Goal: Task Accomplishment & Management: Use online tool/utility

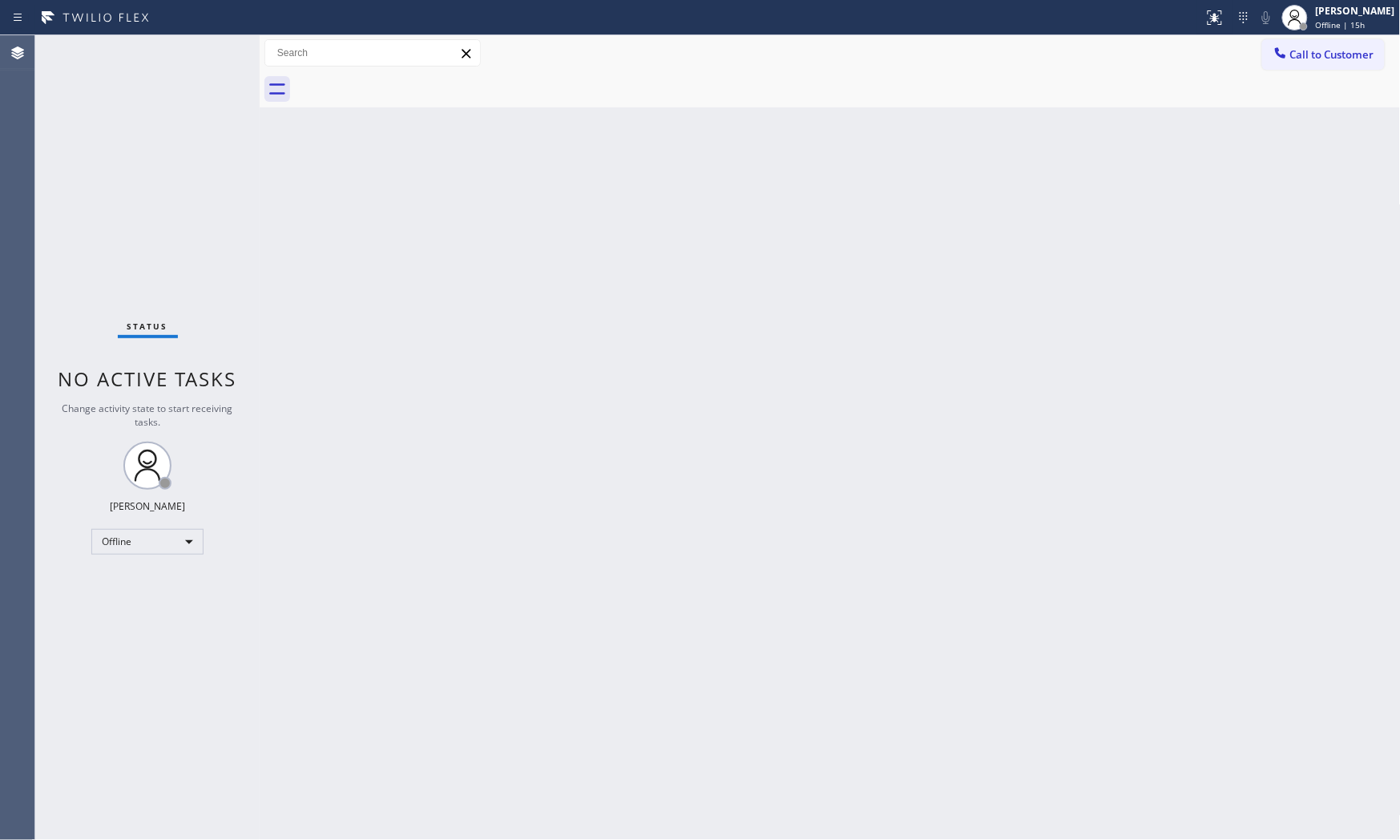
click at [1223, 229] on div "Back to Dashboard Change Sender ID Customers Technicians Select a contact Outbo…" at bounding box center [830, 437] width 1141 height 805
drag, startPoint x: 1244, startPoint y: 313, endPoint x: 1290, endPoint y: 400, distance: 98.4
click at [1244, 313] on div "Back to Dashboard Change Sender ID Customers Technicians Select a contact Outbo…" at bounding box center [830, 437] width 1141 height 805
click at [1172, 437] on div "Back to Dashboard Change Sender ID Customers Technicians Select a contact Outbo…" at bounding box center [830, 437] width 1141 height 805
click at [1260, 4] on div "[PERSON_NAME]" at bounding box center [1355, 10] width 79 height 14
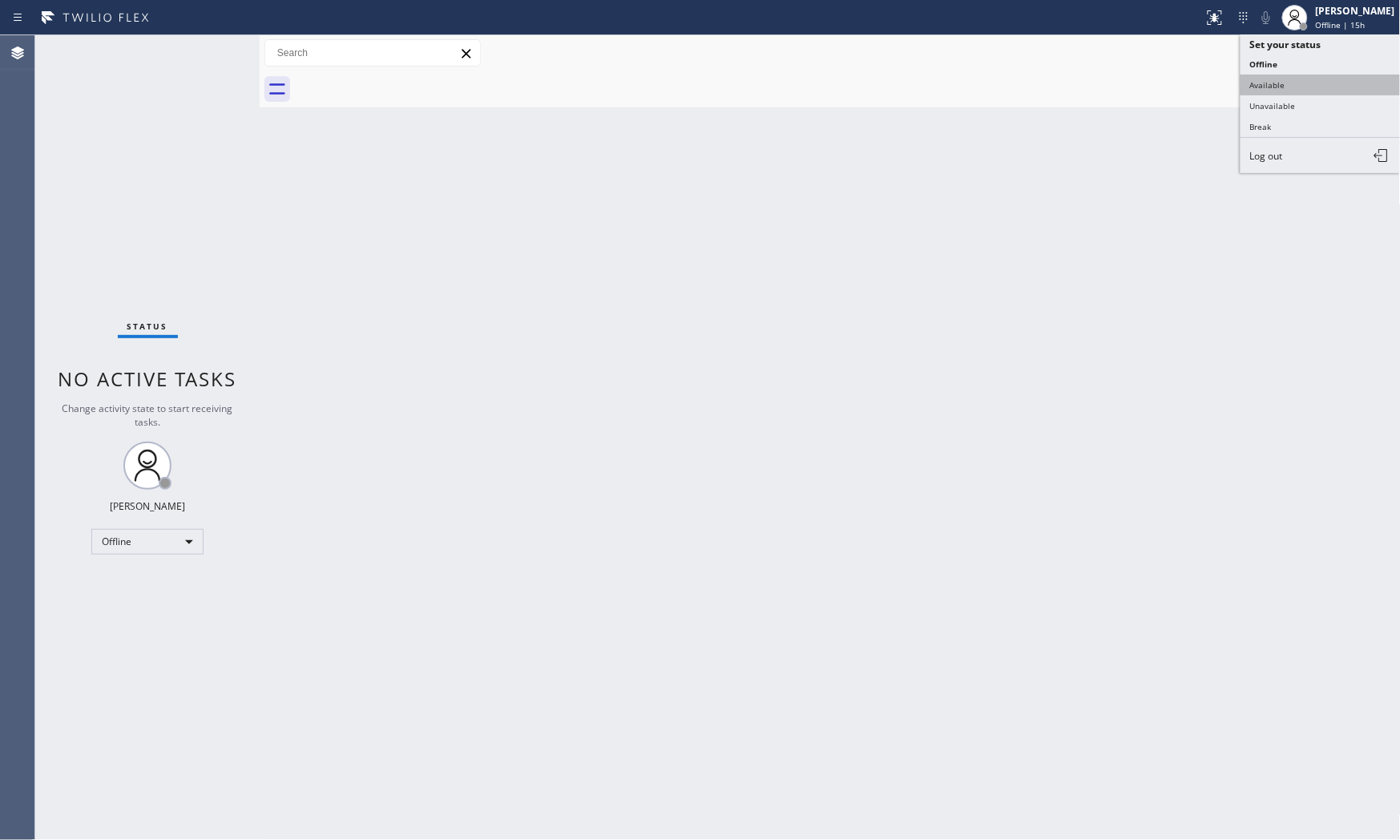
drag, startPoint x: 1291, startPoint y: 73, endPoint x: 1292, endPoint y: 87, distance: 14.0
click at [1260, 87] on ul "Set your status Offline Available Unavailable Break Log out" at bounding box center [1321, 103] width 160 height 139
click at [1260, 87] on button "Available" at bounding box center [1321, 85] width 160 height 21
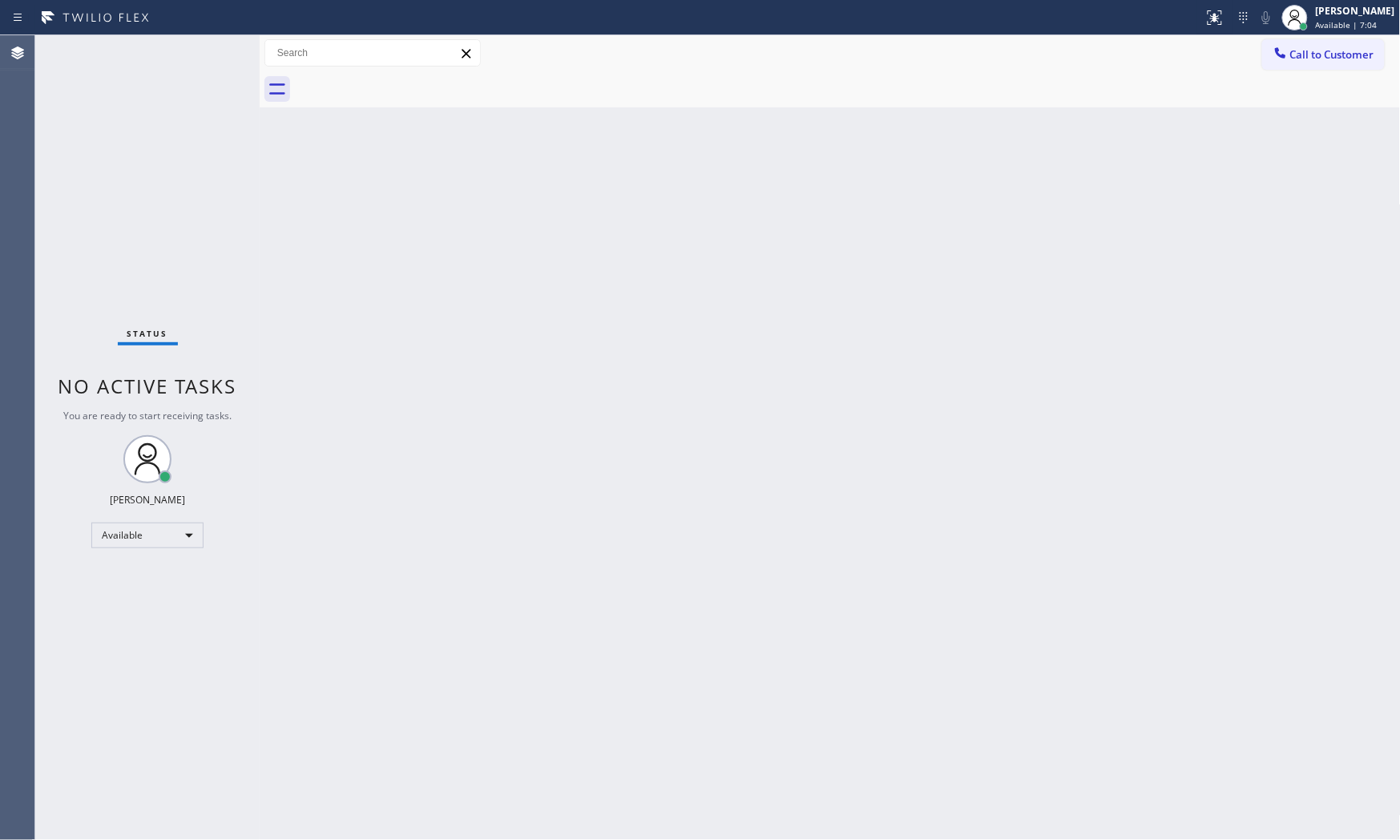
drag, startPoint x: 118, startPoint y: 230, endPoint x: 202, endPoint y: 164, distance: 106.8
click at [141, 221] on div "Status No active tasks You are ready to start receiving tasks. [PERSON_NAME] Av…" at bounding box center [148, 437] width 225 height 805
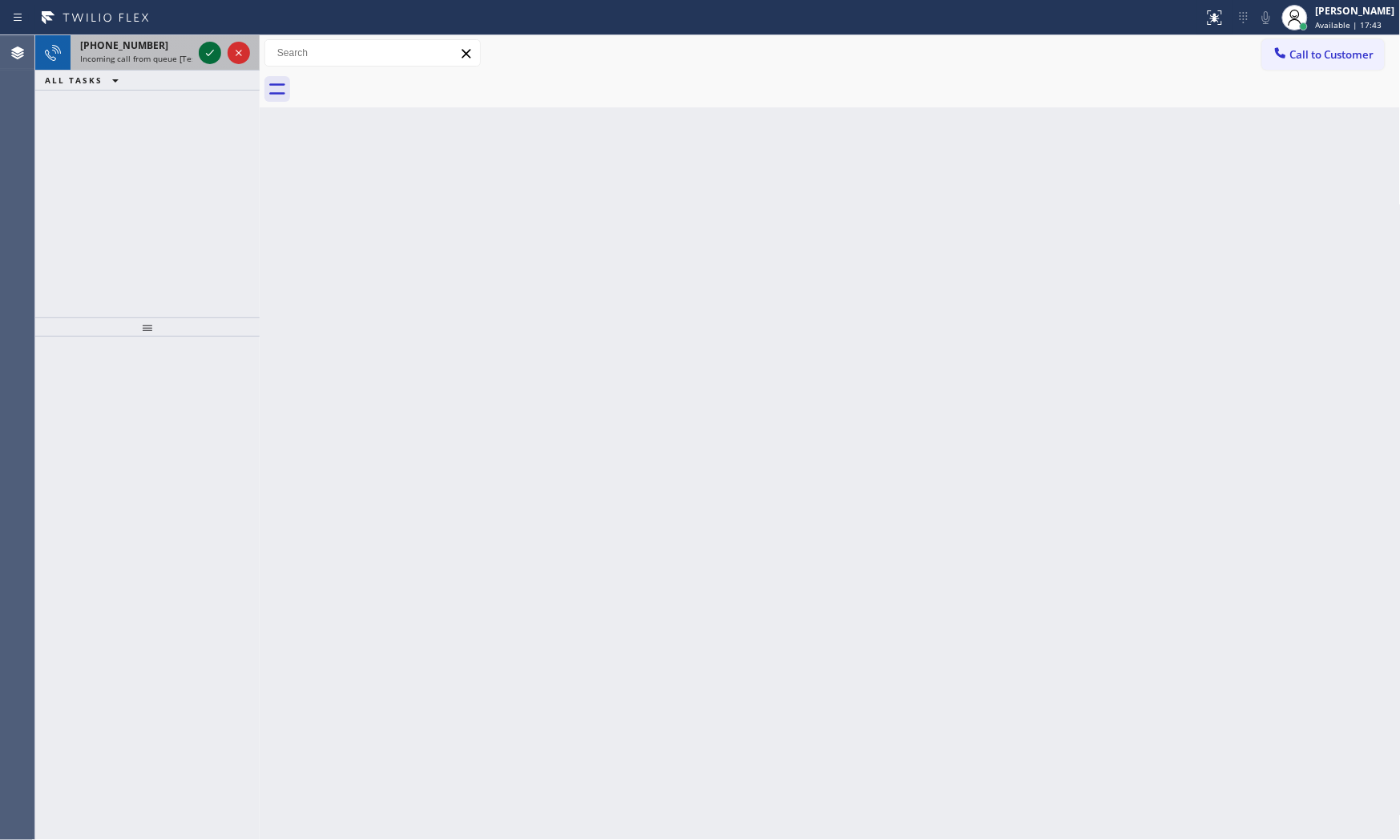
click at [203, 53] on icon at bounding box center [210, 53] width 19 height 19
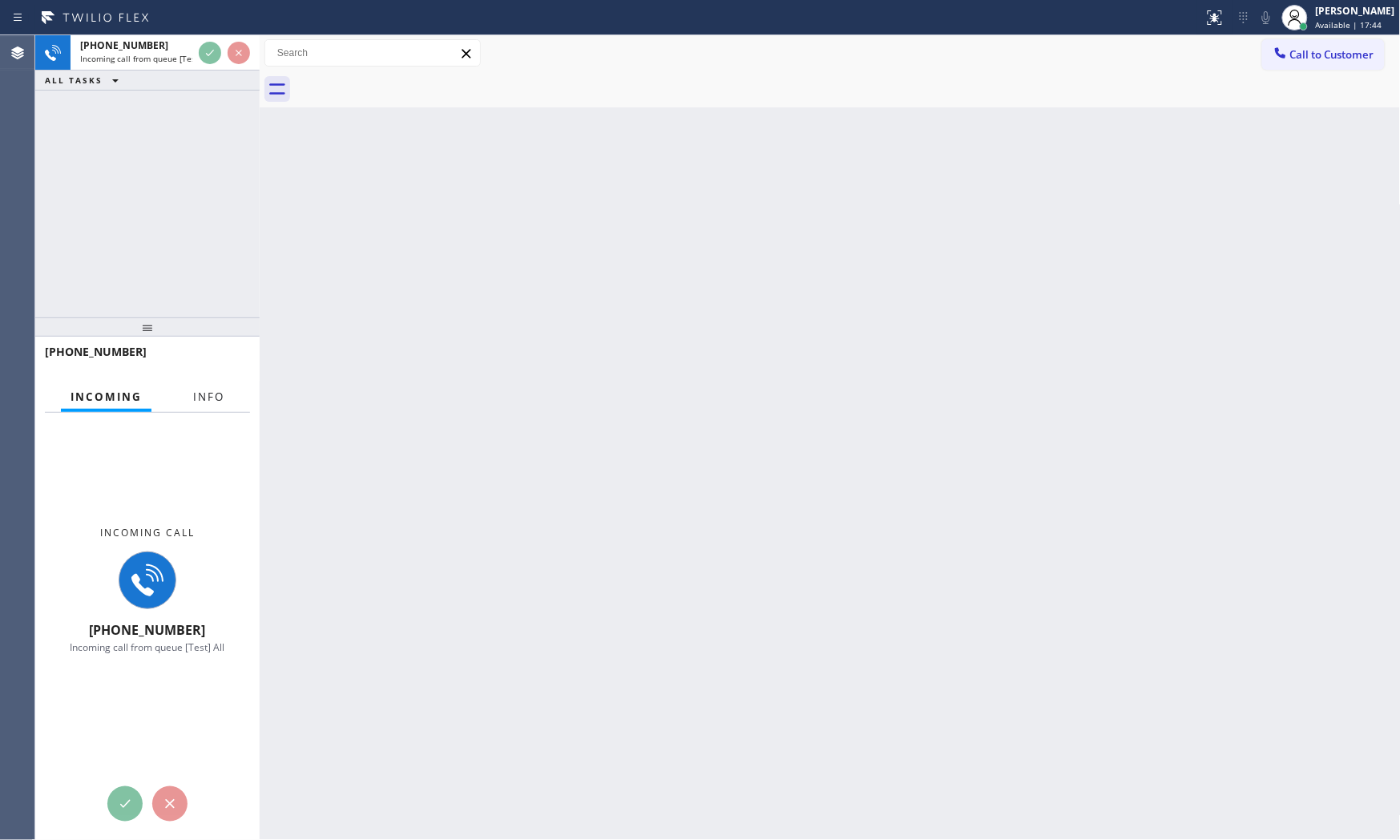
click at [201, 391] on span "Info" at bounding box center [209, 396] width 31 height 14
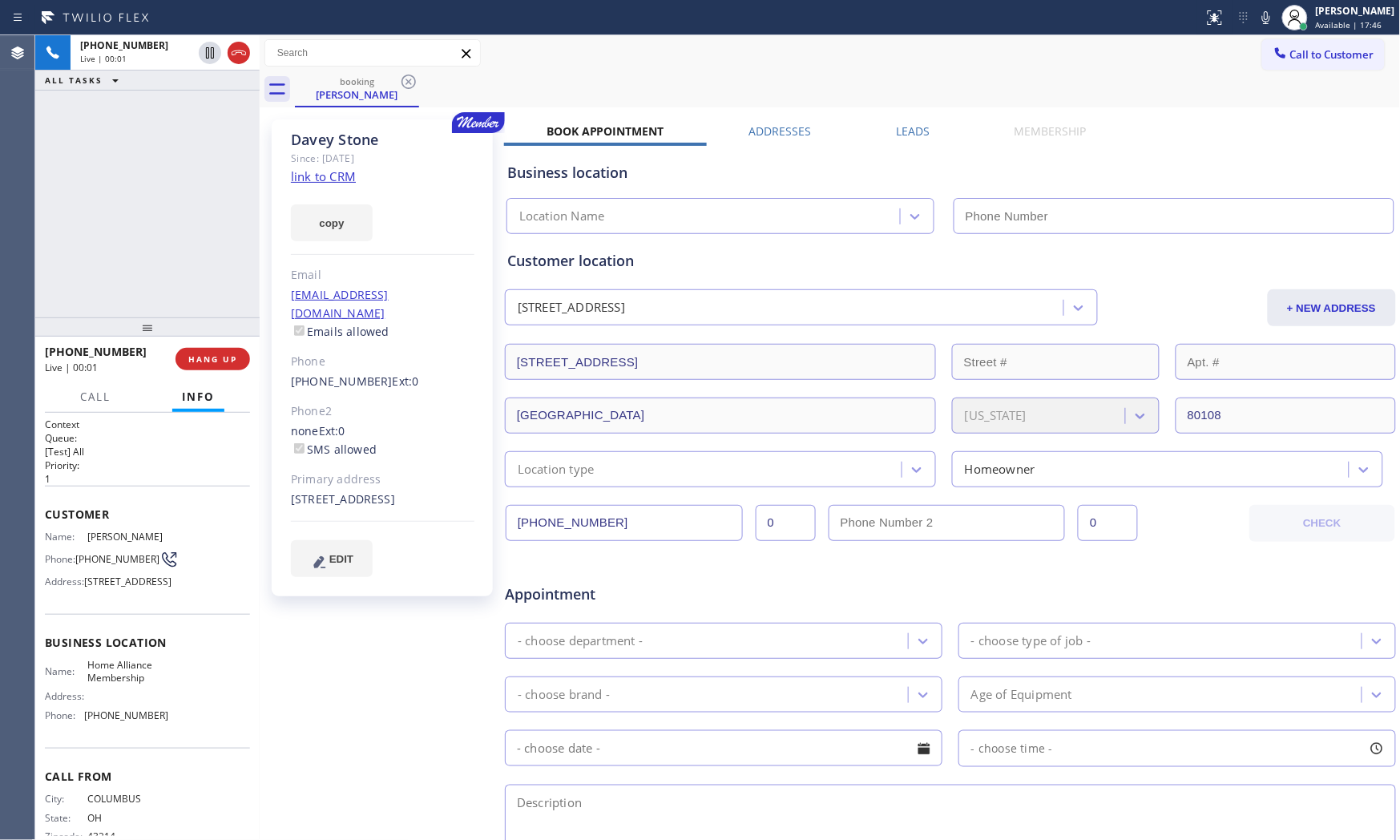
type input "[PHONE_NUMBER]"
click at [350, 189] on div "copy" at bounding box center [383, 213] width 184 height 55
click at [347, 177] on link "link to CRM" at bounding box center [323, 177] width 65 height 16
click at [1260, 19] on icon at bounding box center [1266, 18] width 19 height 19
click at [1260, 20] on icon at bounding box center [1266, 18] width 19 height 19
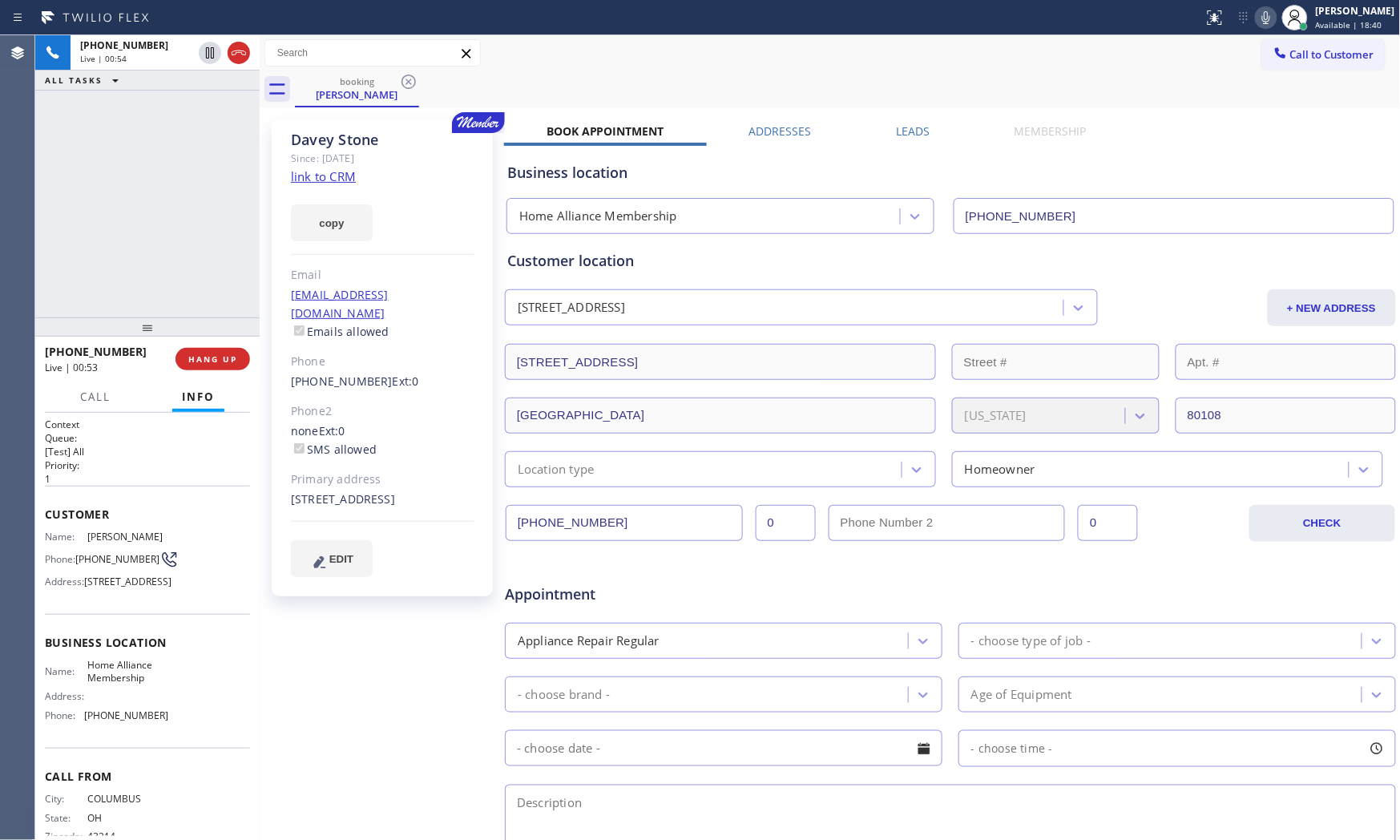
click at [1256, 26] on icon at bounding box center [1266, 18] width 19 height 19
click at [1260, 14] on icon at bounding box center [1266, 18] width 19 height 19
click at [1159, 147] on div "Business location Home Alliance Membership [PHONE_NUMBER]" at bounding box center [950, 190] width 893 height 88
click at [1260, 26] on div "Status report No issues detected If you experience an issue, please download th…" at bounding box center [1298, 18] width 203 height 35
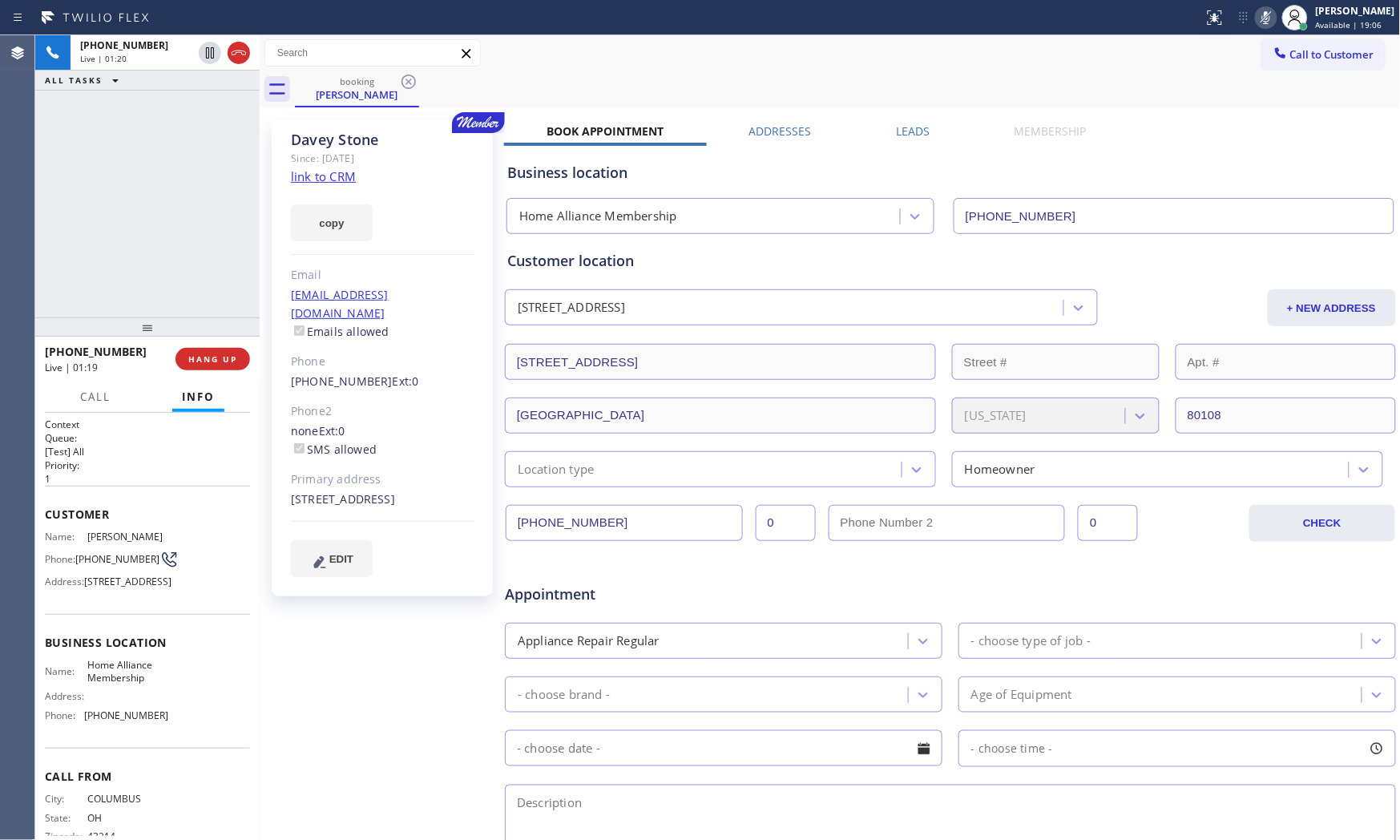
click at [1260, 22] on icon at bounding box center [1266, 18] width 8 height 13
click at [1260, 14] on icon at bounding box center [1266, 18] width 19 height 19
click at [1260, 12] on icon at bounding box center [1266, 18] width 19 height 19
click at [221, 366] on button "HANG UP" at bounding box center [213, 359] width 75 height 22
click at [205, 355] on span "COMPLETE" at bounding box center [209, 359] width 55 height 11
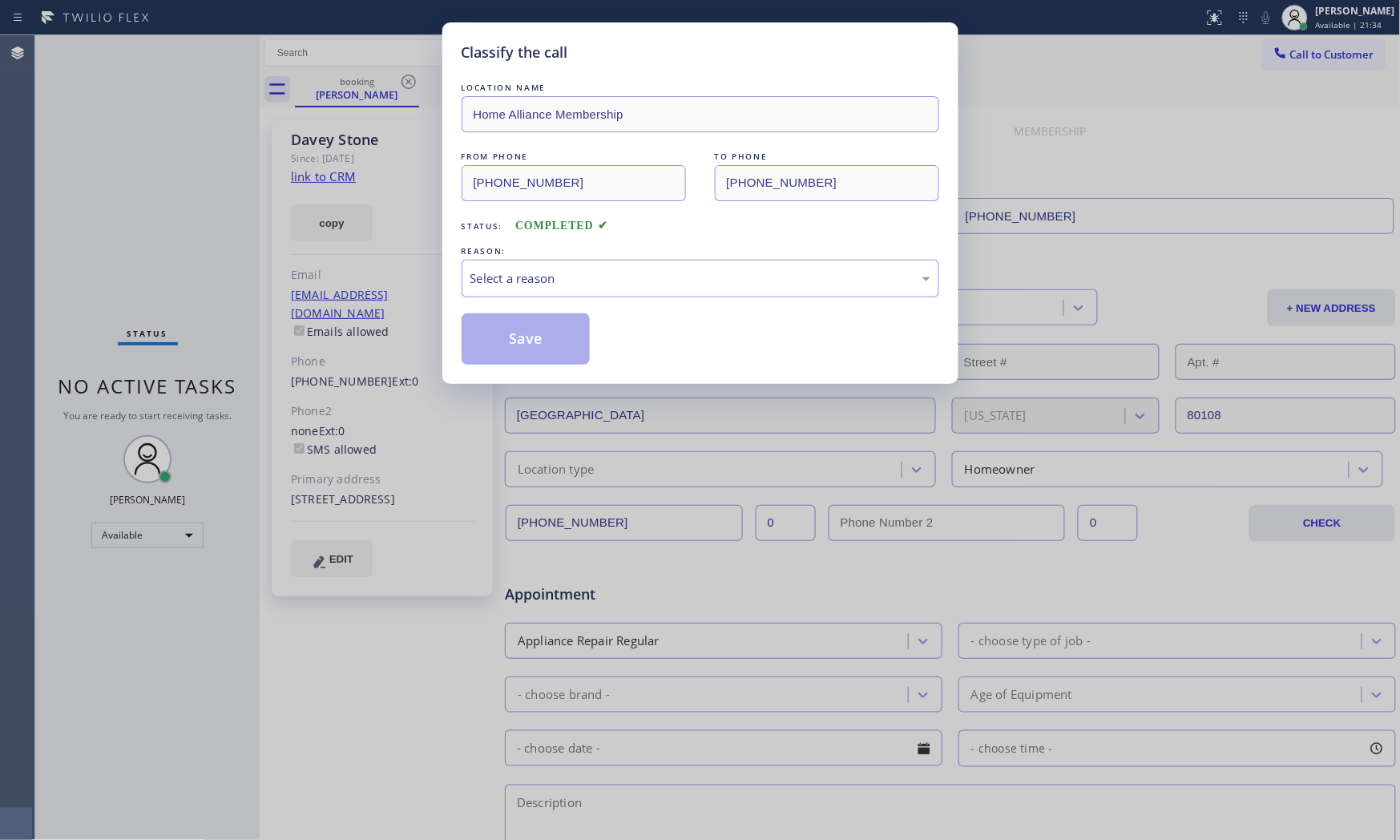
click at [551, 258] on div "REASON:" at bounding box center [700, 251] width 477 height 17
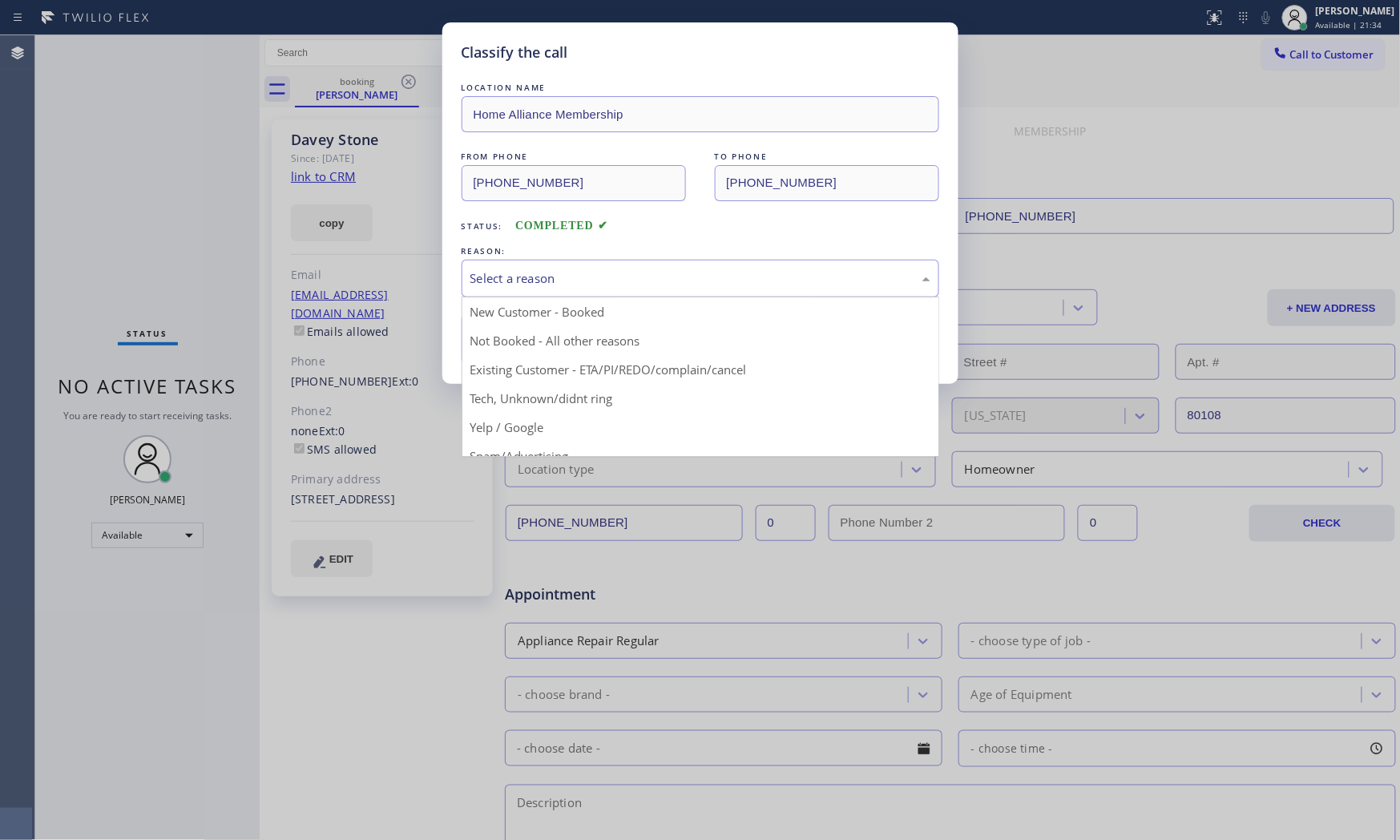
drag, startPoint x: 553, startPoint y: 282, endPoint x: 548, endPoint y: 293, distance: 12.1
click at [553, 286] on div "Select a reason" at bounding box center [700, 278] width 460 height 18
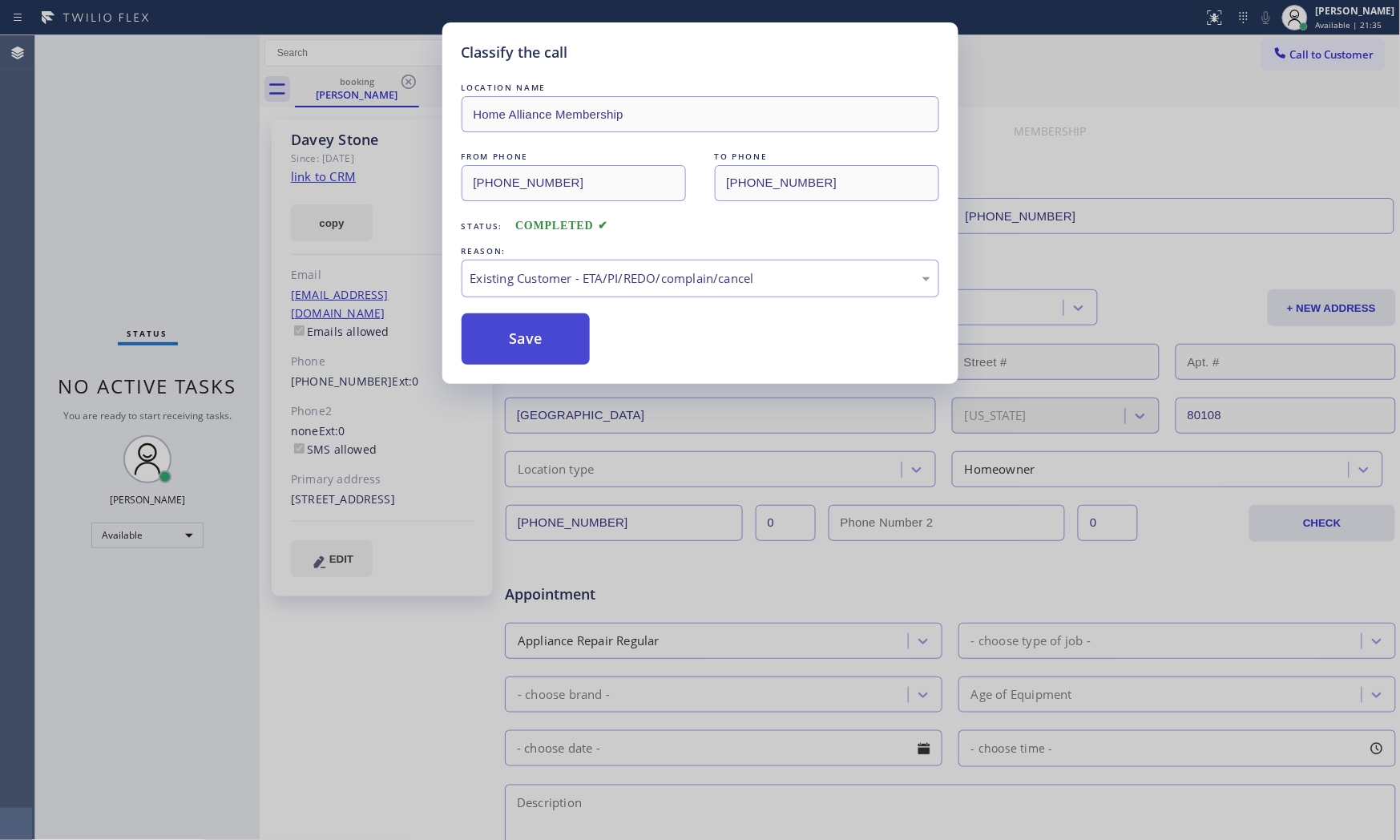
click at [521, 343] on button "Save" at bounding box center [526, 339] width 129 height 51
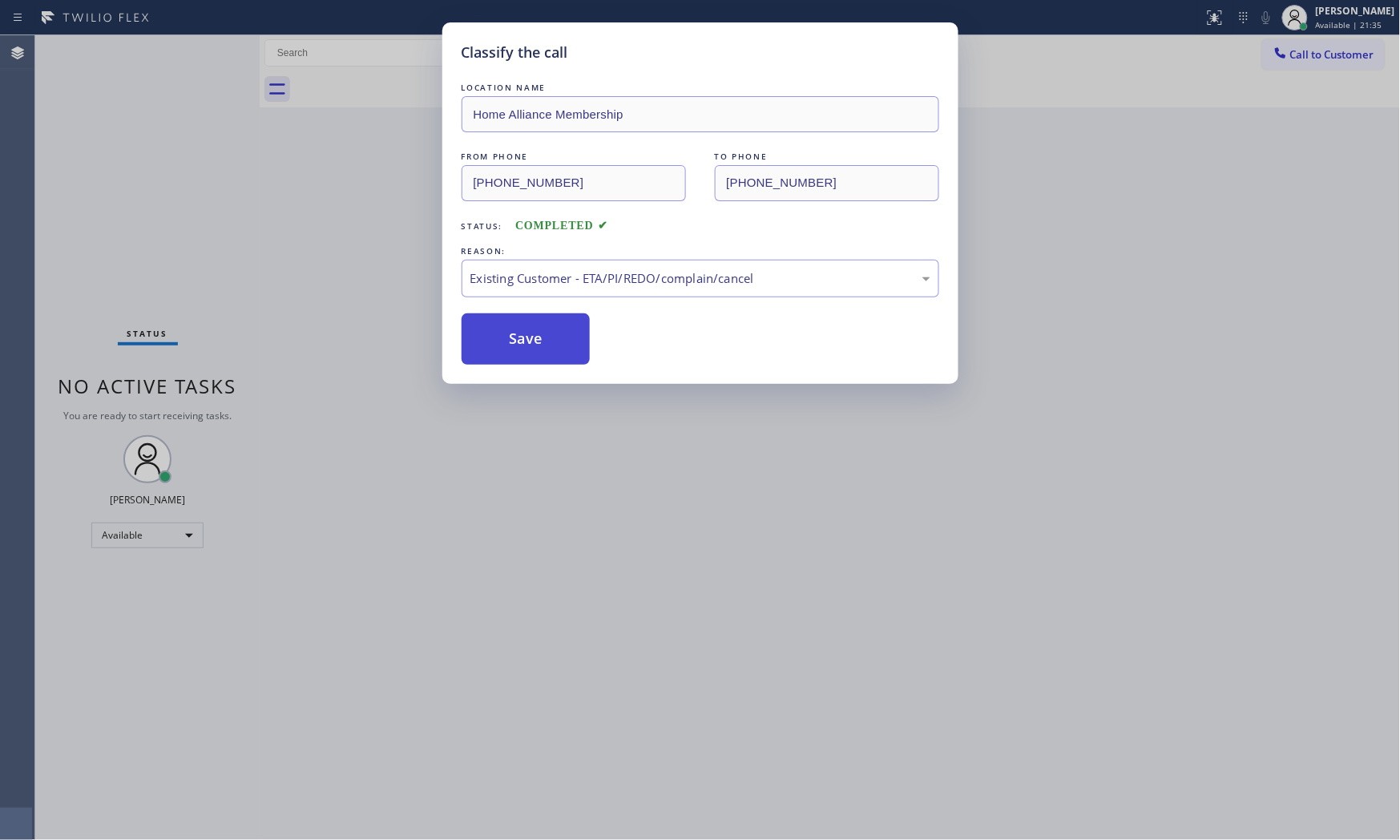
click at [521, 343] on button "Save" at bounding box center [526, 339] width 129 height 51
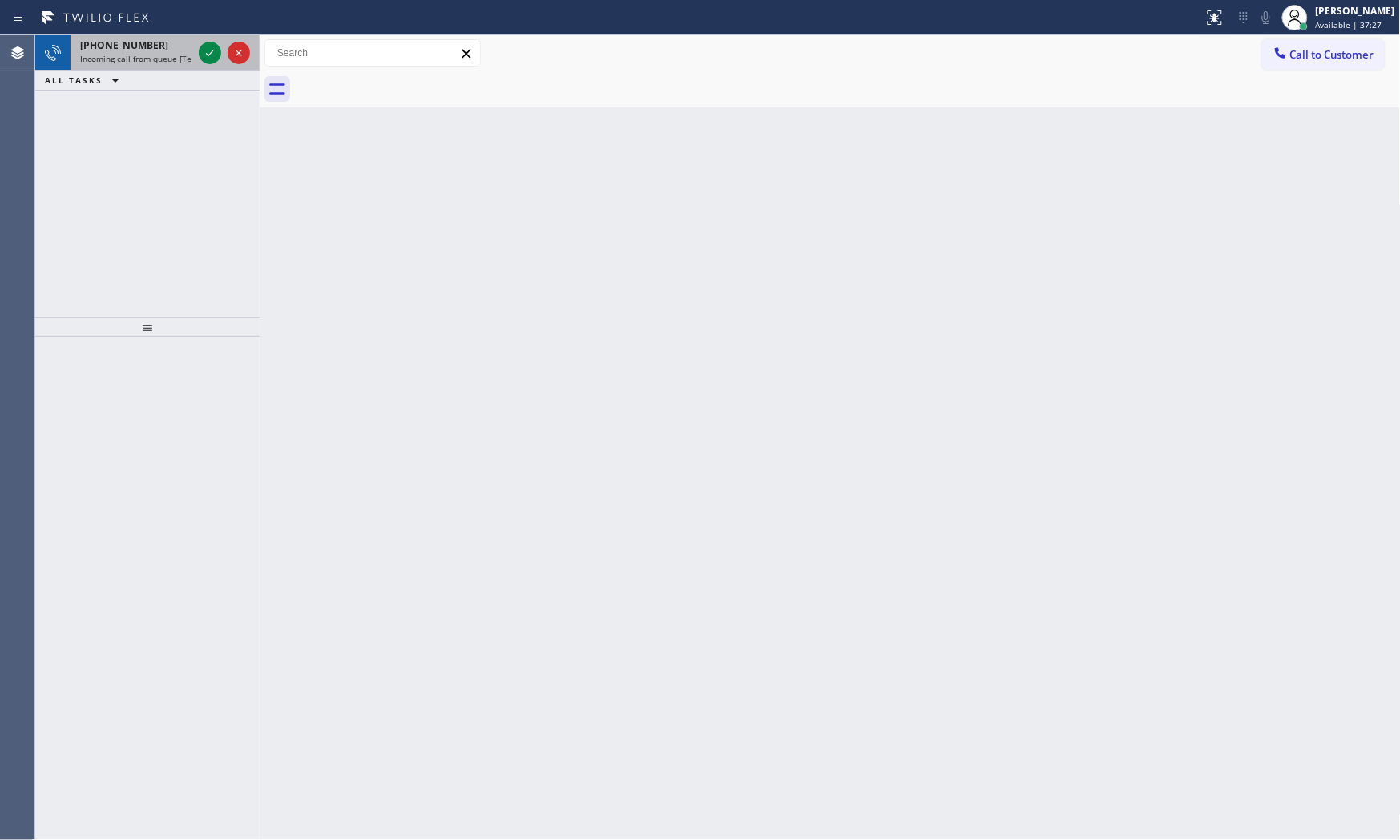
click at [142, 37] on div "[PHONE_NUMBER] Incoming call from queue [Test] All" at bounding box center [133, 53] width 125 height 35
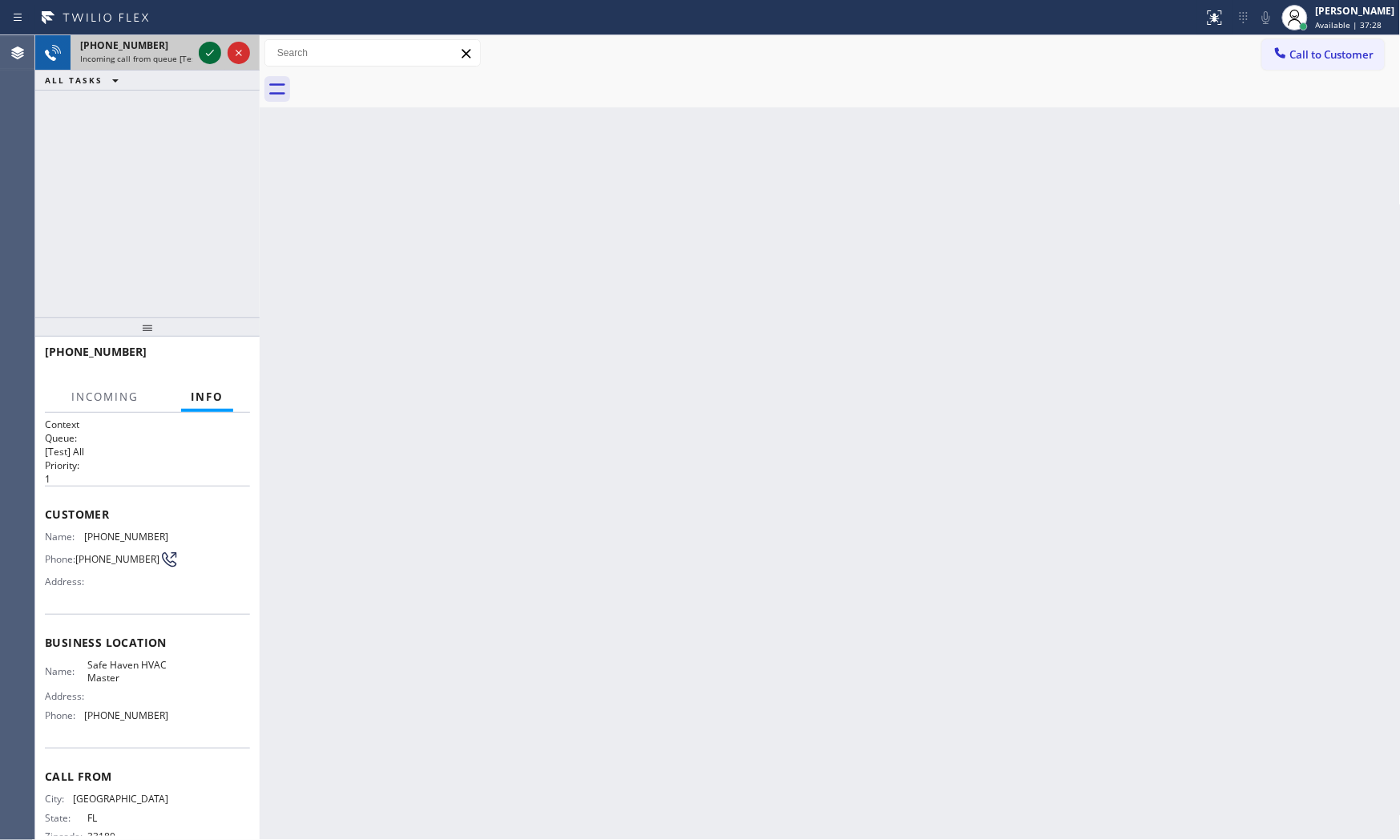
click at [204, 56] on icon at bounding box center [210, 53] width 19 height 19
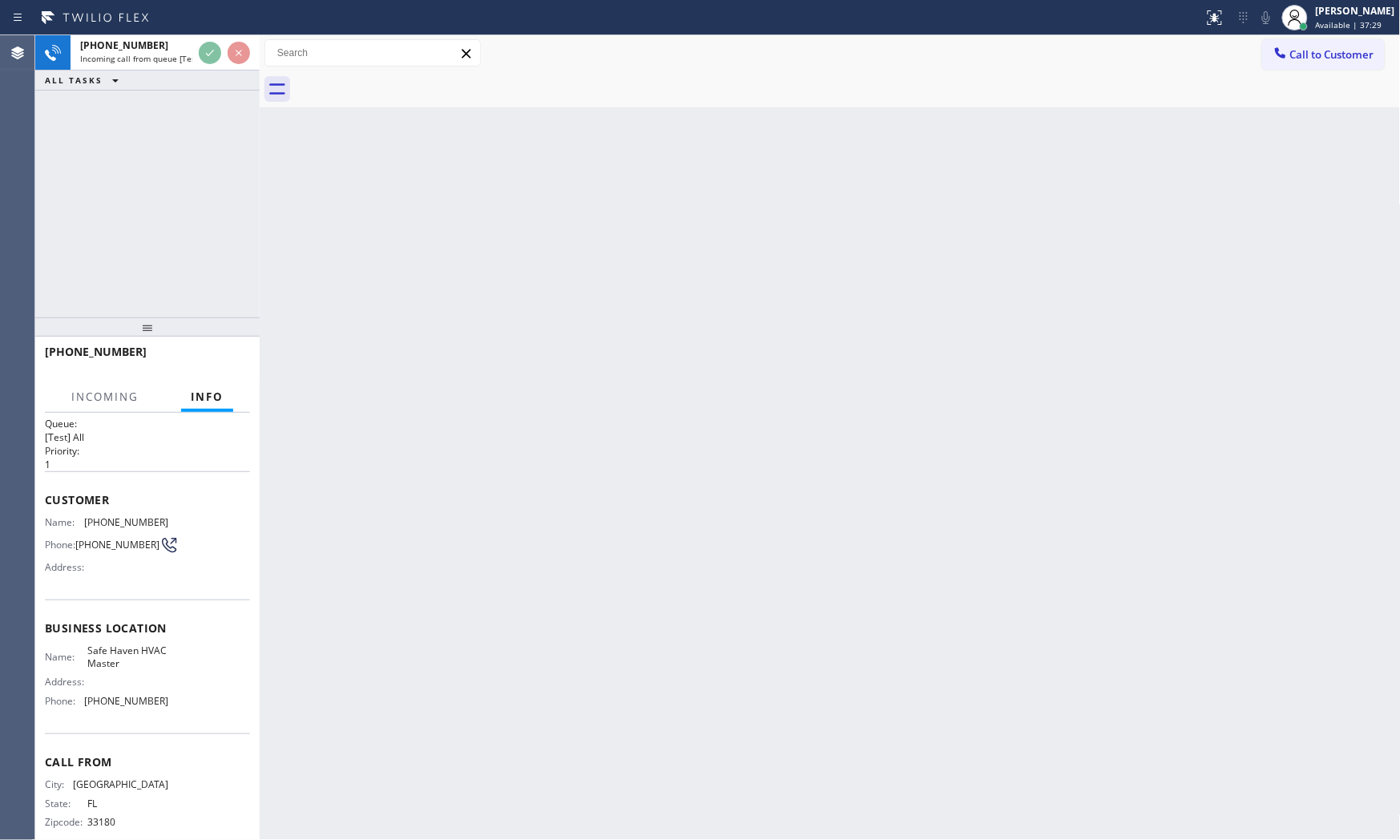
scroll to position [37, 0]
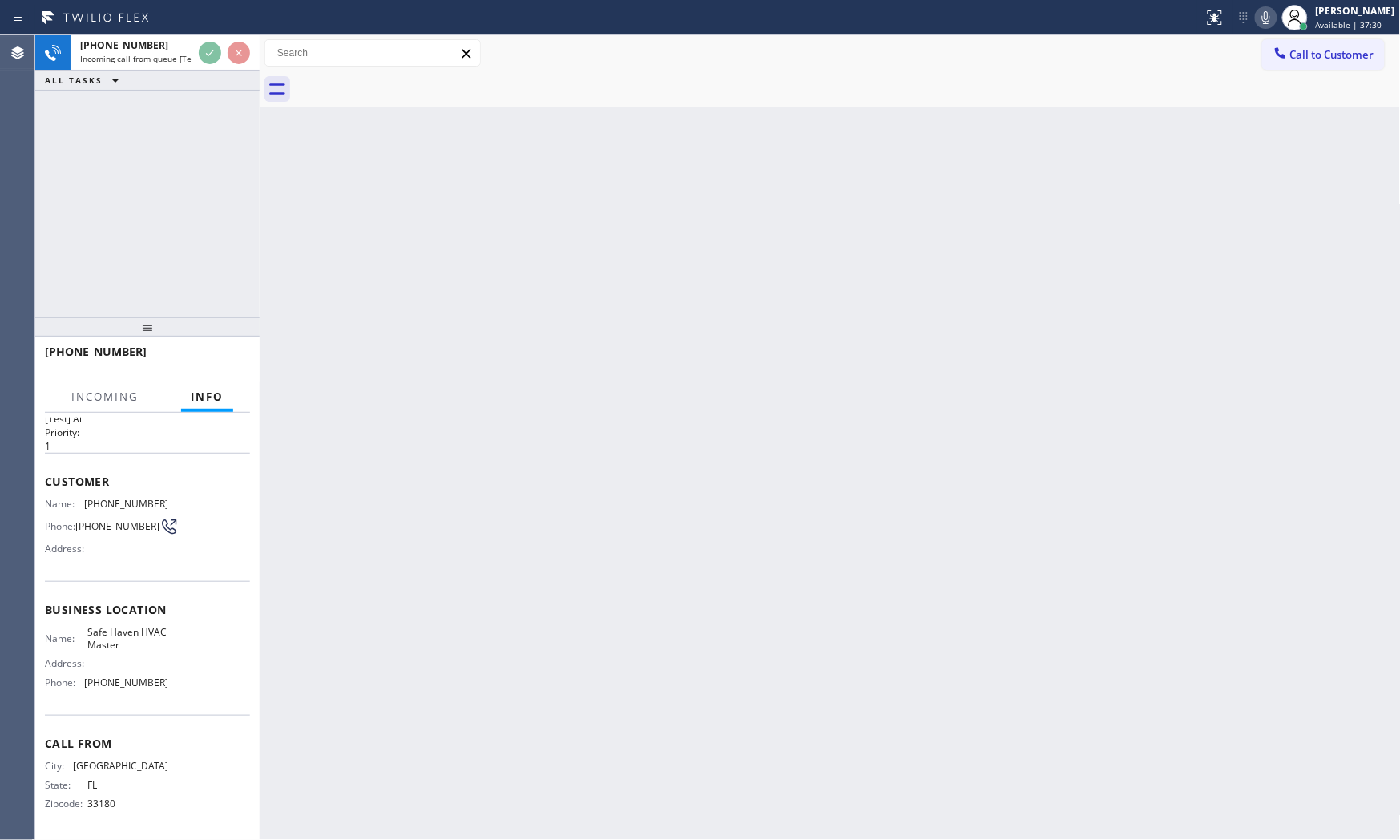
click at [385, 518] on div "Back to Dashboard Change Sender ID Customers Technicians Select a contact Outbo…" at bounding box center [830, 437] width 1141 height 805
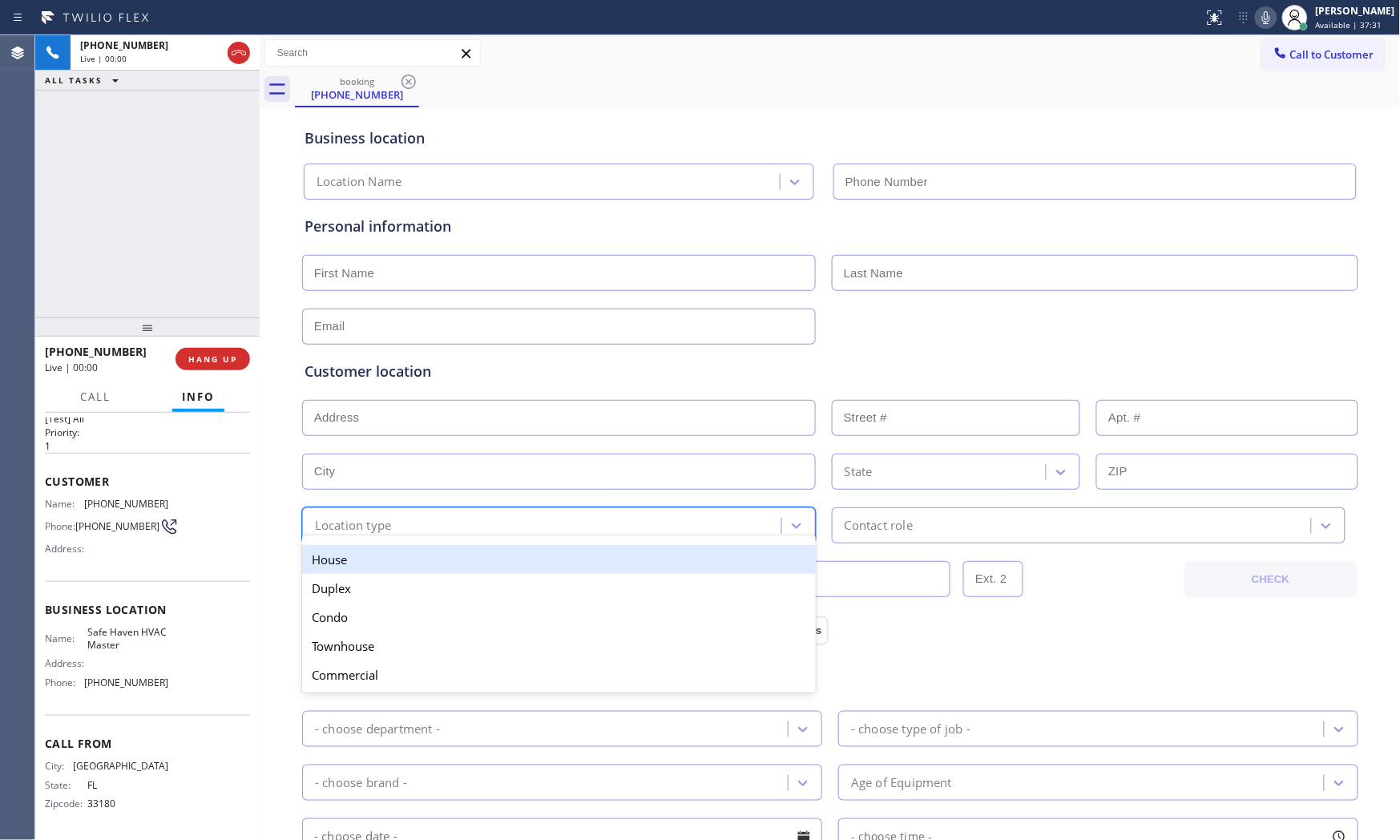
click at [385, 518] on div "Location type" at bounding box center [354, 525] width 77 height 18
type input "[PHONE_NUMBER]"
click at [277, 500] on div "Business location Safe Haven HVAC Master [PHONE_NUMBER] Personal information Cu…" at bounding box center [830, 659] width 1133 height 1094
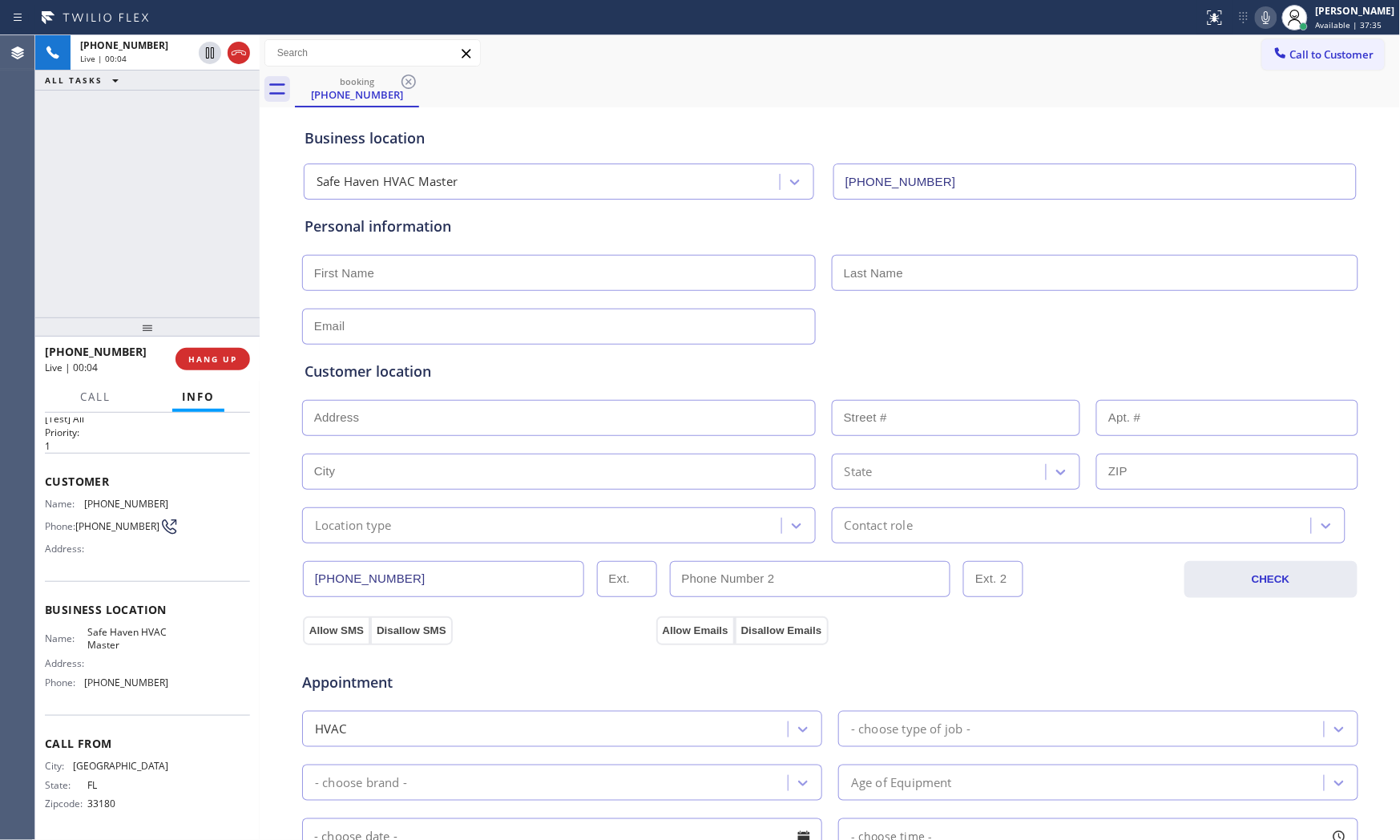
click at [1260, 24] on icon at bounding box center [1266, 18] width 19 height 19
click at [1260, 22] on icon at bounding box center [1266, 18] width 19 height 19
click at [1256, 12] on icon at bounding box center [1266, 18] width 19 height 19
click at [1256, 20] on icon at bounding box center [1266, 18] width 19 height 19
click at [215, 363] on span "HANG UP" at bounding box center [213, 359] width 49 height 11
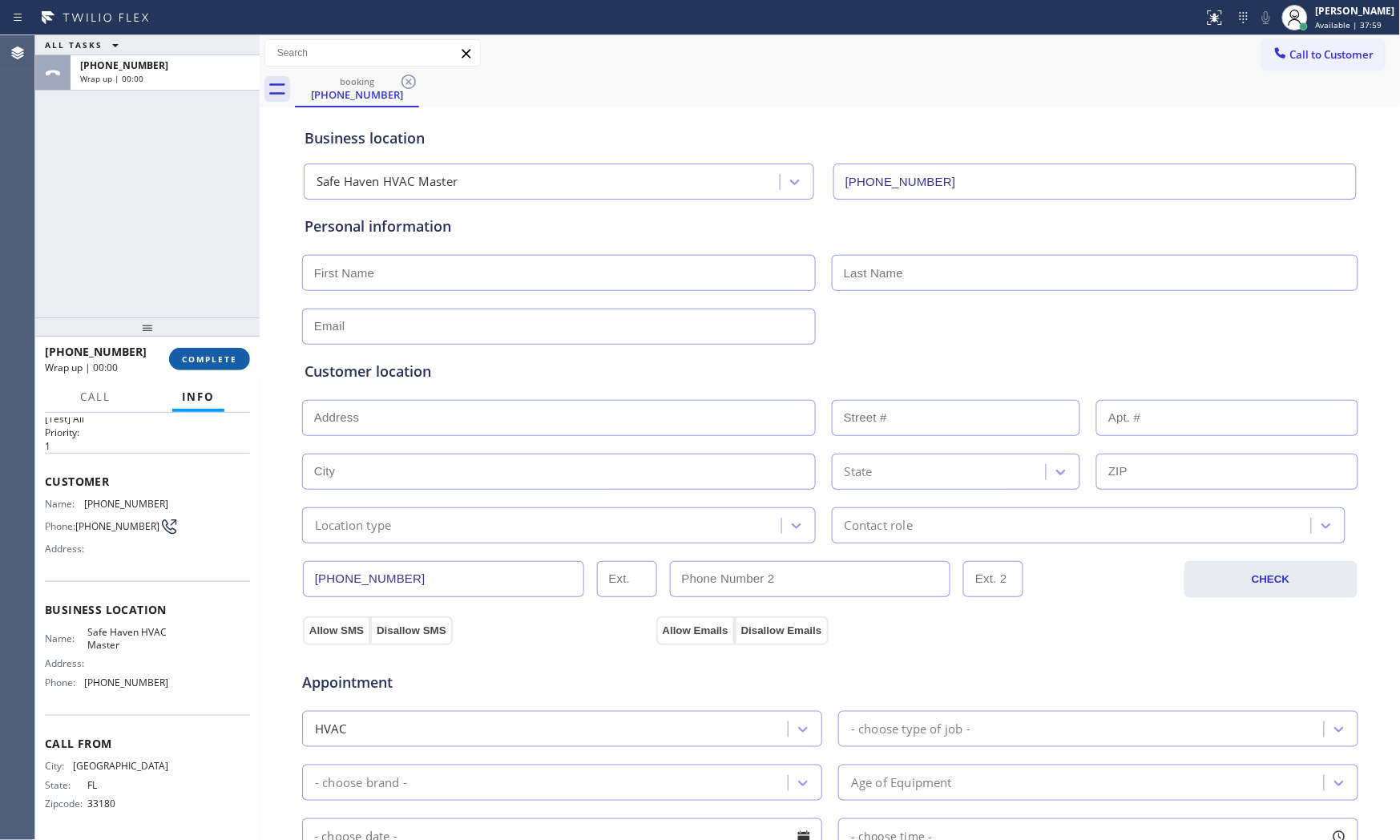
click at [215, 363] on span "COMPLETE" at bounding box center [209, 359] width 55 height 11
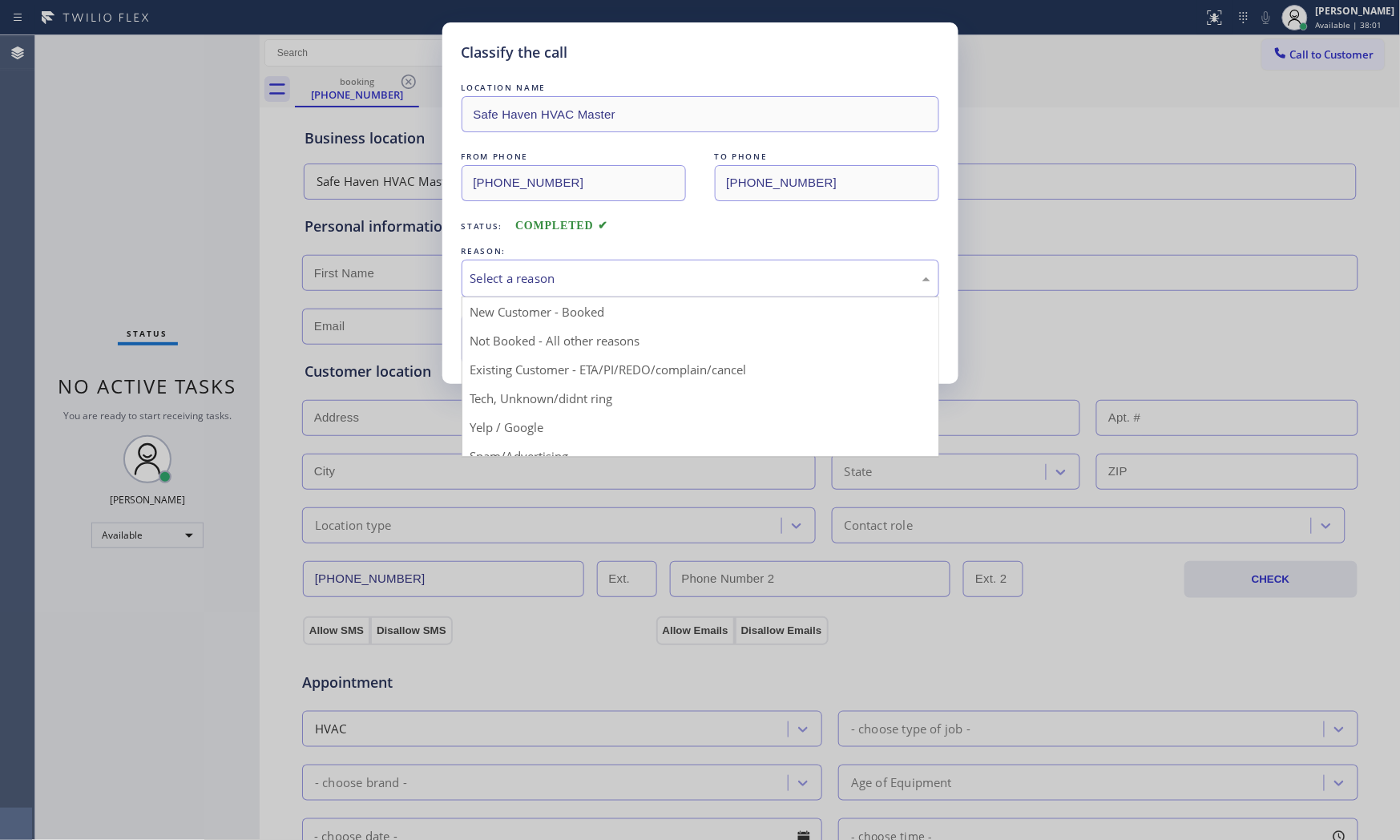
click at [579, 286] on div "Select a reason" at bounding box center [700, 278] width 460 height 18
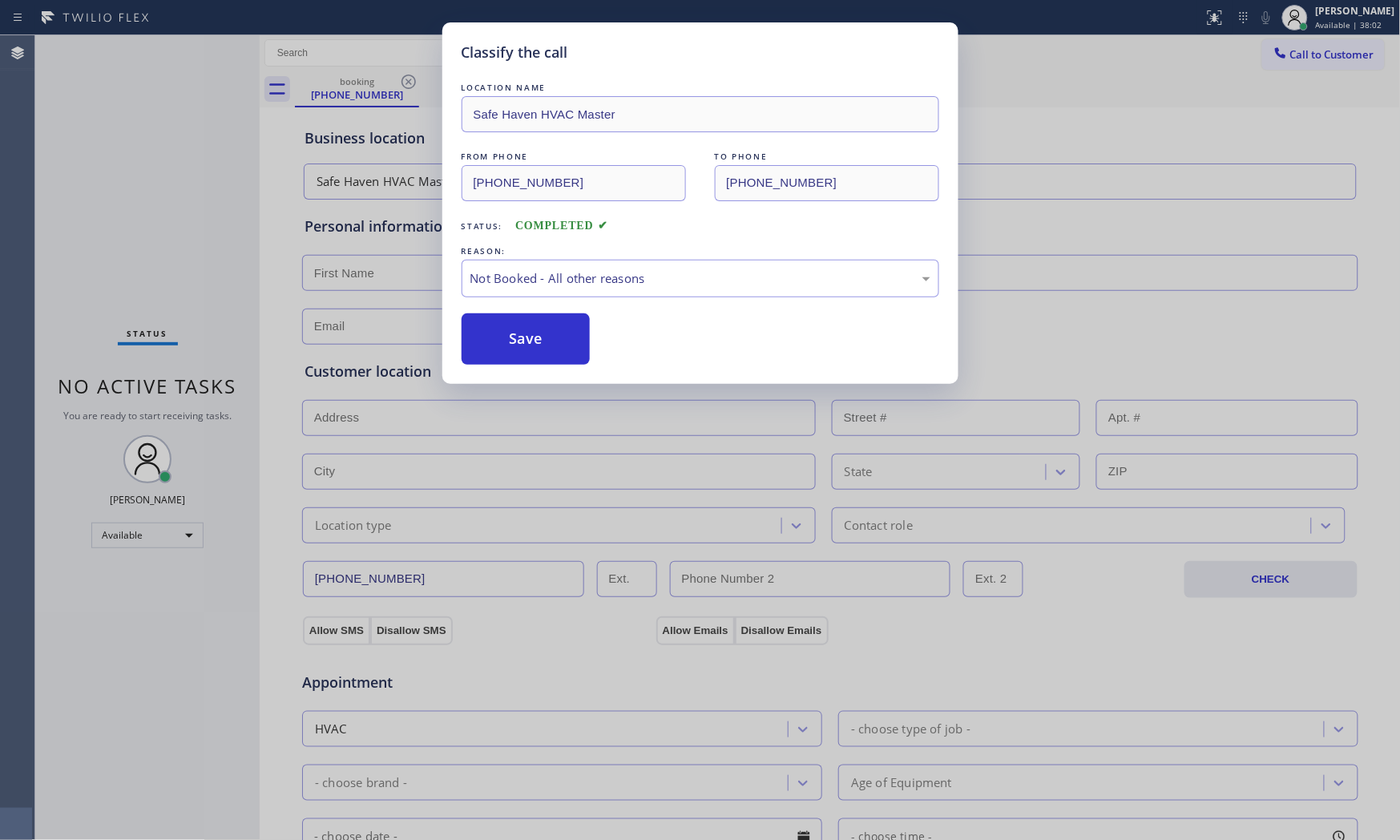
click at [503, 343] on button "Save" at bounding box center [526, 339] width 129 height 51
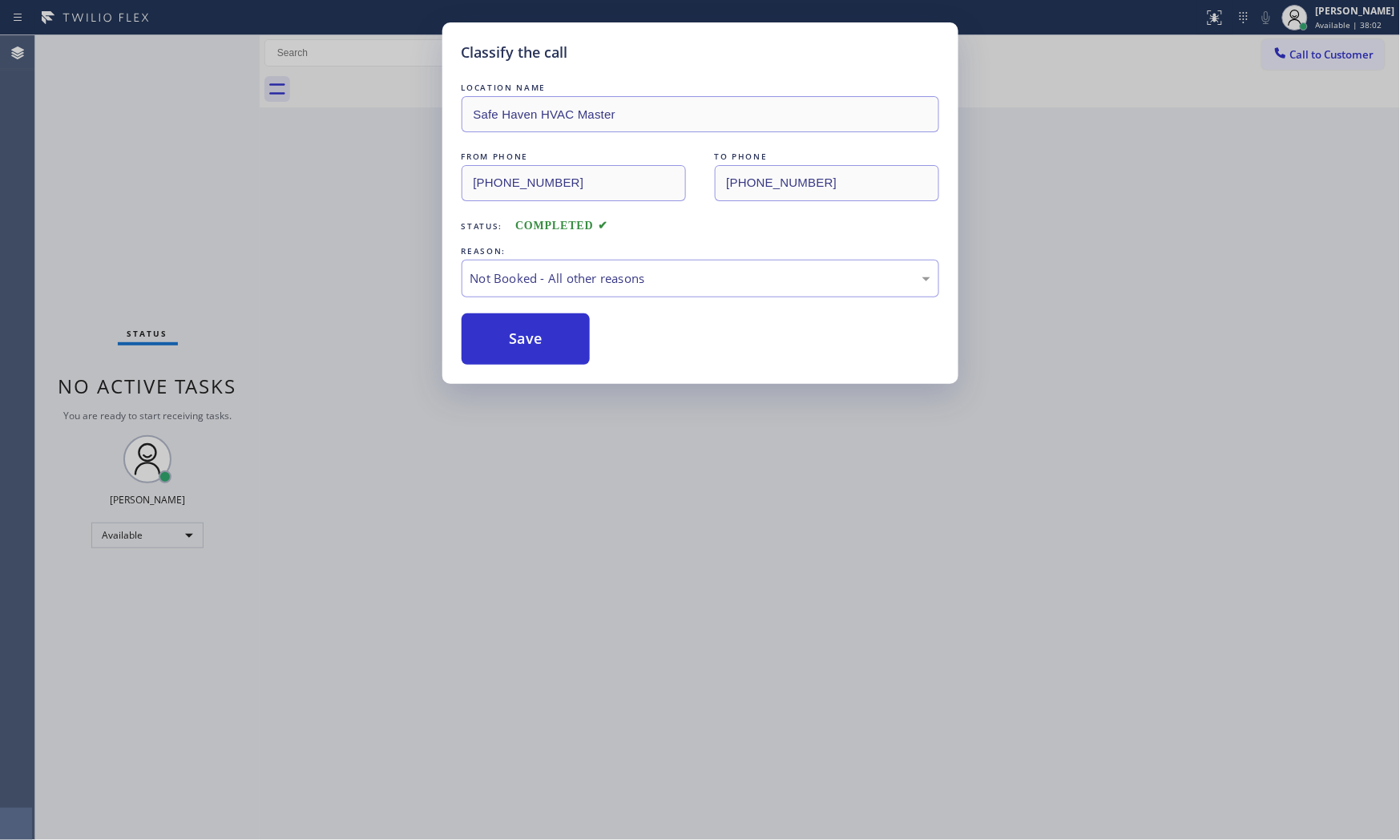
click at [503, 343] on button "Save" at bounding box center [526, 339] width 129 height 51
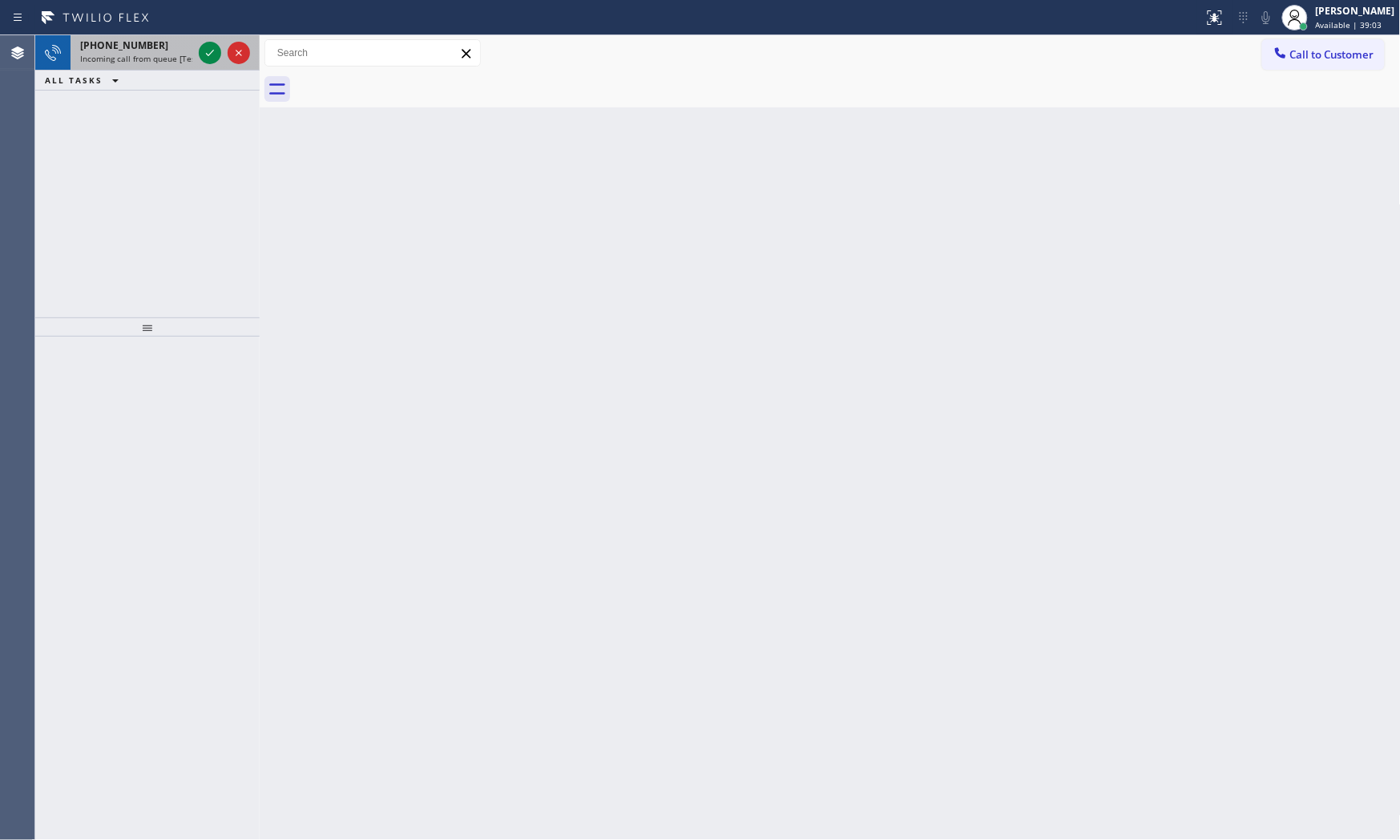
click at [103, 49] on div "[PHONE_NUMBER] Incoming call from queue [Test] All" at bounding box center [133, 53] width 125 height 35
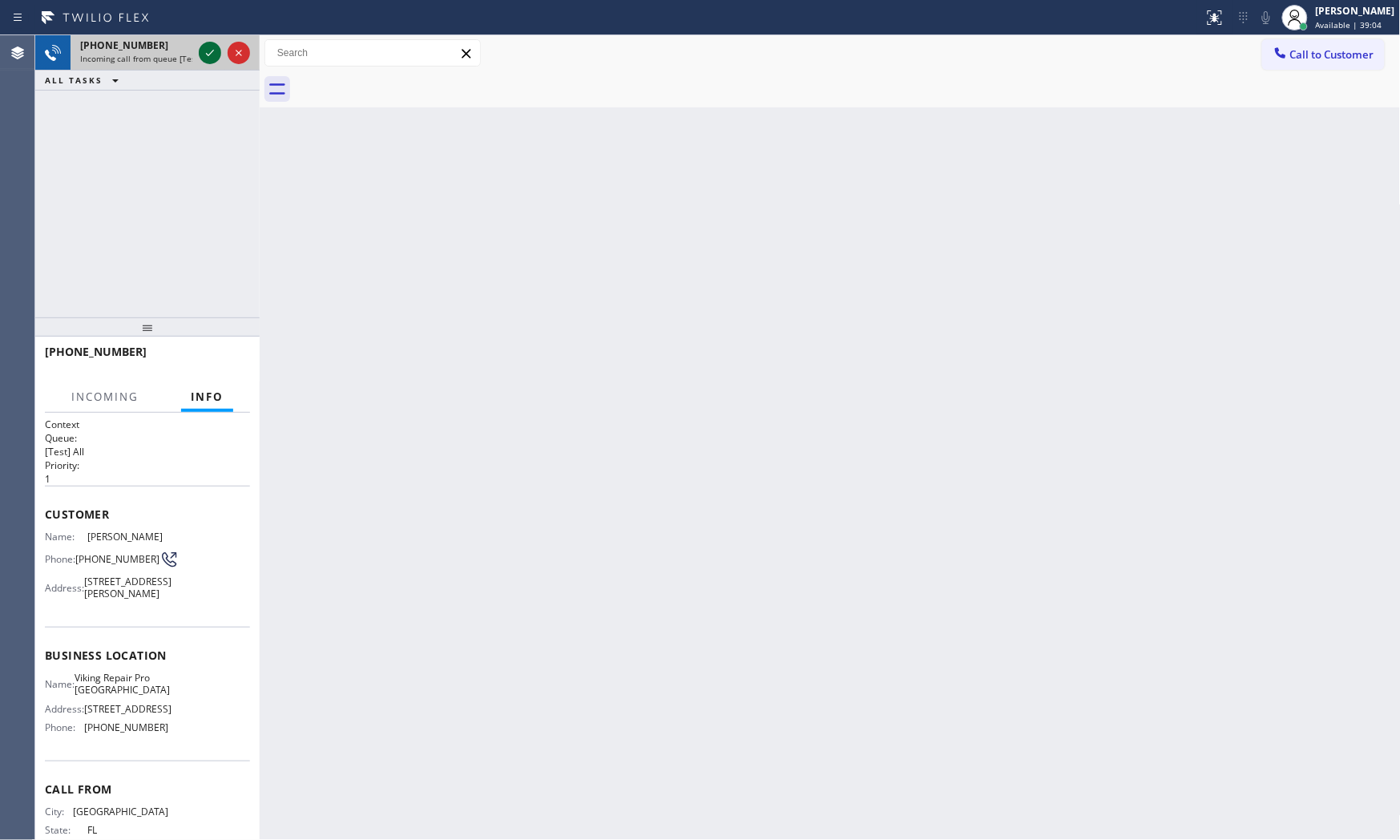
click at [202, 57] on icon at bounding box center [210, 53] width 19 height 19
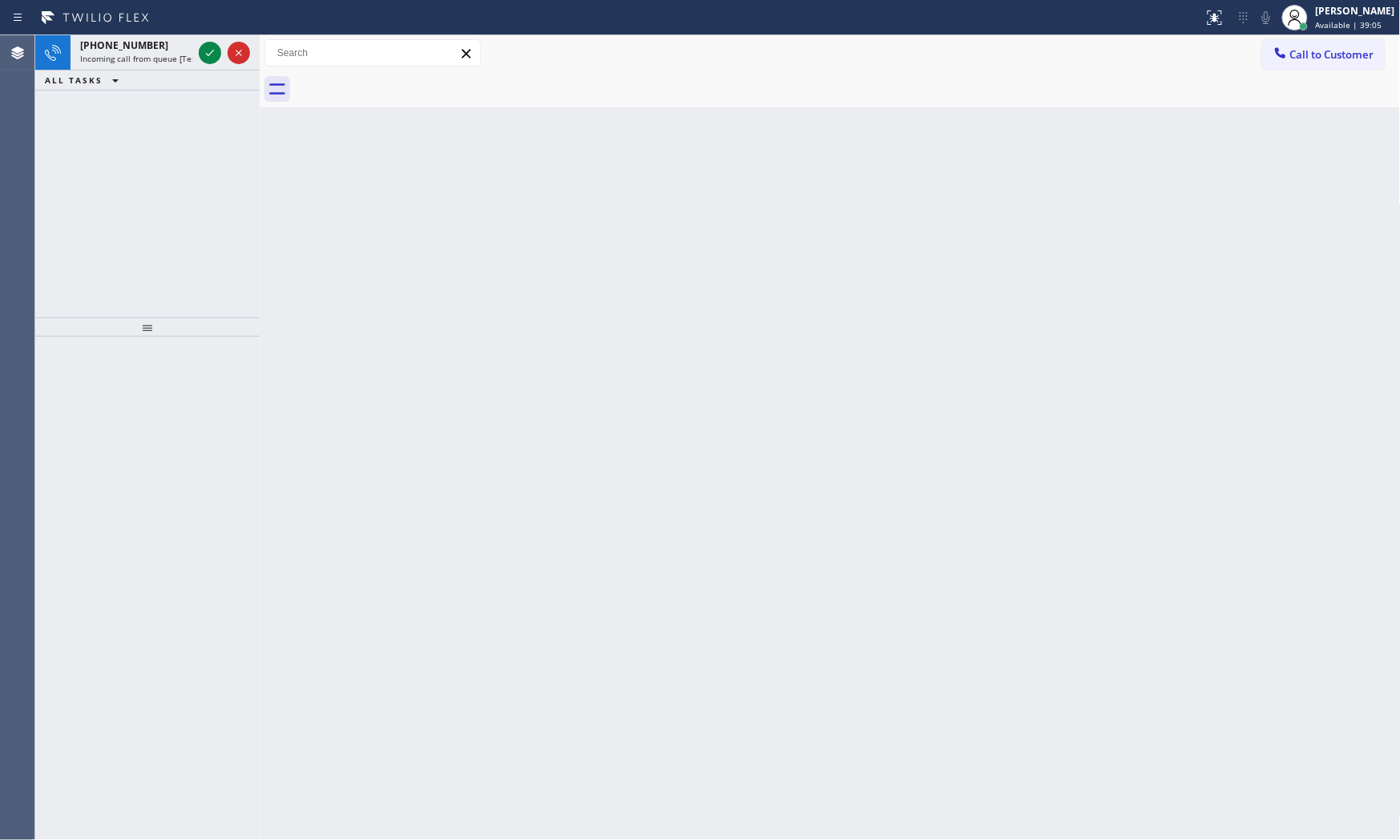
click at [202, 57] on icon at bounding box center [210, 53] width 19 height 19
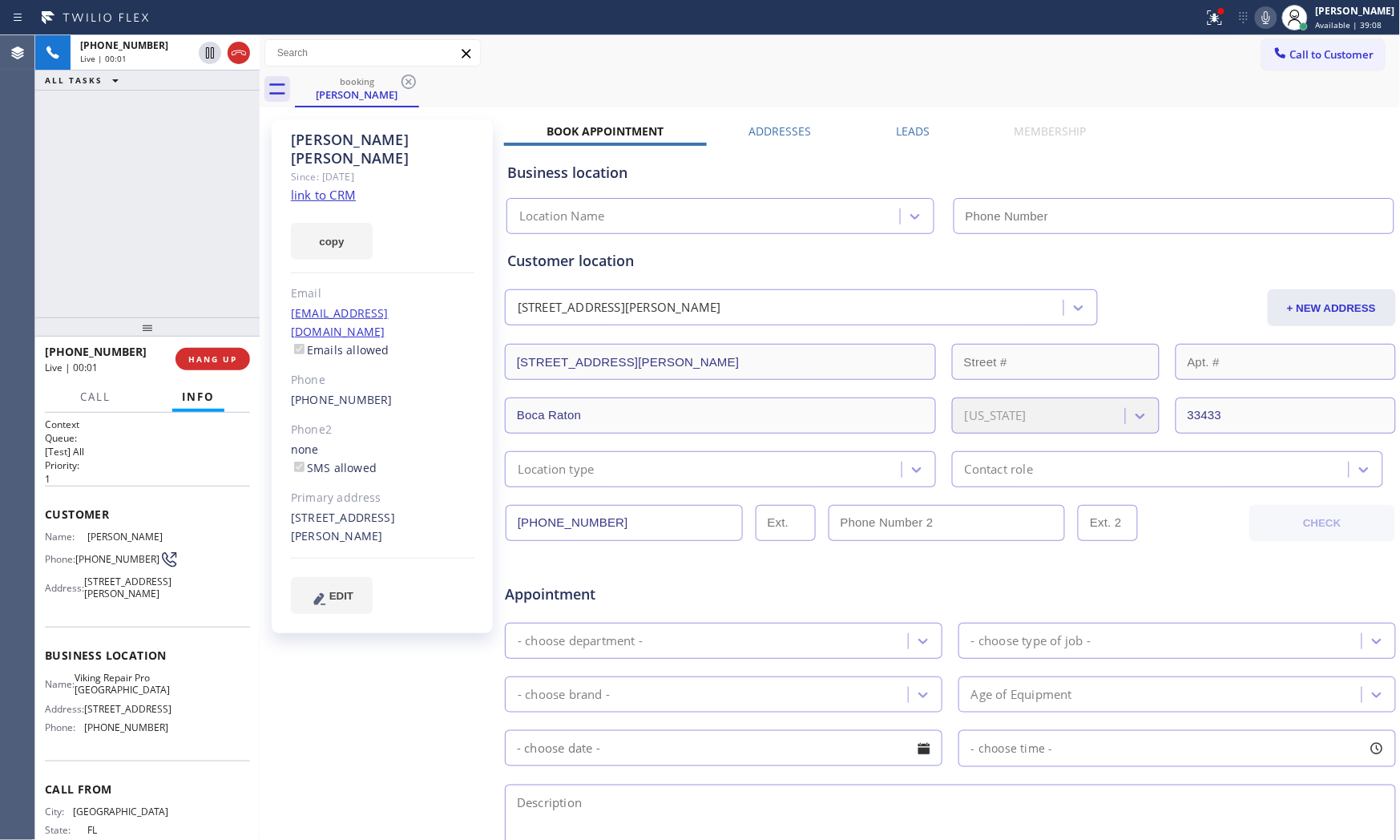
type input "[PHONE_NUMBER]"
click at [339, 187] on link "link to CRM" at bounding box center [323, 195] width 65 height 16
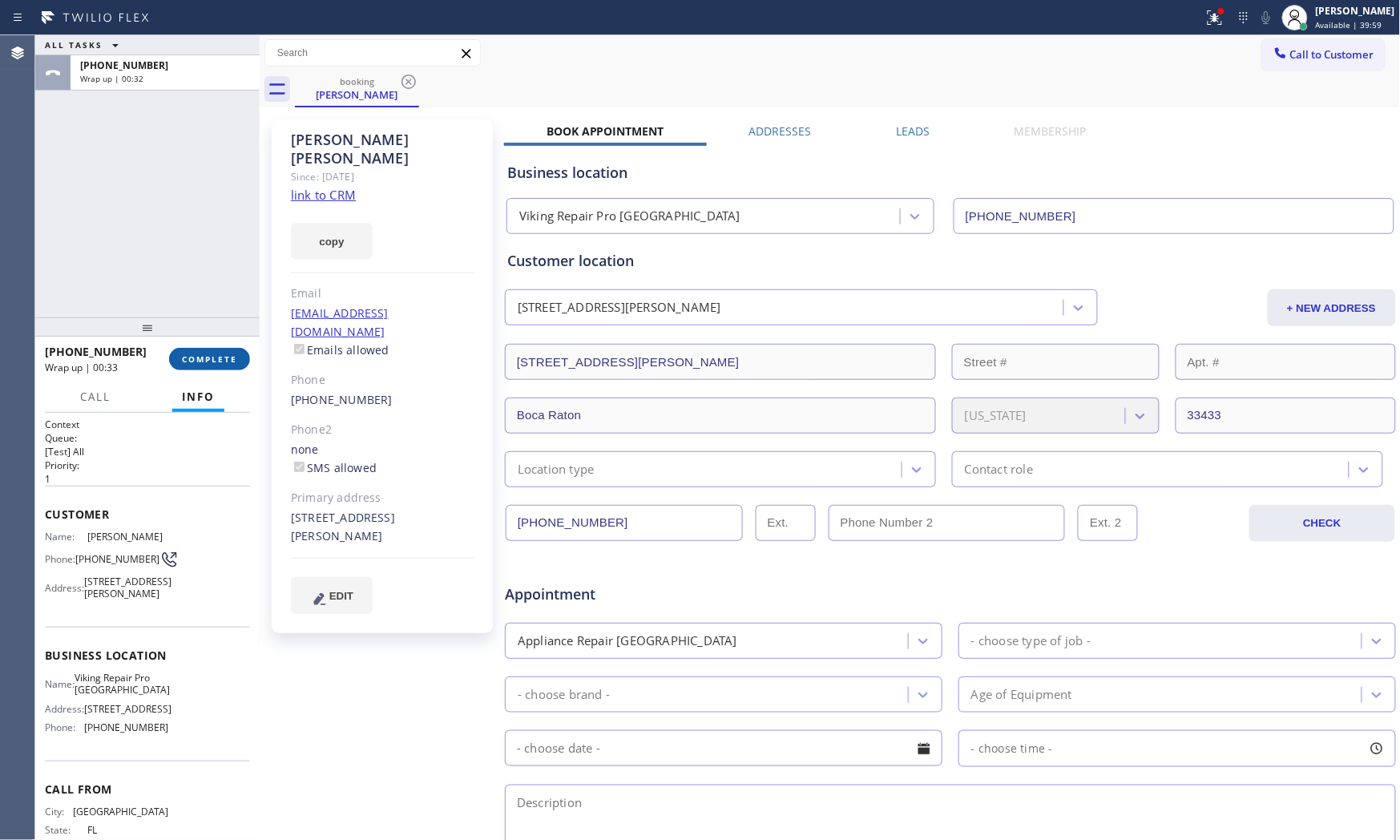
click at [202, 358] on span "COMPLETE" at bounding box center [209, 359] width 55 height 11
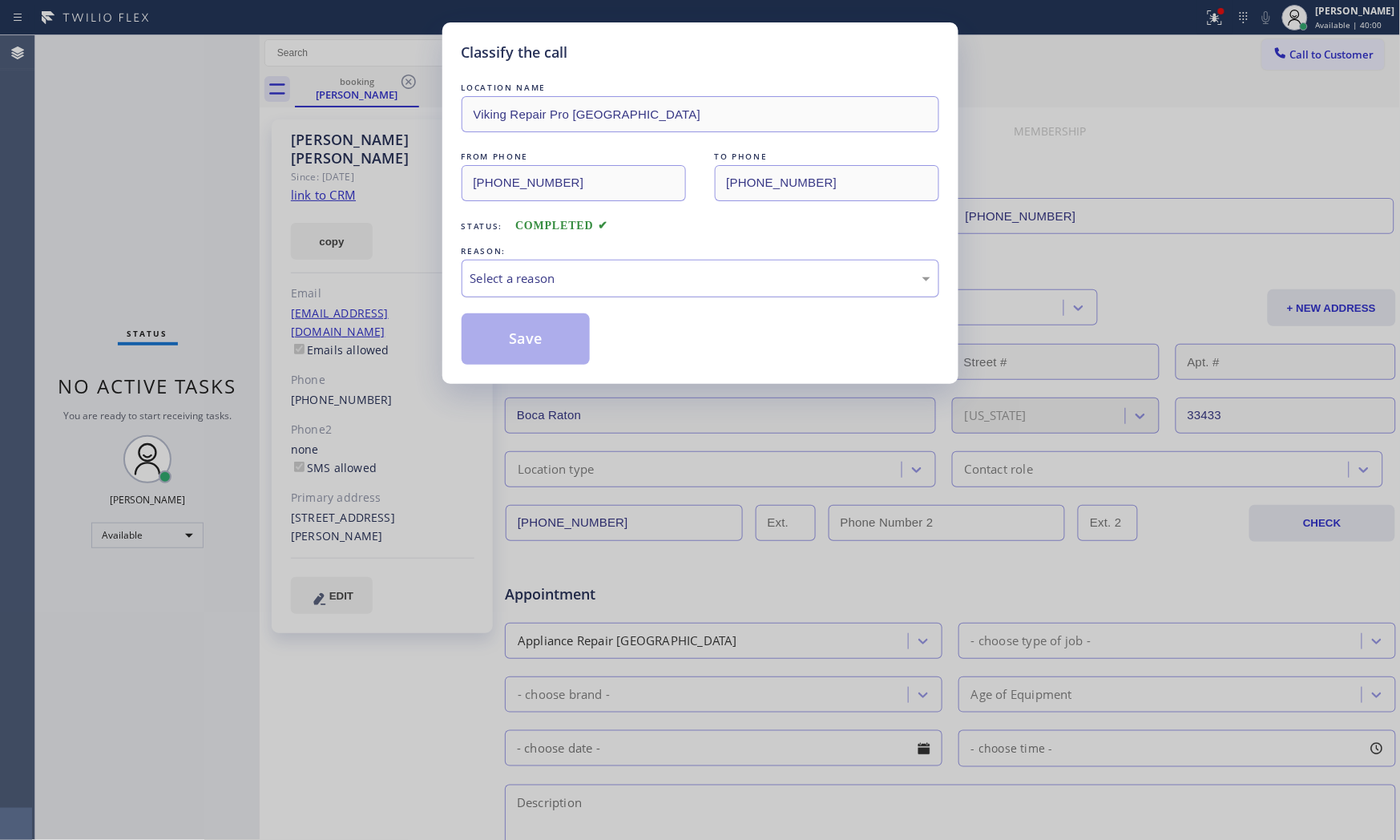
click at [526, 262] on div "Select a reason" at bounding box center [700, 278] width 477 height 38
click at [524, 337] on button "Save" at bounding box center [526, 339] width 129 height 51
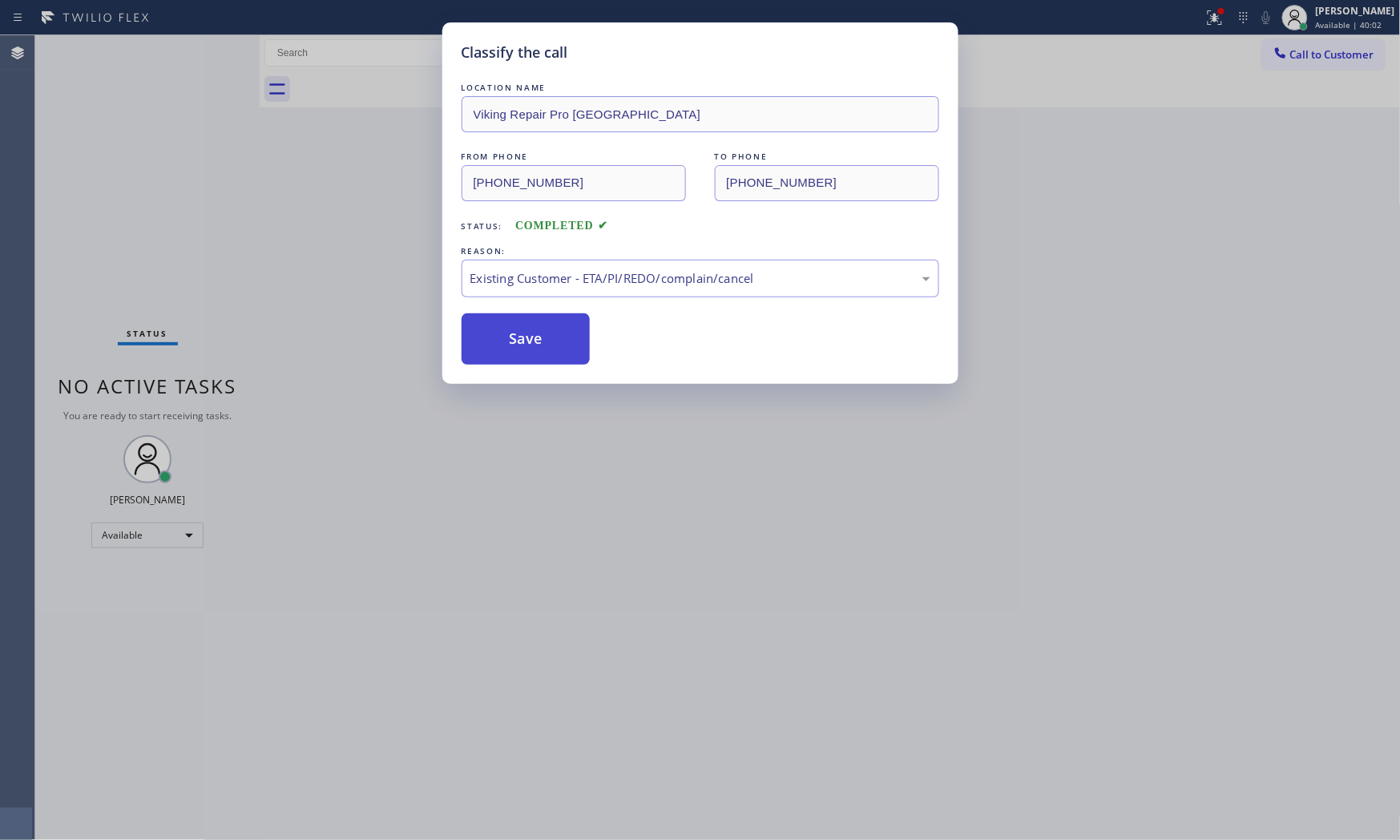
click at [525, 337] on button "Save" at bounding box center [526, 339] width 129 height 51
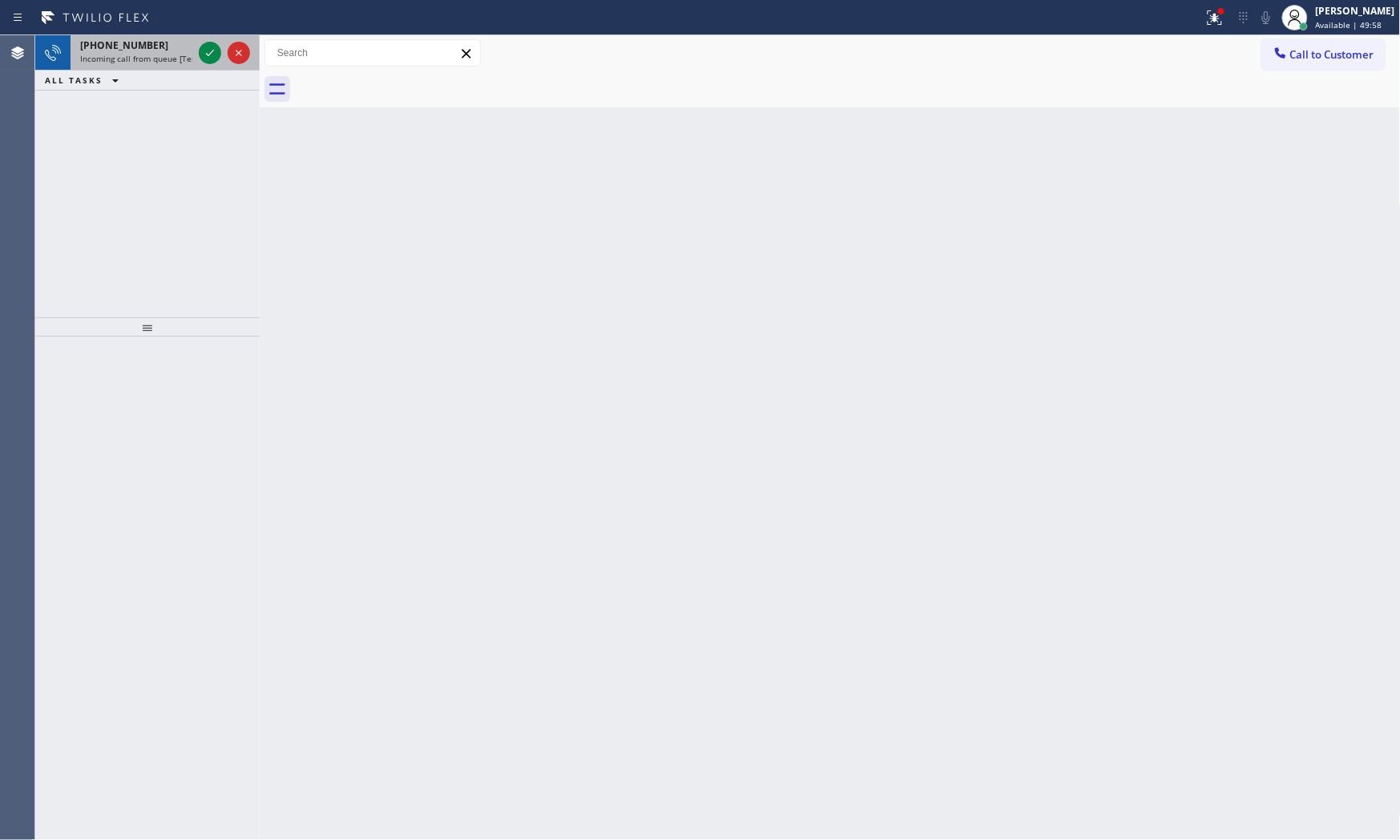
click at [152, 59] on span "Incoming call from queue [Test] All" at bounding box center [147, 59] width 133 height 11
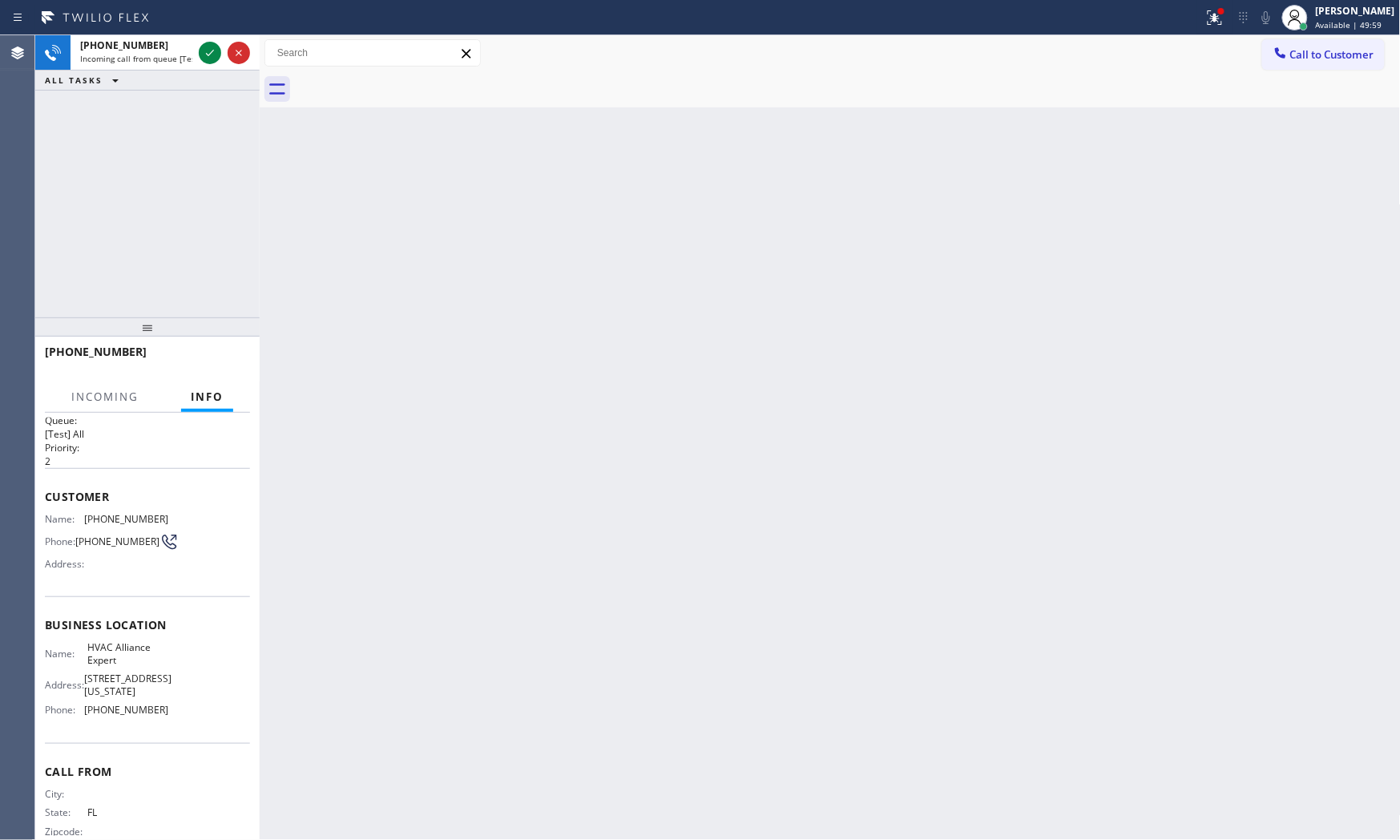
scroll to position [50, 0]
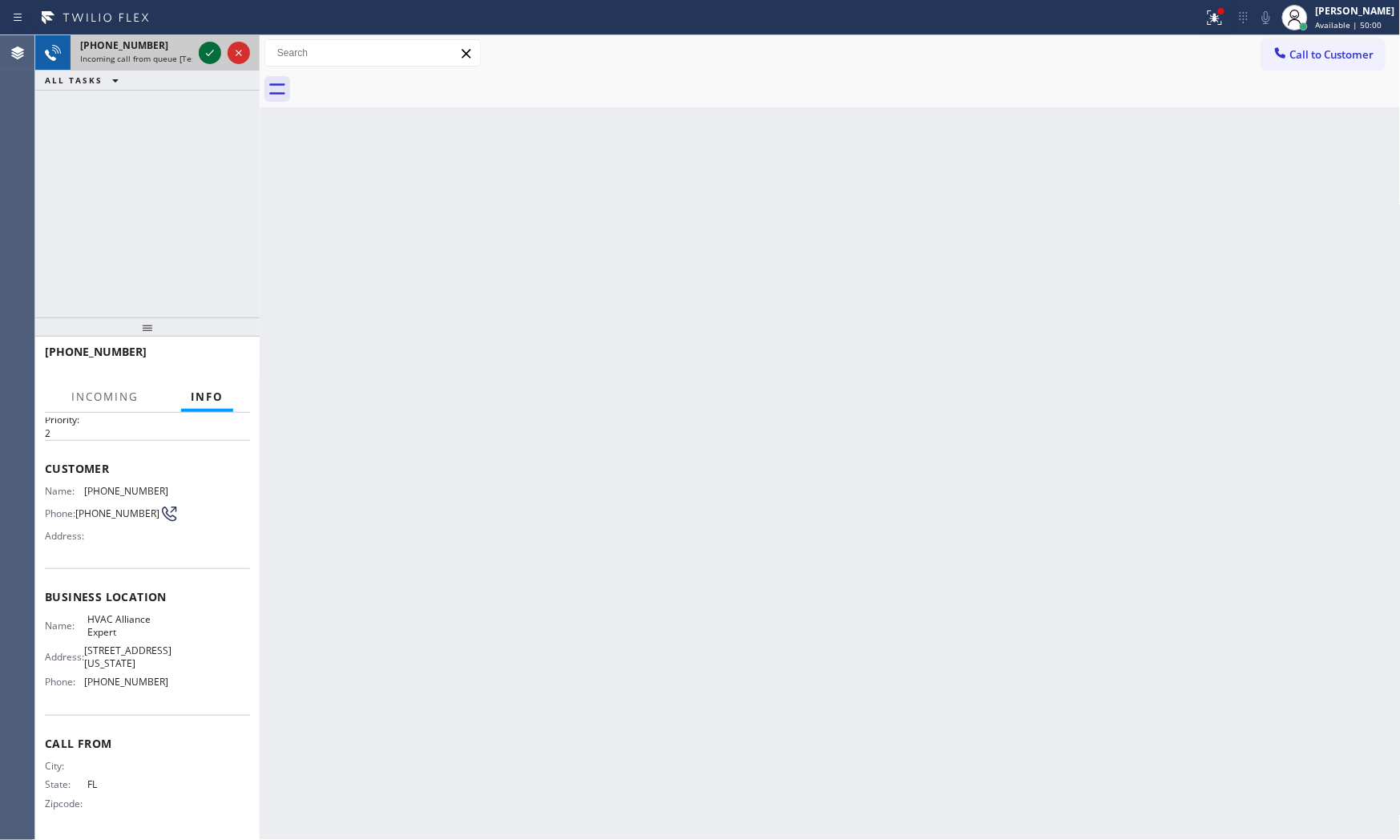
click at [214, 50] on icon at bounding box center [210, 53] width 19 height 19
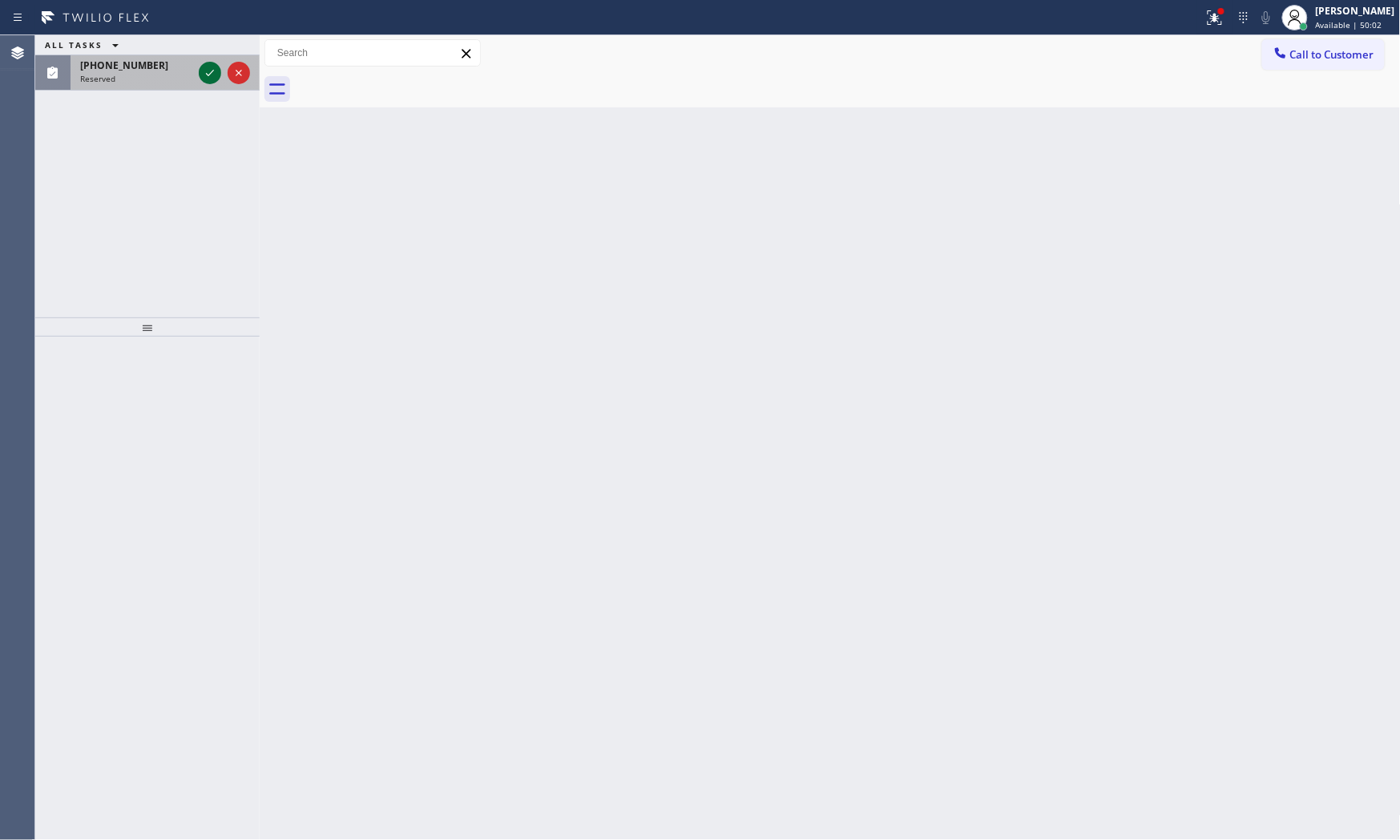
click at [213, 79] on icon at bounding box center [210, 73] width 19 height 19
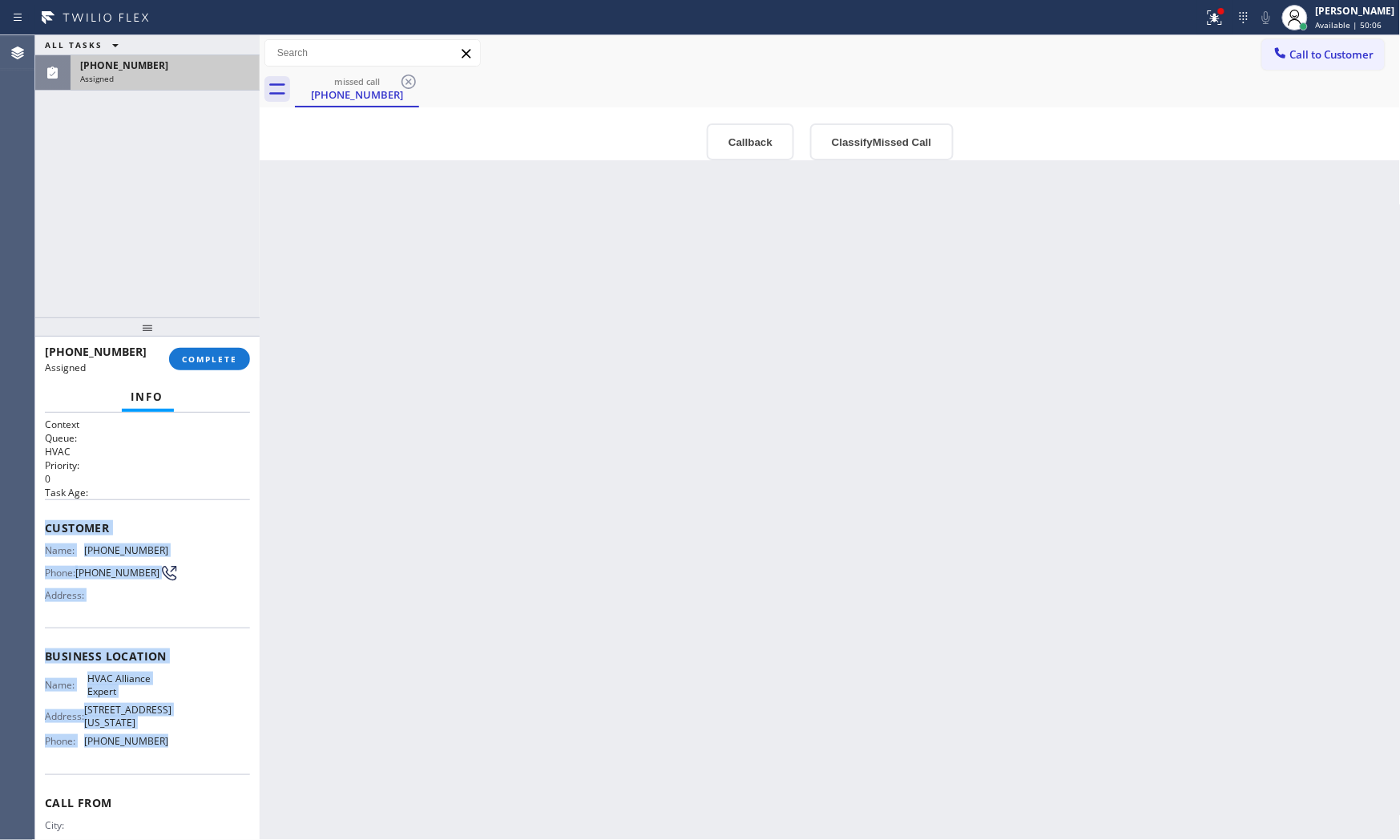
drag, startPoint x: 37, startPoint y: 526, endPoint x: 213, endPoint y: 763, distance: 295.2
click at [213, 756] on div "Context Queue: HVAC Priority: 0 Task Age: Customer Name: [PHONE_NUMBER] Phone: …" at bounding box center [148, 626] width 225 height 428
copy div "Customer Name: [PHONE_NUMBER] Phone: [PHONE_NUMBER] Address: Business location …"
click at [223, 359] on span "COMPLETE" at bounding box center [209, 359] width 55 height 11
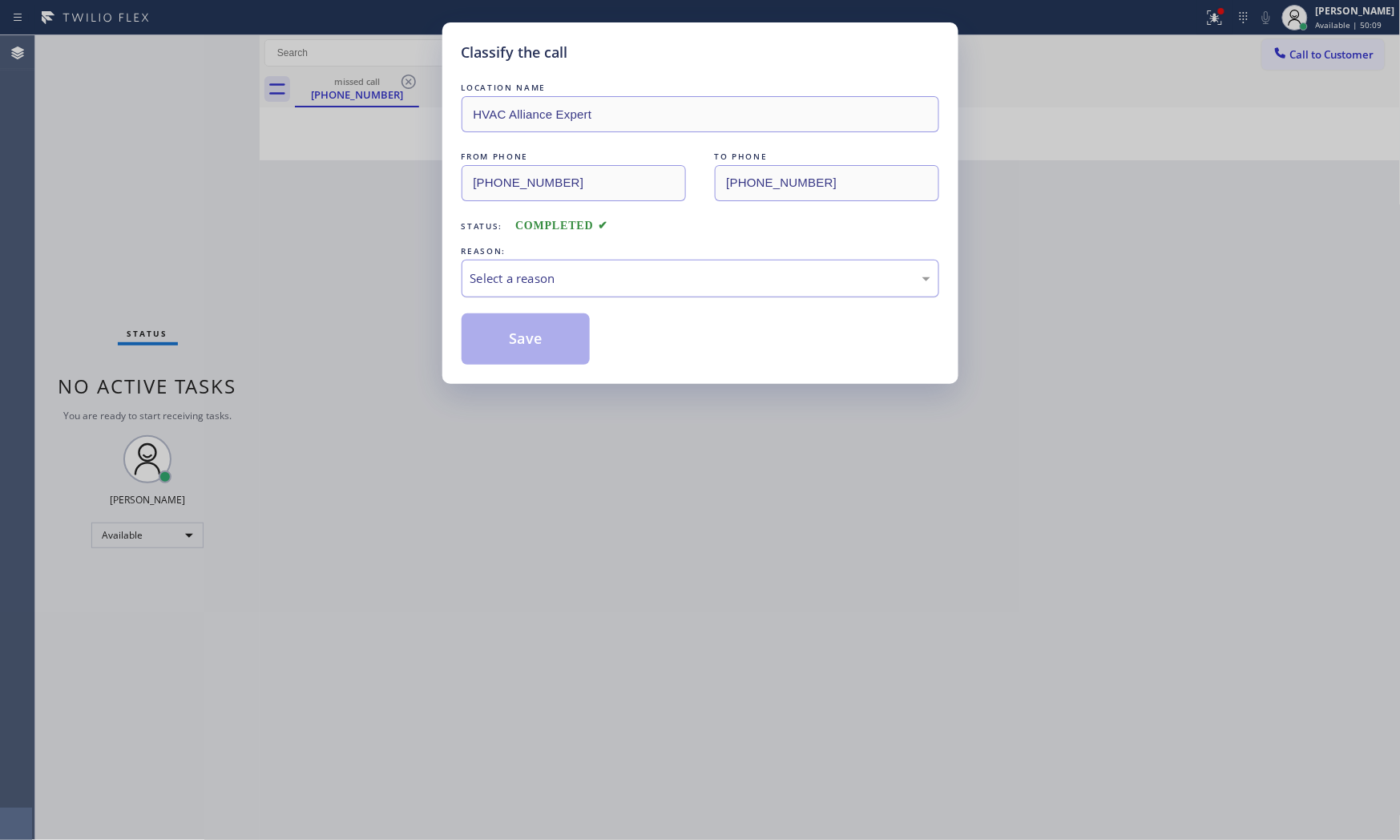
click at [492, 284] on div "Select a reason" at bounding box center [700, 278] width 460 height 18
click at [513, 337] on button "Save" at bounding box center [526, 339] width 129 height 51
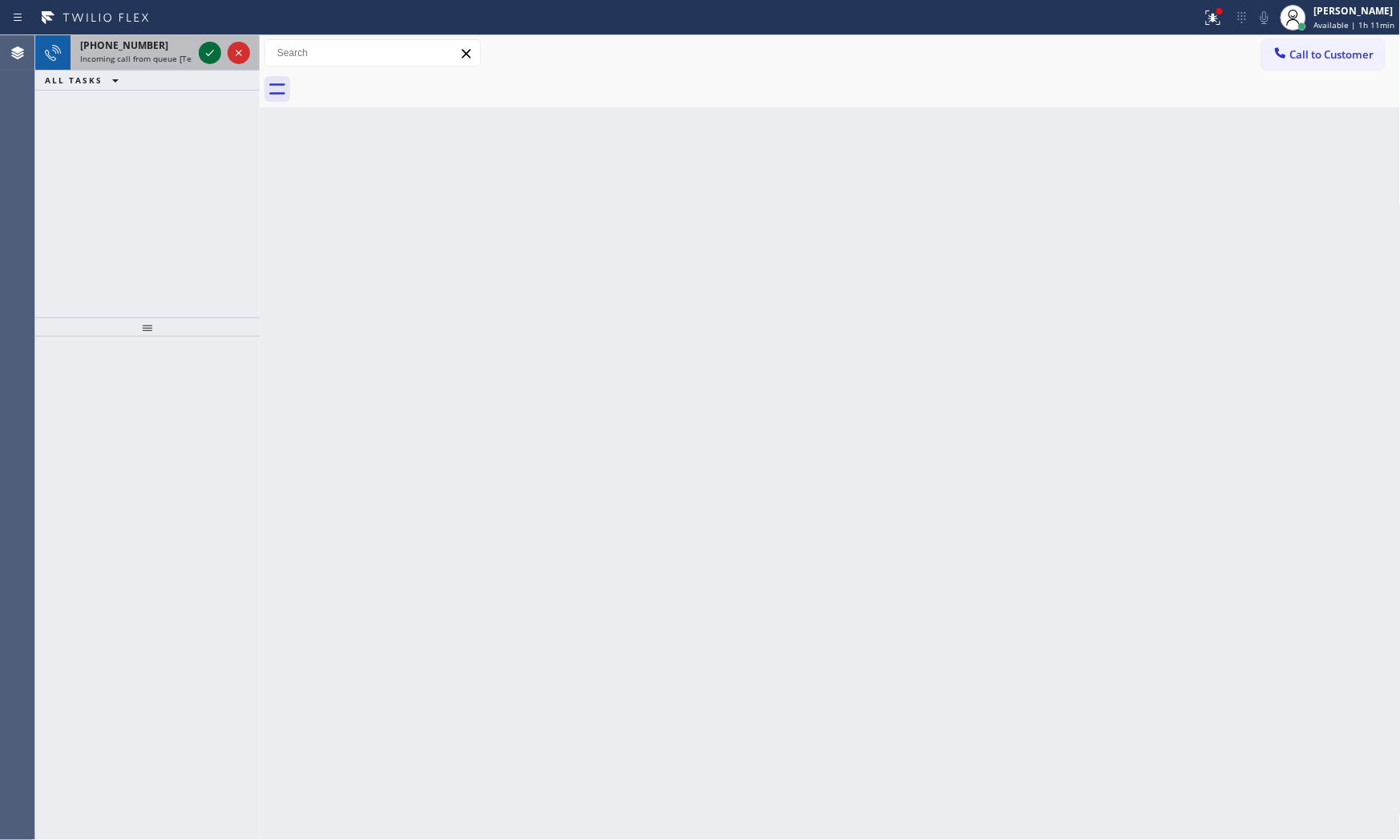
click at [212, 54] on icon at bounding box center [210, 53] width 19 height 19
click at [213, 53] on icon at bounding box center [210, 53] width 19 height 19
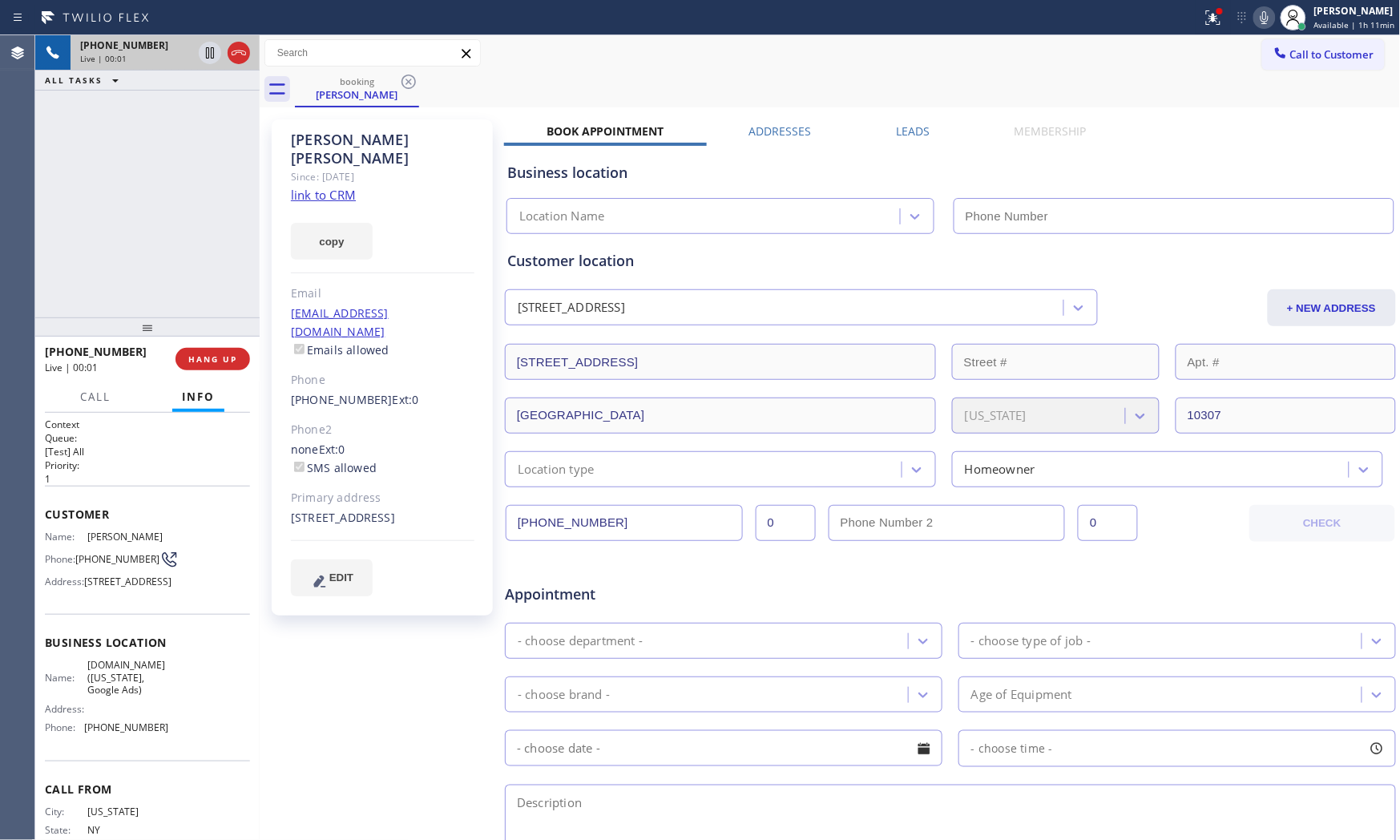
type input "[PHONE_NUMBER]"
click at [349, 187] on link "link to CRM" at bounding box center [323, 195] width 65 height 16
click at [1208, 28] on button at bounding box center [1213, 18] width 35 height 35
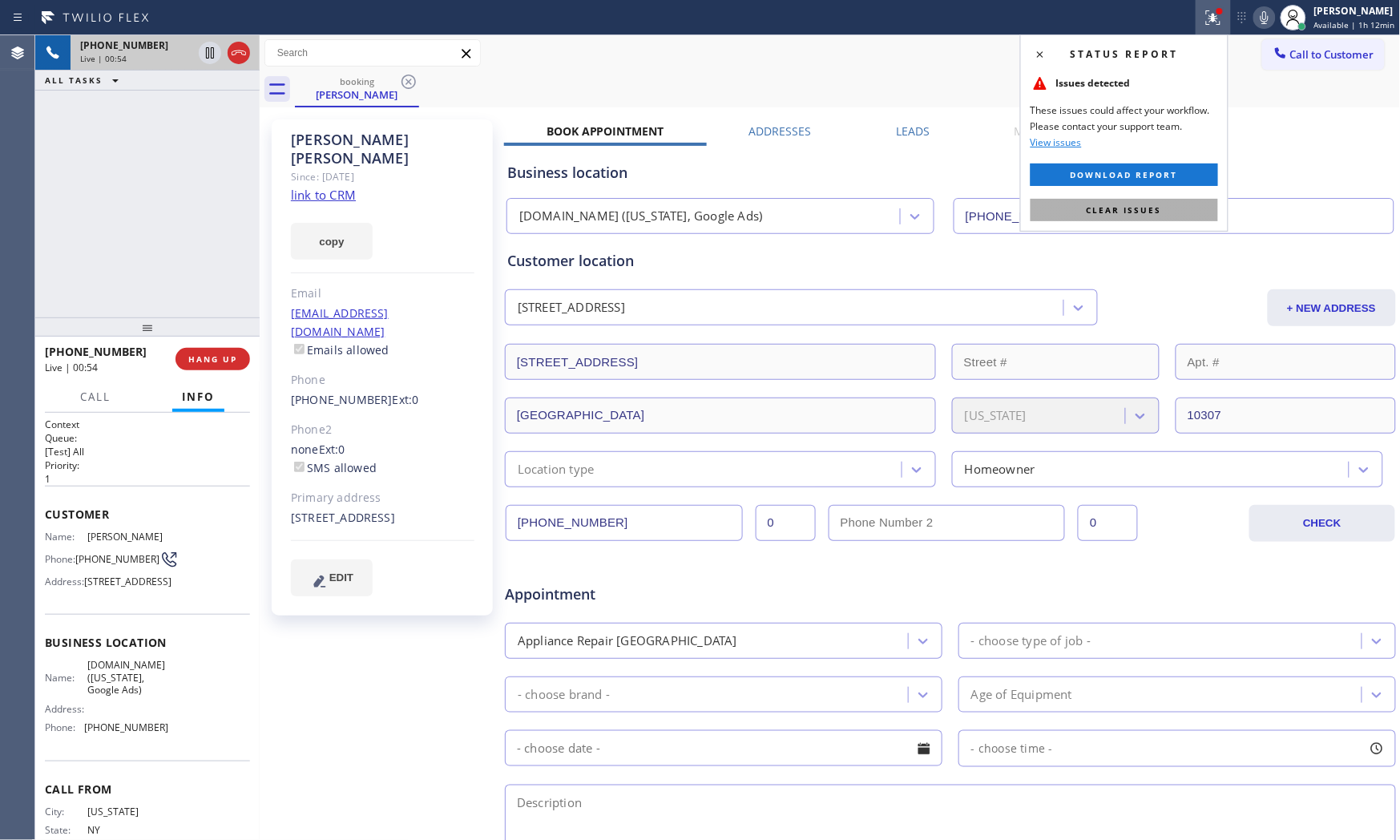
drag, startPoint x: 1154, startPoint y: 213, endPoint x: 1223, endPoint y: 124, distance: 112.6
click at [1154, 212] on span "Clear issues" at bounding box center [1125, 210] width 75 height 11
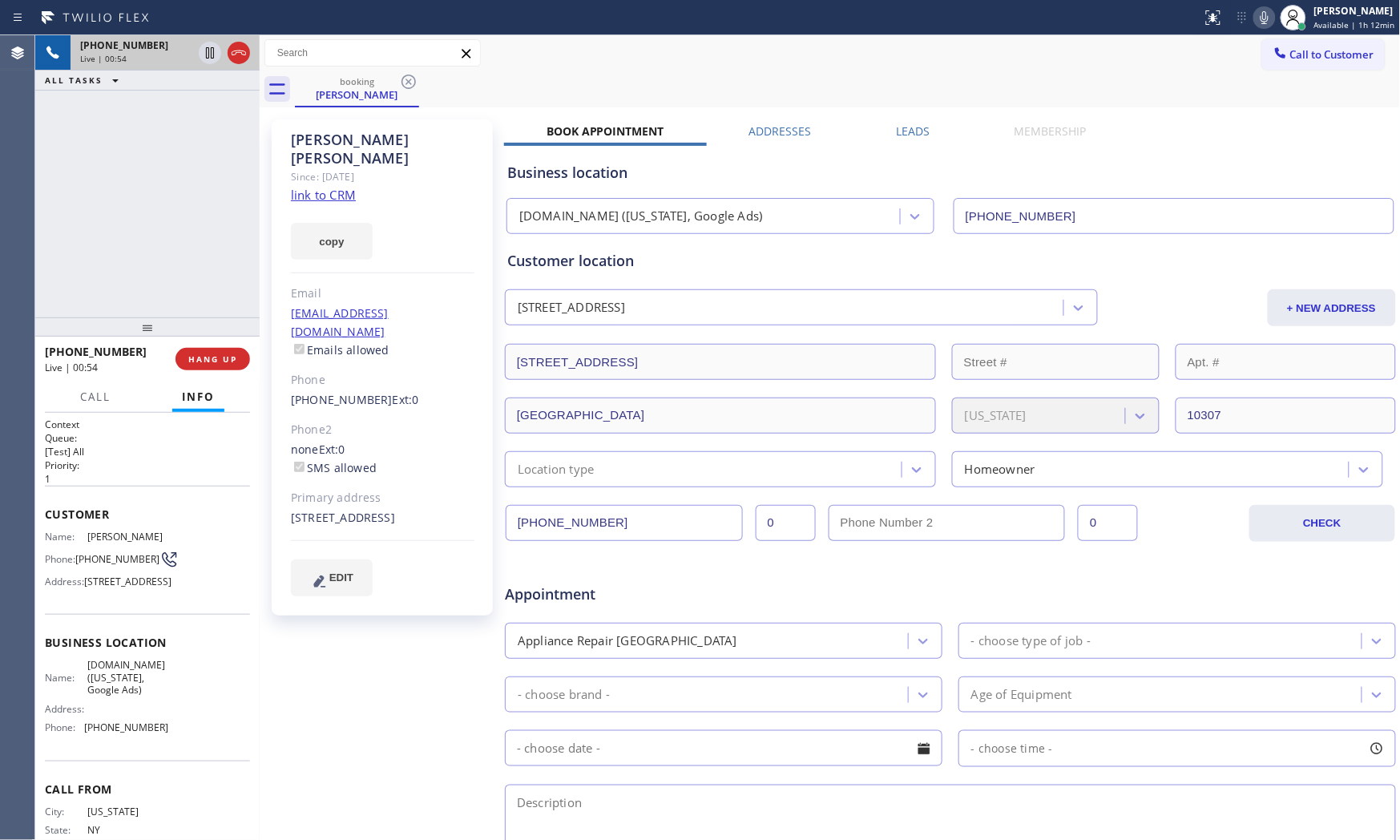
click at [1255, 21] on icon at bounding box center [1264, 18] width 19 height 19
click at [204, 50] on icon at bounding box center [210, 53] width 19 height 19
click at [1256, 27] on div "Status report No issues detected If you experience an issue, please download th…" at bounding box center [1297, 18] width 205 height 35
click at [1256, 26] on icon at bounding box center [1264, 18] width 19 height 19
click at [217, 57] on icon at bounding box center [210, 53] width 19 height 19
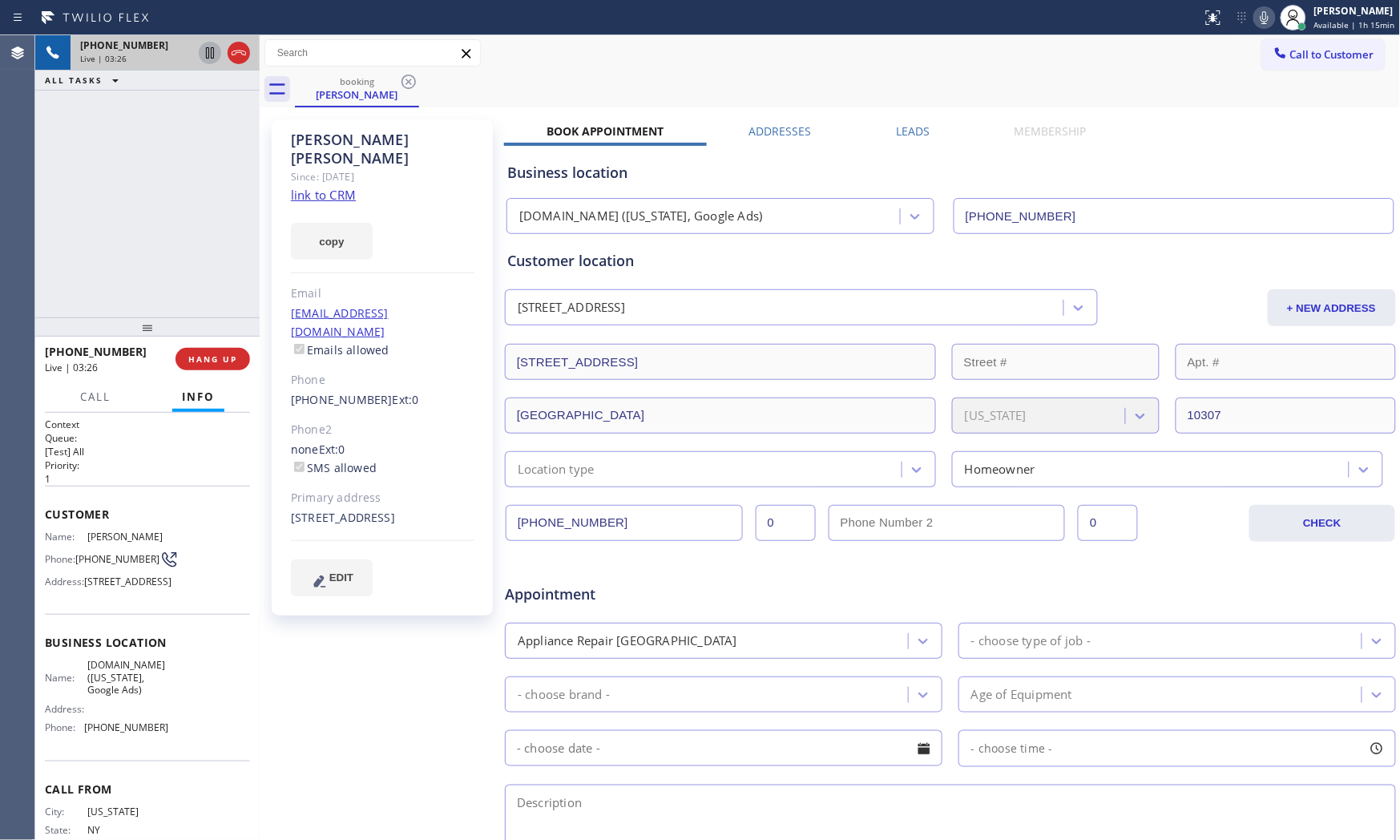
click at [1253, 18] on div at bounding box center [1264, 18] width 22 height 19
click at [386, 703] on div "[PERSON_NAME] Since: [DATE] link to CRM copy Email [EMAIL_ADDRESS][DOMAIN_NAME]…" at bounding box center [384, 631] width 241 height 1039
click at [237, 363] on span "HANG UP" at bounding box center [213, 359] width 49 height 11
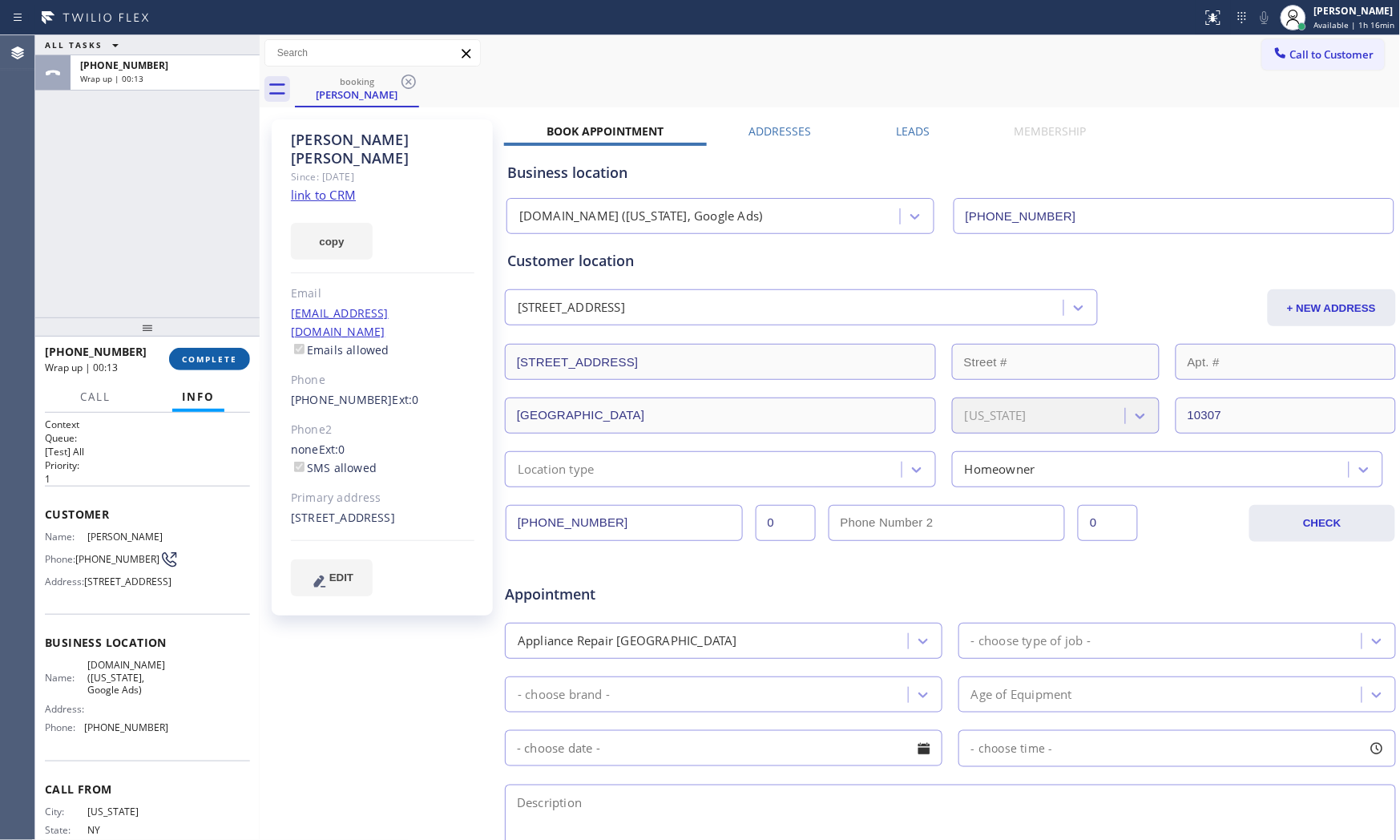
drag, startPoint x: 174, startPoint y: 347, endPoint x: 190, endPoint y: 357, distance: 18.9
click at [183, 353] on div "[PHONE_NUMBER] Wrap up | 00:13 COMPLETE" at bounding box center [148, 359] width 205 height 42
click at [191, 357] on span "COMPLETE" at bounding box center [209, 359] width 55 height 11
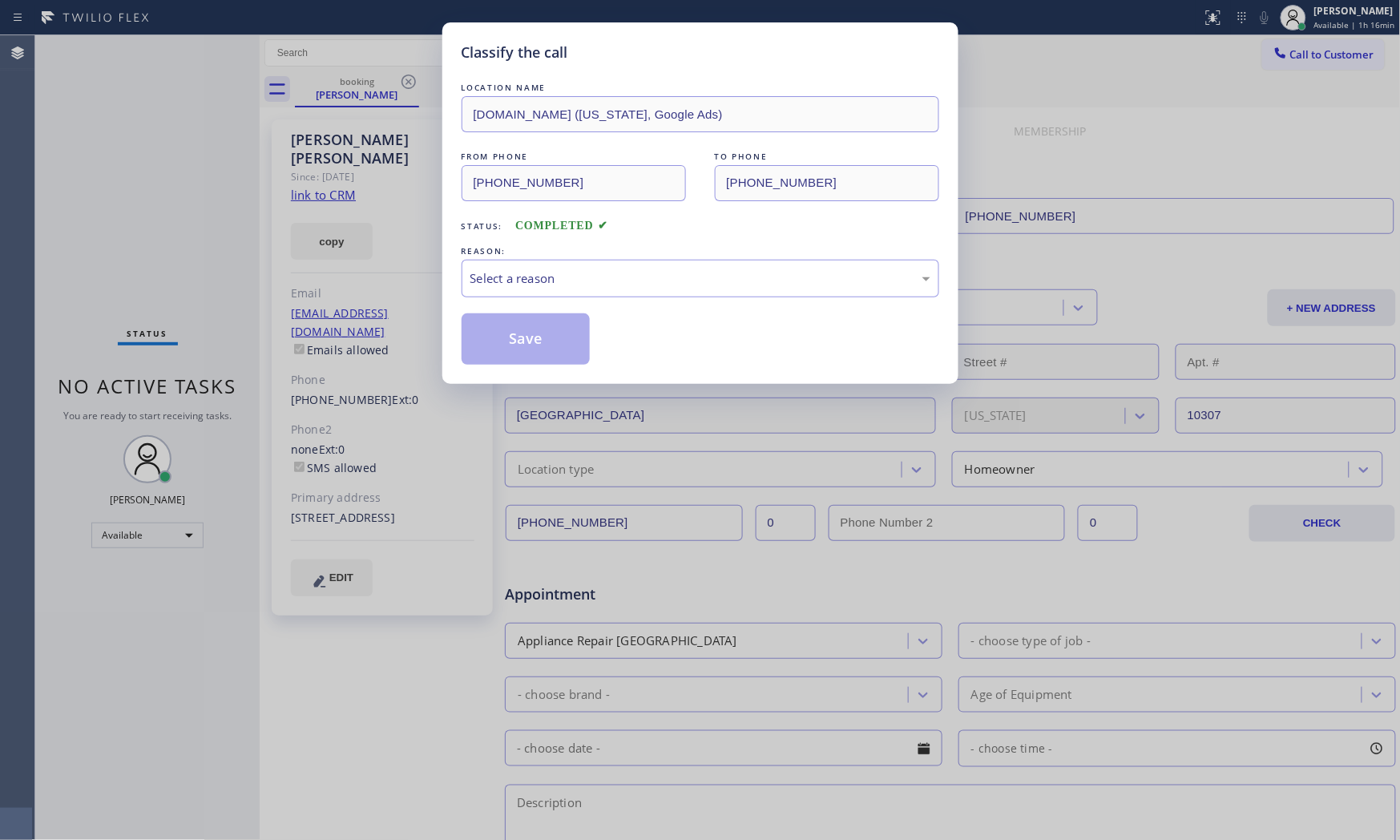
click at [678, 300] on div "LOCATION NAME [DOMAIN_NAME] ([US_STATE], Google Ads) FROM PHONE [PHONE_NUMBER] …" at bounding box center [700, 222] width 477 height 286
click at [651, 297] on div "Select a reason" at bounding box center [700, 278] width 477 height 38
click at [563, 355] on button "Save" at bounding box center [526, 339] width 129 height 51
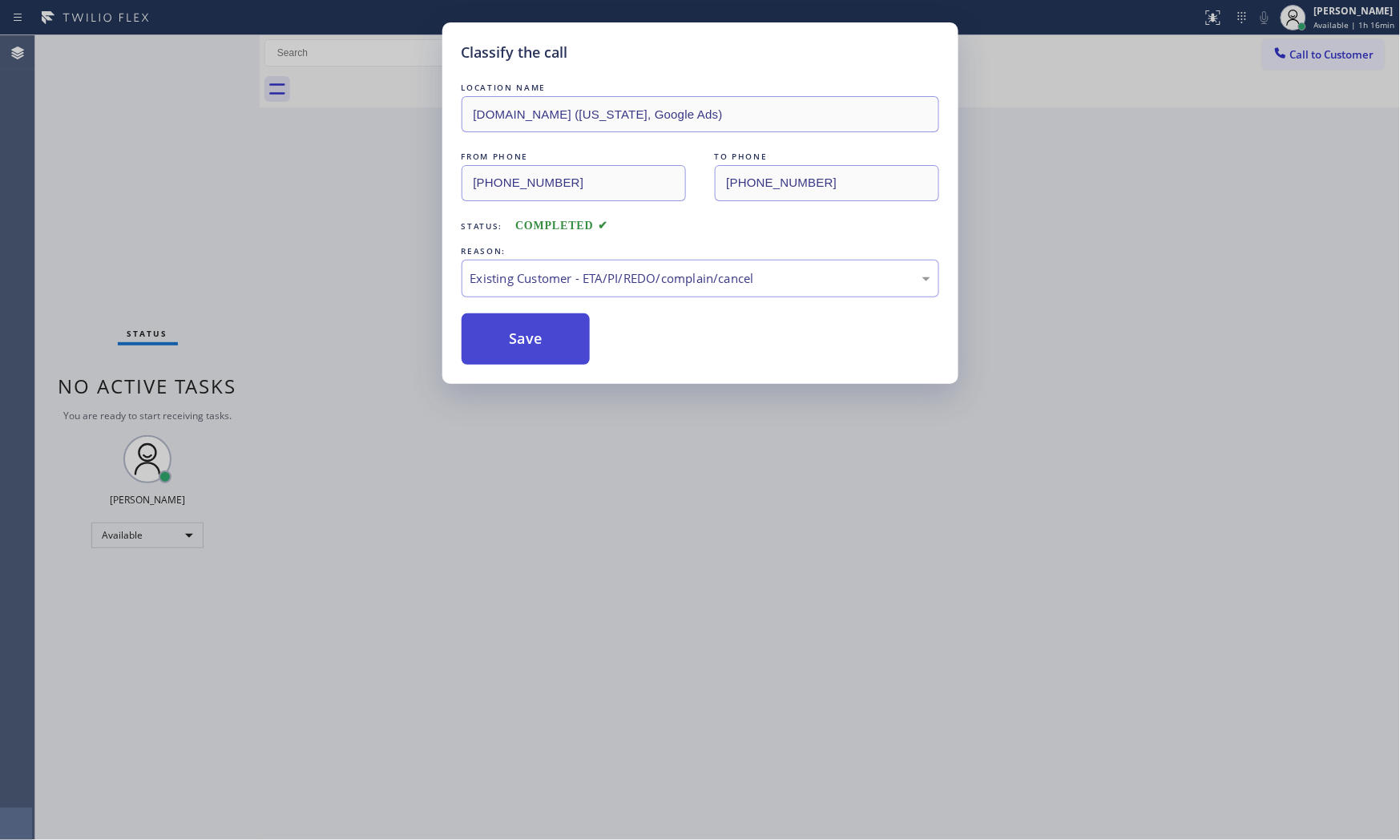
click at [563, 355] on button "Save" at bounding box center [526, 339] width 129 height 51
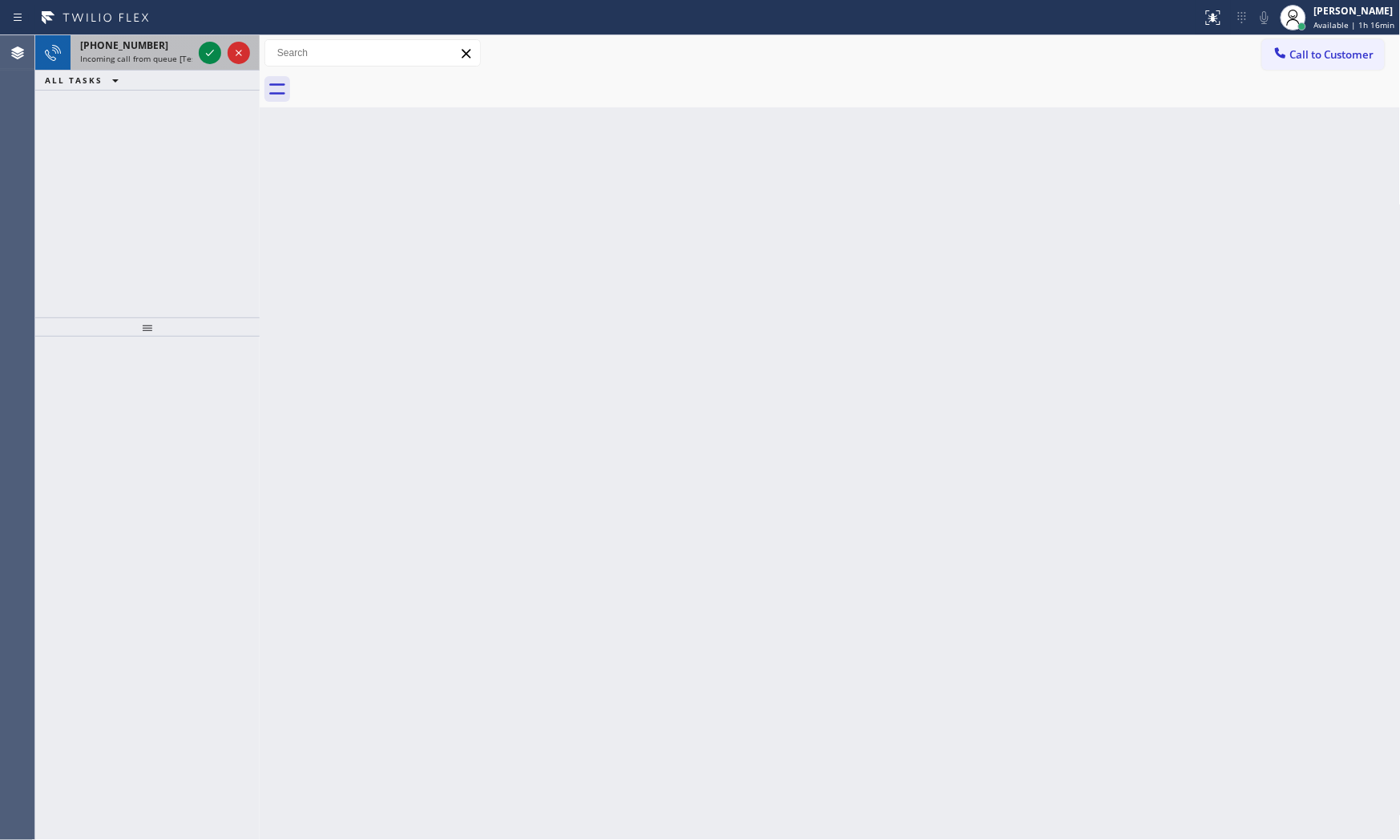
click at [115, 54] on span "Incoming call from queue [Test] All" at bounding box center [147, 59] width 133 height 11
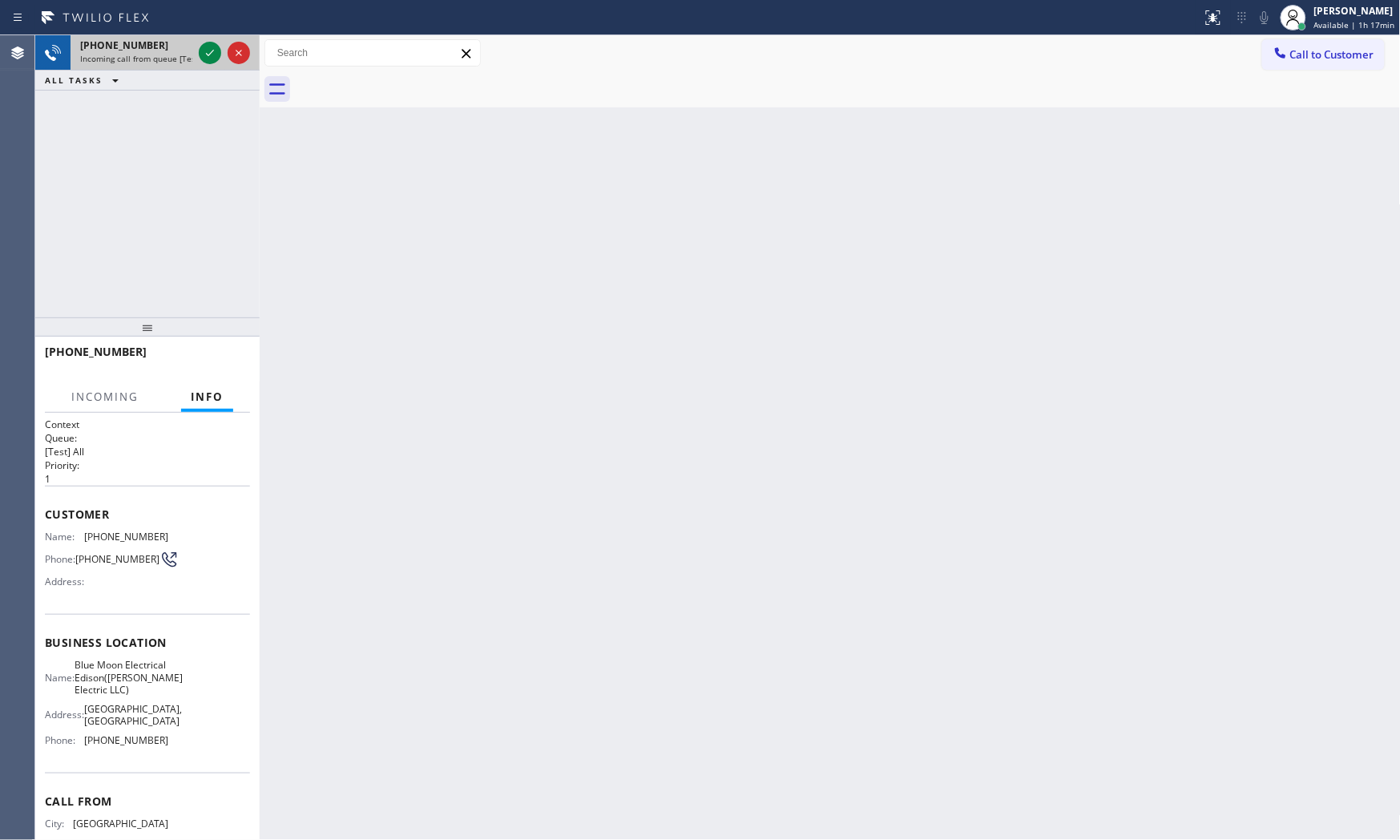
click at [188, 48] on div "[PHONE_NUMBER]" at bounding box center [136, 45] width 112 height 14
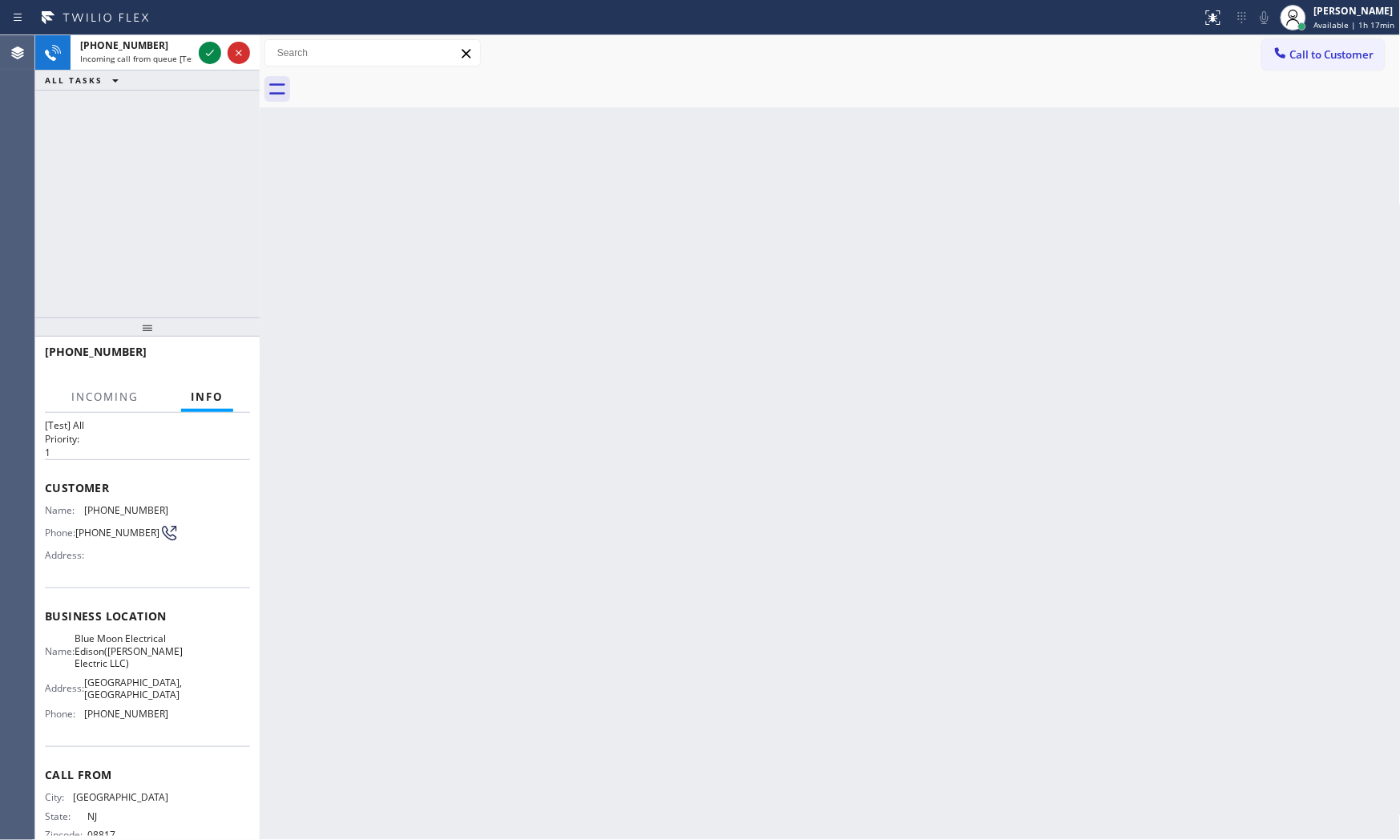
scroll to position [99, 0]
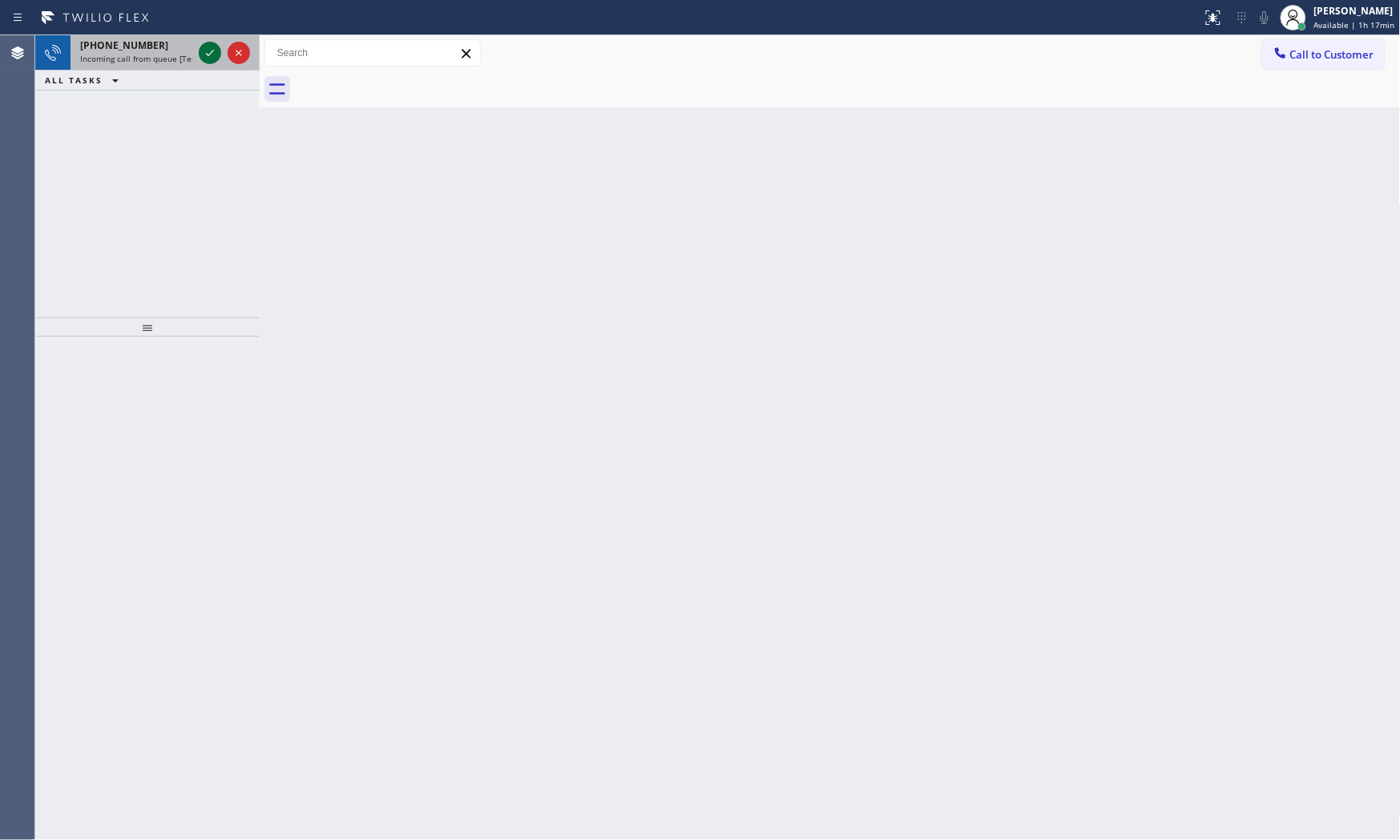
click at [207, 57] on icon at bounding box center [210, 53] width 19 height 19
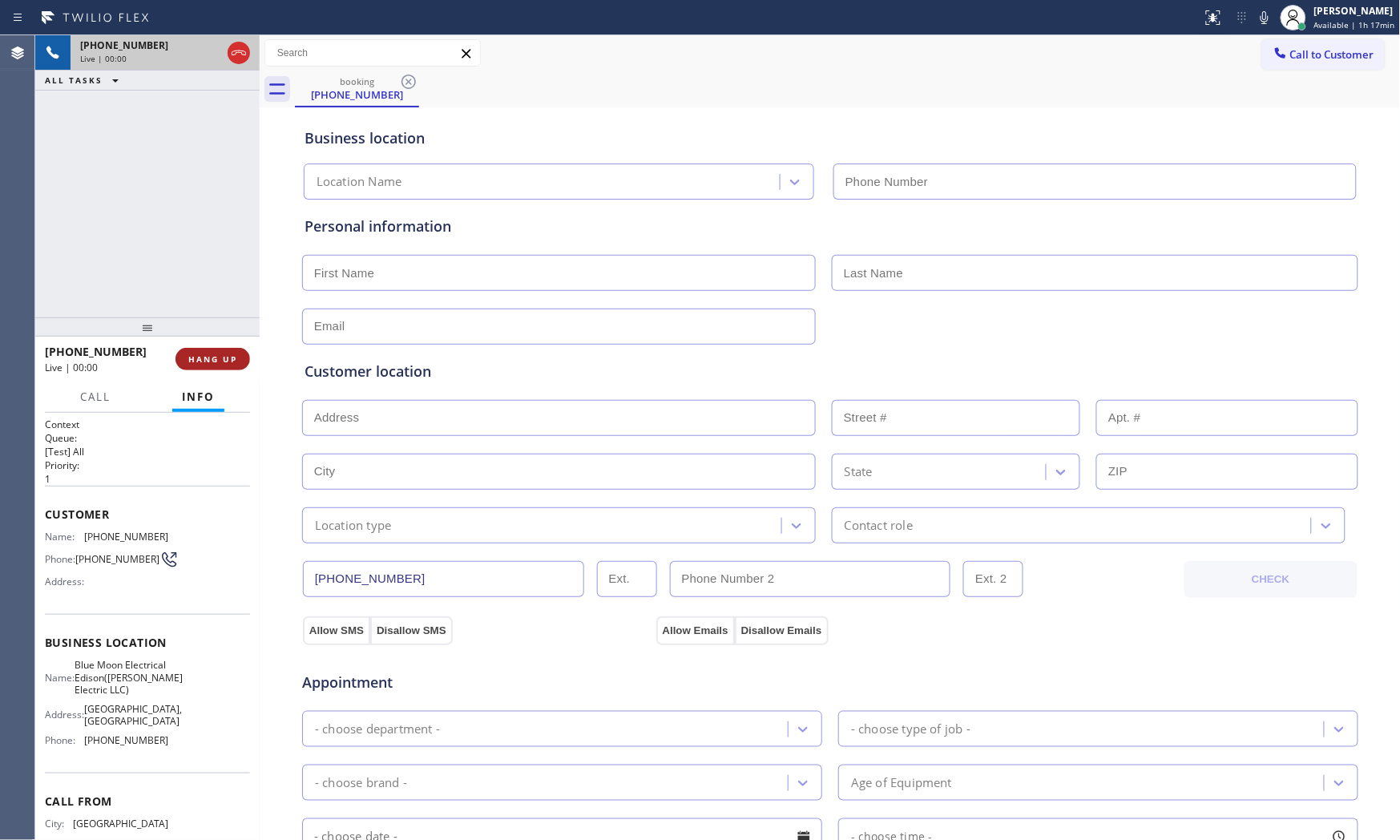
type input "[PHONE_NUMBER]"
click at [220, 351] on button "HANG UP" at bounding box center [213, 359] width 75 height 22
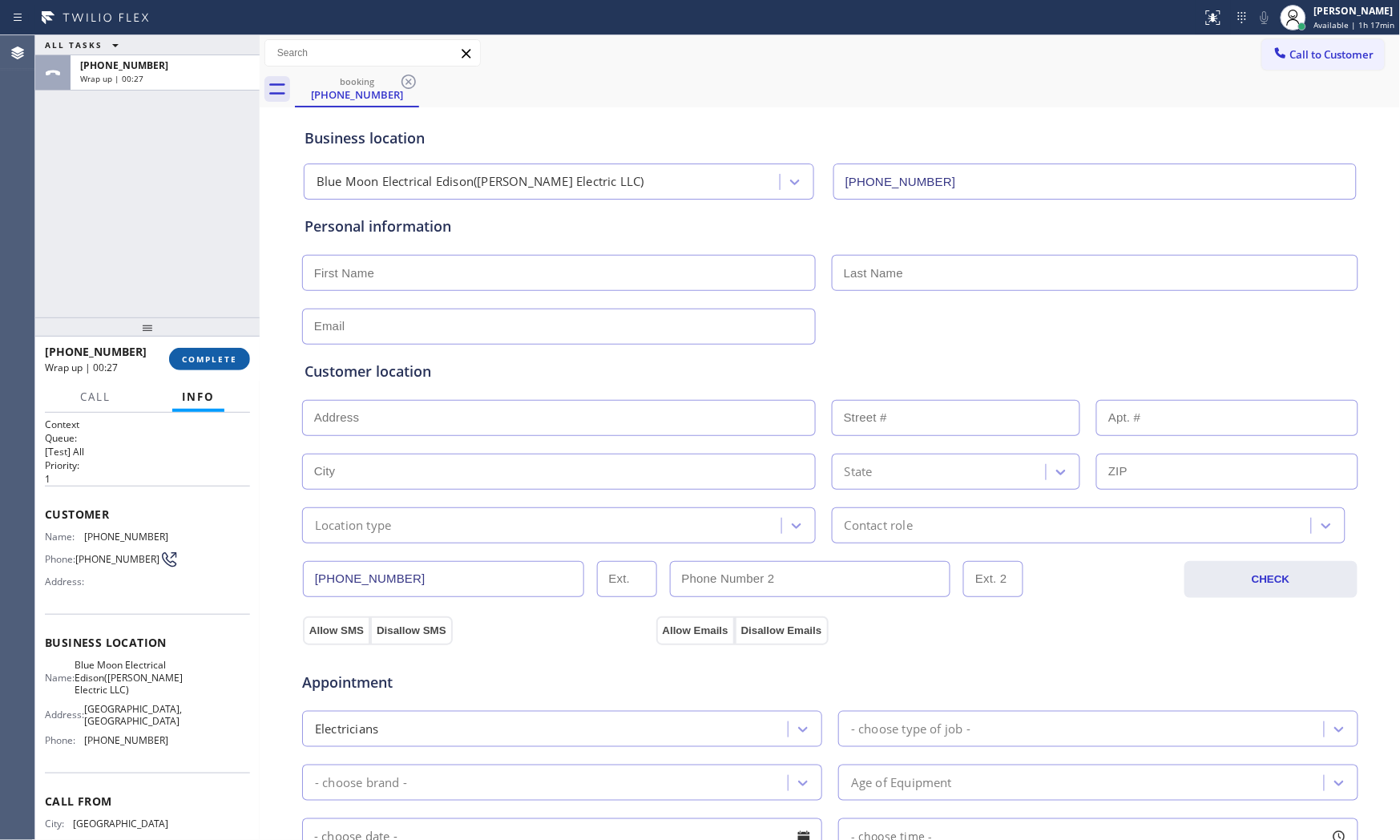
click at [201, 355] on span "COMPLETE" at bounding box center [209, 359] width 55 height 11
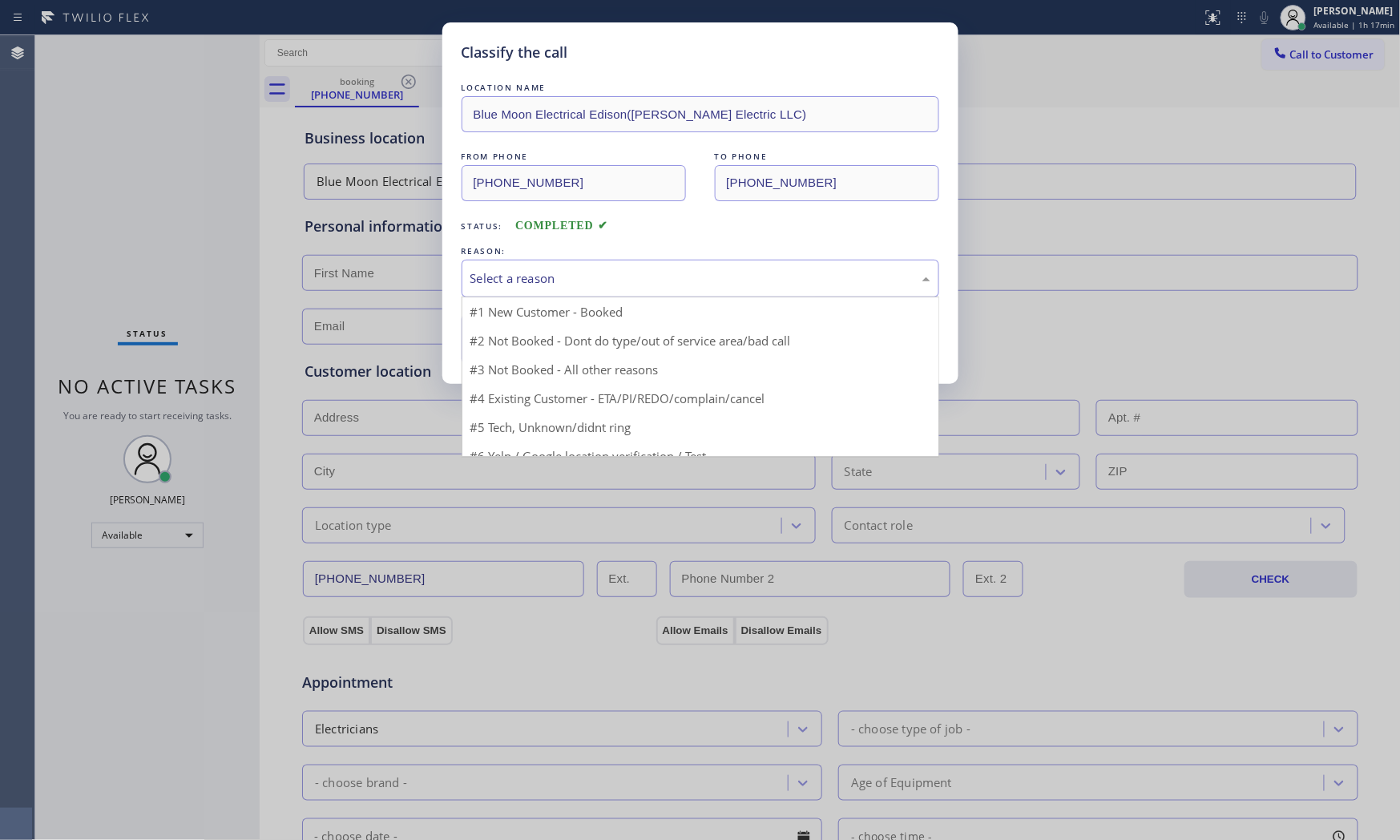
click at [534, 287] on div "Select a reason" at bounding box center [700, 278] width 460 height 18
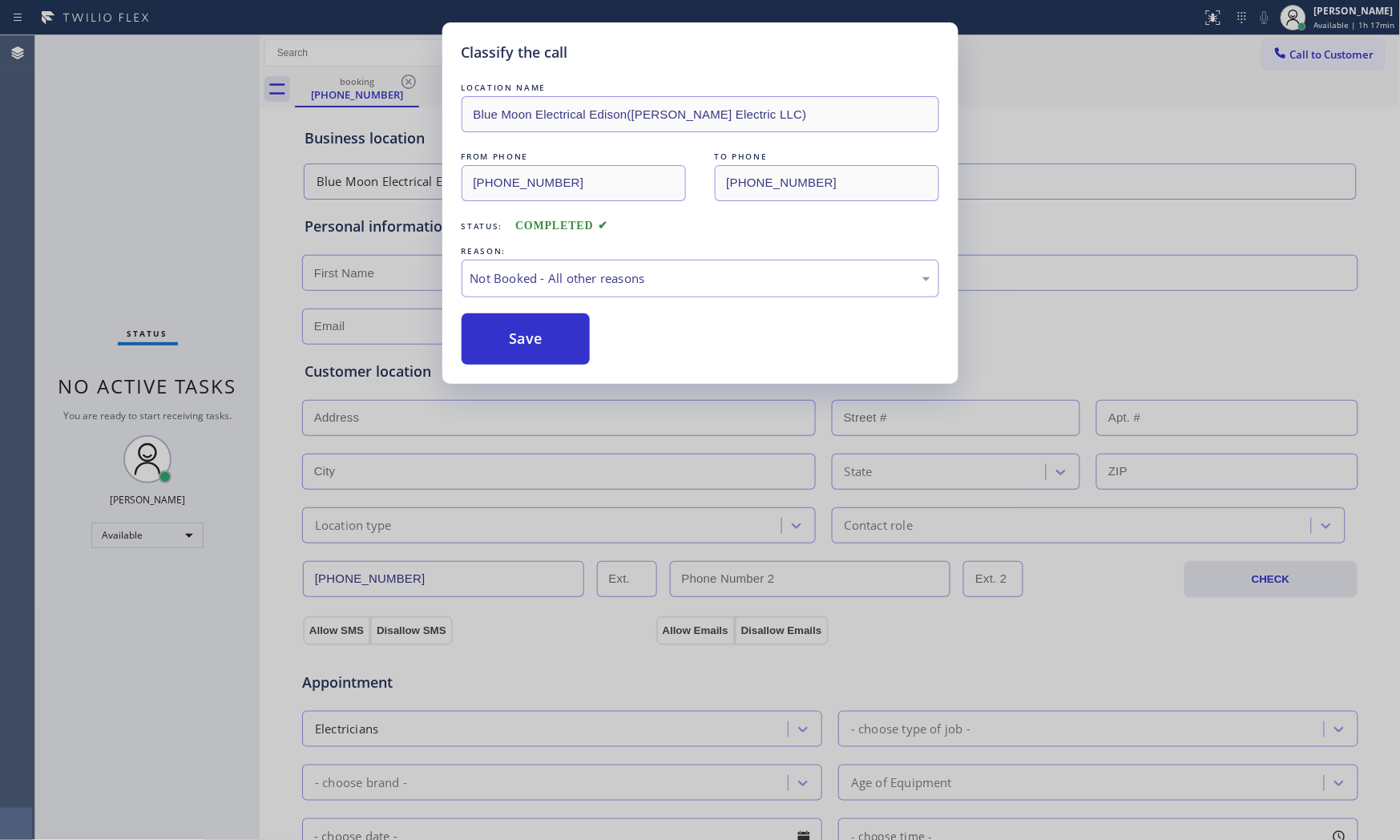
click at [518, 342] on button "Save" at bounding box center [526, 339] width 129 height 51
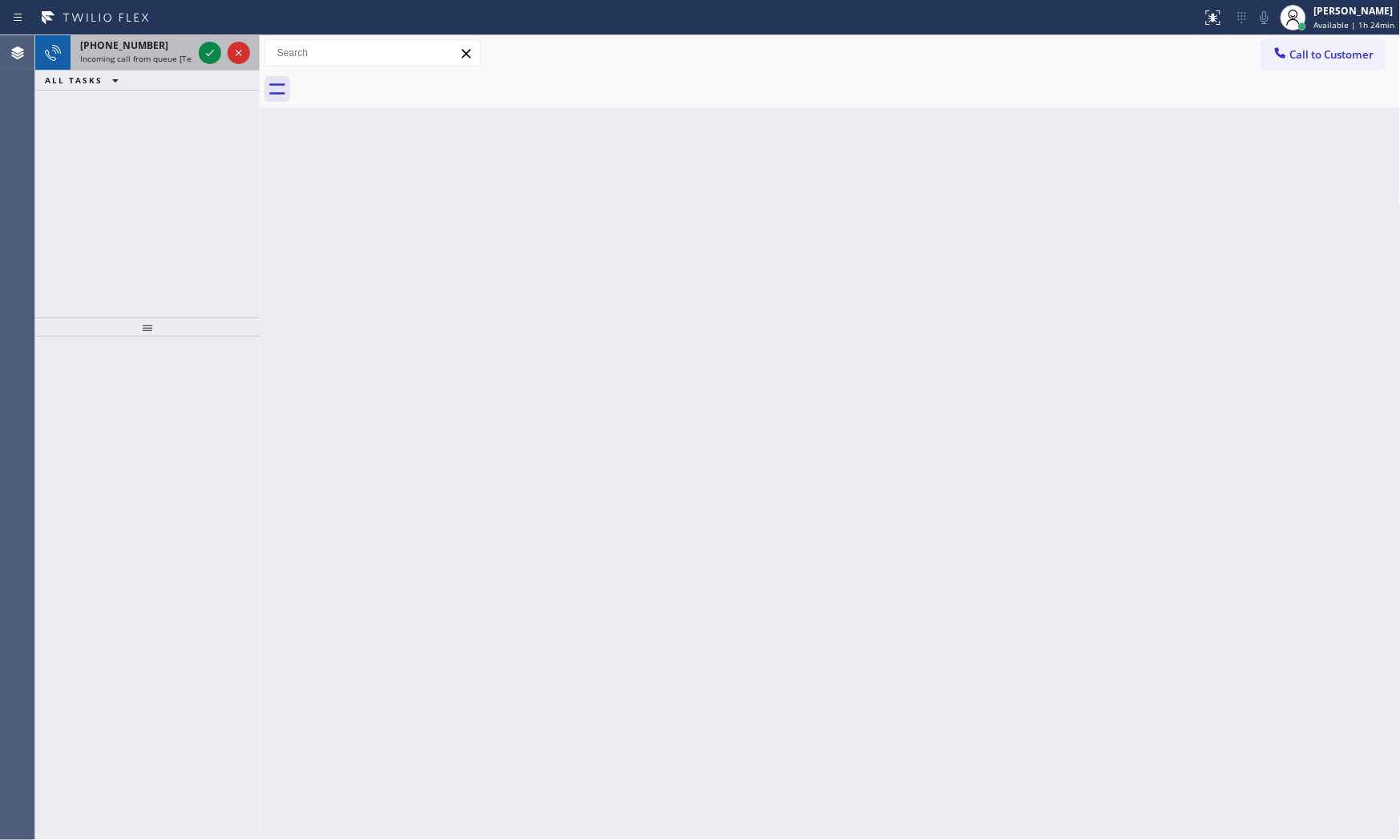
click at [126, 47] on span "[PHONE_NUMBER]" at bounding box center [124, 45] width 88 height 14
click at [160, 63] on span "Incoming call from queue [Test] All" at bounding box center [147, 59] width 133 height 11
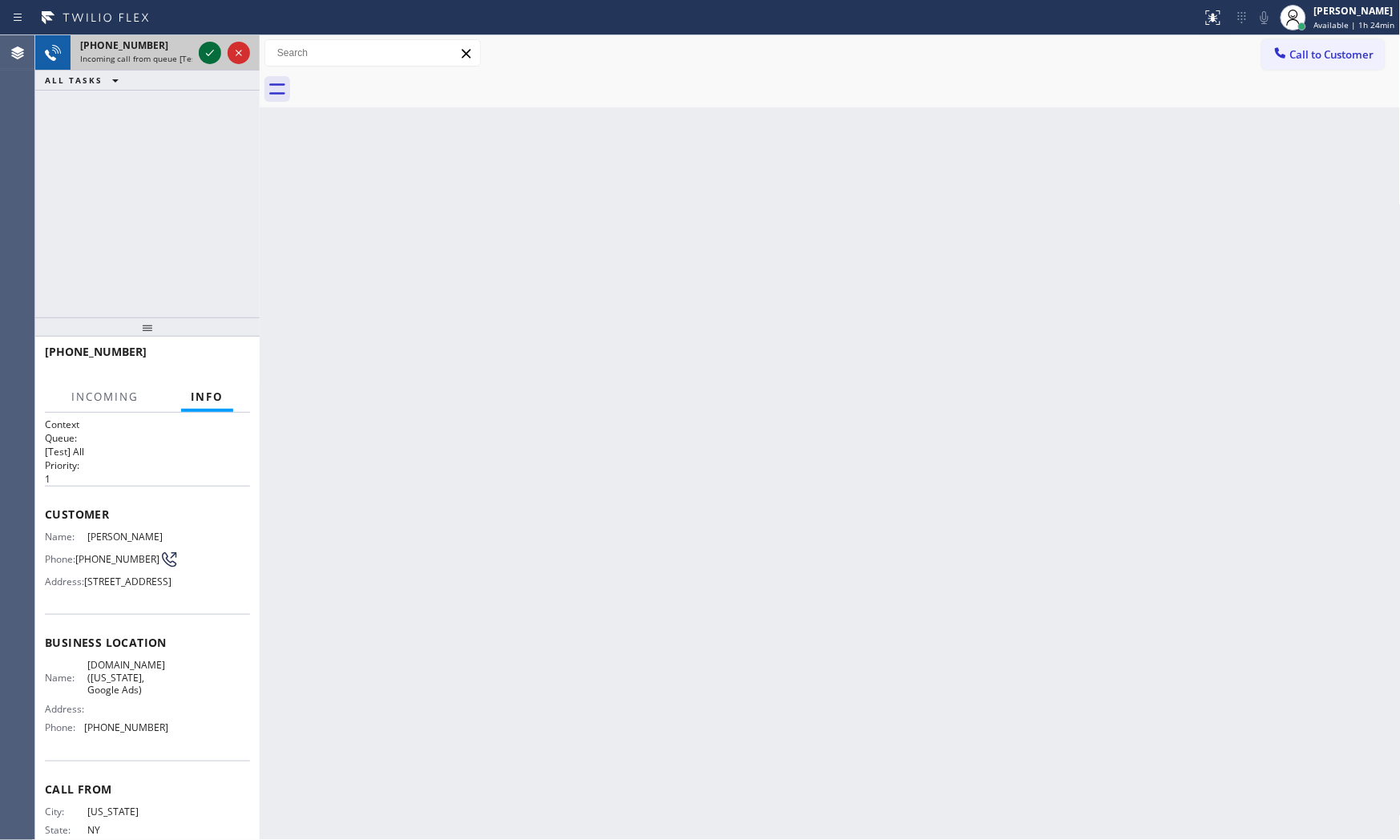
click at [213, 43] on icon at bounding box center [210, 53] width 19 height 19
click at [207, 363] on button "HANG UP" at bounding box center [213, 359] width 75 height 22
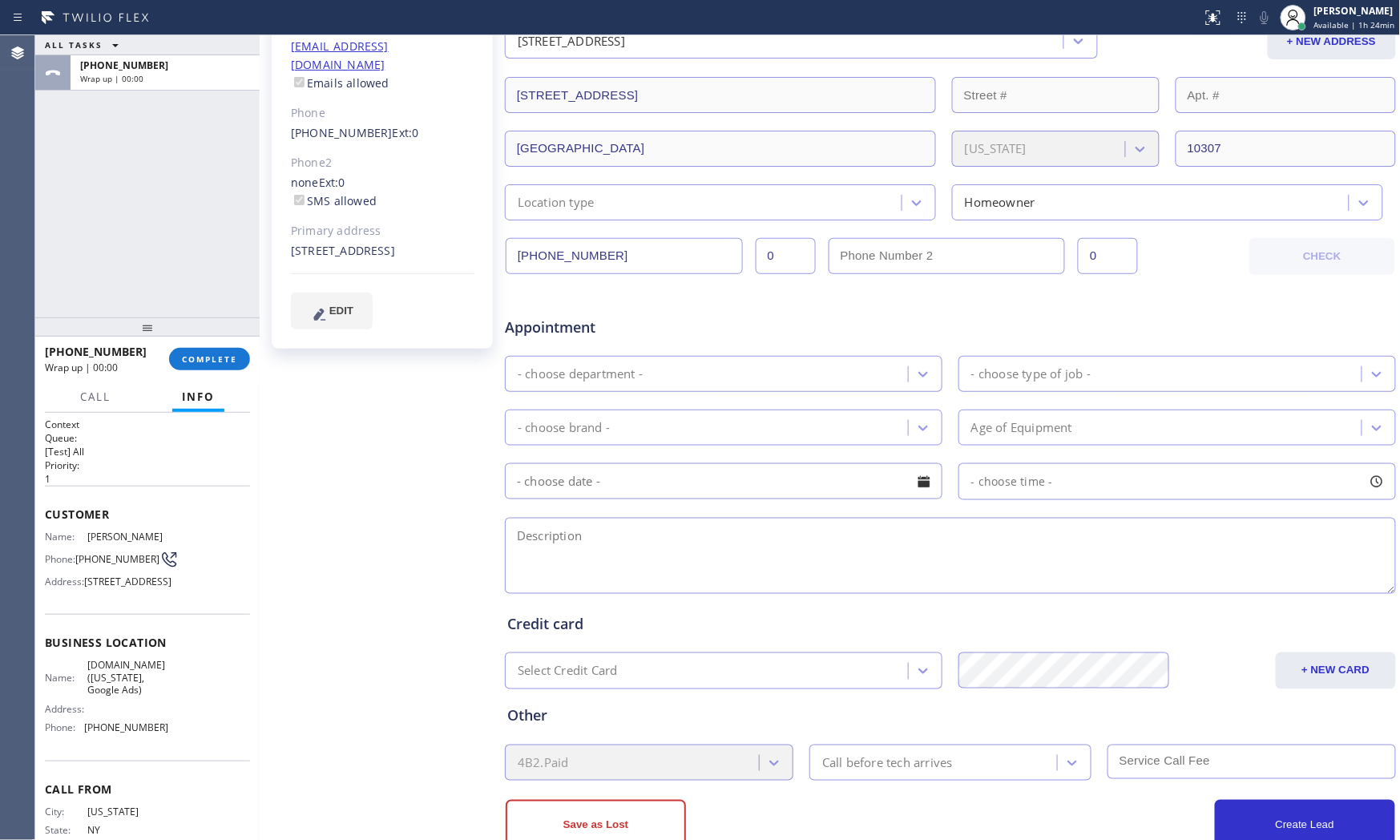
type input "[PHONE_NUMBER]"
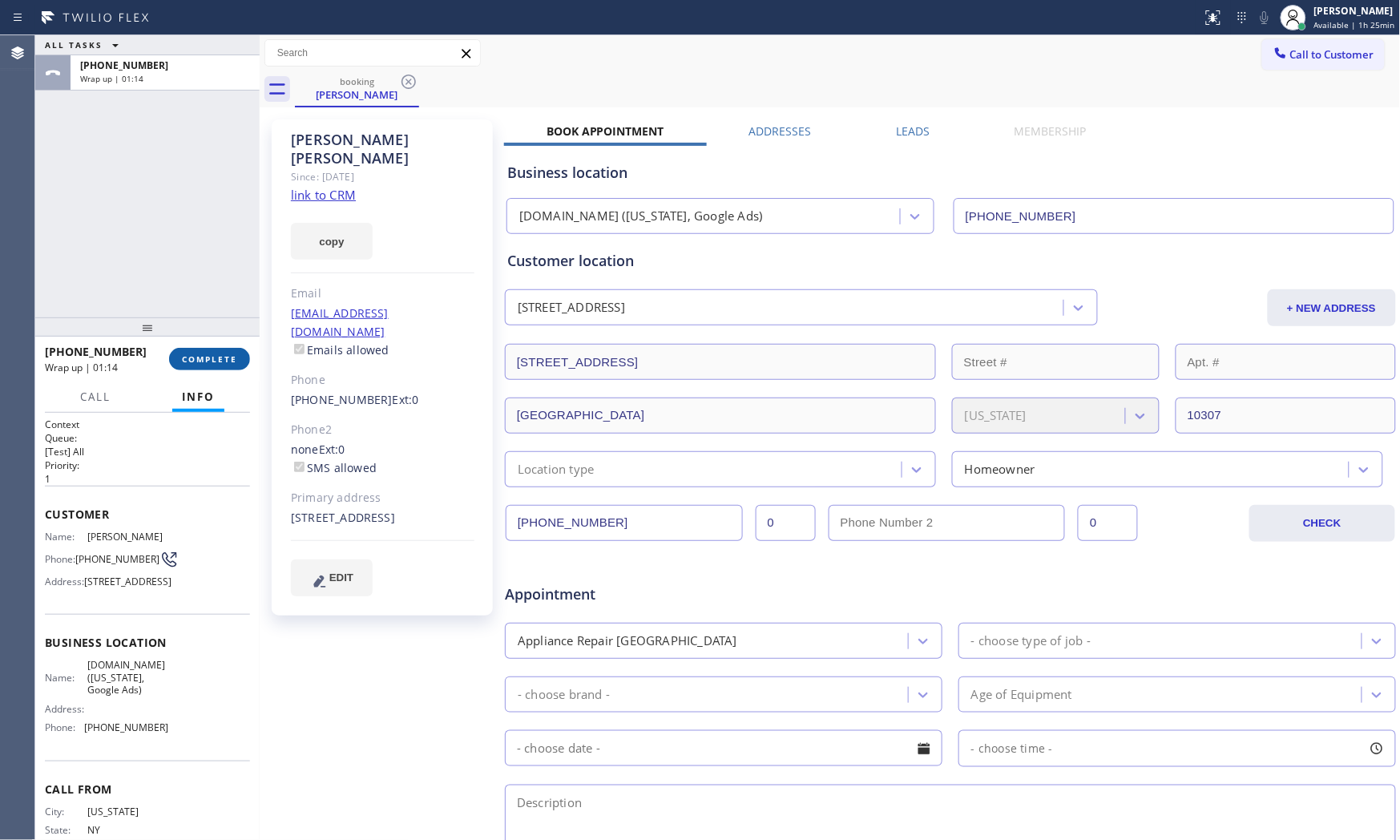
click at [182, 357] on span "COMPLETE" at bounding box center [209, 359] width 55 height 11
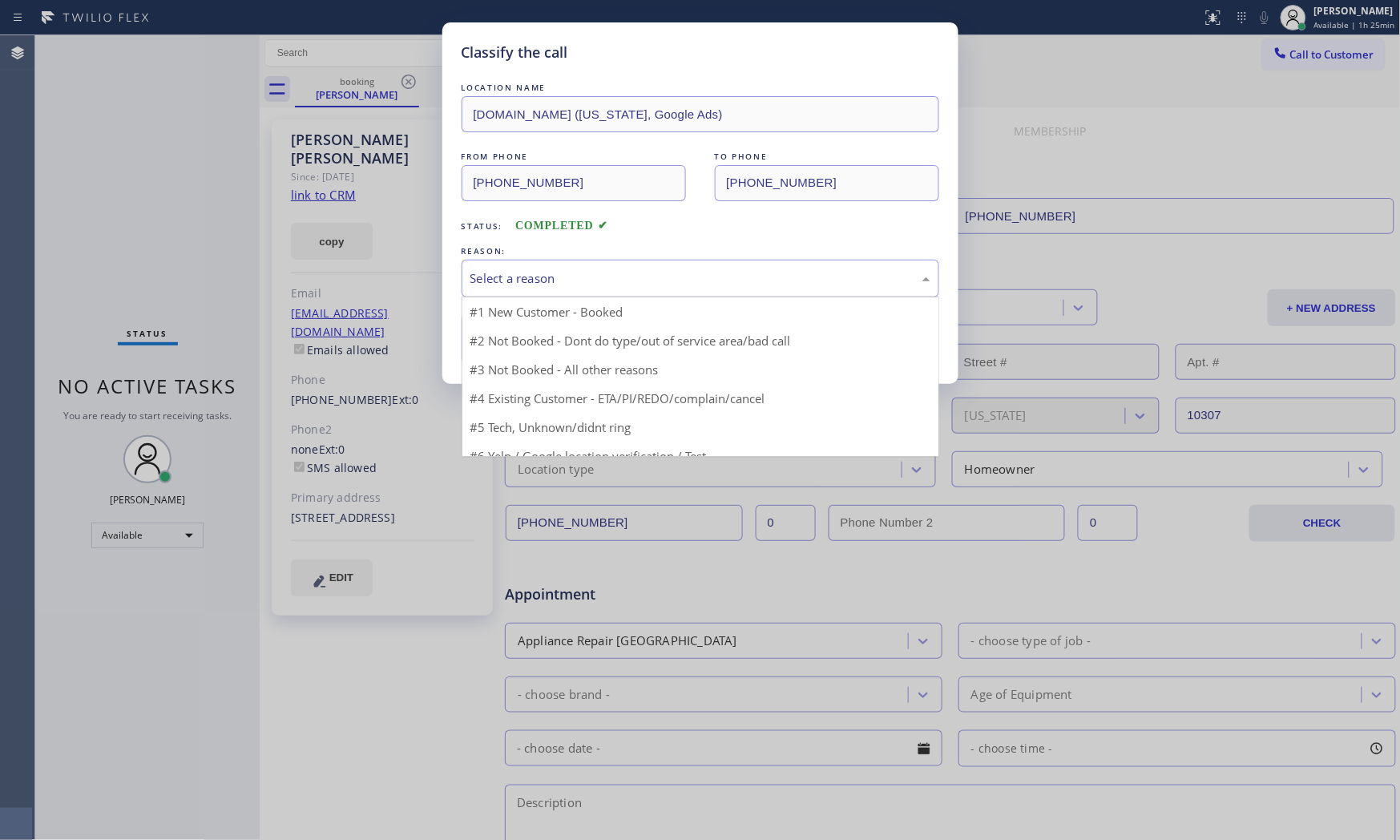
click at [505, 282] on div "Select a reason" at bounding box center [700, 278] width 460 height 18
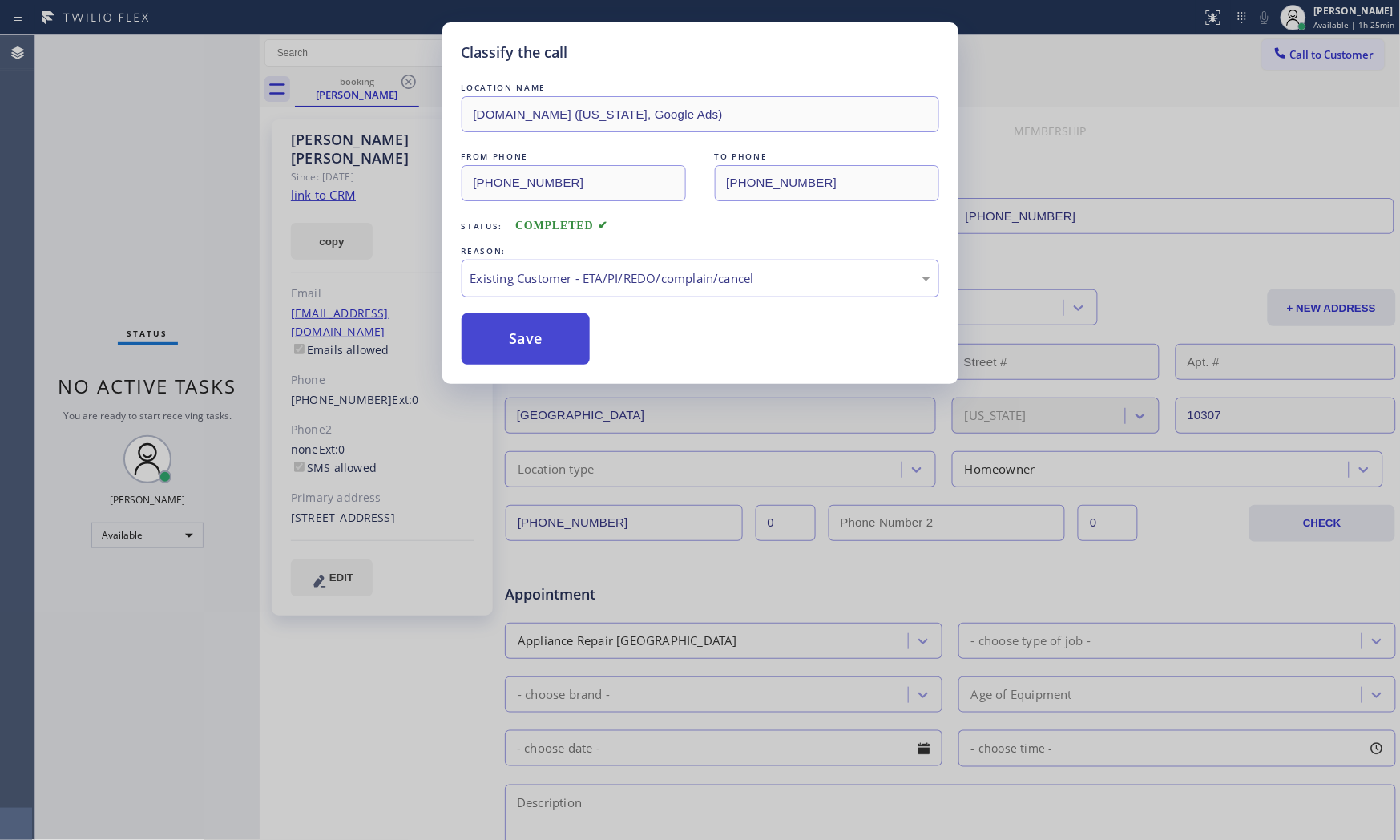
click at [501, 342] on button "Save" at bounding box center [526, 339] width 129 height 51
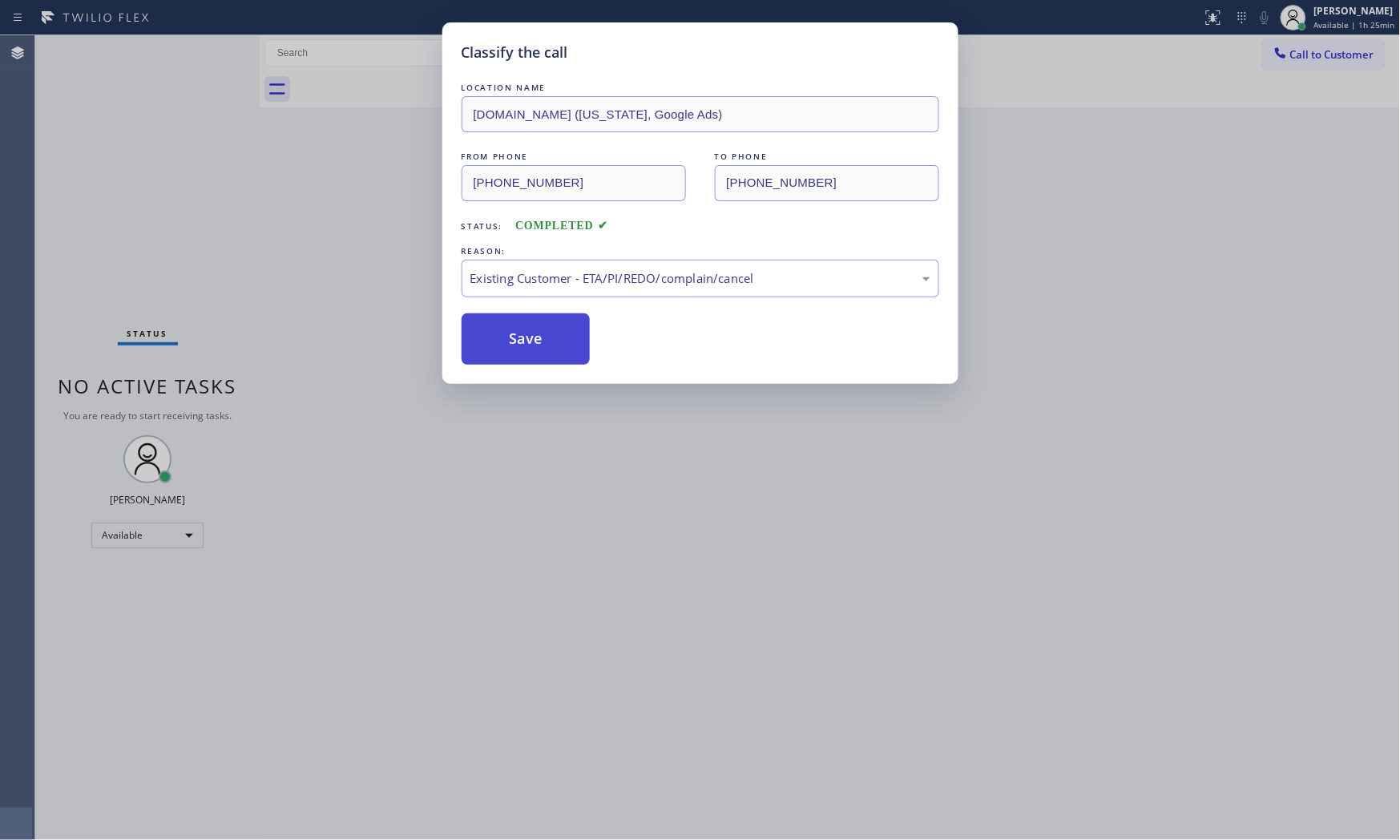
click at [501, 342] on button "Save" at bounding box center [526, 339] width 129 height 51
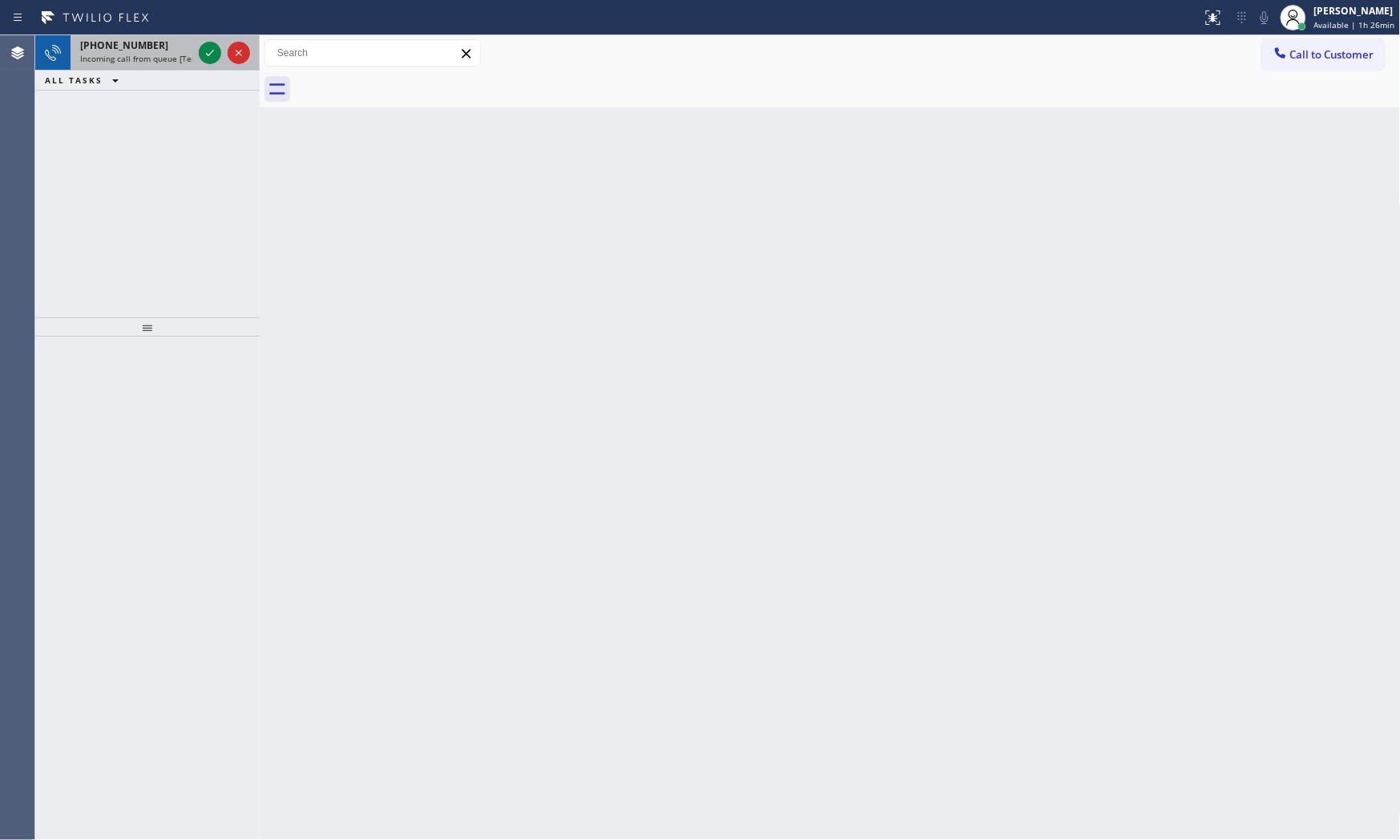
drag, startPoint x: 140, startPoint y: 80, endPoint x: 140, endPoint y: 66, distance: 14.0
click at [140, 75] on div "ALL TASKS ALL TASKS ACTIVE TASKS TASKS IN WRAP UP" at bounding box center [148, 80] width 225 height 20
click at [140, 65] on div "[PHONE_NUMBER] Incoming call from queue [Test] All" at bounding box center [133, 53] width 125 height 35
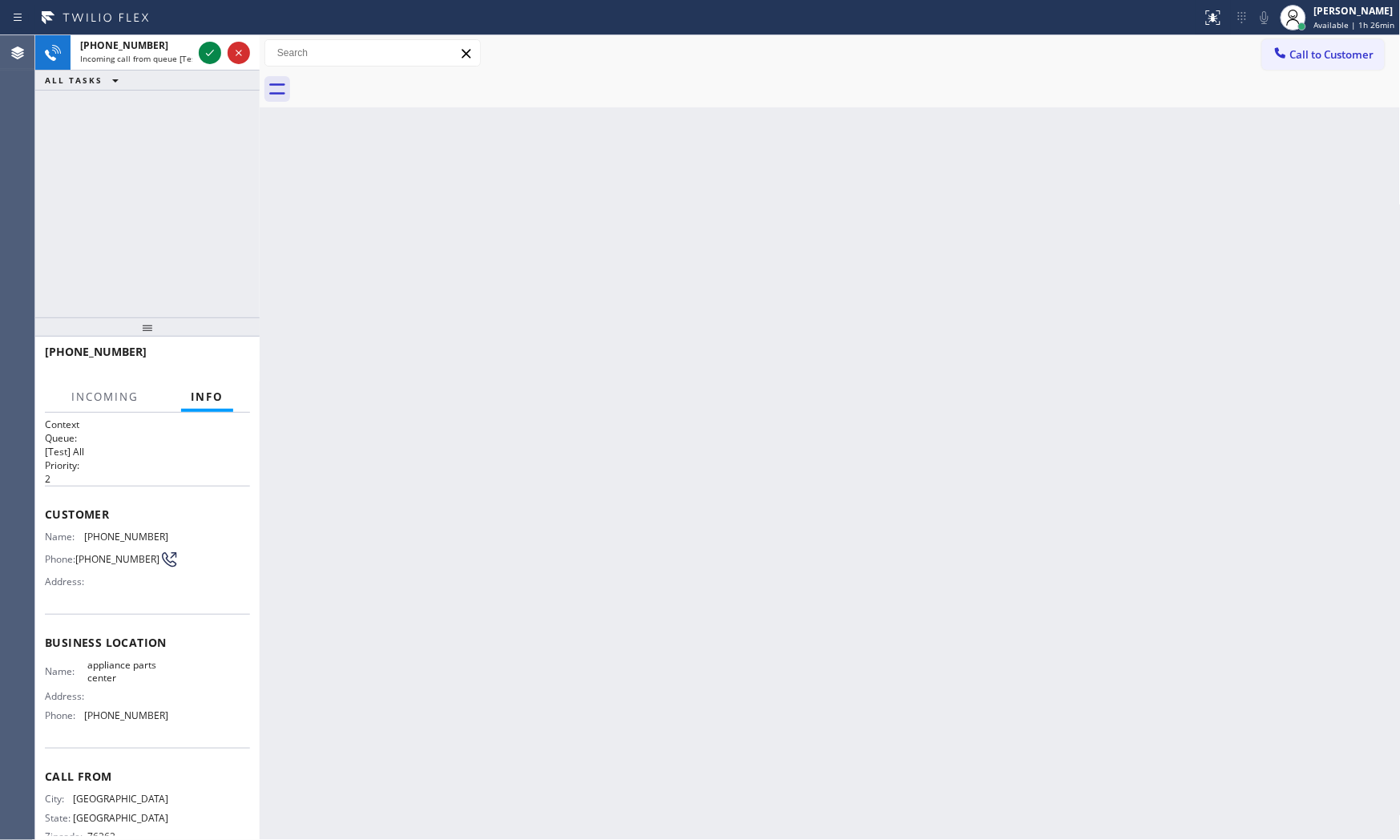
scroll to position [37, 0]
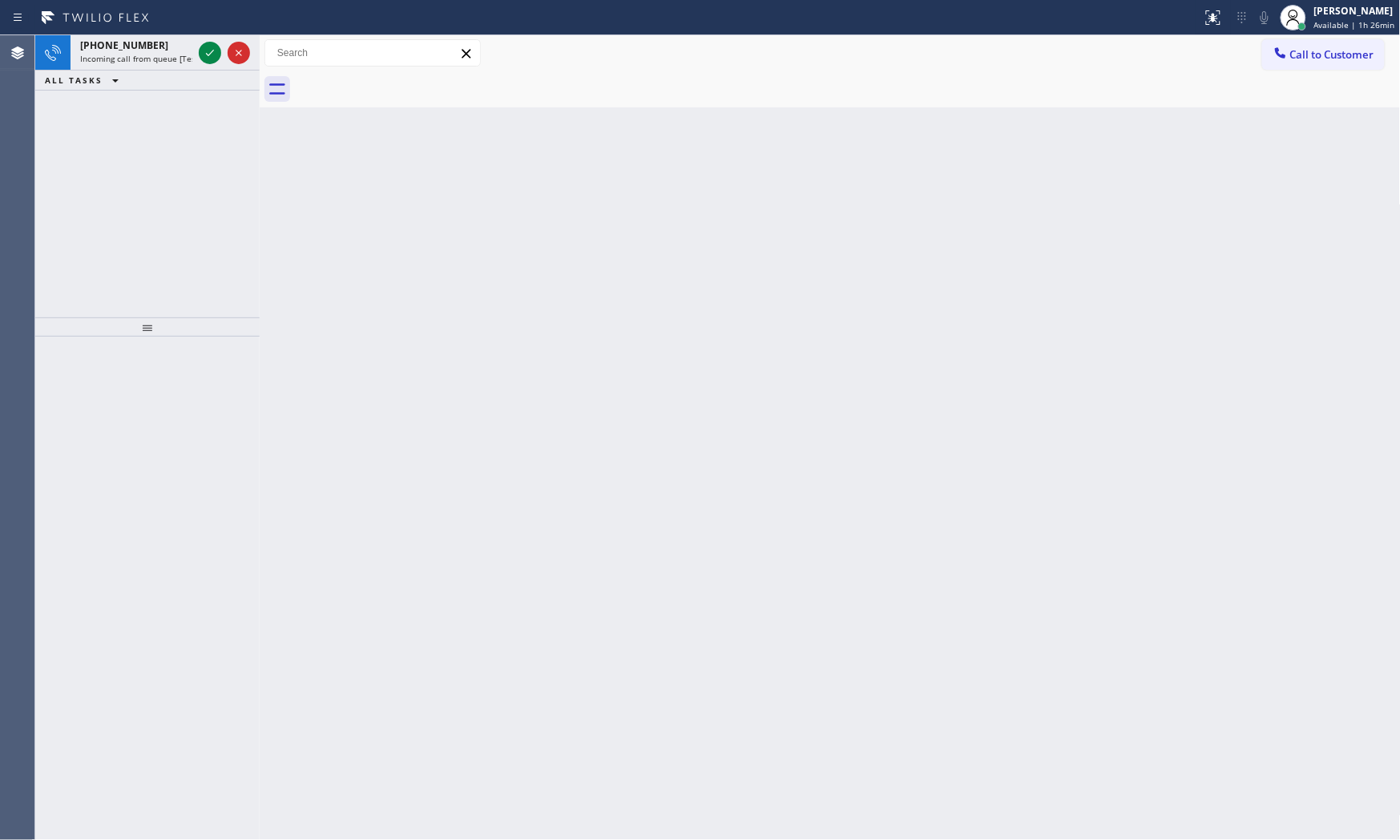
click at [148, 71] on div "ALL TASKS ALL TASKS ACTIVE TASKS TASKS IN WRAP UP" at bounding box center [148, 80] width 225 height 20
click at [152, 57] on span "Incoming call from queue [Test] All" at bounding box center [147, 59] width 133 height 11
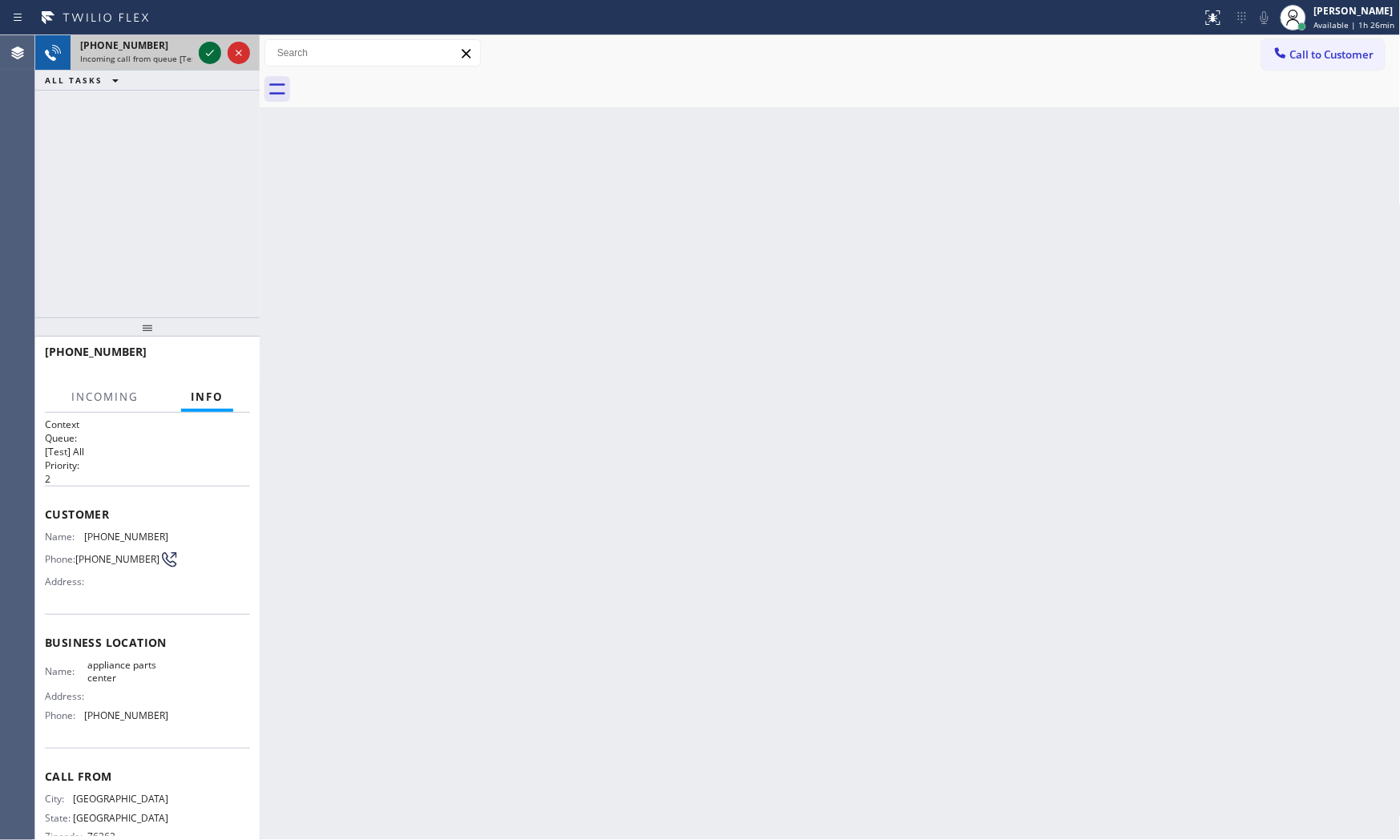
click at [201, 51] on icon at bounding box center [210, 53] width 19 height 19
click at [225, 374] on div "[PHONE_NUMBER]" at bounding box center [148, 359] width 205 height 42
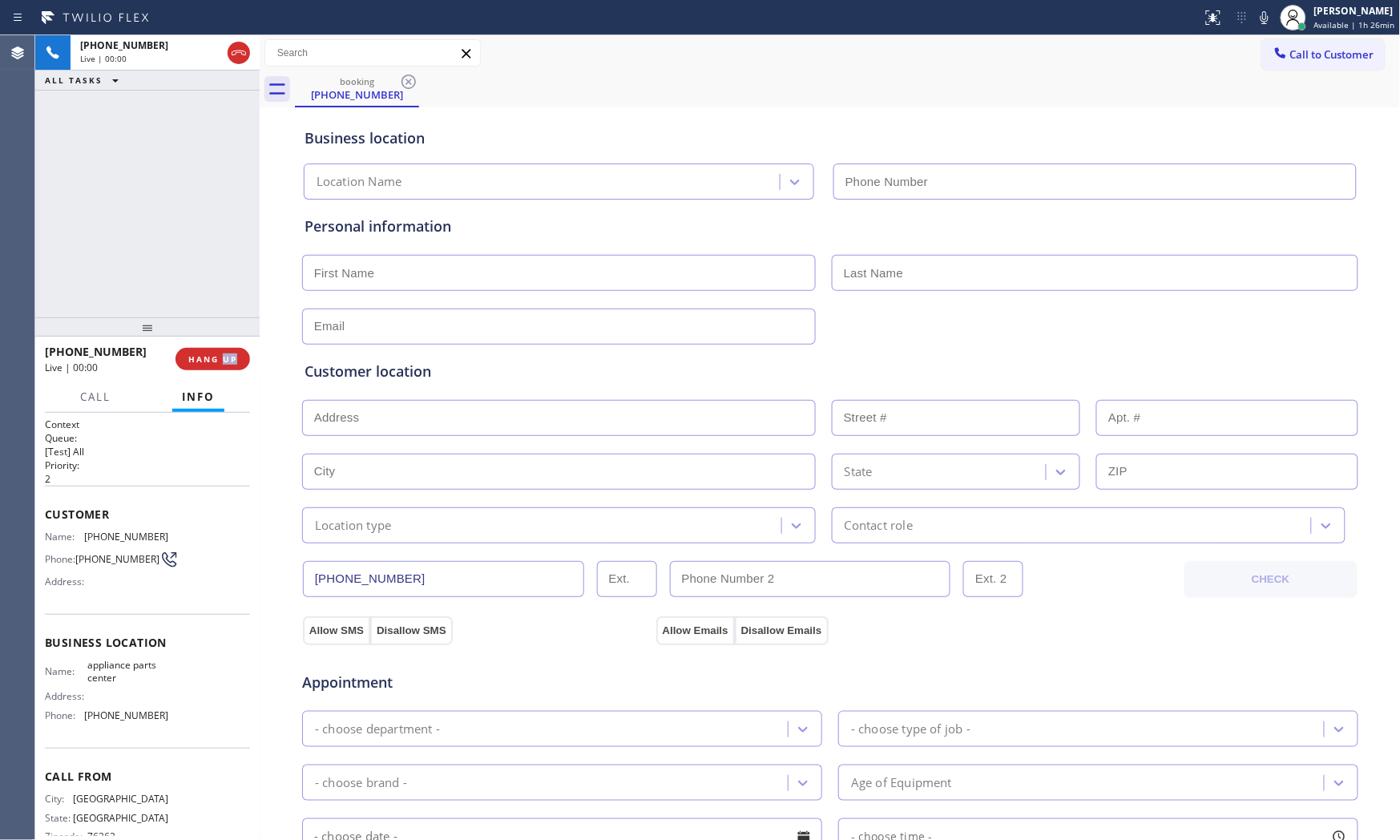
click at [225, 374] on div "[PHONE_NUMBER] Live | 00:00 HANG UP" at bounding box center [148, 359] width 205 height 42
click at [225, 371] on div "[PHONE_NUMBER] Live | 00:01 HANG UP" at bounding box center [148, 359] width 205 height 42
type input "[PHONE_NUMBER]"
click at [226, 370] on div "[PHONE_NUMBER] Live | 00:01 HANG UP" at bounding box center [148, 359] width 205 height 42
click at [226, 369] on div "[PHONE_NUMBER] Live | 00:01 HANG UP" at bounding box center [148, 359] width 205 height 42
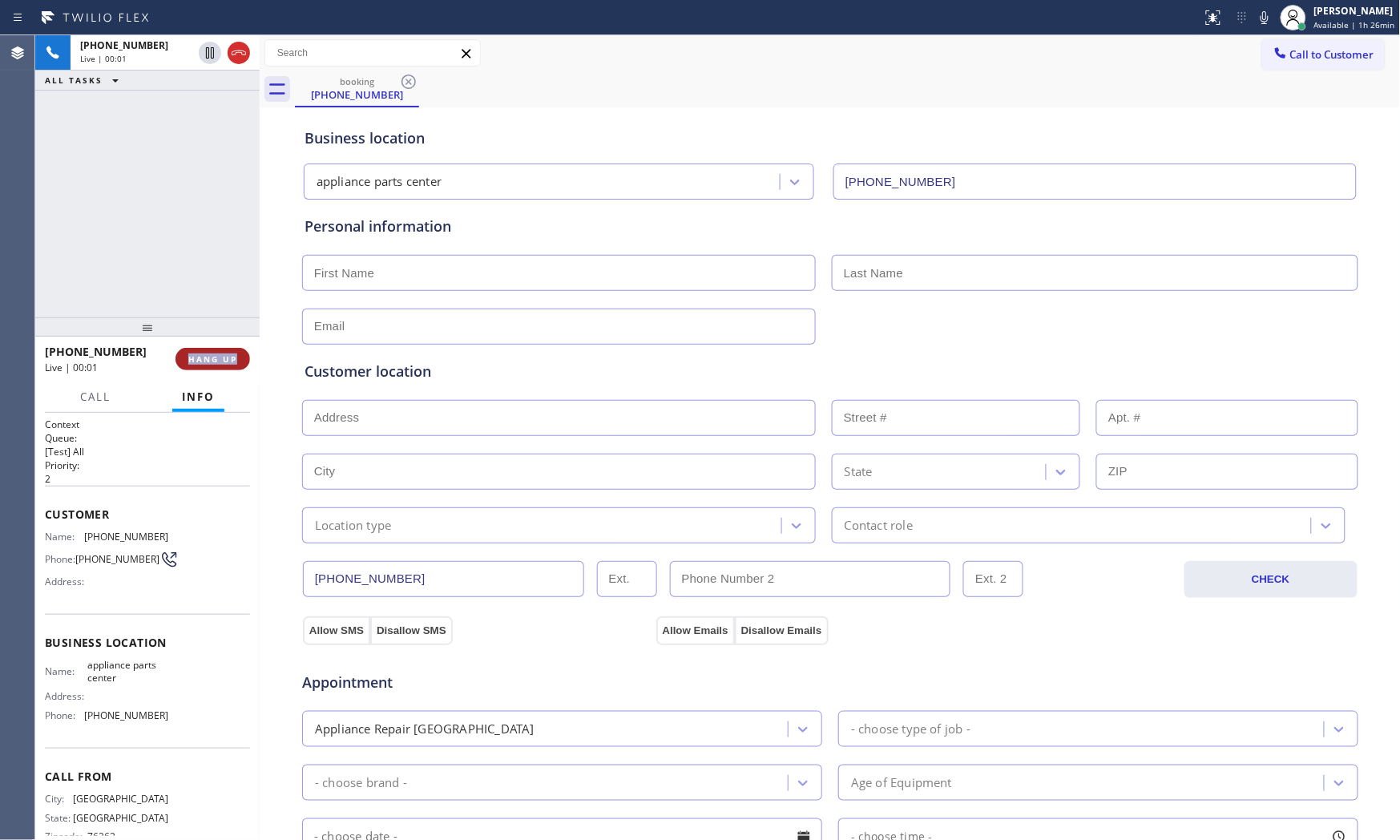
click at [226, 367] on button "HANG UP" at bounding box center [213, 359] width 75 height 22
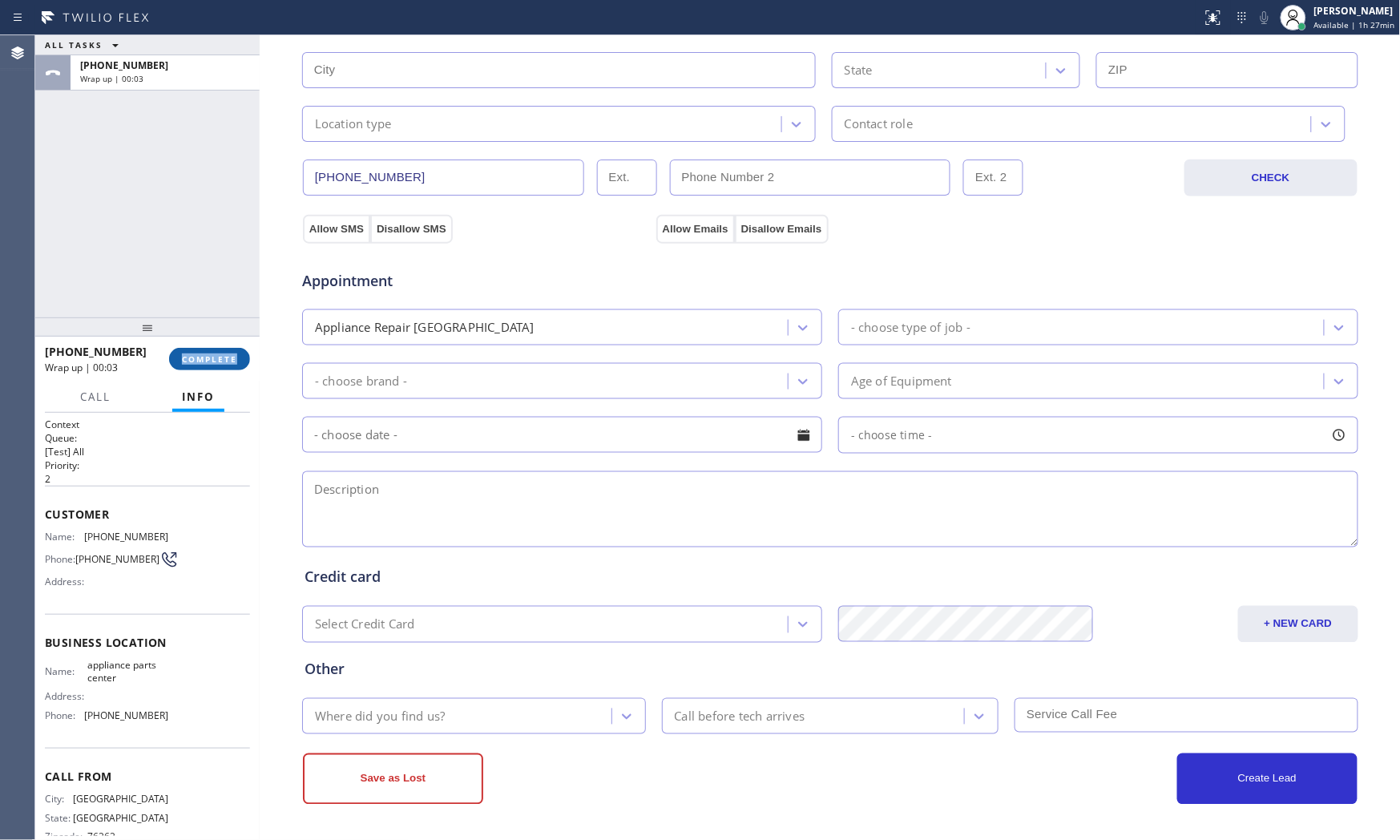
click at [221, 359] on span "COMPLETE" at bounding box center [209, 359] width 55 height 11
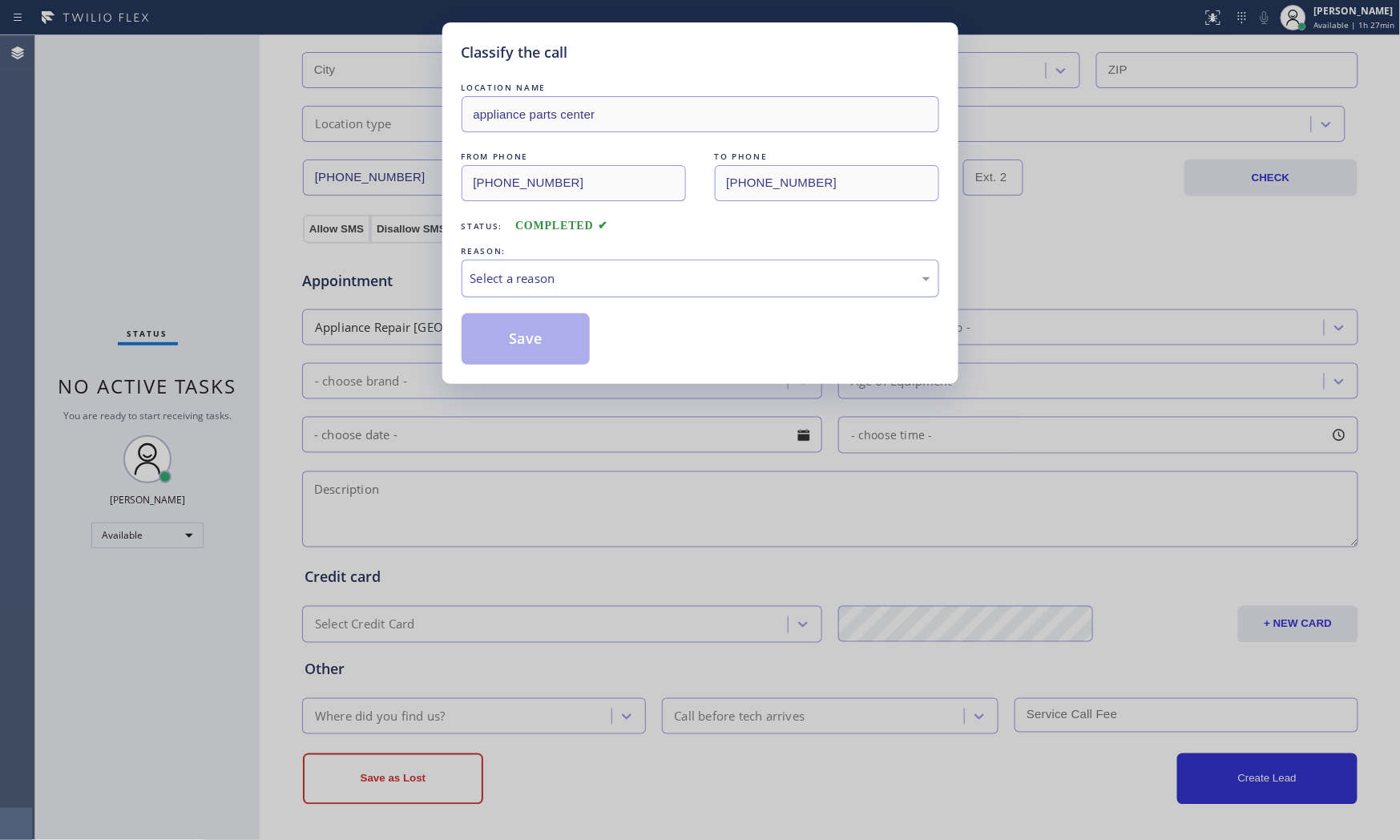
drag, startPoint x: 526, startPoint y: 307, endPoint x: 535, endPoint y: 290, distance: 19.2
click at [529, 306] on div "LOCATION NAME appliance parts center FROM PHONE [PHONE_NUMBER] TO PHONE [PHONE_…" at bounding box center [700, 222] width 477 height 286
click at [540, 279] on div "Select a reason" at bounding box center [700, 278] width 460 height 18
click at [493, 354] on button "Save" at bounding box center [526, 339] width 129 height 51
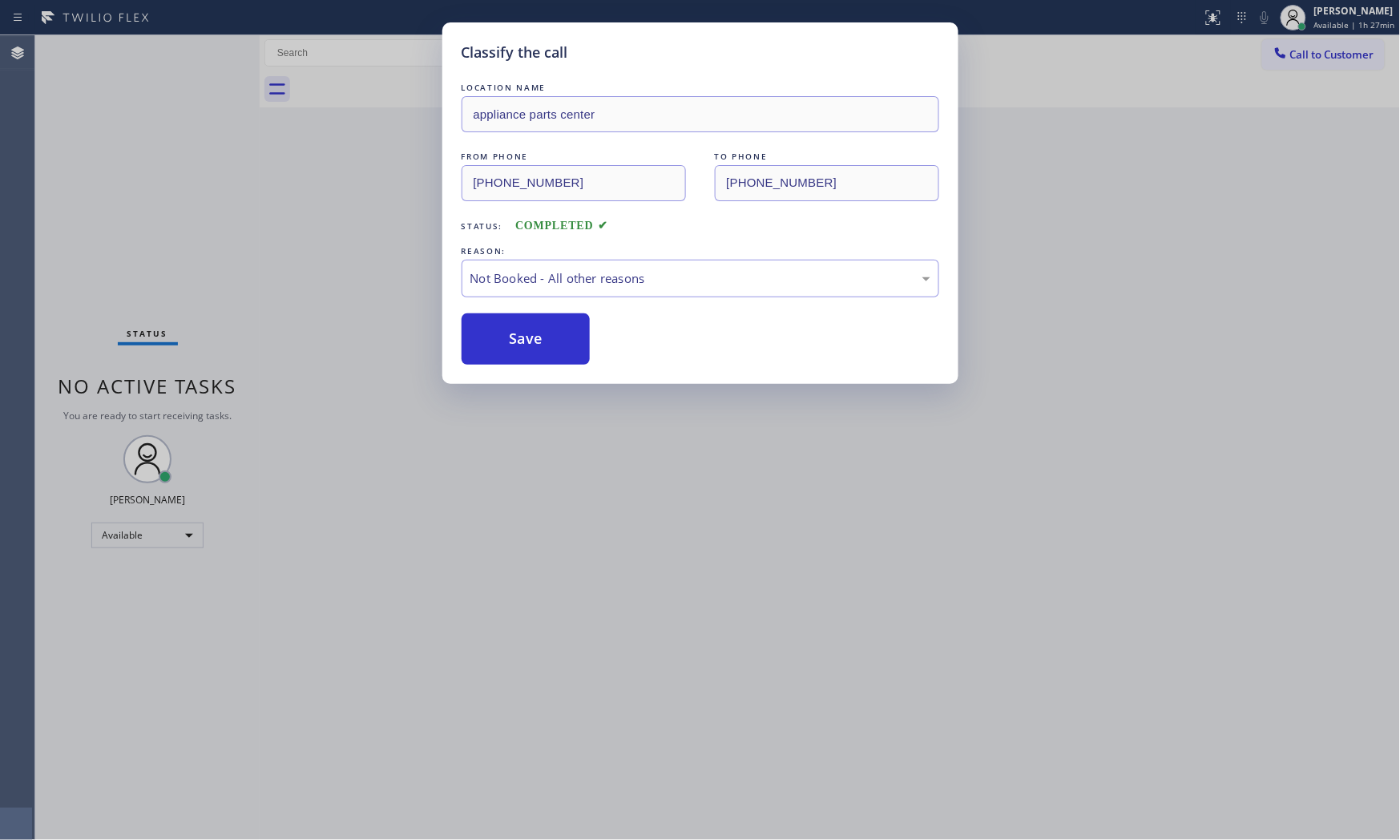
click at [493, 354] on button "Save" at bounding box center [526, 339] width 129 height 51
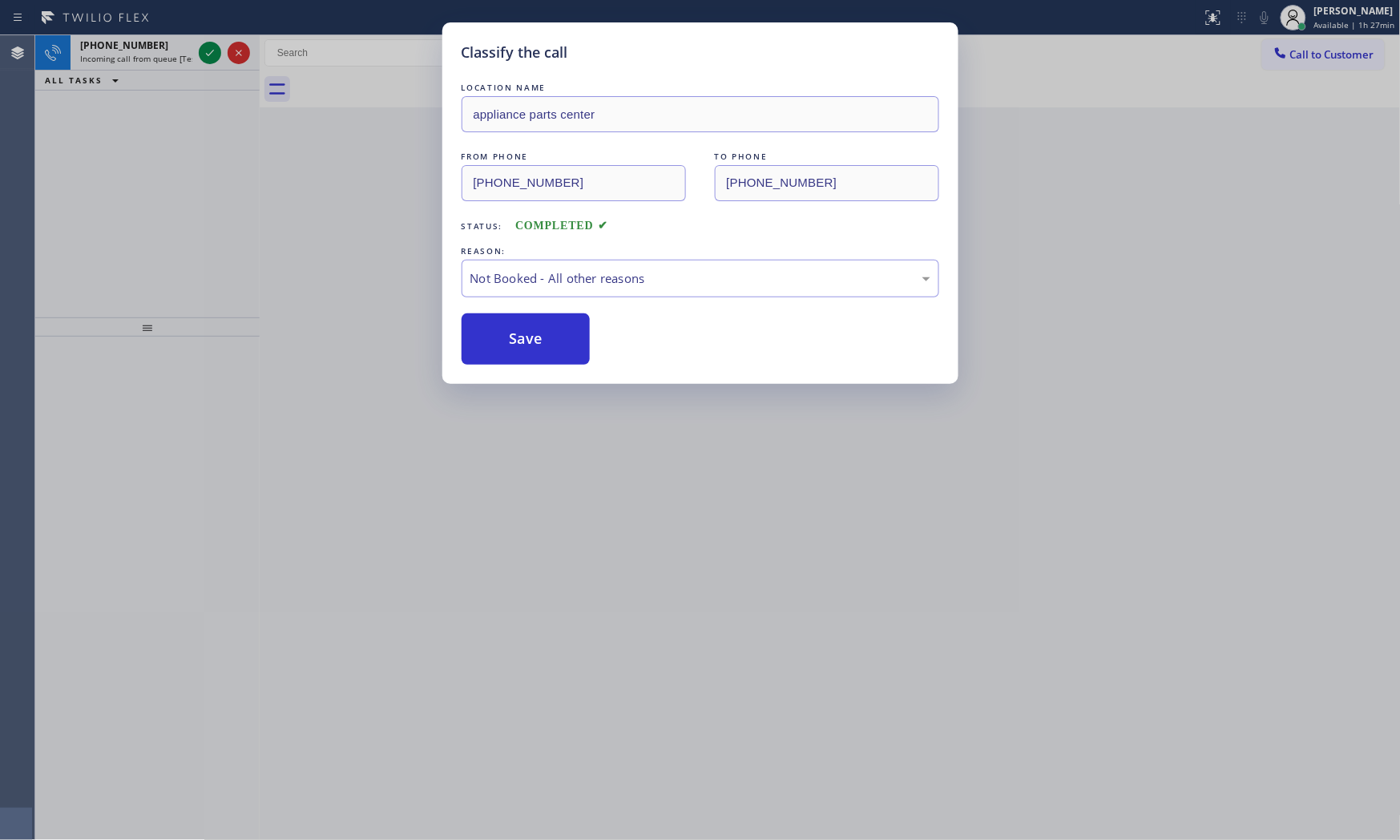
click at [493, 354] on button "Save" at bounding box center [526, 339] width 129 height 51
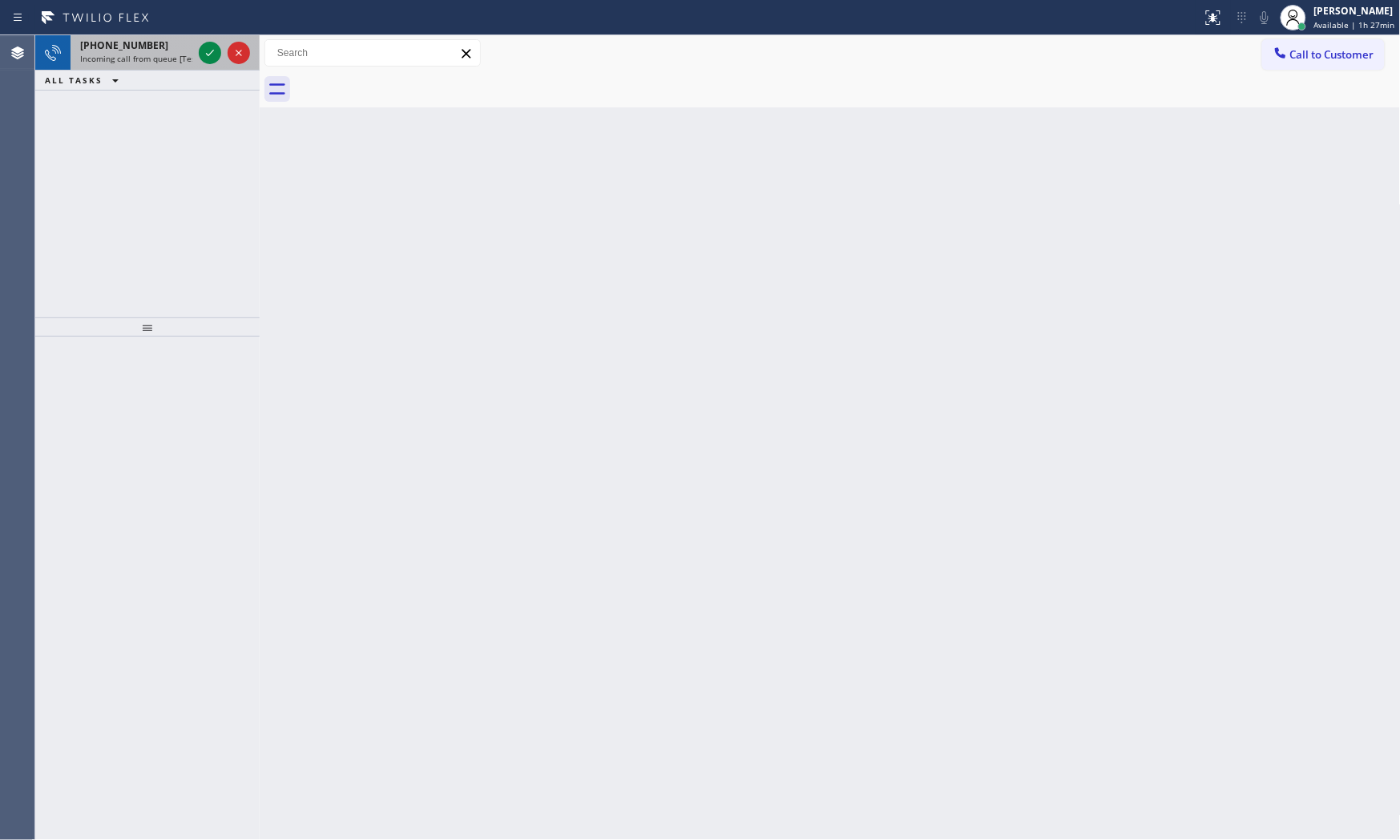
click at [131, 51] on span "[PHONE_NUMBER]" at bounding box center [124, 45] width 88 height 14
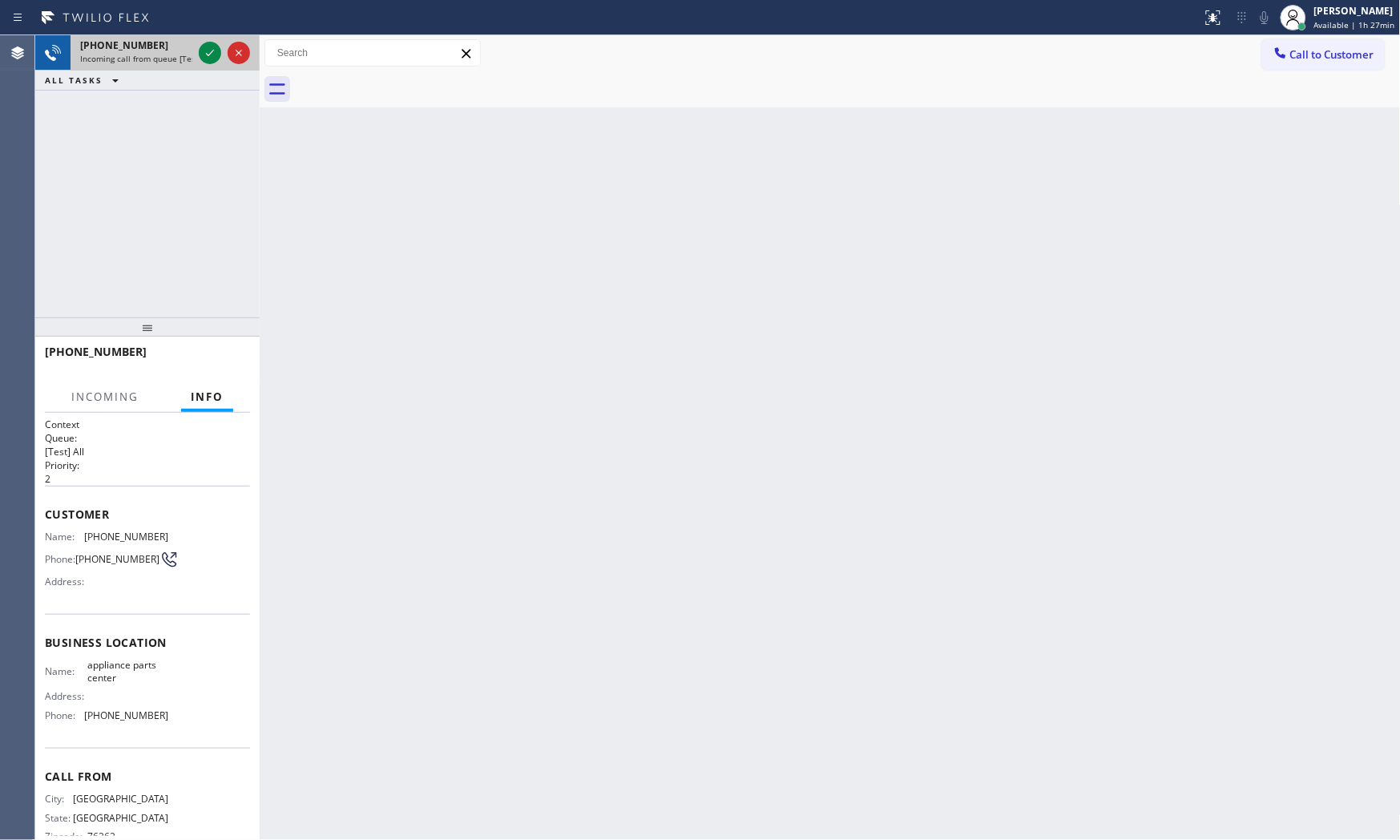
click at [186, 58] on span "Incoming call from queue [Test] All" at bounding box center [147, 59] width 133 height 11
click at [201, 55] on icon at bounding box center [210, 53] width 19 height 19
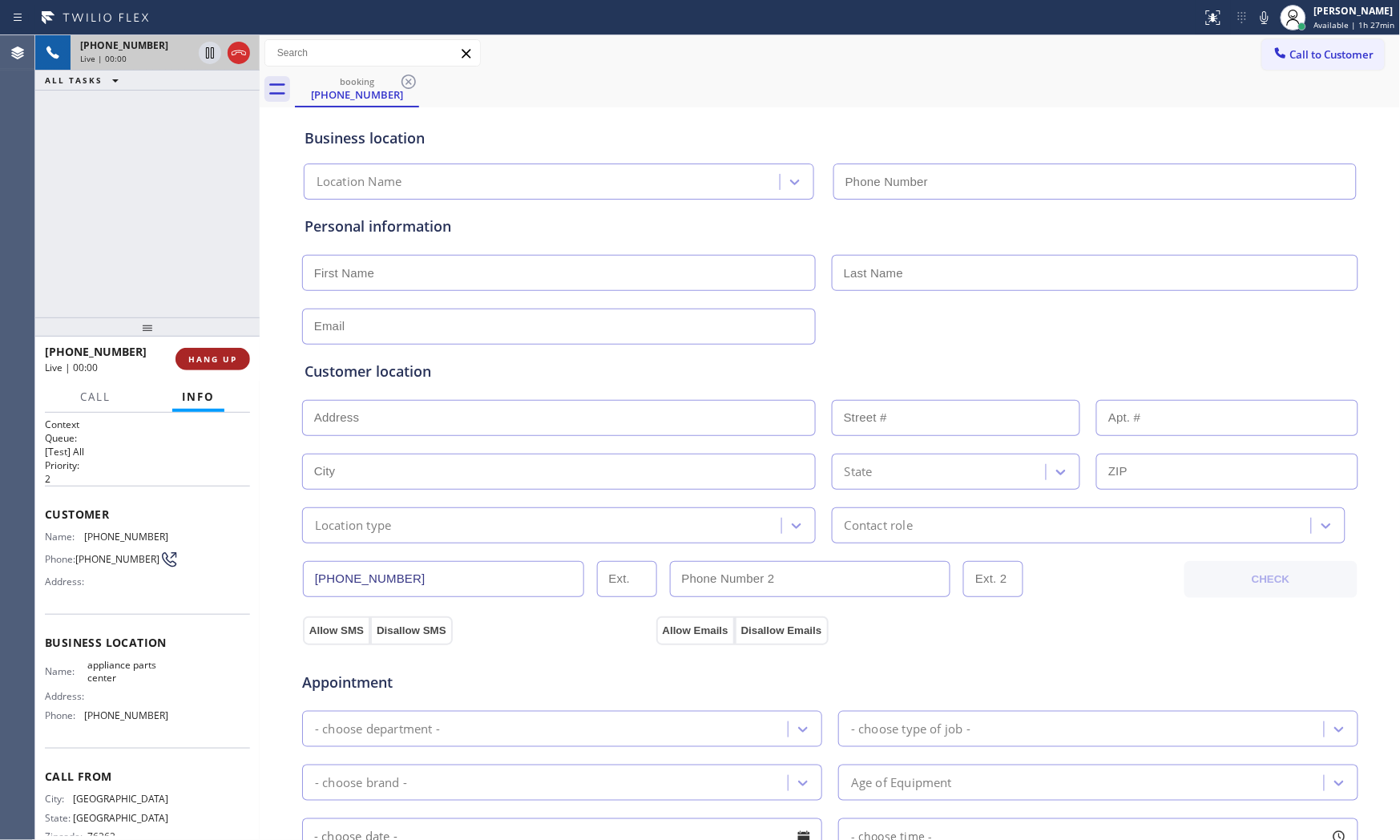
click at [229, 356] on span "HANG UP" at bounding box center [213, 359] width 49 height 11
type input "[PHONE_NUMBER]"
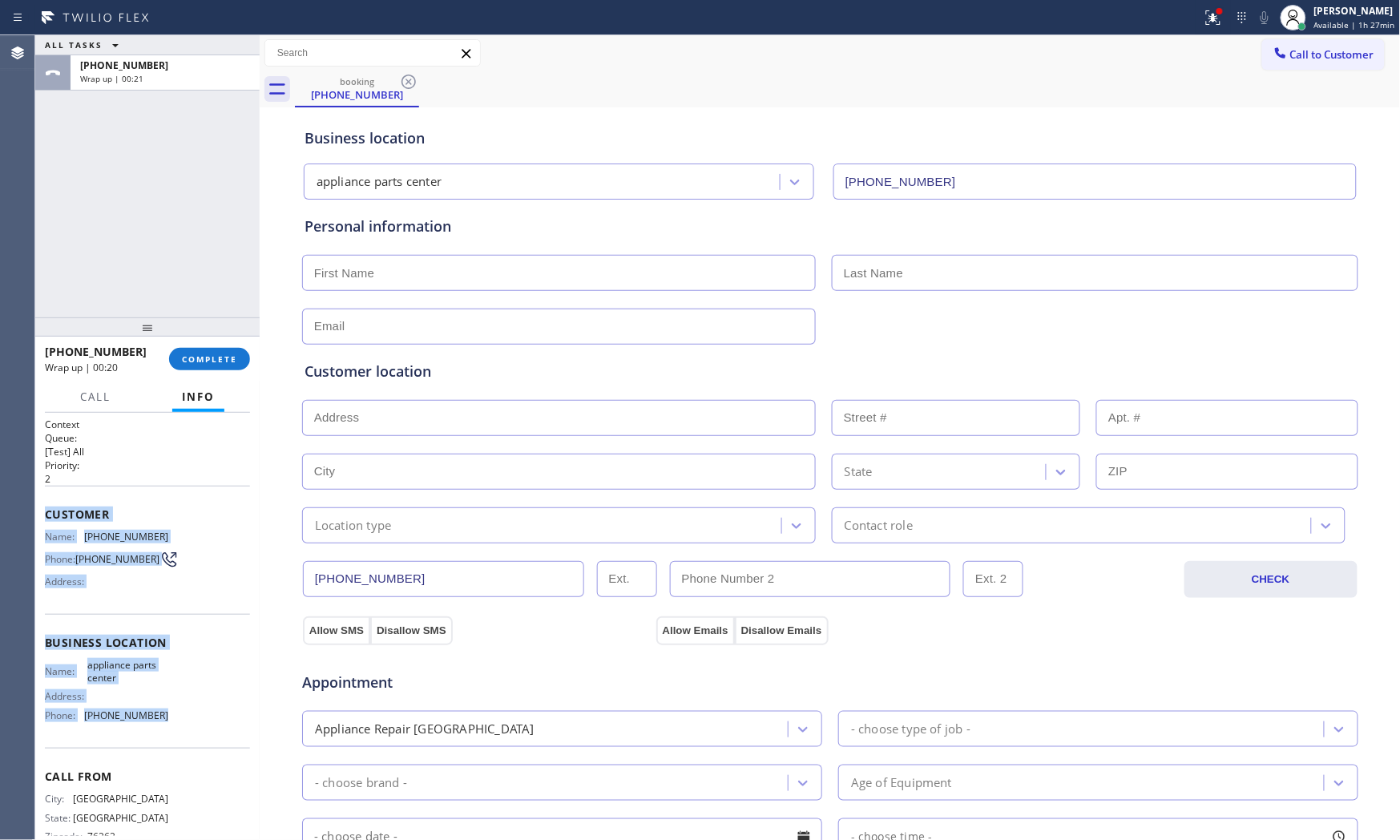
drag, startPoint x: 43, startPoint y: 509, endPoint x: 190, endPoint y: 717, distance: 254.7
click at [190, 717] on div "Context Queue: [Test] All Priority: 2 Customer Name: [PHONE_NUMBER] Phone: [PHO…" at bounding box center [148, 626] width 225 height 428
copy div "Customer Name: [PHONE_NUMBER] Phone: [PHONE_NUMBER] Address: Business location …"
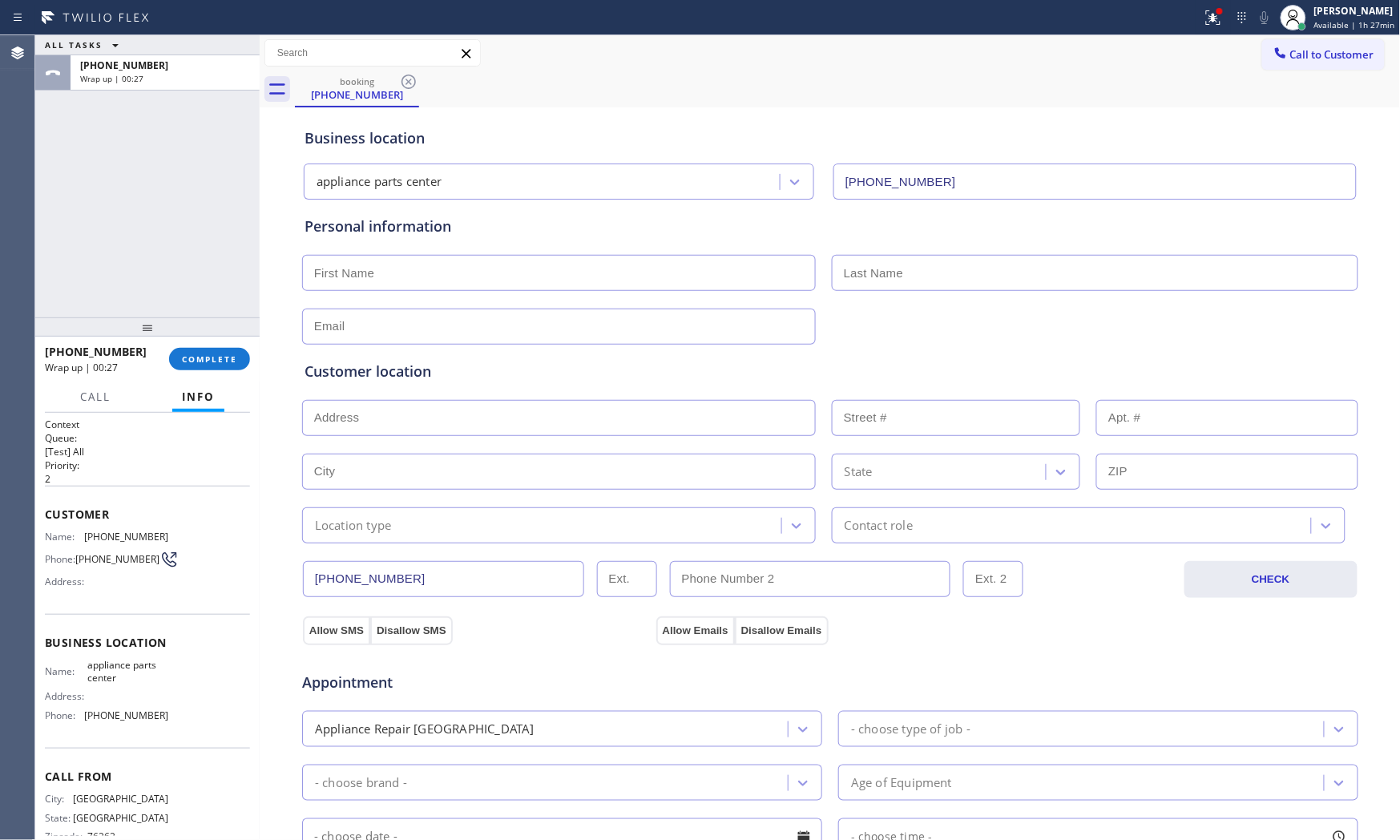
click at [191, 309] on div "ALL TASKS ALL TASKS ACTIVE TASKS TASKS IN WRAP UP [PHONE_NUMBER] Wrap up | 00:27" at bounding box center [148, 177] width 225 height 282
click at [213, 368] on button "COMPLETE" at bounding box center [209, 359] width 81 height 22
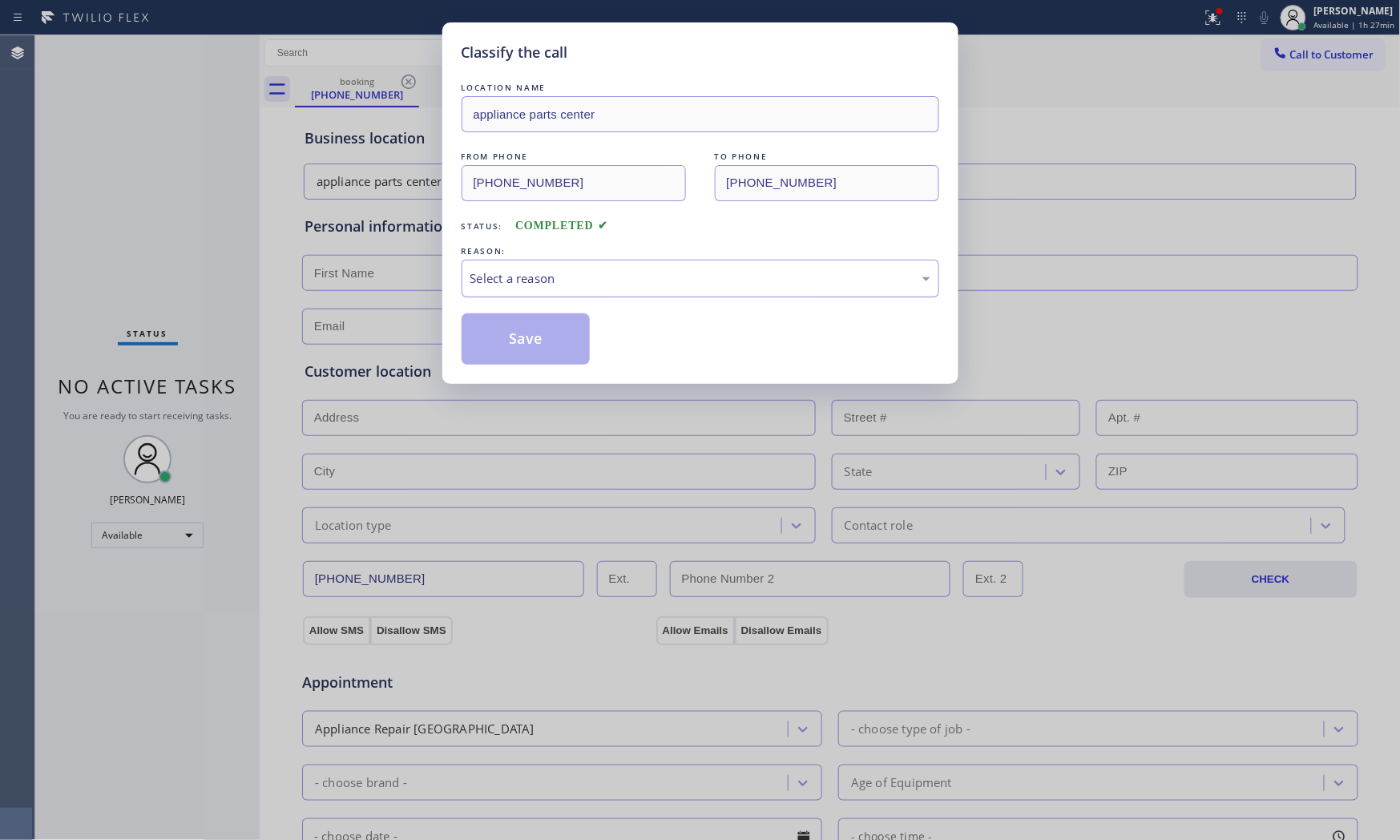
click at [510, 282] on div "Select a reason" at bounding box center [700, 278] width 460 height 18
click at [509, 335] on button "Save" at bounding box center [526, 339] width 129 height 51
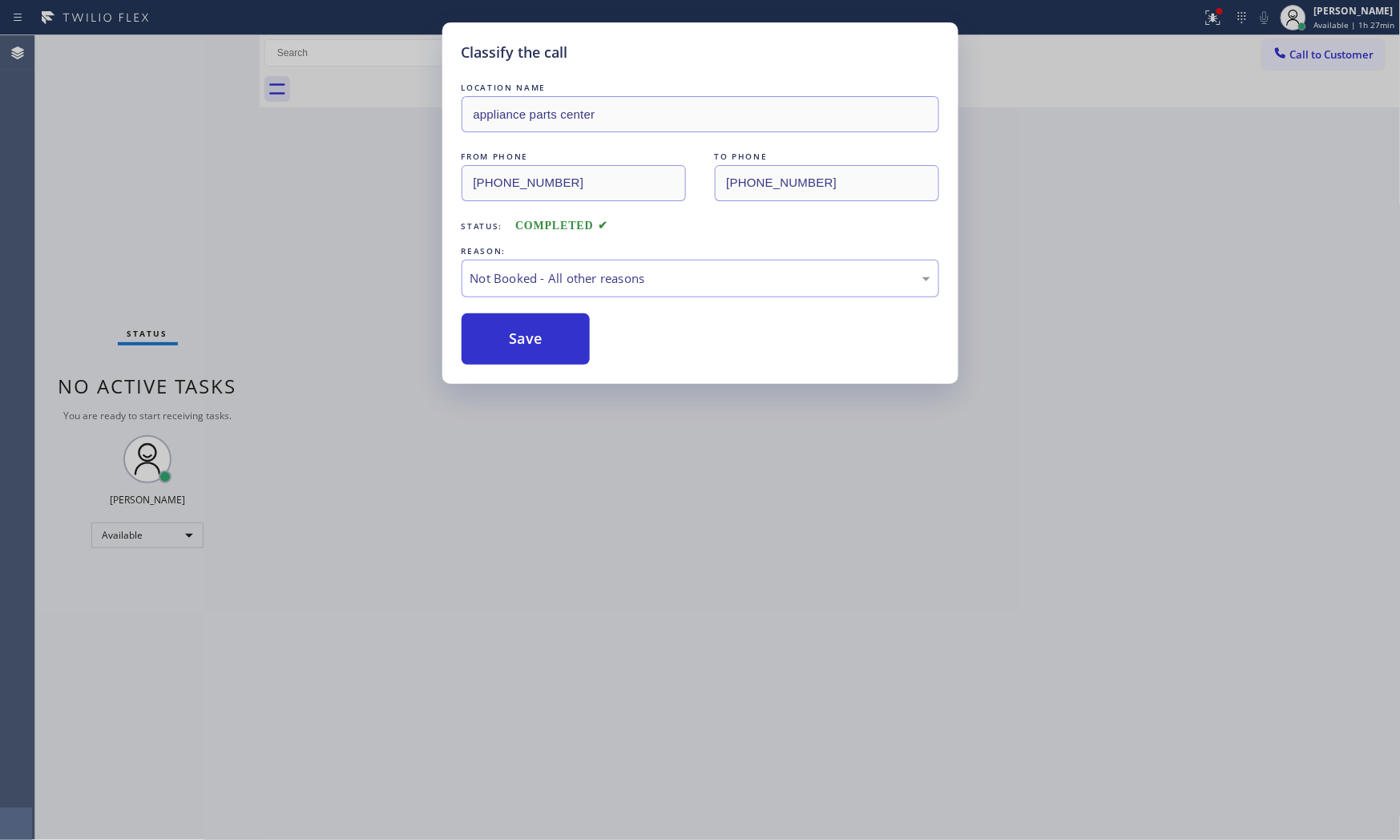
click at [509, 335] on button "Save" at bounding box center [526, 339] width 129 height 51
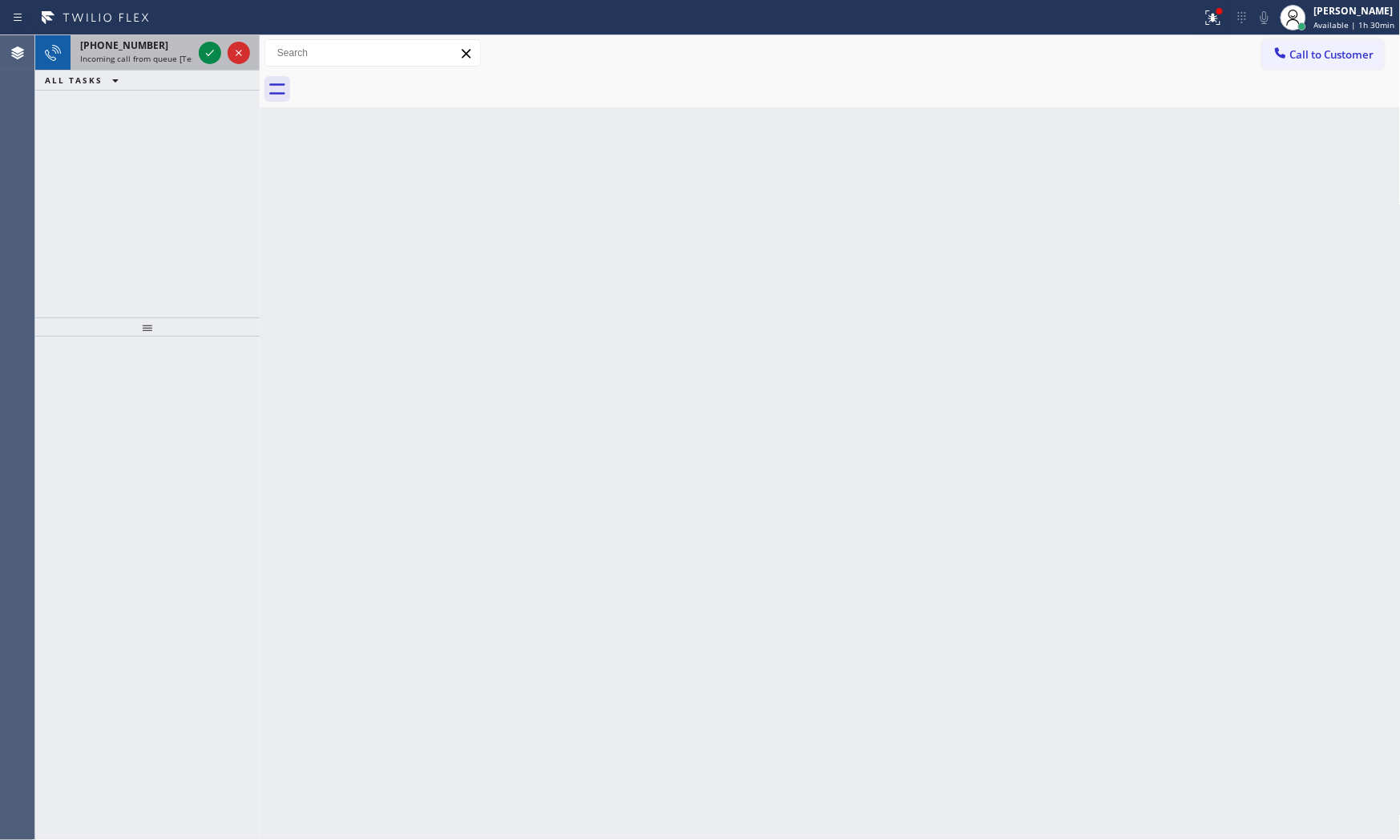
click at [124, 47] on span "[PHONE_NUMBER]" at bounding box center [124, 45] width 88 height 14
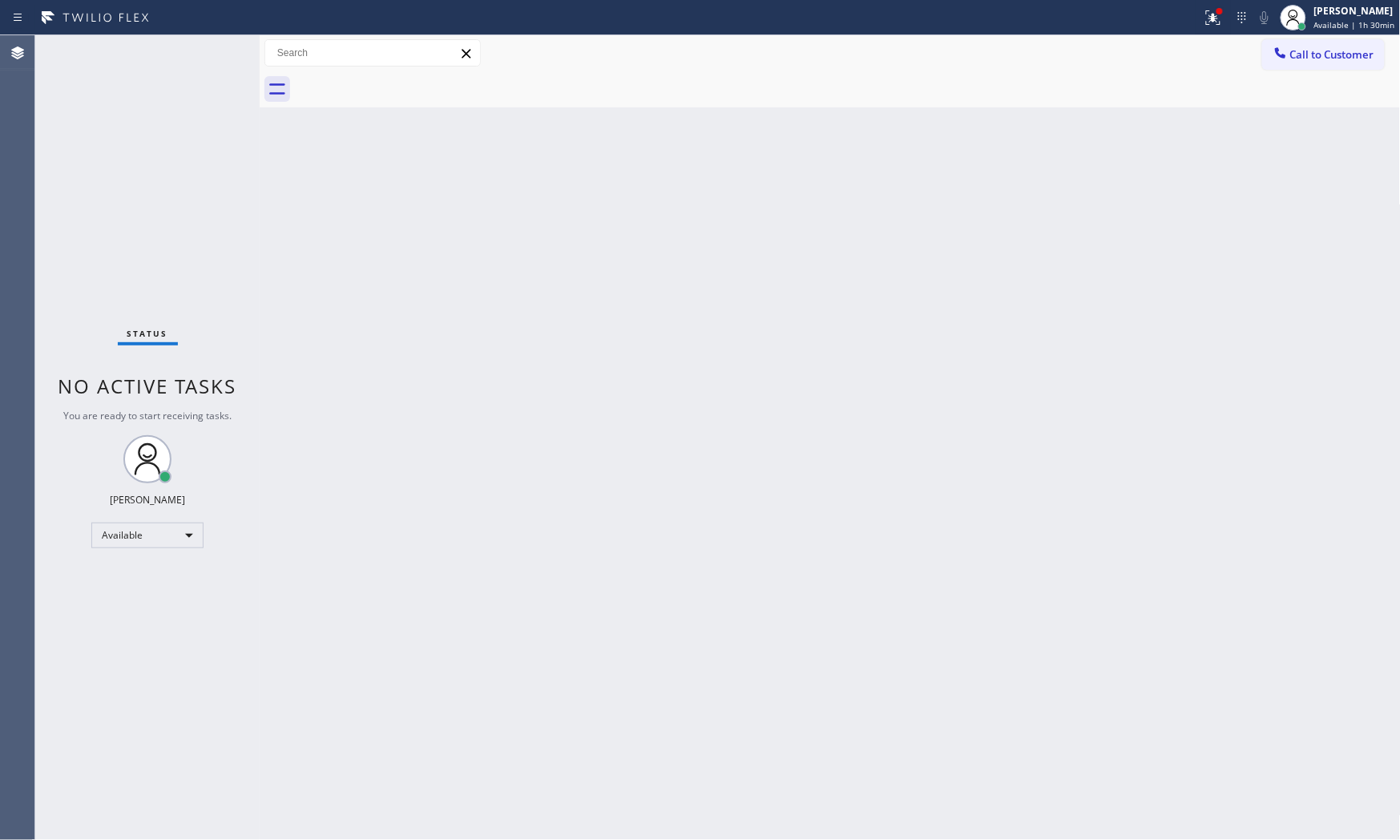
click at [193, 49] on div "Status No active tasks You are ready to start receiving tasks. [PERSON_NAME] Av…" at bounding box center [148, 437] width 225 height 805
drag, startPoint x: 193, startPoint y: 49, endPoint x: 471, endPoint y: 27, distance: 278.9
click at [196, 49] on div "Status No active tasks You are ready to start receiving tasks. [PERSON_NAME] Av…" at bounding box center [148, 437] width 225 height 805
click at [1214, 20] on icon at bounding box center [1213, 18] width 19 height 19
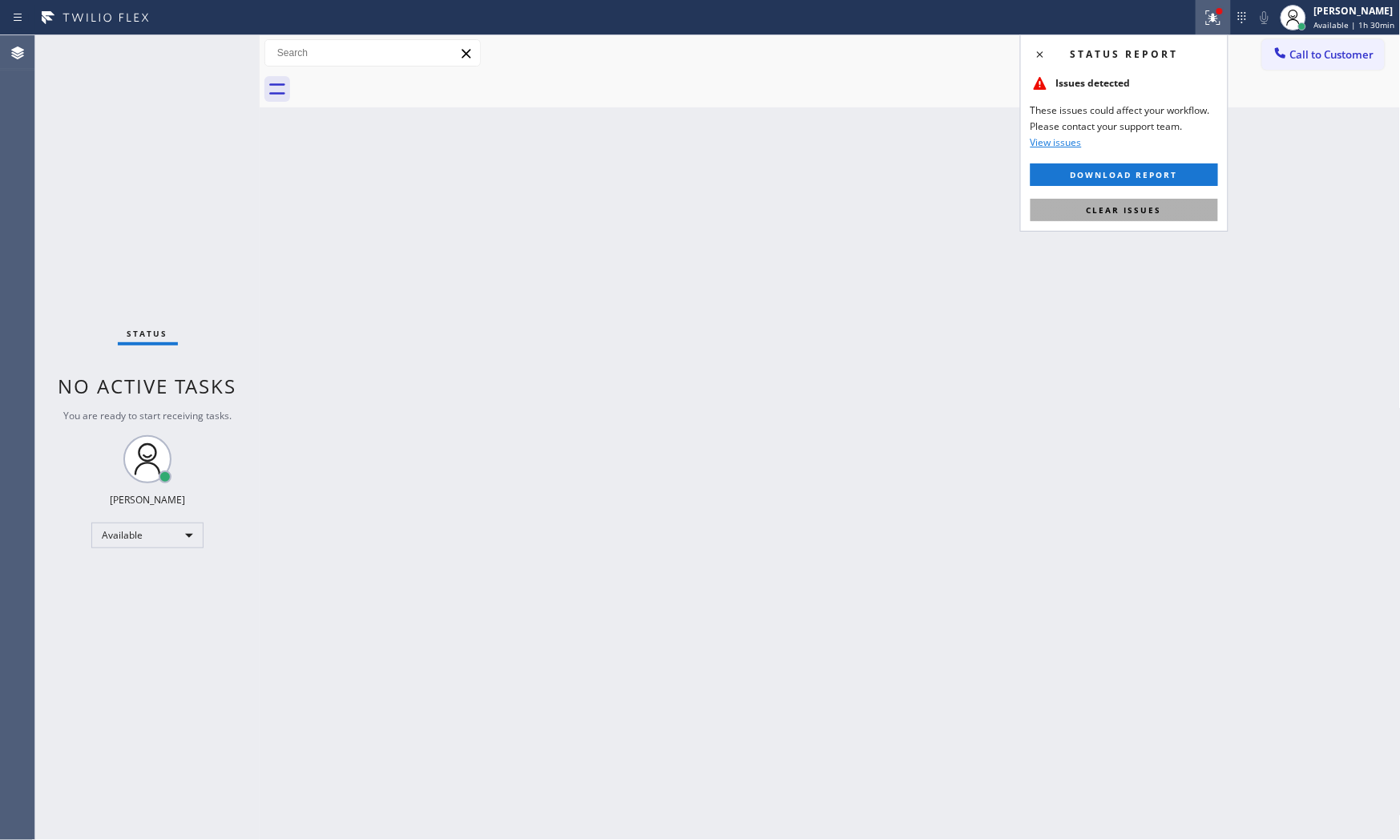
click at [1167, 221] on button "Clear issues" at bounding box center [1125, 210] width 188 height 22
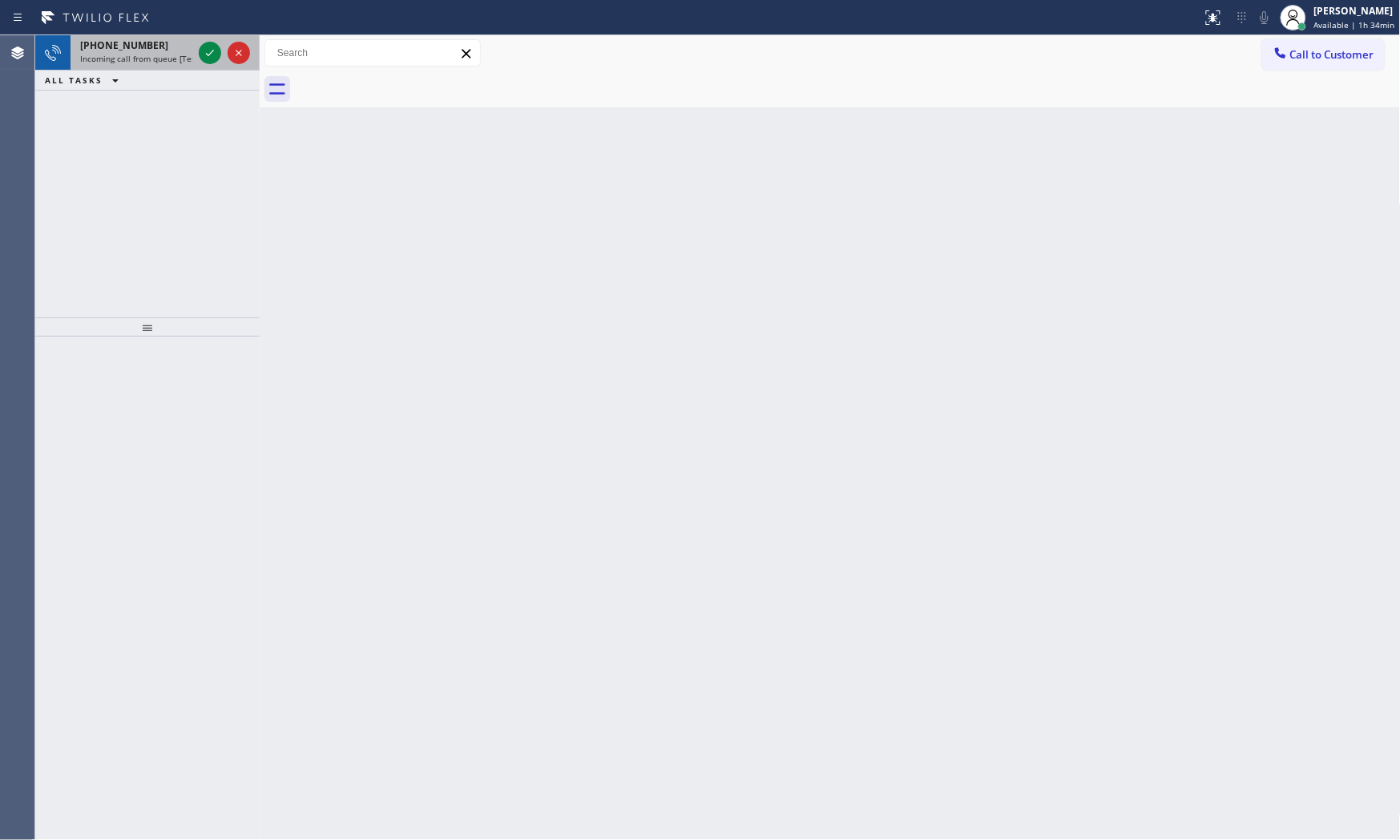
click at [113, 45] on span "[PHONE_NUMBER]" at bounding box center [124, 45] width 88 height 14
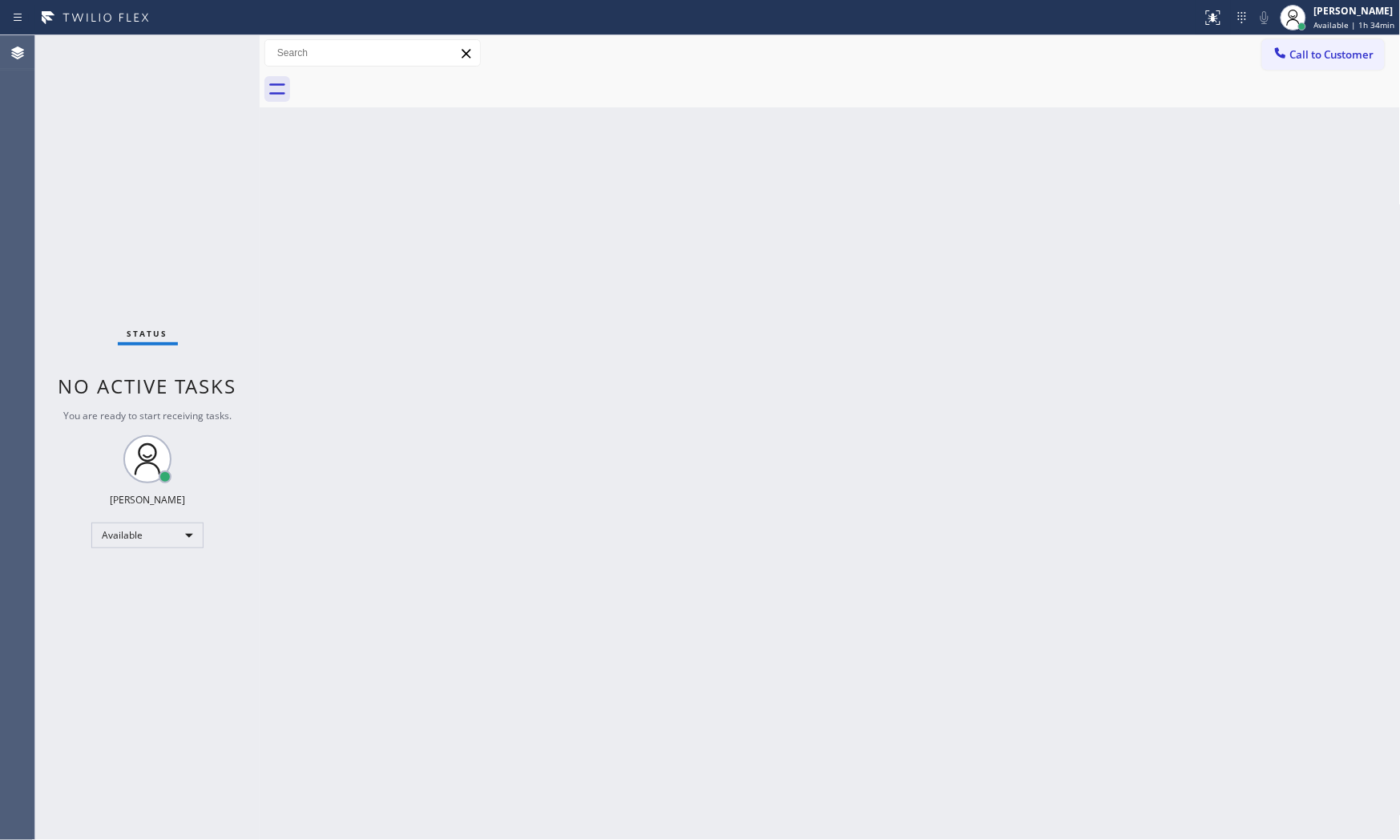
click at [174, 68] on div "Status No active tasks You are ready to start receiving tasks. [PERSON_NAME] Av…" at bounding box center [148, 437] width 225 height 805
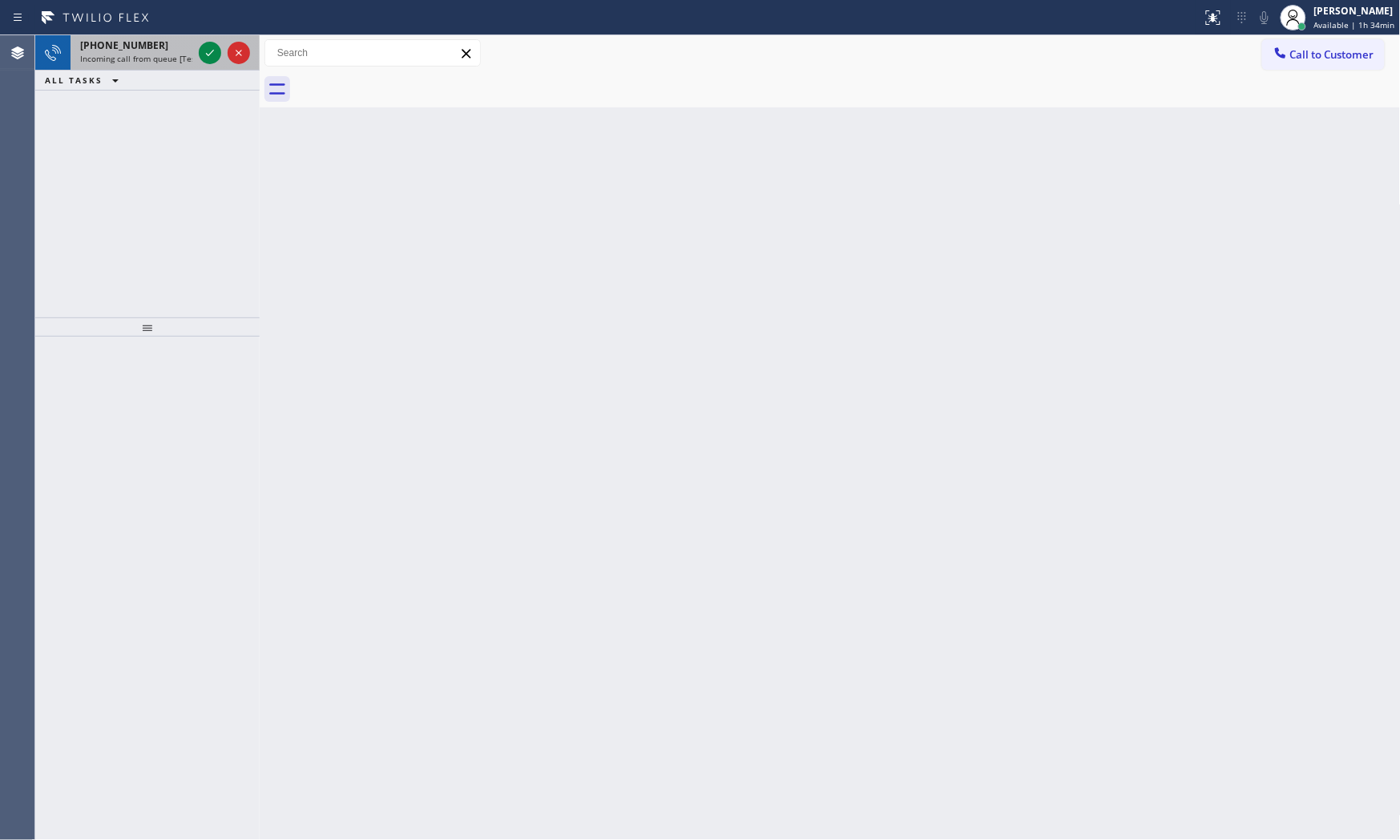
click at [143, 57] on span "Incoming call from queue [Test] All" at bounding box center [147, 59] width 133 height 11
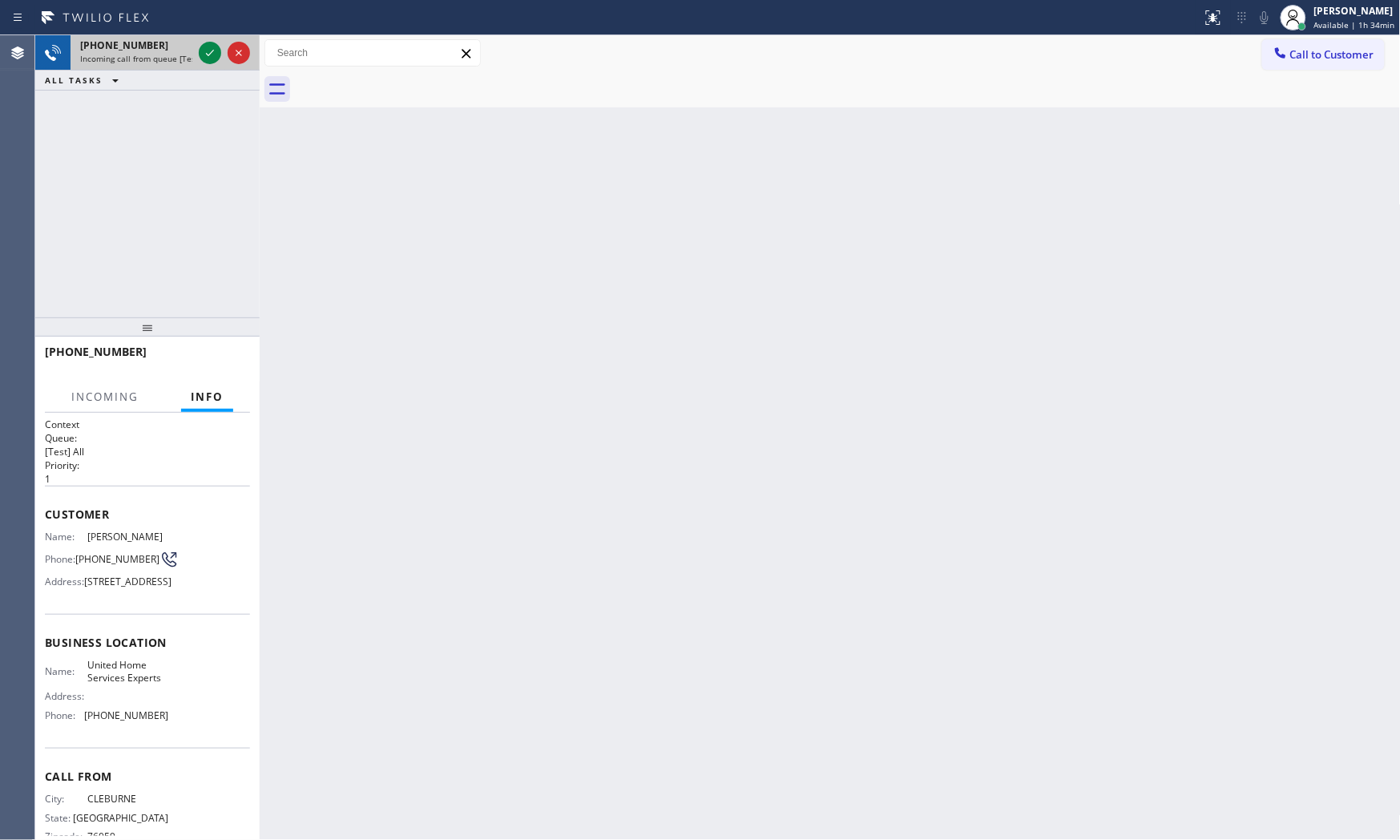
click at [180, 43] on div "[PHONE_NUMBER]" at bounding box center [136, 45] width 112 height 14
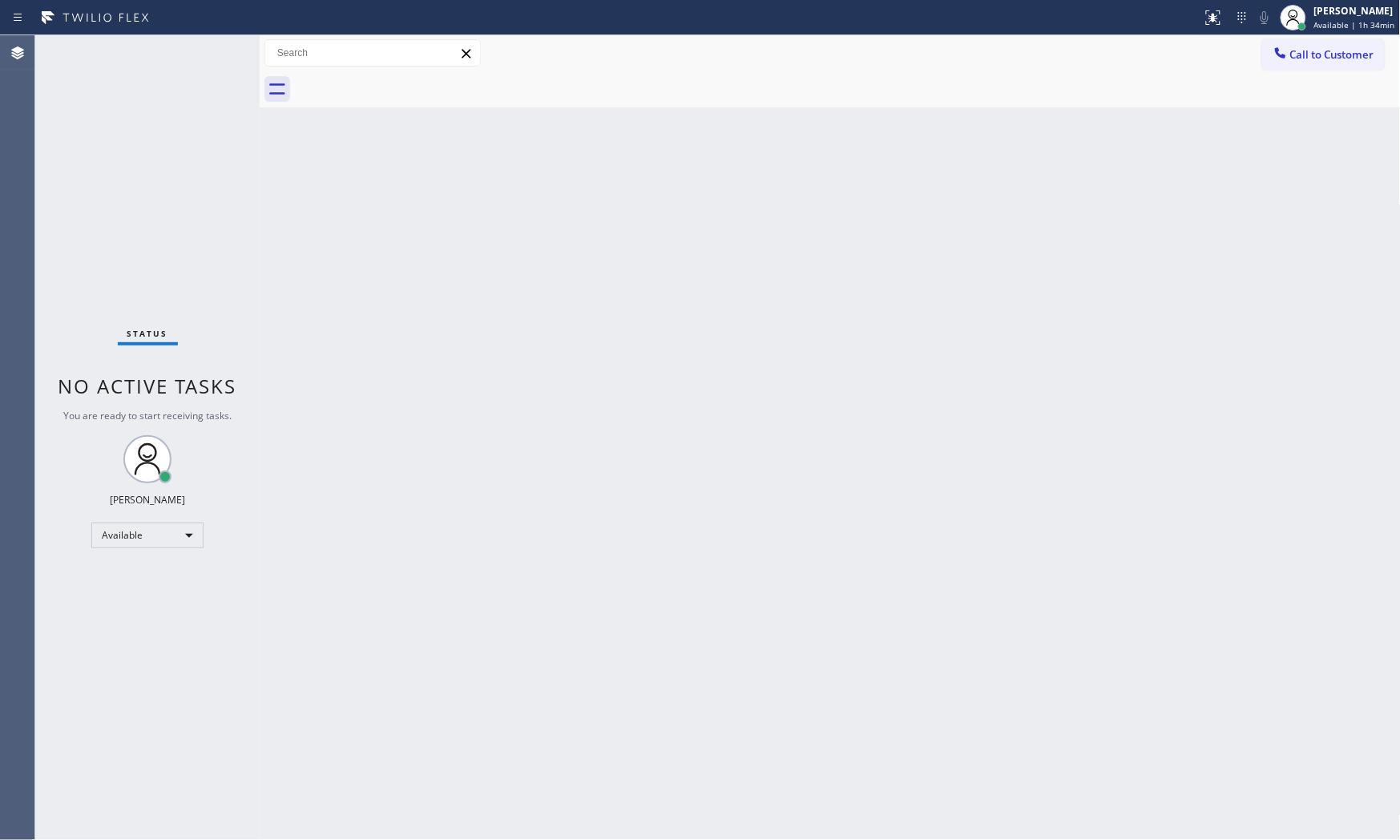
click at [197, 54] on div "Status No active tasks You are ready to start receiving tasks. [PERSON_NAME] Av…" at bounding box center [148, 437] width 225 height 805
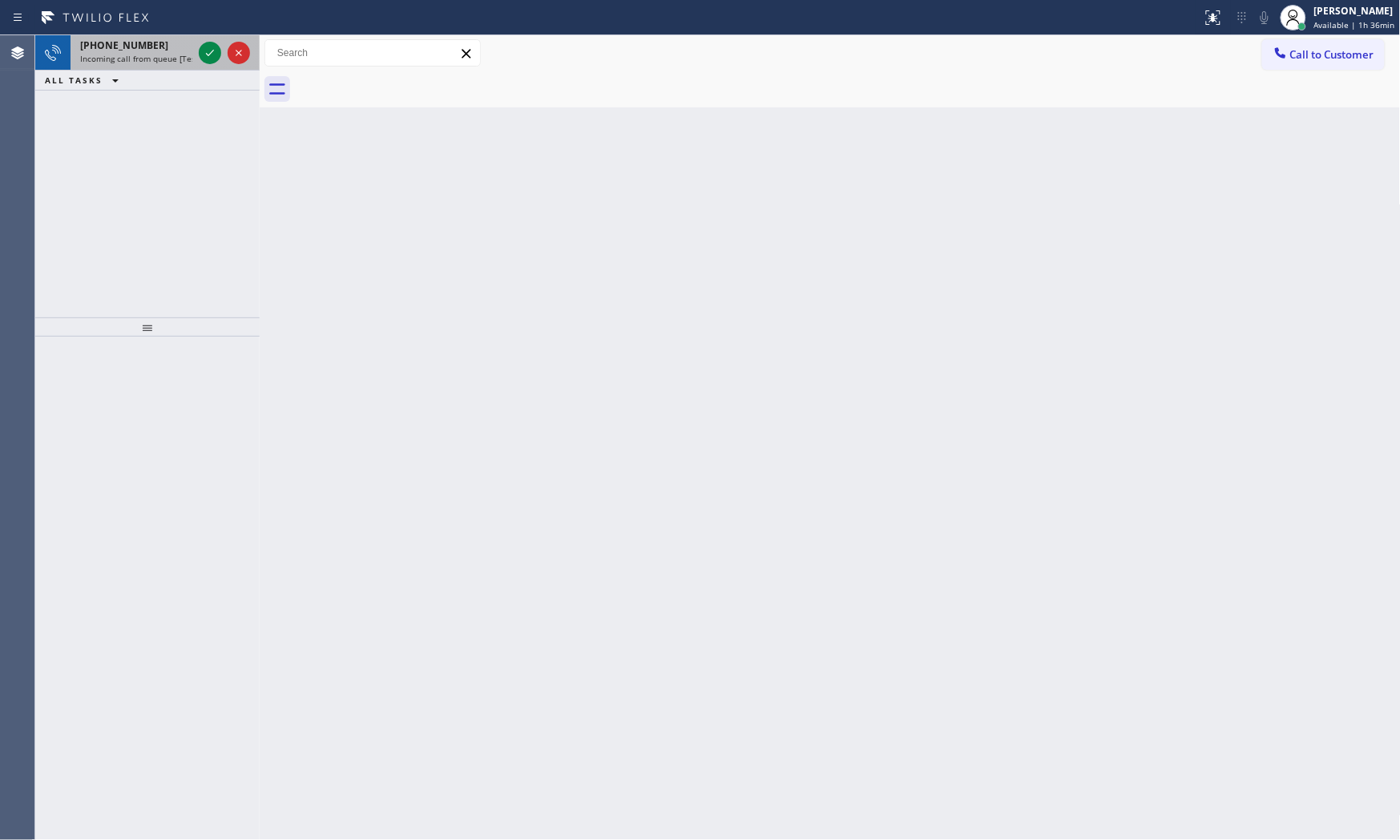
click at [137, 47] on span "[PHONE_NUMBER]" at bounding box center [124, 45] width 88 height 14
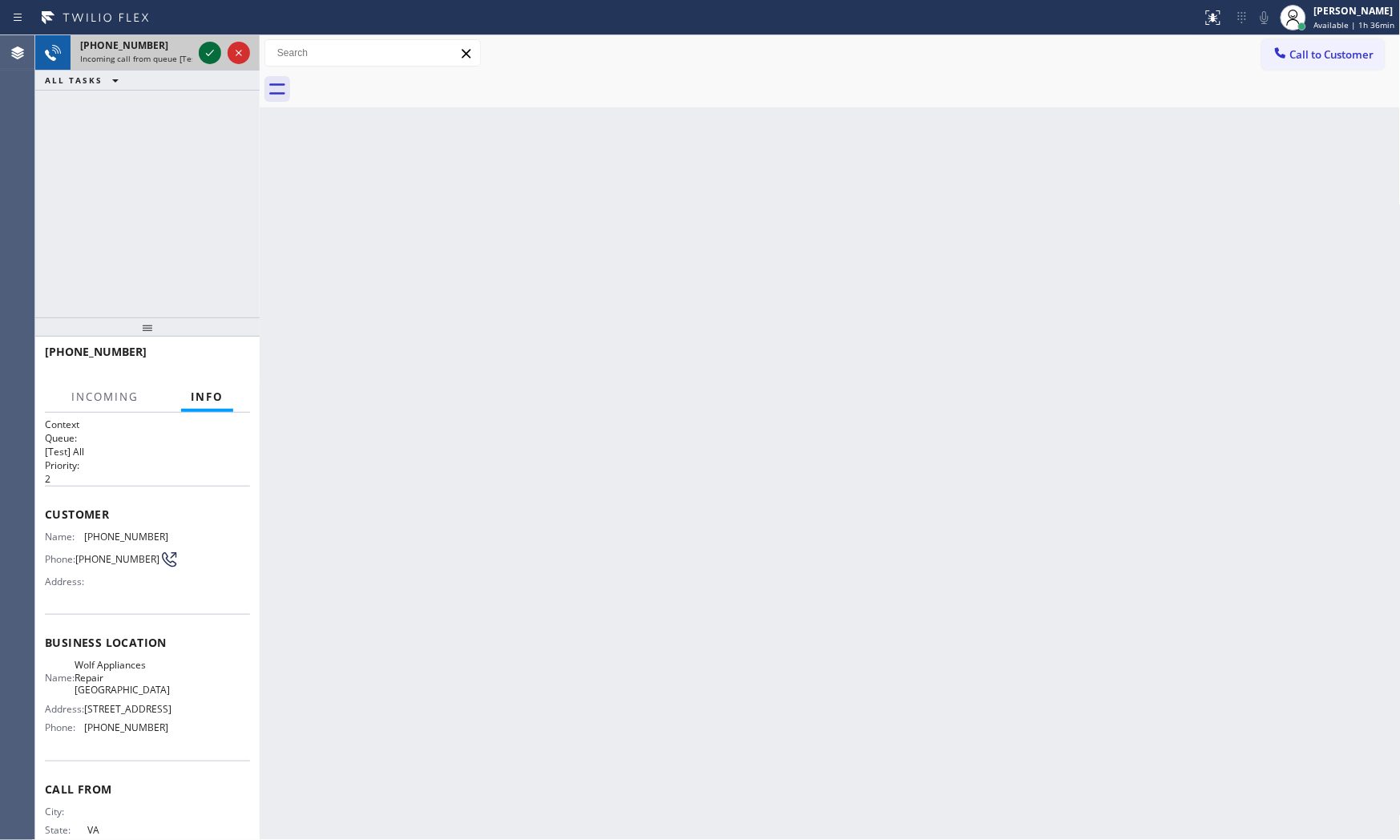
click at [212, 48] on icon at bounding box center [210, 53] width 19 height 19
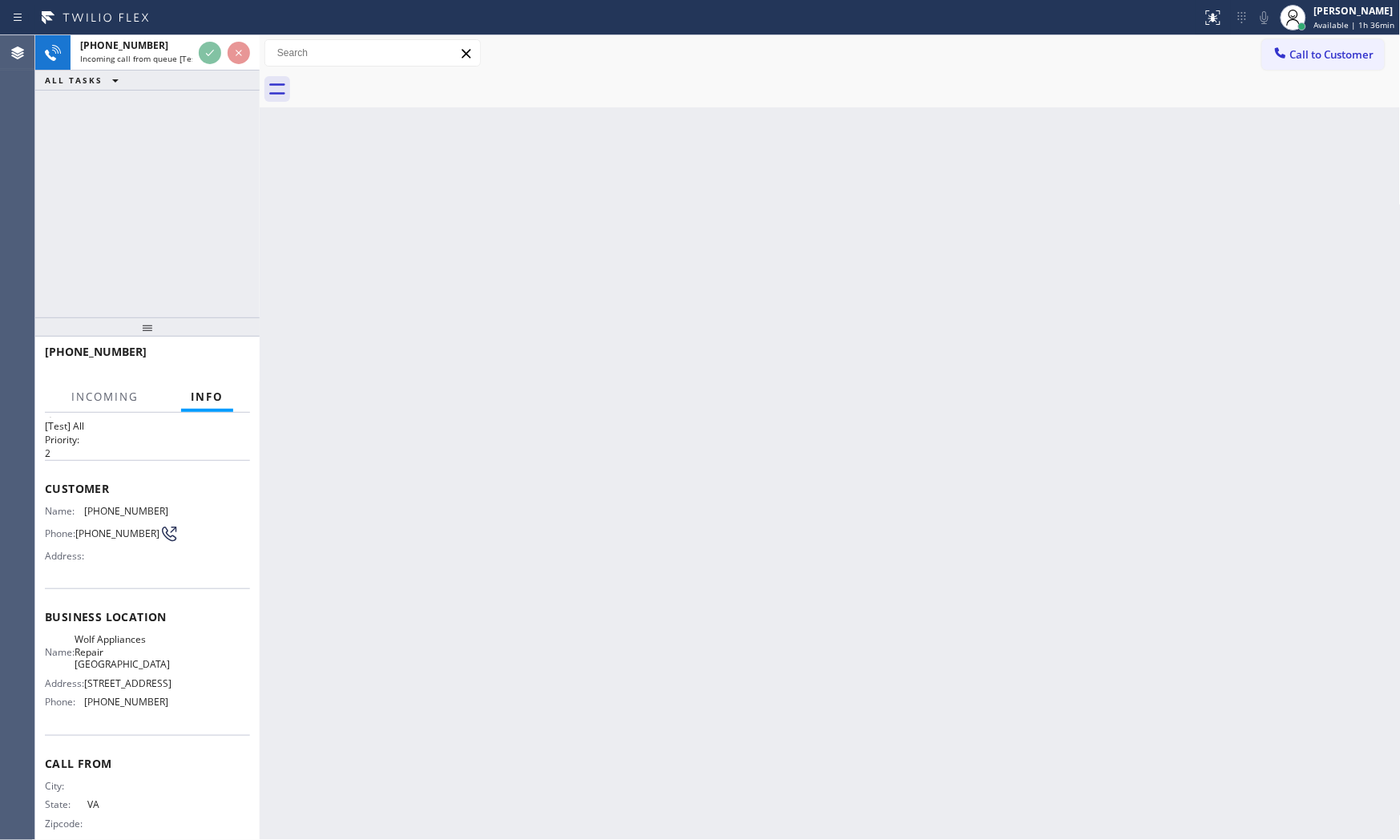
scroll to position [50, 0]
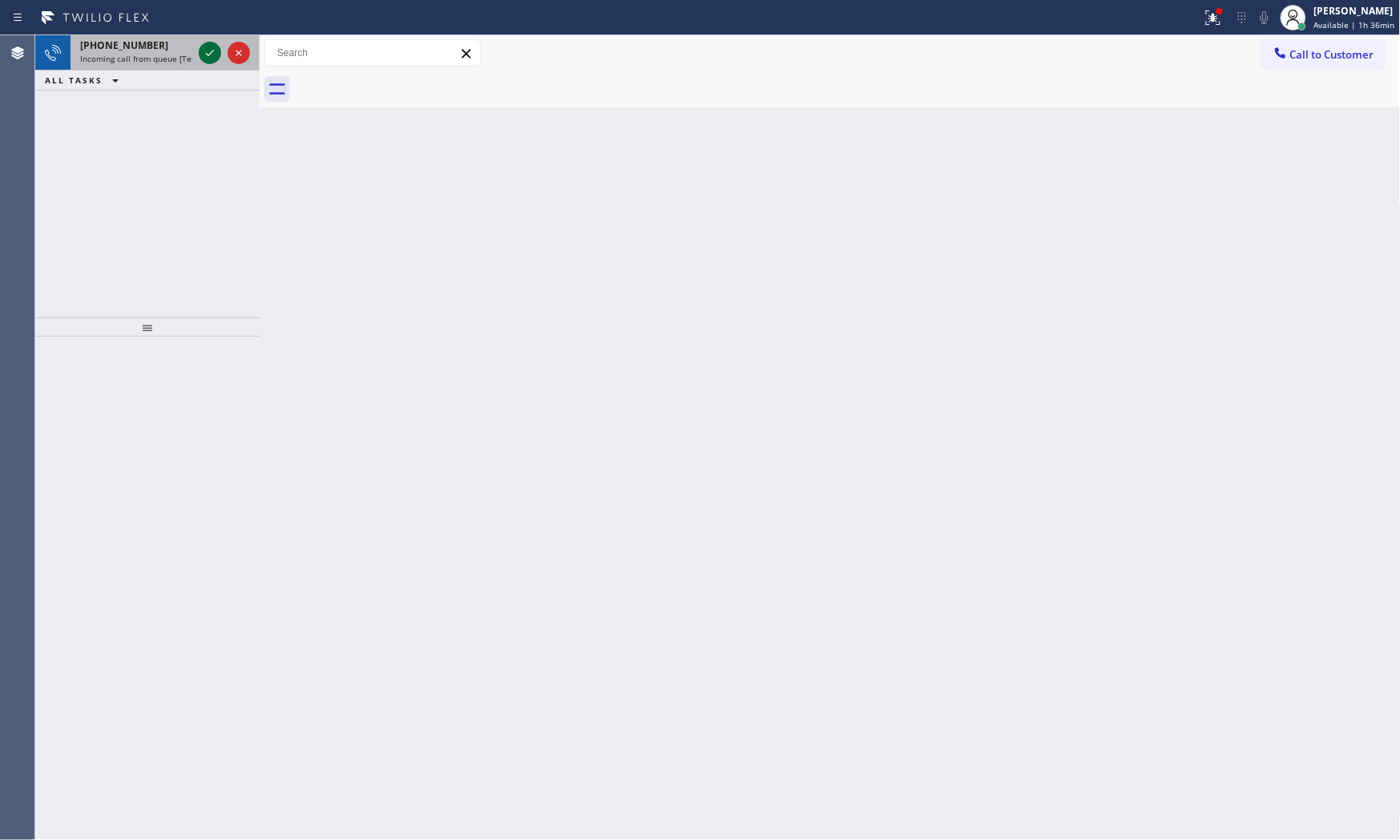
click at [209, 49] on icon at bounding box center [210, 53] width 19 height 19
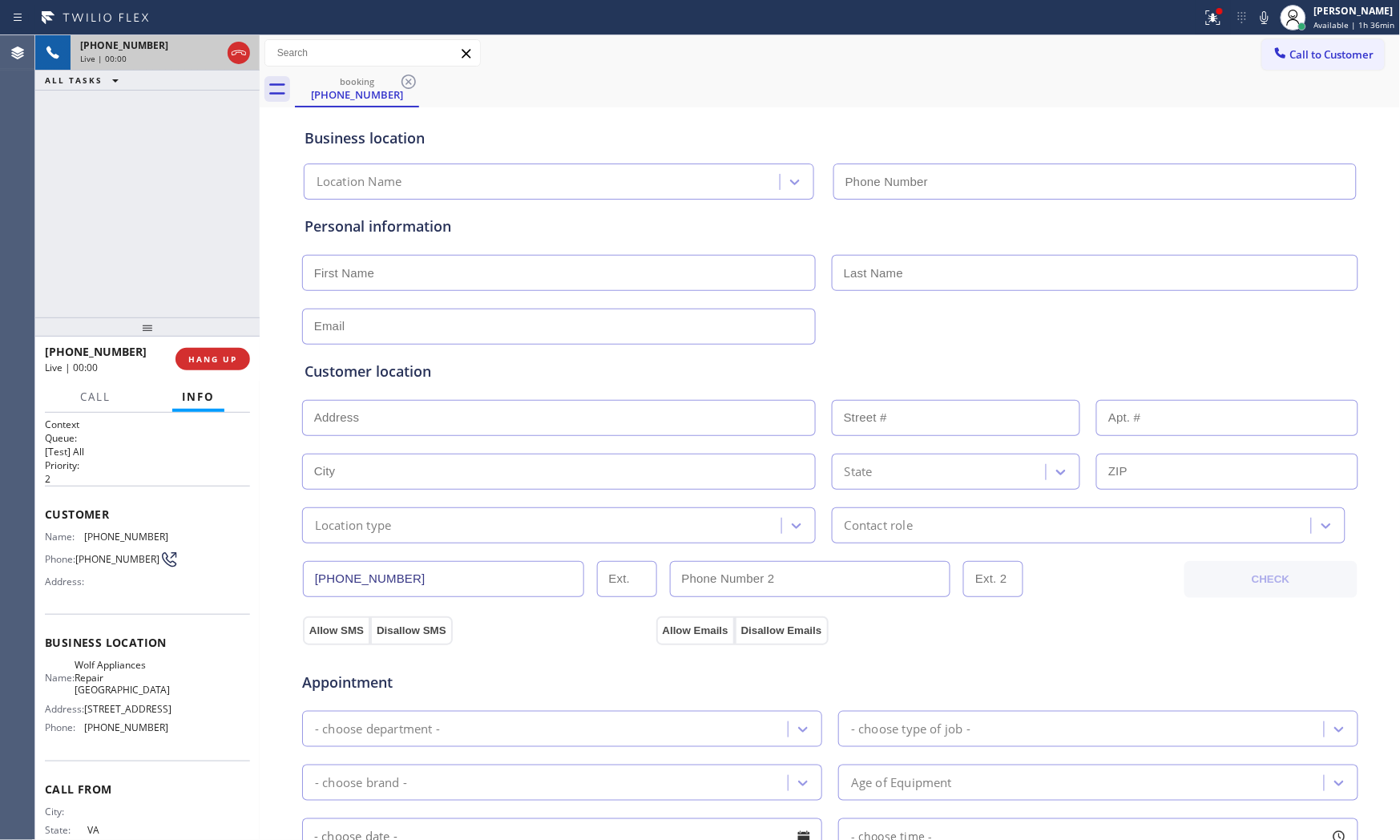
type input "[PHONE_NUMBER]"
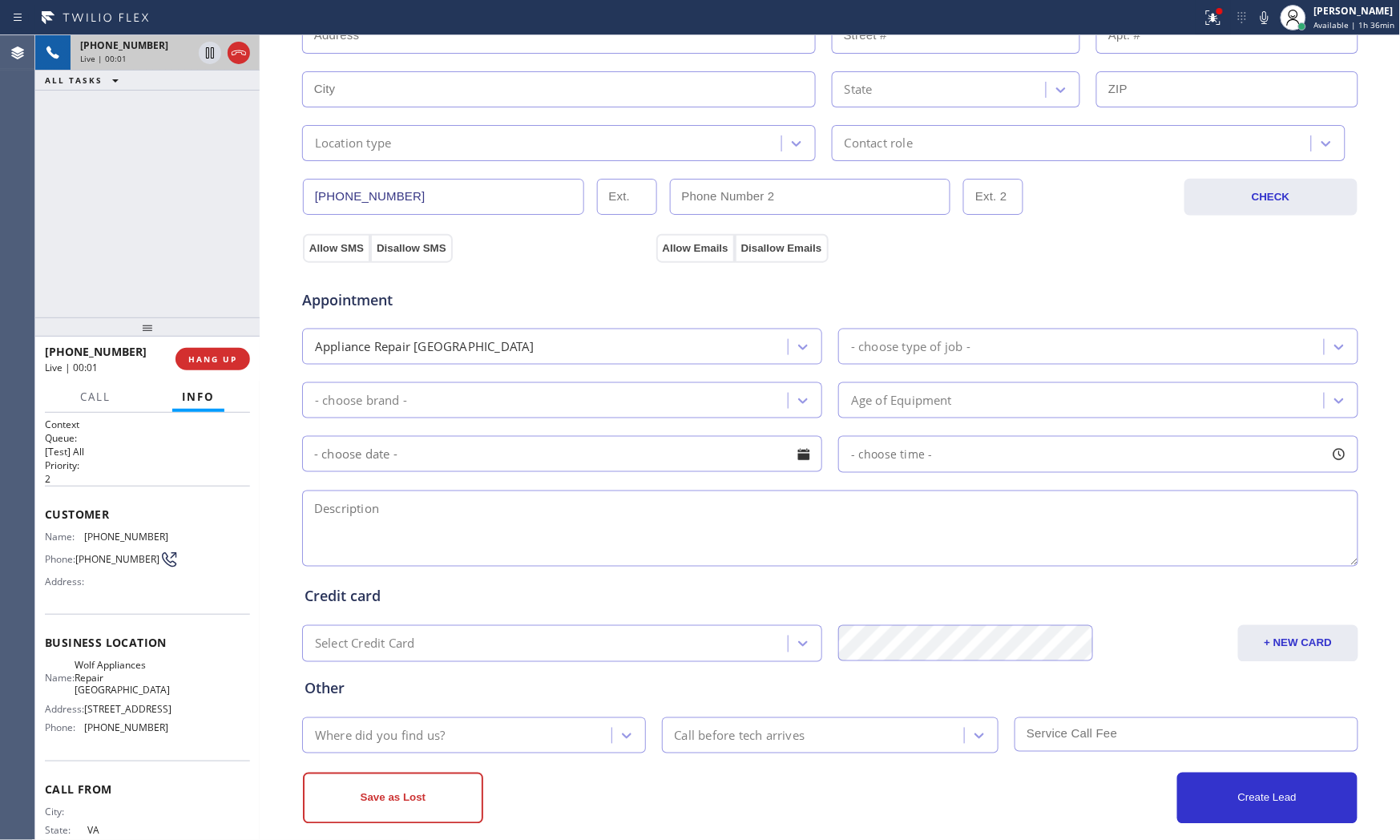
scroll to position [401, 0]
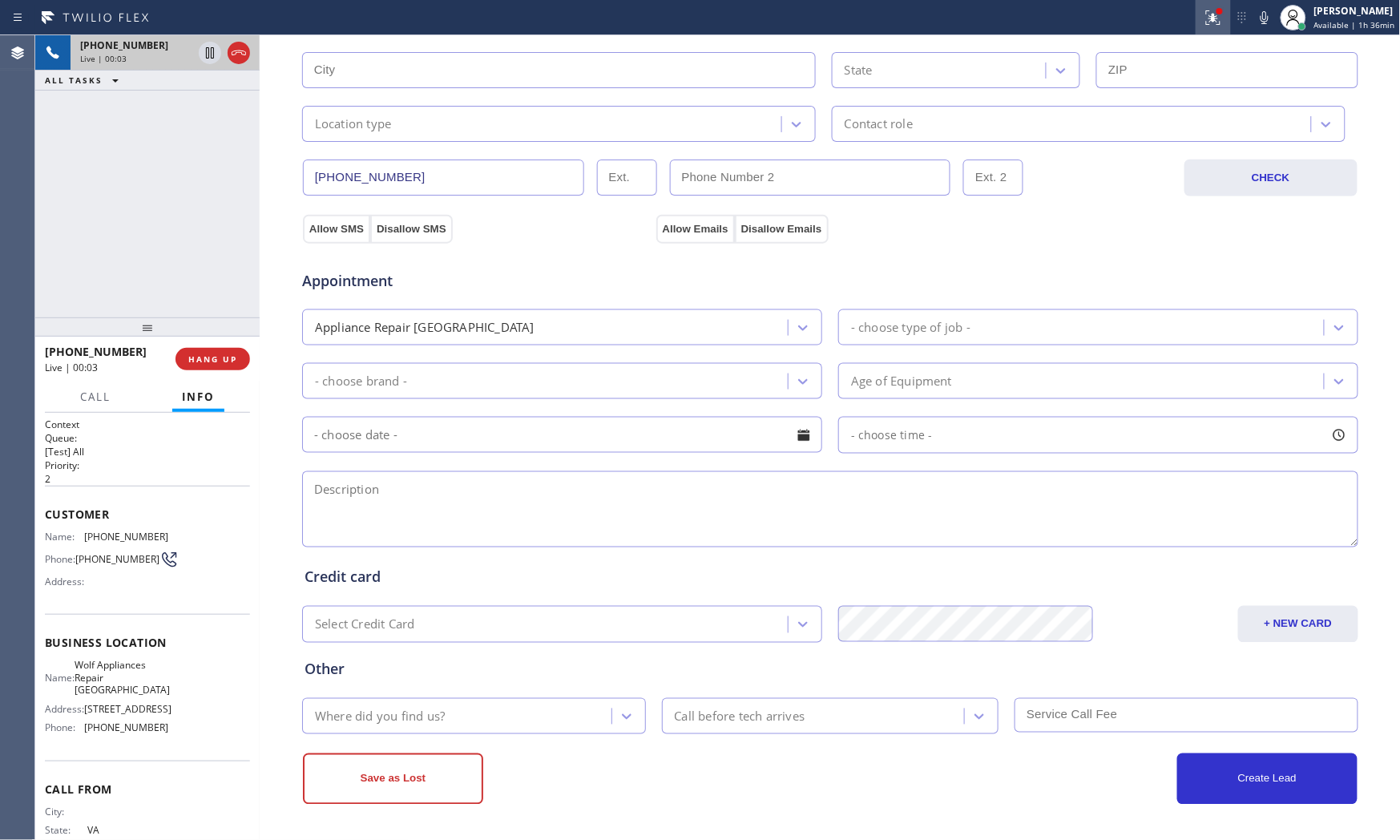
click at [1212, 18] on icon at bounding box center [1213, 18] width 19 height 19
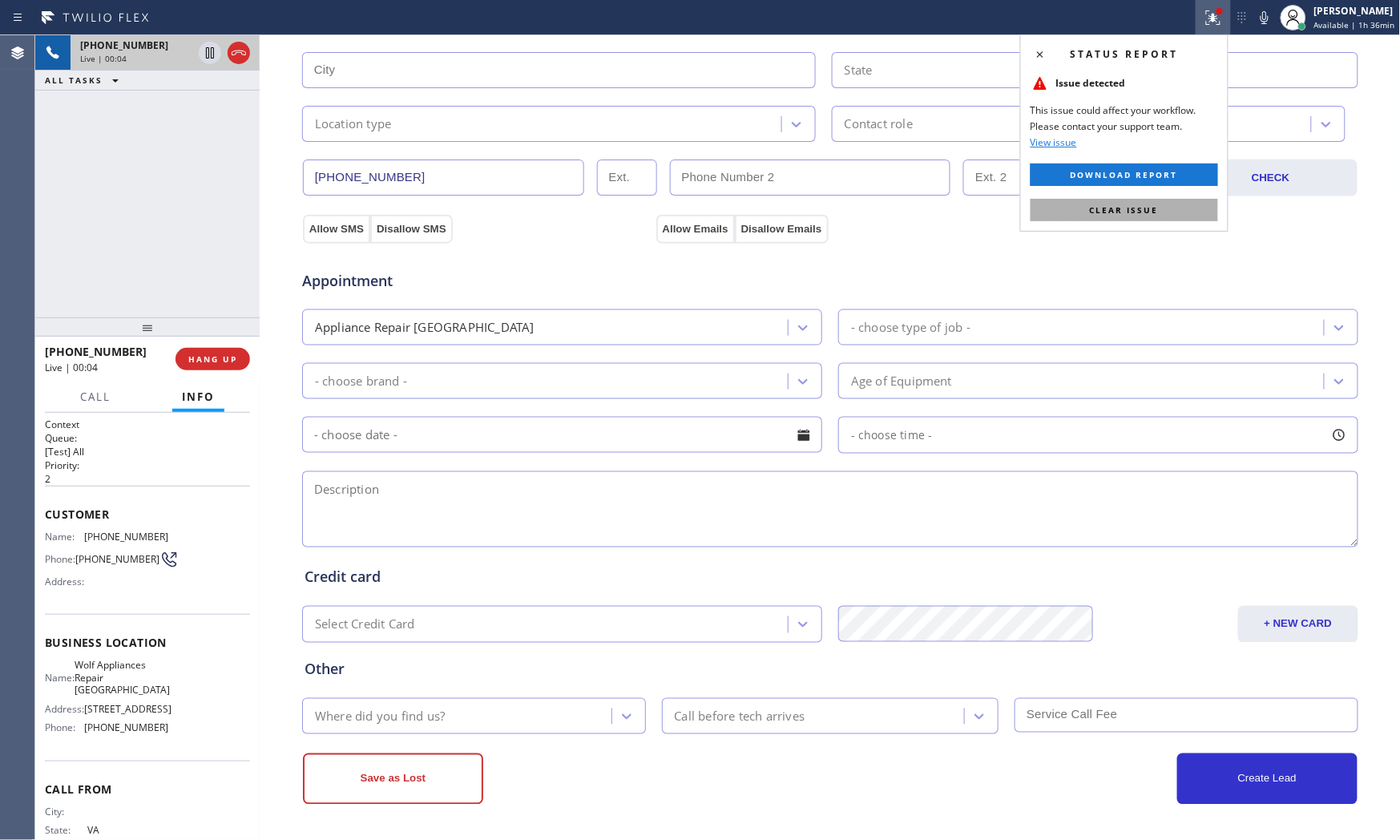
click at [1184, 210] on button "Clear issue" at bounding box center [1125, 210] width 188 height 22
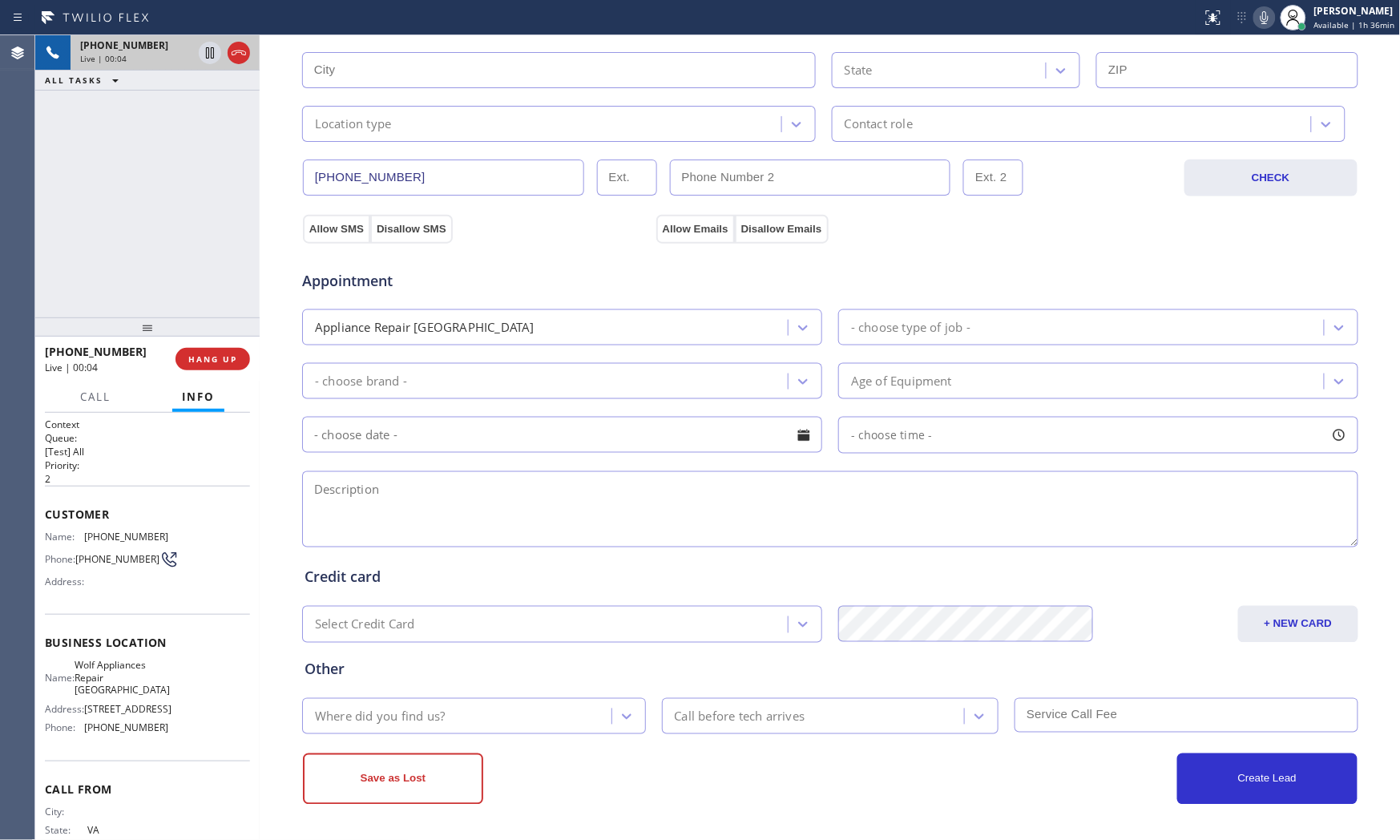
click at [1255, 9] on icon at bounding box center [1264, 18] width 19 height 19
click at [219, 350] on button "HANG UP" at bounding box center [213, 359] width 75 height 22
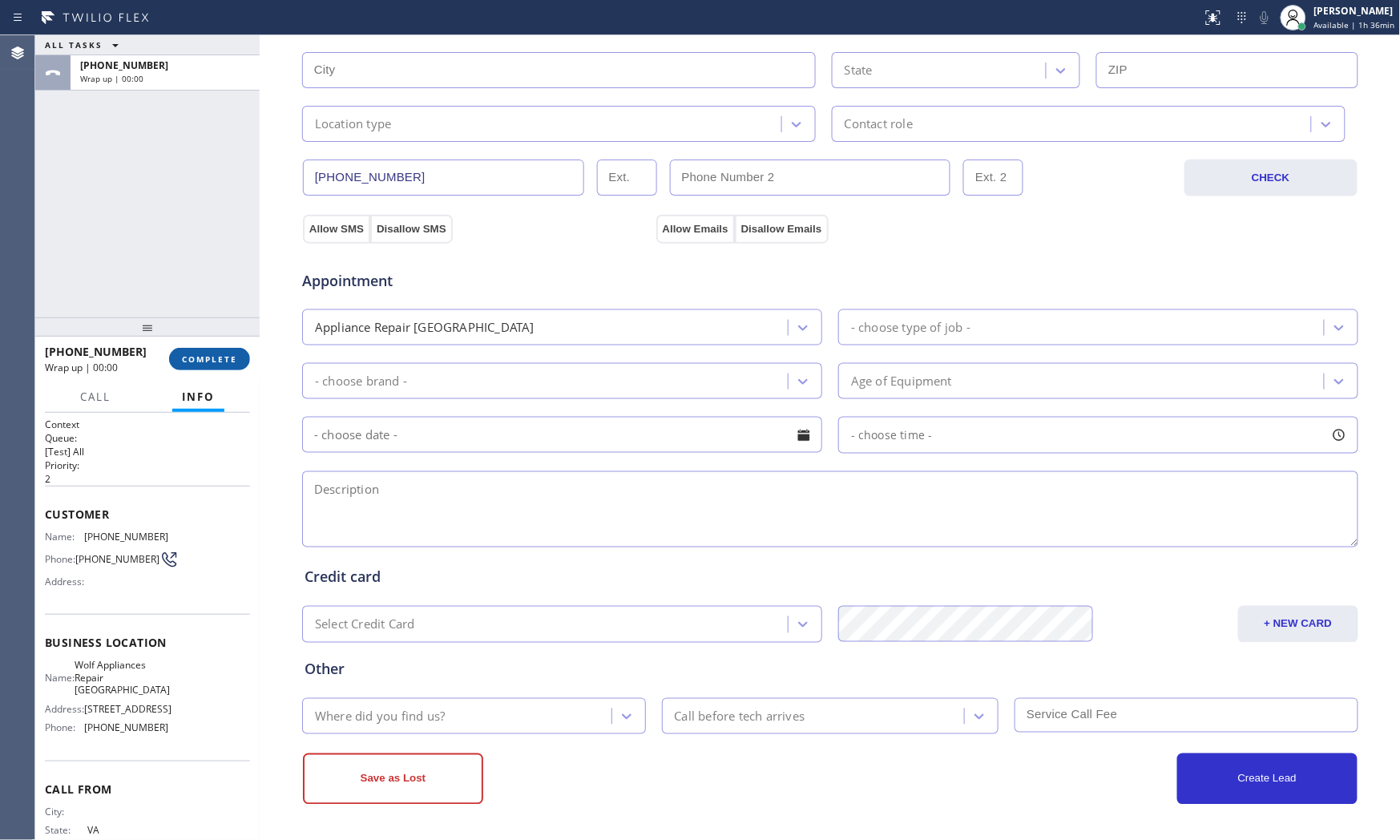
click at [220, 353] on button "COMPLETE" at bounding box center [209, 359] width 81 height 22
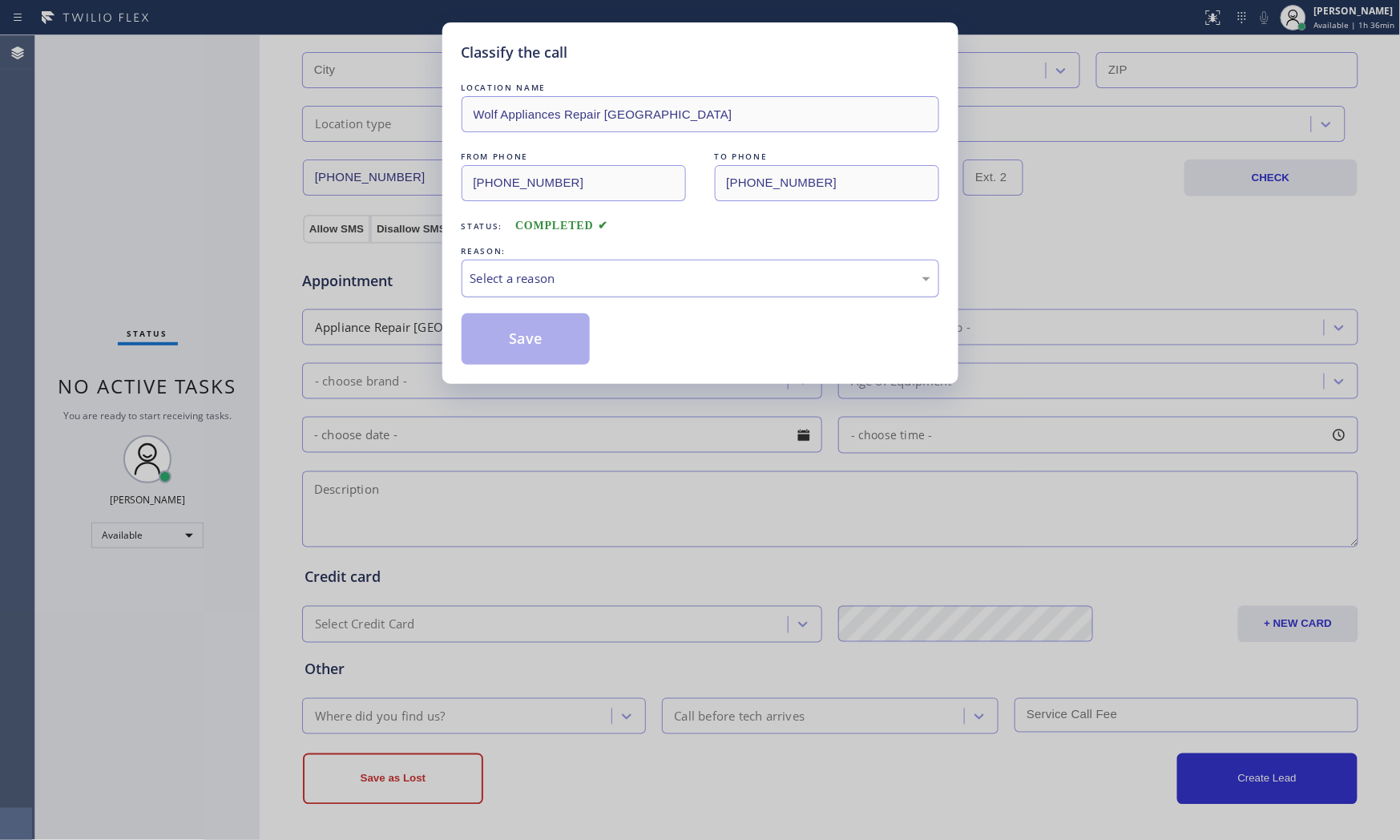
click at [573, 265] on div "Select a reason" at bounding box center [700, 278] width 477 height 38
click at [518, 345] on button "Save" at bounding box center [526, 339] width 129 height 51
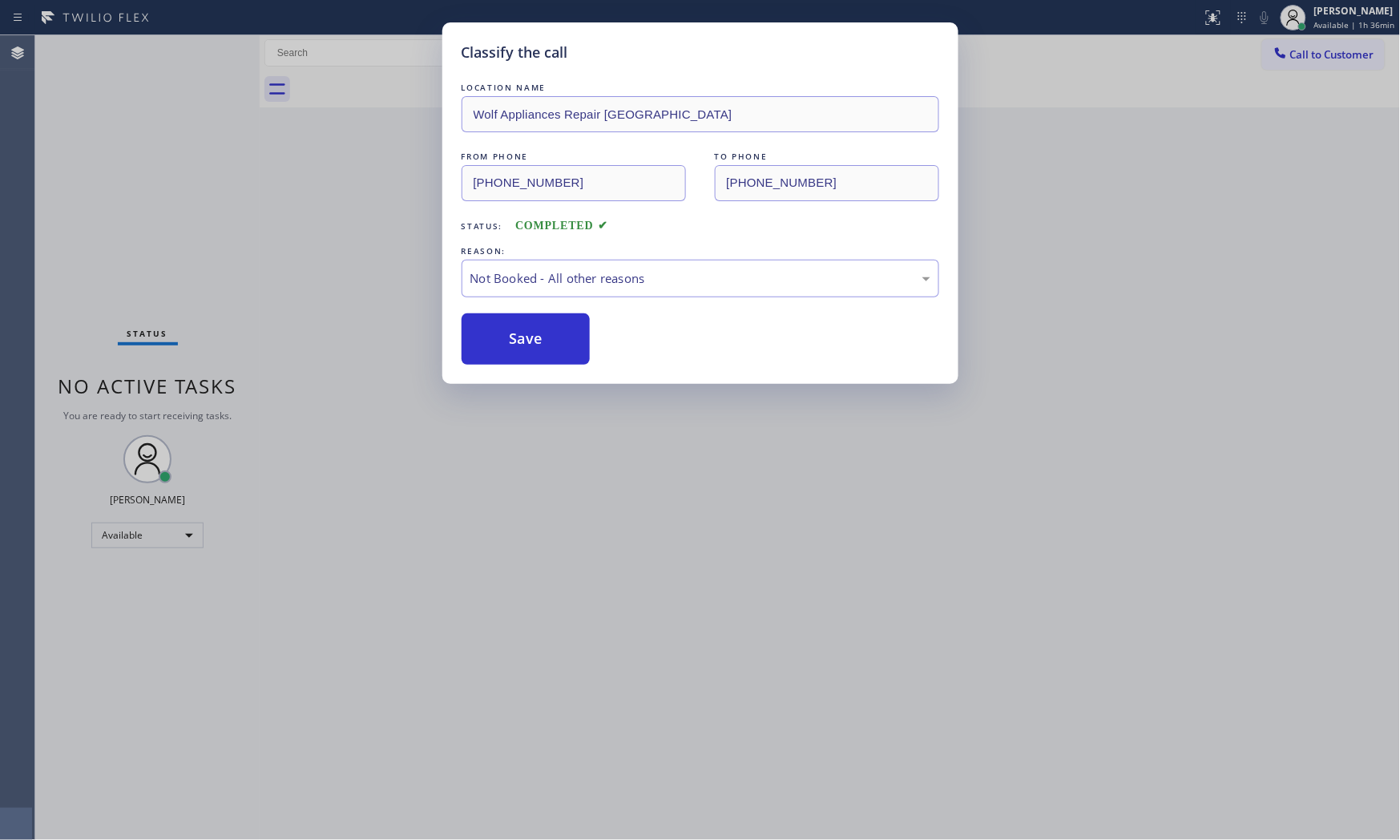
click at [518, 345] on button "Save" at bounding box center [526, 339] width 129 height 51
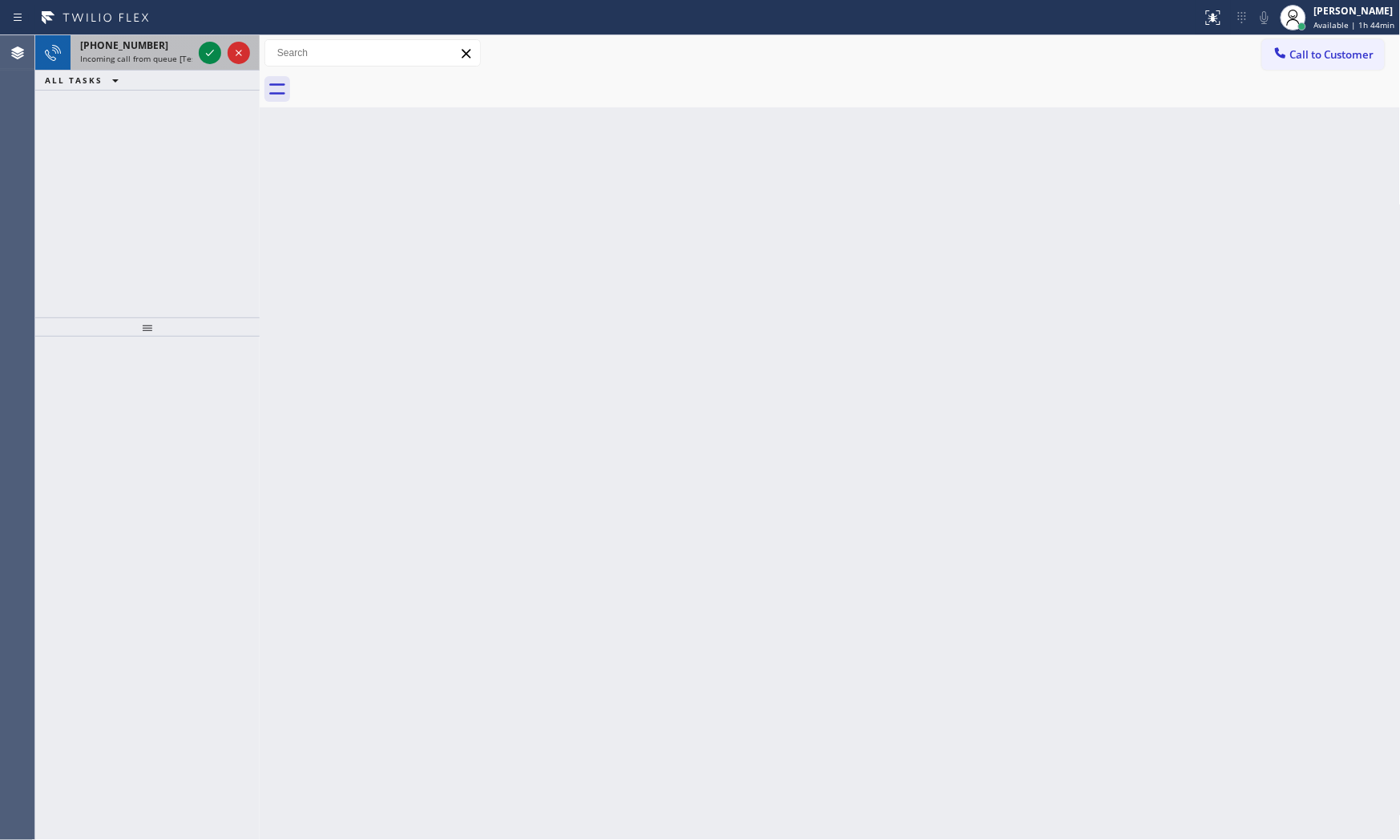
click at [151, 45] on div "[PHONE_NUMBER]" at bounding box center [136, 45] width 112 height 14
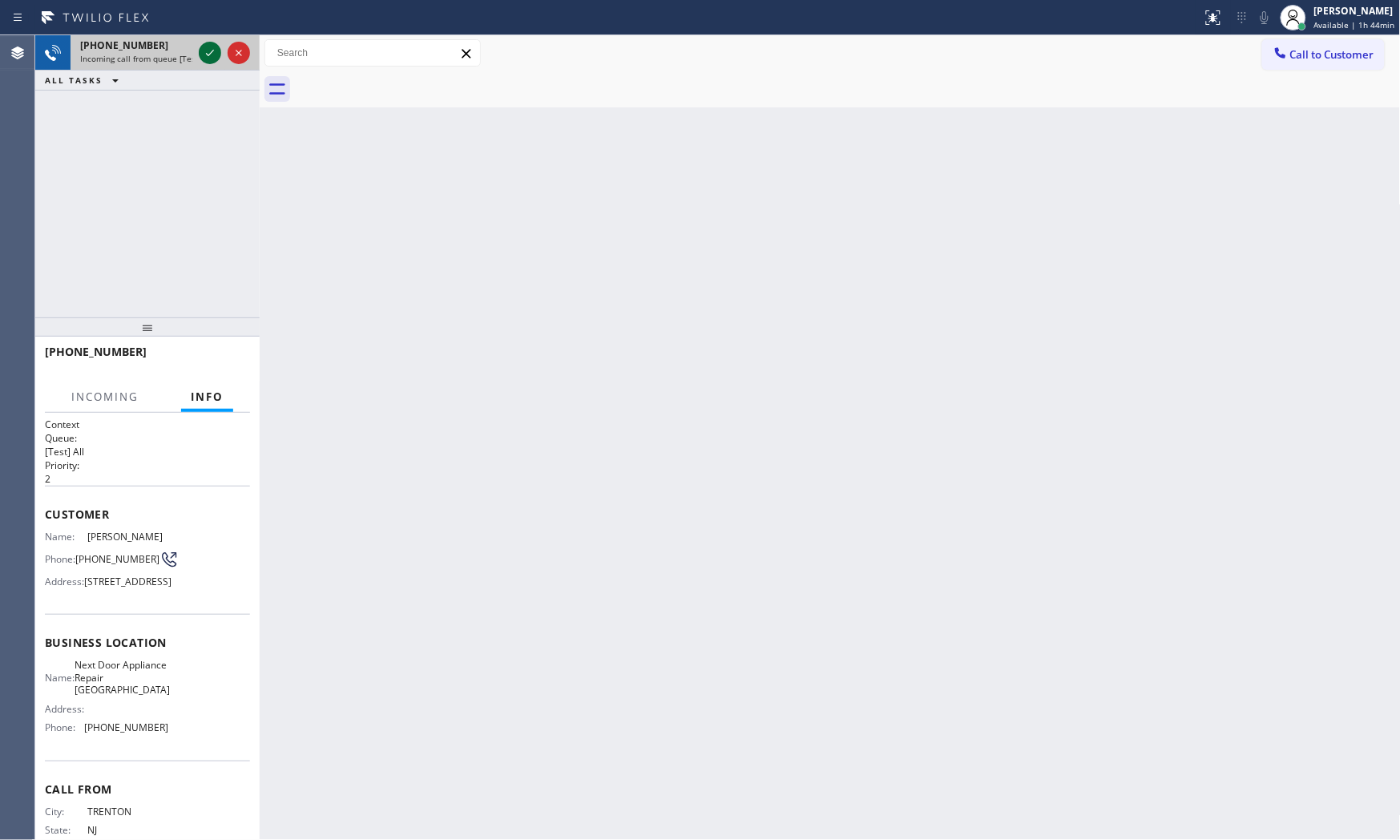
click at [201, 50] on icon at bounding box center [210, 53] width 19 height 19
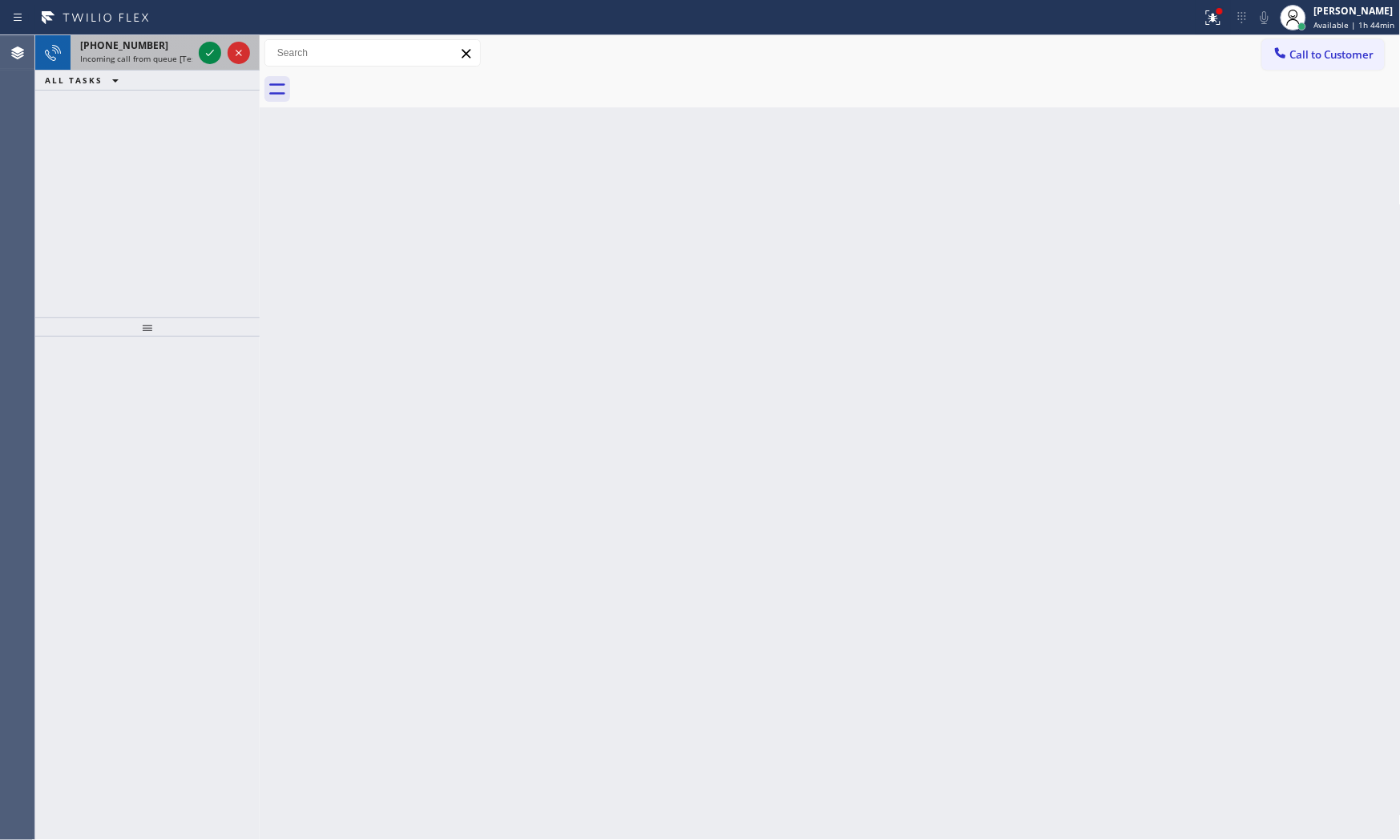
click at [185, 57] on span "Incoming call from queue [Test] All" at bounding box center [147, 59] width 133 height 11
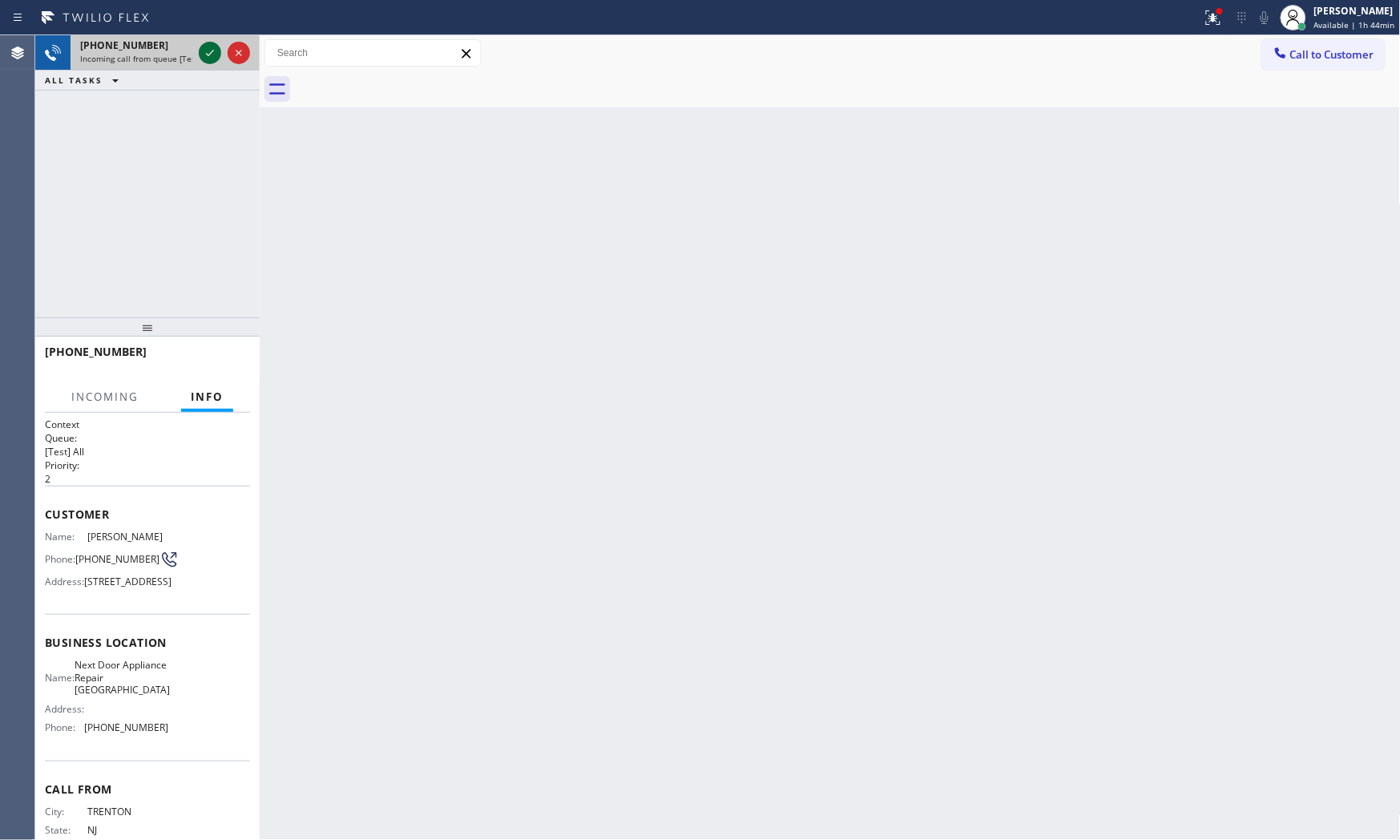
click at [209, 50] on icon at bounding box center [210, 53] width 19 height 19
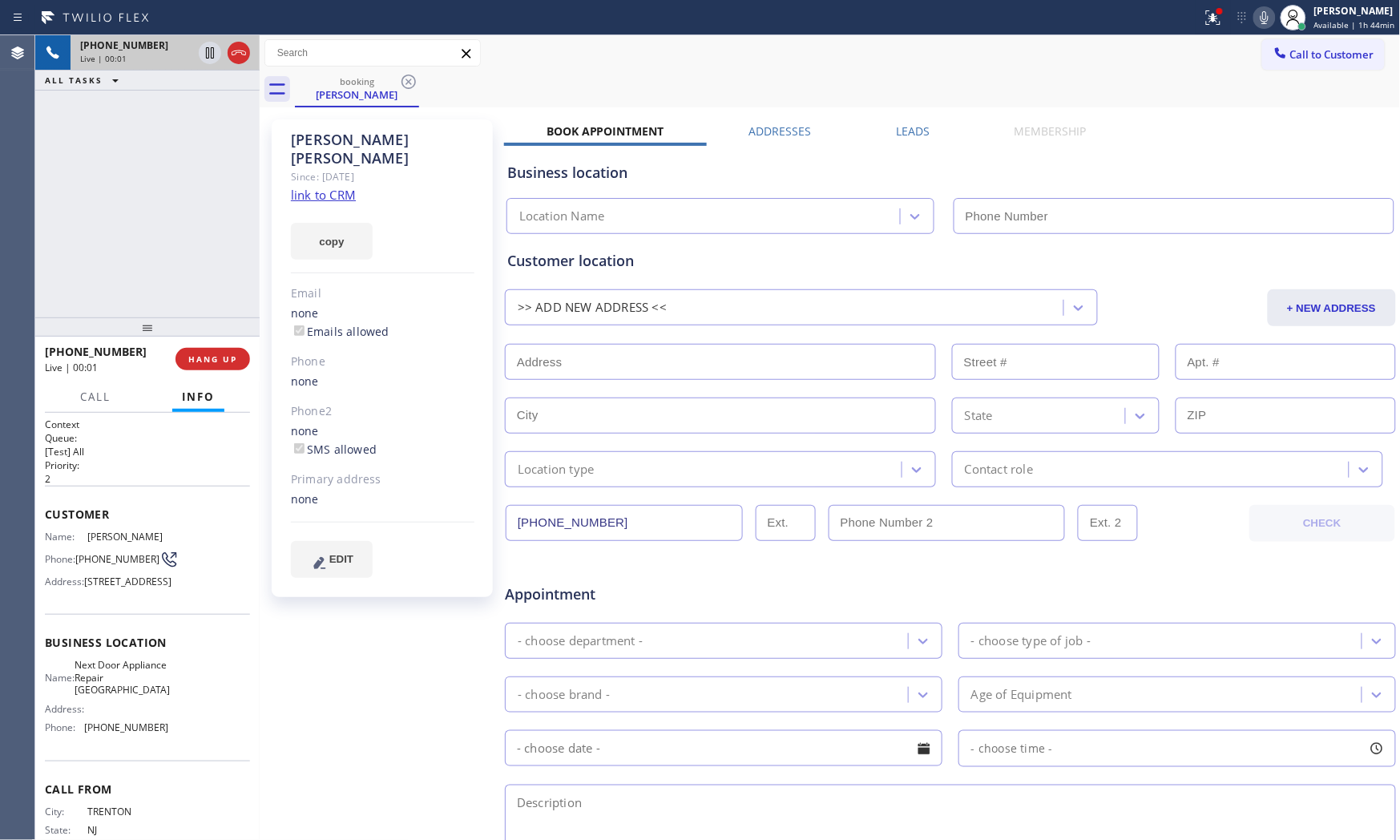
type input "[PHONE_NUMBER]"
click at [343, 187] on link "link to CRM" at bounding box center [323, 195] width 65 height 16
click at [1258, 14] on icon at bounding box center [1264, 18] width 19 height 19
click at [204, 50] on icon at bounding box center [210, 53] width 19 height 19
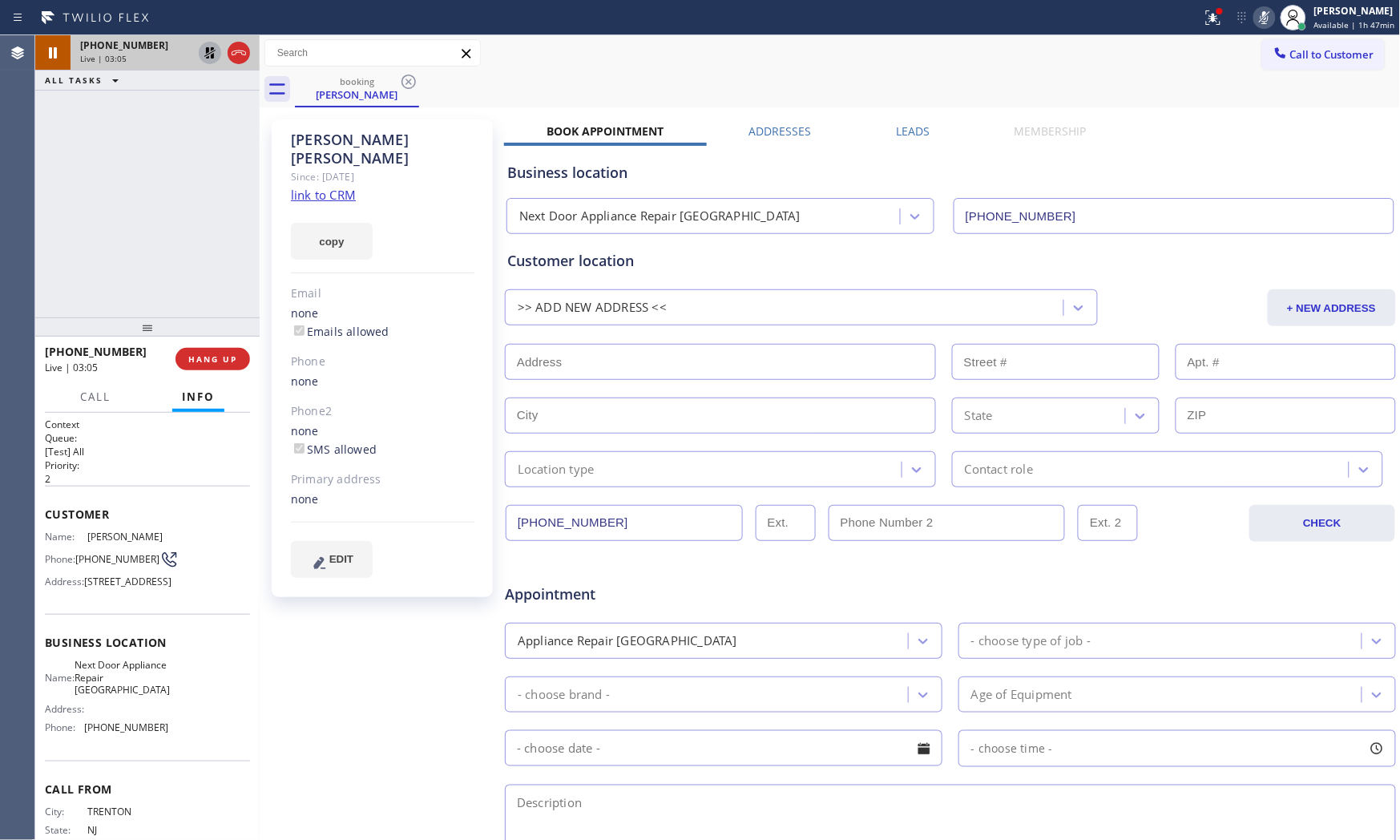
click at [197, 179] on div "[PHONE_NUMBER] Live | 03:05 ALL TASKS ALL TASKS ACTIVE TASKS TASKS IN WRAP UP" at bounding box center [148, 177] width 225 height 282
click at [1259, 9] on icon at bounding box center [1264, 18] width 19 height 19
click at [213, 61] on icon at bounding box center [210, 53] width 19 height 19
click at [140, 247] on div "[PHONE_NUMBER] Live | 04:11 ALL TASKS ALL TASKS ACTIVE TASKS TASKS IN WRAP UP […" at bounding box center [148, 177] width 225 height 282
click at [201, 357] on span "HANG UP" at bounding box center [213, 359] width 49 height 11
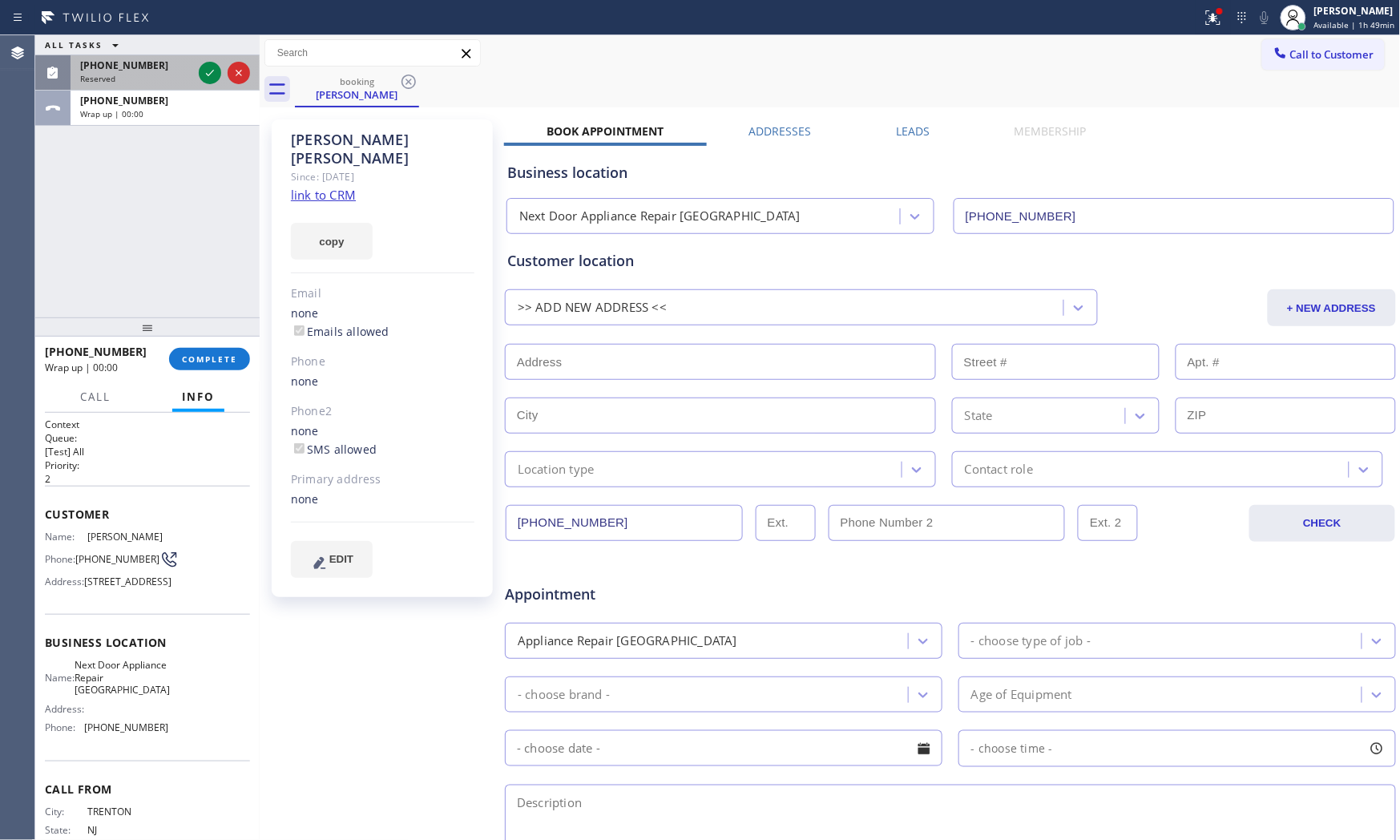
click at [152, 91] on div "[PHONE_NUMBER] Reserved" at bounding box center [133, 73] width 125 height 35
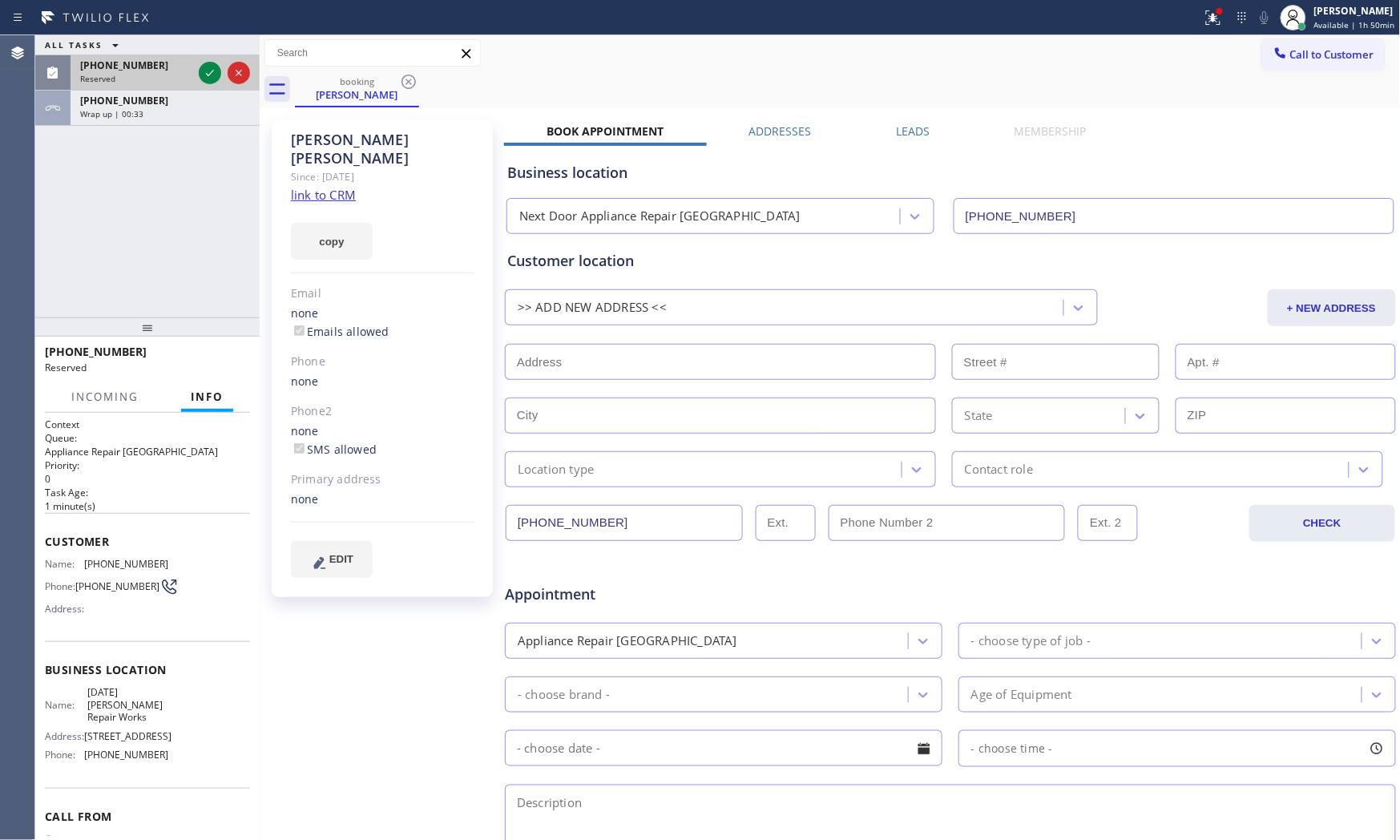
click at [158, 73] on div "Reserved" at bounding box center [136, 79] width 112 height 11
click at [201, 67] on icon at bounding box center [210, 73] width 19 height 19
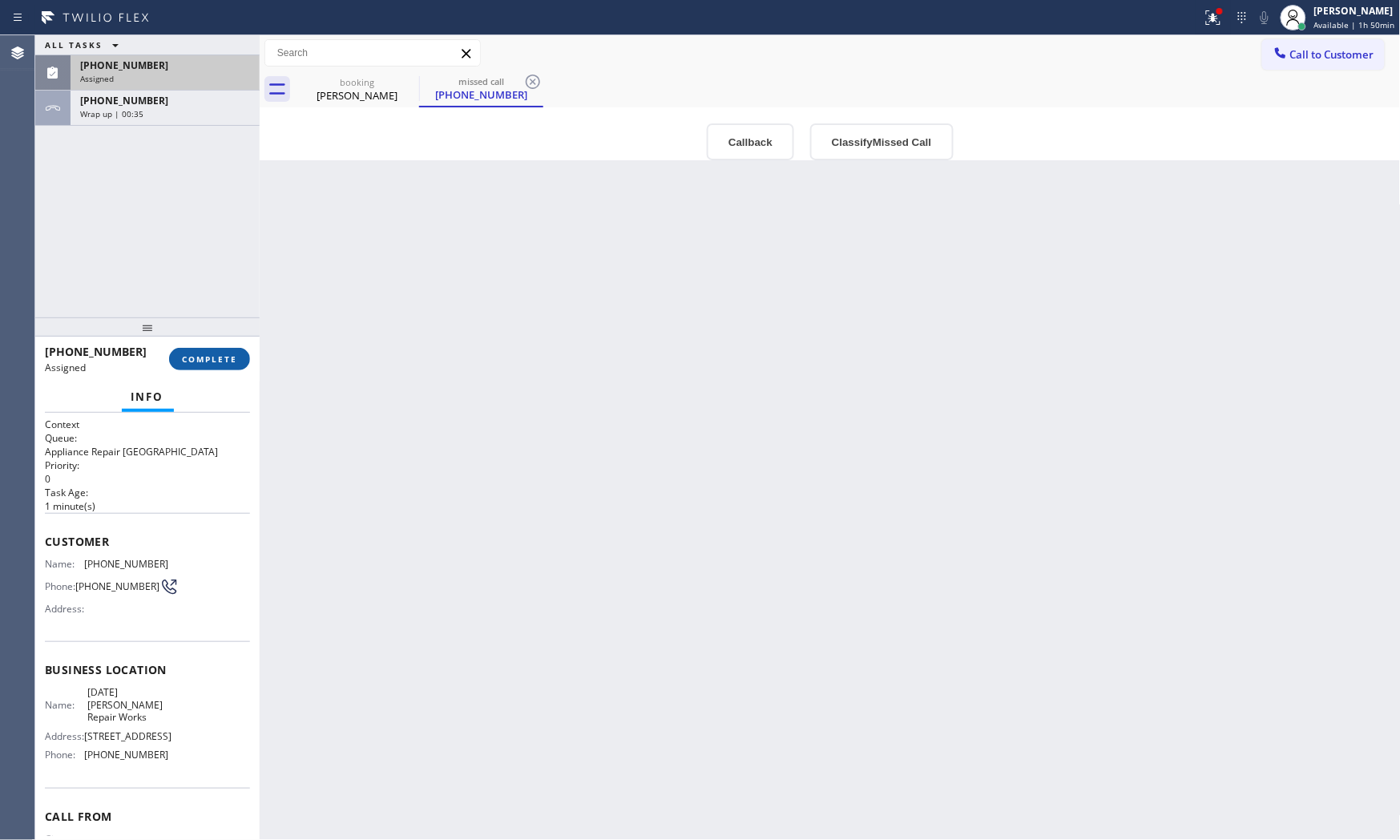
click at [204, 358] on span "COMPLETE" at bounding box center [209, 359] width 55 height 11
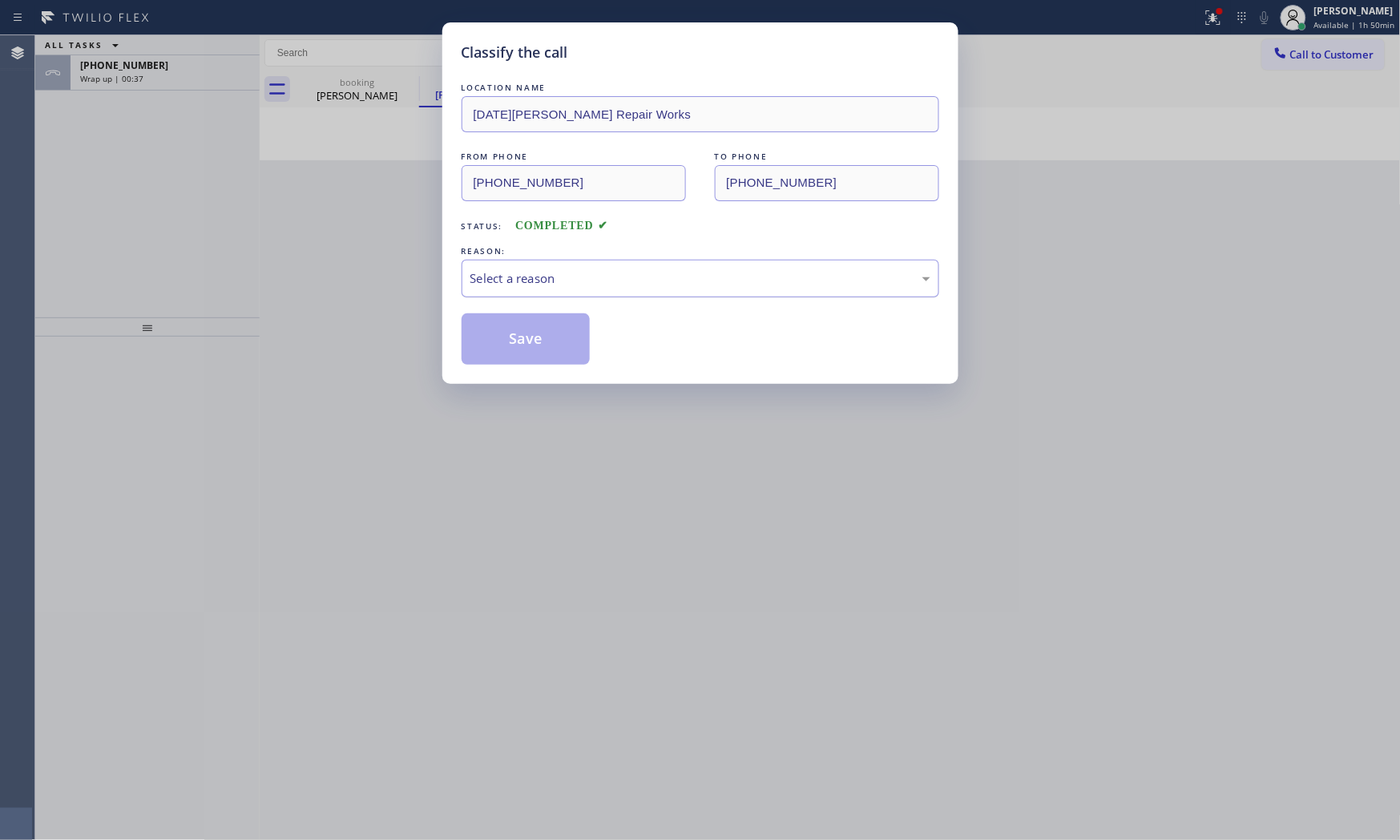
click at [522, 275] on div "Select a reason" at bounding box center [700, 278] width 460 height 18
click at [518, 340] on button "Save" at bounding box center [526, 339] width 129 height 51
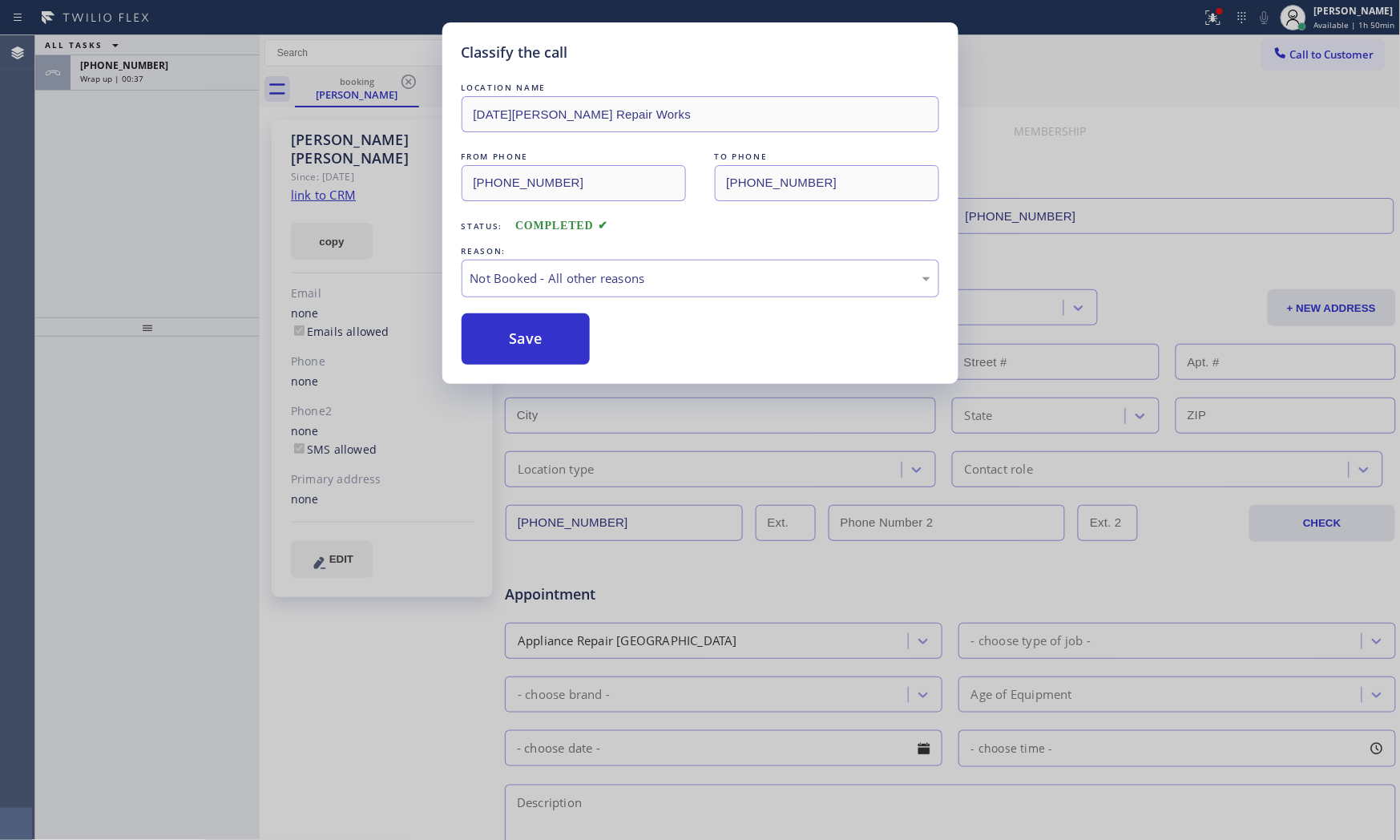
click at [518, 340] on button "Save" at bounding box center [526, 339] width 129 height 51
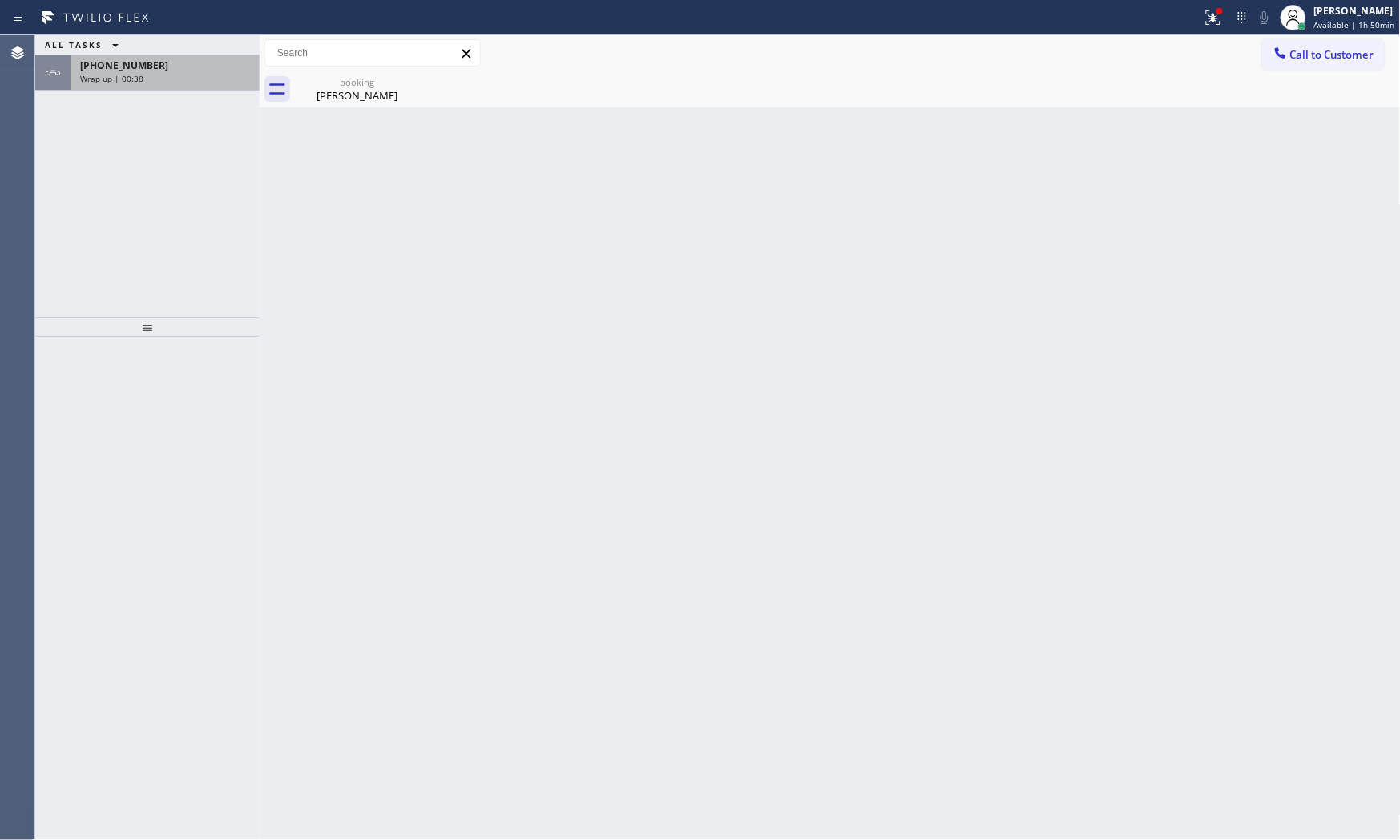
click at [178, 75] on div "Wrap up | 00:38" at bounding box center [165, 79] width 170 height 11
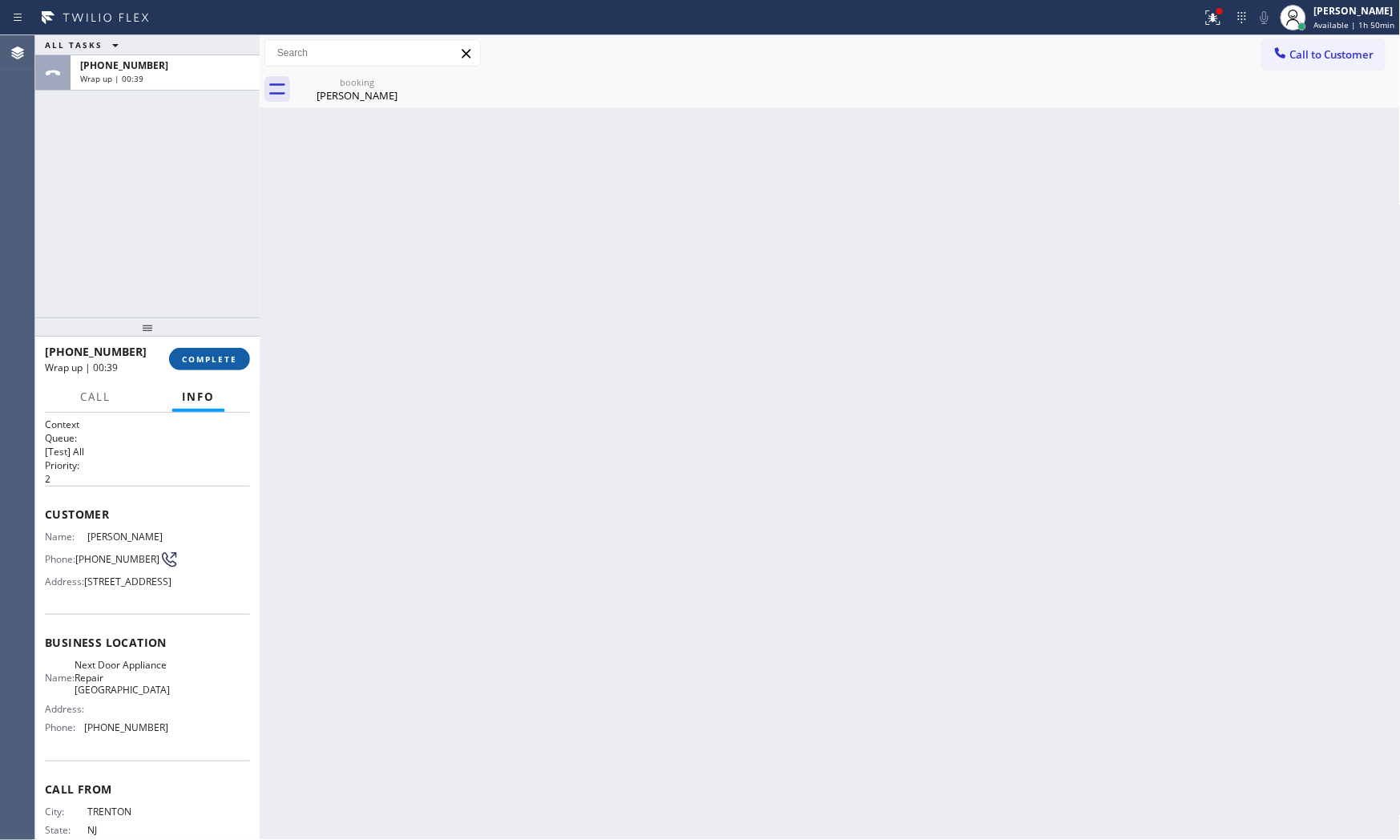
click at [223, 366] on button "COMPLETE" at bounding box center [209, 359] width 81 height 22
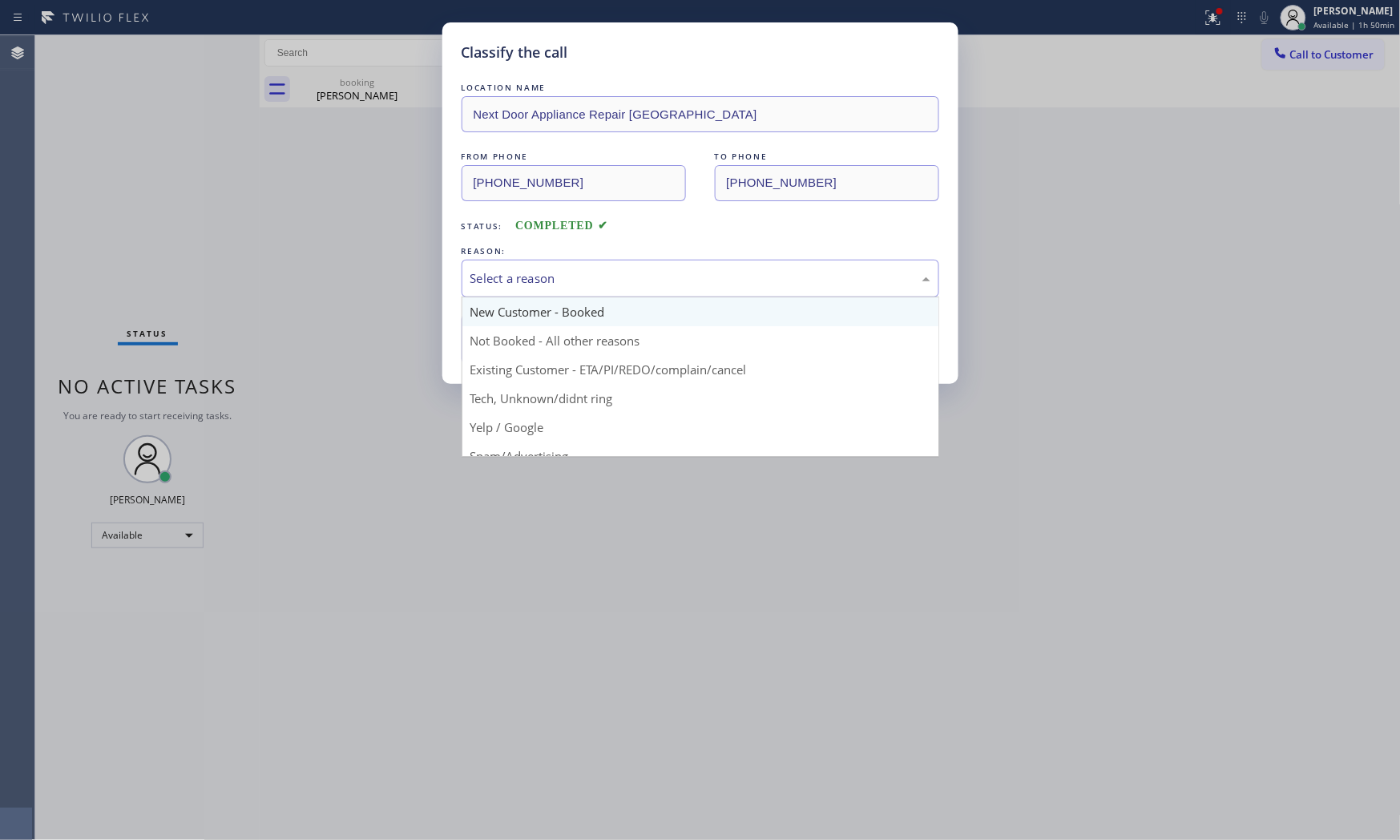
drag, startPoint x: 499, startPoint y: 259, endPoint x: 505, endPoint y: 311, distance: 52.3
click at [500, 263] on div "Select a reason" at bounding box center [700, 278] width 477 height 38
drag, startPoint x: 509, startPoint y: 279, endPoint x: 506, endPoint y: 351, distance: 72.1
click at [509, 289] on div "Not Booked - All other reasons" at bounding box center [700, 278] width 477 height 38
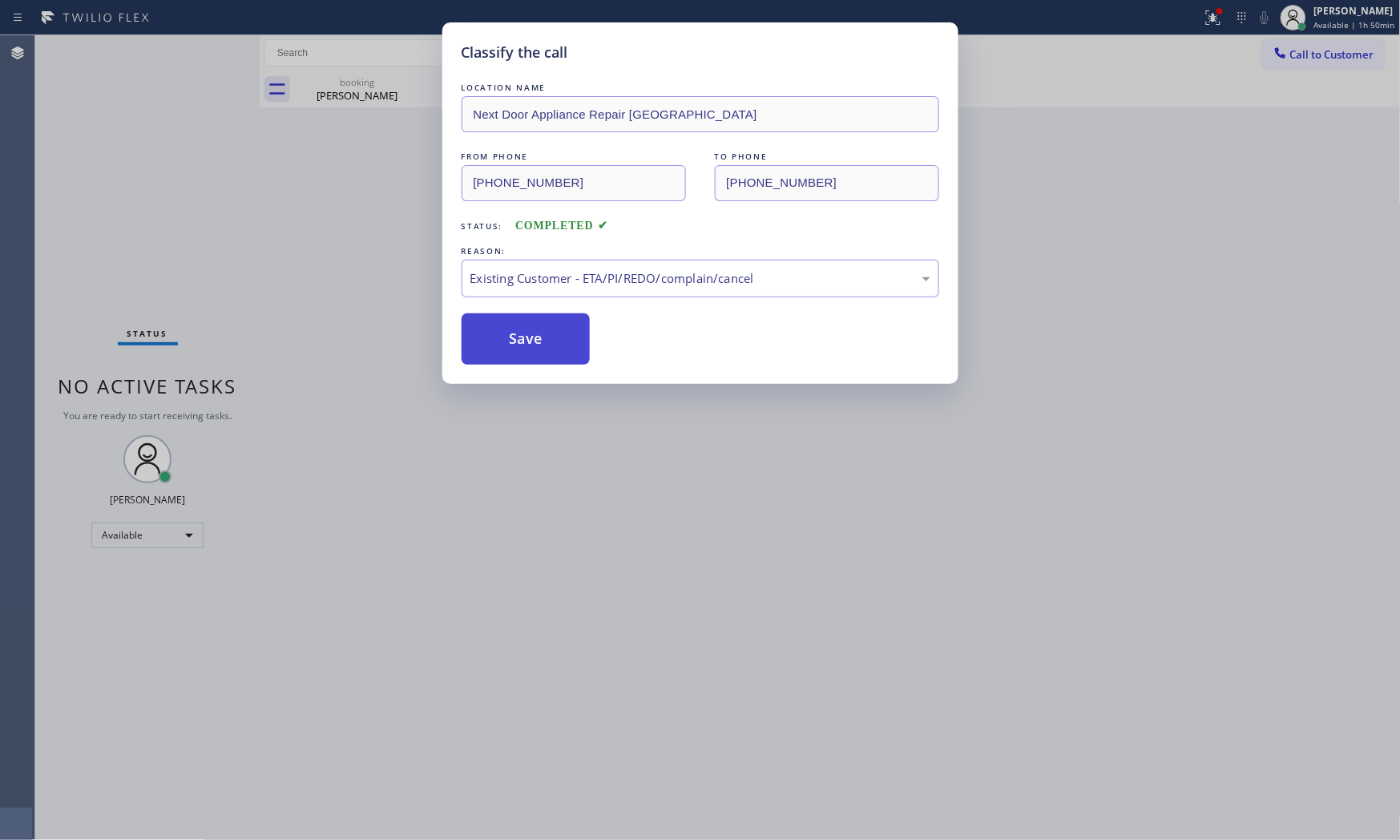
click at [509, 342] on button "Save" at bounding box center [526, 339] width 129 height 51
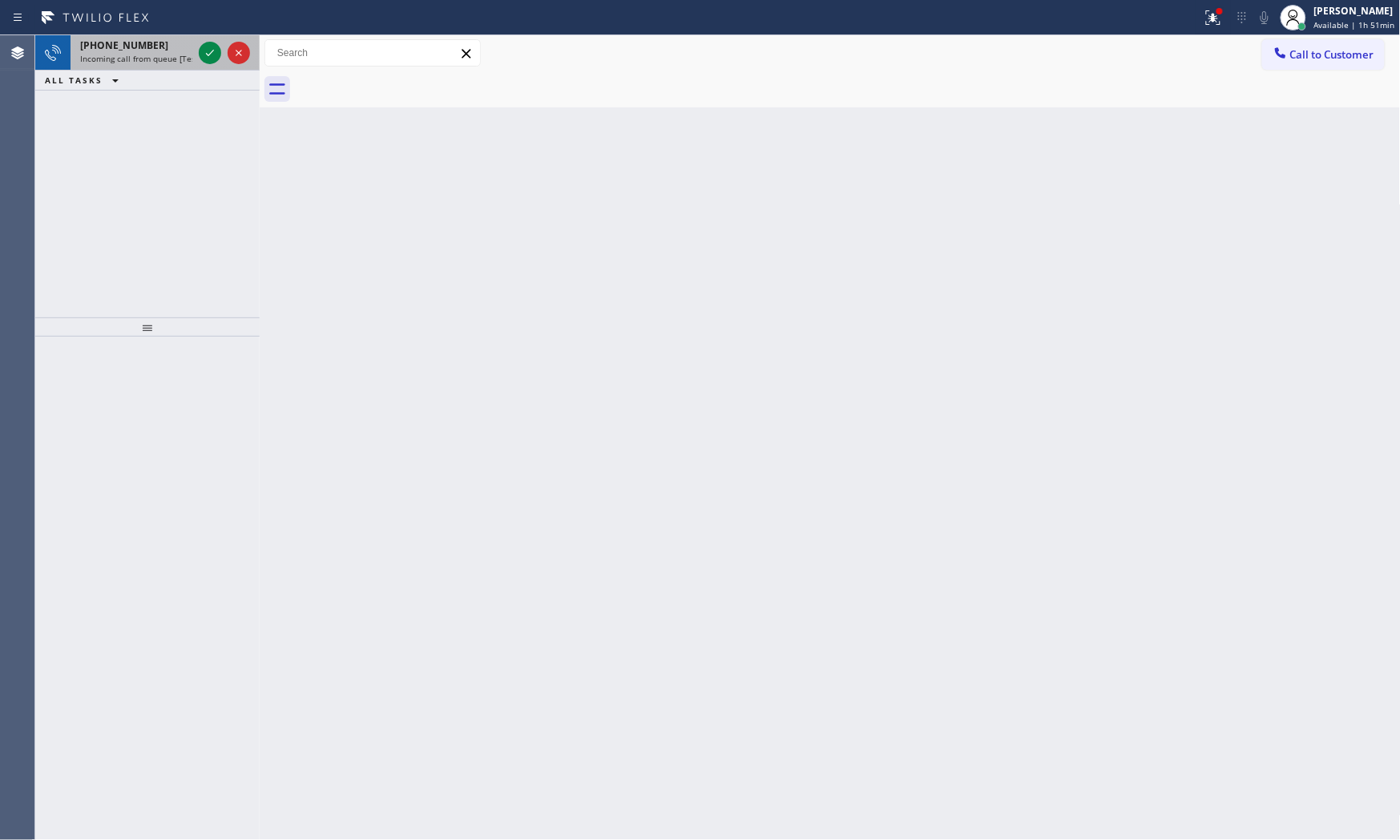
click at [185, 58] on span "Incoming call from queue [Test] All" at bounding box center [147, 59] width 133 height 11
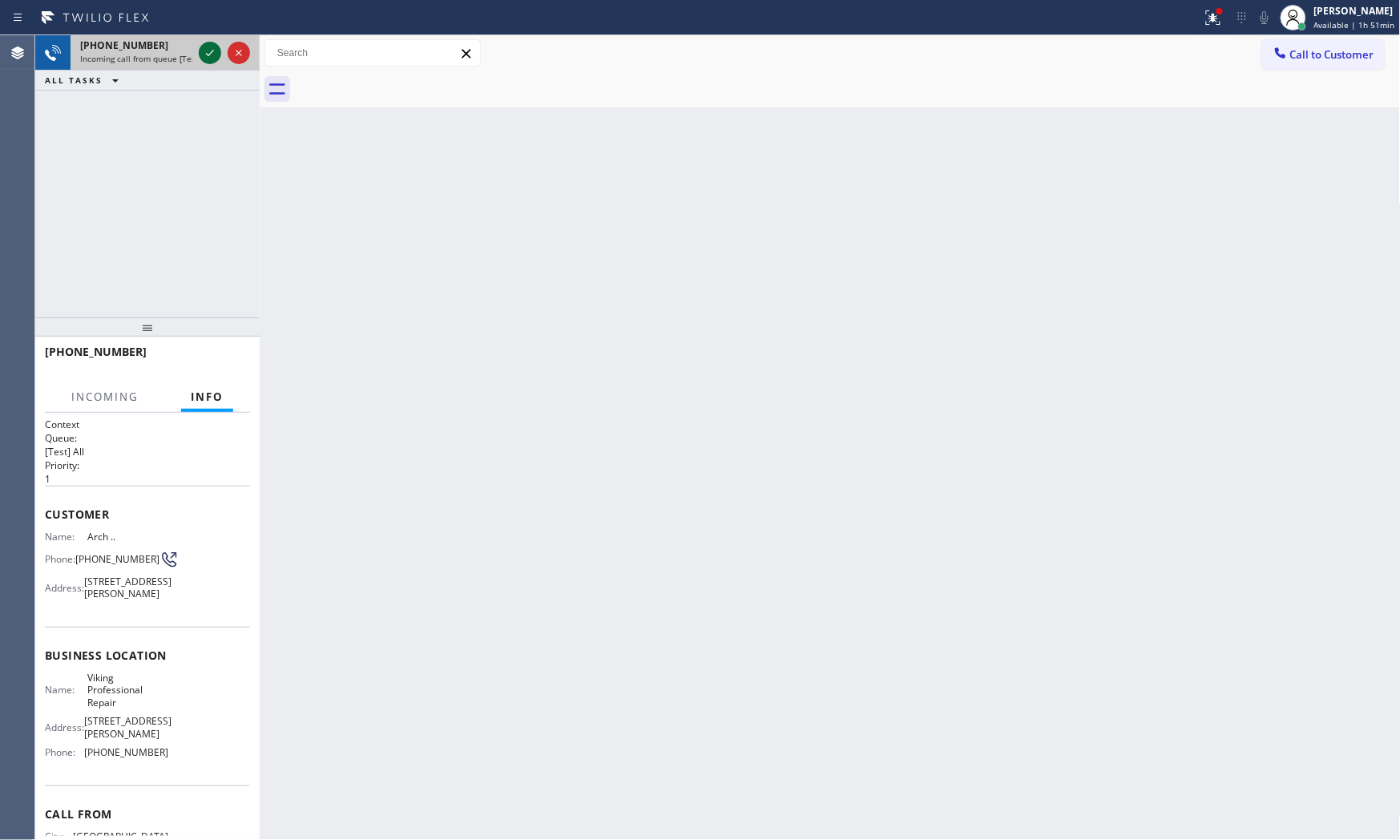
click at [213, 48] on icon at bounding box center [210, 53] width 19 height 19
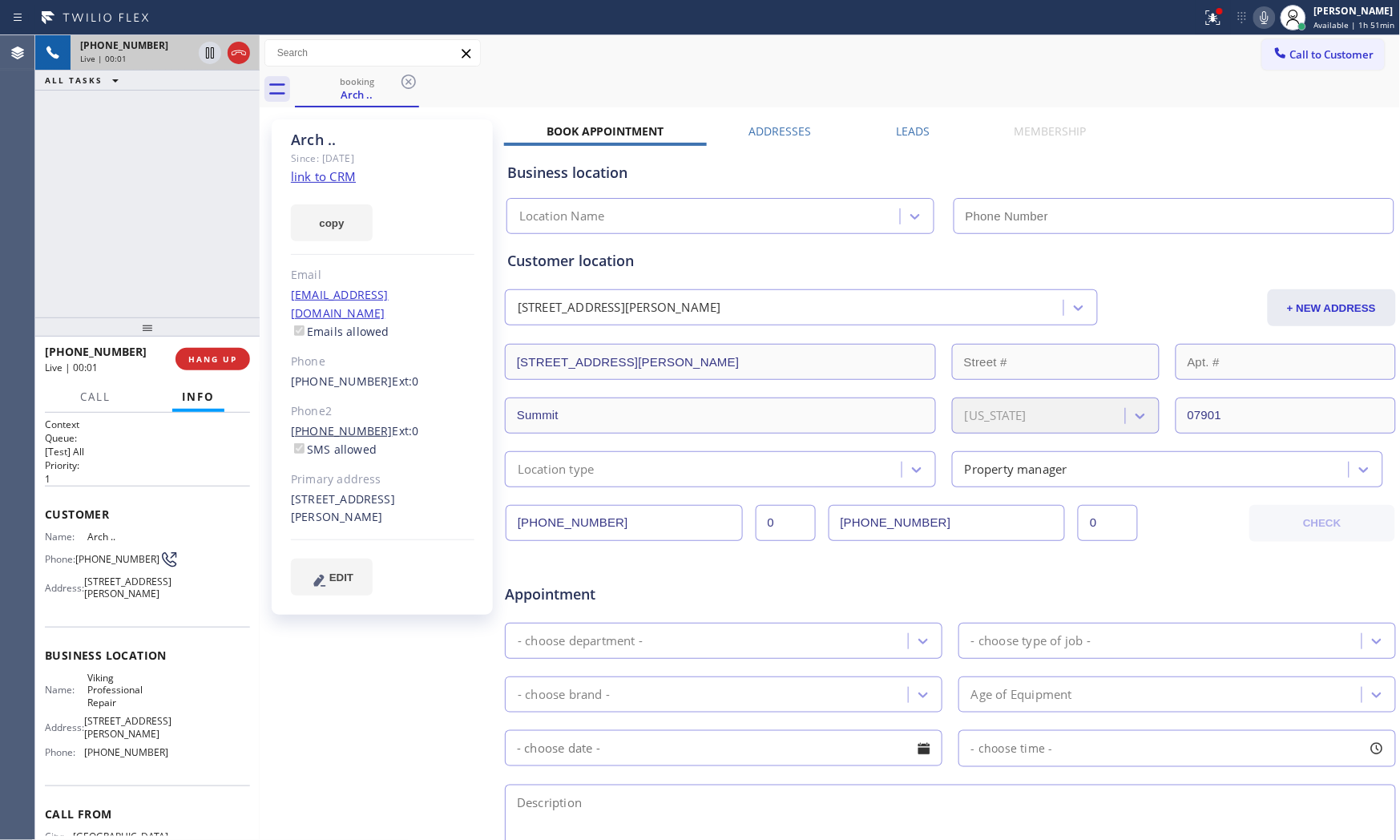
type input "[PHONE_NUMBER]"
click at [309, 175] on link "link to CRM" at bounding box center [323, 177] width 65 height 16
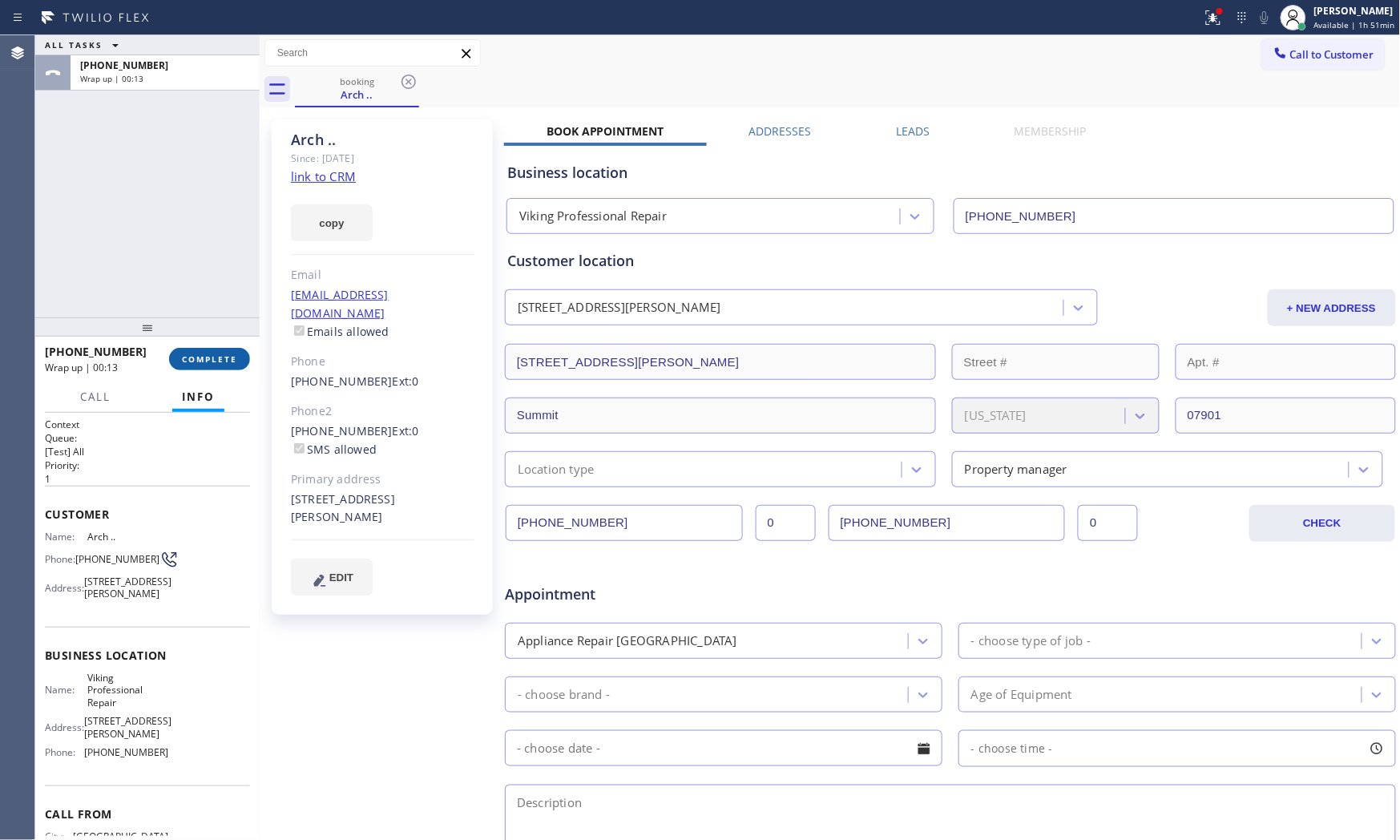
click at [215, 364] on button "COMPLETE" at bounding box center [209, 359] width 81 height 22
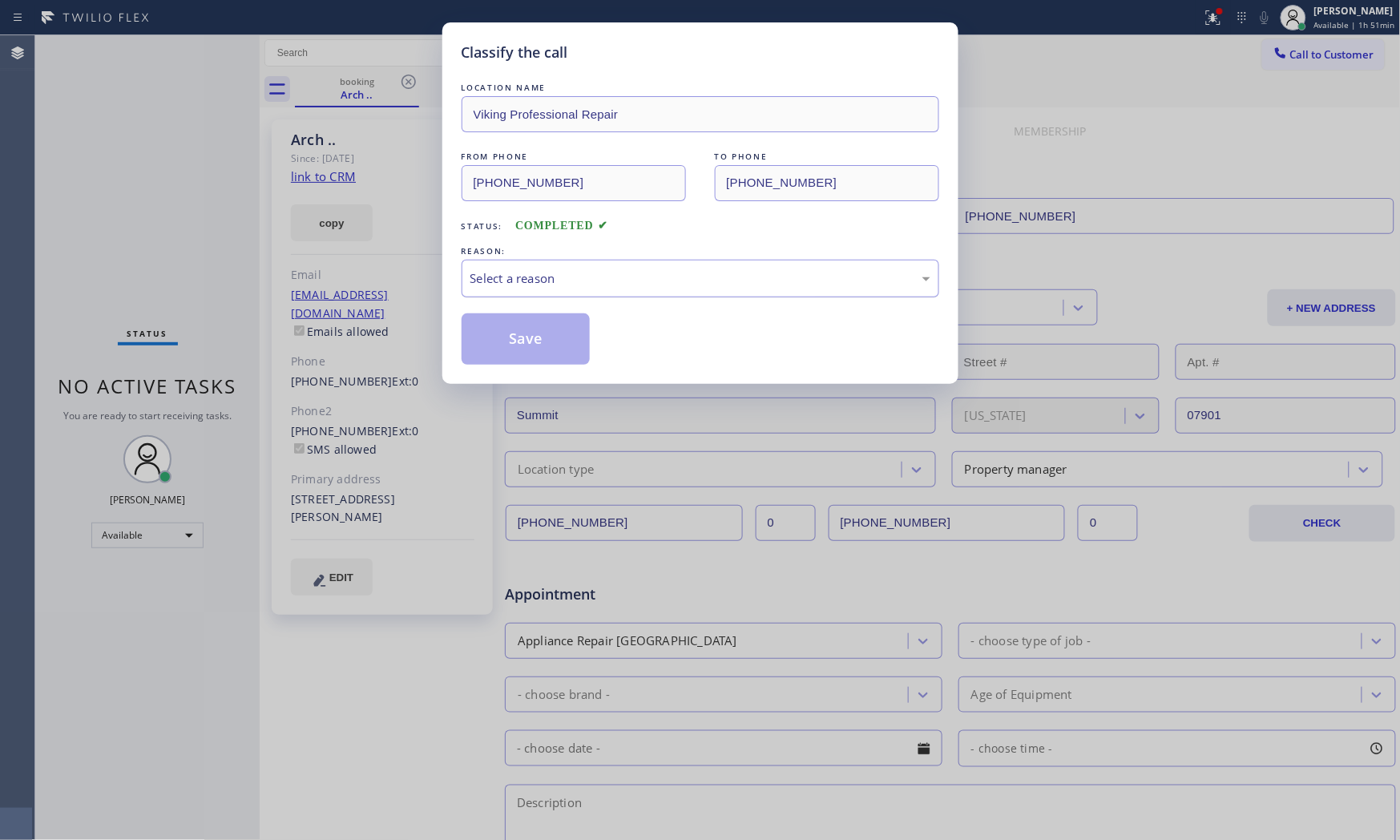
click at [530, 291] on div "Select a reason" at bounding box center [700, 278] width 477 height 38
click at [525, 342] on button "Save" at bounding box center [526, 339] width 129 height 51
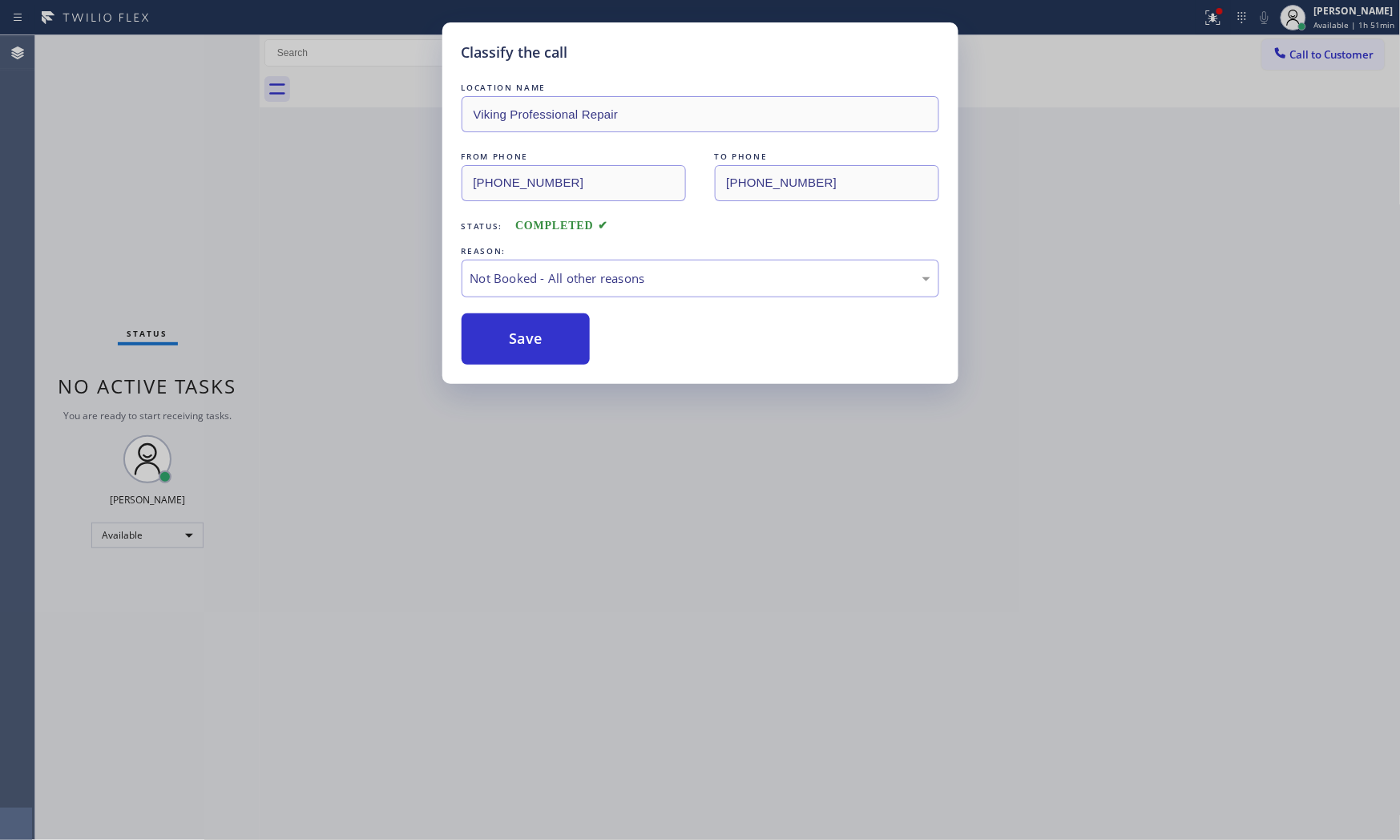
click at [525, 342] on button "Save" at bounding box center [526, 339] width 129 height 51
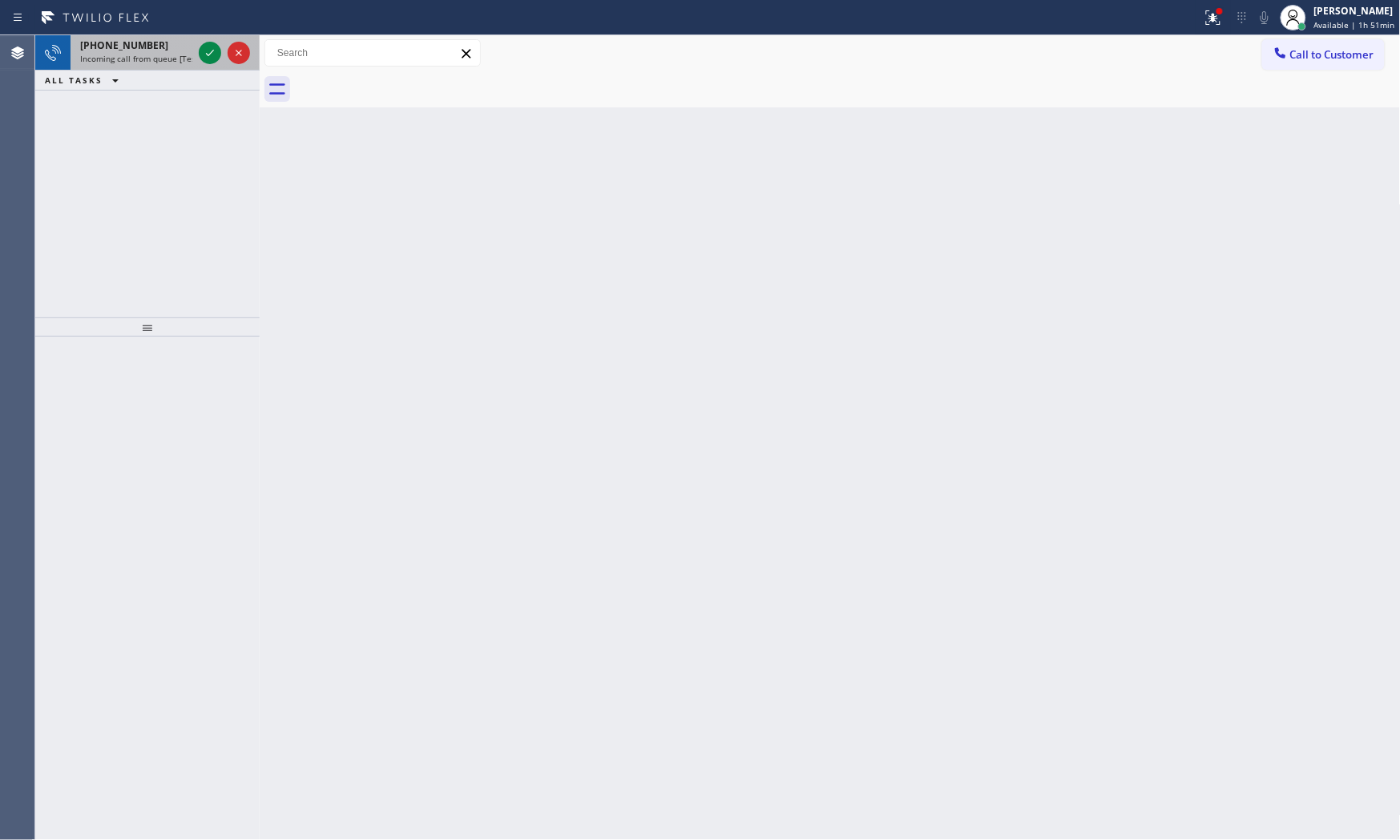
click at [164, 42] on div "[PHONE_NUMBER]" at bounding box center [136, 45] width 112 height 14
click at [189, 53] on span "Incoming call from queue [Test] All" at bounding box center [147, 59] width 133 height 11
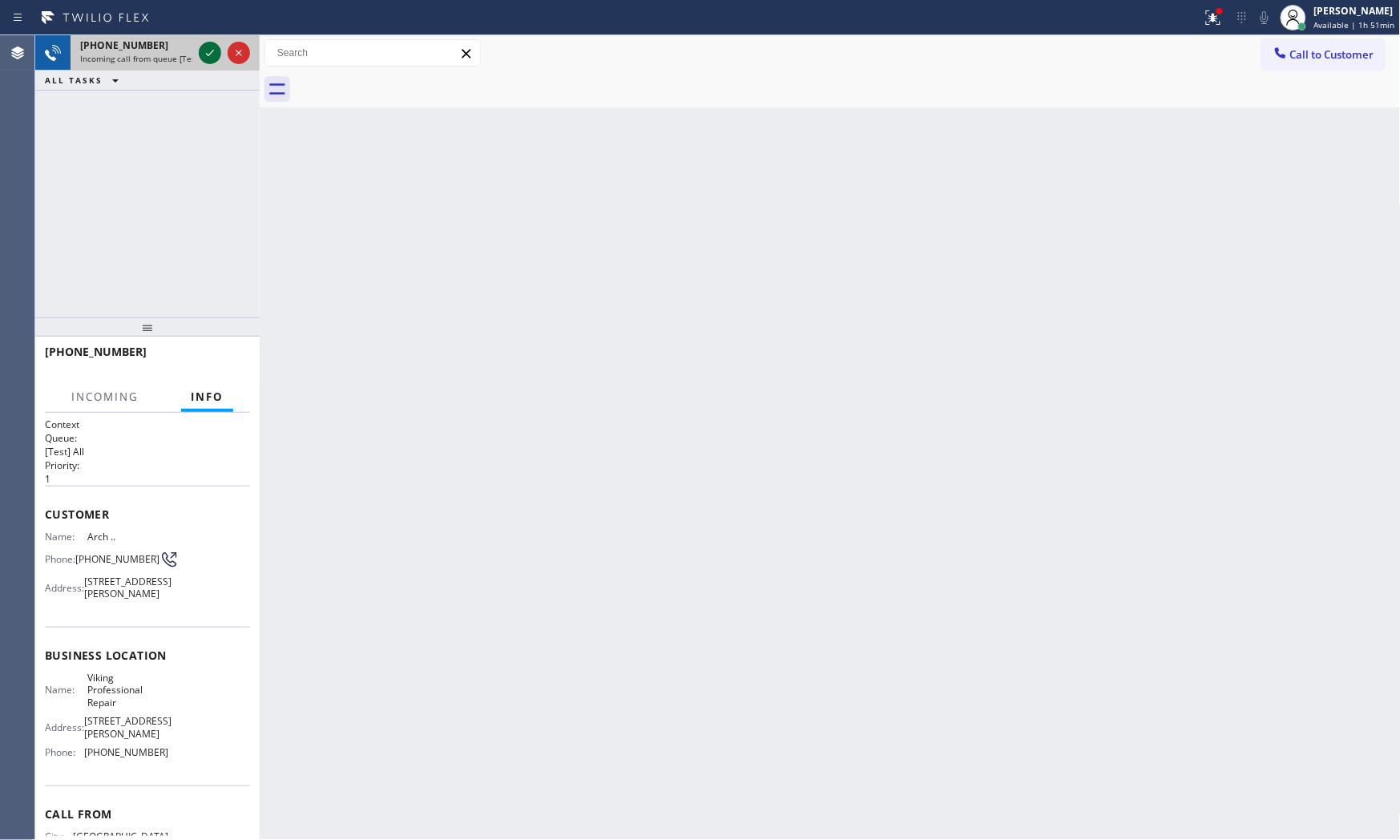
click at [206, 54] on icon at bounding box center [210, 53] width 8 height 6
click at [226, 354] on span "HANG UP" at bounding box center [213, 359] width 49 height 11
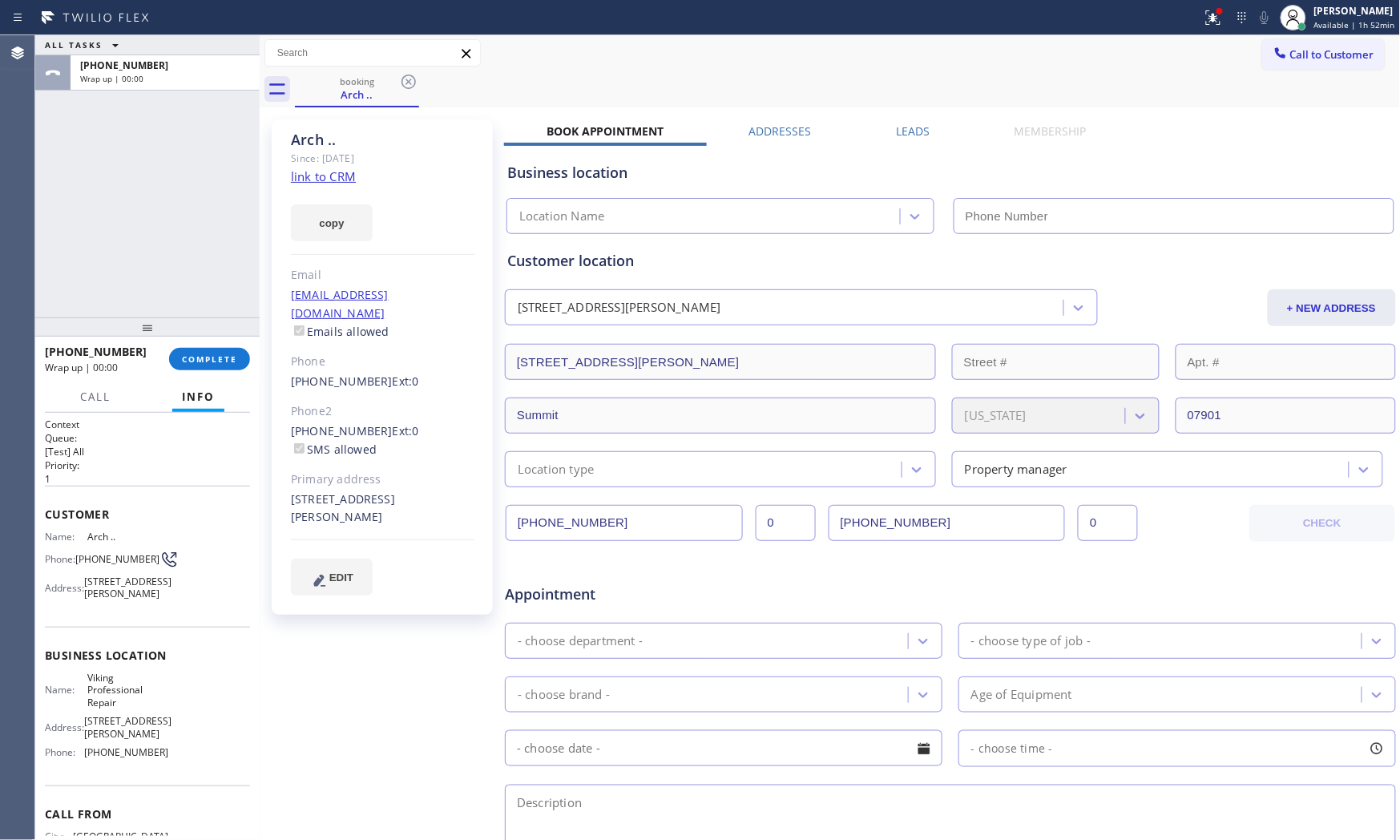
type input "[PHONE_NUMBER]"
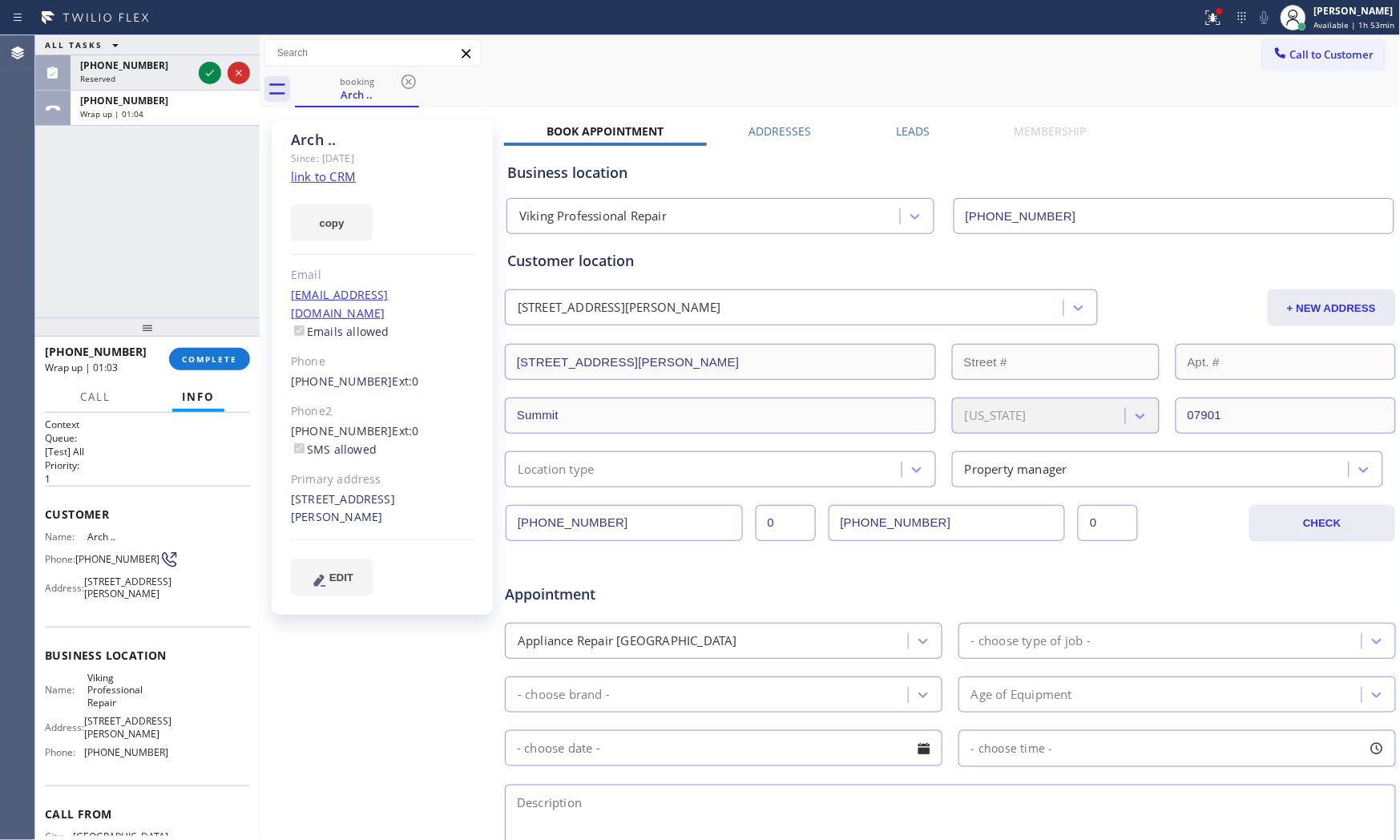
click at [220, 219] on div "ALL TASKS ALL TASKS ACTIVE TASKS TASKS IN WRAP UP [PHONE_NUMBER] Reserved [PHON…" at bounding box center [148, 177] width 225 height 282
click at [135, 74] on div "Reserved" at bounding box center [136, 79] width 112 height 11
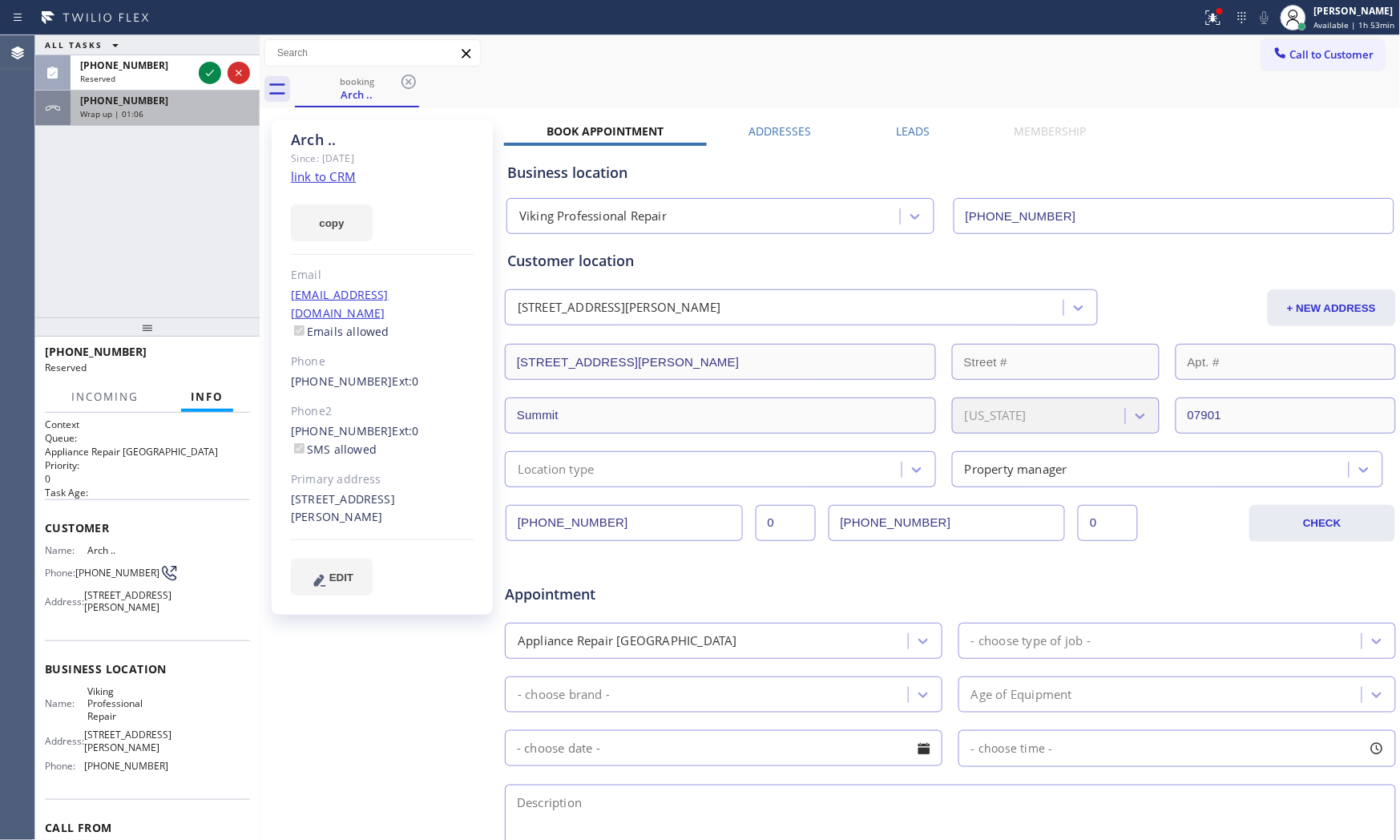
click at [144, 111] on div "Wrap up | 01:06" at bounding box center [165, 114] width 170 height 11
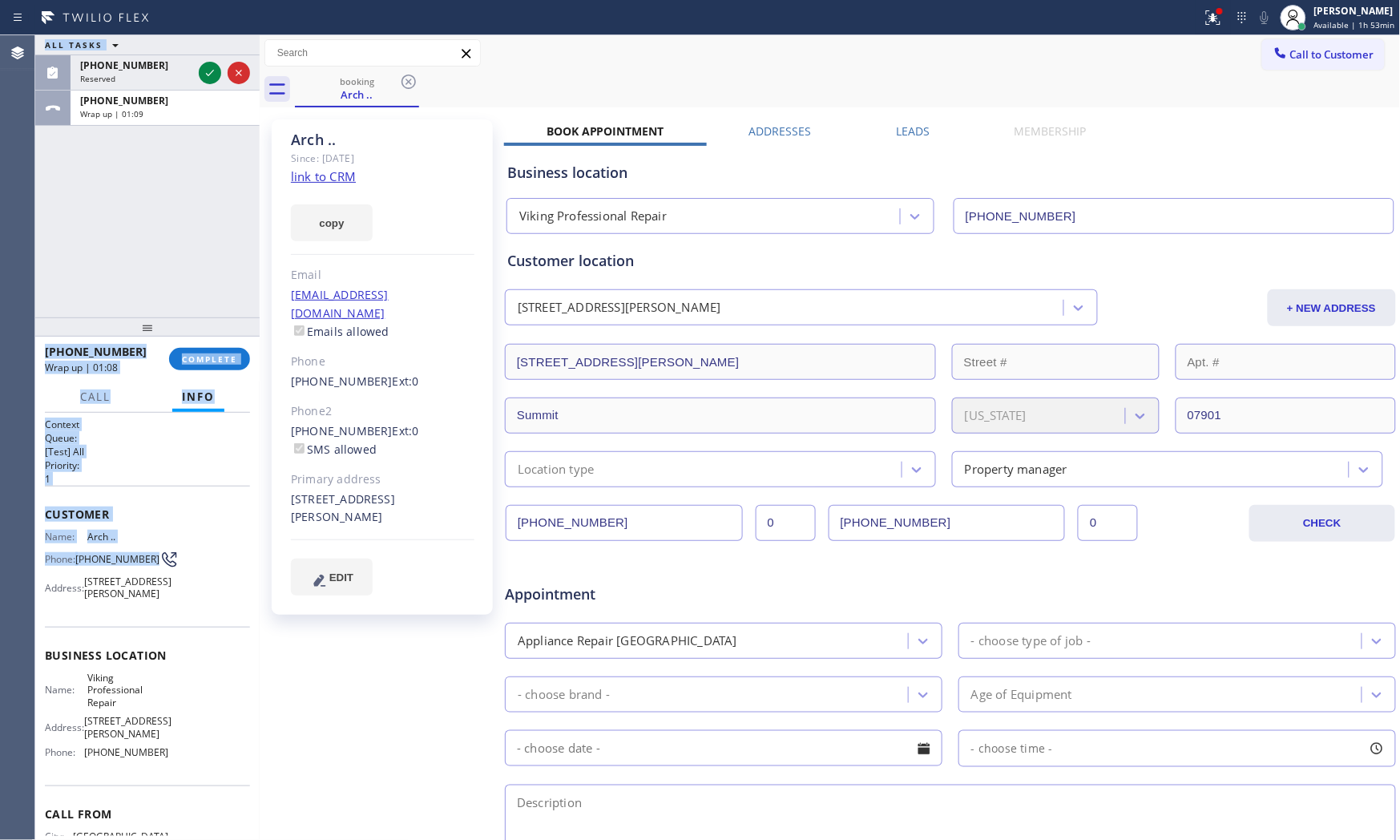
drag, startPoint x: 35, startPoint y: 507, endPoint x: 74, endPoint y: 538, distance: 49.8
click at [108, 562] on div "Agent Desktop Classify the call LOCATION NAME Home Alliance Membership FROM PHO…" at bounding box center [700, 437] width 1400 height 805
drag, startPoint x: 74, startPoint y: 538, endPoint x: 51, endPoint y: 514, distance: 33.2
click at [72, 535] on span "Name:" at bounding box center [66, 536] width 43 height 12
click at [51, 510] on span "Customer" at bounding box center [148, 513] width 205 height 15
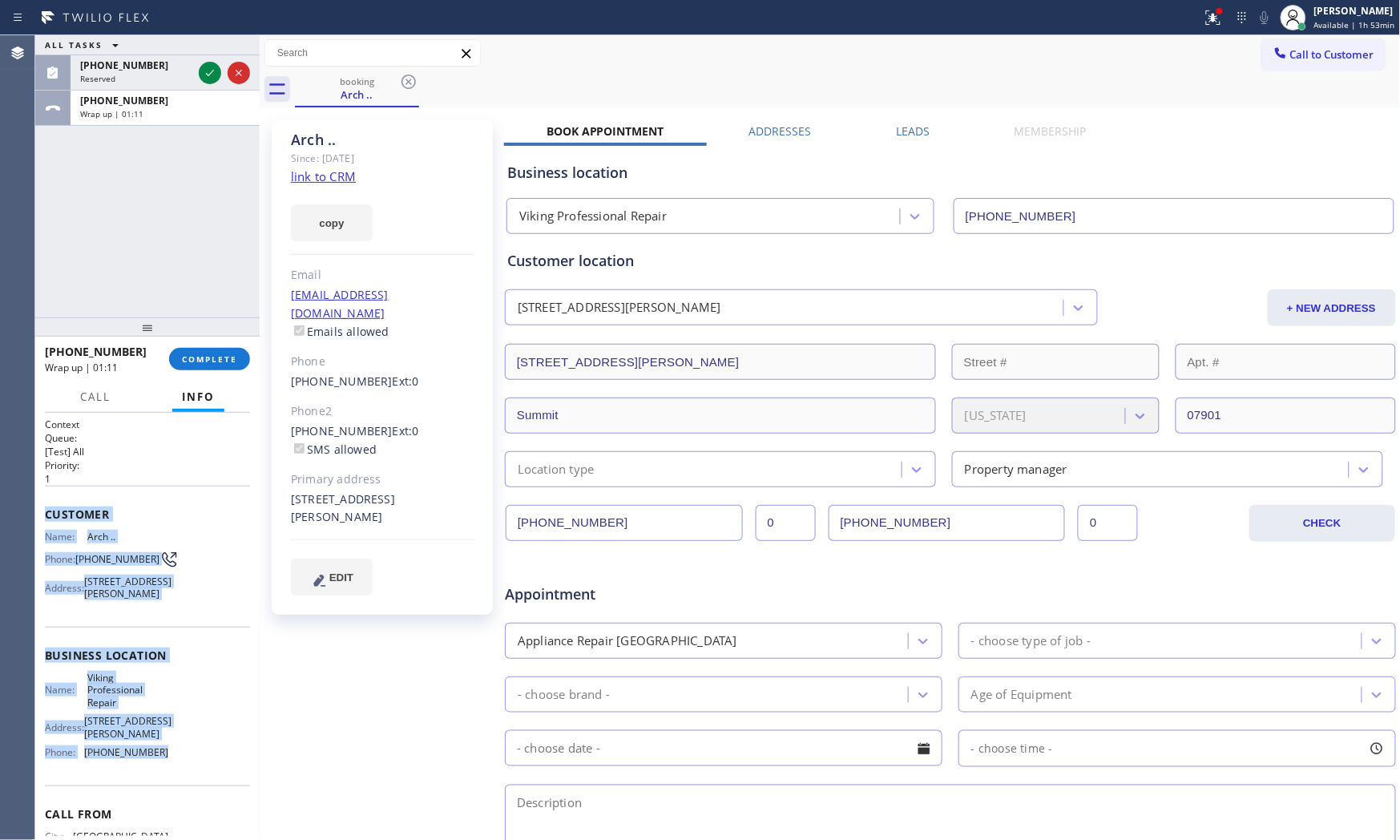
drag, startPoint x: 58, startPoint y: 521, endPoint x: 163, endPoint y: 770, distance: 270.2
click at [163, 756] on div "Context Queue: [Test] All Priority: 1 Customer Name: Arch .. Phone: [PHONE_NUMB…" at bounding box center [148, 661] width 205 height 489
copy div "Customer Name: Arch .. Phone: [PHONE_NUMBER] Address: [STREET_ADDRESS][PERSON_N…"
click at [181, 109] on div "Wrap up | 01:17" at bounding box center [165, 114] width 170 height 11
click at [246, 364] on button "COMPLETE" at bounding box center [209, 359] width 81 height 22
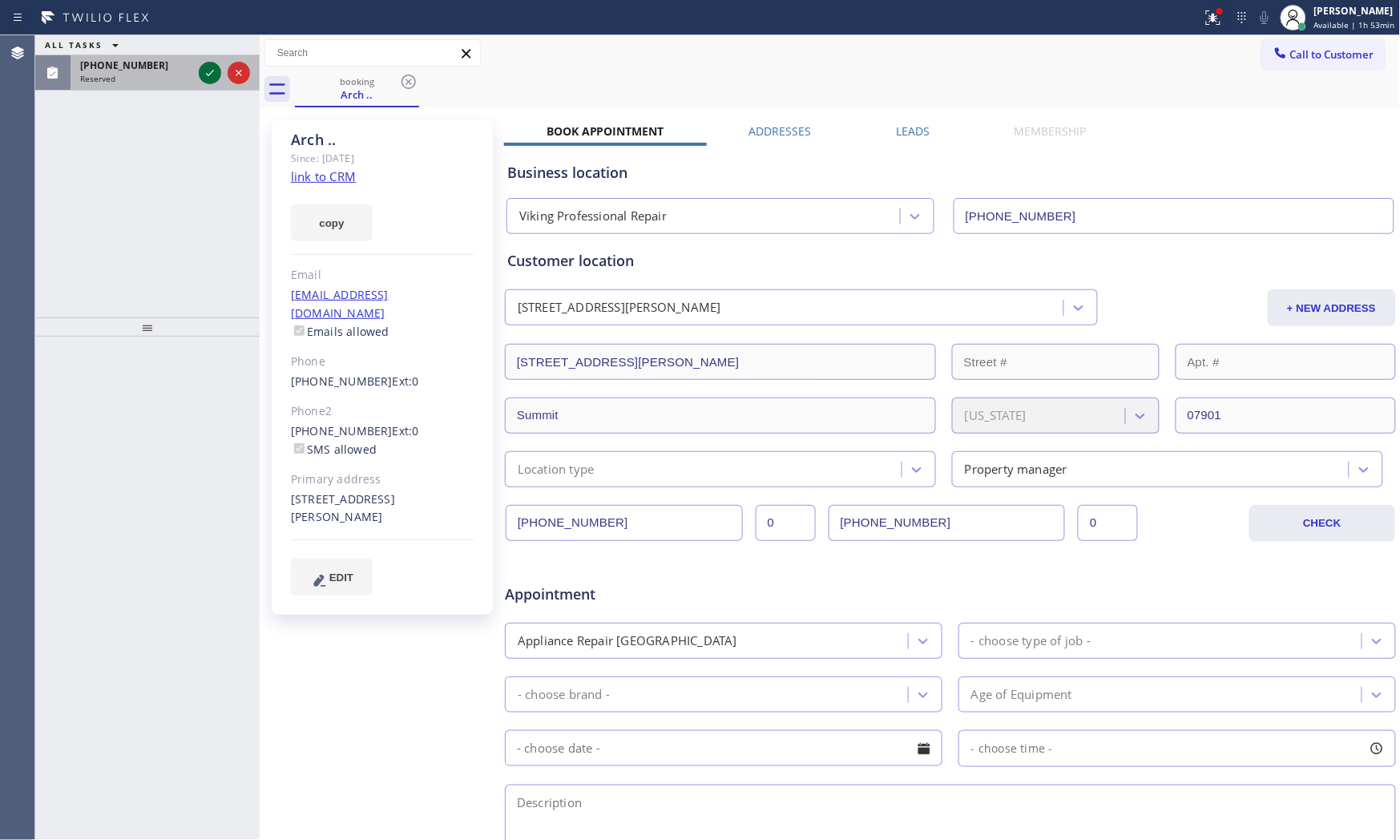
click at [212, 76] on icon at bounding box center [210, 73] width 19 height 19
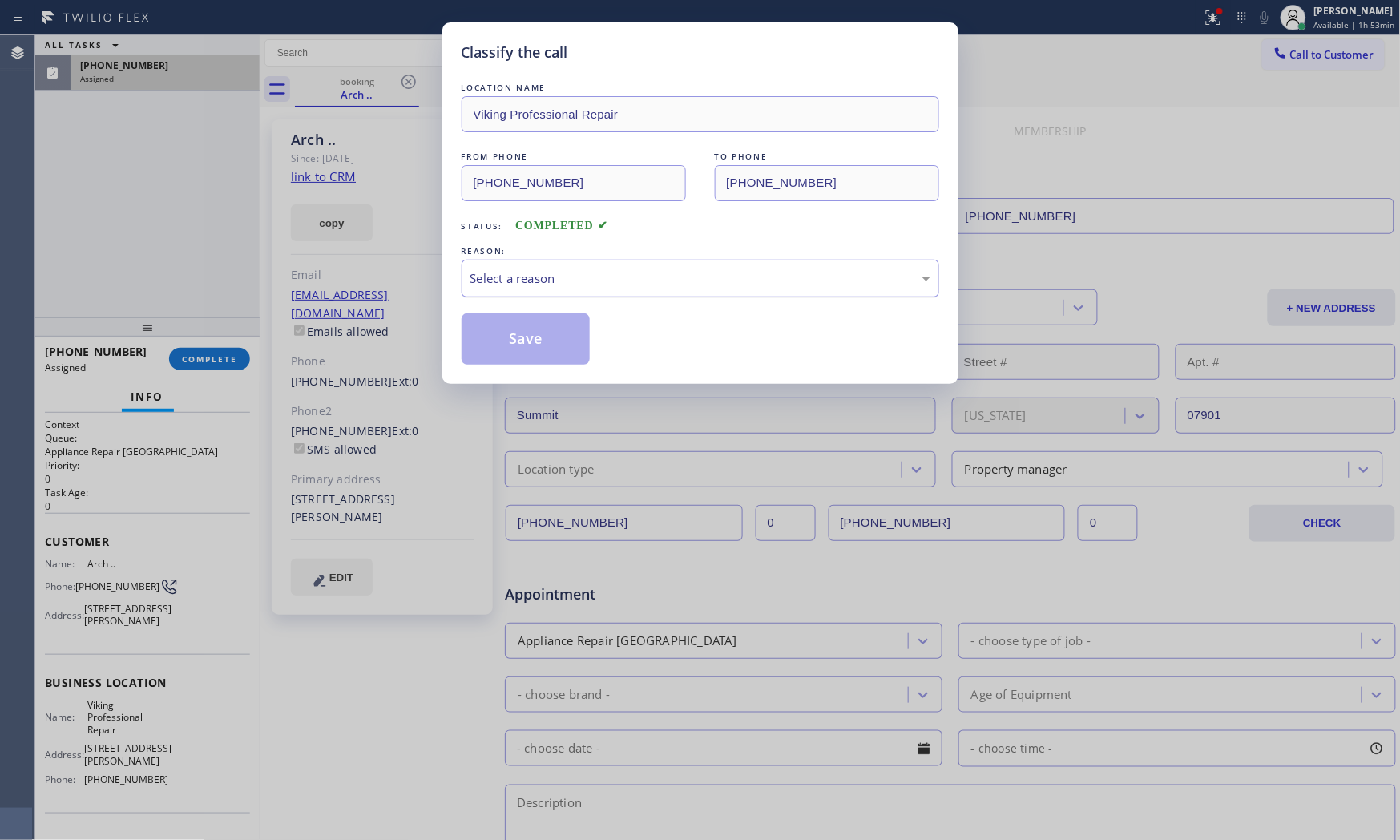
click at [558, 287] on div "Select a reason" at bounding box center [700, 278] width 460 height 18
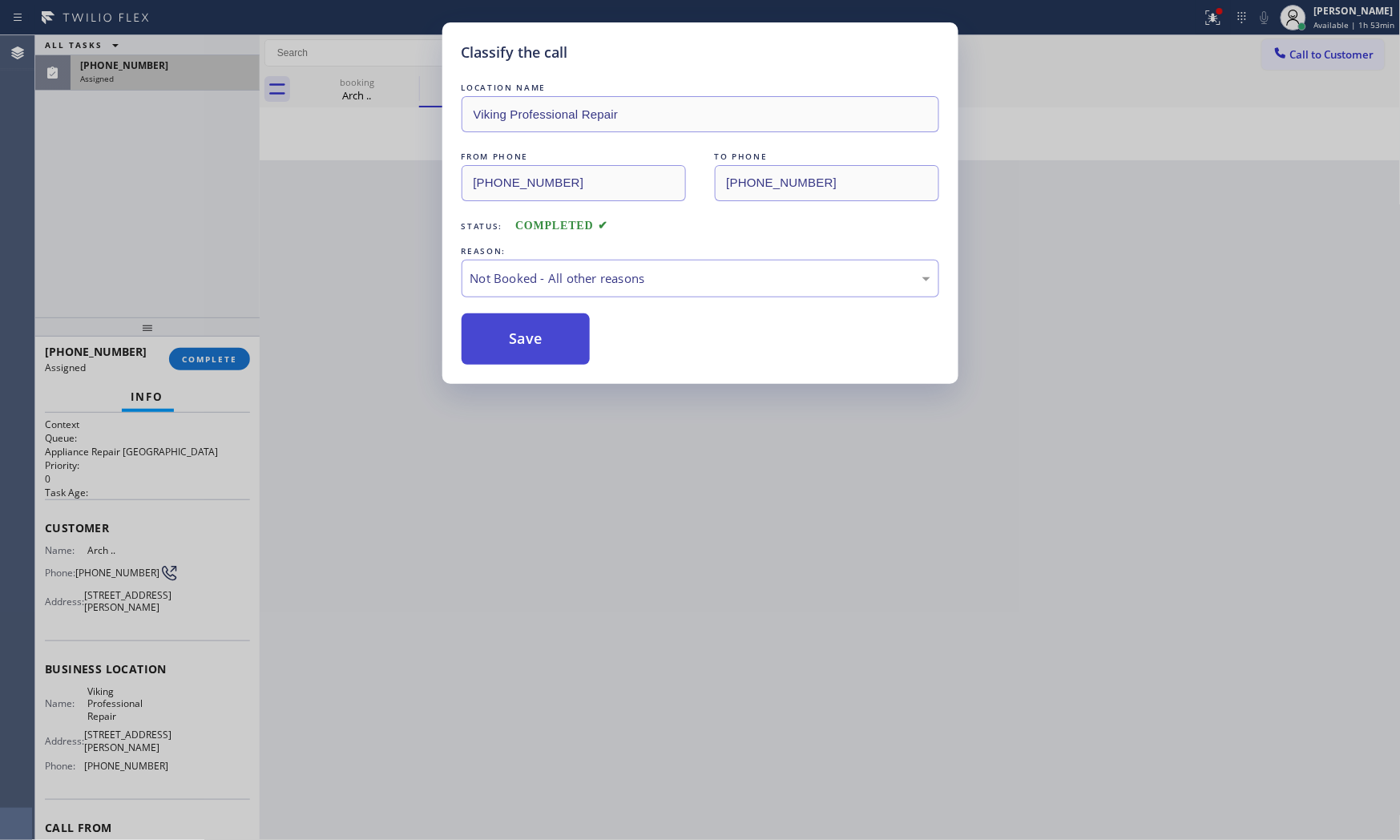
click at [524, 346] on button "Save" at bounding box center [526, 339] width 129 height 51
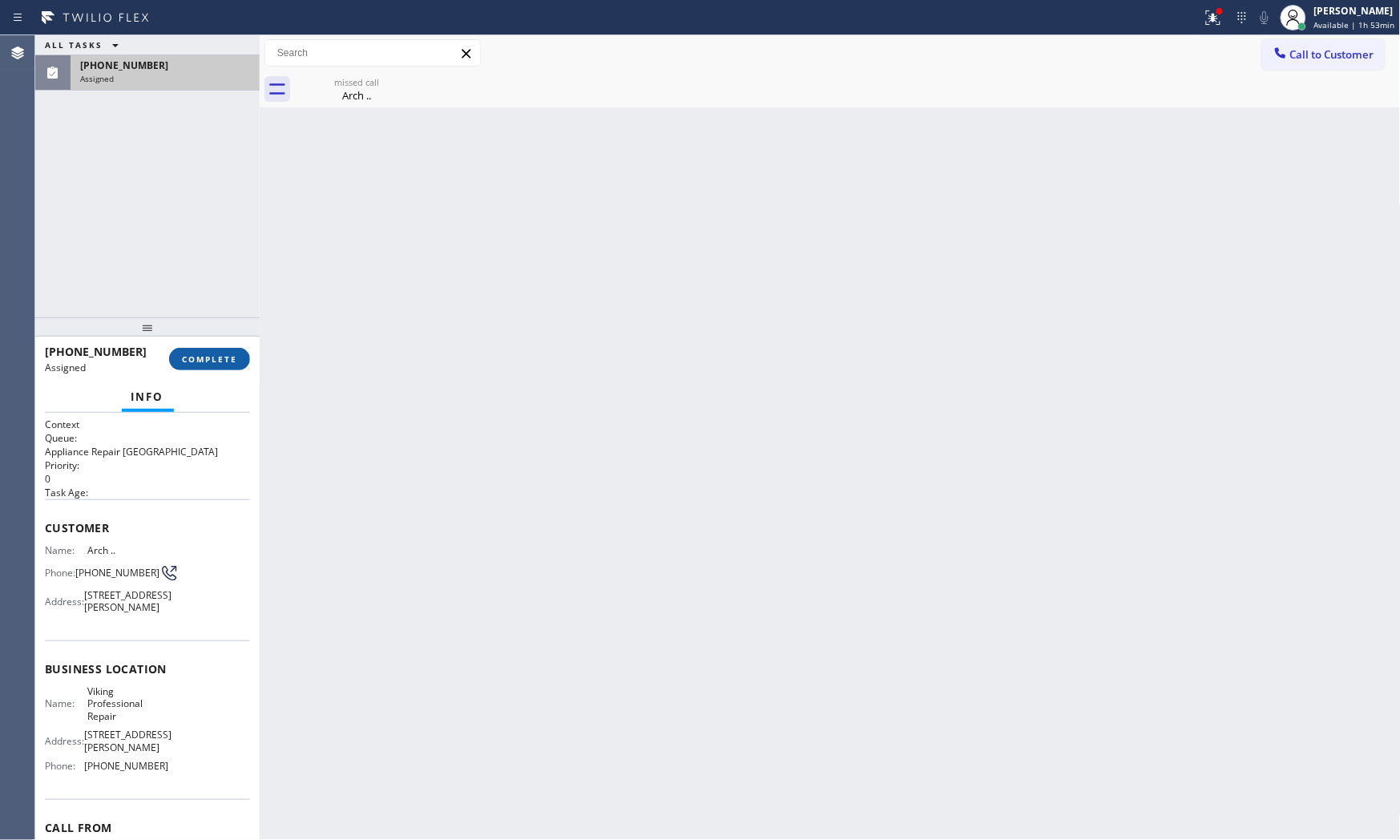
click at [177, 358] on button "COMPLETE" at bounding box center [209, 359] width 81 height 22
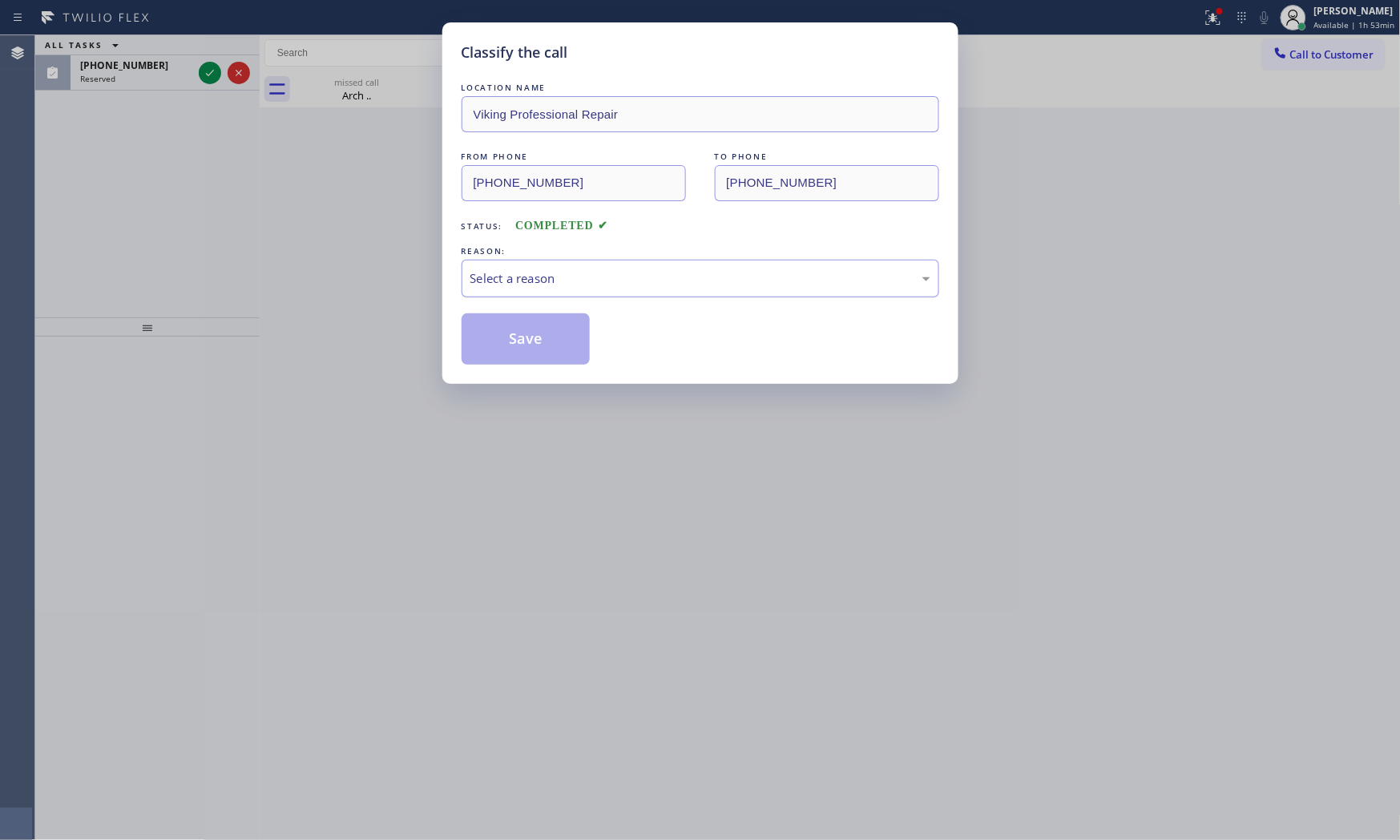
click at [546, 286] on div "Select a reason" at bounding box center [700, 278] width 460 height 18
click at [511, 342] on button "Save" at bounding box center [526, 339] width 129 height 51
click at [148, 82] on div "Classify the call LOCATION NAME Home Alliance Membership FROM PHONE [PHONE_NUMB…" at bounding box center [717, 437] width 1365 height 805
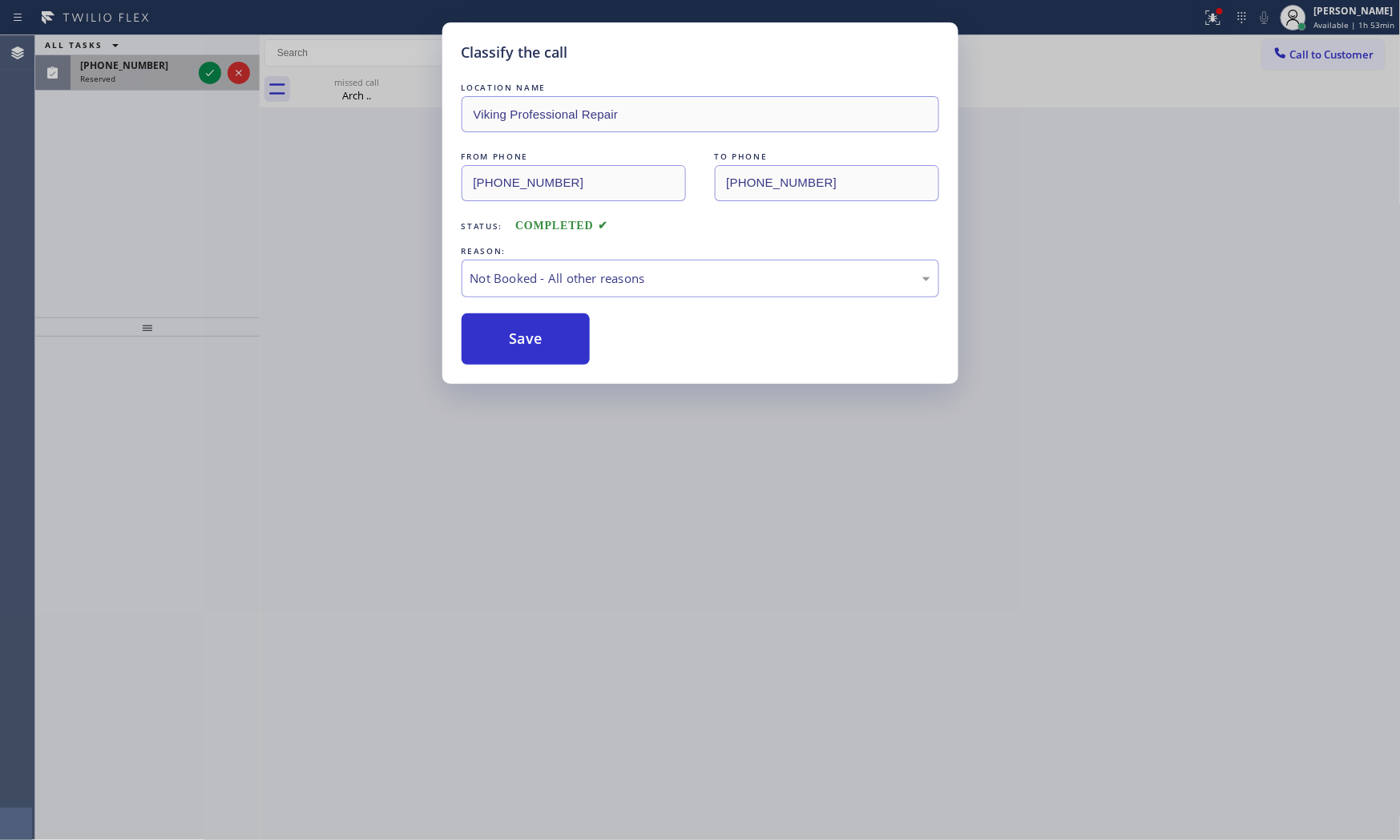
click at [148, 82] on div "Reserved" at bounding box center [136, 79] width 112 height 11
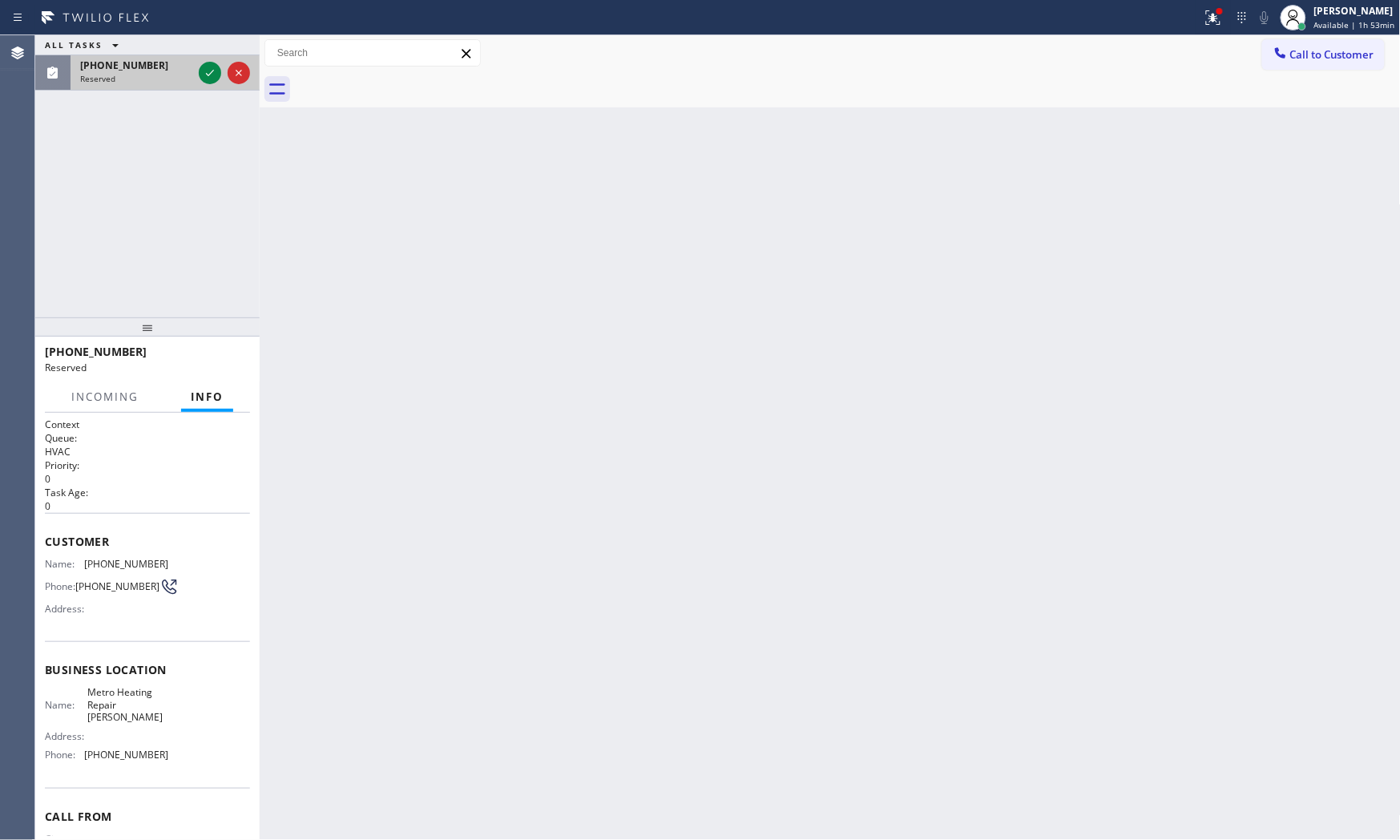
click at [187, 68] on div "[PHONE_NUMBER]" at bounding box center [136, 65] width 112 height 14
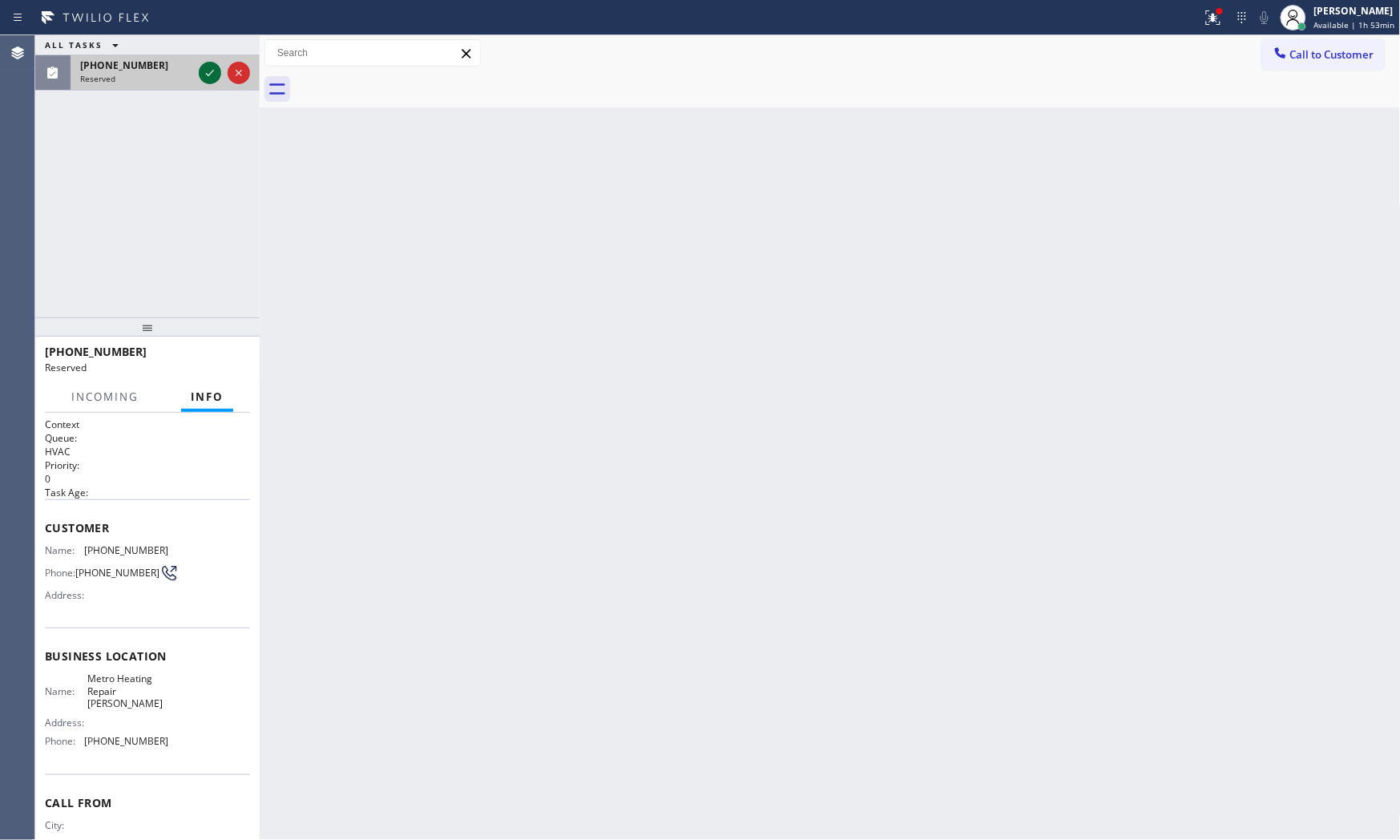
click at [204, 69] on icon at bounding box center [210, 73] width 19 height 19
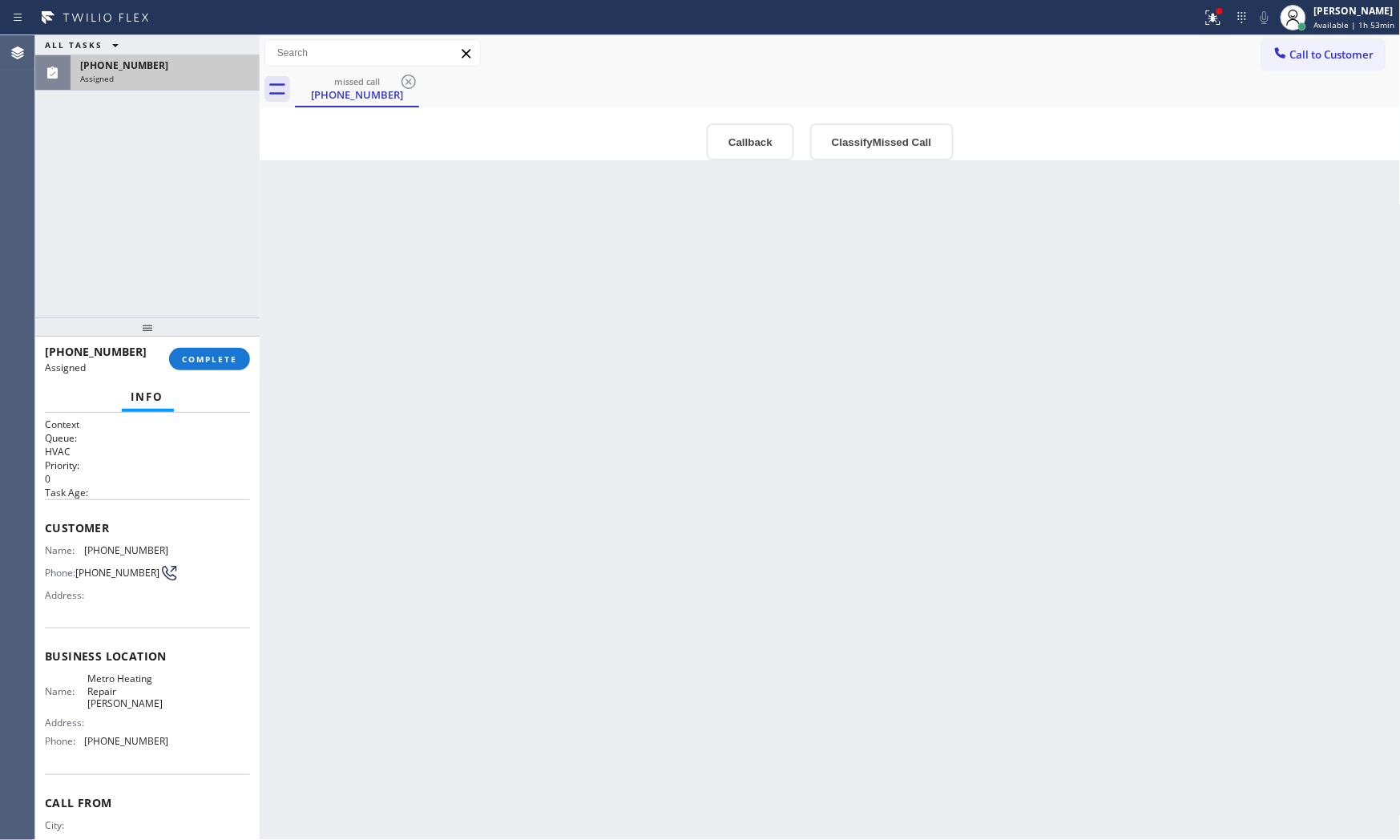
click at [195, 370] on div "[PHONE_NUMBER] Assigned COMPLETE" at bounding box center [148, 359] width 205 height 42
click at [197, 362] on span "COMPLETE" at bounding box center [209, 359] width 55 height 11
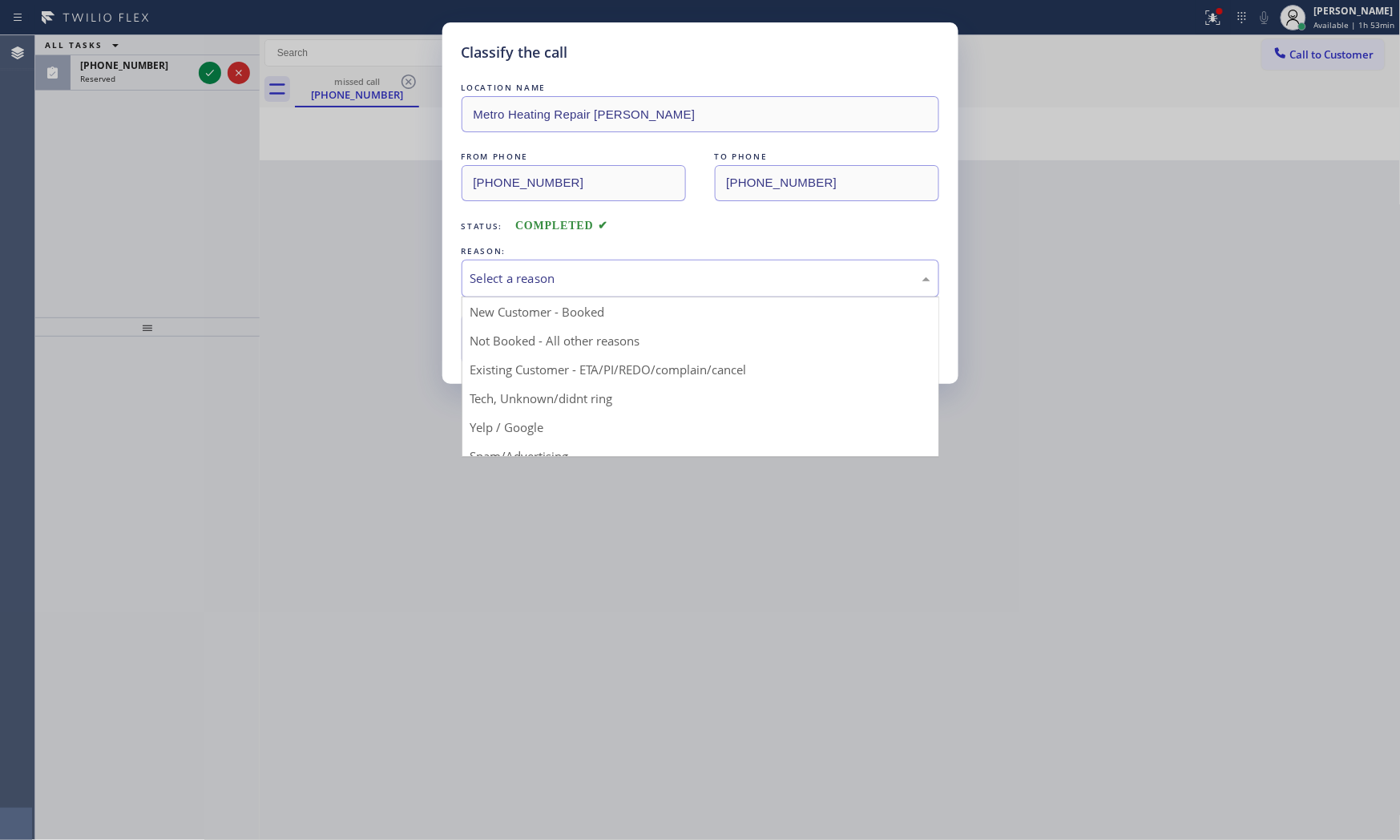
click at [572, 282] on div "Select a reason" at bounding box center [700, 278] width 460 height 18
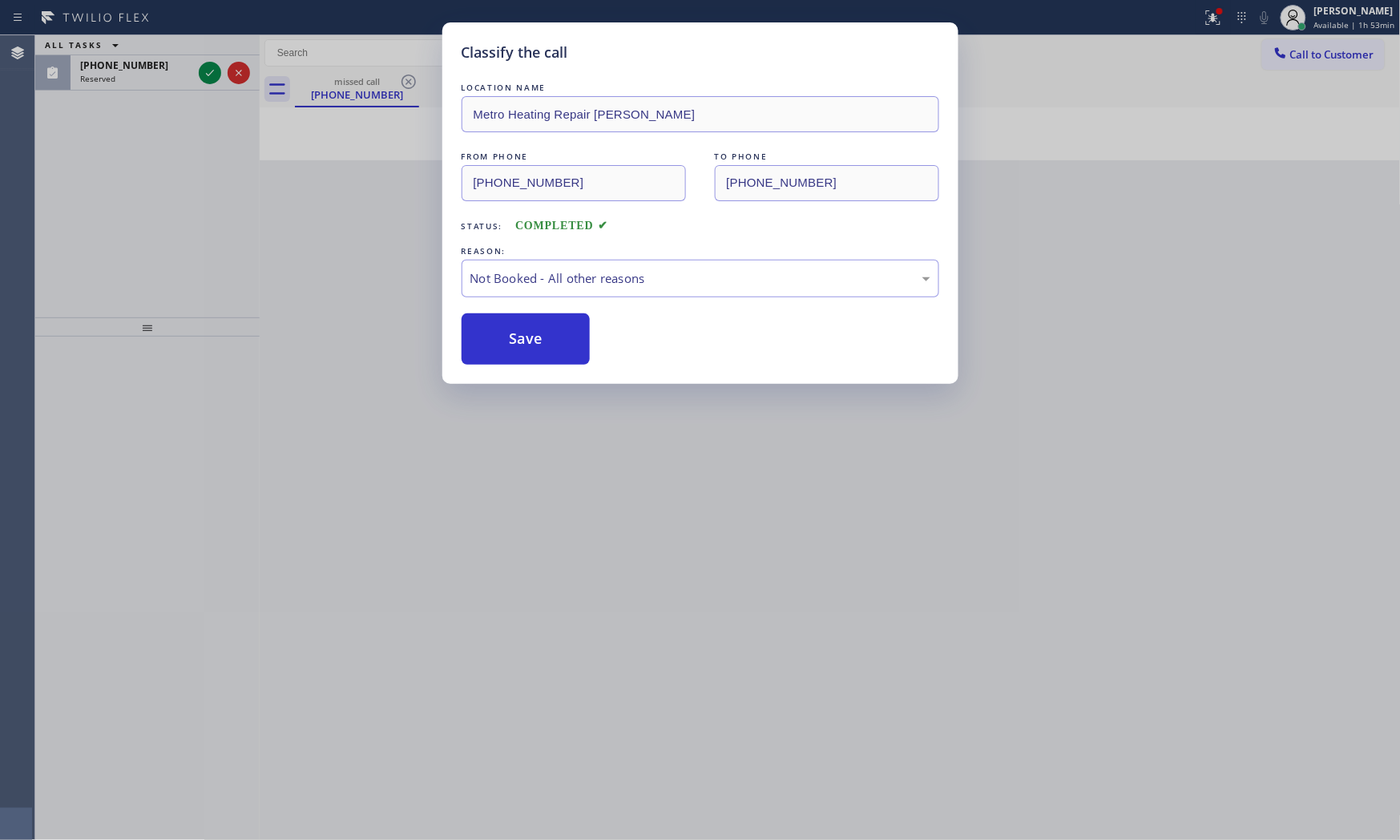
click at [525, 331] on button "Save" at bounding box center [526, 339] width 129 height 51
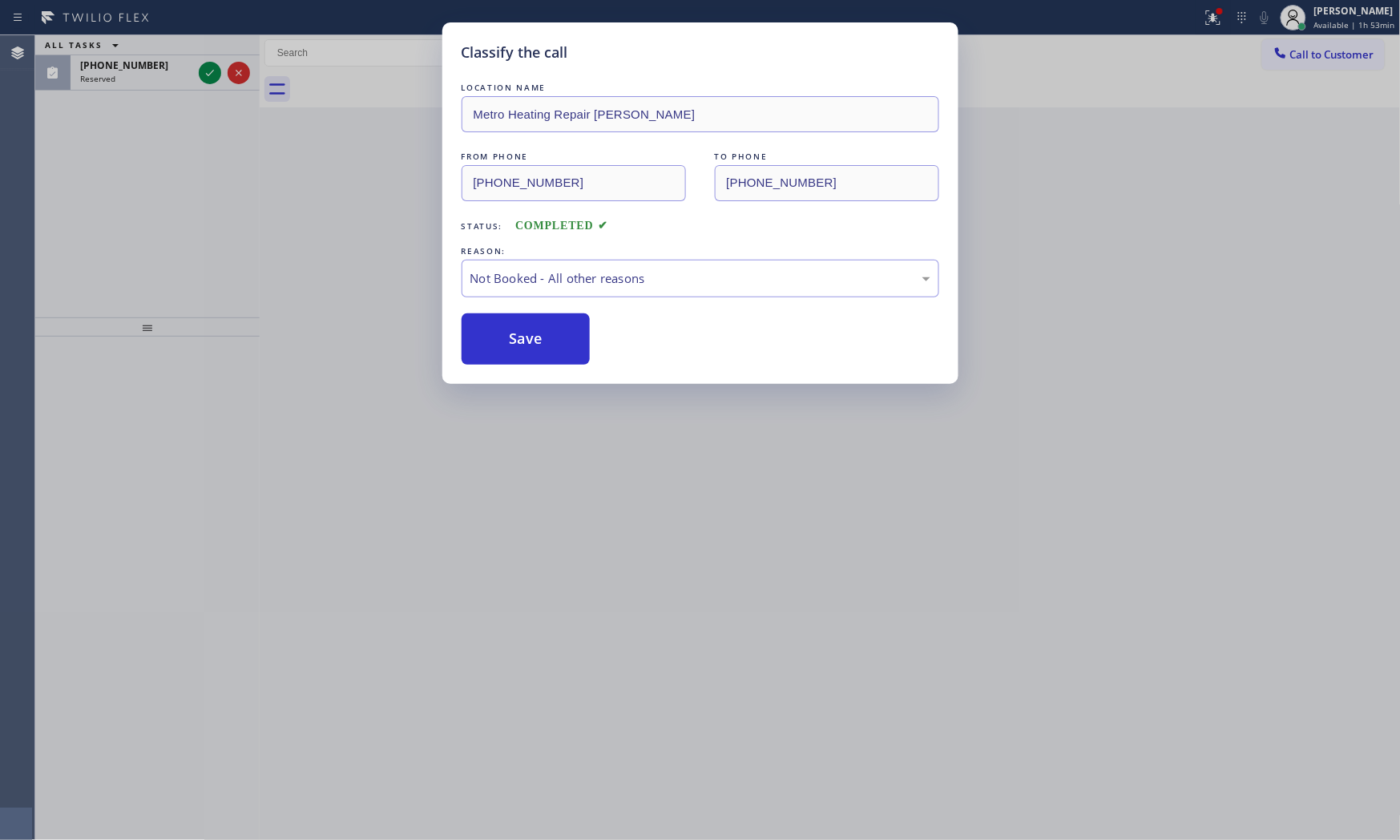
click at [525, 331] on button "Save" at bounding box center [526, 339] width 129 height 51
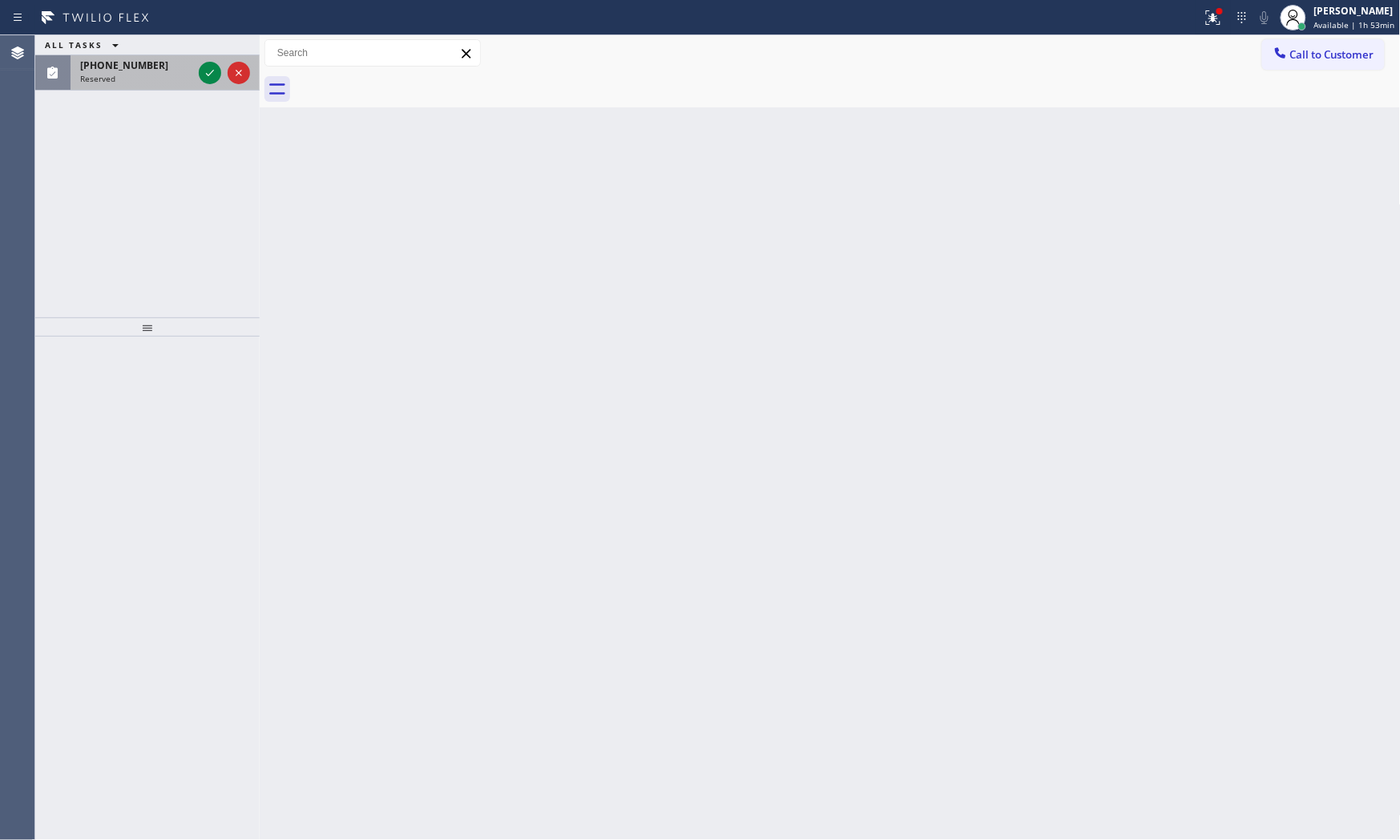
click at [130, 75] on div "Reserved" at bounding box center [136, 79] width 112 height 11
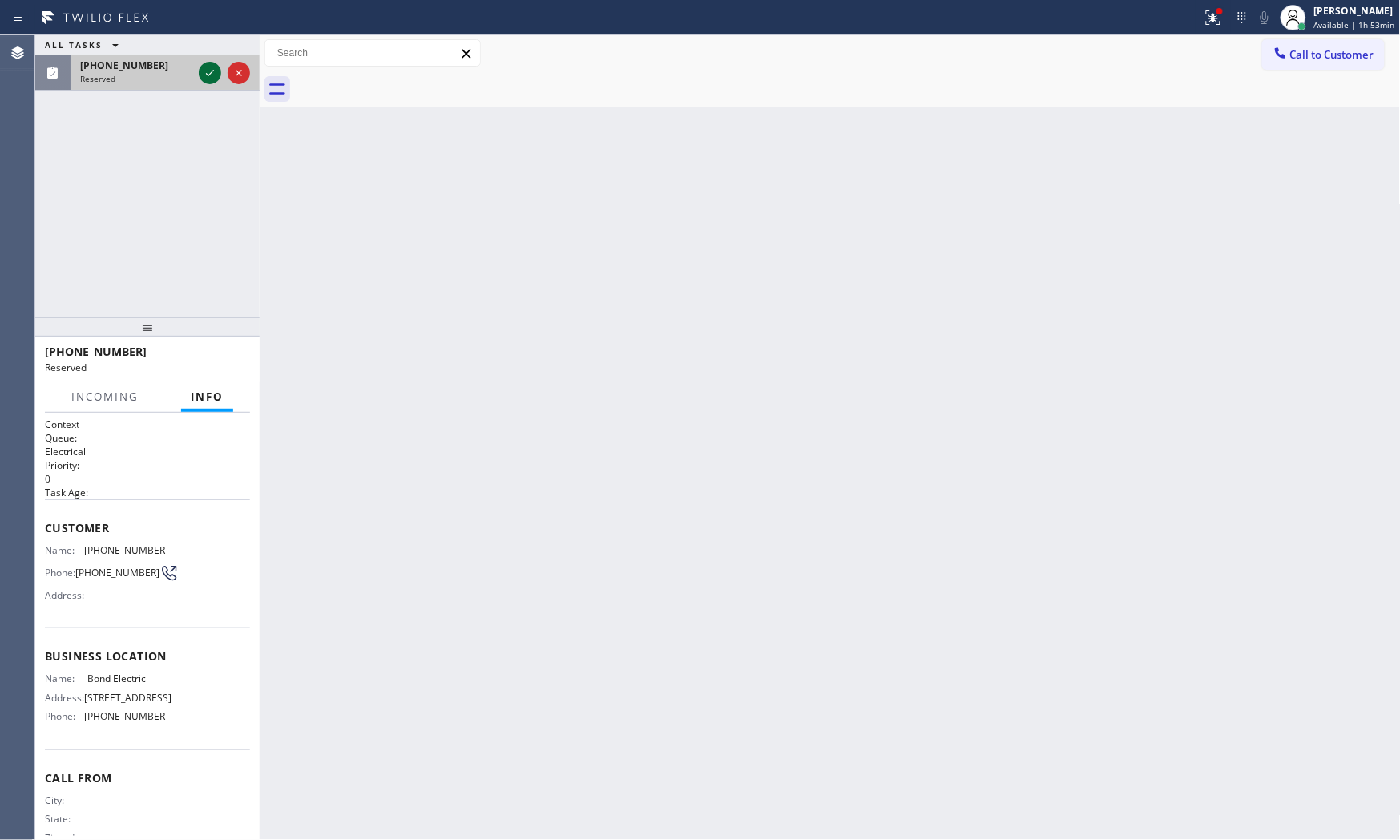
click at [199, 69] on div at bounding box center [210, 73] width 22 height 19
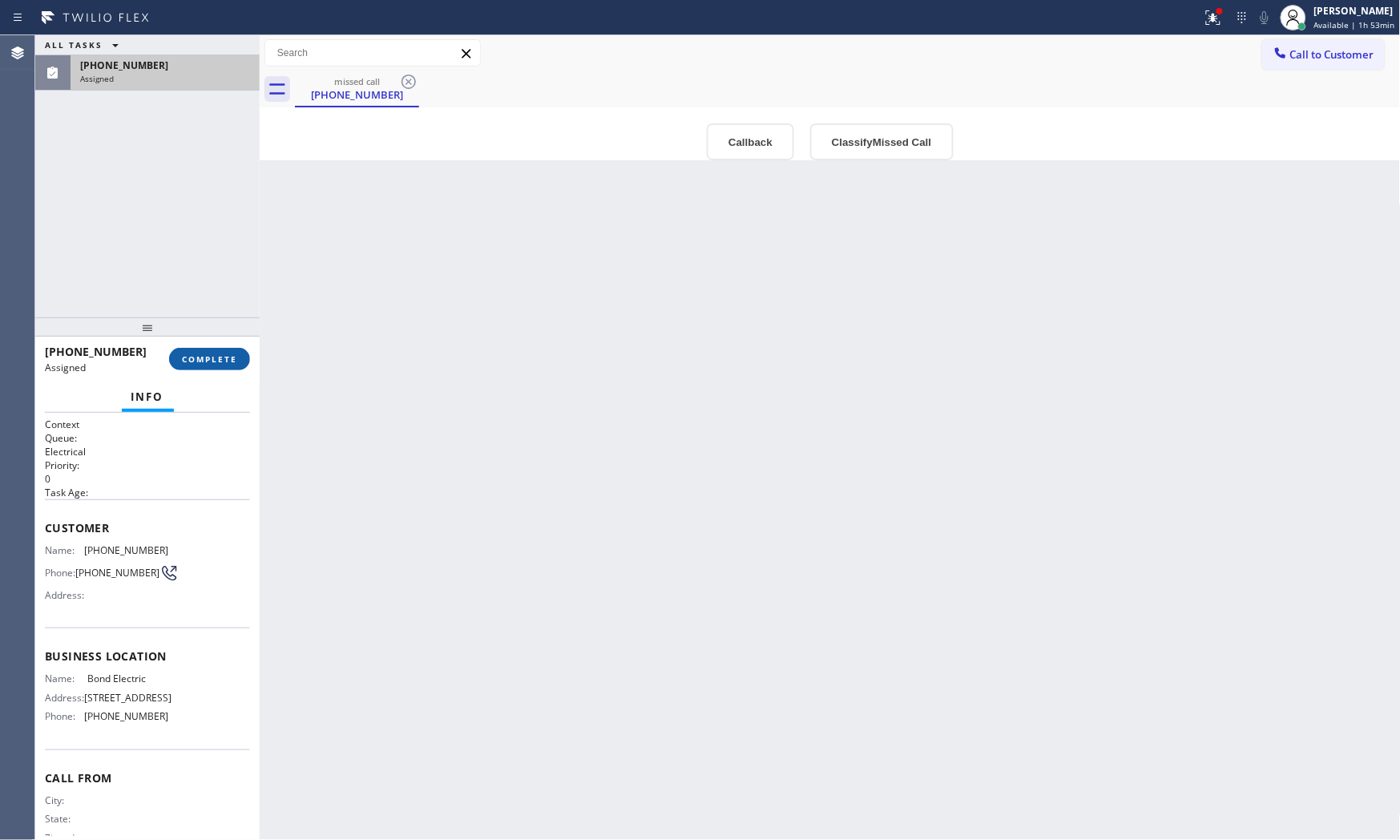
click at [207, 363] on span "COMPLETE" at bounding box center [209, 359] width 55 height 11
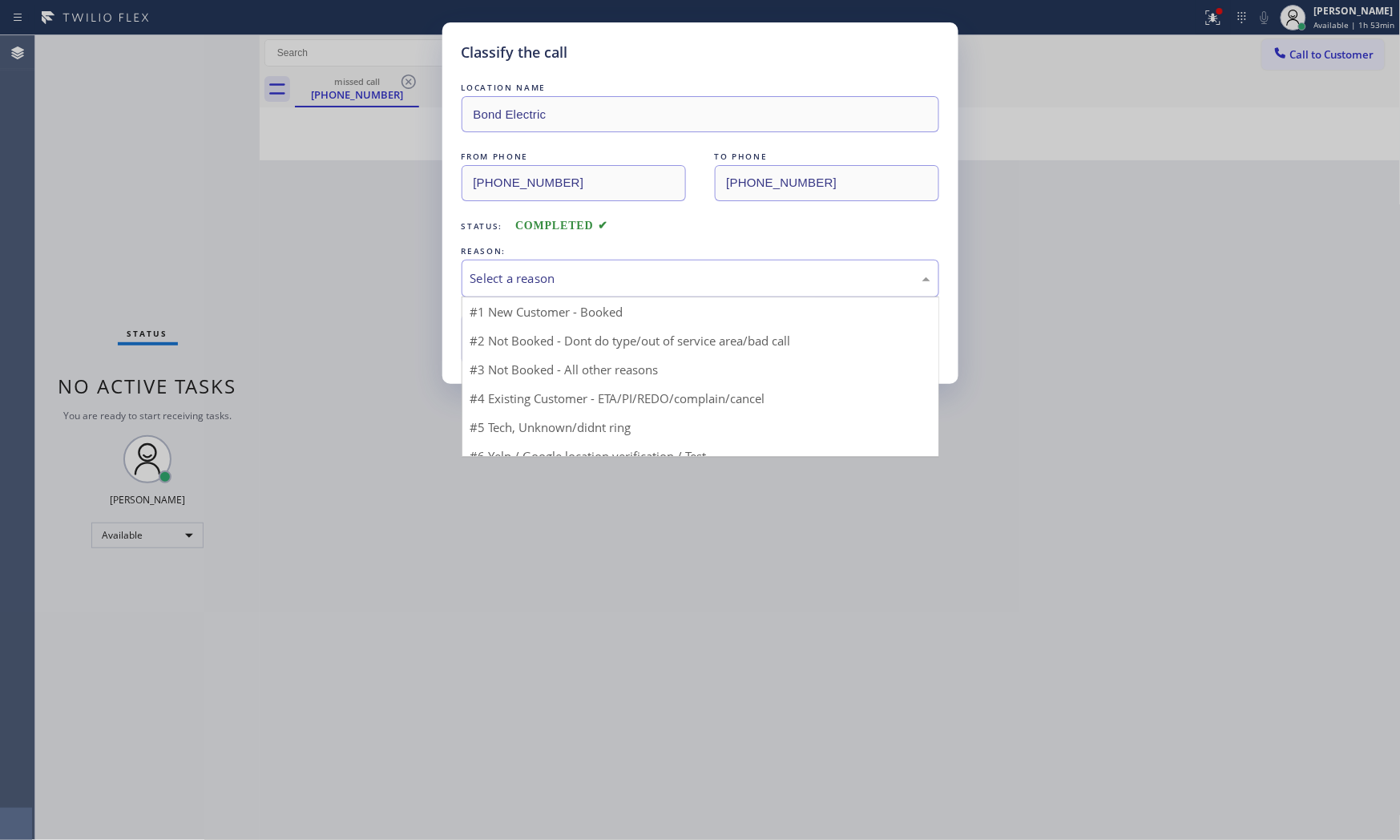
click at [506, 290] on div "Select a reason" at bounding box center [700, 278] width 477 height 38
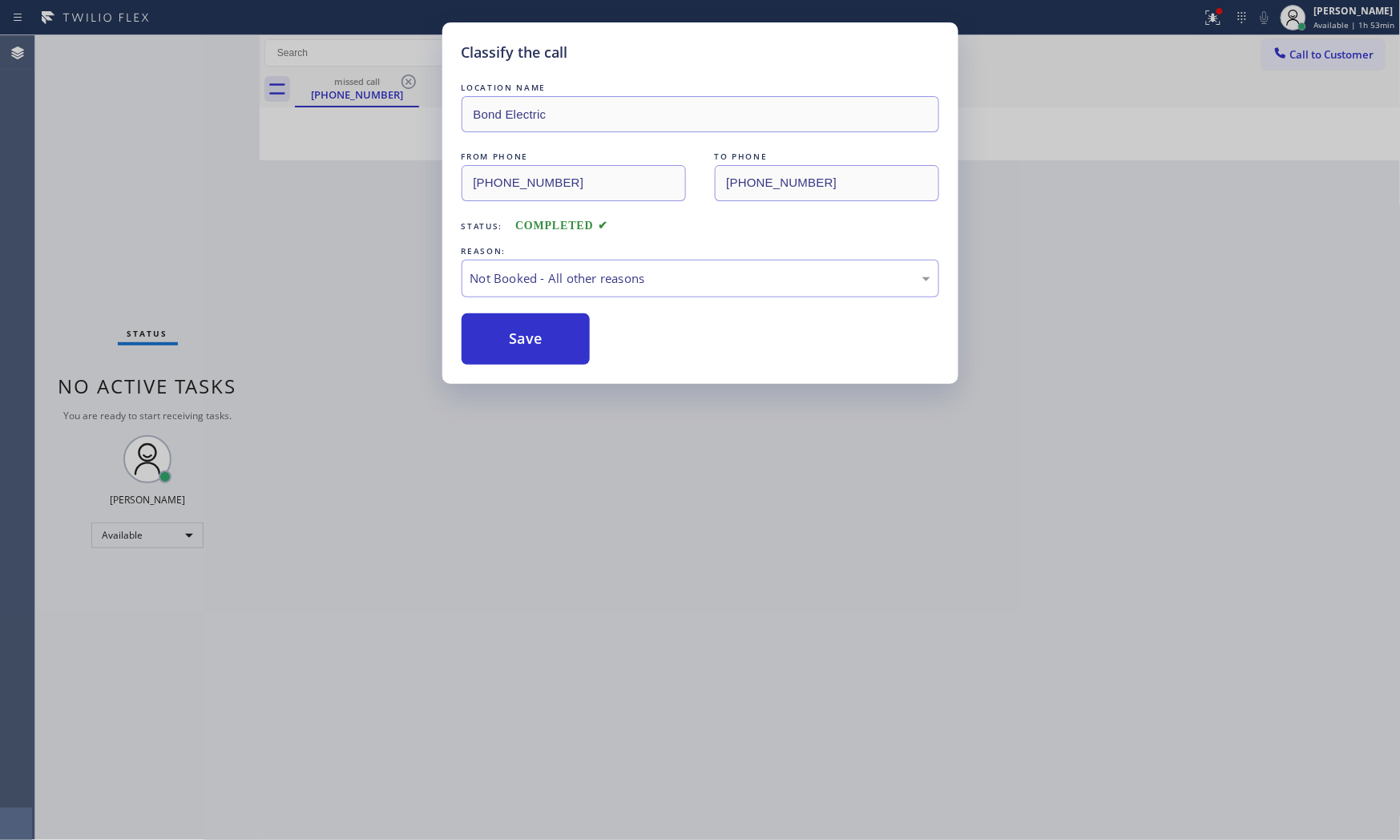
click at [498, 349] on button "Save" at bounding box center [526, 339] width 129 height 51
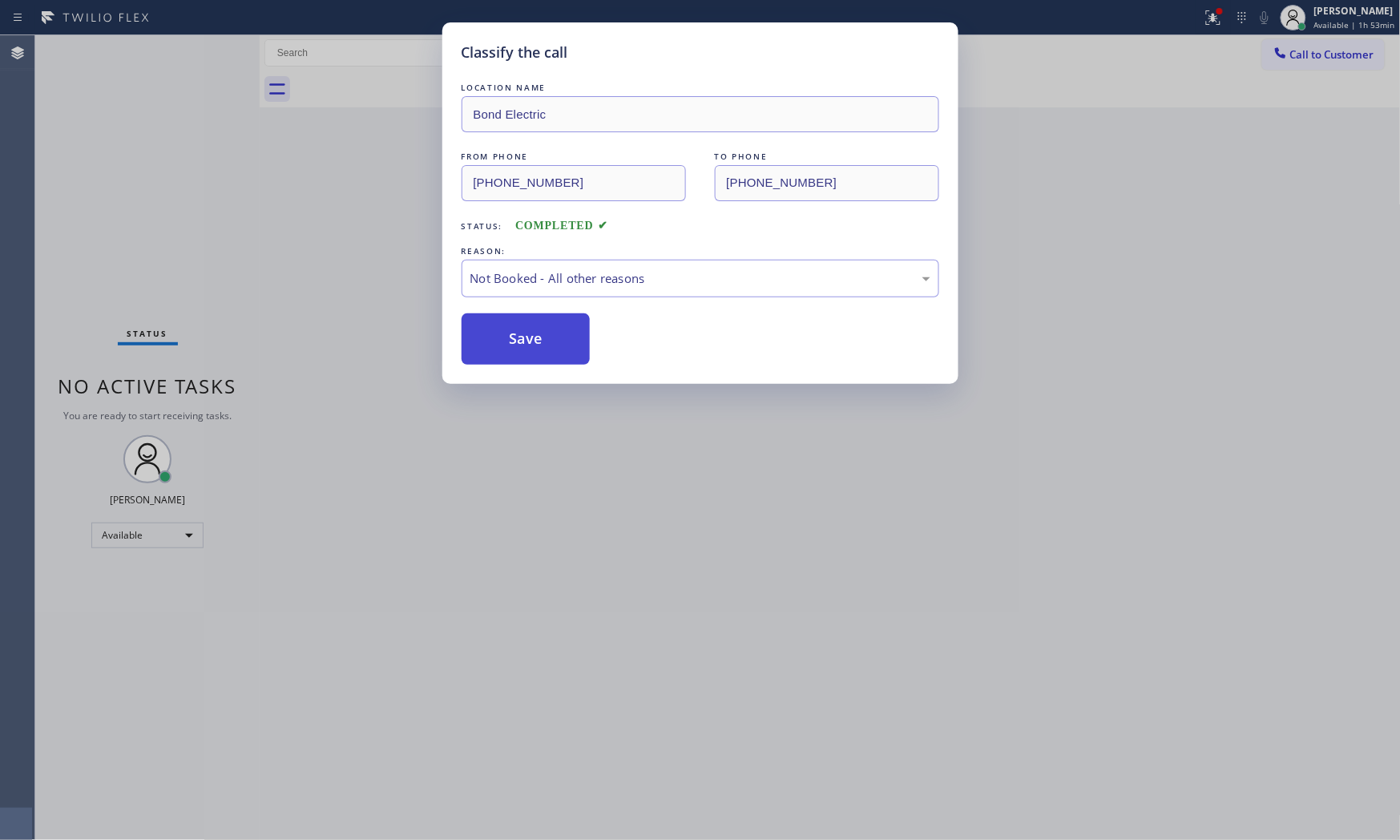
click at [497, 349] on button "Save" at bounding box center [526, 339] width 129 height 51
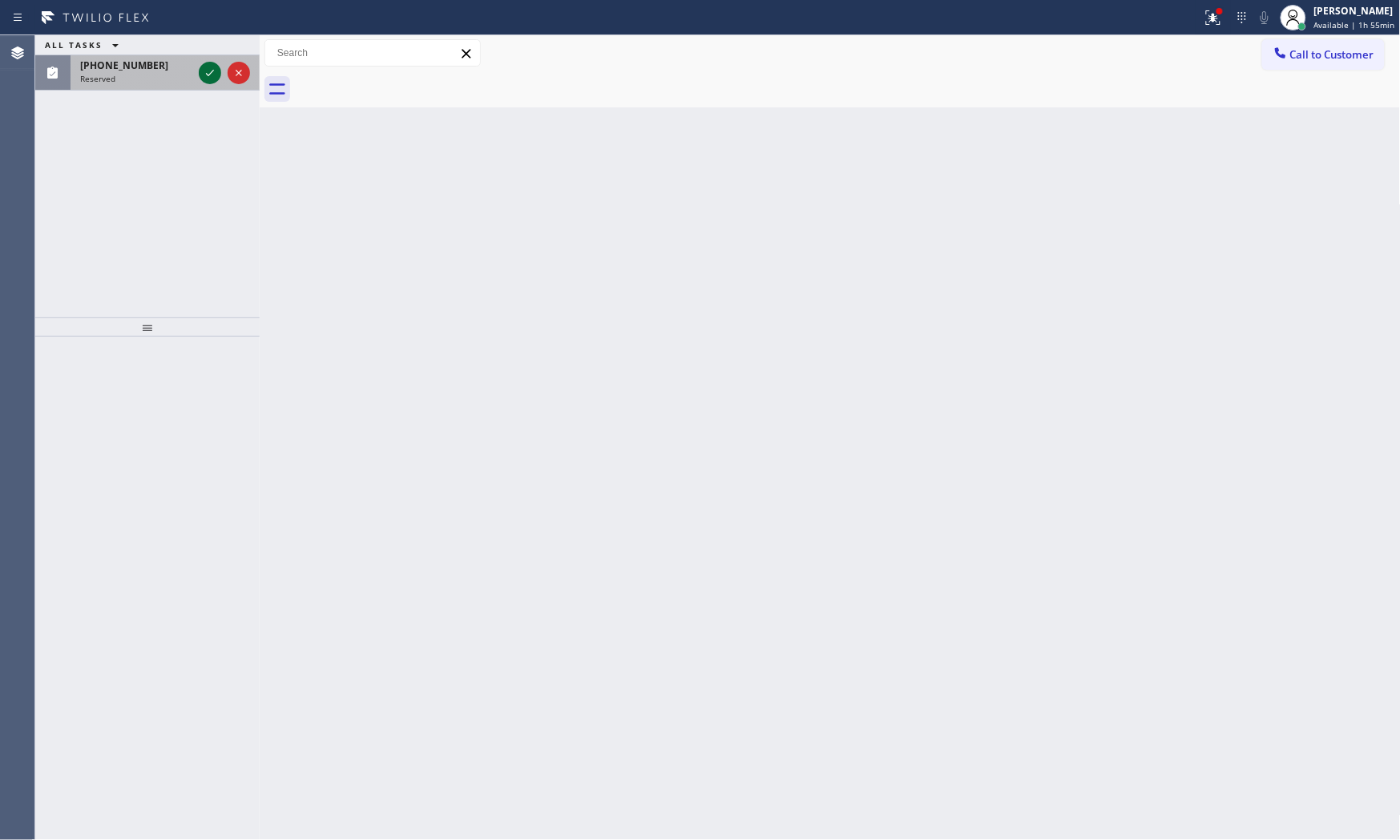
click at [213, 79] on icon at bounding box center [210, 73] width 19 height 19
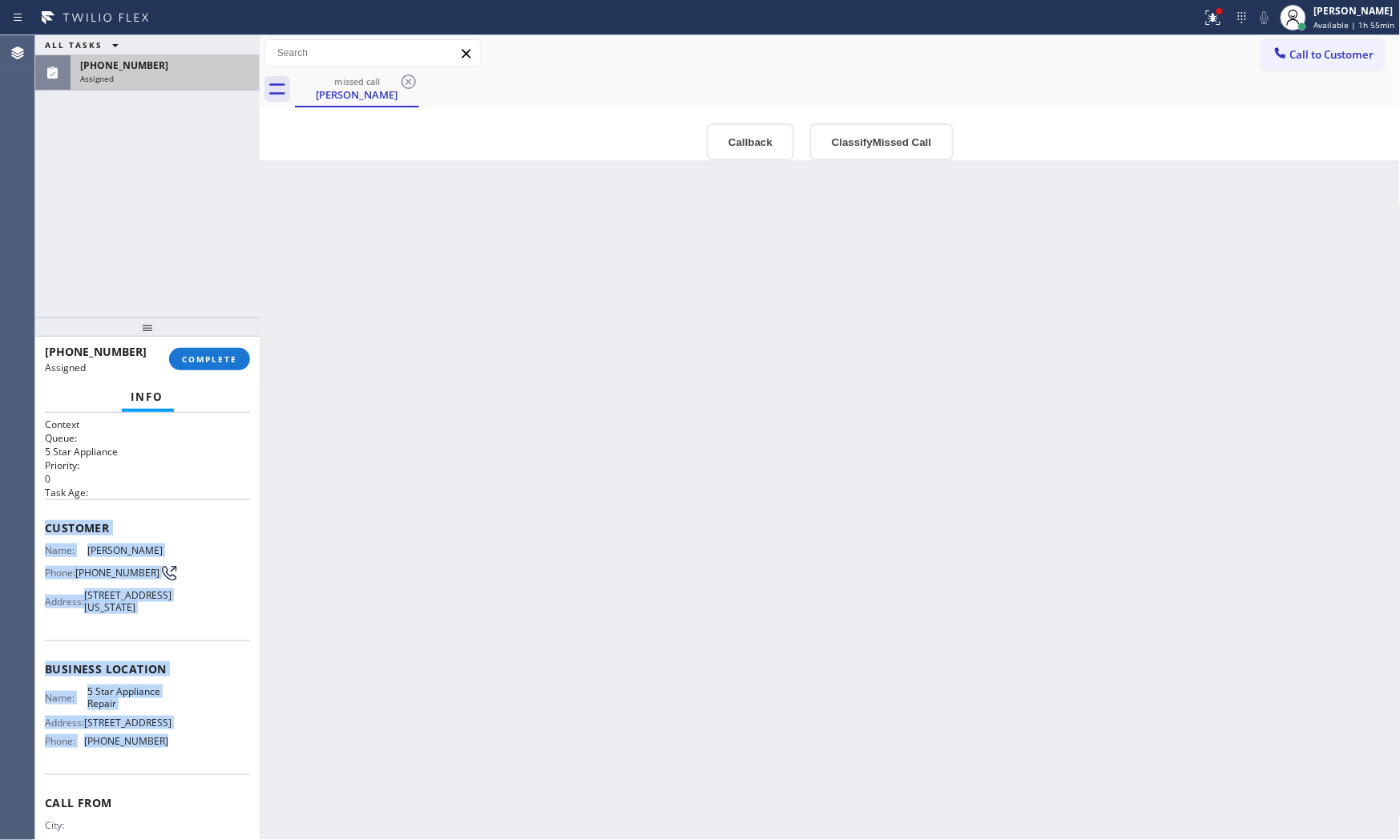
drag, startPoint x: 44, startPoint y: 524, endPoint x: 177, endPoint y: 769, distance: 278.8
click at [177, 756] on div "Context Queue: 5 Star Appliance Priority: 0 Task Age: Customer Name: [PERSON_NA…" at bounding box center [148, 655] width 205 height 477
copy div "Customer Name: [PERSON_NAME] Phone: [PHONE_NUMBER] Address: [STREET_ADDRESS][US…"
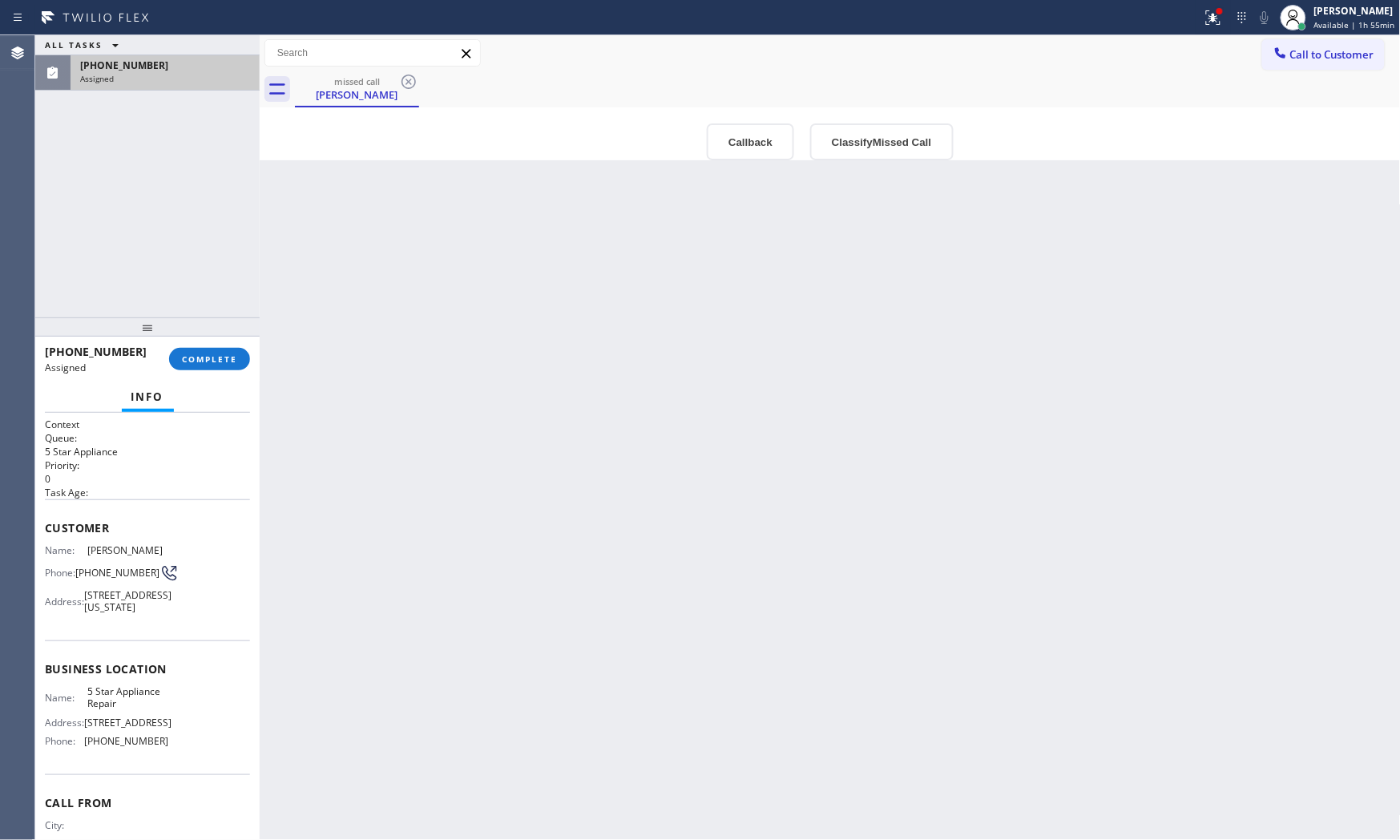
click at [180, 310] on div "ALL TASKS ALL TASKS ACTIVE TASKS TASKS IN WRAP UP [PHONE_NUMBER] Assigned" at bounding box center [148, 177] width 225 height 282
click at [195, 370] on div "[PHONE_NUMBER] Assigned COMPLETE" at bounding box center [148, 359] width 205 height 42
click at [201, 363] on span "COMPLETE" at bounding box center [209, 359] width 55 height 11
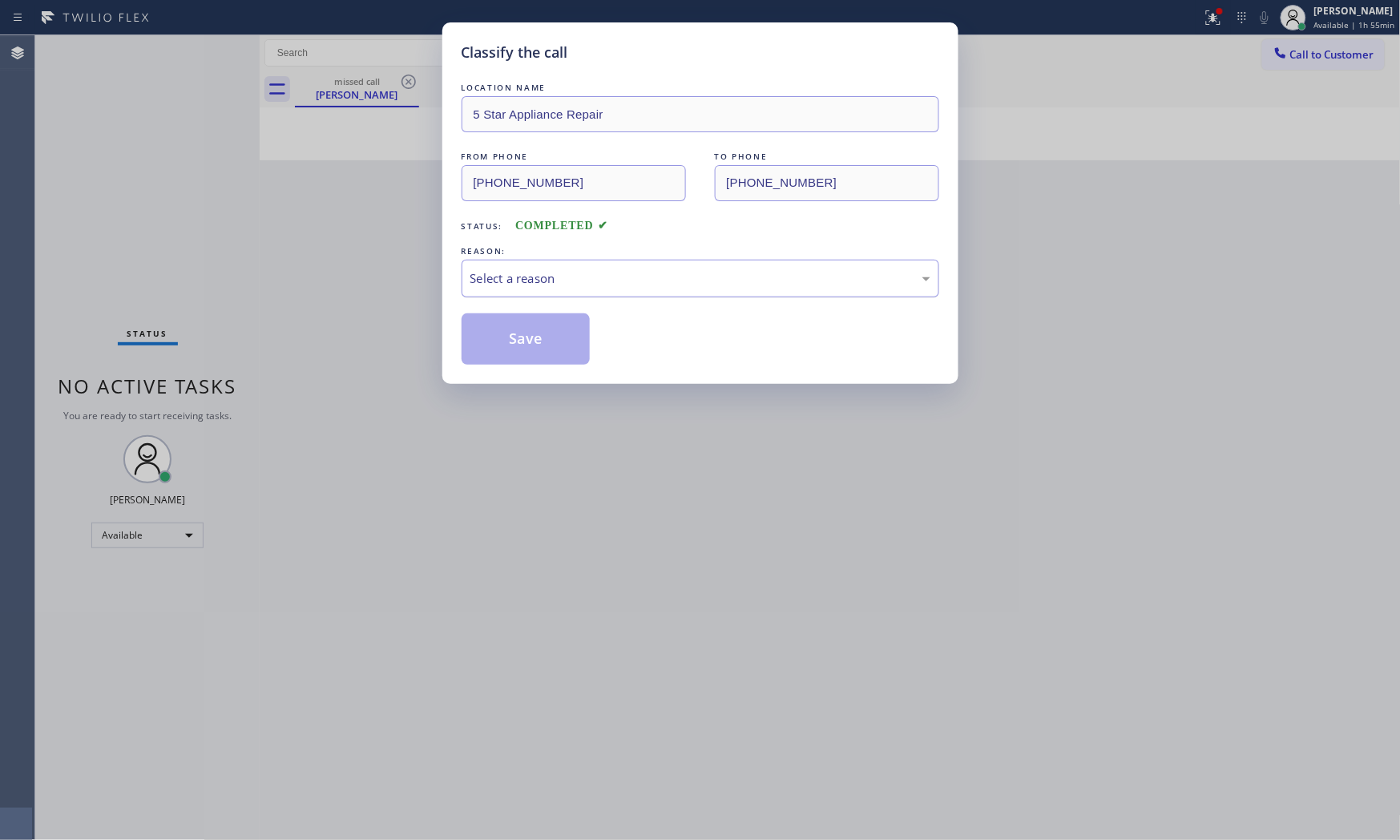
click at [577, 297] on div "Select a reason" at bounding box center [700, 278] width 477 height 38
click at [537, 329] on button "Save" at bounding box center [526, 339] width 129 height 51
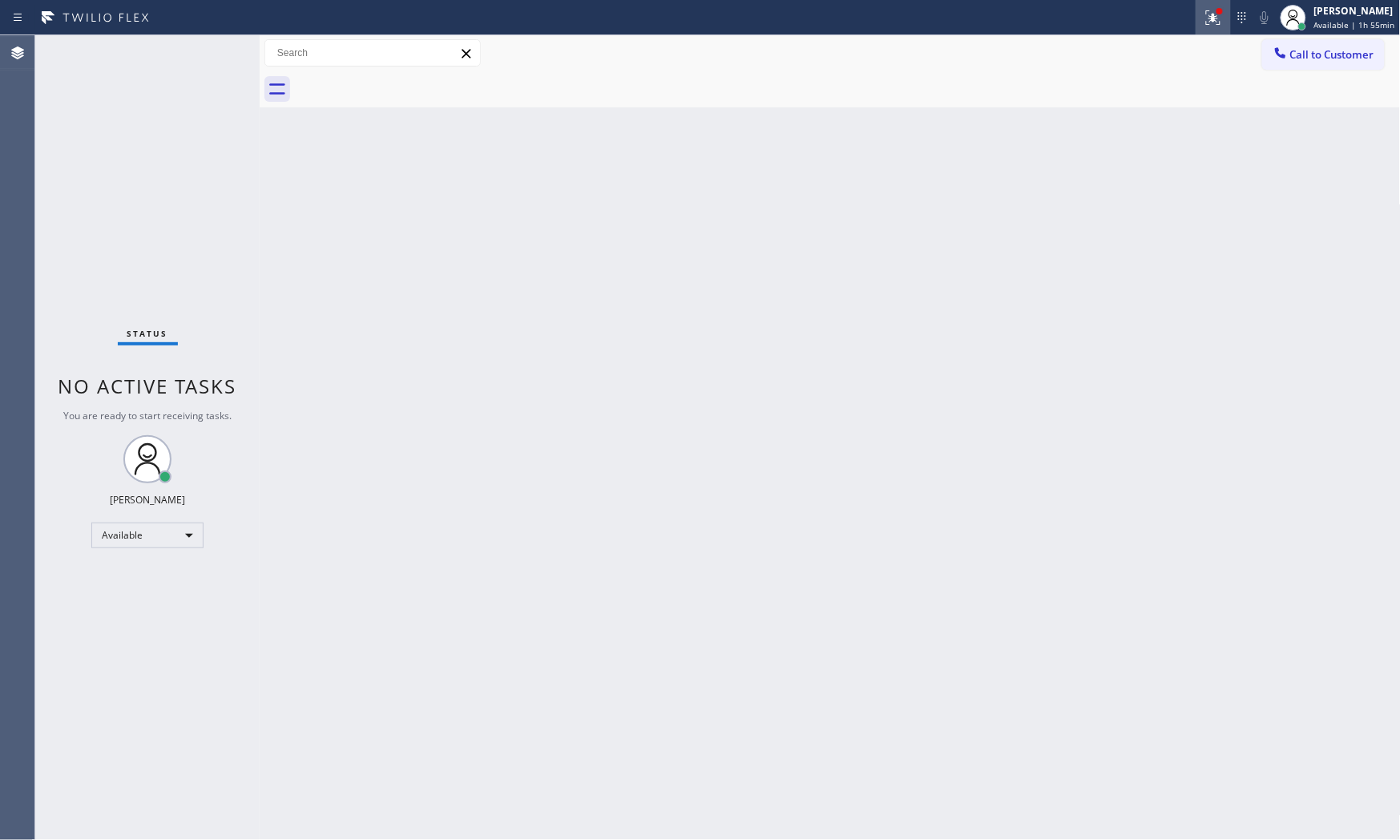
drag, startPoint x: 1190, startPoint y: 9, endPoint x: 1203, endPoint y: 10, distance: 13.0
click at [1191, 9] on div at bounding box center [601, 18] width 1189 height 26
click at [1203, 10] on icon at bounding box center [1213, 18] width 19 height 19
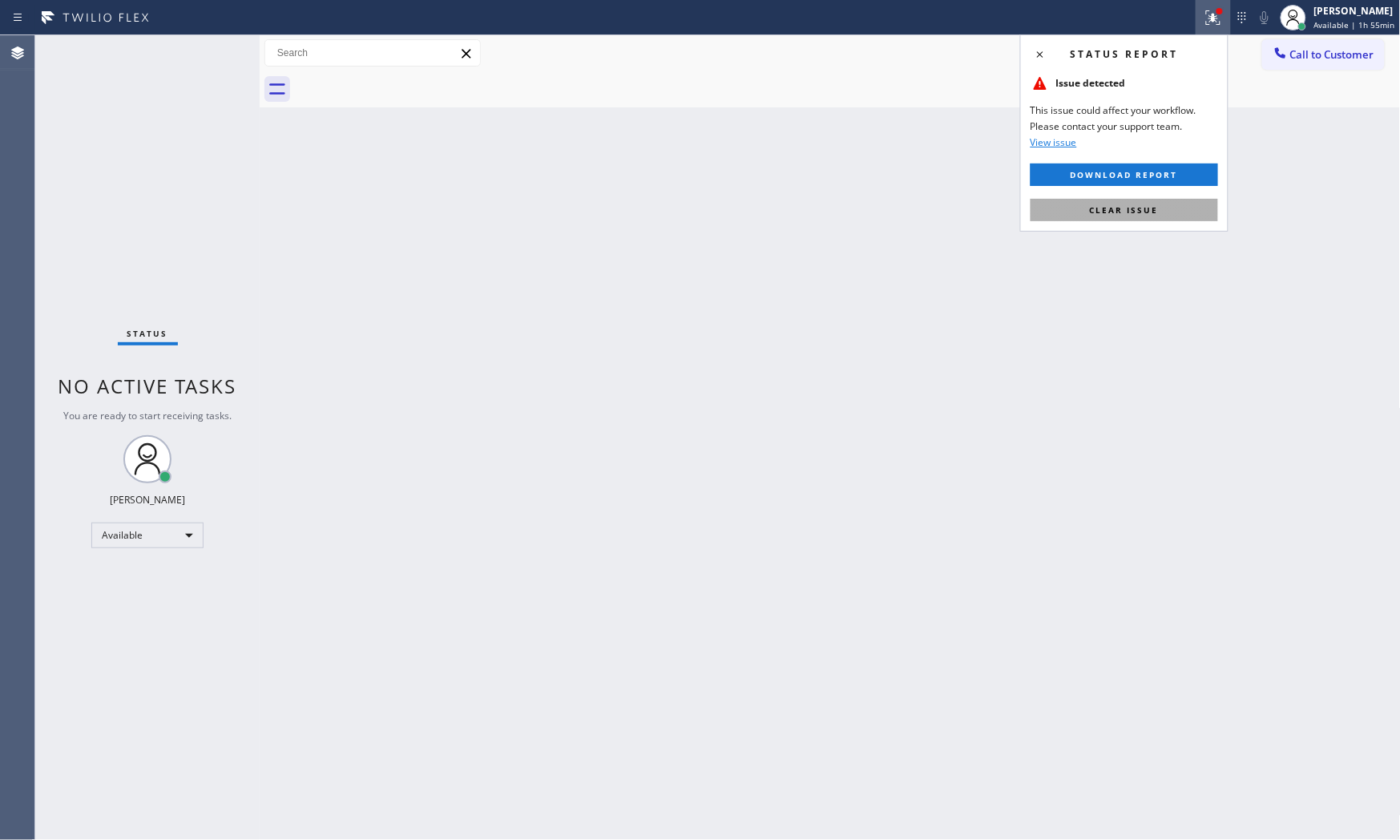
click at [1111, 209] on span "Clear issue" at bounding box center [1124, 210] width 69 height 11
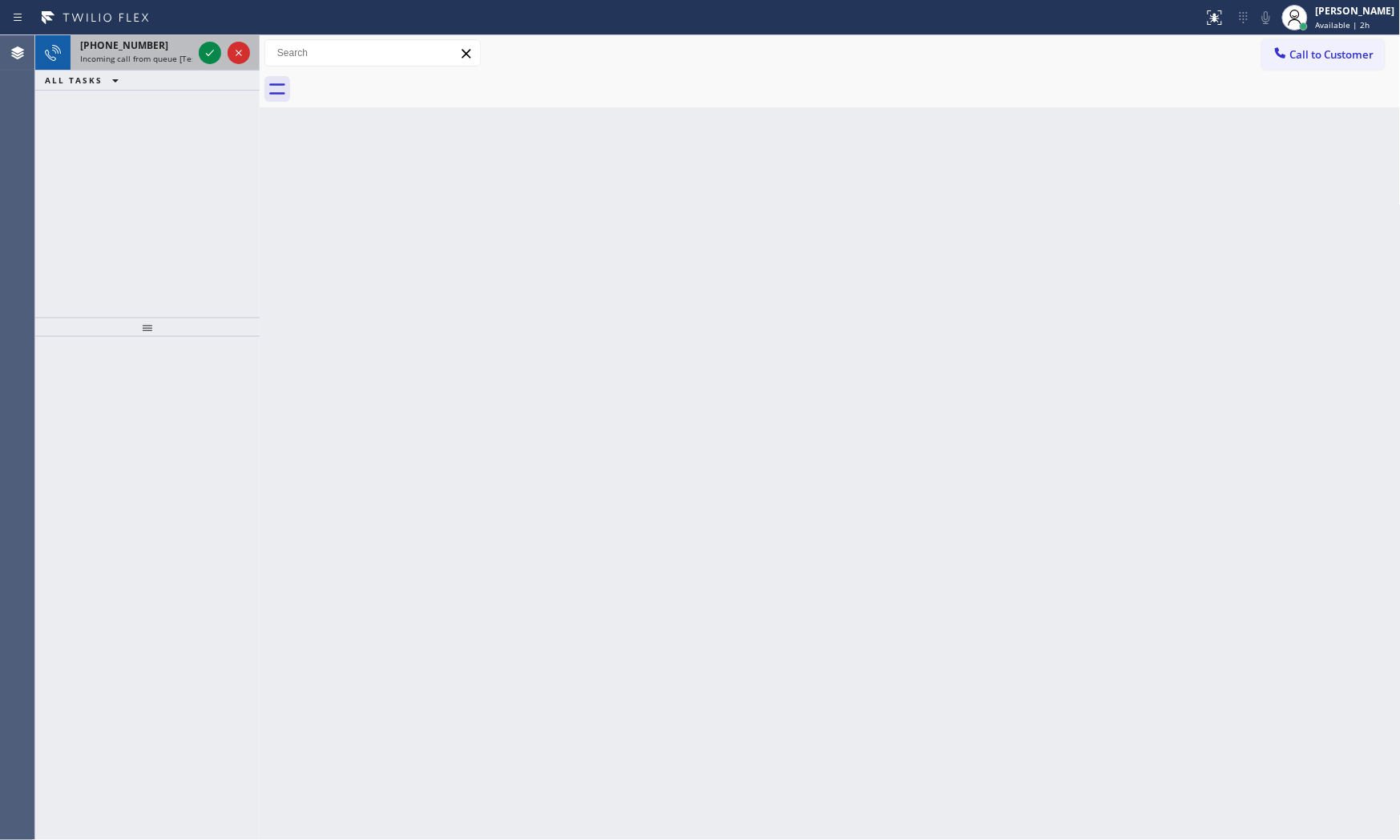
click at [156, 68] on div "[PHONE_NUMBER] Incoming call from queue [Test] All" at bounding box center [133, 53] width 125 height 35
click at [204, 54] on icon at bounding box center [210, 53] width 19 height 19
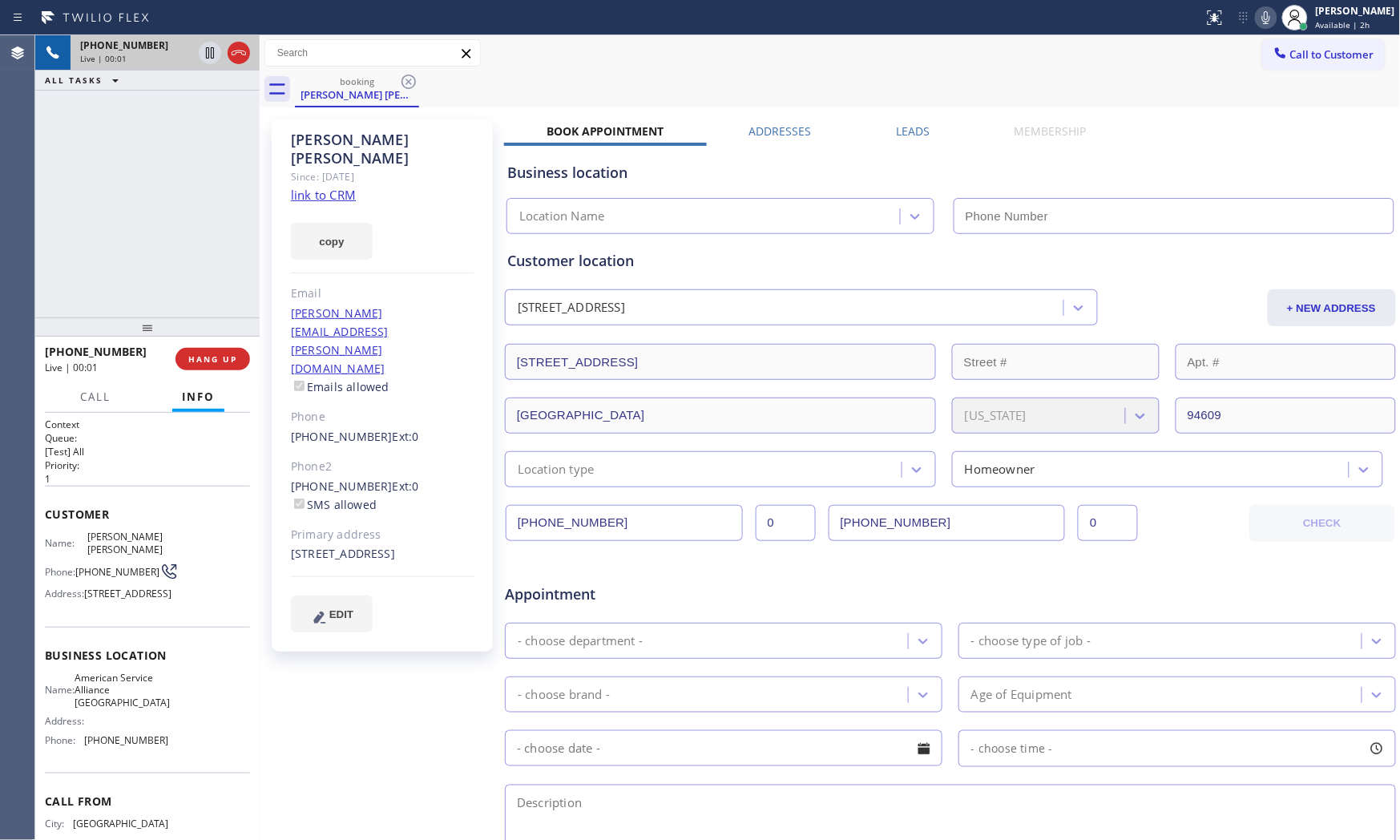
type input "[PHONE_NUMBER]"
click at [335, 187] on link "link to CRM" at bounding box center [323, 195] width 65 height 16
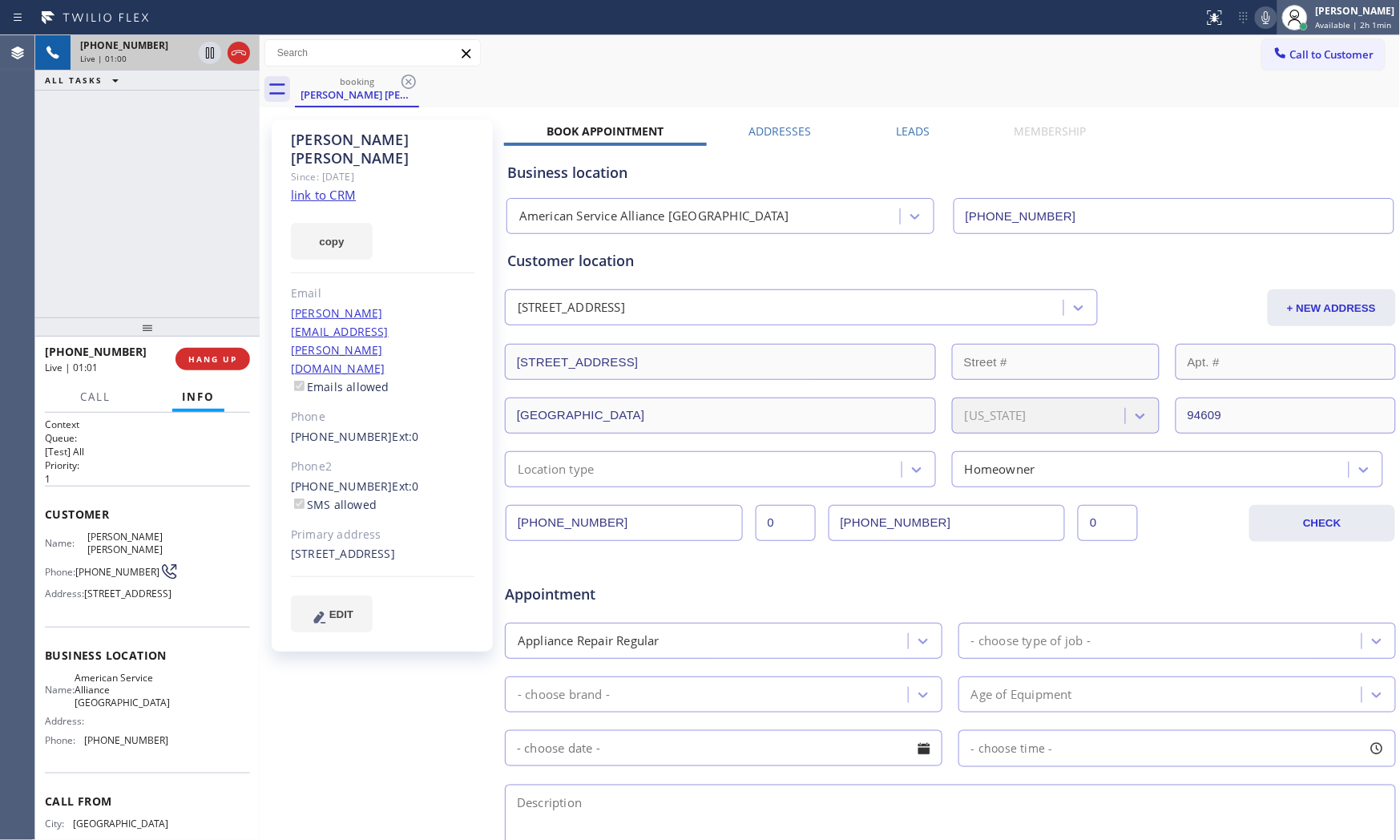
click at [1260, 27] on div at bounding box center [1295, 18] width 35 height 35
click at [1260, 22] on icon at bounding box center [1266, 18] width 19 height 19
click at [209, 58] on icon at bounding box center [210, 53] width 19 height 19
click at [1260, 19] on icon at bounding box center [1266, 18] width 19 height 19
click at [205, 52] on icon at bounding box center [210, 53] width 19 height 19
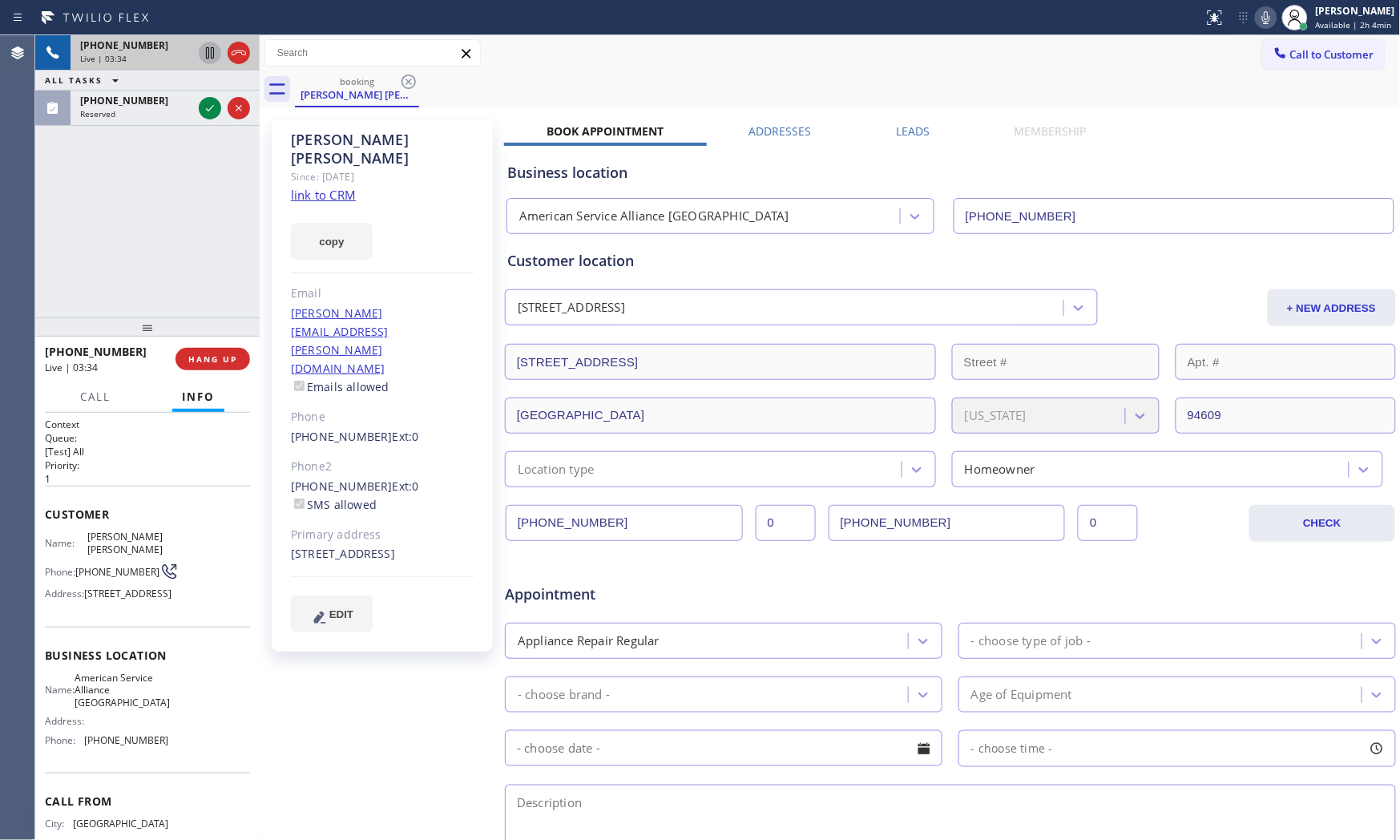
click at [1256, 13] on icon at bounding box center [1266, 18] width 19 height 19
click at [169, 102] on div "[PHONE_NUMBER]" at bounding box center [136, 100] width 112 height 14
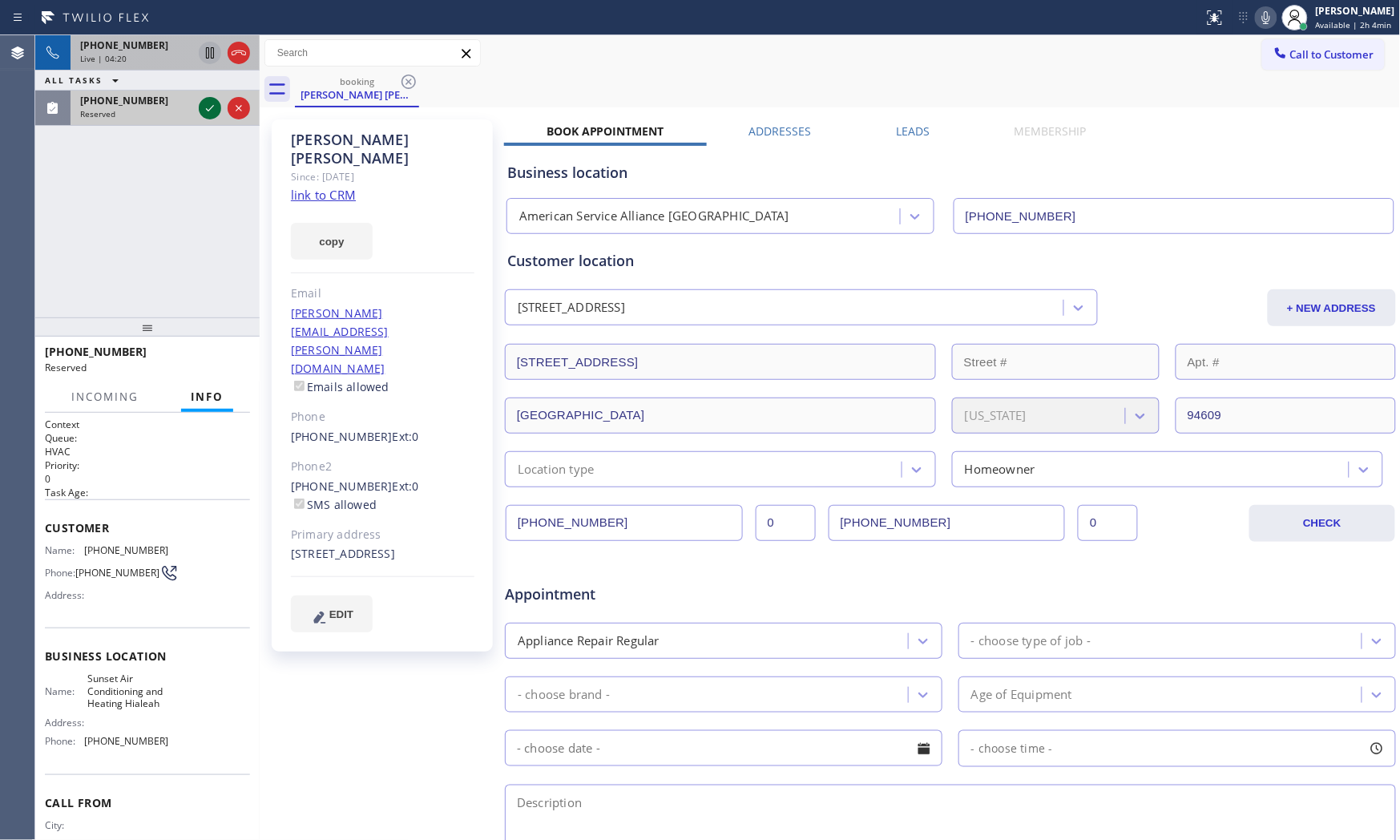
click at [210, 108] on icon at bounding box center [210, 108] width 8 height 6
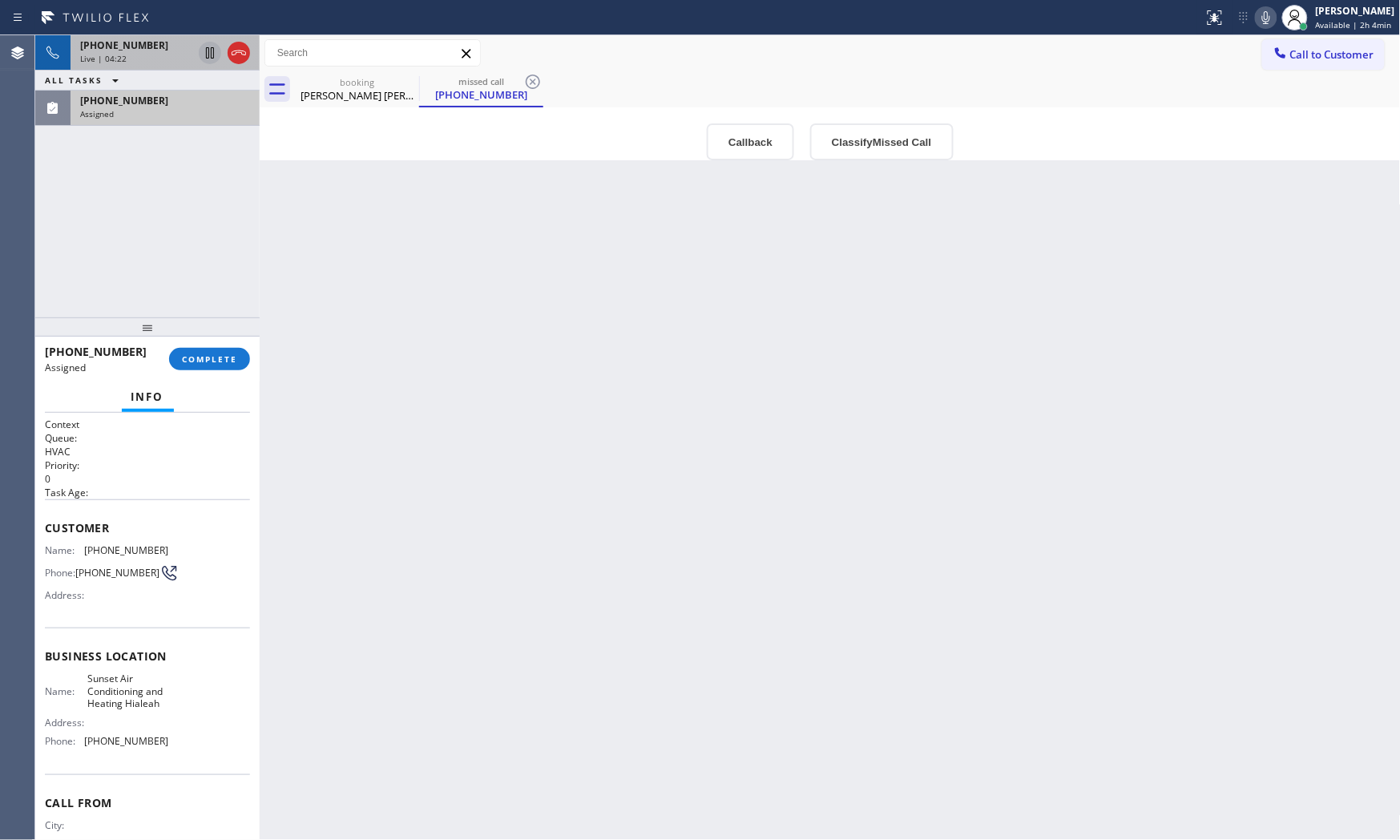
click at [163, 101] on div "[PHONE_NUMBER]" at bounding box center [165, 100] width 170 height 14
click at [209, 364] on button "COMPLETE" at bounding box center [209, 359] width 81 height 22
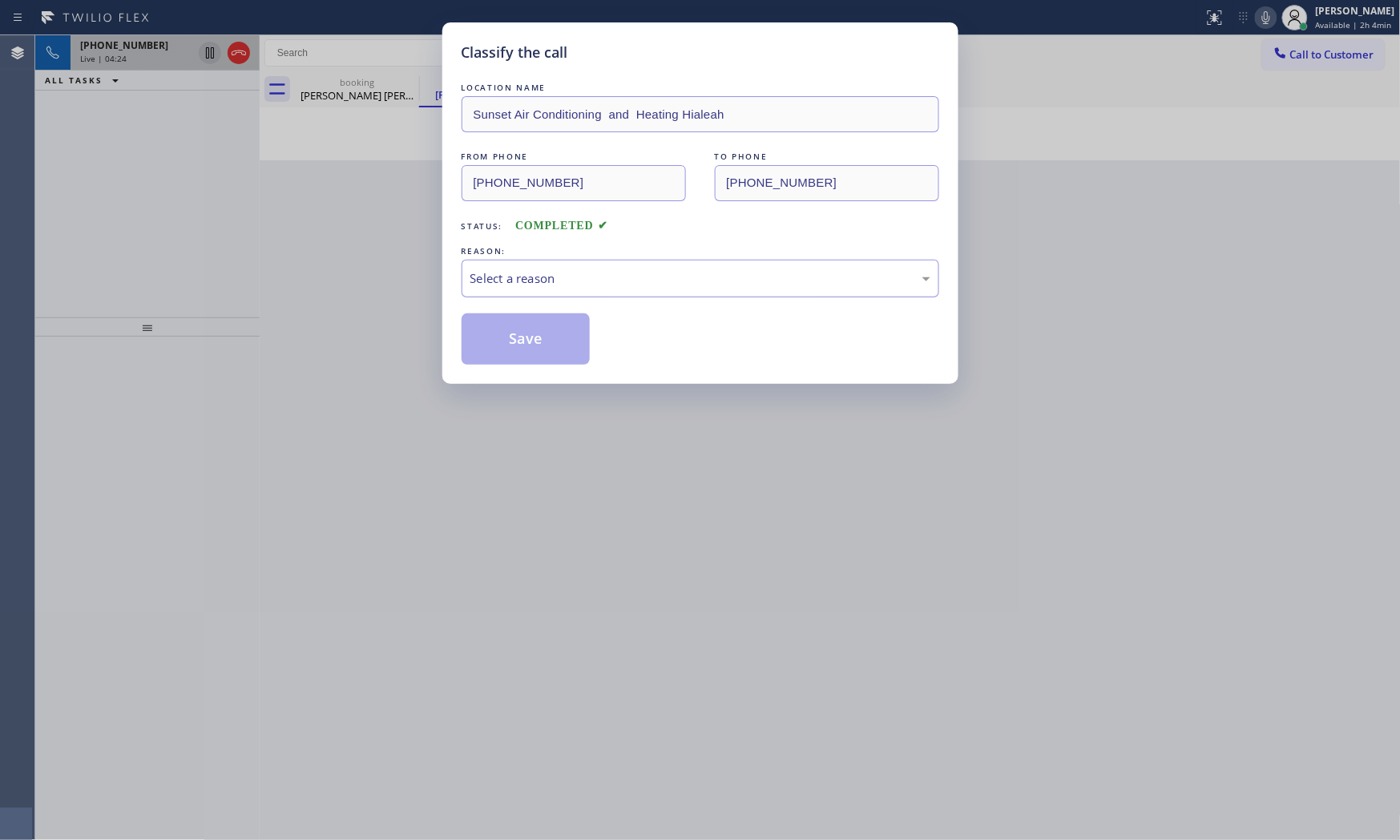
click at [506, 283] on div "Select a reason" at bounding box center [700, 278] width 460 height 18
click at [508, 334] on button "Save" at bounding box center [526, 339] width 129 height 51
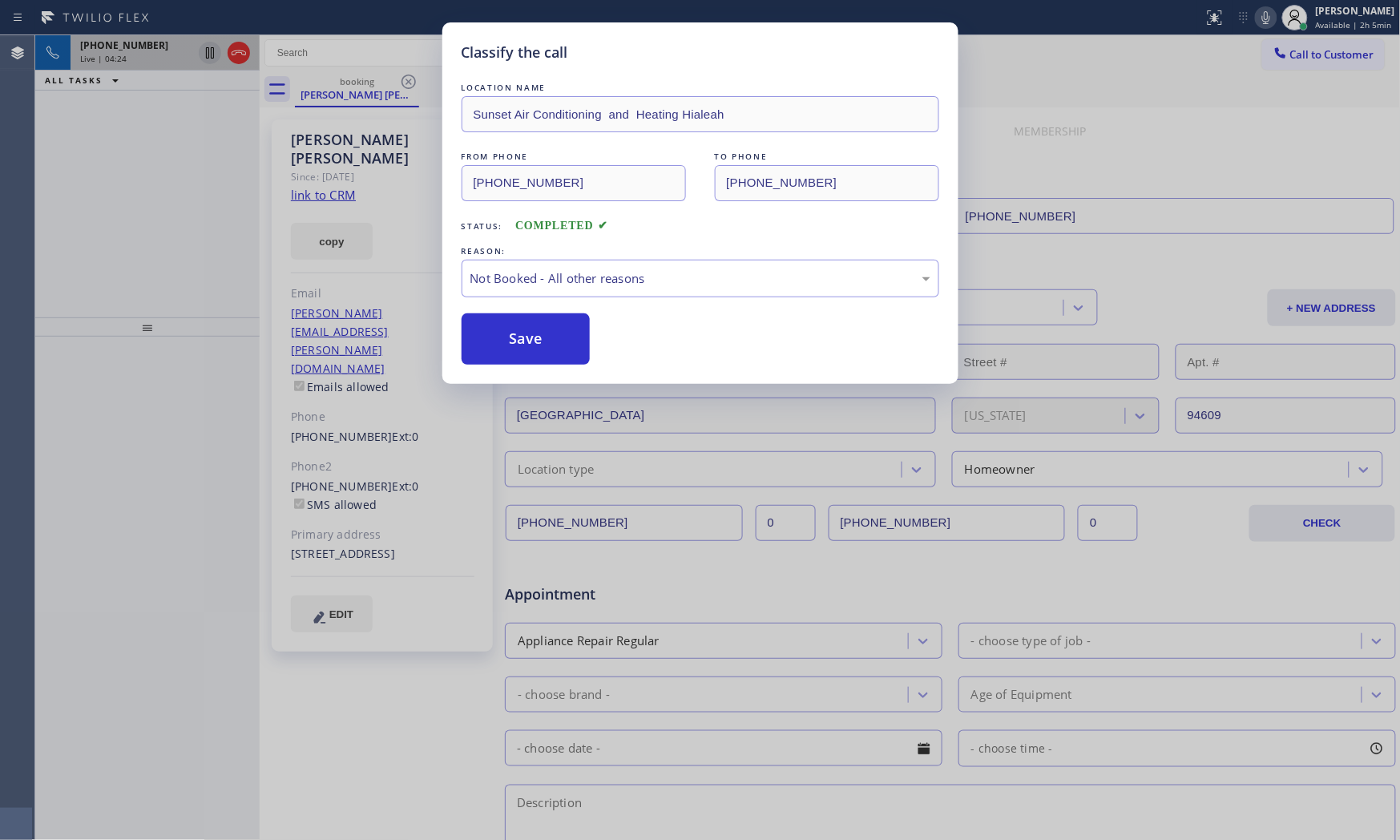
click at [508, 334] on button "Save" at bounding box center [526, 339] width 129 height 51
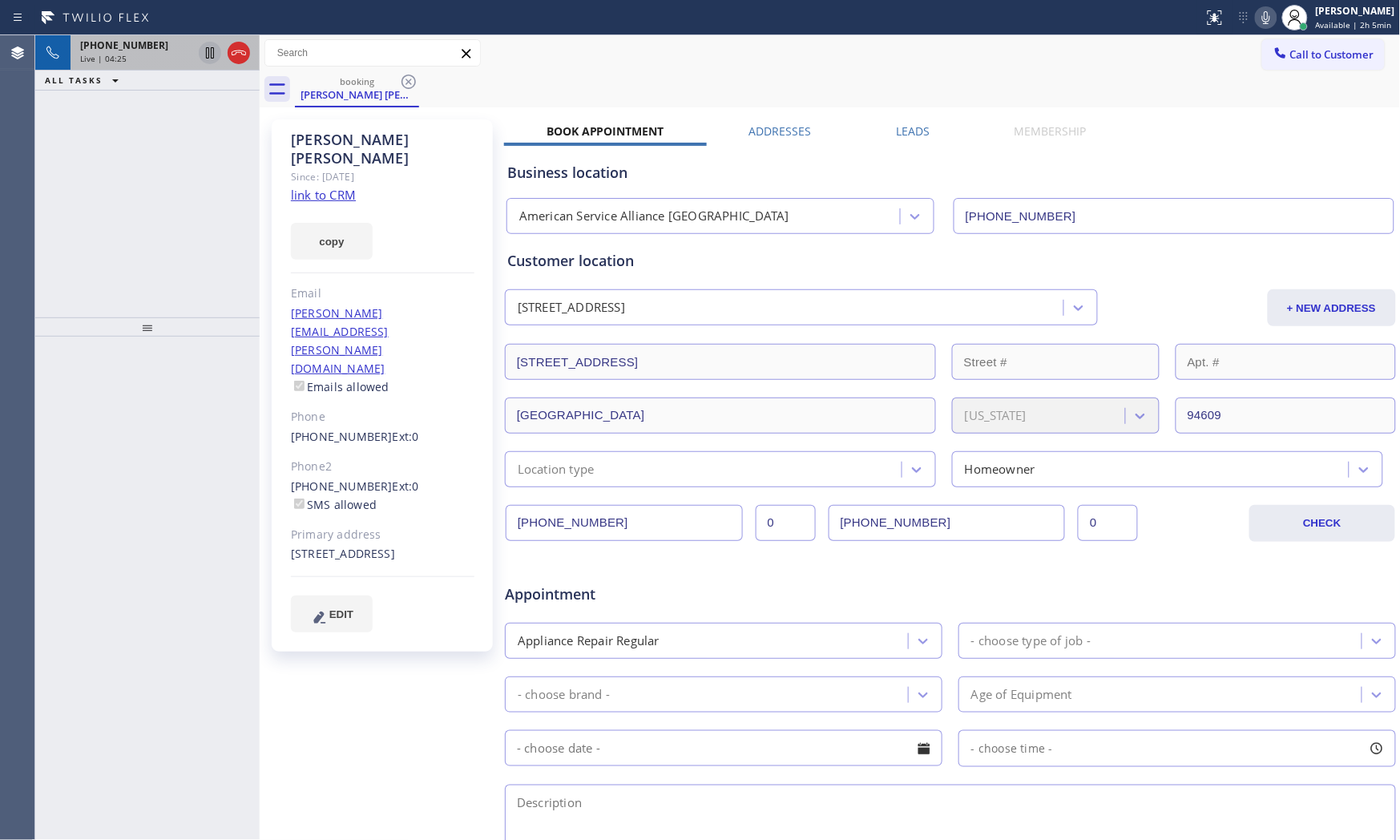
click at [139, 51] on span "[PHONE_NUMBER]" at bounding box center [124, 45] width 88 height 14
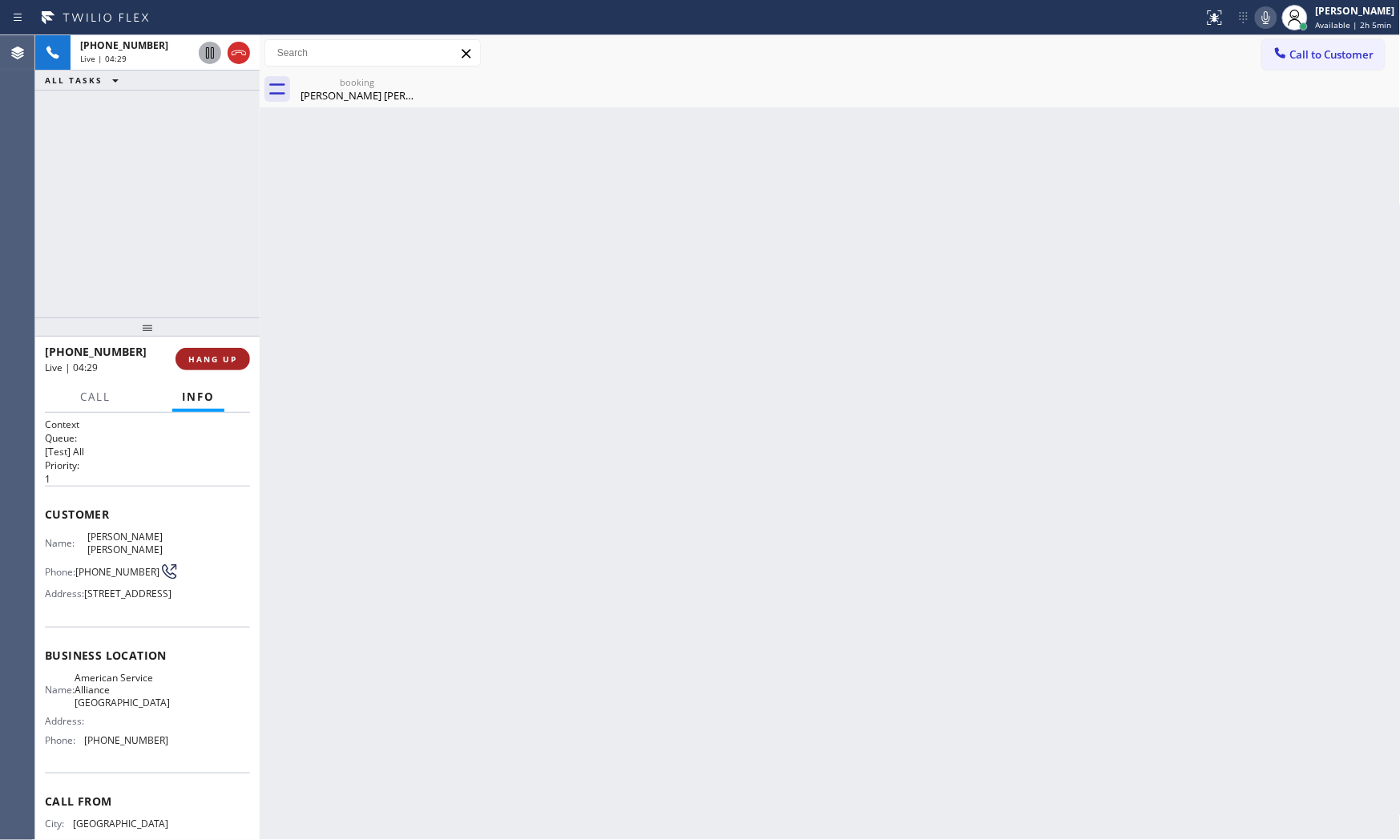
click at [225, 355] on span "HANG UP" at bounding box center [213, 359] width 49 height 11
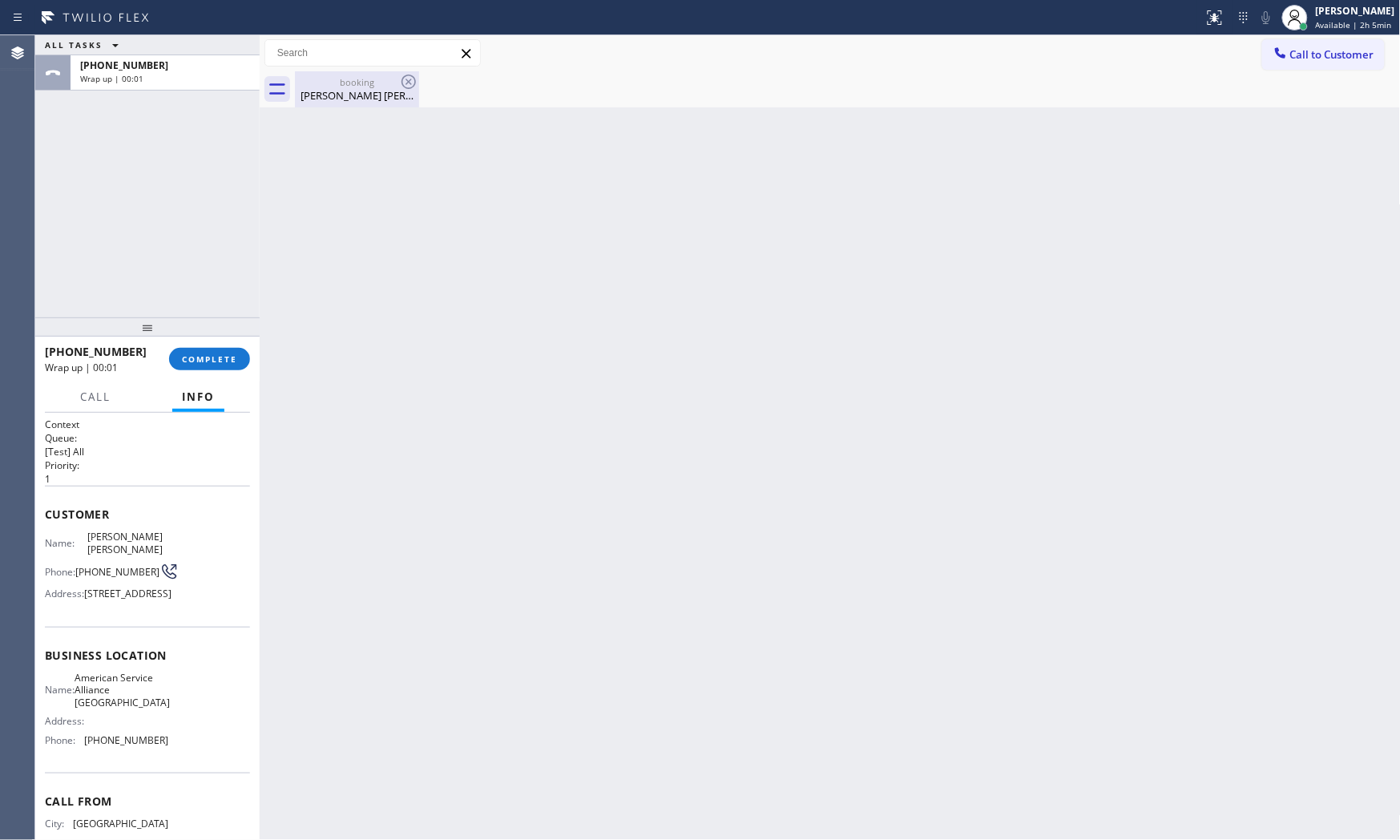
click at [342, 94] on div "[PERSON_NAME] [PERSON_NAME]" at bounding box center [357, 95] width 121 height 14
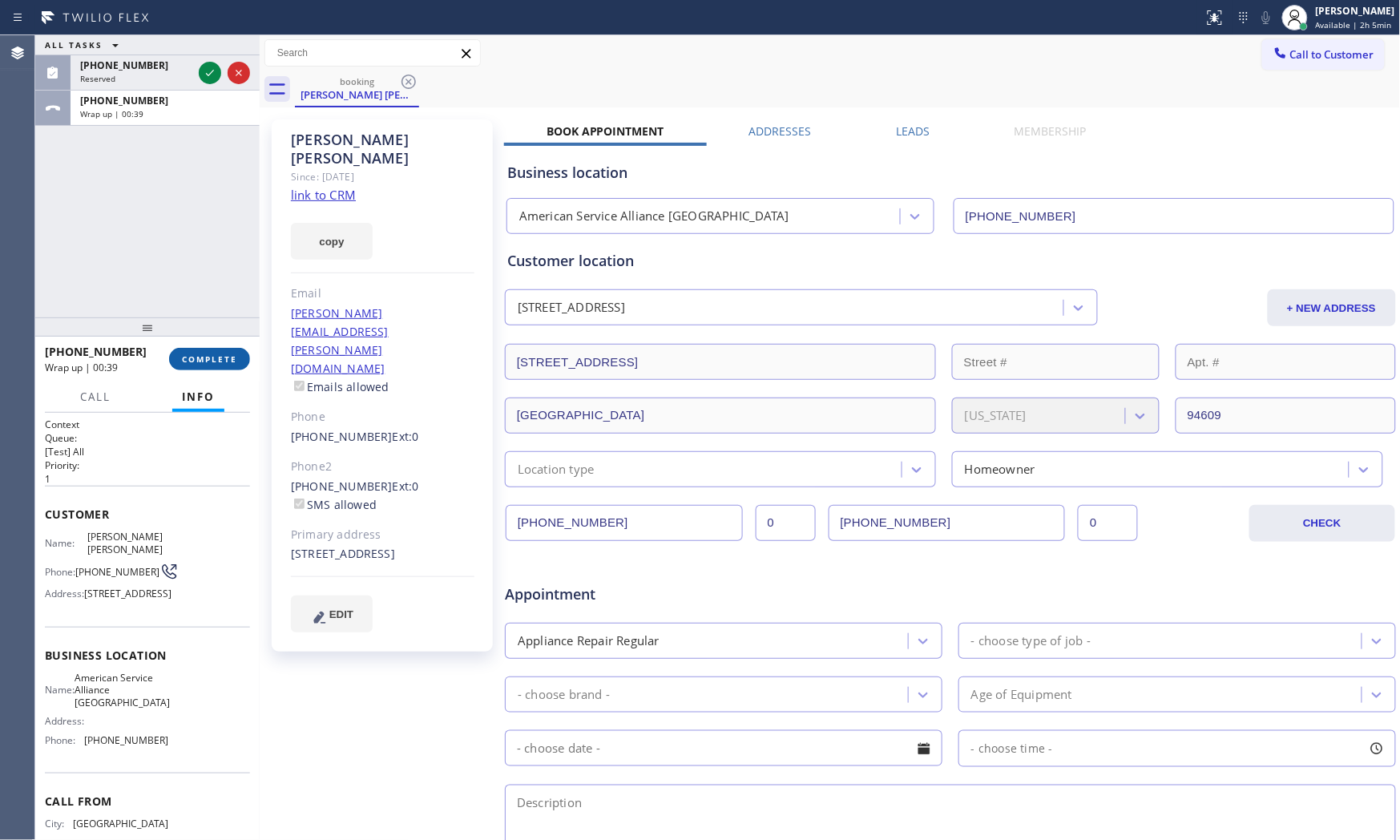
click at [201, 355] on span "COMPLETE" at bounding box center [209, 359] width 55 height 11
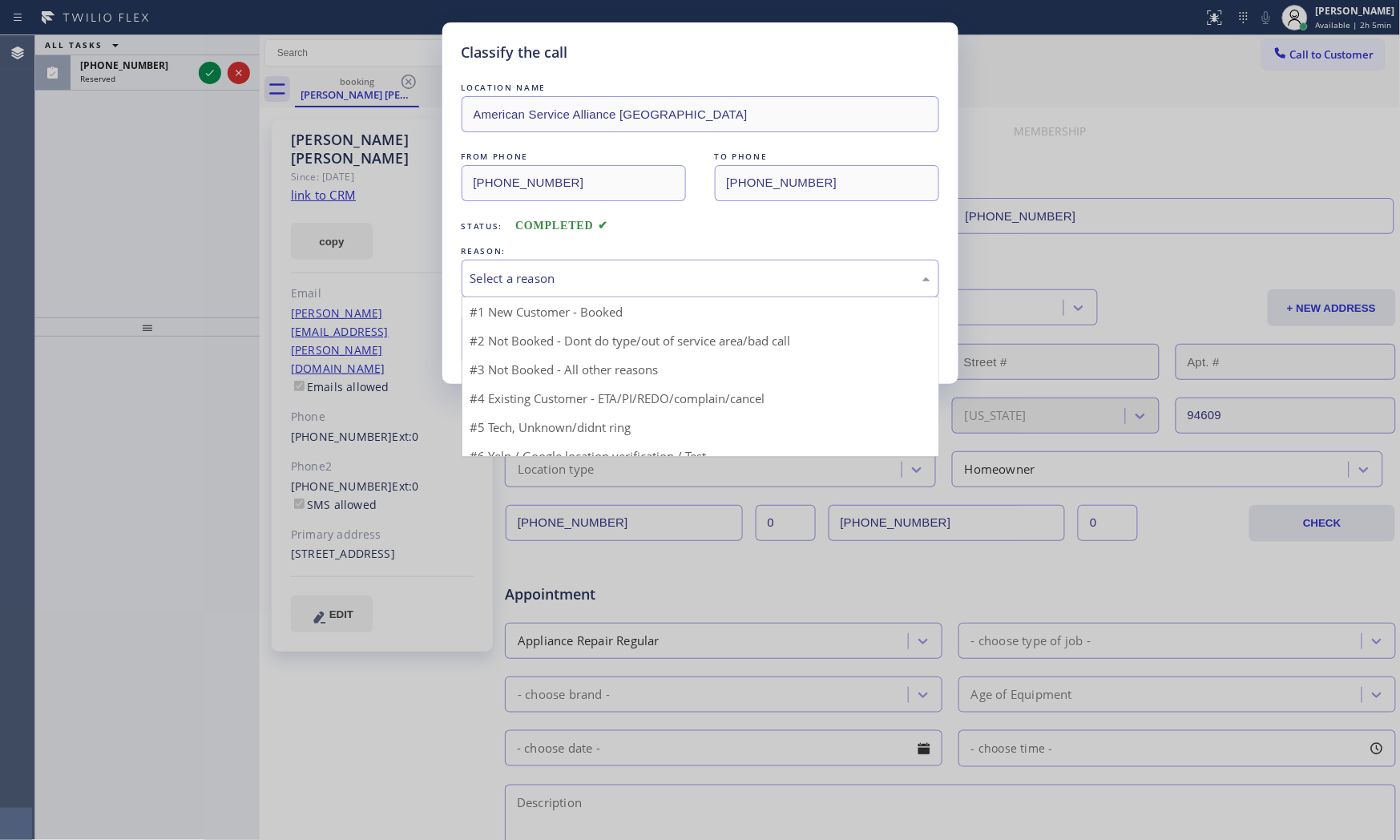
click at [521, 294] on div "Select a reason" at bounding box center [700, 278] width 477 height 38
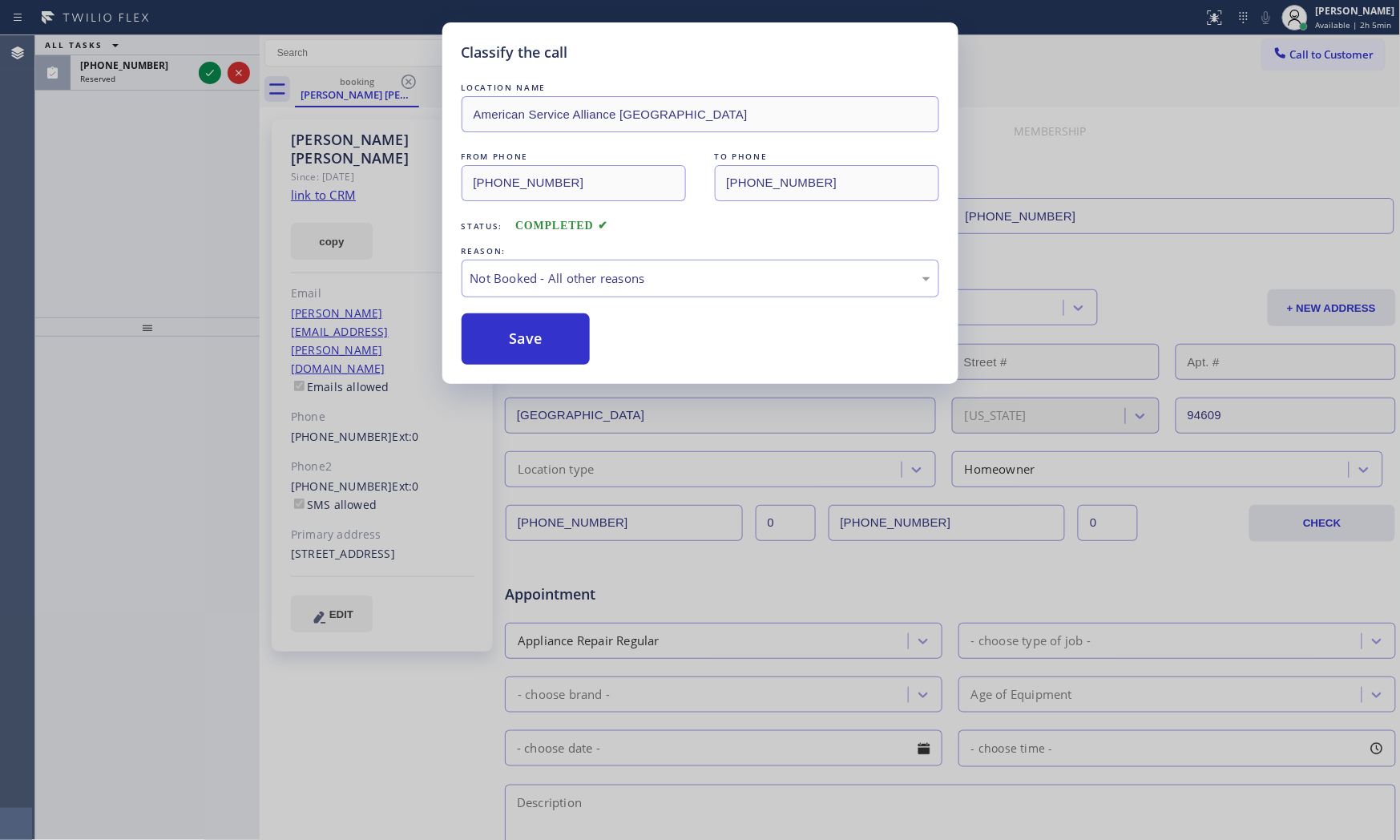
click at [514, 348] on button "Save" at bounding box center [526, 339] width 129 height 51
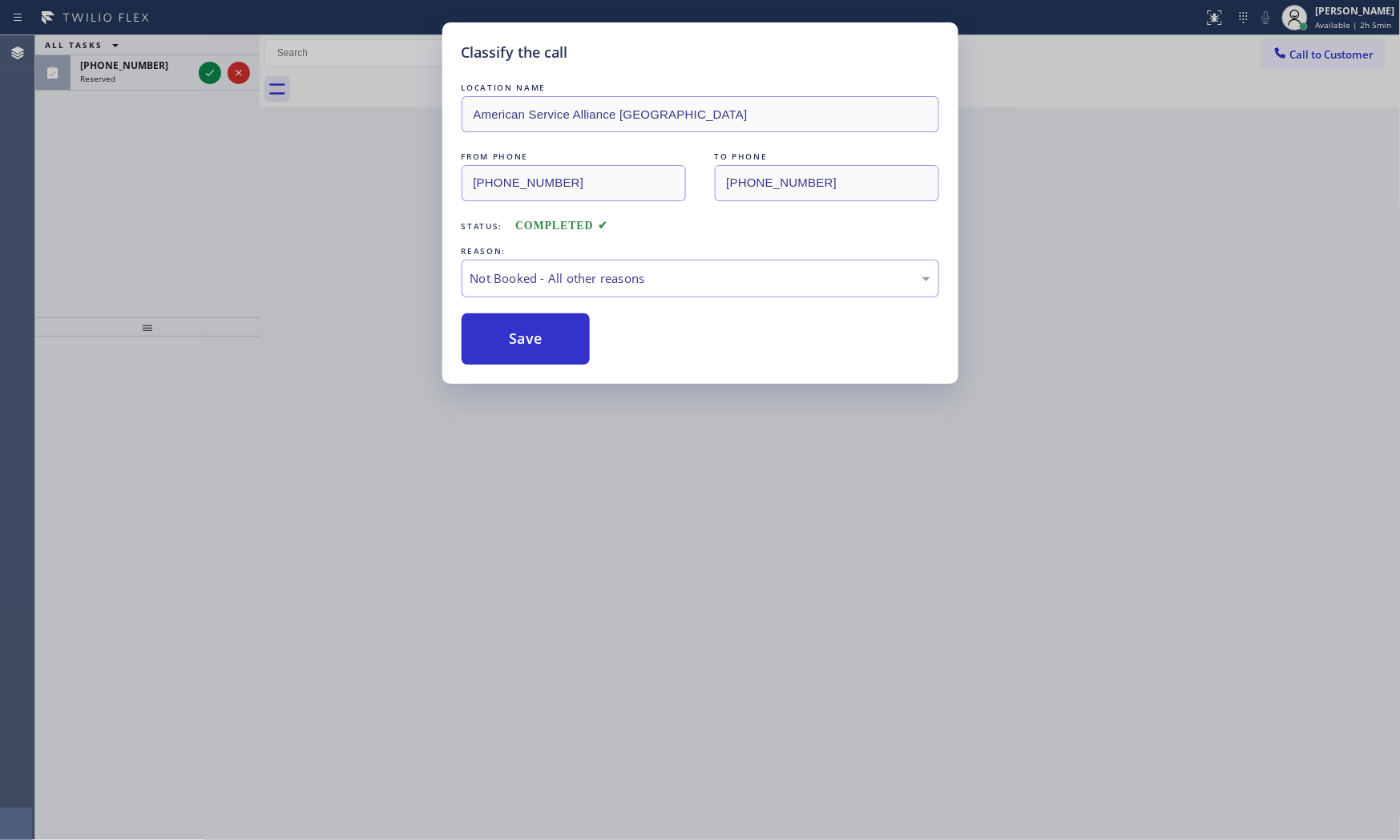
click at [514, 348] on button "Save" at bounding box center [526, 339] width 129 height 51
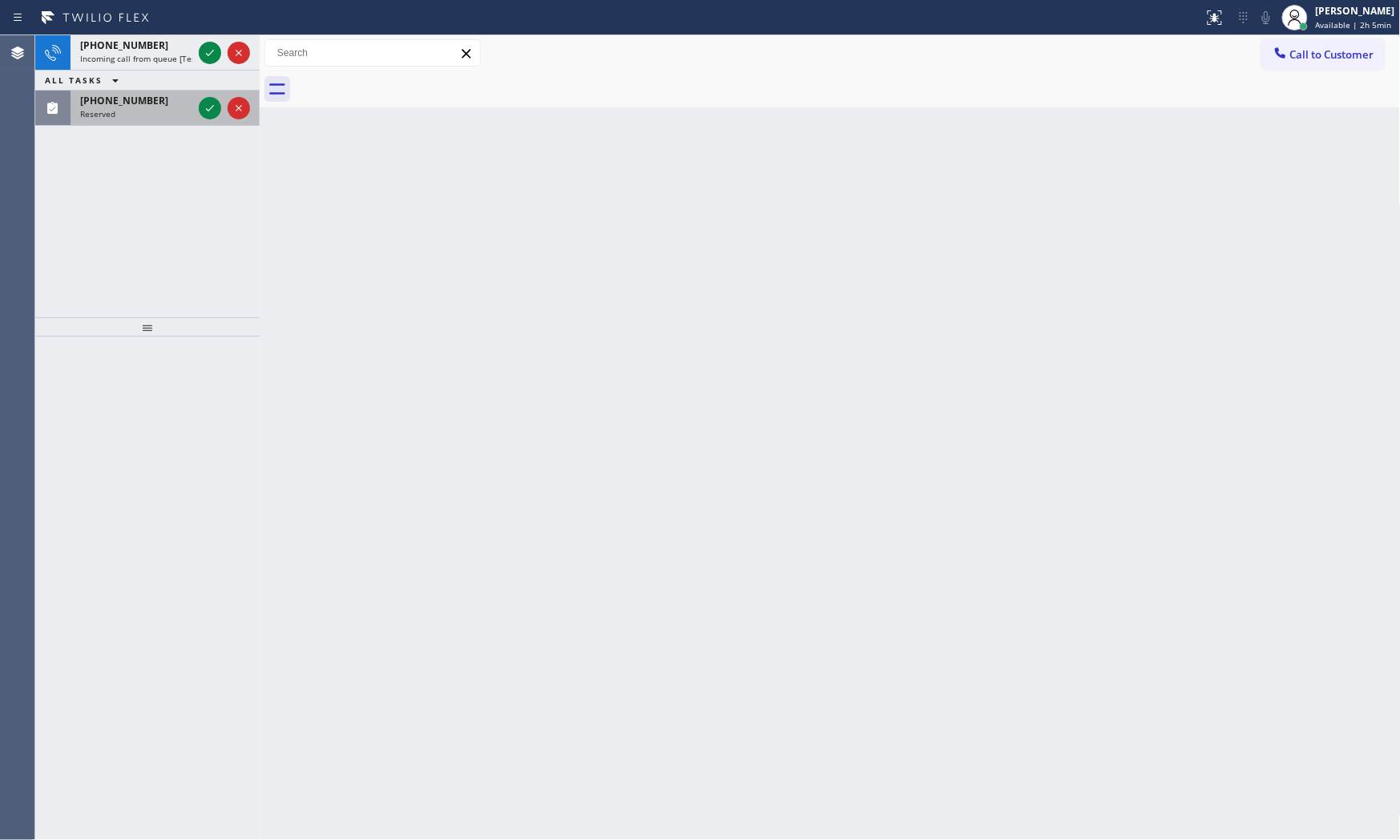
click at [185, 72] on div "[PHONE_NUMBER] Incoming call from queue [Test] All ALL TASKS ALL TASKS ACTIVE T…" at bounding box center [148, 80] width 225 height 91
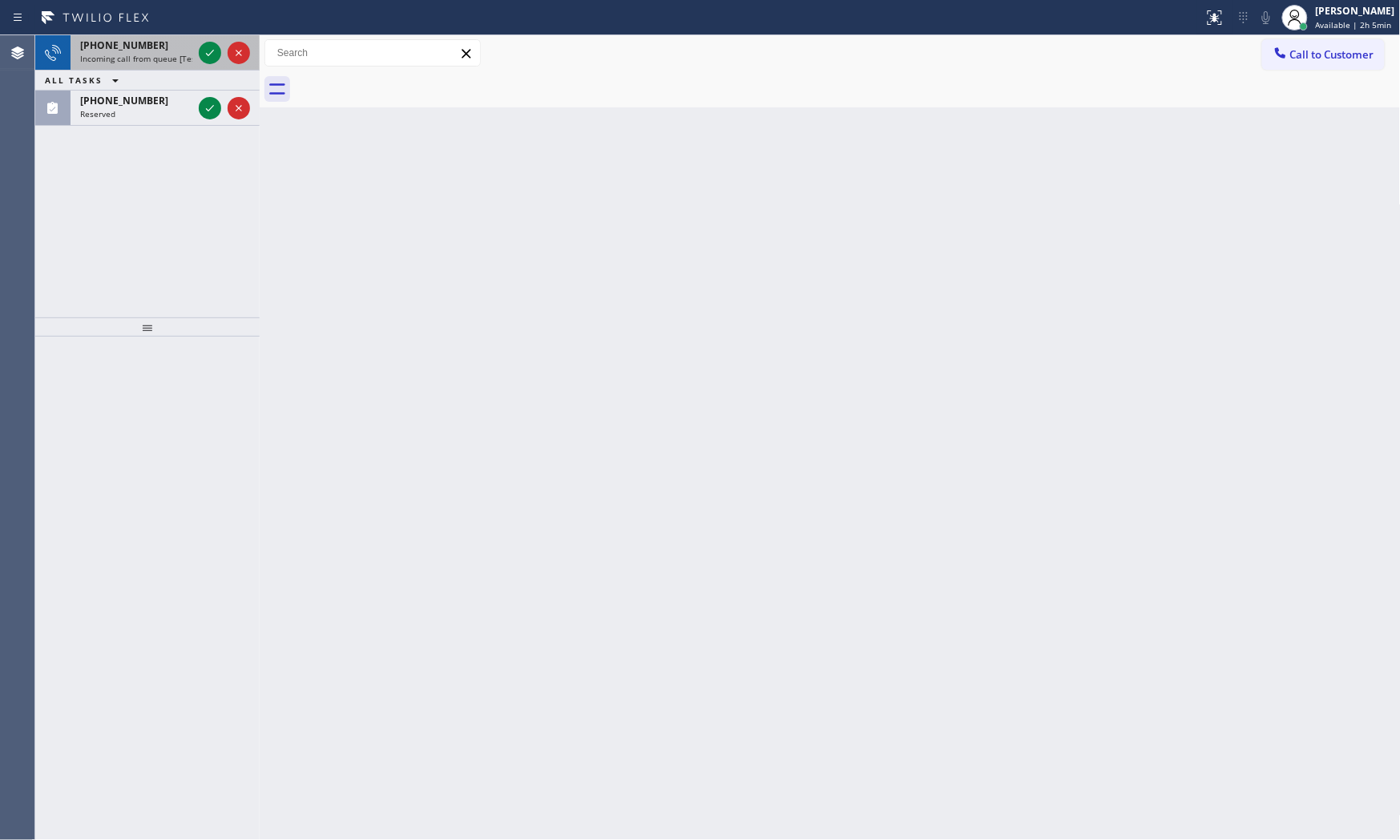
click at [188, 60] on span "Incoming call from queue [Test] All" at bounding box center [147, 59] width 133 height 11
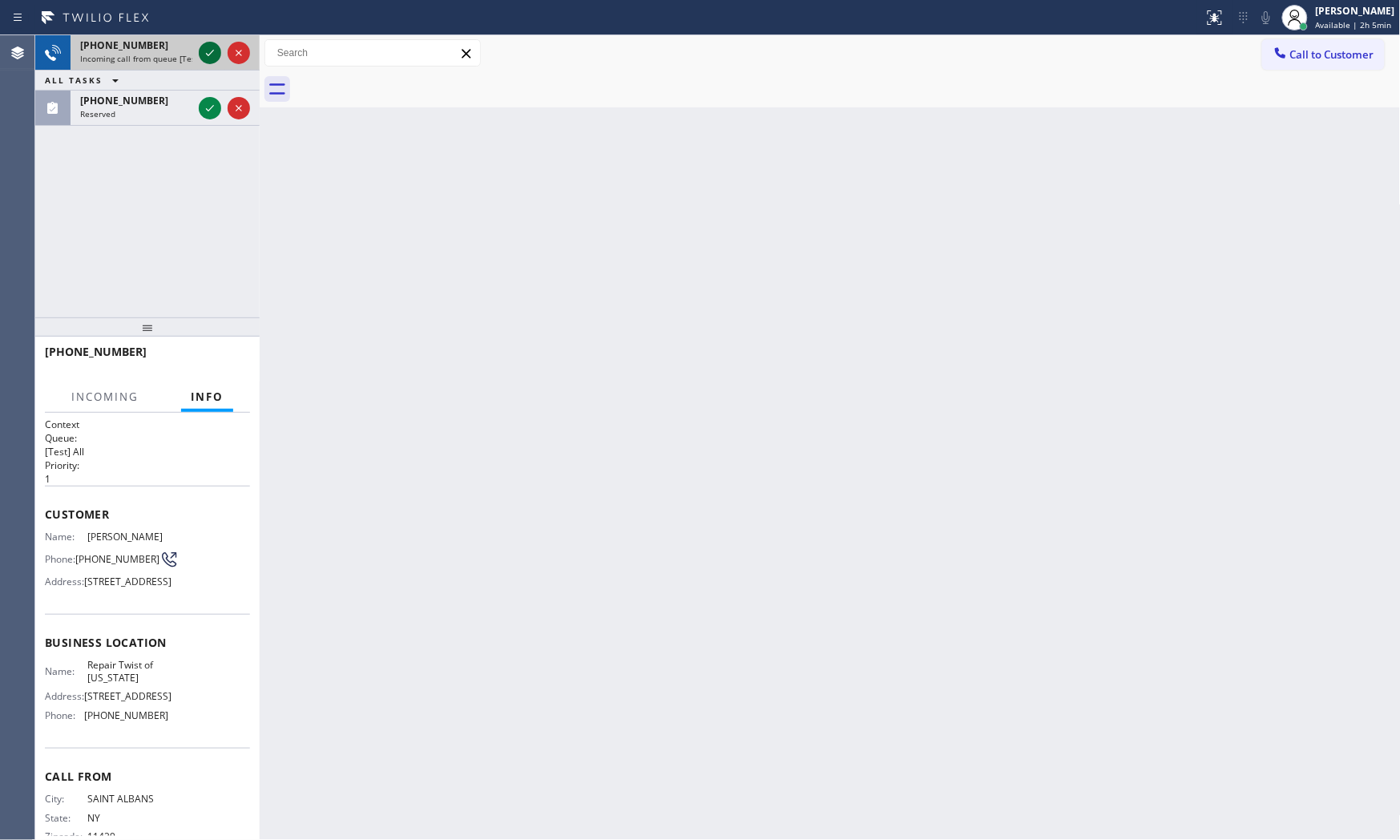
click at [201, 51] on icon at bounding box center [210, 53] width 19 height 19
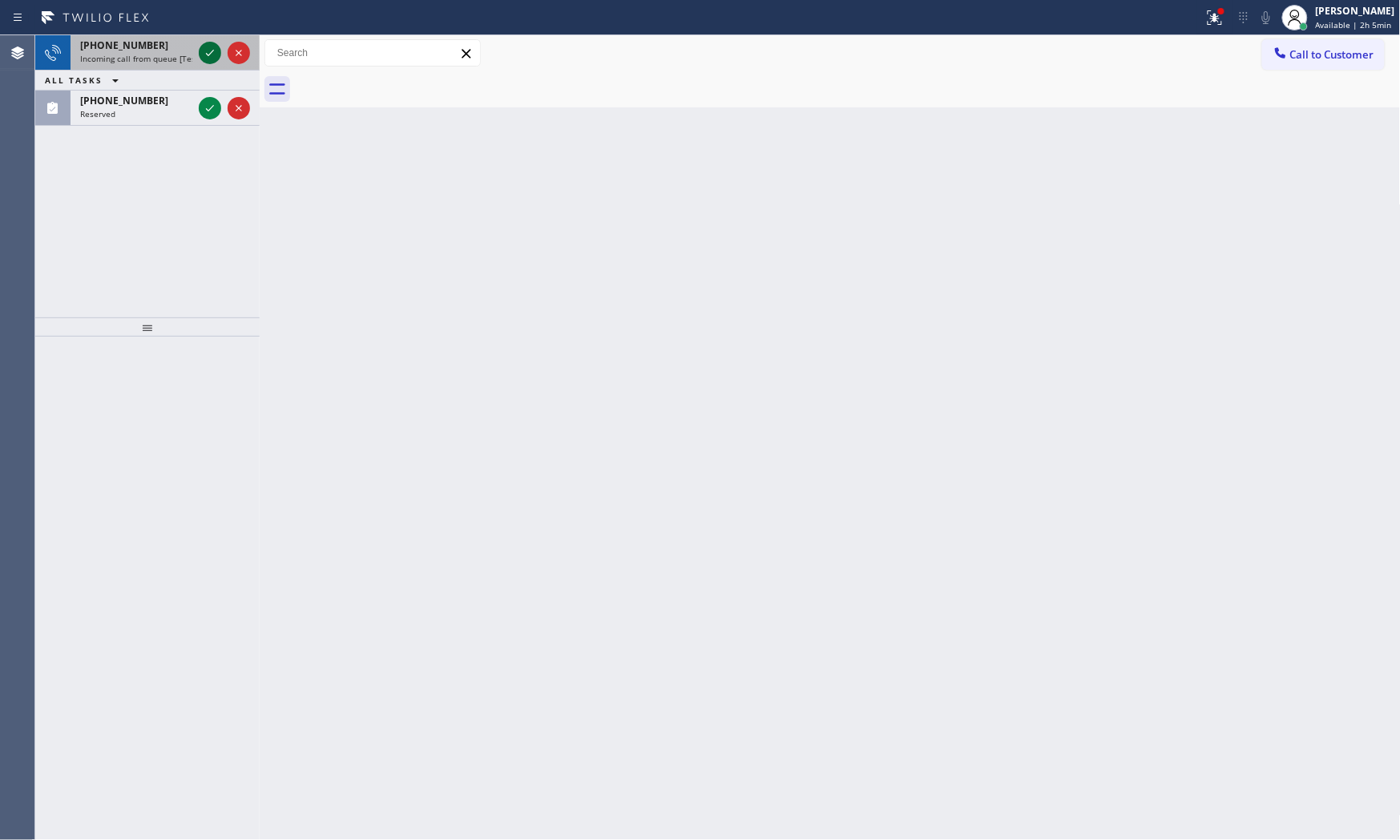
click at [215, 55] on icon at bounding box center [210, 53] width 19 height 19
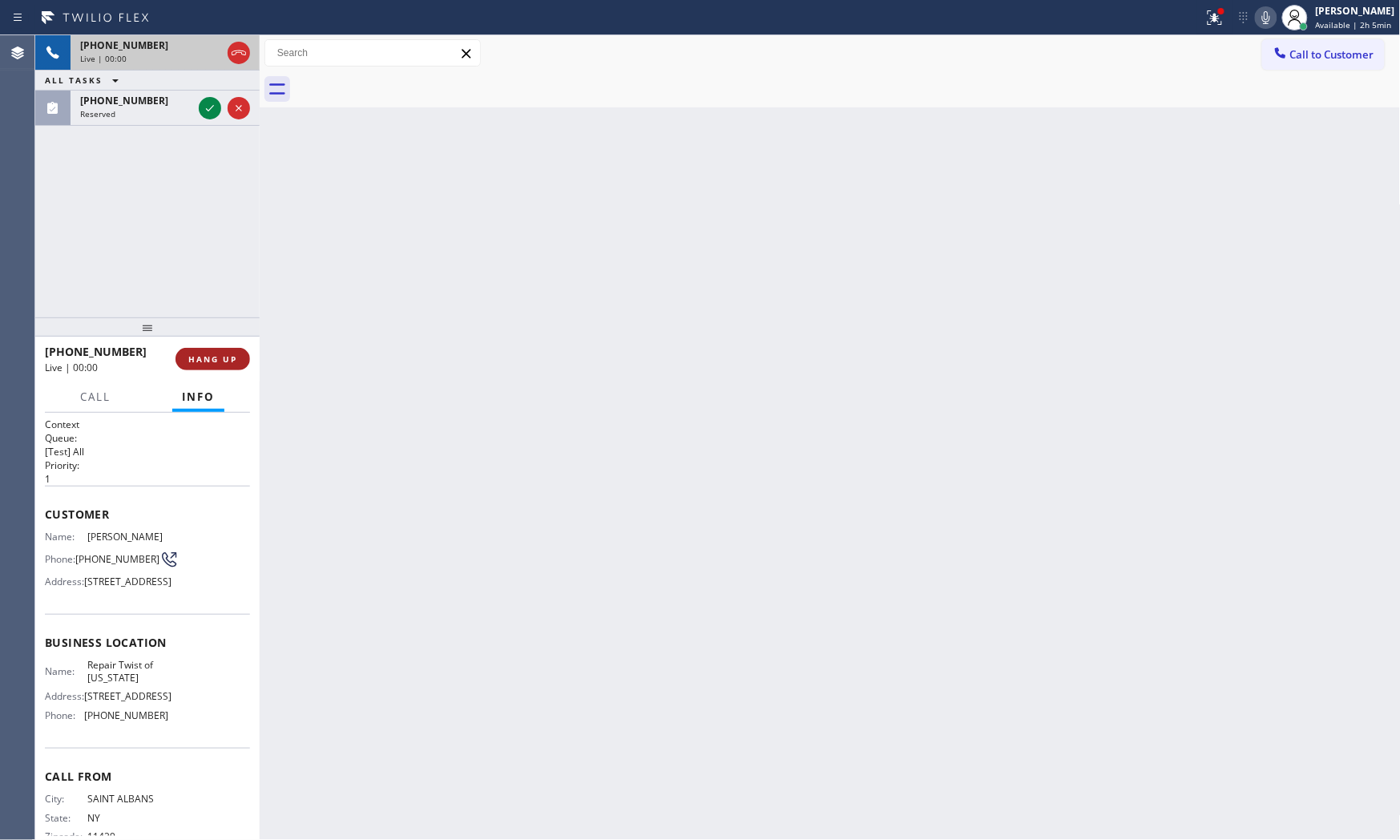
click at [212, 355] on span "HANG UP" at bounding box center [213, 359] width 49 height 11
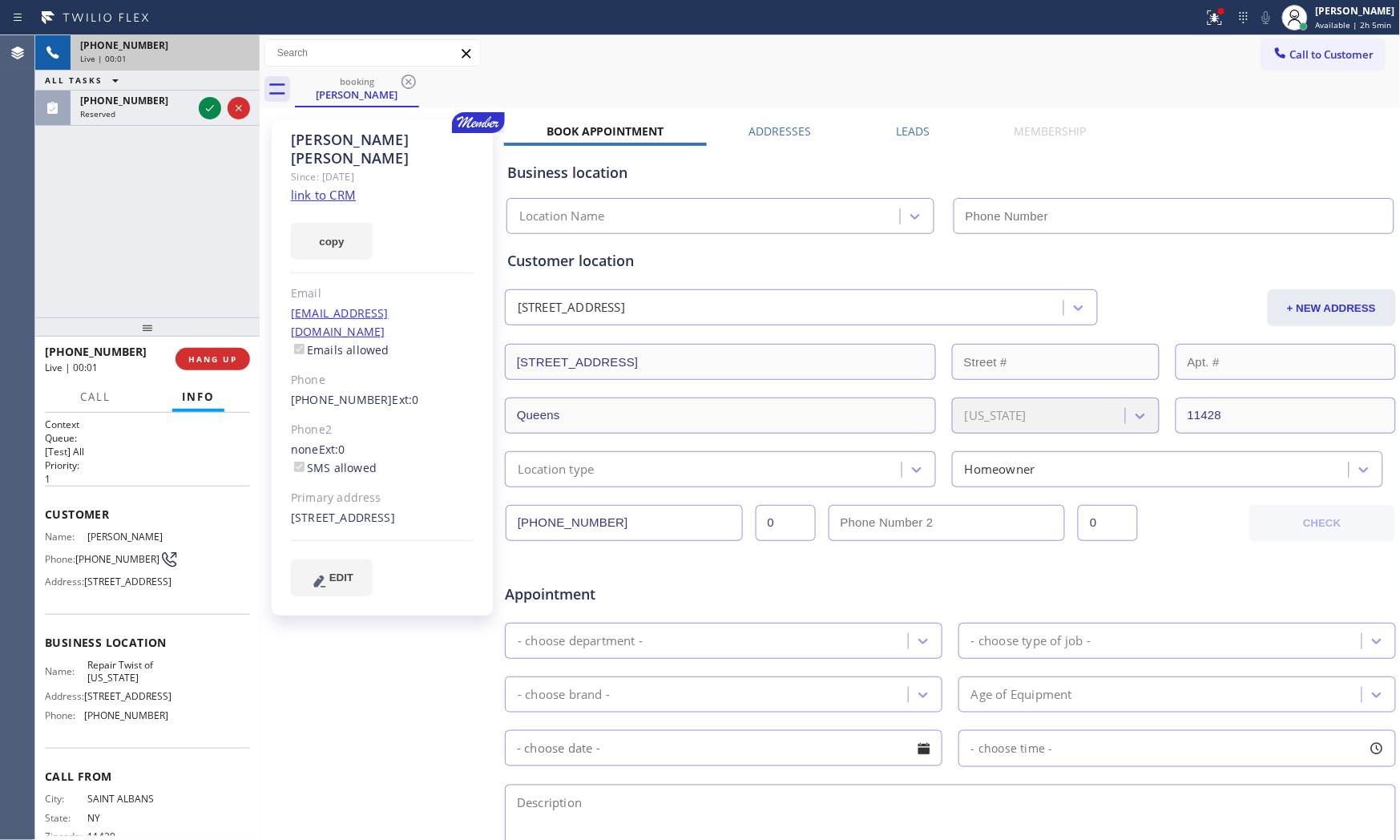
type input "[PHONE_NUMBER]"
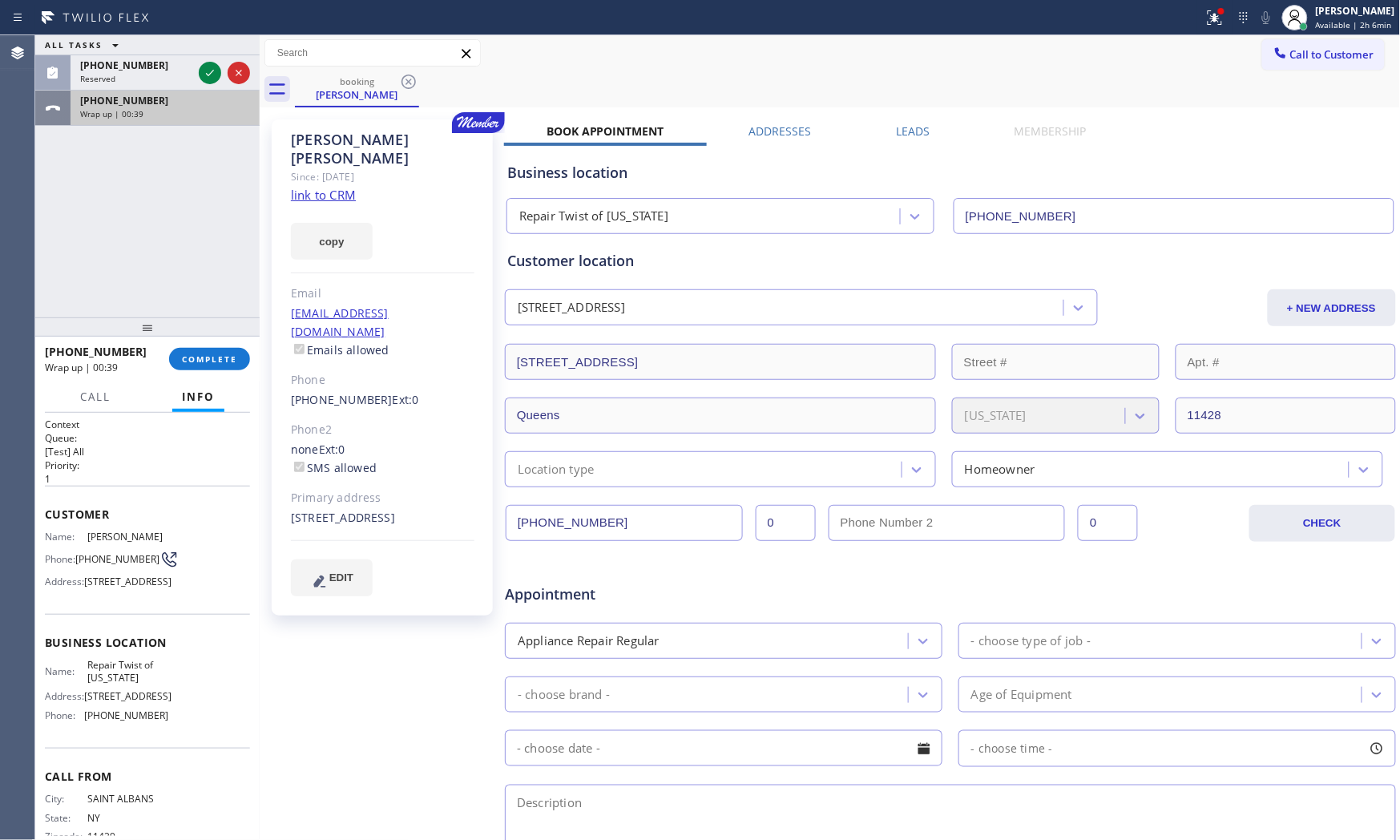
click at [148, 110] on div "Wrap up | 00:39" at bounding box center [165, 114] width 170 height 11
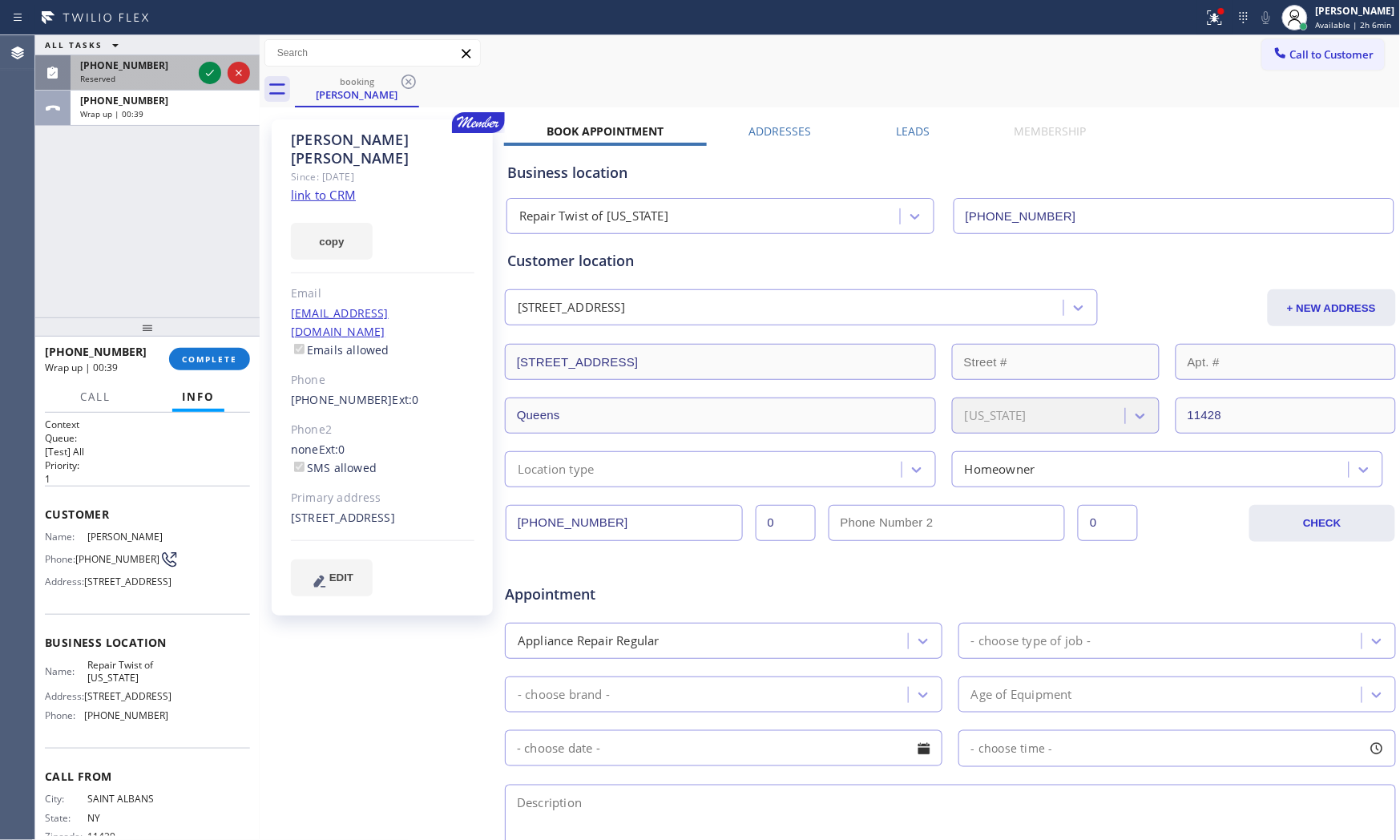
click at [167, 73] on div "Reserved" at bounding box center [136, 79] width 112 height 11
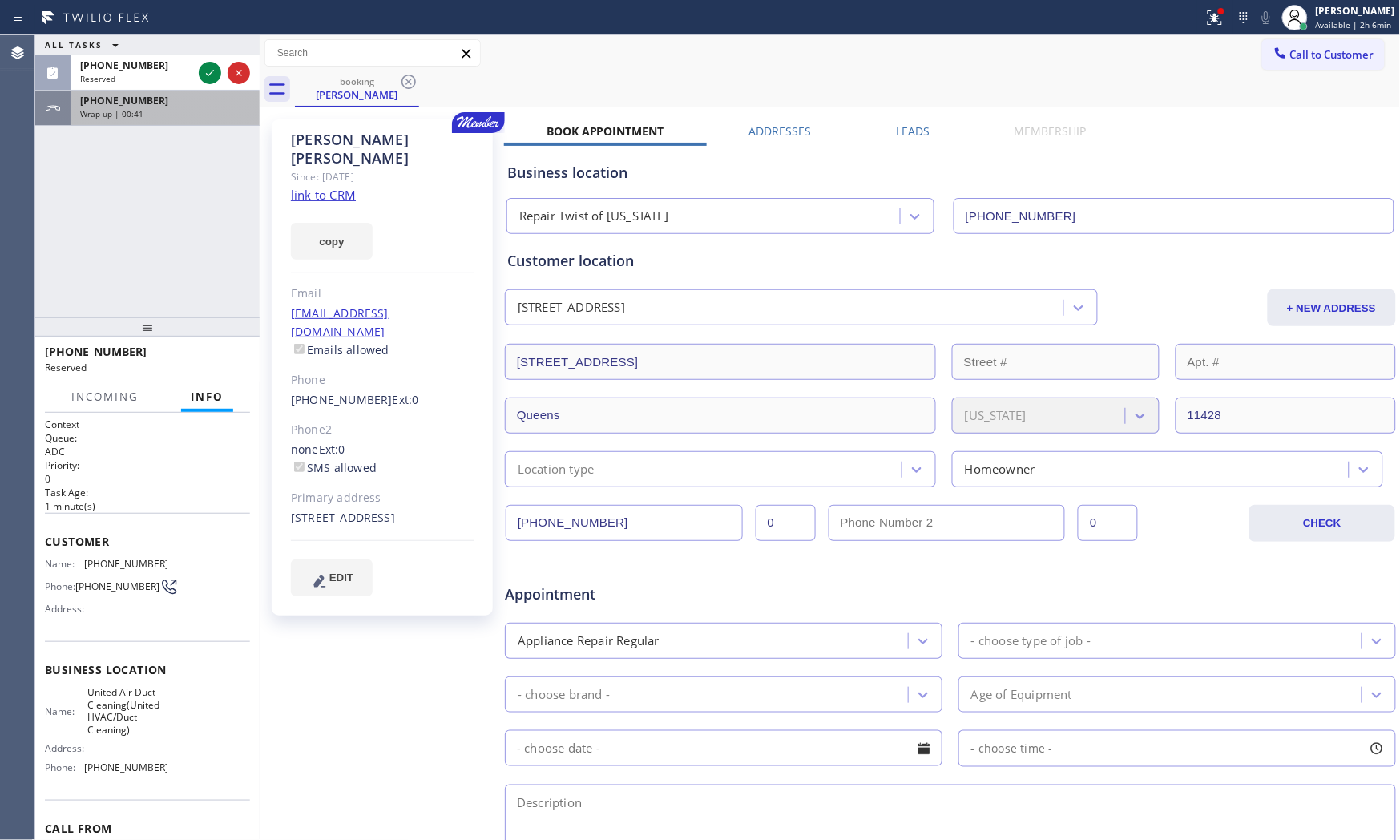
click at [134, 115] on span "Wrap up | 00:41" at bounding box center [112, 114] width 63 height 11
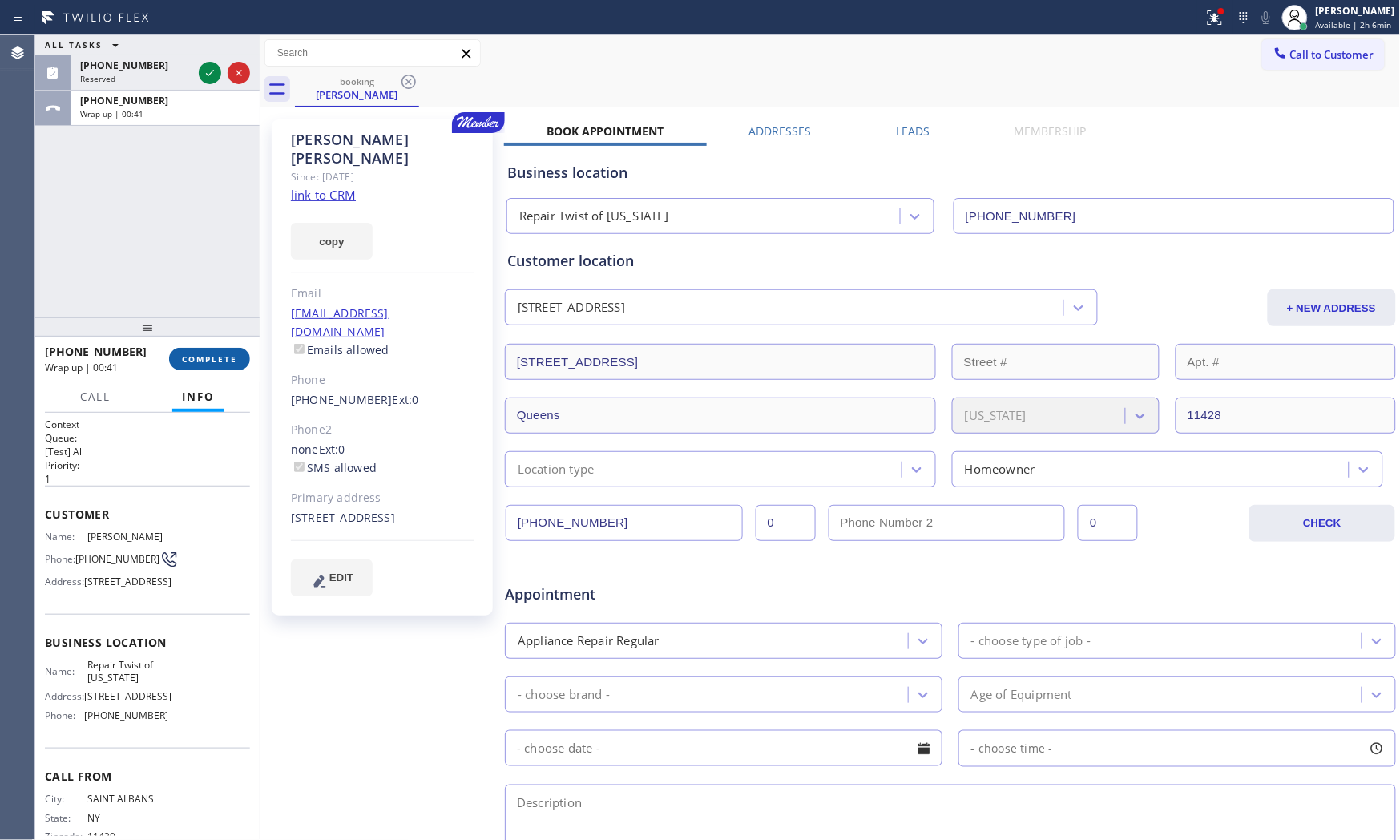
click at [214, 366] on button "COMPLETE" at bounding box center [209, 359] width 81 height 22
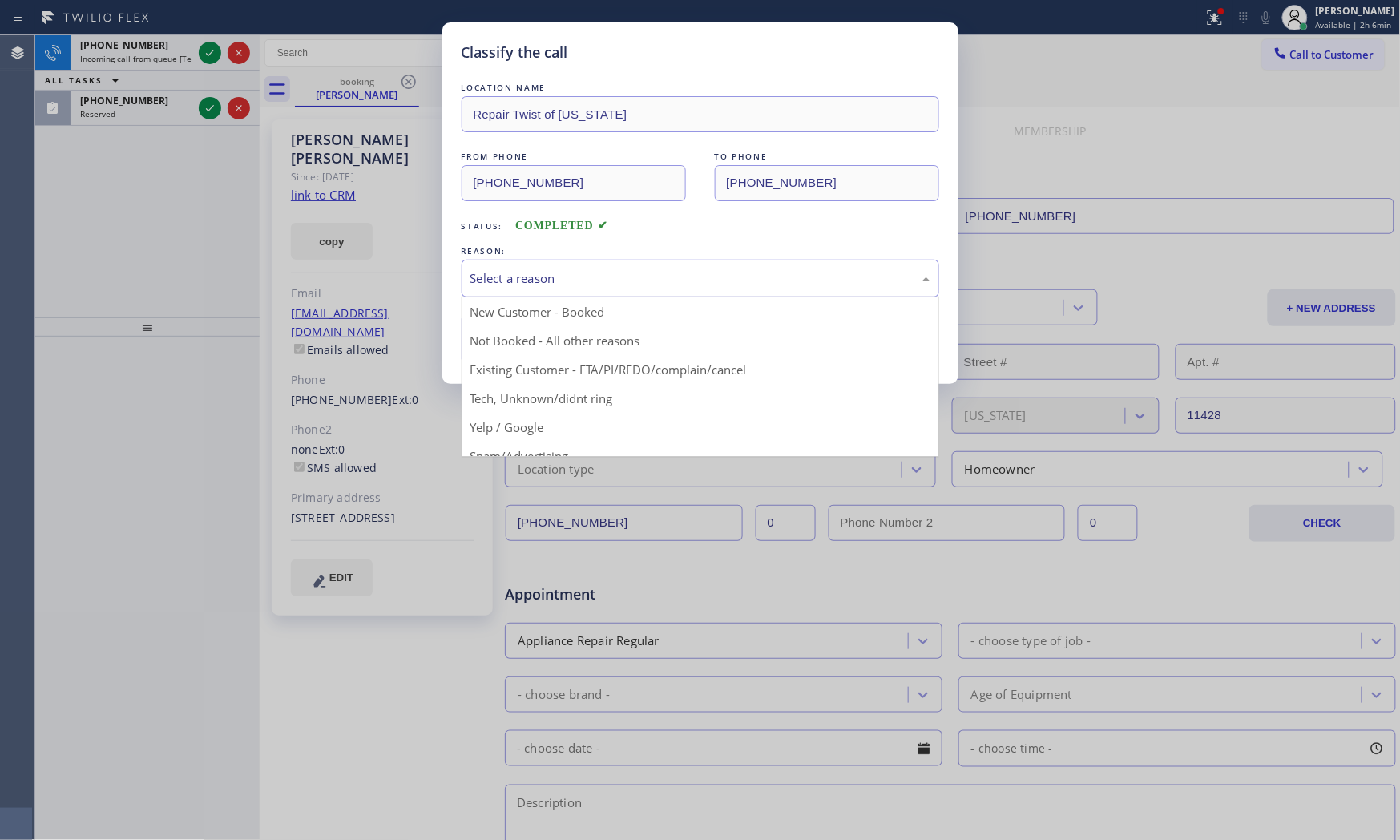
click at [585, 293] on div "Select a reason" at bounding box center [700, 278] width 477 height 38
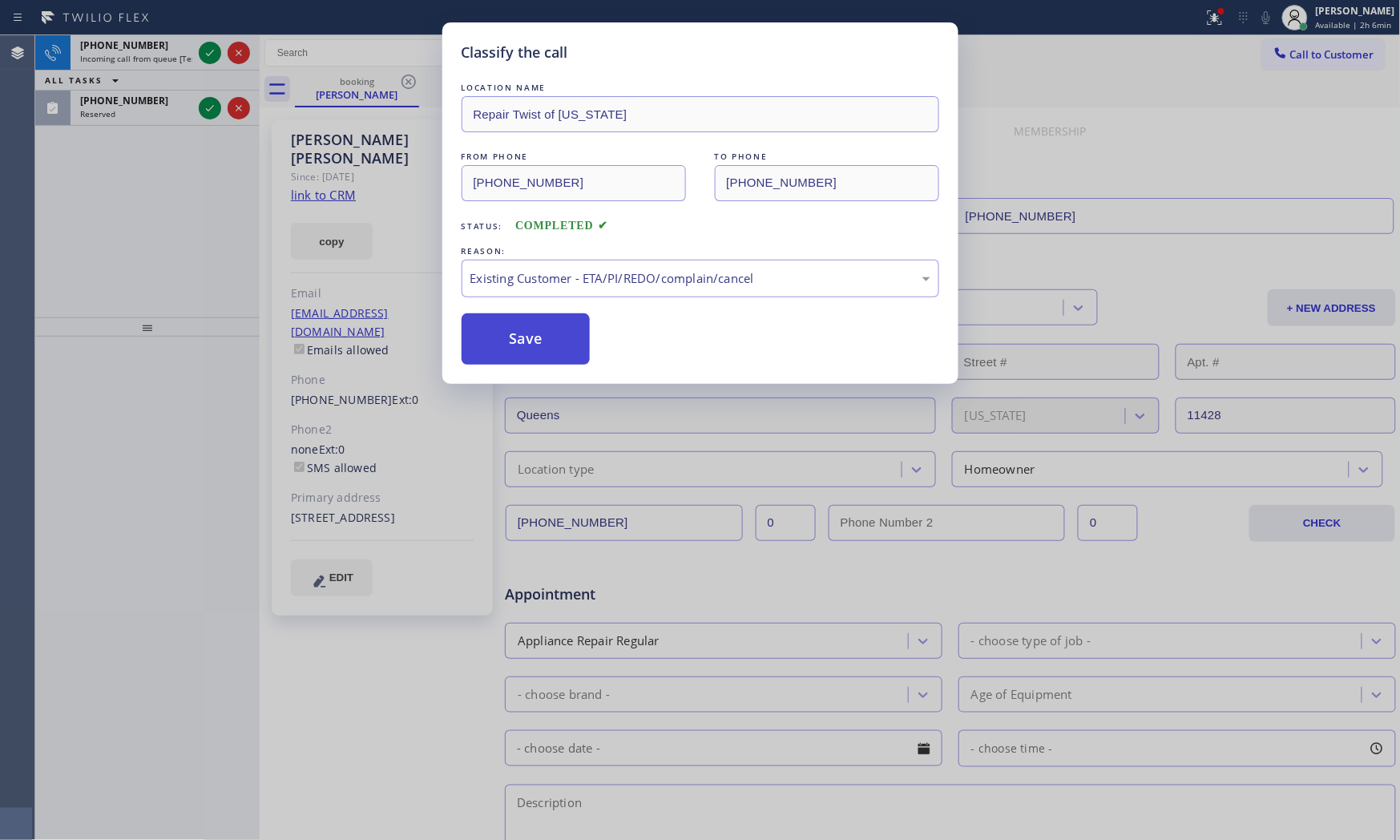
click at [543, 351] on button "Save" at bounding box center [526, 339] width 129 height 51
click at [541, 350] on button "Save" at bounding box center [526, 339] width 129 height 51
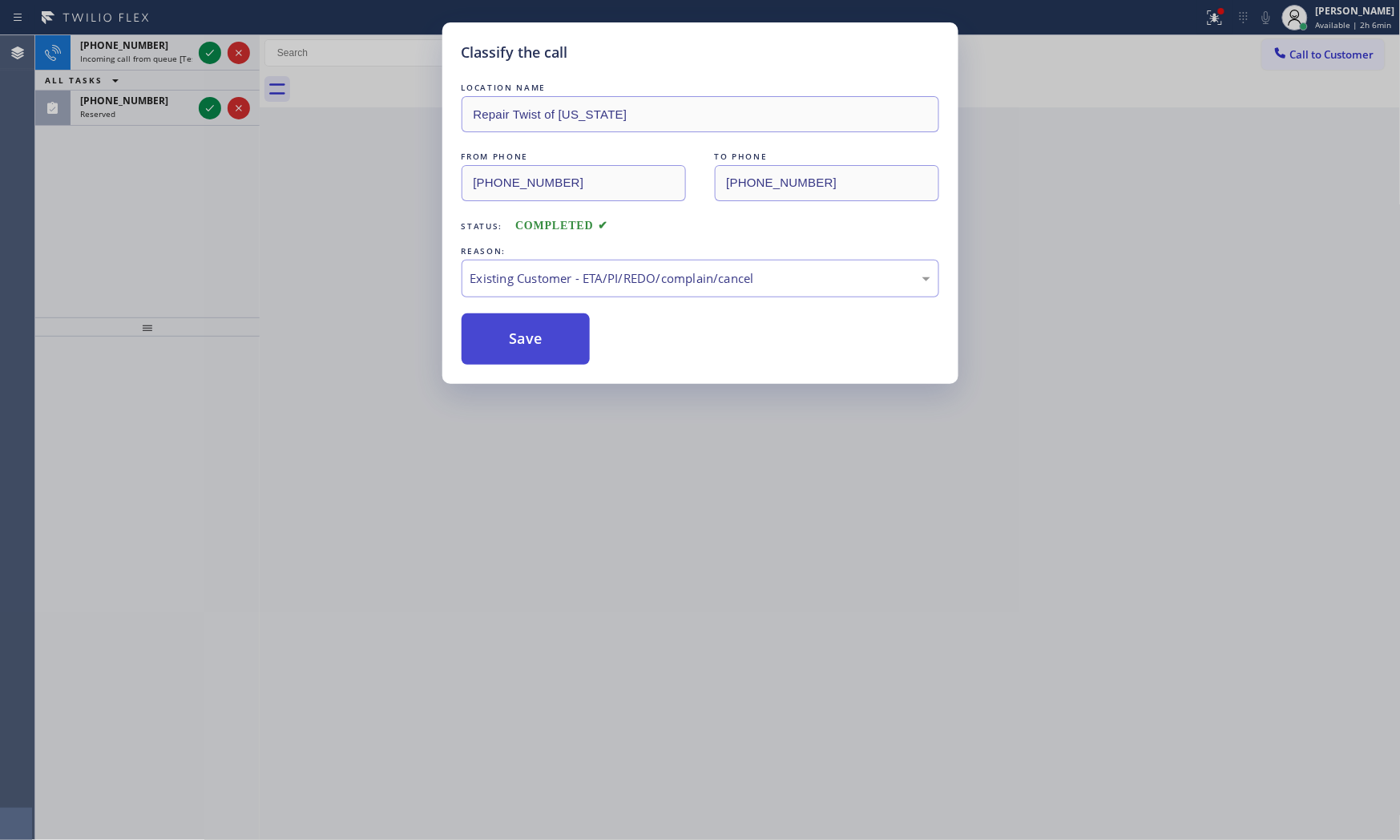
drag, startPoint x: 541, startPoint y: 350, endPoint x: 509, endPoint y: 337, distance: 34.5
click at [540, 350] on button "Save" at bounding box center [526, 339] width 129 height 51
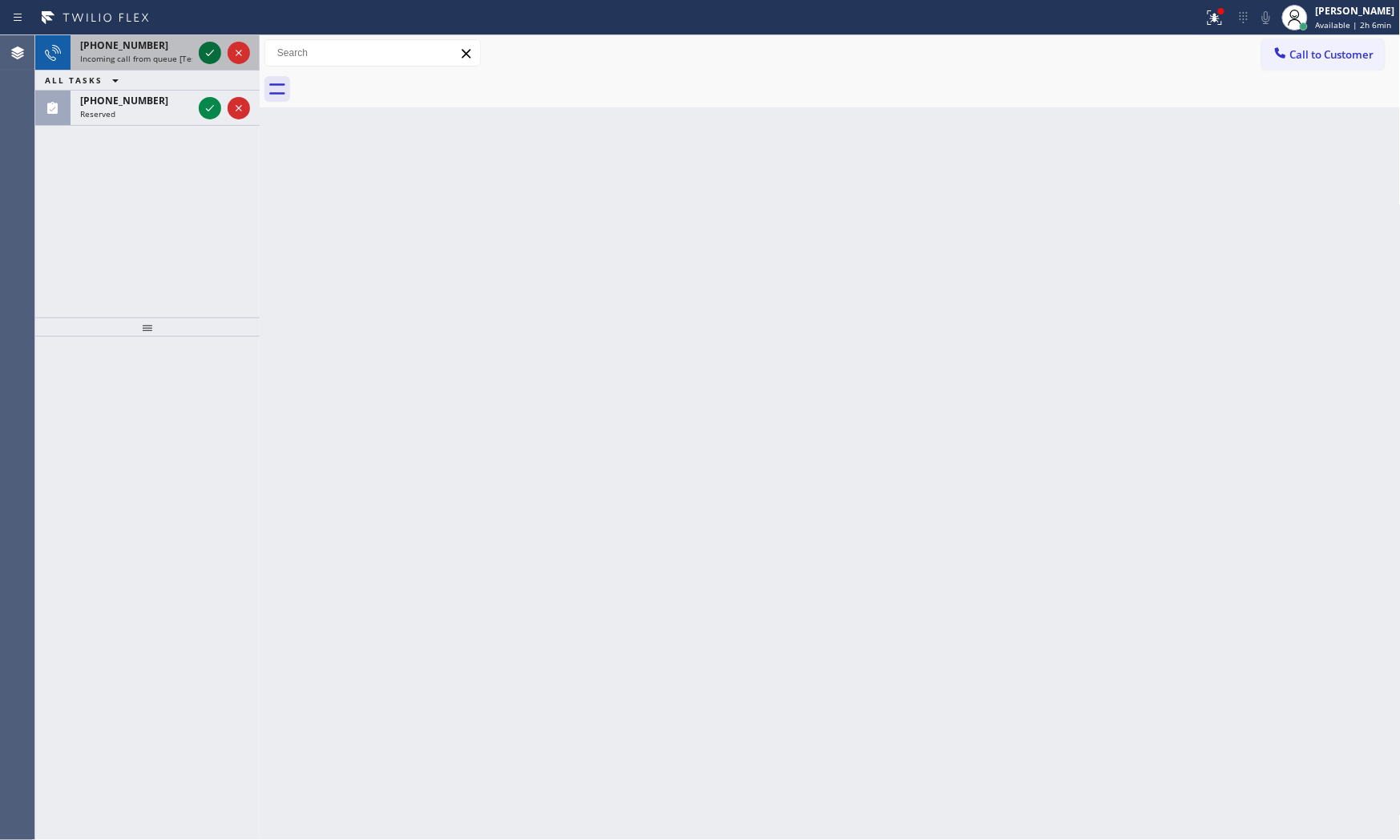
click at [201, 47] on icon at bounding box center [210, 53] width 19 height 19
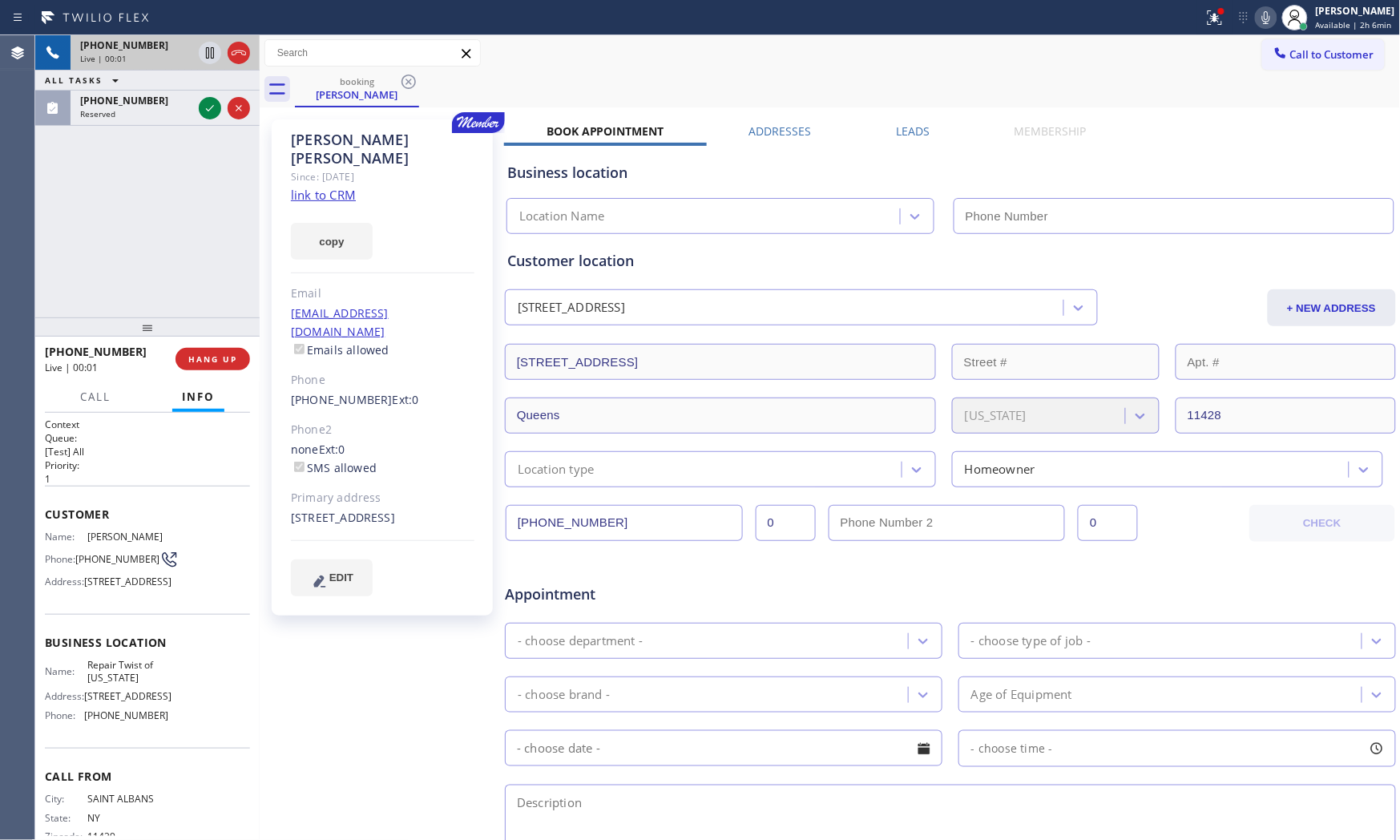
type input "[PHONE_NUMBER]"
click at [327, 205] on div "copy" at bounding box center [383, 232] width 184 height 55
click at [327, 187] on link "link to CRM" at bounding box center [323, 195] width 65 height 16
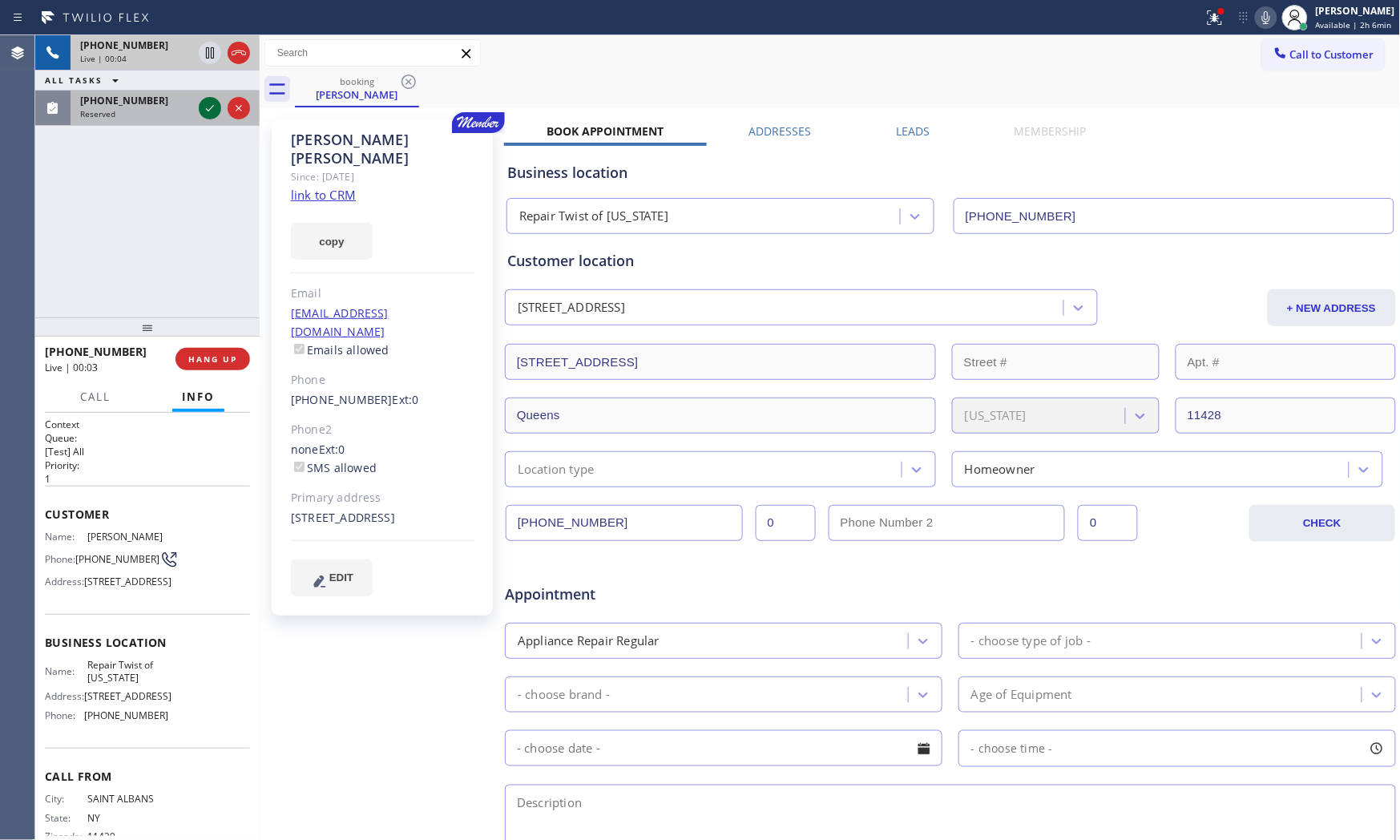
click at [217, 117] on icon at bounding box center [210, 108] width 19 height 19
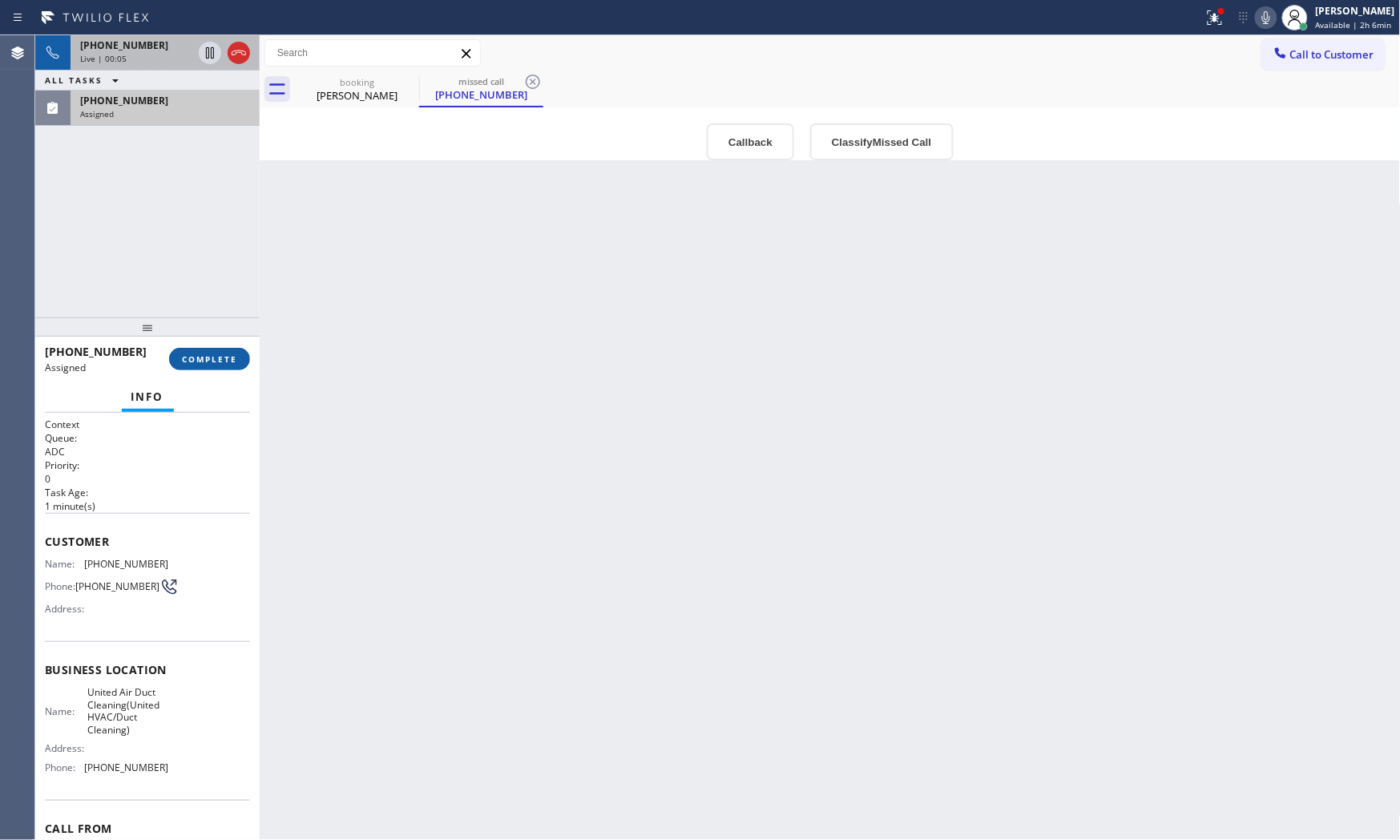
drag, startPoint x: 225, startPoint y: 354, endPoint x: 246, endPoint y: 350, distance: 21.4
click at [225, 355] on span "COMPLETE" at bounding box center [209, 359] width 55 height 11
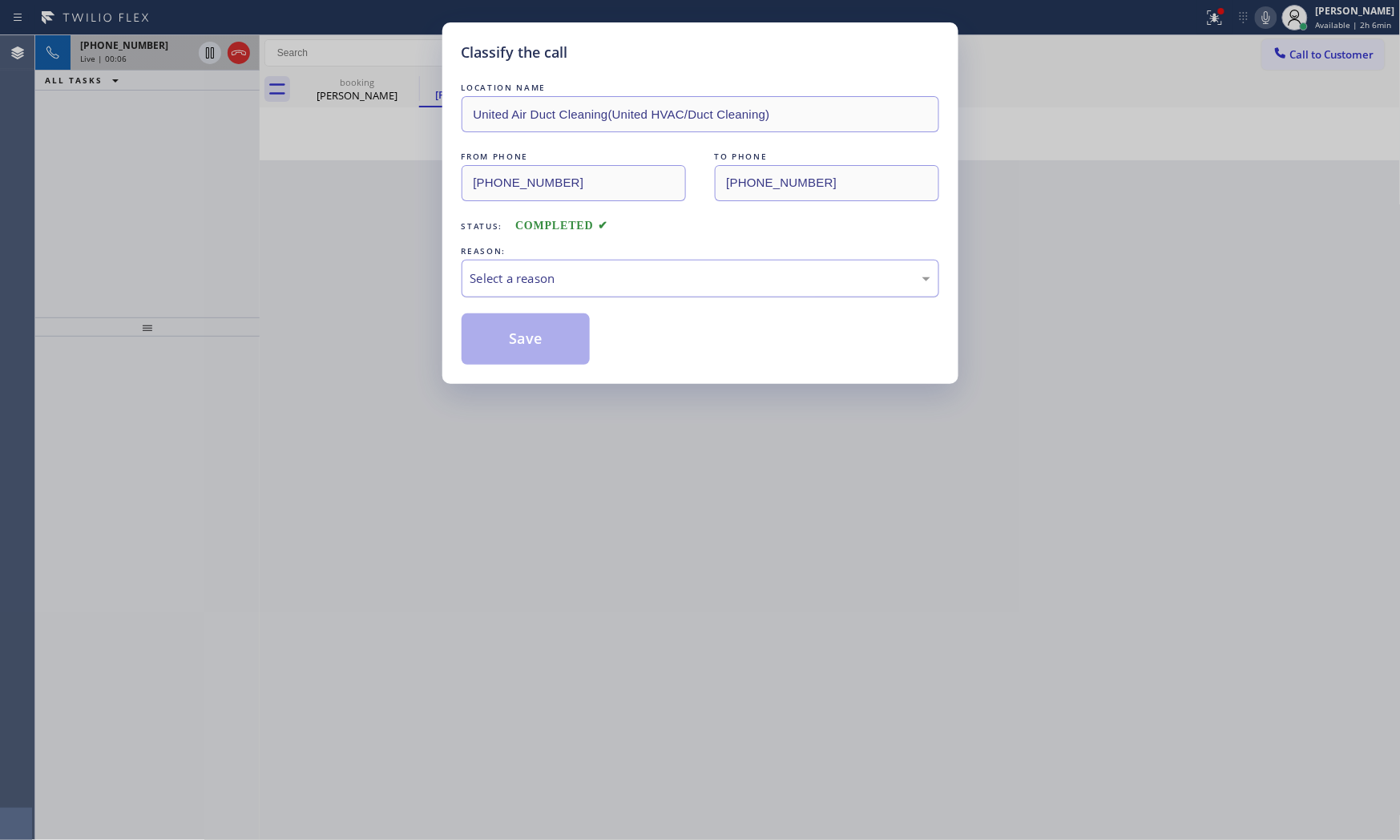
click at [502, 291] on div "Select a reason" at bounding box center [700, 278] width 477 height 38
click at [505, 341] on button "Save" at bounding box center [526, 339] width 129 height 51
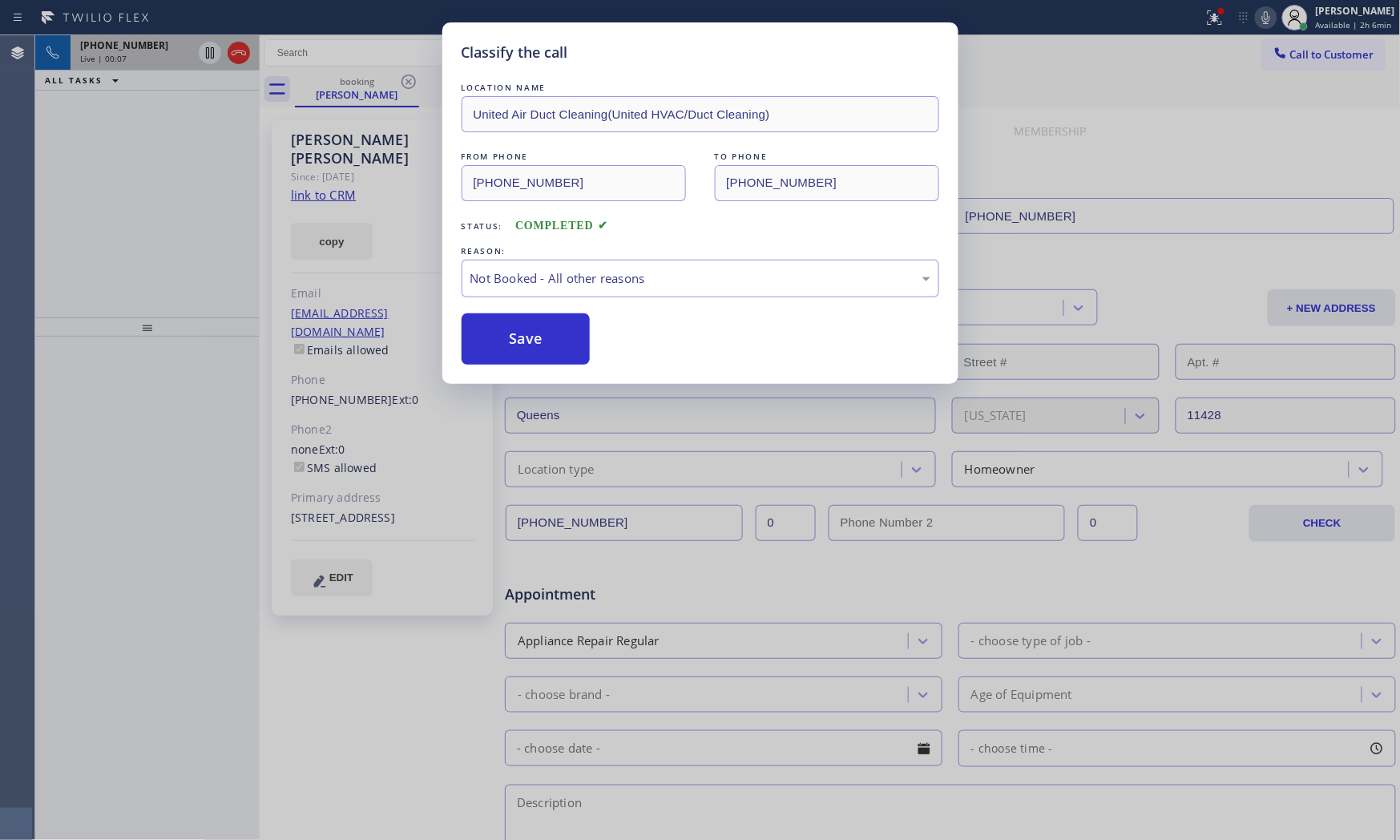
click at [505, 341] on button "Save" at bounding box center [526, 339] width 129 height 51
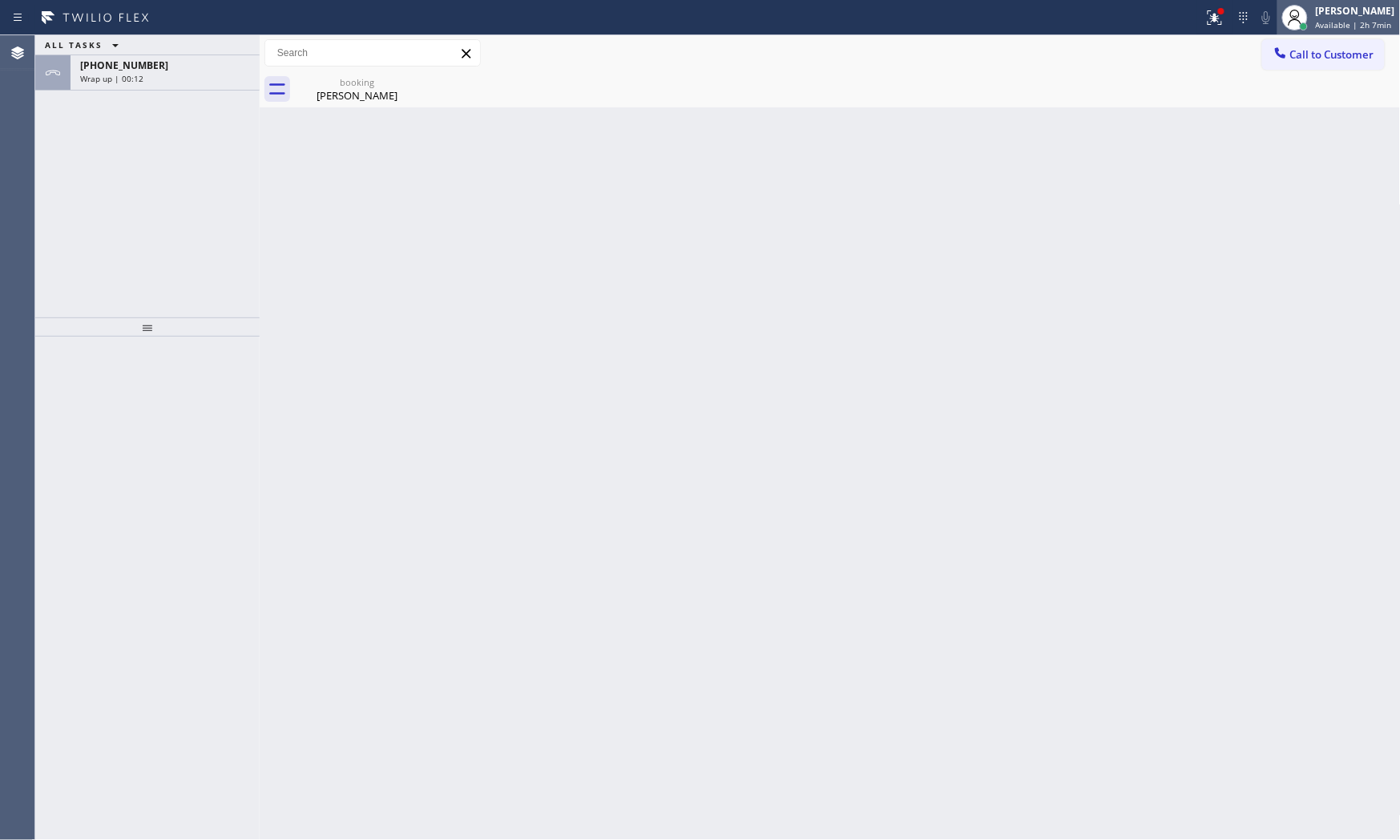
click at [1260, 25] on div "[PERSON_NAME] Available | 2h 7min" at bounding box center [1356, 17] width 87 height 28
click at [1260, 24] on div "[PERSON_NAME] Available | 2h 7min" at bounding box center [1356, 17] width 87 height 28
click at [1260, 22] on span "Available | 2h 7min" at bounding box center [1353, 25] width 76 height 11
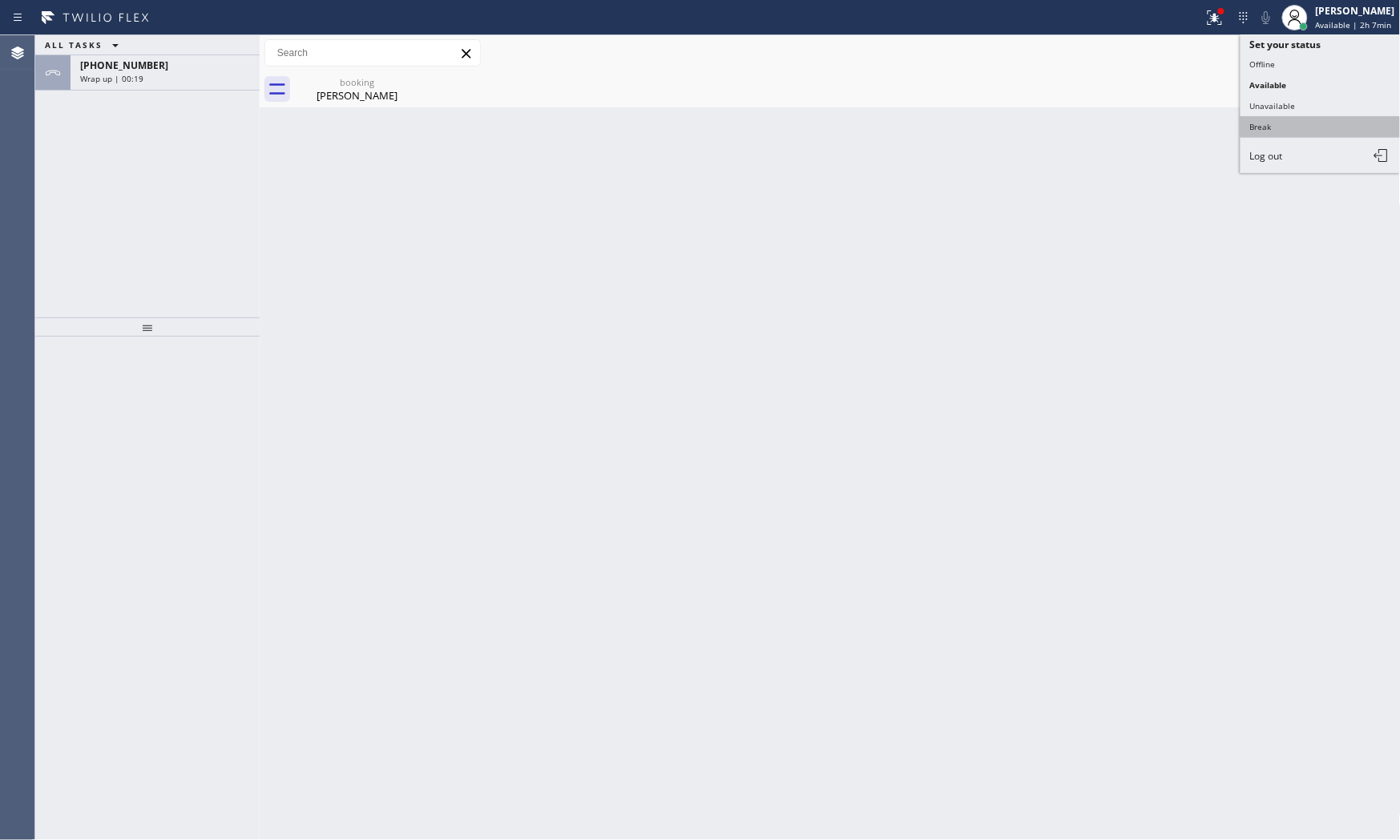
drag, startPoint x: 1295, startPoint y: 113, endPoint x: 1297, endPoint y: 121, distance: 8.2
click at [1260, 121] on ul "Set your status Offline Available Unavailable Break Log out" at bounding box center [1321, 103] width 160 height 139
click at [1260, 121] on button "Break" at bounding box center [1321, 127] width 160 height 21
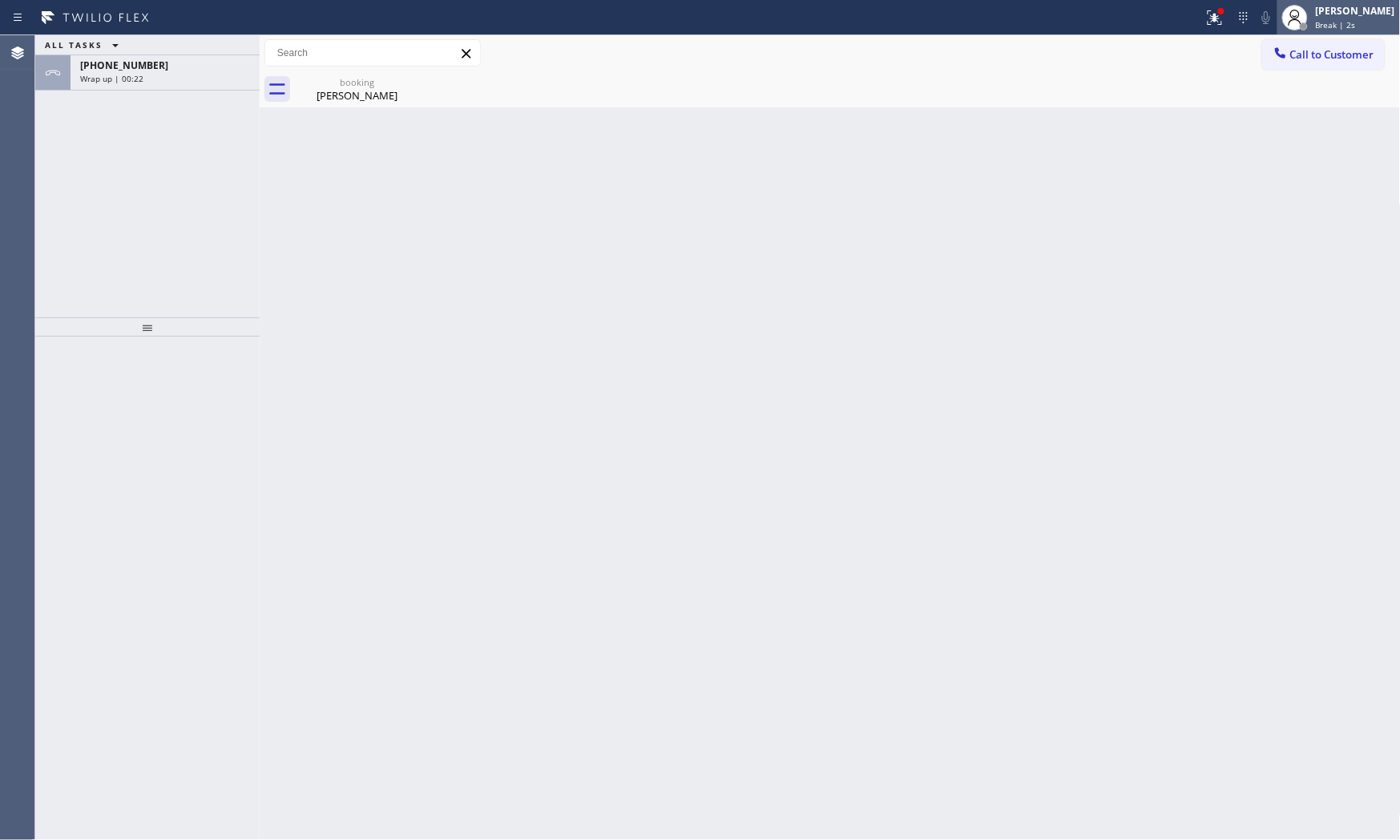
click at [1260, 8] on div "[PERSON_NAME]" at bounding box center [1355, 10] width 79 height 14
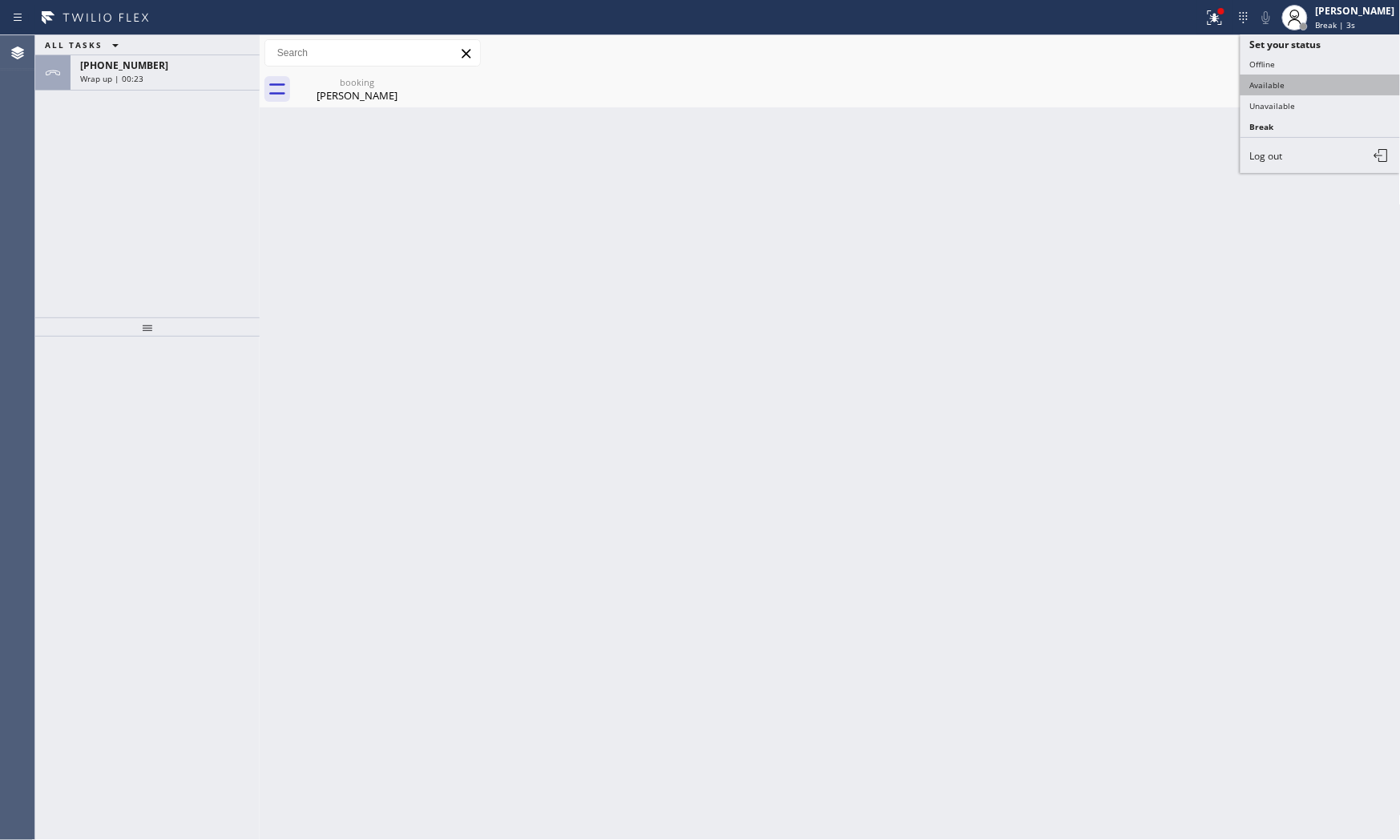
click at [1260, 85] on button "Available" at bounding box center [1321, 85] width 160 height 21
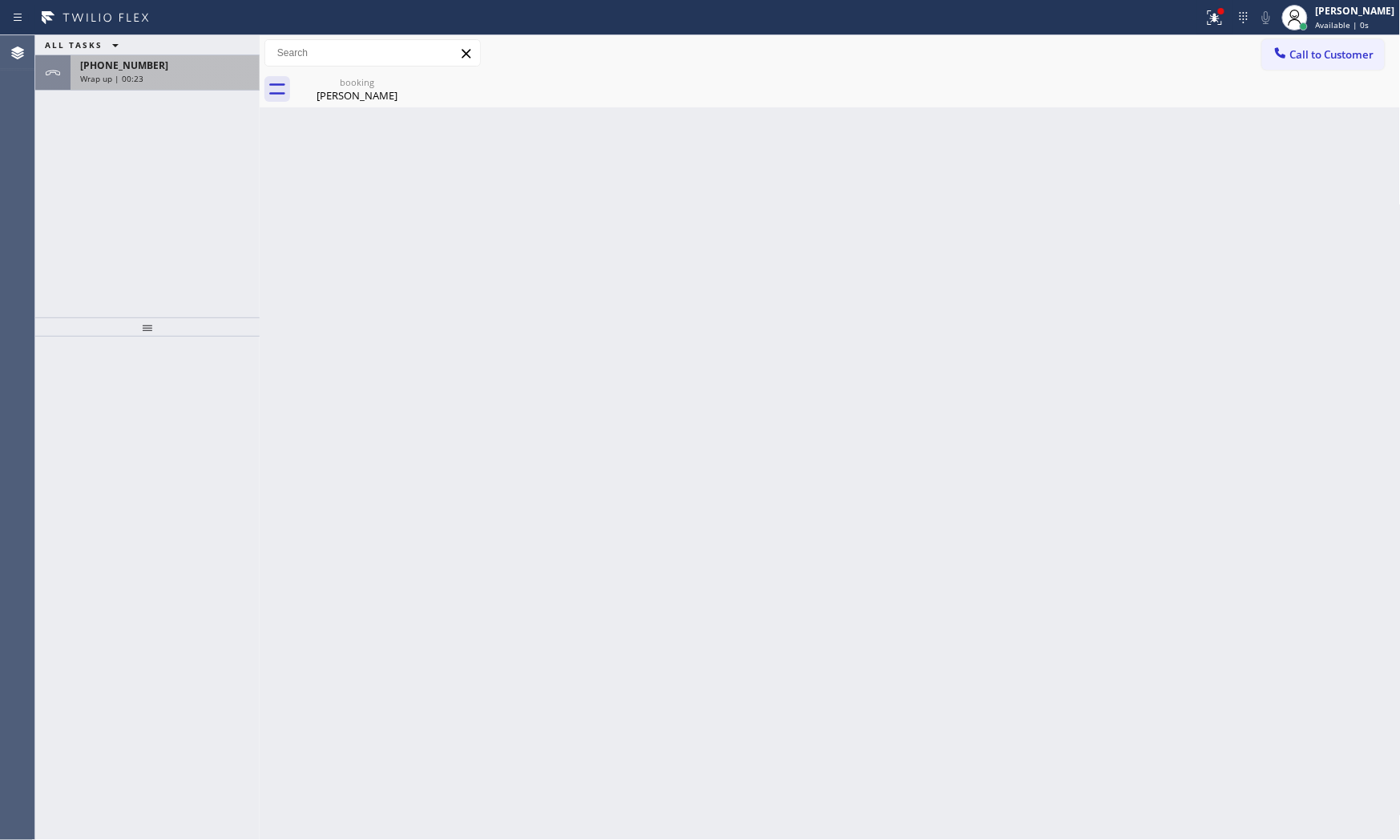
click at [120, 66] on span "[PHONE_NUMBER]" at bounding box center [124, 65] width 88 height 14
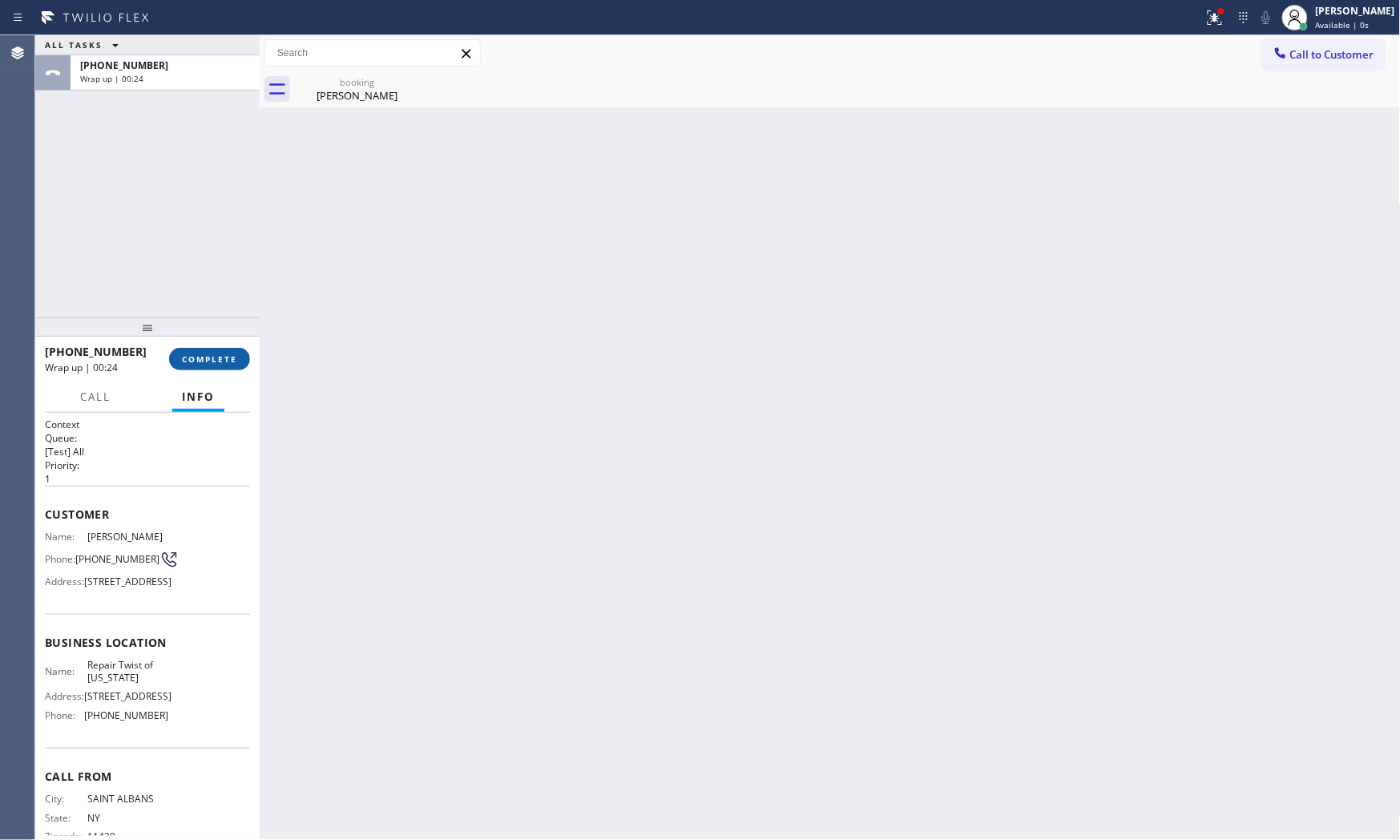
click at [226, 362] on span "COMPLETE" at bounding box center [209, 359] width 55 height 11
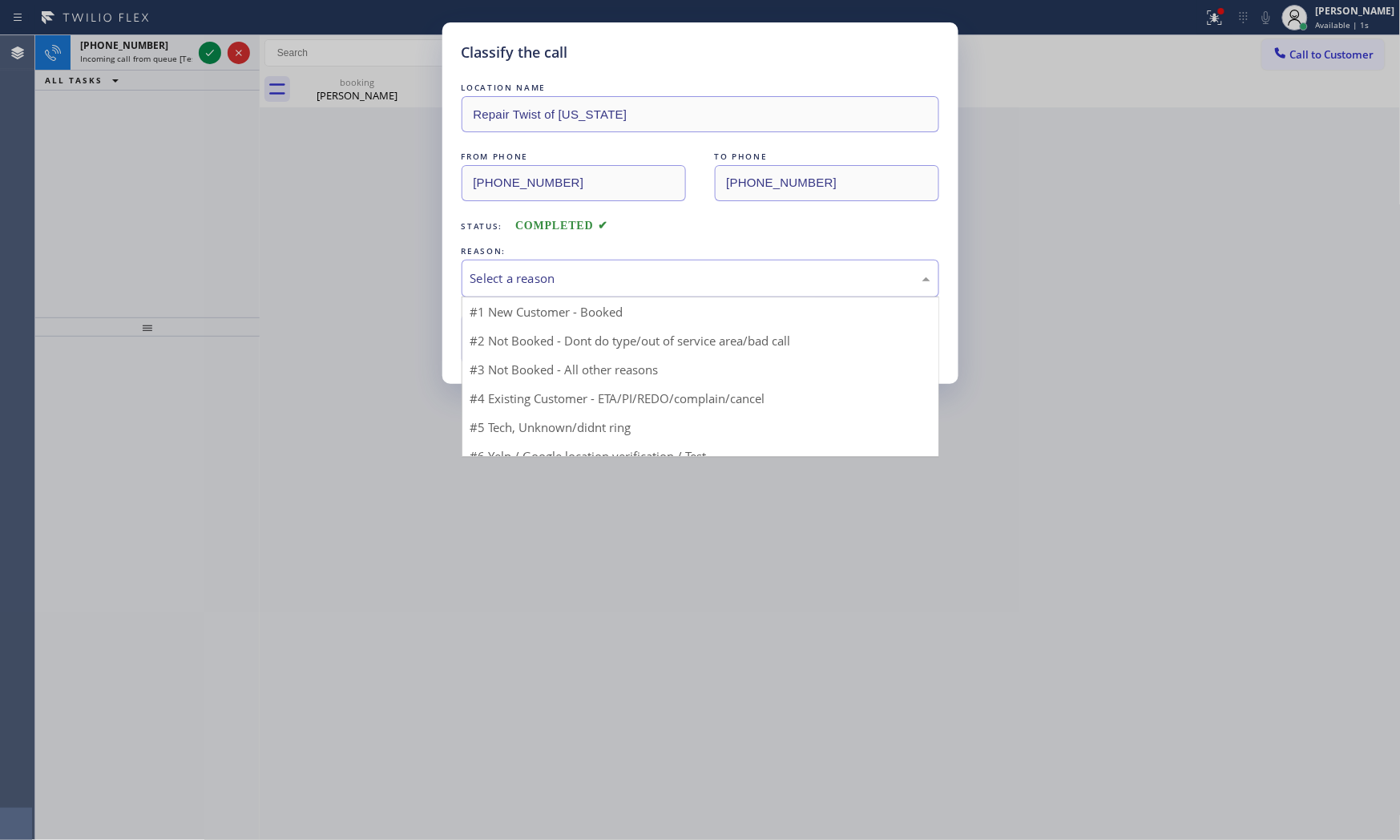
click at [517, 282] on div "Select a reason" at bounding box center [700, 278] width 460 height 18
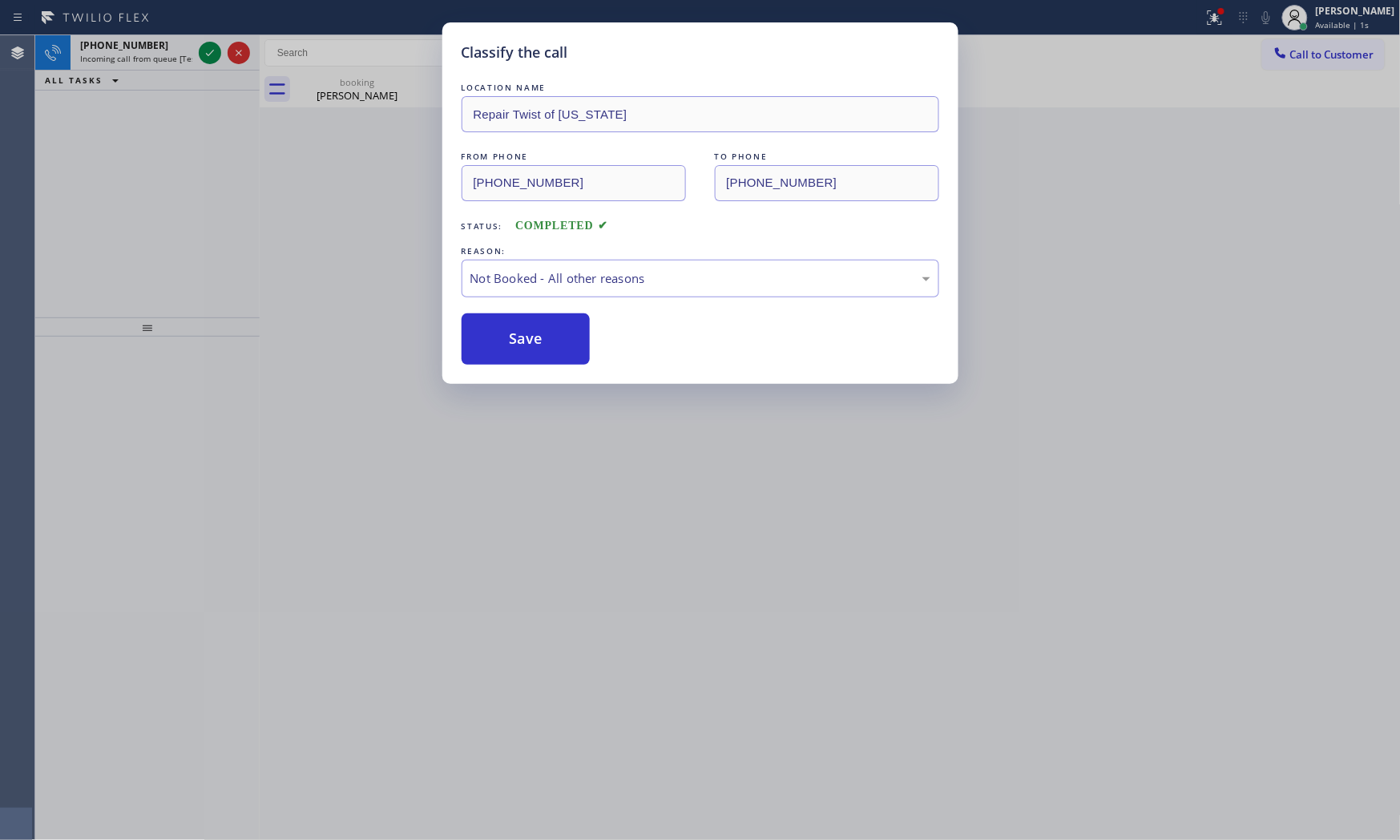
click at [506, 330] on button "Save" at bounding box center [526, 339] width 129 height 51
click at [505, 330] on button "Save" at bounding box center [526, 339] width 129 height 51
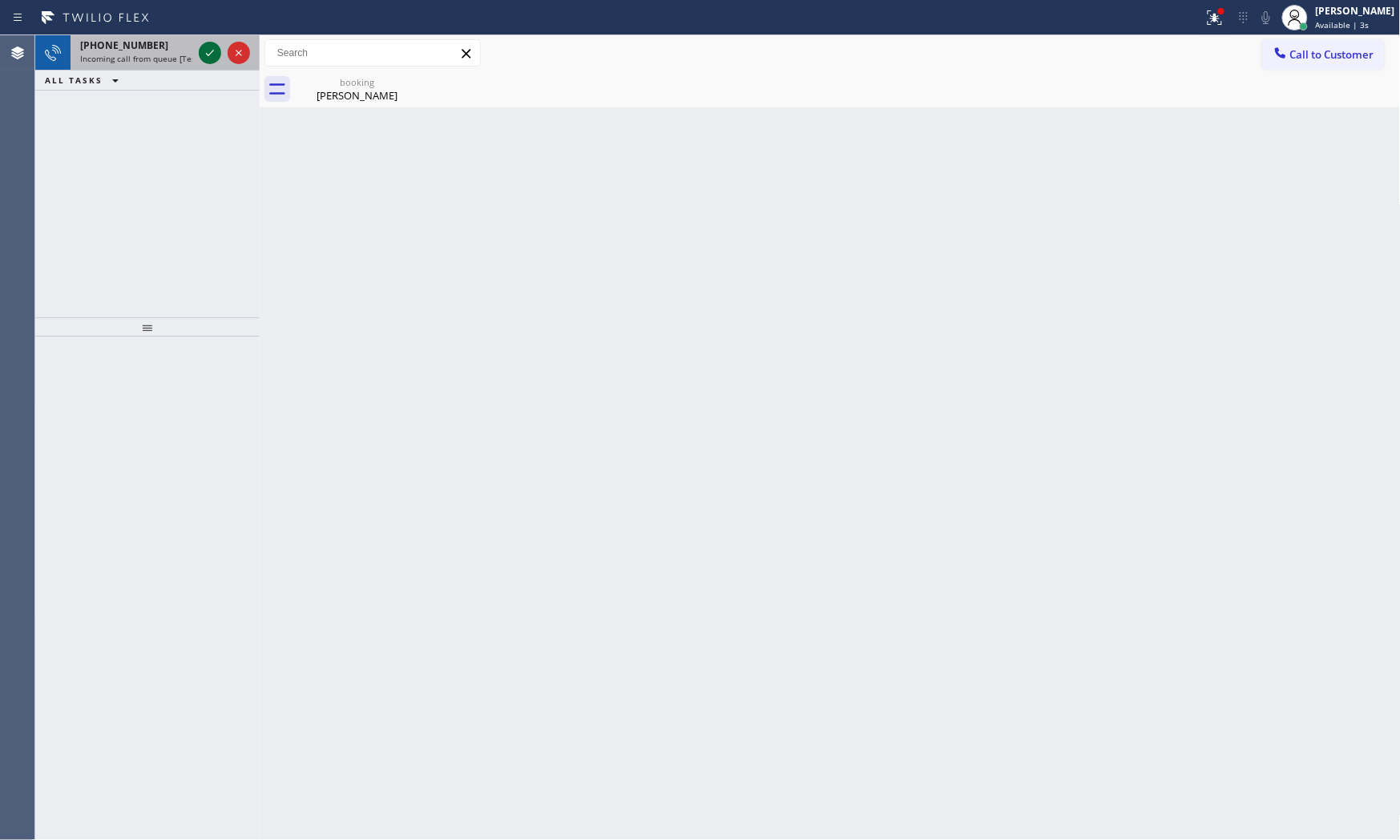
click at [202, 55] on icon at bounding box center [210, 53] width 19 height 19
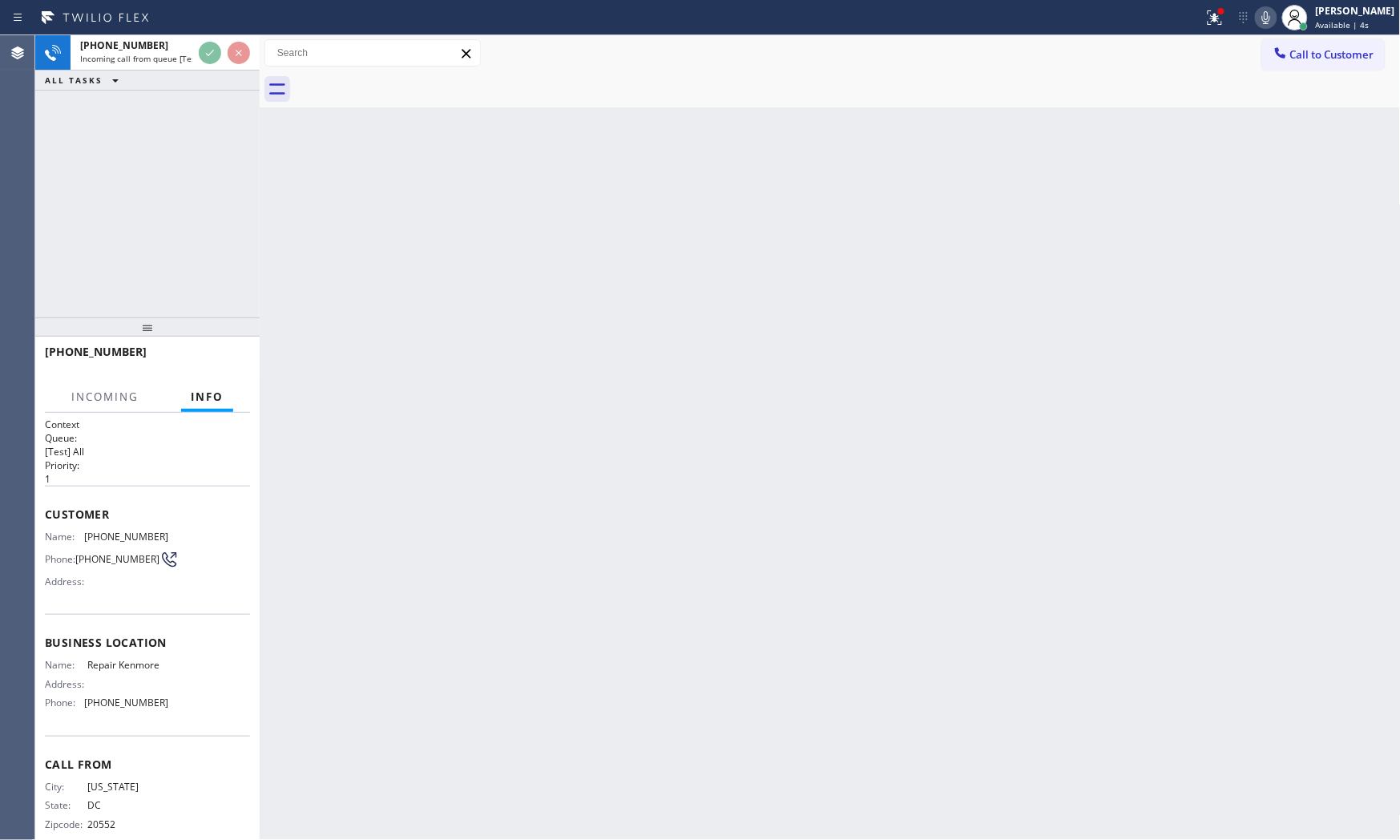
scroll to position [25, 0]
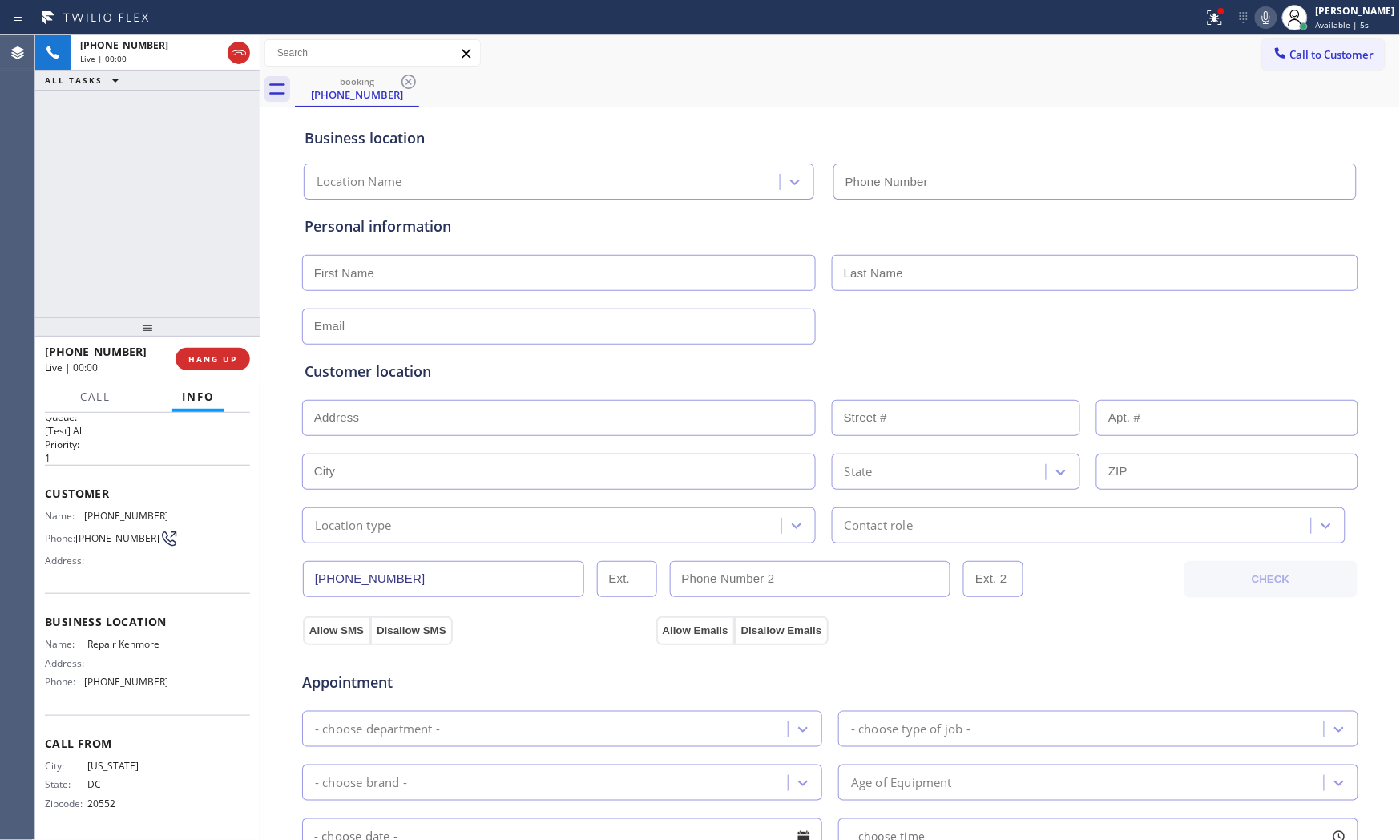
type input "[PHONE_NUMBER]"
click at [1255, 18] on div at bounding box center [1266, 18] width 22 height 19
click at [1256, 18] on icon at bounding box center [1266, 18] width 19 height 19
click at [1207, 14] on icon at bounding box center [1215, 18] width 19 height 19
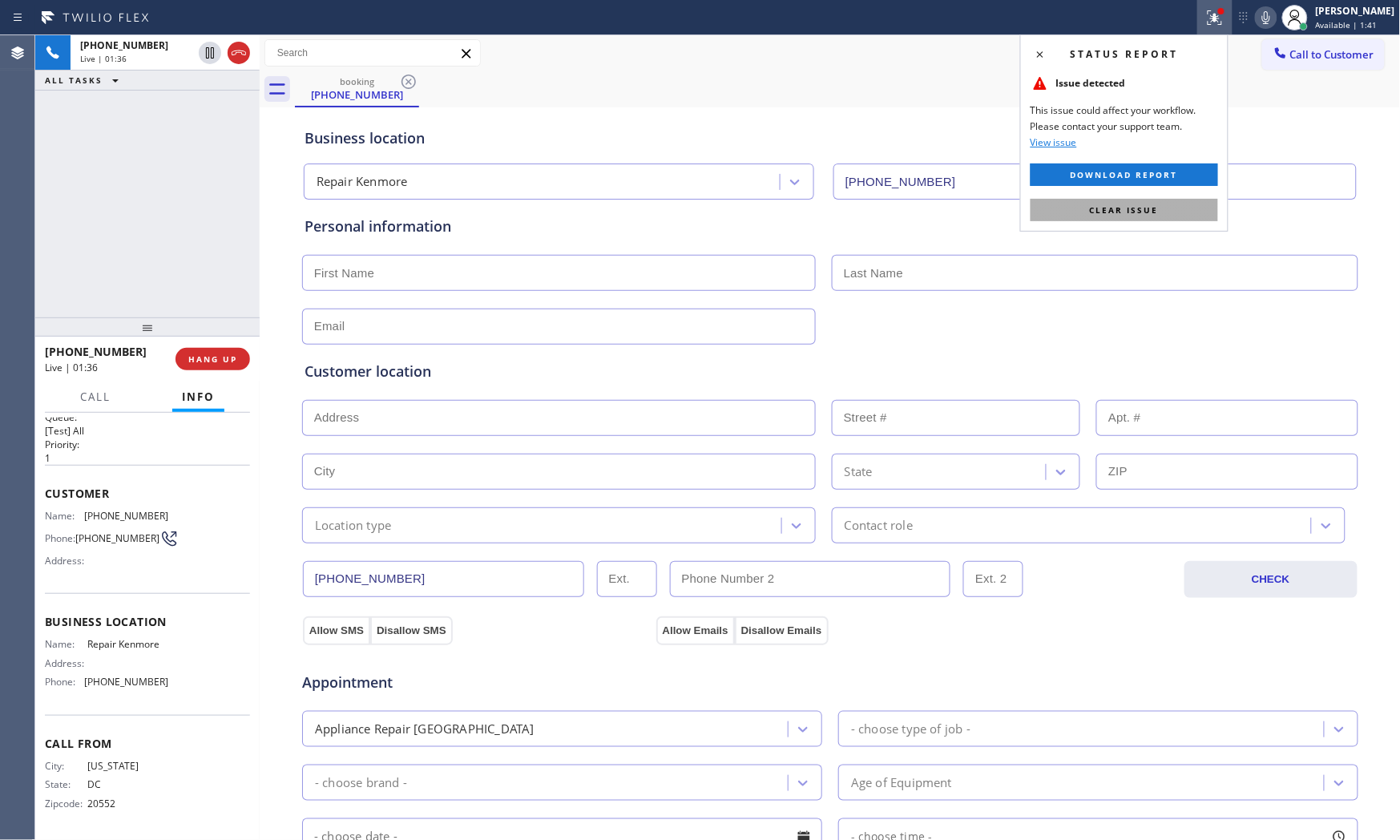
click at [1170, 201] on button "Clear issue" at bounding box center [1125, 210] width 188 height 22
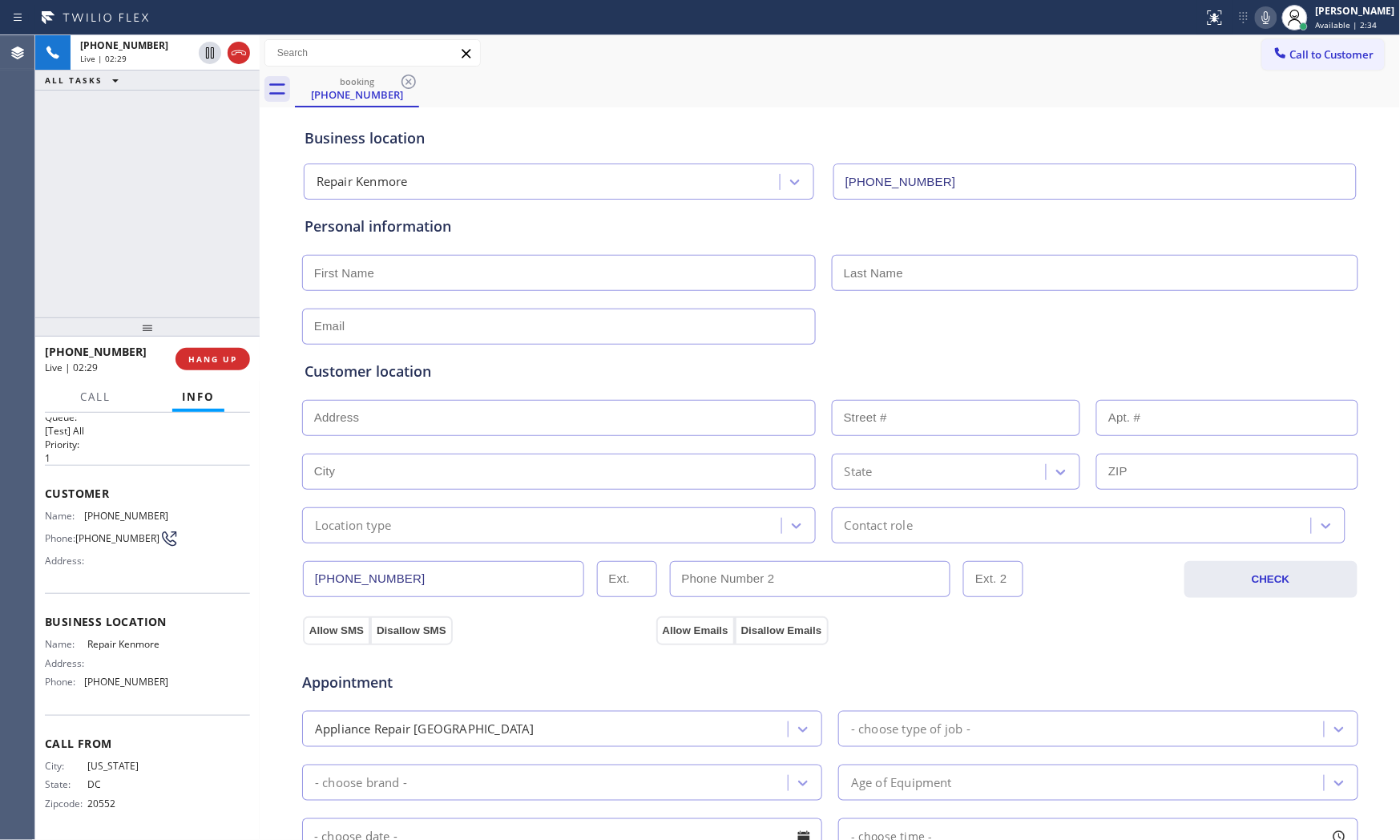
click at [1260, 21] on icon at bounding box center [1266, 18] width 19 height 19
click at [1256, 18] on icon at bounding box center [1266, 18] width 19 height 19
click at [205, 53] on icon at bounding box center [210, 53] width 19 height 19
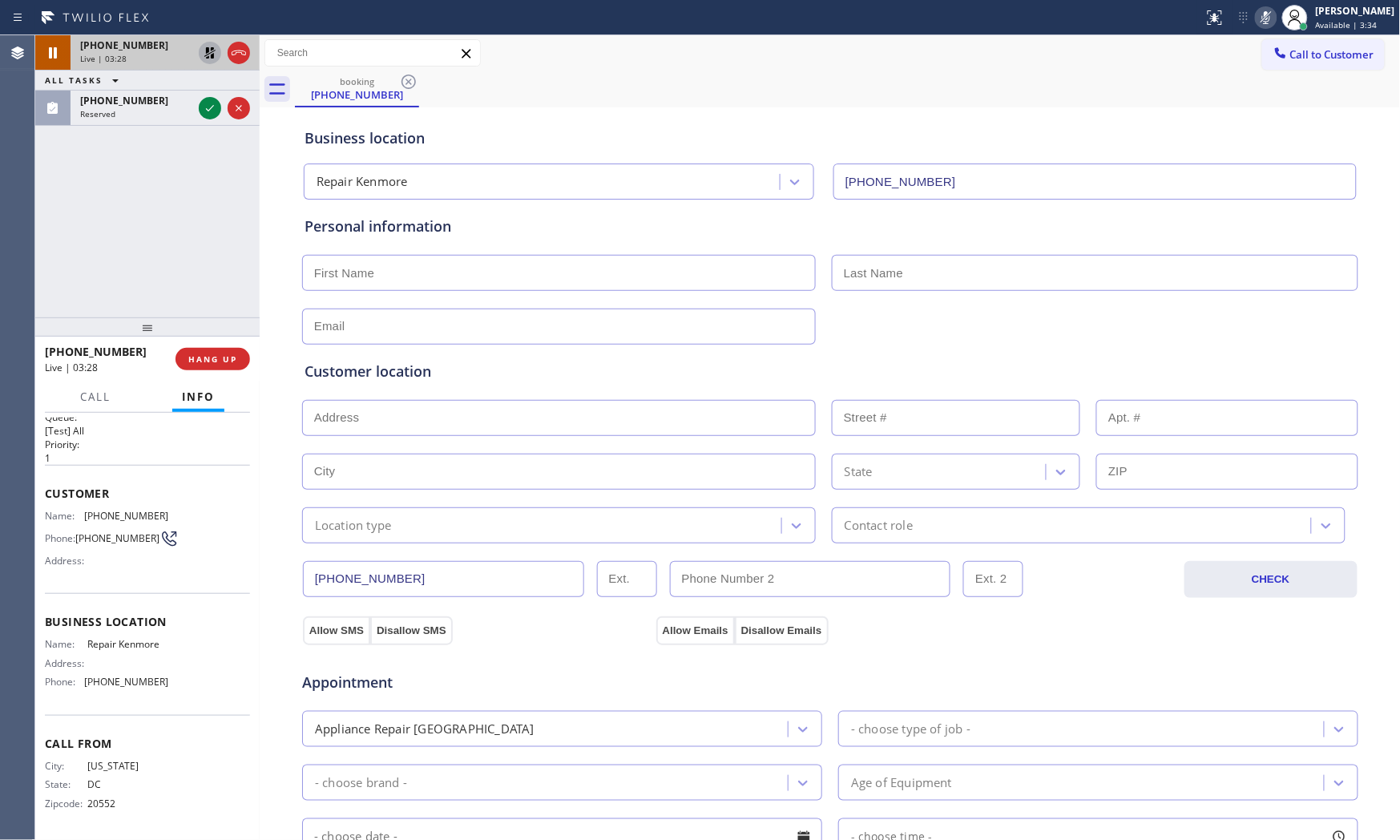
click at [1259, 25] on icon at bounding box center [1266, 18] width 19 height 19
click at [213, 58] on icon at bounding box center [210, 53] width 19 height 19
click at [1256, 25] on icon at bounding box center [1266, 18] width 19 height 19
click at [1260, 22] on icon at bounding box center [1266, 18] width 19 height 19
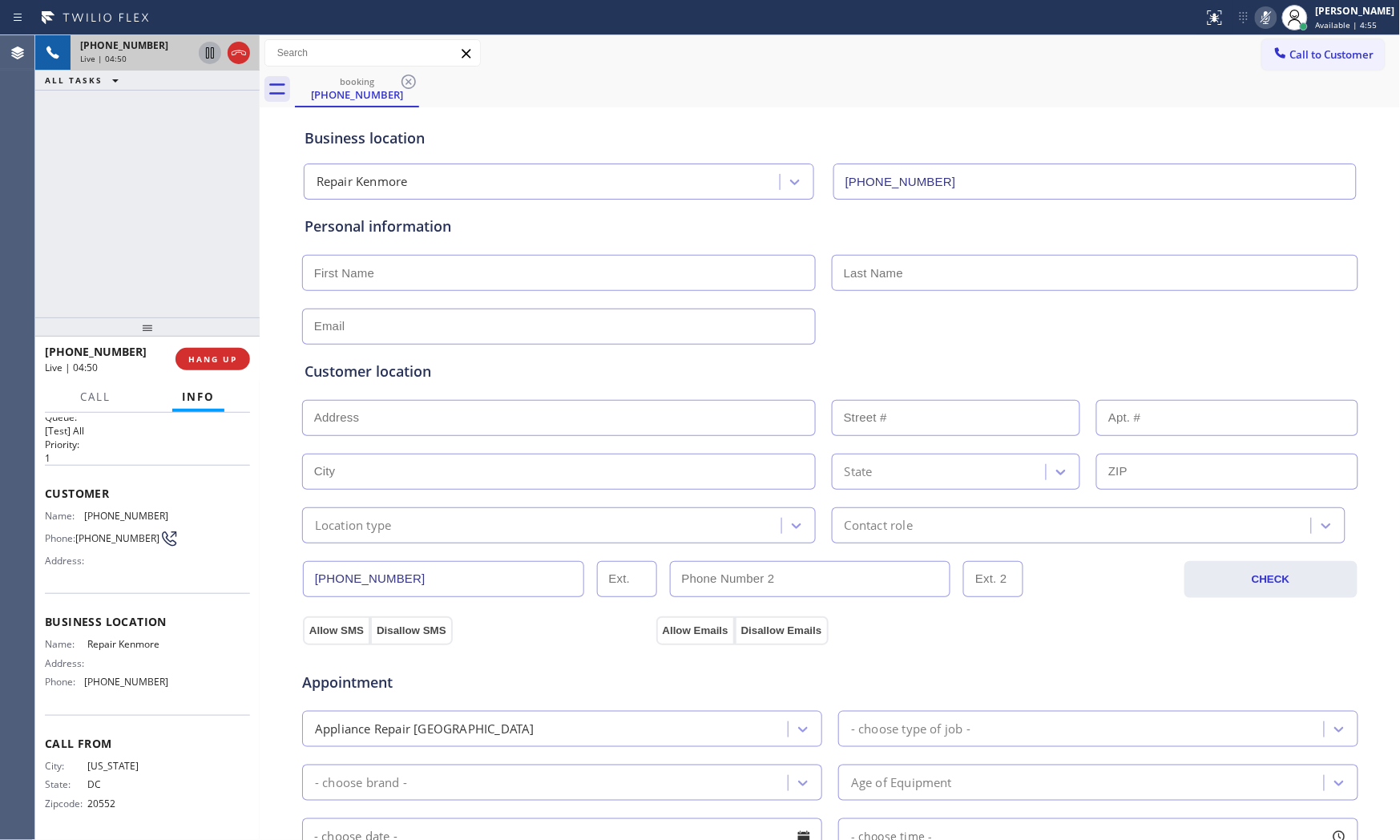
click at [1260, 22] on icon at bounding box center [1266, 18] width 19 height 19
click at [461, 195] on div "Personal information" at bounding box center [830, 269] width 1058 height 152
click at [420, 270] on input "text" at bounding box center [559, 273] width 513 height 36
type input "Ms"
type input "[PERSON_NAME]"
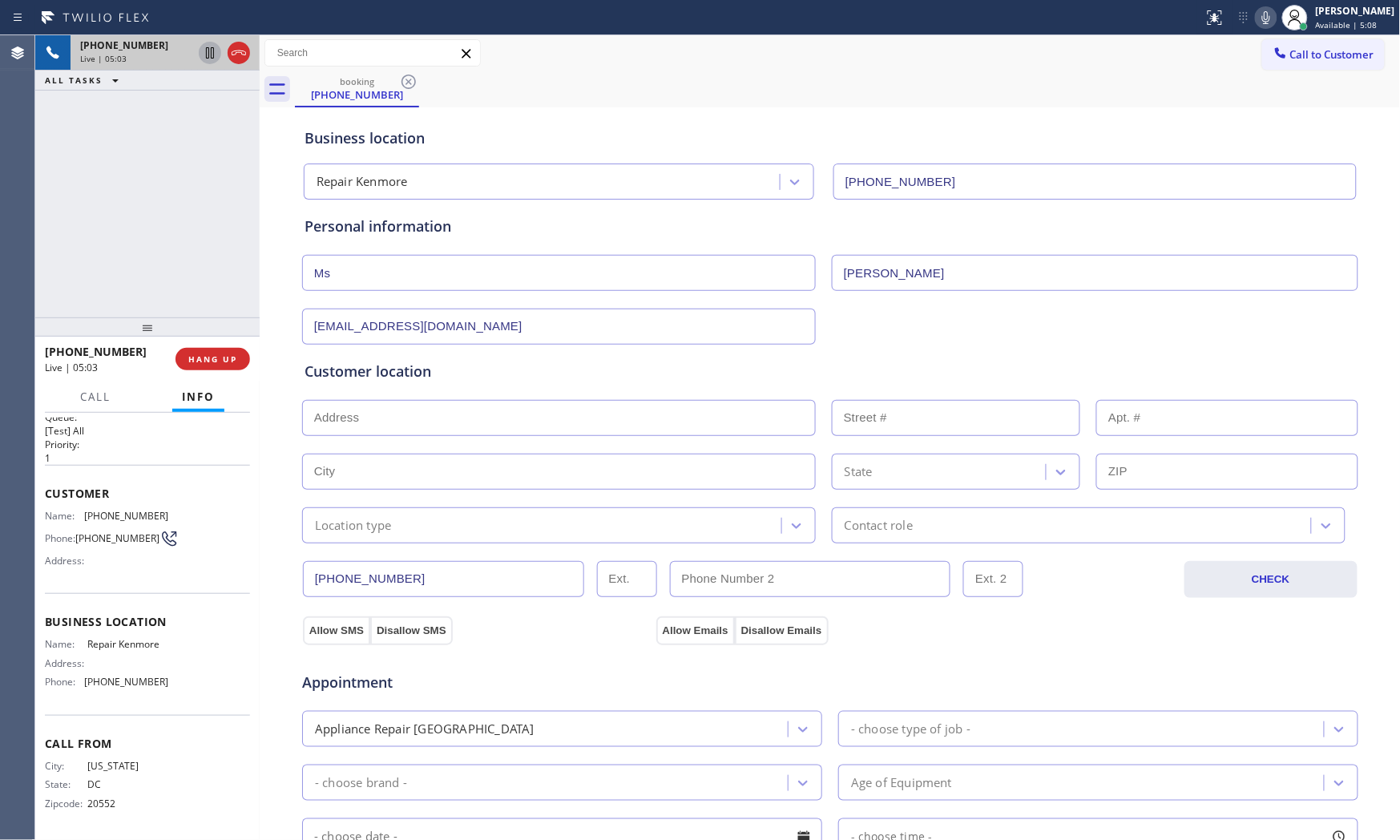
type input "[EMAIL_ADDRESS][DOMAIN_NAME]"
paste input "[US_STATE], [GEOGRAPHIC_DATA] 20011"
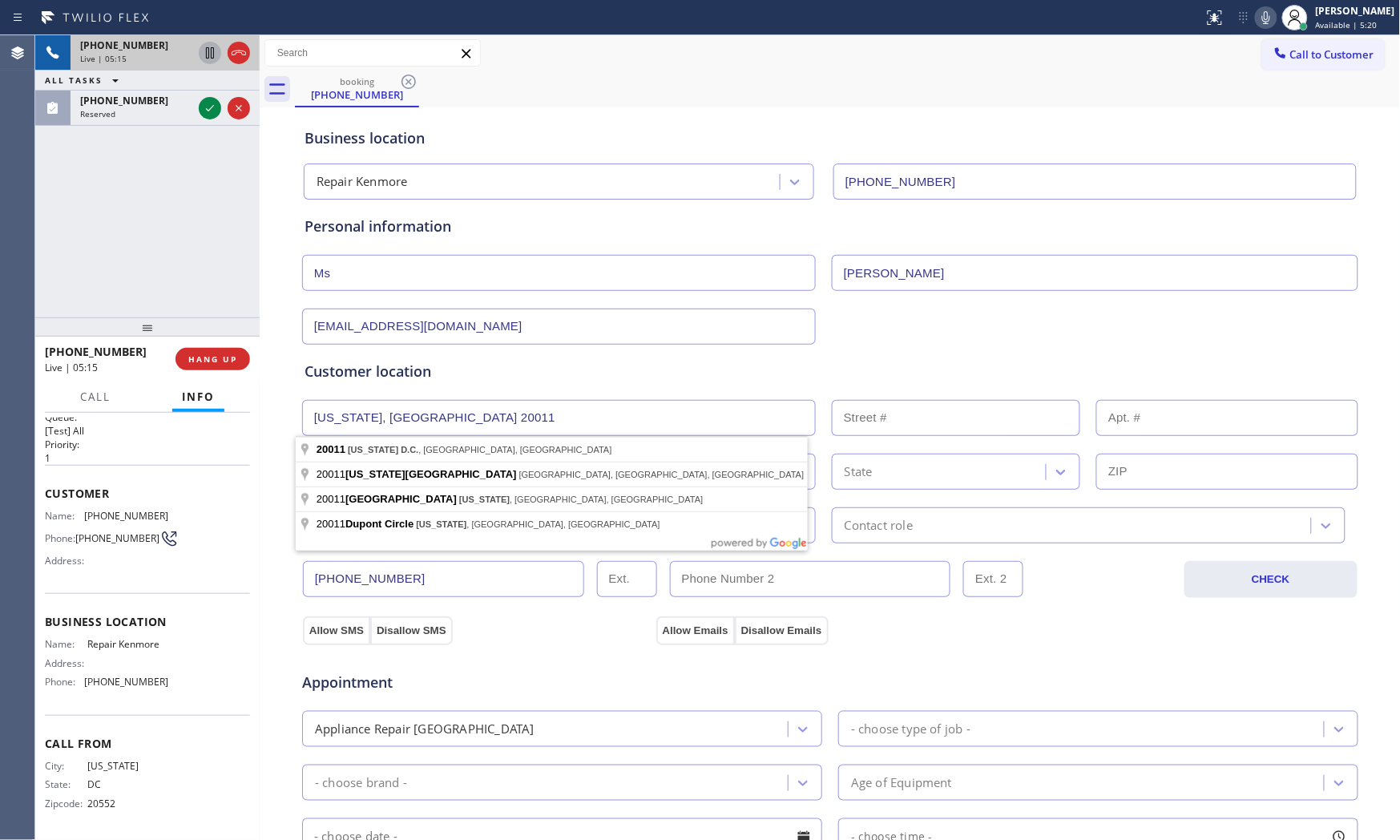
click at [446, 418] on input "[US_STATE], [GEOGRAPHIC_DATA] 20011" at bounding box center [559, 417] width 513 height 36
type input "[US_STATE] D.C., [GEOGRAPHIC_DATA] 20011, [GEOGRAPHIC_DATA]"
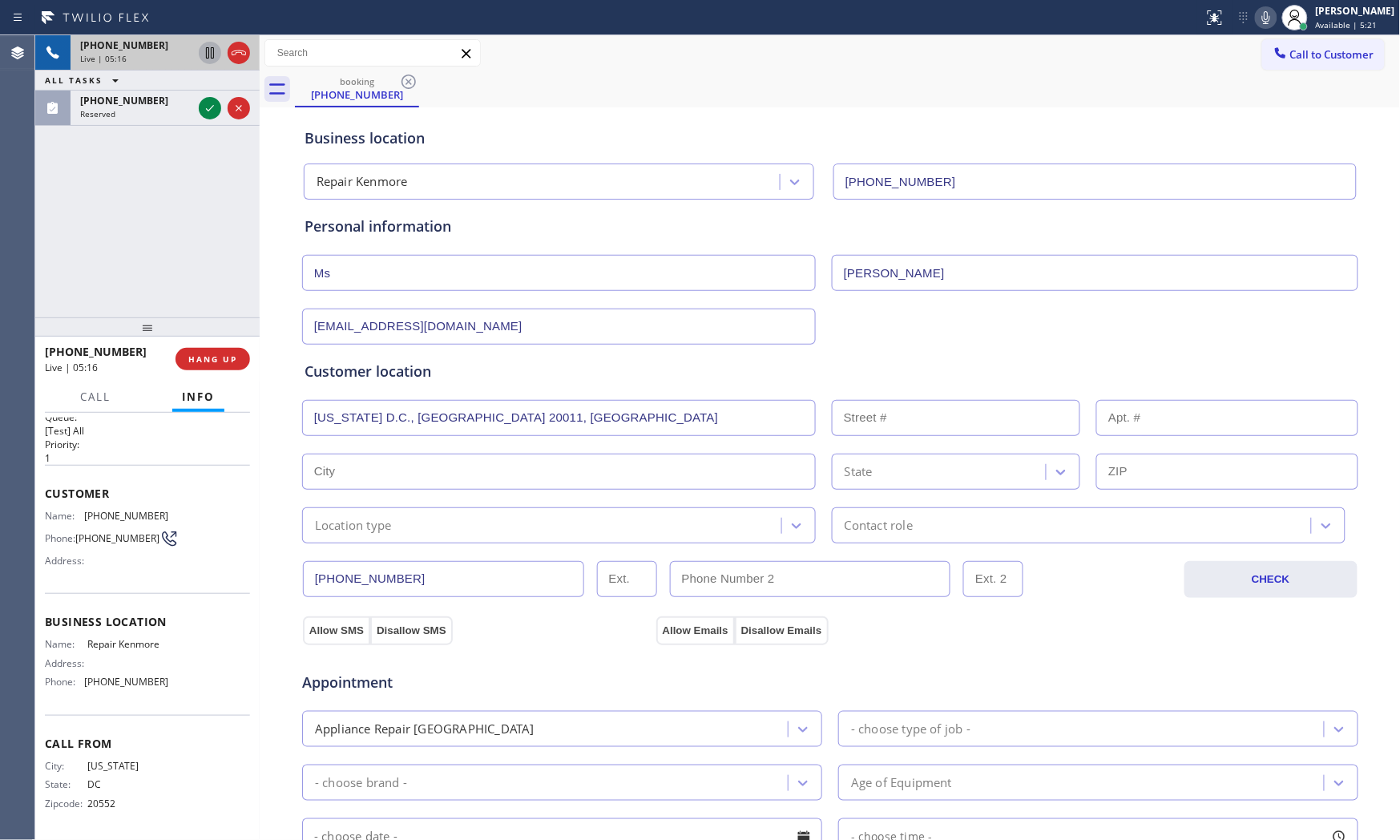
type input "[US_STATE]"
type input "20011"
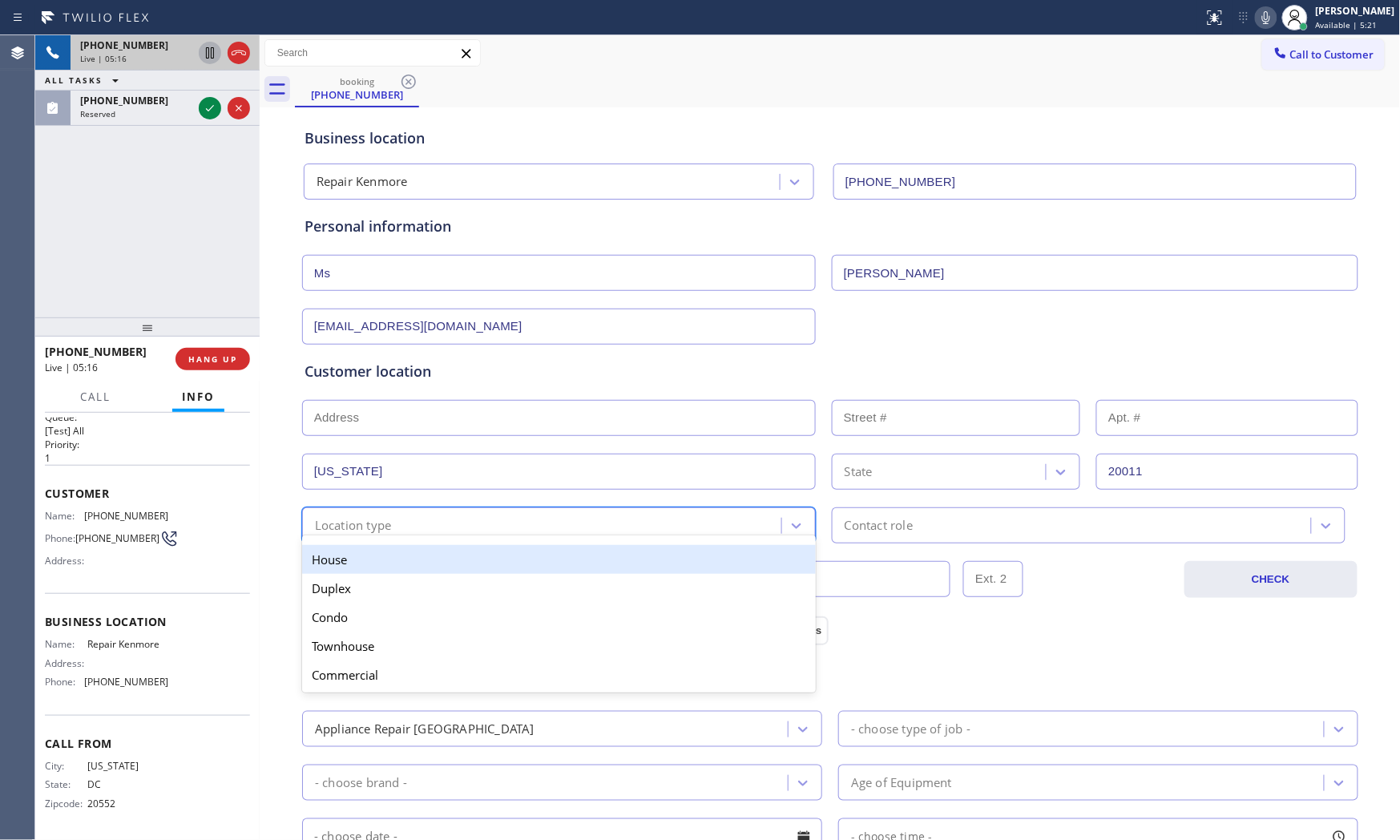
click at [391, 526] on div "Location type" at bounding box center [544, 525] width 474 height 28
click at [388, 558] on div "House" at bounding box center [559, 559] width 513 height 29
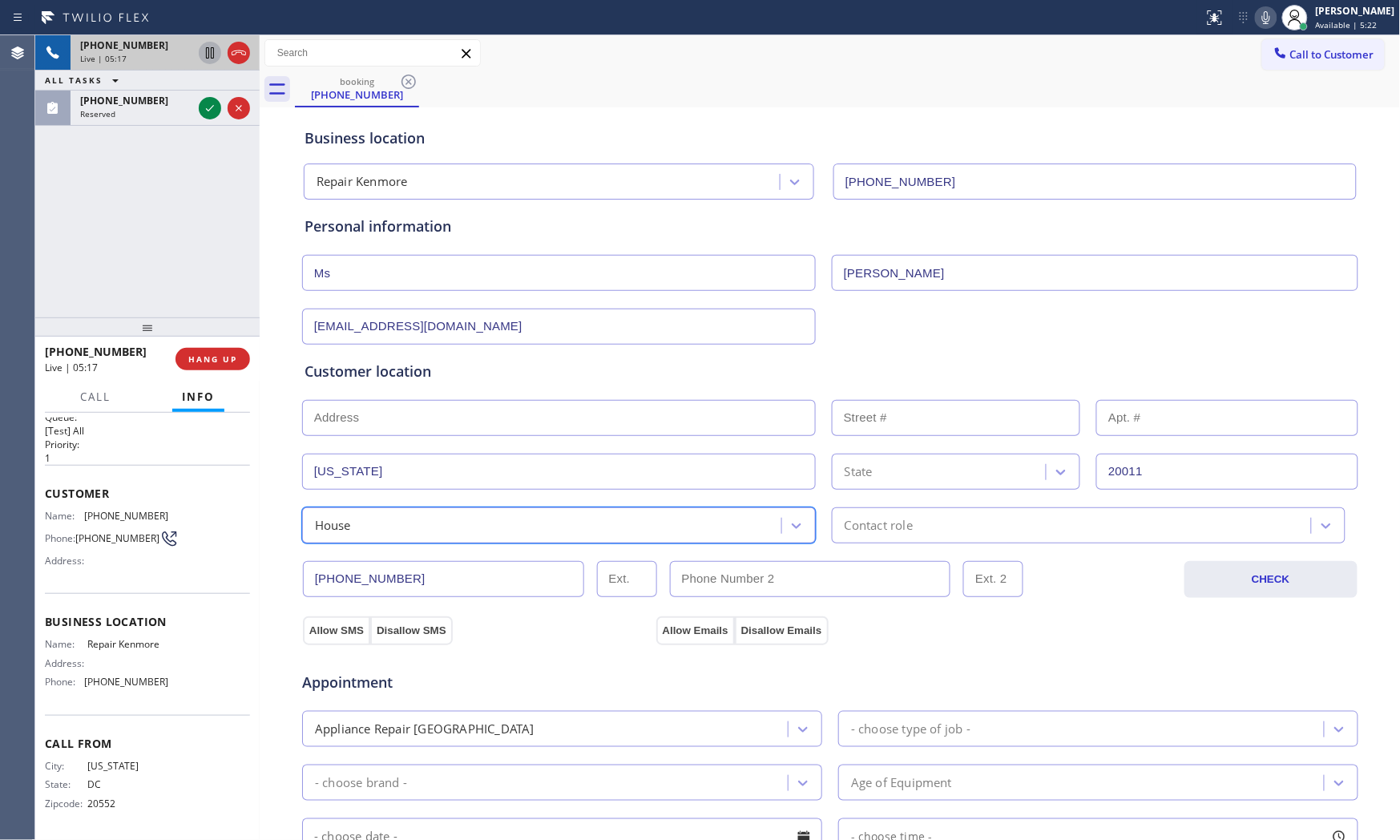
click at [939, 533] on div "Contact role" at bounding box center [1073, 525] width 474 height 28
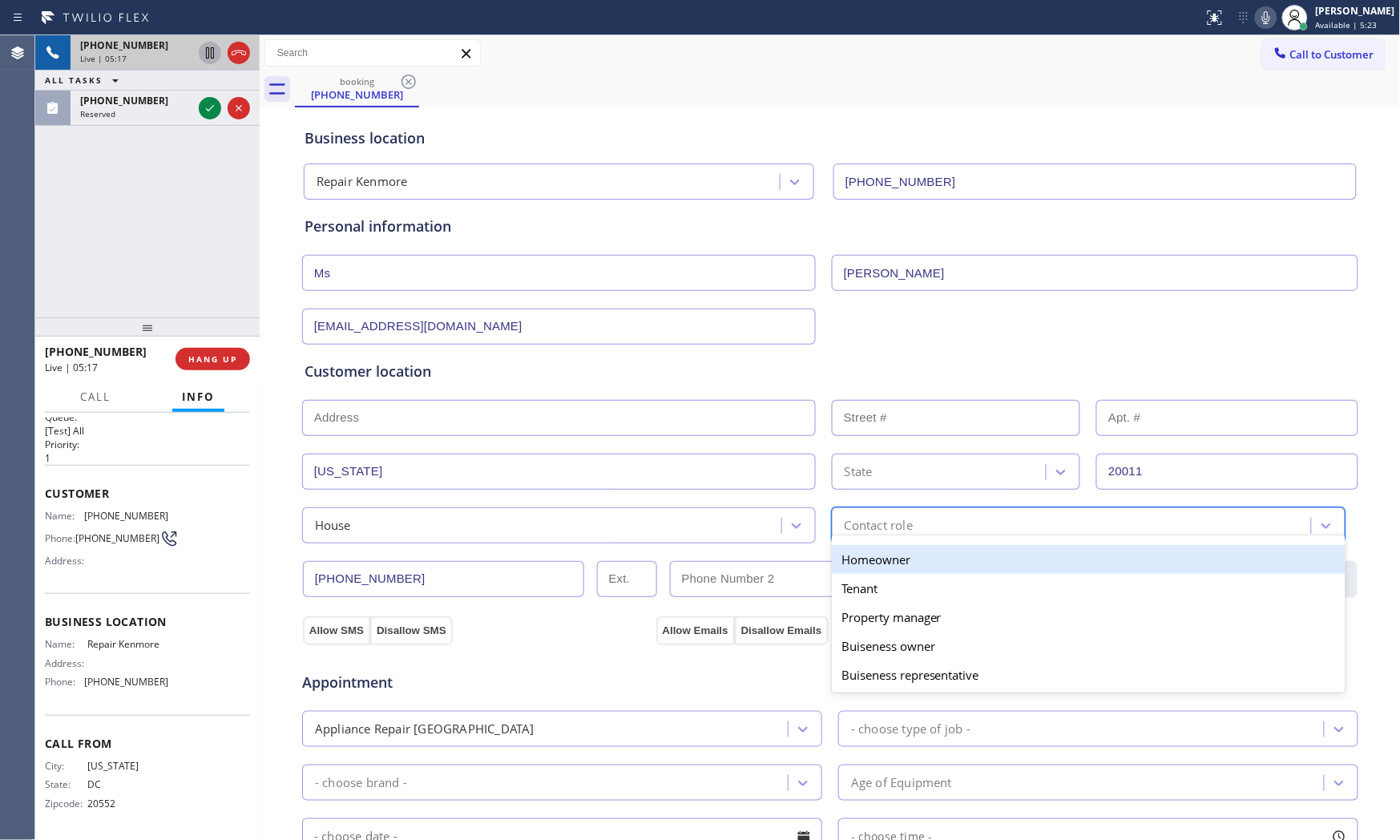
click at [906, 555] on div "Homeowner" at bounding box center [1089, 559] width 513 height 29
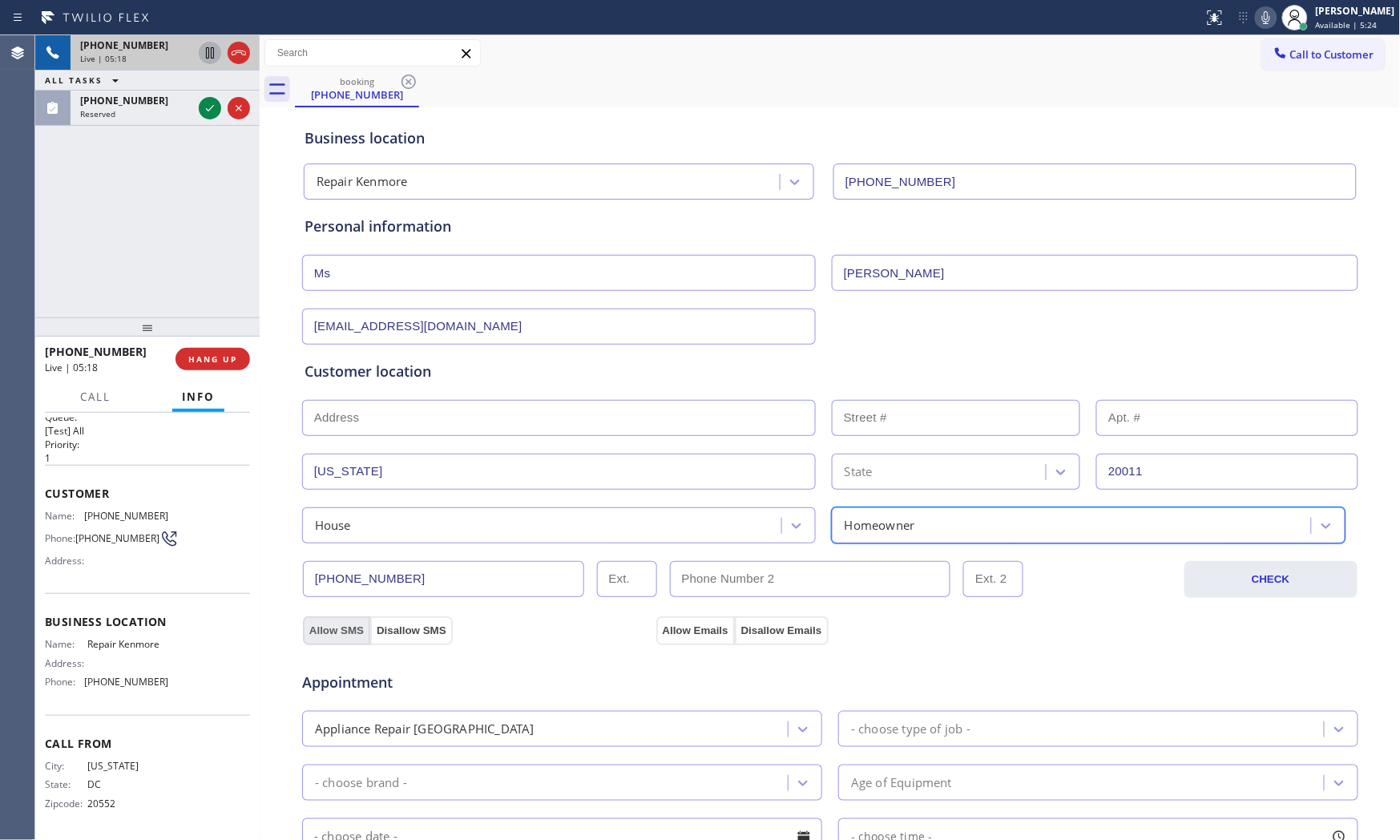
click at [317, 635] on button "Allow SMS" at bounding box center [337, 631] width 67 height 29
click at [707, 631] on button "Allow Emails" at bounding box center [696, 631] width 79 height 29
click at [566, 721] on div "Appliance Repair [GEOGRAPHIC_DATA]" at bounding box center [547, 728] width 481 height 28
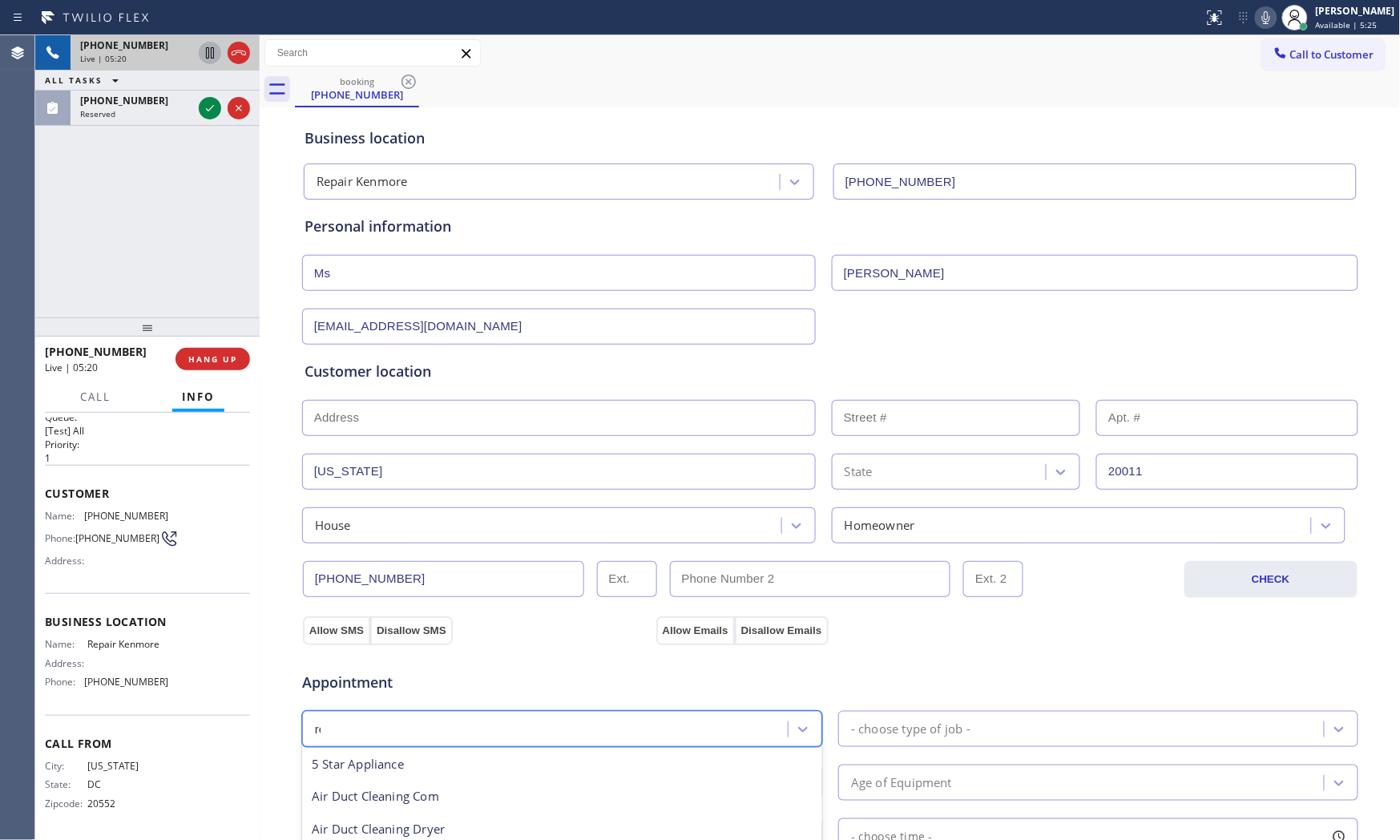
scroll to position [0, 0]
type input "reg"
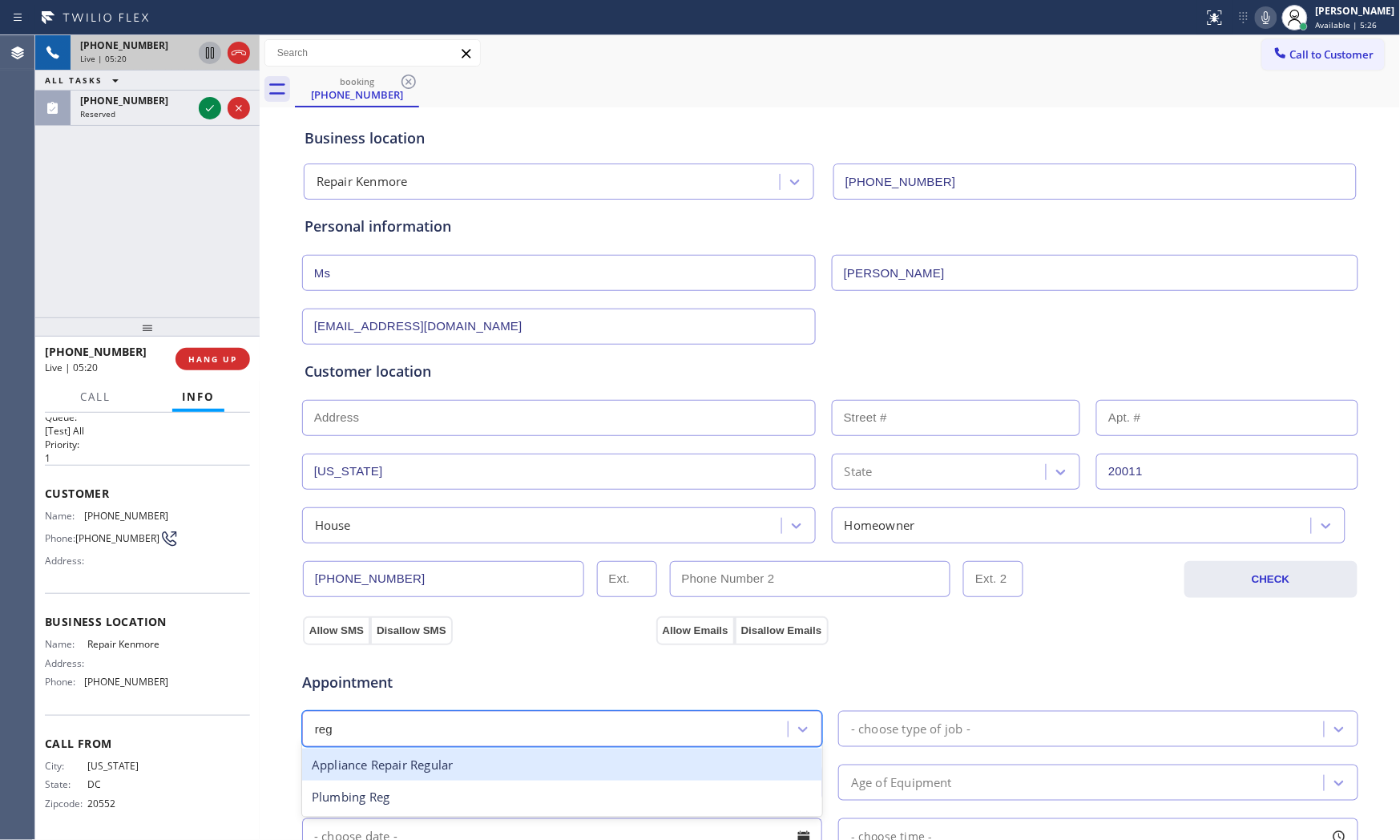
click at [483, 756] on div "Appliance Repair Regular" at bounding box center [562, 765] width 520 height 33
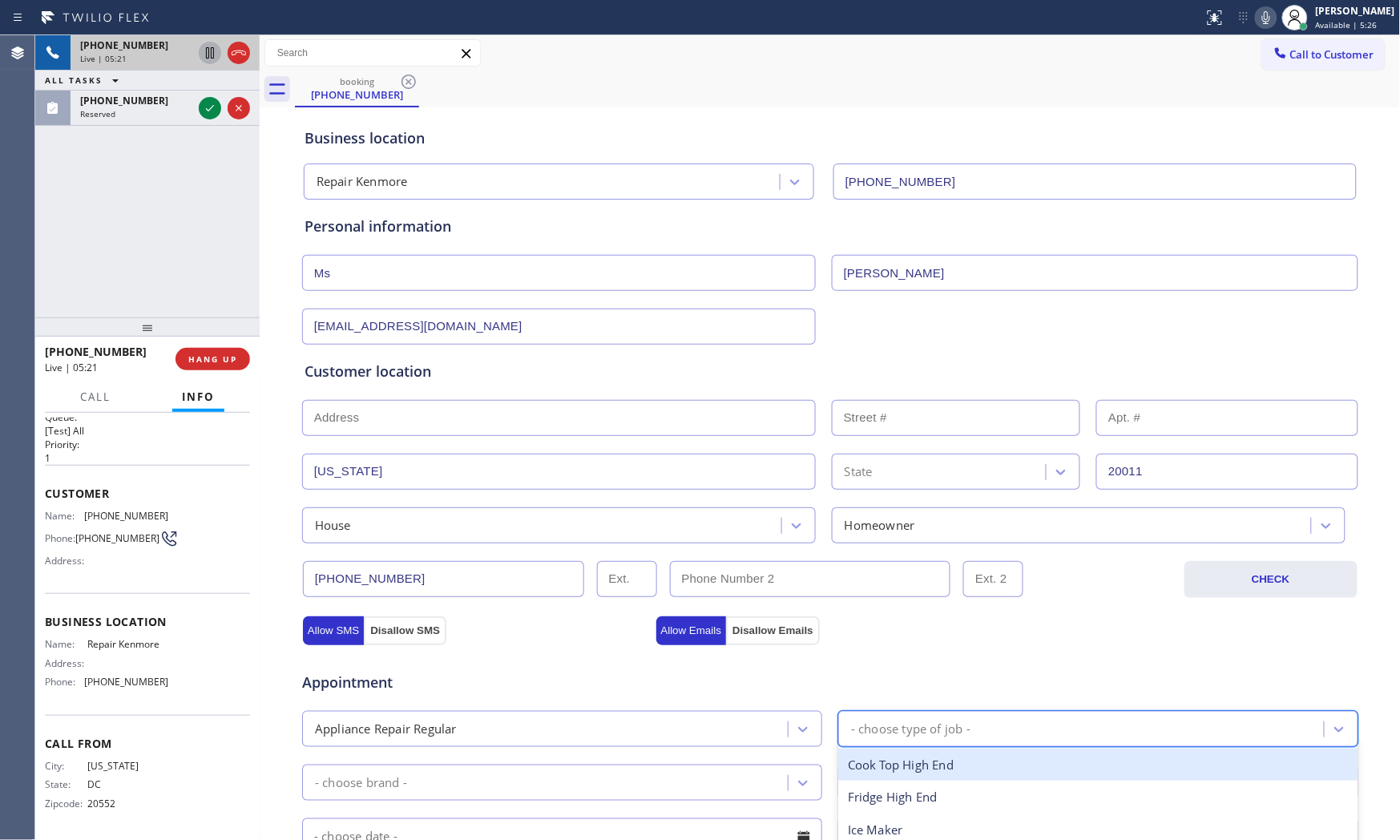
click at [895, 726] on div "- choose type of job -" at bounding box center [911, 728] width 120 height 18
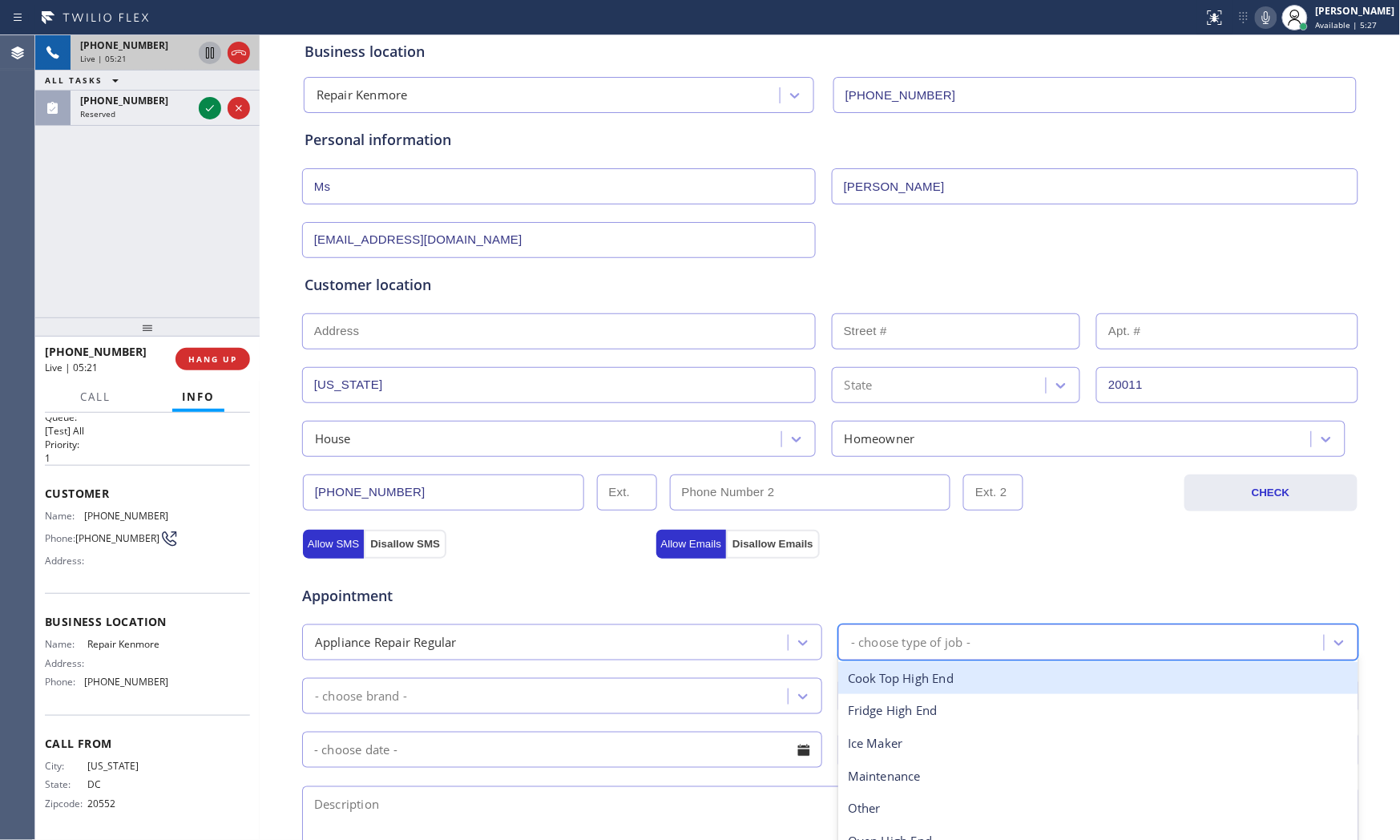
scroll to position [89, 0]
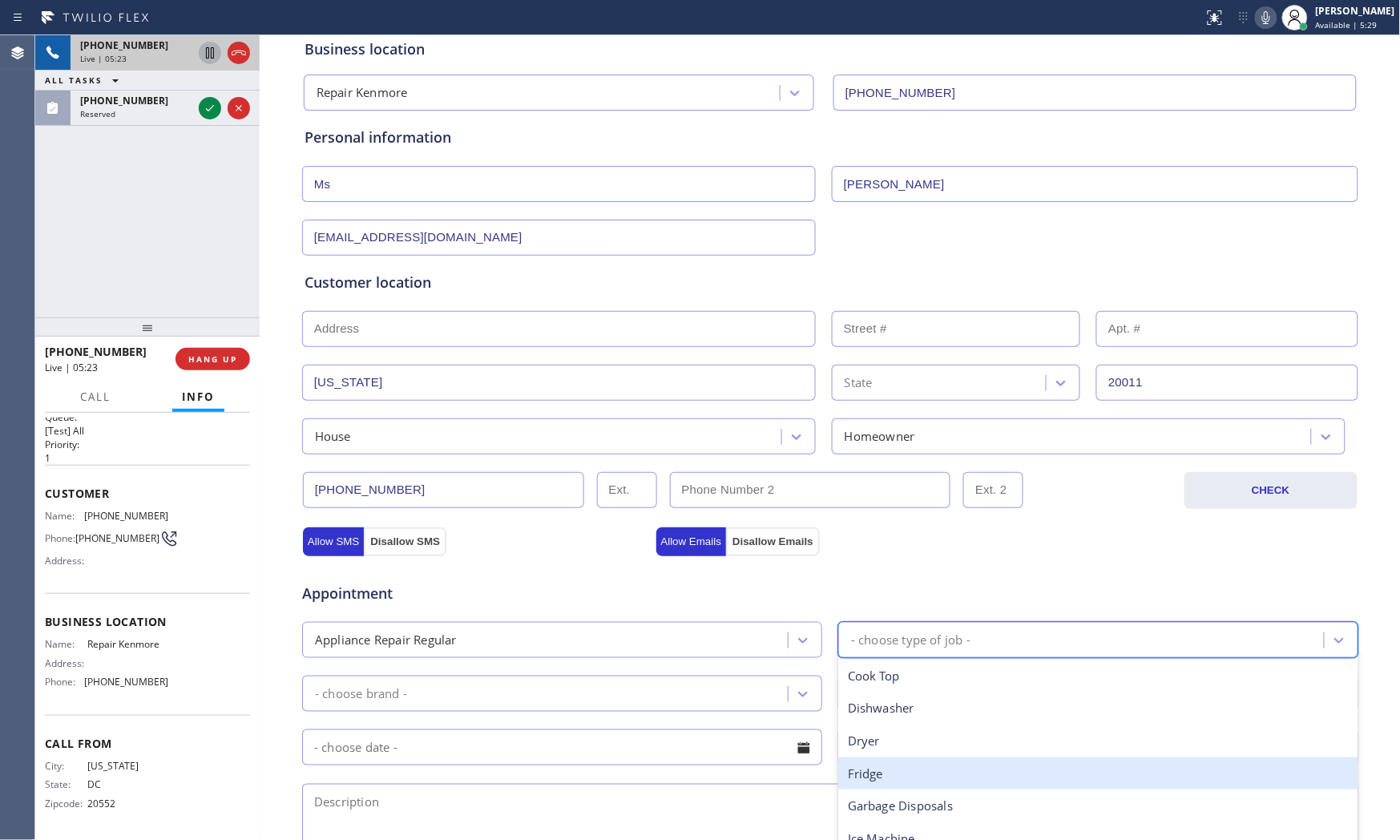
drag, startPoint x: 892, startPoint y: 768, endPoint x: 846, endPoint y: 764, distance: 46.2
click at [891, 756] on div "Fridge" at bounding box center [1098, 773] width 520 height 33
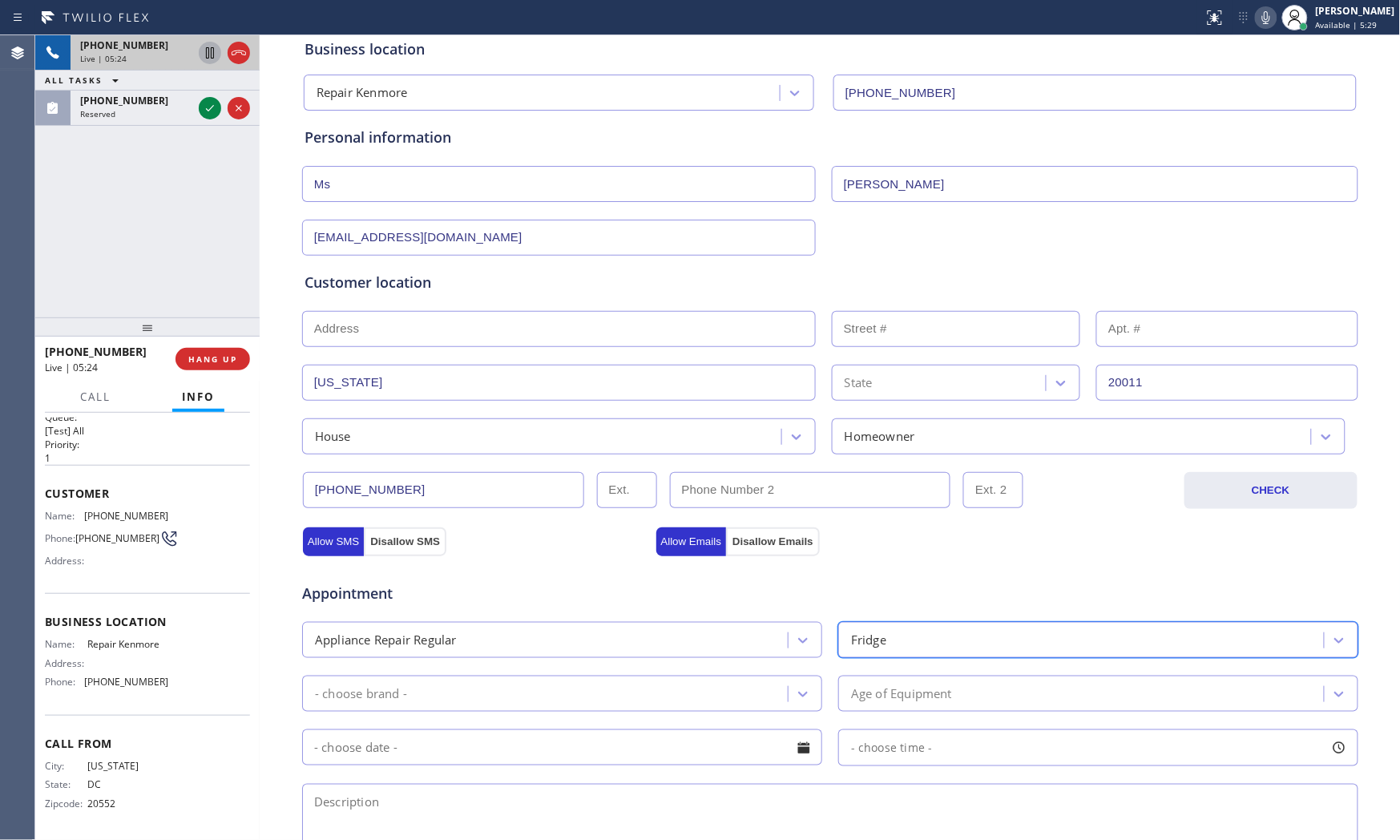
click at [583, 720] on div "Appointment Appliance Repair Regular option Fridge, selected. 14 results availa…" at bounding box center [830, 713] width 1052 height 300
click at [577, 708] on div "- choose brand -" at bounding box center [547, 693] width 481 height 28
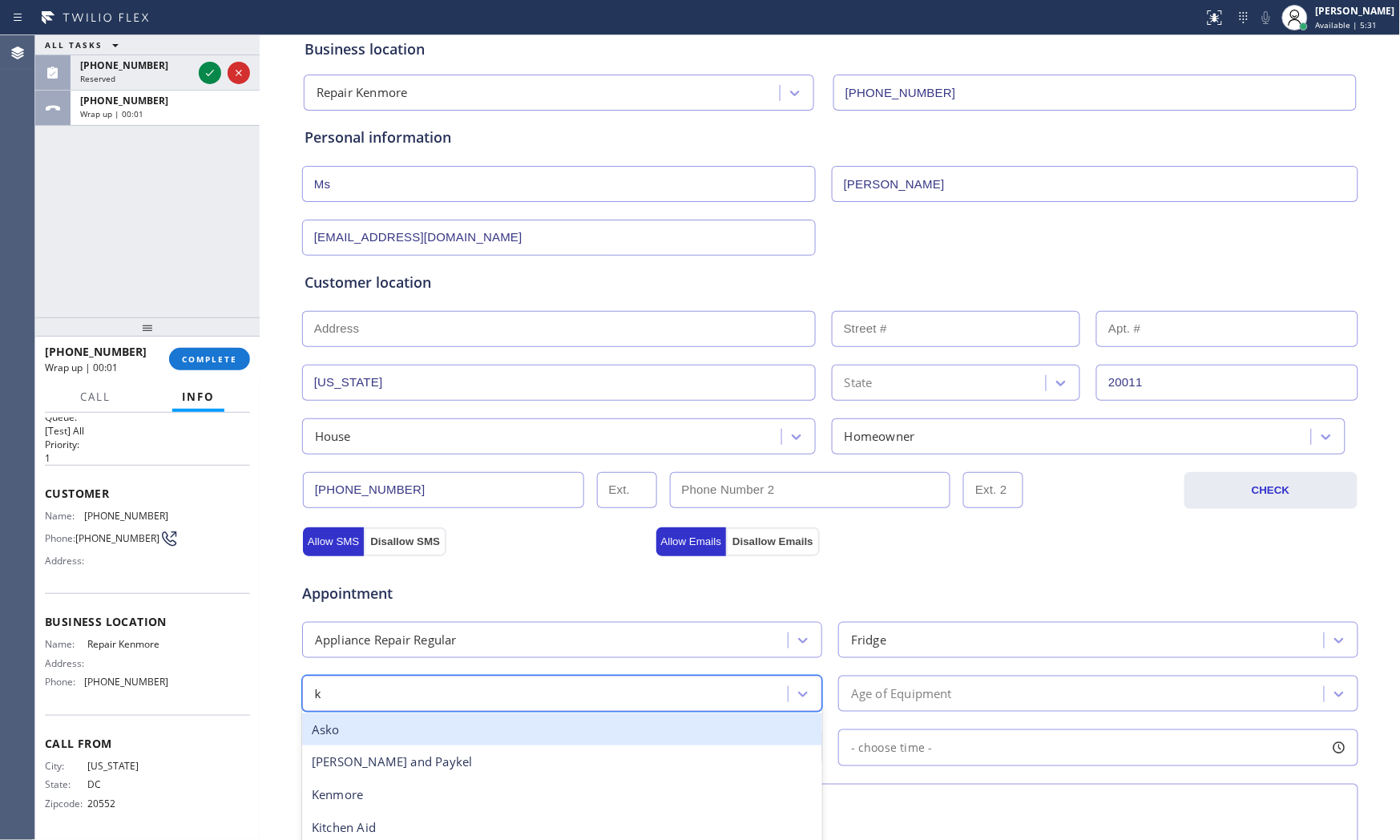
type input "ke"
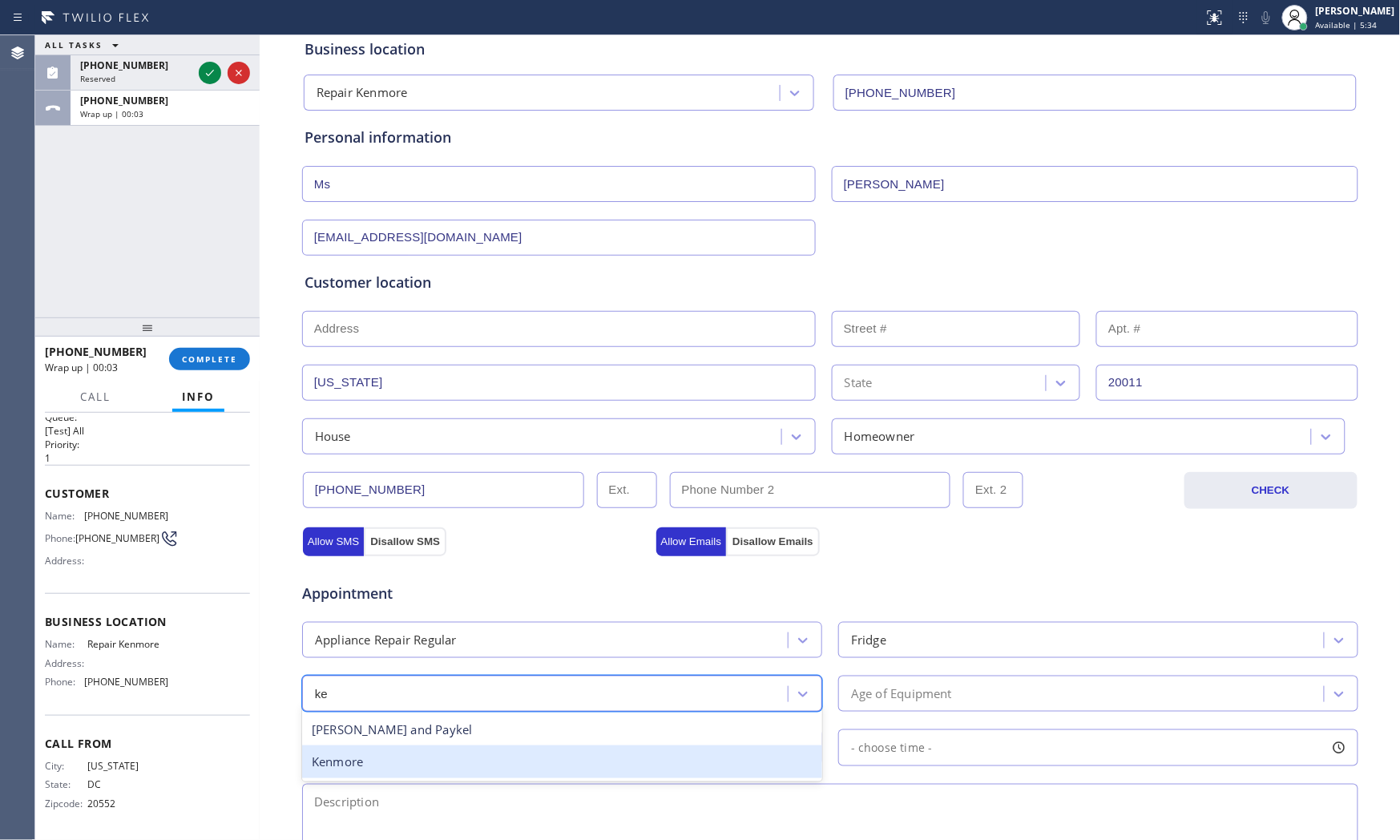
click at [410, 756] on div "Kenmore" at bounding box center [562, 761] width 520 height 33
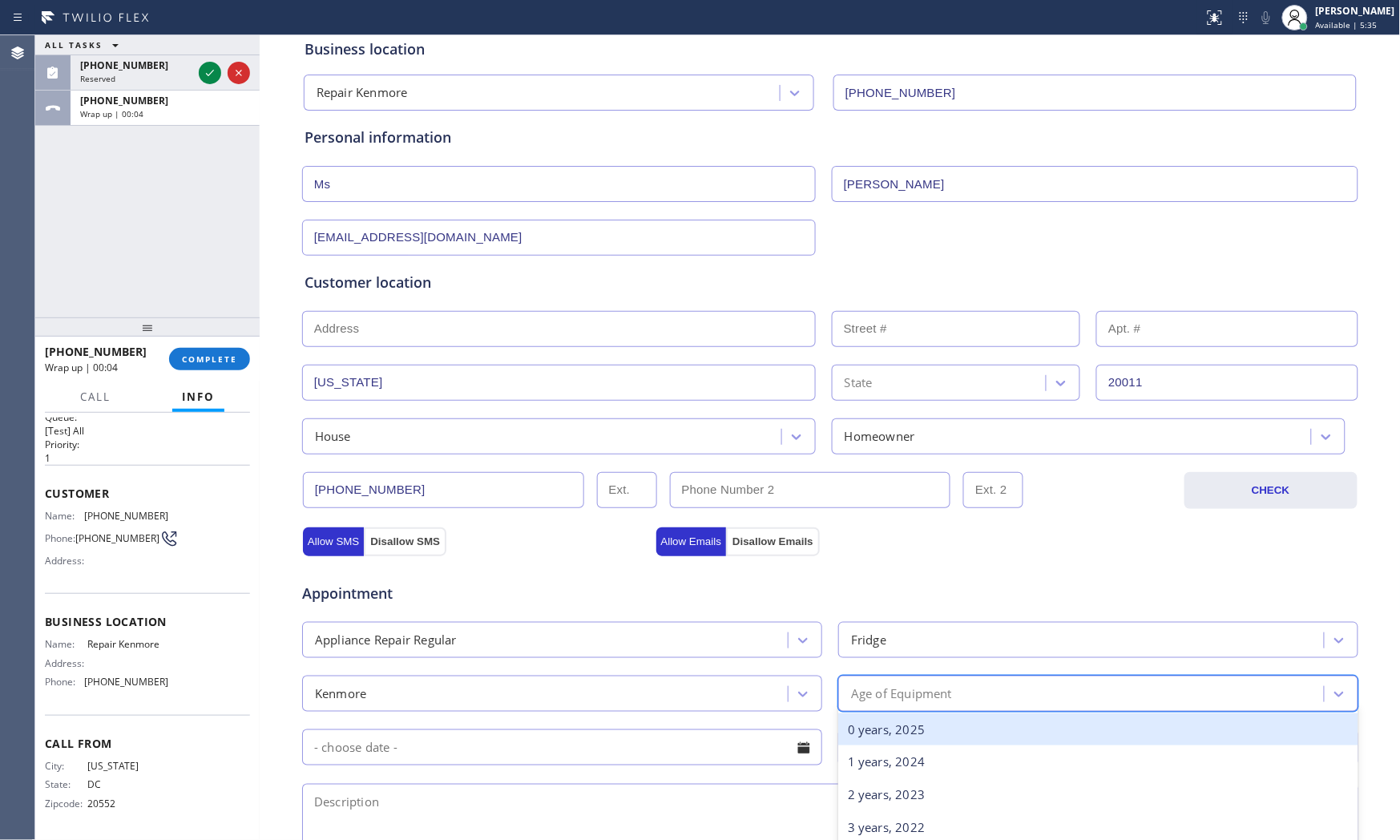
click at [948, 703] on div "Age of Equipment" at bounding box center [1083, 693] width 481 height 28
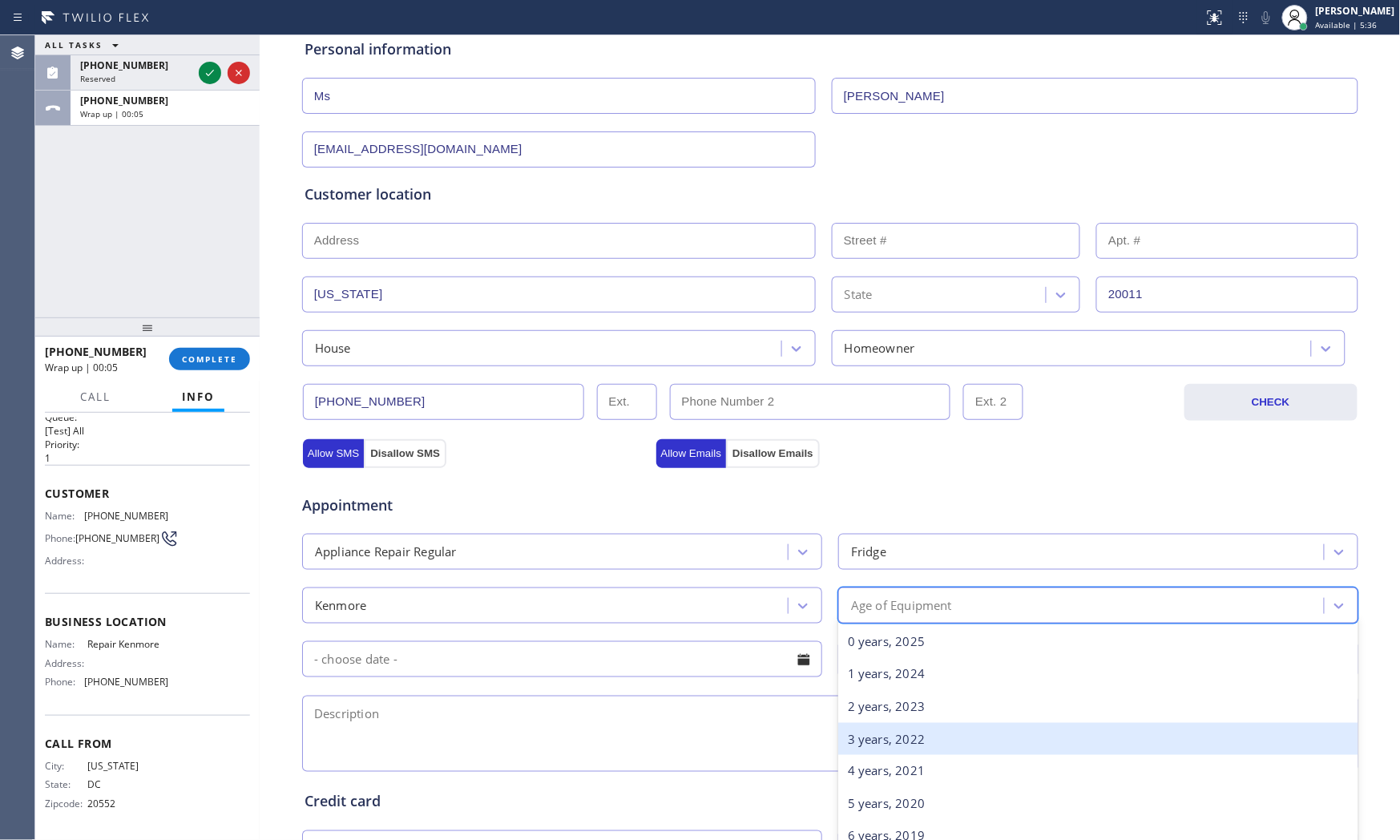
scroll to position [178, 0]
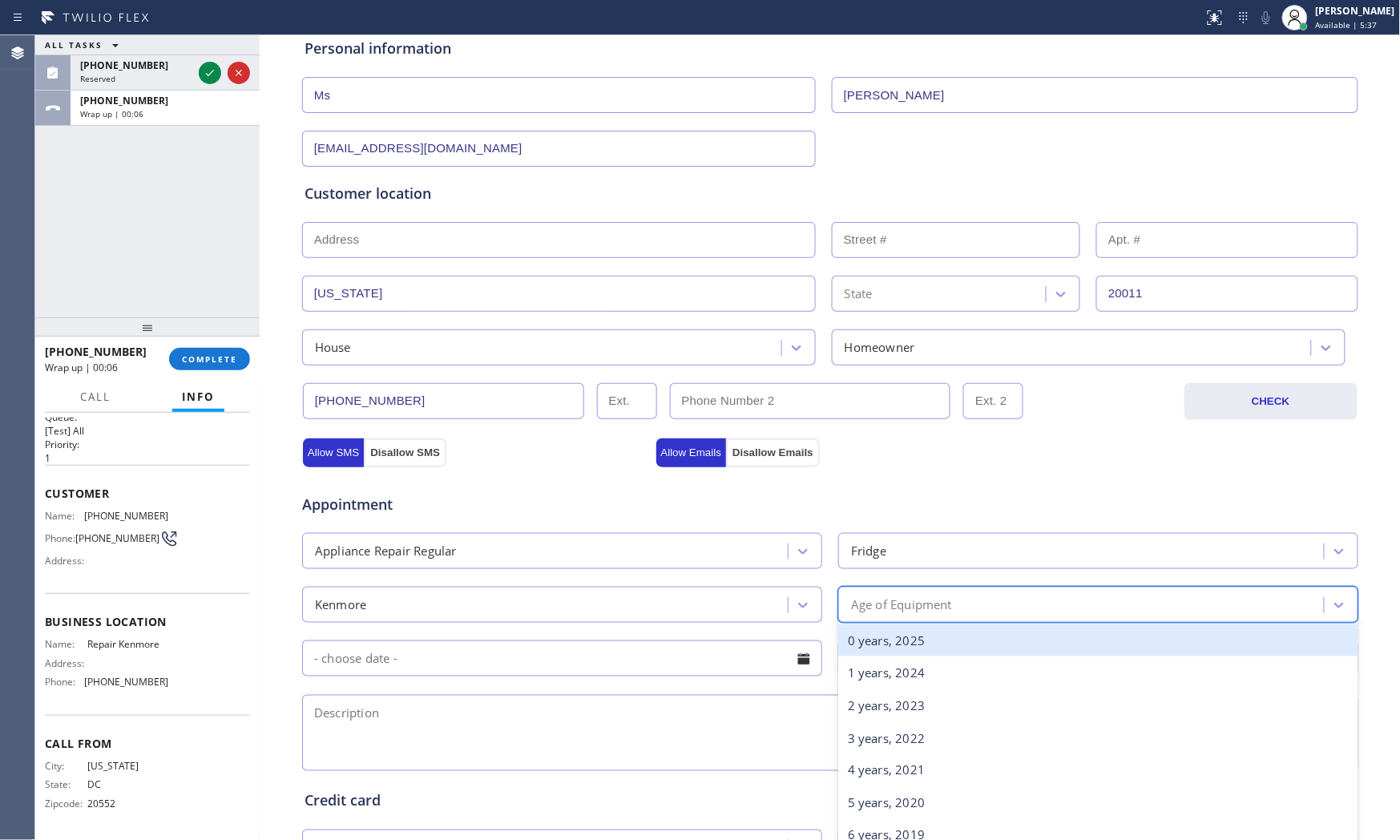
click at [910, 644] on div "0 years, 2025" at bounding box center [1098, 640] width 520 height 33
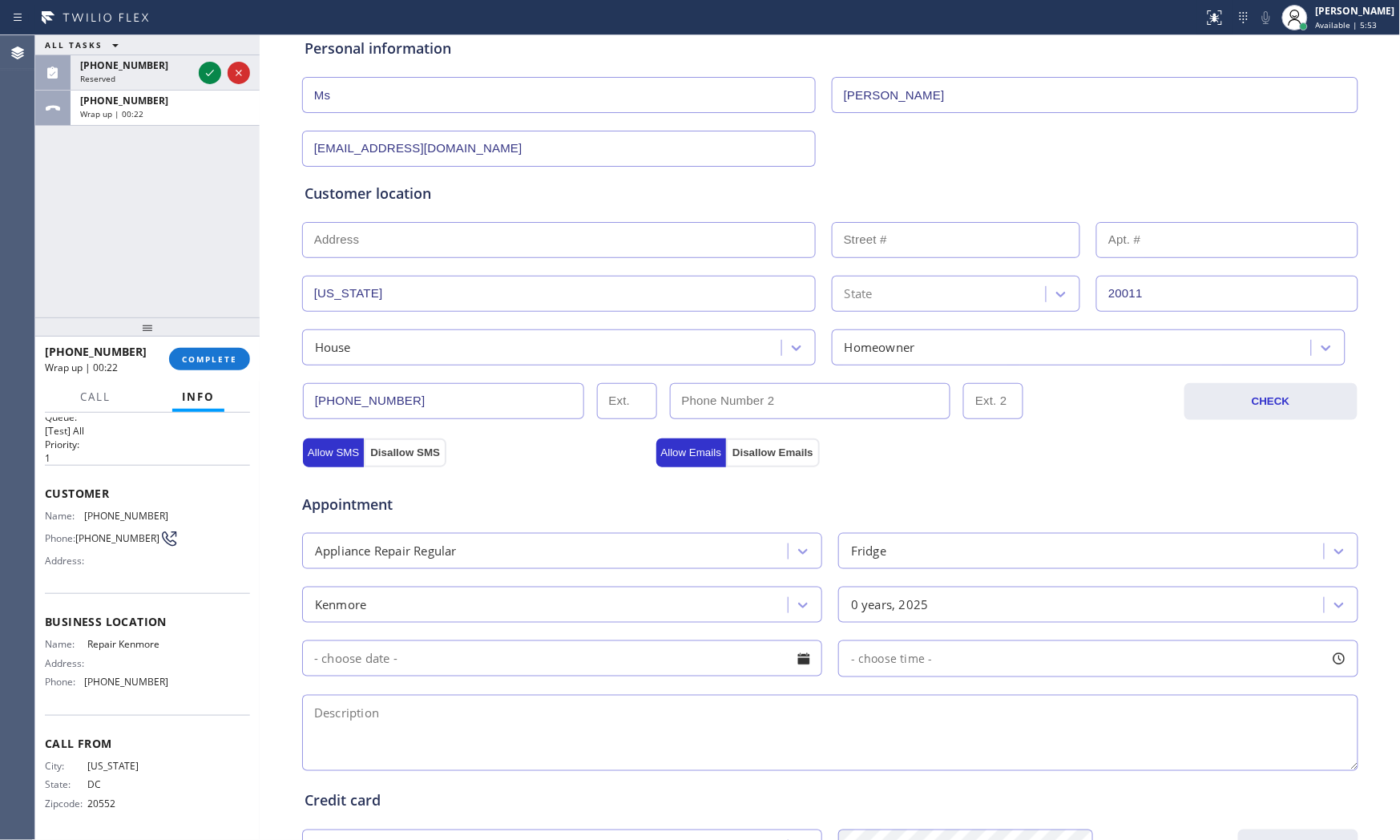
drag, startPoint x: 462, startPoint y: 714, endPoint x: 493, endPoint y: 699, distance: 34.4
click at [461, 714] on textarea at bounding box center [830, 732] width 1057 height 76
paste textarea "Kenmore | fridge | want to buy the crisper drawer | W101996 | house - ho | [US_…"
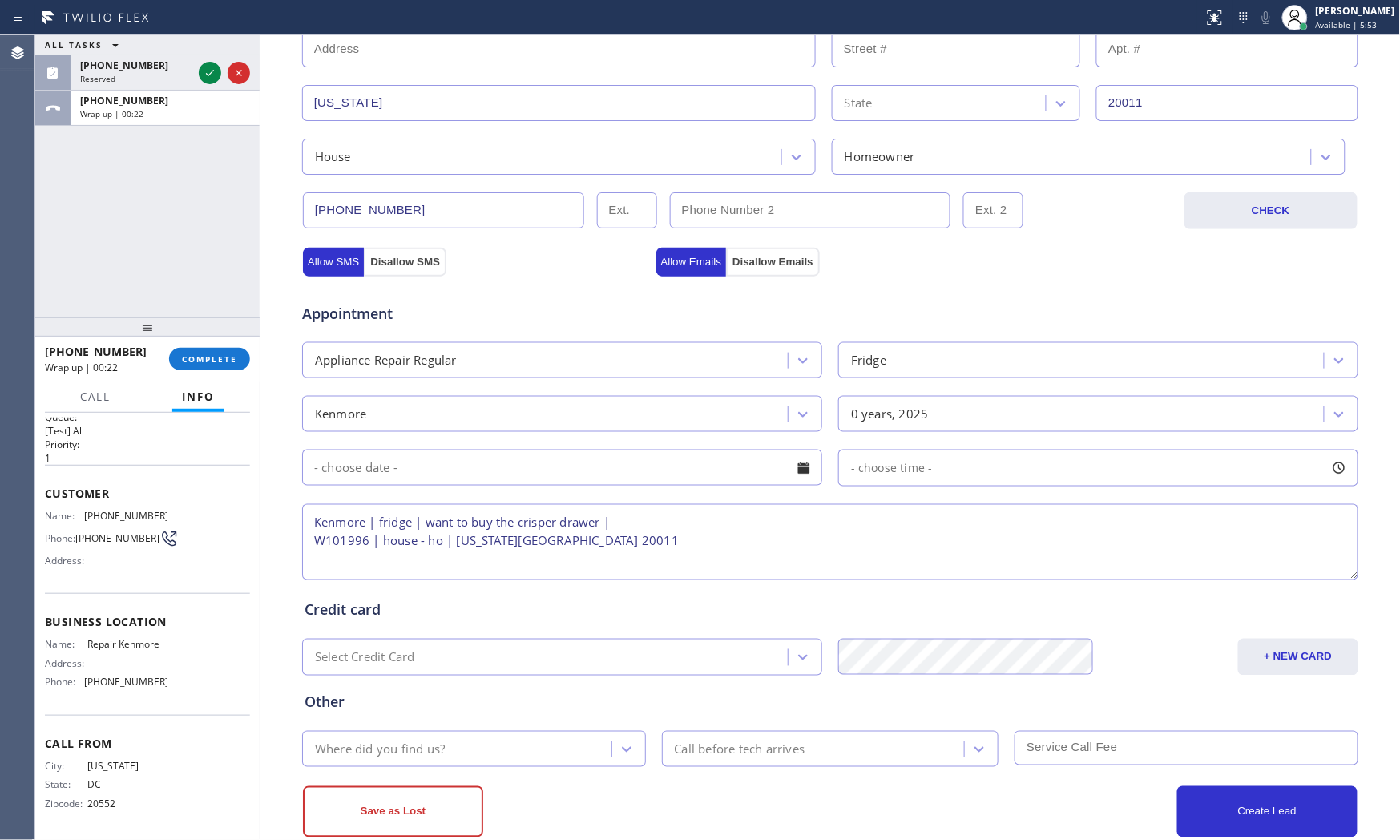
scroll to position [401, 0]
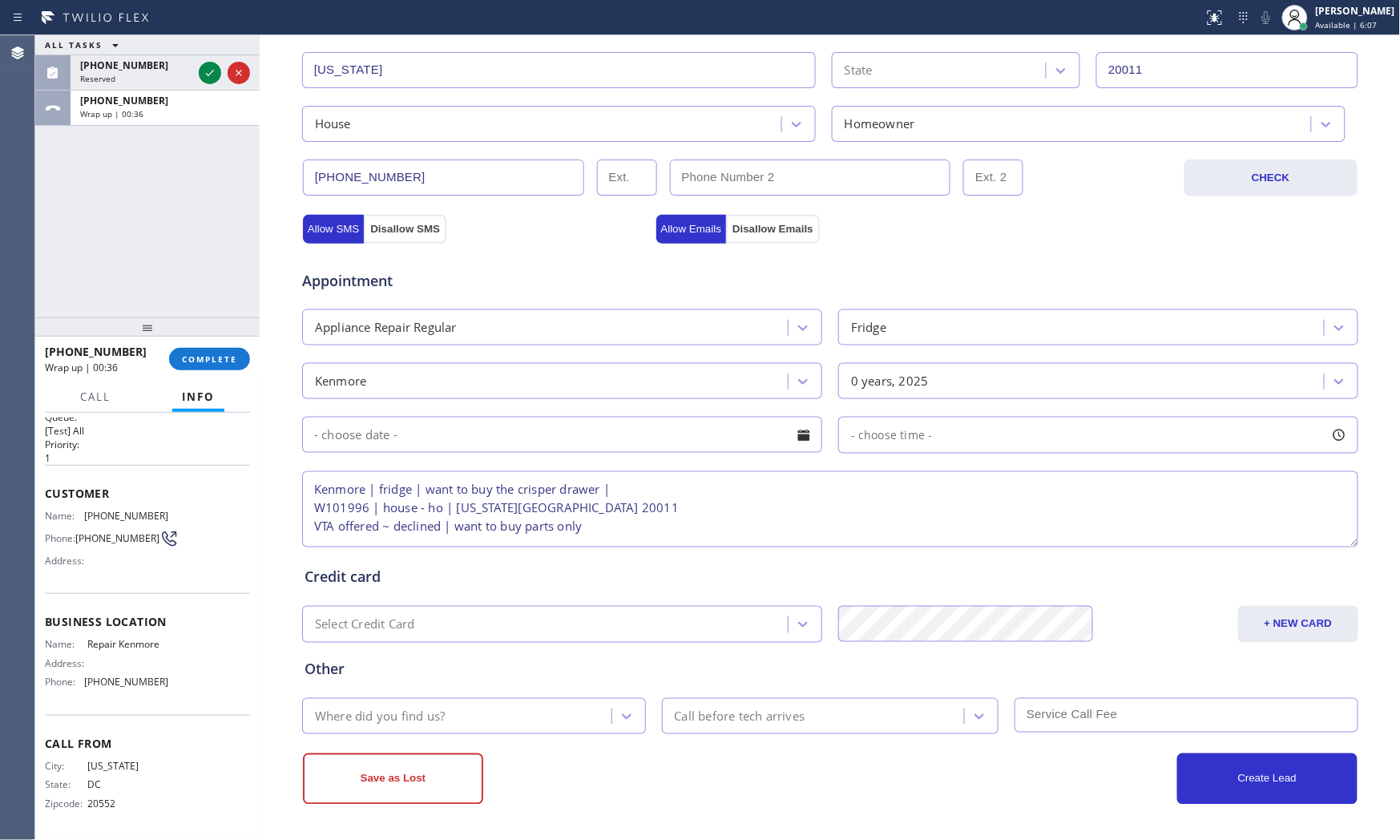
type textarea "Kenmore | fridge | want to buy the crisper drawer | W101996 | house - ho | [US_…"
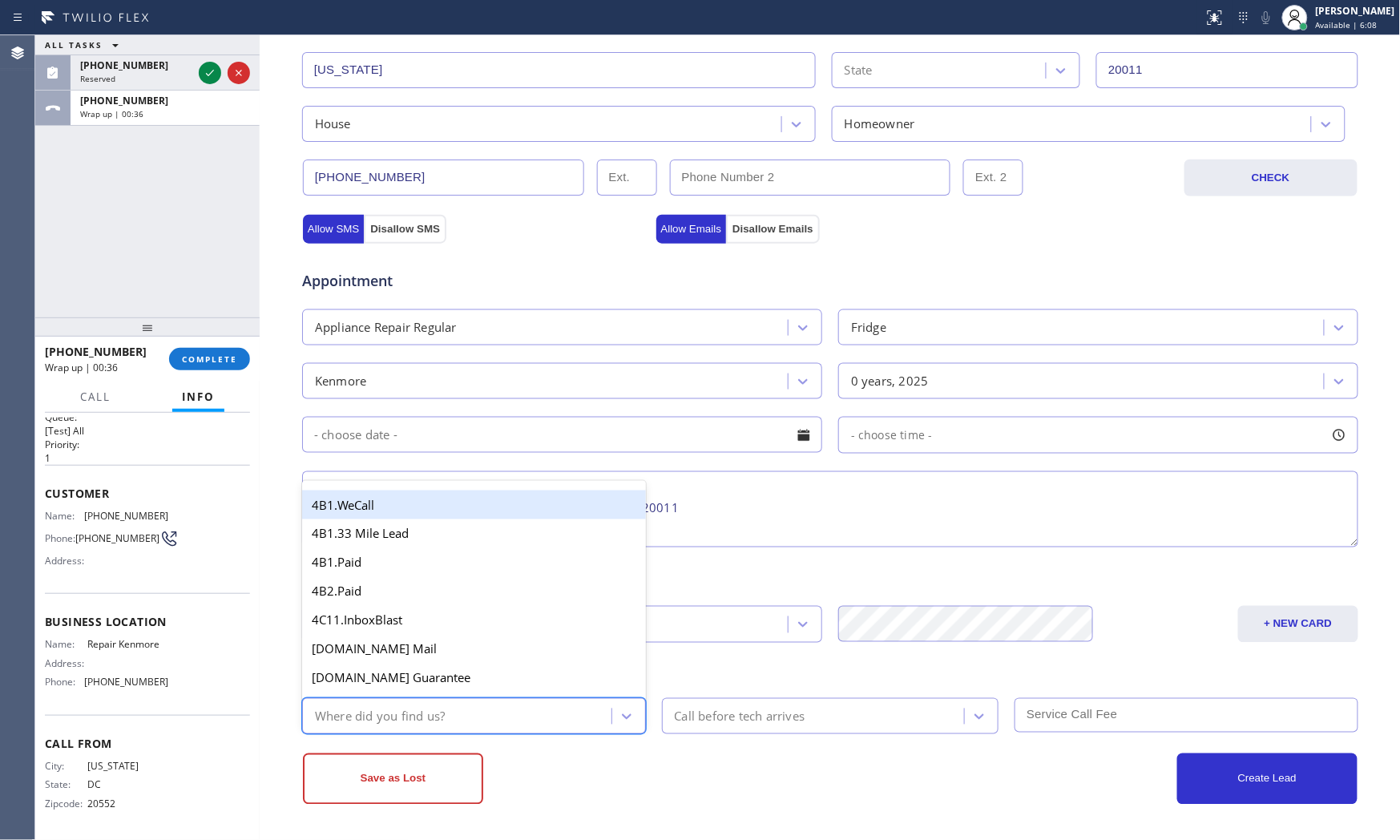
click at [487, 722] on div "Where did you find us?" at bounding box center [460, 716] width 305 height 28
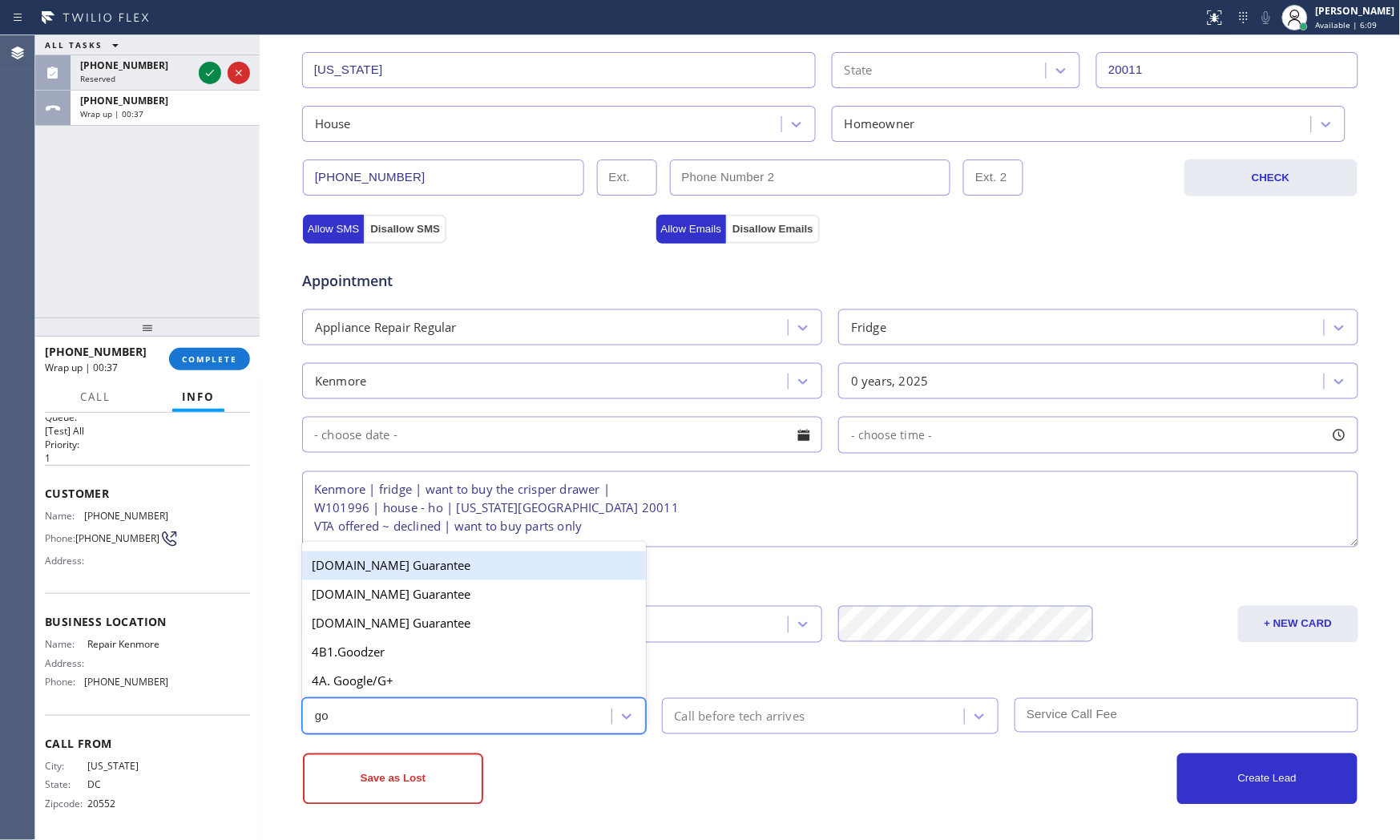
type input "goo"
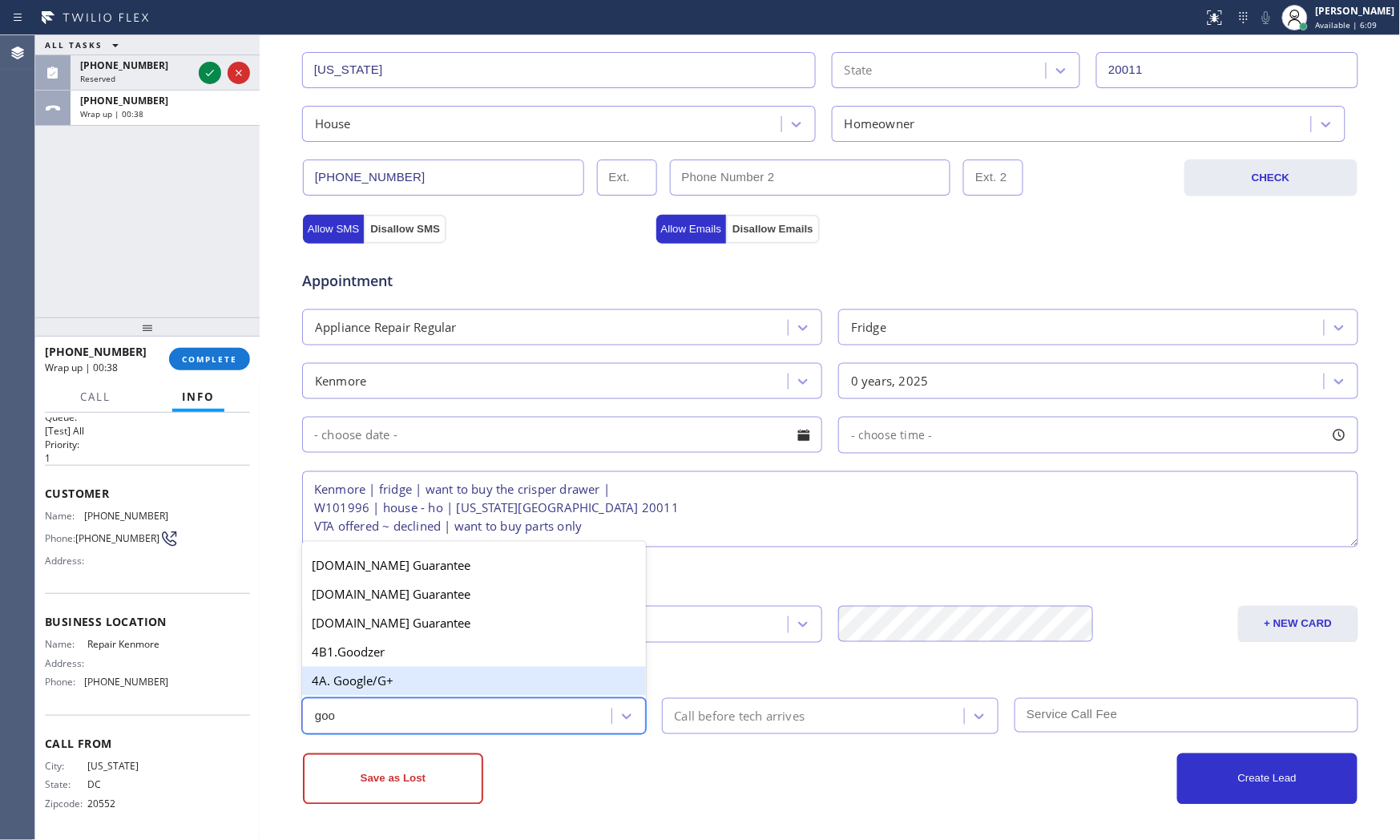
click at [462, 686] on div "4A. Google/G+" at bounding box center [474, 681] width 344 height 29
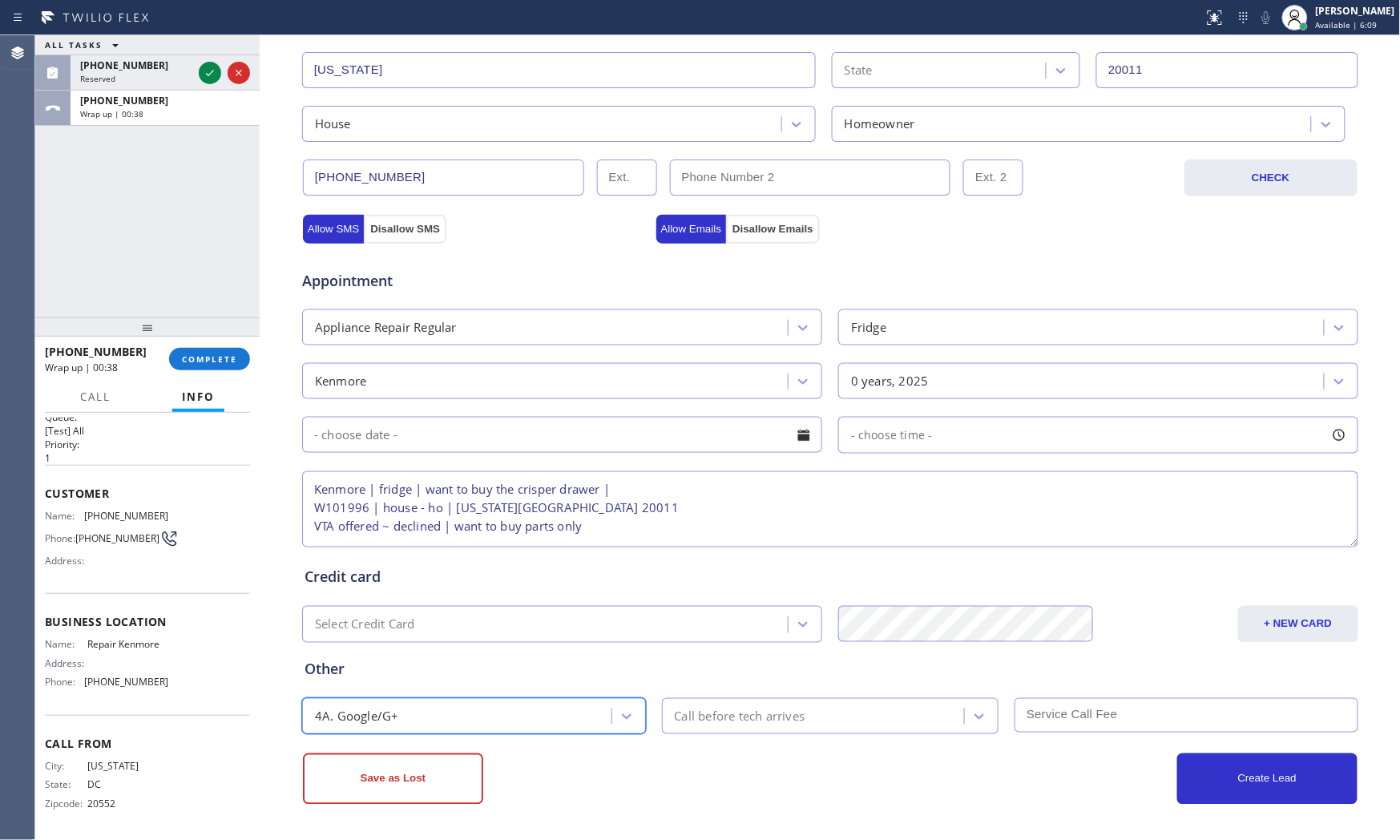
click at [682, 756] on div "Save as Lost" at bounding box center [566, 779] width 527 height 51
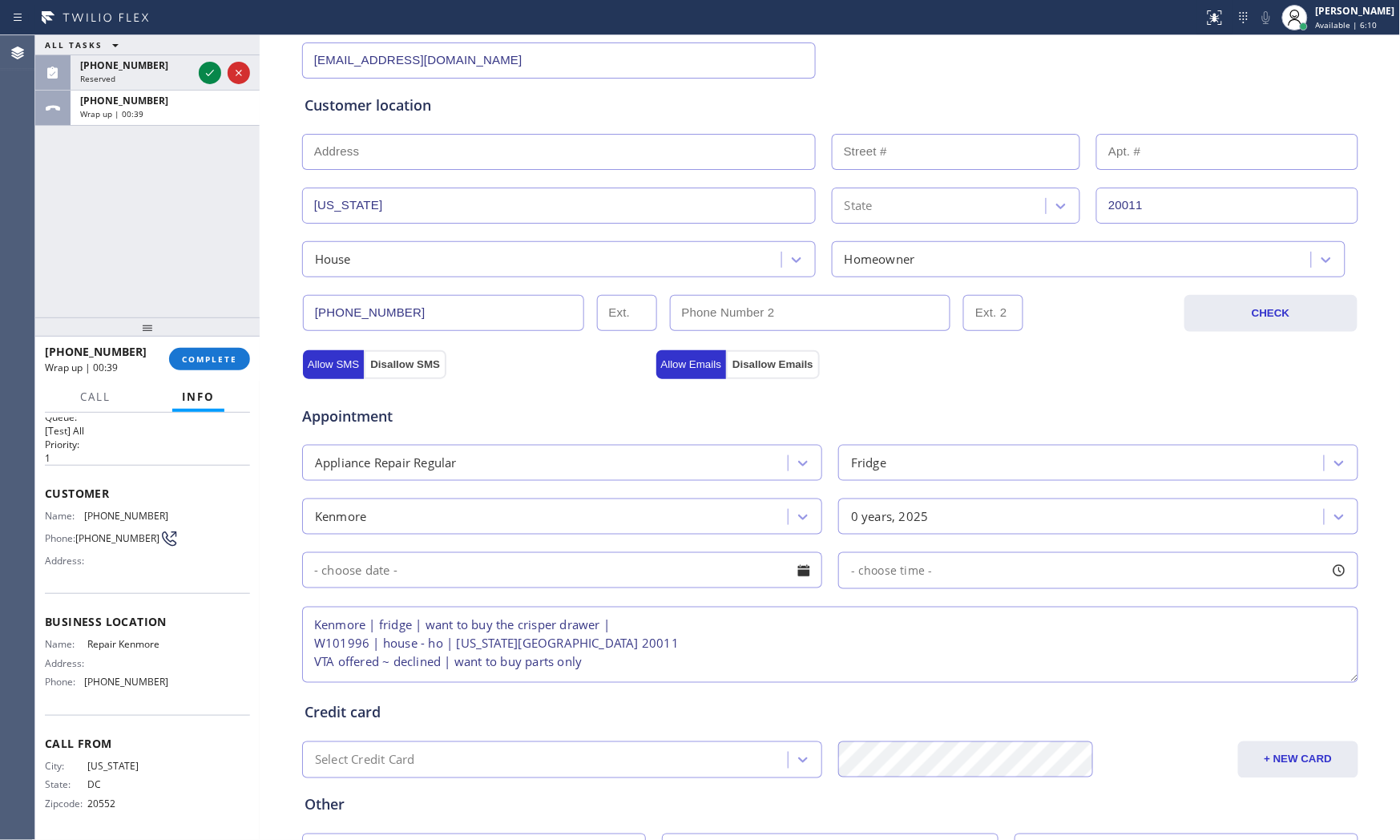
scroll to position [223, 0]
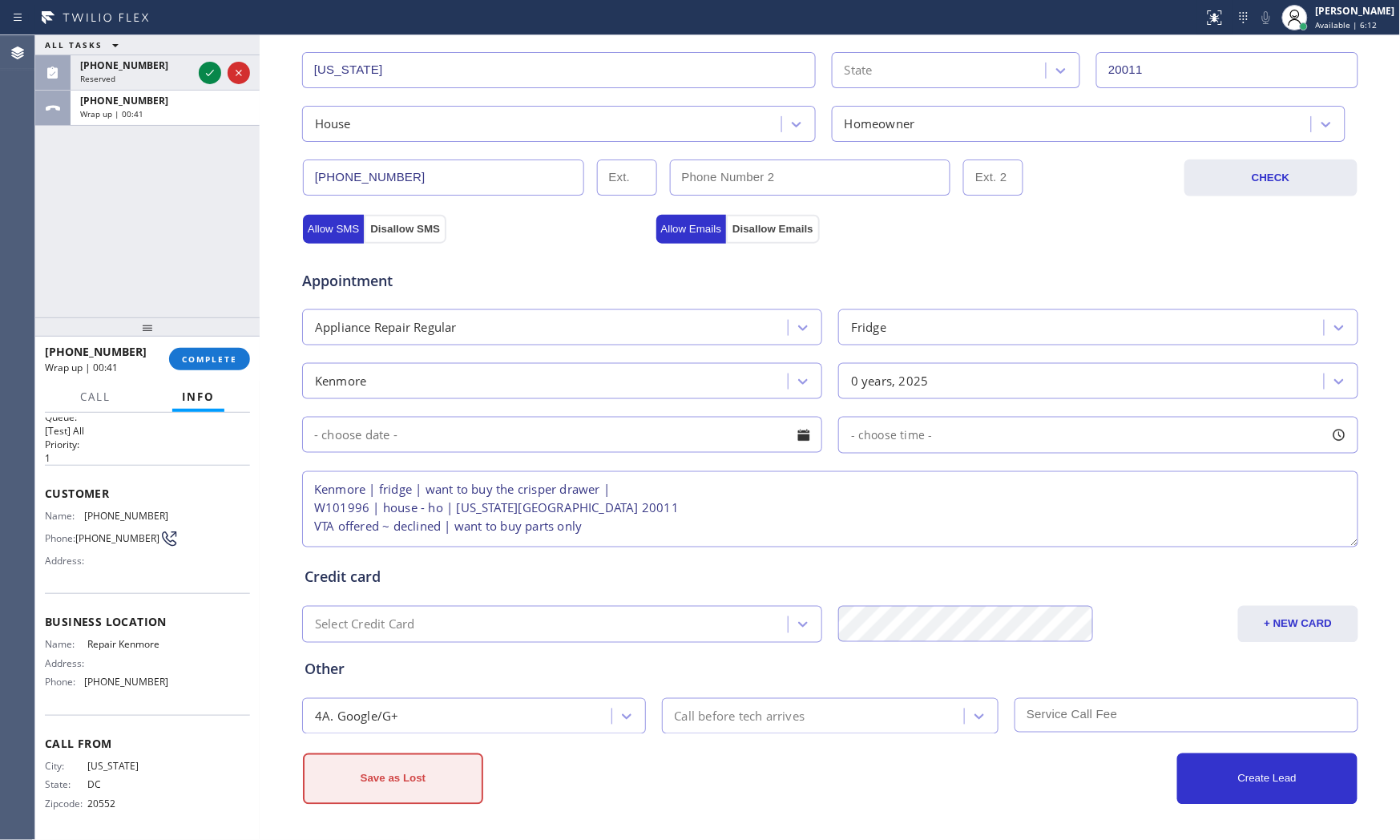
click at [374, 756] on button "Save as Lost" at bounding box center [393, 779] width 181 height 51
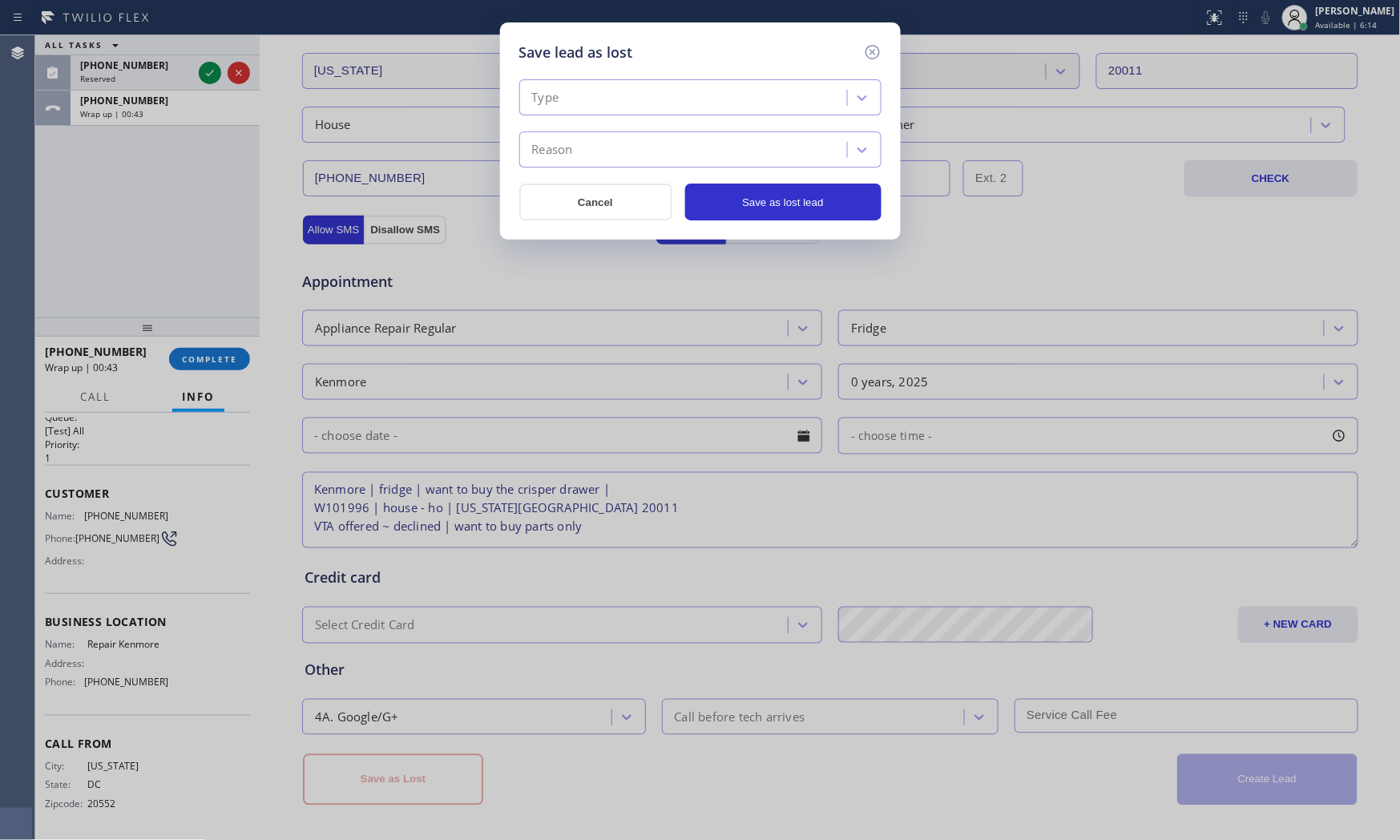
click at [622, 97] on div "Type" at bounding box center [685, 98] width 323 height 28
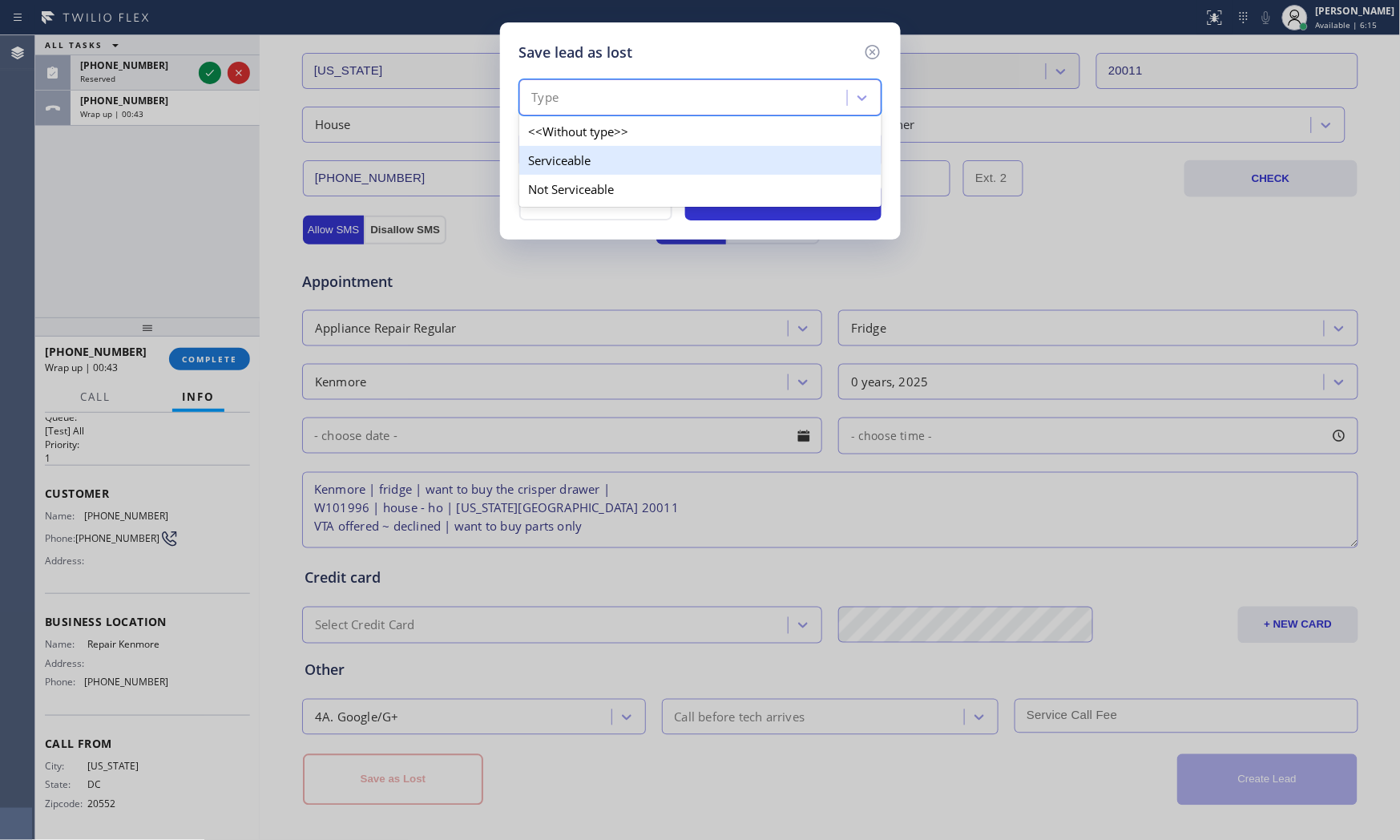
click at [603, 168] on div "Serviceable" at bounding box center [700, 160] width 363 height 29
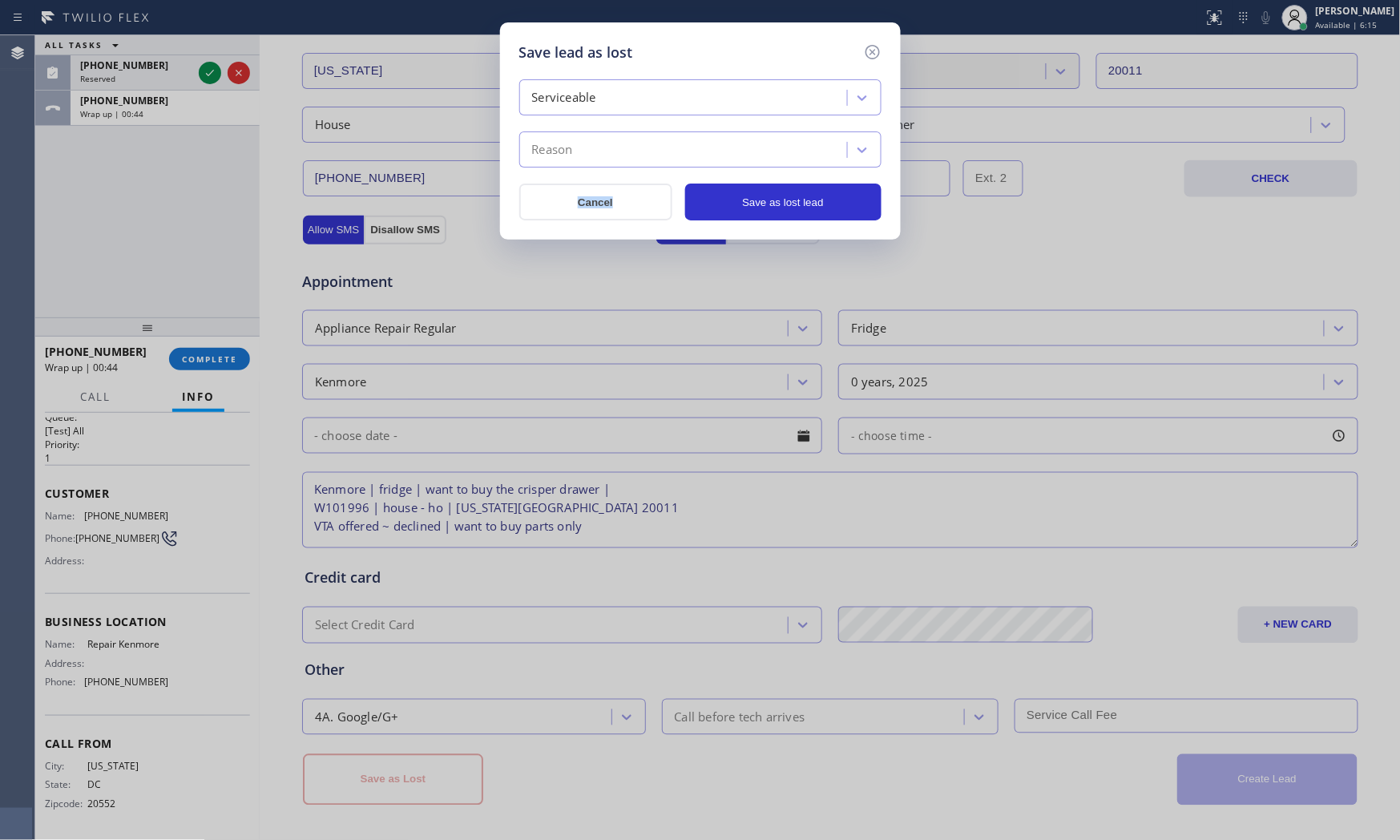
click at [603, 168] on div "Serviceable Reason Cancel Save as lost lead" at bounding box center [700, 150] width 363 height 141
click at [601, 145] on div "Reason" at bounding box center [685, 150] width 323 height 28
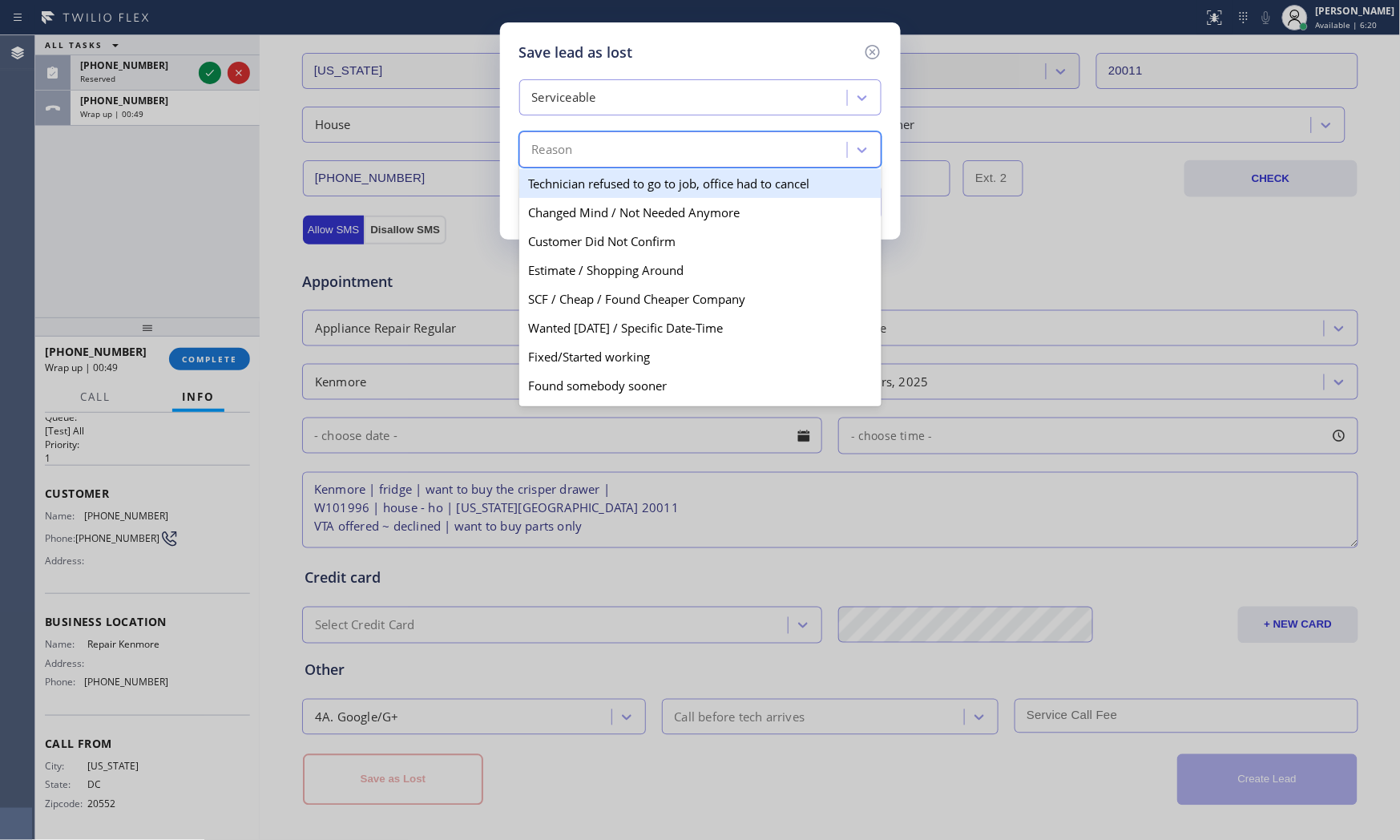
drag, startPoint x: 633, startPoint y: 95, endPoint x: 628, endPoint y: 112, distance: 17.7
click at [631, 95] on div "Serviceable" at bounding box center [685, 98] width 323 height 28
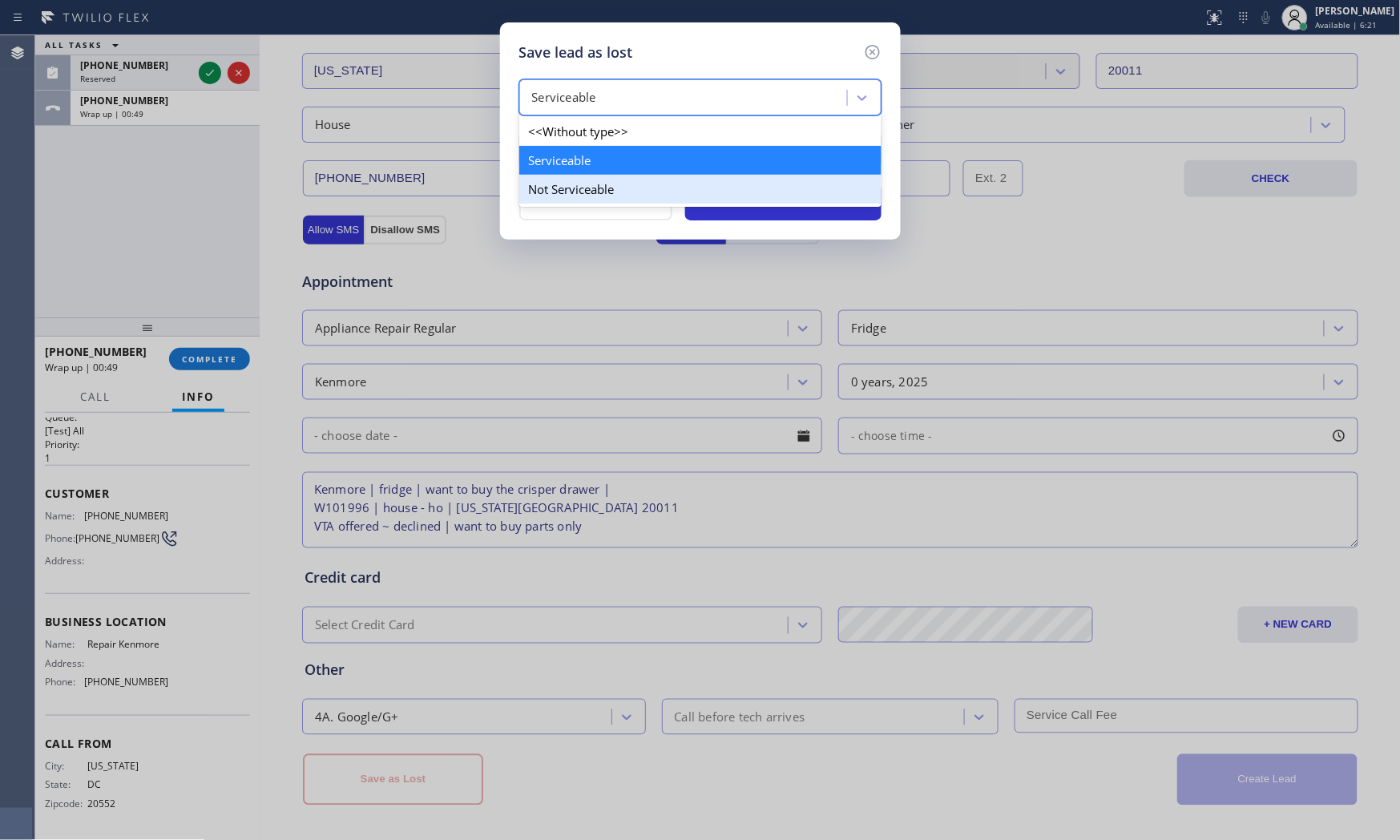
click at [599, 185] on div "Not Serviceable" at bounding box center [700, 189] width 363 height 29
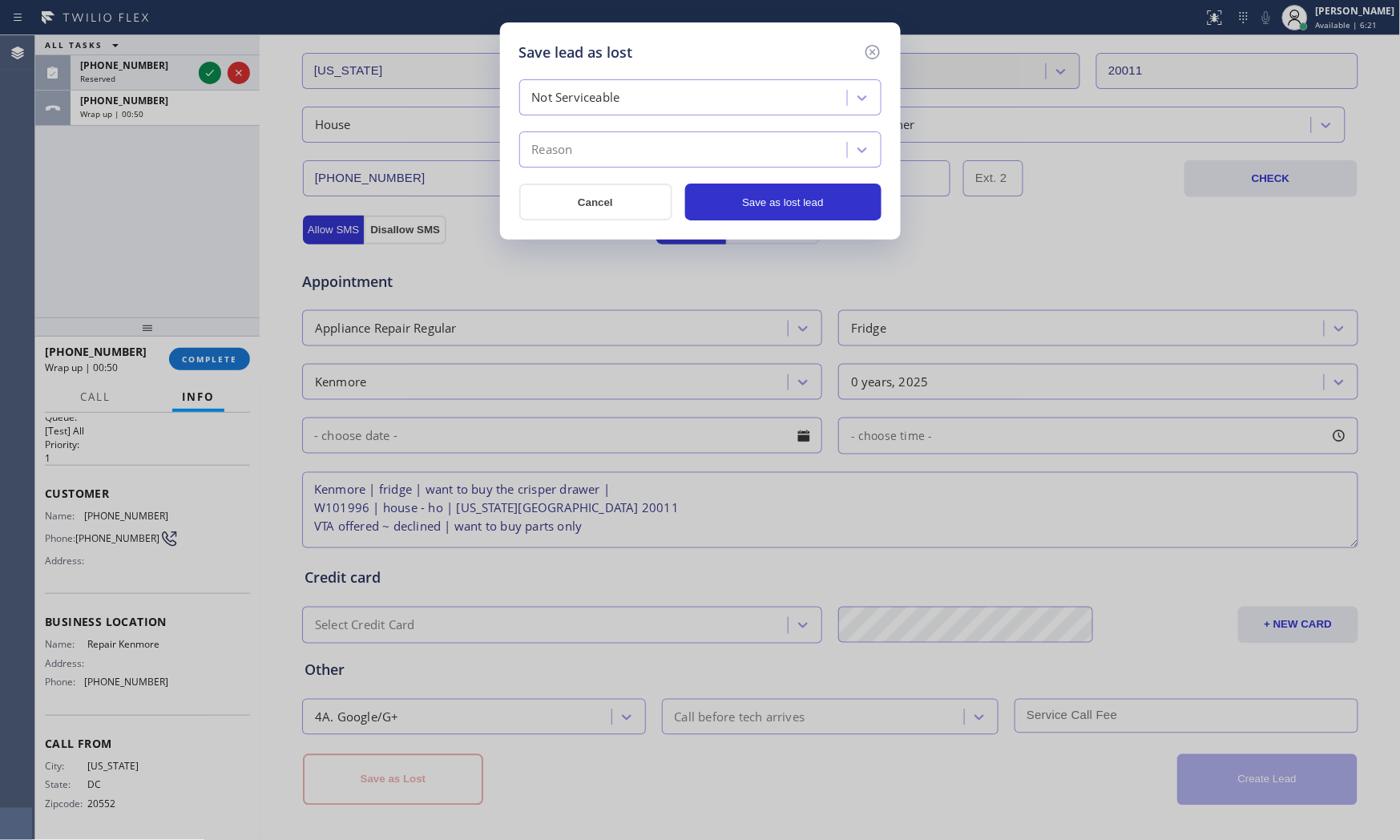
click at [599, 164] on div "Reason" at bounding box center [685, 150] width 323 height 28
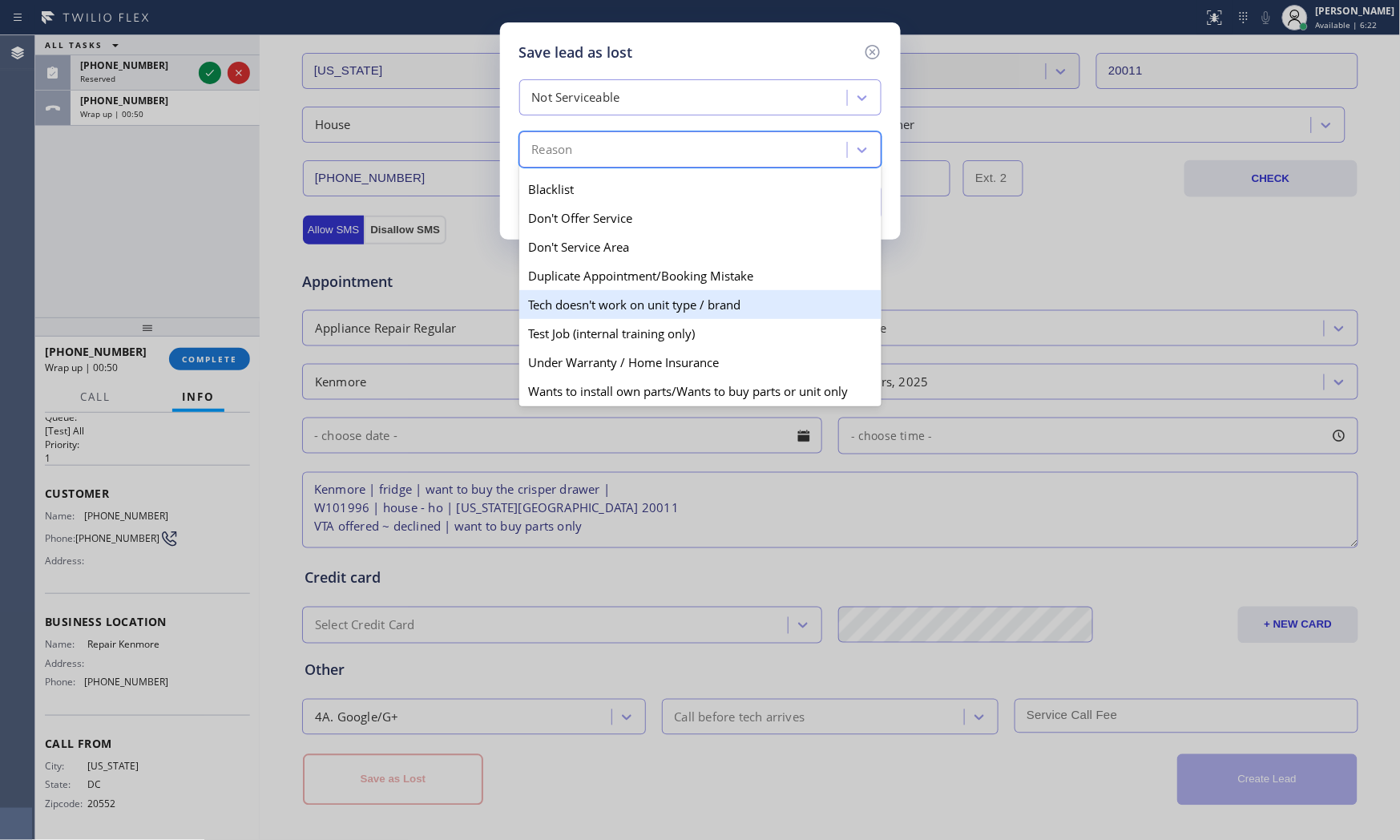
scroll to position [140, 0]
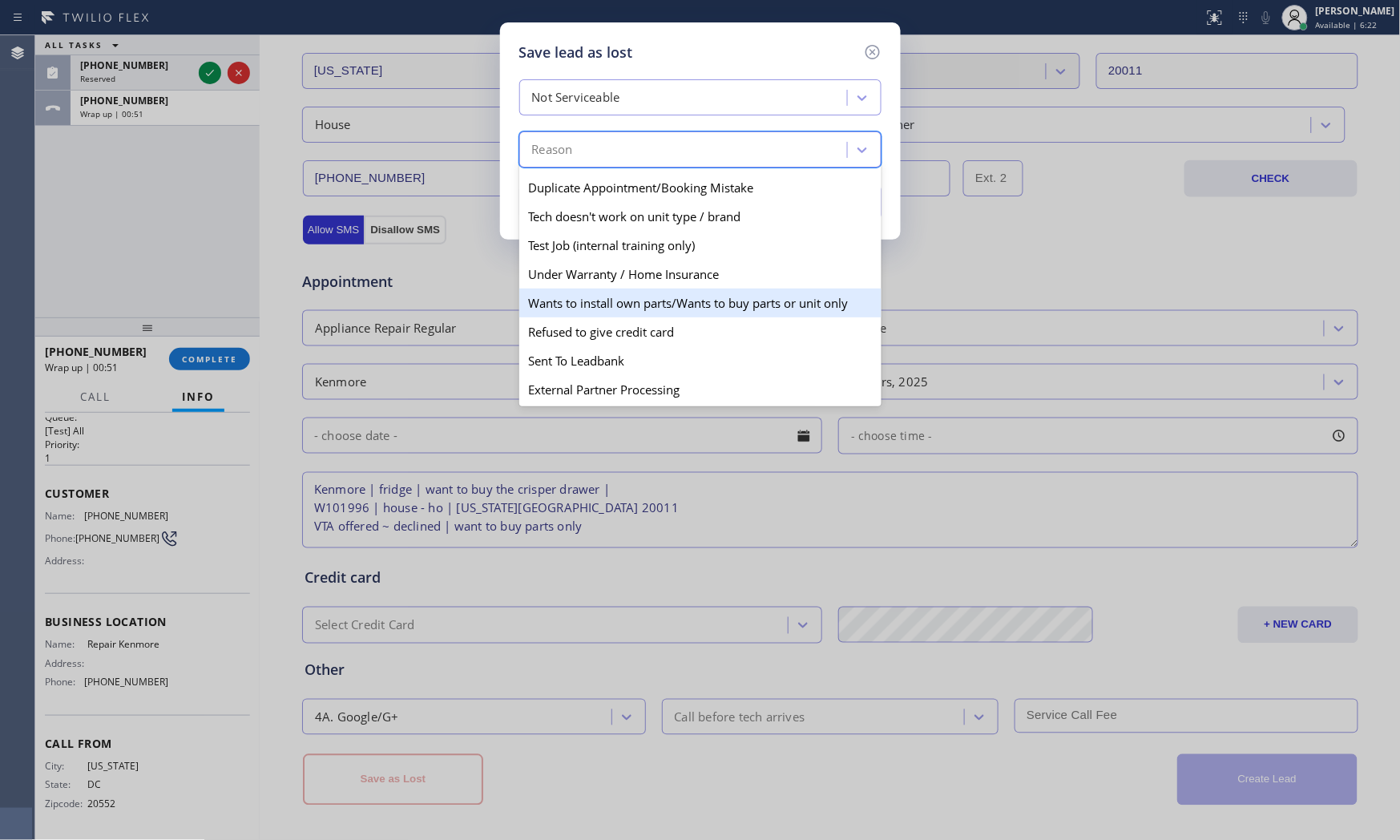
click at [610, 305] on div "Wants to install own parts/Wants to buy parts or unit only" at bounding box center [700, 303] width 363 height 29
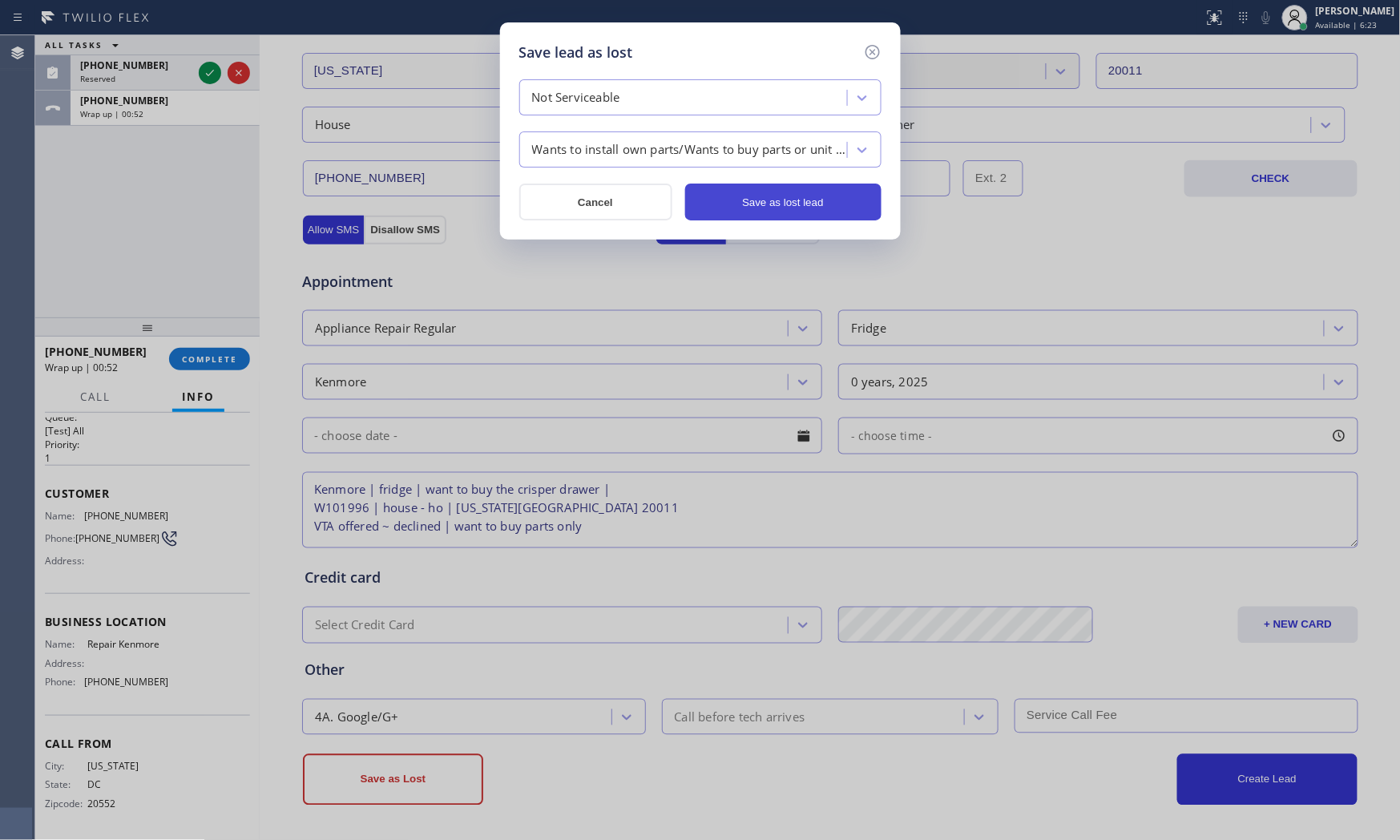
click at [830, 201] on button "Save as lost lead" at bounding box center [783, 202] width 197 height 37
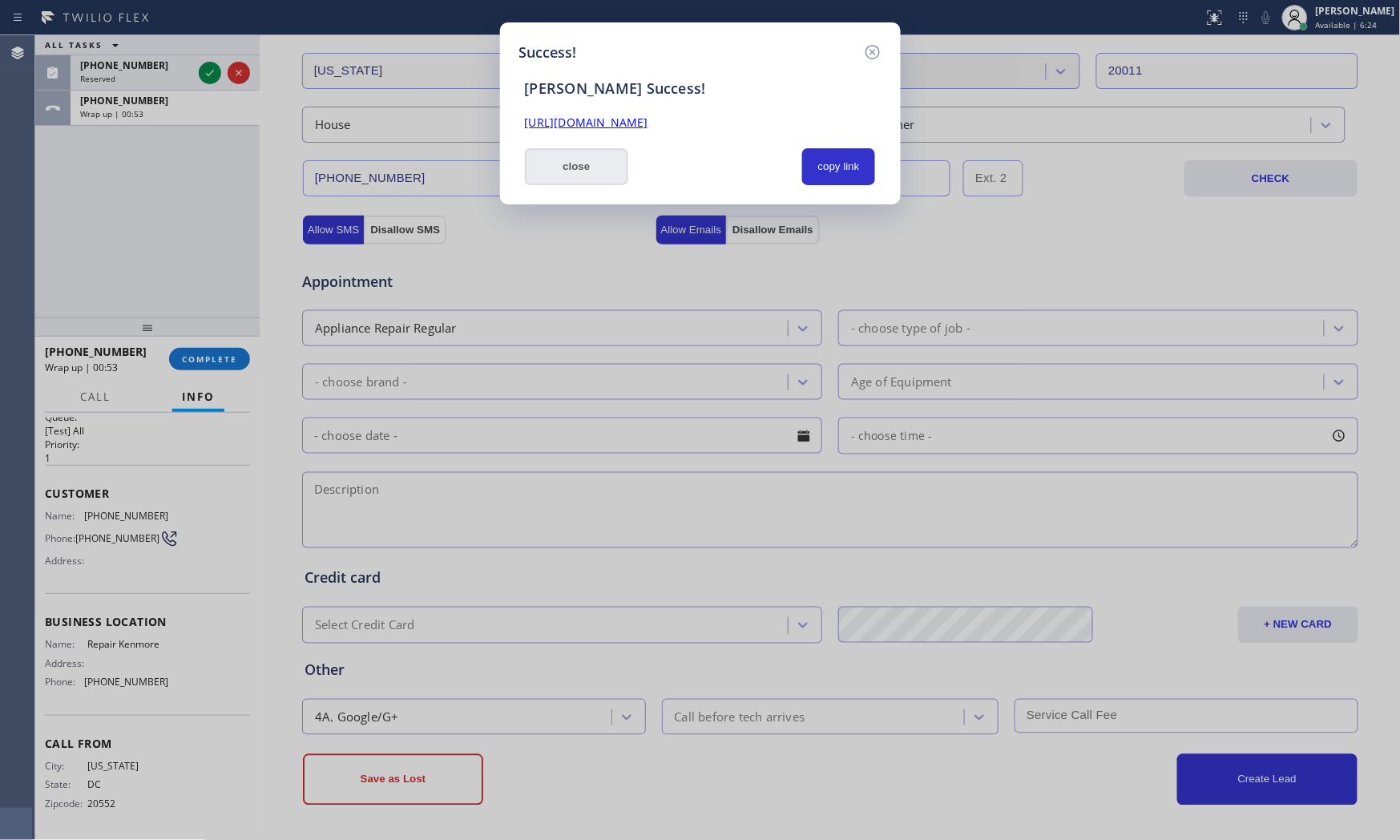
click at [582, 169] on button "close" at bounding box center [577, 167] width 104 height 37
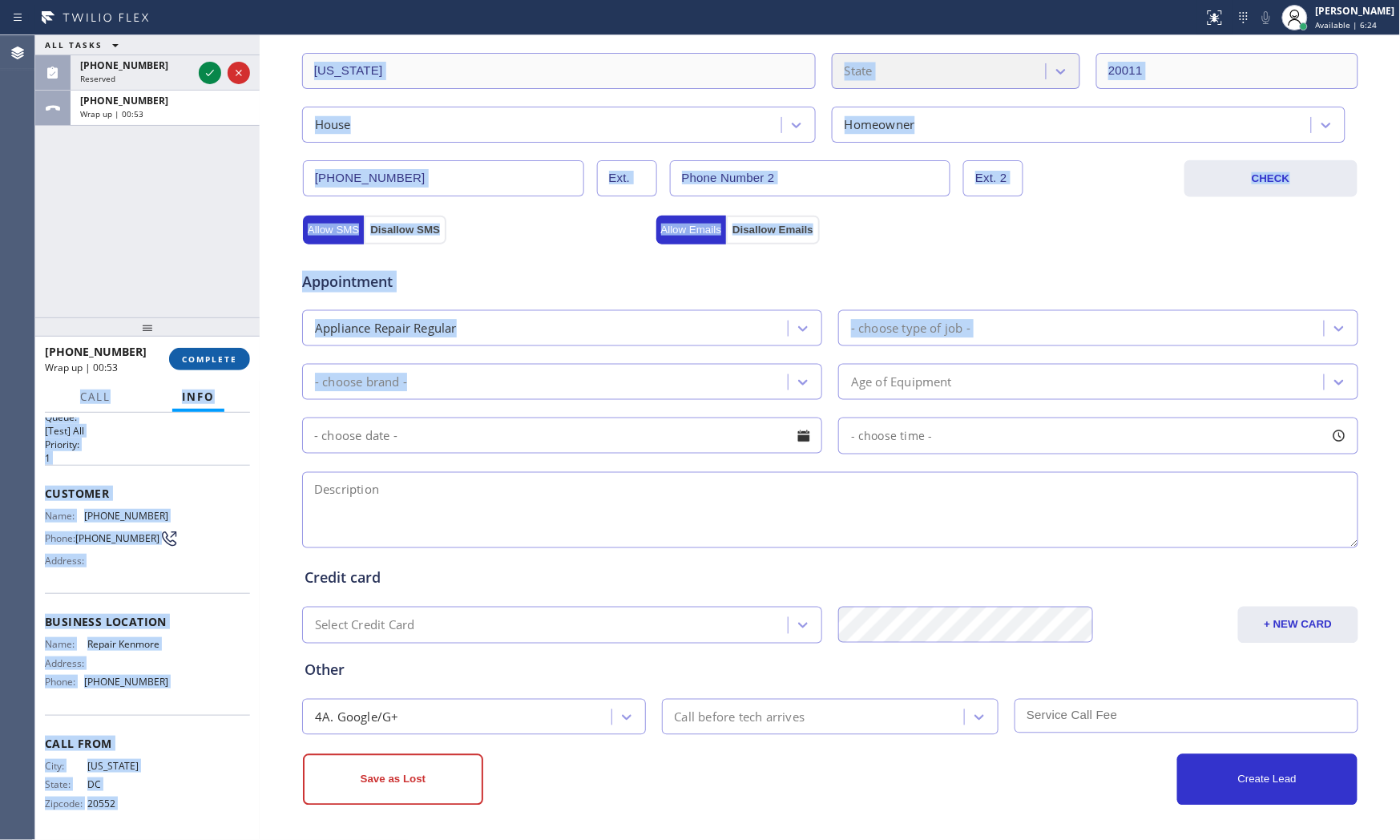
drag, startPoint x: 257, startPoint y: 361, endPoint x: 228, endPoint y: 363, distance: 29.1
click at [237, 363] on div "ALL TASKS ALL TASKS ACTIVE TASKS TASKS IN WRAP UP [PHONE_NUMBER] Reserved [PHON…" at bounding box center [717, 437] width 1365 height 805
click at [228, 363] on span "COMPLETE" at bounding box center [209, 359] width 55 height 11
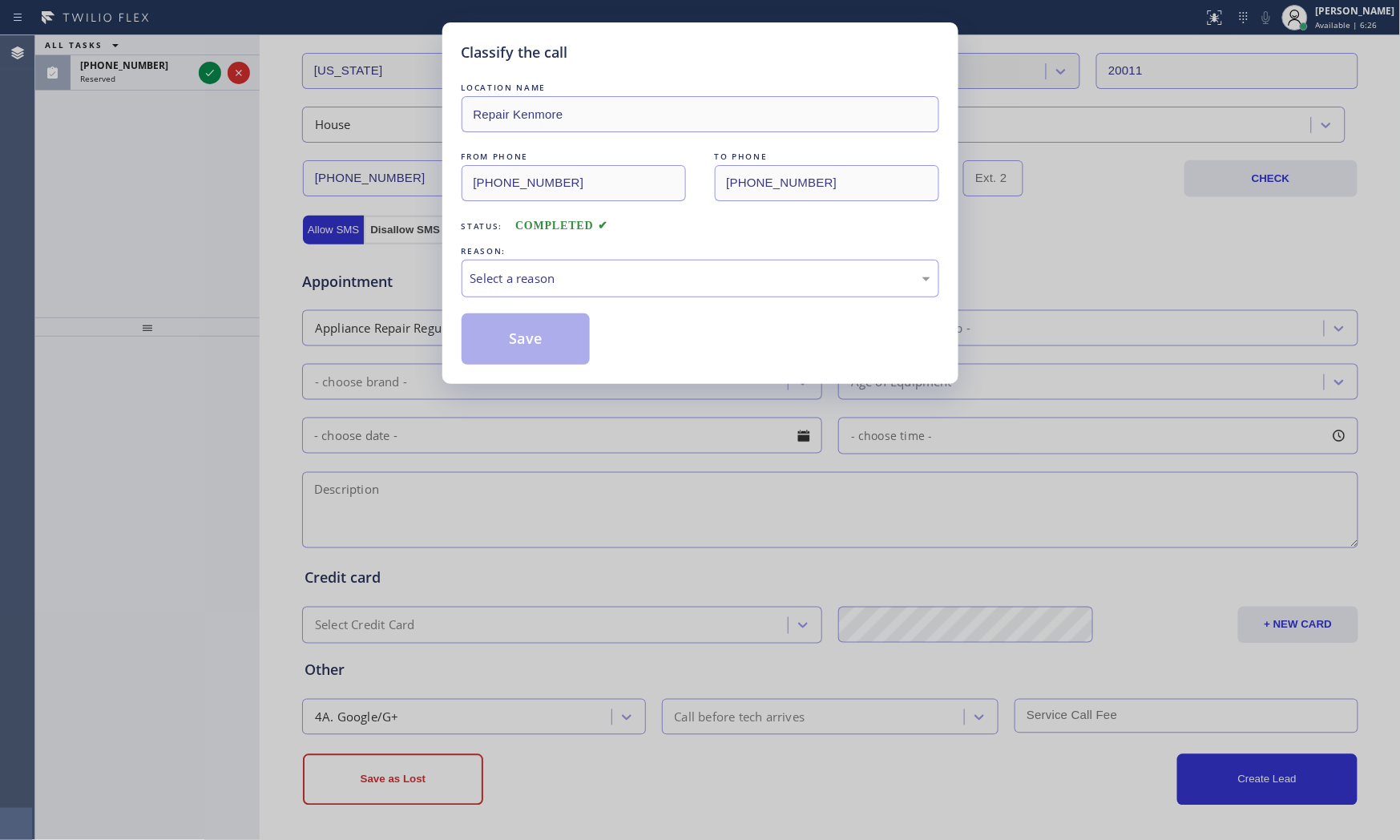
click at [538, 298] on div "LOCATION NAME Repair Kenmore FROM PHONE [PHONE_NUMBER] TO PHONE [PHONE_NUMBER] …" at bounding box center [700, 222] width 477 height 286
drag, startPoint x: 538, startPoint y: 277, endPoint x: 535, endPoint y: 291, distance: 14.3
click at [538, 279] on div "Select a reason" at bounding box center [700, 278] width 460 height 18
click at [521, 343] on button "Save" at bounding box center [526, 339] width 129 height 51
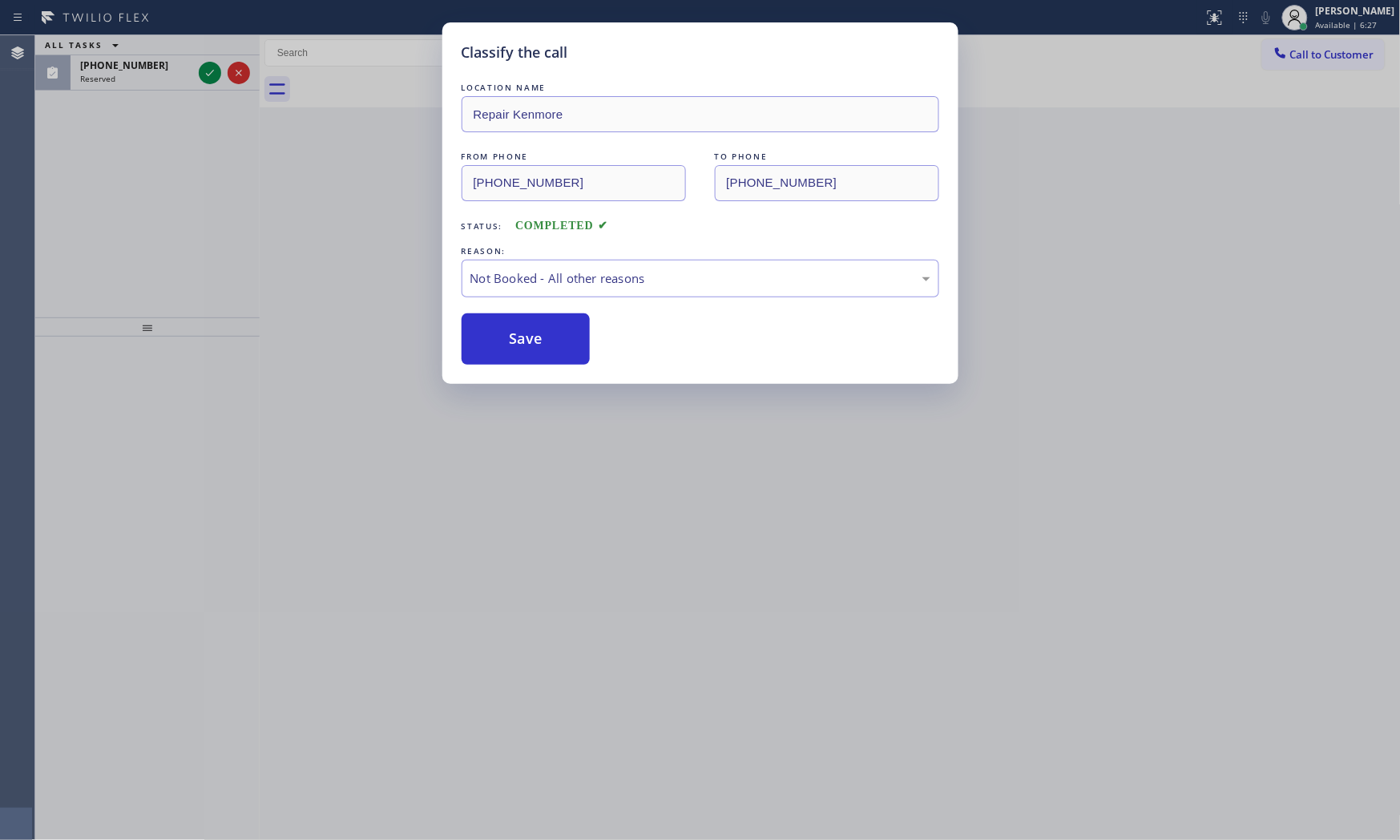
click at [521, 343] on button "Save" at bounding box center [526, 339] width 129 height 51
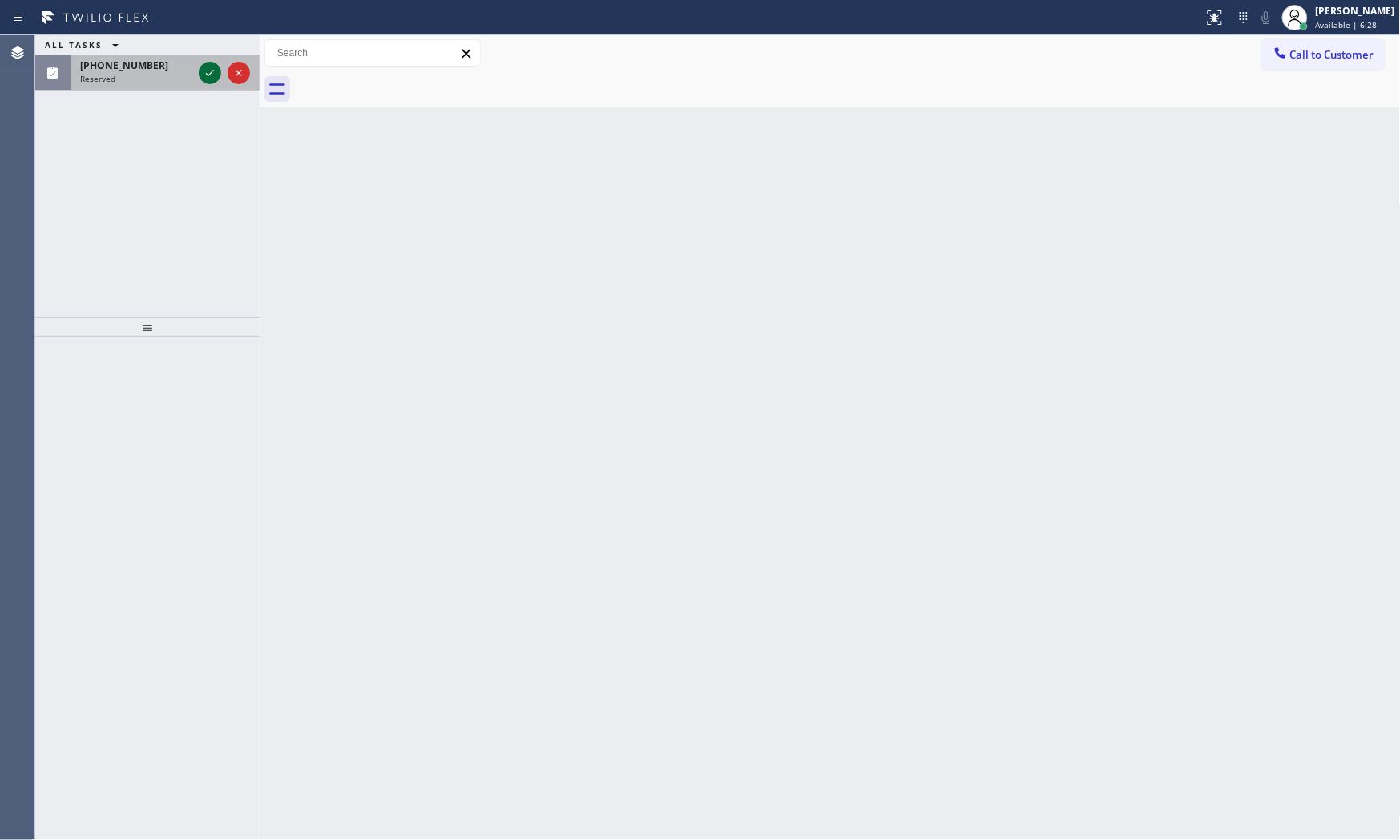
click at [199, 67] on div at bounding box center [210, 73] width 22 height 19
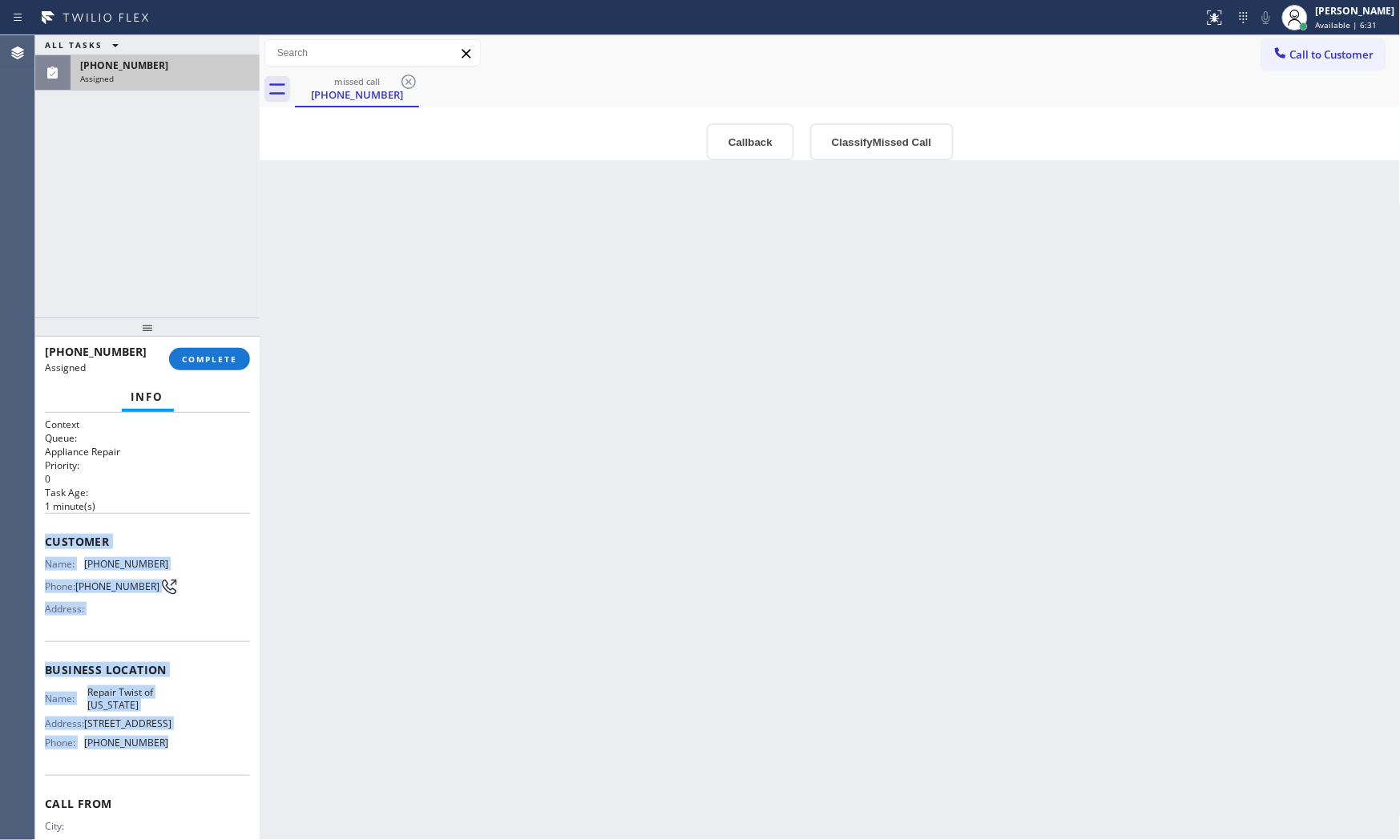
drag, startPoint x: 79, startPoint y: 564, endPoint x: 348, endPoint y: 684, distance: 294.6
click at [196, 756] on div "Context Queue: Appliance Repair Priority: 0 Task Age: [DEMOGRAPHIC_DATA] minute…" at bounding box center [148, 626] width 225 height 428
copy div "Customer Name: [PHONE_NUMBER] Phone: [PHONE_NUMBER] Address: Business location …"
click at [1260, 43] on button "Call to Customer" at bounding box center [1323, 55] width 123 height 30
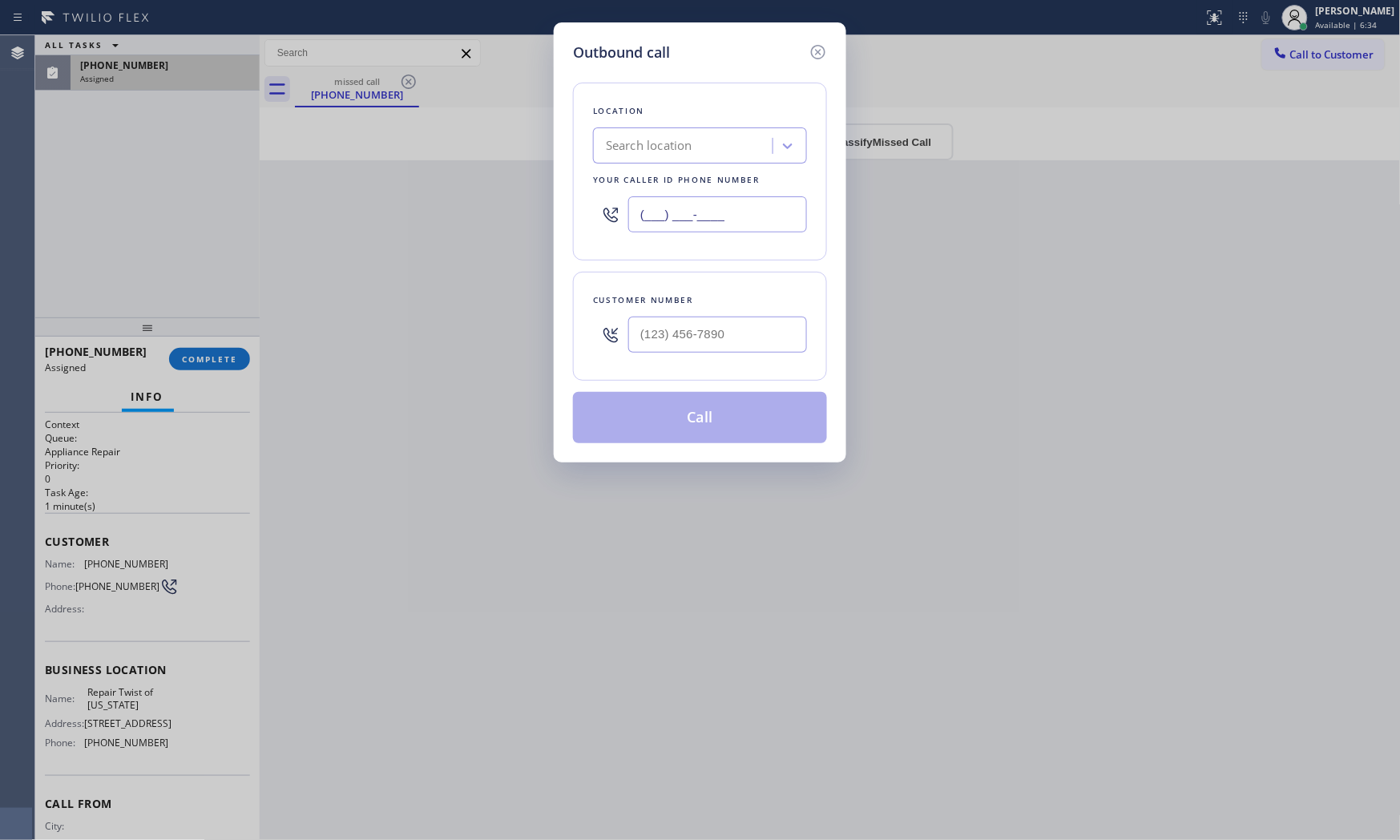
click at [700, 206] on input "(___) ___-____" at bounding box center [717, 214] width 179 height 36
paste input "347) 284-6179"
type input "[PHONE_NUMBER]"
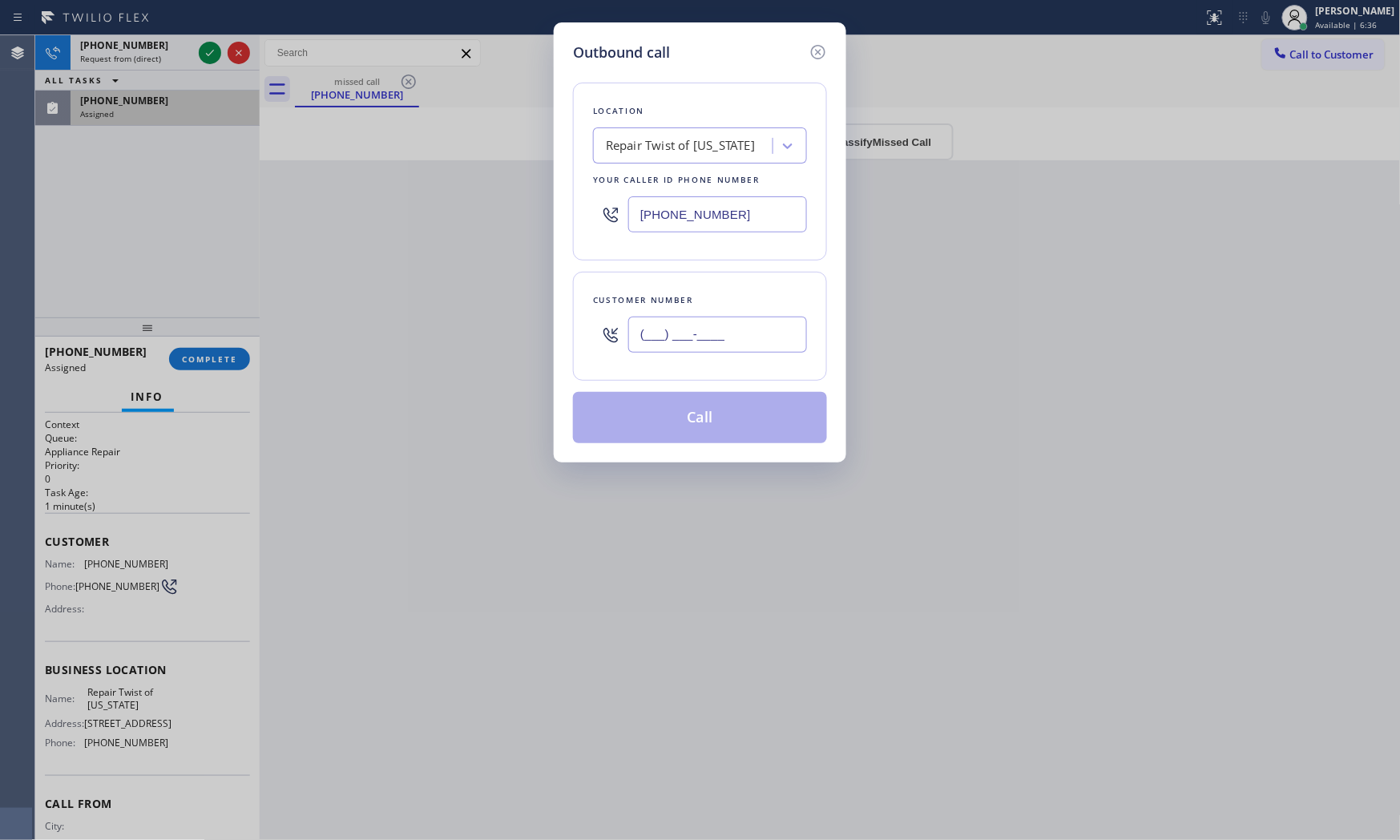
click at [689, 349] on input "(___) ___-____" at bounding box center [717, 335] width 179 height 36
paste input "347) 468-0003"
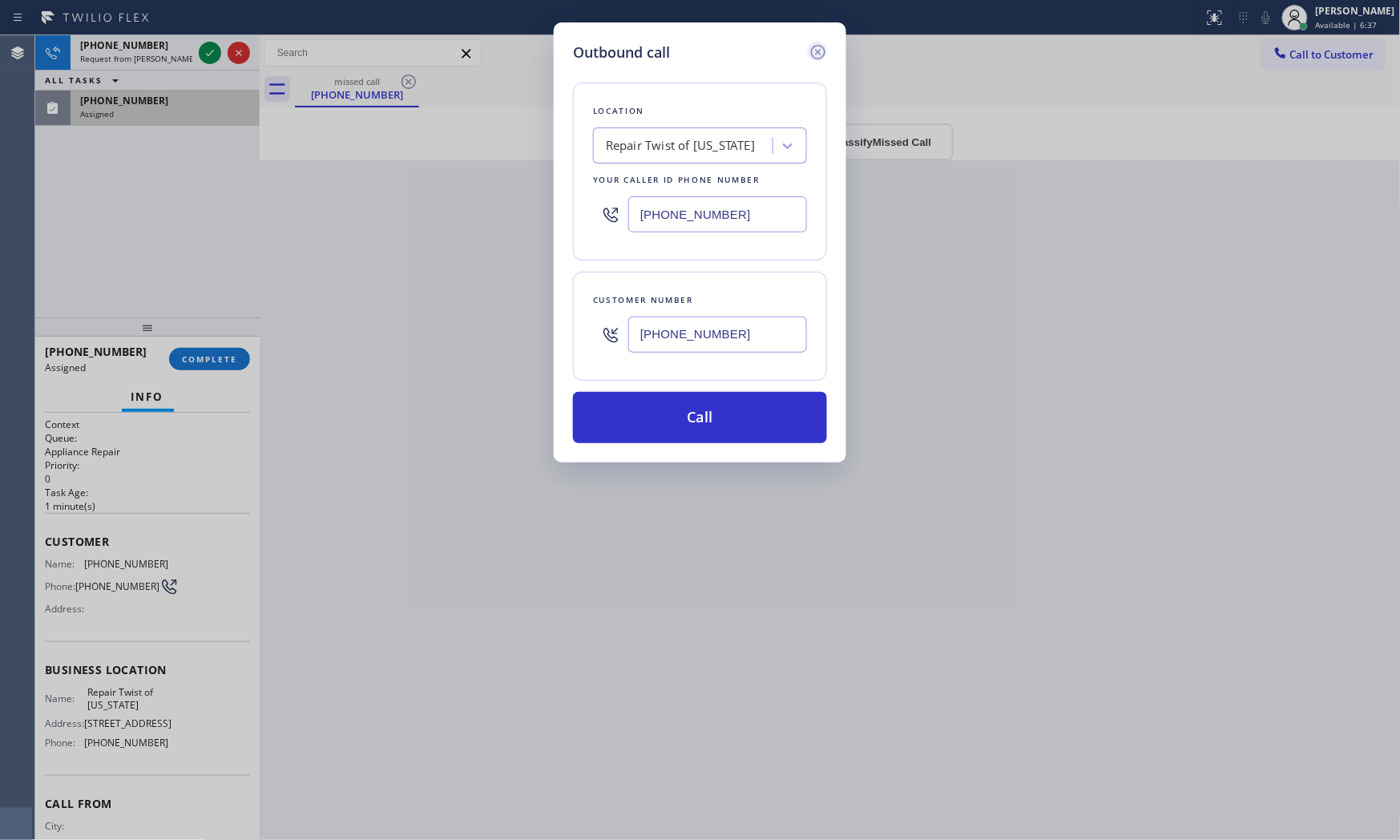
type input "[PHONE_NUMBER]"
click at [818, 50] on icon at bounding box center [818, 52] width 14 height 14
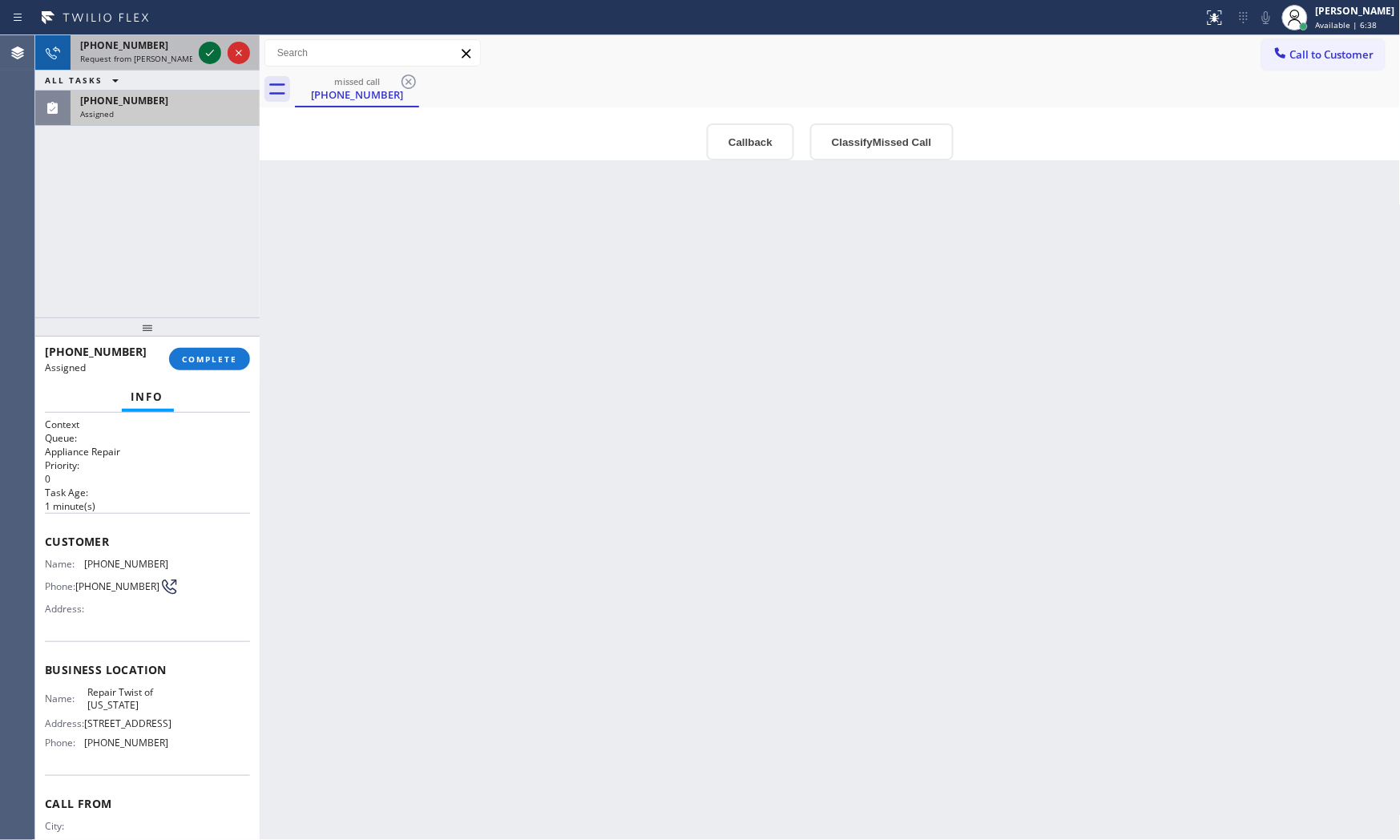
type input "[PHONE_NUMBER]"
click at [210, 45] on icon at bounding box center [210, 53] width 19 height 19
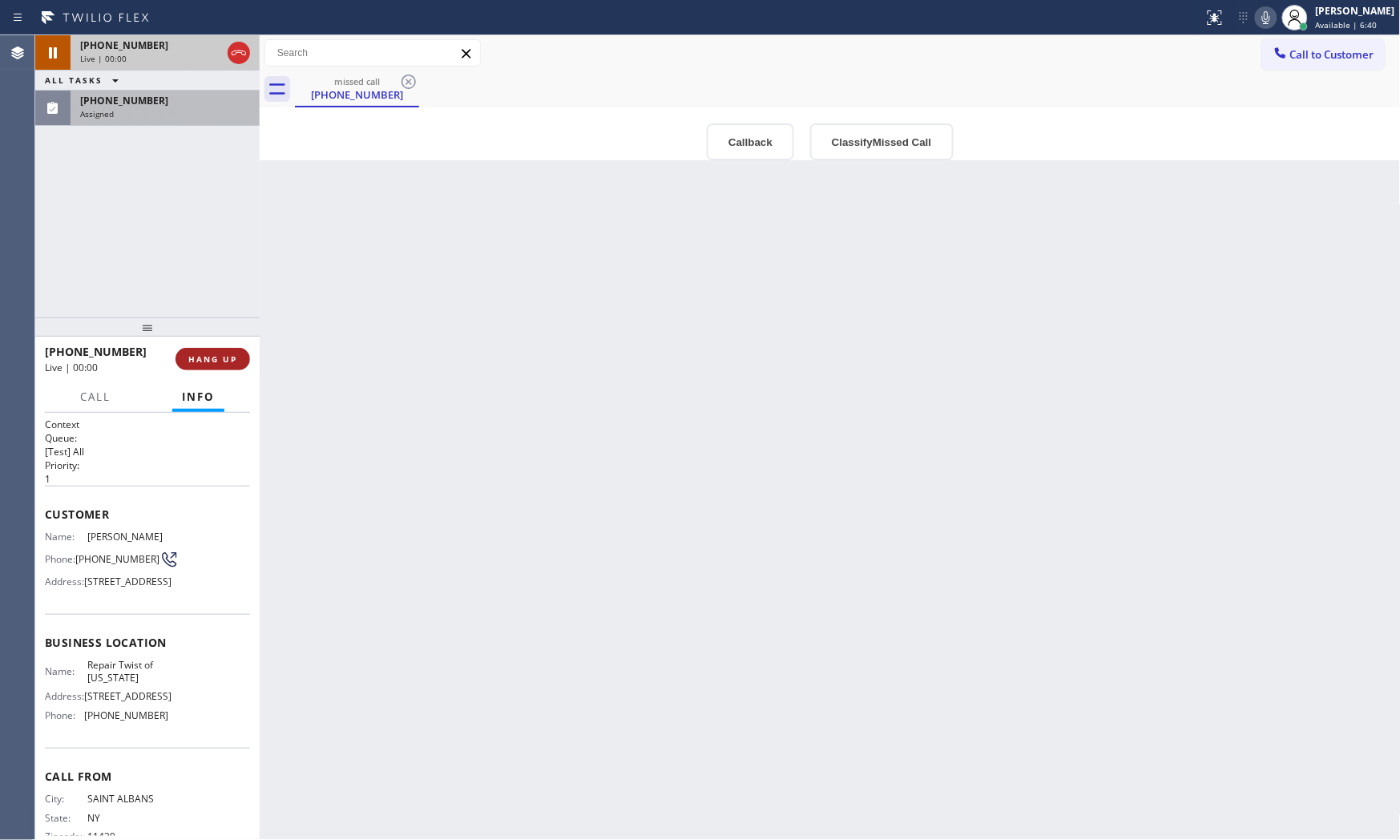
click at [218, 363] on span "HANG UP" at bounding box center [213, 359] width 49 height 11
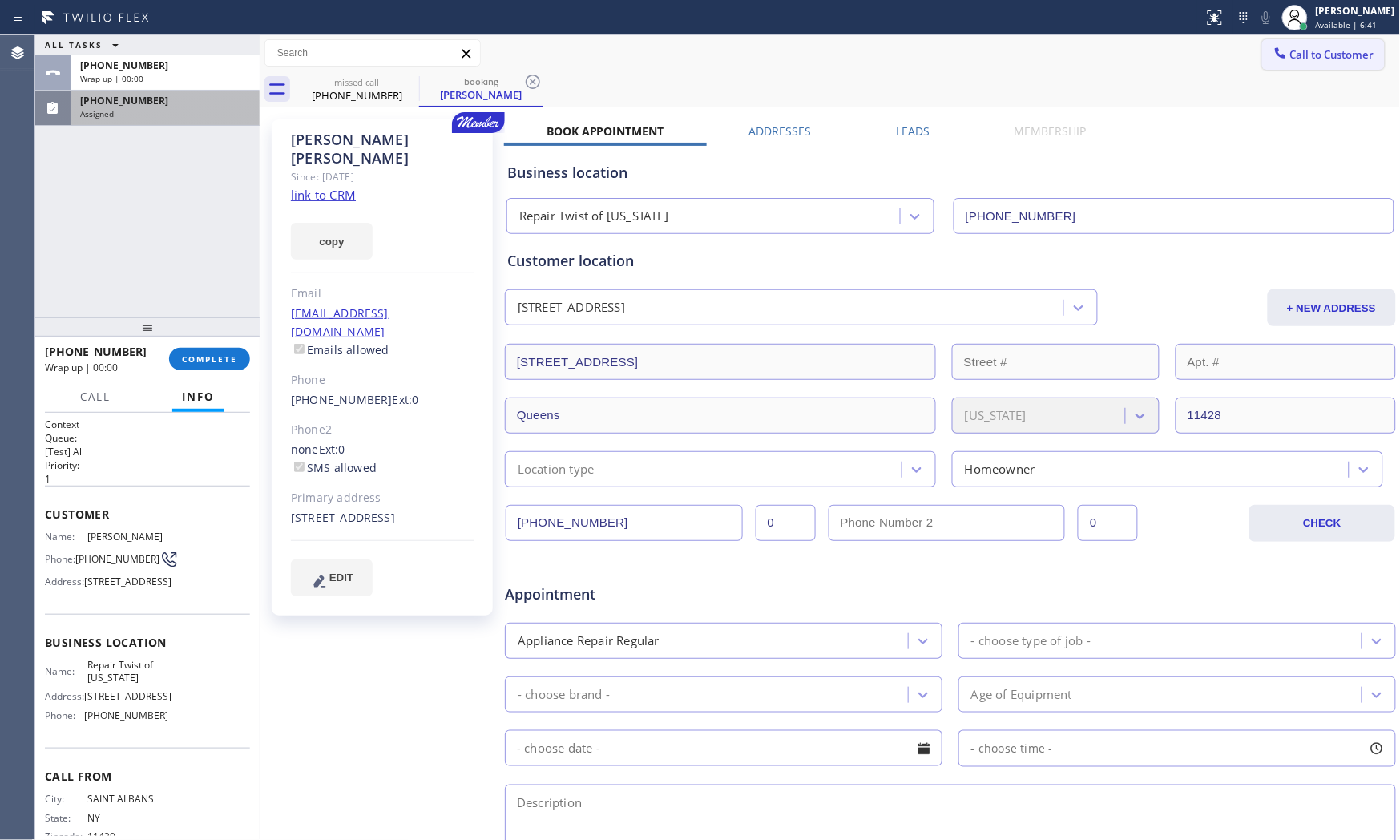
type input "[PHONE_NUMBER]"
click at [1260, 42] on button "Call to Customer" at bounding box center [1323, 55] width 123 height 30
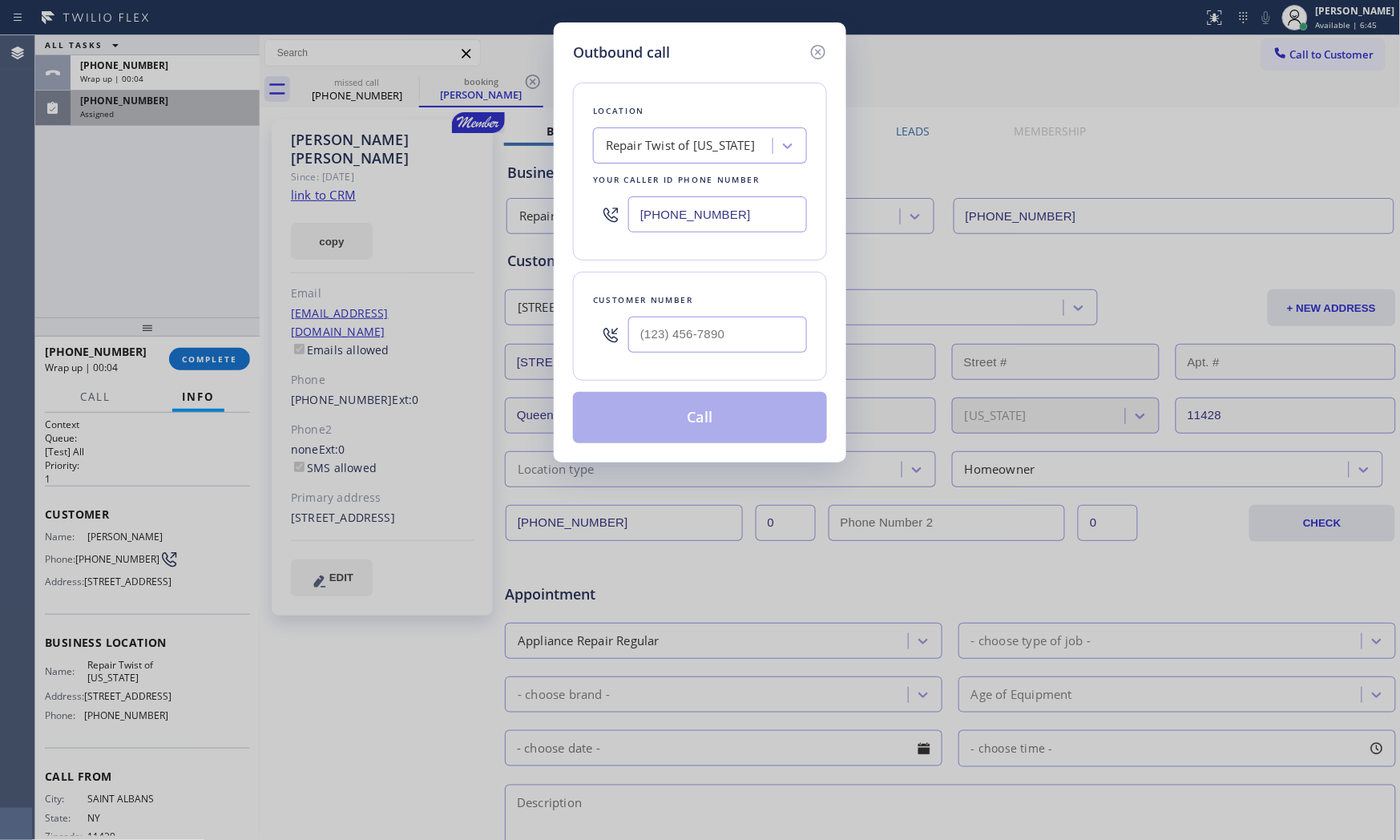
click at [742, 212] on input "[PHONE_NUMBER]" at bounding box center [717, 214] width 179 height 36
paste input "text"
type input "[PHONE_NUMBER]"
click at [629, 350] on input "(___) ___-____" at bounding box center [717, 335] width 179 height 36
paste input "347) 468-0003"
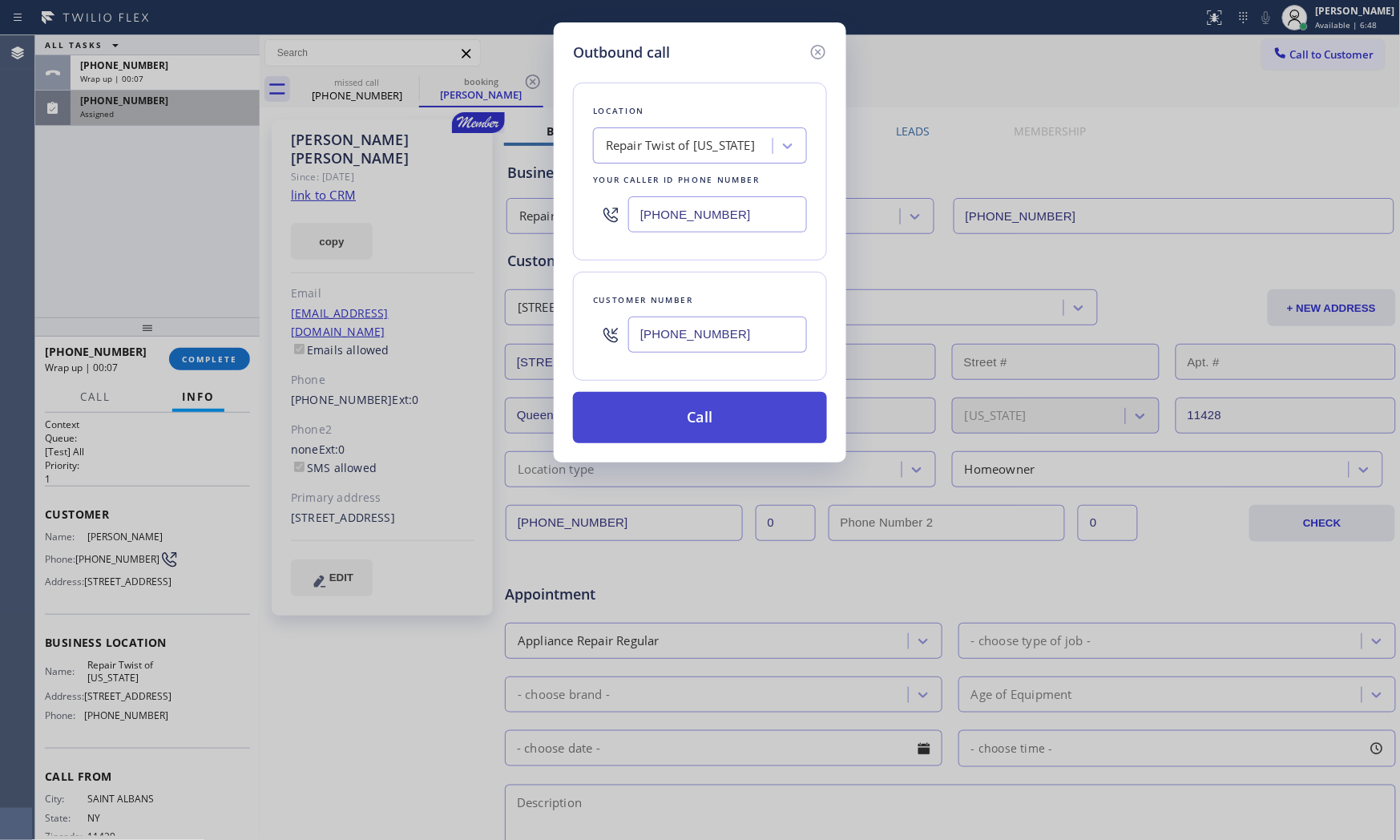
type input "[PHONE_NUMBER]"
click at [645, 420] on button "Call" at bounding box center [700, 417] width 254 height 51
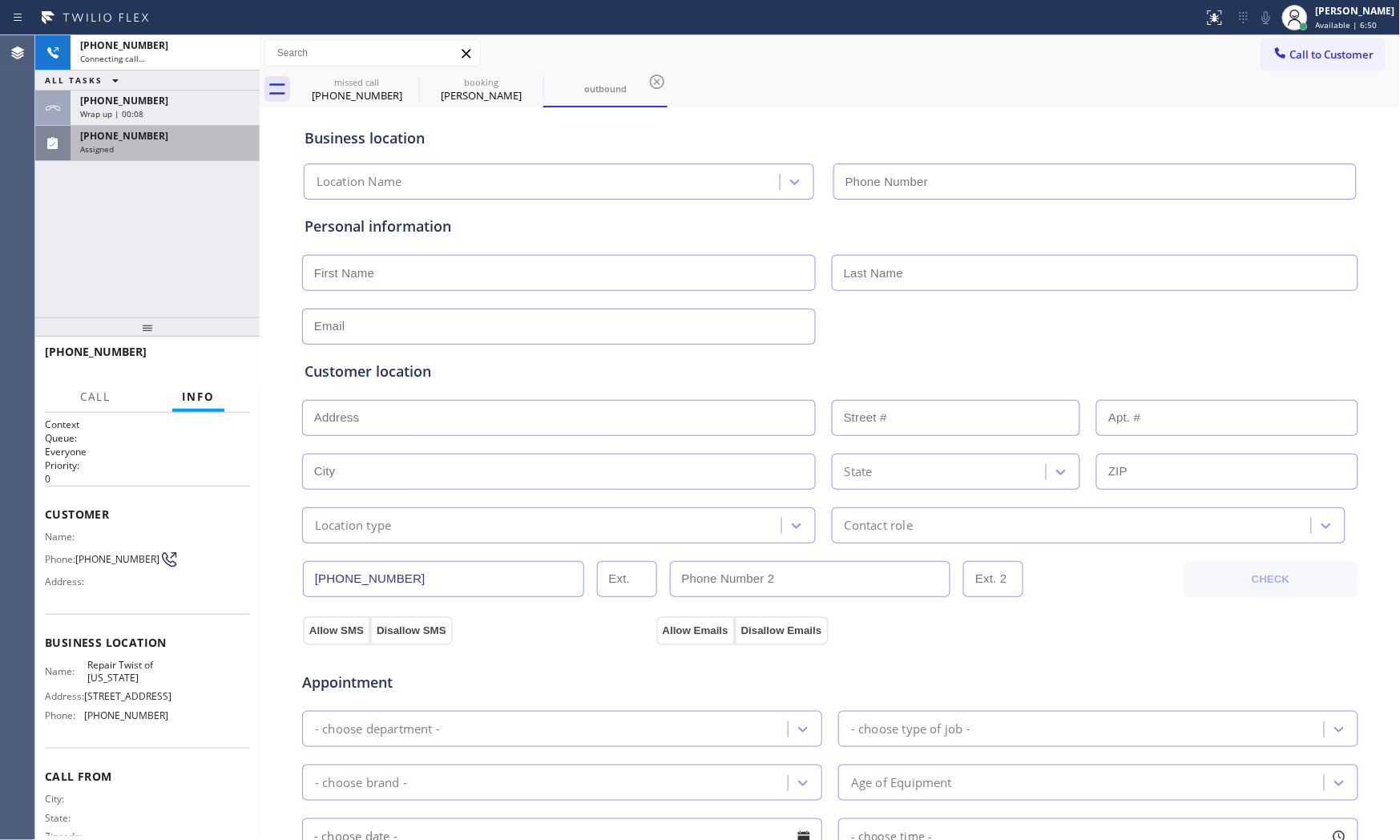
type input "[PHONE_NUMBER]"
click at [163, 133] on div "[PHONE_NUMBER]" at bounding box center [165, 136] width 170 height 14
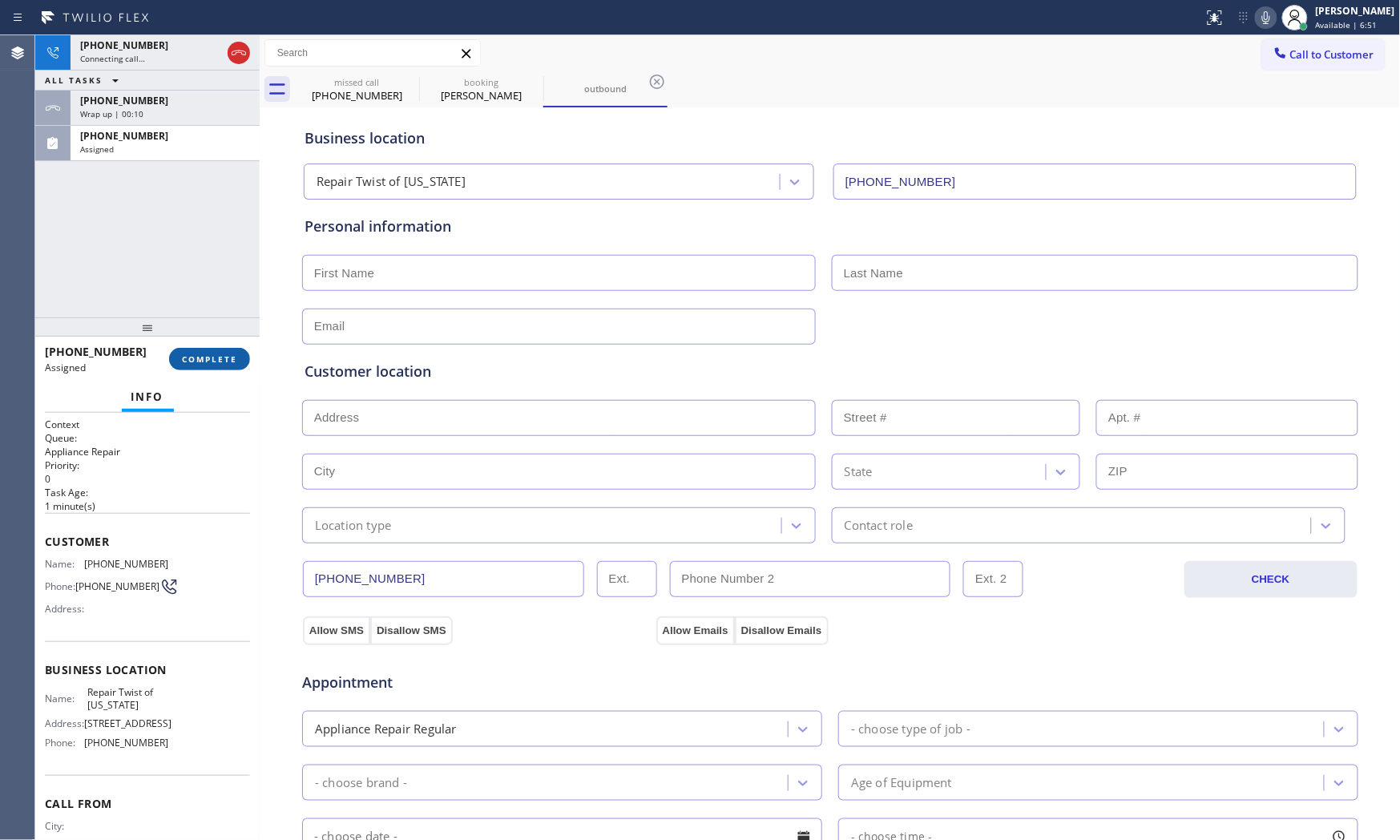
click at [199, 356] on span "COMPLETE" at bounding box center [209, 359] width 55 height 11
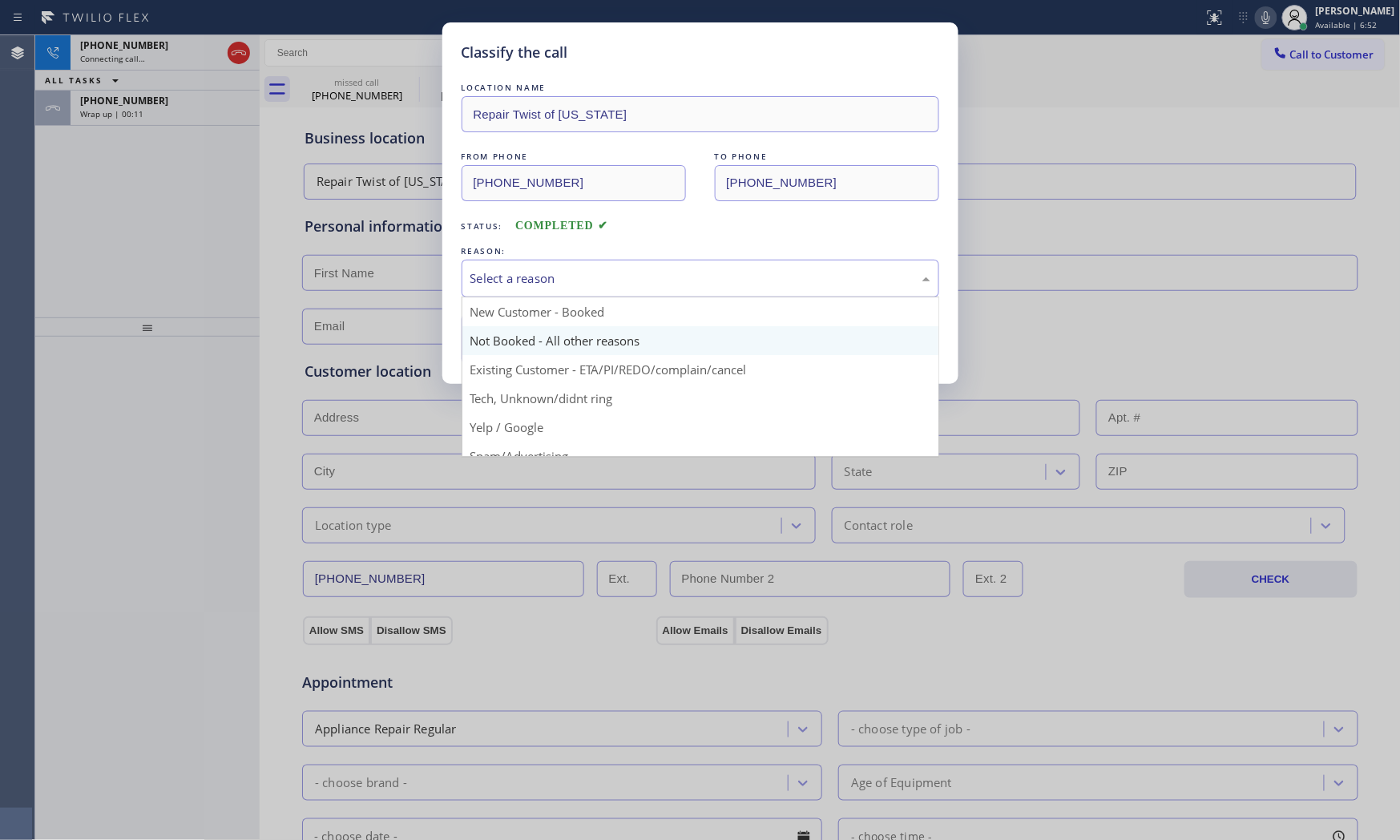
drag, startPoint x: 548, startPoint y: 278, endPoint x: 542, endPoint y: 331, distance: 53.3
click at [548, 284] on div "Select a reason" at bounding box center [700, 278] width 460 height 18
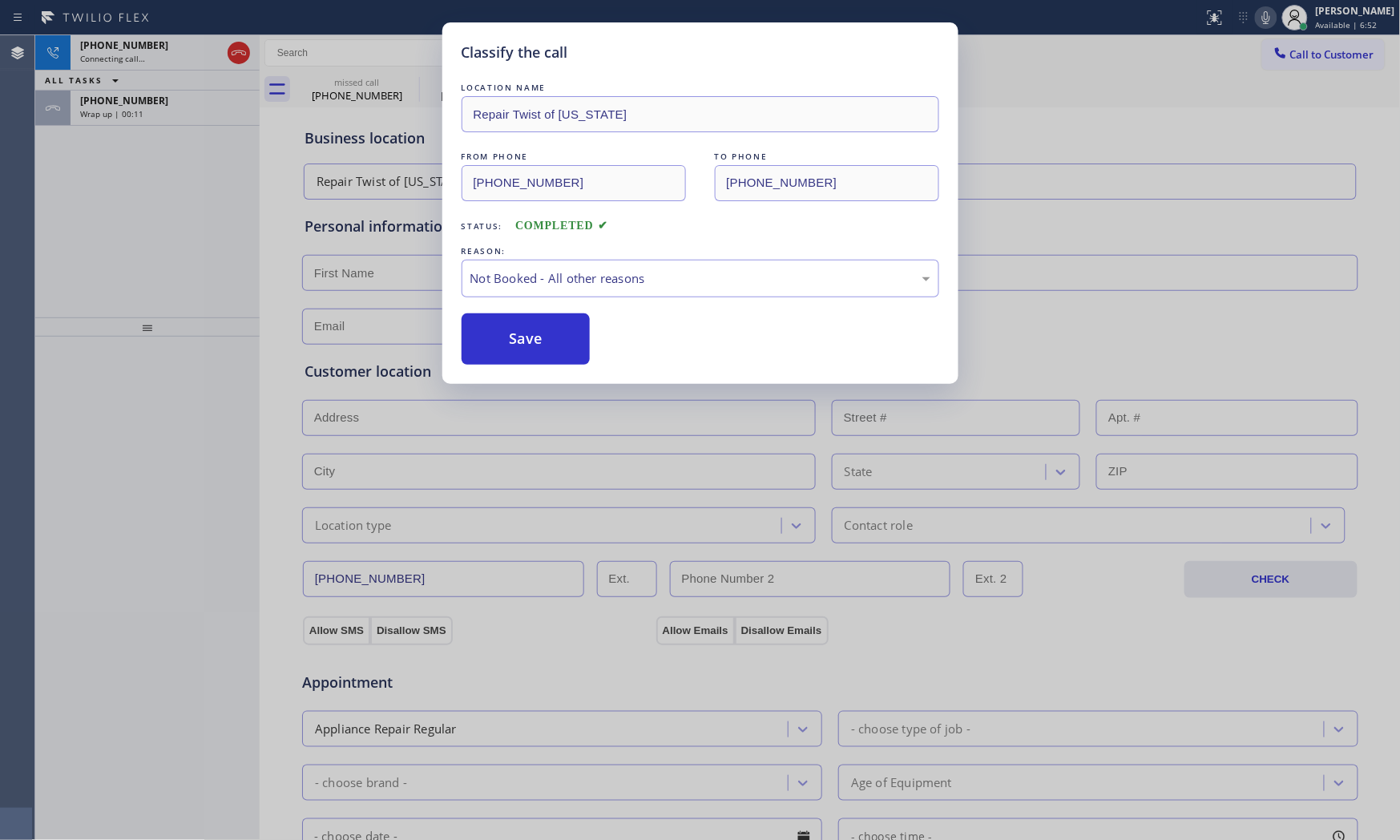
click at [542, 331] on button "Save" at bounding box center [526, 339] width 129 height 51
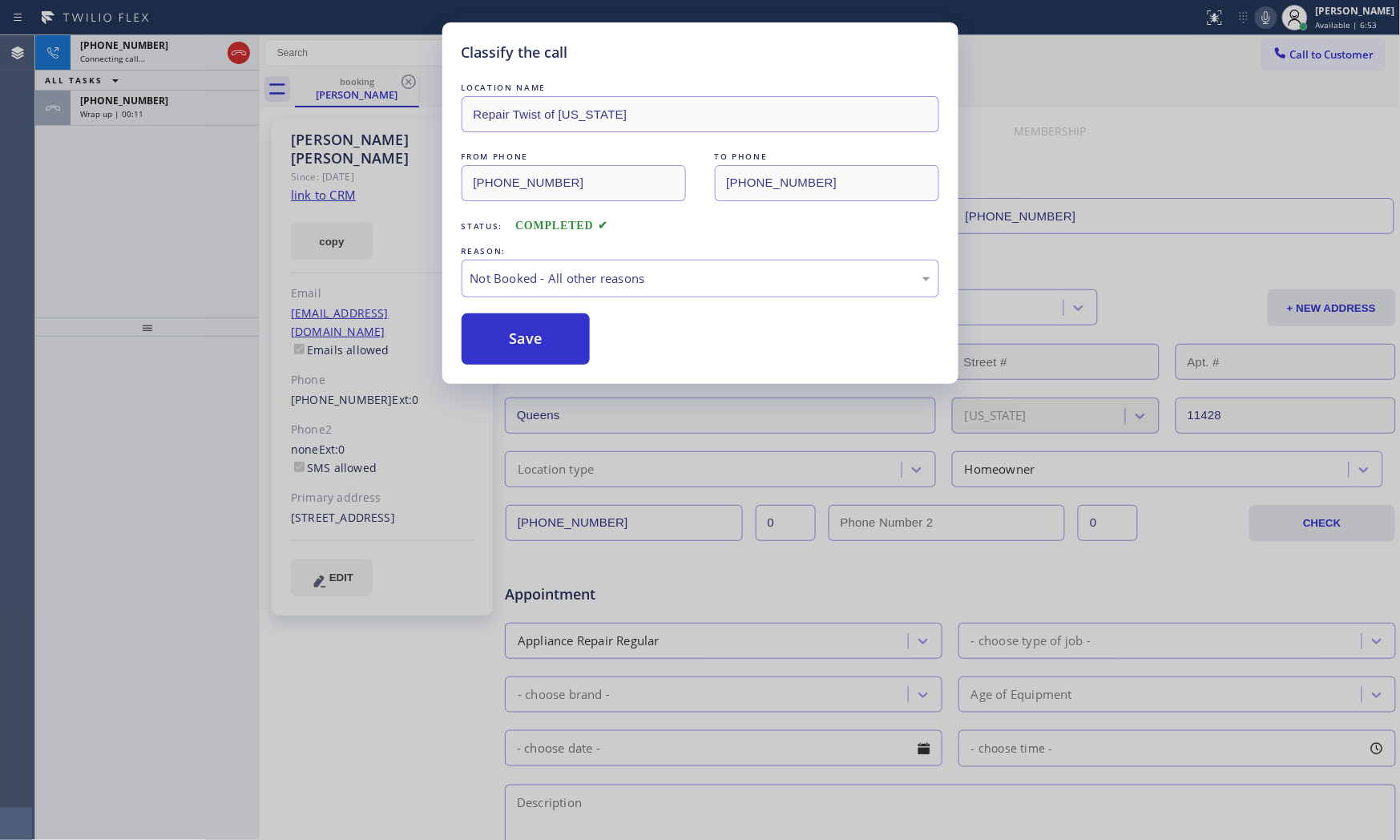
click at [542, 331] on button "Save" at bounding box center [526, 339] width 129 height 51
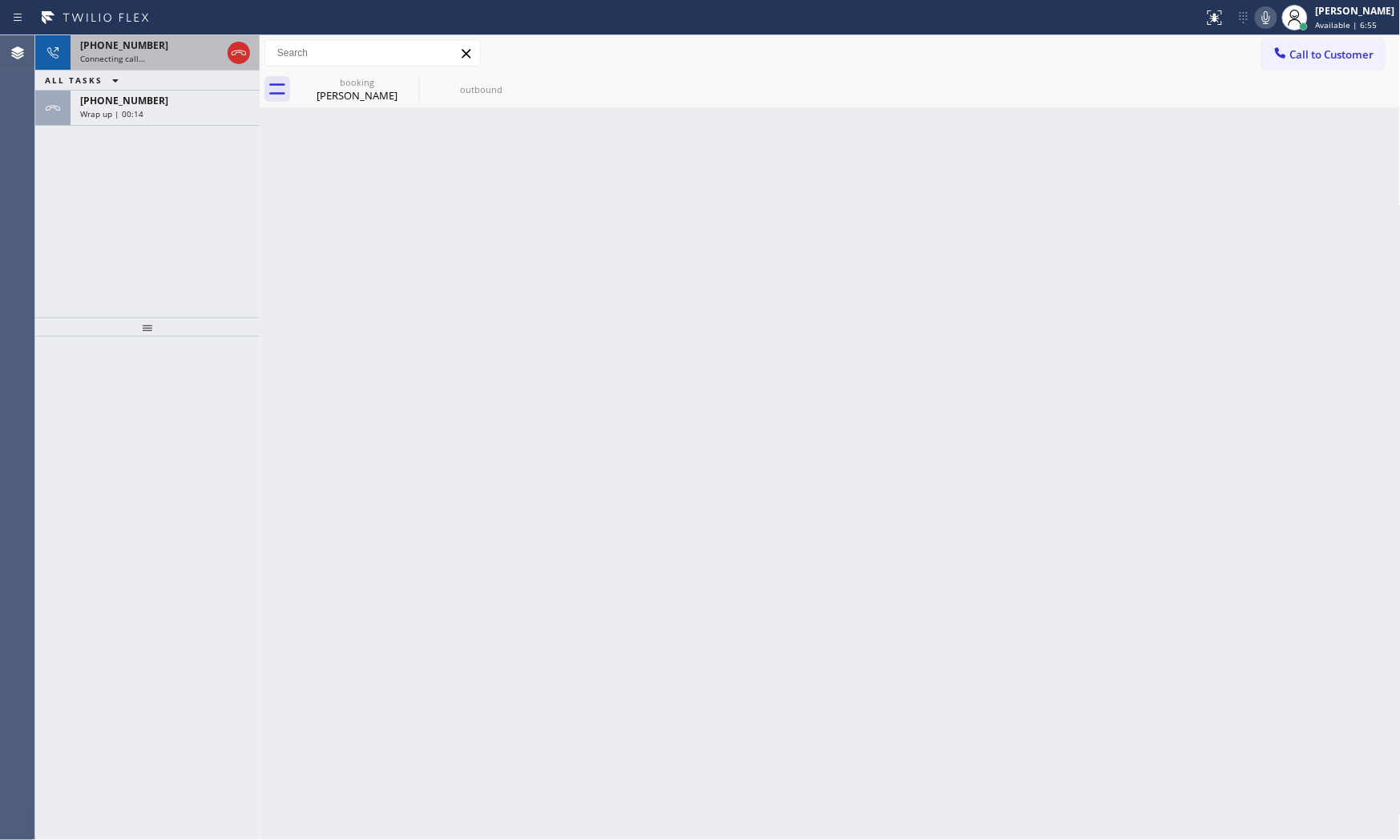
click at [115, 55] on span "Connecting call…" at bounding box center [112, 59] width 65 height 11
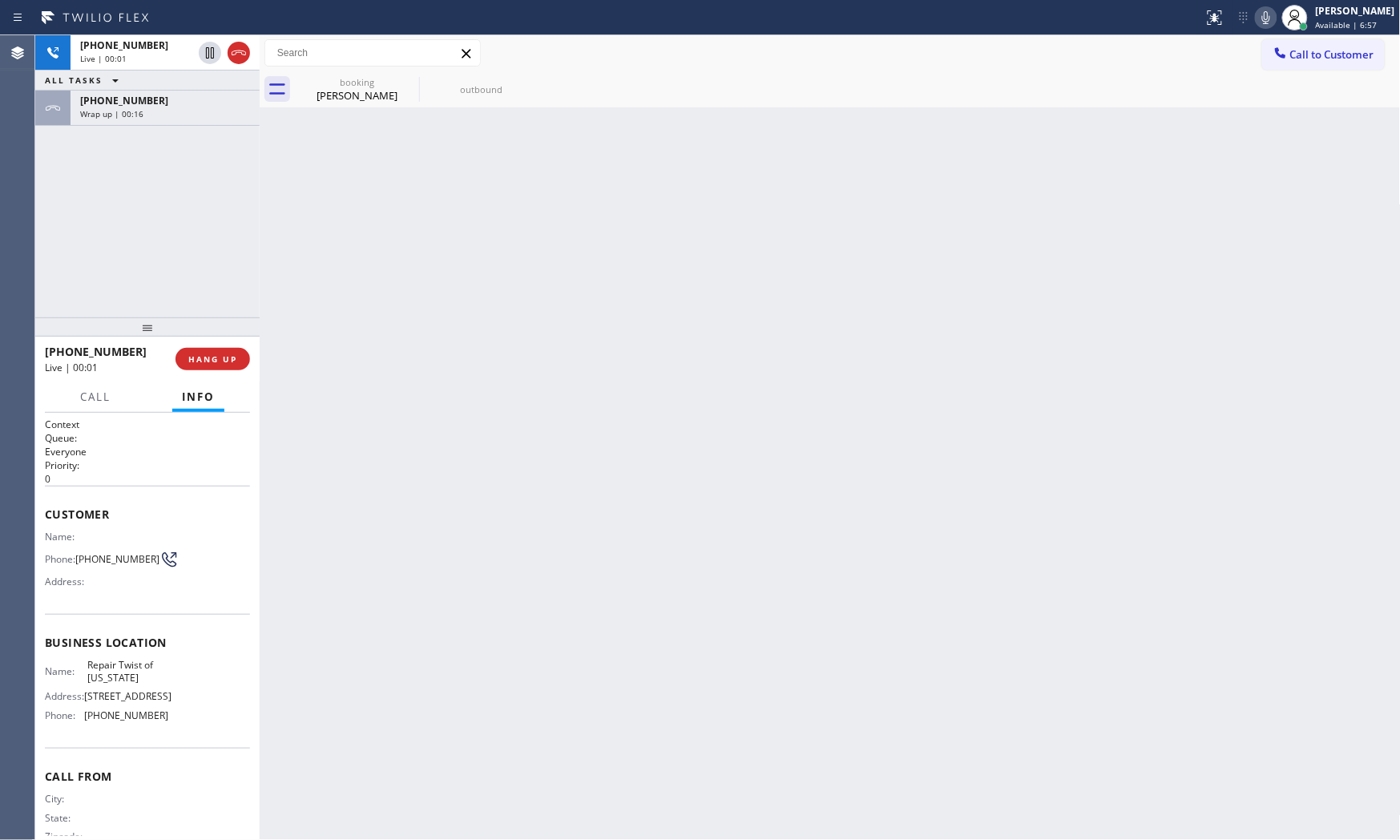
click at [1260, 19] on icon at bounding box center [1266, 18] width 19 height 19
click at [1260, 12] on icon at bounding box center [1266, 18] width 19 height 19
click at [169, 108] on div "Wrap up | 01:10" at bounding box center [165, 114] width 170 height 11
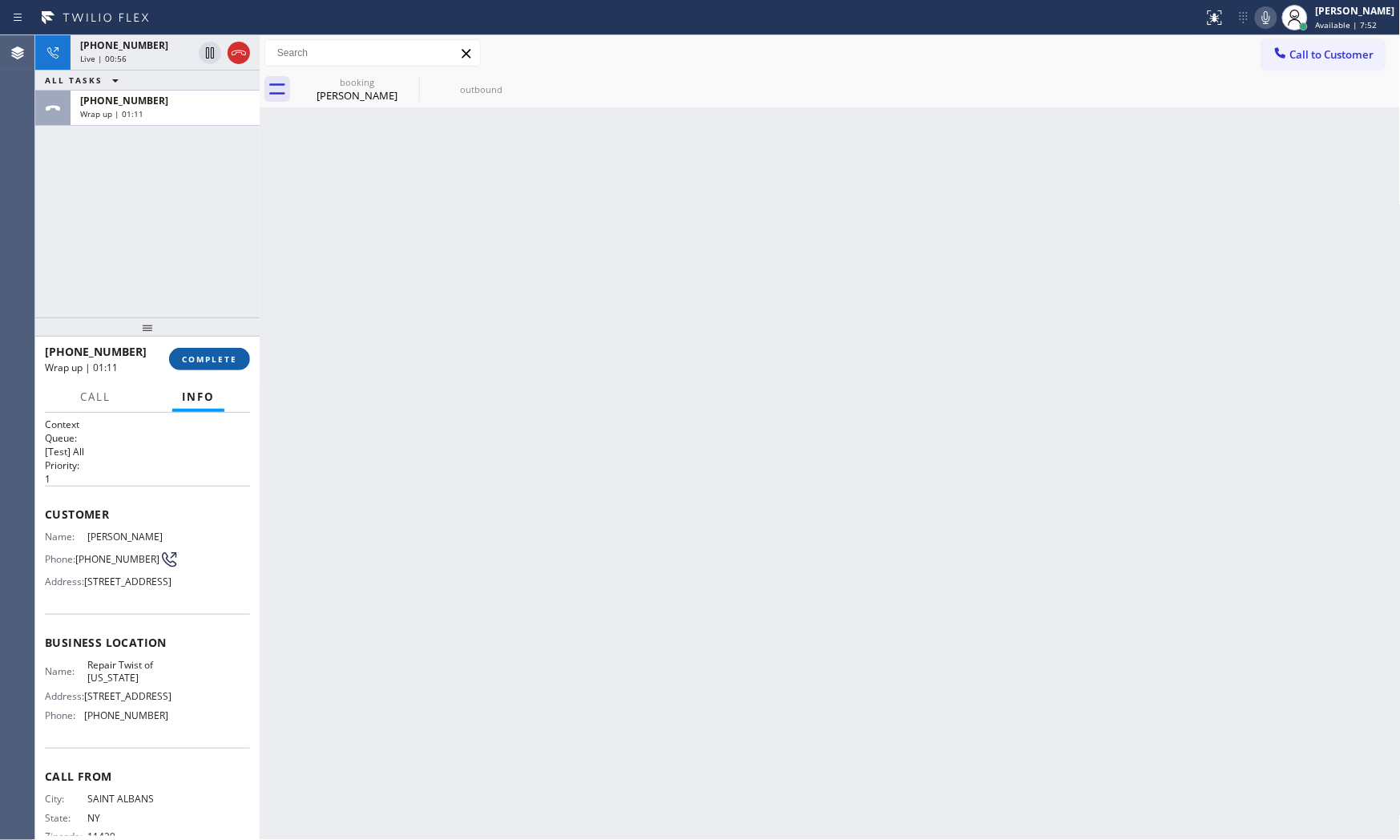
click at [217, 362] on span "COMPLETE" at bounding box center [209, 359] width 55 height 11
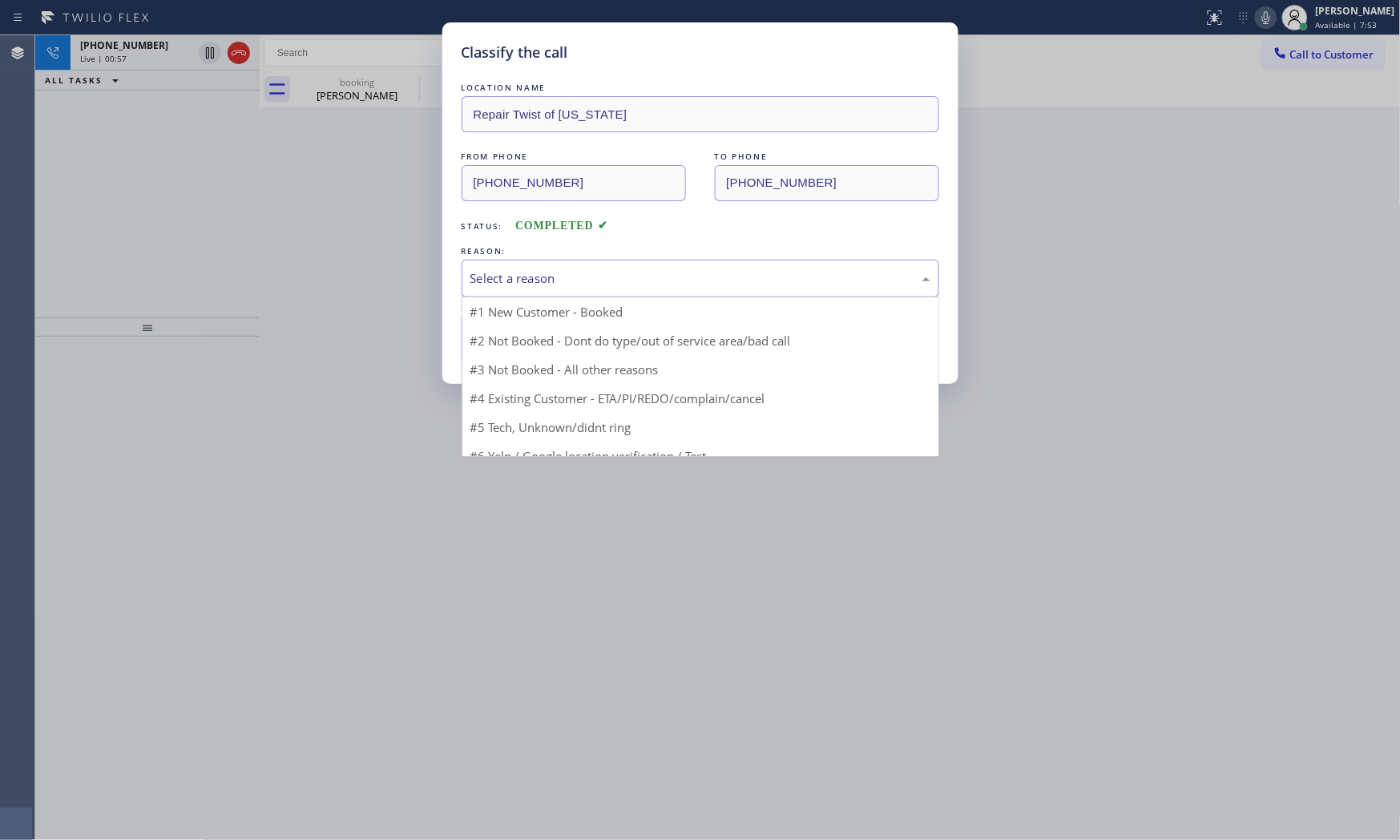
click at [545, 287] on div "Select a reason" at bounding box center [700, 278] width 460 height 18
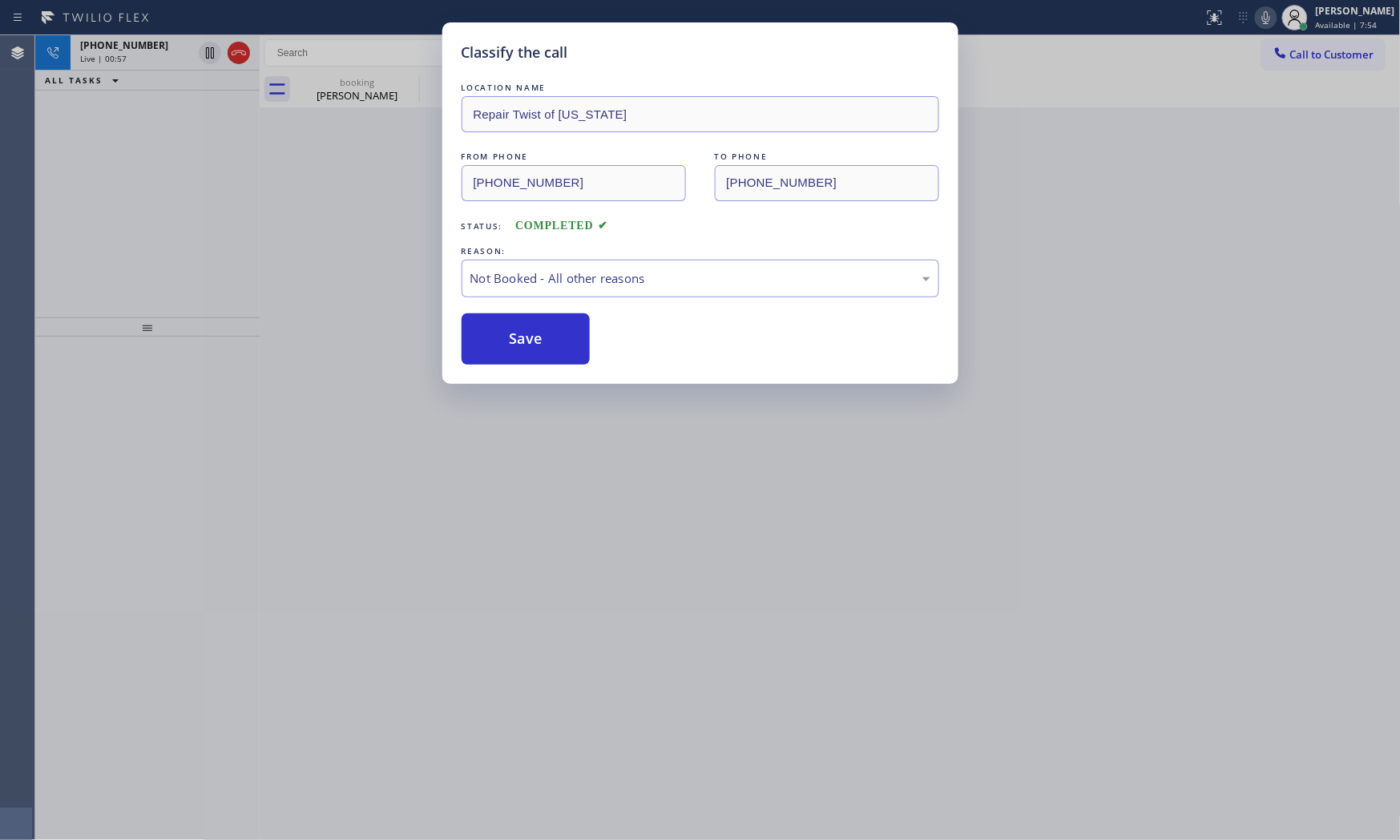
click at [537, 343] on button "Save" at bounding box center [526, 339] width 129 height 51
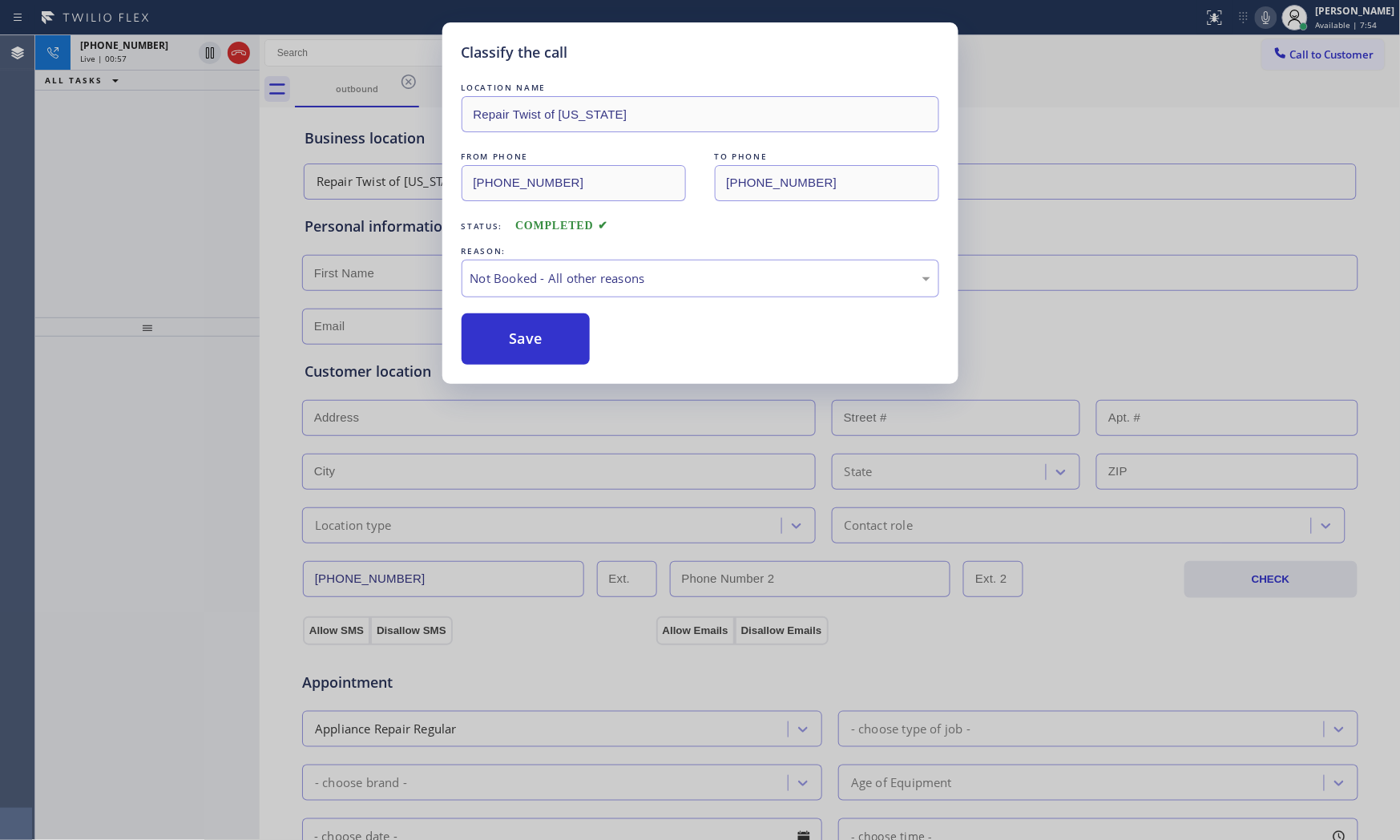
click at [537, 343] on button "Save" at bounding box center [526, 339] width 129 height 51
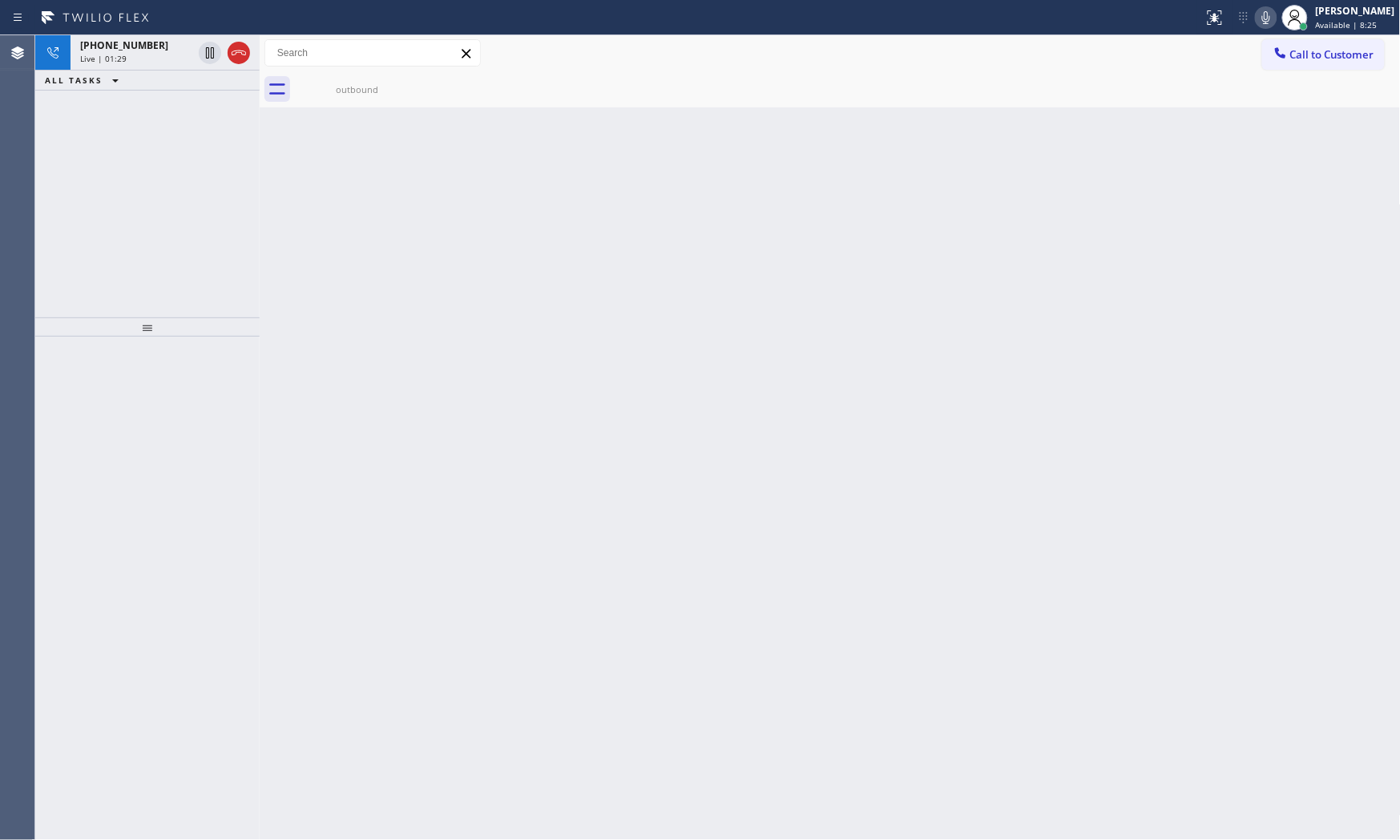
click at [1254, 27] on div "Status report No issues detected If you experience an issue, please download th…" at bounding box center [1298, 18] width 203 height 35
click at [1260, 14] on icon at bounding box center [1266, 18] width 19 height 19
click at [1260, 14] on icon at bounding box center [1266, 18] width 19 height 19
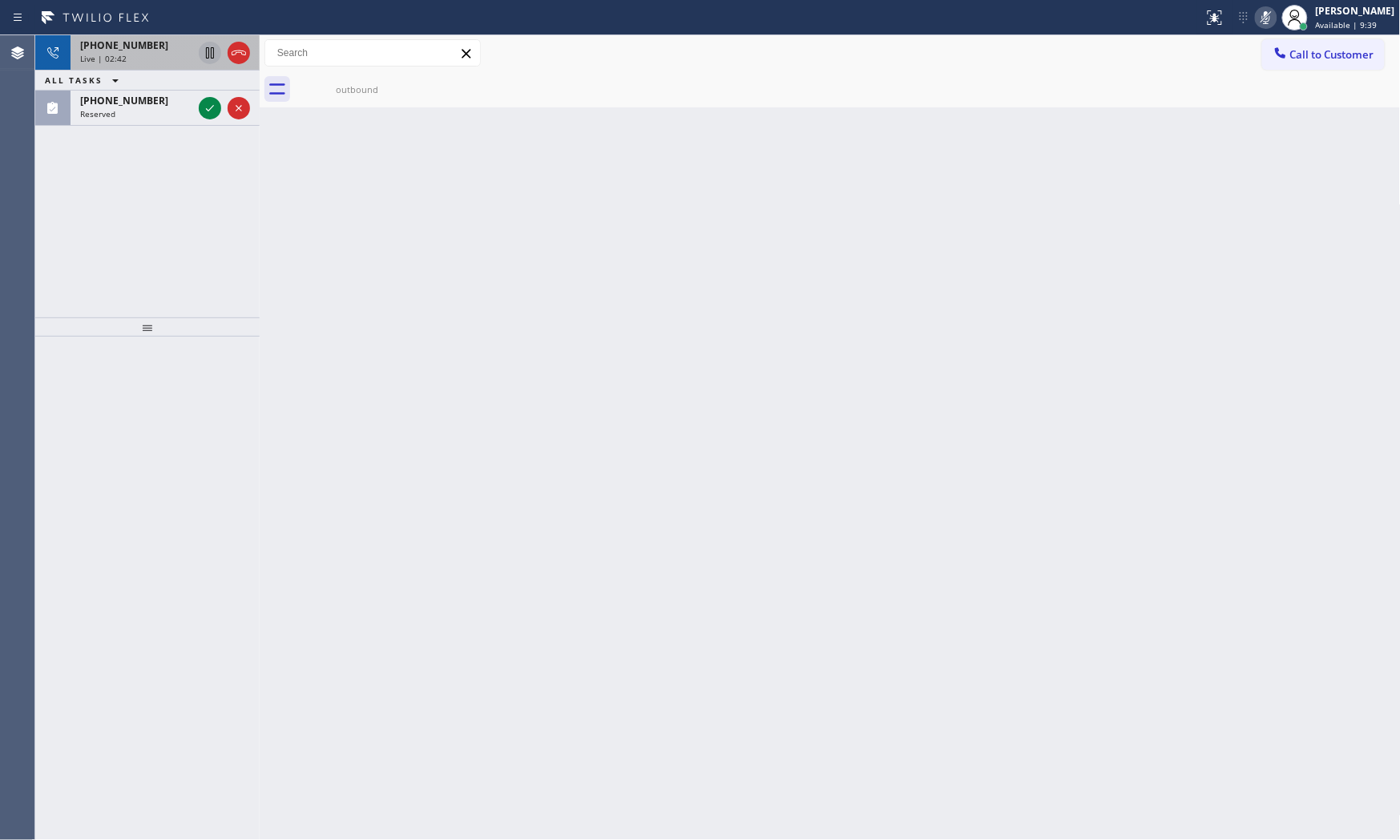
click at [215, 45] on icon at bounding box center [210, 53] width 19 height 19
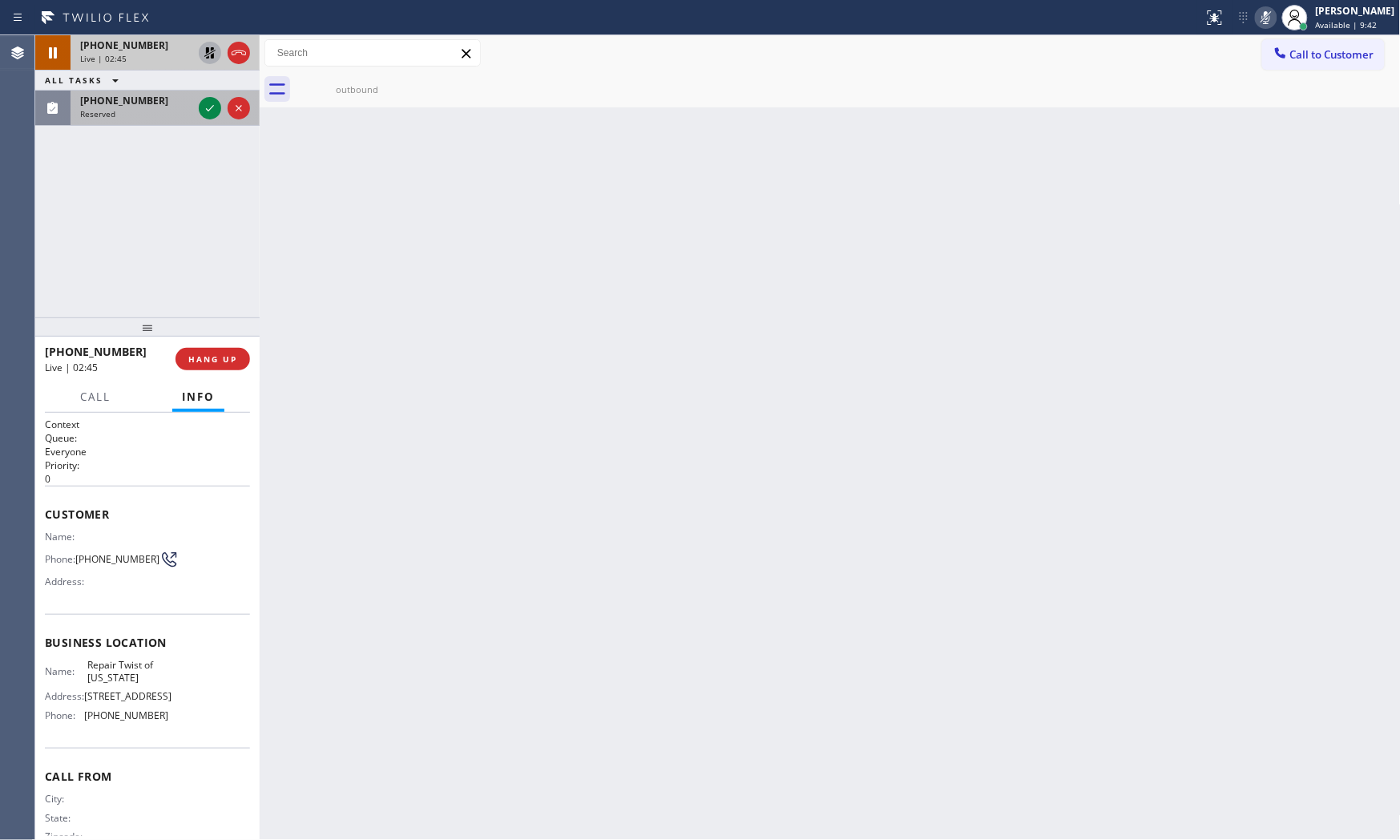
click at [155, 106] on div "[PHONE_NUMBER]" at bounding box center [136, 100] width 112 height 14
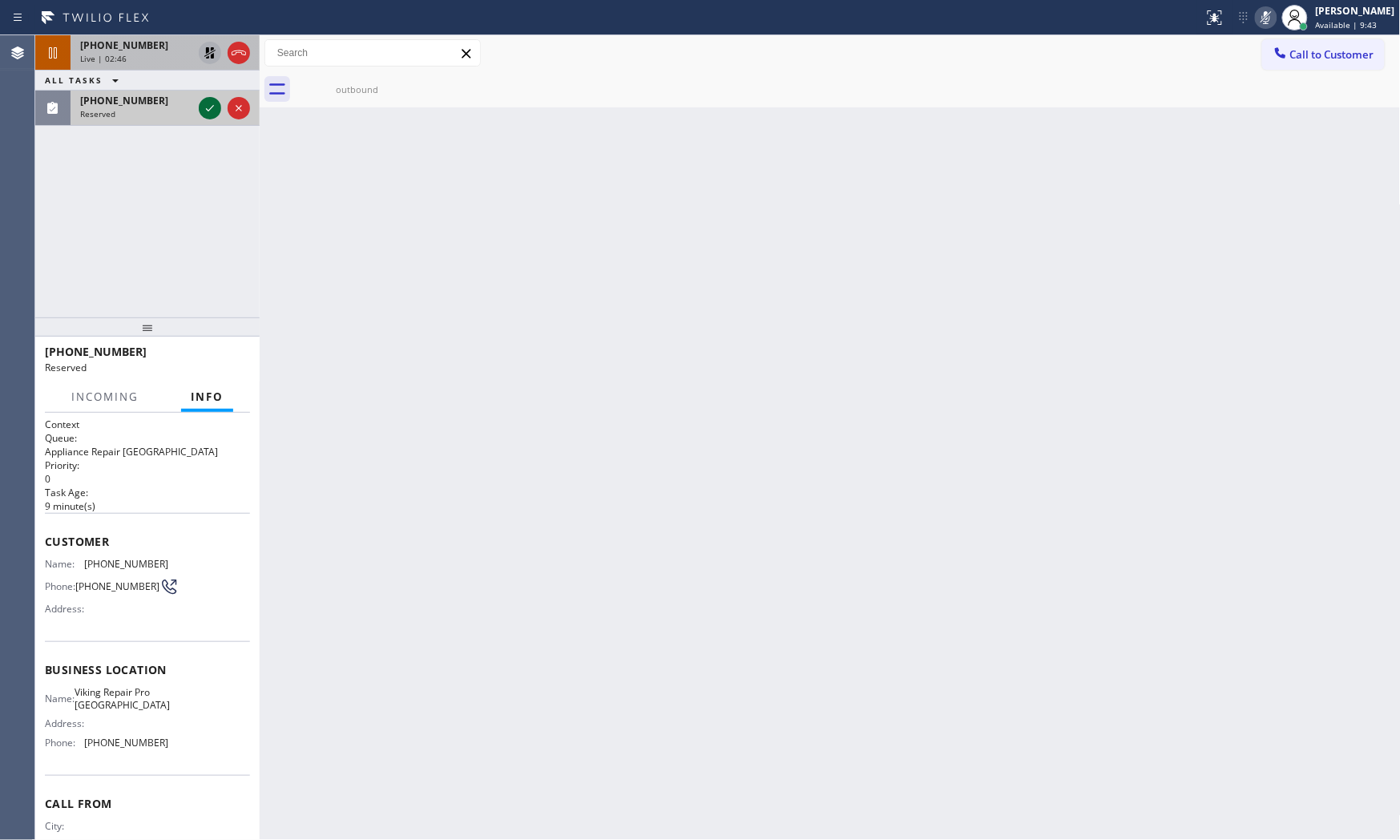
click at [213, 113] on icon at bounding box center [210, 108] width 19 height 19
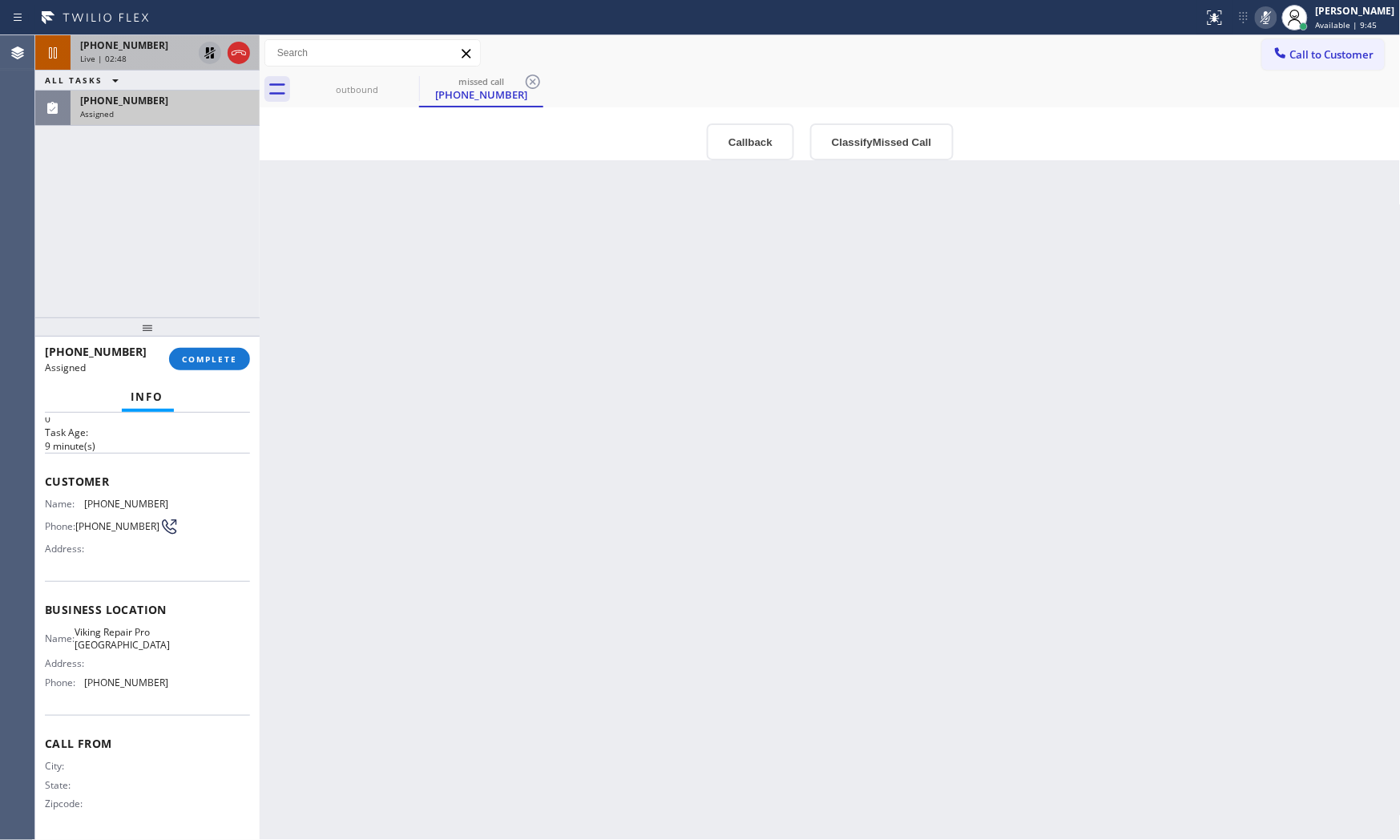
scroll to position [64, 0]
click at [169, 118] on div "Assigned" at bounding box center [165, 114] width 170 height 11
click at [179, 347] on div "[PHONE_NUMBER] Assigned COMPLETE" at bounding box center [148, 359] width 205 height 42
click at [185, 353] on button "COMPLETE" at bounding box center [209, 359] width 81 height 22
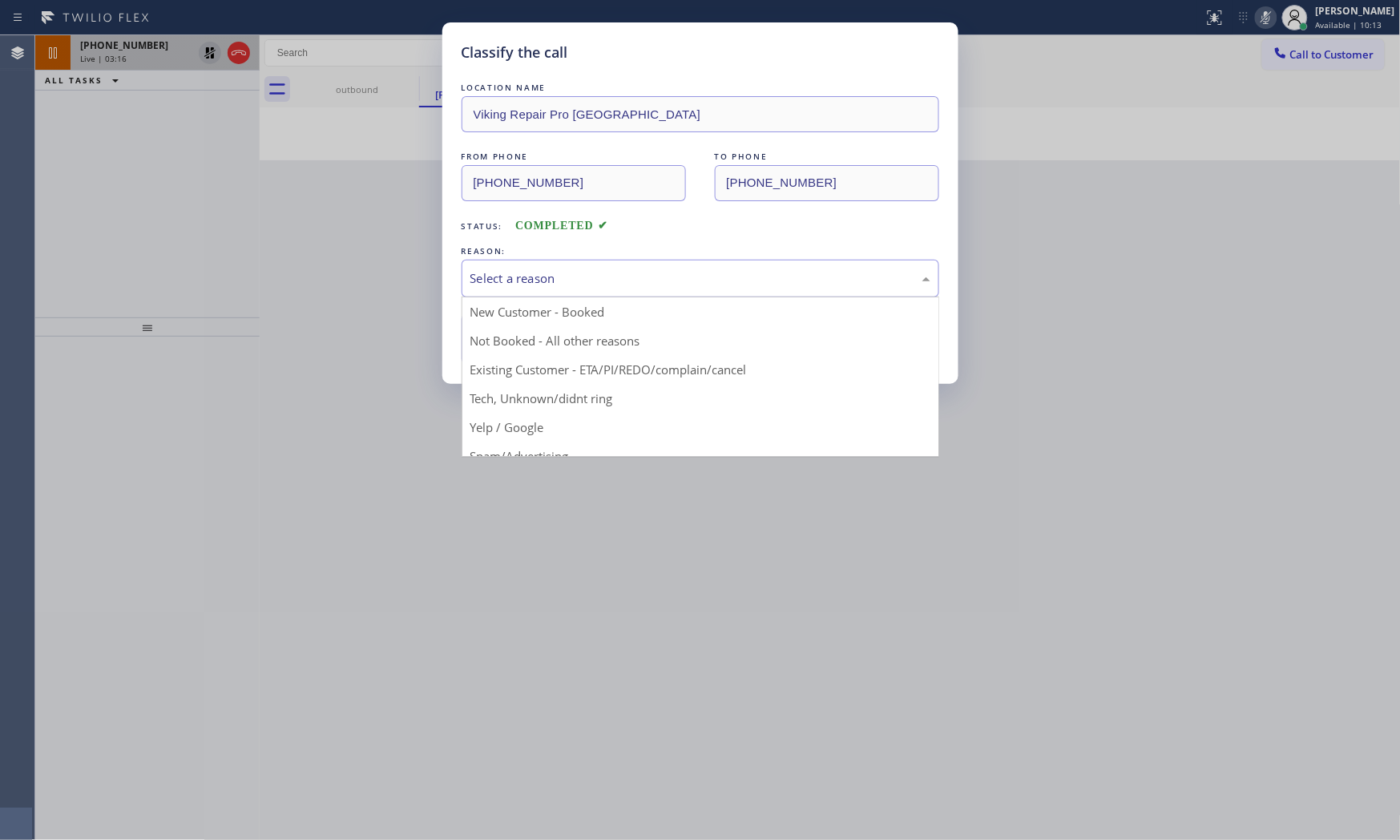
drag, startPoint x: 508, startPoint y: 293, endPoint x: 515, endPoint y: 334, distance: 41.6
click at [508, 294] on div "Select a reason" at bounding box center [700, 278] width 477 height 38
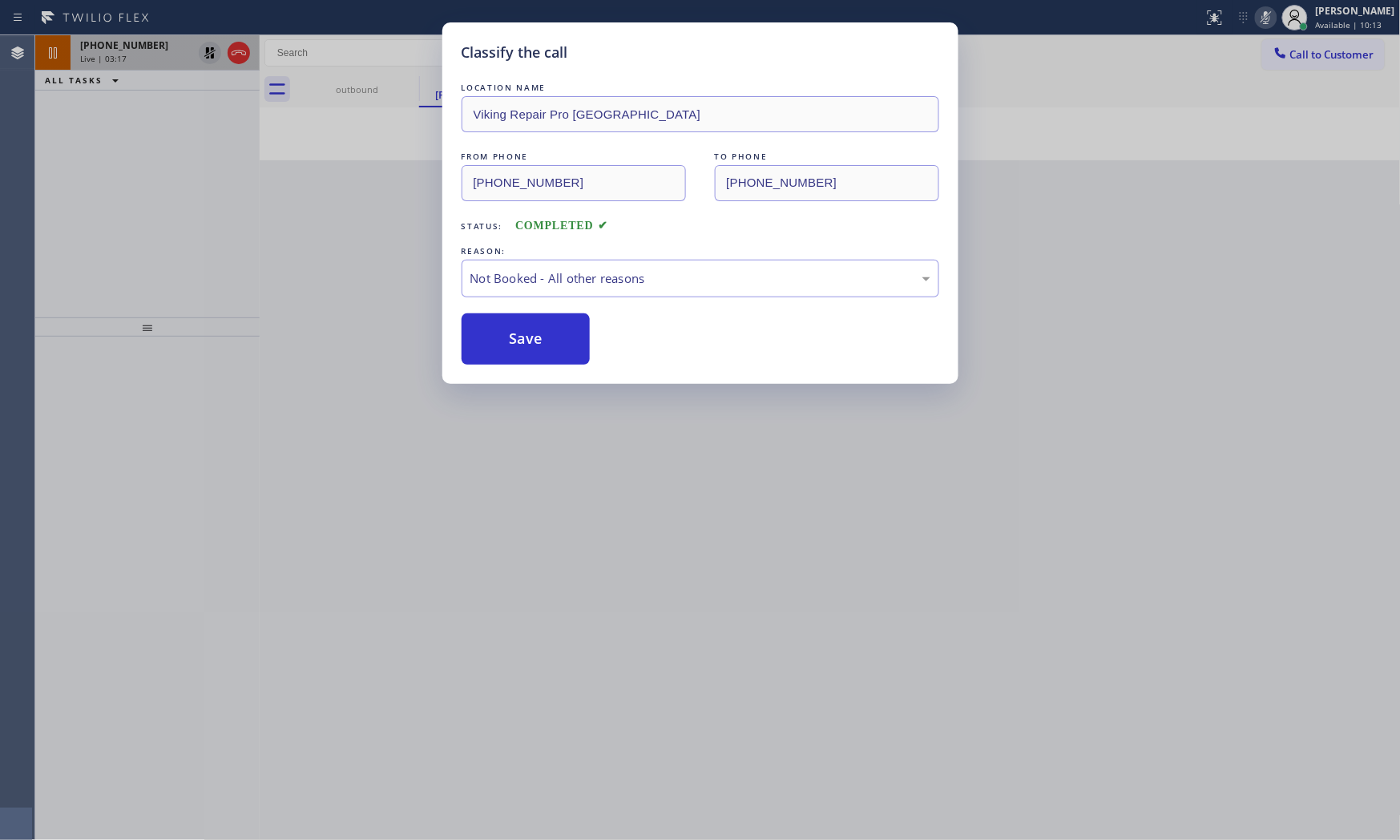
click at [517, 342] on button "Save" at bounding box center [526, 339] width 129 height 51
click at [518, 342] on button "Save" at bounding box center [526, 339] width 129 height 51
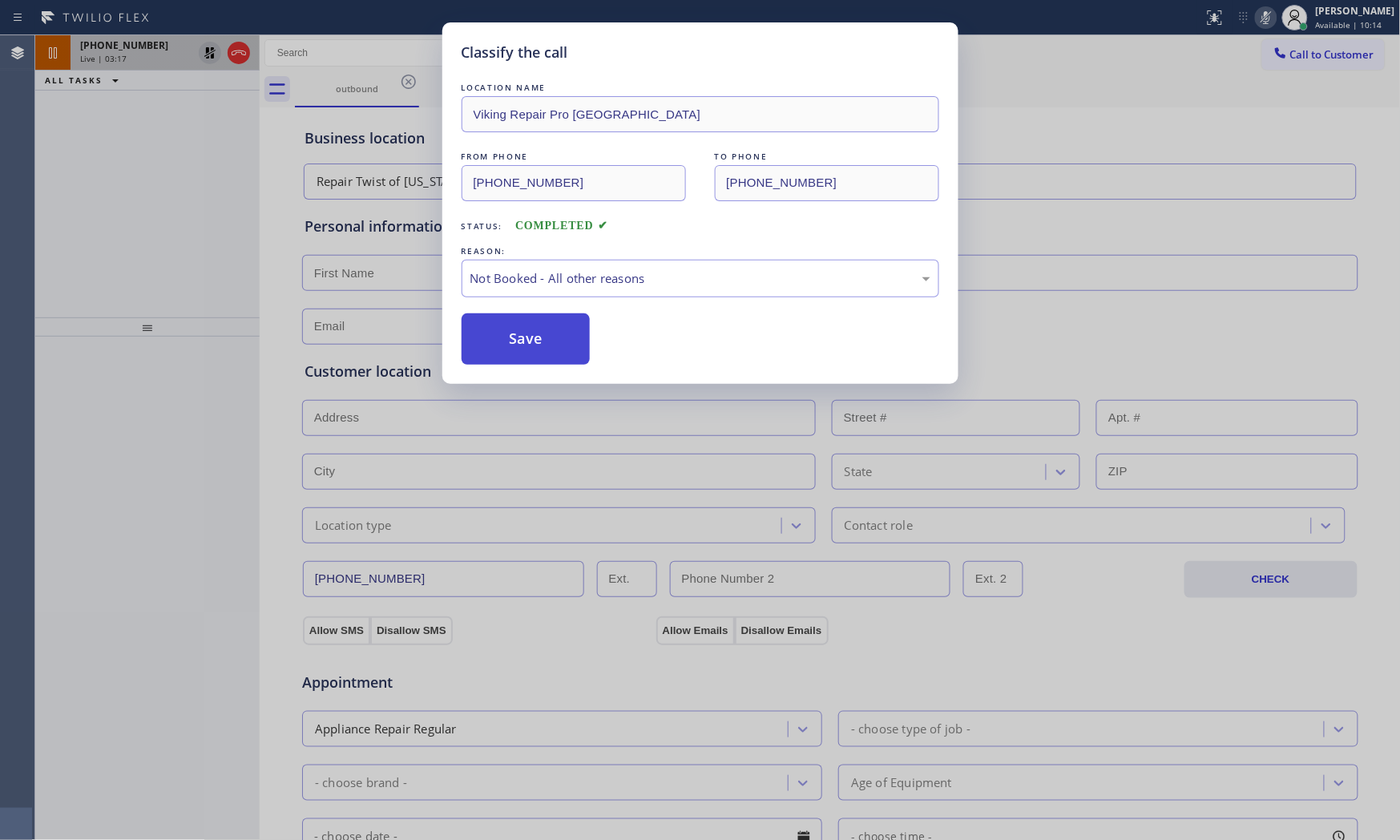
click at [518, 342] on button "Save" at bounding box center [526, 339] width 129 height 51
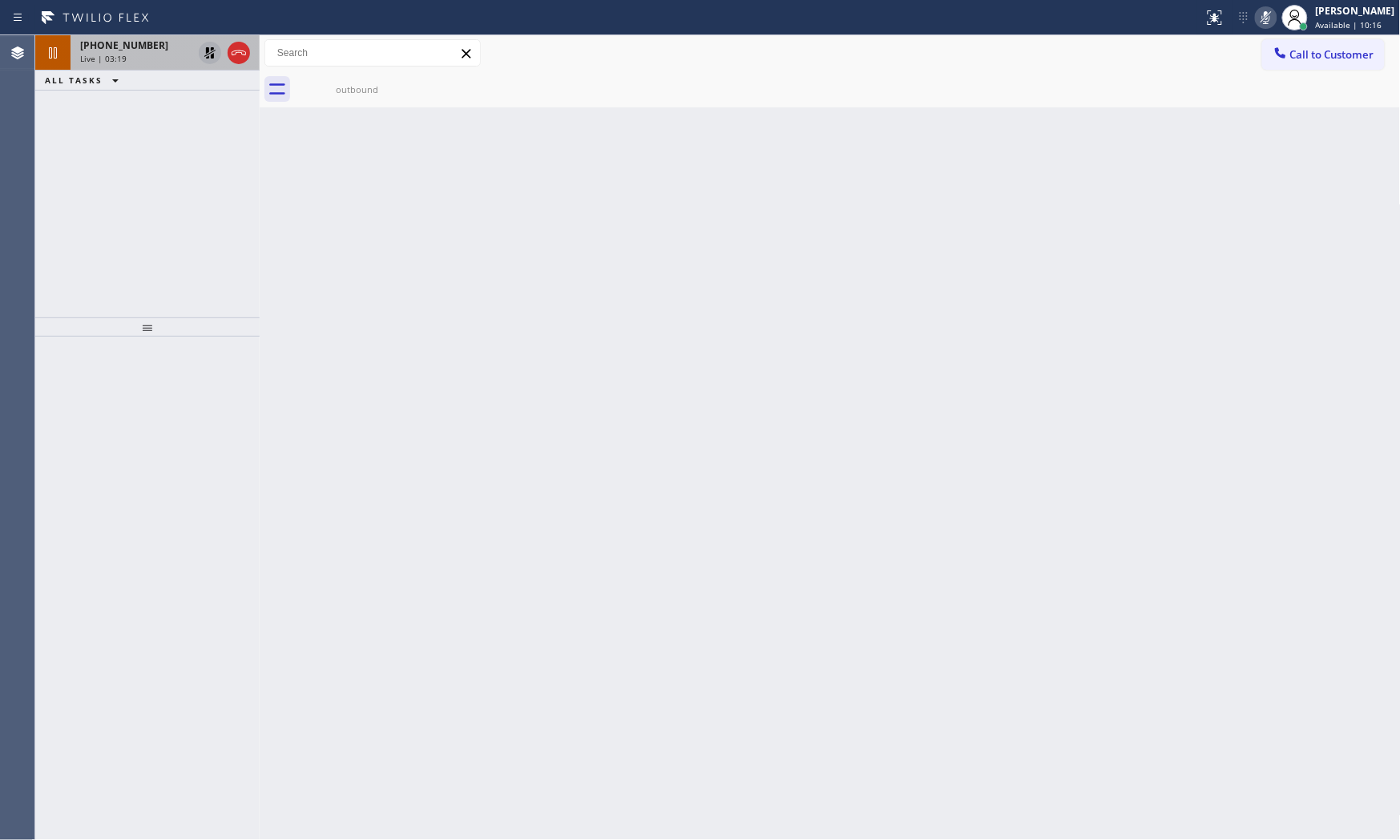
click at [71, 62] on div "[PHONE_NUMBER] Live | 03:19" at bounding box center [133, 53] width 125 height 35
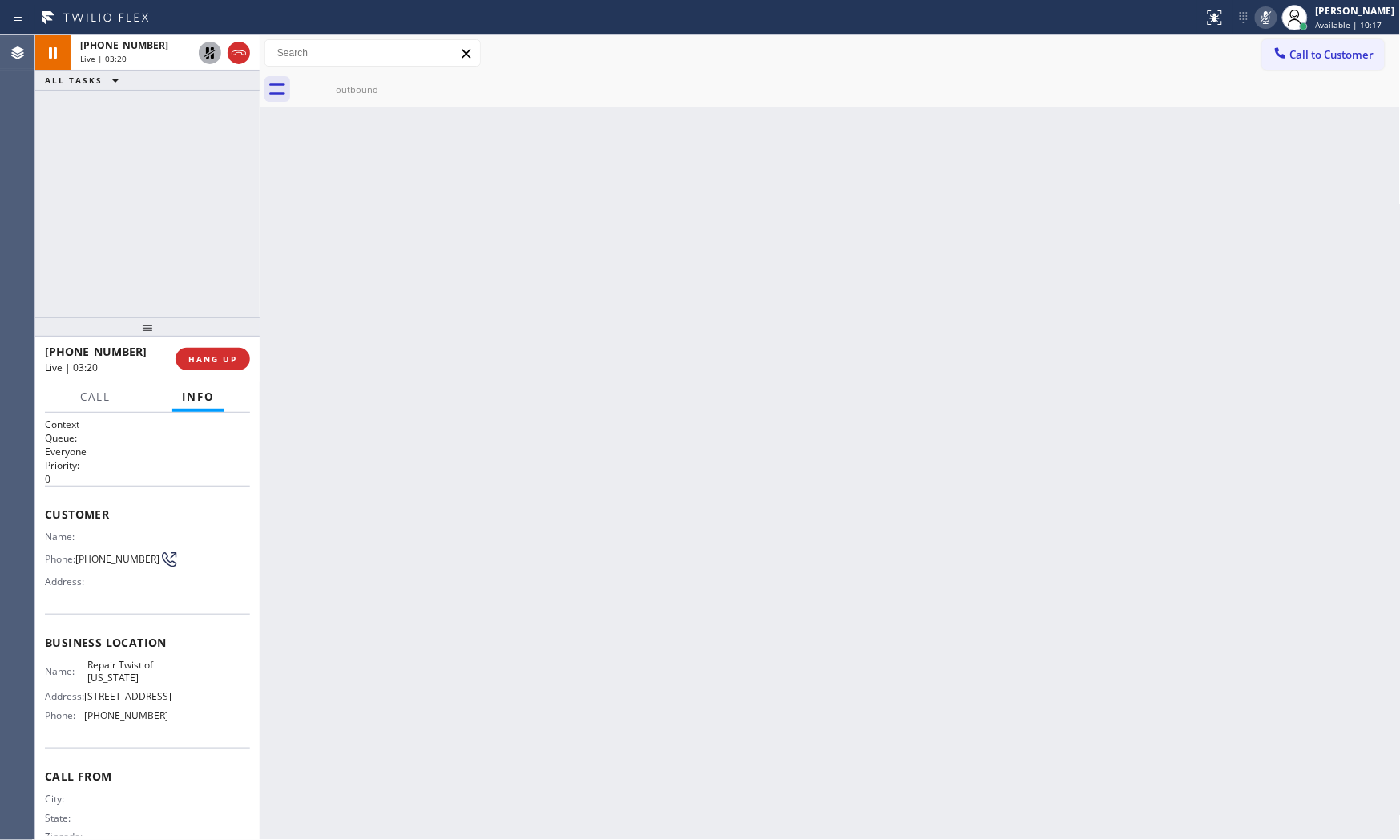
click at [1256, 10] on icon at bounding box center [1266, 18] width 19 height 19
click at [205, 54] on icon at bounding box center [210, 53] width 19 height 19
click at [225, 356] on span "HANG UP" at bounding box center [213, 359] width 49 height 11
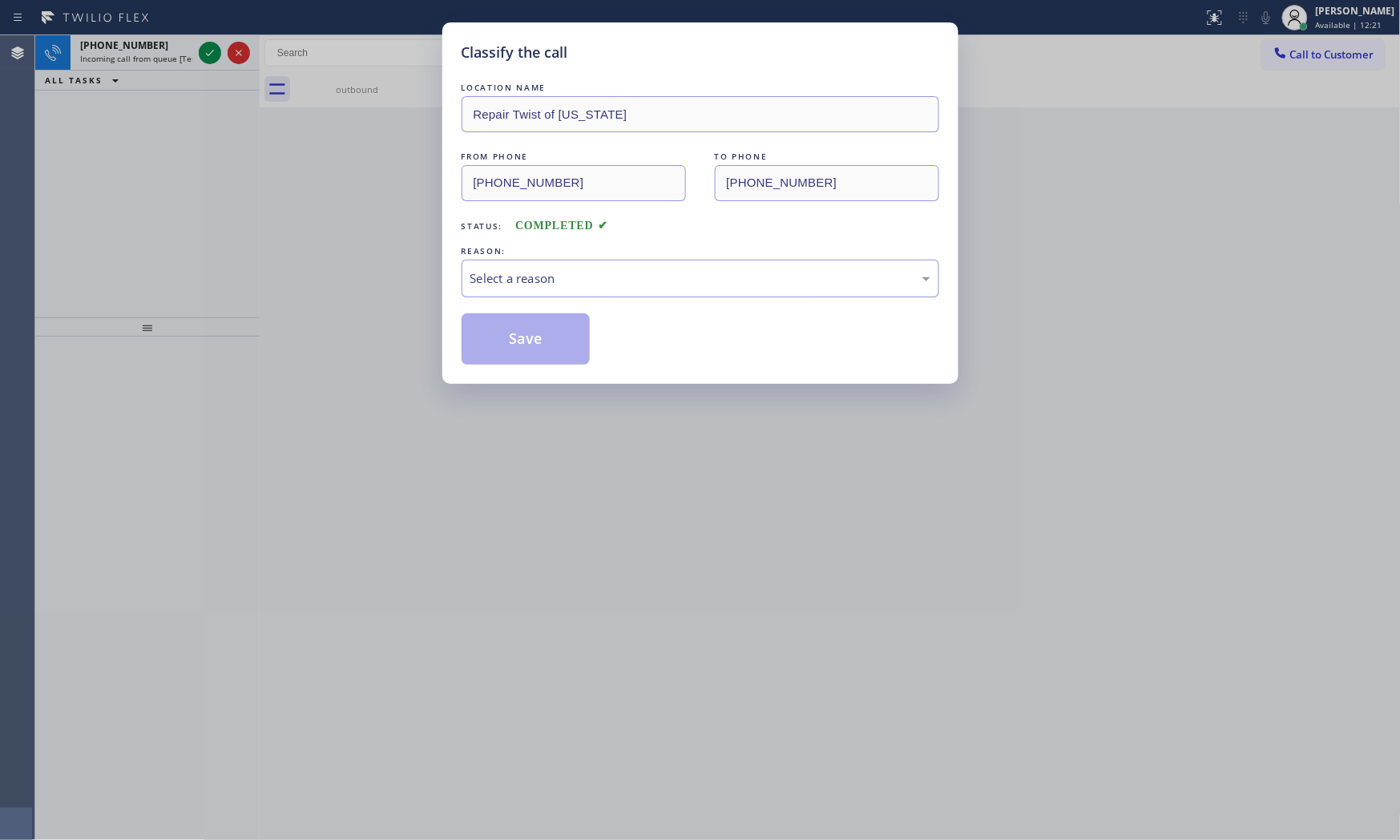
drag, startPoint x: 605, startPoint y: 263, endPoint x: 572, endPoint y: 293, distance: 44.6
click at [595, 273] on div "Select a reason" at bounding box center [700, 278] width 477 height 38
click at [517, 337] on button "Save" at bounding box center [526, 339] width 129 height 51
drag, startPoint x: 517, startPoint y: 337, endPoint x: 485, endPoint y: 327, distance: 33.5
click at [502, 333] on button "Save" at bounding box center [526, 339] width 129 height 51
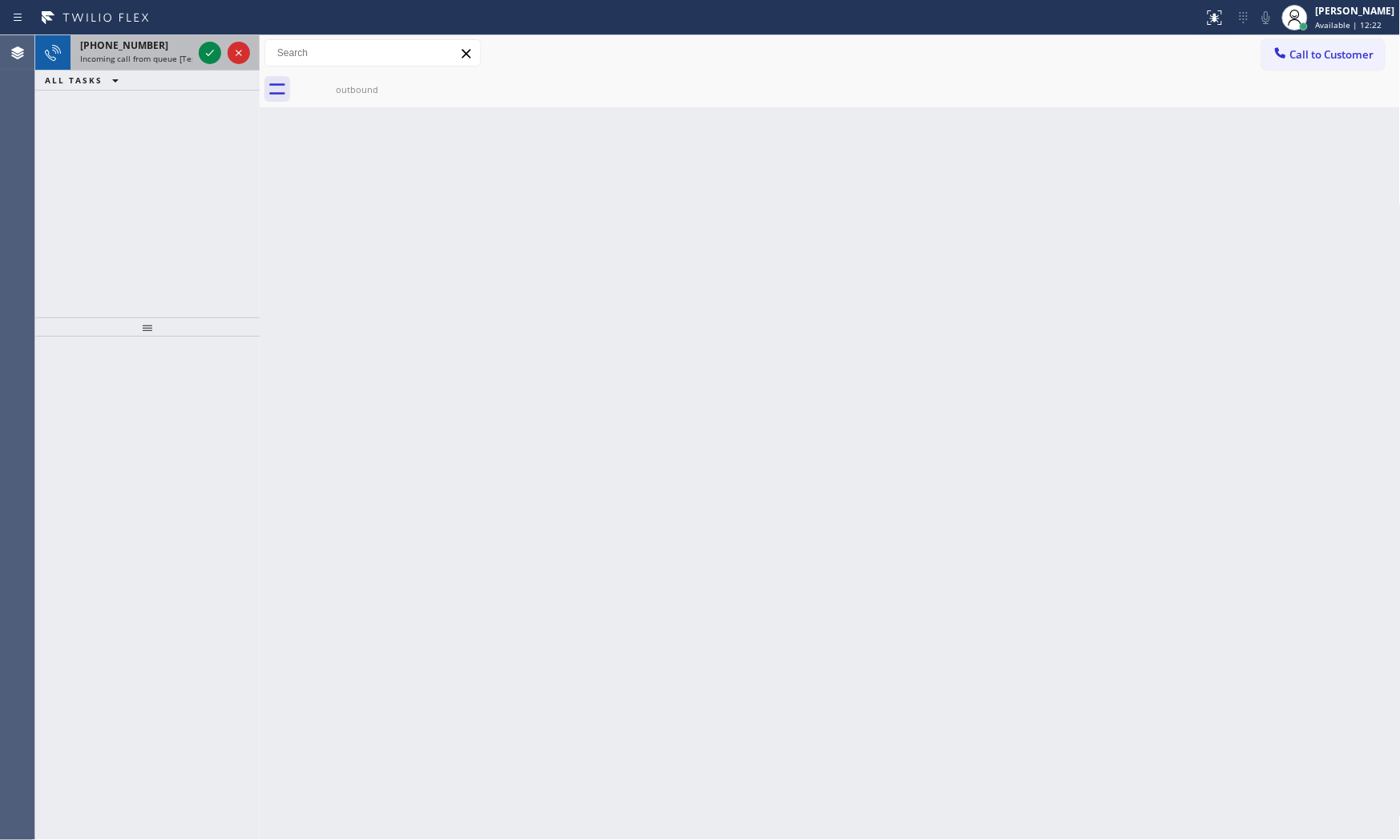
click at [175, 51] on div "[PHONE_NUMBER]" at bounding box center [136, 45] width 112 height 14
click at [204, 50] on icon at bounding box center [210, 53] width 19 height 19
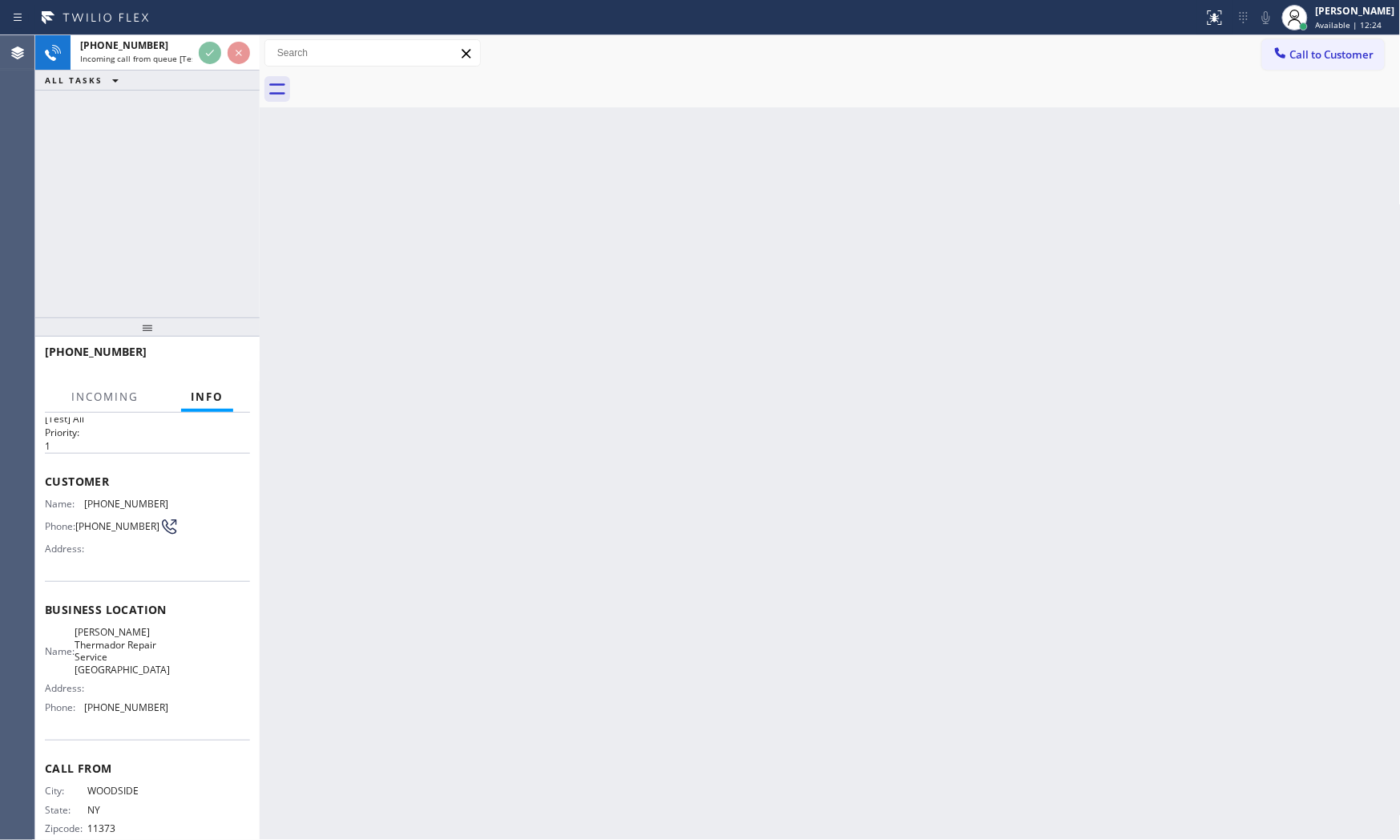
scroll to position [62, 0]
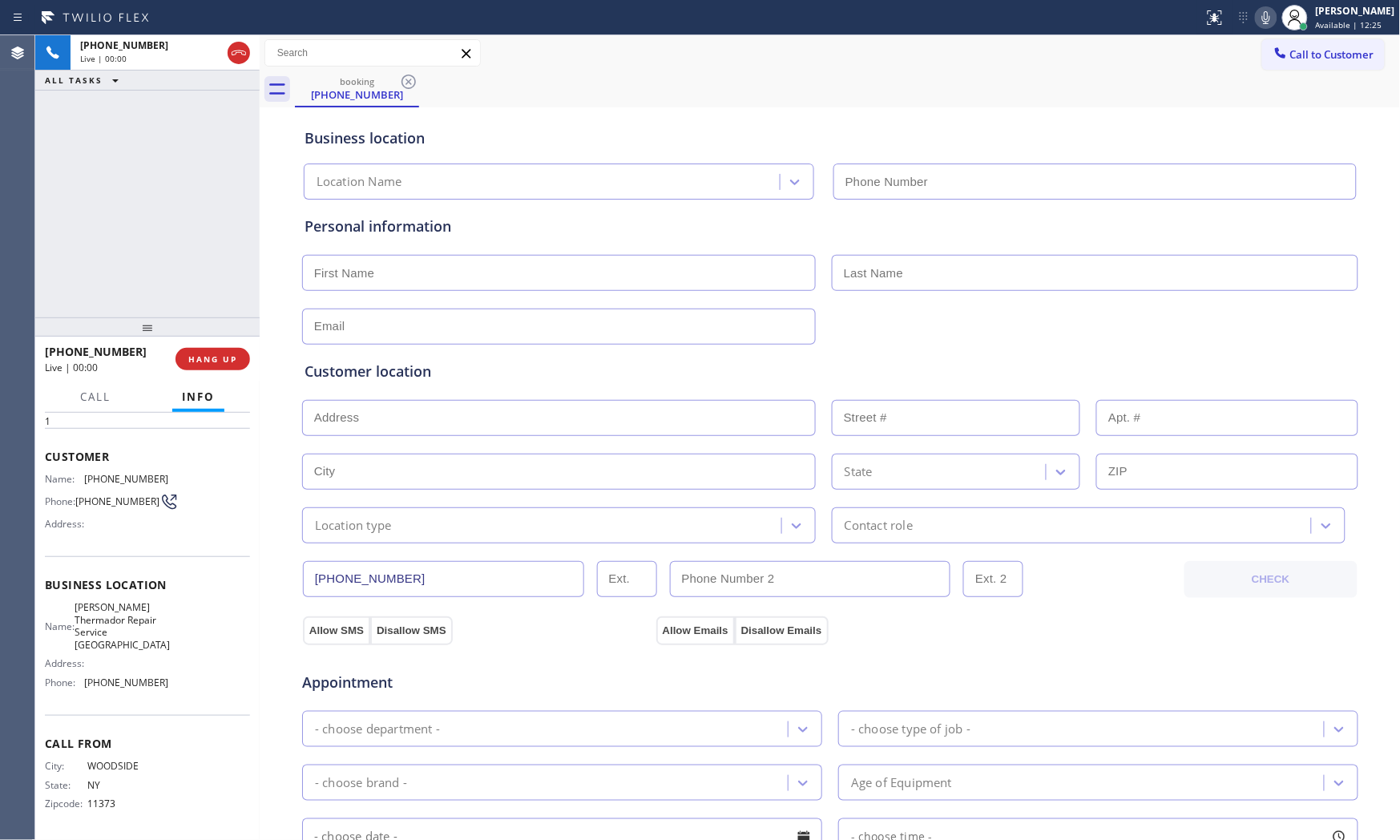
type input "[PHONE_NUMBER]"
click at [1256, 18] on icon at bounding box center [1266, 18] width 19 height 19
click at [86, 254] on div "[PHONE_NUMBER] Live | 00:53 ALL TASKS ALL TASKS ACTIVE TASKS TASKS IN WRAP UP" at bounding box center [148, 177] width 225 height 282
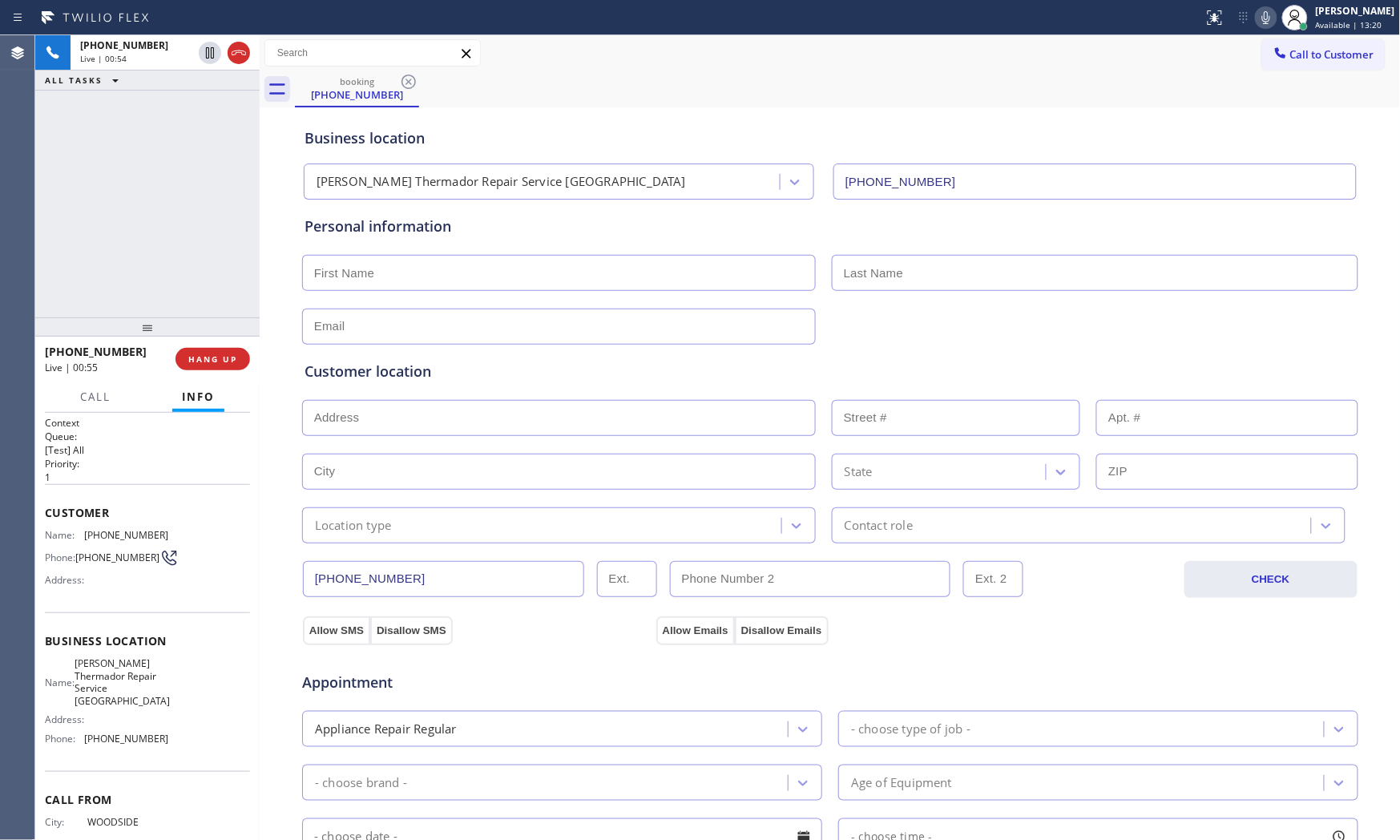
scroll to position [0, 0]
click at [1260, 16] on icon at bounding box center [1266, 18] width 19 height 19
click at [1256, 22] on icon at bounding box center [1266, 18] width 19 height 19
drag, startPoint x: 188, startPoint y: 355, endPoint x: 197, endPoint y: 355, distance: 9.0
click at [190, 355] on button "HANG UP" at bounding box center [213, 359] width 75 height 22
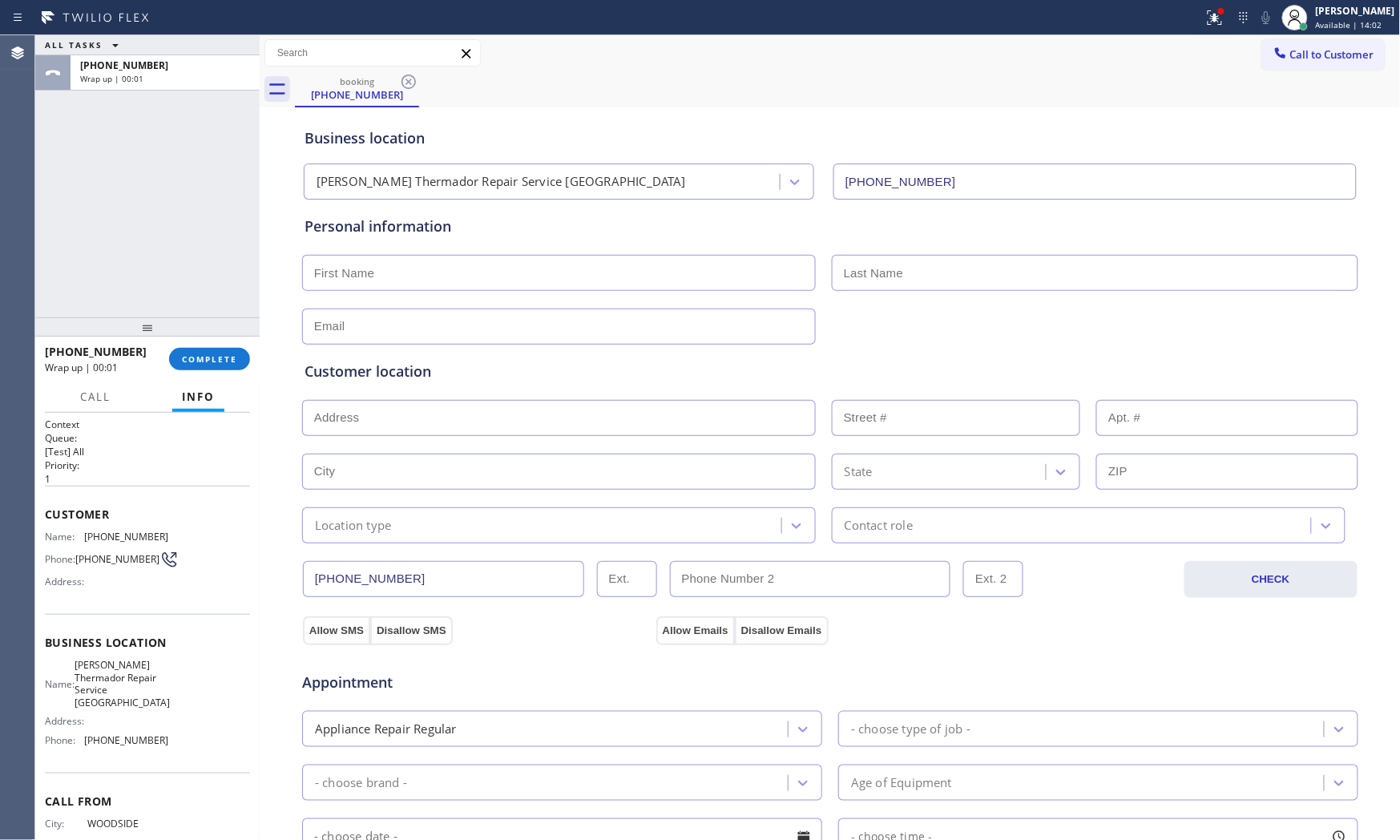
click at [484, 269] on input "text" at bounding box center [559, 273] width 513 height 36
type input "R"
type input "Ms"
type input "[PERSON_NAME]"
type input "[EMAIL_ADDRESS][DOMAIN_NAME]"
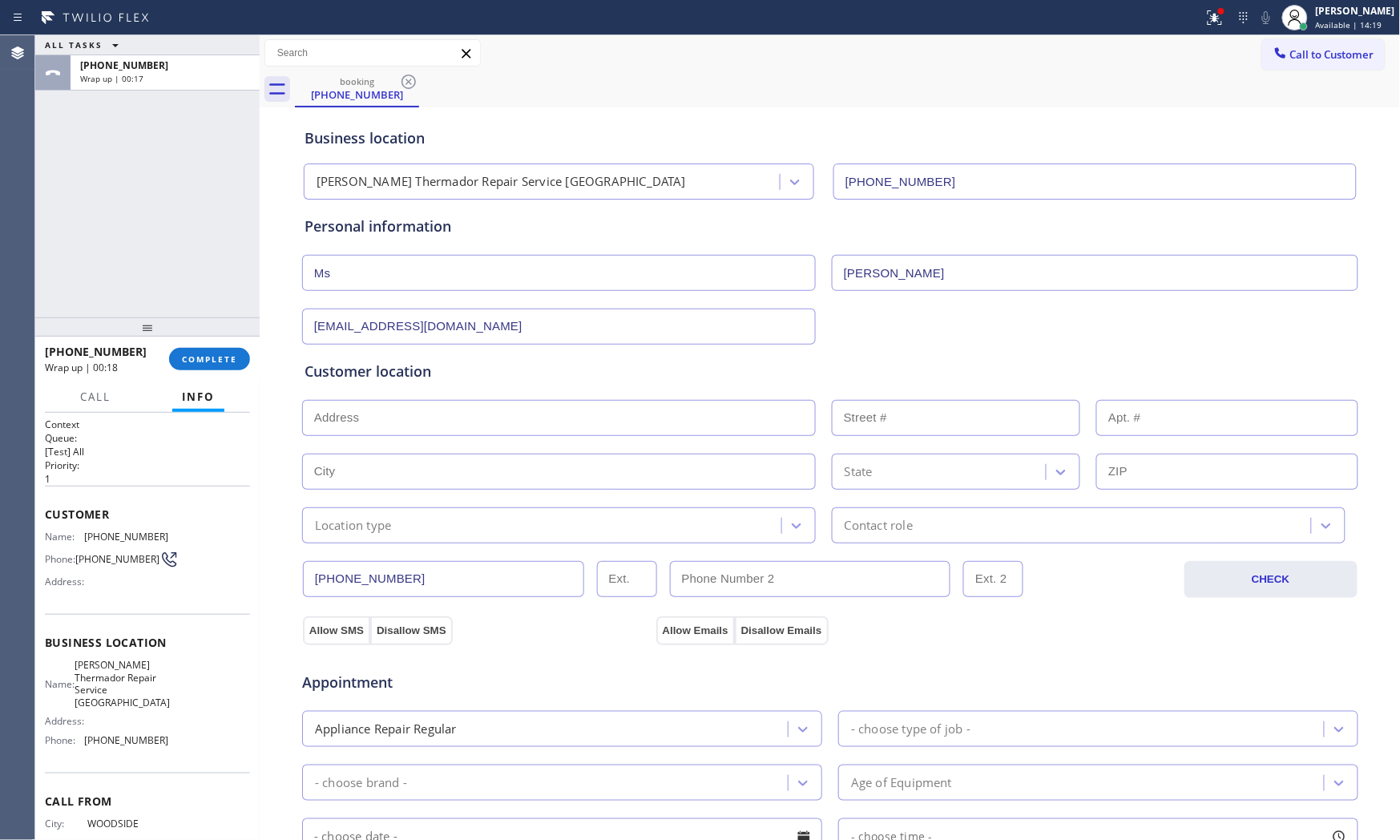
paste input "[GEOGRAPHIC_DATA]"
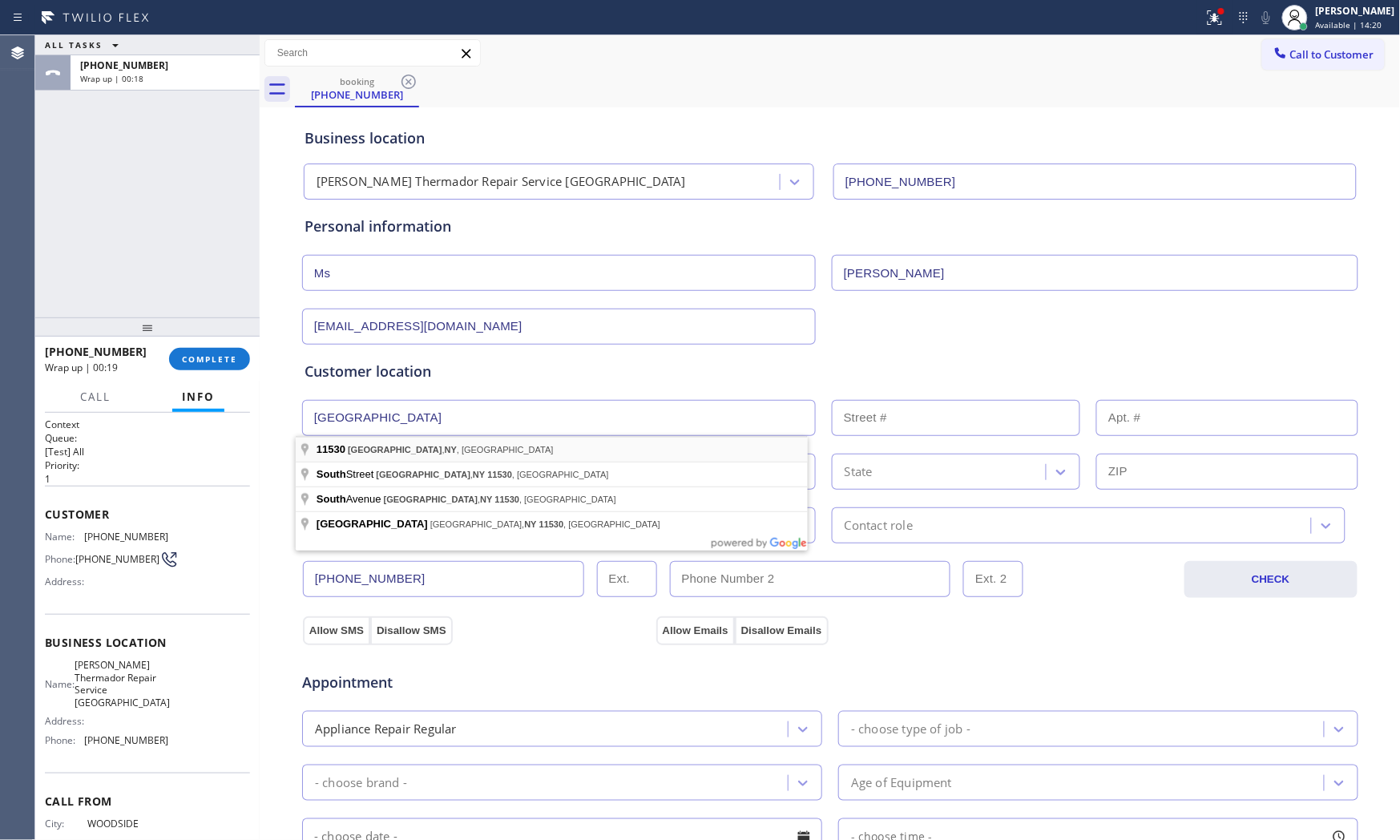
type input "[GEOGRAPHIC_DATA], [GEOGRAPHIC_DATA]"
type input "[PERSON_NAME][GEOGRAPHIC_DATA]"
type input "11530"
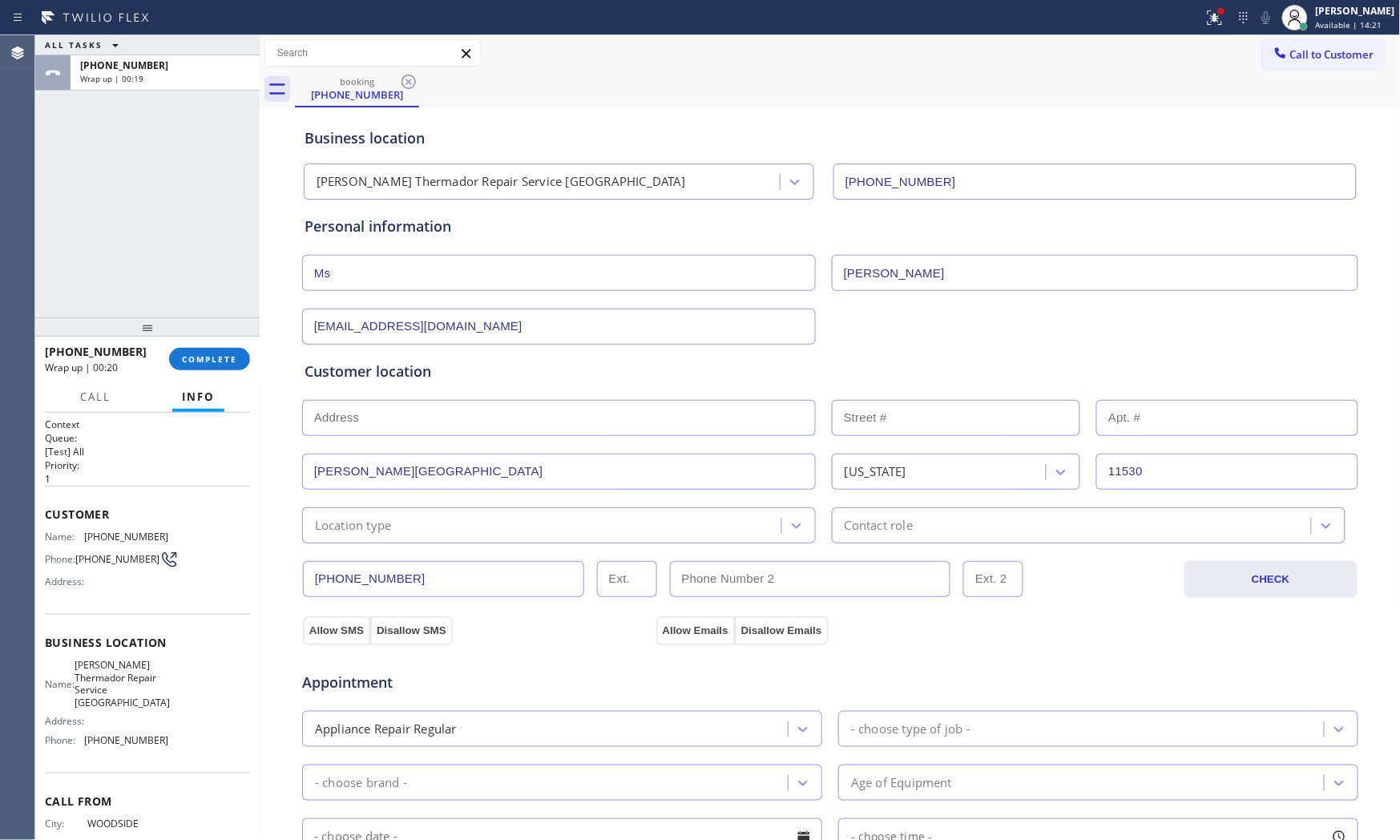
click at [396, 538] on div "Location type" at bounding box center [559, 525] width 513 height 36
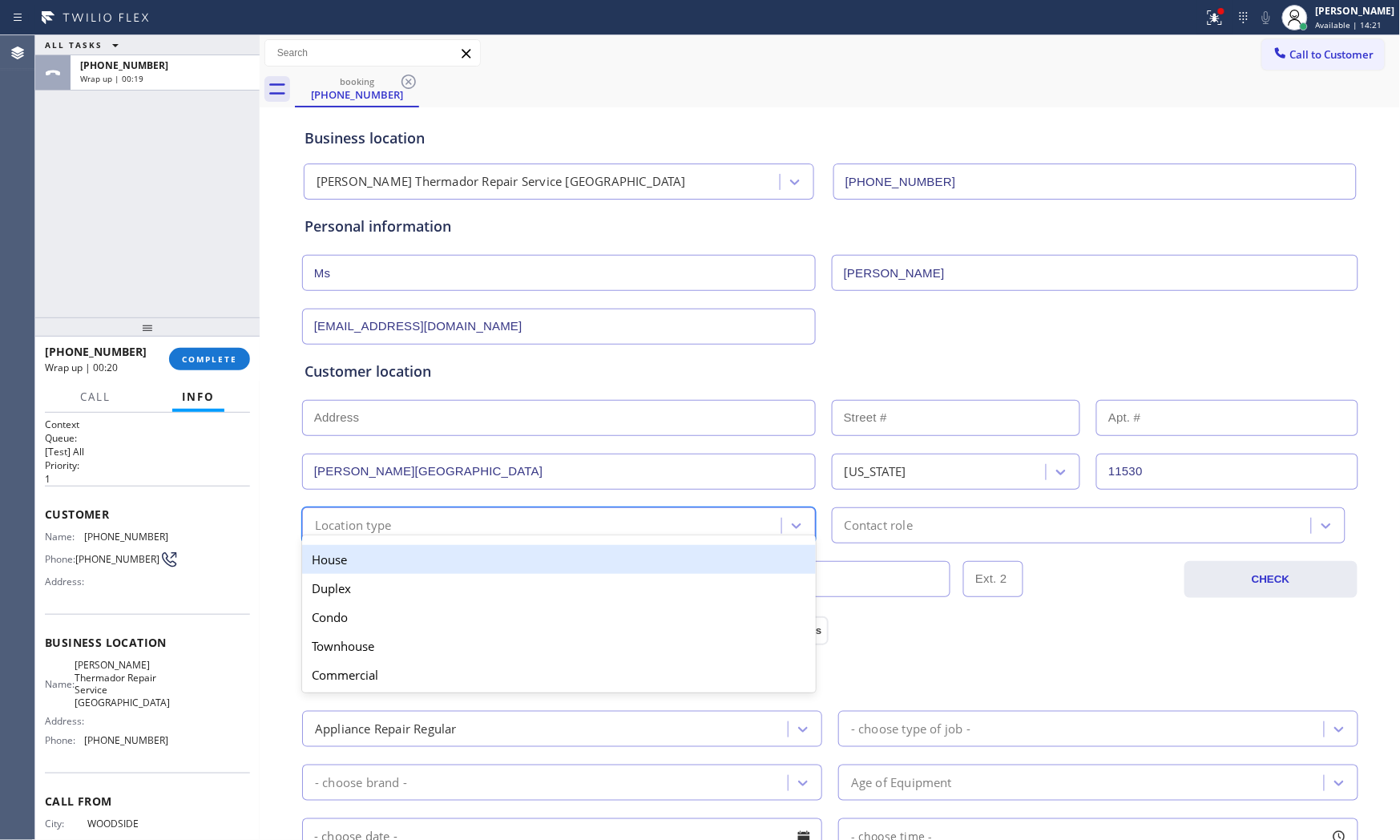
drag, startPoint x: 382, startPoint y: 557, endPoint x: 424, endPoint y: 561, distance: 42.2
click at [384, 558] on div "House" at bounding box center [559, 559] width 513 height 29
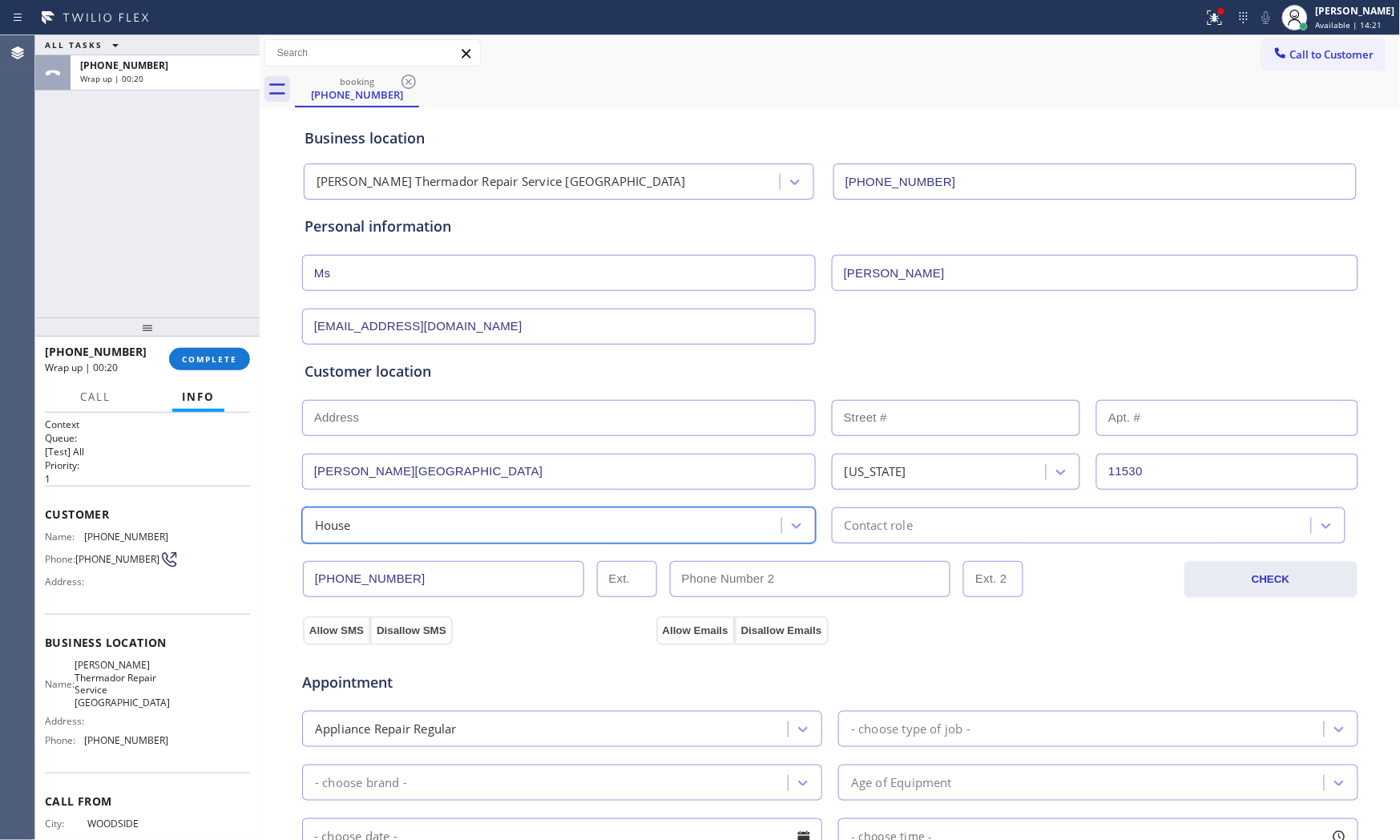
drag, startPoint x: 933, startPoint y: 527, endPoint x: 924, endPoint y: 534, distance: 11.4
click at [927, 530] on div "Contact role" at bounding box center [1073, 525] width 474 height 28
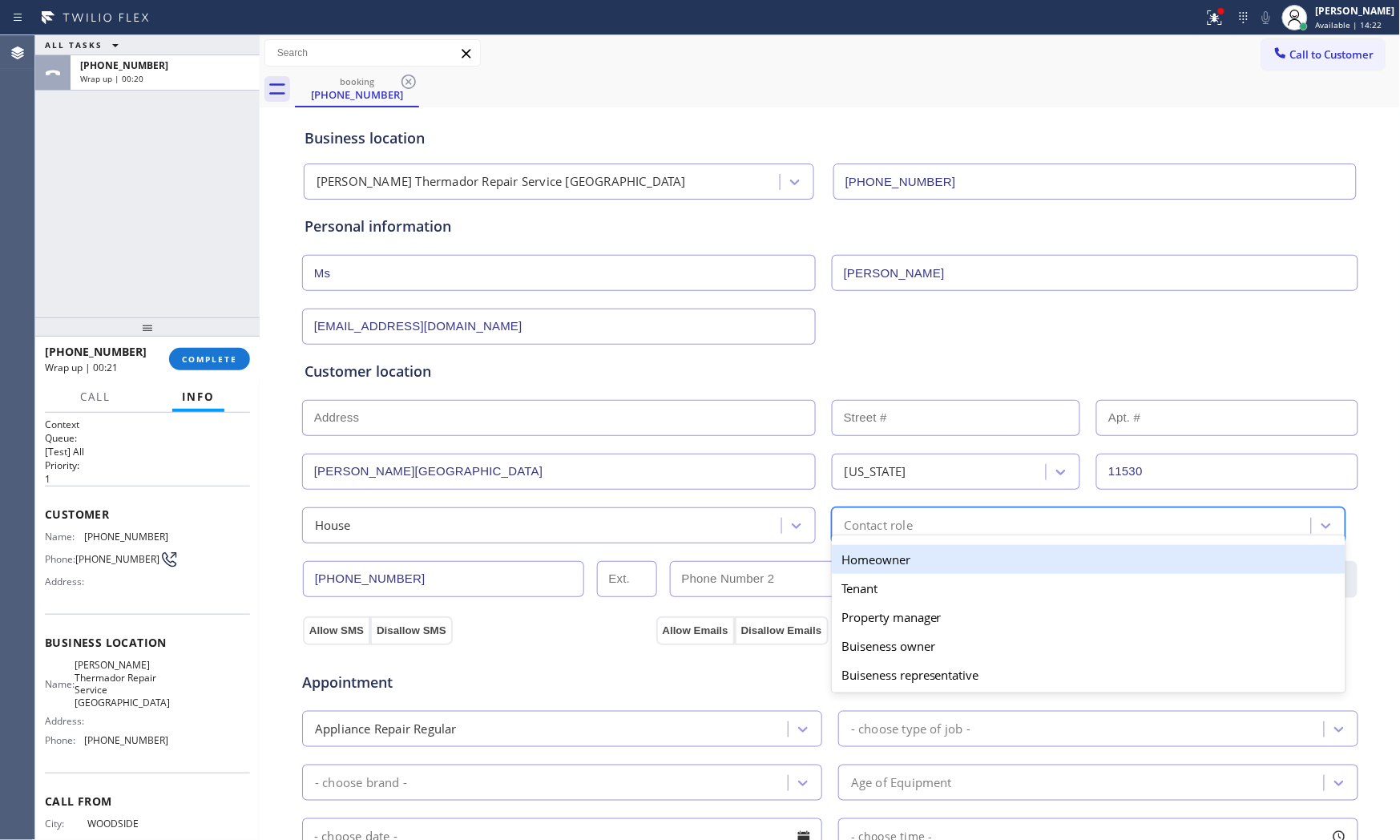
drag, startPoint x: 891, startPoint y: 559, endPoint x: 805, endPoint y: 582, distance: 89.0
click at [883, 561] on div "Homeowner" at bounding box center [1089, 559] width 513 height 29
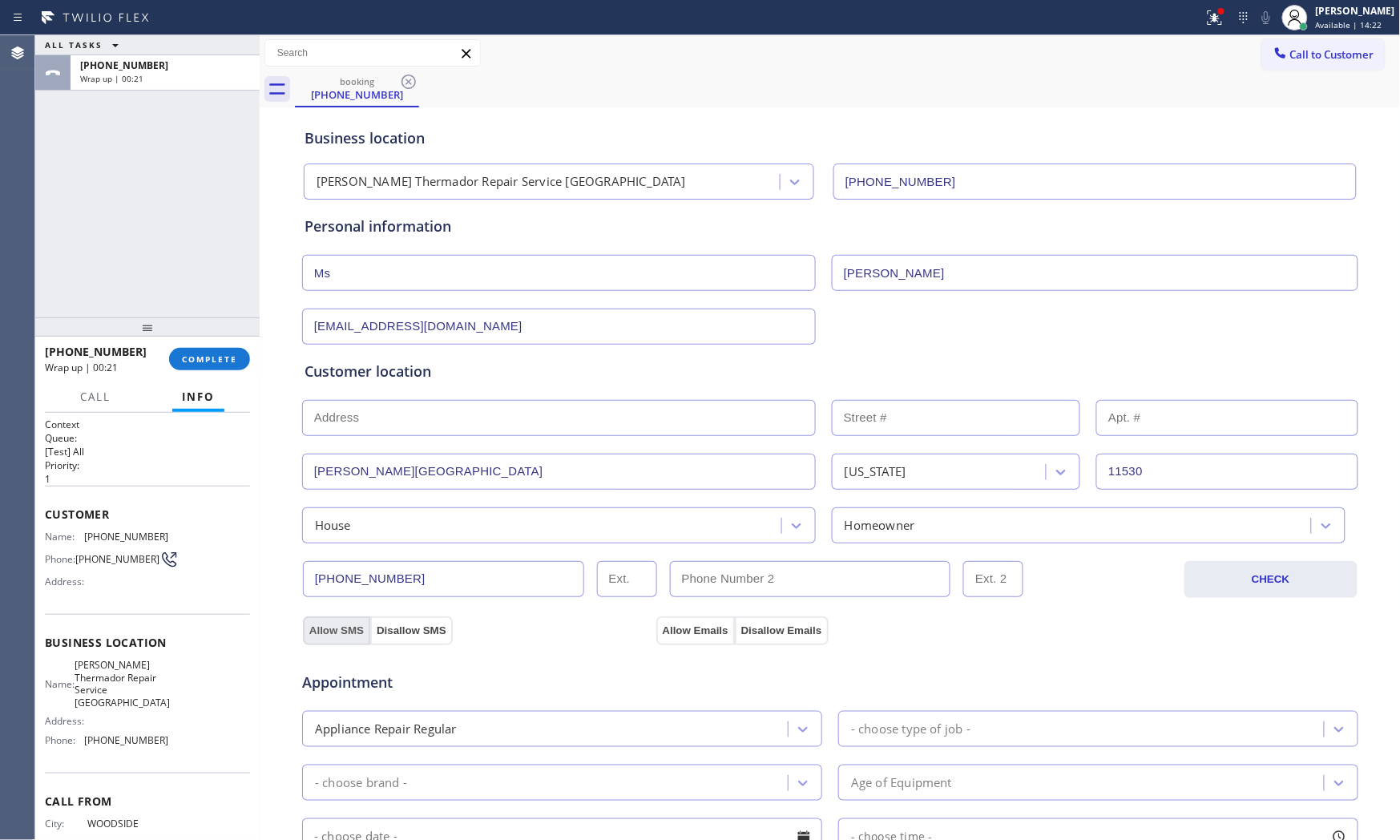
click at [345, 629] on button "Allow SMS" at bounding box center [337, 631] width 67 height 29
click at [642, 630] on div "Allow SMS Disallow SMS" at bounding box center [477, 630] width 354 height 29
click at [662, 629] on button "Allow Emails" at bounding box center [696, 631] width 79 height 29
click at [909, 725] on div "- choose type of job -" at bounding box center [911, 728] width 120 height 18
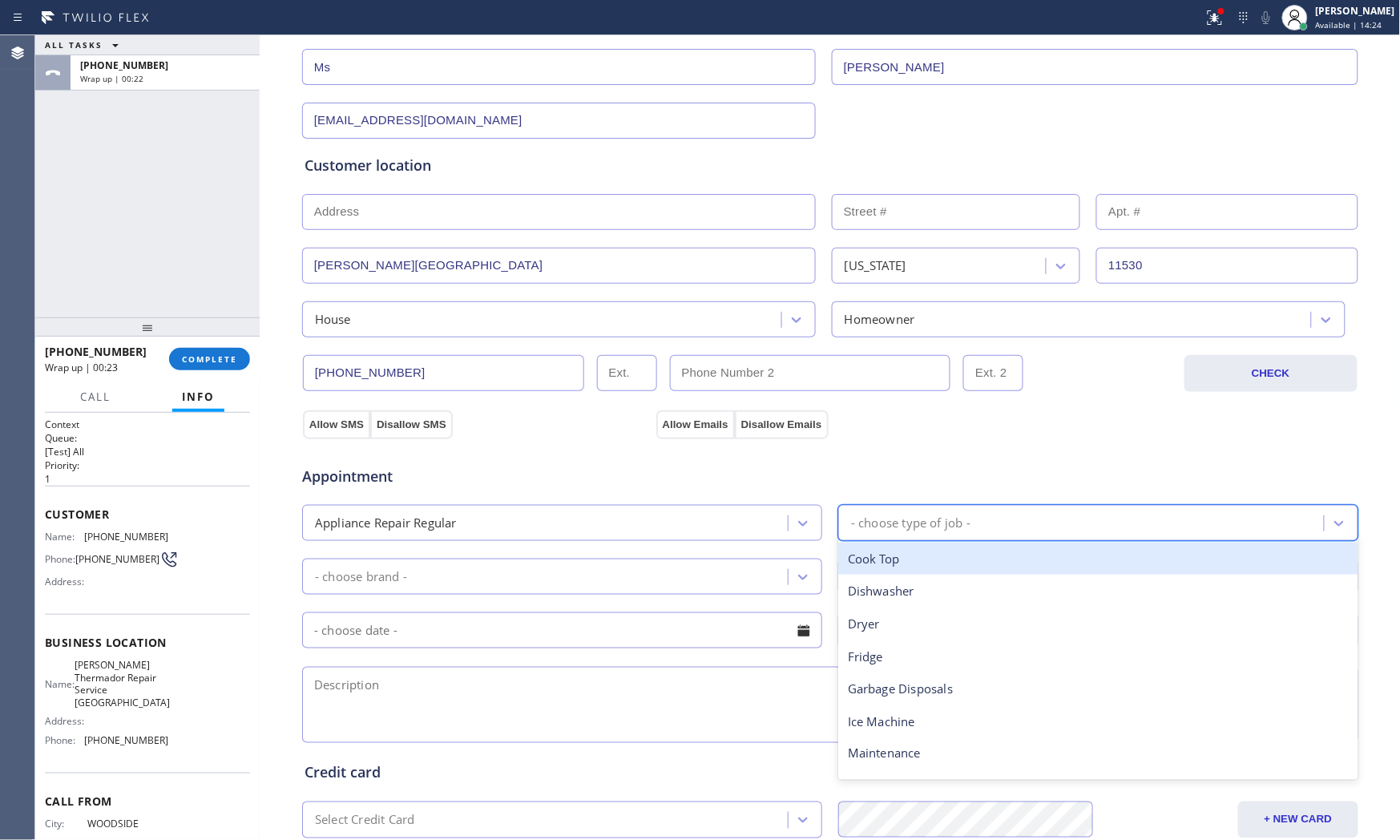
scroll to position [267, 0]
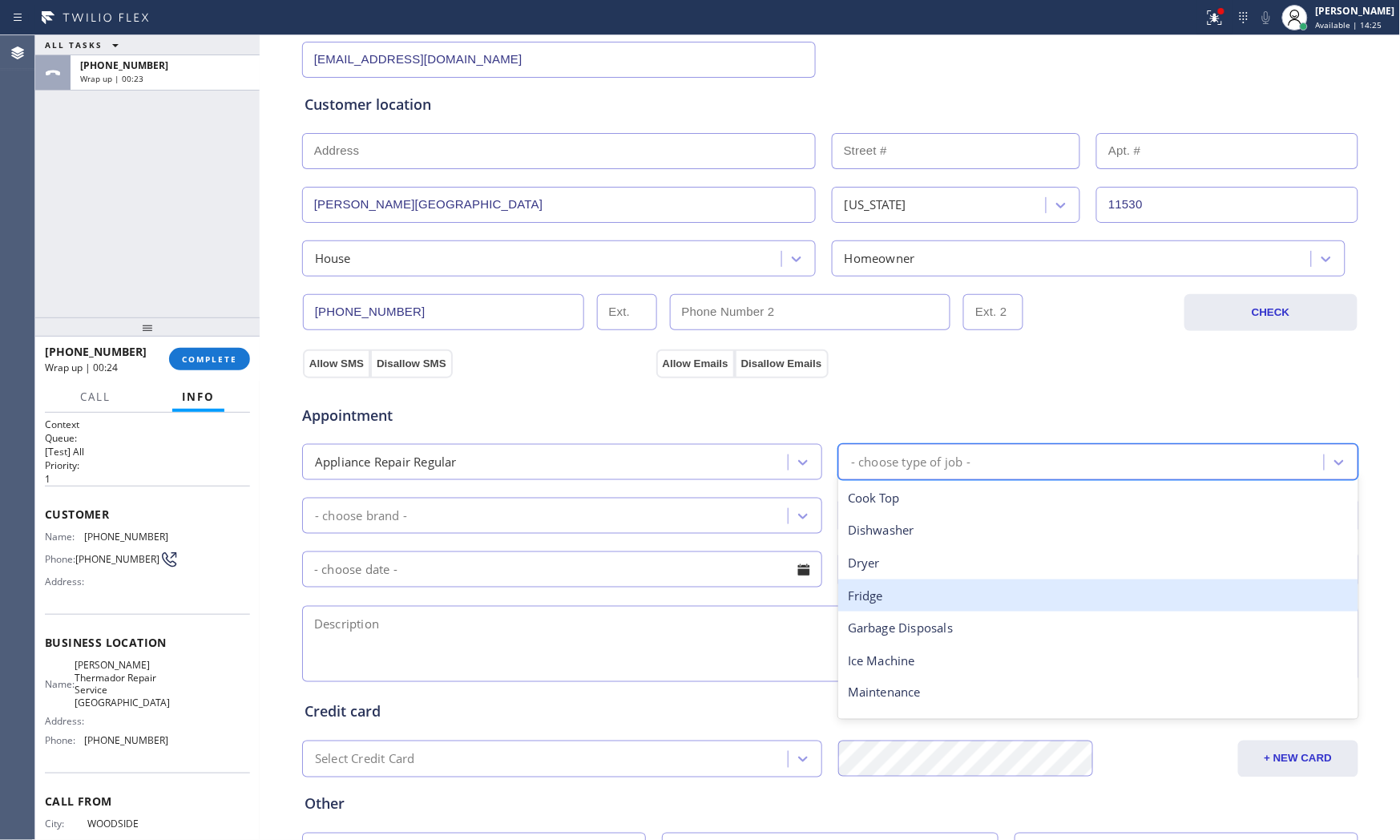
type input "h"
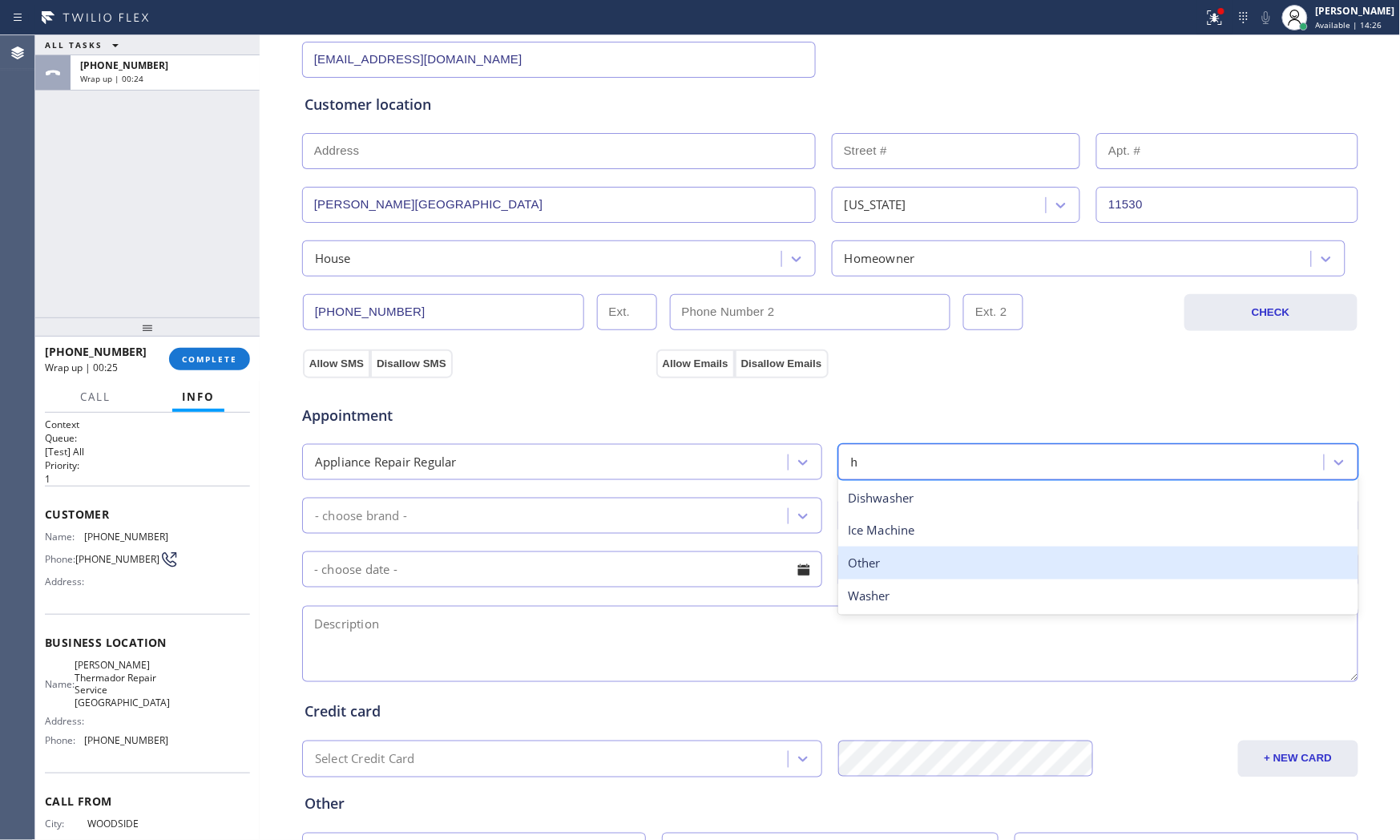
click at [923, 574] on div "Other" at bounding box center [1098, 562] width 520 height 33
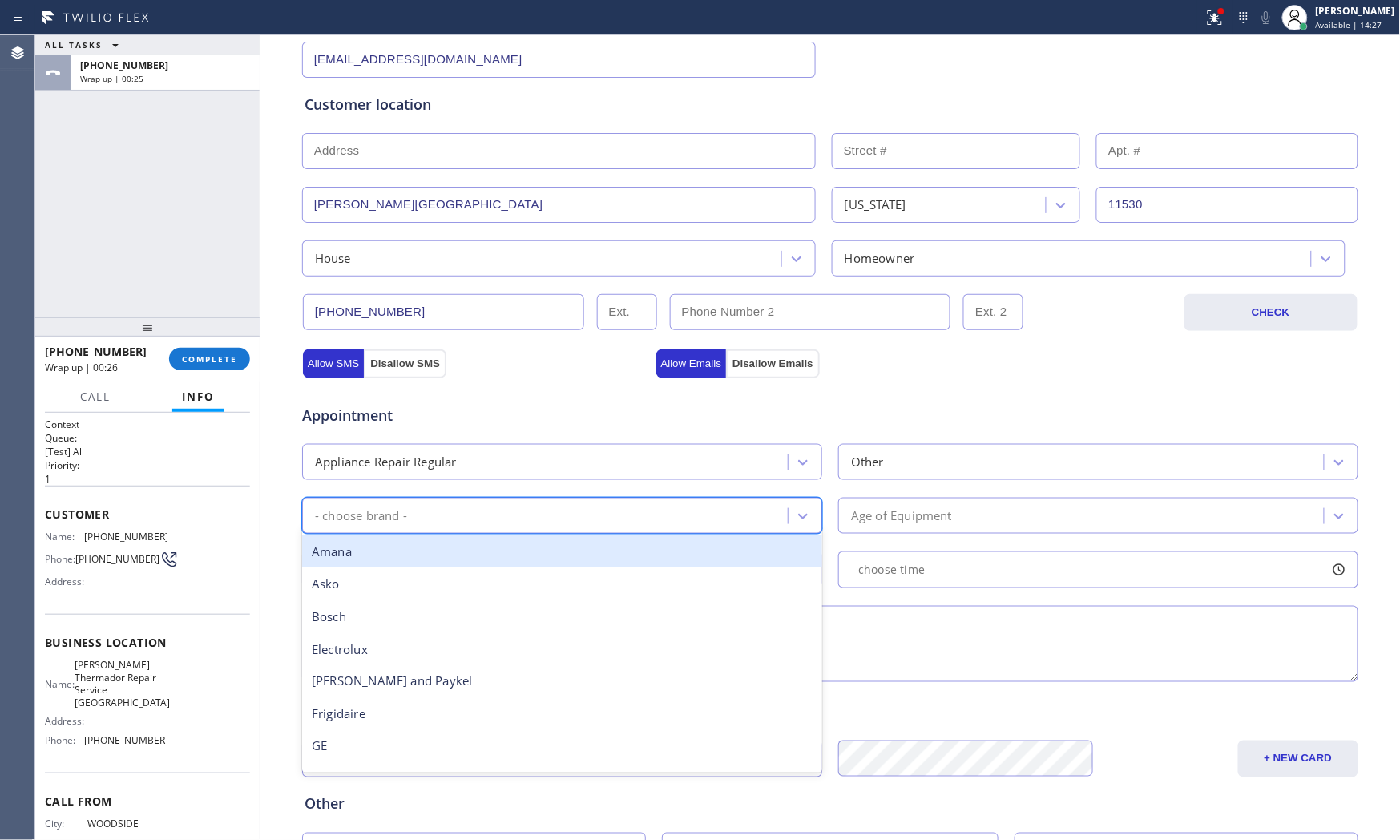
click at [546, 524] on div "- choose brand -" at bounding box center [547, 515] width 481 height 28
type input "other"
type input "\"
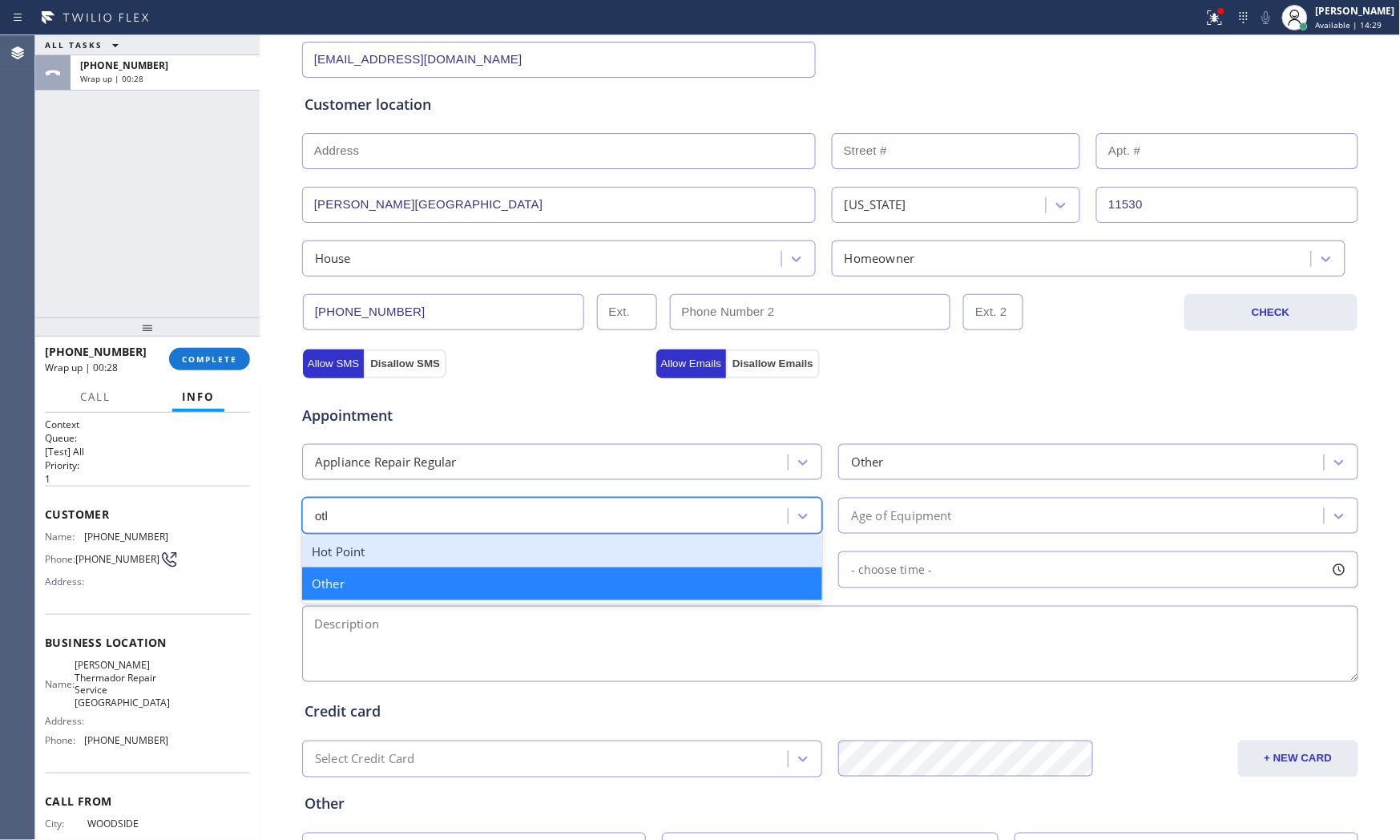
type input "othe"
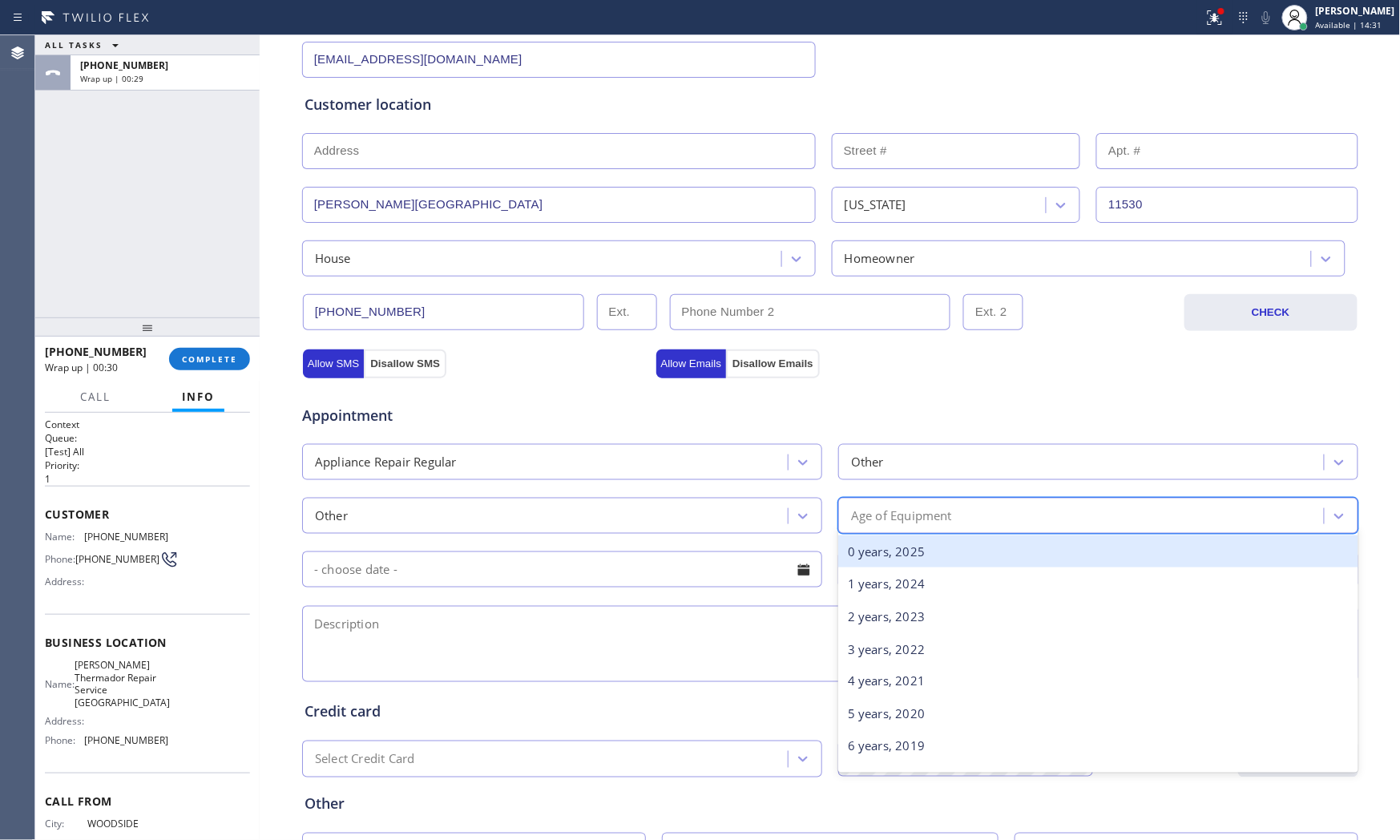
click at [990, 507] on div "Age of Equipment" at bounding box center [1083, 515] width 481 height 28
click at [935, 551] on div "0 years, 2025" at bounding box center [1098, 551] width 520 height 33
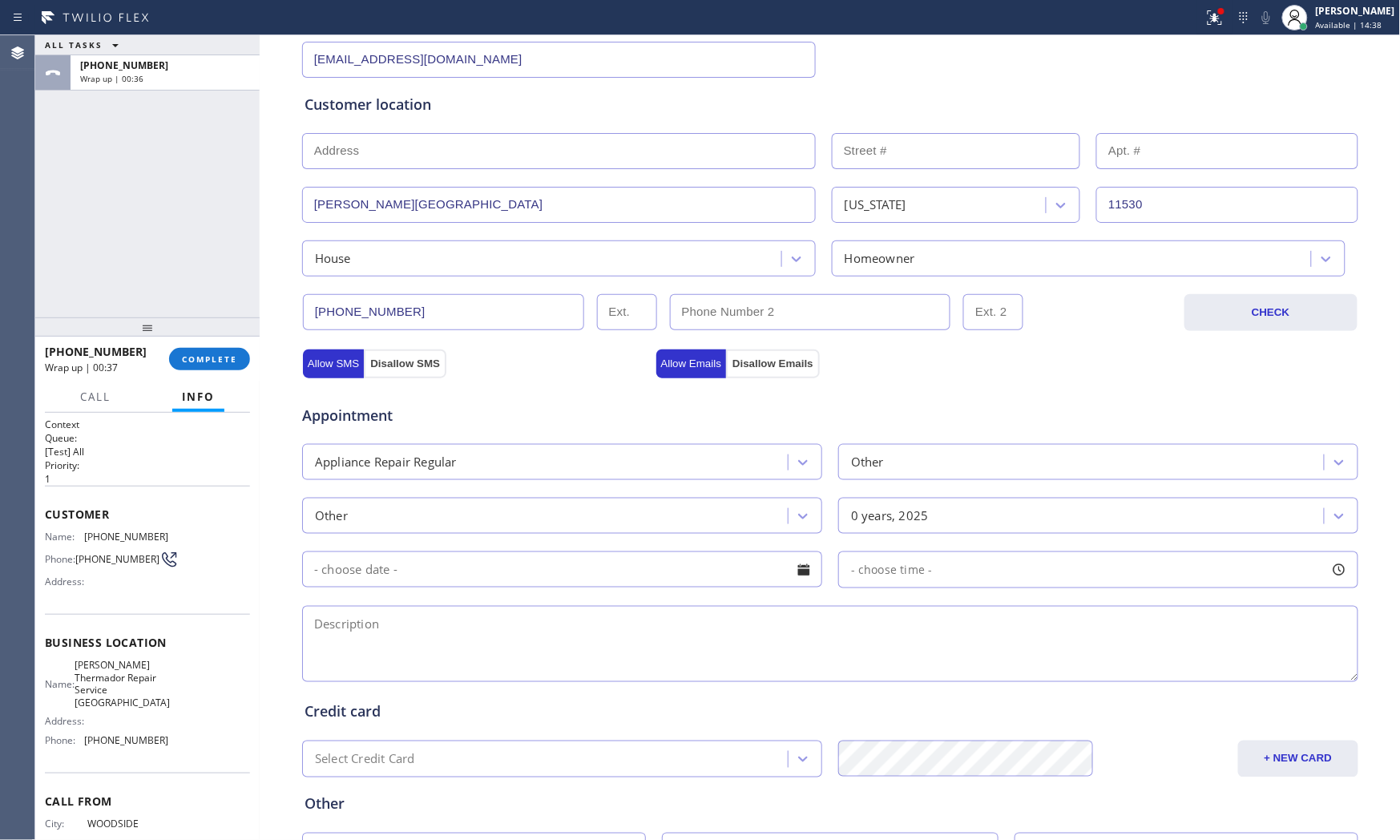
click at [460, 647] on textarea at bounding box center [830, 643] width 1057 height 76
paste textarea "Best | Range | cant turn on the light and the button and its not fuctioning | n…"
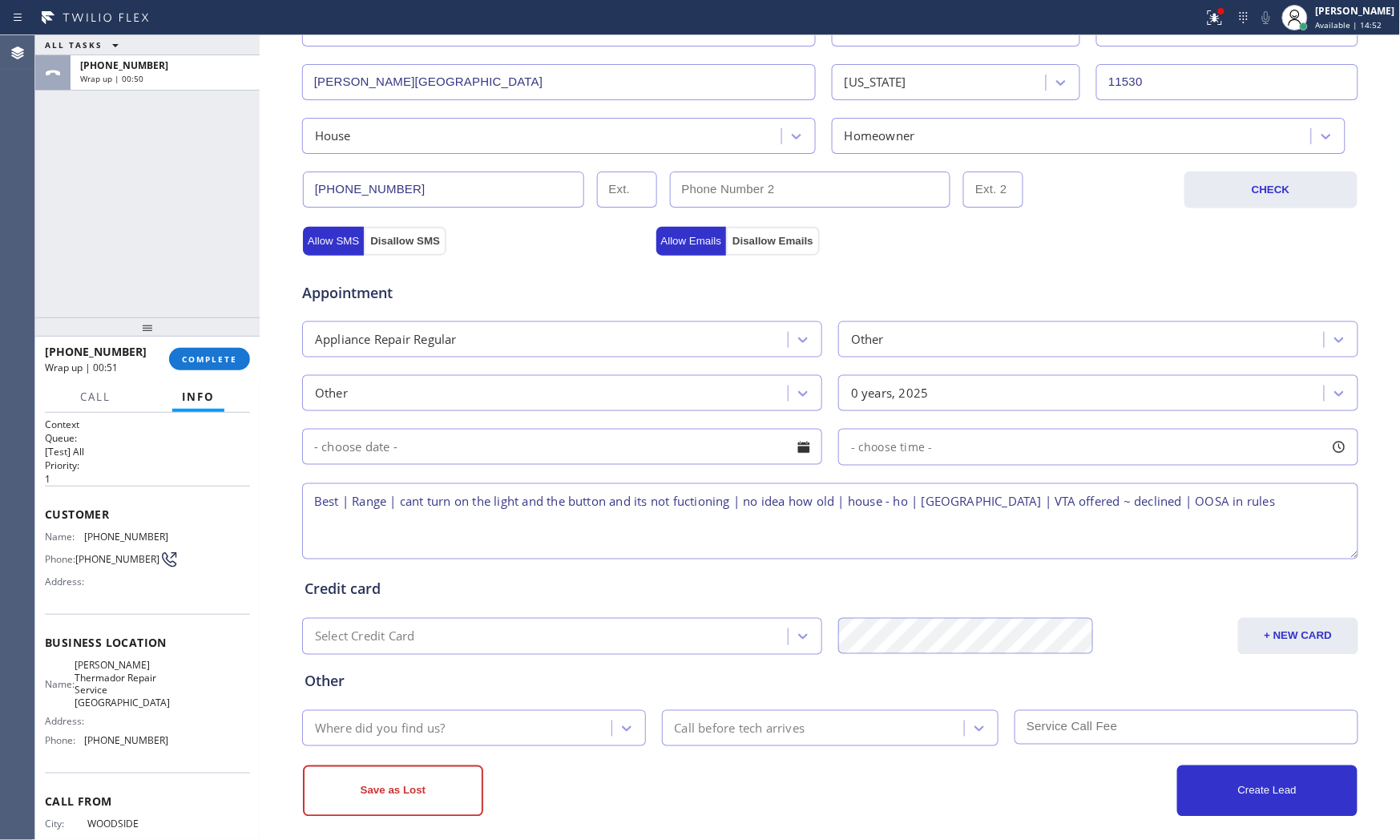
scroll to position [401, 0]
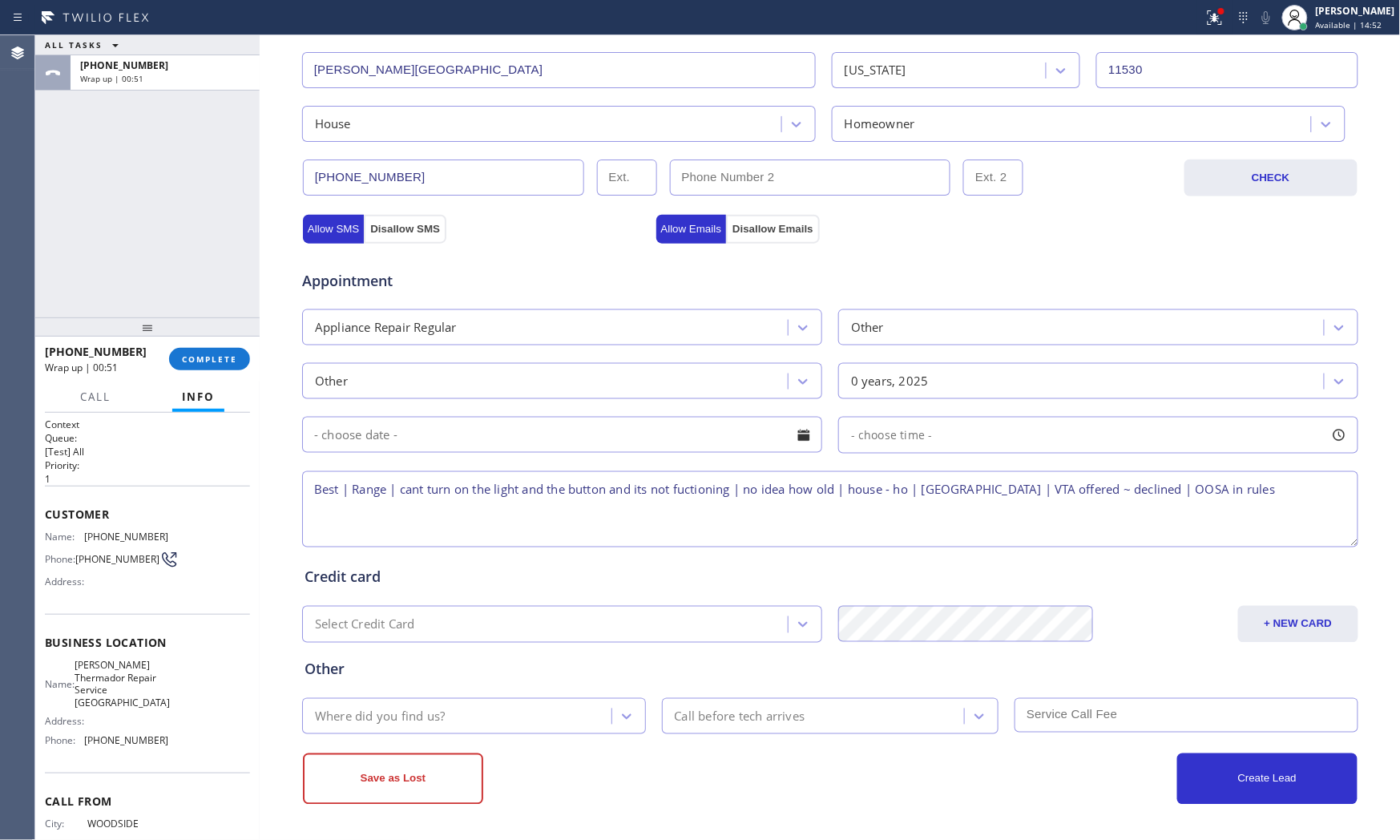
type textarea "Best | Range | cant turn on the light and the button and its not fuctioning | n…"
click at [497, 719] on div "Where did you find us?" at bounding box center [460, 716] width 305 height 28
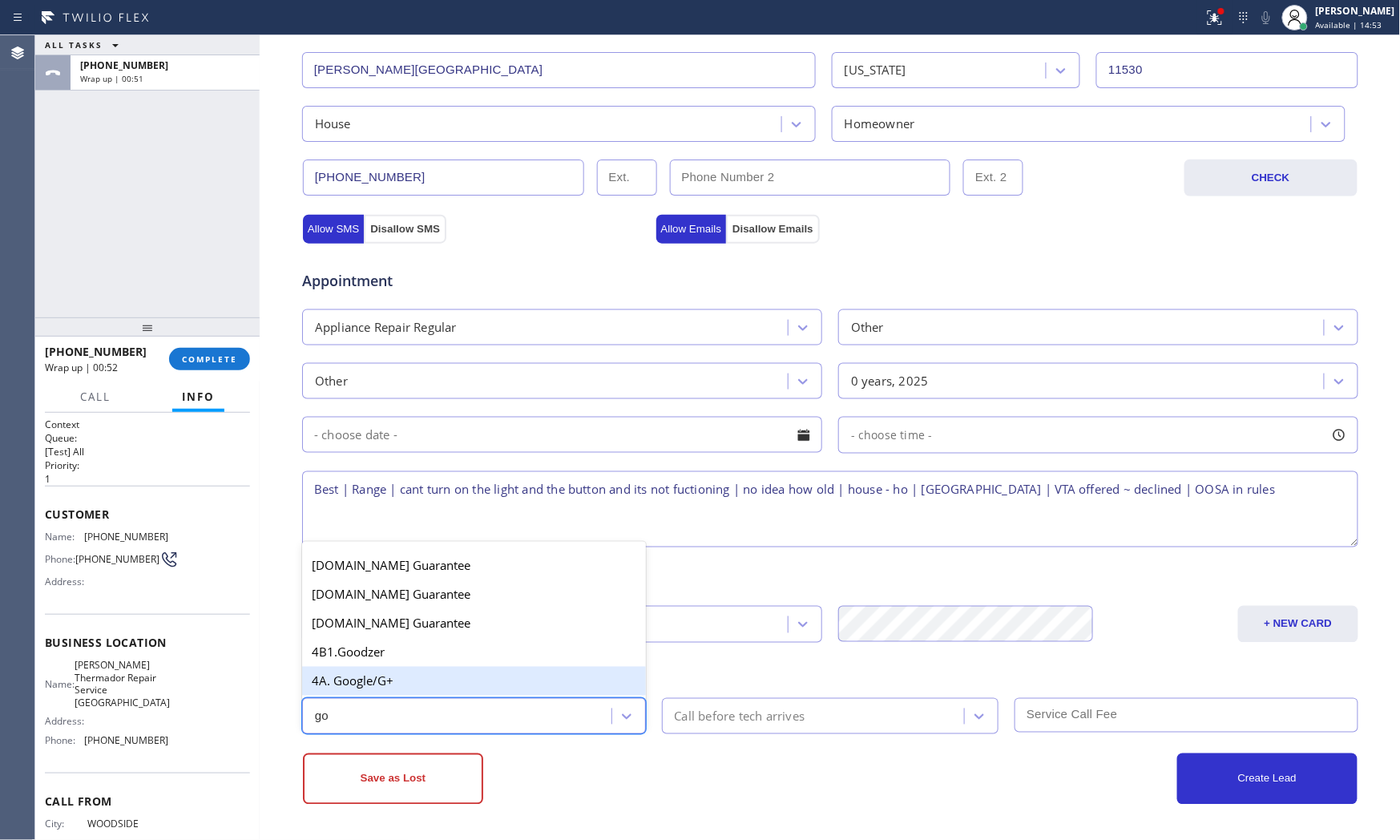
type input "goo"
drag, startPoint x: 497, startPoint y: 676, endPoint x: 708, endPoint y: 707, distance: 213.3
click at [499, 676] on div "4A. Google/G+" at bounding box center [474, 681] width 344 height 29
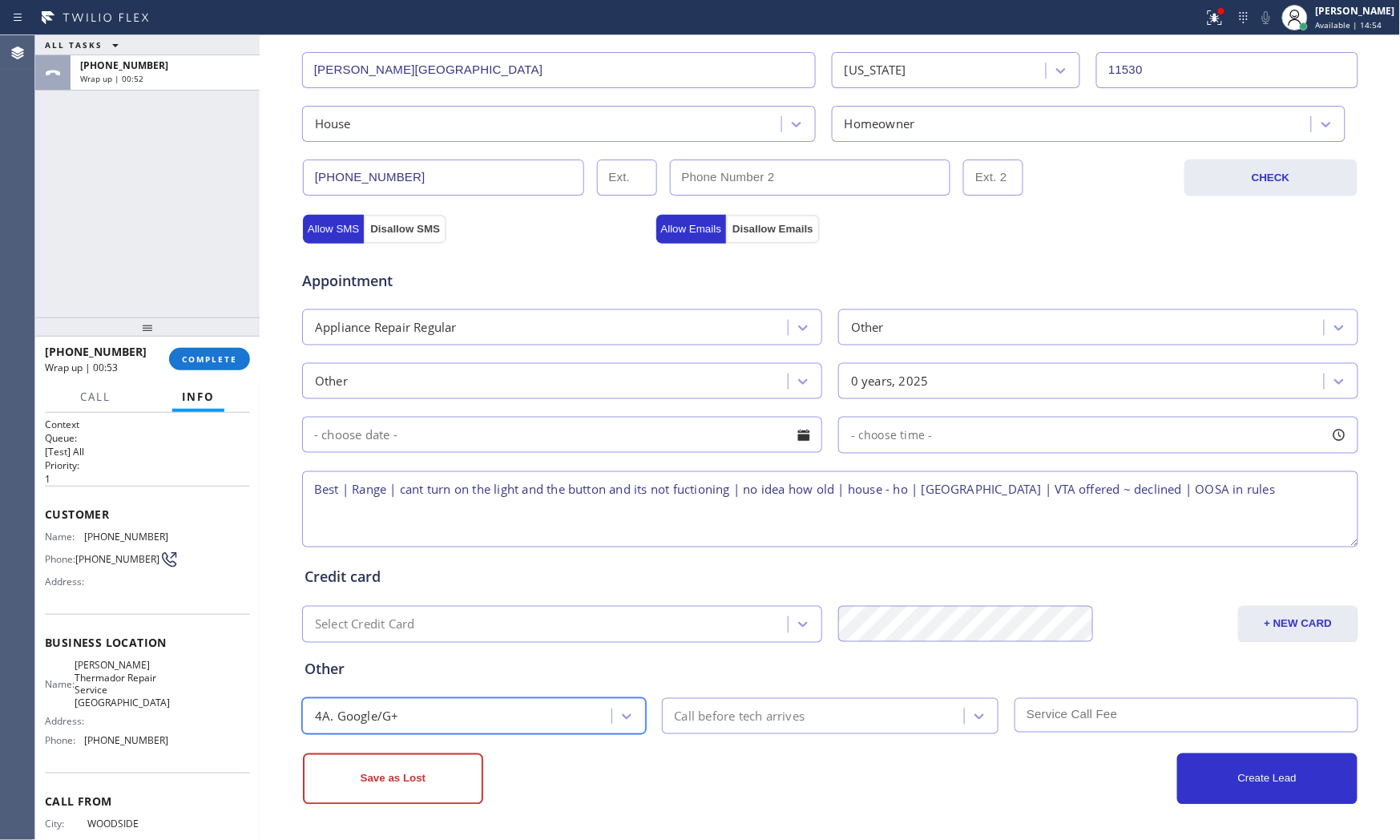
click at [760, 710] on div "Call before tech arrives" at bounding box center [740, 716] width 131 height 18
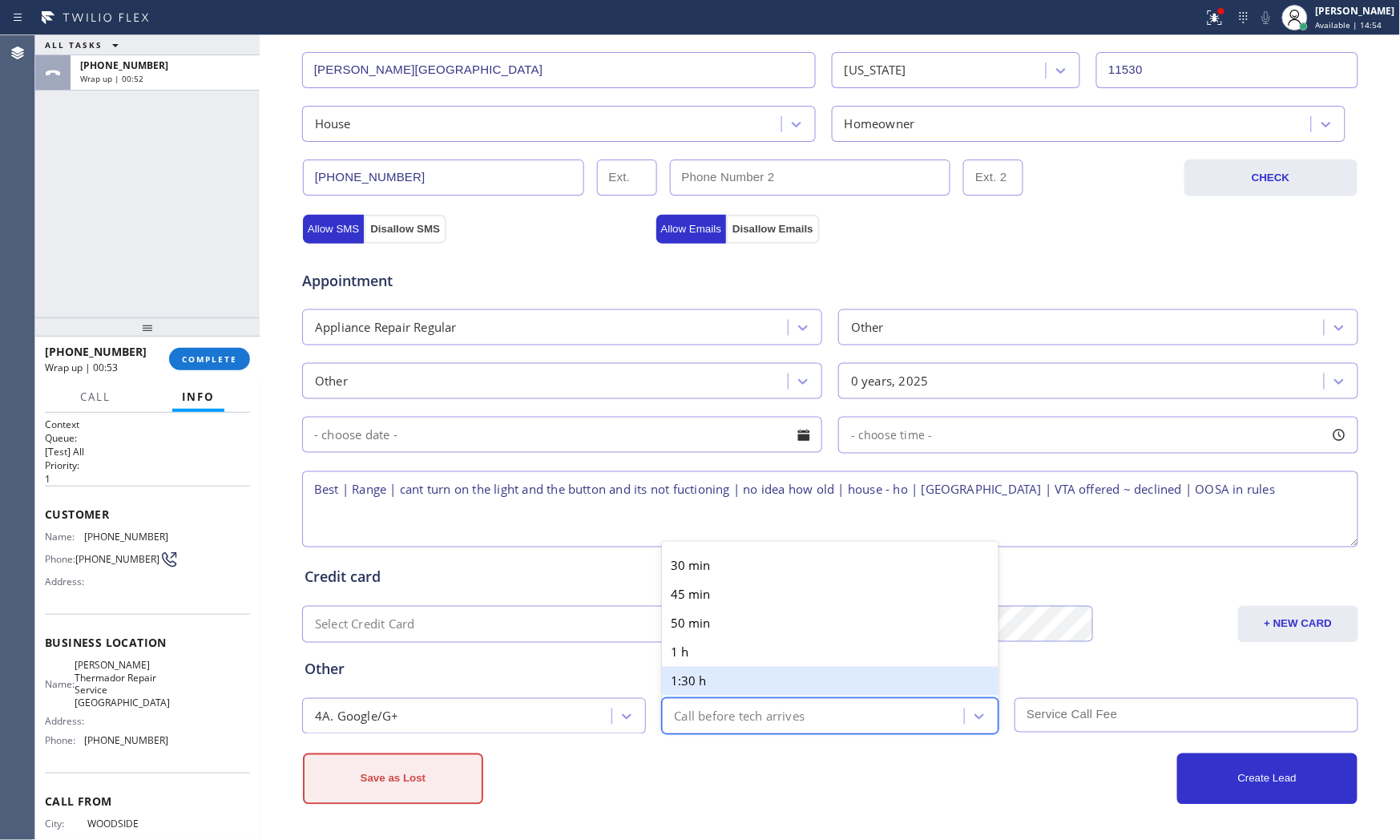
drag, startPoint x: 771, startPoint y: 758, endPoint x: 428, endPoint y: 779, distance: 343.6
click at [723, 756] on div "Save as Lost" at bounding box center [566, 779] width 527 height 51
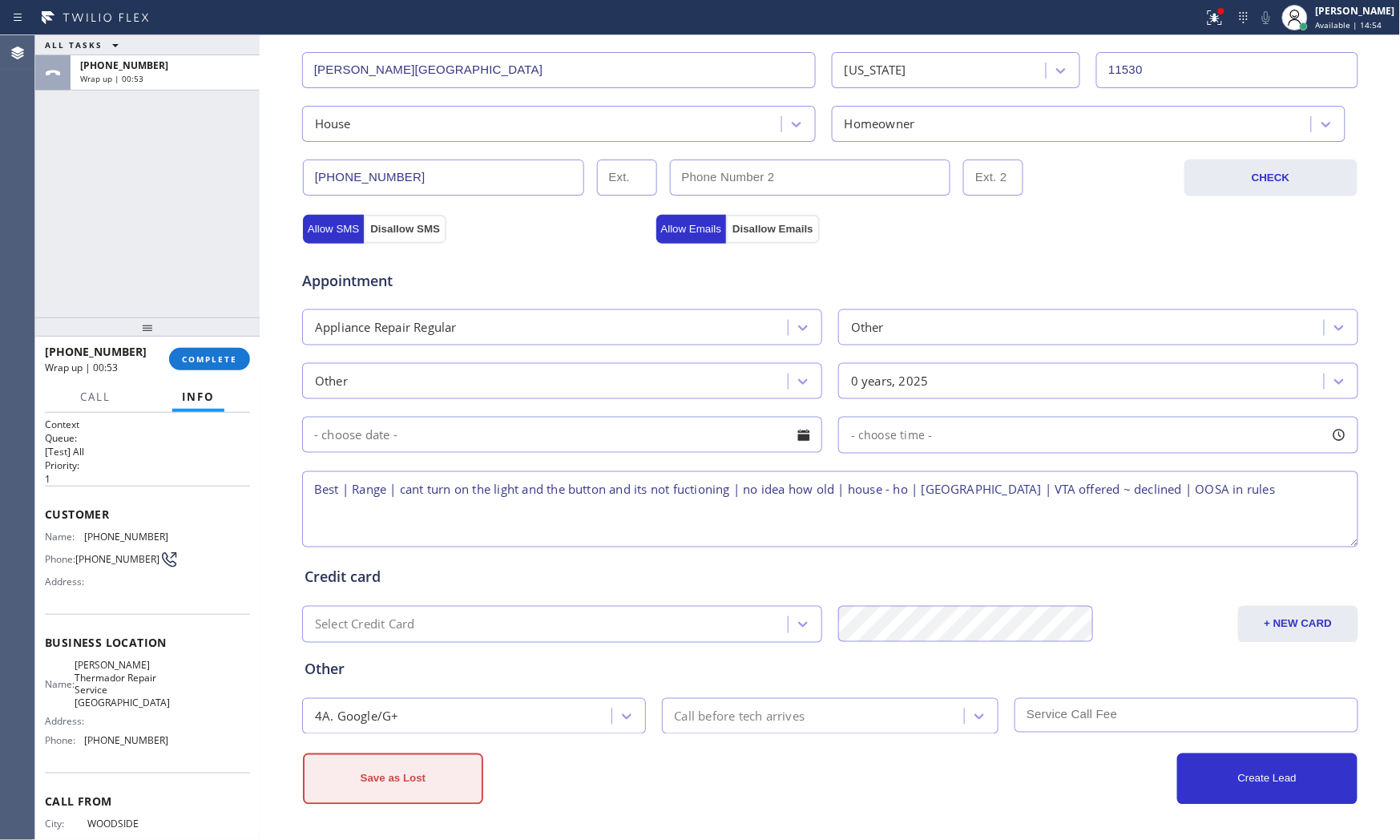
click at [339, 756] on button "Save as Lost" at bounding box center [393, 779] width 181 height 51
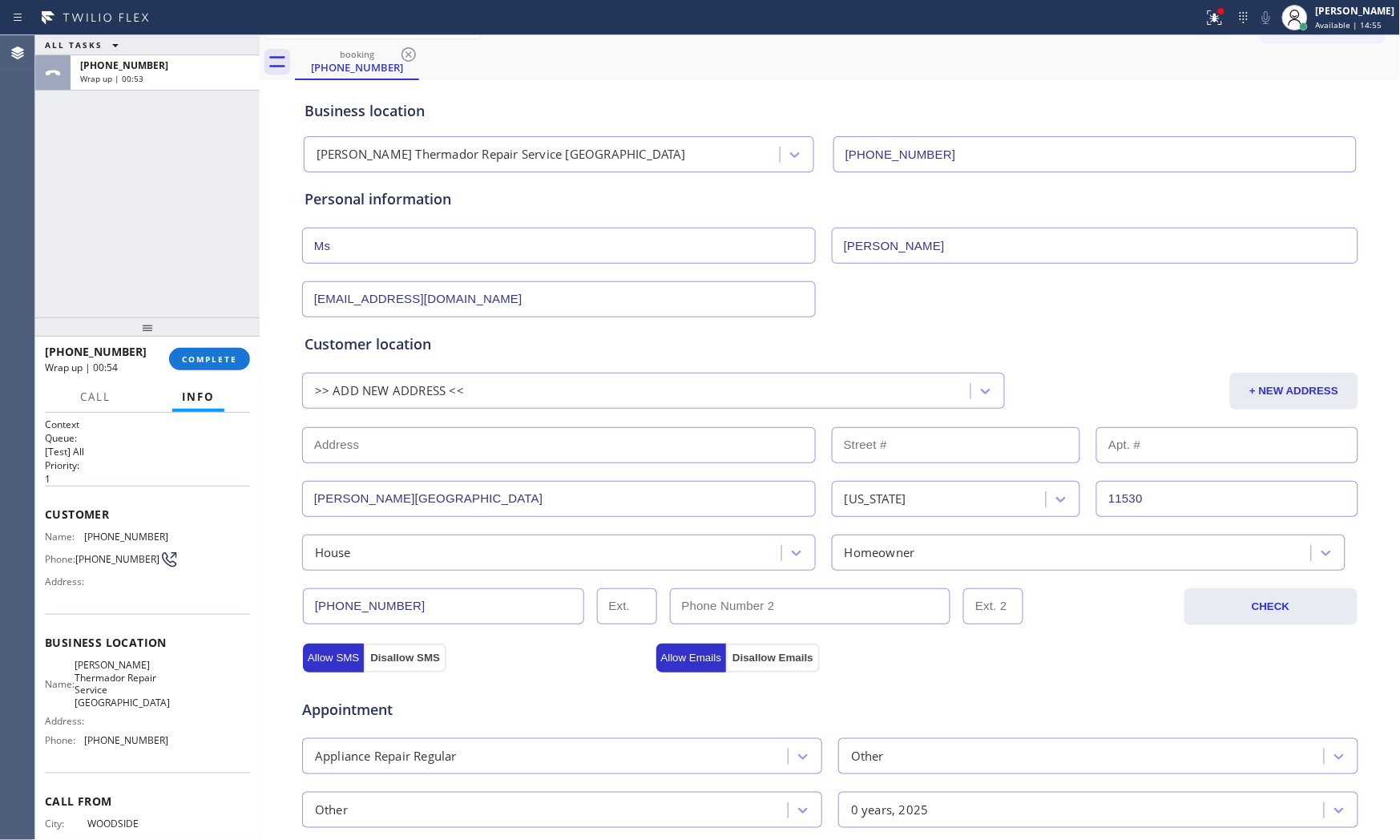
scroll to position [0, 0]
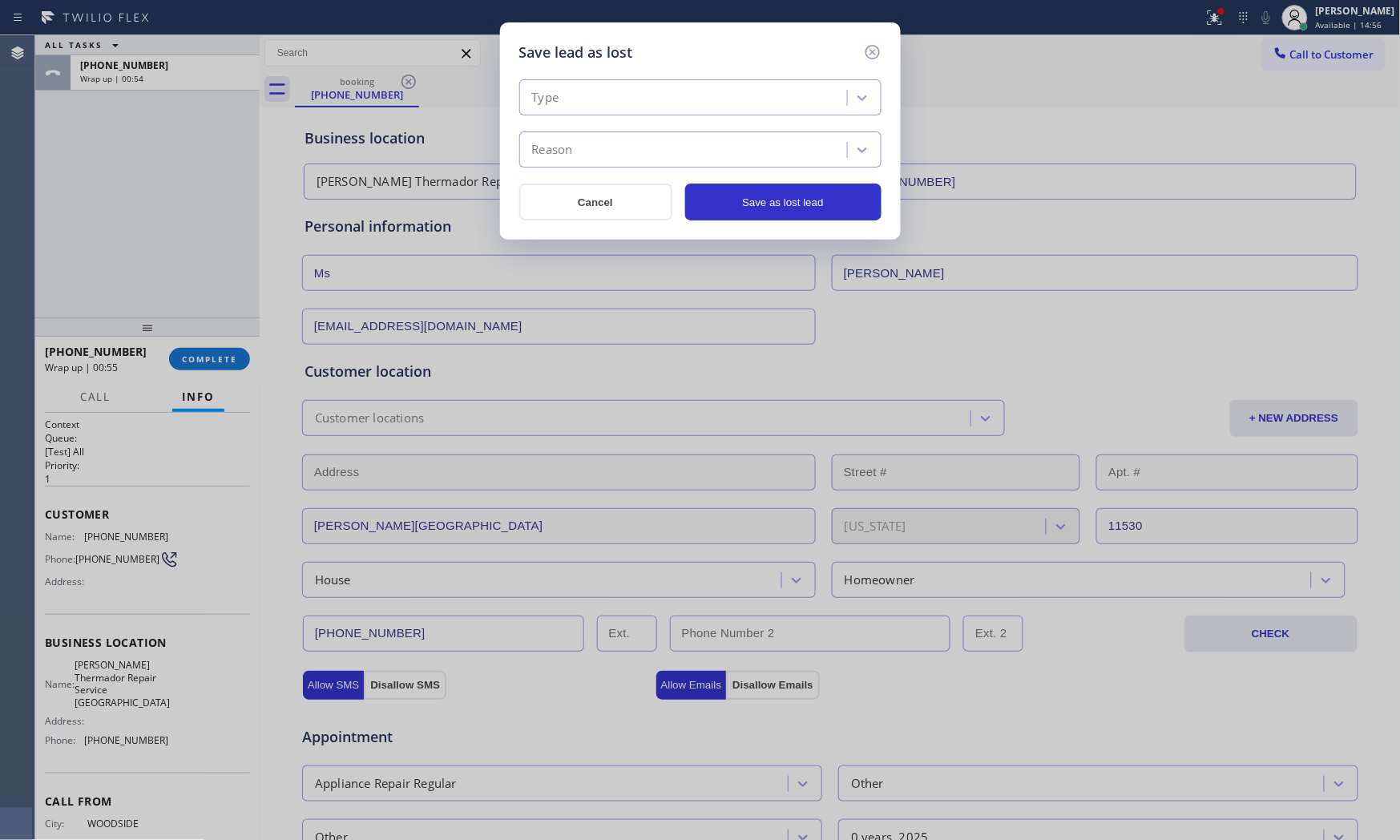
click at [571, 91] on div "Type" at bounding box center [685, 98] width 323 height 28
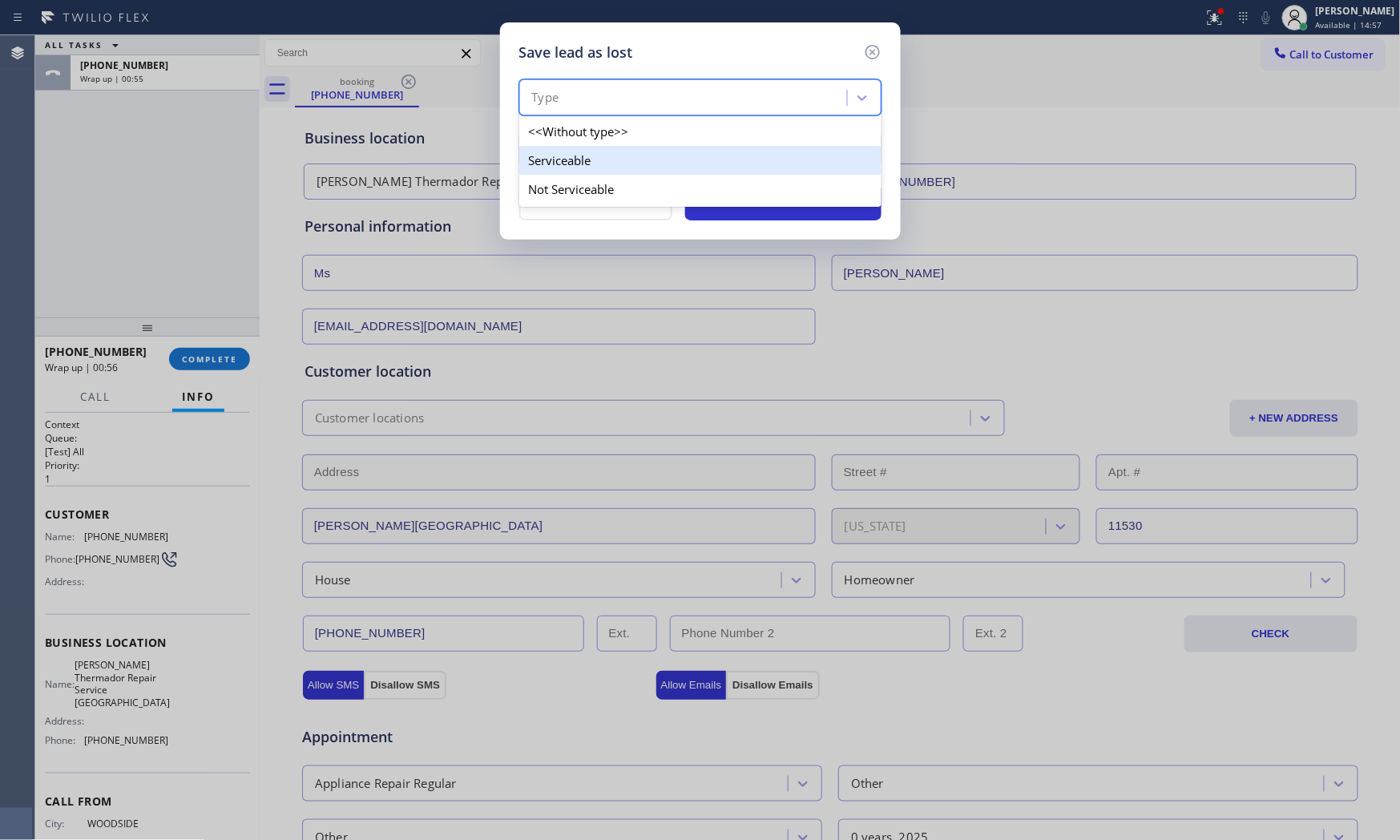
click at [572, 162] on div "Serviceable" at bounding box center [700, 160] width 363 height 29
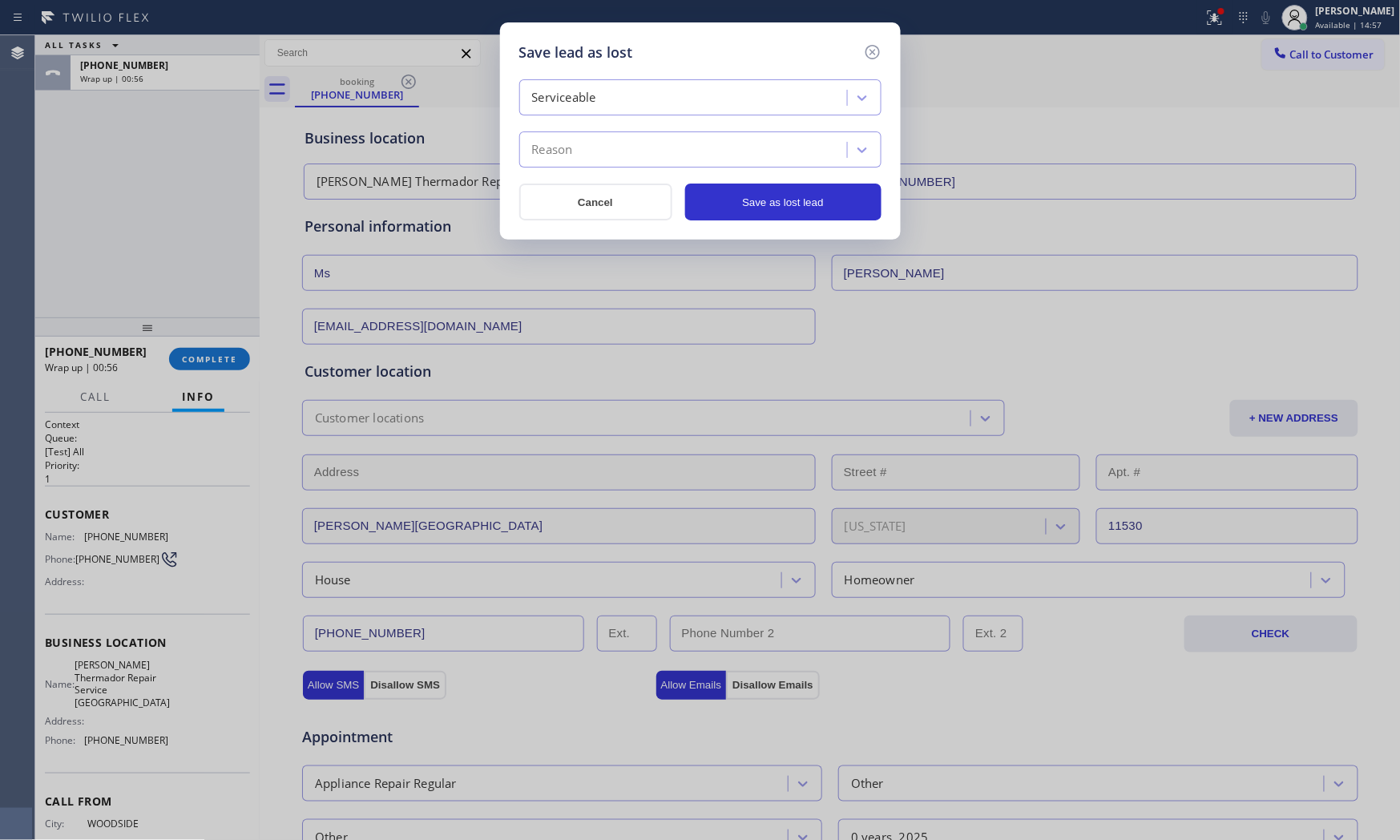
drag, startPoint x: 581, startPoint y: 103, endPoint x: 580, endPoint y: 115, distance: 12.0
click at [580, 108] on div "Serviceable" at bounding box center [685, 98] width 323 height 28
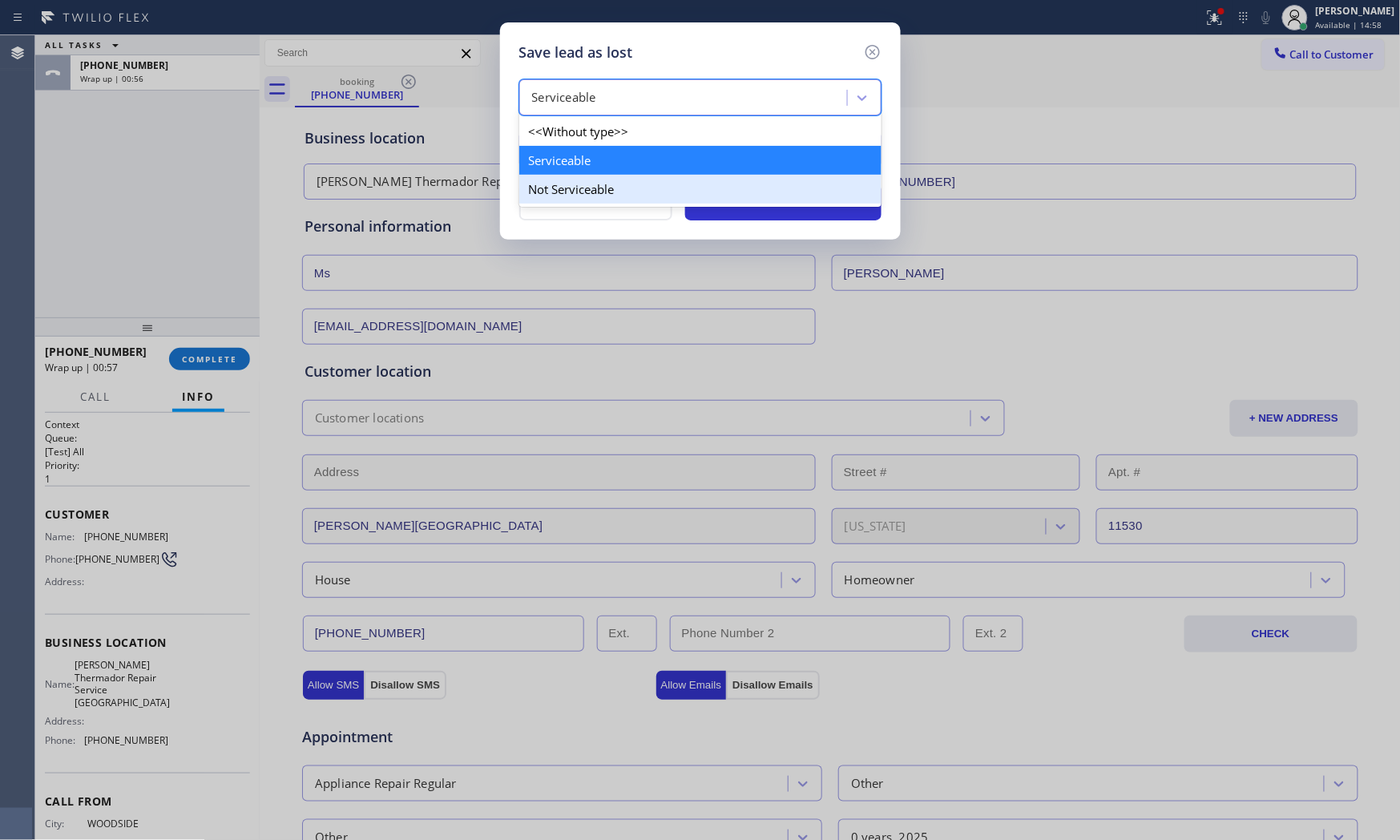
click at [574, 181] on div "Not Serviceable" at bounding box center [700, 189] width 363 height 29
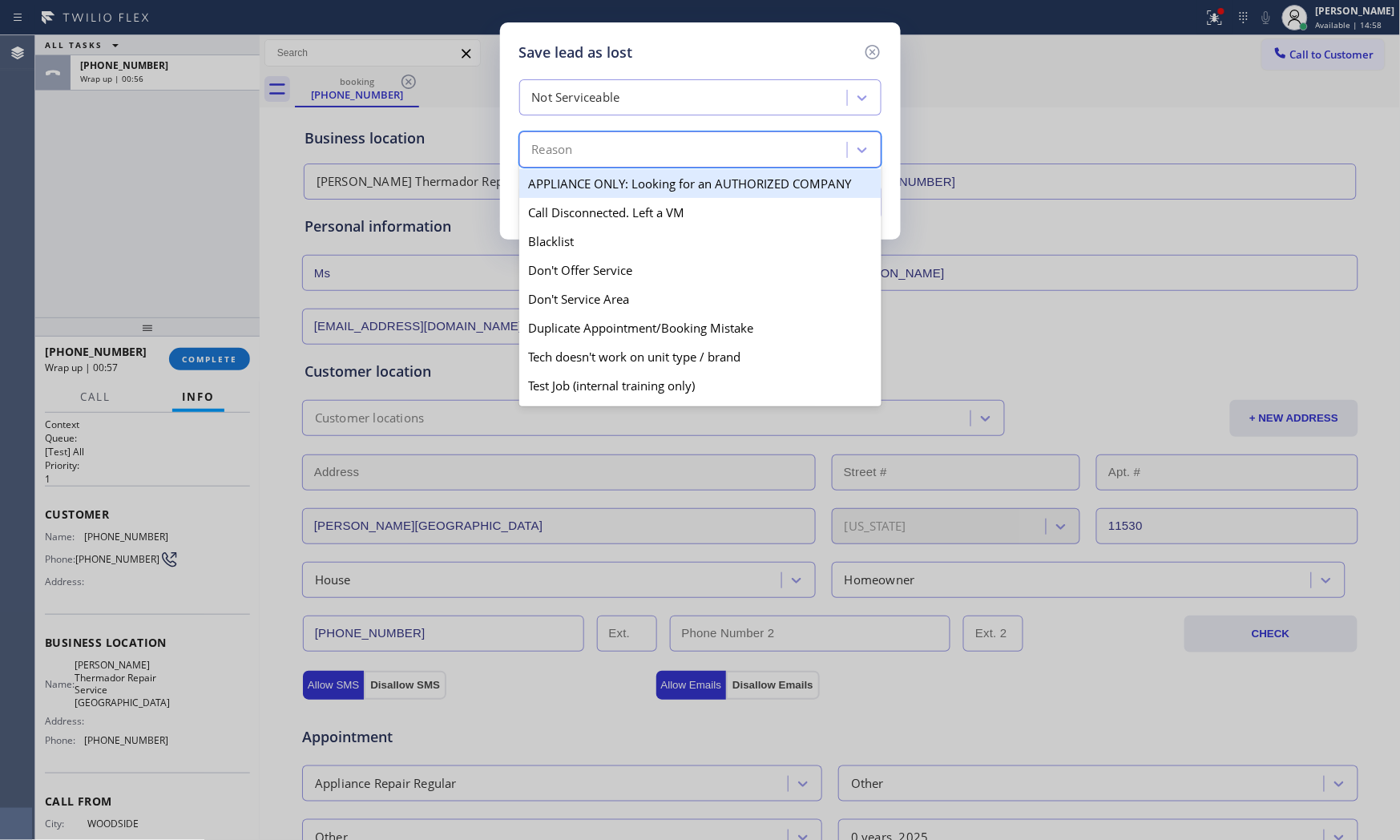
click at [581, 153] on div "Reason" at bounding box center [685, 150] width 323 height 28
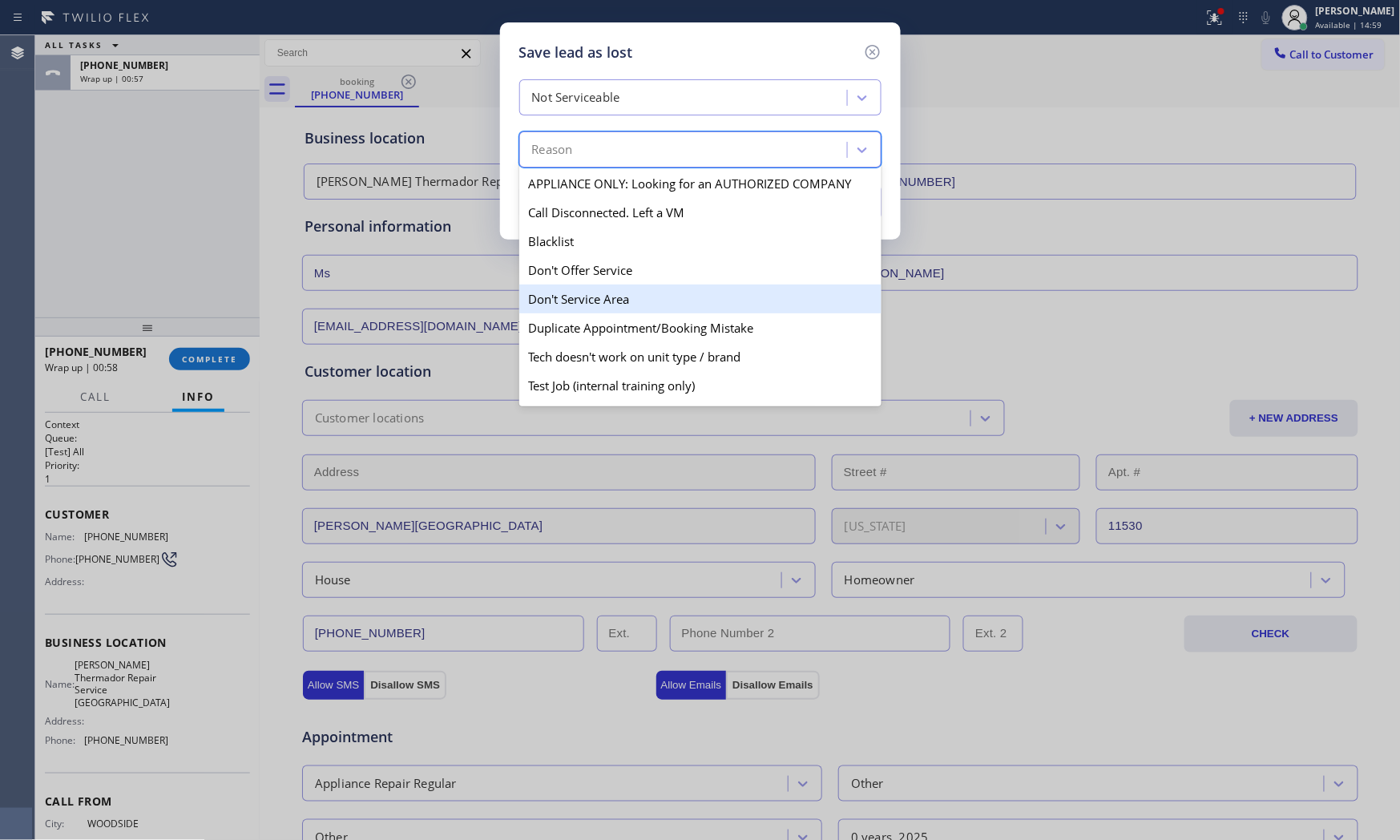
click at [617, 300] on div "Don't Service Area" at bounding box center [700, 299] width 363 height 29
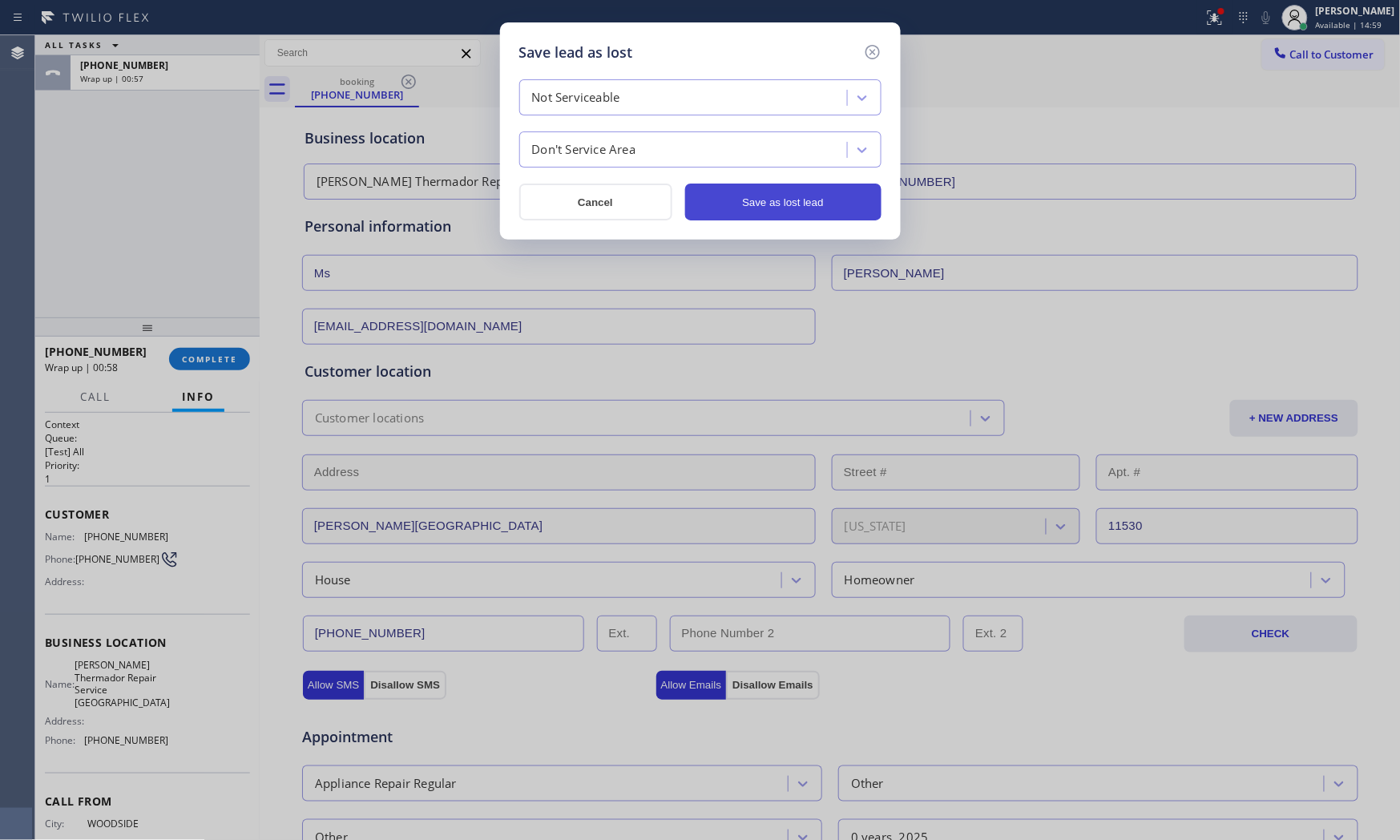
click at [776, 198] on button "Save as lost lead" at bounding box center [783, 202] width 197 height 37
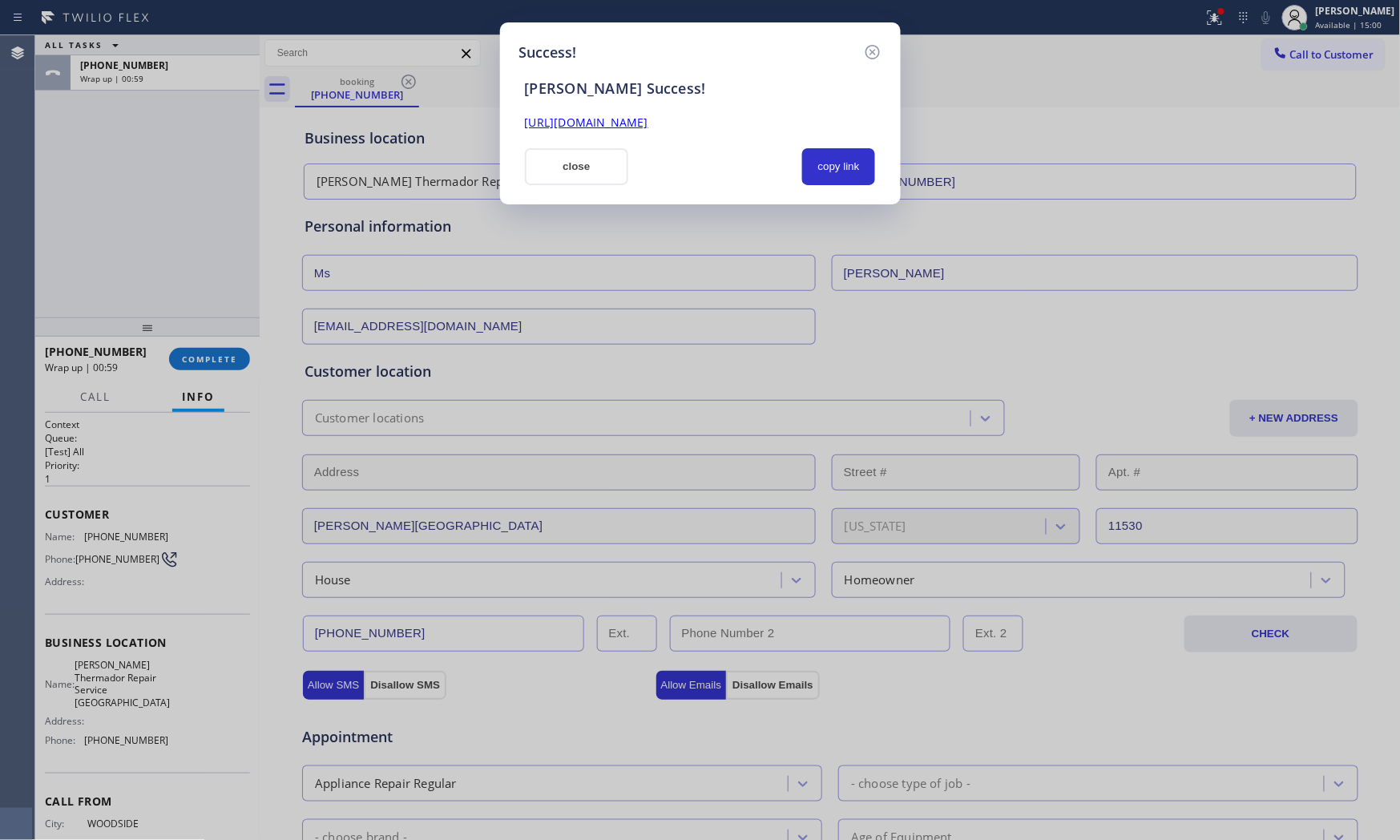
click at [607, 158] on button "close" at bounding box center [577, 167] width 104 height 37
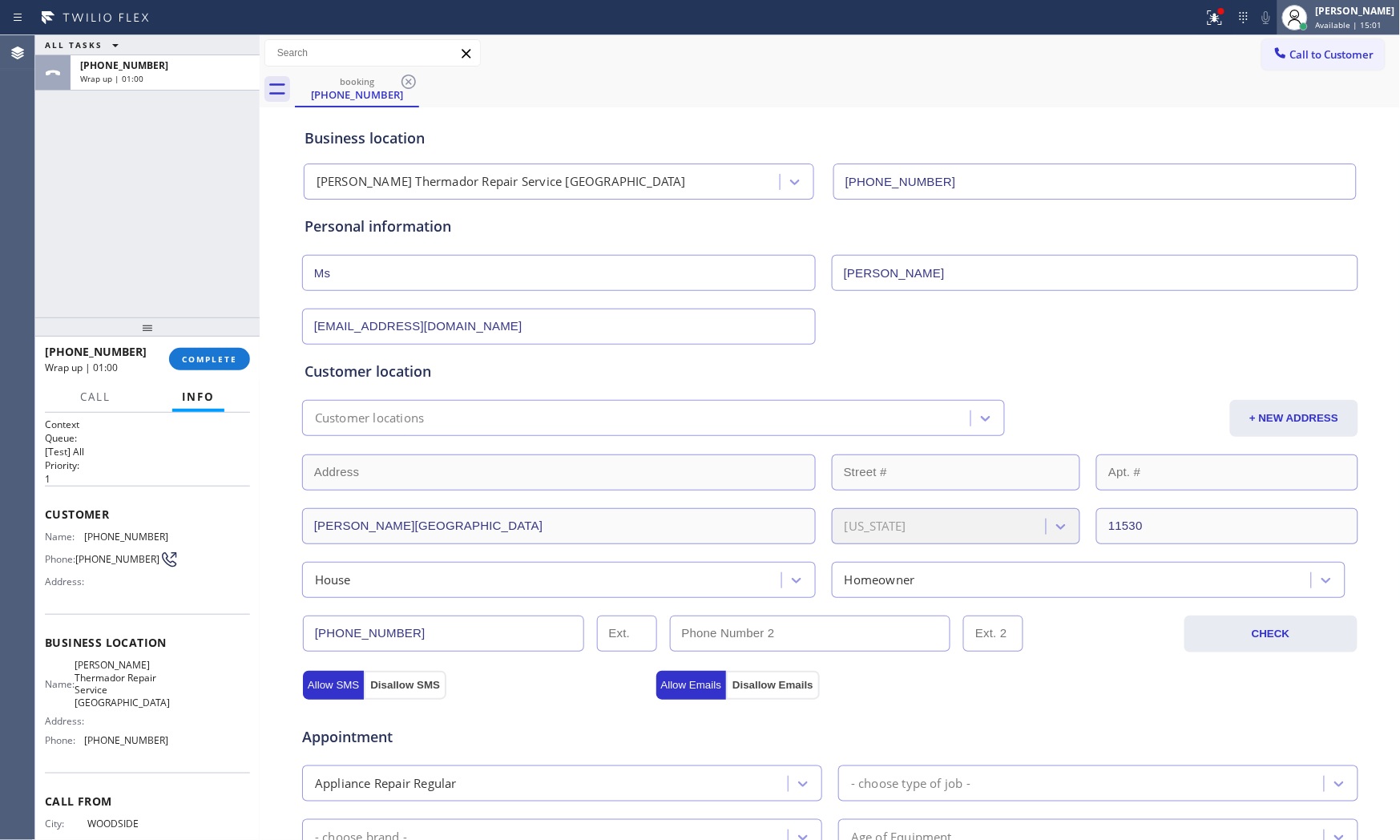
click at [1260, 8] on div "[PERSON_NAME]" at bounding box center [1355, 10] width 79 height 14
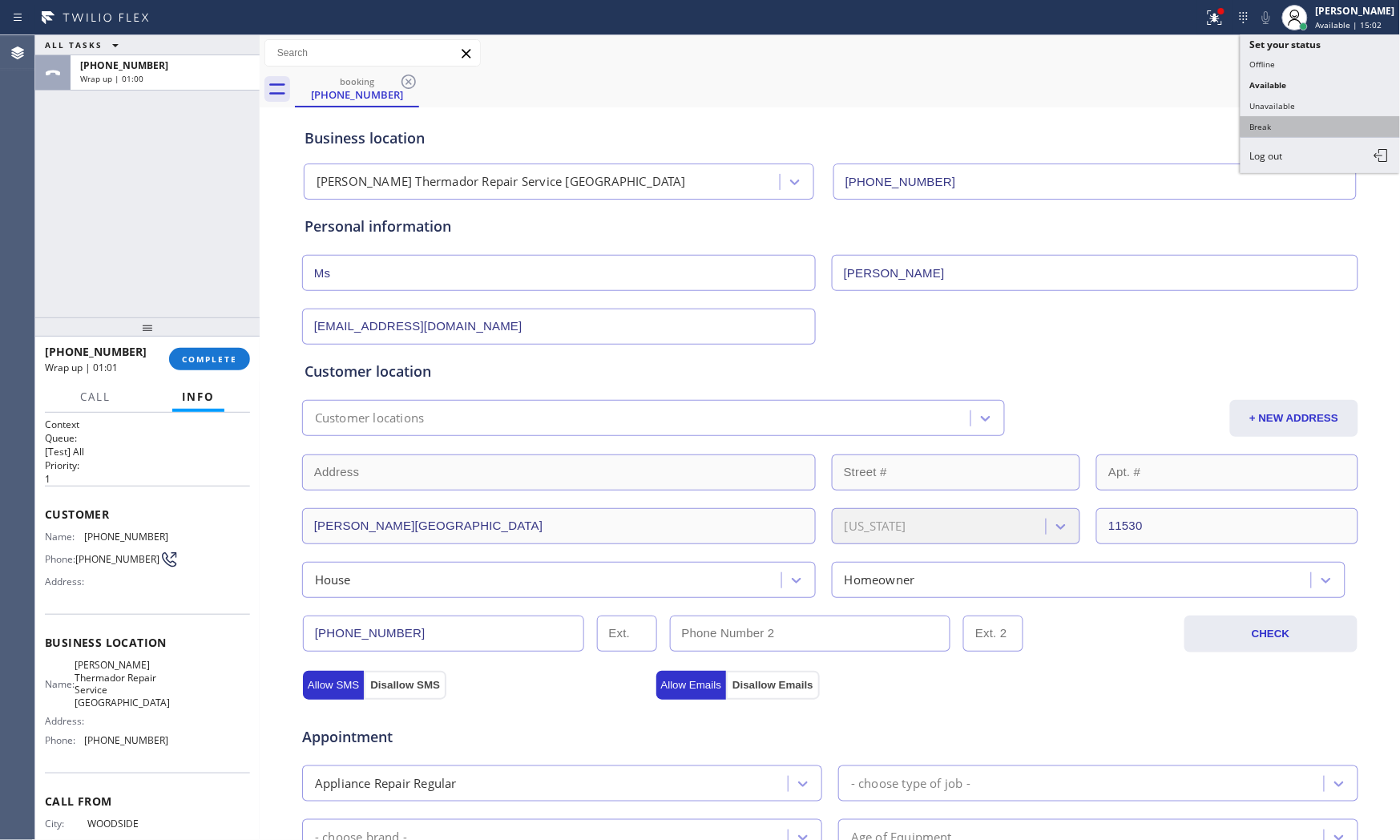
click at [1260, 124] on button "Break" at bounding box center [1321, 127] width 160 height 21
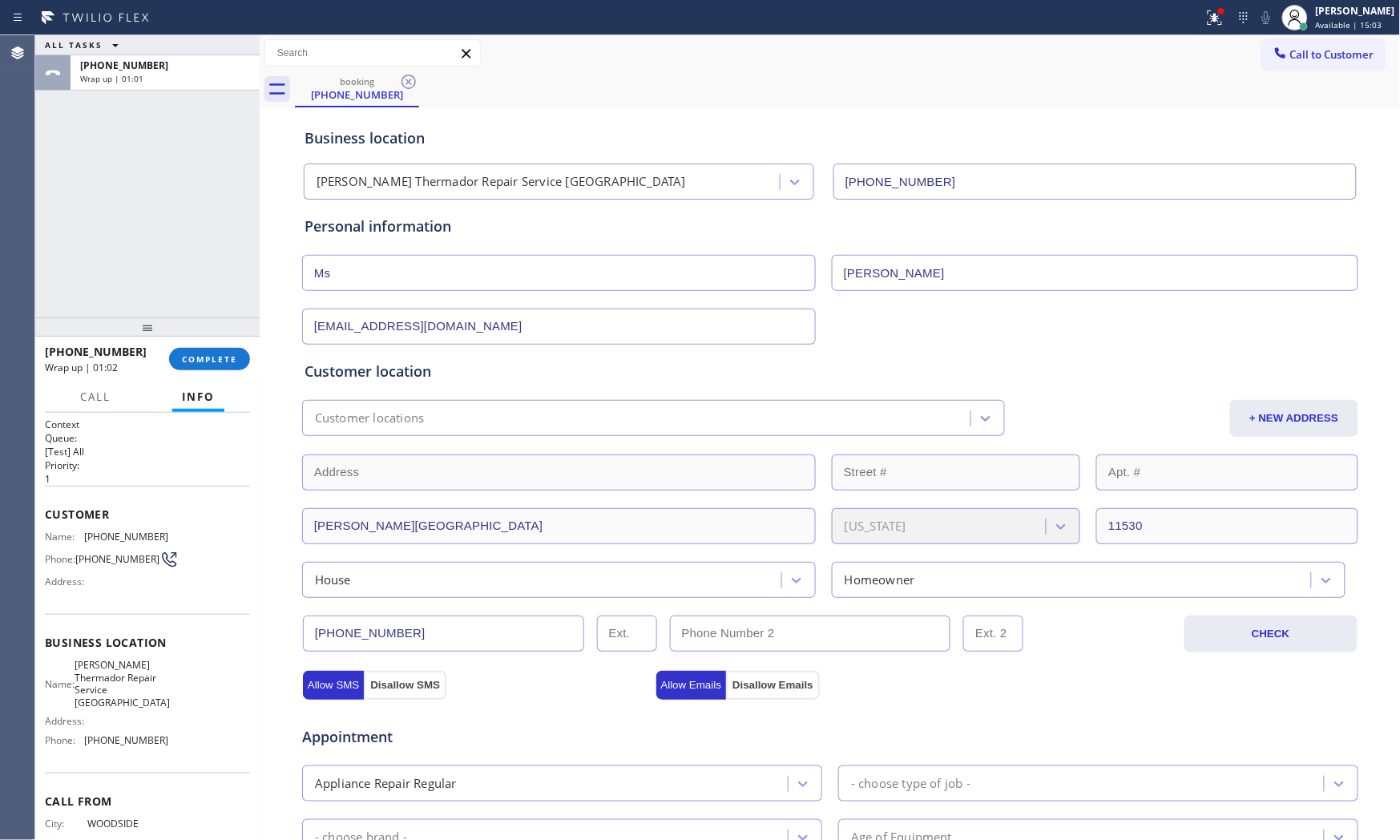
click at [201, 373] on div "[PHONE_NUMBER] Wrap up | 01:02 COMPLETE" at bounding box center [148, 359] width 205 height 42
click at [206, 362] on span "COMPLETE" at bounding box center [209, 359] width 55 height 11
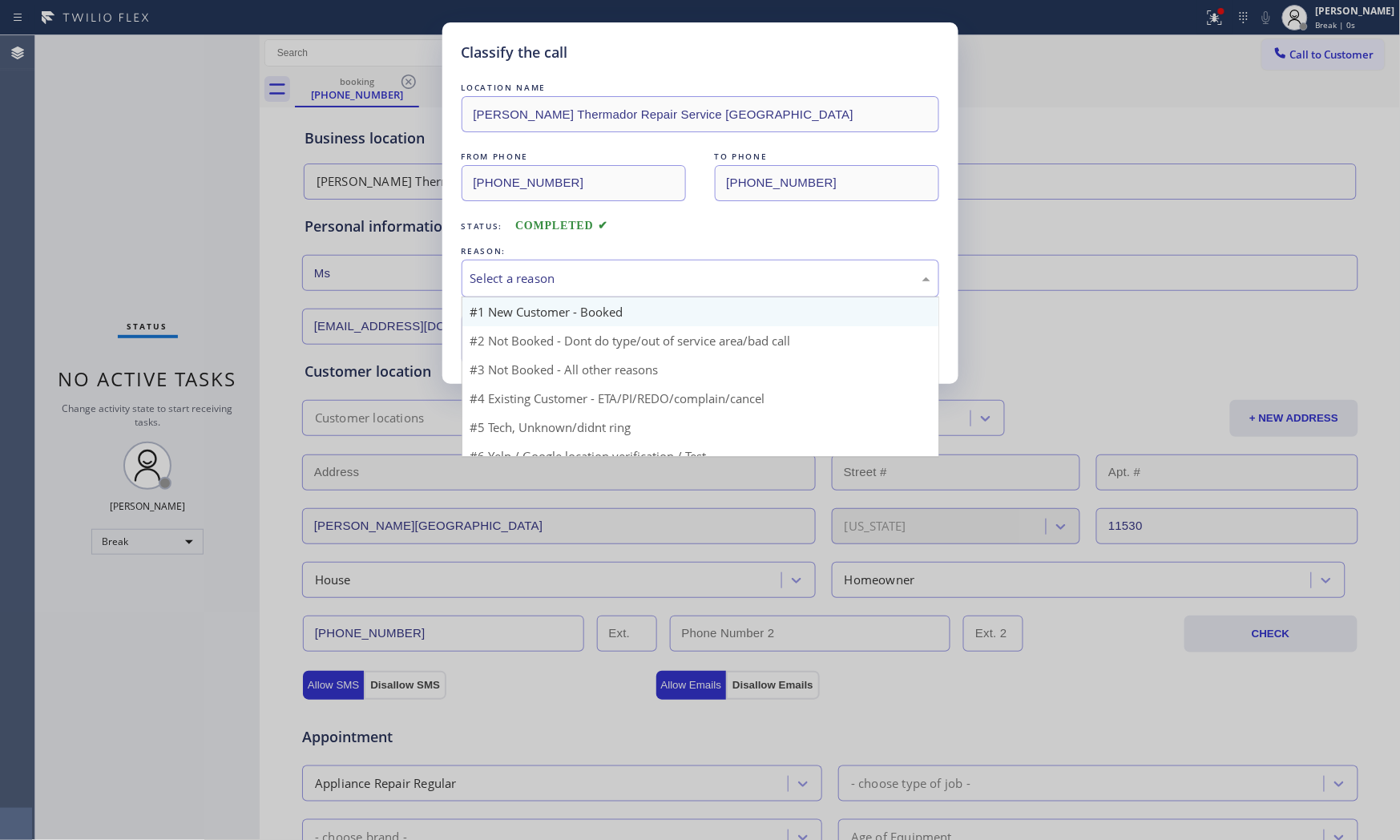
drag, startPoint x: 529, startPoint y: 267, endPoint x: 525, endPoint y: 319, distance: 52.2
click at [529, 270] on div "Select a reason" at bounding box center [700, 278] width 477 height 38
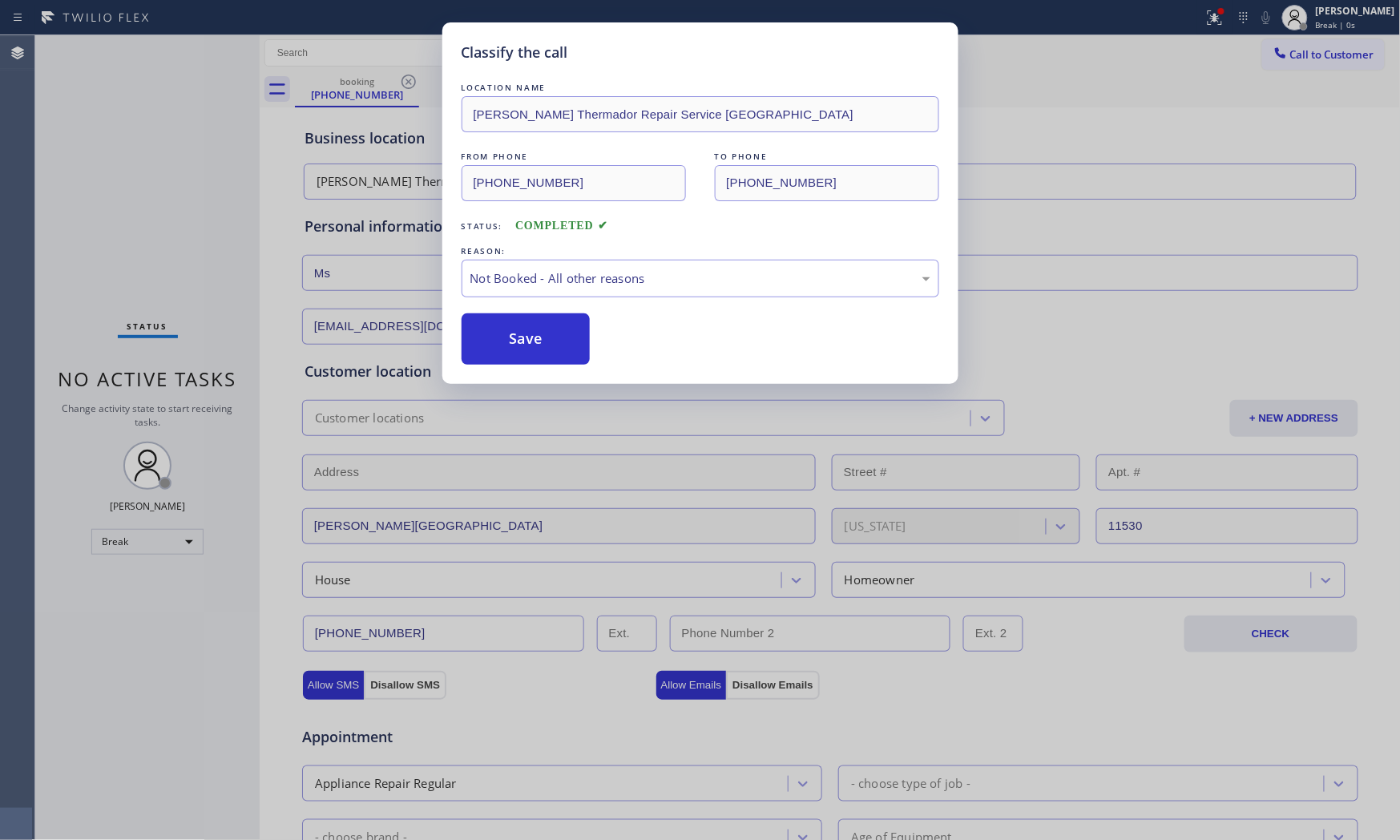
click at [527, 334] on button "Save" at bounding box center [526, 339] width 129 height 51
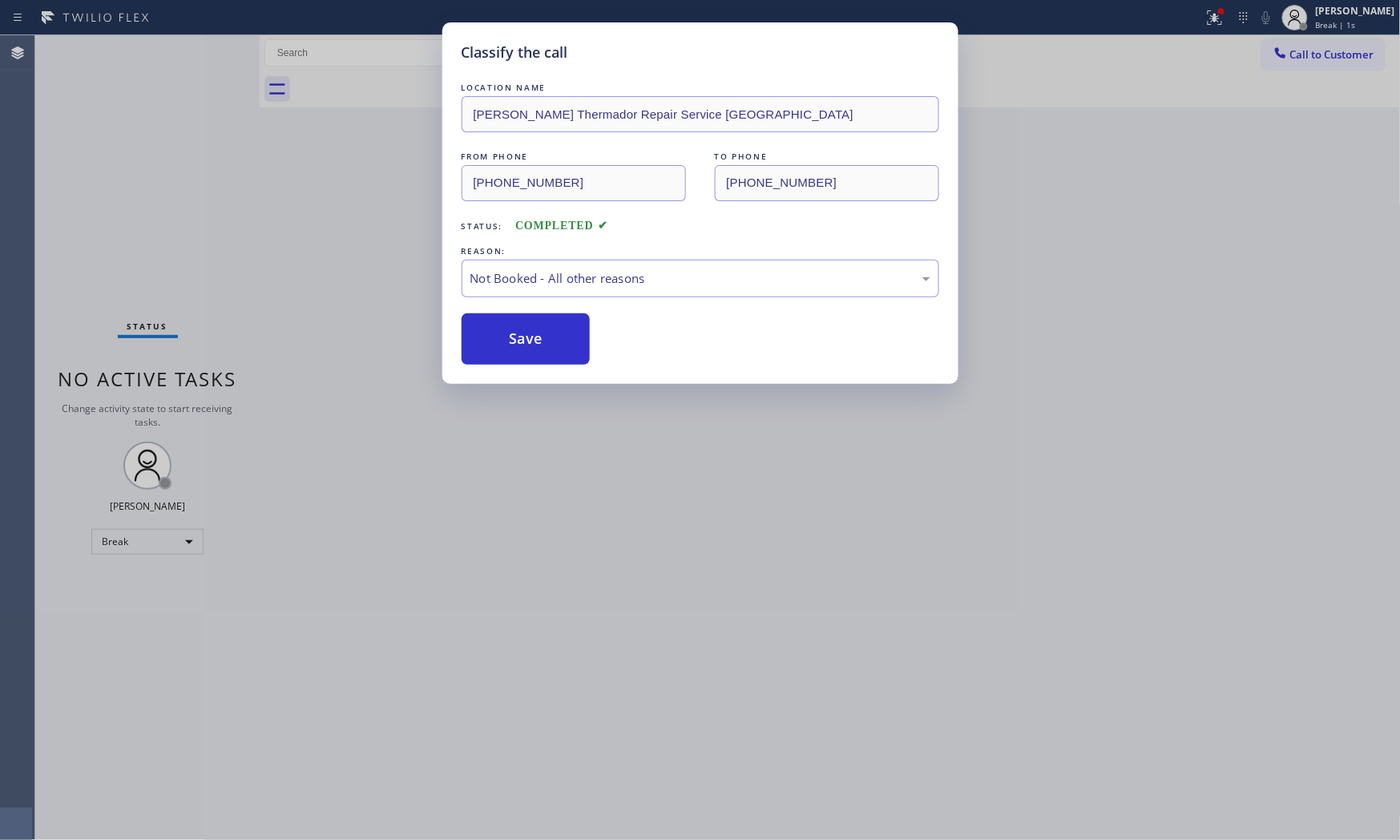
click at [527, 334] on button "Save" at bounding box center [526, 339] width 129 height 51
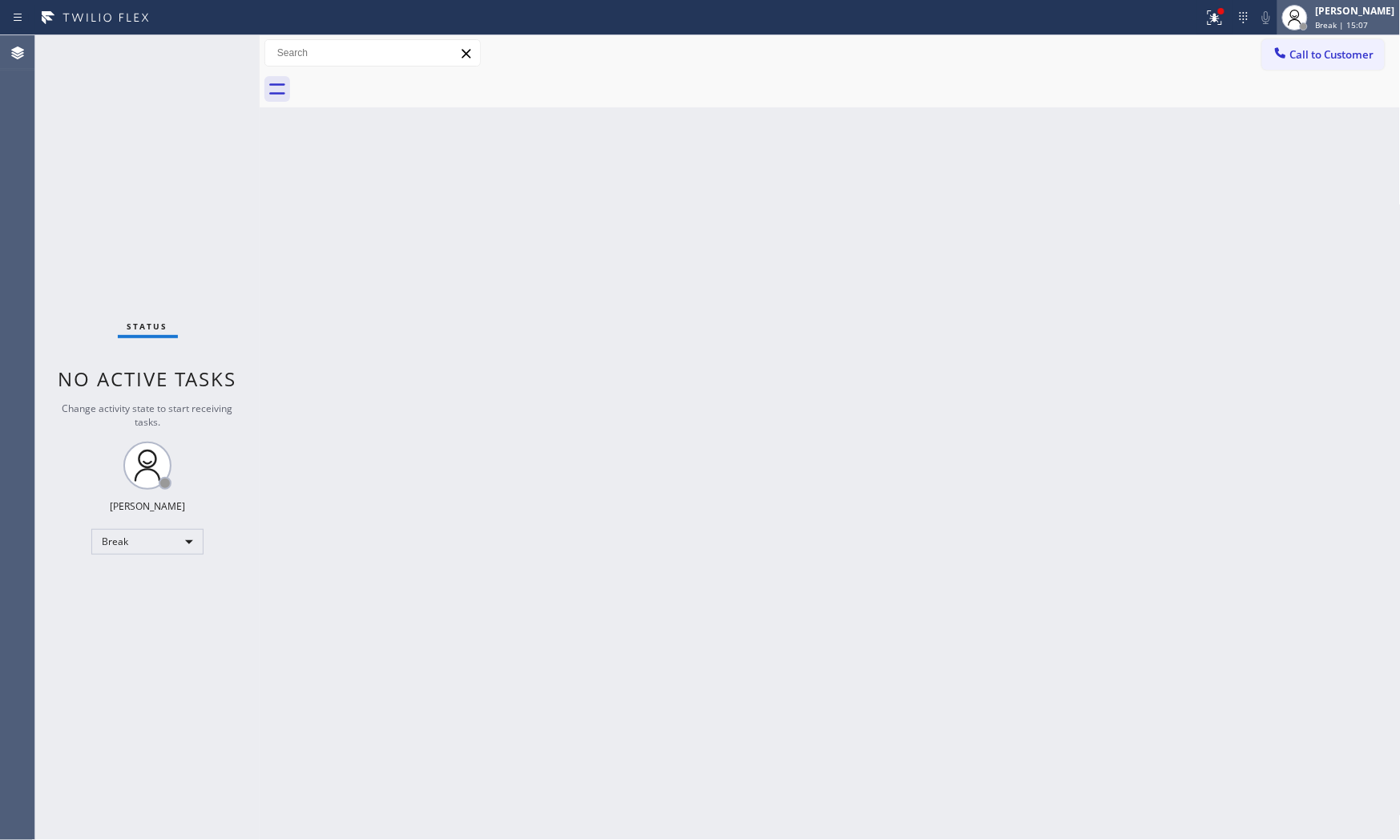
click at [1260, 18] on icon at bounding box center [1295, 18] width 19 height 19
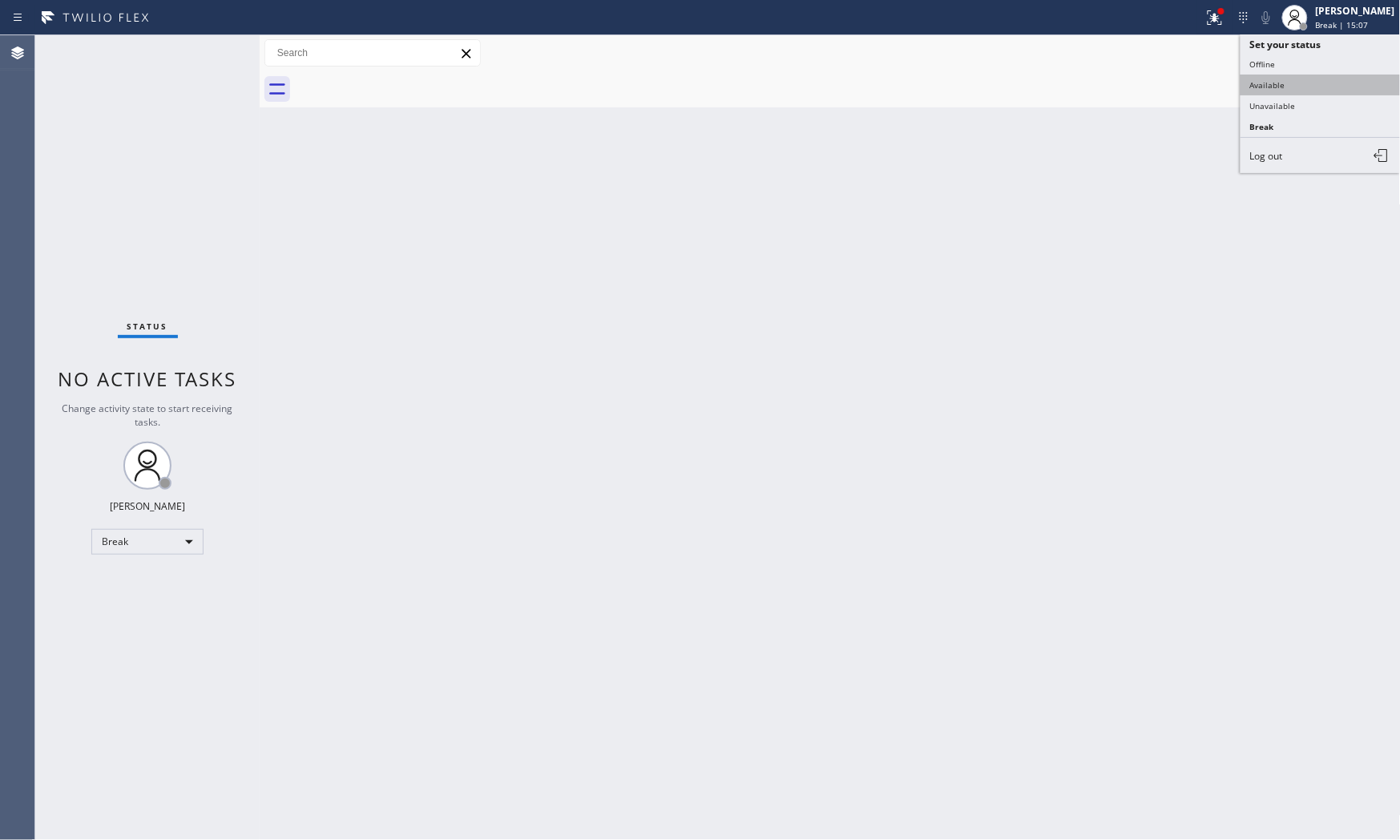
click at [1260, 84] on button "Available" at bounding box center [1321, 85] width 160 height 21
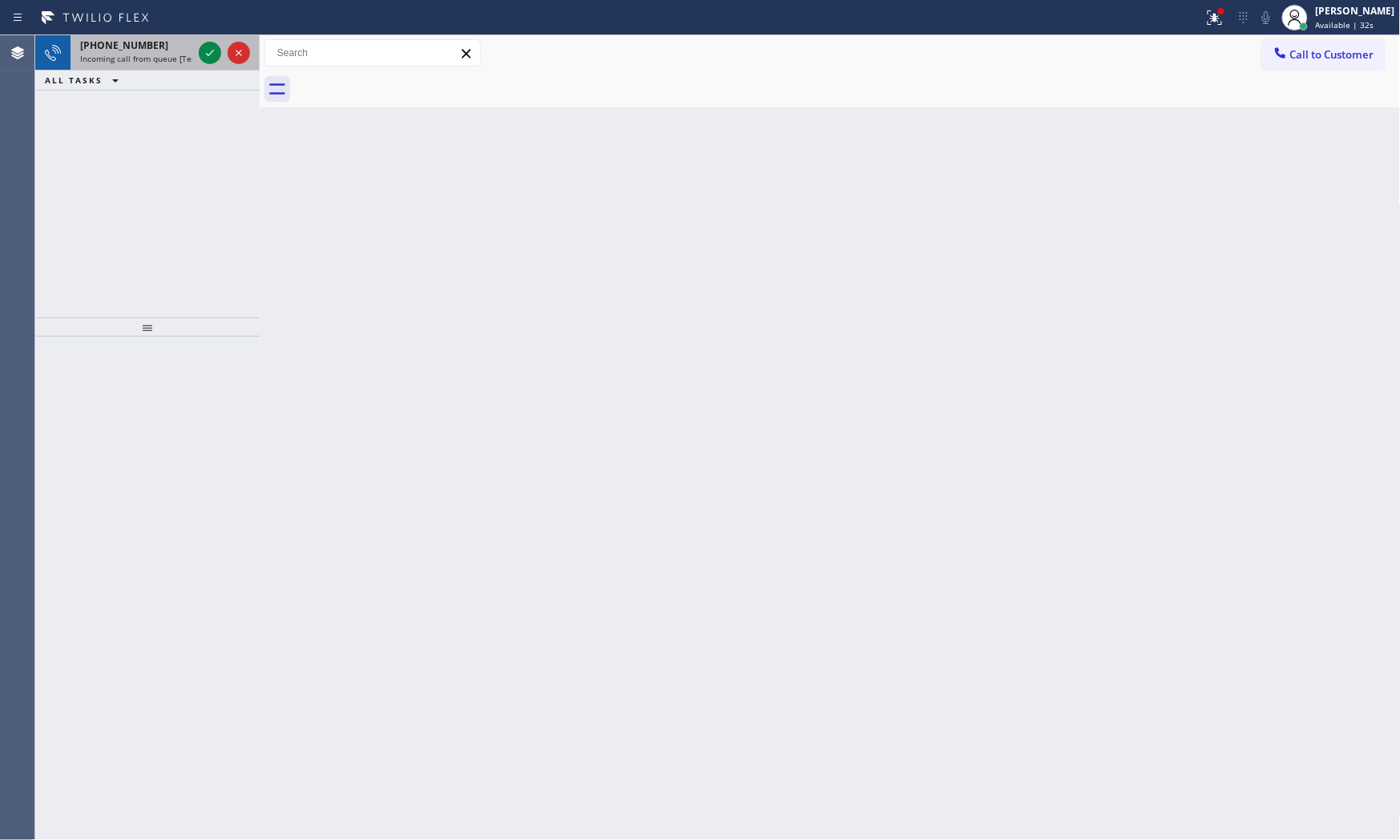
click at [159, 49] on div "[PHONE_NUMBER]" at bounding box center [136, 45] width 112 height 14
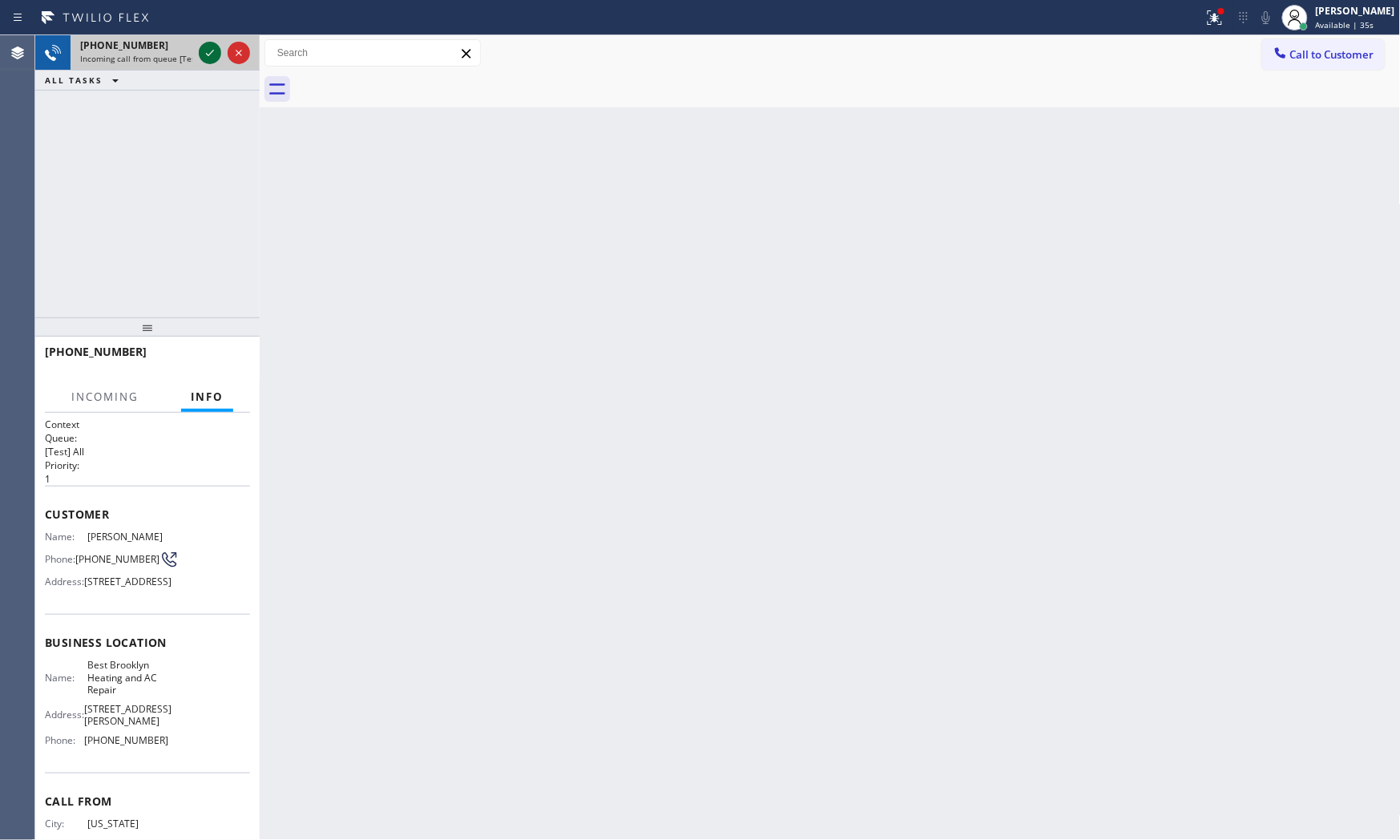
click at [206, 49] on icon at bounding box center [210, 53] width 19 height 19
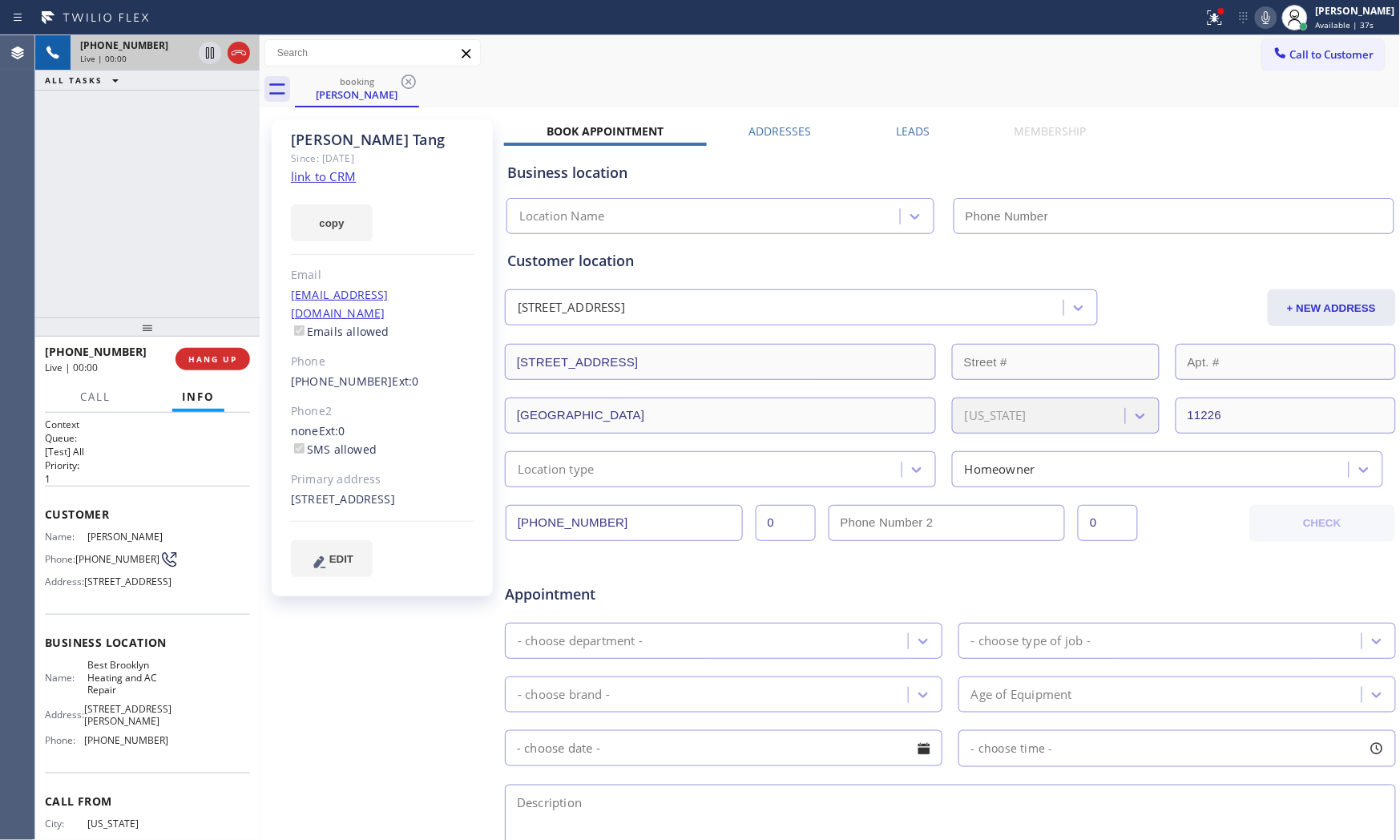
click at [228, 372] on div "[PHONE_NUMBER] Live | 00:00 HANG UP" at bounding box center [148, 359] width 205 height 42
click at [227, 363] on span "HANG UP" at bounding box center [213, 359] width 49 height 11
type input "[PHONE_NUMBER]"
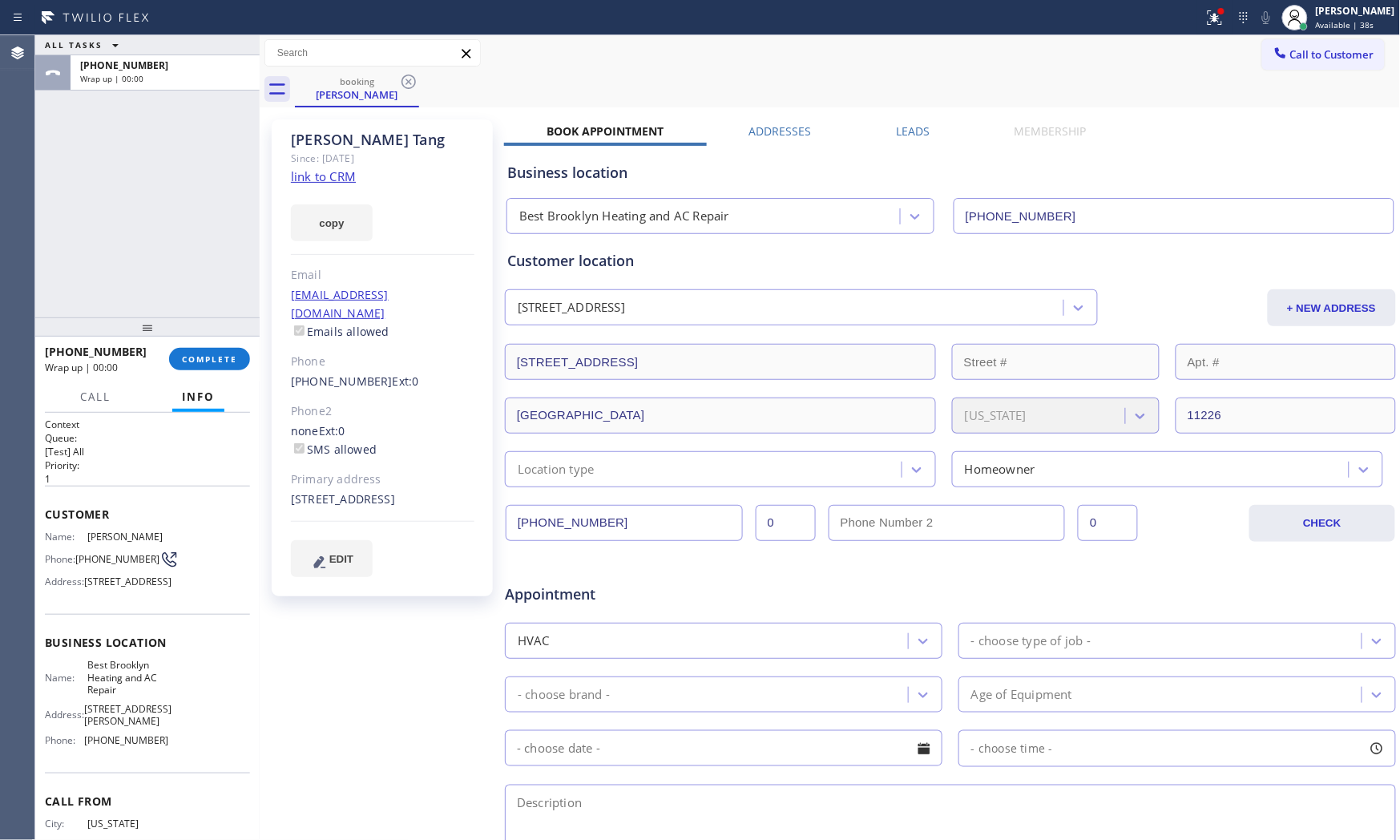
click at [333, 170] on link "link to CRM" at bounding box center [323, 177] width 65 height 16
click at [205, 357] on span "COMPLETE" at bounding box center [209, 359] width 55 height 11
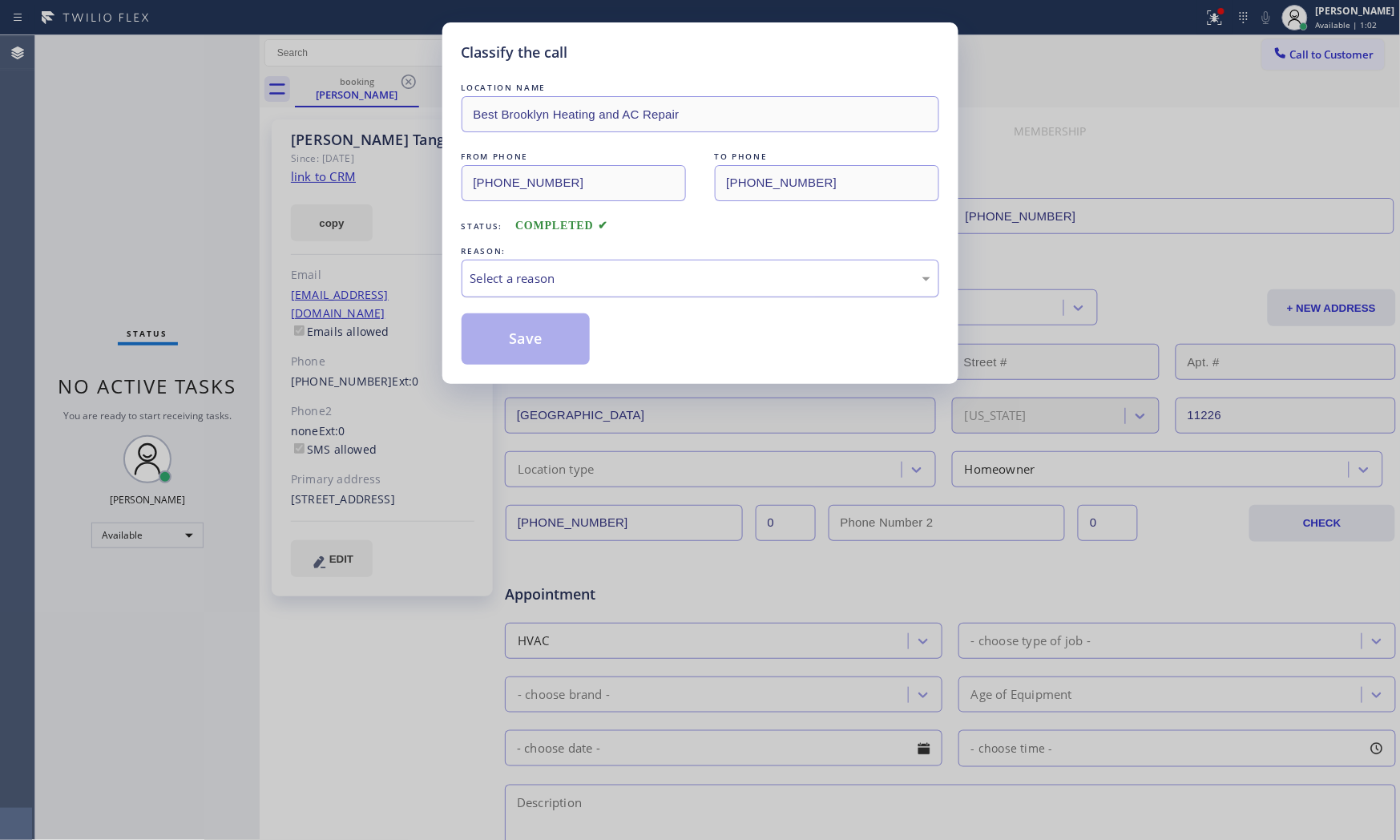
click at [463, 298] on div "LOCATION NAME Best Brooklyn Heating and AC Repair FROM PHONE [PHONE_NUMBER] TO …" at bounding box center [700, 222] width 477 height 286
click at [481, 282] on div "Select a reason" at bounding box center [700, 278] width 460 height 18
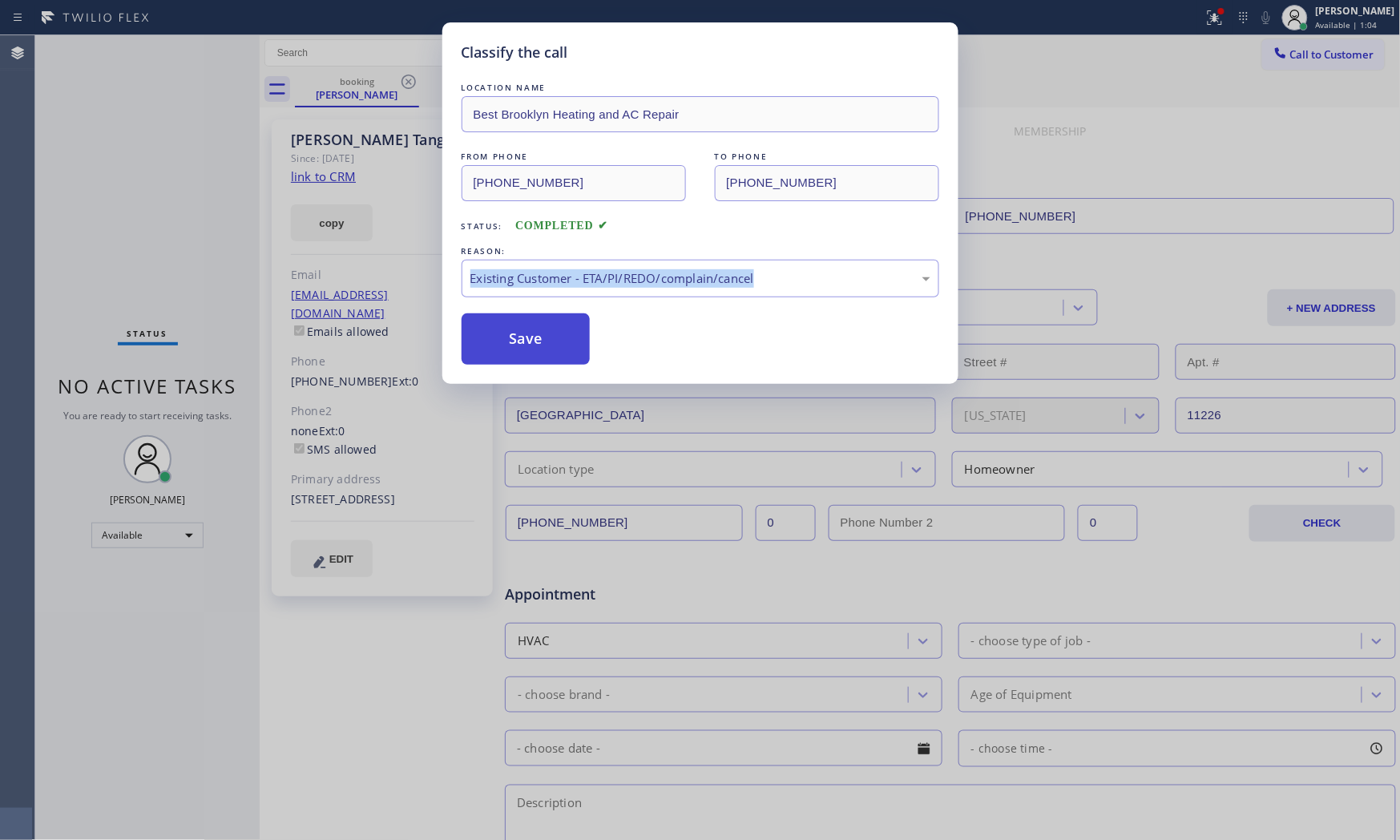
click at [513, 334] on button "Save" at bounding box center [526, 339] width 129 height 51
drag, startPoint x: 513, startPoint y: 334, endPoint x: 754, endPoint y: 314, distance: 241.8
click at [523, 334] on button "Save" at bounding box center [526, 339] width 129 height 51
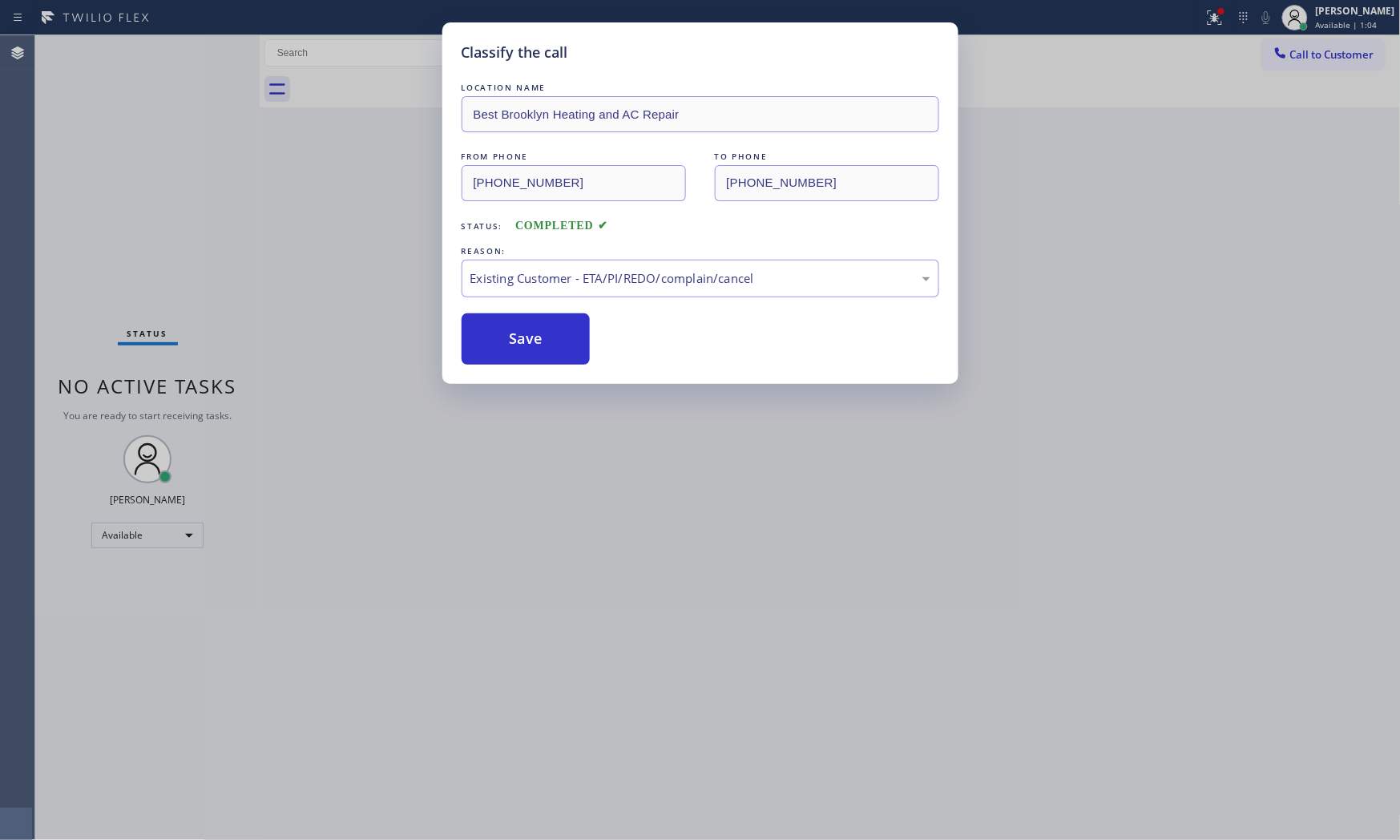
click at [774, 314] on div "Save" at bounding box center [700, 339] width 477 height 51
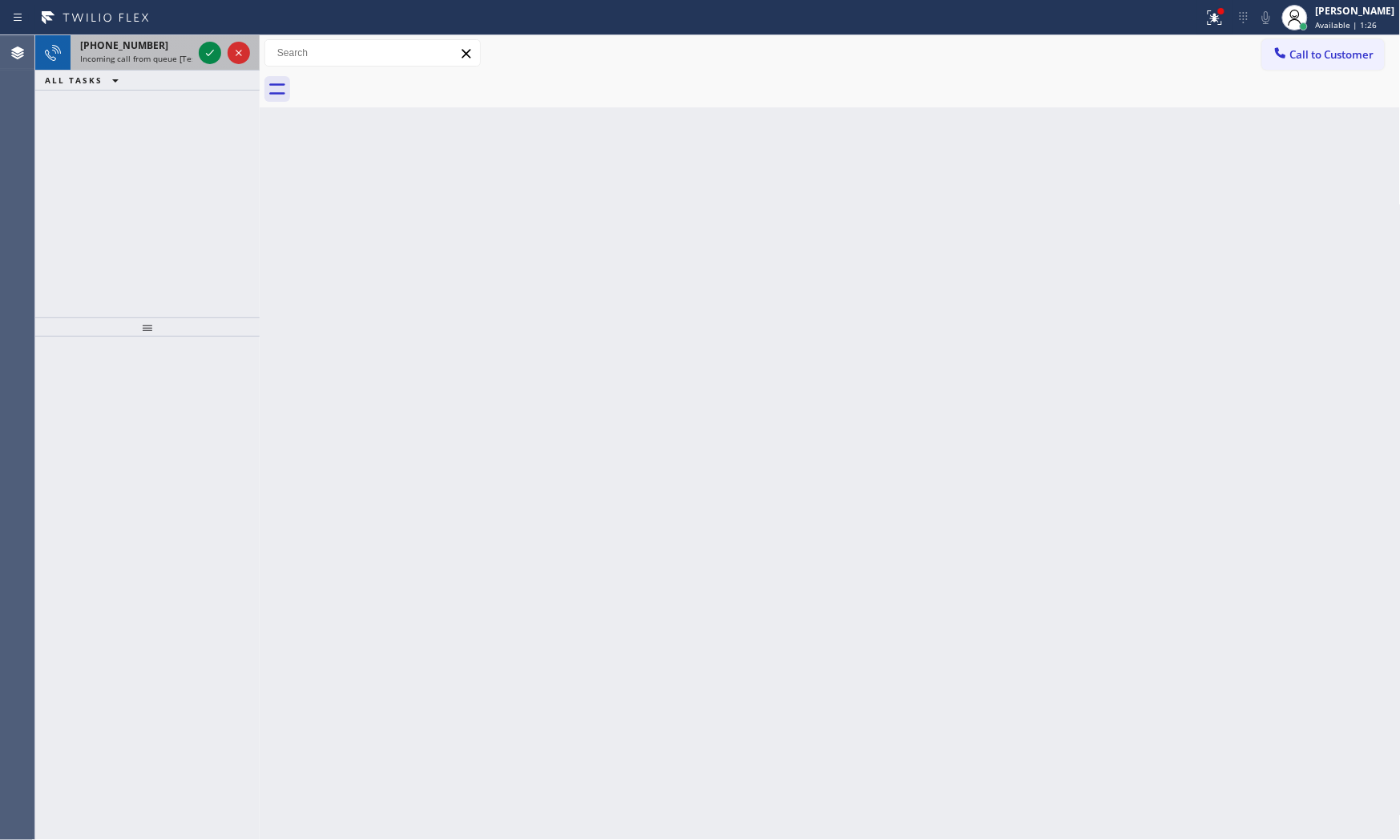
click at [158, 54] on span "Incoming call from queue [Test] All" at bounding box center [147, 59] width 133 height 11
click at [193, 39] on div "[PHONE_NUMBER]" at bounding box center [136, 45] width 112 height 14
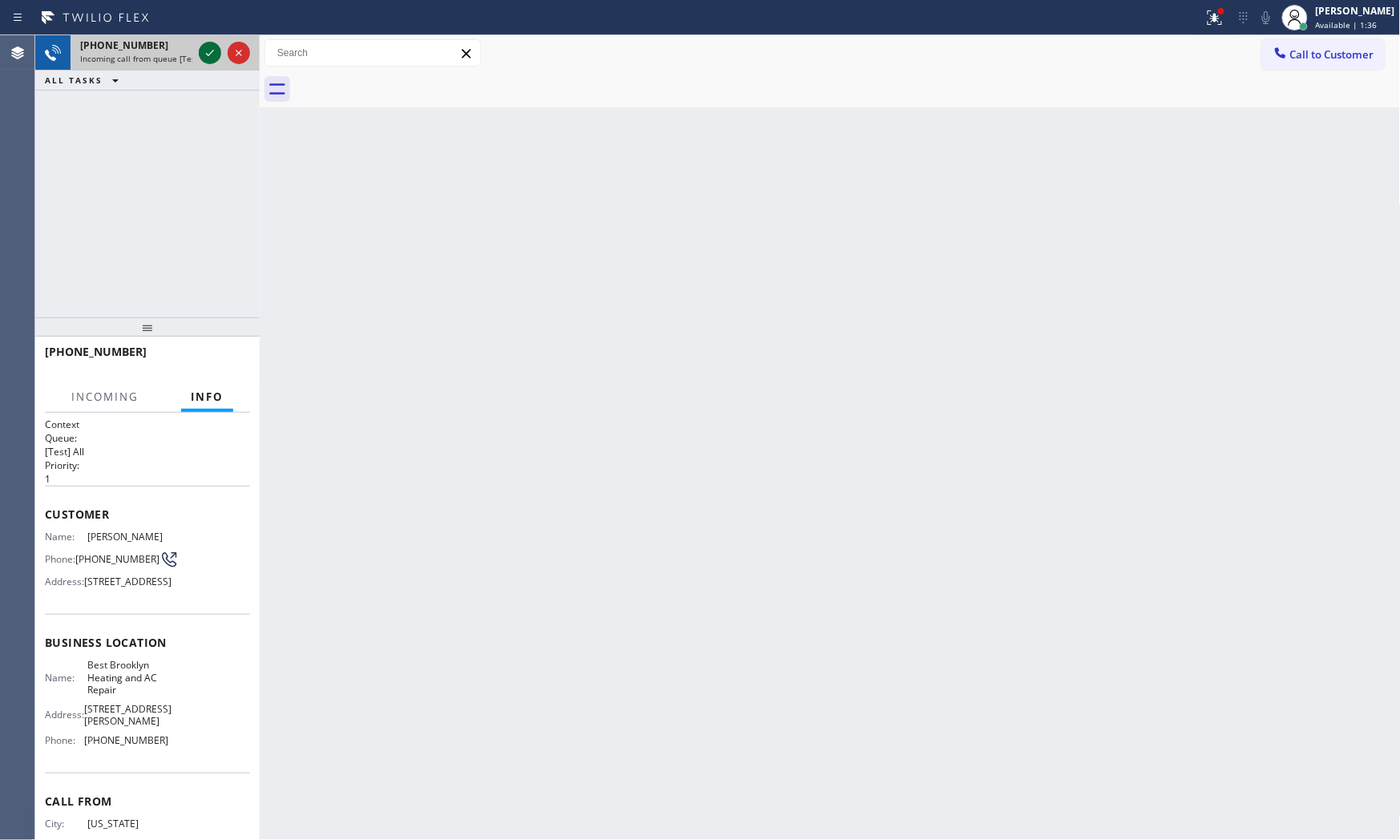
click at [203, 50] on icon at bounding box center [210, 53] width 19 height 19
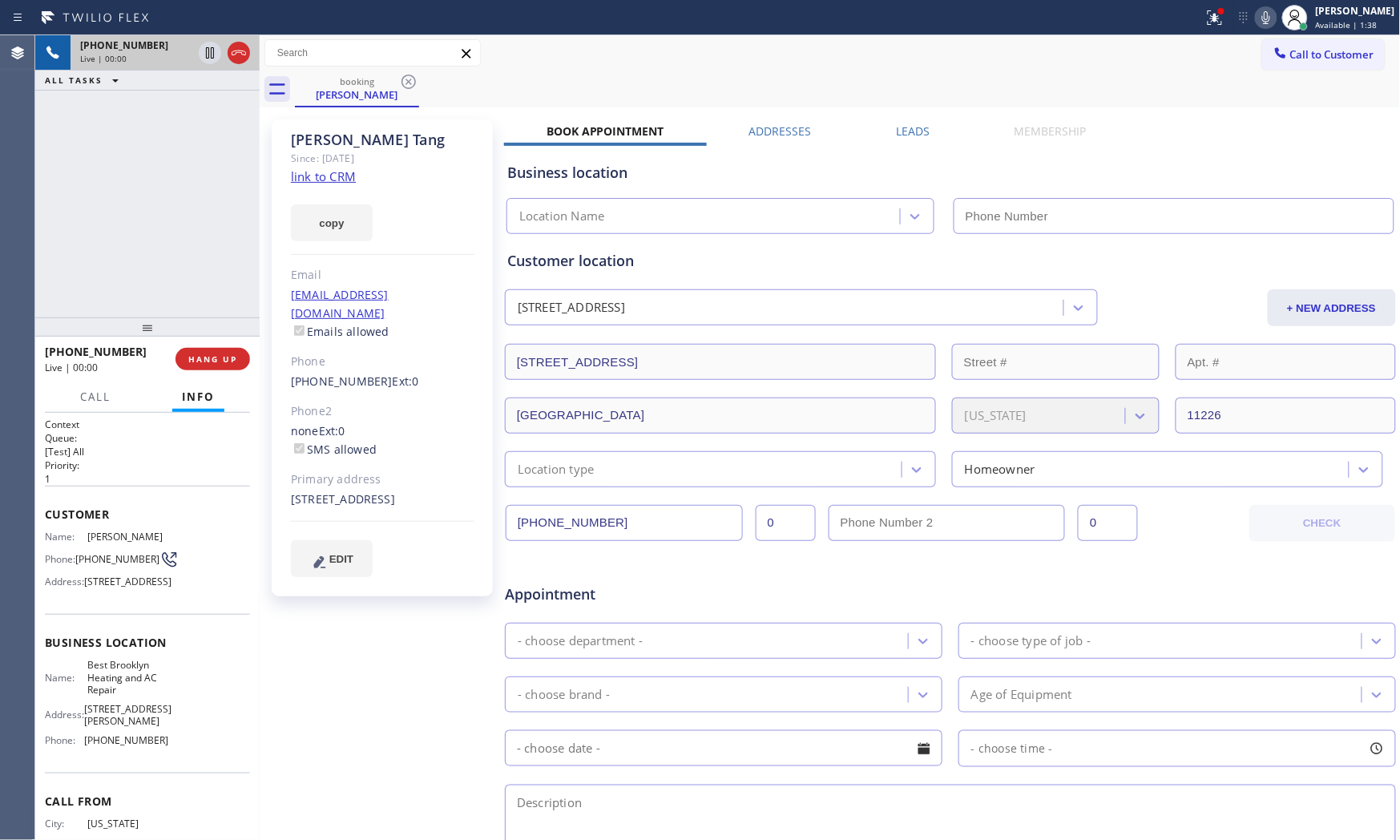
type input "[PHONE_NUMBER]"
click at [349, 177] on link "link to CRM" at bounding box center [323, 177] width 65 height 16
click at [1211, 18] on icon at bounding box center [1212, 16] width 10 height 11
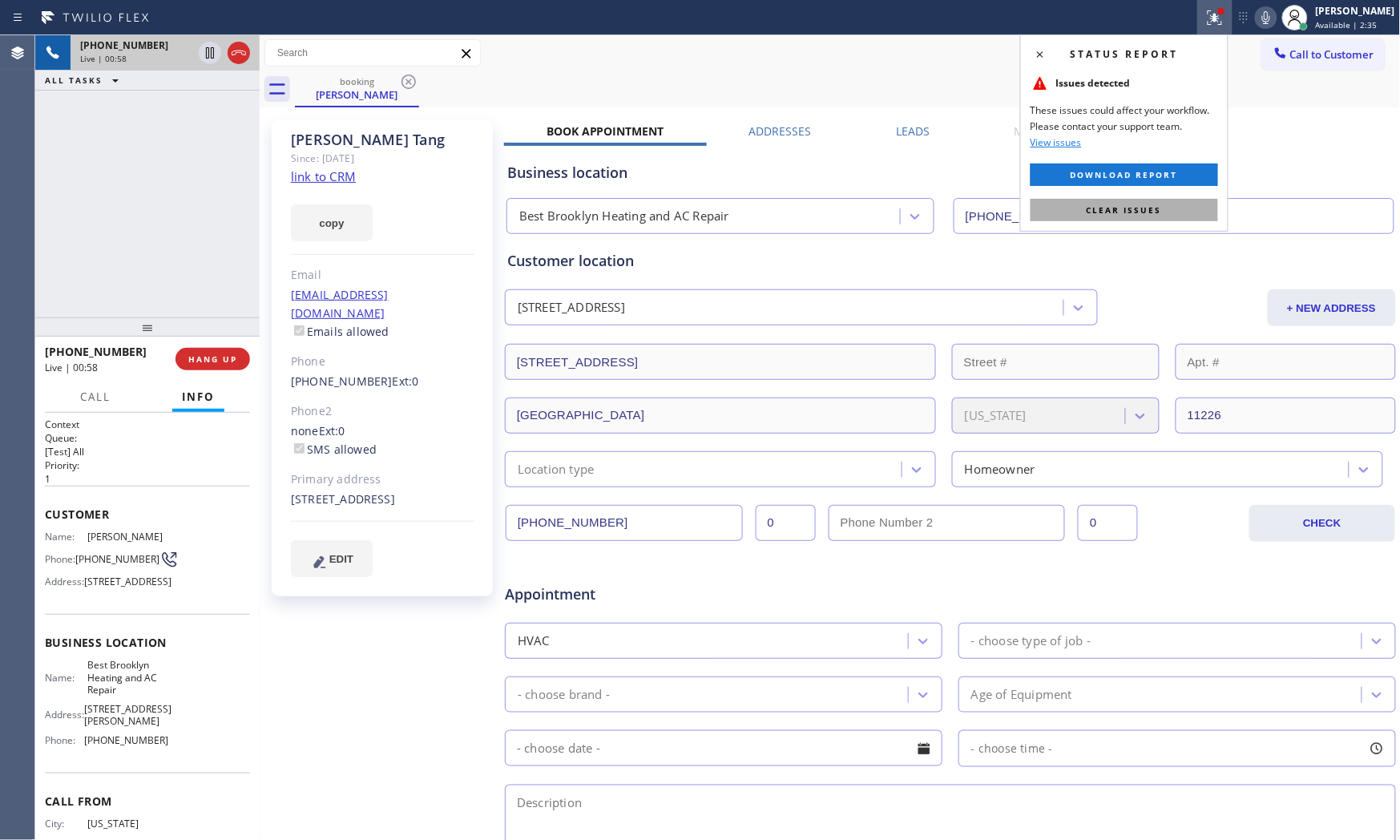
click at [1179, 201] on button "Clear issues" at bounding box center [1125, 210] width 188 height 22
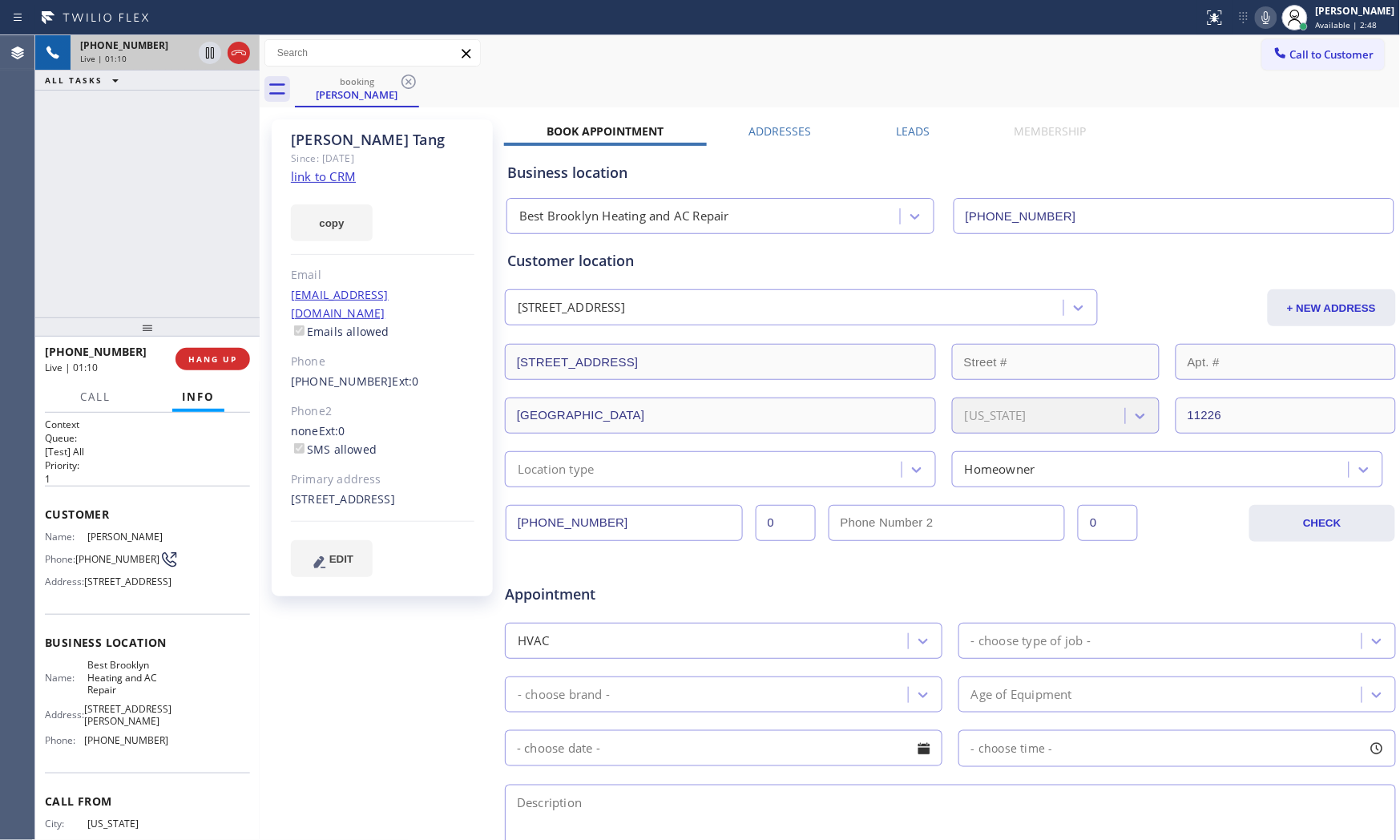
click at [1256, 27] on button at bounding box center [1266, 18] width 22 height 22
click at [1256, 14] on icon at bounding box center [1266, 18] width 19 height 19
click at [1256, 19] on icon at bounding box center [1266, 18] width 19 height 19
click at [1260, 17] on icon at bounding box center [1266, 18] width 19 height 19
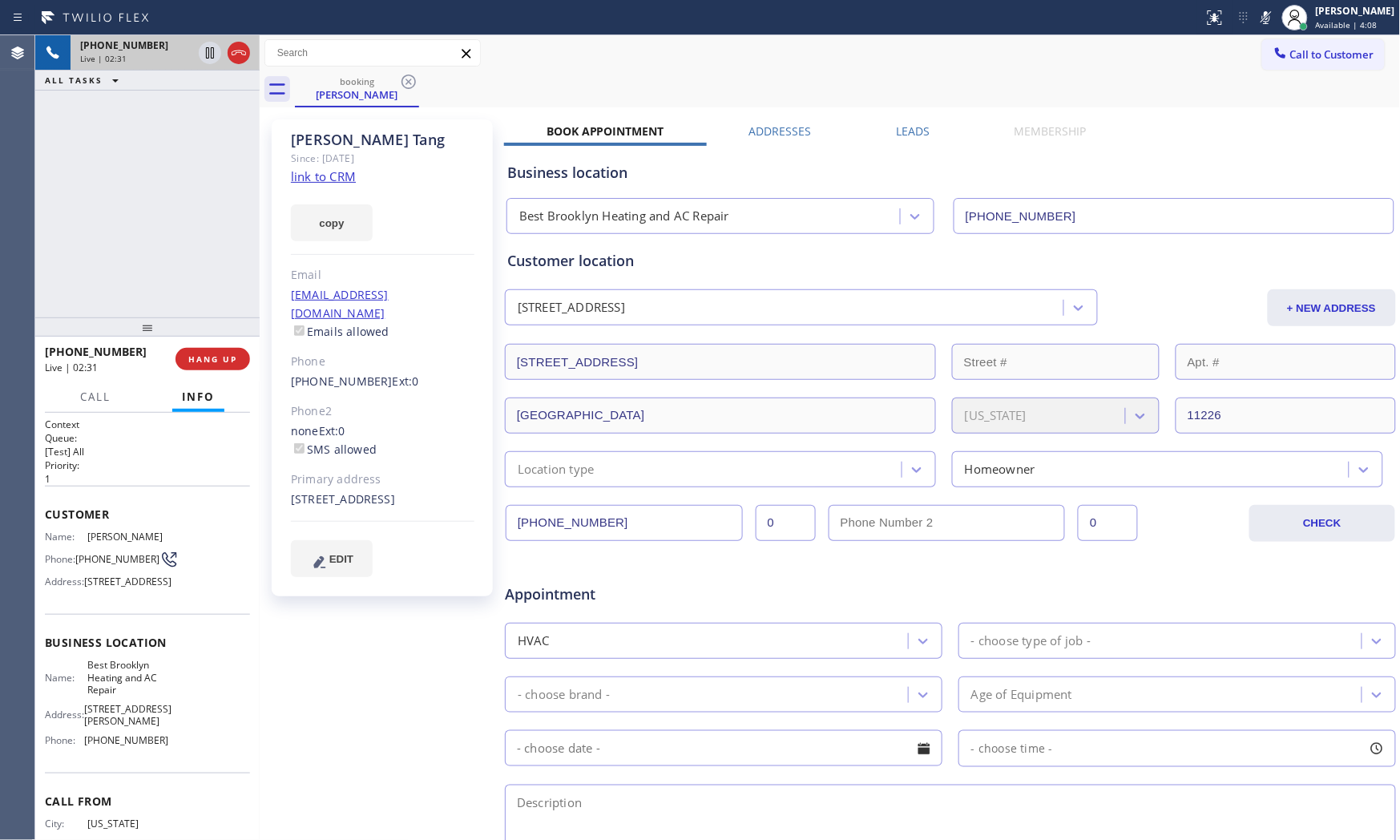
click at [1260, 17] on icon at bounding box center [1266, 18] width 8 height 13
click at [1260, 16] on icon at bounding box center [1266, 18] width 19 height 19
click at [1258, 14] on icon at bounding box center [1266, 18] width 19 height 19
click at [1260, 20] on icon at bounding box center [1266, 18] width 19 height 19
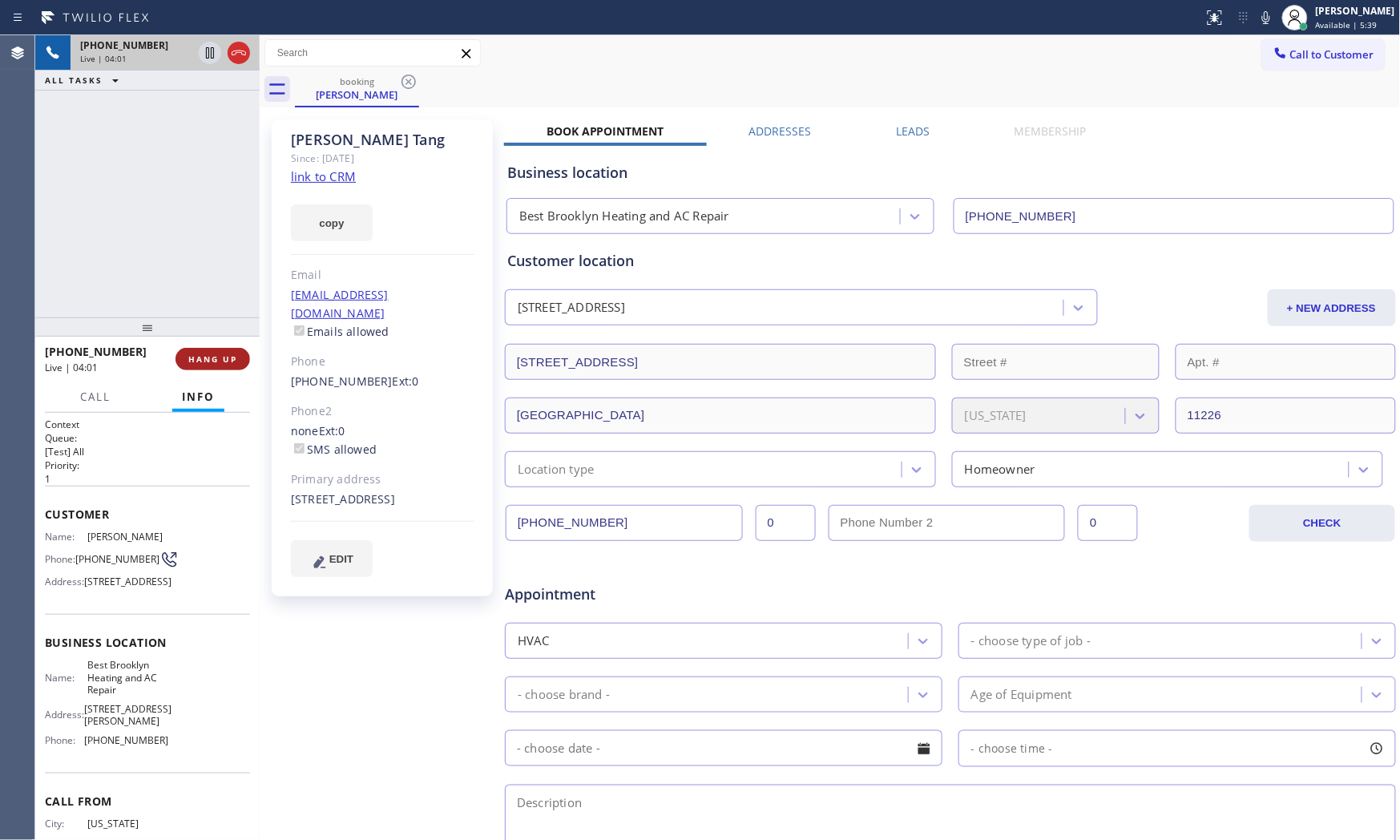
click at [229, 357] on span "HANG UP" at bounding box center [213, 359] width 49 height 11
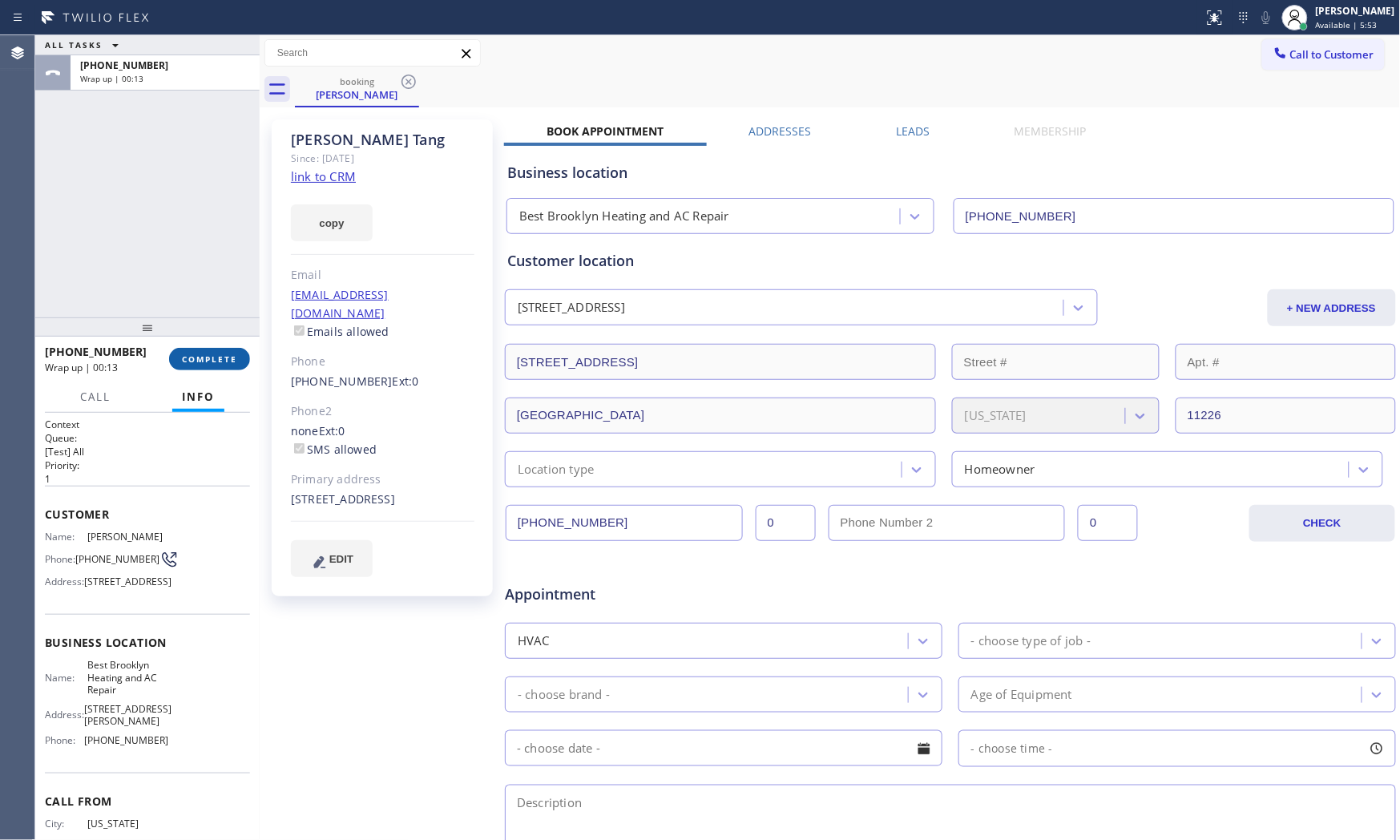
click at [222, 358] on span "COMPLETE" at bounding box center [209, 359] width 55 height 11
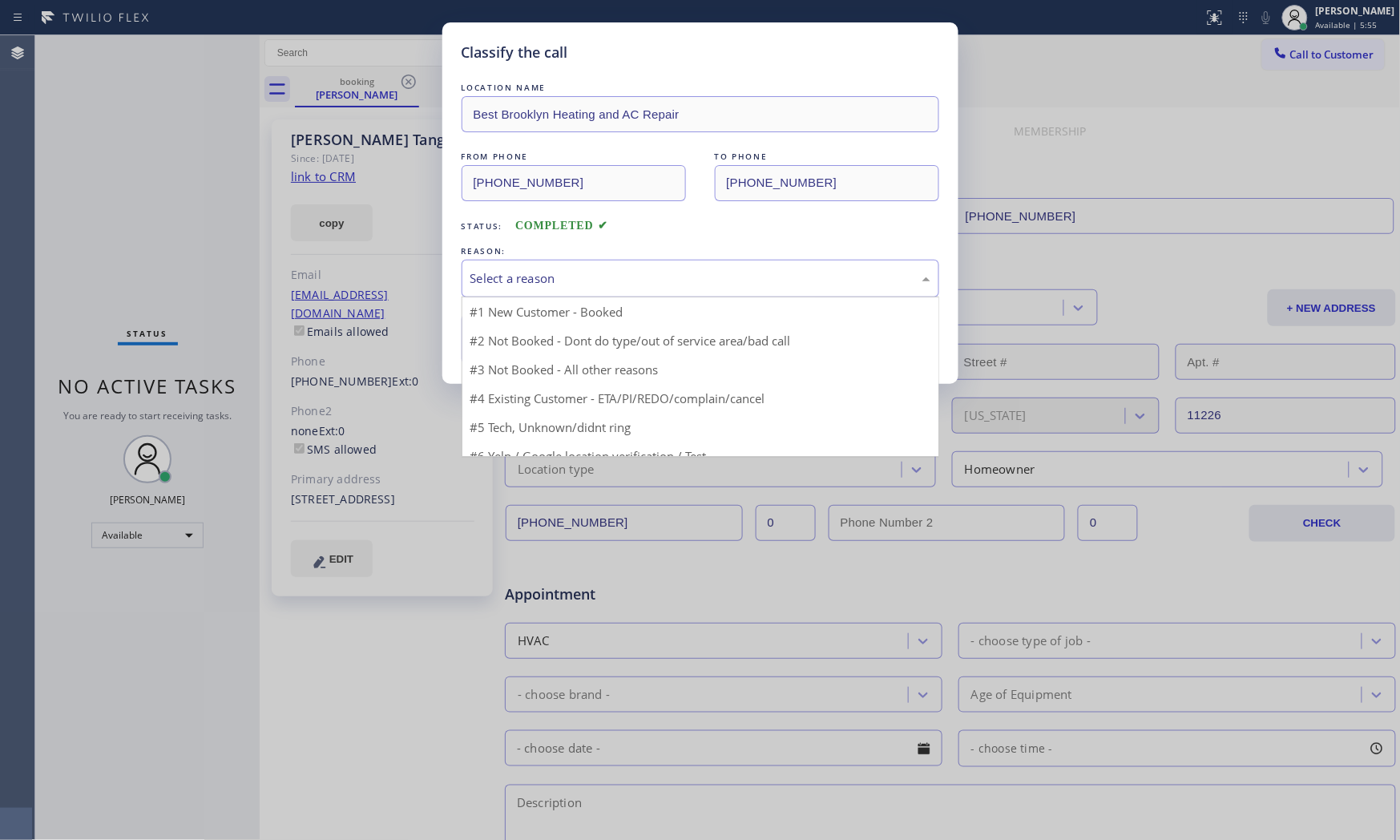
click at [569, 294] on div "Select a reason" at bounding box center [700, 278] width 477 height 38
drag, startPoint x: 534, startPoint y: 369, endPoint x: 533, endPoint y: 359, distance: 10.0
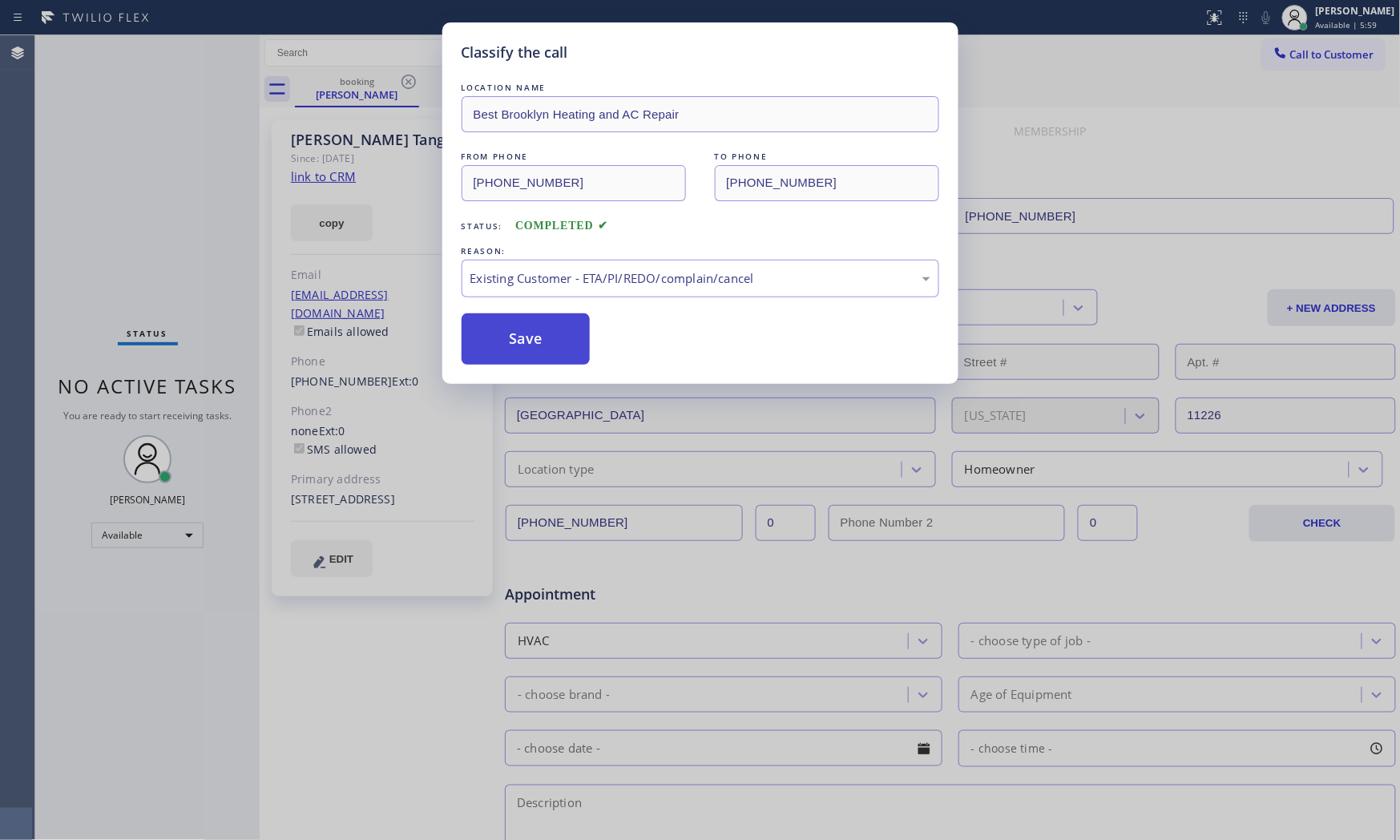
click at [532, 339] on button "Save" at bounding box center [526, 339] width 129 height 51
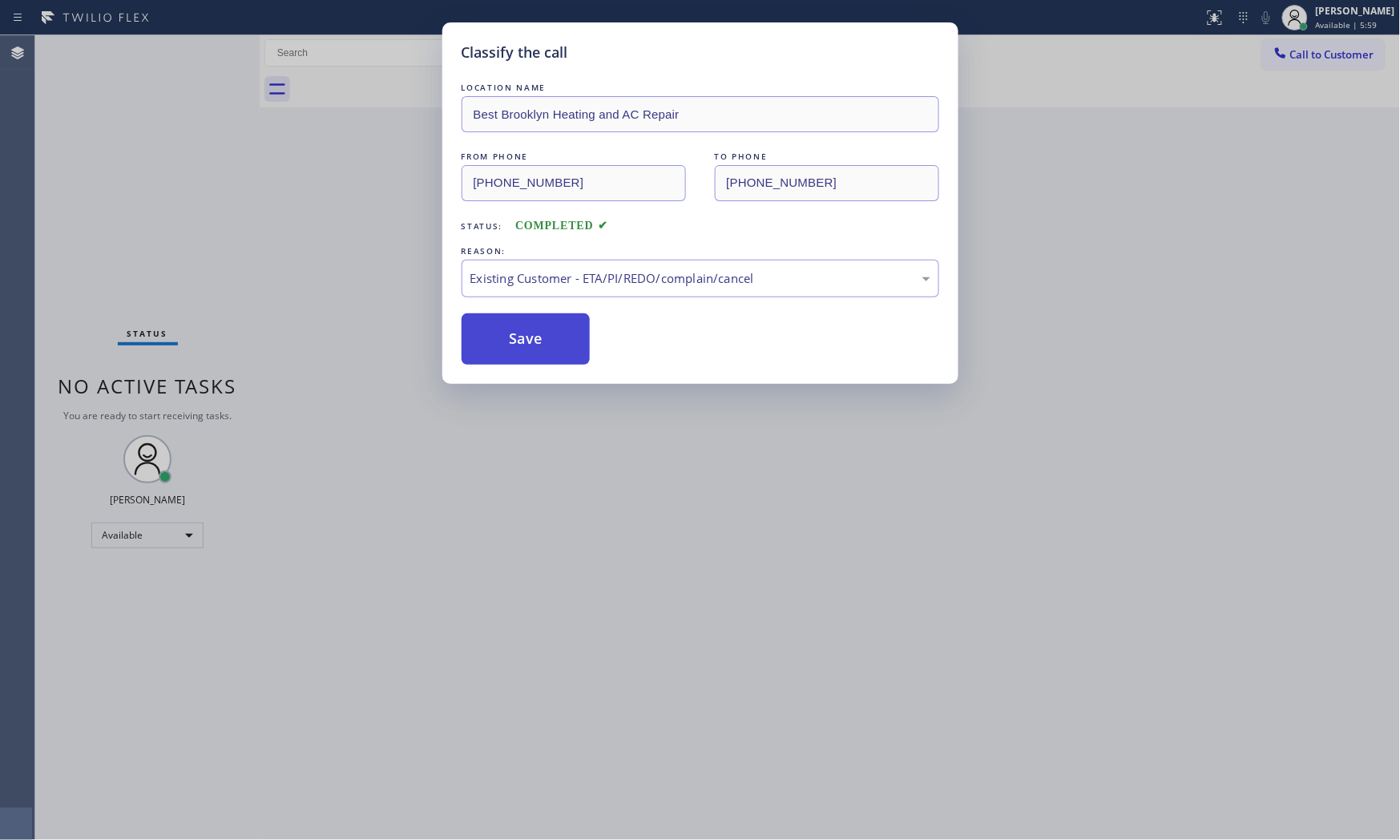
click at [532, 339] on button "Save" at bounding box center [526, 339] width 129 height 51
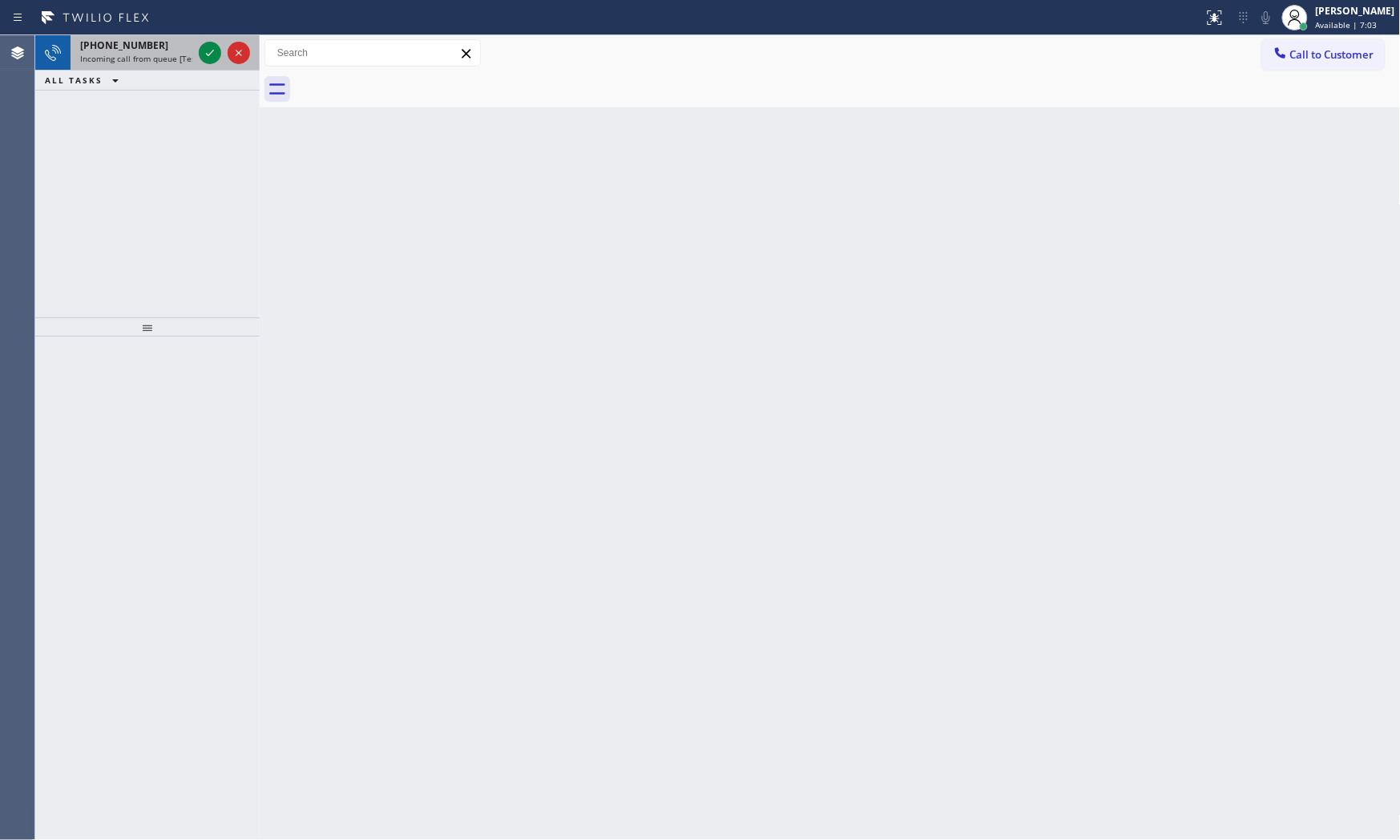
click at [197, 54] on div at bounding box center [225, 53] width 58 height 35
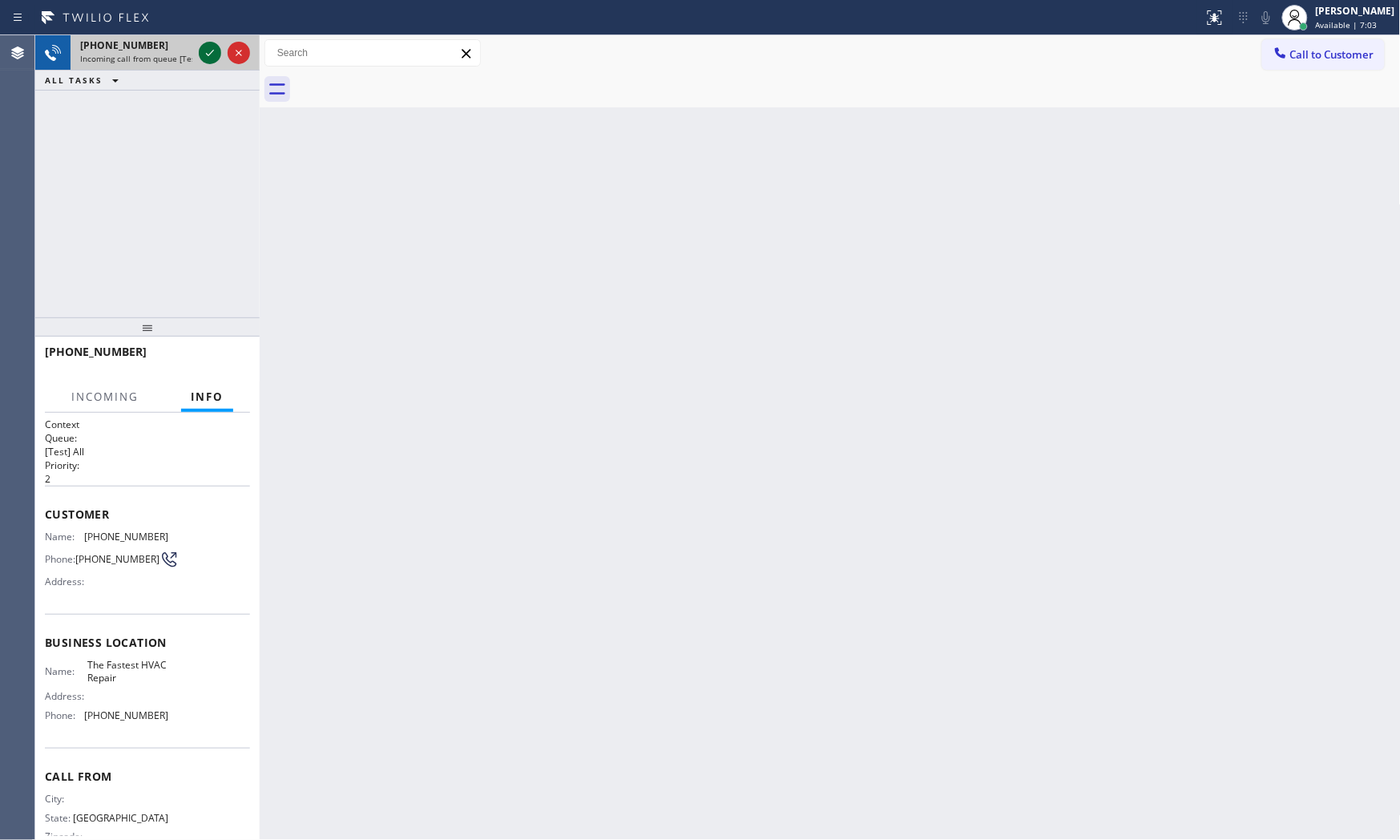
click at [202, 51] on icon at bounding box center [210, 53] width 19 height 19
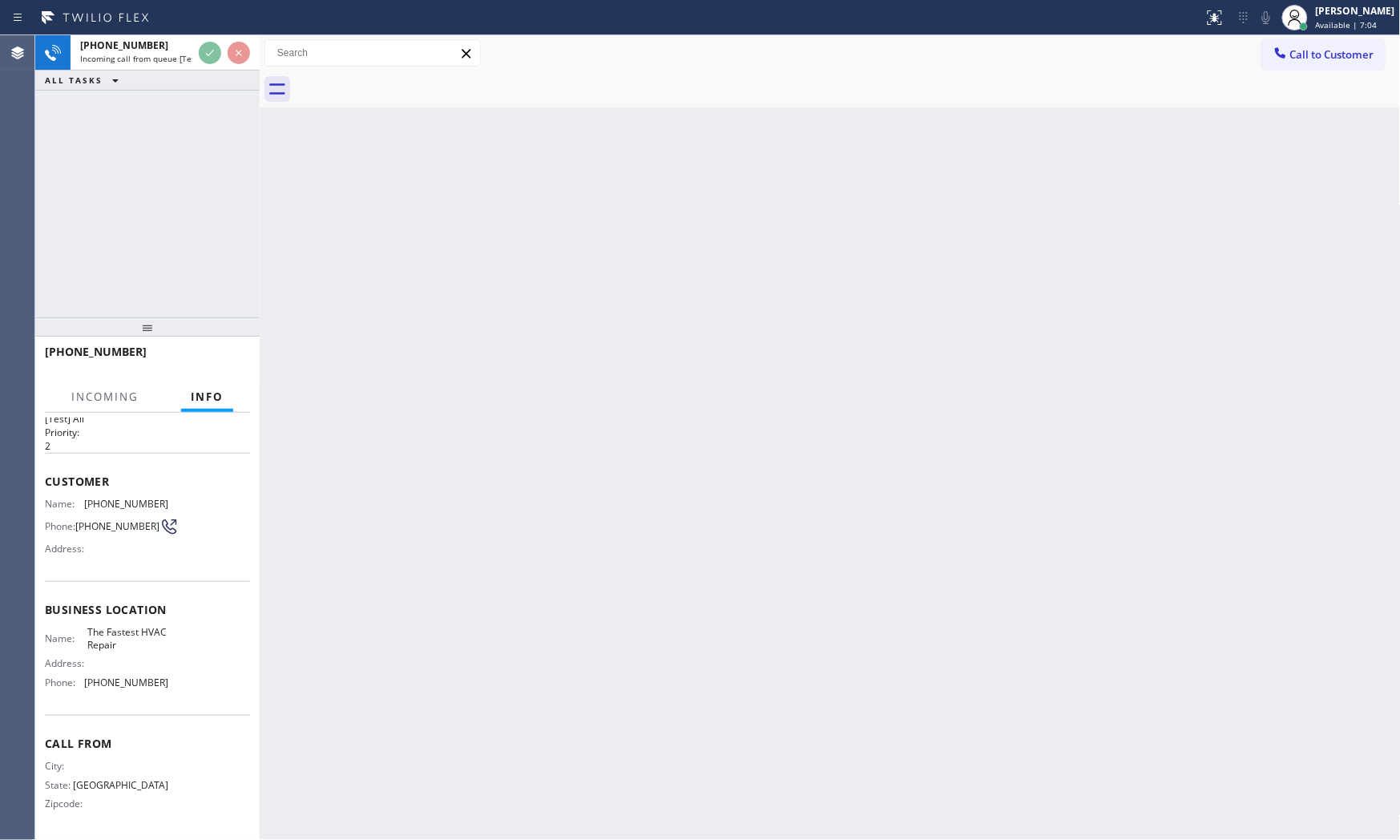
scroll to position [37, 0]
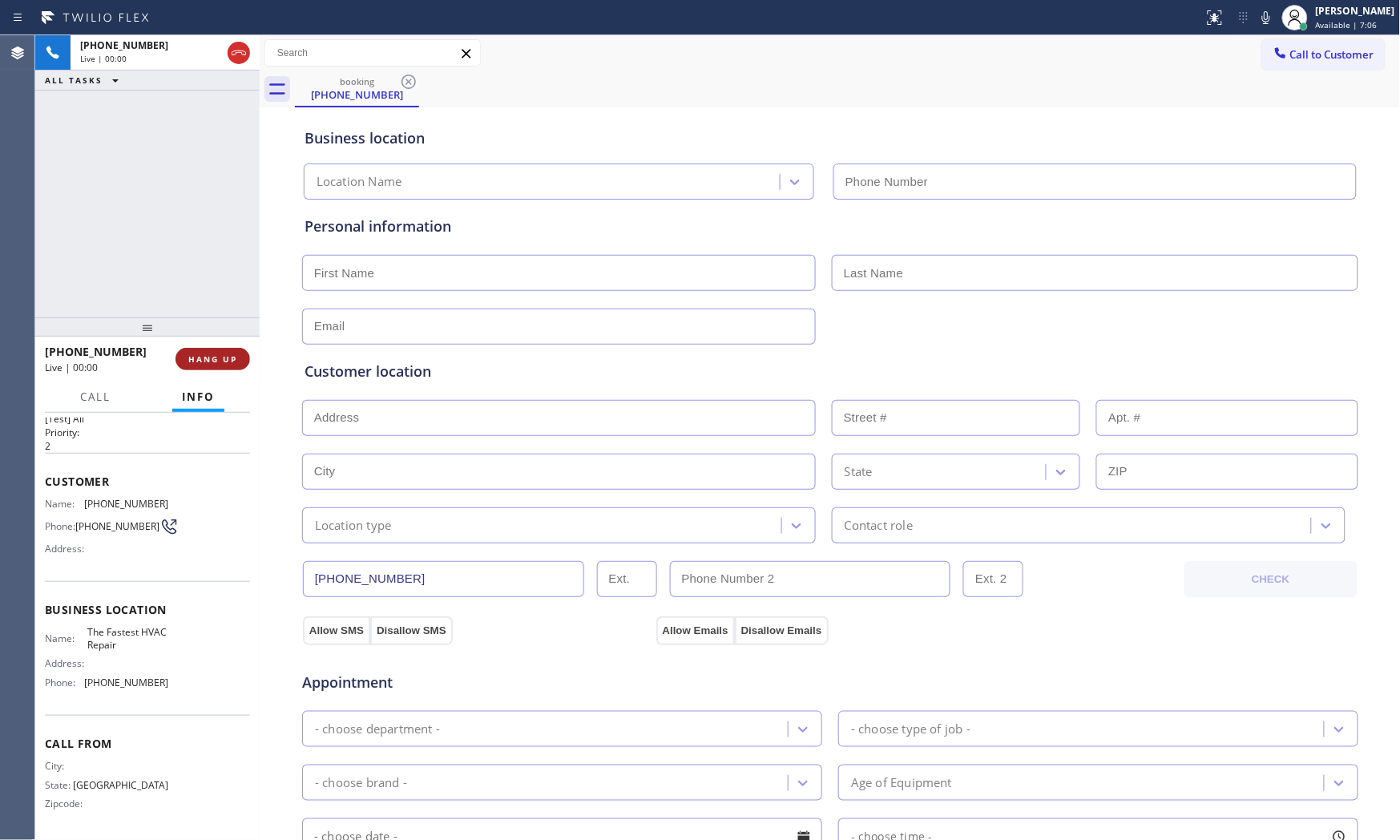
type input "[PHONE_NUMBER]"
click at [223, 359] on span "HANG UP" at bounding box center [213, 359] width 49 height 11
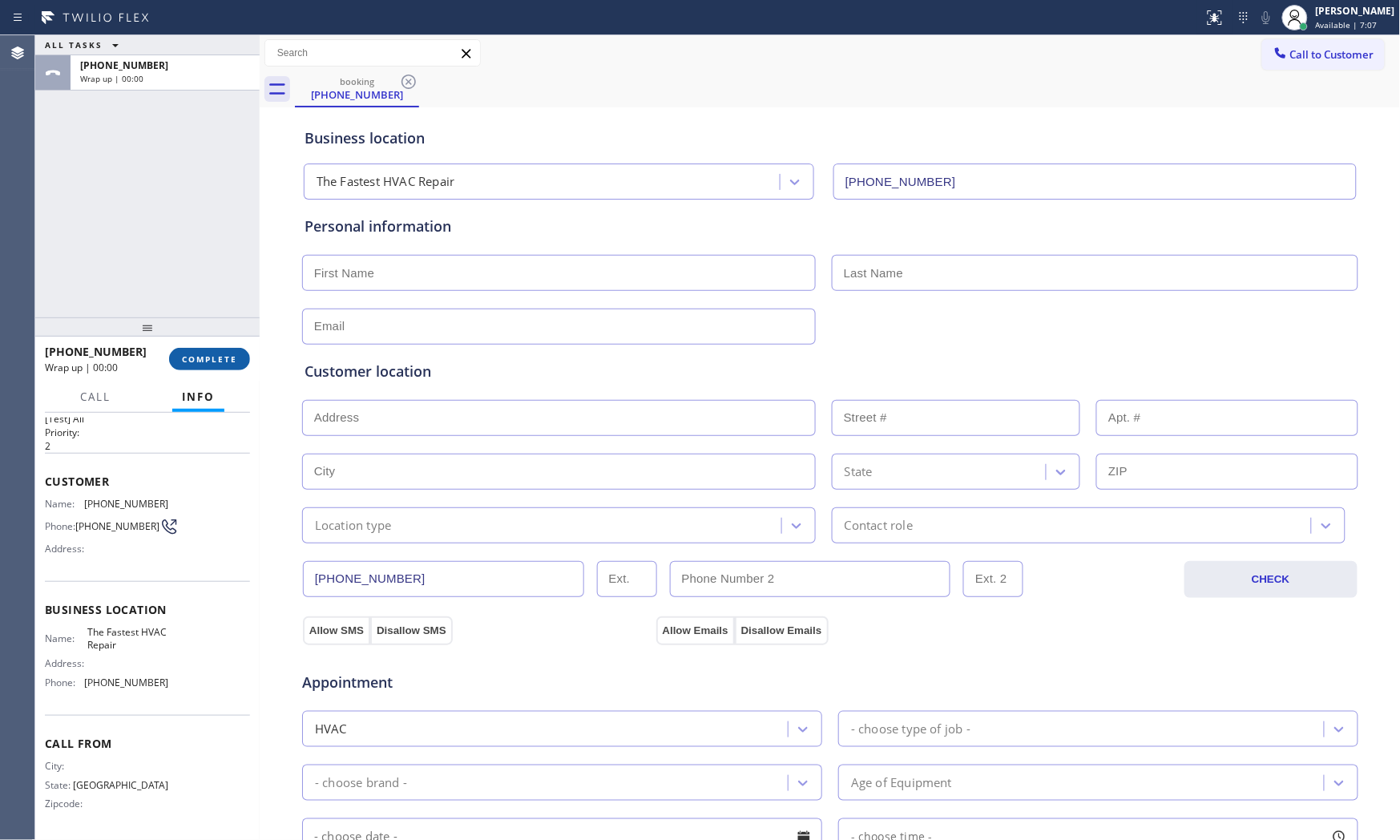
click at [223, 359] on span "COMPLETE" at bounding box center [209, 359] width 55 height 11
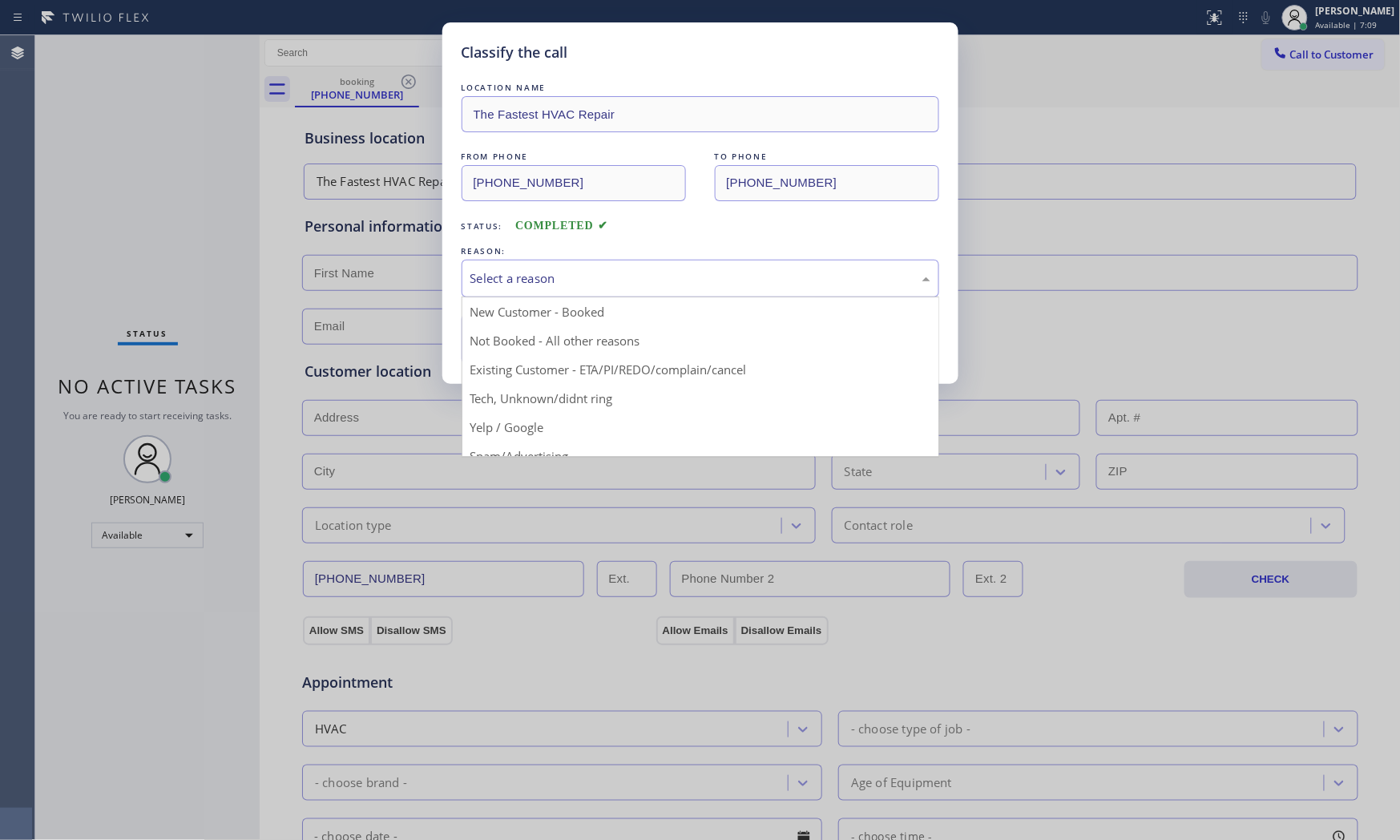
drag, startPoint x: 641, startPoint y: 294, endPoint x: 623, endPoint y: 286, distance: 19.7
click at [639, 294] on div "Select a reason" at bounding box center [700, 278] width 477 height 38
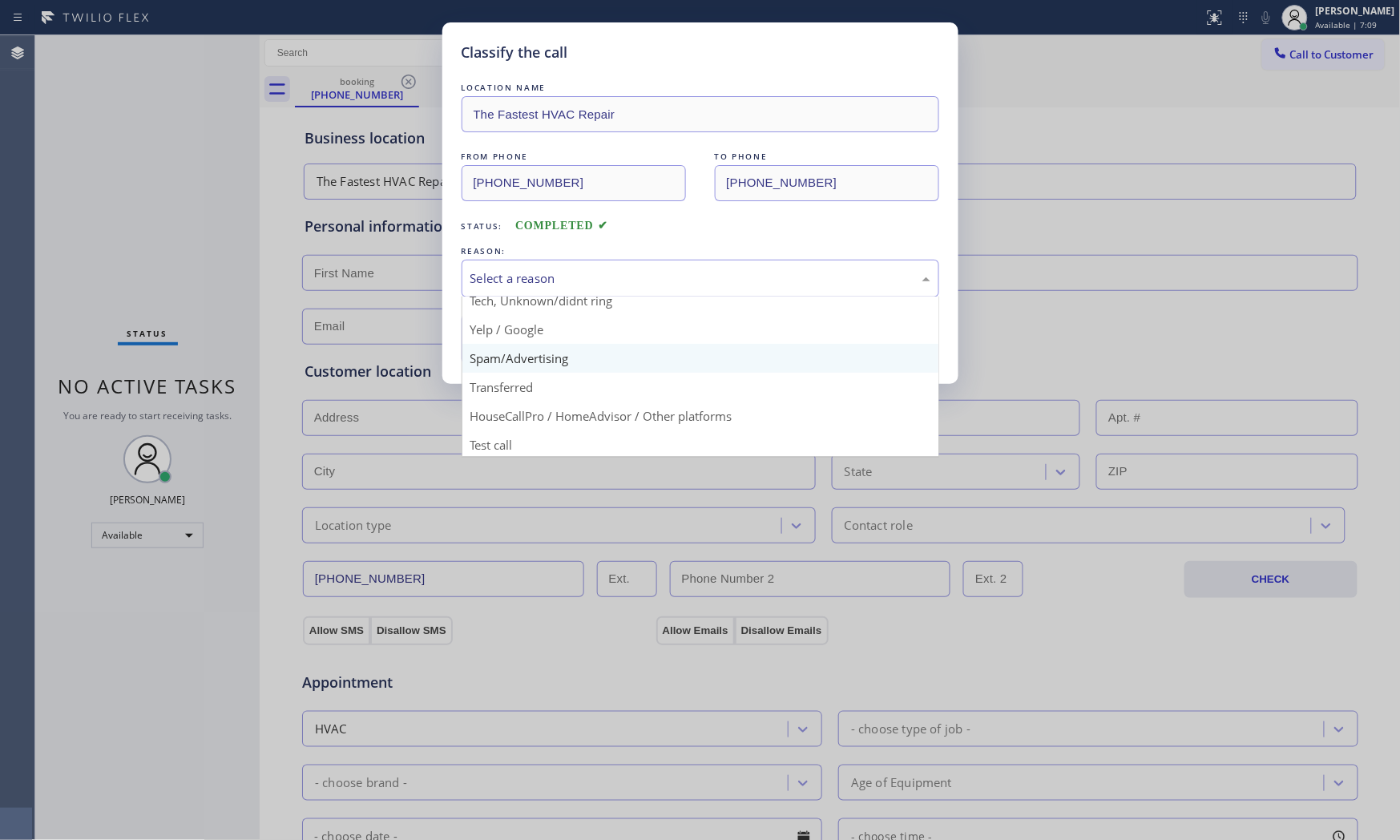
scroll to position [100, 0]
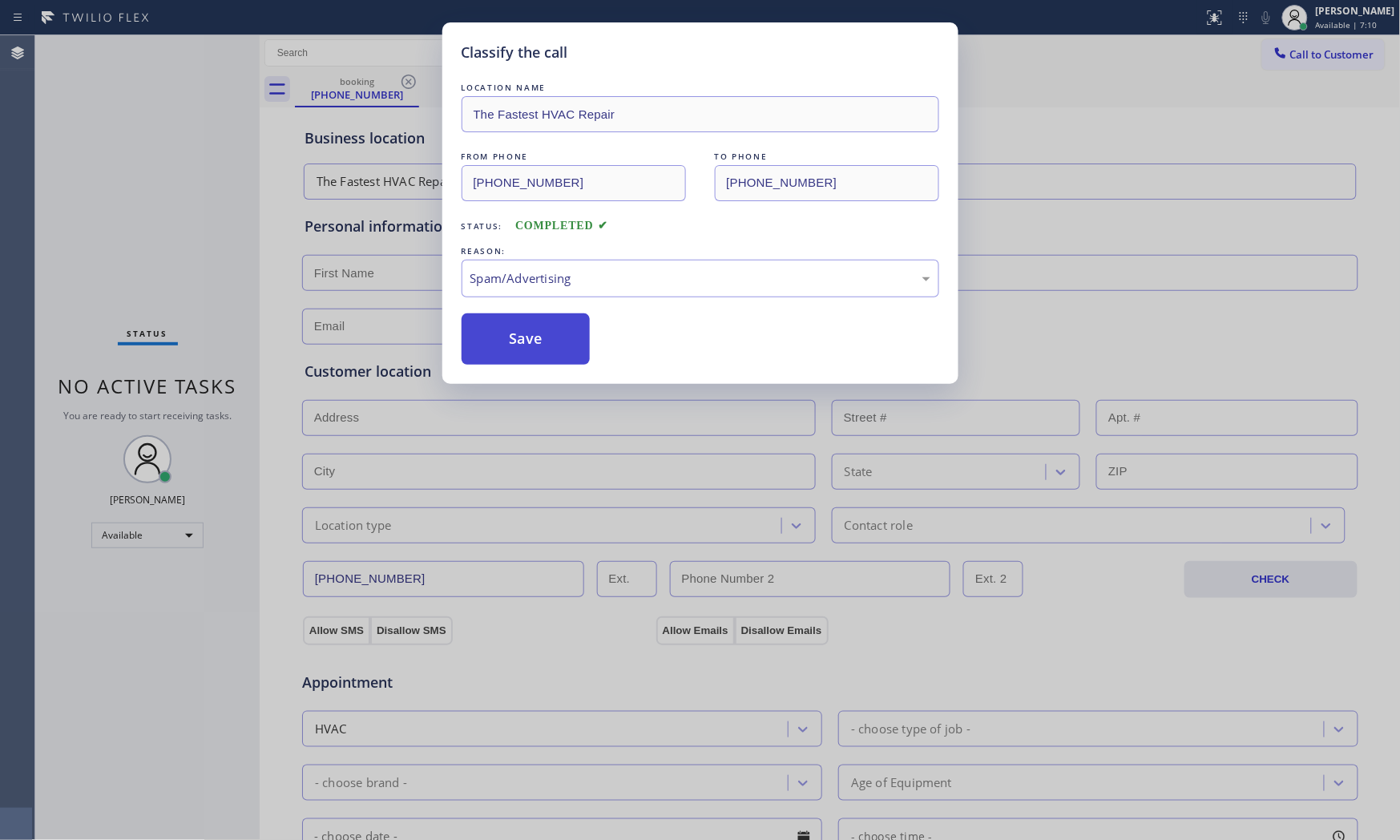
click at [515, 343] on button "Save" at bounding box center [526, 339] width 129 height 51
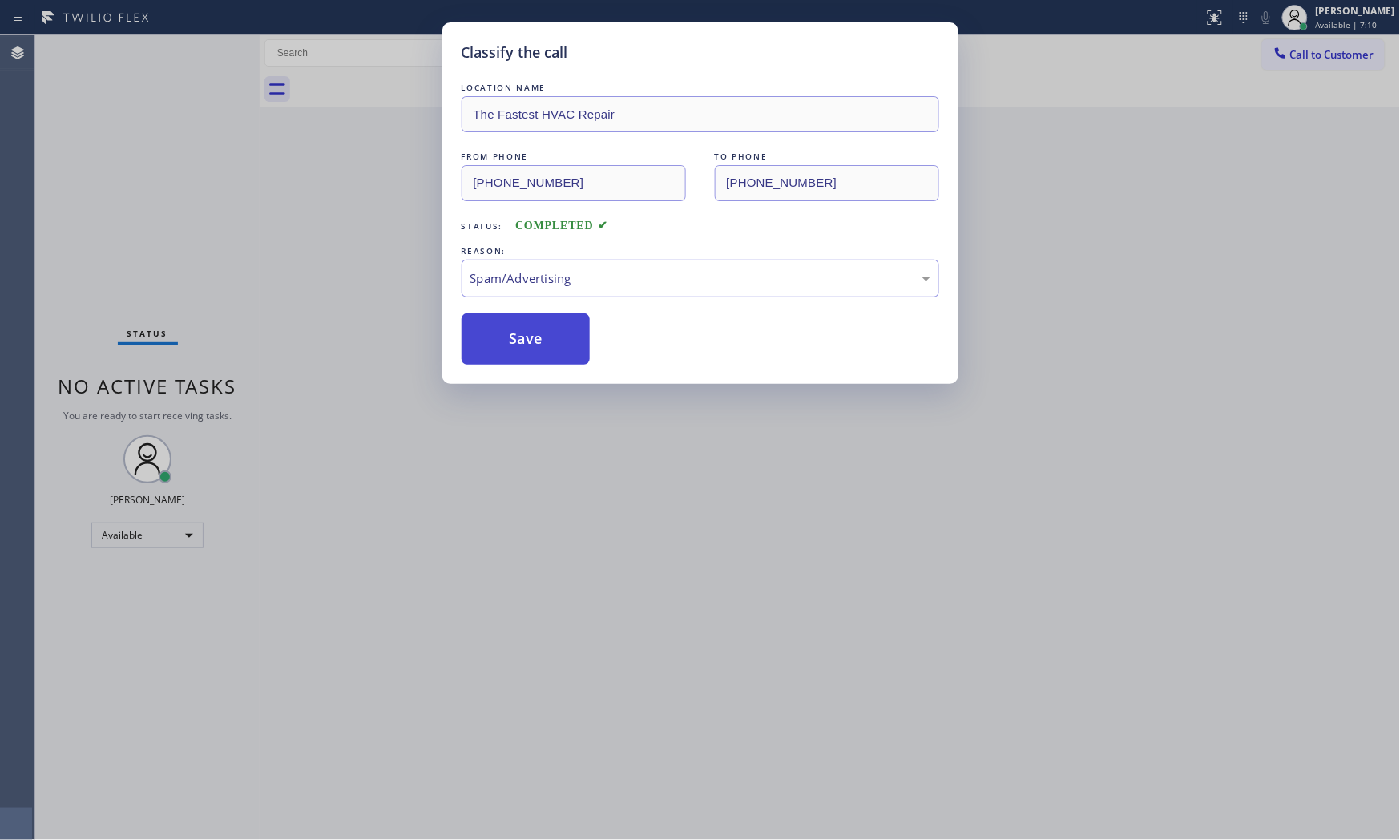
click at [515, 343] on button "Save" at bounding box center [526, 339] width 129 height 51
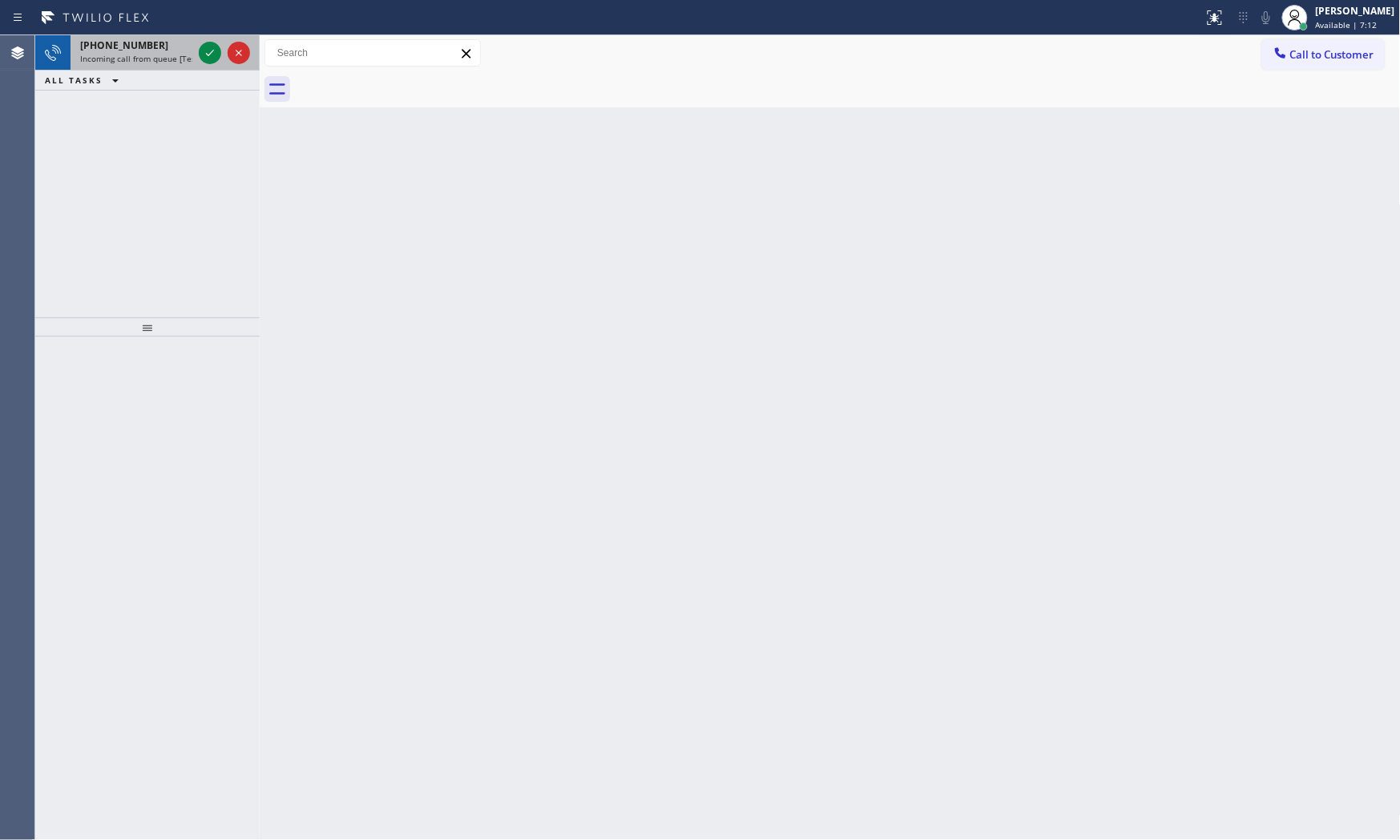
click at [178, 50] on div "[PHONE_NUMBER]" at bounding box center [136, 45] width 112 height 14
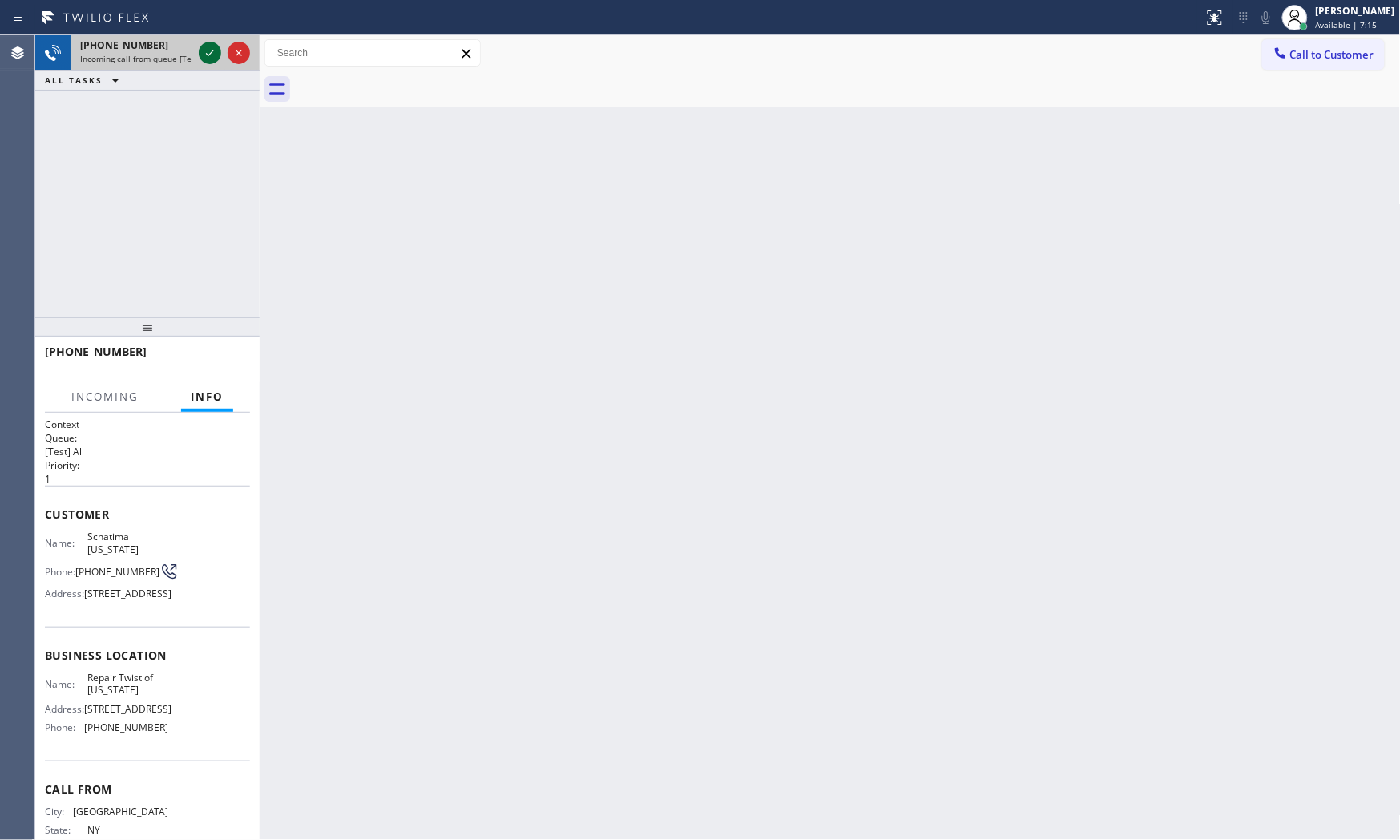
click at [213, 51] on icon at bounding box center [210, 53] width 19 height 19
click at [237, 363] on button "HANG UP" at bounding box center [213, 359] width 75 height 22
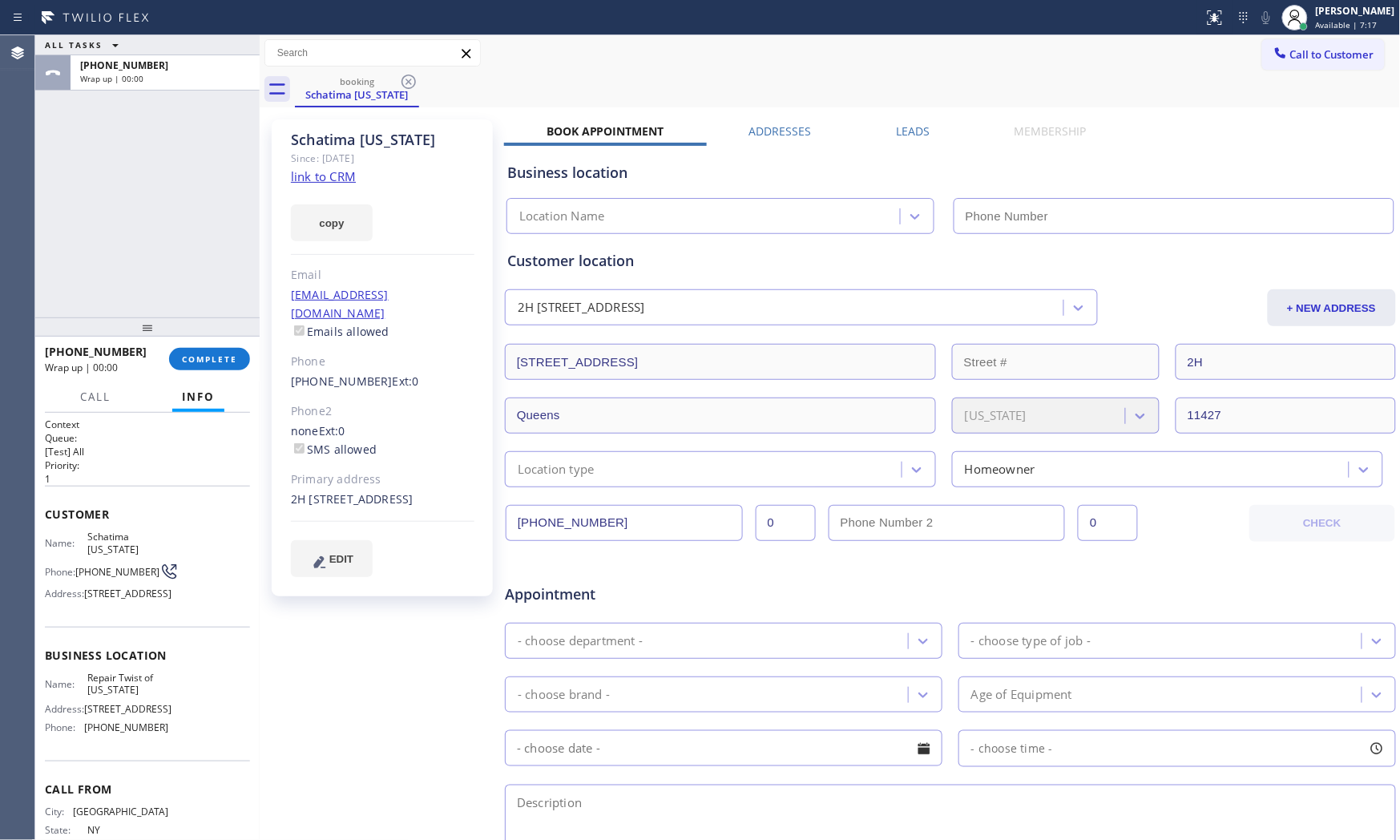
drag, startPoint x: 362, startPoint y: 172, endPoint x: 347, endPoint y: 172, distance: 15.0
click at [361, 172] on div "Schatima [US_STATE] Since: [DATE] link to CRM copy Email [EMAIL_ADDRESS][DOMAIN…" at bounding box center [383, 358] width 221 height 477
type input "[PHONE_NUMBER]"
click at [347, 172] on link "link to CRM" at bounding box center [323, 177] width 65 height 16
click at [206, 365] on button "COMPLETE" at bounding box center [209, 359] width 81 height 22
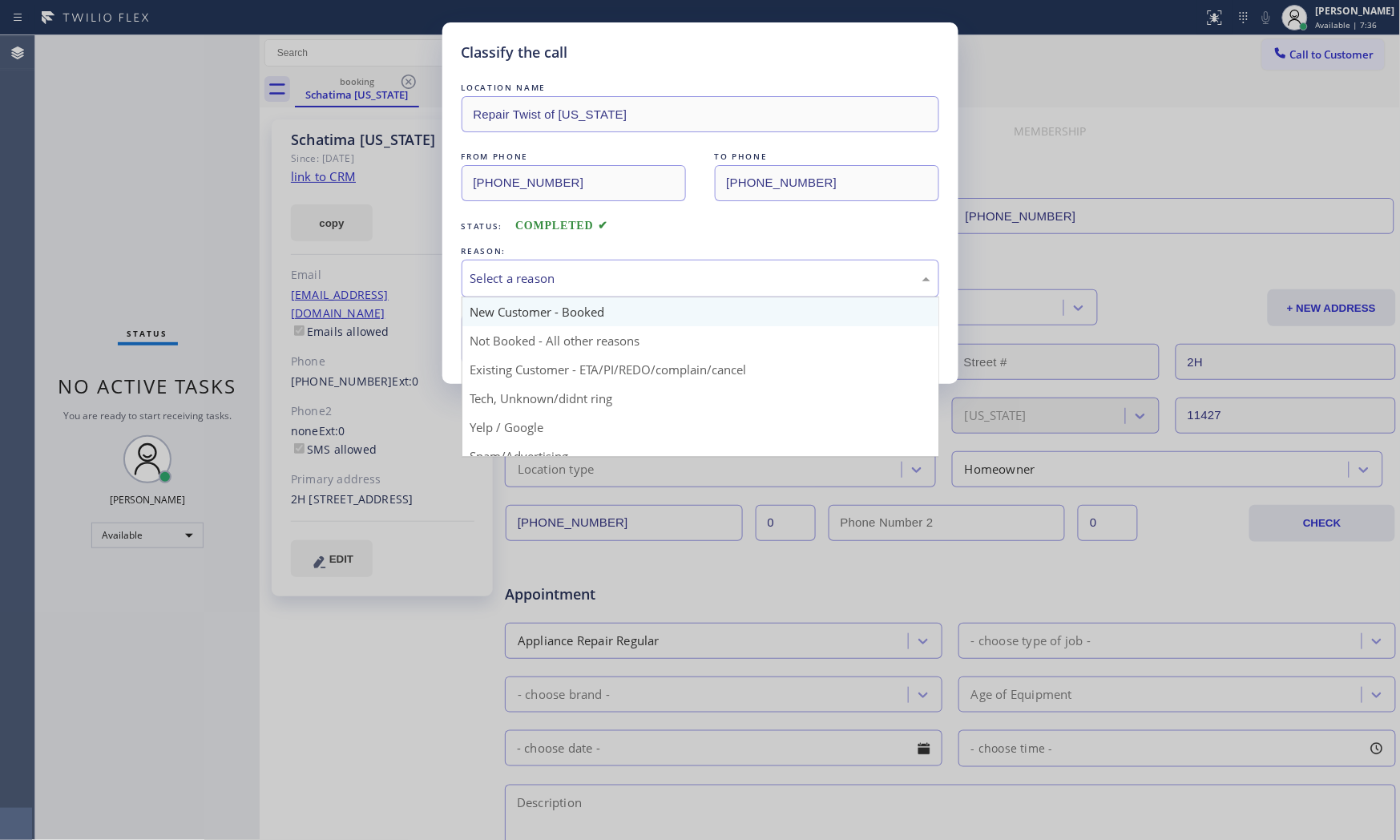
drag, startPoint x: 492, startPoint y: 278, endPoint x: 501, endPoint y: 314, distance: 37.1
click at [493, 278] on div "Select a reason" at bounding box center [700, 278] width 460 height 18
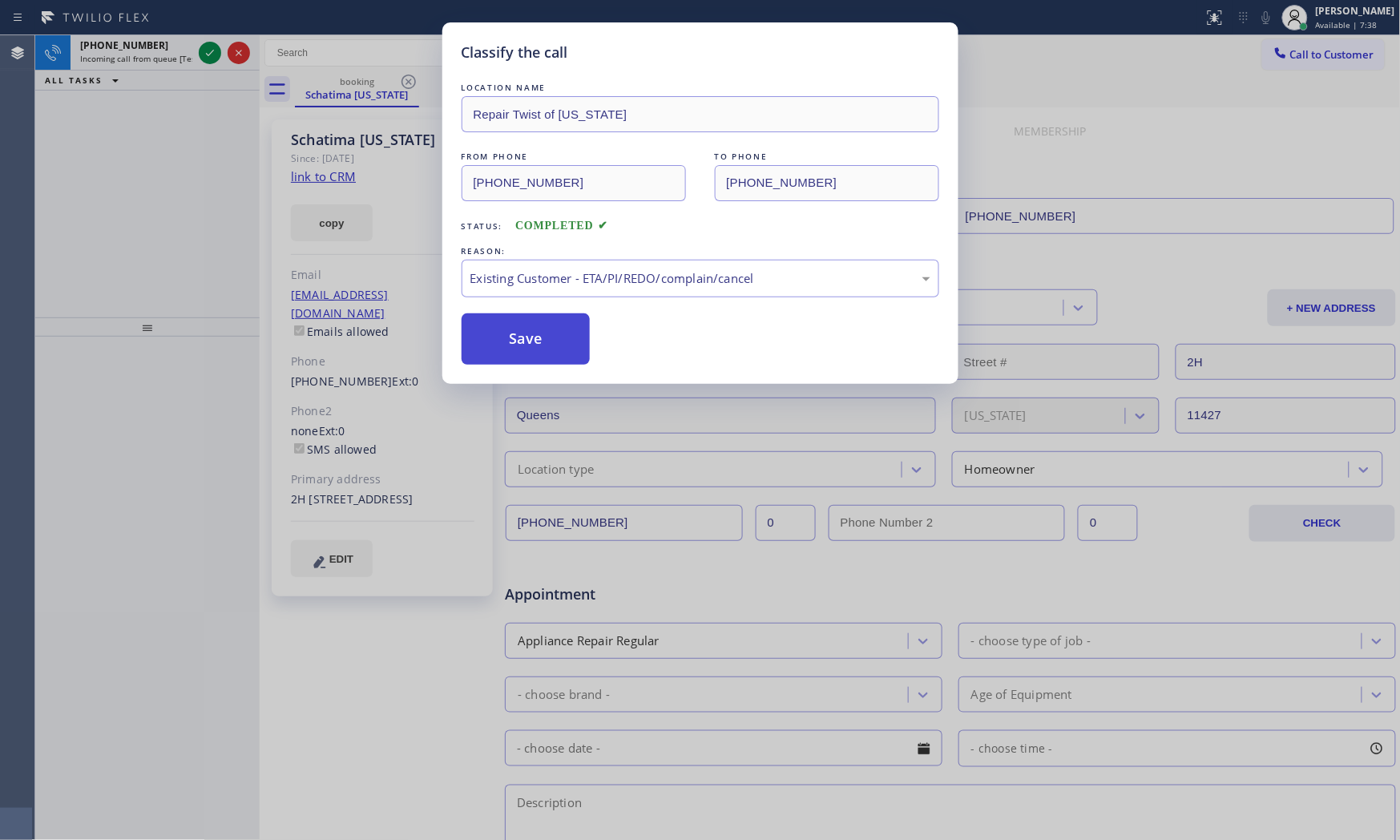
click at [509, 345] on button "Save" at bounding box center [526, 339] width 129 height 51
click at [509, 343] on button "Save" at bounding box center [526, 339] width 129 height 51
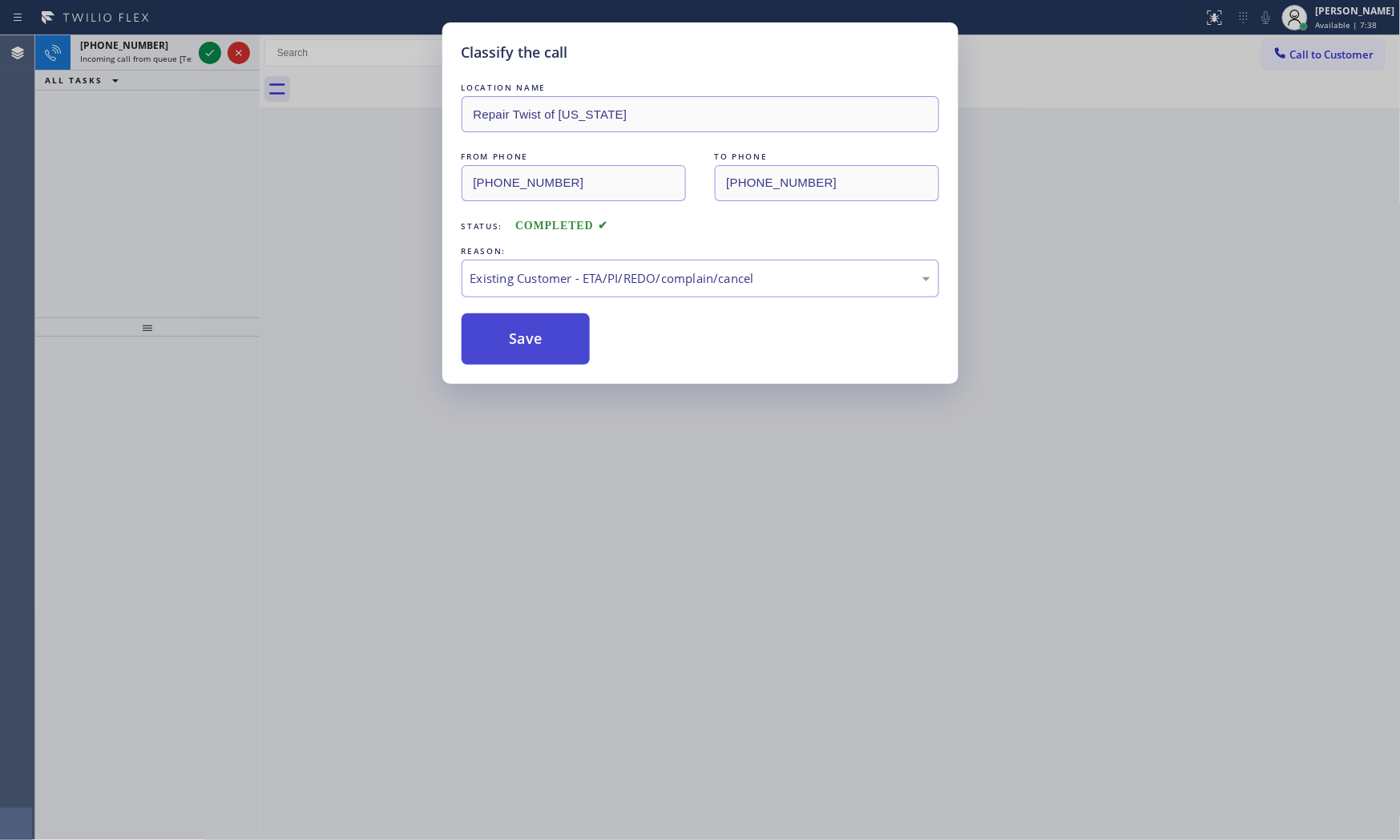
click at [509, 343] on button "Save" at bounding box center [526, 339] width 129 height 51
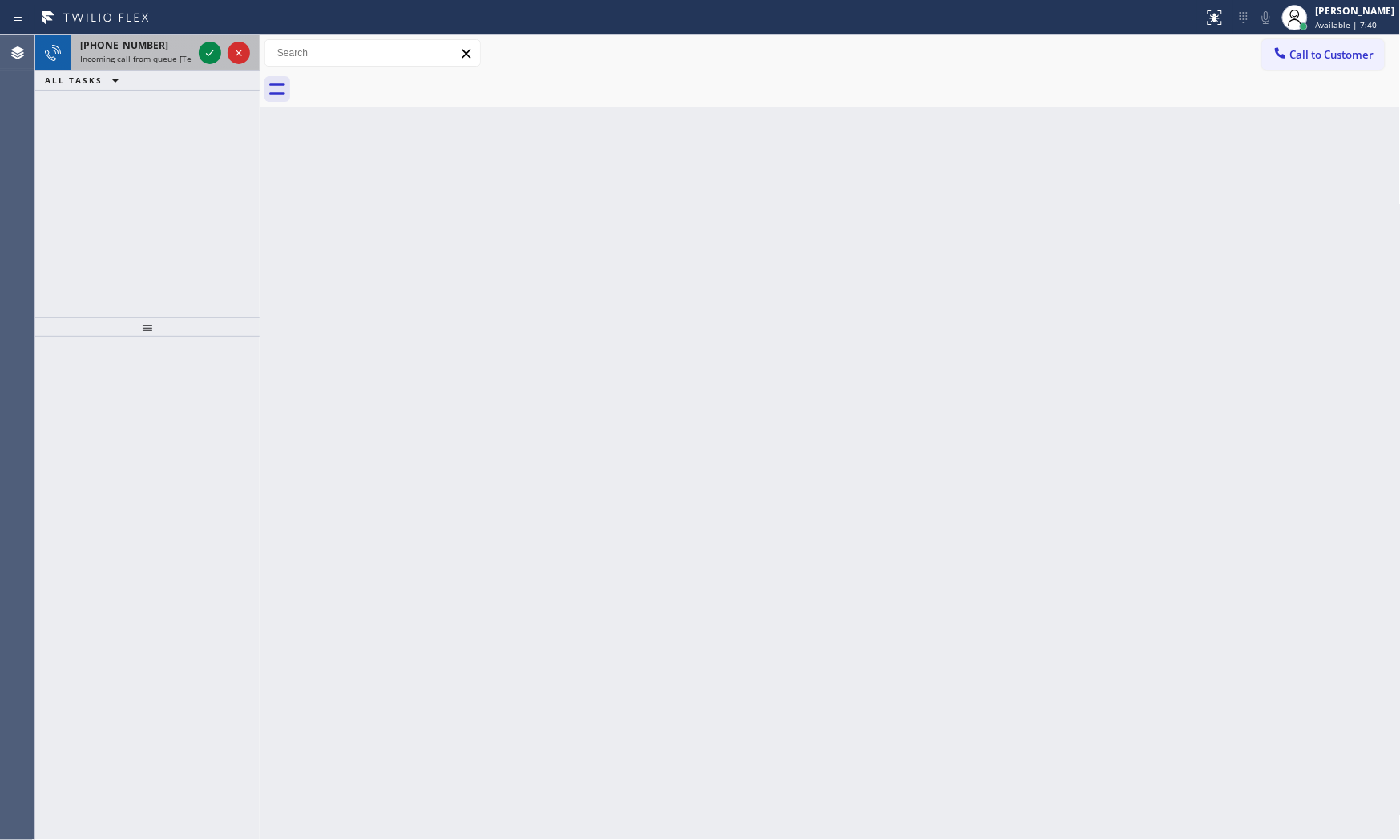
click at [197, 53] on div at bounding box center [225, 53] width 58 height 35
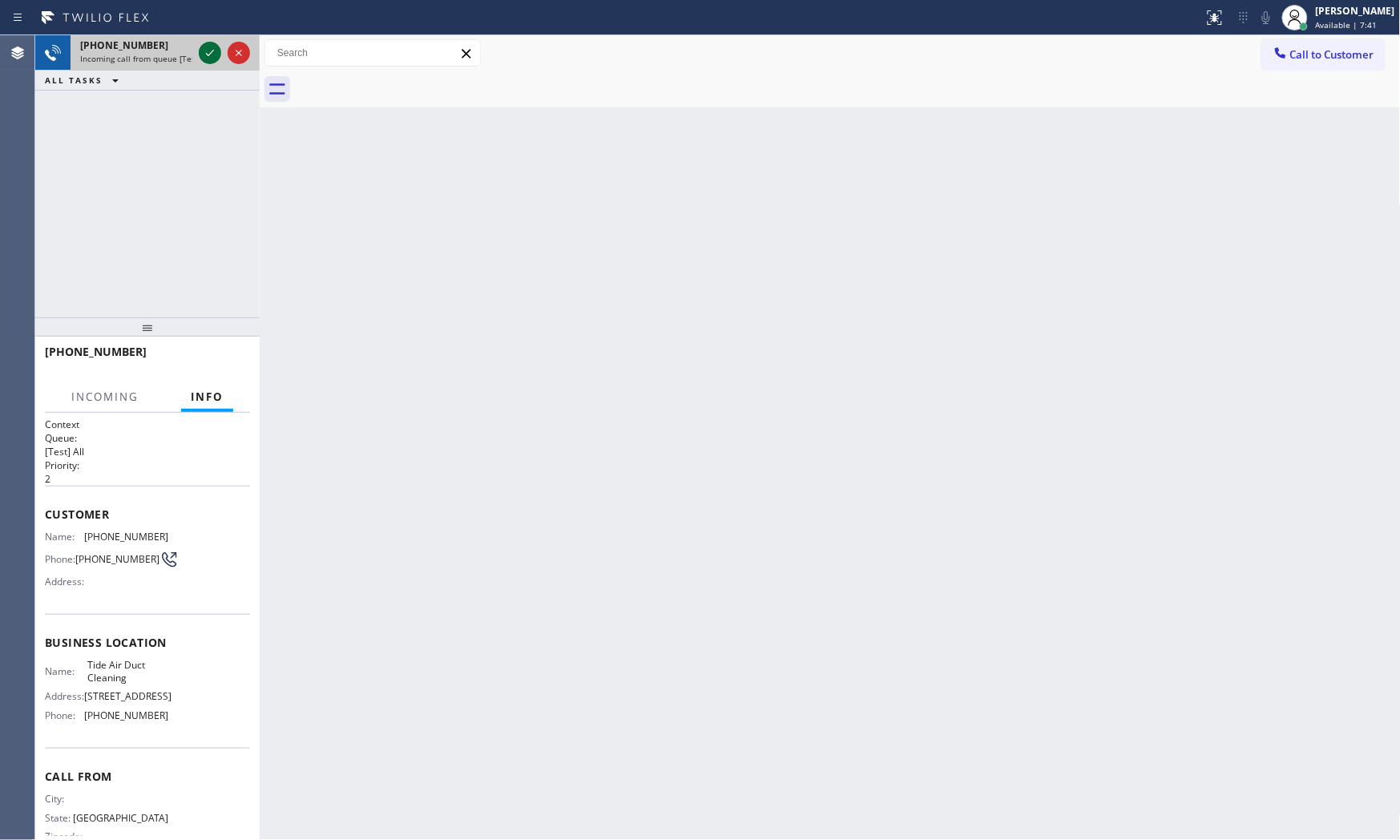
click at [203, 53] on icon at bounding box center [210, 53] width 19 height 19
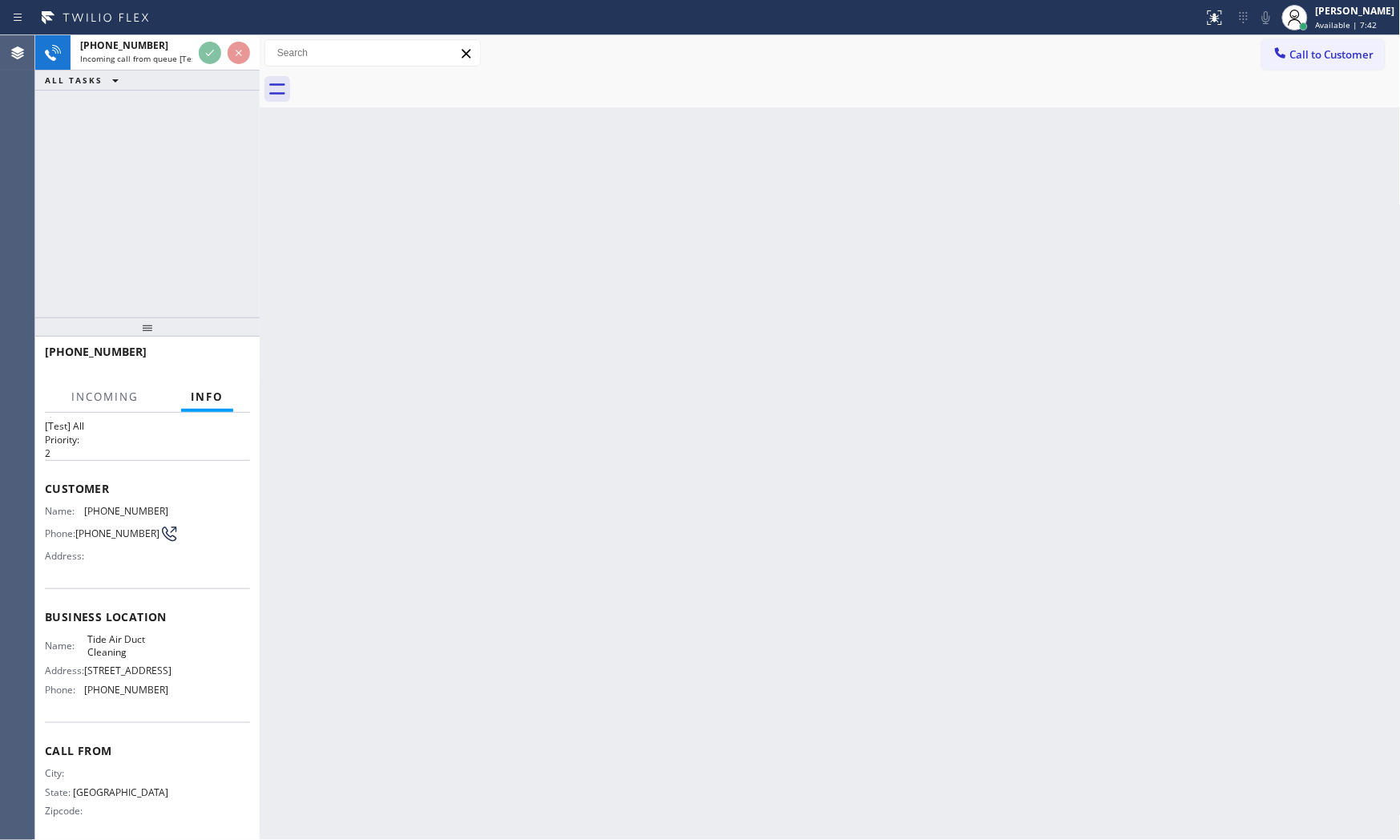
scroll to position [50, 0]
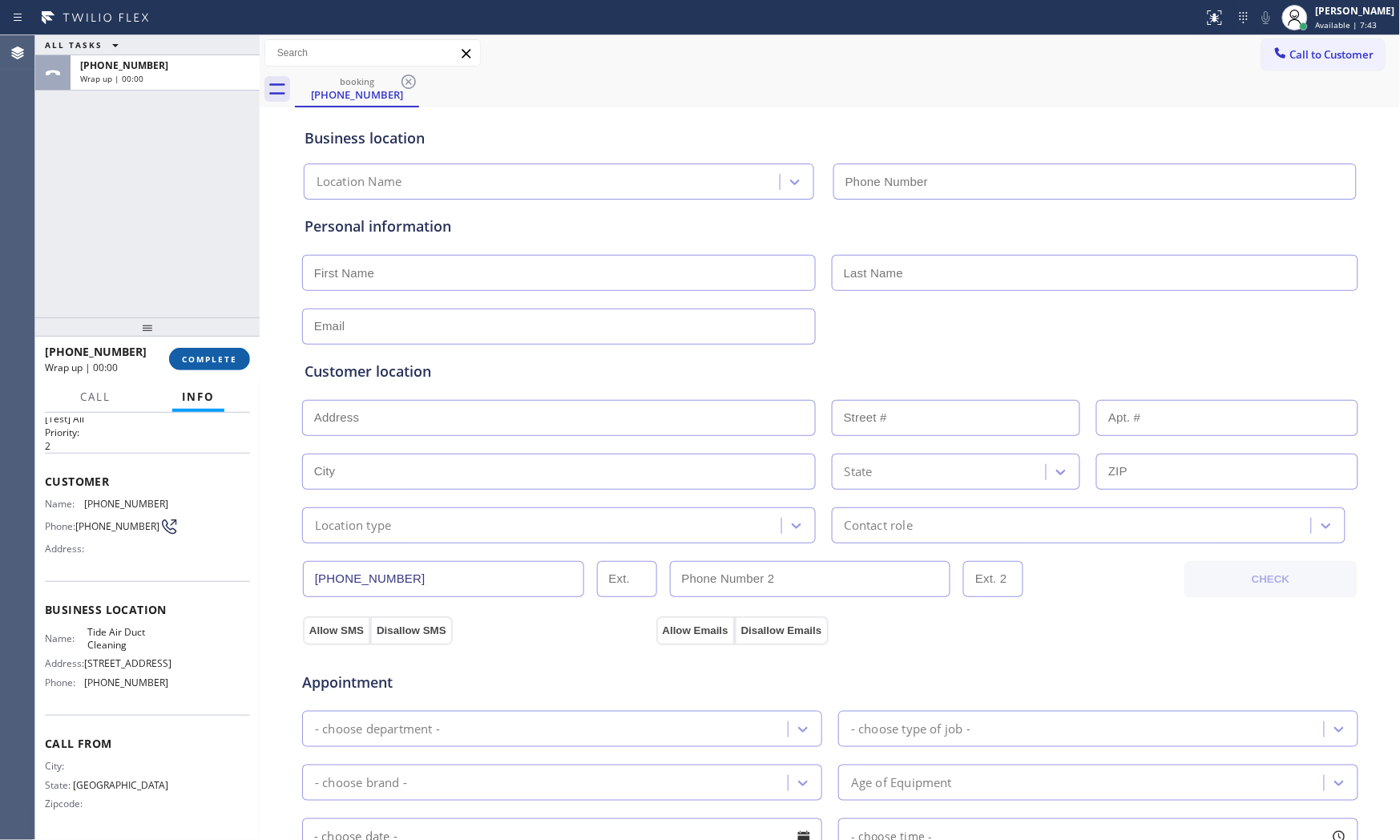
type input "[PHONE_NUMBER]"
click at [225, 348] on button "COMPLETE" at bounding box center [209, 359] width 81 height 22
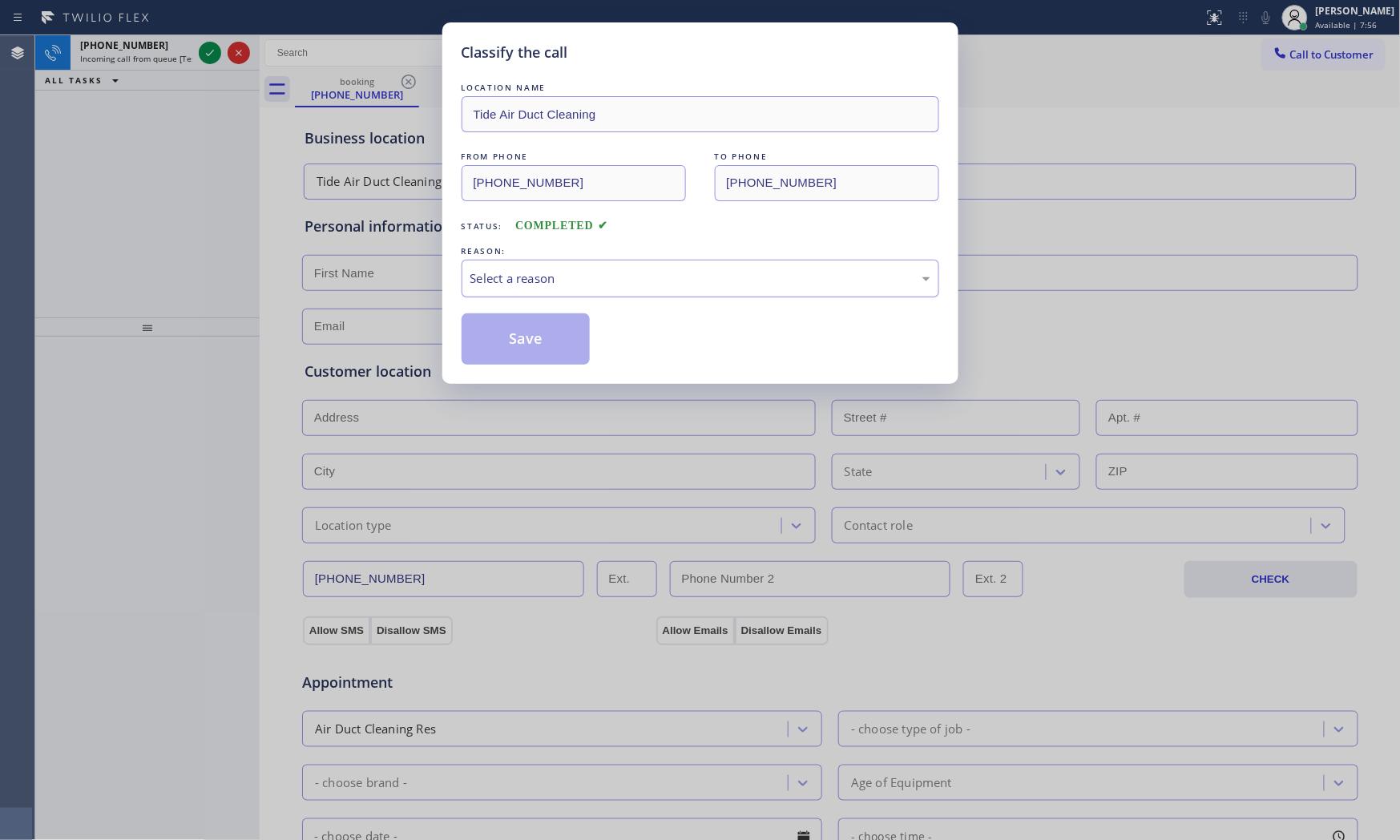
click at [532, 283] on div "Select a reason" at bounding box center [700, 278] width 460 height 18
click at [517, 339] on button "Save" at bounding box center [526, 339] width 129 height 51
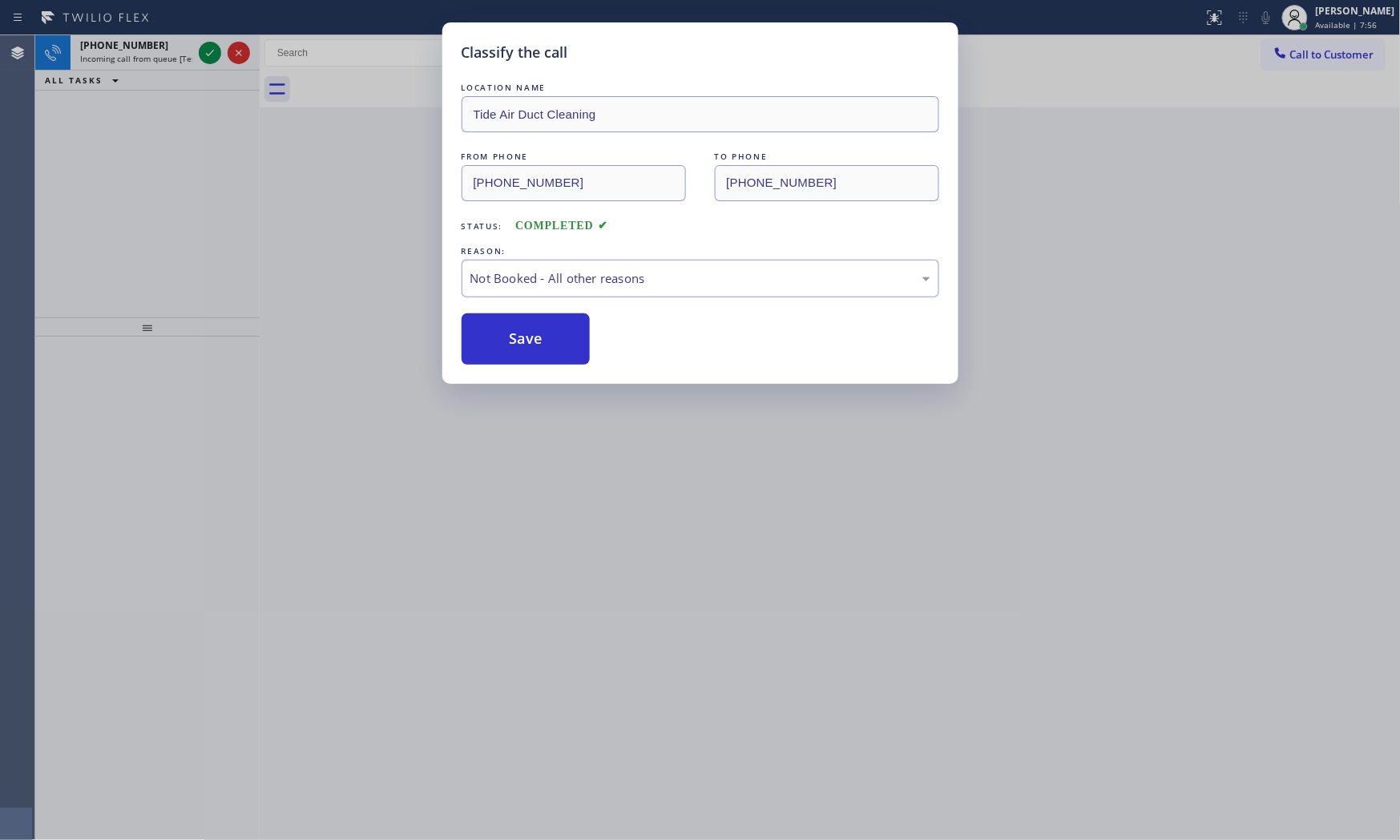
click at [517, 339] on button "Save" at bounding box center [526, 339] width 129 height 51
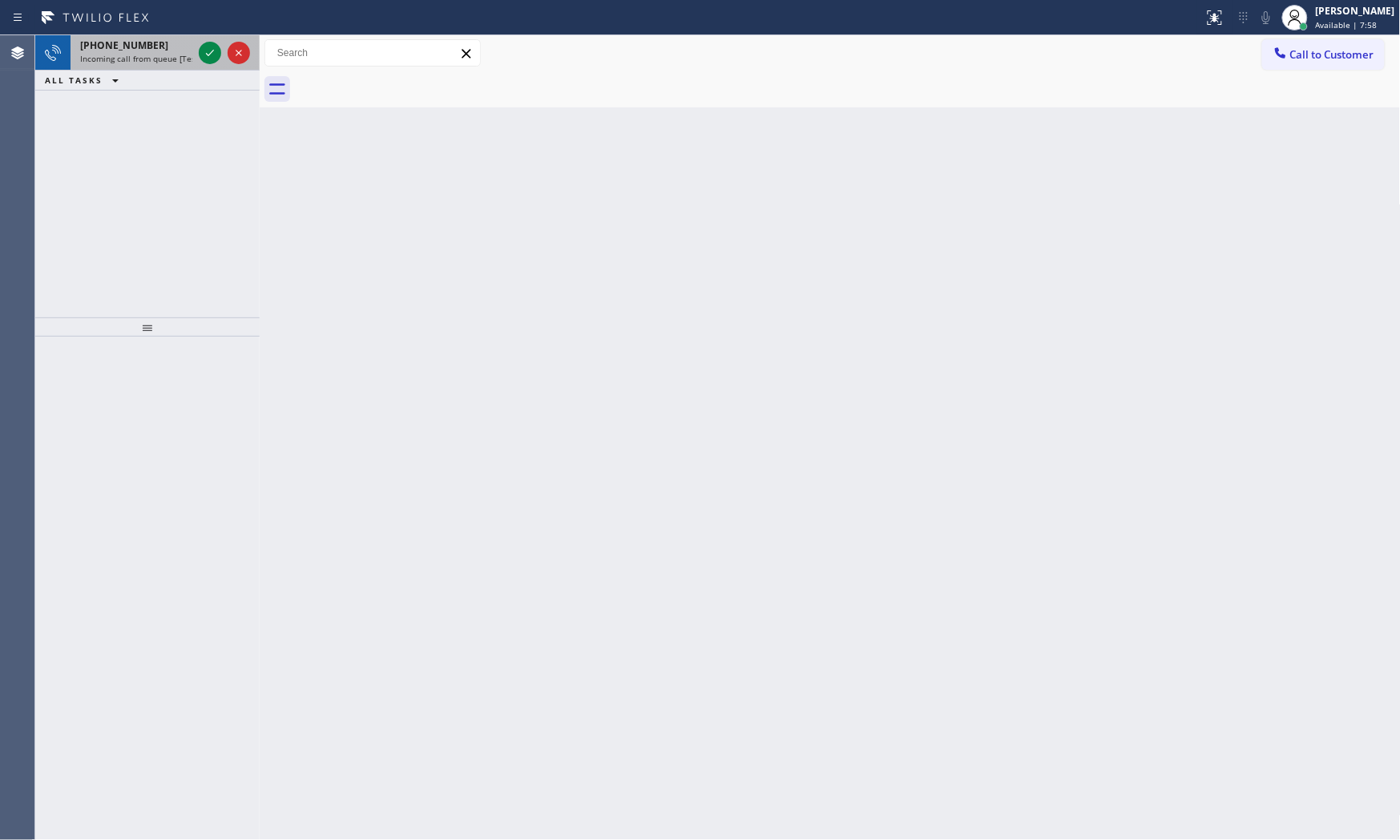
click at [181, 50] on div "[PHONE_NUMBER]" at bounding box center [136, 45] width 112 height 14
click at [172, 53] on span "Incoming call from queue [Test] All" at bounding box center [147, 59] width 133 height 11
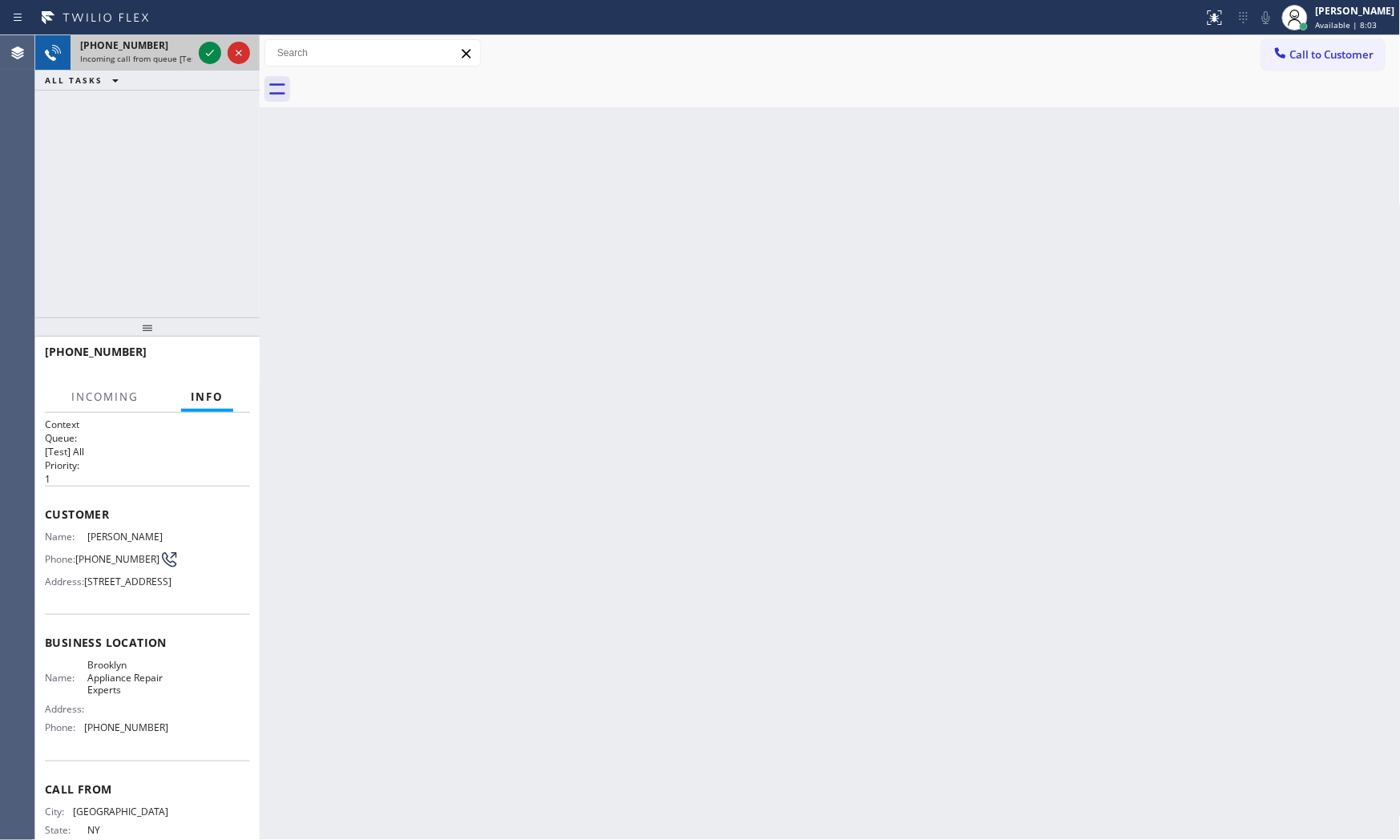
click at [164, 49] on div "[PHONE_NUMBER]" at bounding box center [136, 45] width 112 height 14
click at [205, 49] on icon at bounding box center [210, 53] width 19 height 19
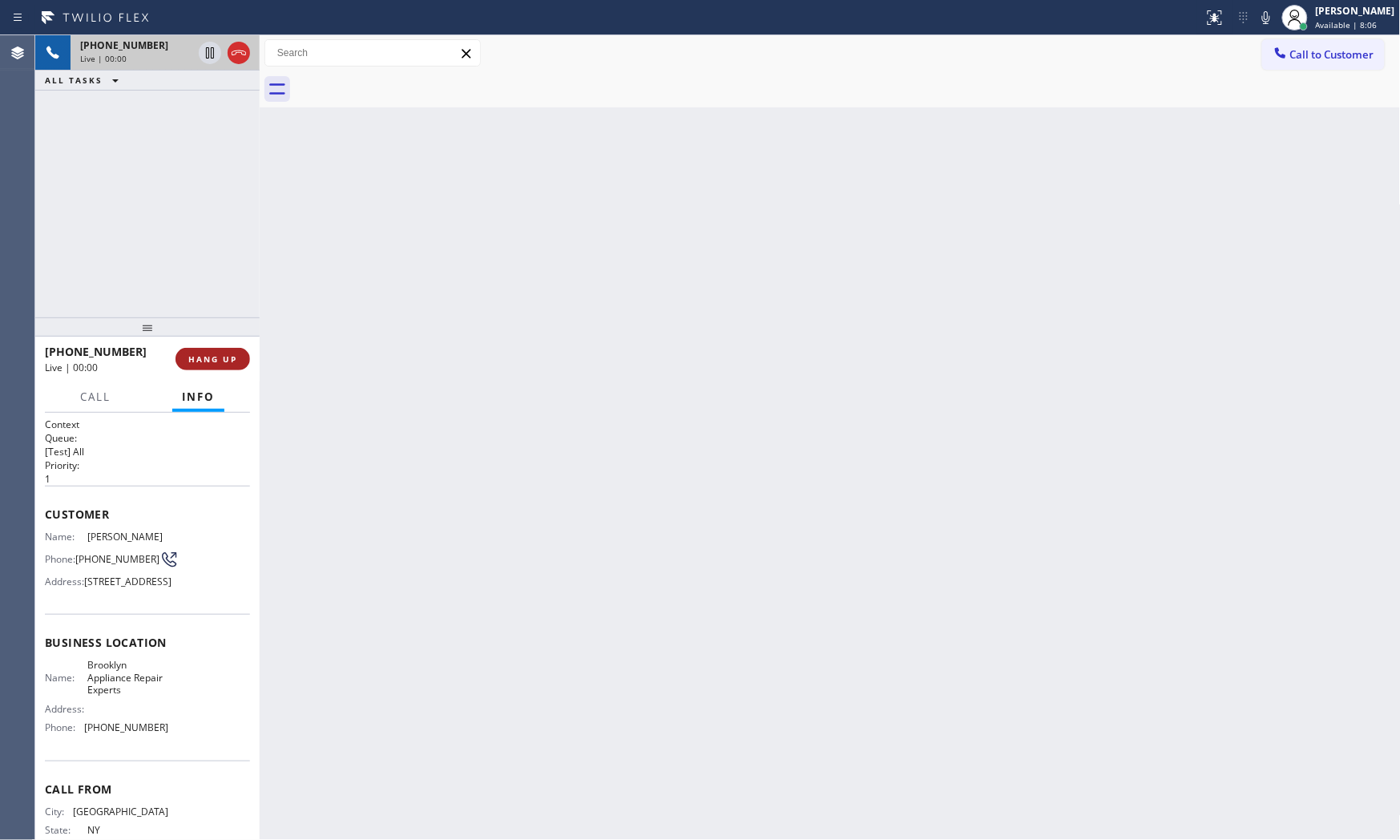
click at [221, 363] on span "HANG UP" at bounding box center [213, 359] width 49 height 11
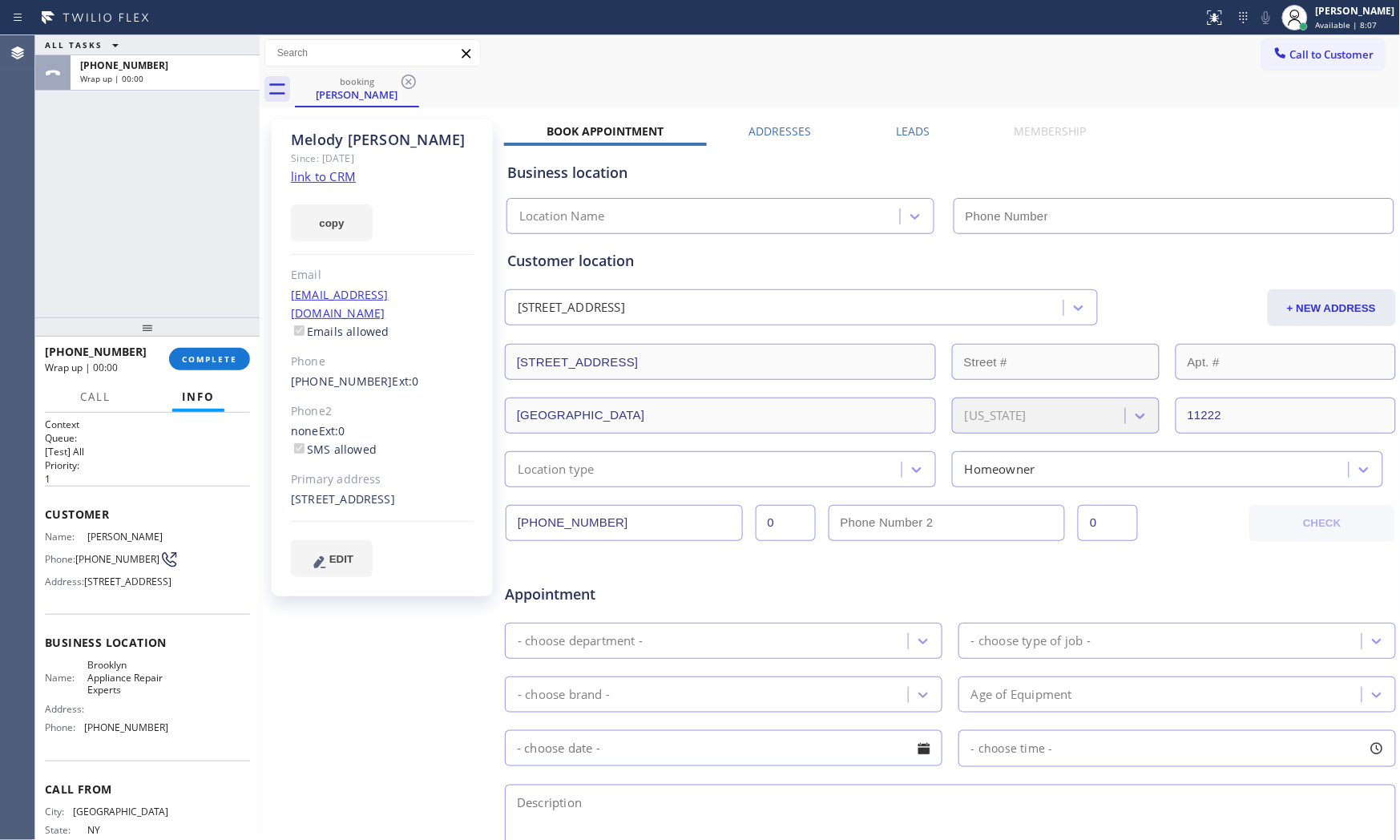
type input "[PHONE_NUMBER]"
click at [331, 175] on link "link to CRM" at bounding box center [323, 177] width 65 height 16
click at [96, 497] on div "Customer Name: [PERSON_NAME] Phone: [PHONE_NUMBER] Address: [STREET_ADDRESS]" at bounding box center [148, 550] width 205 height 128
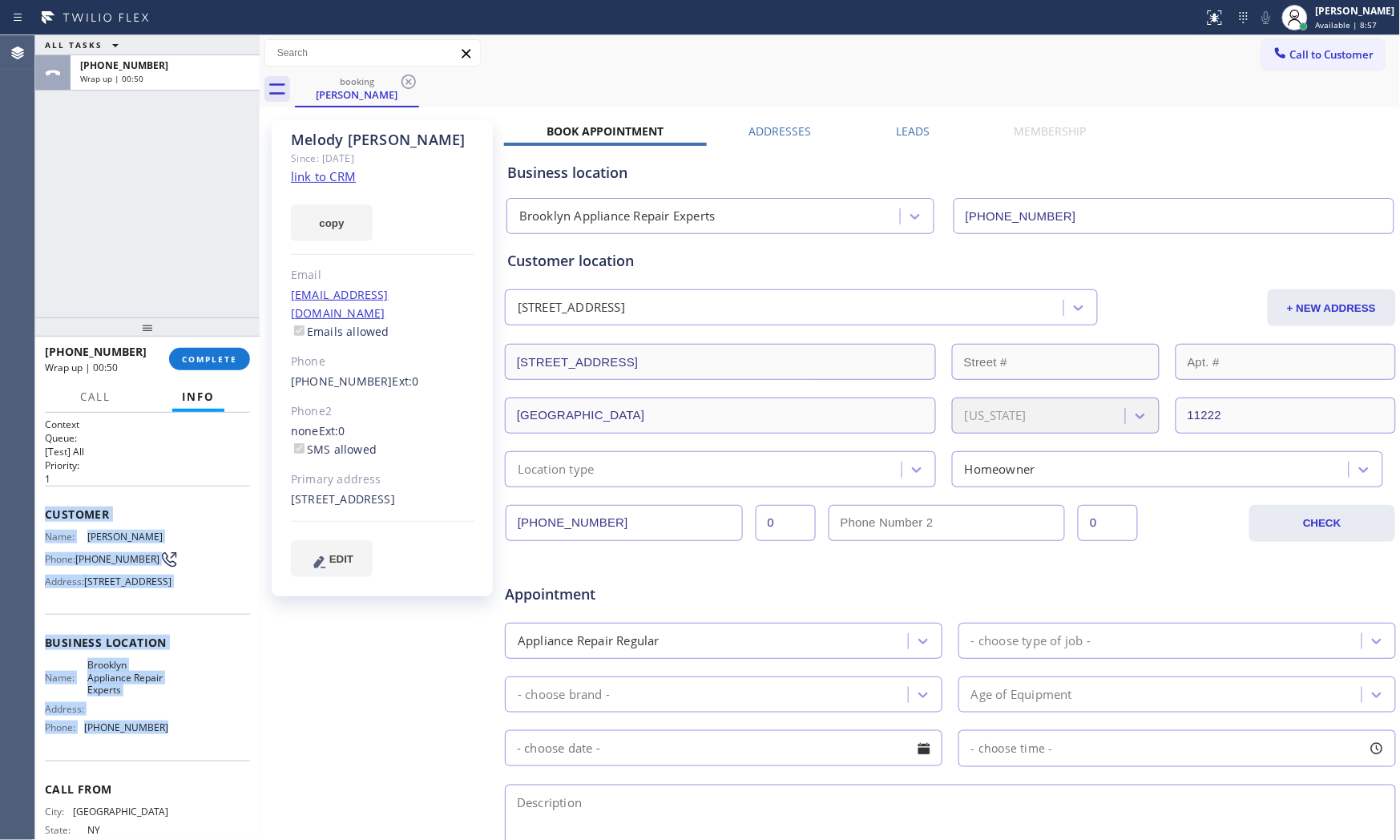
drag, startPoint x: 51, startPoint y: 513, endPoint x: 181, endPoint y: 766, distance: 284.4
click at [181, 756] on div "Context Queue: [Test] All Priority: 1 Customer Name: [PERSON_NAME] Phone: [PHON…" at bounding box center [148, 649] width 205 height 464
copy div "Customer Name: [PERSON_NAME] Phone: [PHONE_NUMBER] Address: [STREET_ADDRESS] Bu…"
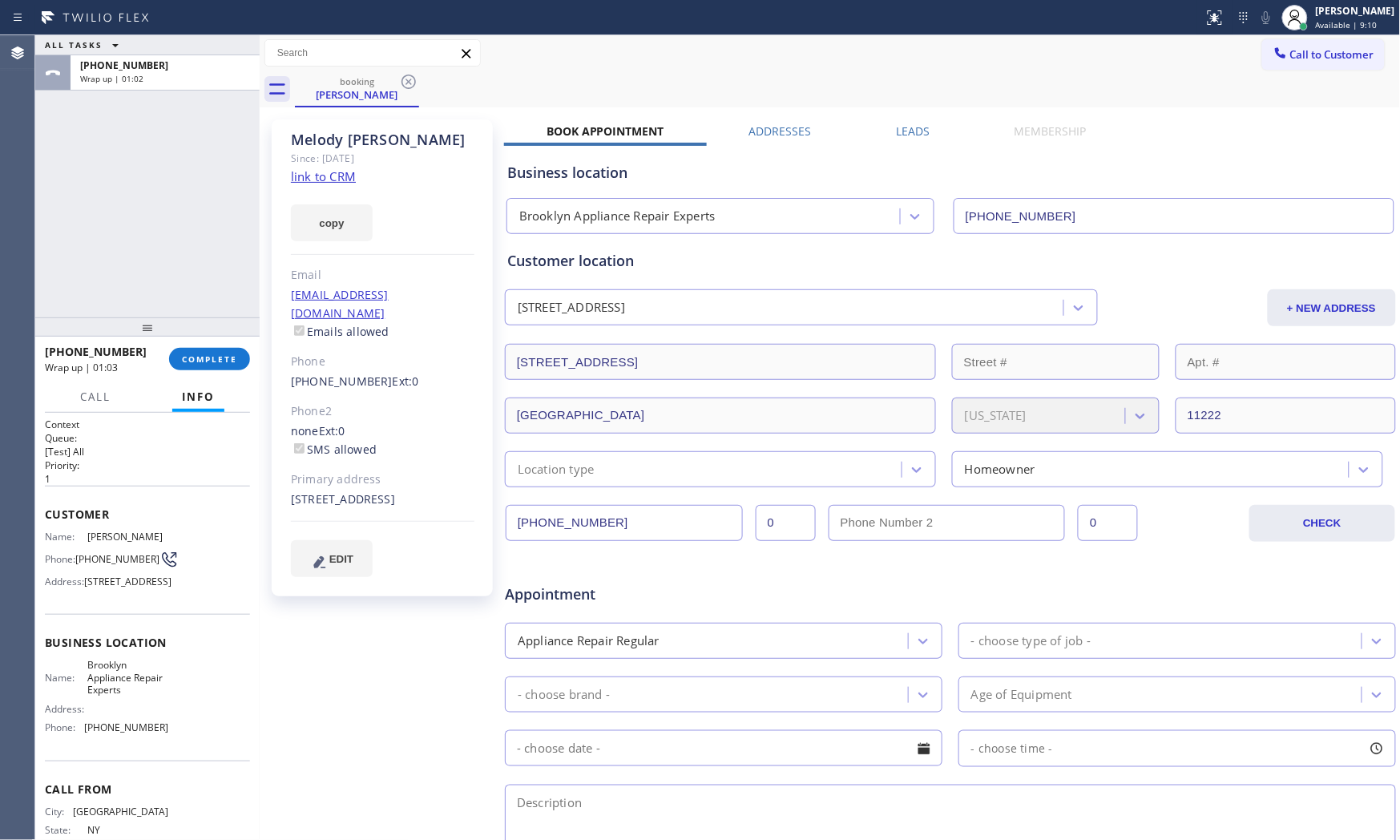
drag, startPoint x: 183, startPoint y: 203, endPoint x: 190, endPoint y: 271, distance: 68.4
click at [182, 209] on div "ALL TASKS ALL TASKS ACTIVE TASKS TASKS IN WRAP UP [PHONE_NUMBER] Wrap up | 01:02" at bounding box center [148, 177] width 225 height 282
click at [197, 362] on span "COMPLETE" at bounding box center [209, 359] width 55 height 11
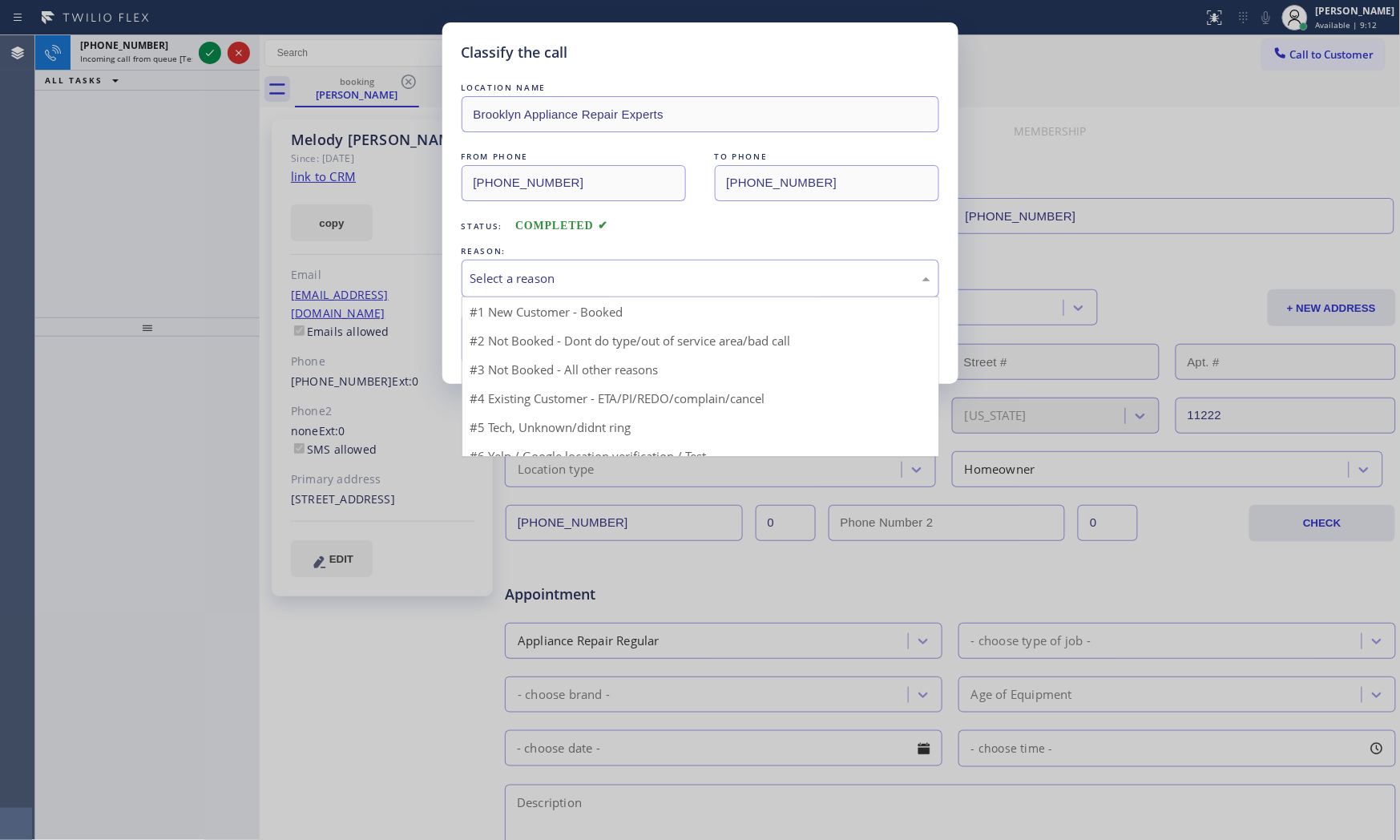
click at [586, 277] on div "Select a reason" at bounding box center [700, 278] width 460 height 18
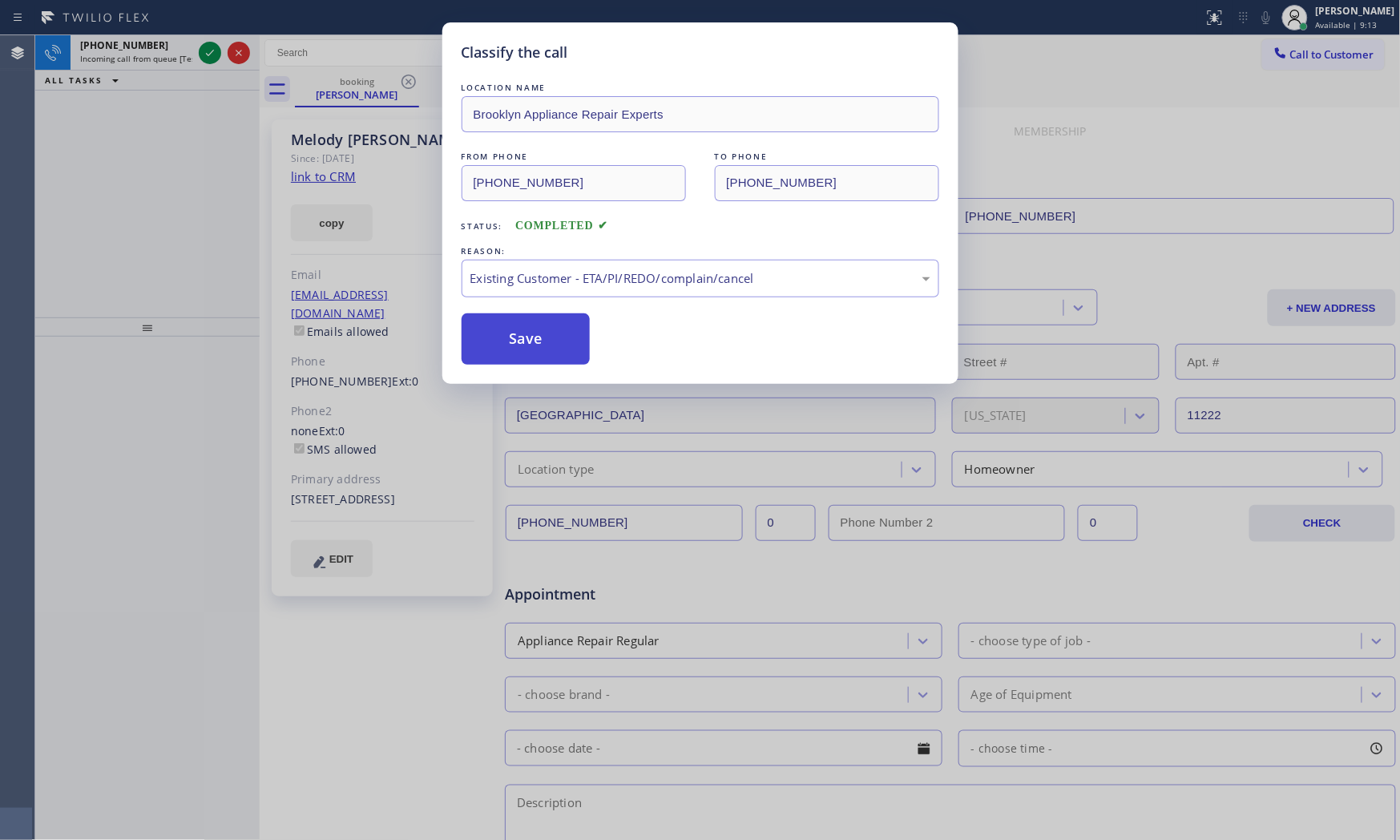
click at [517, 337] on button "Save" at bounding box center [526, 339] width 129 height 51
drag, startPoint x: 517, startPoint y: 337, endPoint x: 509, endPoint y: 330, distance: 10.6
click at [515, 334] on button "Save" at bounding box center [526, 339] width 129 height 51
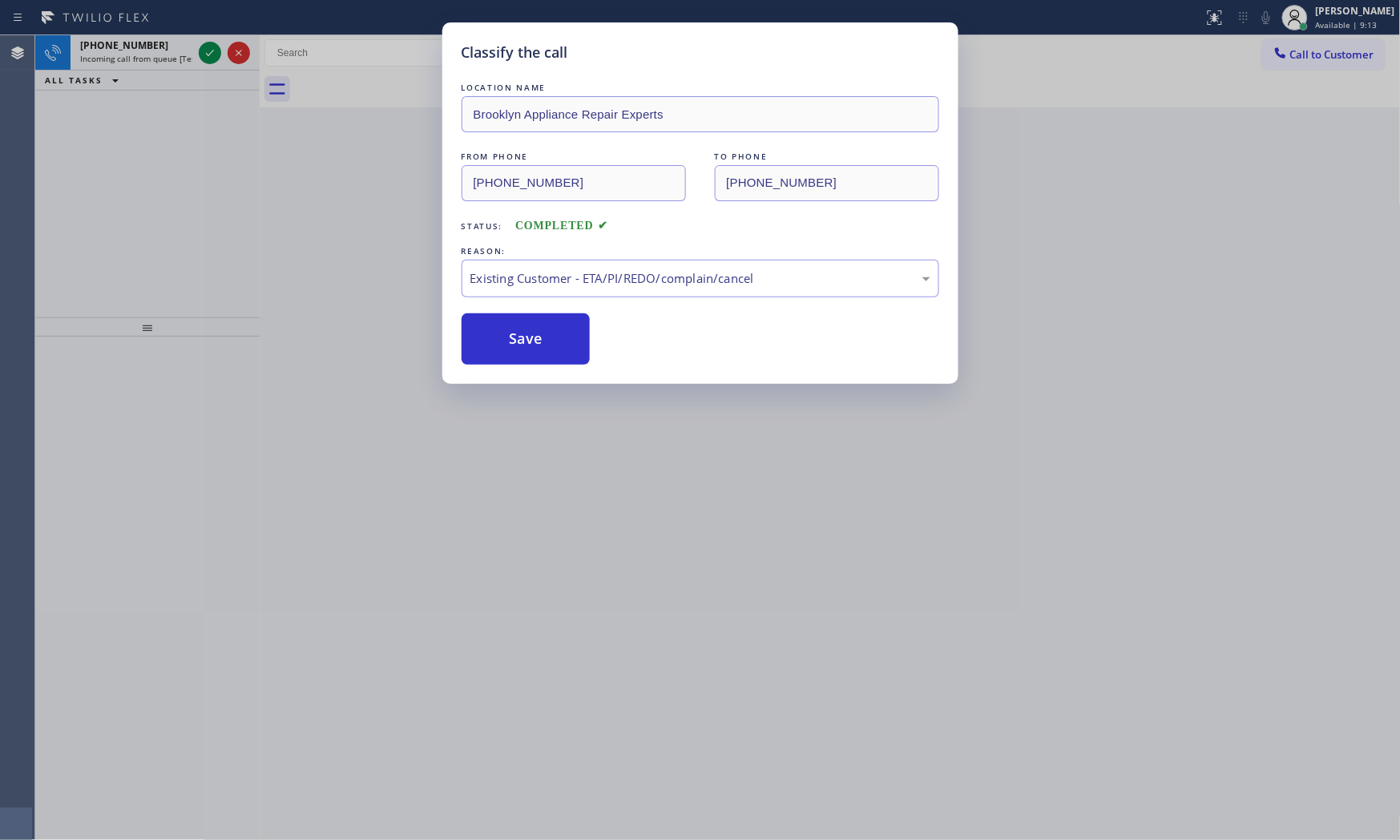
click at [147, 51] on div "Classify the call LOCATION NAME Brooklyn Appliance Repair Experts FROM PHONE [P…" at bounding box center [700, 420] width 1400 height 840
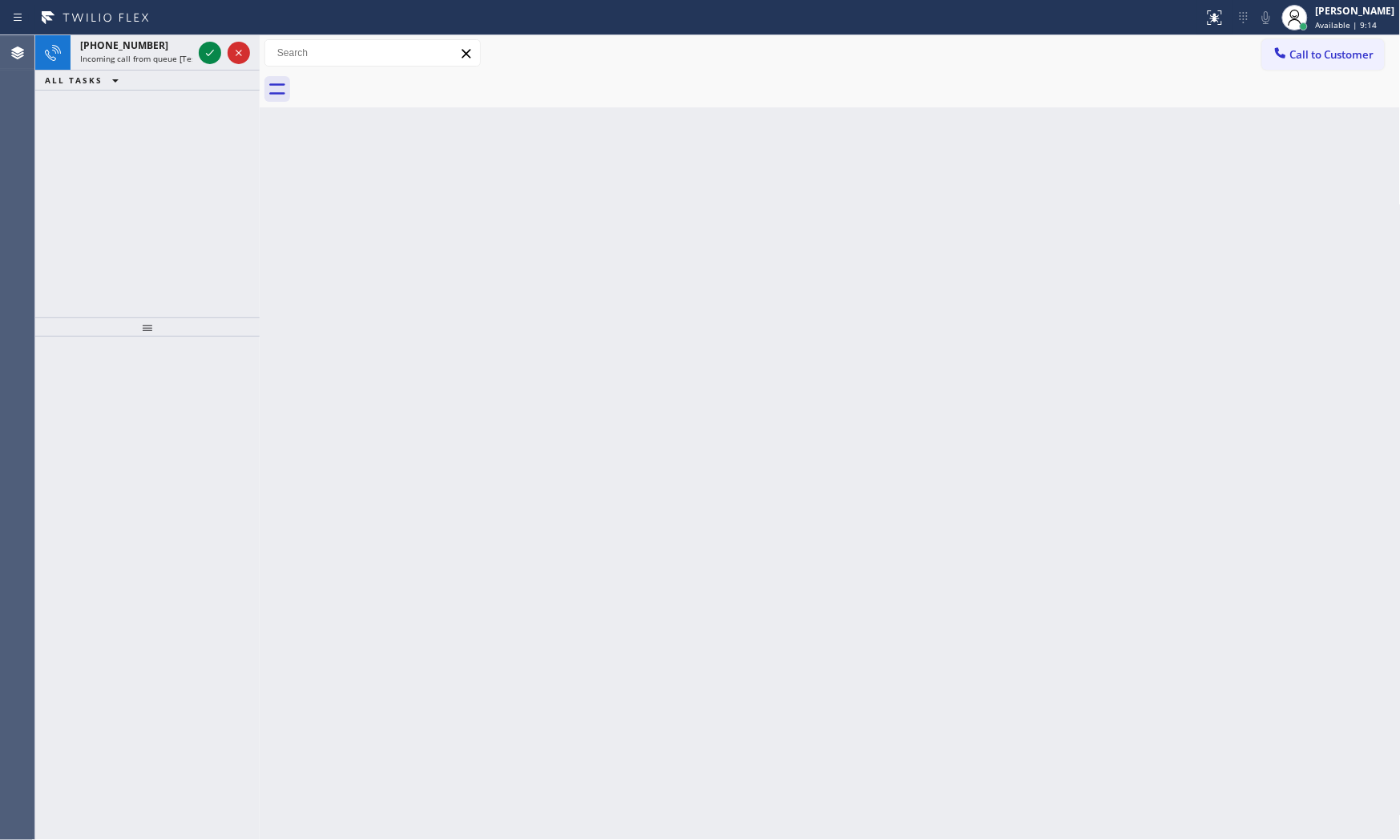
click at [147, 51] on div "[PHONE_NUMBER]" at bounding box center [136, 45] width 112 height 14
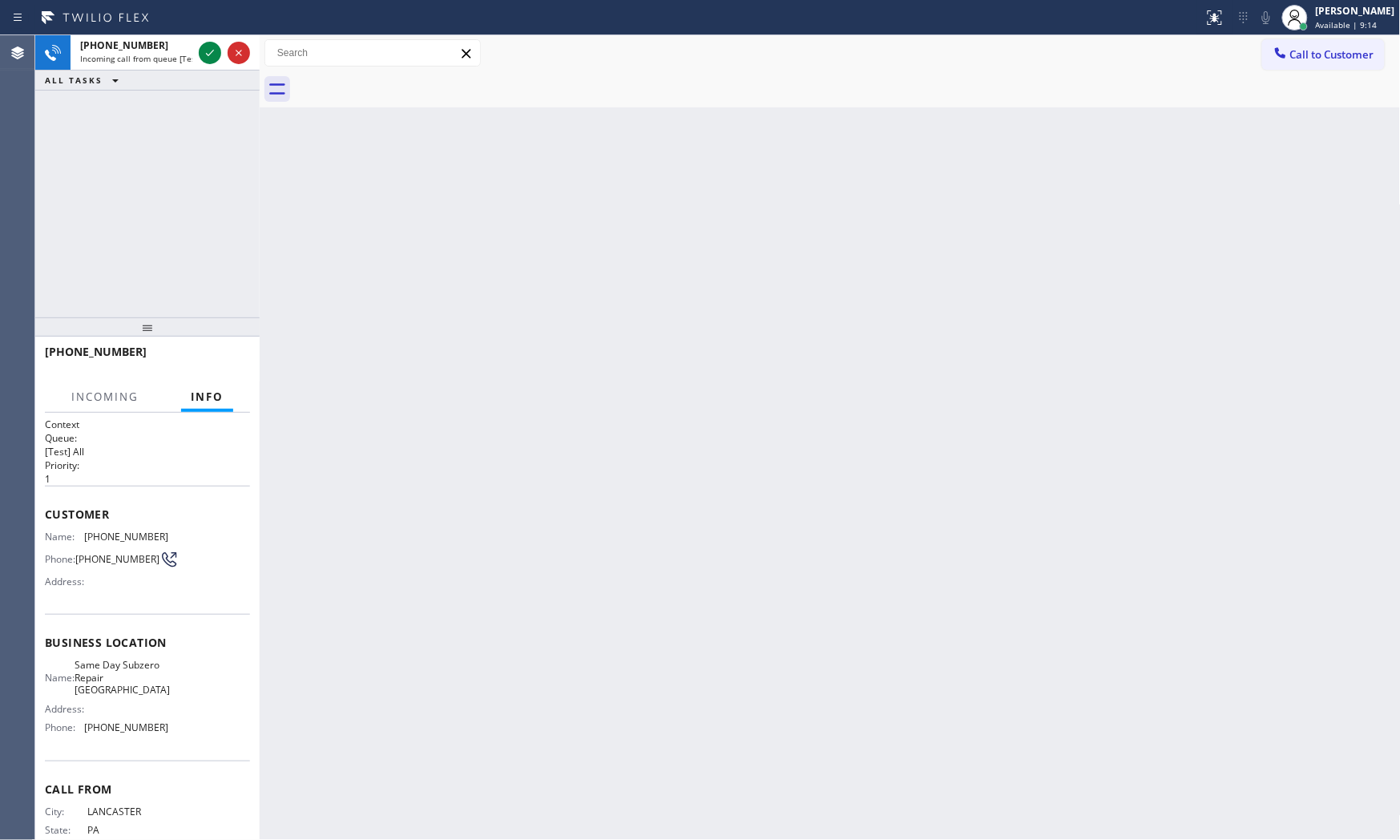
click at [147, 51] on div "[PHONE_NUMBER]" at bounding box center [136, 45] width 112 height 14
click at [207, 55] on icon at bounding box center [210, 53] width 8 height 6
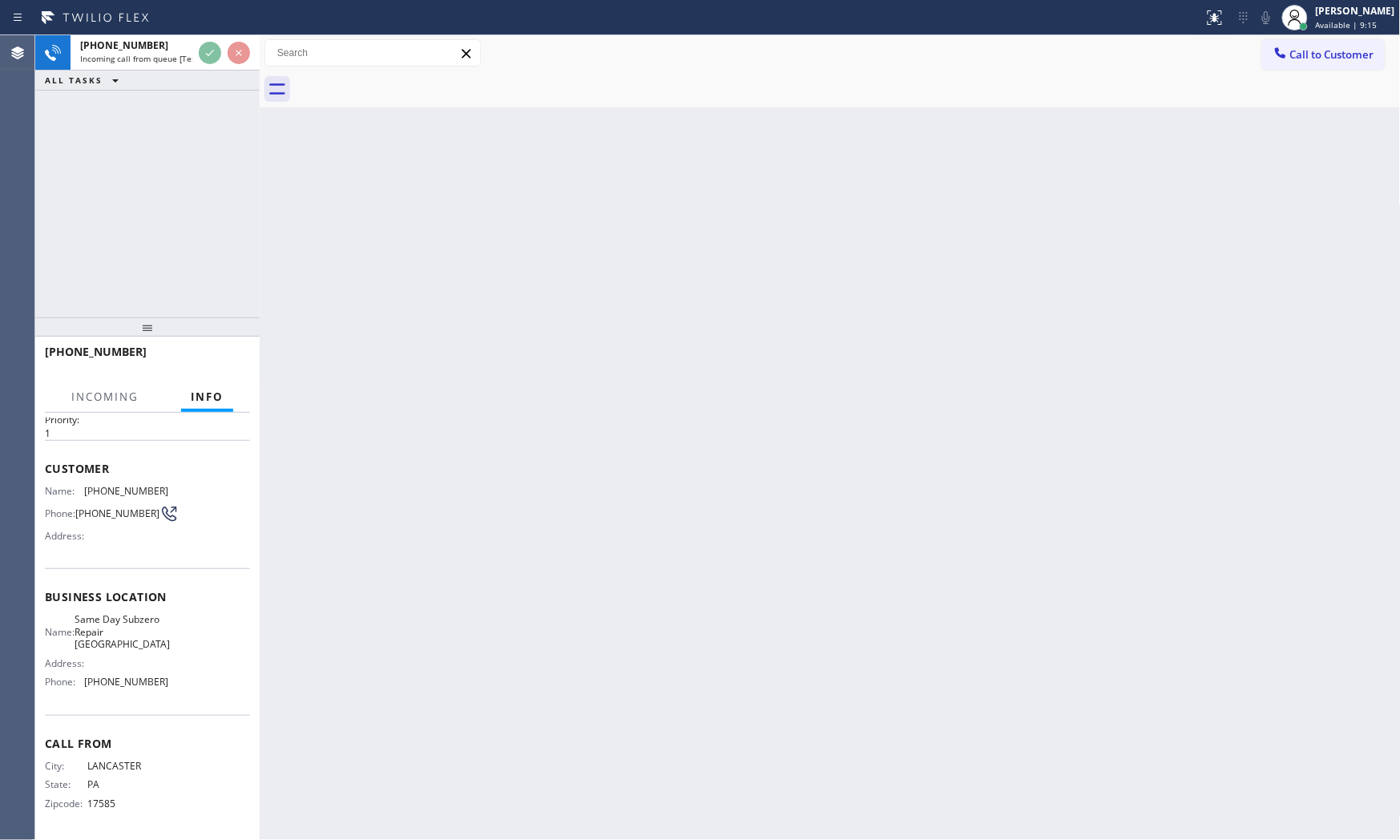
scroll to position [50, 0]
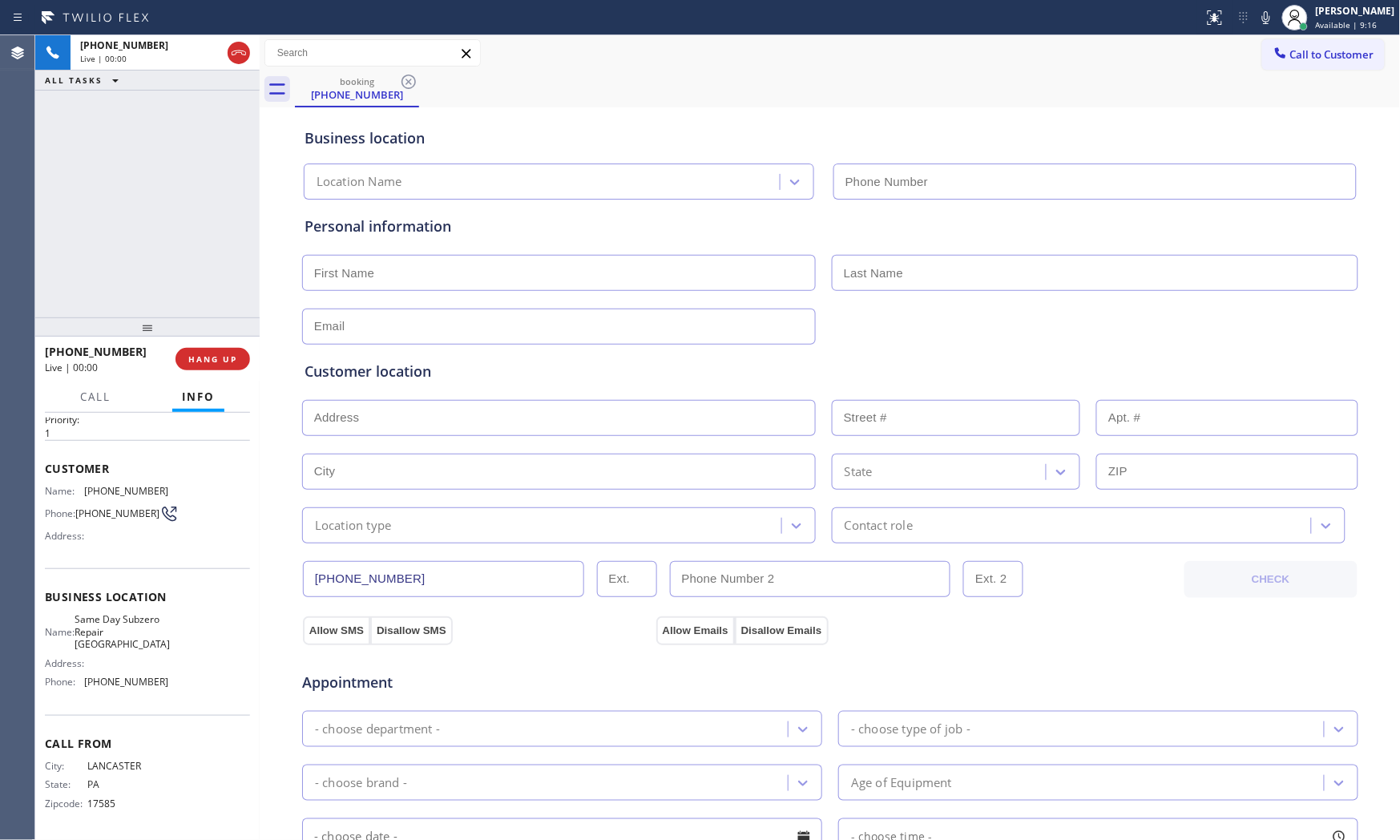
type input "[PHONE_NUMBER]"
click at [1260, 20] on icon at bounding box center [1266, 18] width 19 height 19
click at [1260, 21] on icon at bounding box center [1266, 18] width 19 height 19
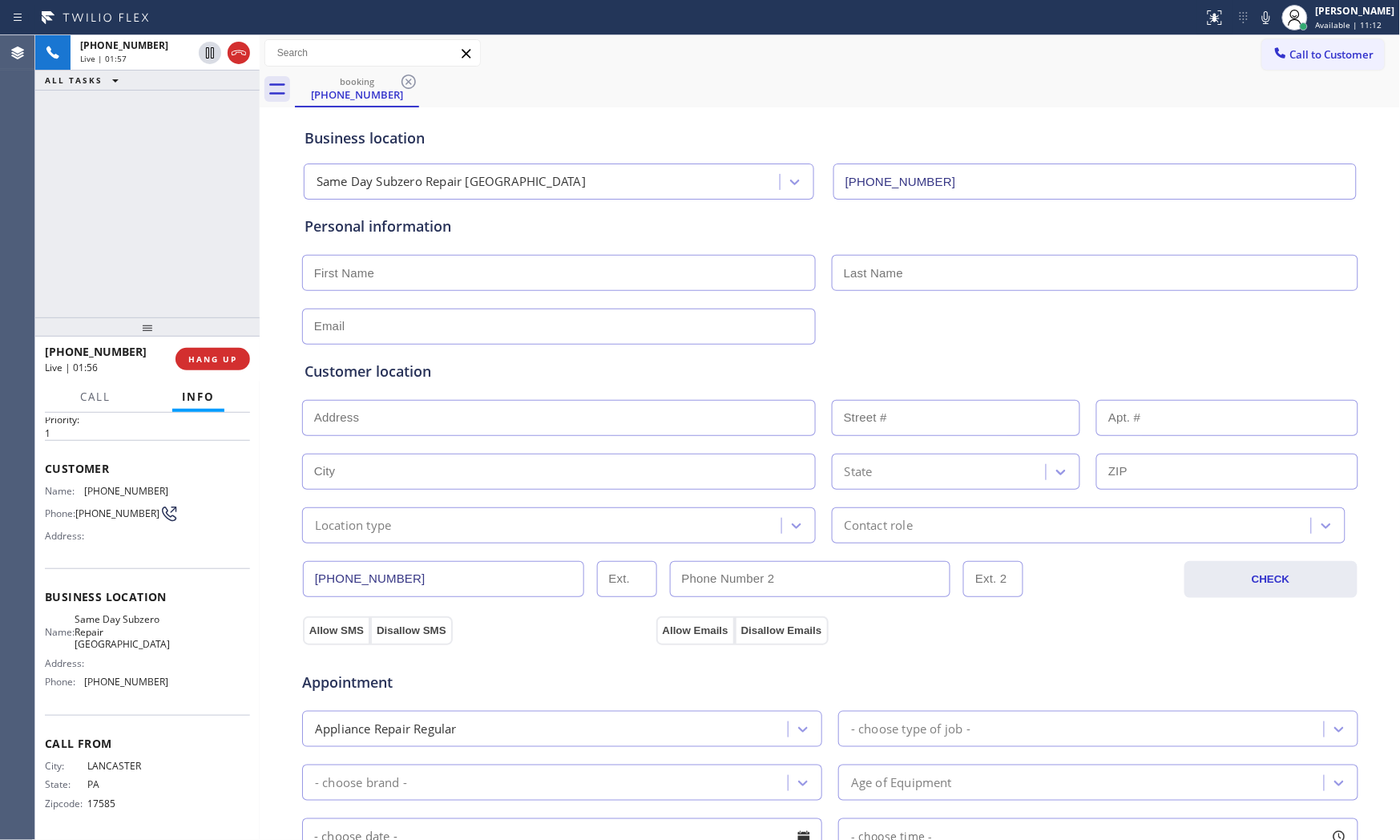
click at [1256, 22] on icon at bounding box center [1266, 18] width 19 height 19
click at [202, 59] on icon at bounding box center [210, 53] width 19 height 19
click at [550, 259] on input "text" at bounding box center [559, 273] width 513 height 36
paste input "[PERSON_NAME]"
type input "[PERSON_NAME]"
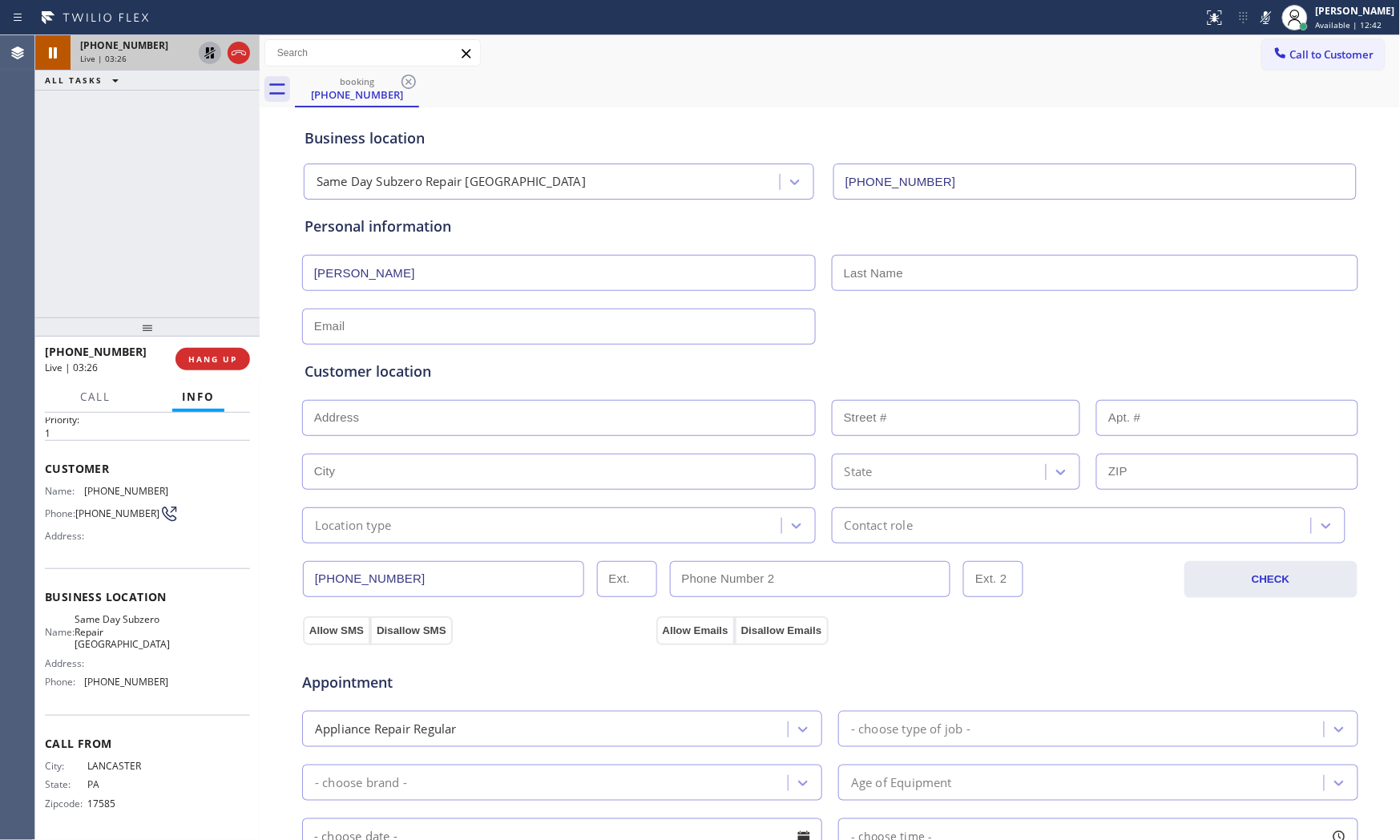
click at [994, 261] on input "text" at bounding box center [1095, 273] width 526 height 36
paste input "[PERSON_NAME]"
type input "[PERSON_NAME]"
click at [589, 335] on input "text" at bounding box center [559, 327] width 513 height 36
type input "[EMAIL_ADDRESS][DOMAIN_NAME]"
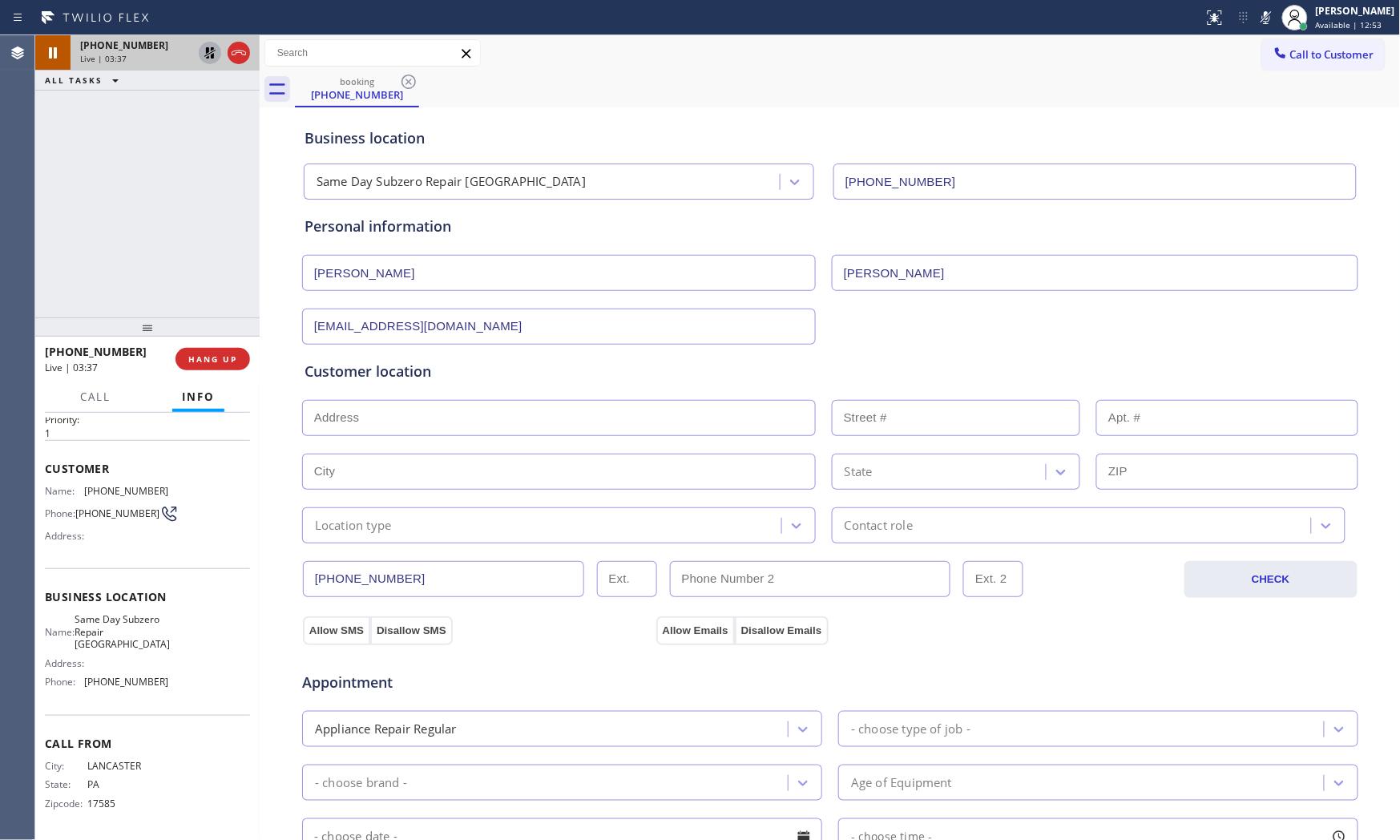
paste input "[GEOGRAPHIC_DATA], [GEOGRAPHIC_DATA] 17527"
type input "[GEOGRAPHIC_DATA], [GEOGRAPHIC_DATA] 17527, [GEOGRAPHIC_DATA]"
drag, startPoint x: 414, startPoint y: 445, endPoint x: 407, endPoint y: 462, distance: 18.4
type input "Gap"
type input "17527"
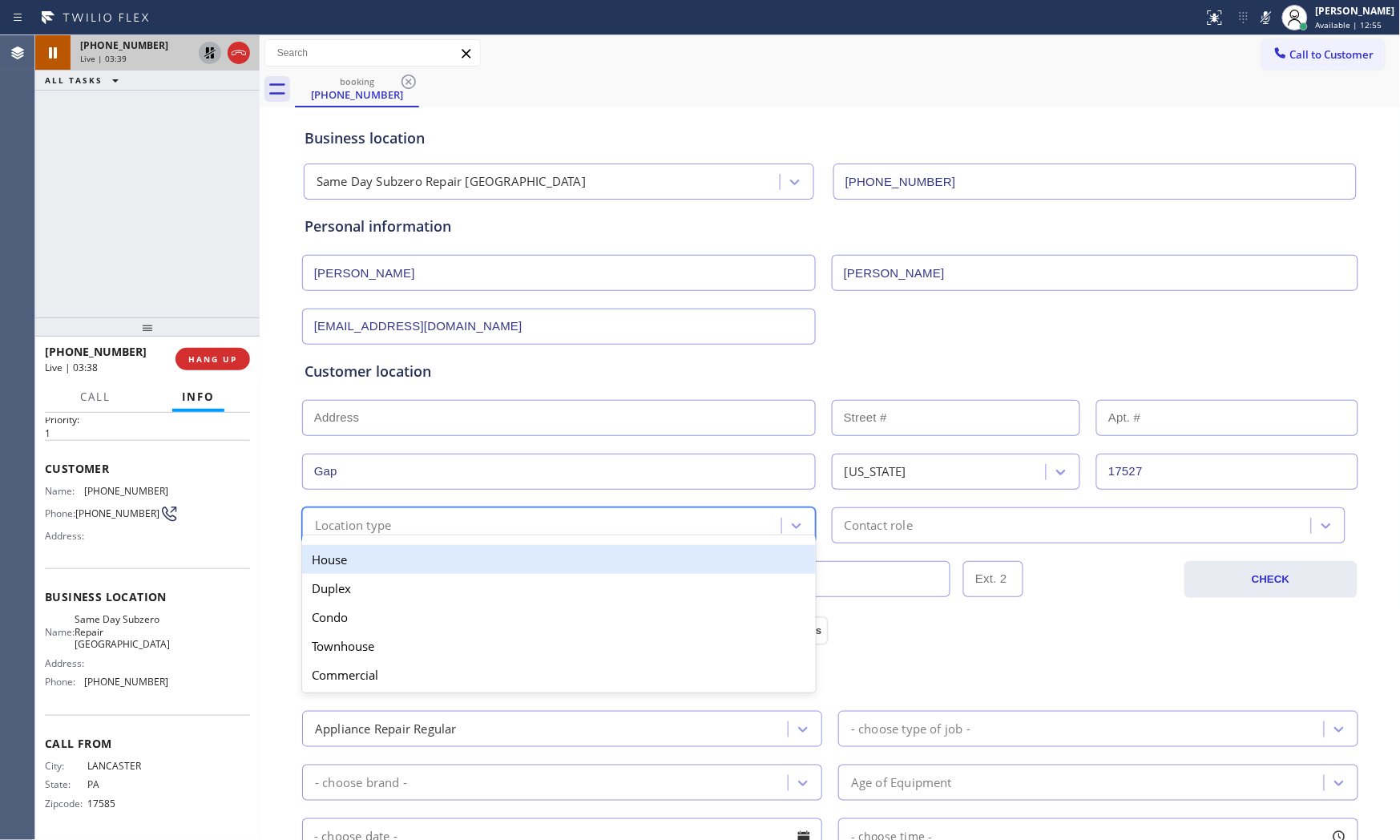
click at [389, 532] on div "Location type" at bounding box center [544, 525] width 474 height 28
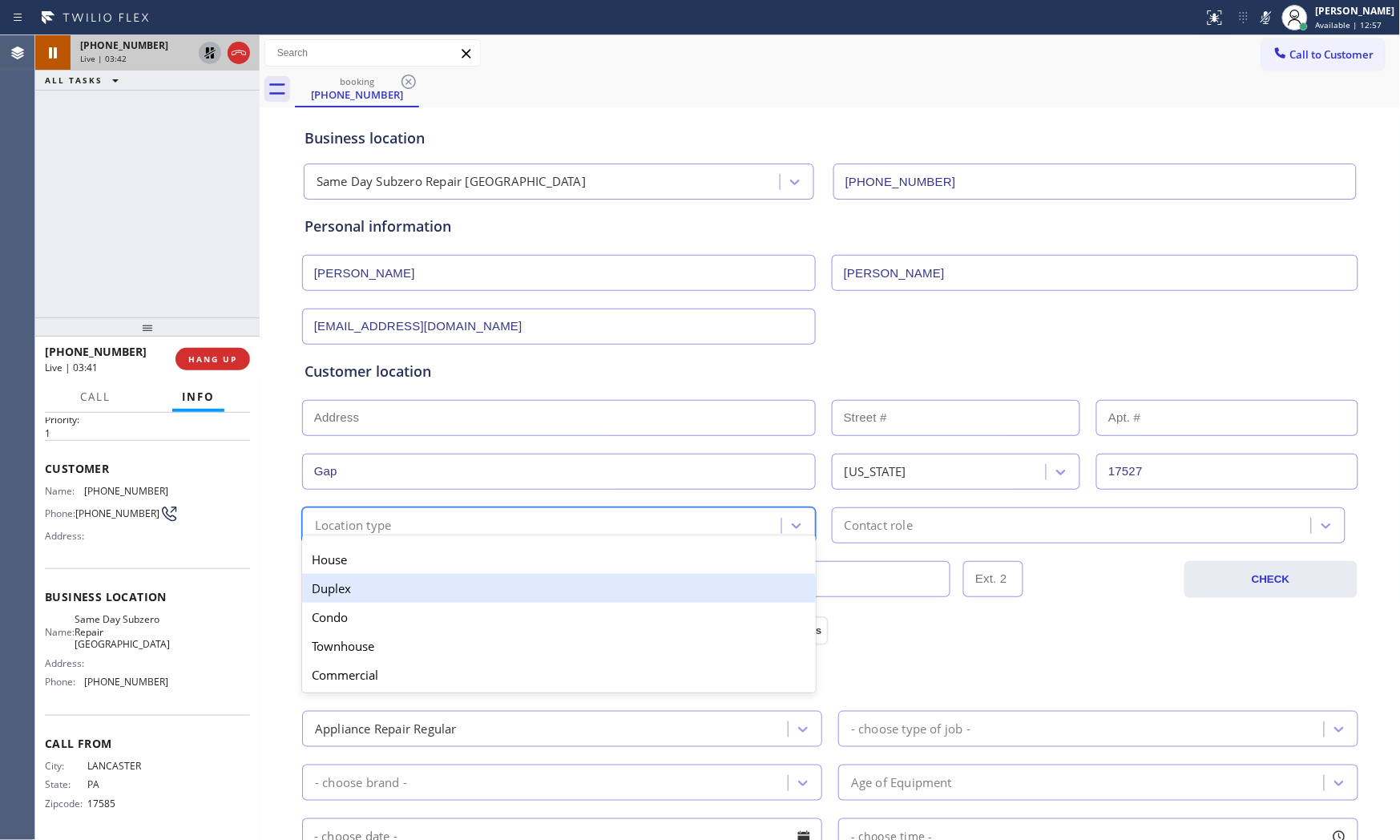
click at [363, 595] on div "Duplex" at bounding box center [559, 588] width 513 height 29
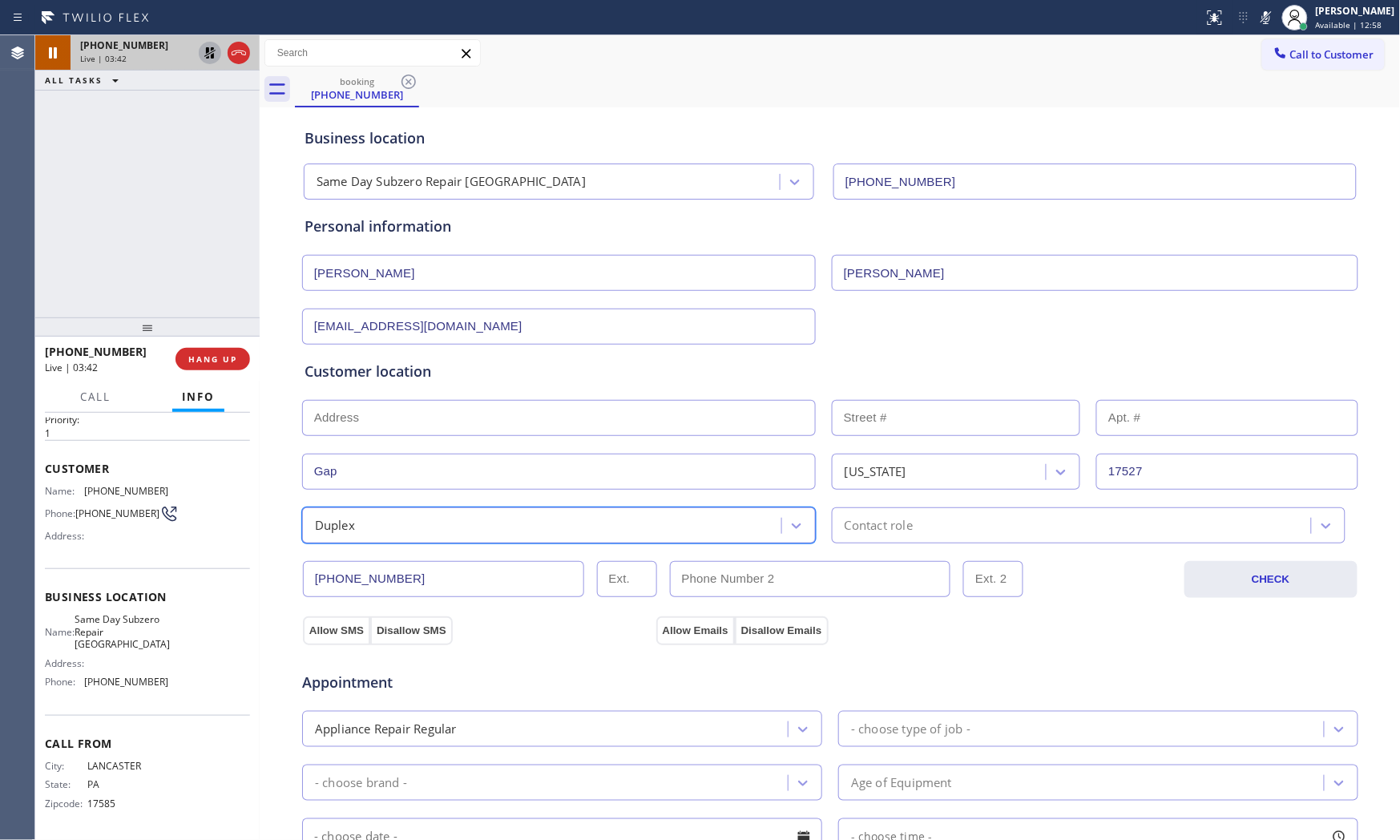
click at [915, 517] on div "Contact role" at bounding box center [1073, 525] width 474 height 28
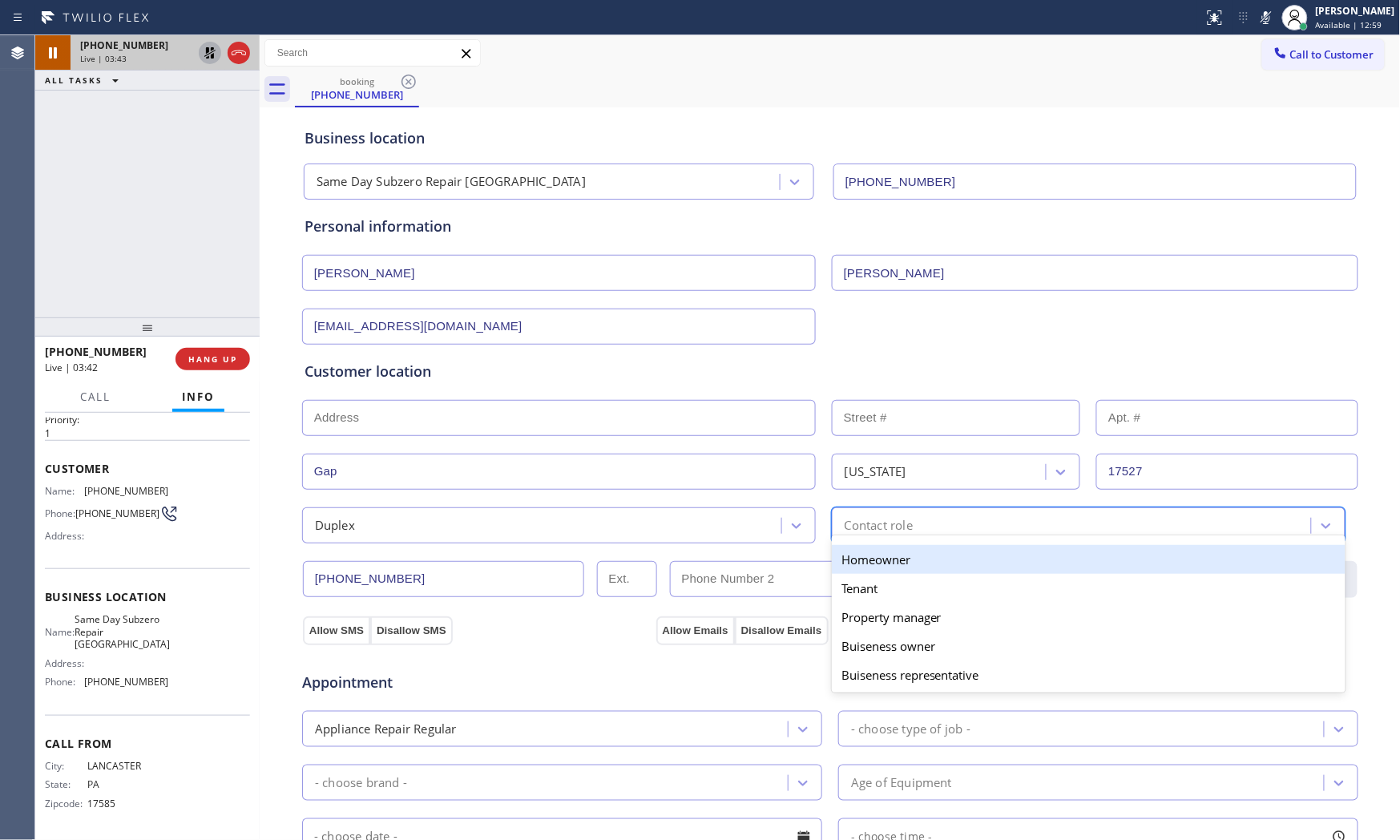
drag, startPoint x: 878, startPoint y: 554, endPoint x: 803, endPoint y: 562, distance: 75.4
click at [877, 554] on div "Homeowner" at bounding box center [1089, 559] width 513 height 29
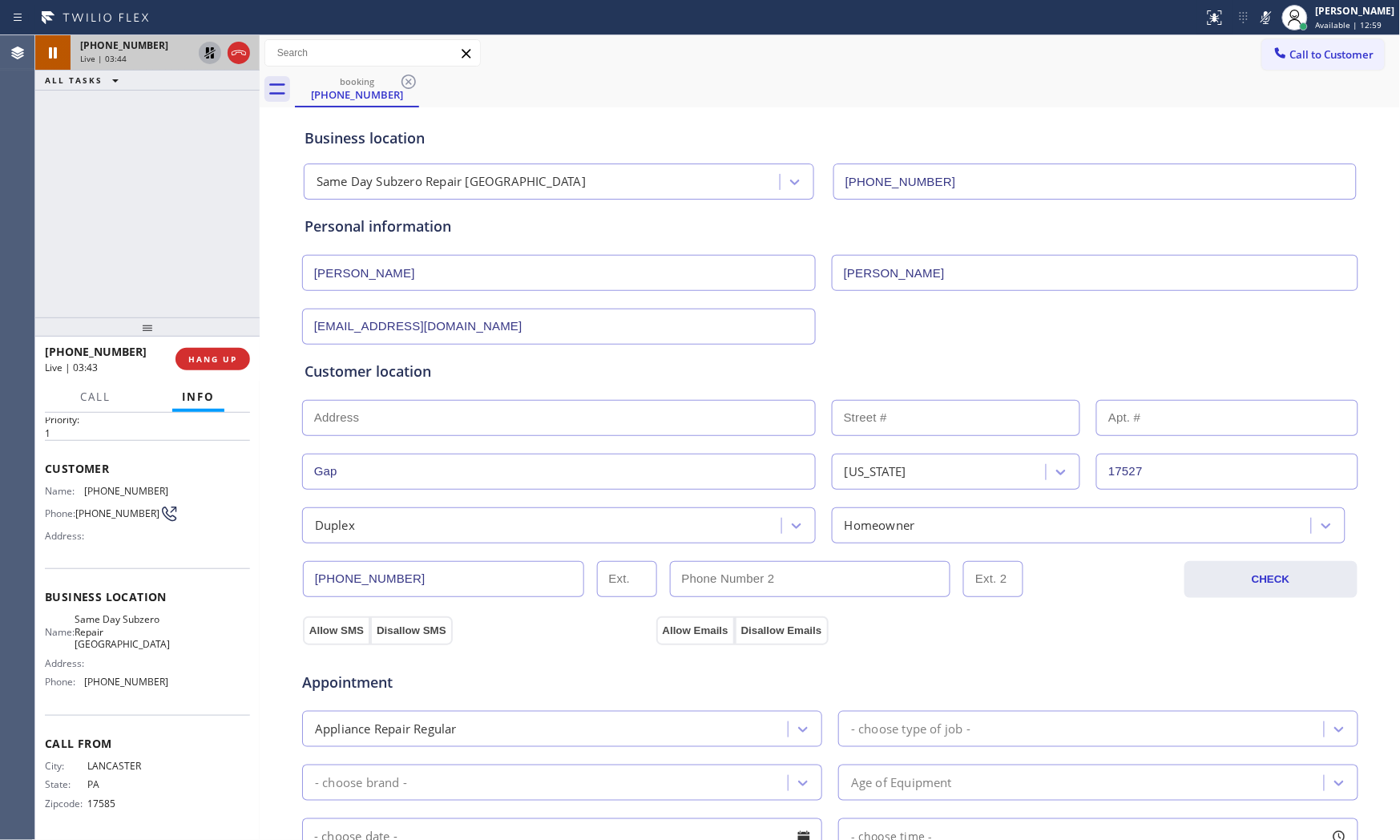
click at [301, 615] on div "Allow SMS Disallow SMS" at bounding box center [477, 630] width 354 height 29
drag, startPoint x: 322, startPoint y: 633, endPoint x: 562, endPoint y: 625, distance: 240.1
click at [323, 633] on button "Allow SMS" at bounding box center [337, 631] width 67 height 29
click at [712, 618] on button "Allow Emails" at bounding box center [696, 631] width 79 height 29
click at [925, 720] on div "- choose type of job -" at bounding box center [1083, 728] width 481 height 28
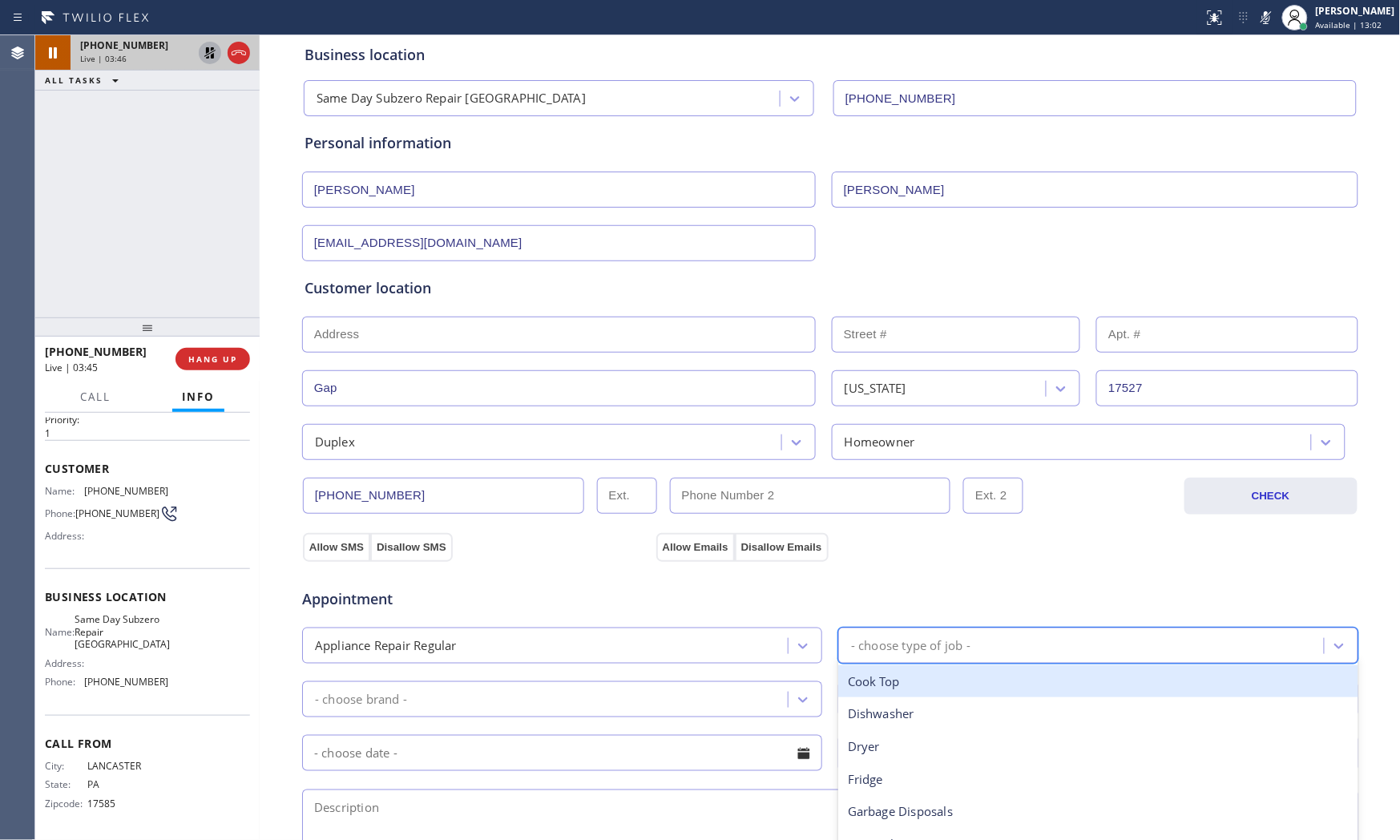
scroll to position [89, 0]
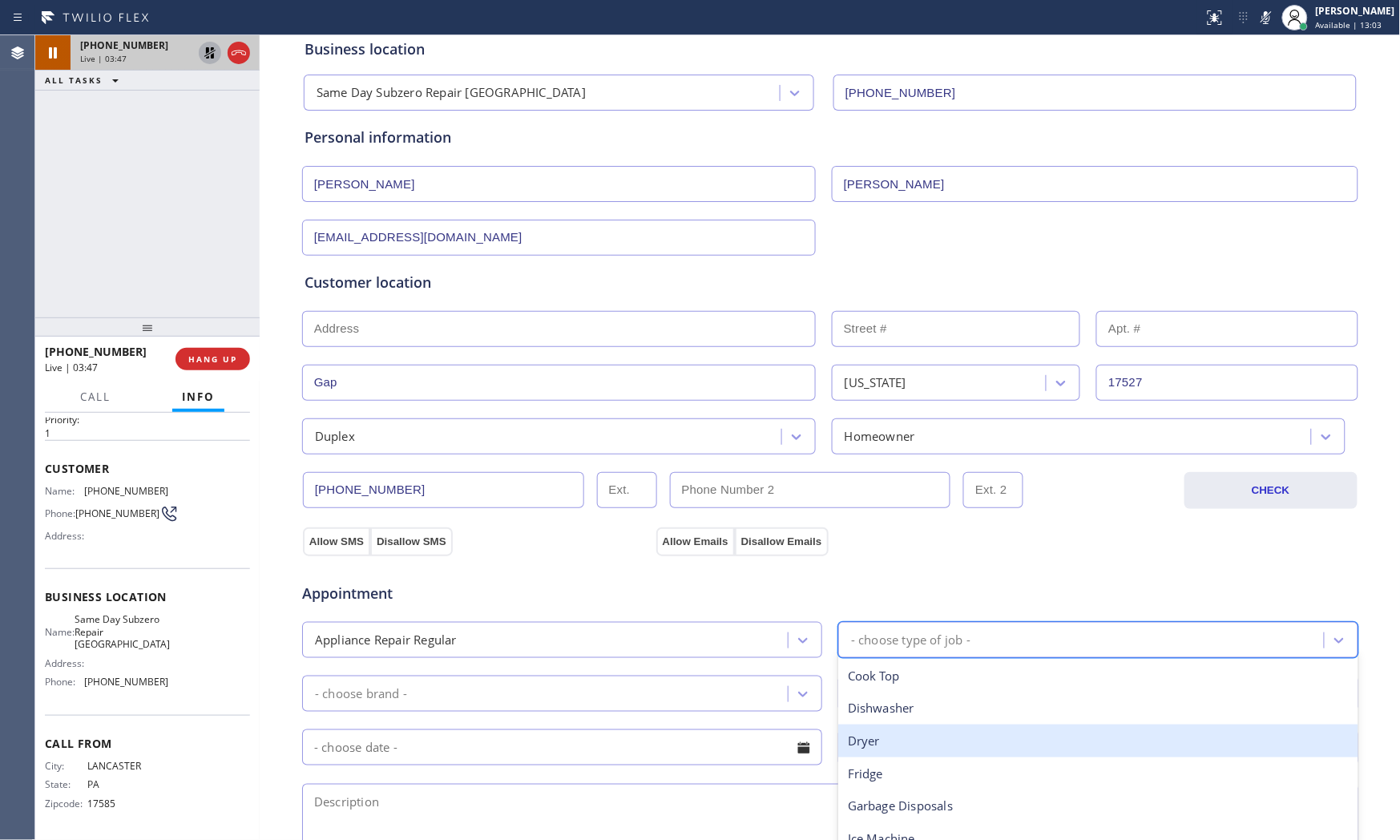
click at [904, 732] on div "Dryer" at bounding box center [1098, 741] width 520 height 33
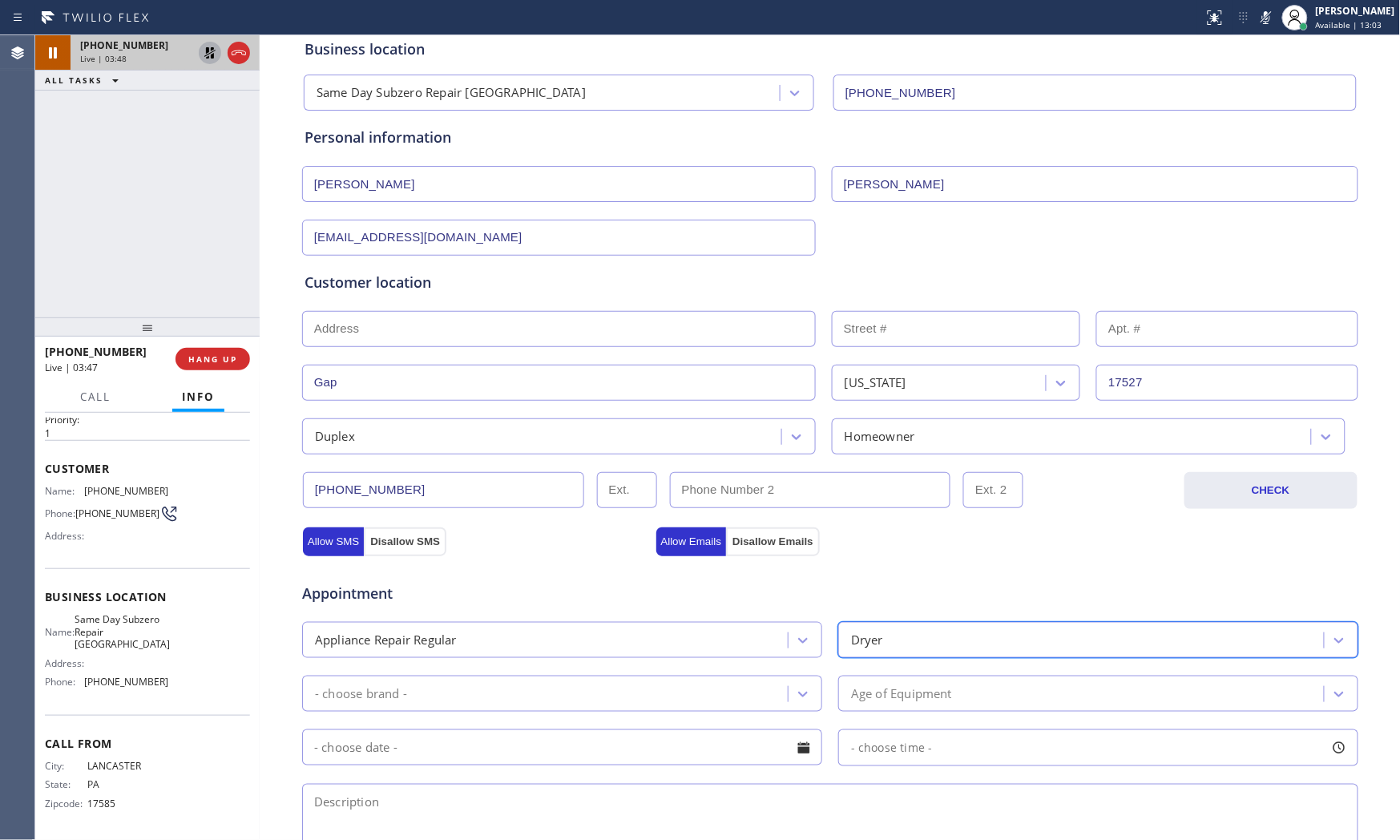
click at [590, 709] on div "- choose brand -" at bounding box center [562, 693] width 520 height 36
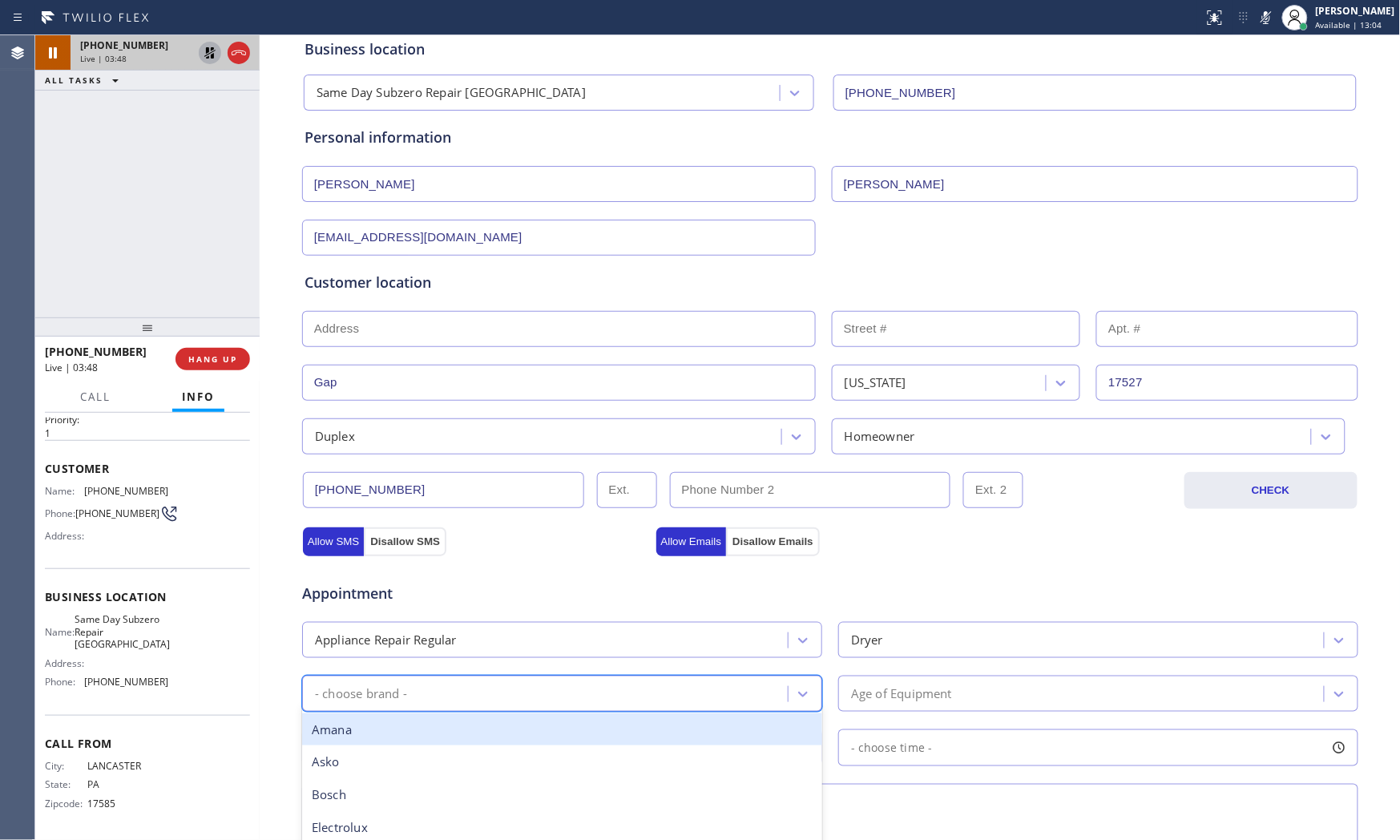
type input "w"
drag, startPoint x: 434, startPoint y: 727, endPoint x: 729, endPoint y: 701, distance: 296.1
click at [437, 726] on div "Whirpool" at bounding box center [562, 729] width 520 height 33
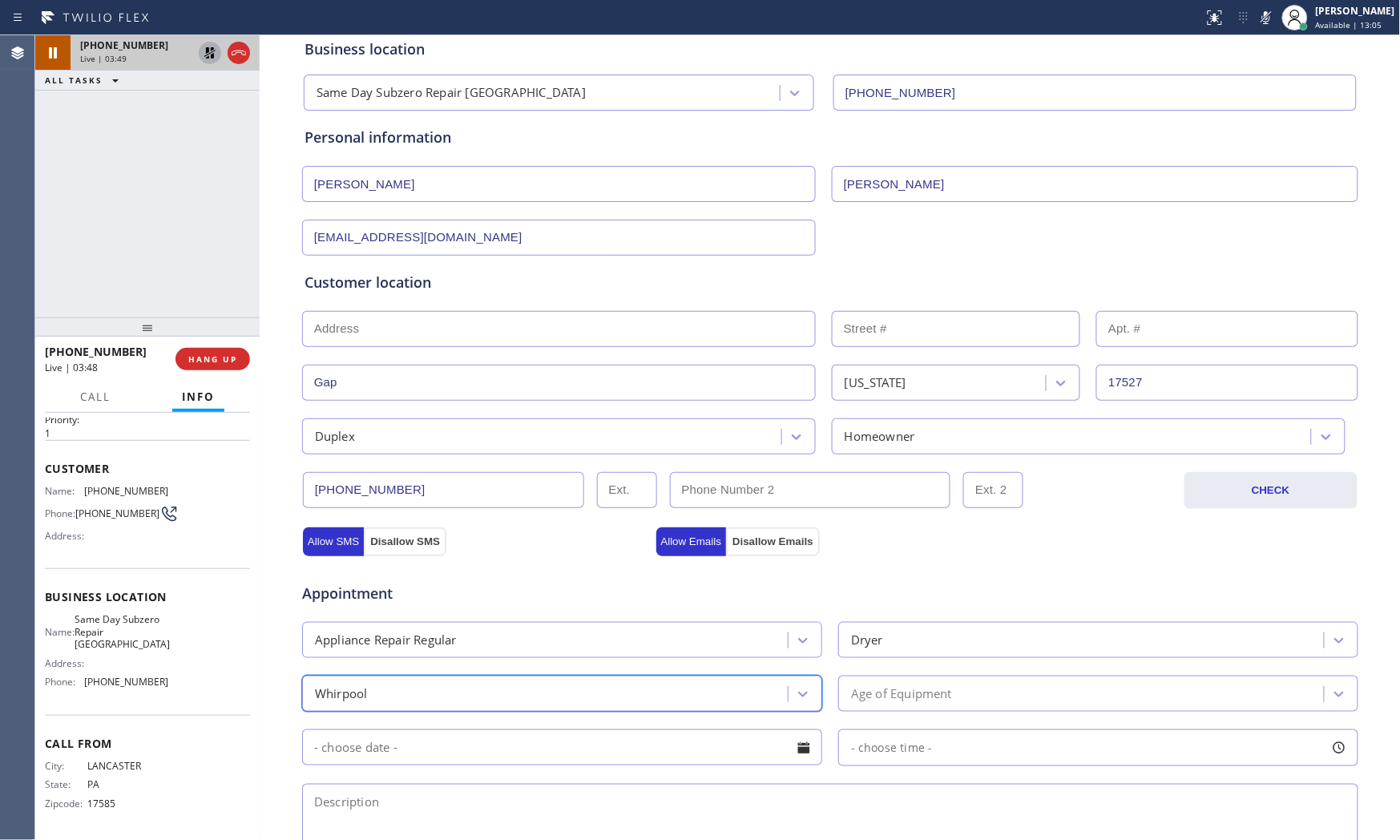
click at [910, 688] on div "Age of Equipment" at bounding box center [902, 693] width 101 height 18
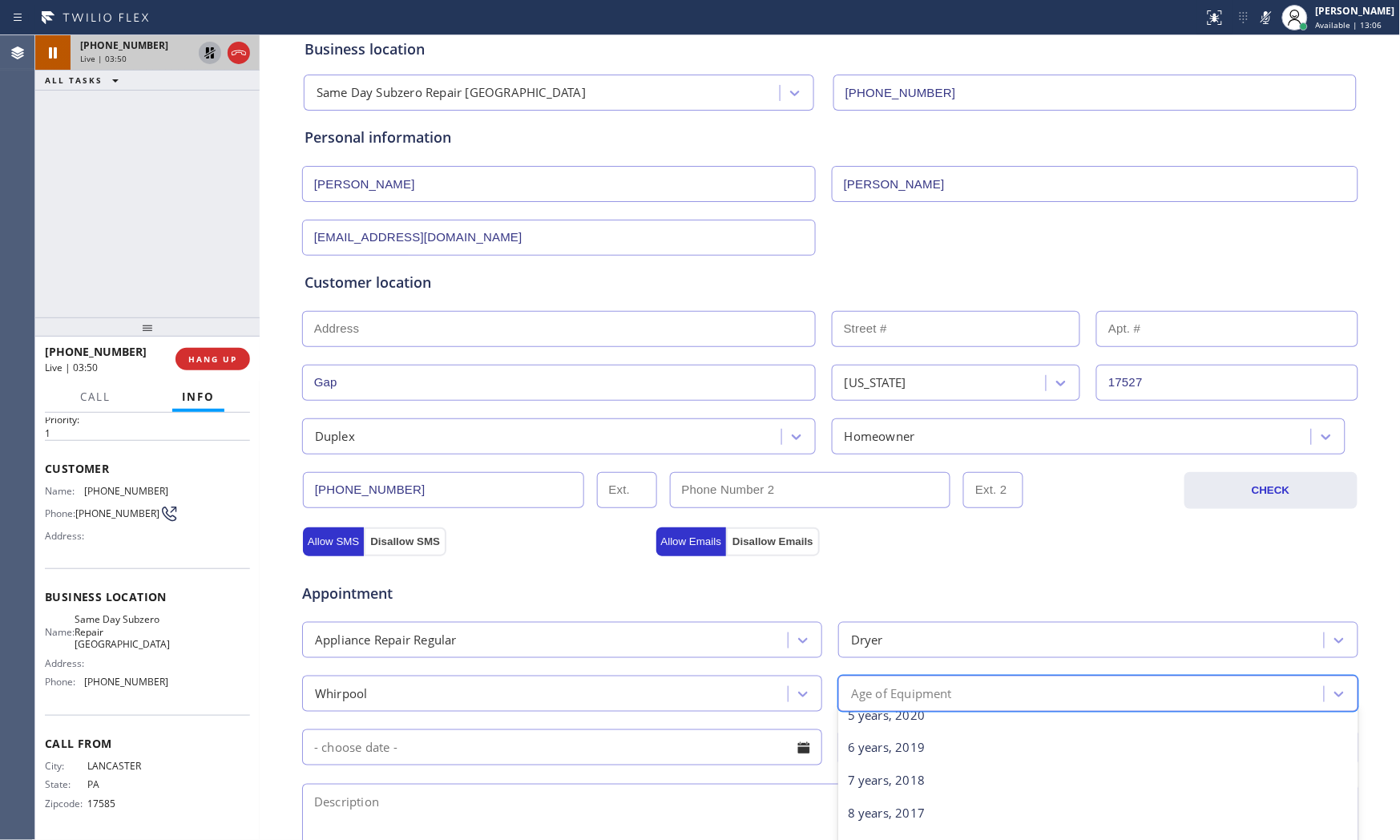
scroll to position [178, 0]
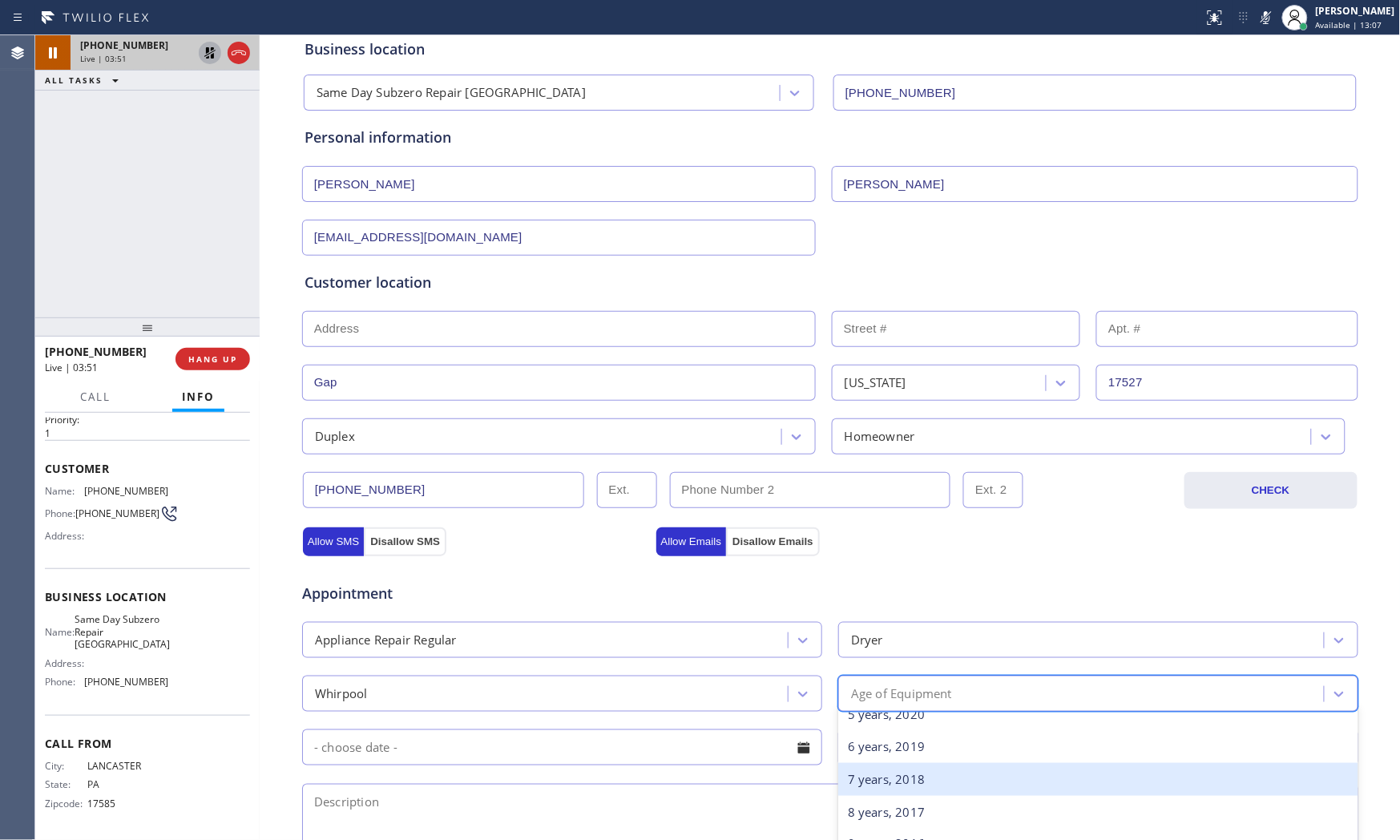
drag, startPoint x: 916, startPoint y: 773, endPoint x: 899, endPoint y: 773, distance: 17.0
click at [915, 756] on div "7 years, 2018" at bounding box center [1098, 779] width 520 height 33
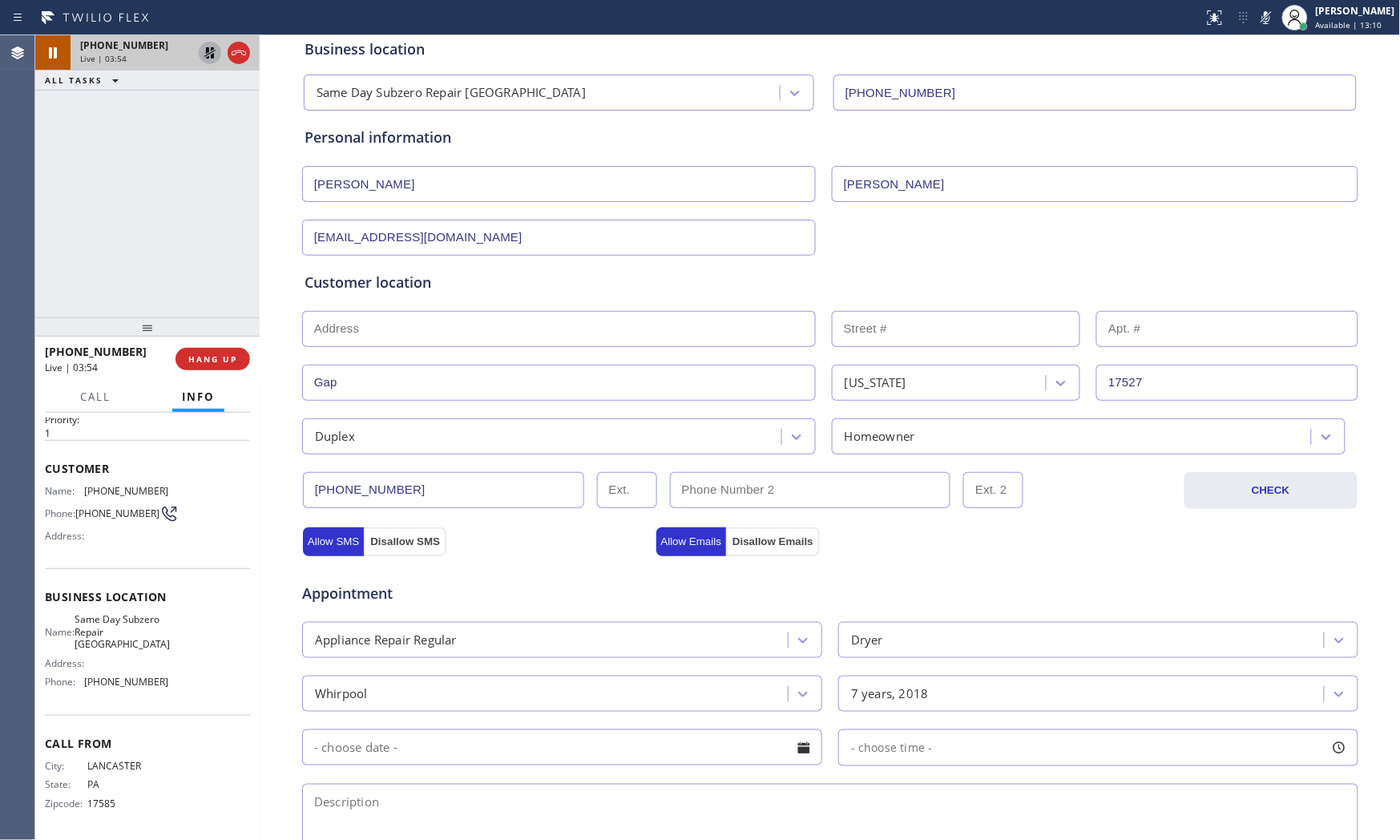
click at [471, 756] on textarea at bounding box center [830, 822] width 1057 height 76
paste textarea "Whripool | dryerSBS | wont heat up and the timer stuck and wont countdown | 201…"
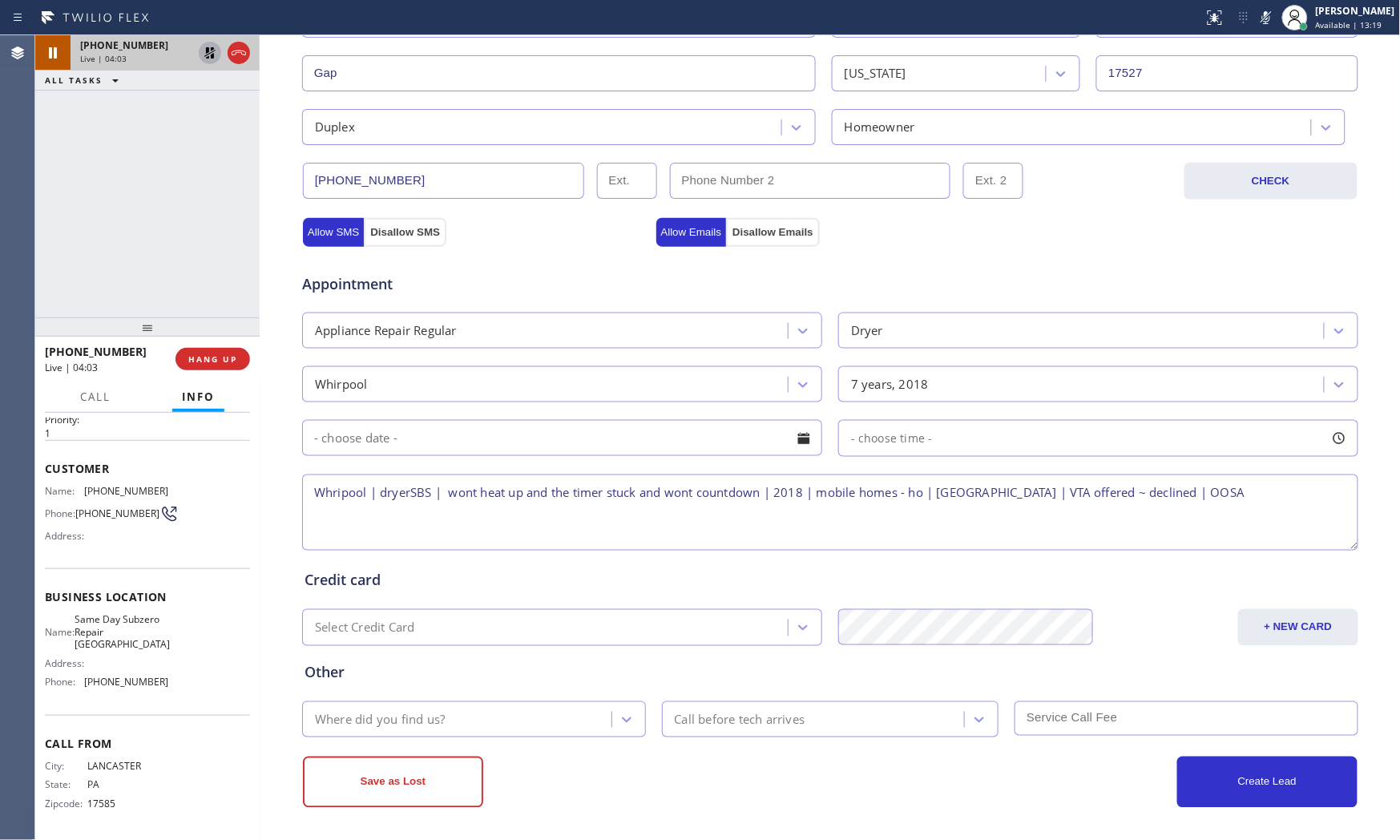
scroll to position [401, 0]
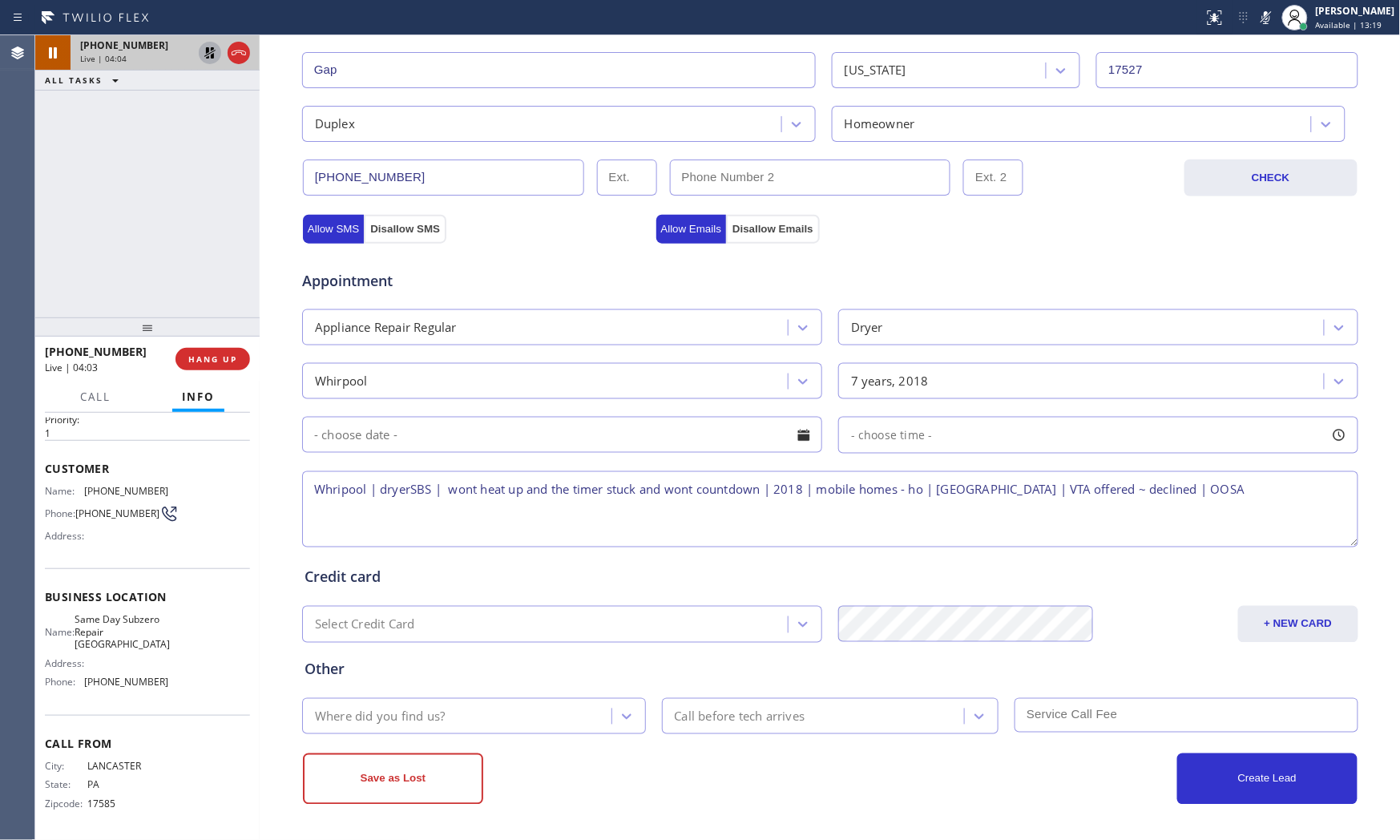
type textarea "Whripool | dryerSBS | wont heat up and the timer stuck and wont countdown | 201…"
click at [515, 712] on div "Where did you find us?" at bounding box center [460, 716] width 305 height 28
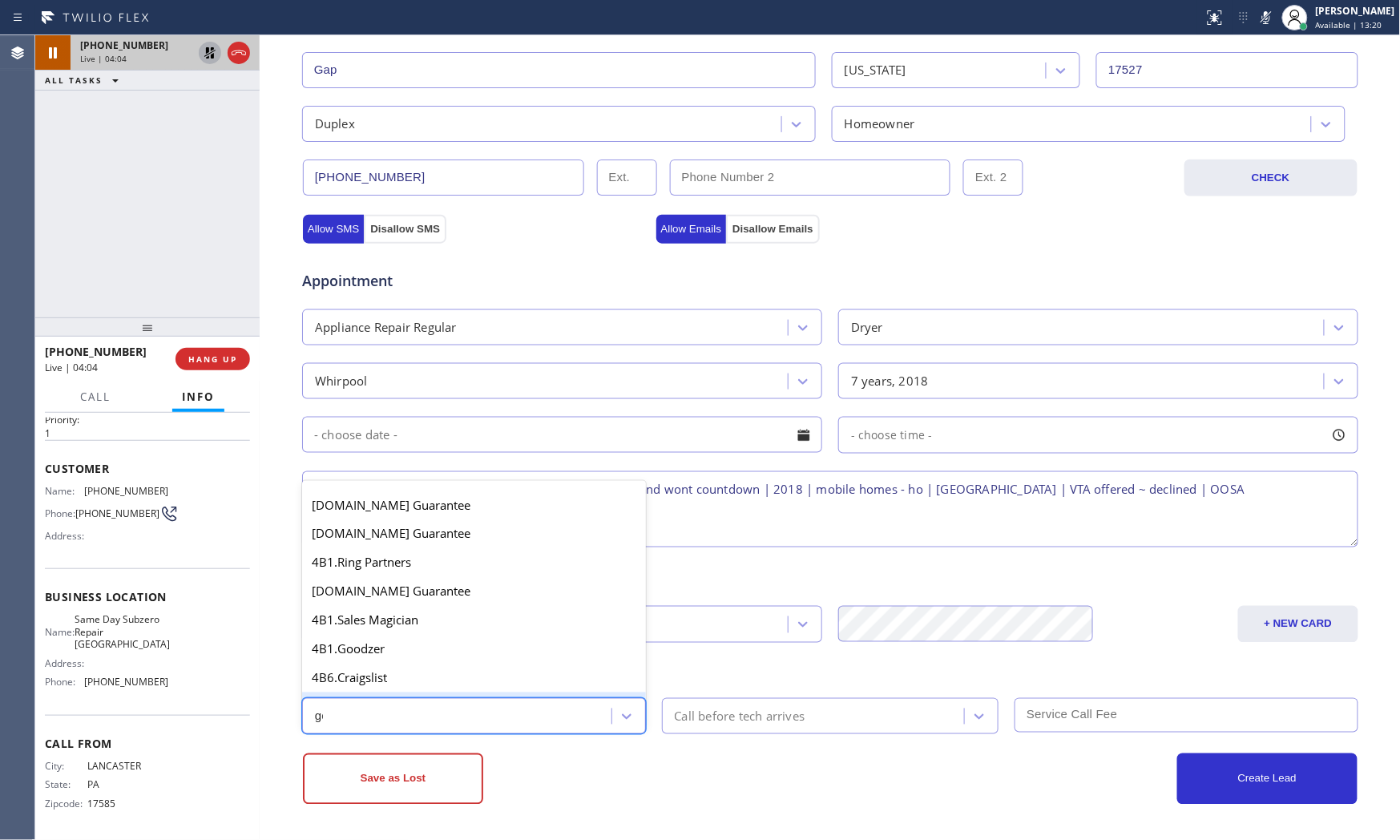
type input "goo"
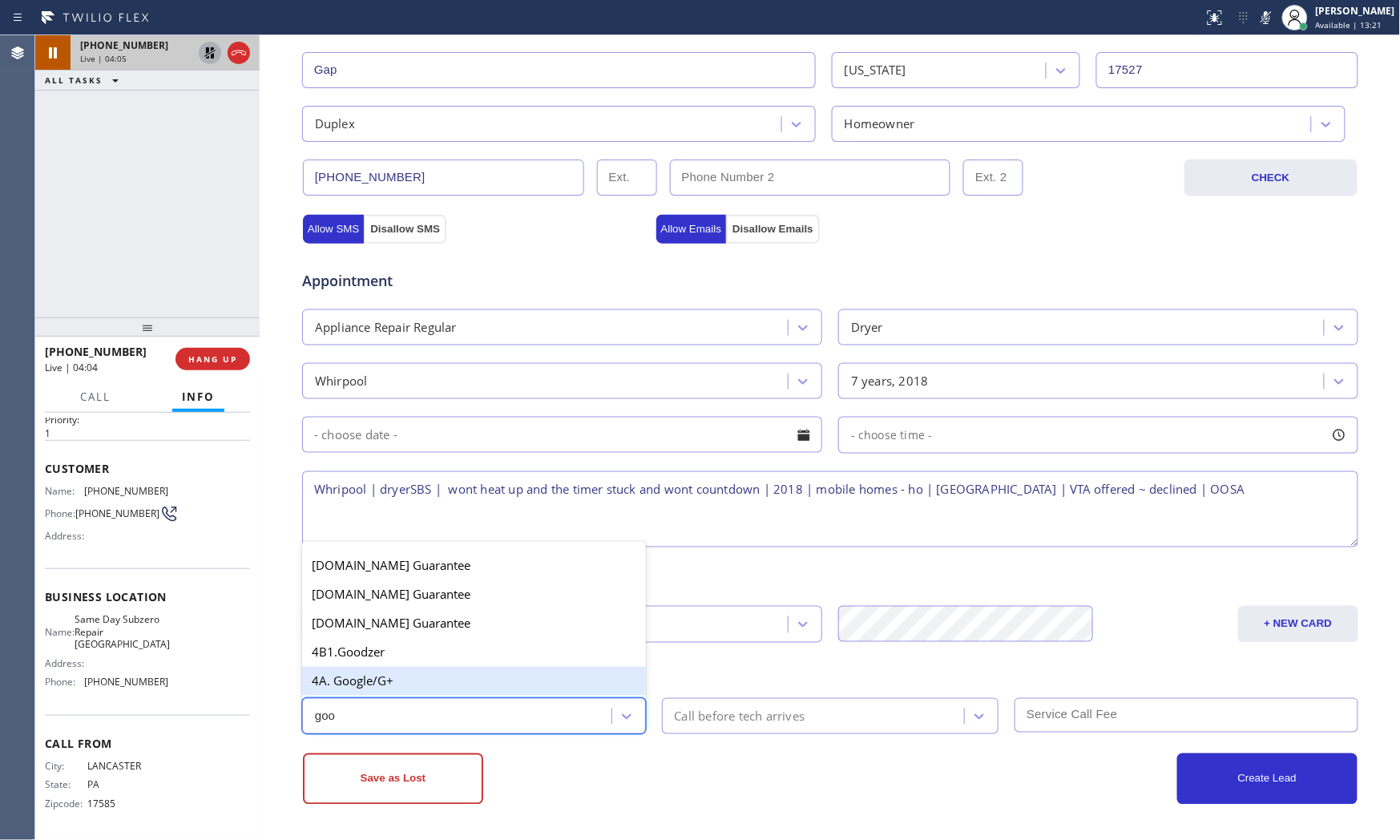
click at [499, 681] on div "4A. Google/G+" at bounding box center [474, 681] width 344 height 29
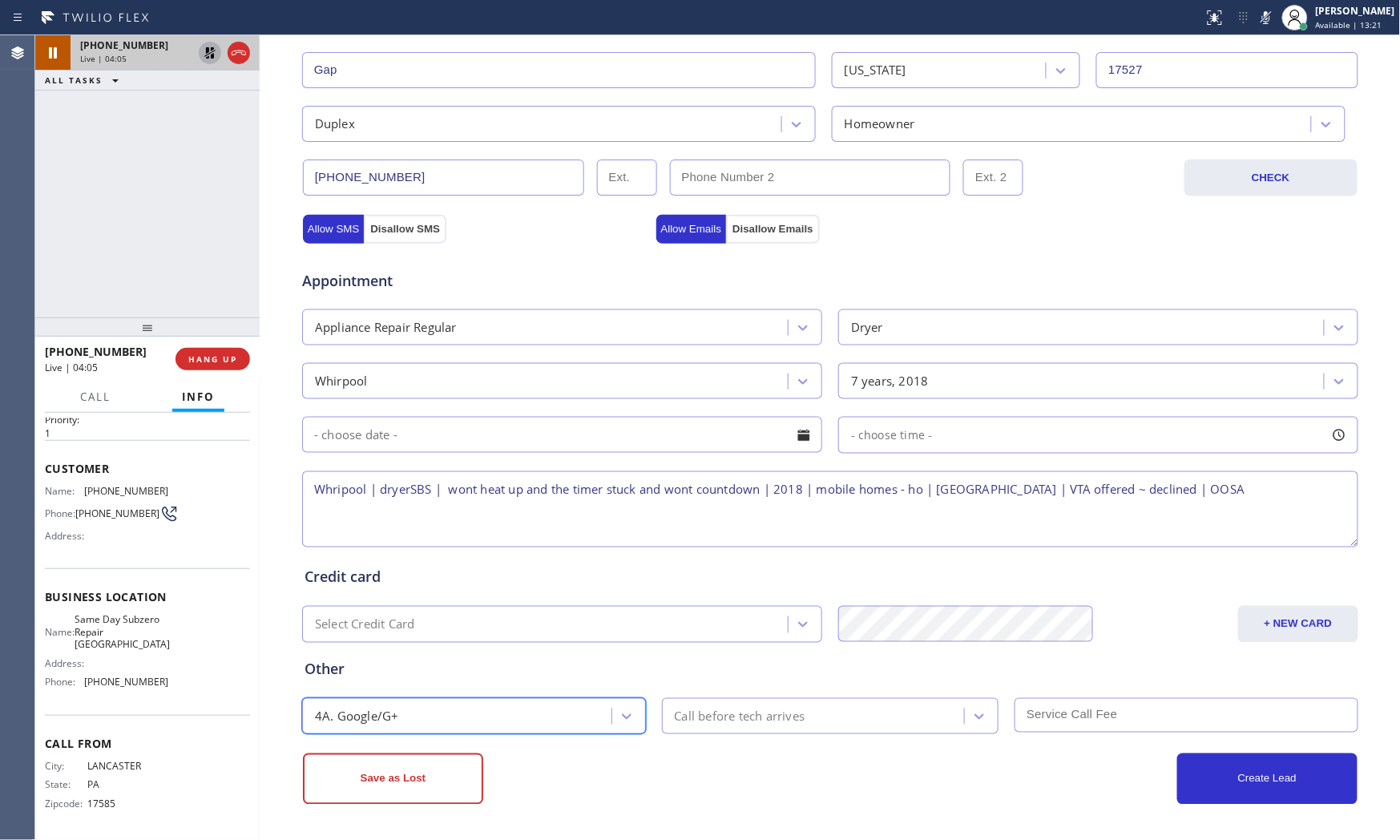
click at [717, 756] on div "Save as Lost" at bounding box center [566, 779] width 527 height 51
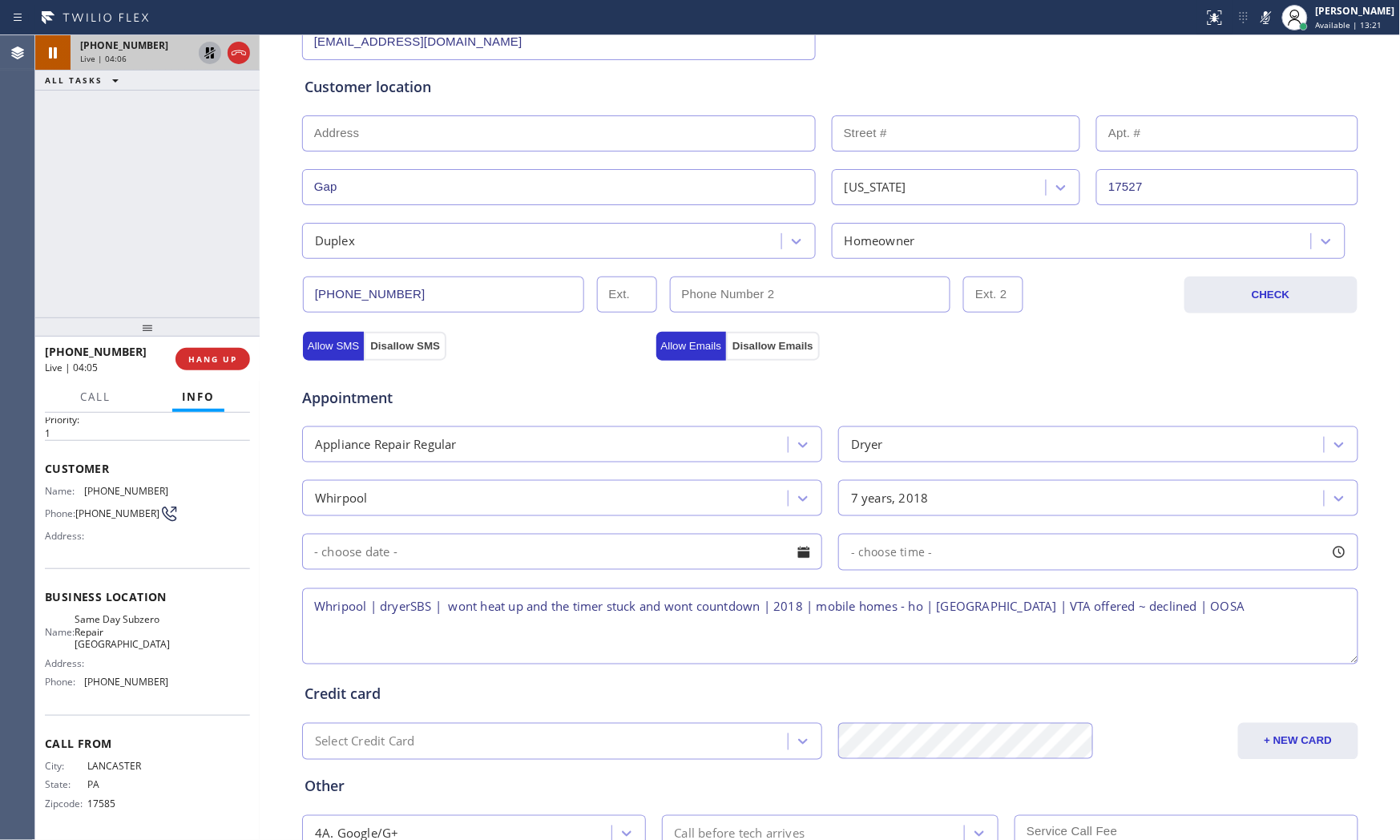
scroll to position [0, 0]
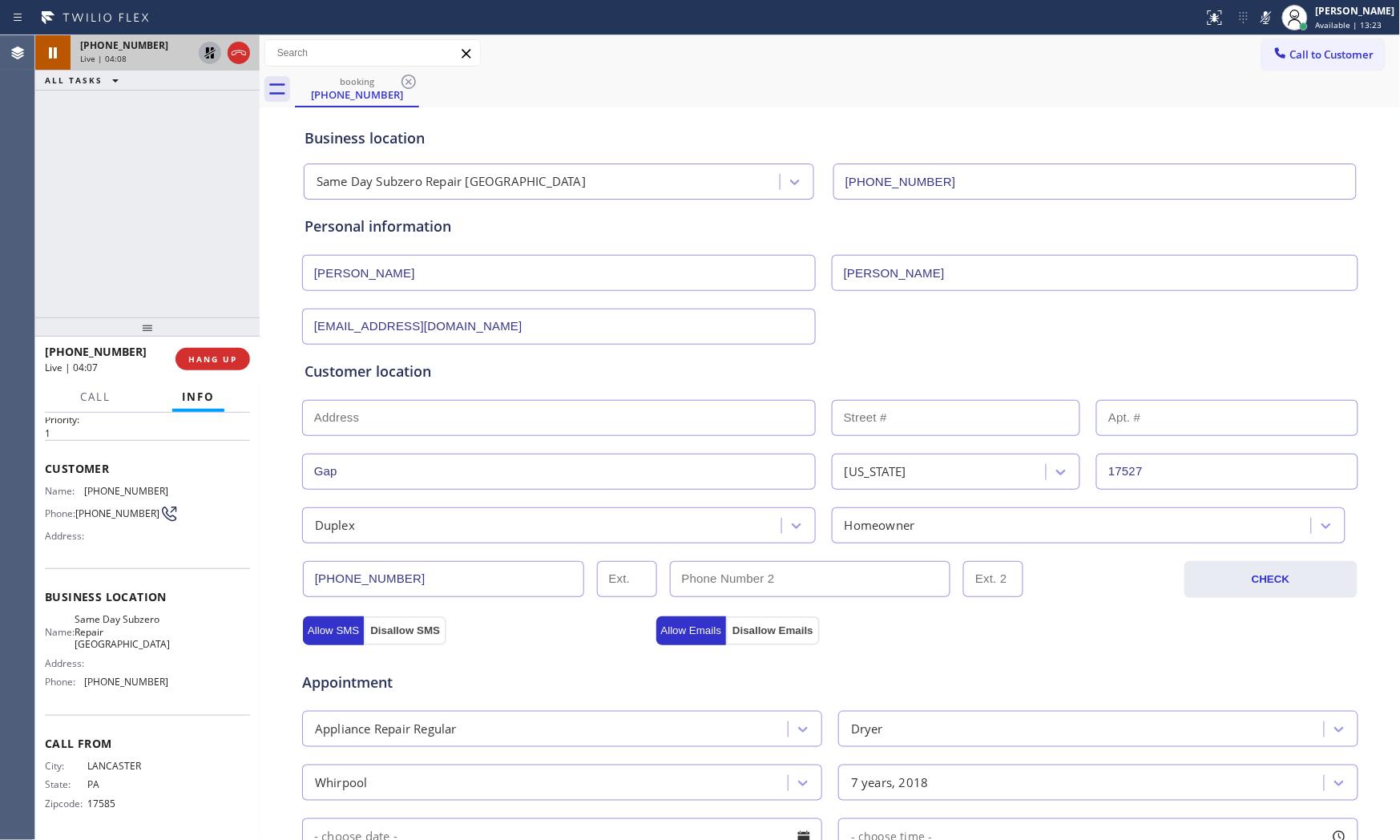
click at [1260, 18] on icon at bounding box center [1266, 18] width 19 height 19
click at [203, 47] on icon at bounding box center [210, 53] width 19 height 19
click at [187, 196] on div "[PHONE_NUMBER] Live | 04:17 ALL TASKS ALL TASKS ACTIVE TASKS TASKS IN WRAP UP" at bounding box center [148, 177] width 225 height 282
click at [1260, 18] on icon at bounding box center [1266, 18] width 19 height 19
click at [1260, 17] on icon at bounding box center [1266, 18] width 19 height 19
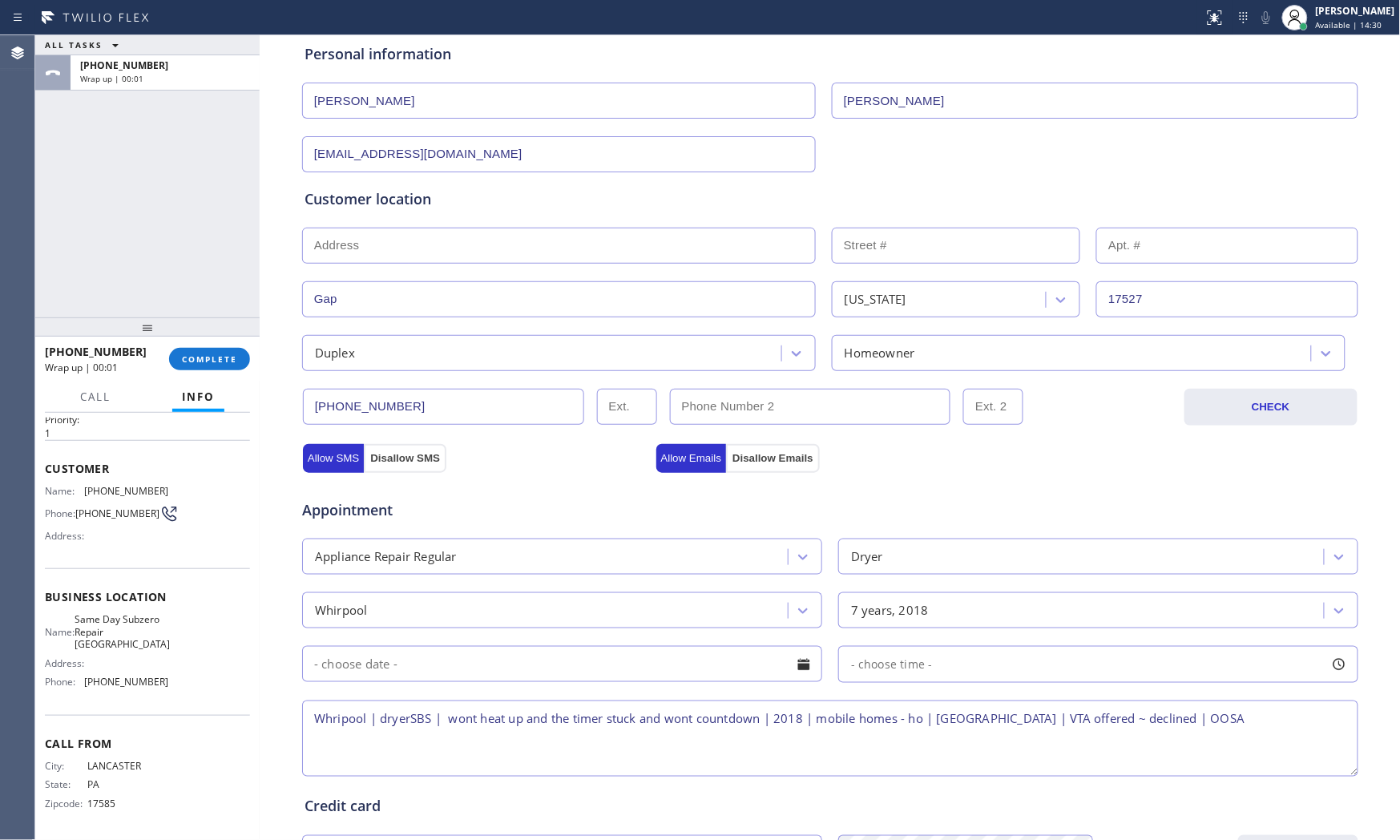
scroll to position [401, 0]
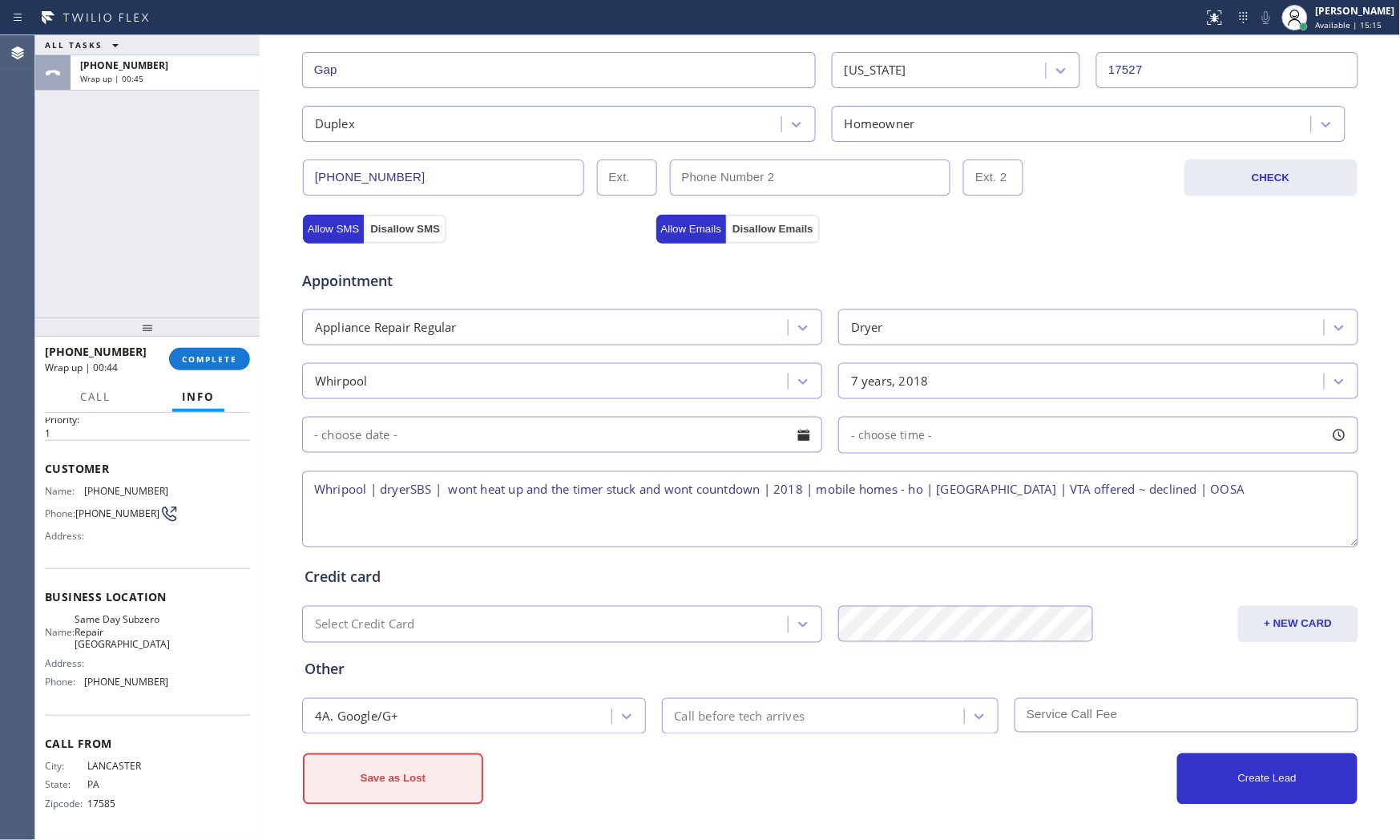
click at [373, 756] on button "Save as Lost" at bounding box center [393, 779] width 181 height 51
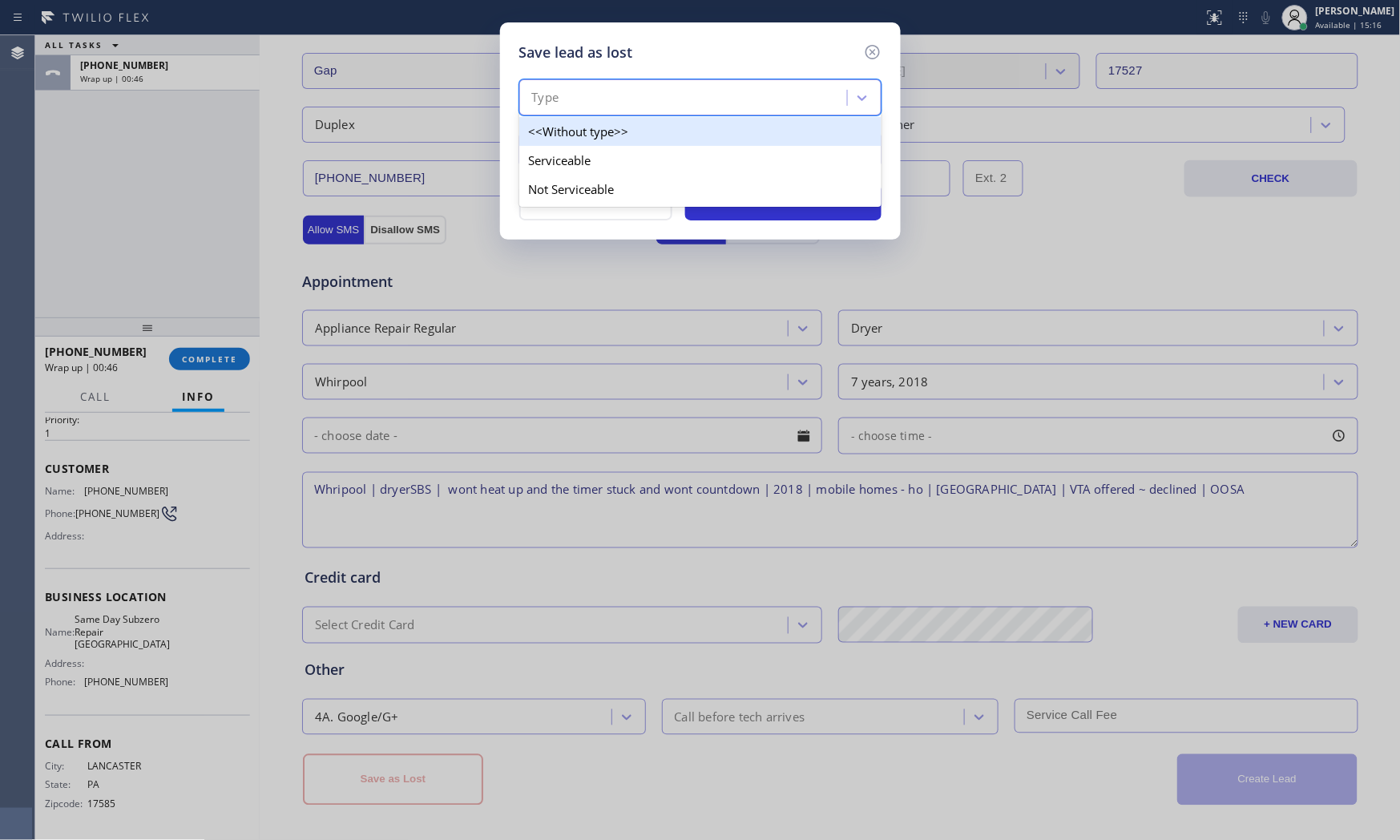
click at [597, 111] on div "Type" at bounding box center [700, 97] width 363 height 36
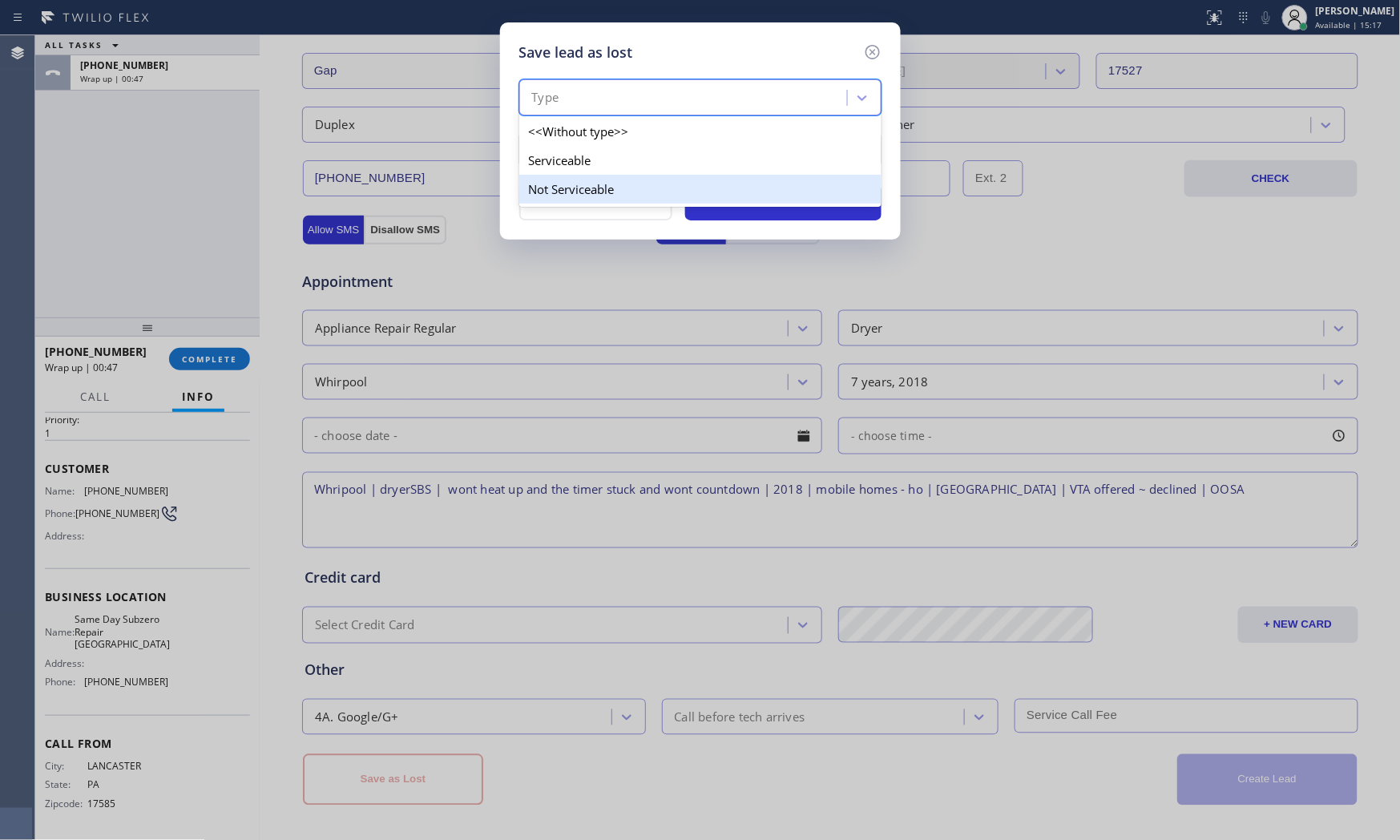
click at [565, 185] on div "Not Serviceable" at bounding box center [700, 189] width 363 height 29
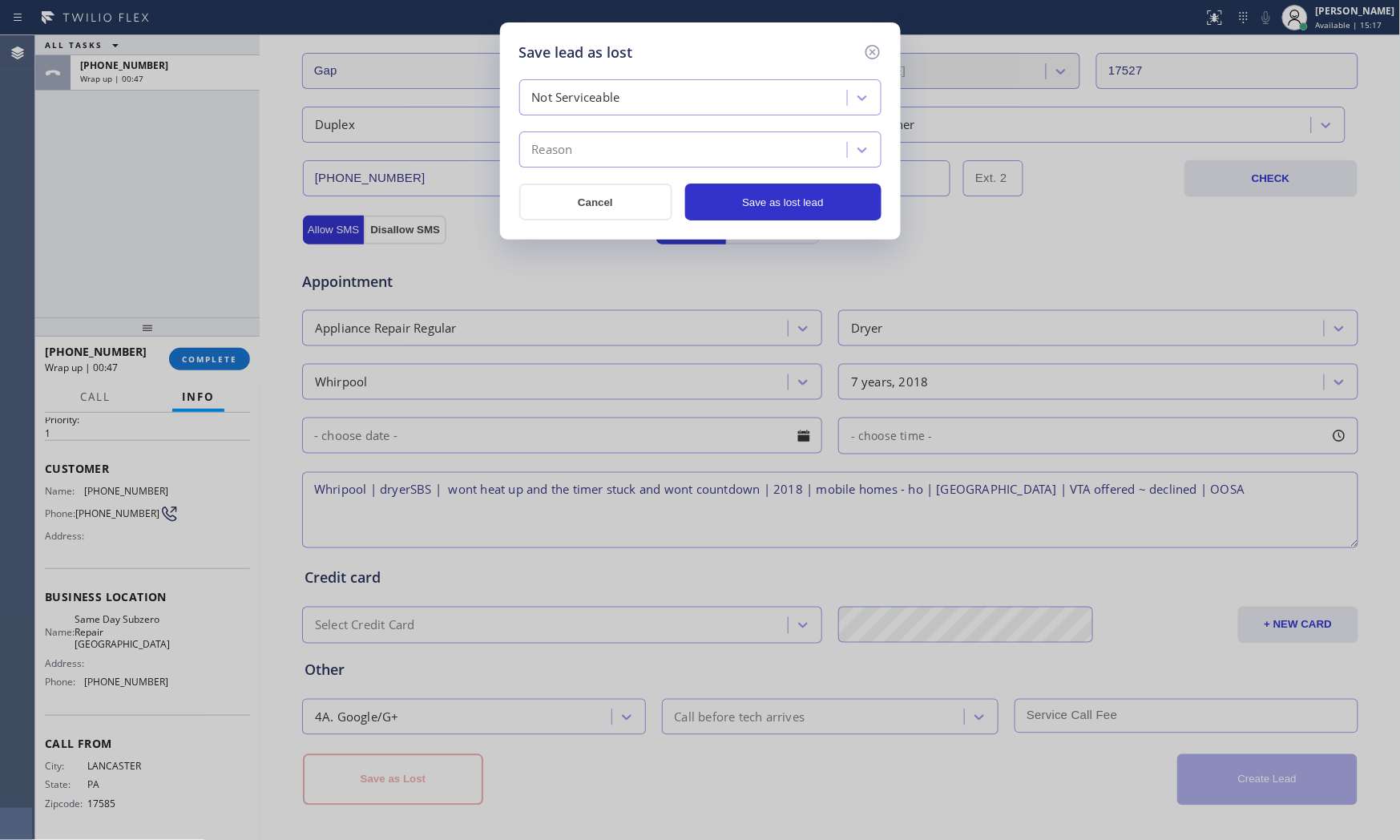
click at [575, 157] on div "Reason" at bounding box center [685, 150] width 323 height 28
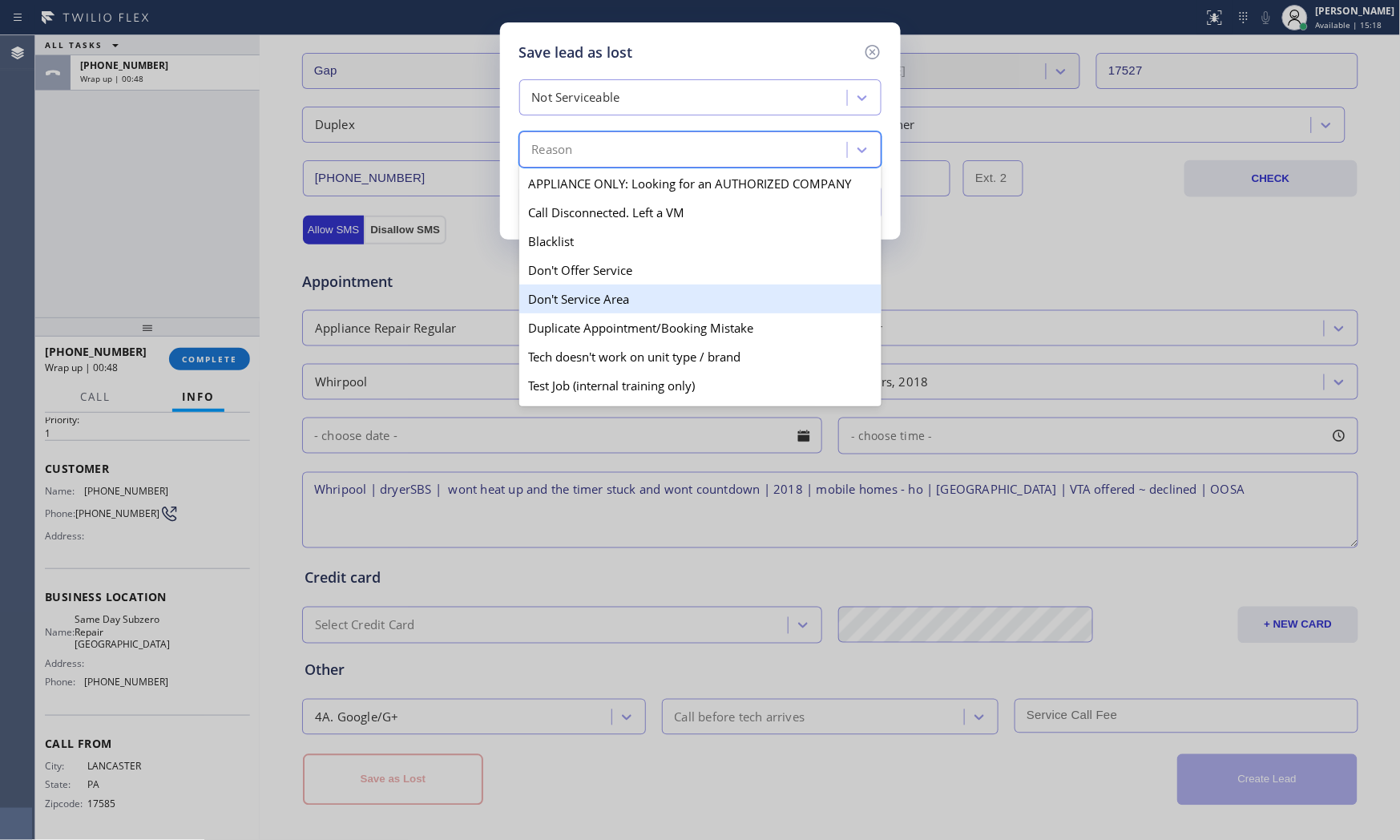
click at [596, 291] on div "Don't Service Area" at bounding box center [700, 299] width 363 height 29
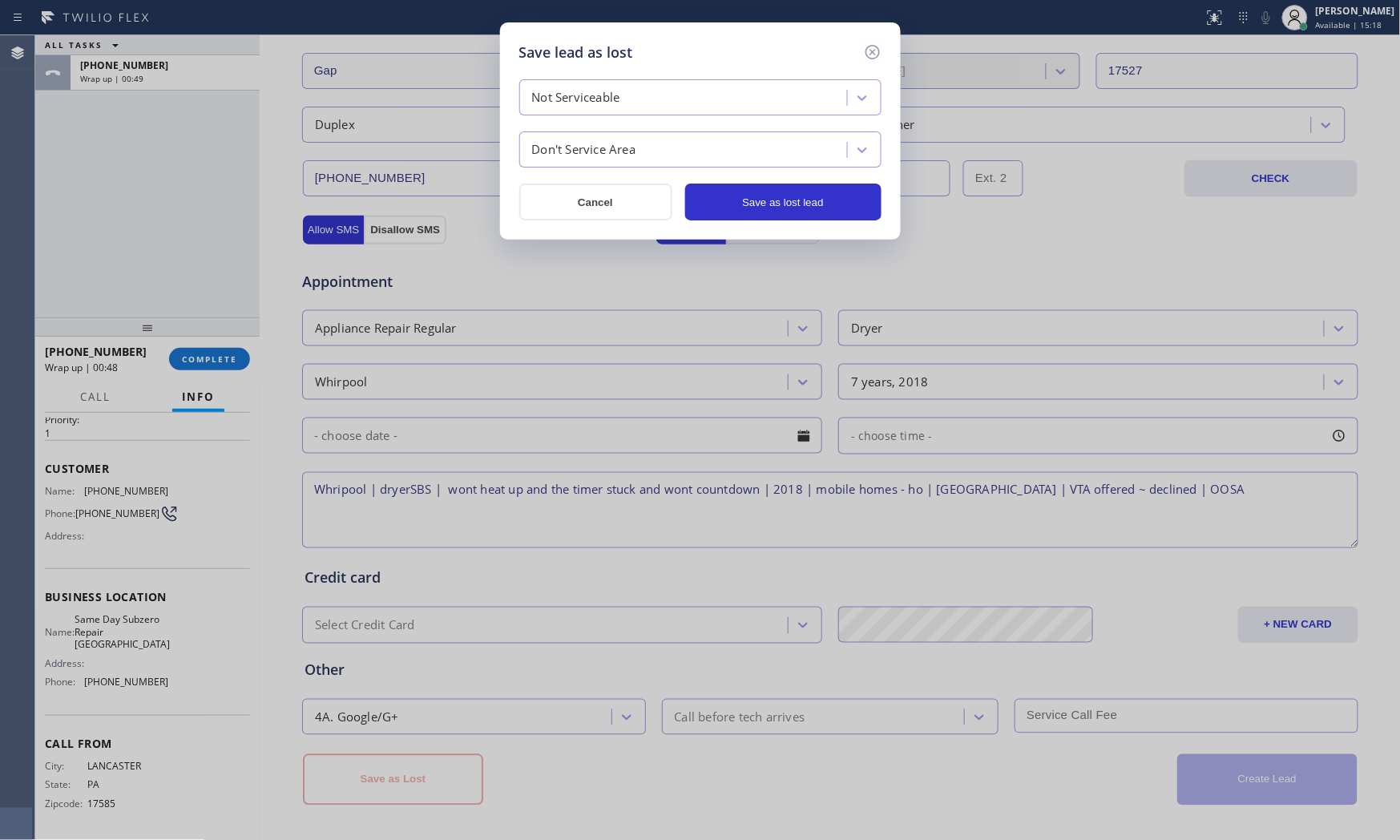
click at [633, 233] on div "Save lead as lost Not Serviceable Don't Service Area Cancel Save as lost lead" at bounding box center [700, 131] width 400 height 217
click at [764, 197] on button "Save as lost lead" at bounding box center [783, 202] width 197 height 37
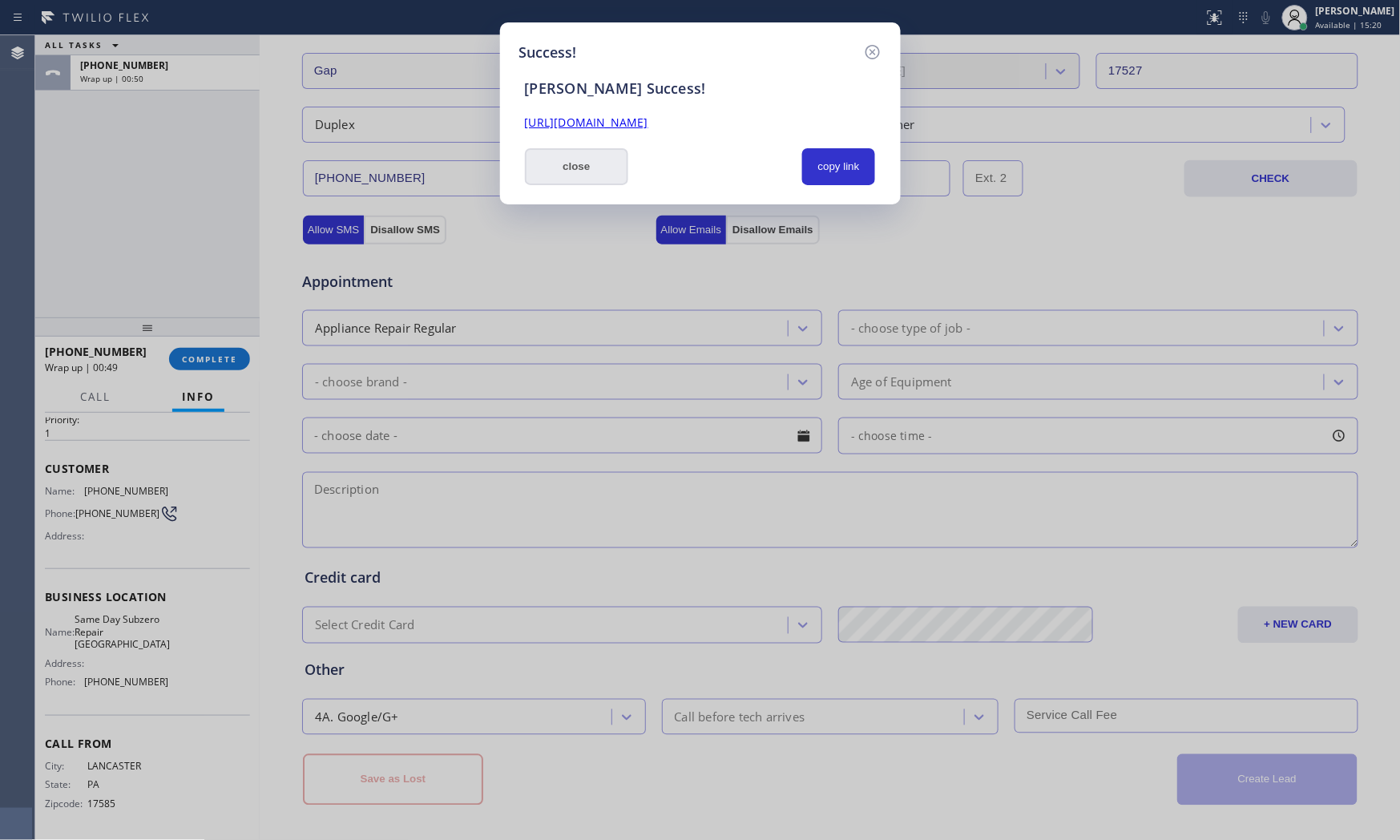
click at [573, 169] on button "close" at bounding box center [577, 167] width 104 height 37
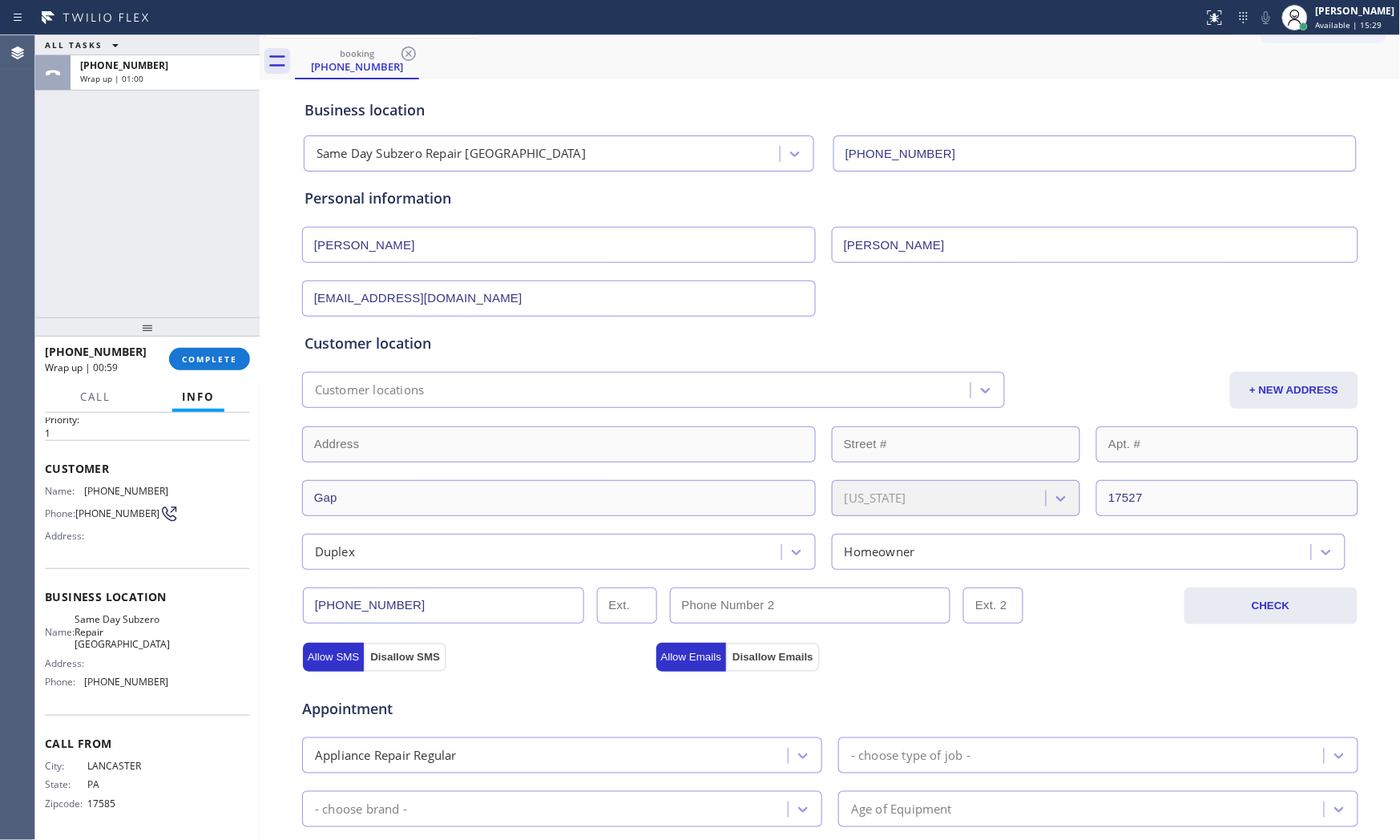
scroll to position [10, 0]
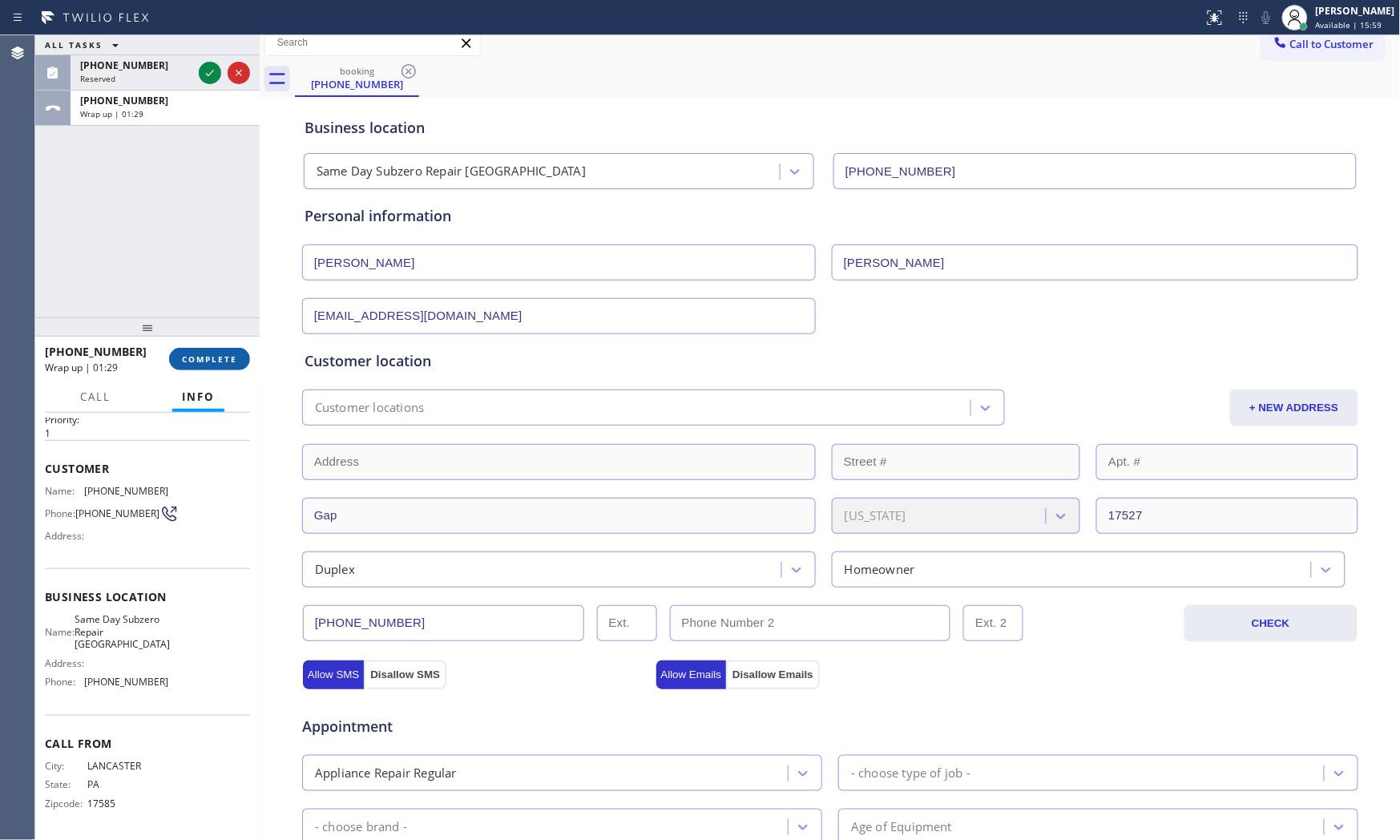
click at [204, 359] on span "COMPLETE" at bounding box center [209, 359] width 55 height 11
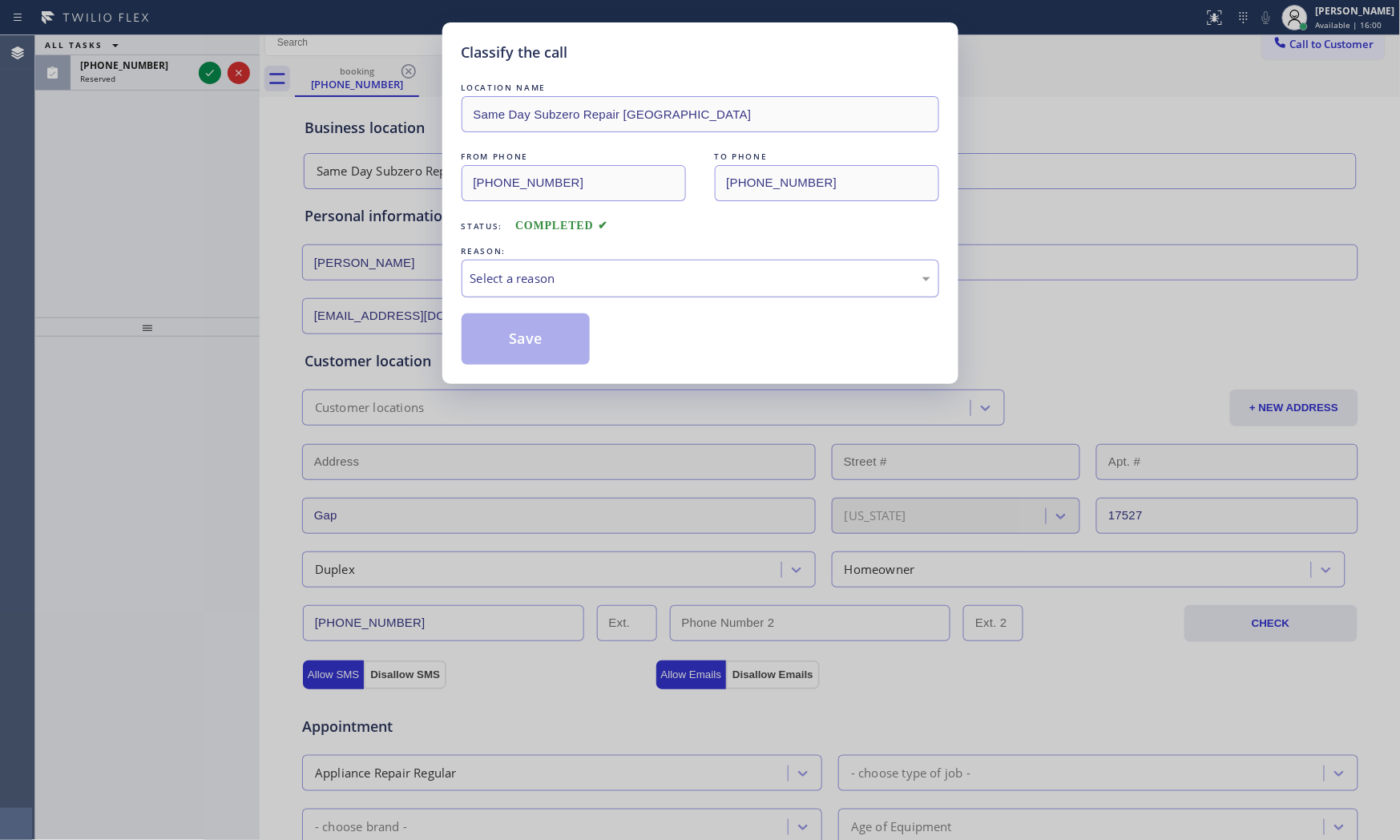
click at [497, 284] on div "Select a reason" at bounding box center [700, 278] width 460 height 18
click at [530, 341] on button "Save" at bounding box center [526, 339] width 129 height 51
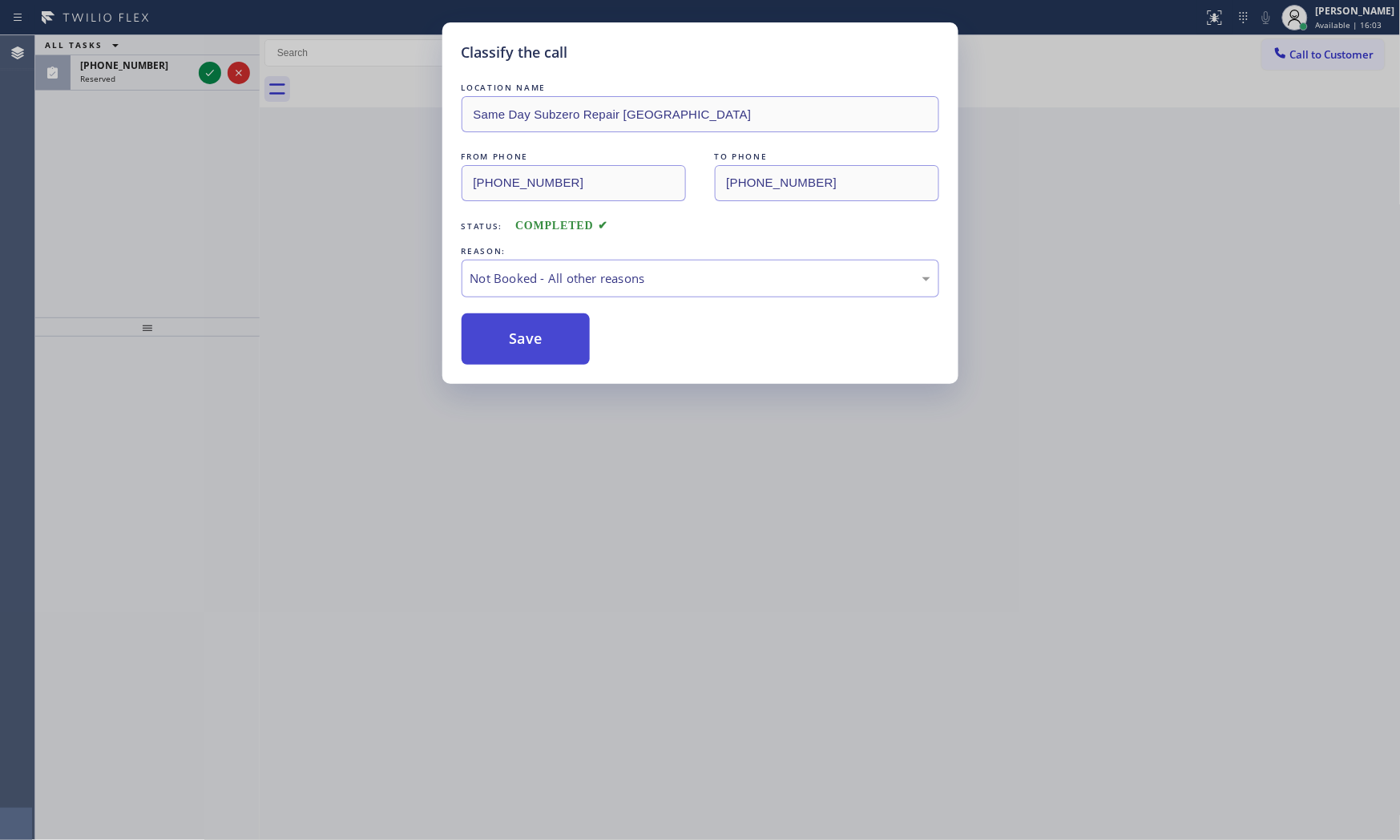
drag, startPoint x: 530, startPoint y: 341, endPoint x: 497, endPoint y: 326, distance: 36.2
click at [529, 341] on button "Save" at bounding box center [526, 339] width 129 height 51
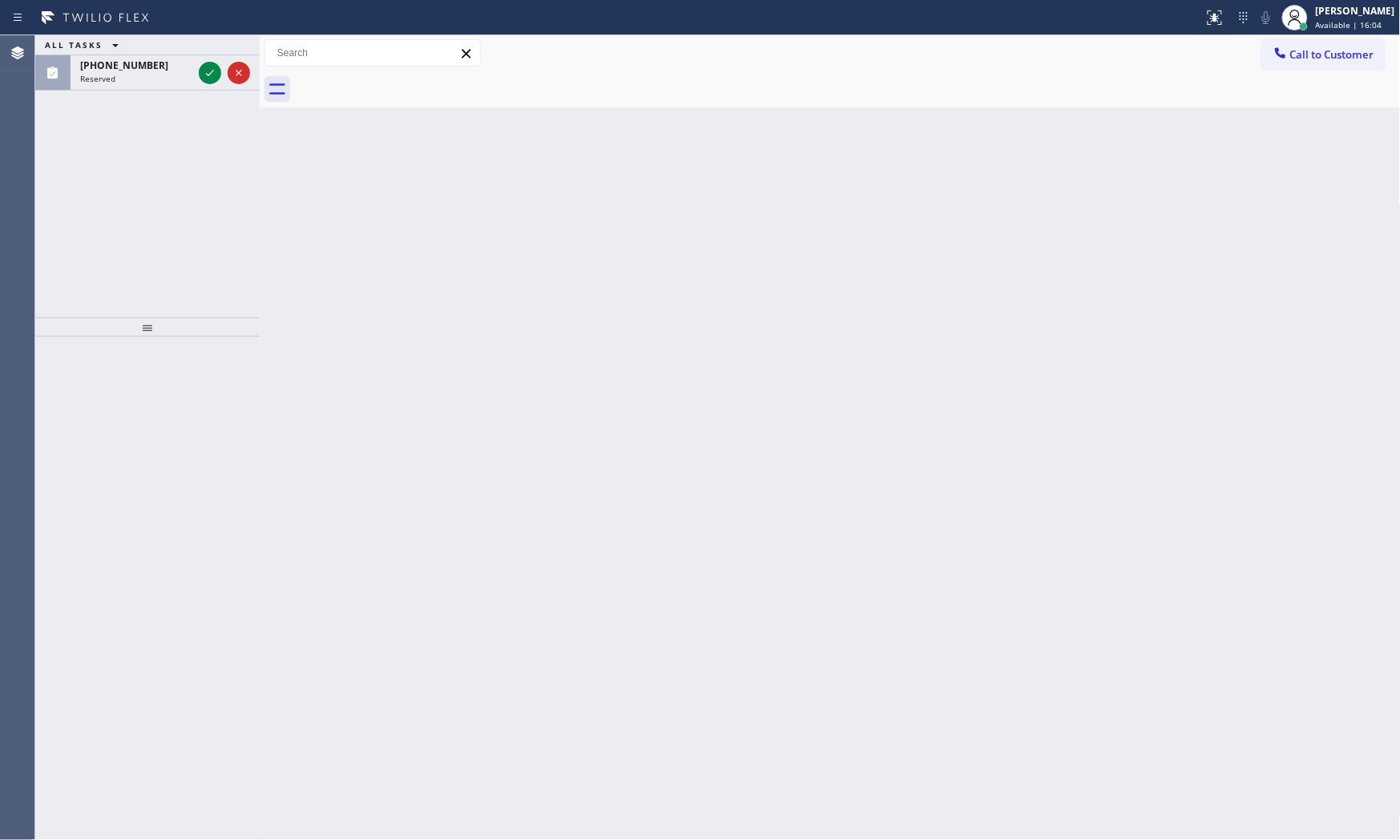
click at [199, 78] on div at bounding box center [210, 73] width 22 height 19
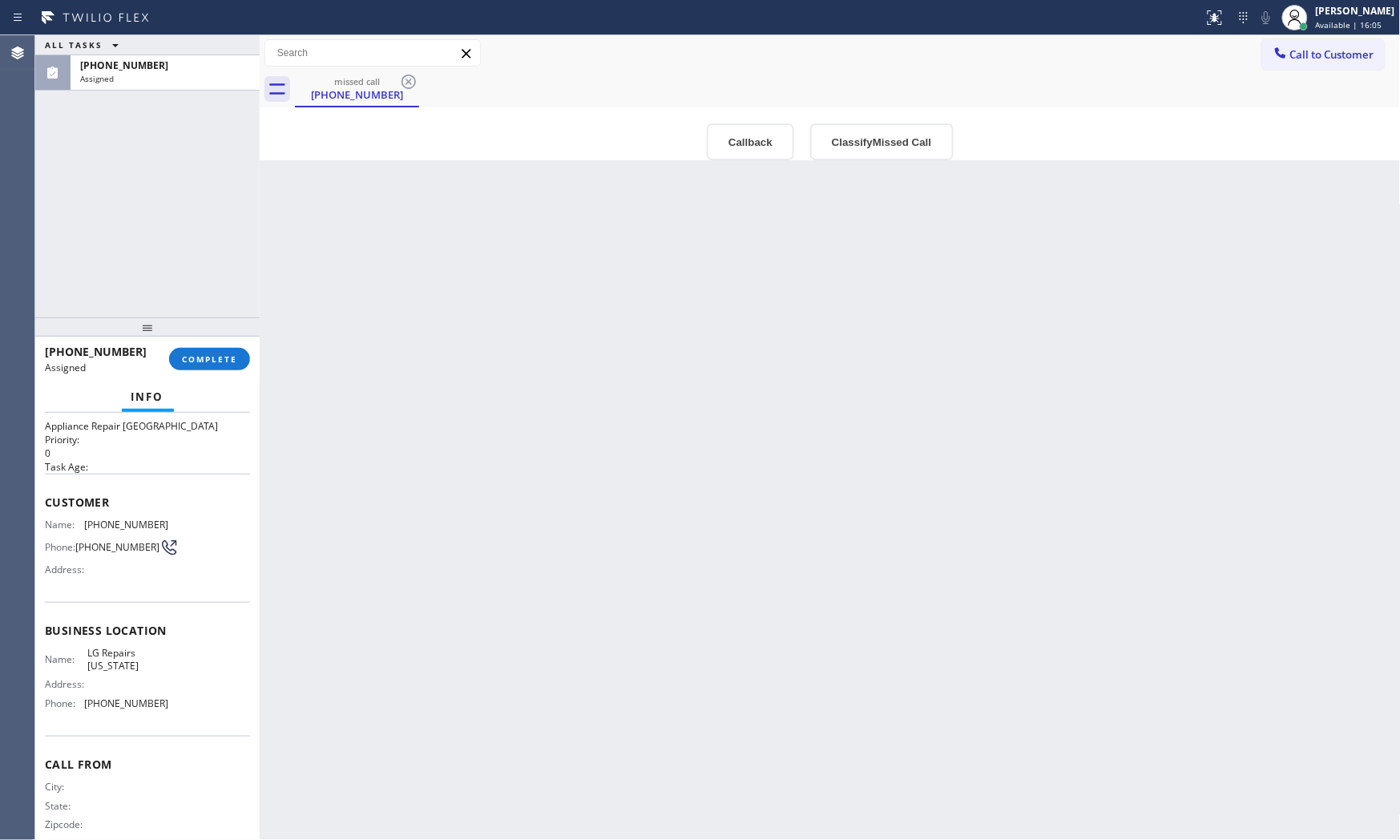
scroll to position [51, 0]
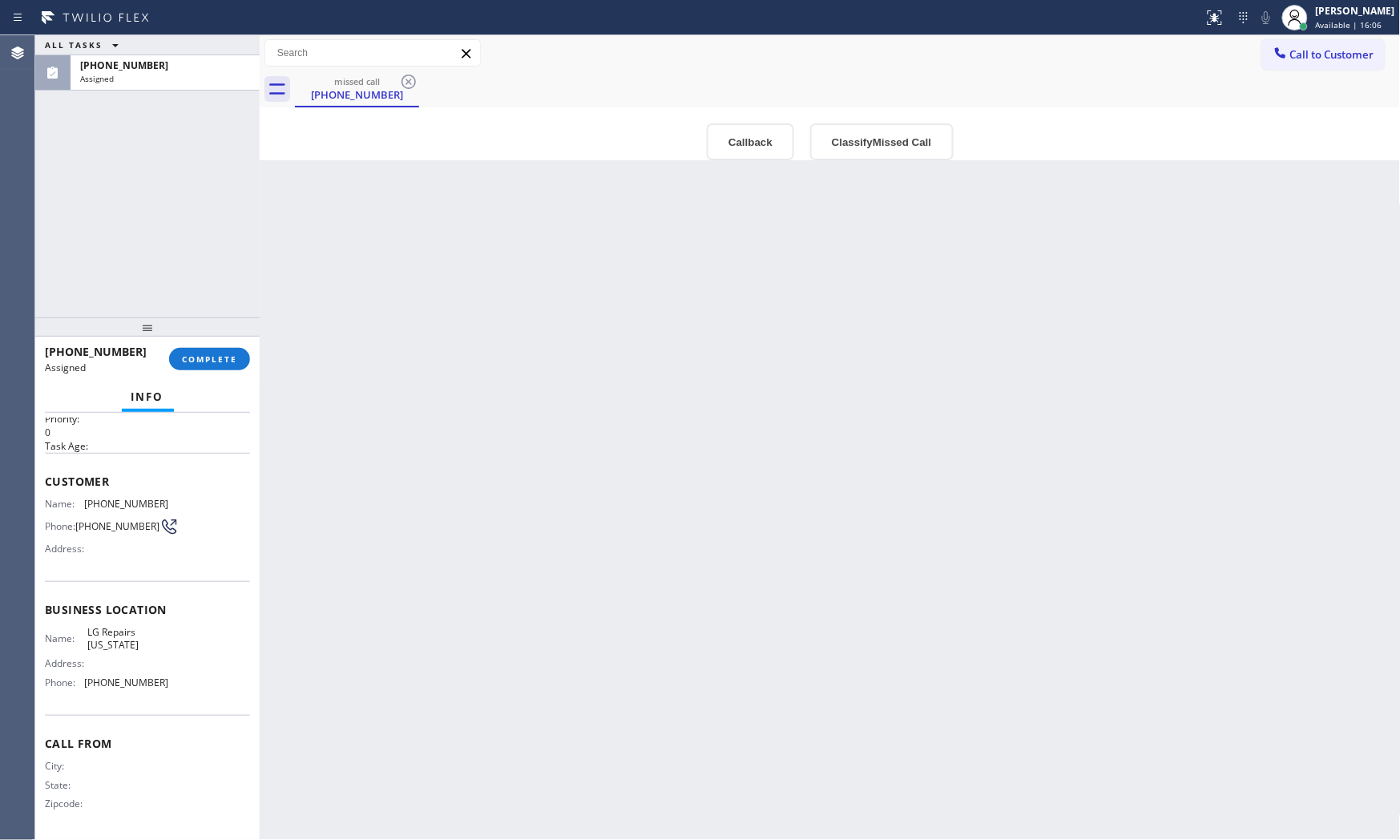
click at [223, 337] on div at bounding box center [148, 327] width 225 height 19
click at [220, 354] on span "COMPLETE" at bounding box center [209, 359] width 55 height 11
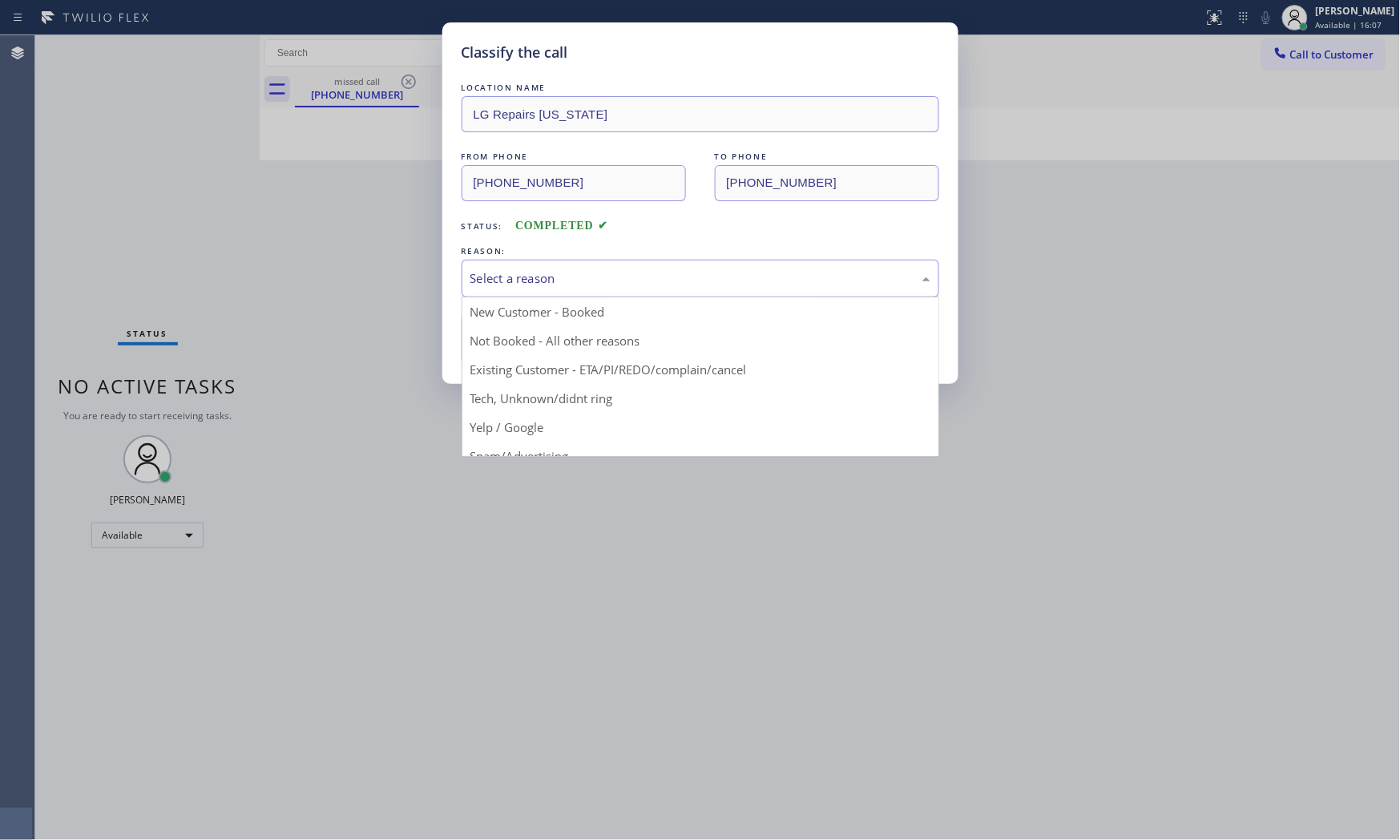
click at [508, 282] on div "Select a reason" at bounding box center [700, 278] width 460 height 18
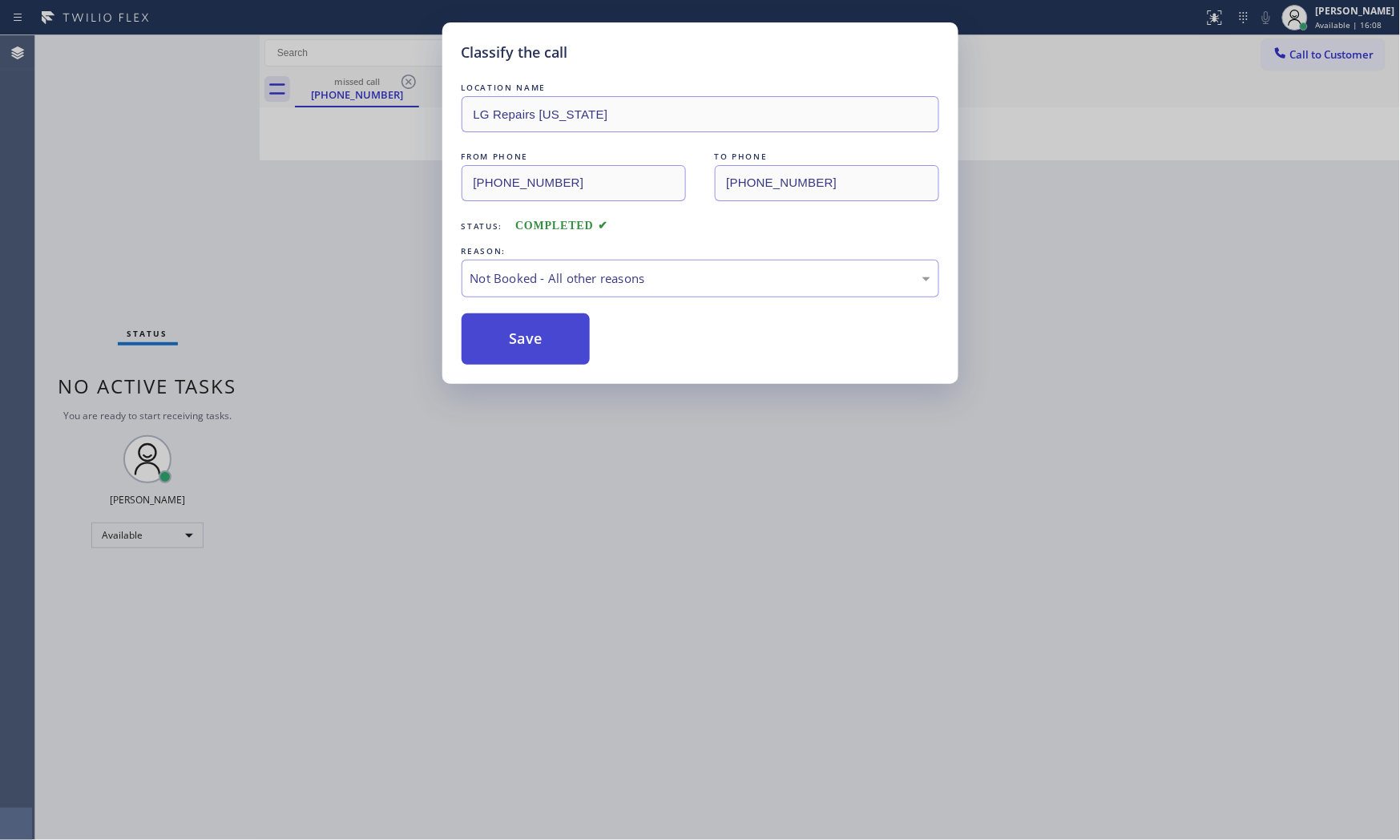
click at [510, 331] on button "Save" at bounding box center [526, 339] width 129 height 51
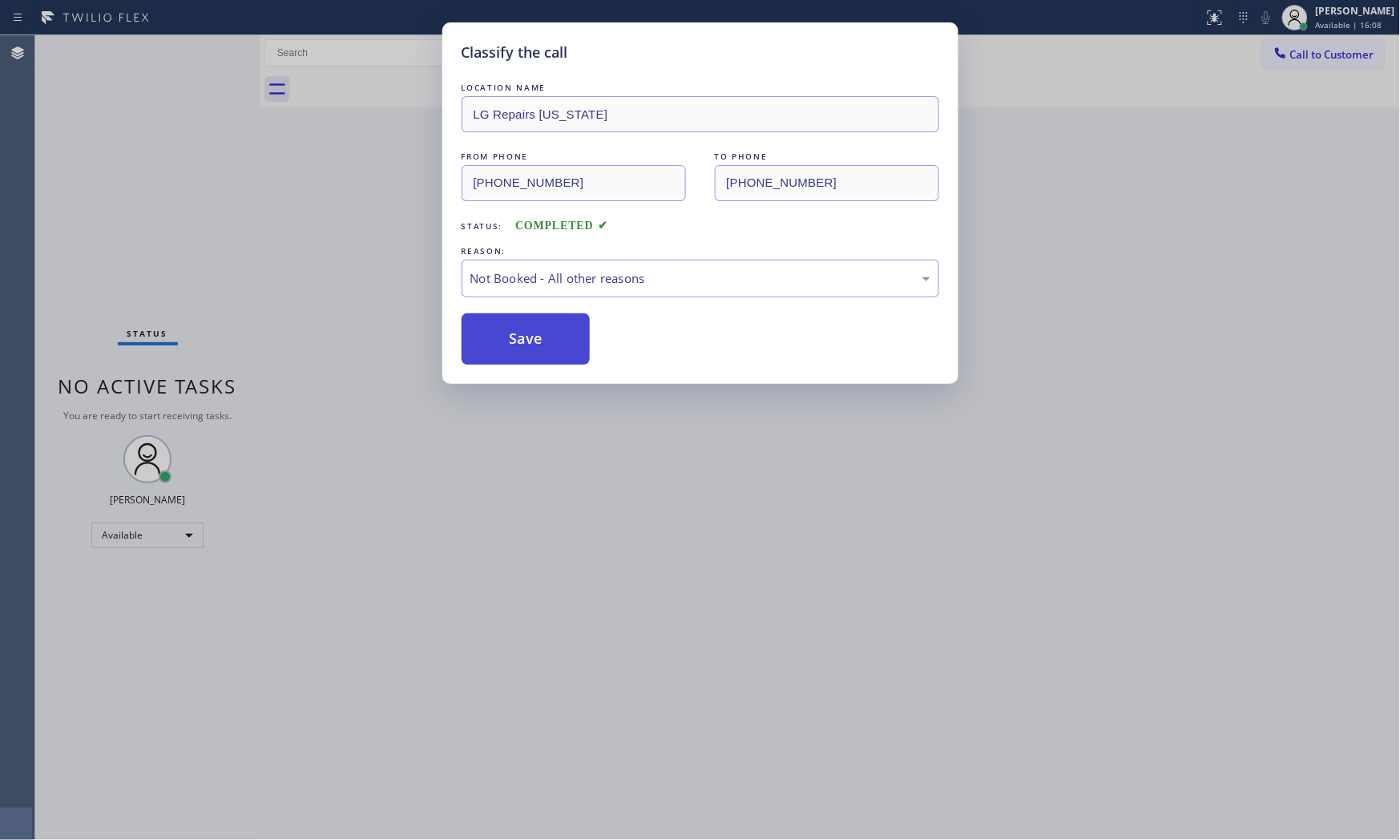
click at [510, 331] on button "Save" at bounding box center [526, 339] width 129 height 51
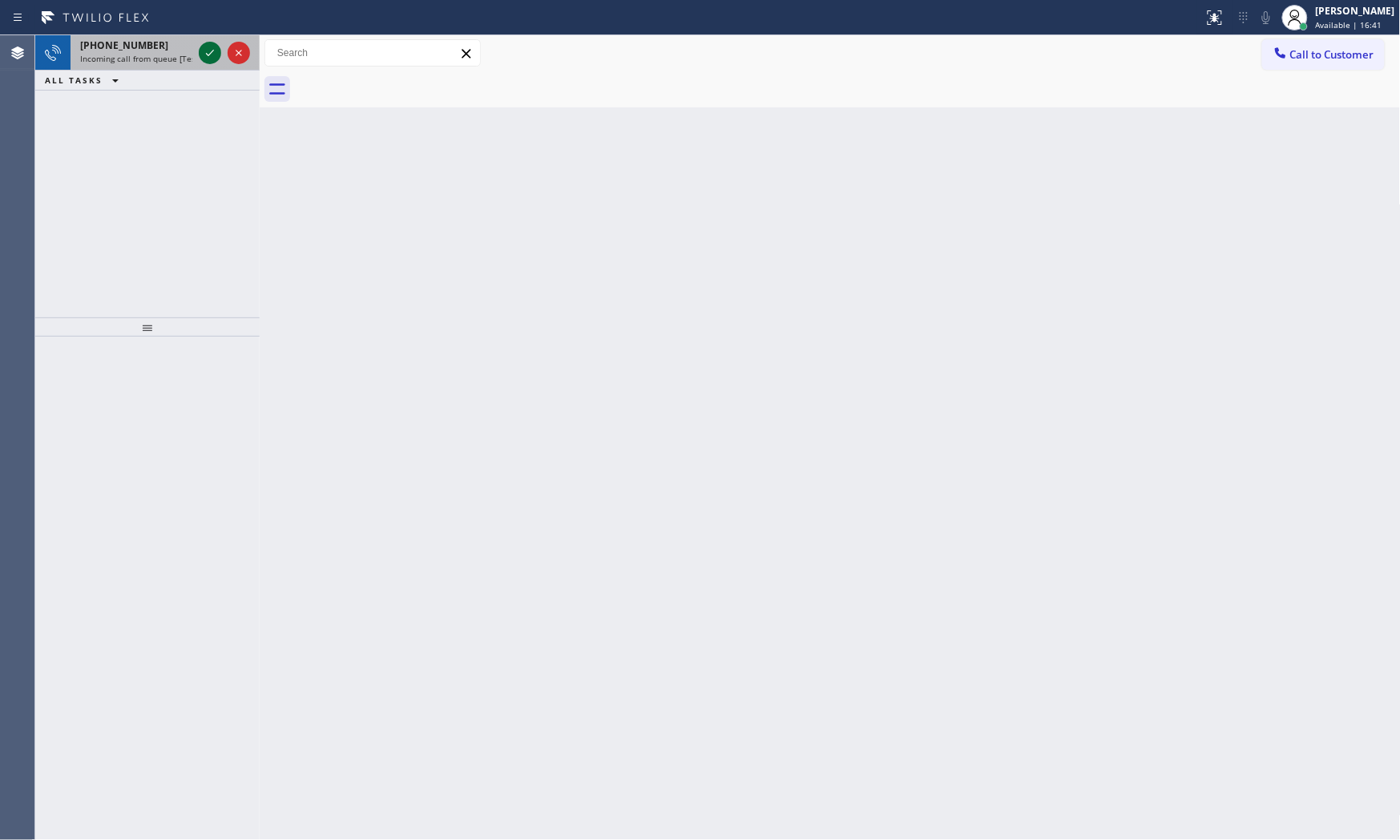
click at [209, 55] on icon at bounding box center [210, 53] width 8 height 6
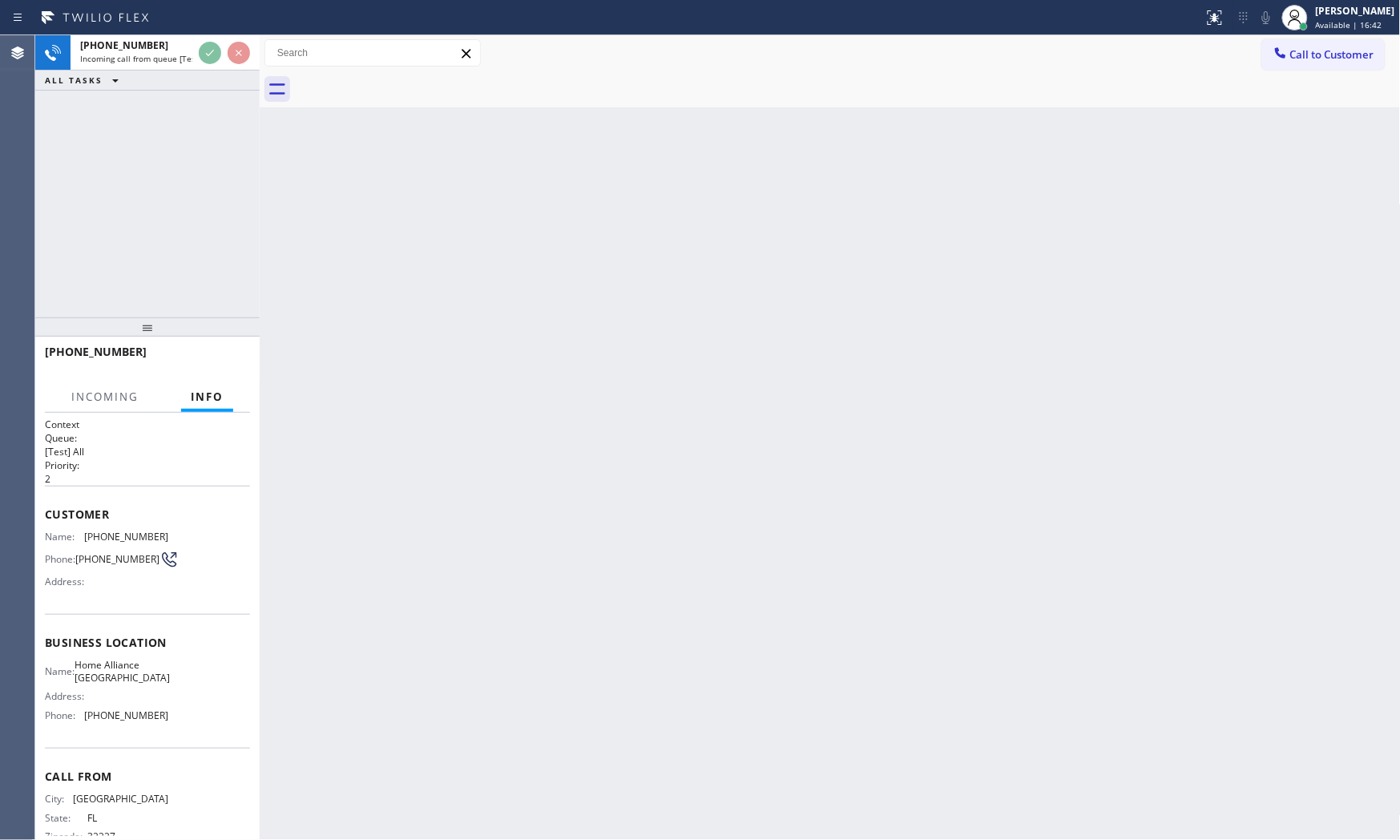
scroll to position [50, 0]
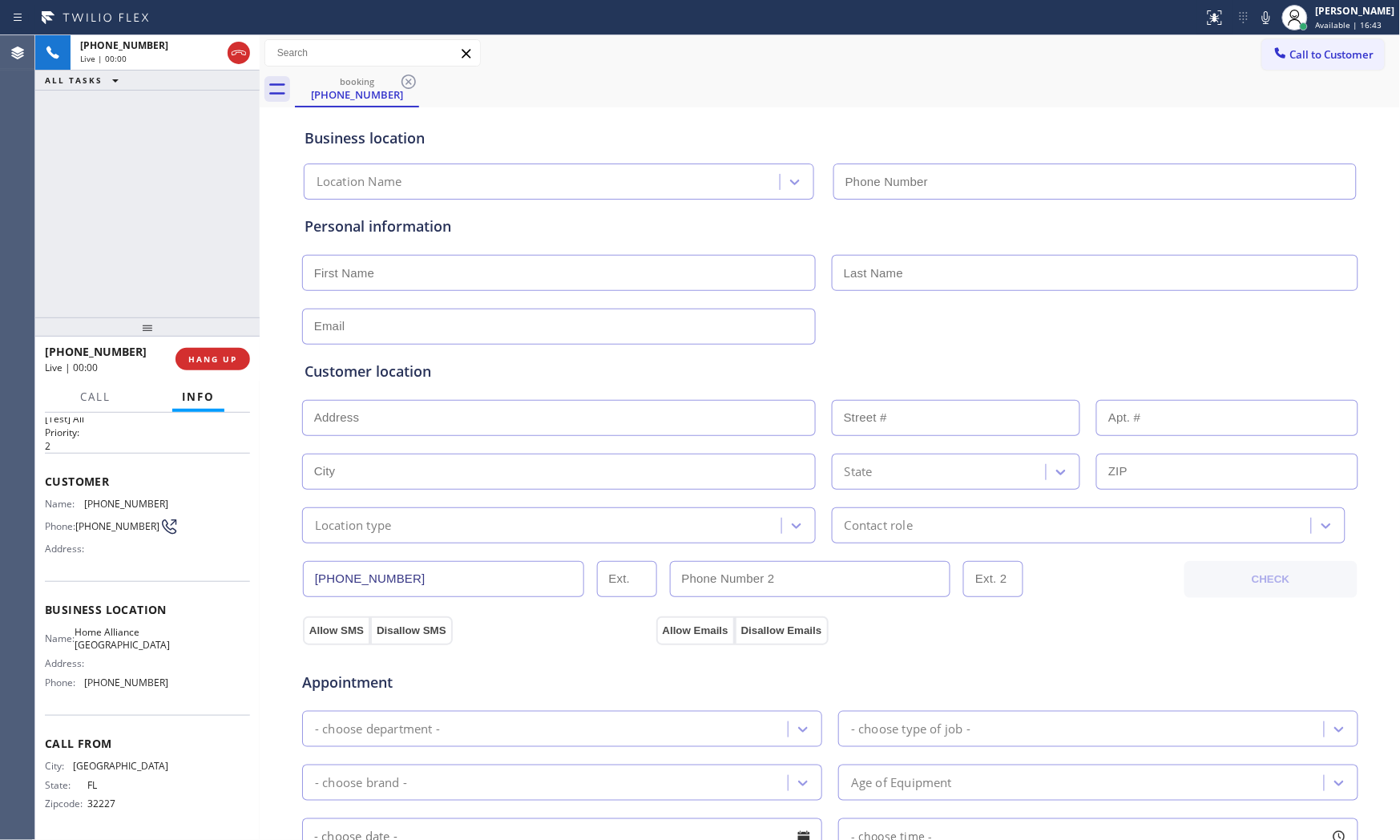
type input "[PHONE_NUMBER]"
click at [206, 347] on div "[PHONE_NUMBER] Live | 00:00 HANG UP" at bounding box center [148, 359] width 205 height 42
click at [204, 354] on span "HANG UP" at bounding box center [213, 359] width 49 height 11
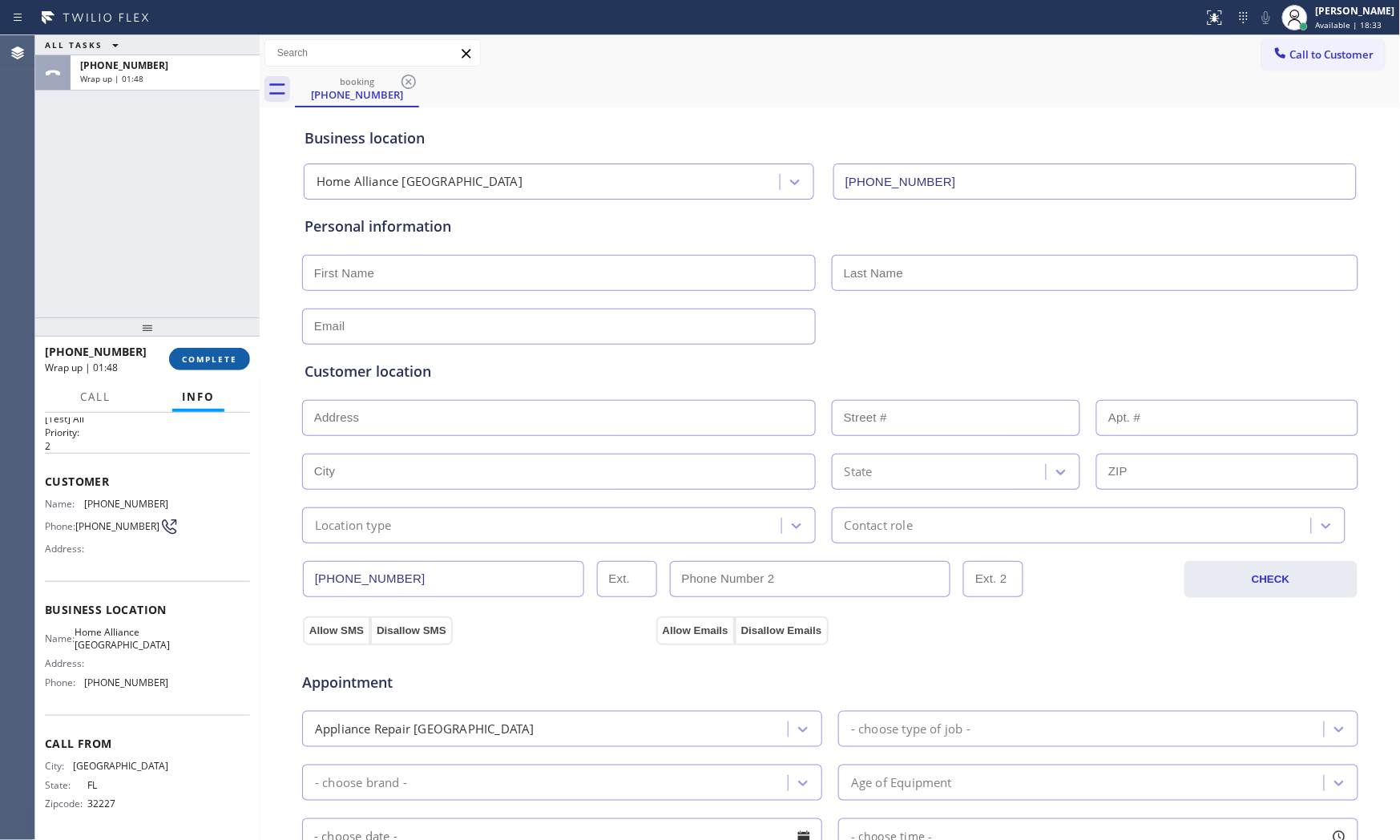
click at [204, 355] on span "COMPLETE" at bounding box center [209, 359] width 55 height 11
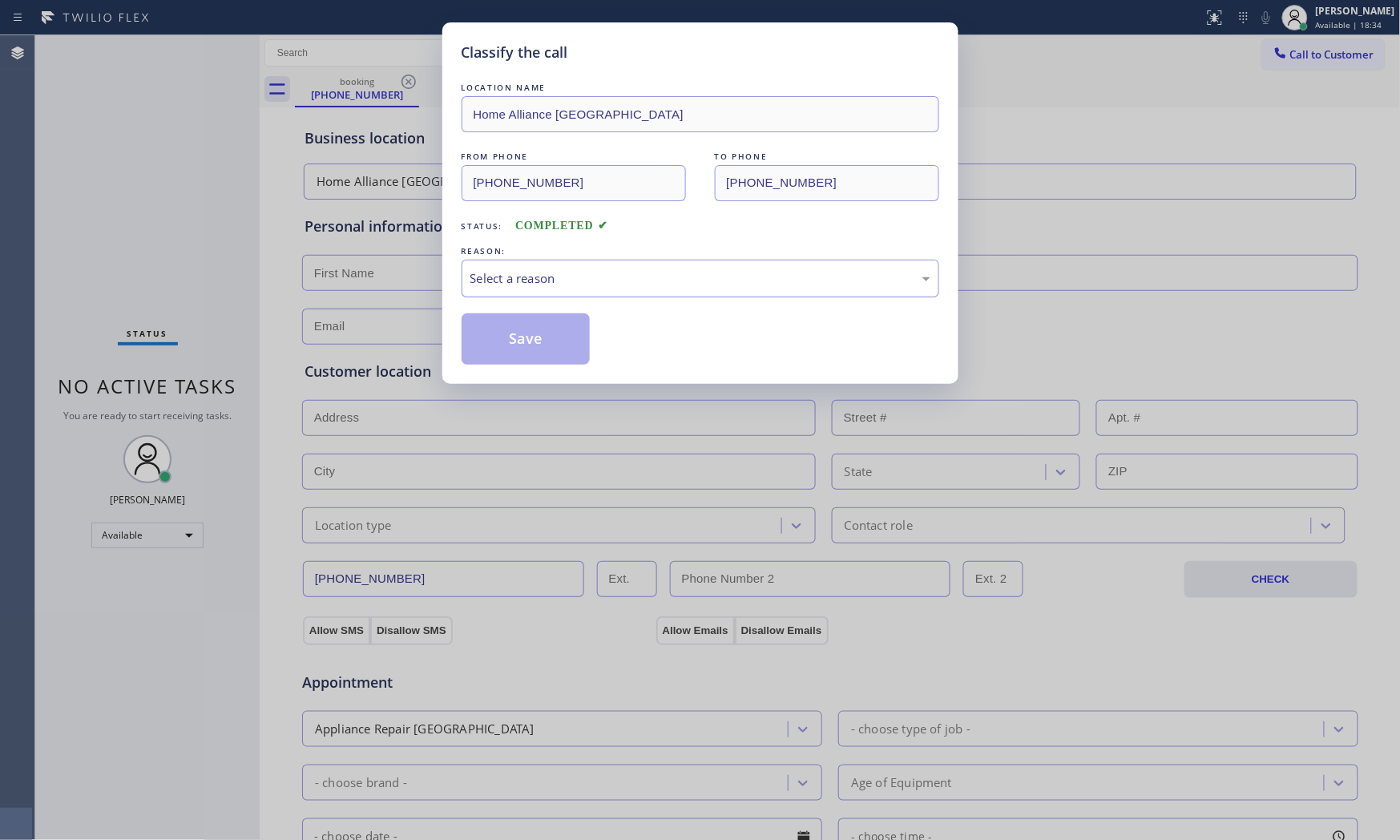
click at [481, 276] on div "Select a reason" at bounding box center [700, 278] width 460 height 18
click at [509, 347] on button "Save" at bounding box center [526, 339] width 129 height 51
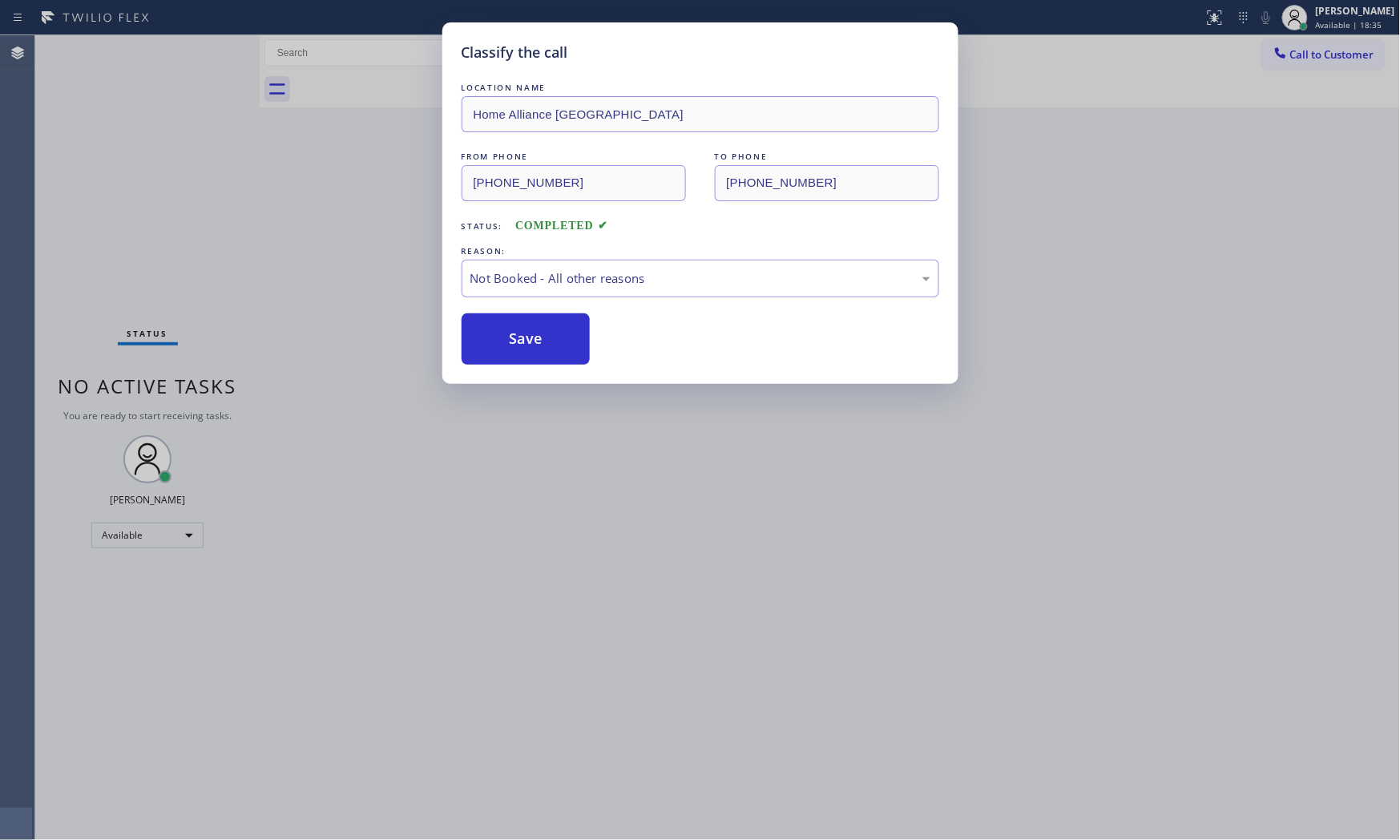
click at [509, 347] on button "Save" at bounding box center [526, 339] width 129 height 51
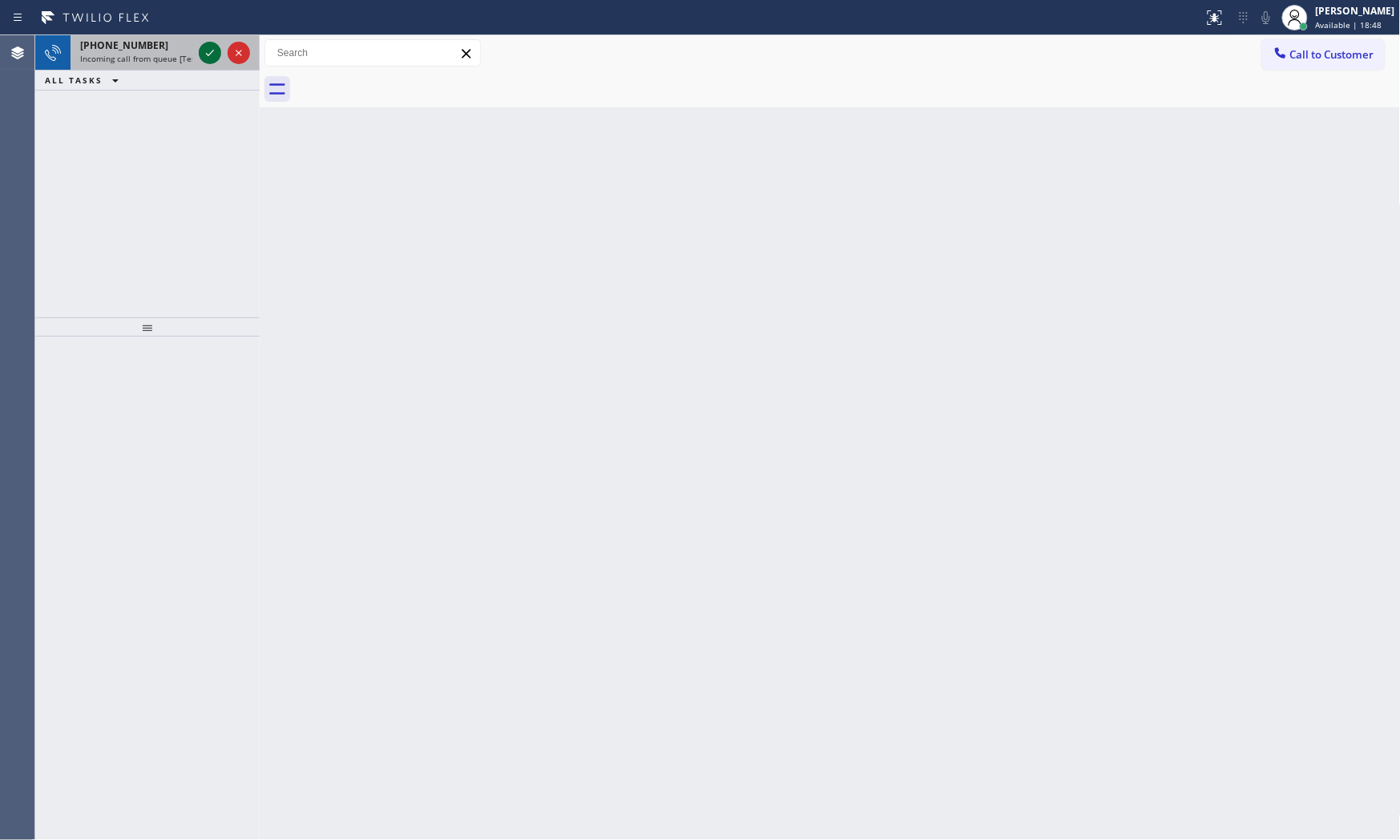
click at [211, 51] on icon at bounding box center [210, 53] width 19 height 19
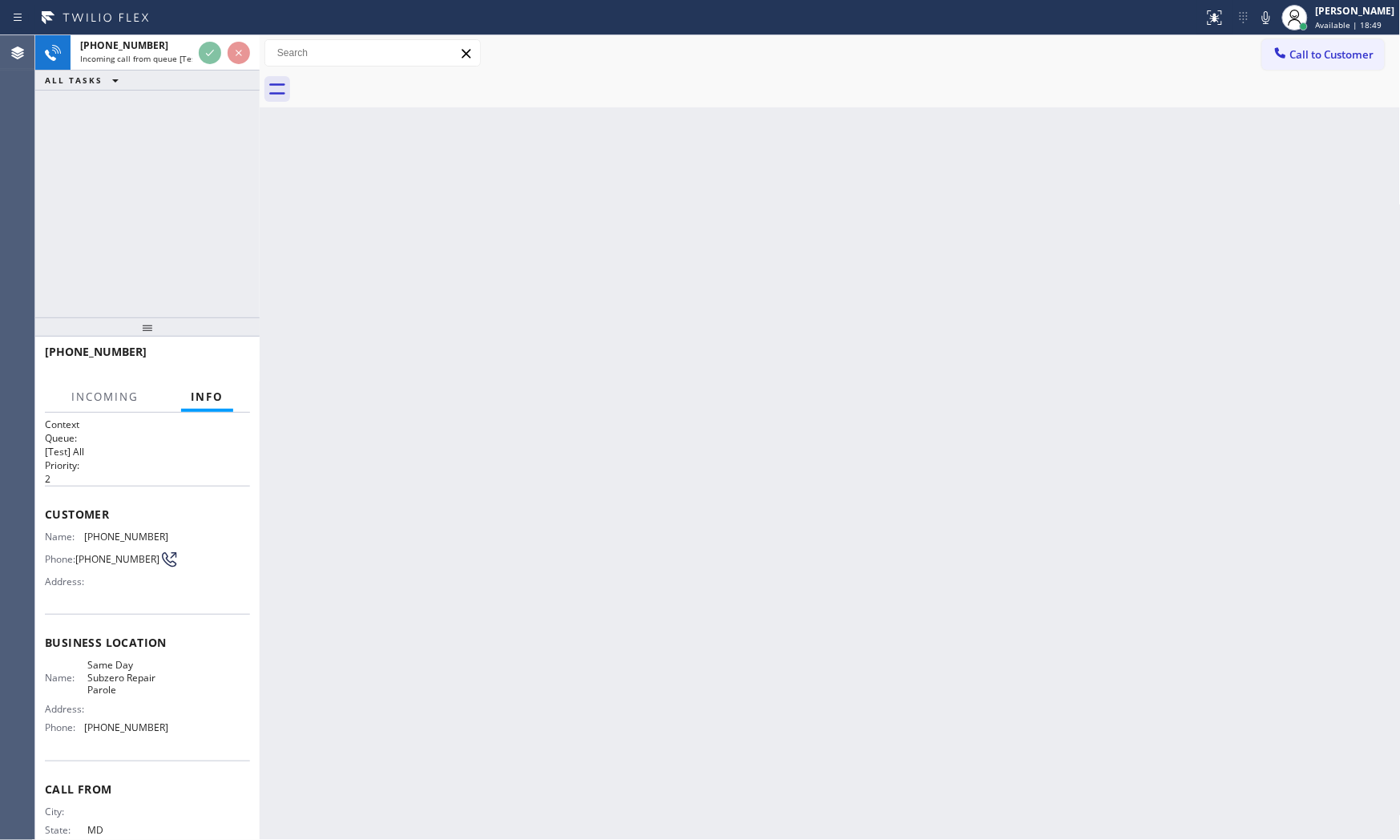
scroll to position [50, 0]
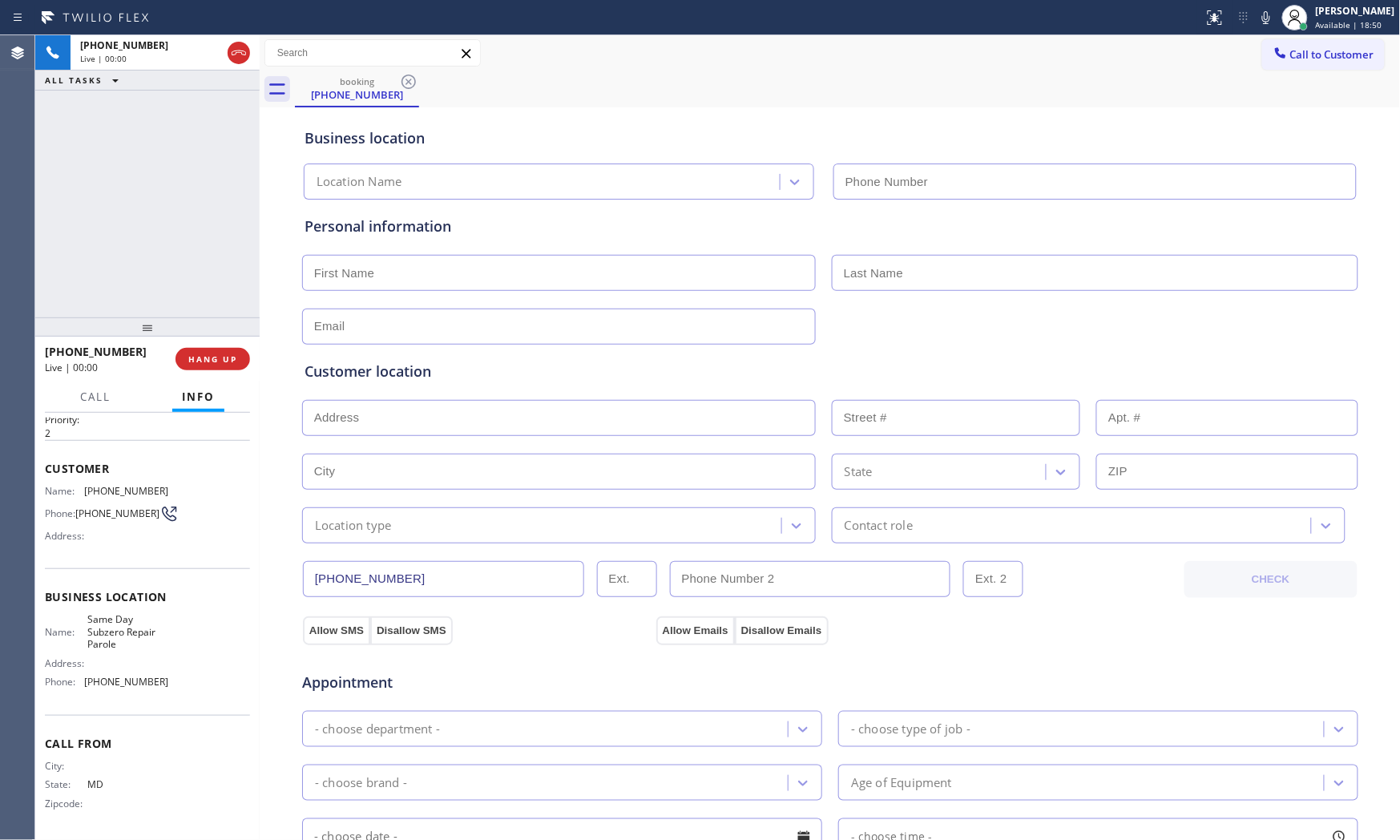
type input "[PHONE_NUMBER]"
click at [214, 335] on div at bounding box center [148, 327] width 225 height 19
click at [223, 353] on span "HANG UP" at bounding box center [213, 359] width 49 height 11
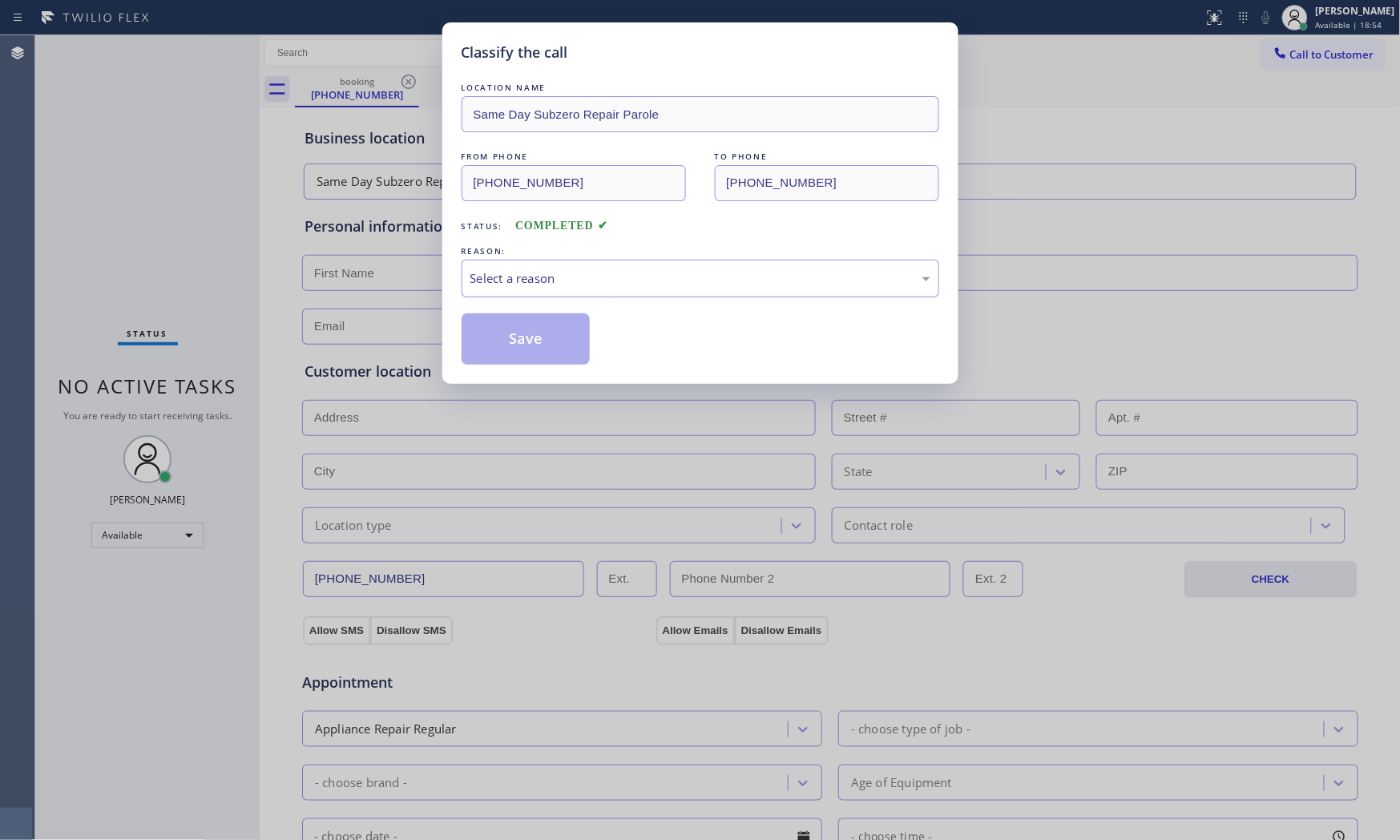
click at [516, 275] on div "Select a reason" at bounding box center [700, 278] width 460 height 18
click at [521, 341] on button "Save" at bounding box center [526, 339] width 129 height 51
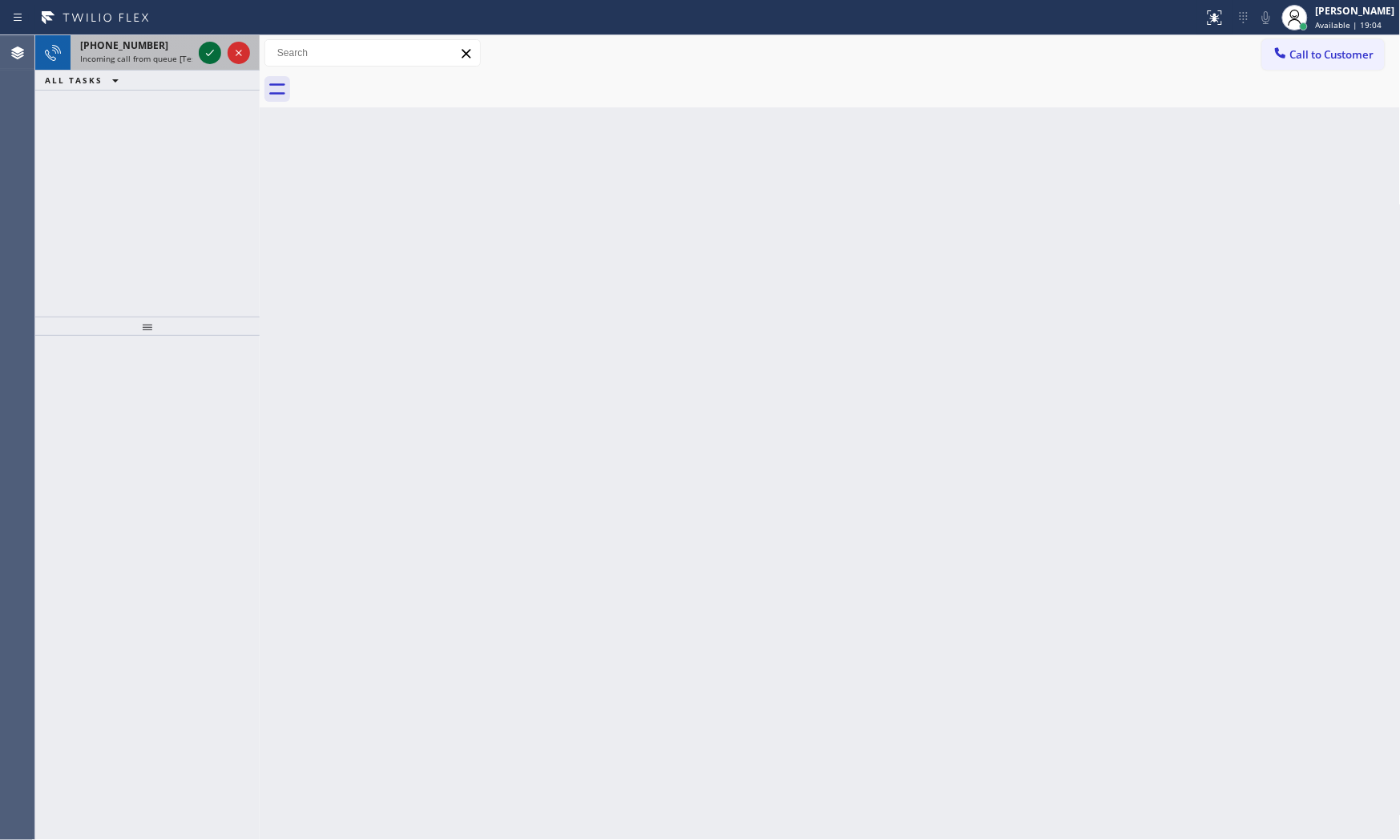
click at [215, 55] on icon at bounding box center [210, 53] width 19 height 19
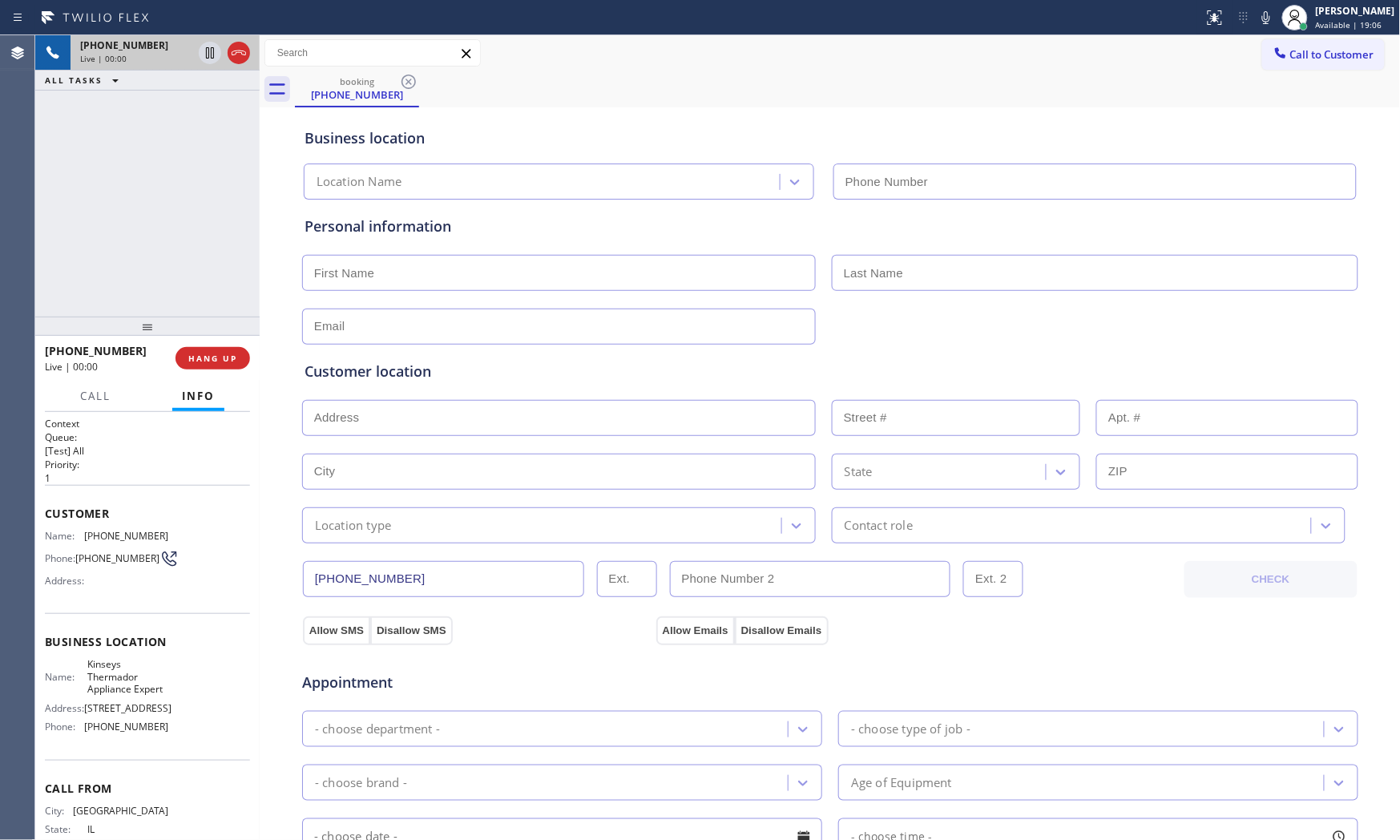
scroll to position [86, 0]
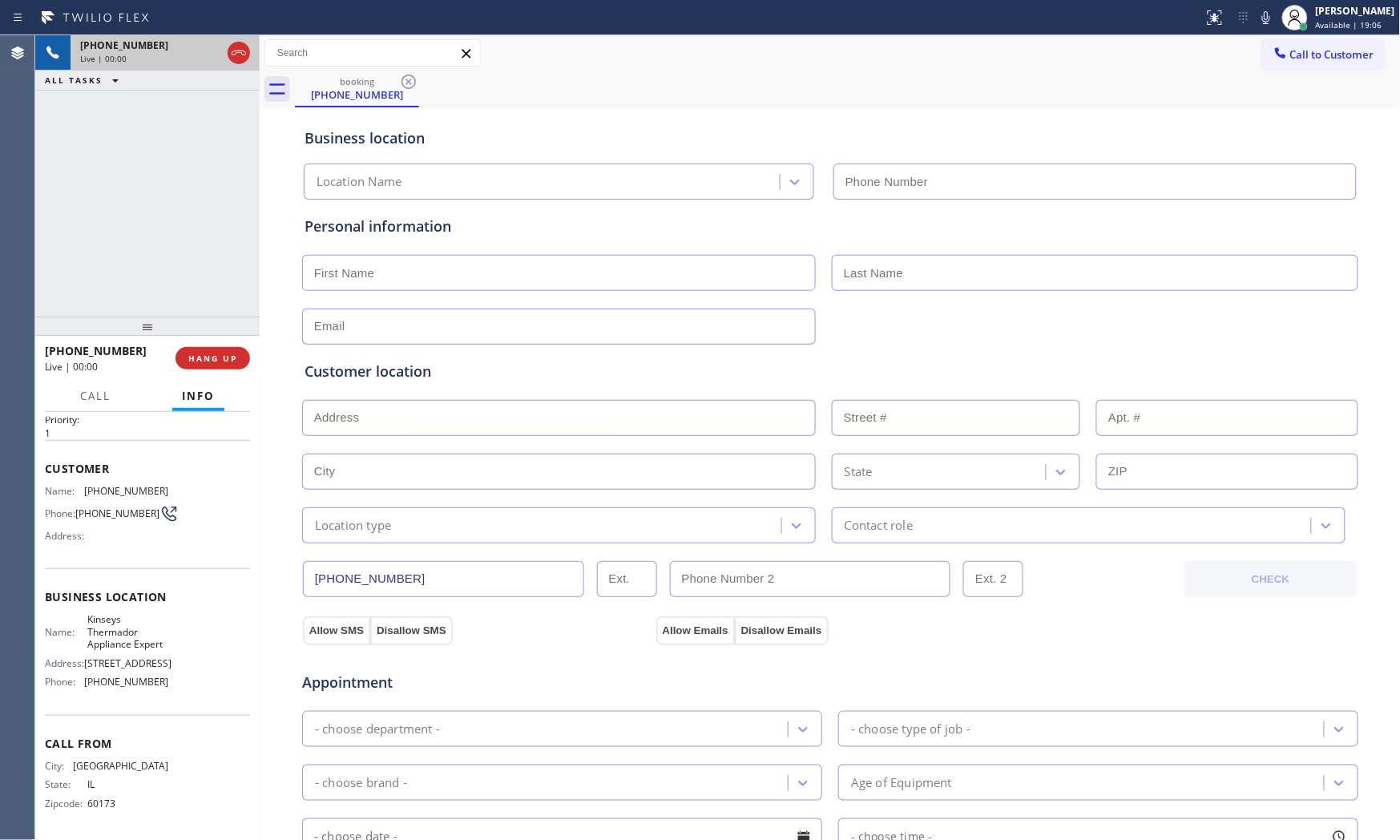
type input "[PHONE_NUMBER]"
click at [1259, 21] on icon at bounding box center [1266, 18] width 19 height 19
click at [1260, 17] on icon at bounding box center [1266, 18] width 8 height 13
click at [1256, 22] on icon at bounding box center [1266, 18] width 19 height 19
click at [225, 367] on button "HANG UP" at bounding box center [213, 359] width 75 height 22
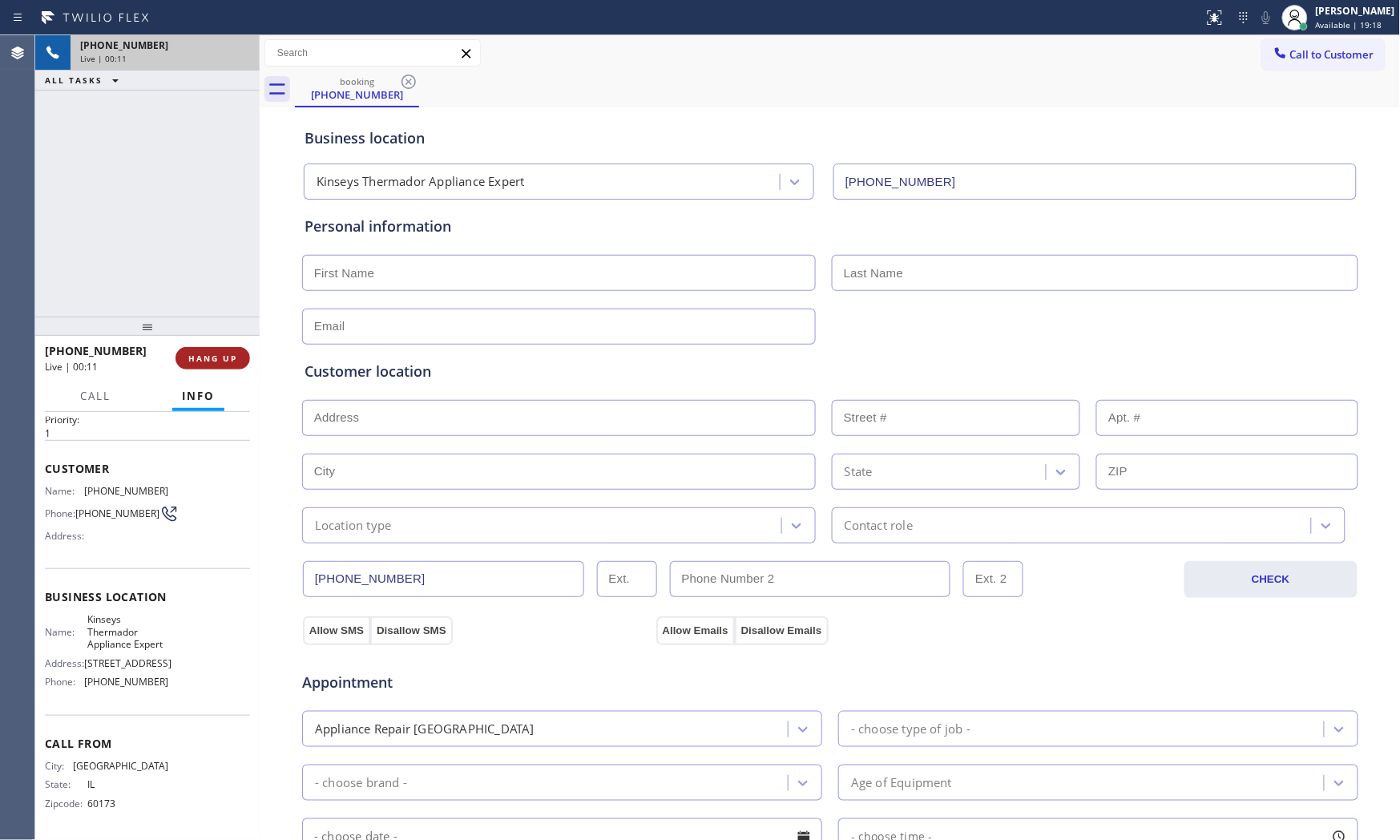
click at [221, 367] on button "HANG UP" at bounding box center [213, 359] width 75 height 22
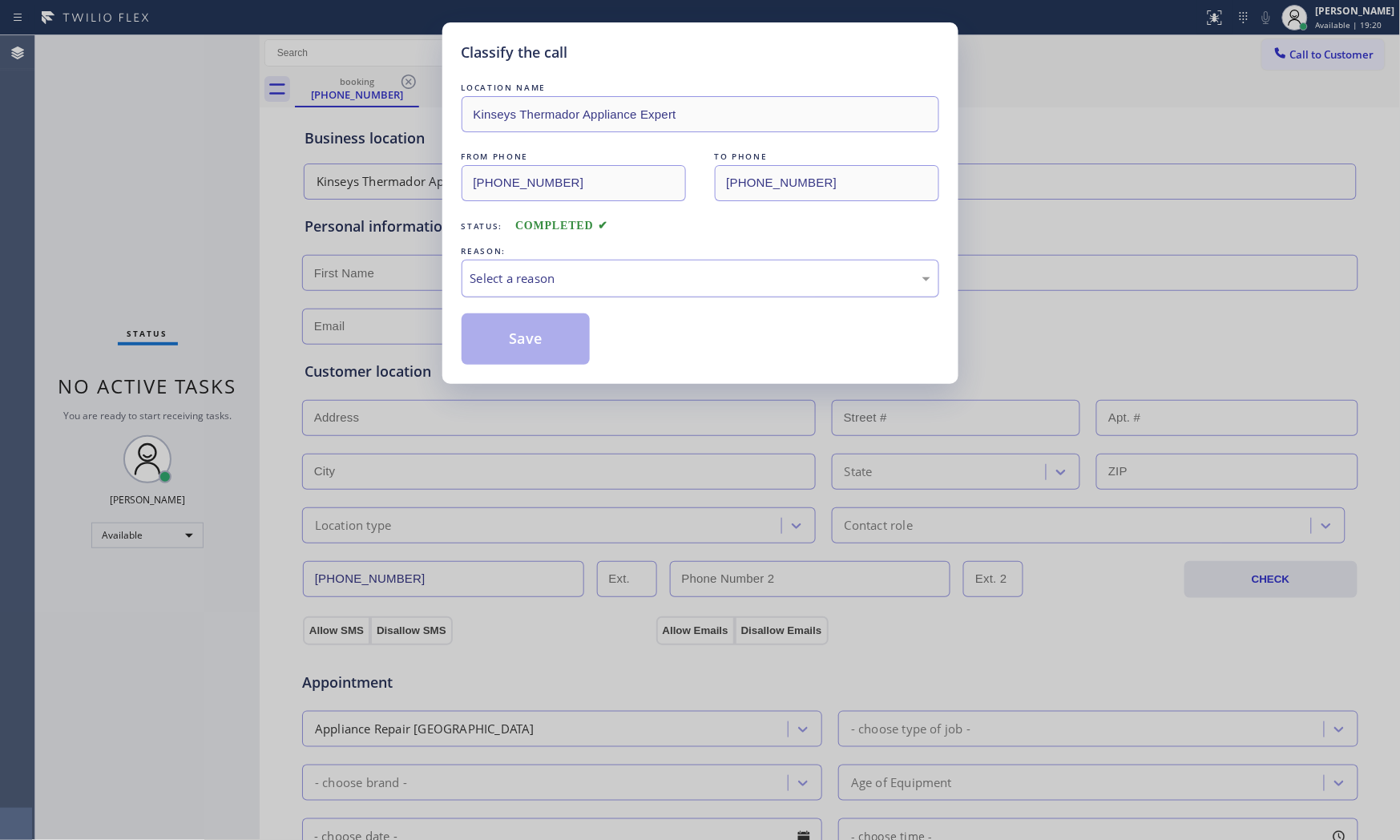
click at [610, 294] on div "Select a reason" at bounding box center [700, 278] width 477 height 38
click at [530, 343] on button "Save" at bounding box center [526, 339] width 129 height 51
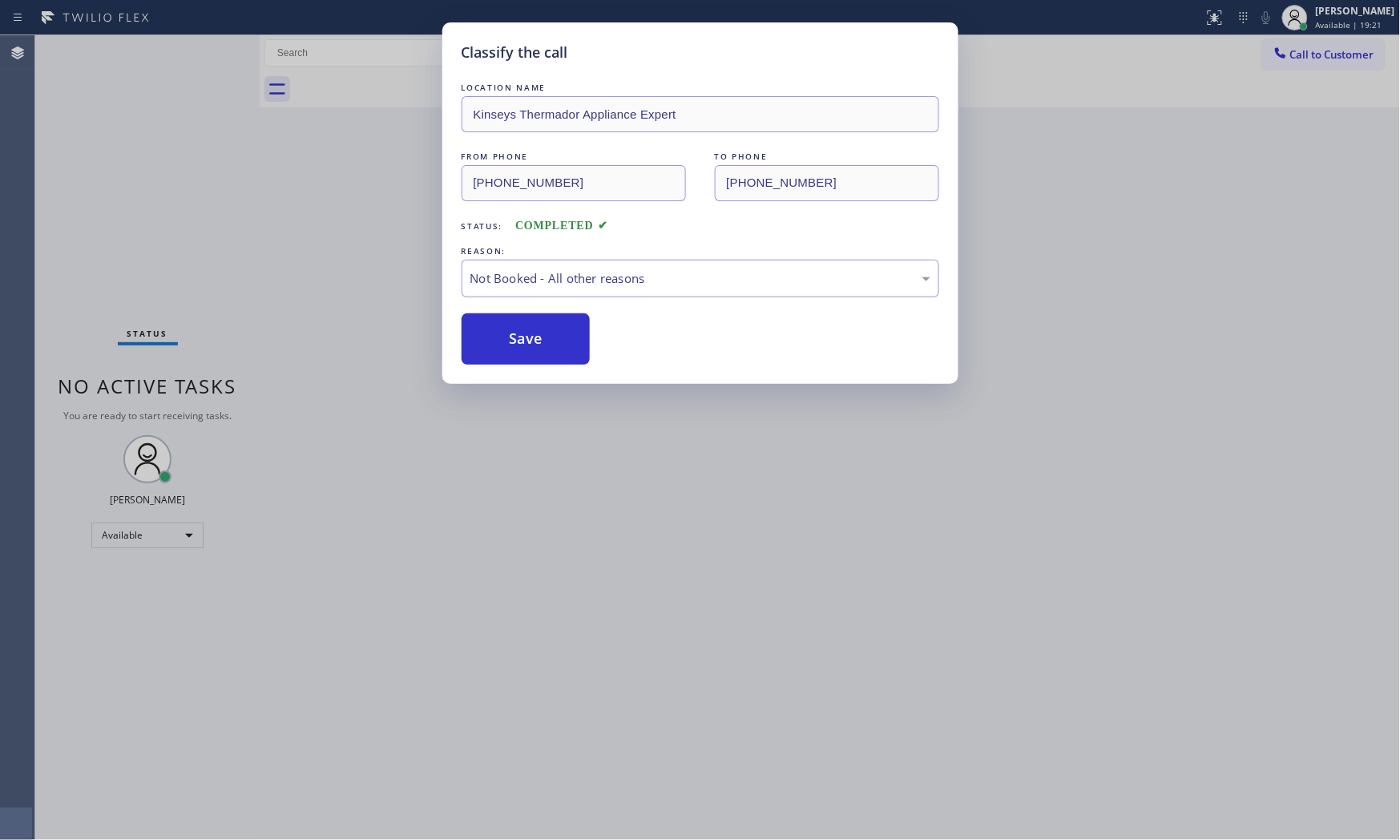
click at [530, 343] on button "Save" at bounding box center [526, 339] width 129 height 51
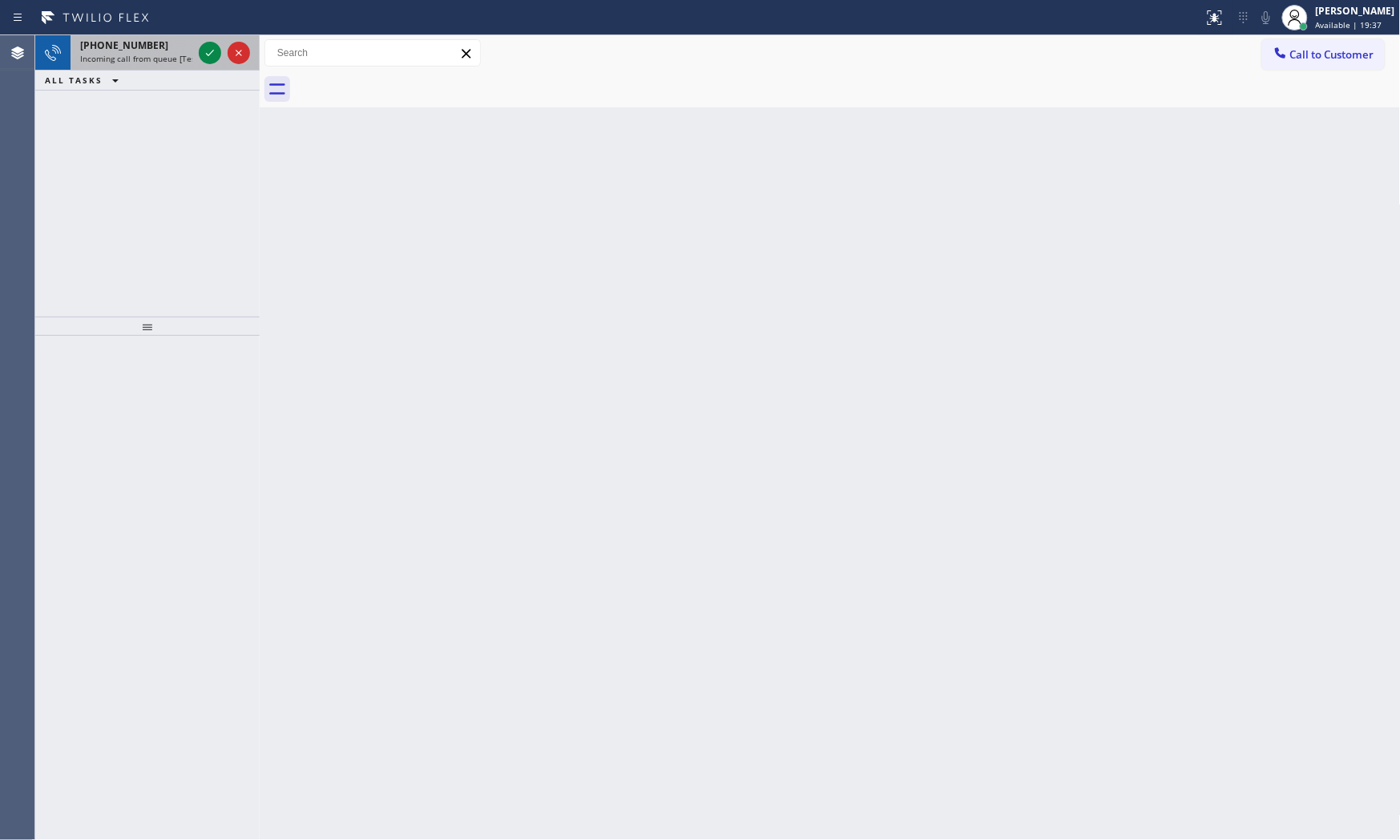
click at [169, 50] on div "[PHONE_NUMBER]" at bounding box center [136, 45] width 112 height 14
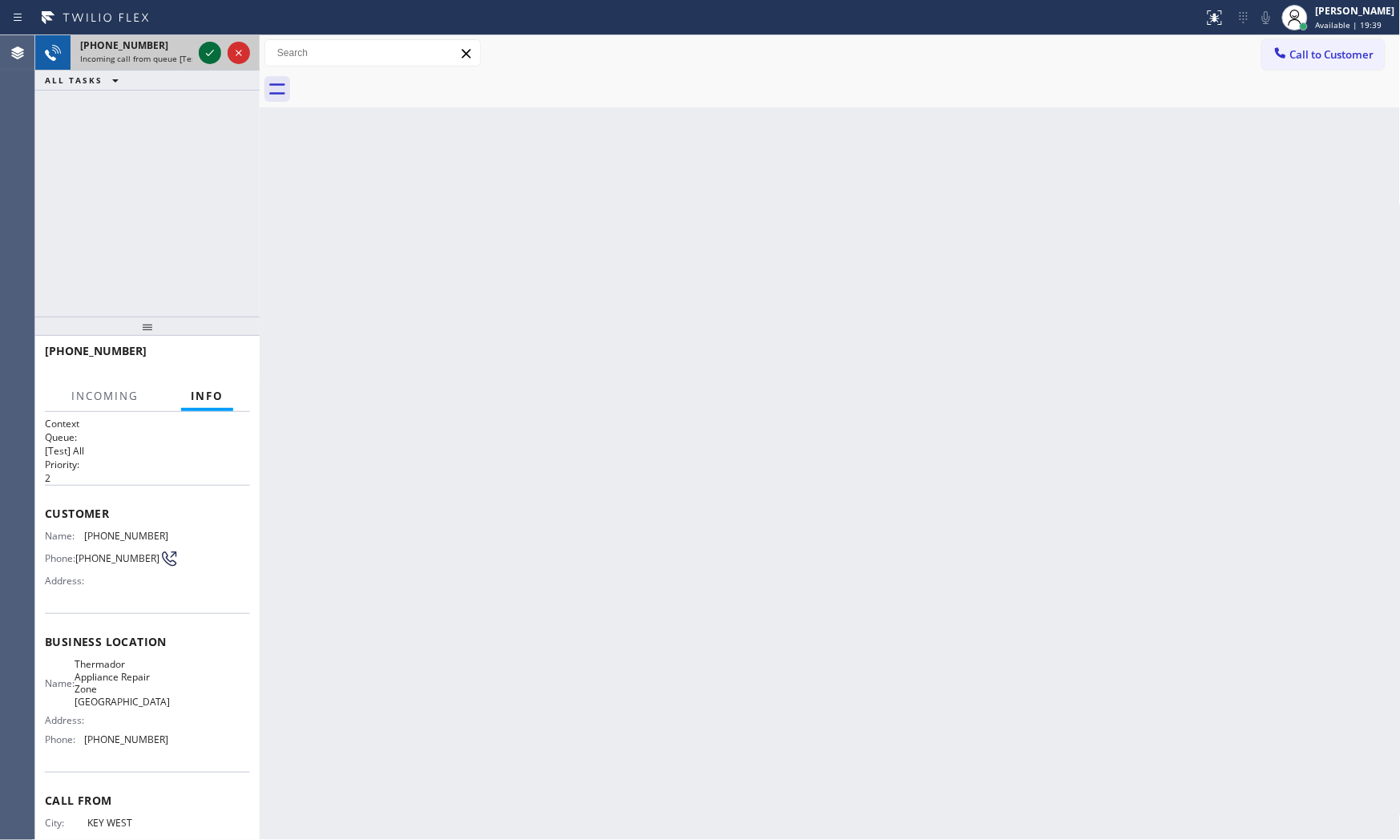
click at [205, 57] on icon at bounding box center [210, 53] width 19 height 19
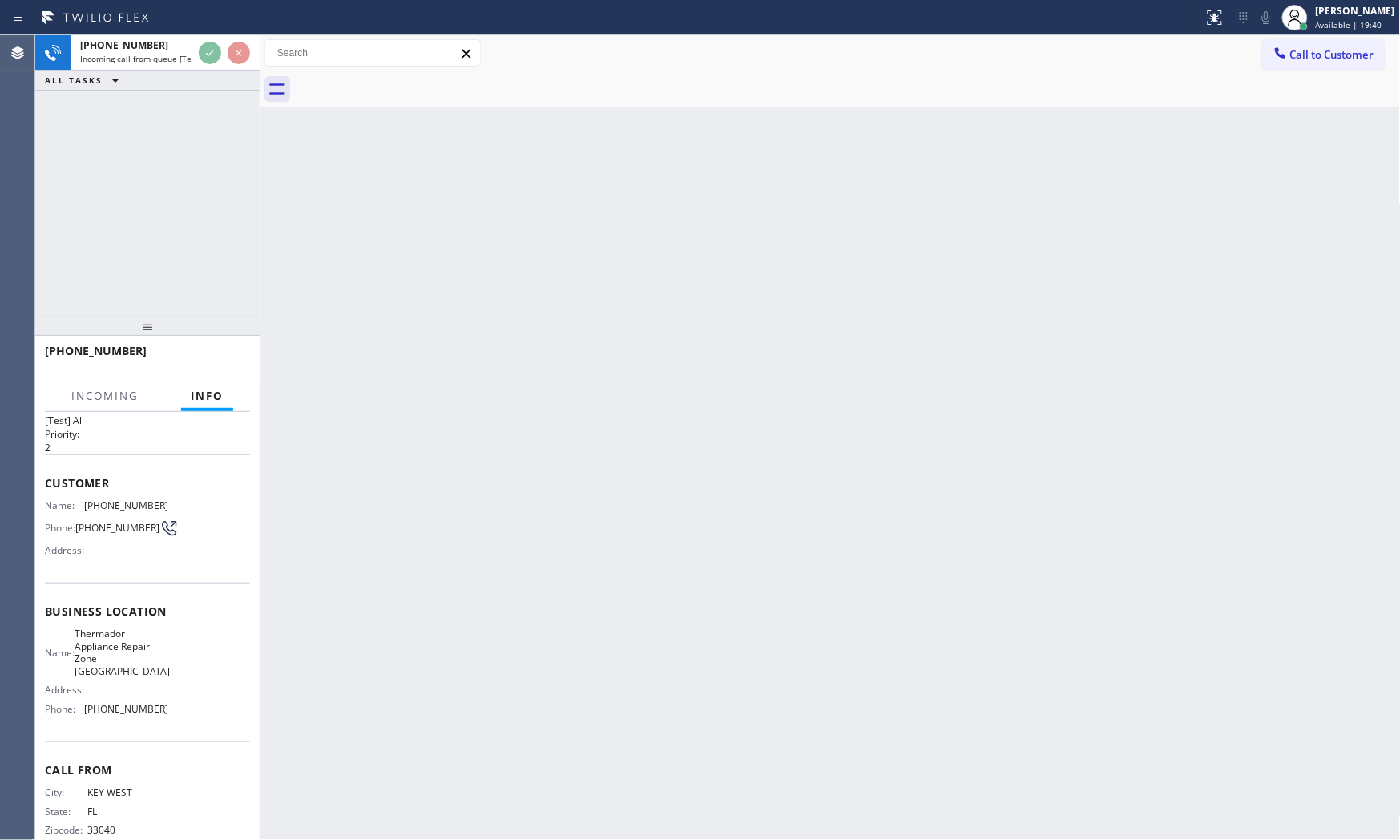
scroll to position [61, 0]
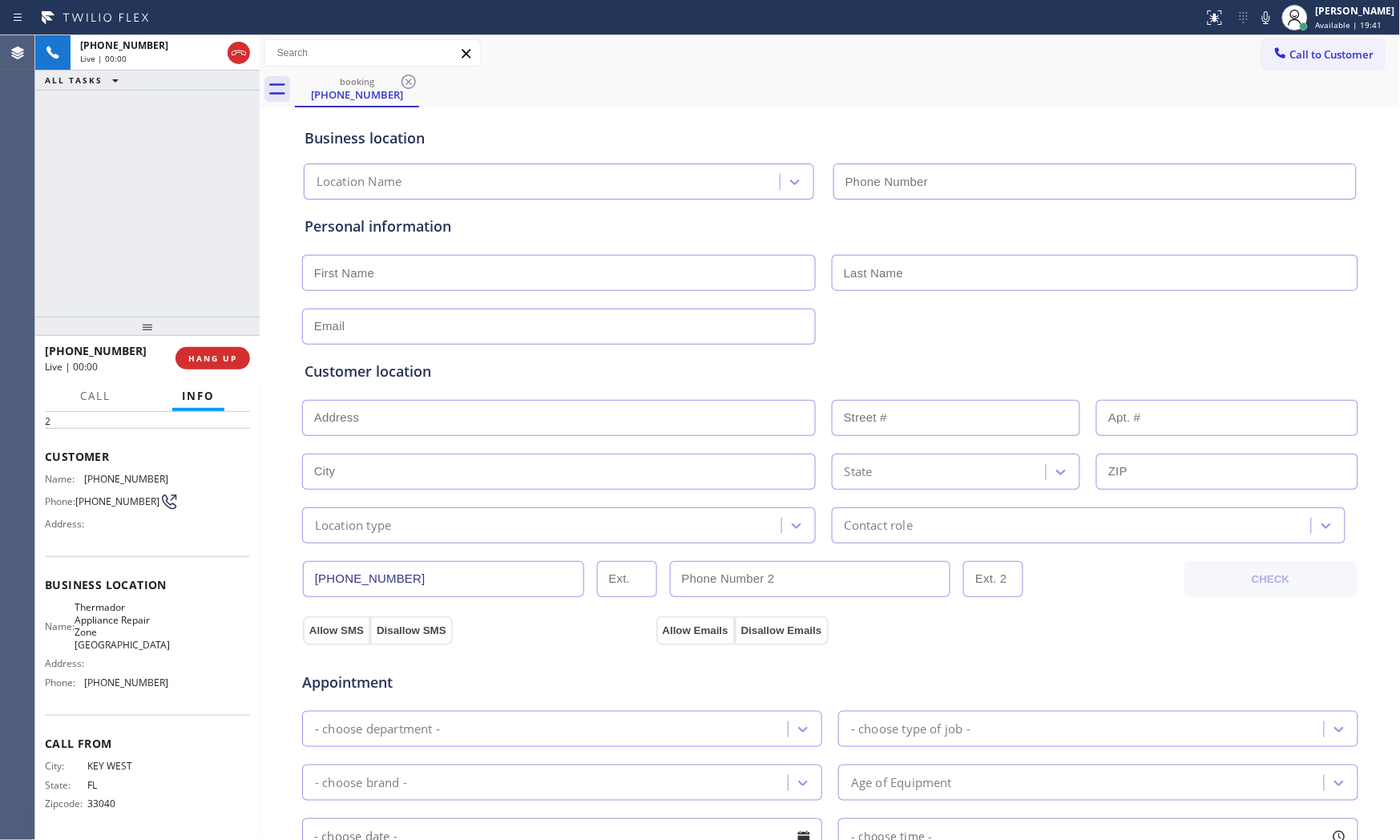
type input "[PHONE_NUMBER]"
click at [223, 369] on div "[PHONE_NUMBER] Live | 00:01 HANG UP" at bounding box center [148, 359] width 205 height 42
click at [222, 358] on span "HANG UP" at bounding box center [213, 359] width 49 height 11
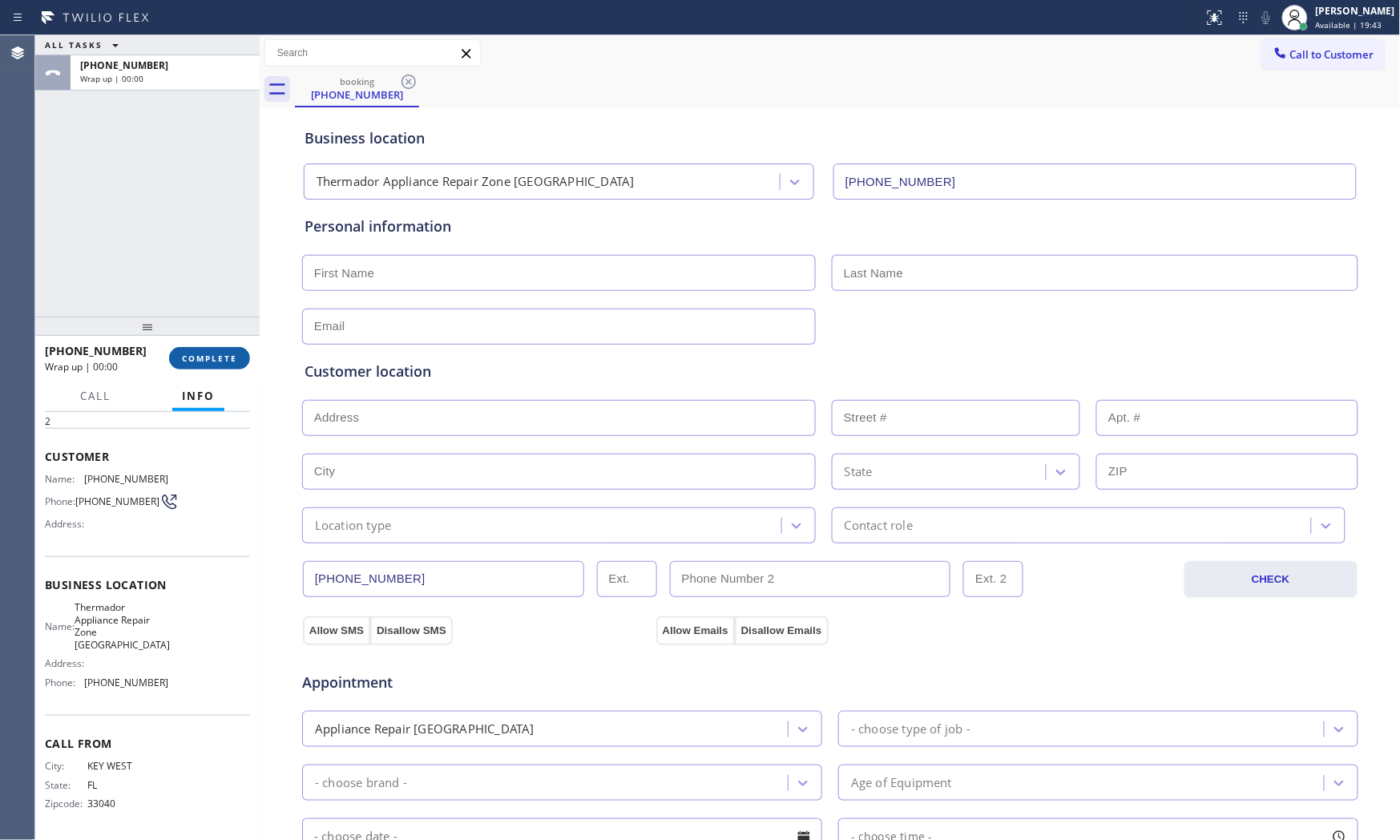
click at [222, 358] on span "COMPLETE" at bounding box center [209, 359] width 55 height 11
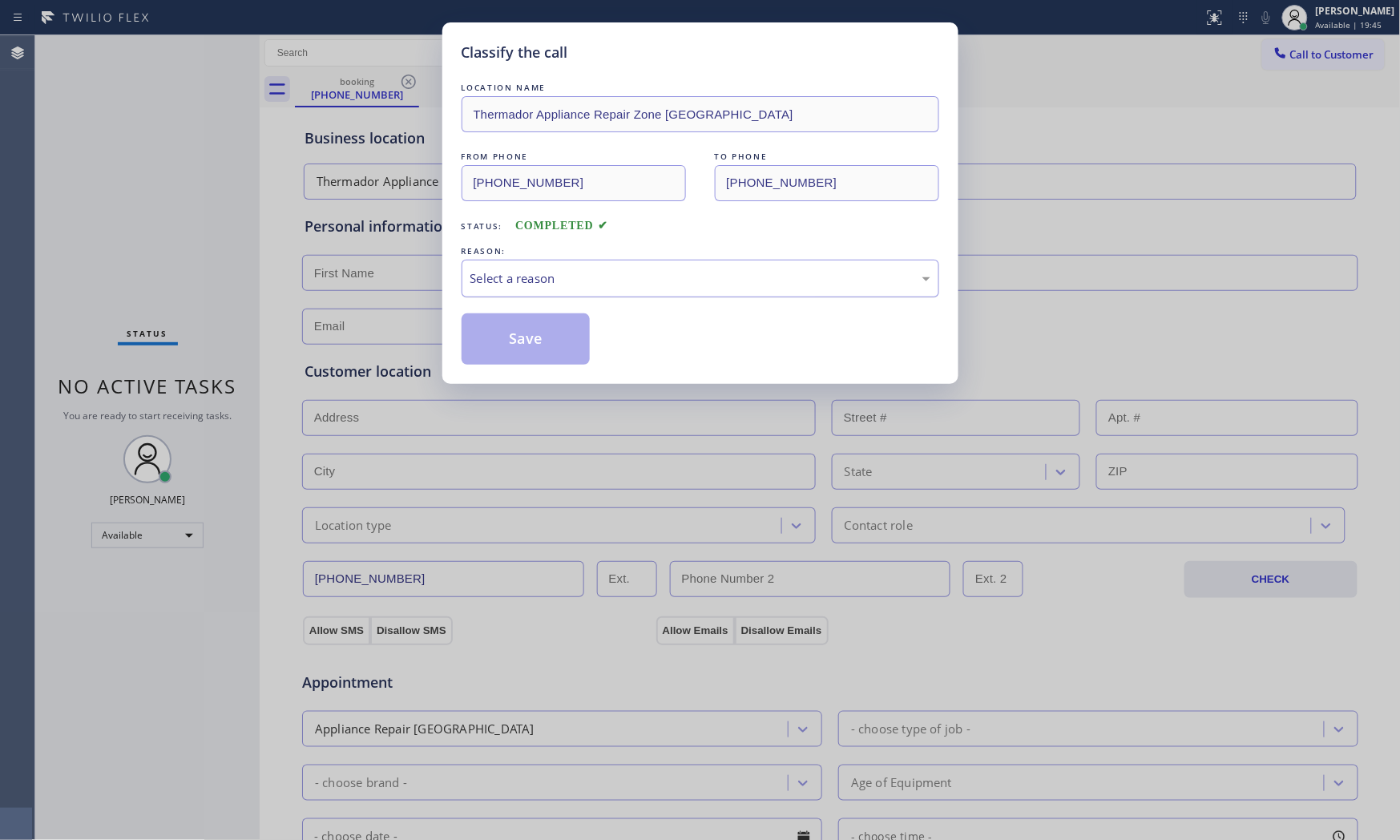
click at [732, 276] on div "Select a reason" at bounding box center [700, 278] width 460 height 18
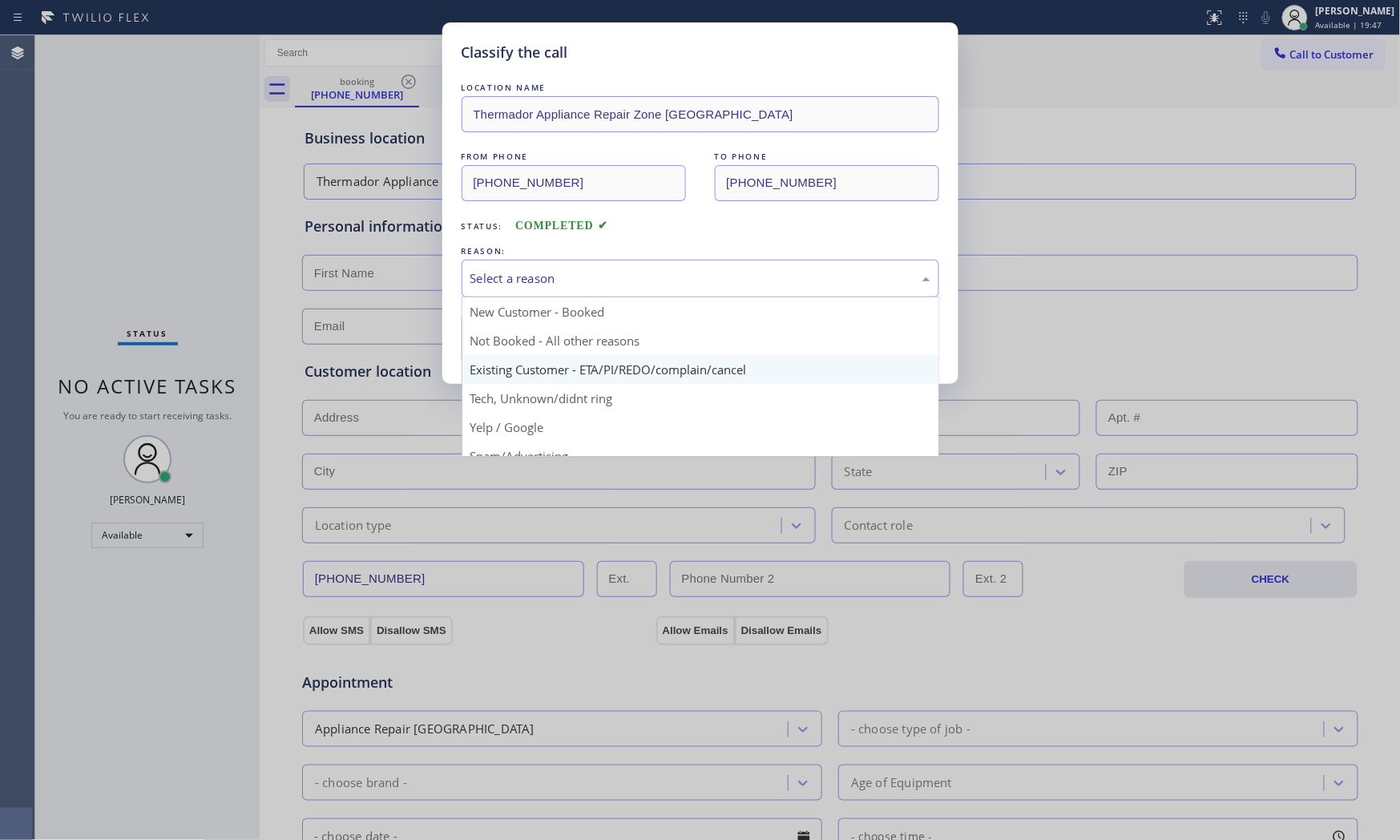
scroll to position [89, 0]
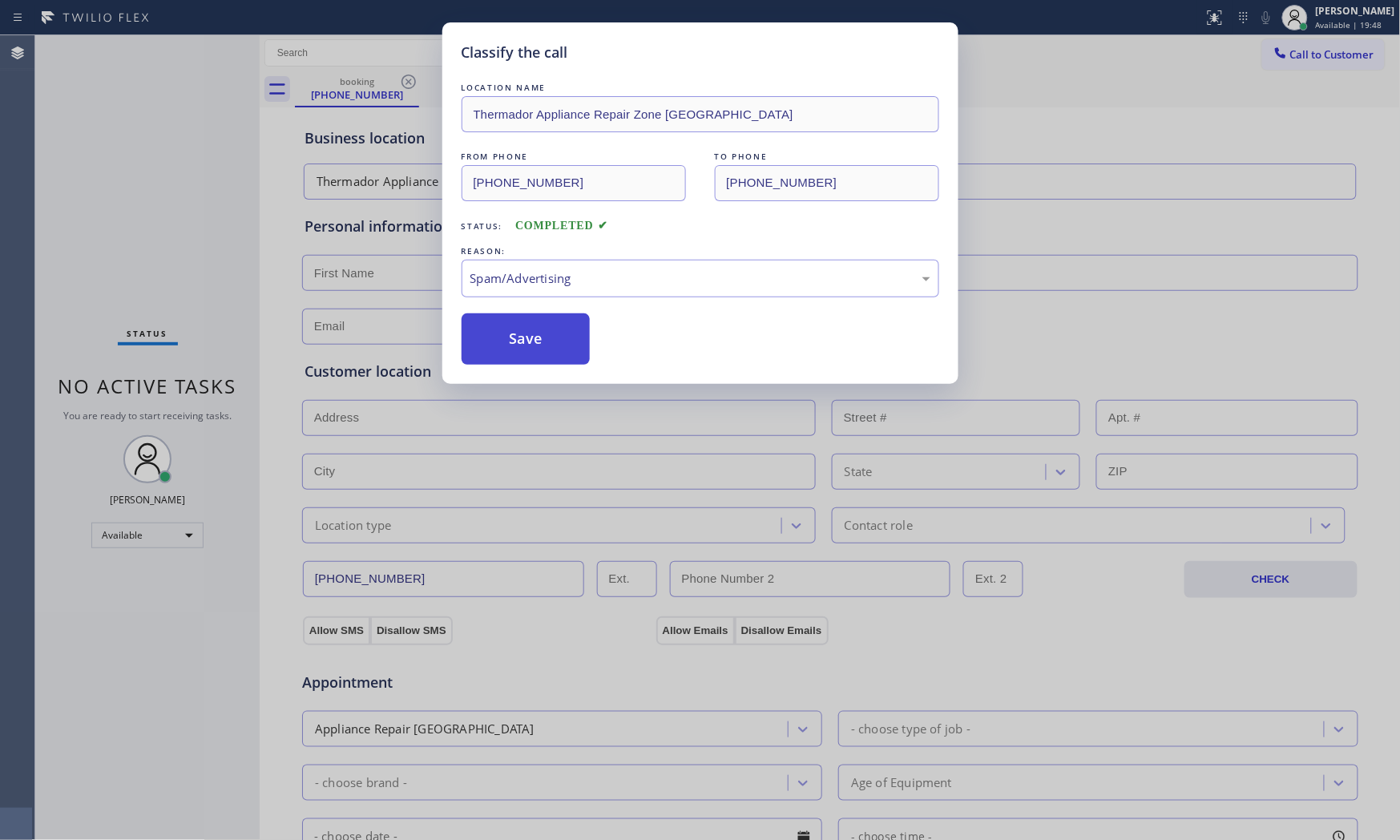
drag, startPoint x: 551, startPoint y: 359, endPoint x: 543, endPoint y: 340, distance: 20.6
click at [543, 340] on button "Save" at bounding box center [526, 339] width 129 height 51
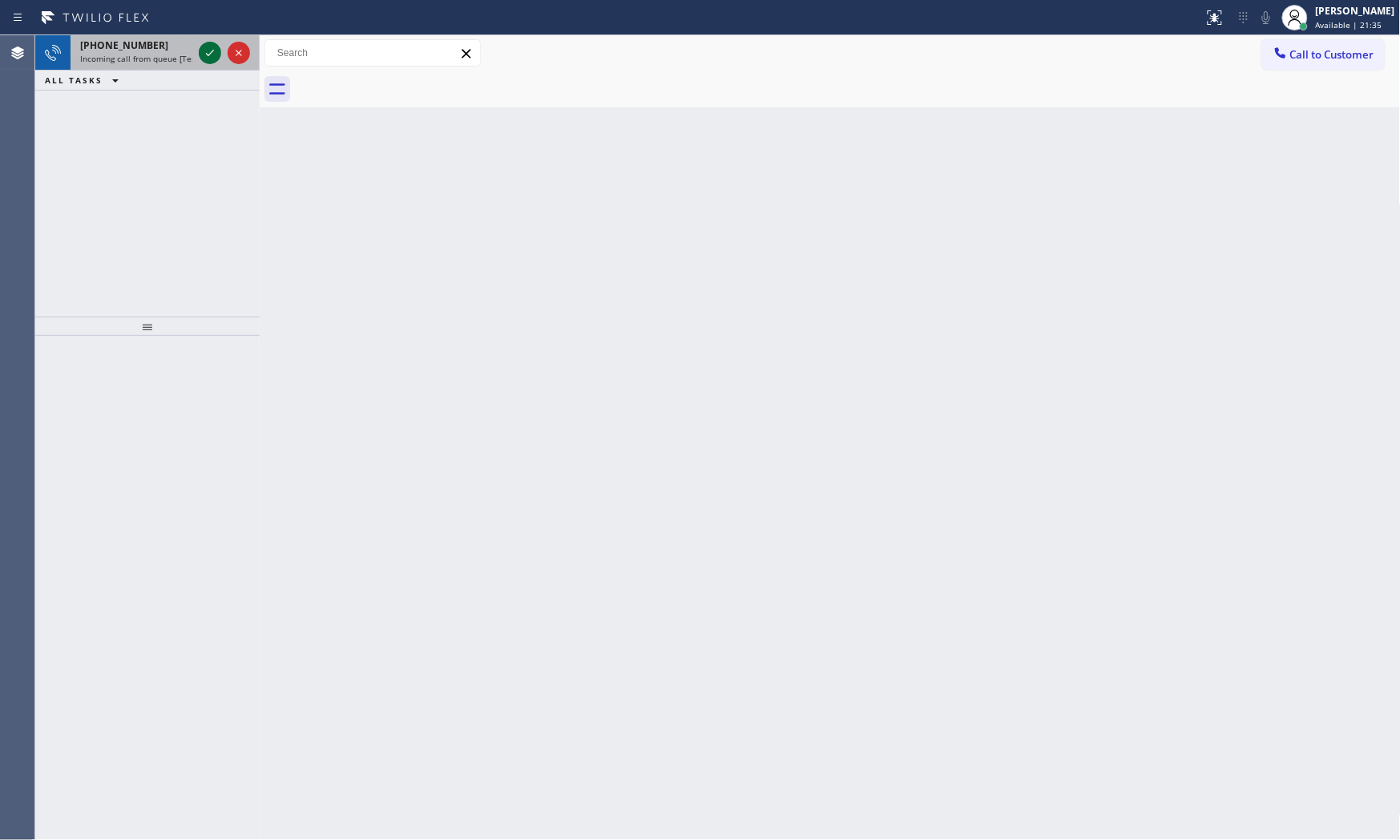
click at [210, 50] on icon at bounding box center [210, 53] width 19 height 19
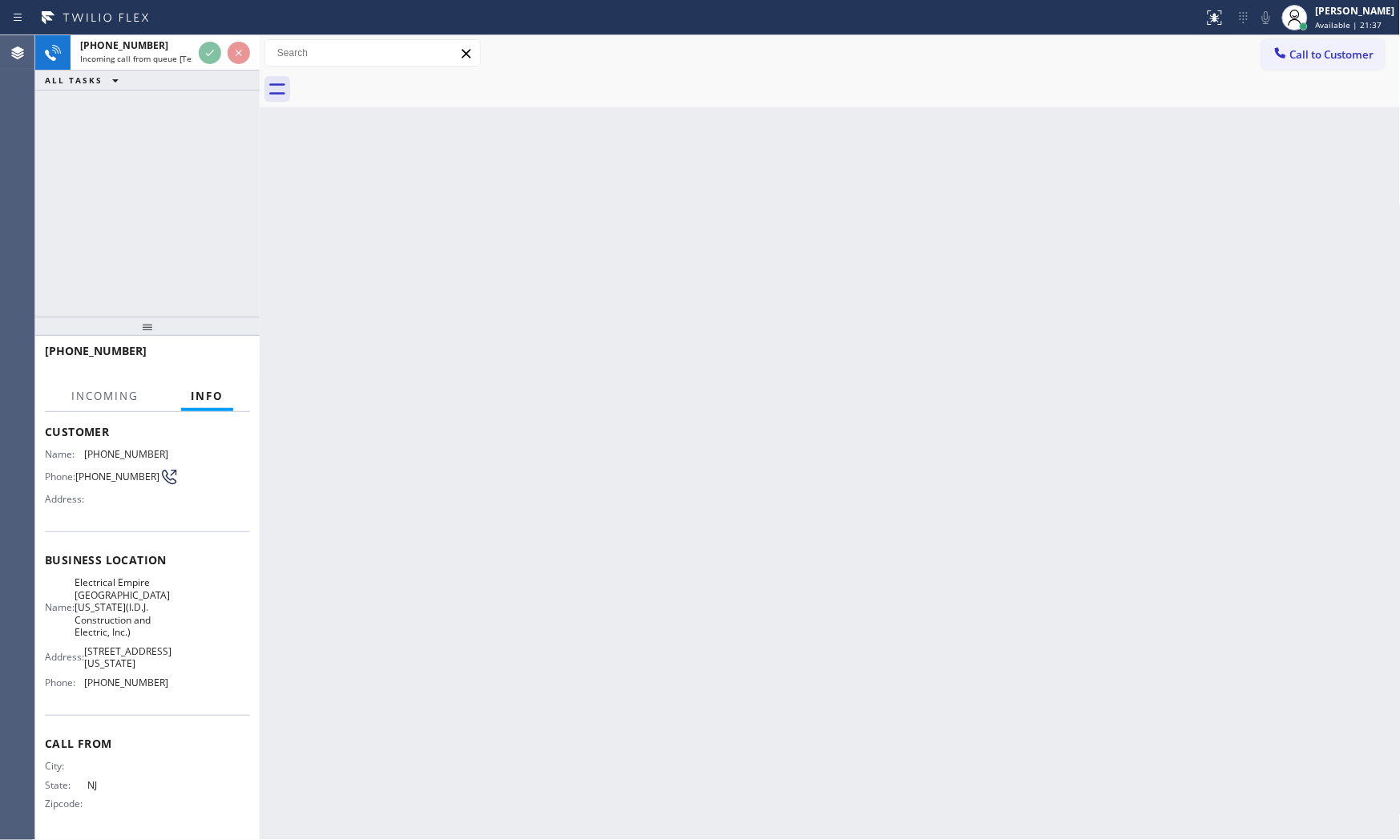
scroll to position [110, 0]
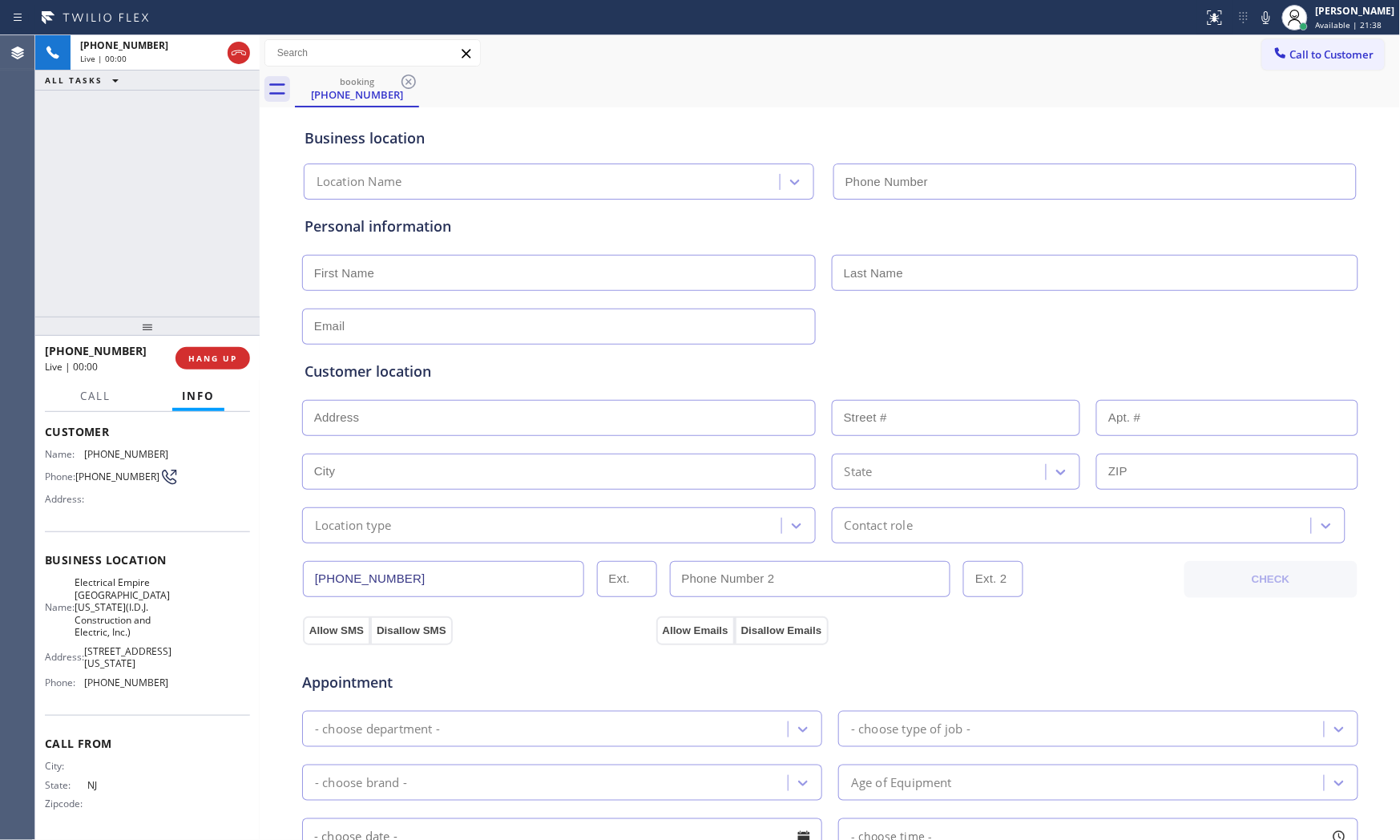
type input "[PHONE_NUMBER]"
click at [212, 356] on span "HANG UP" at bounding box center [213, 359] width 49 height 11
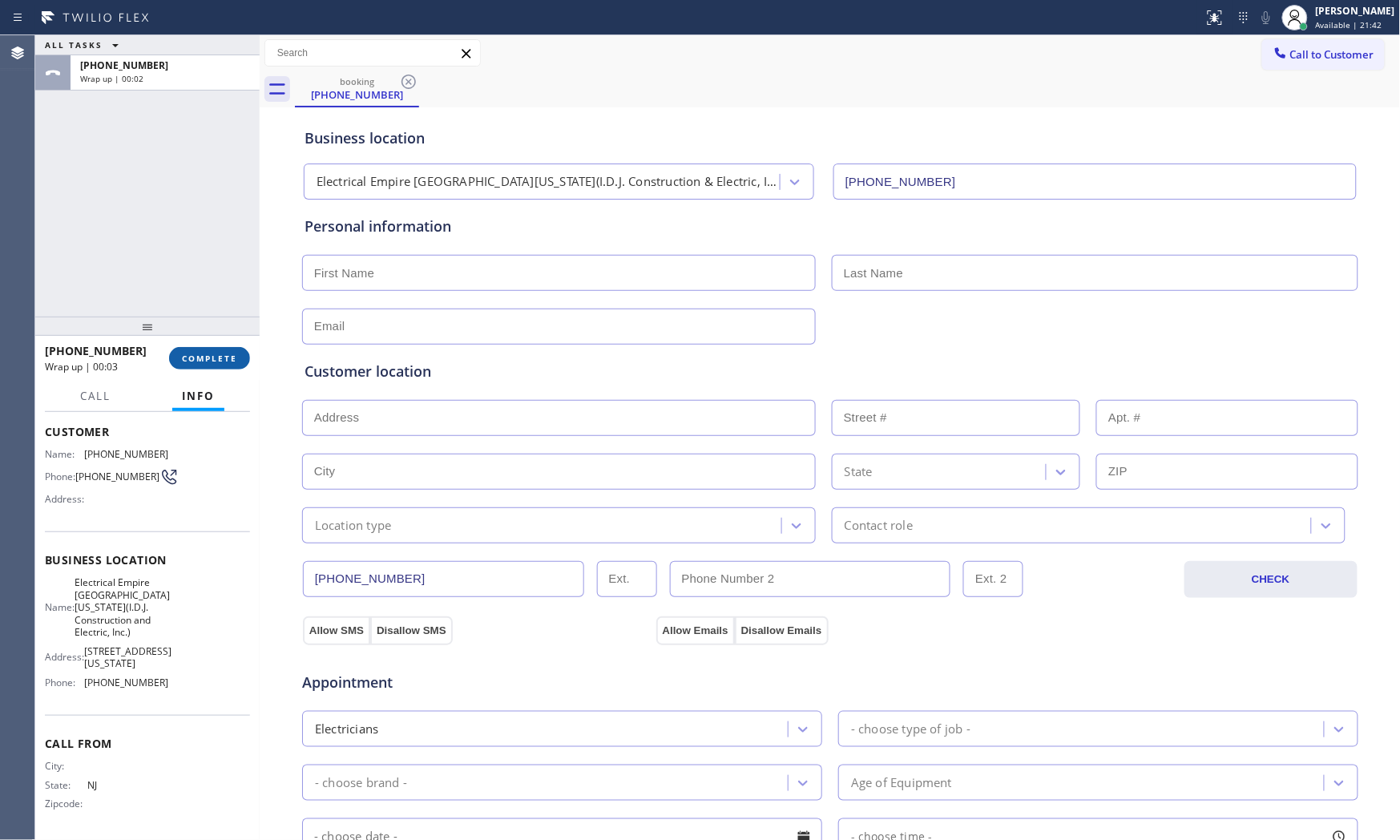
drag, startPoint x: 210, startPoint y: 379, endPoint x: 209, endPoint y: 363, distance: 16.0
click at [210, 376] on div "[PHONE_NUMBER] Wrap up | 00:03 COMPLETE Call Info Call ended [PHONE_NUMBER] Wra…" at bounding box center [148, 588] width 225 height 505
click at [210, 363] on span "COMPLETE" at bounding box center [209, 359] width 55 height 11
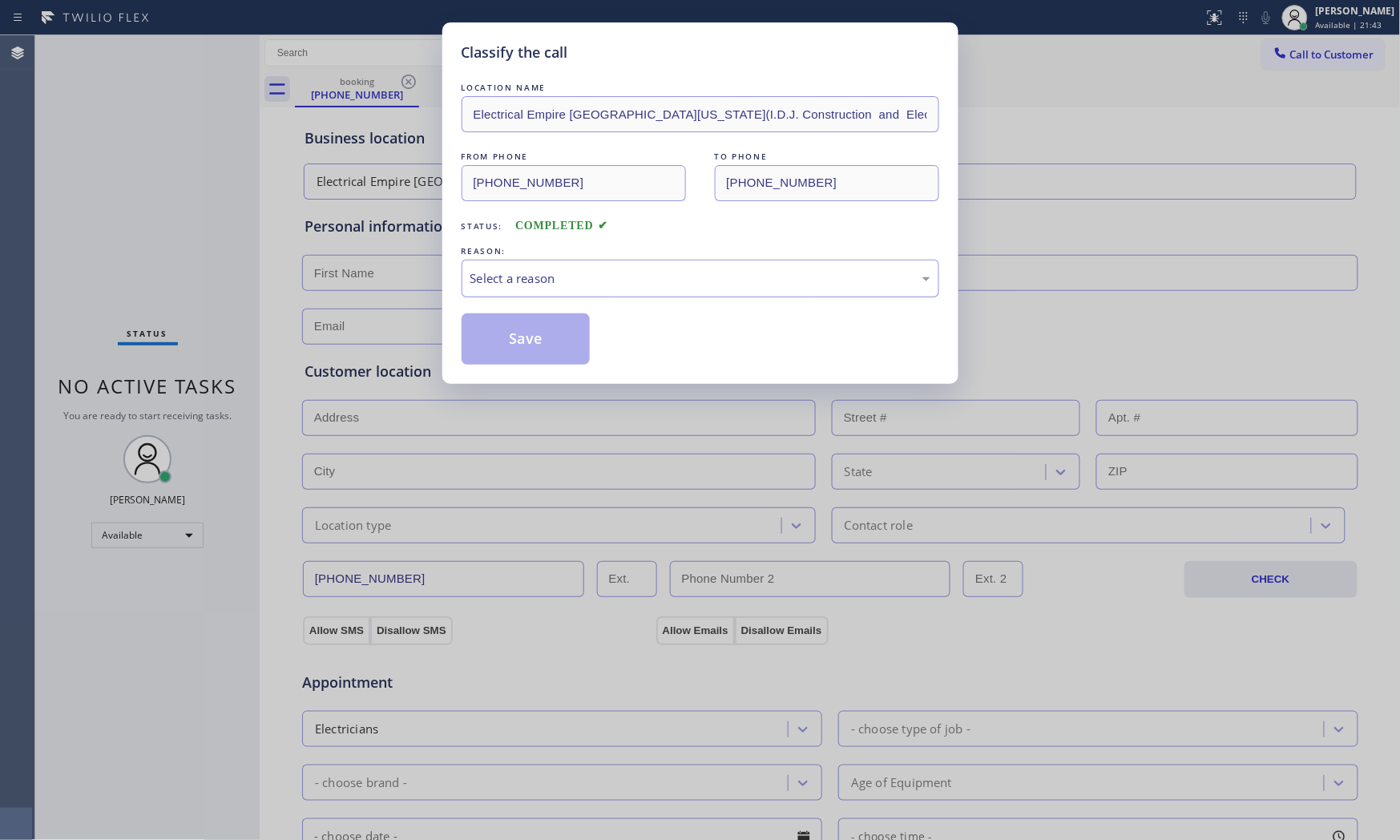
click at [673, 290] on div "Select a reason" at bounding box center [700, 278] width 477 height 38
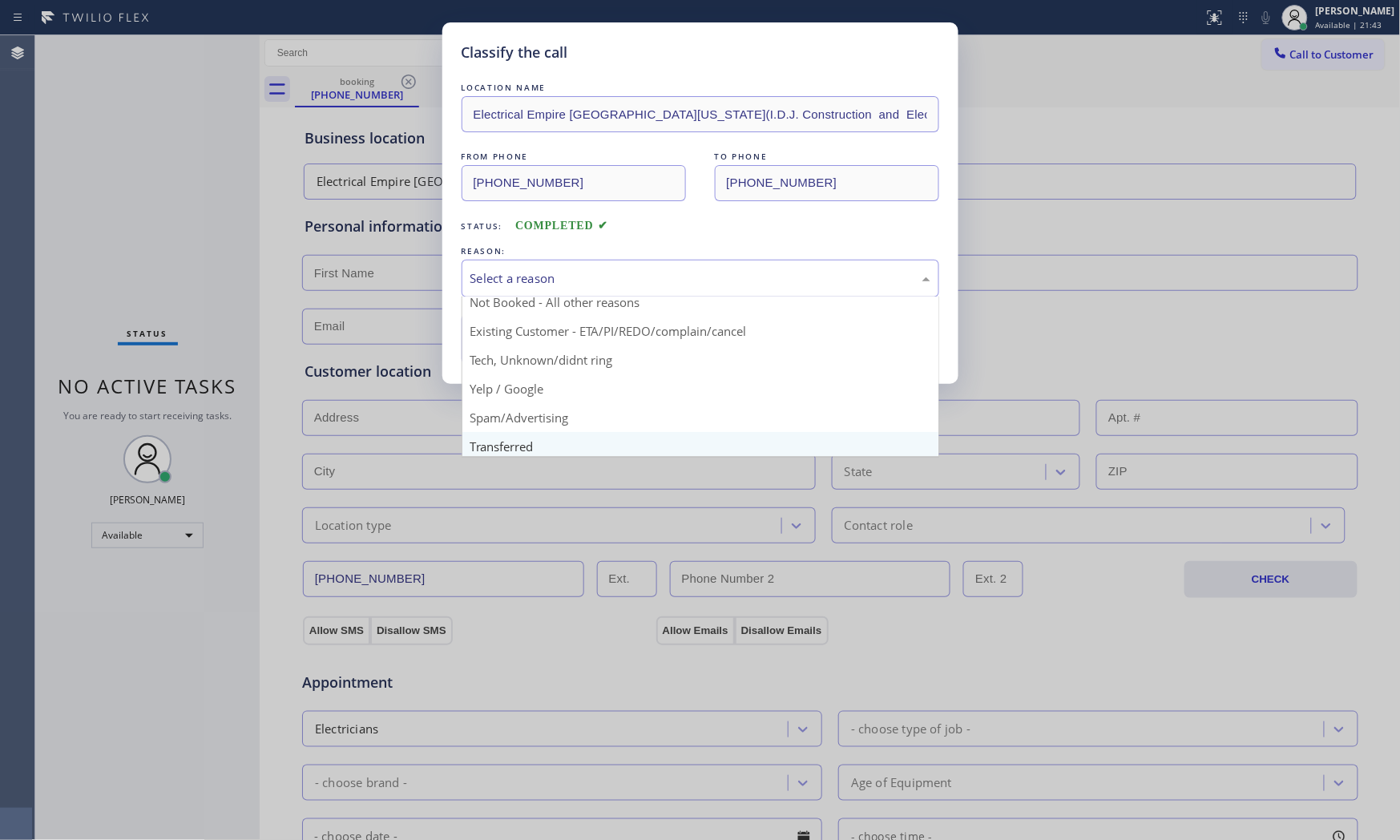
scroll to position [100, 0]
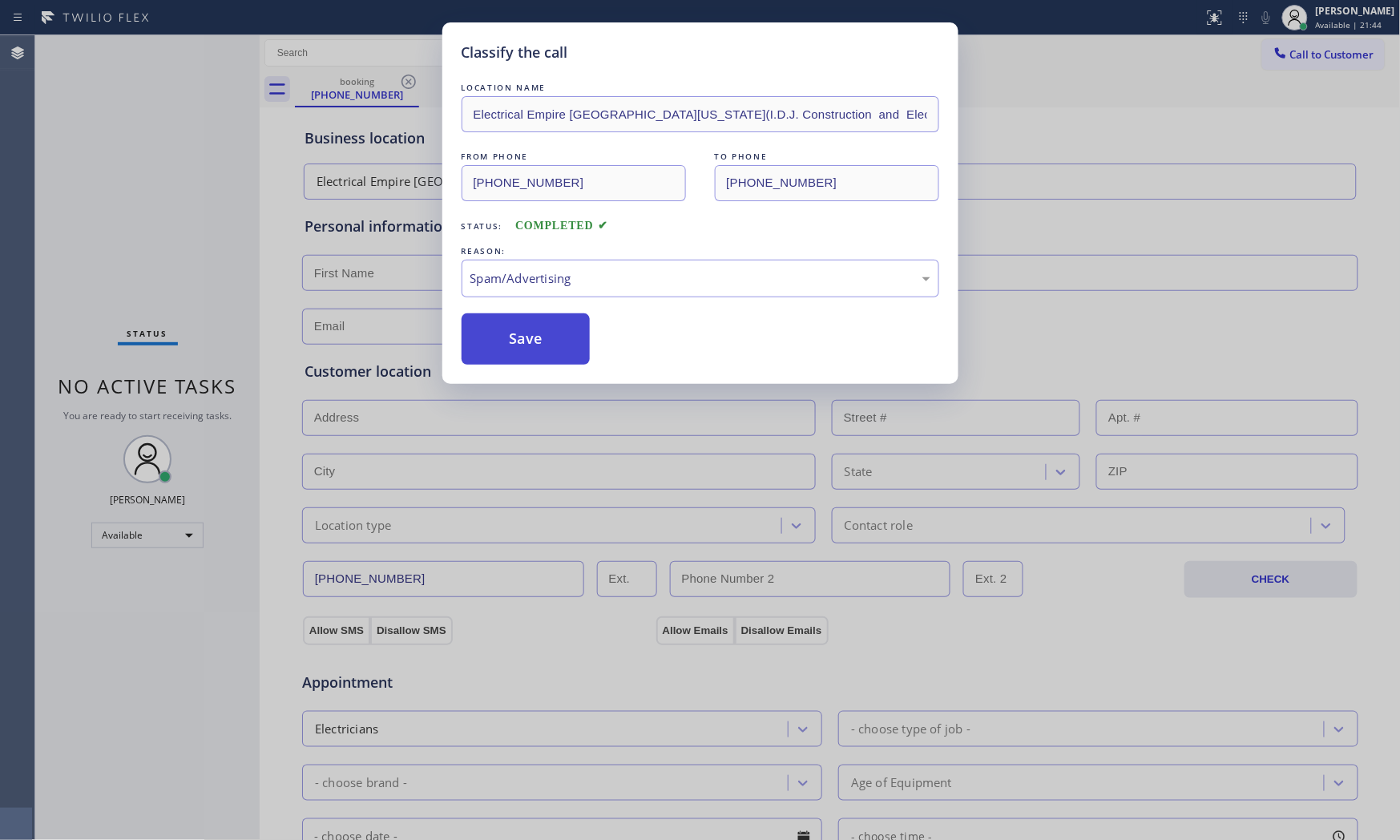
click at [541, 331] on button "Save" at bounding box center [526, 339] width 129 height 51
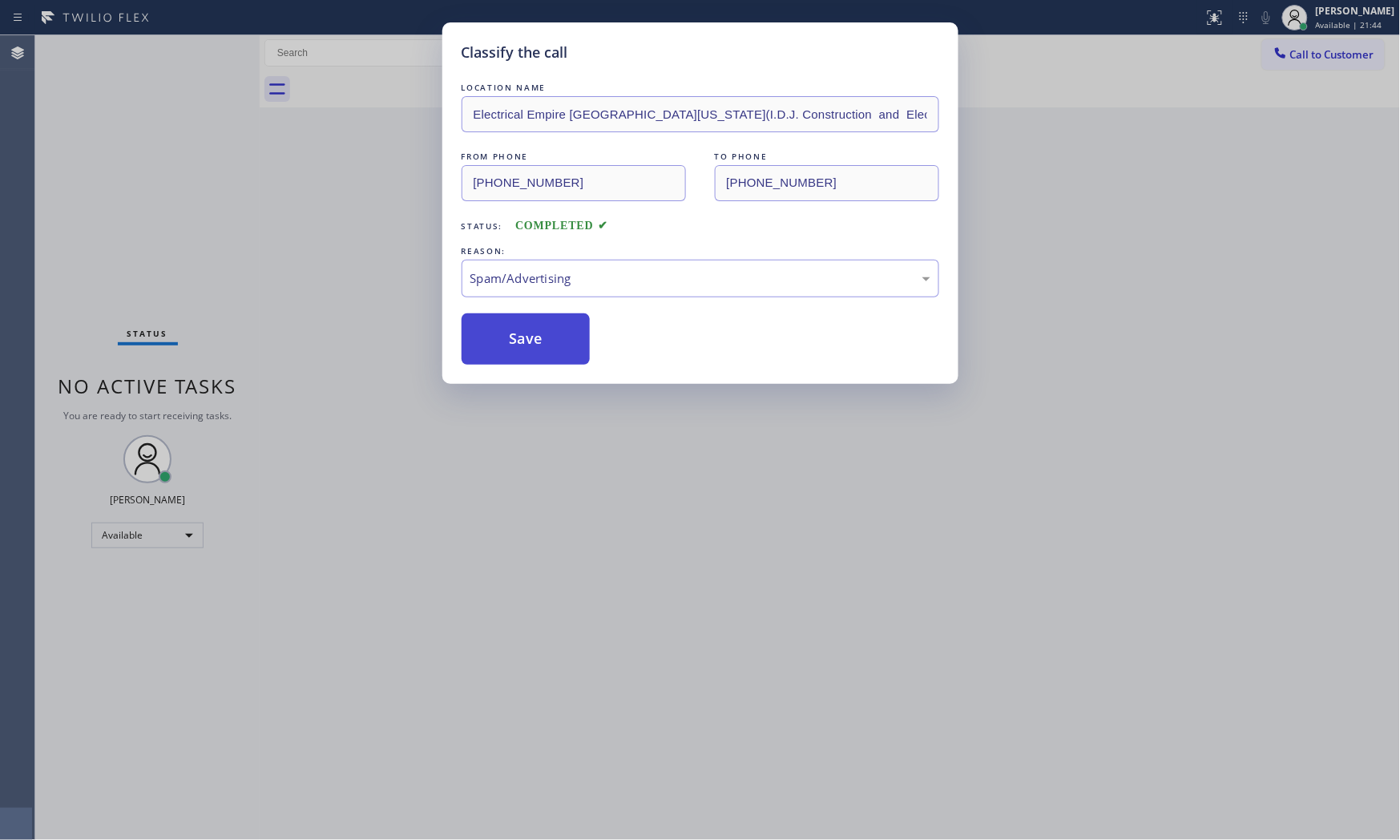
click at [541, 331] on button "Save" at bounding box center [526, 339] width 129 height 51
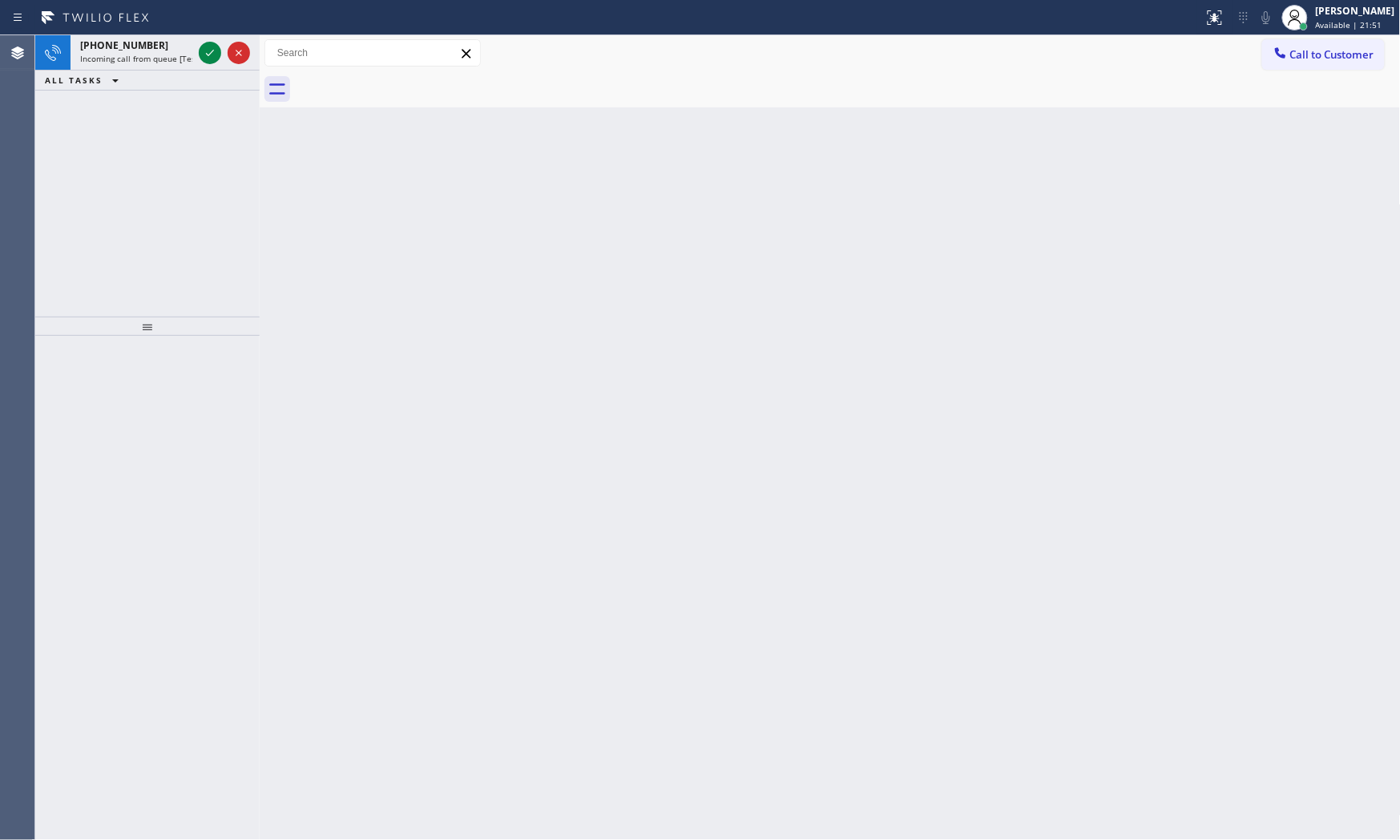
click at [205, 52] on icon at bounding box center [210, 53] width 19 height 19
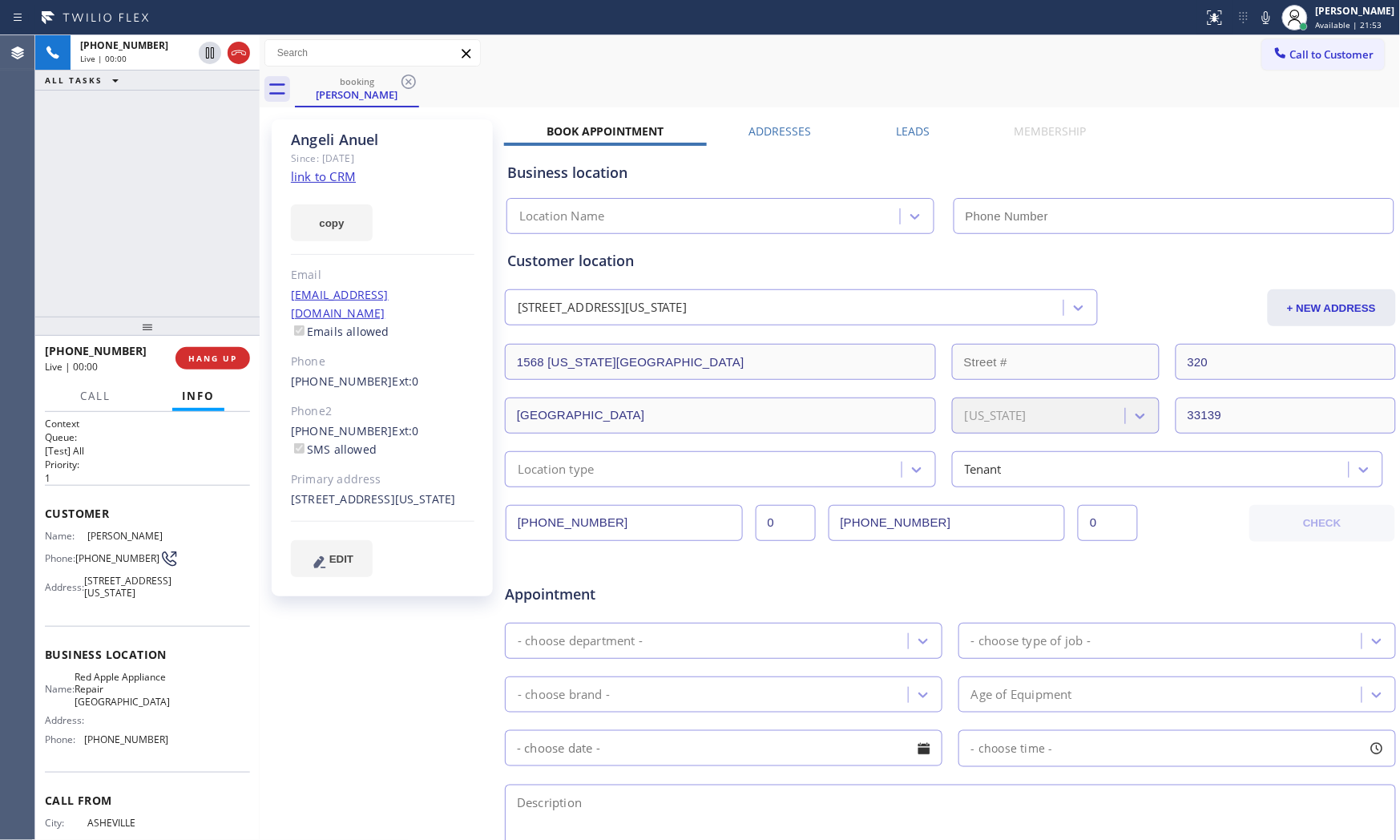
type input "[PHONE_NUMBER]"
click at [339, 178] on link "link to CRM" at bounding box center [323, 177] width 65 height 16
click at [1258, 25] on icon at bounding box center [1266, 18] width 19 height 19
click at [1260, 18] on icon at bounding box center [1266, 18] width 8 height 13
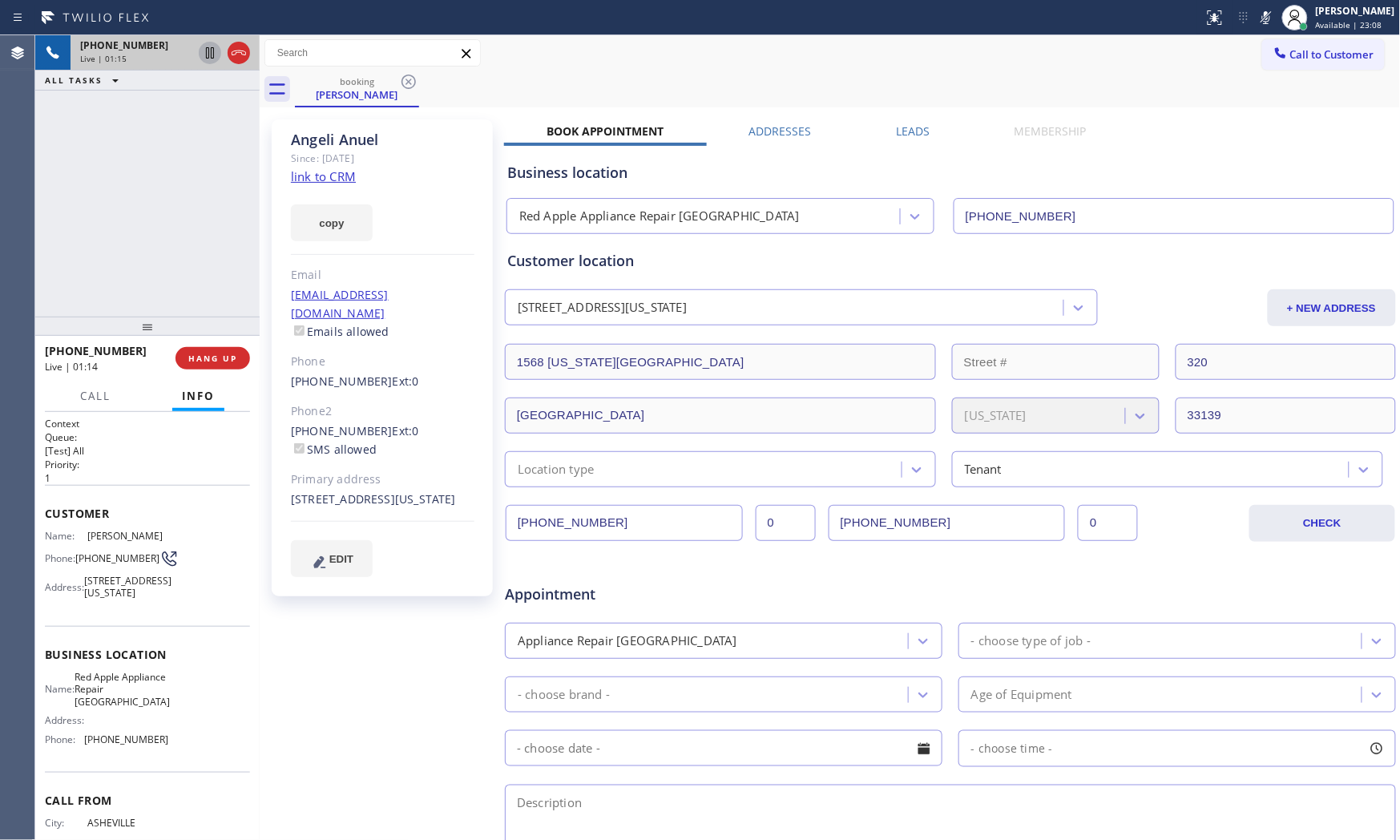
click at [209, 57] on icon at bounding box center [210, 53] width 19 height 19
click at [1260, 19] on icon at bounding box center [1266, 18] width 19 height 19
click at [217, 57] on icon at bounding box center [210, 53] width 19 height 19
click at [1256, 14] on icon at bounding box center [1266, 18] width 19 height 19
click at [1256, 17] on icon at bounding box center [1266, 18] width 19 height 19
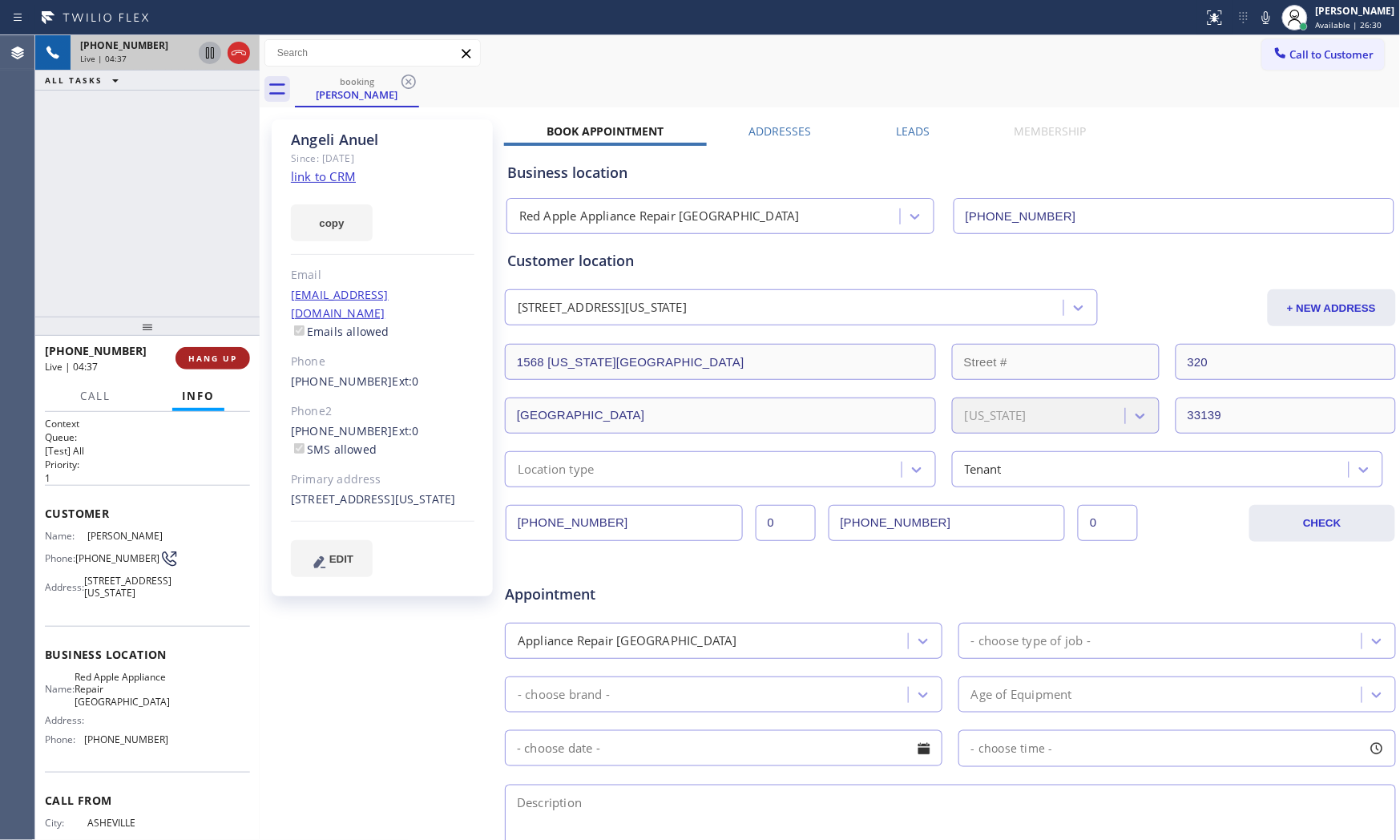
click at [241, 363] on button "HANG UP" at bounding box center [213, 359] width 75 height 22
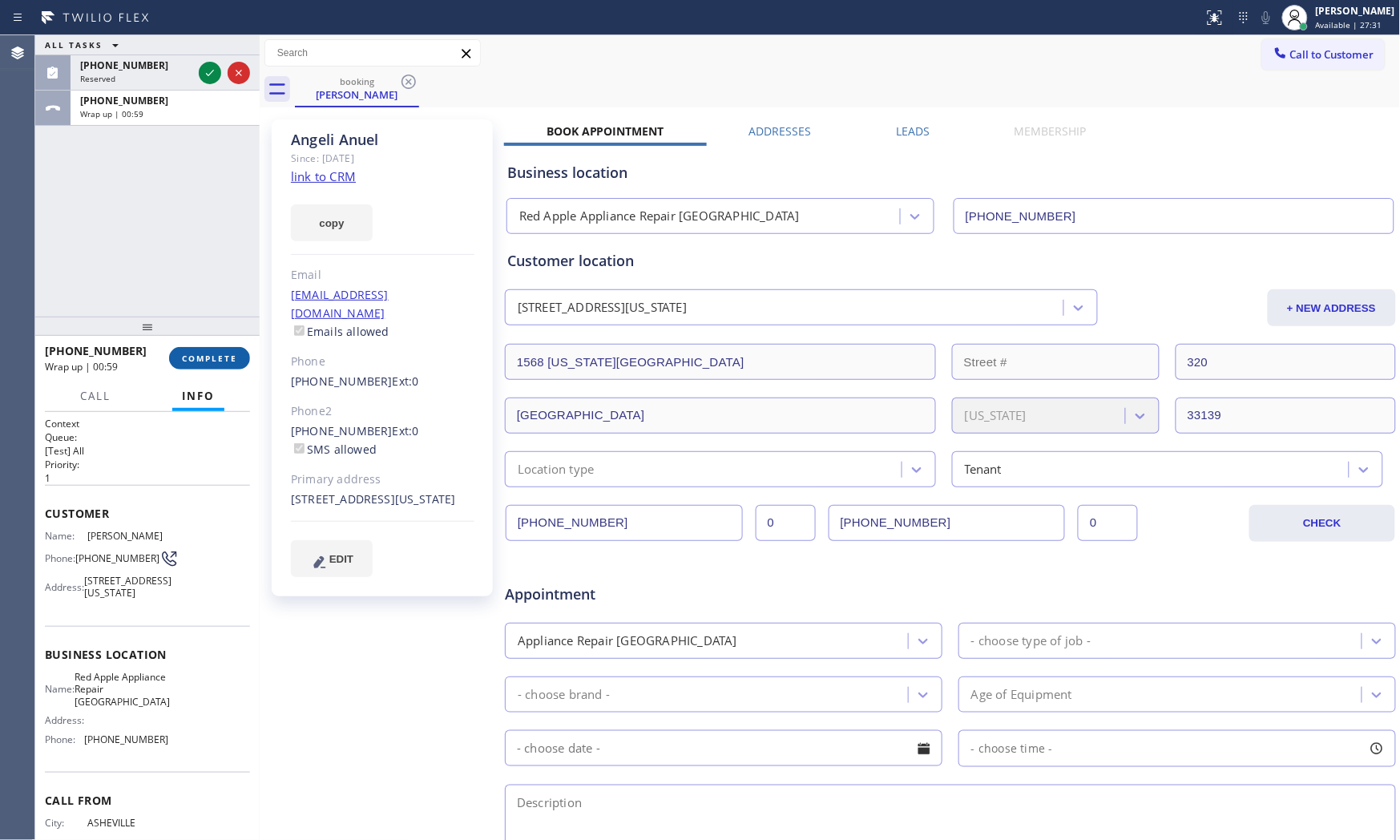
drag, startPoint x: 247, startPoint y: 342, endPoint x: 236, endPoint y: 350, distance: 13.6
click at [238, 347] on div "[PHONE_NUMBER] Wrap up | 00:59 COMPLETE" at bounding box center [148, 359] width 205 height 42
click at [236, 350] on button "COMPLETE" at bounding box center [209, 359] width 81 height 22
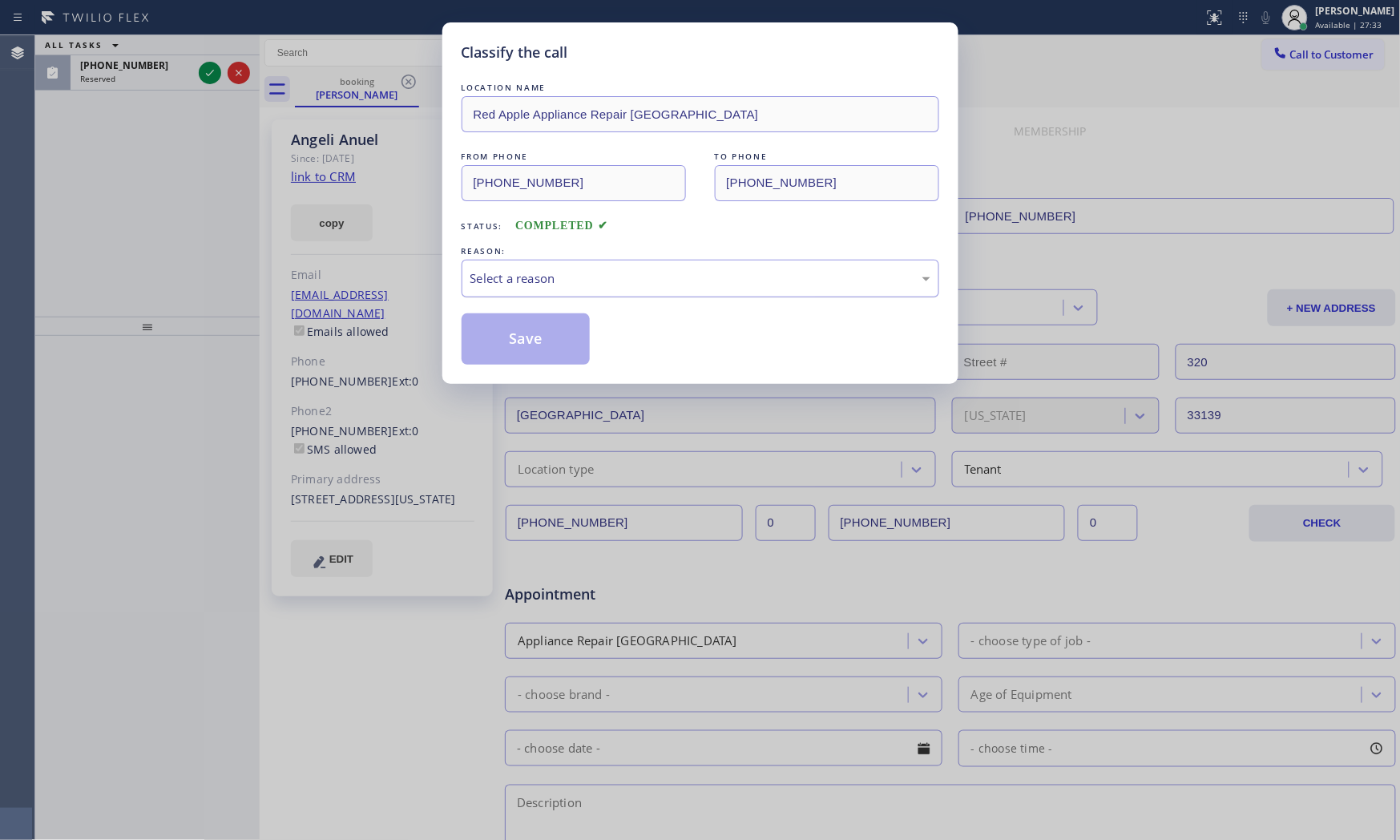
click at [546, 268] on div "Select a reason" at bounding box center [700, 278] width 477 height 38
click at [529, 347] on button "Save" at bounding box center [526, 339] width 129 height 51
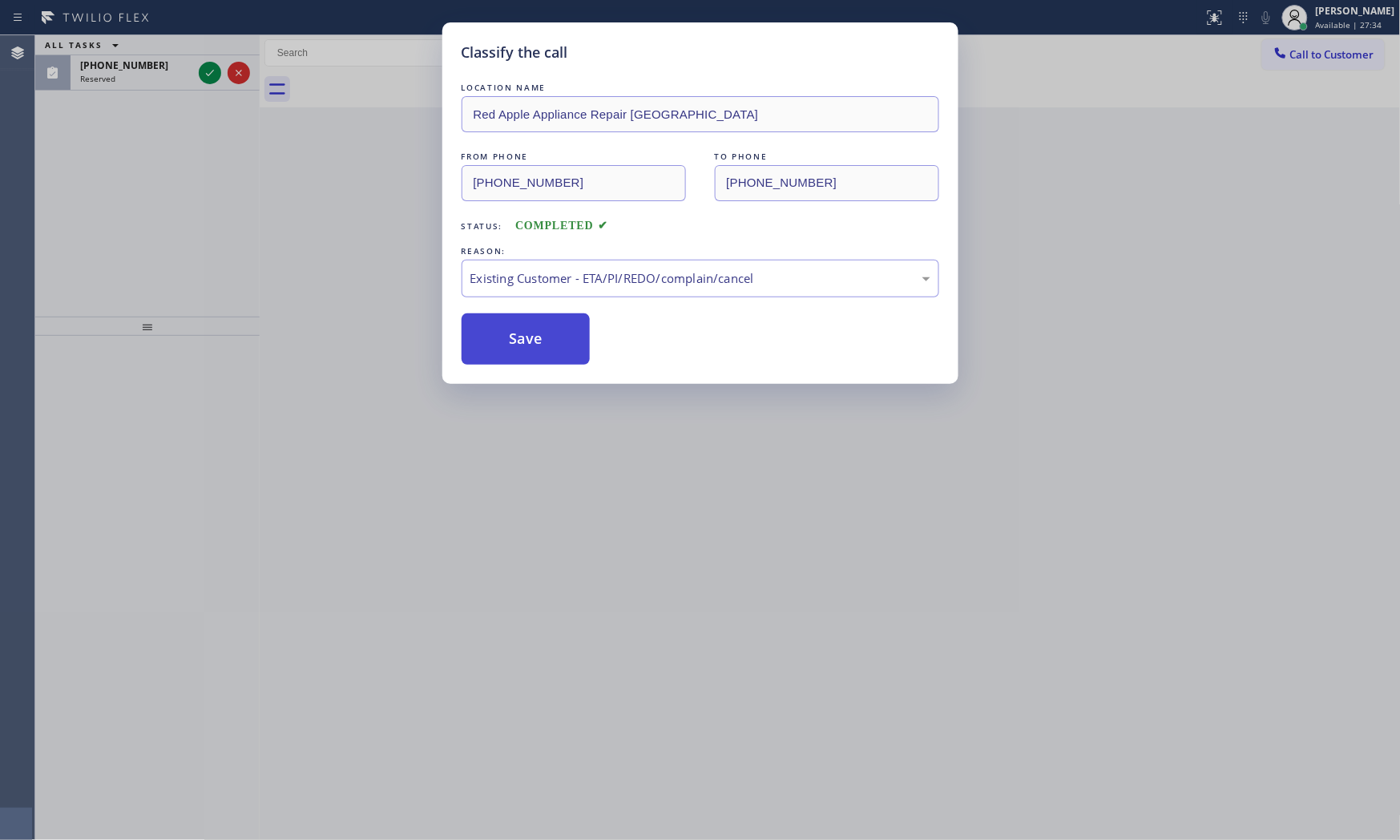
drag, startPoint x: 526, startPoint y: 347, endPoint x: 515, endPoint y: 347, distance: 11.0
click at [523, 347] on button "Save" at bounding box center [526, 339] width 129 height 51
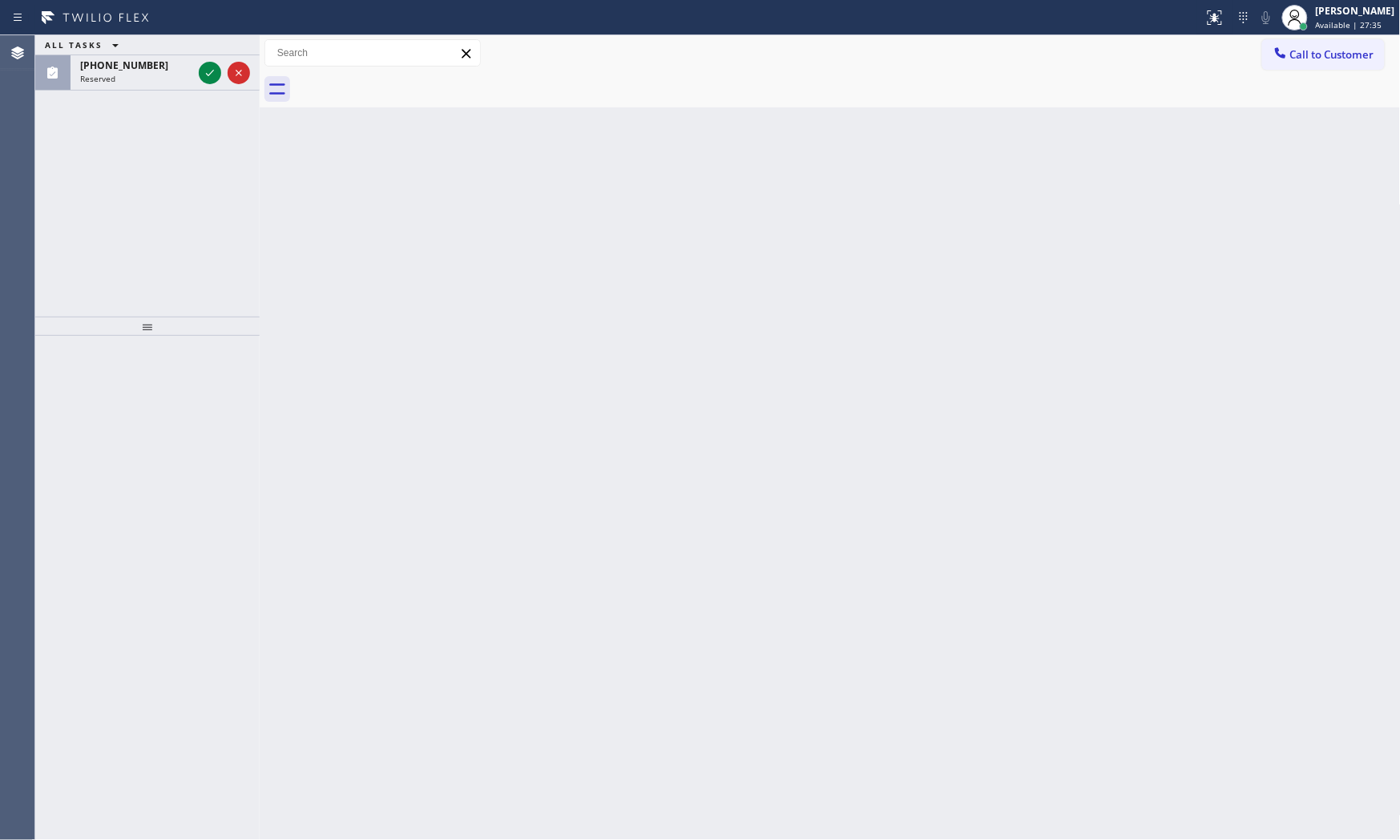
click at [212, 83] on button at bounding box center [210, 73] width 22 height 22
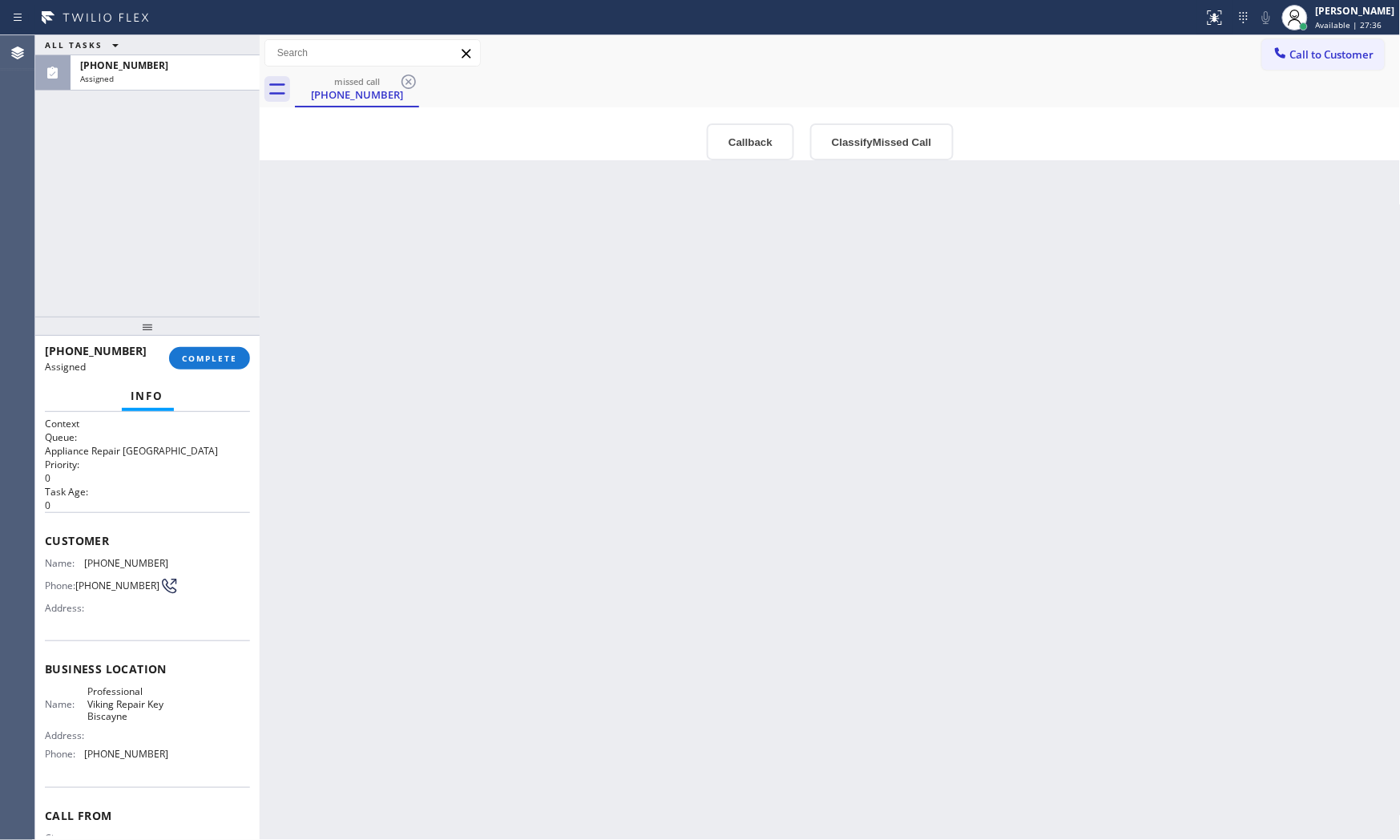
scroll to position [62, 0]
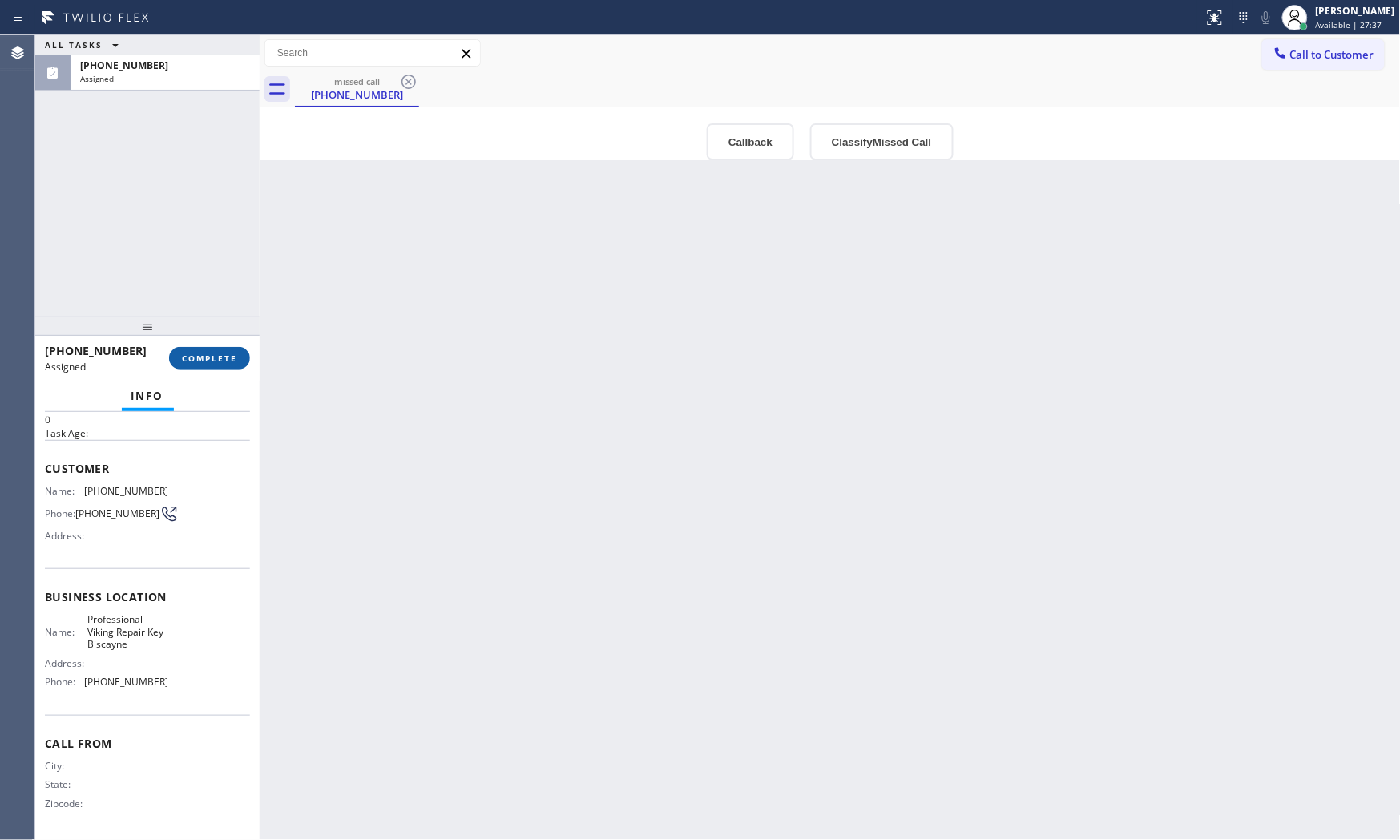
click at [213, 350] on button "COMPLETE" at bounding box center [209, 359] width 81 height 22
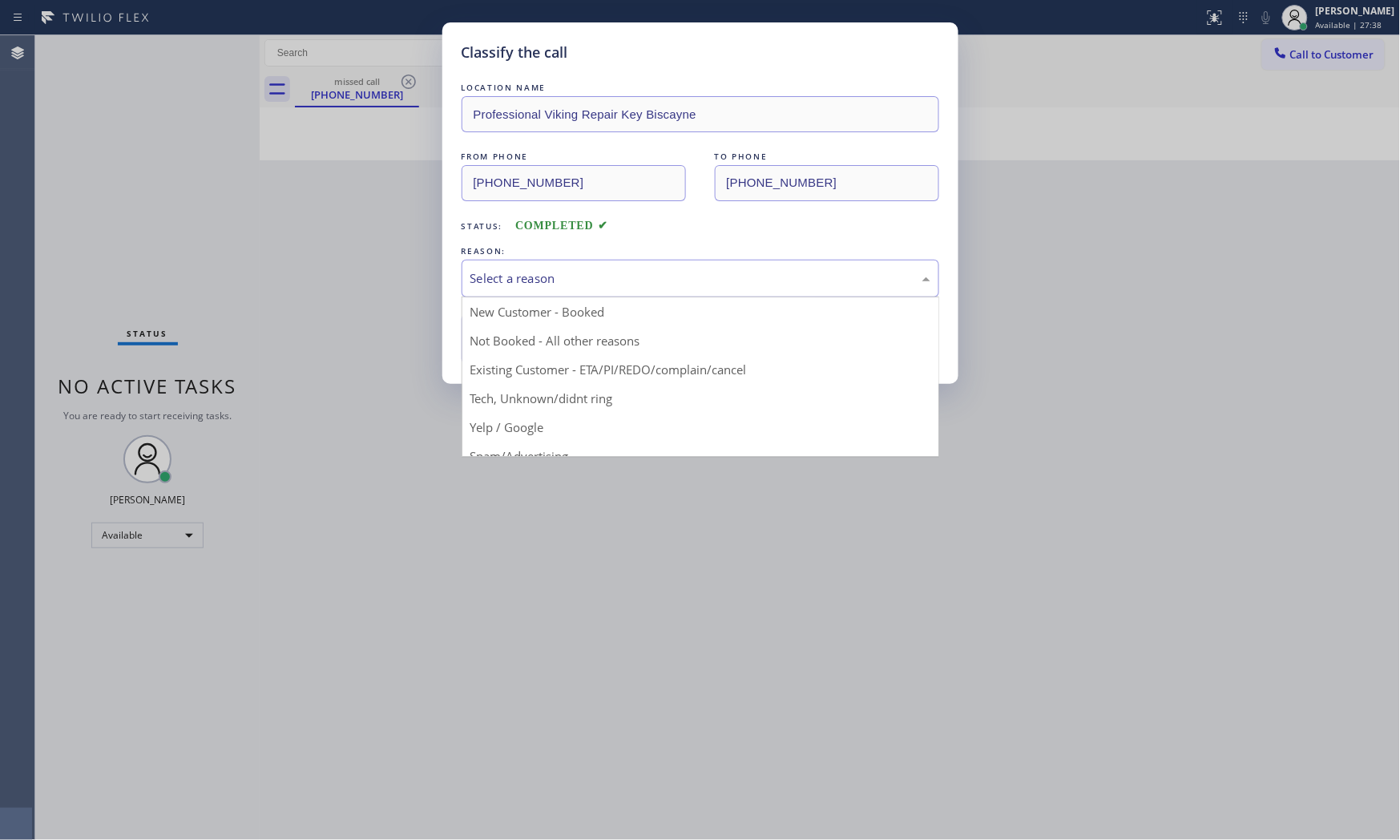
click at [475, 273] on div "Select a reason" at bounding box center [700, 278] width 460 height 18
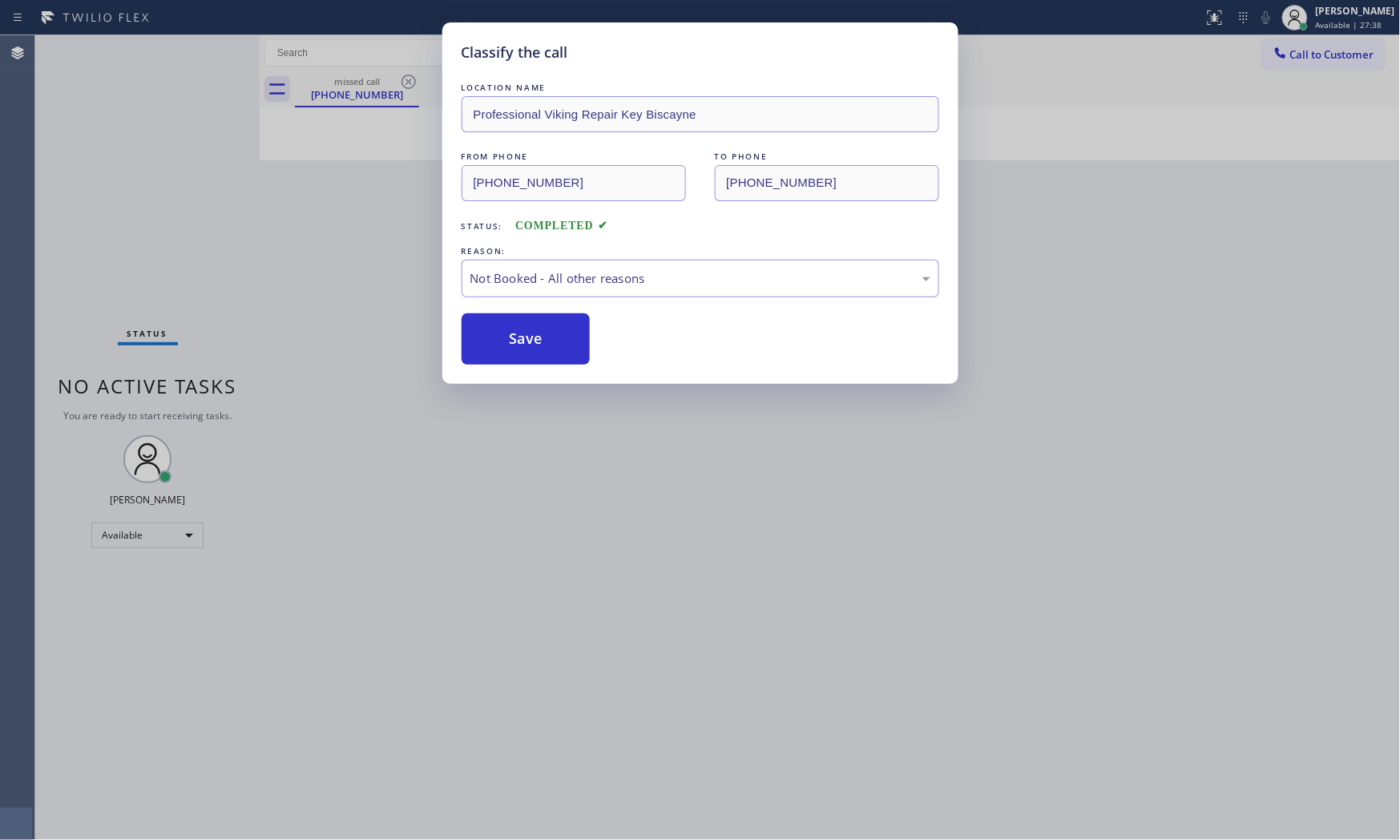
click at [500, 342] on button "Save" at bounding box center [526, 339] width 129 height 51
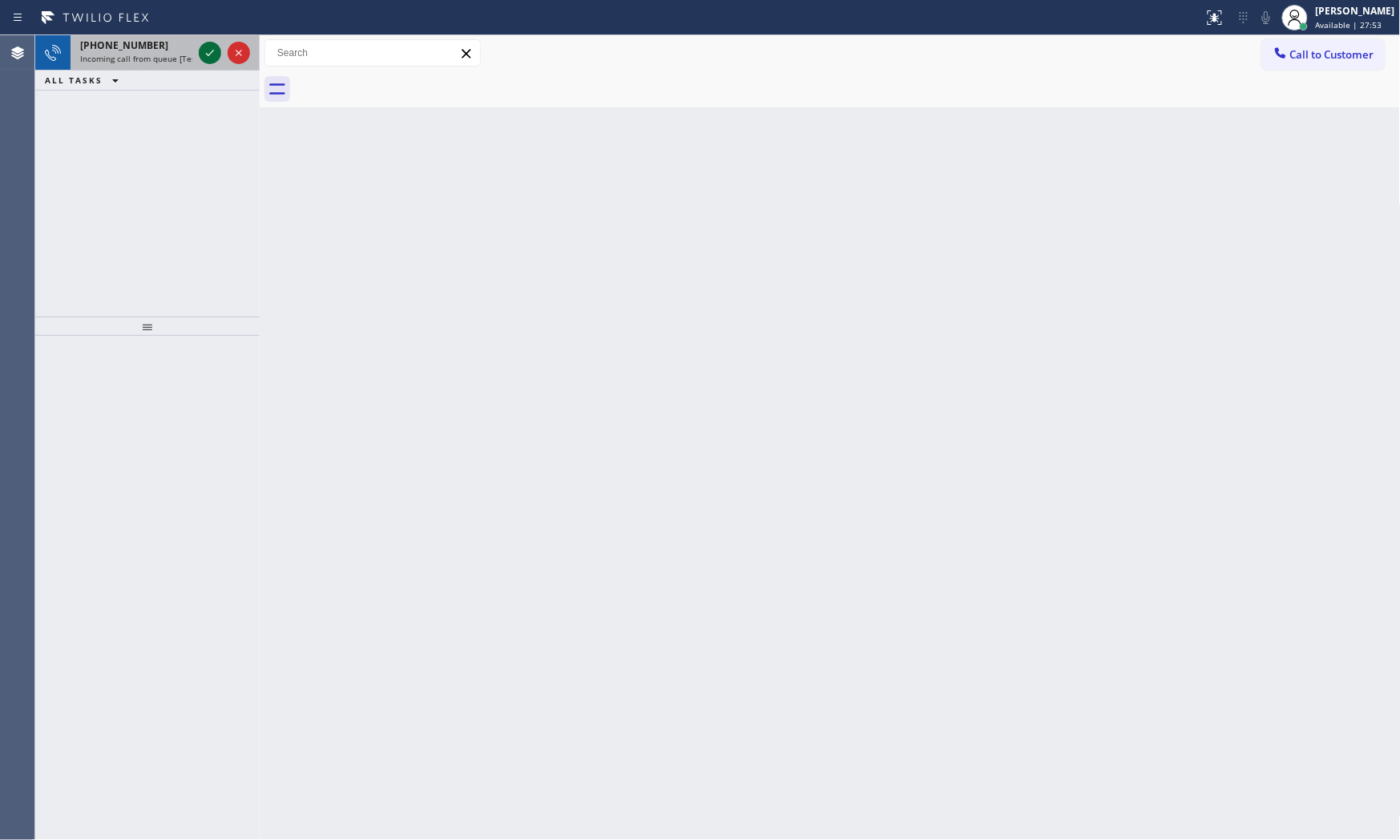
click at [214, 54] on icon at bounding box center [210, 53] width 19 height 19
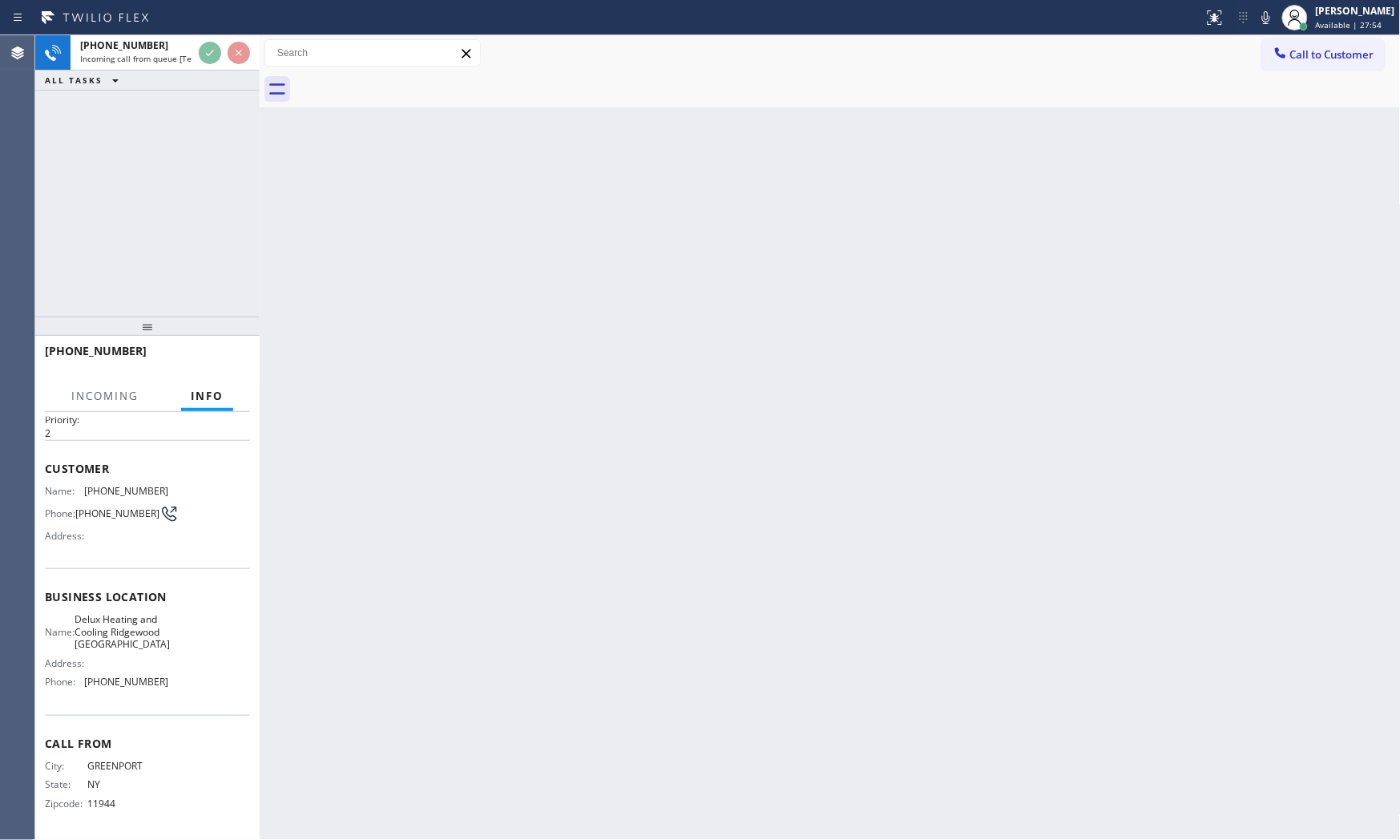
scroll to position [61, 0]
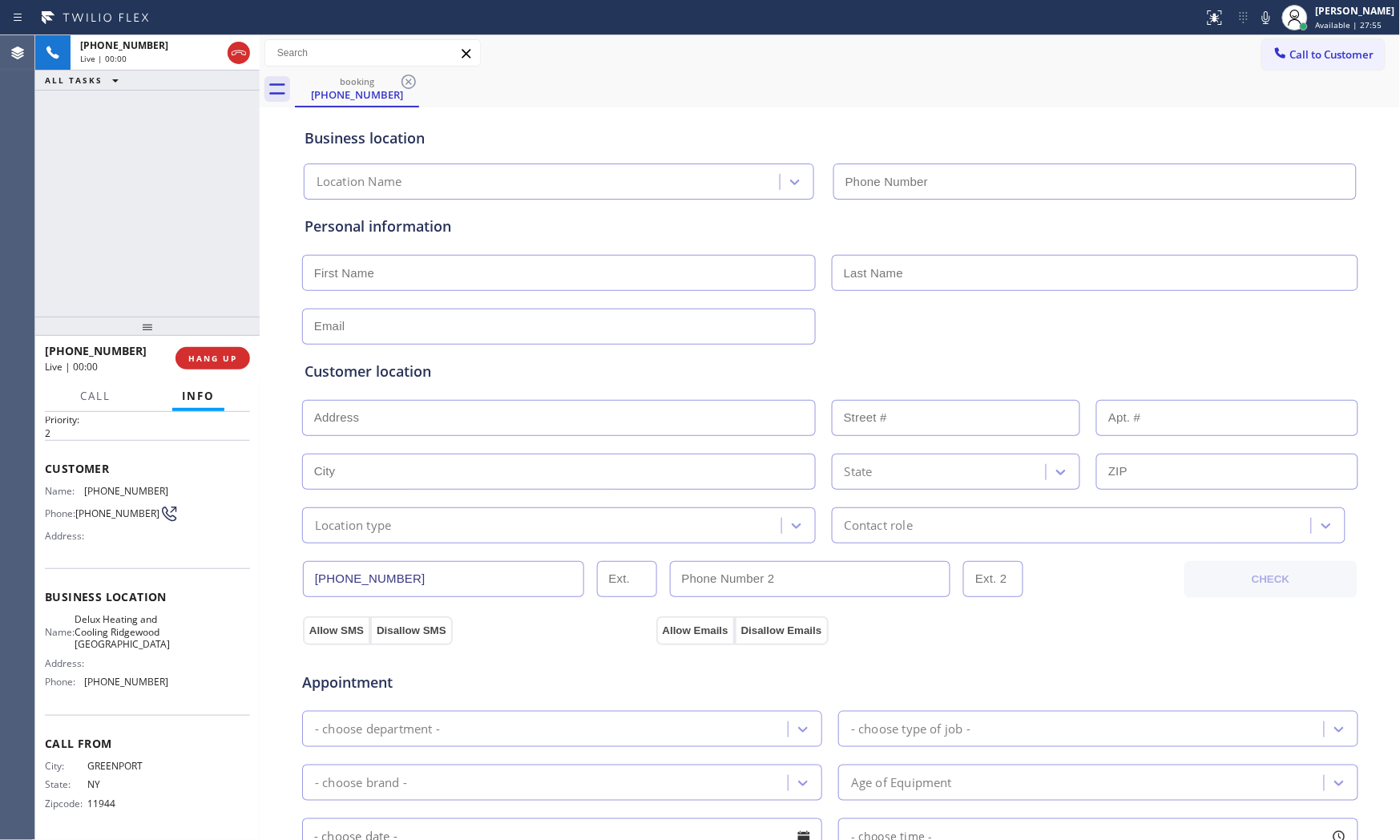
type input "[PHONE_NUMBER]"
click at [222, 358] on span "HANG UP" at bounding box center [213, 359] width 49 height 11
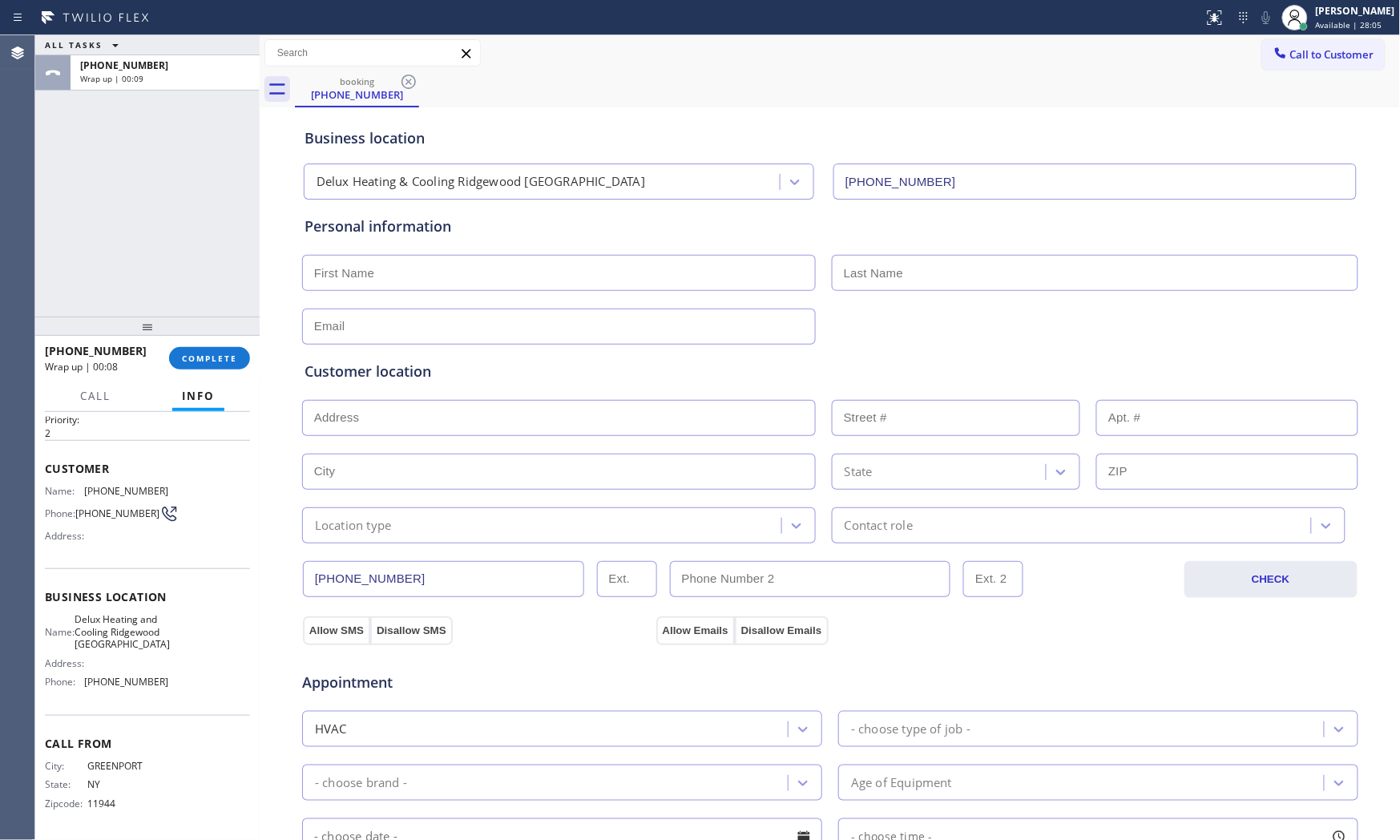
click at [186, 343] on div "[PHONE_NUMBER] Wrap up | 00:08 COMPLETE" at bounding box center [148, 359] width 205 height 42
click at [189, 349] on button "COMPLETE" at bounding box center [209, 359] width 81 height 22
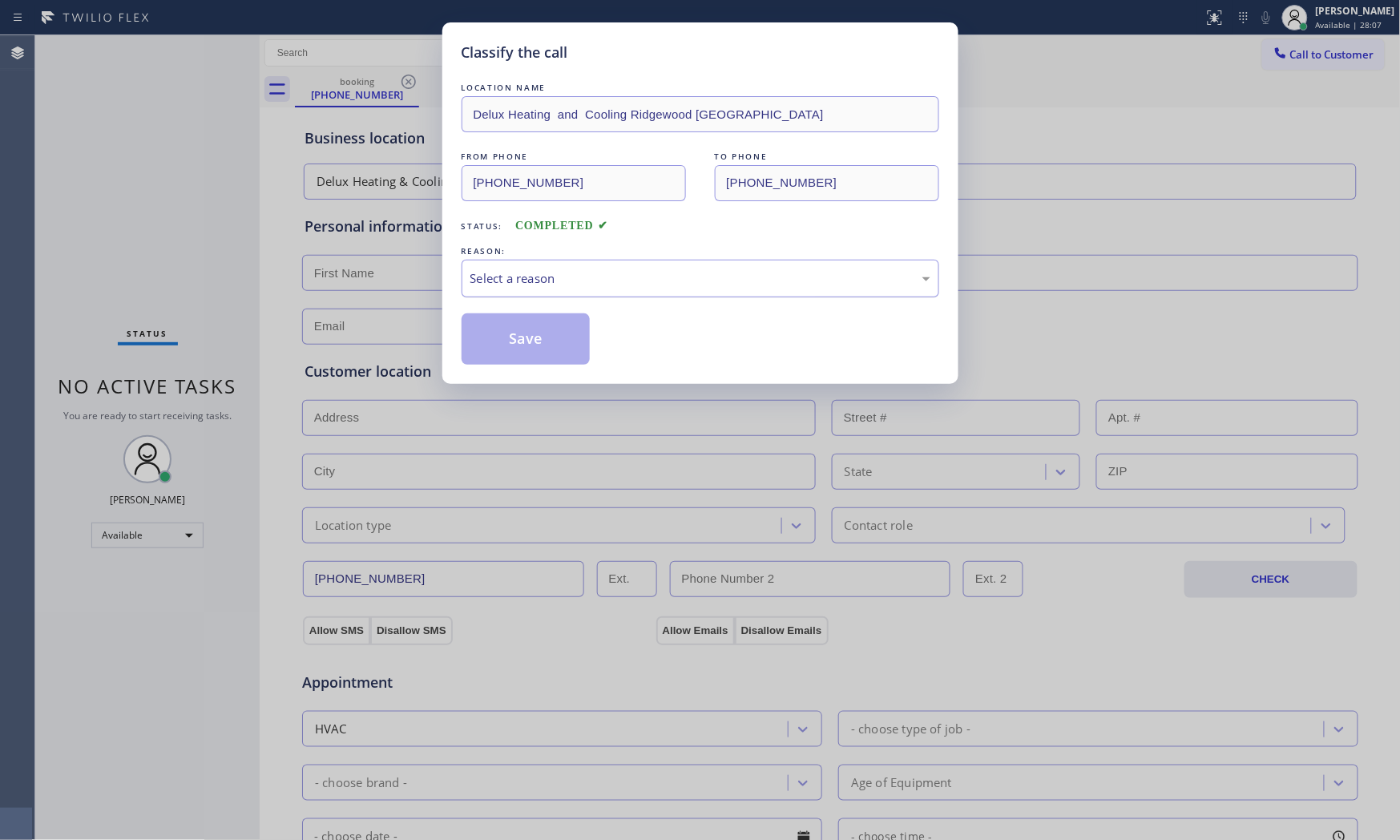
click at [531, 283] on div "Select a reason" at bounding box center [700, 278] width 460 height 18
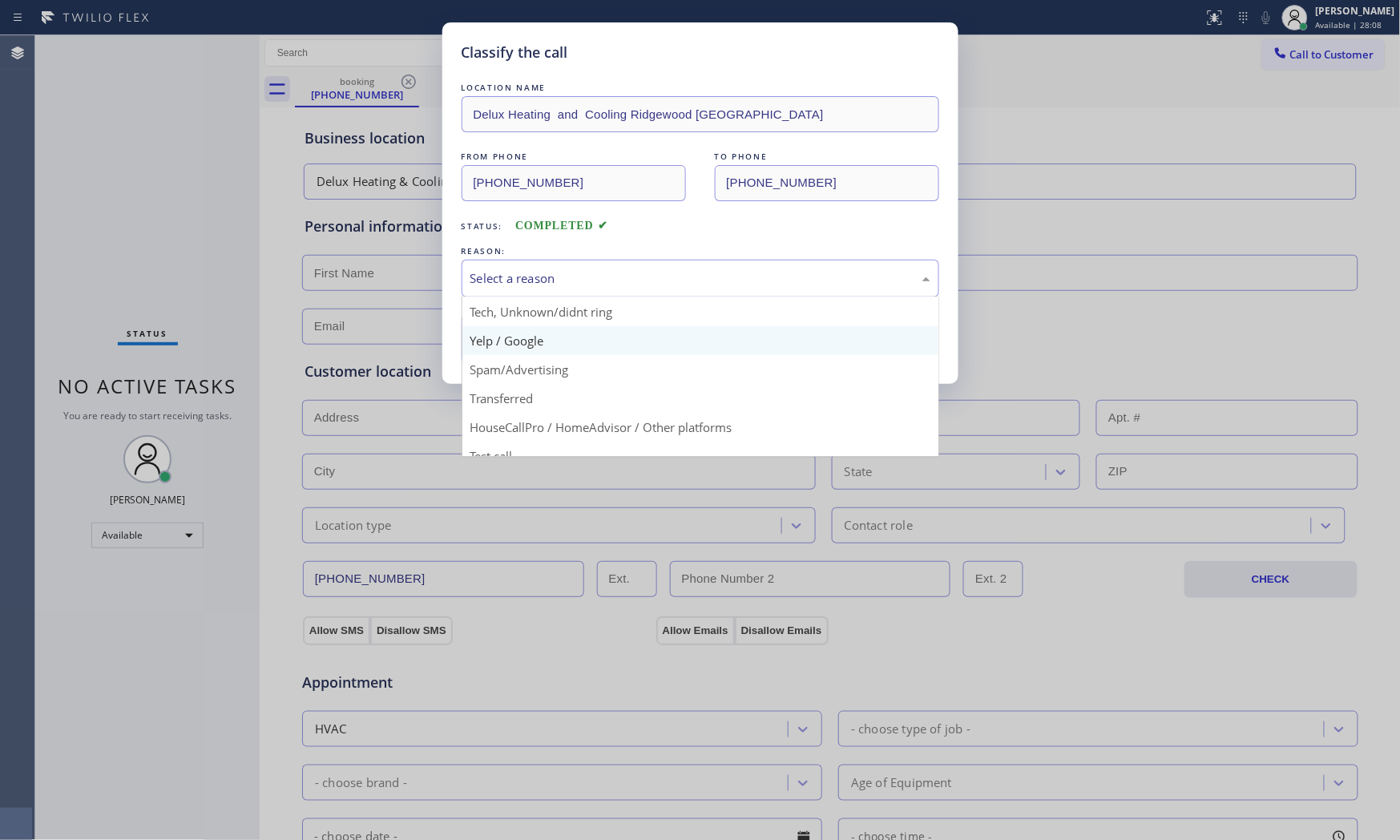
scroll to position [89, 0]
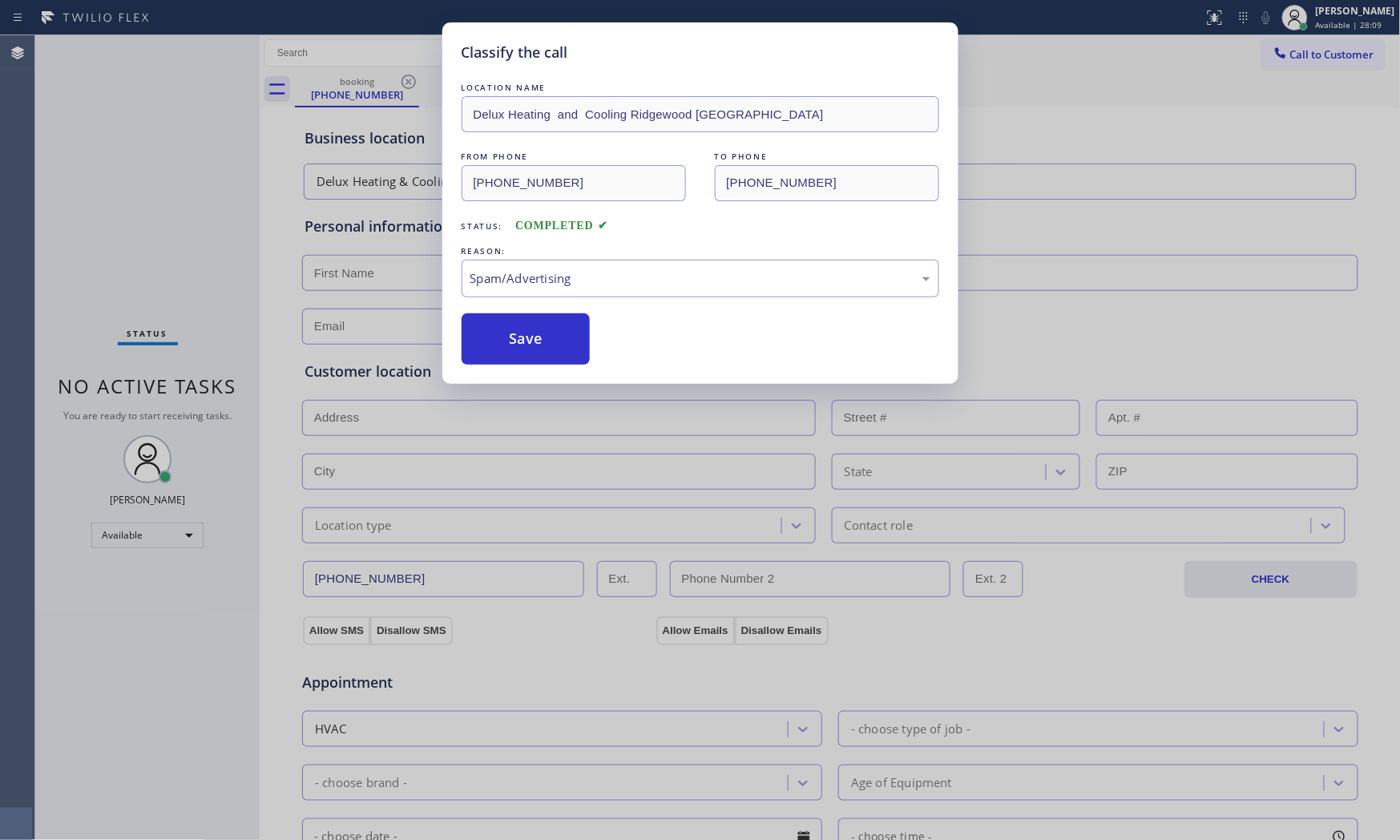
click at [530, 363] on button "Save" at bounding box center [526, 339] width 129 height 51
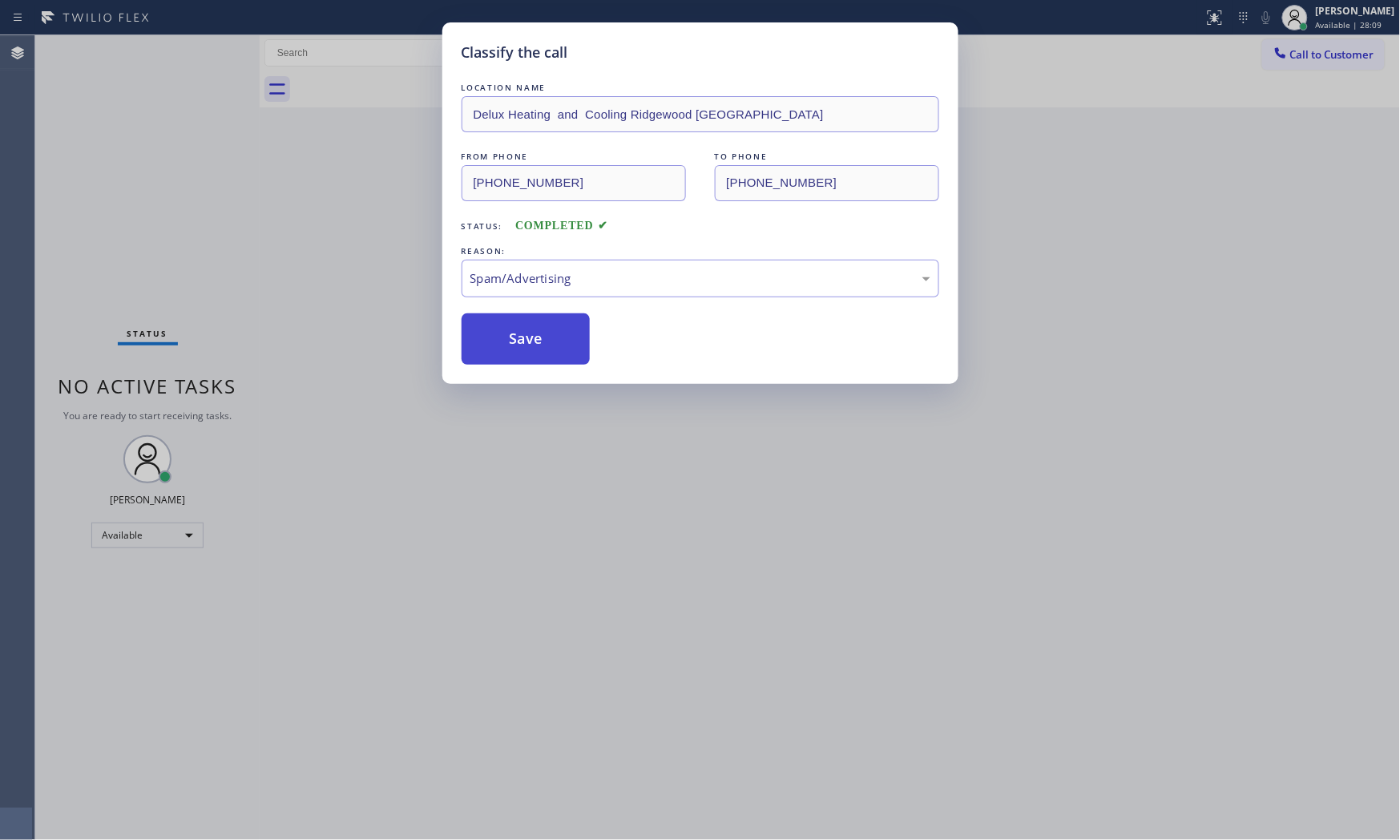
click at [526, 356] on button "Save" at bounding box center [526, 339] width 129 height 51
click at [526, 355] on button "Save" at bounding box center [526, 339] width 129 height 51
click at [526, 354] on button "Save" at bounding box center [526, 339] width 129 height 51
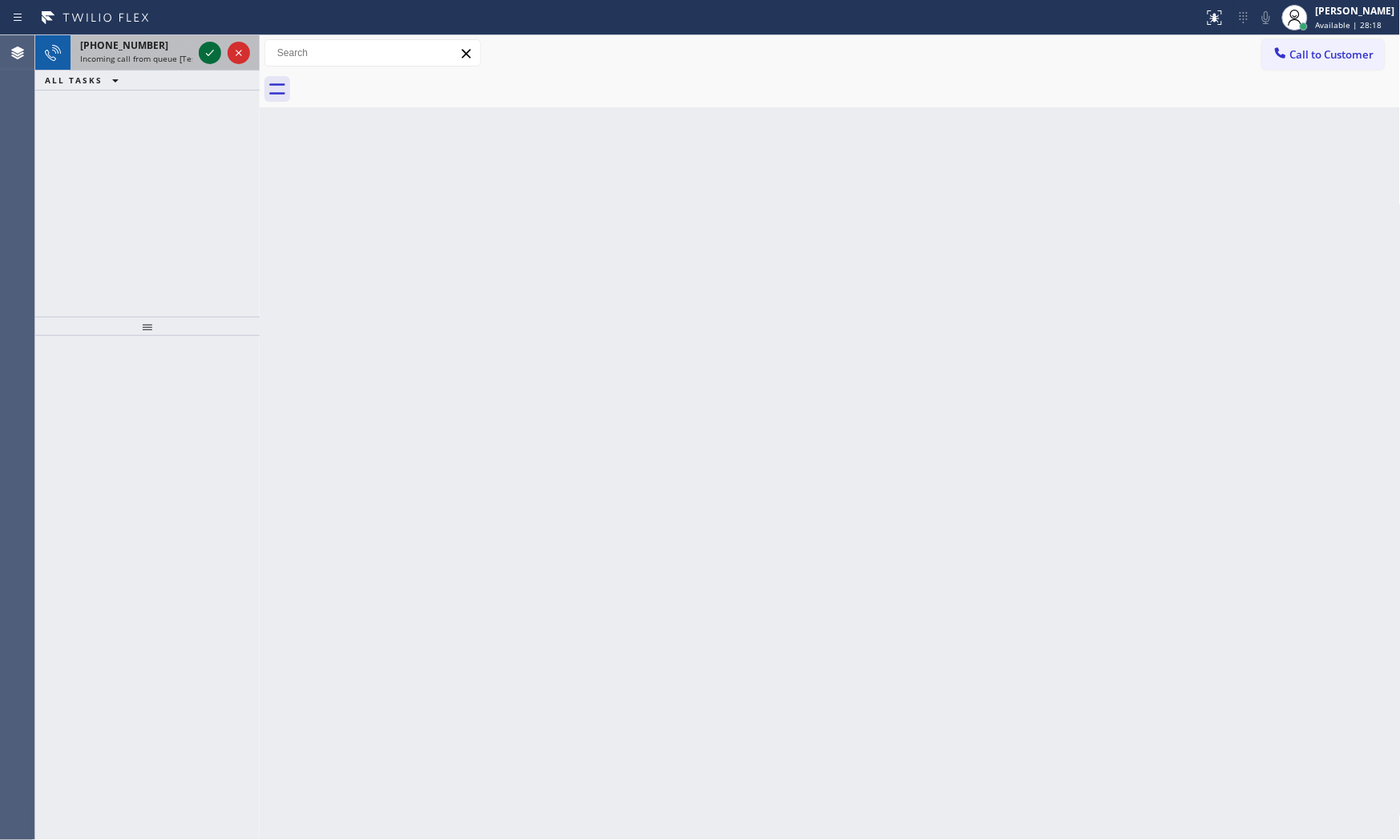
click at [210, 58] on icon at bounding box center [210, 53] width 19 height 19
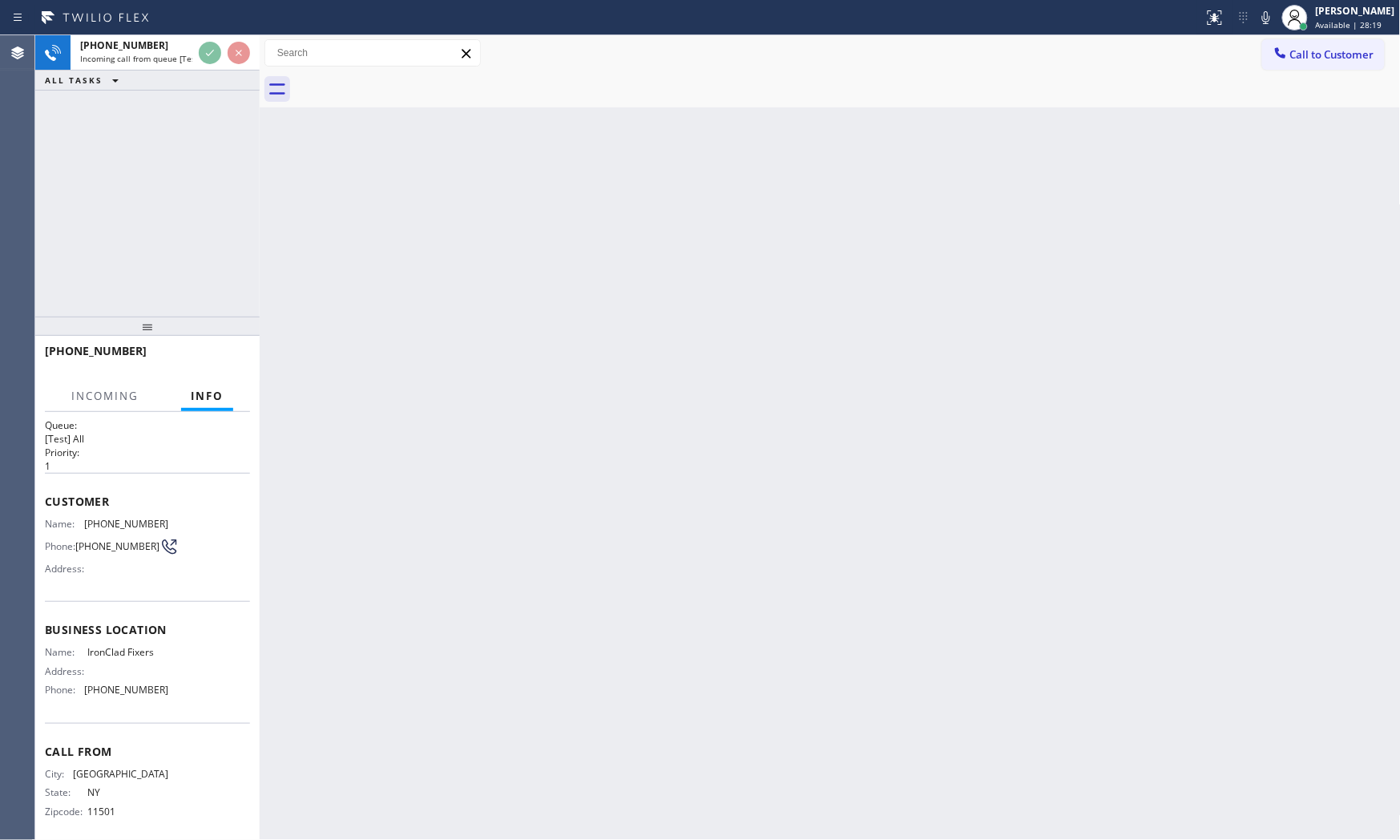
scroll to position [24, 0]
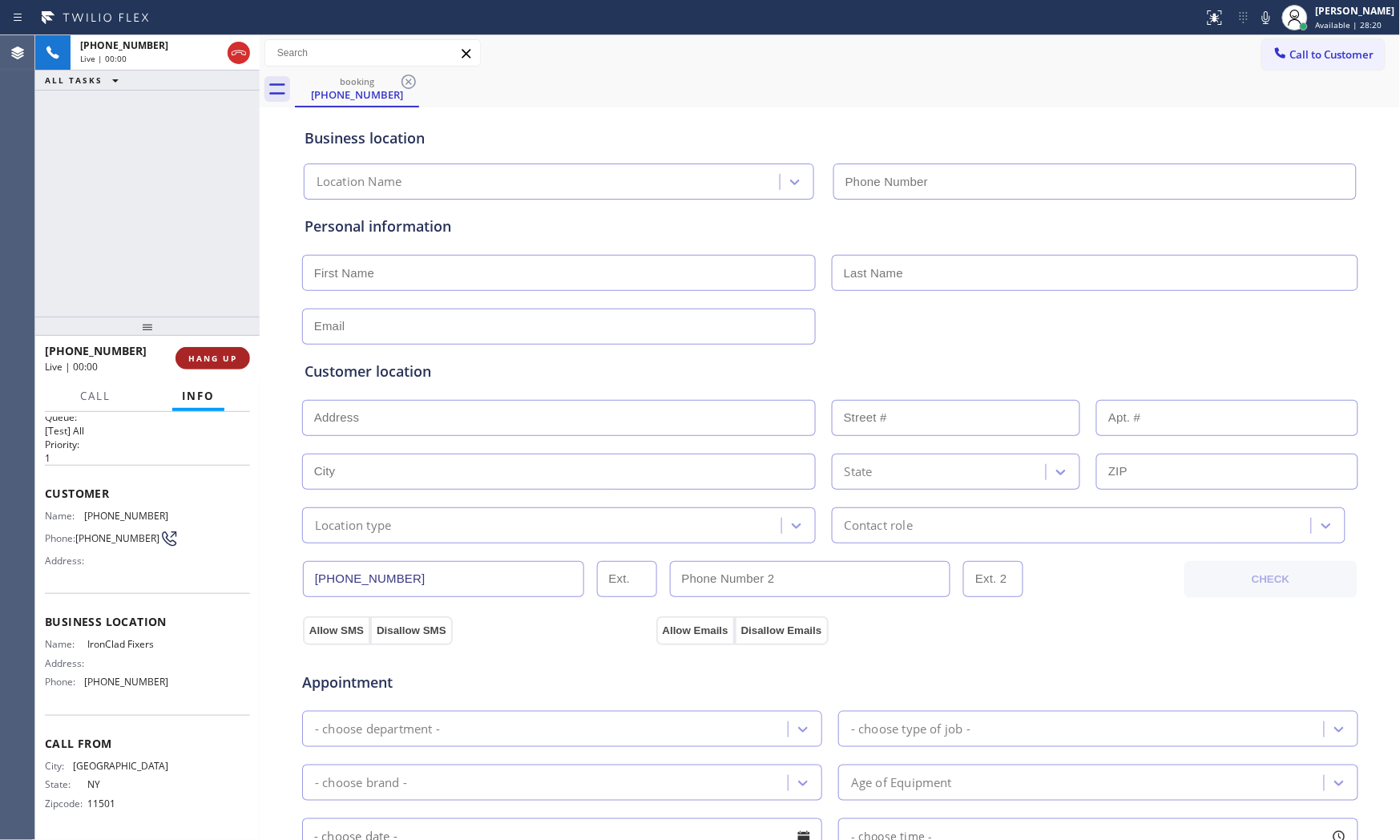
type input "[PHONE_NUMBER]"
click at [209, 361] on span "HANG UP" at bounding box center [213, 359] width 49 height 11
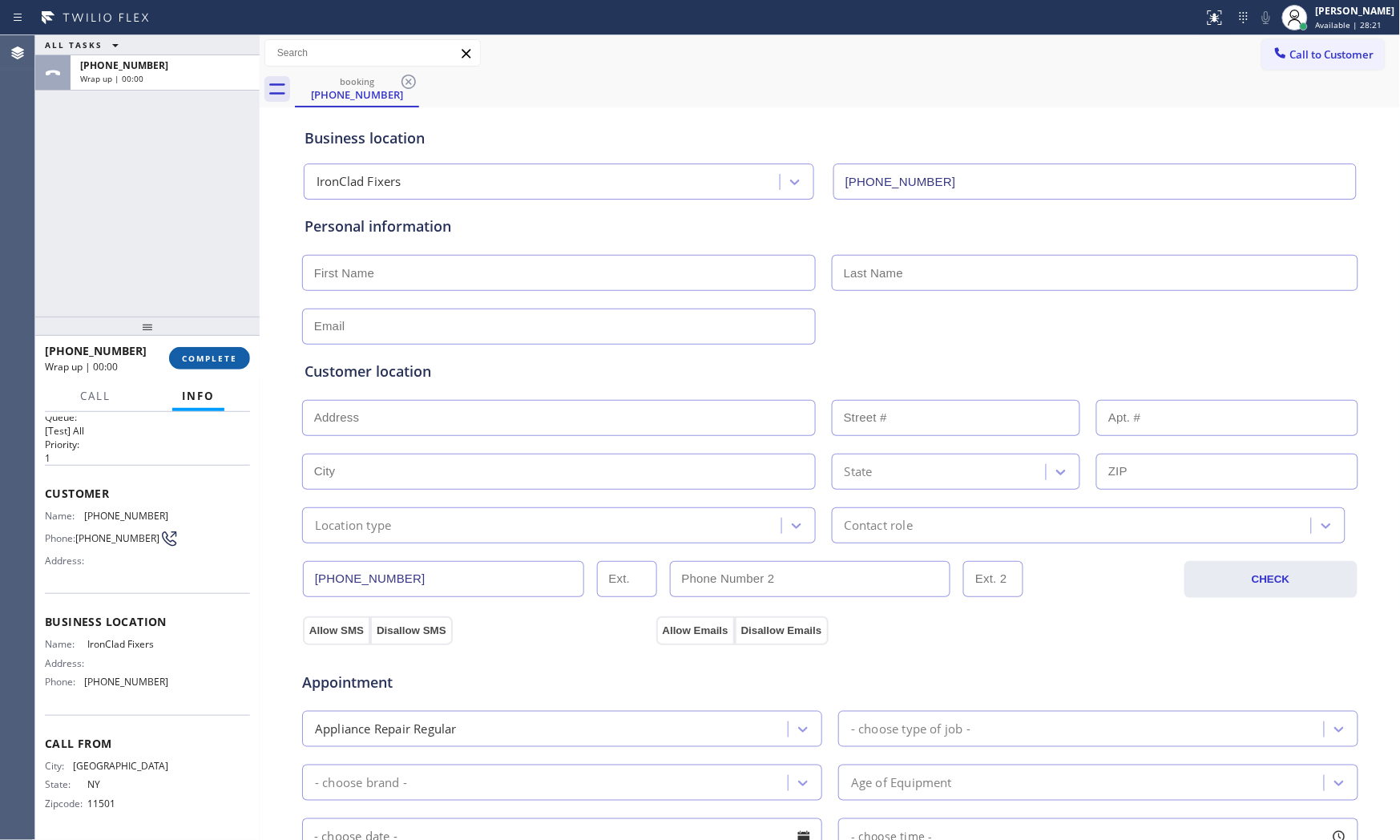
click at [217, 359] on span "COMPLETE" at bounding box center [209, 359] width 55 height 11
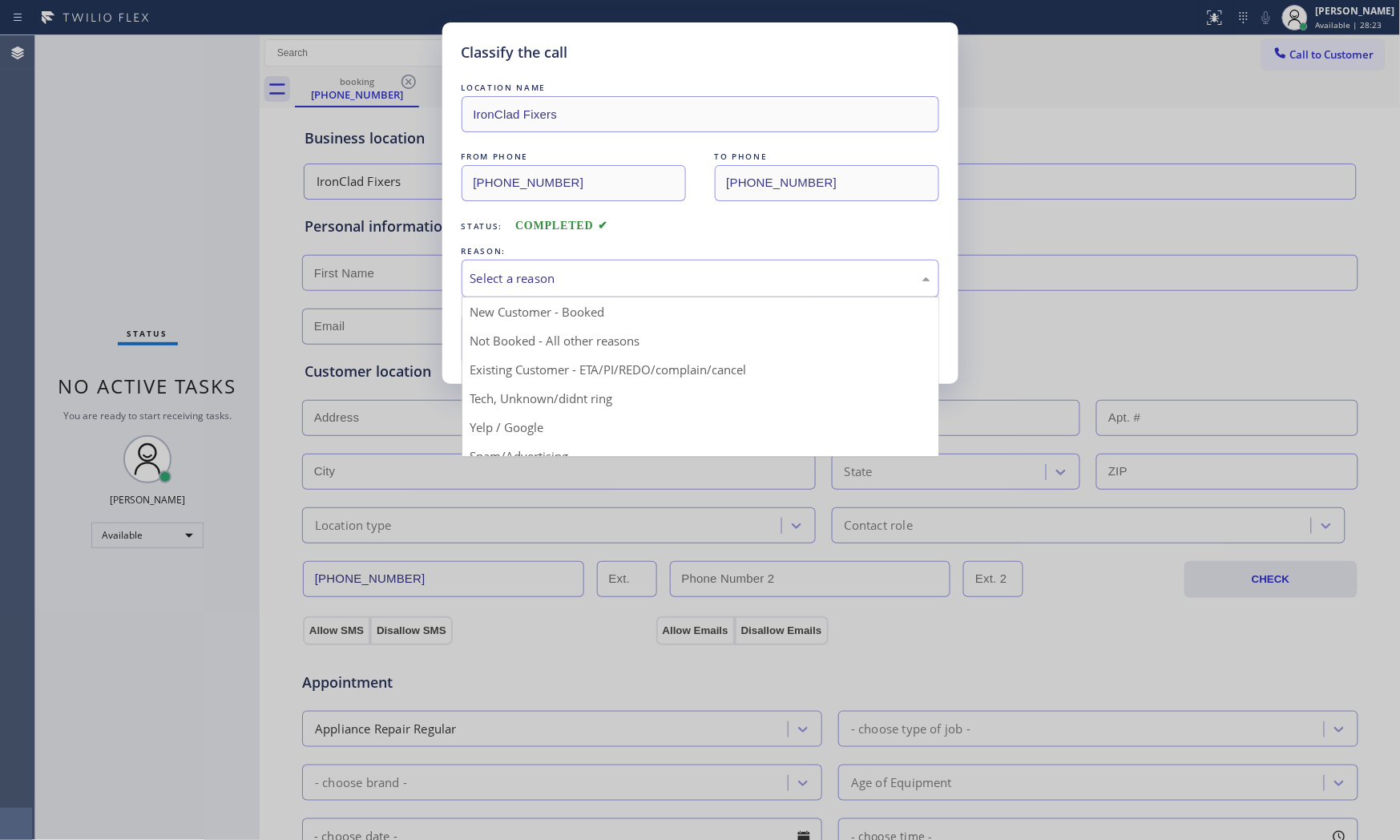
drag, startPoint x: 558, startPoint y: 278, endPoint x: 539, endPoint y: 300, distance: 29.1
click at [558, 279] on div "Select a reason" at bounding box center [700, 278] width 460 height 18
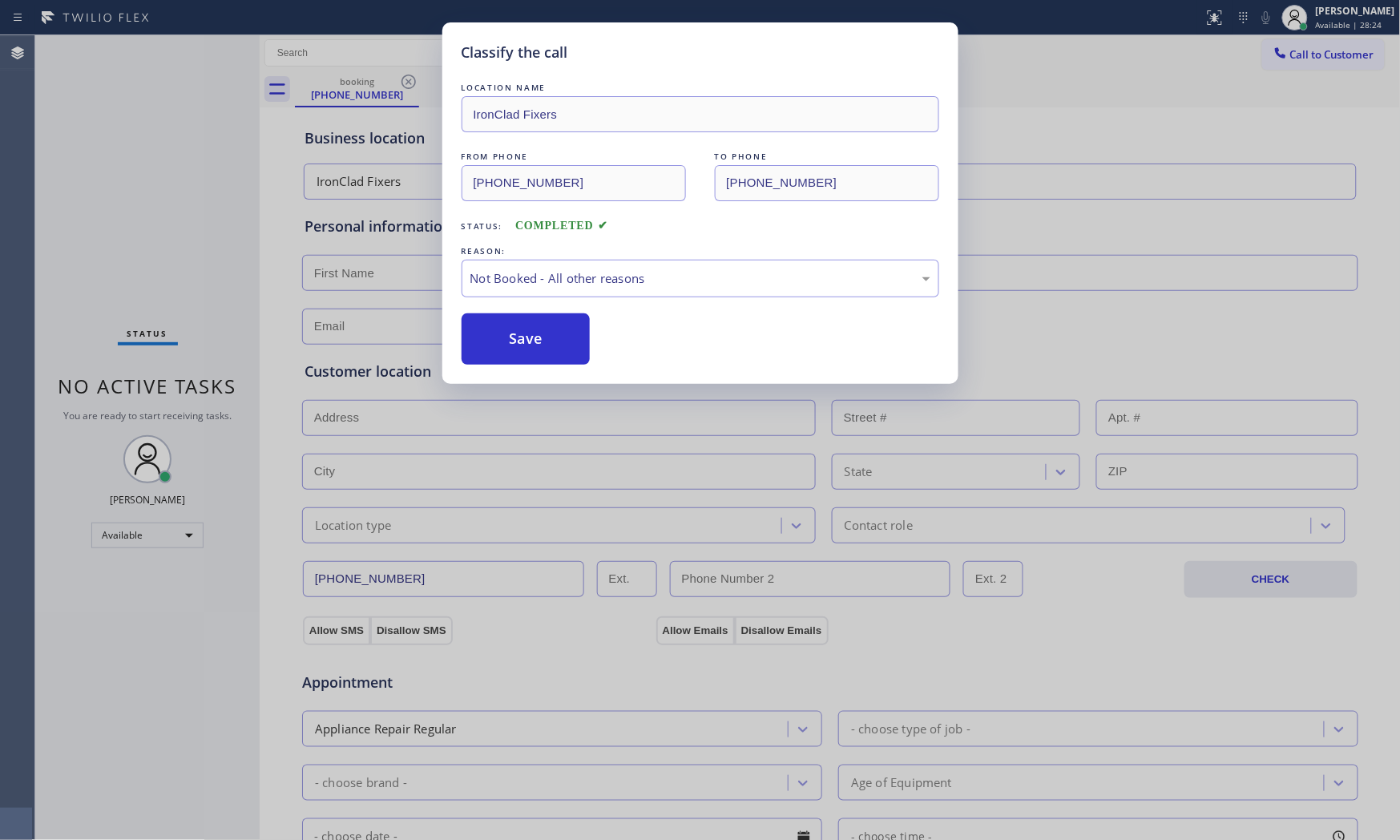
click at [522, 338] on button "Save" at bounding box center [526, 339] width 129 height 51
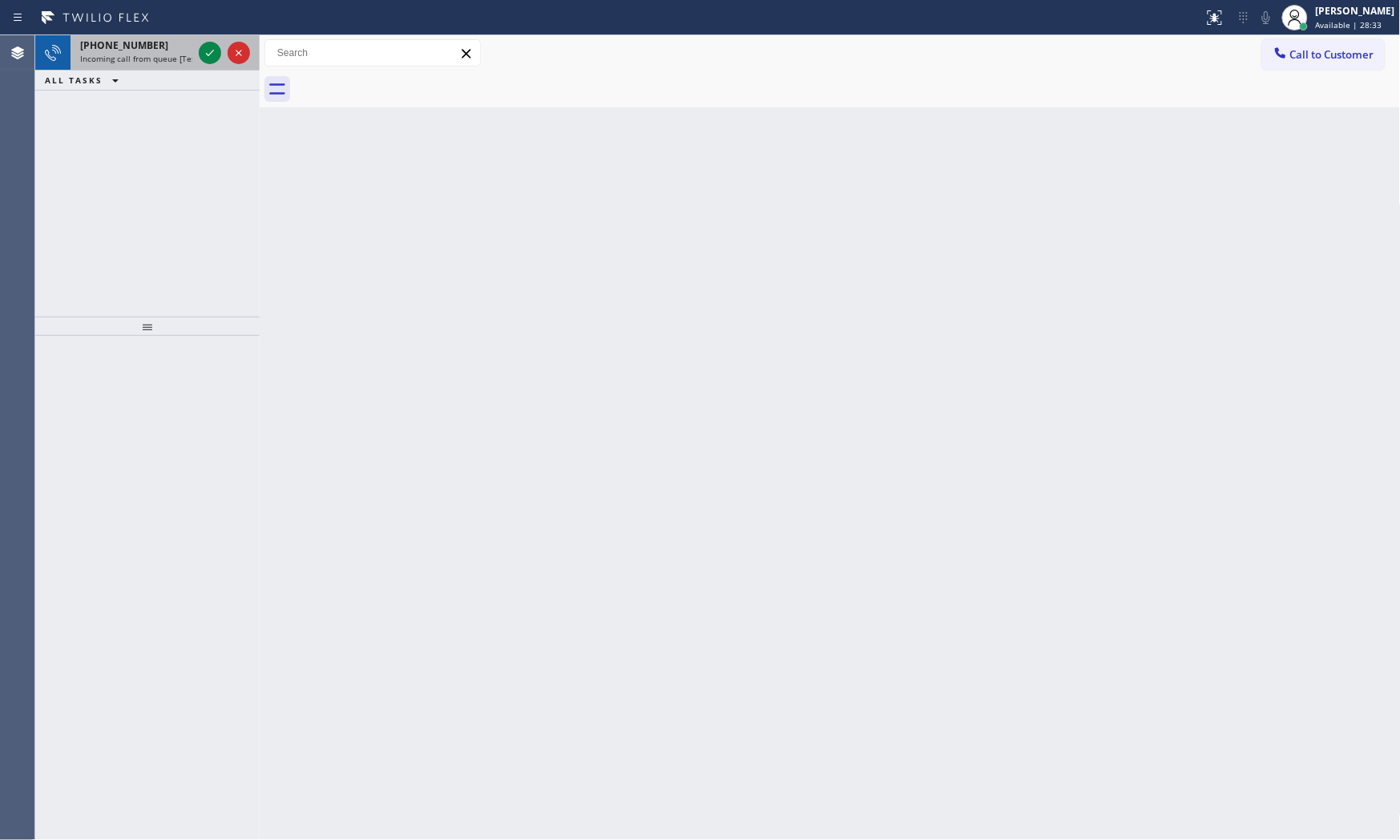
click at [185, 48] on div "[PHONE_NUMBER]" at bounding box center [136, 45] width 112 height 14
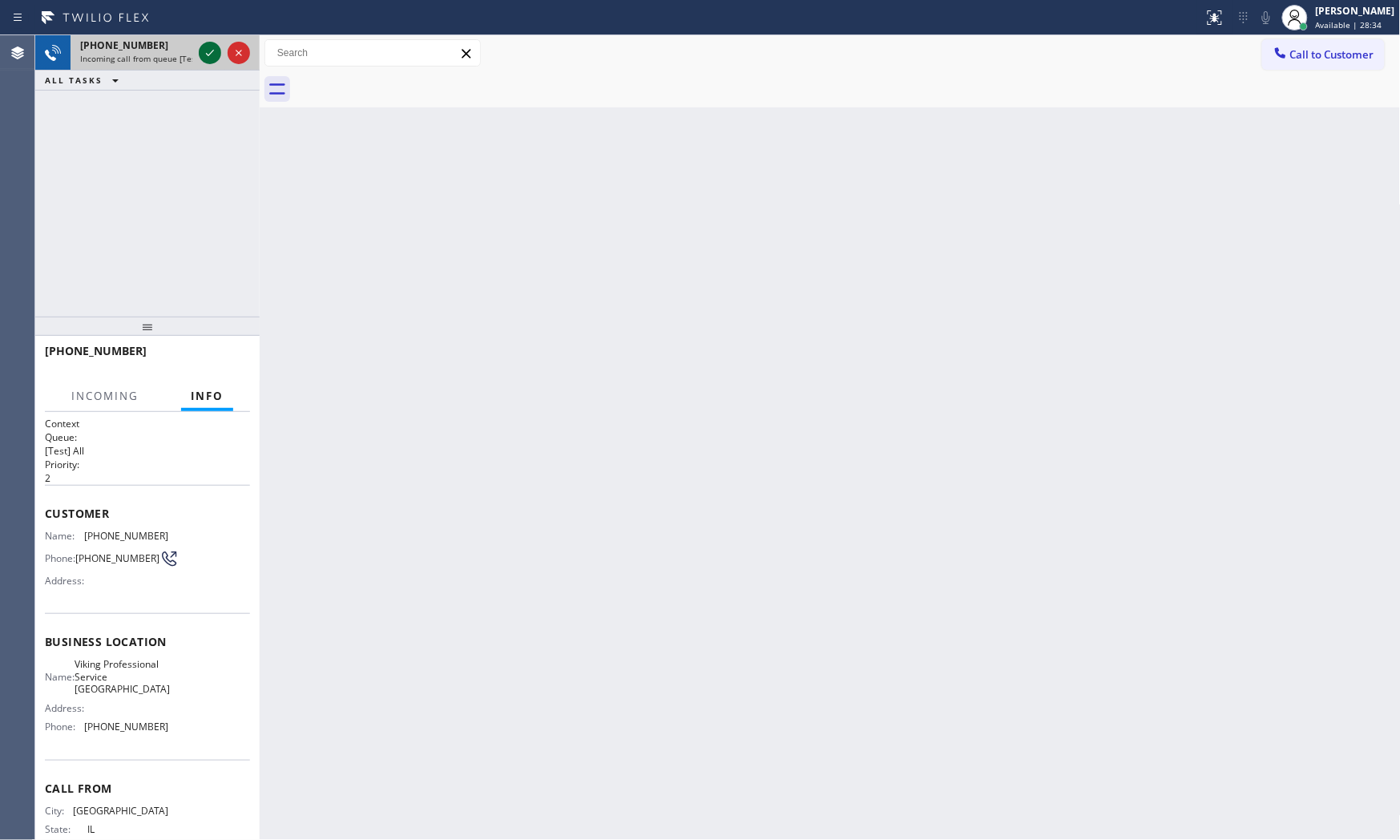
click at [209, 56] on icon at bounding box center [210, 53] width 19 height 19
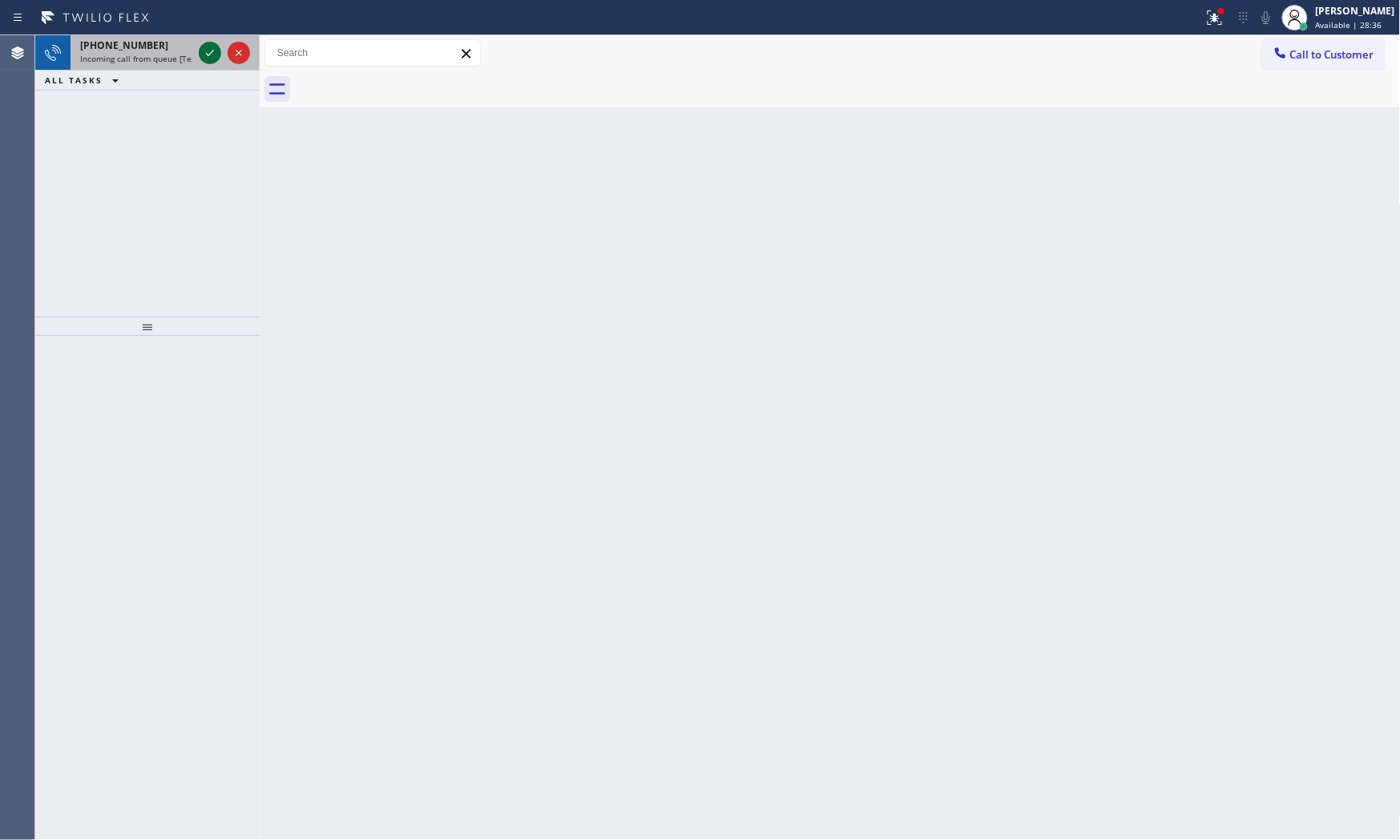
click at [207, 55] on icon at bounding box center [210, 53] width 8 height 6
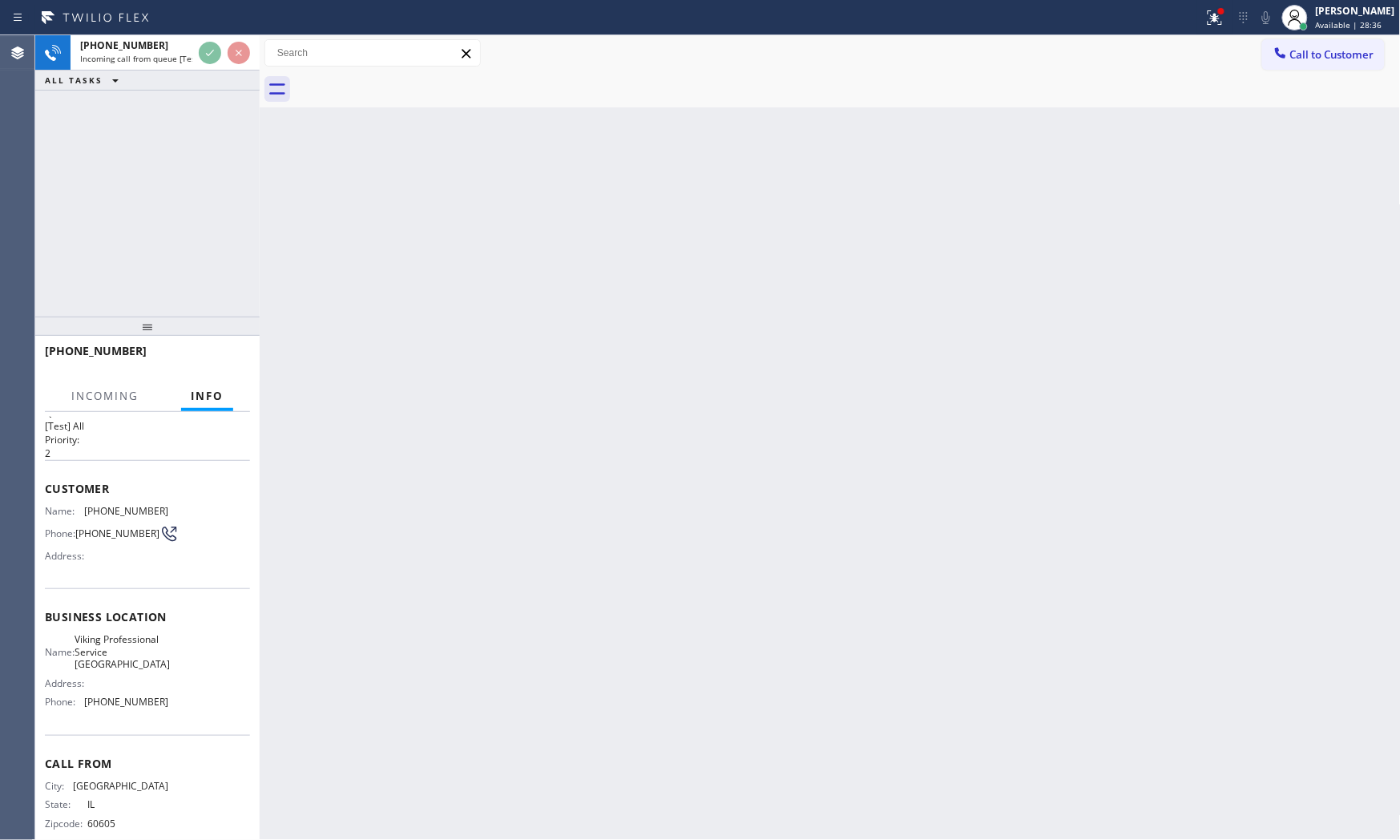
scroll to position [49, 0]
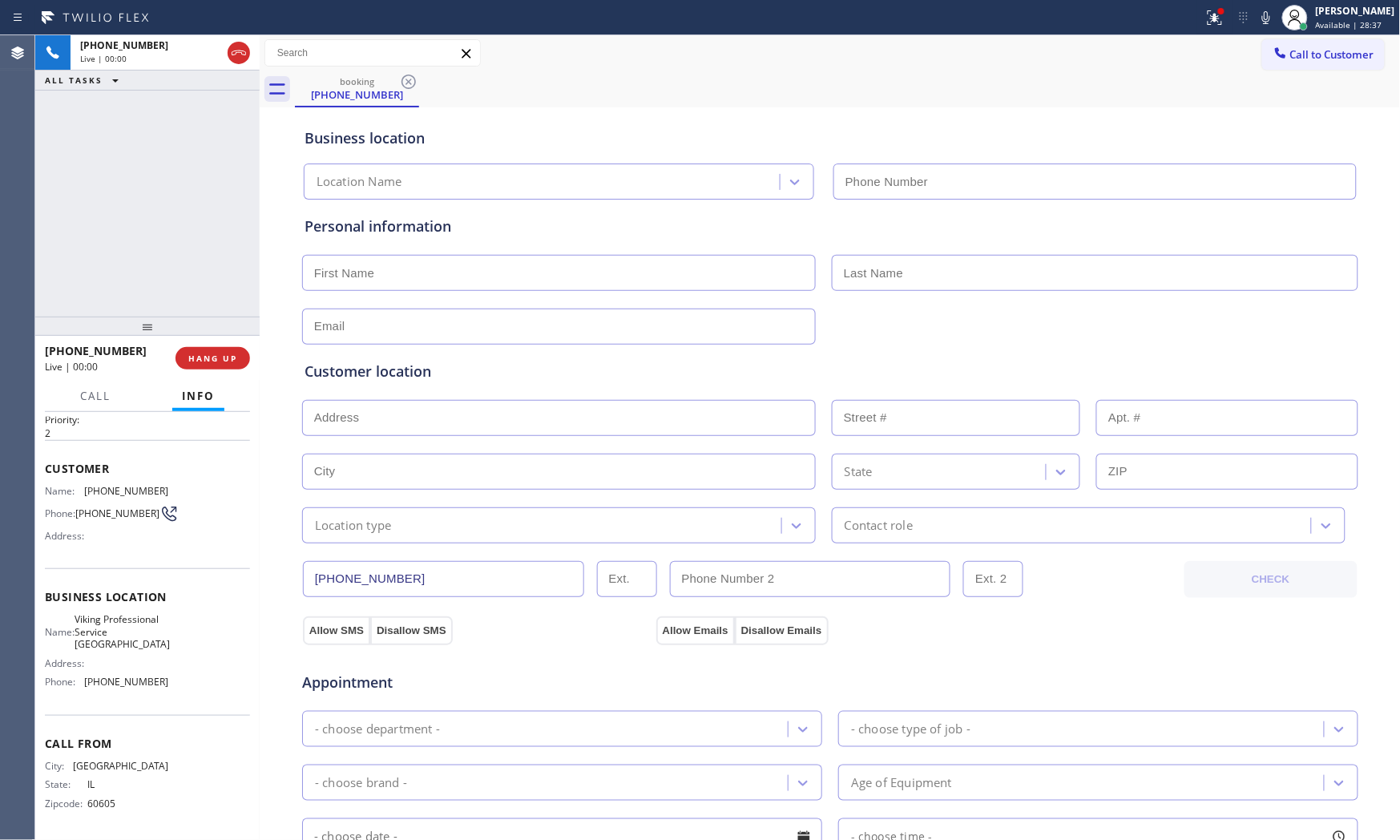
type input "[PHONE_NUMBER]"
click at [210, 330] on div at bounding box center [148, 327] width 225 height 19
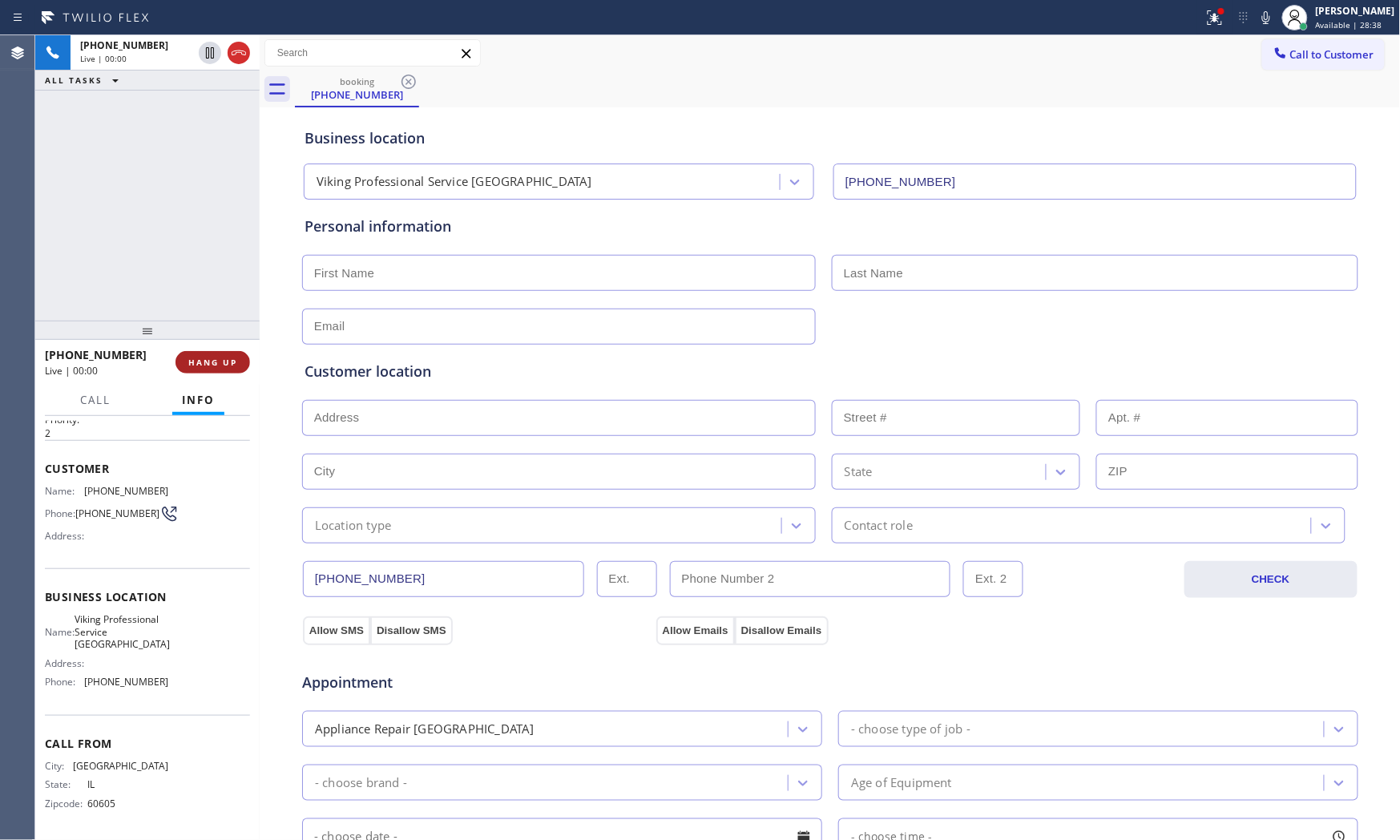
click at [209, 355] on button "HANG UP" at bounding box center [213, 363] width 75 height 22
click at [215, 374] on div "[PHONE_NUMBER] Wrap up | 00:01 COMPLETE" at bounding box center [148, 363] width 205 height 42
click at [233, 363] on span "COMPLETE" at bounding box center [209, 363] width 55 height 11
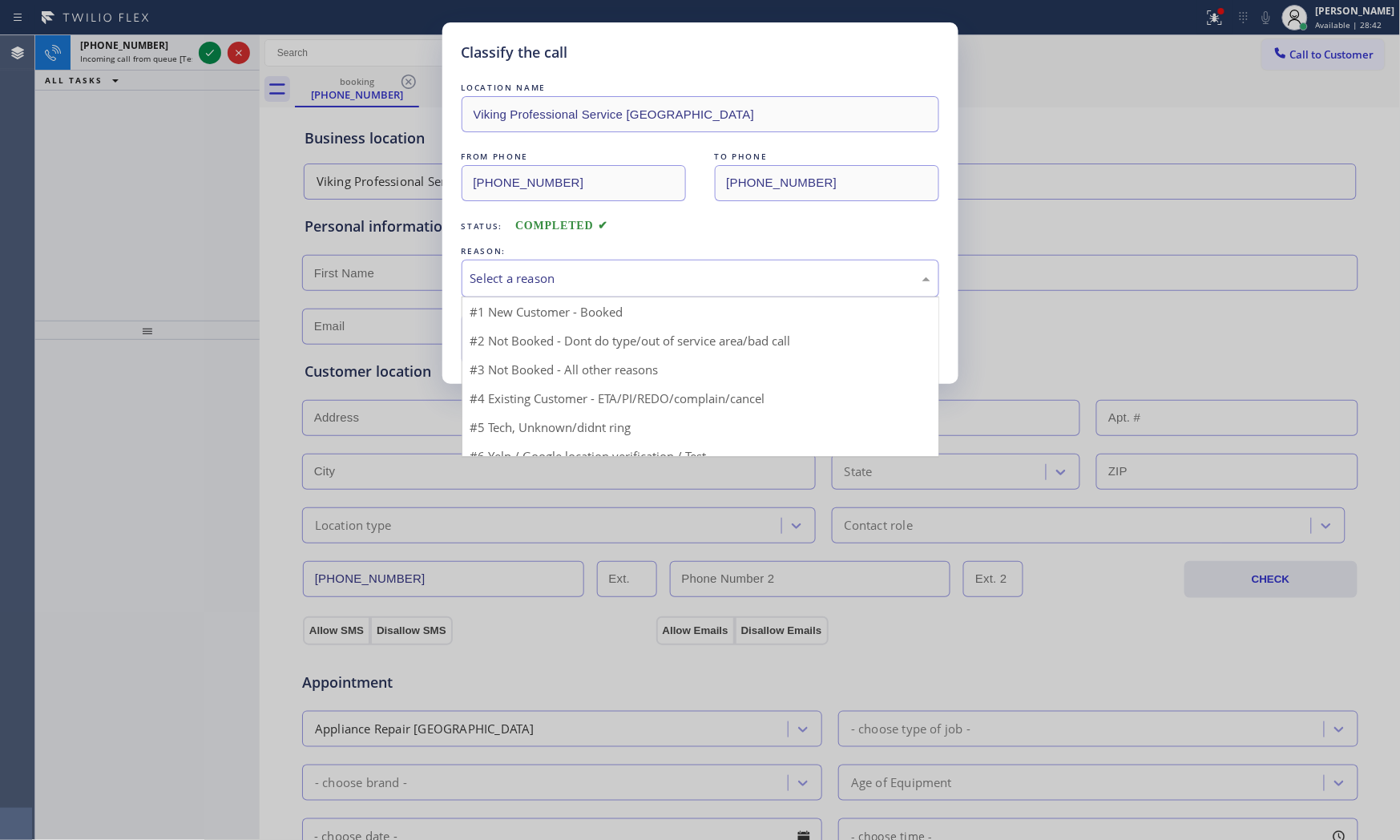
click at [569, 283] on div "Select a reason" at bounding box center [700, 278] width 460 height 18
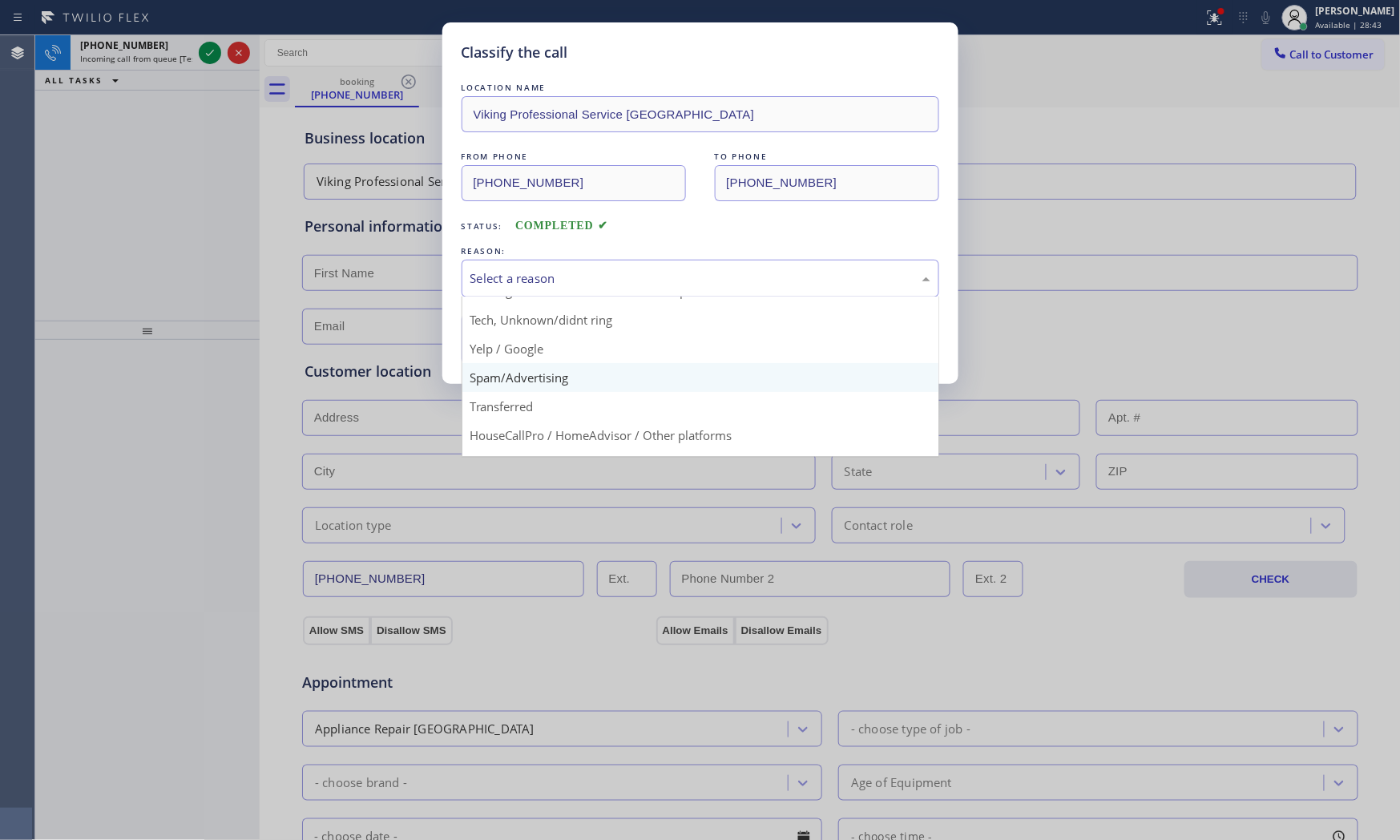
scroll to position [100, 0]
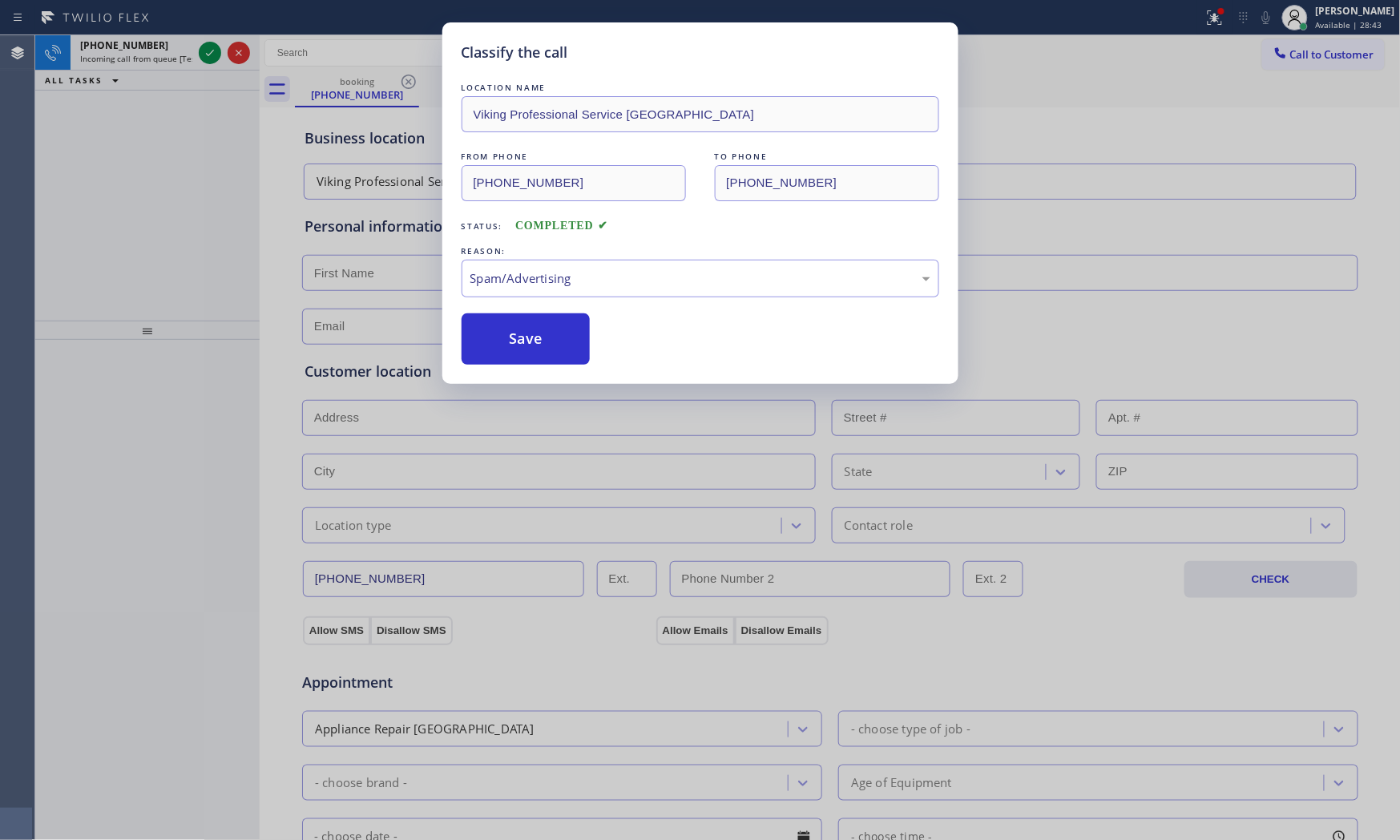
click at [523, 351] on button "Save" at bounding box center [526, 339] width 129 height 51
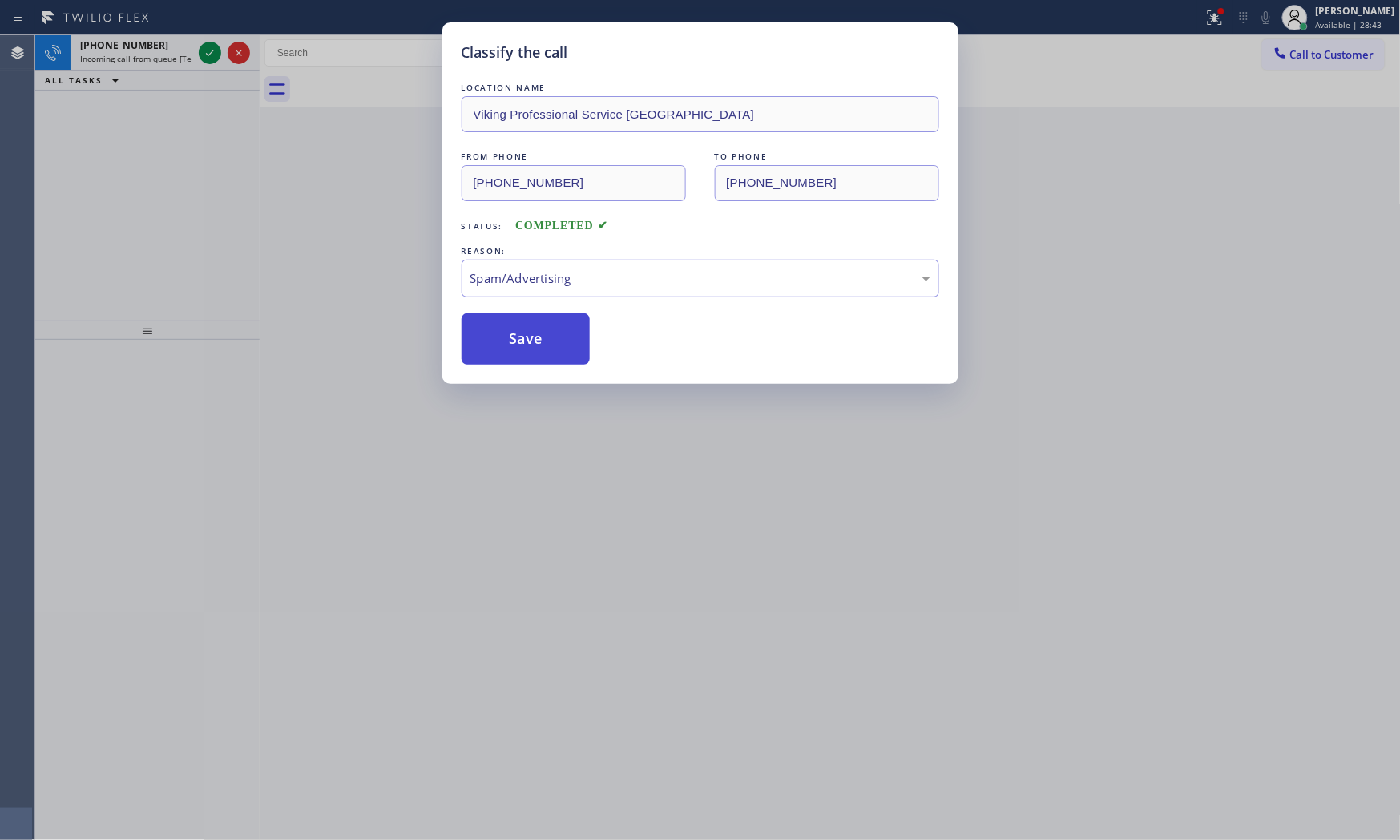
click at [519, 346] on button "Save" at bounding box center [526, 339] width 129 height 51
click at [209, 51] on div "Classify the call LOCATION NAME Home Alliance Membership FROM PHONE [PHONE_NUMB…" at bounding box center [717, 437] width 1365 height 805
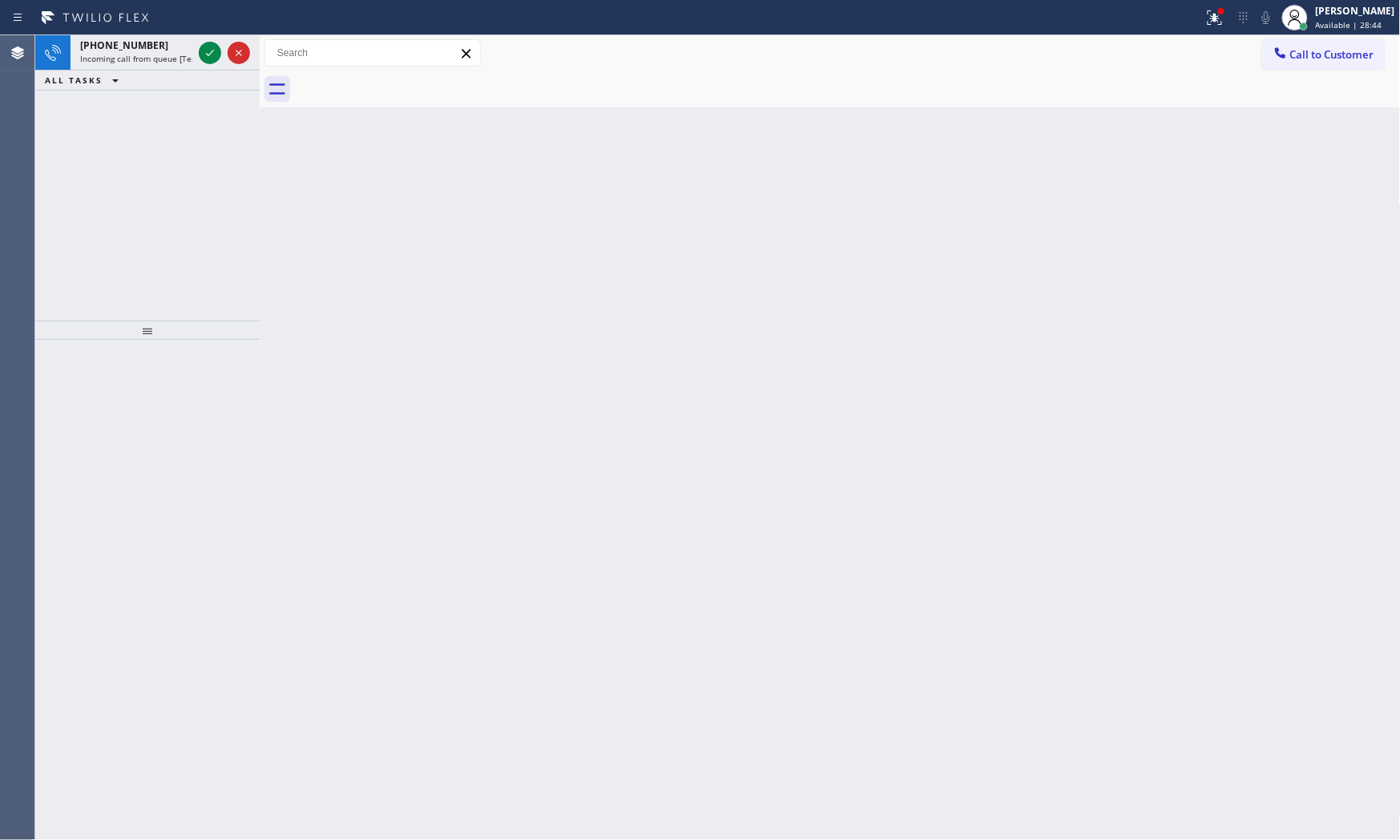
click at [209, 51] on icon at bounding box center [210, 53] width 19 height 19
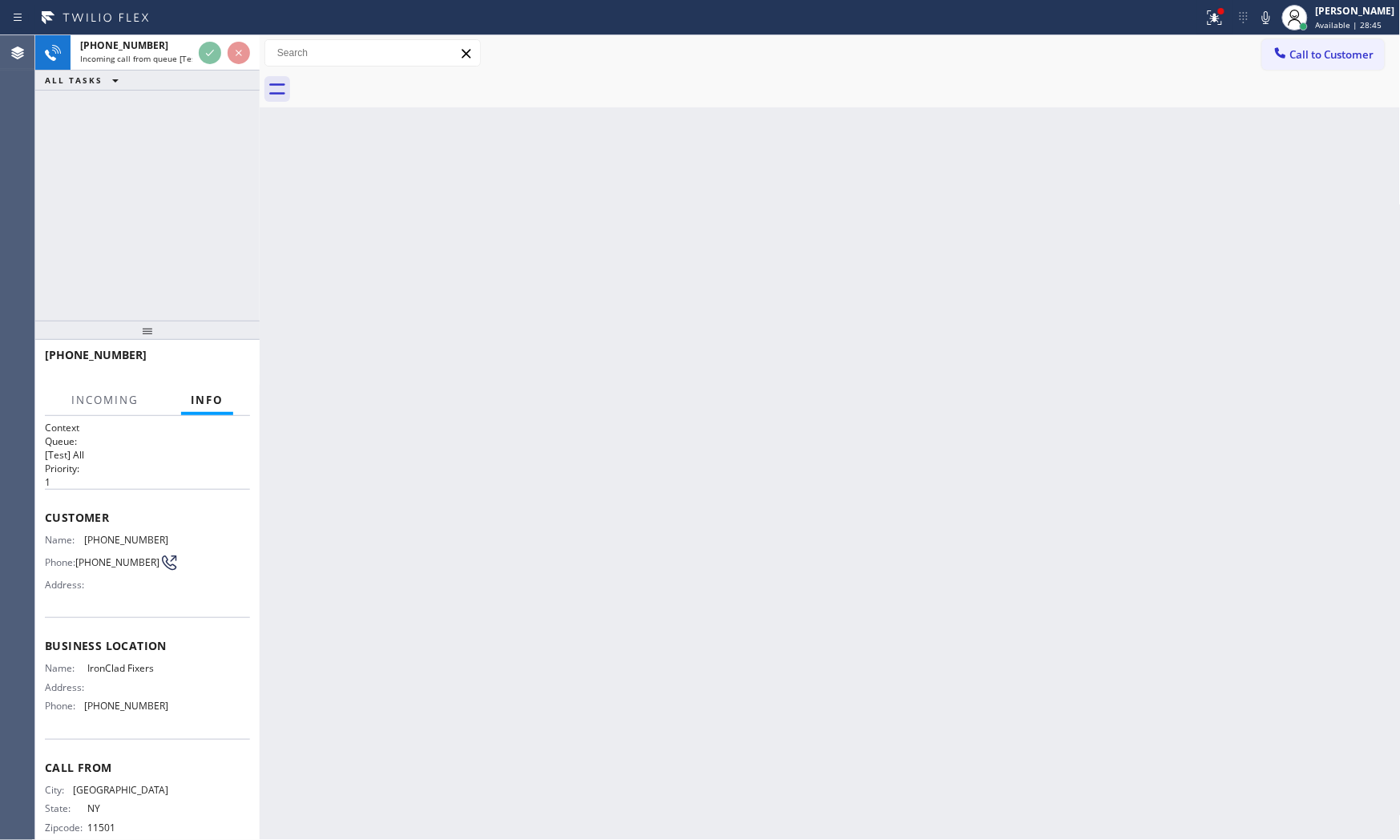
scroll to position [27, 0]
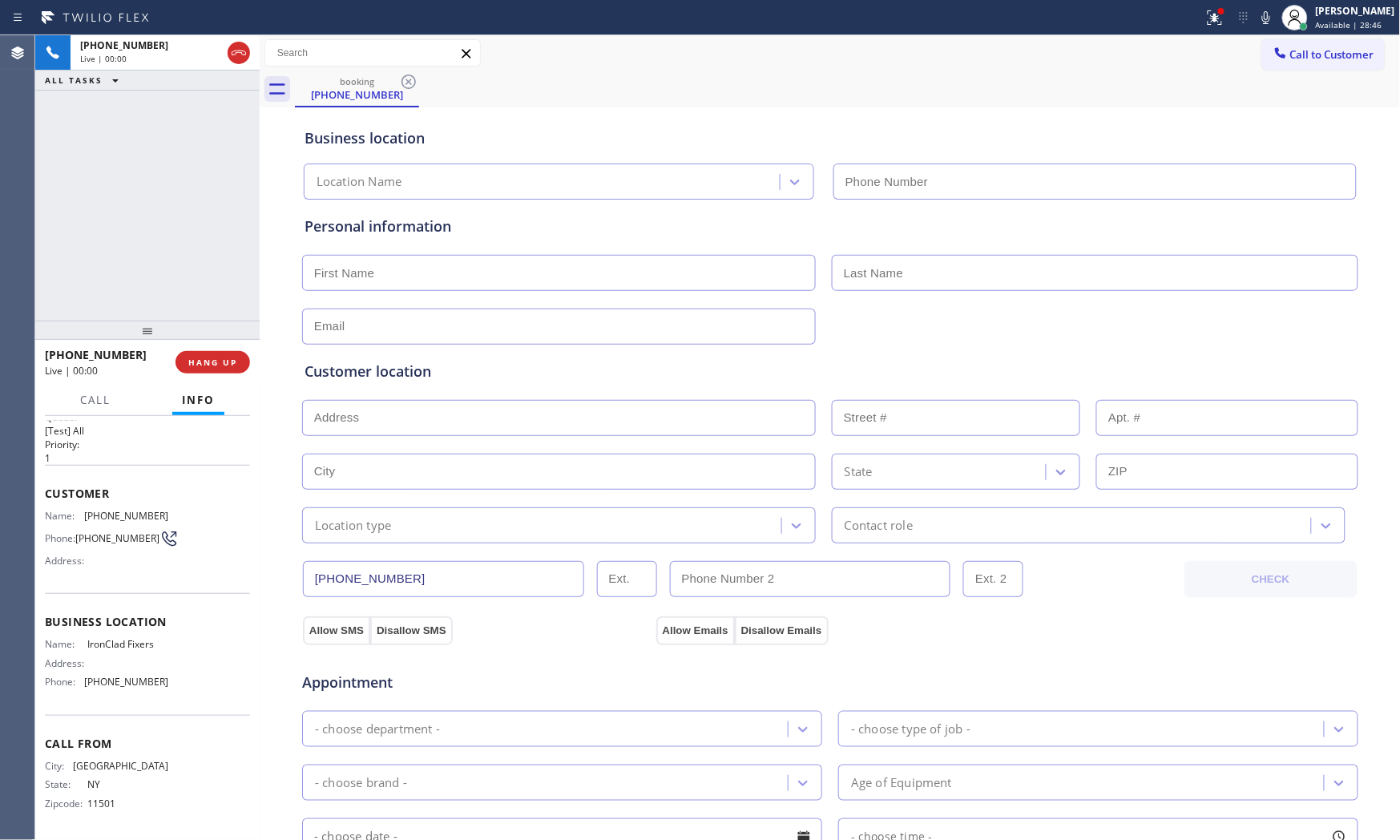
type input "[PHONE_NUMBER]"
click at [1216, 14] on div at bounding box center [1221, 11] width 10 height 10
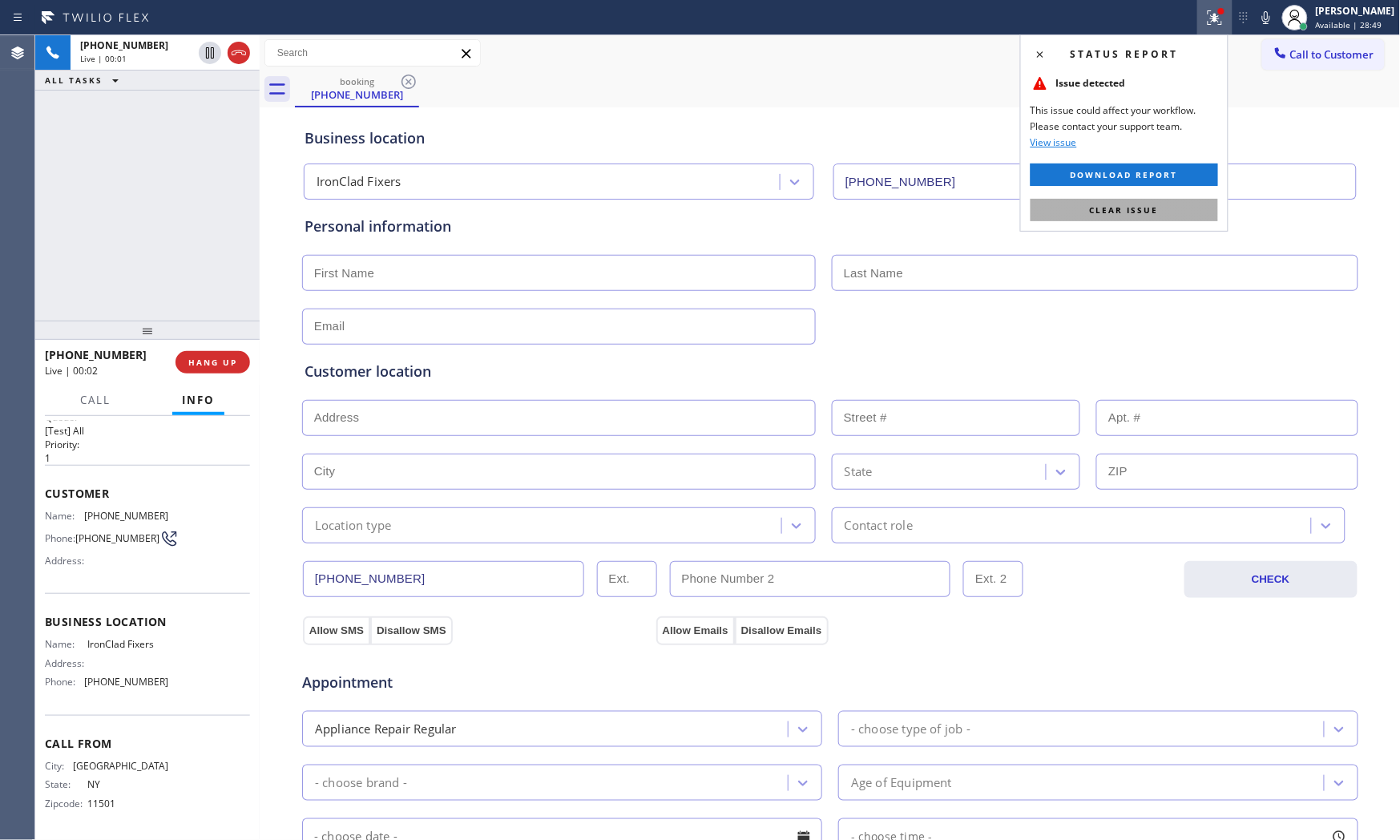
click at [1122, 212] on span "Clear issue" at bounding box center [1124, 210] width 69 height 11
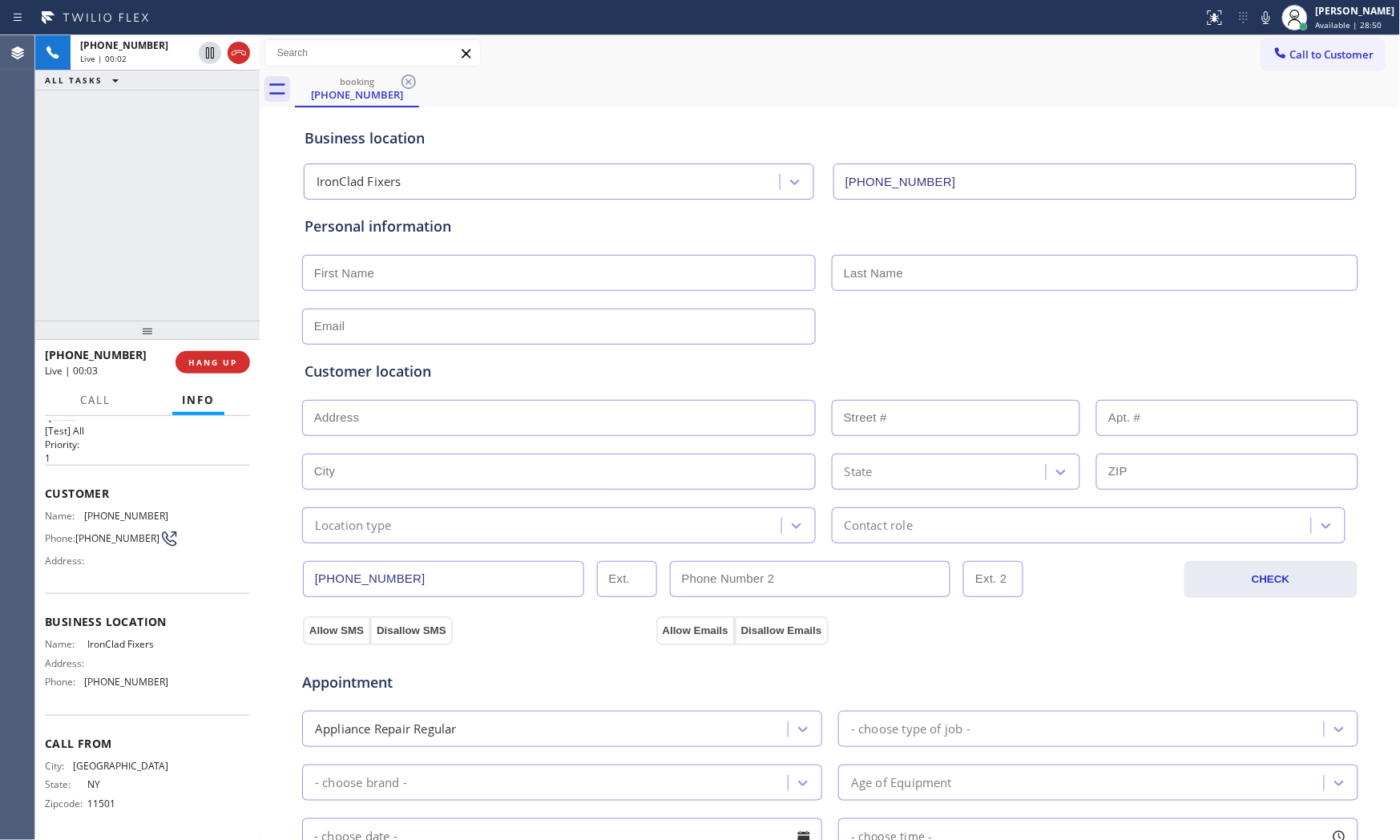
click at [1260, 19] on icon at bounding box center [1266, 18] width 19 height 19
click at [1256, 13] on icon at bounding box center [1266, 18] width 19 height 19
click at [1256, 14] on icon at bounding box center [1266, 18] width 19 height 19
click at [96, 756] on span "11501" at bounding box center [128, 803] width 80 height 12
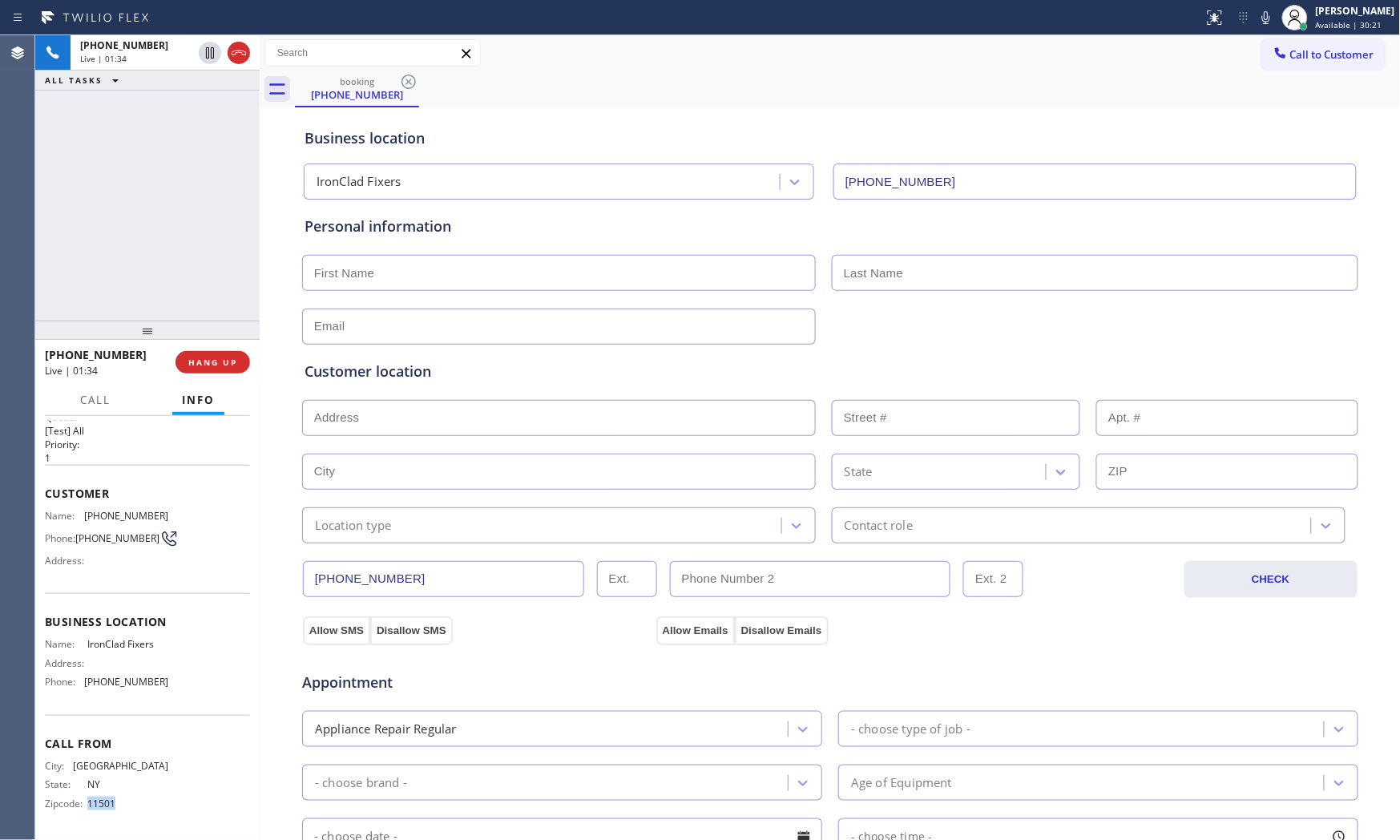
click at [96, 756] on span "11501" at bounding box center [128, 803] width 80 height 12
copy span "11501"
click at [219, 367] on span "HANG UP" at bounding box center [213, 363] width 49 height 11
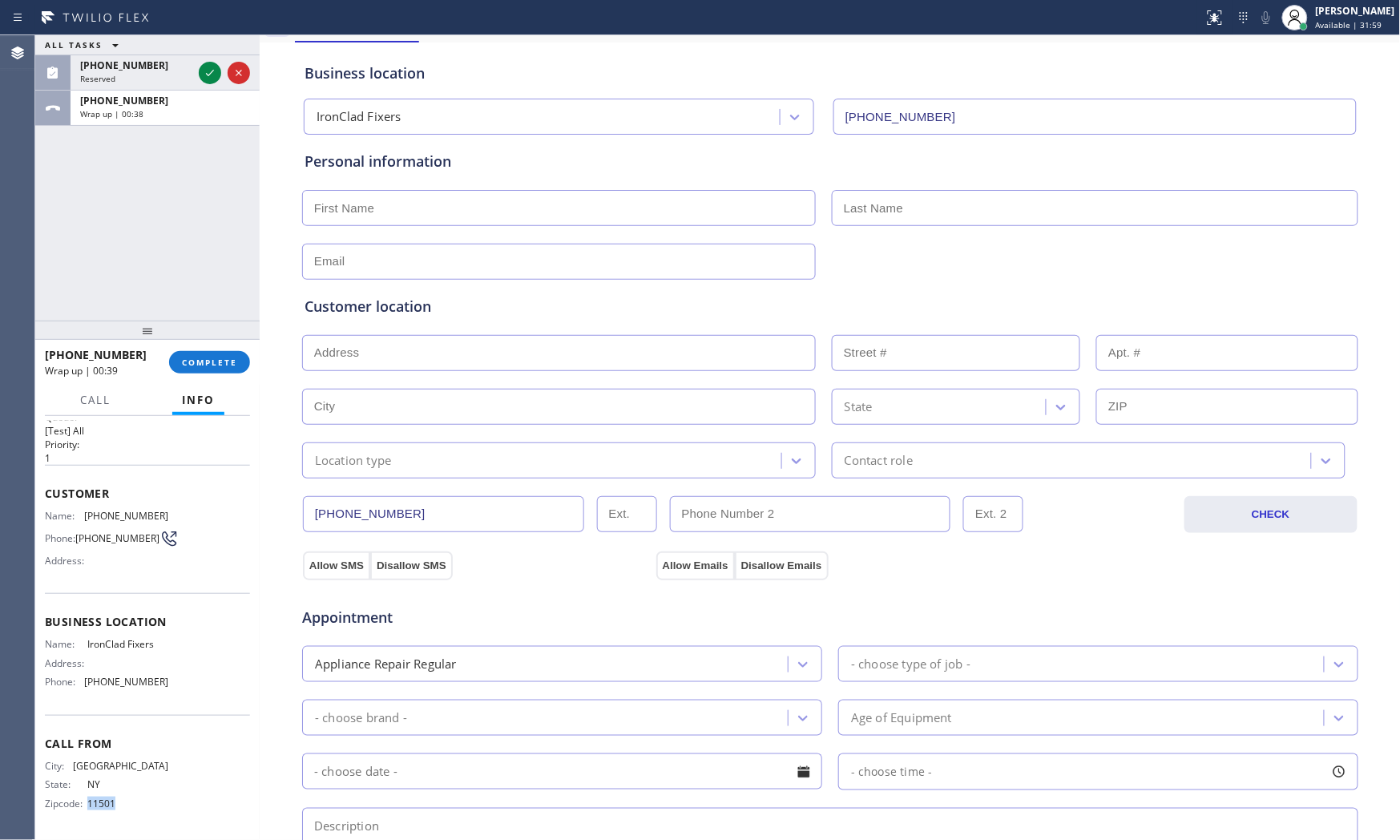
scroll to position [356, 0]
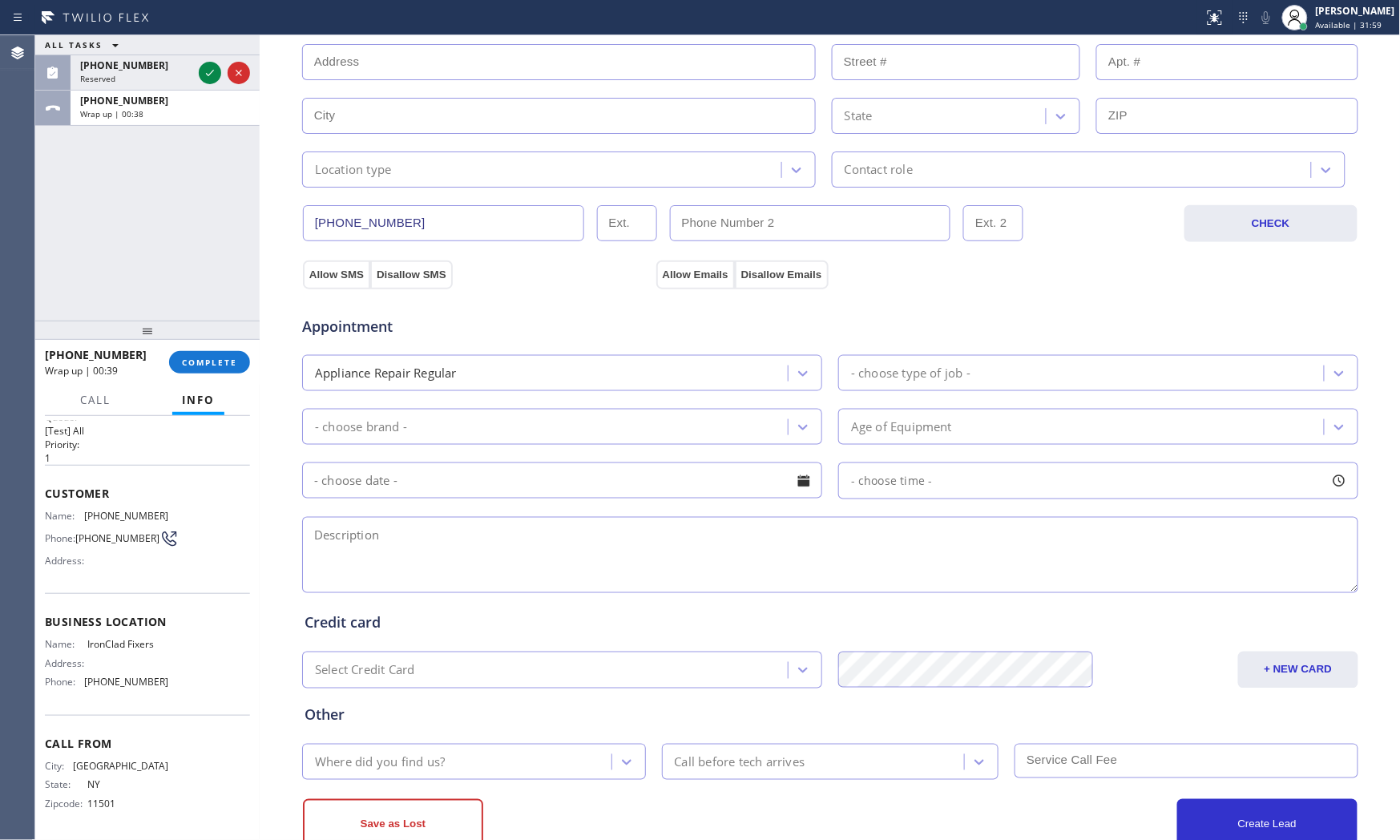
drag, startPoint x: 410, startPoint y: 543, endPoint x: 420, endPoint y: 539, distance: 10.8
click at [411, 542] on textarea at bounding box center [830, 554] width 1057 height 76
paste textarea "Blaze | mini fridge | its not cooling |[DEMOGRAPHIC_DATA] | house - ho | [GEOGR…"
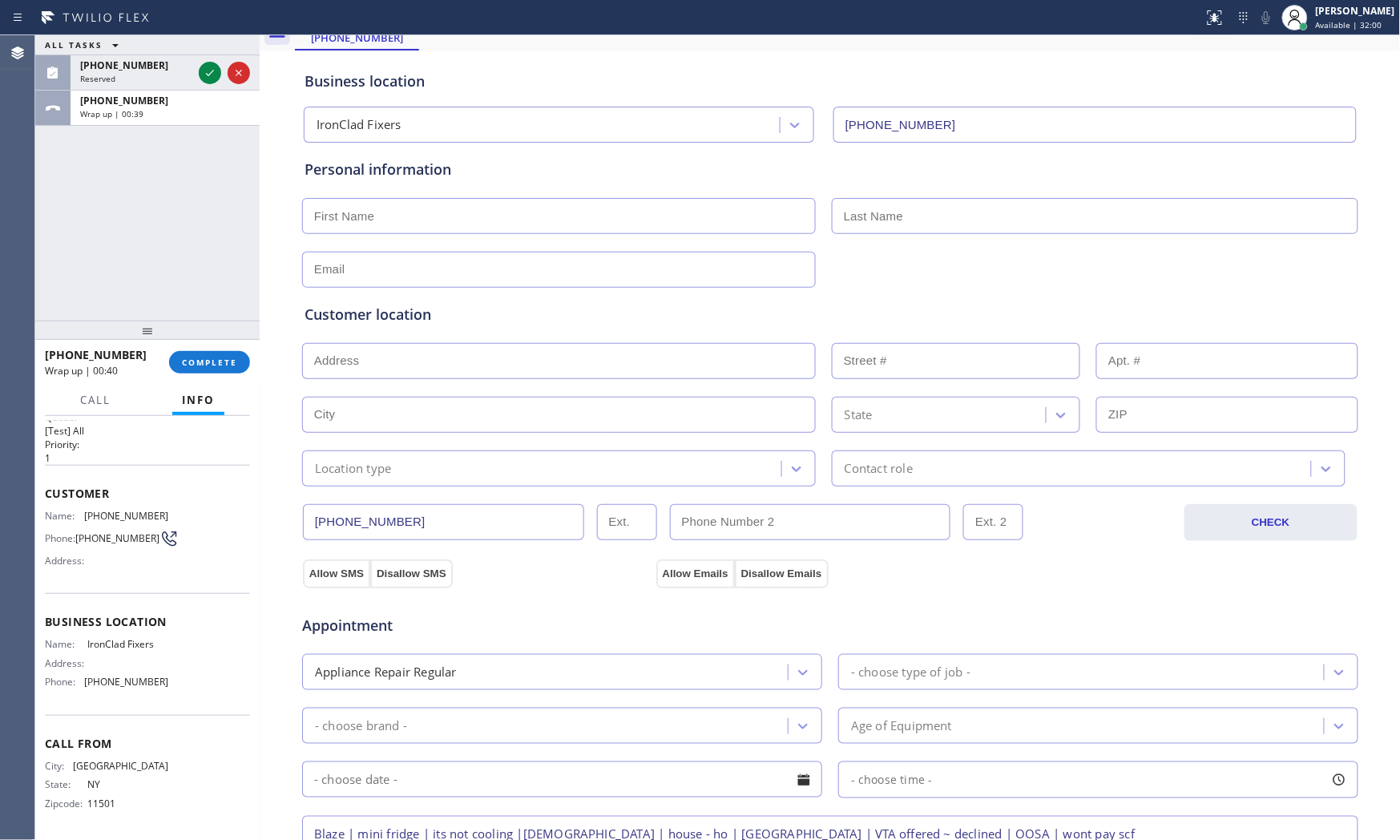
scroll to position [0, 0]
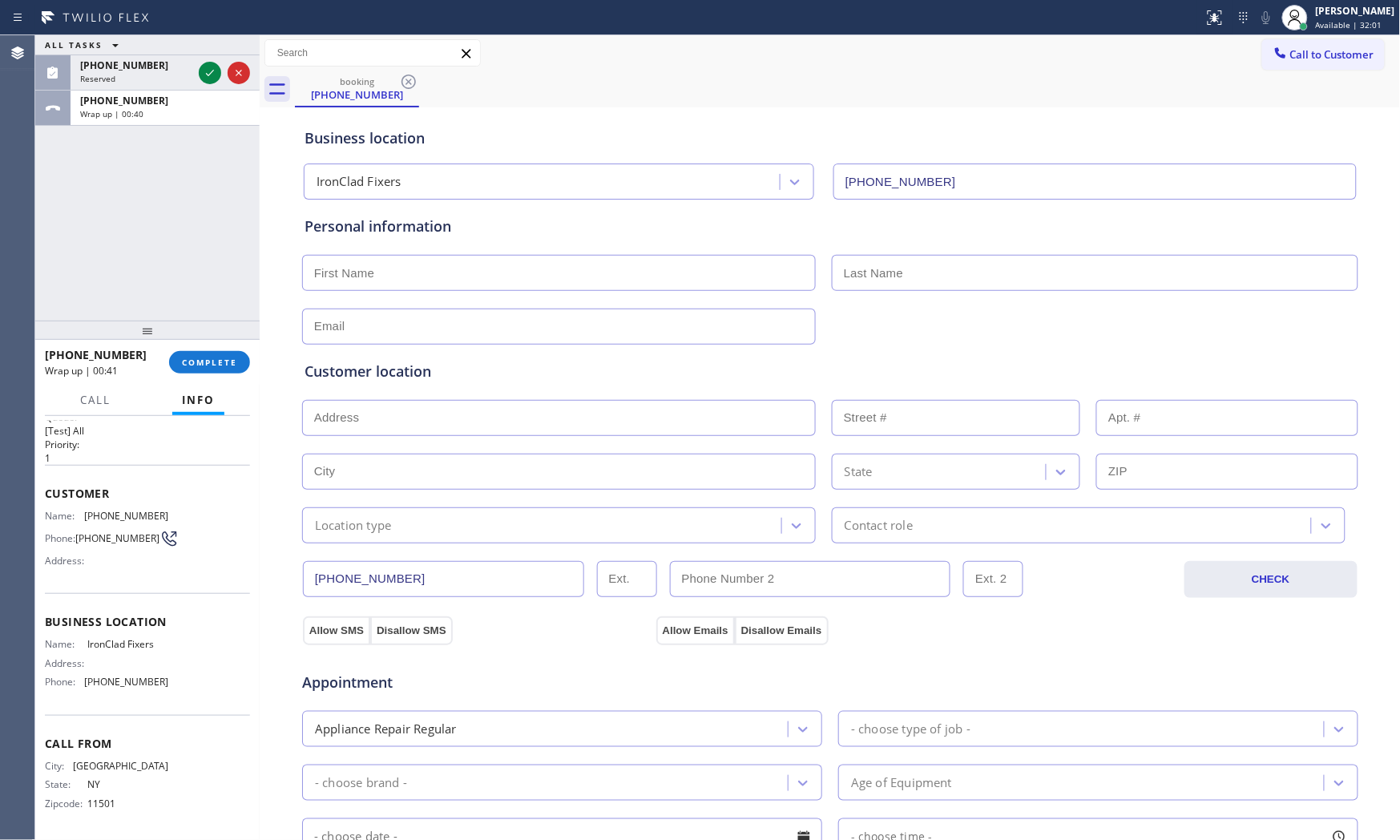
type textarea "Blaze | mini fridge | its not cooling |[DEMOGRAPHIC_DATA] | house - ho | [GEOGR…"
click at [497, 266] on input "text" at bounding box center [559, 273] width 513 height 36
type input "Mr"
type input "/"
type input "..."
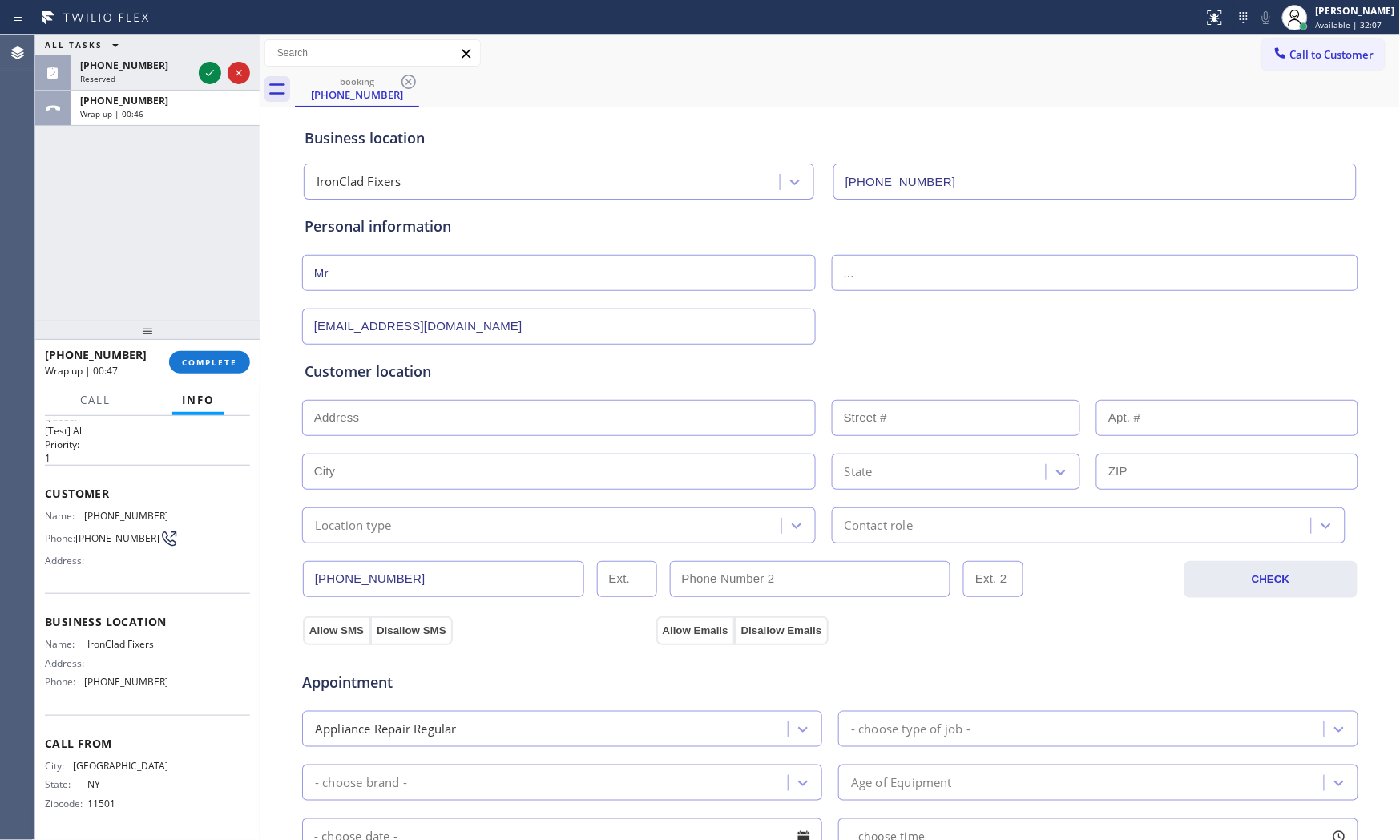
type input "[EMAIL_ADDRESS][DOMAIN_NAME]"
click at [355, 439] on div "Customer location >> ADD NEW ADDRESS << + NEW ADDRESS State Location type Conta…" at bounding box center [830, 452] width 1052 height 183
click at [355, 434] on input "text" at bounding box center [559, 417] width 513 height 36
paste input "[GEOGRAPHIC_DATA]"
click at [469, 412] on input "[GEOGRAPHIC_DATA]" at bounding box center [559, 417] width 513 height 36
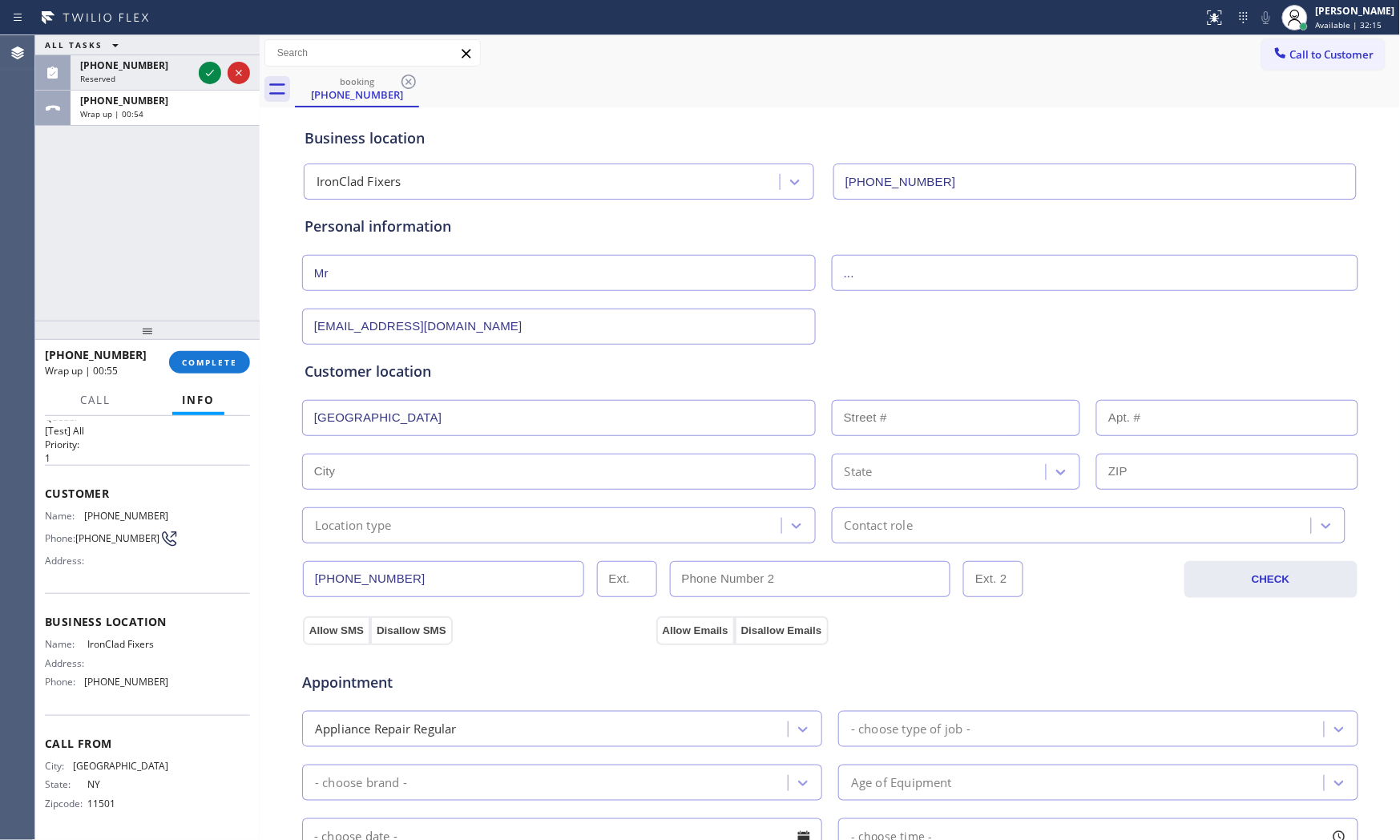
click at [429, 420] on input "[GEOGRAPHIC_DATA]" at bounding box center [559, 417] width 513 height 36
click at [513, 405] on input "[GEOGRAPHIC_DATA]" at bounding box center [559, 417] width 513 height 36
click at [503, 412] on input "[GEOGRAPHIC_DATA]" at bounding box center [559, 417] width 513 height 36
click at [502, 412] on input "[GEOGRAPHIC_DATA]" at bounding box center [559, 417] width 513 height 36
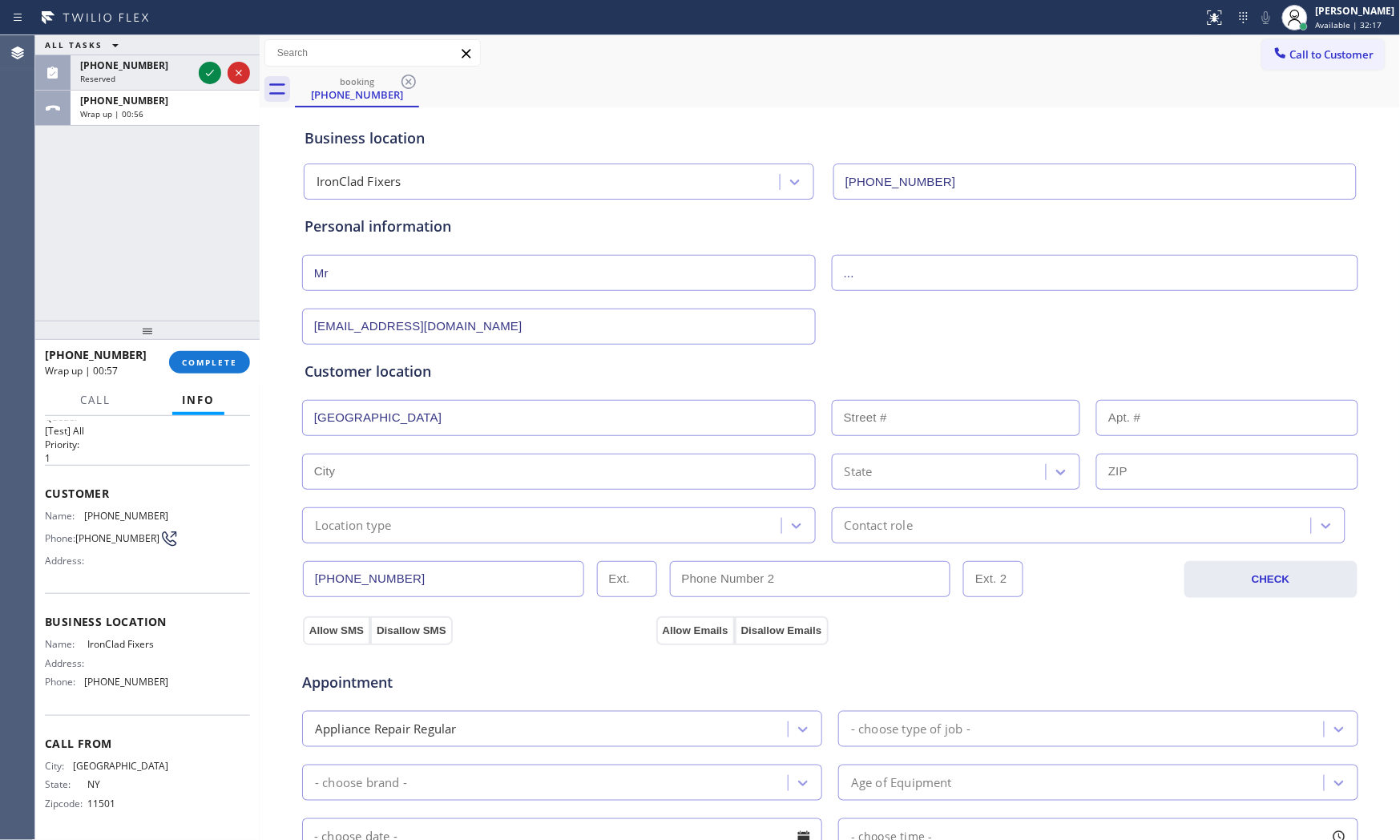
click at [506, 418] on input "[GEOGRAPHIC_DATA]" at bounding box center [559, 417] width 513 height 36
type input "[GEOGRAPHIC_DATA], [GEOGRAPHIC_DATA]"
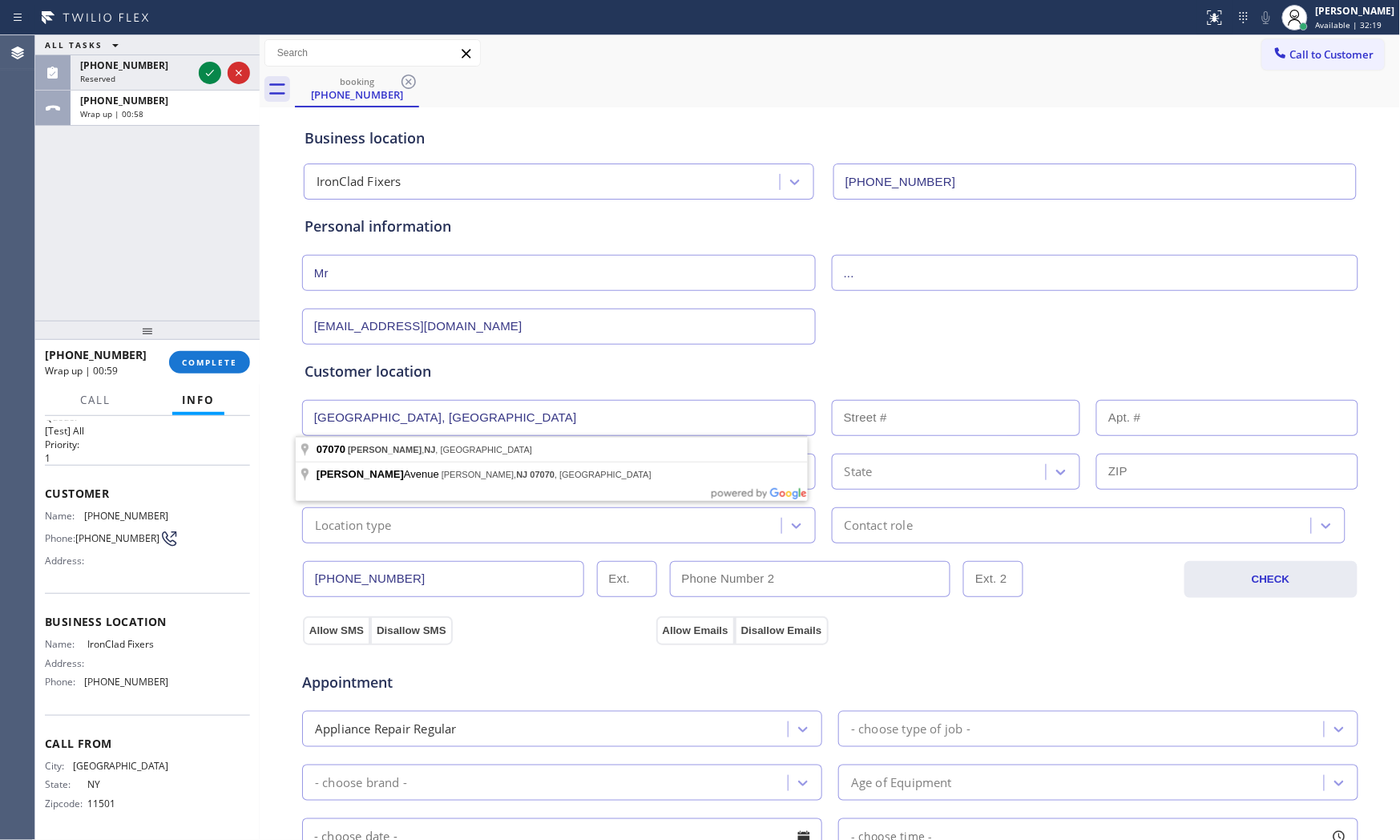
type input "[PERSON_NAME]"
type input "07070"
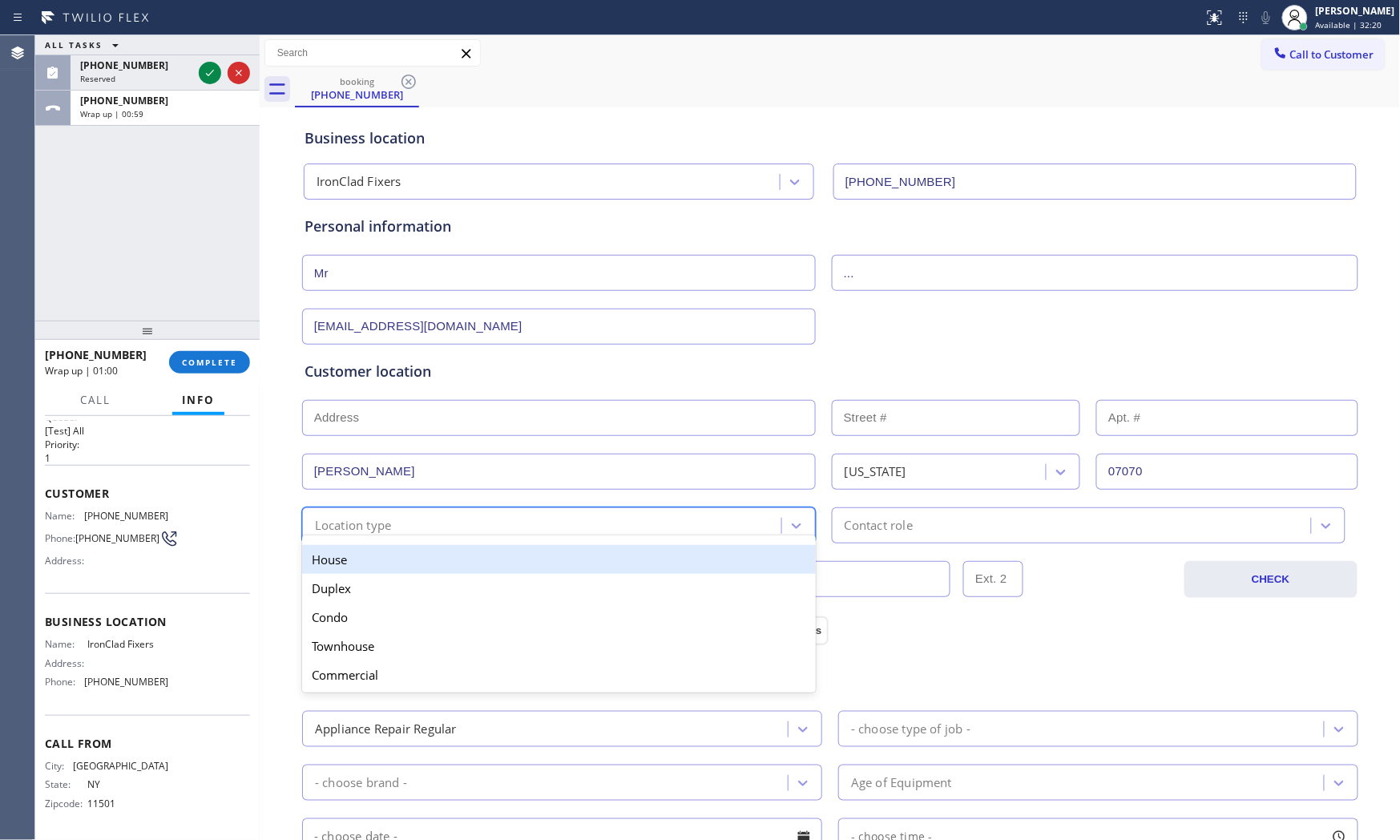
click at [355, 526] on div "Location type" at bounding box center [354, 525] width 77 height 18
click at [347, 549] on div "House" at bounding box center [559, 559] width 513 height 29
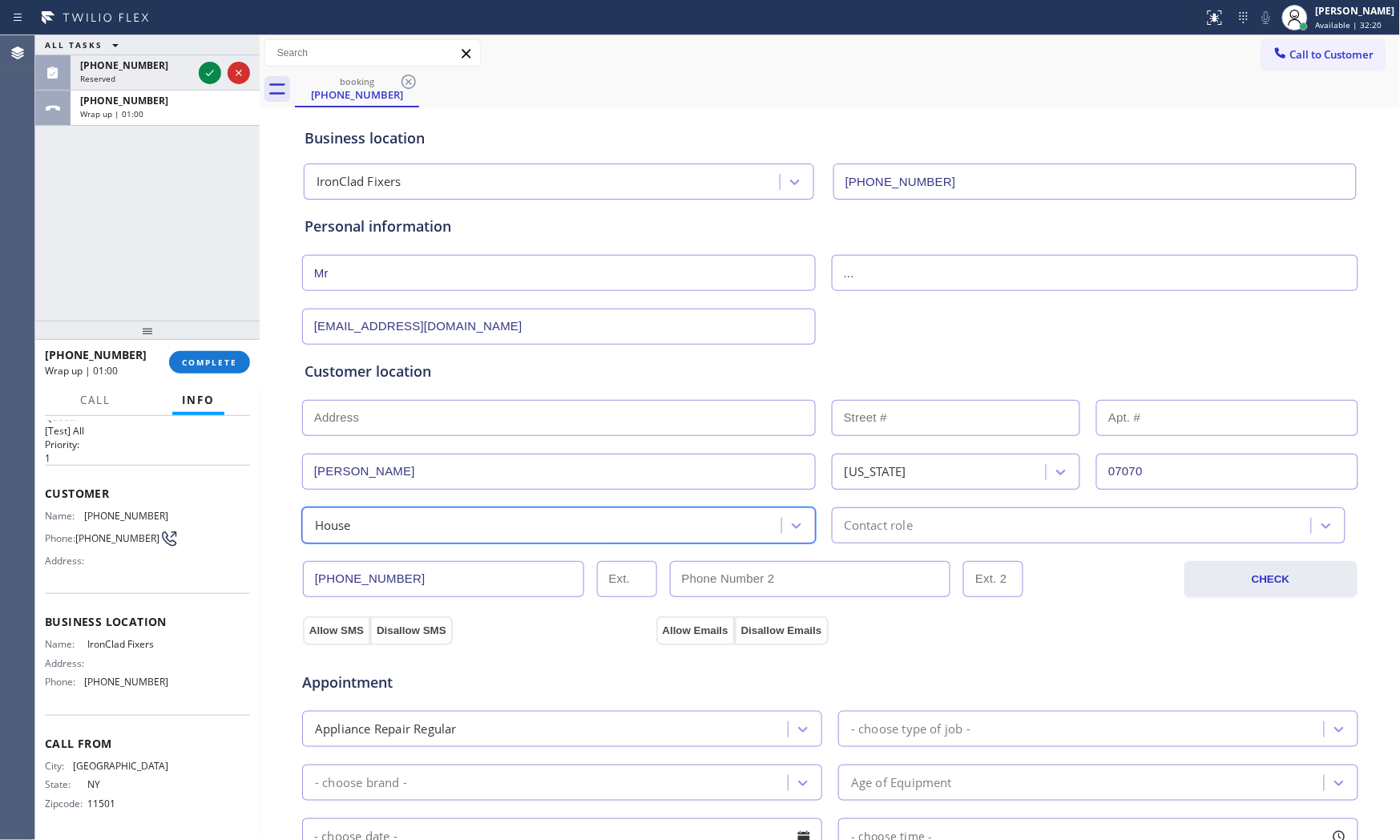
drag, startPoint x: 874, startPoint y: 509, endPoint x: 874, endPoint y: 517, distance: 8.0
click at [874, 514] on div "Contact role" at bounding box center [1089, 525] width 513 height 36
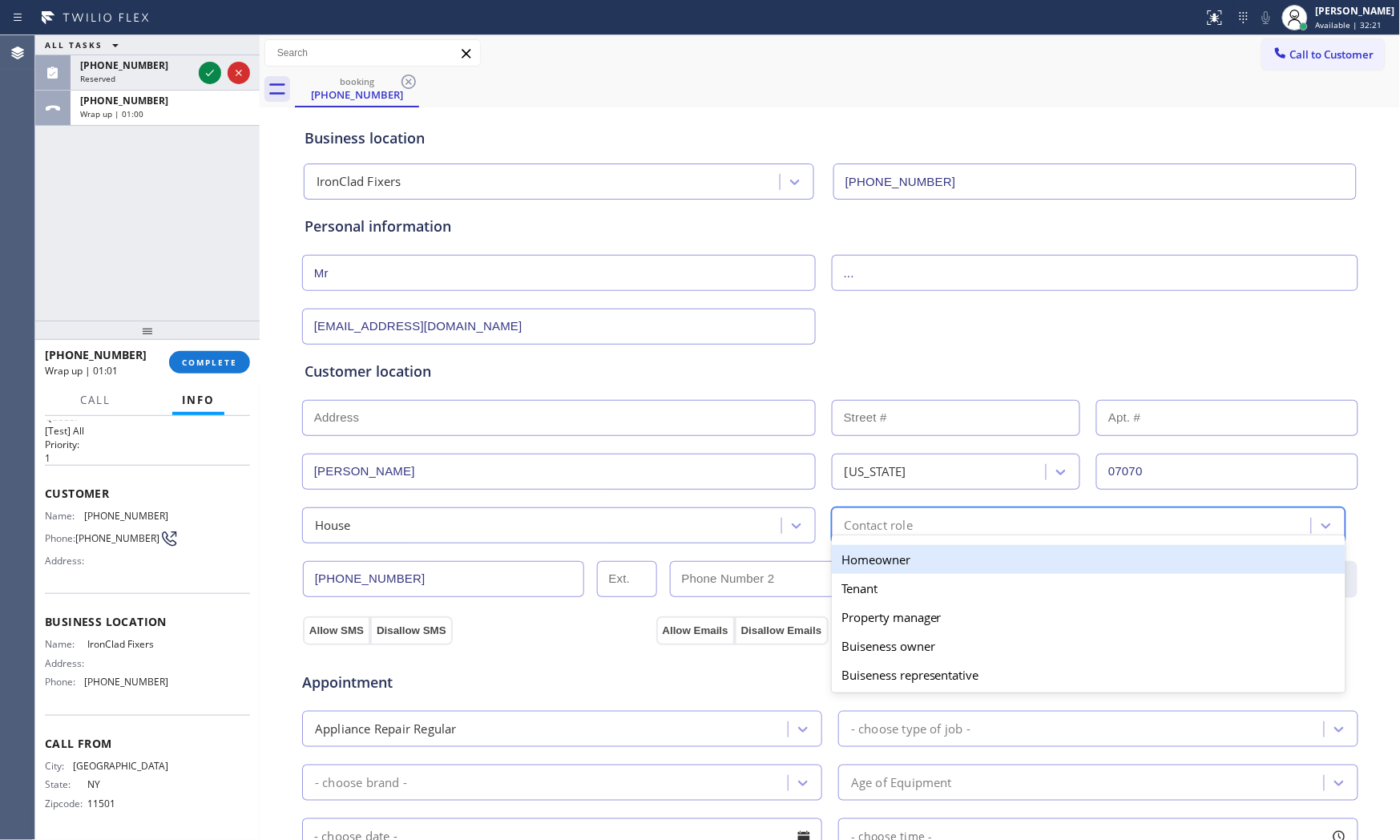
drag, startPoint x: 866, startPoint y: 557, endPoint x: 806, endPoint y: 570, distance: 61.4
click at [864, 557] on div "Homeowner" at bounding box center [1089, 559] width 513 height 29
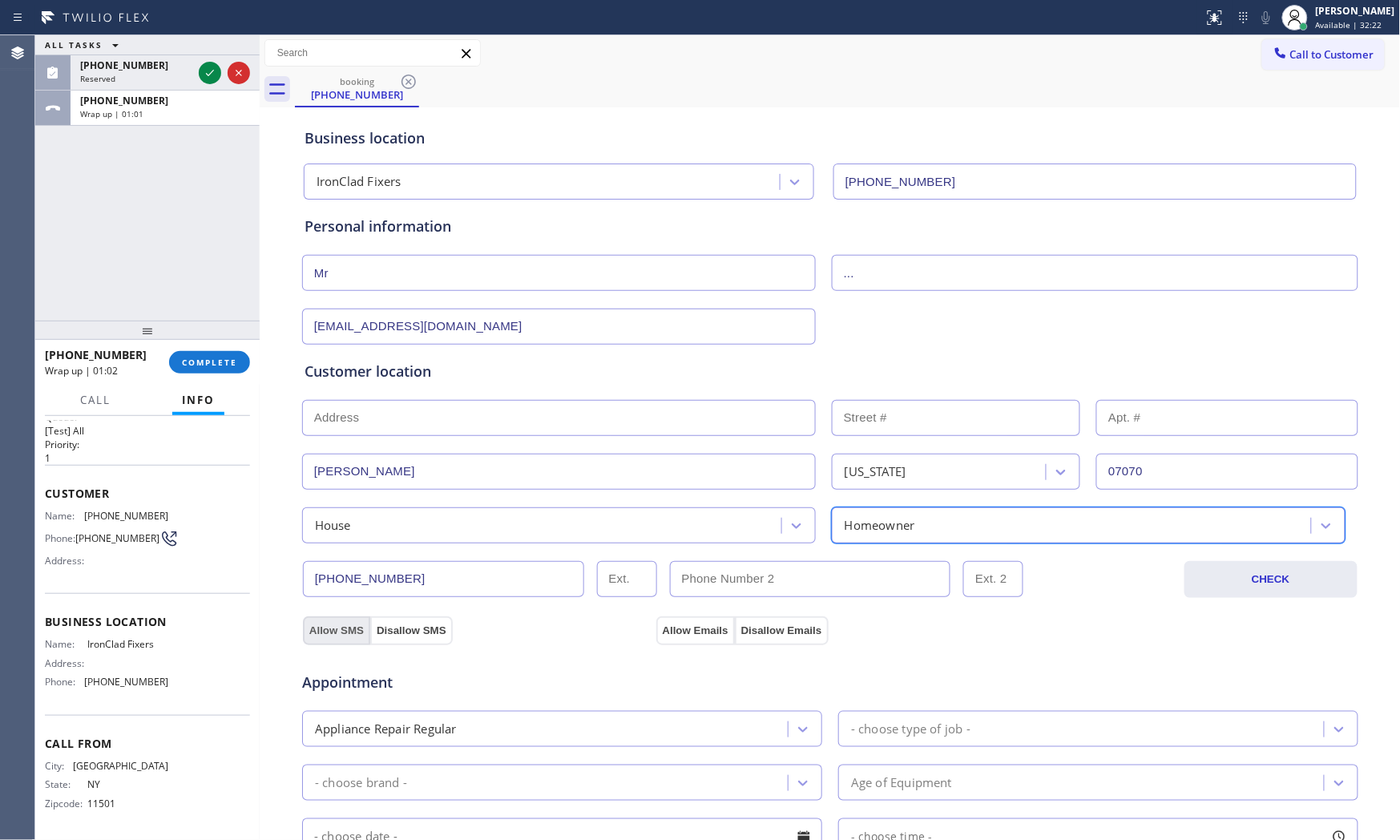
click at [322, 631] on button "Allow SMS" at bounding box center [337, 631] width 67 height 29
drag, startPoint x: 644, startPoint y: 634, endPoint x: 658, endPoint y: 631, distance: 14.3
click at [650, 631] on div "Allow SMS Disallow SMS Allow Emails Disallow Emails" at bounding box center [830, 628] width 1060 height 32
drag, startPoint x: 658, startPoint y: 631, endPoint x: 802, endPoint y: 667, distance: 148.4
click at [659, 631] on button "Allow Emails" at bounding box center [696, 631] width 79 height 29
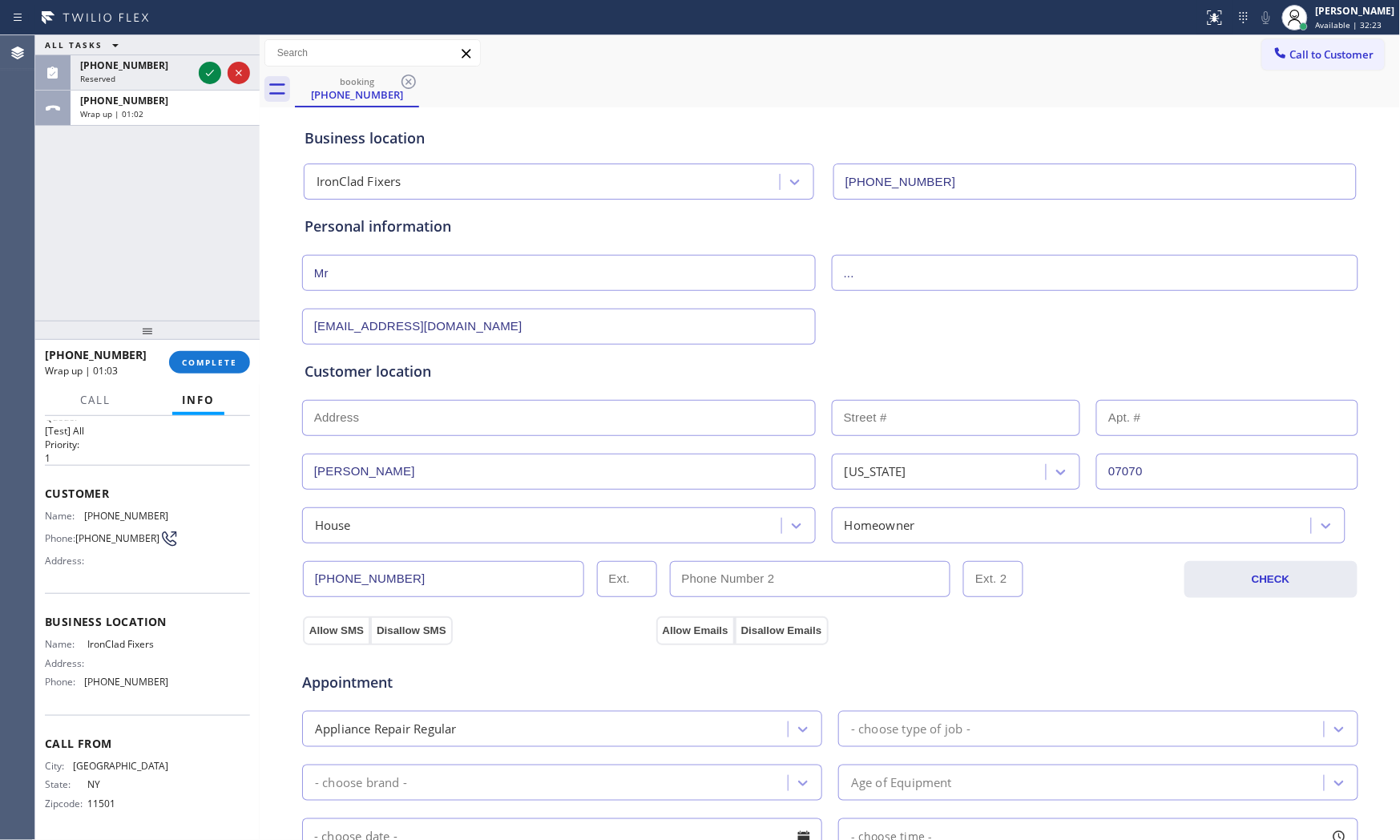
click at [879, 705] on div "Appointment Appliance Repair Regular - choose type of job - - choose brand - Ag…" at bounding box center [830, 802] width 1052 height 300
click at [884, 718] on div "- choose type of job -" at bounding box center [1098, 728] width 520 height 36
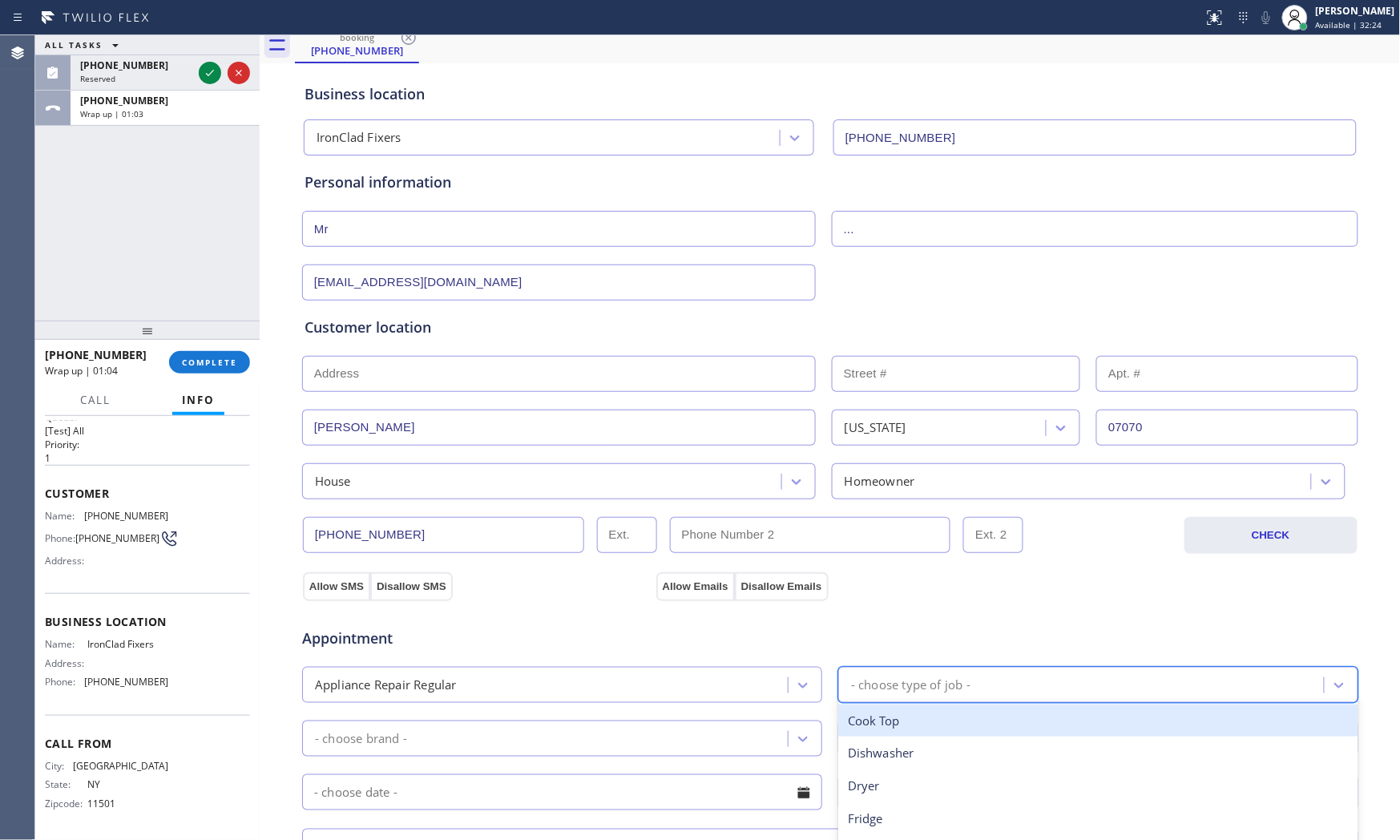
scroll to position [89, 0]
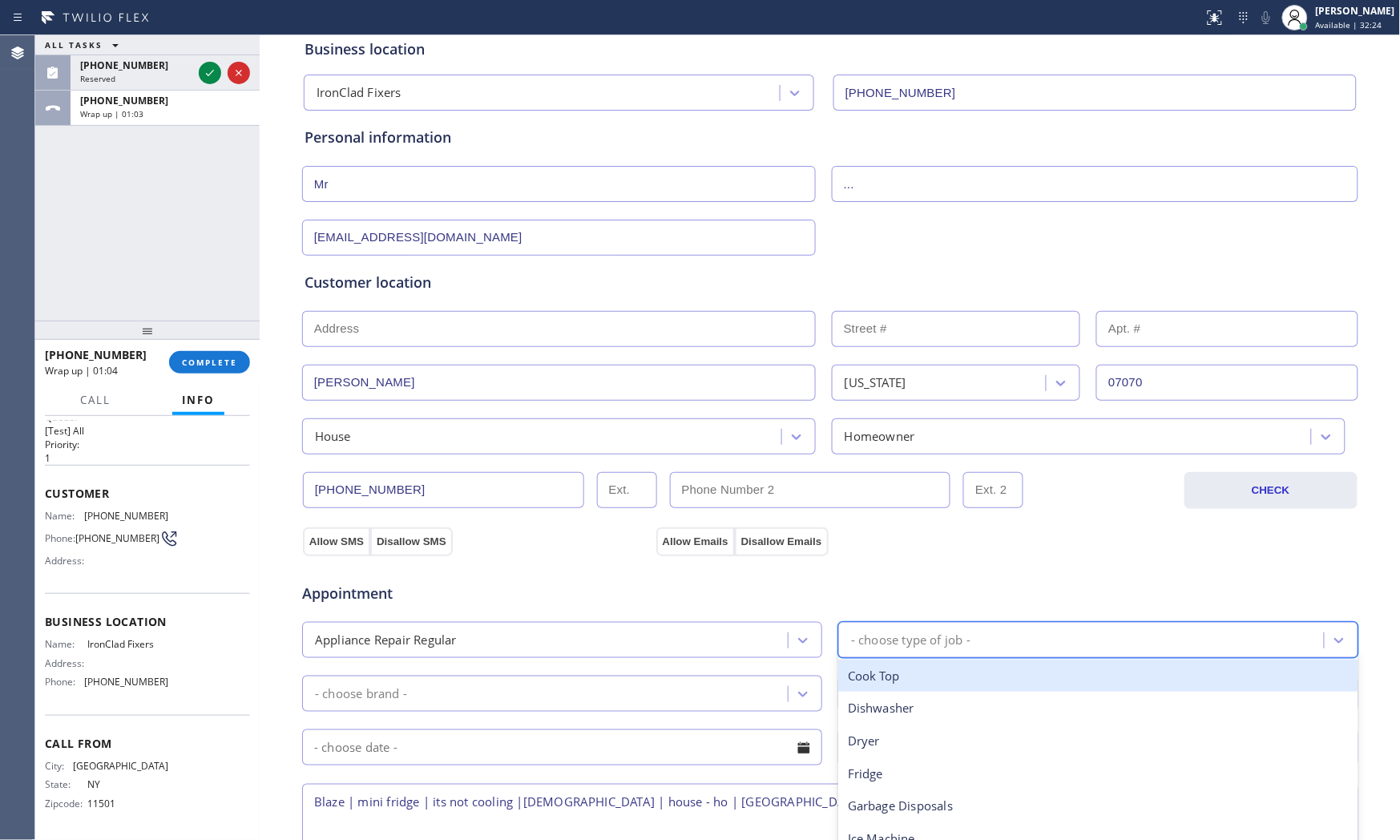
type input "f"
click at [876, 676] on div "Fridge" at bounding box center [1098, 676] width 520 height 33
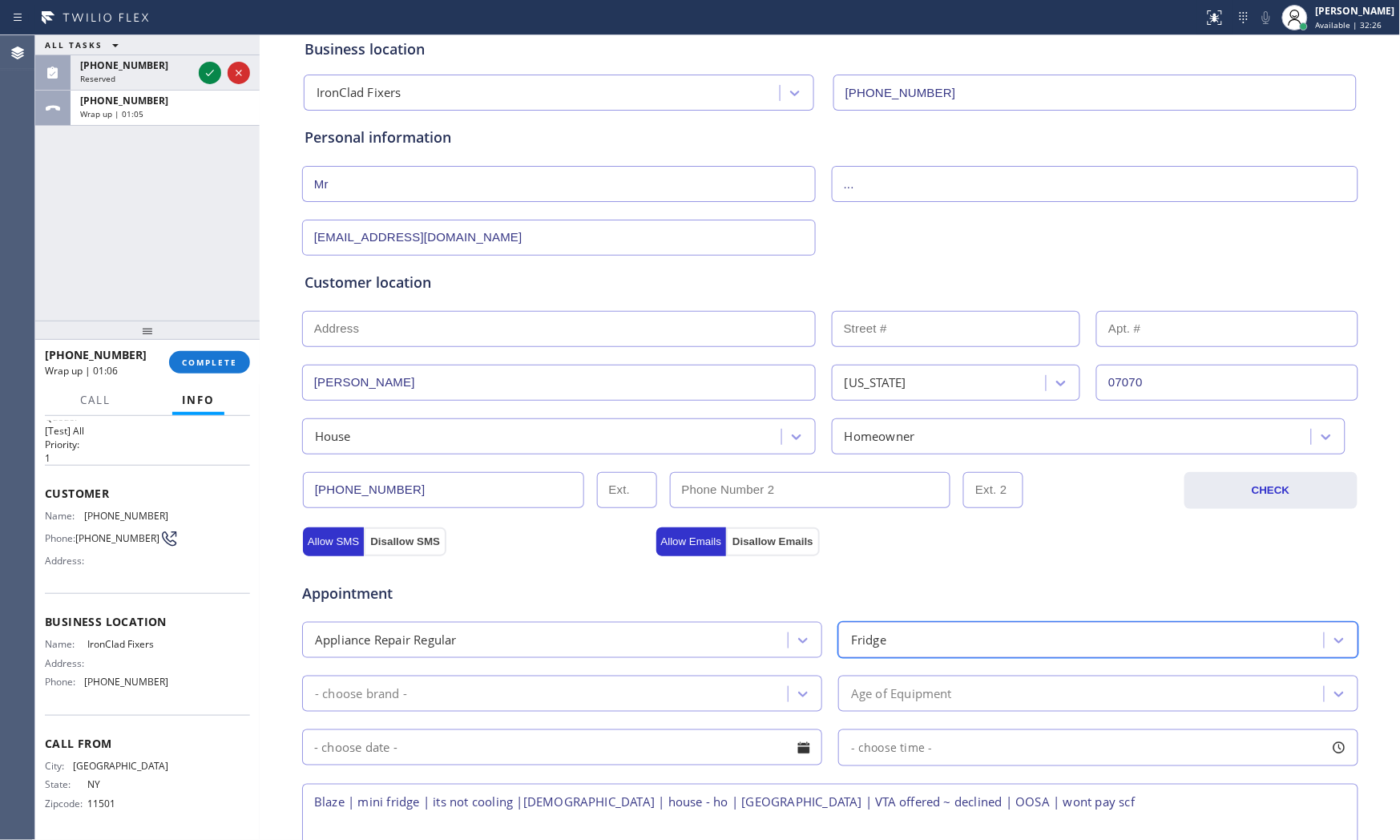
click at [546, 698] on div "- choose brand -" at bounding box center [547, 693] width 481 height 28
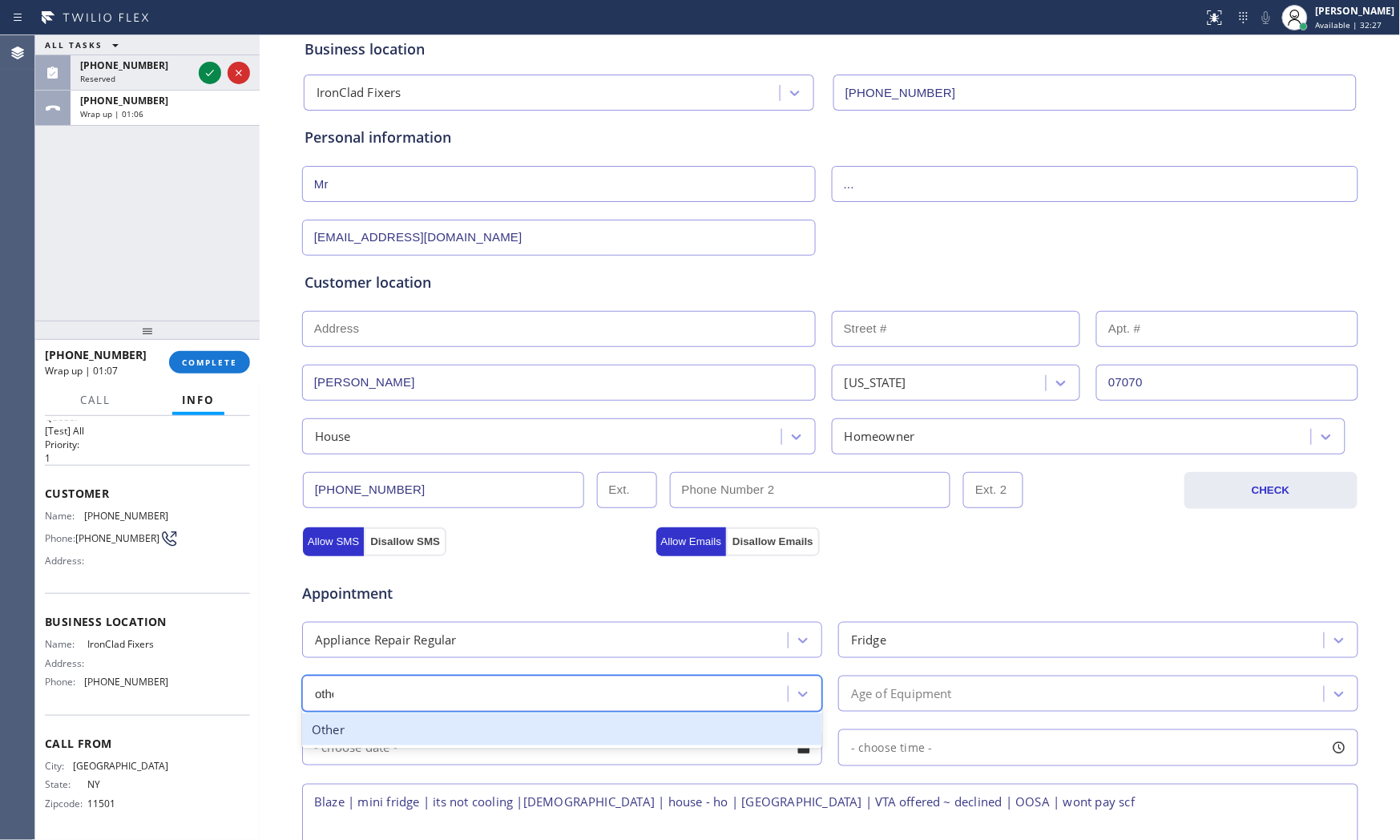
type input "other"
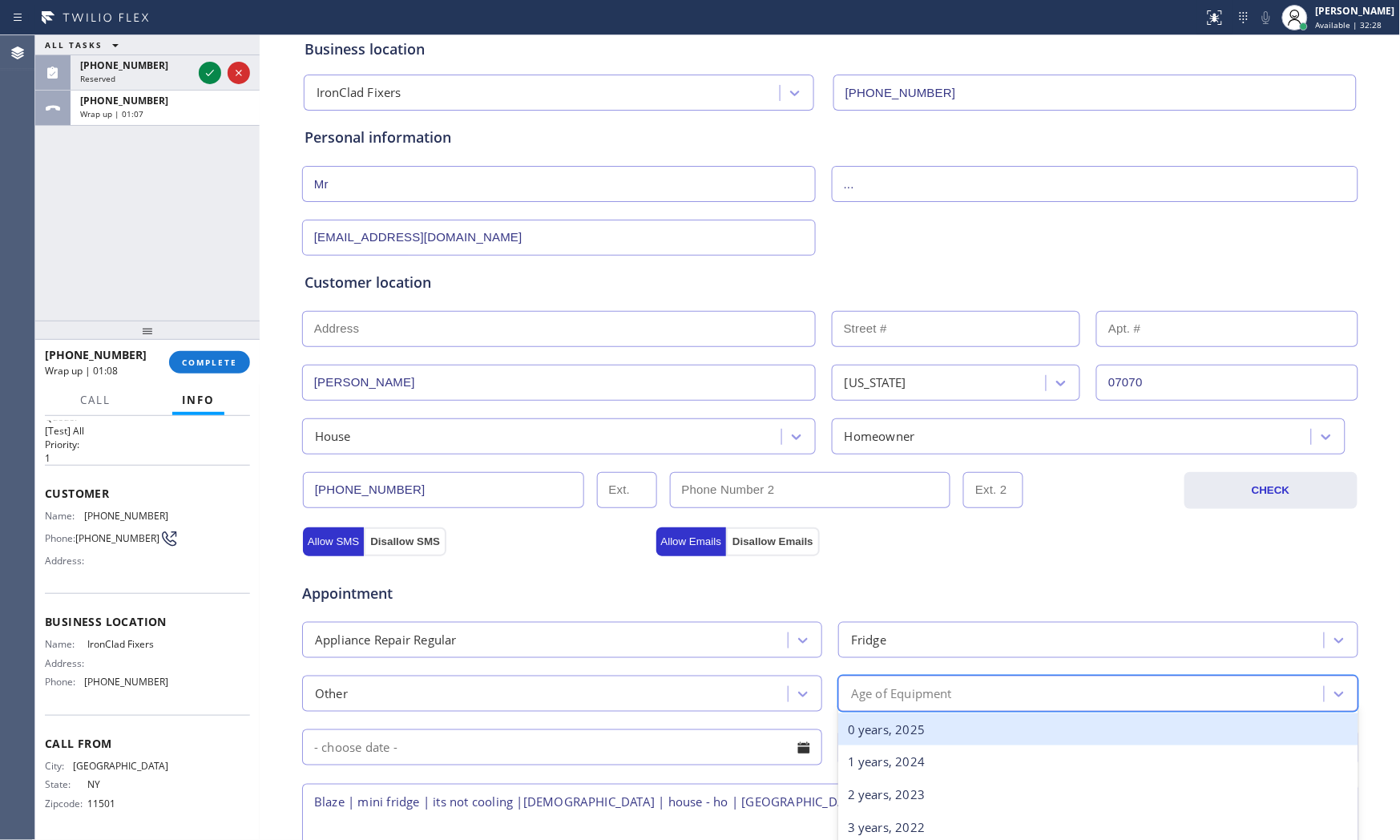
click at [992, 685] on div "Age of Equipment" at bounding box center [1083, 693] width 481 height 28
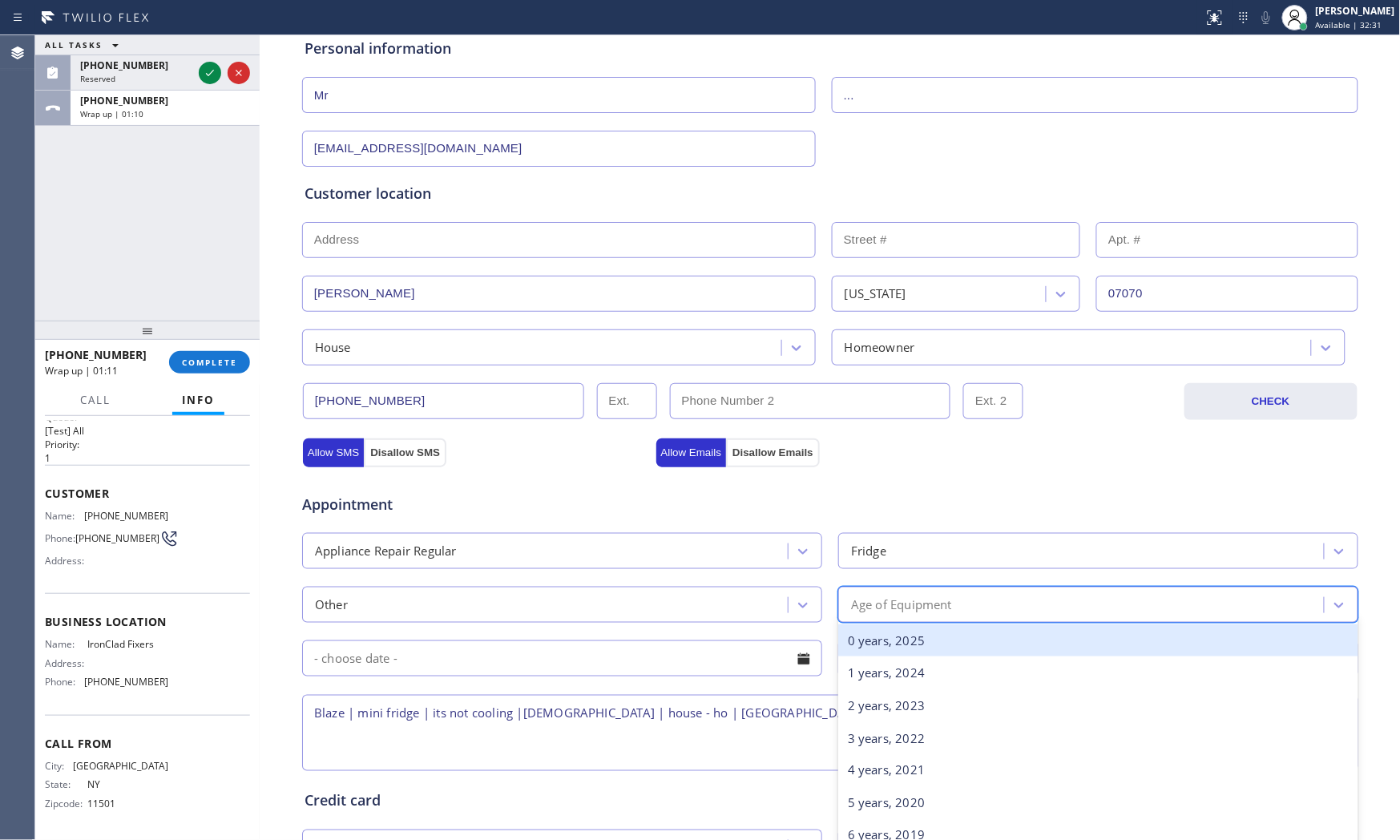
drag, startPoint x: 947, startPoint y: 638, endPoint x: 935, endPoint y: 635, distance: 12.4
click at [946, 638] on div "0 years, 2025" at bounding box center [1098, 640] width 520 height 33
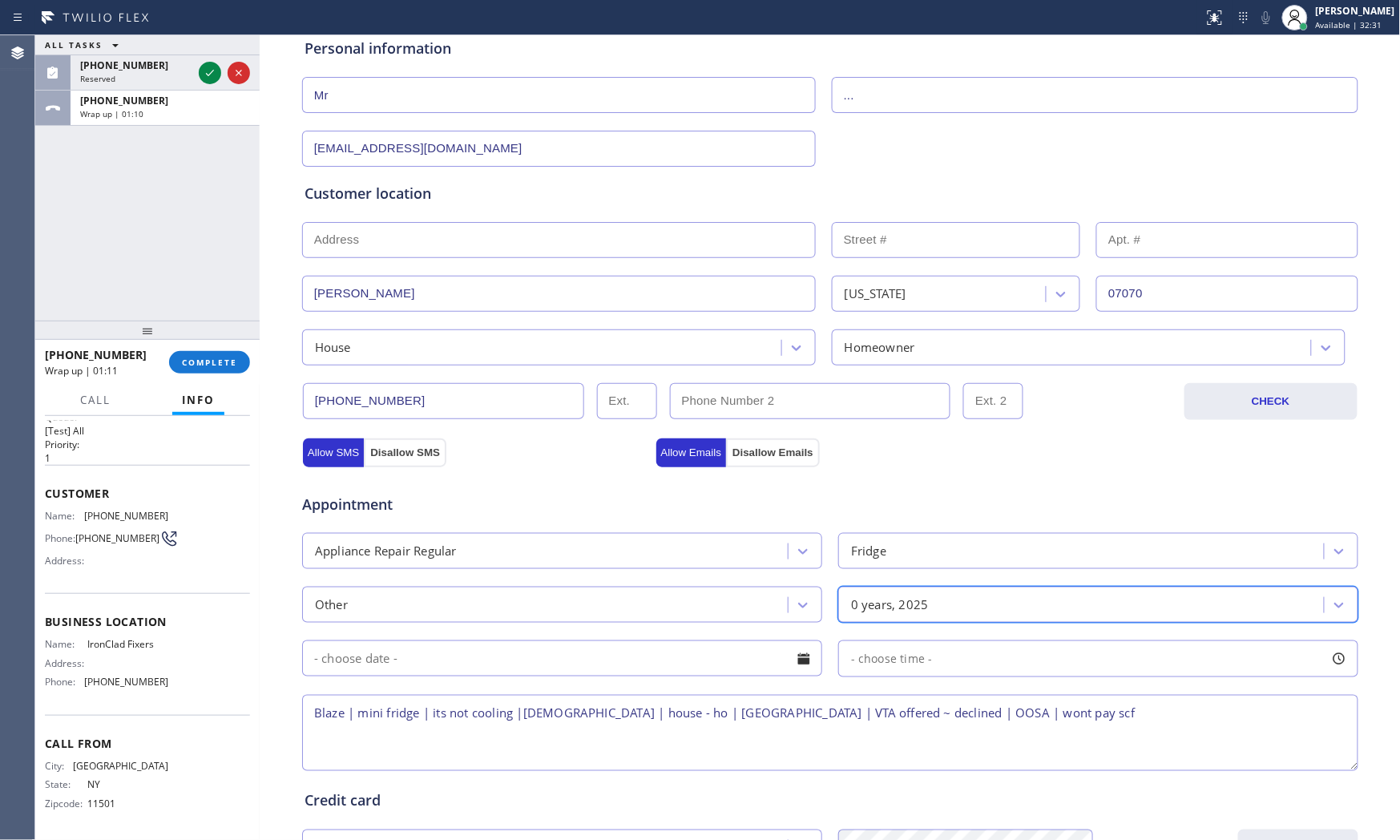
scroll to position [267, 0]
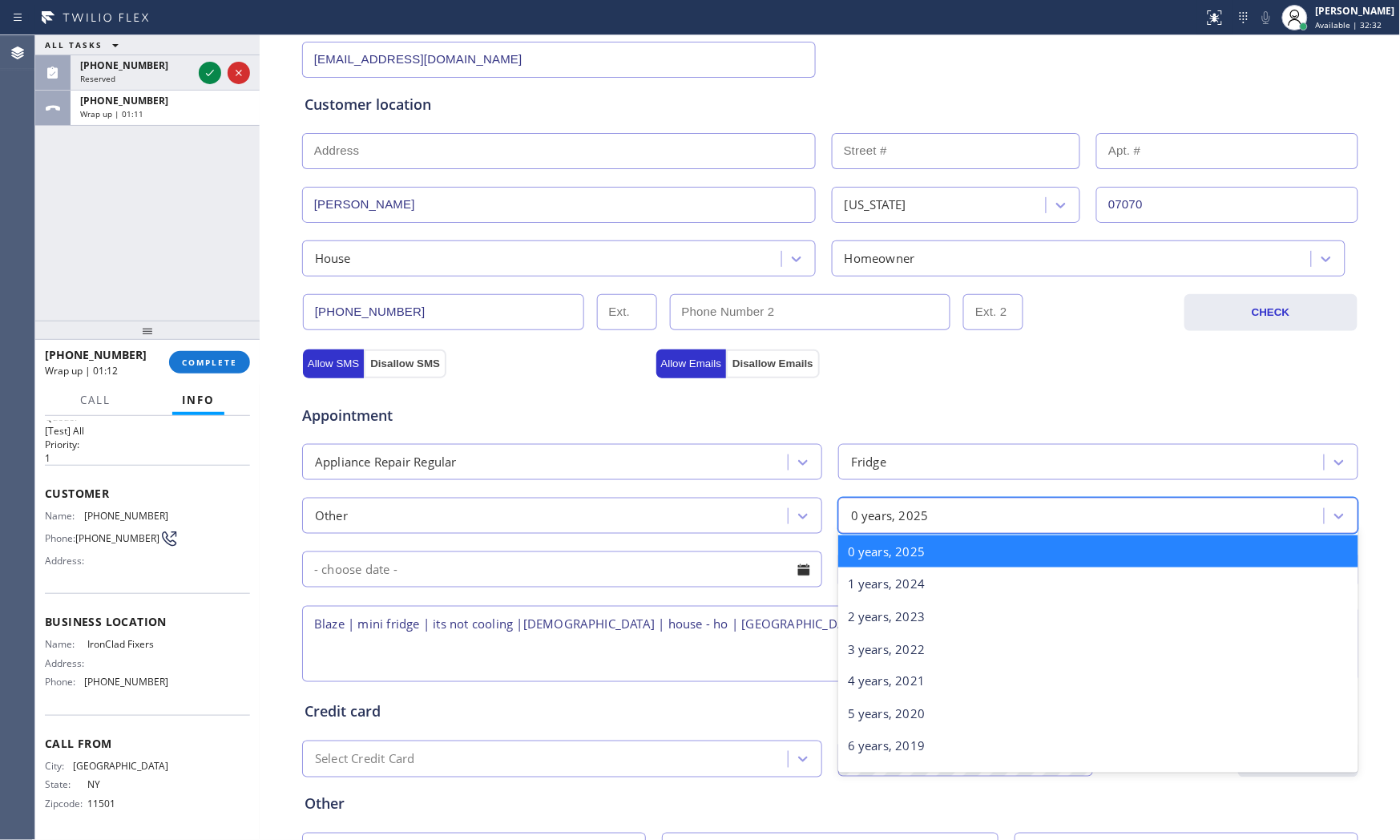
drag, startPoint x: 987, startPoint y: 522, endPoint x: 980, endPoint y: 529, distance: 9.9
click at [984, 523] on div "0 years, 2025" at bounding box center [1083, 515] width 481 height 28
drag, startPoint x: 883, startPoint y: 682, endPoint x: 719, endPoint y: 676, distance: 164.1
click at [872, 683] on div "4 years, 2021" at bounding box center [1098, 681] width 520 height 33
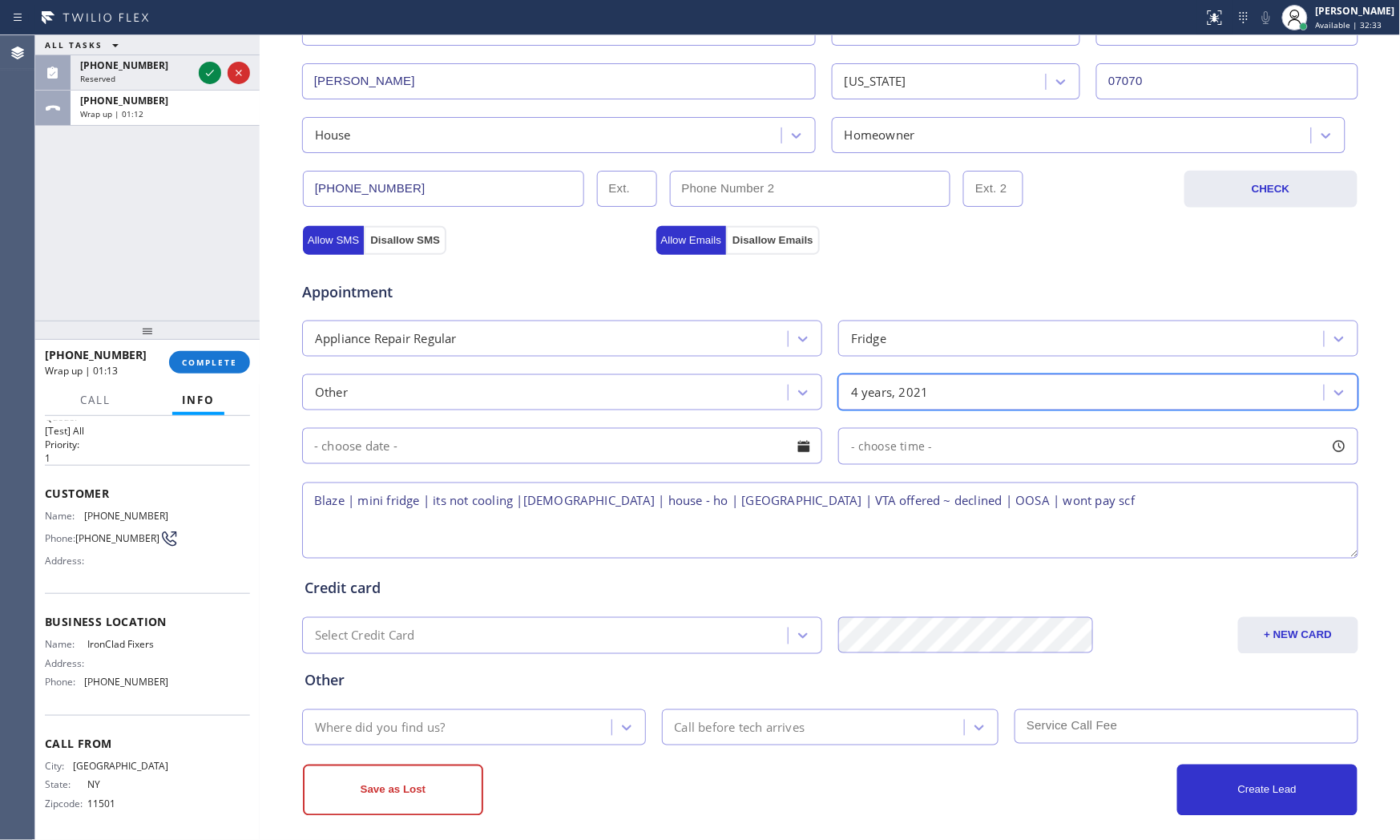
scroll to position [401, 0]
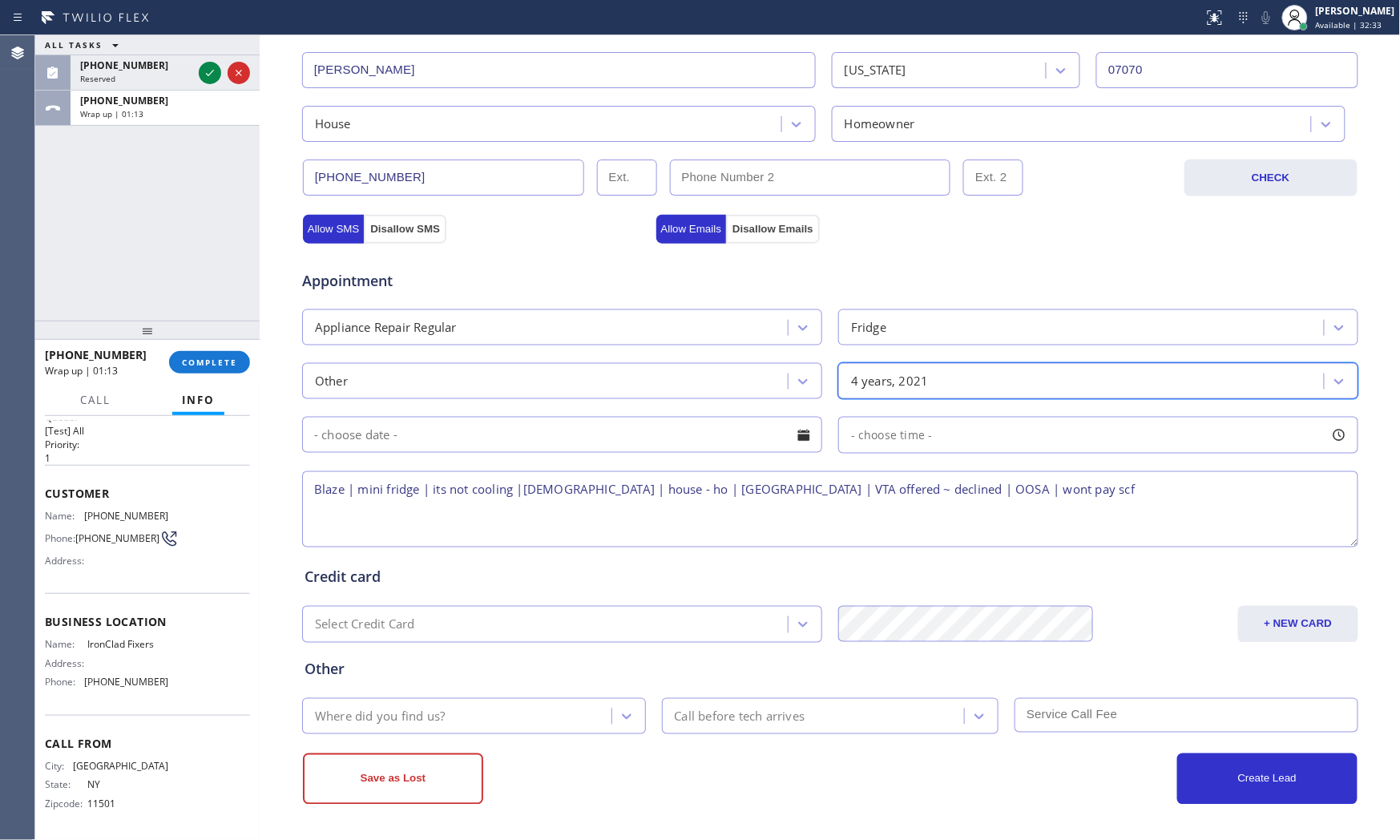
click at [473, 722] on div "Where did you find us?" at bounding box center [460, 716] width 305 height 28
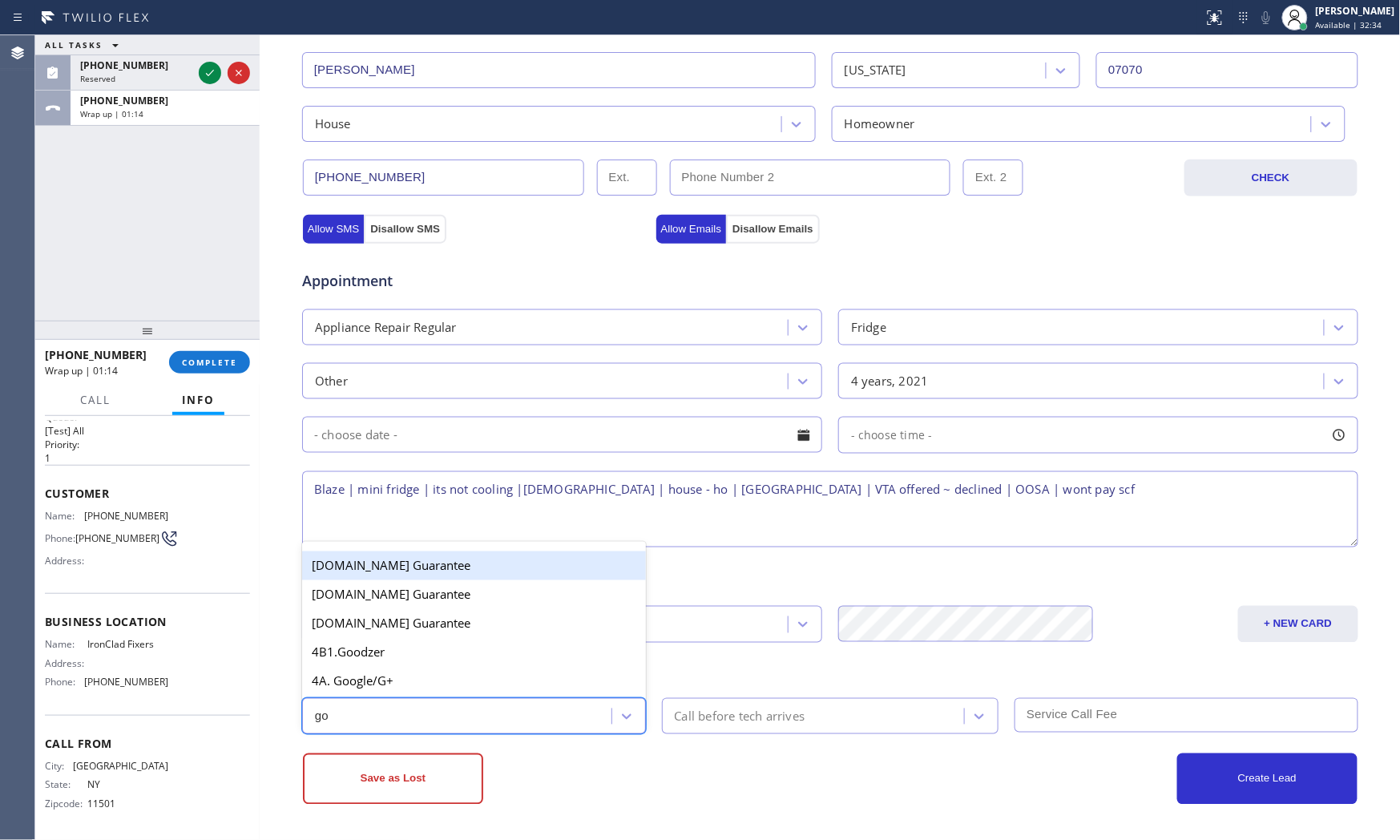
type input "goo"
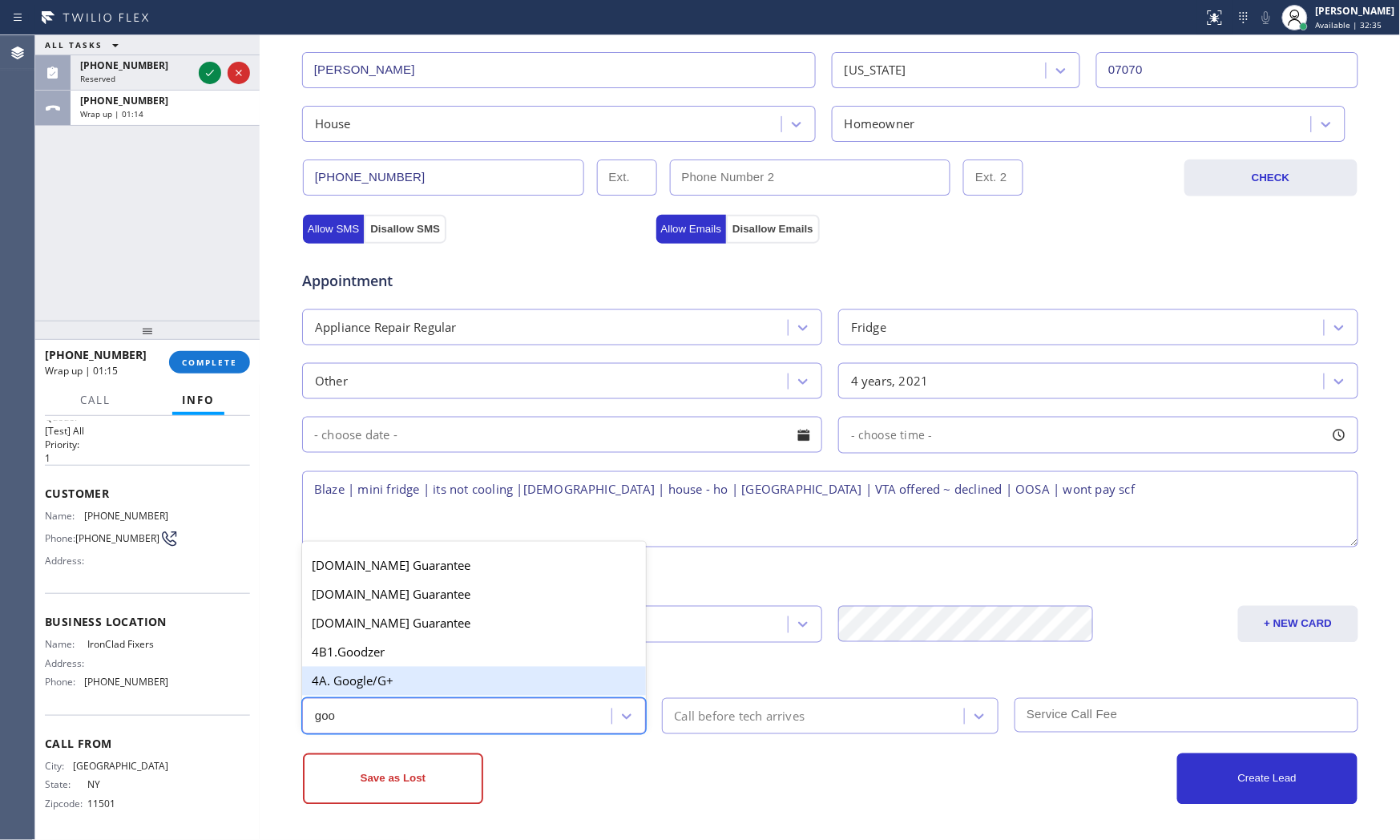
click at [433, 690] on div "4A. Google/G+" at bounding box center [474, 681] width 344 height 29
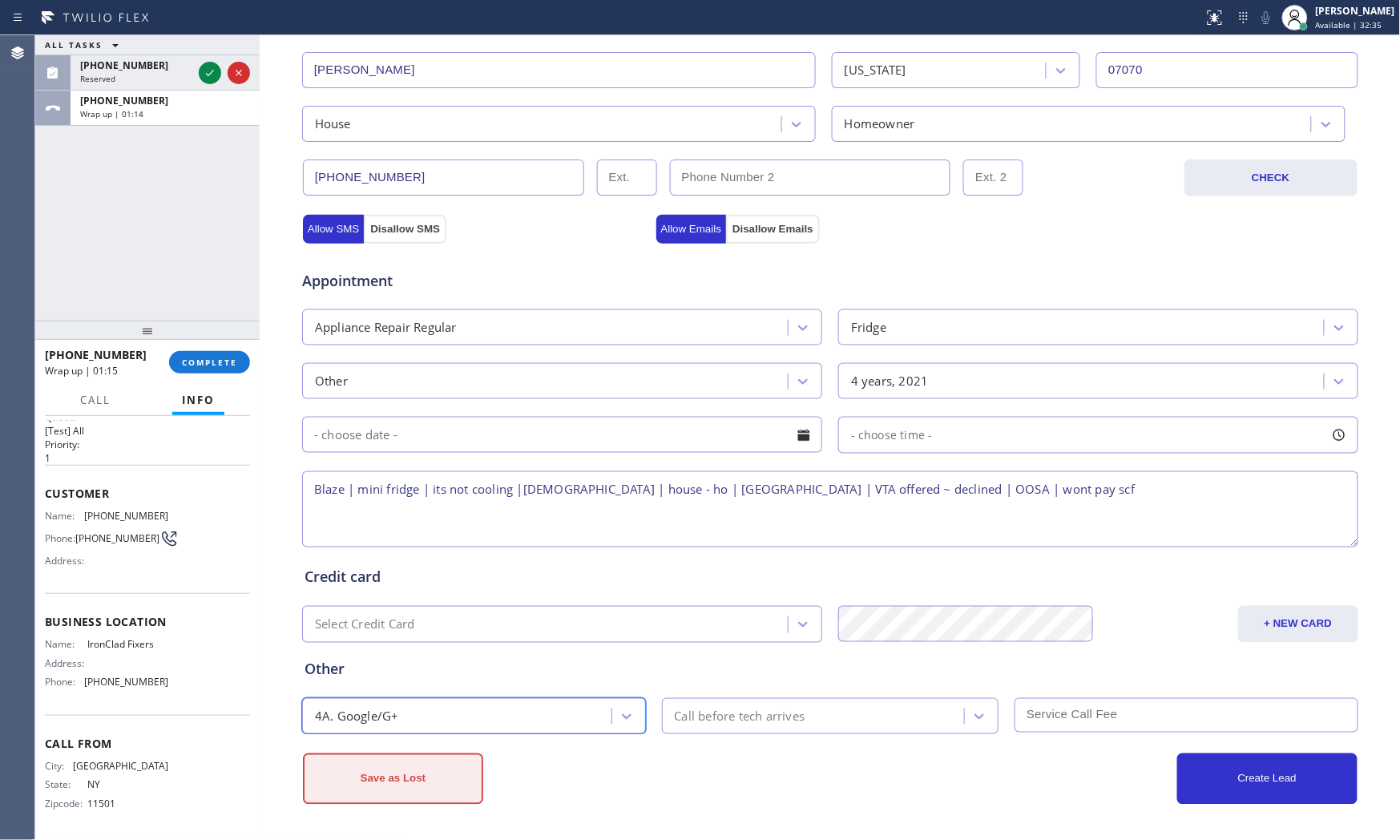
click at [433, 756] on button "Save as Lost" at bounding box center [393, 779] width 181 height 51
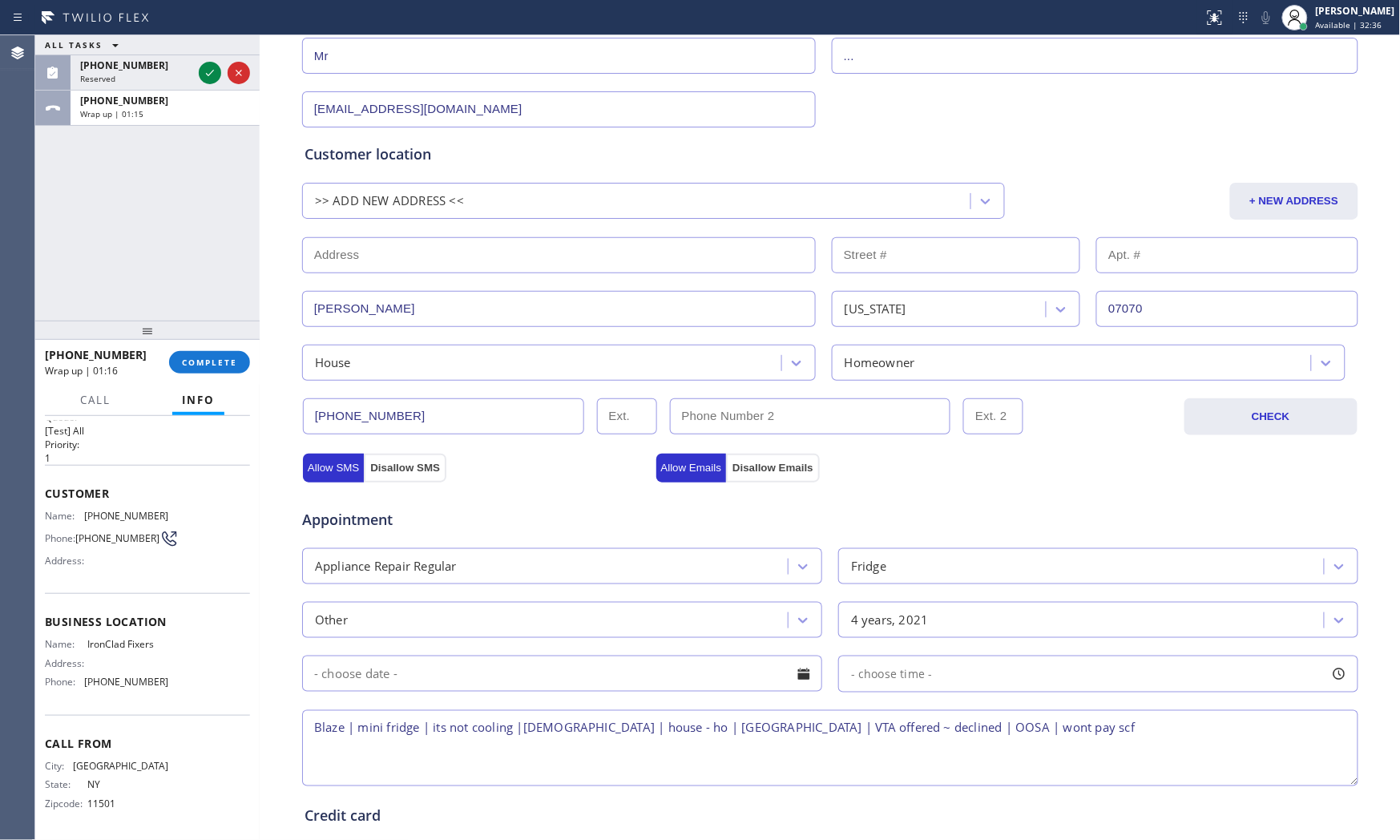
scroll to position [99, 0]
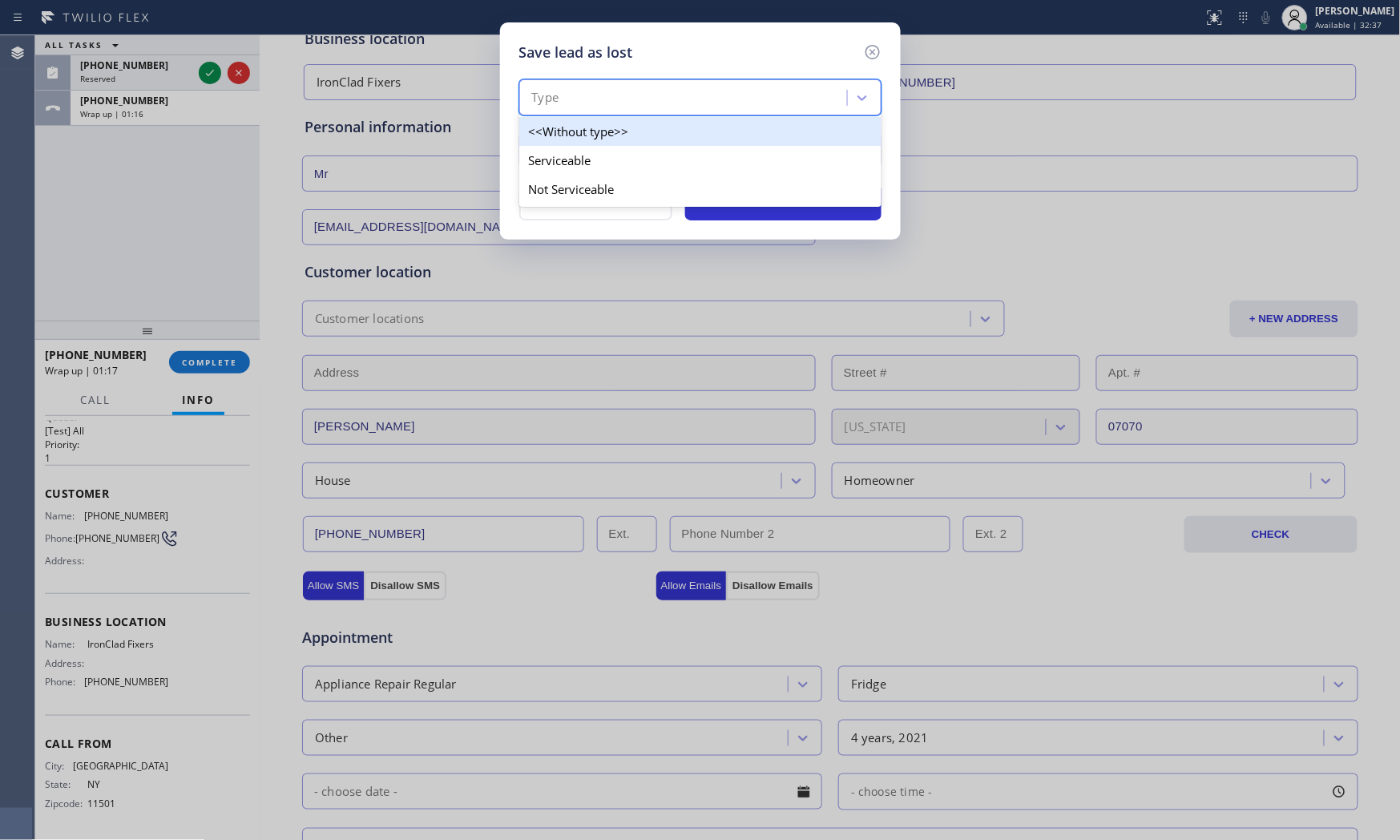
click at [627, 97] on div "Type" at bounding box center [685, 98] width 323 height 28
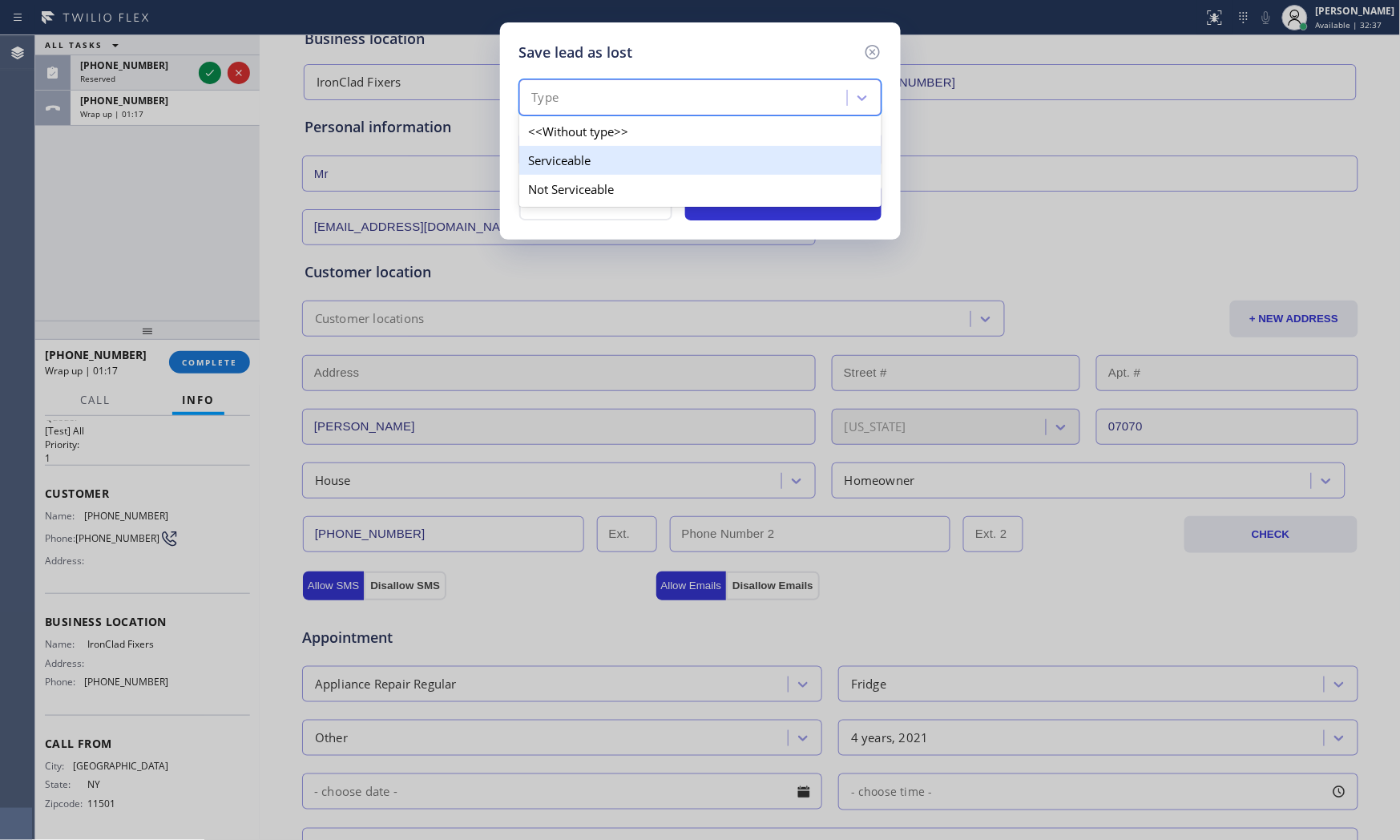
click at [590, 164] on div "Serviceable" at bounding box center [700, 160] width 363 height 29
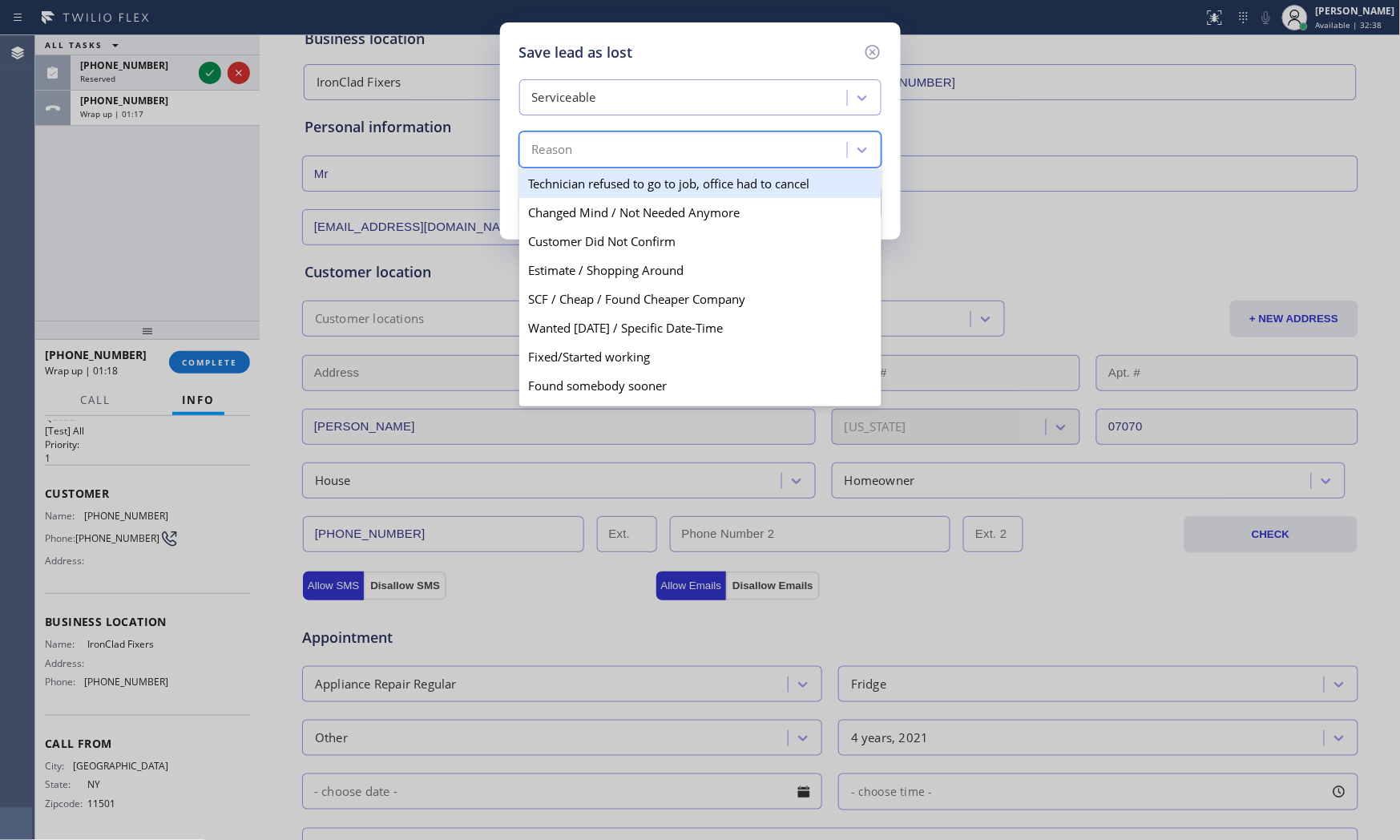
click at [589, 150] on div "Reason" at bounding box center [685, 150] width 323 height 28
click at [615, 89] on div "Serviceable" at bounding box center [685, 98] width 323 height 28
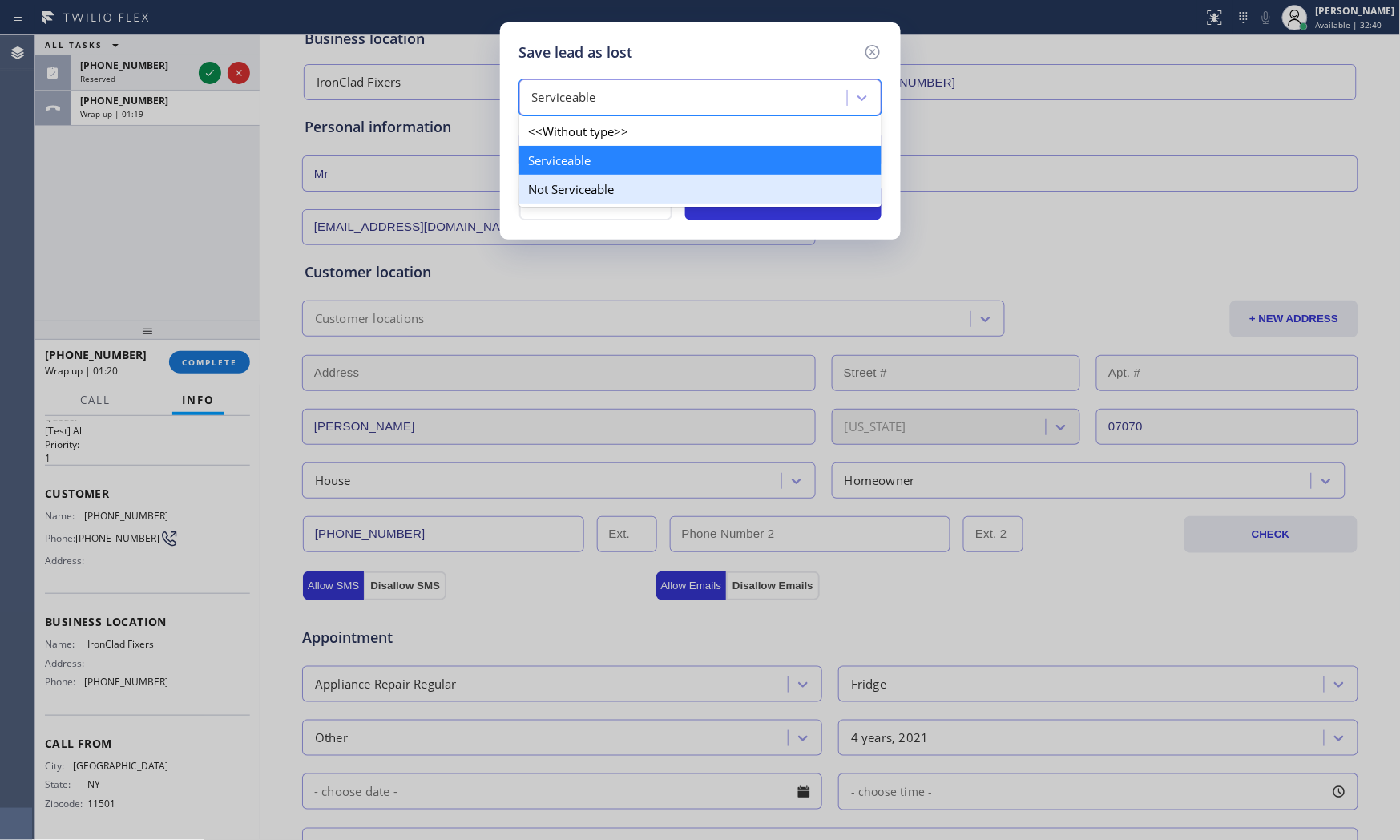
click at [580, 180] on div "Not Serviceable" at bounding box center [700, 189] width 363 height 29
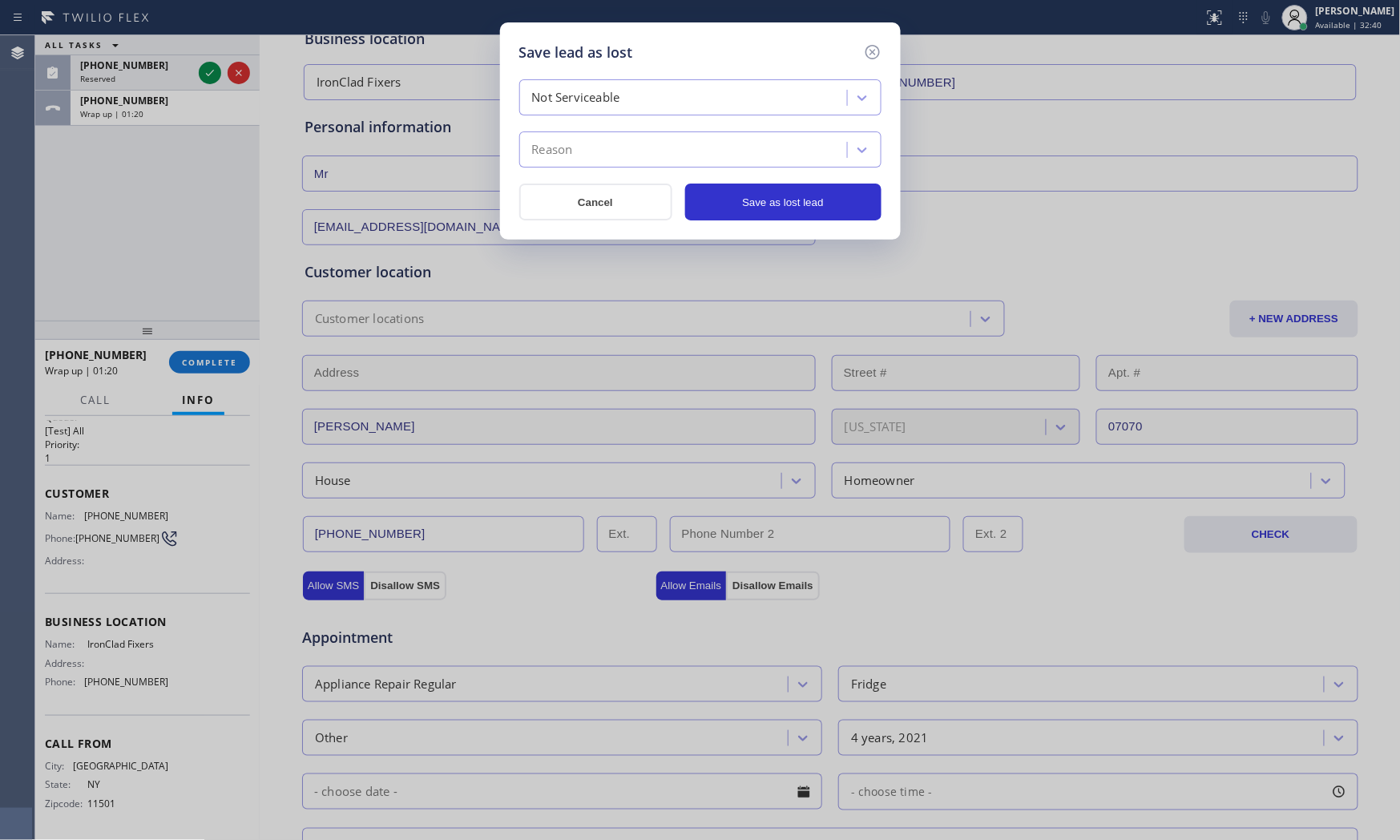
click at [585, 146] on div "Reason" at bounding box center [685, 150] width 323 height 28
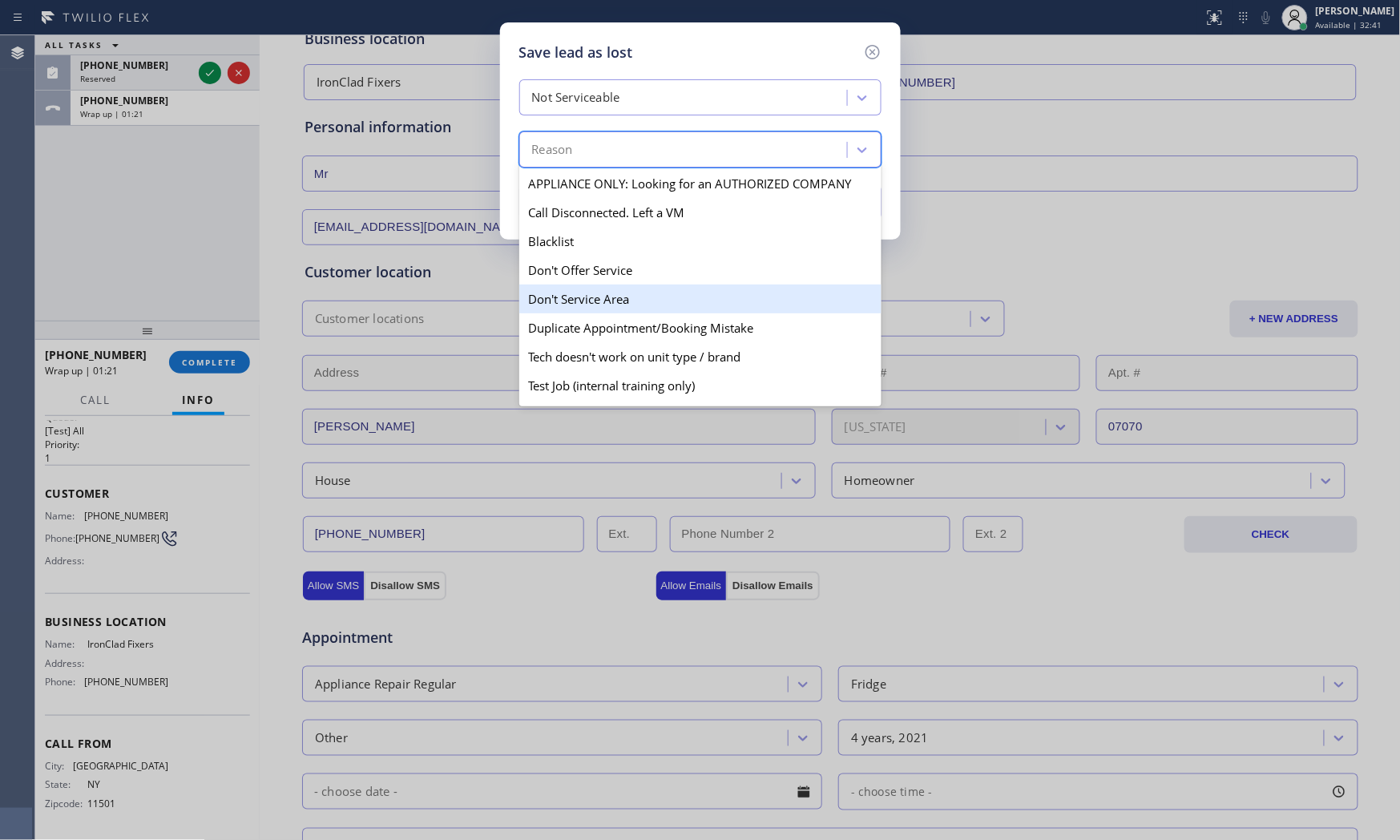
click at [583, 292] on div "Don't Service Area" at bounding box center [700, 299] width 363 height 29
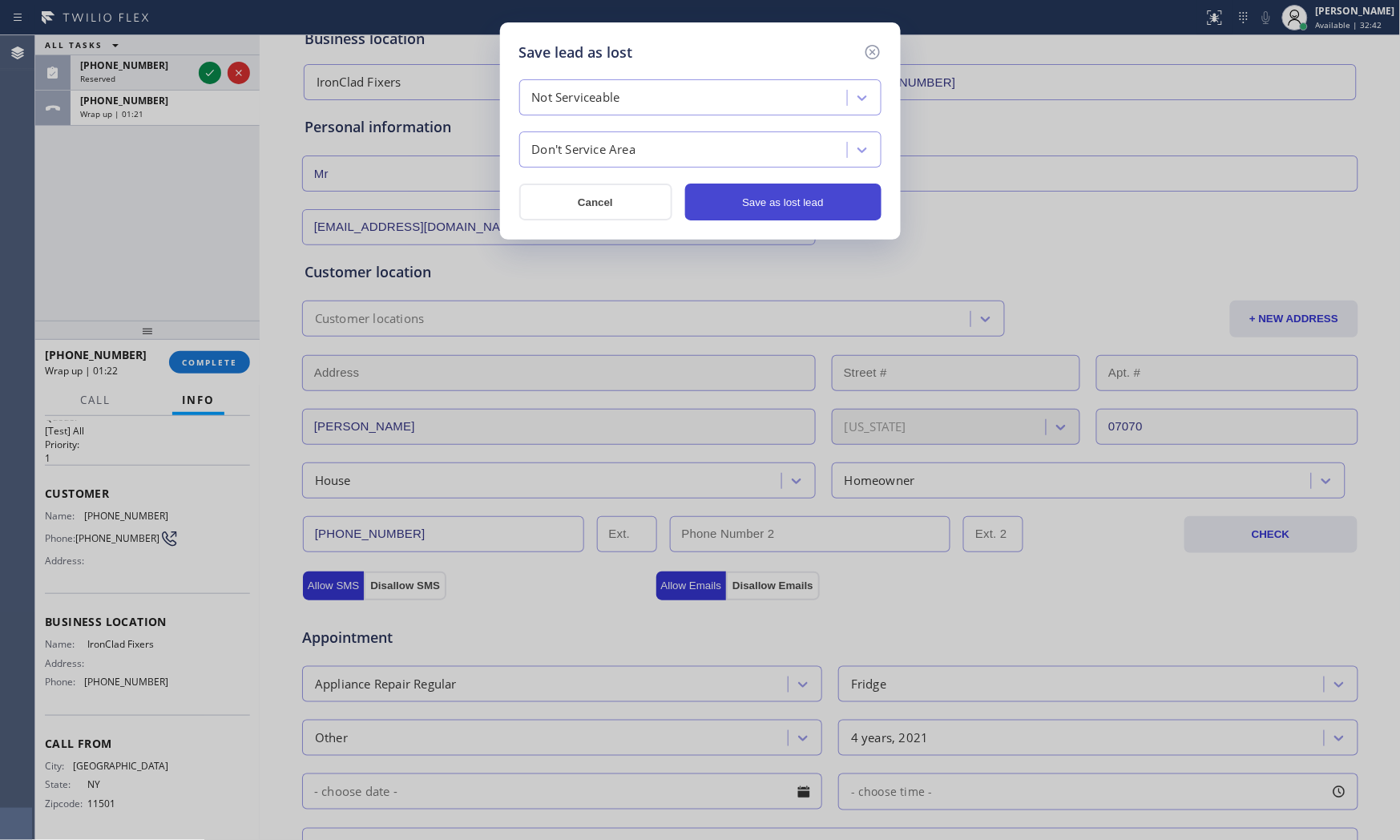
click at [704, 210] on button "Save as lost lead" at bounding box center [783, 202] width 197 height 37
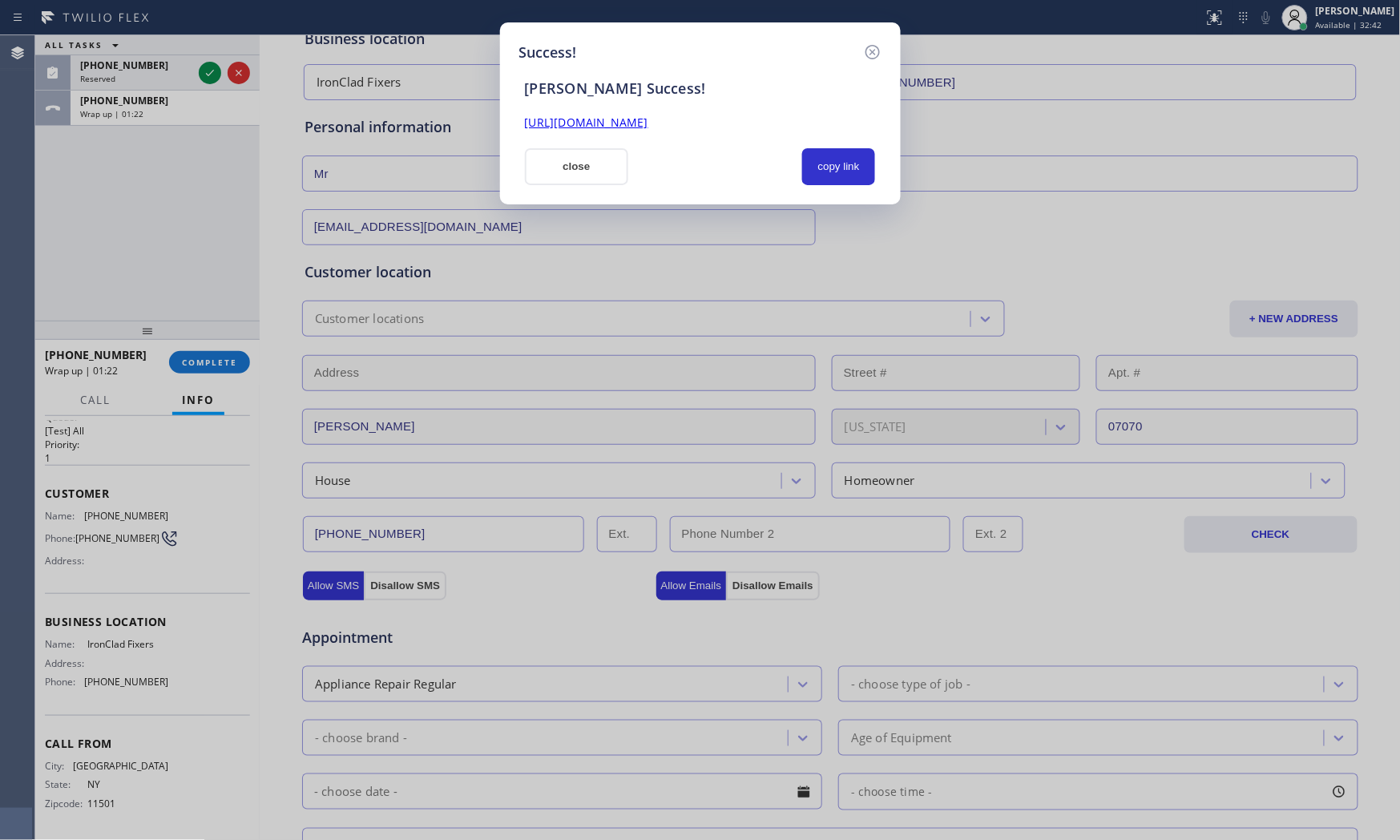
click at [587, 163] on button "close" at bounding box center [577, 167] width 104 height 37
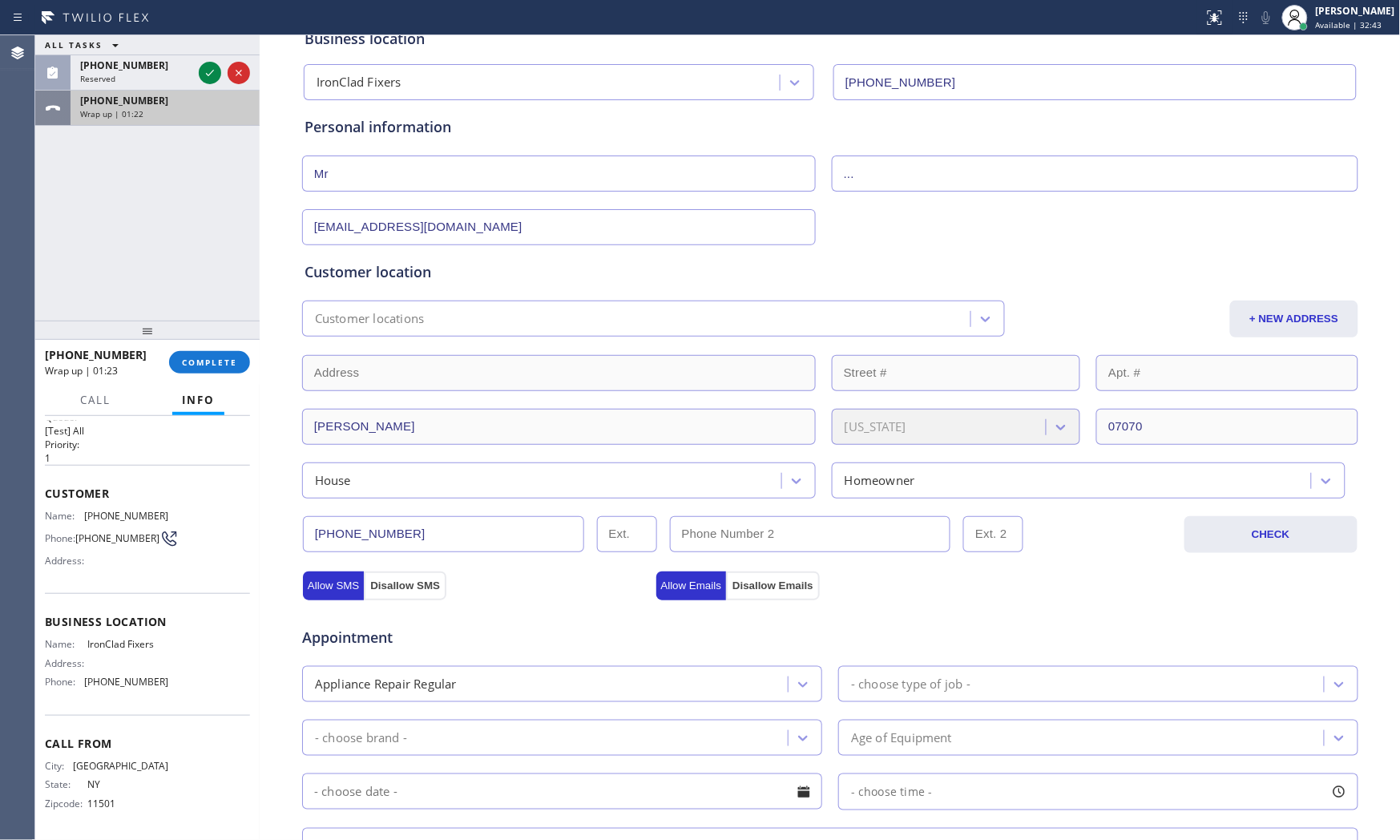
click at [185, 125] on div "[PHONE_NUMBER] Wrap up | 01:22" at bounding box center [148, 108] width 225 height 35
click at [211, 340] on div at bounding box center [148, 331] width 225 height 19
click at [214, 363] on span "COMPLETE" at bounding box center [209, 363] width 55 height 11
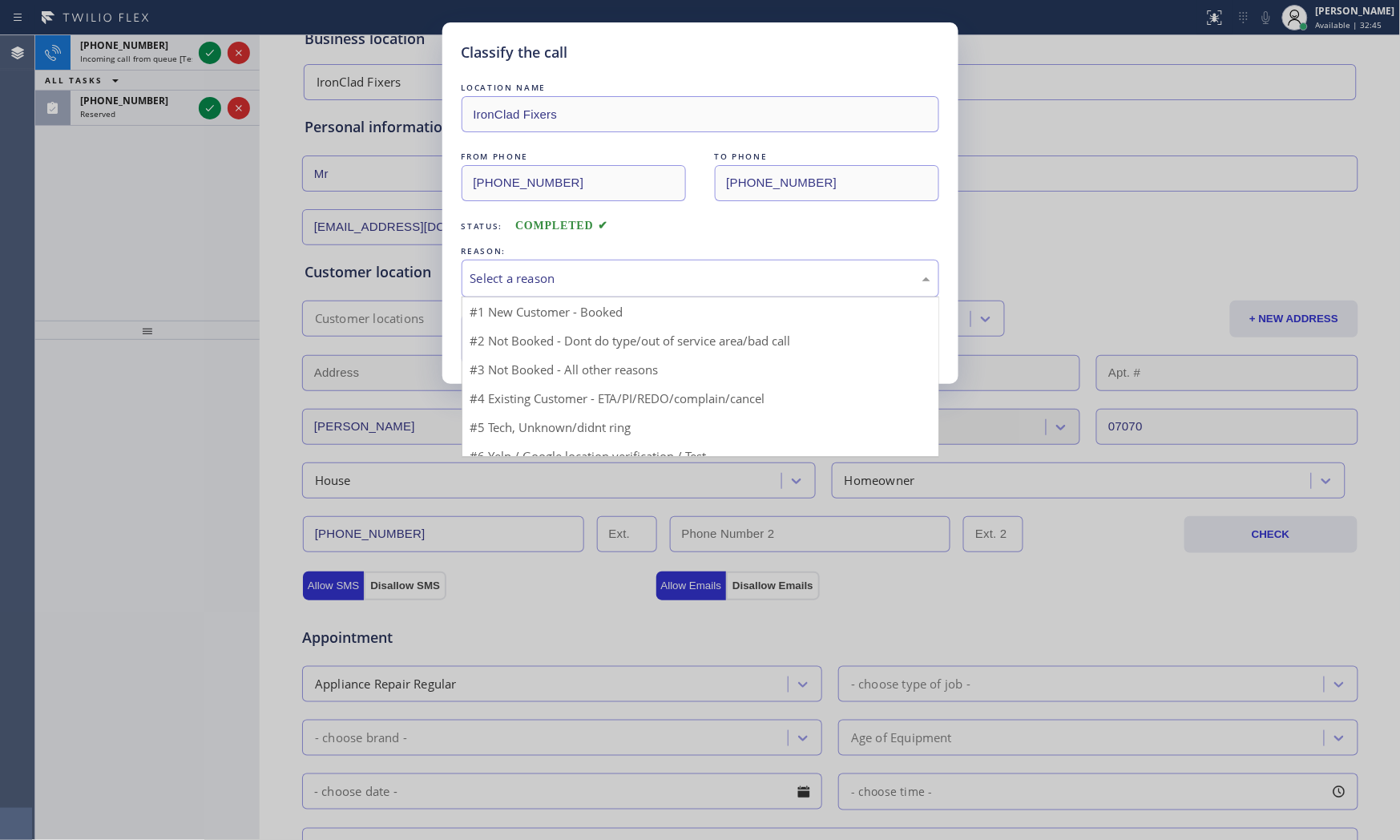
click at [531, 283] on div "Select a reason" at bounding box center [700, 278] width 460 height 18
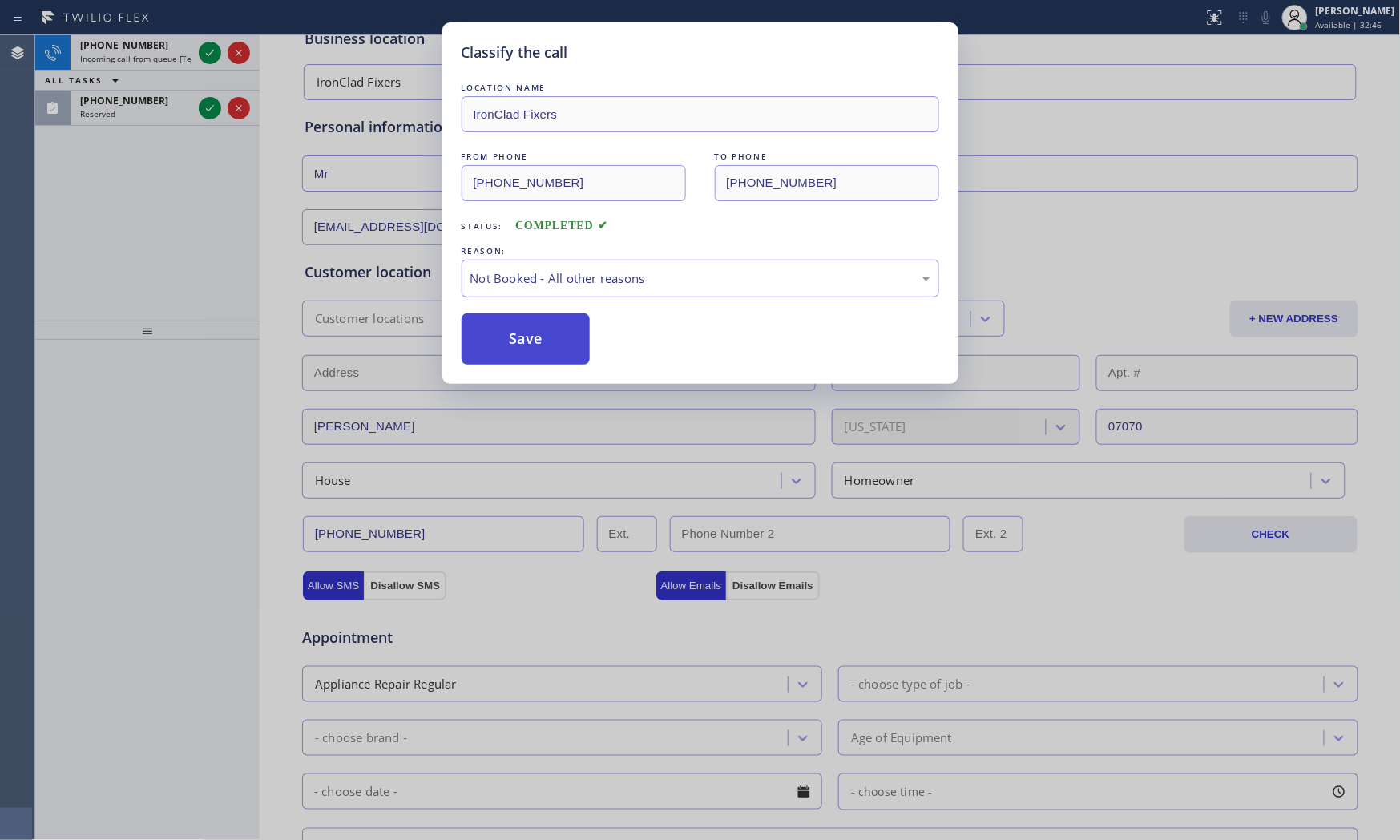
click at [513, 339] on button "Save" at bounding box center [526, 339] width 129 height 51
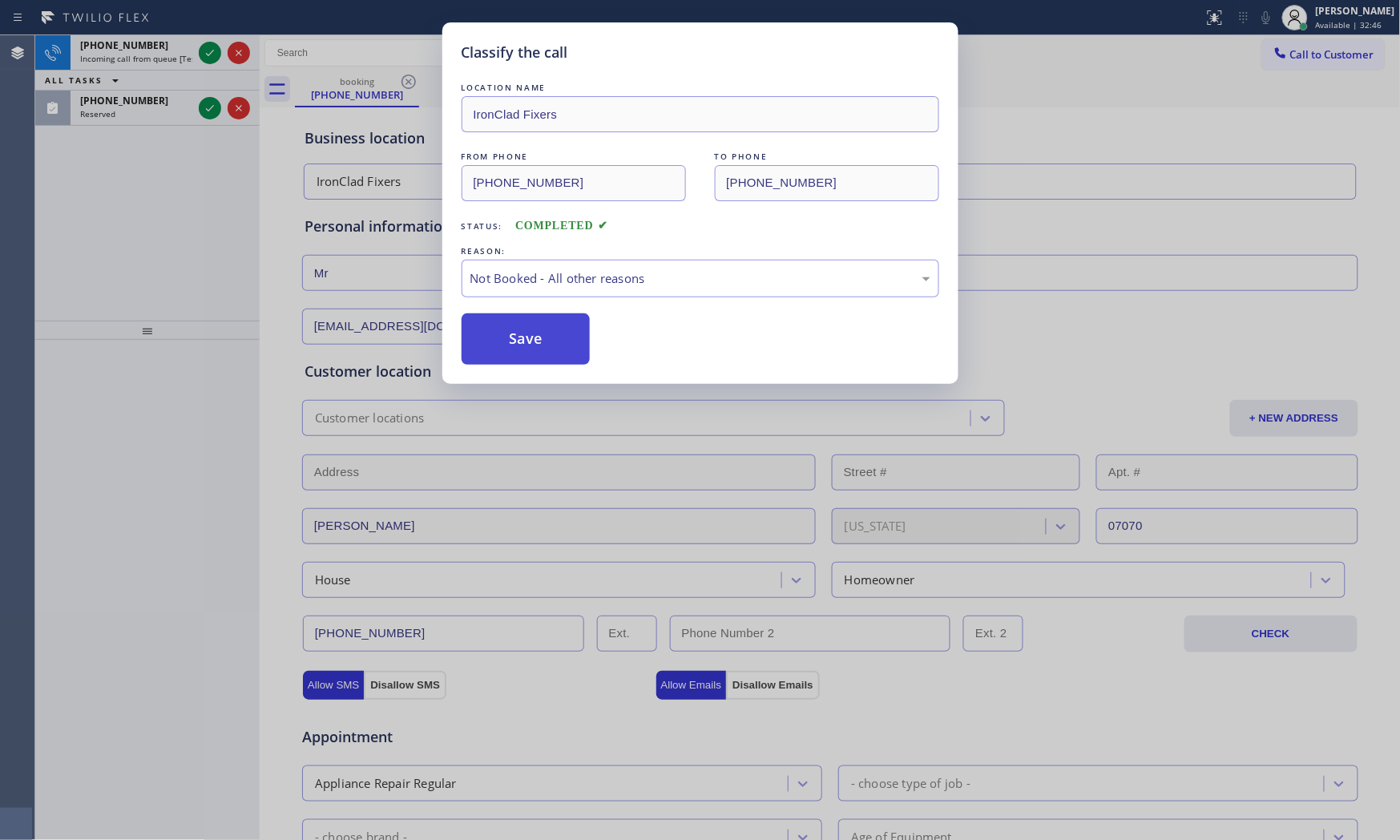
click at [513, 339] on button "Save" at bounding box center [526, 339] width 129 height 51
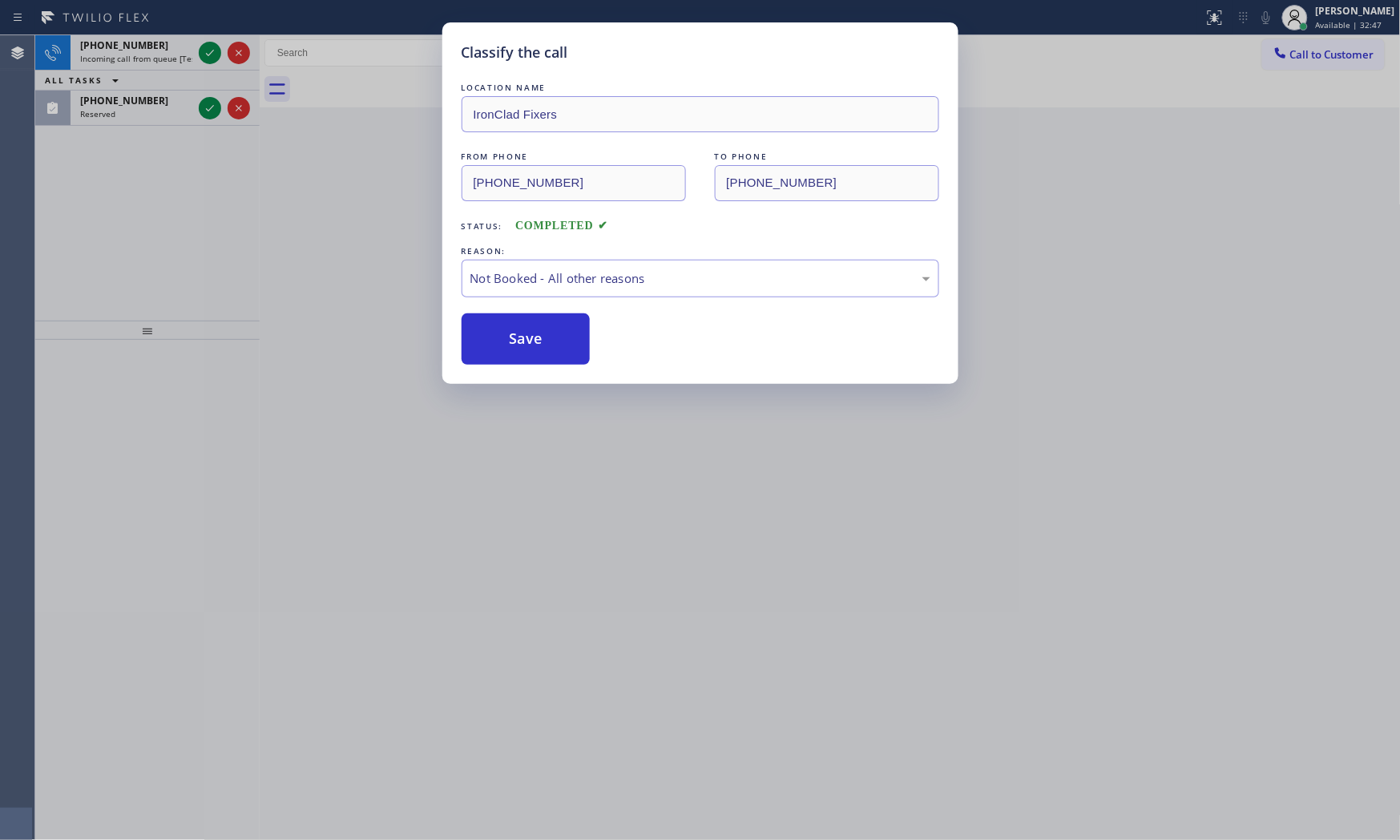
click at [207, 46] on div "Classify the call LOCATION NAME IronClad Fixers FROM PHONE [PHONE_NUMBER] TO PH…" at bounding box center [700, 420] width 1400 height 840
click at [207, 46] on div "Classify the call LOCATION NAME Home Alliance Membership FROM PHONE [PHONE_NUMB…" at bounding box center [717, 437] width 1365 height 805
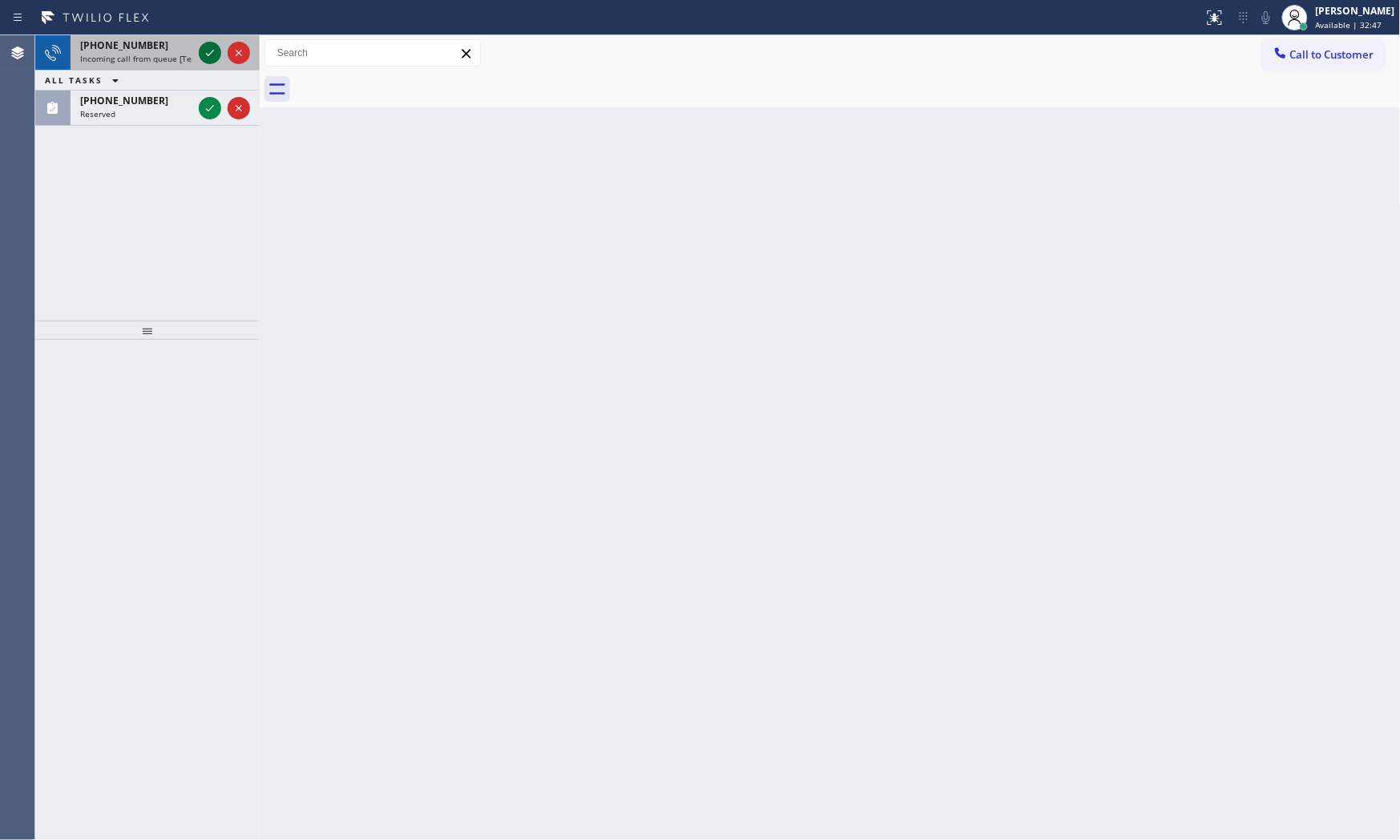
click at [209, 50] on icon at bounding box center [210, 53] width 19 height 19
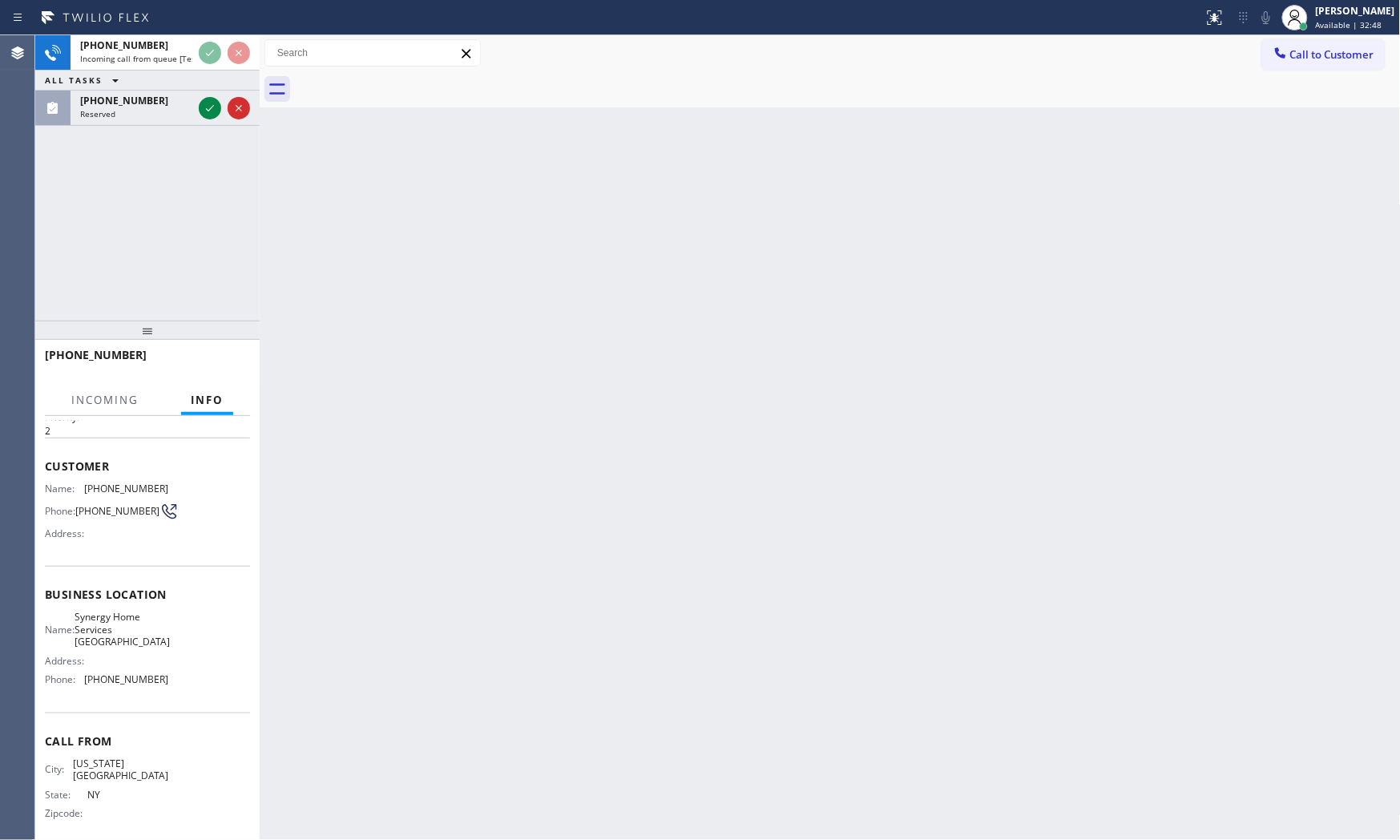
scroll to position [52, 0]
click at [334, 343] on div "Back to Dashboard Change Sender ID Customers Technicians Select a contact Outbo…" at bounding box center [830, 437] width 1141 height 805
click at [172, 99] on div "[PHONE_NUMBER]" at bounding box center [136, 100] width 112 height 14
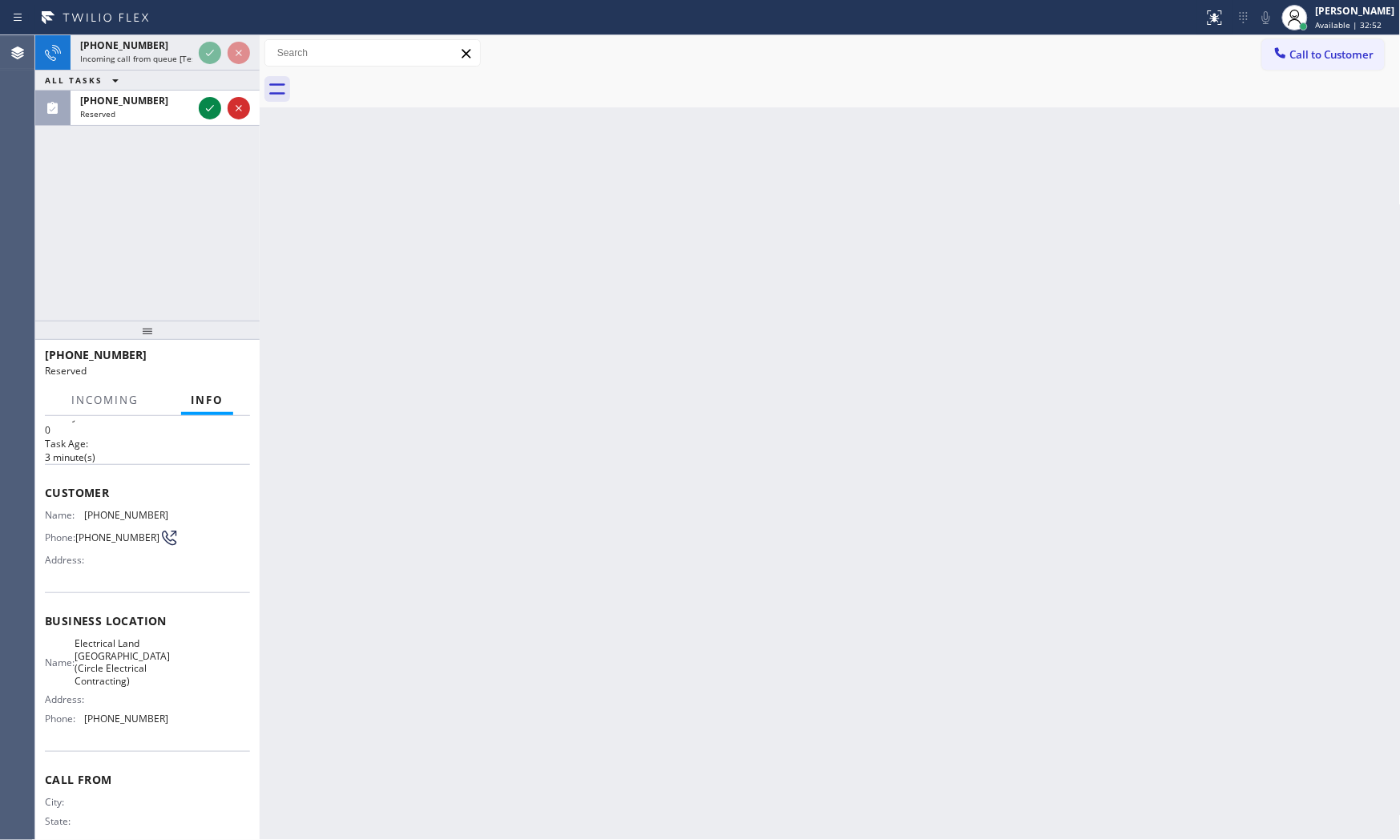
click at [381, 331] on div "Back to Dashboard Change Sender ID Customers Technicians Select a contact Outbo…" at bounding box center [830, 437] width 1141 height 805
click at [238, 347] on div "[PHONE_NUMBER]" at bounding box center [142, 355] width 194 height 15
click at [237, 60] on icon at bounding box center [239, 53] width 19 height 19
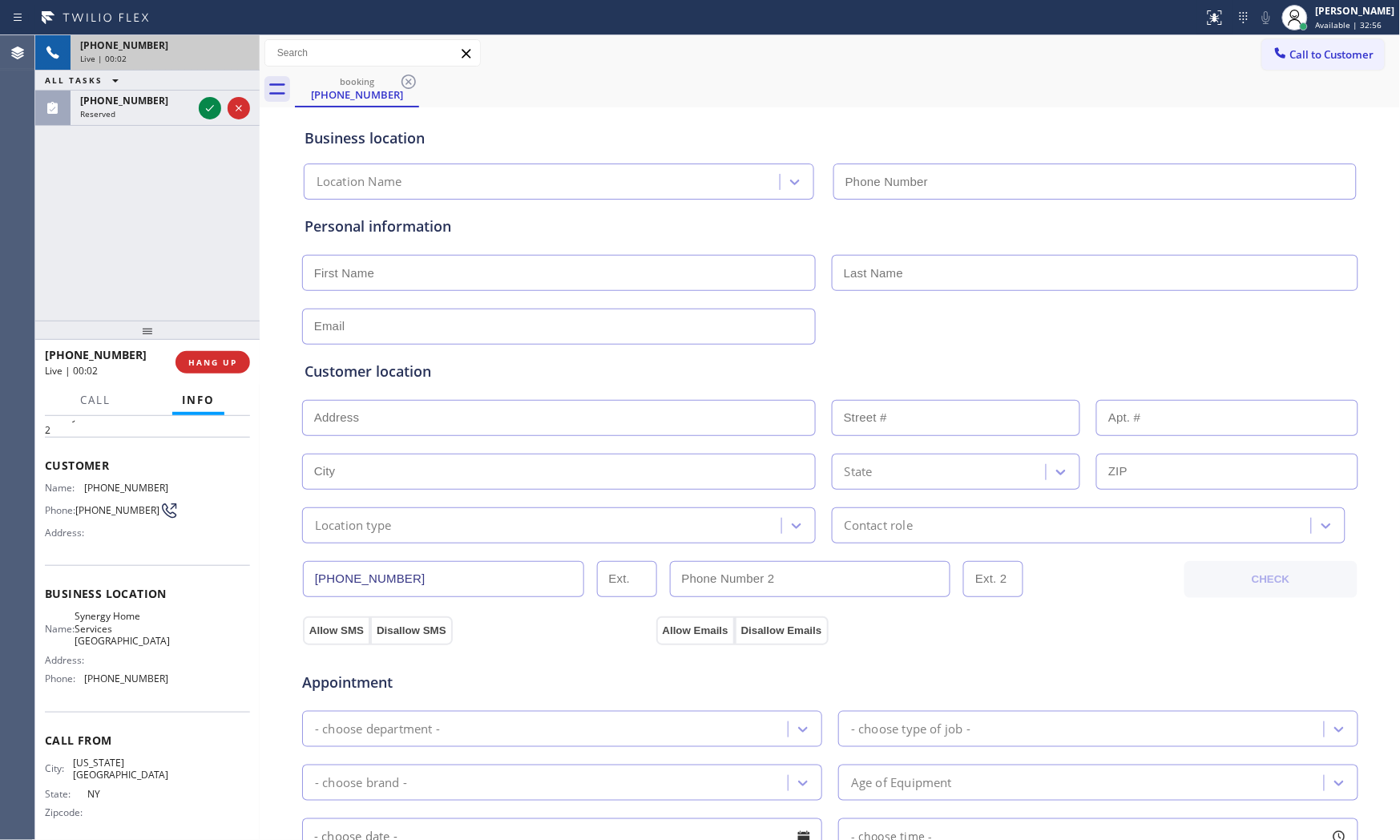
type input "[PHONE_NUMBER]"
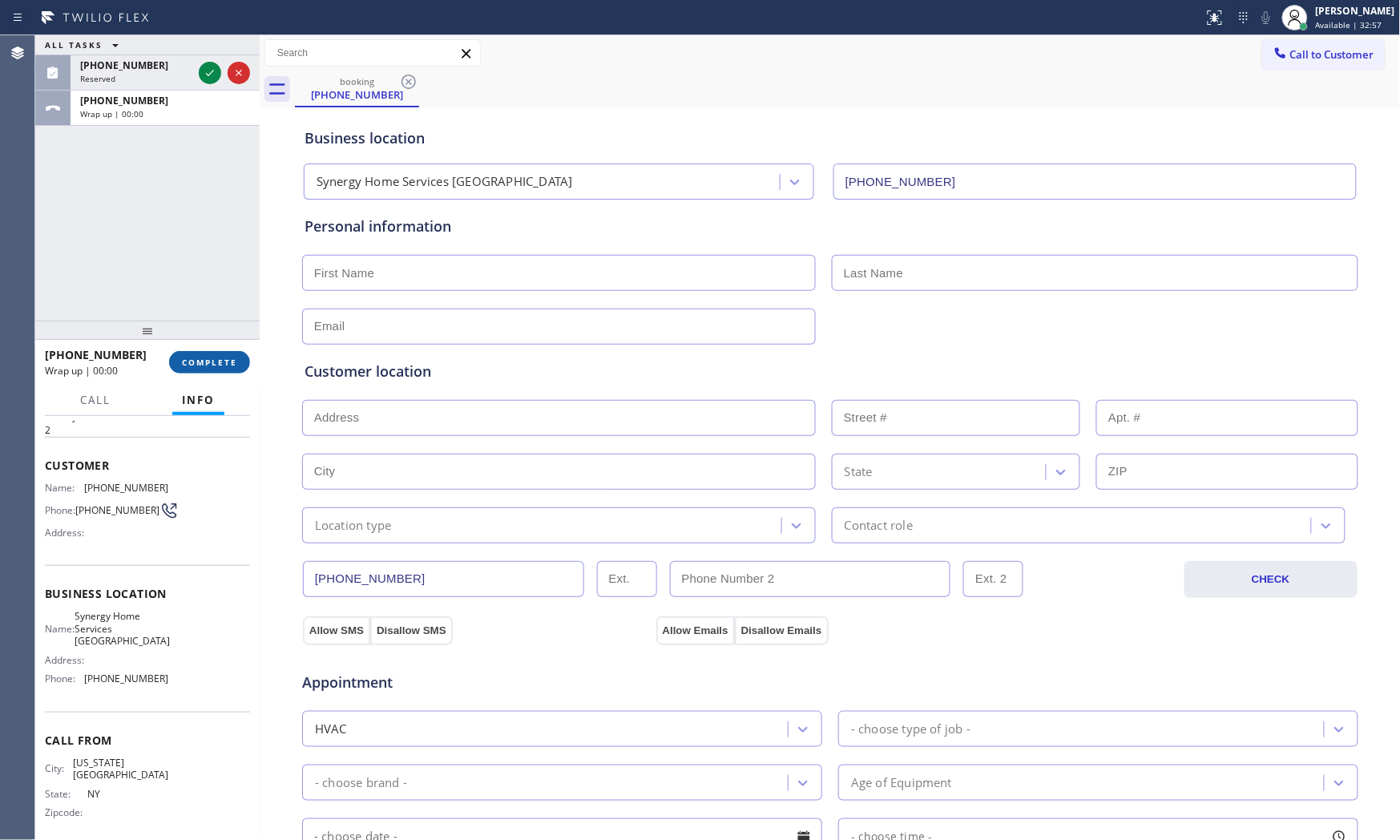
click at [229, 364] on span "COMPLETE" at bounding box center [209, 363] width 55 height 11
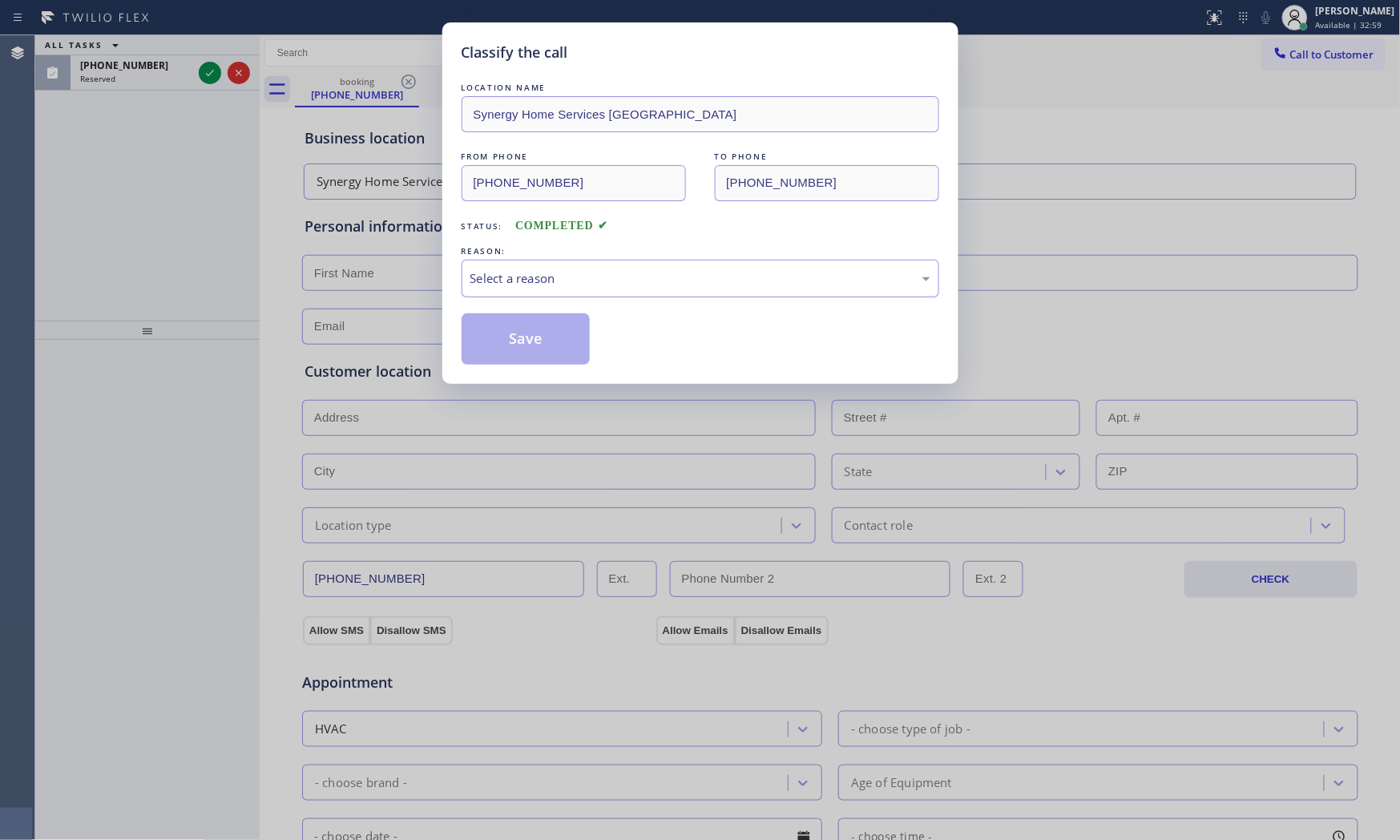
click at [633, 282] on div "Select a reason" at bounding box center [700, 278] width 460 height 18
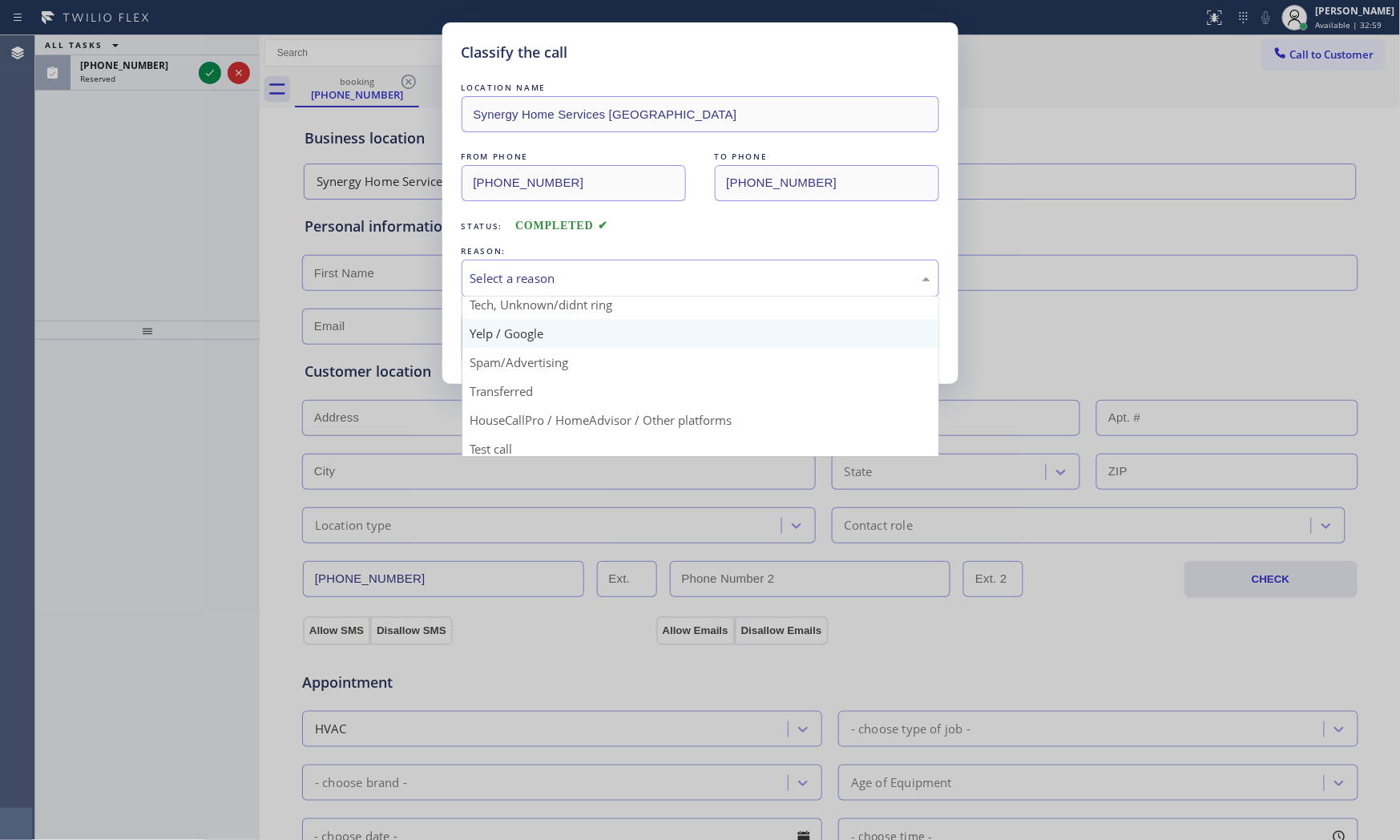
scroll to position [100, 0]
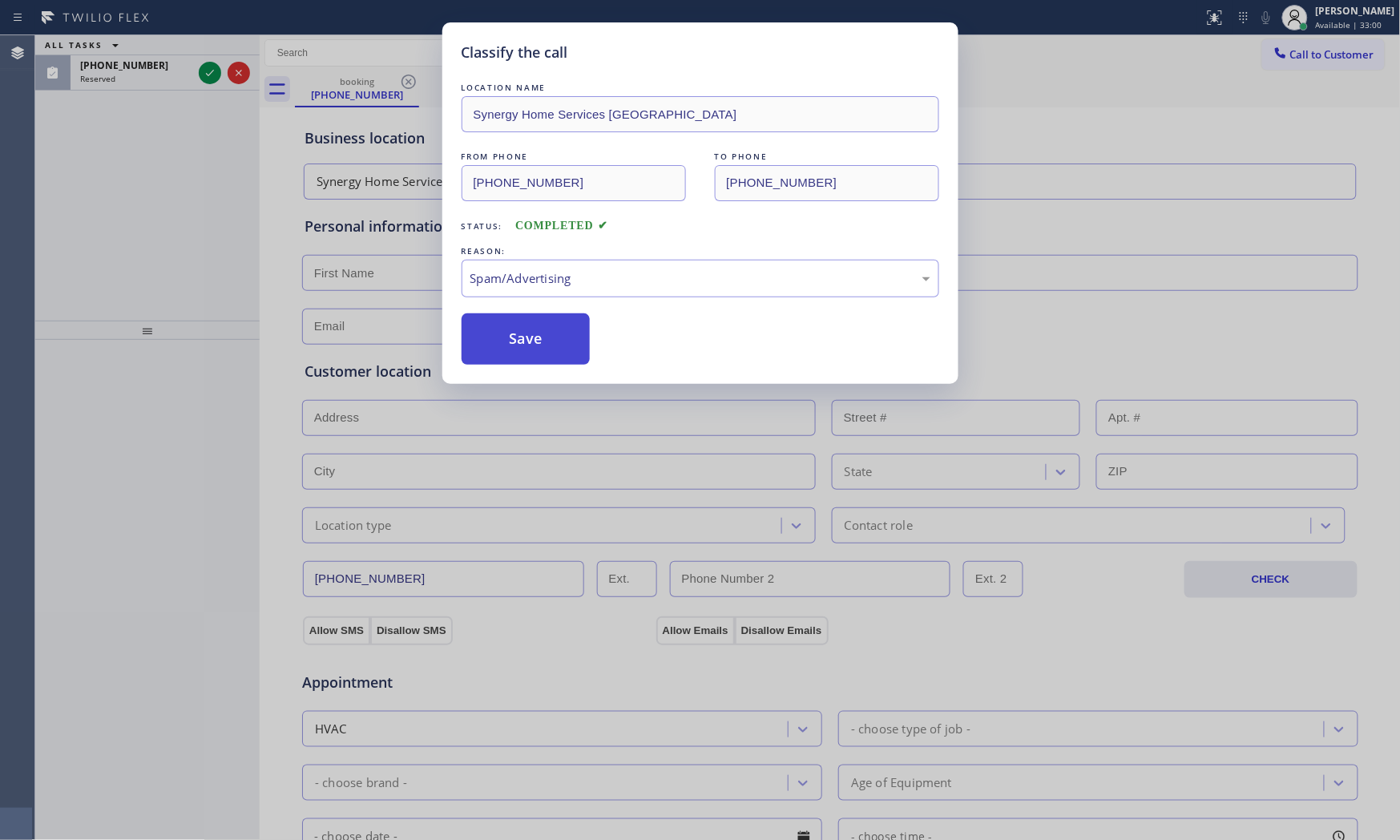
click at [539, 342] on button "Save" at bounding box center [526, 339] width 129 height 51
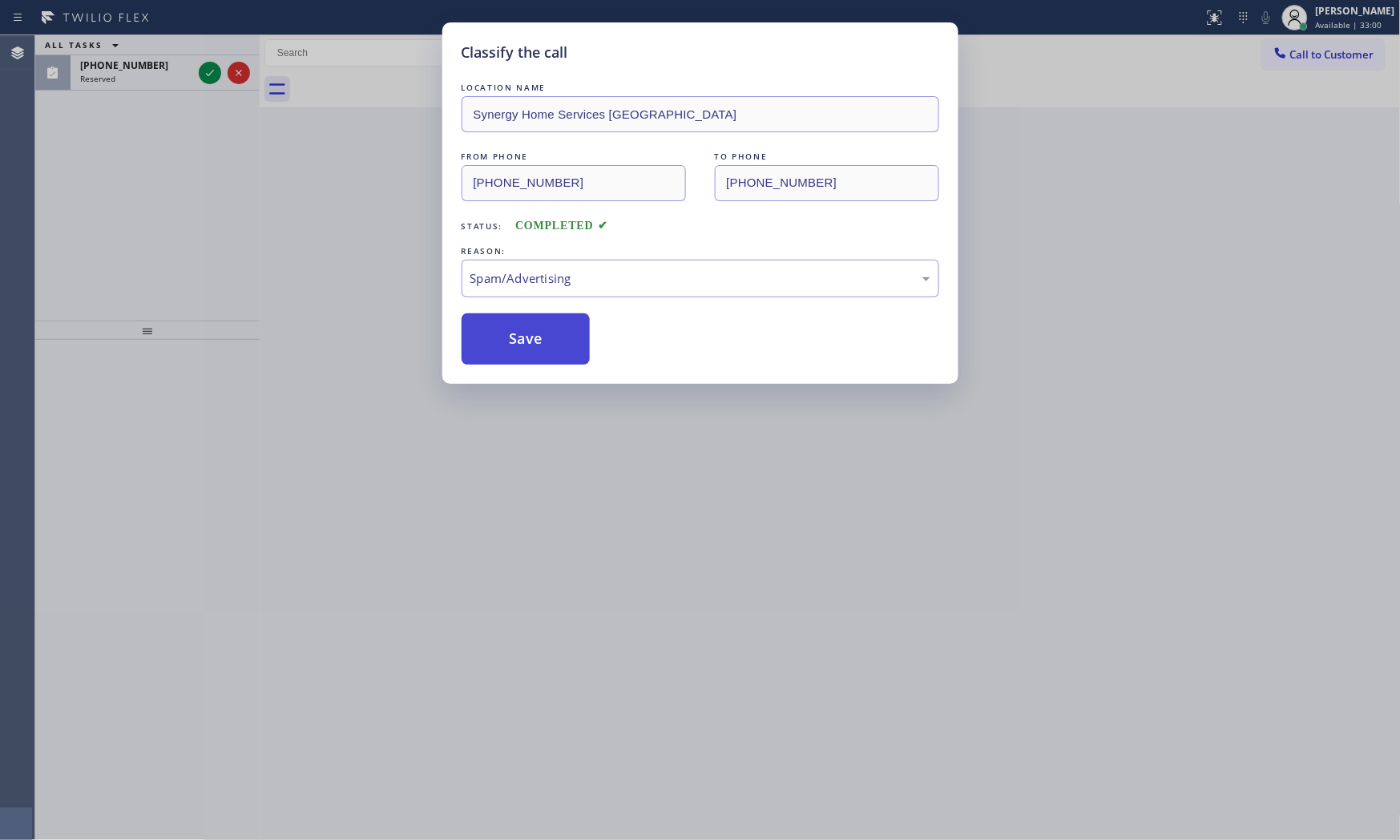
click at [539, 342] on button "Save" at bounding box center [526, 339] width 129 height 51
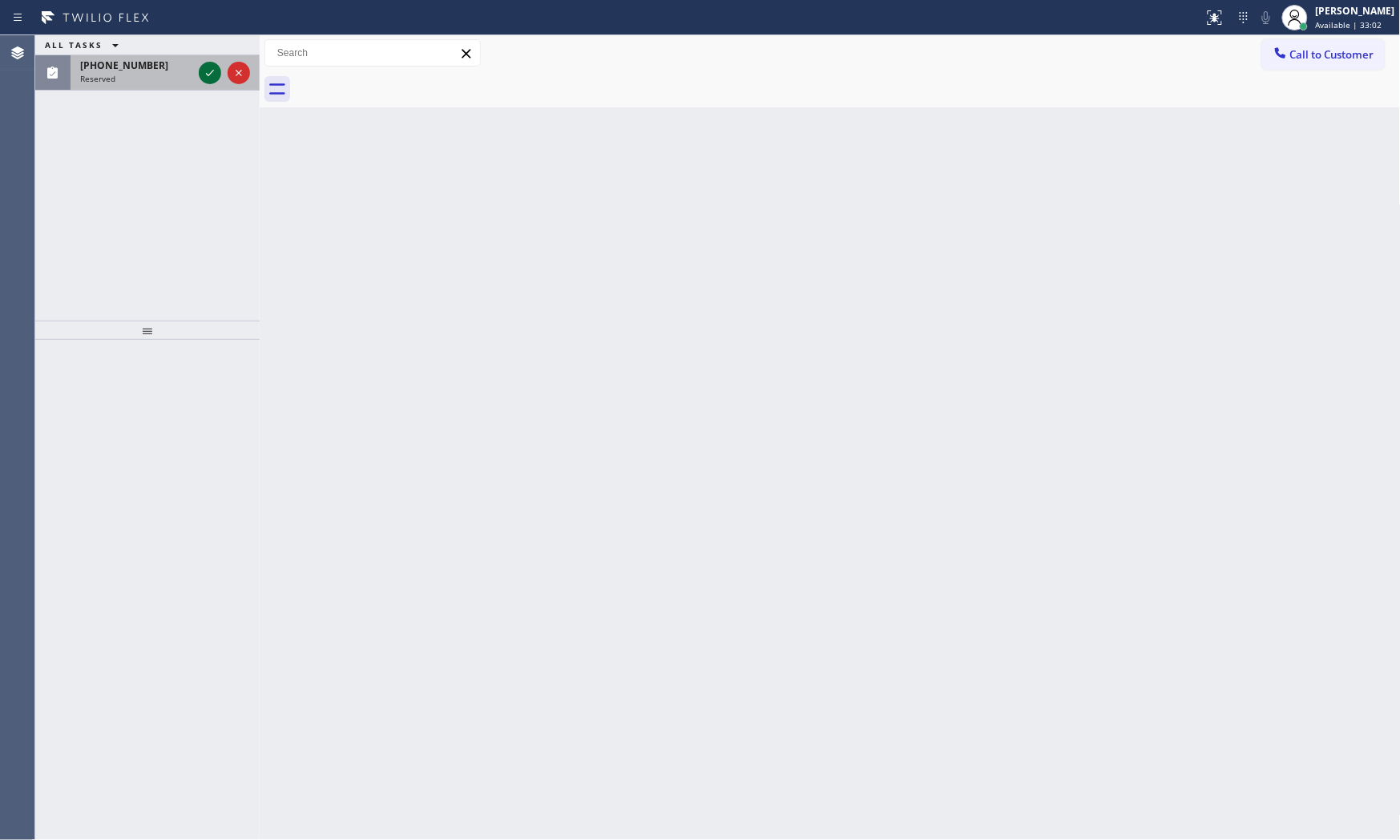
click at [207, 72] on icon at bounding box center [210, 73] width 19 height 19
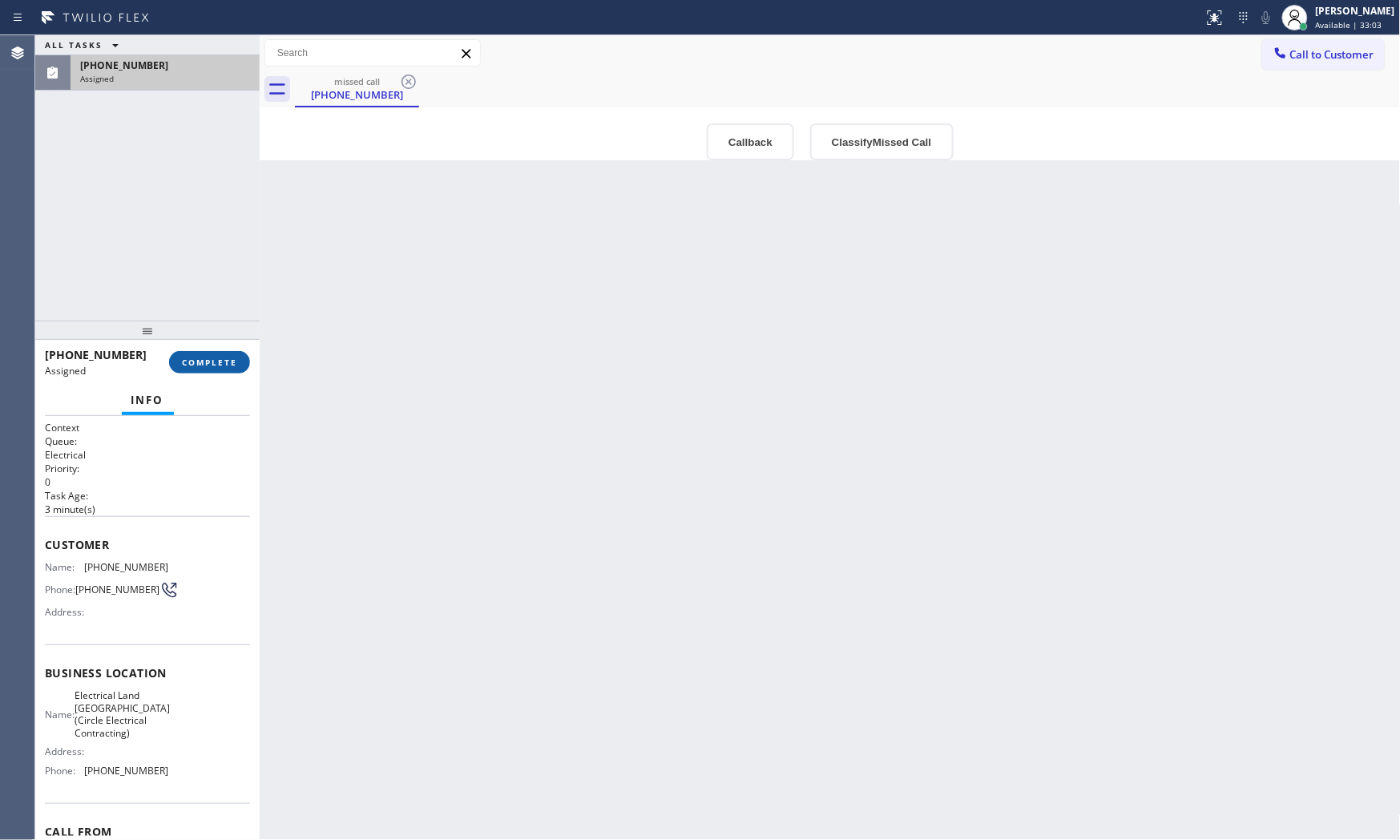
drag, startPoint x: 222, startPoint y: 317, endPoint x: 215, endPoint y: 361, distance: 44.6
click at [221, 323] on div at bounding box center [148, 331] width 225 height 19
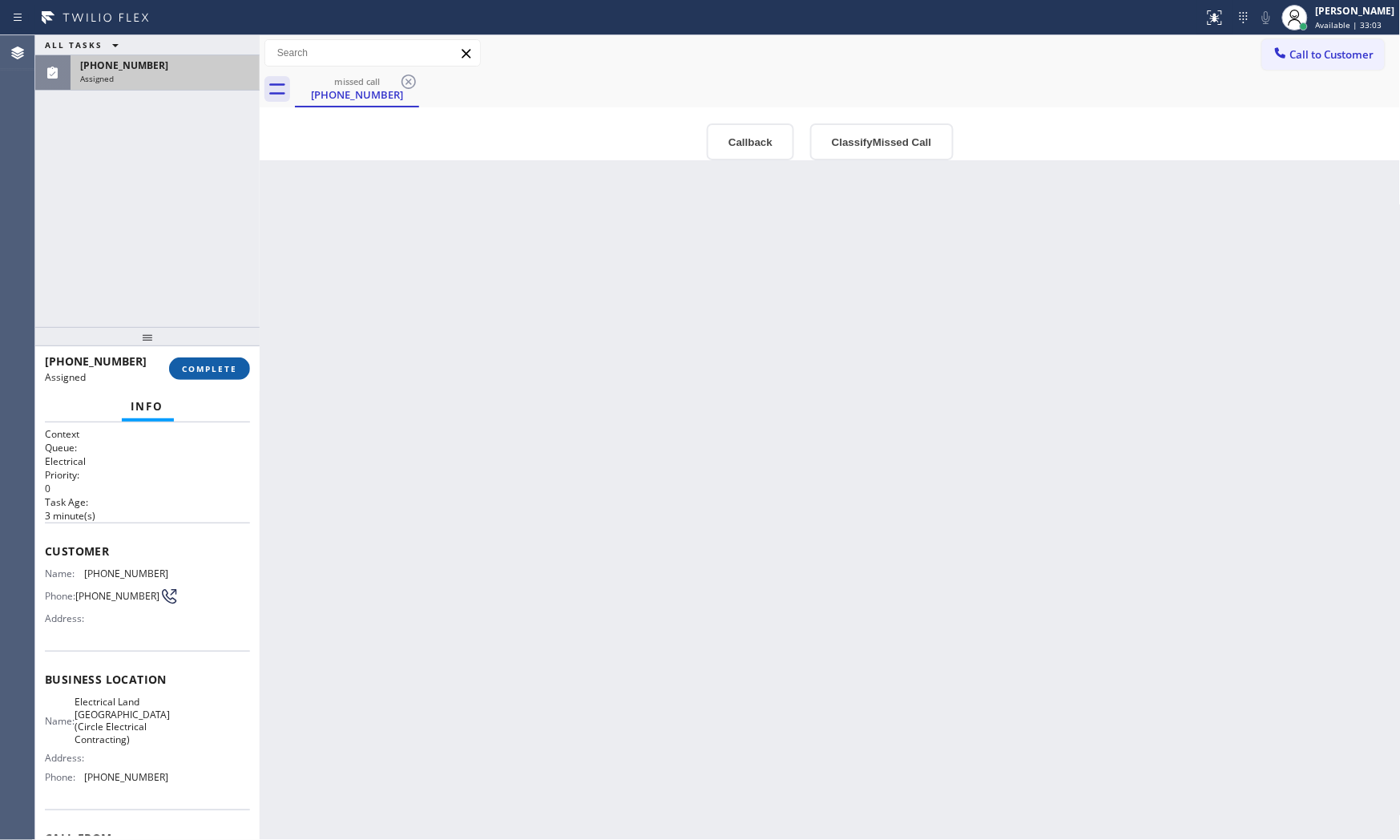
click at [215, 362] on button "COMPLETE" at bounding box center [209, 369] width 81 height 22
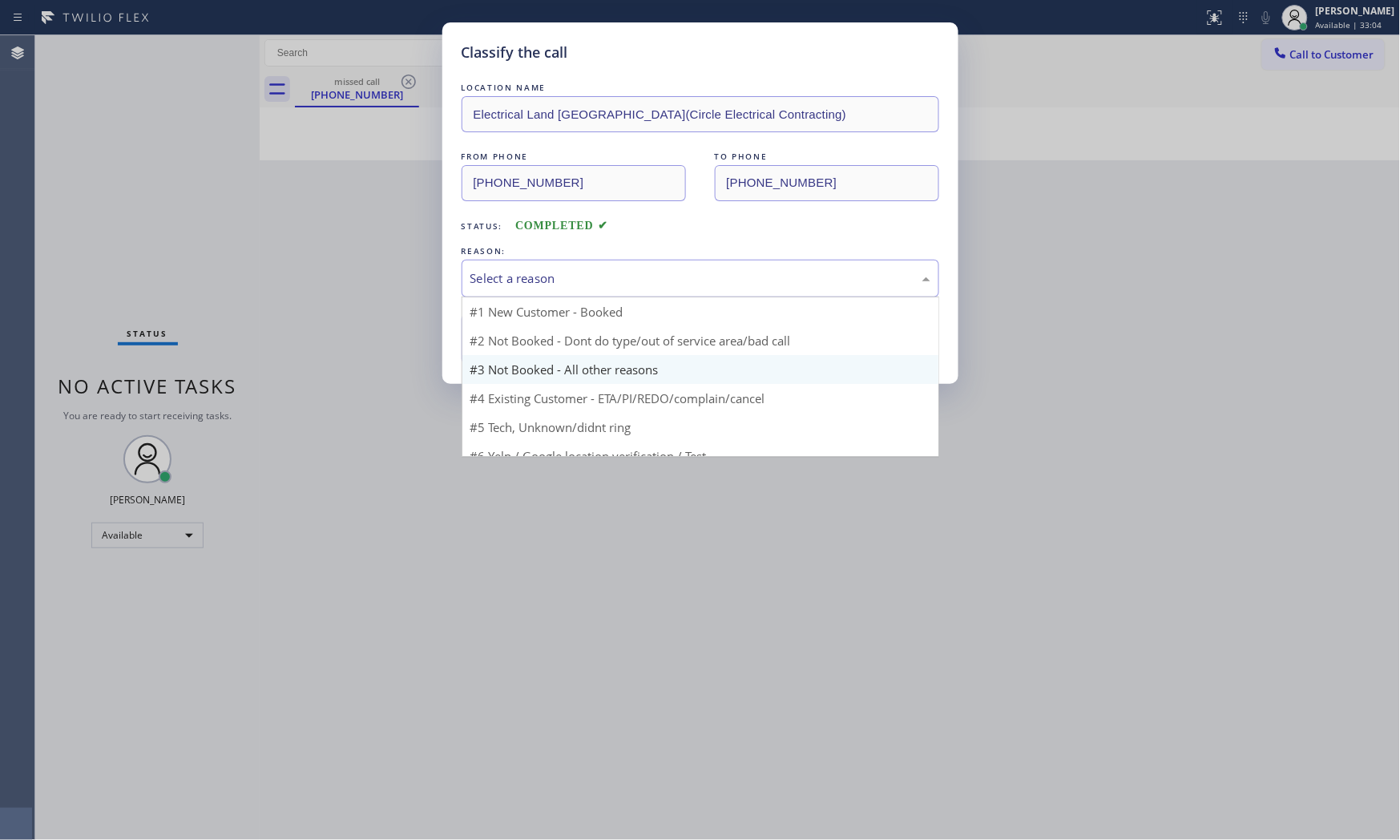
drag, startPoint x: 571, startPoint y: 290, endPoint x: 529, endPoint y: 347, distance: 70.8
click at [571, 293] on div "Select a reason" at bounding box center [700, 278] width 477 height 38
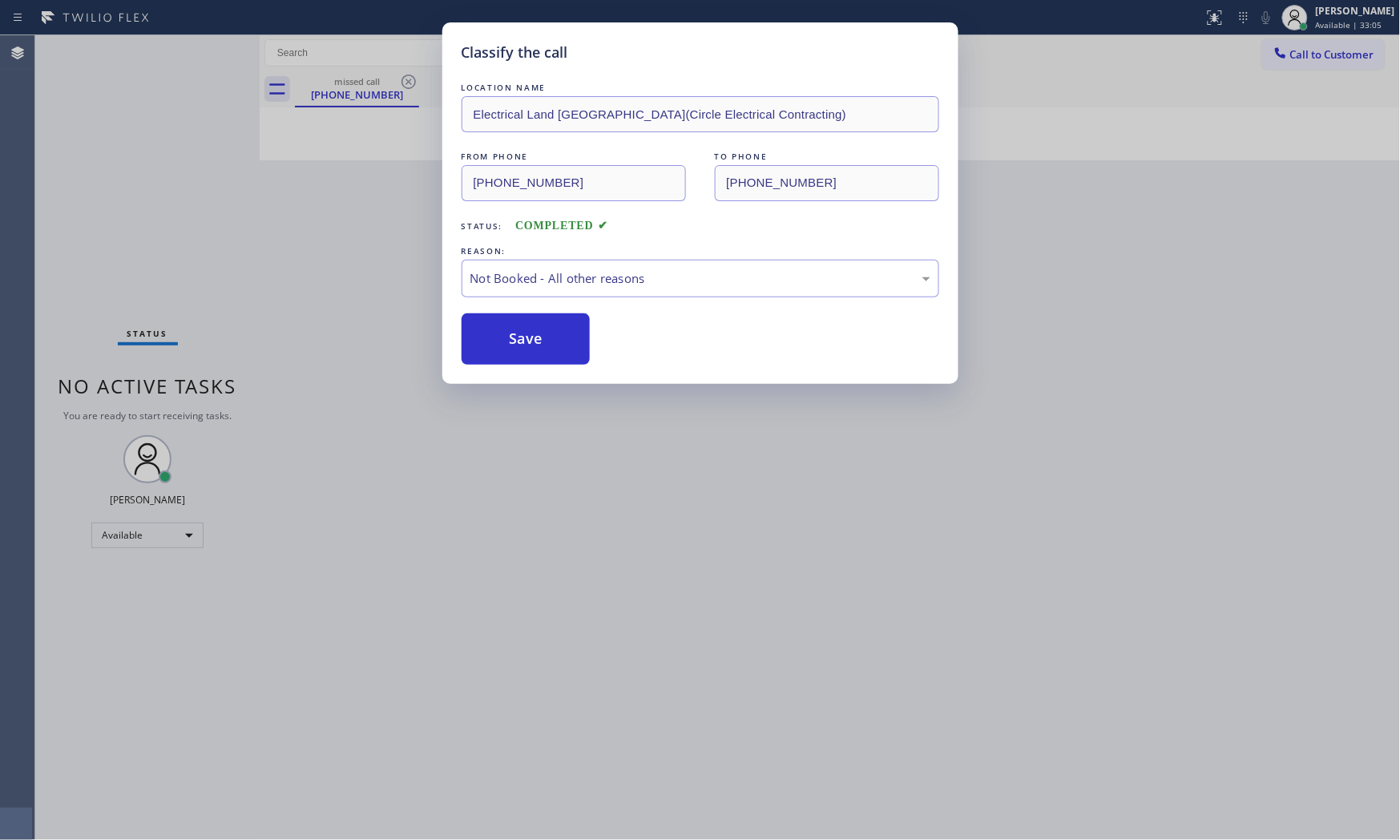
click at [523, 350] on button "Save" at bounding box center [526, 339] width 129 height 51
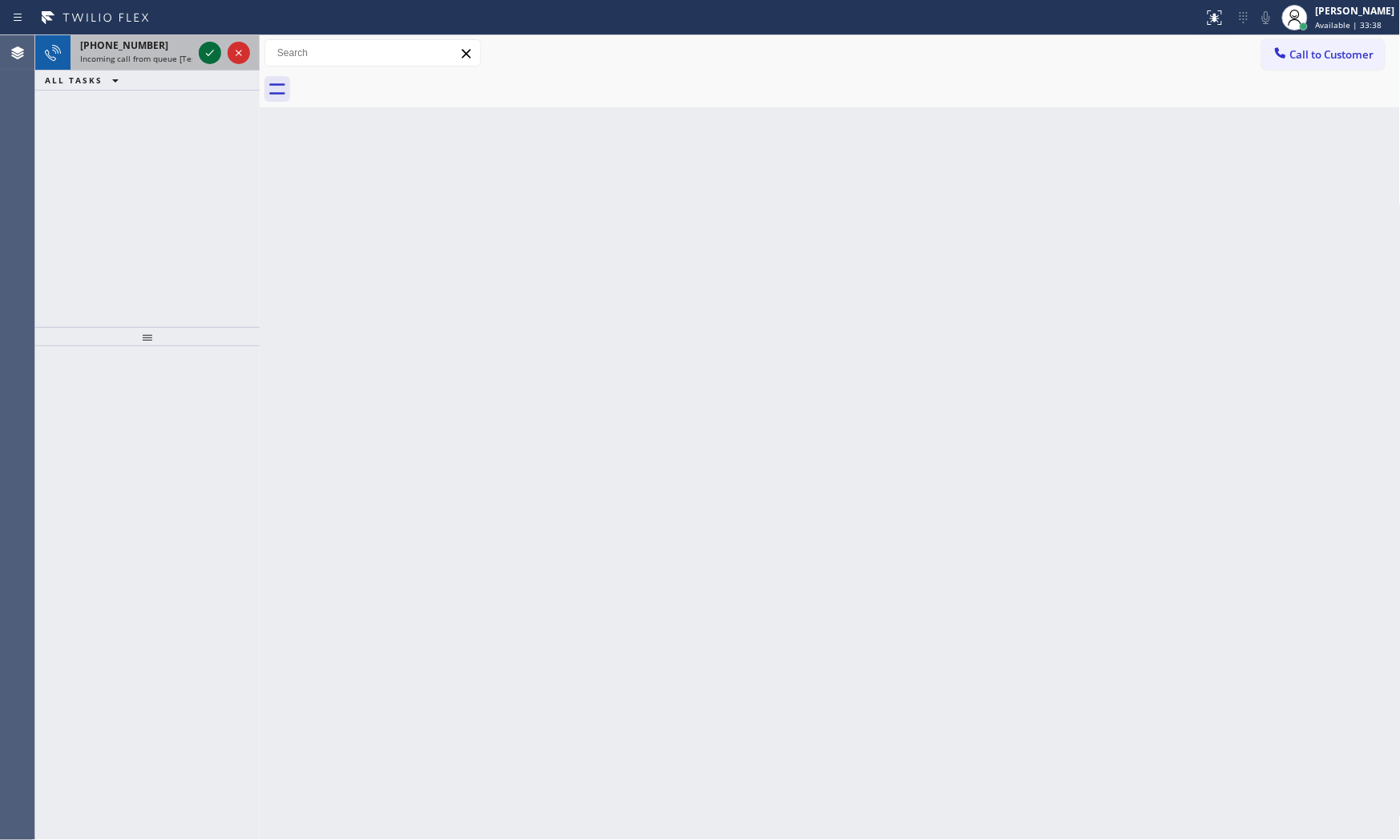
click at [215, 52] on icon at bounding box center [210, 53] width 19 height 19
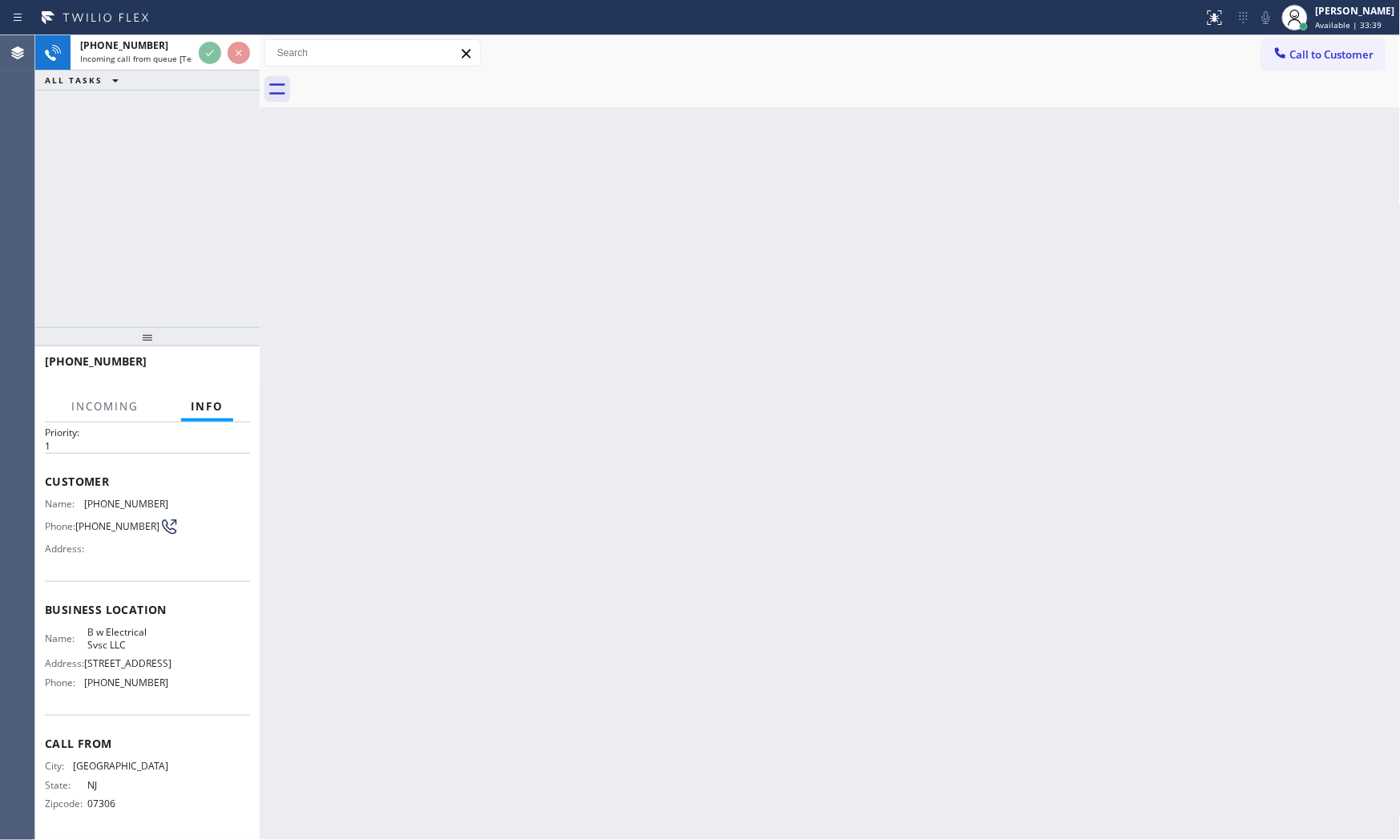
scroll to position [96, 0]
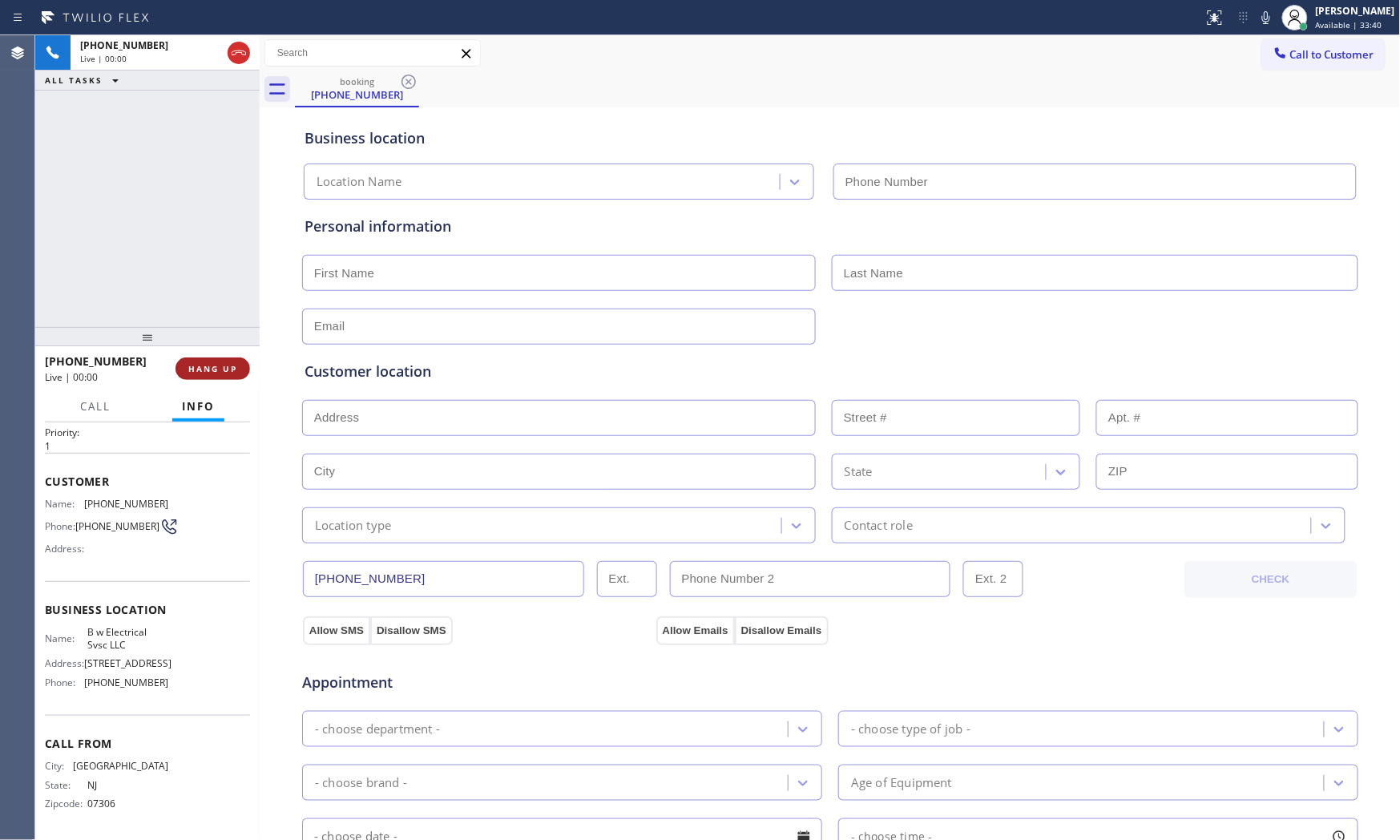
type input "[PHONE_NUMBER]"
click at [223, 366] on span "HANG UP" at bounding box center [213, 368] width 49 height 11
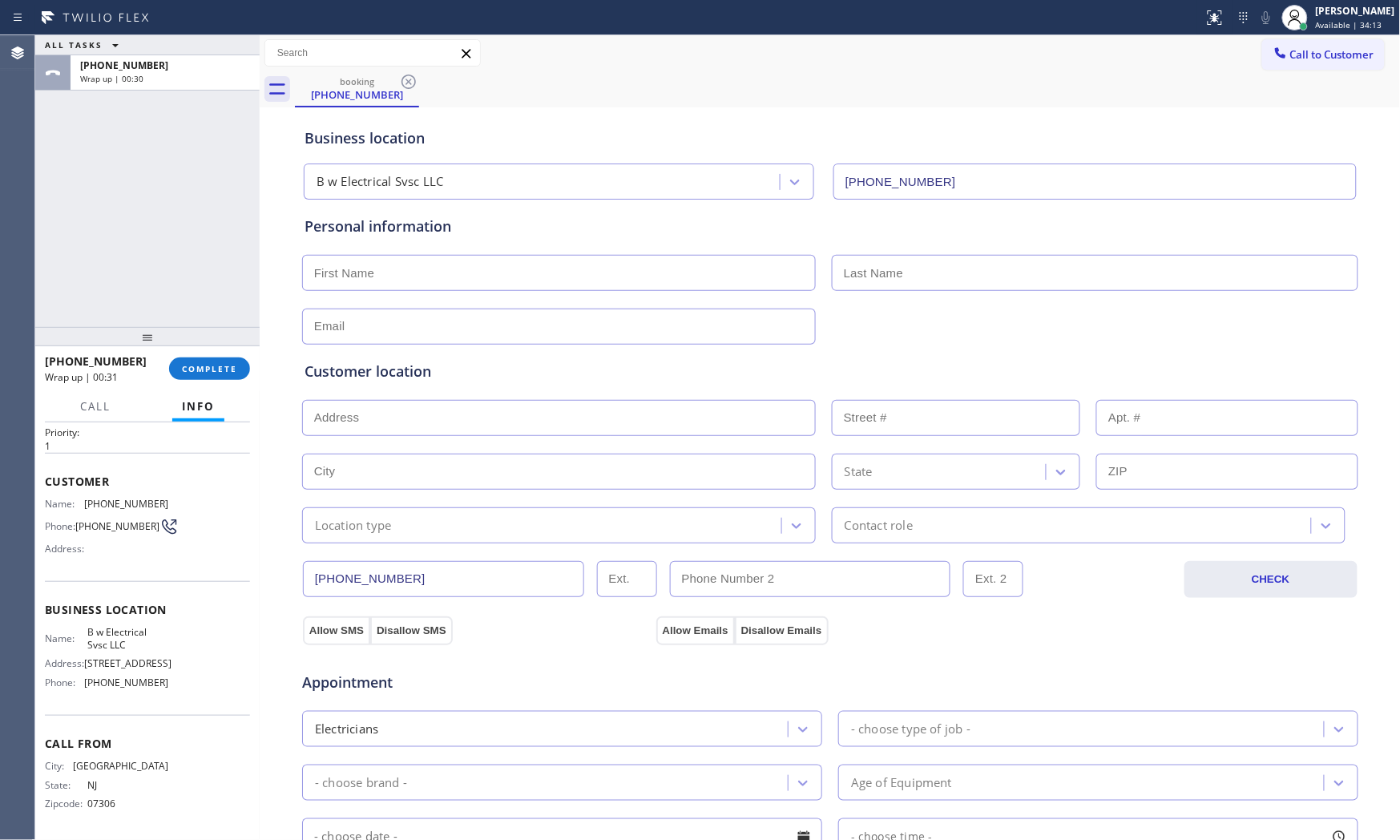
click at [214, 406] on span "Info" at bounding box center [198, 406] width 33 height 14
click at [215, 382] on div "[PHONE_NUMBER] Wrap up | 00:31 COMPLETE" at bounding box center [148, 369] width 205 height 42
click at [218, 377] on button "COMPLETE" at bounding box center [209, 369] width 81 height 22
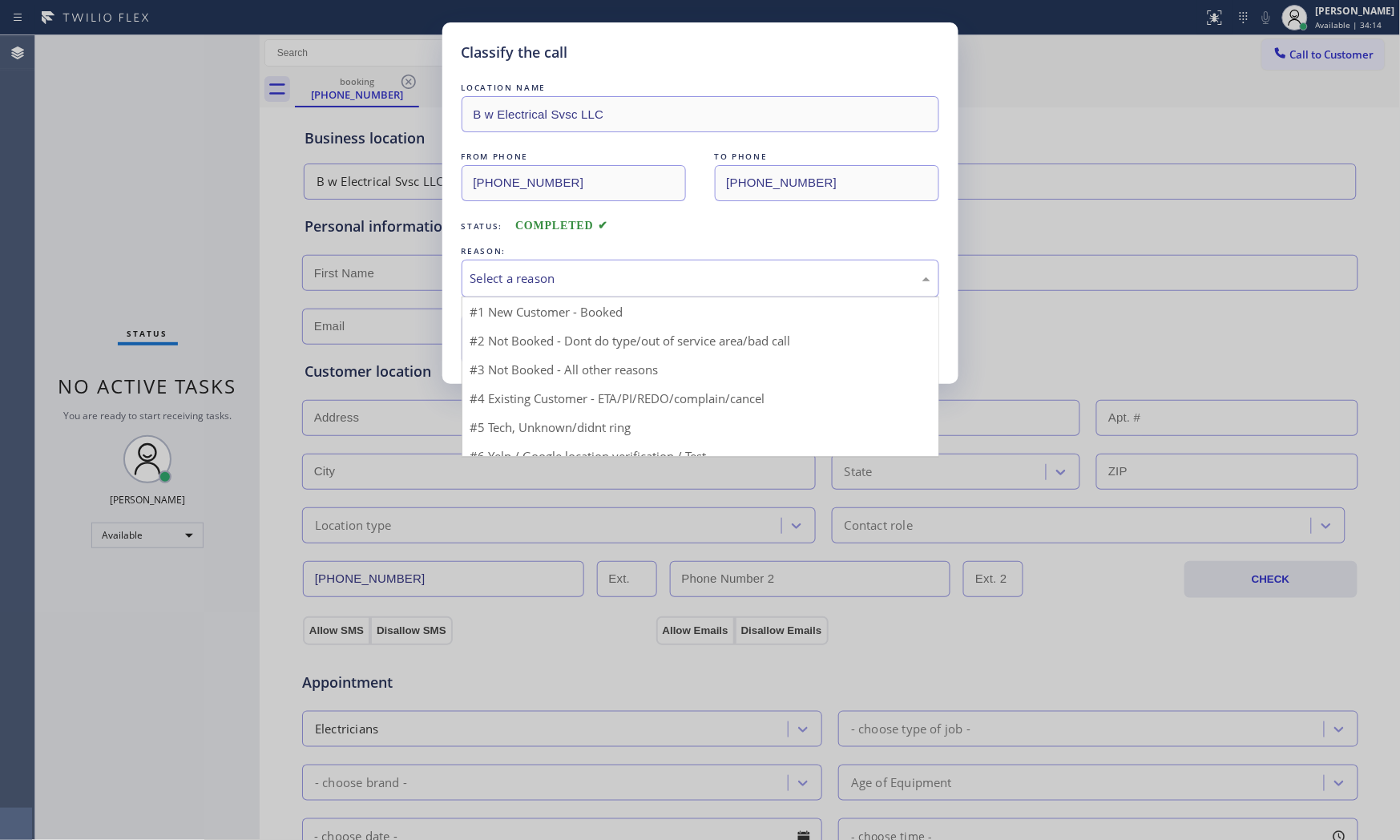
click at [535, 262] on div "Select a reason" at bounding box center [700, 278] width 477 height 38
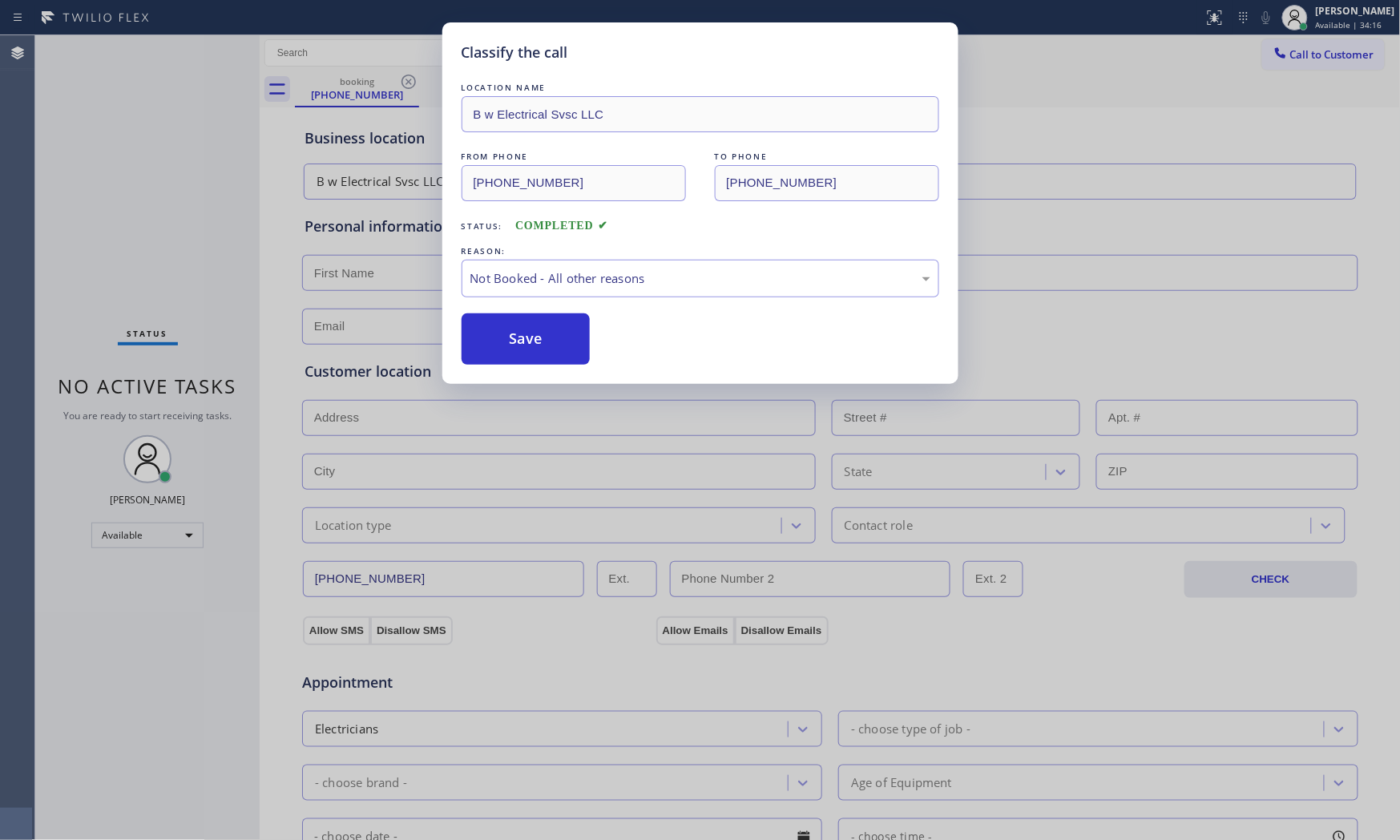
click at [535, 339] on button "Save" at bounding box center [526, 339] width 129 height 51
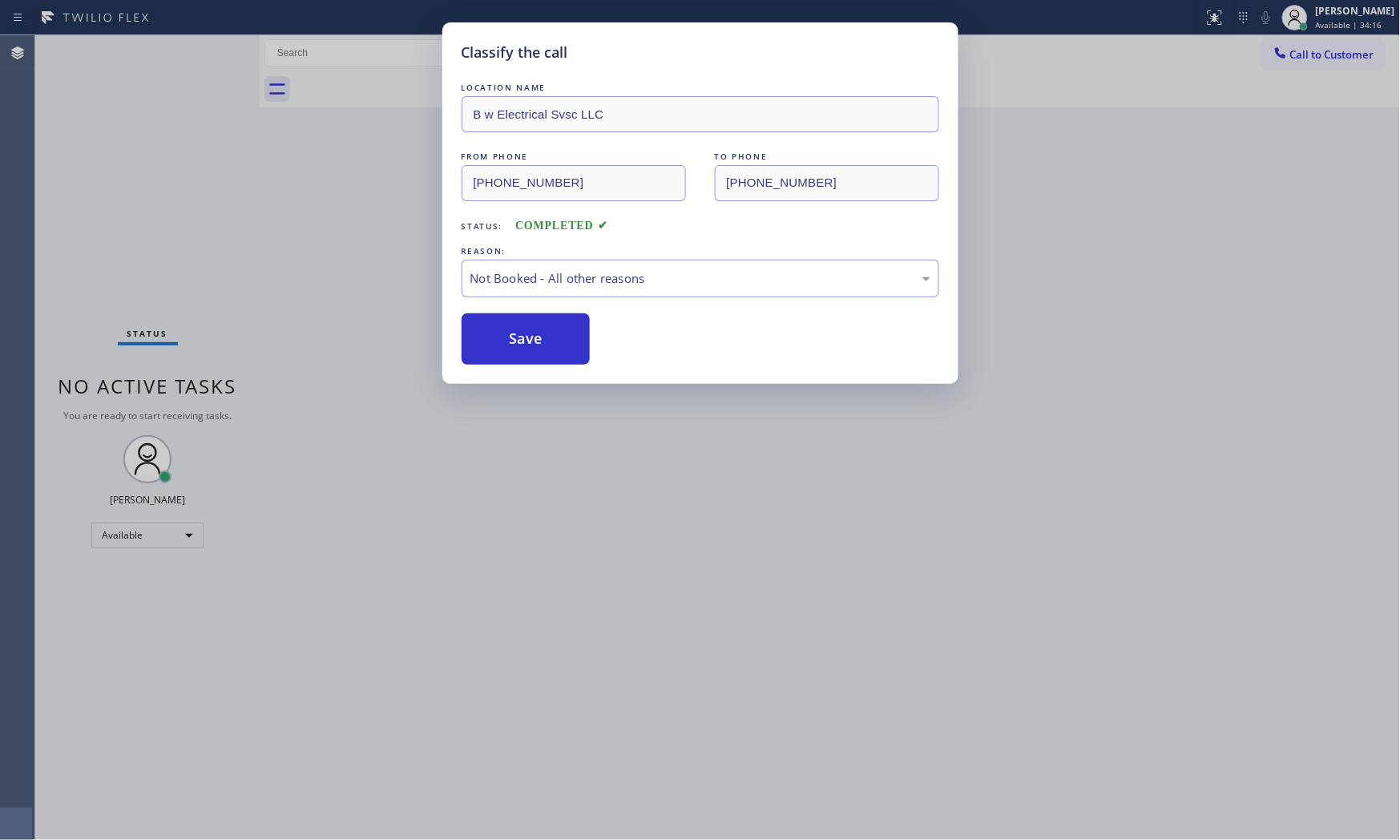
click at [535, 339] on button "Save" at bounding box center [526, 339] width 129 height 51
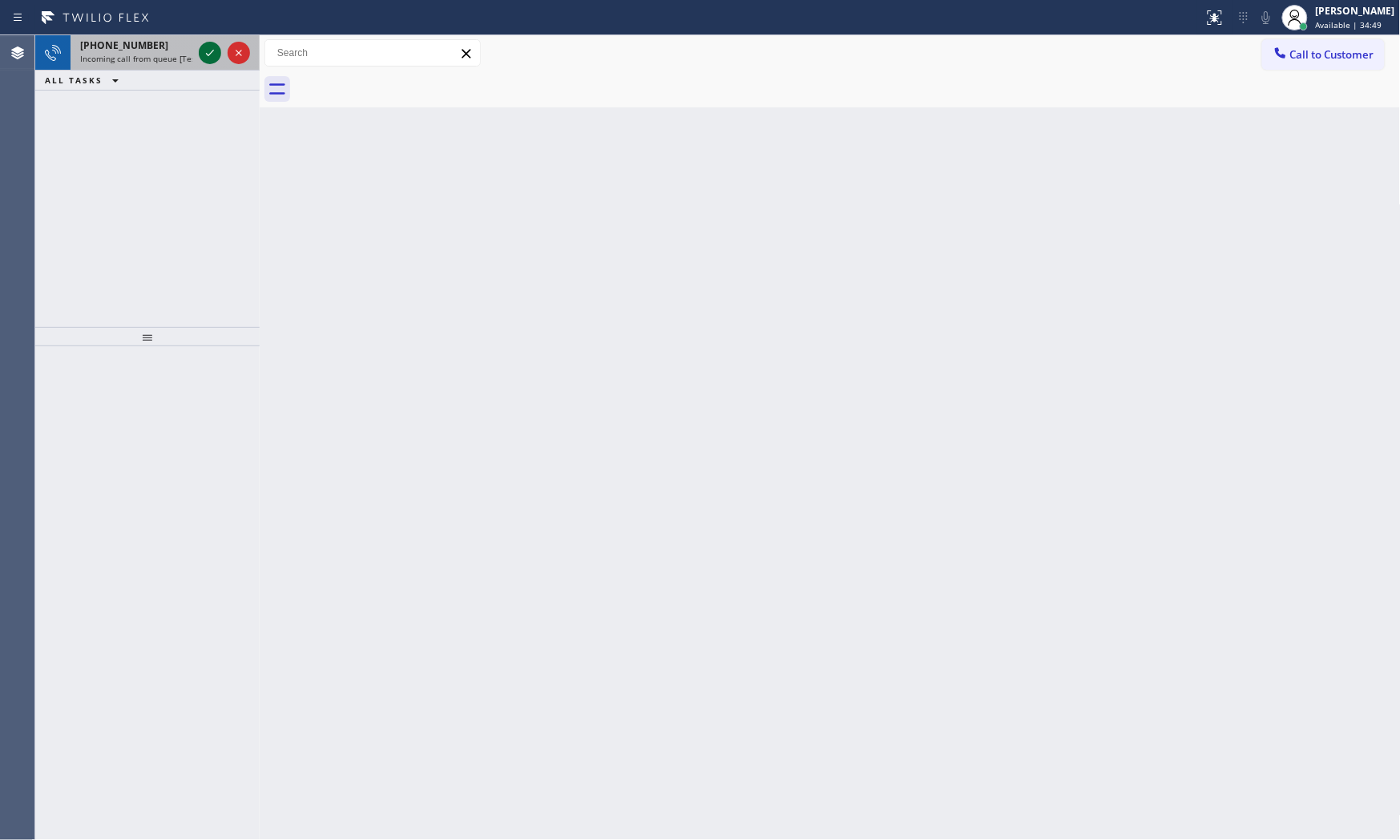
click at [206, 54] on icon at bounding box center [210, 53] width 8 height 6
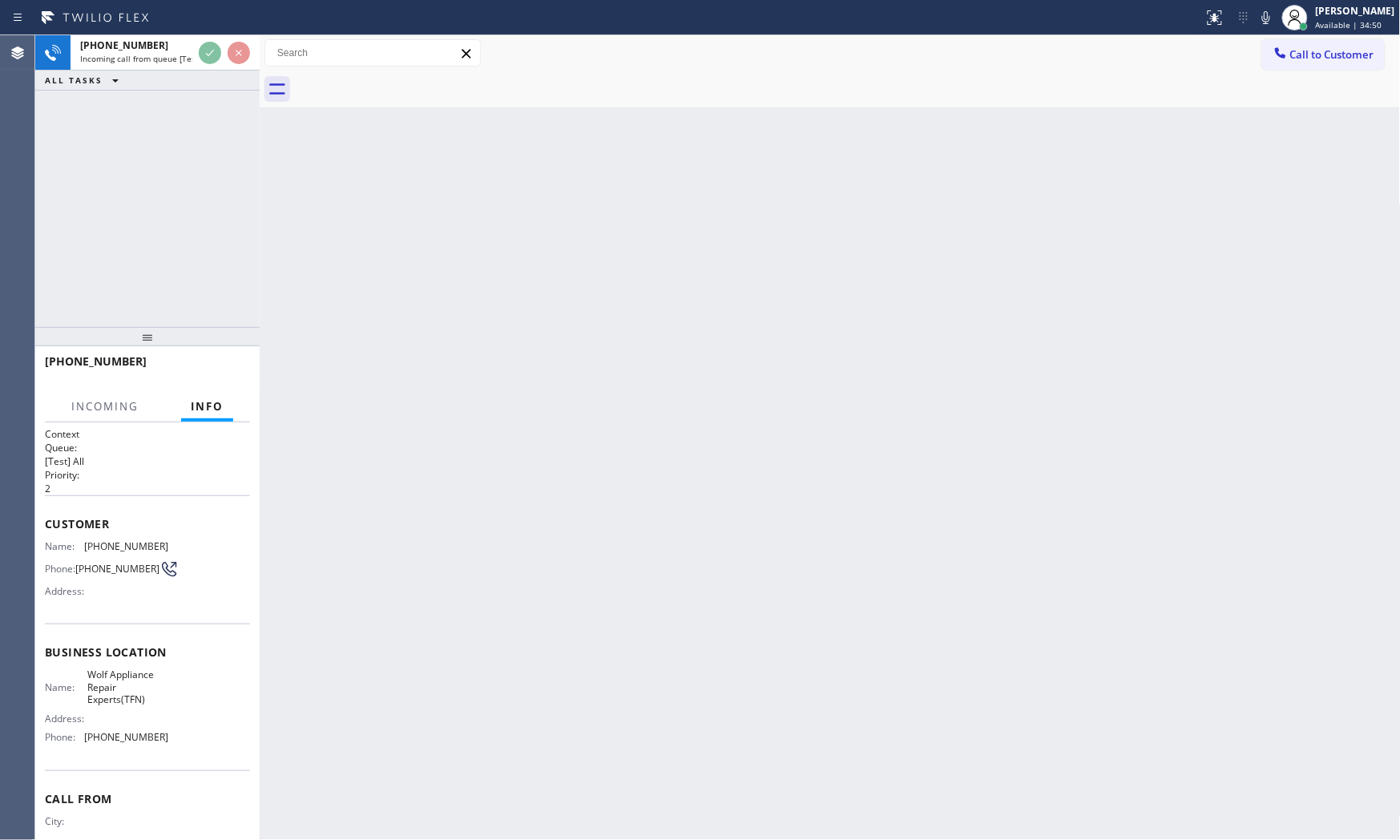
scroll to position [59, 0]
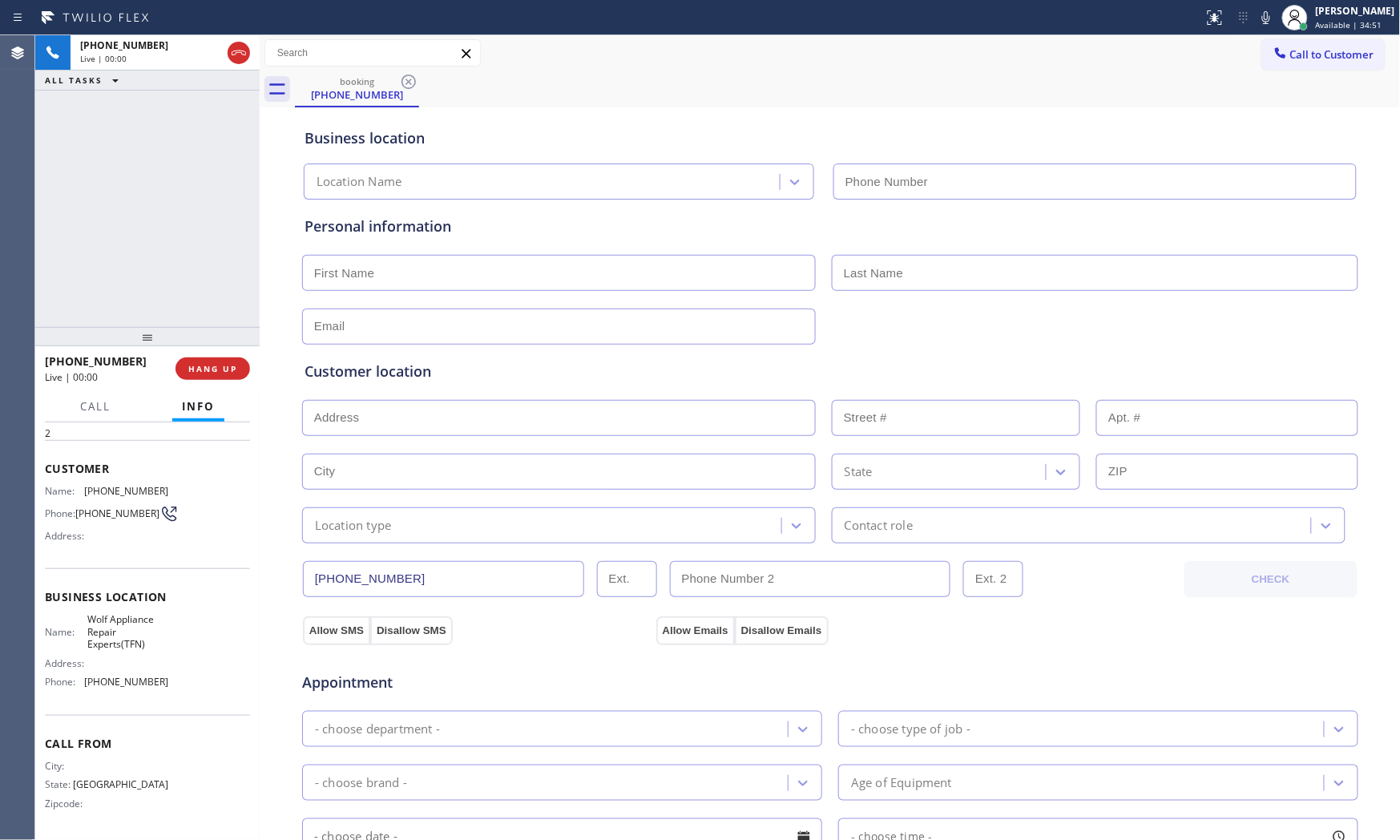
type input "[PHONE_NUMBER]"
click at [221, 391] on button "Info" at bounding box center [198, 406] width 52 height 31
click at [226, 371] on span "HANG UP" at bounding box center [213, 368] width 49 height 11
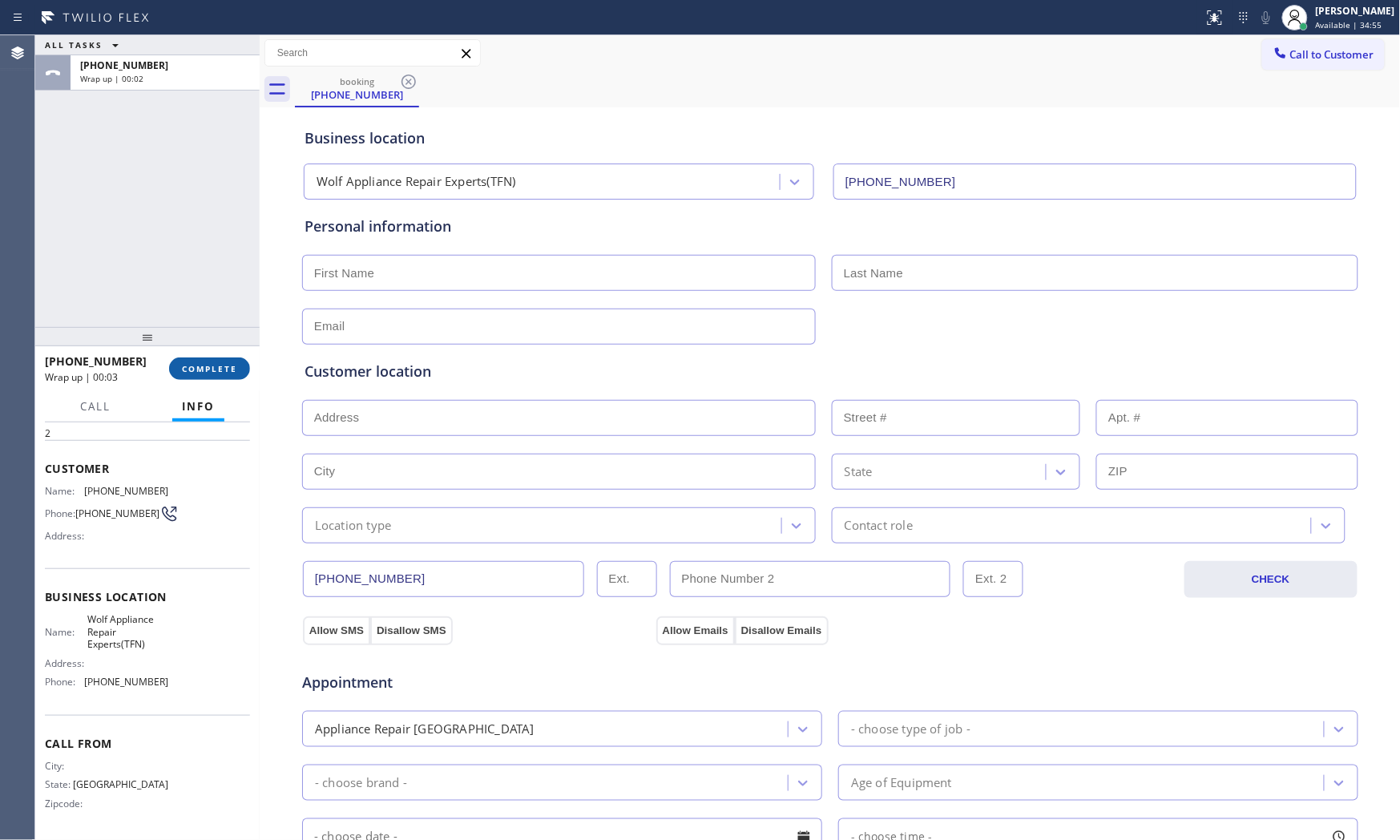
click at [218, 379] on button "COMPLETE" at bounding box center [209, 369] width 81 height 22
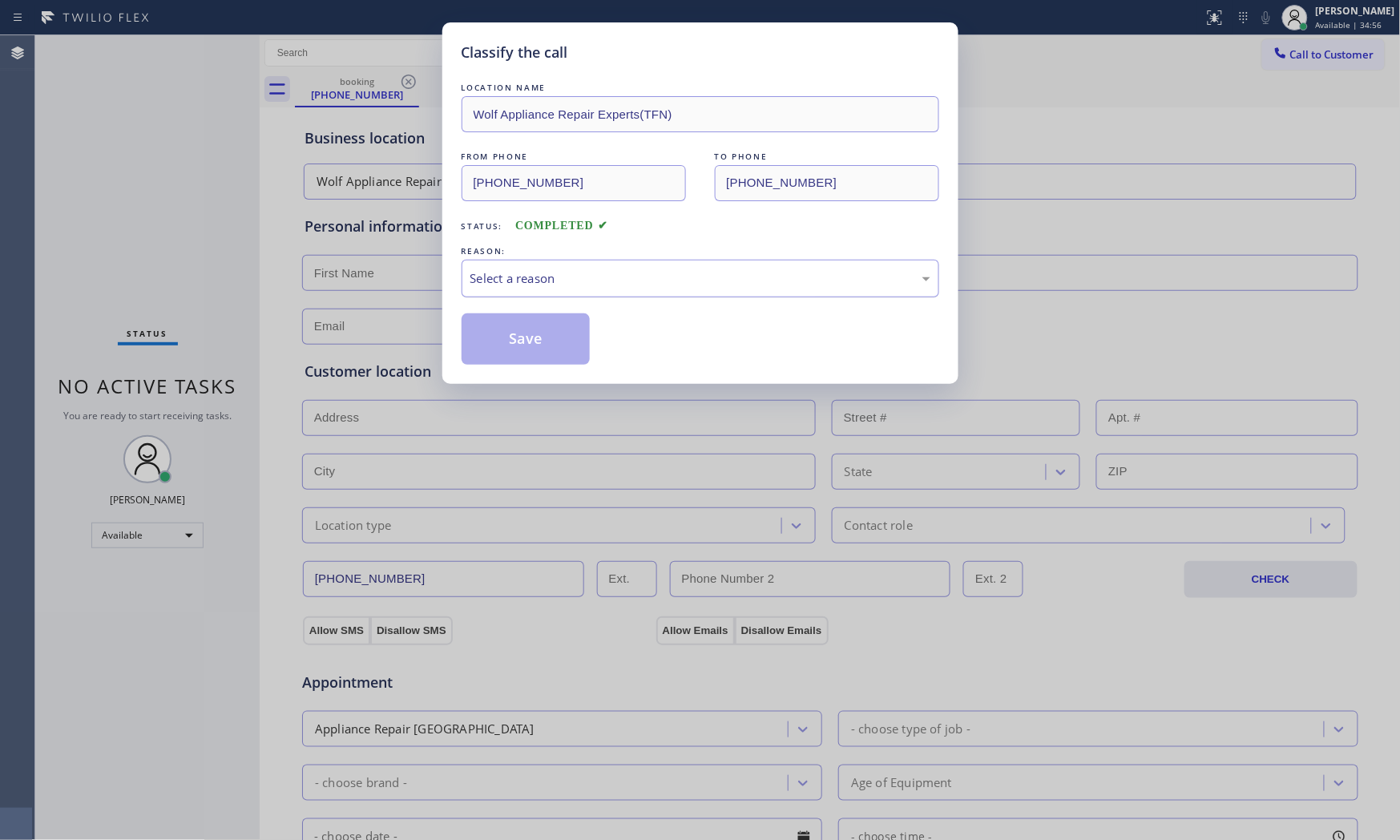
click at [604, 287] on div "Select a reason" at bounding box center [700, 278] width 460 height 18
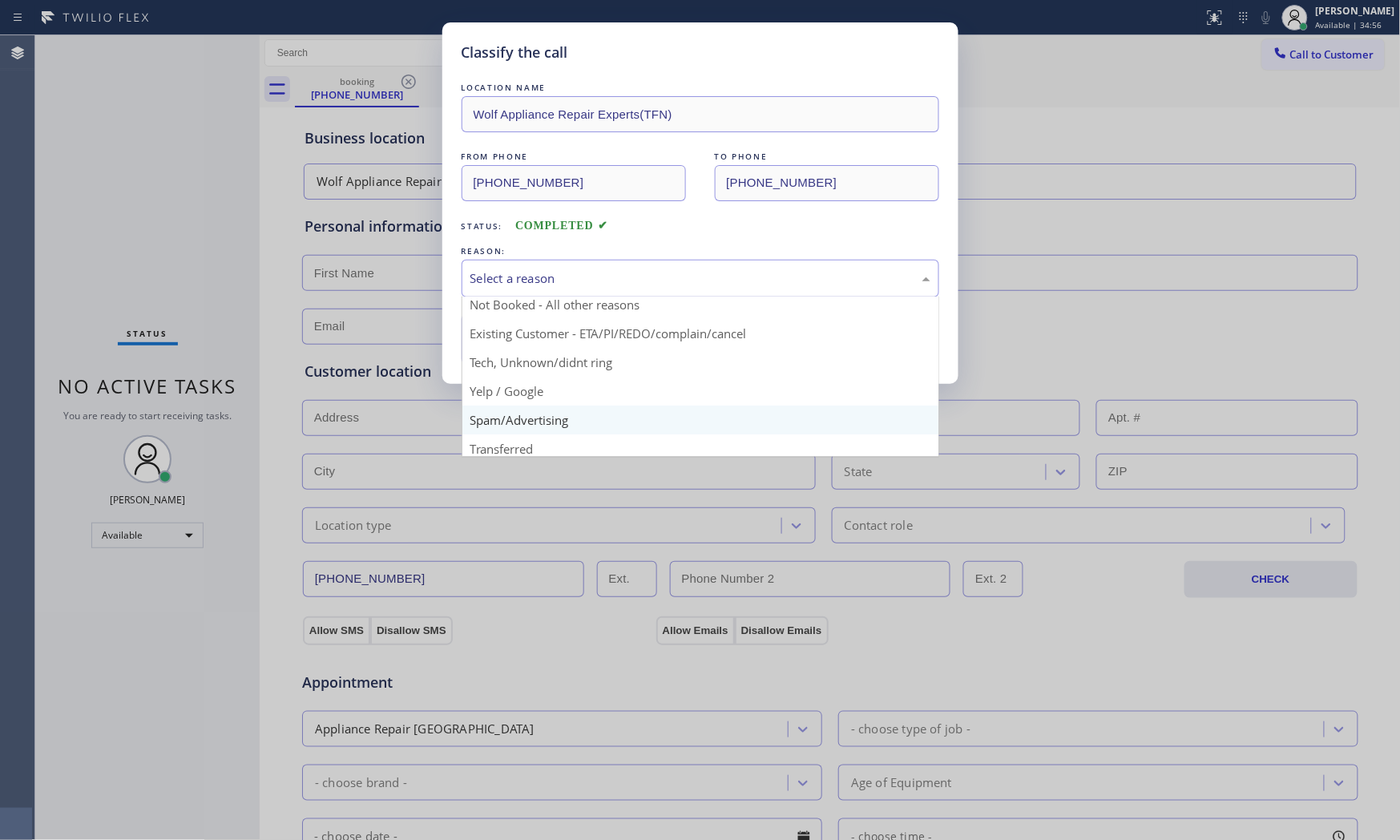
scroll to position [100, 0]
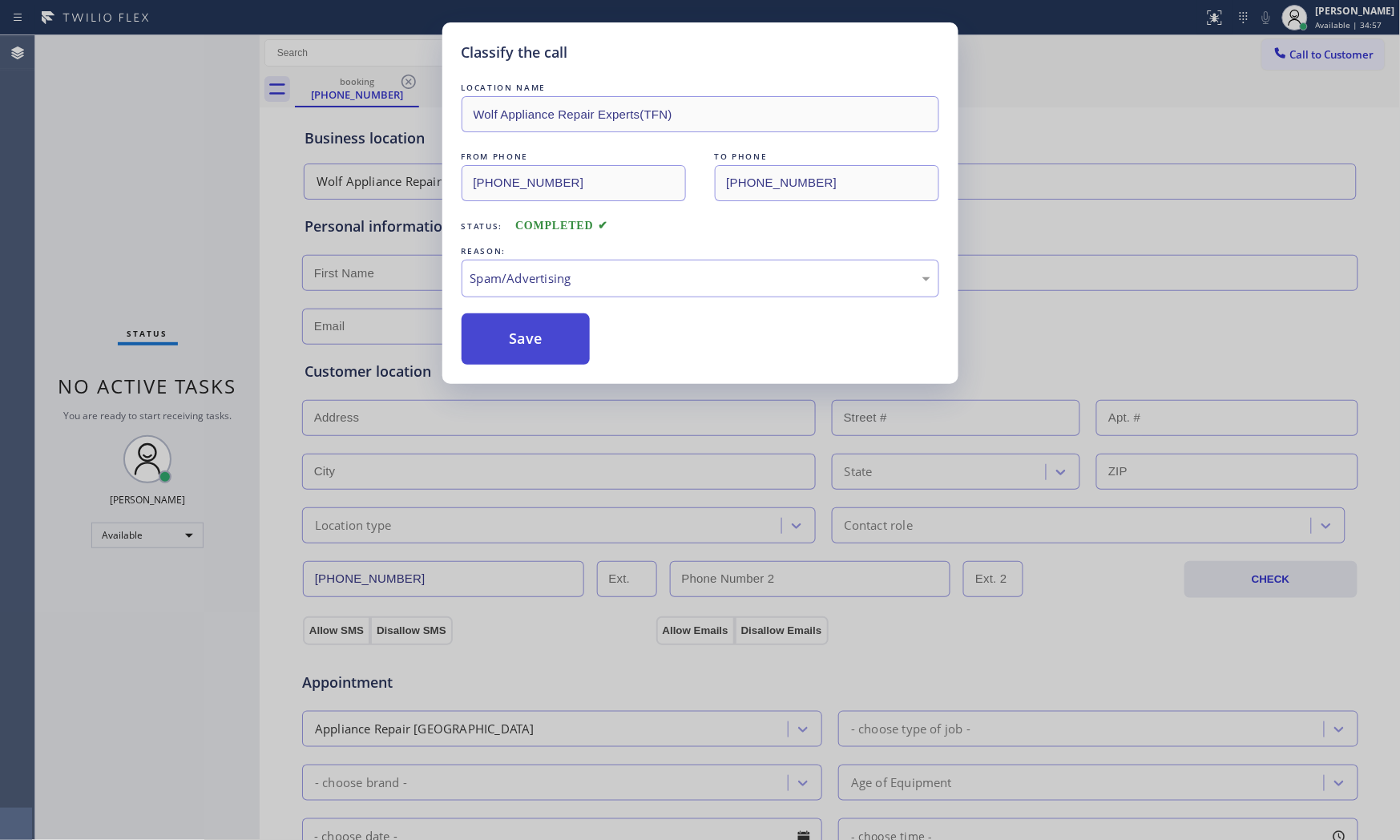
click at [538, 340] on button "Save" at bounding box center [526, 339] width 129 height 51
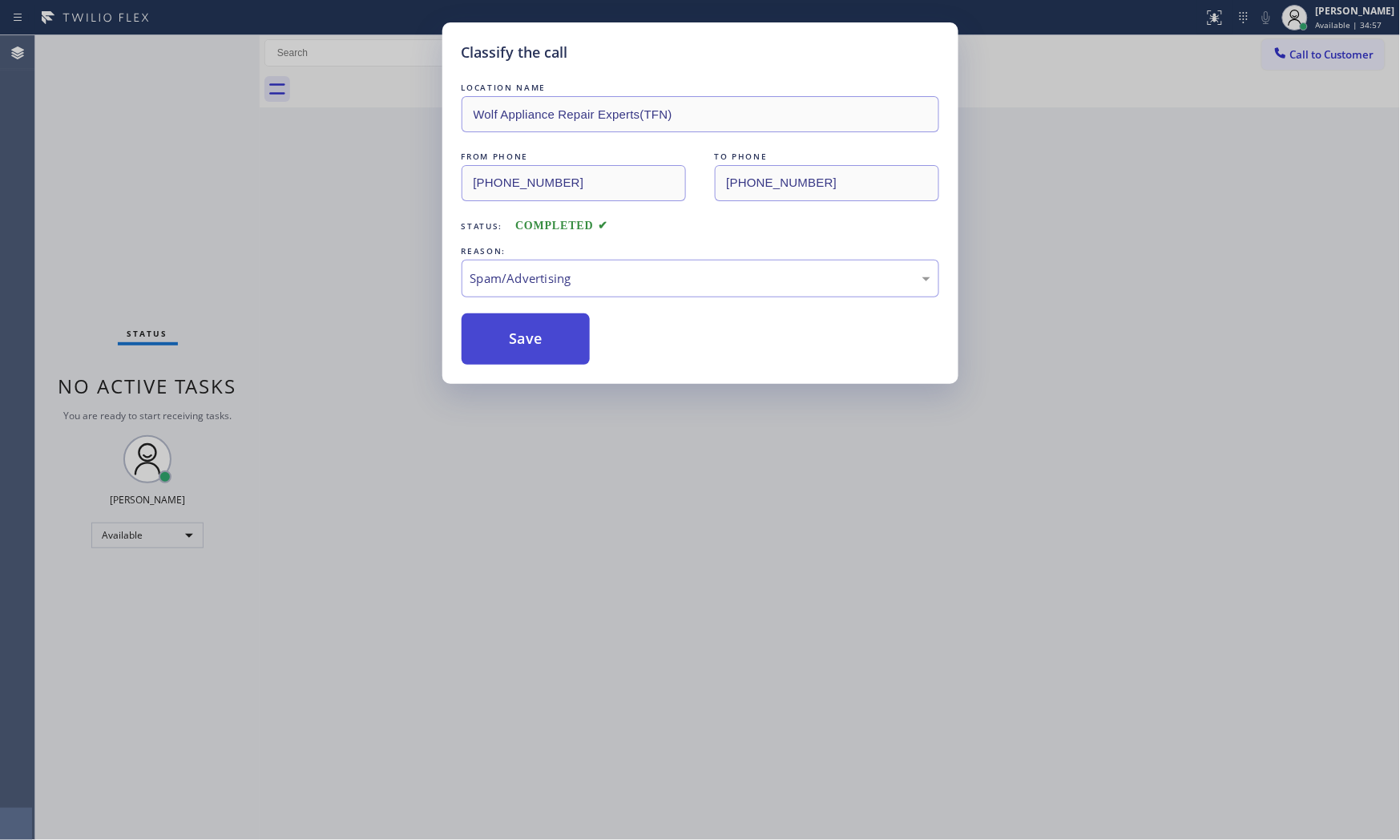
click at [538, 340] on button "Save" at bounding box center [526, 339] width 129 height 51
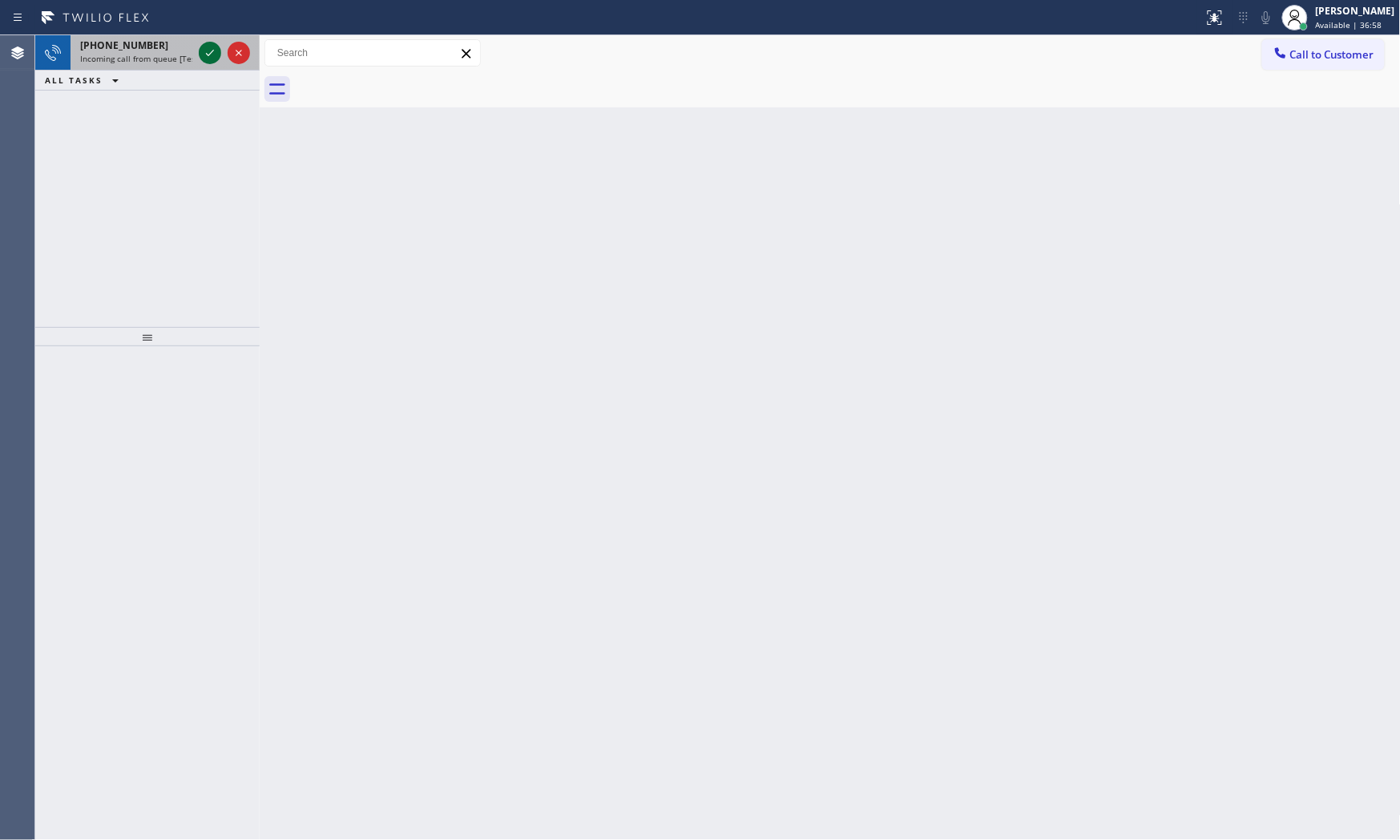
click at [217, 51] on icon at bounding box center [210, 53] width 19 height 19
click at [213, 56] on icon at bounding box center [210, 53] width 19 height 19
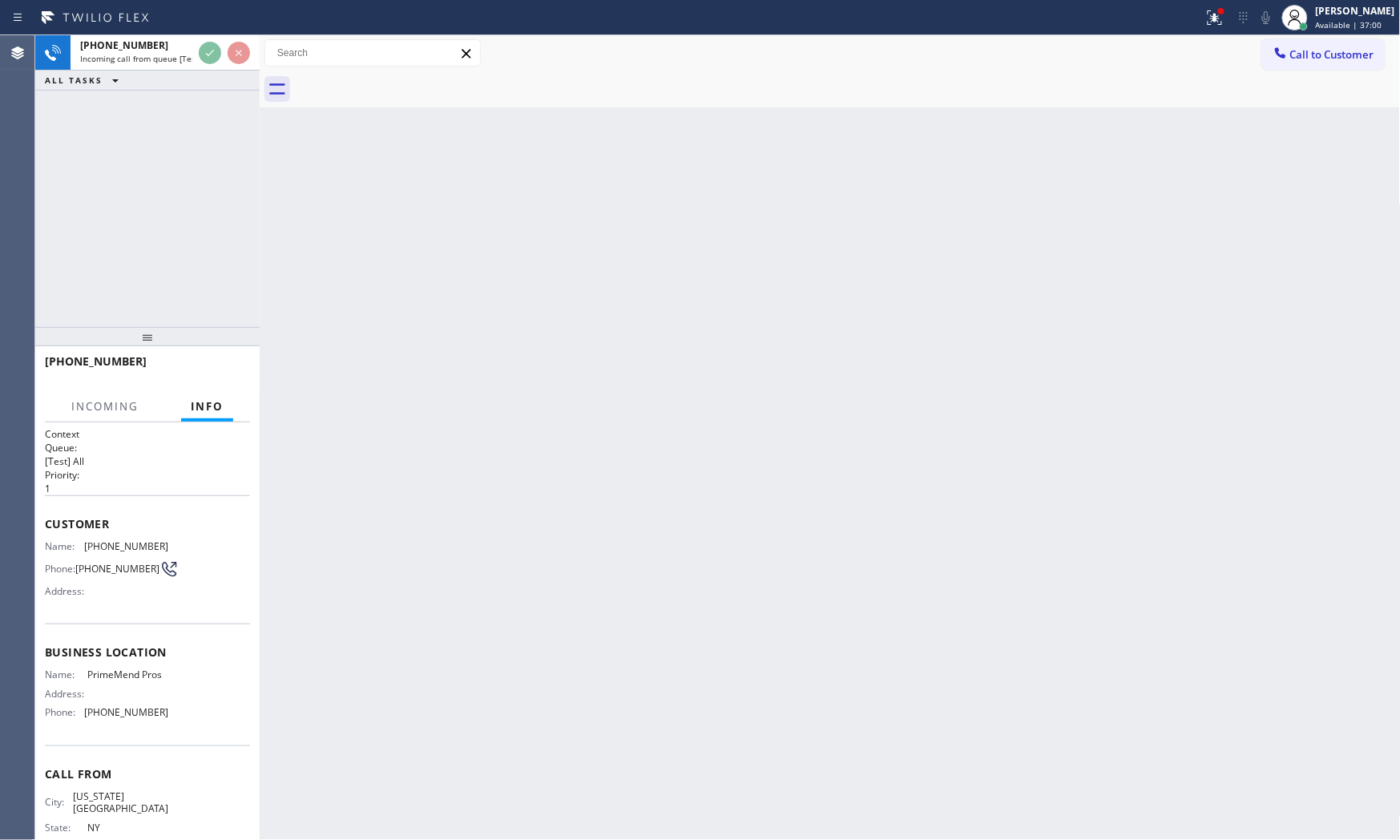
scroll to position [34, 0]
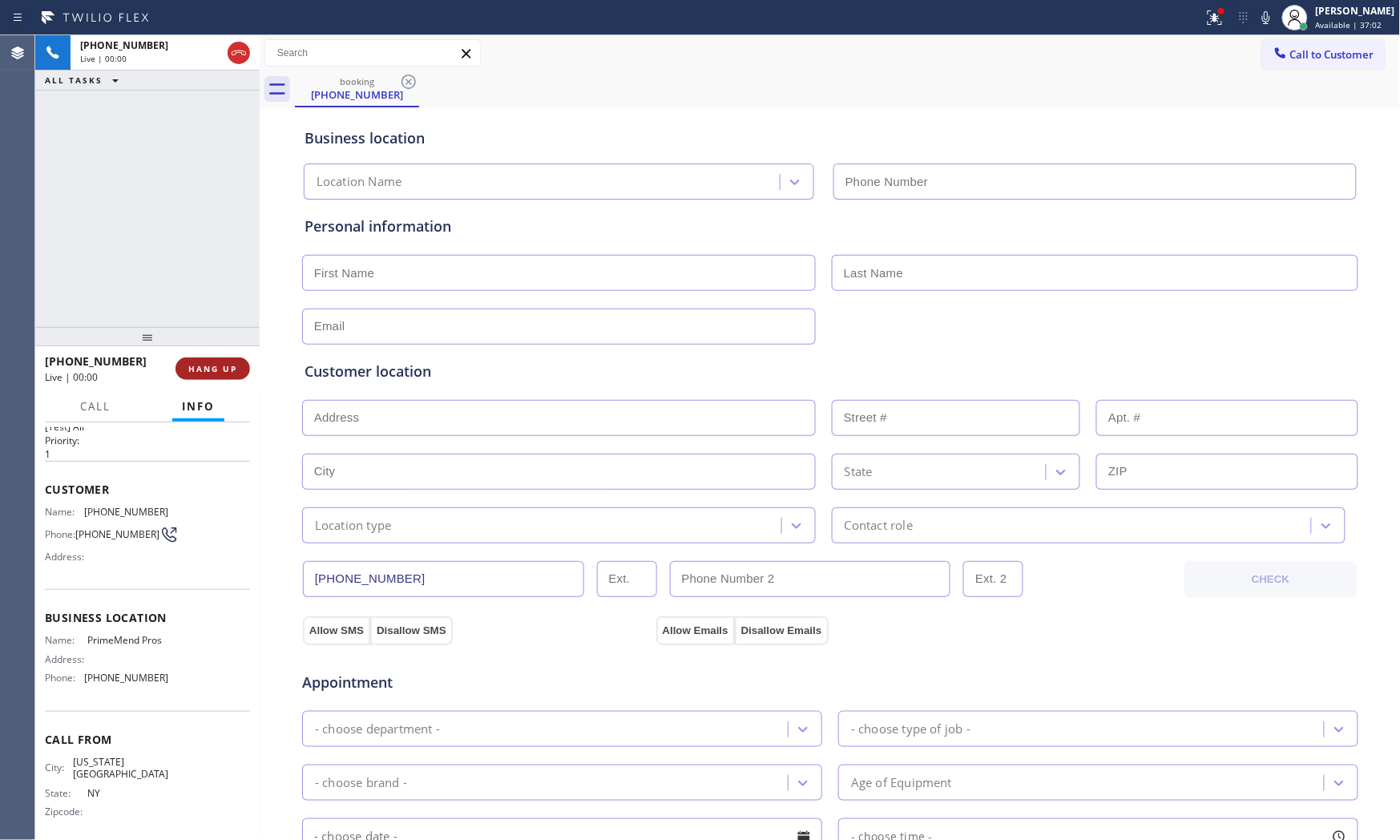
type input "[PHONE_NUMBER]"
click at [217, 363] on span "HANG UP" at bounding box center [213, 368] width 49 height 11
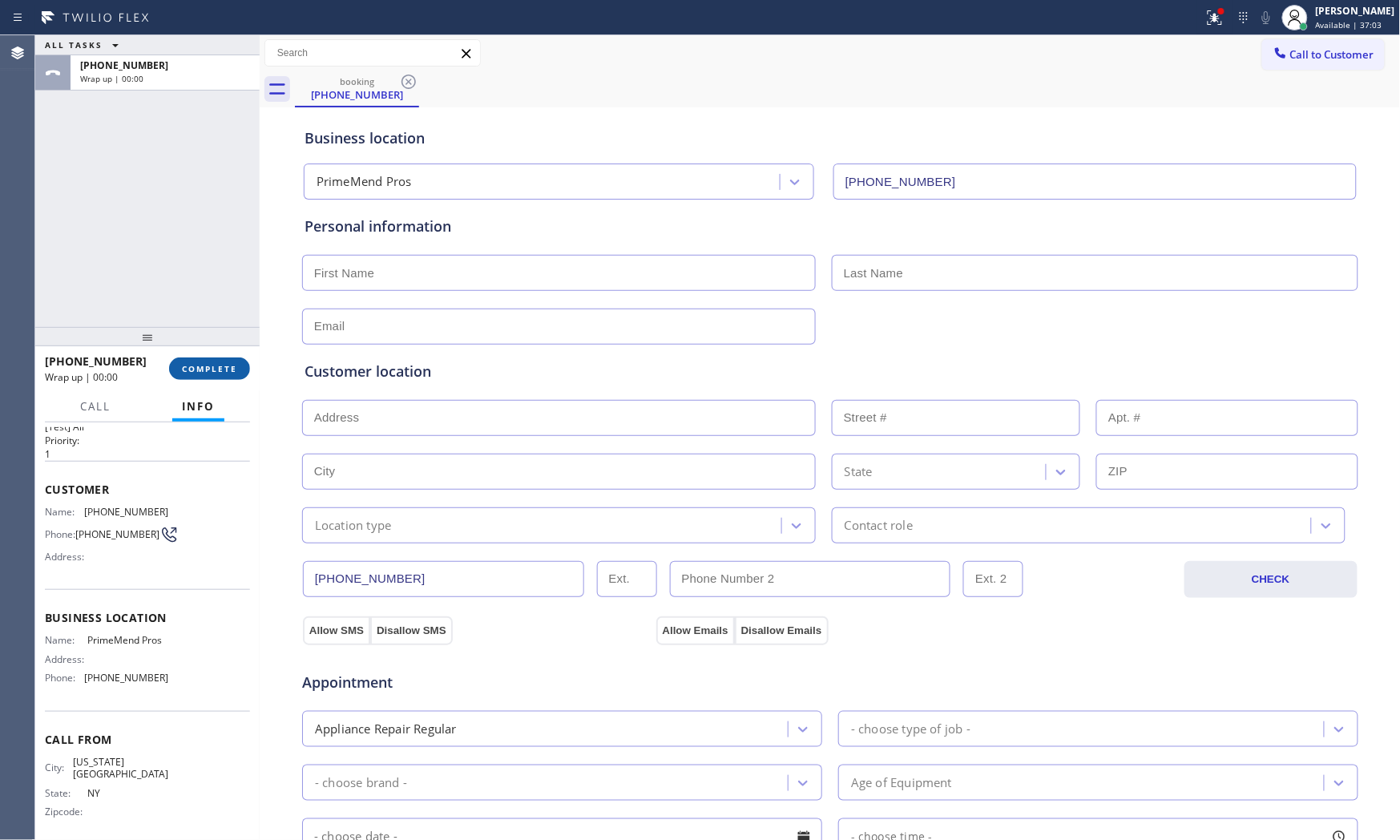
click at [217, 367] on span "COMPLETE" at bounding box center [209, 368] width 55 height 11
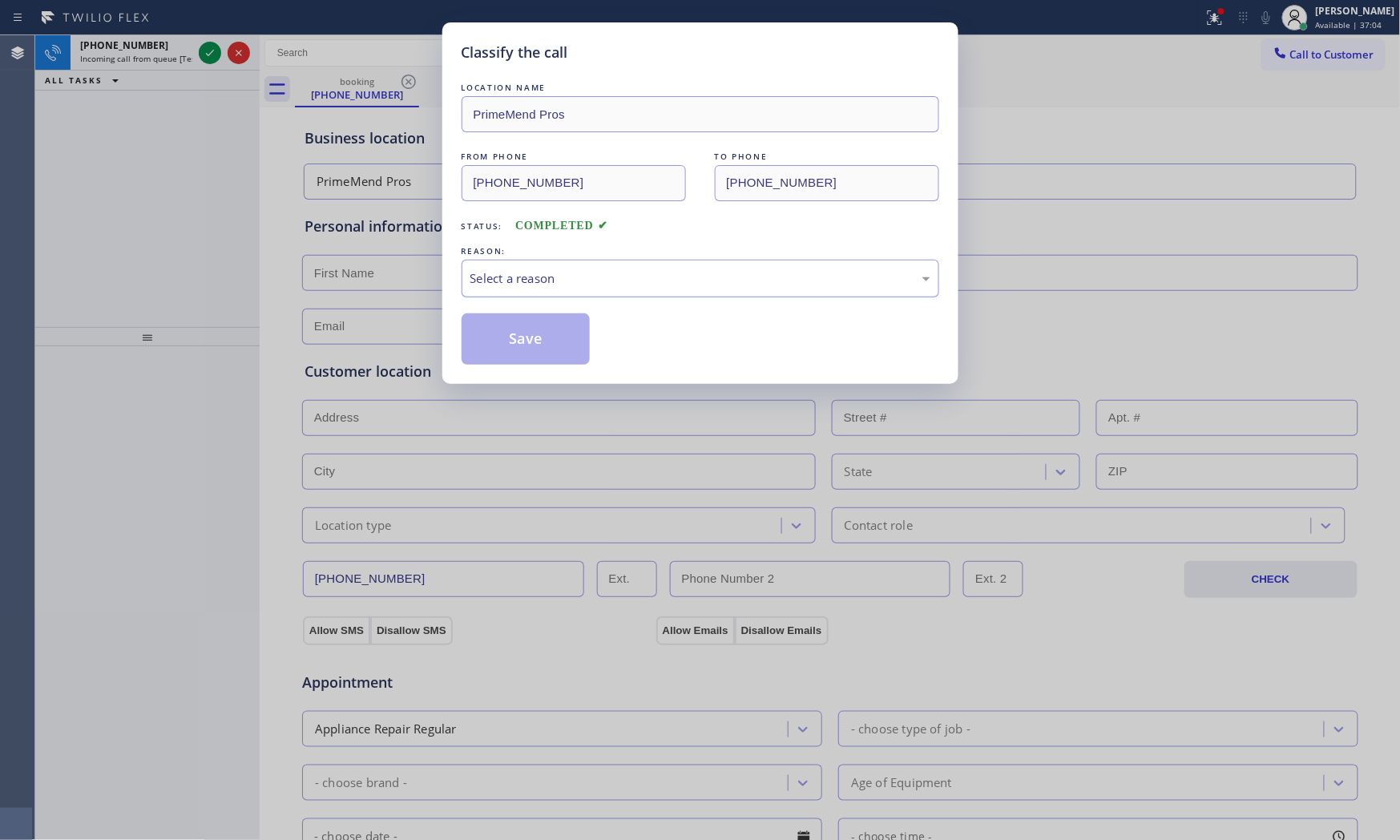
click at [651, 273] on div "Select a reason" at bounding box center [700, 278] width 460 height 18
click at [542, 331] on button "Save" at bounding box center [526, 339] width 129 height 51
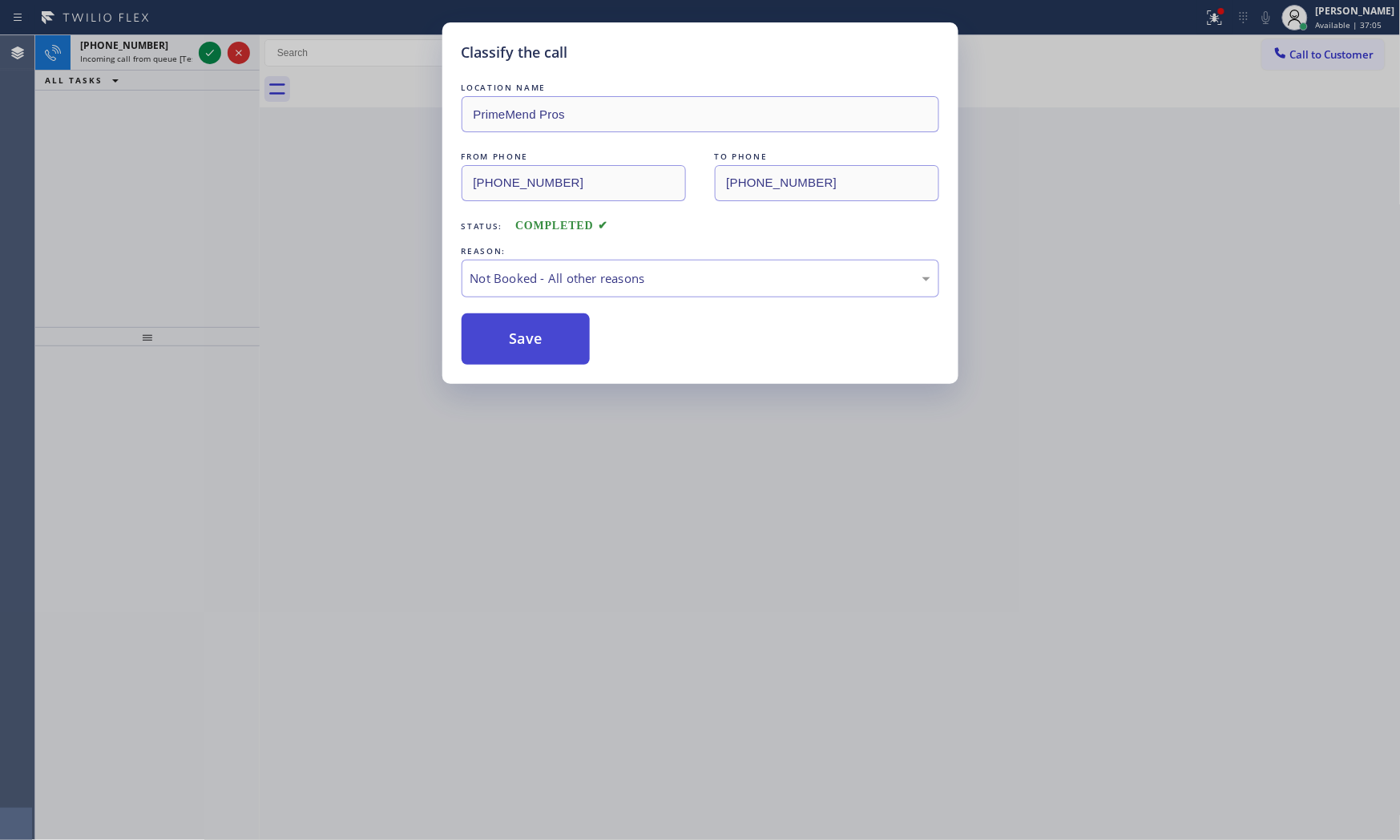
click at [542, 331] on button "Save" at bounding box center [526, 339] width 129 height 51
click at [214, 55] on div "Classify the call LOCATION NAME PrimeMend Pros FROM PHONE [PHONE_NUMBER] TO PHO…" at bounding box center [700, 420] width 1400 height 840
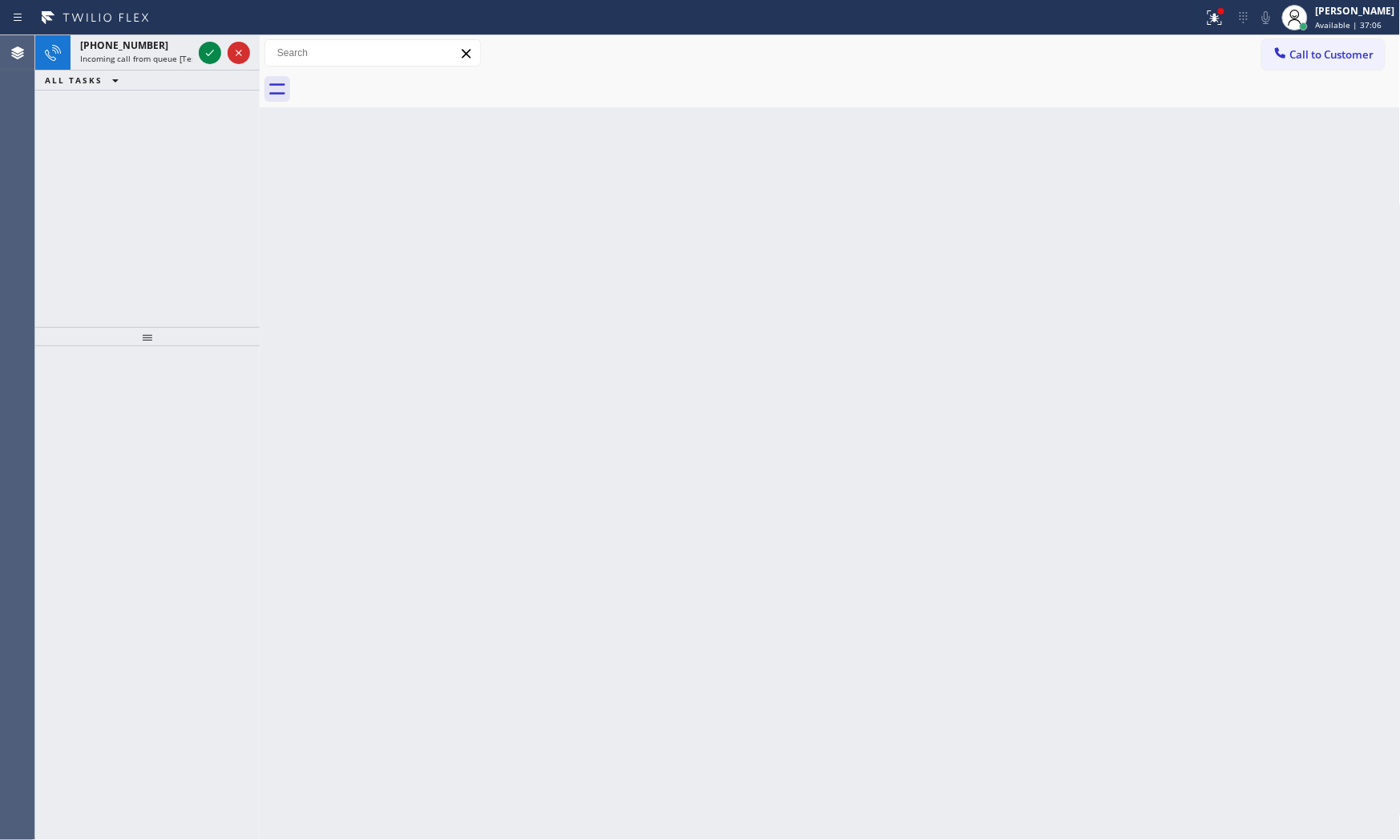
click at [214, 55] on icon at bounding box center [210, 53] width 19 height 19
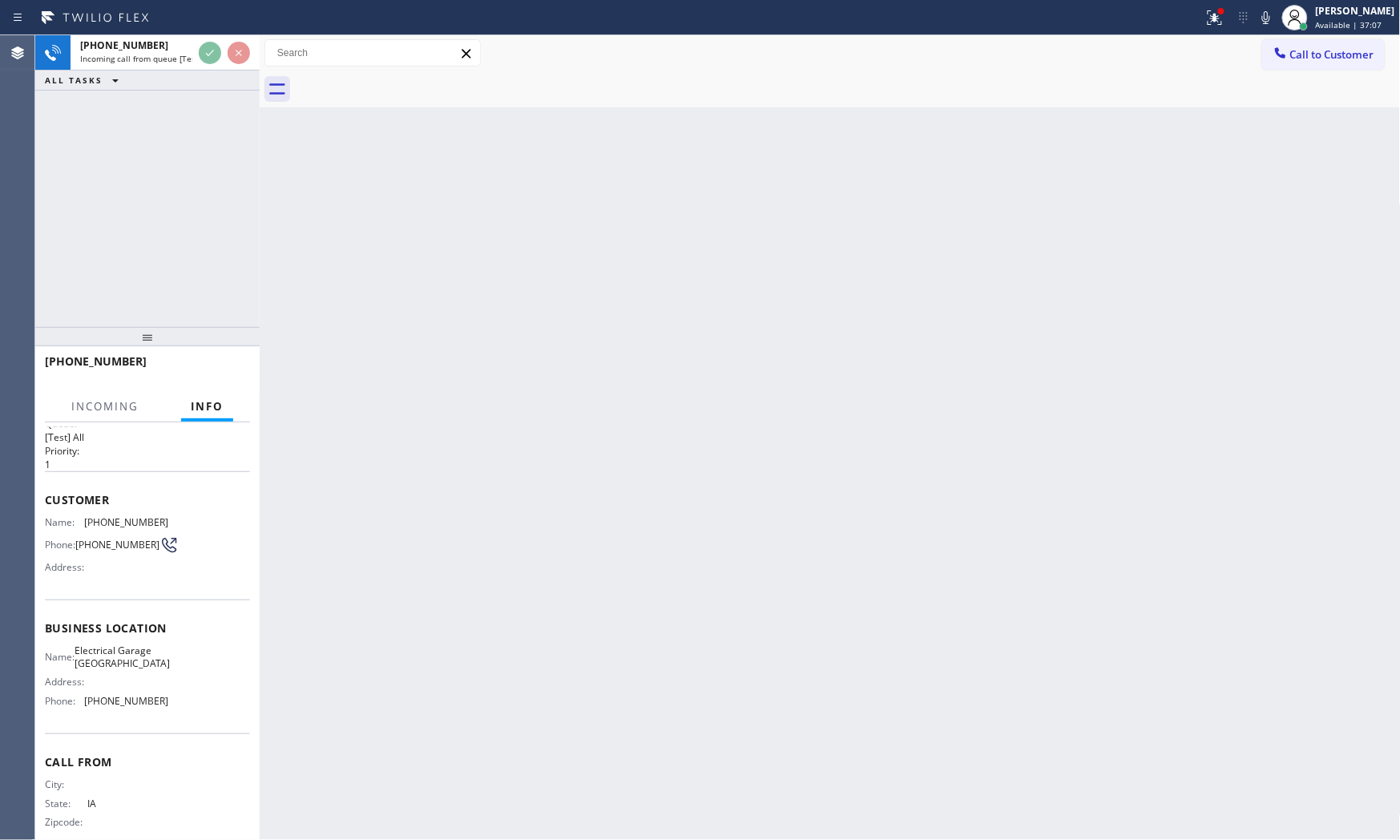
scroll to position [47, 0]
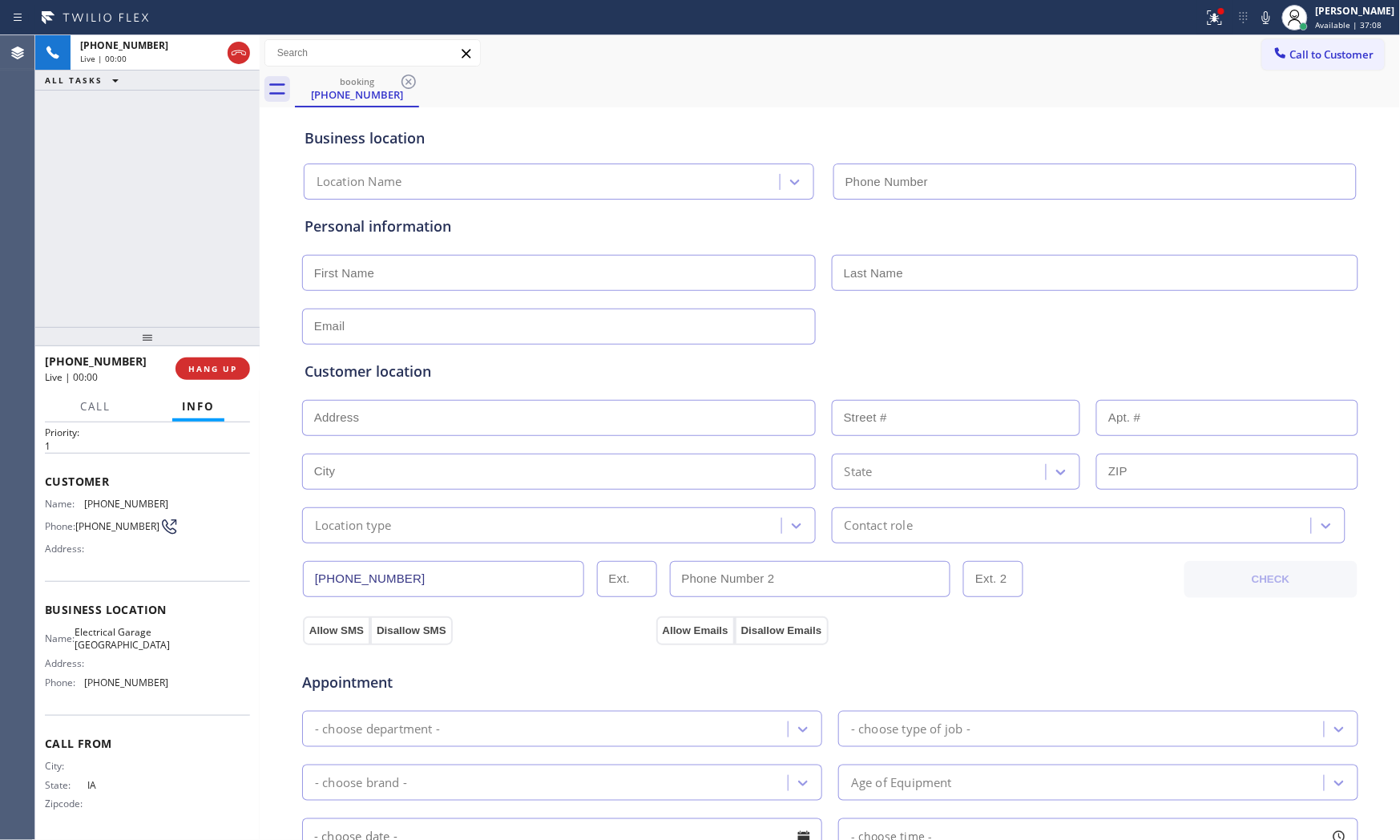
type input "[PHONE_NUMBER]"
click at [213, 368] on span "HANG UP" at bounding box center [213, 368] width 49 height 11
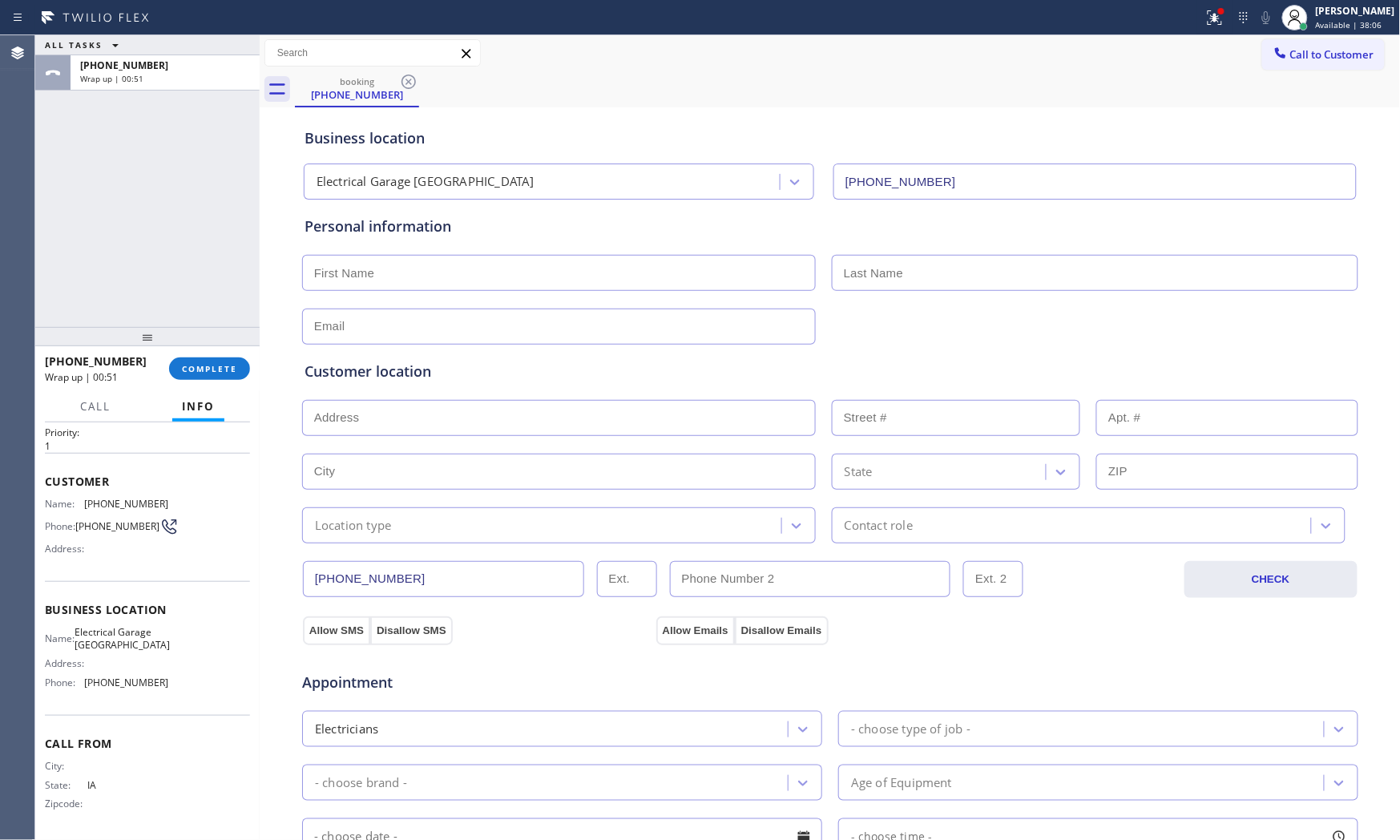
click at [174, 165] on div "ALL TASKS ALL TASKS ACTIVE TASKS TASKS IN WRAP UP [PHONE_NUMBER] Wrap up | 00:51" at bounding box center [148, 181] width 225 height 292
click at [205, 355] on div "[PHONE_NUMBER] Wrap up | 00:52 COMPLETE" at bounding box center [148, 369] width 205 height 42
click at [209, 361] on button "COMPLETE" at bounding box center [209, 369] width 81 height 22
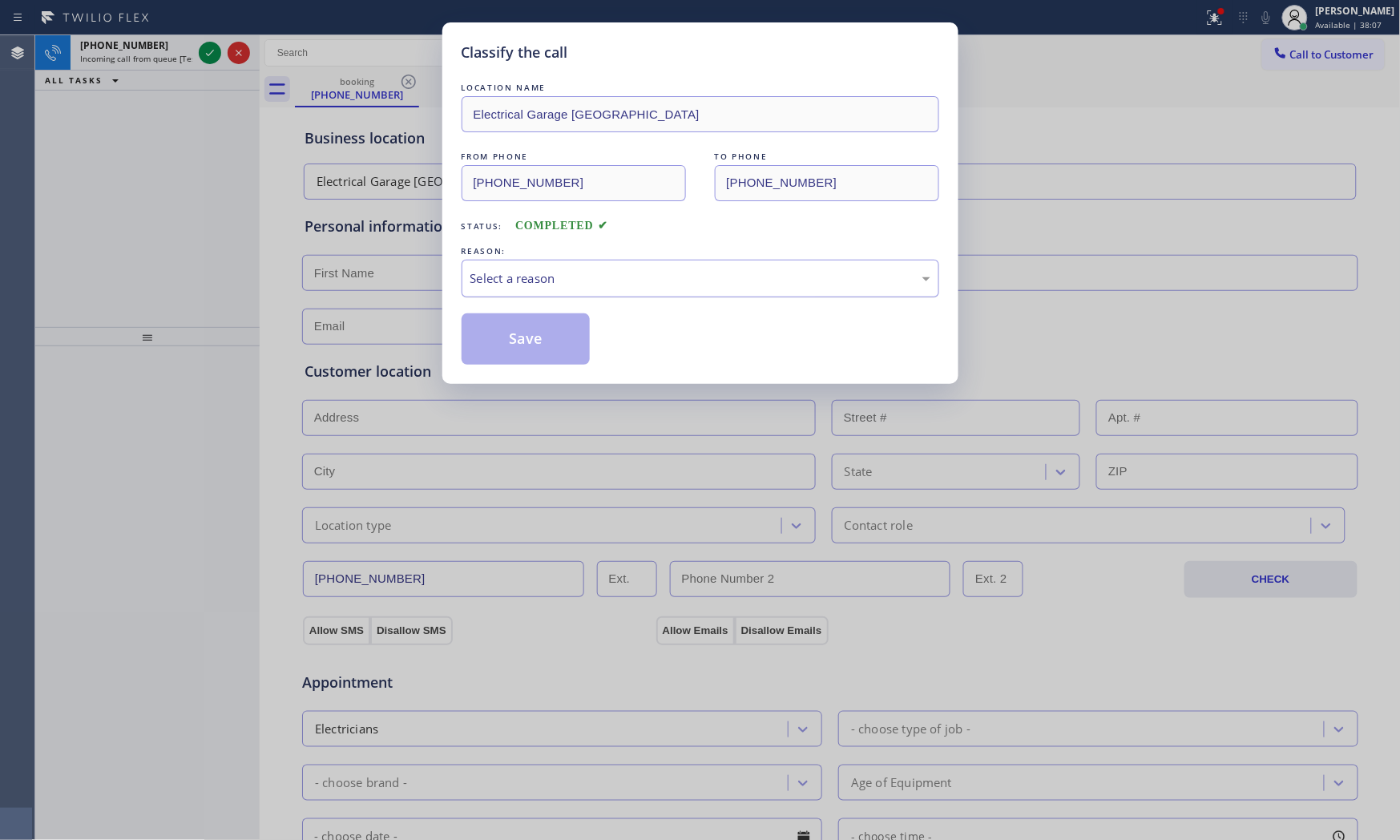
click at [533, 270] on div "Select a reason" at bounding box center [700, 278] width 460 height 18
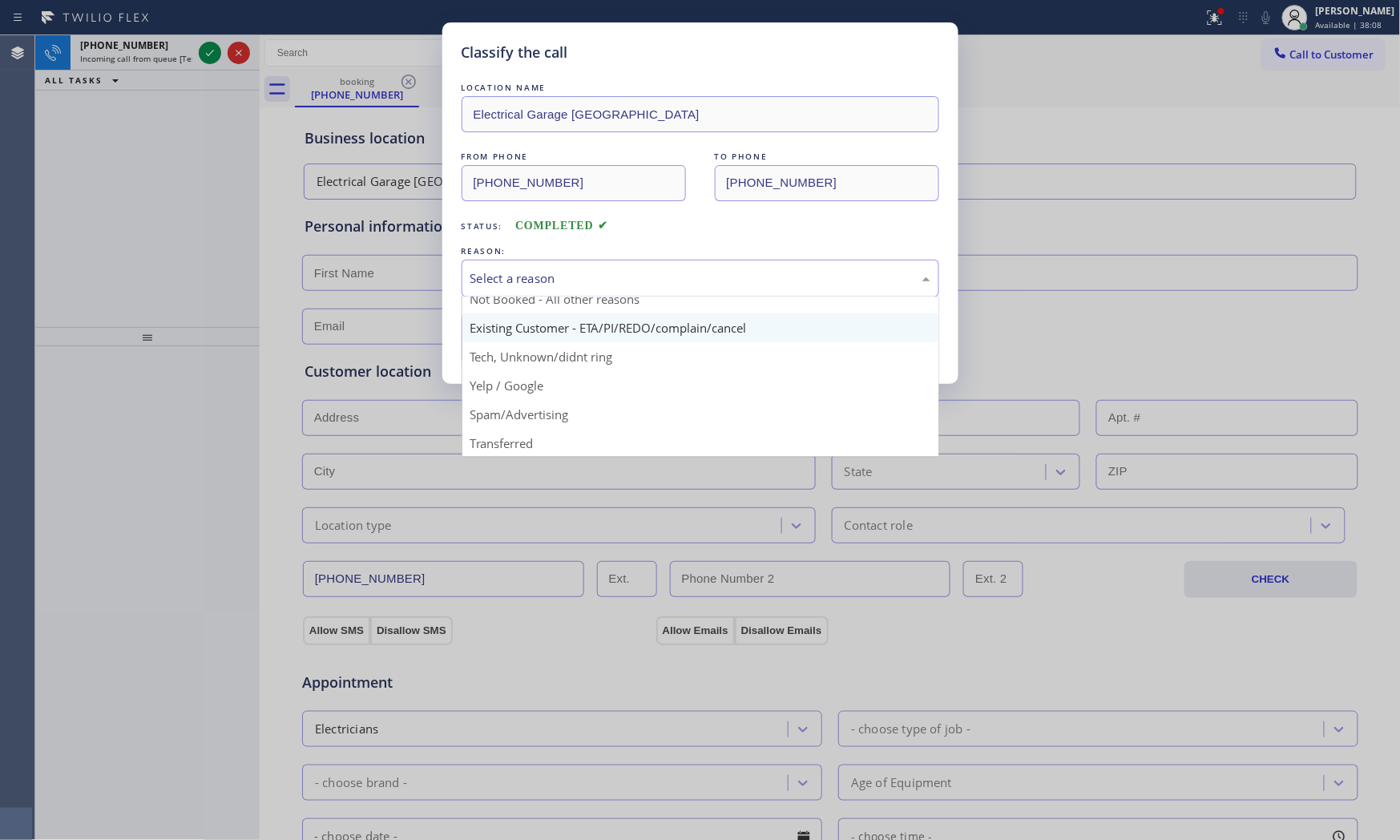
scroll to position [100, 0]
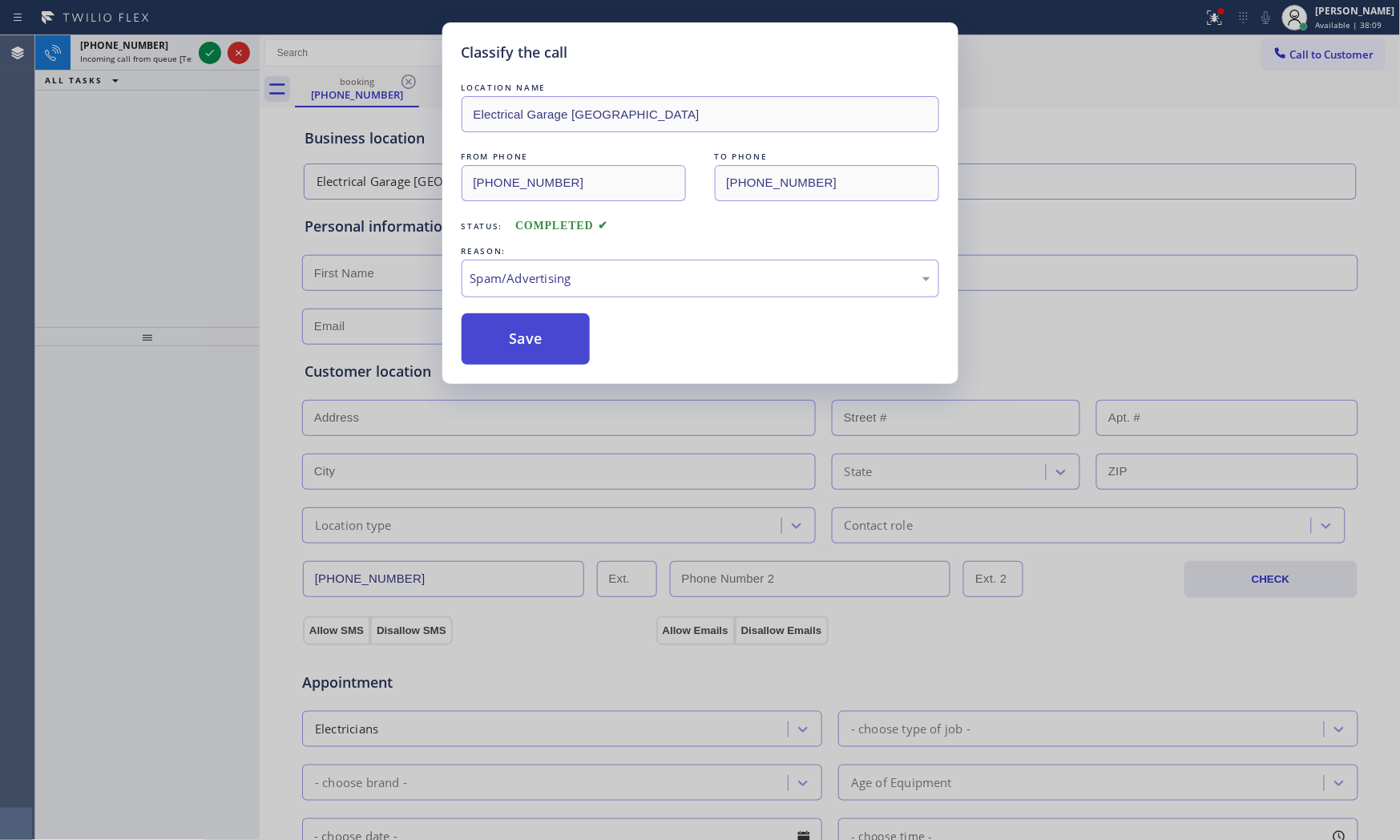
click at [523, 343] on button "Save" at bounding box center [526, 339] width 129 height 51
click at [521, 343] on button "Save" at bounding box center [526, 339] width 129 height 51
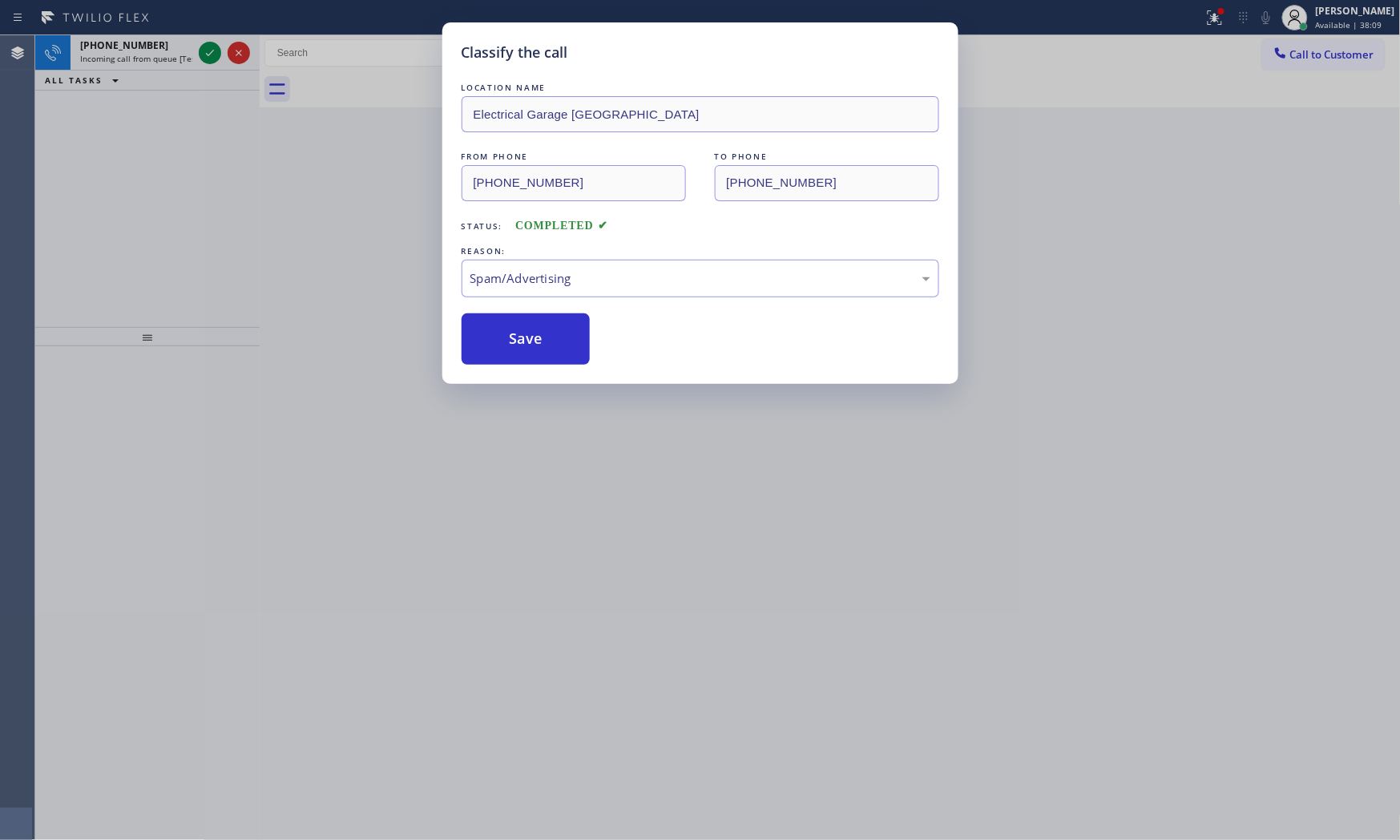
click at [199, 51] on div "Classify the call LOCATION NAME Electrical Garage Studio City FROM PHONE [PHONE…" at bounding box center [700, 420] width 1400 height 840
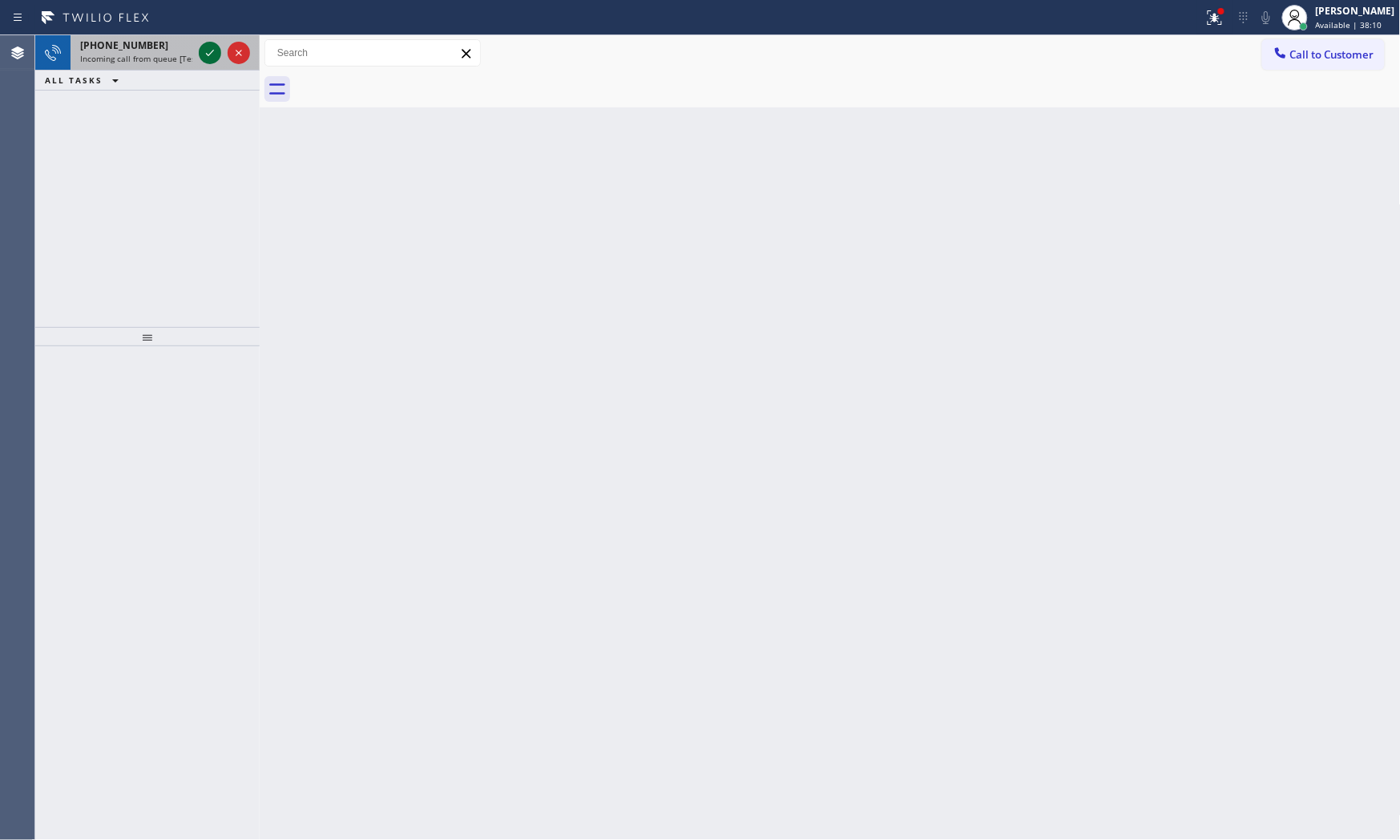
click at [201, 52] on div at bounding box center [210, 53] width 22 height 19
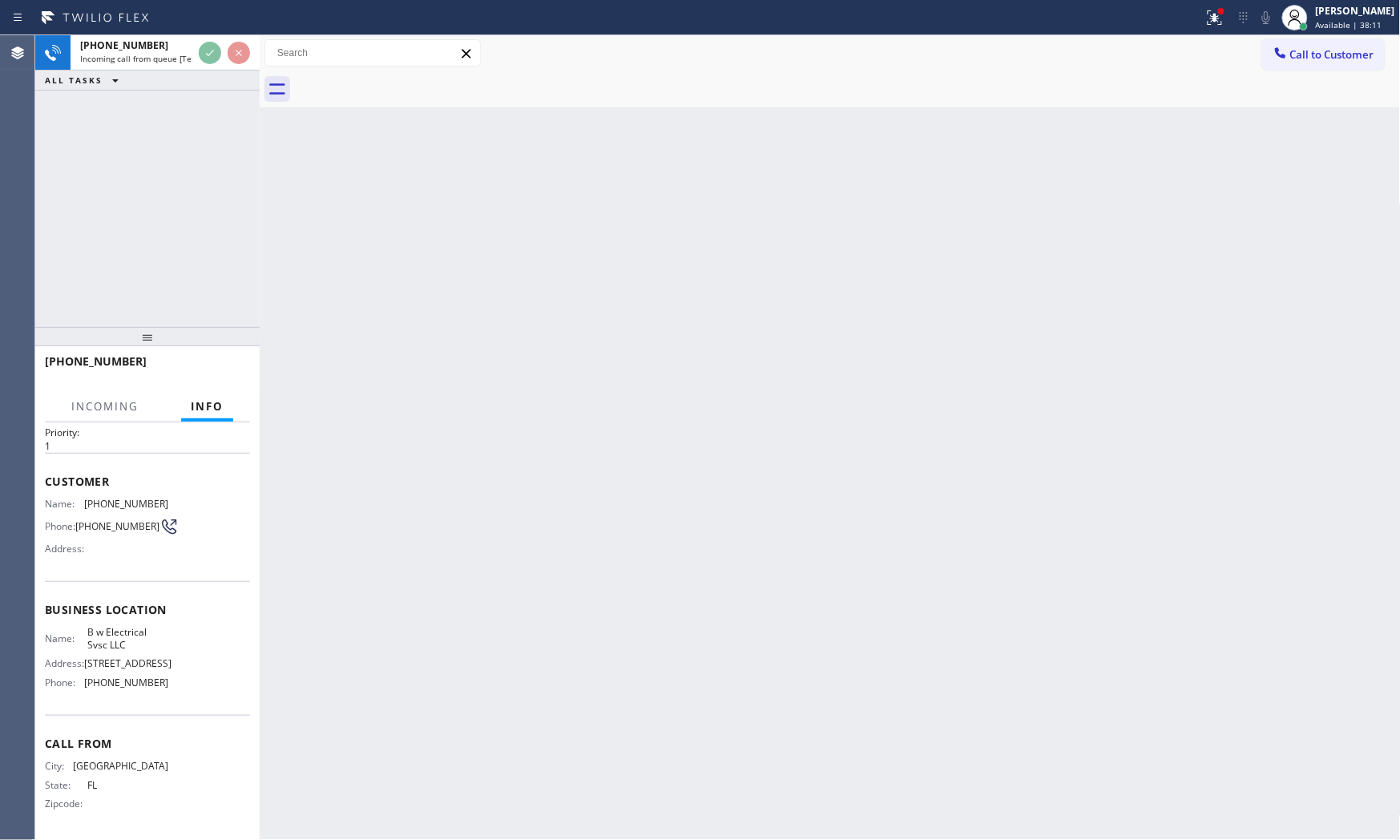
scroll to position [108, 0]
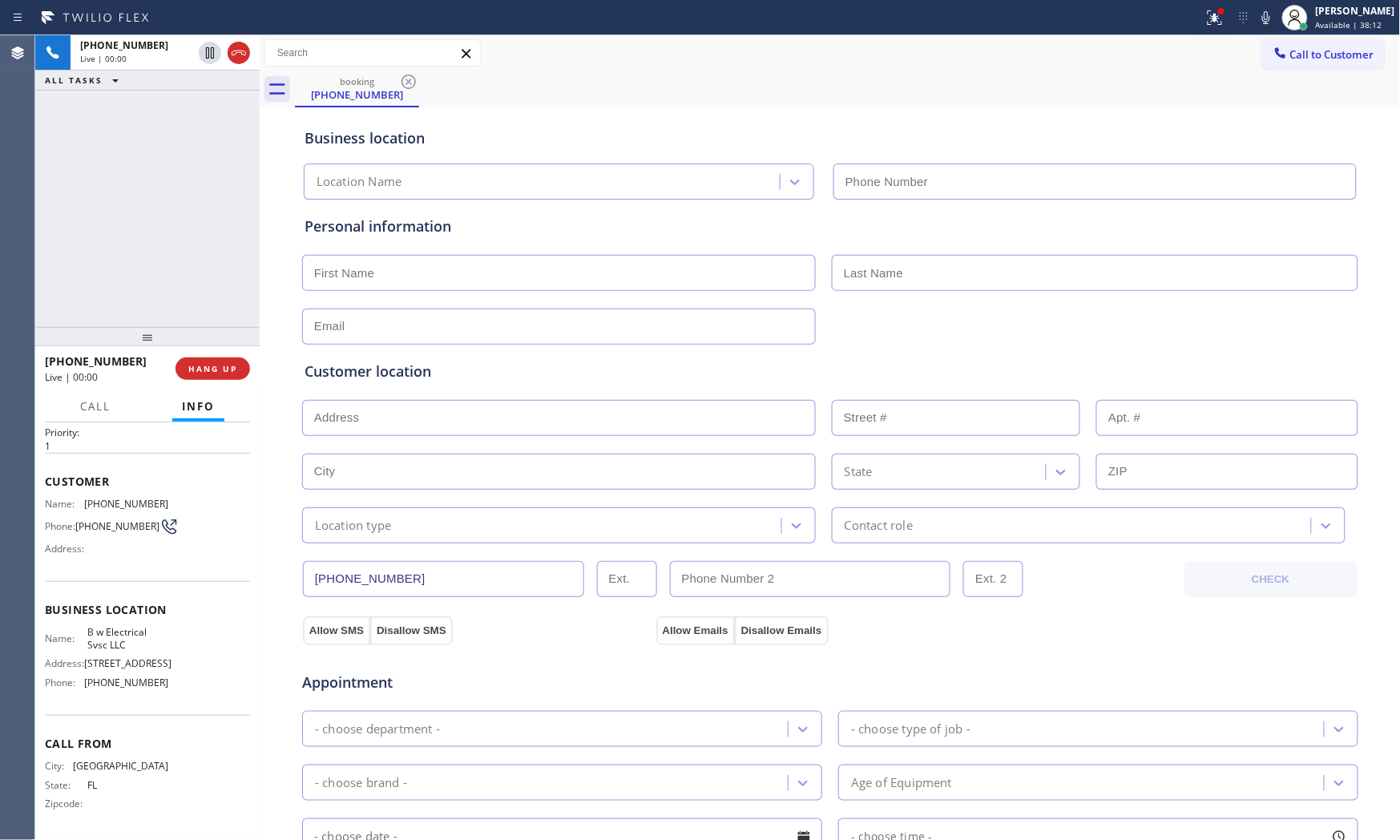
type input "[PHONE_NUMBER]"
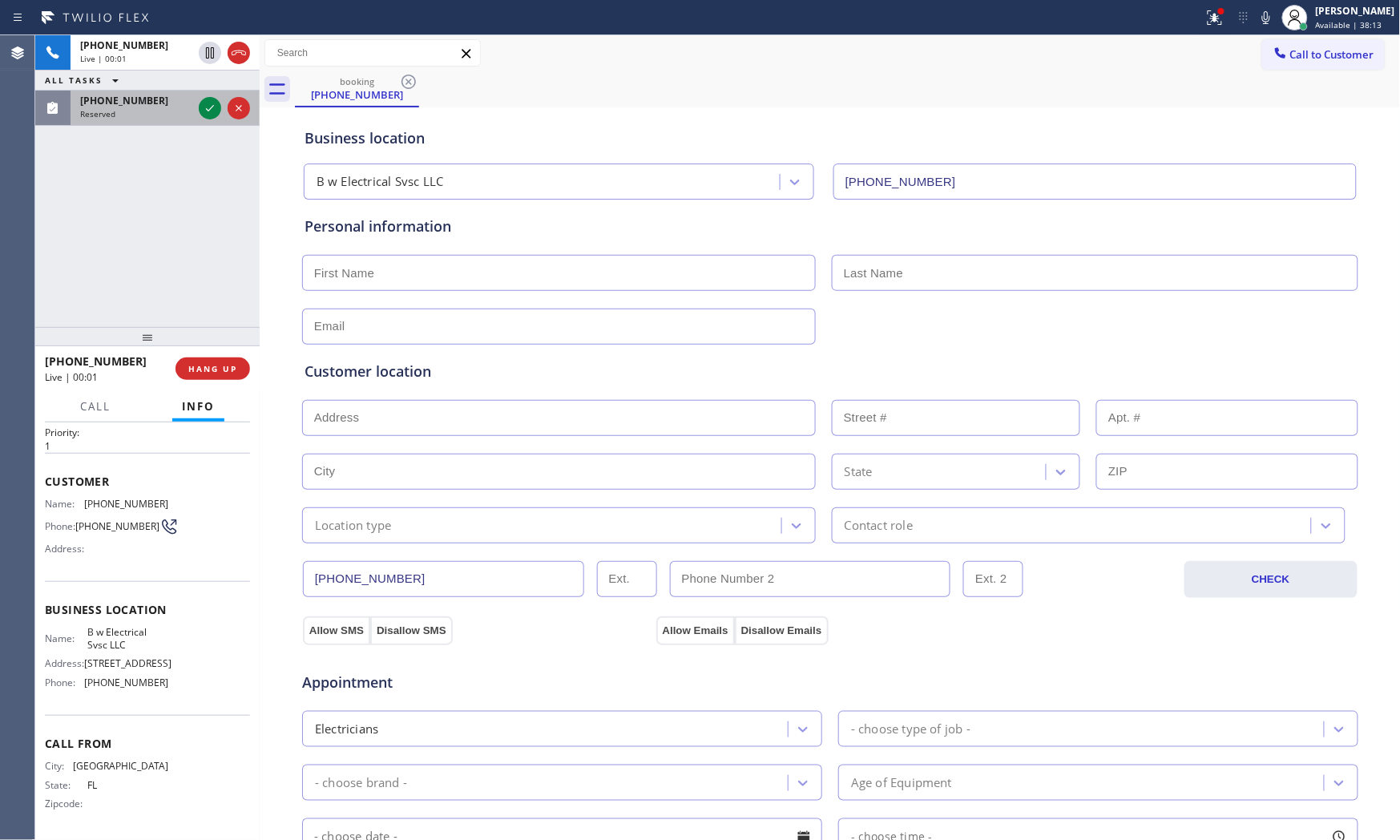
click at [91, 118] on span "Reserved" at bounding box center [98, 114] width 35 height 11
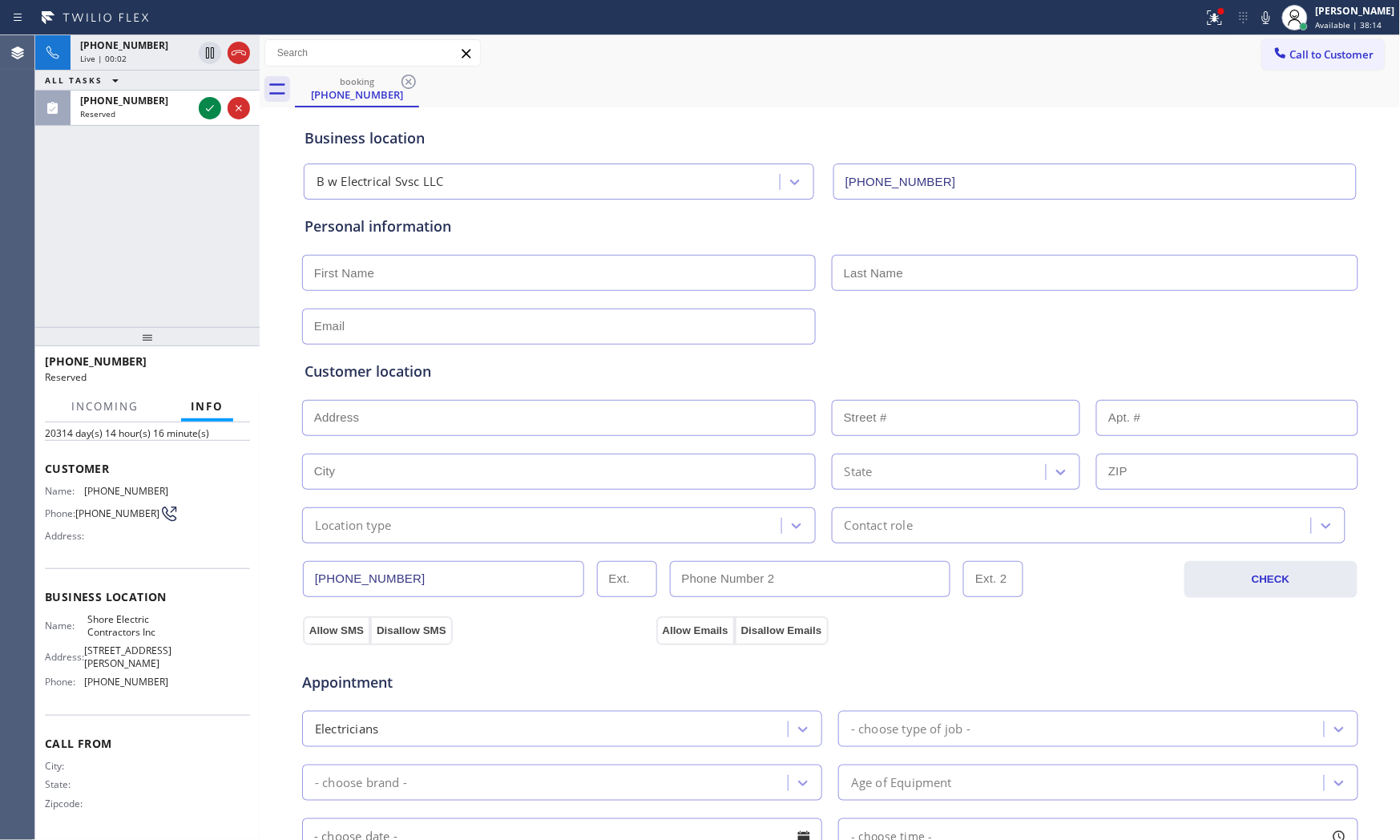
scroll to position [97, 0]
click at [1252, 25] on div "Status report Issue detected This issue could affect your workflow. Please cont…" at bounding box center [1298, 18] width 203 height 35
click at [1256, 25] on icon at bounding box center [1266, 18] width 19 height 19
click at [1184, 16] on div at bounding box center [602, 18] width 1191 height 26
click at [1190, 16] on div at bounding box center [602, 18] width 1191 height 26
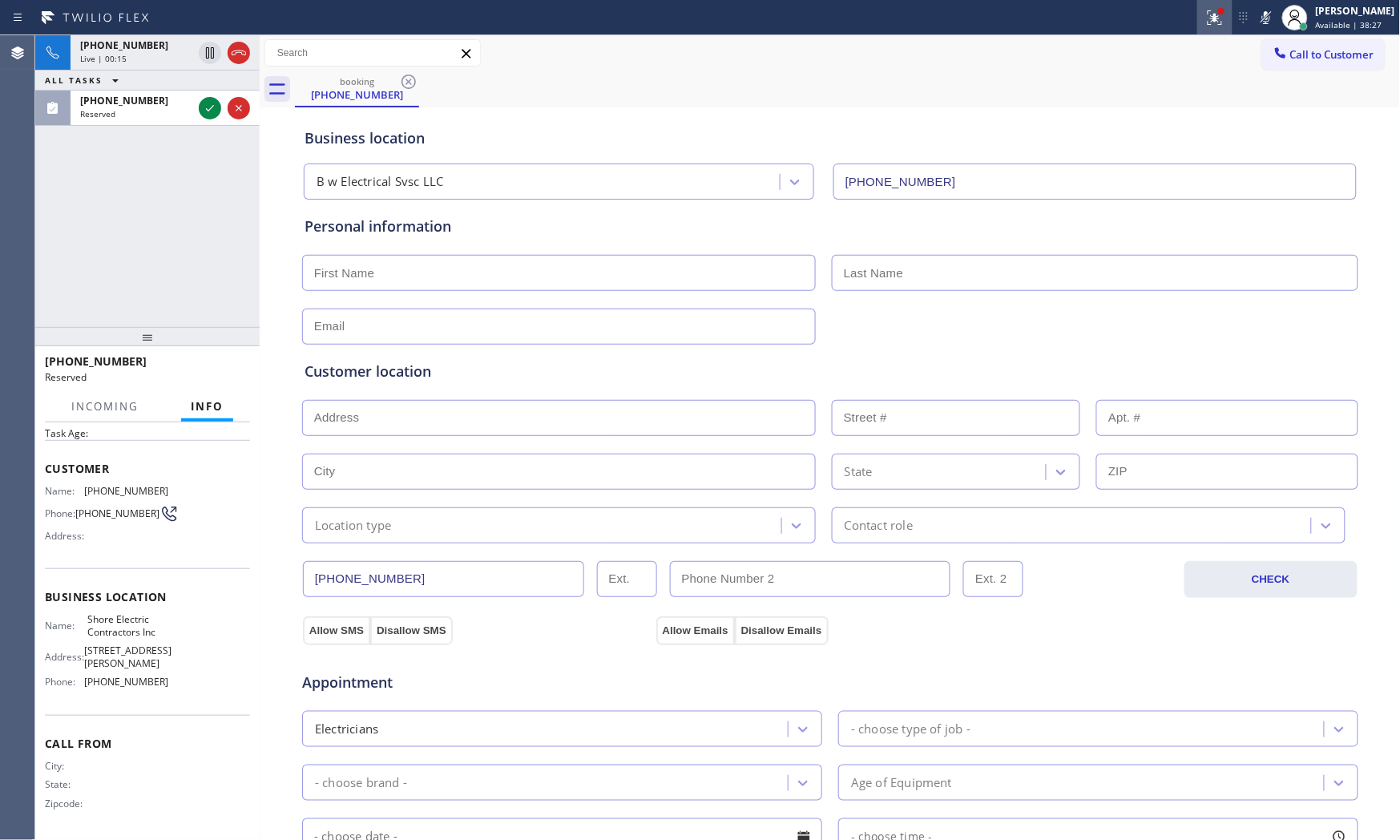
click at [1197, 16] on div at bounding box center [1215, 18] width 35 height 19
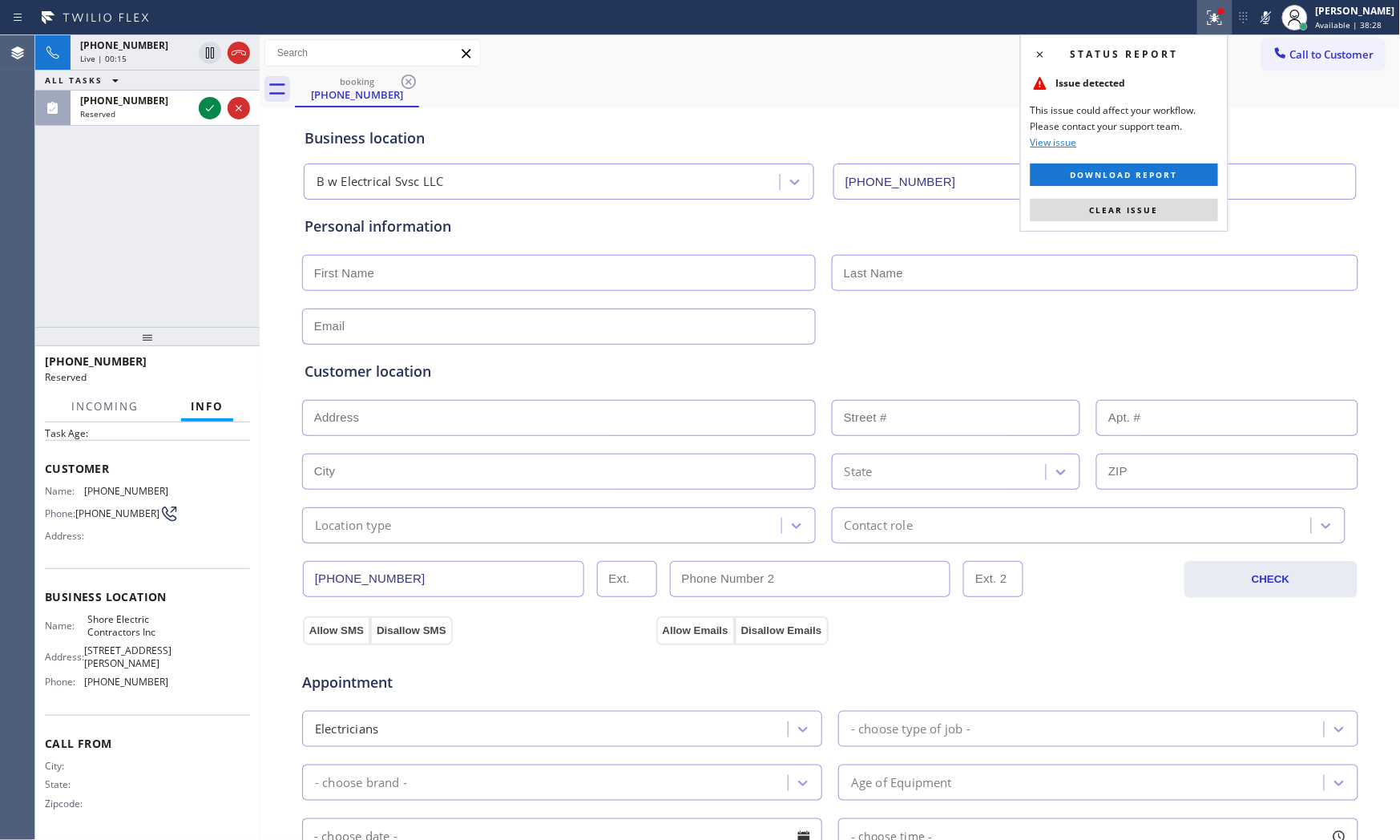
click at [1134, 197] on div "Status report Issue detected This issue could affect your workflow. Please cont…" at bounding box center [1125, 133] width 209 height 197
click at [1134, 209] on span "Clear issue" at bounding box center [1124, 210] width 69 height 11
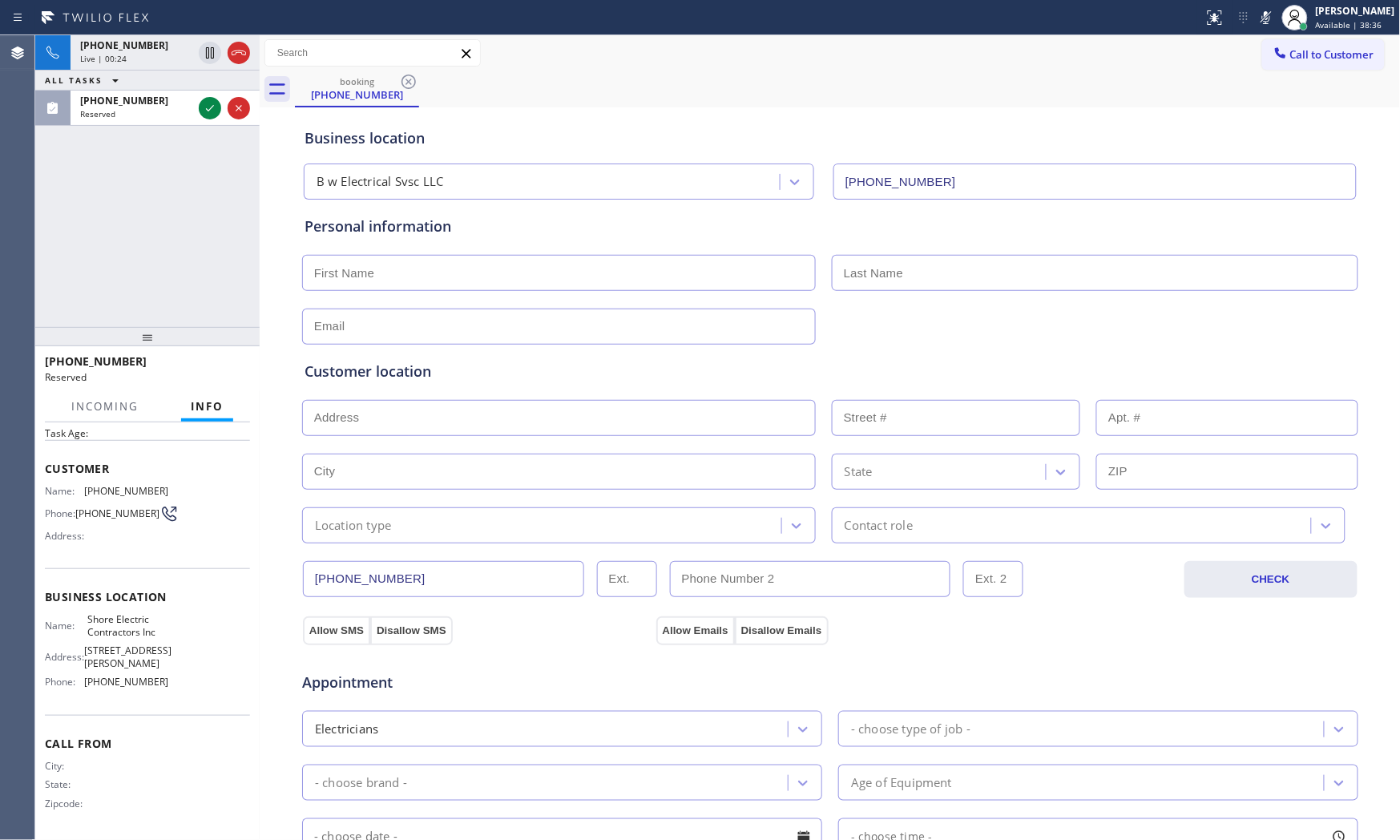
click at [137, 277] on div "[PHONE_NUMBER] Live | 00:24 ALL TASKS ALL TASKS ACTIVE TASKS TASKS IN WRAP UP […" at bounding box center [148, 181] width 225 height 292
click at [246, 61] on icon at bounding box center [239, 53] width 19 height 19
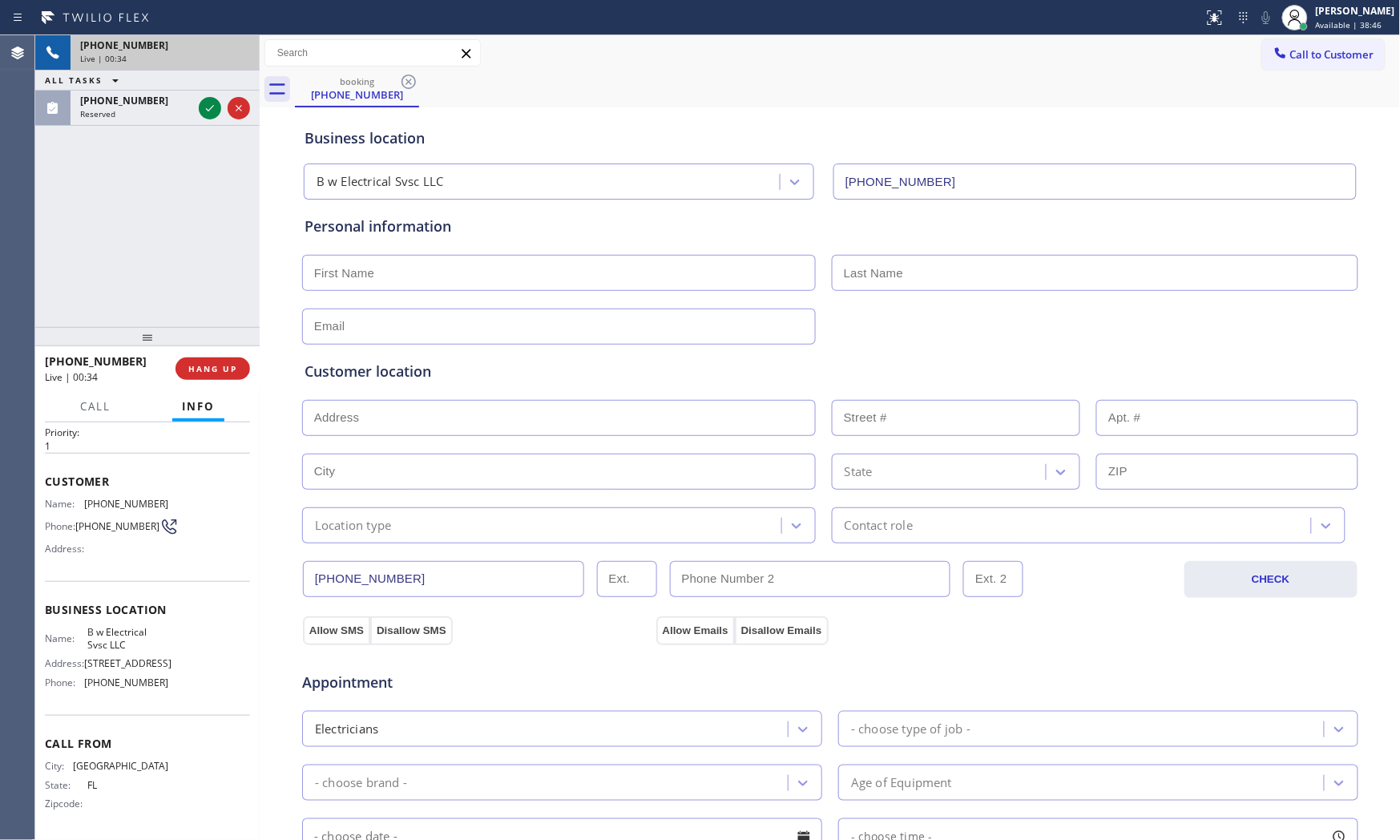
scroll to position [108, 0]
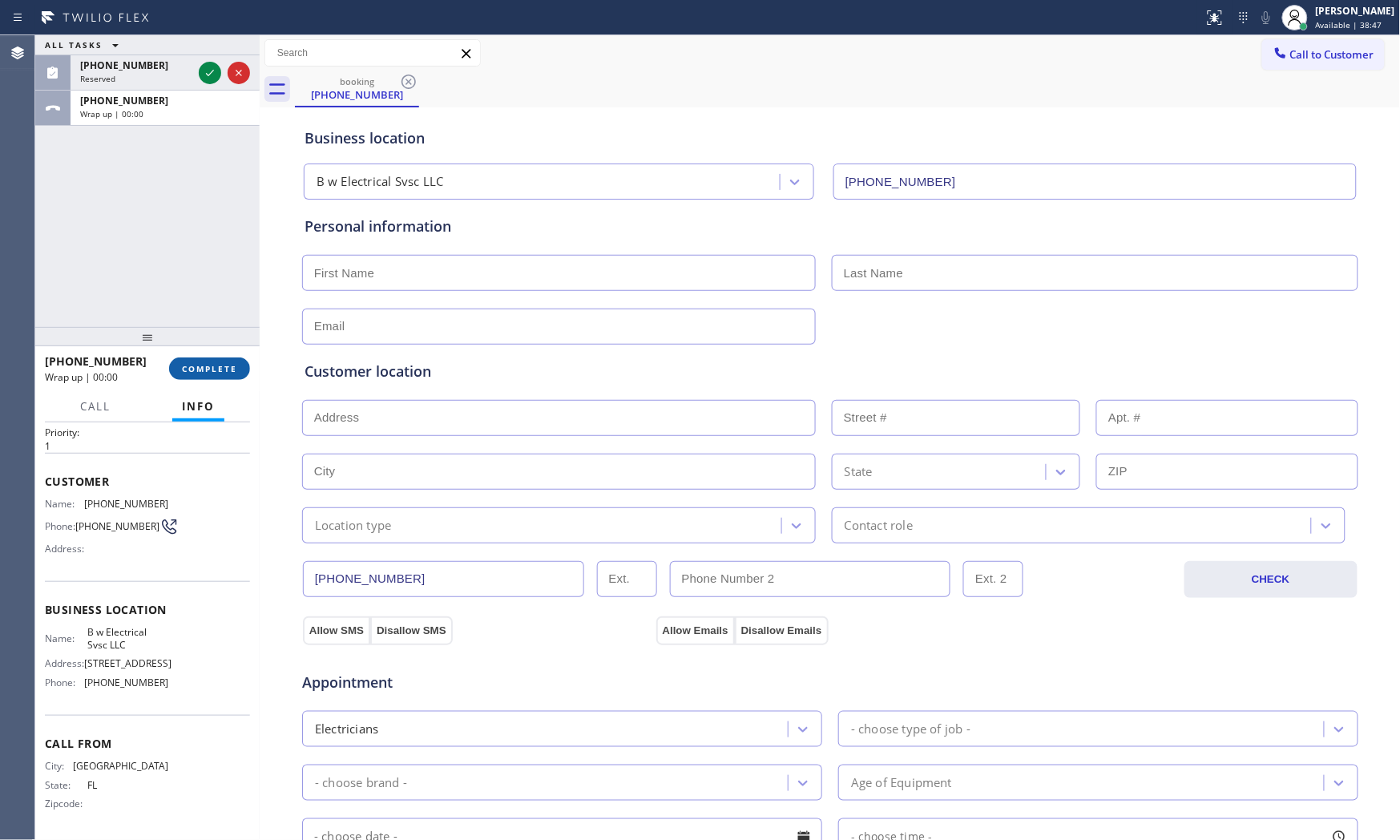
click at [195, 367] on span "COMPLETE" at bounding box center [209, 368] width 55 height 11
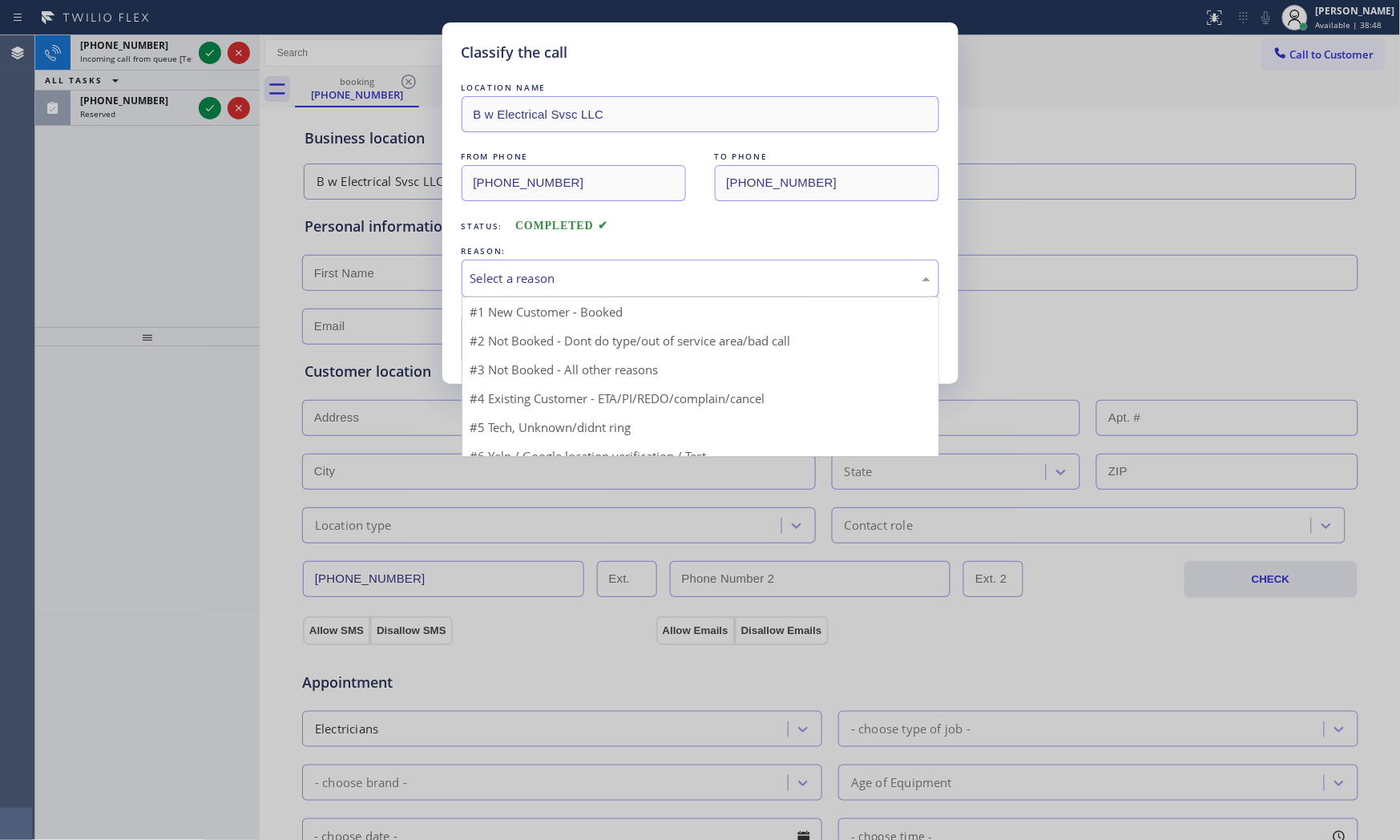
click at [586, 267] on div "Select a reason" at bounding box center [700, 278] width 477 height 38
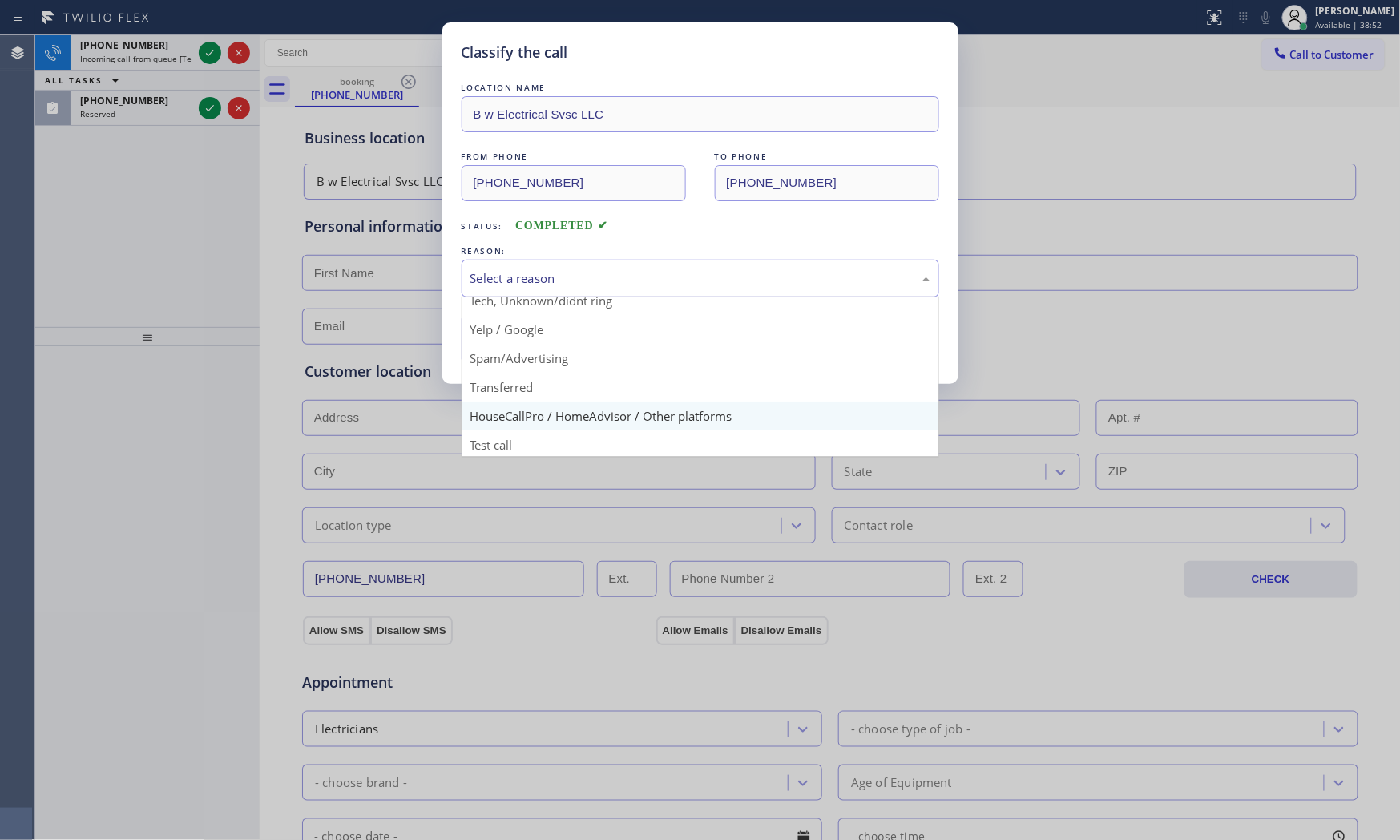
scroll to position [100, 0]
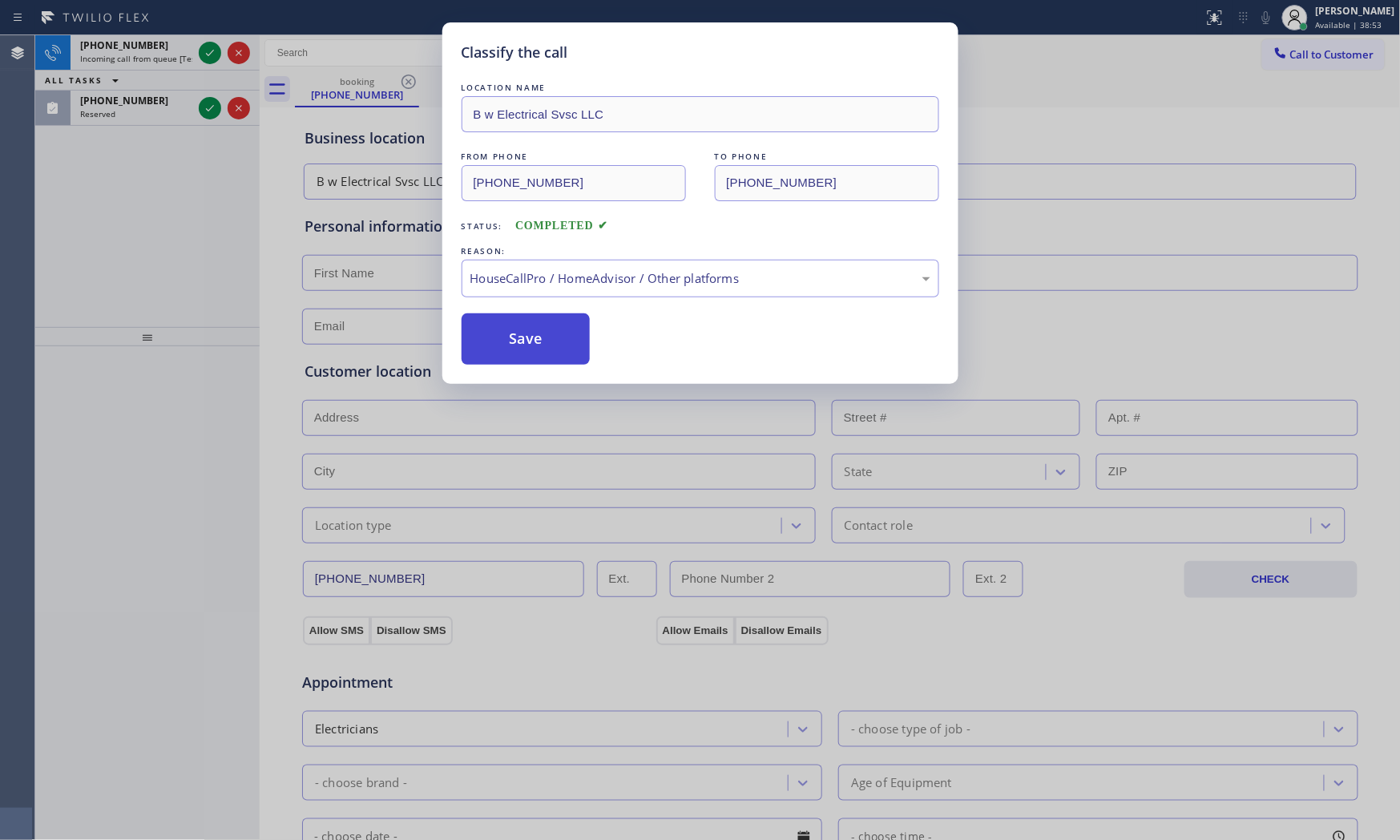
click at [524, 348] on button "Save" at bounding box center [526, 339] width 129 height 51
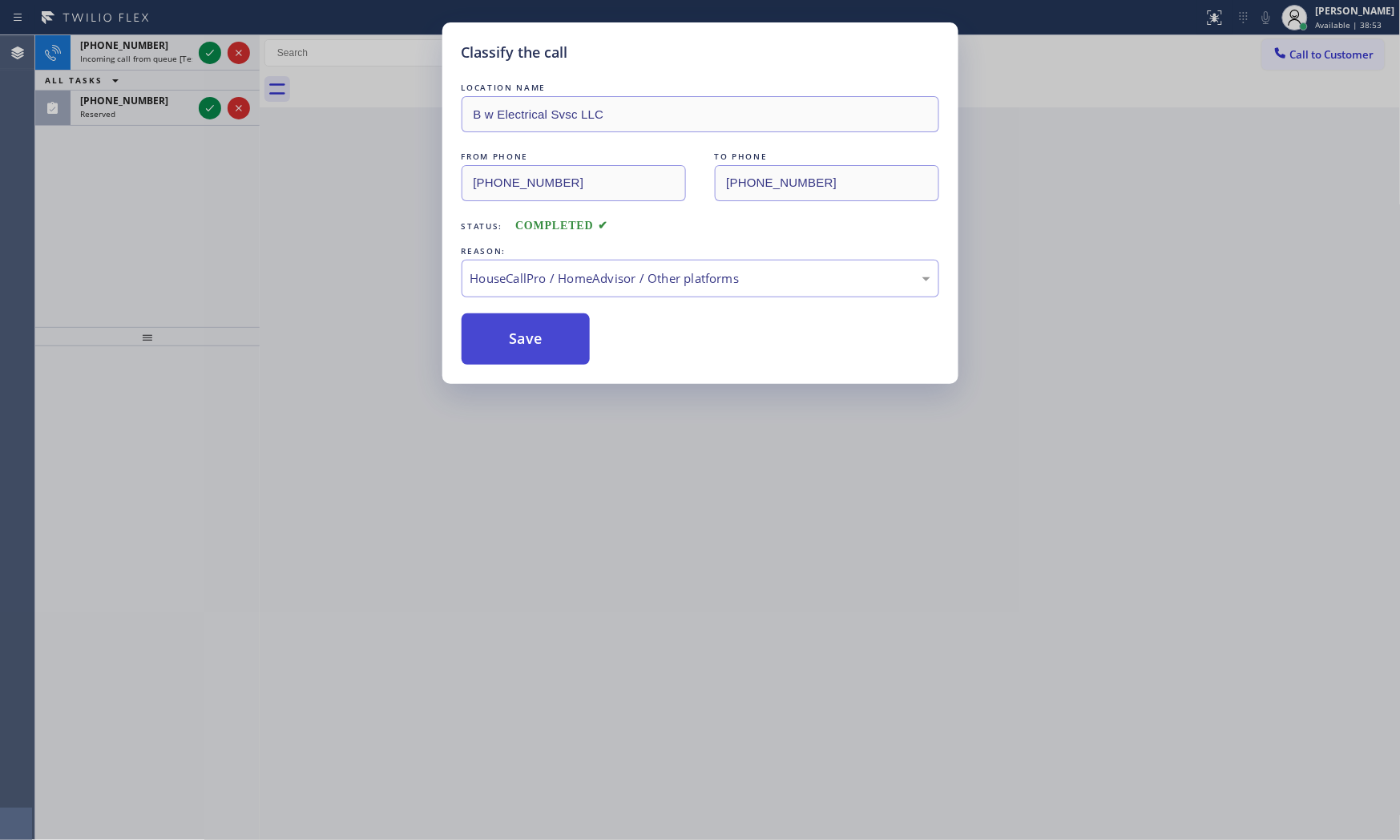
click at [524, 348] on button "Save" at bounding box center [526, 339] width 129 height 51
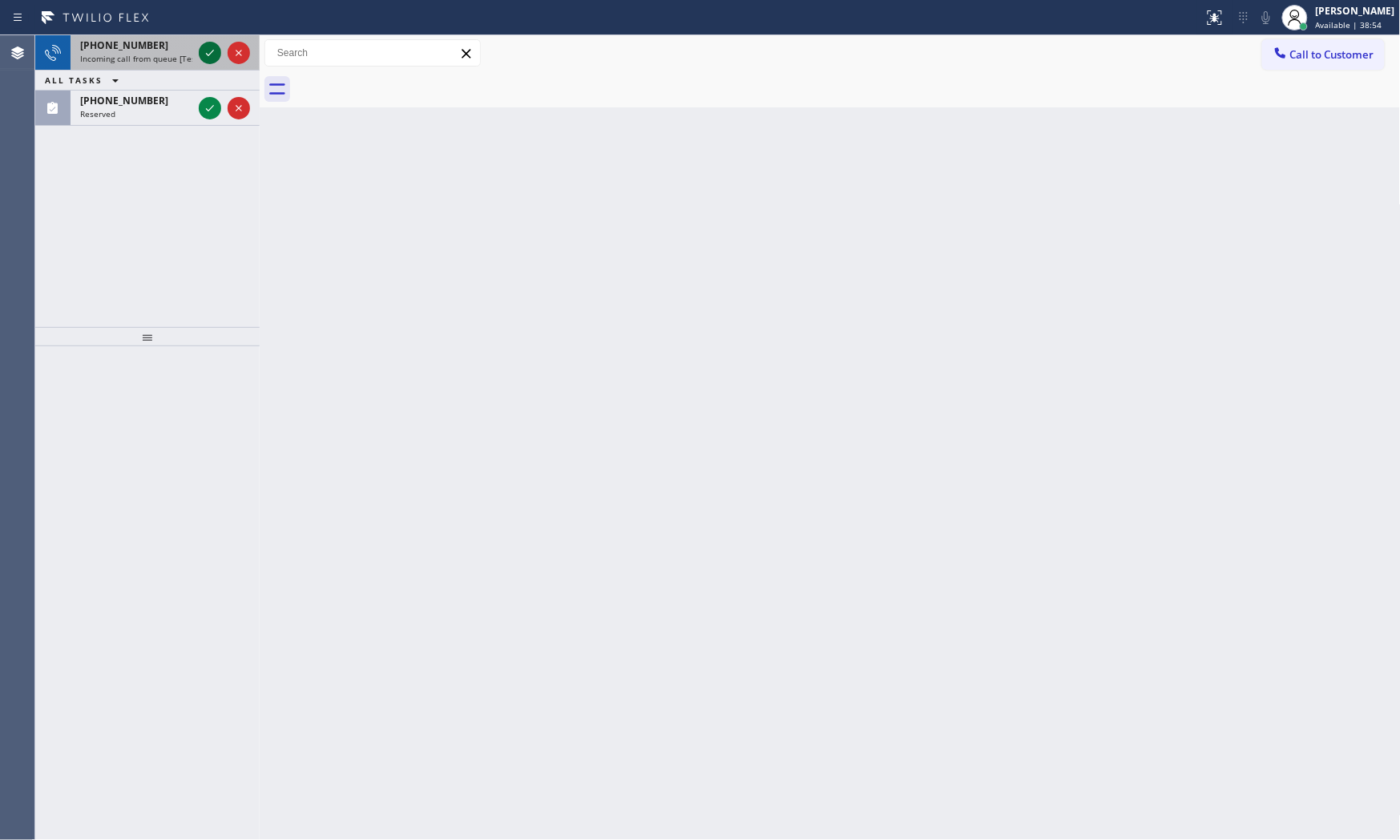
click at [205, 47] on icon at bounding box center [210, 53] width 19 height 19
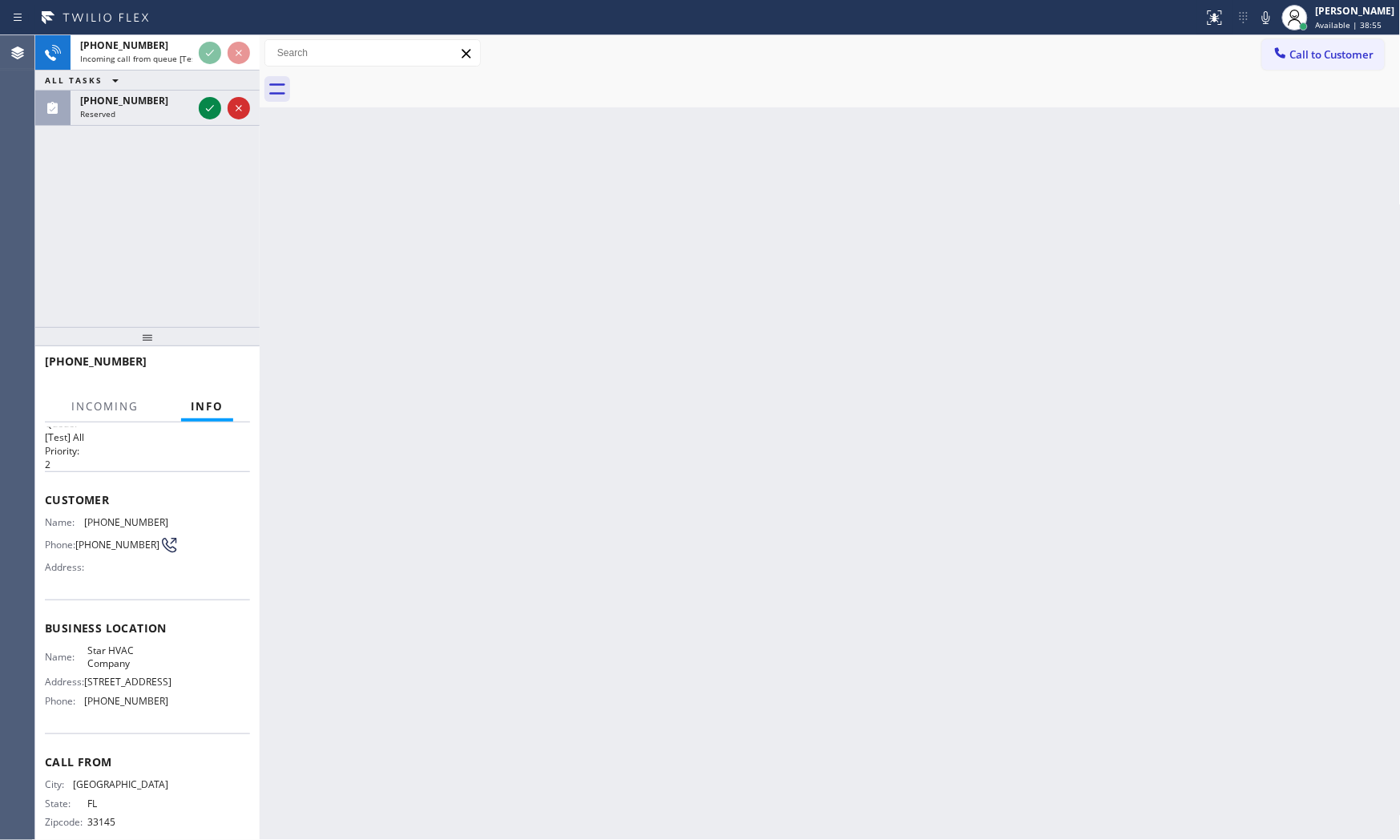
scroll to position [47, 0]
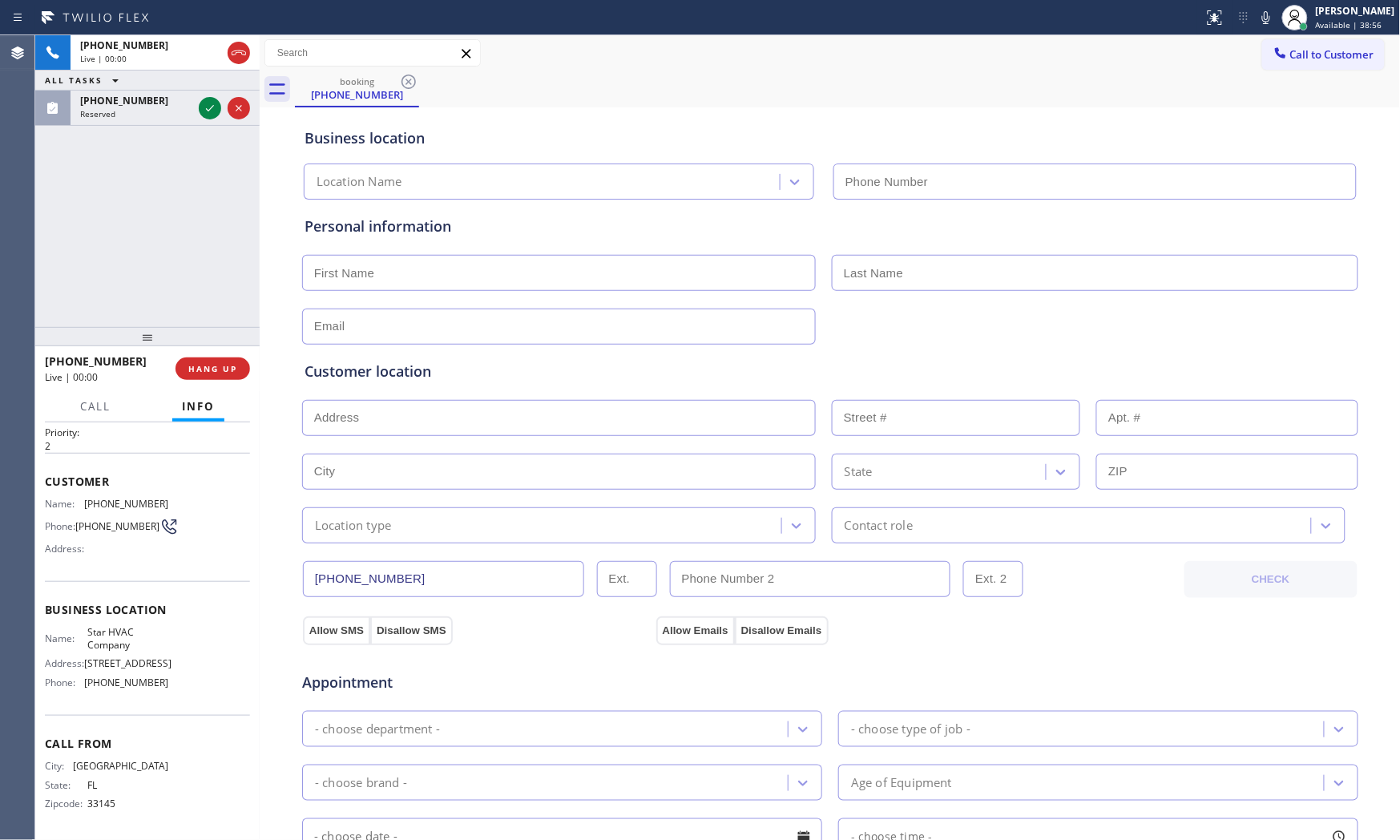
type input "[PHONE_NUMBER]"
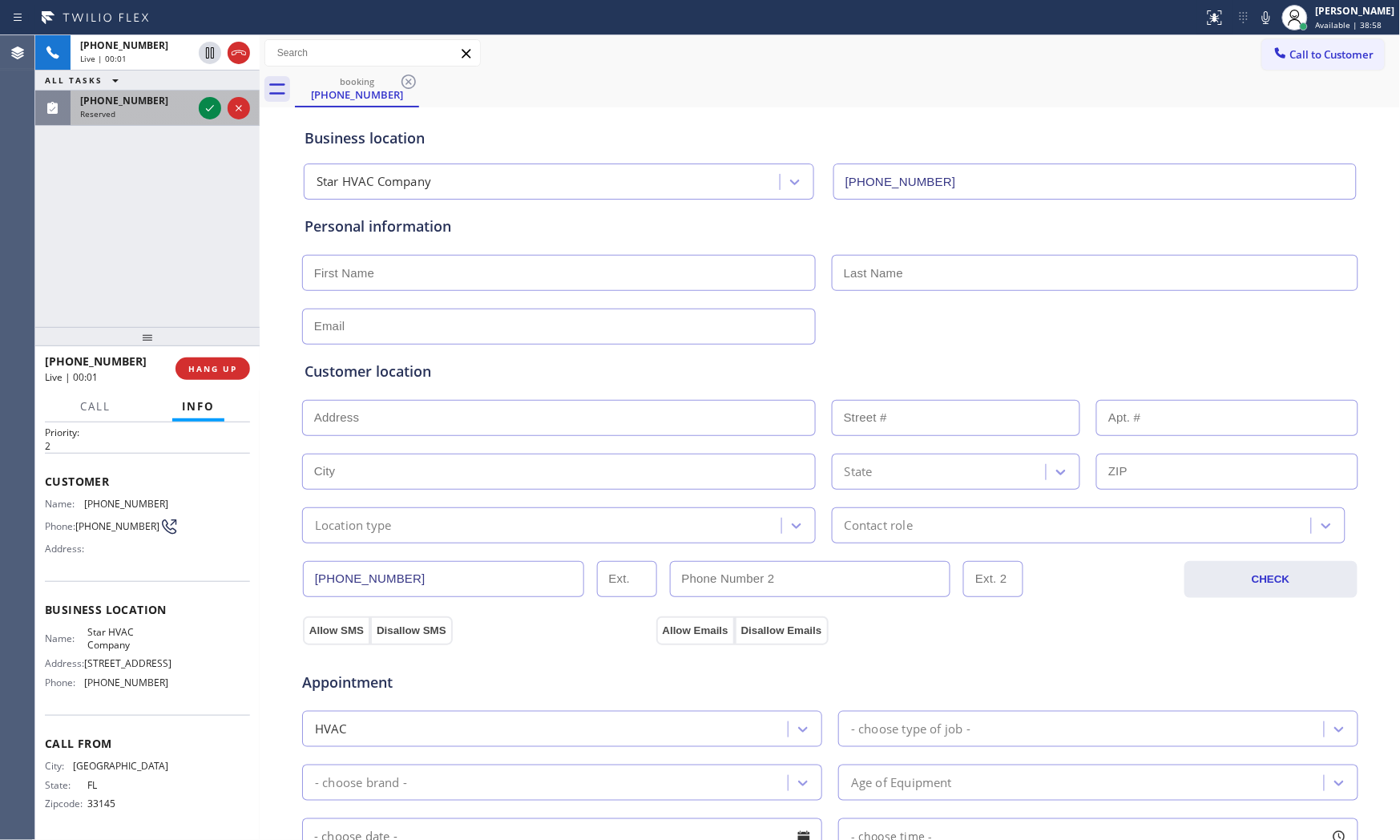
click at [131, 121] on div "[PHONE_NUMBER] Reserved" at bounding box center [133, 108] width 125 height 35
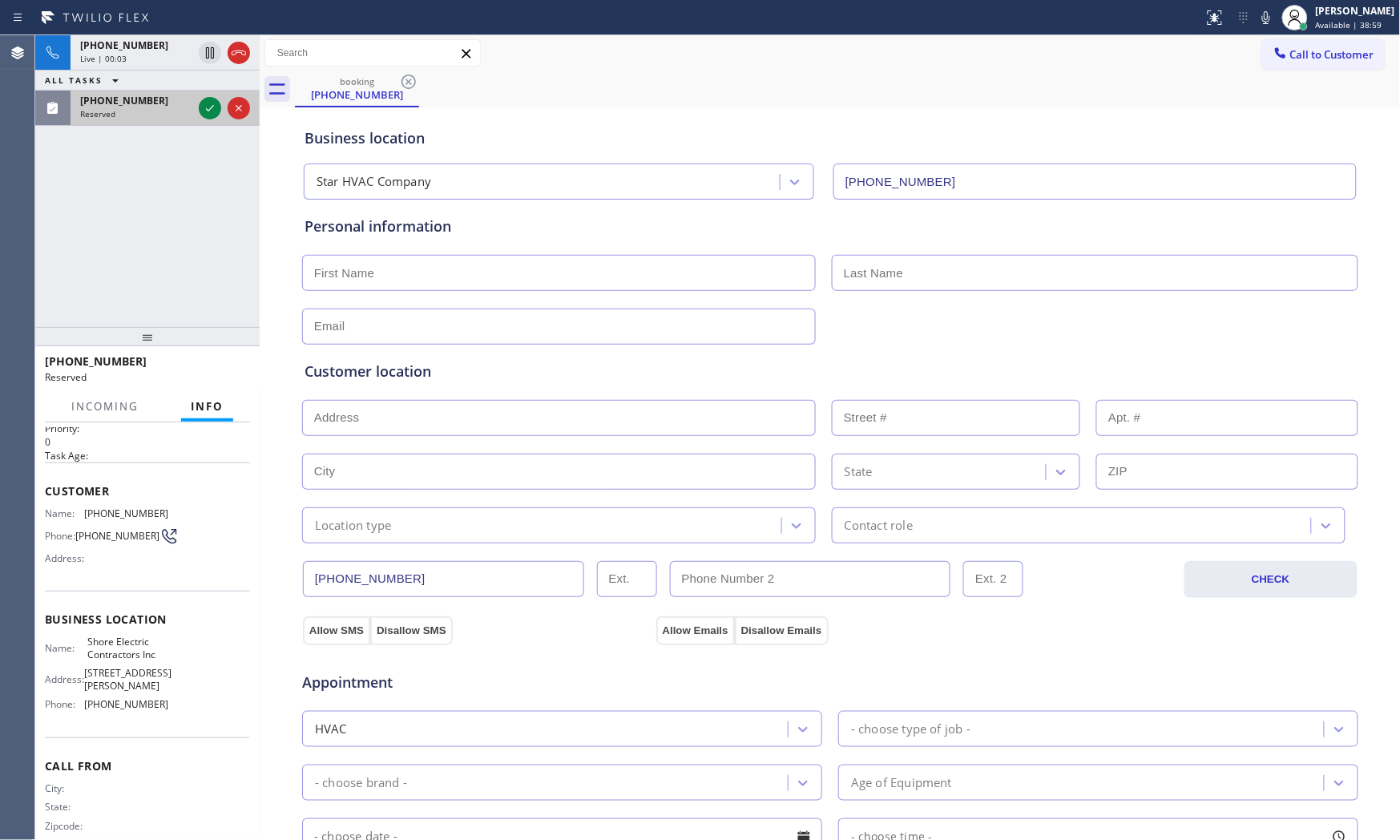
click at [196, 109] on div at bounding box center [225, 108] width 58 height 35
click at [202, 111] on icon at bounding box center [210, 108] width 19 height 19
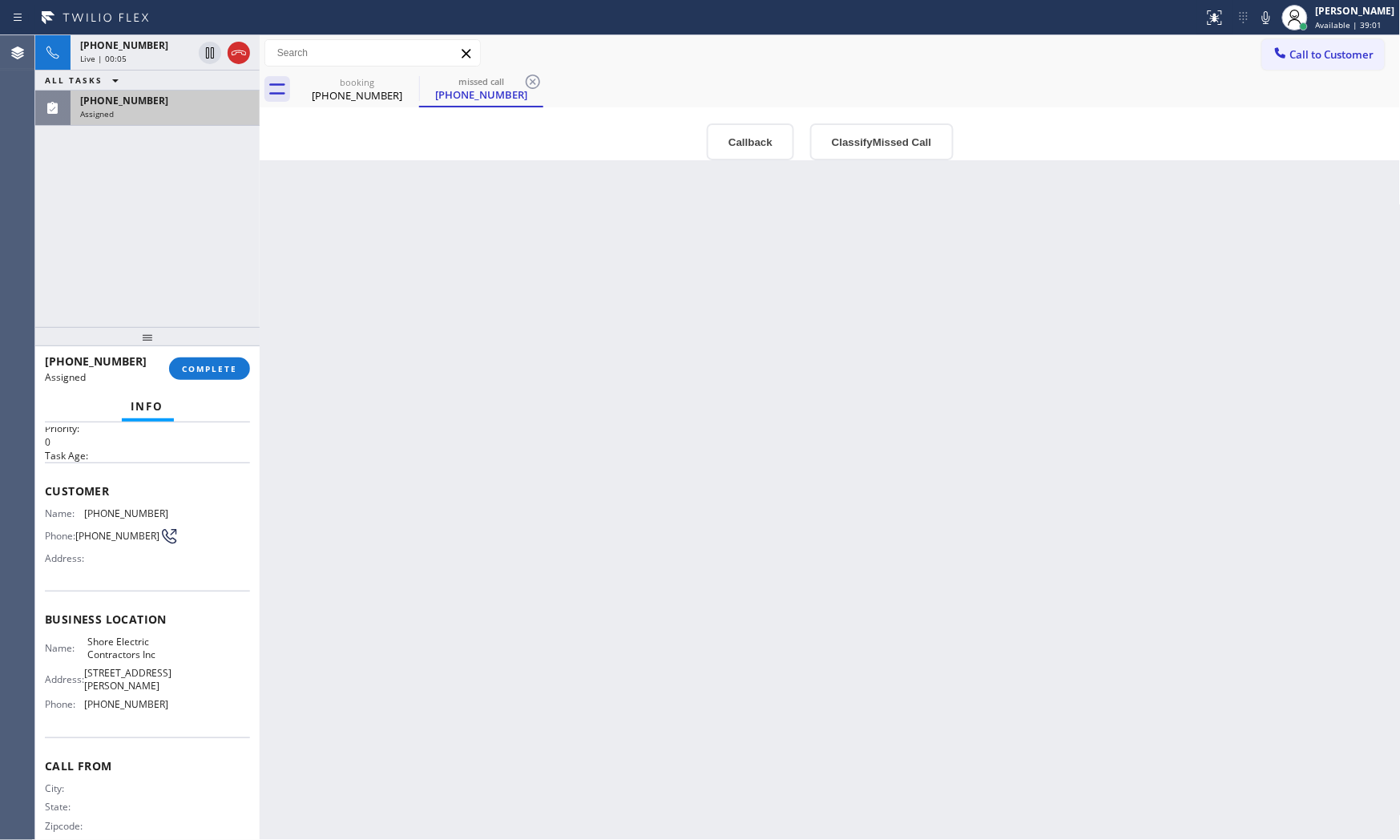
click at [81, 407] on div "Info" at bounding box center [148, 407] width 205 height 32
click at [197, 364] on span "COMPLETE" at bounding box center [209, 368] width 55 height 11
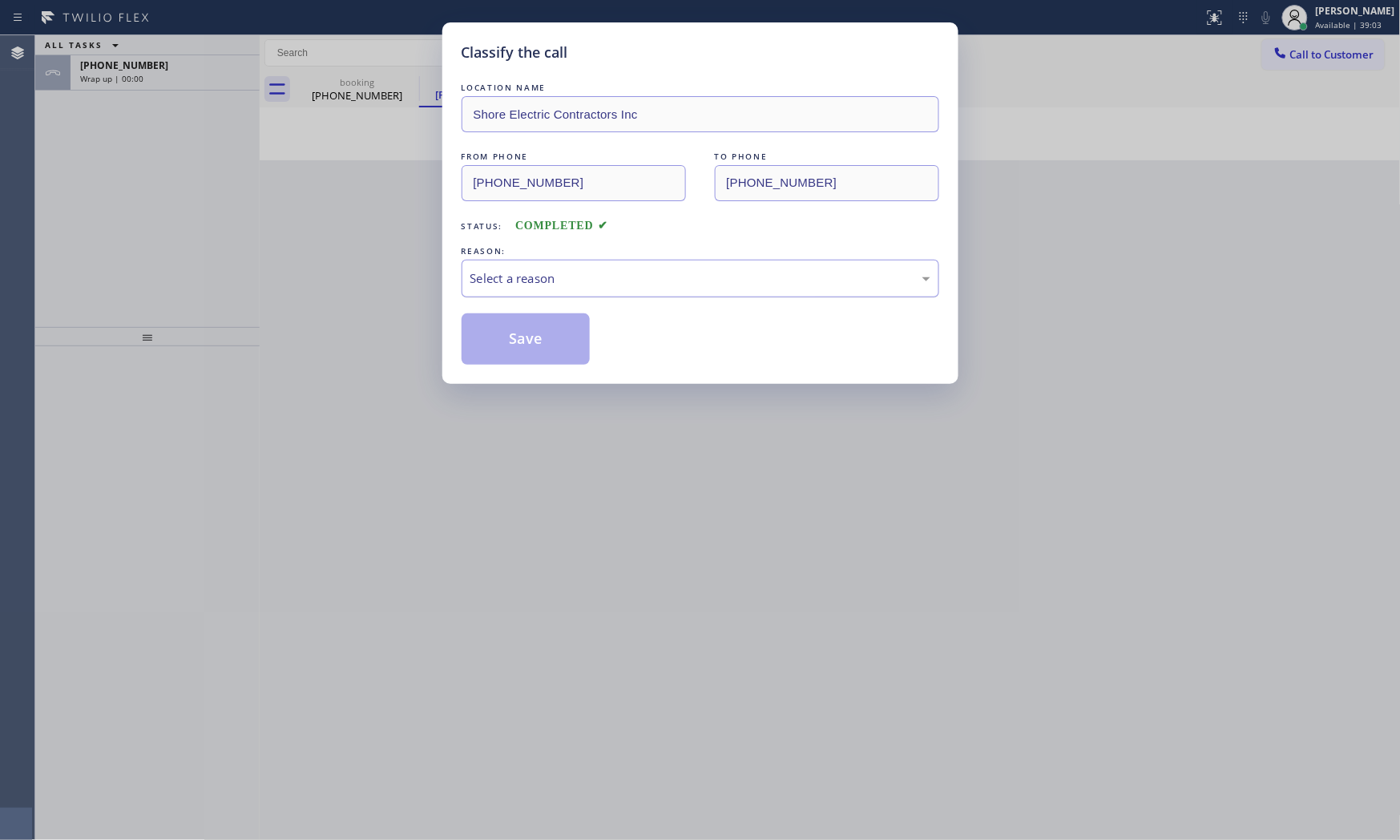
click at [501, 286] on div "Select a reason" at bounding box center [700, 278] width 460 height 18
click at [513, 340] on button "Save" at bounding box center [526, 339] width 129 height 51
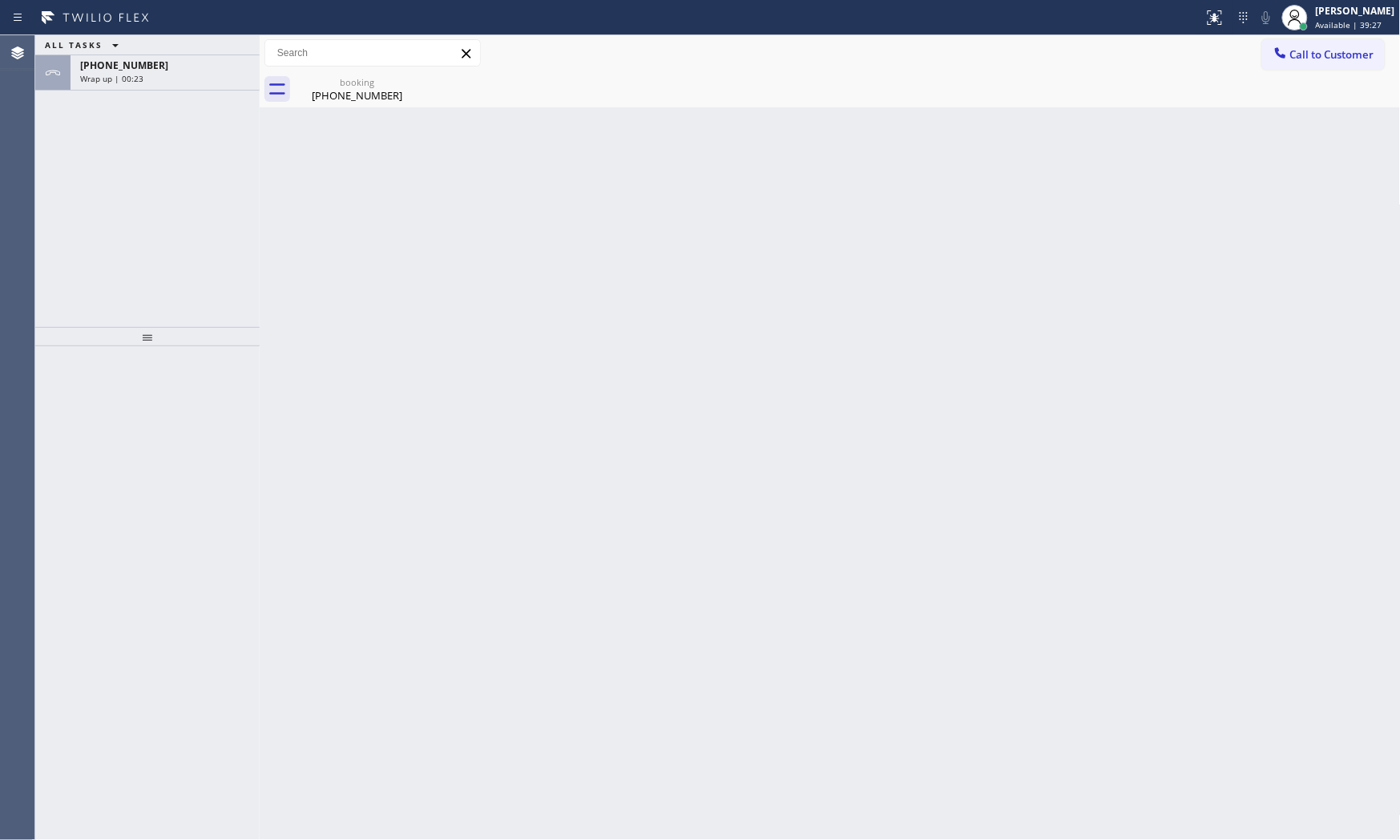
click at [140, 91] on div "ALL TASKS ALL TASKS ACTIVE TASKS TASKS IN WRAP UP [PHONE_NUMBER] Wrap up | 00:23" at bounding box center [148, 181] width 225 height 292
click at [140, 77] on span "Wrap up | 00:23" at bounding box center [112, 79] width 63 height 11
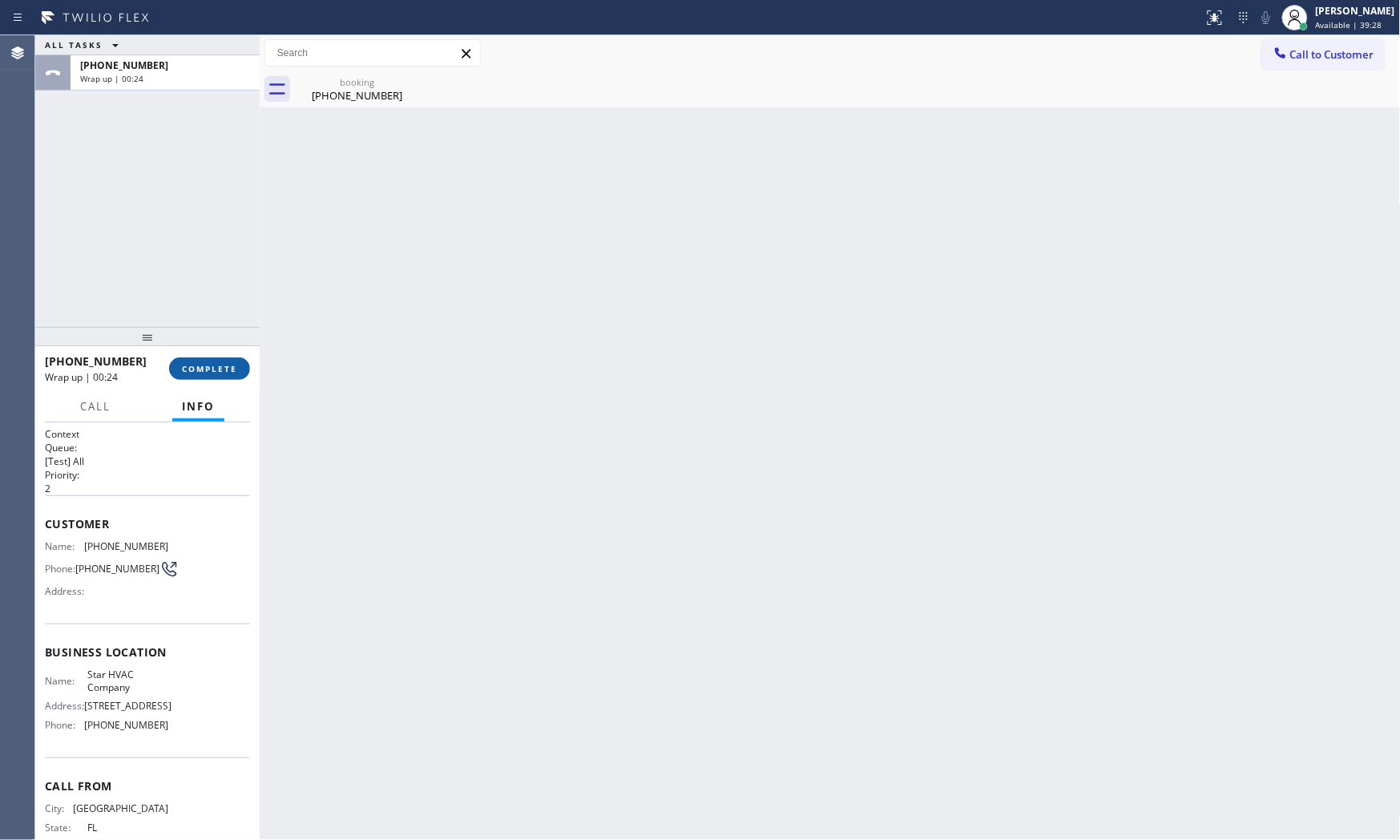
click at [220, 373] on span "COMPLETE" at bounding box center [209, 368] width 55 height 11
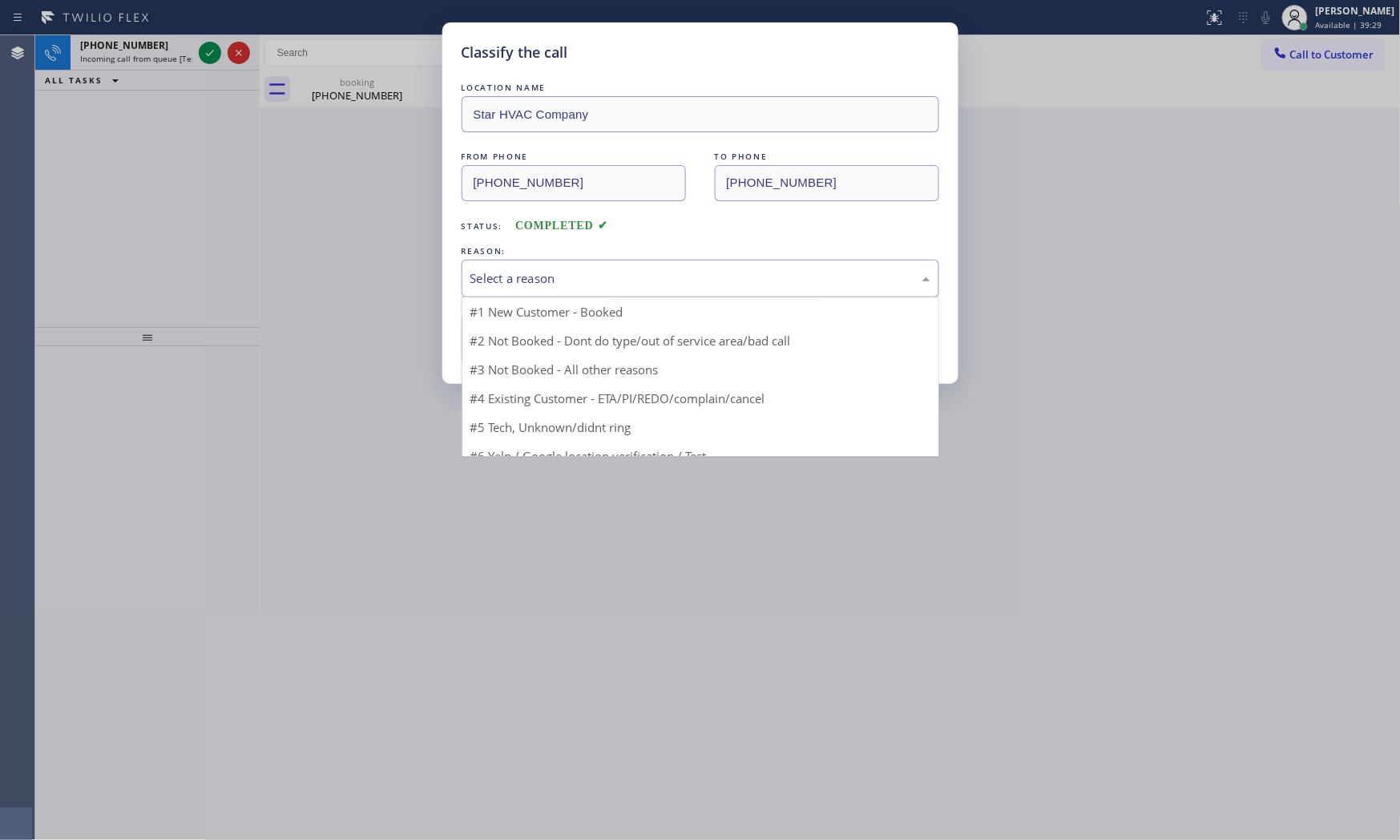
click at [470, 293] on div "Select a reason" at bounding box center [700, 278] width 477 height 38
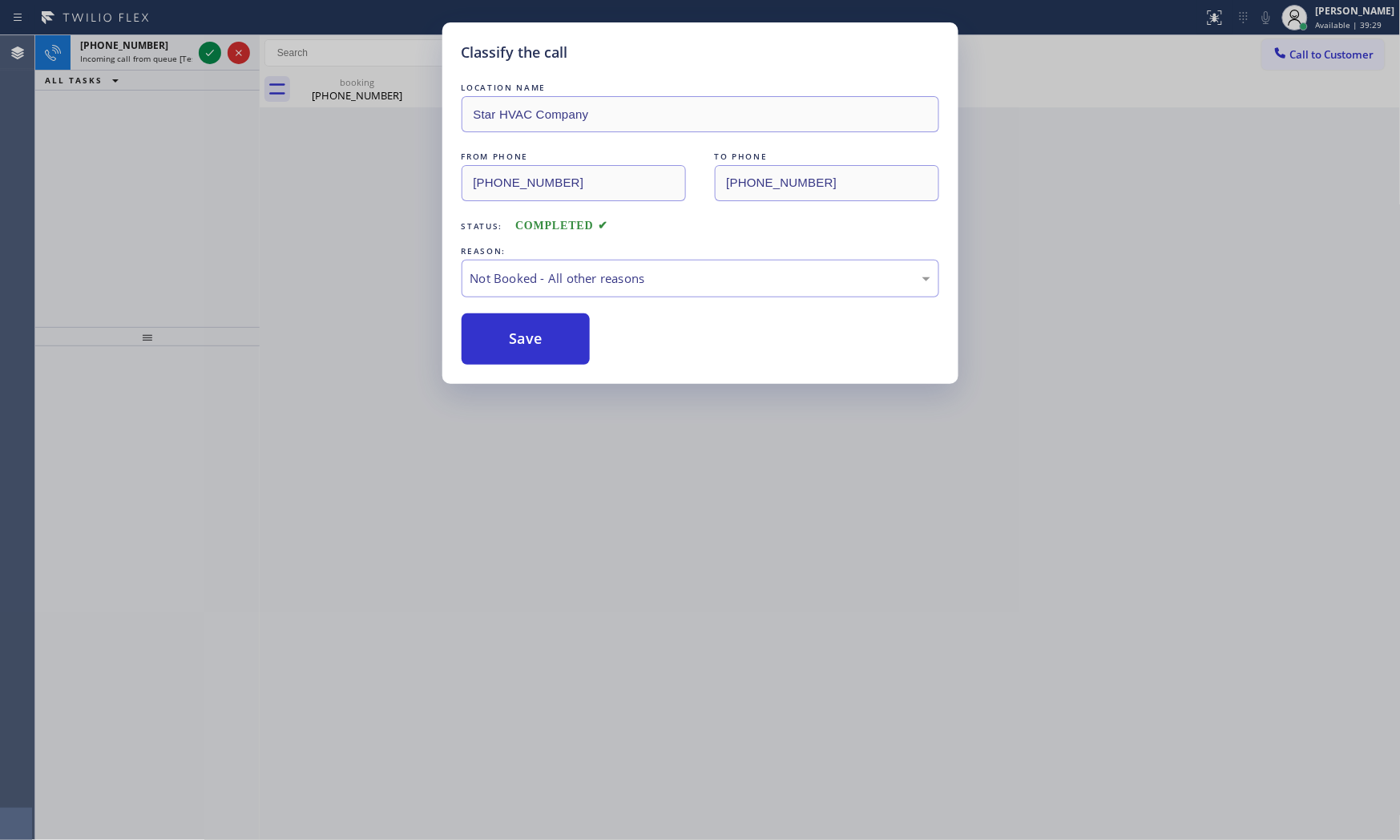
click at [485, 339] on button "Save" at bounding box center [526, 339] width 129 height 51
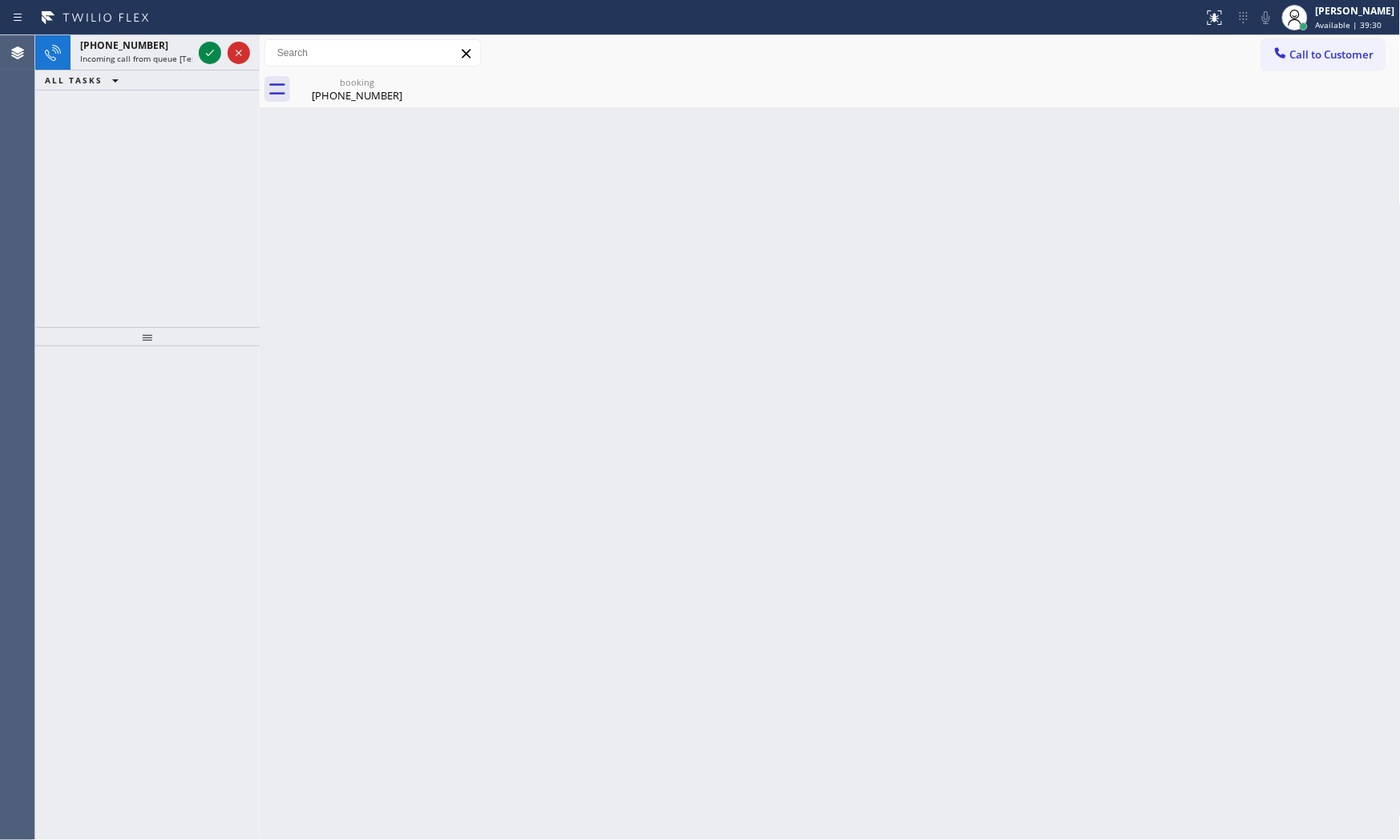
click at [147, 61] on div "Classify the call LOCATION NAME Home Alliance Membership FROM PHONE [PHONE_NUMB…" at bounding box center [717, 437] width 1365 height 805
click at [147, 61] on span "Incoming call from queue [Test] All" at bounding box center [147, 59] width 133 height 11
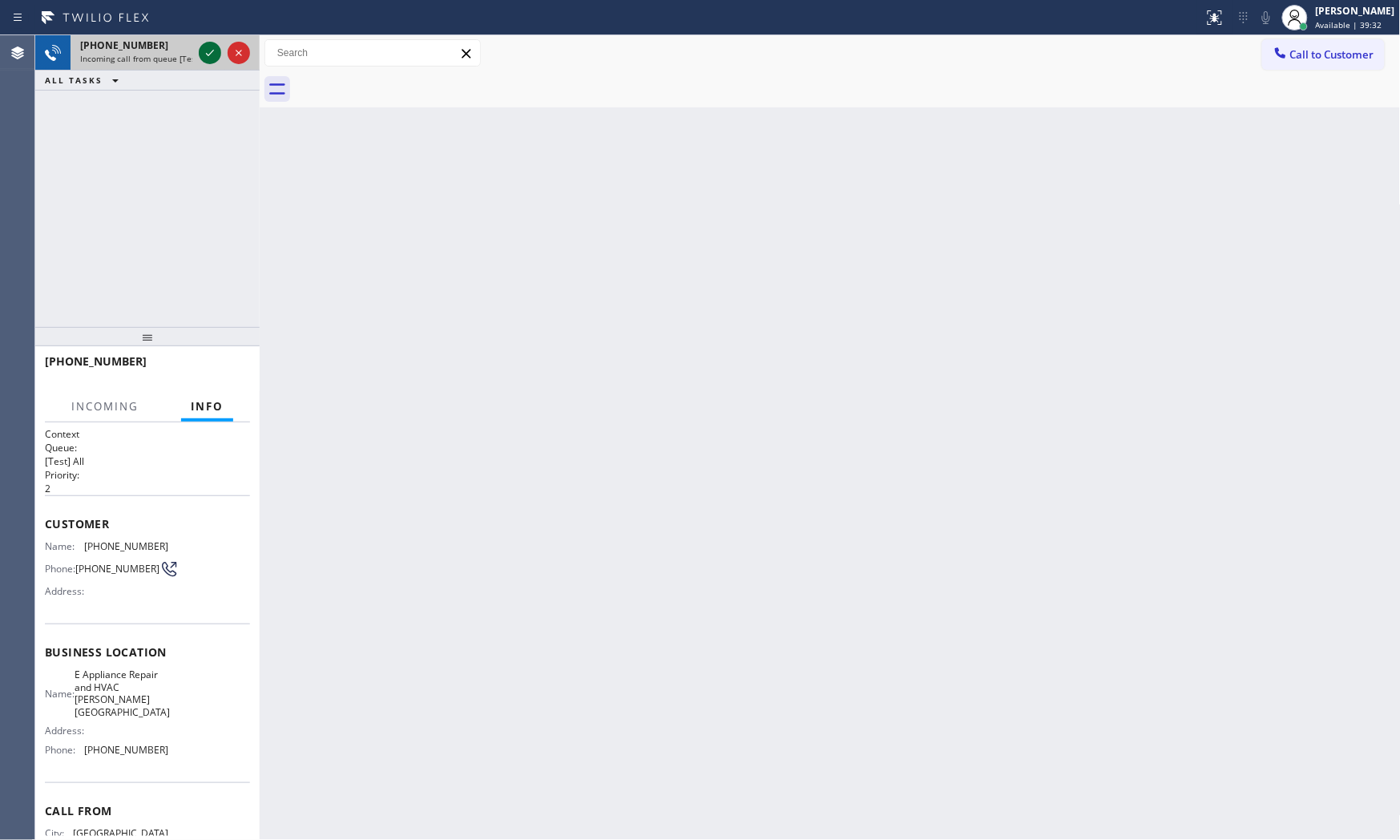
click at [207, 51] on icon at bounding box center [210, 53] width 19 height 19
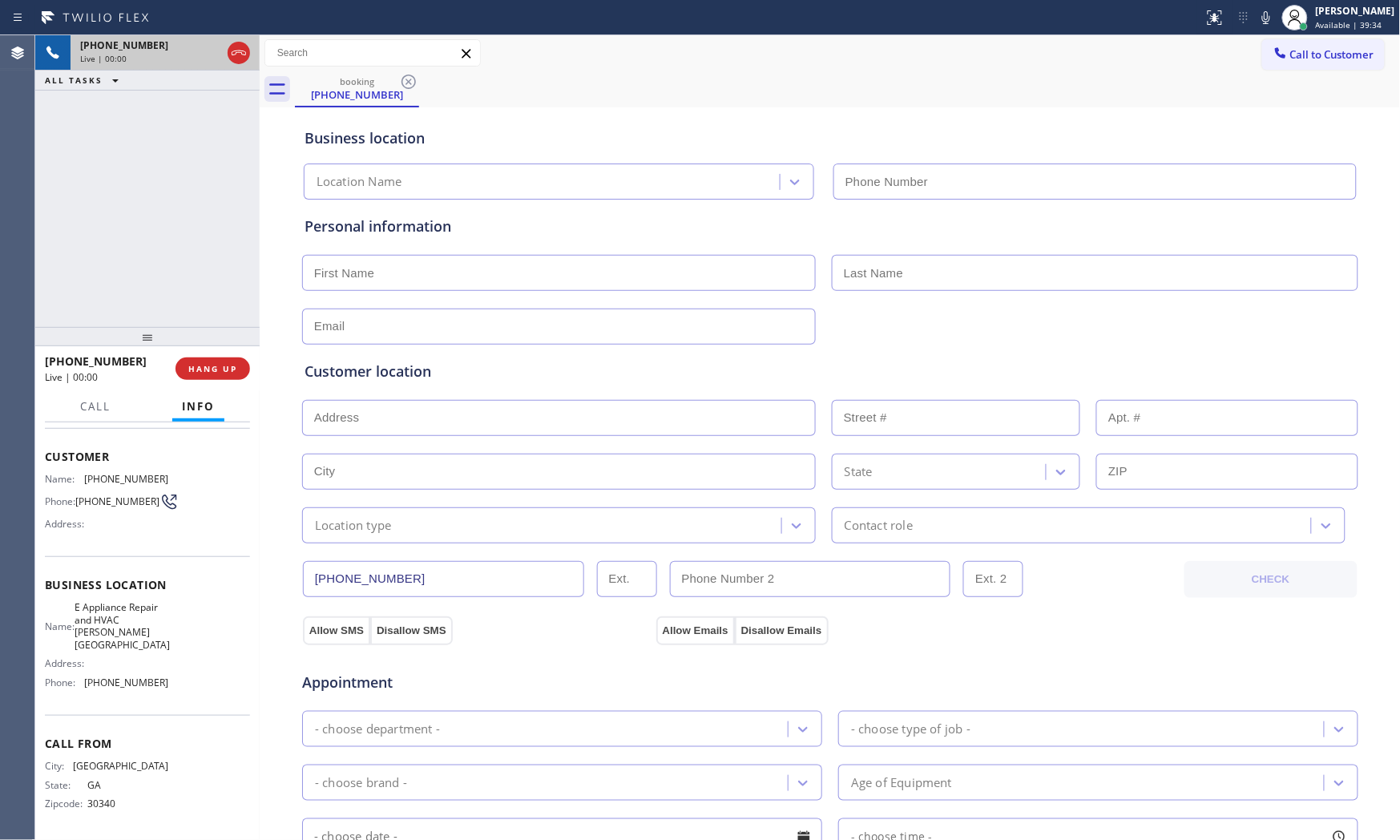
scroll to position [71, 0]
type input "[PHONE_NUMBER]"
click at [237, 355] on div "[PHONE_NUMBER] Live | 00:00 HANG UP" at bounding box center [148, 369] width 205 height 42
click at [237, 363] on span "HANG UP" at bounding box center [213, 368] width 49 height 11
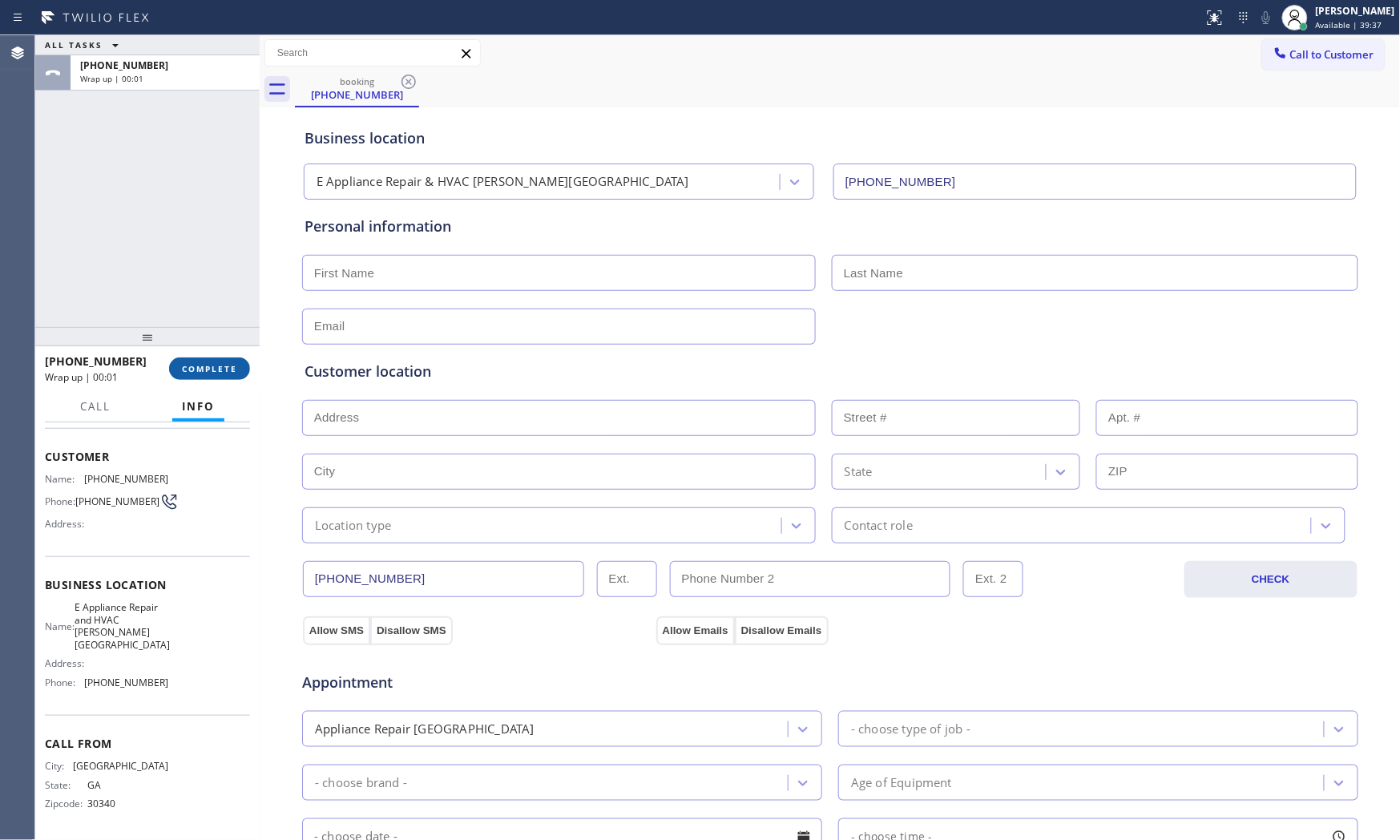
click at [183, 358] on button "COMPLETE" at bounding box center [209, 369] width 81 height 22
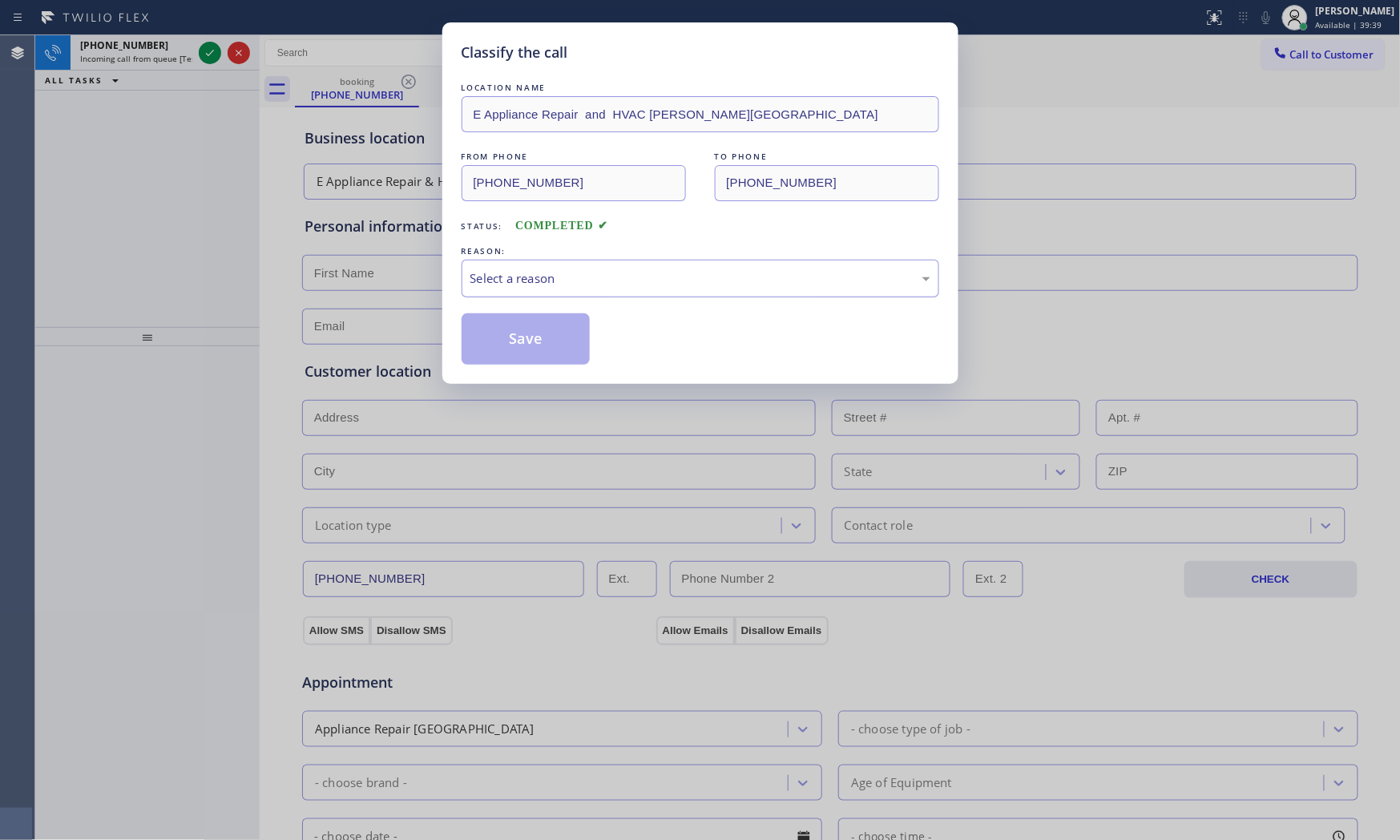
click at [522, 286] on div "Select a reason" at bounding box center [700, 278] width 460 height 18
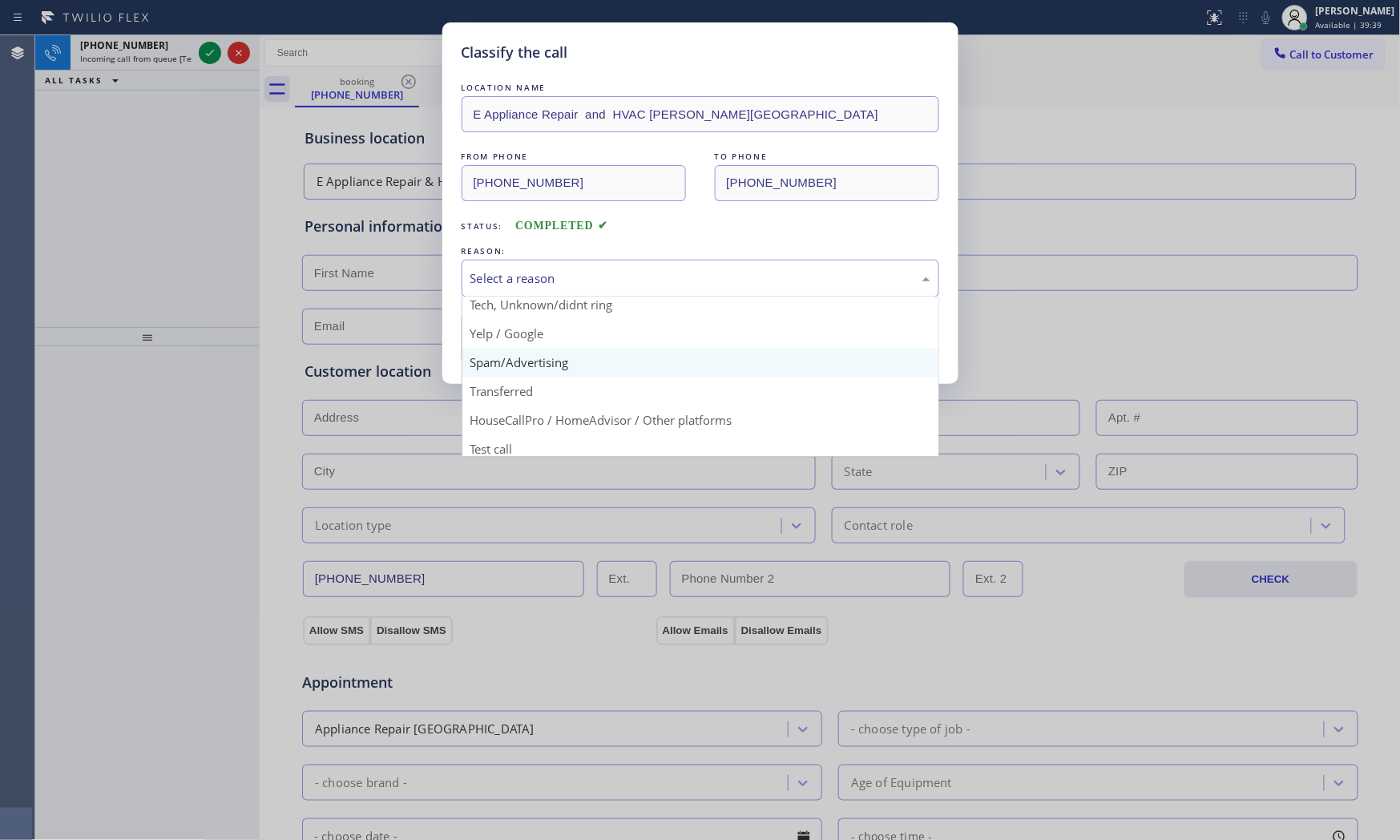
scroll to position [100, 0]
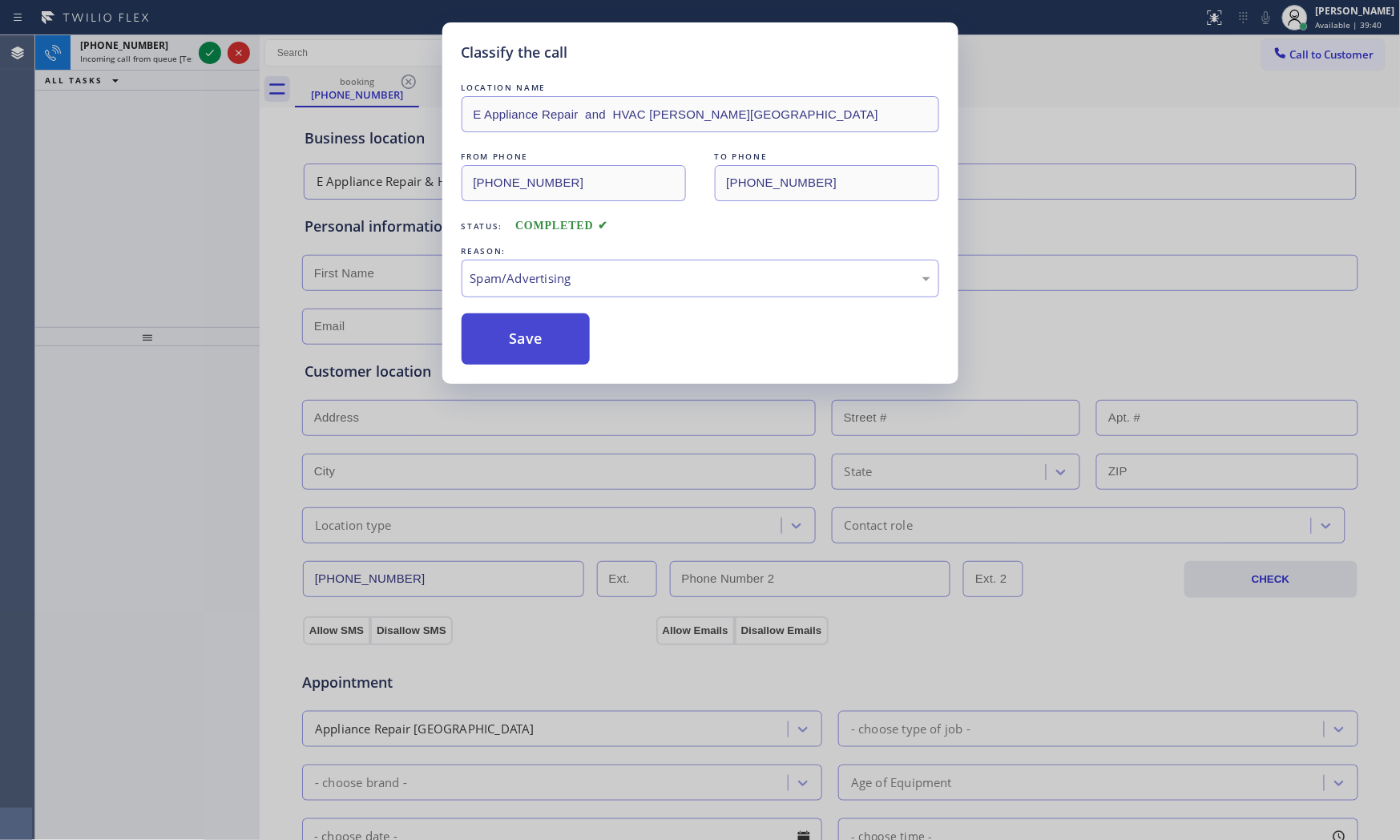
click at [529, 351] on button "Save" at bounding box center [526, 339] width 129 height 51
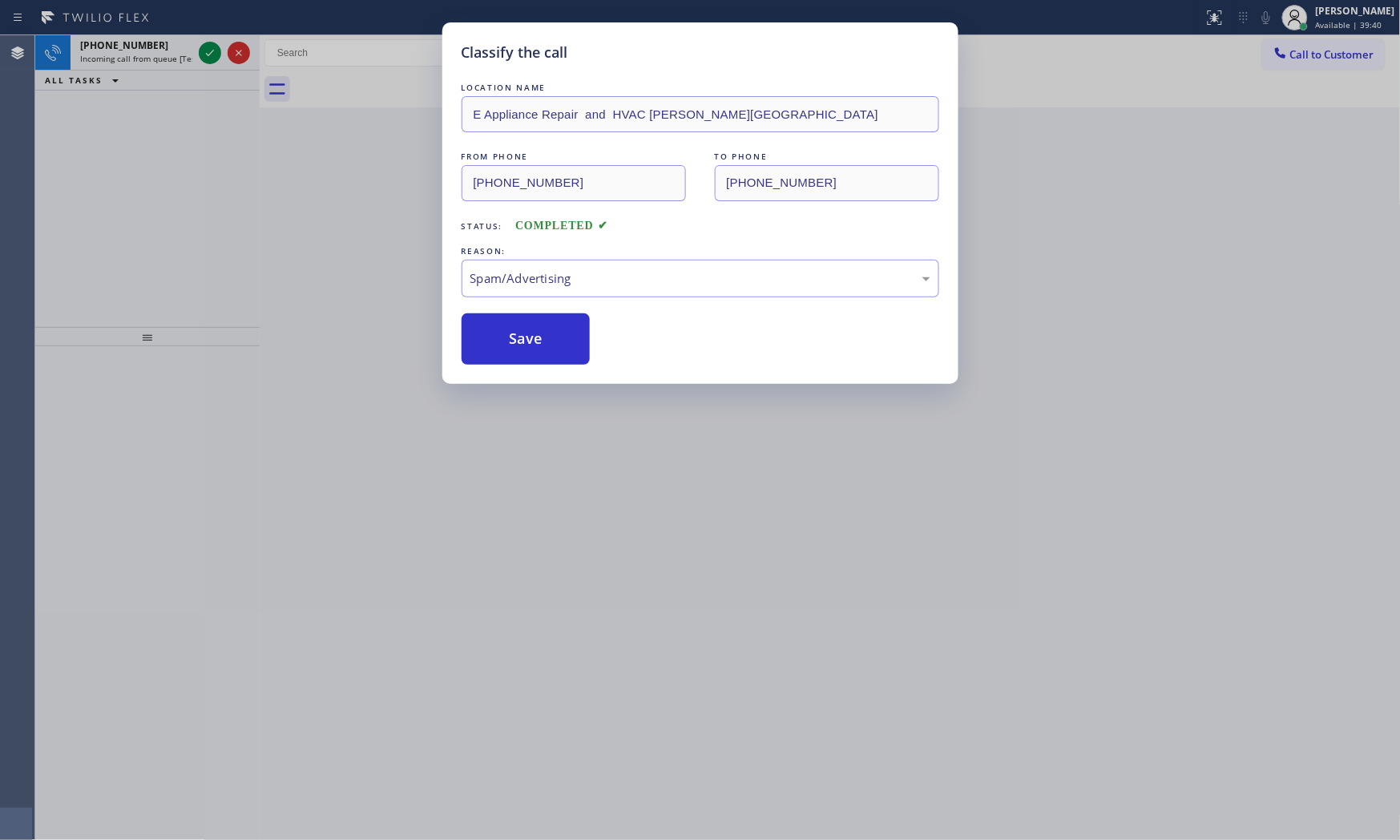
click at [166, 56] on div "Classify the call LOCATION NAME Home Alliance Membership FROM PHONE [PHONE_NUMB…" at bounding box center [717, 437] width 1365 height 805
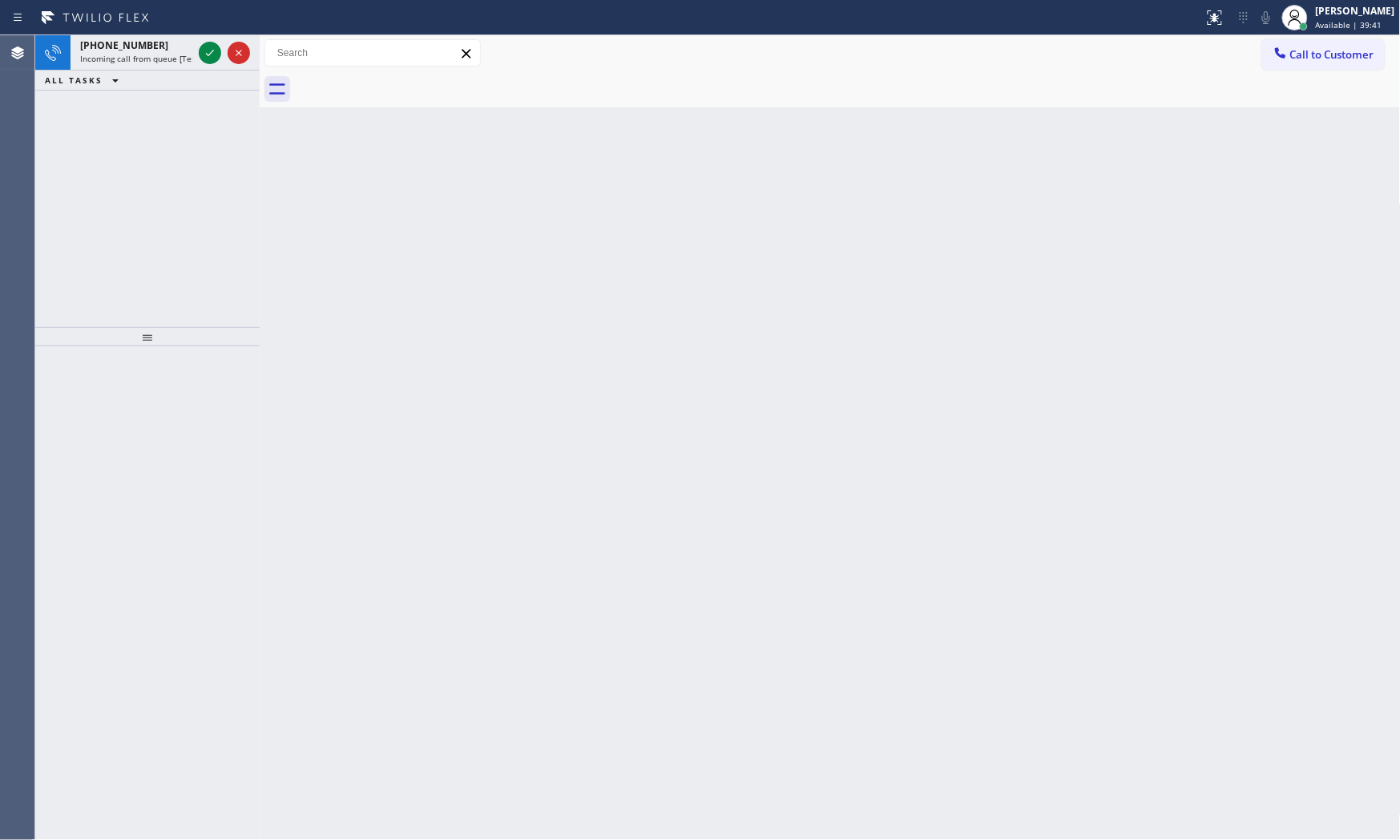
click at [166, 56] on span "Incoming call from queue [Test] All" at bounding box center [147, 59] width 133 height 11
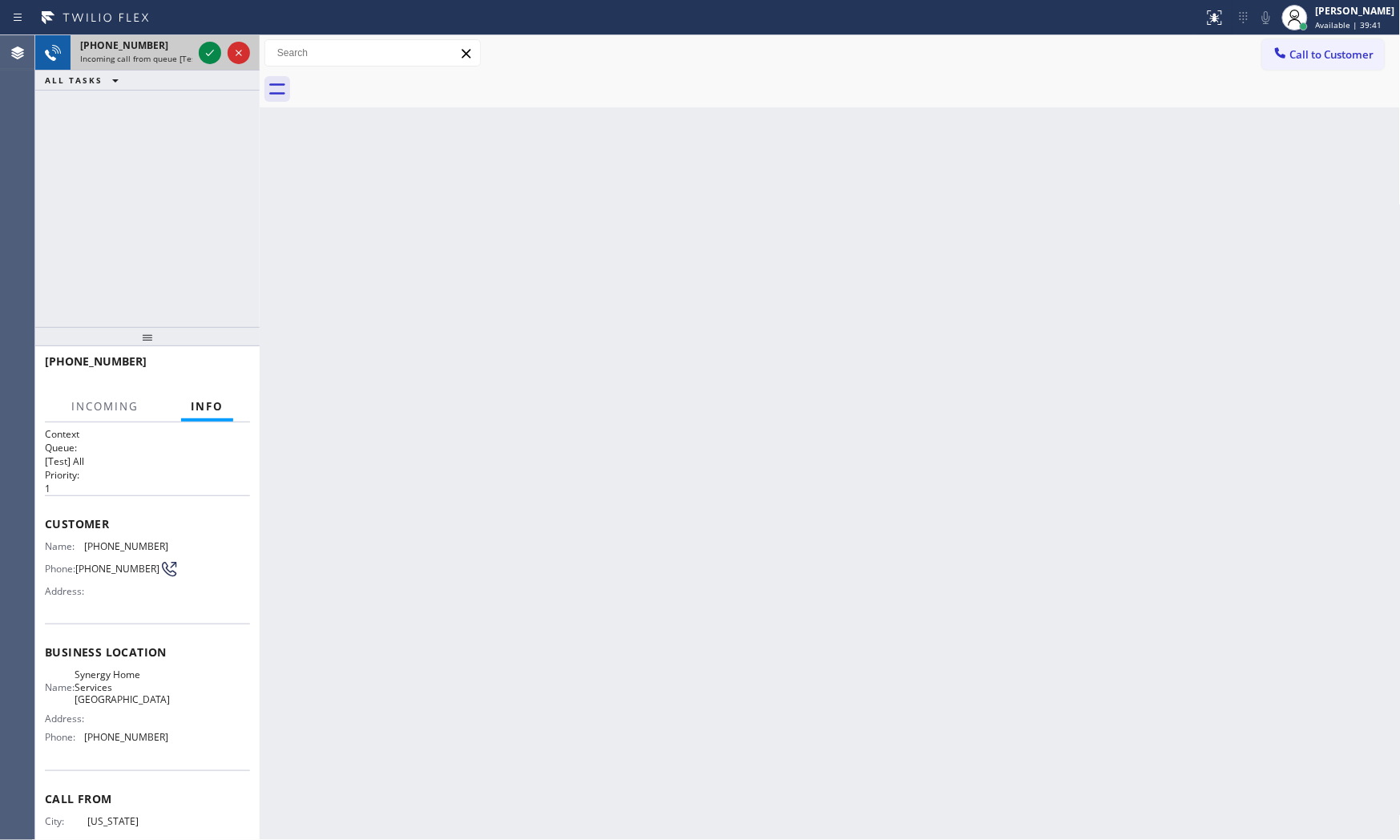
click at [196, 49] on div at bounding box center [225, 53] width 58 height 35
click at [205, 49] on icon at bounding box center [210, 53] width 19 height 19
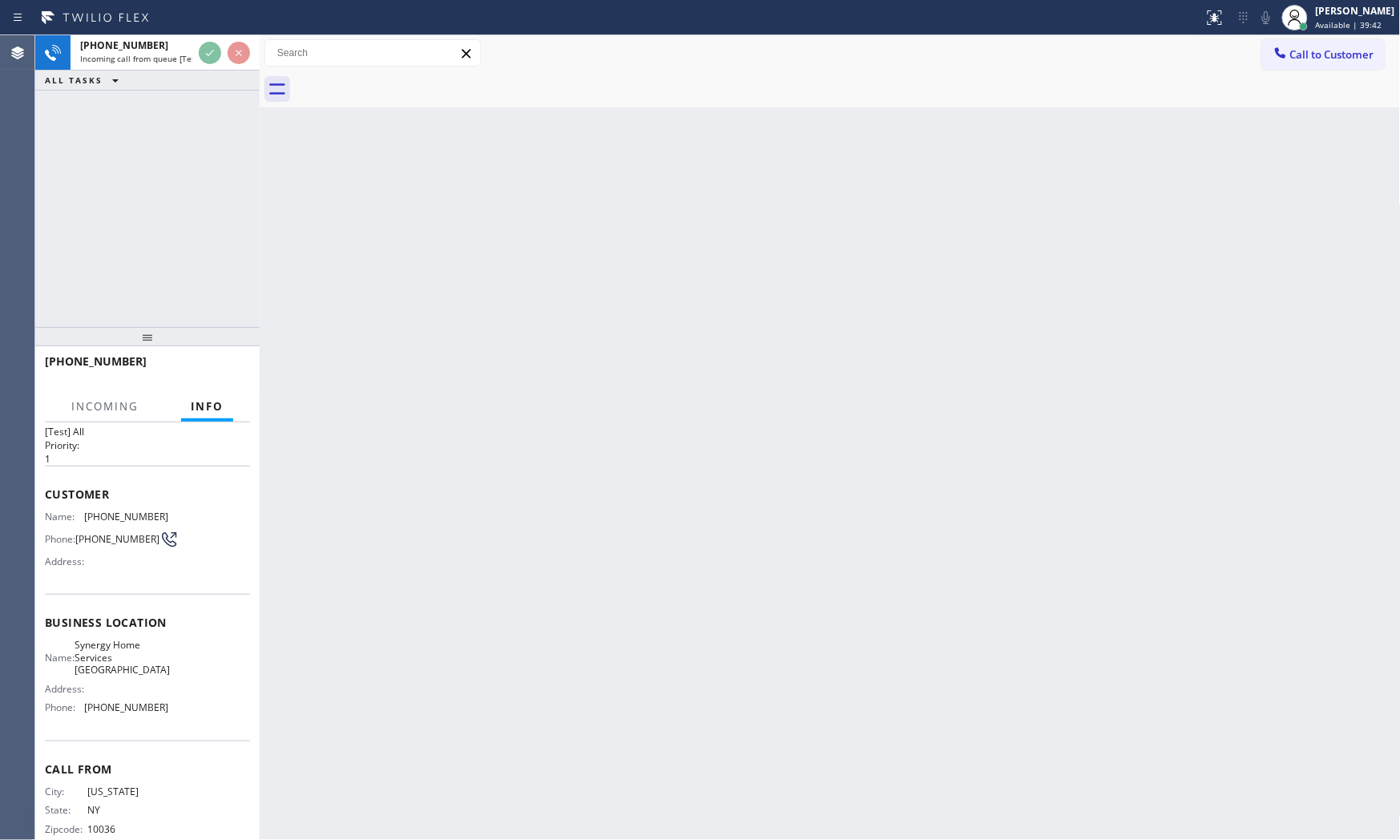
scroll to position [59, 0]
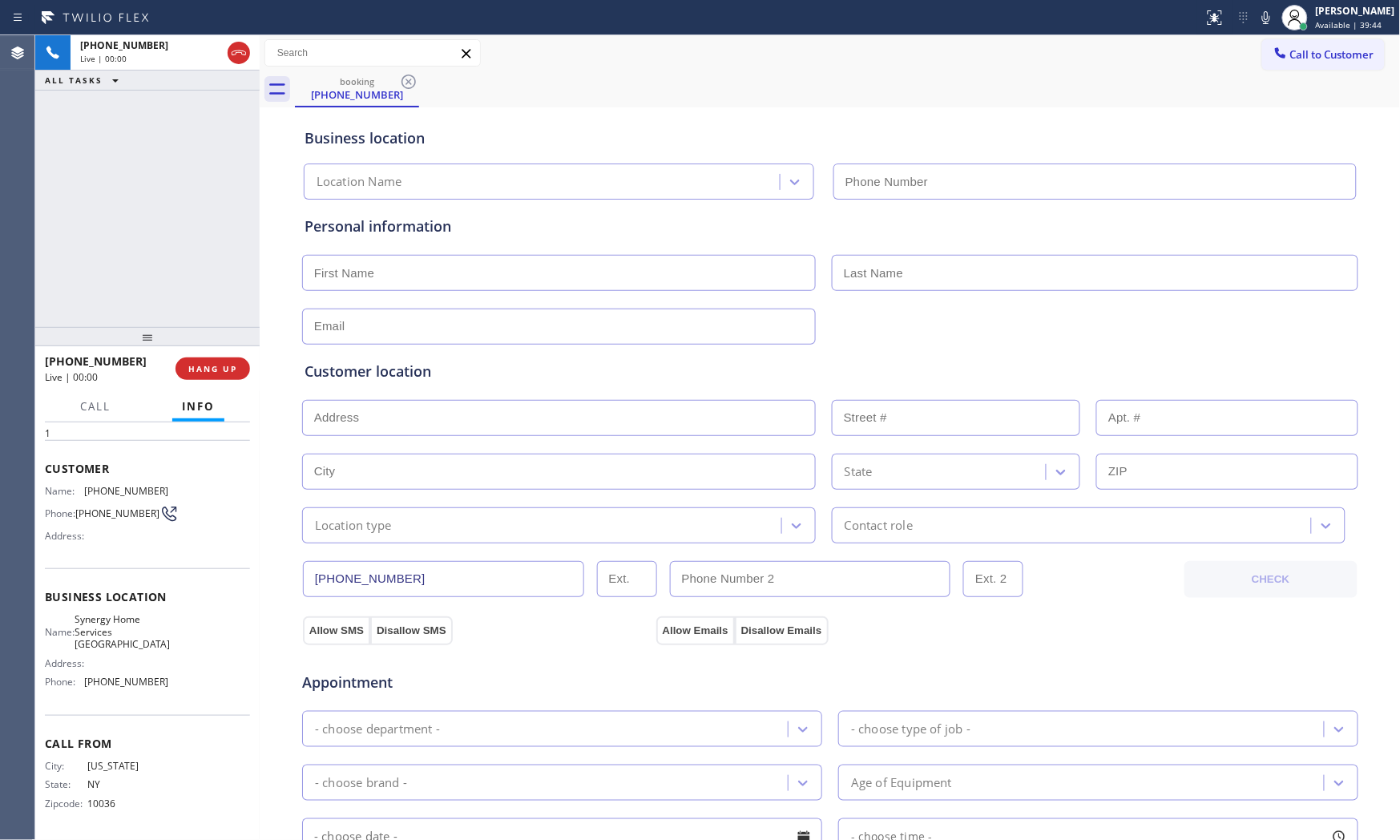
type input "[PHONE_NUMBER]"
click at [1256, 18] on icon at bounding box center [1266, 18] width 19 height 19
click at [1260, 16] on icon at bounding box center [1266, 18] width 8 height 13
click at [1260, 14] on div at bounding box center [1295, 18] width 35 height 35
click at [1260, 14] on icon at bounding box center [1266, 18] width 19 height 19
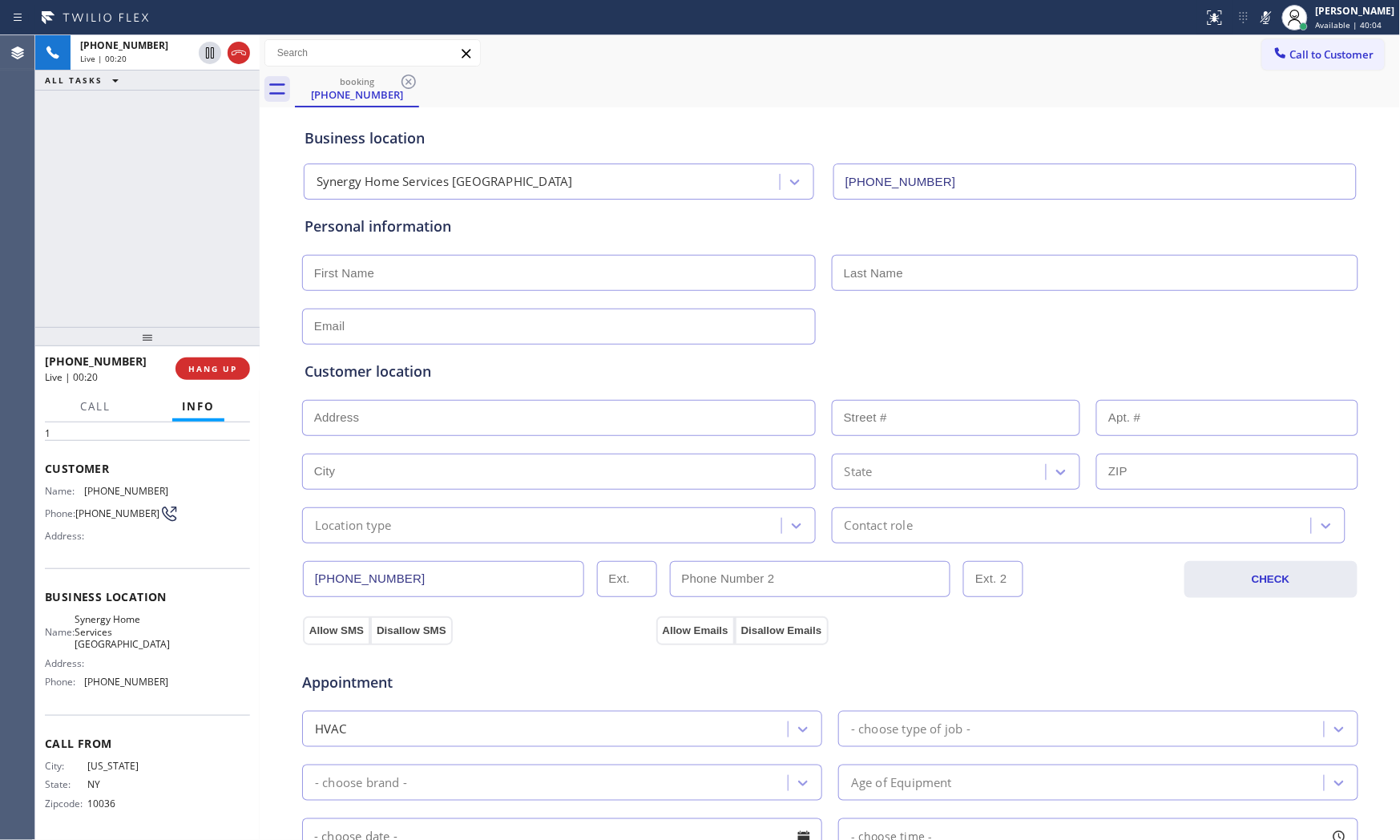
click at [1260, 11] on icon at bounding box center [1266, 18] width 19 height 19
click at [239, 369] on button "HANG UP" at bounding box center [213, 369] width 75 height 22
click at [238, 369] on button "COMPLETE" at bounding box center [209, 369] width 81 height 22
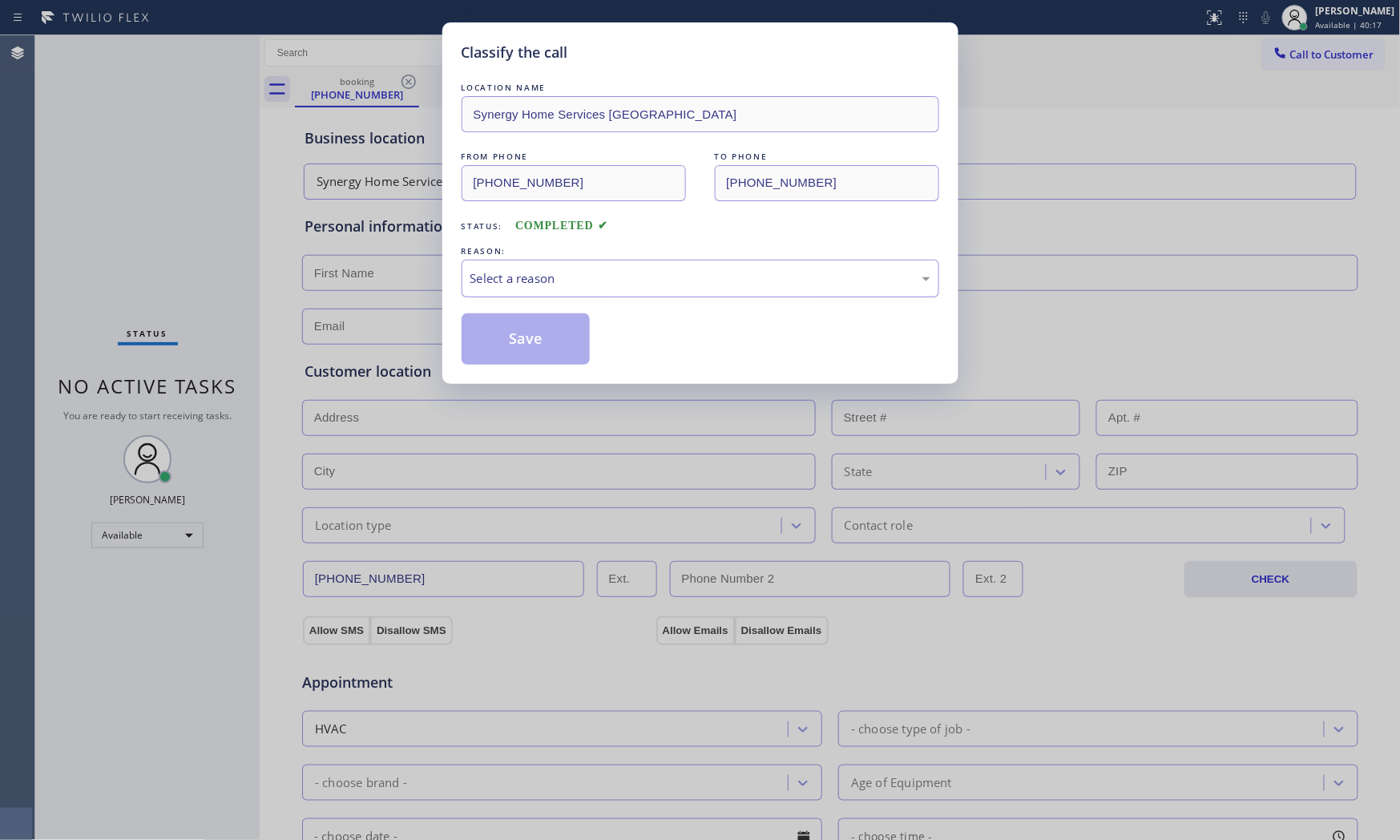
drag, startPoint x: 562, startPoint y: 274, endPoint x: 539, endPoint y: 294, distance: 30.5
click at [554, 279] on div "Select a reason" at bounding box center [700, 278] width 460 height 18
click at [521, 331] on button "Save" at bounding box center [526, 339] width 129 height 51
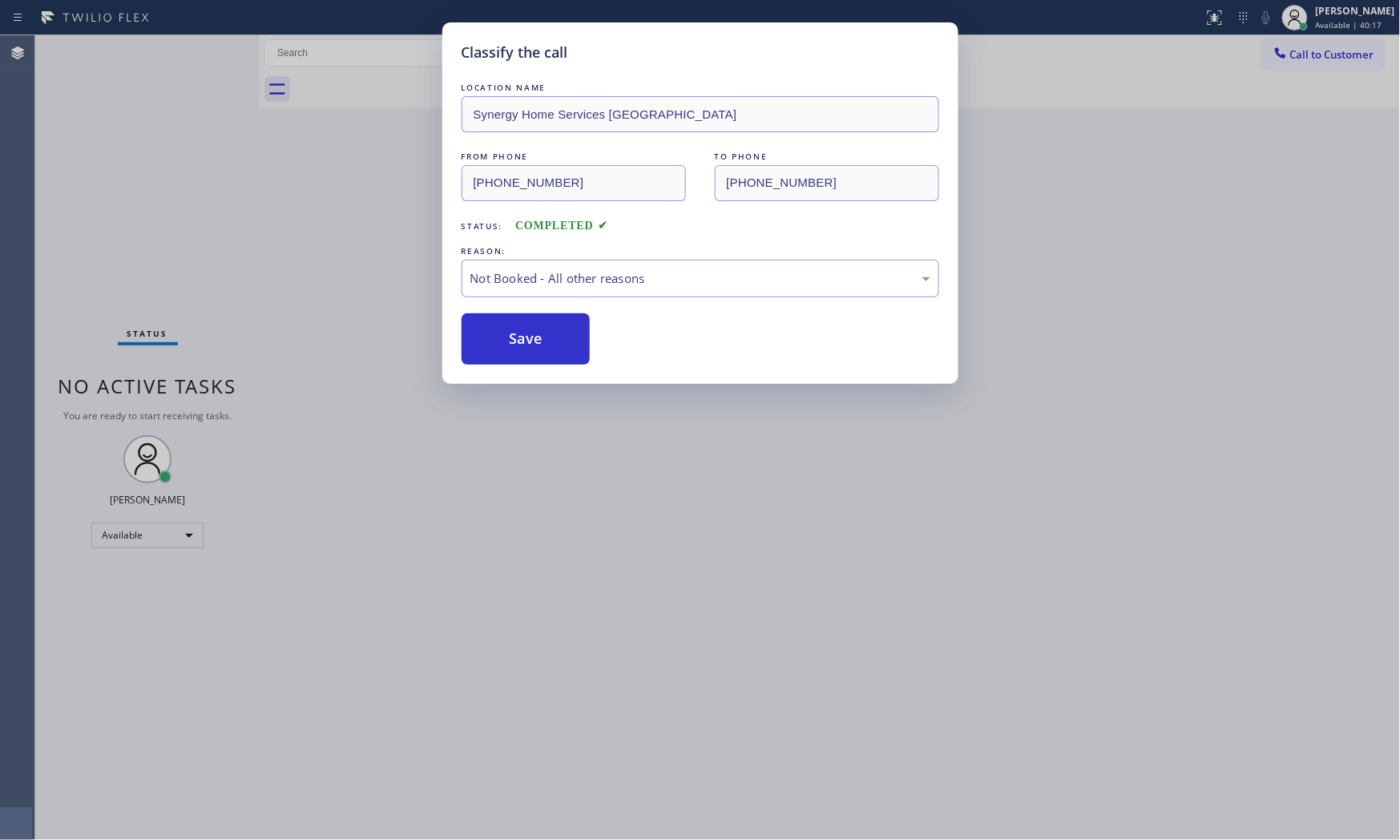
click at [521, 331] on button "Save" at bounding box center [526, 339] width 129 height 51
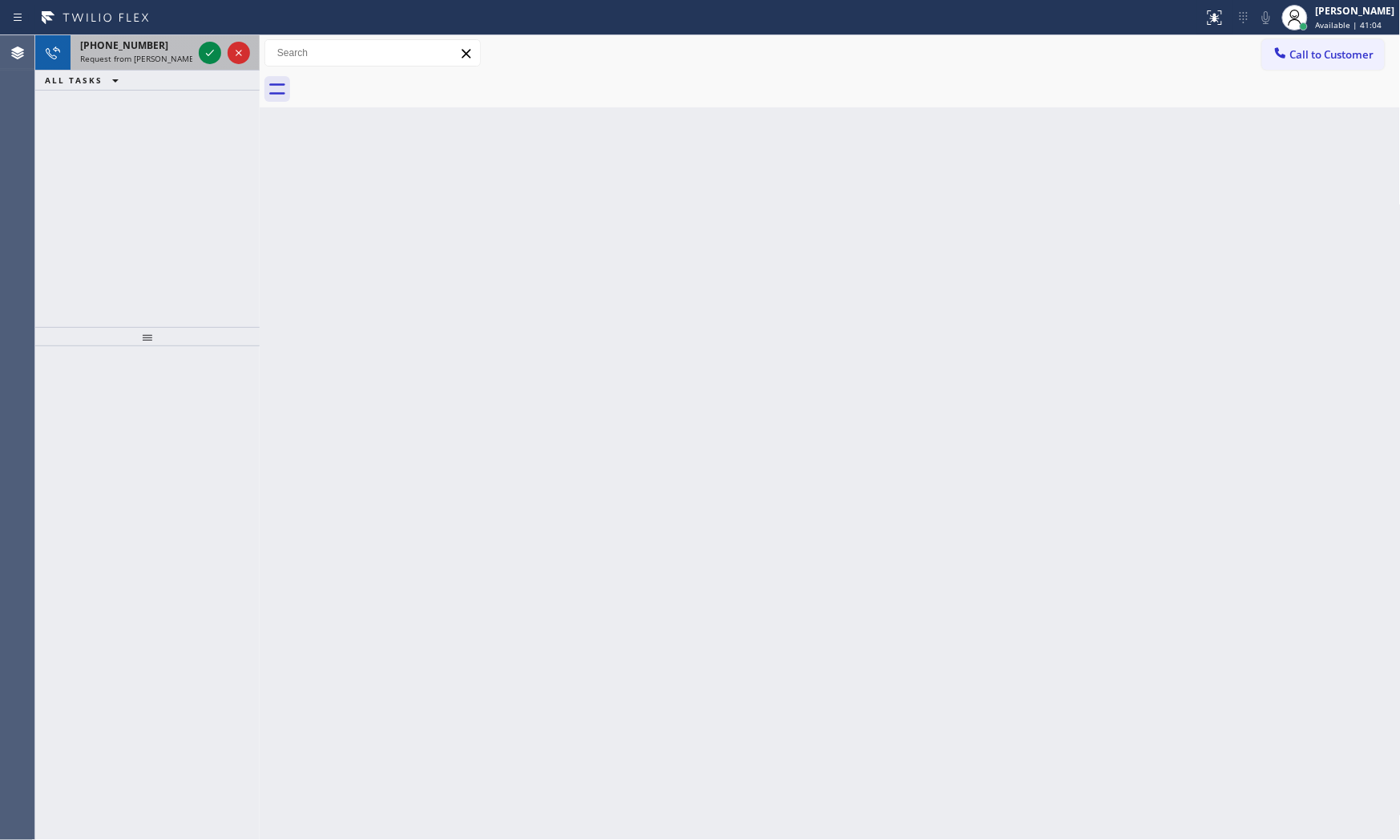
click at [143, 62] on span "Request from [PERSON_NAME] (direct)" at bounding box center [153, 59] width 146 height 11
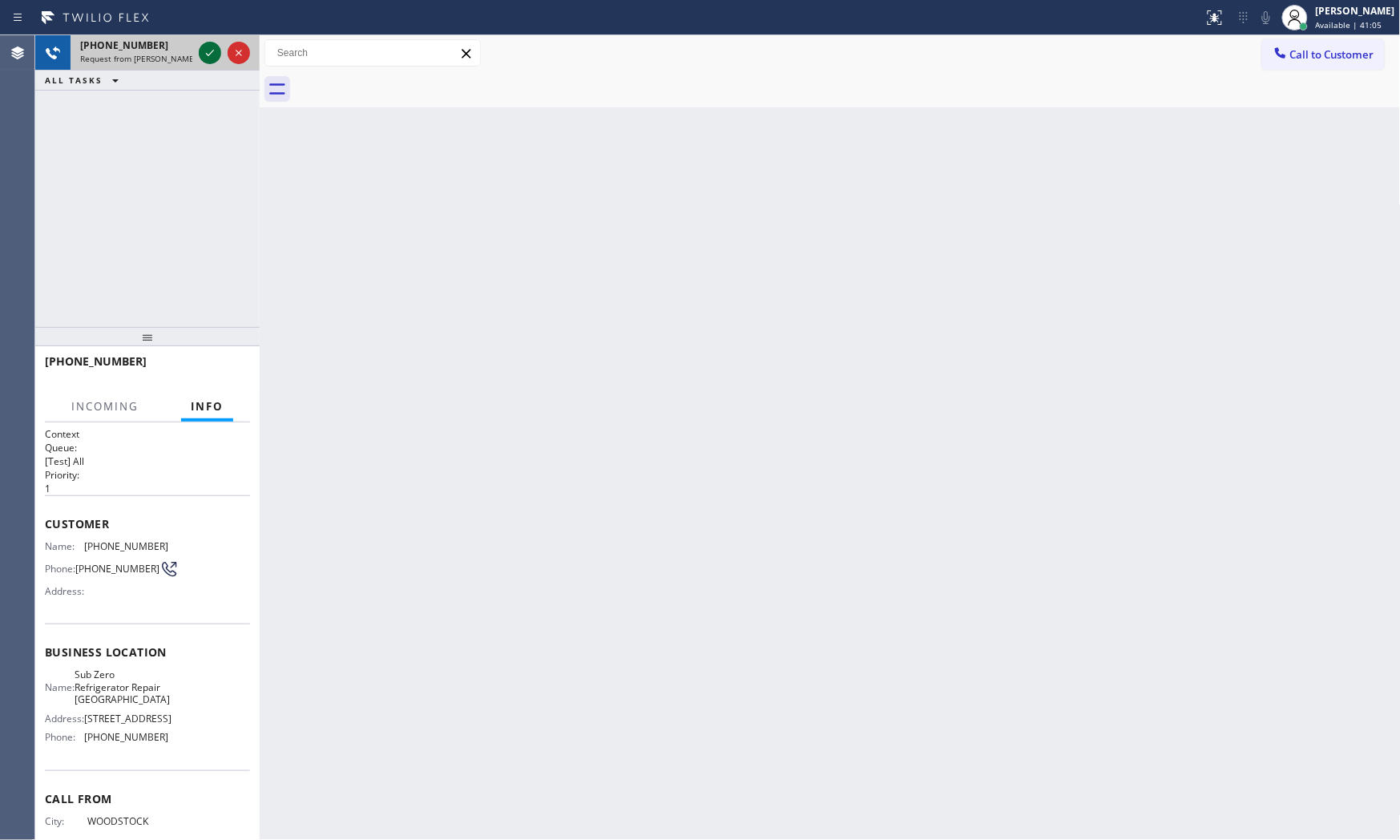
click at [212, 52] on icon at bounding box center [210, 53] width 8 height 6
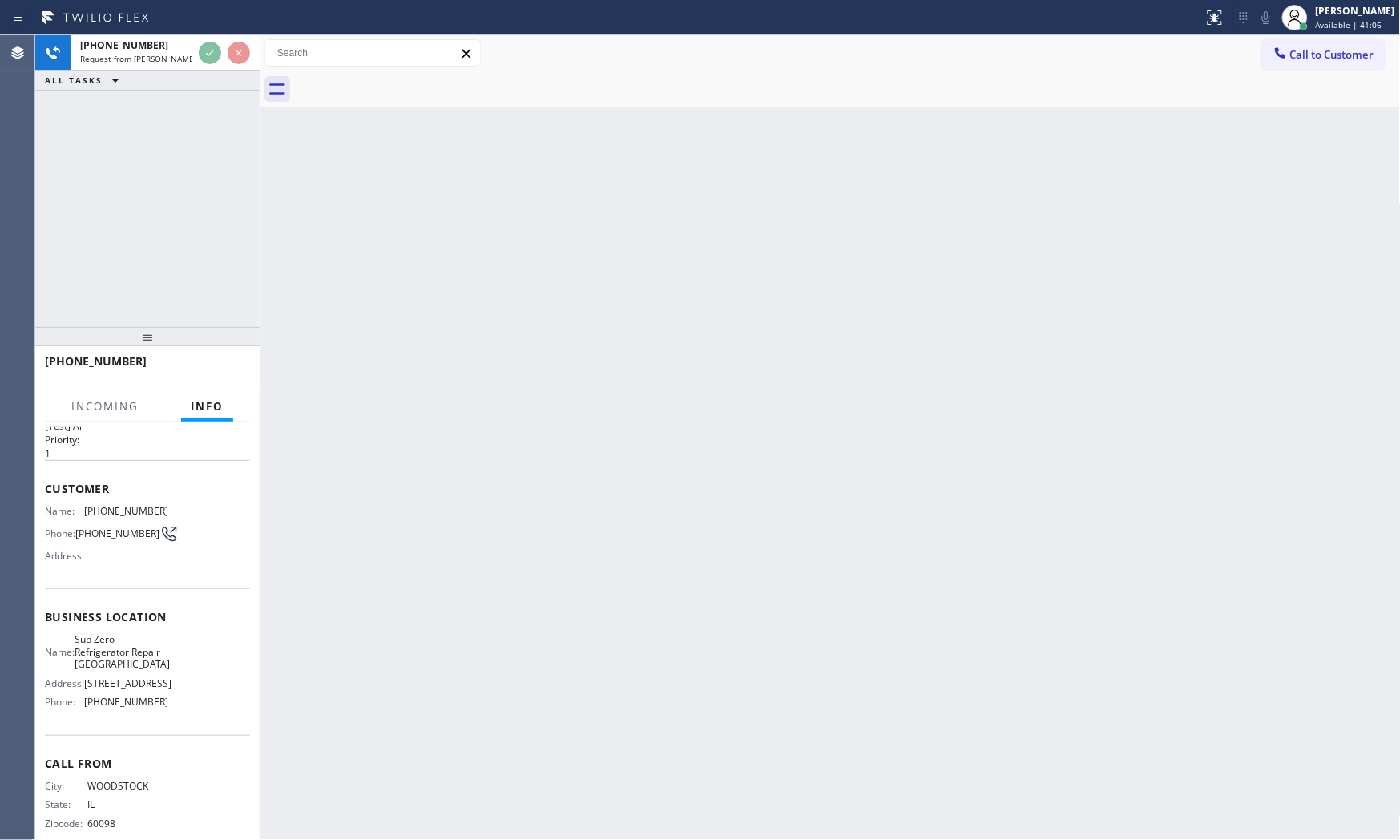
scroll to position [71, 0]
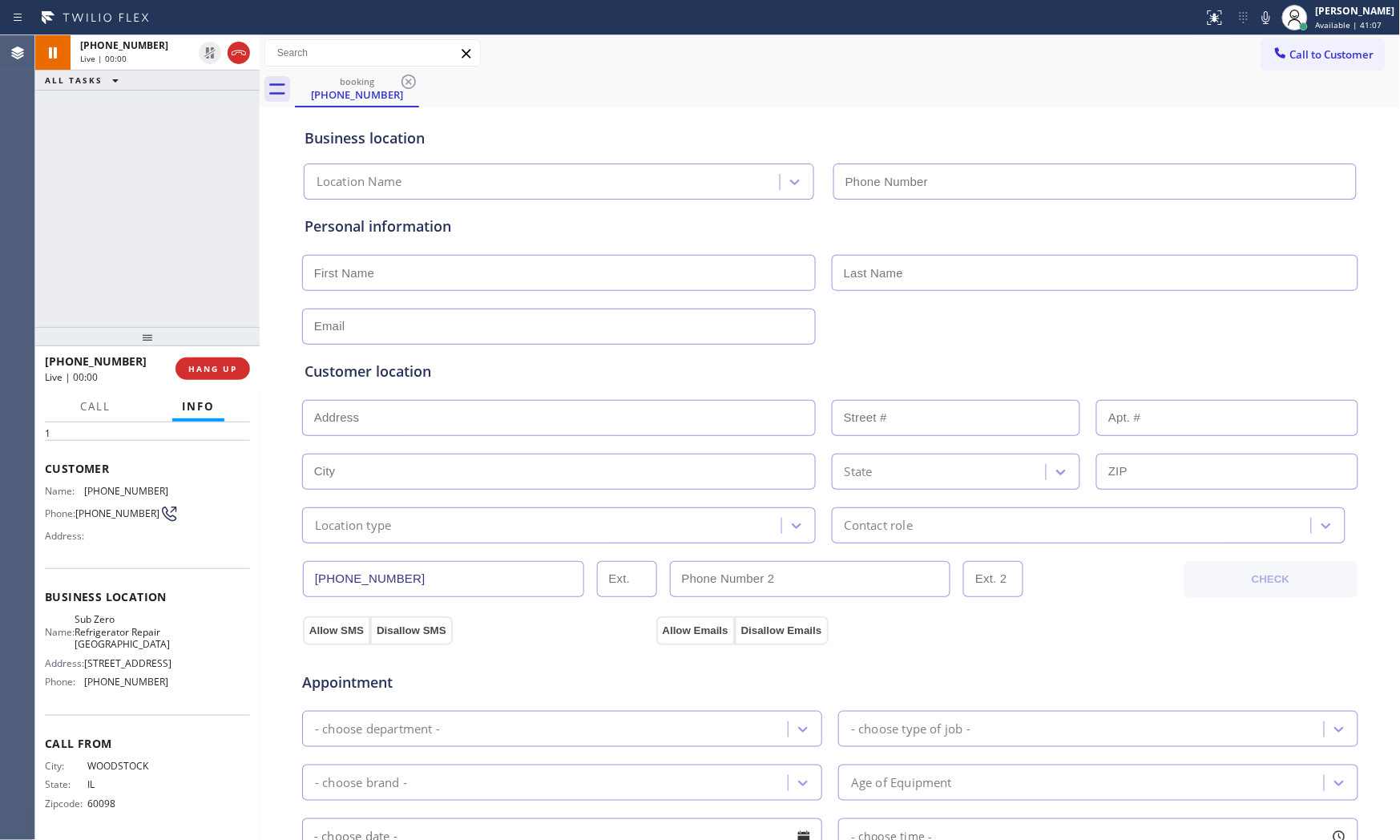
type input "[PHONE_NUMBER]"
click at [1260, 17] on icon at bounding box center [1266, 18] width 19 height 19
click at [1260, 14] on icon at bounding box center [1266, 18] width 8 height 13
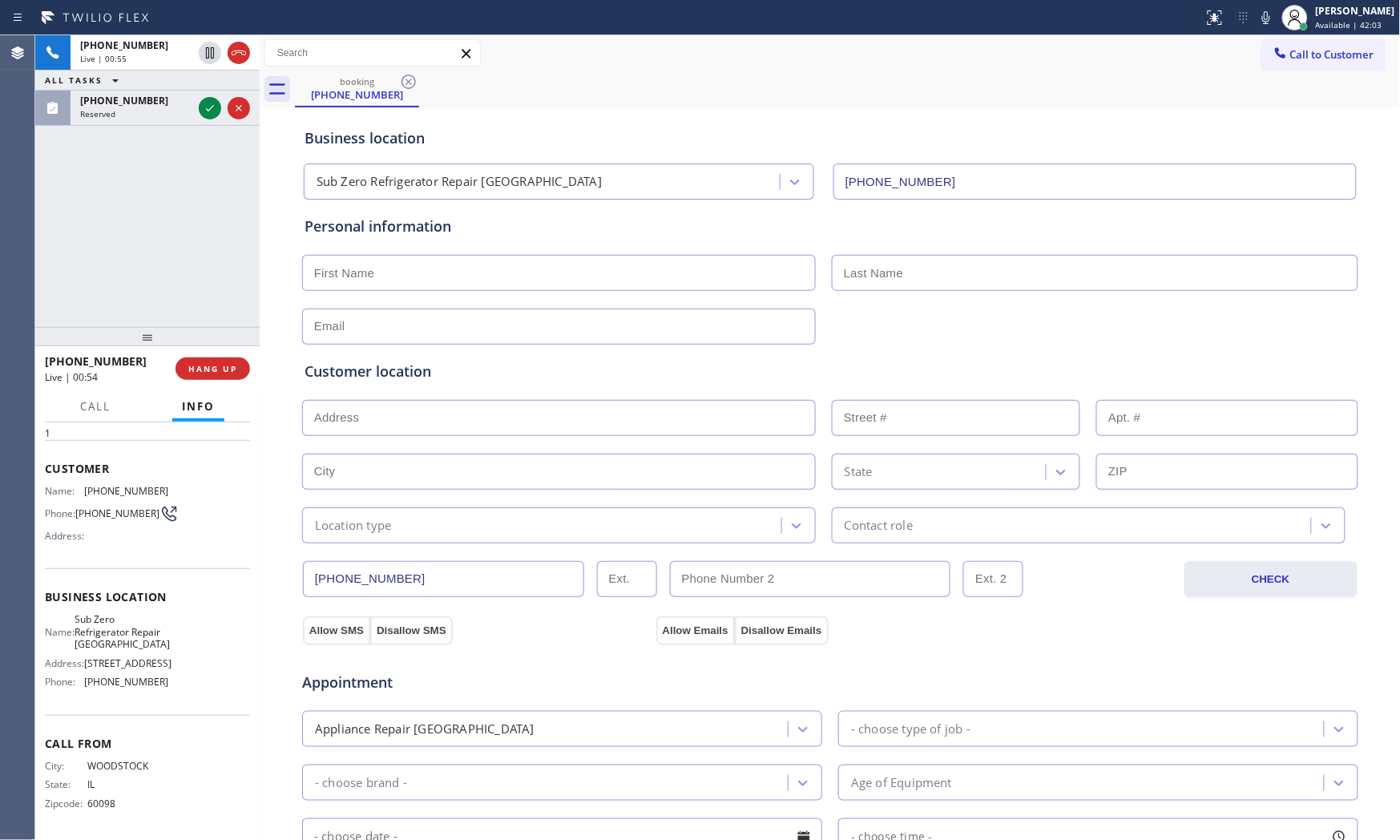
click at [1096, 6] on div at bounding box center [602, 18] width 1191 height 26
click at [1260, 16] on icon at bounding box center [1266, 18] width 19 height 19
click at [1260, 13] on icon at bounding box center [1266, 18] width 19 height 19
click at [1260, 13] on icon at bounding box center [1266, 18] width 8 height 13
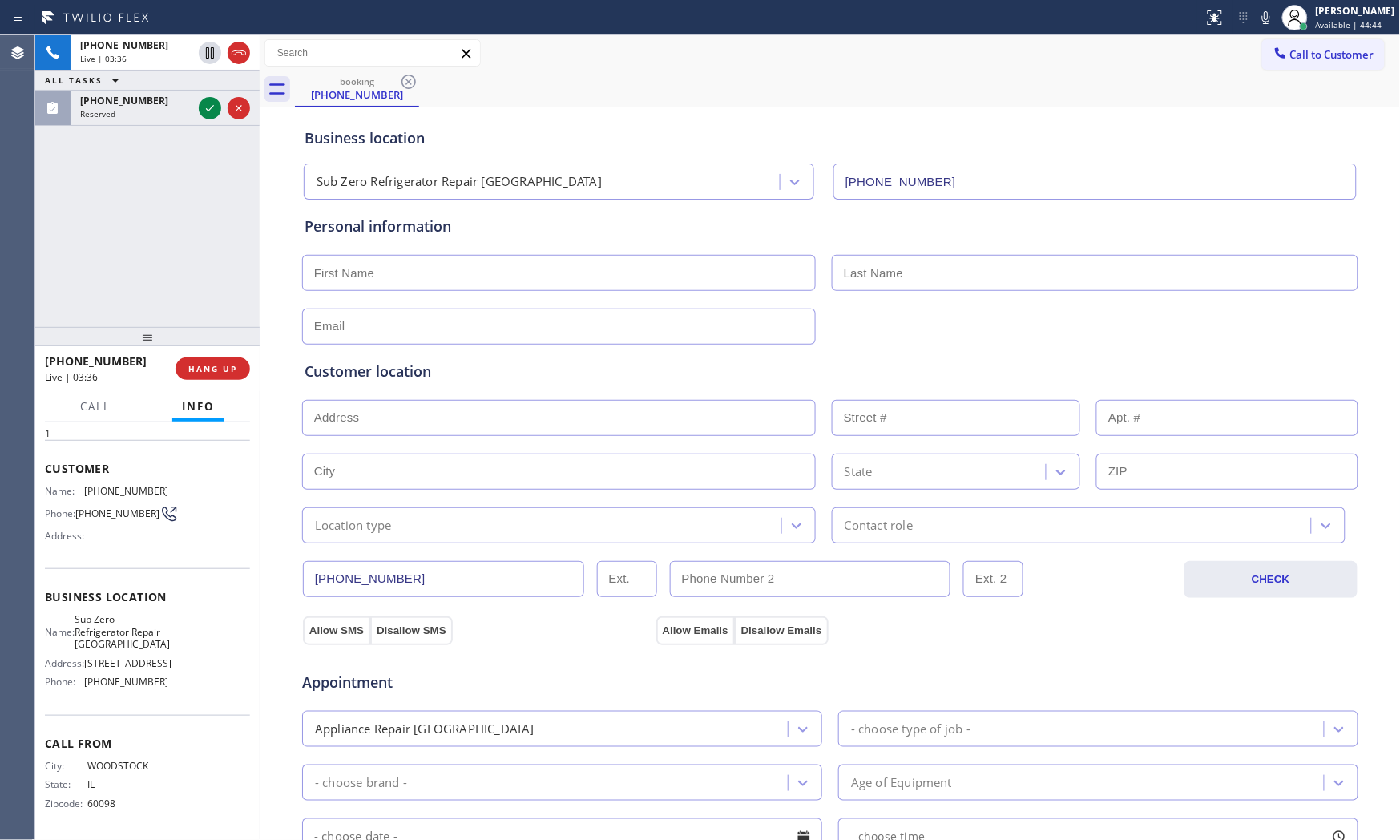
click at [1256, 16] on icon at bounding box center [1266, 18] width 19 height 19
click at [1260, 18] on icon at bounding box center [1266, 18] width 19 height 19
click at [94, 613] on span "Sub Zero Refrigerator Repair [GEOGRAPHIC_DATA]" at bounding box center [122, 631] width 95 height 37
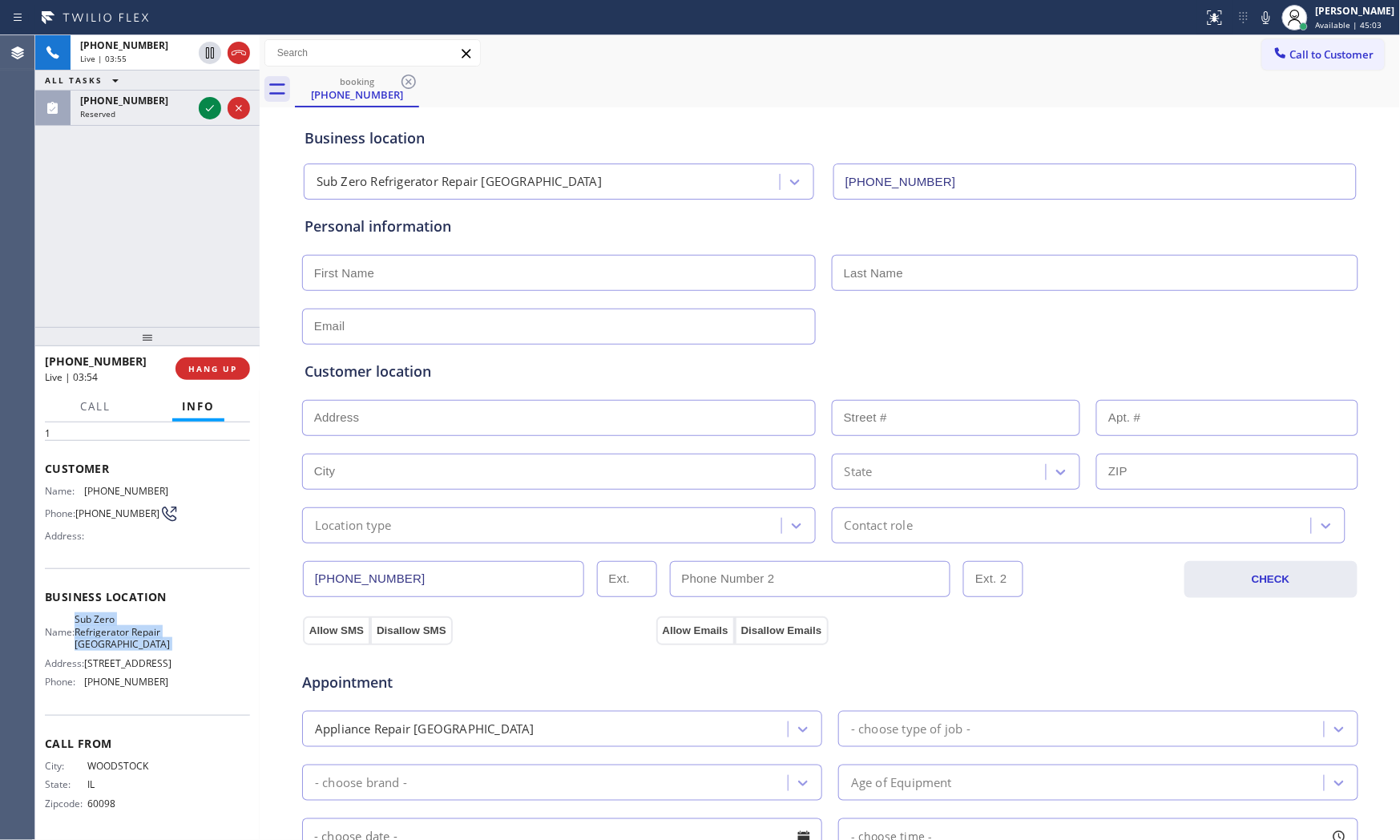
copy span "Sub Zero Refrigerator Repair [GEOGRAPHIC_DATA]"
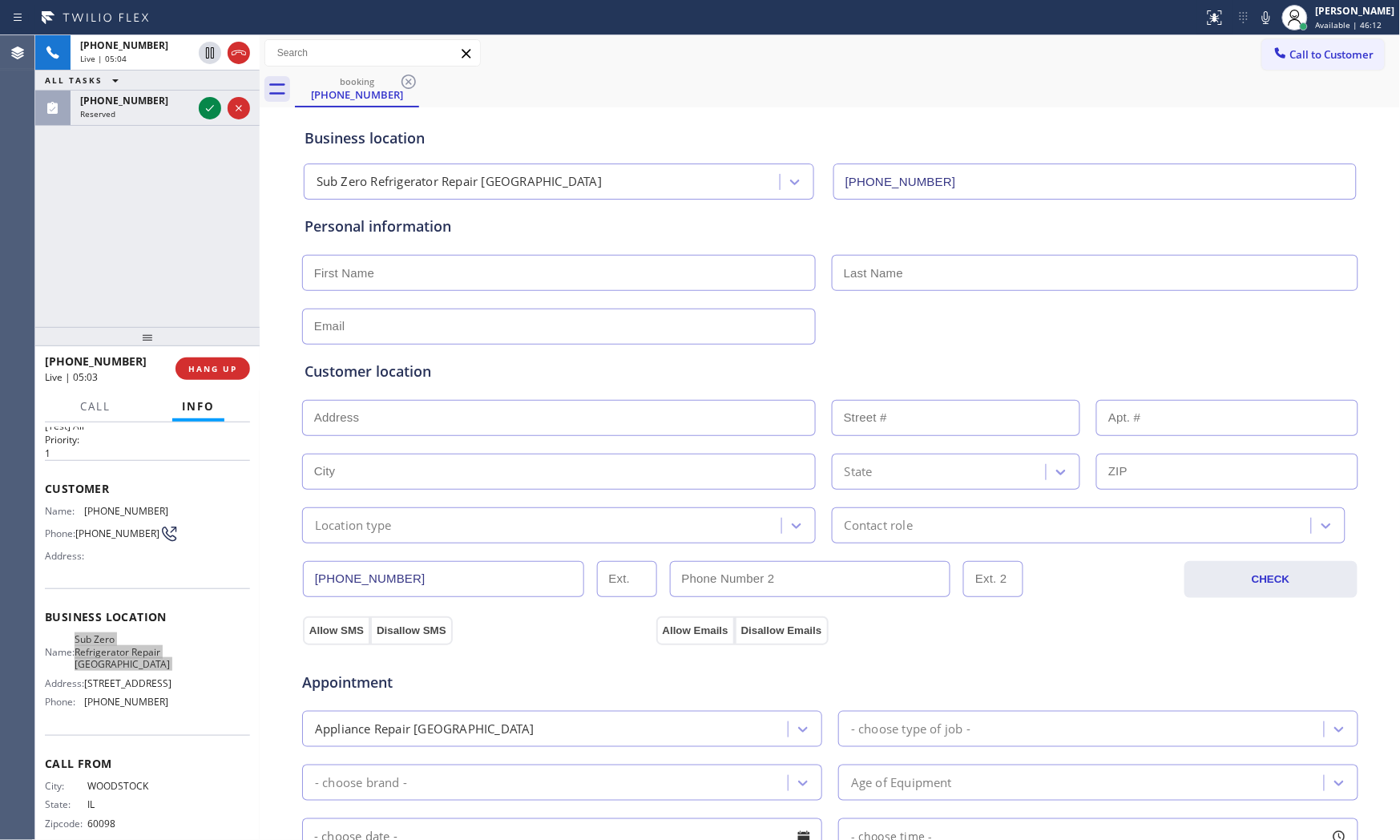
scroll to position [0, 0]
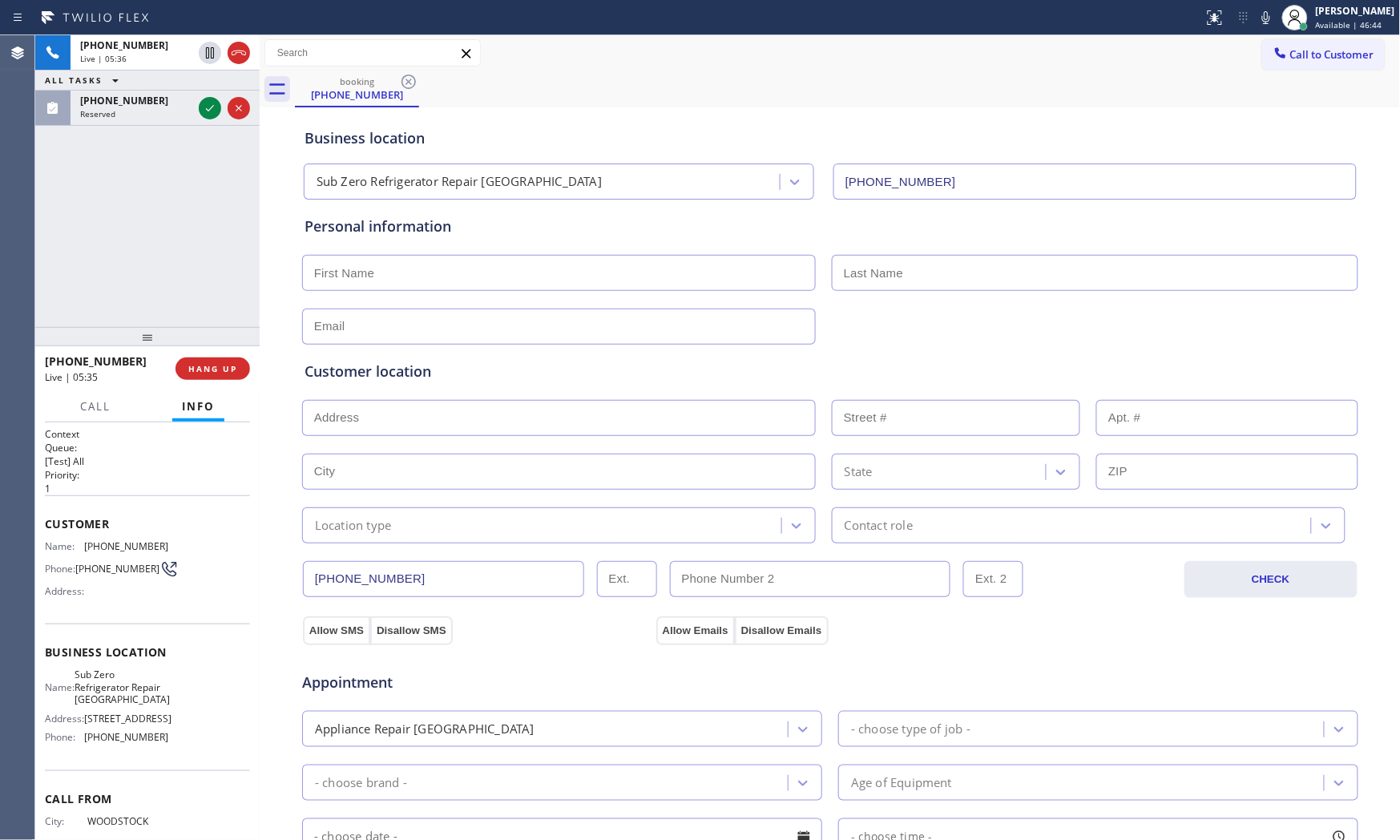
click at [412, 269] on input "text" at bounding box center [559, 273] width 513 height 36
paste input "[PERSON_NAME]"
type input "[PERSON_NAME]"
click at [848, 270] on input "text" at bounding box center [1095, 273] width 526 height 36
paste input "[PERSON_NAME]"
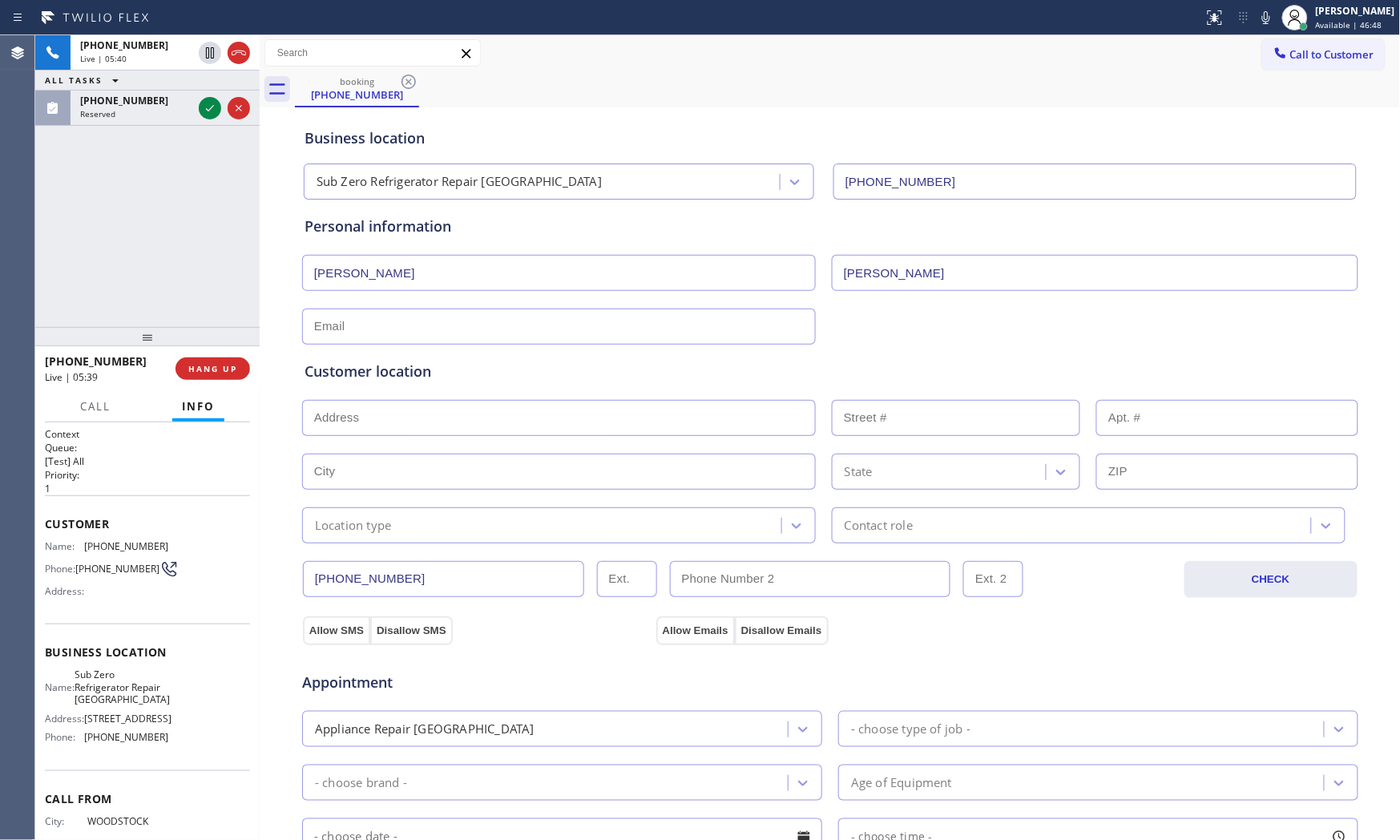
type input "[PERSON_NAME]"
click at [465, 321] on input "text" at bounding box center [559, 327] width 513 height 36
paste input "[EMAIL_ADDRESS][DOMAIN_NAME]"
type input "[EMAIL_ADDRESS][DOMAIN_NAME]"
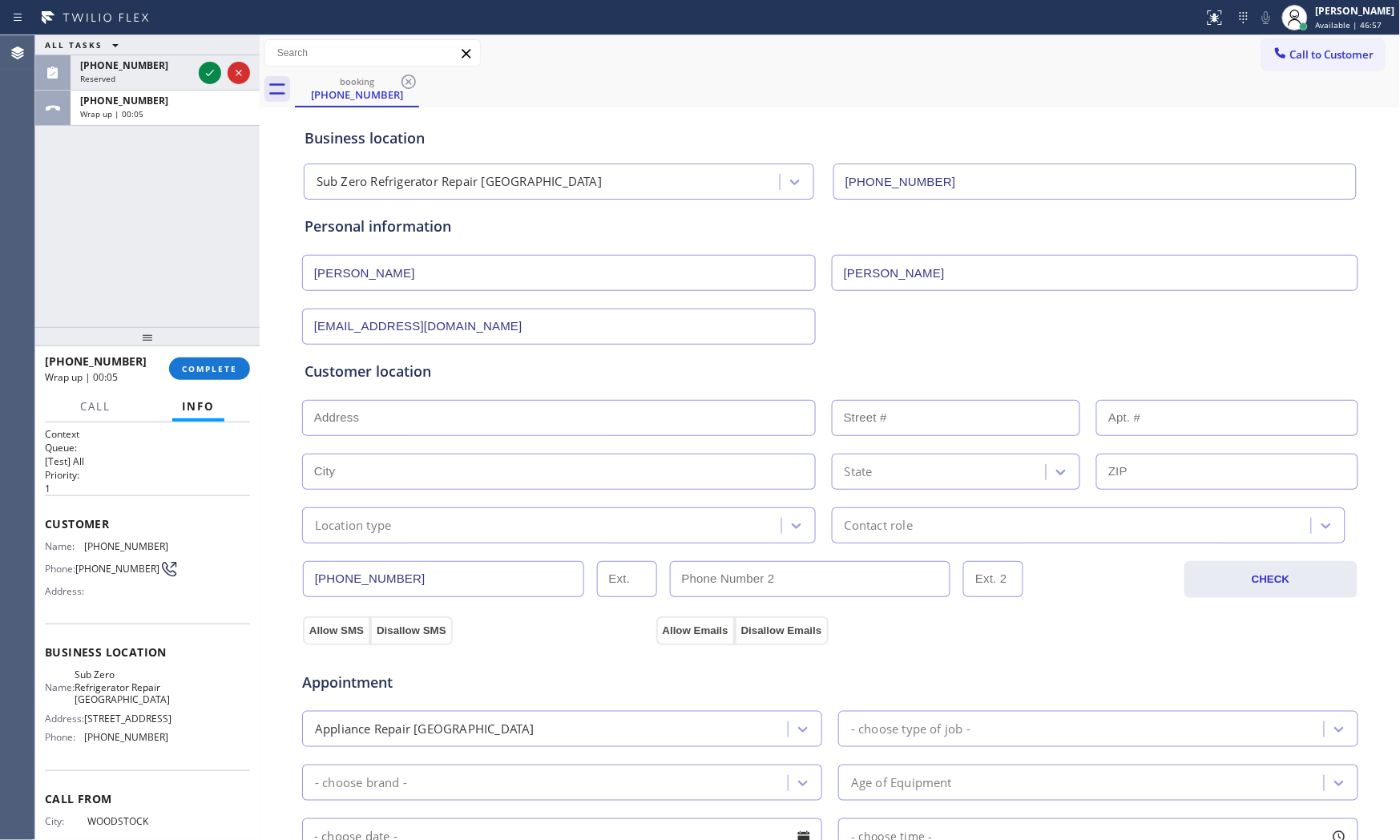
click at [347, 428] on input "text" at bounding box center [559, 417] width 513 height 36
paste input "[STREET_ADDRESS]"
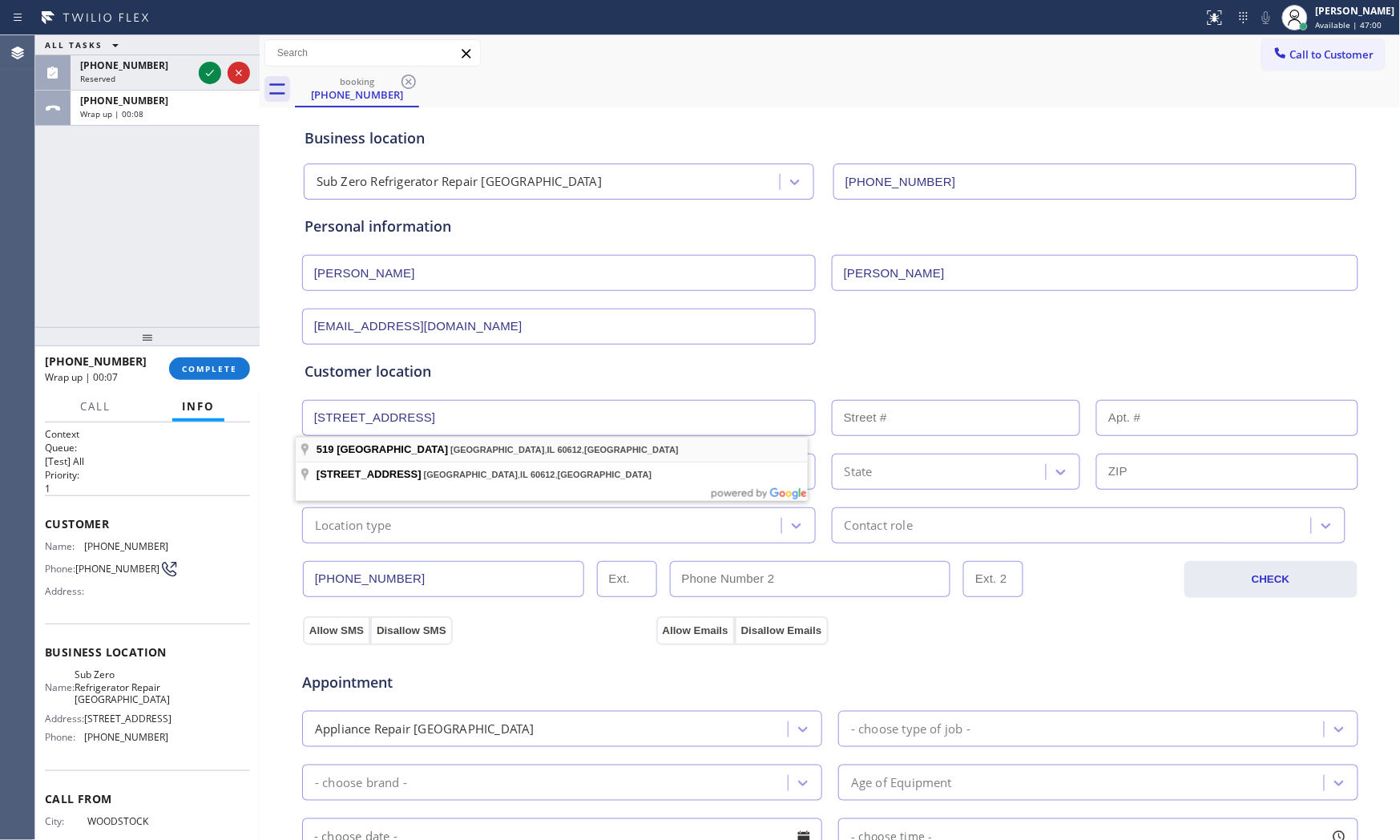
type input "[STREET_ADDRESS]"
type input "519"
type input "[GEOGRAPHIC_DATA]"
type input "60612"
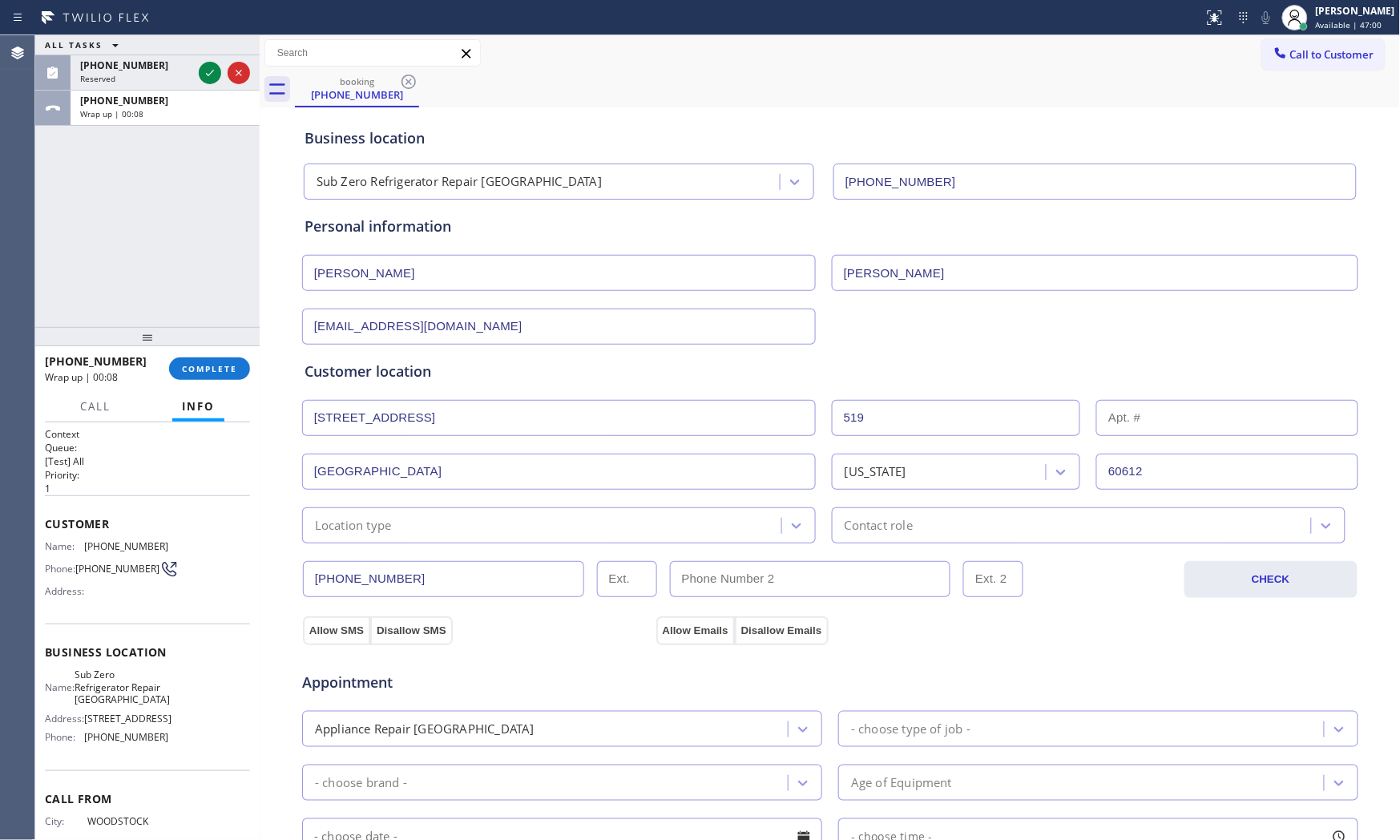
click at [351, 525] on div "Location type" at bounding box center [354, 525] width 77 height 18
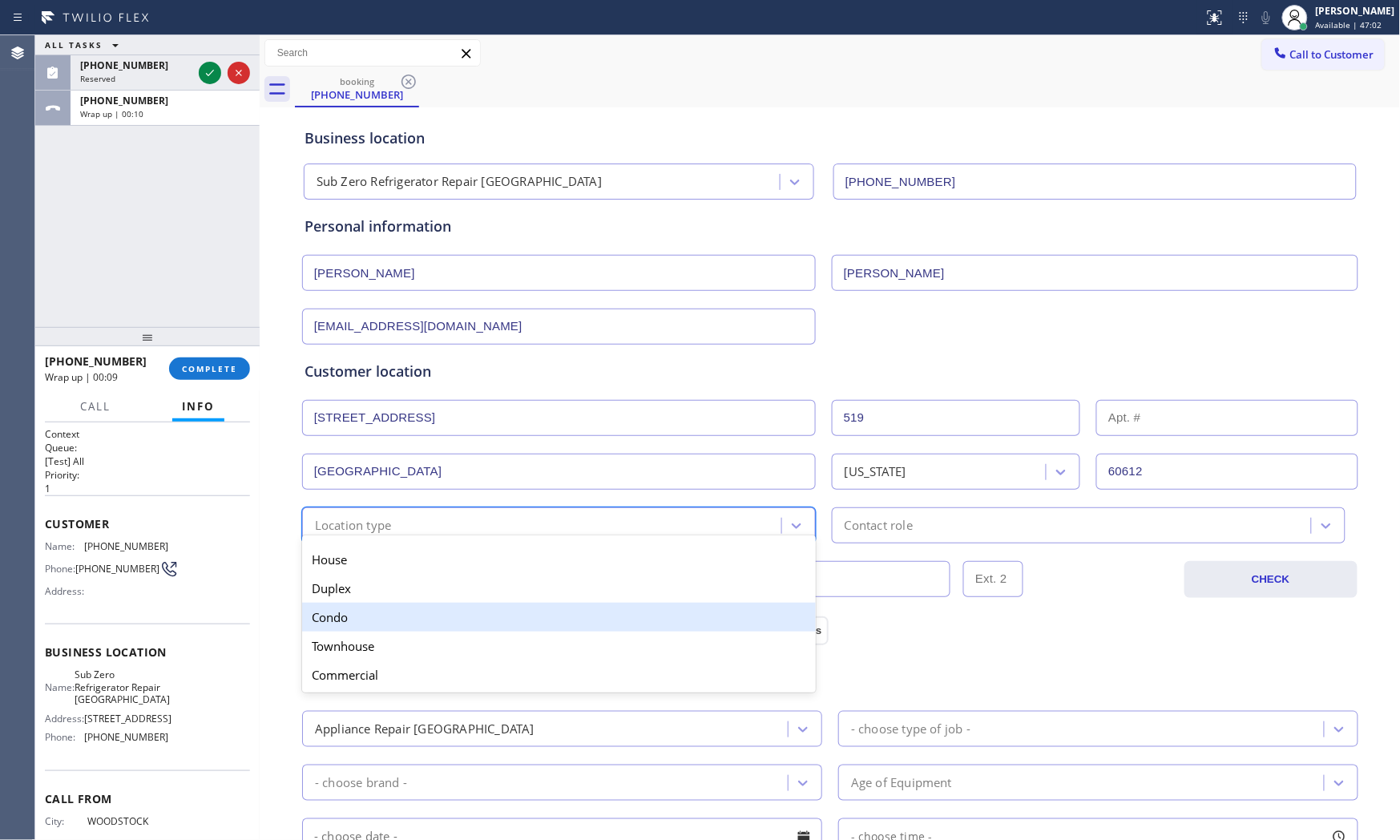
drag, startPoint x: 355, startPoint y: 628, endPoint x: 387, endPoint y: 621, distance: 32.8
click at [355, 628] on div "Condo" at bounding box center [559, 617] width 513 height 29
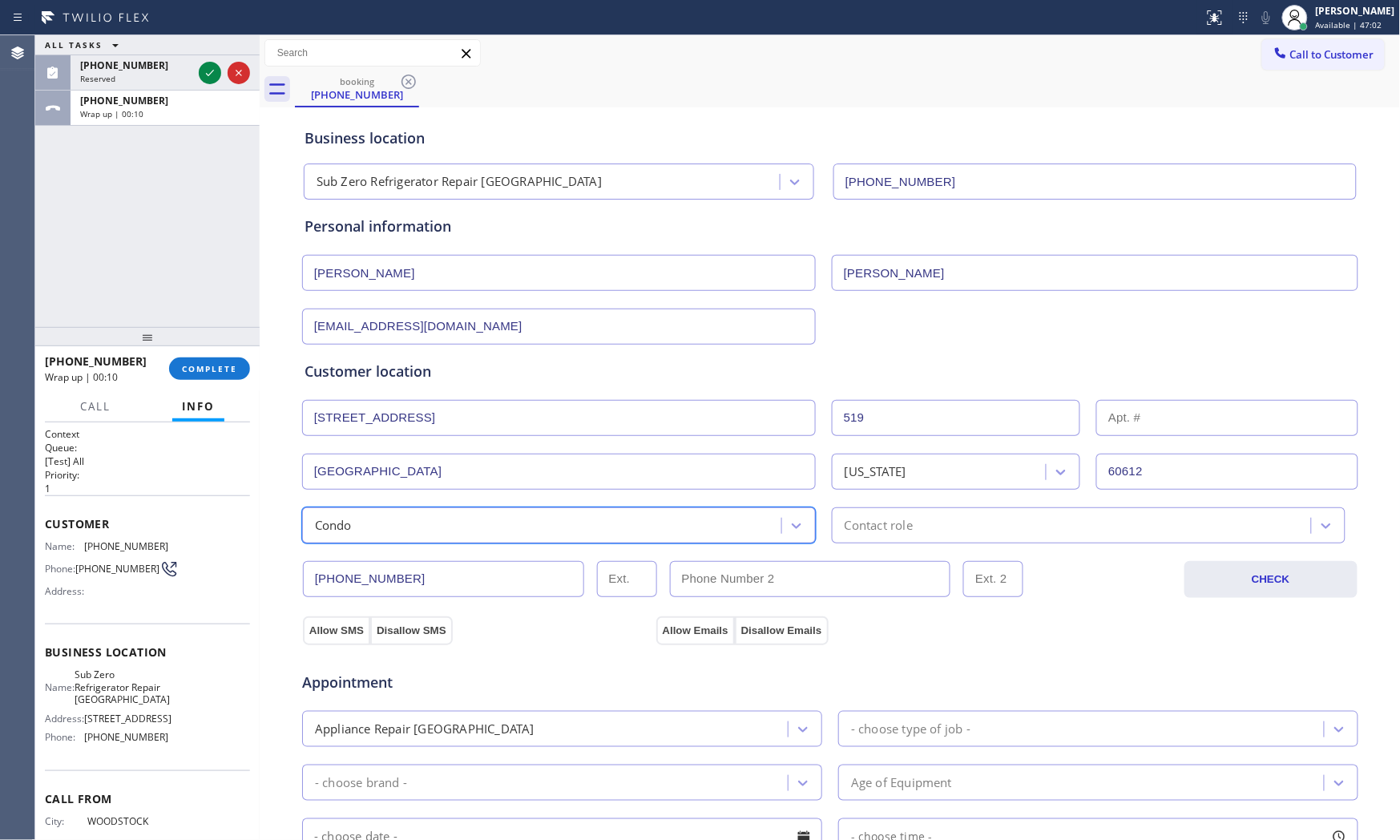
click at [931, 497] on div "Customer location >> ADD NEW ADDRESS << + NEW ADDRESS [STREET_ADDRESS][US_STATE…" at bounding box center [830, 452] width 1052 height 183
drag, startPoint x: 924, startPoint y: 523, endPoint x: 916, endPoint y: 532, distance: 12.0
click at [923, 525] on div "Contact role" at bounding box center [1073, 525] width 474 height 28
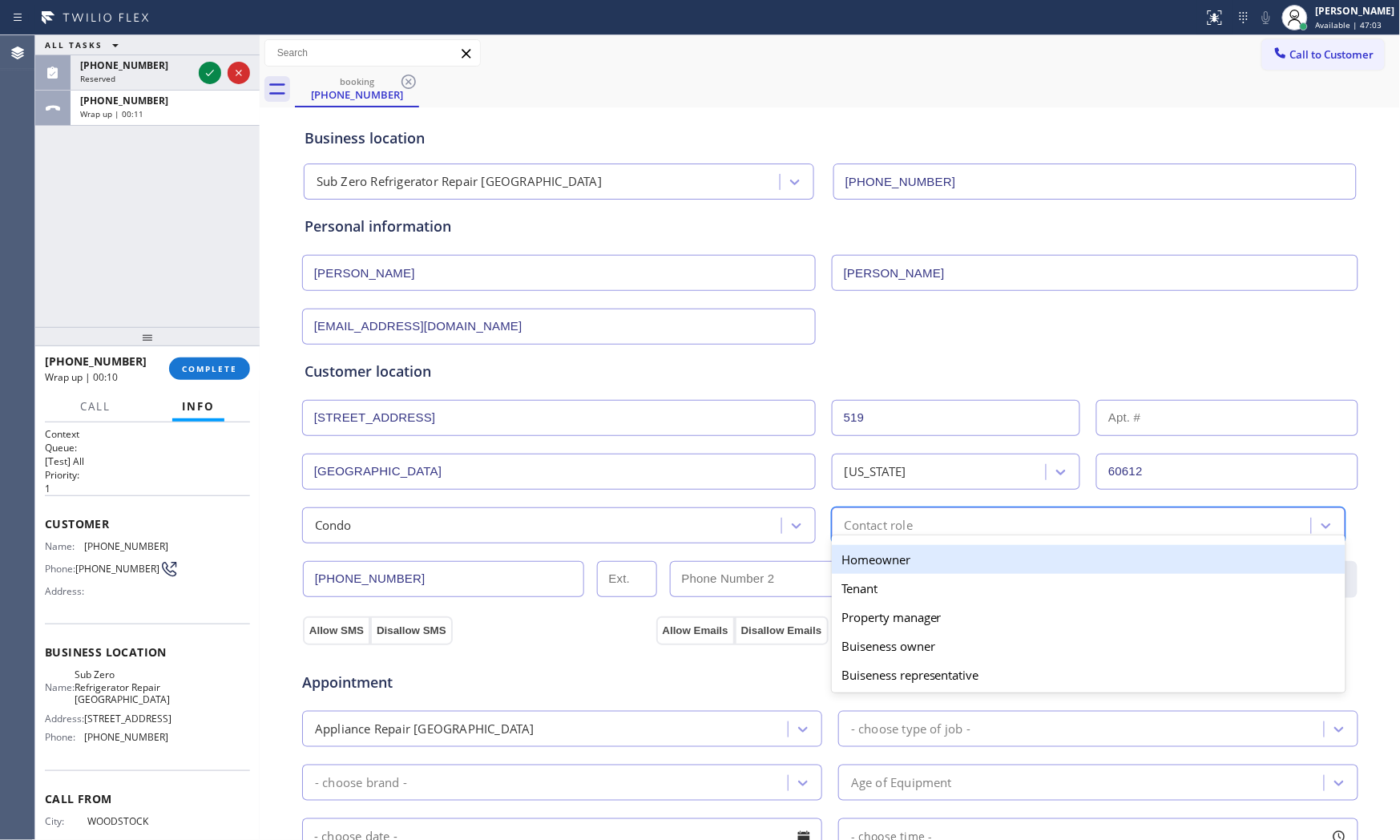
click at [875, 563] on div "Homeowner" at bounding box center [1089, 559] width 513 height 29
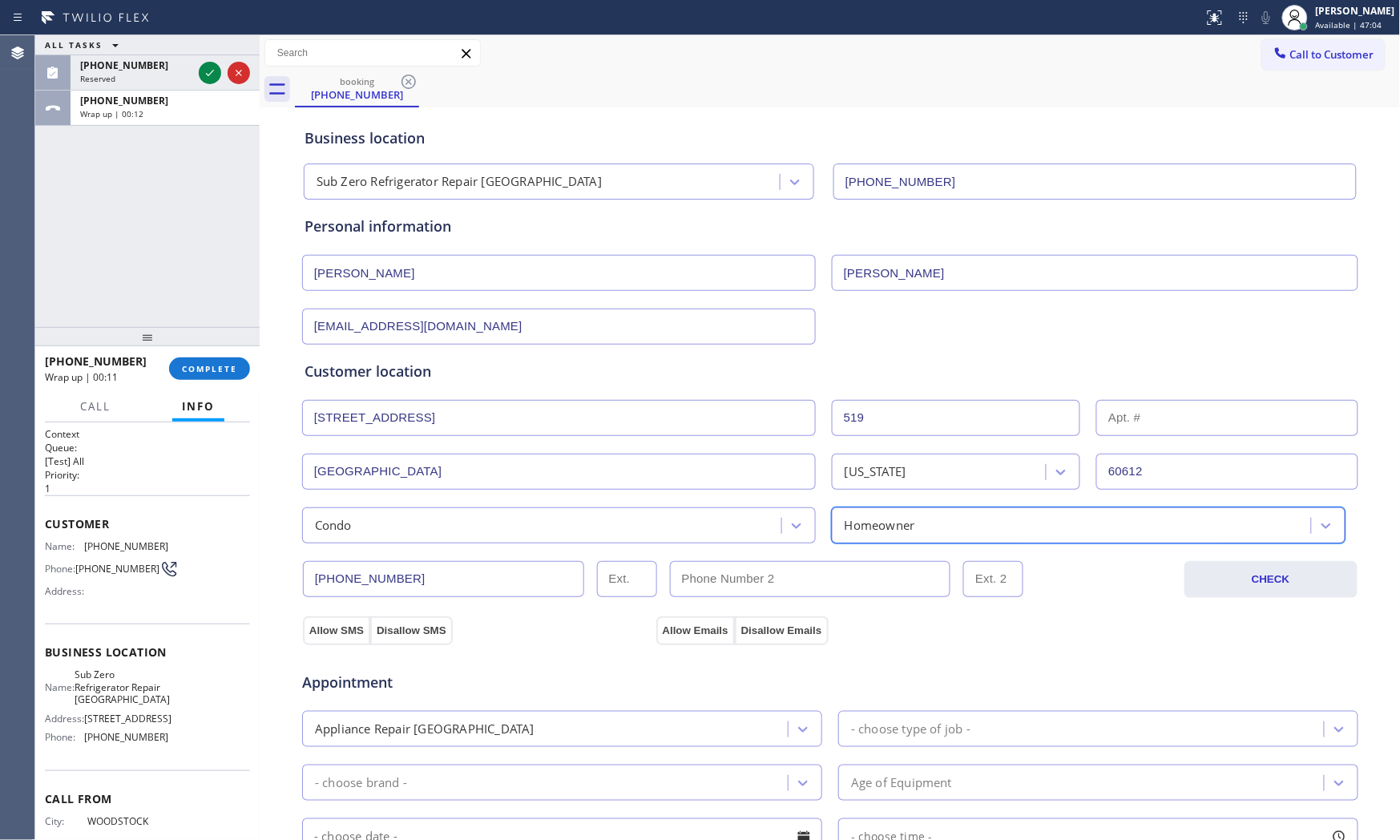
click at [1194, 420] on input "text" at bounding box center [1227, 417] width 262 height 36
type input "302"
click at [339, 638] on div "Appointment Appliance Repair High End - choose type of job - - choose brand - A…" at bounding box center [830, 795] width 1058 height 314
drag, startPoint x: 332, startPoint y: 631, endPoint x: 565, endPoint y: 635, distance: 233.0
click at [333, 631] on button "Allow SMS" at bounding box center [337, 631] width 67 height 29
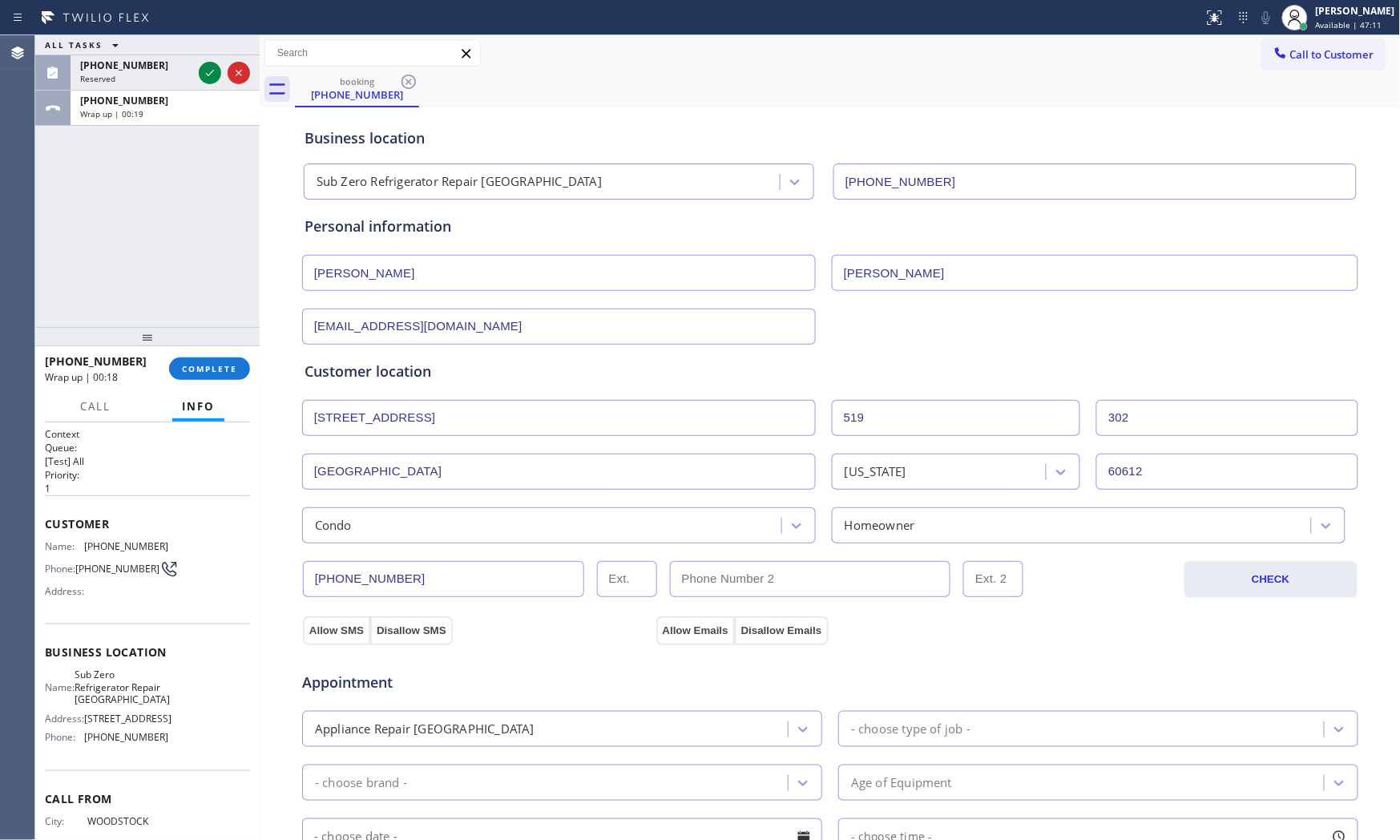
click at [700, 638] on div "Appointment Appliance Repair High End - choose type of job - - choose brand - A…" at bounding box center [830, 795] width 1058 height 314
click at [692, 627] on button "Allow Emails" at bounding box center [696, 631] width 79 height 29
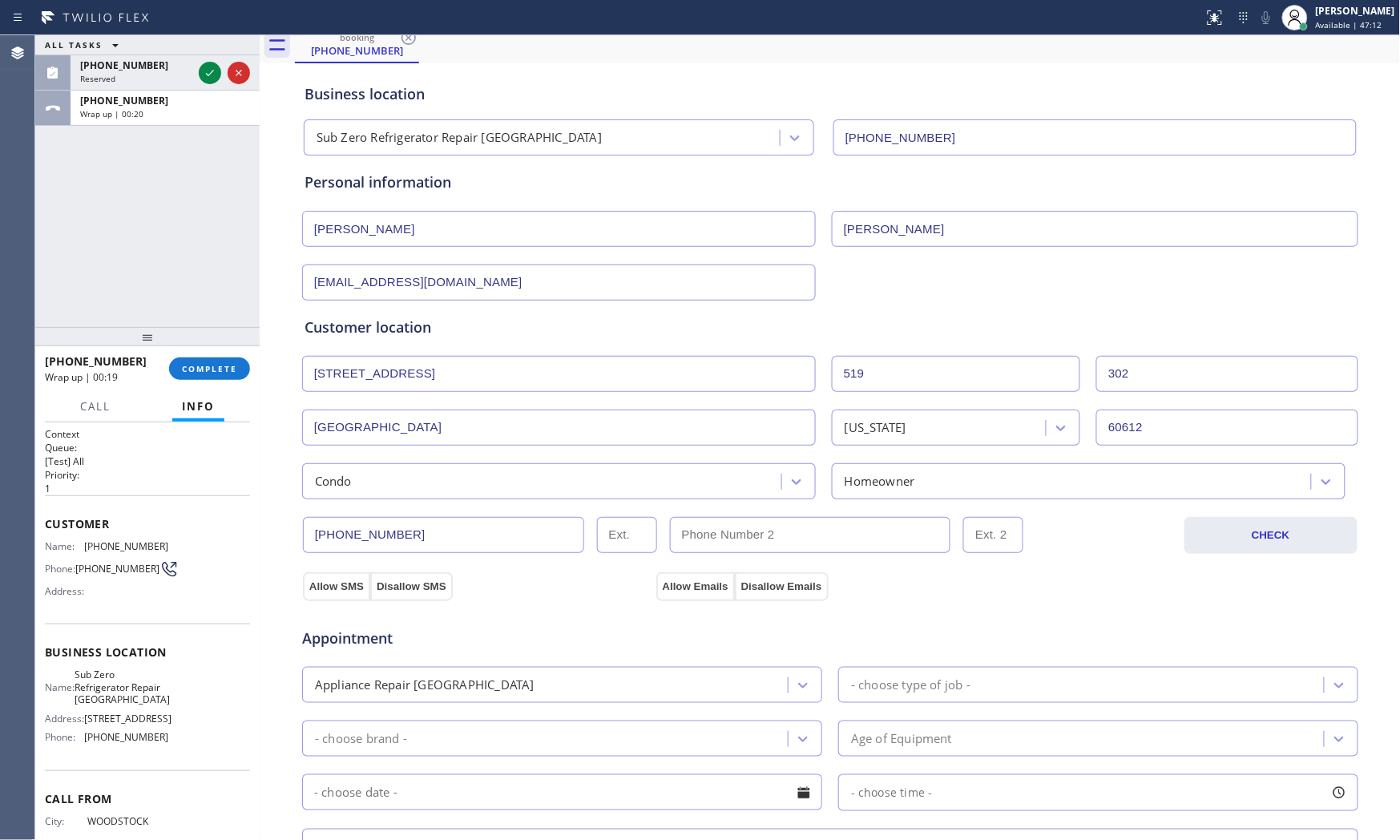
scroll to position [89, 0]
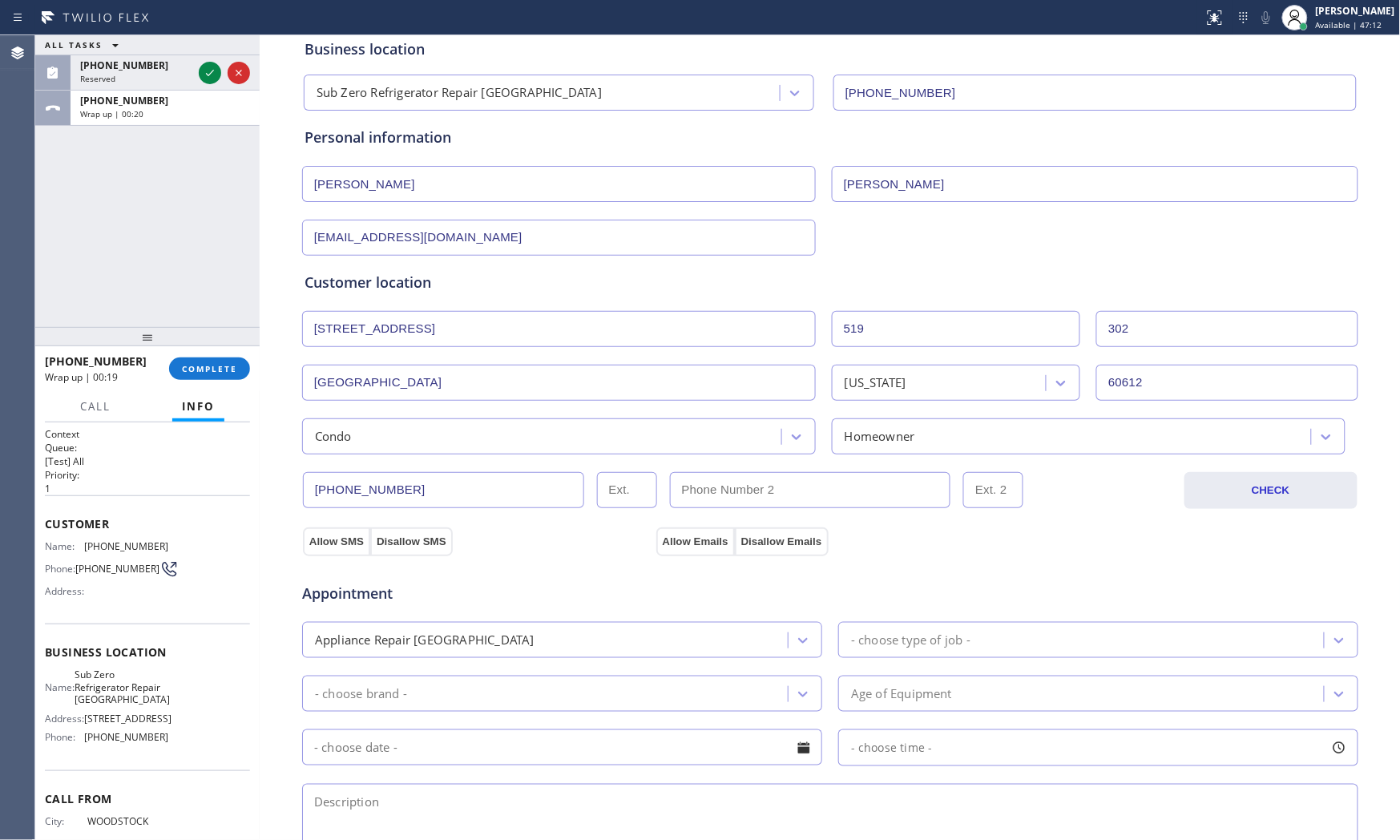
click at [944, 663] on div "Appointment Appliance Repair High End - choose type of job - - choose brand - A…" at bounding box center [830, 713] width 1052 height 300
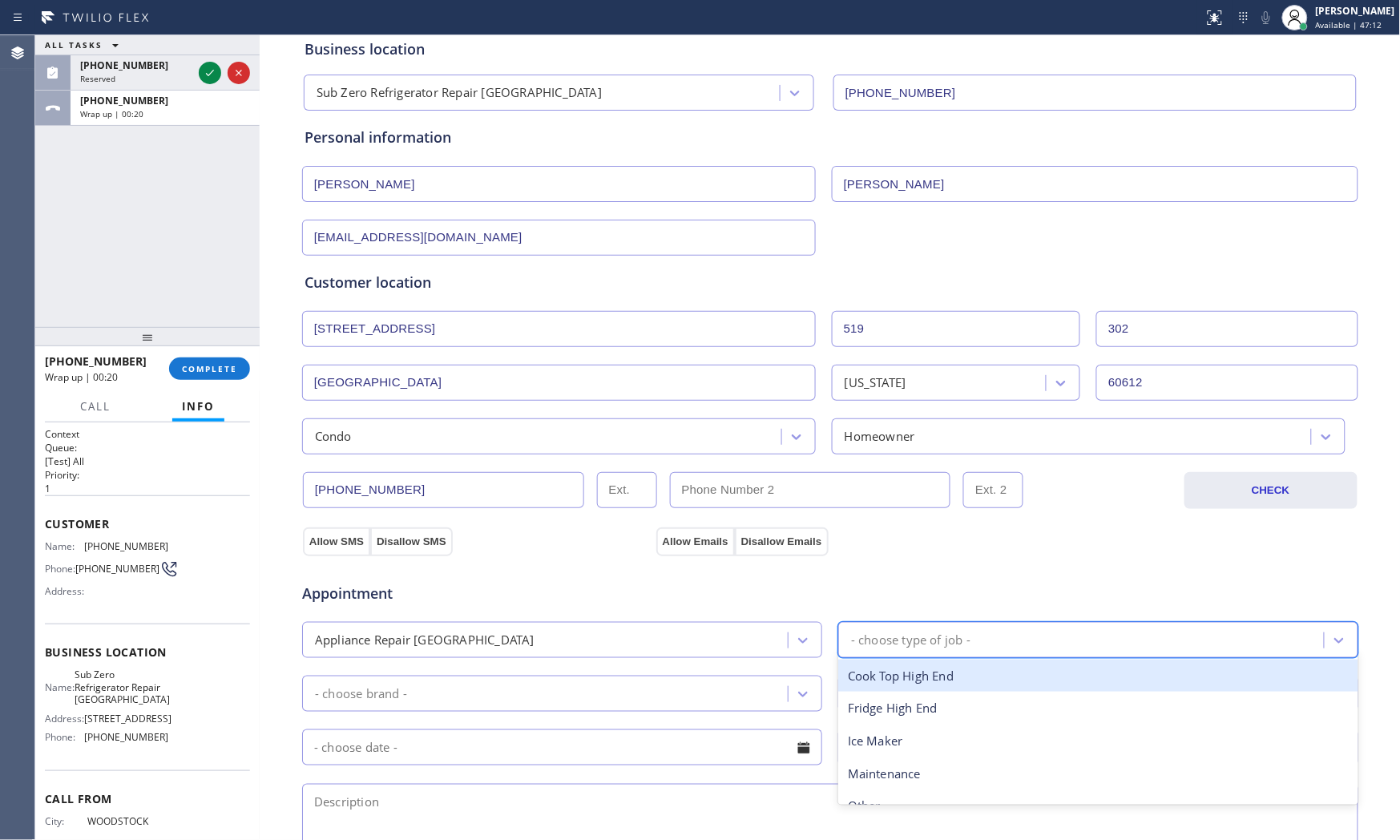
click at [939, 647] on div "- choose type of job -" at bounding box center [911, 639] width 120 height 18
type input "f"
drag, startPoint x: 907, startPoint y: 676, endPoint x: 891, endPoint y: 680, distance: 16.5
click at [899, 678] on div "Fridge High End" at bounding box center [1098, 676] width 520 height 33
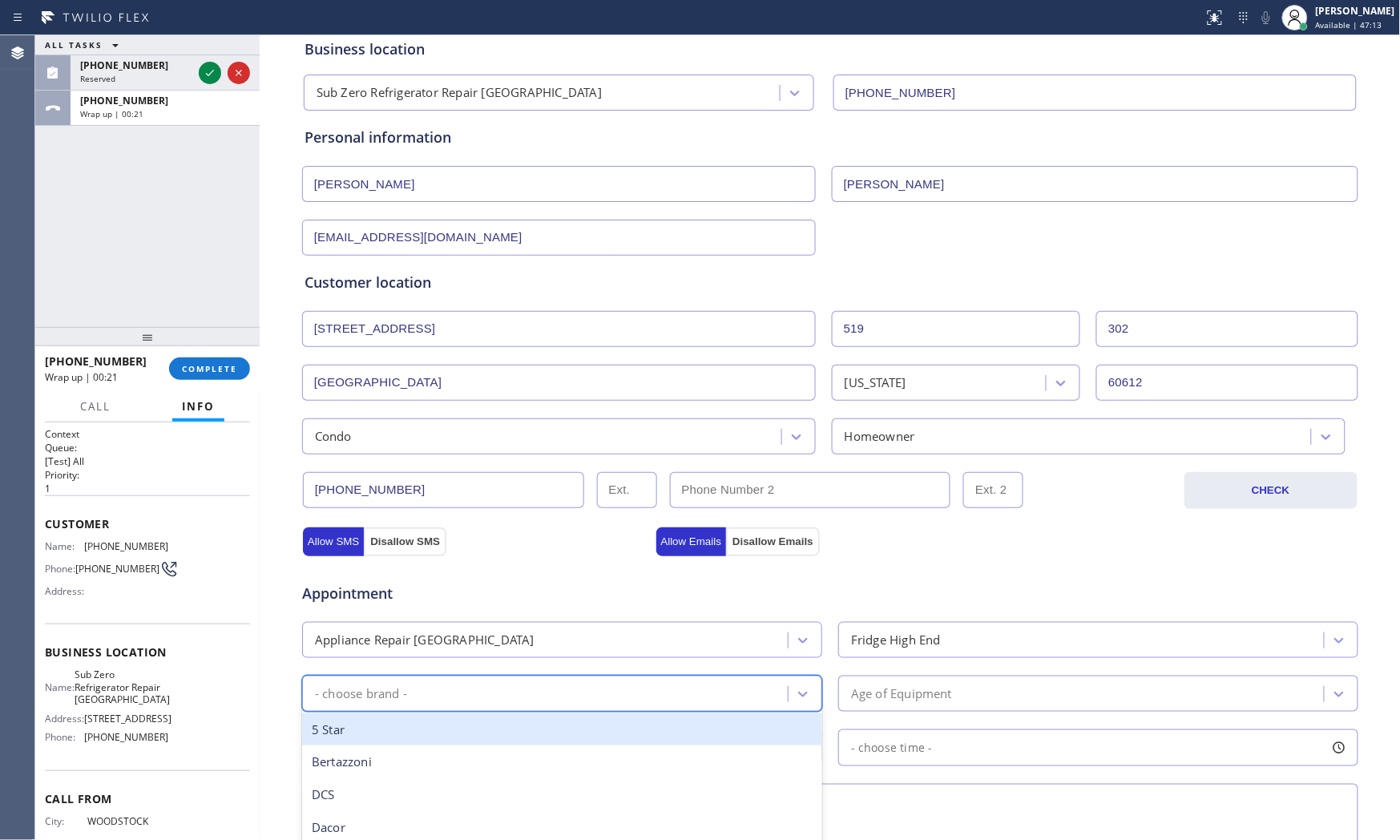
click at [558, 690] on div "- choose brand -" at bounding box center [547, 693] width 481 height 28
type input "s"
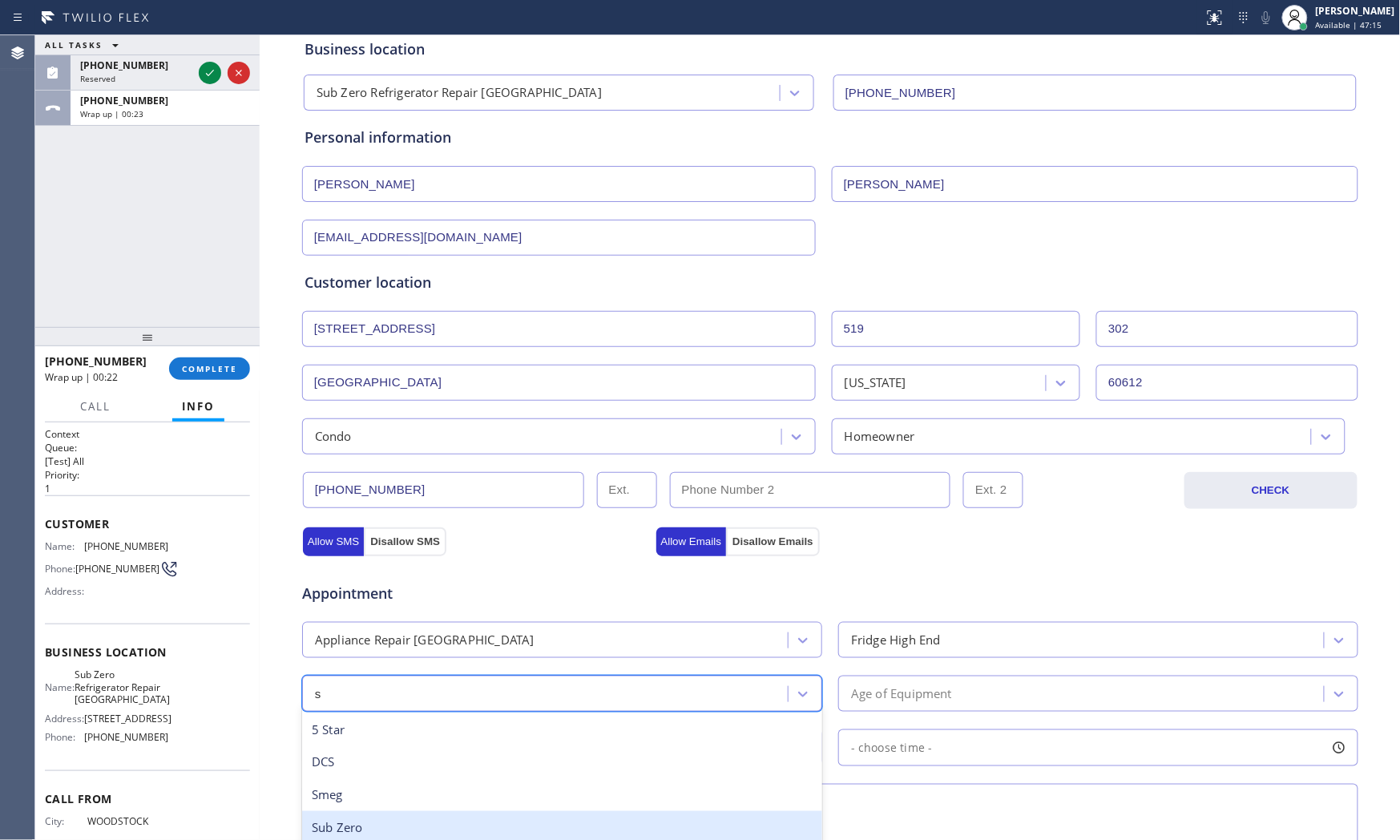
click at [362, 756] on div "Sub Zero" at bounding box center [562, 827] width 520 height 33
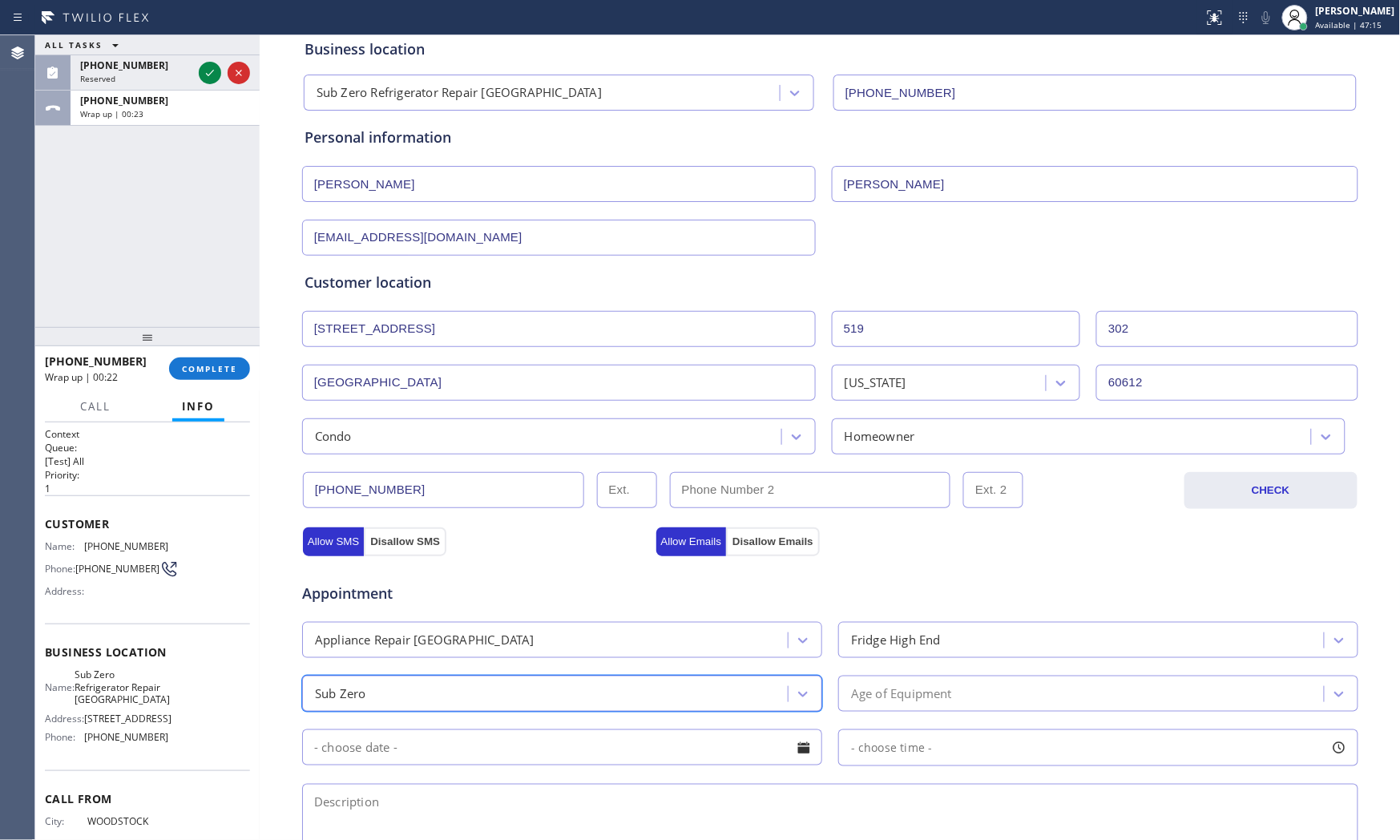
click at [915, 700] on div "Age of Equipment" at bounding box center [902, 693] width 101 height 18
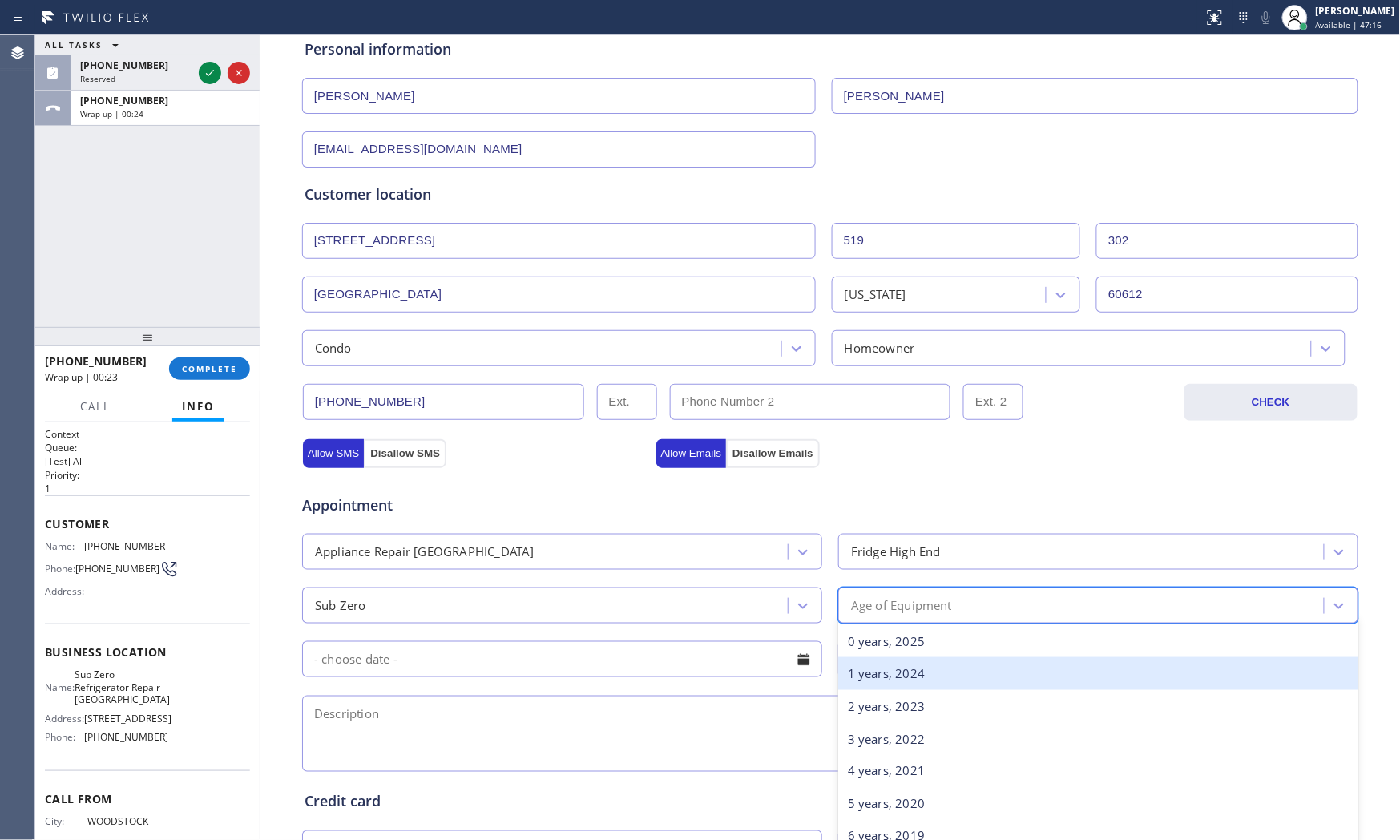
scroll to position [178, 0]
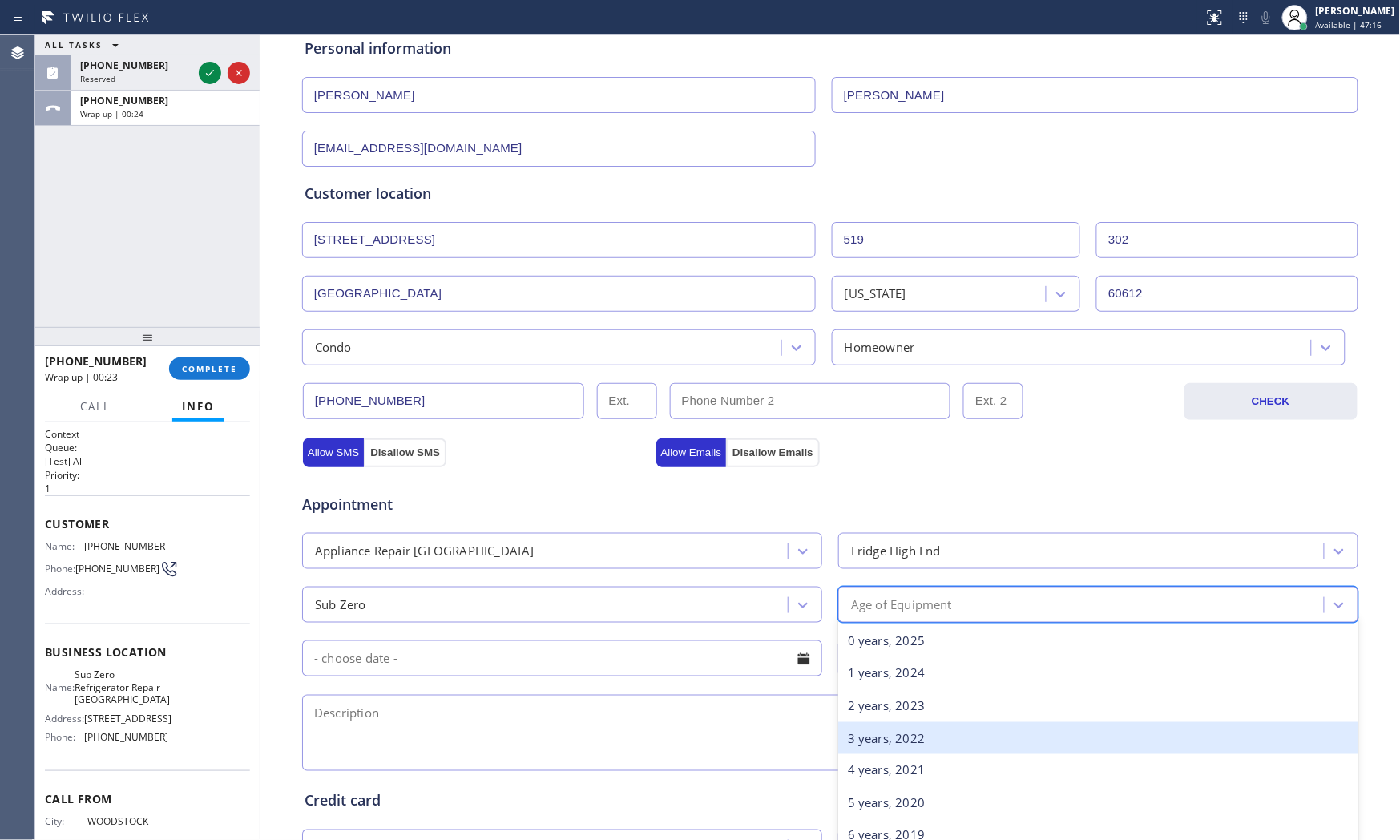
drag, startPoint x: 883, startPoint y: 736, endPoint x: 642, endPoint y: 726, distance: 241.2
click at [879, 736] on div "3 years, 2022" at bounding box center [1098, 738] width 520 height 33
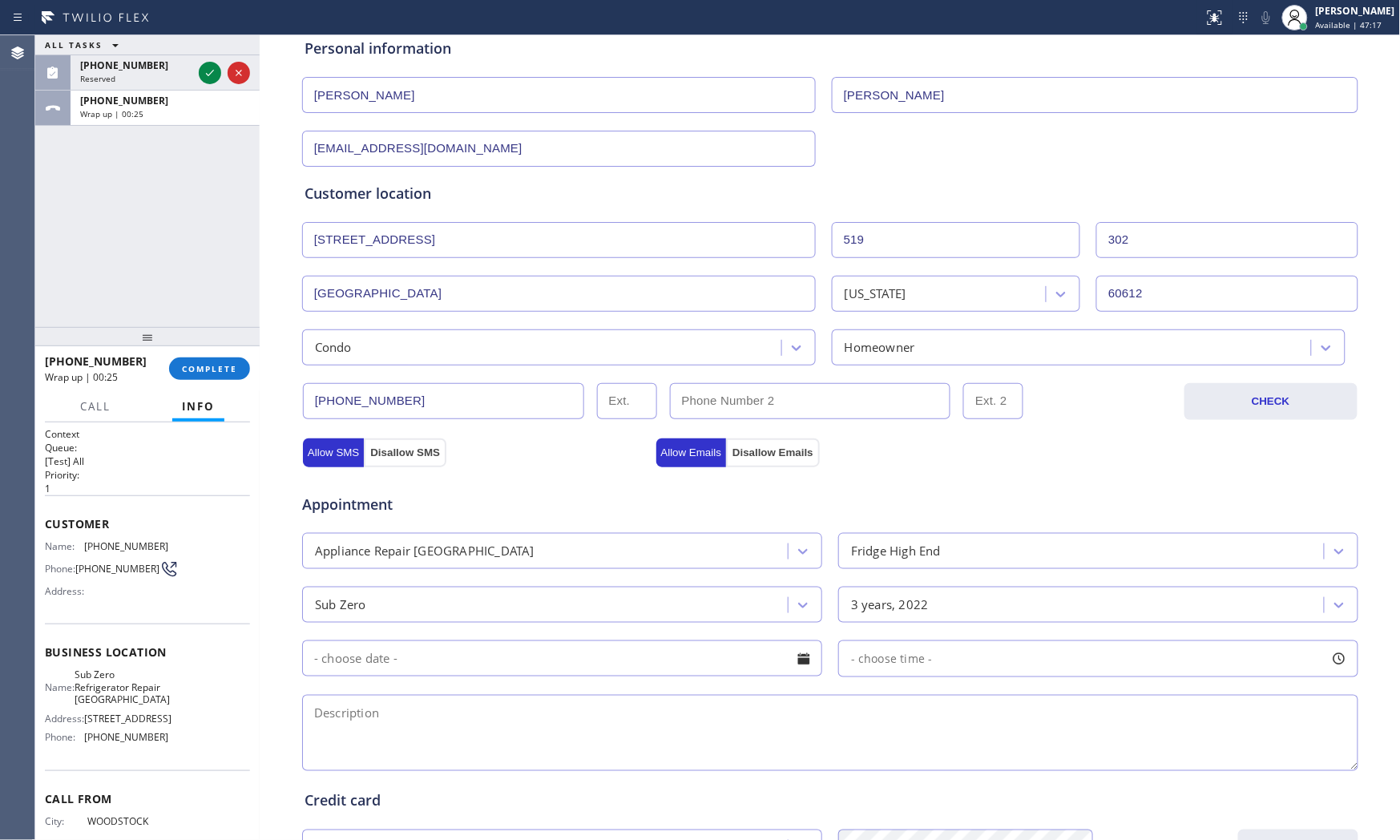
click at [564, 657] on input "text" at bounding box center [562, 658] width 520 height 36
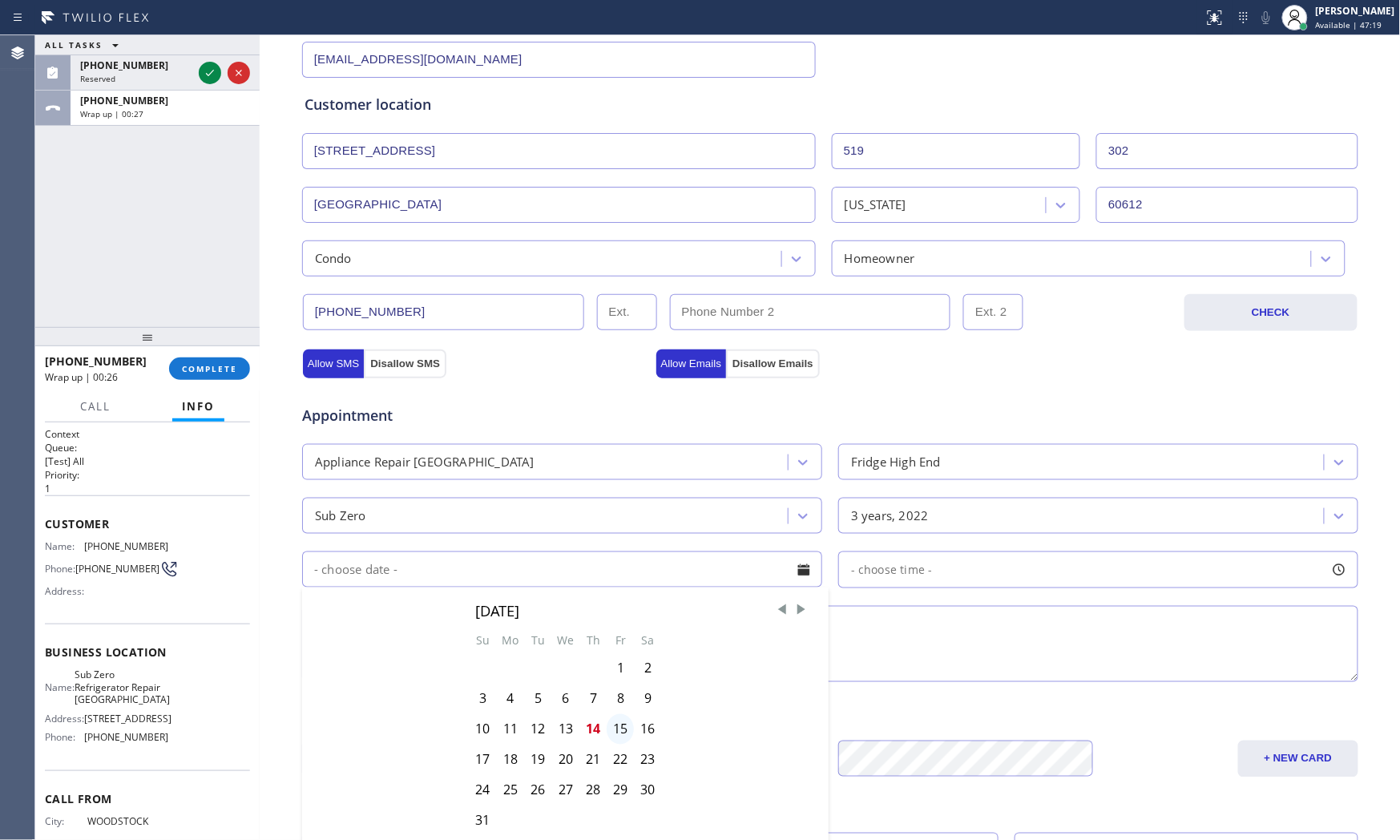
click at [611, 731] on div "15" at bounding box center [620, 729] width 27 height 30
type input "[DATE]"
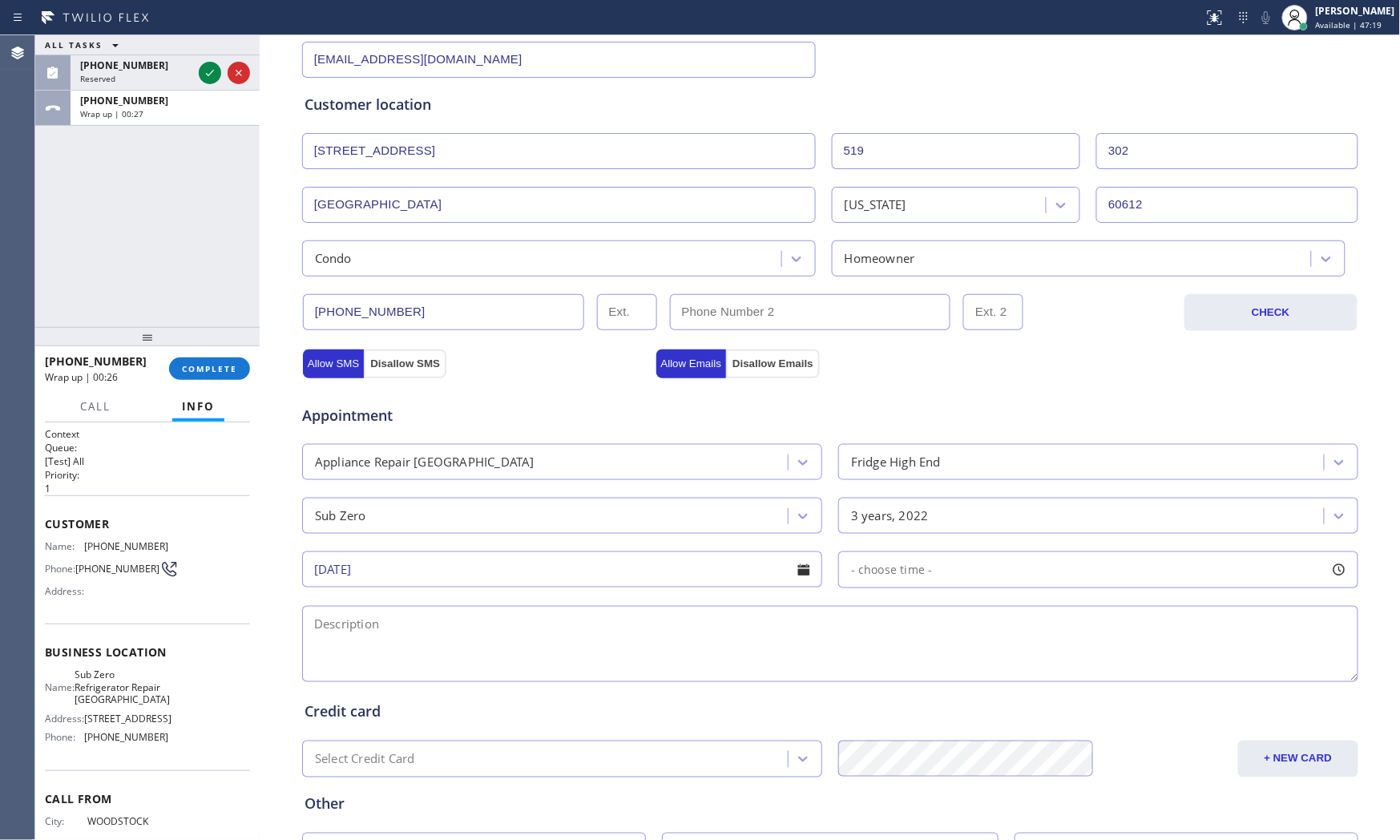
click at [931, 564] on div "- choose time -" at bounding box center [1098, 570] width 520 height 37
drag, startPoint x: 898, startPoint y: 671, endPoint x: 907, endPoint y: 665, distance: 10.8
click at [981, 665] on div "FROM TILL 8:00 AM 8:00 AM" at bounding box center [1086, 646] width 496 height 116
drag, startPoint x: 868, startPoint y: 683, endPoint x: 855, endPoint y: 670, distance: 18.4
click at [908, 679] on div "FROM TILL 8:00 AM 8:00 AM" at bounding box center [1086, 646] width 496 height 116
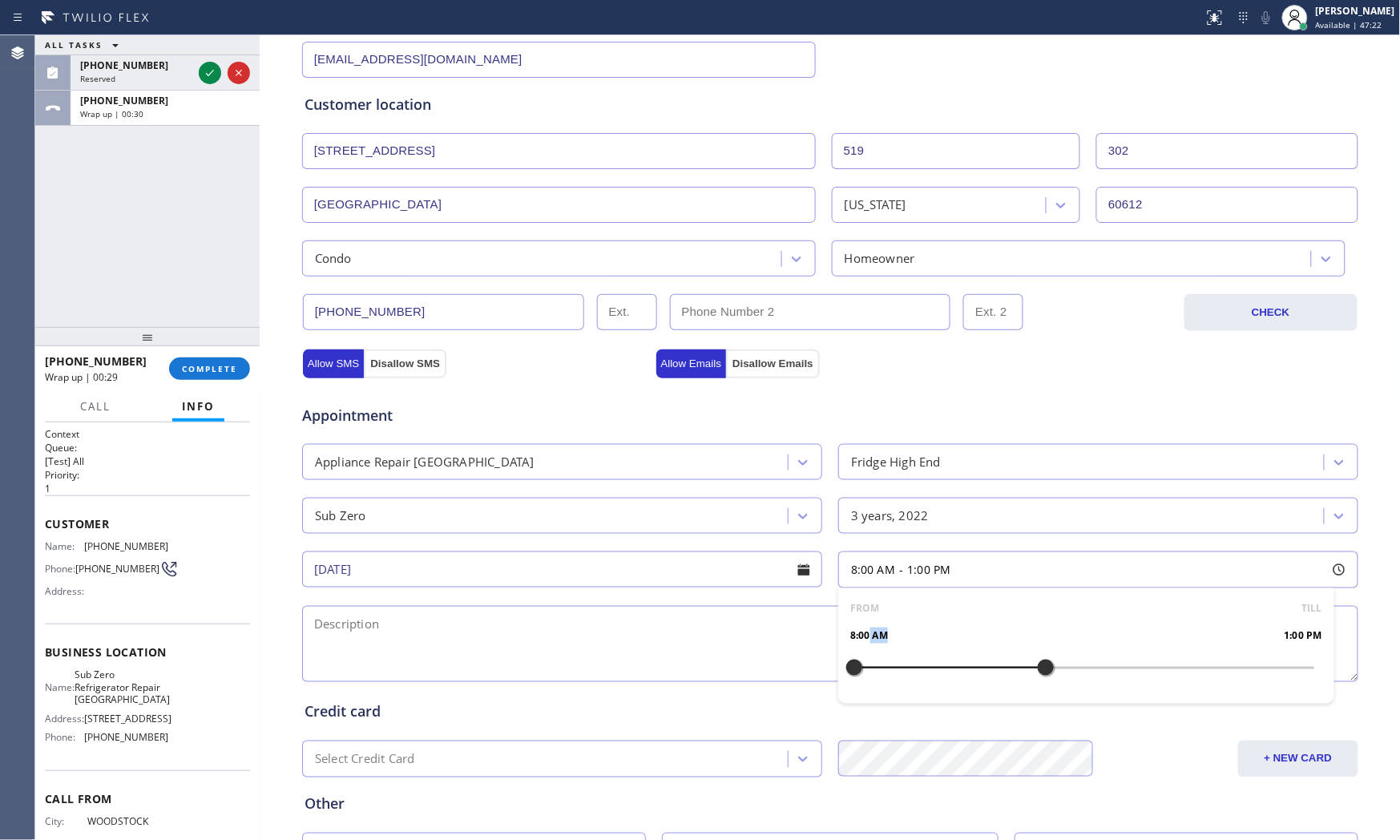
drag, startPoint x: 854, startPoint y: 669, endPoint x: 919, endPoint y: 669, distance: 65.0
click at [1044, 662] on div at bounding box center [1046, 668] width 19 height 34
drag, startPoint x: 853, startPoint y: 668, endPoint x: 931, endPoint y: 670, distance: 78.0
click at [931, 670] on div at bounding box center [931, 668] width 19 height 34
drag, startPoint x: 698, startPoint y: 642, endPoint x: 736, endPoint y: 627, distance: 40.9
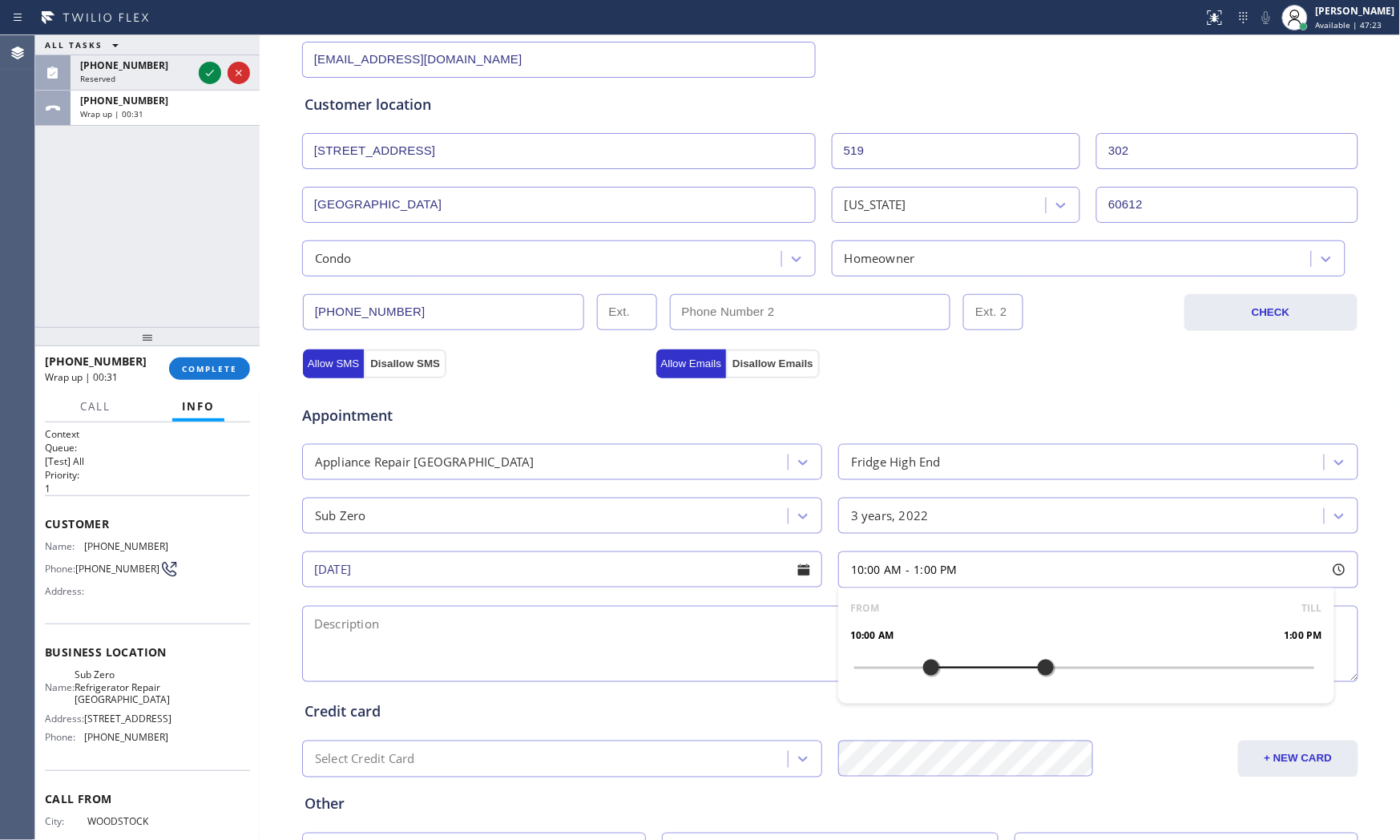
click at [702, 642] on textarea at bounding box center [830, 643] width 1057 height 76
click at [106, 702] on span "Sub Zero Refrigerator Repair [GEOGRAPHIC_DATA]" at bounding box center [122, 687] width 95 height 37
copy span "Sub Zero Refrigerator Repair [GEOGRAPHIC_DATA]"
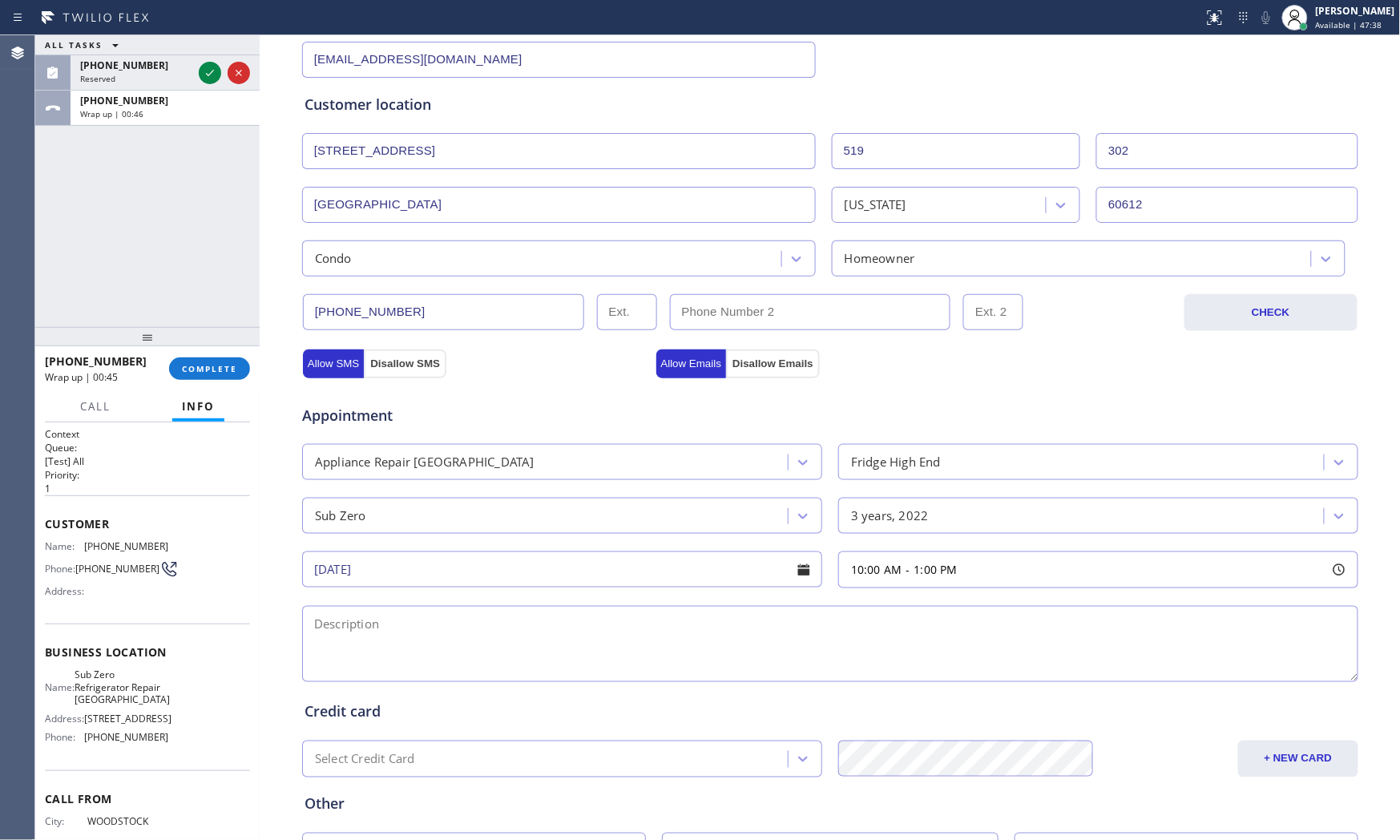
click at [599, 611] on textarea at bounding box center [830, 643] width 1057 height 76
paste textarea "10-1 $75 Subzero | fridgeBI | the ice fridge drawer is no longer on its track |…"
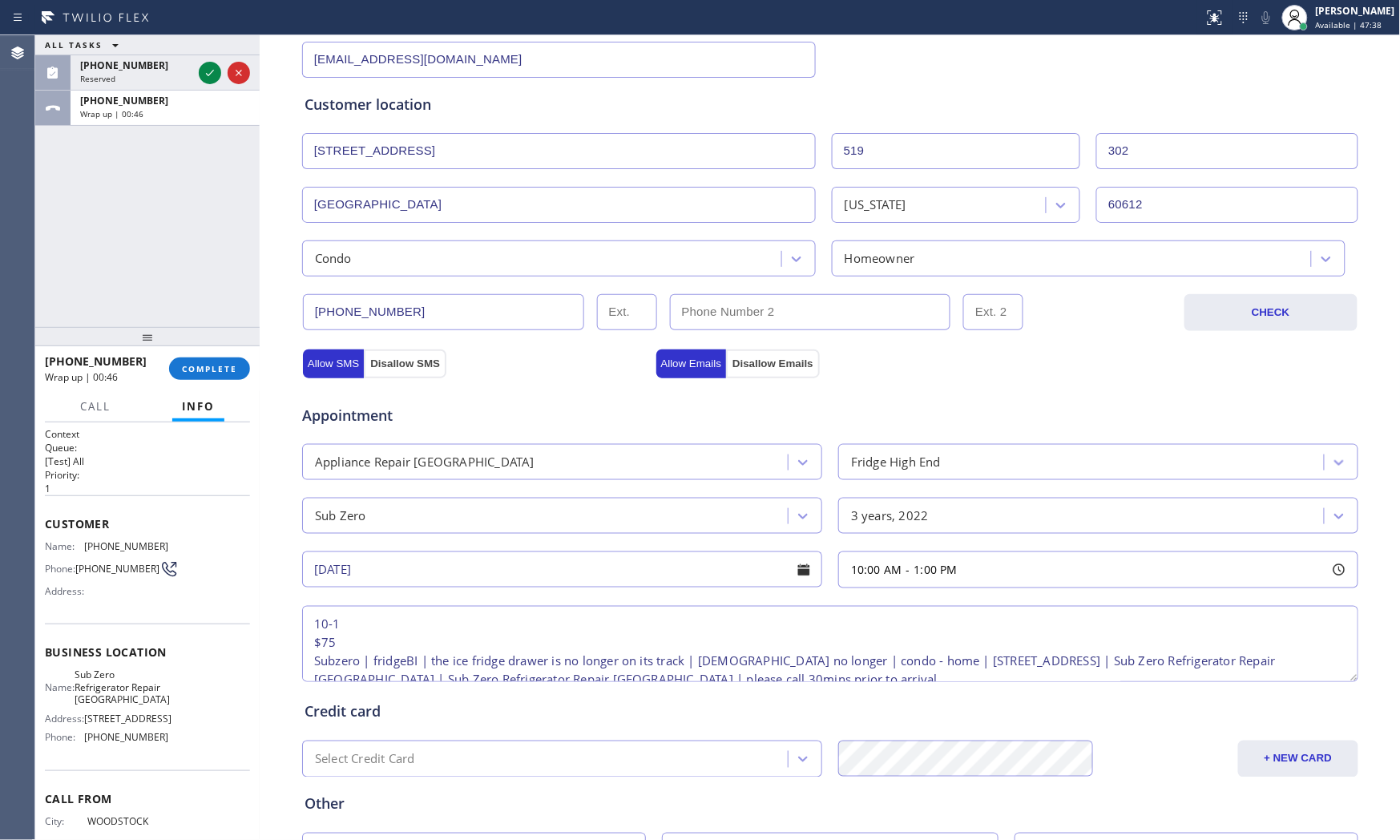
scroll to position [25, 0]
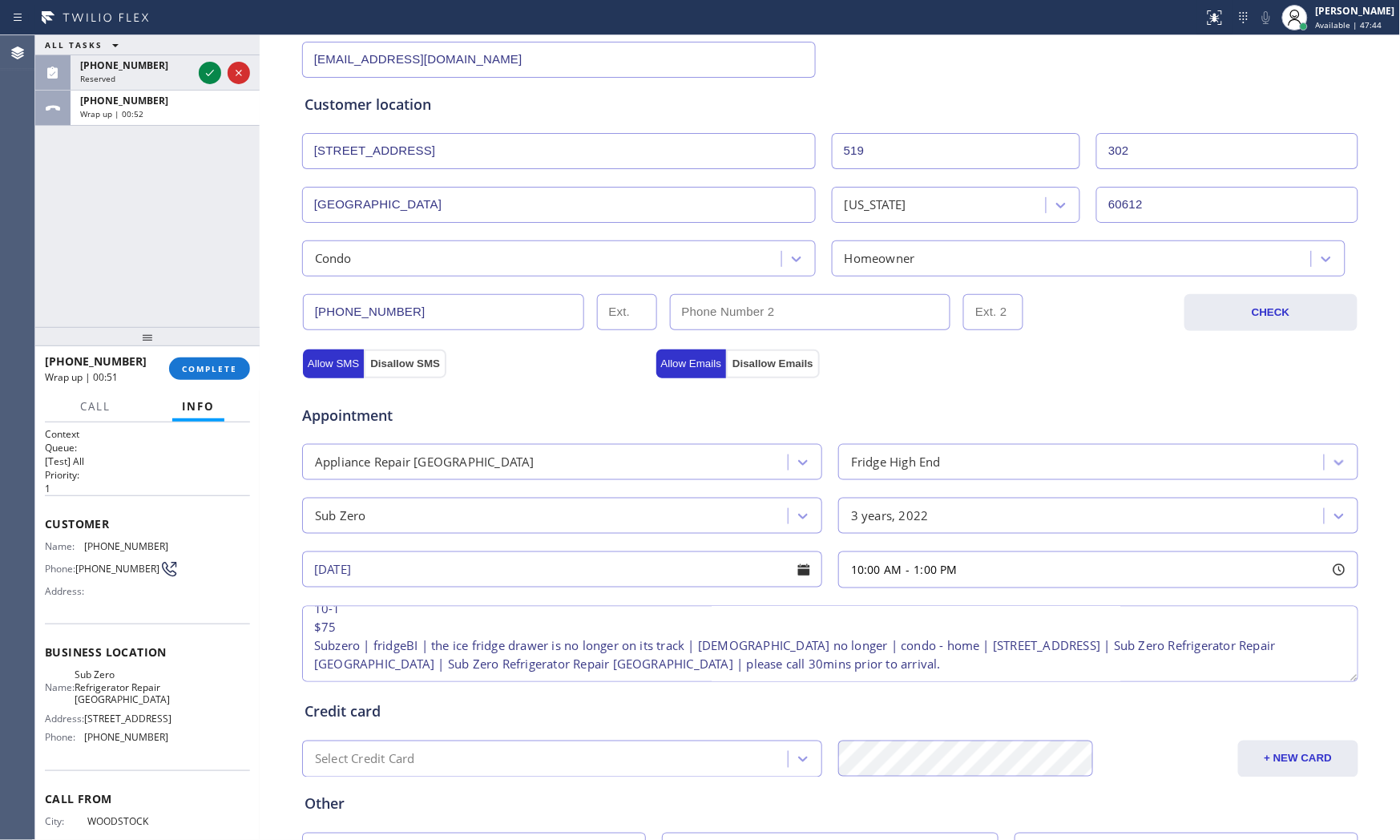
click at [814, 652] on textarea "10-1 $75 Subzero | fridgeBI | the ice fridge drawer is no longer on its track |…" at bounding box center [830, 643] width 1057 height 76
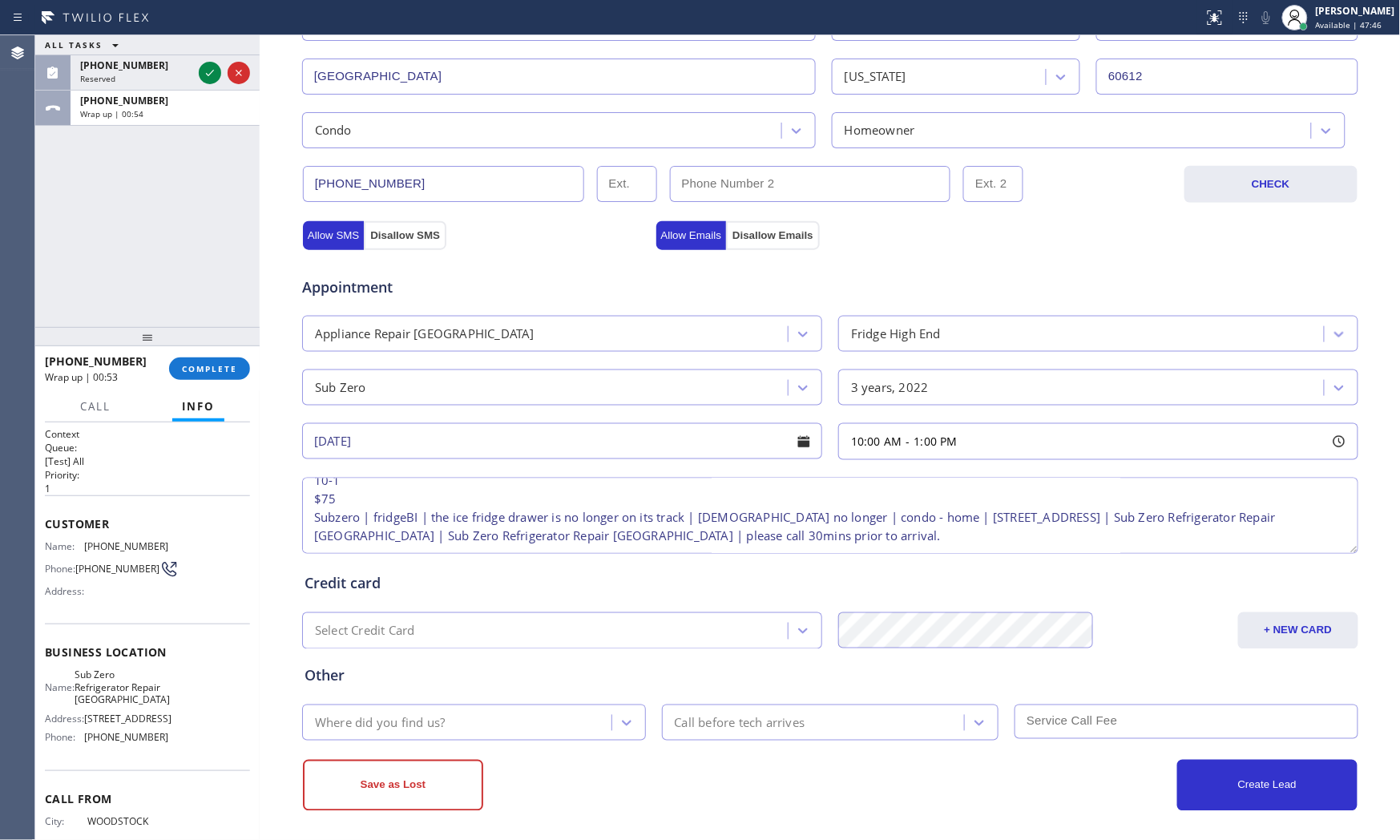
scroll to position [401, 0]
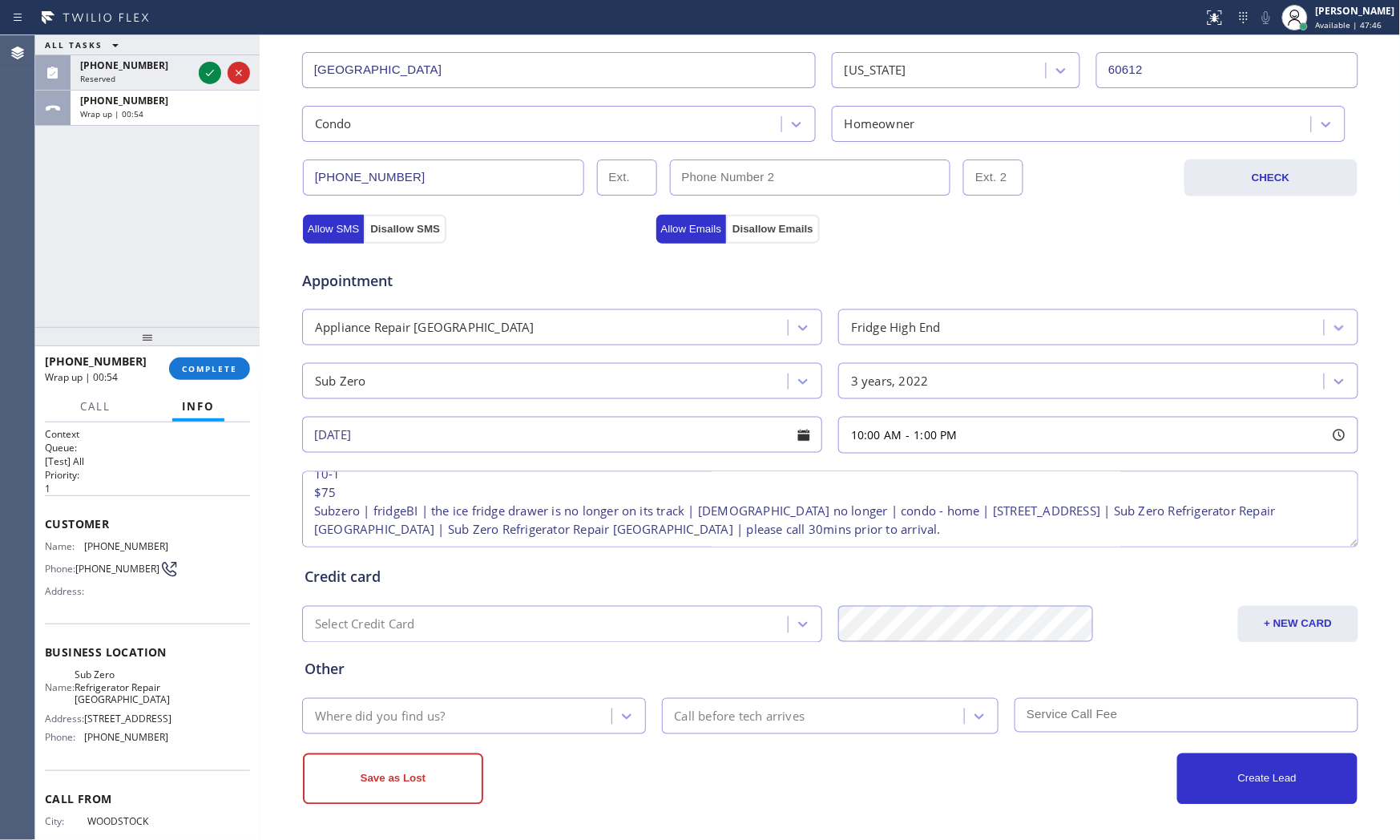
type textarea "10-1 $75 Subzero | fridgeBI | the ice fridge drawer is no longer on its track |…"
click at [533, 712] on div "Where did you find us?" at bounding box center [460, 716] width 305 height 28
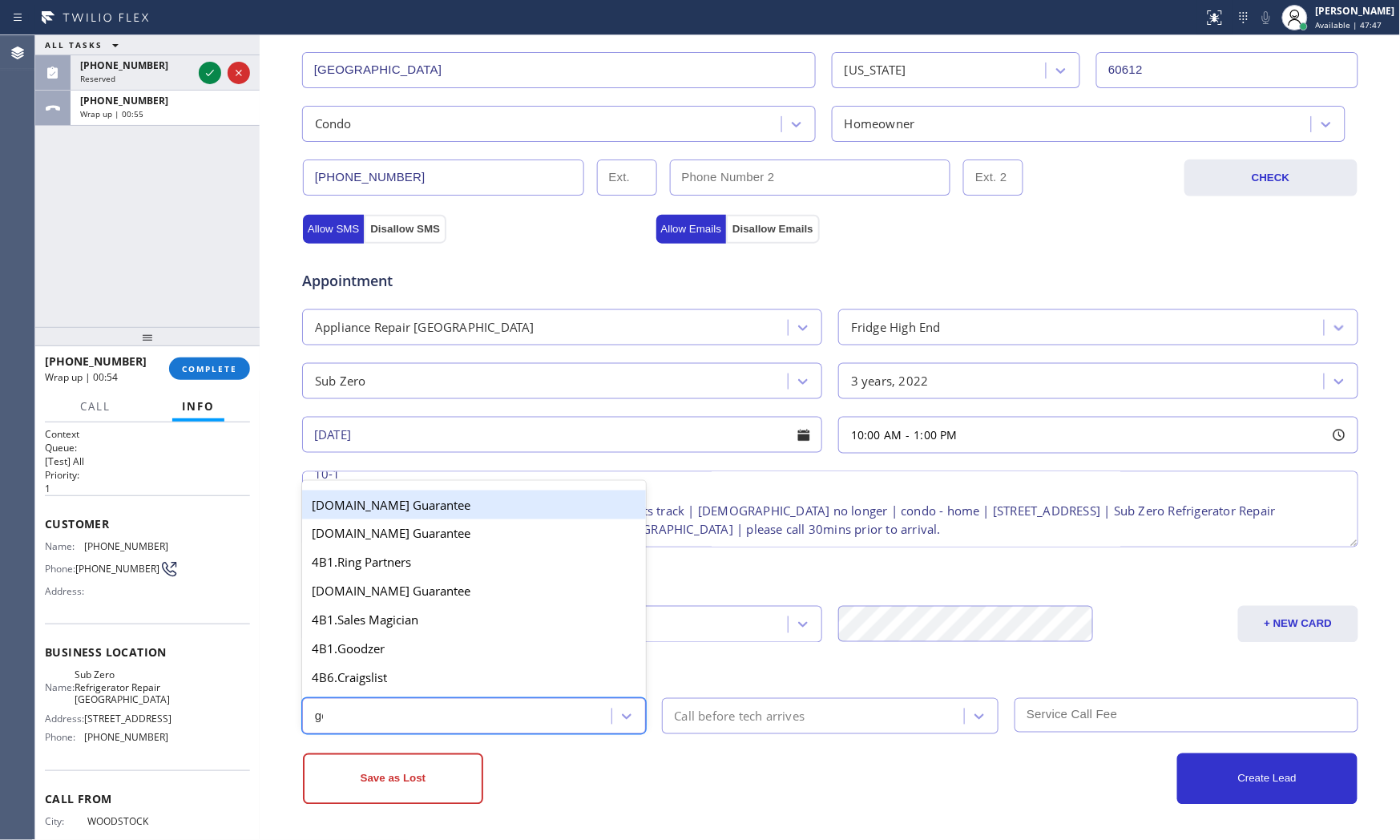
type input "goo"
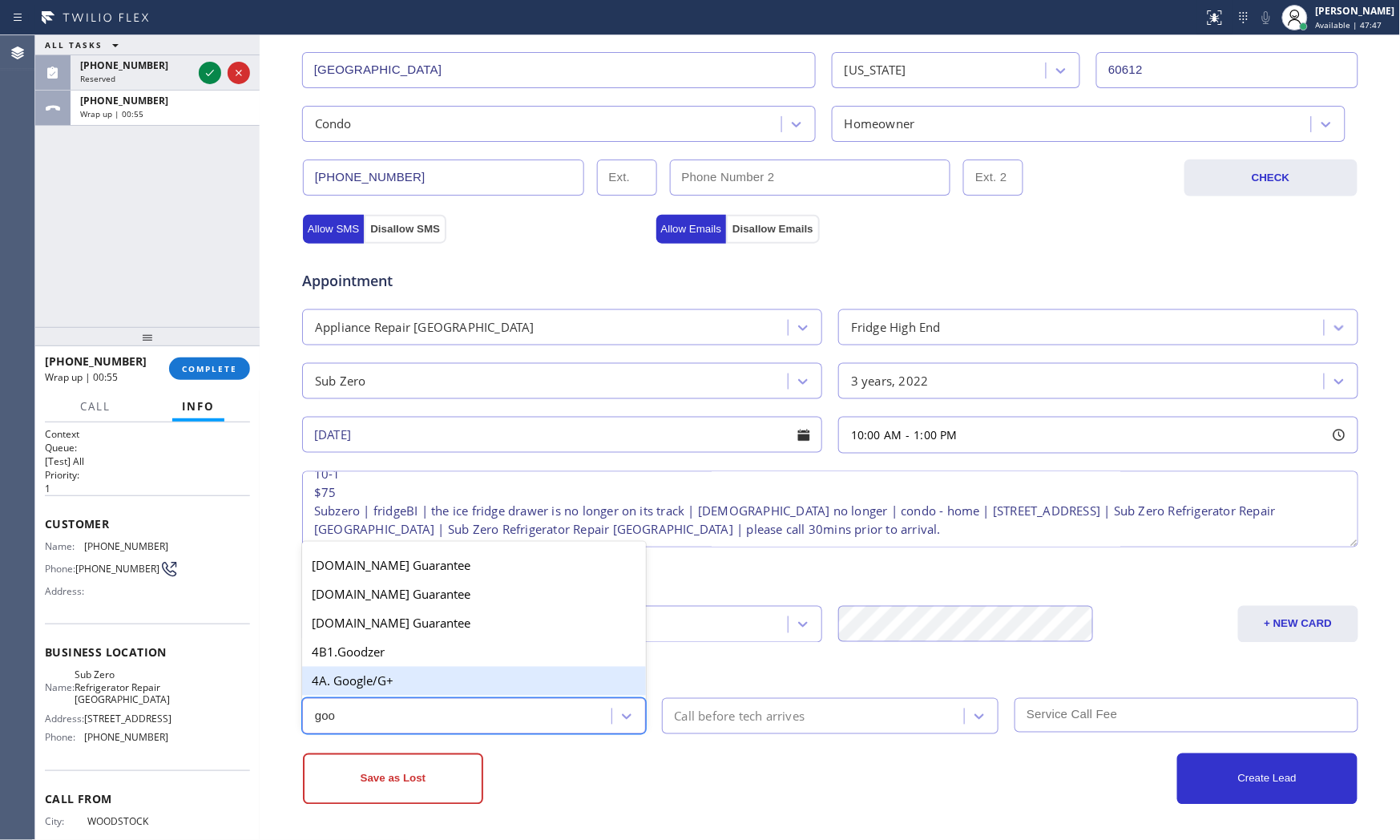
click at [469, 682] on div "4A. Google/G+" at bounding box center [474, 681] width 344 height 29
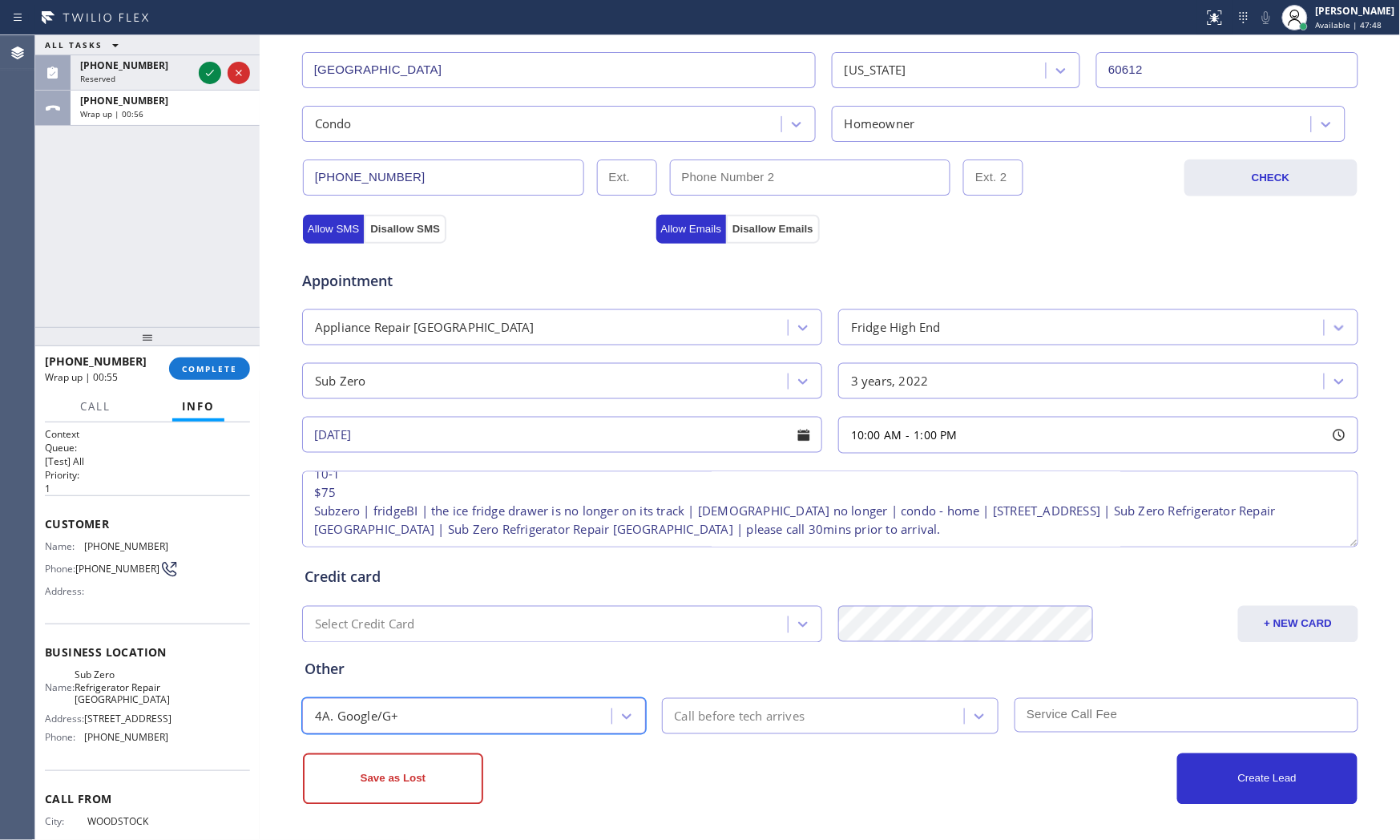
click at [731, 717] on div "Call before tech arrives" at bounding box center [740, 716] width 131 height 18
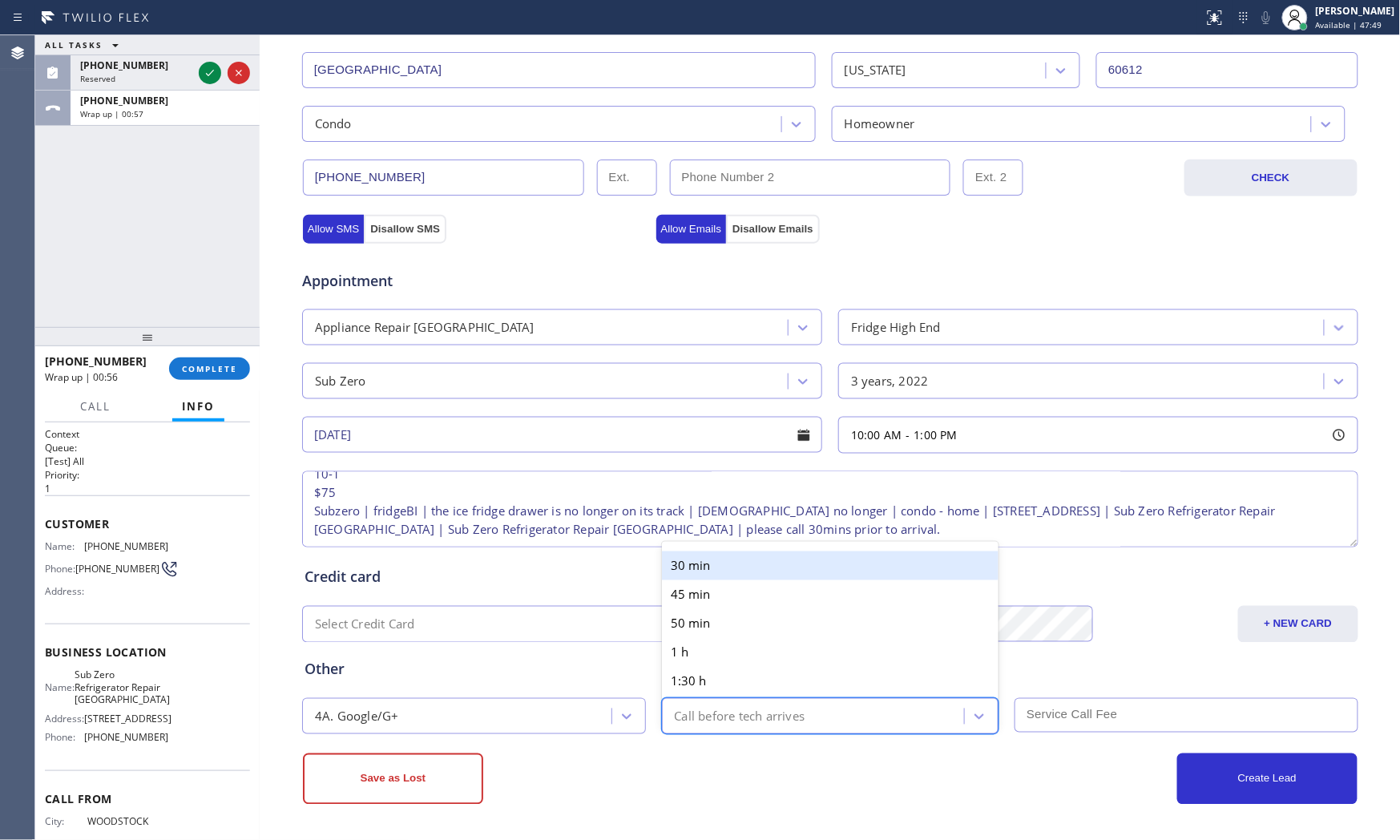
drag, startPoint x: 716, startPoint y: 580, endPoint x: 717, endPoint y: 566, distance: 14.0
click at [717, 566] on div "30 min 45 min 50 min 1 h 1:30 h 2 h" at bounding box center [830, 638] width 338 height 180
click at [717, 566] on div "30 min" at bounding box center [830, 566] width 338 height 29
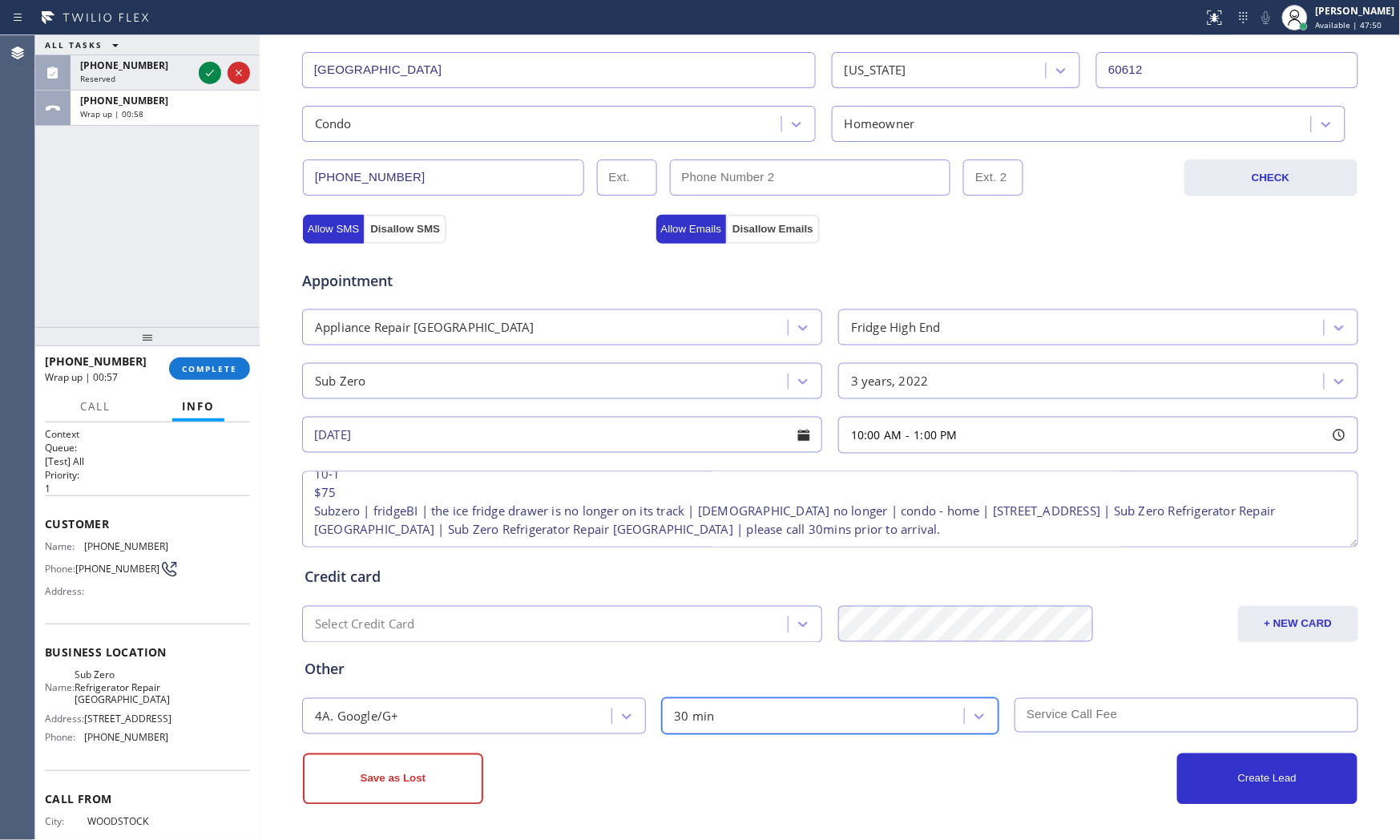
click at [1032, 713] on input "text" at bounding box center [1187, 715] width 344 height 34
click at [681, 491] on textarea "10-1 $75 Subzero | fridgeBI | the ice fridge drawer is no longer on its track |…" at bounding box center [830, 509] width 1057 height 76
type textarea "10-1 $75 Subzero | fridgeBI | the ice fridge drawer is no longer on its track, …"
click at [705, 756] on div "Save as Lost" at bounding box center [566, 779] width 527 height 51
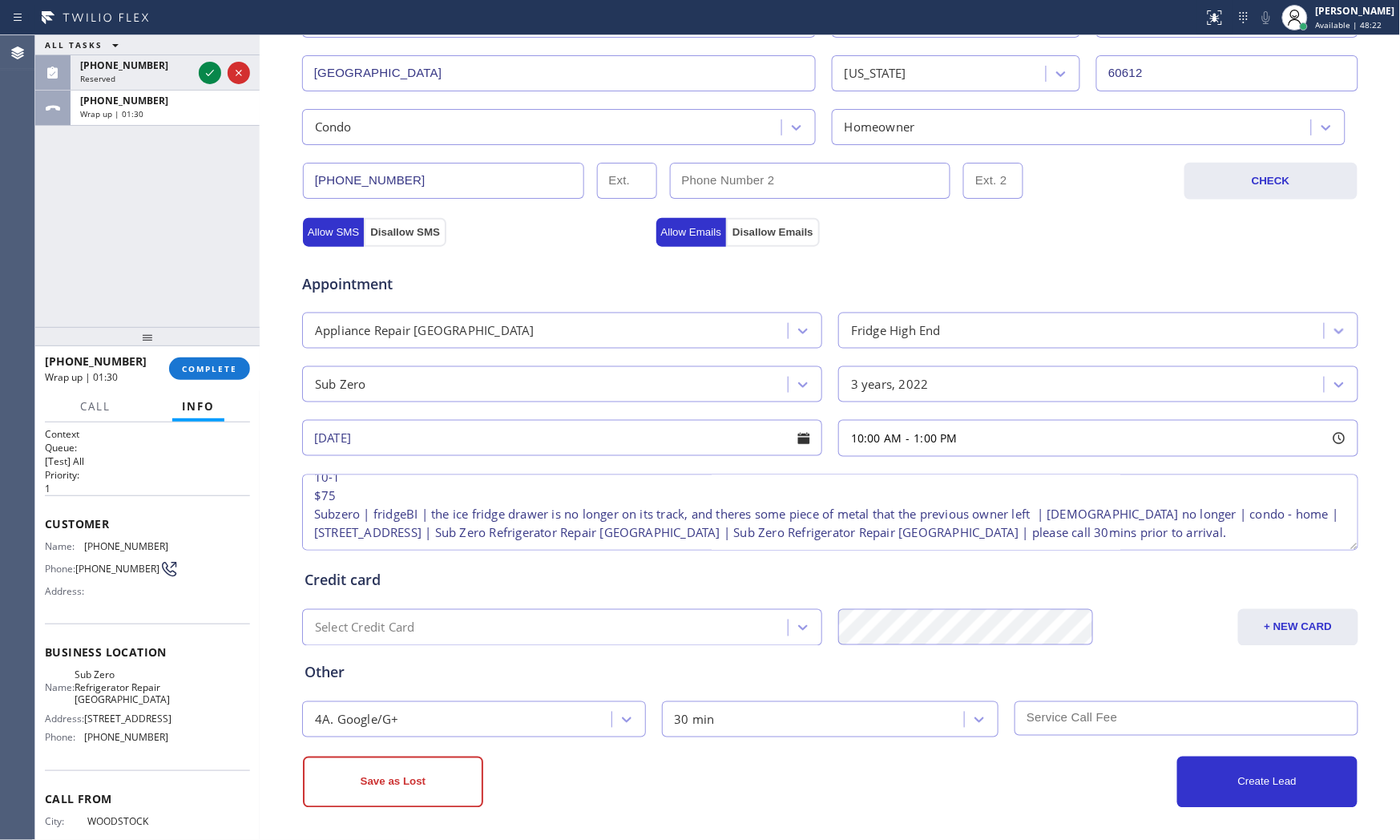
scroll to position [401, 0]
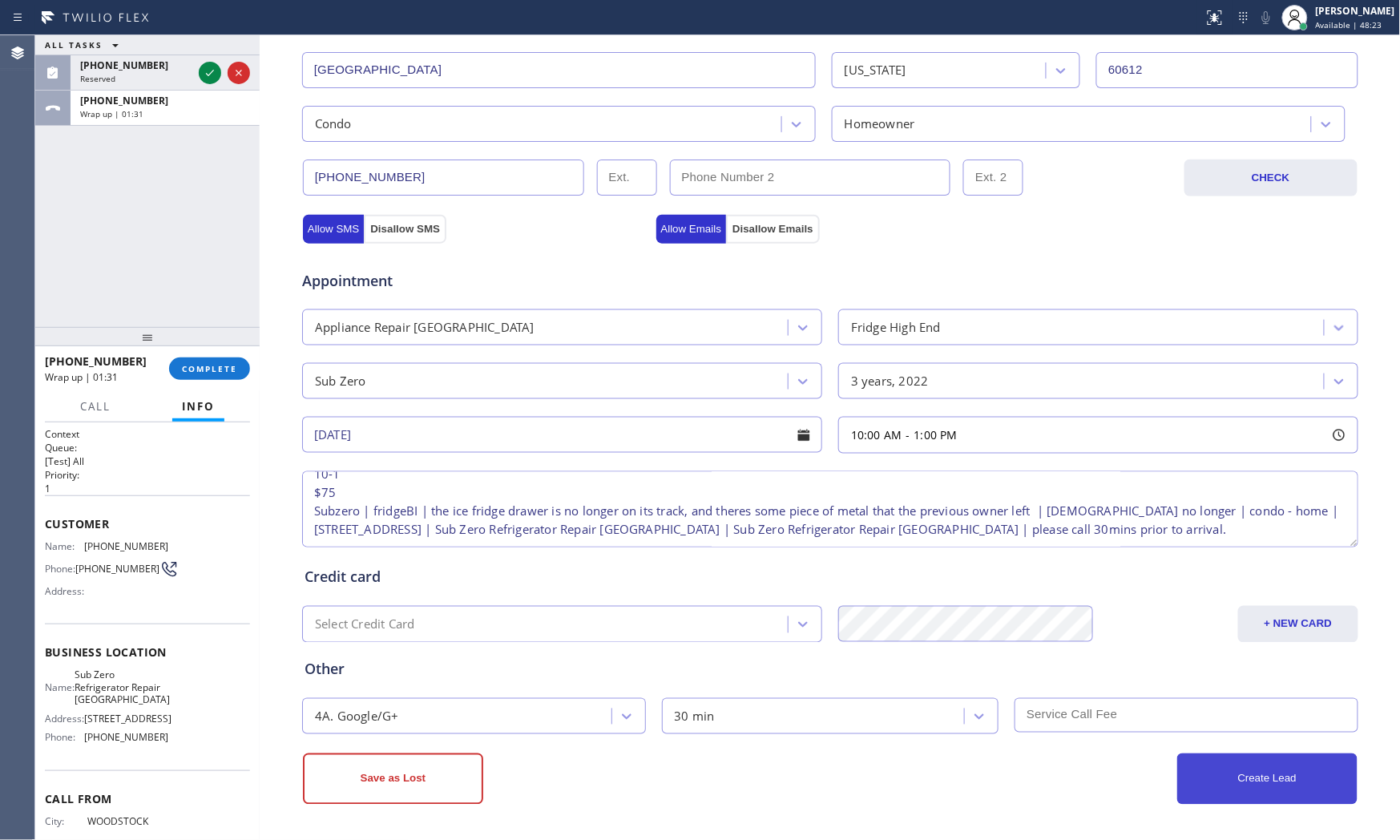
click at [1208, 756] on button "Create Lead" at bounding box center [1267, 779] width 181 height 51
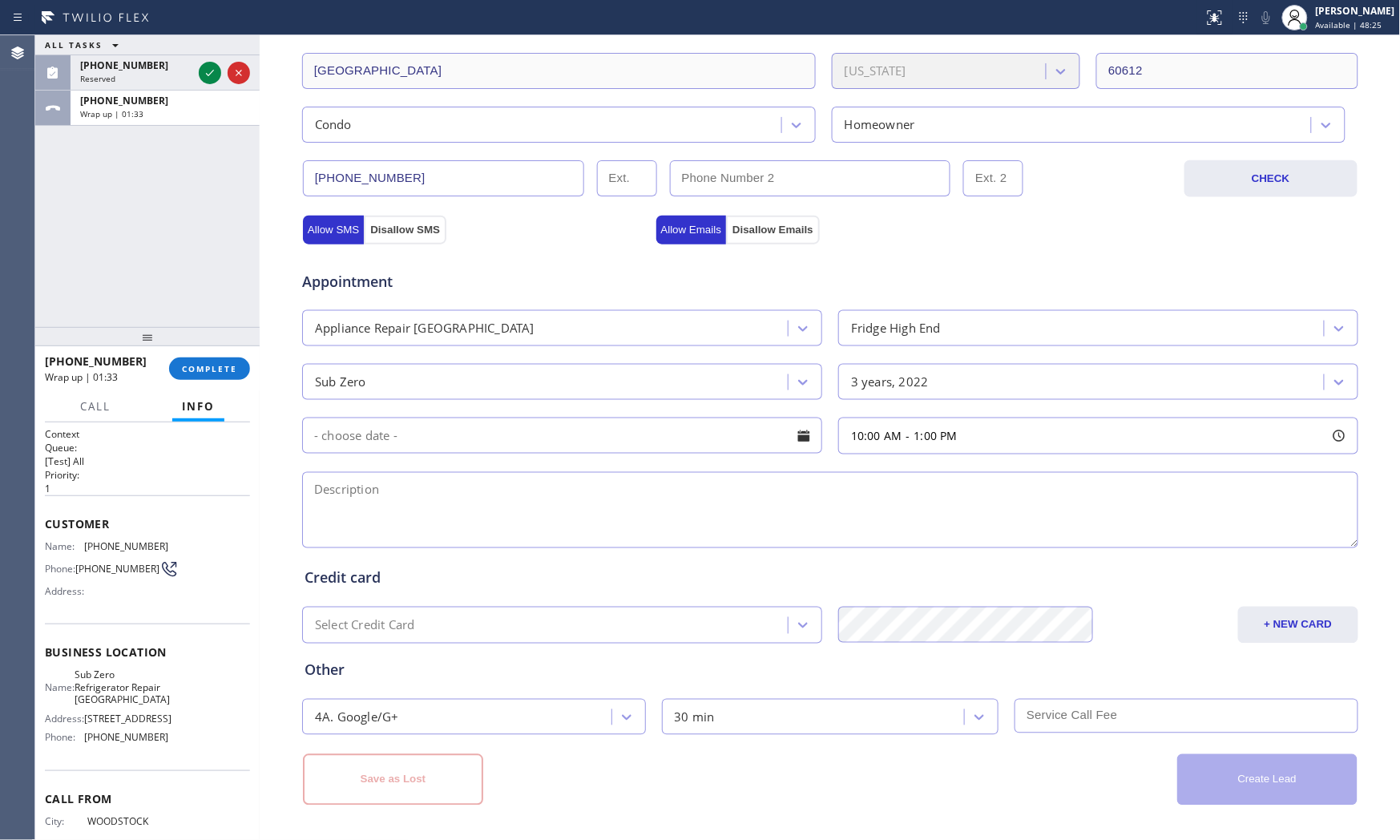
scroll to position [0, 0]
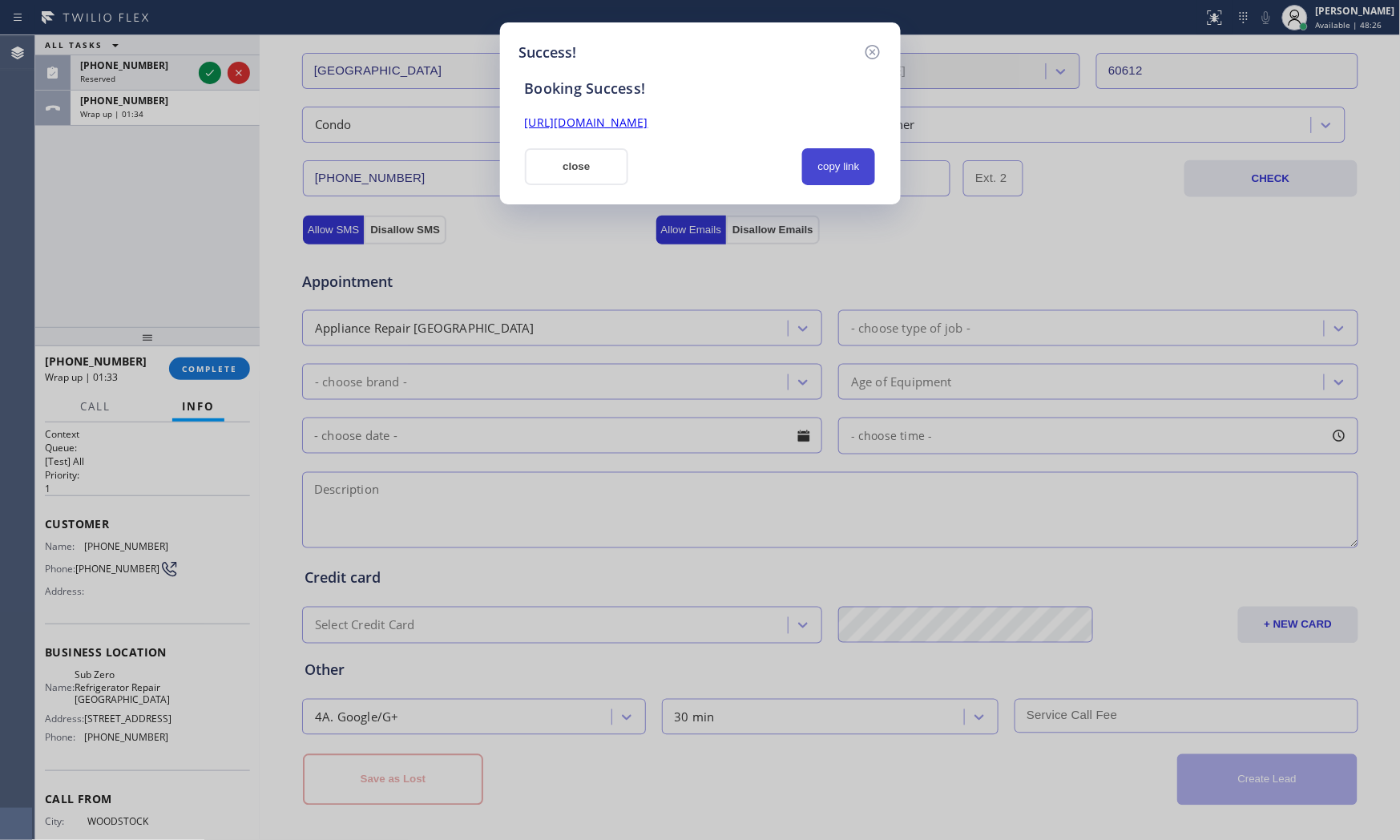
click at [838, 174] on button "copy link" at bounding box center [839, 167] width 74 height 37
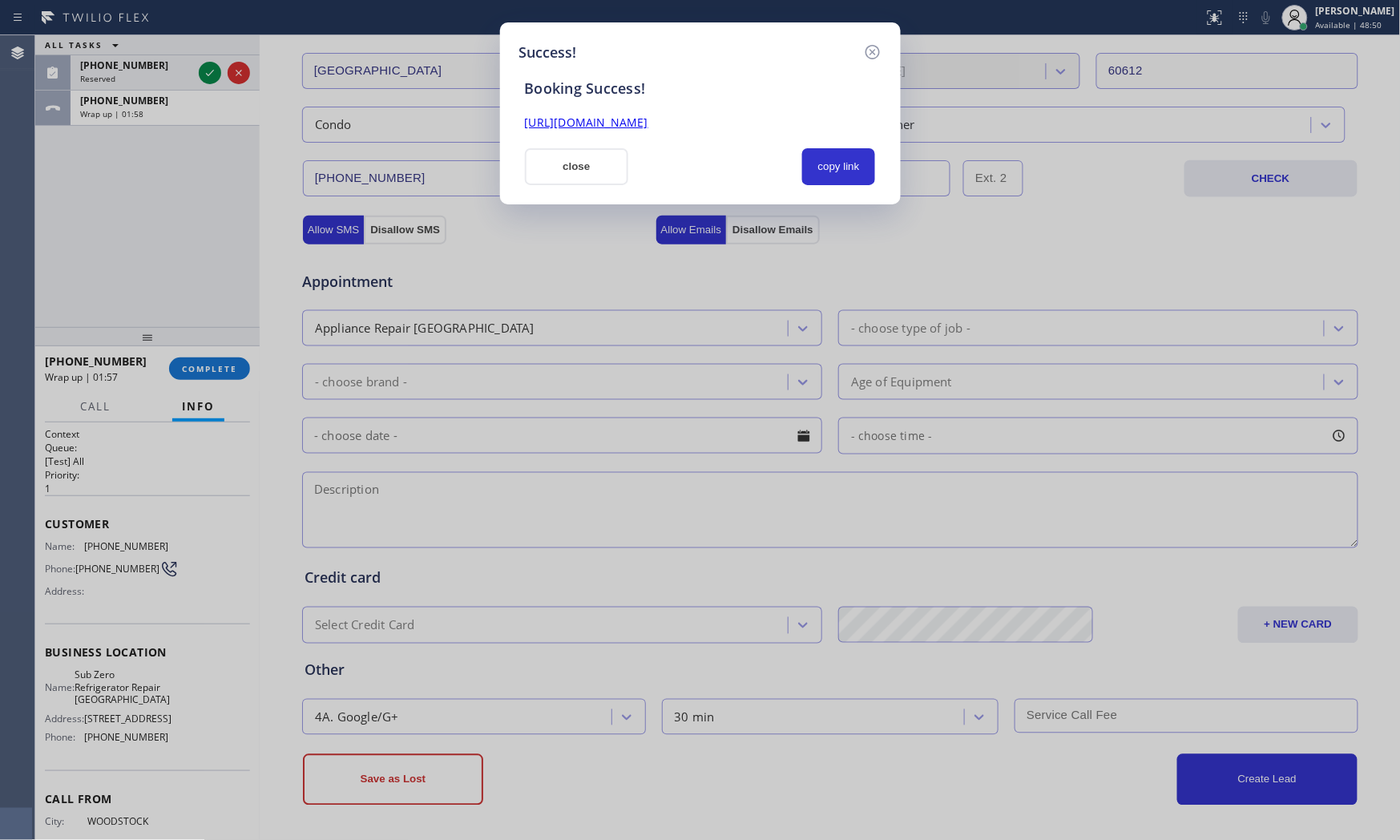
click at [543, 156] on button "close" at bounding box center [577, 167] width 104 height 37
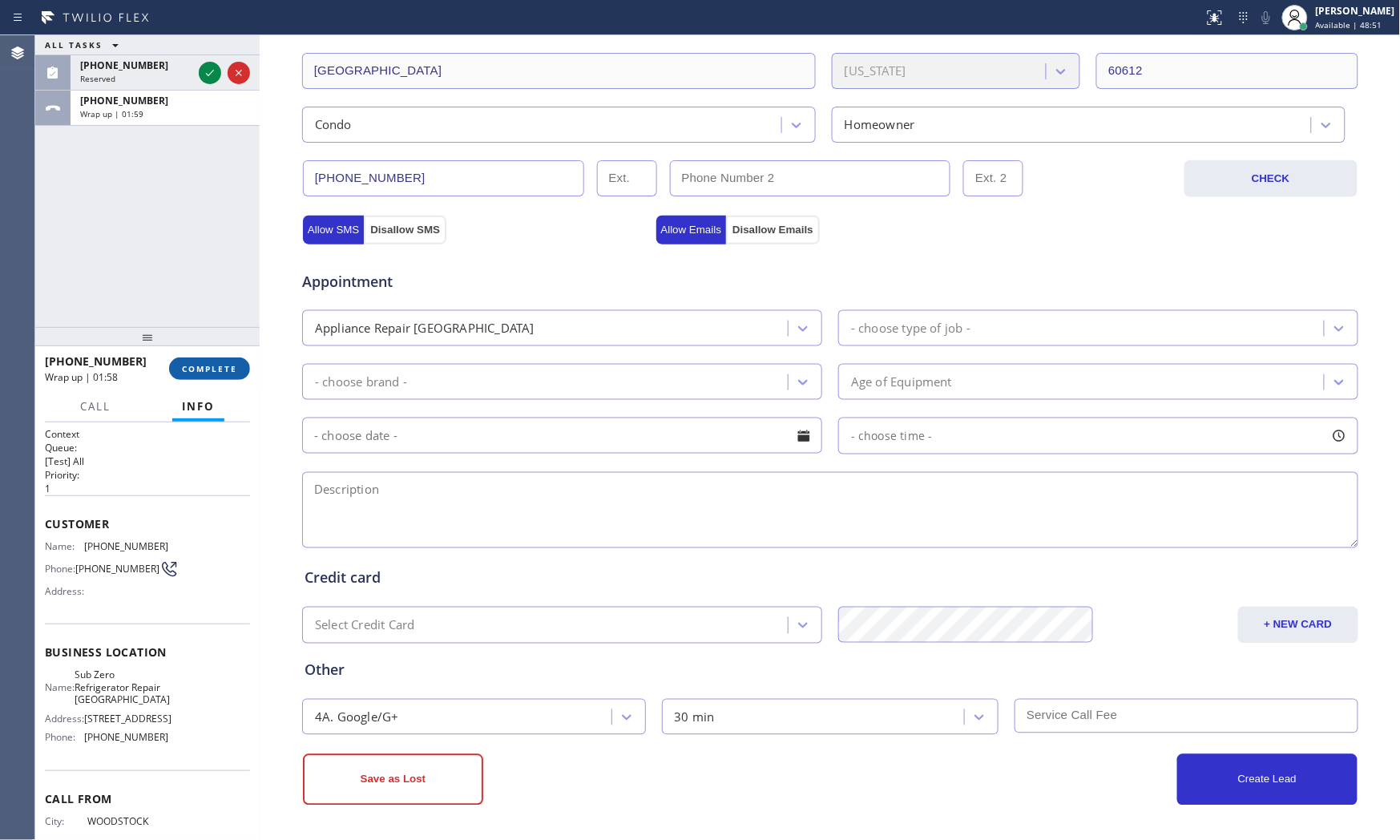
click at [222, 366] on span "COMPLETE" at bounding box center [209, 368] width 55 height 11
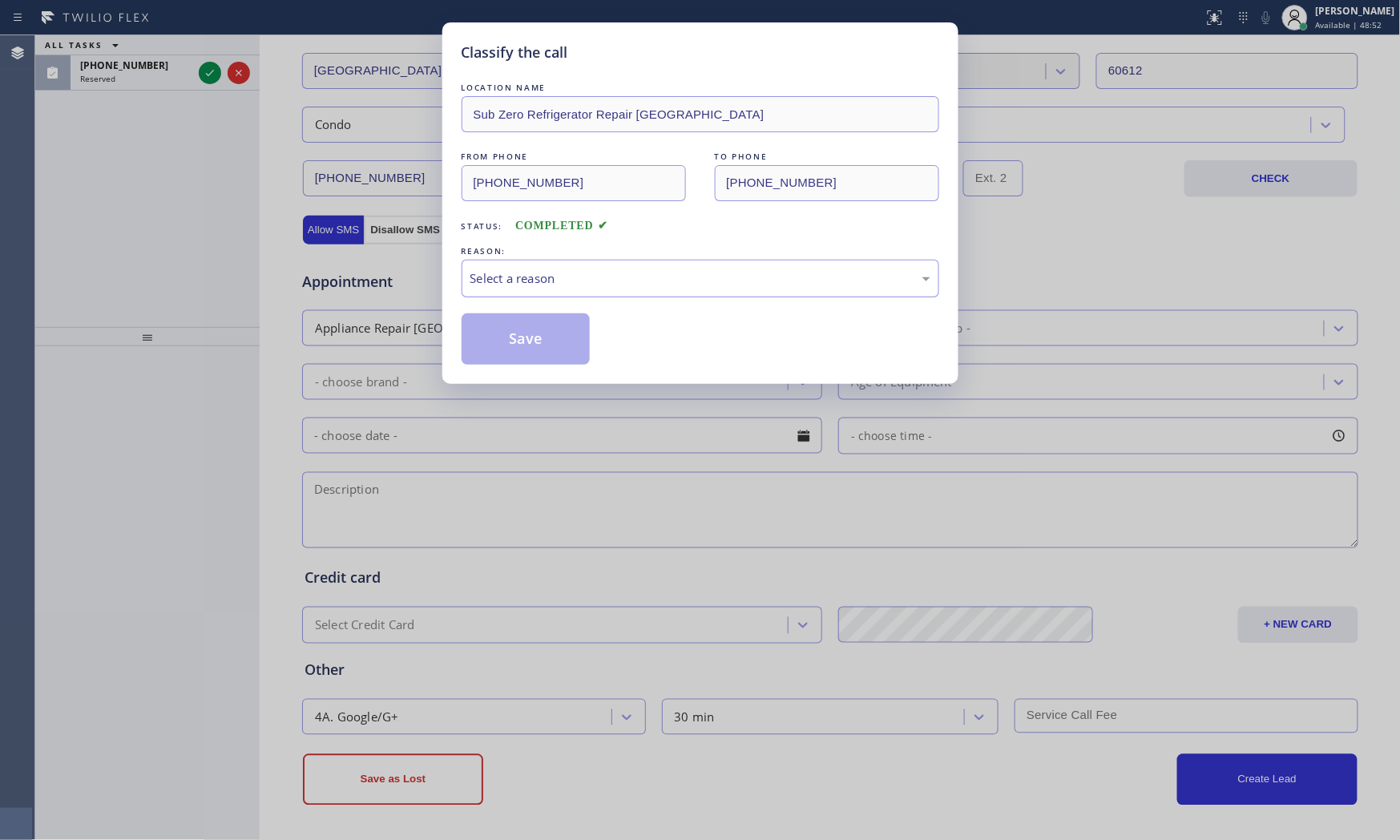
click at [519, 270] on div "Select a reason" at bounding box center [700, 278] width 460 height 18
click at [533, 327] on button "Save" at bounding box center [526, 339] width 129 height 51
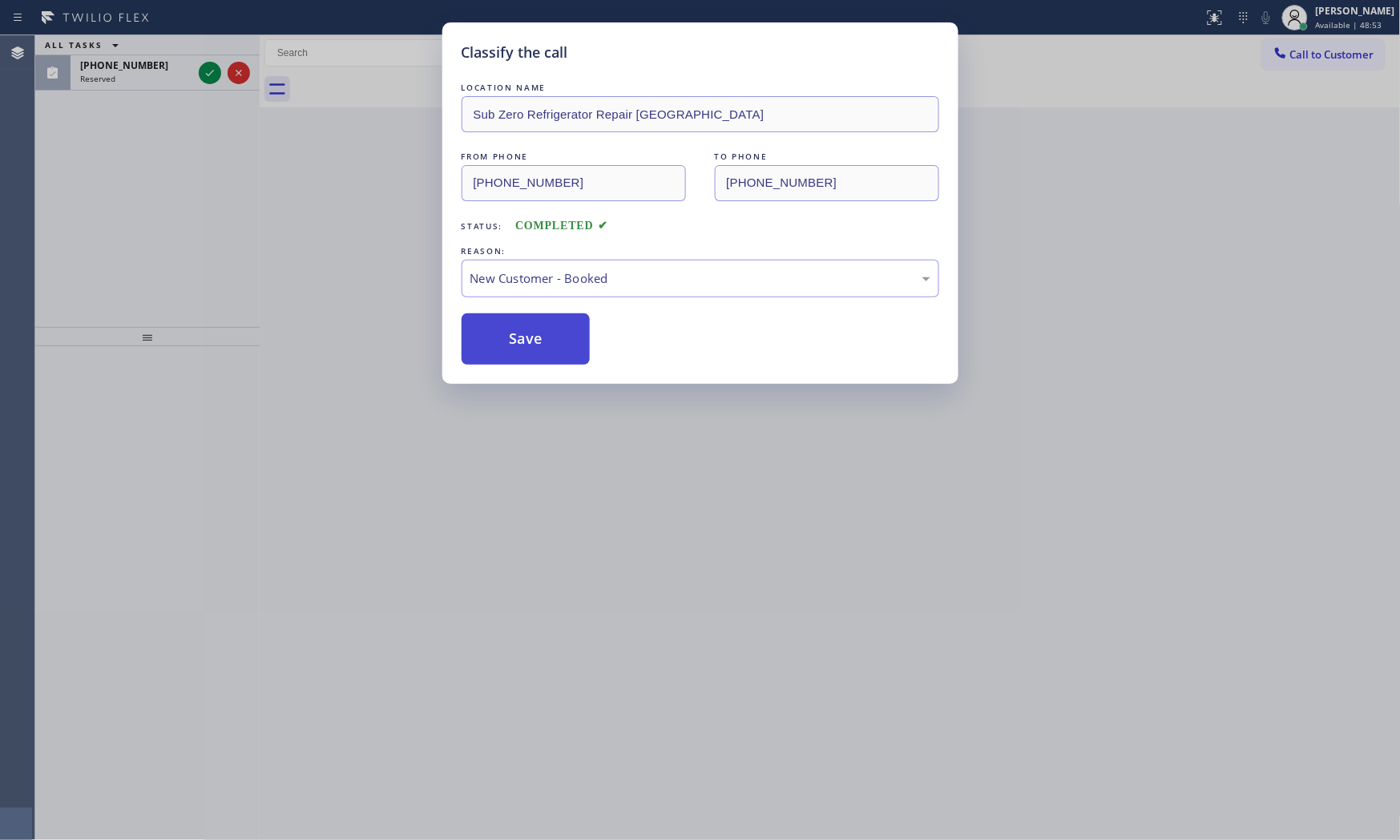
click at [534, 327] on button "Save" at bounding box center [526, 339] width 129 height 51
click at [538, 323] on button "Save" at bounding box center [526, 339] width 129 height 51
click at [215, 75] on icon at bounding box center [210, 73] width 19 height 19
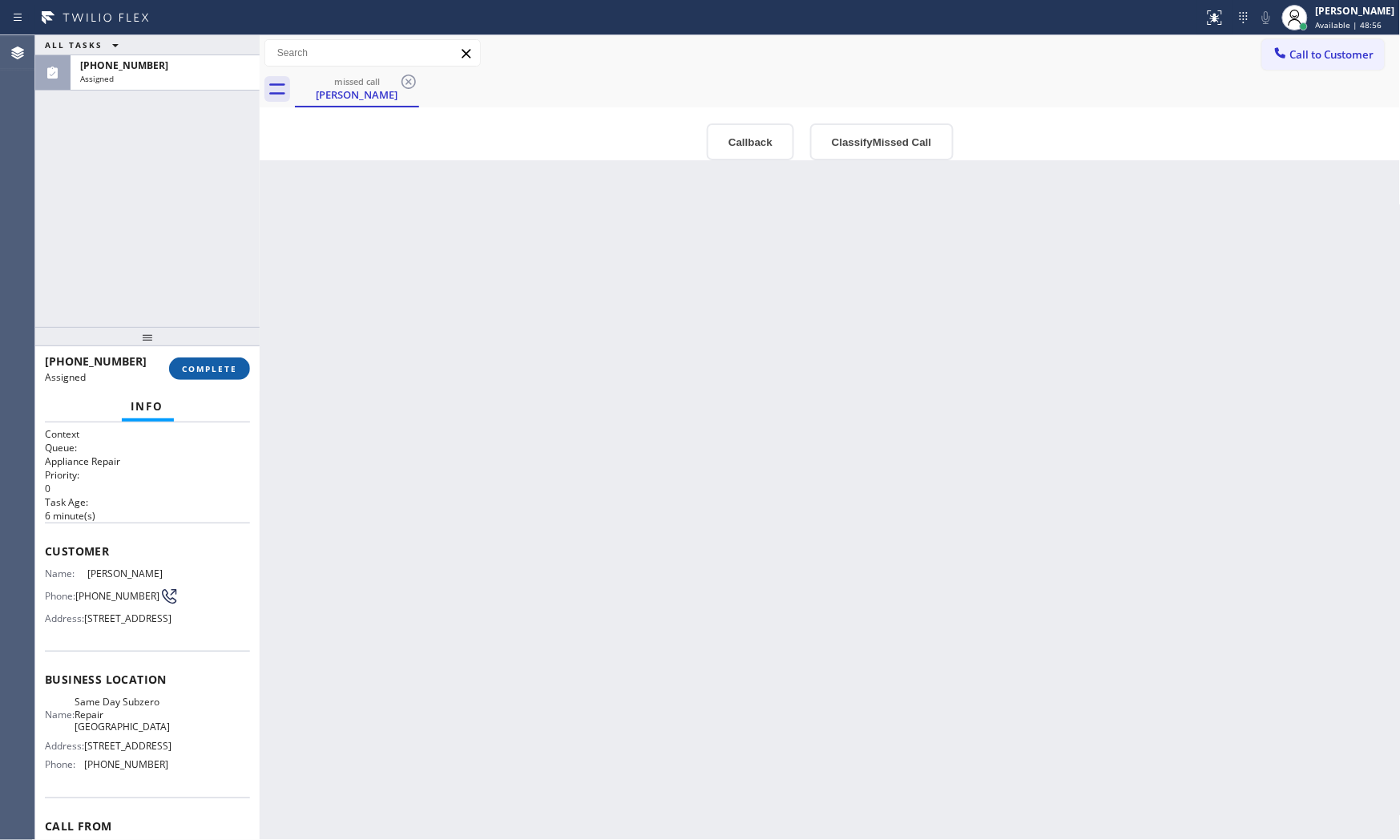
click at [190, 367] on span "COMPLETE" at bounding box center [209, 368] width 55 height 11
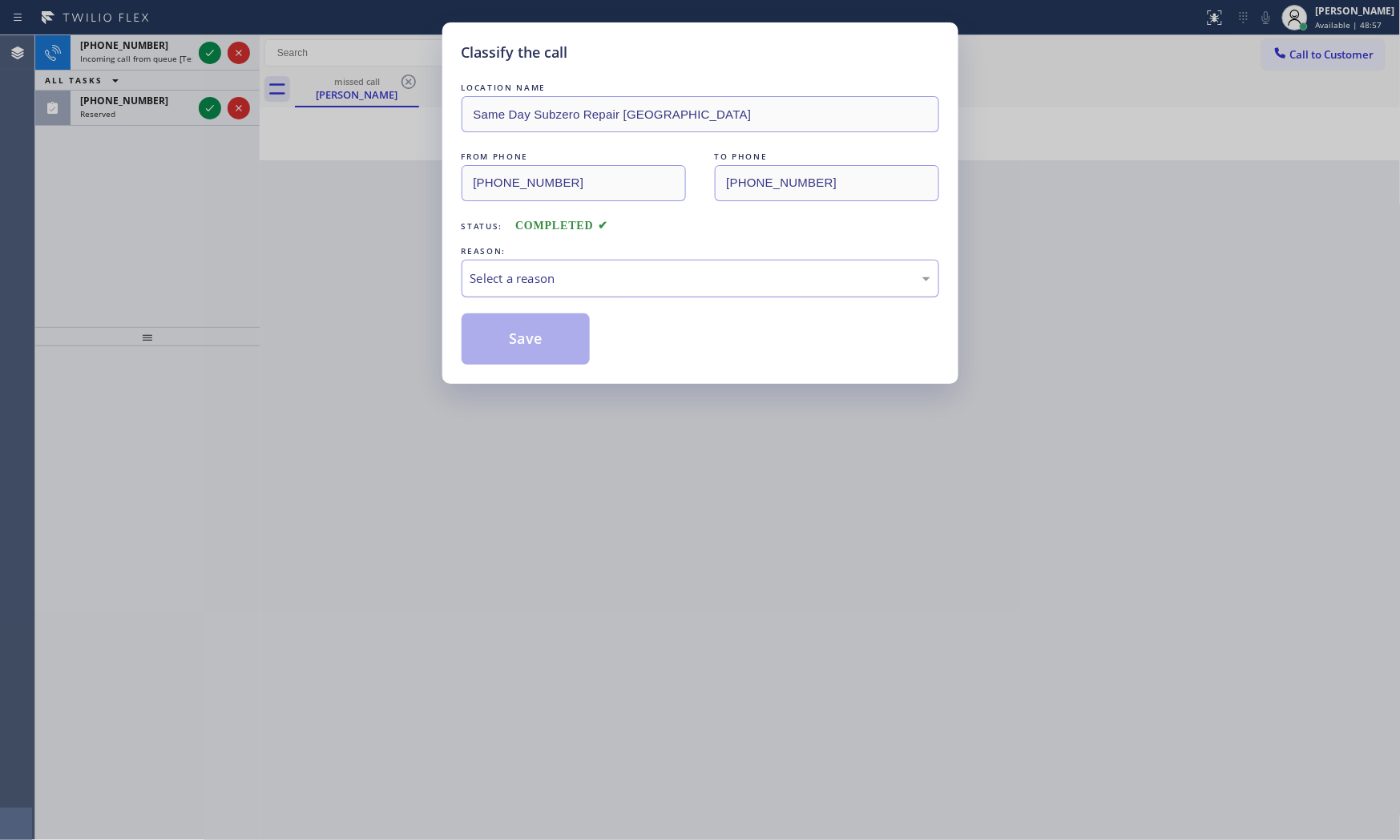
click at [526, 289] on div "Select a reason" at bounding box center [700, 278] width 477 height 38
click at [510, 339] on button "Save" at bounding box center [526, 339] width 129 height 51
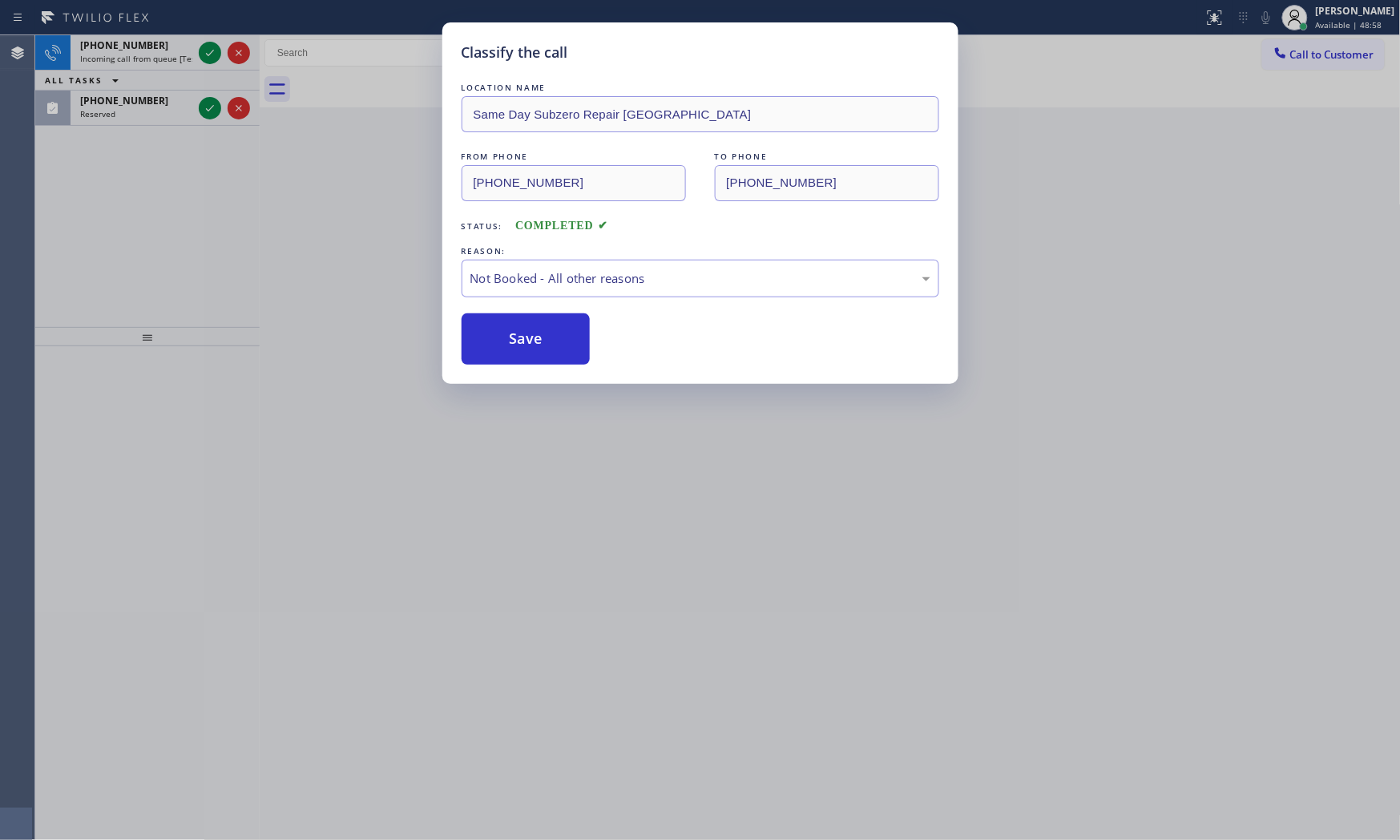
click at [207, 49] on div "Classify the call LOCATION NAME Home Alliance Membership FROM PHONE [PHONE_NUMB…" at bounding box center [717, 437] width 1365 height 805
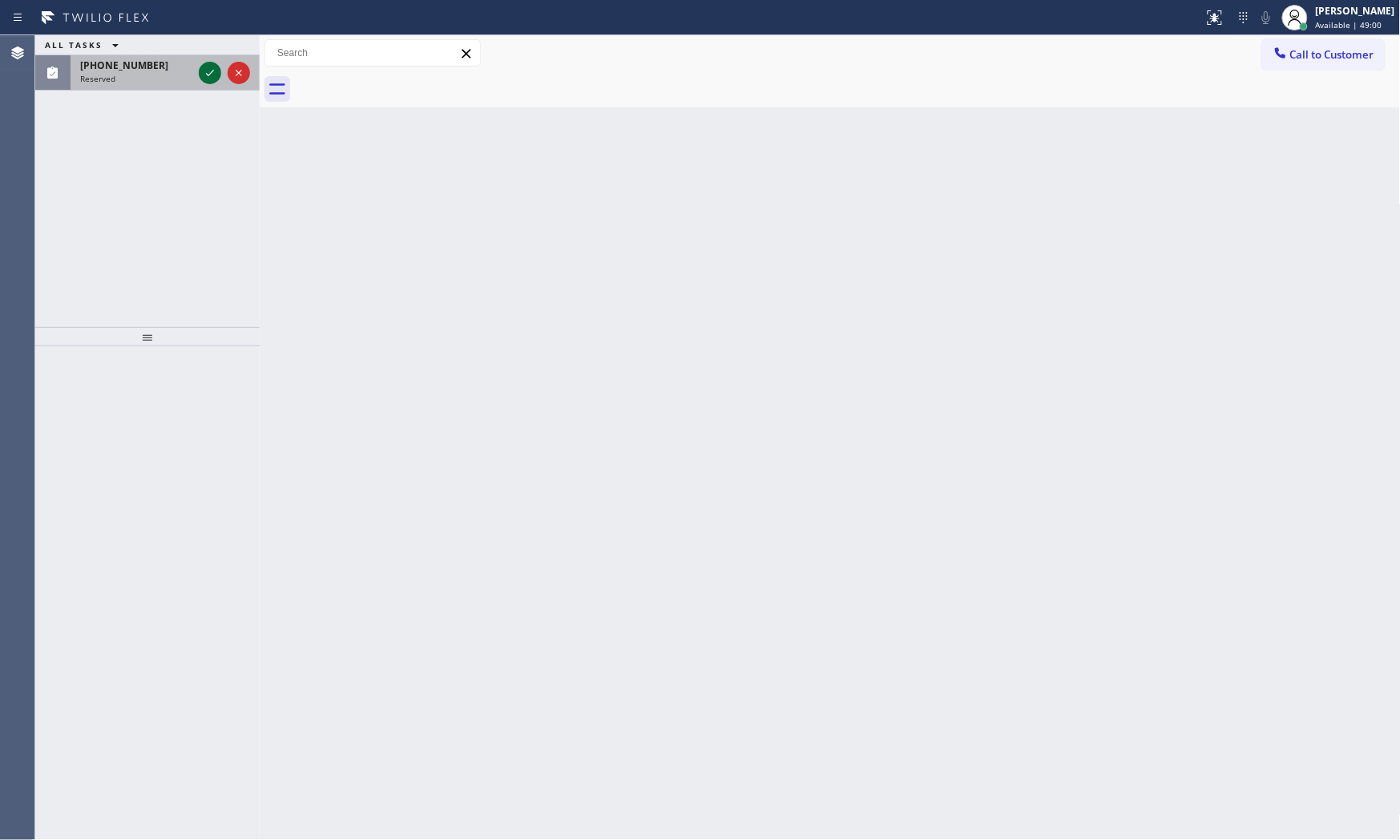
click at [213, 75] on icon at bounding box center [210, 73] width 19 height 19
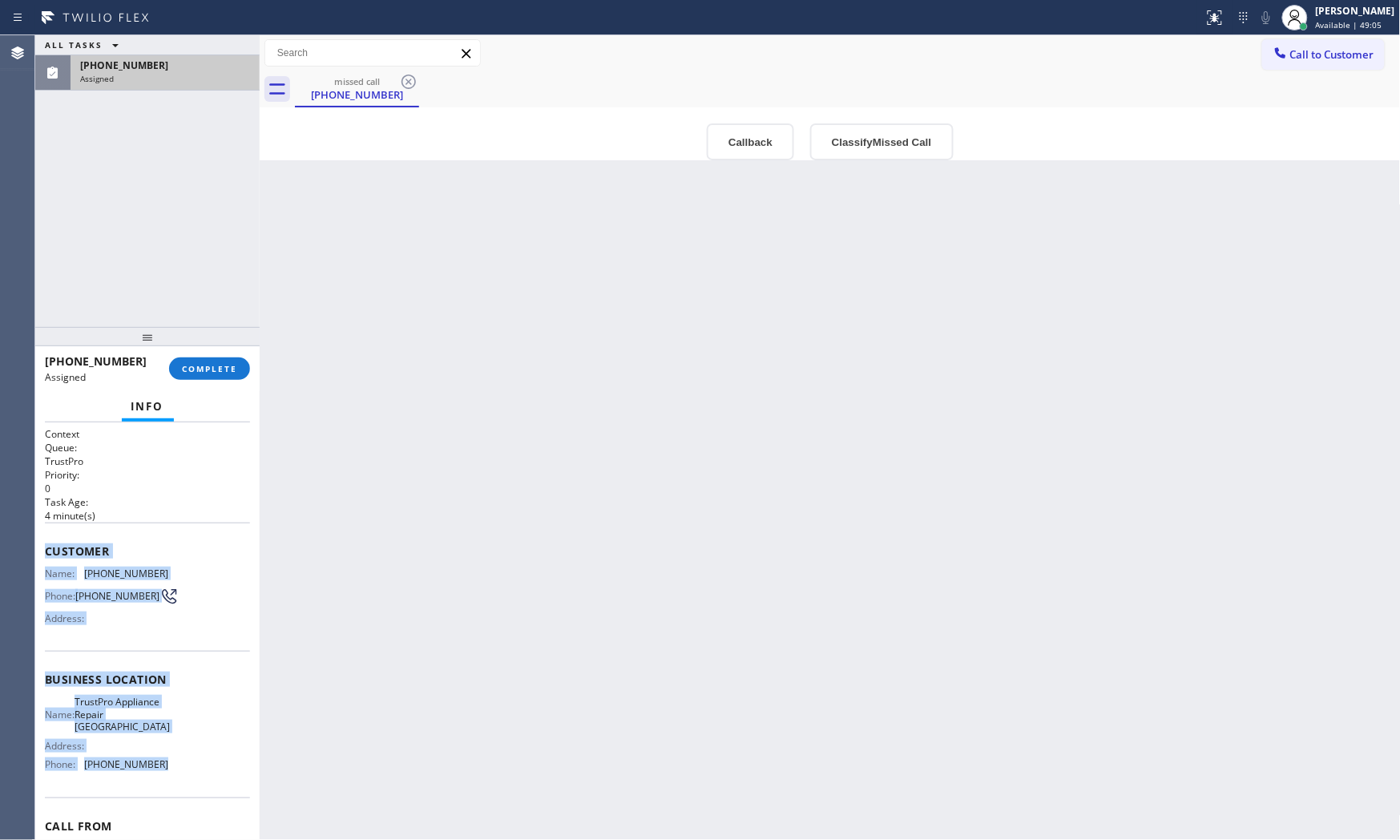
drag, startPoint x: 47, startPoint y: 547, endPoint x: 181, endPoint y: 761, distance: 252.5
click at [167, 756] on div "Context Queue: TrustPro Priority: 0 Task Age: [DEMOGRAPHIC_DATA] minute(s) Cust…" at bounding box center [148, 672] width 205 height 491
copy div "Customer Name: [PHONE_NUMBER] Phone: [PHONE_NUMBER] Address: Business location …"
click at [1260, 51] on span "Call to Customer" at bounding box center [1332, 55] width 84 height 14
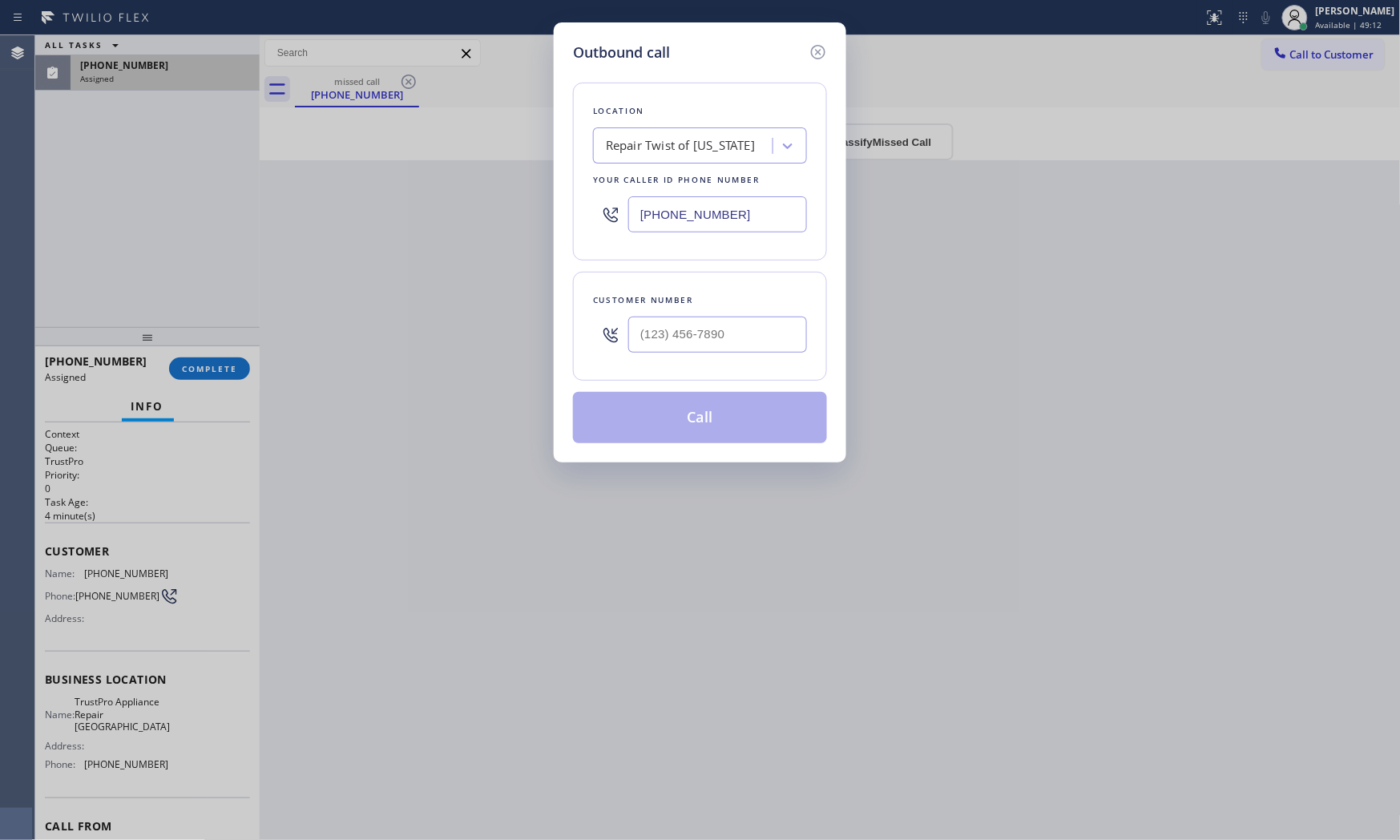
click at [717, 211] on input "[PHONE_NUMBER]" at bounding box center [717, 214] width 179 height 36
paste input "855) 960-4003"
type input "[PHONE_NUMBER]"
click at [716, 339] on input "(___) ___-____" at bounding box center [717, 335] width 179 height 36
paste input "469) 529-0965"
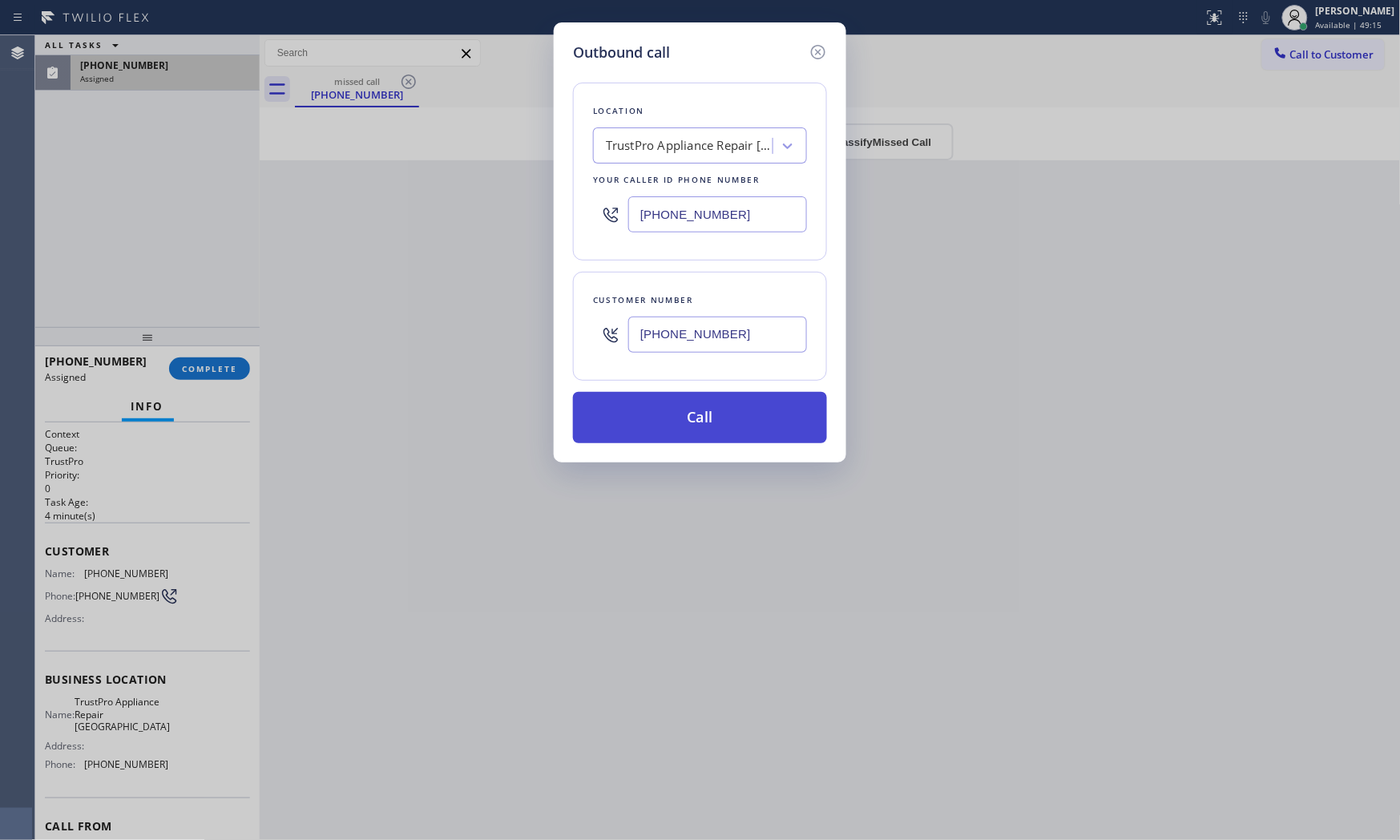
type input "[PHONE_NUMBER]"
click at [698, 418] on button "Call" at bounding box center [700, 417] width 254 height 51
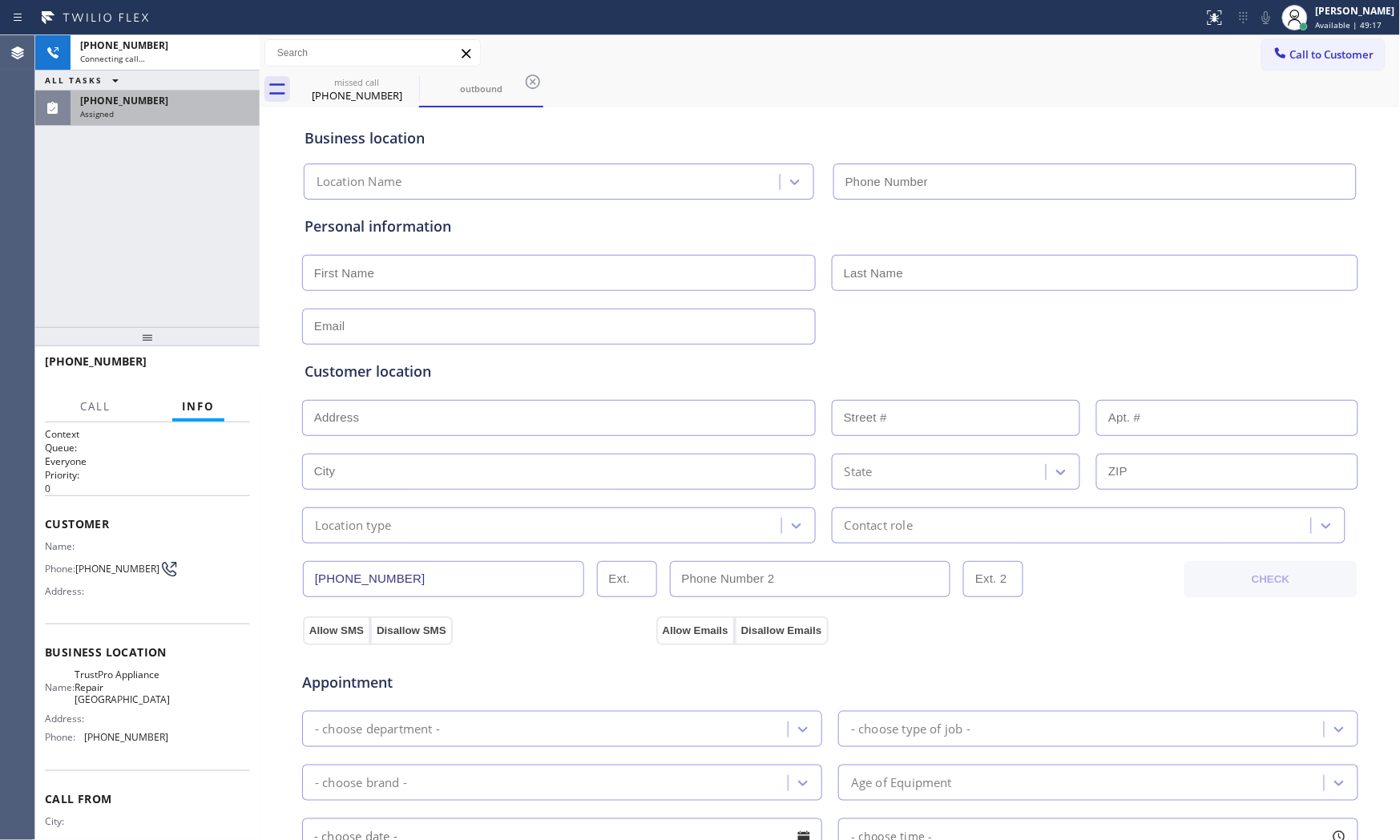
type input "[PHONE_NUMBER]"
click at [156, 118] on div "Assigned" at bounding box center [165, 114] width 170 height 11
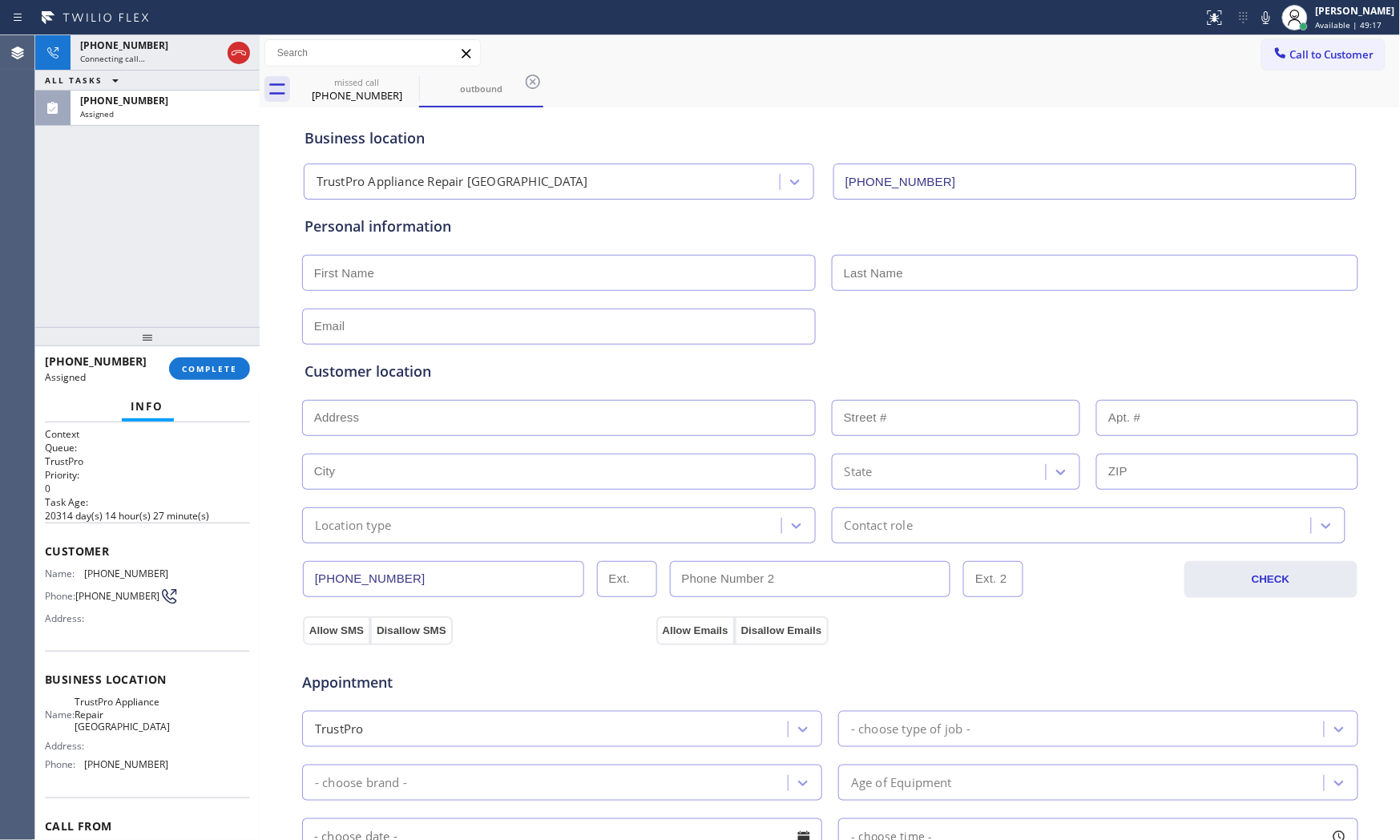
click at [203, 388] on div "[PHONE_NUMBER] Assigned COMPLETE" at bounding box center [148, 369] width 205 height 42
click at [205, 377] on button "COMPLETE" at bounding box center [209, 369] width 81 height 22
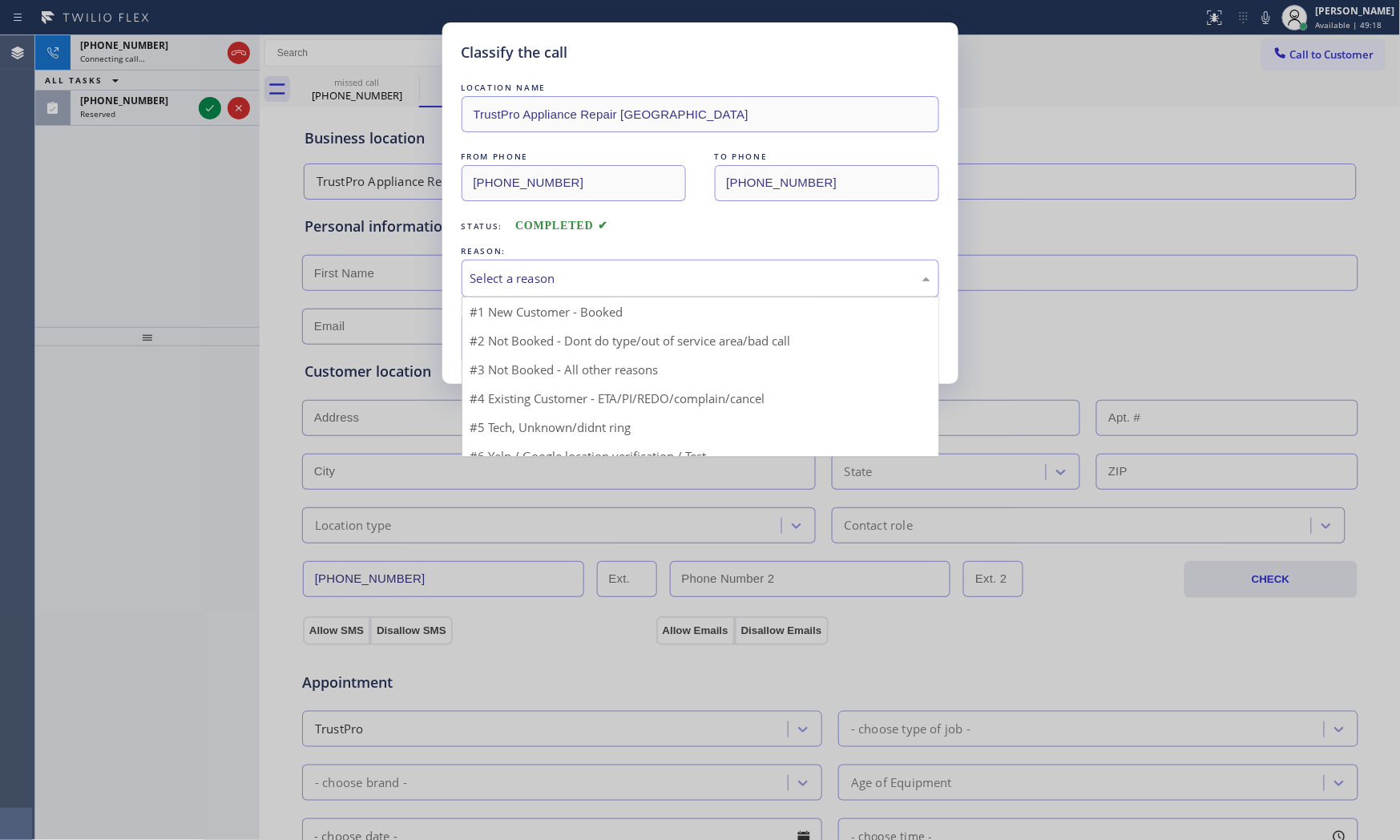
click at [514, 292] on div "Select a reason" at bounding box center [700, 278] width 477 height 38
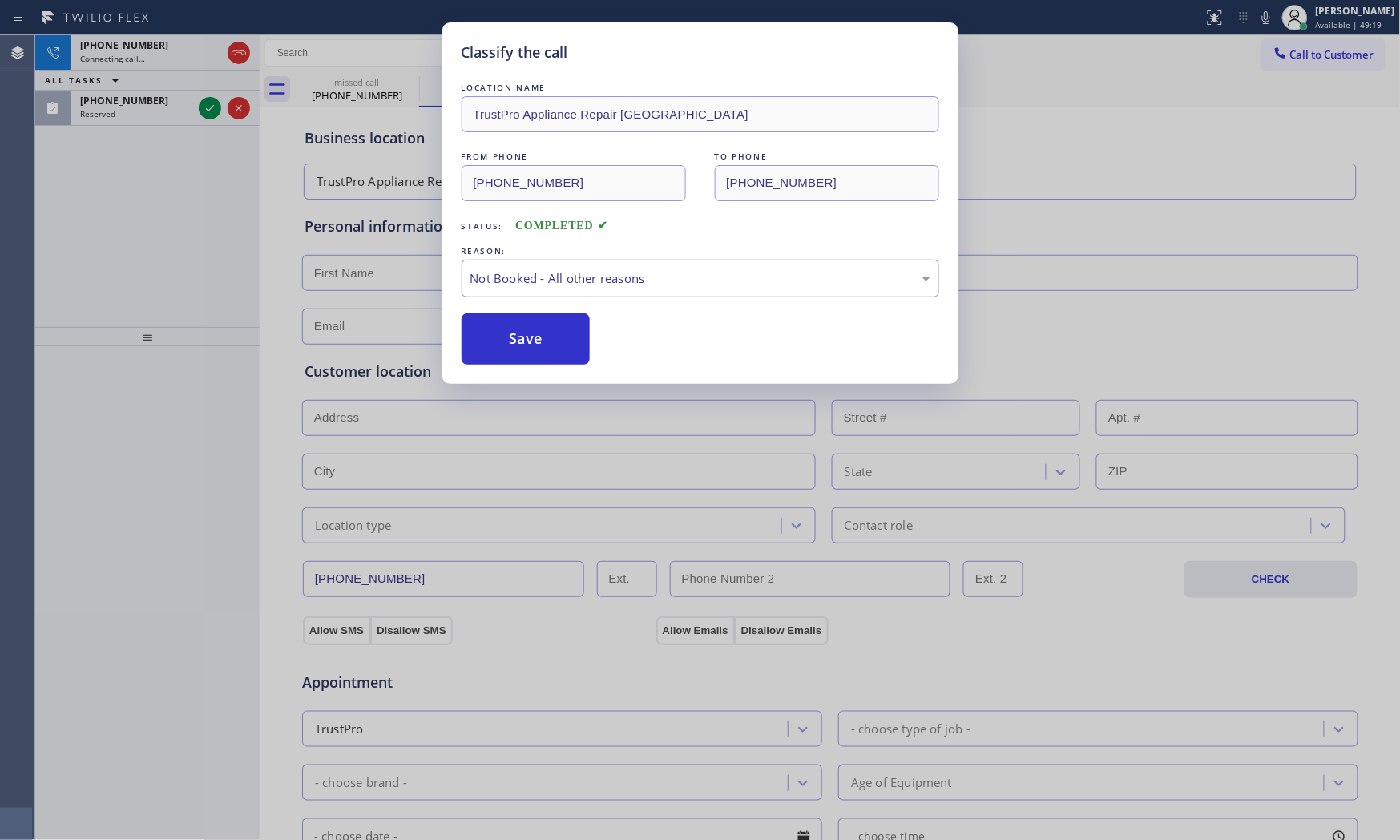
click at [515, 334] on button "Save" at bounding box center [526, 339] width 129 height 51
click at [135, 94] on div "Classify the call LOCATION NAME Home Alliance Membership FROM PHONE [PHONE_NUMB…" at bounding box center [717, 437] width 1365 height 805
click at [135, 94] on span "[PHONE_NUMBER]" at bounding box center [124, 100] width 88 height 14
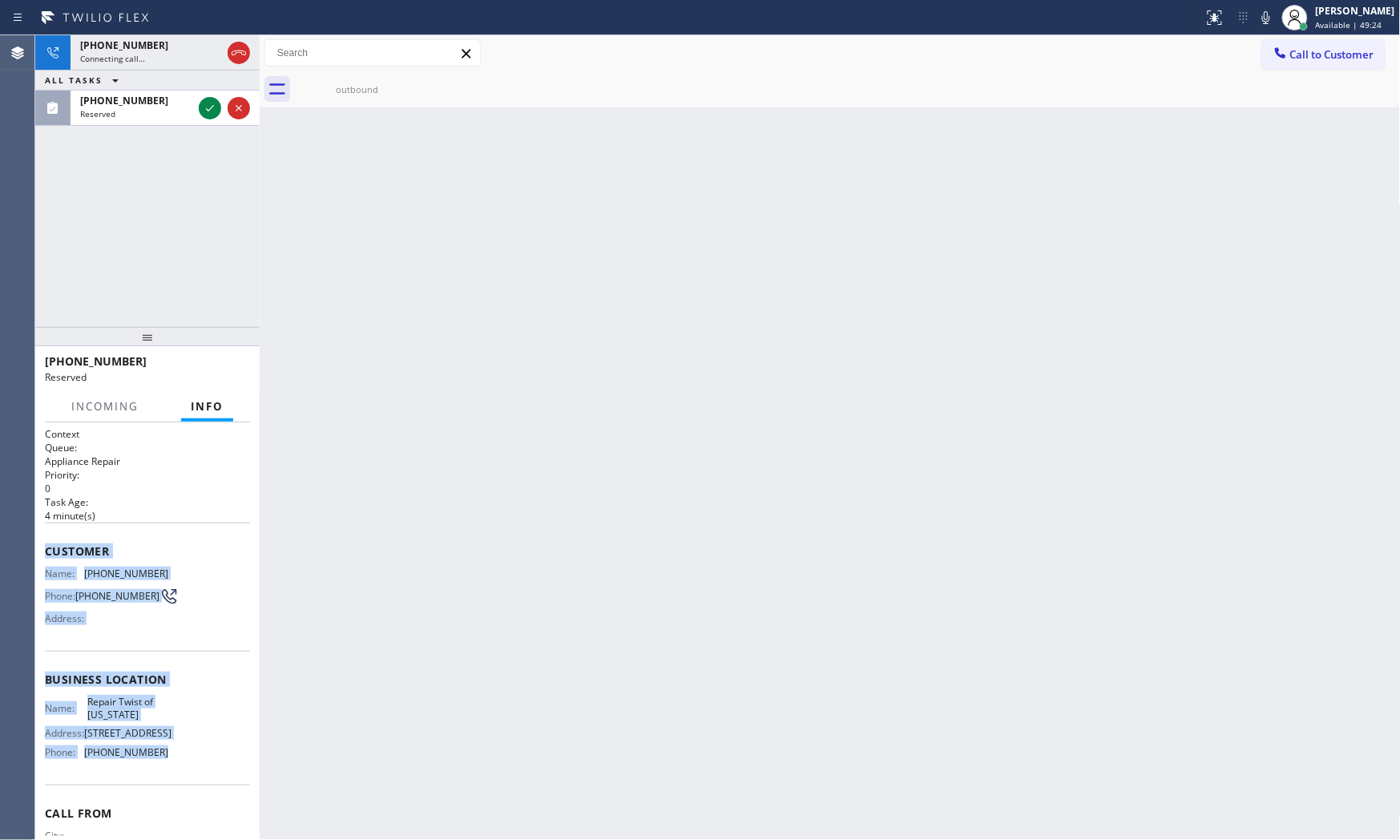
drag, startPoint x: 45, startPoint y: 550, endPoint x: 179, endPoint y: 772, distance: 259.3
click at [179, 756] on div "Context Queue: Appliance Repair Priority: 0 Task Age: [DEMOGRAPHIC_DATA] minute…" at bounding box center [148, 666] width 205 height 478
click at [116, 44] on span "[PHONE_NUMBER]" at bounding box center [124, 45] width 88 height 14
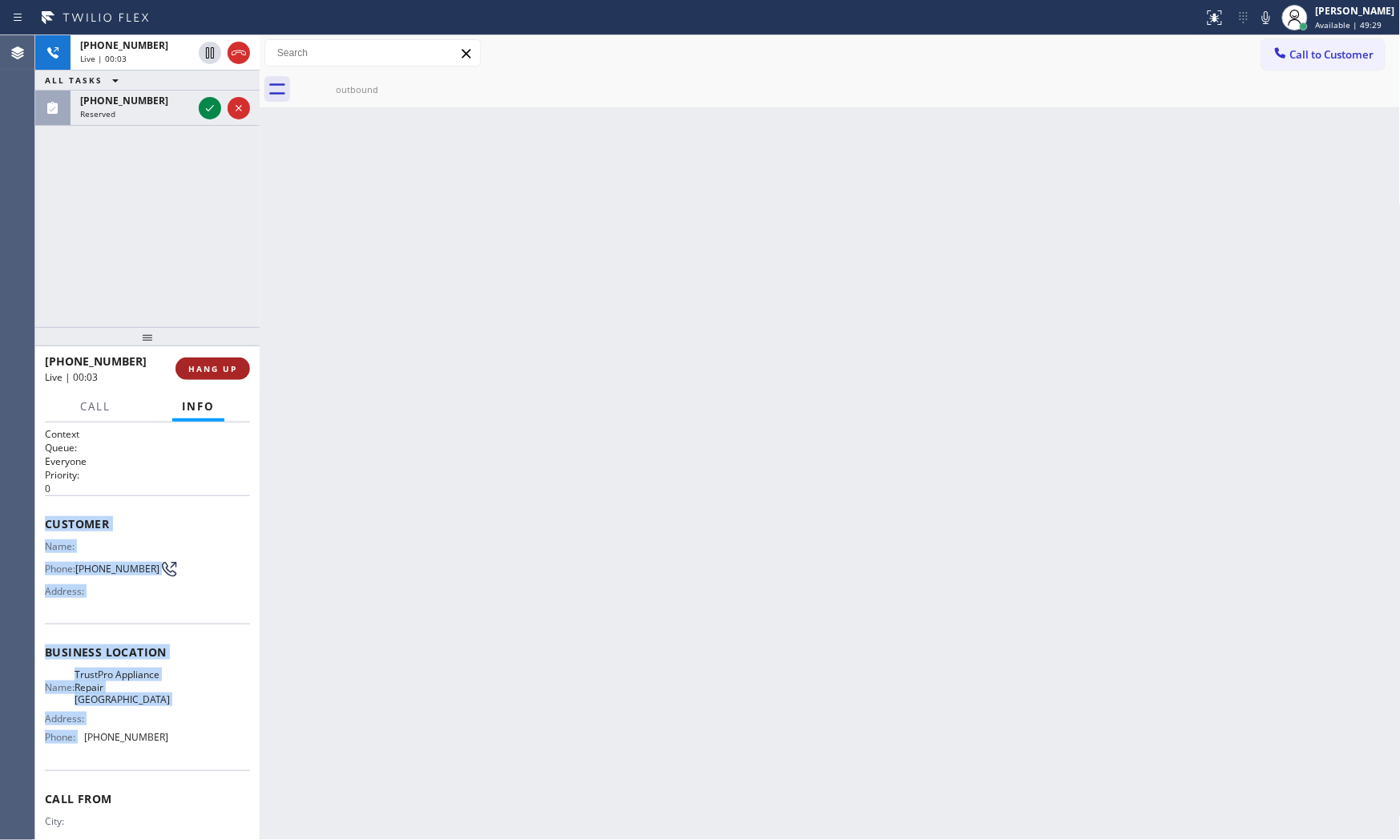
click at [211, 370] on span "HANG UP" at bounding box center [213, 368] width 49 height 11
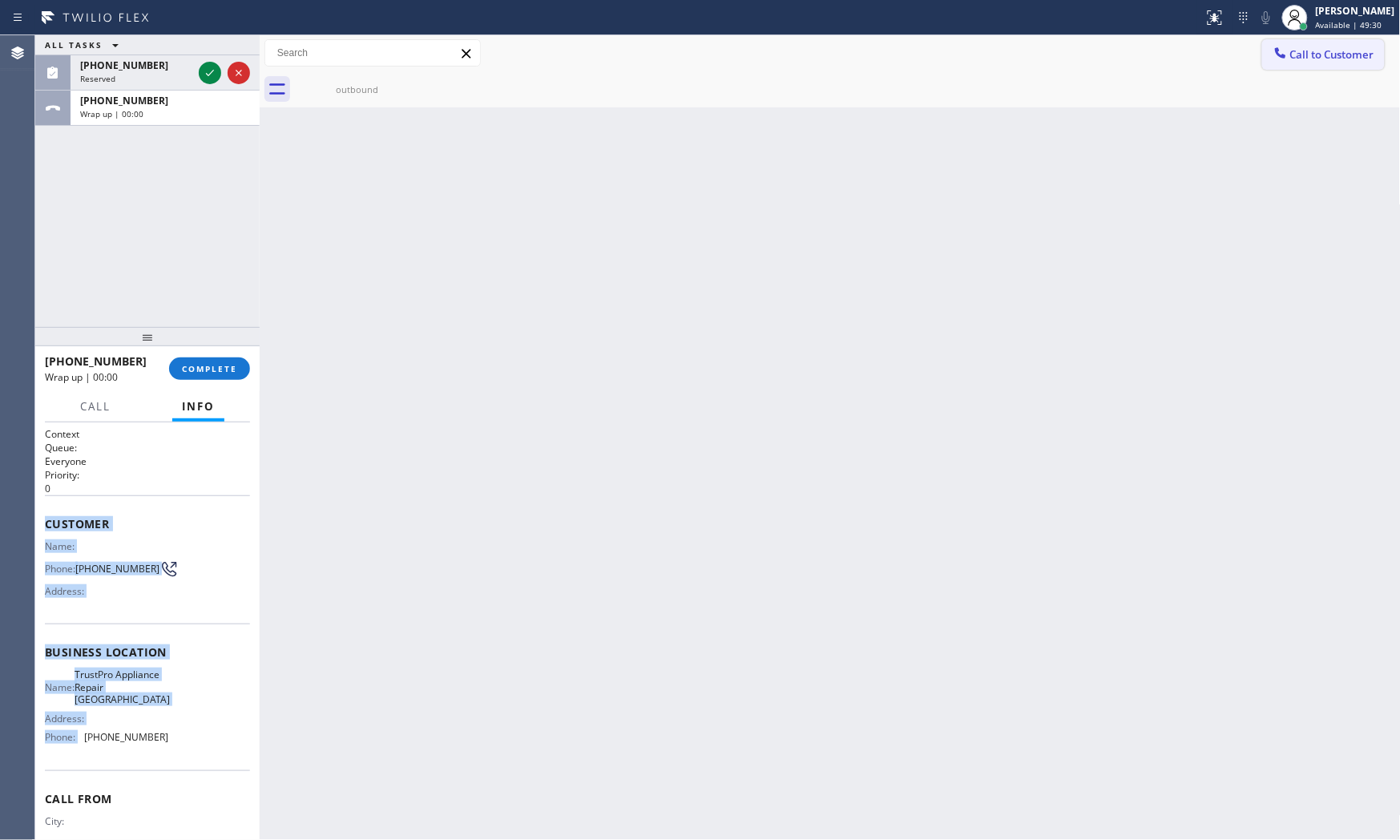
click at [1260, 60] on span "Call to Customer" at bounding box center [1332, 55] width 84 height 14
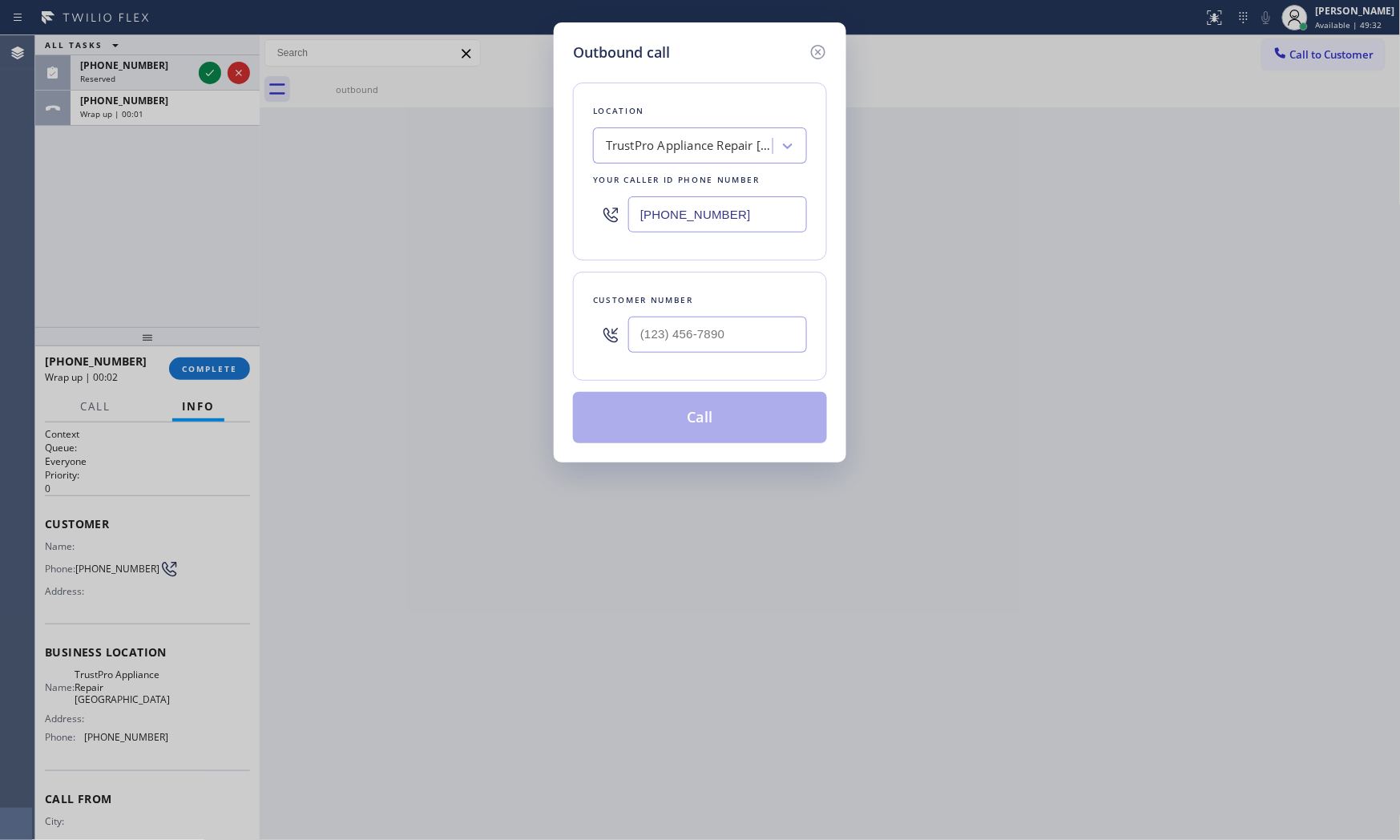
click at [742, 209] on input "[PHONE_NUMBER]" at bounding box center [717, 214] width 179 height 36
paste input "347) 284-6179"
type input "[PHONE_NUMBER]"
click at [692, 340] on input "(___) ___-____" at bounding box center [717, 335] width 179 height 36
paste input "917) 561-4504"
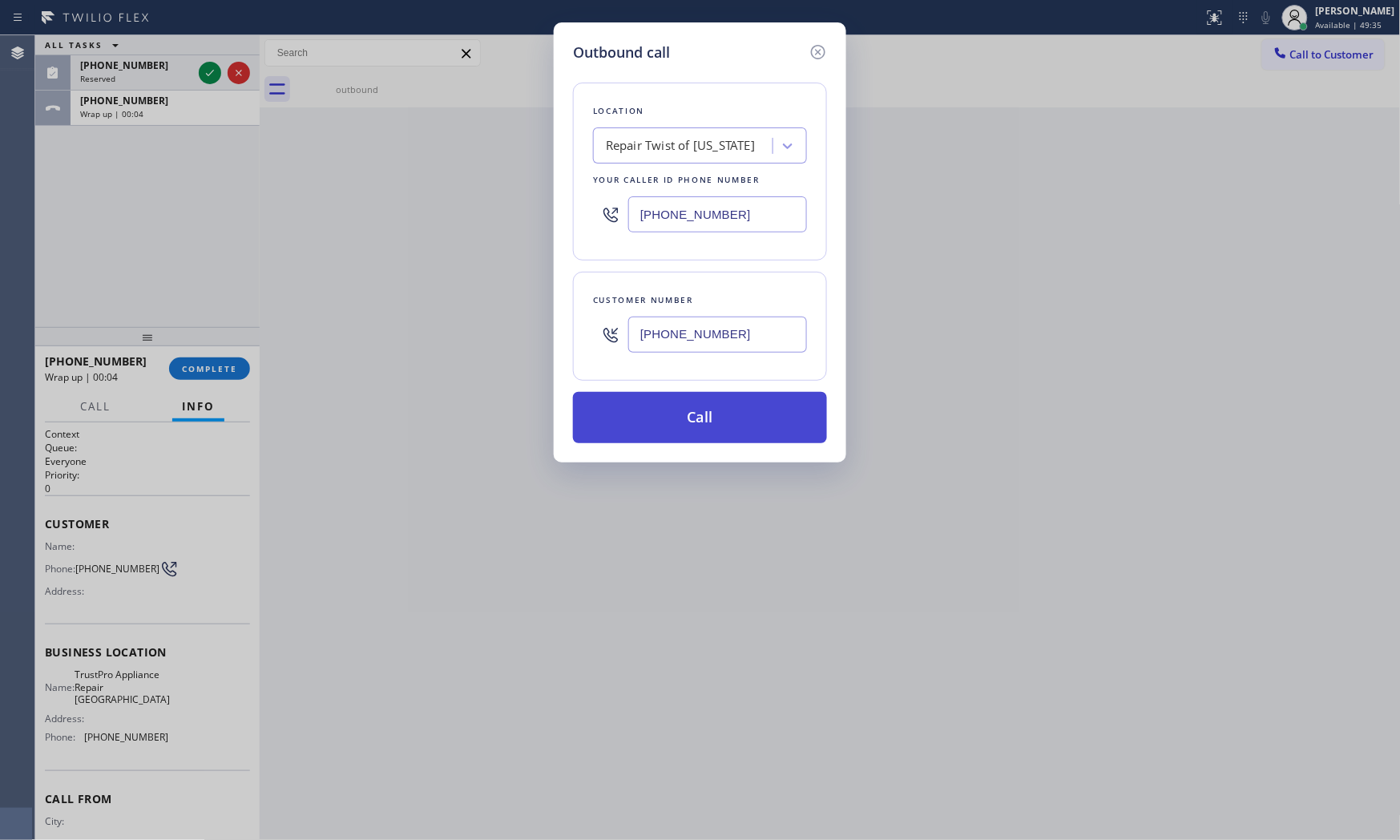
type input "[PHONE_NUMBER]"
click at [719, 415] on button "Call" at bounding box center [700, 417] width 254 height 51
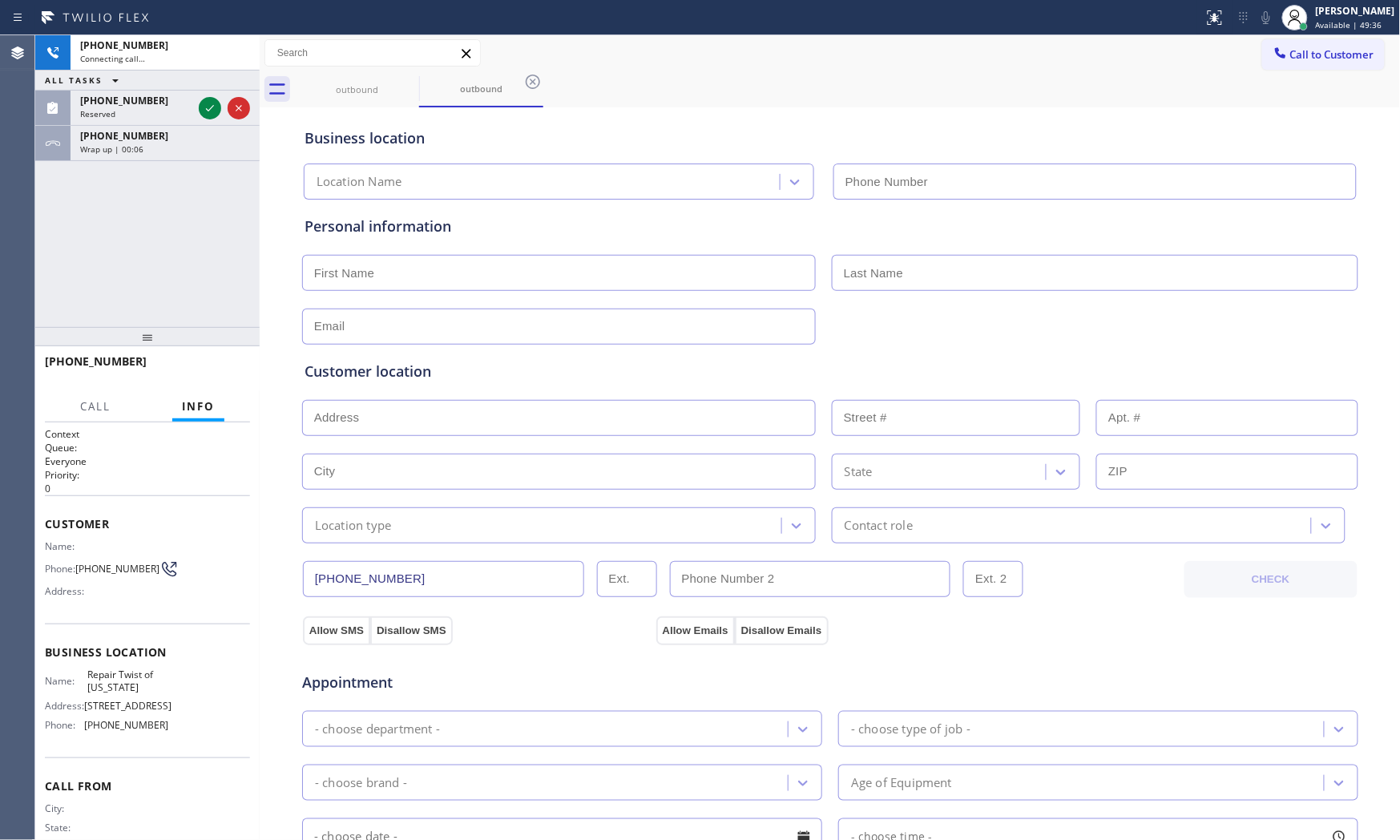
type input "[PHONE_NUMBER]"
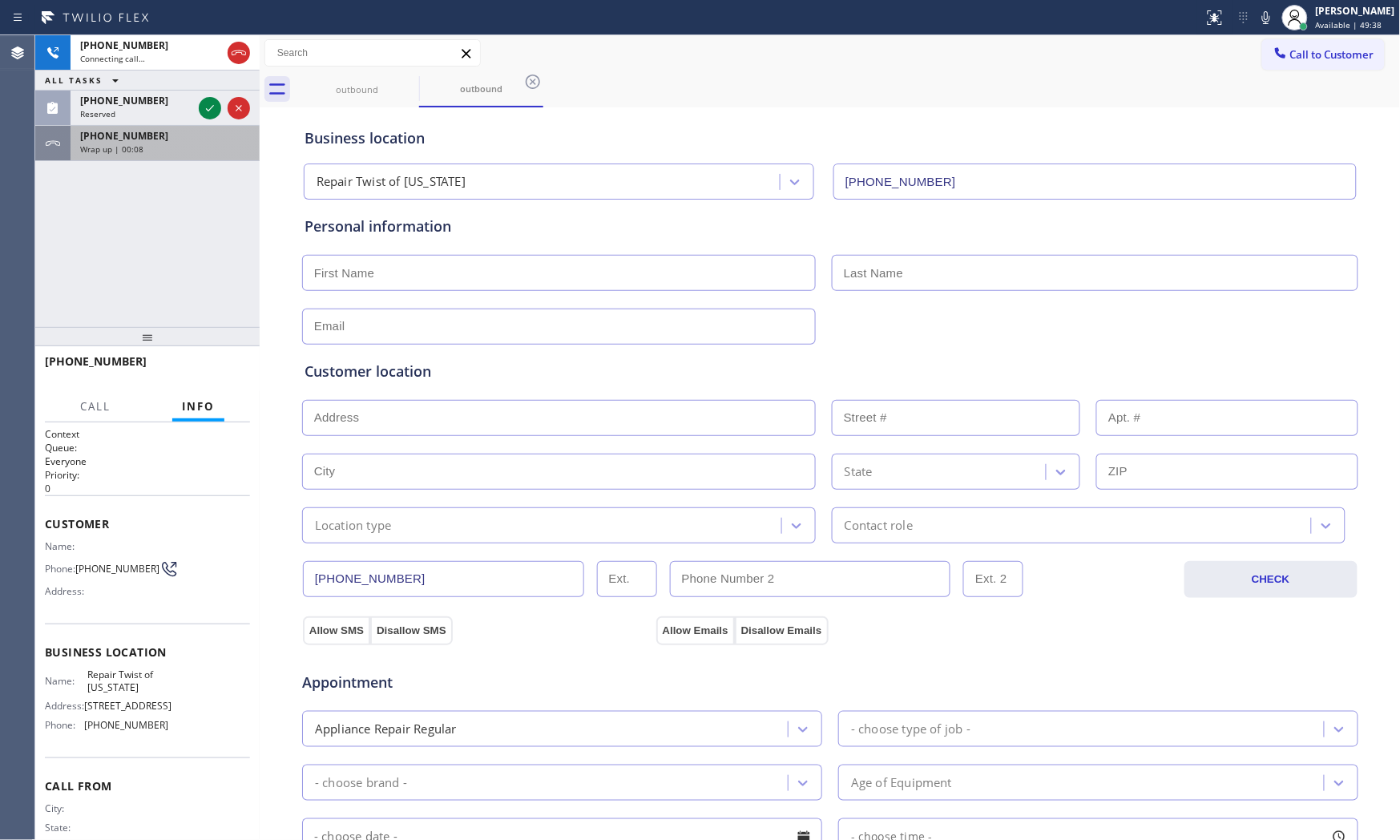
click at [123, 144] on span "Wrap up | 00:08" at bounding box center [112, 149] width 63 height 11
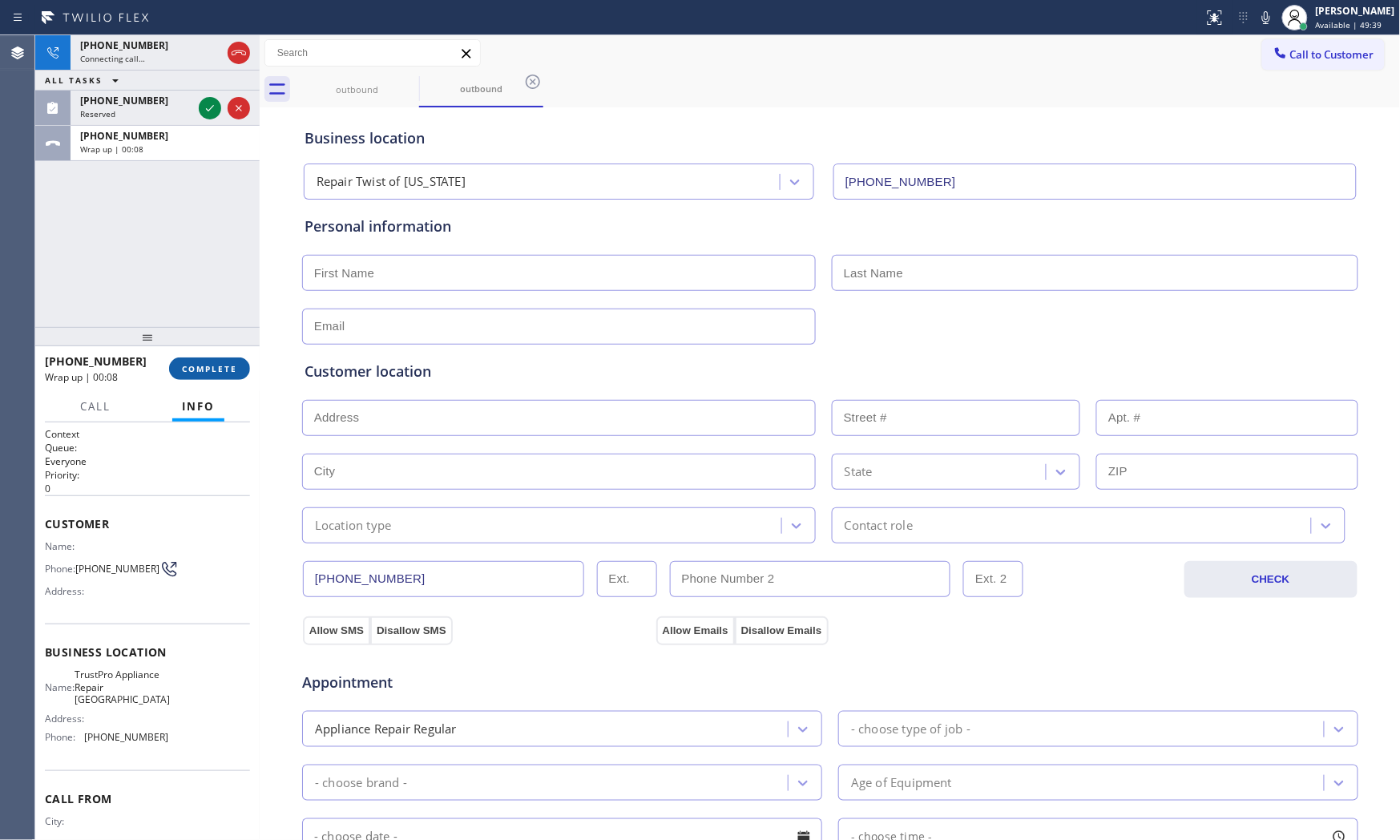
click at [197, 371] on span "COMPLETE" at bounding box center [209, 368] width 55 height 11
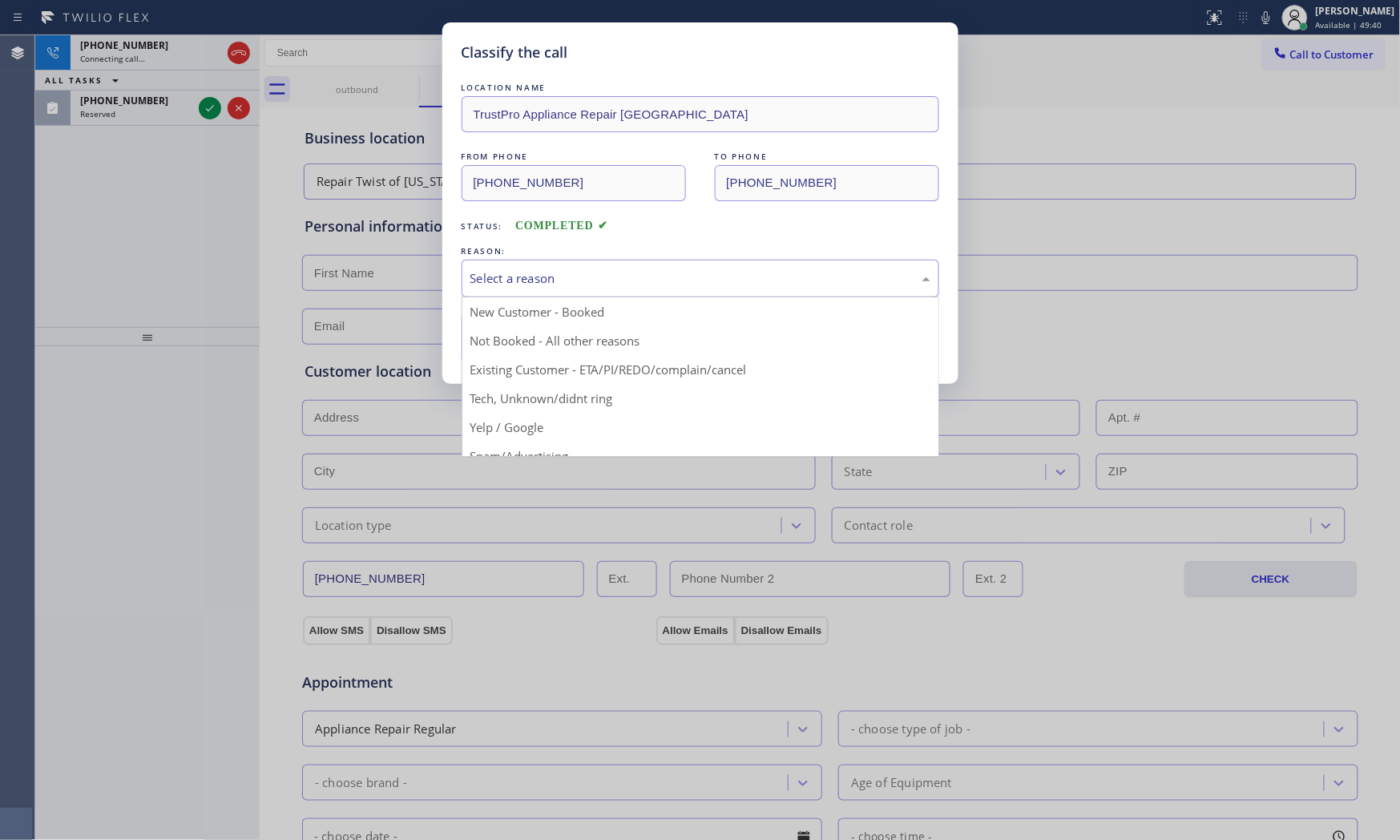
click at [543, 294] on div "Select a reason" at bounding box center [700, 278] width 477 height 38
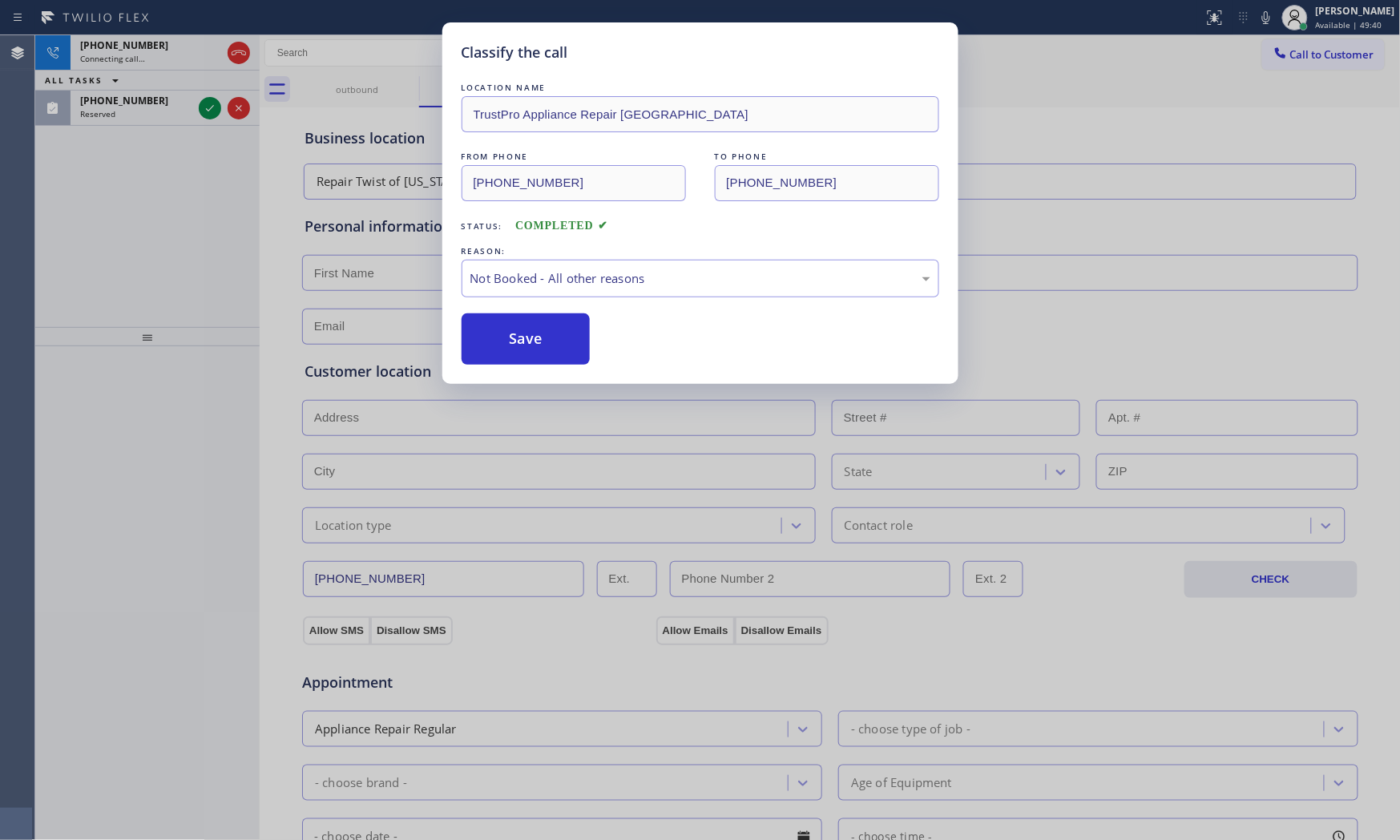
click at [529, 338] on button "Save" at bounding box center [526, 339] width 129 height 51
click at [132, 112] on div "Classify the call LOCATION NAME Home Alliance Membership FROM PHONE [PHONE_NUMB…" at bounding box center [717, 437] width 1365 height 805
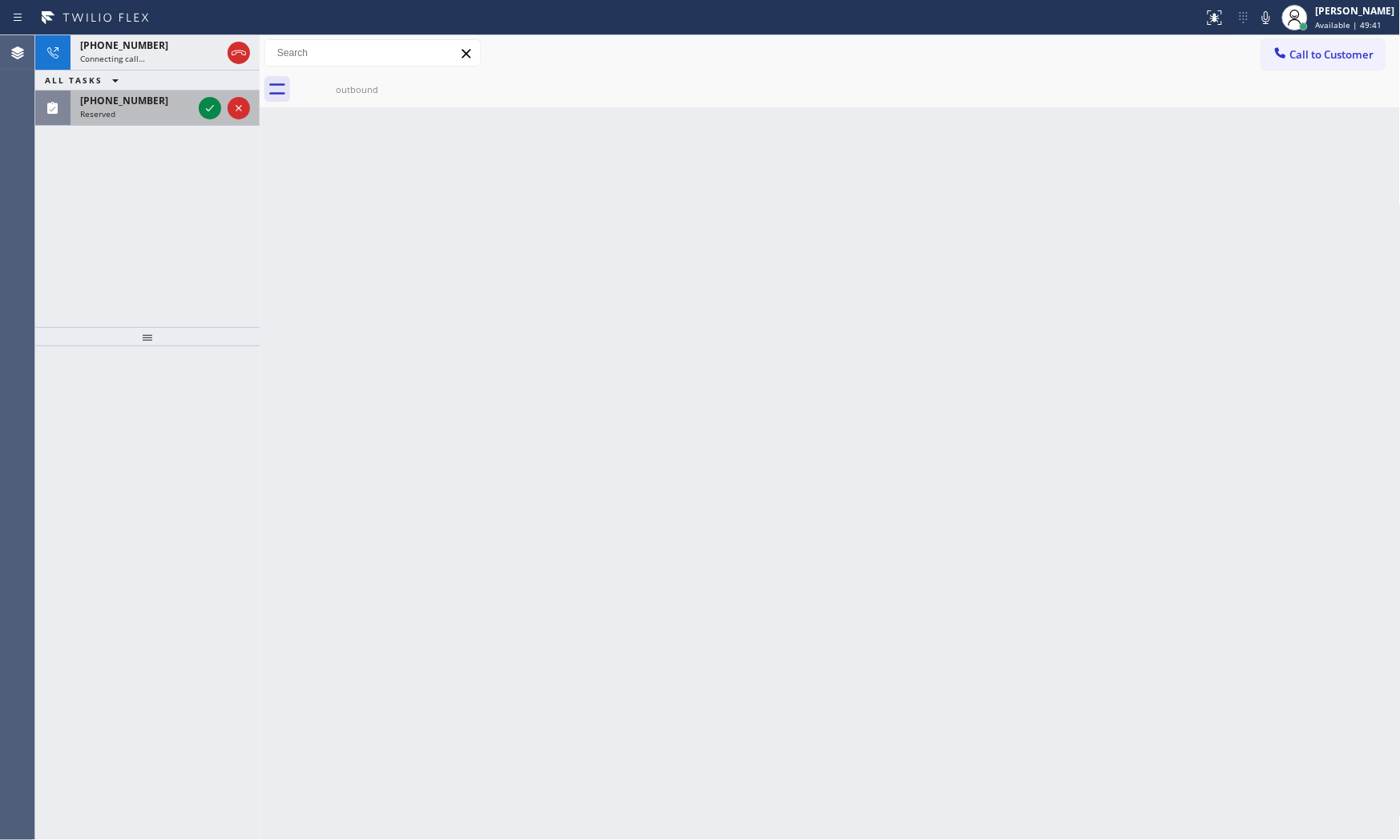
click at [132, 112] on div "Reserved" at bounding box center [136, 114] width 112 height 11
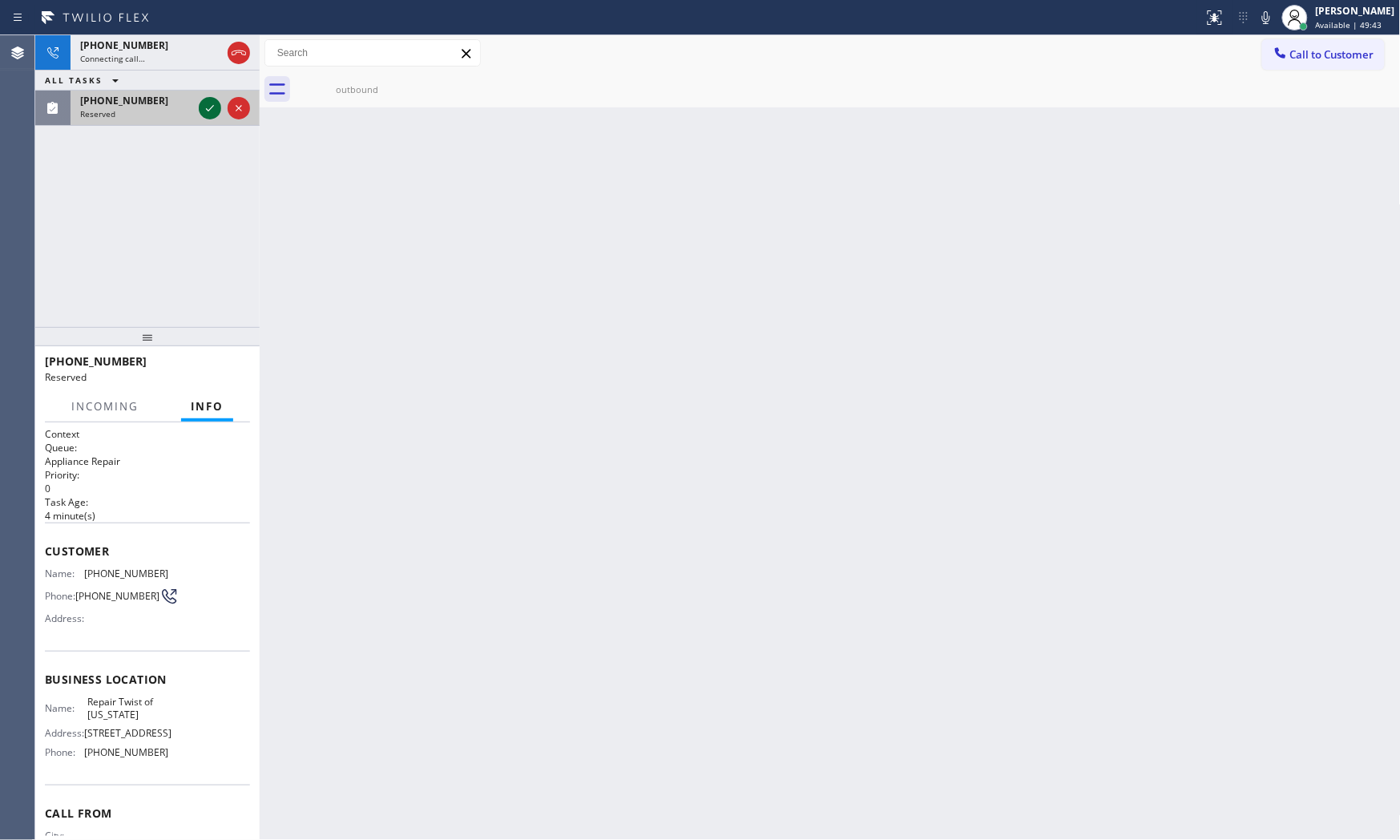
click at [203, 108] on icon at bounding box center [210, 108] width 19 height 19
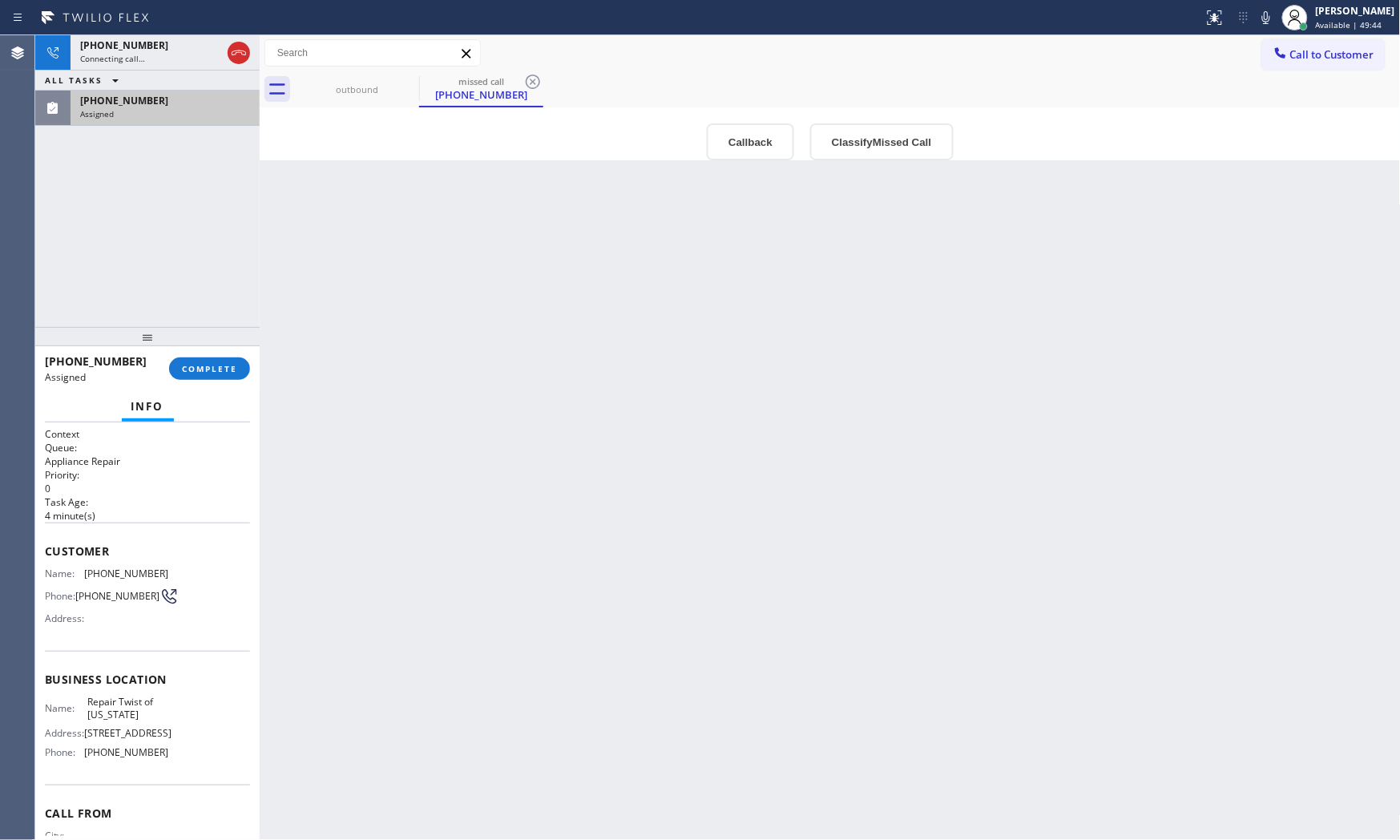
click at [142, 108] on div "Assigned" at bounding box center [165, 114] width 170 height 11
click at [220, 359] on button "COMPLETE" at bounding box center [209, 369] width 81 height 22
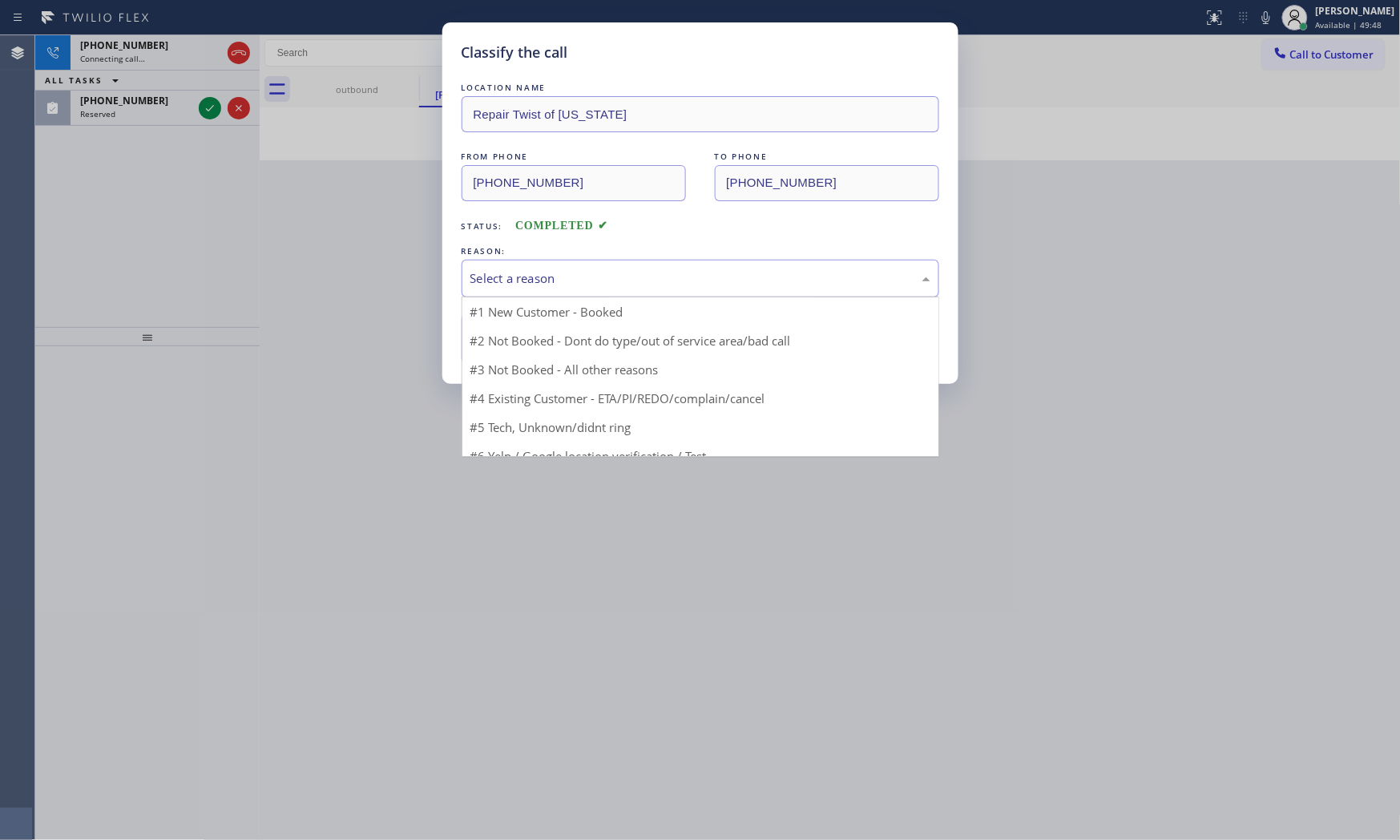
click at [525, 293] on div "Select a reason" at bounding box center [700, 278] width 477 height 38
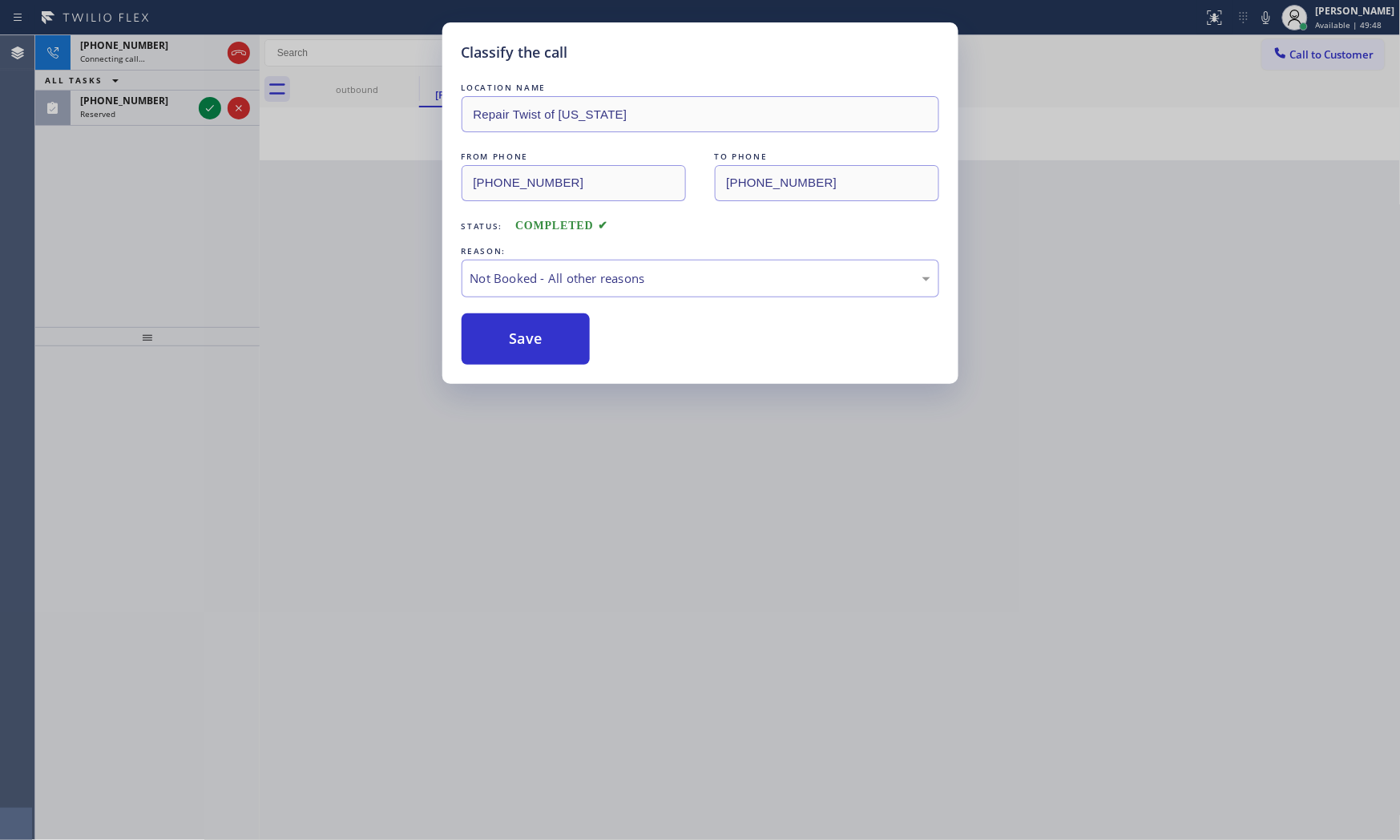
click at [519, 338] on button "Save" at bounding box center [526, 339] width 129 height 51
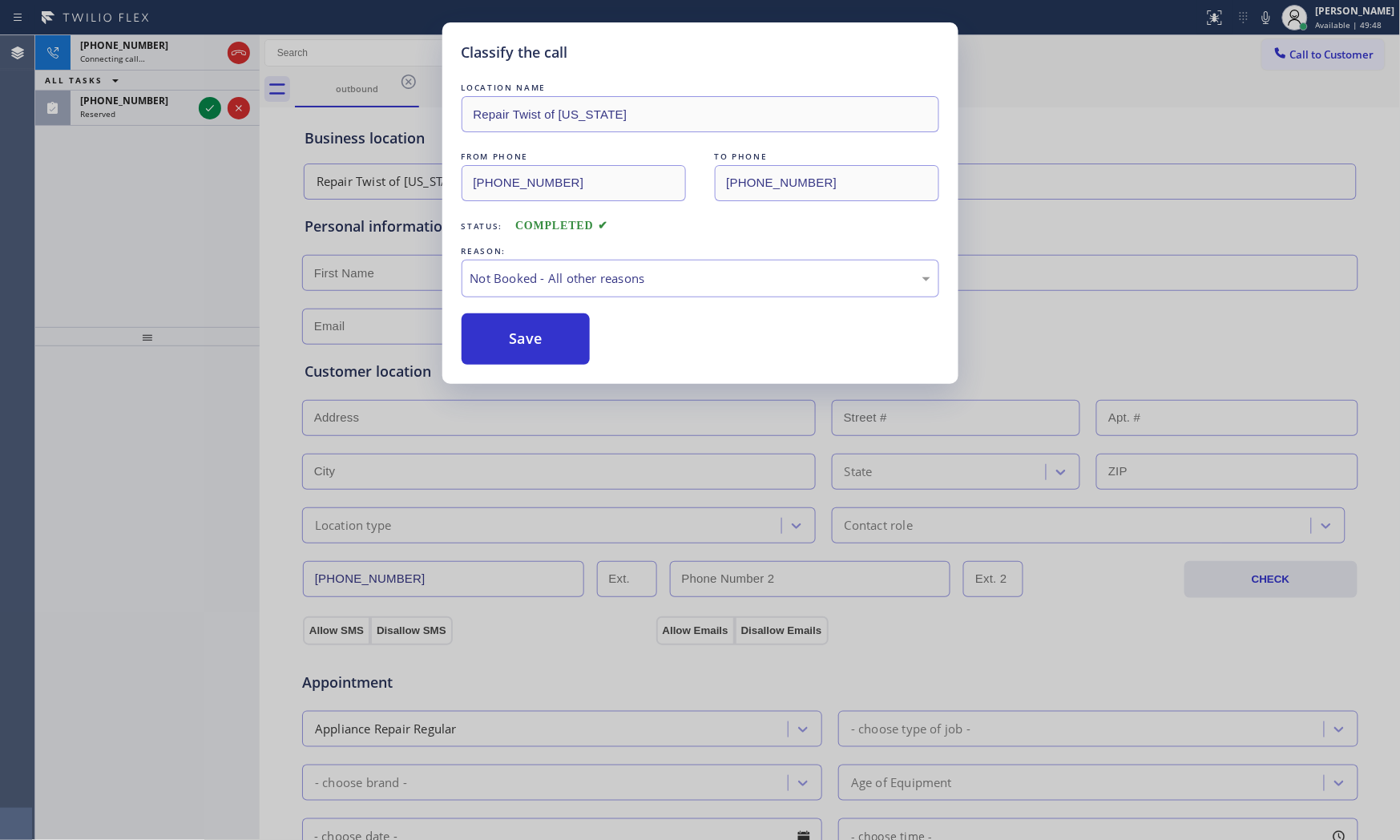
click at [519, 338] on button "Save" at bounding box center [526, 339] width 129 height 51
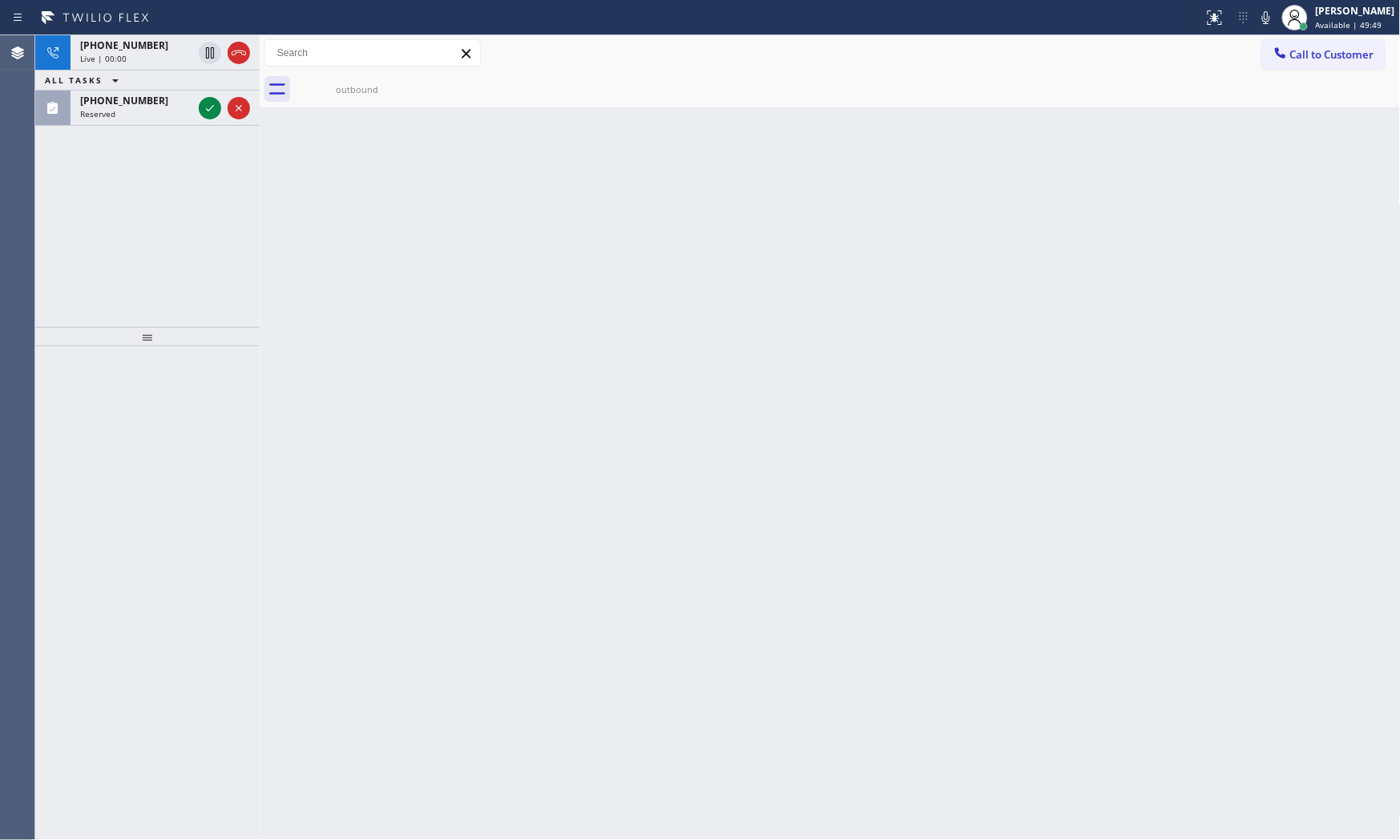
click at [113, 111] on div "Classify the call LOCATION NAME Home Alliance Membership FROM PHONE [PHONE_NUMB…" at bounding box center [717, 437] width 1365 height 805
click at [113, 111] on span "Reserved" at bounding box center [98, 114] width 35 height 11
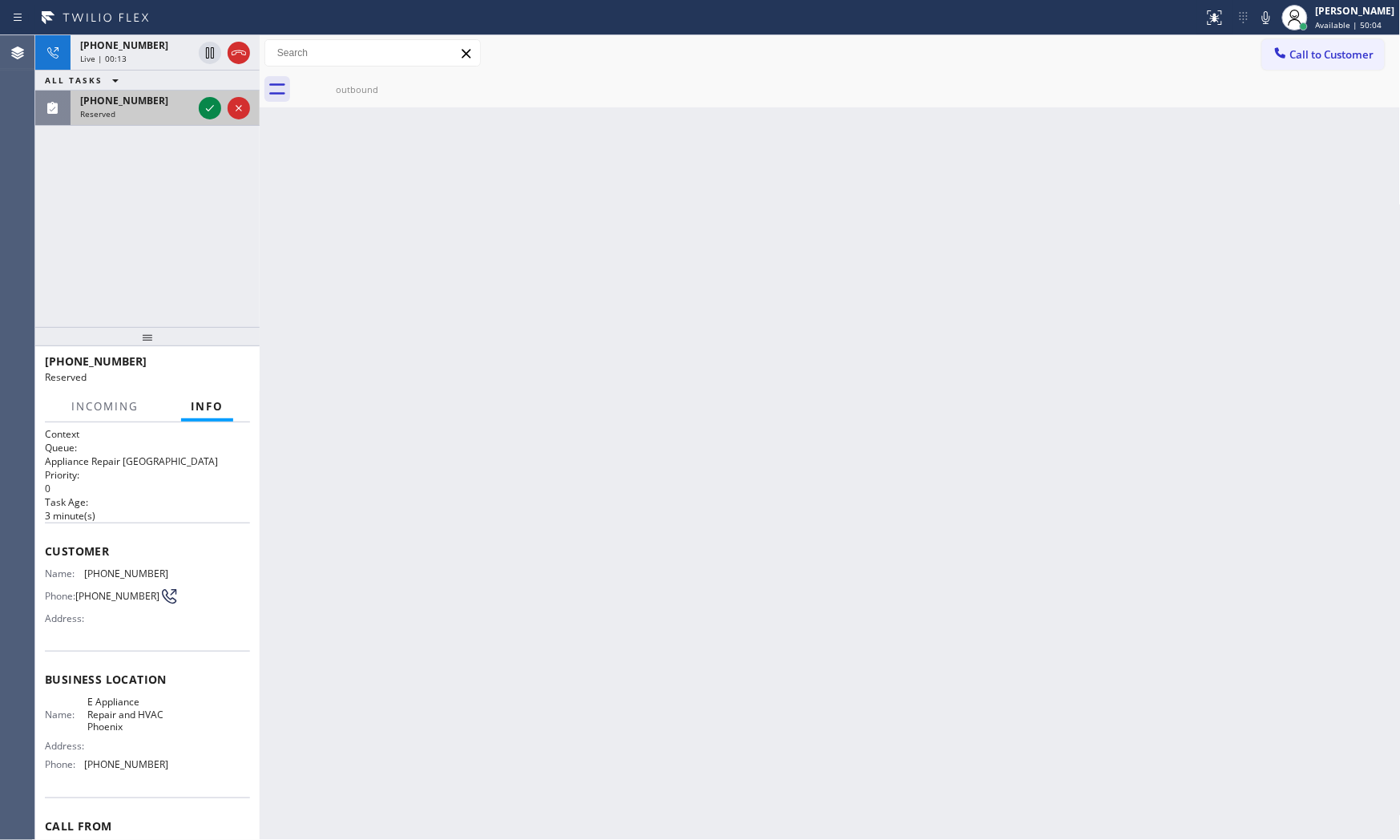
click at [127, 108] on div "Reserved" at bounding box center [136, 114] width 112 height 11
click at [1260, 21] on icon at bounding box center [1266, 18] width 19 height 19
click at [166, 108] on div "Reserved" at bounding box center [136, 114] width 112 height 11
click at [1260, 20] on icon at bounding box center [1266, 18] width 19 height 19
drag, startPoint x: 237, startPoint y: 58, endPoint x: 340, endPoint y: 49, distance: 103.4
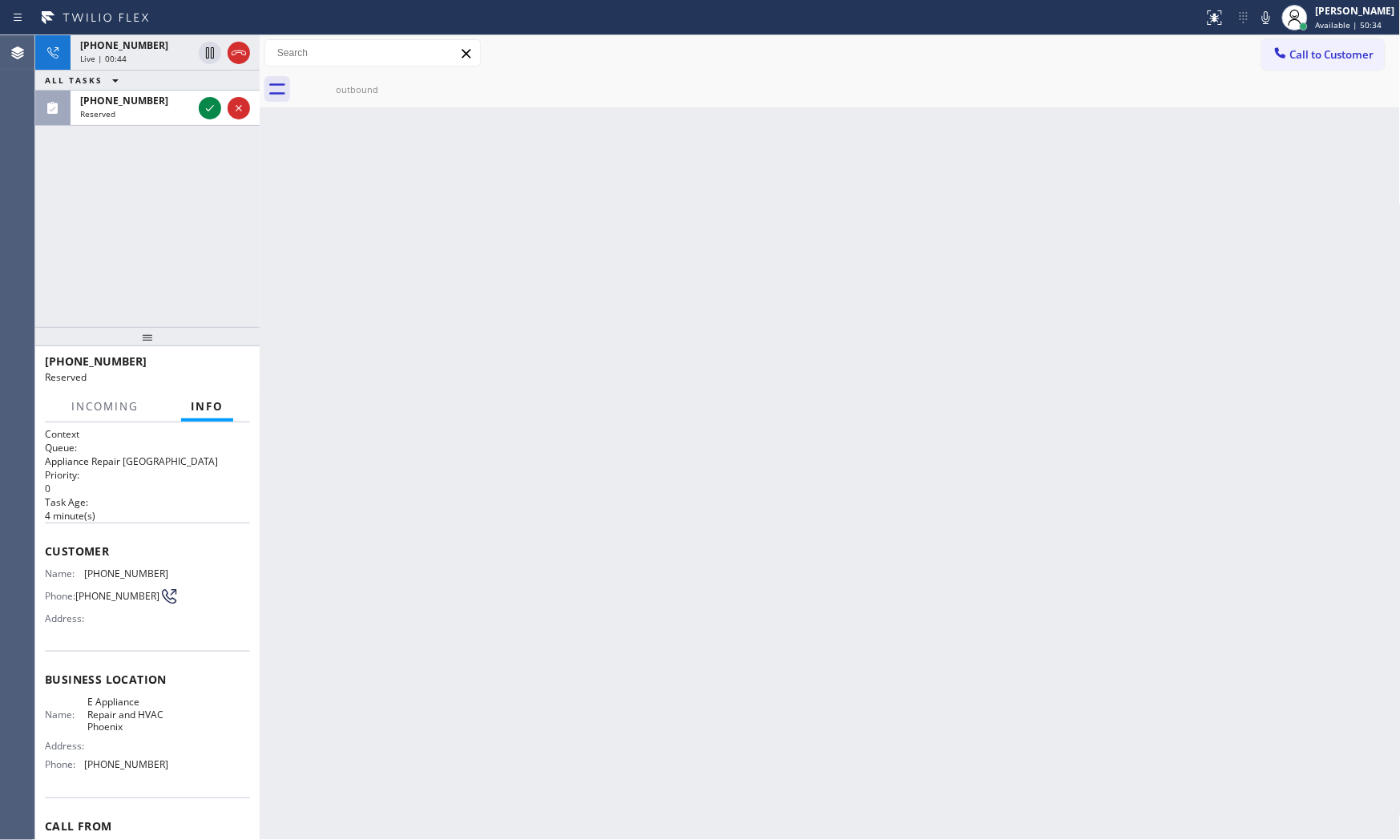
click at [237, 58] on icon at bounding box center [239, 53] width 19 height 19
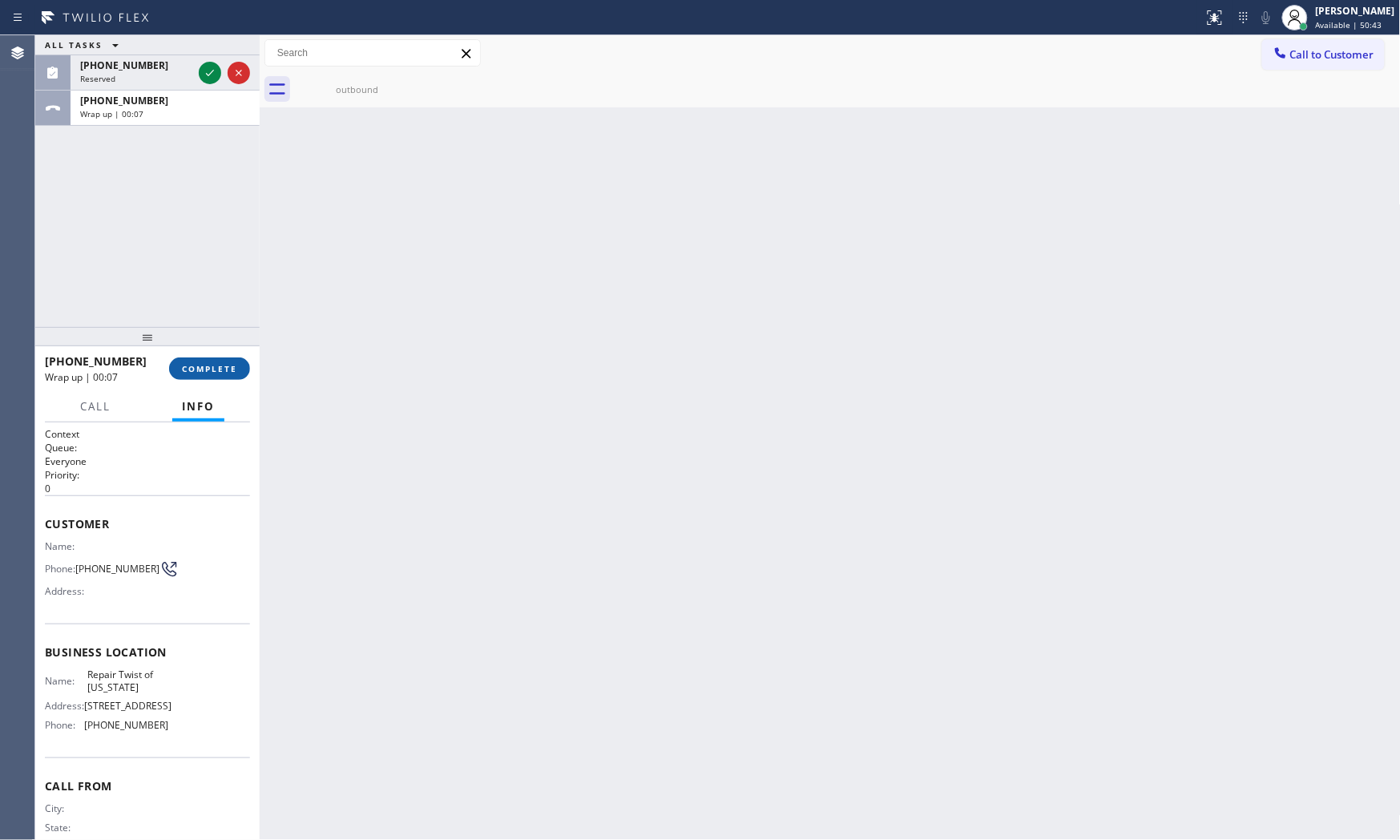
click at [227, 378] on button "COMPLETE" at bounding box center [209, 369] width 81 height 22
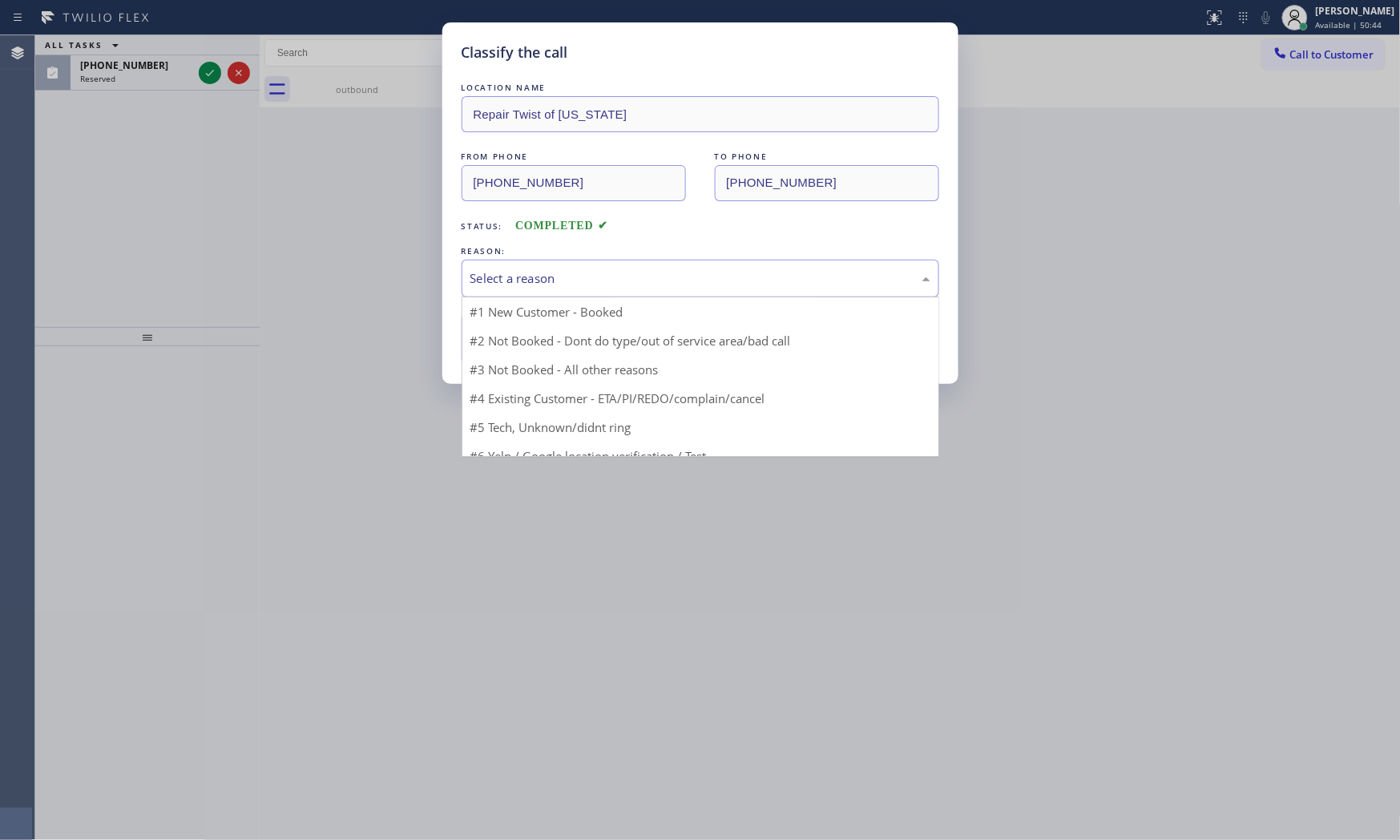
click at [559, 266] on div "Select a reason" at bounding box center [700, 278] width 477 height 38
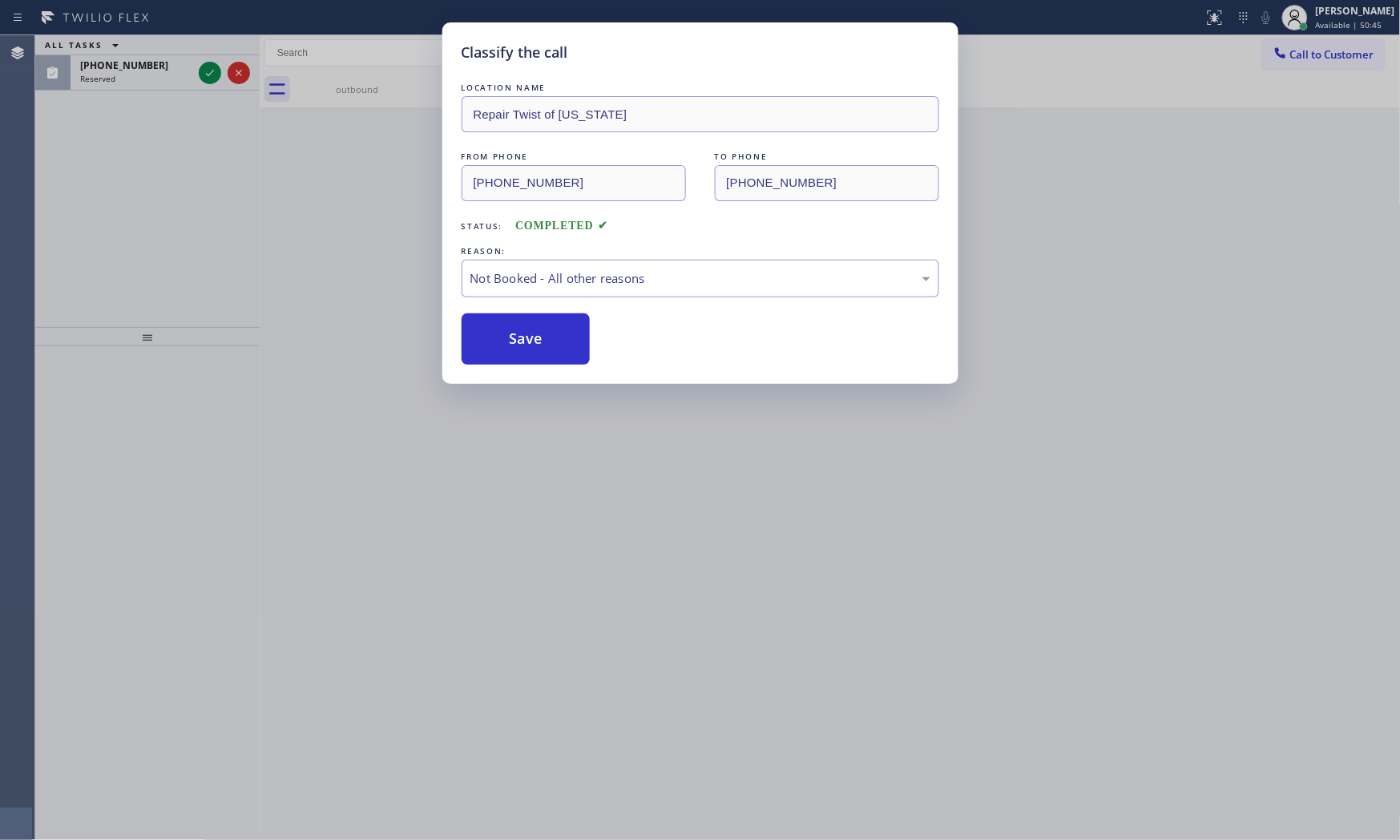
click at [524, 337] on button "Save" at bounding box center [526, 339] width 129 height 51
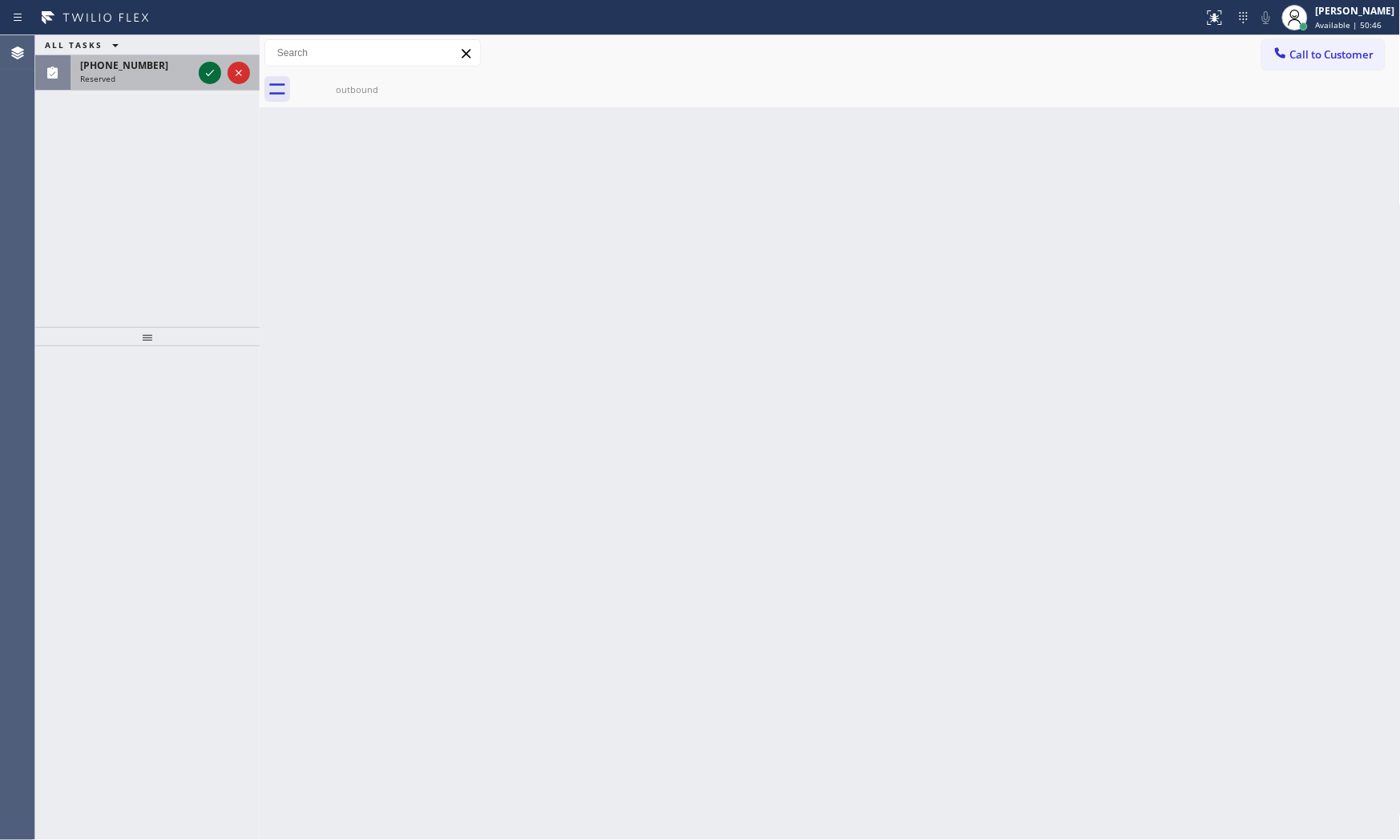
click at [205, 72] on icon at bounding box center [210, 73] width 19 height 19
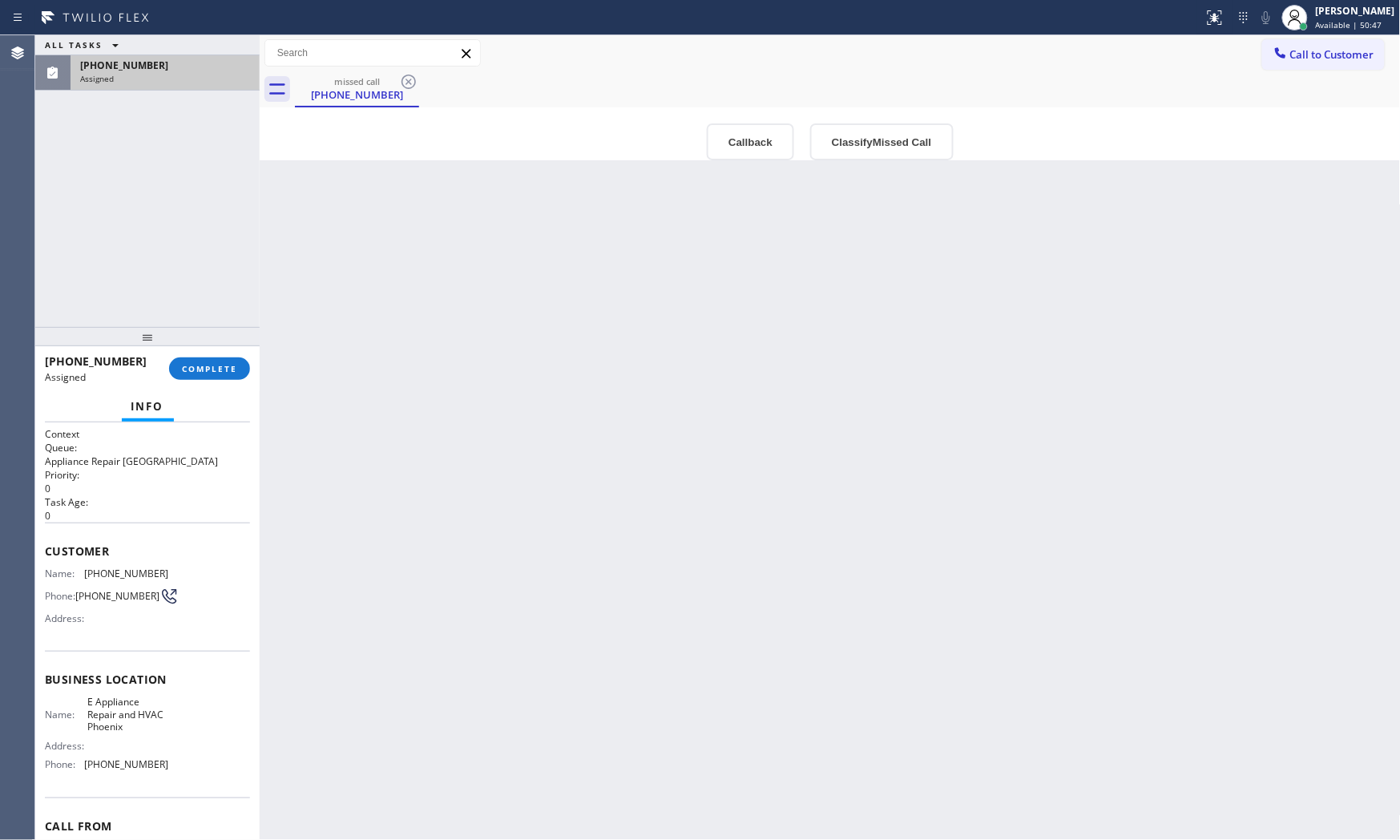
click at [218, 381] on div "[PHONE_NUMBER] Assigned COMPLETE" at bounding box center [148, 369] width 205 height 42
click at [221, 373] on span "COMPLETE" at bounding box center [209, 368] width 55 height 11
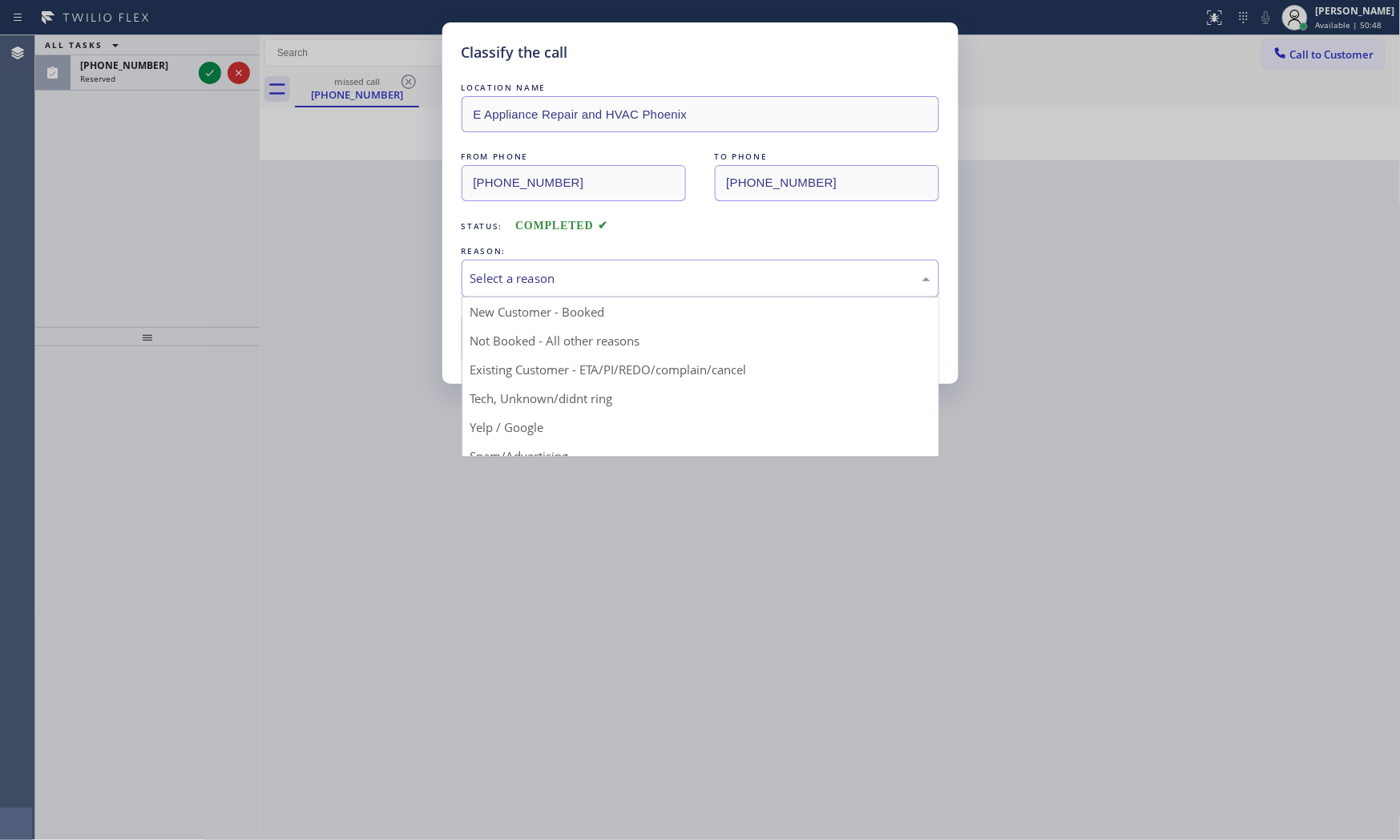
click at [558, 275] on div "Select a reason" at bounding box center [700, 278] width 460 height 18
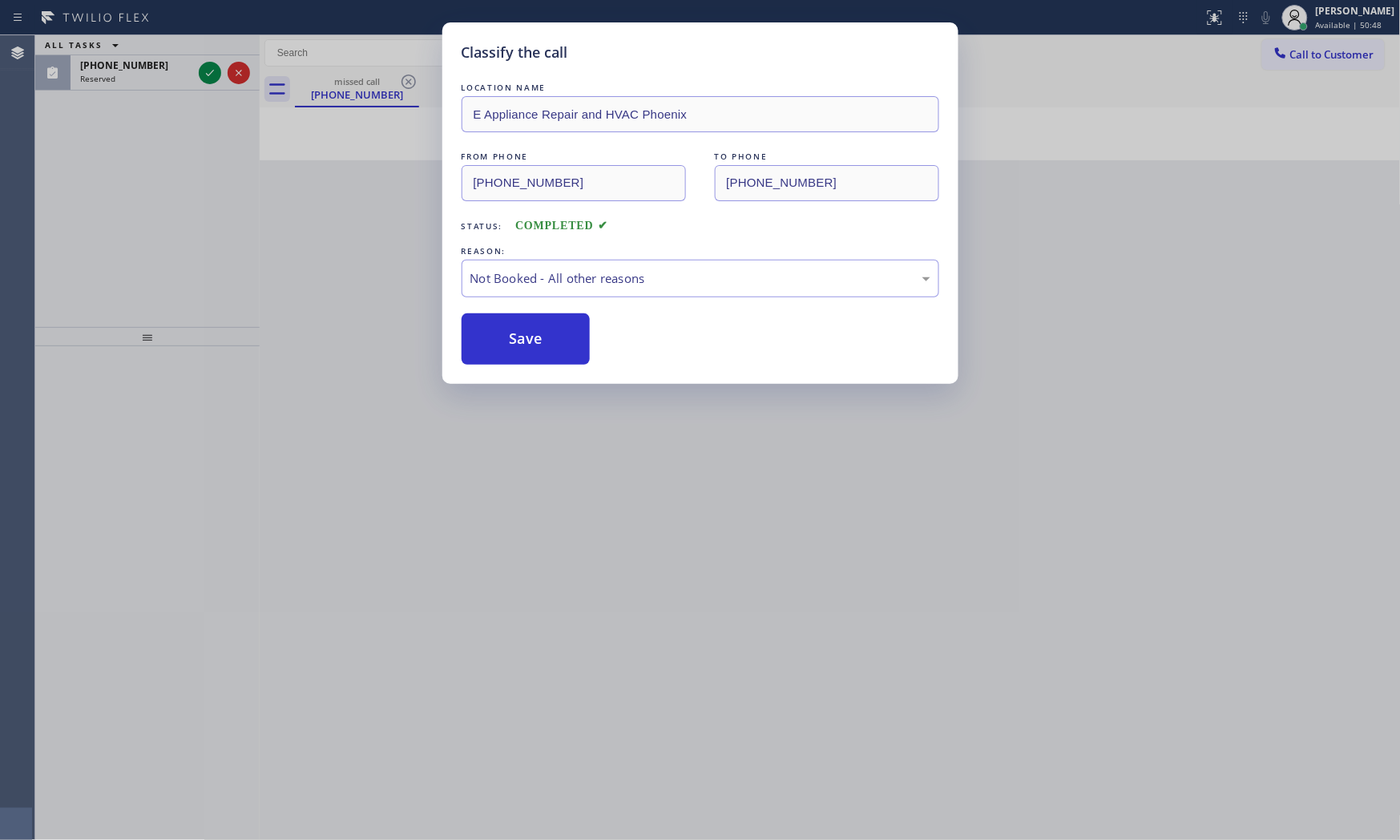
click at [516, 343] on button "Save" at bounding box center [526, 339] width 129 height 51
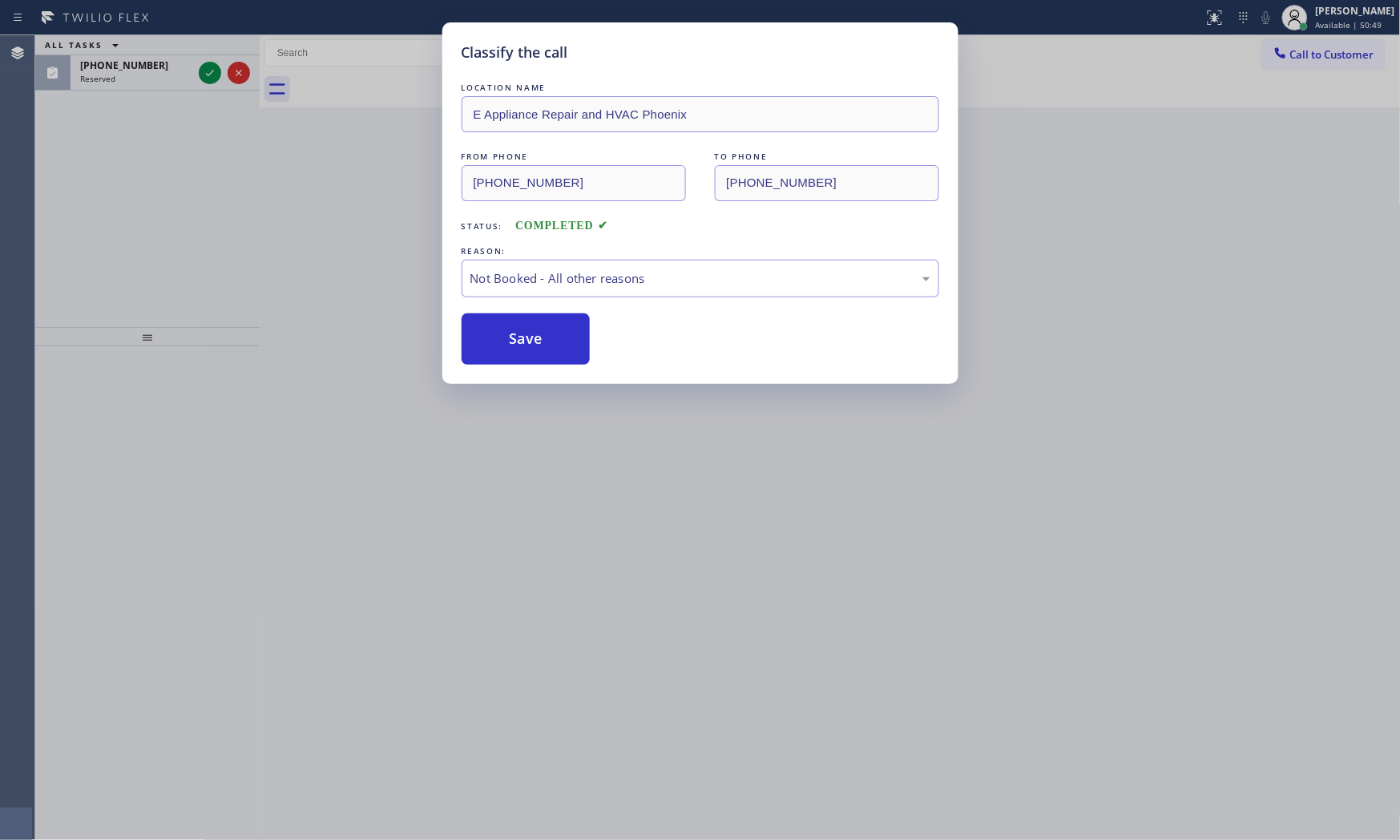
click at [516, 343] on button "Save" at bounding box center [526, 339] width 129 height 51
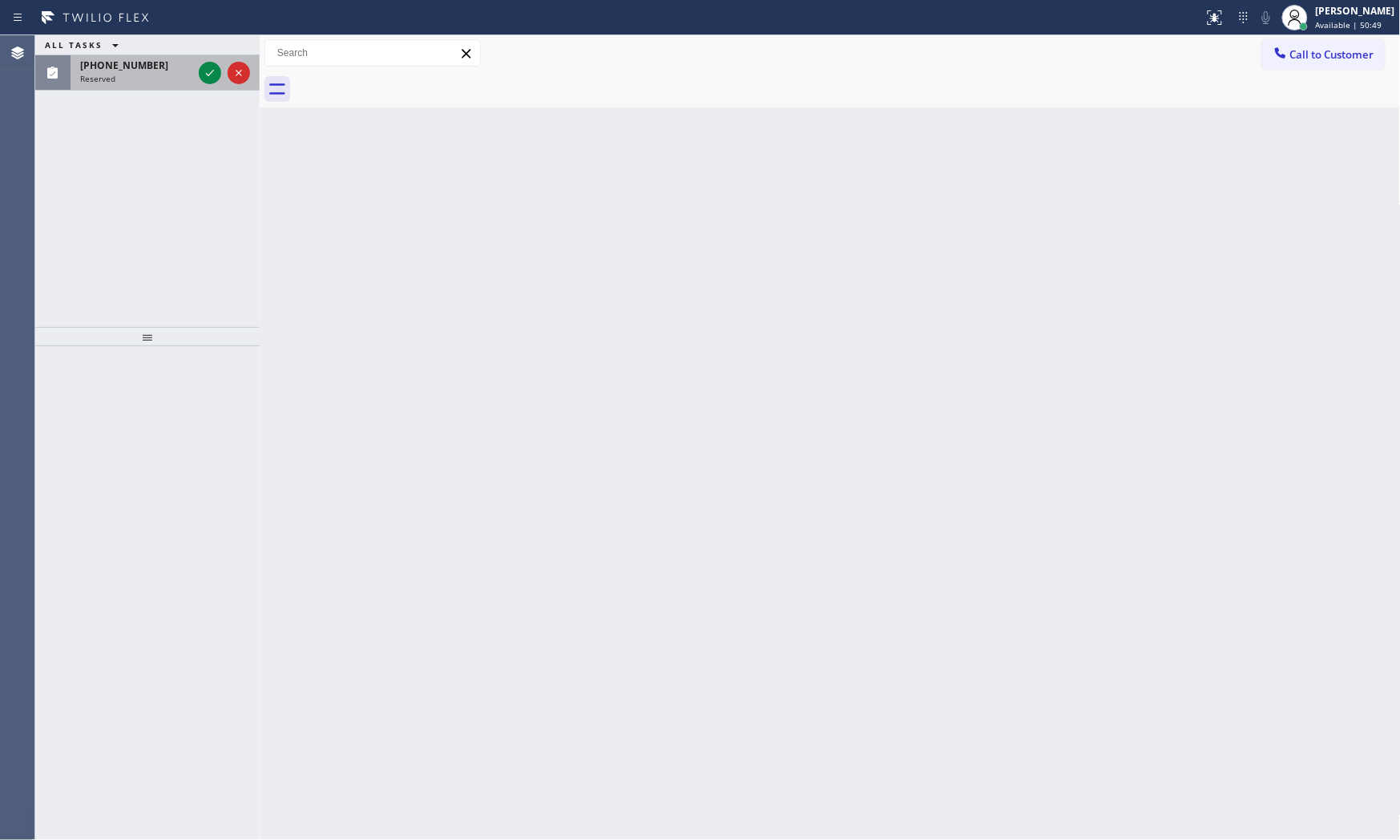
click at [136, 73] on div "Reserved" at bounding box center [136, 79] width 112 height 11
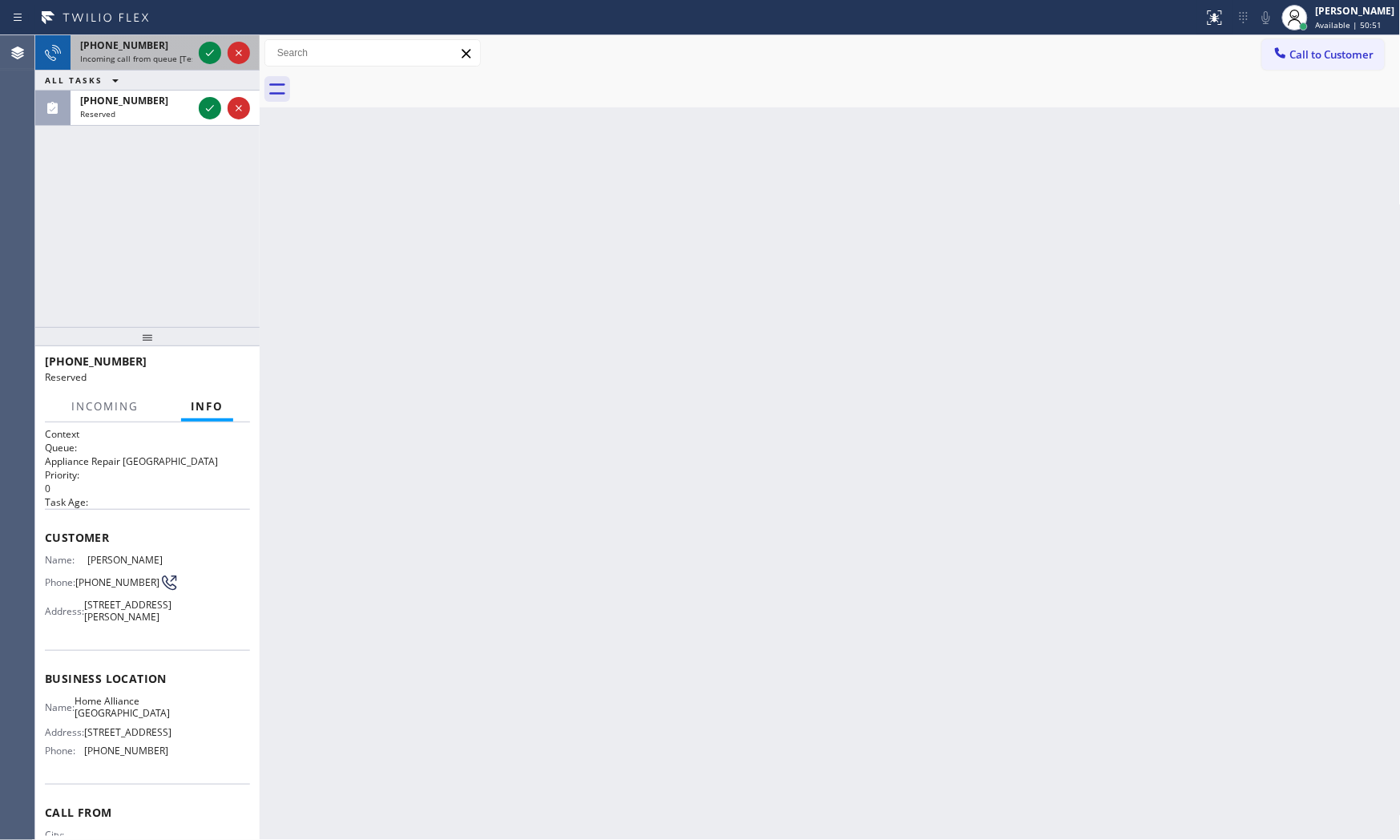
click at [172, 50] on div "[PHONE_NUMBER]" at bounding box center [136, 45] width 112 height 14
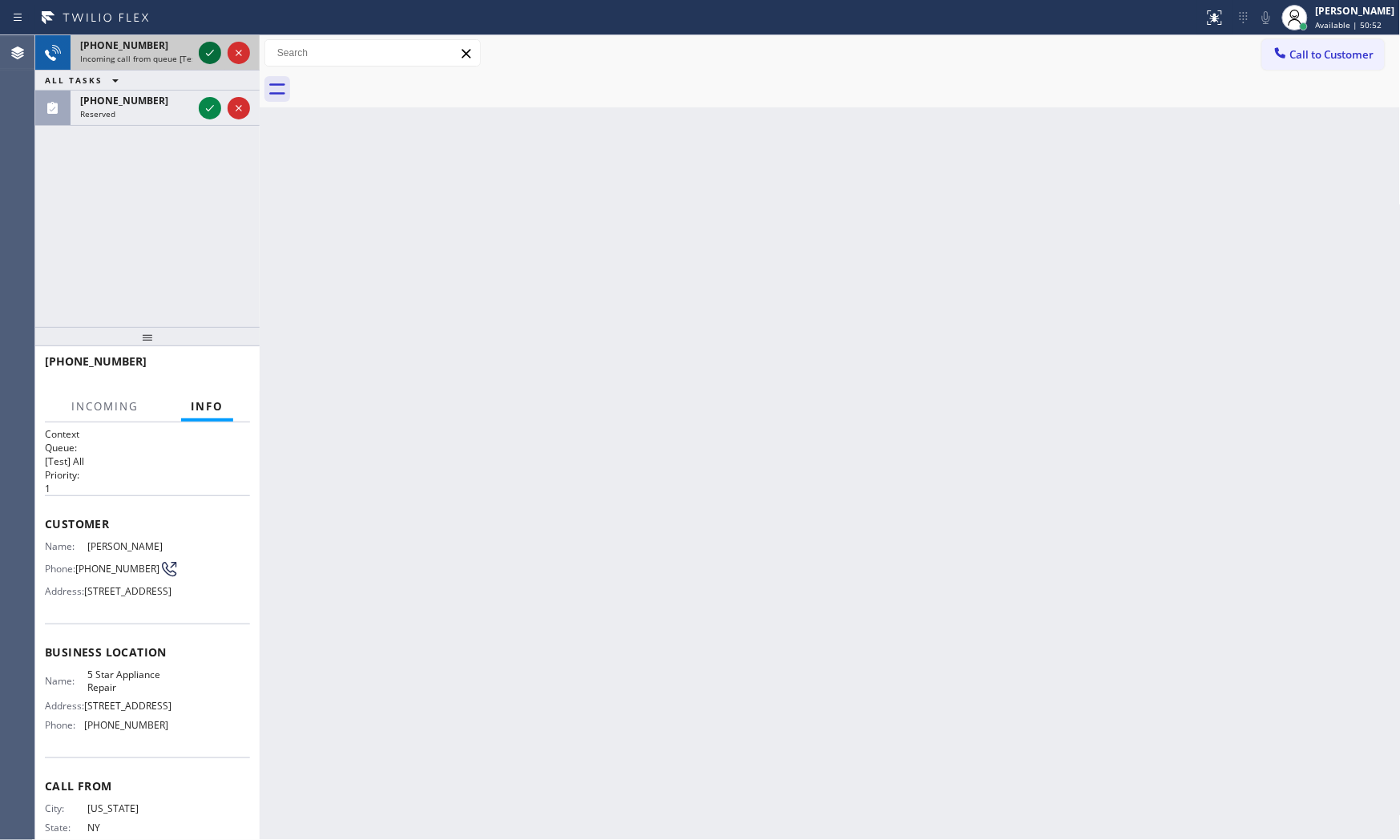
click at [205, 53] on icon at bounding box center [210, 53] width 19 height 19
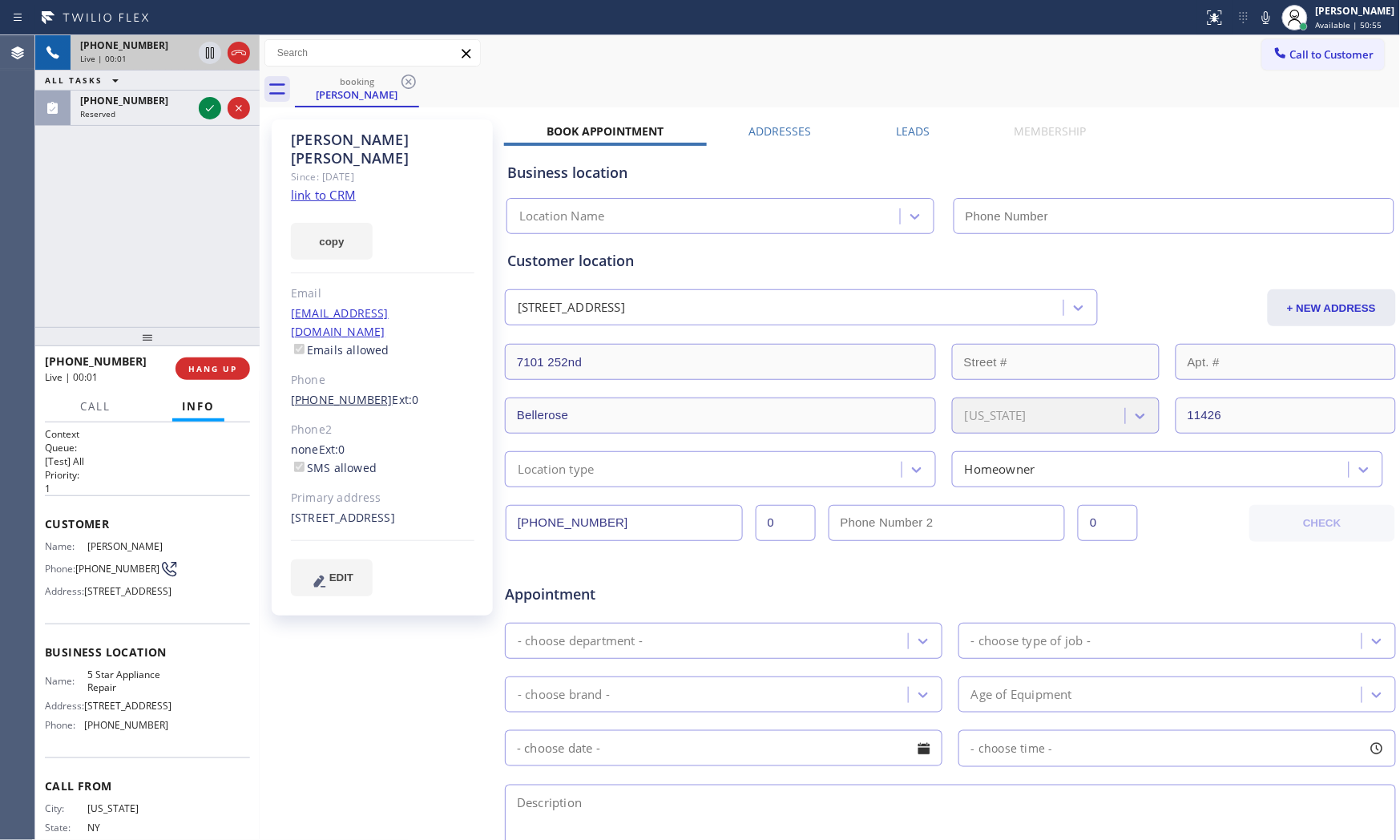
type input "[PHONE_NUMBER]"
click at [350, 168] on div "Since: [DATE]" at bounding box center [383, 177] width 184 height 18
click at [322, 187] on link "link to CRM" at bounding box center [323, 195] width 65 height 16
click at [126, 85] on button "ALL TASKS" at bounding box center [85, 80] width 99 height 19
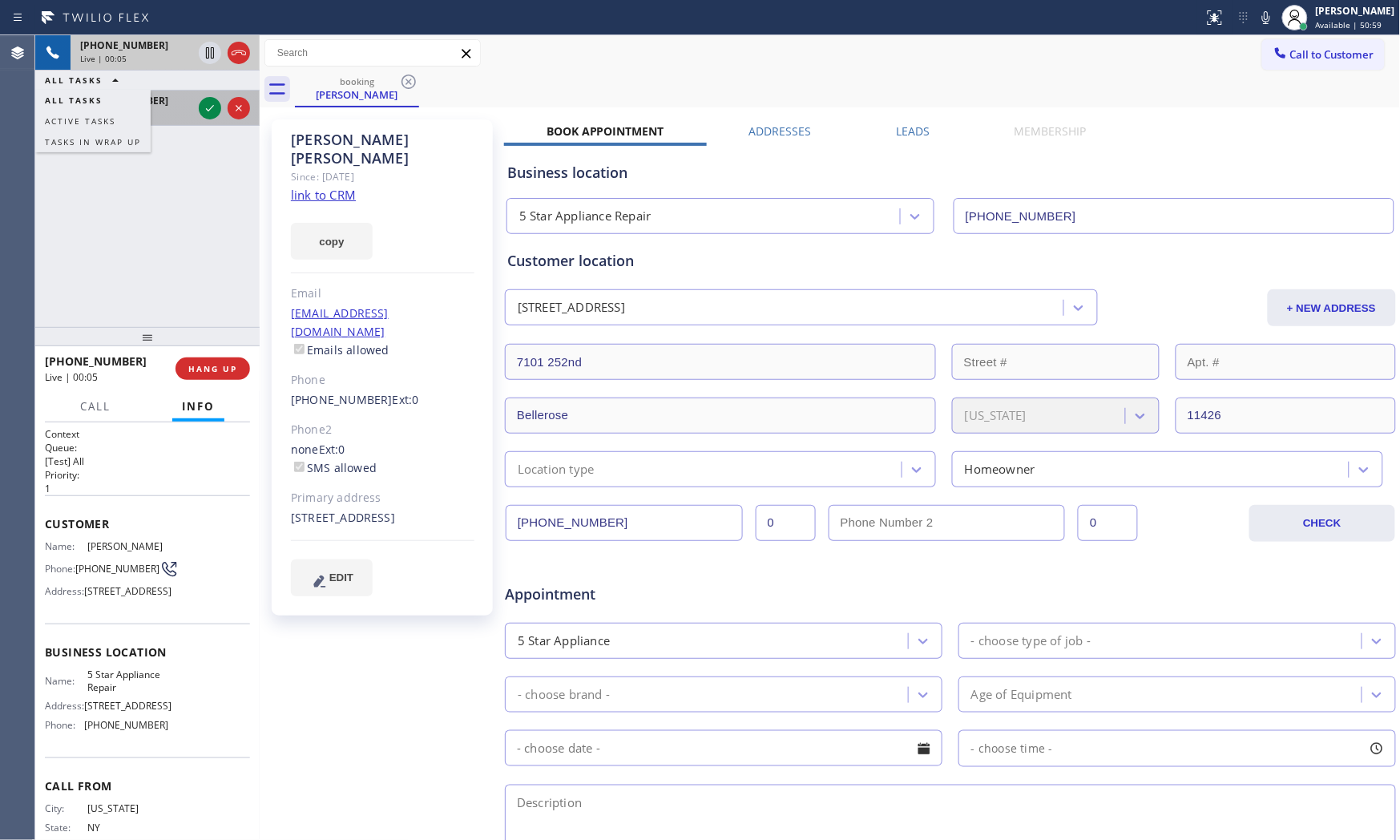
click at [132, 97] on button "ALL TASKS" at bounding box center [93, 100] width 116 height 21
click at [179, 114] on div "Reserved" at bounding box center [136, 114] width 112 height 11
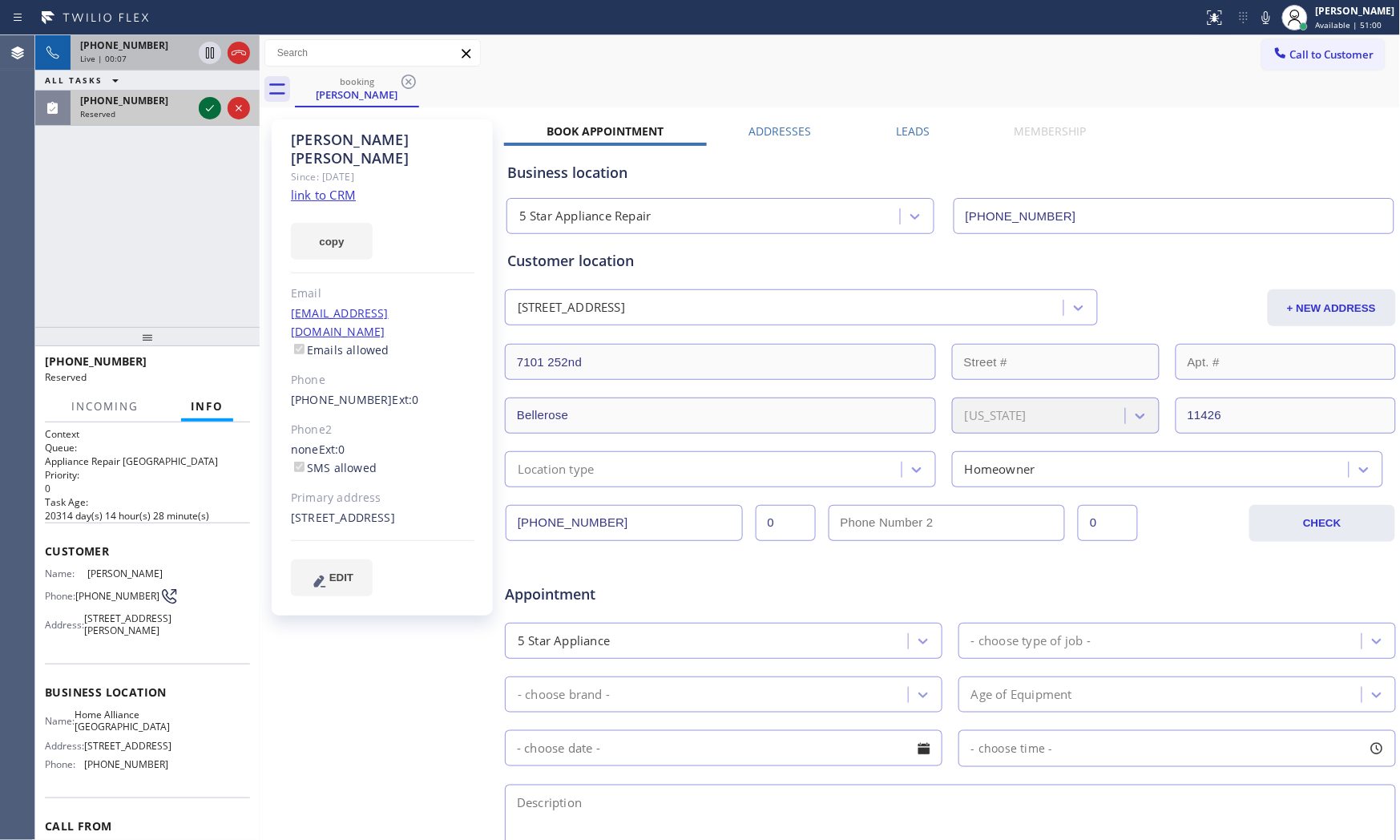
click at [204, 111] on icon at bounding box center [210, 108] width 19 height 19
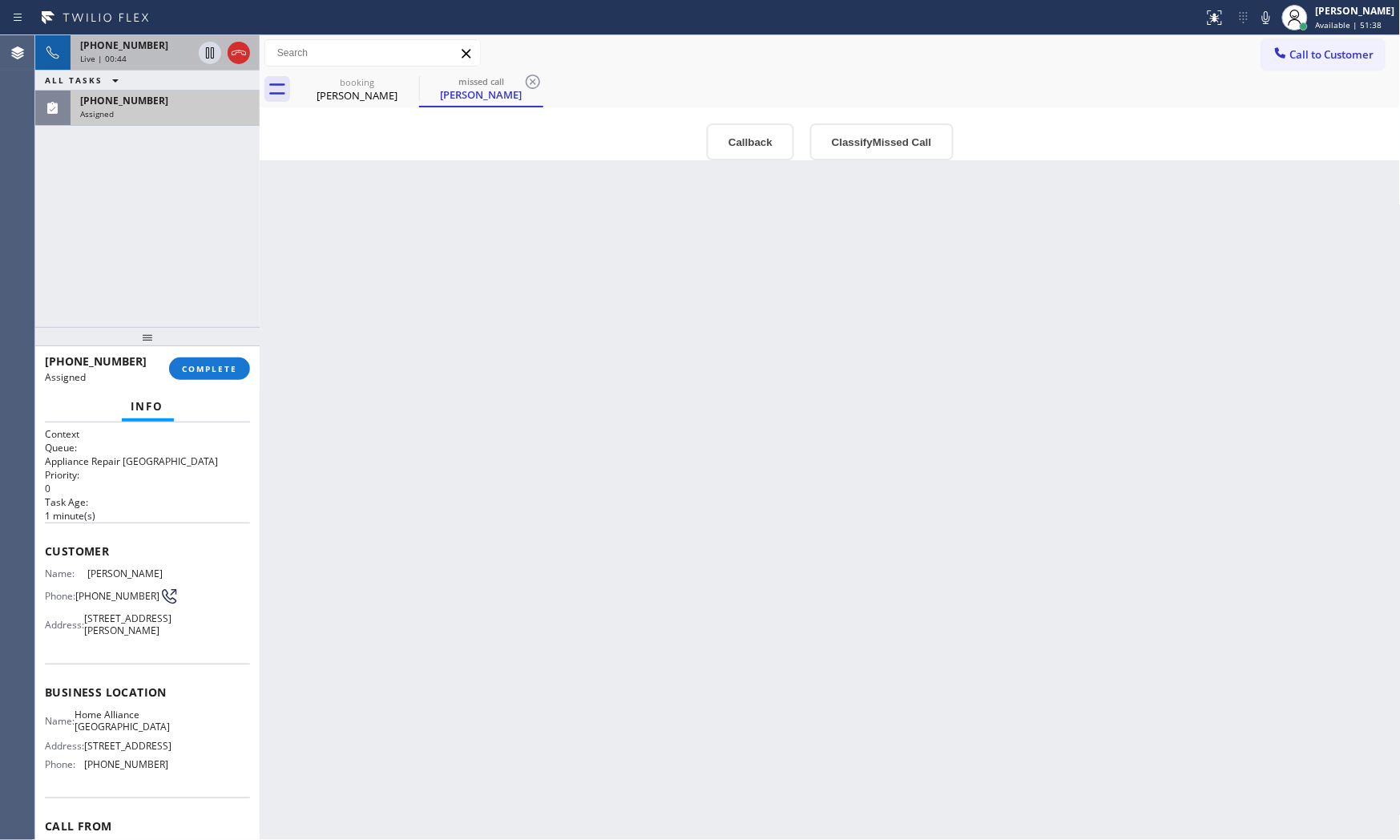
click at [87, 91] on div "[PHONE_NUMBER] Assigned" at bounding box center [162, 108] width 183 height 35
click at [220, 363] on span "COMPLETE" at bounding box center [209, 368] width 55 height 11
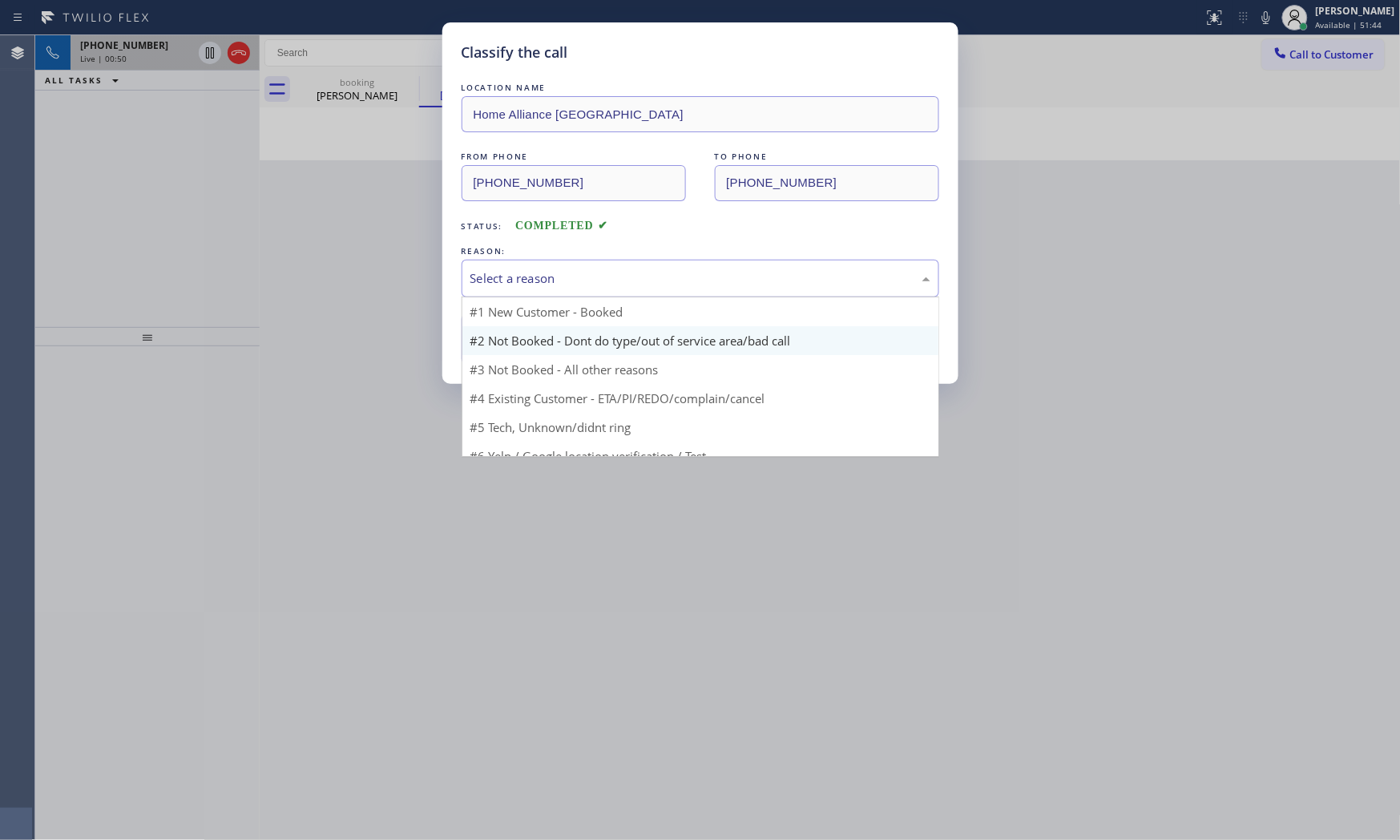
drag, startPoint x: 538, startPoint y: 270, endPoint x: 514, endPoint y: 338, distance: 72.1
click at [534, 284] on div "Select a reason" at bounding box center [700, 278] width 460 height 18
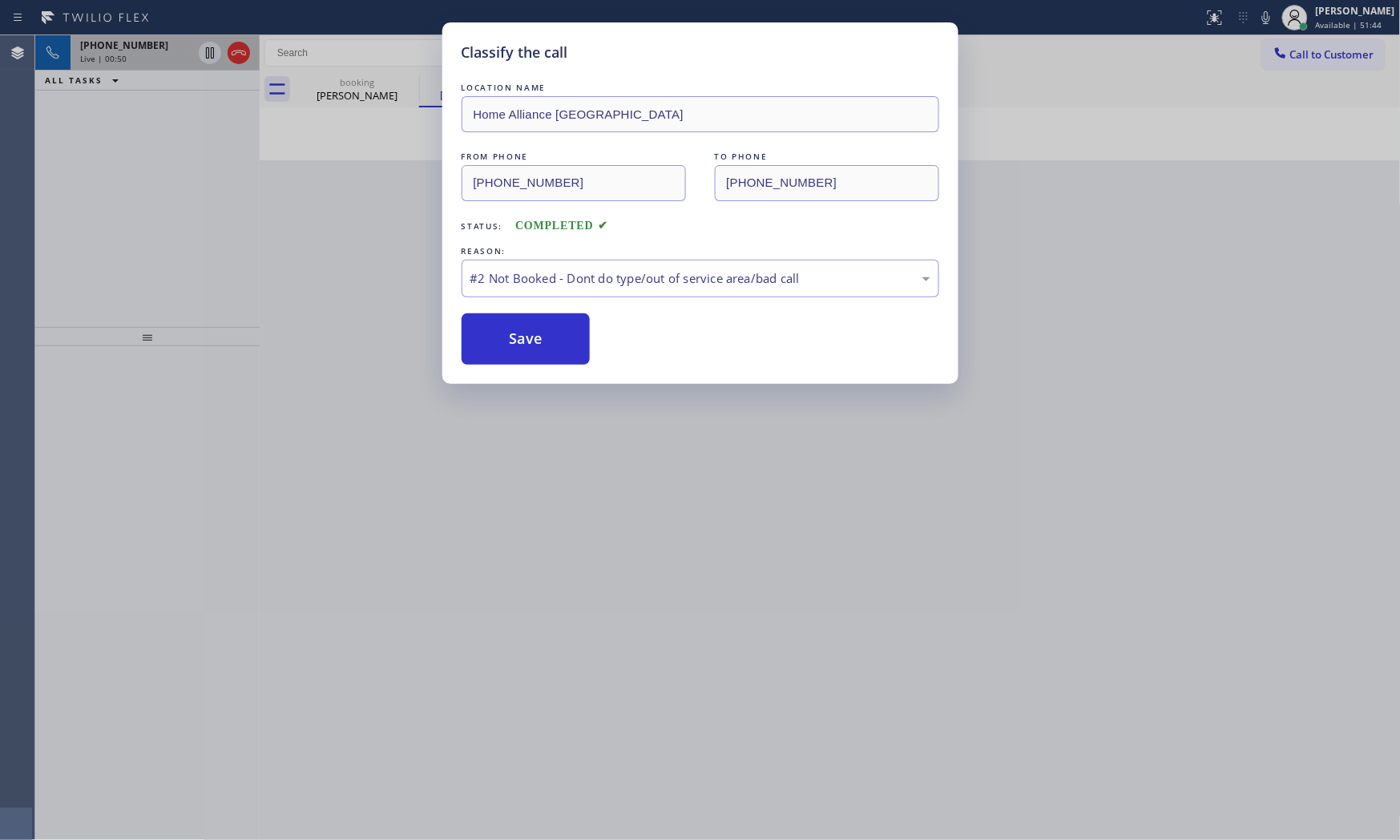
click at [511, 346] on button "Save" at bounding box center [526, 339] width 129 height 51
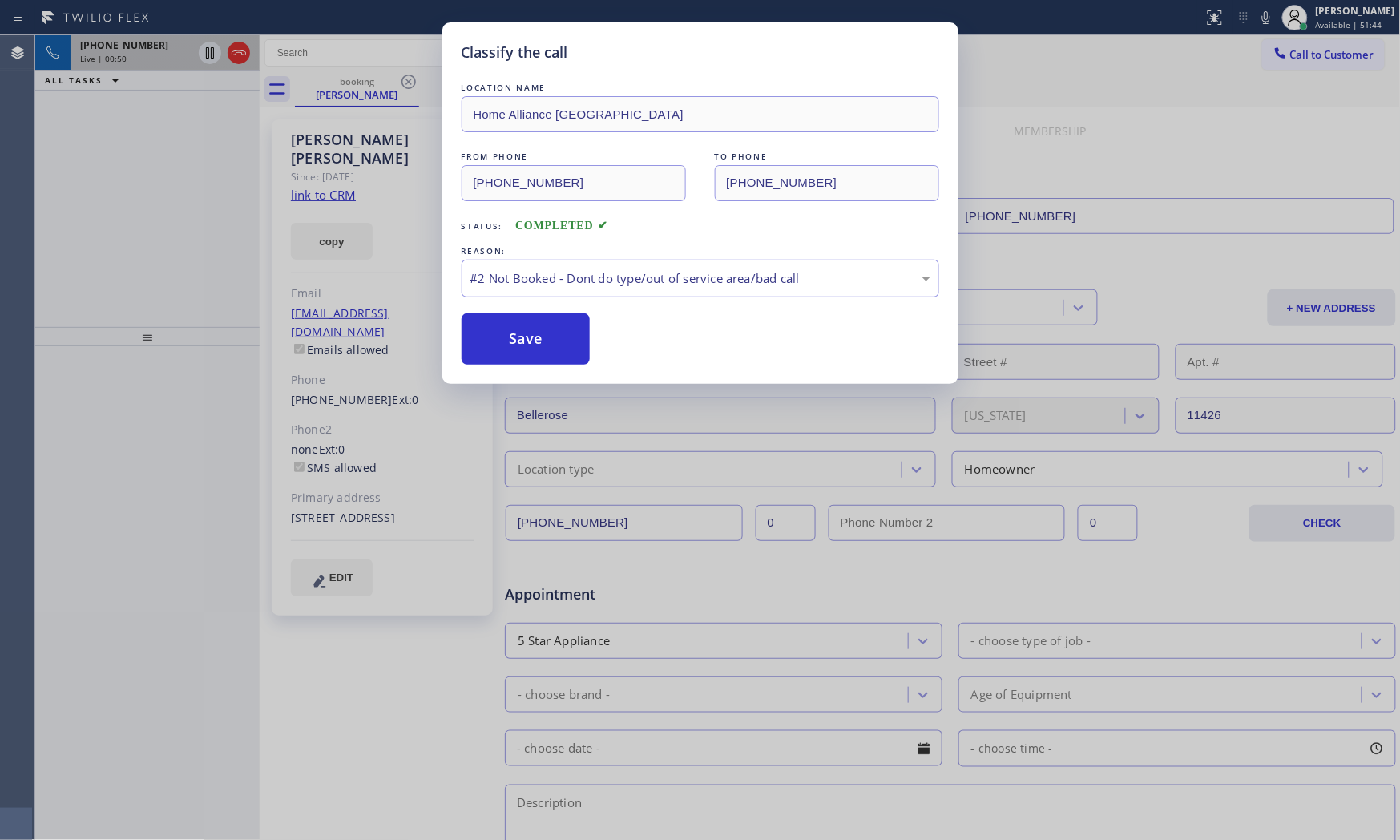
drag, startPoint x: 511, startPoint y: 346, endPoint x: 1040, endPoint y: 159, distance: 561.1
click at [564, 338] on button "Save" at bounding box center [526, 339] width 129 height 51
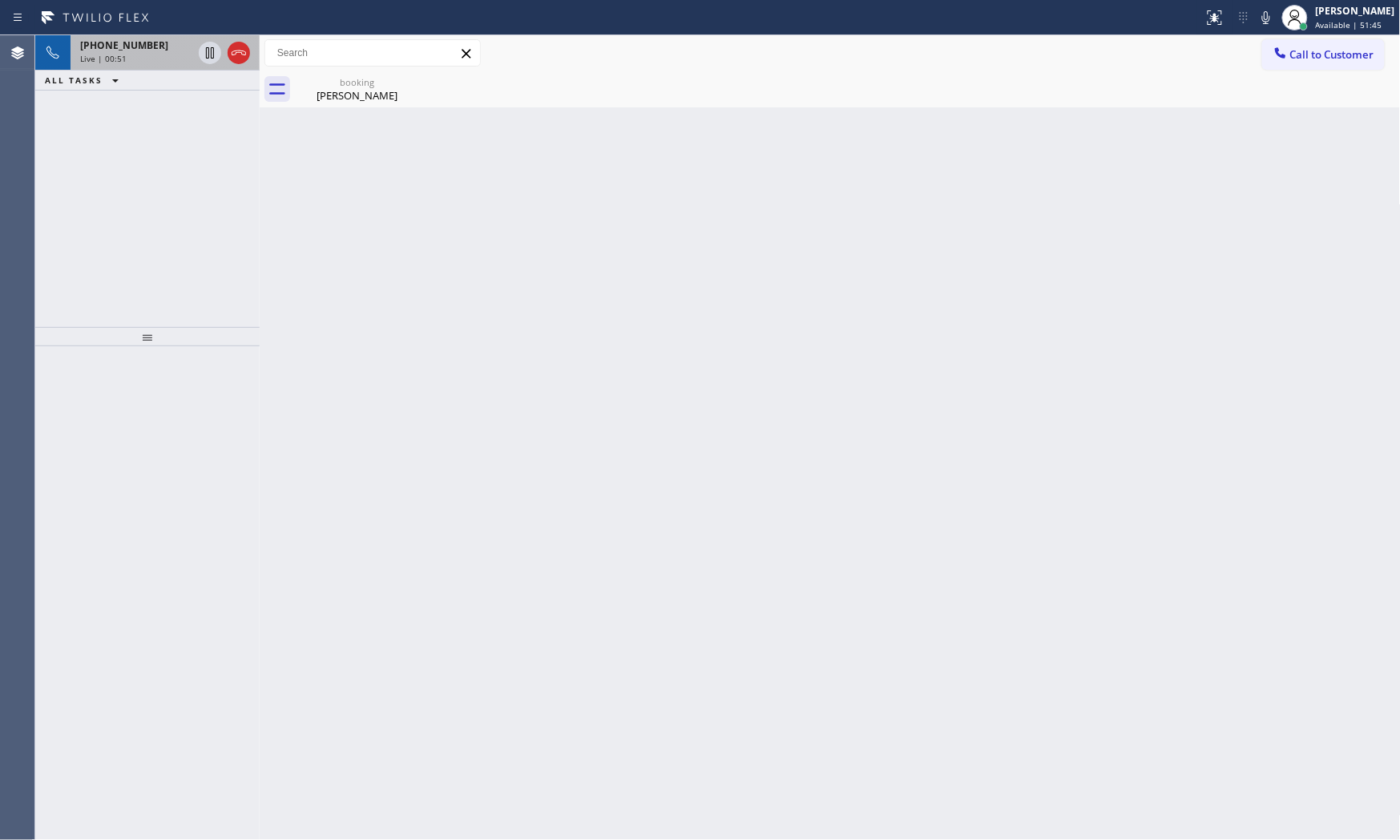
click at [1260, 18] on icon at bounding box center [1266, 18] width 8 height 13
click at [213, 51] on icon at bounding box center [210, 53] width 19 height 19
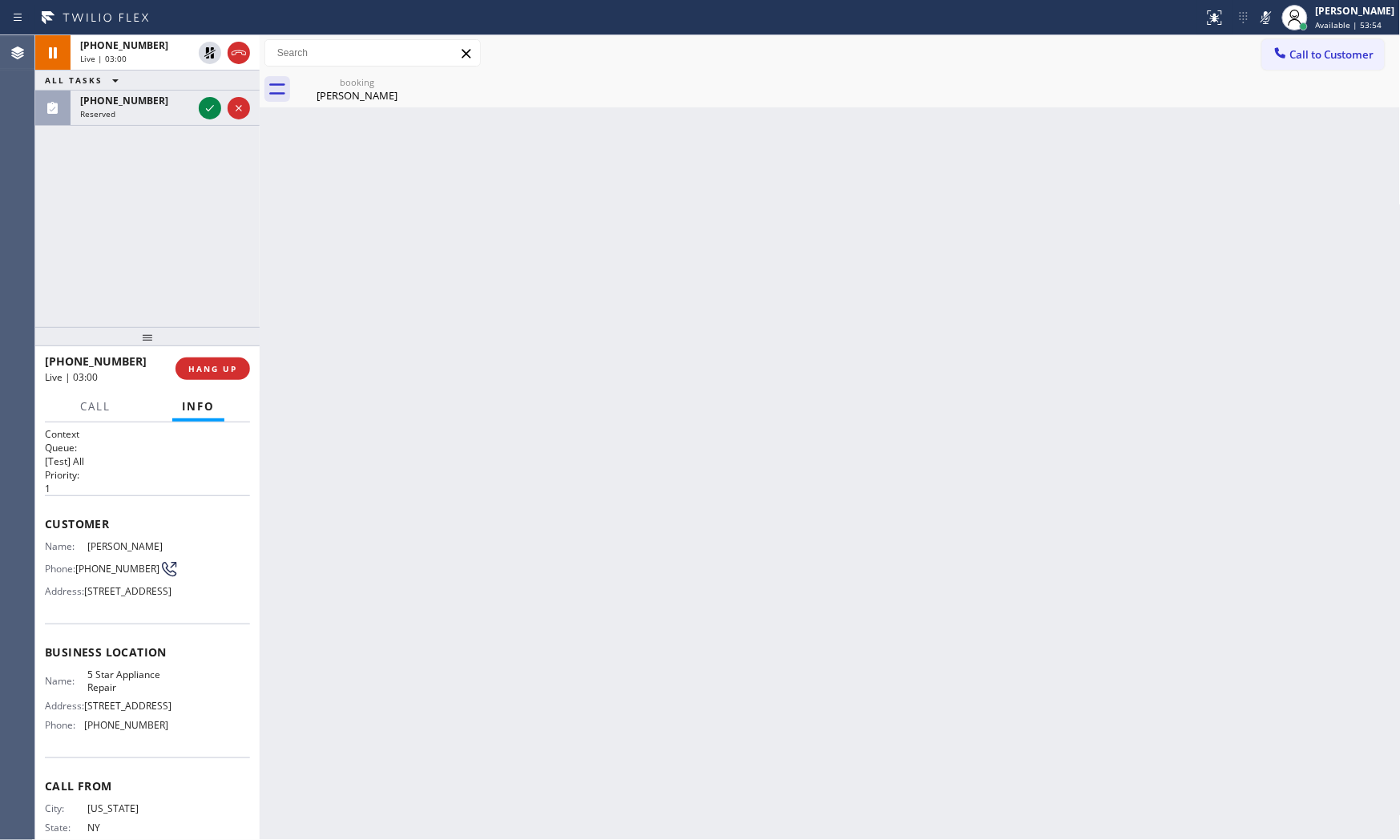
click at [1260, 25] on icon at bounding box center [1266, 18] width 19 height 19
click at [193, 61] on div "Live | 03:01" at bounding box center [136, 59] width 112 height 11
click at [213, 58] on icon at bounding box center [210, 53] width 11 height 11
click at [145, 48] on span "[PHONE_NUMBER]" at bounding box center [124, 45] width 88 height 14
click at [237, 61] on icon at bounding box center [239, 53] width 19 height 19
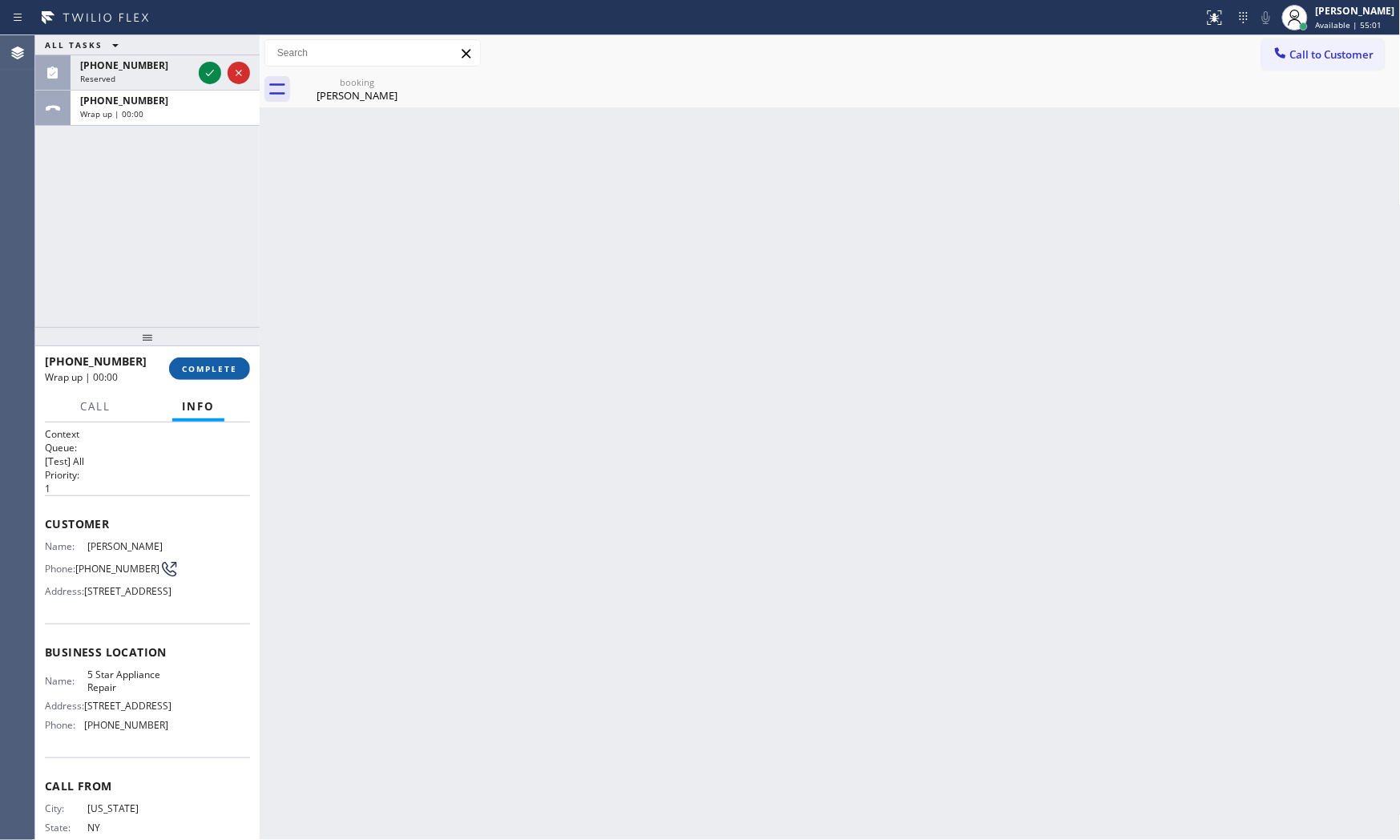
click at [223, 379] on button "COMPLETE" at bounding box center [209, 369] width 81 height 22
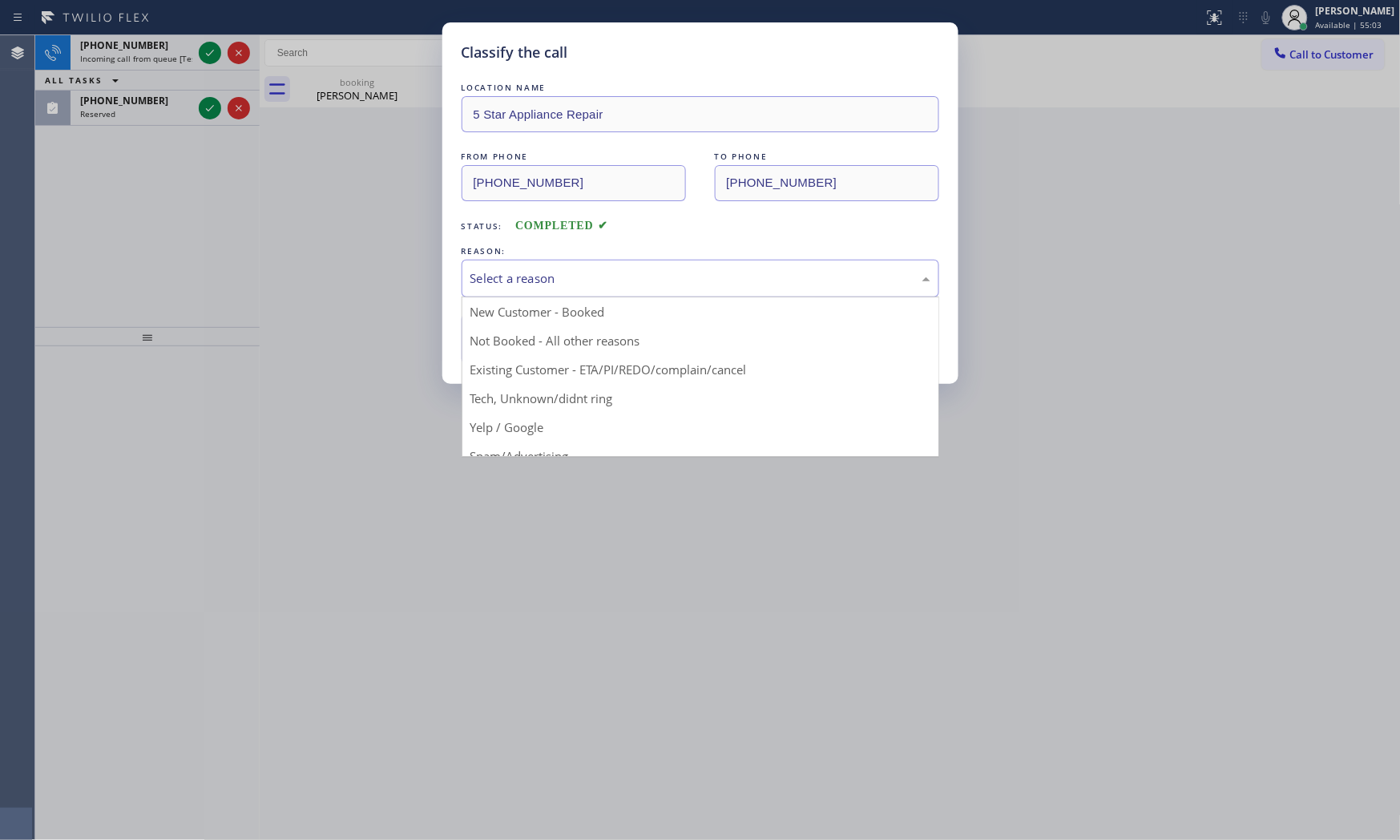
click at [500, 292] on div "Select a reason" at bounding box center [700, 278] width 477 height 38
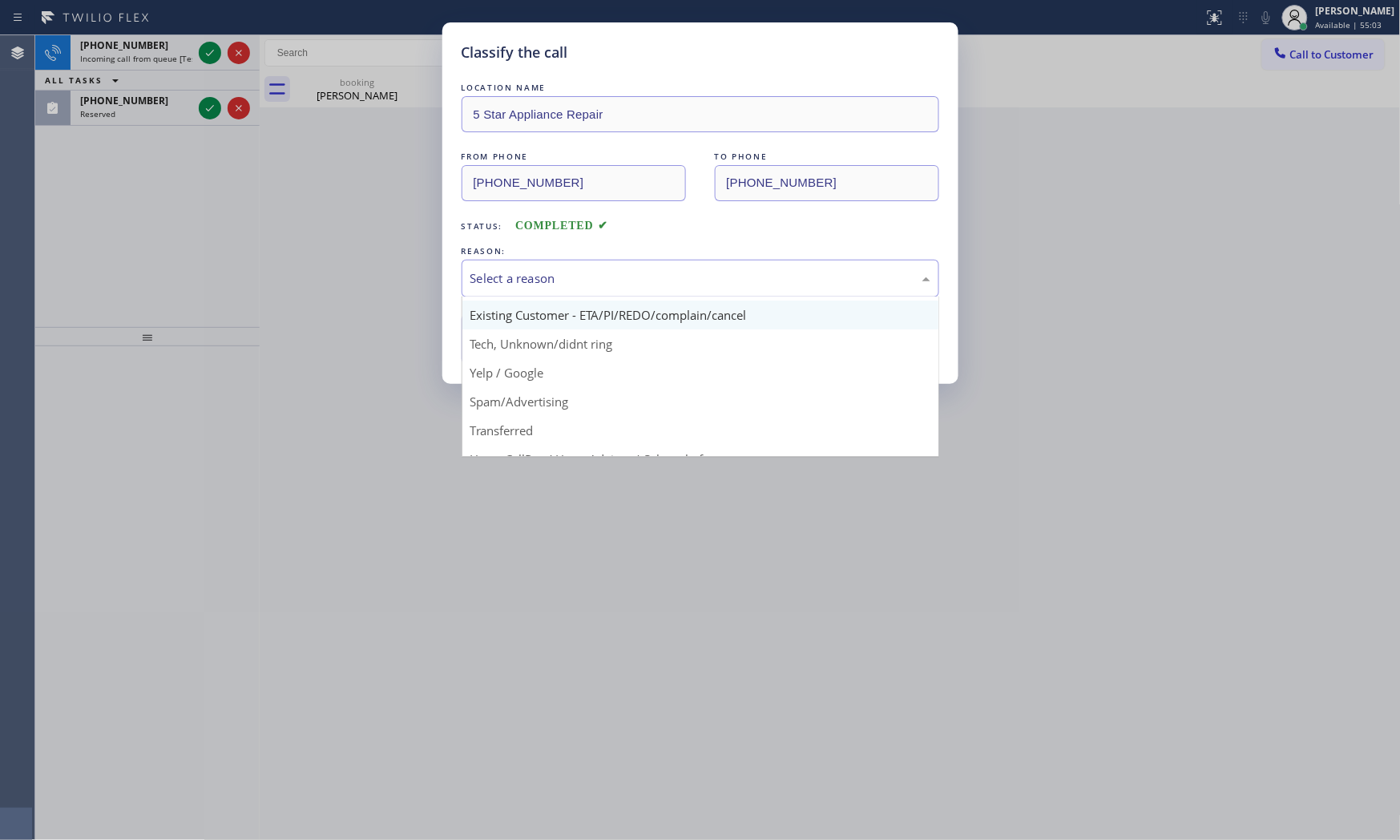
scroll to position [12, 0]
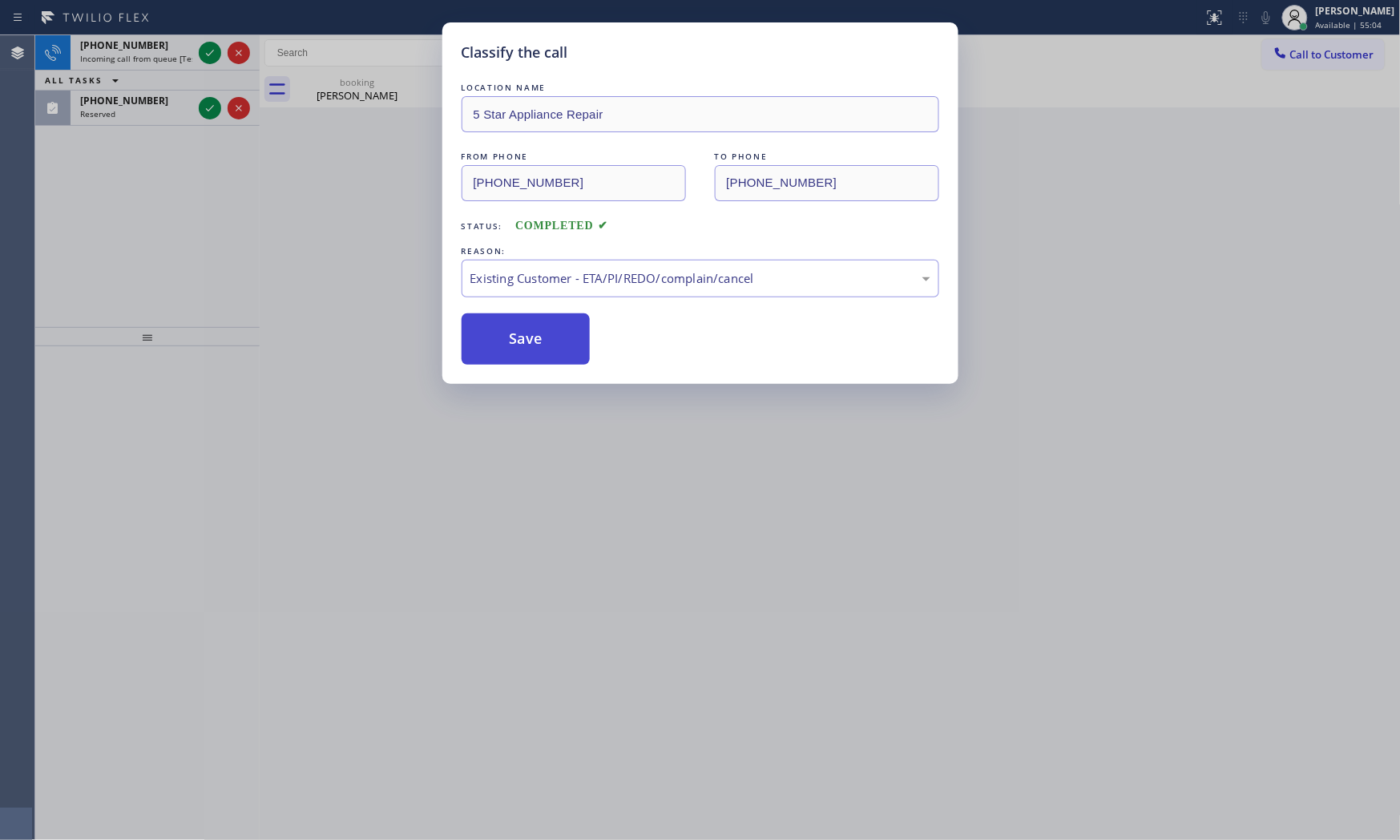
click at [531, 347] on button "Save" at bounding box center [526, 339] width 129 height 51
click at [530, 346] on button "Save" at bounding box center [526, 339] width 129 height 51
drag, startPoint x: 521, startPoint y: 340, endPoint x: 505, endPoint y: 326, distance: 21.3
click at [518, 338] on button "Save" at bounding box center [526, 339] width 129 height 51
click at [207, 57] on div "Classify the call LOCATION NAME Home Alliance Membership FROM PHONE [PHONE_NUMB…" at bounding box center [717, 437] width 1365 height 805
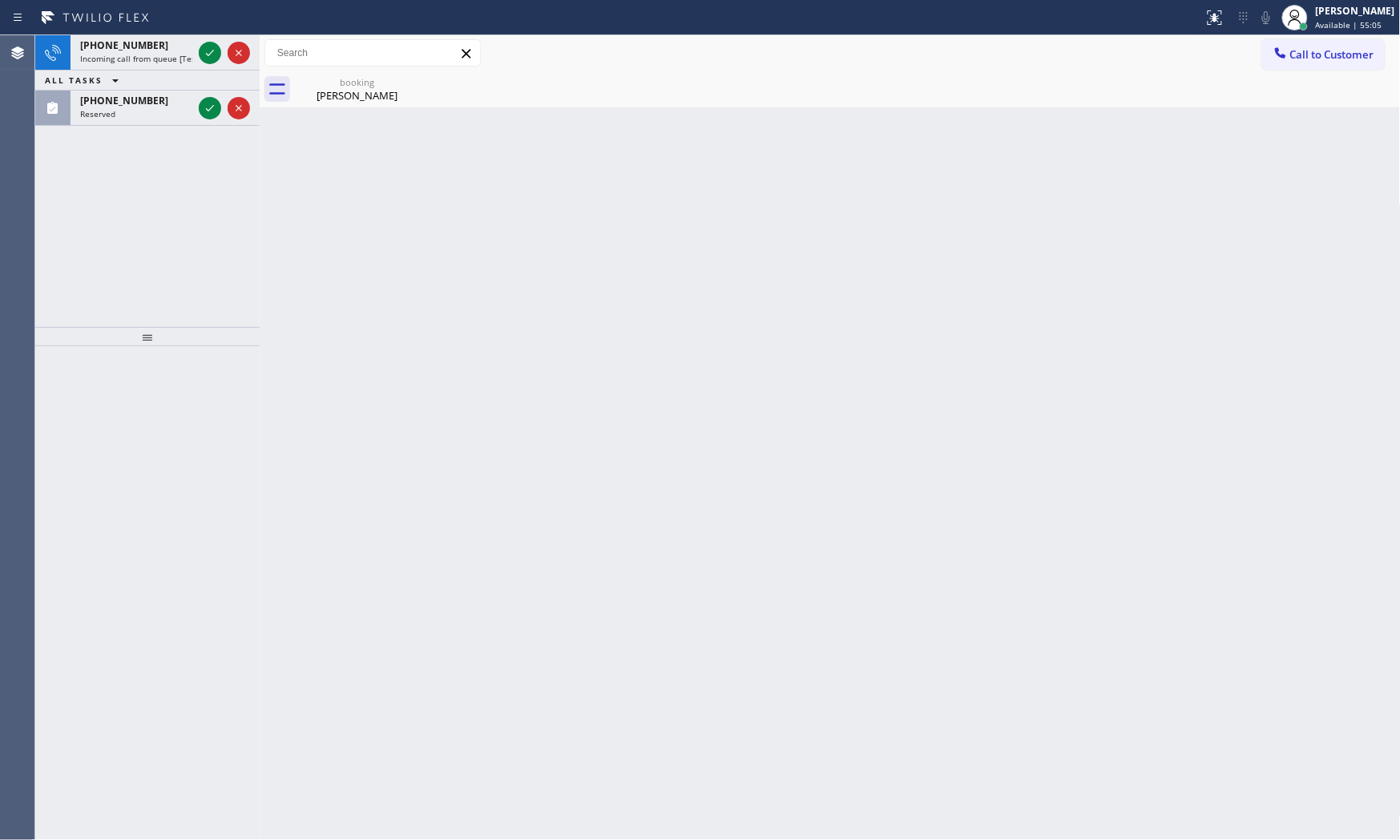
click at [207, 57] on icon at bounding box center [210, 53] width 19 height 19
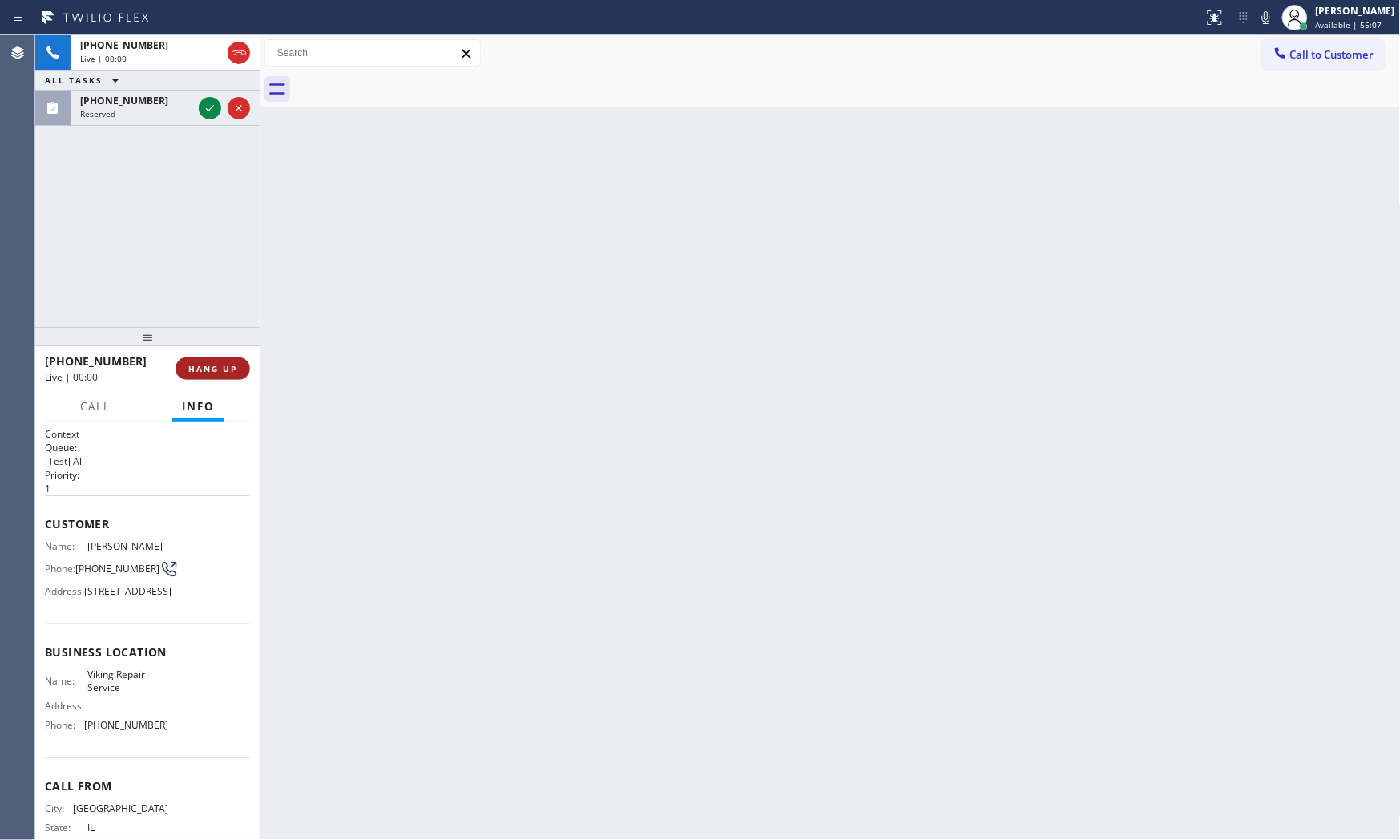
click at [205, 365] on span "HANG UP" at bounding box center [213, 368] width 49 height 11
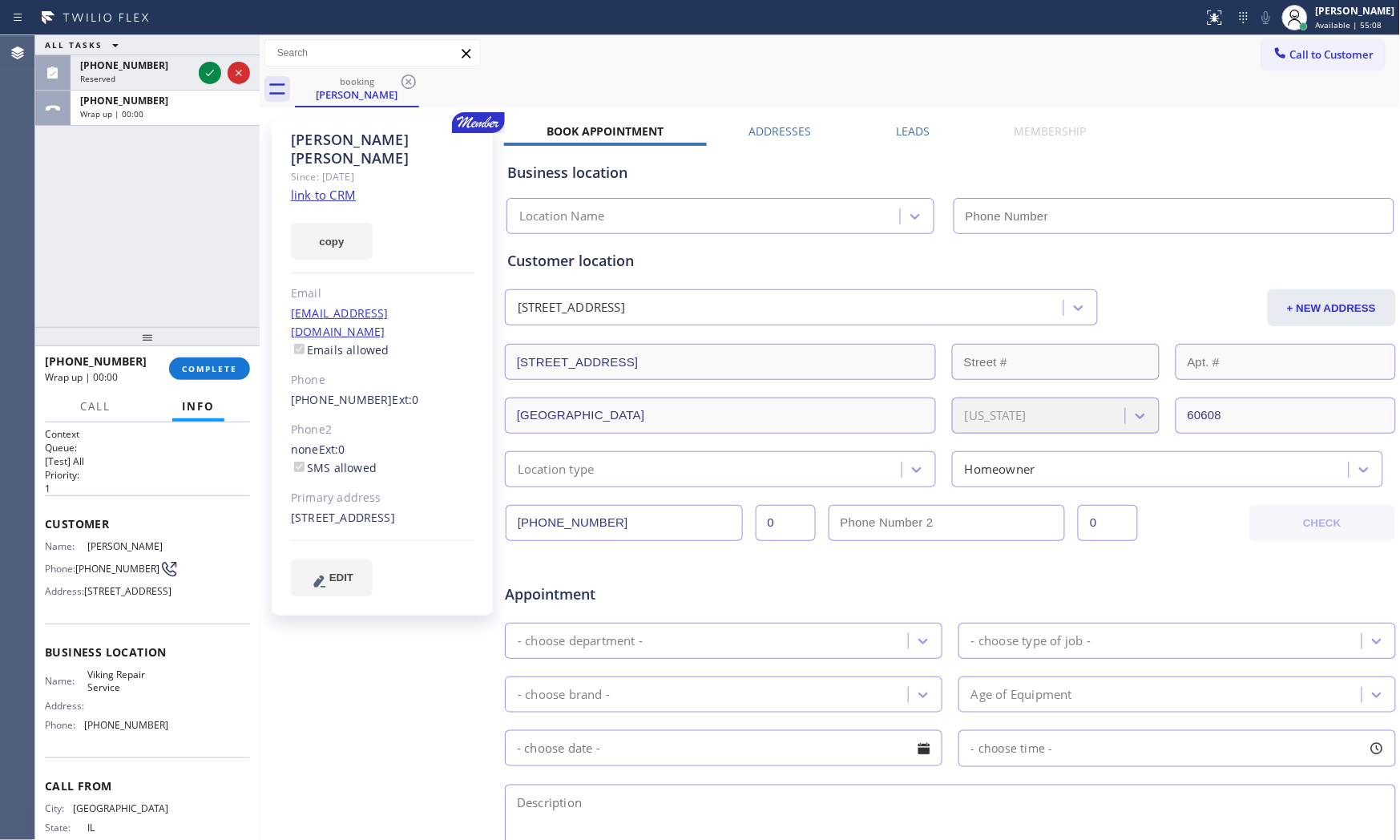
type input "[PHONE_NUMBER]"
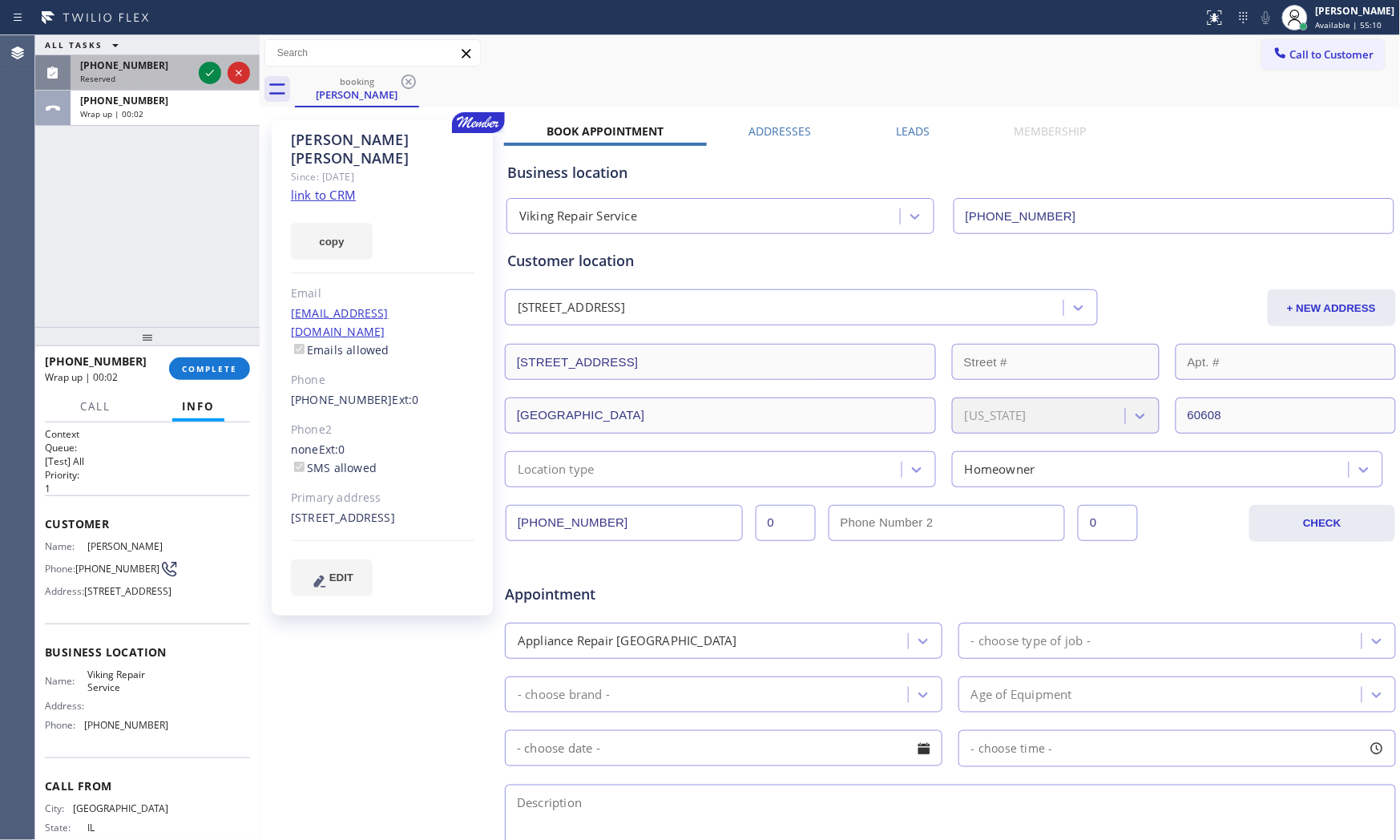
click at [122, 80] on div "Reserved" at bounding box center [136, 79] width 112 height 11
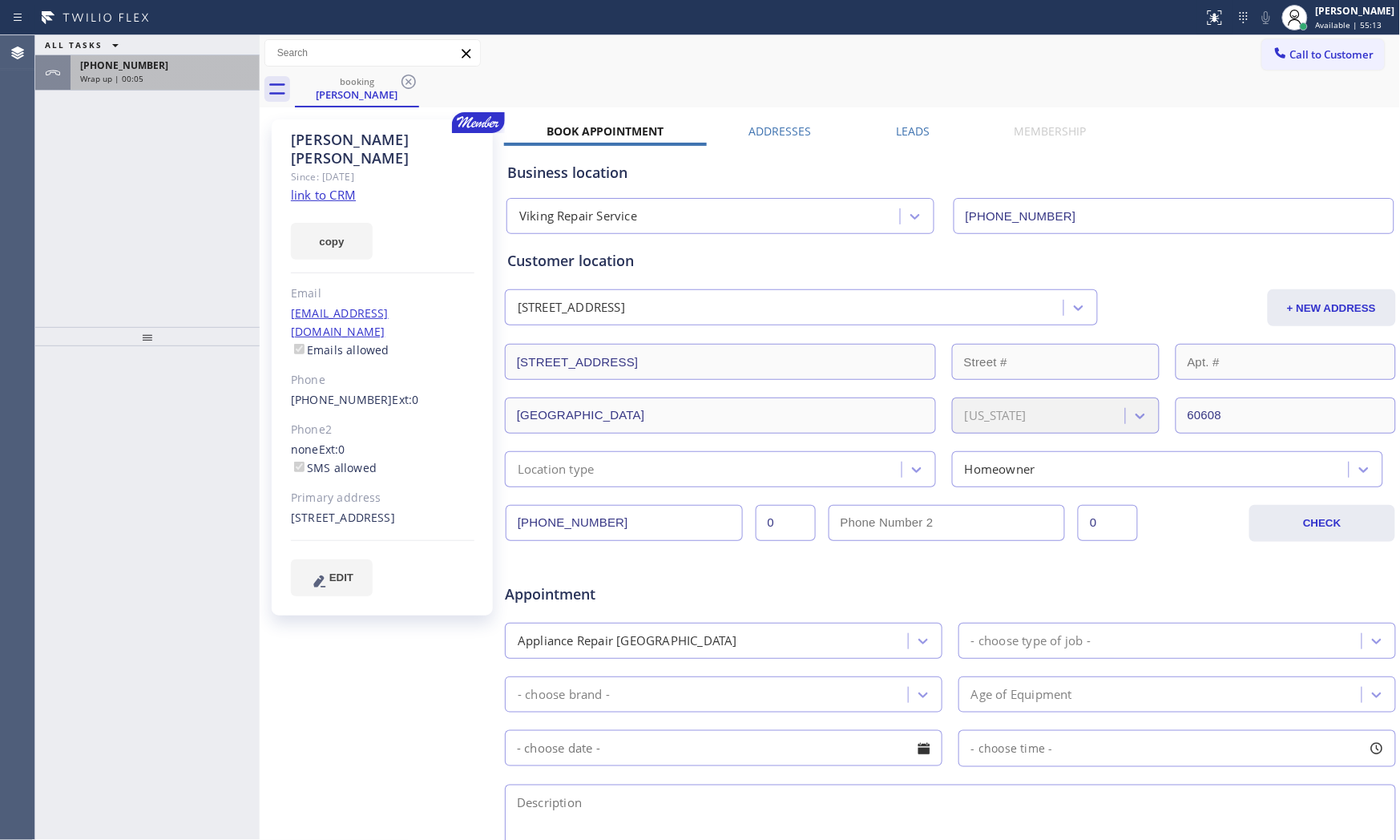
click at [142, 71] on span "[PHONE_NUMBER]" at bounding box center [124, 65] width 88 height 14
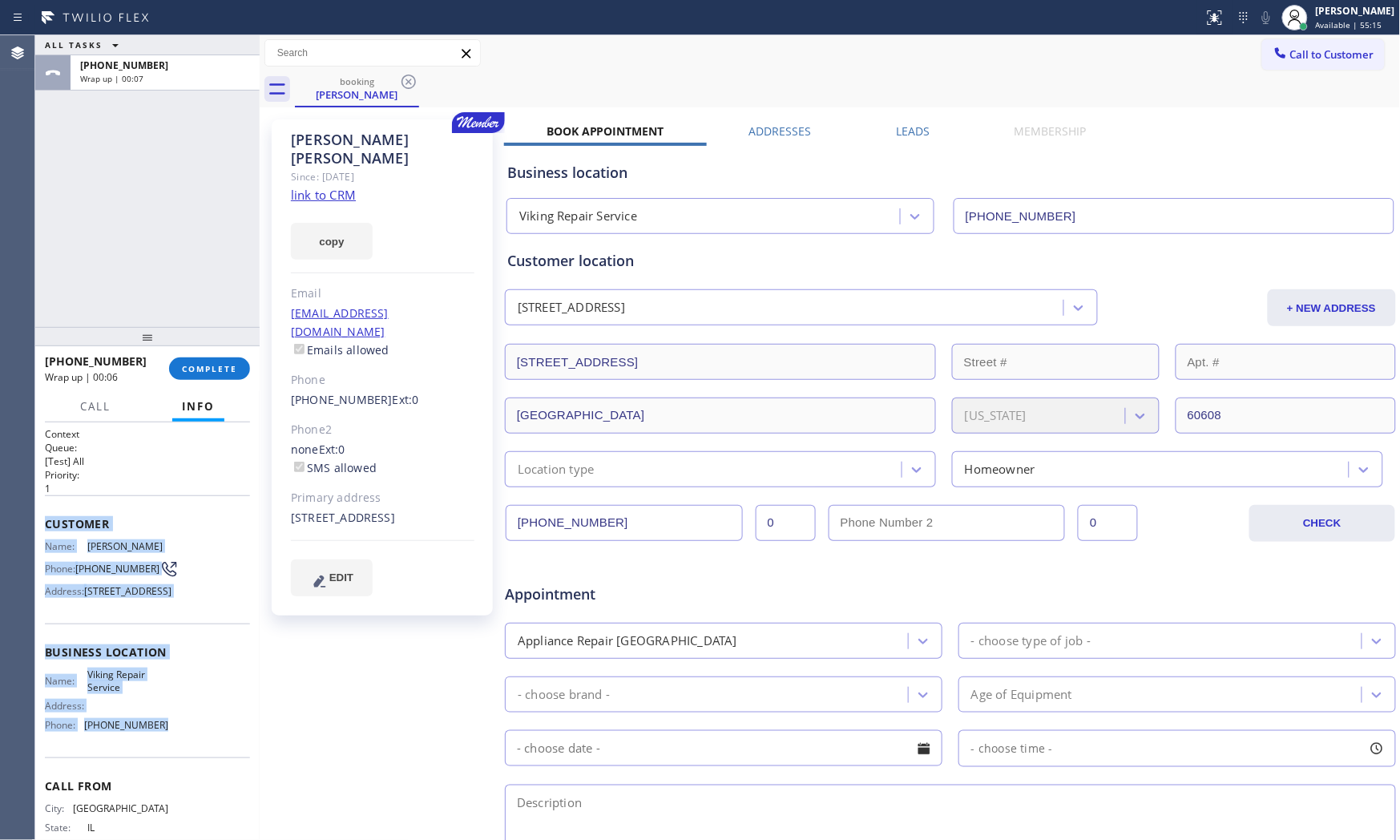
drag, startPoint x: 56, startPoint y: 525, endPoint x: 164, endPoint y: 750, distance: 249.6
click at [164, 750] on div "Context Queue: [Test] All Priority: 1 Customer Name: [PERSON_NAME] Phone: [PHON…" at bounding box center [148, 652] width 205 height 451
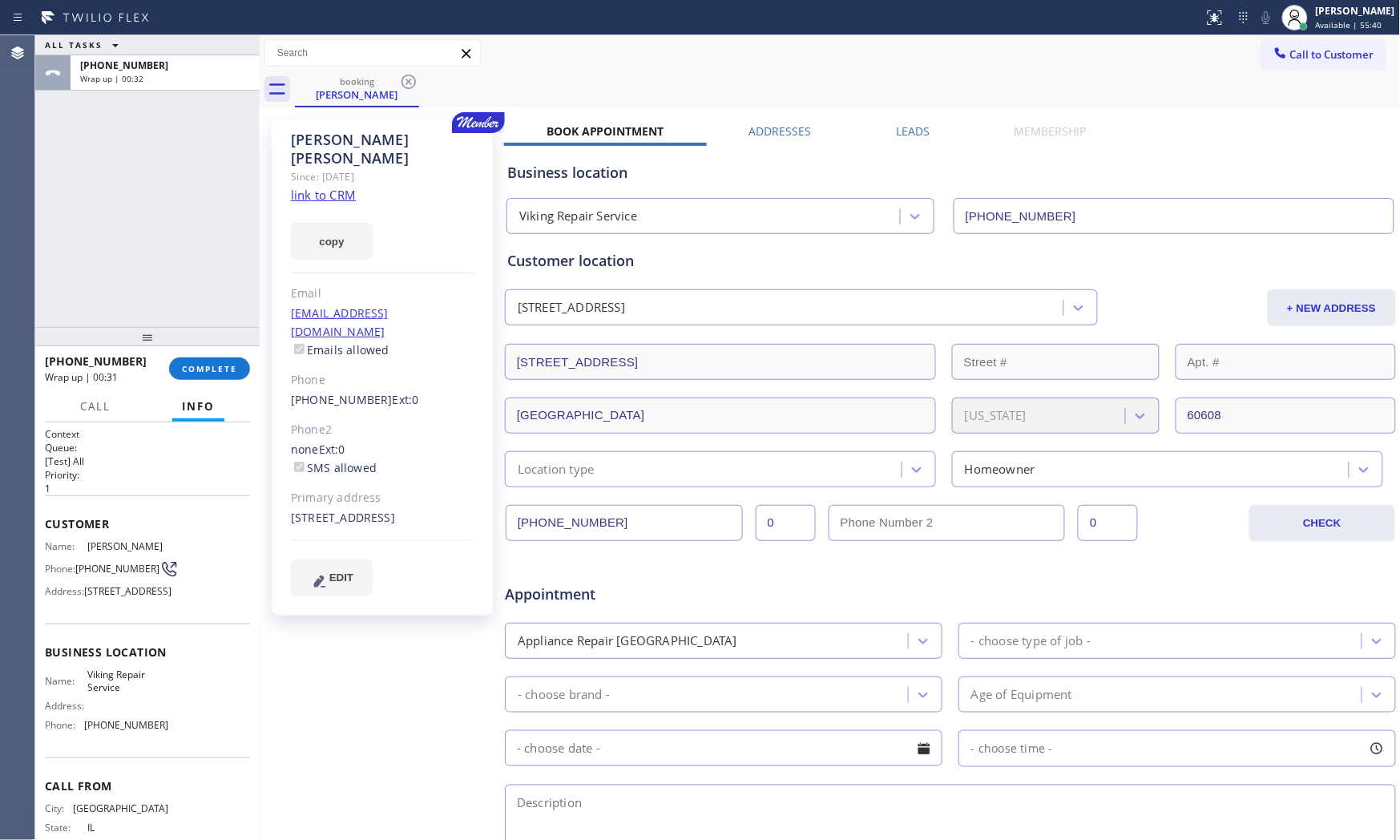
click at [205, 286] on div "ALL TASKS ALL TASKS ACTIVE TASKS TASKS IN WRAP UP [PHONE_NUMBER] Wrap up | 00:32" at bounding box center [148, 181] width 225 height 292
click at [331, 187] on link "link to CRM" at bounding box center [323, 195] width 65 height 16
click at [204, 379] on div "[PHONE_NUMBER] Wrap up | 00:41 COMPLETE" at bounding box center [148, 369] width 205 height 42
click at [204, 371] on span "COMPLETE" at bounding box center [209, 368] width 55 height 11
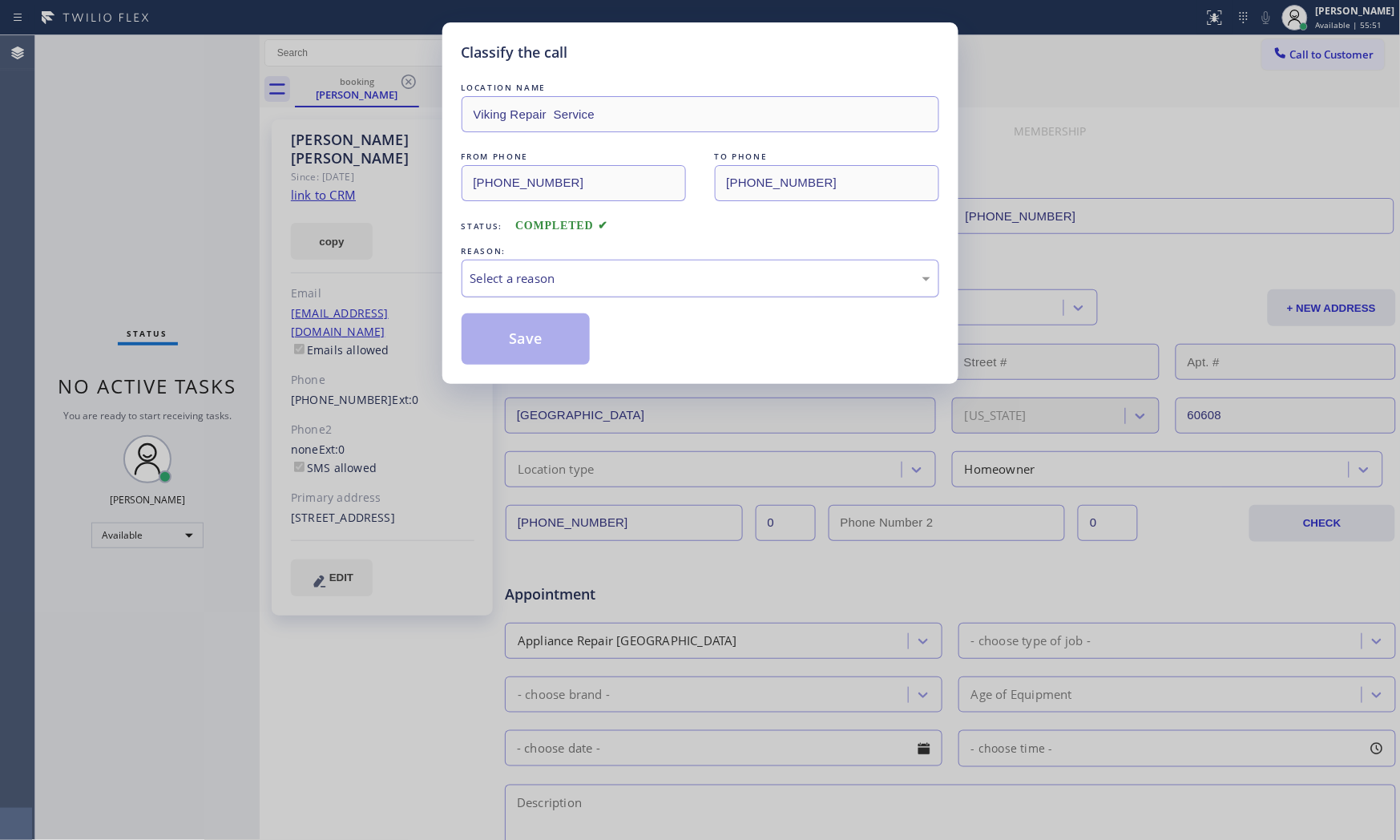
click at [531, 287] on div "Select a reason" at bounding box center [700, 278] width 460 height 18
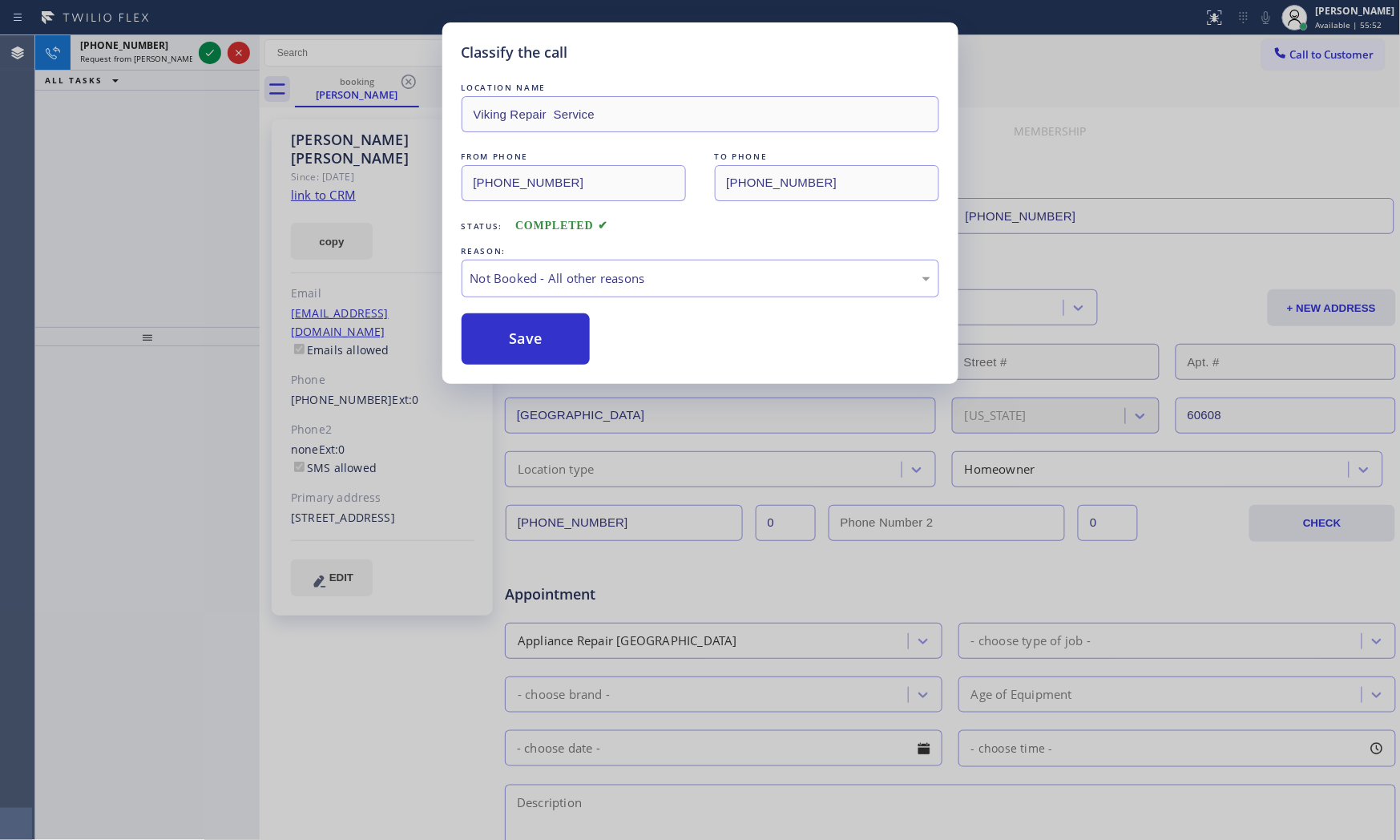
click at [521, 335] on button "Save" at bounding box center [526, 339] width 129 height 51
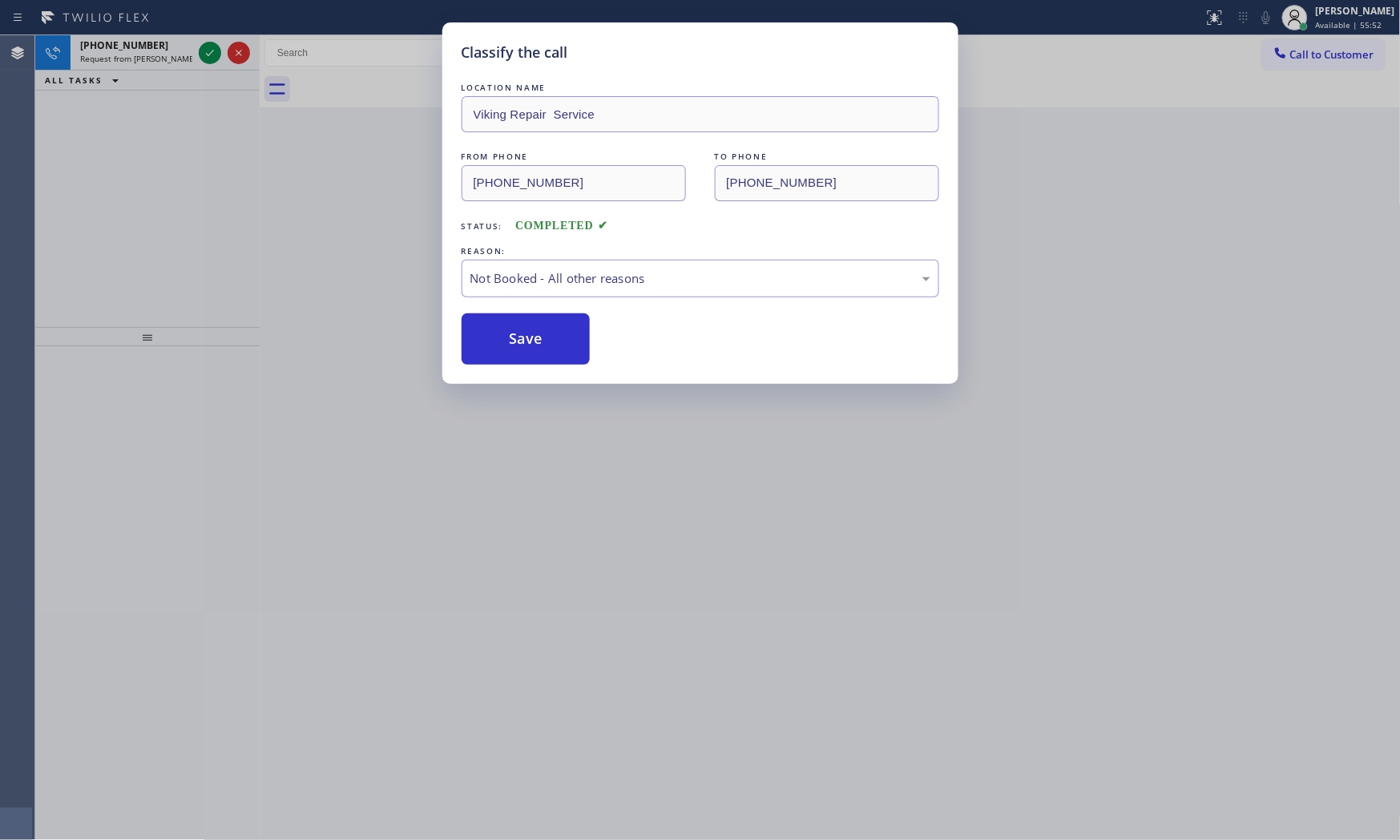
click at [521, 335] on button "Save" at bounding box center [526, 339] width 129 height 51
click at [147, 55] on div "Classify the call LOCATION NAME Viking Repair Service FROM PHONE [PHONE_NUMBER]…" at bounding box center [700, 420] width 1400 height 840
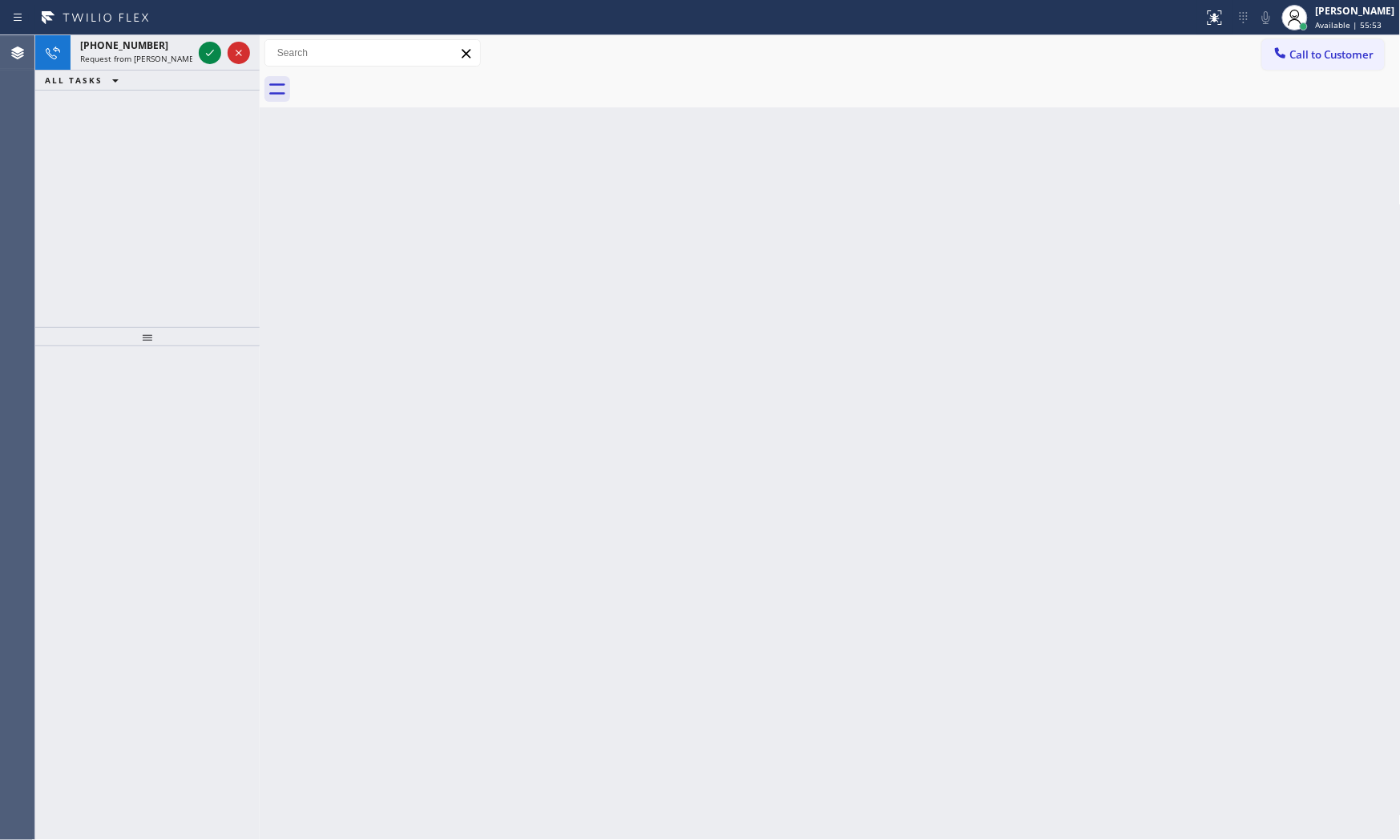
click at [147, 55] on span "Request from [PERSON_NAME] (direct)" at bounding box center [153, 59] width 146 height 11
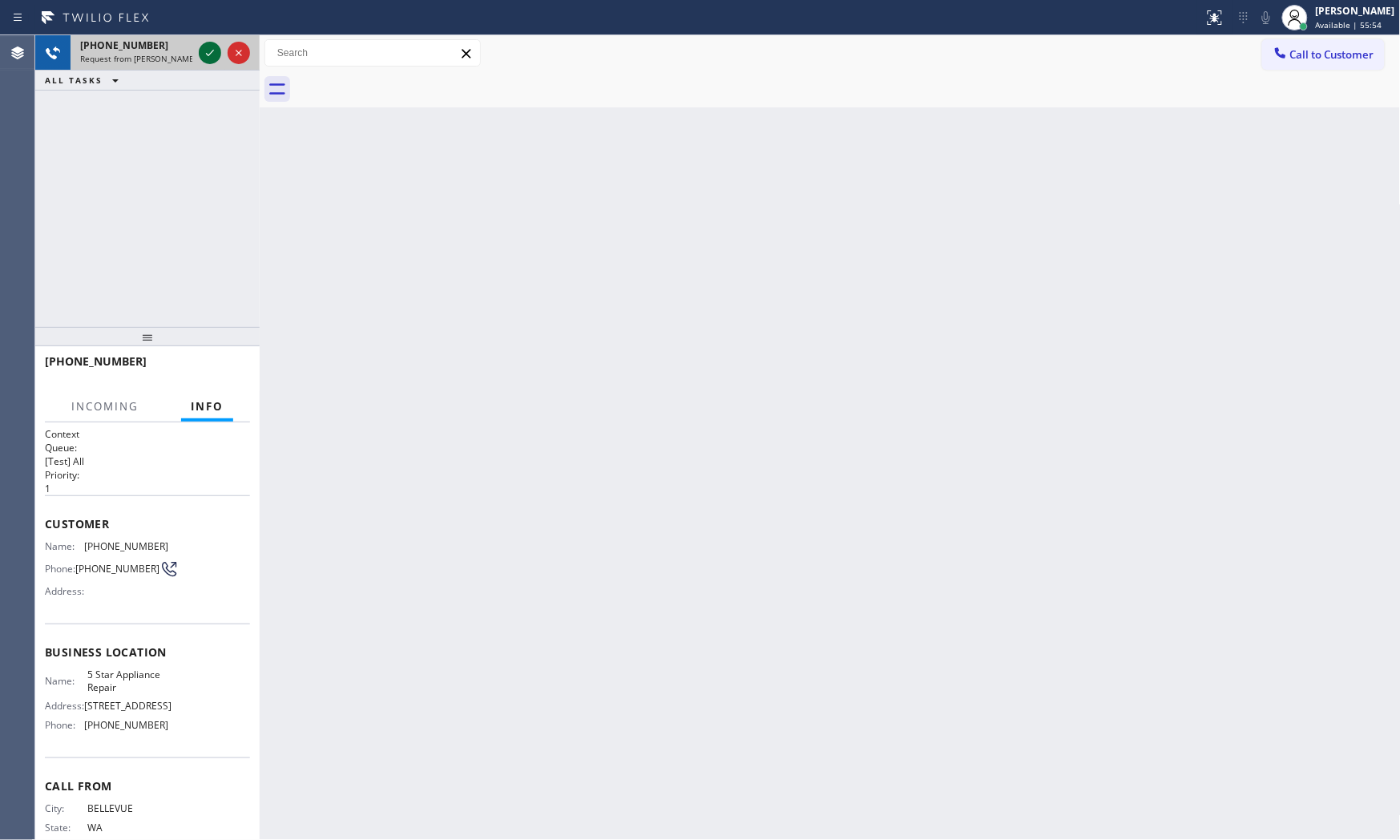
click at [214, 53] on icon at bounding box center [210, 53] width 19 height 19
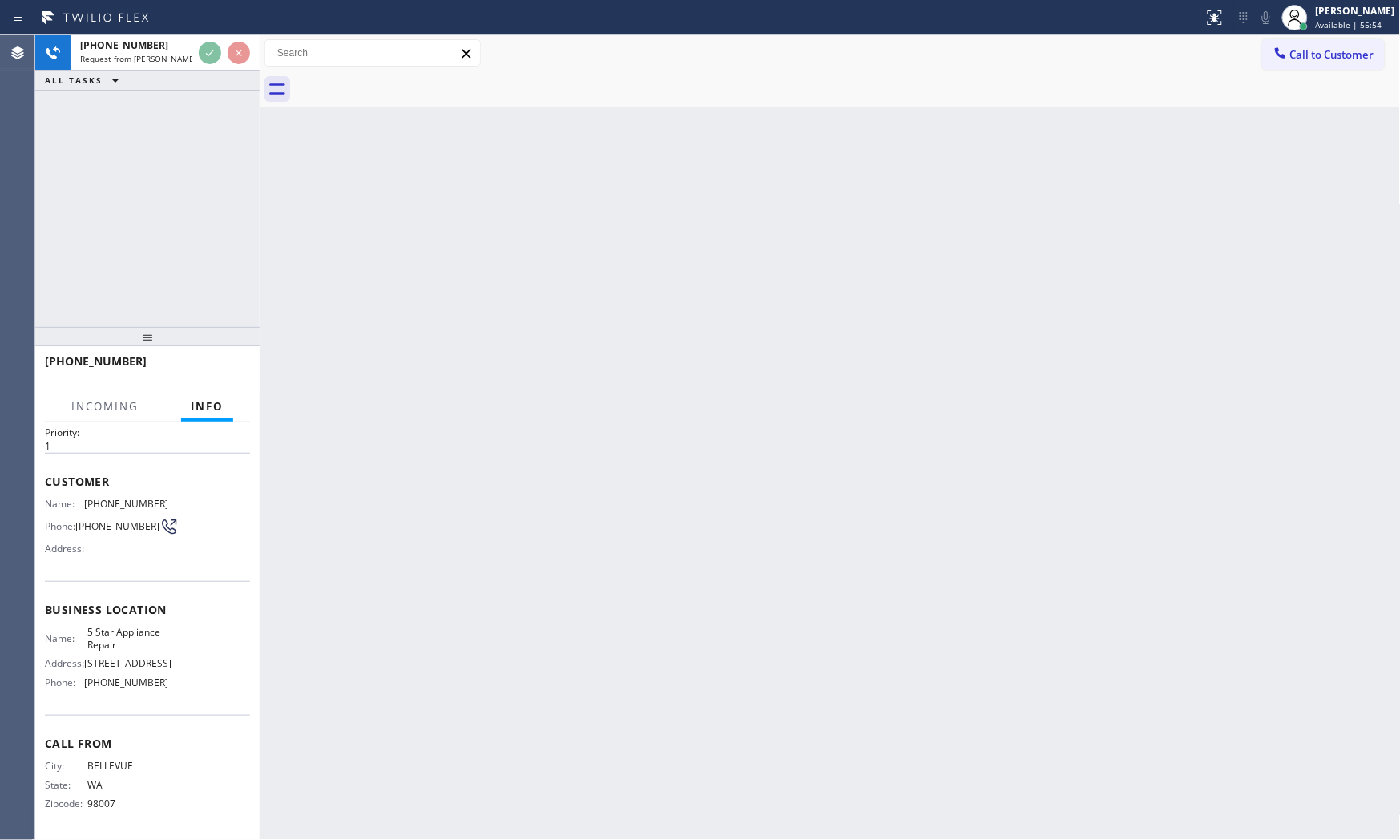
scroll to position [47, 0]
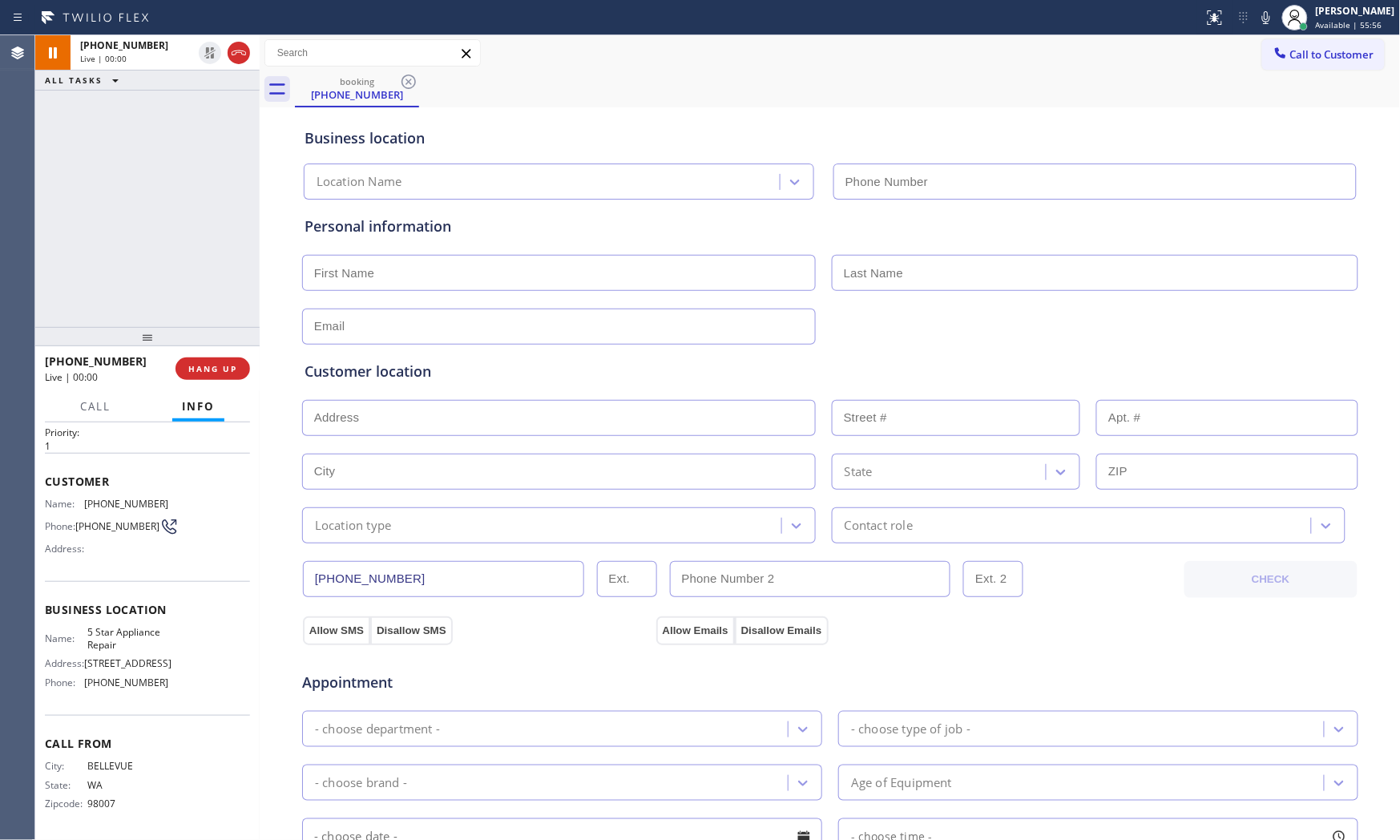
type input "[PHONE_NUMBER]"
click at [1255, 28] on div "Status report No issues detected If you experience an issue, please download th…" at bounding box center [1298, 18] width 203 height 35
click at [1256, 26] on icon at bounding box center [1266, 18] width 19 height 19
click at [1260, 14] on icon at bounding box center [1266, 18] width 8 height 13
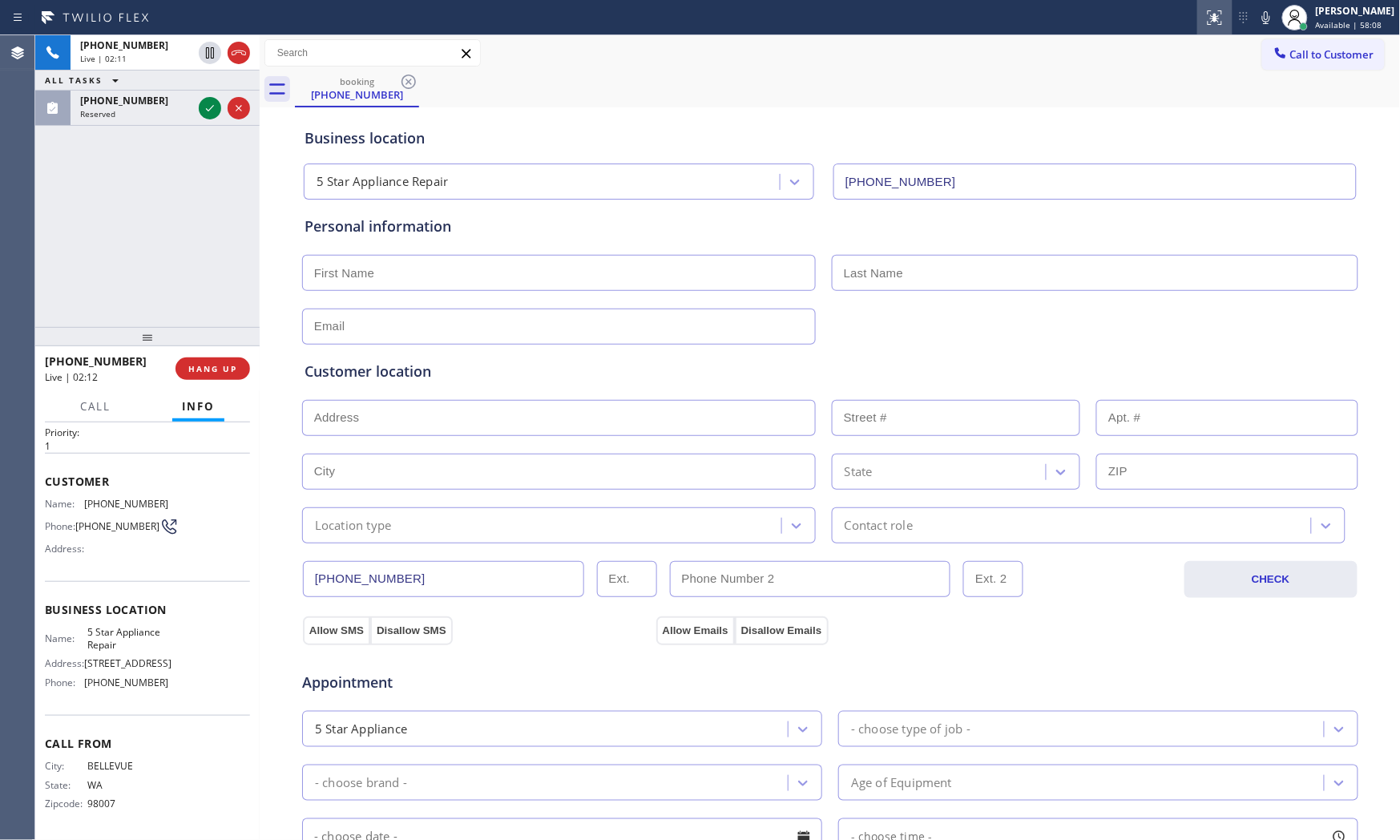
drag, startPoint x: 1263, startPoint y: 10, endPoint x: 1215, endPoint y: 16, distance: 48.4
click at [1260, 11] on icon at bounding box center [1266, 18] width 19 height 19
click at [207, 55] on icon at bounding box center [210, 53] width 19 height 19
click at [439, 276] on input "text" at bounding box center [559, 273] width 513 height 36
type input "Ms"
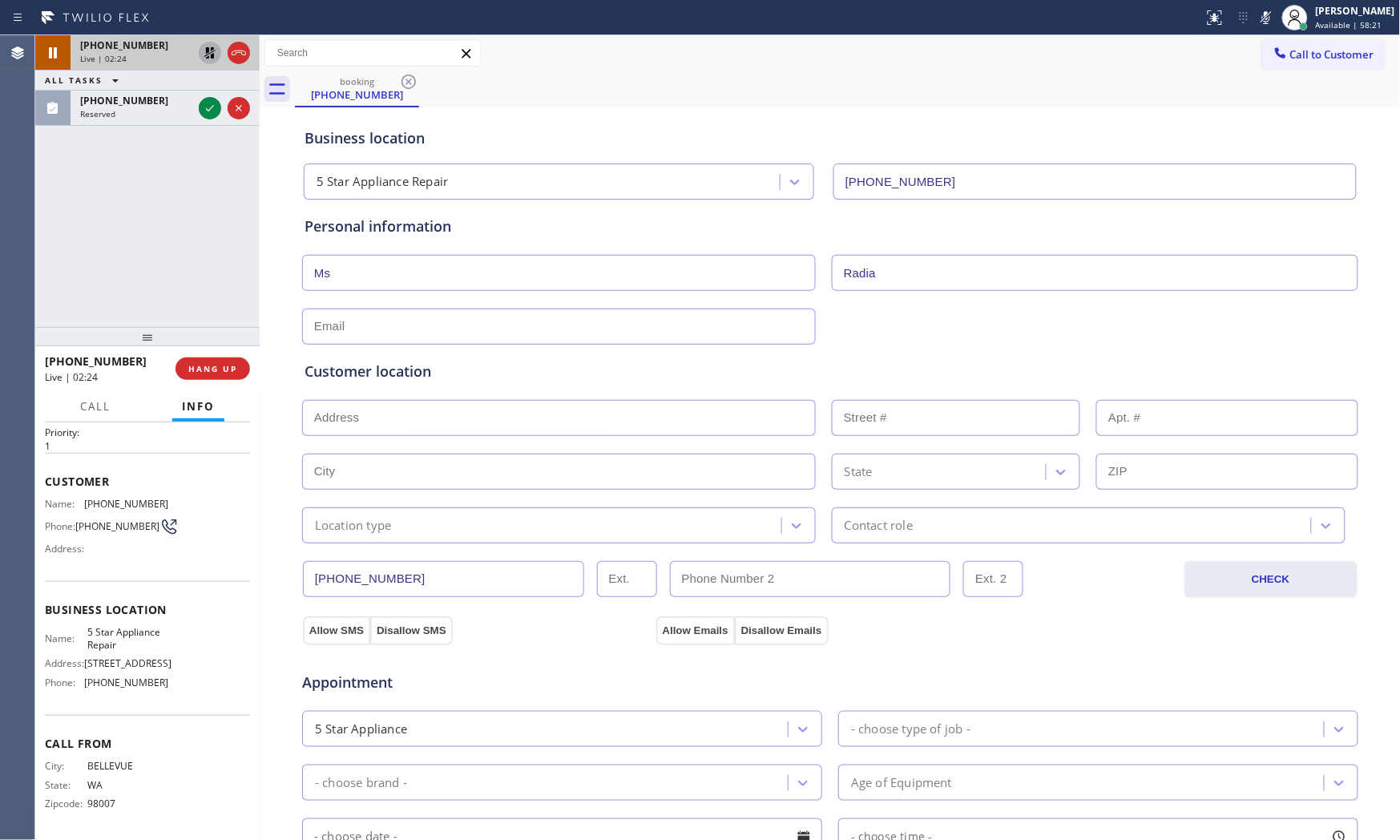
type input "Radia"
type input "[EMAIL_ADDRESS][DOMAIN_NAME]"
paste input "[GEOGRAPHIC_DATA], [GEOGRAPHIC_DATA] 14051"
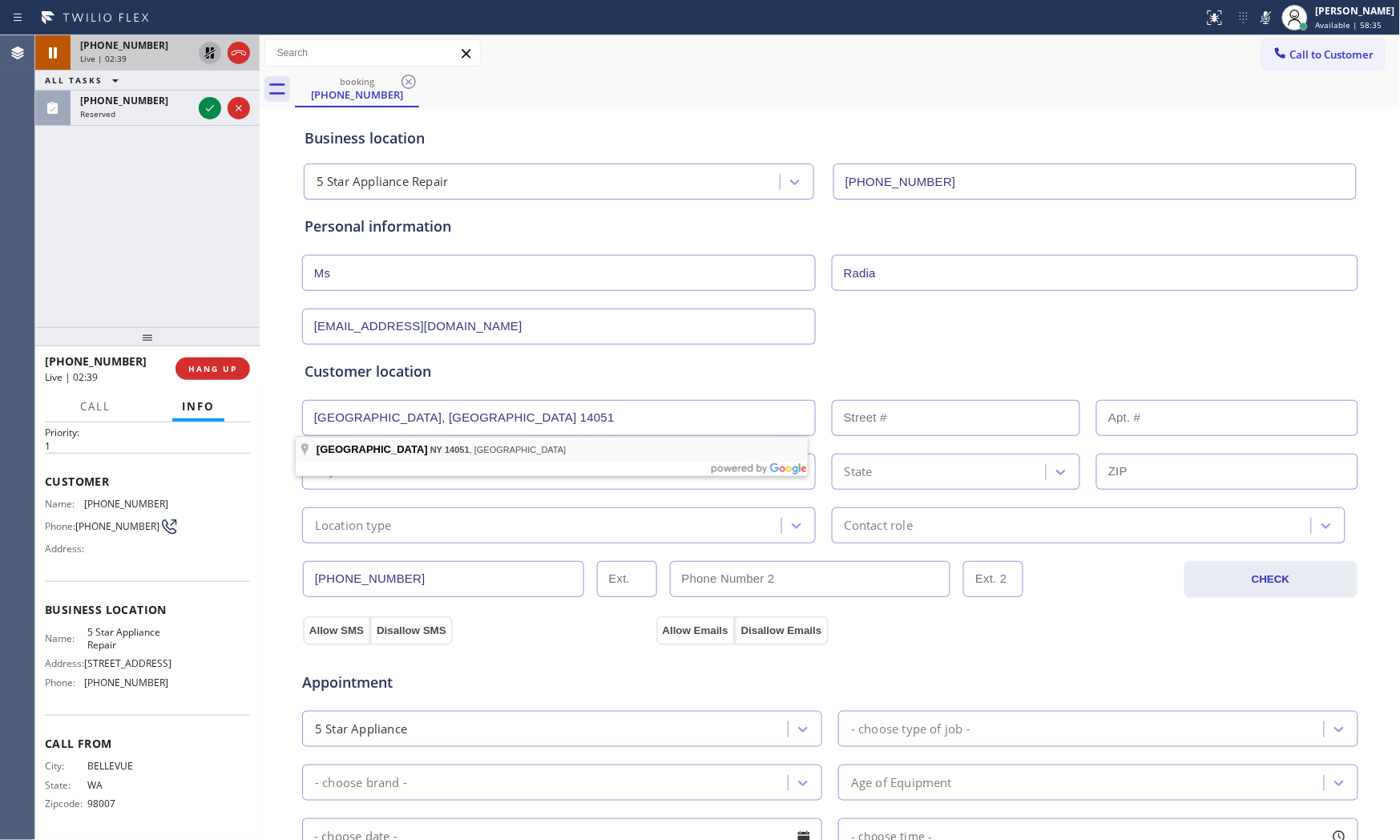
type input "[GEOGRAPHIC_DATA], [GEOGRAPHIC_DATA] 14051, [GEOGRAPHIC_DATA]"
type input "[GEOGRAPHIC_DATA]"
type input "14051"
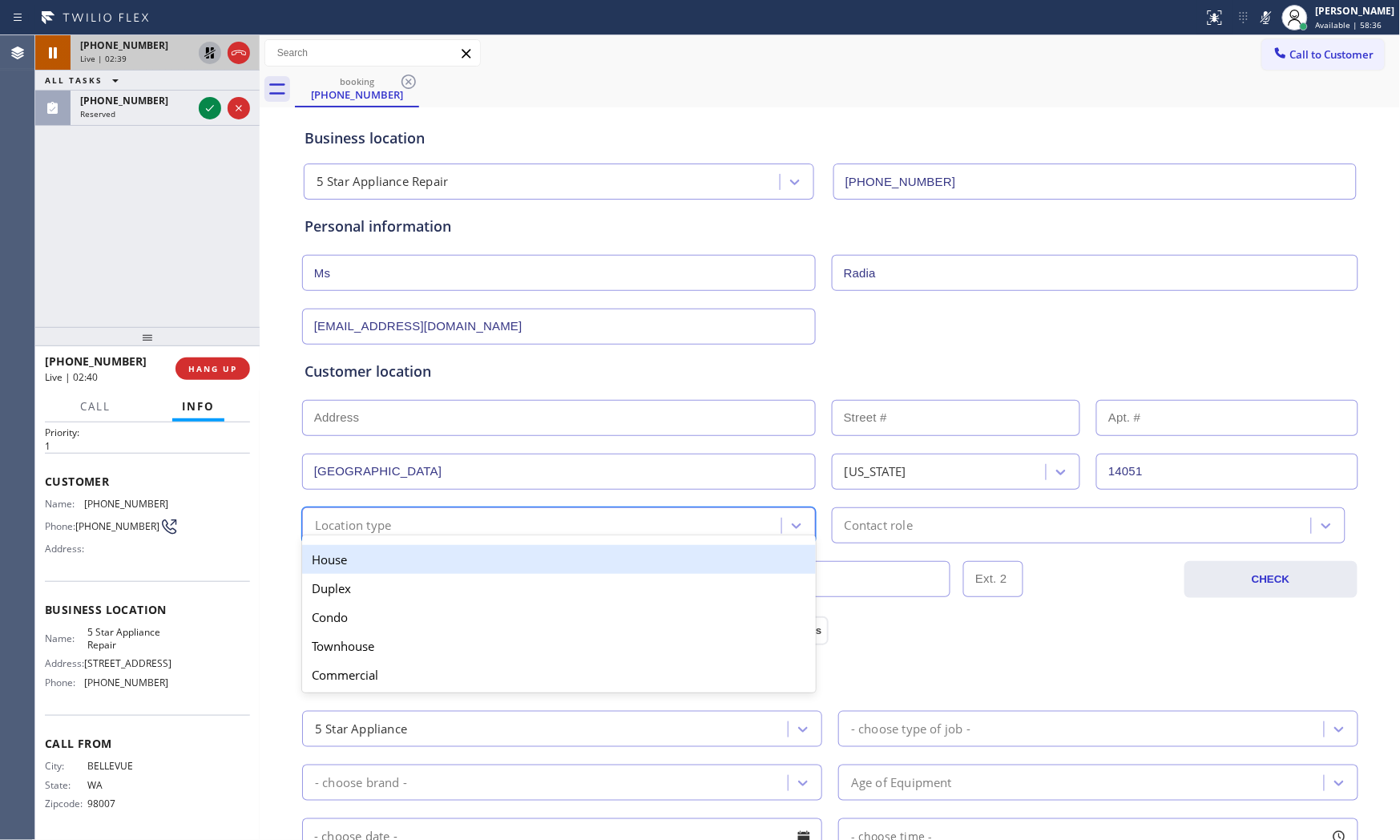
drag, startPoint x: 381, startPoint y: 526, endPoint x: 379, endPoint y: 558, distance: 32.1
click at [380, 526] on div "Location type" at bounding box center [354, 525] width 77 height 18
click at [378, 562] on div "House" at bounding box center [559, 559] width 513 height 29
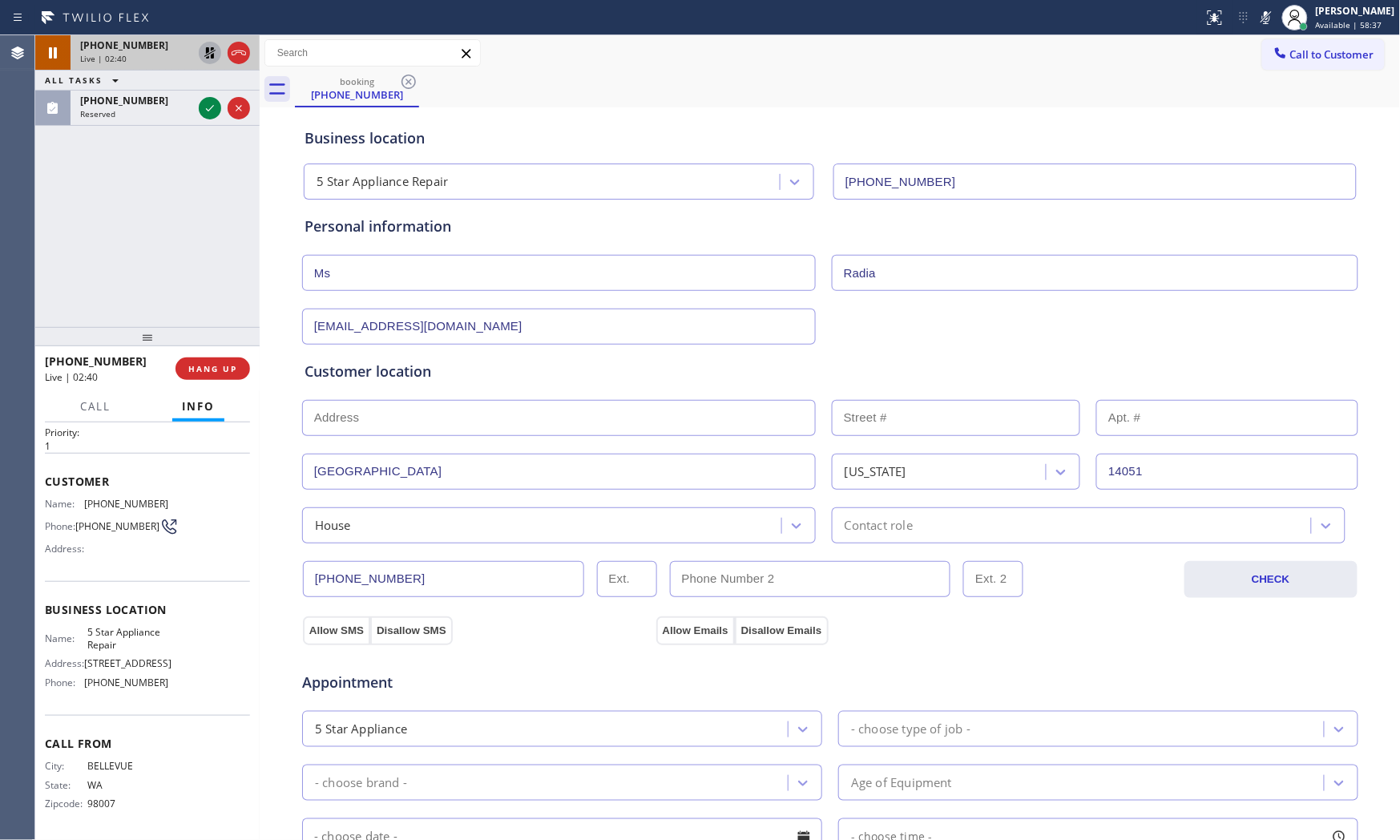
click at [862, 546] on div "[PHONE_NUMBER] CHECK" at bounding box center [830, 570] width 1058 height 55
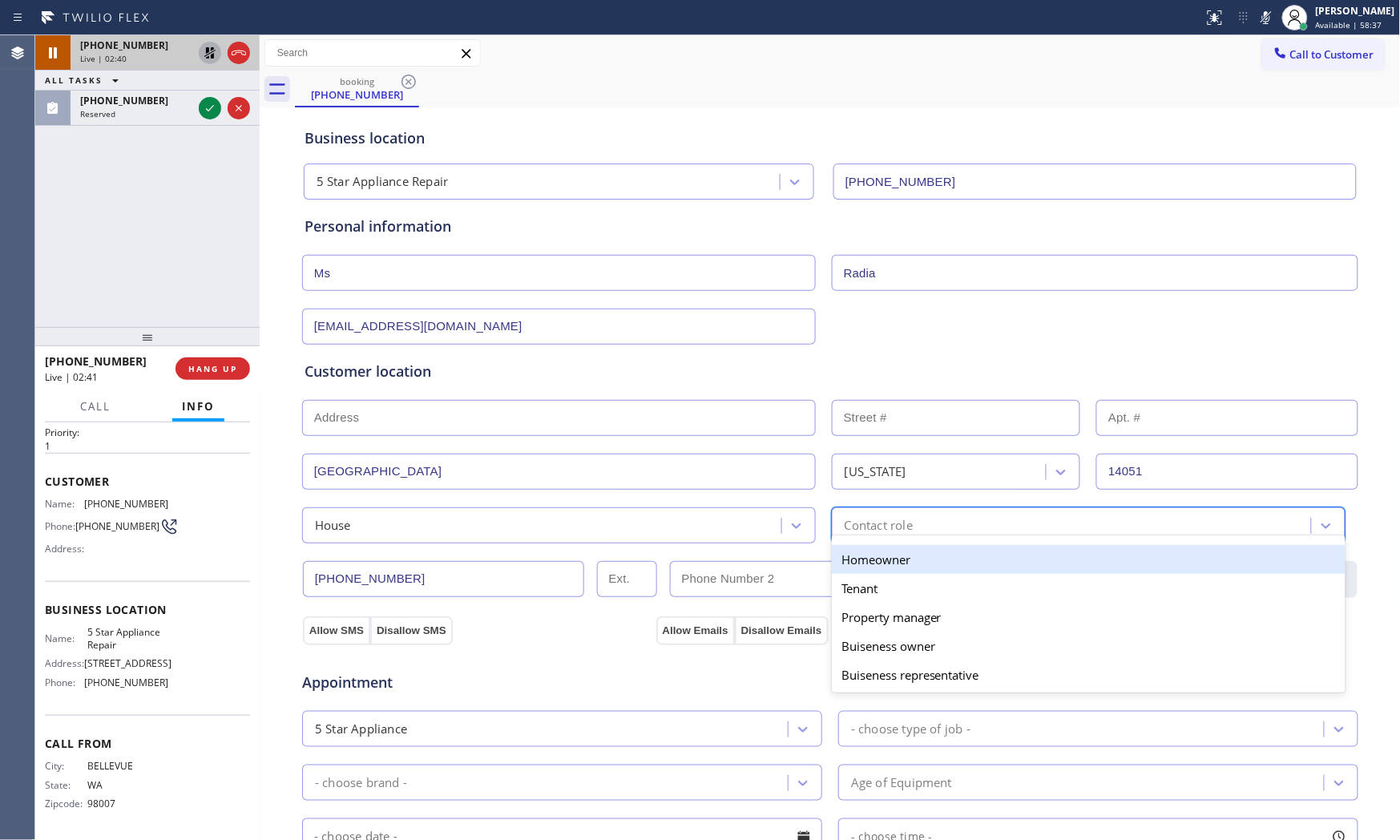
click at [870, 529] on div "Contact role" at bounding box center [879, 525] width 68 height 18
click at [852, 562] on div "Homeowner" at bounding box center [1089, 559] width 513 height 29
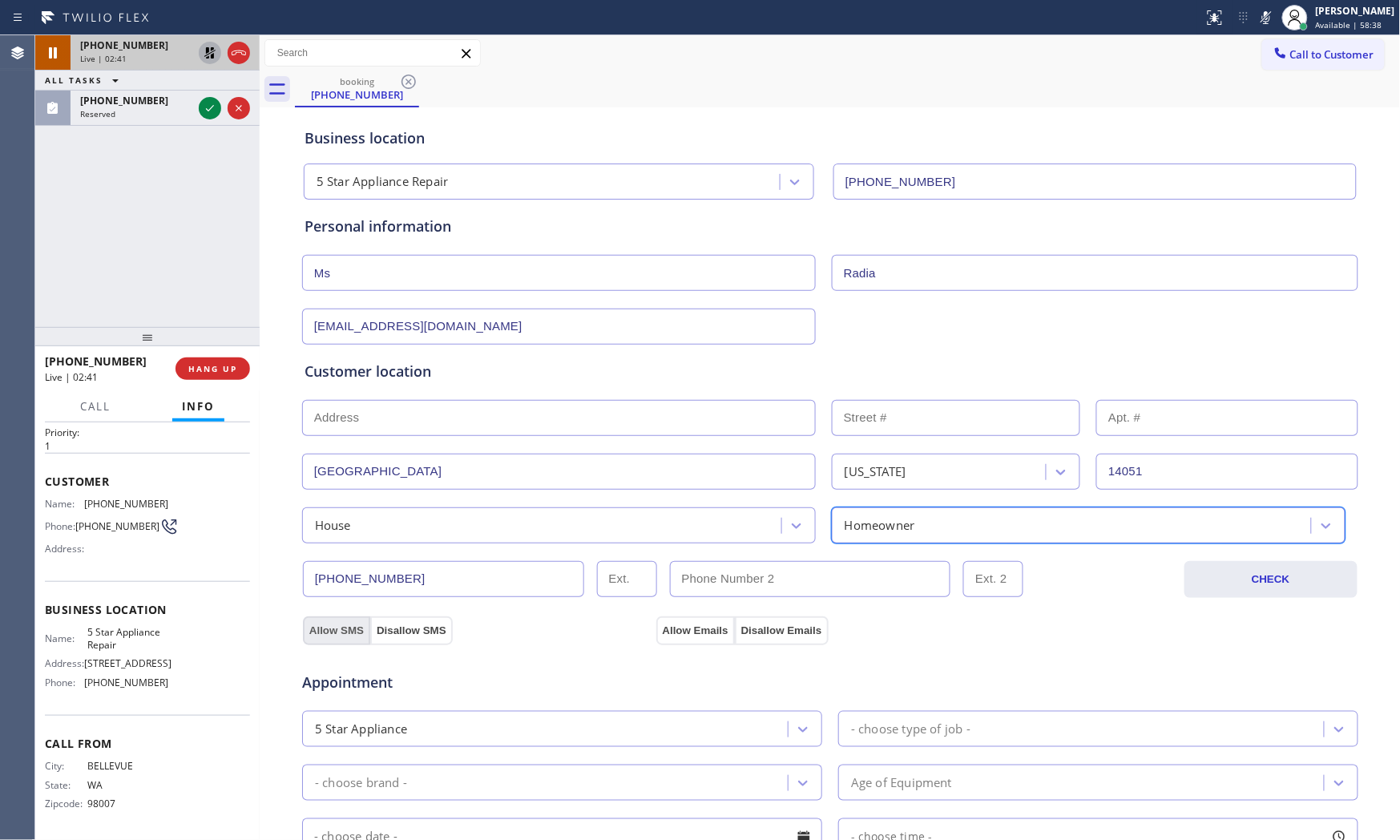
click at [343, 621] on button "Allow SMS" at bounding box center [337, 631] width 67 height 29
click at [701, 630] on button "Allow Emails" at bounding box center [696, 631] width 79 height 29
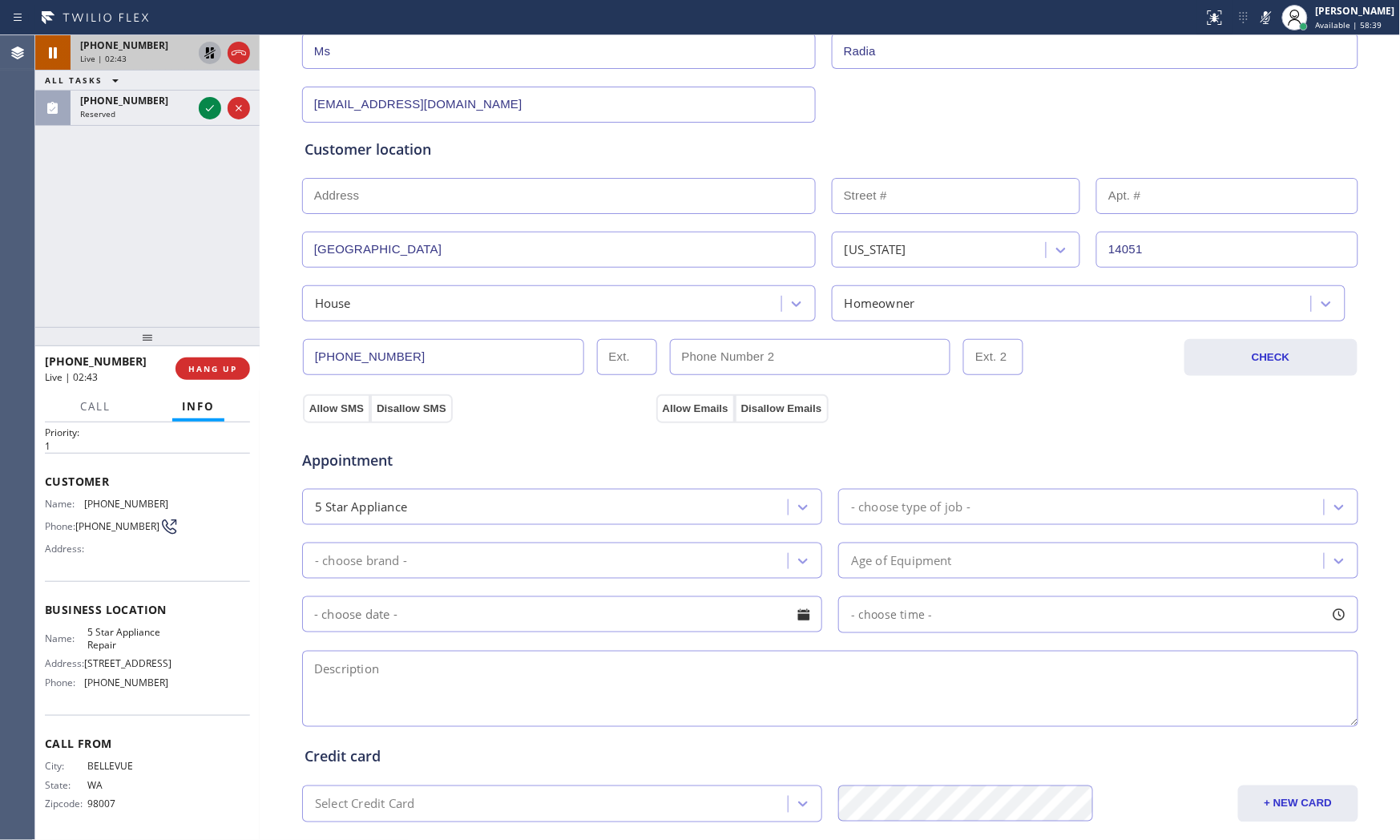
scroll to position [267, 0]
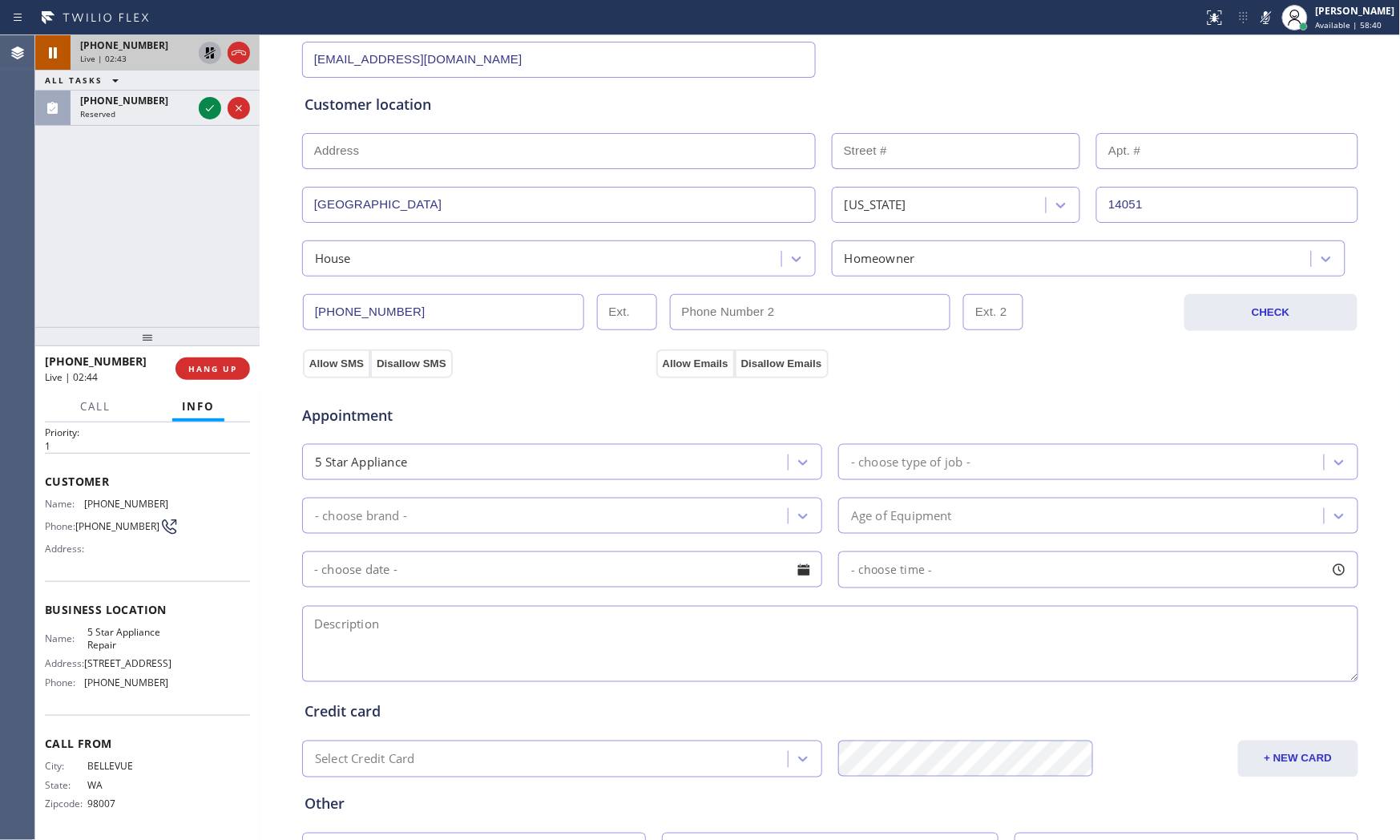
click at [631, 454] on div "5 Star Appliance" at bounding box center [547, 461] width 481 height 28
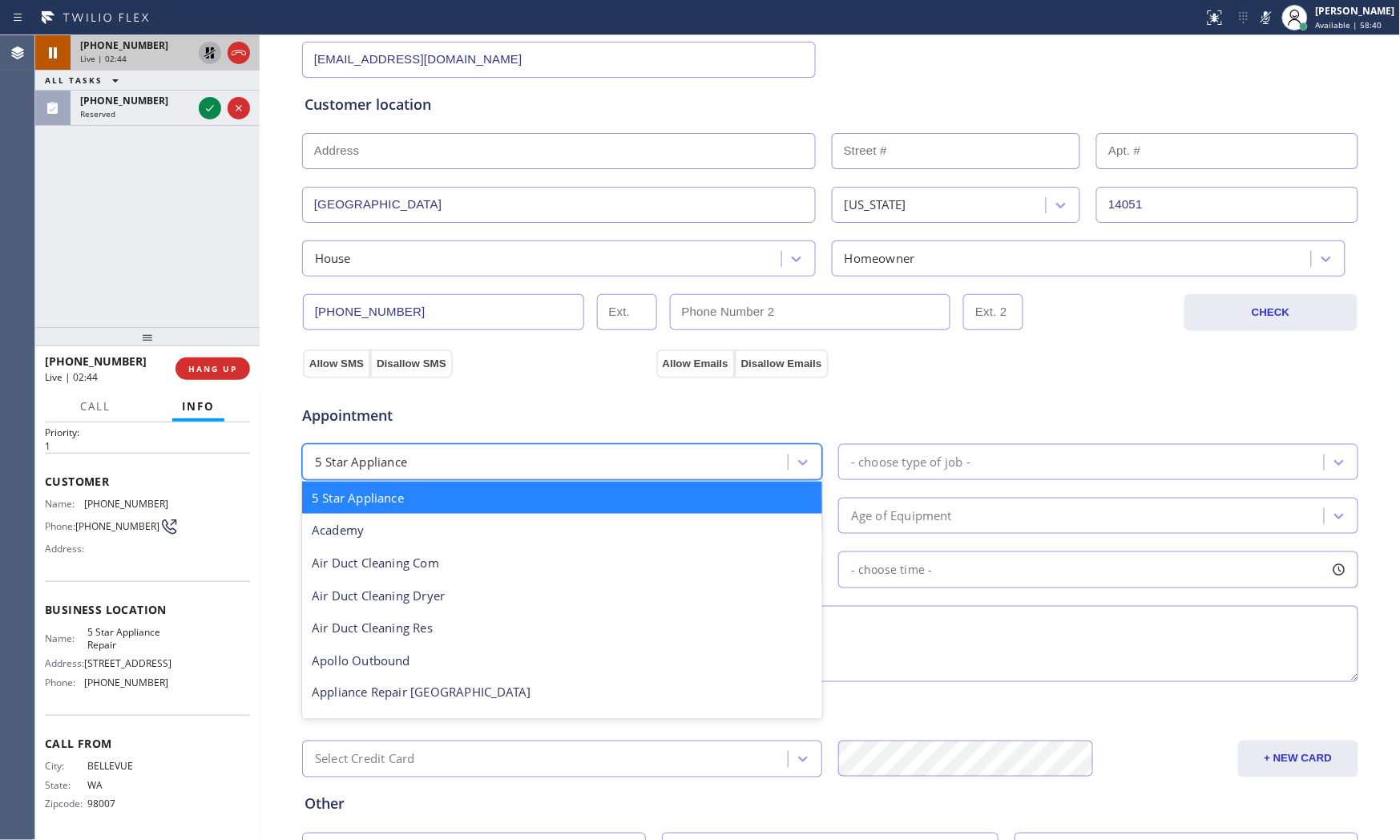
type input "r"
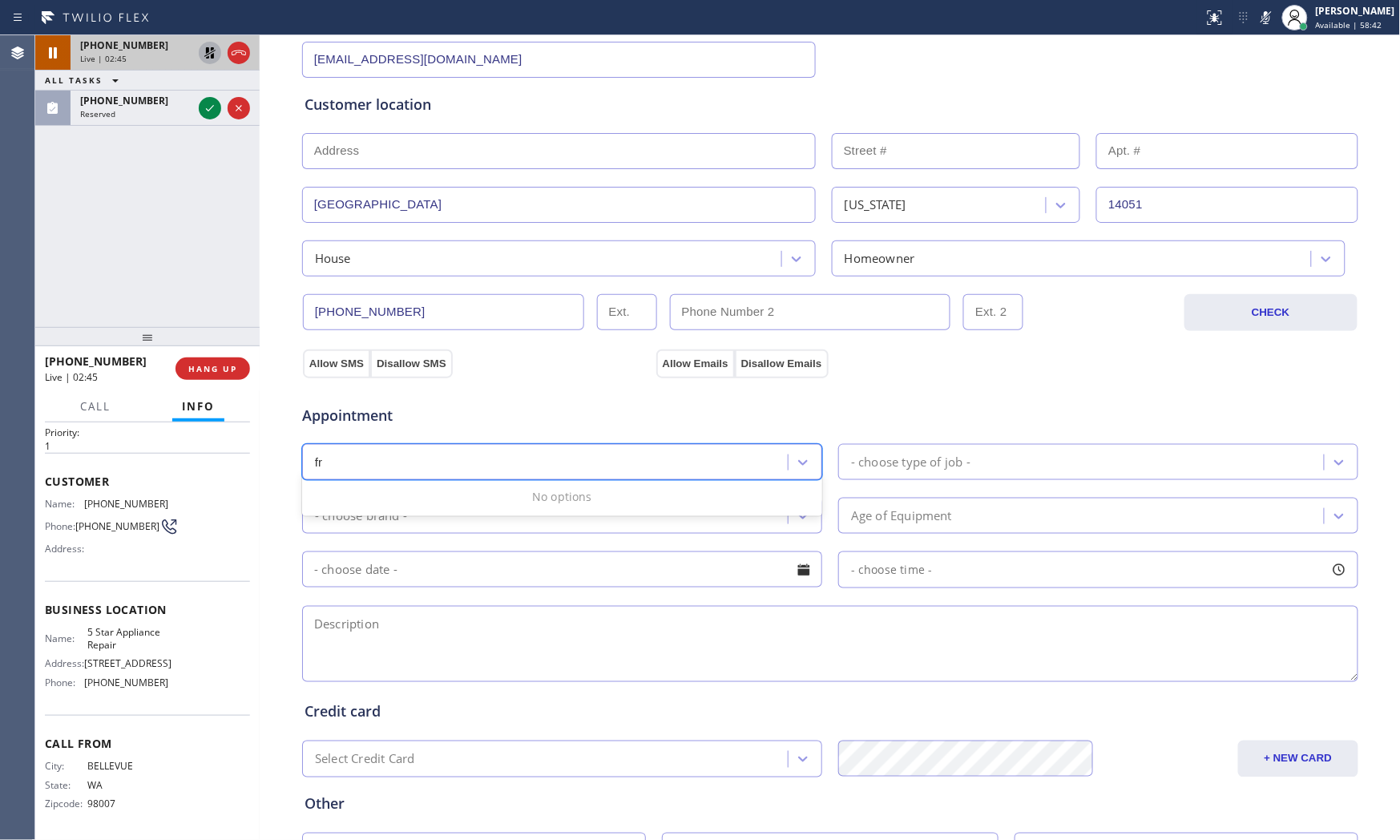
type input "f"
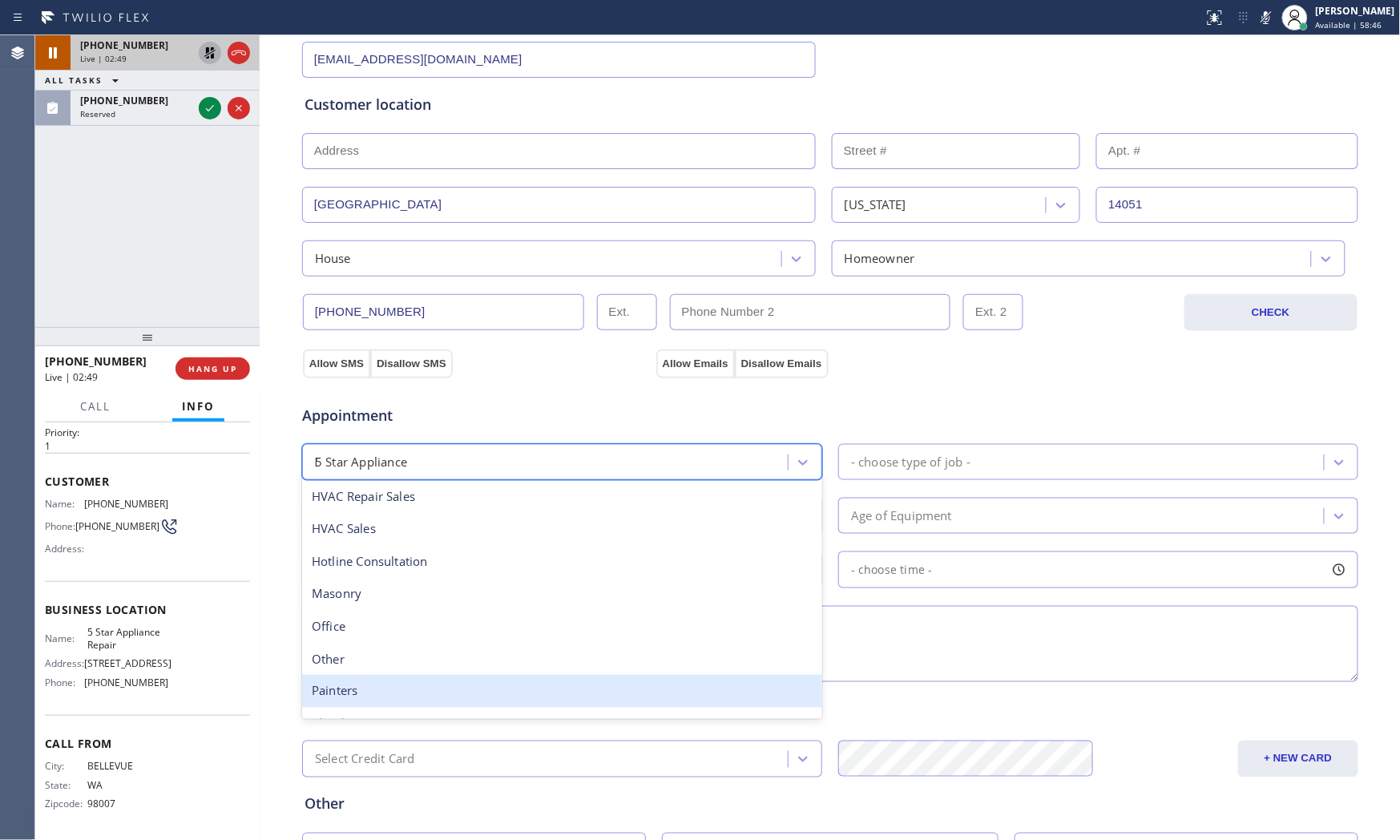
scroll to position [26, 0]
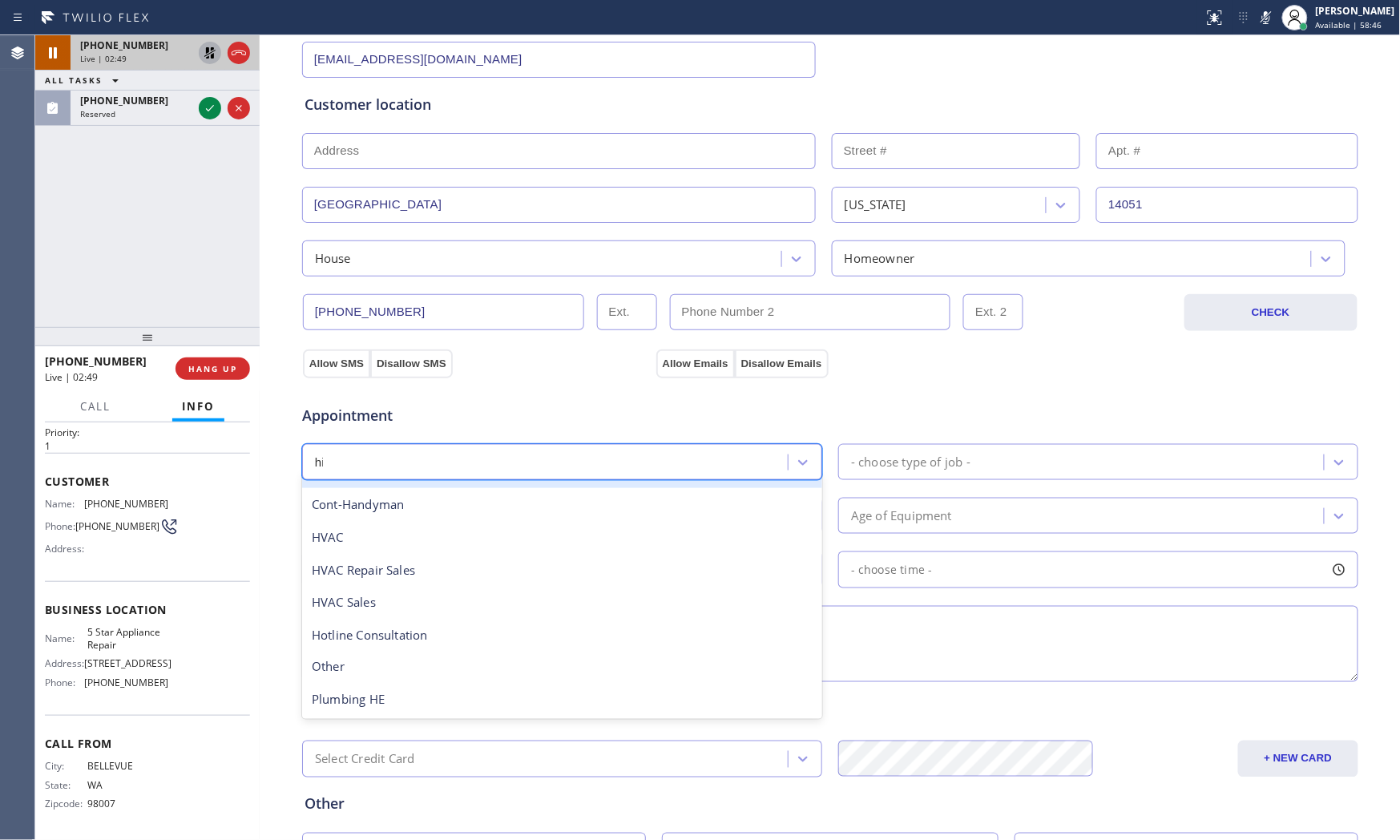
type input "hig"
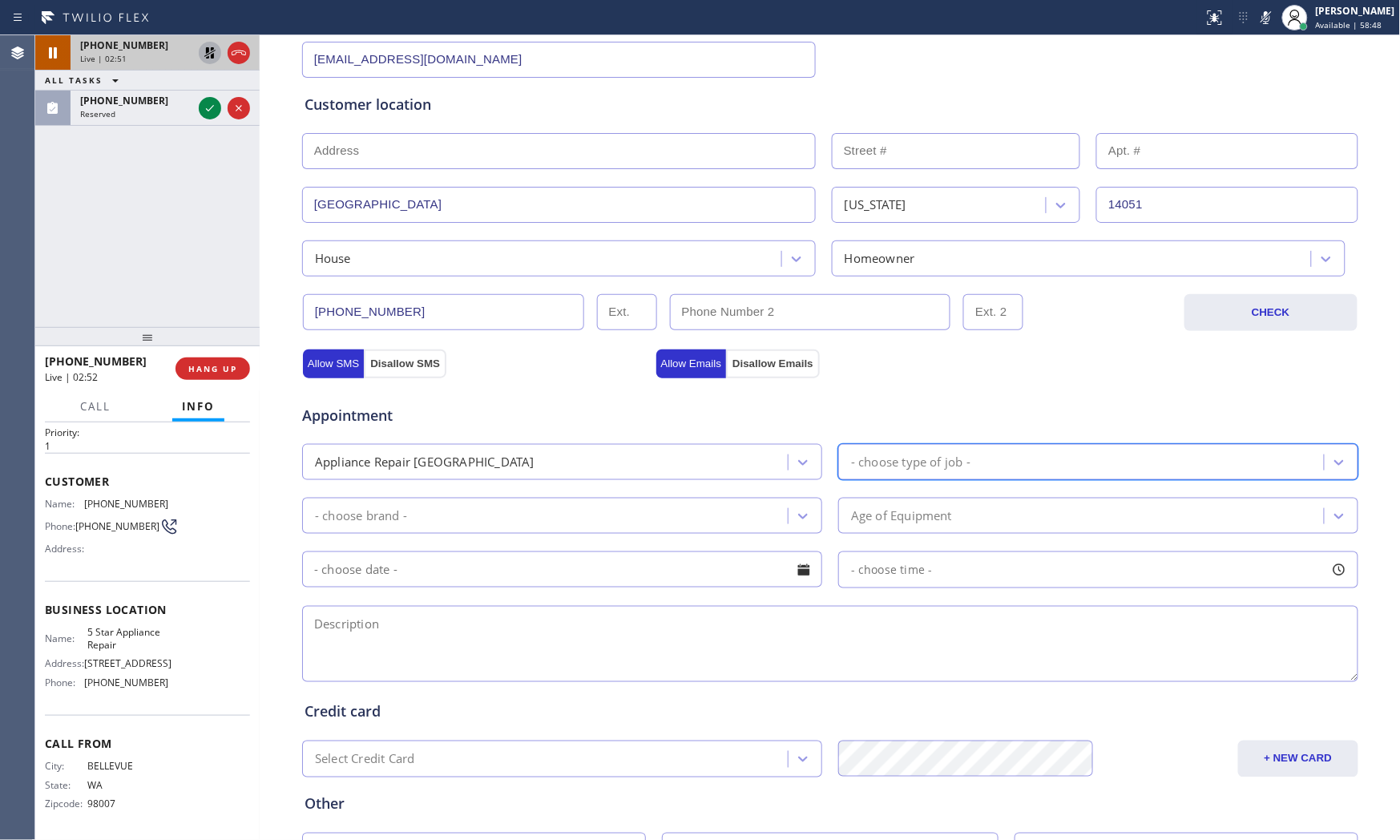
click at [1005, 465] on div "- choose type of job -" at bounding box center [1083, 461] width 481 height 28
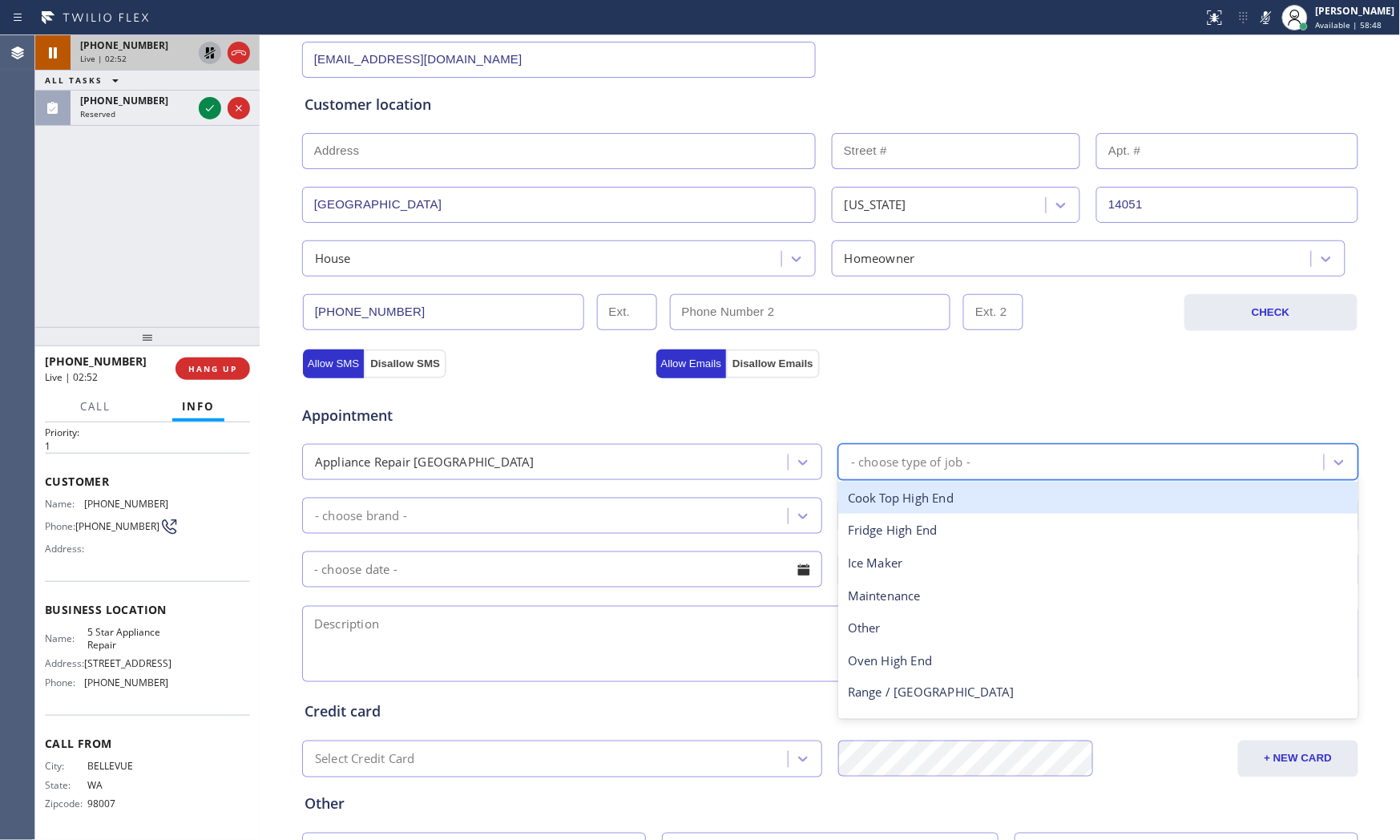
type input "s"
type input "f"
click at [986, 489] on div "Fridge High End" at bounding box center [1098, 497] width 520 height 33
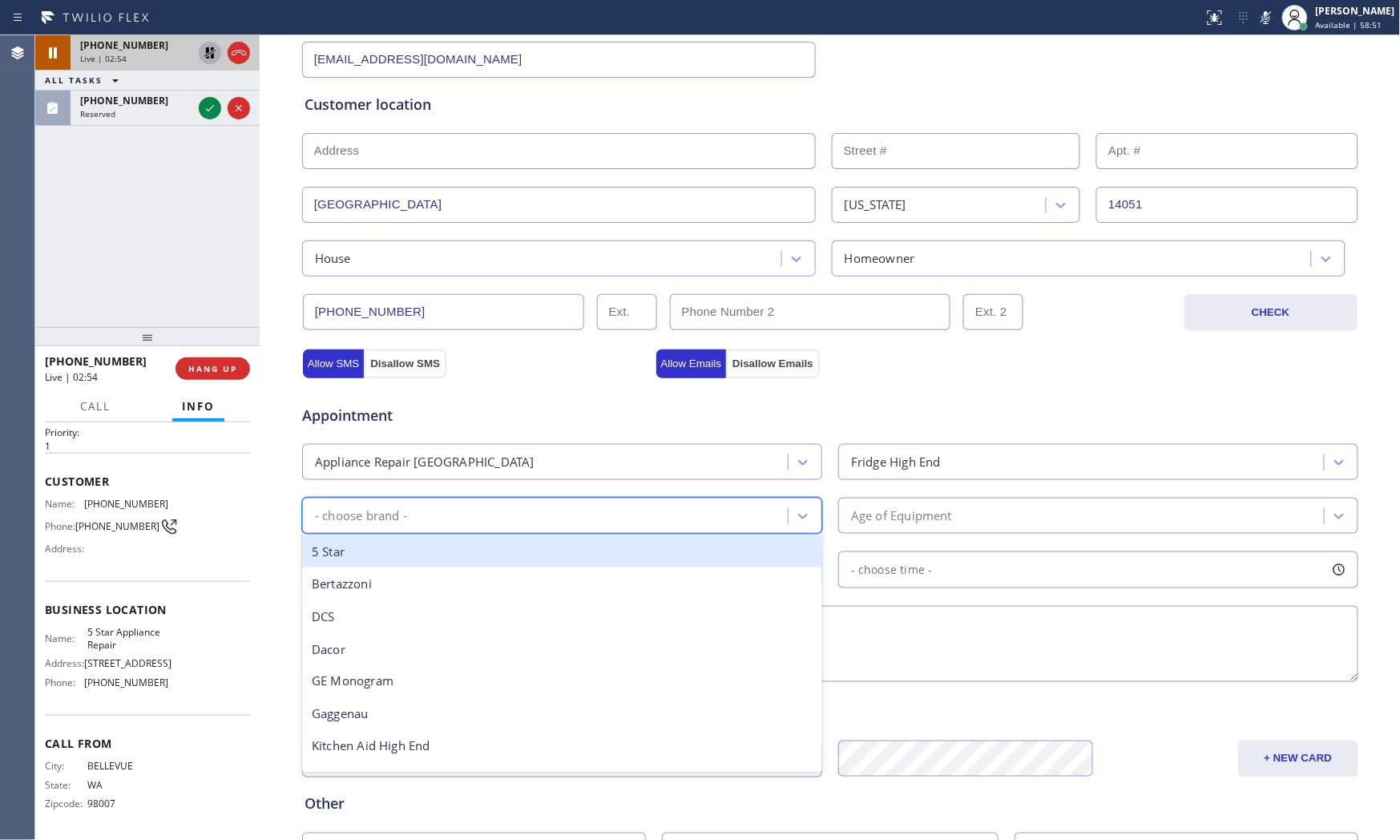
click at [586, 515] on div "- choose brand -" at bounding box center [547, 515] width 481 height 28
type input "s"
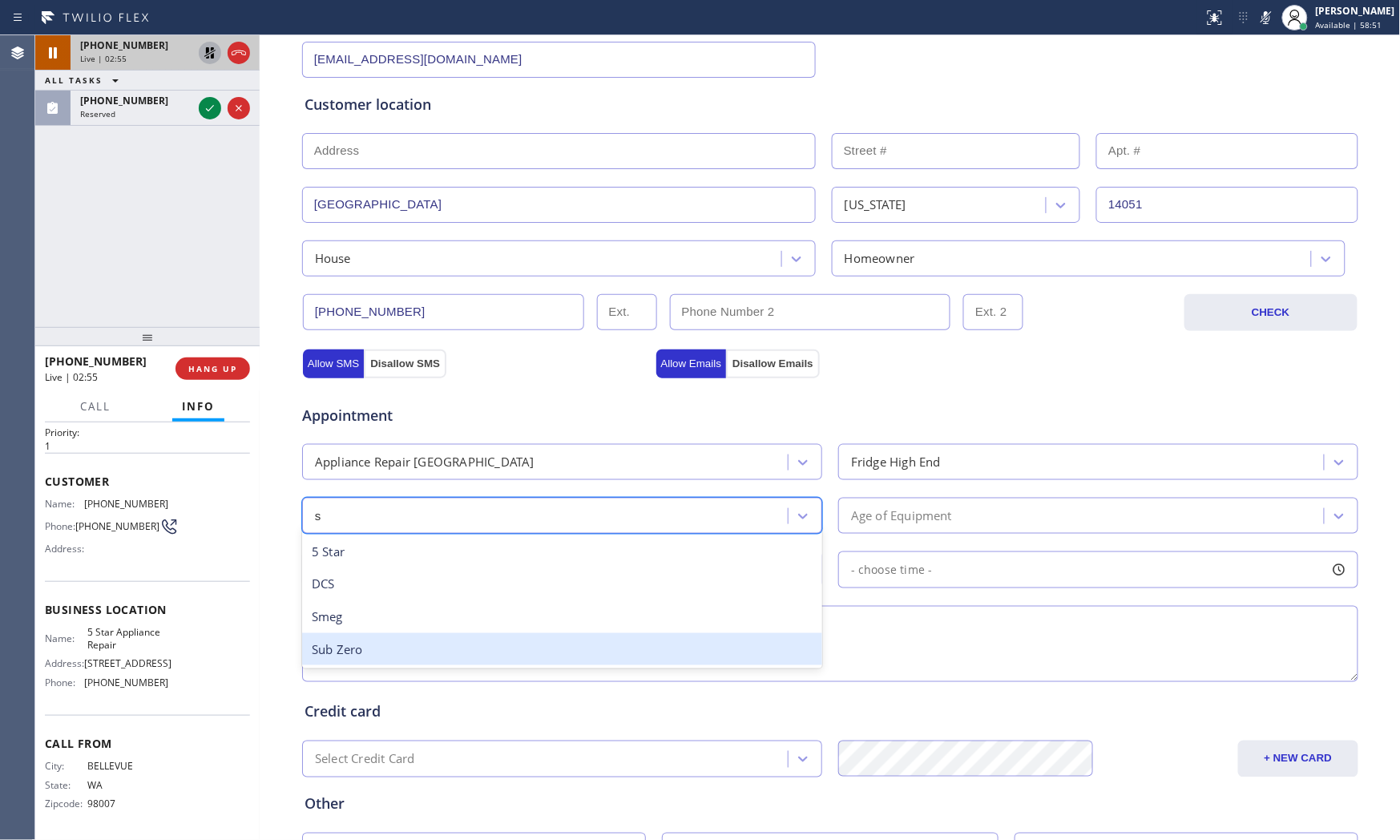
click at [401, 643] on div "Sub Zero" at bounding box center [562, 649] width 520 height 33
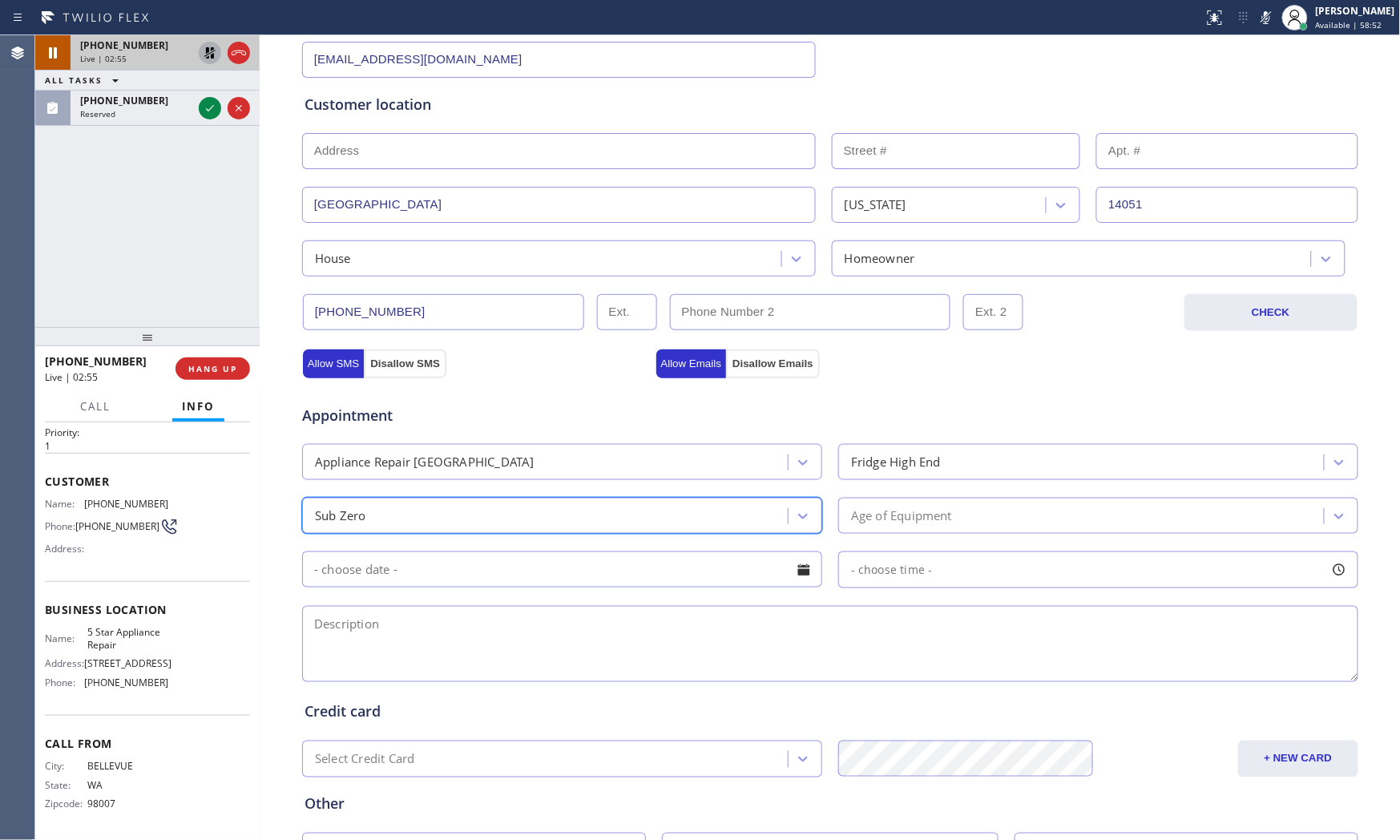
click at [951, 534] on div "Age of Equipment" at bounding box center [1098, 515] width 520 height 36
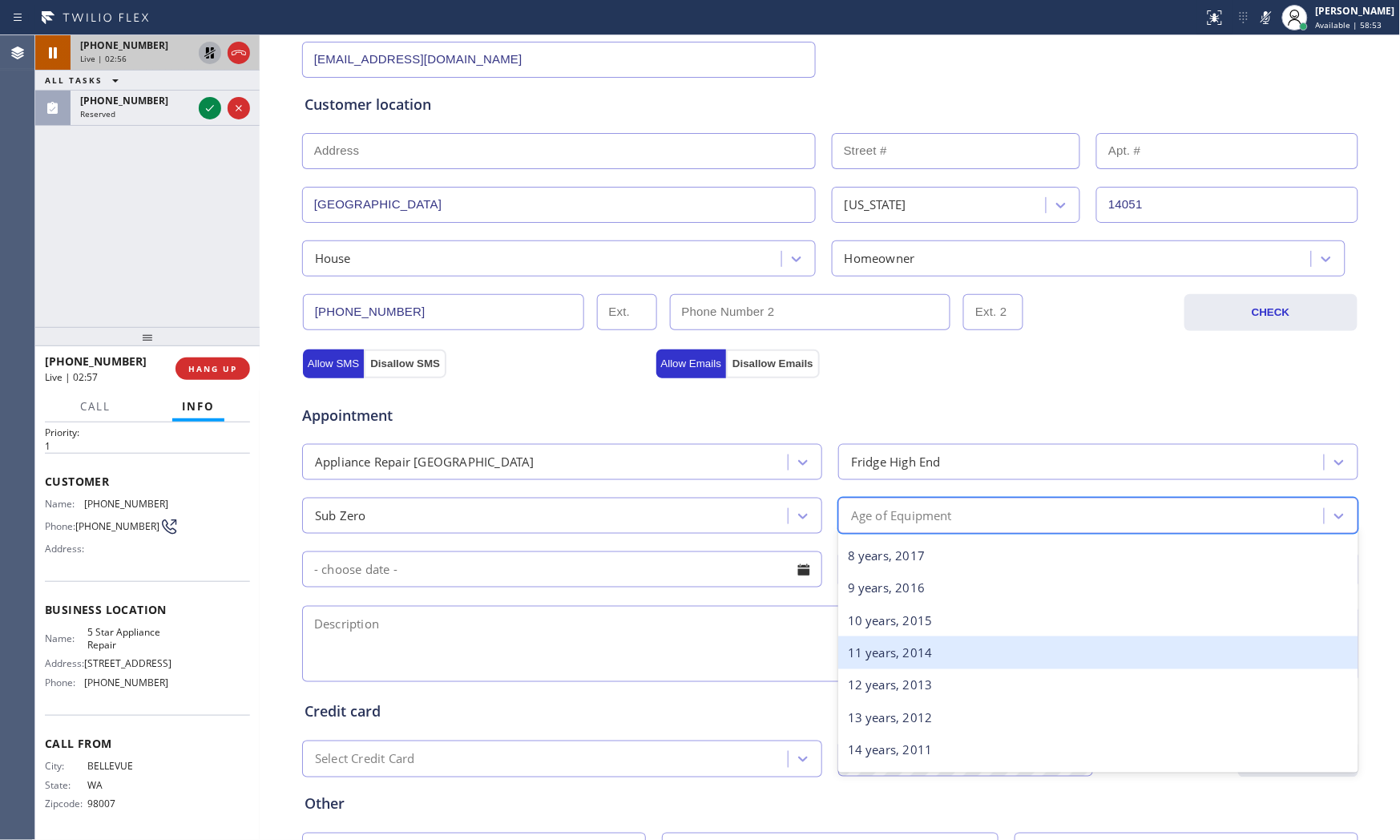
scroll to position [267, 0]
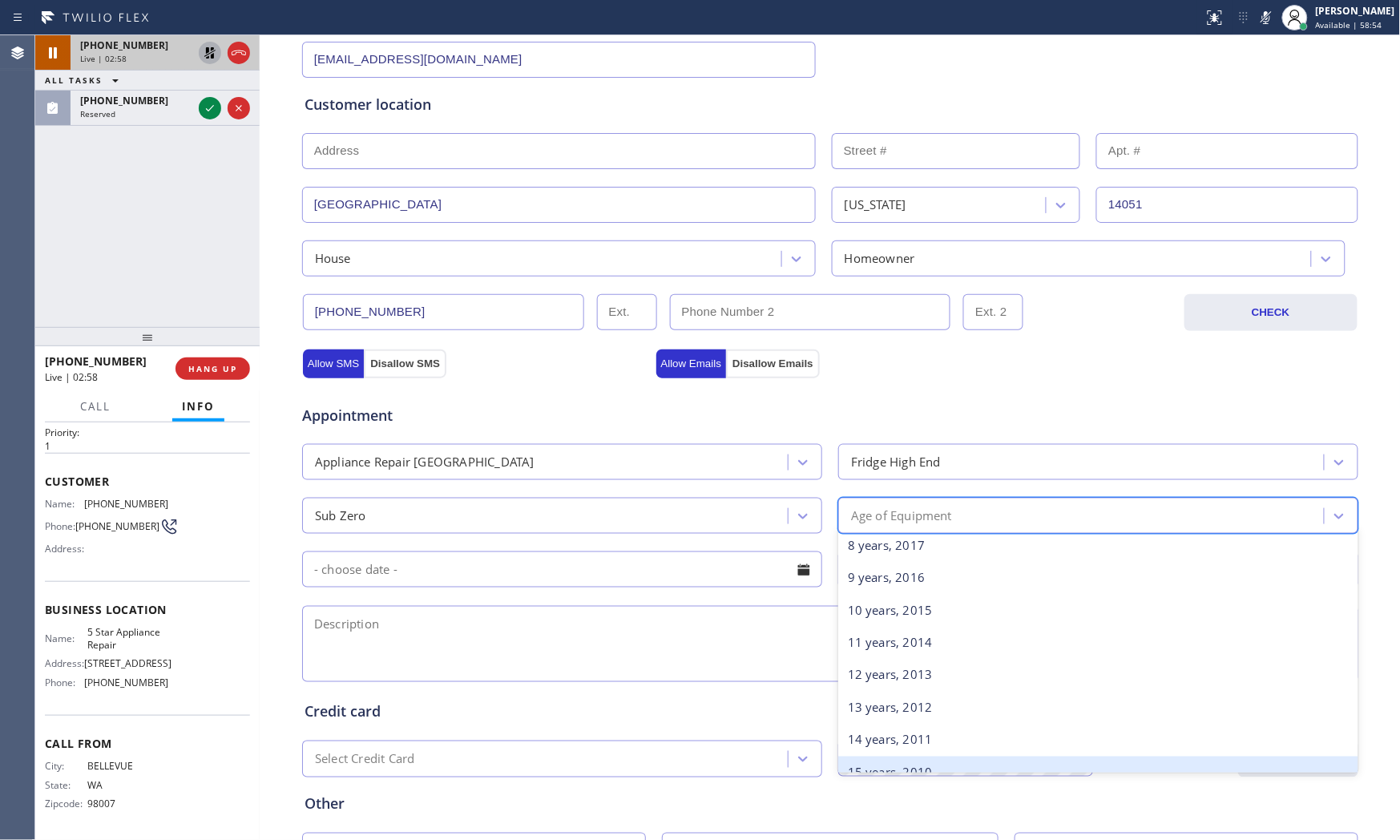
click at [879, 756] on div "15 years, 2010" at bounding box center [1098, 773] width 520 height 33
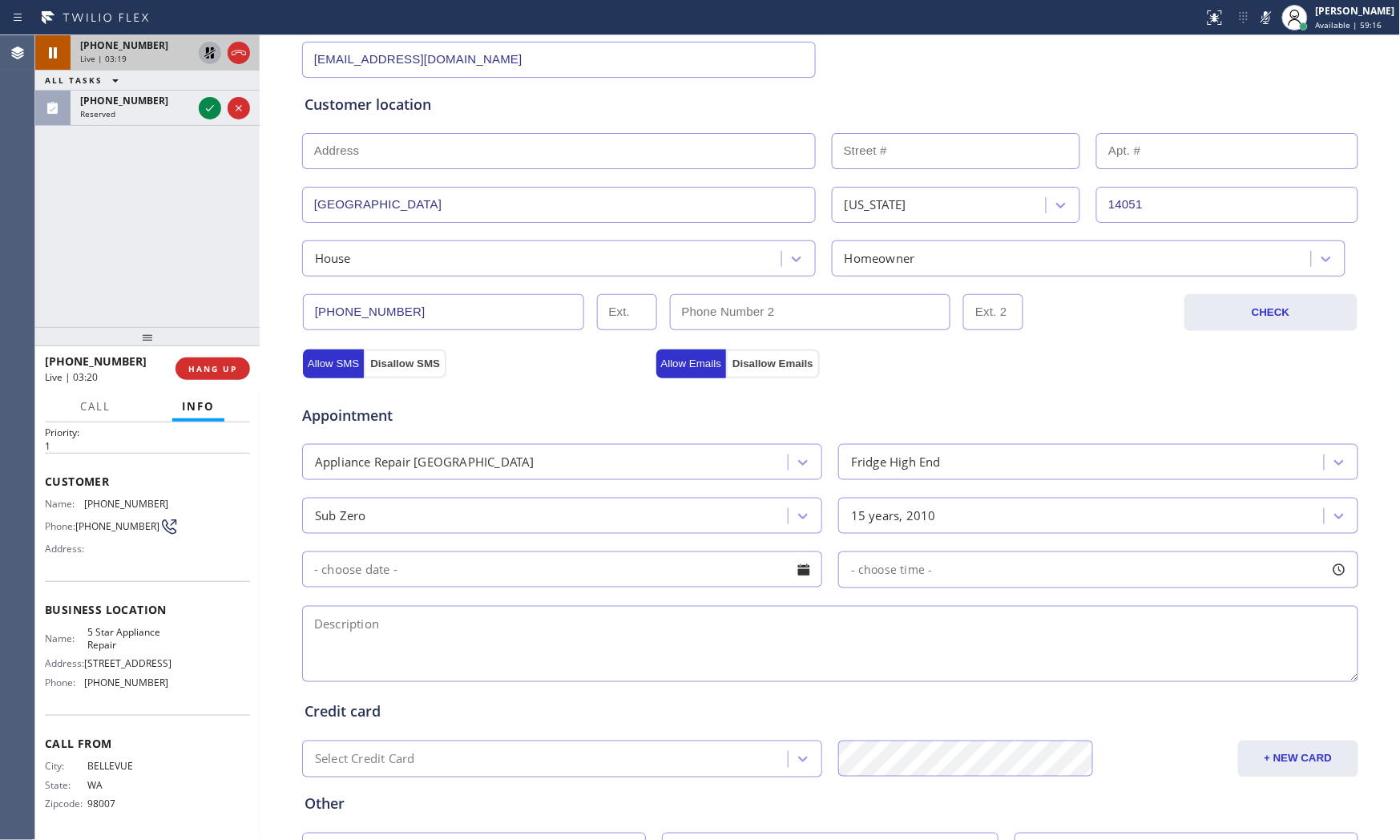
click at [554, 621] on textarea at bounding box center [830, 643] width 1057 height 76
paste textarea "Subzero | Fridge | freezer compressor is not working, need replaced they alread…"
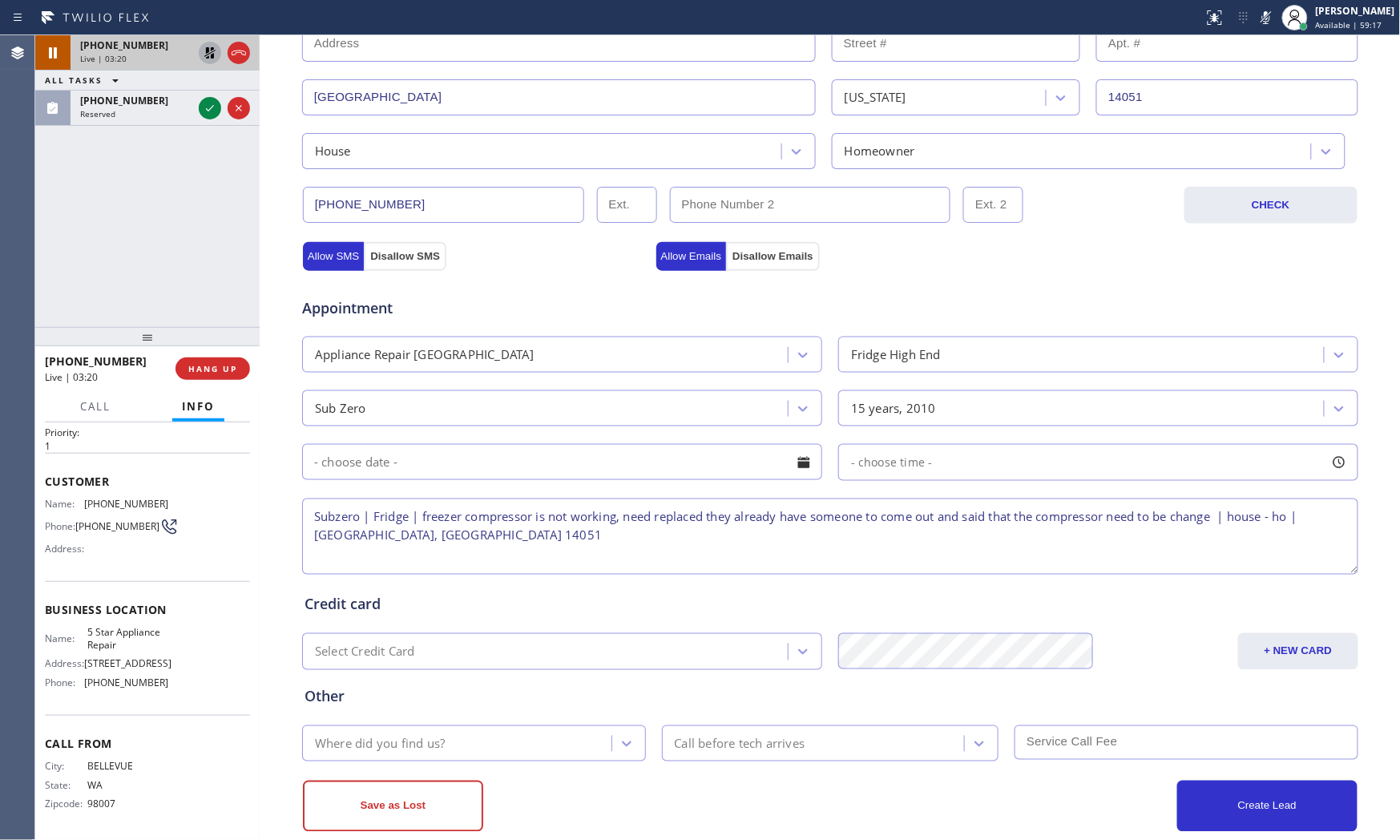
scroll to position [401, 0]
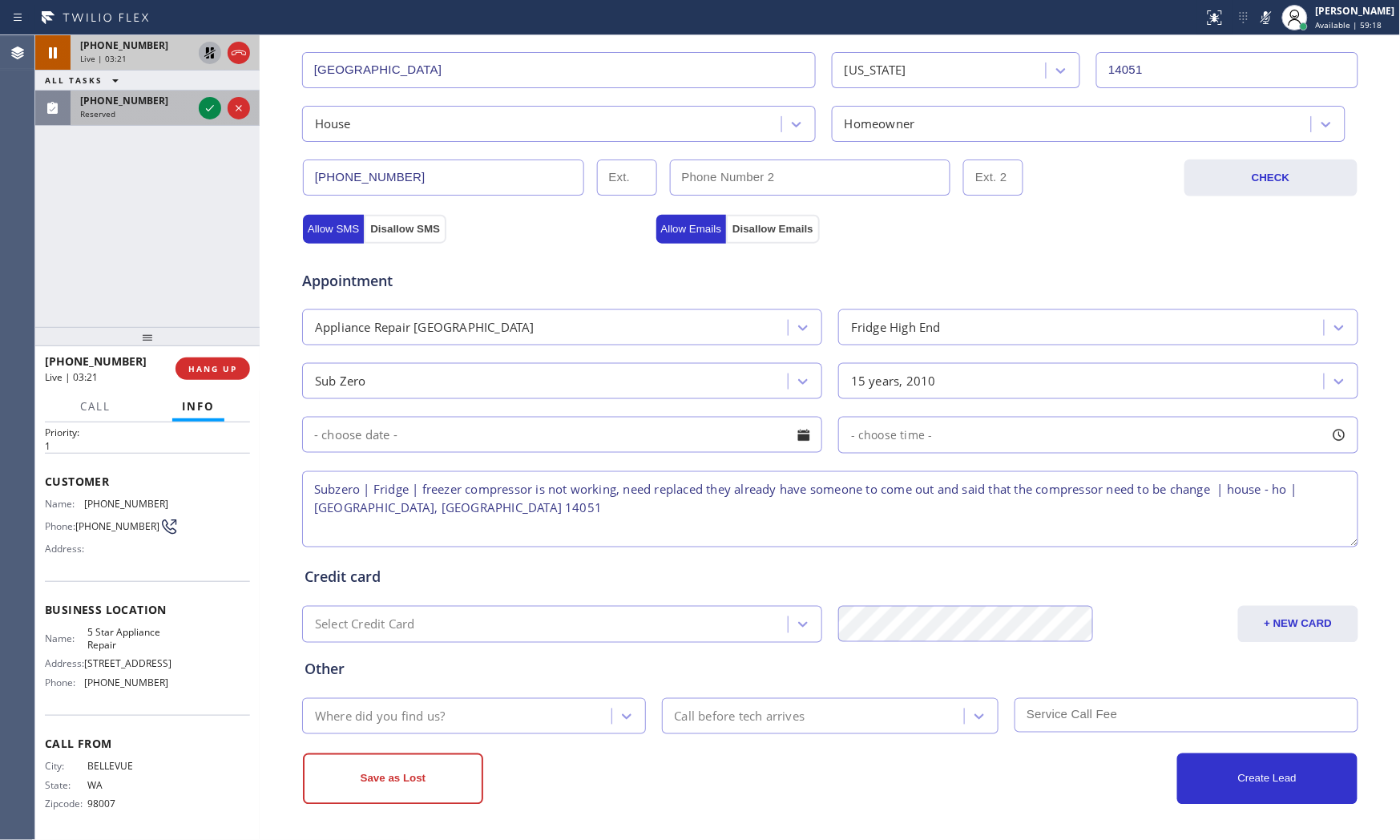
type textarea "Subzero | Fridge | freezer compressor is not working, need replaced they alread…"
click at [89, 109] on span "Reserved" at bounding box center [98, 114] width 35 height 11
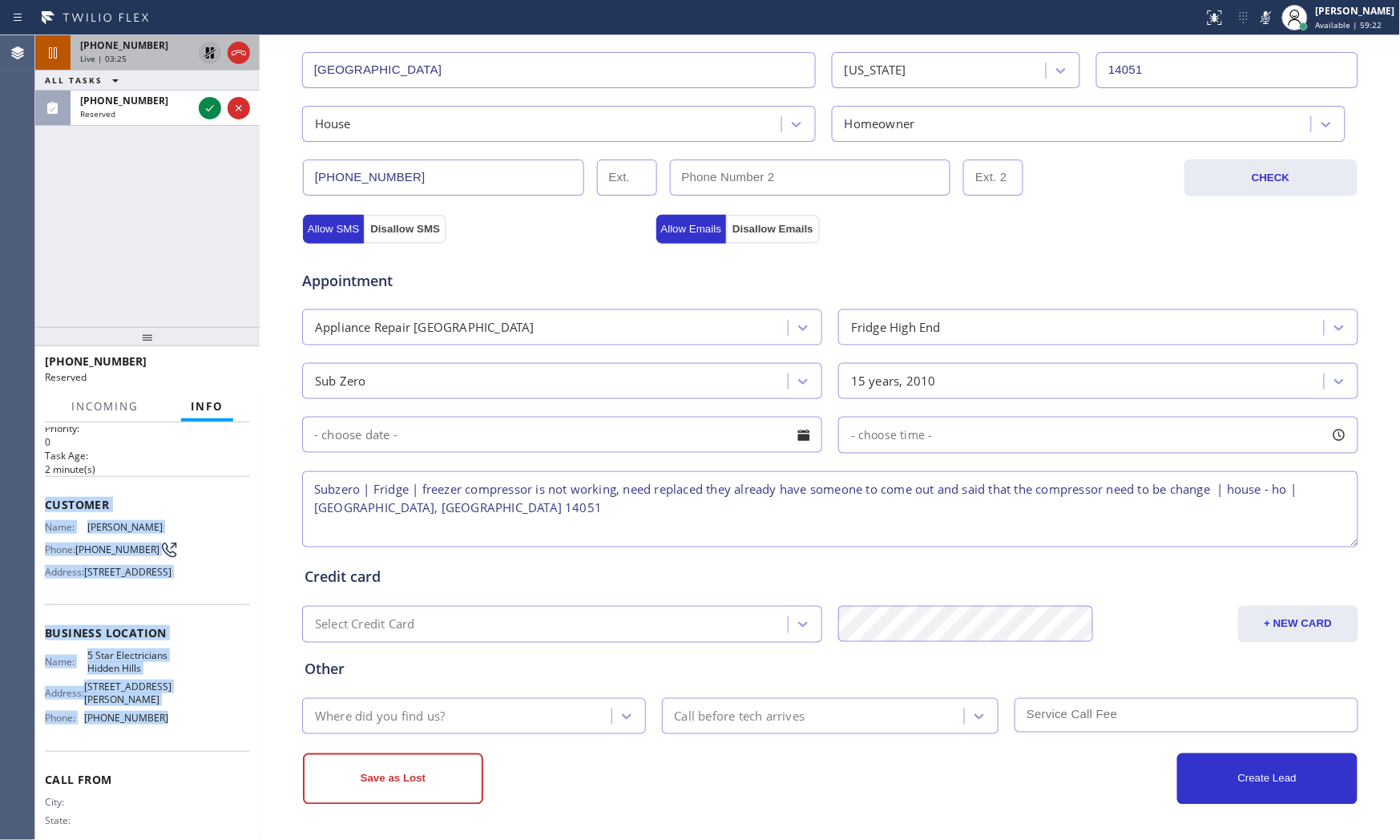
drag, startPoint x: 43, startPoint y: 497, endPoint x: 185, endPoint y: 760, distance: 298.9
click at [185, 756] on div "Context Queue: Electrical Priority: 0 Task Age: [DEMOGRAPHIC_DATA] minute(s) Cu…" at bounding box center [148, 631] width 225 height 418
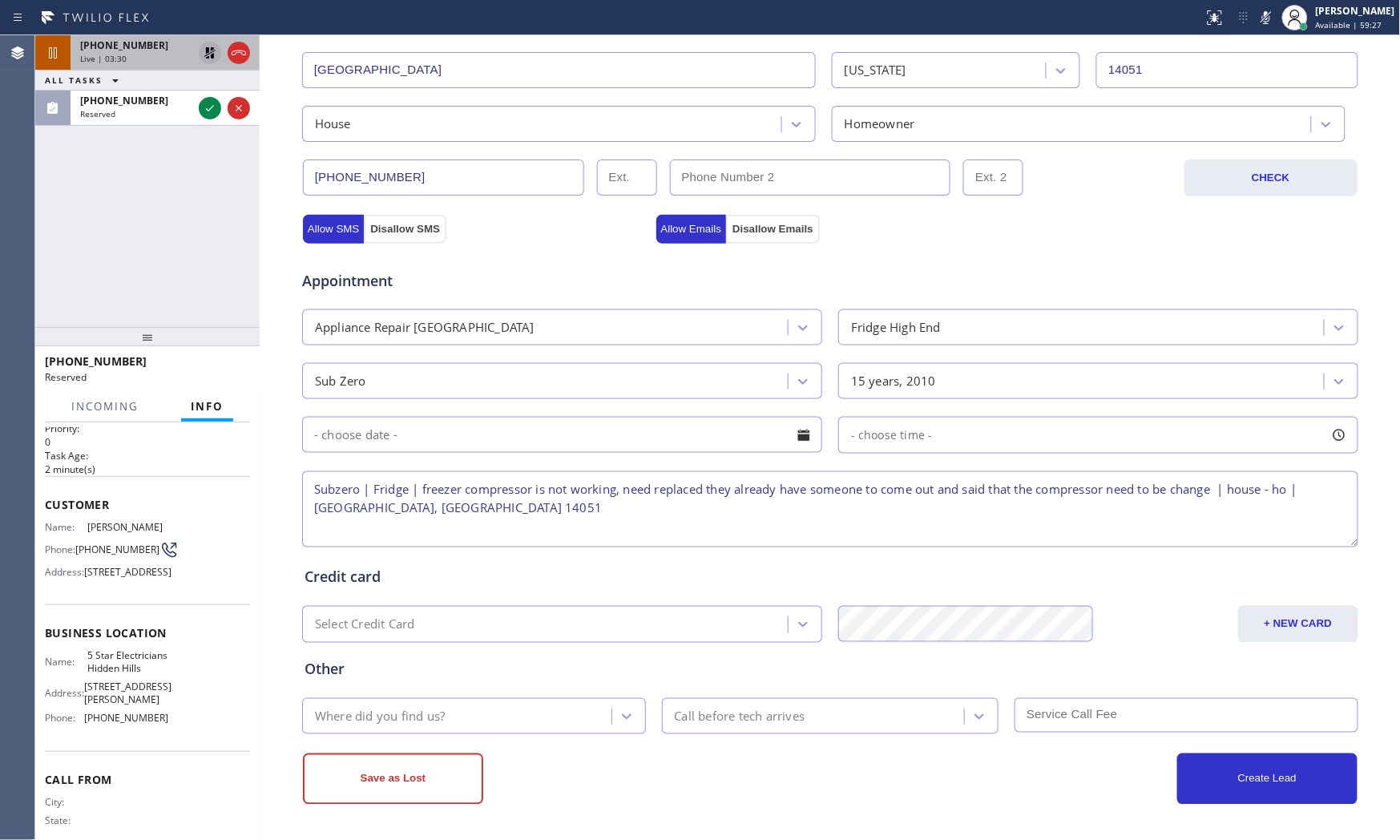
click at [185, 245] on div "[PHONE_NUMBER] Live | 03:30 ALL TASKS ALL TASKS ACTIVE TASKS TASKS IN WRAP UP […" at bounding box center [148, 181] width 225 height 292
click at [1255, 35] on div "Customer location >> ADD NEW ADDRESS << + NEW ADDRESS [GEOGRAPHIC_DATA][US_STAT…" at bounding box center [830, 51] width 1052 height 183
click at [1260, 21] on icon at bounding box center [1266, 18] width 19 height 19
click at [213, 53] on icon at bounding box center [210, 53] width 11 height 11
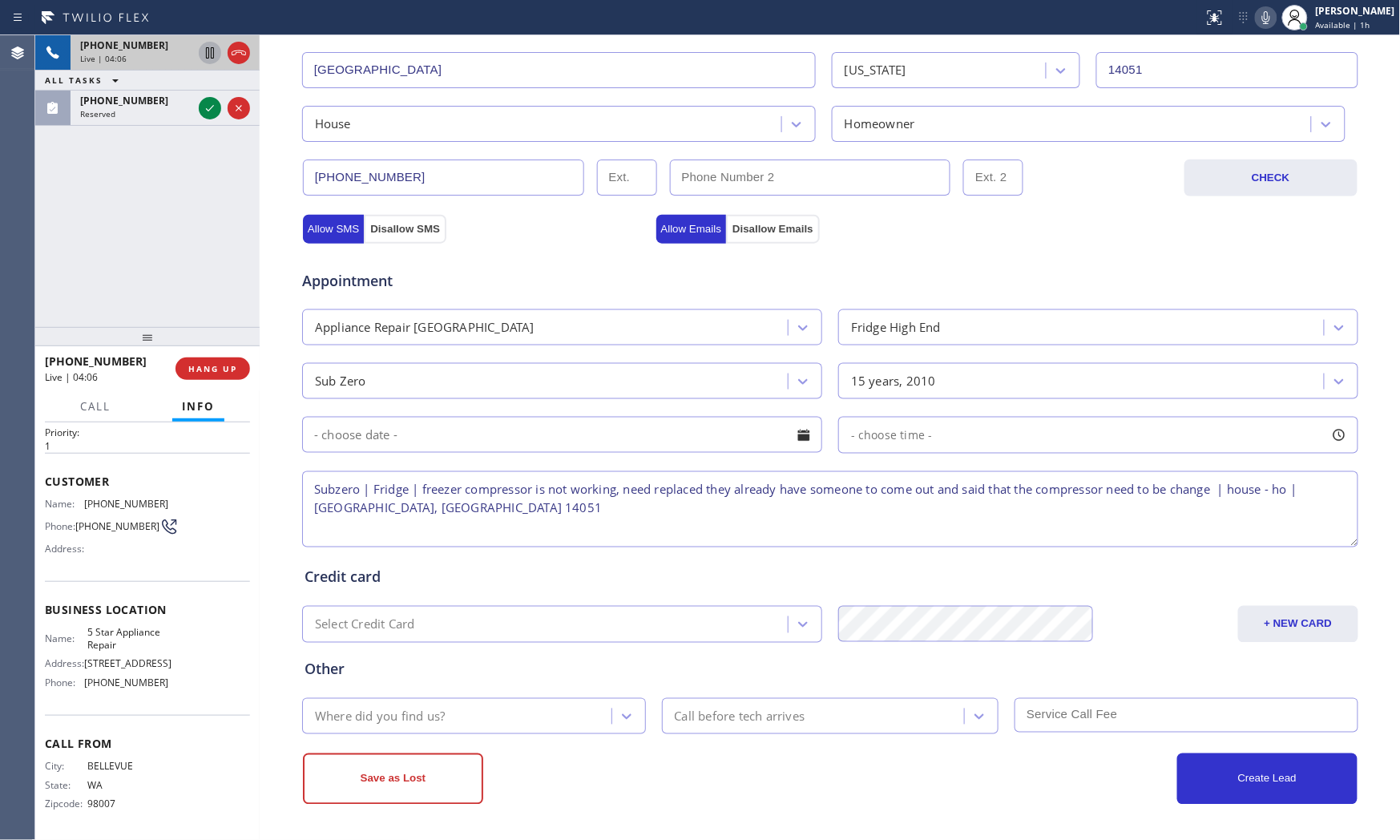
click at [1260, 13] on icon at bounding box center [1266, 18] width 19 height 19
click at [1260, 14] on icon at bounding box center [1266, 18] width 19 height 19
click at [1260, 17] on icon at bounding box center [1266, 18] width 8 height 13
click at [1260, 18] on icon at bounding box center [1266, 18] width 19 height 19
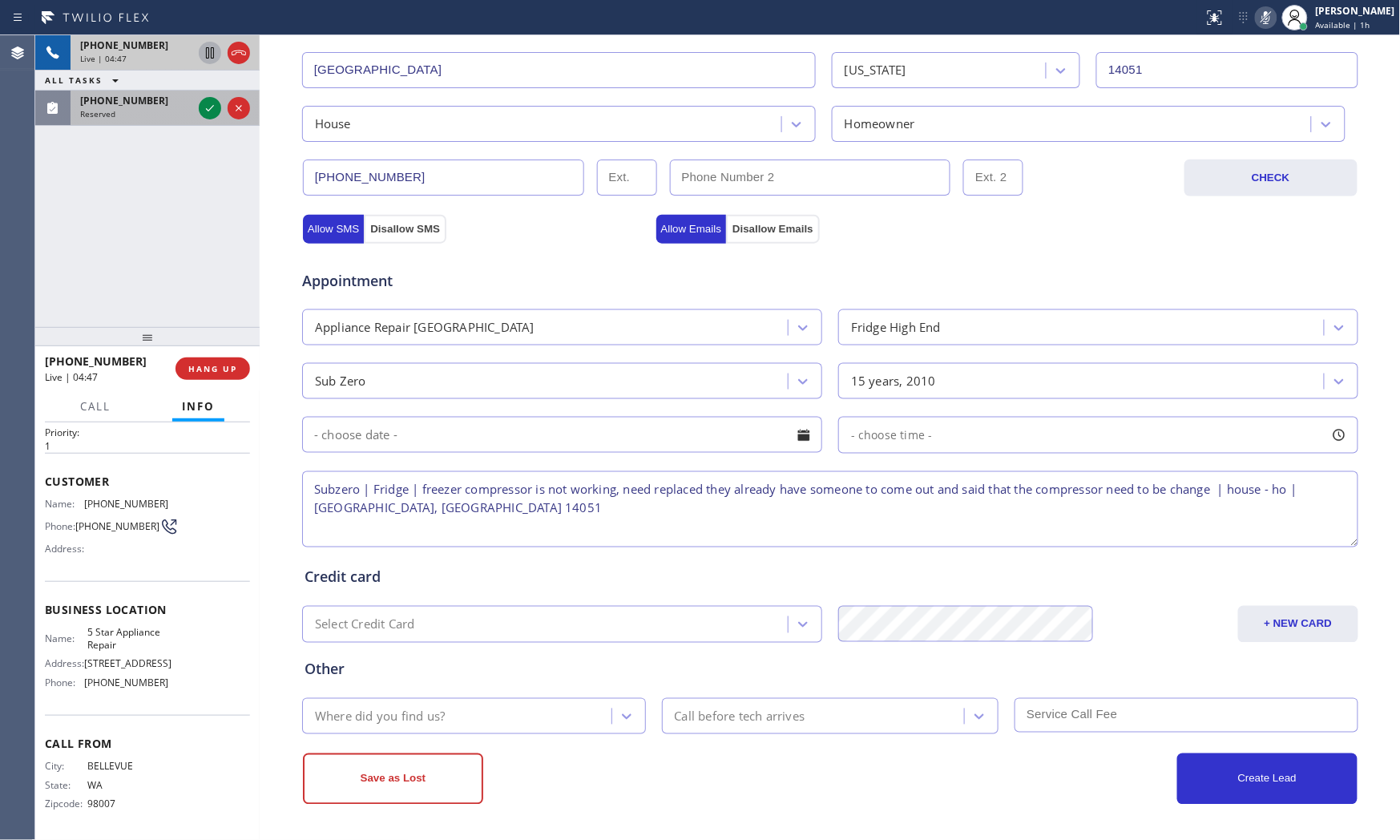
click at [141, 116] on div "Reserved" at bounding box center [136, 114] width 112 height 11
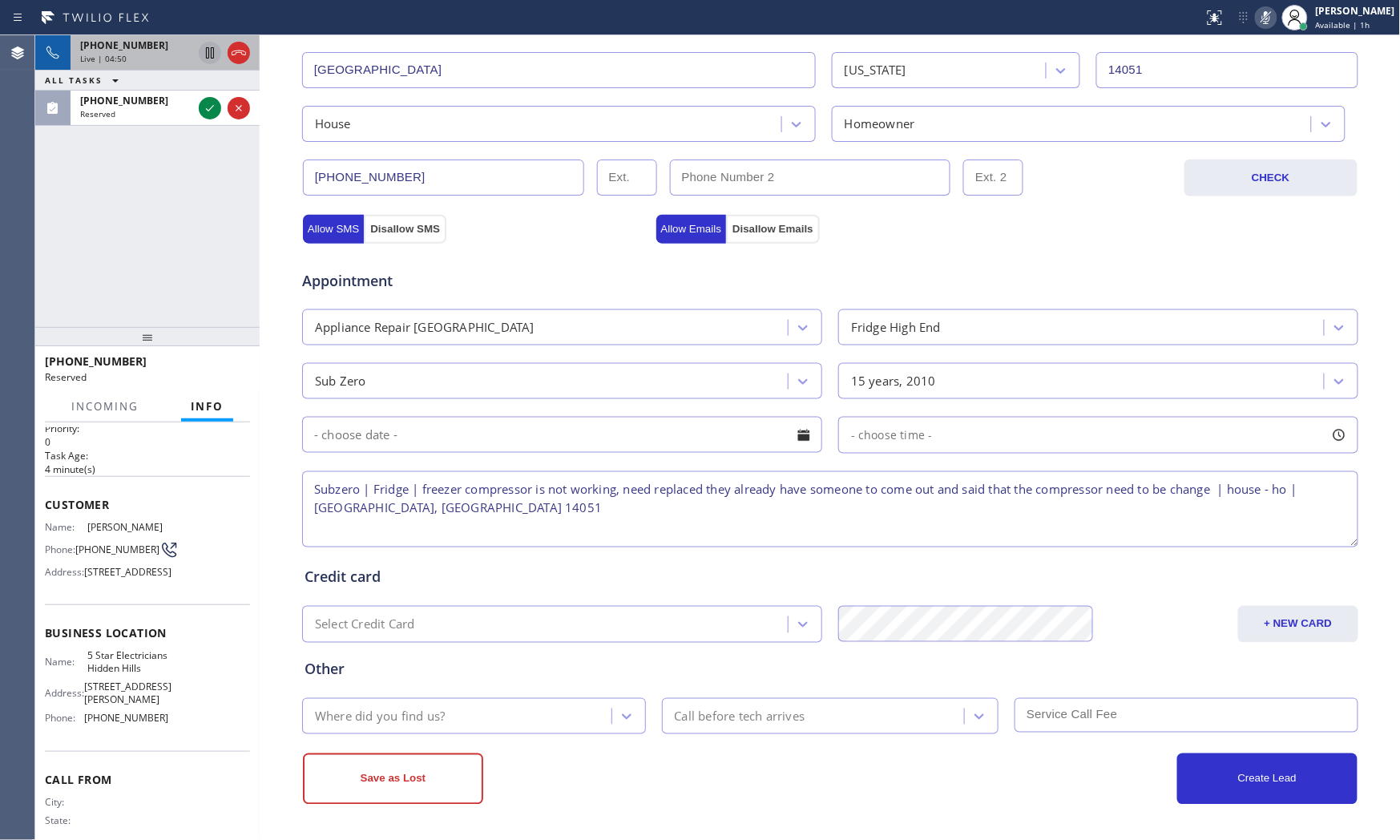
click at [1256, 24] on icon at bounding box center [1266, 18] width 19 height 19
click at [88, 45] on span "[PHONE_NUMBER]" at bounding box center [124, 45] width 88 height 14
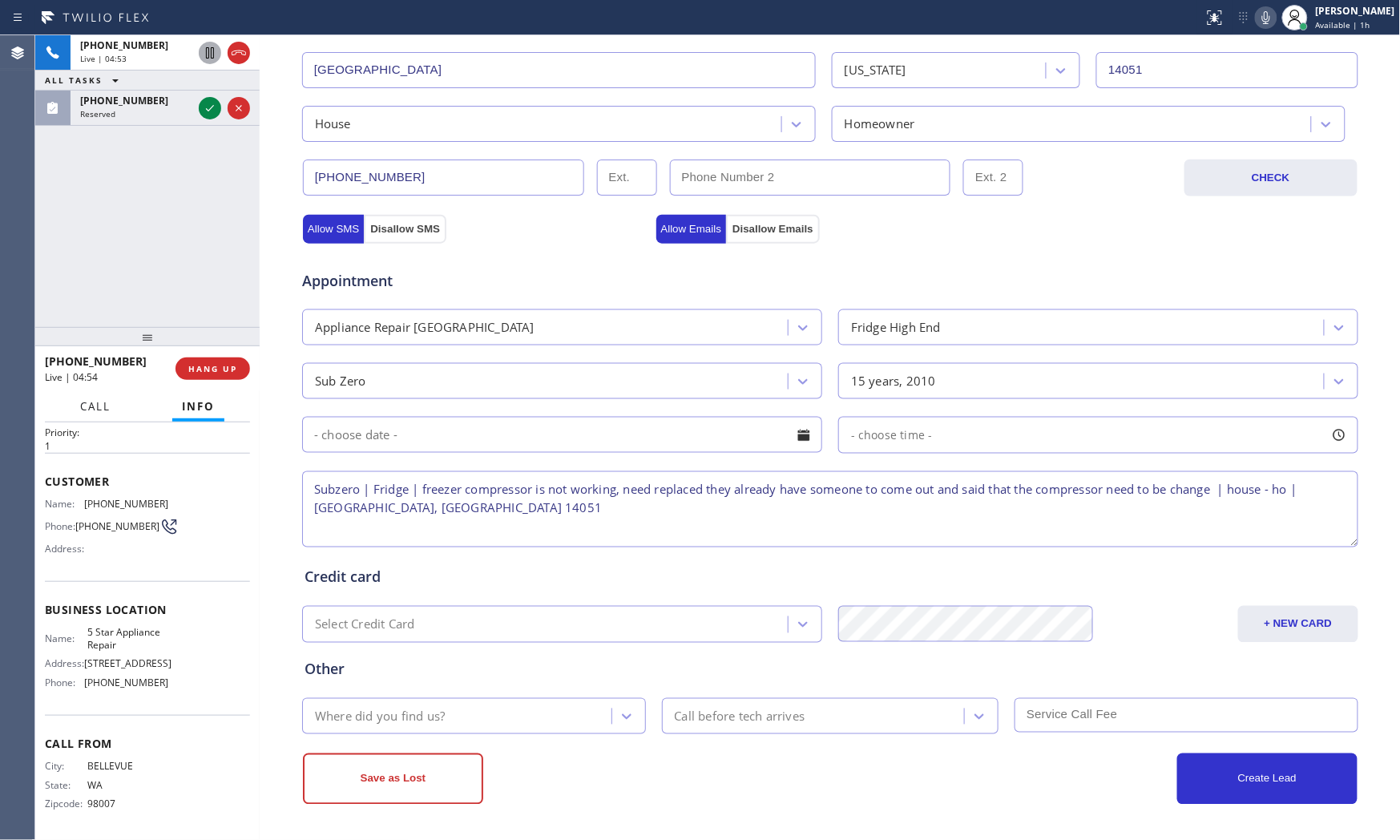
click at [99, 399] on span "Call" at bounding box center [95, 406] width 30 height 14
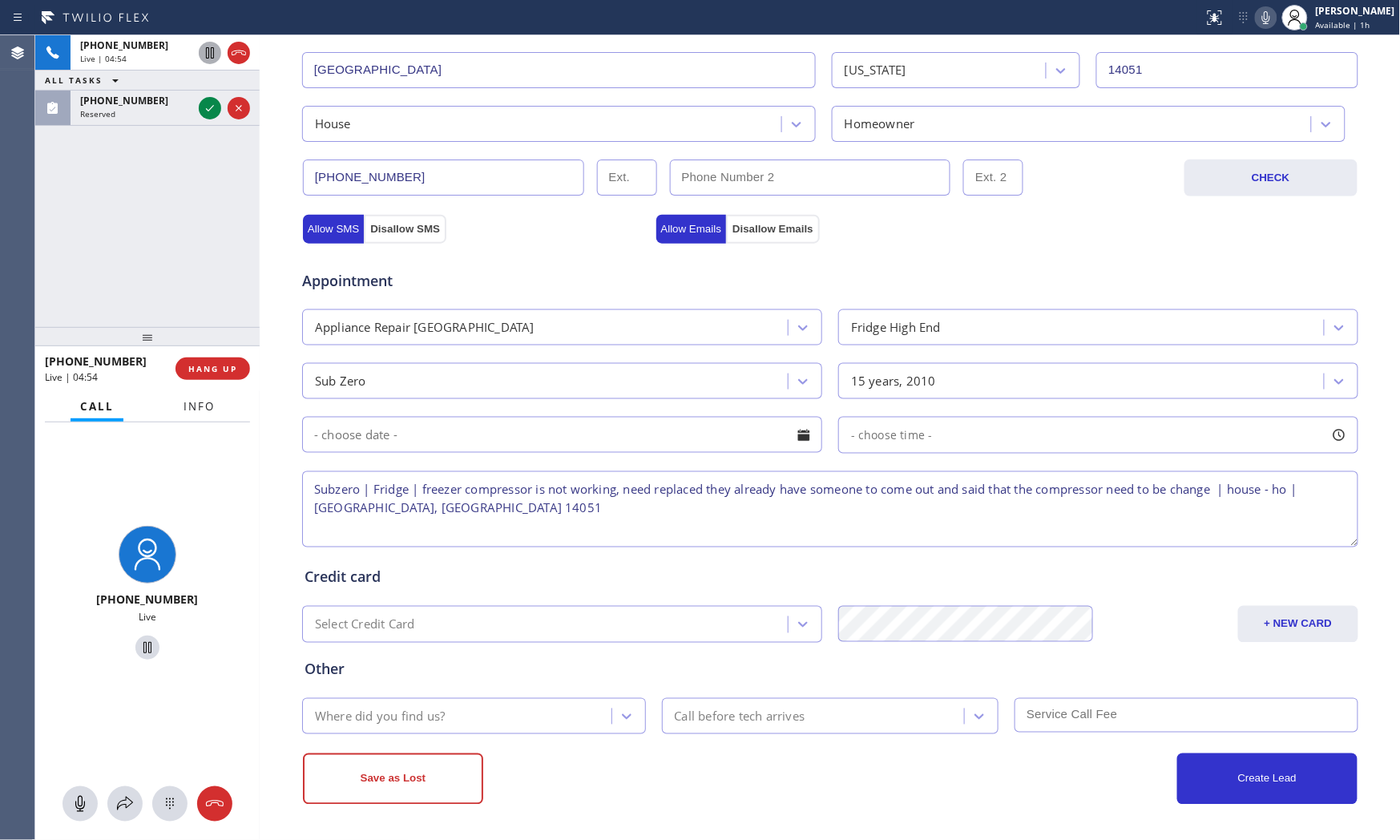
click at [177, 414] on button "Info" at bounding box center [199, 406] width 51 height 31
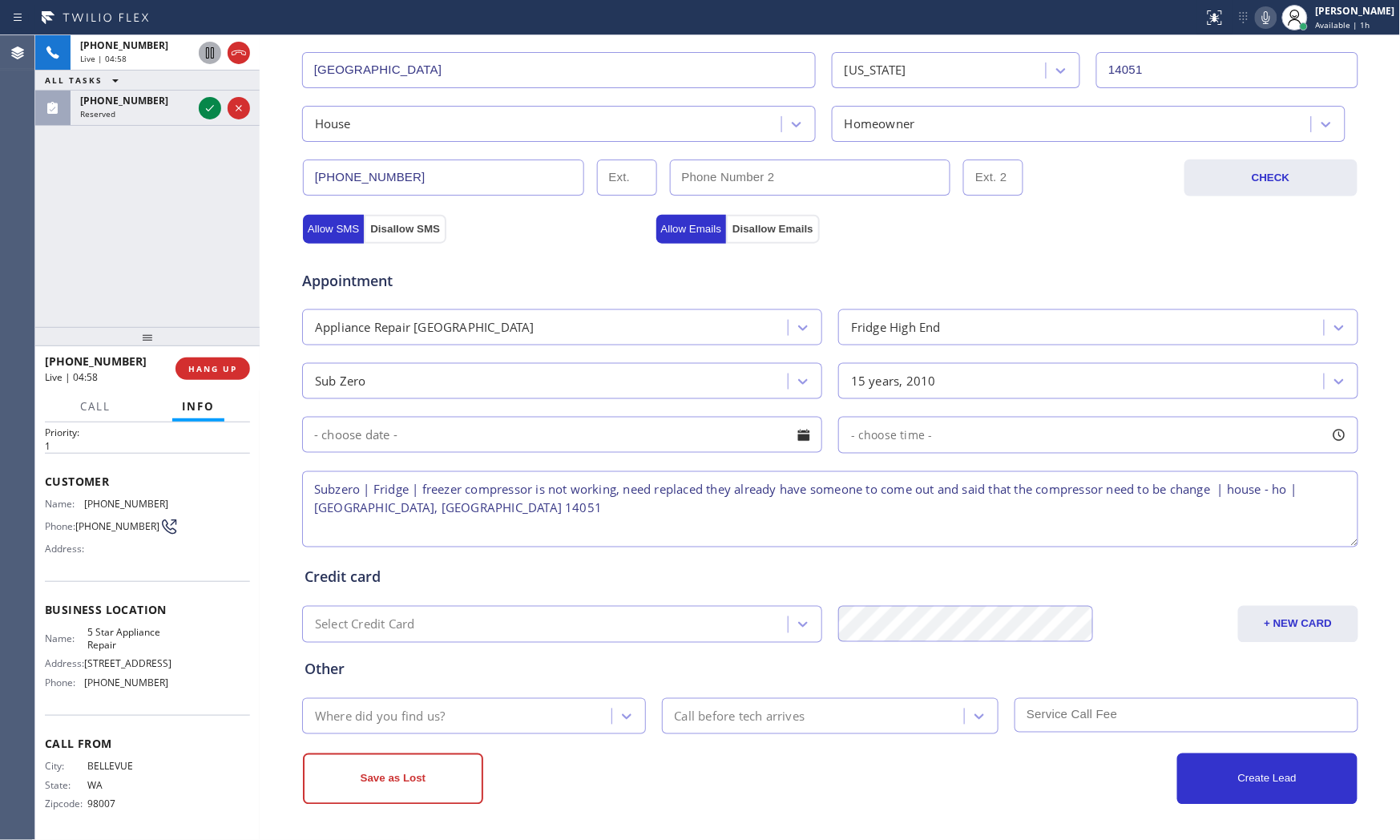
click at [124, 489] on div "Customer Name: [PHONE_NUMBER] Phone: [PHONE_NUMBER] Address:" at bounding box center [148, 517] width 205 height 128
click at [124, 489] on div "Customer Name: [PHONE_NUMBER] Phone: [PHONE_NUMBER] Address:" at bounding box center [148, 517] width 205 height 128
click at [124, 489] on div "Customer Name: [PHONE_NUMBER] Phone: [PHONE_NUMBER] Address:" at bounding box center [148, 517] width 205 height 128
click at [98, 406] on span "Call" at bounding box center [95, 406] width 30 height 14
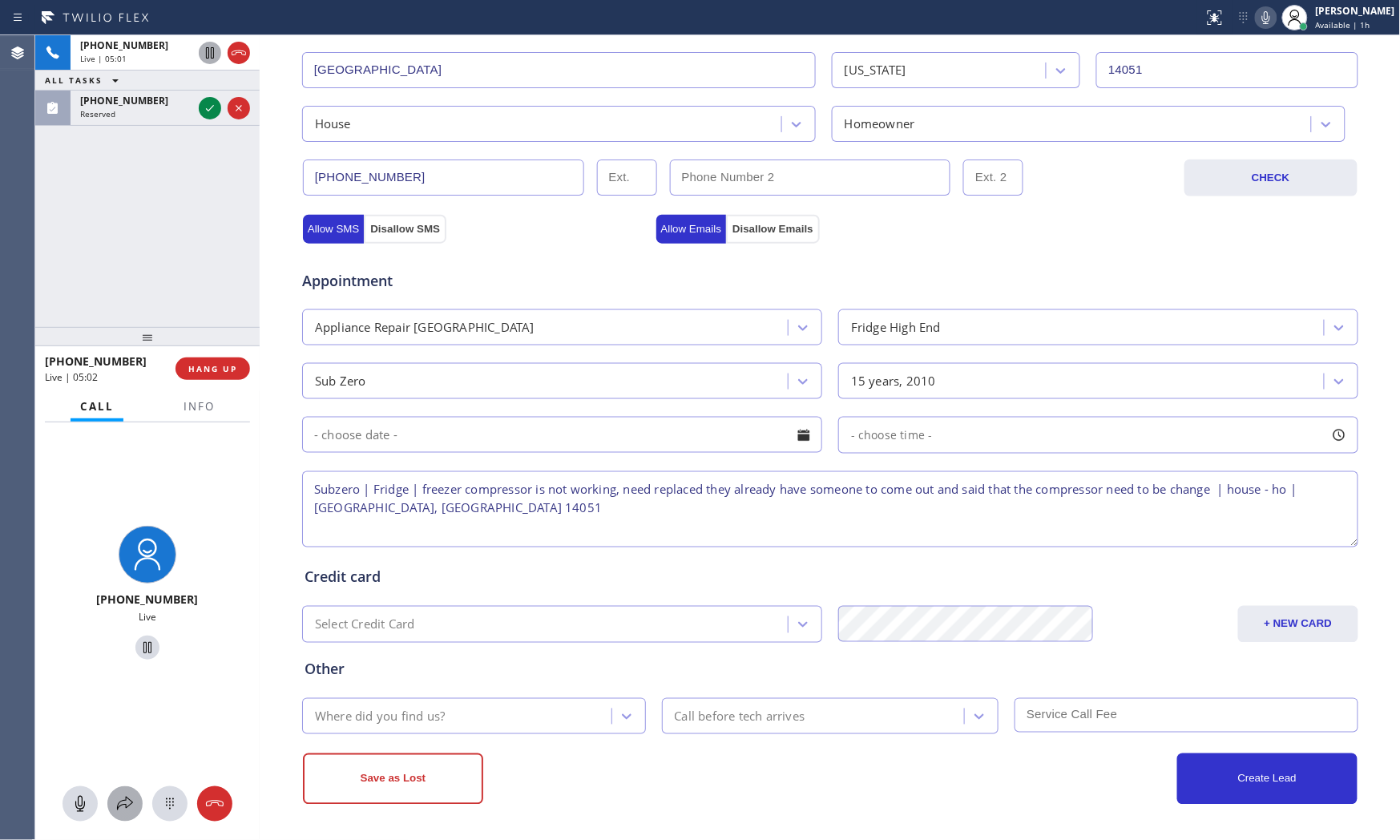
click at [123, 756] on button at bounding box center [125, 804] width 35 height 35
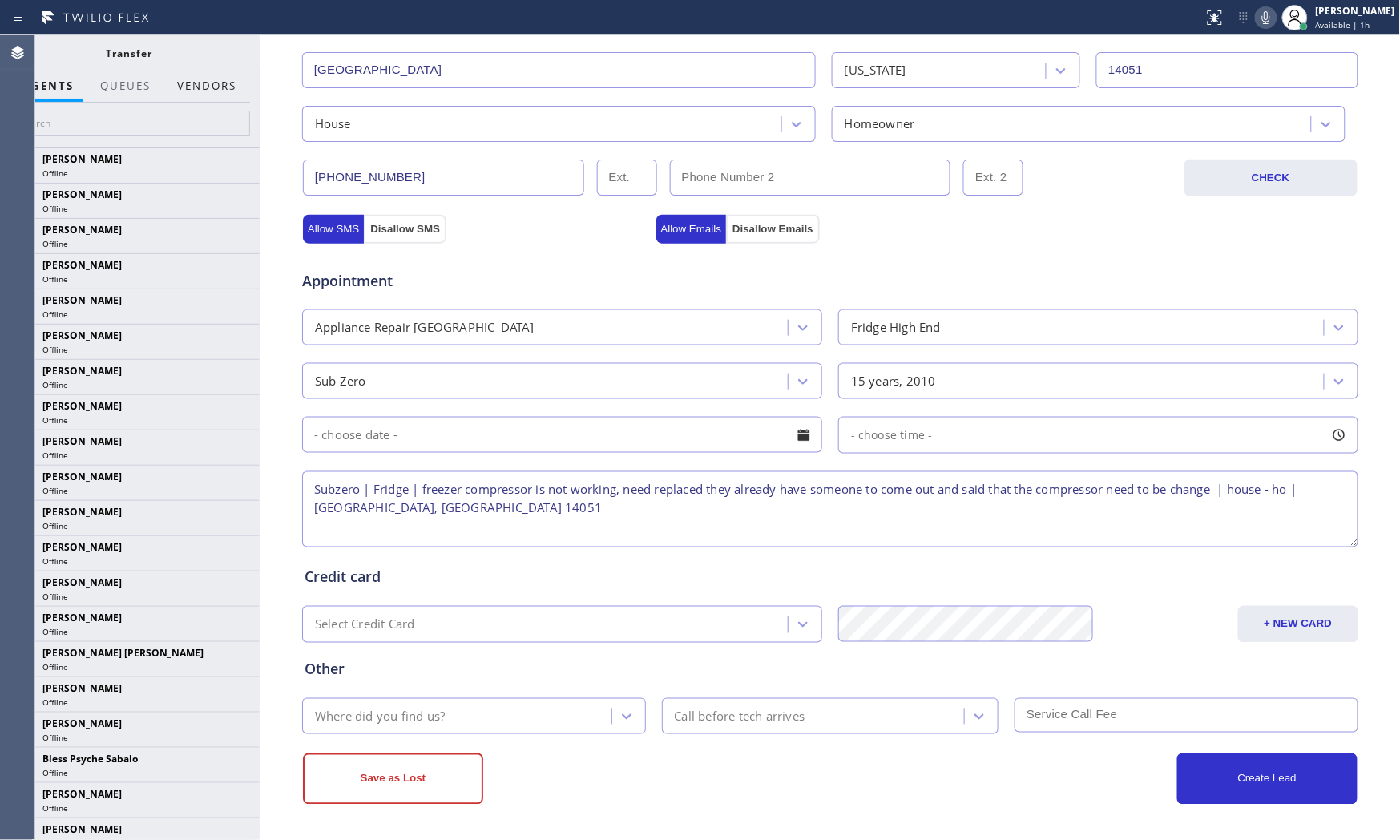
click at [221, 90] on button "Vendors" at bounding box center [207, 86] width 79 height 31
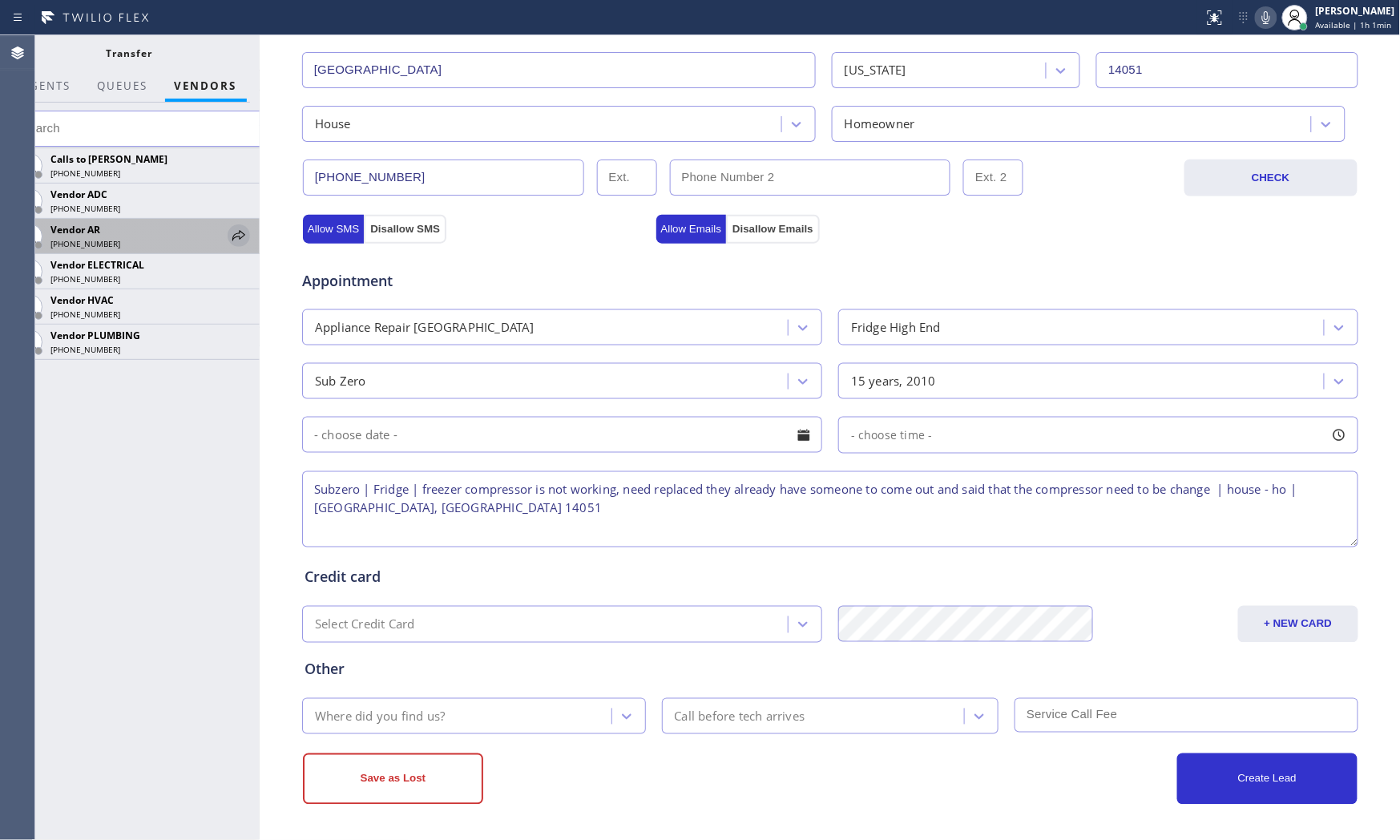
click at [233, 235] on icon at bounding box center [239, 236] width 19 height 19
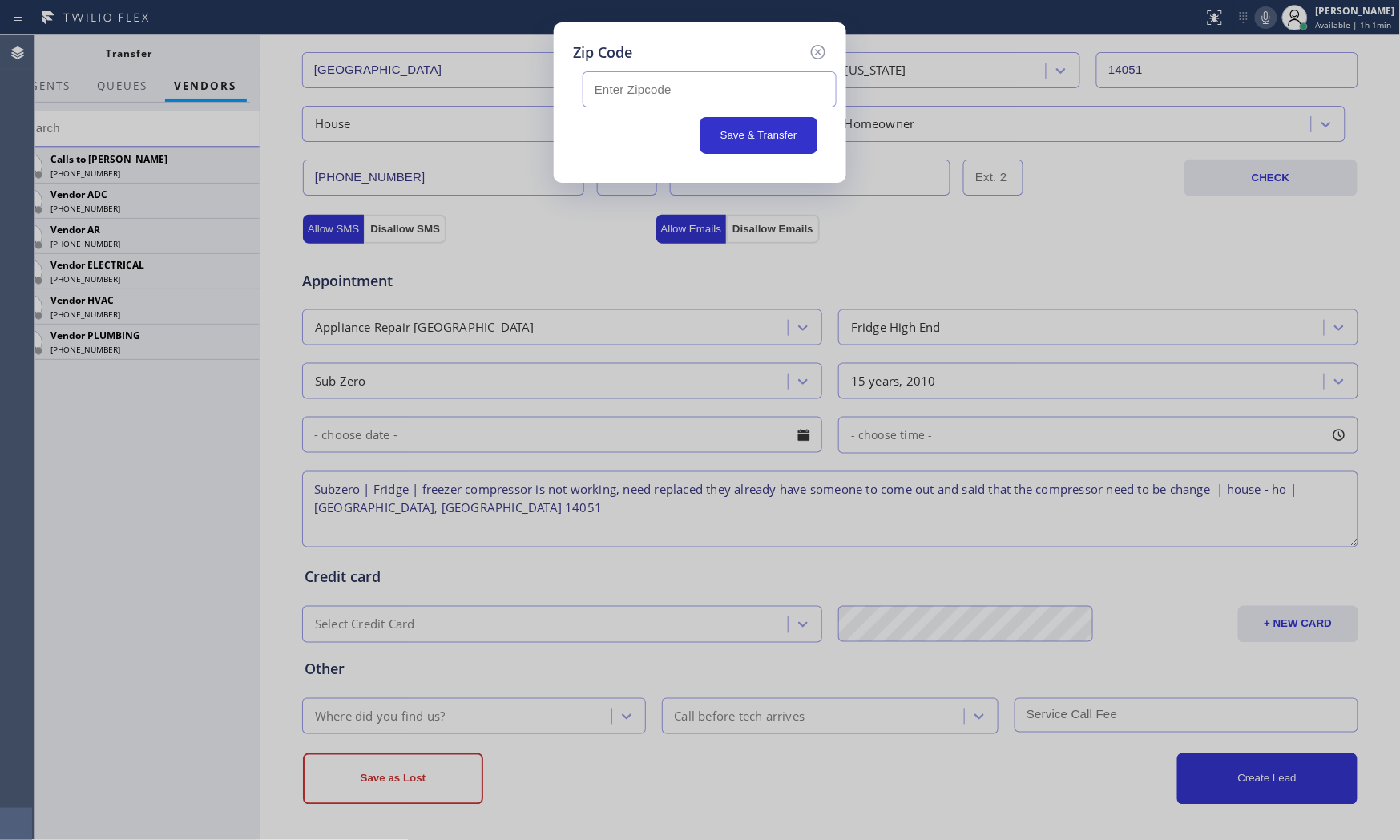
click at [636, 102] on input "text" at bounding box center [709, 89] width 254 height 36
paste input "14051"
type input "14051"
click at [751, 130] on button "Save & Transfer" at bounding box center [759, 136] width 118 height 37
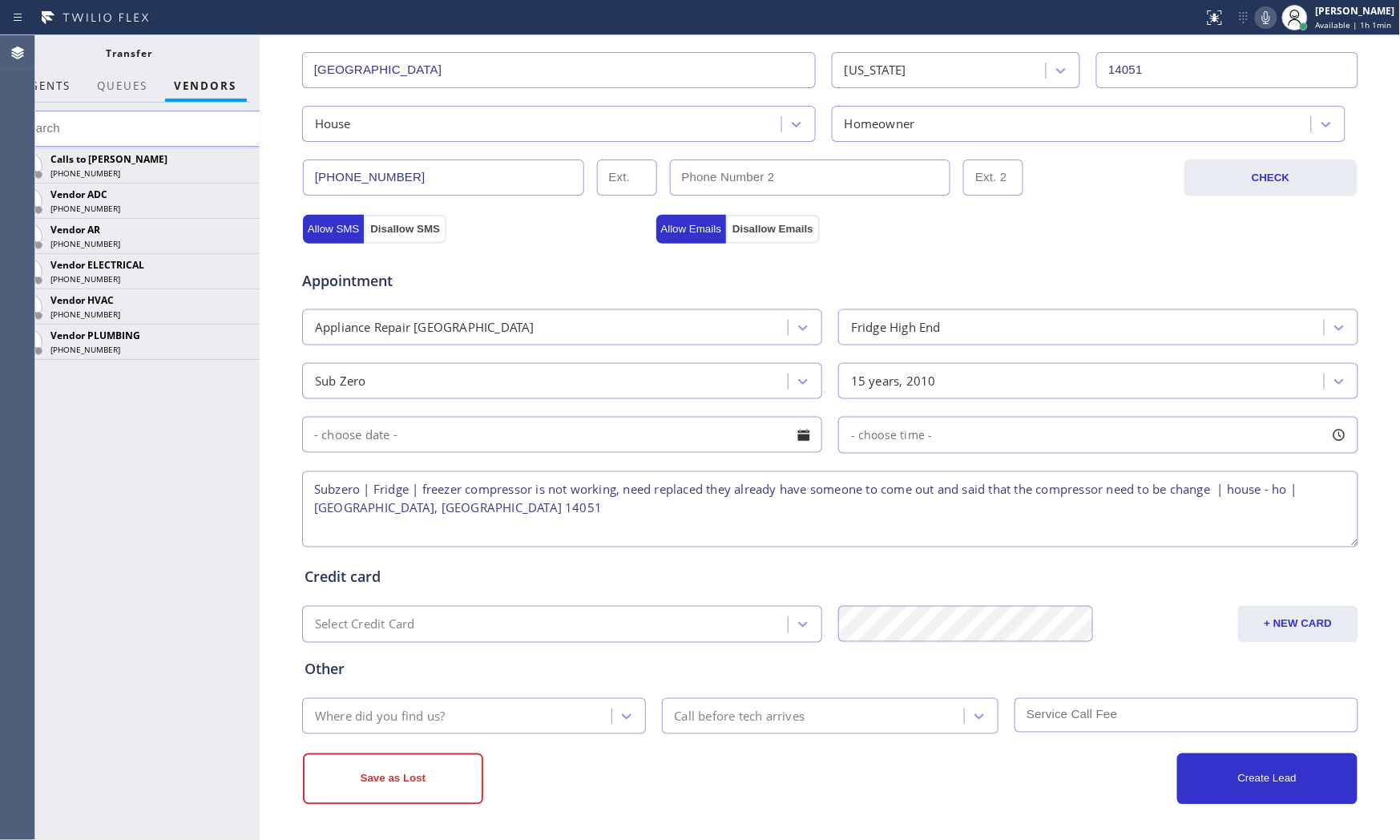
click at [58, 87] on span "AGENTS" at bounding box center [47, 86] width 49 height 14
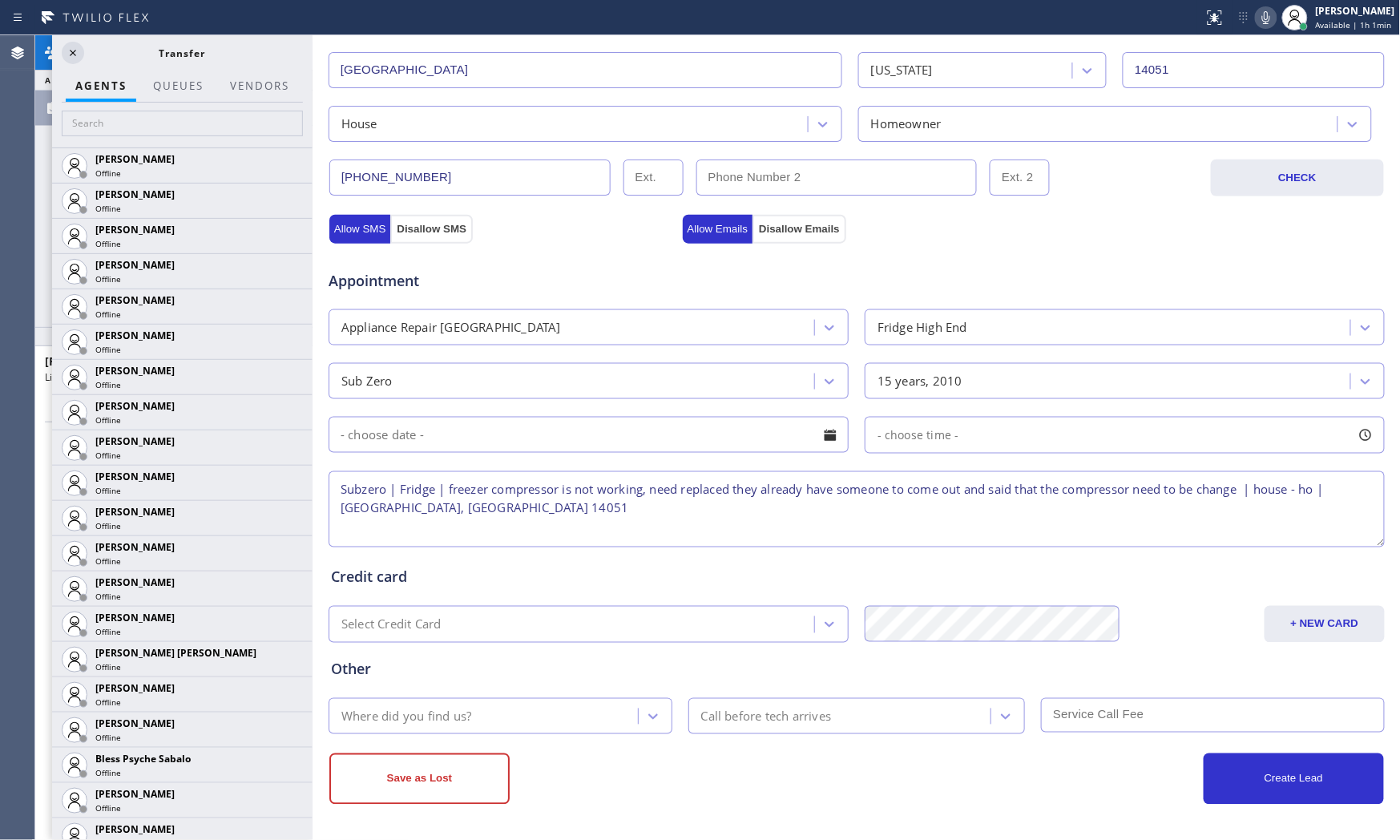
drag, startPoint x: 262, startPoint y: 172, endPoint x: 327, endPoint y: 171, distance: 65.0
click at [313, 173] on div at bounding box center [313, 437] width 0 height 805
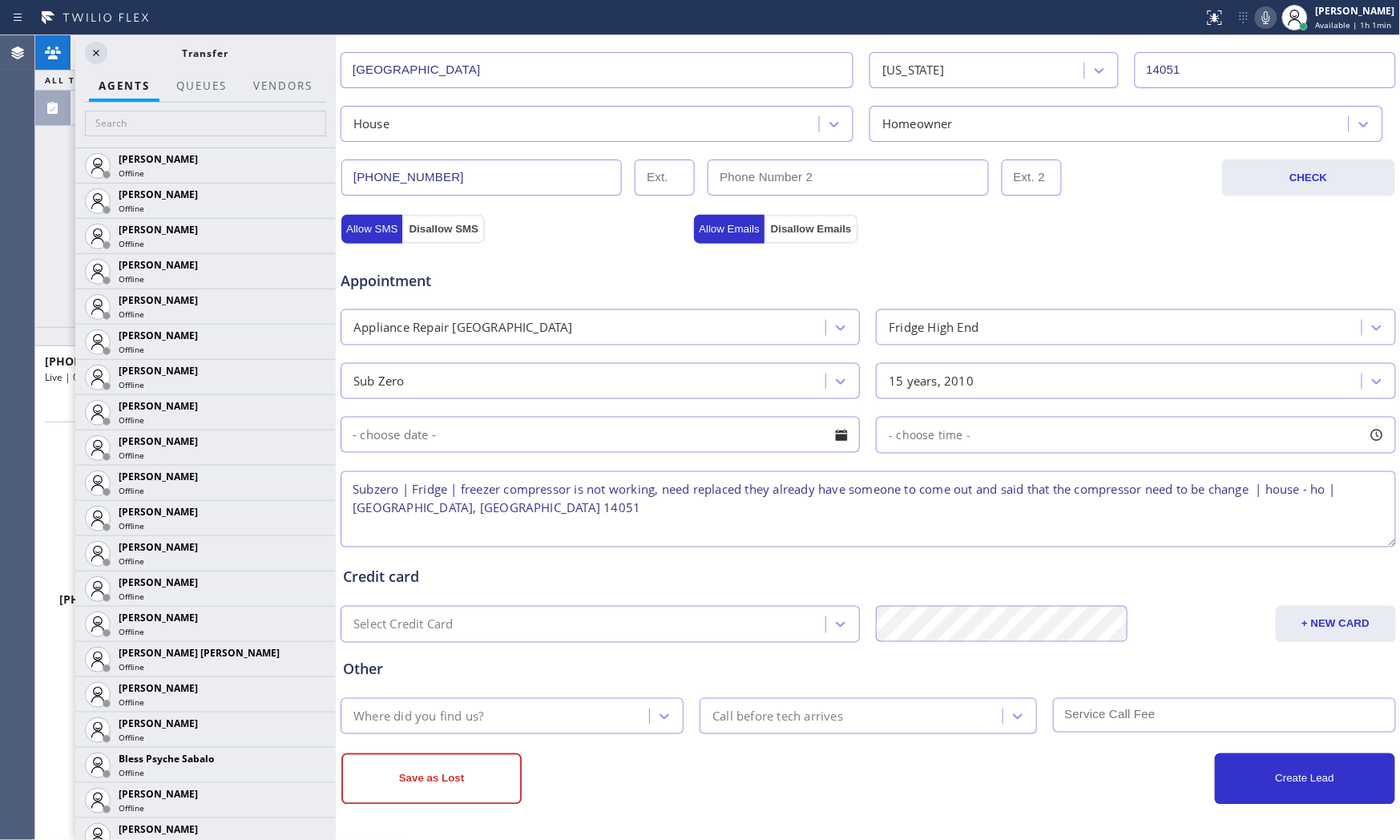
scroll to position [28, 0]
click at [92, 50] on icon at bounding box center [96, 53] width 19 height 19
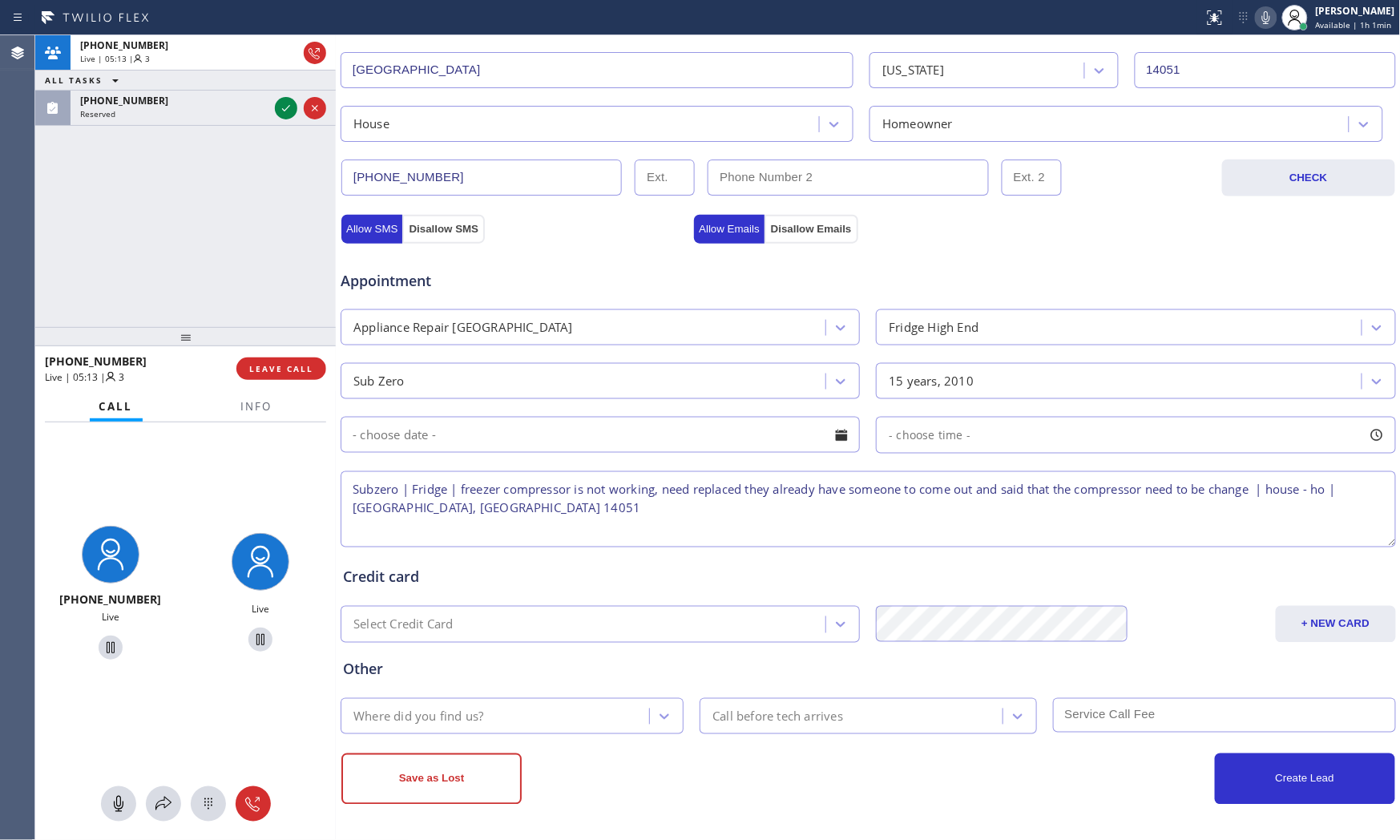
click at [1260, 13] on icon at bounding box center [1266, 18] width 19 height 19
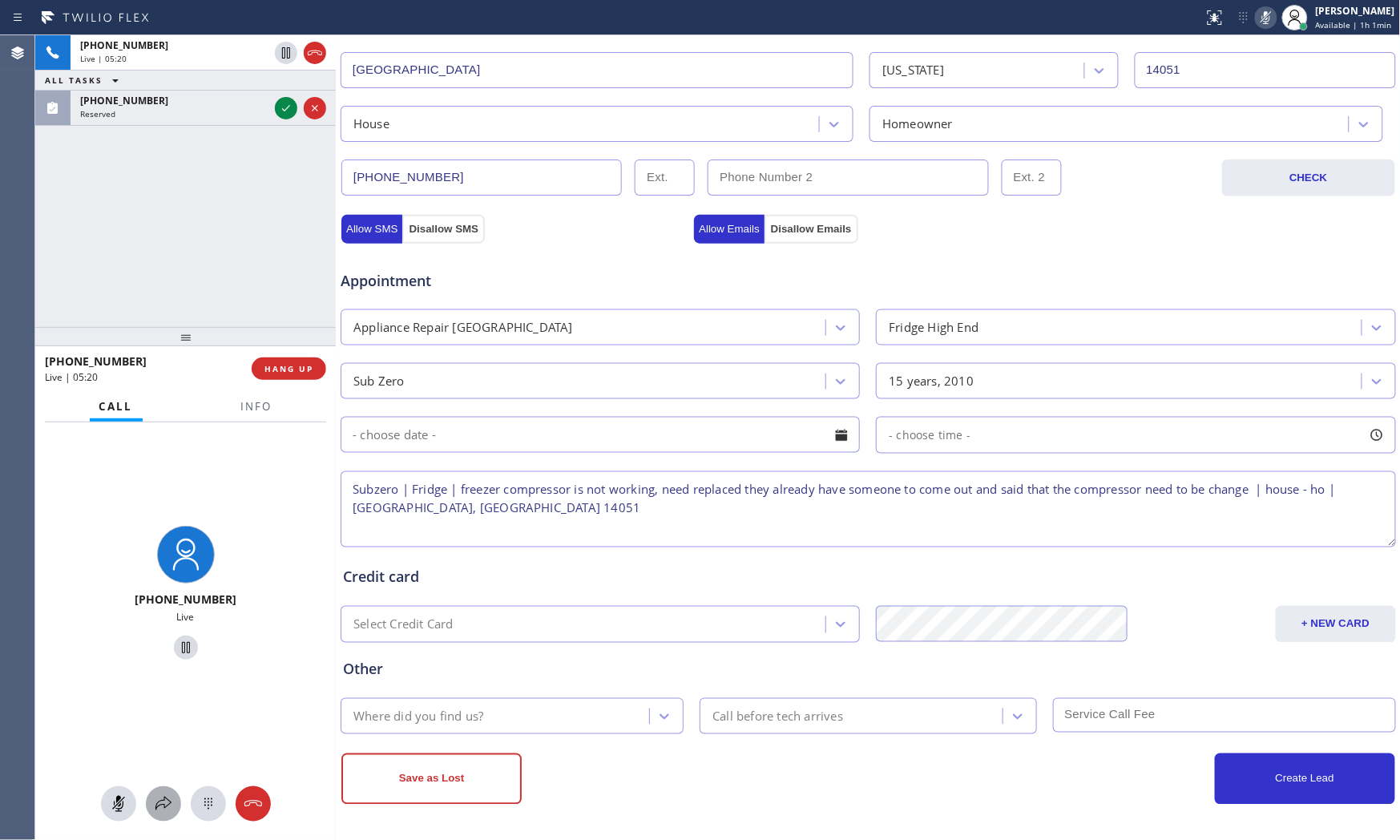
click at [172, 756] on icon at bounding box center [164, 804] width 19 height 19
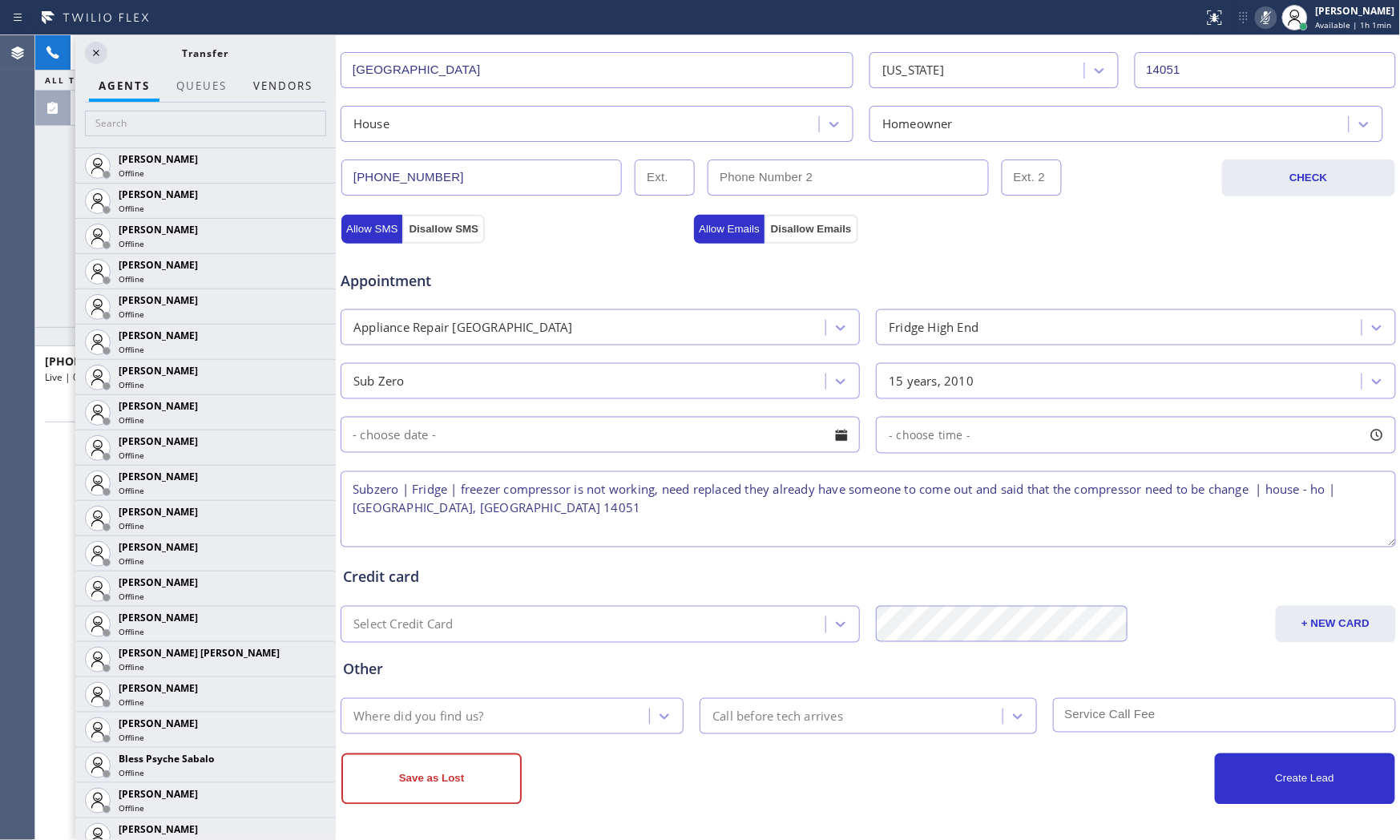
click at [311, 83] on button "Vendors" at bounding box center [283, 86] width 79 height 31
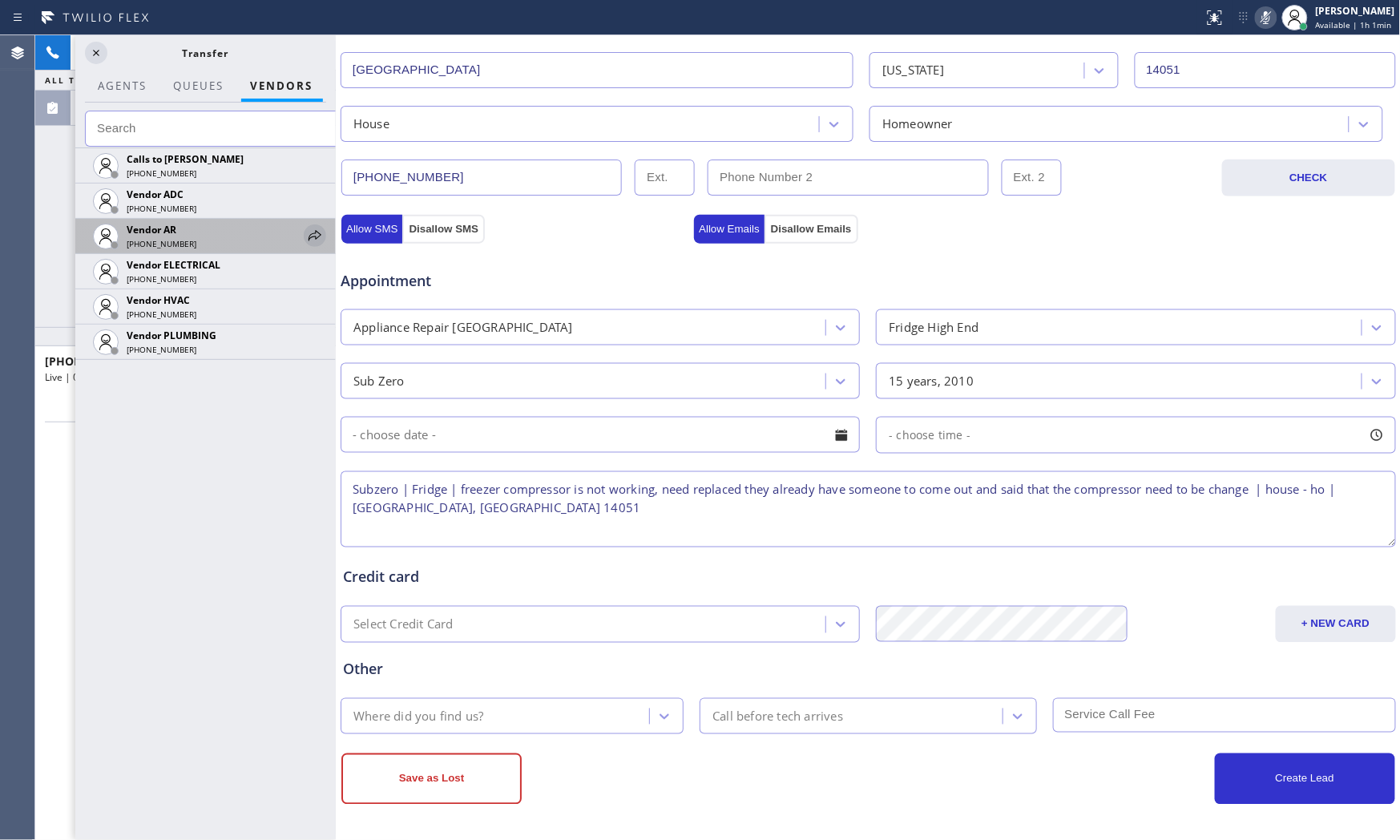
click at [314, 236] on icon at bounding box center [315, 236] width 19 height 19
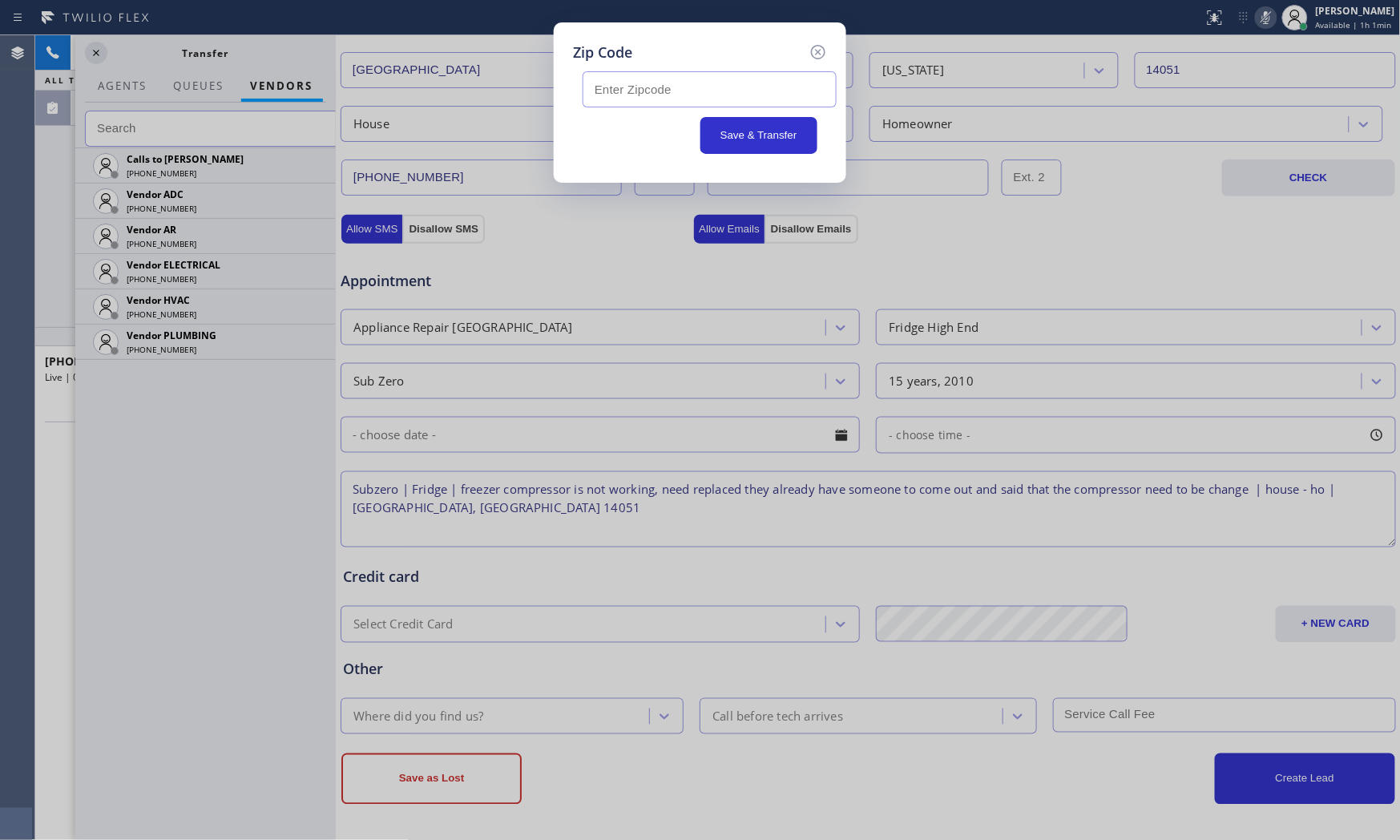
click at [639, 81] on input "text" at bounding box center [709, 89] width 254 height 36
paste input "14051"
type input "14051"
click at [734, 139] on button "Save & Transfer" at bounding box center [759, 136] width 118 height 37
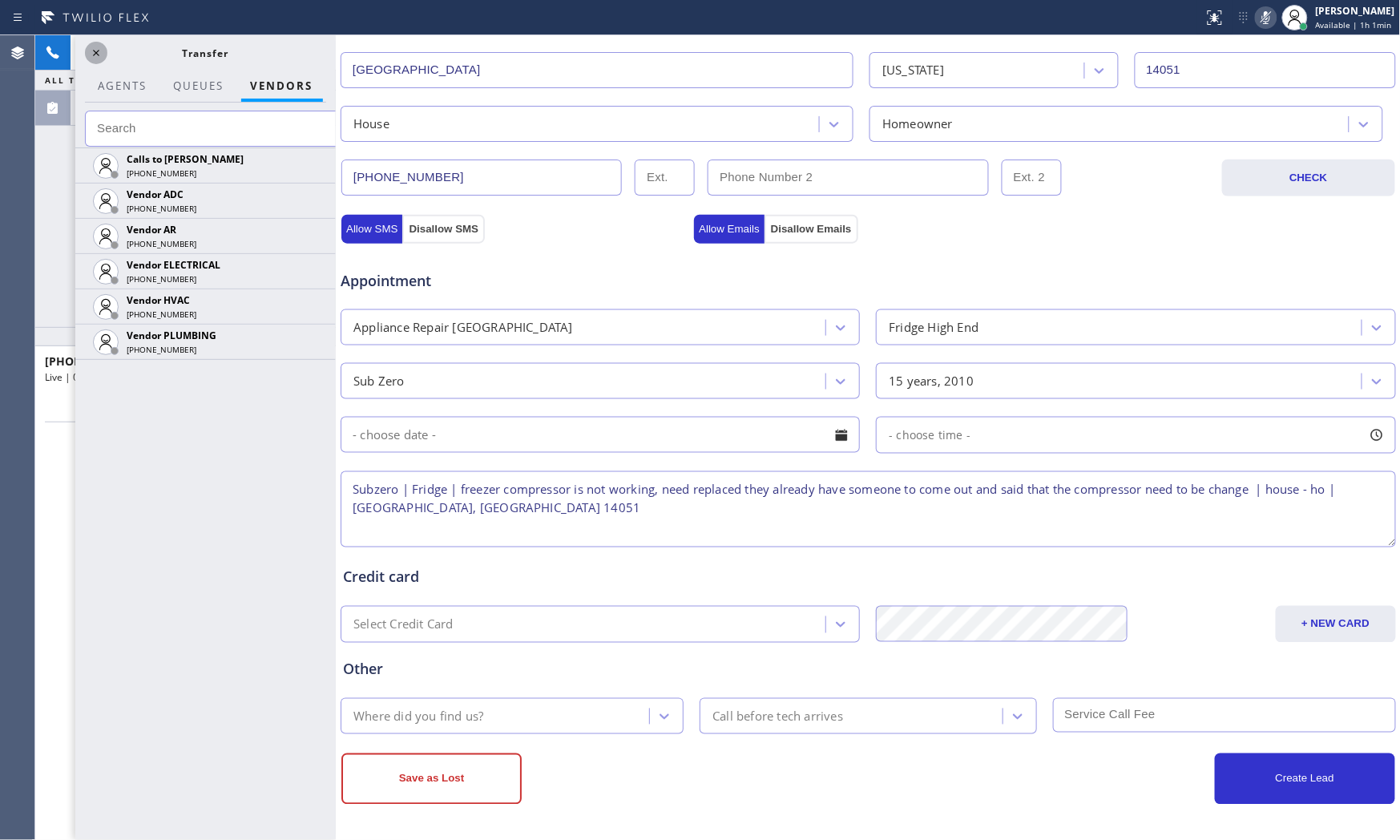
click at [92, 57] on icon at bounding box center [96, 53] width 19 height 19
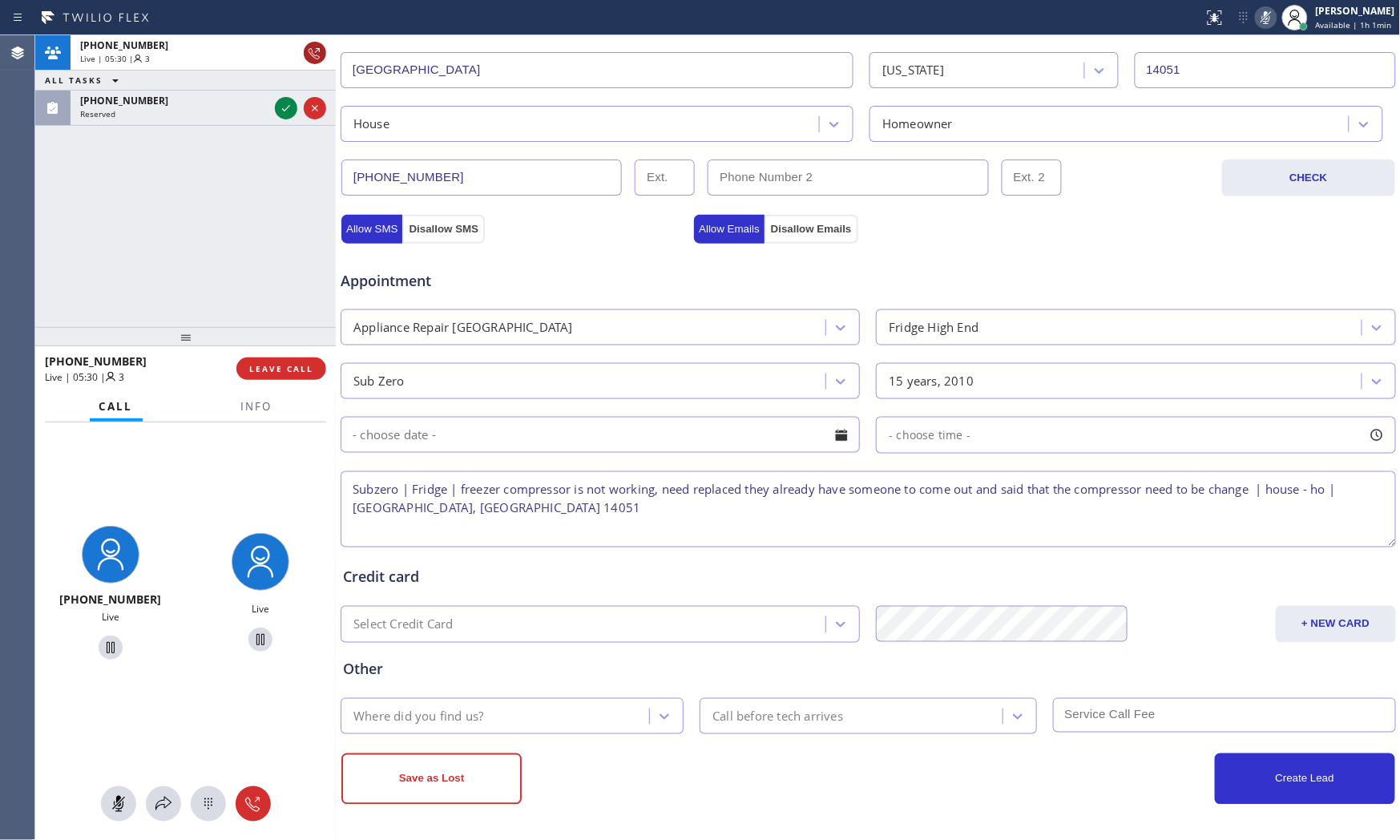
click at [318, 54] on icon at bounding box center [315, 53] width 19 height 19
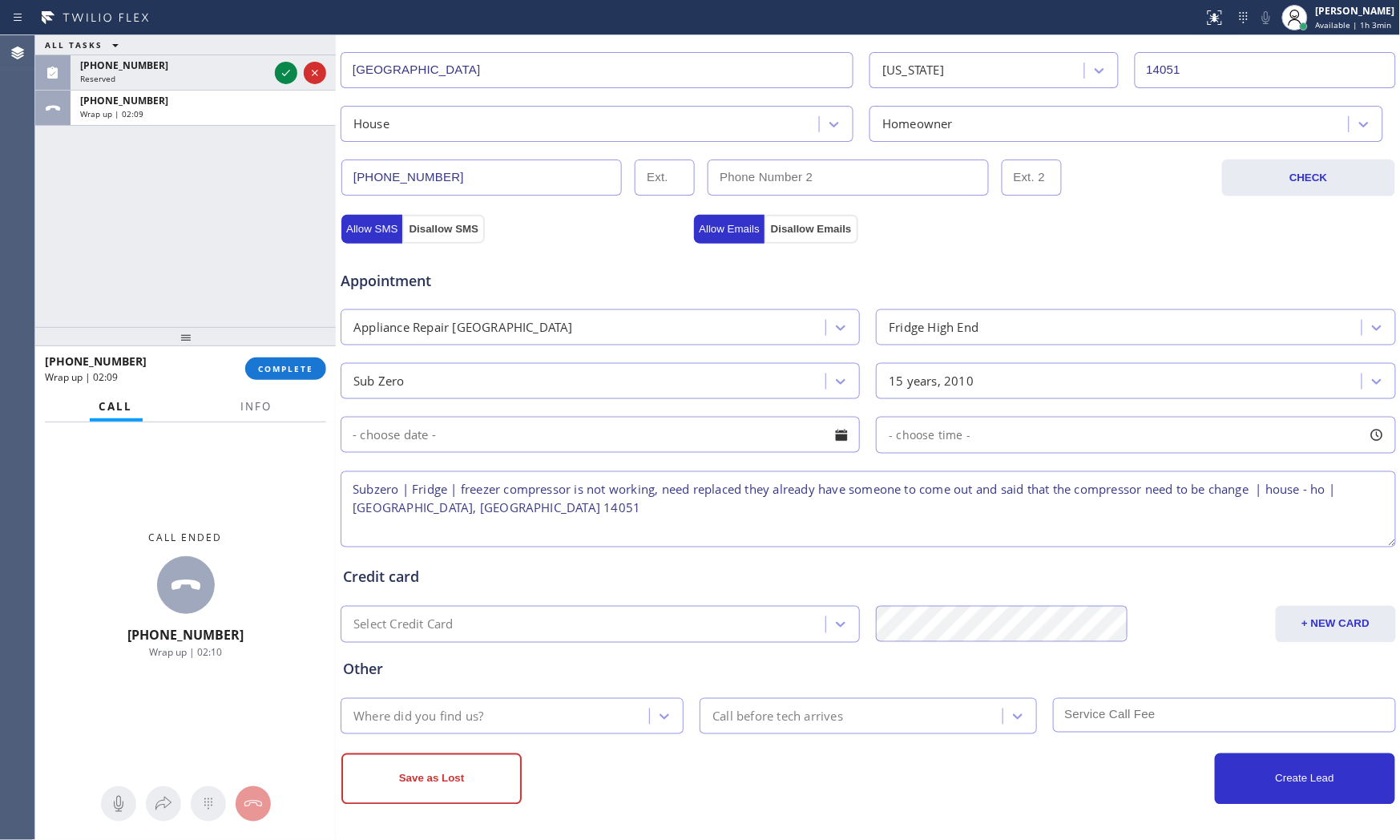
click at [497, 514] on textarea "Subzero | Fridge | freezer compressor is not working, need replaced they alread…" at bounding box center [869, 509] width 1056 height 76
click at [651, 507] on textarea "Subzero | Fridge | freezer compressor is not working, need replaced they alread…" at bounding box center [869, 509] width 1056 height 76
type textarea "Subzero | Fridge | freezer compressor is not working, need replaced they alread…"
click at [473, 724] on div "Where did you find us?" at bounding box center [419, 716] width 130 height 18
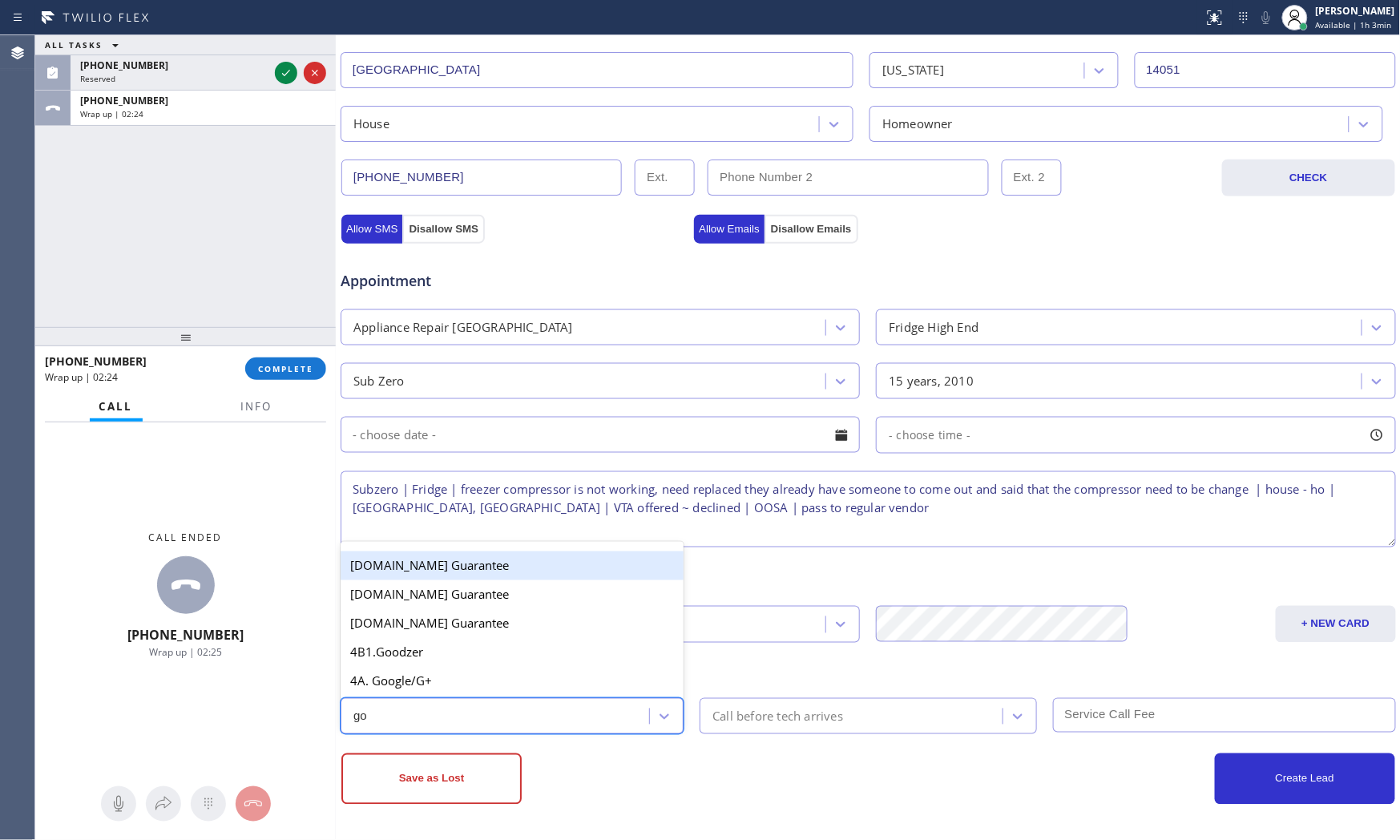
type input "goo"
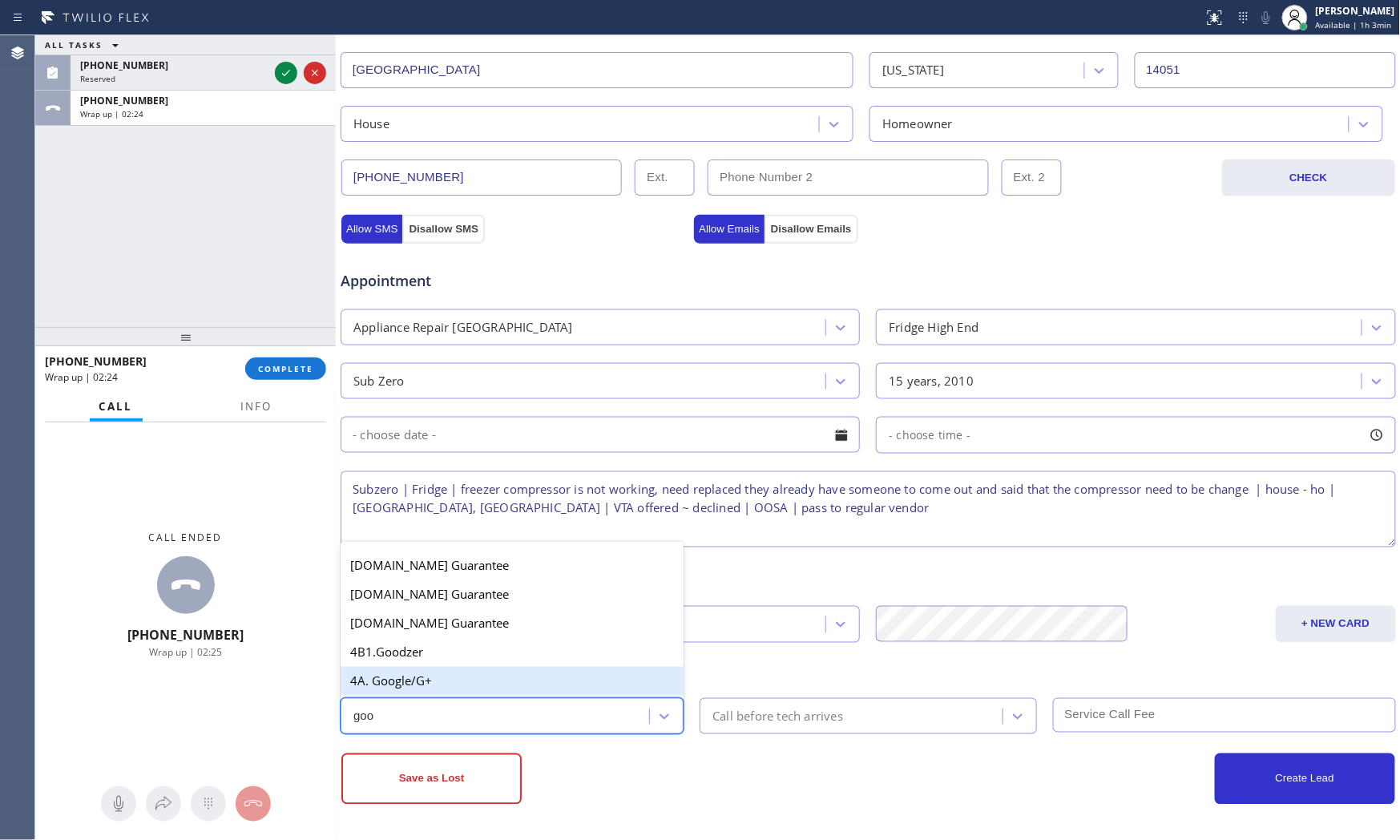
click at [460, 684] on div "4A. Google/G+" at bounding box center [513, 681] width 343 height 29
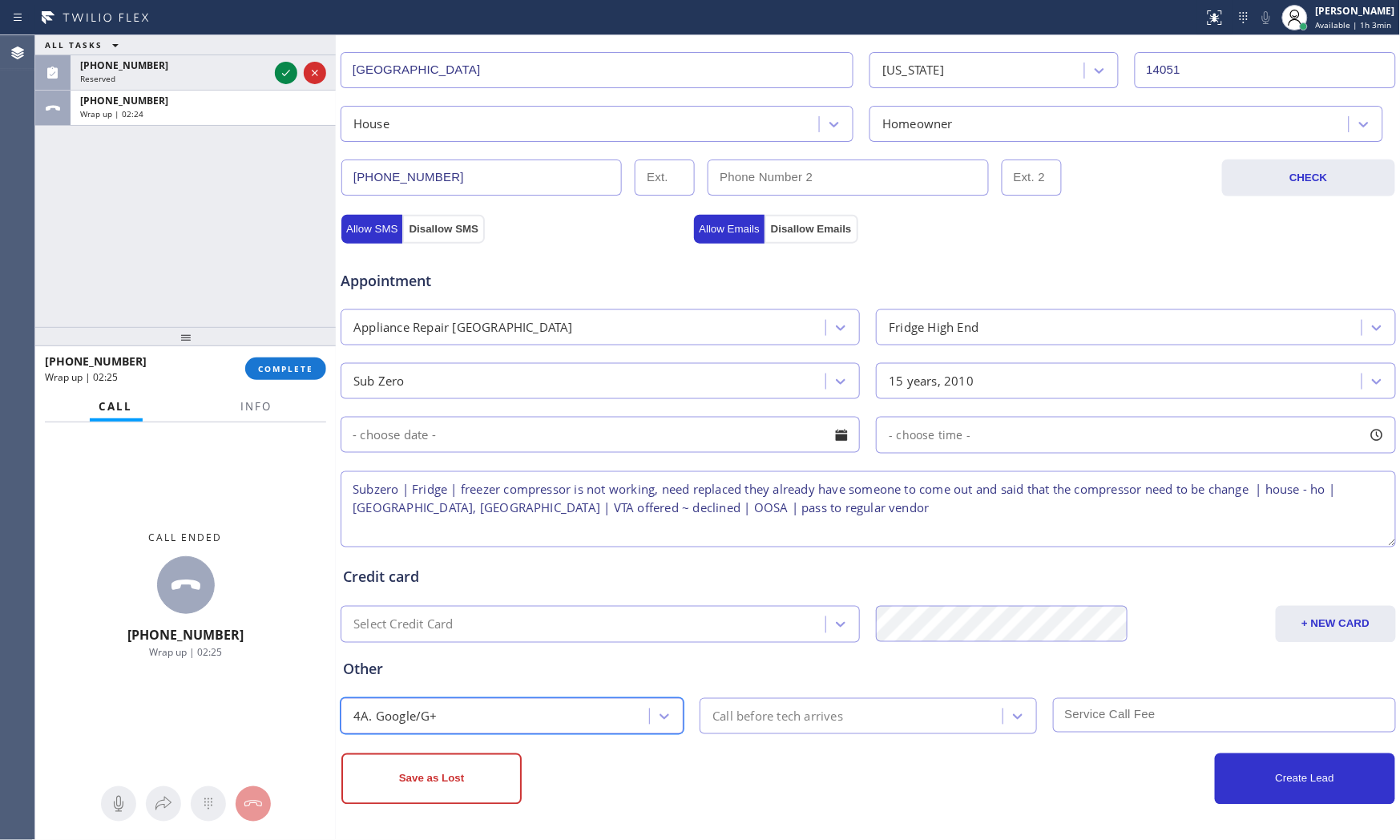
click at [736, 742] on div "Save as Lost Create Lead" at bounding box center [869, 769] width 1057 height 71
click at [779, 709] on div "Call before tech arrives" at bounding box center [777, 716] width 131 height 18
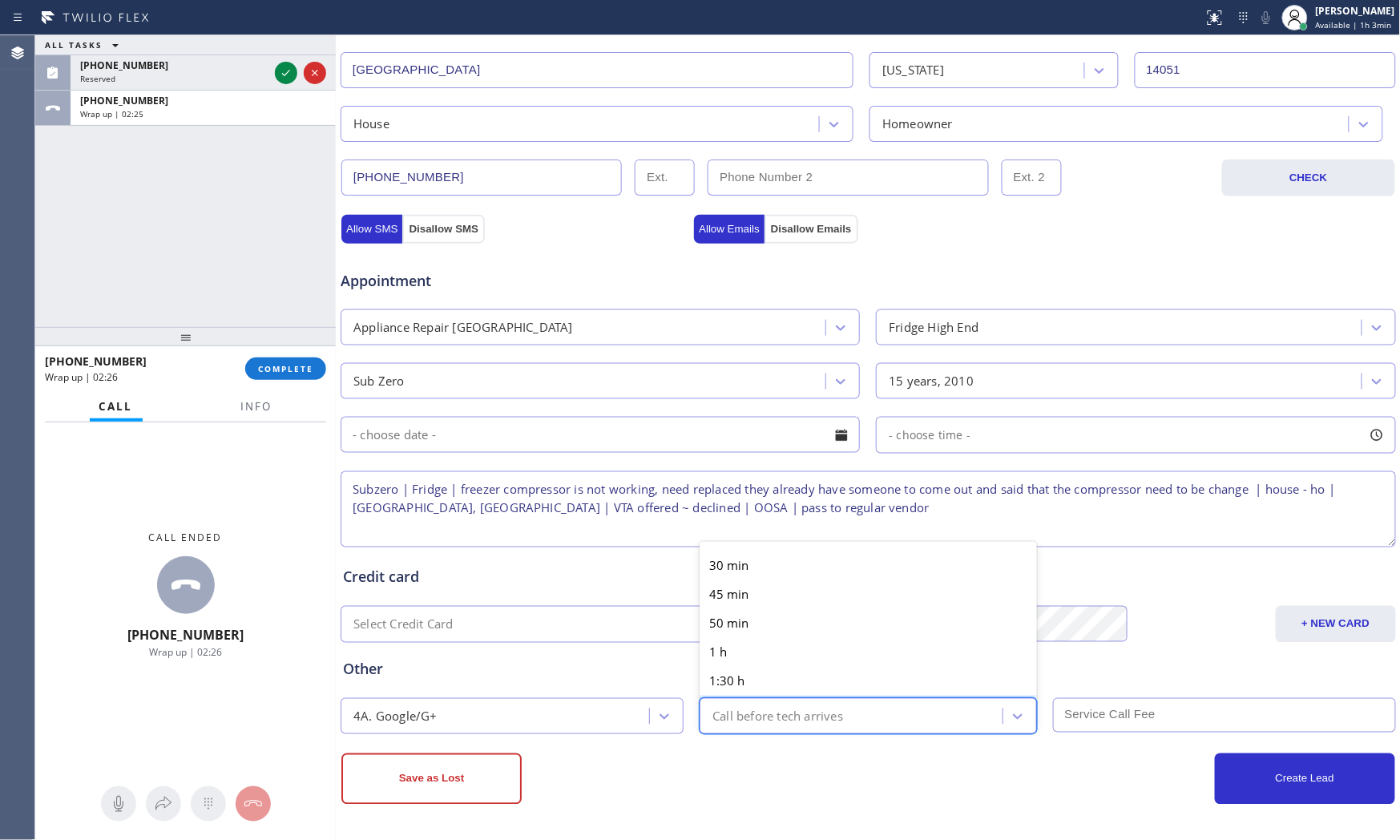
drag, startPoint x: 715, startPoint y: 779, endPoint x: 701, endPoint y: 773, distance: 15.2
click at [714, 756] on div "Save as Lost" at bounding box center [605, 779] width 526 height 51
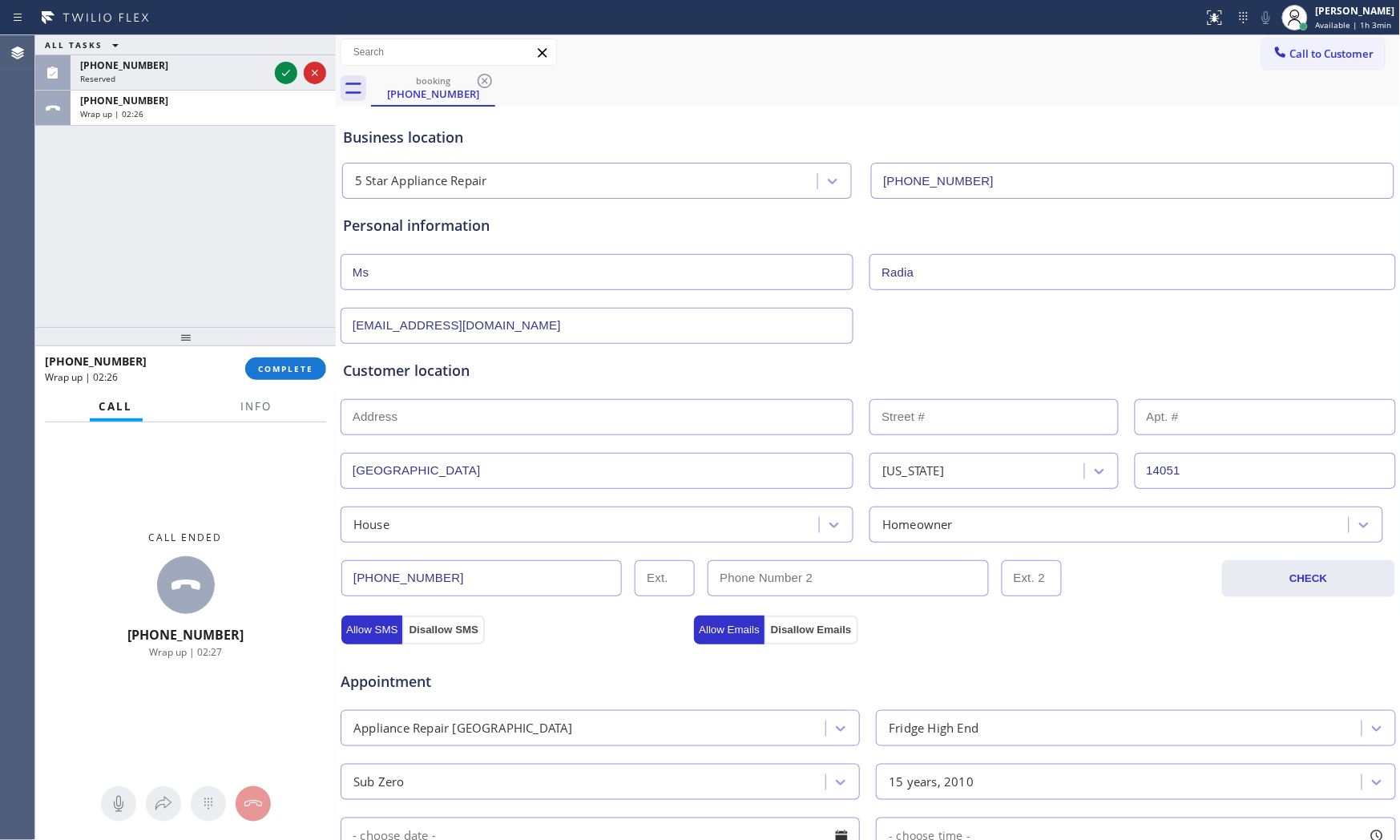
scroll to position [0, 0]
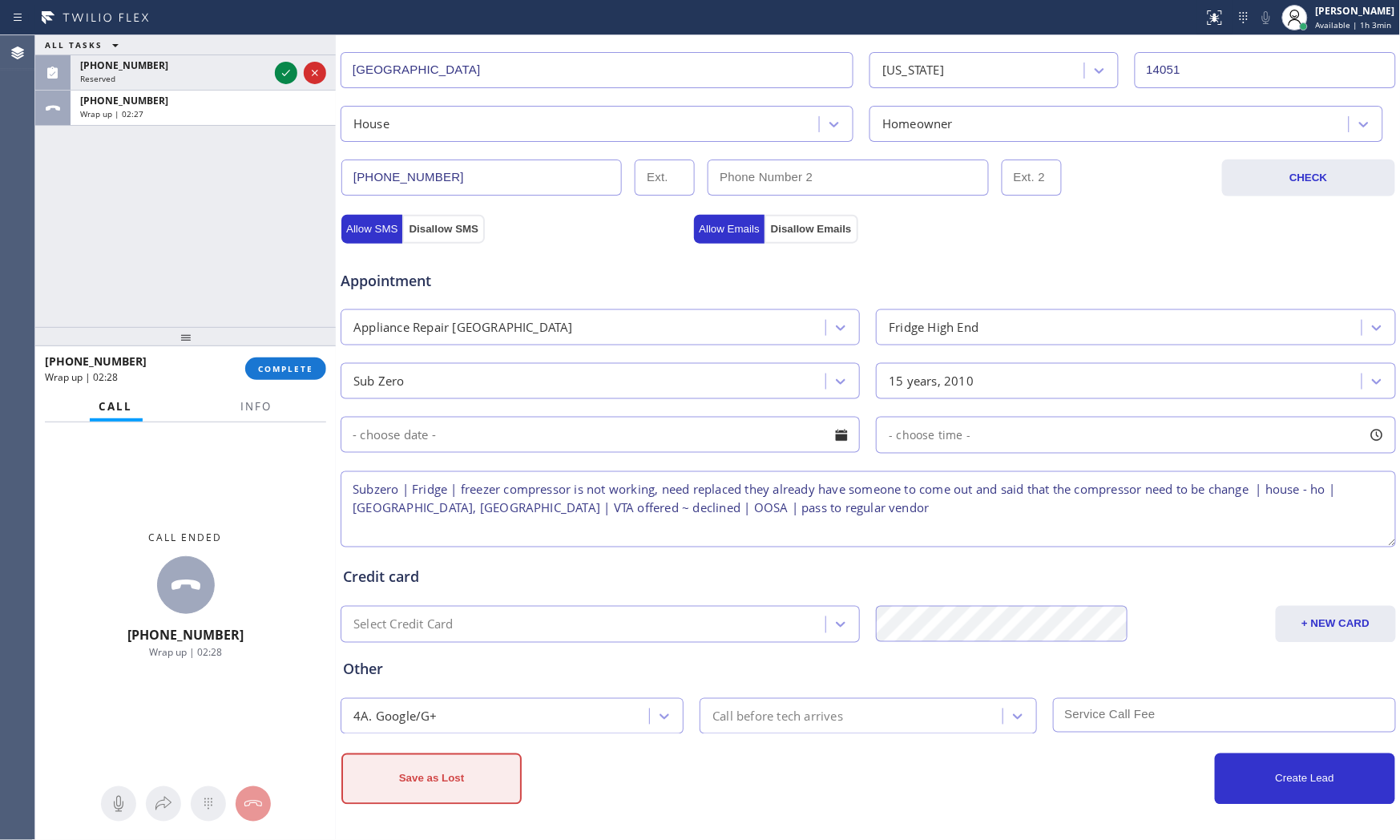
click at [505, 756] on button "Save as Lost" at bounding box center [432, 779] width 181 height 51
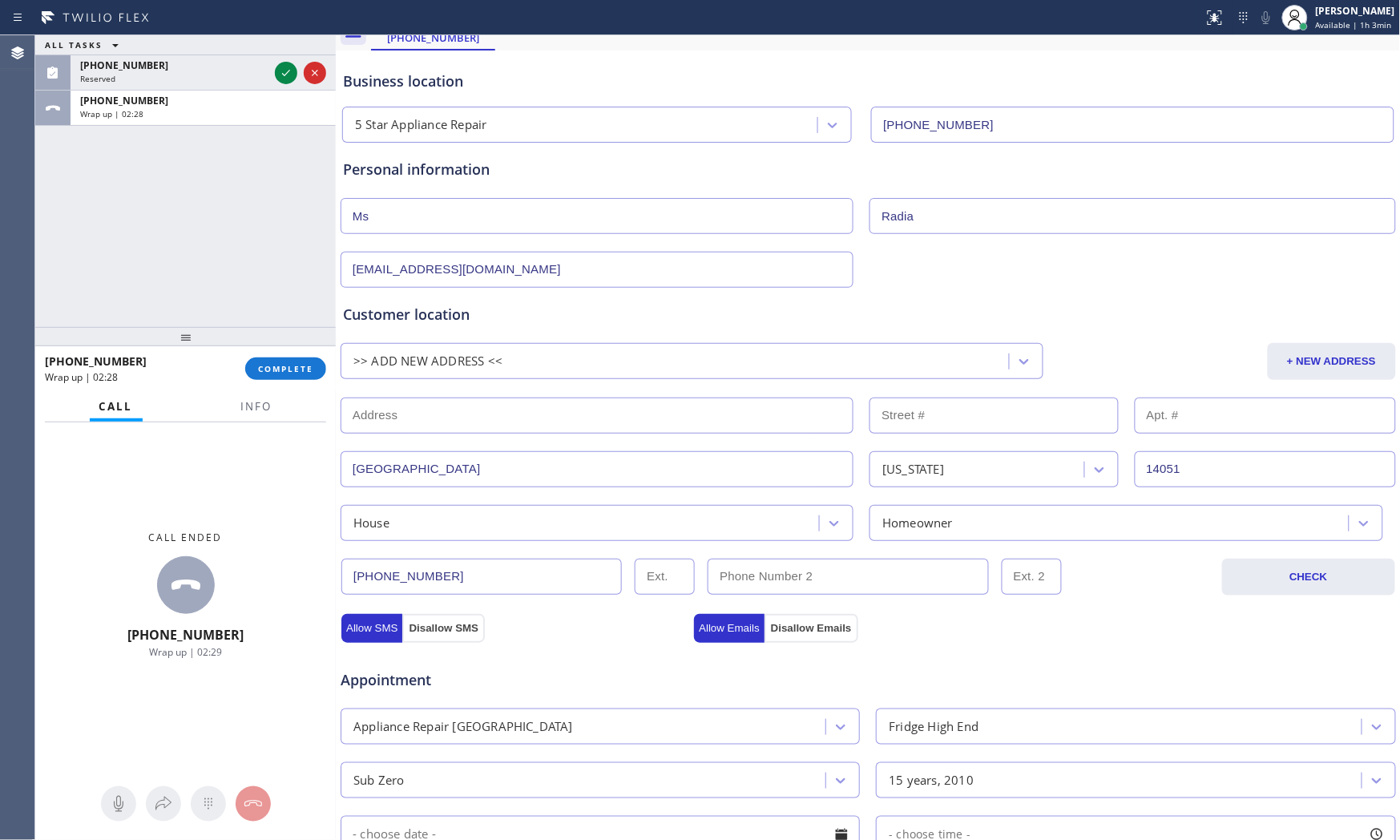
scroll to position [10, 0]
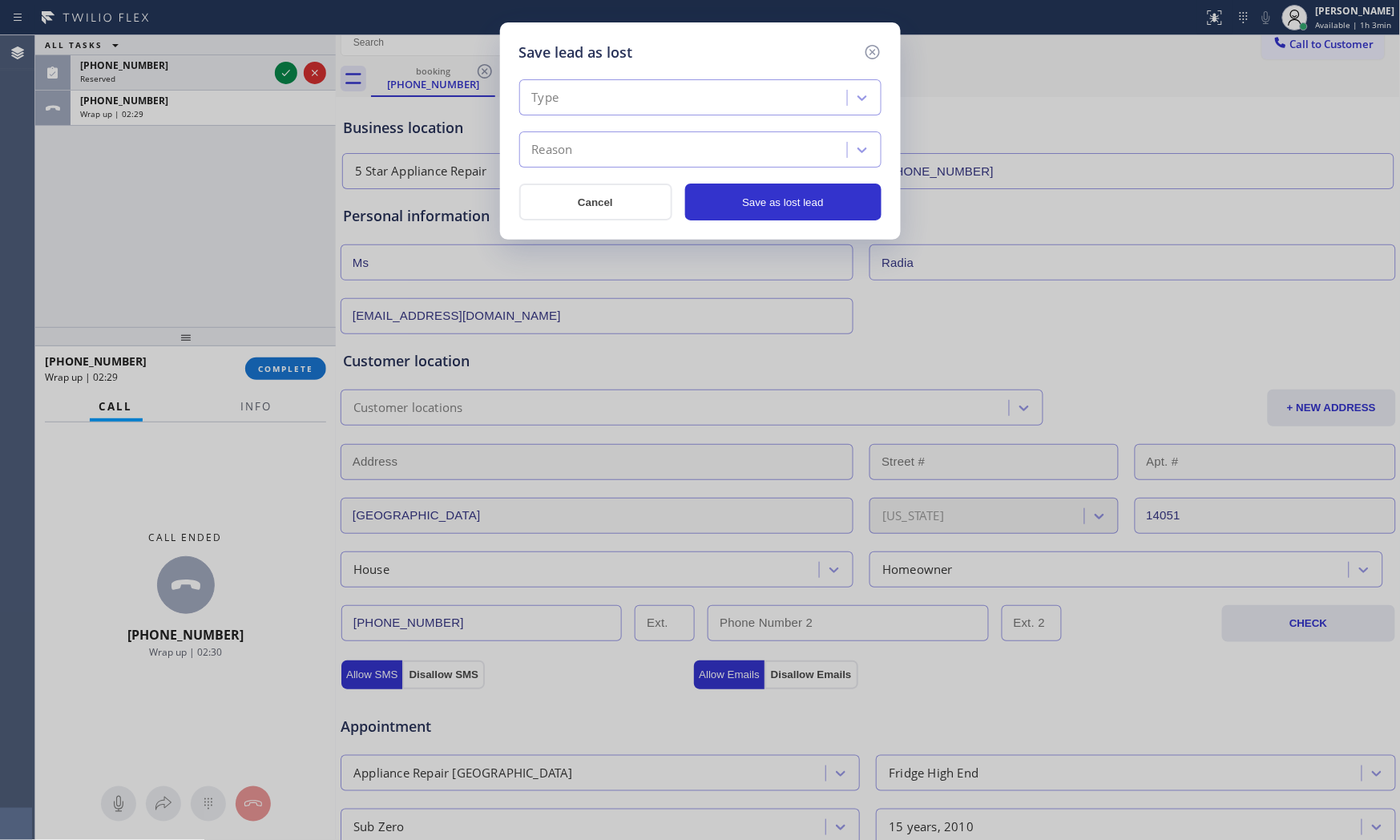
click at [692, 91] on div "Type" at bounding box center [685, 98] width 323 height 28
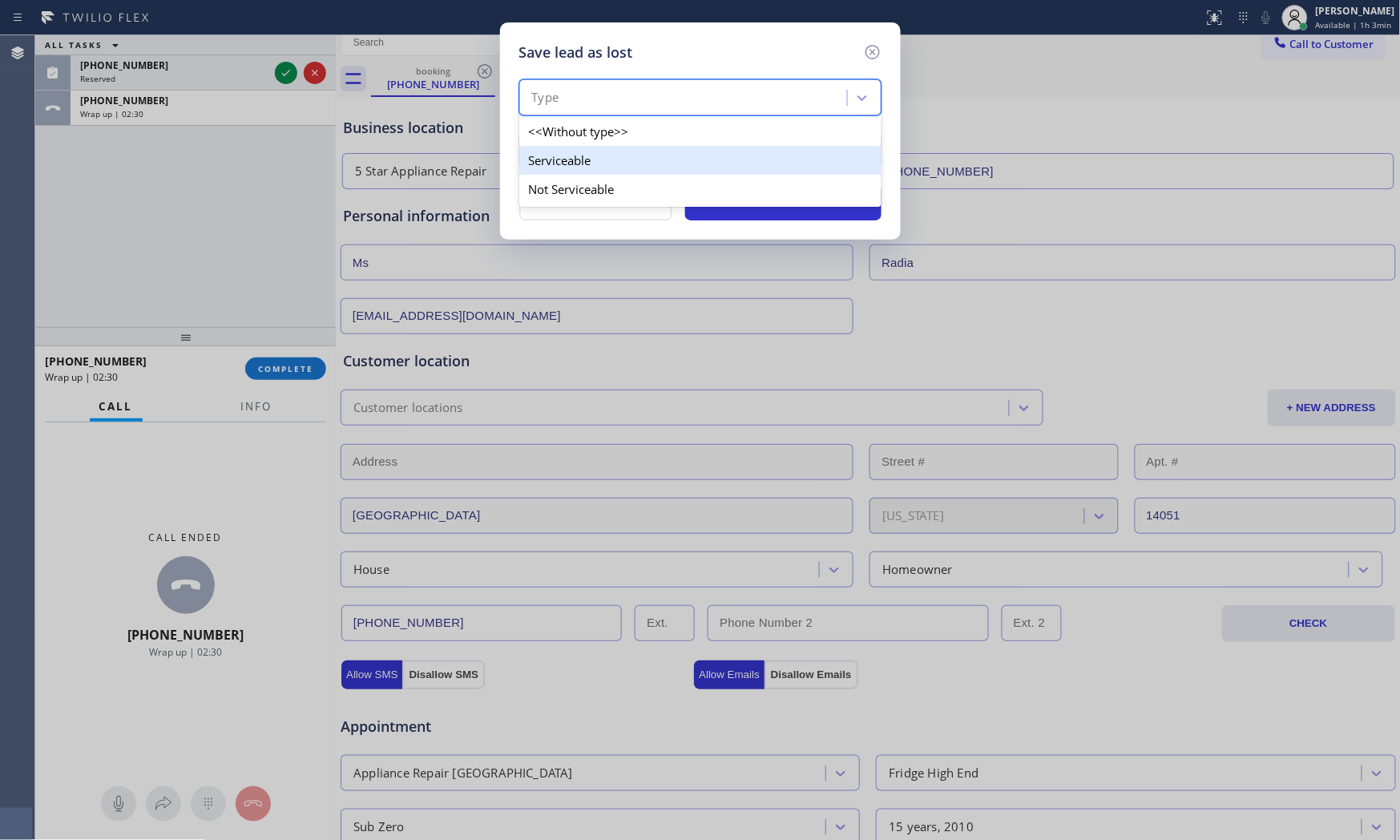
click at [603, 162] on div "Serviceable" at bounding box center [700, 160] width 363 height 29
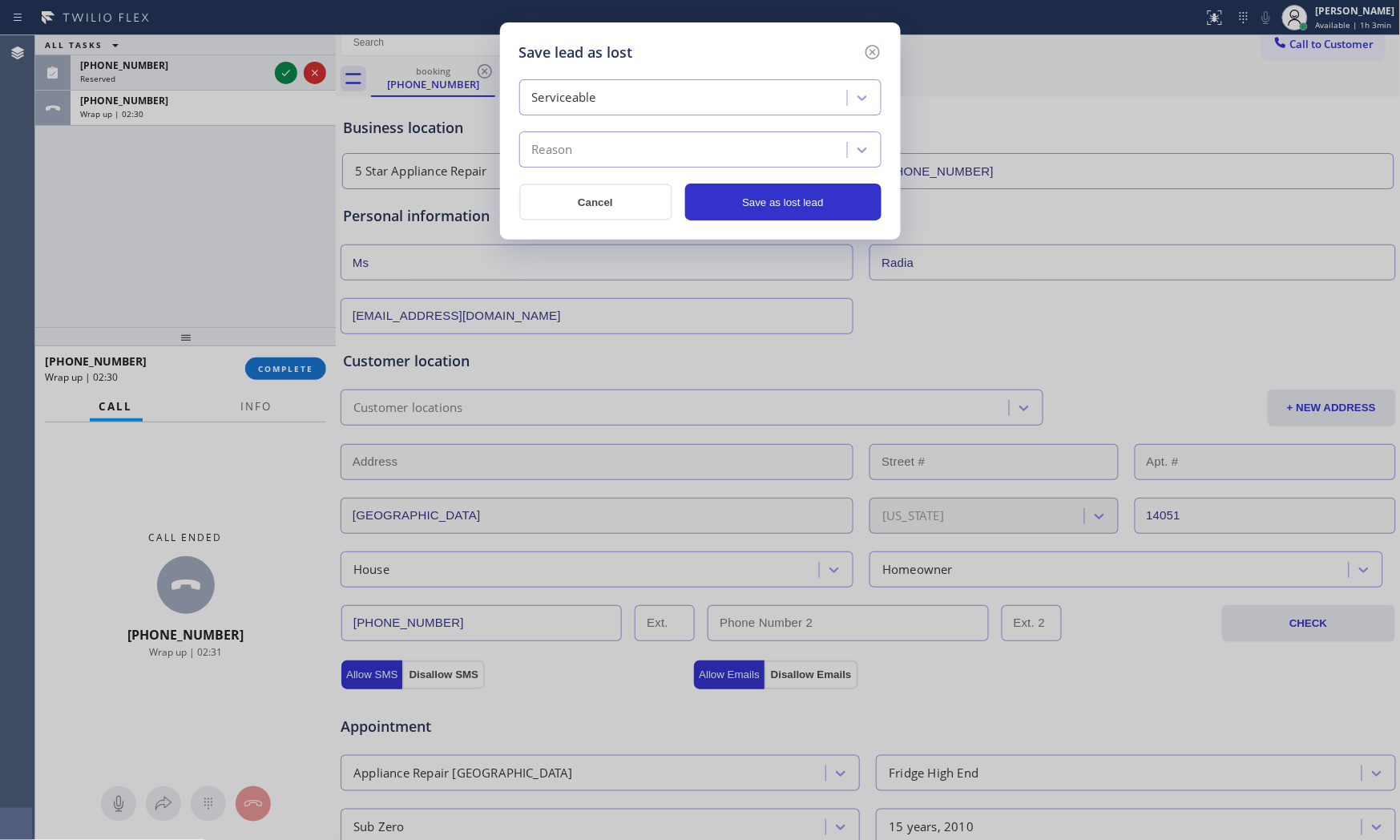
click at [603, 162] on div "Reason" at bounding box center [685, 150] width 323 height 28
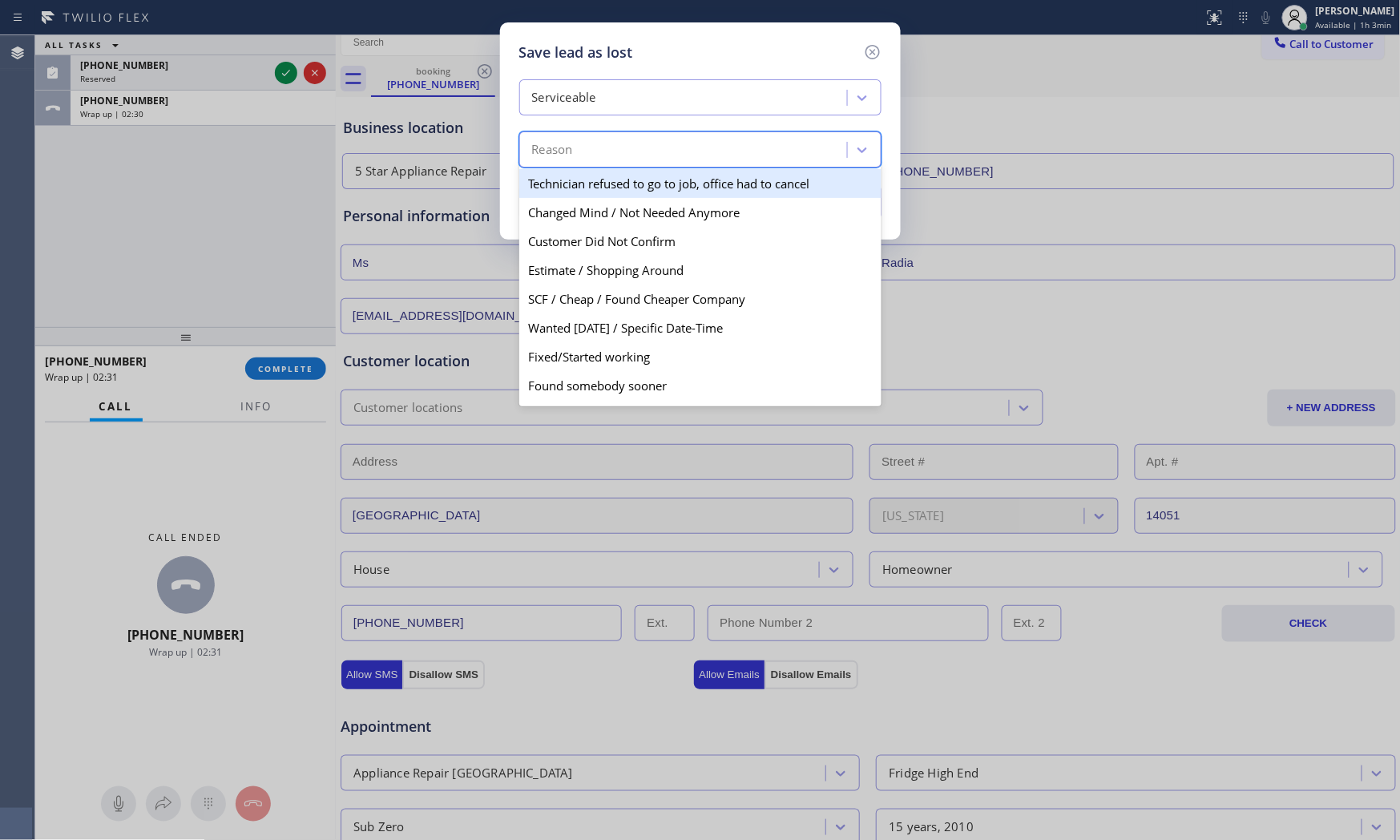
click at [617, 110] on div "Serviceable" at bounding box center [685, 98] width 323 height 28
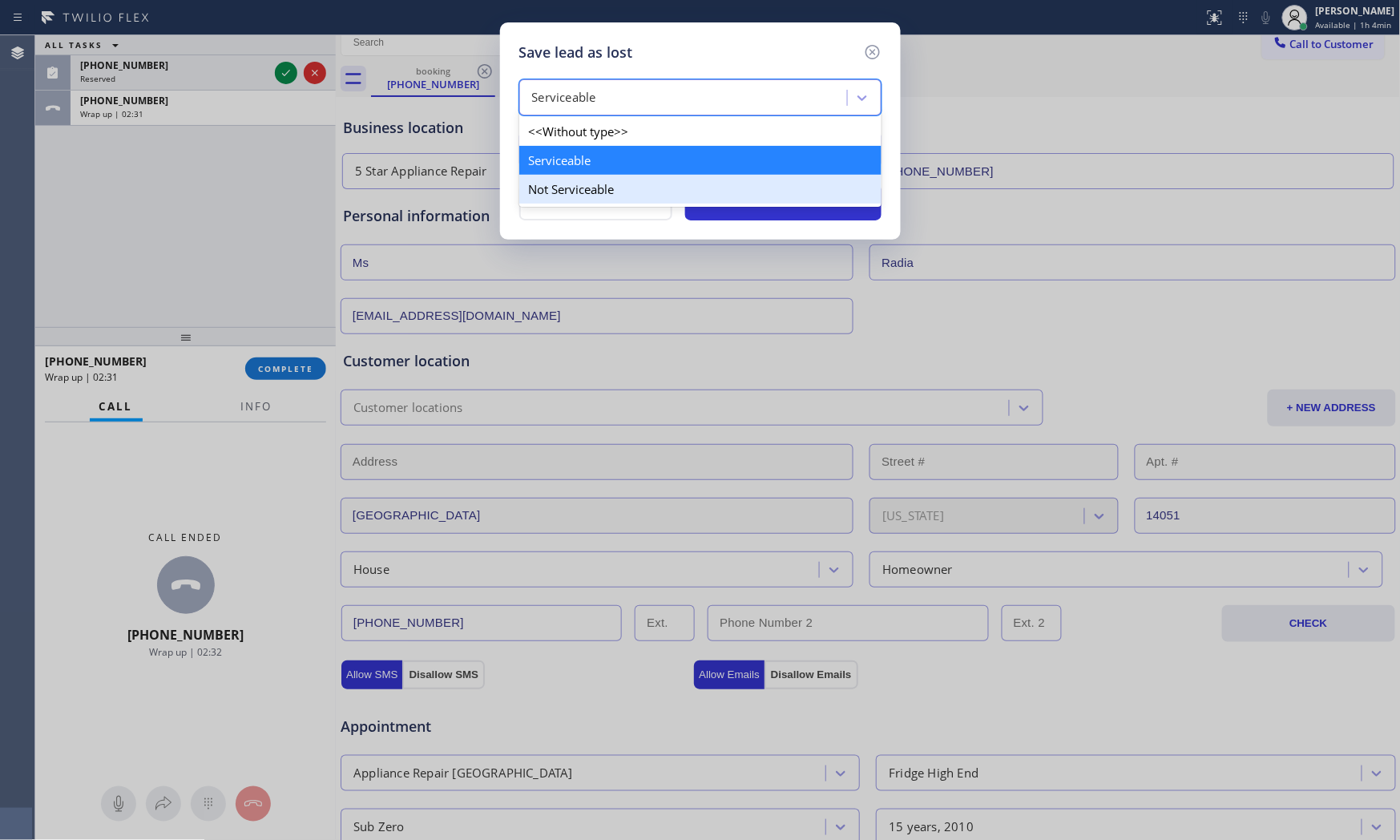
click at [583, 186] on div "Not Serviceable" at bounding box center [700, 189] width 363 height 29
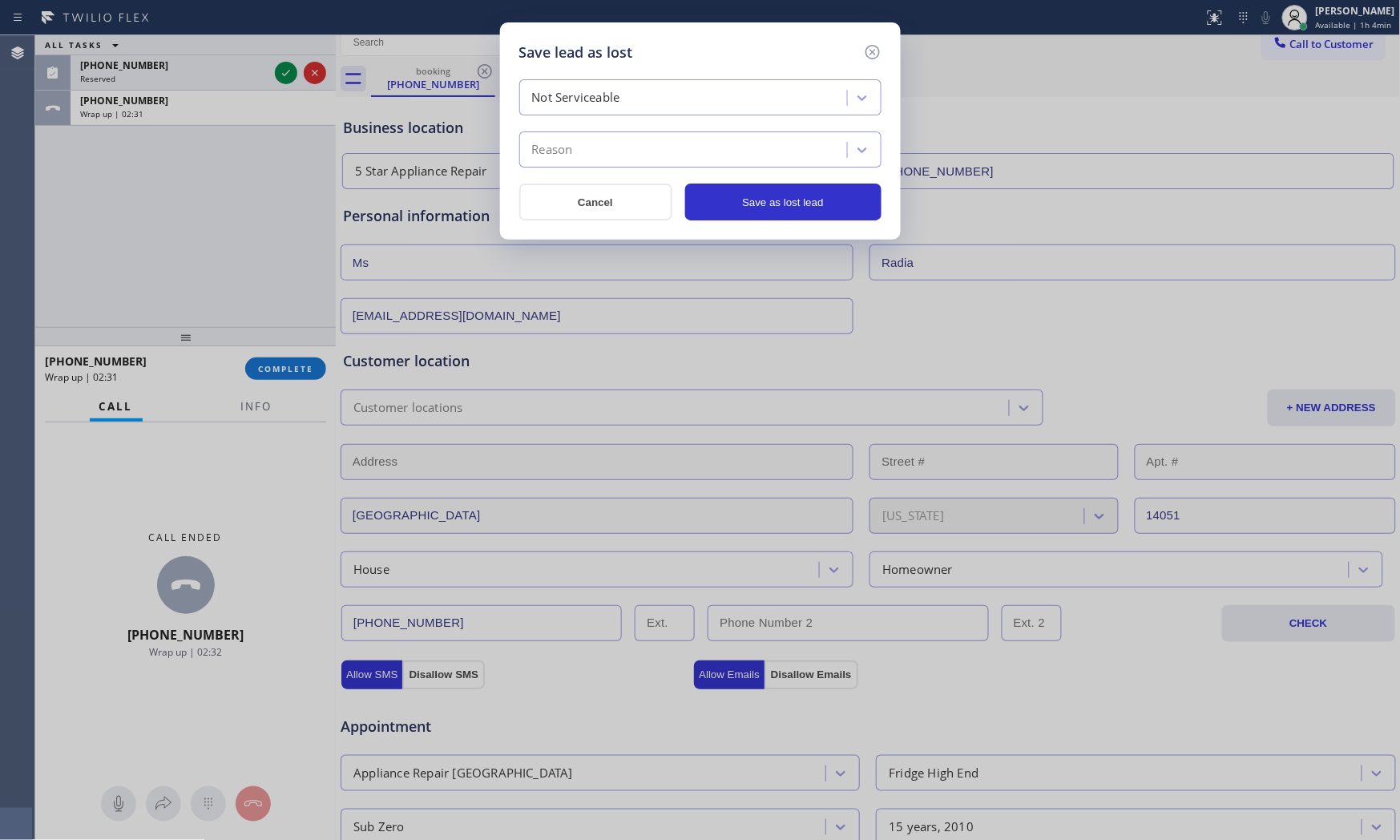
click at [585, 165] on div "Reason" at bounding box center [700, 149] width 363 height 36
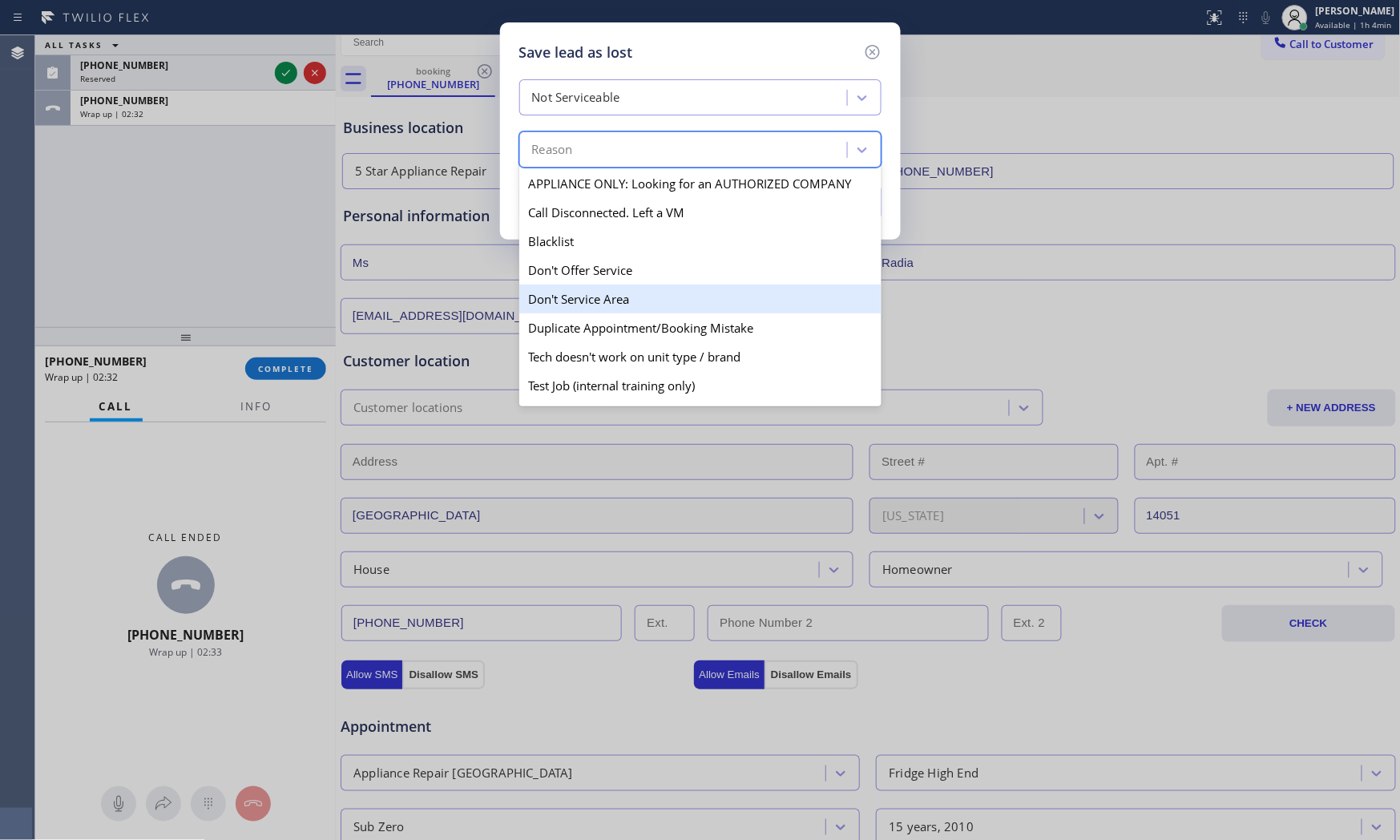
click at [612, 290] on div "Don't Service Area" at bounding box center [700, 299] width 363 height 29
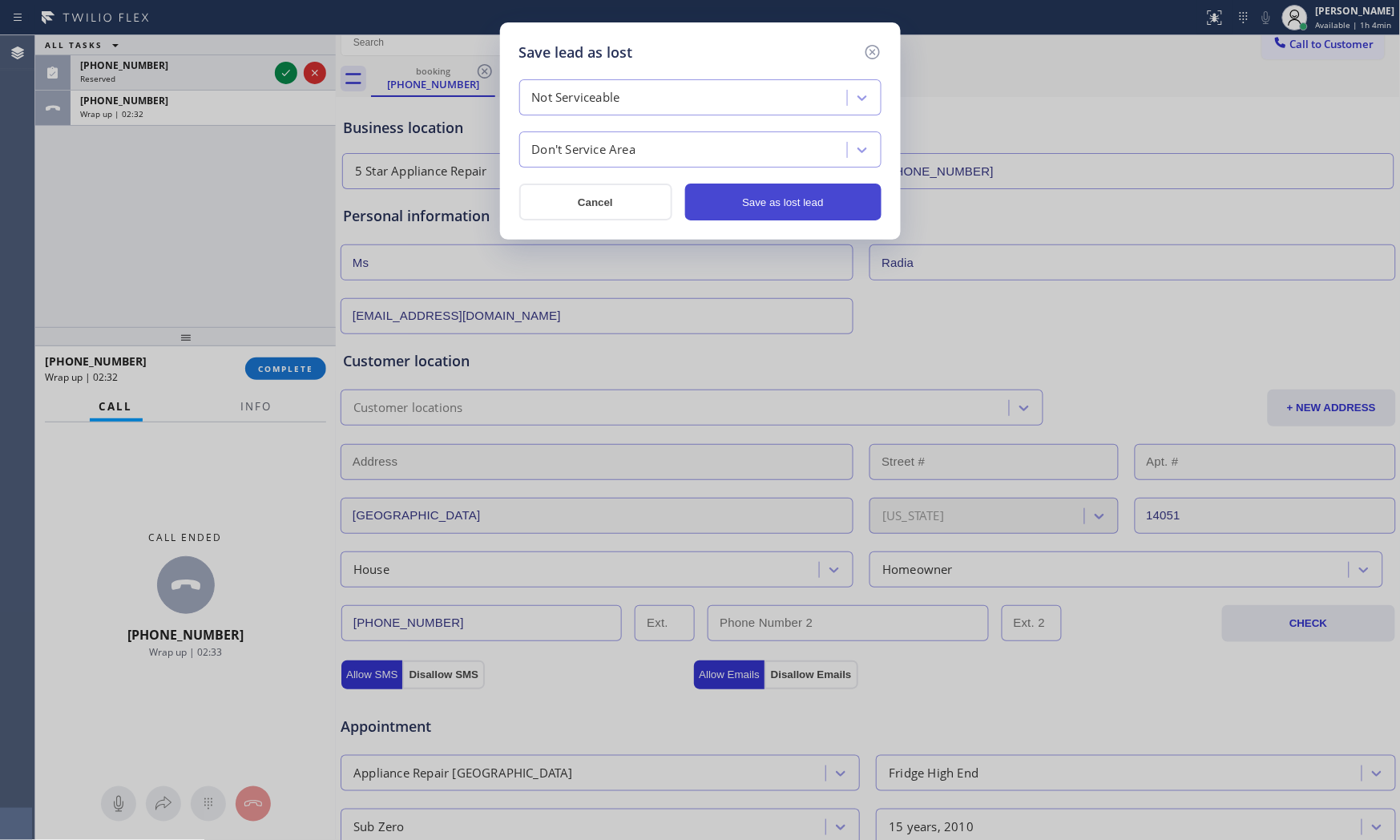
click at [760, 215] on button "Save as lost lead" at bounding box center [783, 202] width 197 height 37
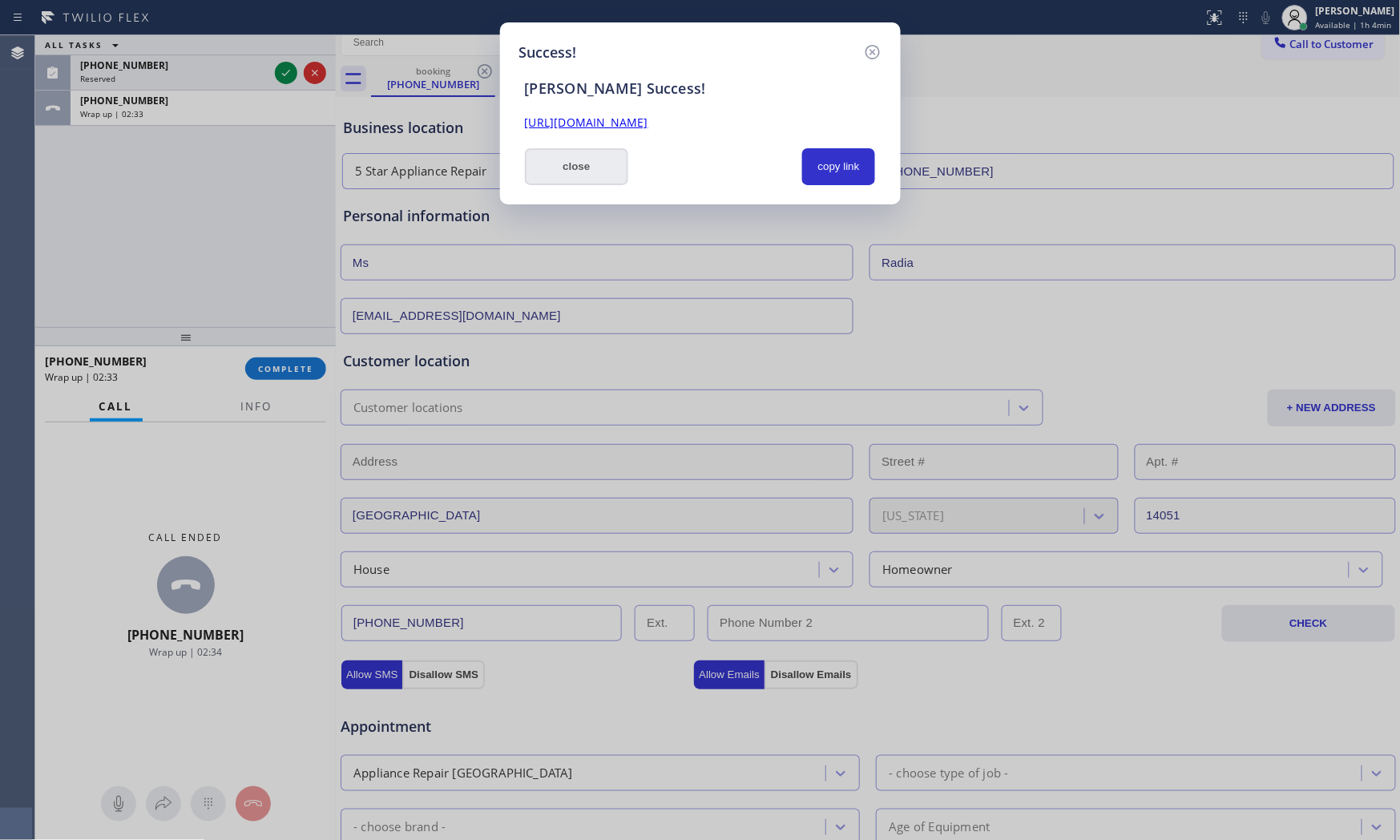
drag, startPoint x: 588, startPoint y: 180, endPoint x: 478, endPoint y: 250, distance: 130.4
click at [587, 180] on button "close" at bounding box center [577, 167] width 104 height 37
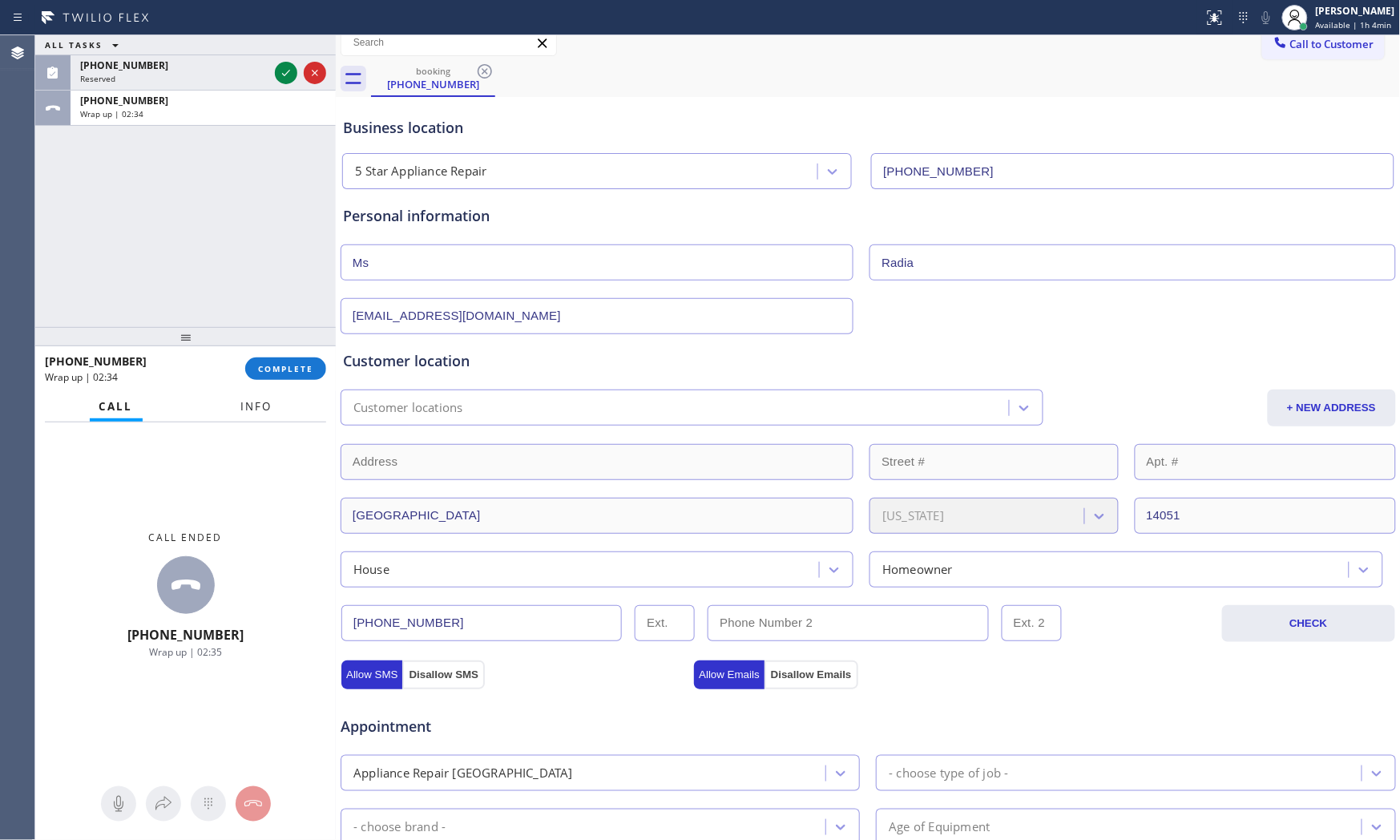
click at [267, 414] on button "Info" at bounding box center [257, 406] width 51 height 31
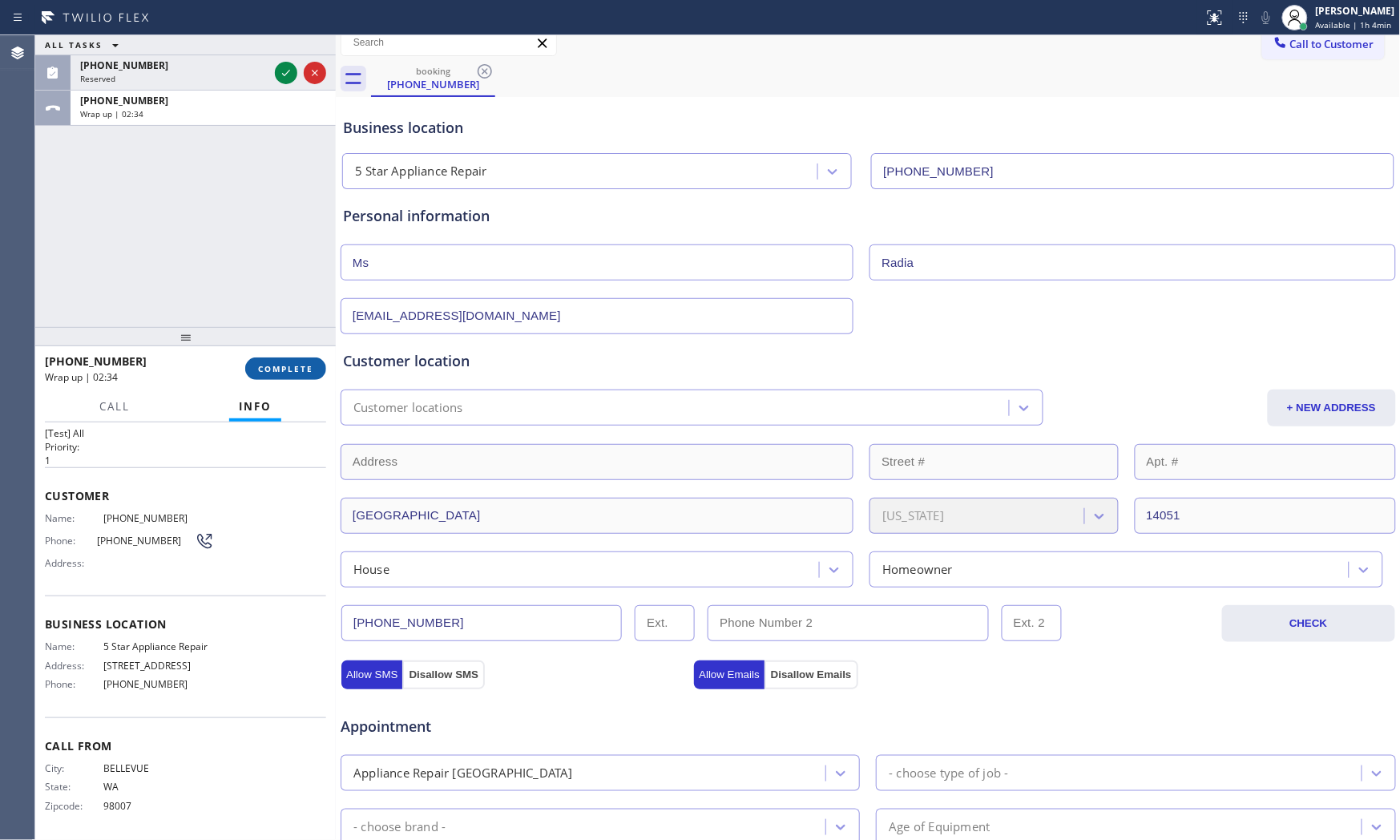
click at [277, 372] on span "COMPLETE" at bounding box center [286, 368] width 55 height 11
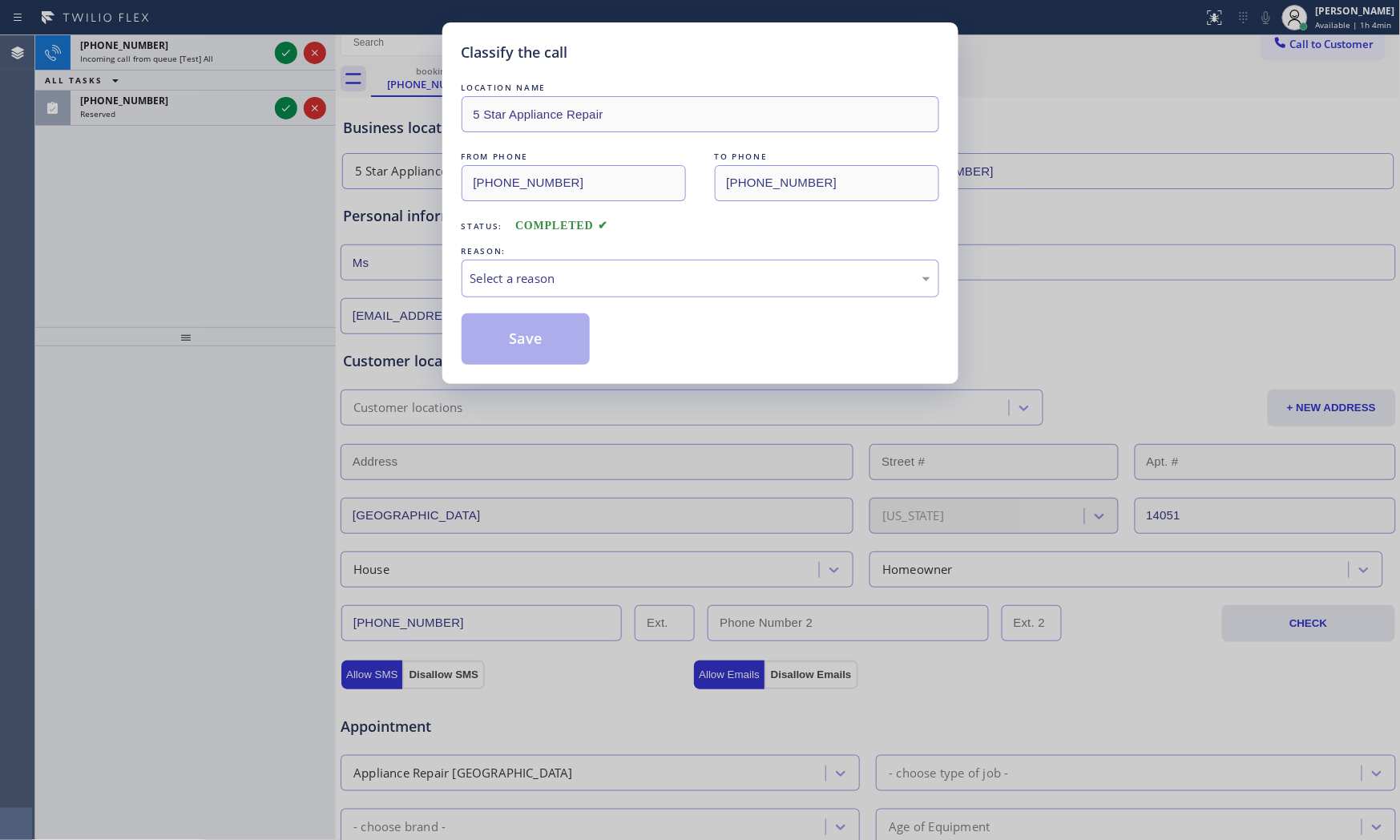
click at [547, 300] on div "LOCATION NAME 5 Star Appliance Repair FROM PHONE [PHONE_NUMBER] TO PHONE [PHONE…" at bounding box center [700, 222] width 477 height 286
drag, startPoint x: 539, startPoint y: 283, endPoint x: 539, endPoint y: 293, distance: 10.0
click at [539, 286] on div "Select a reason" at bounding box center [700, 278] width 460 height 18
click at [532, 339] on button "Save" at bounding box center [526, 339] width 129 height 51
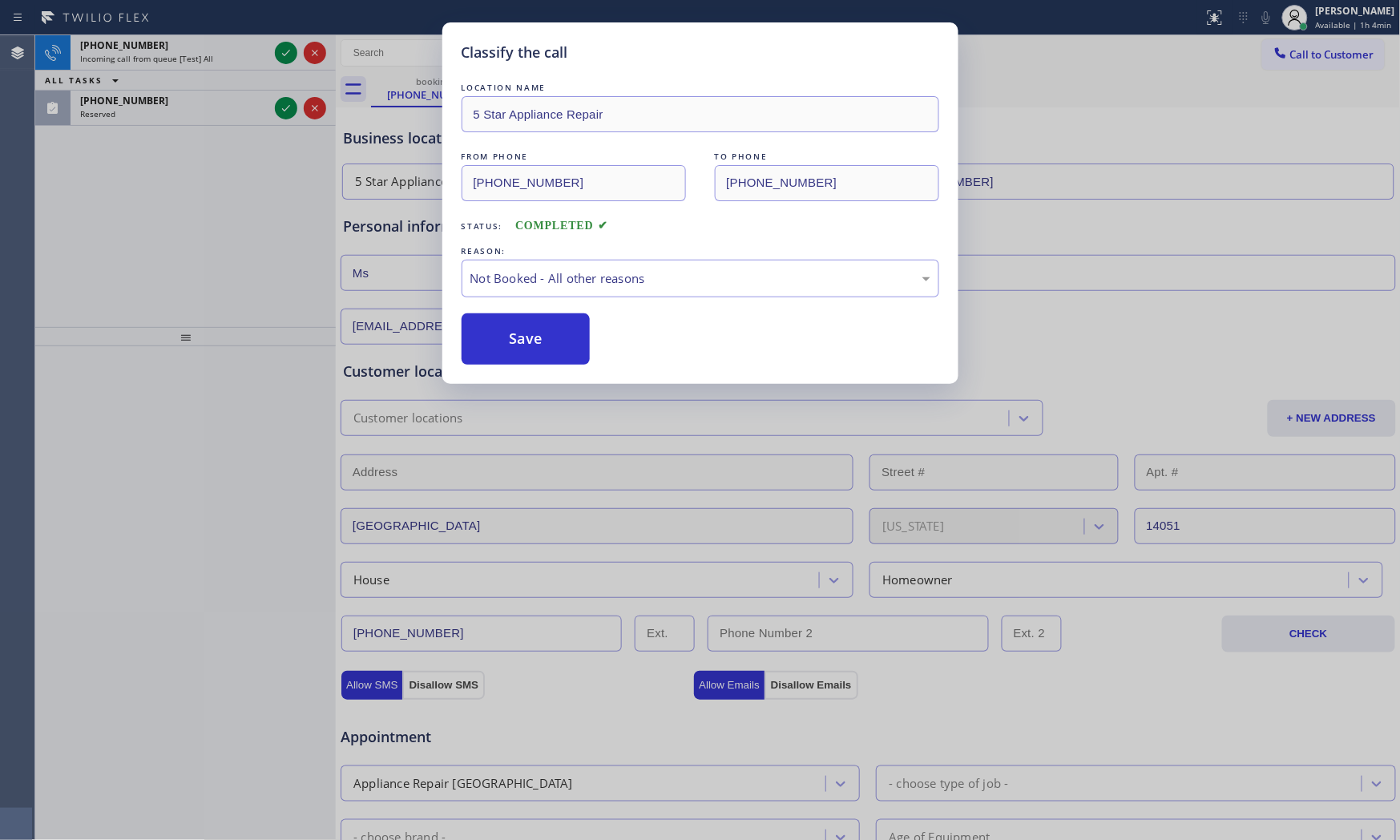
click at [532, 339] on button "Save" at bounding box center [526, 339] width 129 height 51
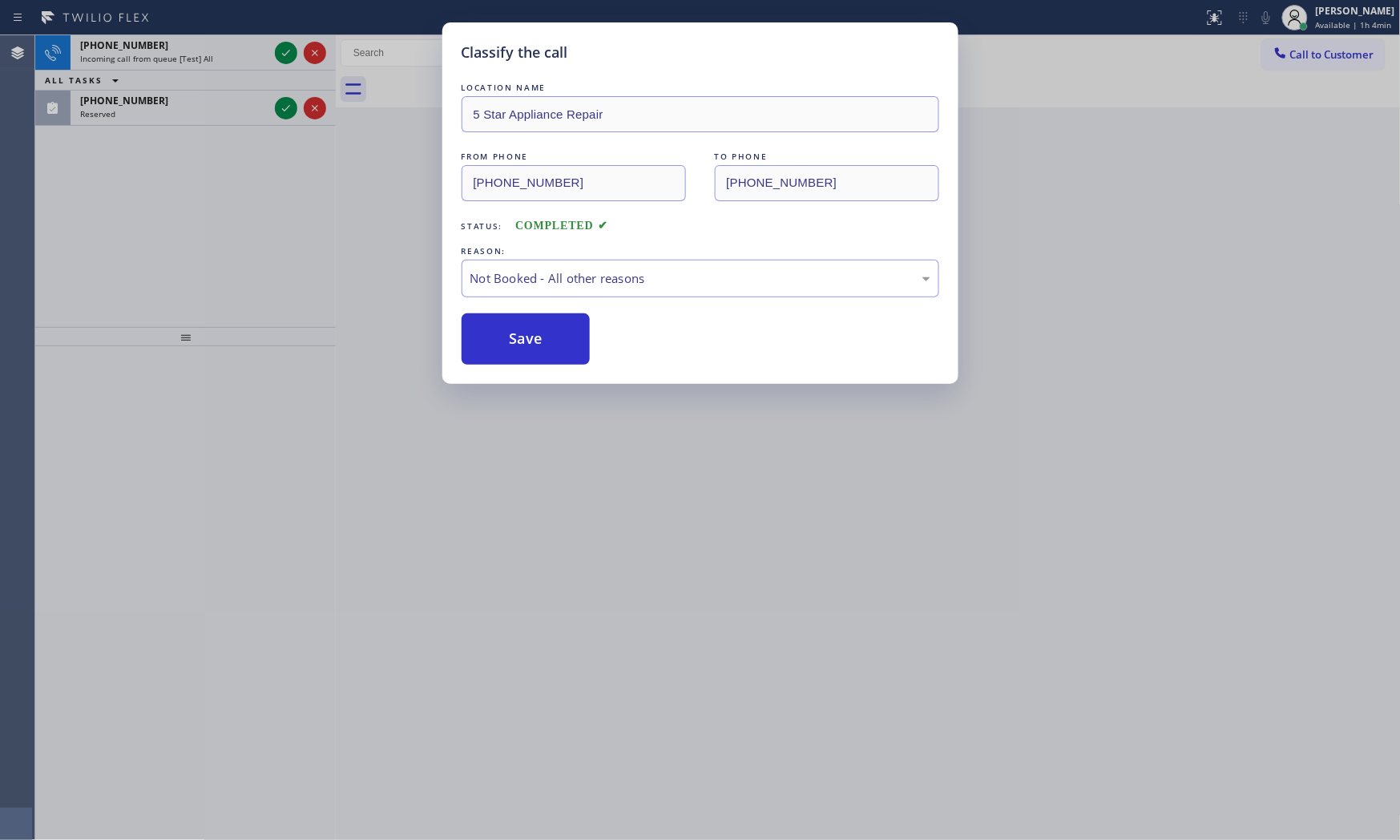
click at [532, 339] on button "Save" at bounding box center [526, 339] width 129 height 51
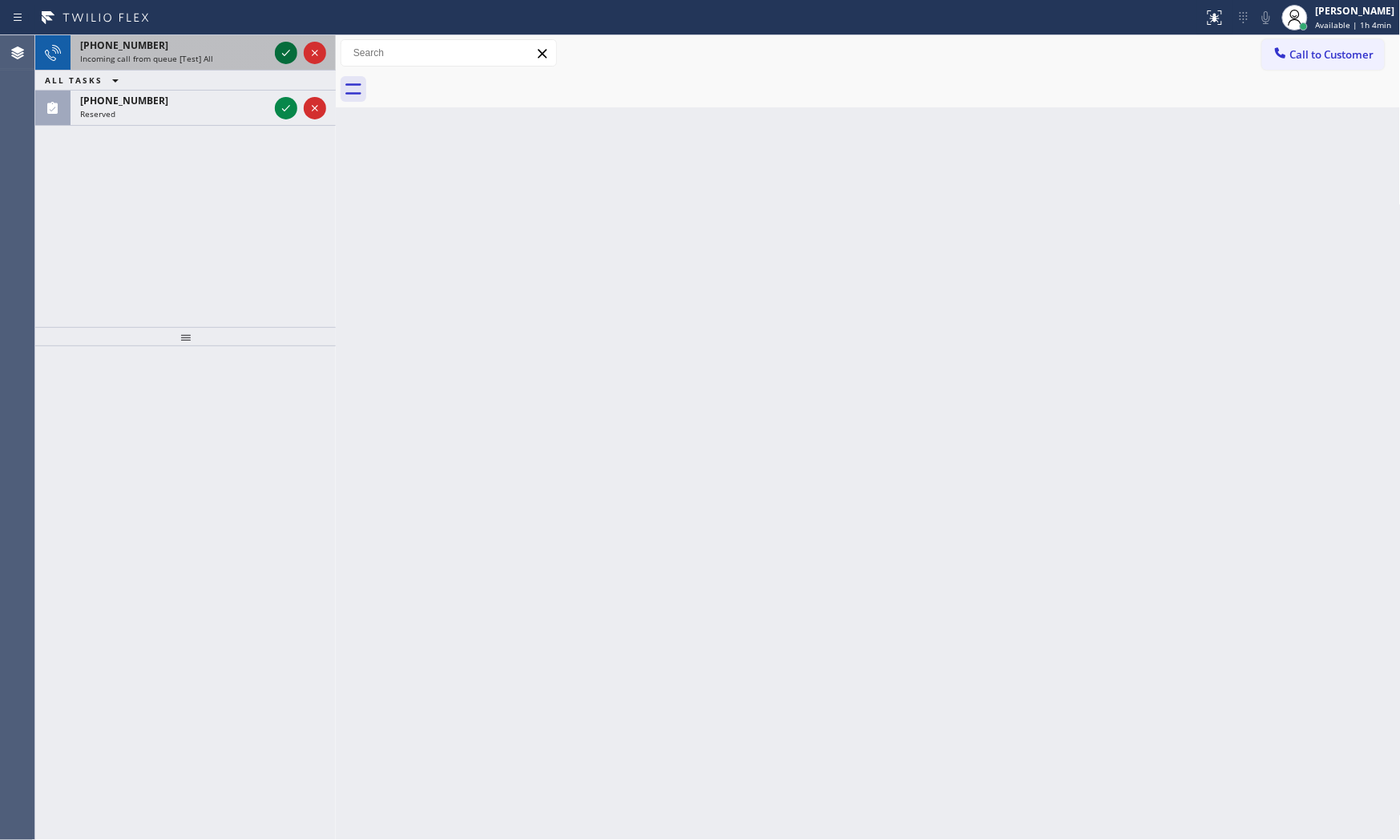
click at [290, 51] on icon at bounding box center [286, 53] width 19 height 19
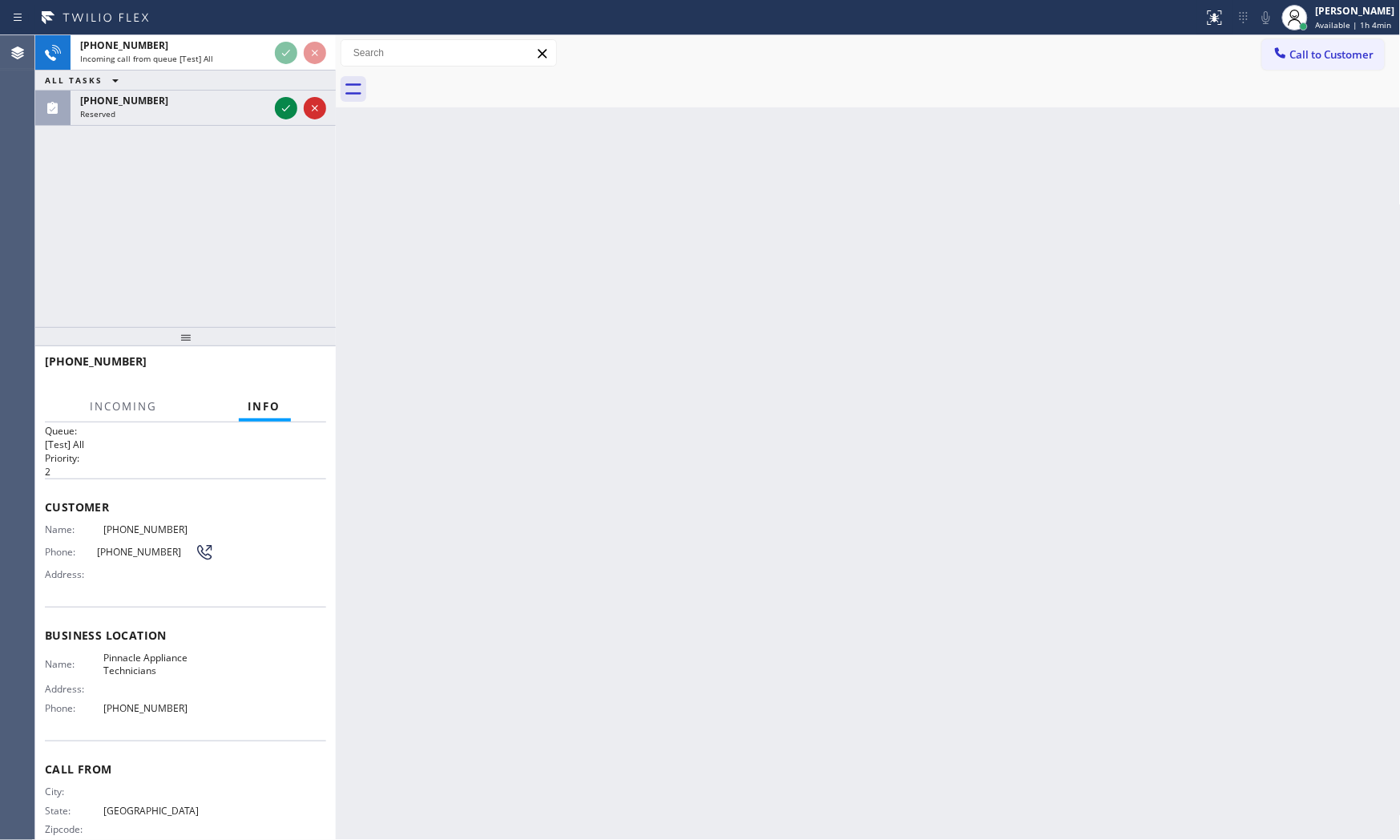
scroll to position [41, 0]
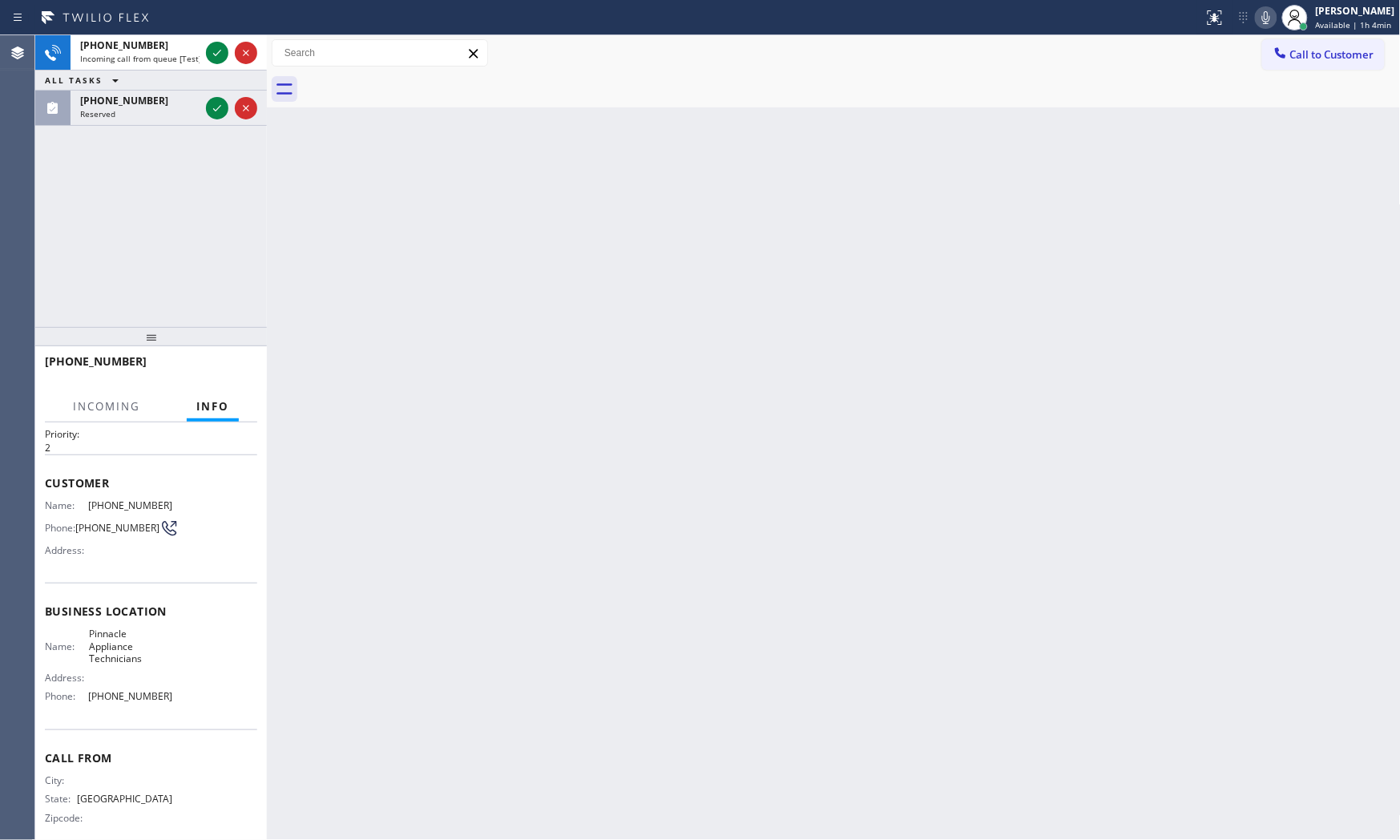
drag, startPoint x: 339, startPoint y: 412, endPoint x: 250, endPoint y: 367, distance: 99.7
click at [267, 389] on div at bounding box center [267, 437] width 0 height 805
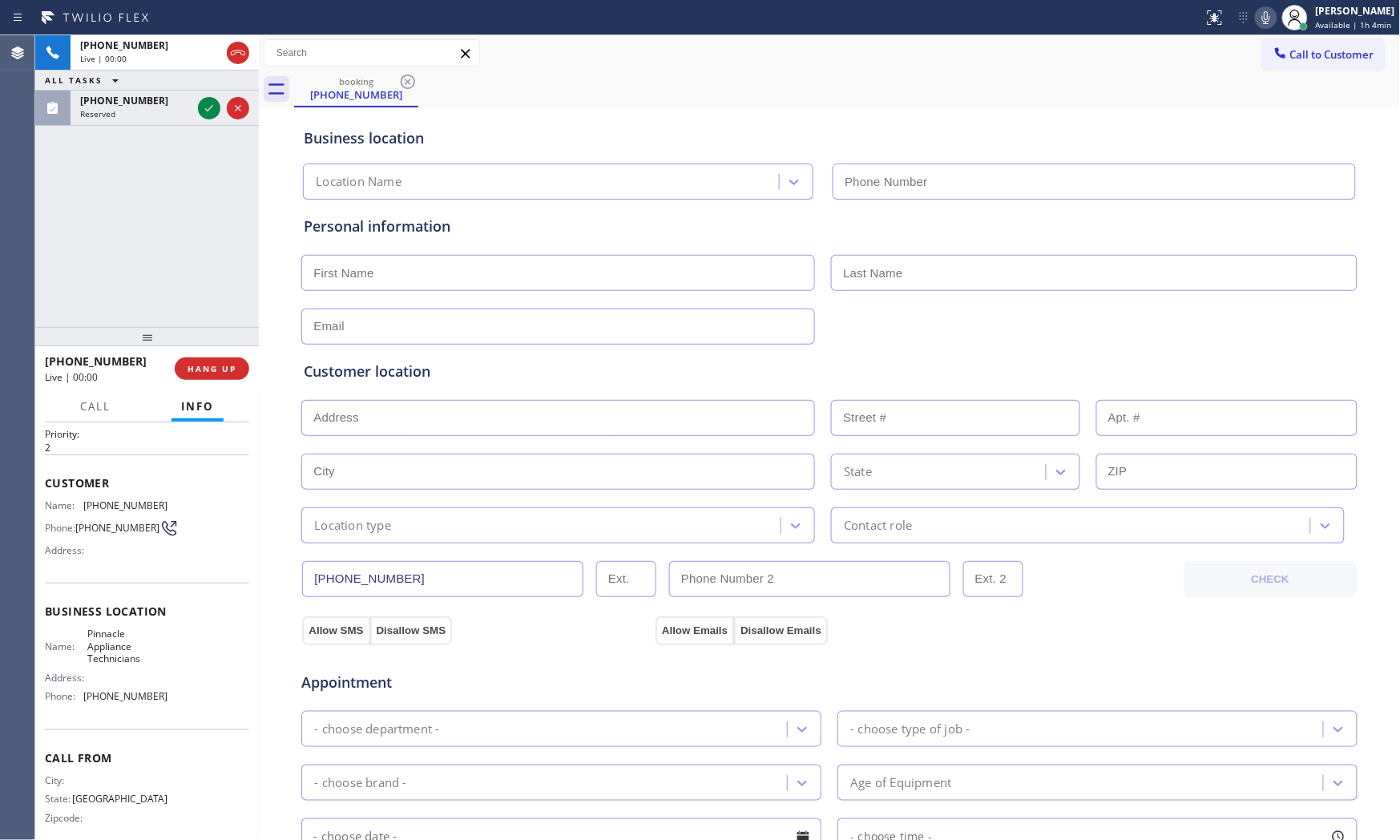
type input "[PHONE_NUMBER]"
click at [226, 370] on span "HANG UP" at bounding box center [212, 368] width 49 height 11
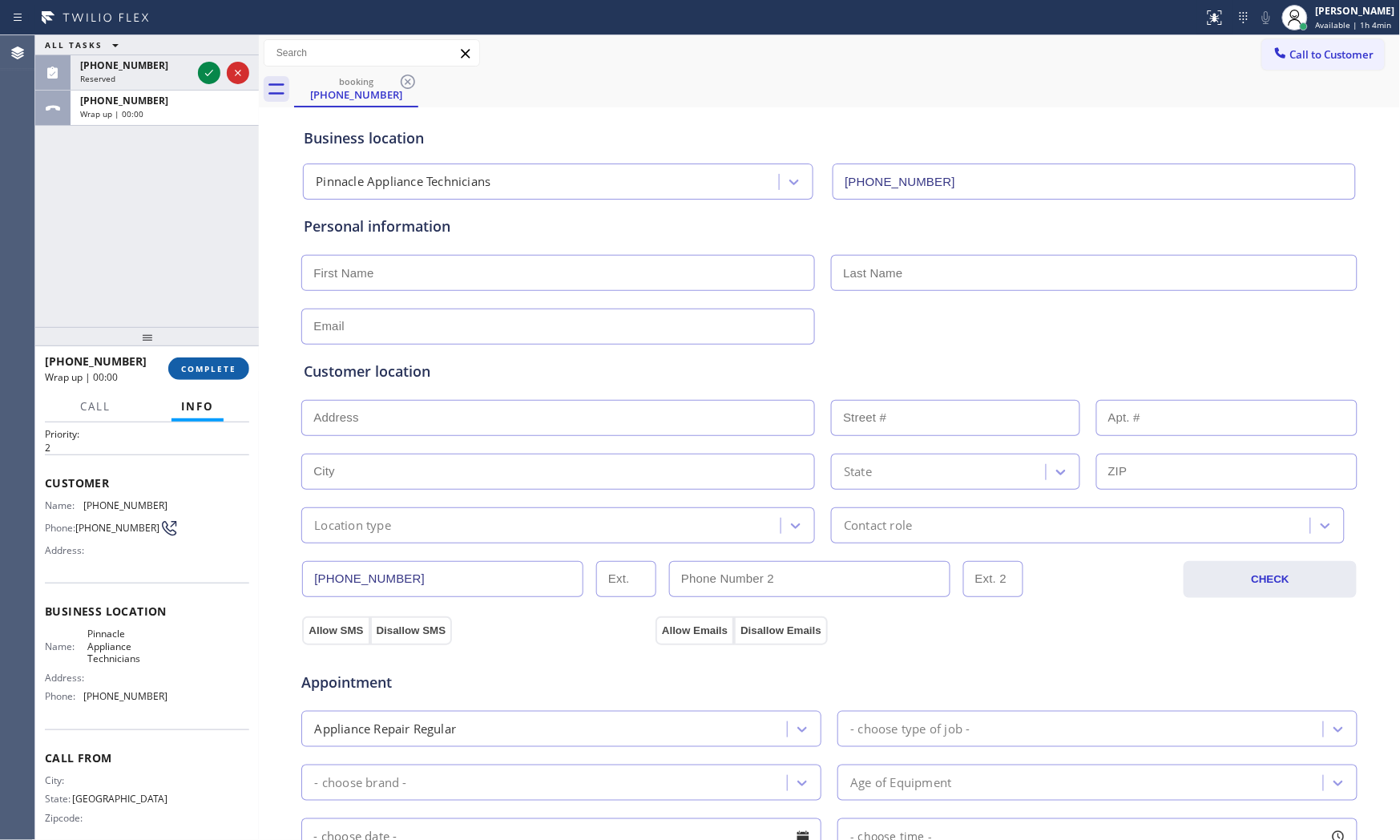
click at [226, 370] on span "COMPLETE" at bounding box center [209, 368] width 55 height 11
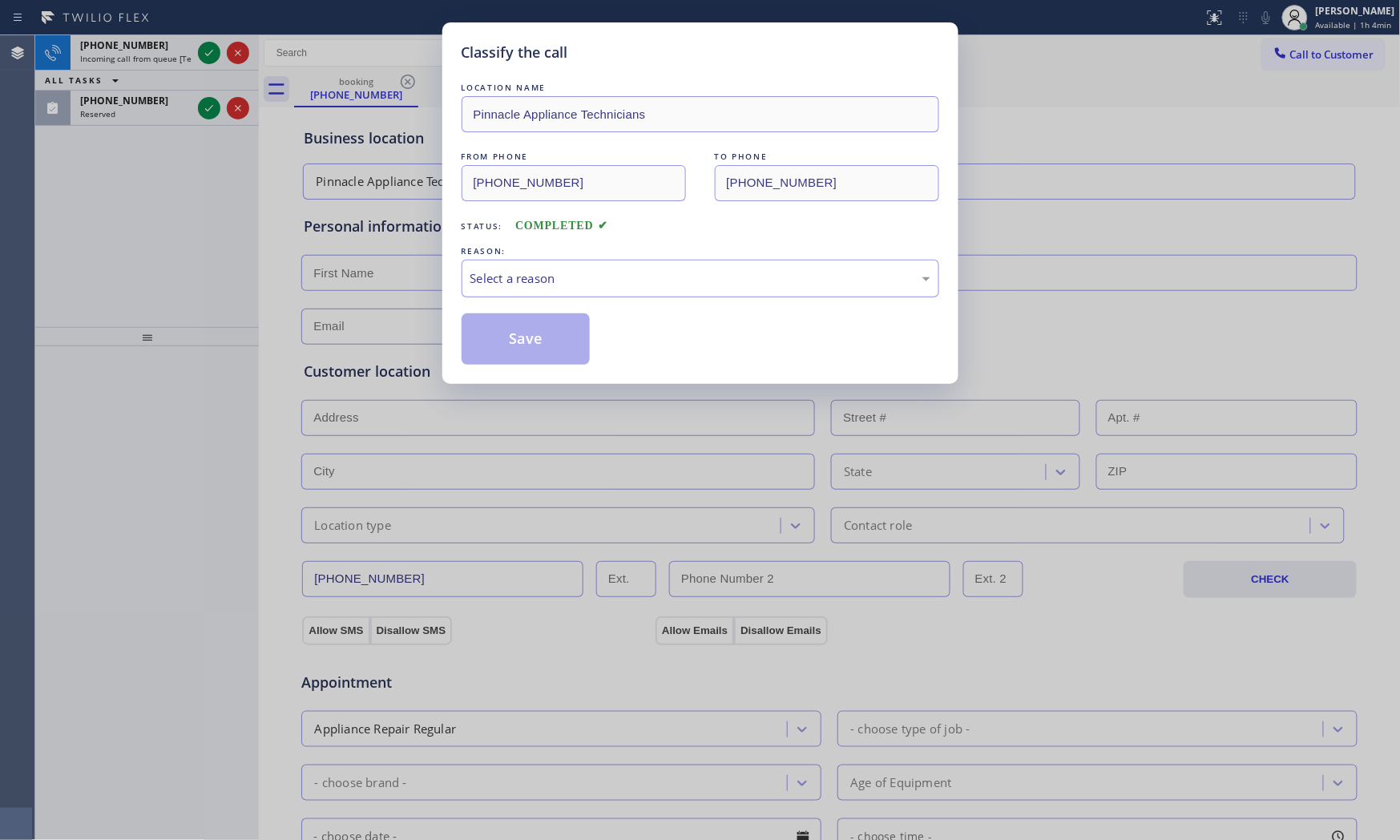
click at [541, 287] on div "Select a reason" at bounding box center [700, 278] width 477 height 38
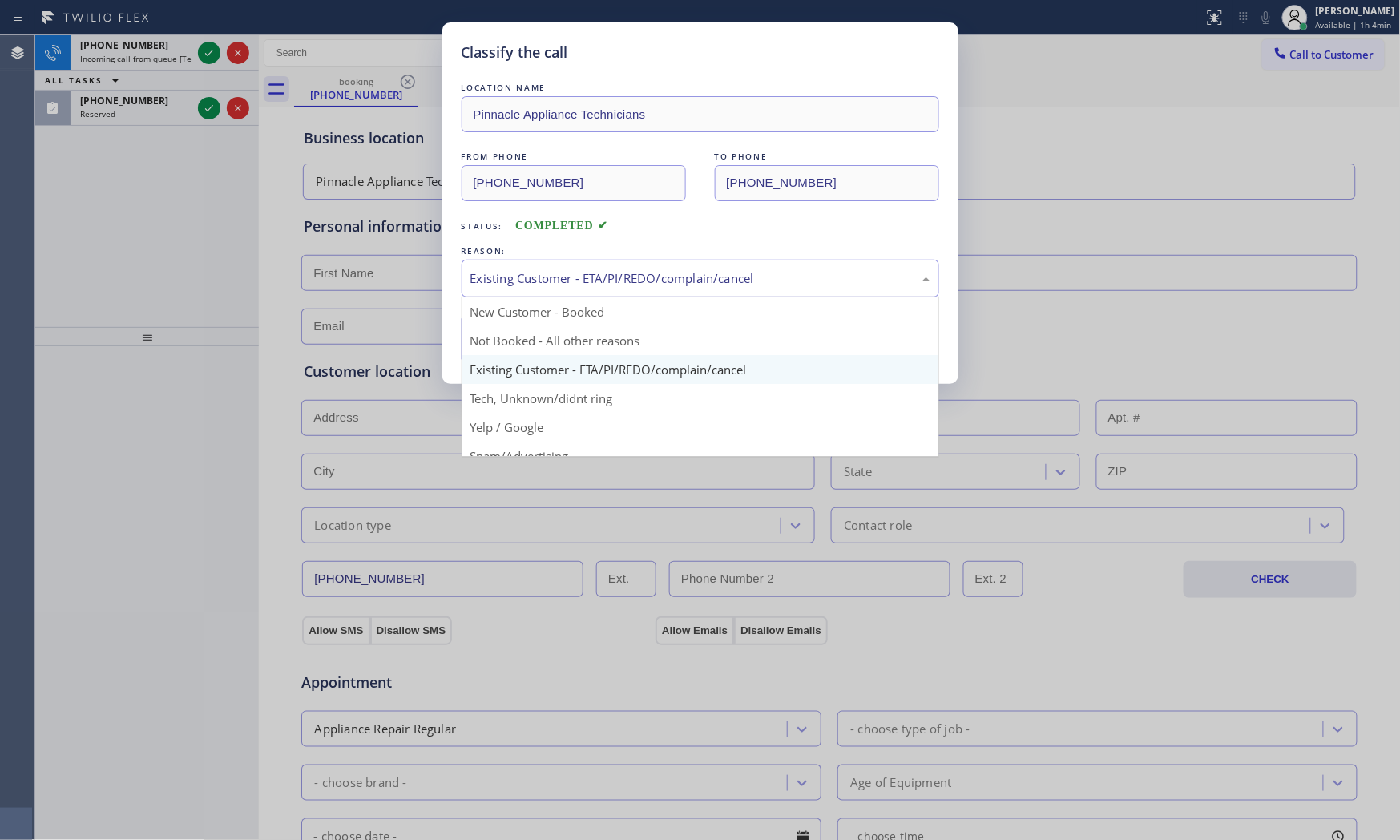
drag, startPoint x: 538, startPoint y: 275, endPoint x: 529, endPoint y: 363, distance: 88.5
click at [538, 278] on div "Existing Customer - ETA/PI/REDO/complain/cancel" at bounding box center [700, 278] width 460 height 18
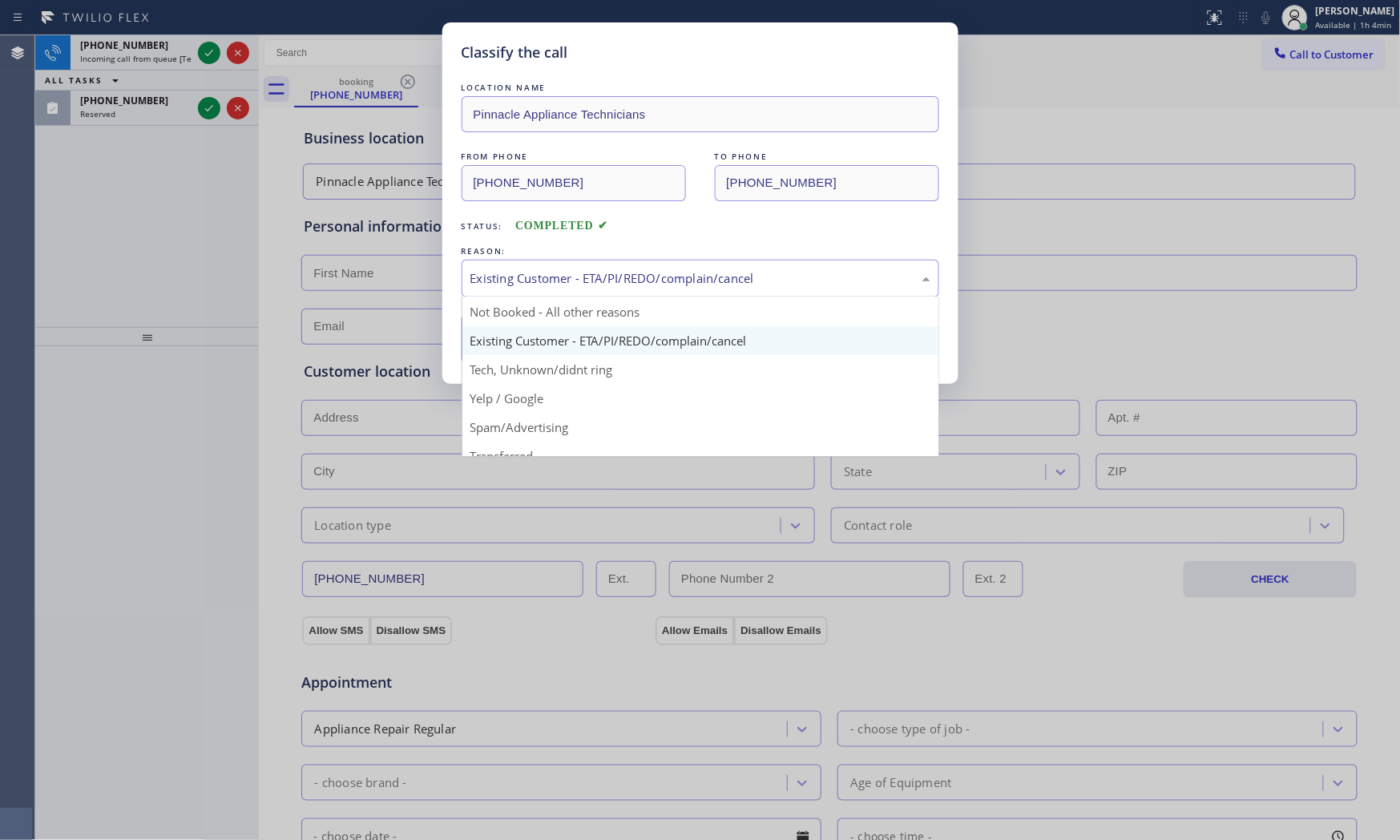
scroll to position [89, 0]
drag, startPoint x: 530, startPoint y: 370, endPoint x: 525, endPoint y: 348, distance: 22.6
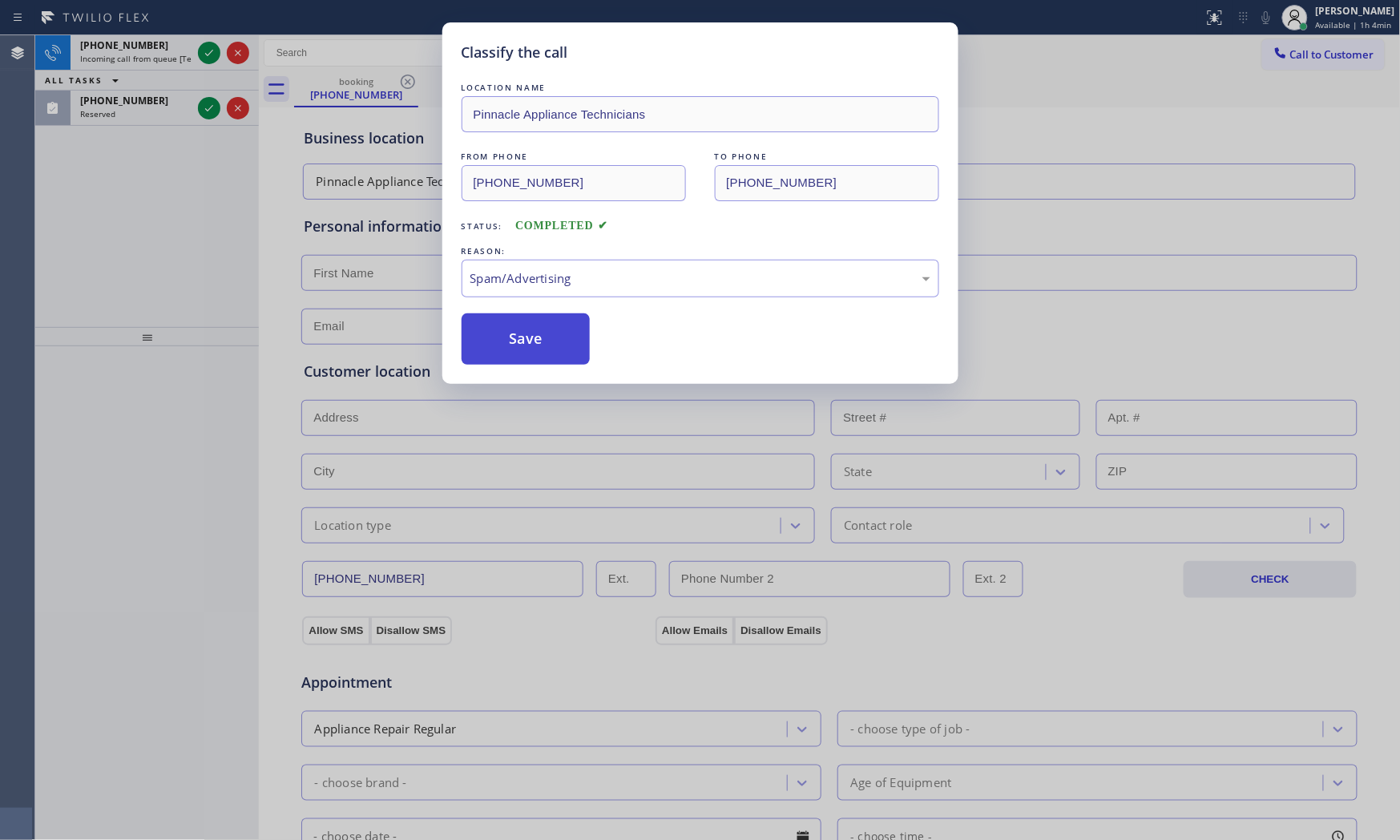
drag, startPoint x: 524, startPoint y: 345, endPoint x: 521, endPoint y: 337, distance: 8.5
click at [523, 343] on button "Save" at bounding box center [526, 339] width 129 height 51
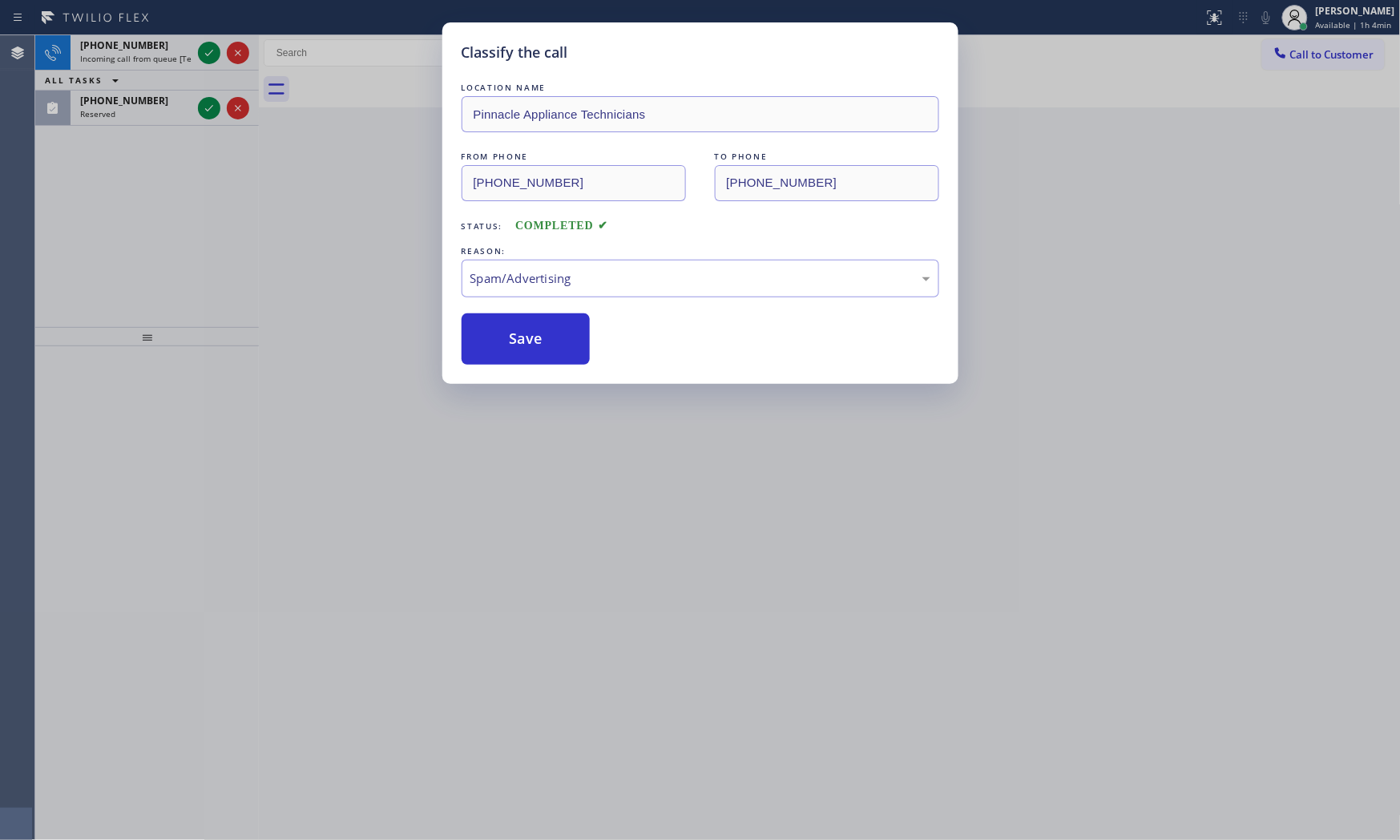
drag, startPoint x: 521, startPoint y: 337, endPoint x: 353, endPoint y: 259, distance: 185.2
click at [513, 329] on button "Save" at bounding box center [526, 339] width 129 height 51
click at [209, 62] on icon at bounding box center [209, 53] width 19 height 19
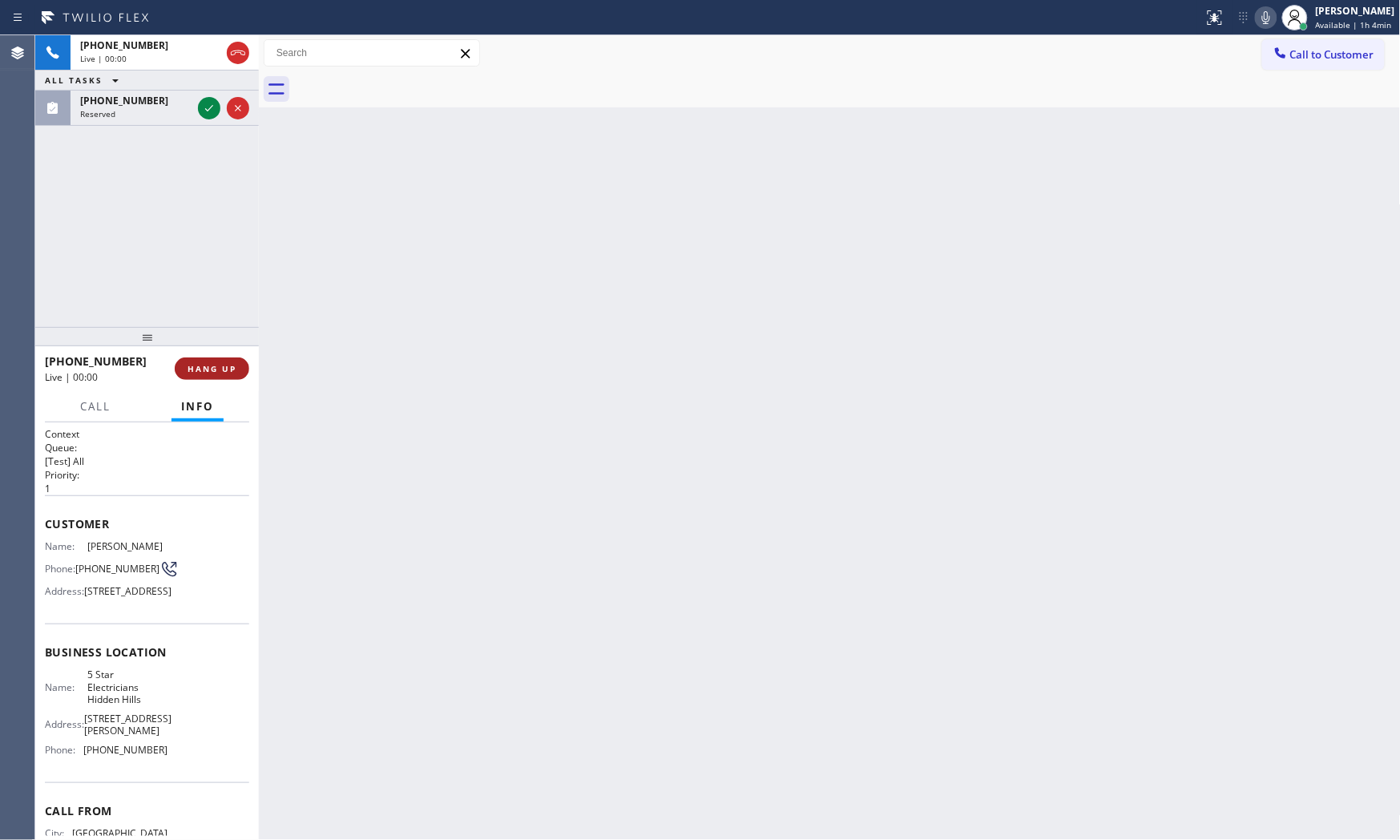
click at [225, 368] on span "HANG UP" at bounding box center [212, 368] width 49 height 11
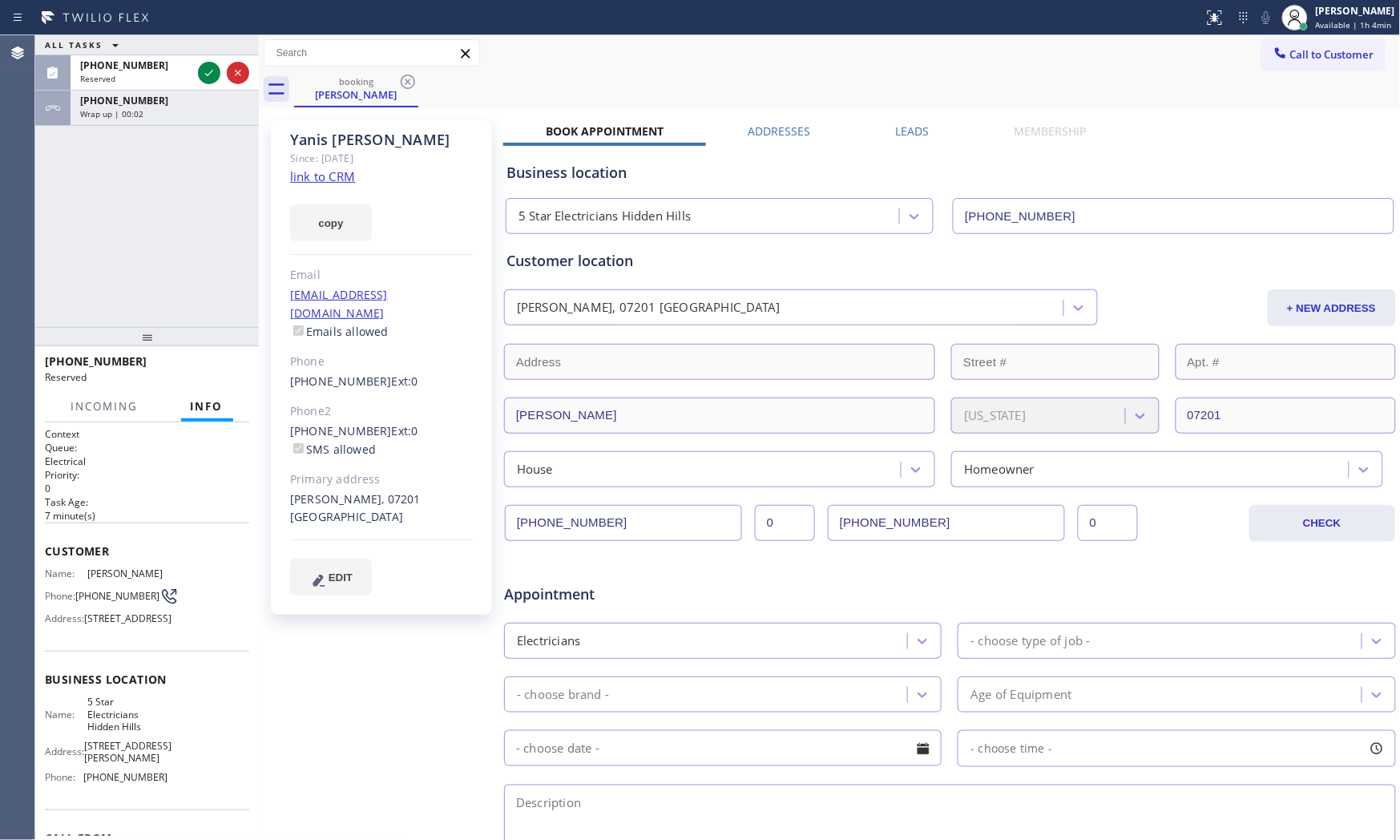
click at [327, 181] on link "link to CRM" at bounding box center [323, 177] width 65 height 16
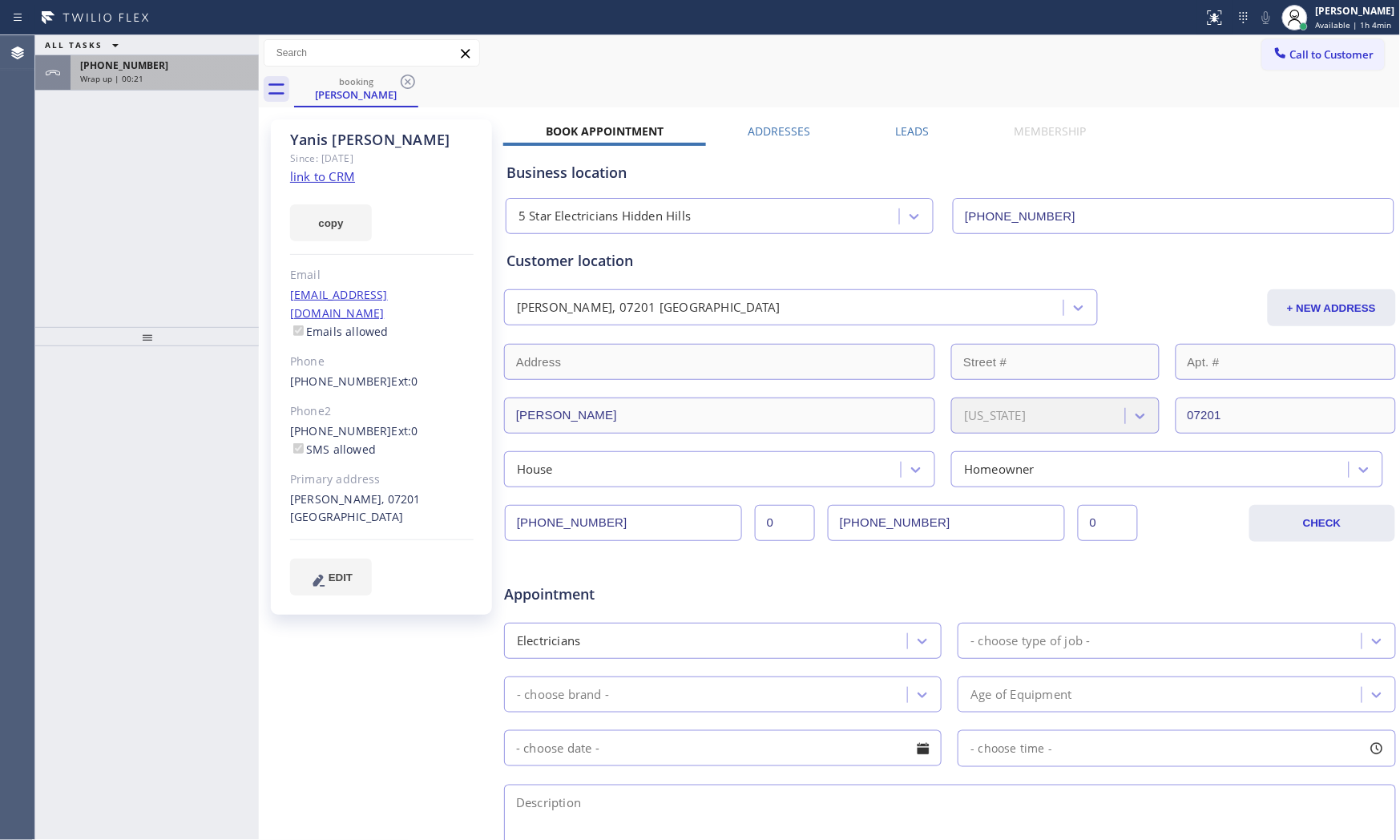
click at [133, 83] on span "Wrap up | 00:21" at bounding box center [112, 79] width 63 height 11
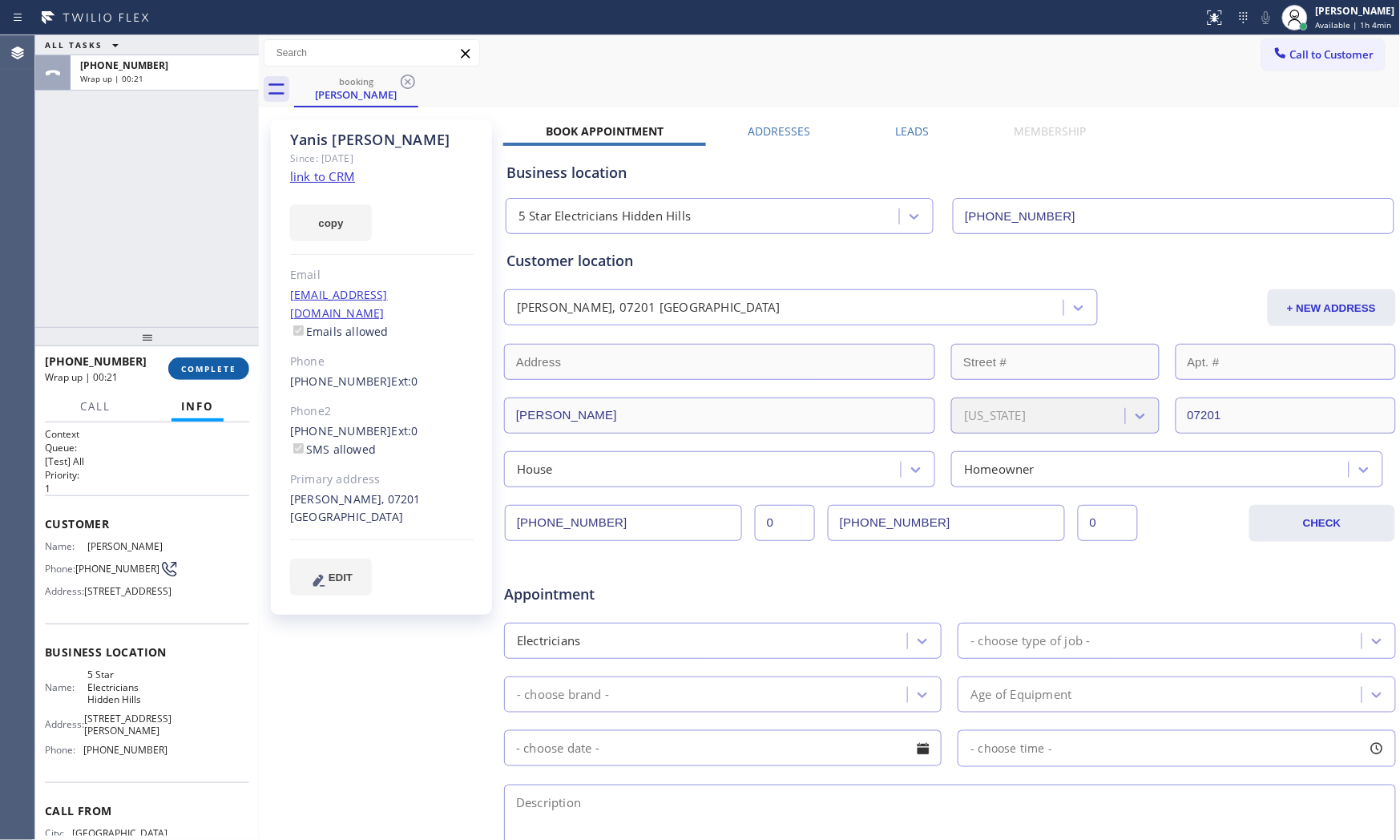
click at [209, 366] on span "COMPLETE" at bounding box center [209, 368] width 55 height 11
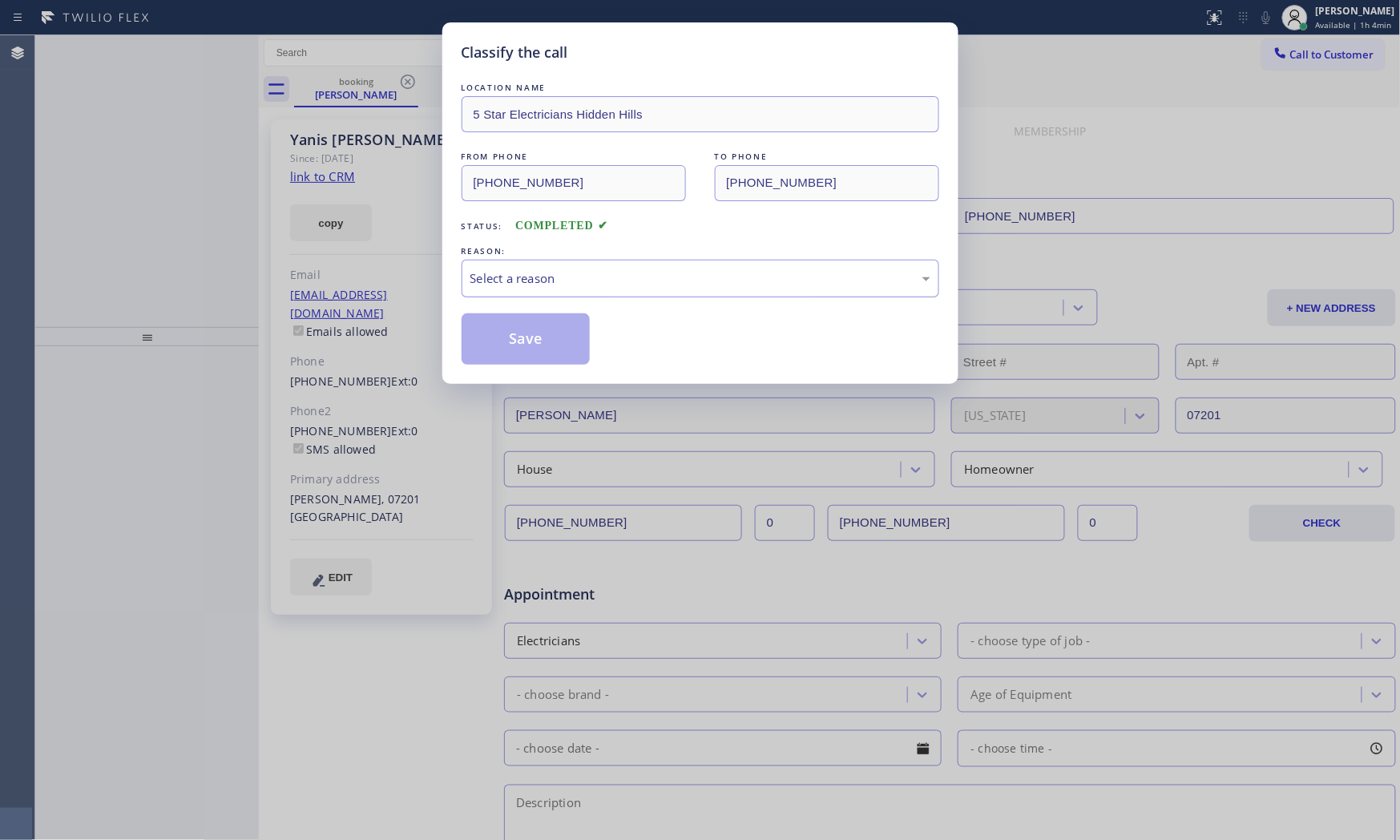
click at [594, 267] on div "Select a reason" at bounding box center [700, 278] width 477 height 38
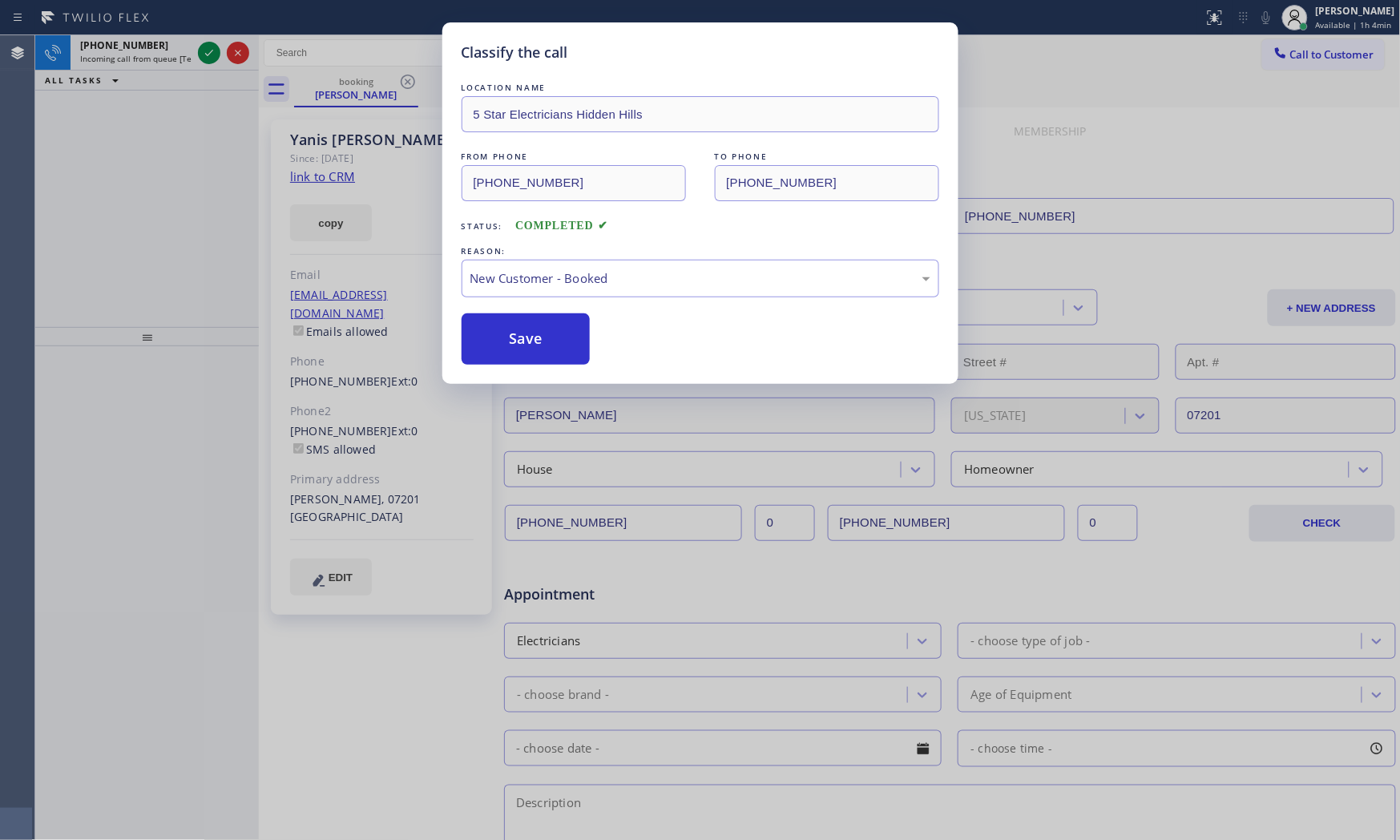
click at [549, 324] on button "Save" at bounding box center [526, 339] width 129 height 51
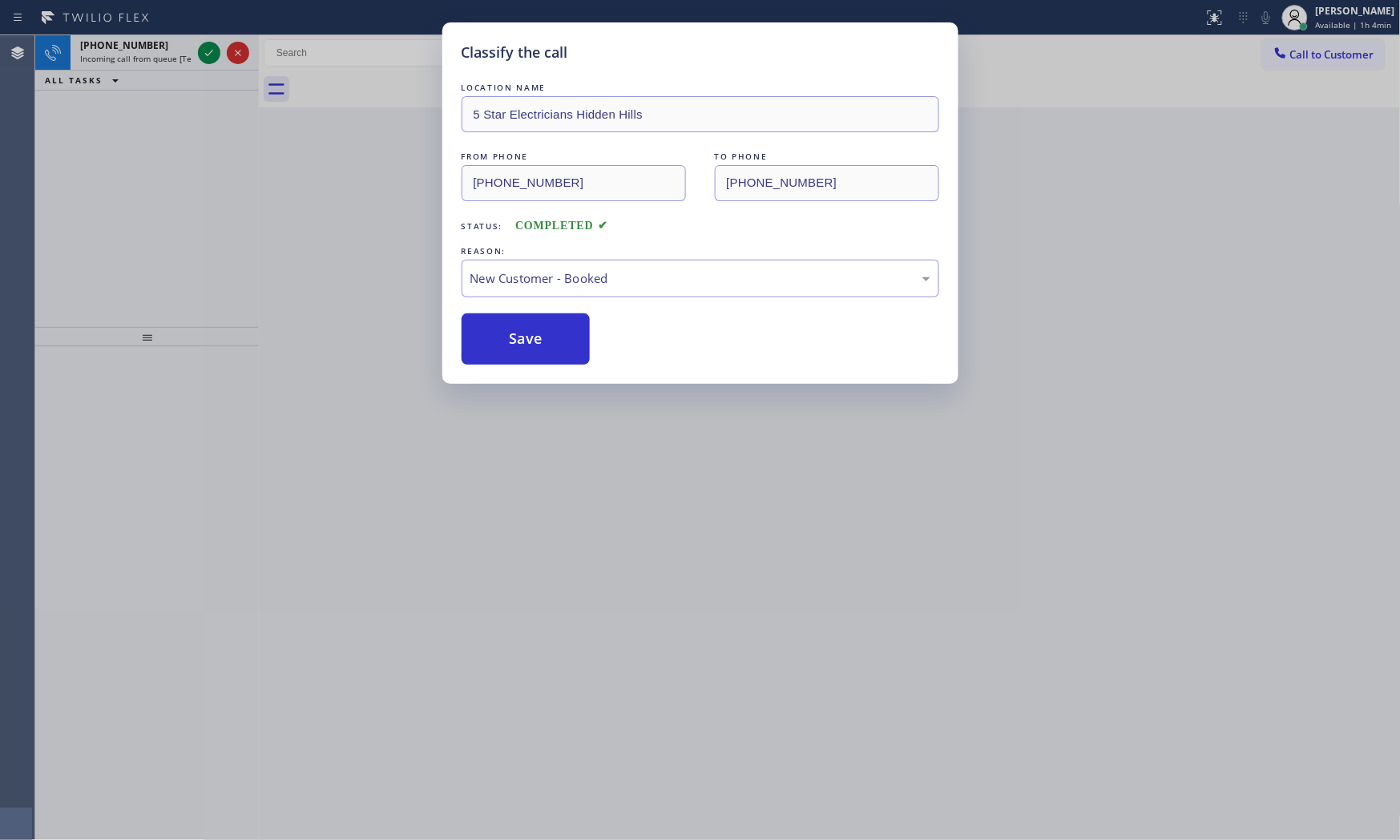
click at [549, 324] on button "Save" at bounding box center [526, 339] width 129 height 51
click at [548, 324] on button "Save" at bounding box center [526, 339] width 129 height 51
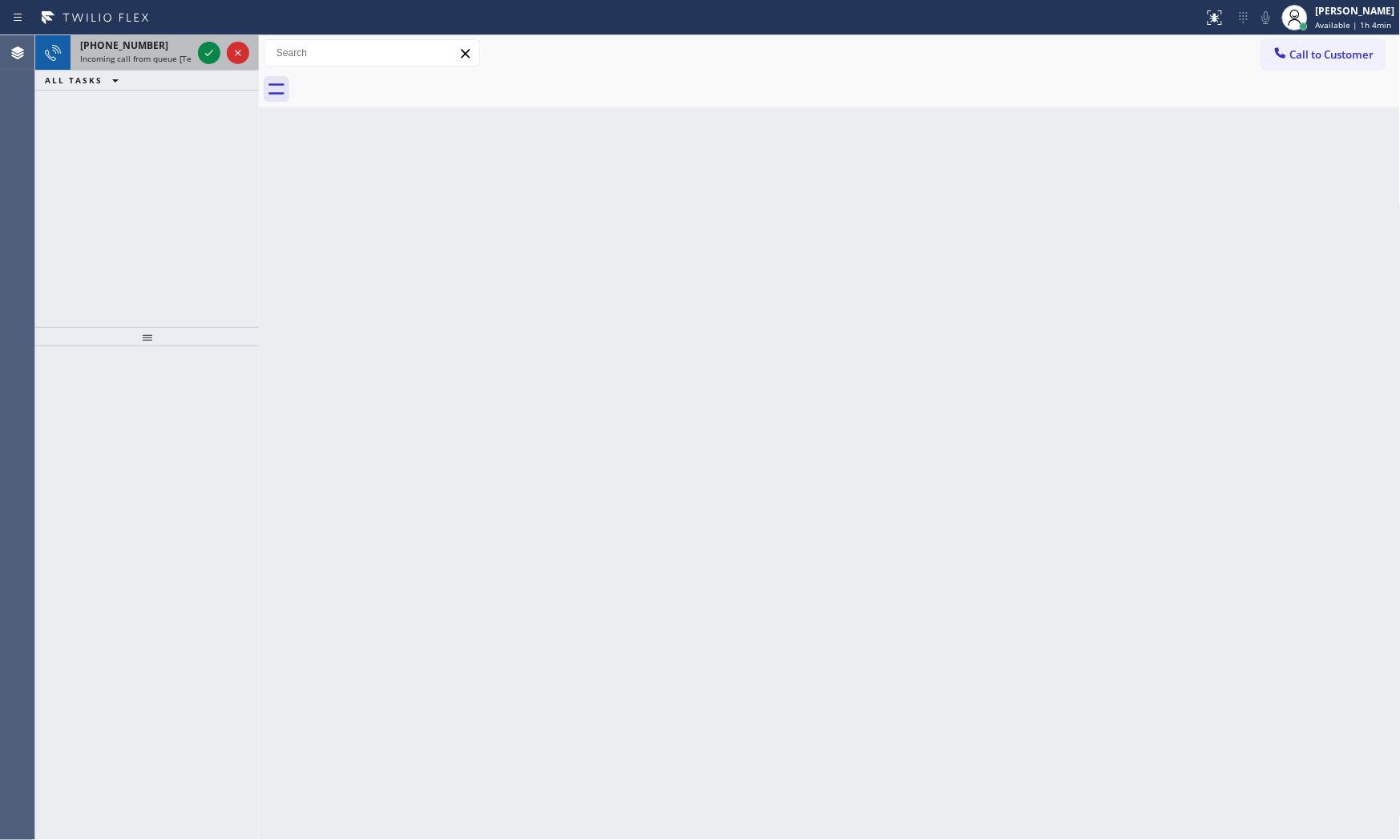
click at [163, 62] on span "Incoming call from queue [Test] All" at bounding box center [147, 59] width 133 height 11
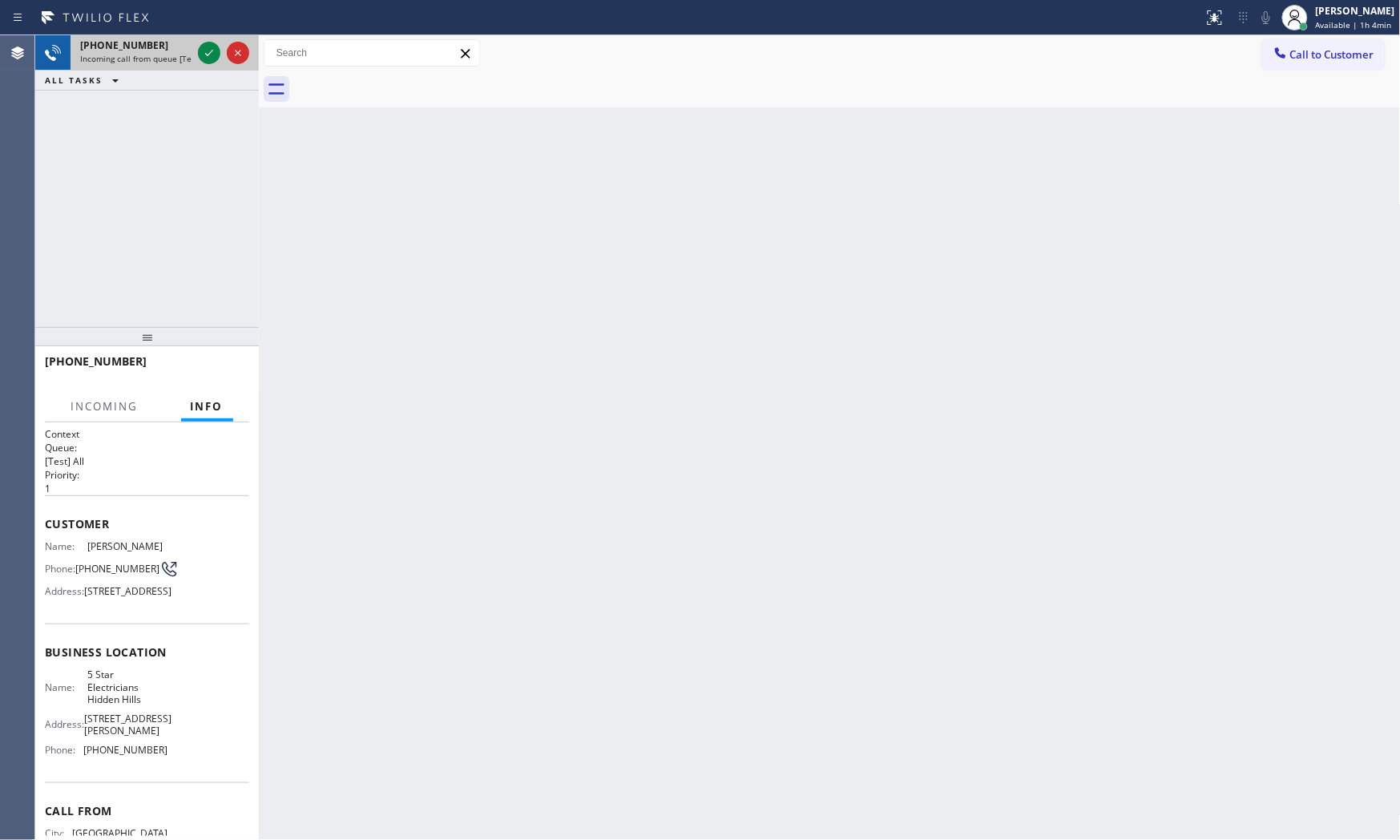
click at [162, 61] on span "Incoming call from queue [Test] All" at bounding box center [147, 59] width 133 height 11
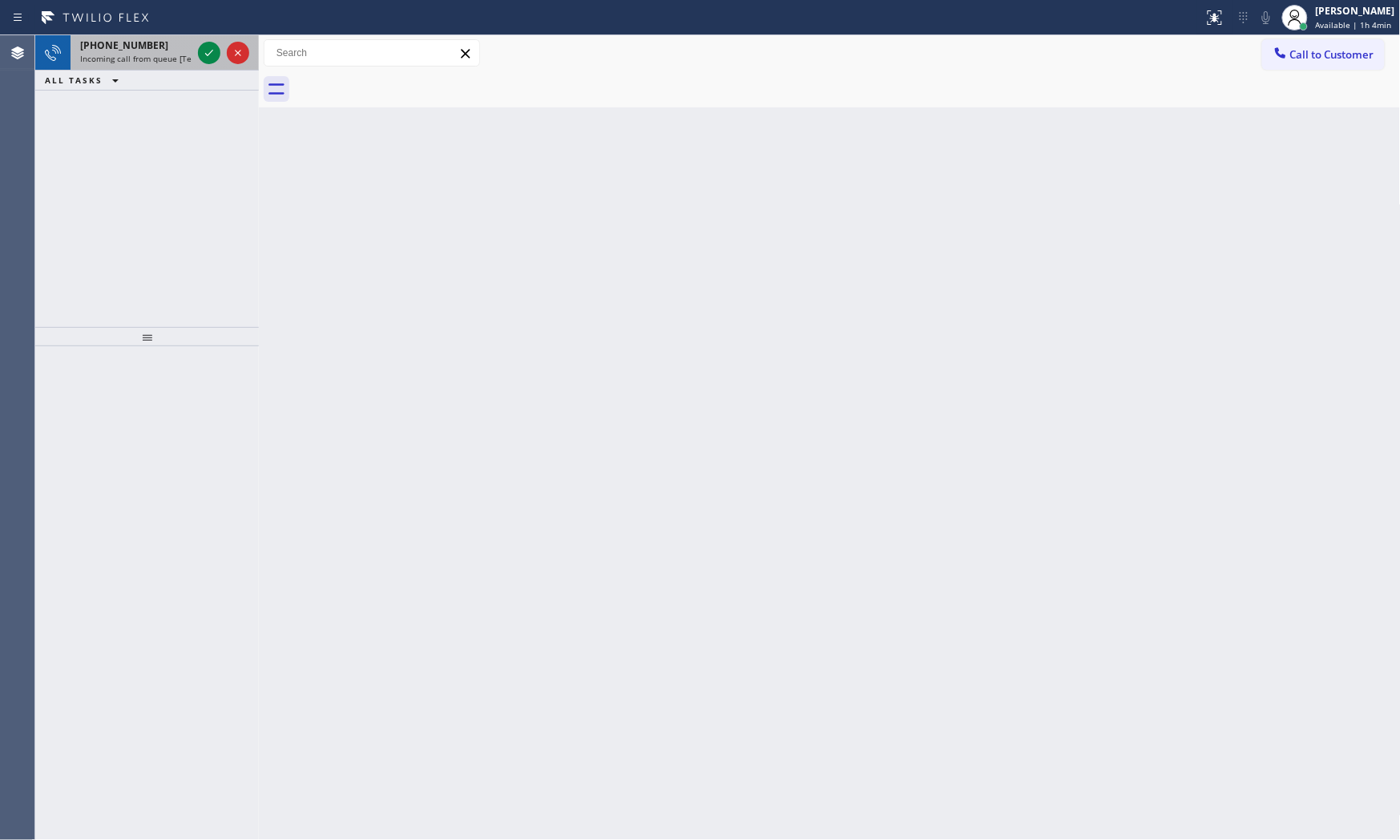
click at [148, 45] on div "[PHONE_NUMBER]" at bounding box center [136, 45] width 112 height 14
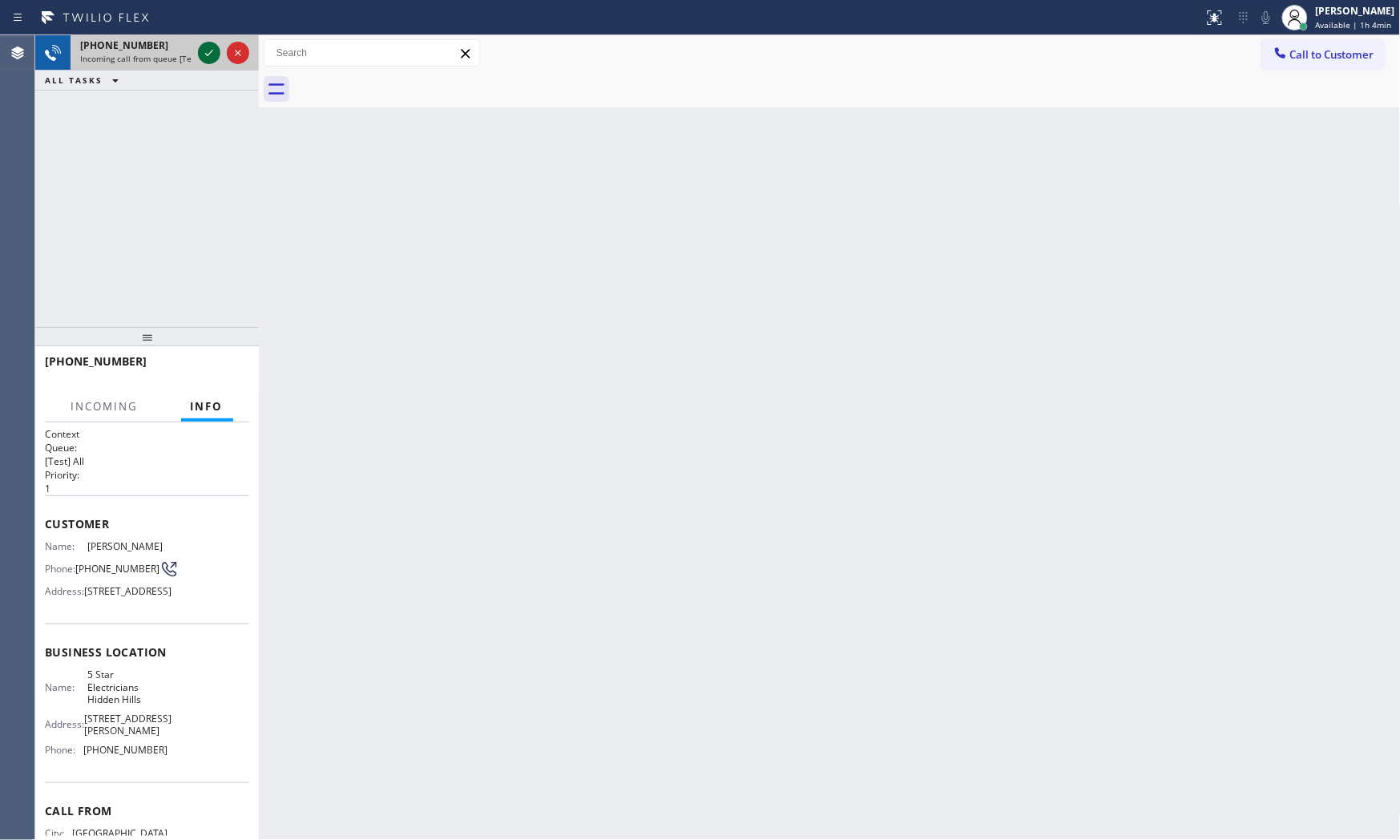
click at [204, 55] on icon at bounding box center [209, 53] width 19 height 19
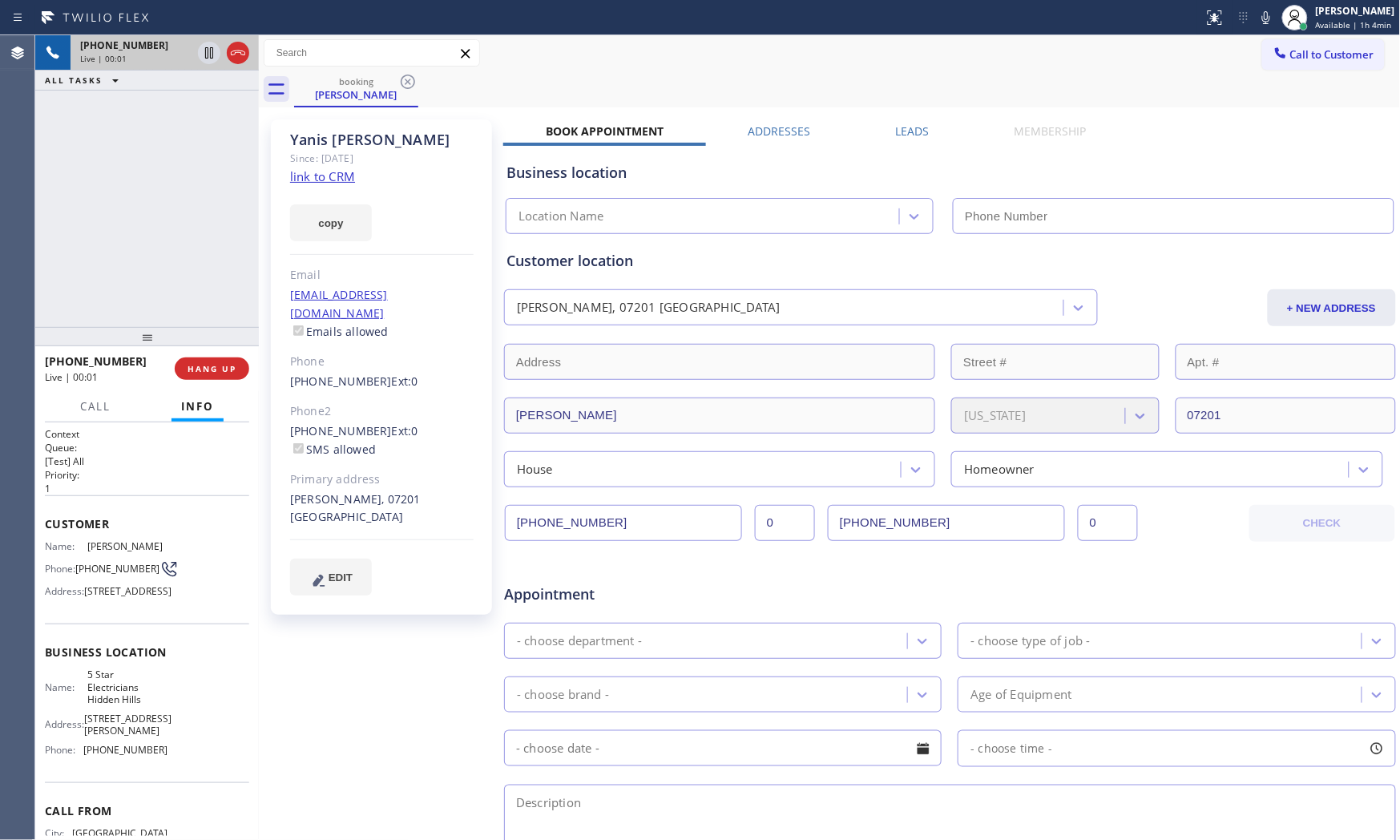
type input "[PHONE_NUMBER]"
click at [1277, 20] on div at bounding box center [1295, 18] width 35 height 35
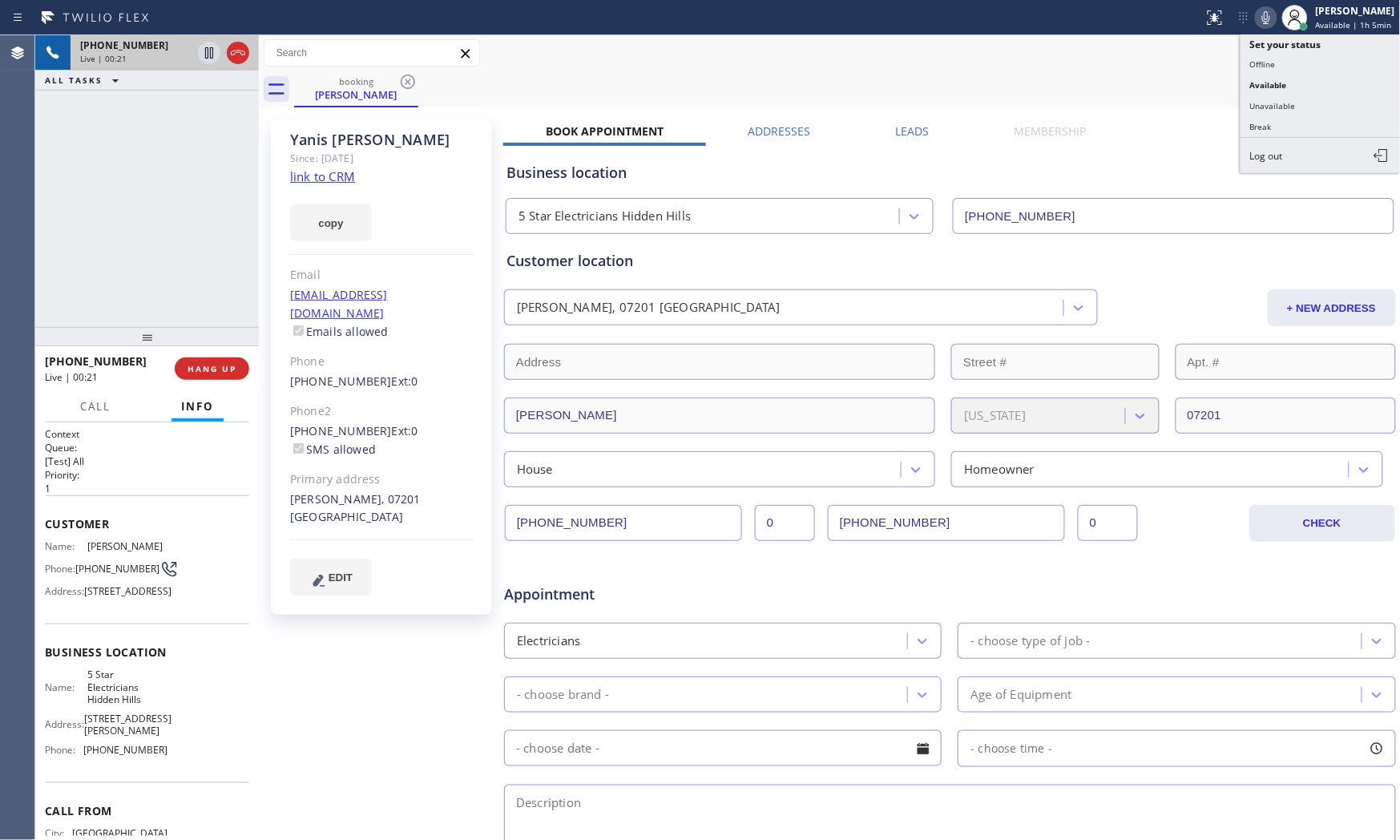
click at [1268, 19] on icon at bounding box center [1266, 18] width 19 height 19
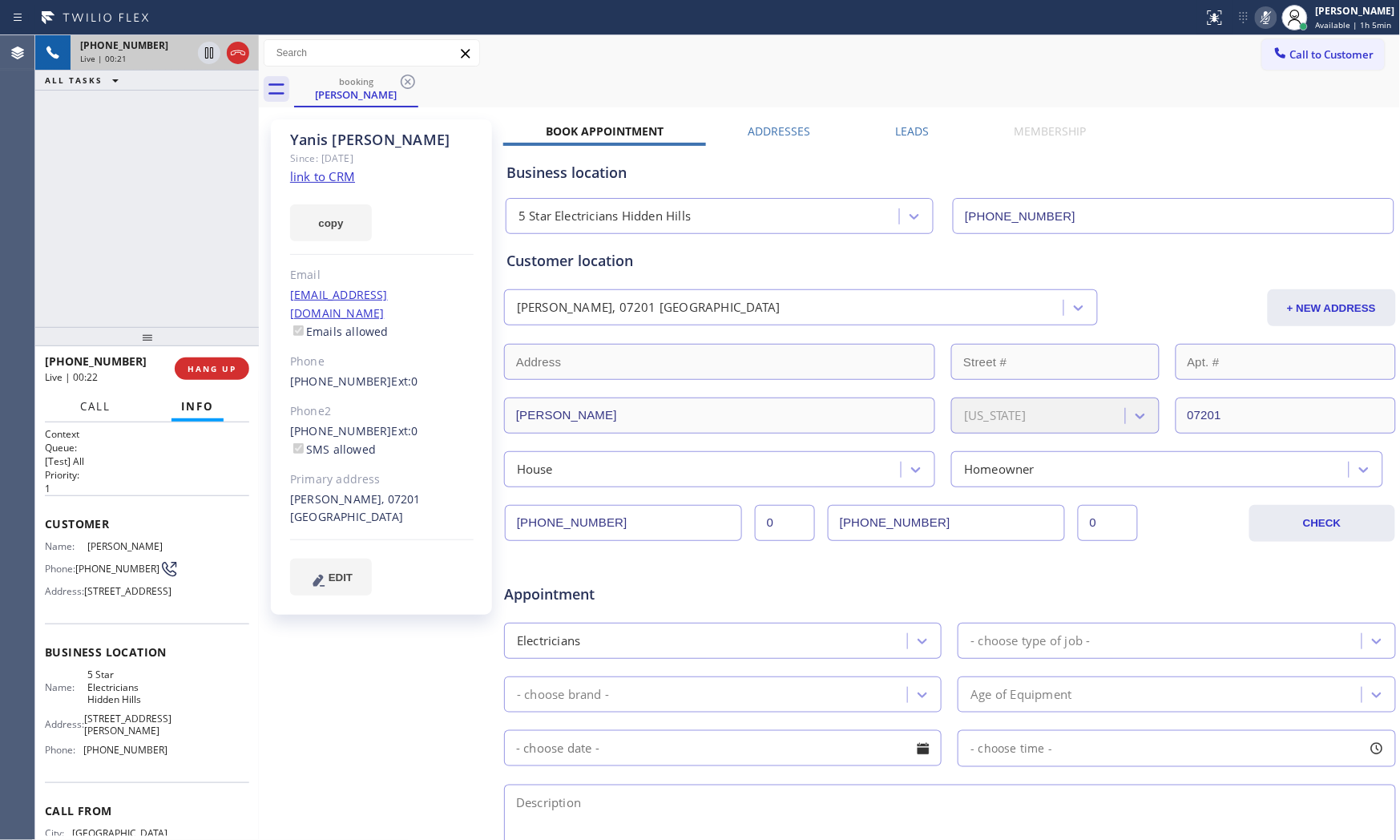
click at [95, 404] on span "Call" at bounding box center [95, 406] width 30 height 14
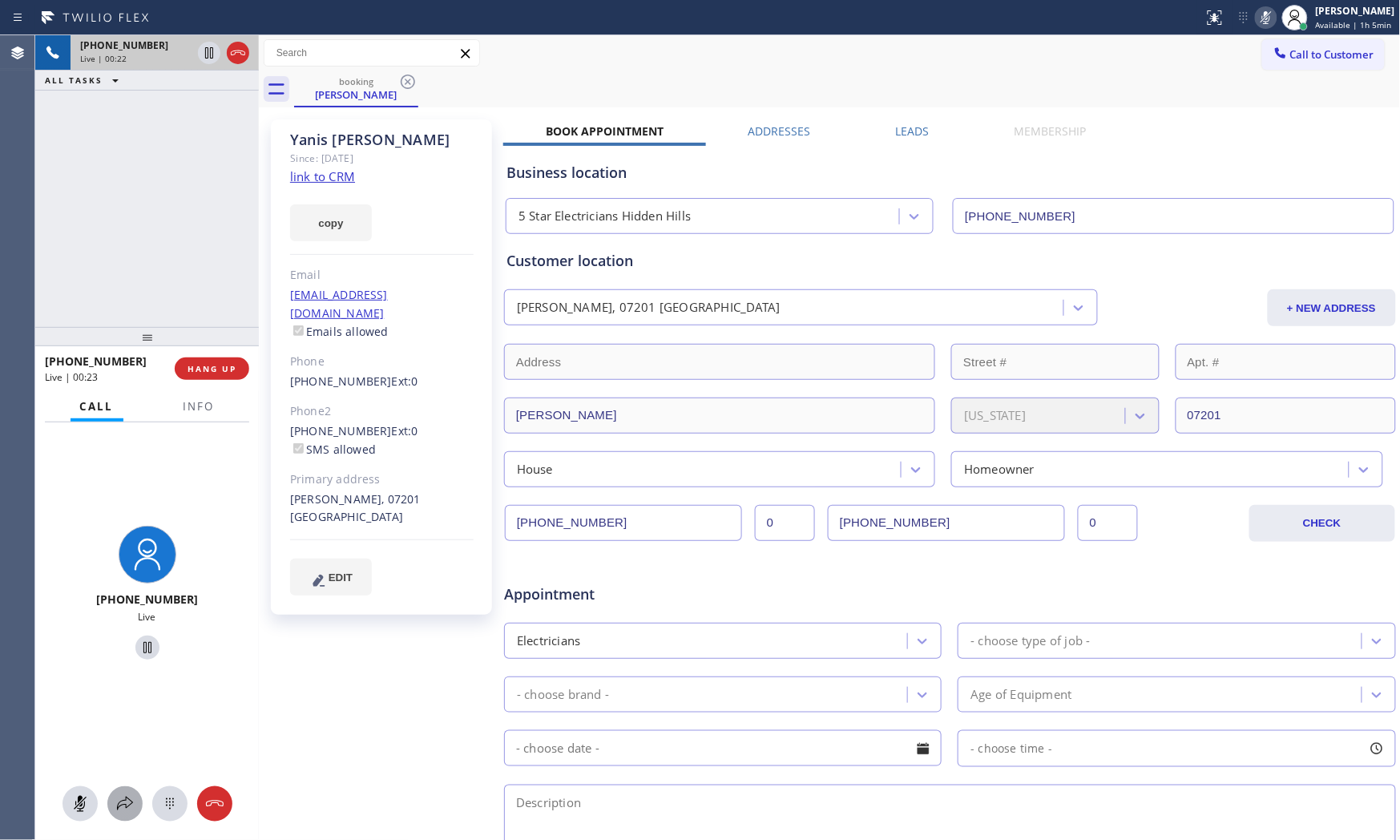
click at [133, 797] on icon at bounding box center [125, 804] width 19 height 19
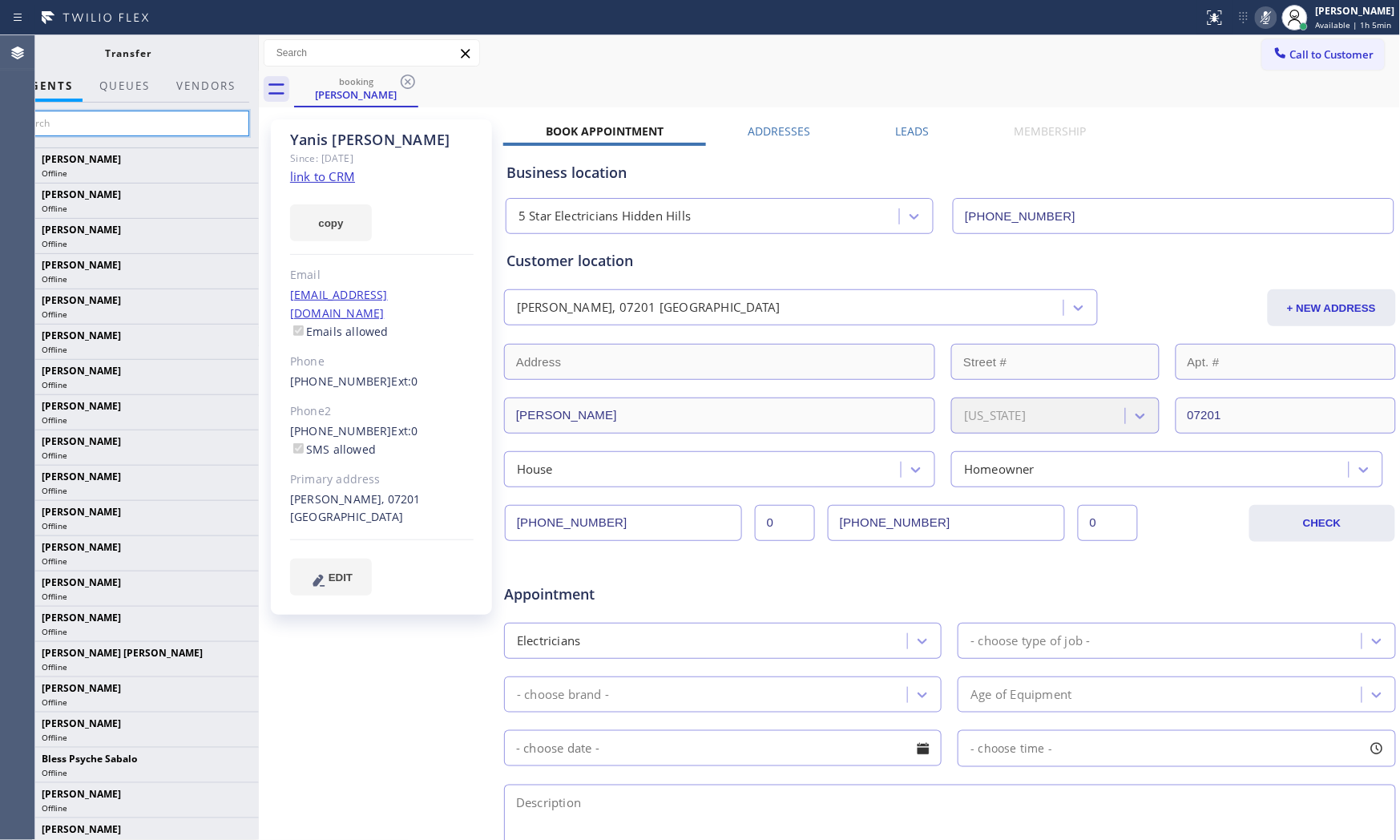
click at [168, 121] on input "text" at bounding box center [128, 124] width 241 height 26
click at [162, 119] on input "chr" at bounding box center [128, 124] width 241 height 26
drag, startPoint x: 306, startPoint y: 152, endPoint x: 319, endPoint y: 152, distance: 13.0
click at [259, 152] on div at bounding box center [259, 437] width 0 height 805
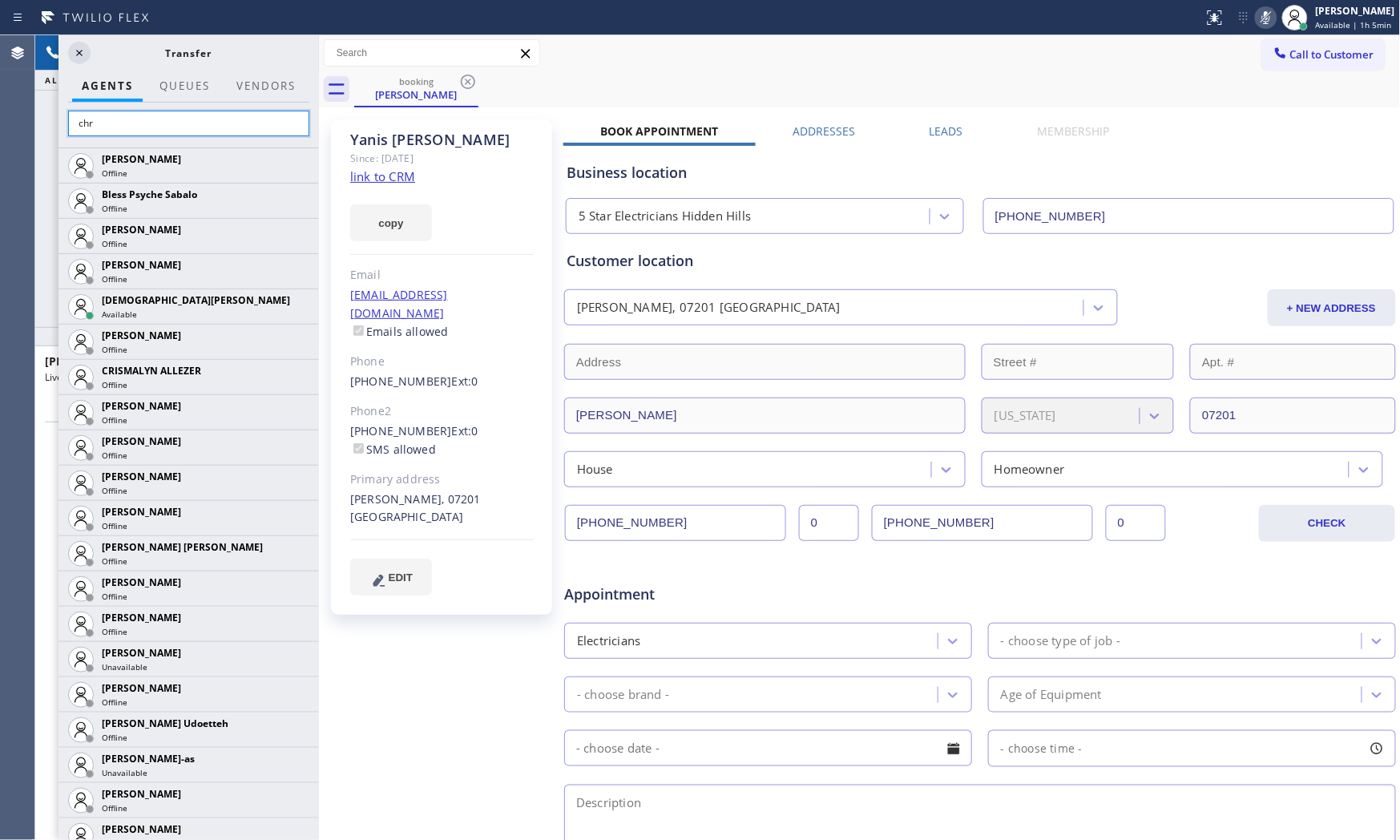
click at [181, 114] on input "chr" at bounding box center [189, 124] width 241 height 26
type input "chr"
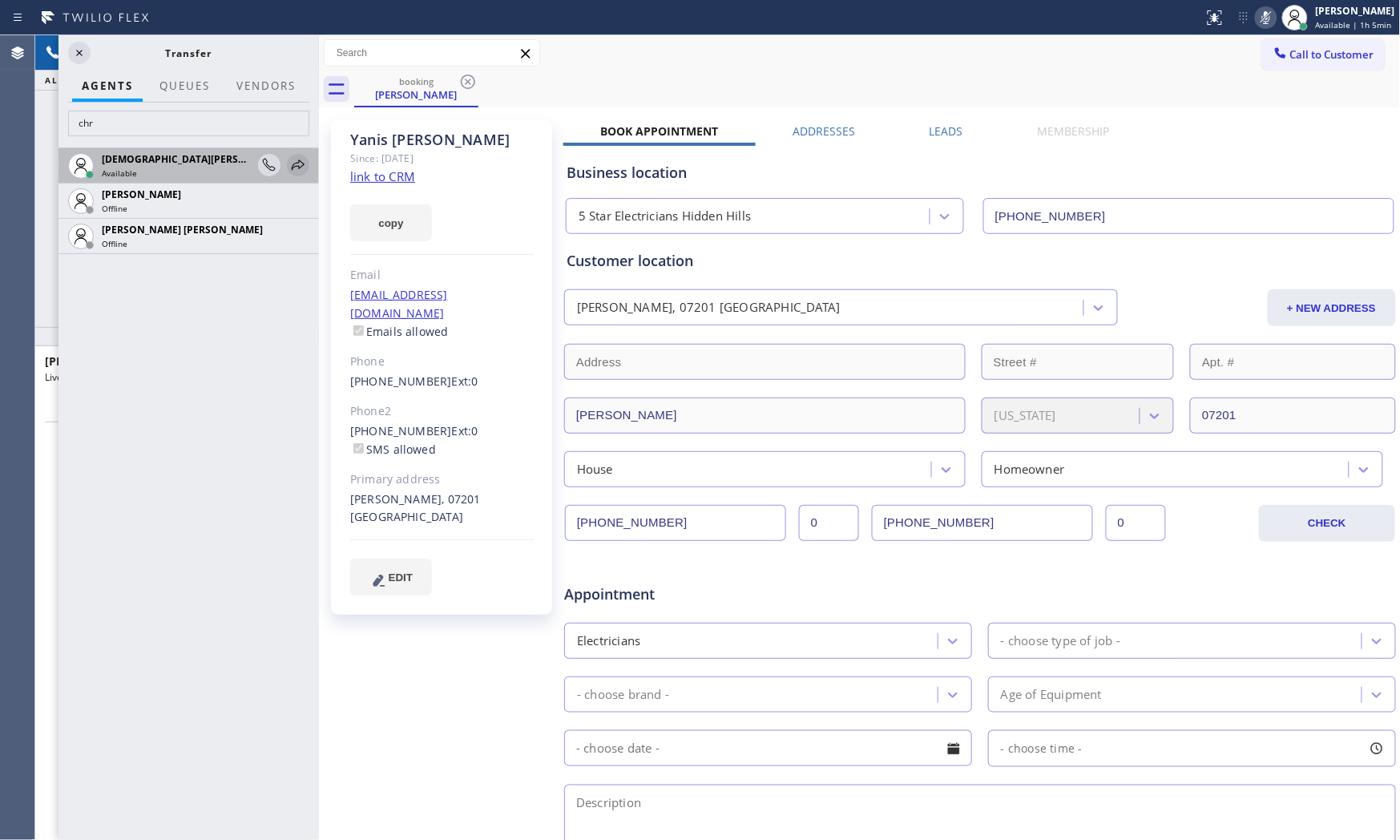
click at [300, 170] on icon at bounding box center [298, 165] width 19 height 19
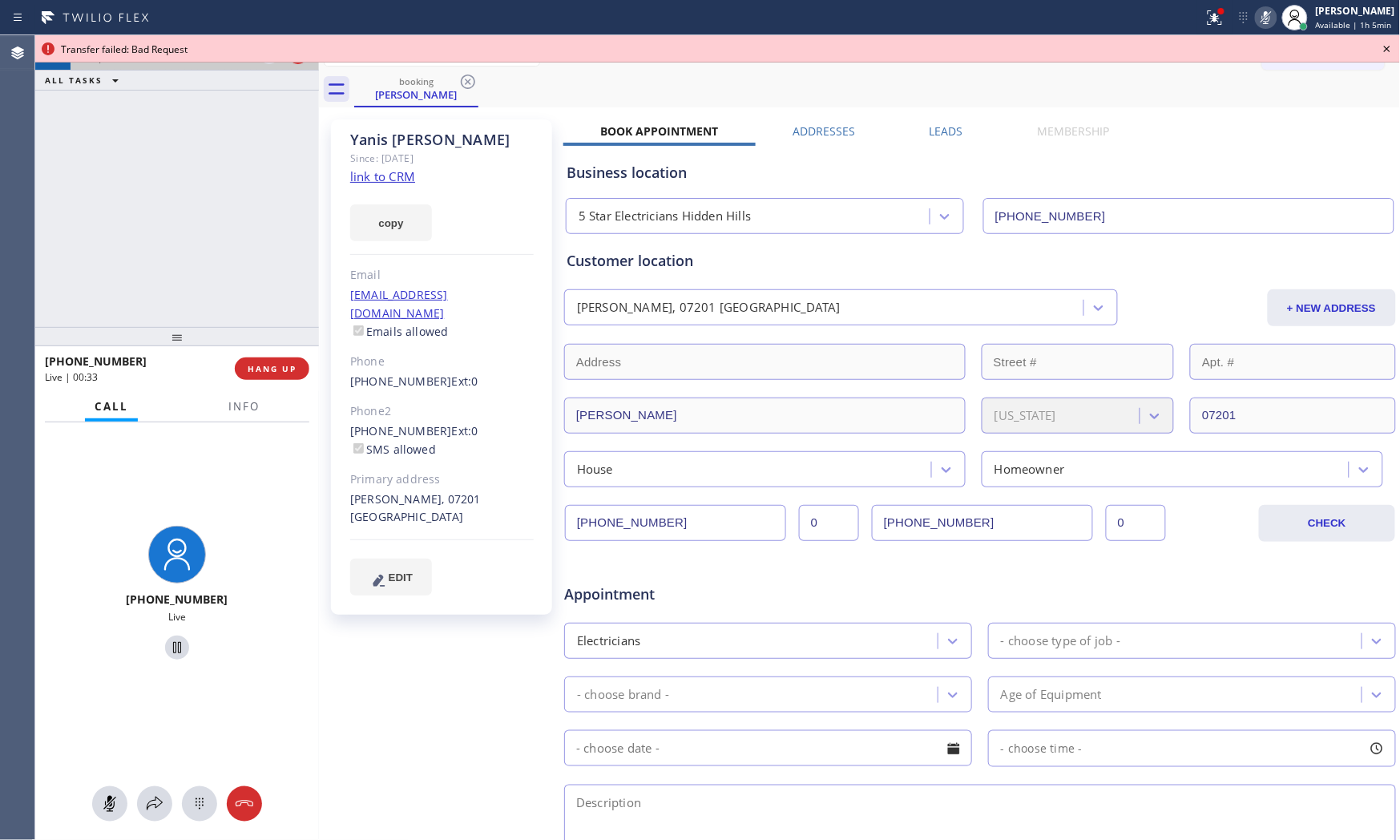
click at [1384, 50] on icon at bounding box center [1387, 49] width 19 height 19
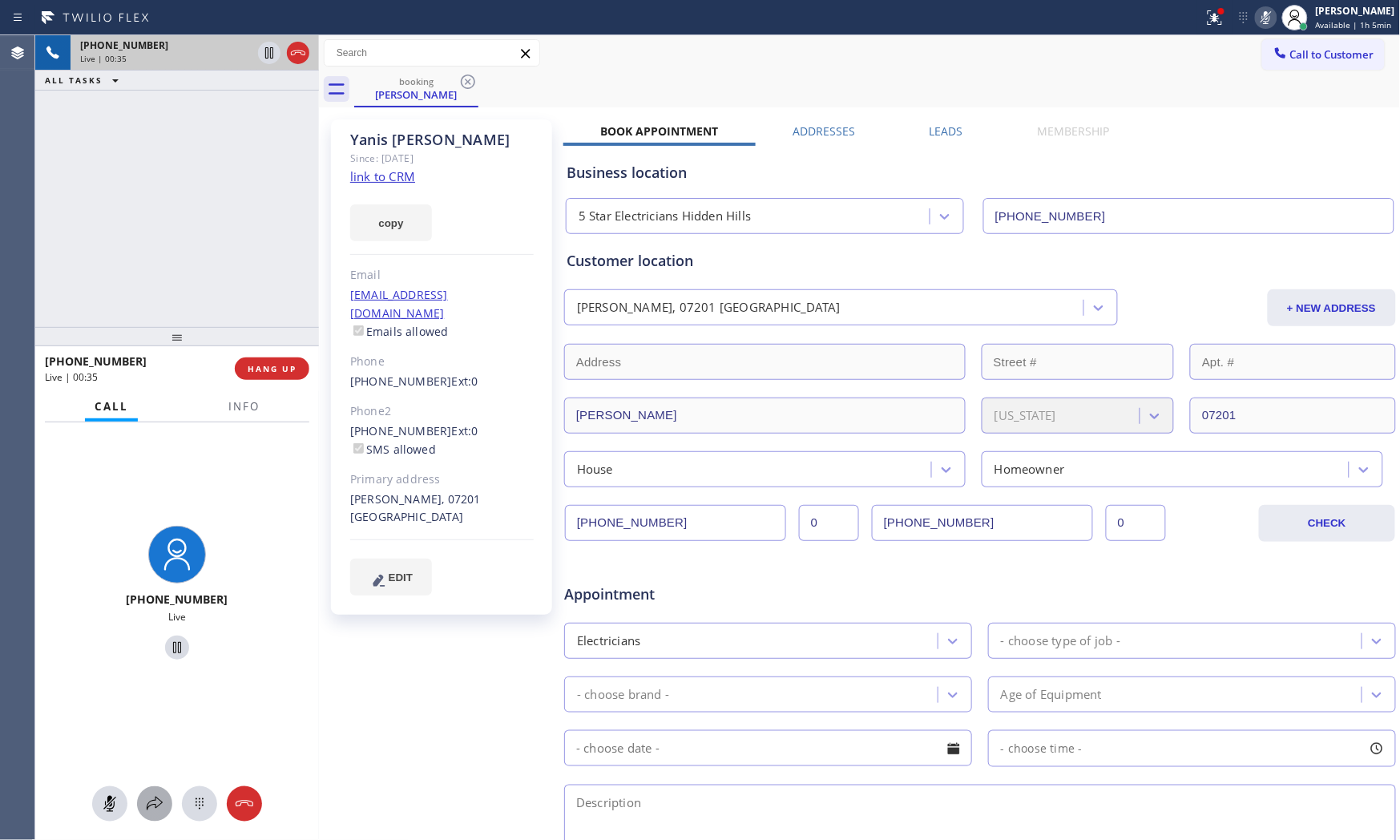
click at [160, 795] on icon at bounding box center [155, 804] width 19 height 19
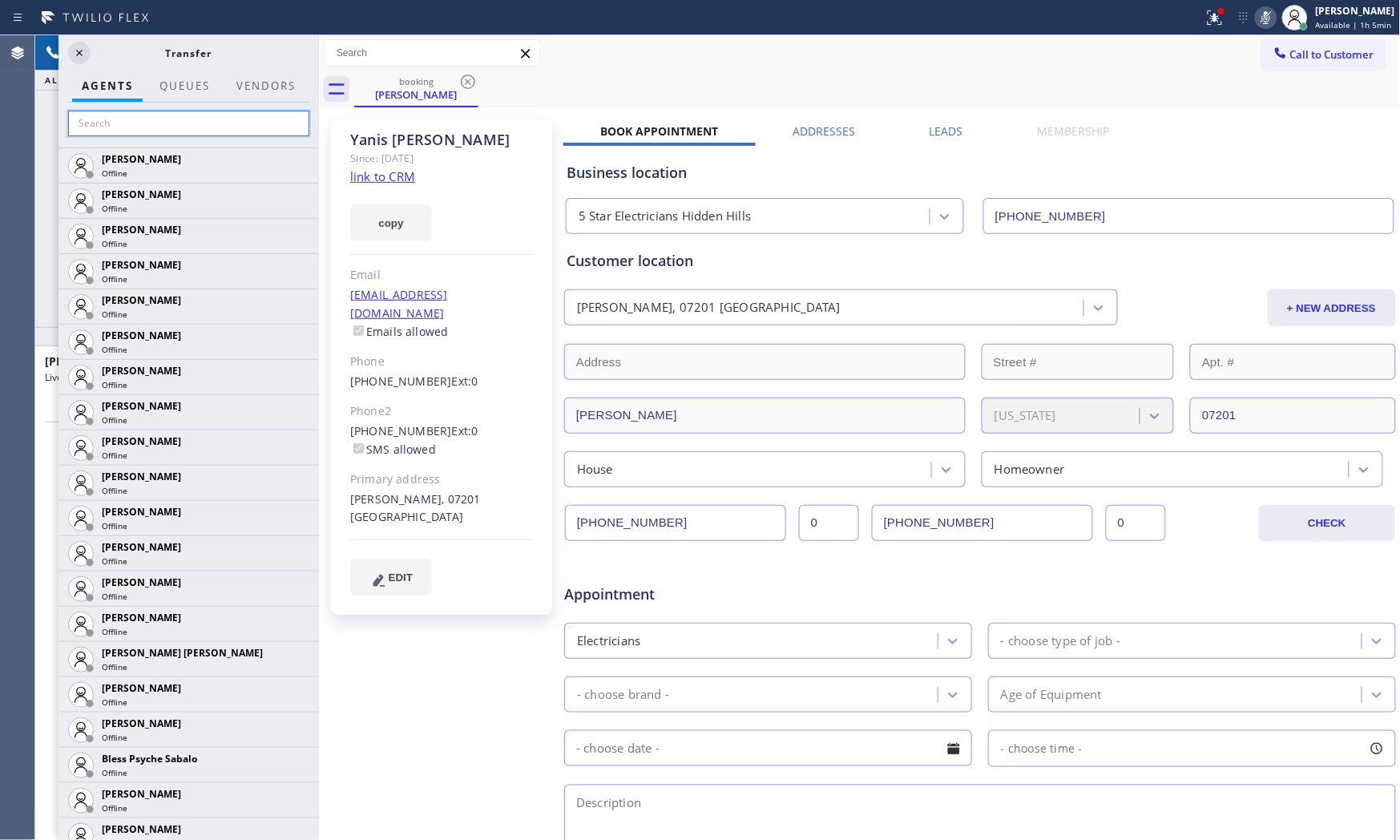
click at [180, 132] on input "text" at bounding box center [189, 124] width 241 height 26
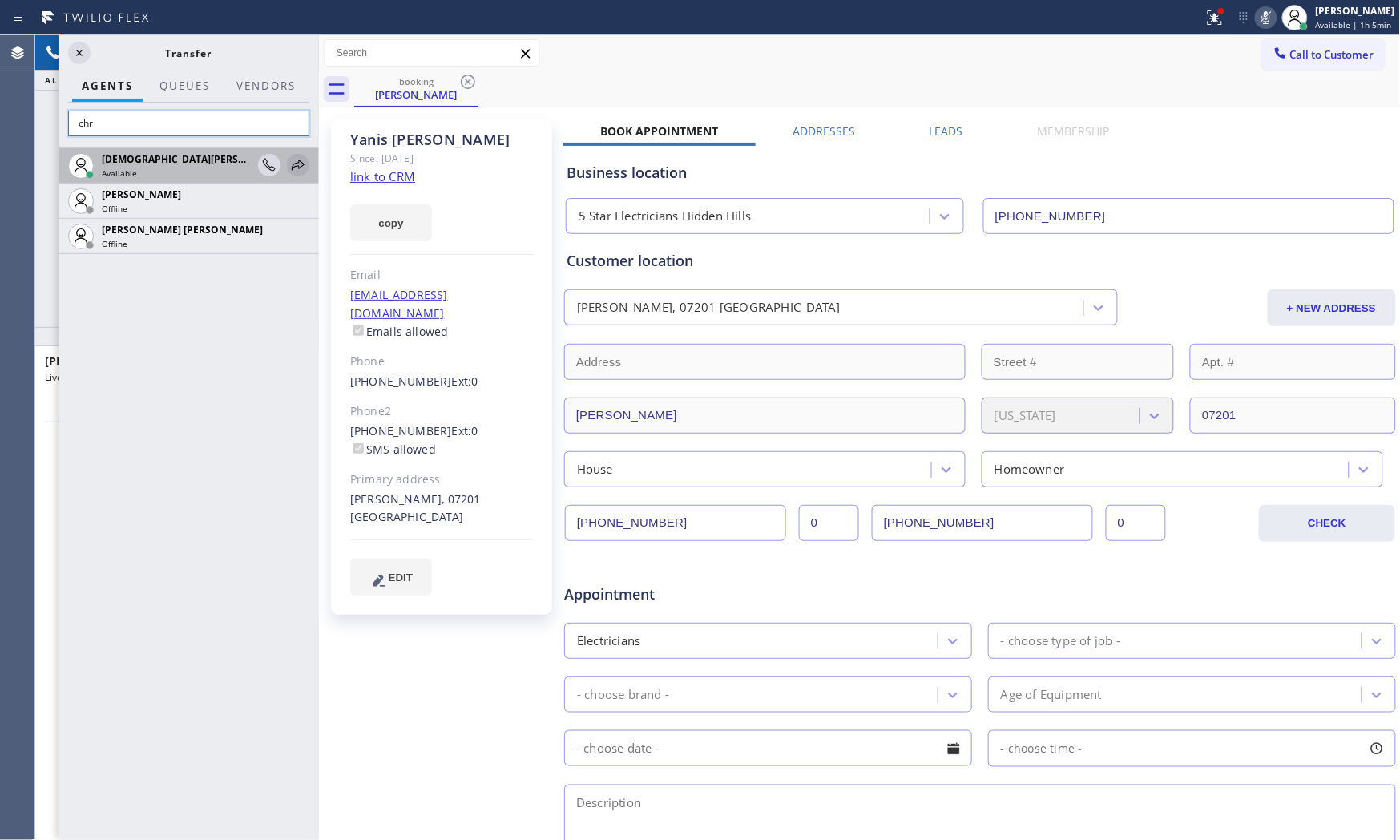
type input "chr"
click at [0, 0] on icon at bounding box center [0, 0] width 0 height 0
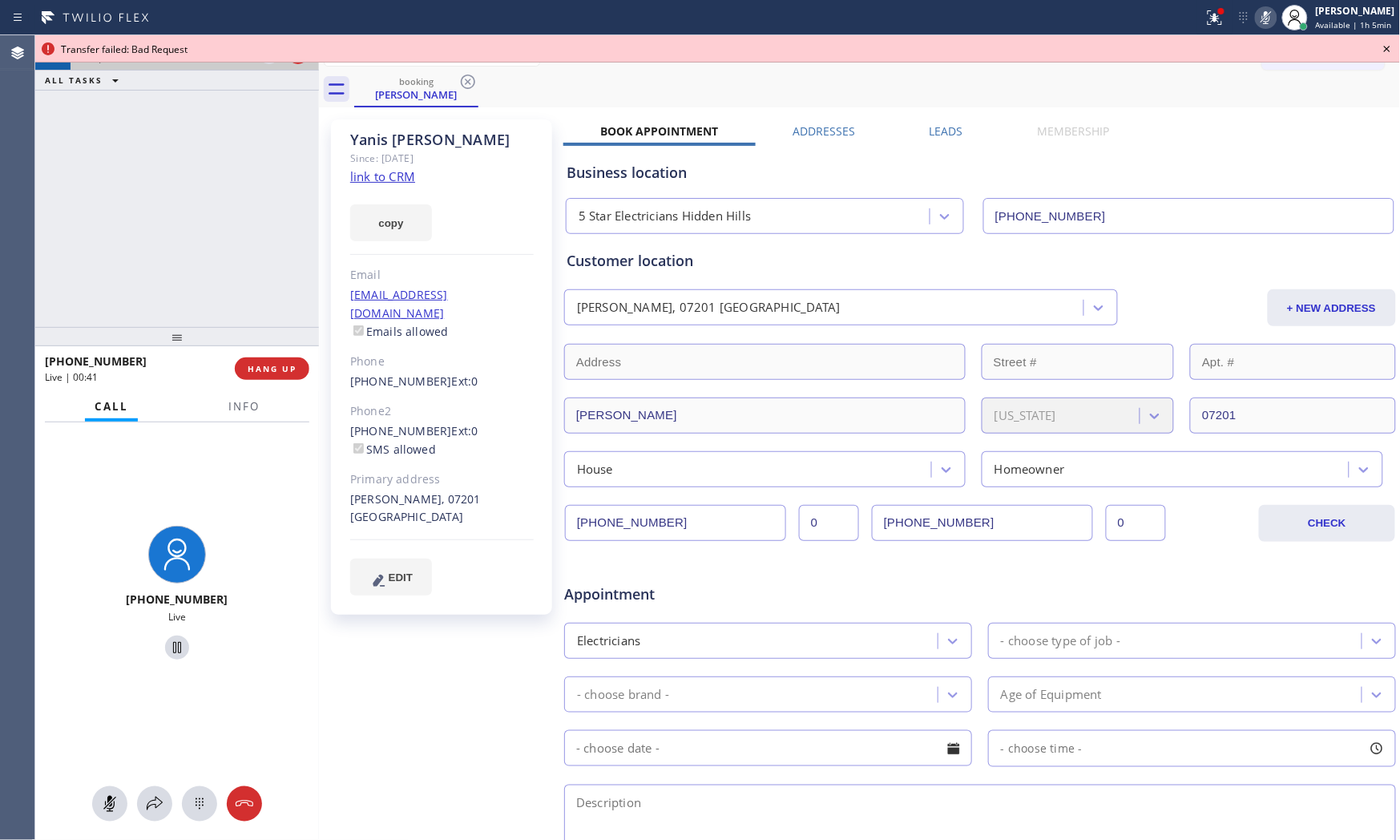
click at [1387, 45] on icon at bounding box center [1387, 49] width 19 height 19
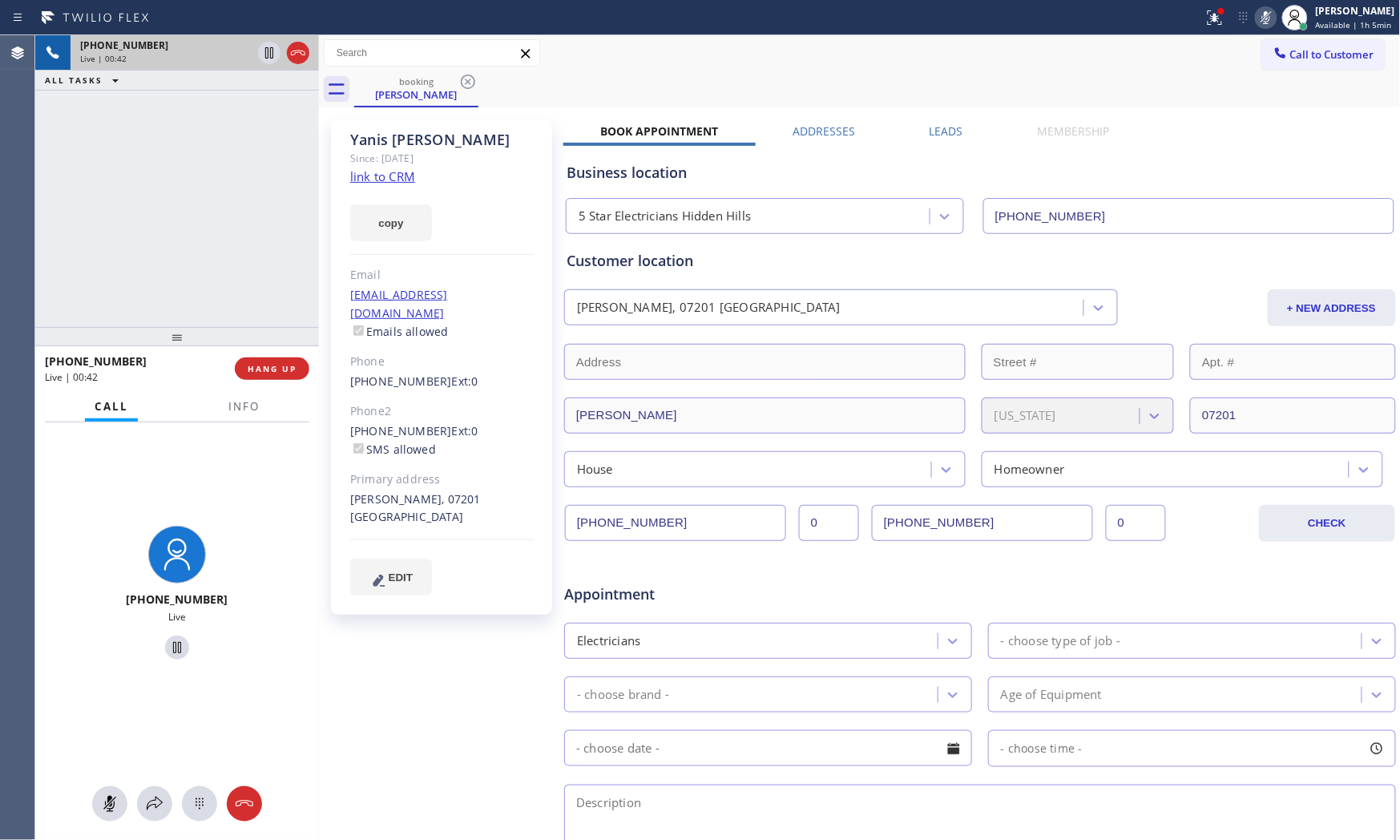
click at [1261, 17] on rect at bounding box center [1266, 16] width 11 height 11
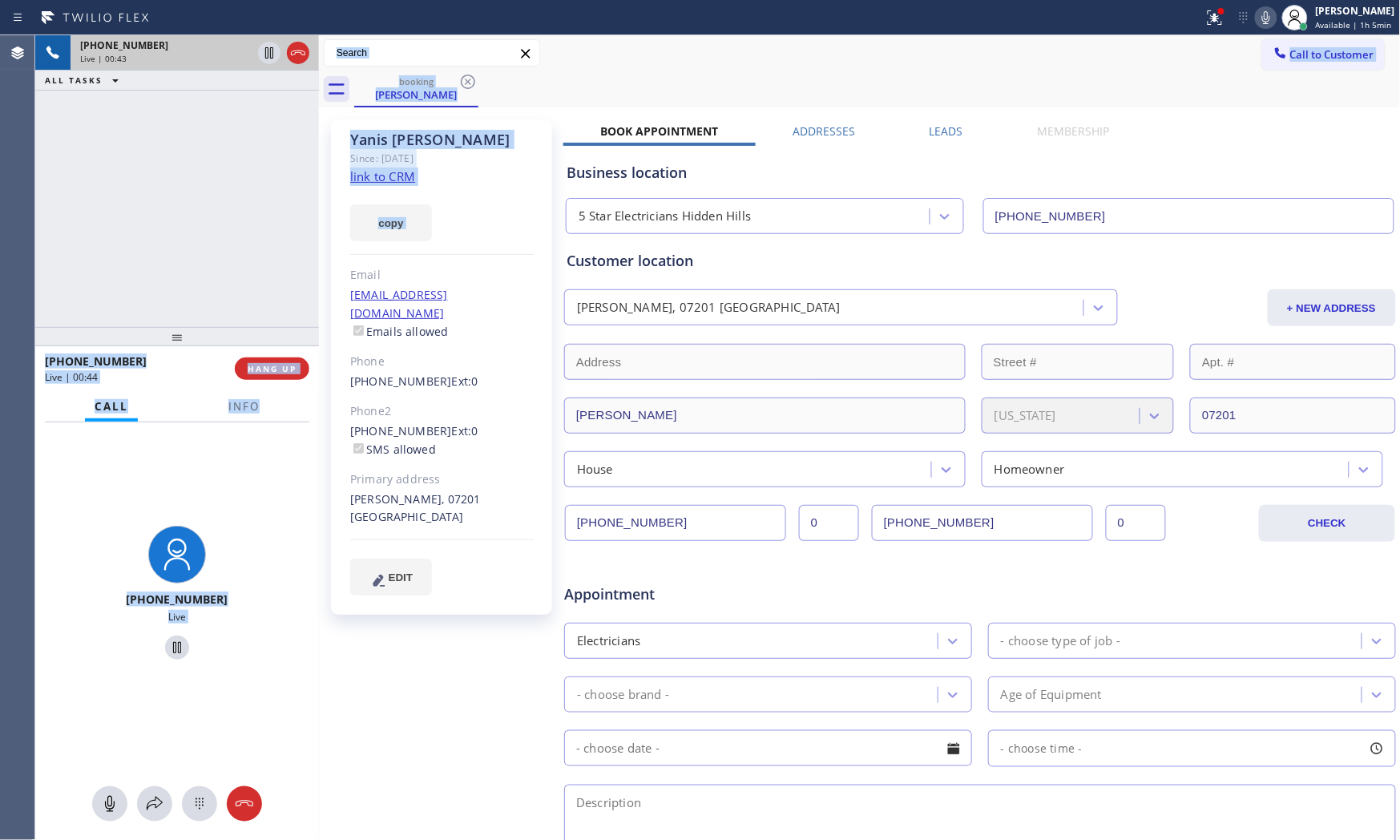
drag, startPoint x: 323, startPoint y: 268, endPoint x: 227, endPoint y: 265, distance: 96.0
click at [227, 265] on div "+14388205868 Live | 00:43 ALL TASKS ALL TASKS ACTIVE TASKS TASKS IN WRAP UP +14…" at bounding box center [717, 437] width 1365 height 805
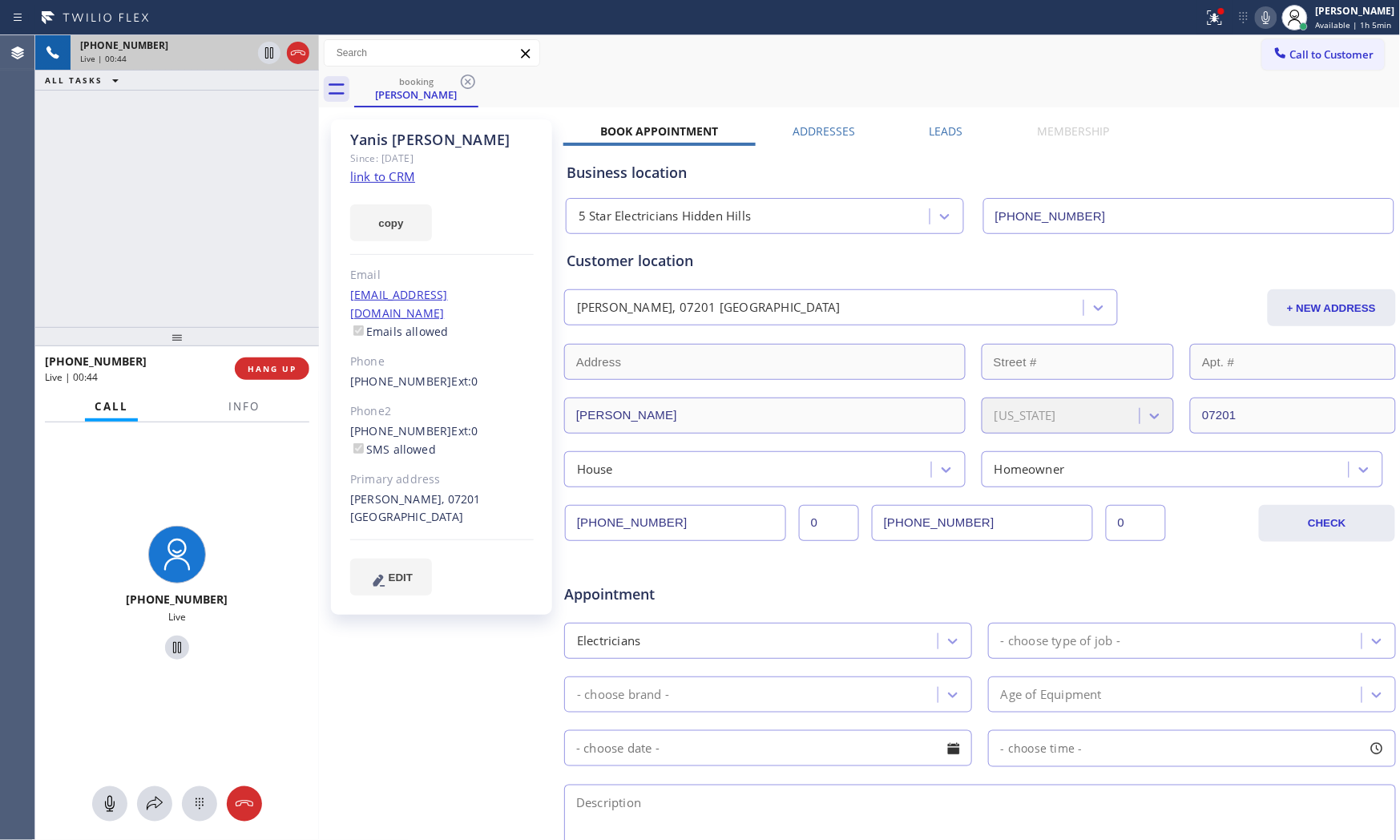
click at [292, 276] on div "+14388205868 Live | 00:44 ALL TASKS ALL TASKS ACTIVE TASKS TASKS IN WRAP UP" at bounding box center [177, 181] width 284 height 292
drag, startPoint x: 319, startPoint y: 274, endPoint x: 239, endPoint y: 257, distance: 81.8
click at [241, 254] on div "+14388205868 Live | 00:44 ALL TASKS ALL TASKS ACTIVE TASKS TASKS IN WRAP UP +14…" at bounding box center [717, 437] width 1365 height 805
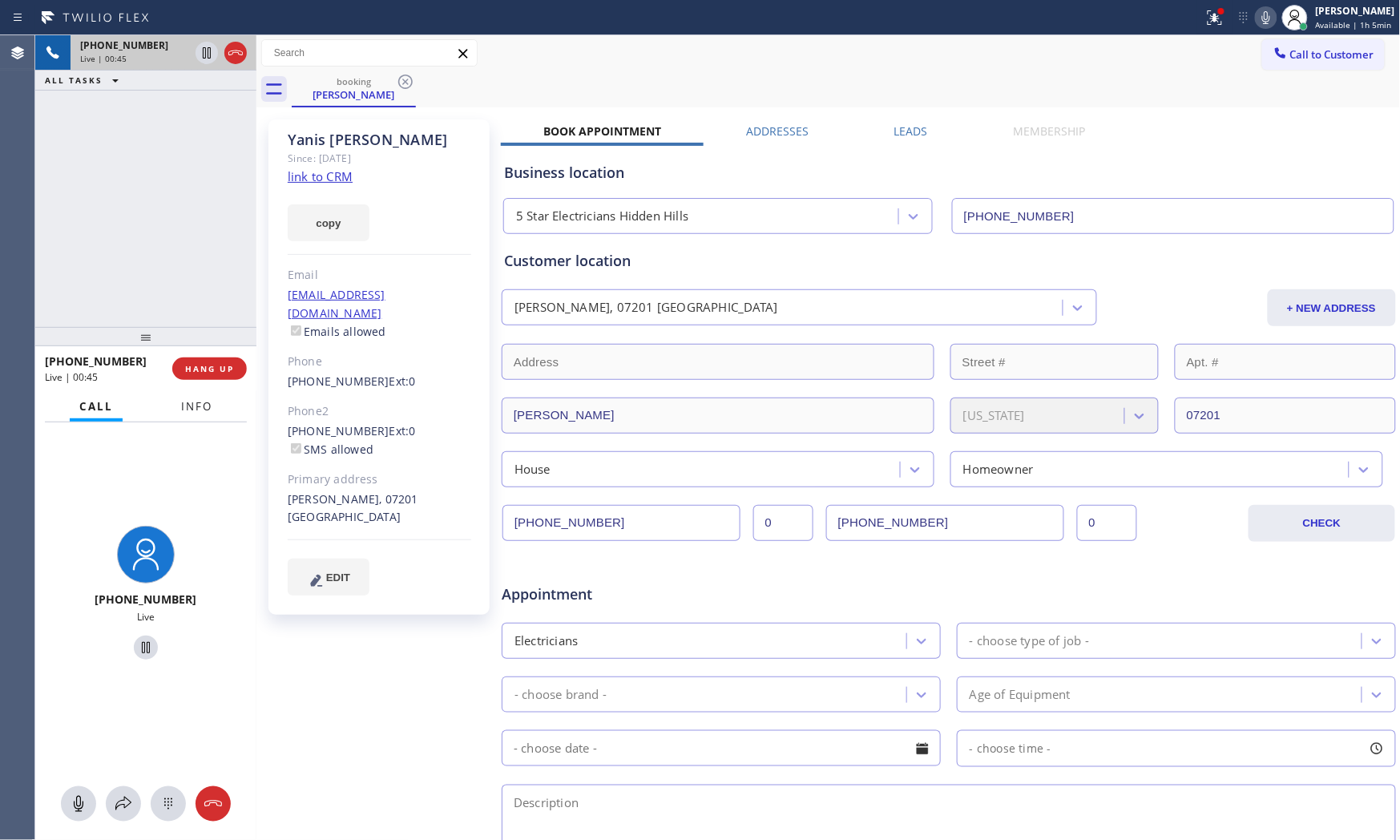
click at [196, 409] on span "Info" at bounding box center [197, 406] width 31 height 14
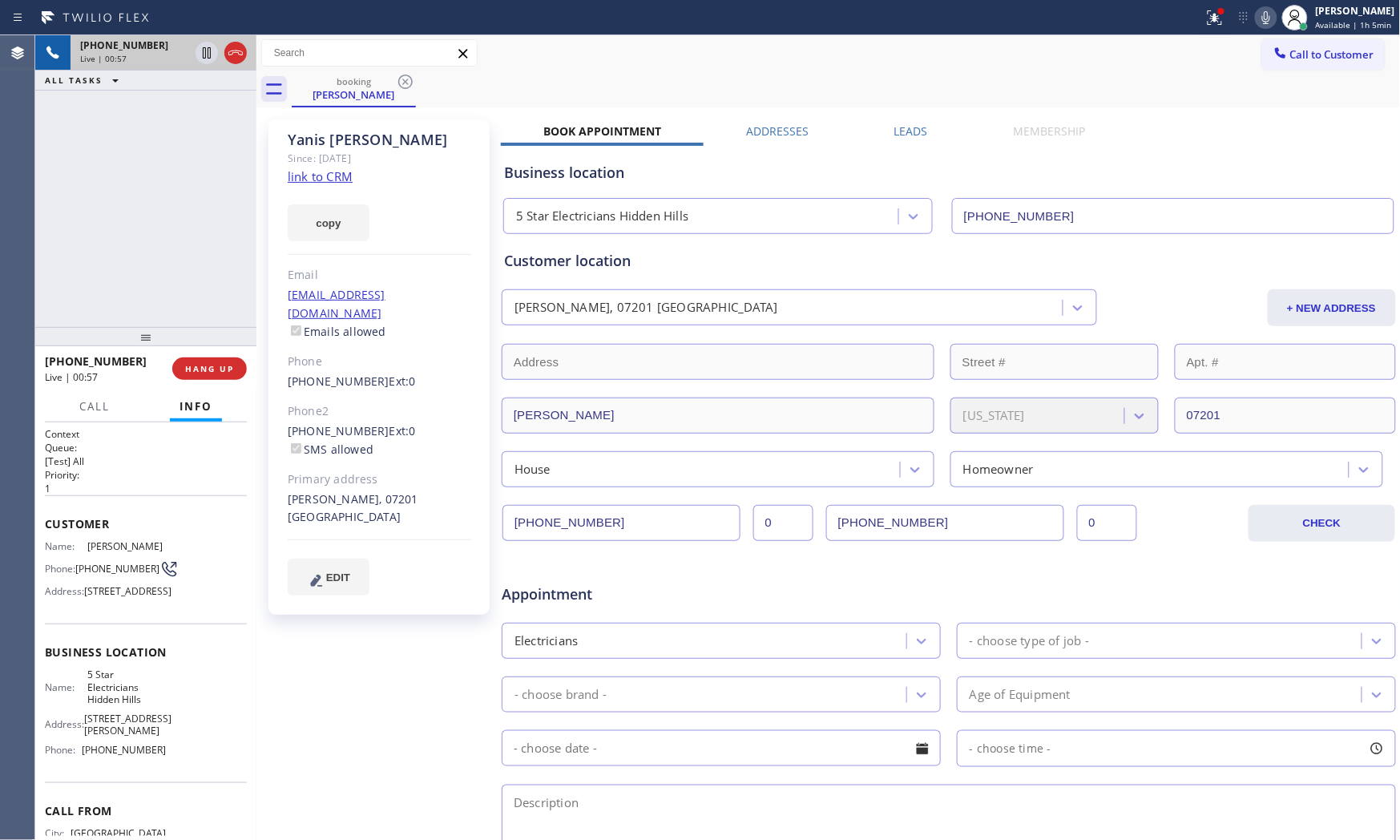
click at [189, 217] on div "+14388205868 Live | 00:57 ALL TASKS ALL TASKS ACTIVE TASKS TASKS IN WRAP UP" at bounding box center [146, 181] width 221 height 292
drag, startPoint x: 199, startPoint y: 185, endPoint x: 229, endPoint y: 166, distance: 35.5
click at [201, 185] on div "+14388205868 Live | 01:05 ALL TASKS ALL TASKS ACTIVE TASKS TASKS IN WRAP UP" at bounding box center [146, 181] width 221 height 292
click at [226, 370] on span "HANG UP" at bounding box center [209, 368] width 49 height 11
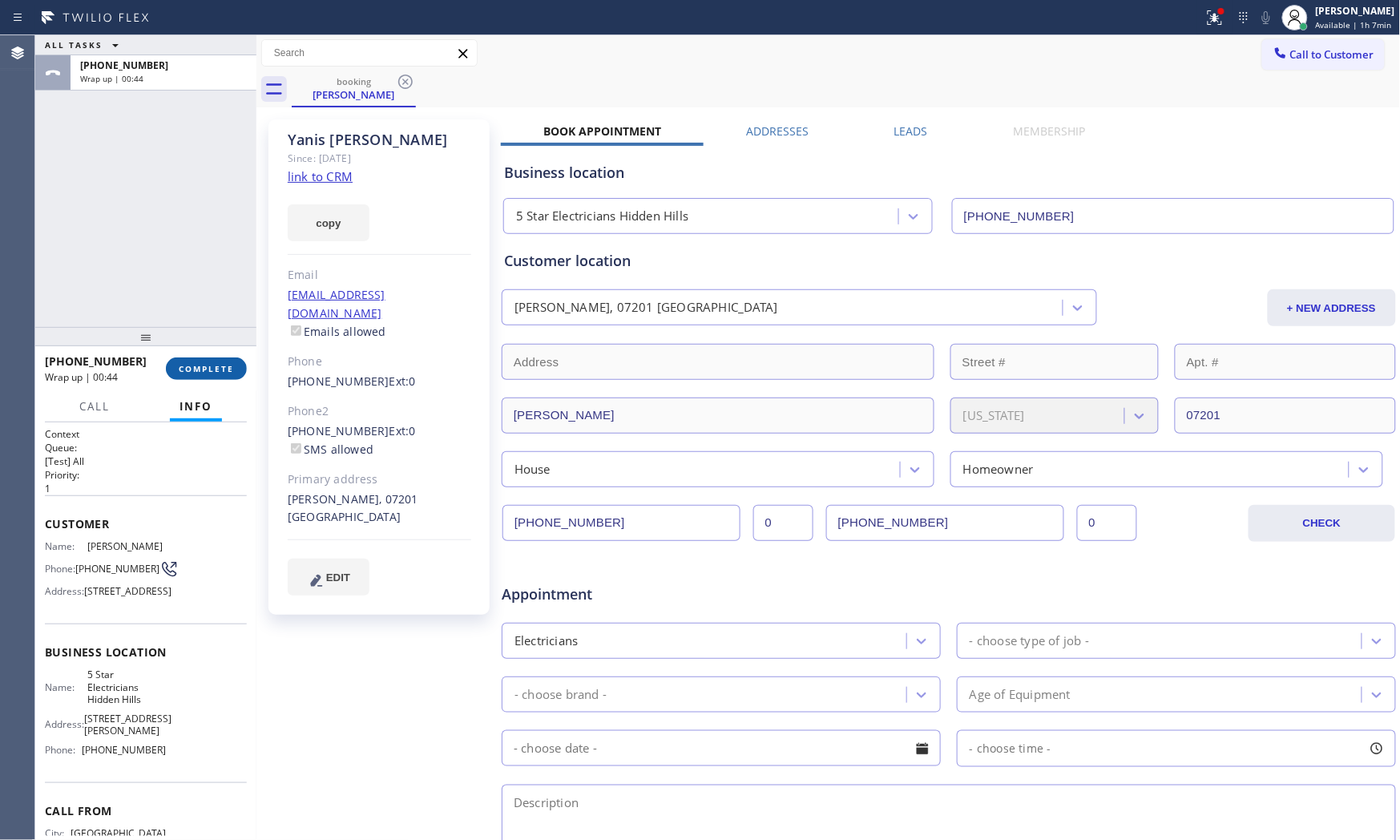
click at [194, 369] on span "COMPLETE" at bounding box center [206, 368] width 55 height 11
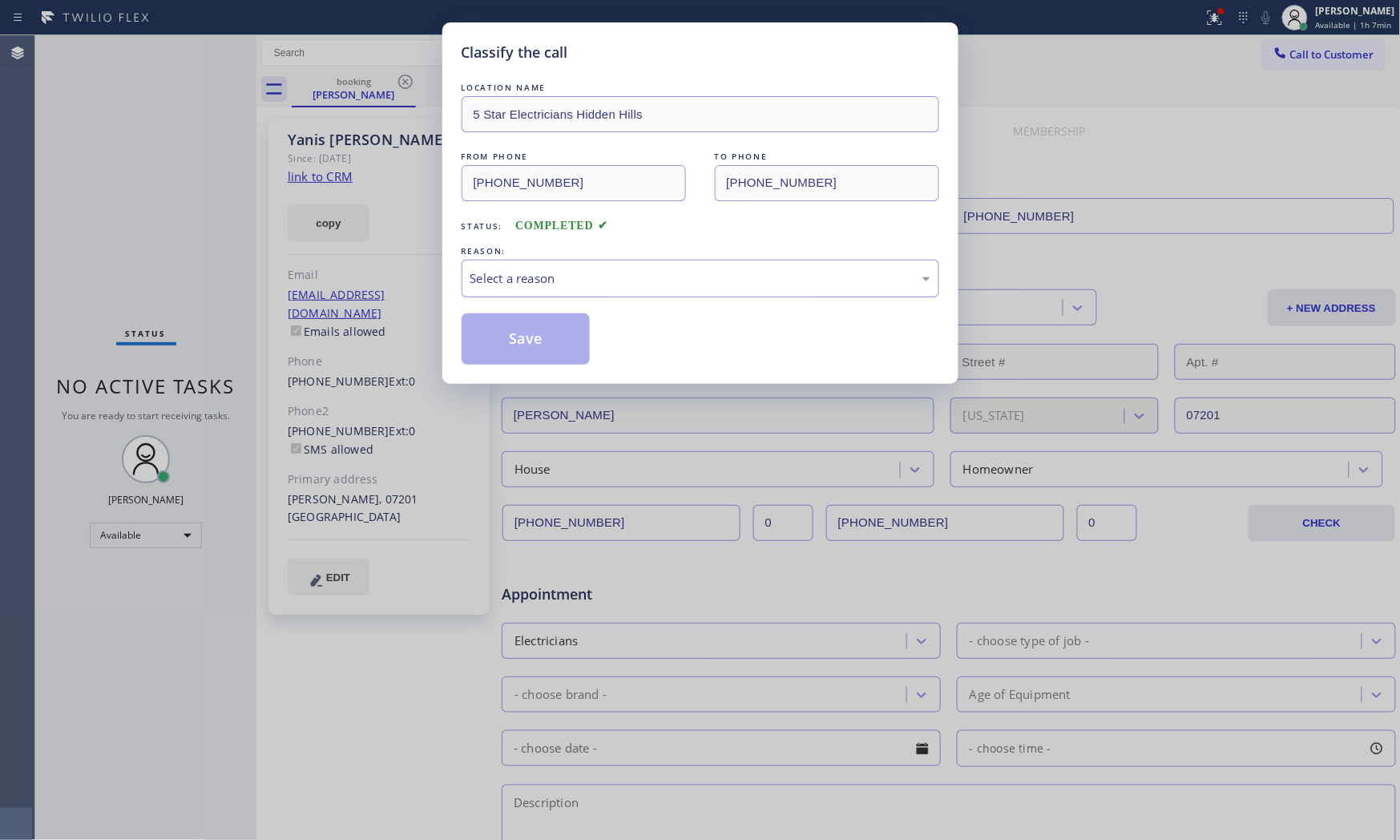
click at [534, 276] on div "Select a reason" at bounding box center [700, 278] width 460 height 18
click at [517, 339] on button "Save" at bounding box center [526, 339] width 129 height 51
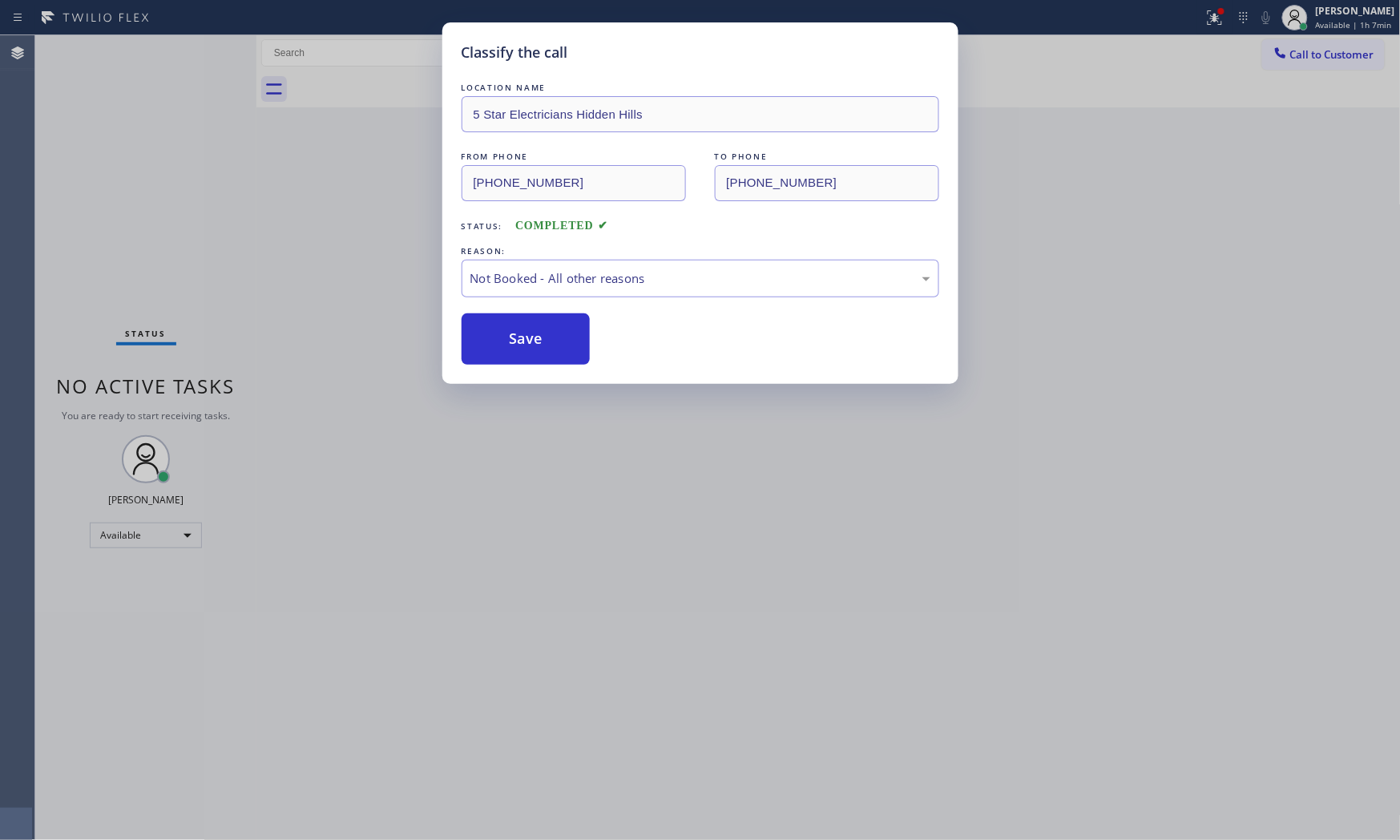
click at [517, 339] on button "Save" at bounding box center [526, 339] width 129 height 51
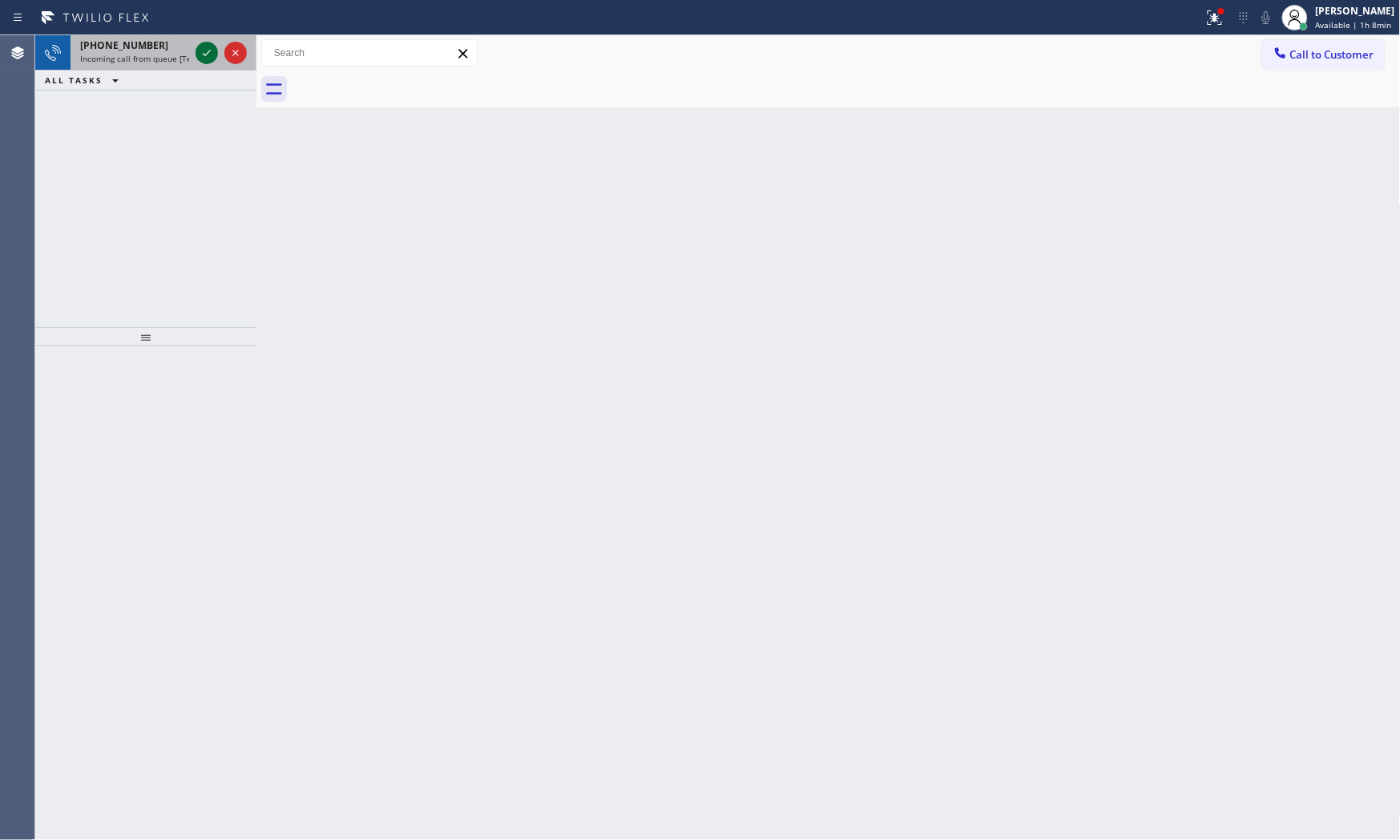
click at [201, 49] on icon at bounding box center [207, 53] width 19 height 19
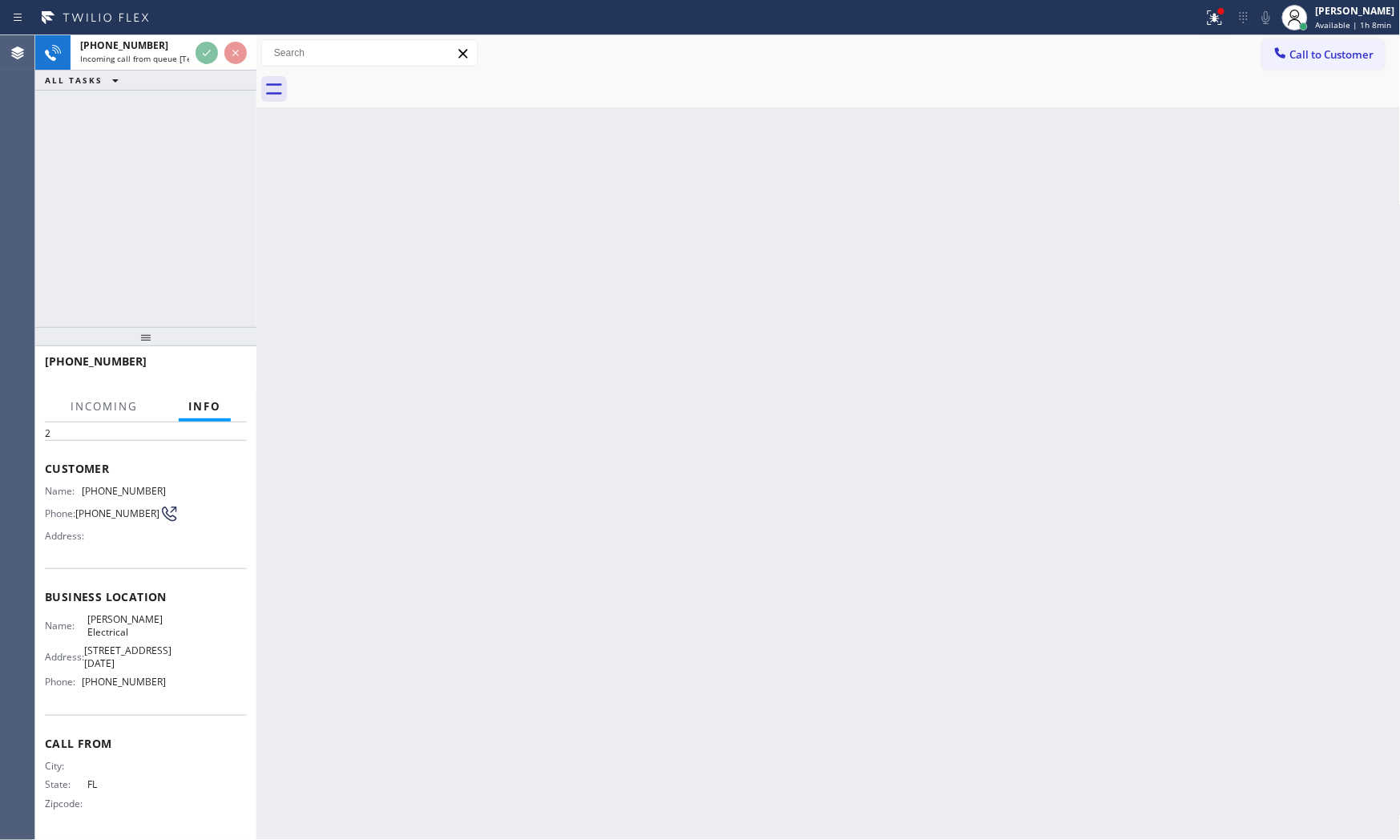
scroll to position [96, 0]
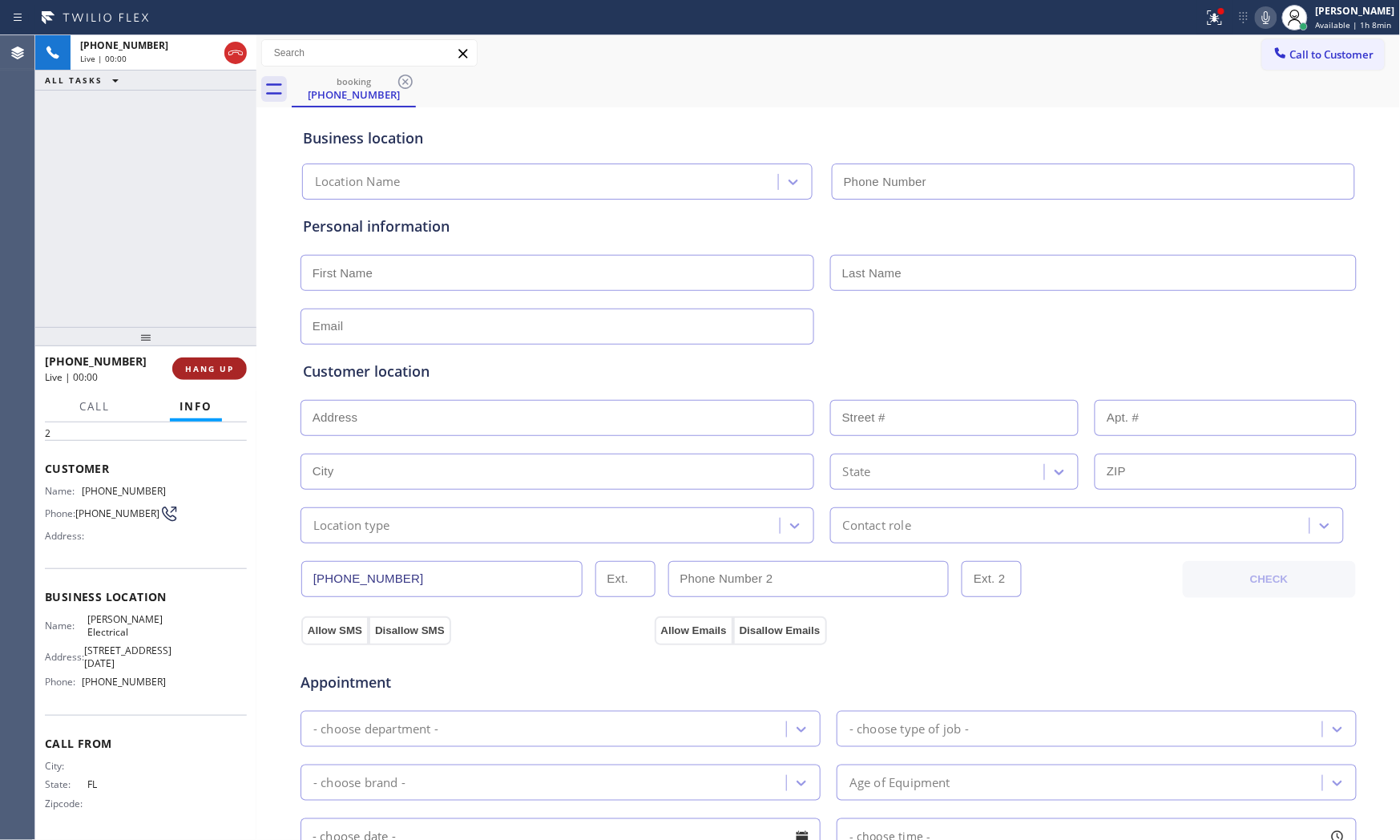
type input "(689) 302-4375"
click at [220, 370] on span "HANG UP" at bounding box center [209, 368] width 49 height 11
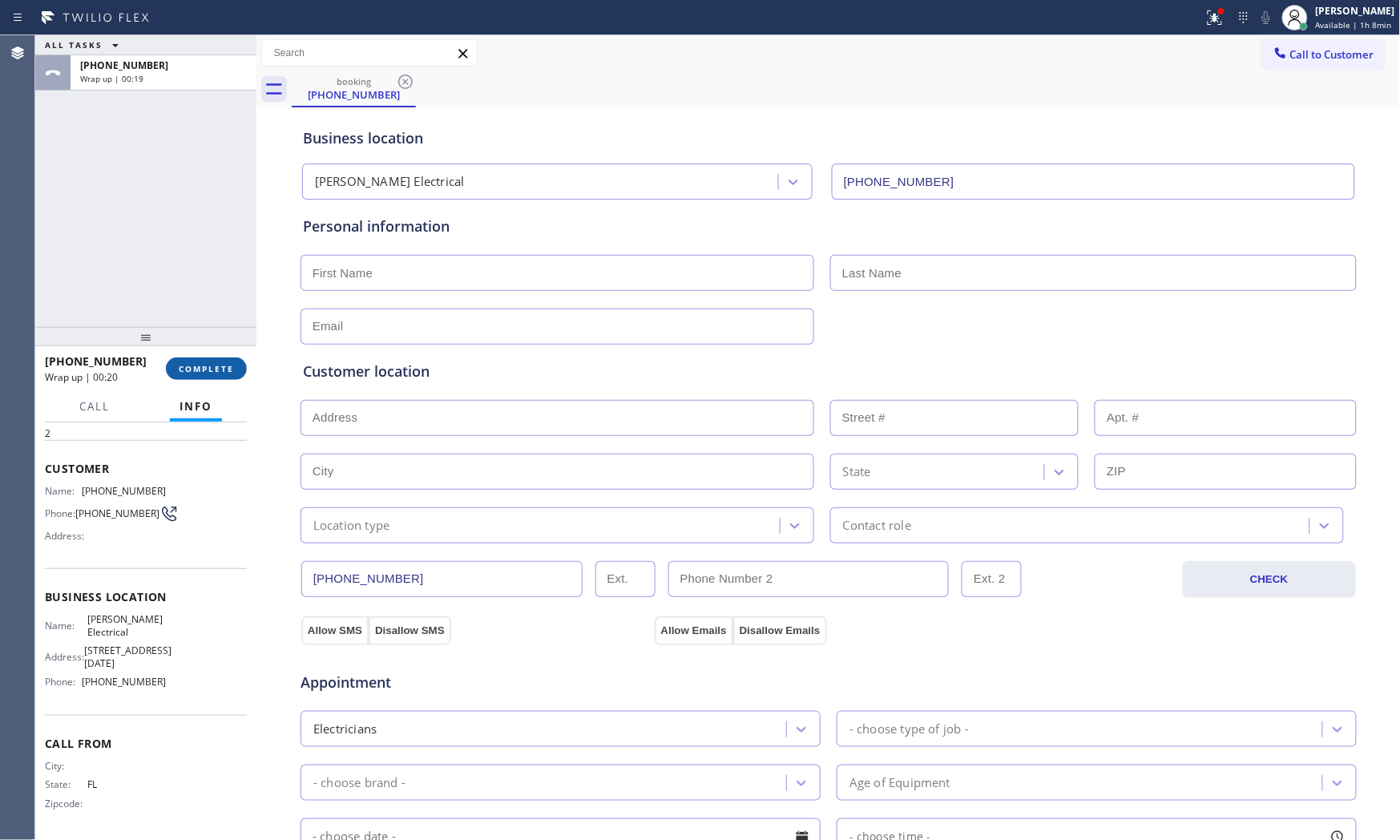
click at [193, 367] on span "COMPLETE" at bounding box center [206, 368] width 55 height 11
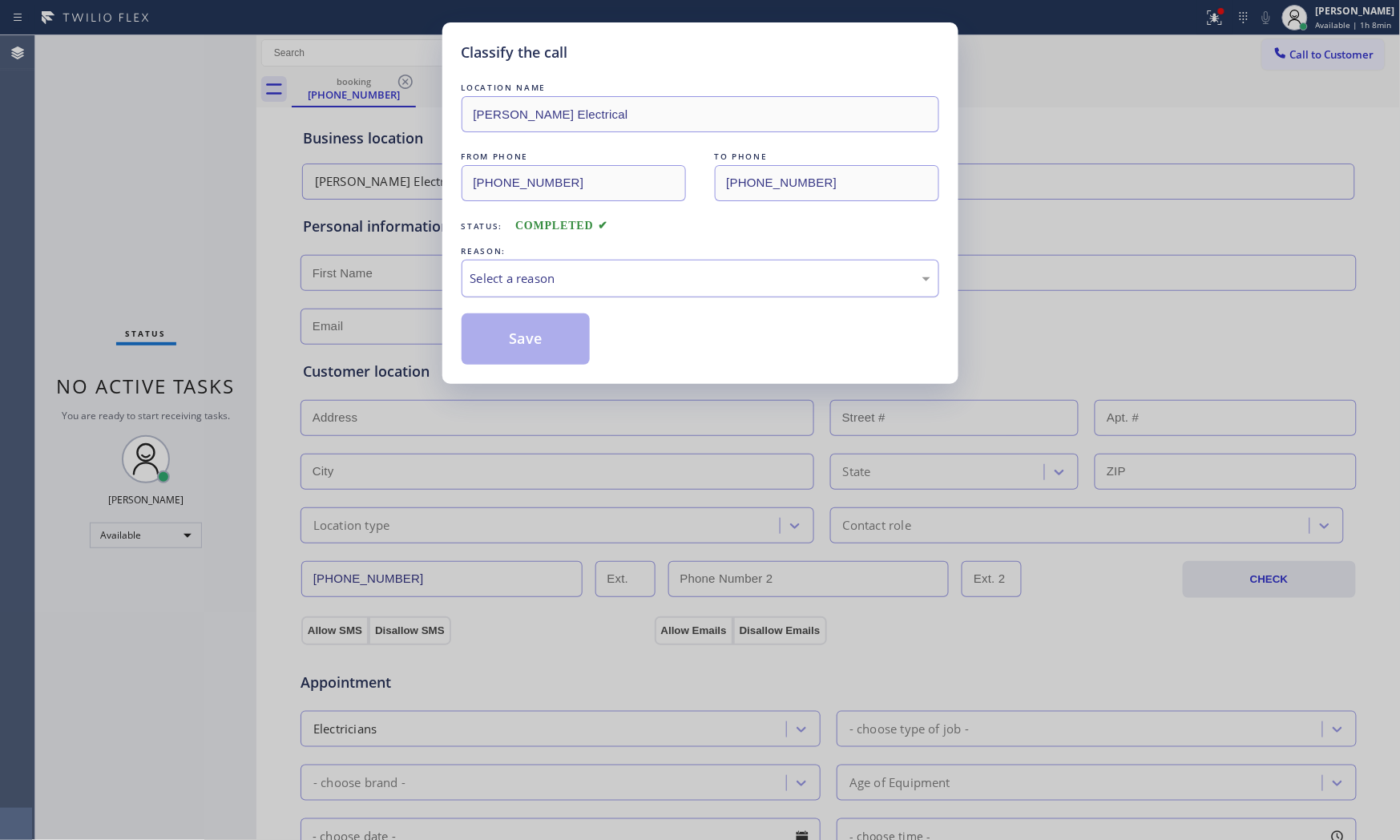
click at [553, 290] on div "Select a reason" at bounding box center [700, 278] width 477 height 38
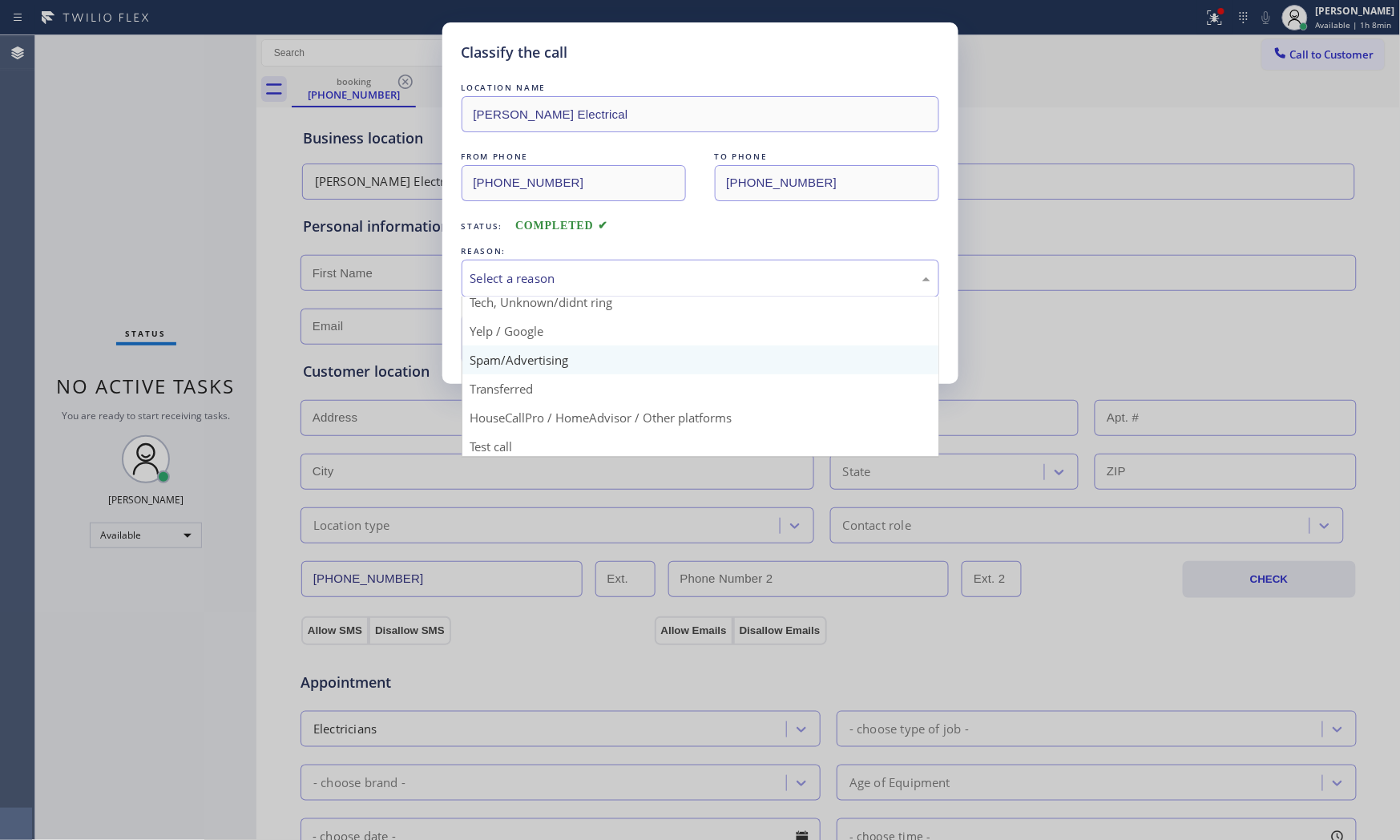
scroll to position [100, 0]
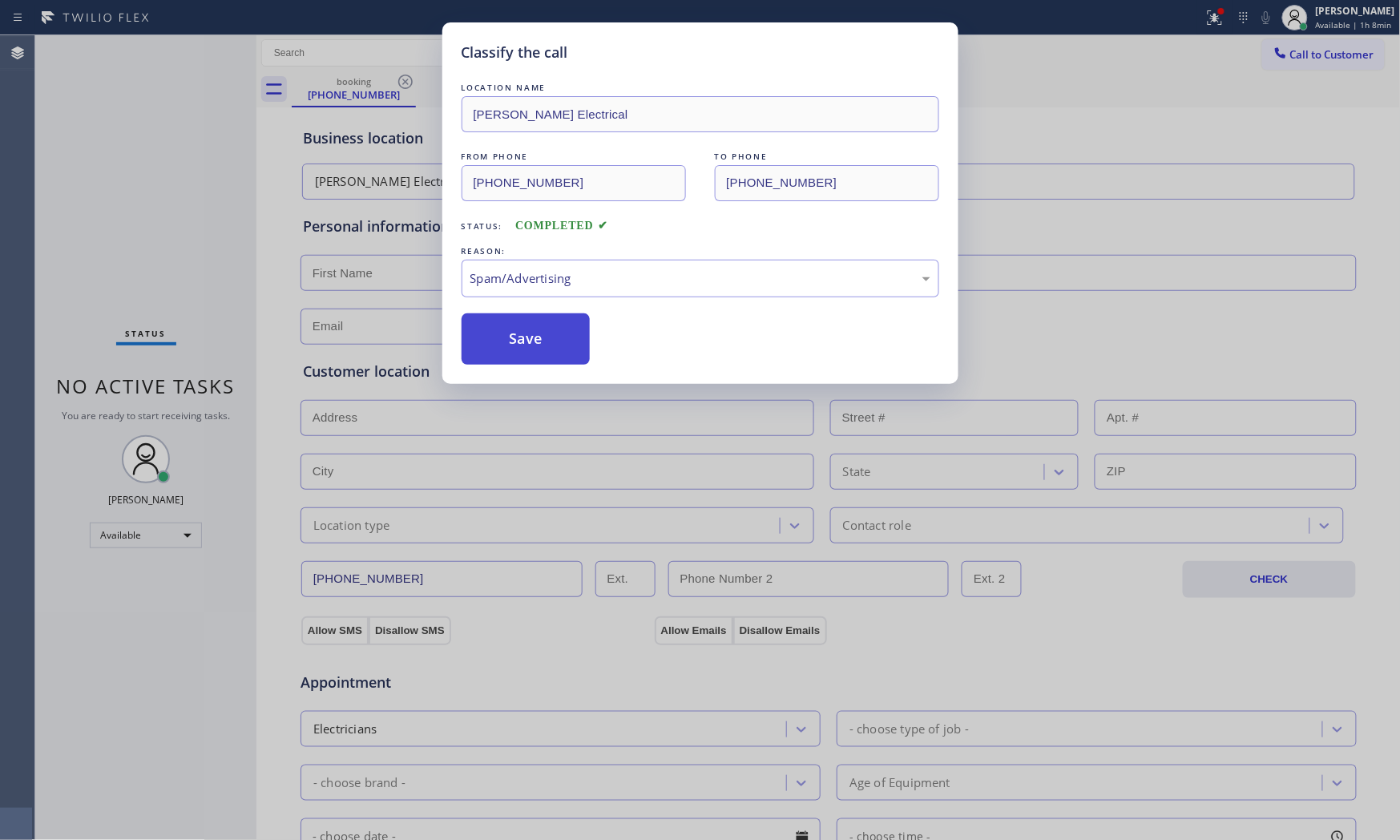
click at [538, 343] on button "Save" at bounding box center [526, 339] width 129 height 51
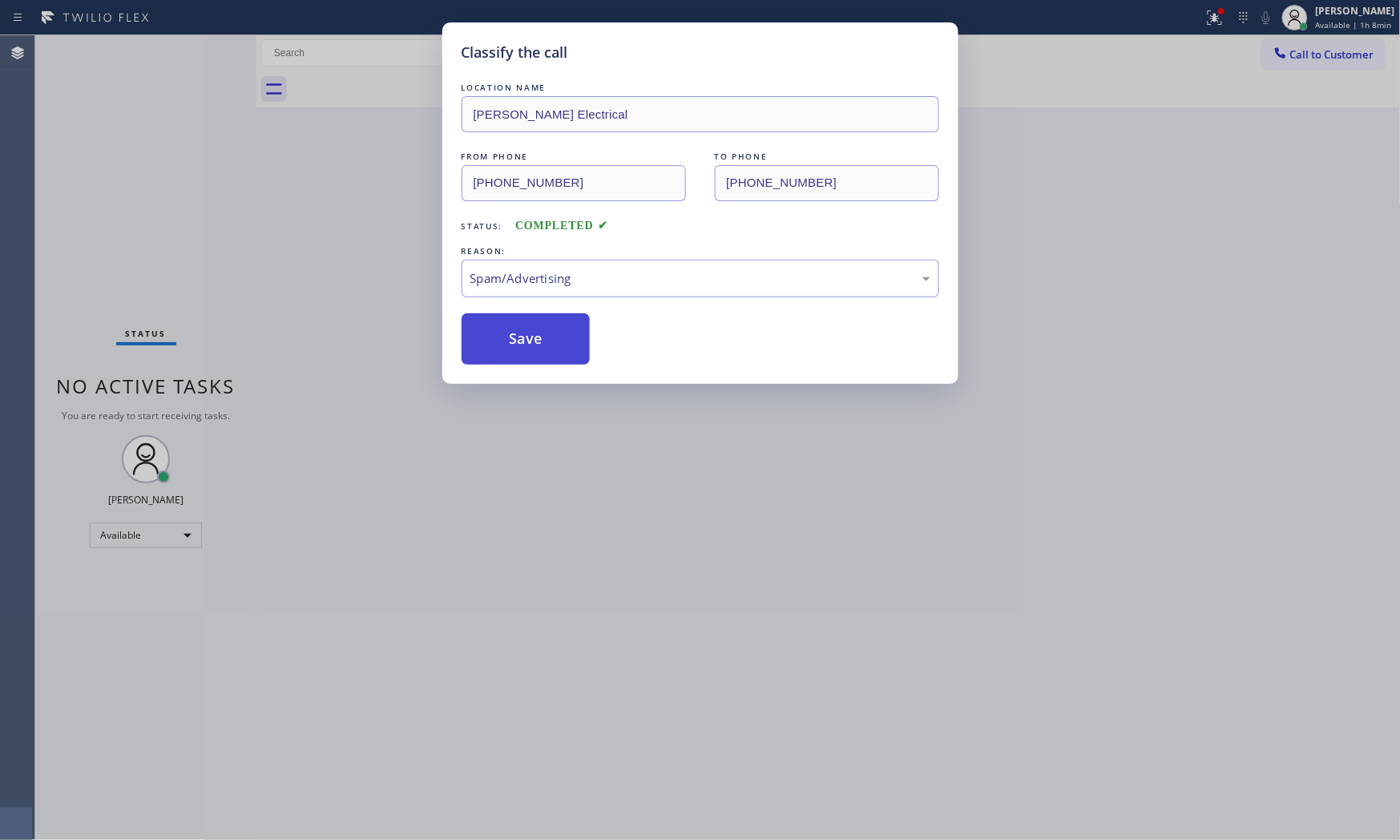
click at [538, 343] on button "Save" at bounding box center [526, 339] width 129 height 51
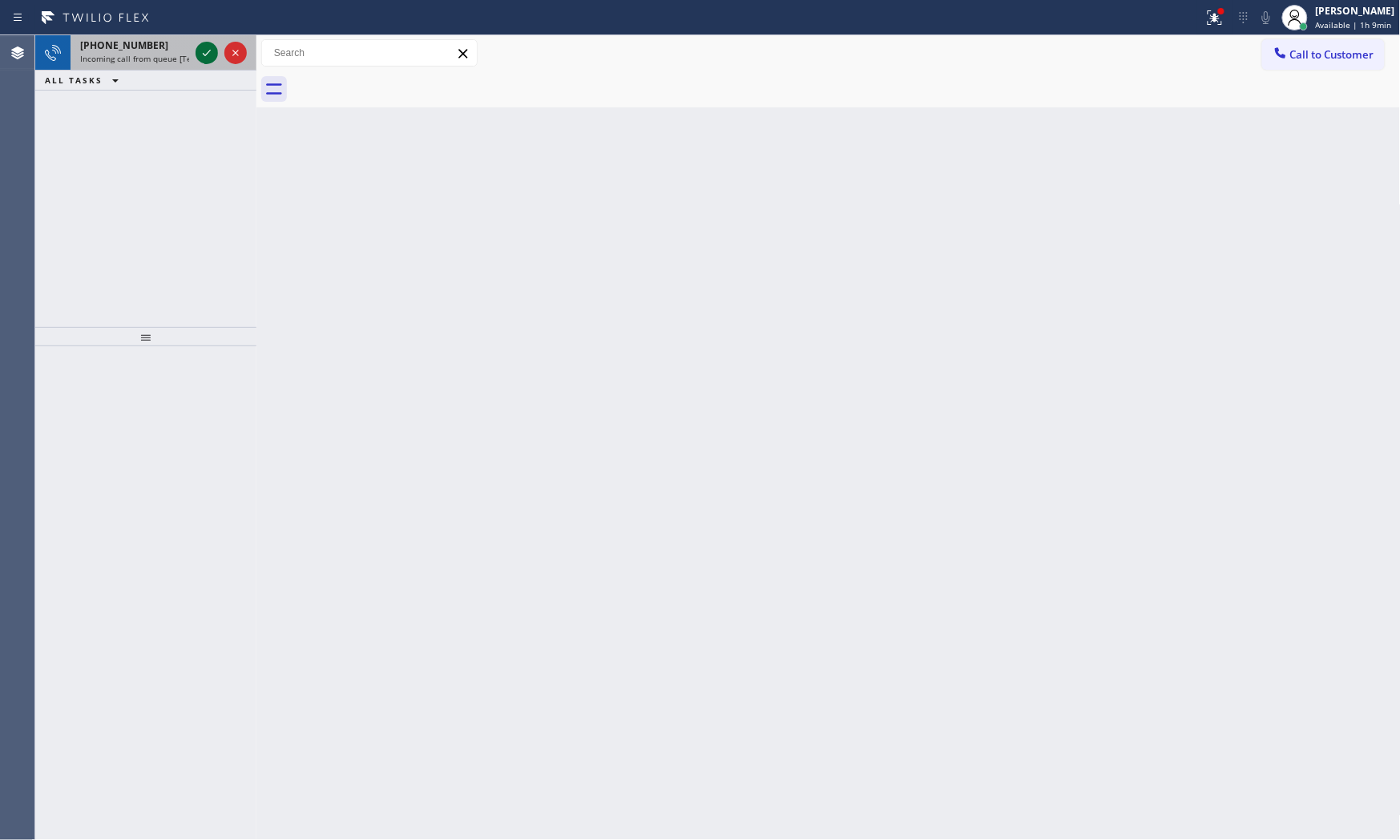
click at [201, 54] on icon at bounding box center [207, 53] width 19 height 19
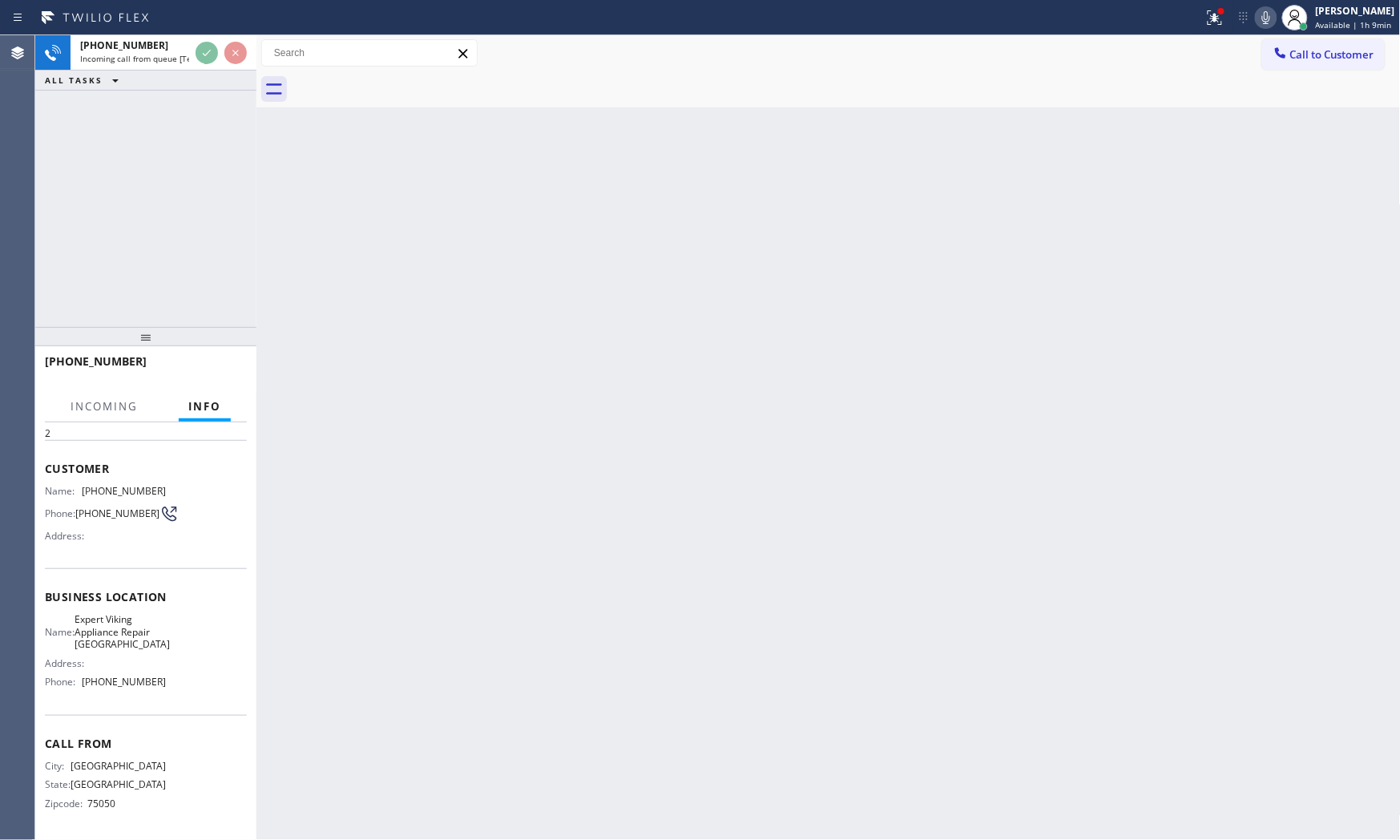
scroll to position [71, 0]
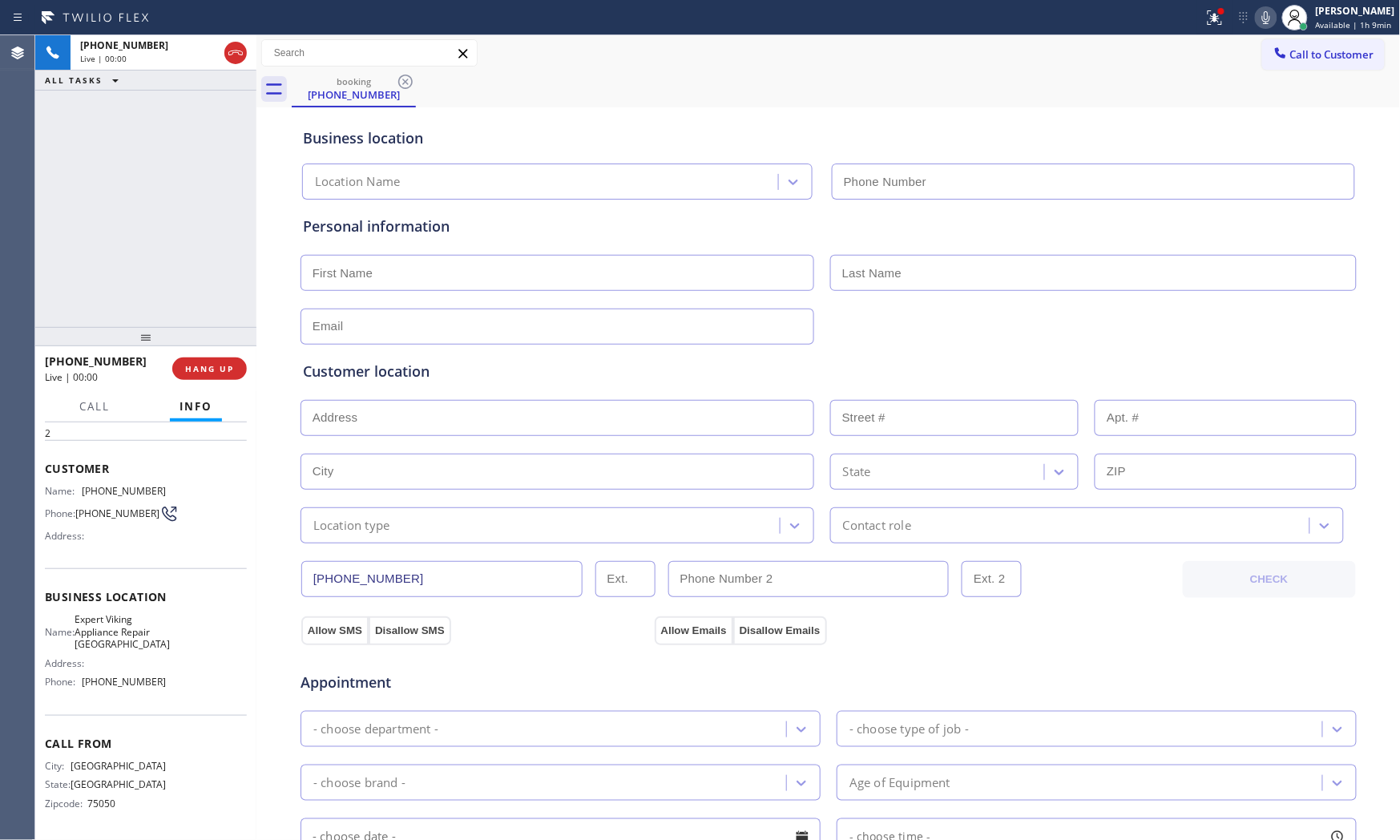
type input "(817) 242-9272"
click at [212, 366] on span "HANG UP" at bounding box center [209, 368] width 49 height 11
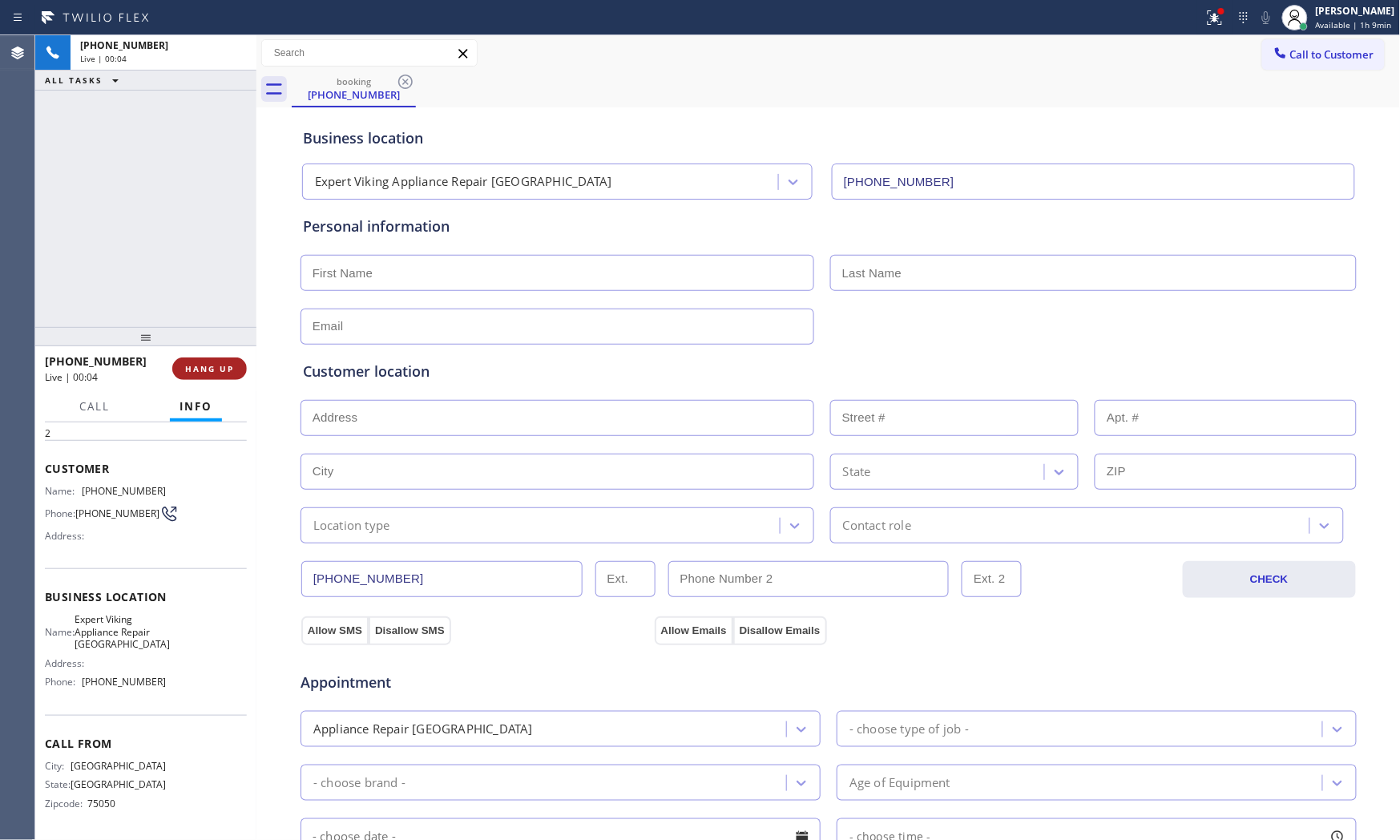
click at [212, 366] on span "HANG UP" at bounding box center [209, 368] width 49 height 11
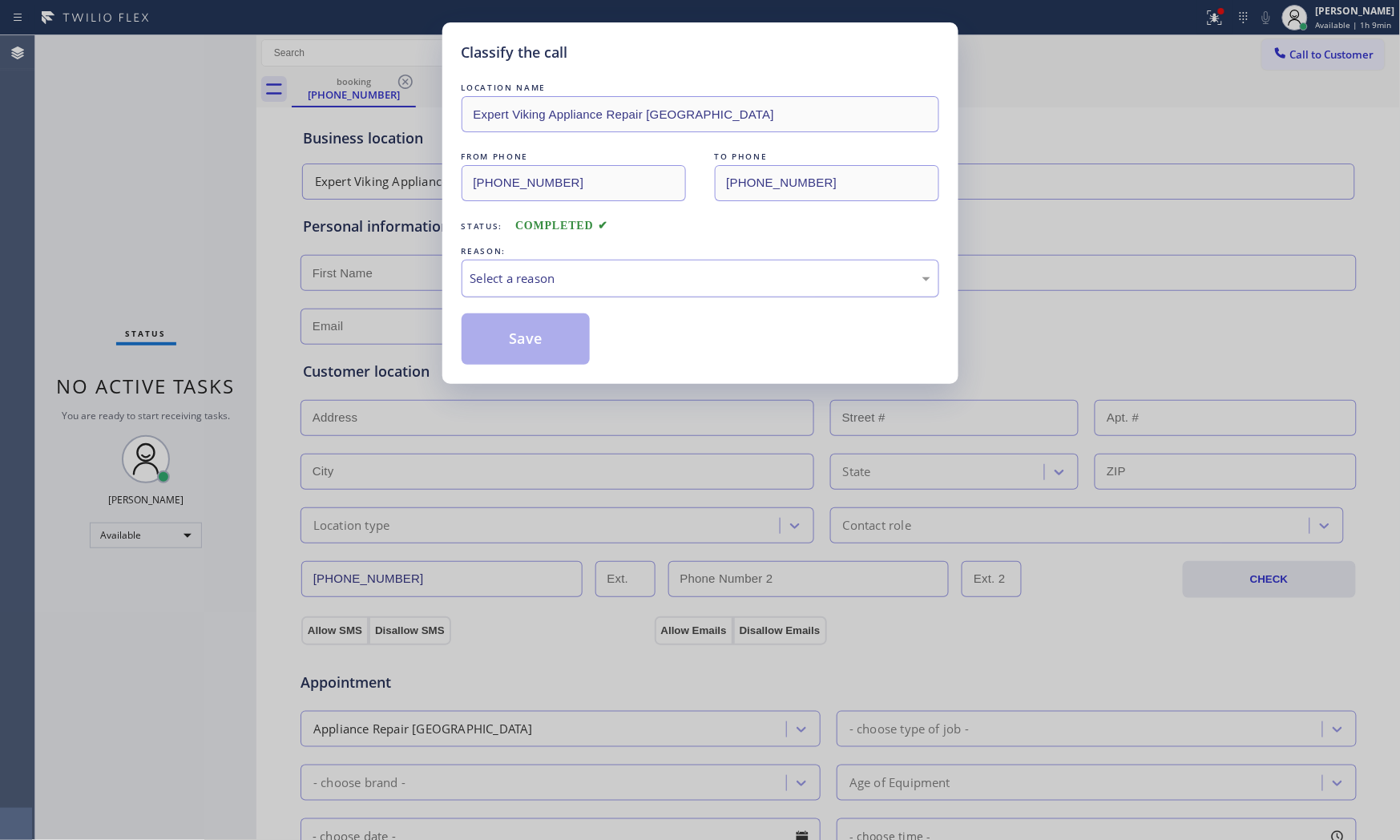
click at [578, 286] on div "Select a reason" at bounding box center [700, 278] width 460 height 18
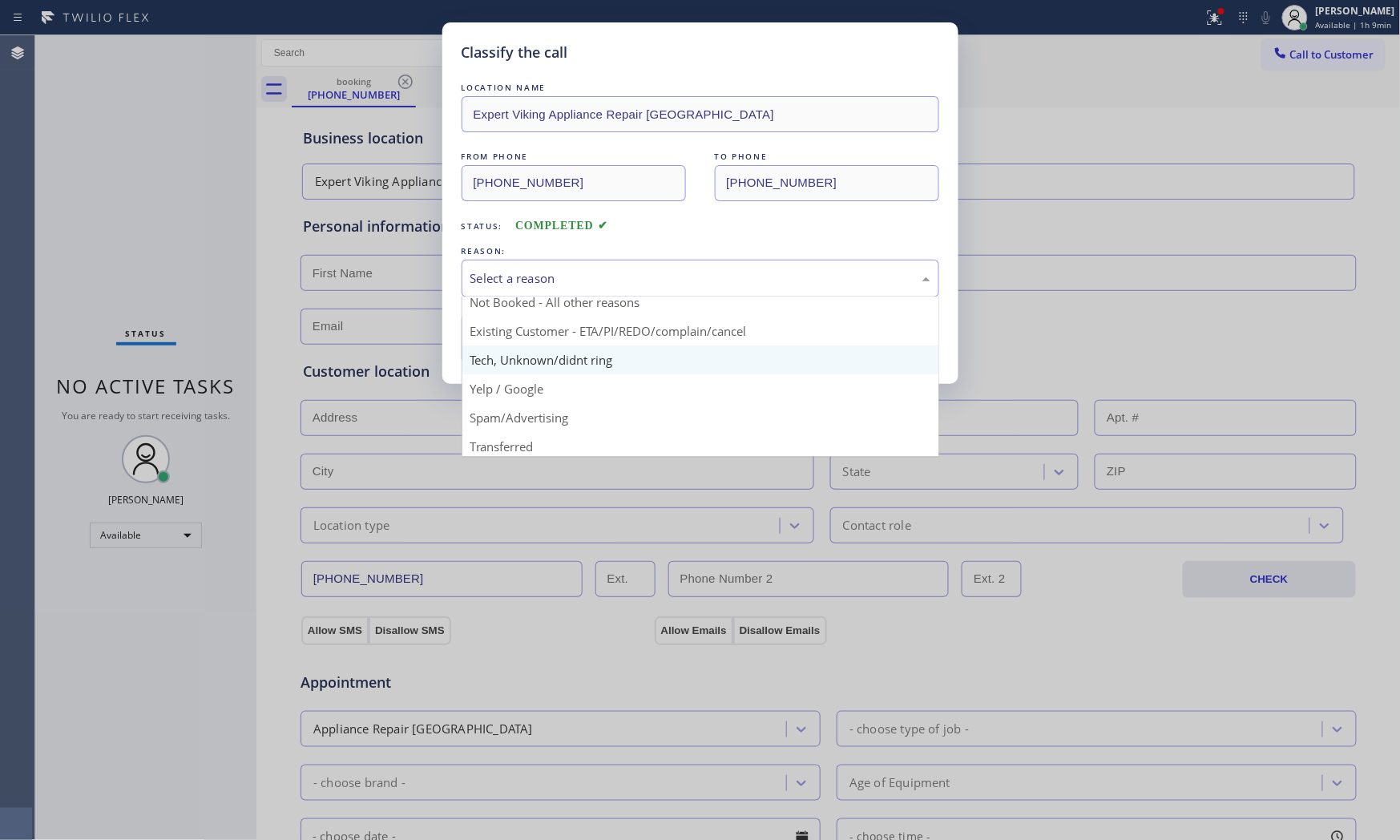
scroll to position [100, 0]
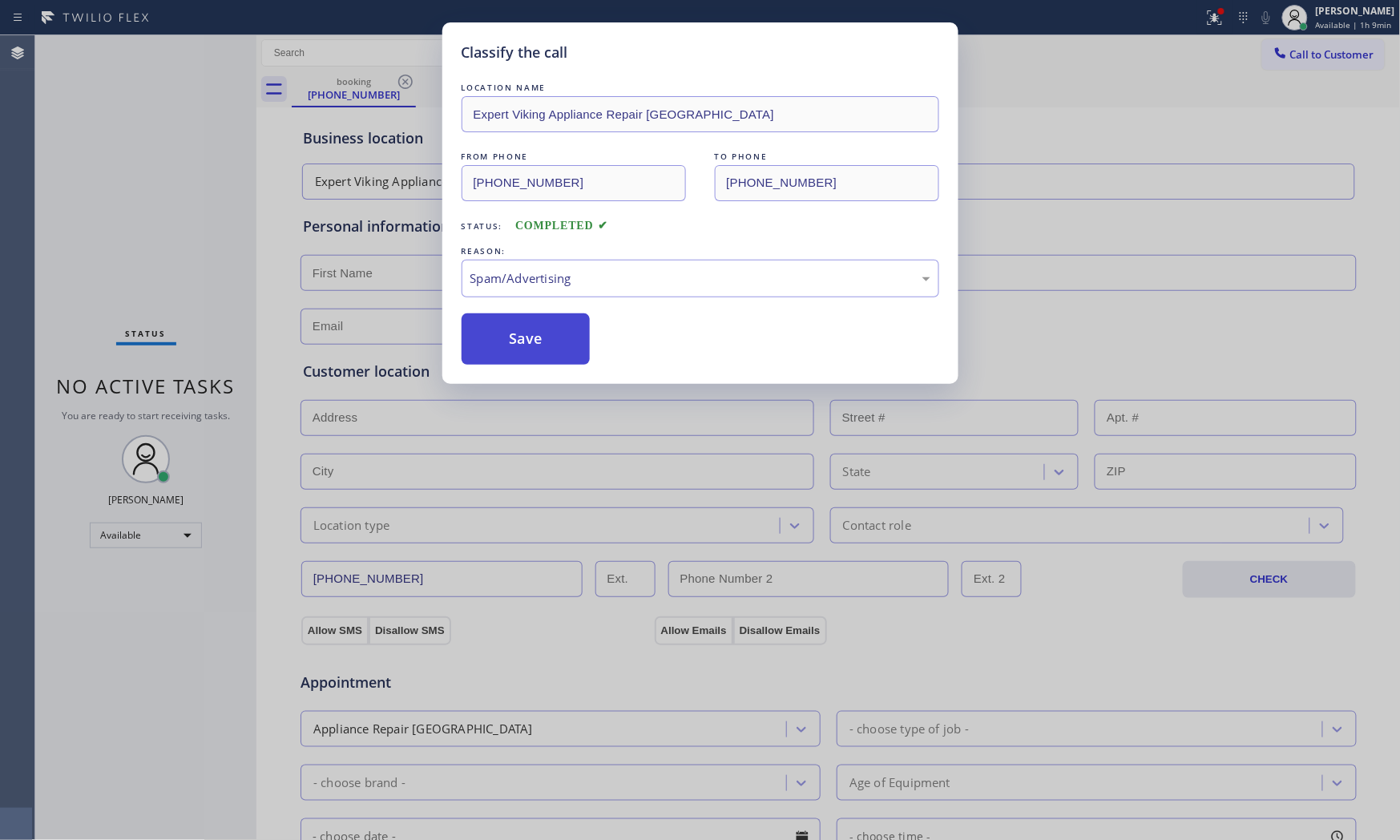
click at [533, 342] on button "Save" at bounding box center [526, 339] width 129 height 51
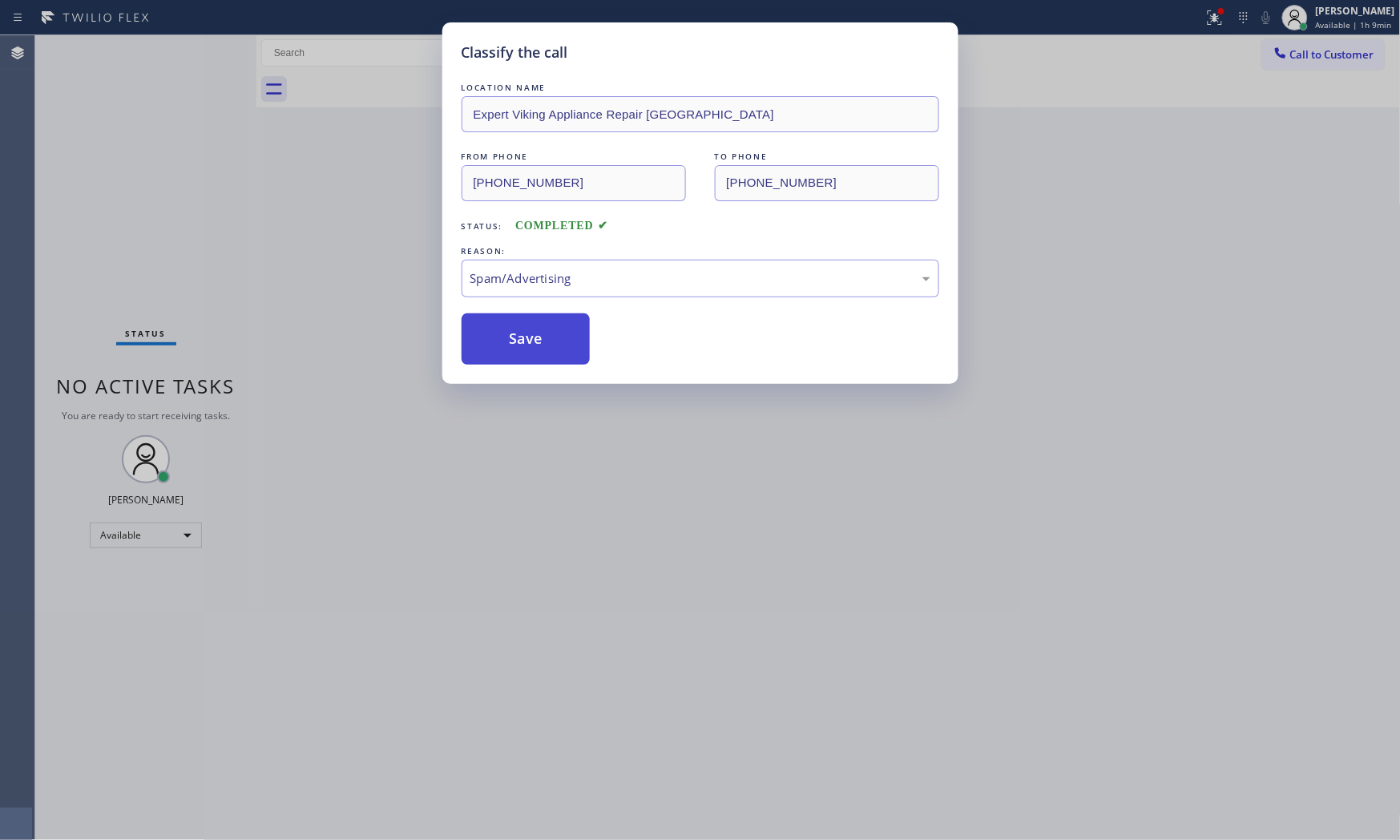
click at [533, 342] on button "Save" at bounding box center [526, 339] width 129 height 51
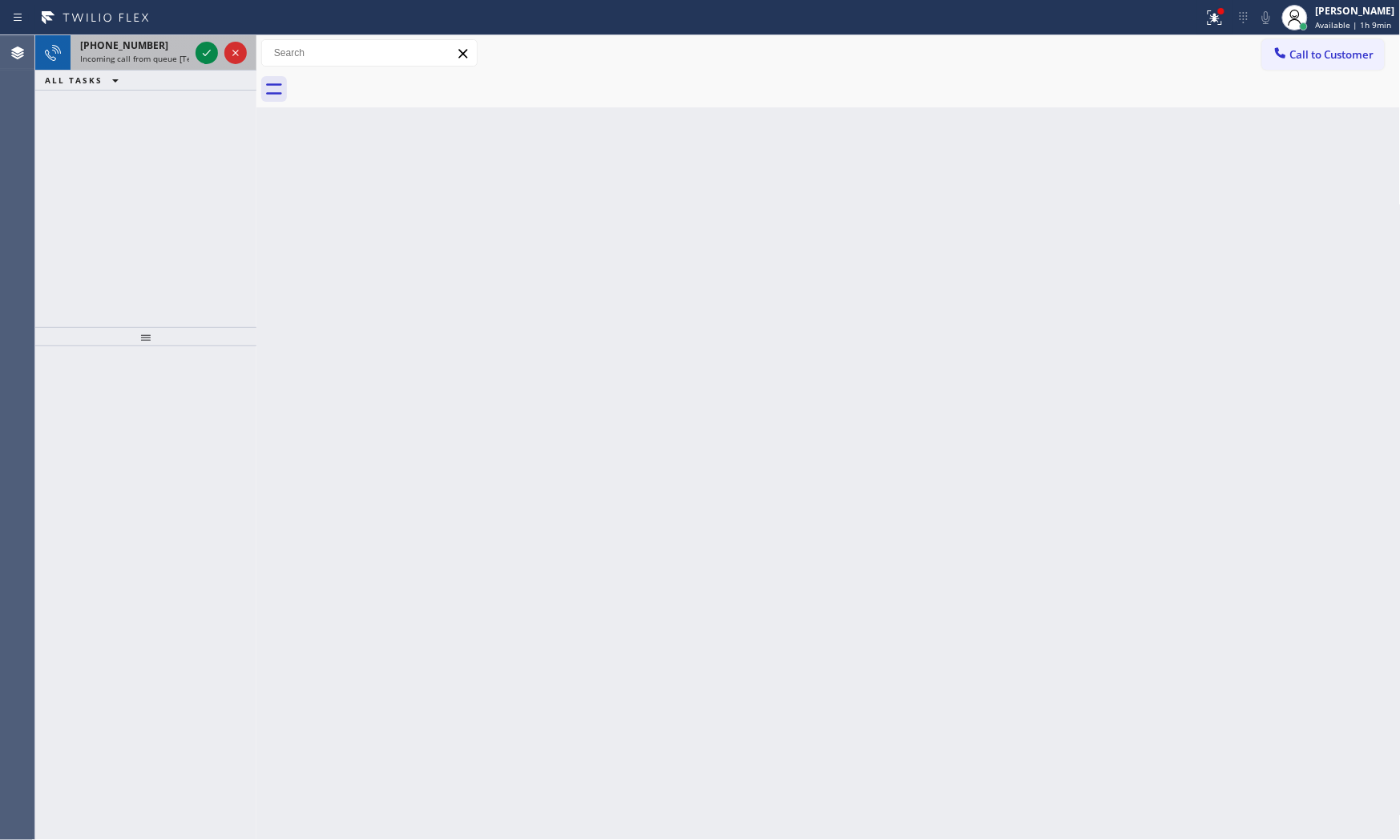
click at [194, 53] on div at bounding box center [221, 53] width 58 height 35
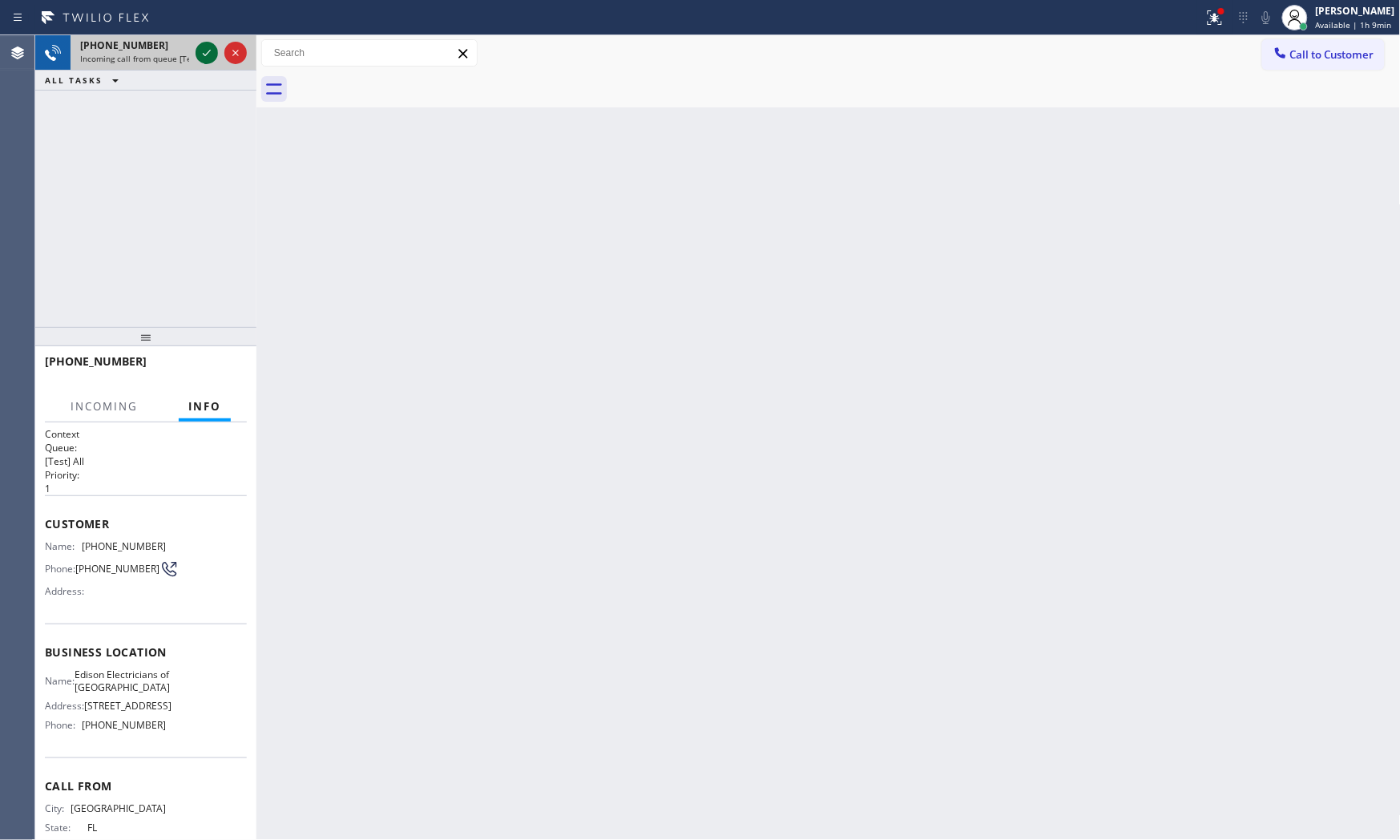
click at [199, 53] on icon at bounding box center [207, 53] width 19 height 19
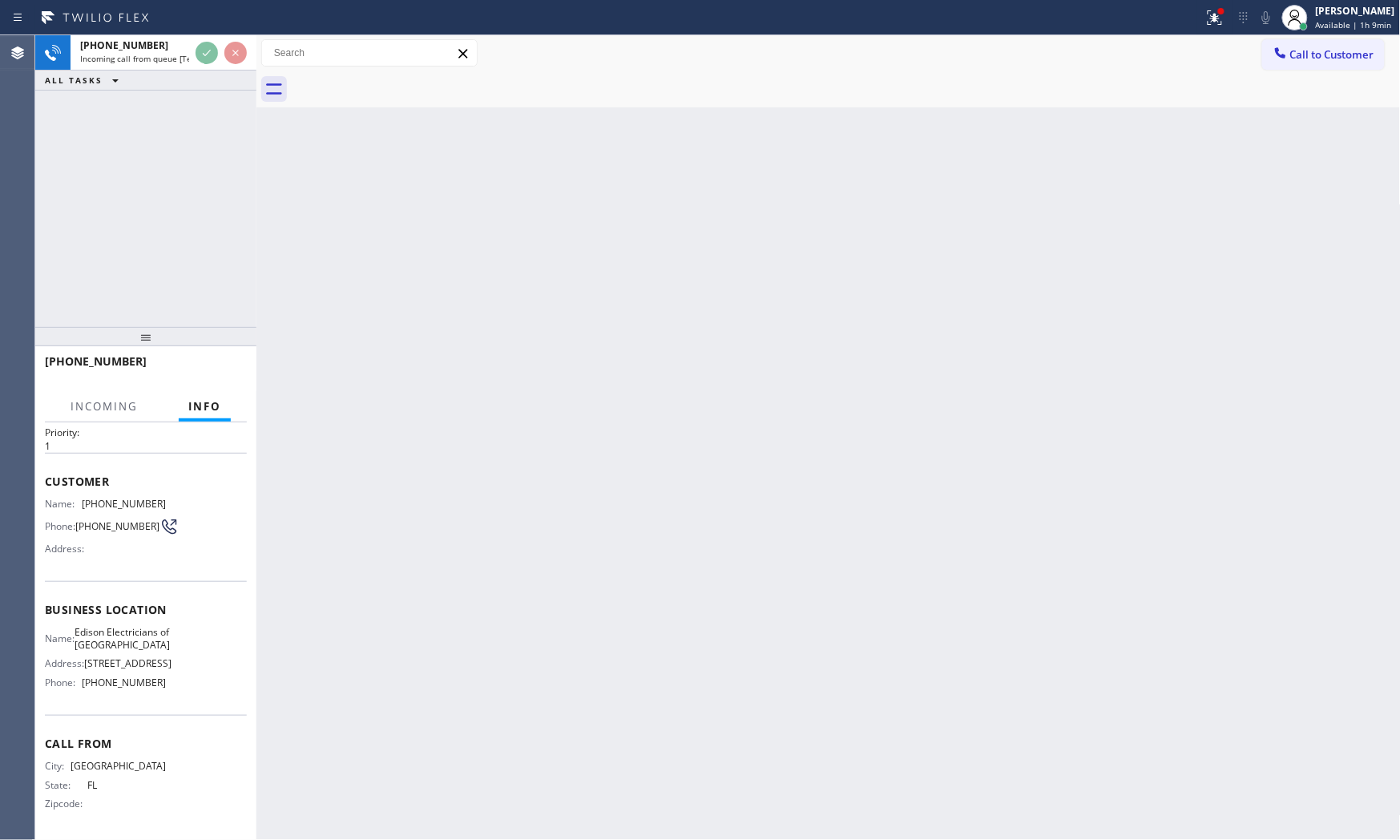
scroll to position [121, 0]
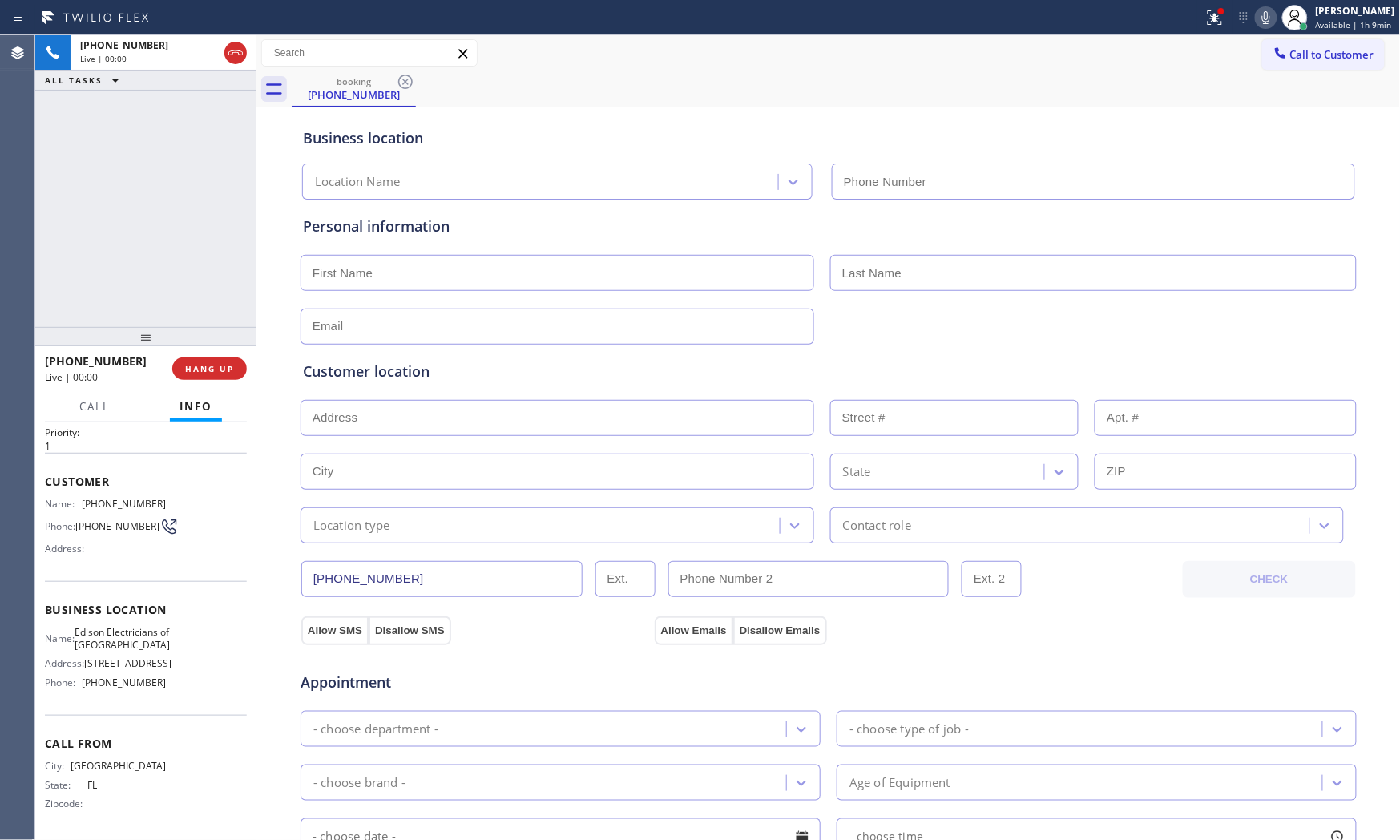
type input "(848) 306-0841"
click at [202, 368] on span "HANG UP" at bounding box center [209, 368] width 49 height 11
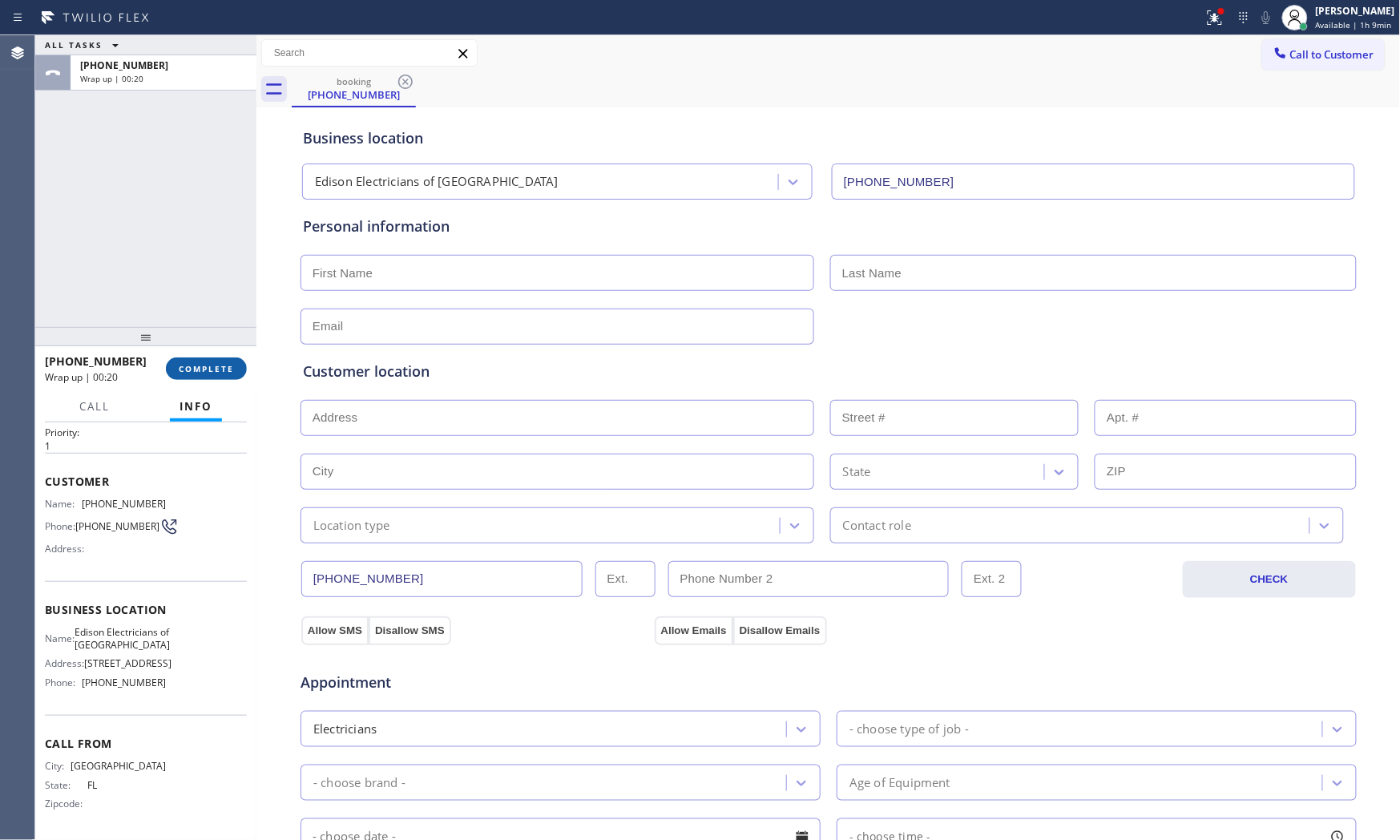
click at [233, 359] on button "COMPLETE" at bounding box center [206, 369] width 81 height 22
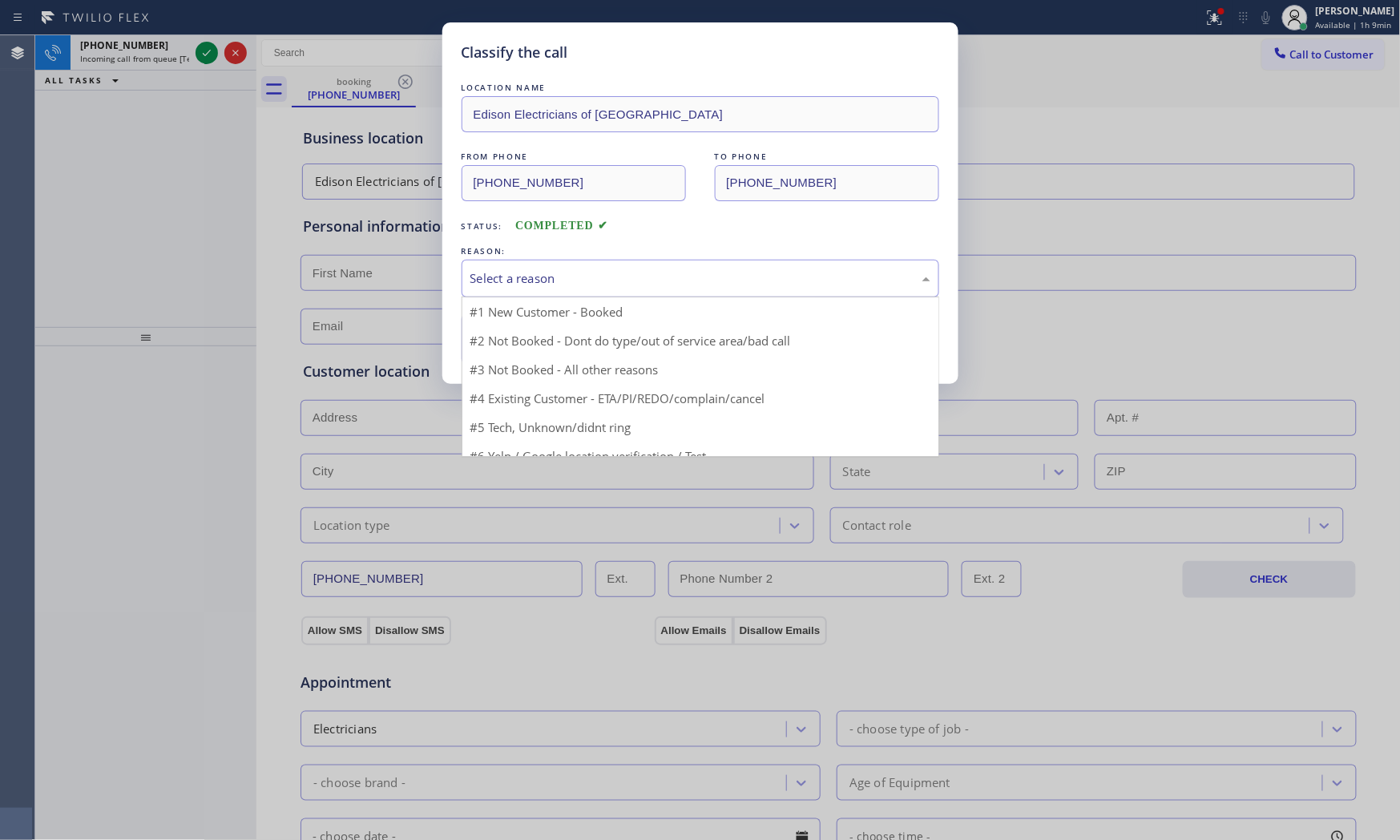
click at [711, 278] on div "Select a reason" at bounding box center [700, 278] width 460 height 18
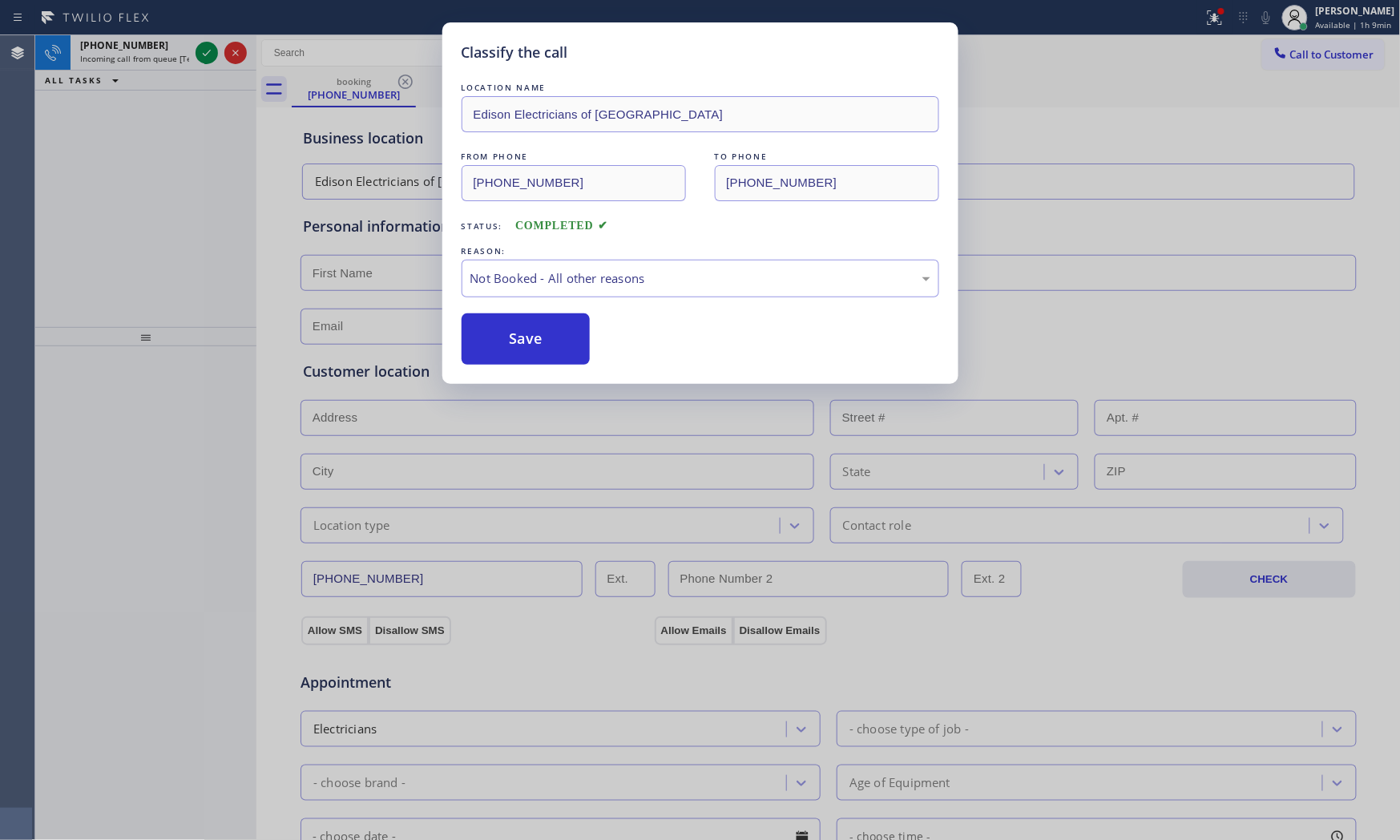
click at [546, 331] on button "Save" at bounding box center [526, 339] width 129 height 51
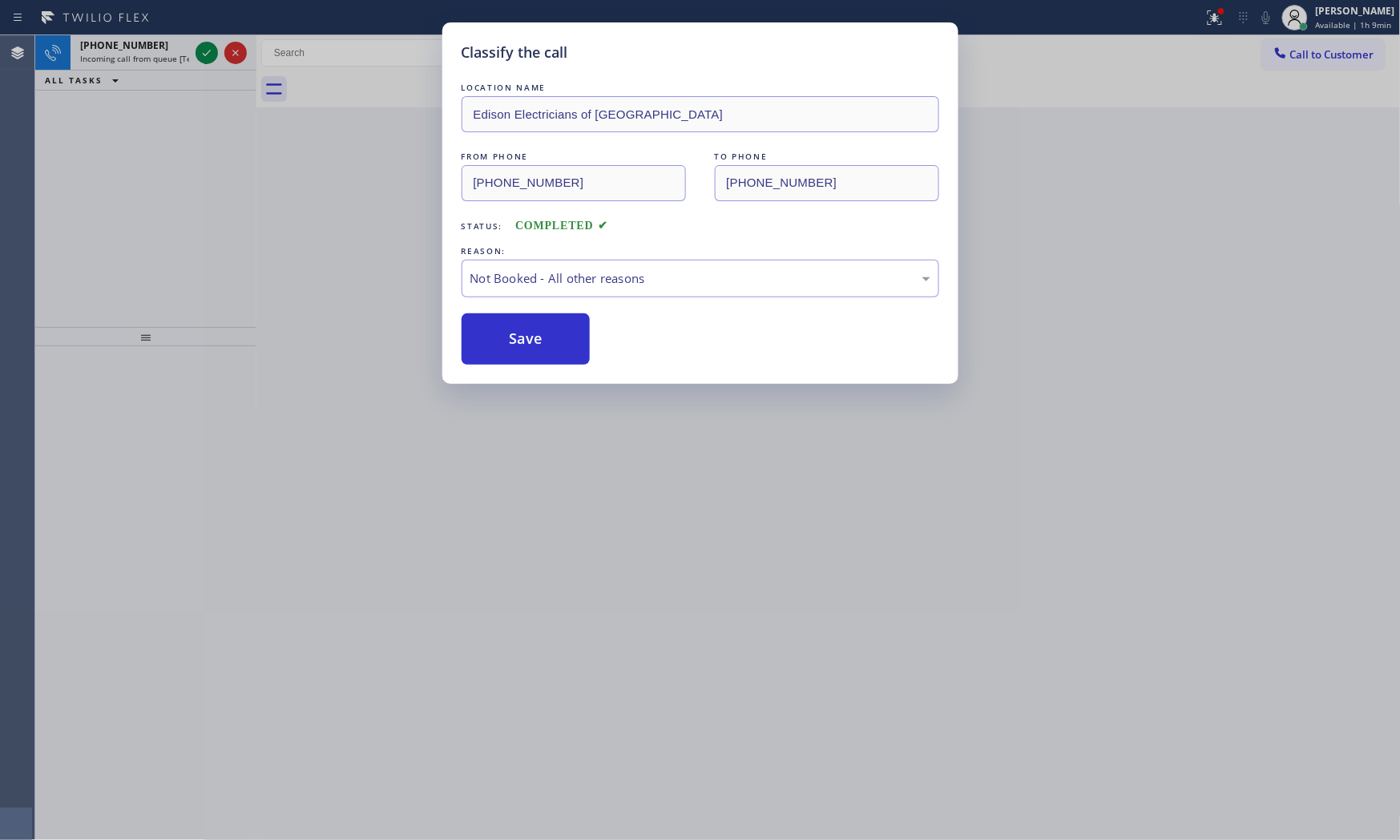
click at [546, 331] on button "Save" at bounding box center [526, 339] width 129 height 51
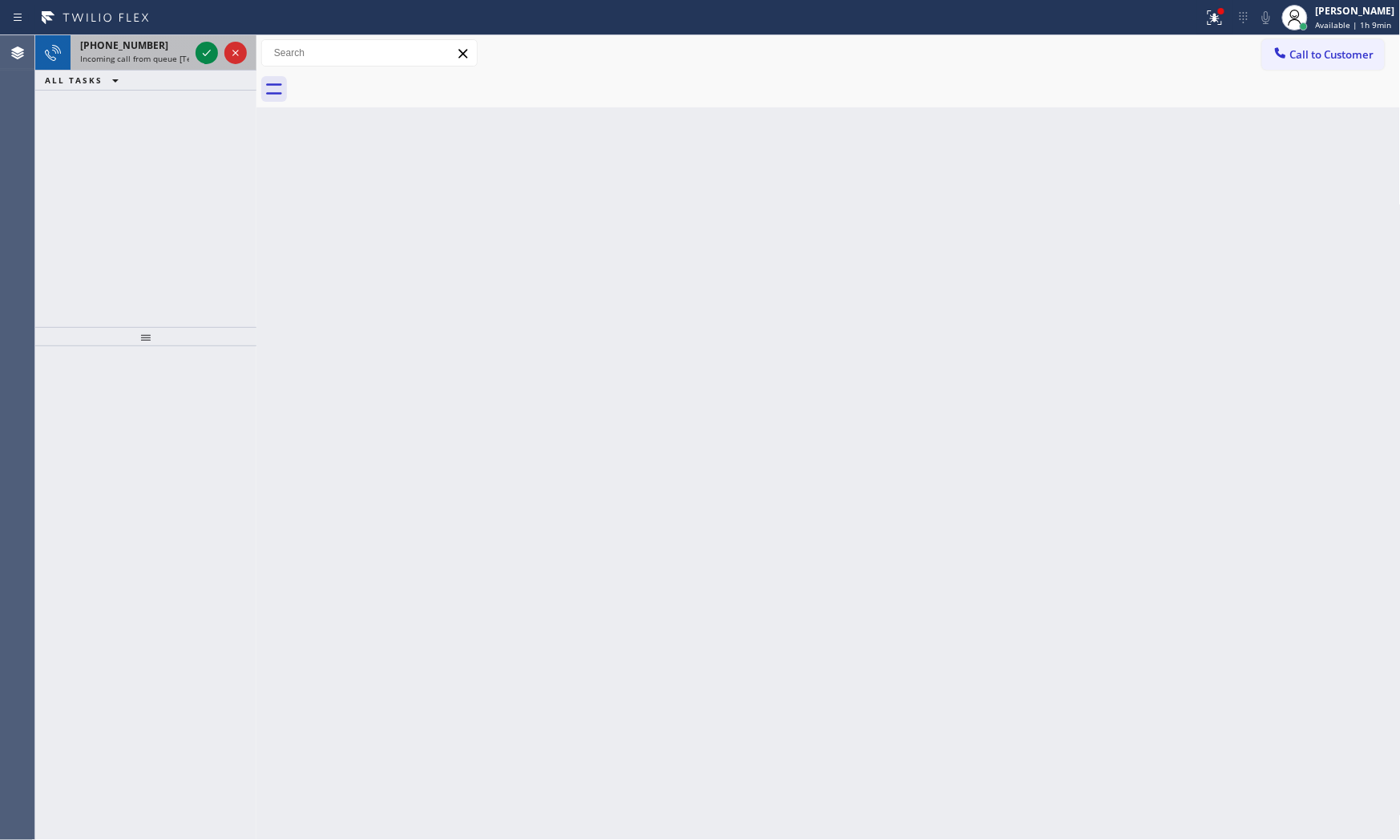
click at [166, 54] on span "Incoming call from queue [Test] All" at bounding box center [147, 59] width 133 height 11
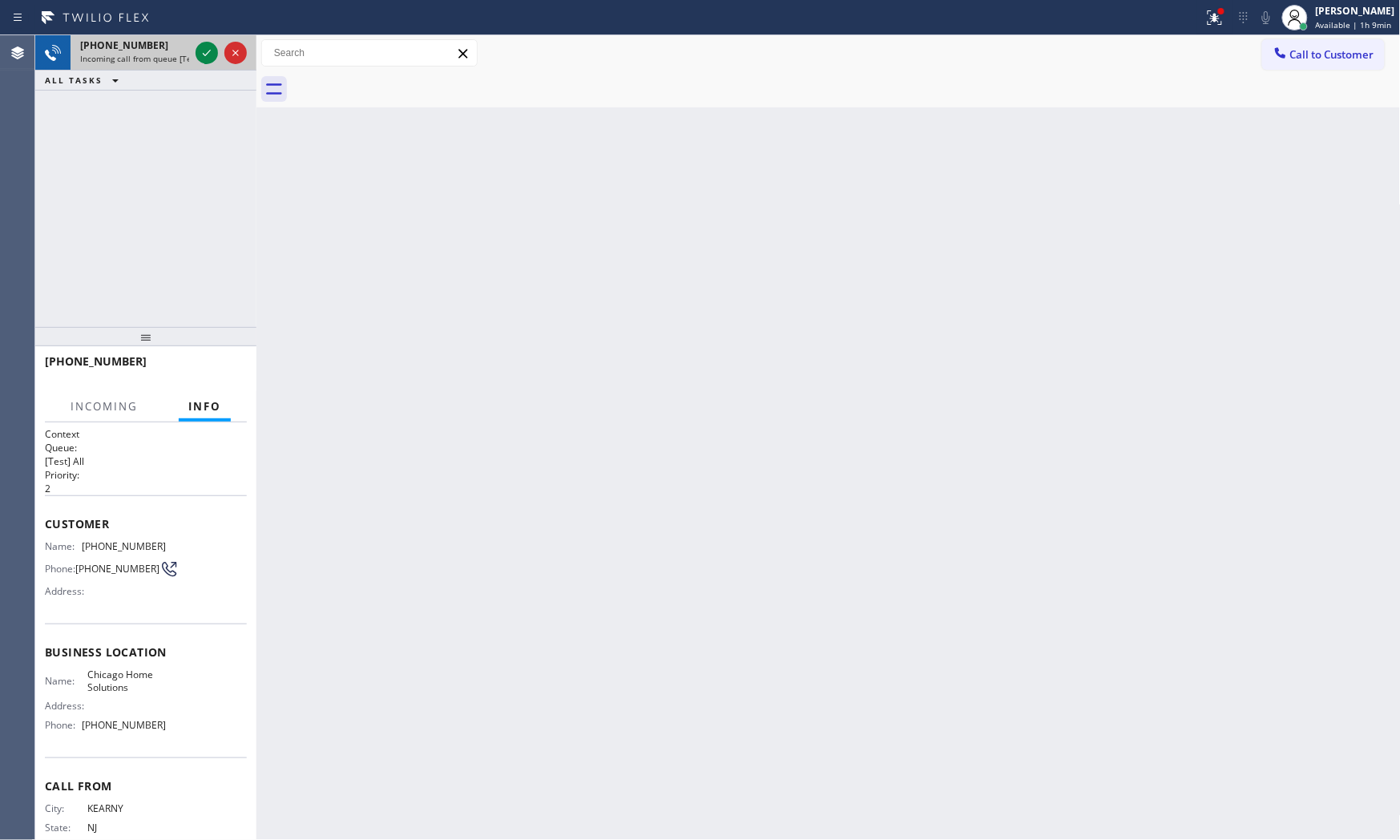
click at [193, 52] on div at bounding box center [221, 53] width 58 height 35
click at [201, 52] on icon at bounding box center [207, 53] width 19 height 19
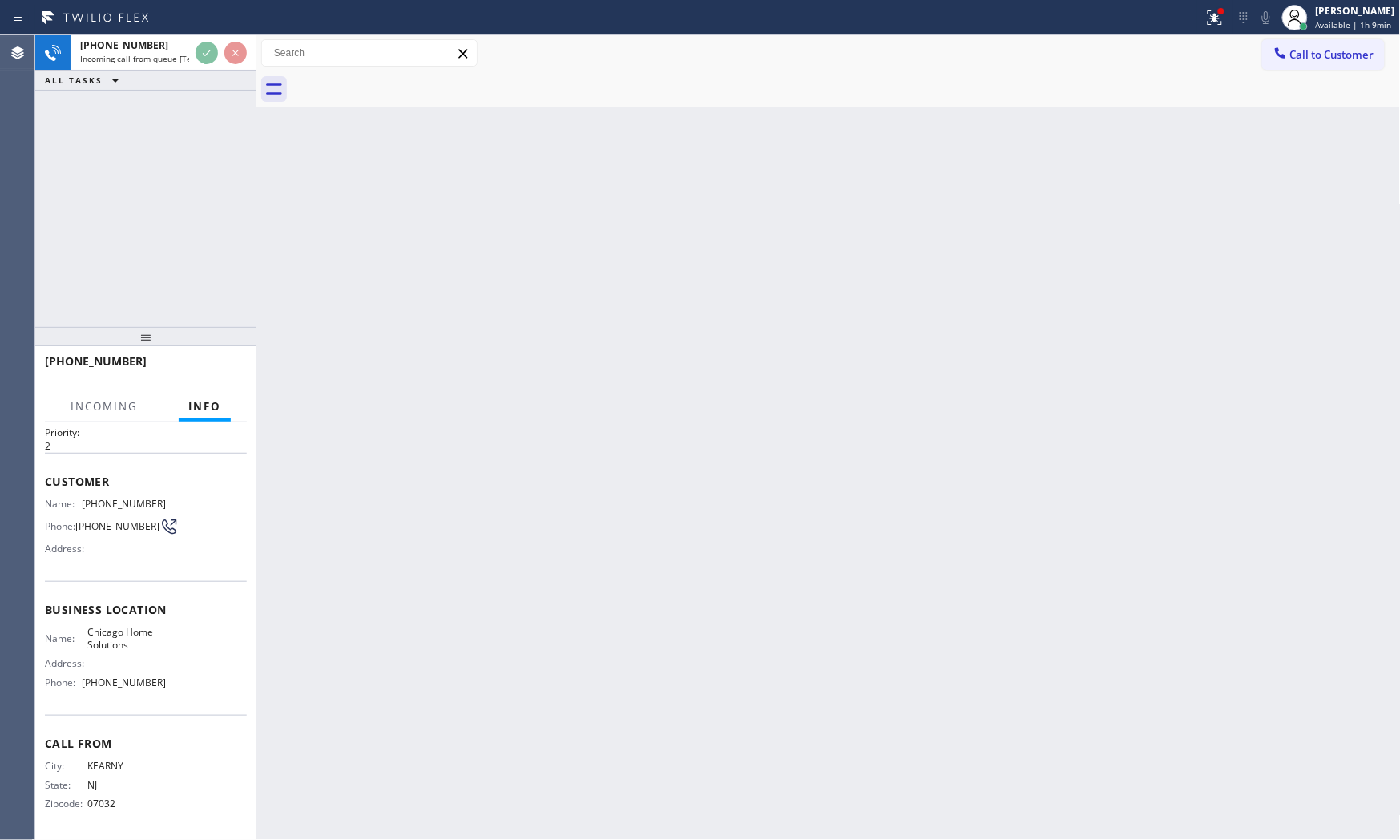
scroll to position [47, 0]
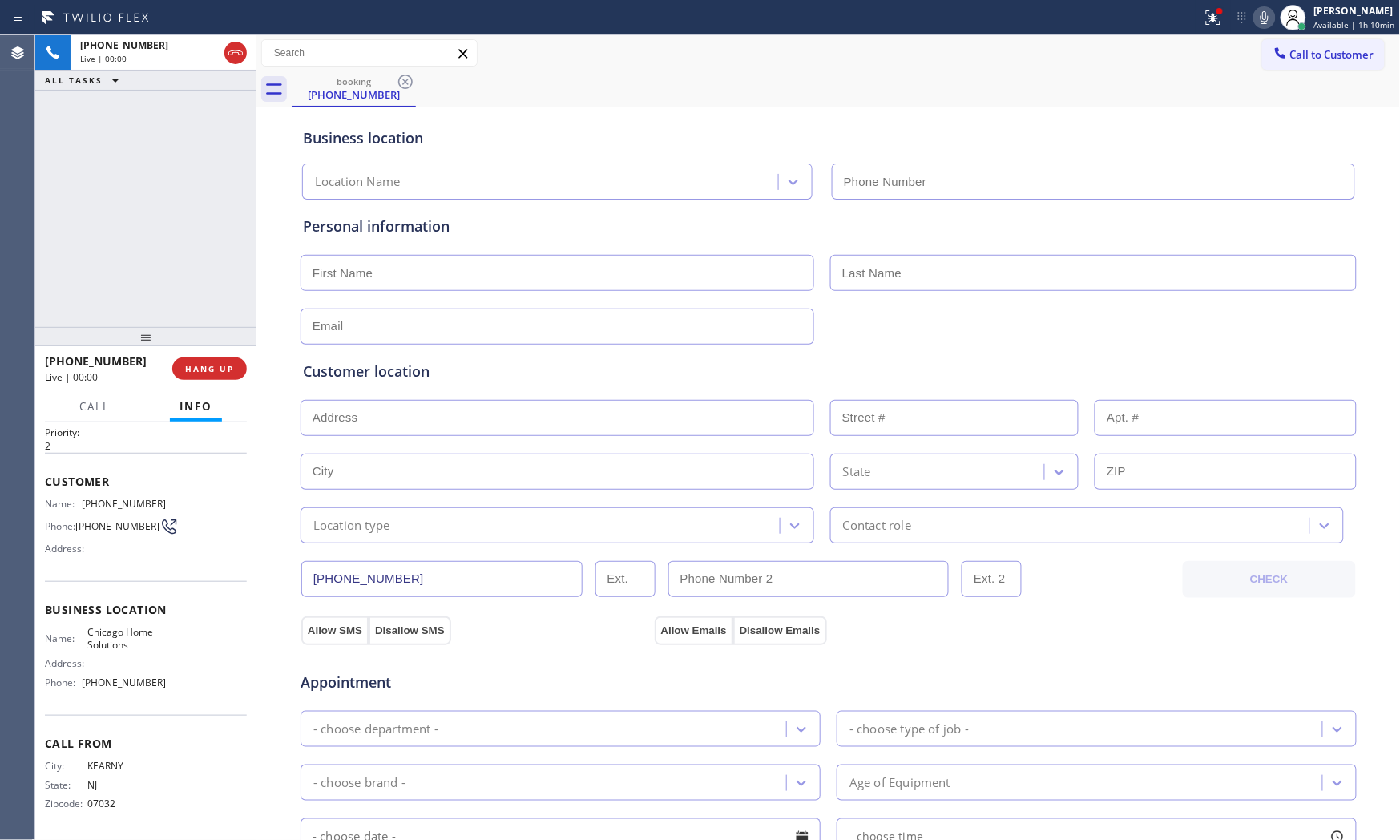
type input "(201) 613-7592"
click at [207, 374] on button "HANG UP" at bounding box center [209, 369] width 75 height 22
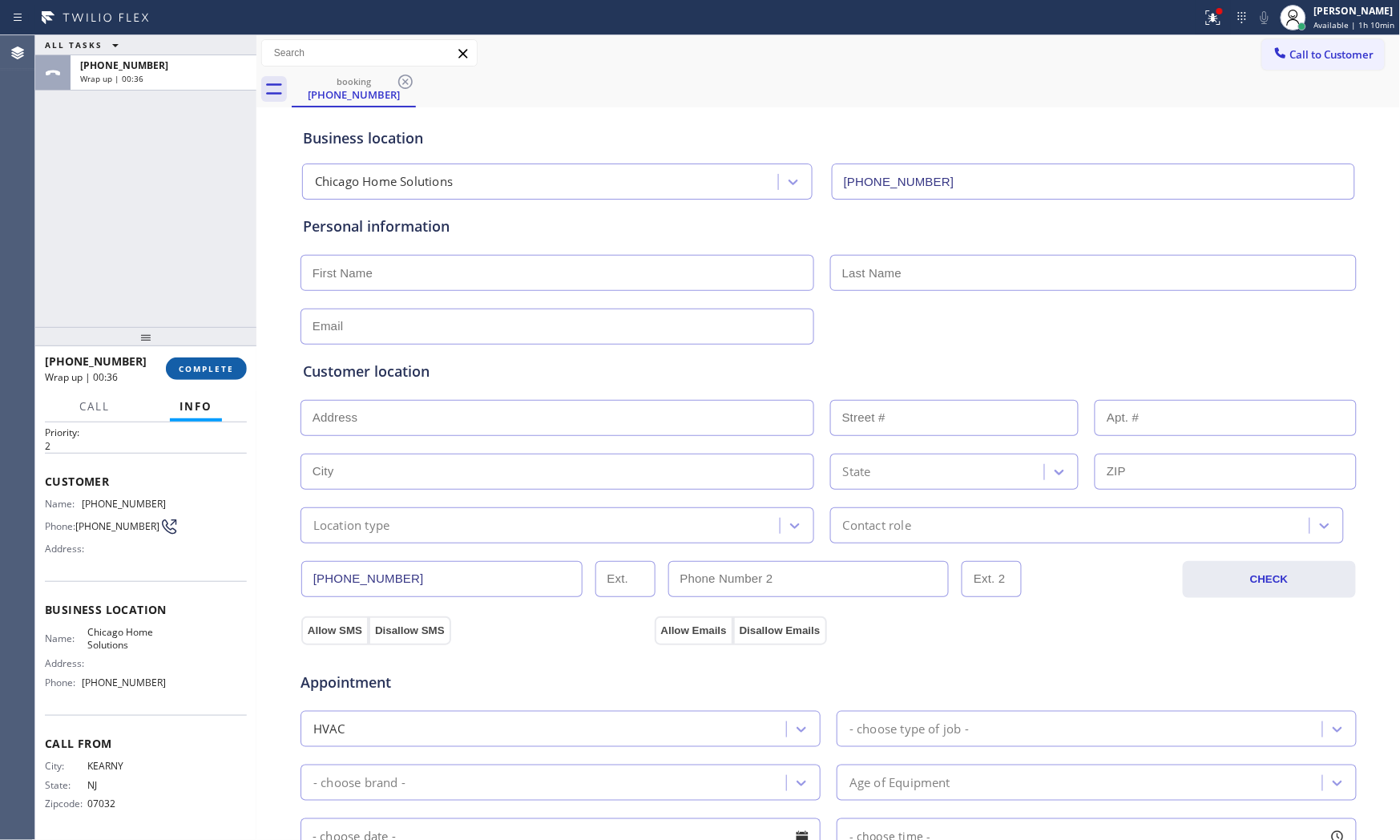
click at [223, 359] on button "COMPLETE" at bounding box center [206, 369] width 81 height 22
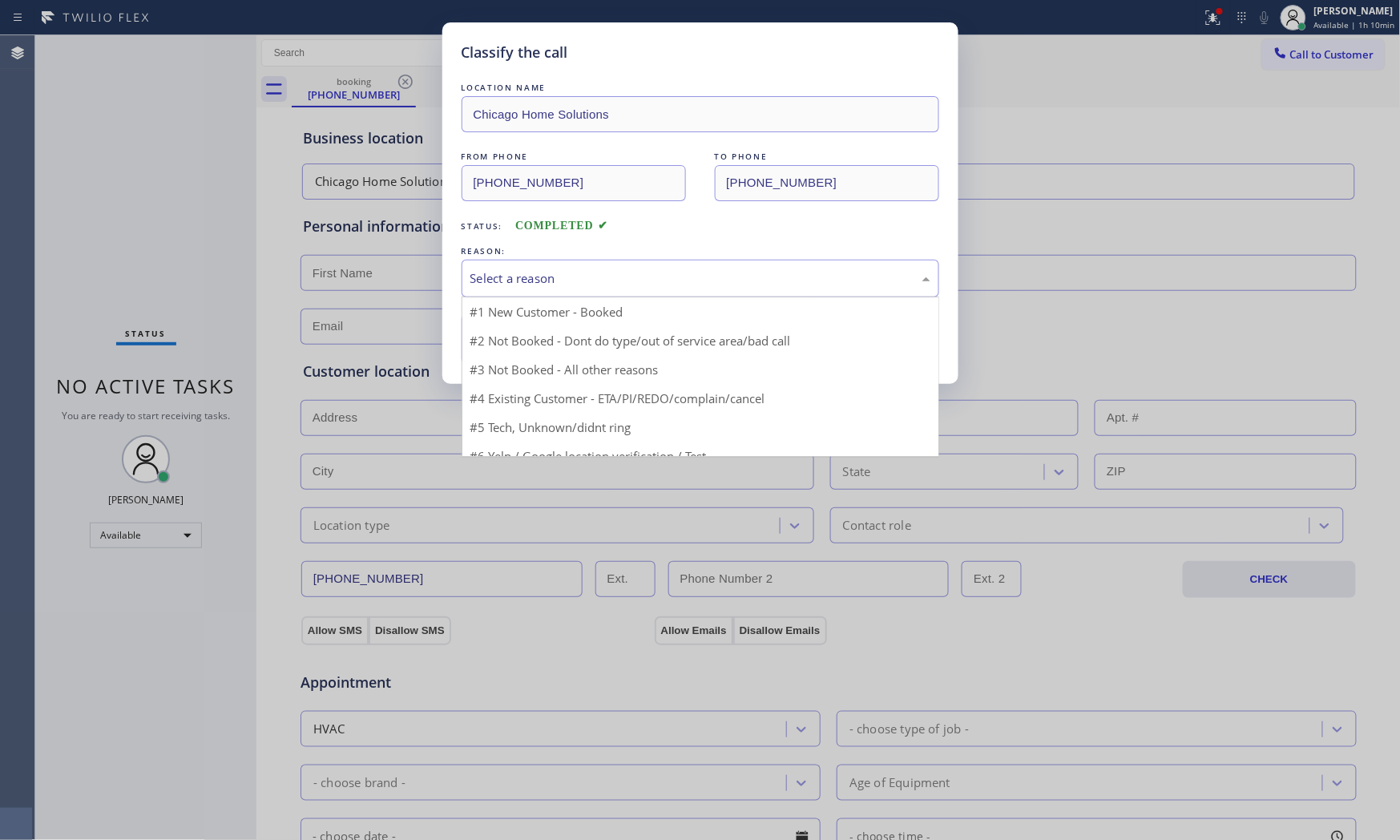
click at [519, 274] on div "Select a reason" at bounding box center [700, 278] width 460 height 18
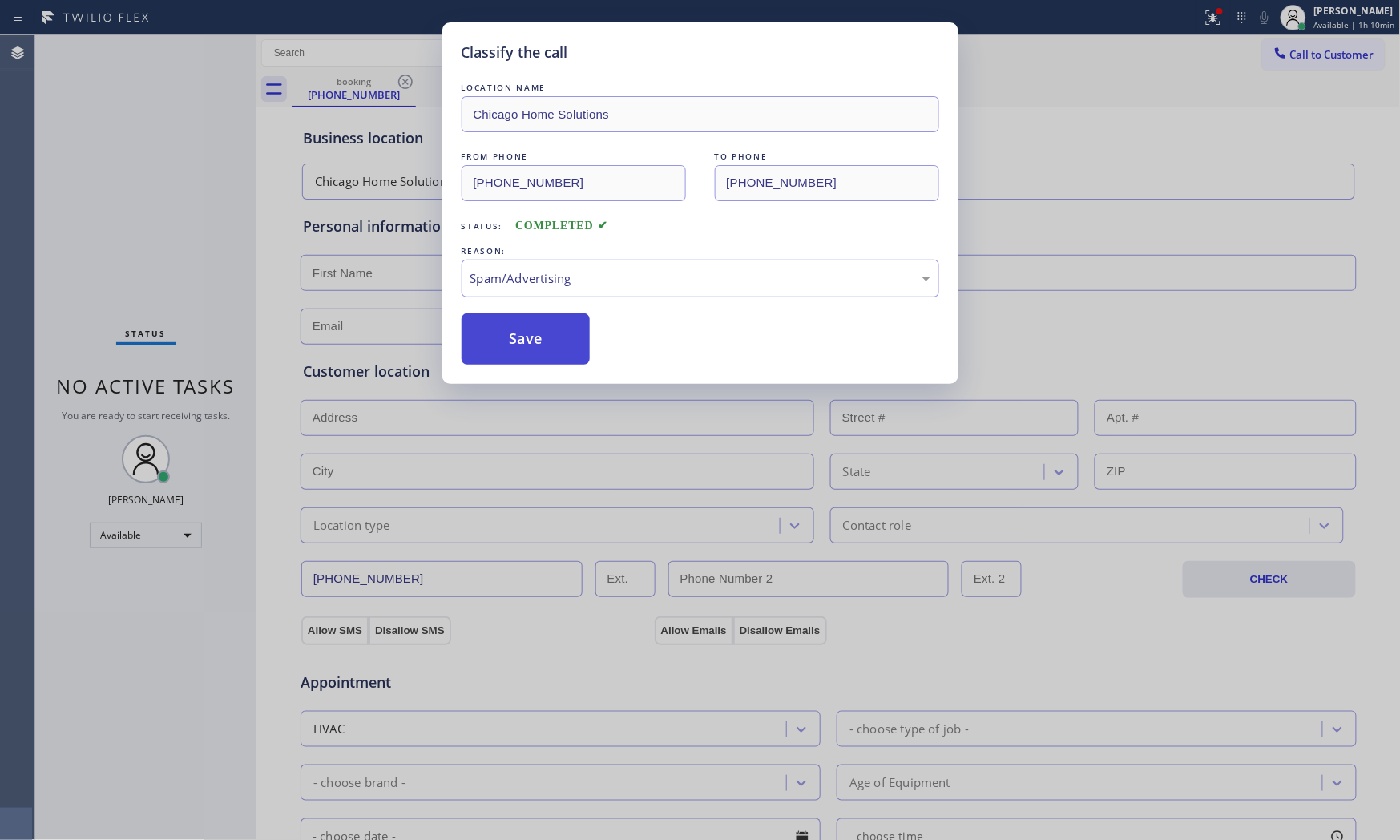
click at [529, 355] on button "Save" at bounding box center [526, 339] width 129 height 51
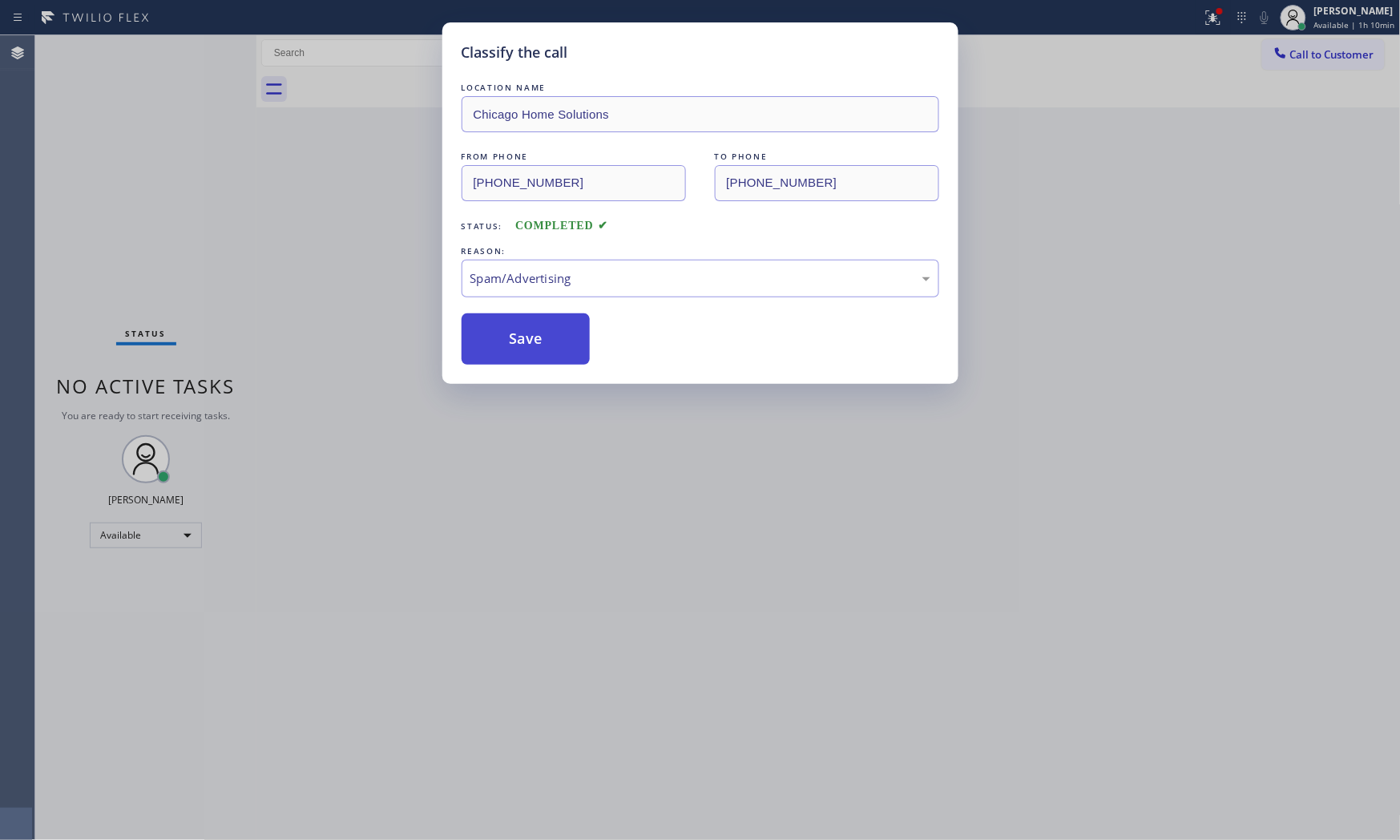
click at [529, 355] on button "Save" at bounding box center [526, 339] width 129 height 51
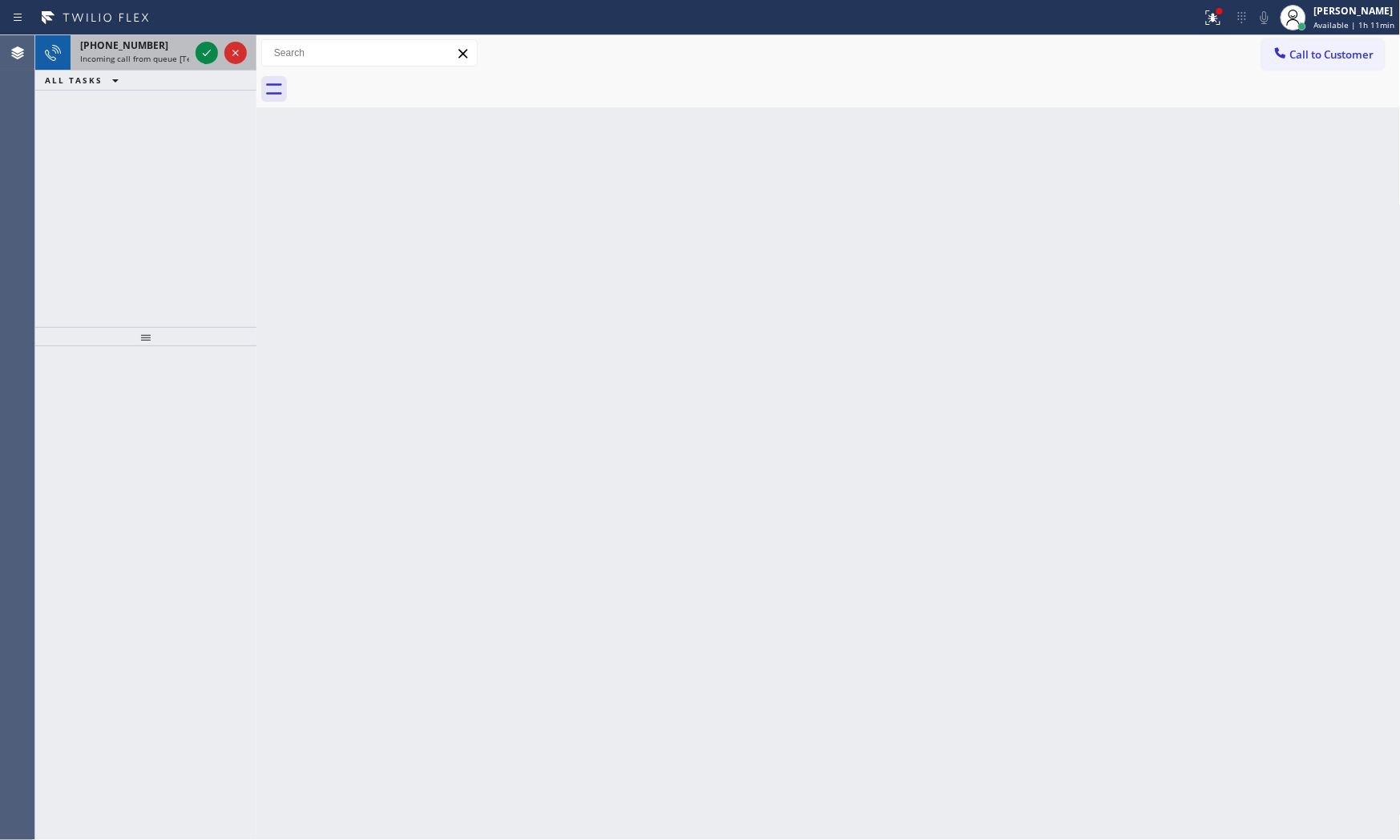
click at [174, 59] on span "Incoming call from queue [Test] All" at bounding box center [147, 59] width 133 height 11
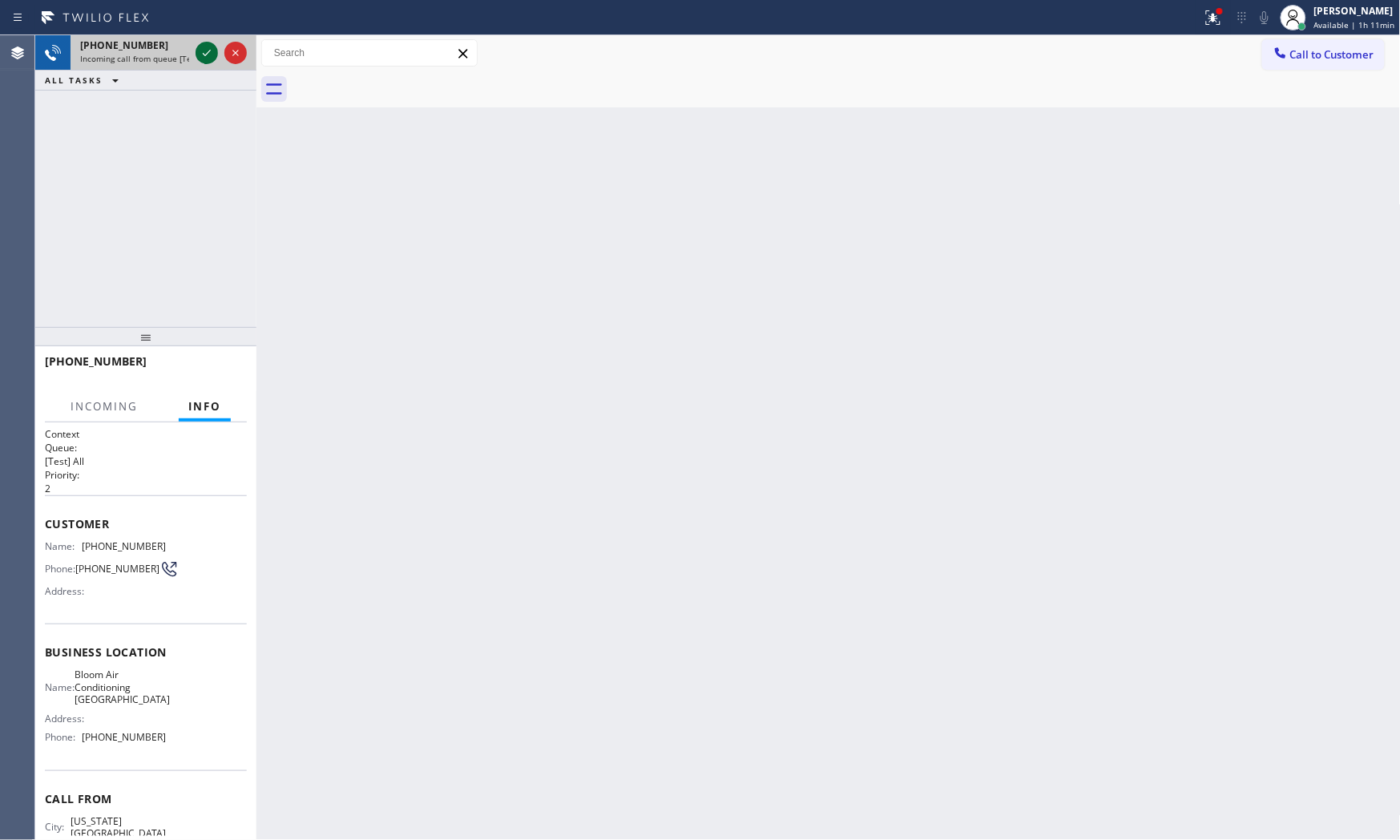
click at [201, 53] on icon at bounding box center [207, 53] width 19 height 19
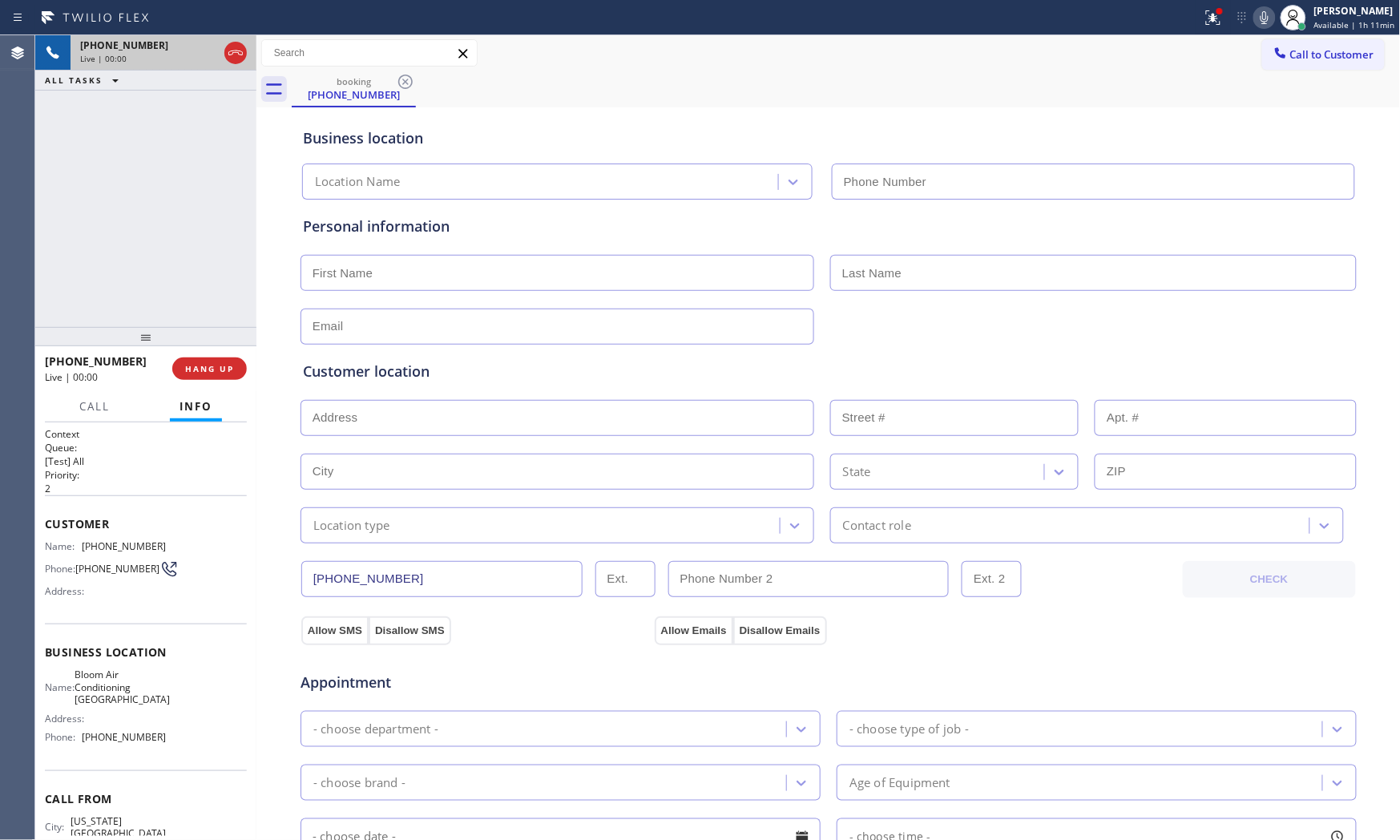
type input "(929) 605-4404"
click at [222, 365] on span "HANG UP" at bounding box center [209, 368] width 49 height 11
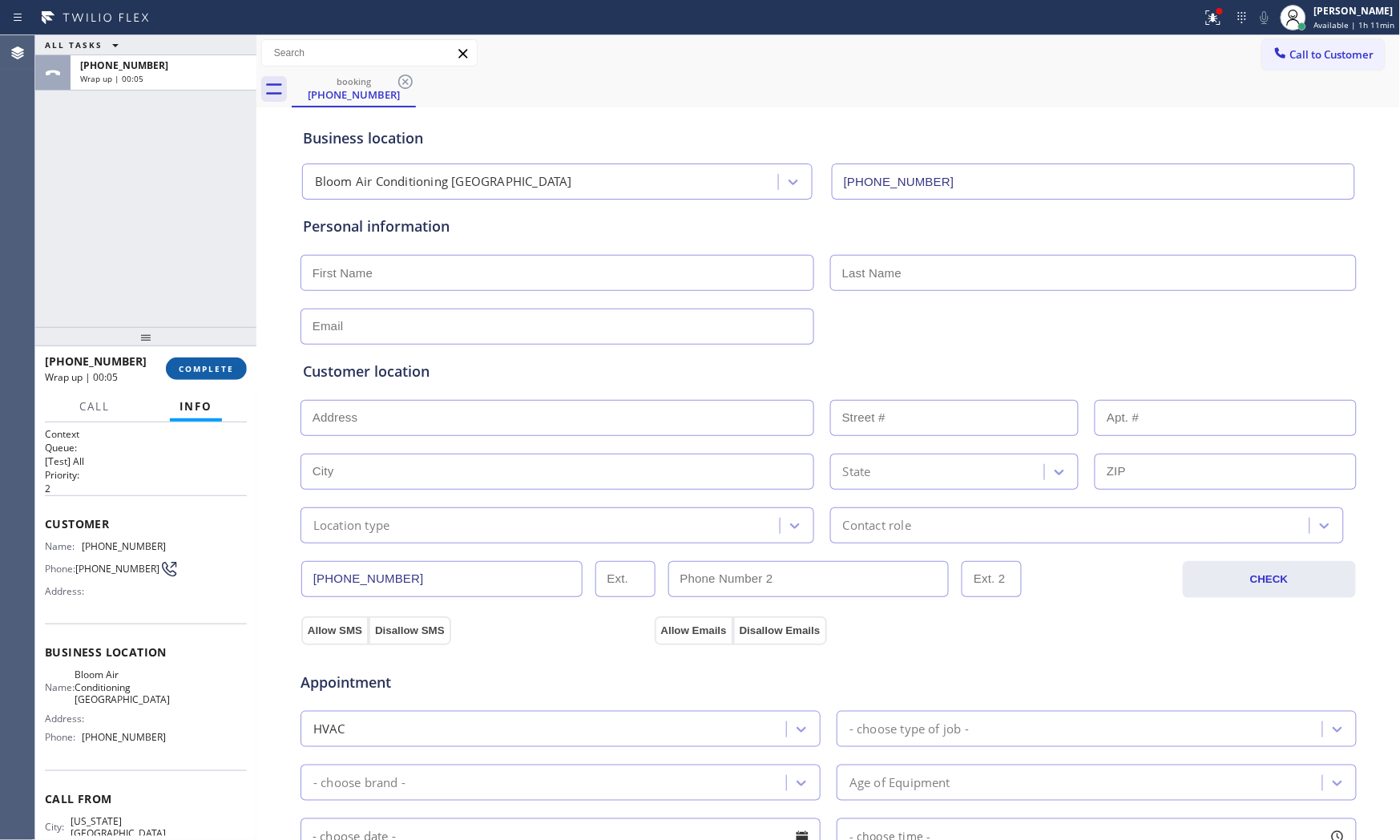
click at [223, 374] on button "COMPLETE" at bounding box center [206, 369] width 81 height 22
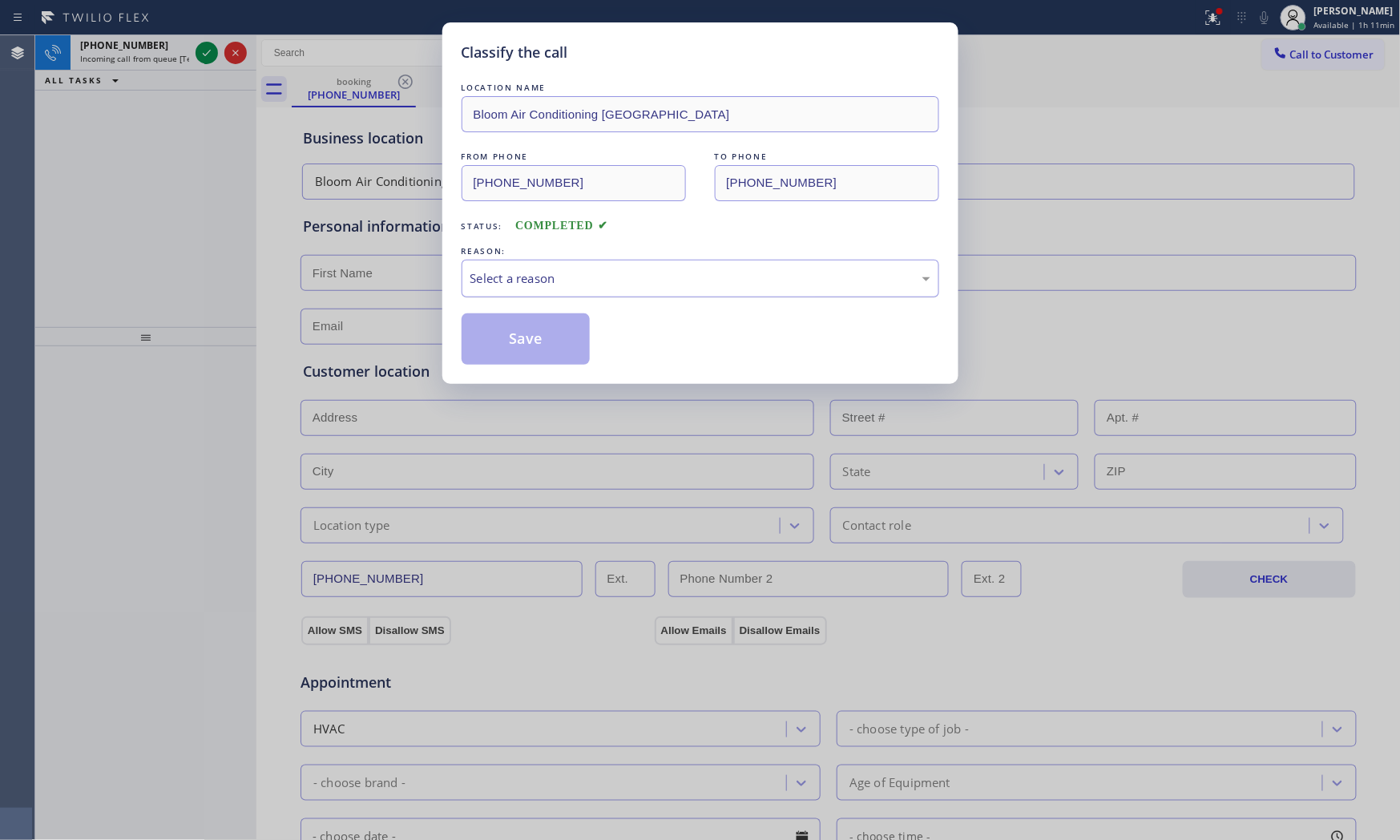
click at [547, 290] on div "Select a reason" at bounding box center [700, 278] width 477 height 38
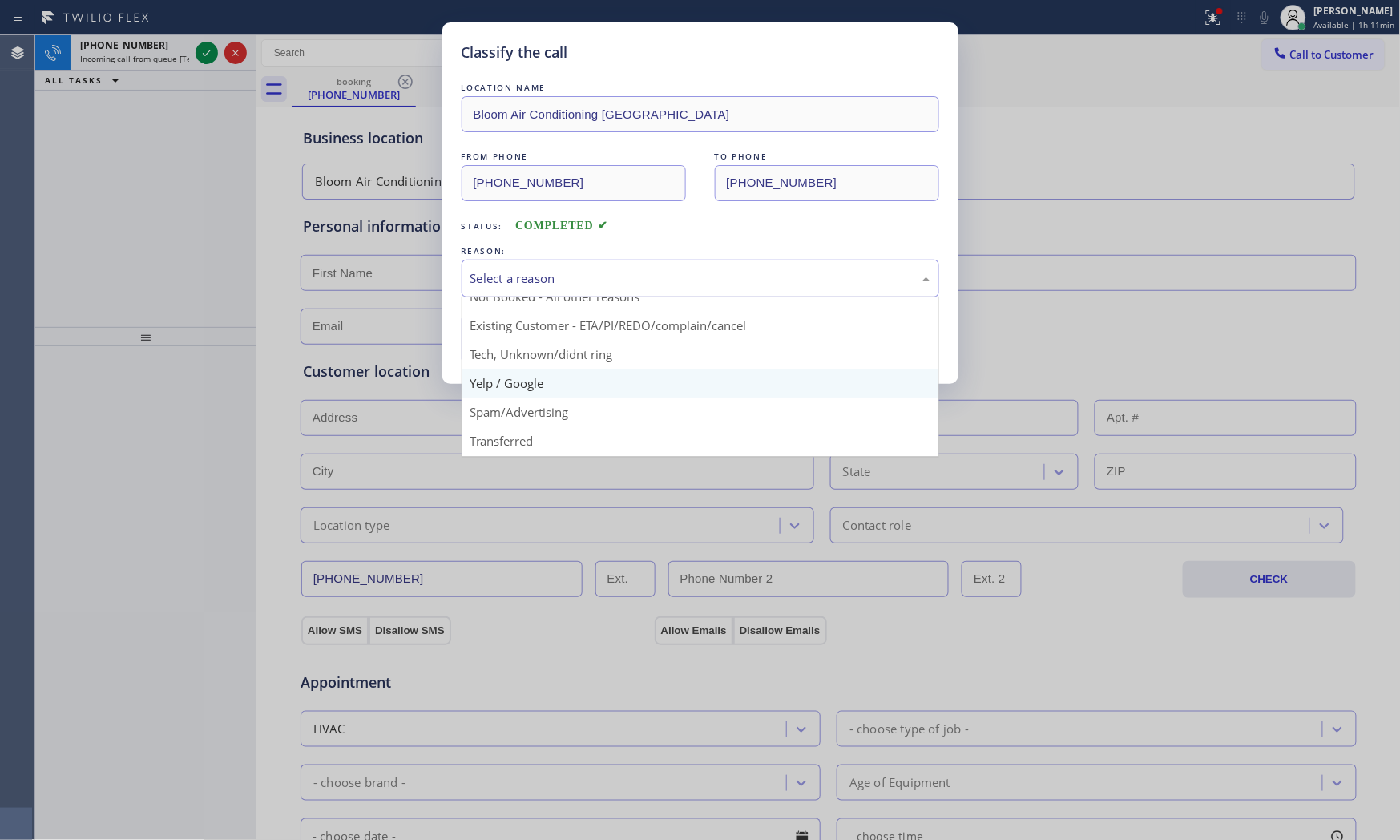
scroll to position [100, 0]
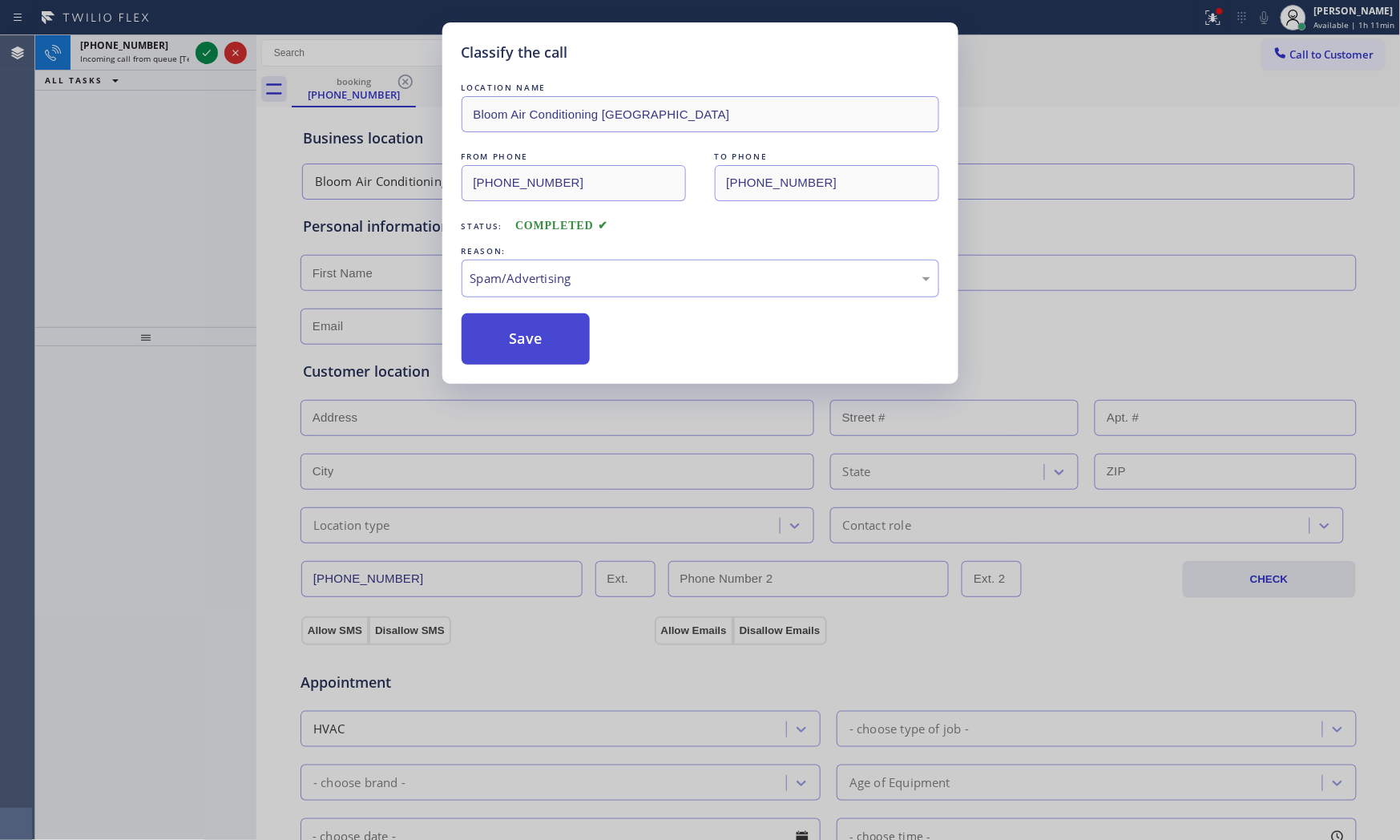
click at [539, 345] on button "Save" at bounding box center [526, 339] width 129 height 51
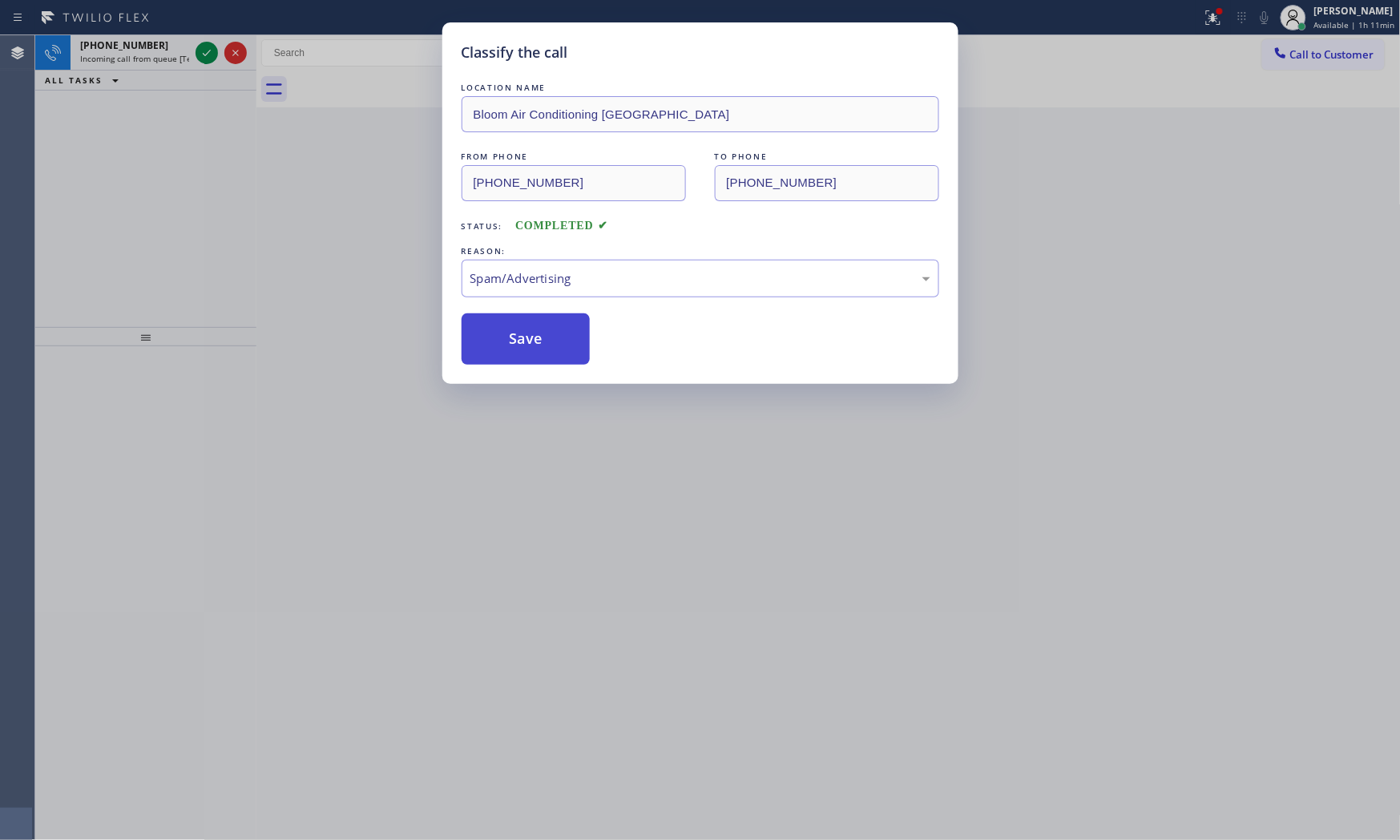
click at [539, 345] on button "Save" at bounding box center [526, 339] width 129 height 51
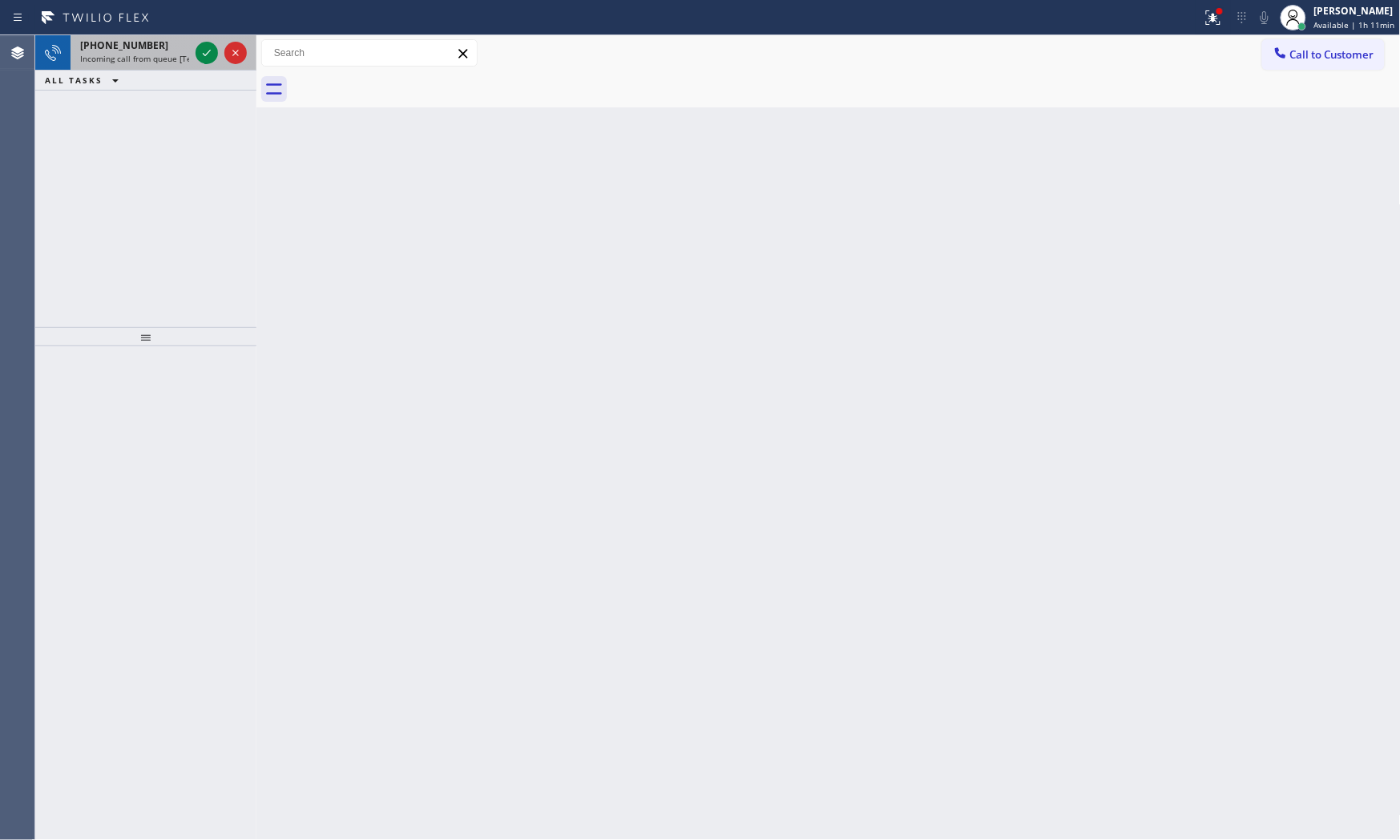
click at [194, 48] on div at bounding box center [221, 53] width 58 height 35
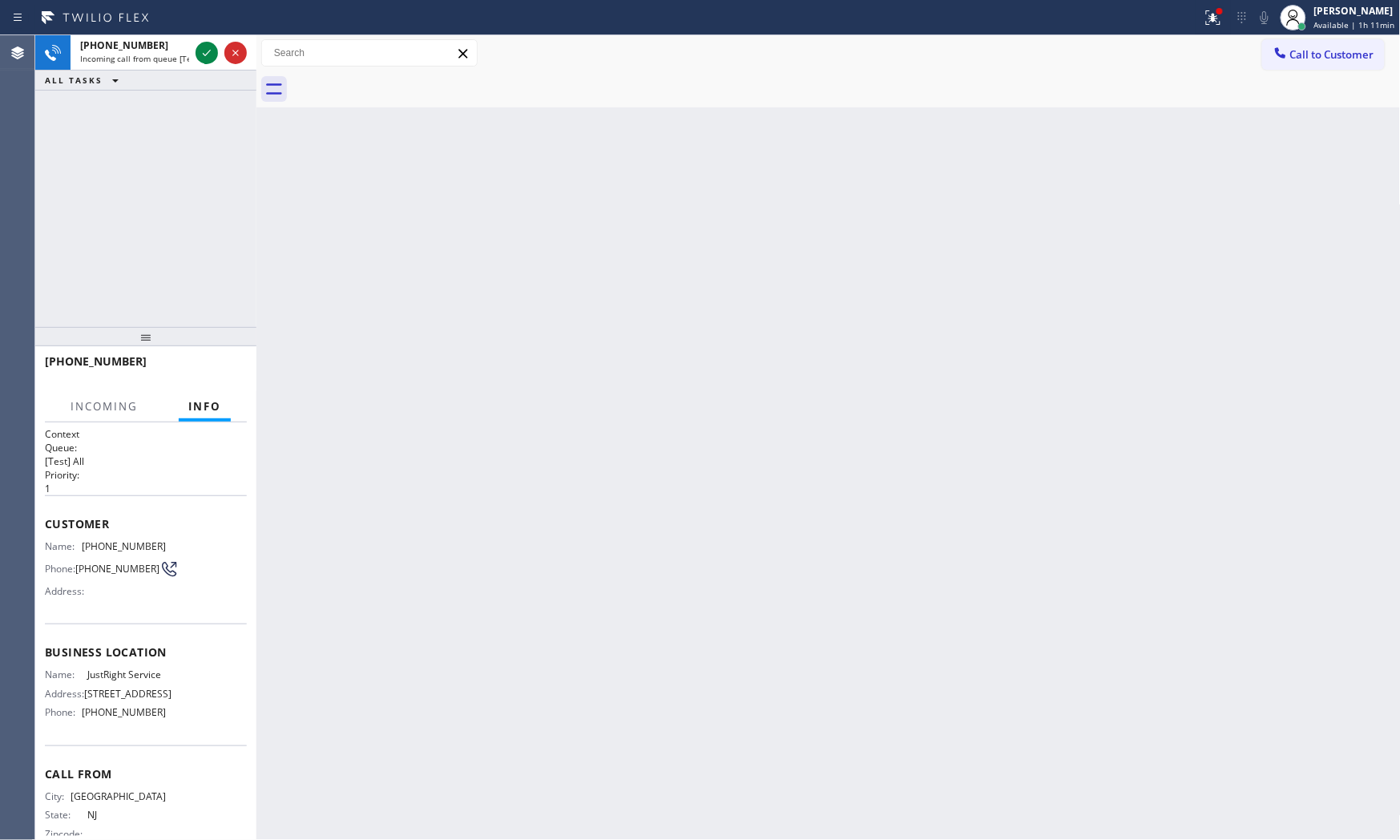
drag, startPoint x: 202, startPoint y: 51, endPoint x: 205, endPoint y: 77, distance: 26.2
click at [203, 54] on icon at bounding box center [207, 53] width 19 height 19
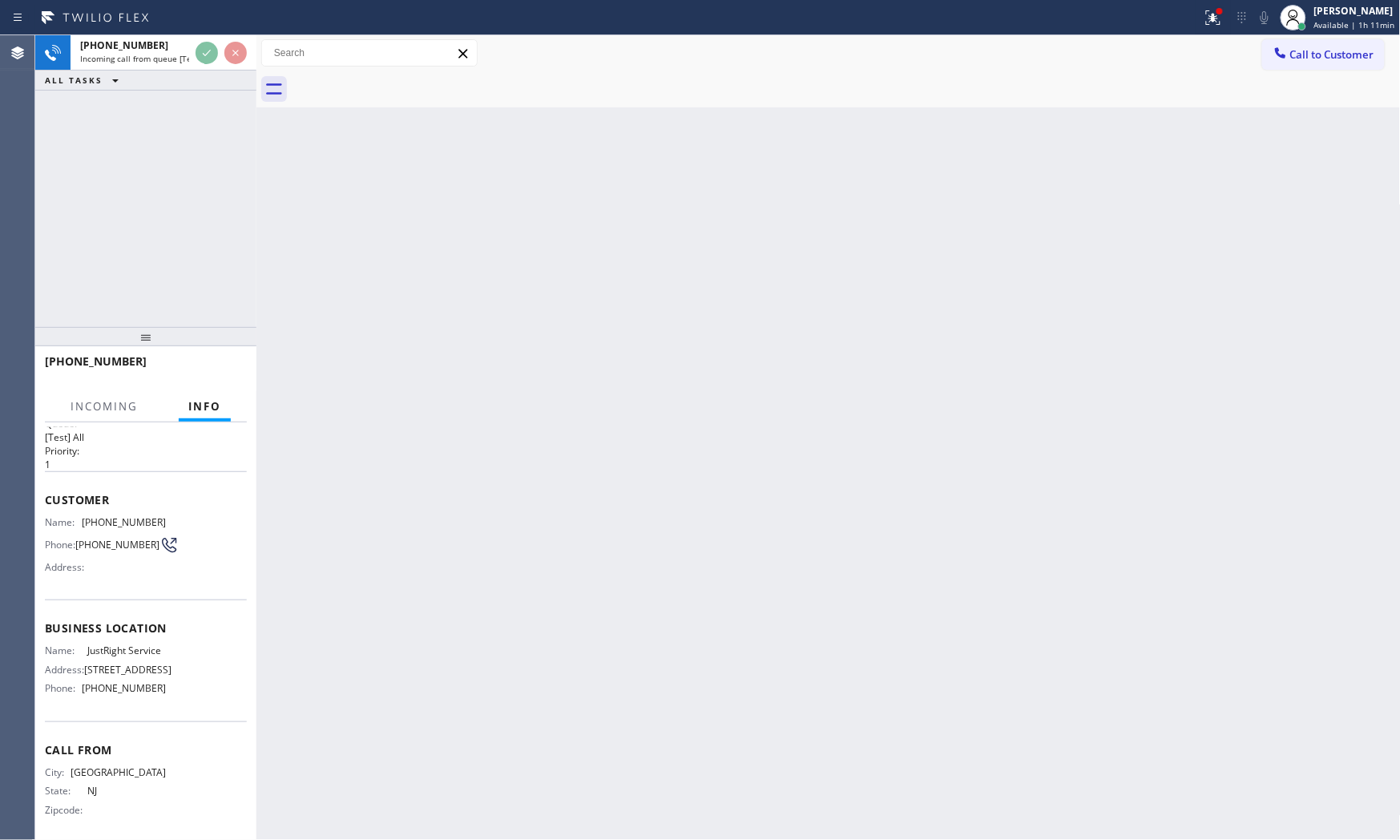
scroll to position [47, 0]
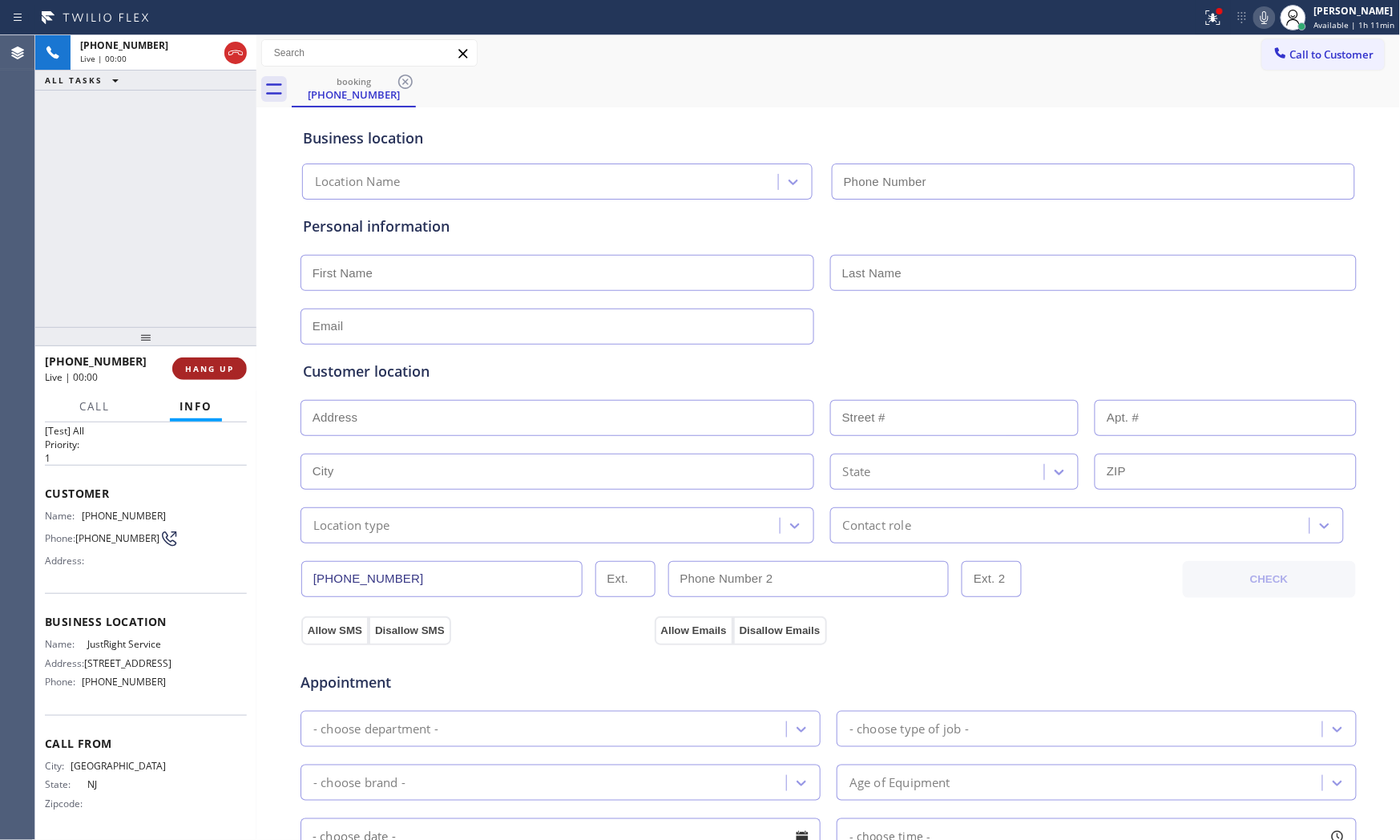
type input "(917) 809-7218"
click at [217, 370] on span "HANG UP" at bounding box center [209, 368] width 49 height 11
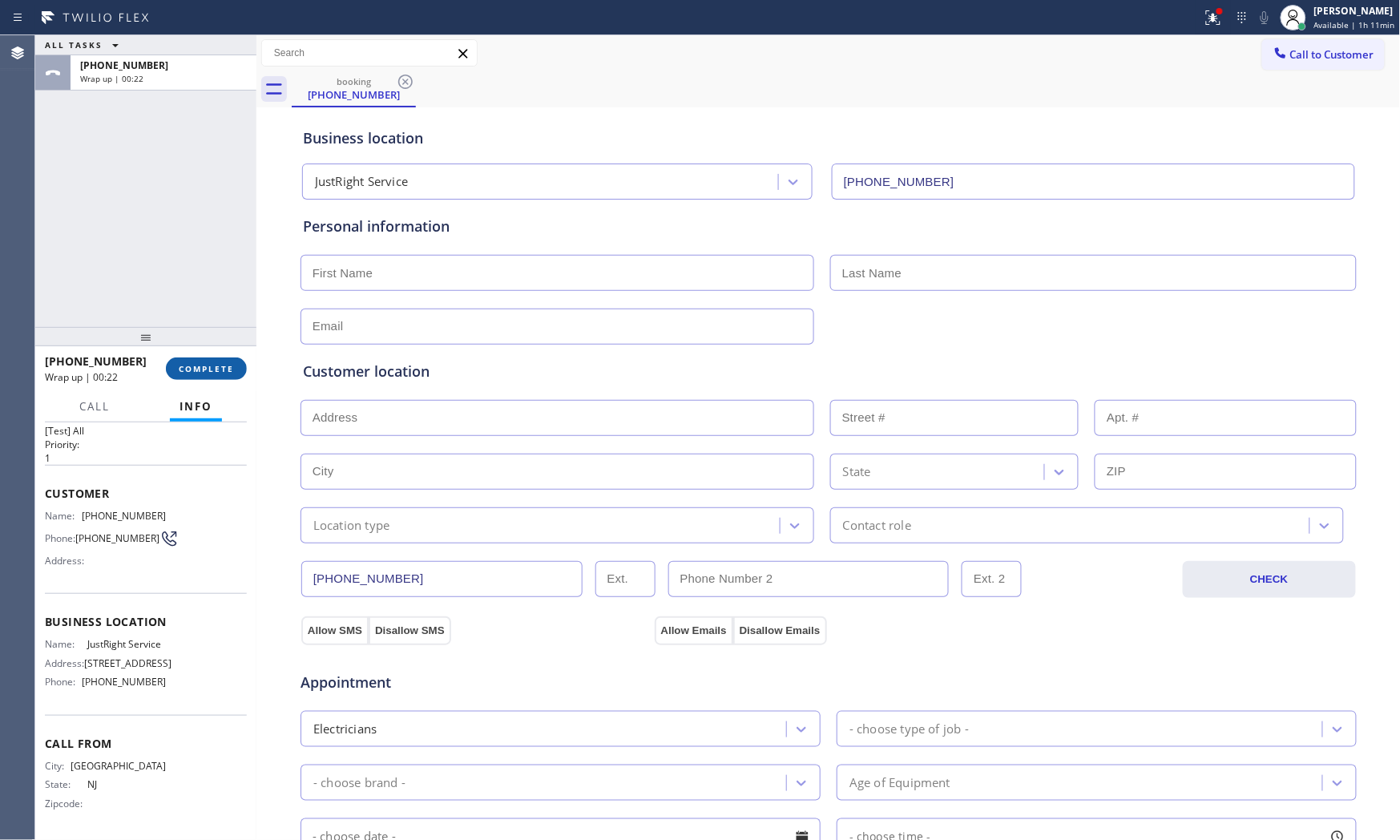
click at [186, 363] on span "COMPLETE" at bounding box center [206, 368] width 55 height 11
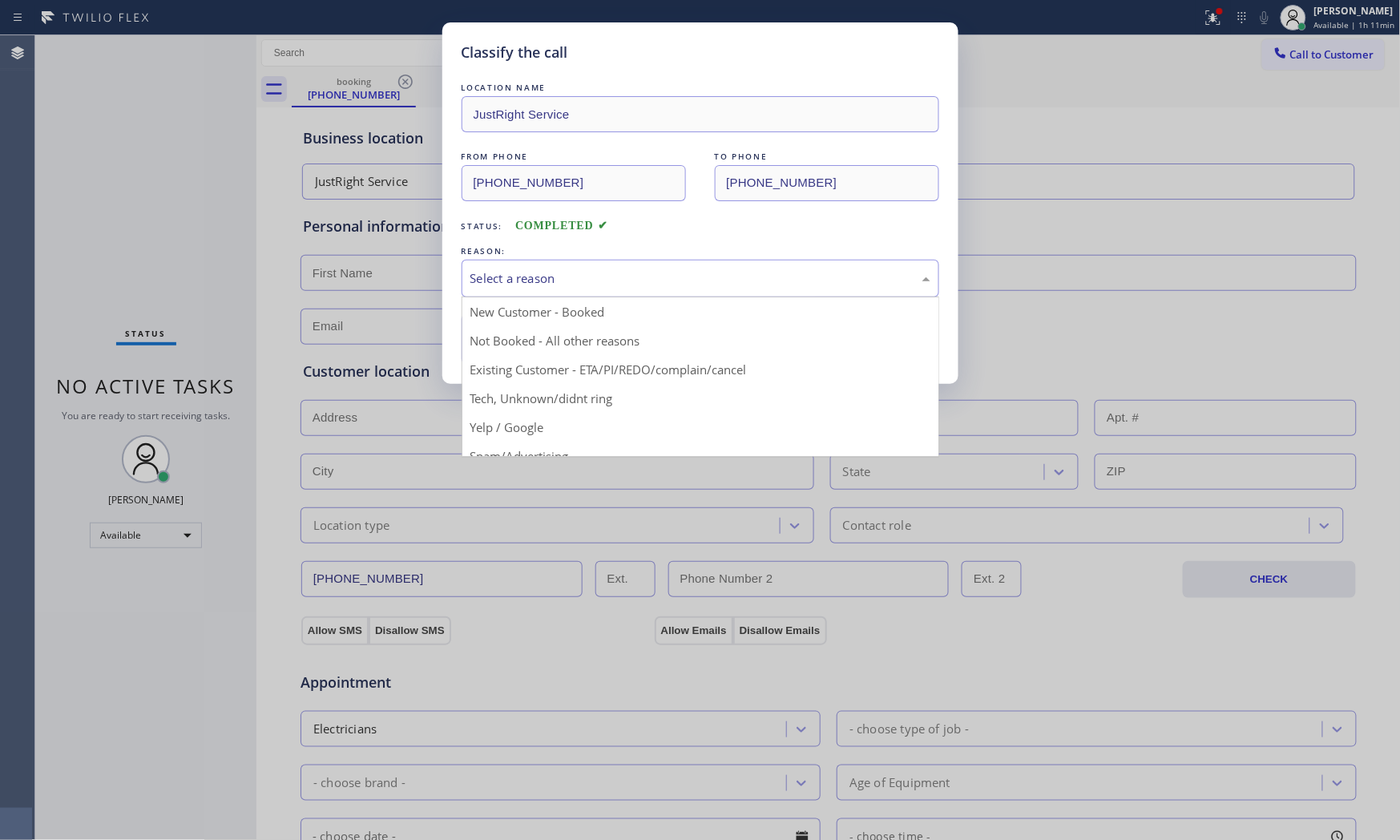
click at [509, 286] on div "Select a reason" at bounding box center [700, 278] width 460 height 18
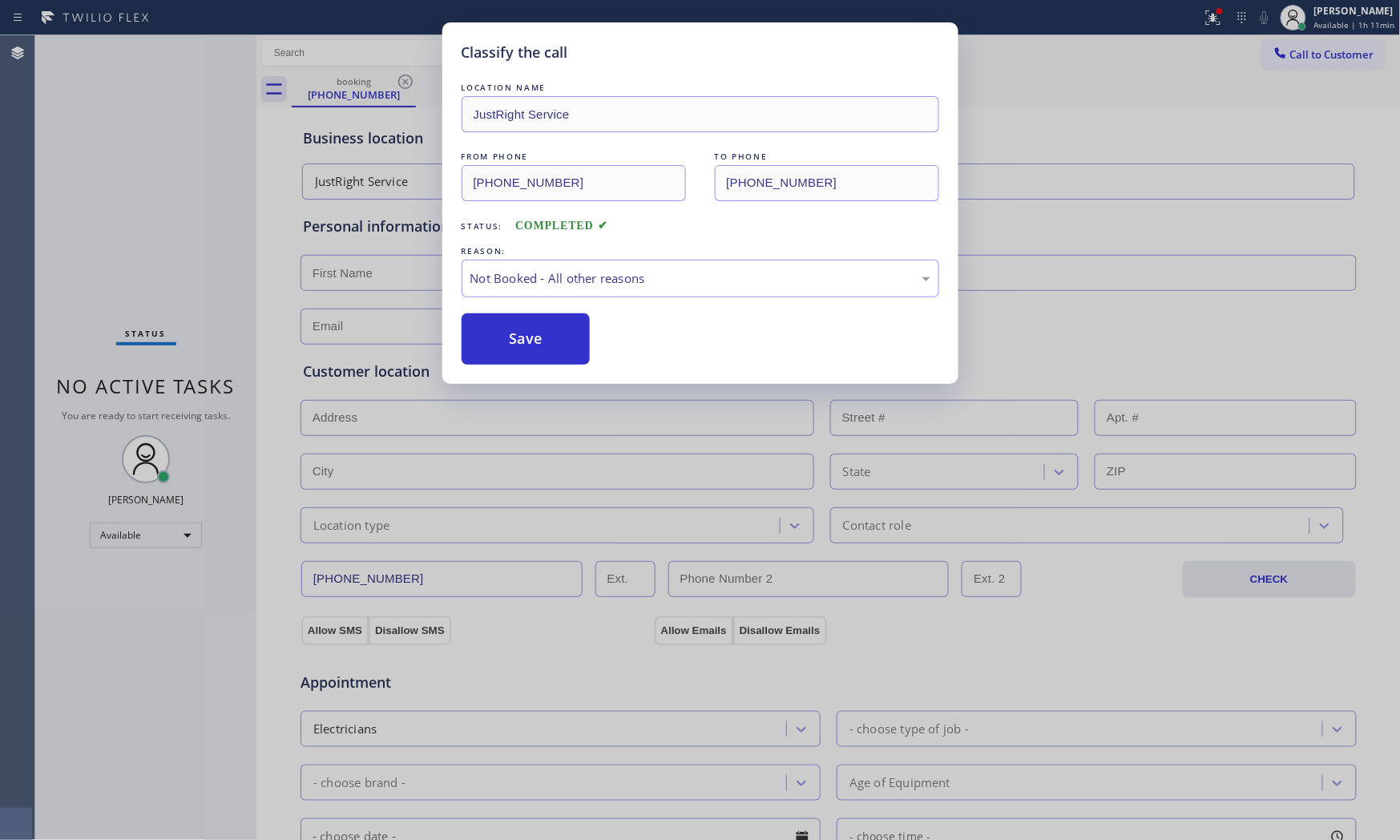
click at [531, 335] on button "Save" at bounding box center [526, 339] width 129 height 51
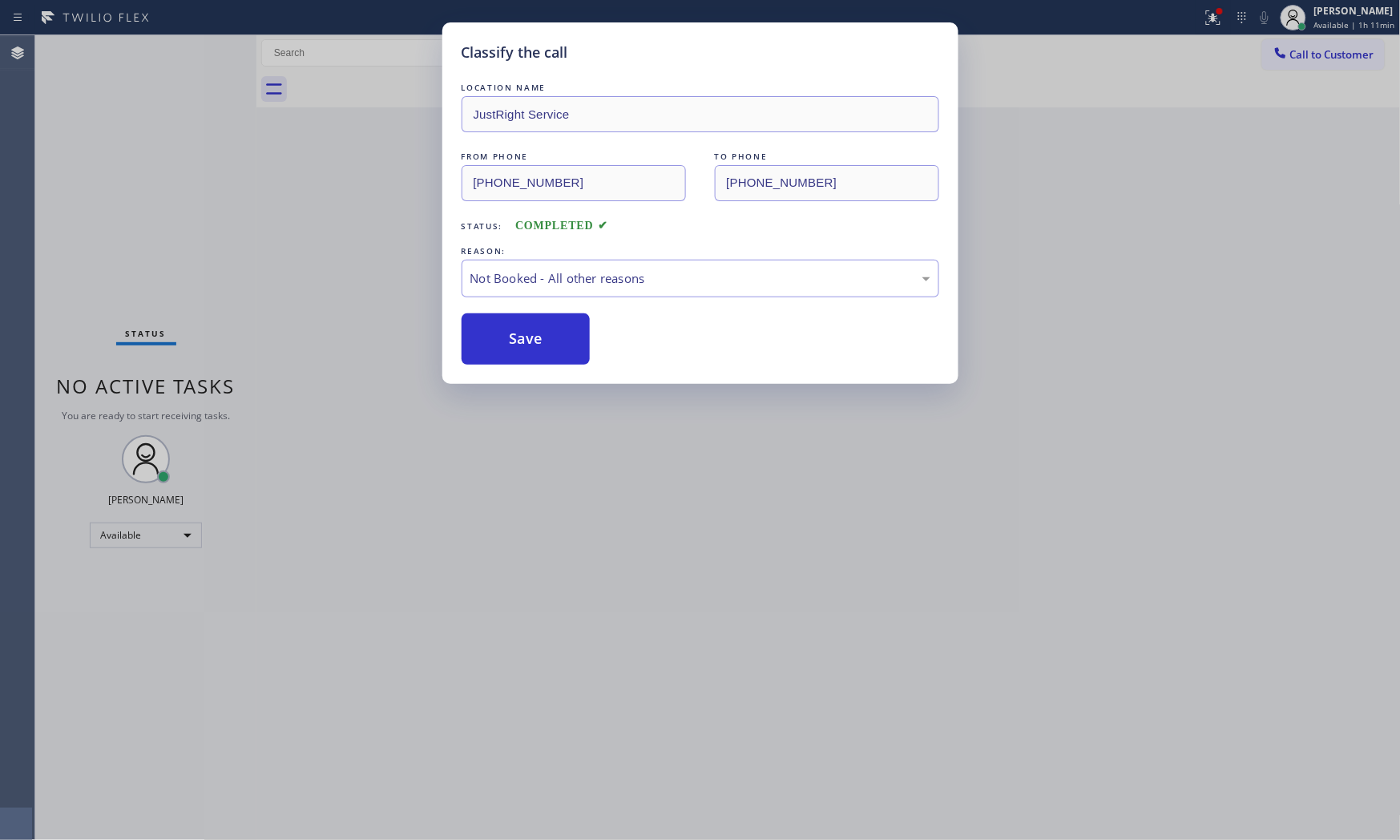
click at [531, 335] on button "Save" at bounding box center [526, 339] width 129 height 51
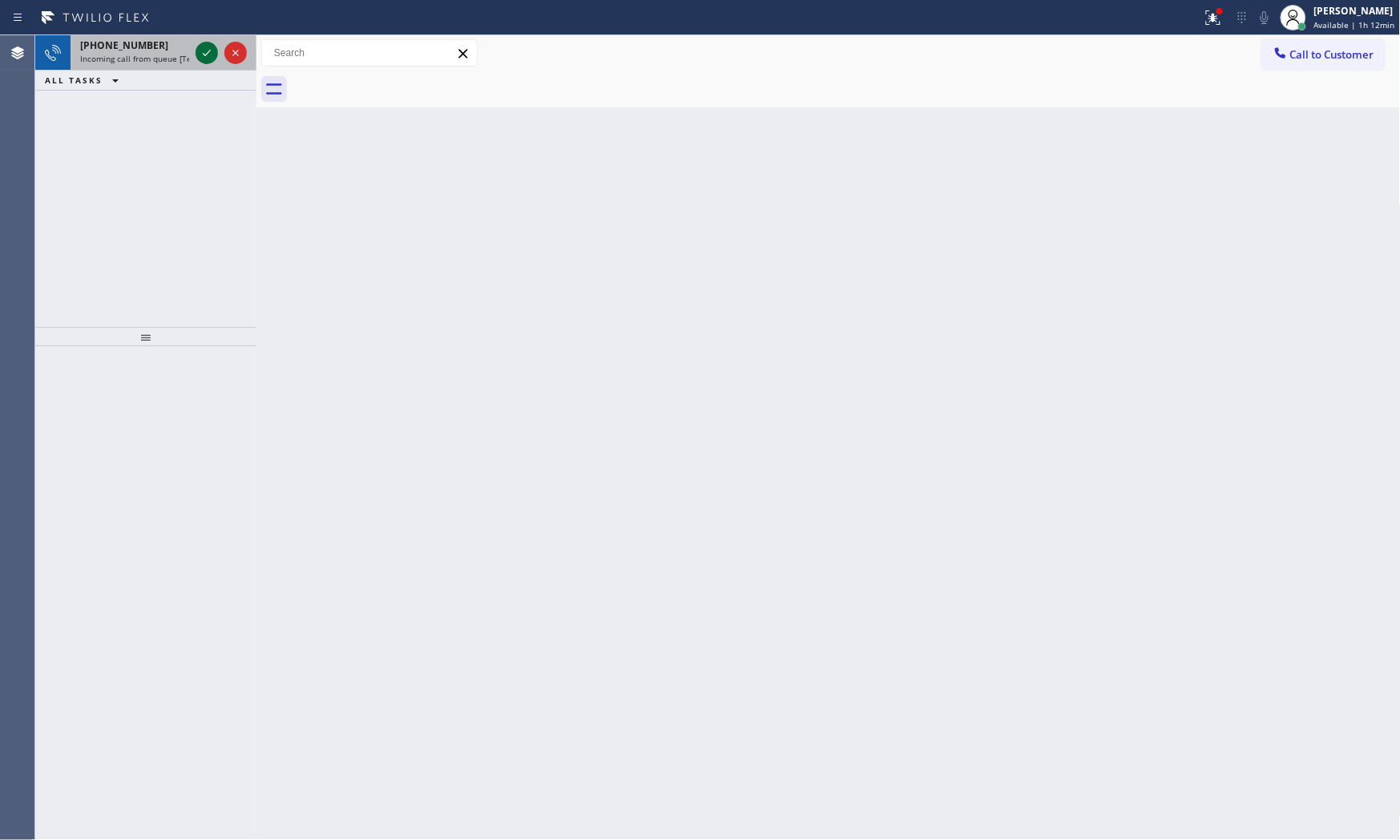
click at [207, 53] on icon at bounding box center [207, 53] width 8 height 6
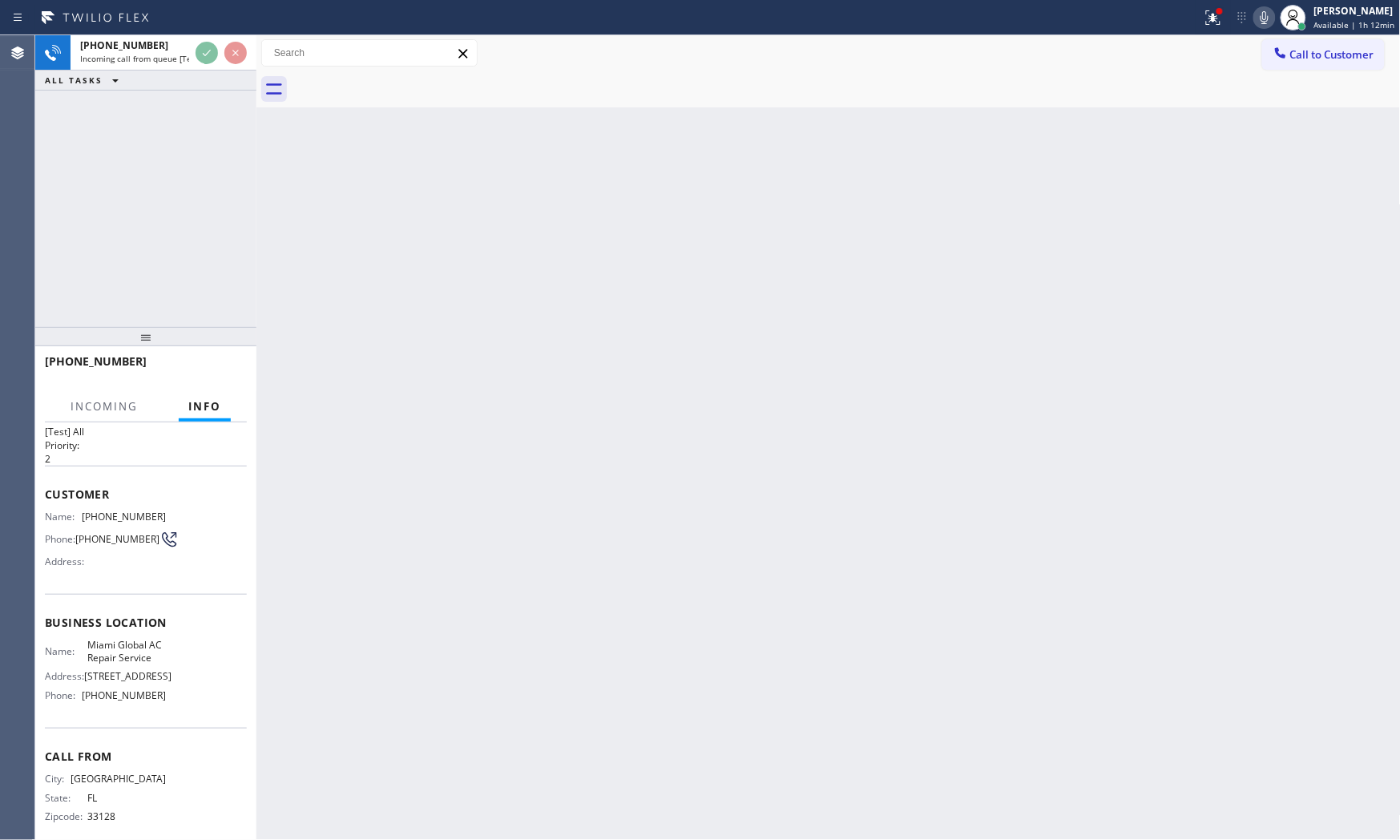
scroll to position [59, 0]
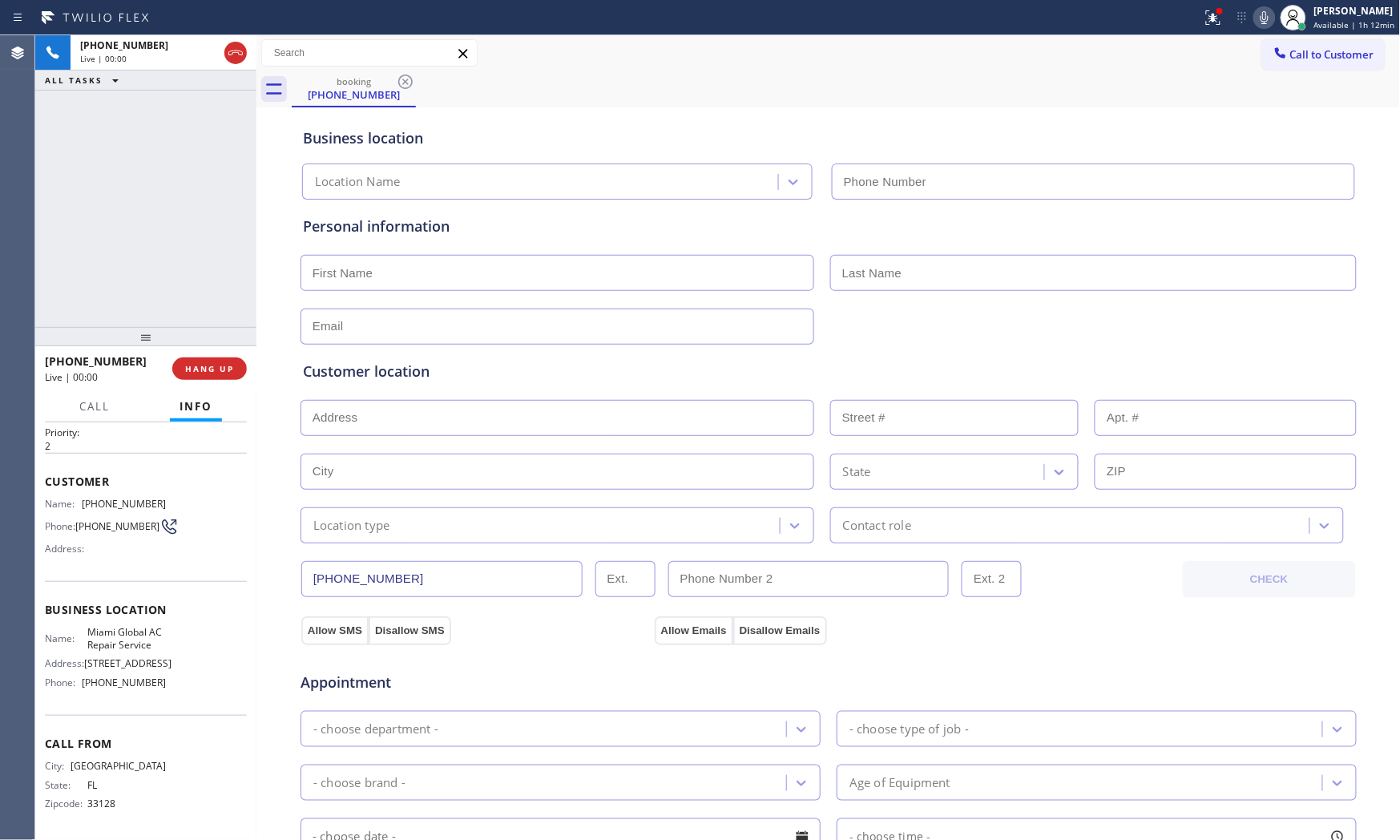
type input "(305) 204-7877"
drag, startPoint x: 1205, startPoint y: 18, endPoint x: 885, endPoint y: 133, distance: 340.0
click at [1204, 18] on icon at bounding box center [1213, 18] width 19 height 19
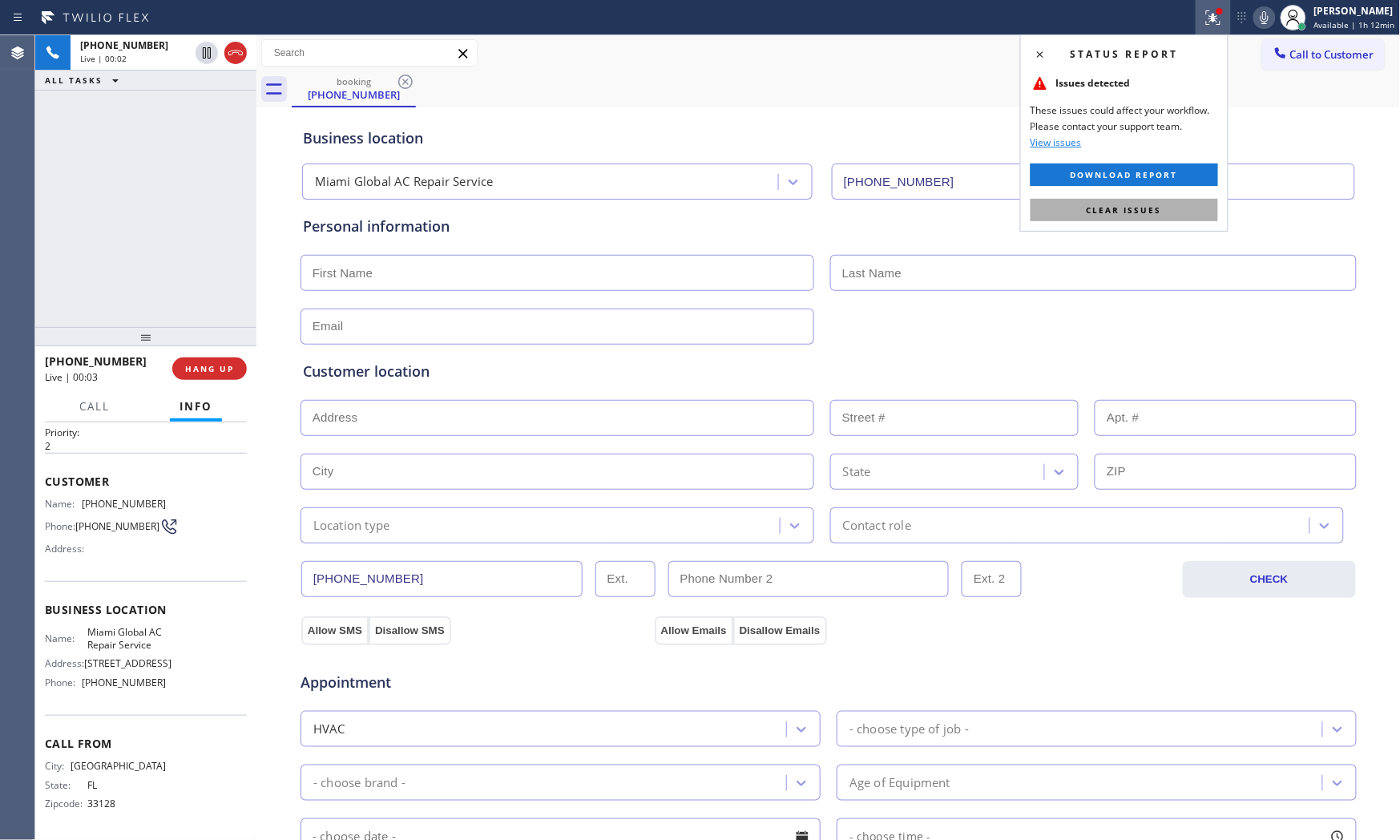
click at [1088, 203] on button "Clear issues" at bounding box center [1125, 210] width 188 height 22
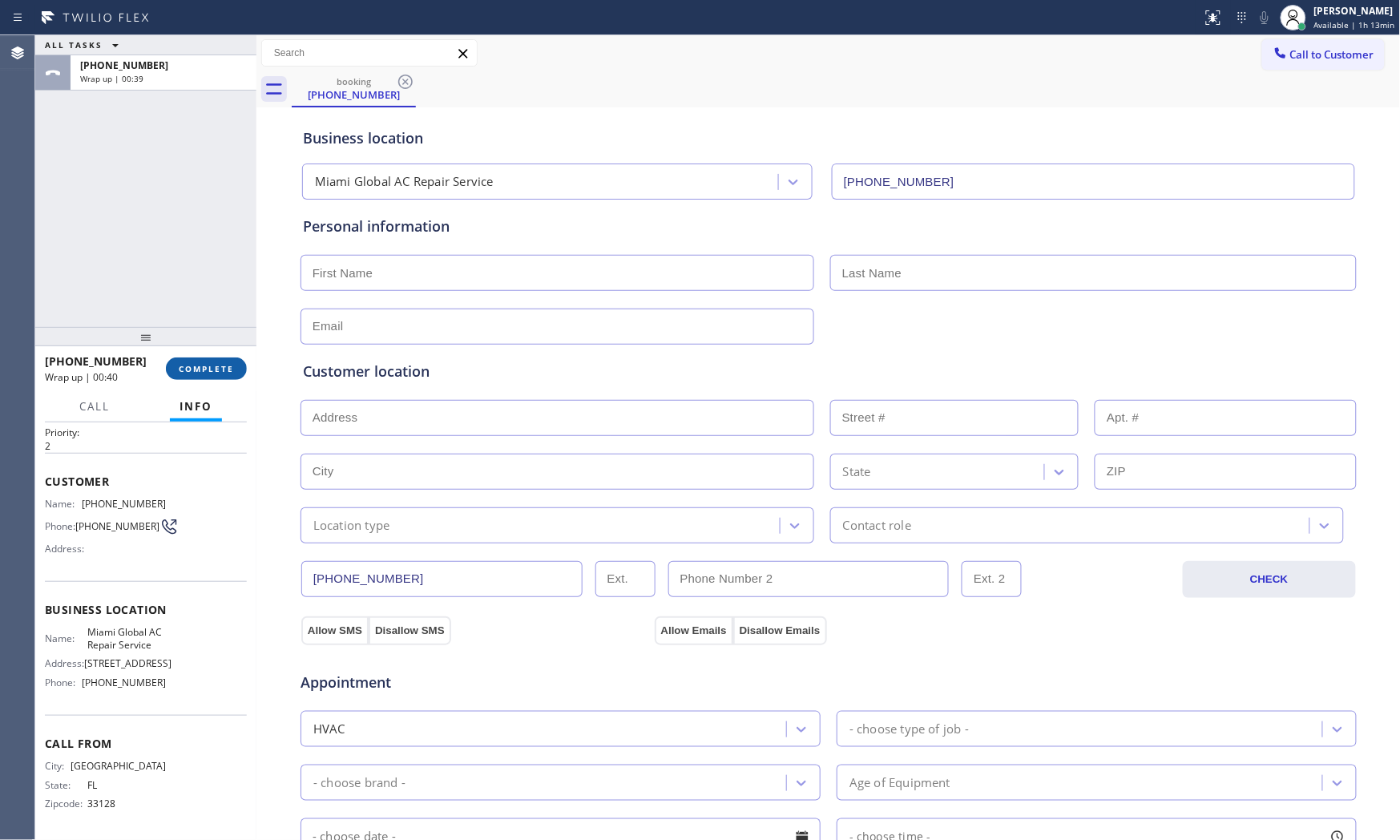
click at [210, 379] on button "COMPLETE" at bounding box center [206, 369] width 81 height 22
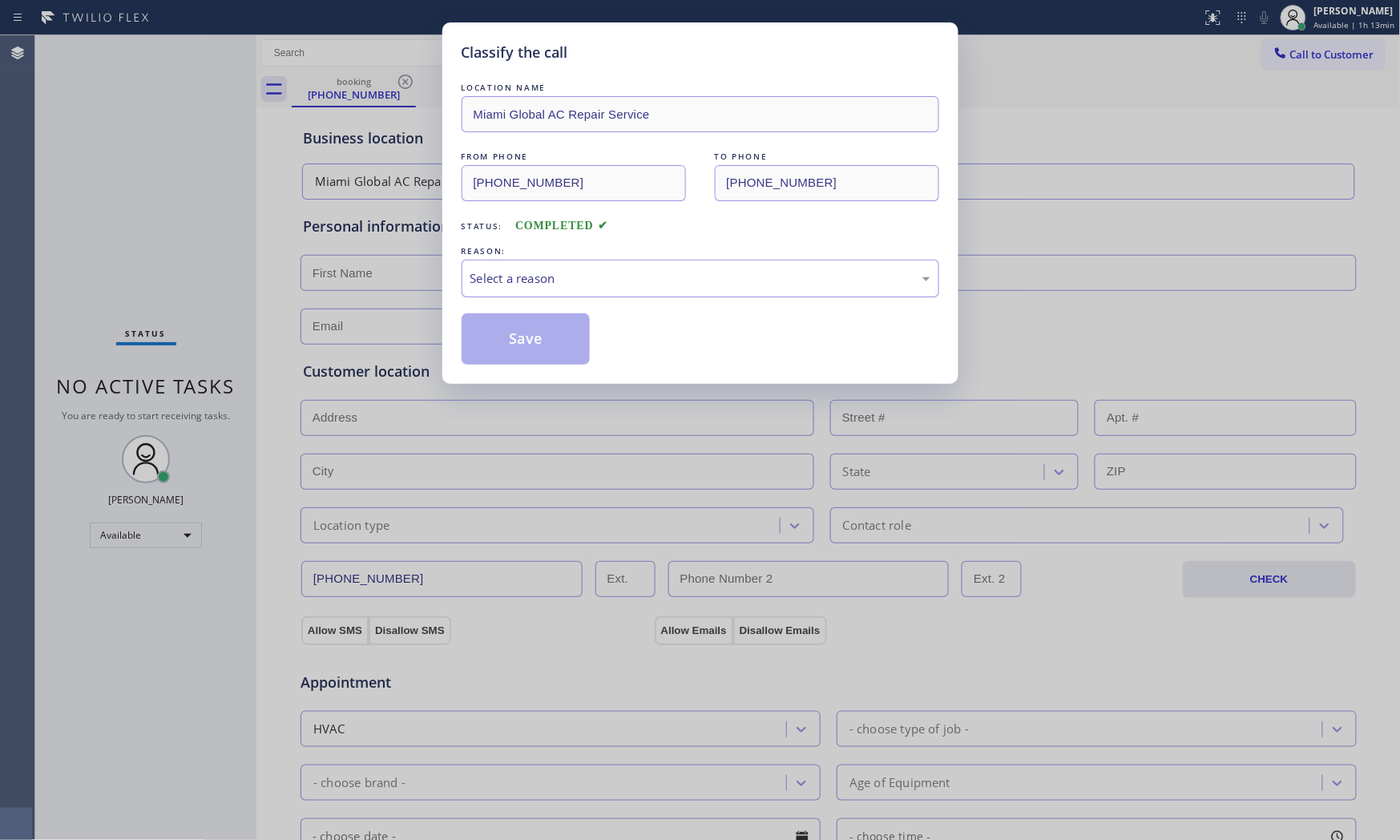
click at [570, 285] on div "Select a reason" at bounding box center [700, 278] width 460 height 18
click at [537, 349] on button "Save" at bounding box center [526, 339] width 129 height 51
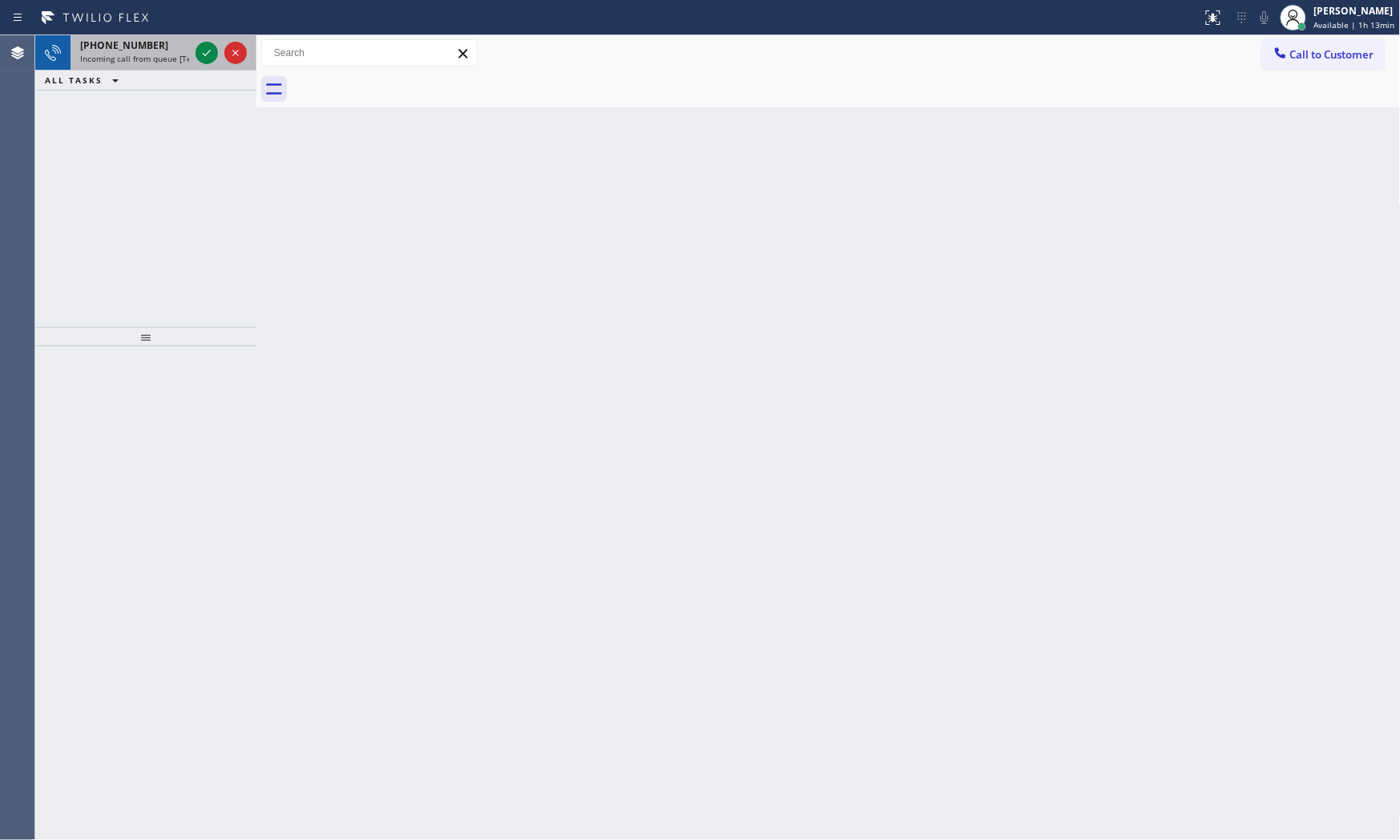
click at [152, 59] on span "Incoming call from queue [Test] All" at bounding box center [147, 59] width 133 height 11
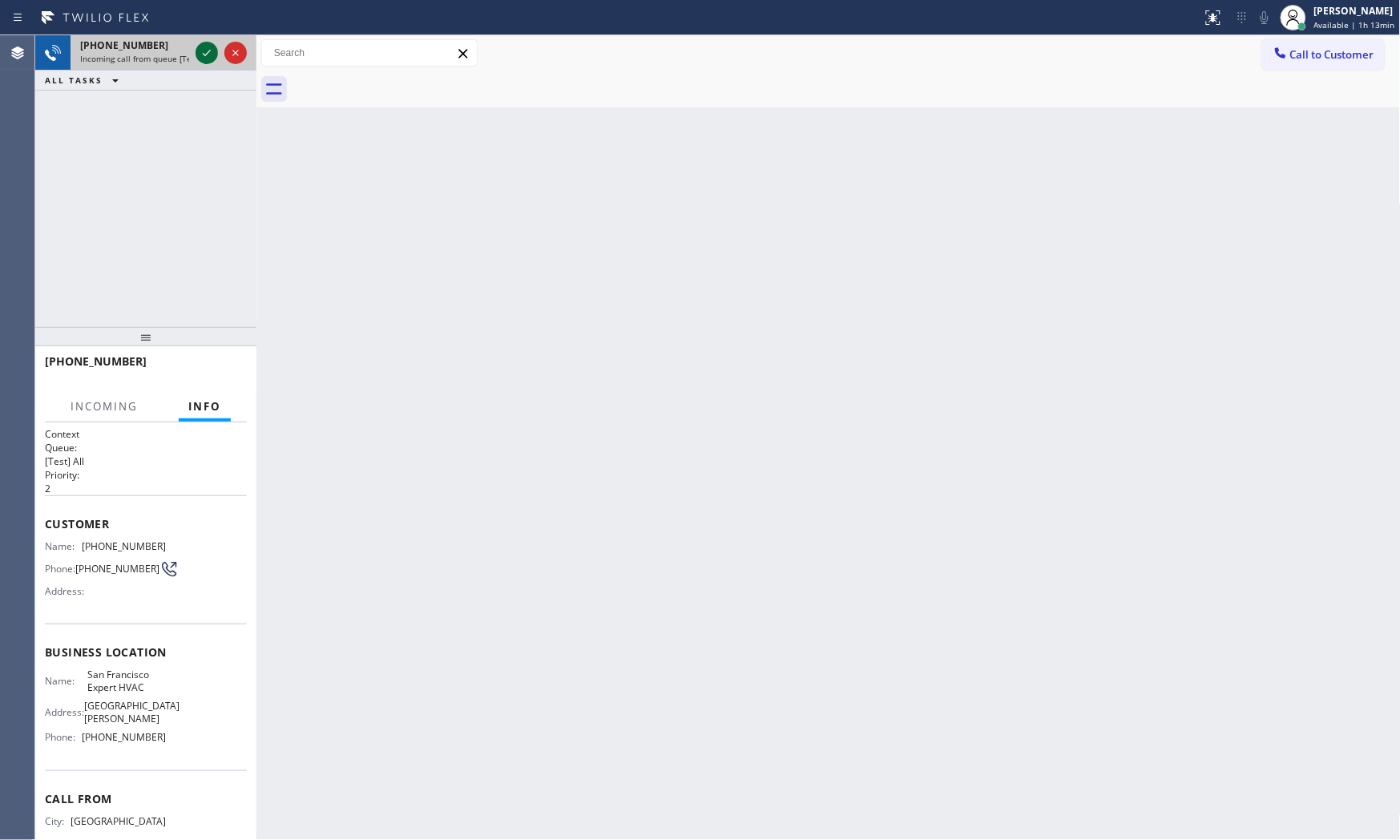
click at [199, 55] on icon at bounding box center [207, 53] width 19 height 19
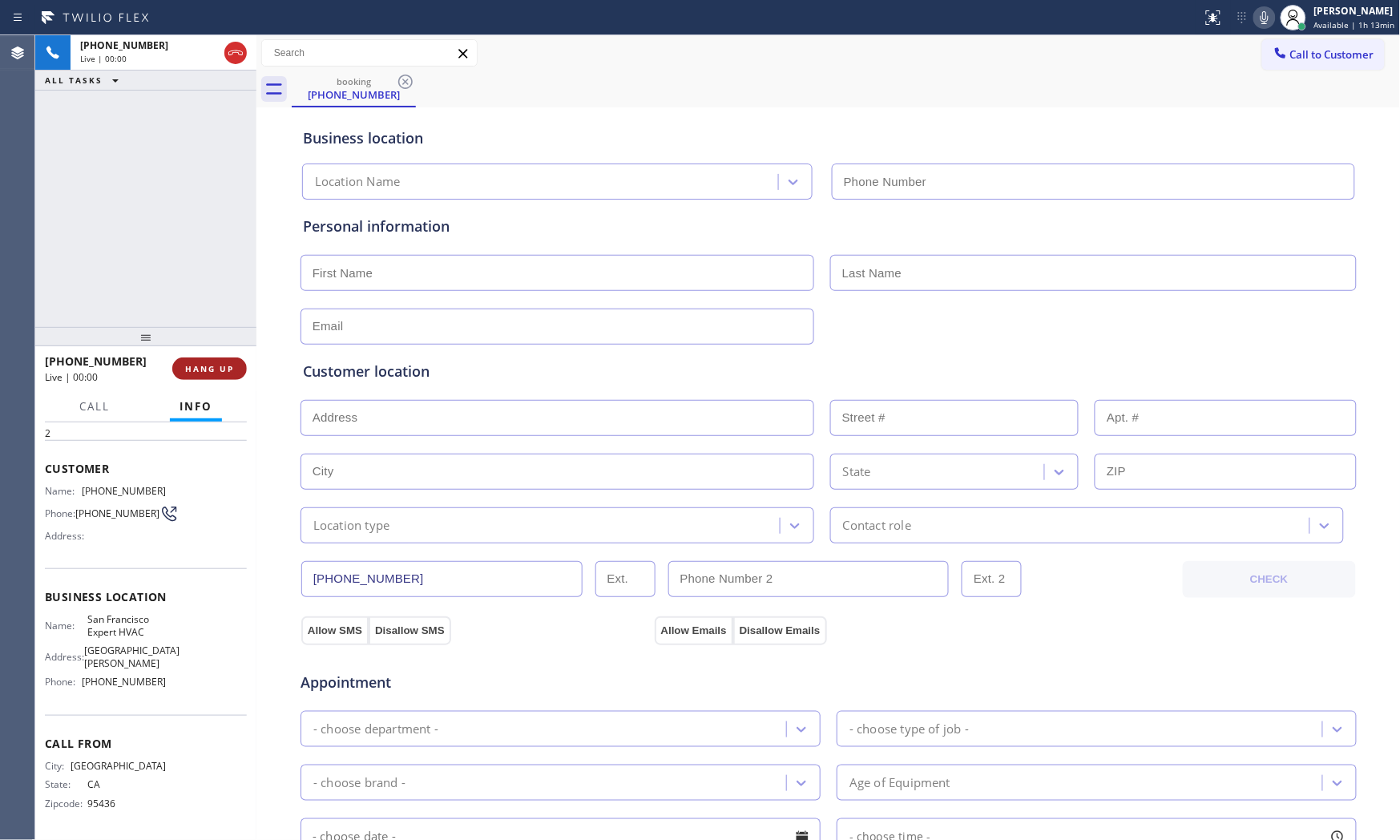
type input "(415) 371-9413"
click at [197, 367] on span "HANG UP" at bounding box center [209, 368] width 49 height 11
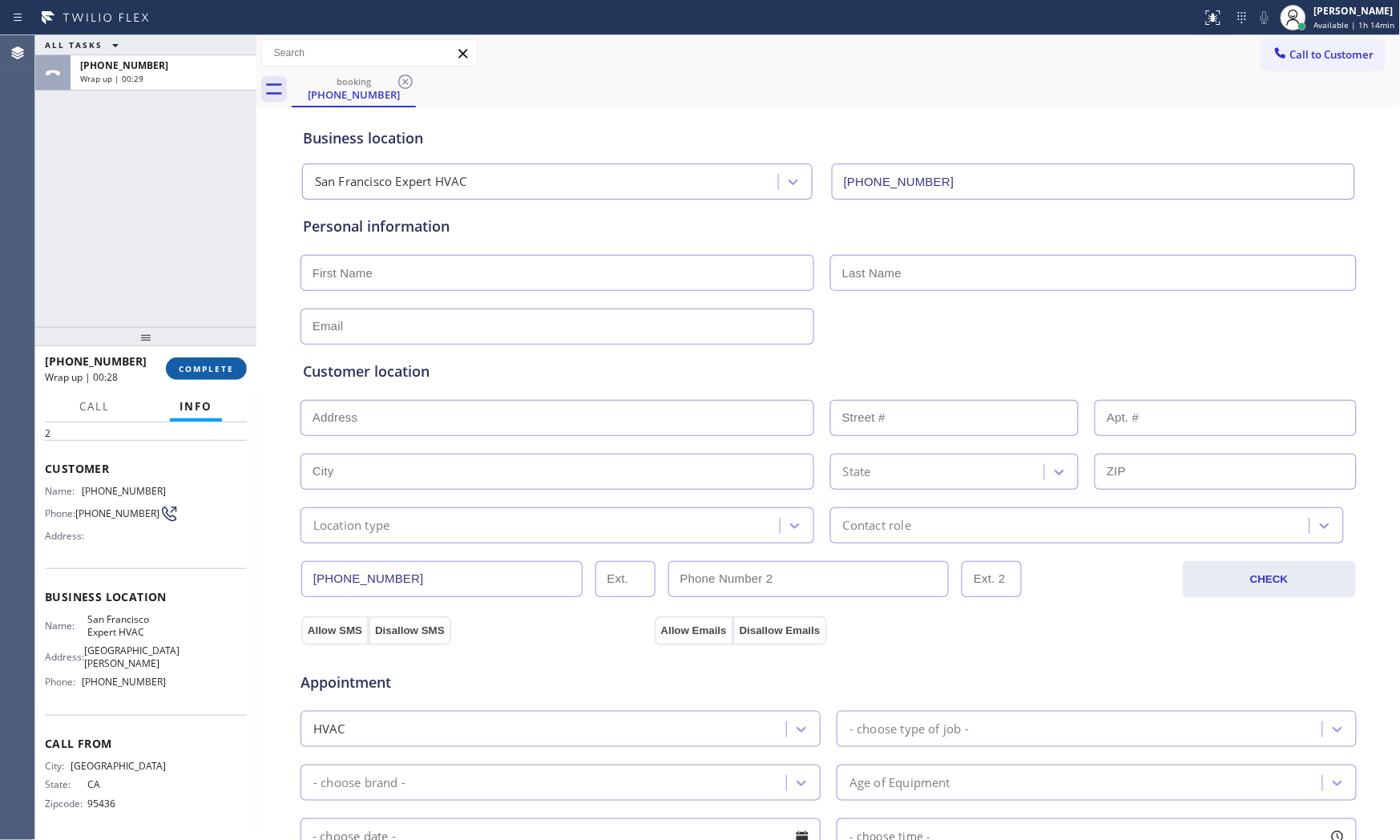
click at [193, 363] on span "COMPLETE" at bounding box center [206, 368] width 55 height 11
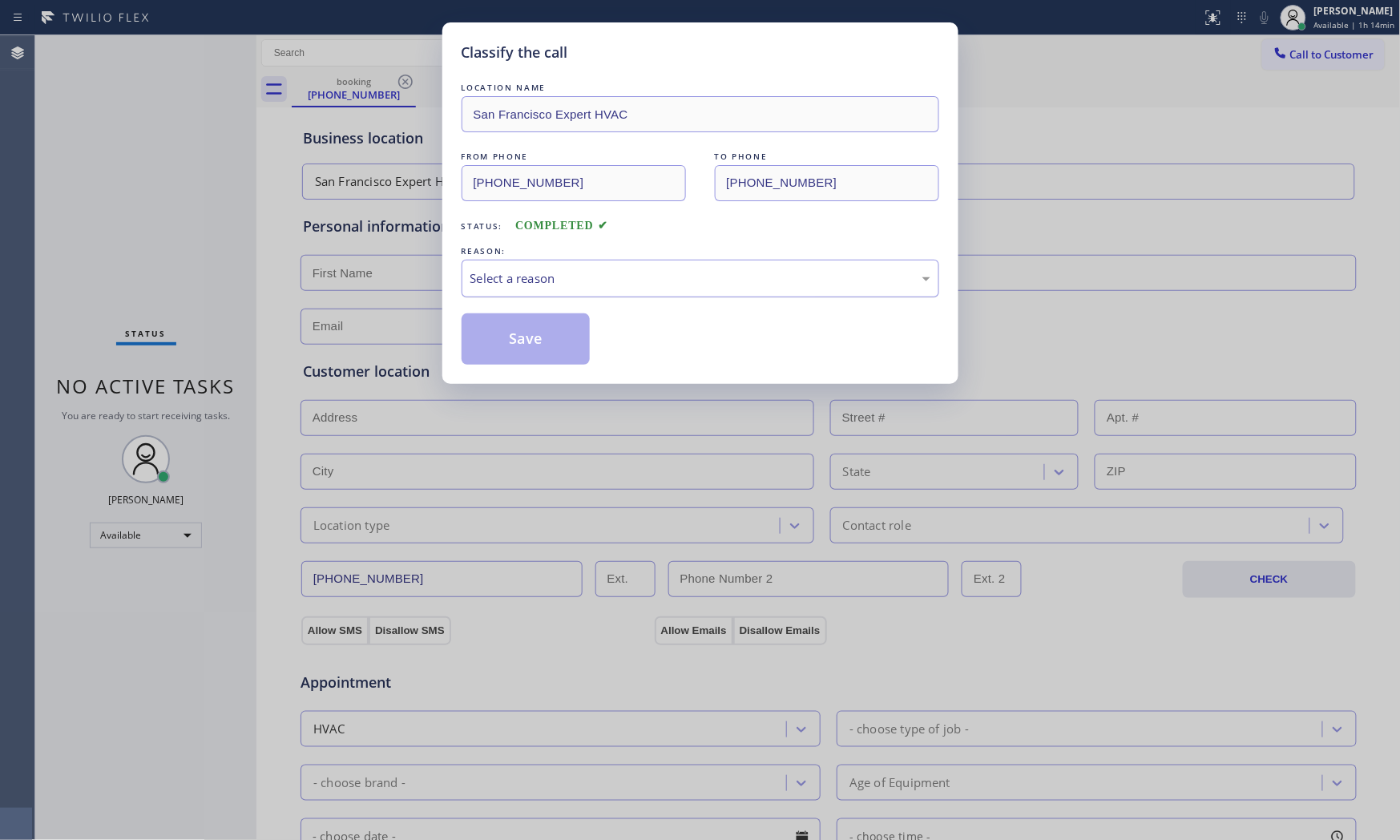
click at [569, 274] on div "Select a reason" at bounding box center [700, 278] width 460 height 18
click at [505, 330] on button "Save" at bounding box center [526, 339] width 129 height 51
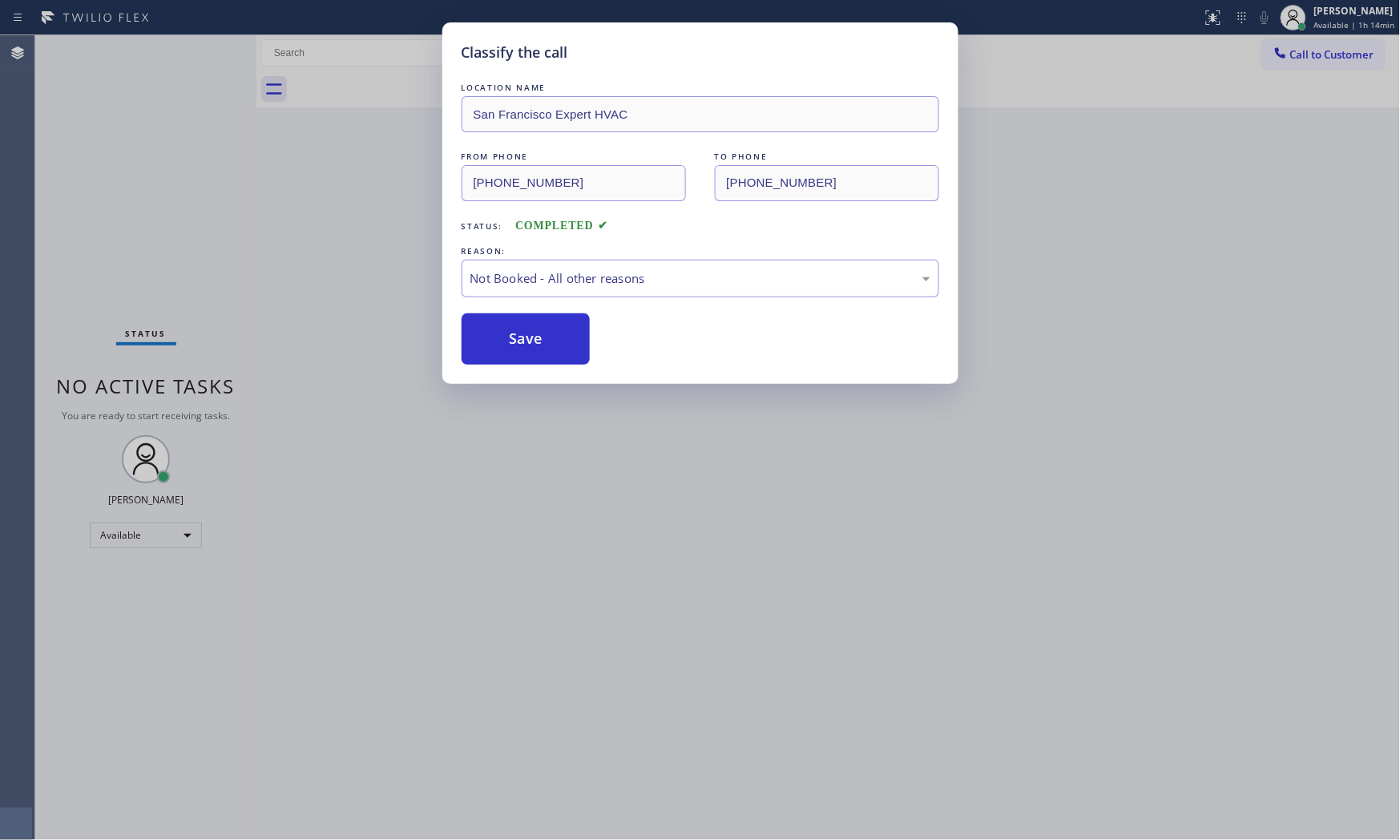
click at [505, 330] on button "Save" at bounding box center [526, 339] width 129 height 51
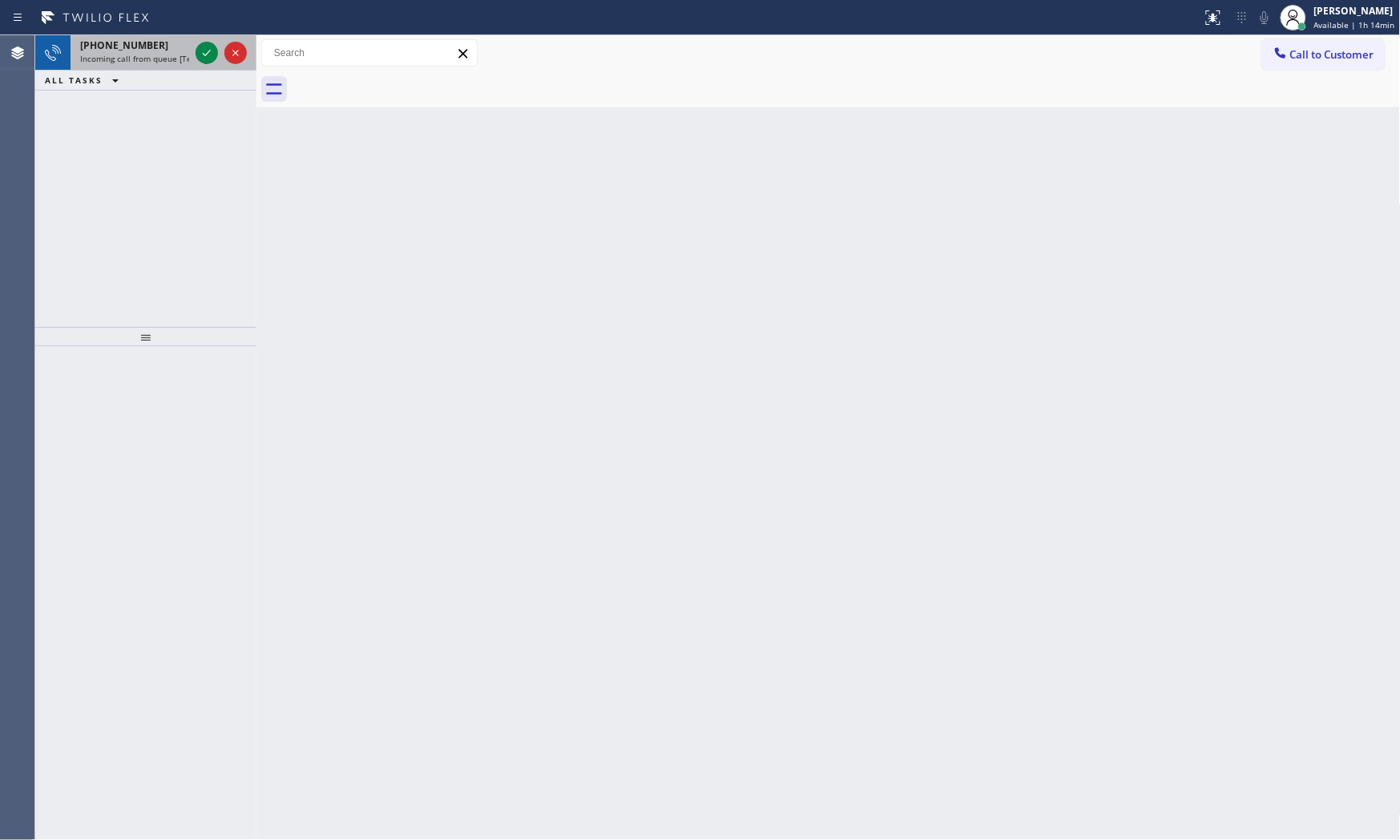
click at [180, 51] on div "+16788403645" at bounding box center [135, 45] width 109 height 14
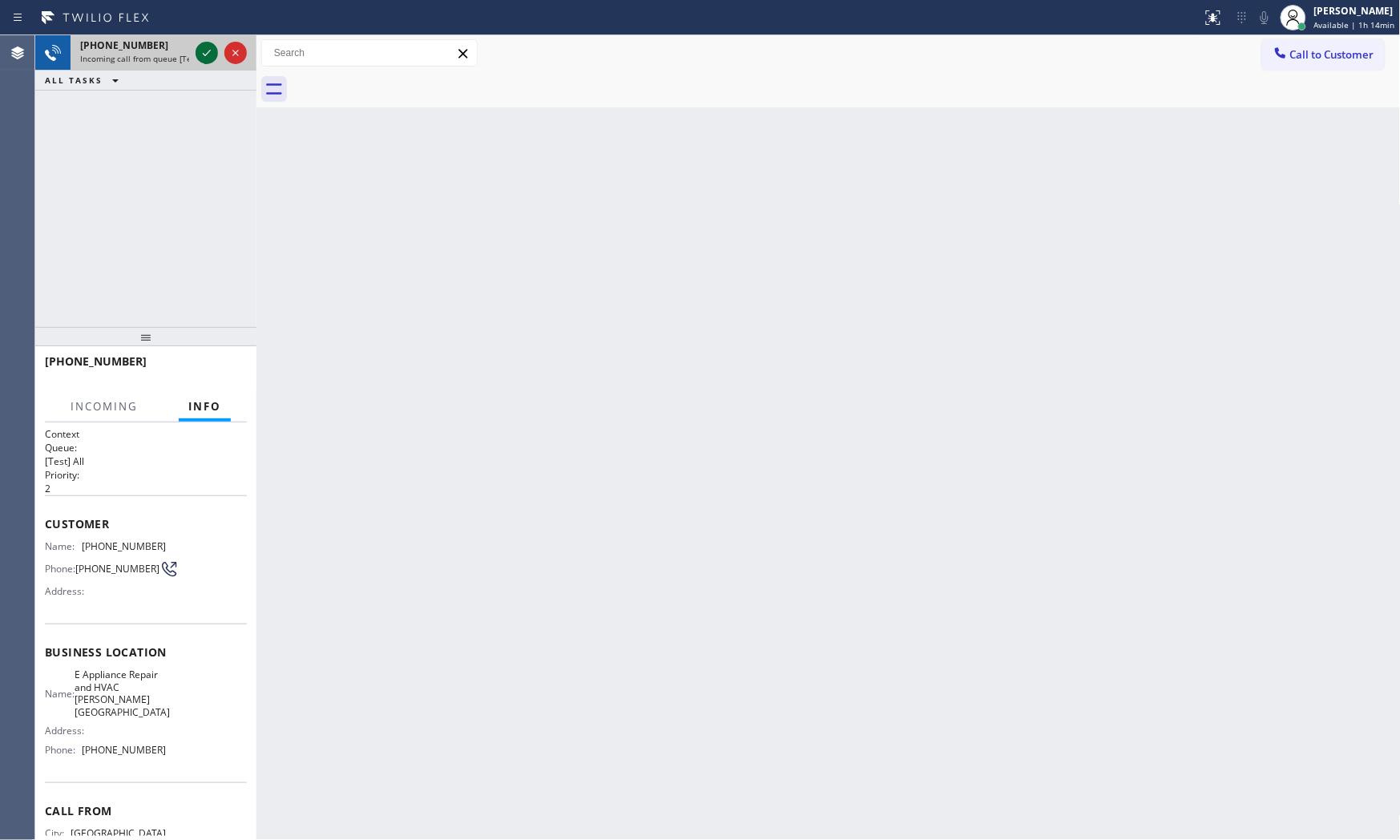
click at [203, 51] on icon at bounding box center [207, 53] width 19 height 19
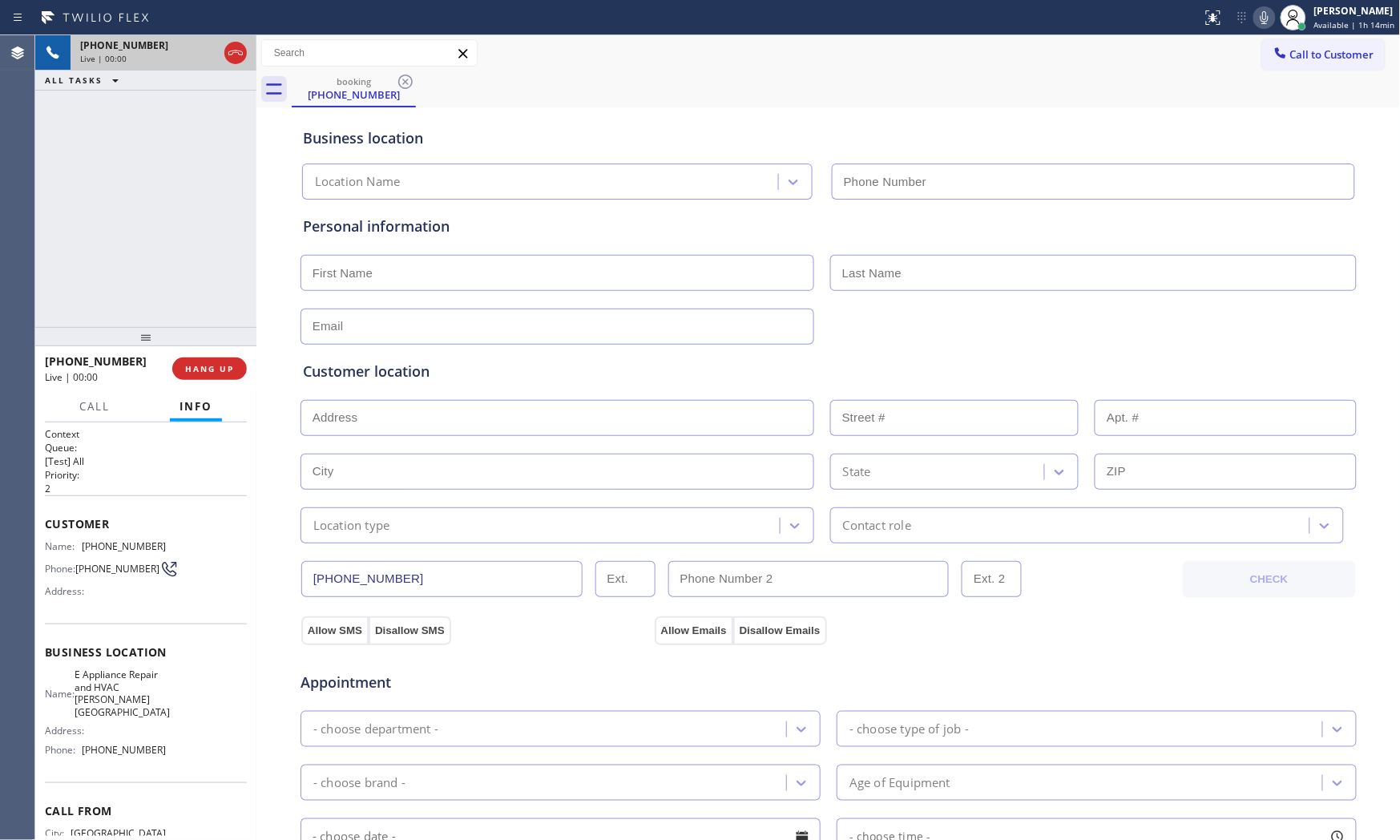
type input "[PHONE_NUMBER]"
click at [213, 366] on span "HANG UP" at bounding box center [209, 368] width 49 height 11
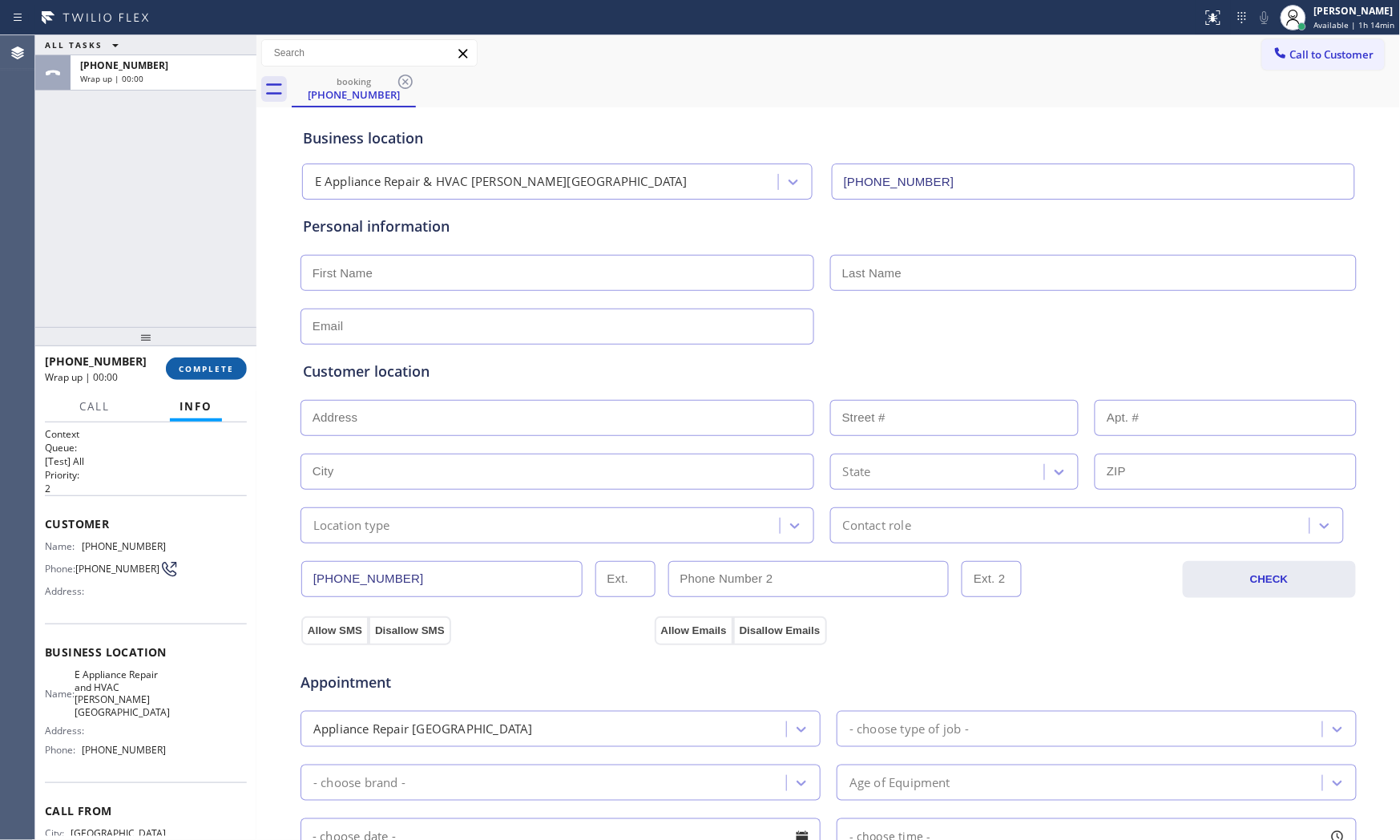
click at [214, 366] on span "COMPLETE" at bounding box center [206, 368] width 55 height 11
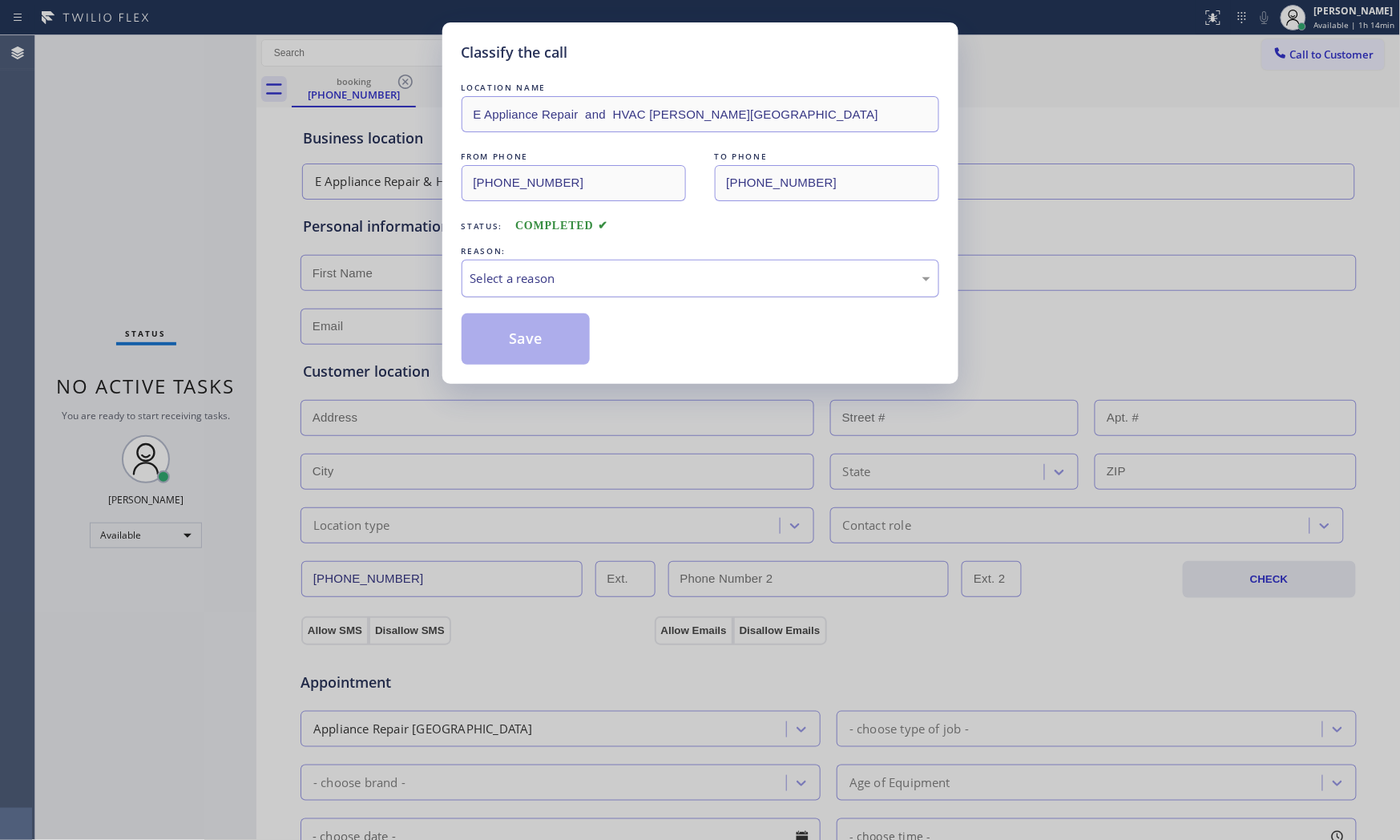
click at [501, 283] on div "Select a reason" at bounding box center [700, 278] width 460 height 18
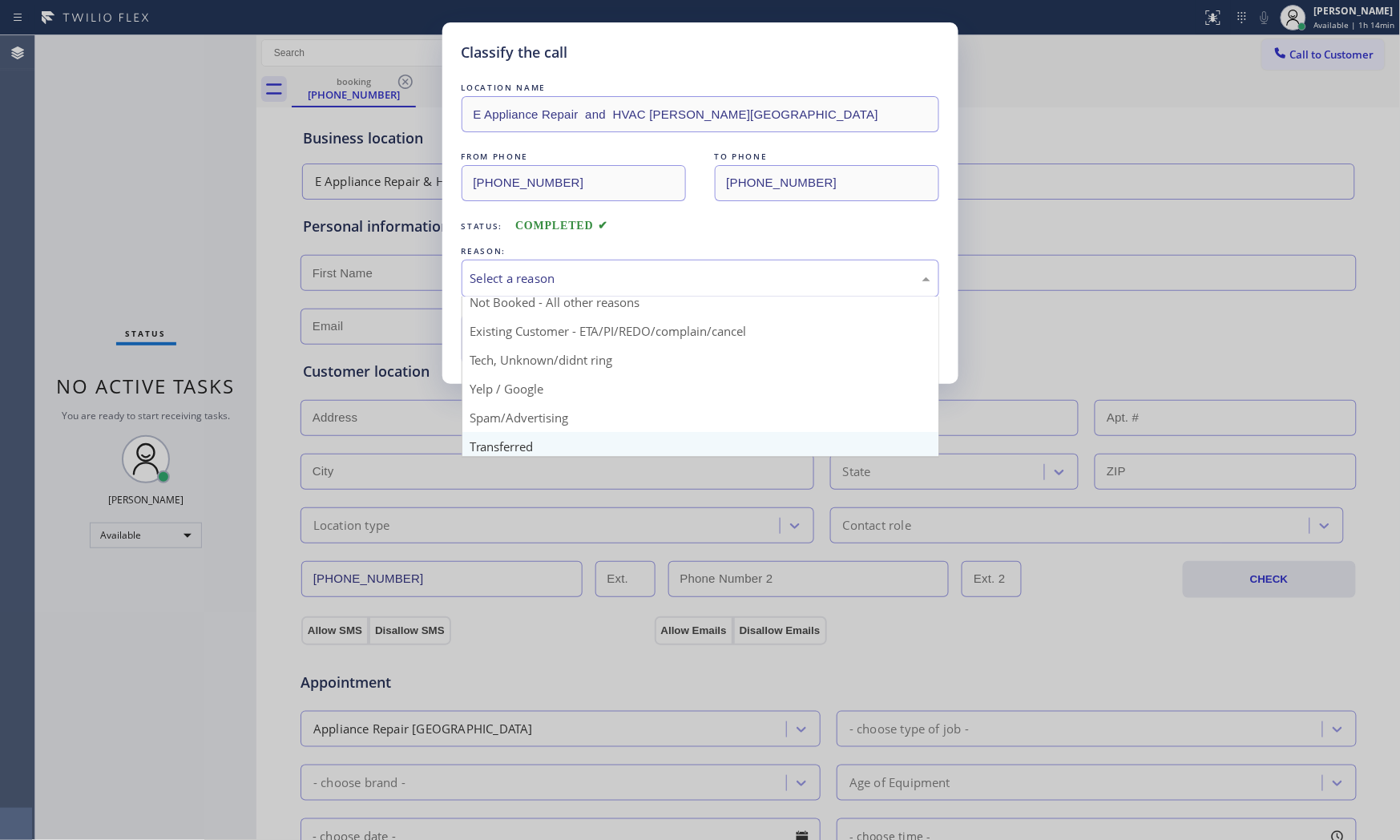
scroll to position [100, 0]
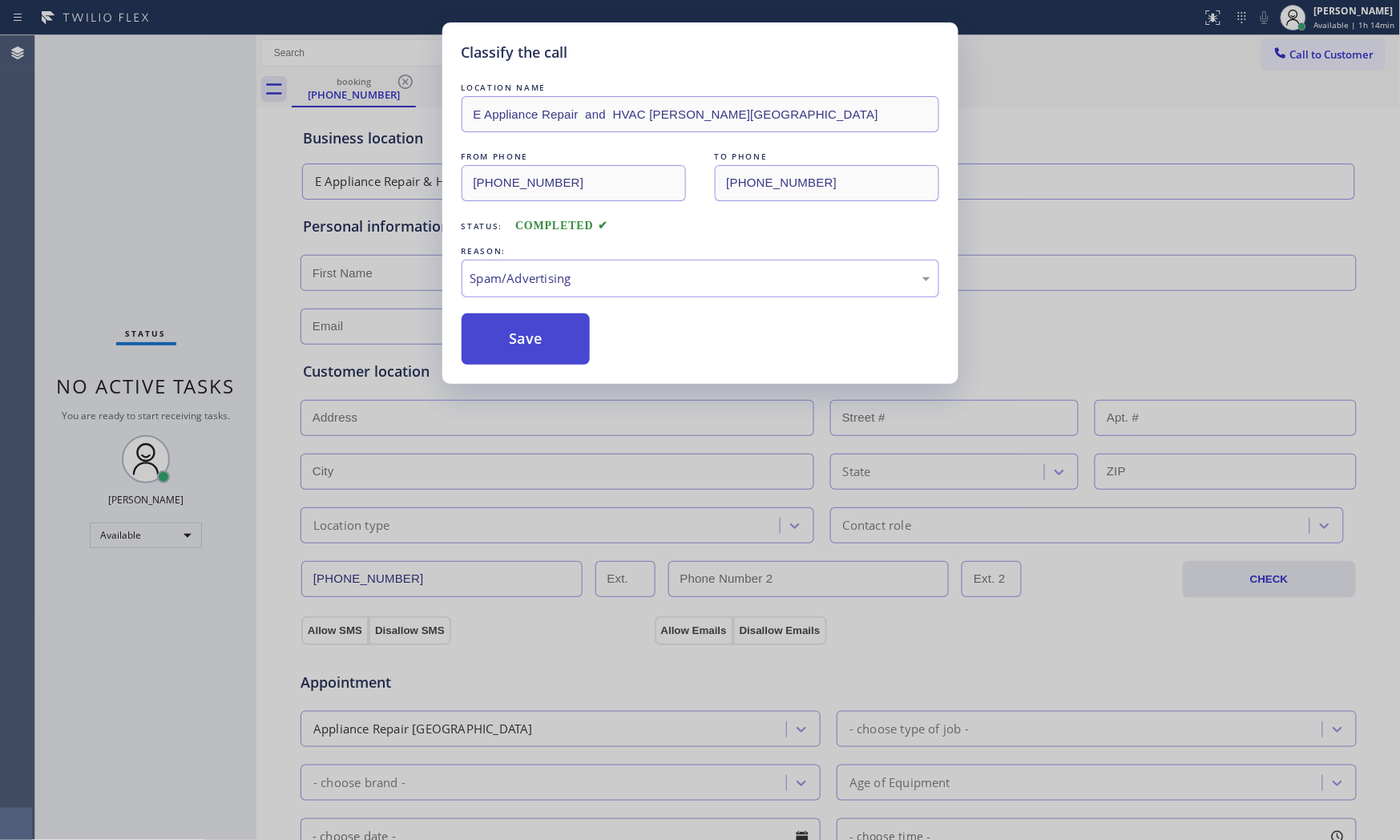
click at [543, 351] on button "Save" at bounding box center [526, 339] width 129 height 51
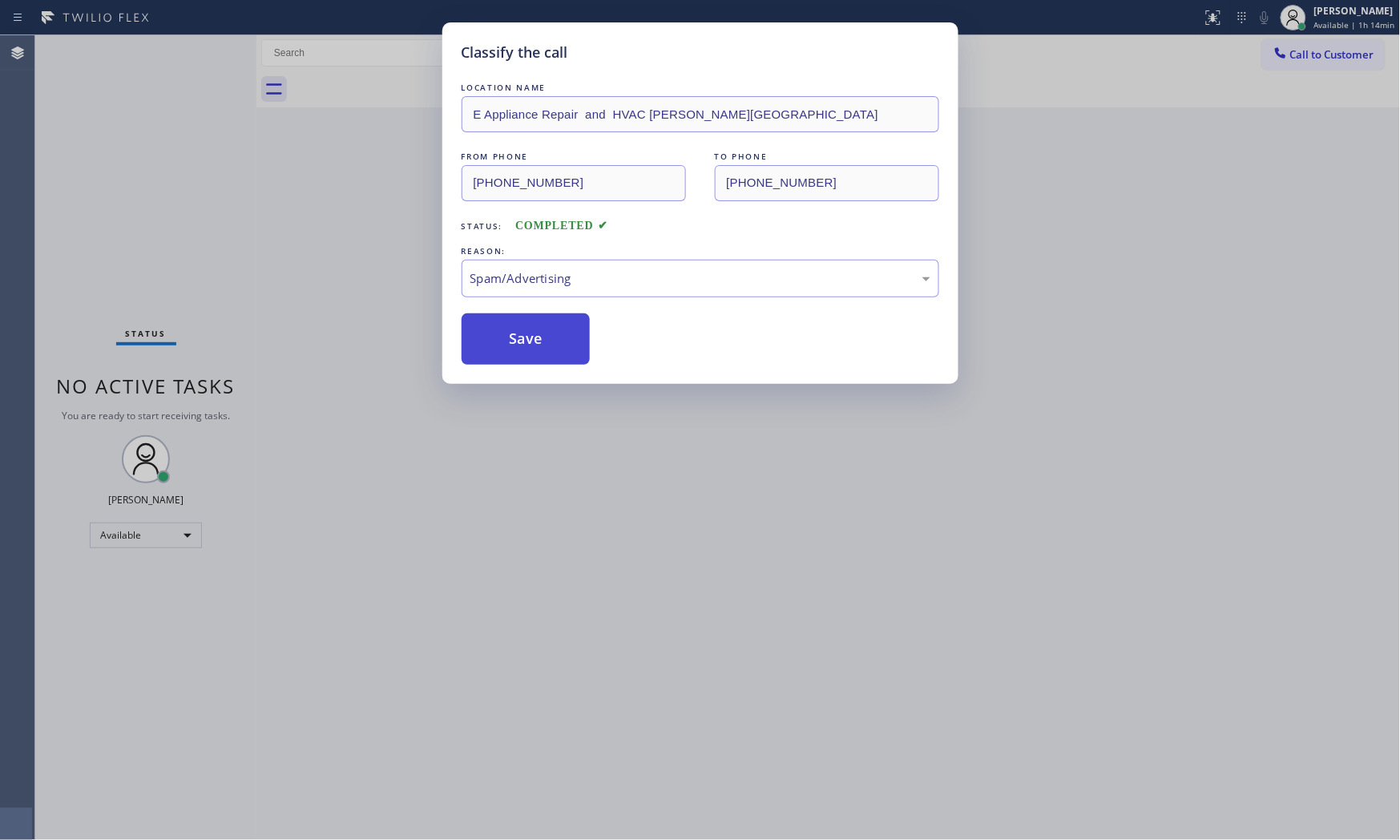
click at [543, 351] on button "Save" at bounding box center [526, 339] width 129 height 51
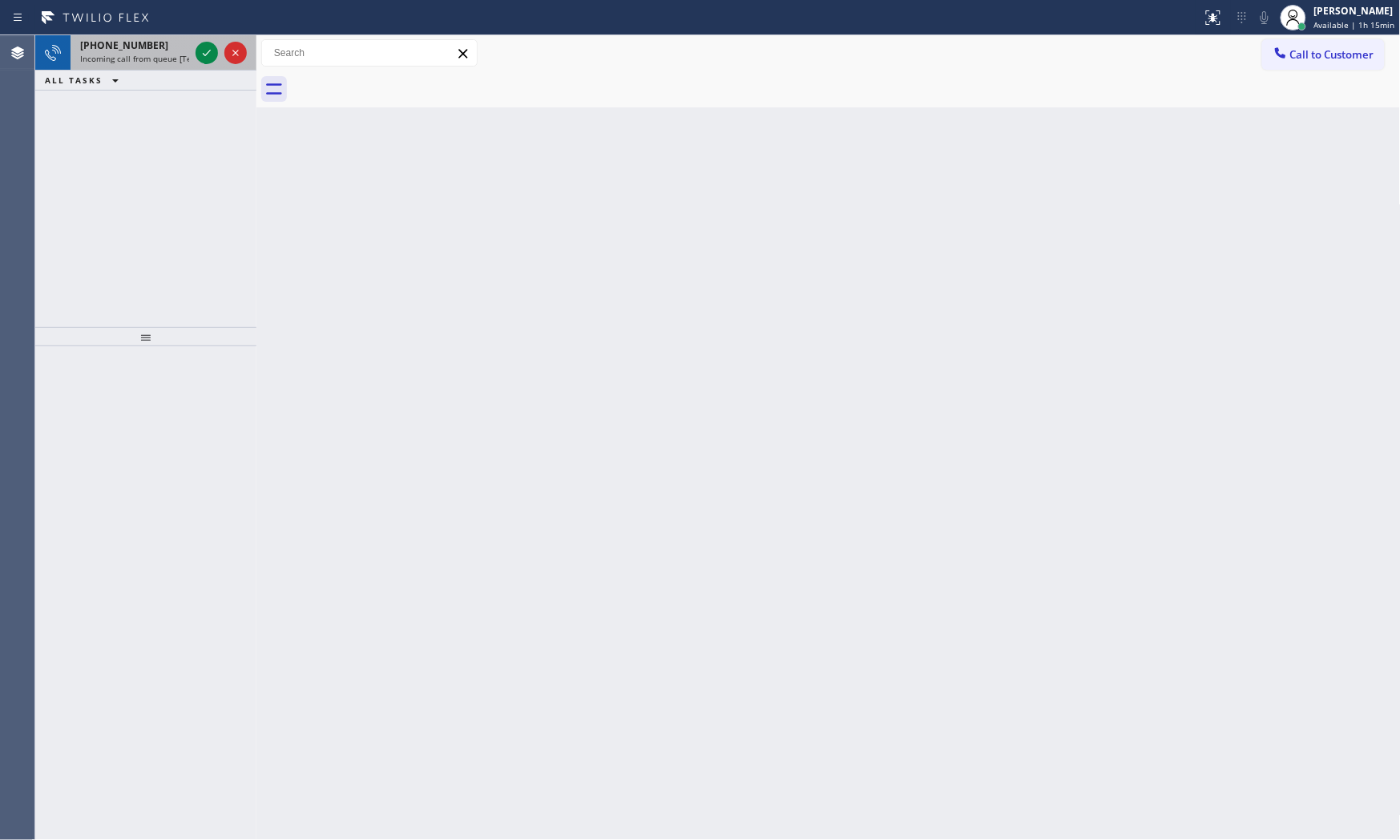
click at [163, 51] on div "+12394677868" at bounding box center [135, 45] width 109 height 14
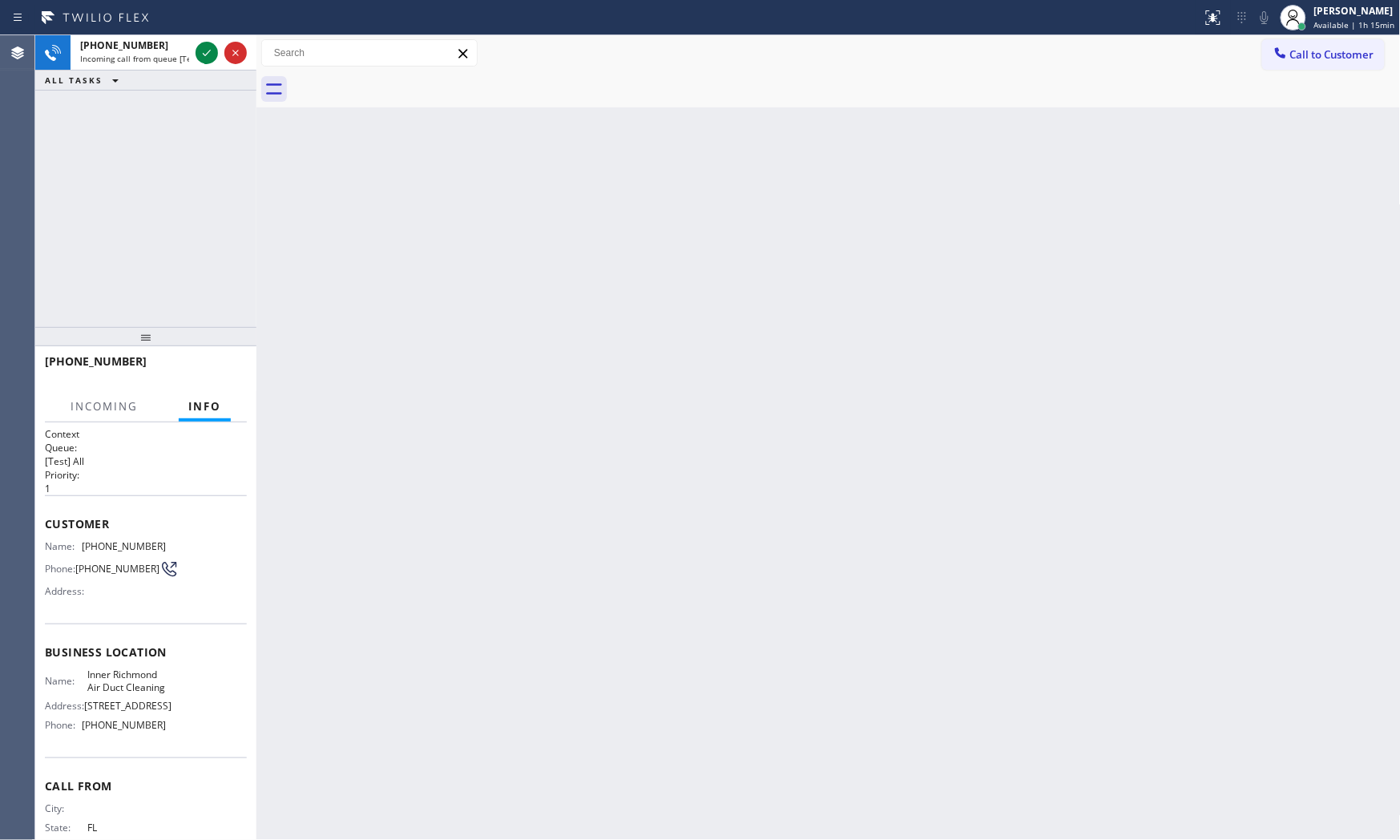
drag, startPoint x: 209, startPoint y: 54, endPoint x: 205, endPoint y: 90, distance: 36.2
click at [209, 55] on icon at bounding box center [207, 53] width 19 height 19
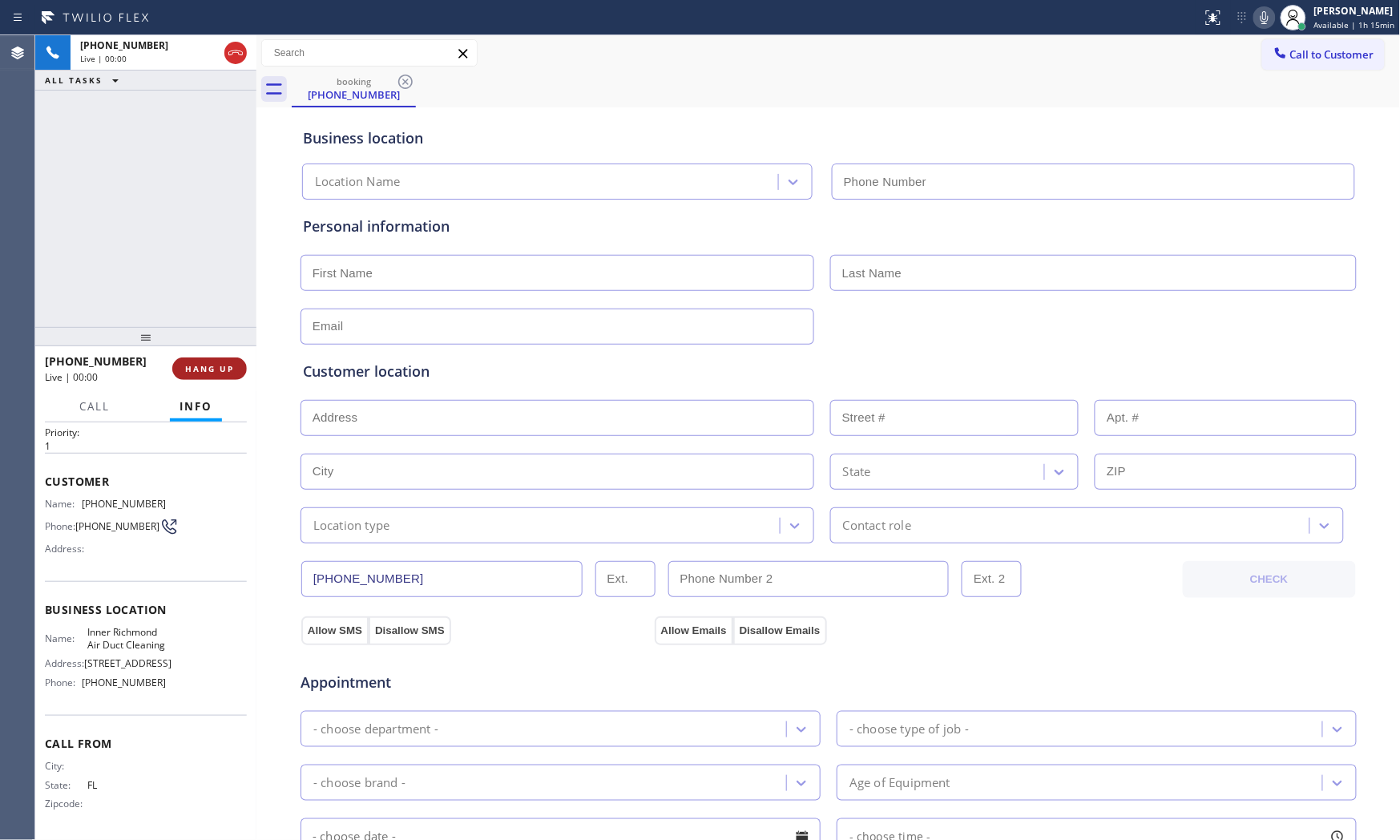
type input "(415) 364-8160"
click at [214, 367] on span "HANG UP" at bounding box center [209, 368] width 49 height 11
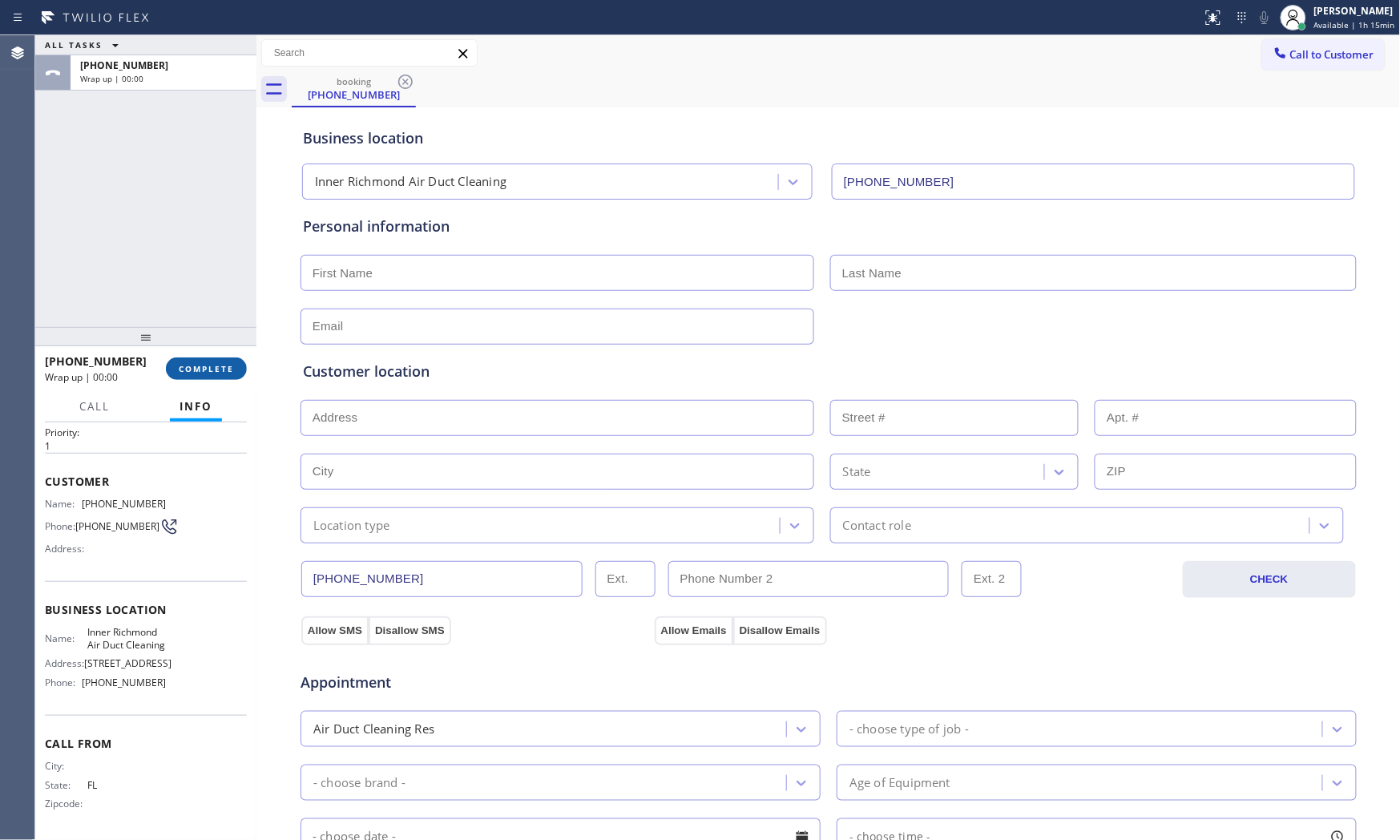
click at [214, 367] on span "COMPLETE" at bounding box center [206, 368] width 55 height 11
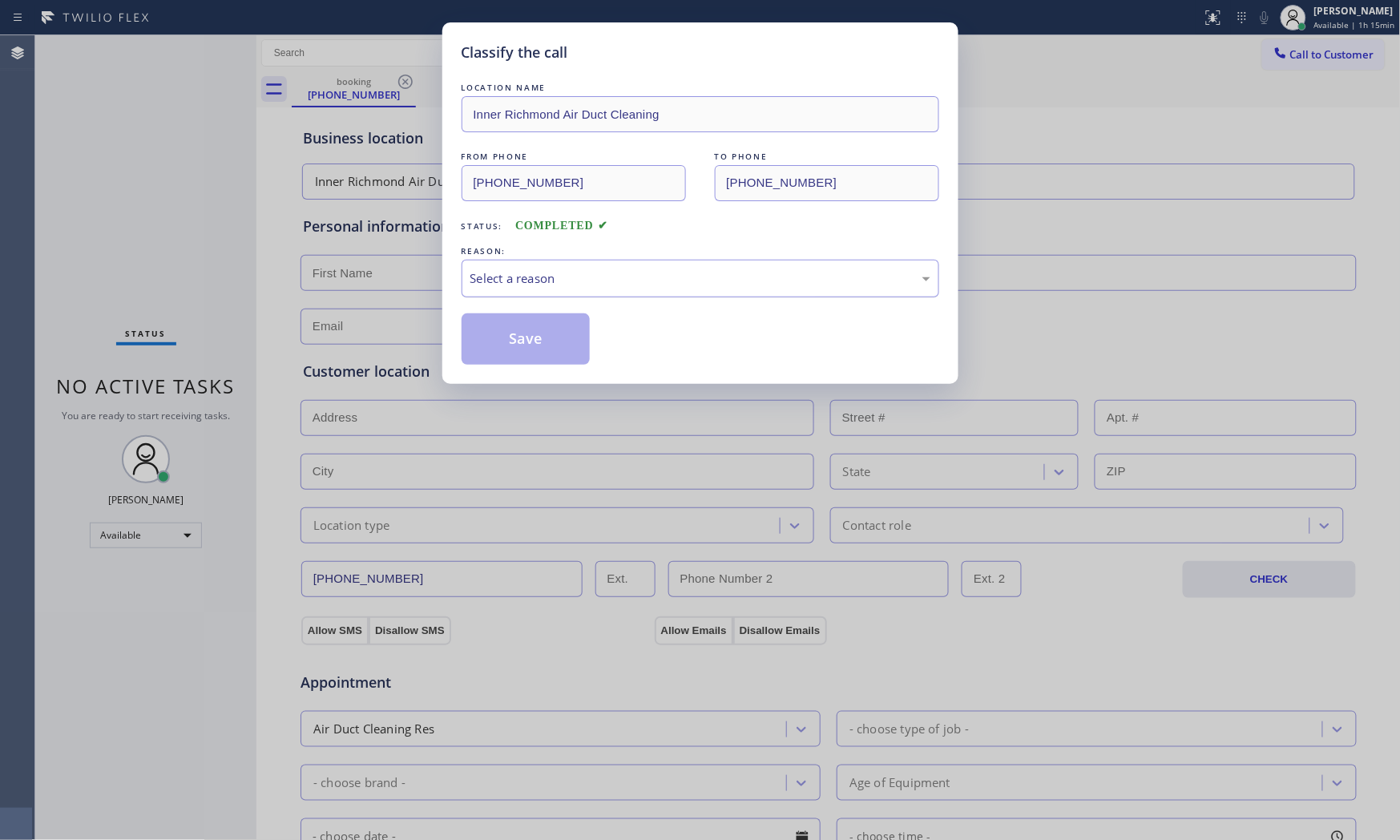
click at [647, 282] on div "Select a reason" at bounding box center [700, 278] width 460 height 18
click at [524, 342] on button "Save" at bounding box center [526, 339] width 129 height 51
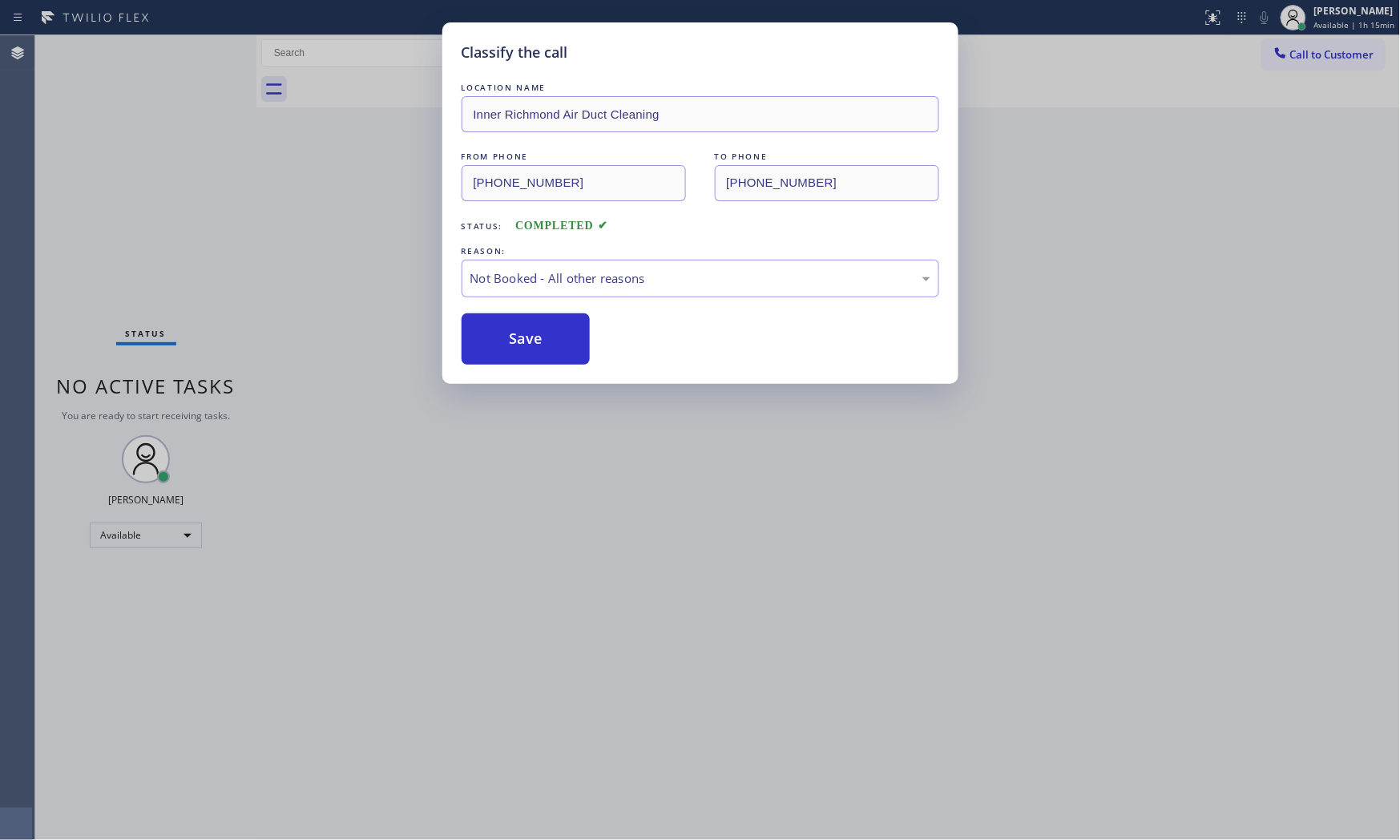
click at [524, 342] on button "Save" at bounding box center [526, 339] width 129 height 51
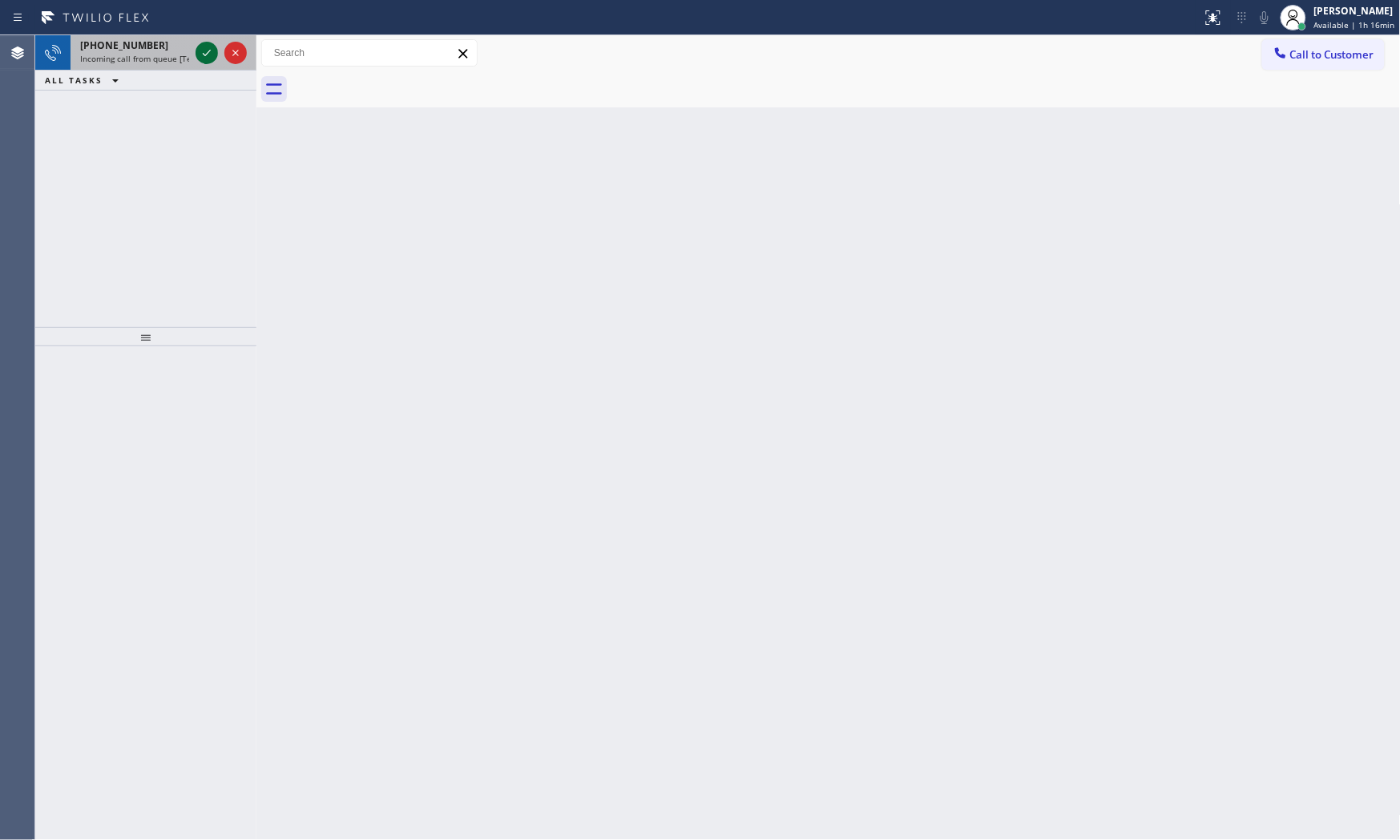
click at [202, 54] on icon at bounding box center [207, 53] width 19 height 19
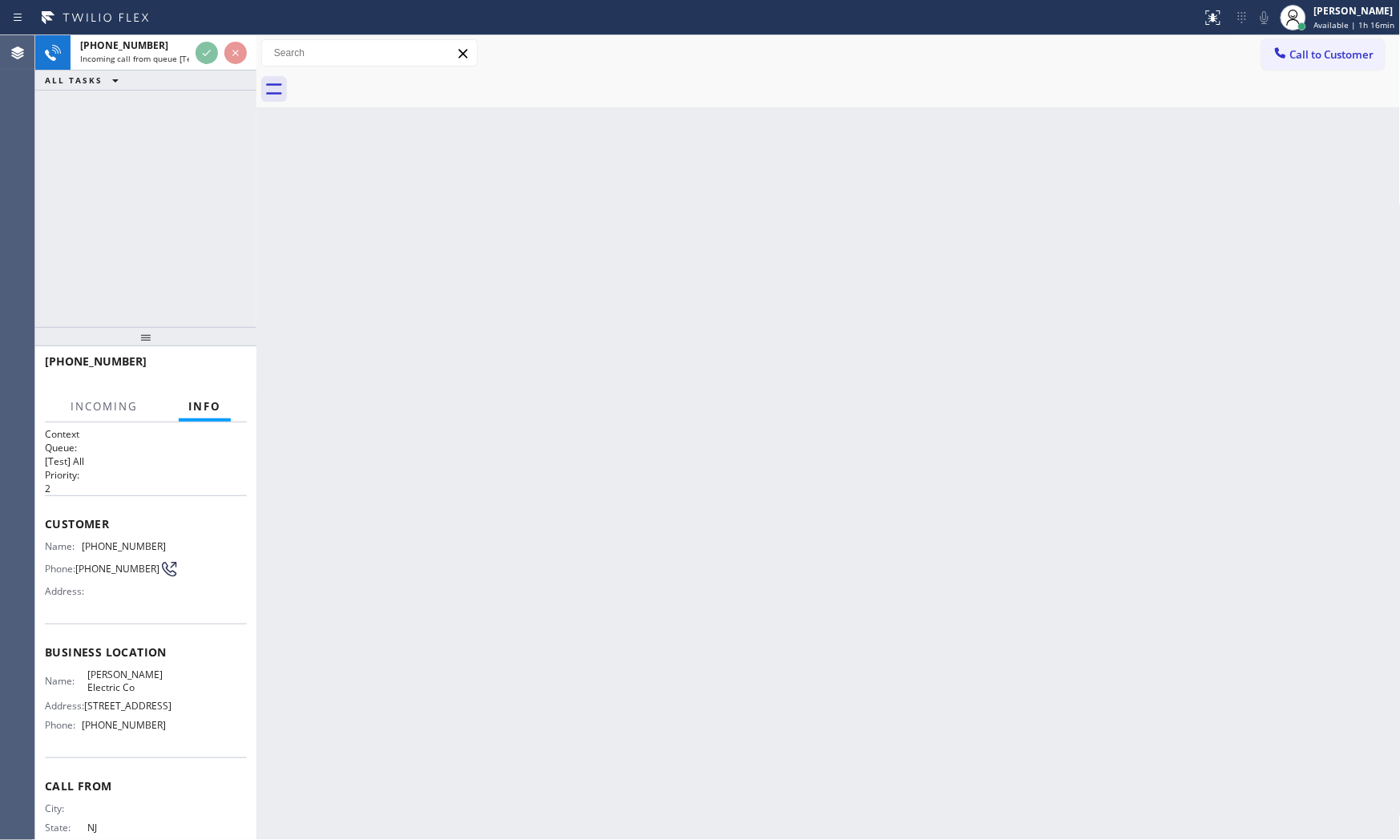
scroll to position [83, 0]
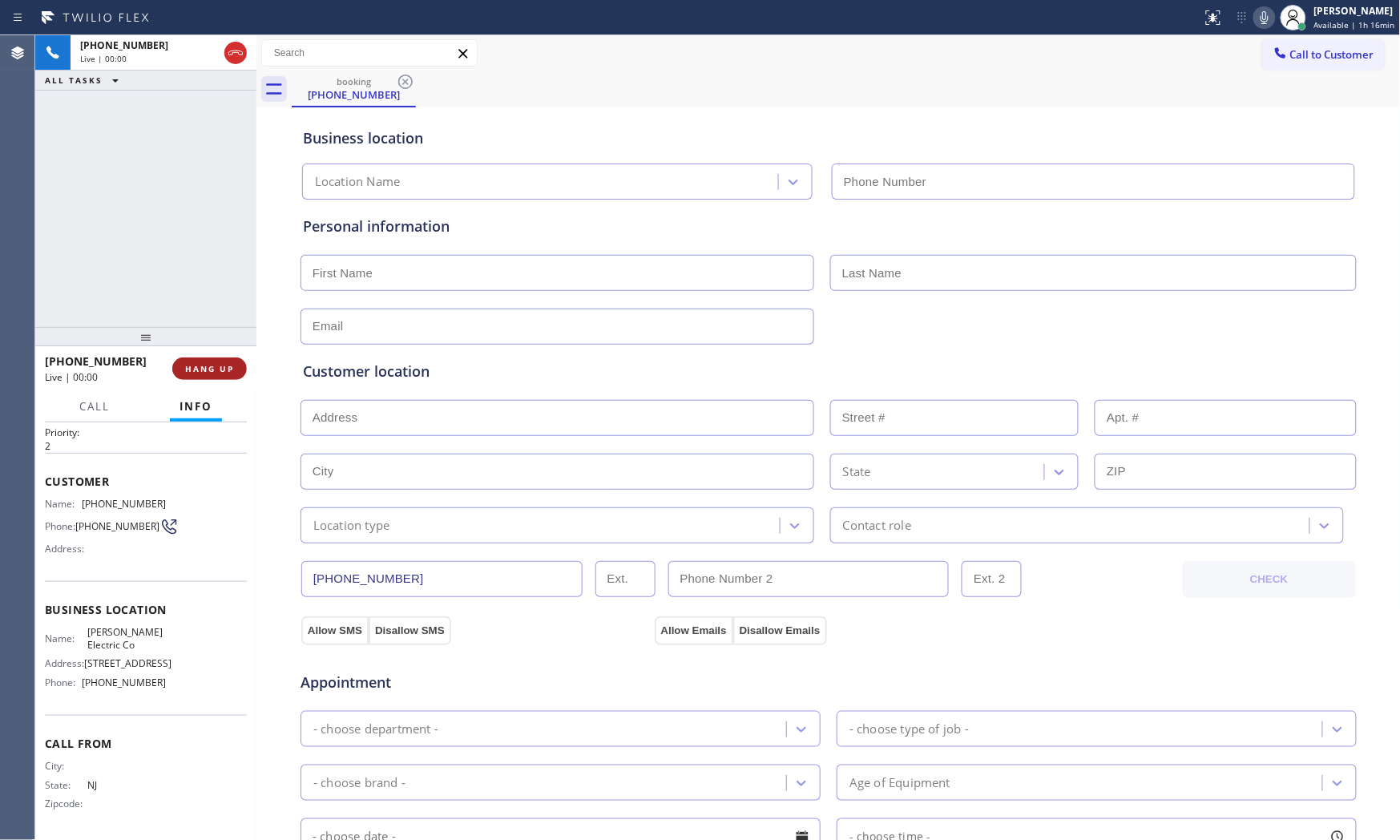
type input "(848) 292-0709"
click at [213, 370] on span "HANG UP" at bounding box center [209, 368] width 49 height 11
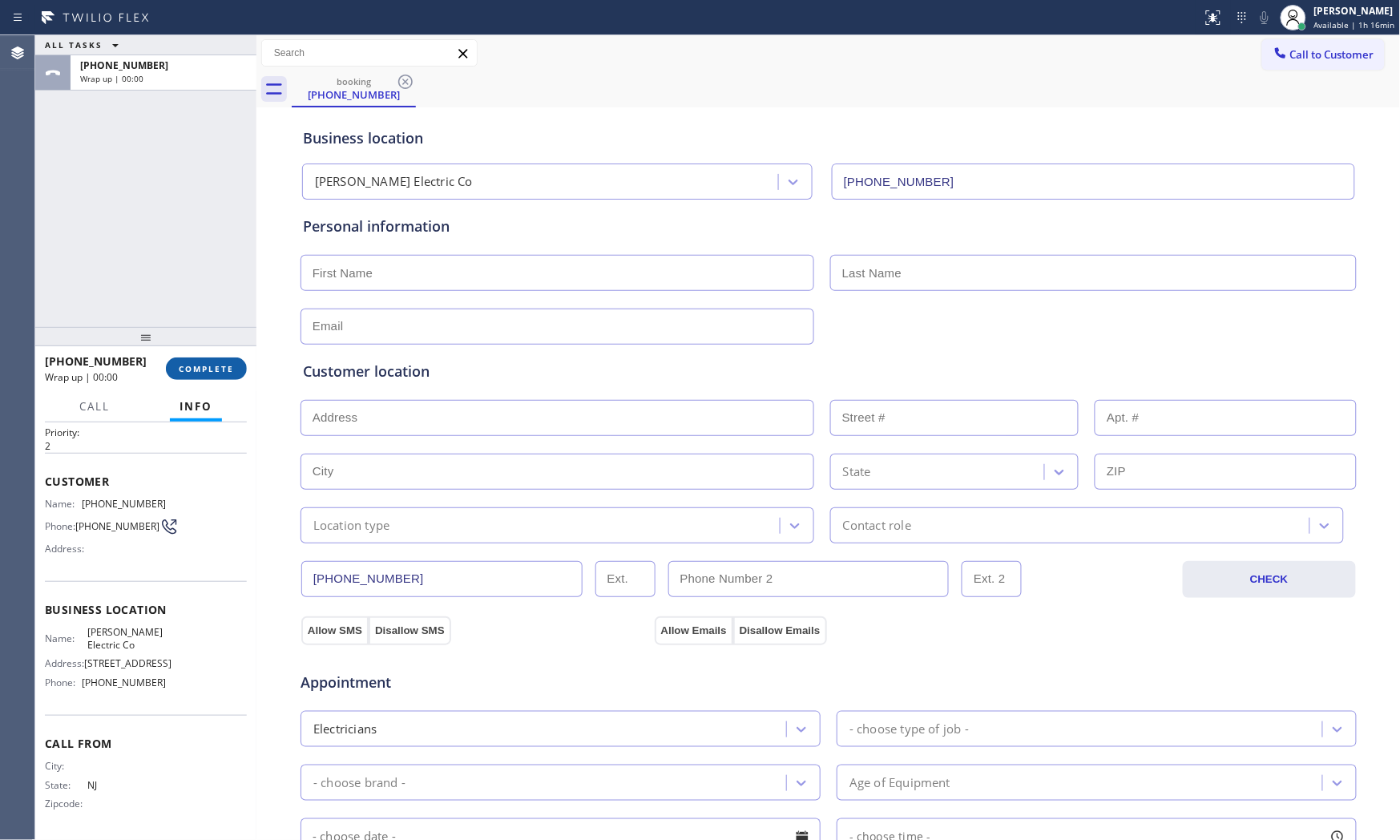
click at [213, 370] on span "COMPLETE" at bounding box center [206, 368] width 55 height 11
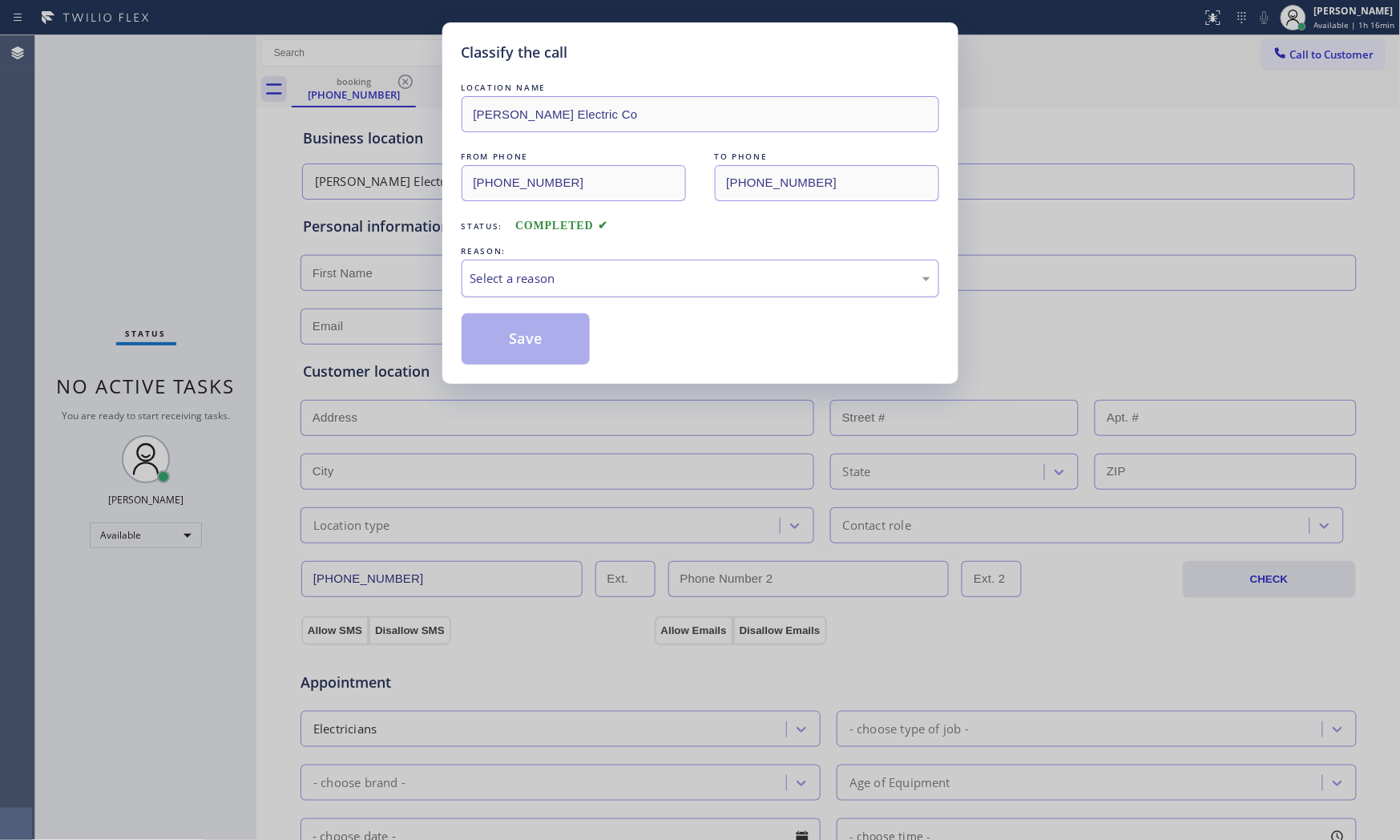
drag, startPoint x: 668, startPoint y: 287, endPoint x: 651, endPoint y: 295, distance: 18.8
click at [668, 287] on div "Select a reason" at bounding box center [700, 278] width 460 height 18
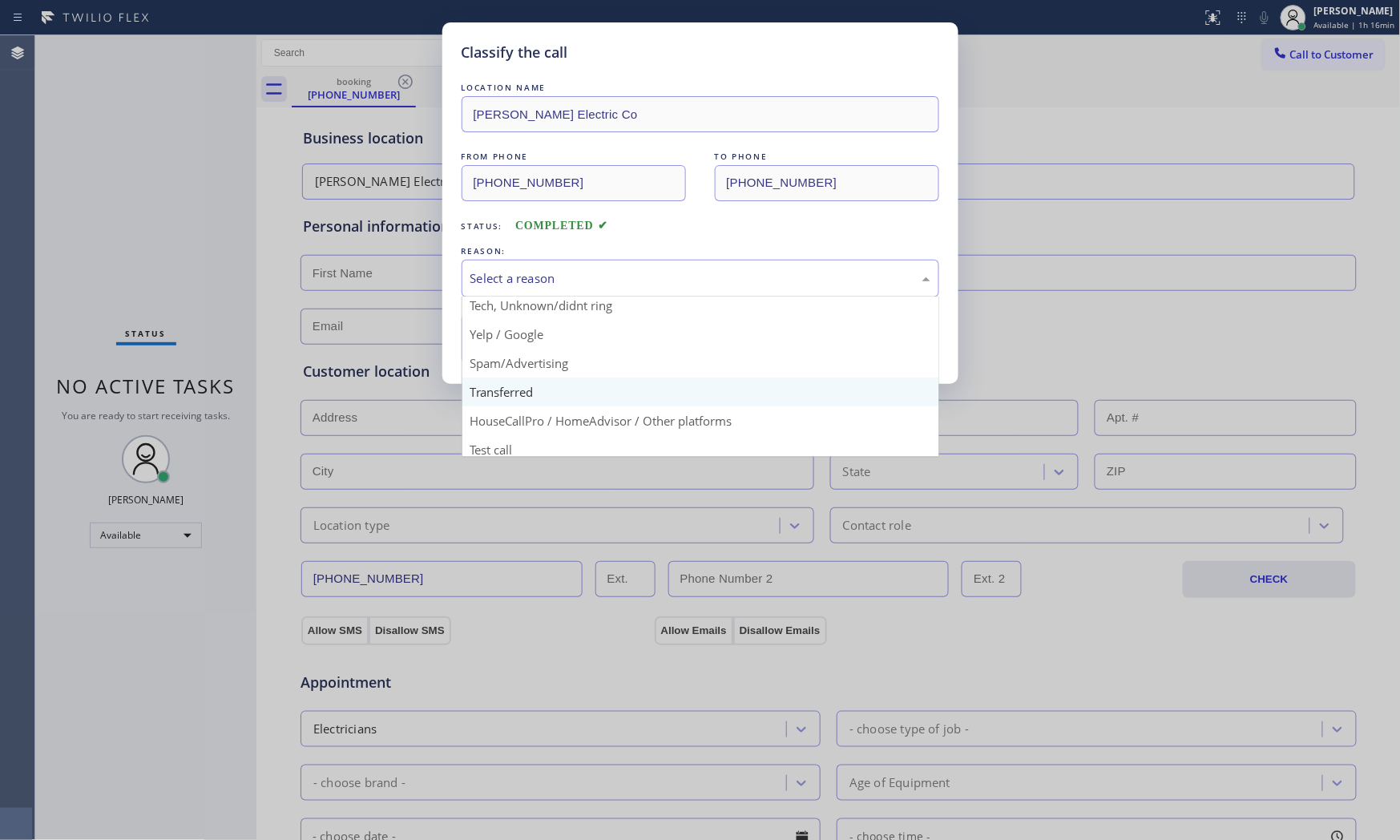
scroll to position [100, 0]
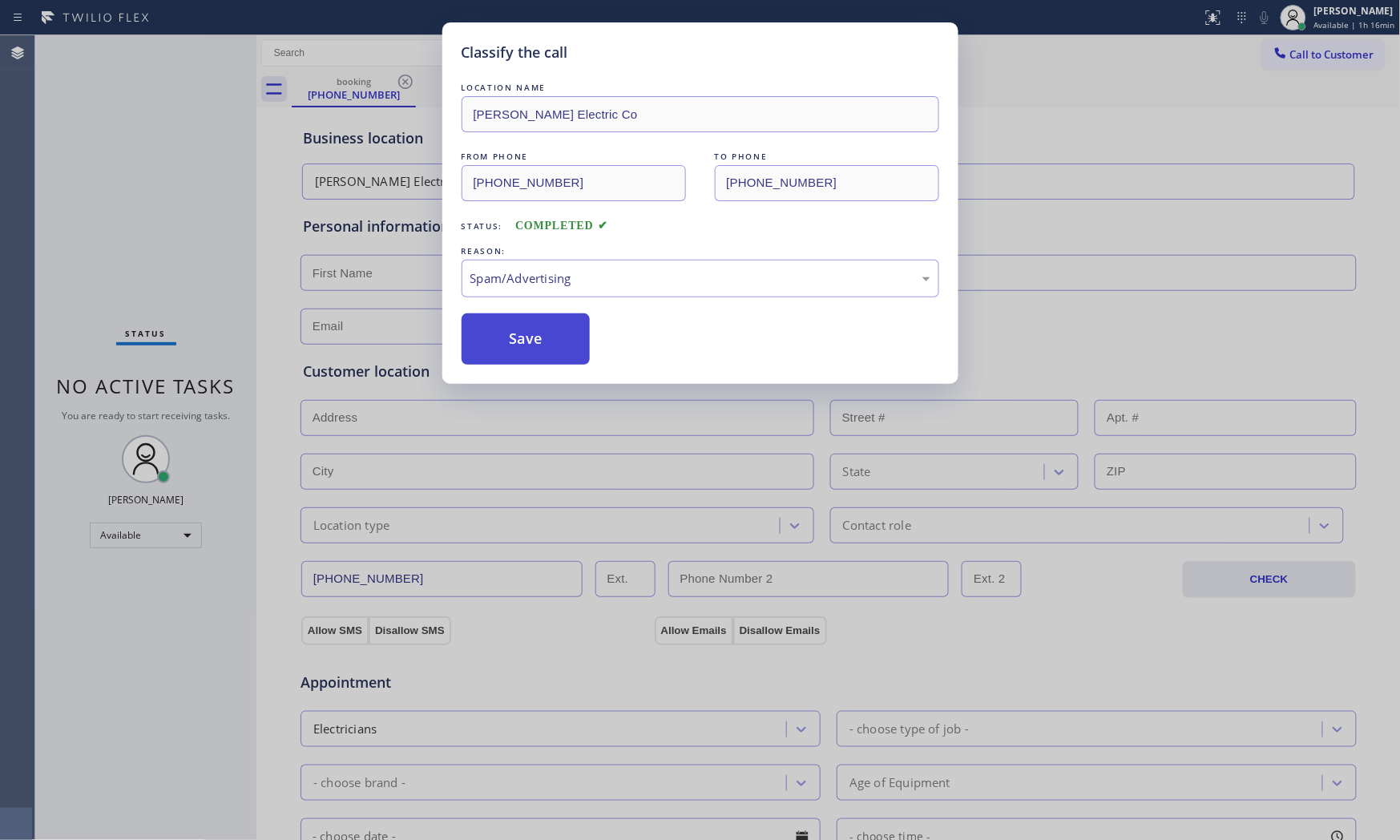
click at [535, 349] on button "Save" at bounding box center [526, 339] width 129 height 51
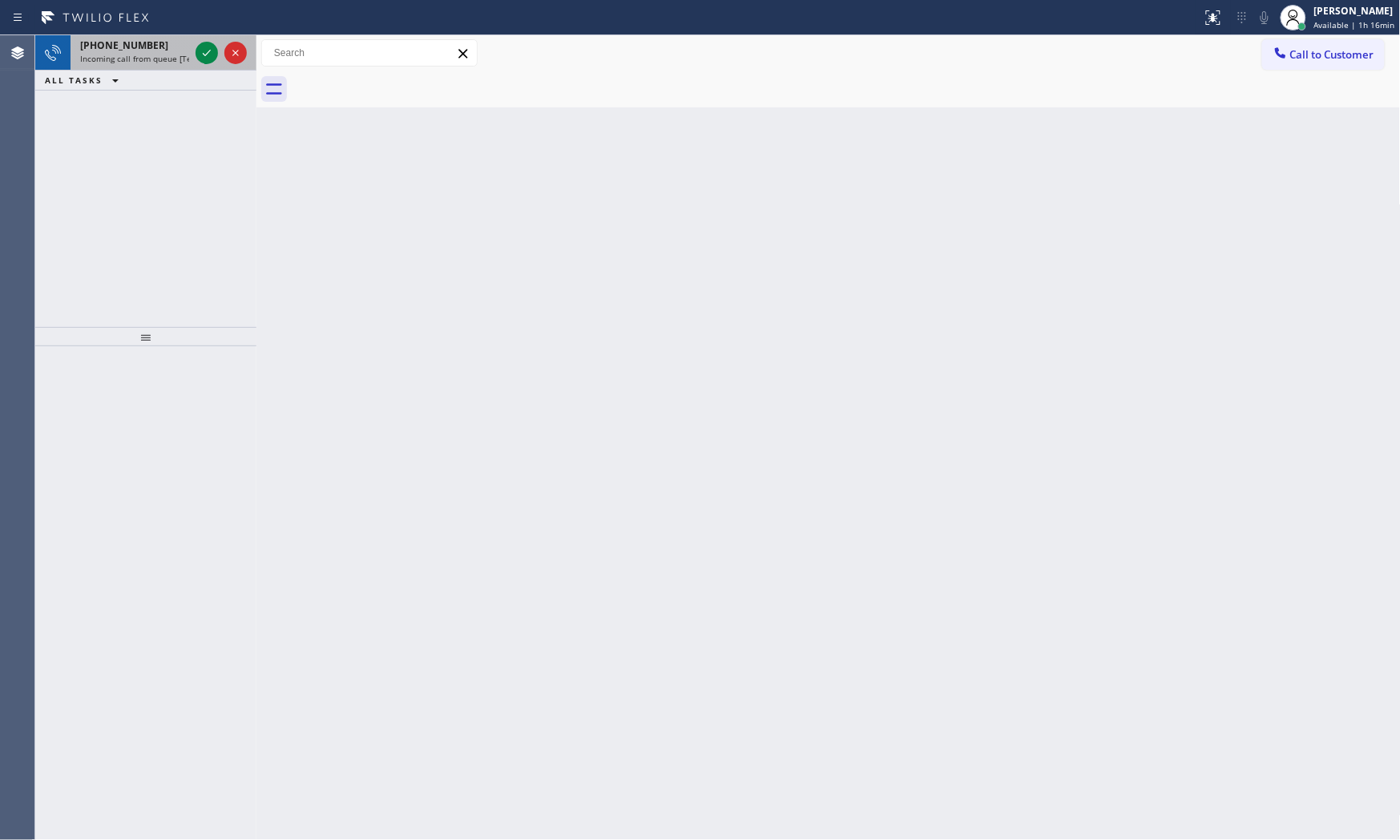
click at [169, 66] on div "+13392002123 Incoming call from queue [Test] All" at bounding box center [132, 53] width 122 height 35
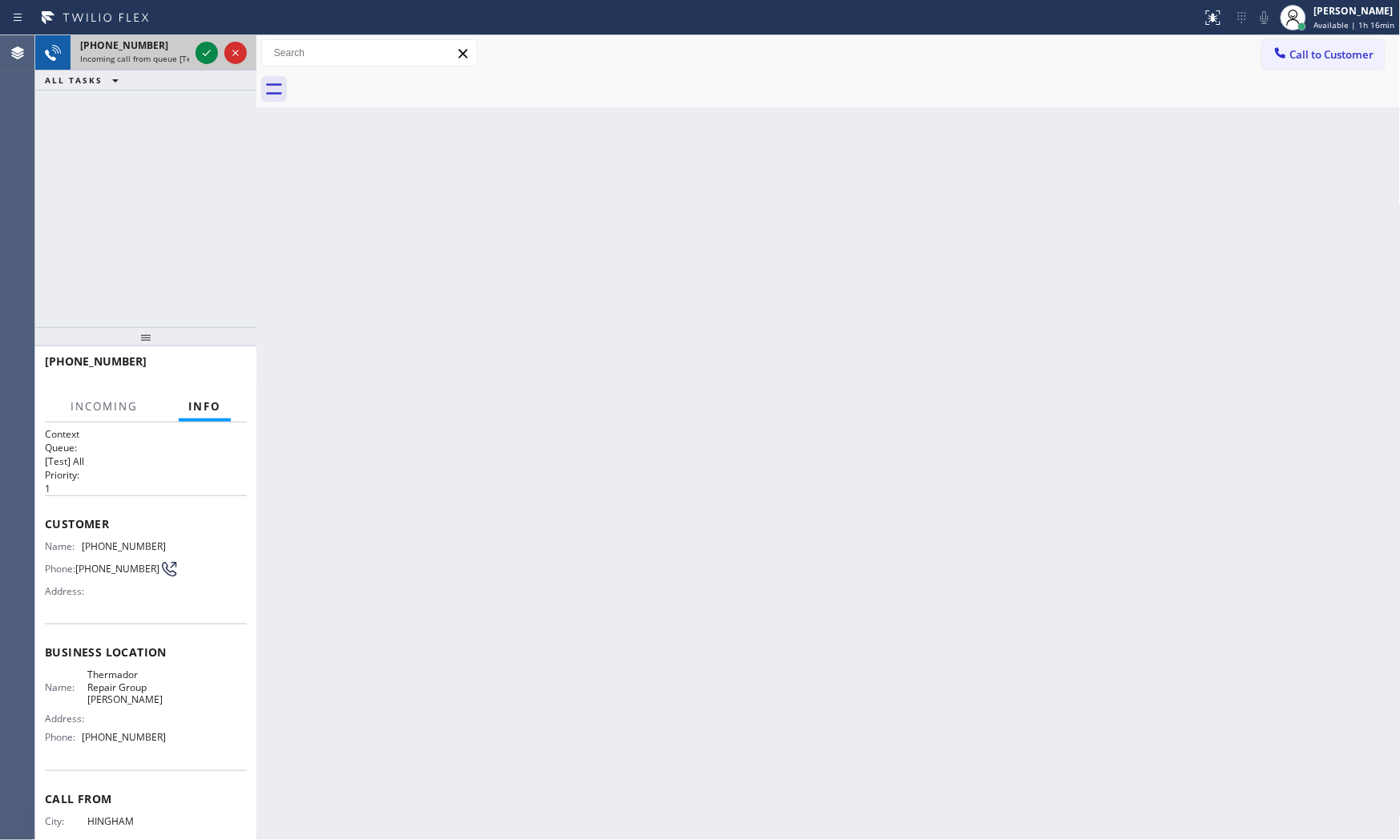
click at [189, 56] on div "+13392002123 Incoming call from queue [Test] All" at bounding box center [132, 53] width 122 height 35
click at [202, 54] on icon at bounding box center [207, 53] width 19 height 19
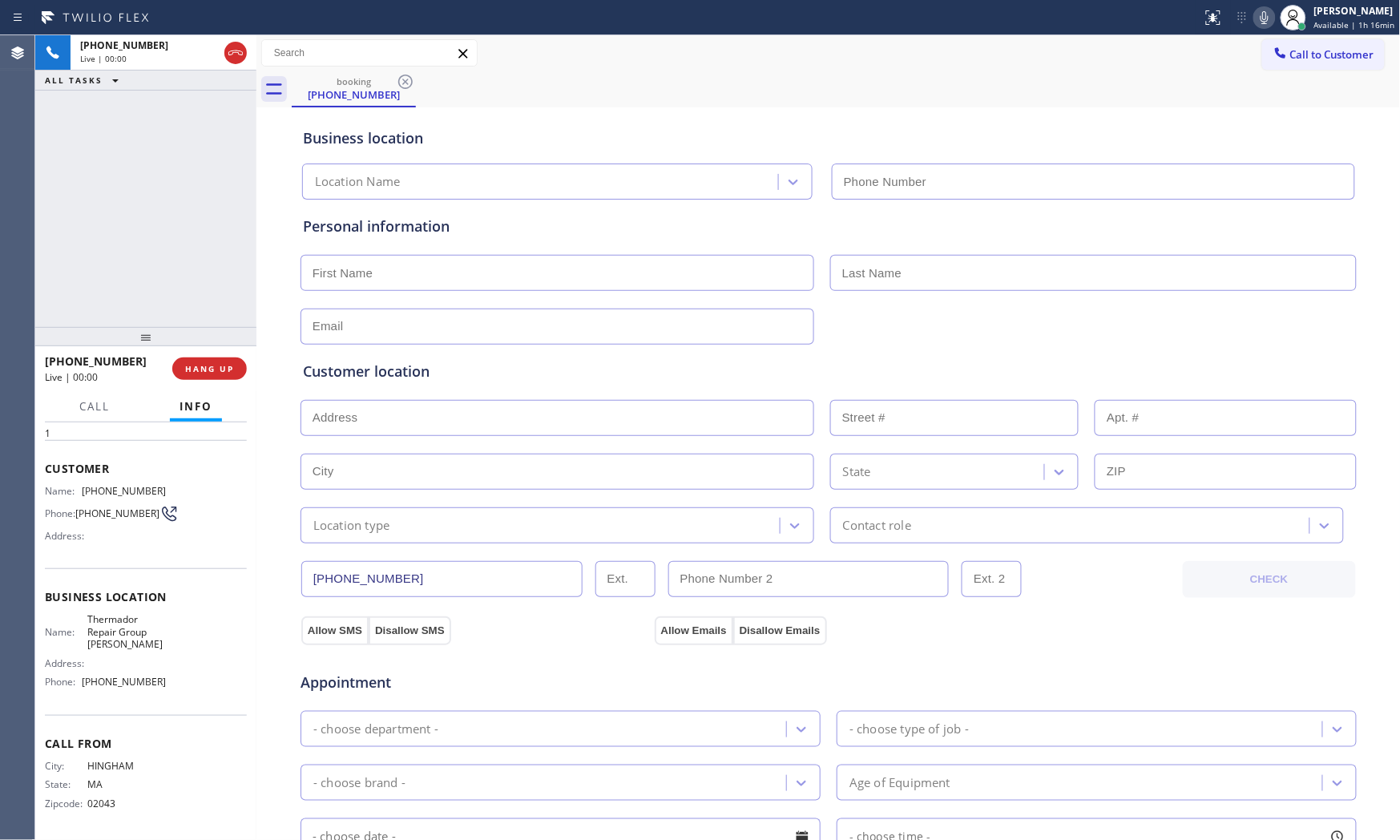
type input "(351) 300-7577"
click at [205, 366] on span "HANG UP" at bounding box center [209, 368] width 49 height 11
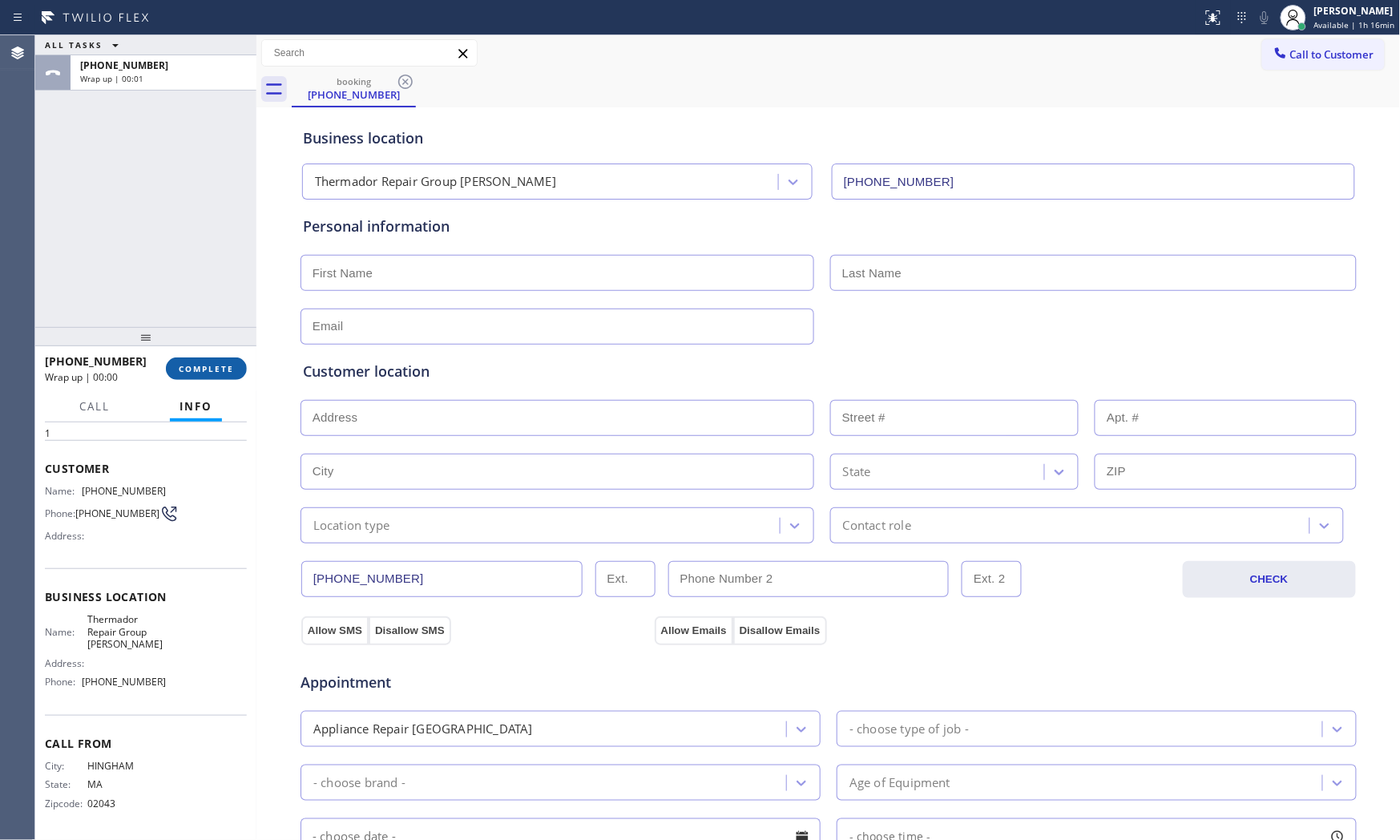
click at [205, 366] on span "COMPLETE" at bounding box center [206, 368] width 55 height 11
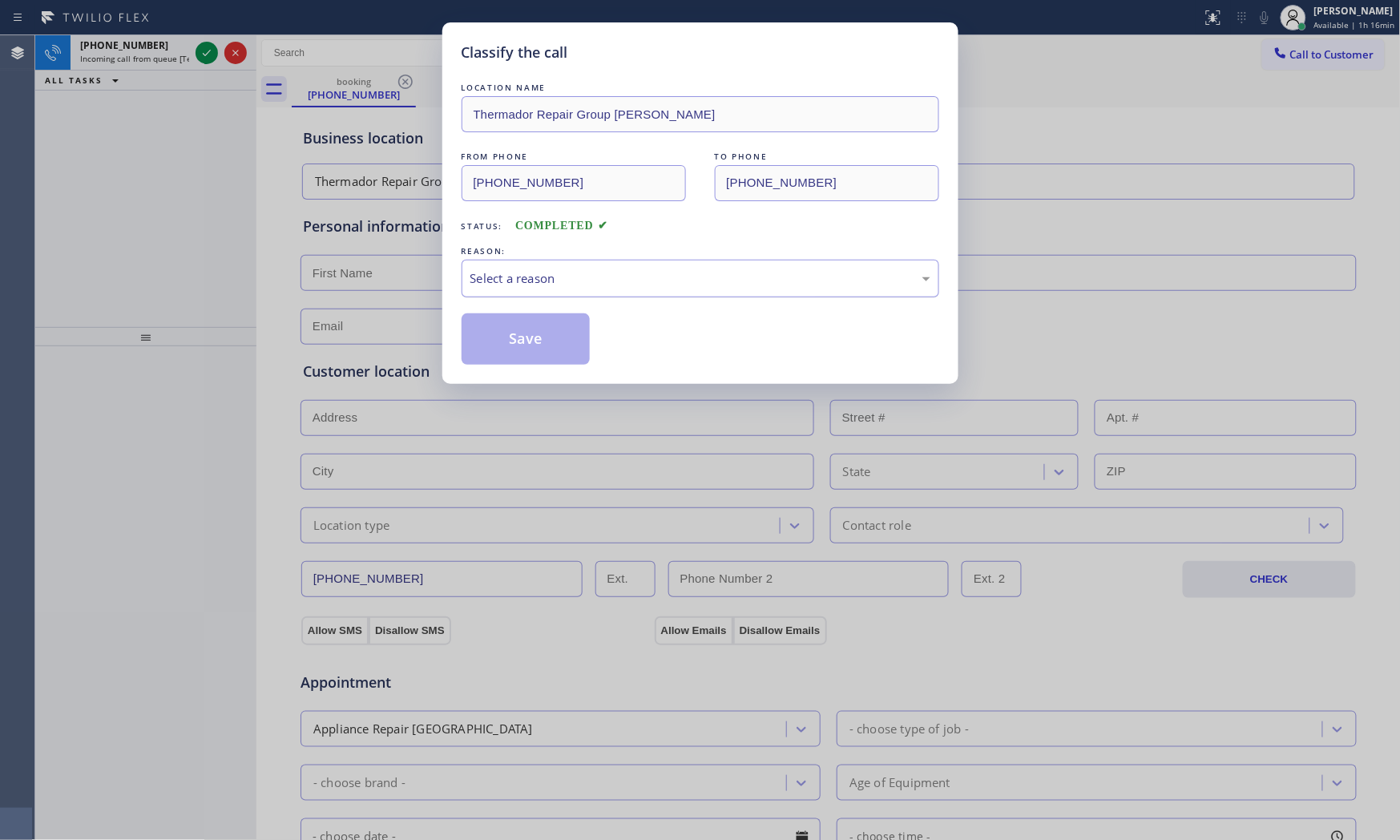
click at [527, 292] on div "Select a reason" at bounding box center [700, 278] width 477 height 38
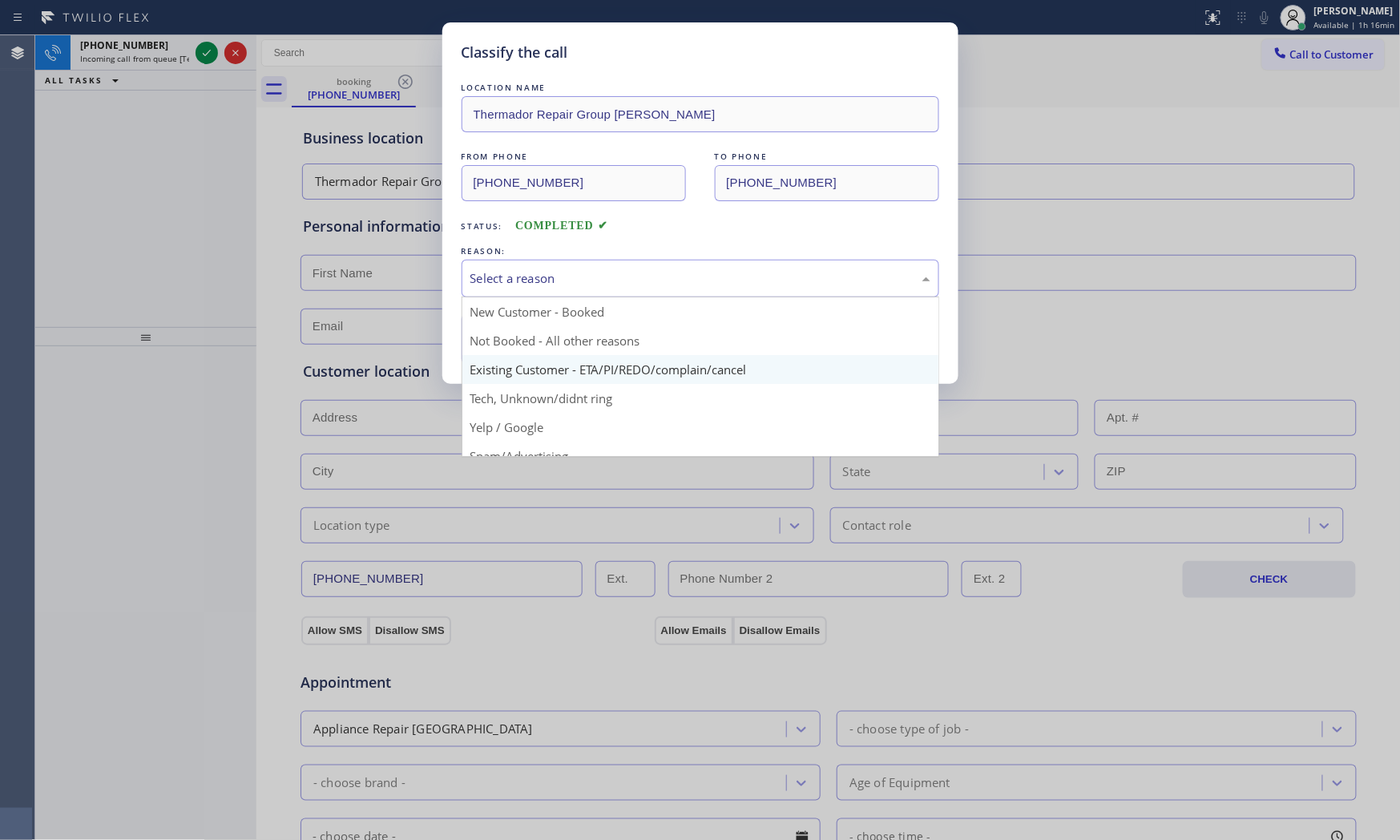
scroll to position [89, 0]
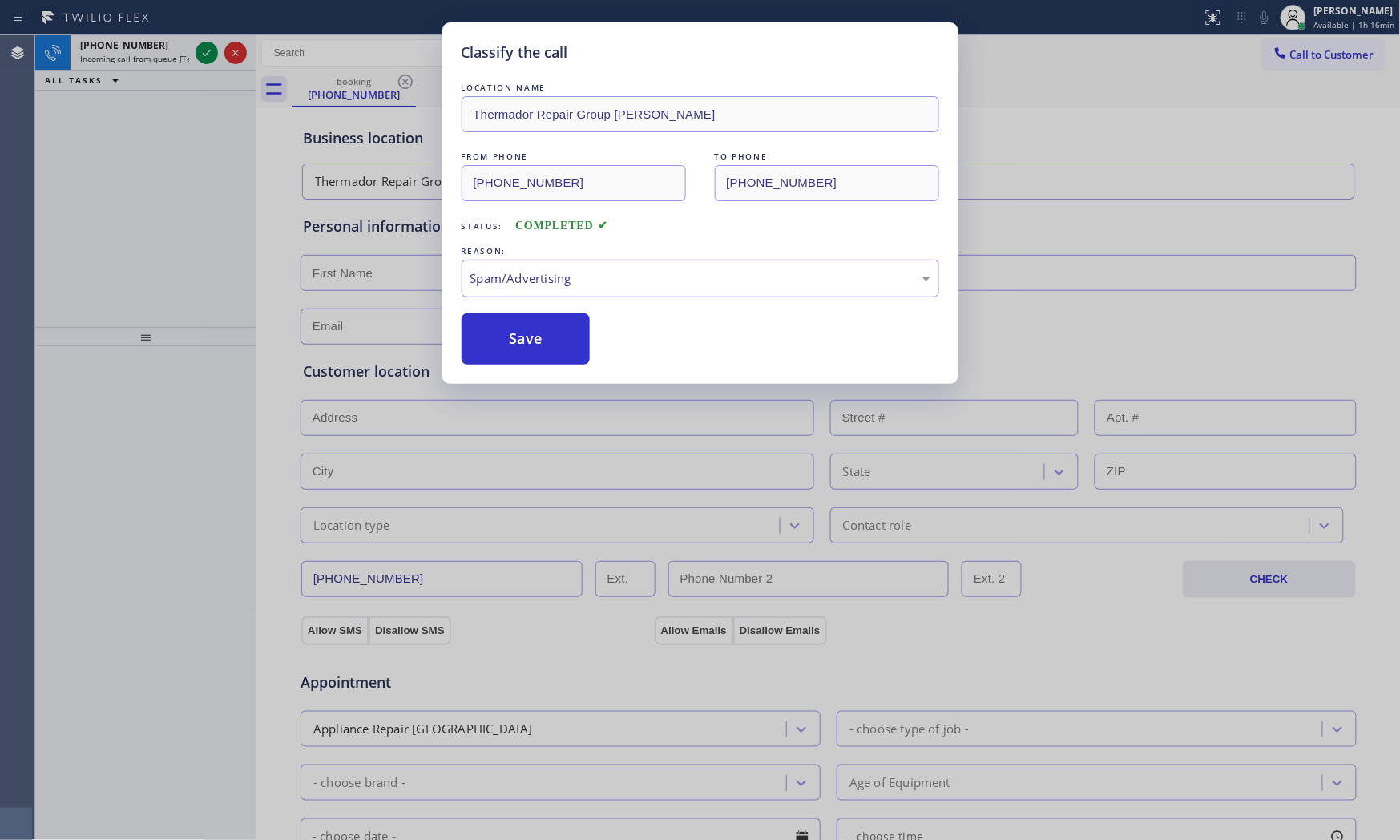
click at [524, 354] on button "Save" at bounding box center [526, 339] width 129 height 51
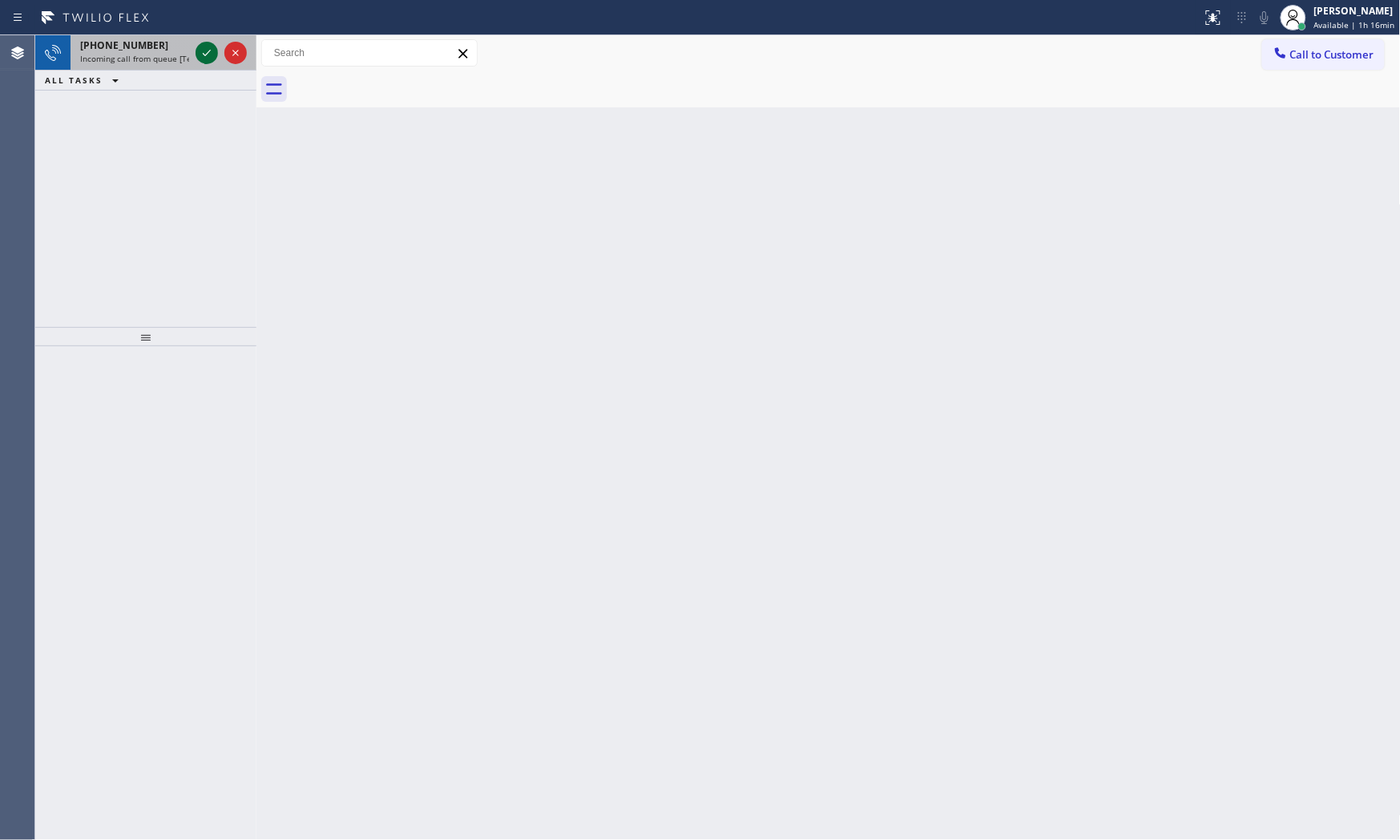
click at [209, 50] on icon at bounding box center [207, 53] width 19 height 19
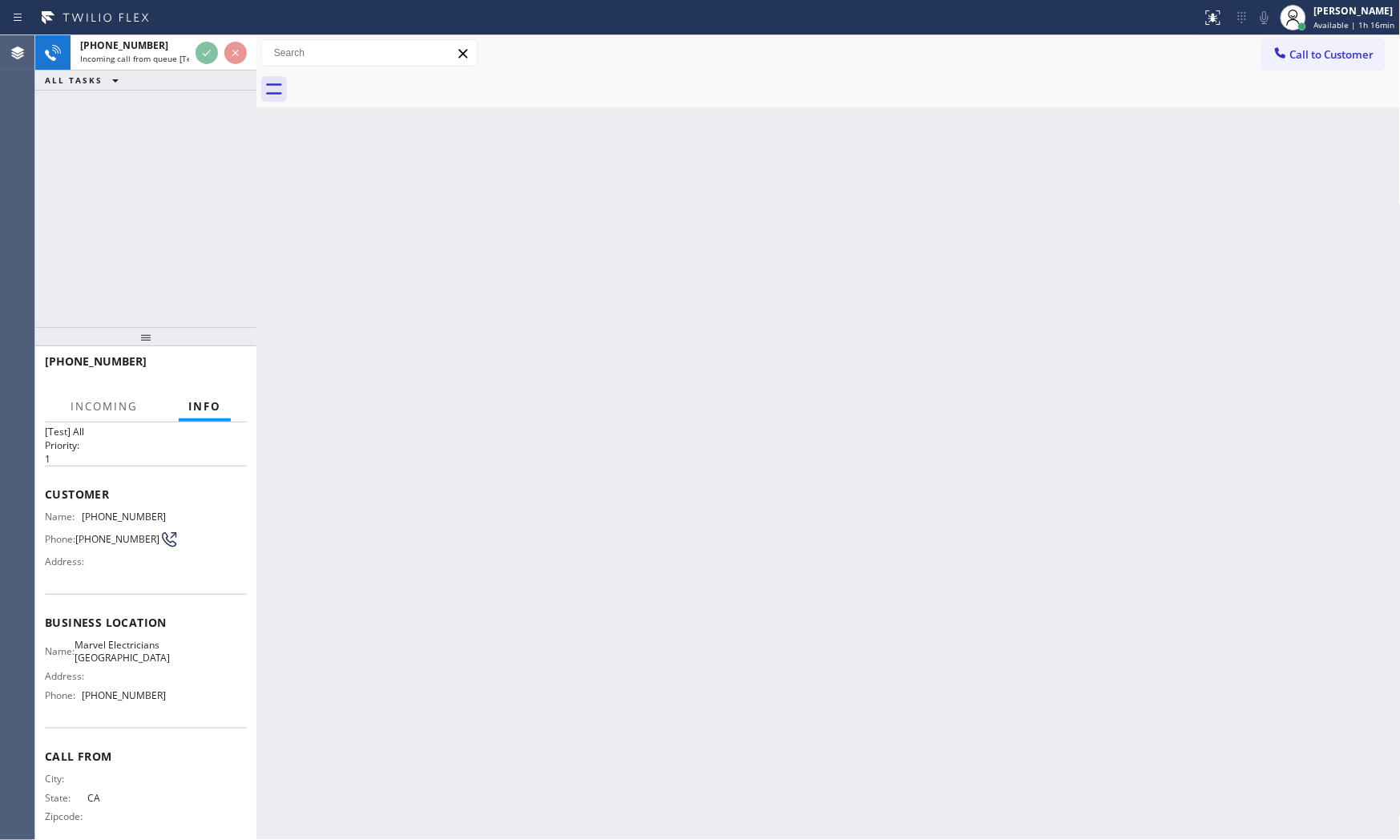
scroll to position [59, 0]
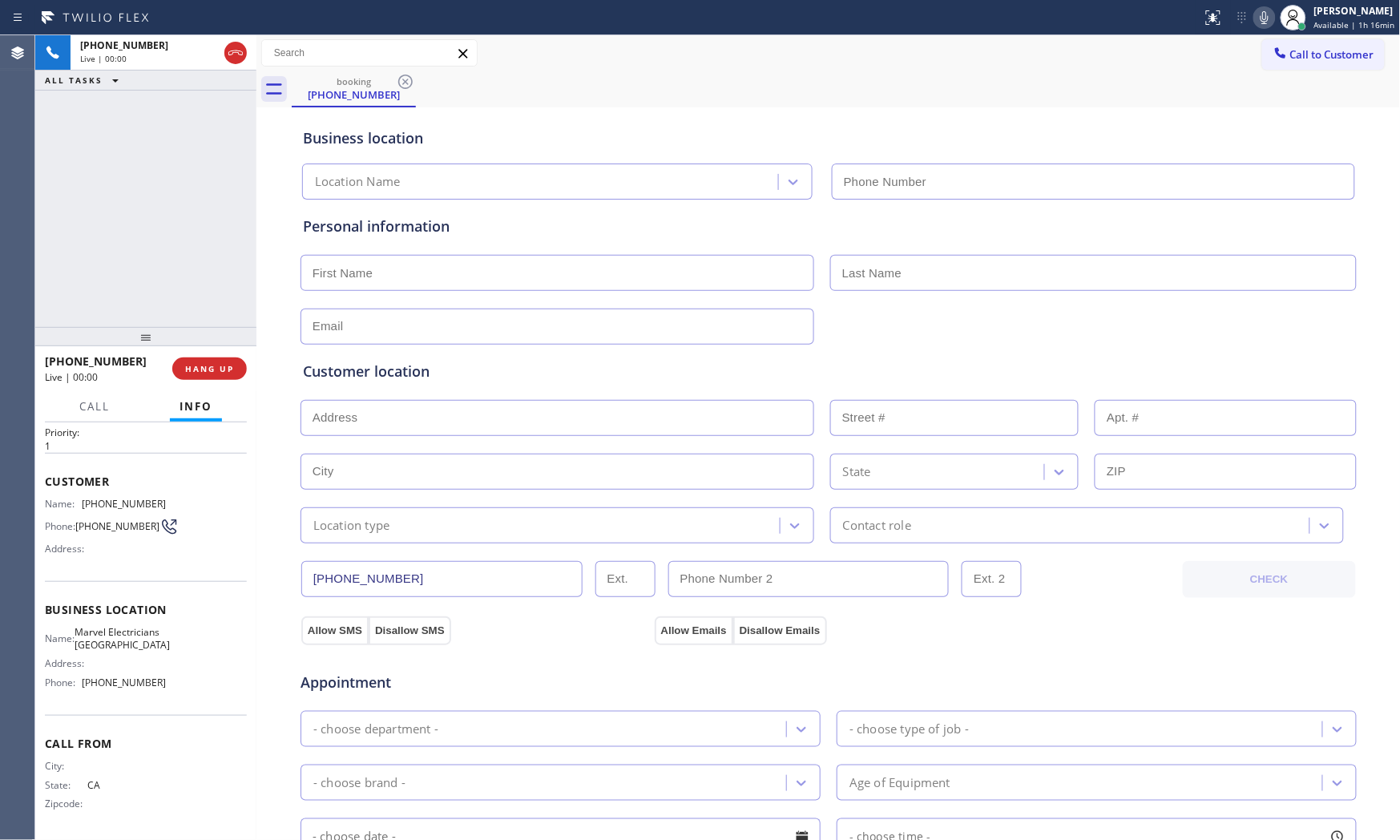
type input "(626) 467-5038"
click at [214, 375] on button "HANG UP" at bounding box center [209, 369] width 75 height 22
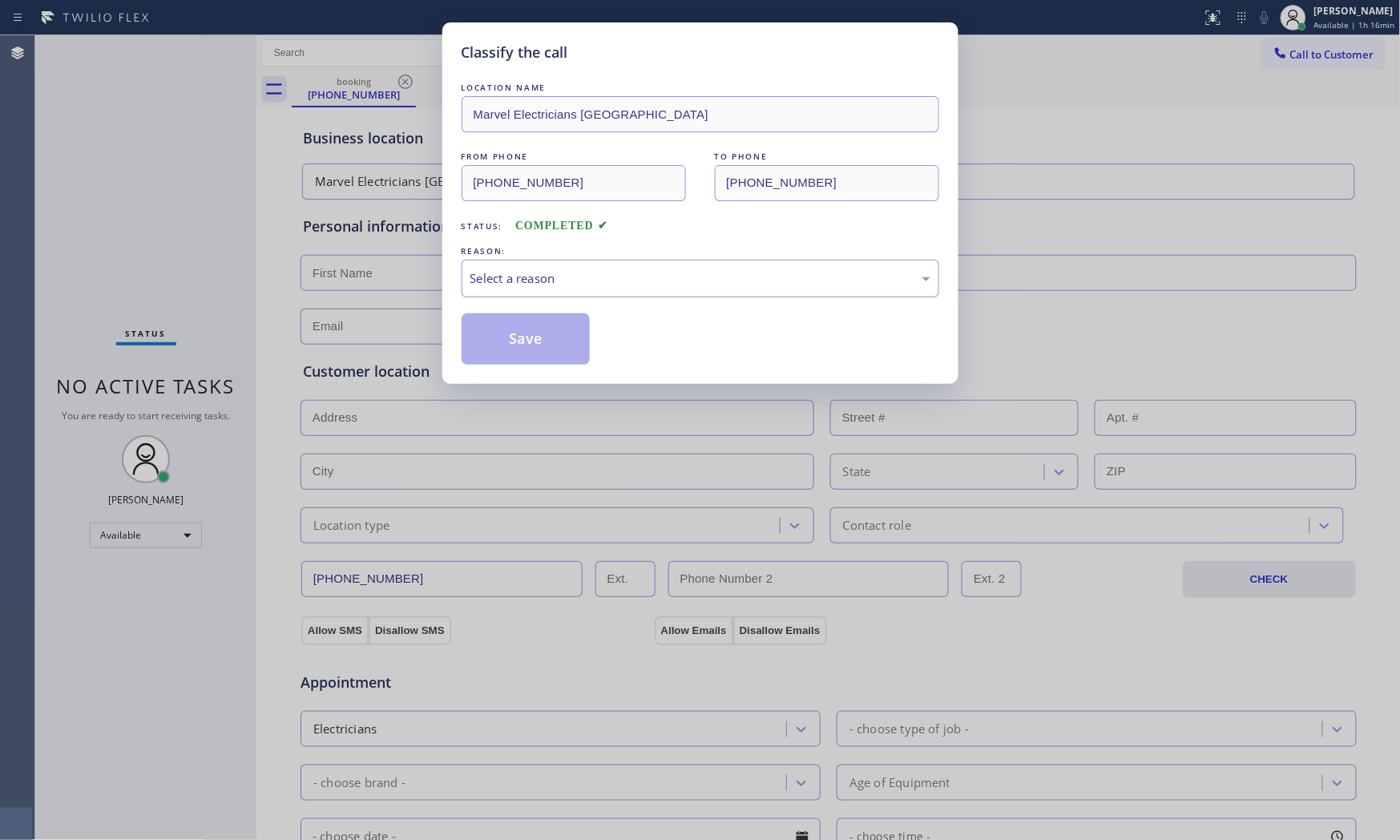
drag, startPoint x: 549, startPoint y: 266, endPoint x: 538, endPoint y: 294, distance: 30.1
click at [547, 270] on div "Select a reason" at bounding box center [700, 278] width 477 height 38
click at [521, 338] on button "Save" at bounding box center [526, 339] width 129 height 51
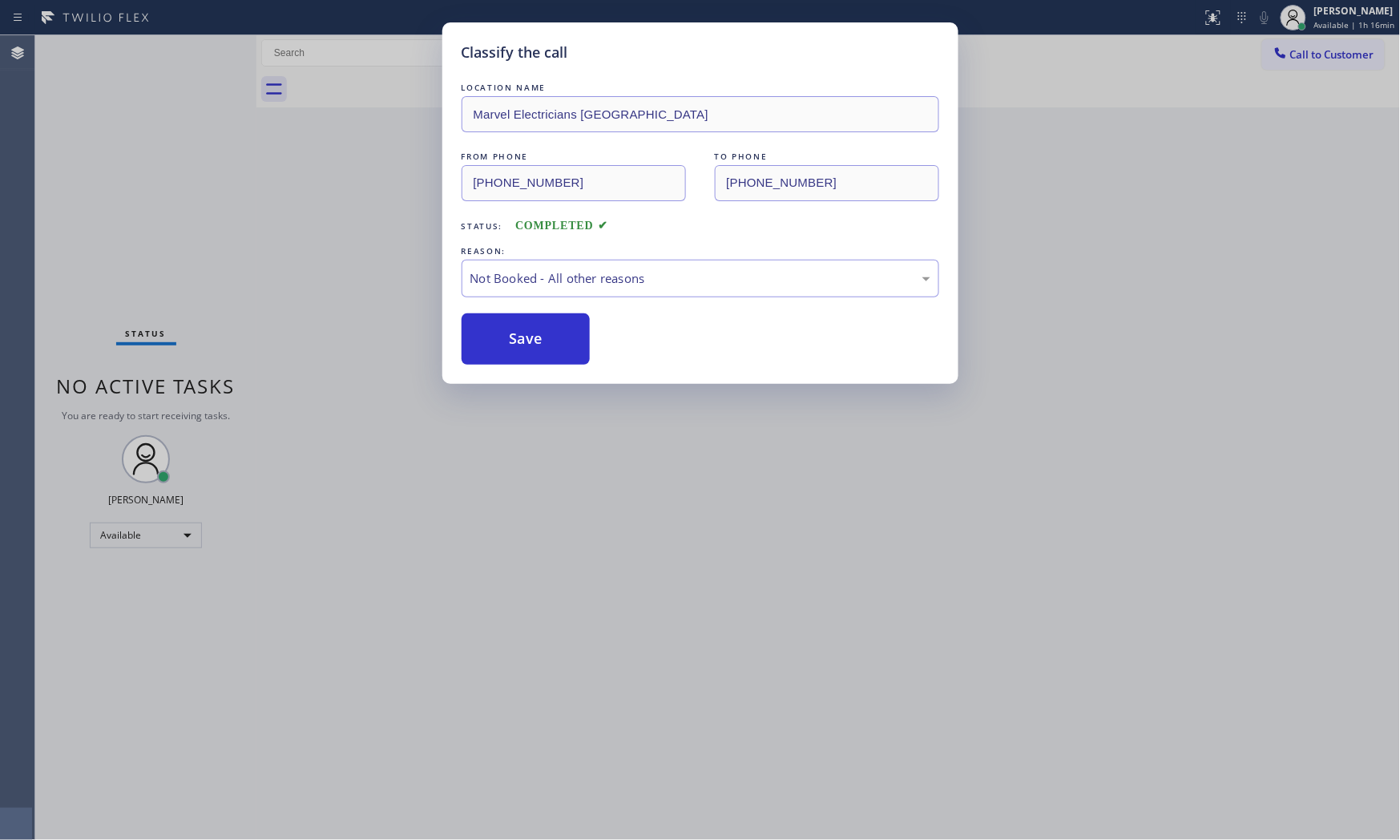
click at [521, 338] on button "Save" at bounding box center [526, 339] width 129 height 51
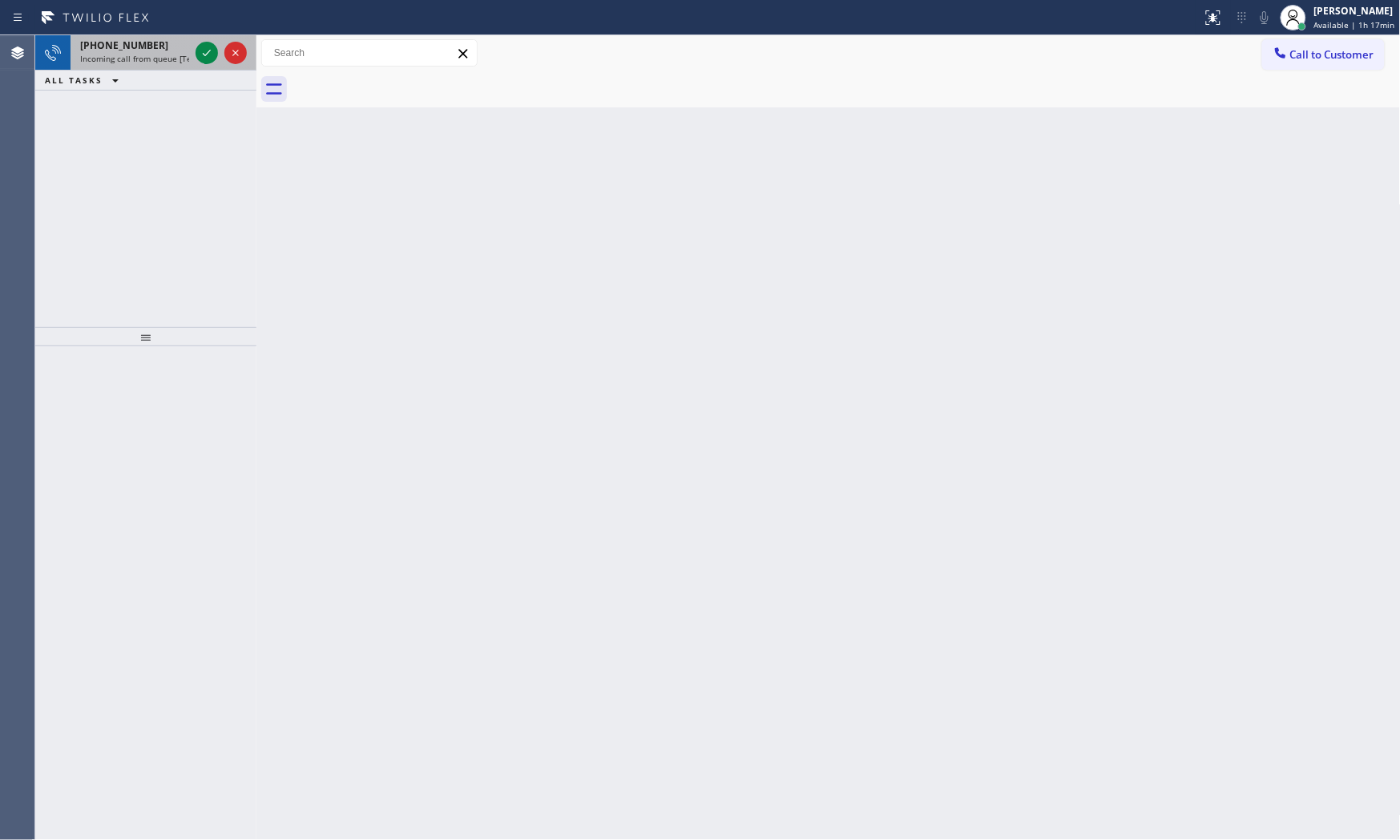
click at [85, 43] on span "+15205521173" at bounding box center [124, 45] width 88 height 14
click at [130, 50] on span "+15205521173" at bounding box center [124, 45] width 88 height 14
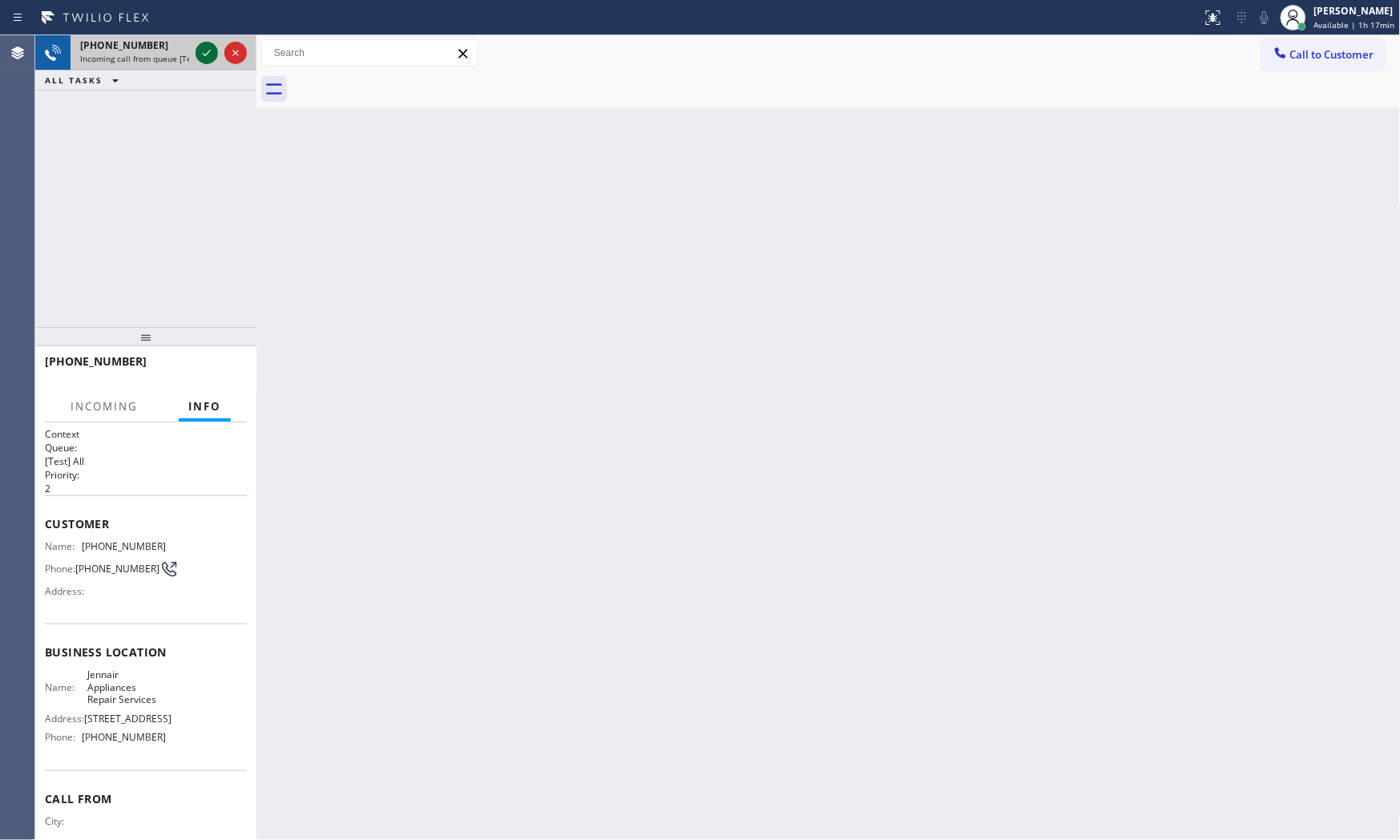
click at [201, 48] on icon at bounding box center [207, 53] width 19 height 19
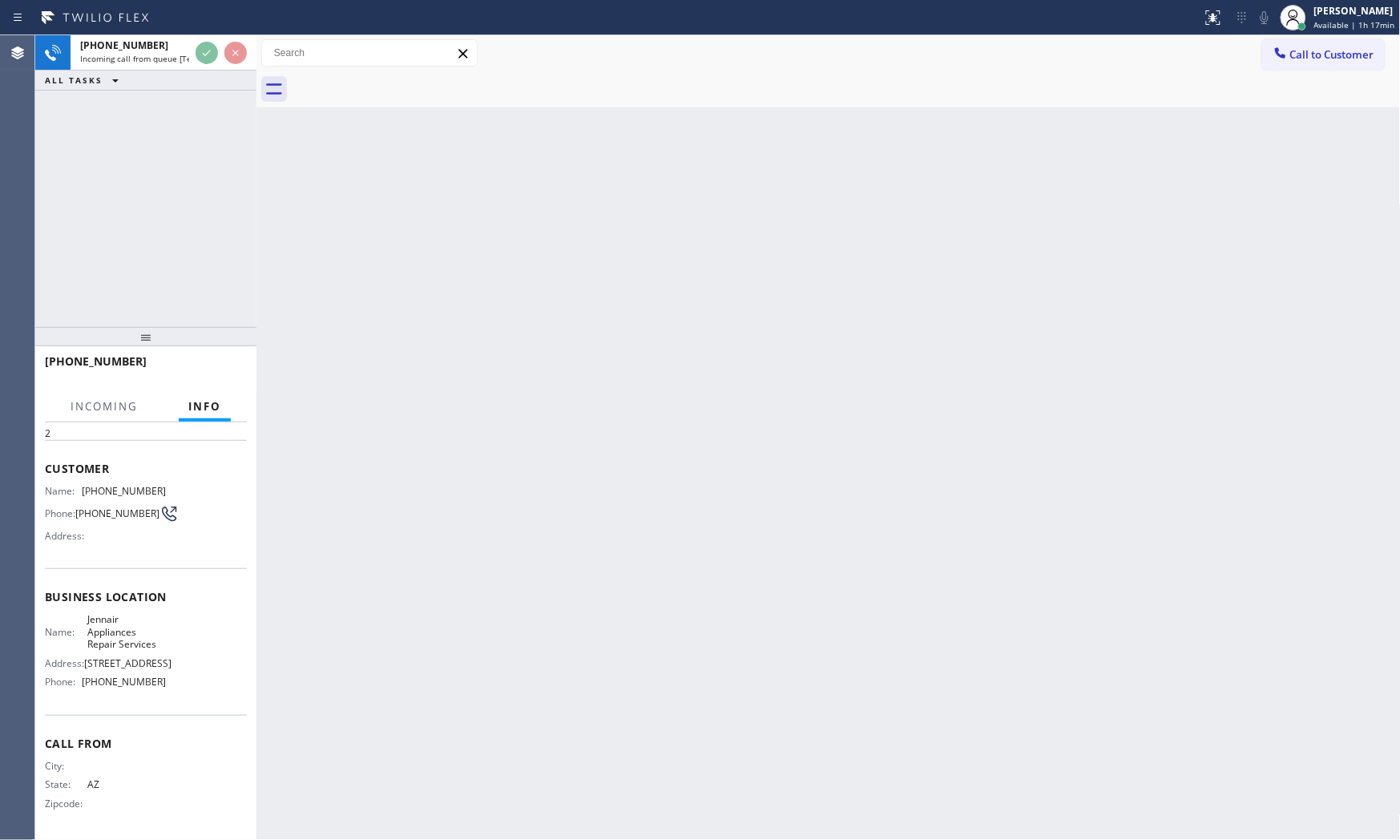
scroll to position [71, 0]
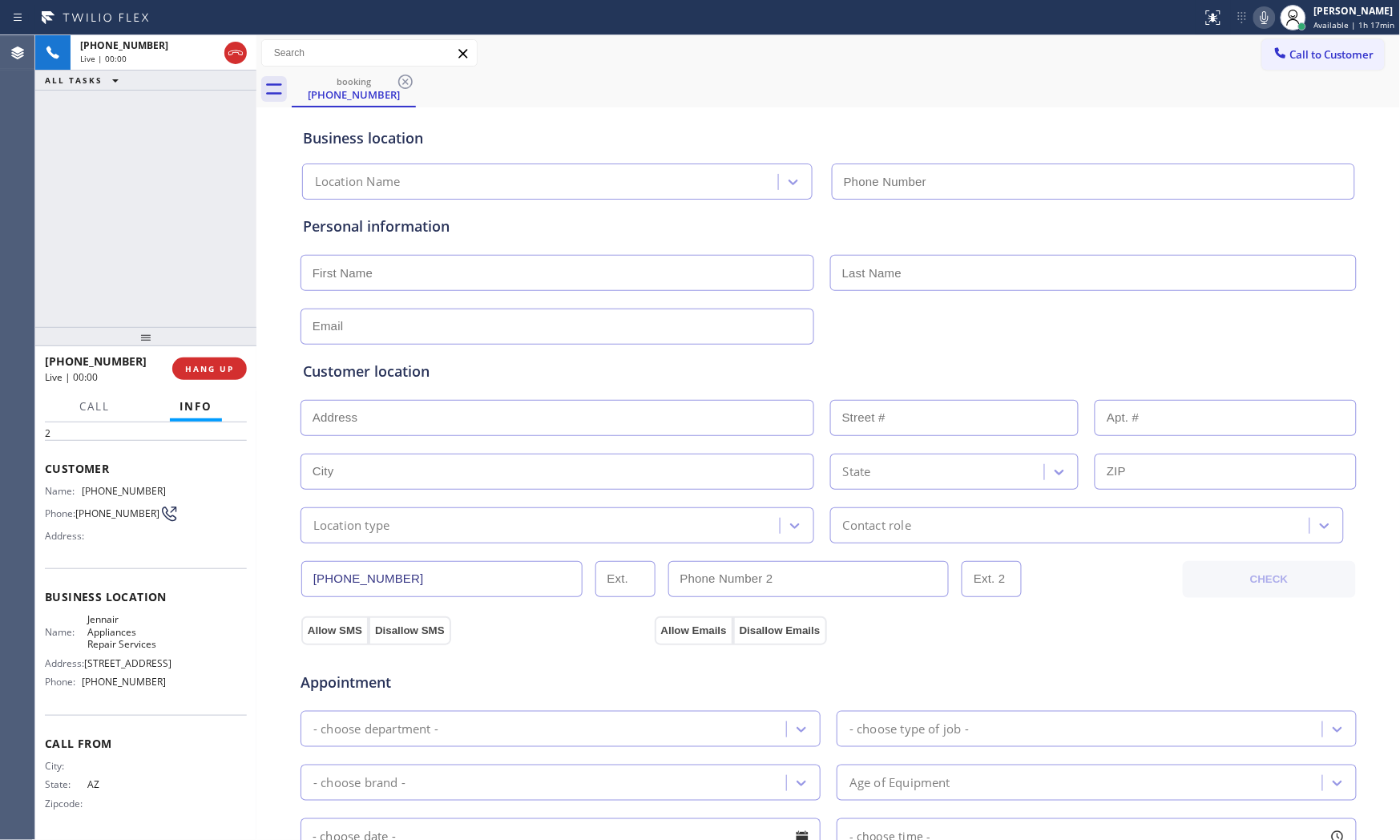
type input "(602) 638-3519"
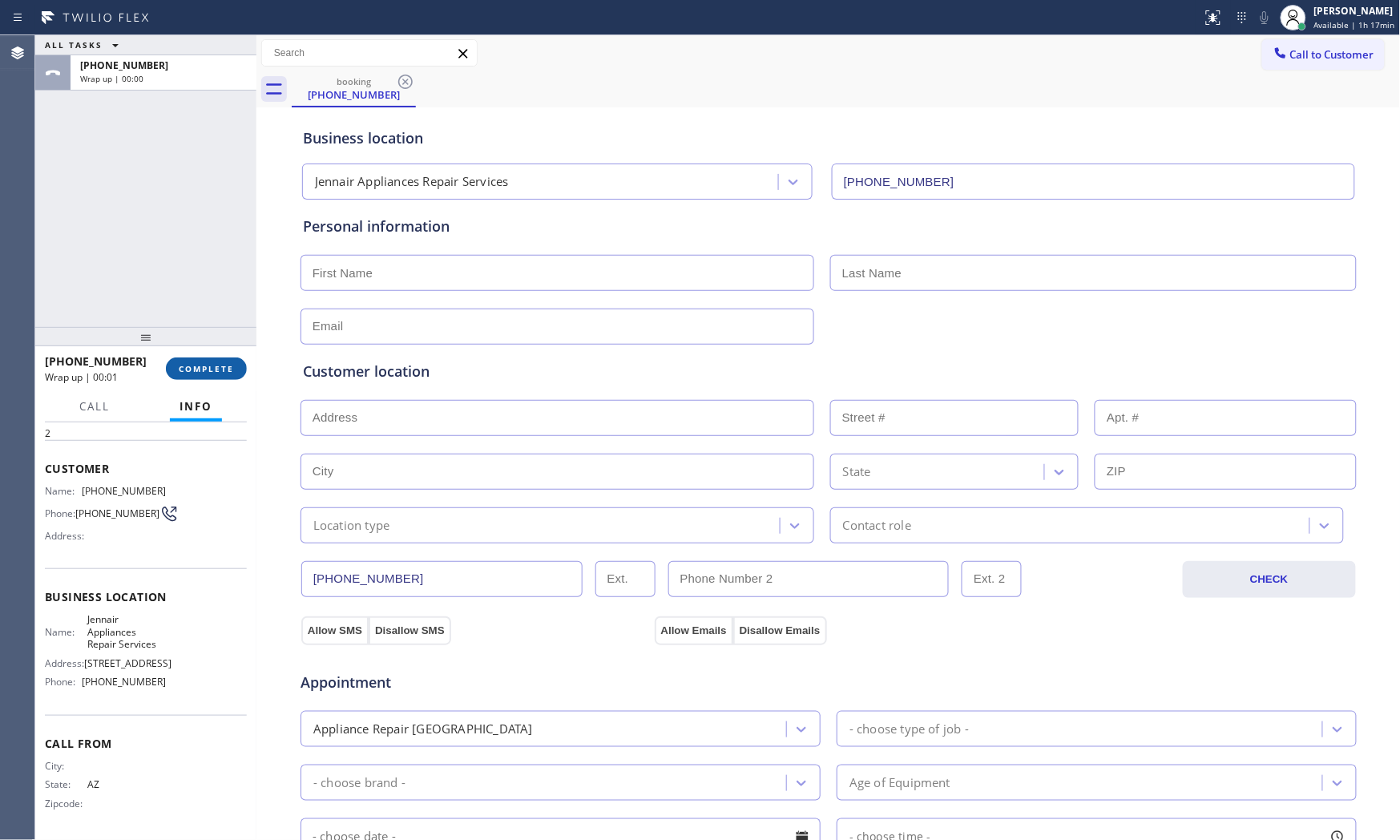
click at [233, 373] on span "COMPLETE" at bounding box center [206, 368] width 55 height 11
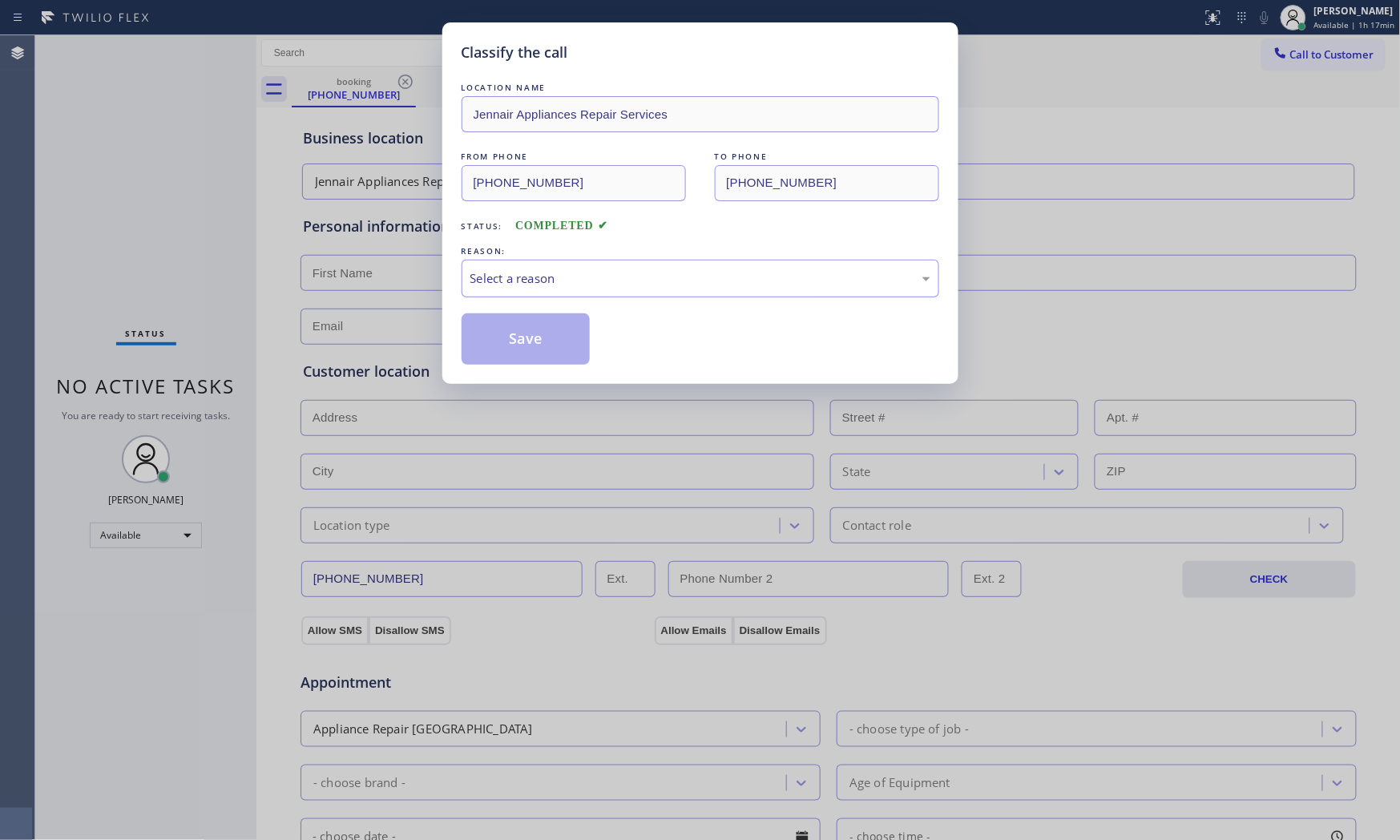
click at [615, 283] on div "Select a reason" at bounding box center [700, 278] width 460 height 18
click at [546, 335] on button "Save" at bounding box center [526, 339] width 129 height 51
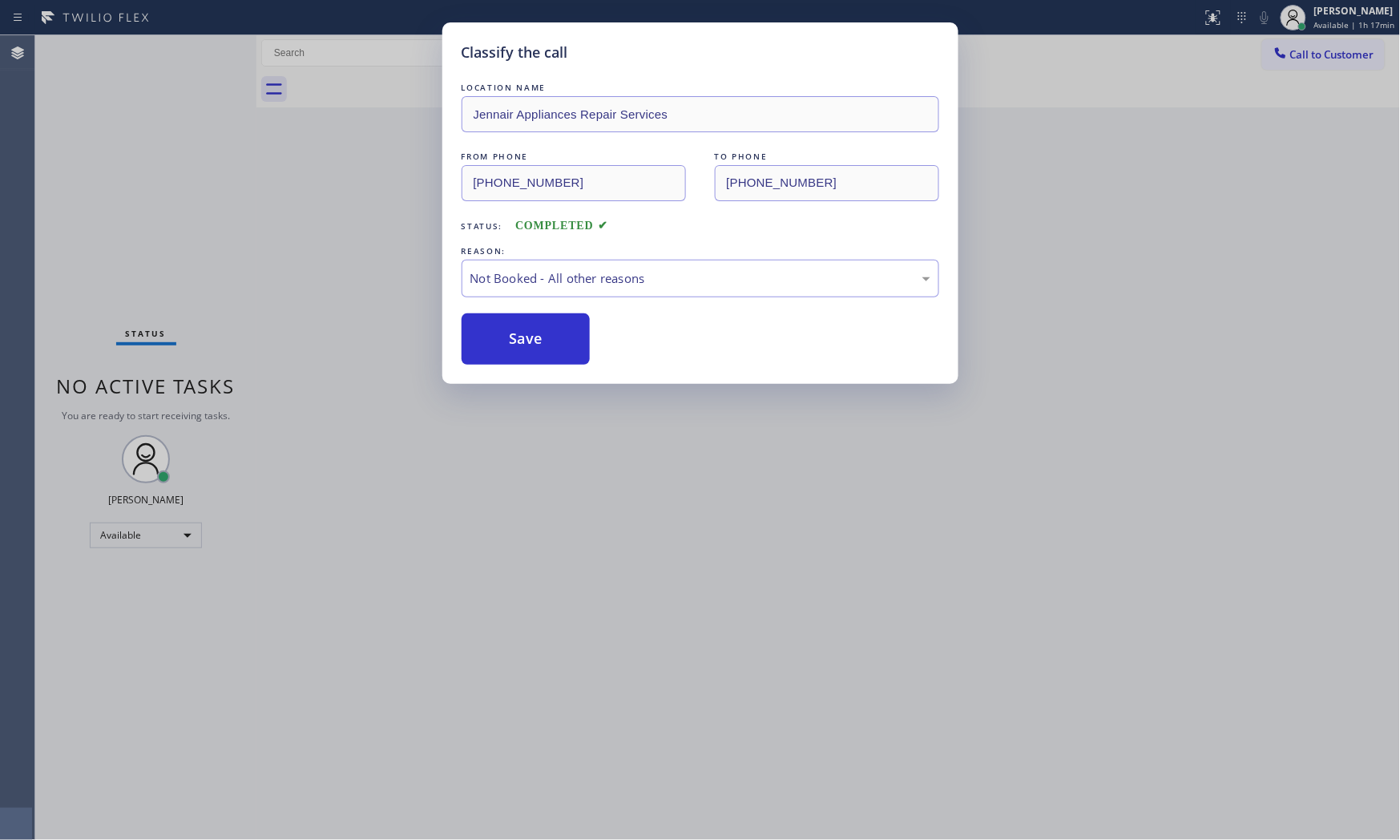
click at [546, 335] on button "Save" at bounding box center [526, 339] width 129 height 51
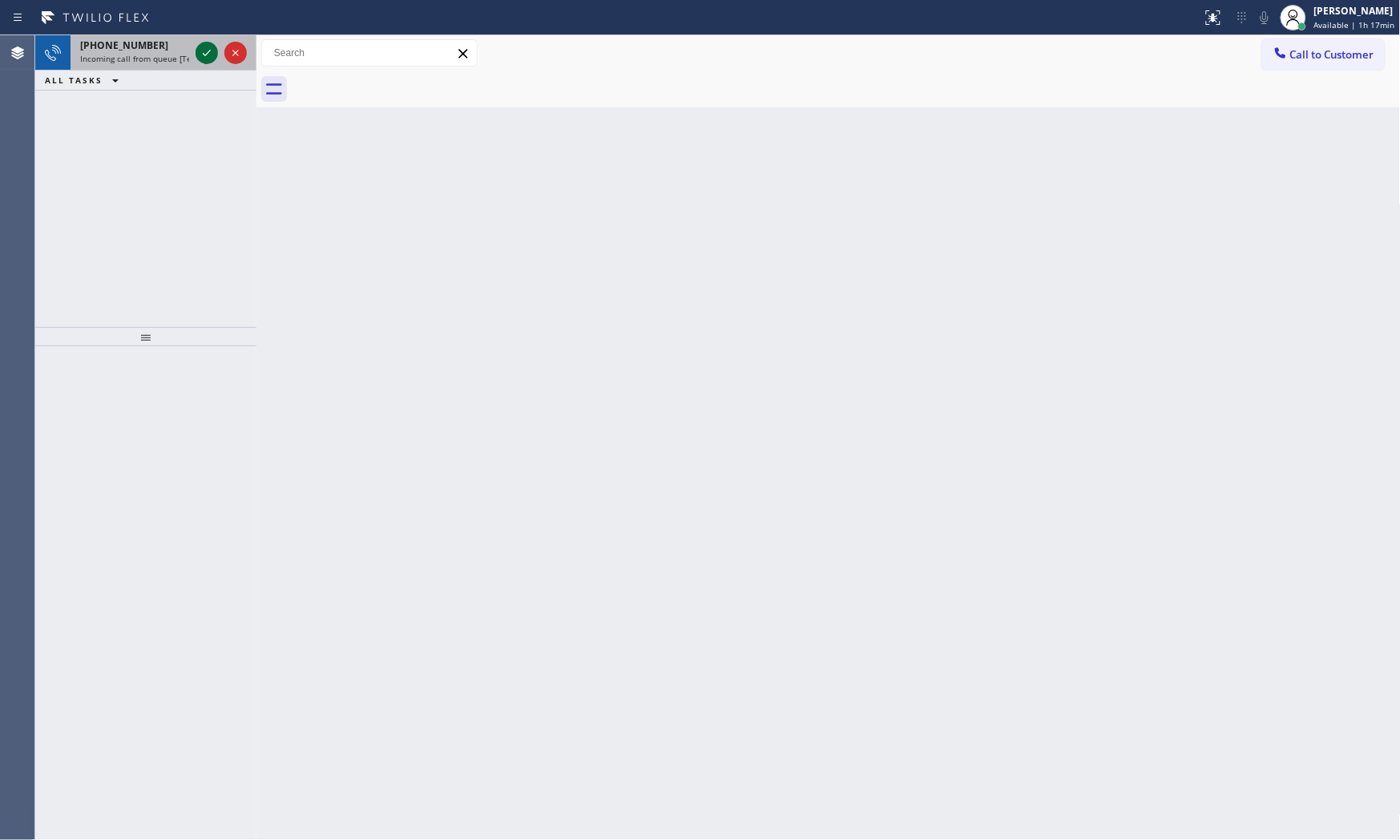
click at [213, 54] on icon at bounding box center [207, 53] width 19 height 19
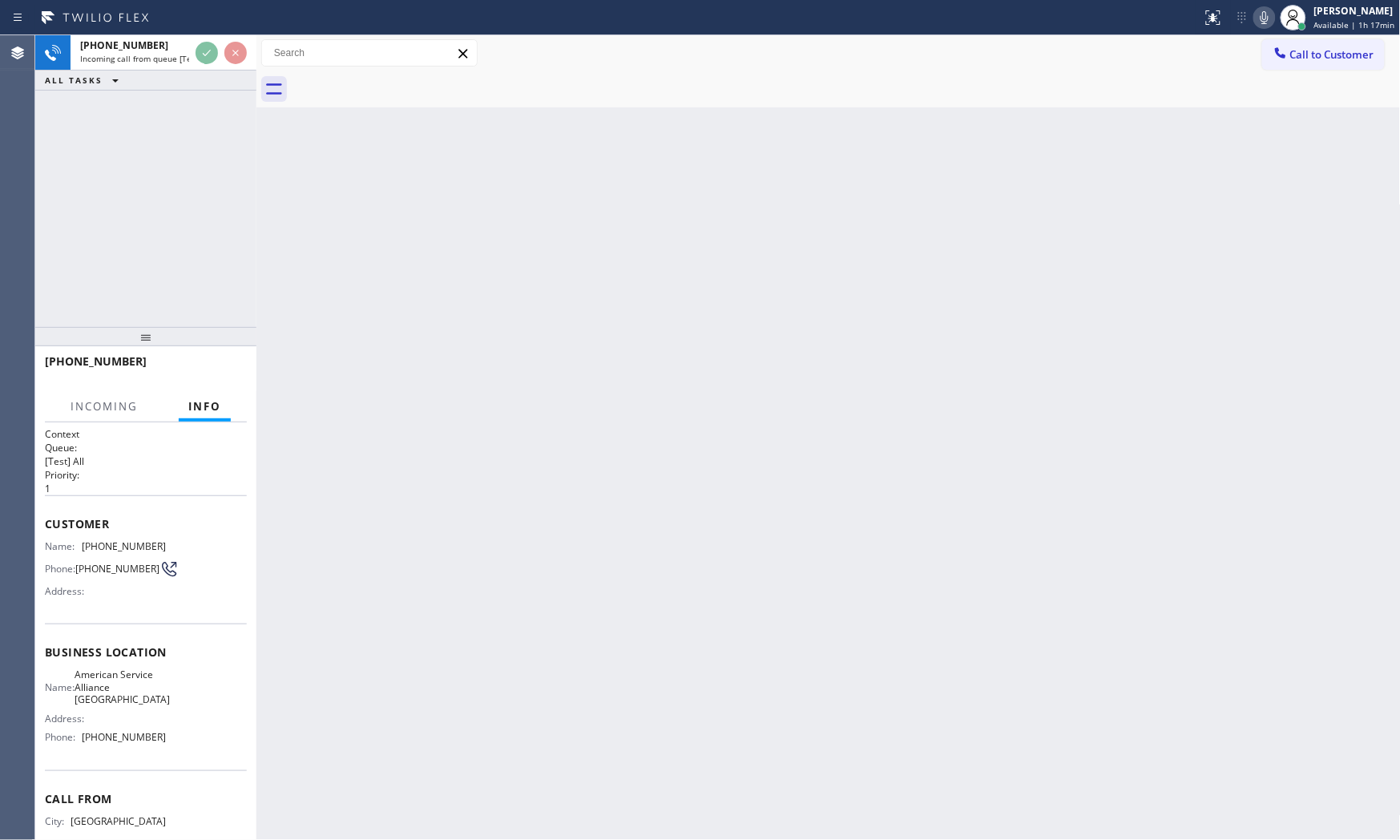
scroll to position [59, 0]
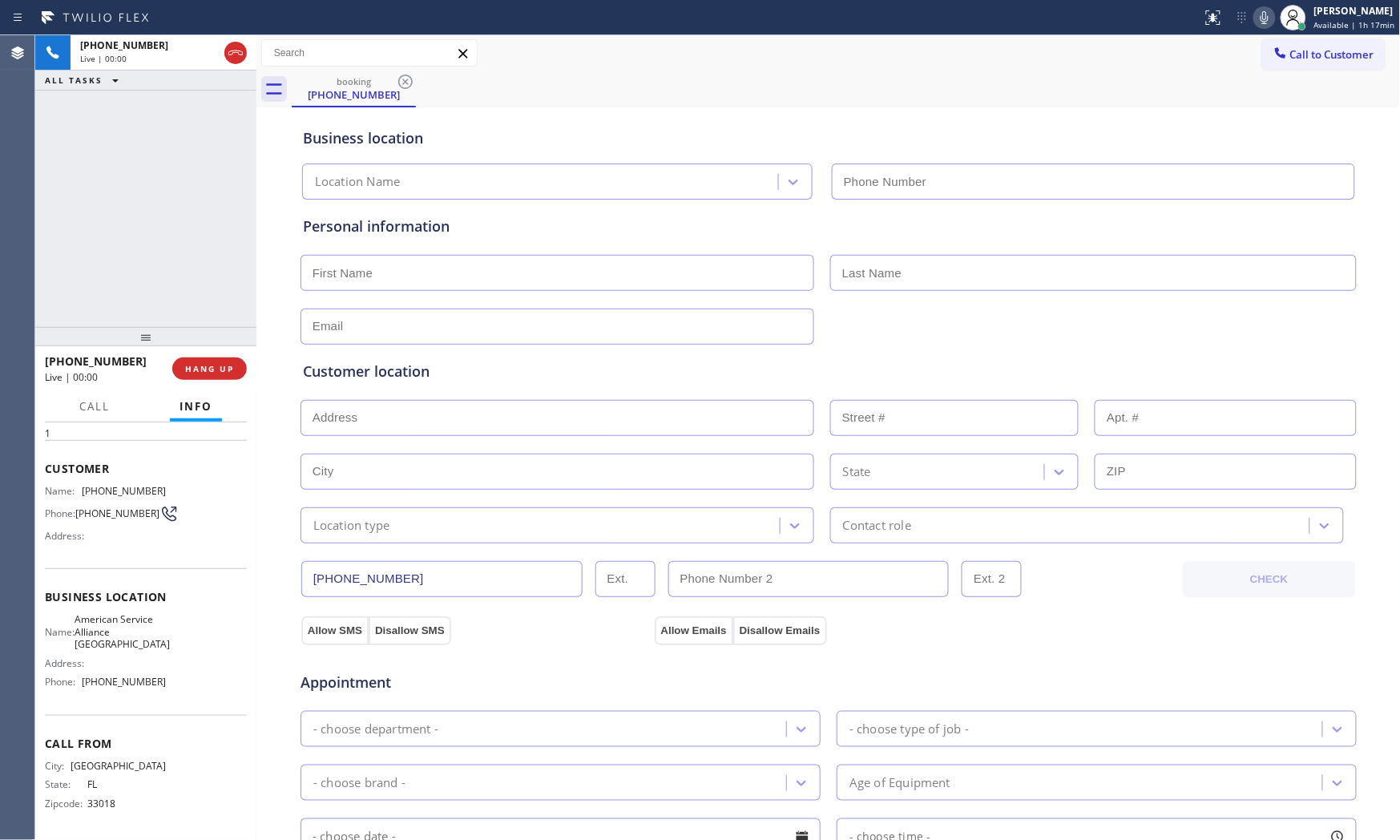
type input "(954) 835-4464"
click at [1260, 20] on icon at bounding box center [1264, 18] width 19 height 19
click at [1280, 14] on div at bounding box center [1293, 18] width 26 height 26
click at [1260, 13] on icon at bounding box center [1264, 18] width 19 height 19
click at [1256, 16] on icon at bounding box center [1264, 18] width 19 height 19
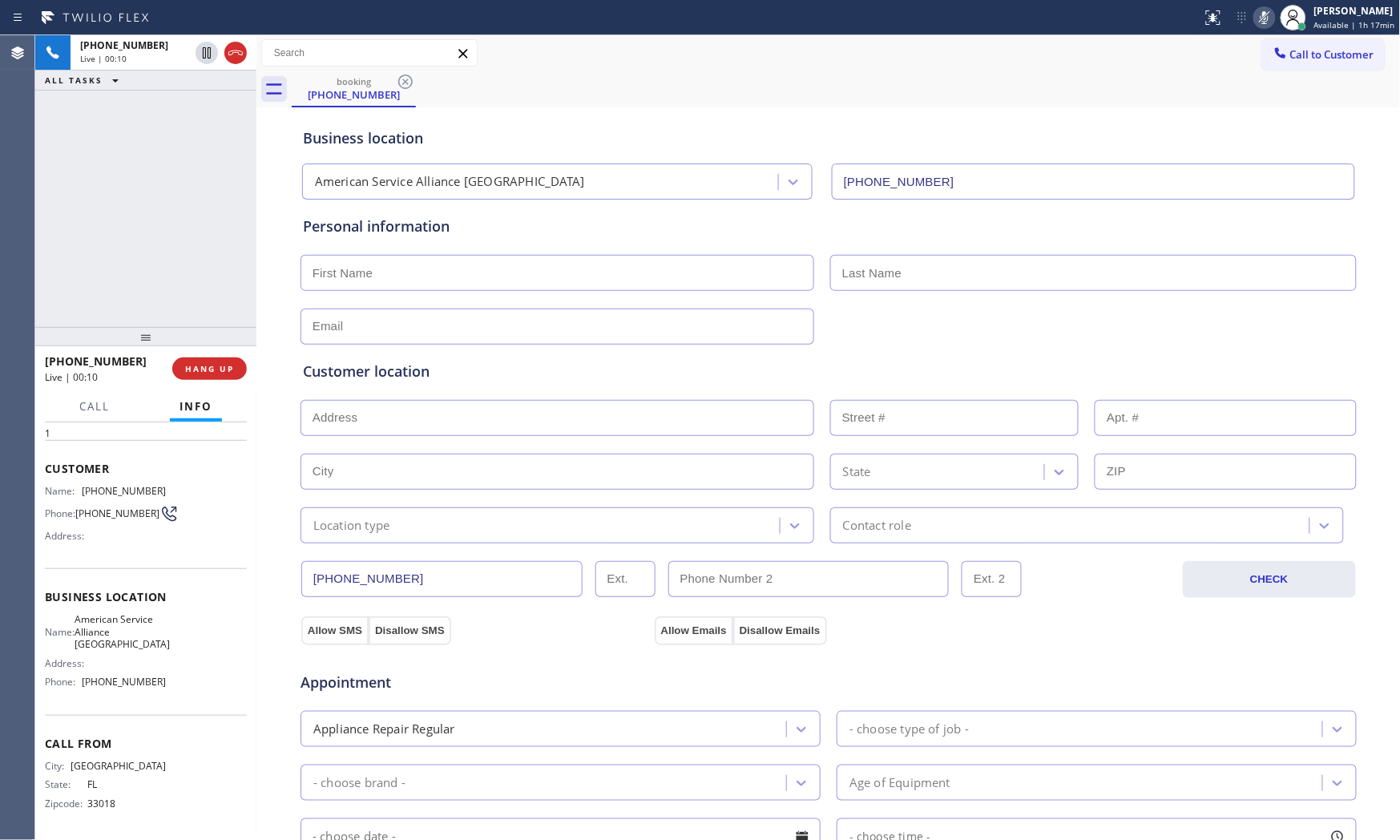
click at [1259, 20] on icon at bounding box center [1264, 18] width 19 height 19
click at [1259, 27] on button at bounding box center [1264, 18] width 22 height 22
click at [1258, 24] on icon at bounding box center [1264, 18] width 19 height 19
click at [1260, 18] on icon at bounding box center [1264, 18] width 19 height 19
click at [203, 56] on icon at bounding box center [207, 53] width 8 height 11
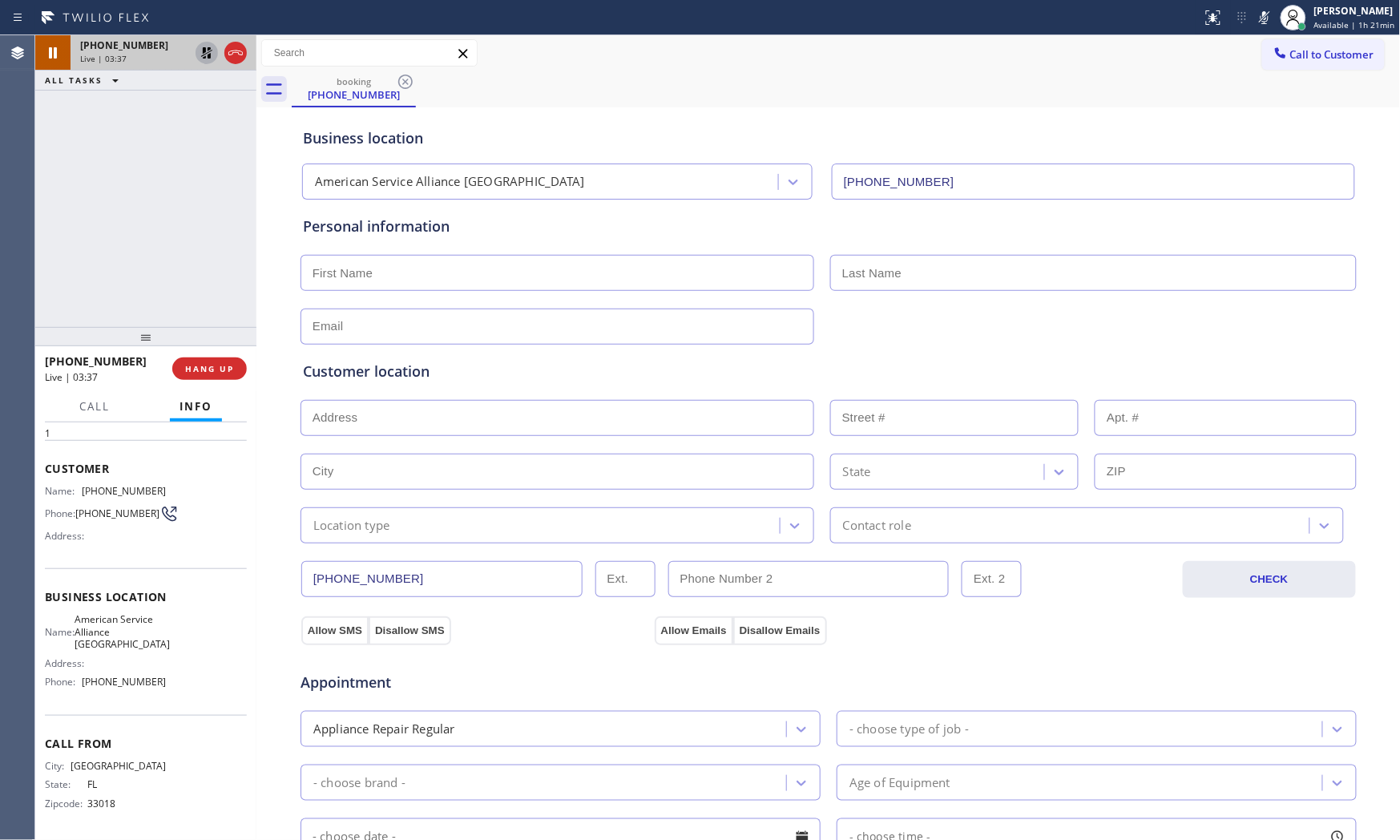
click at [1264, 12] on icon at bounding box center [1264, 18] width 19 height 19
click at [204, 57] on icon at bounding box center [207, 53] width 11 height 11
click at [177, 370] on button "HANG UP" at bounding box center [209, 369] width 75 height 22
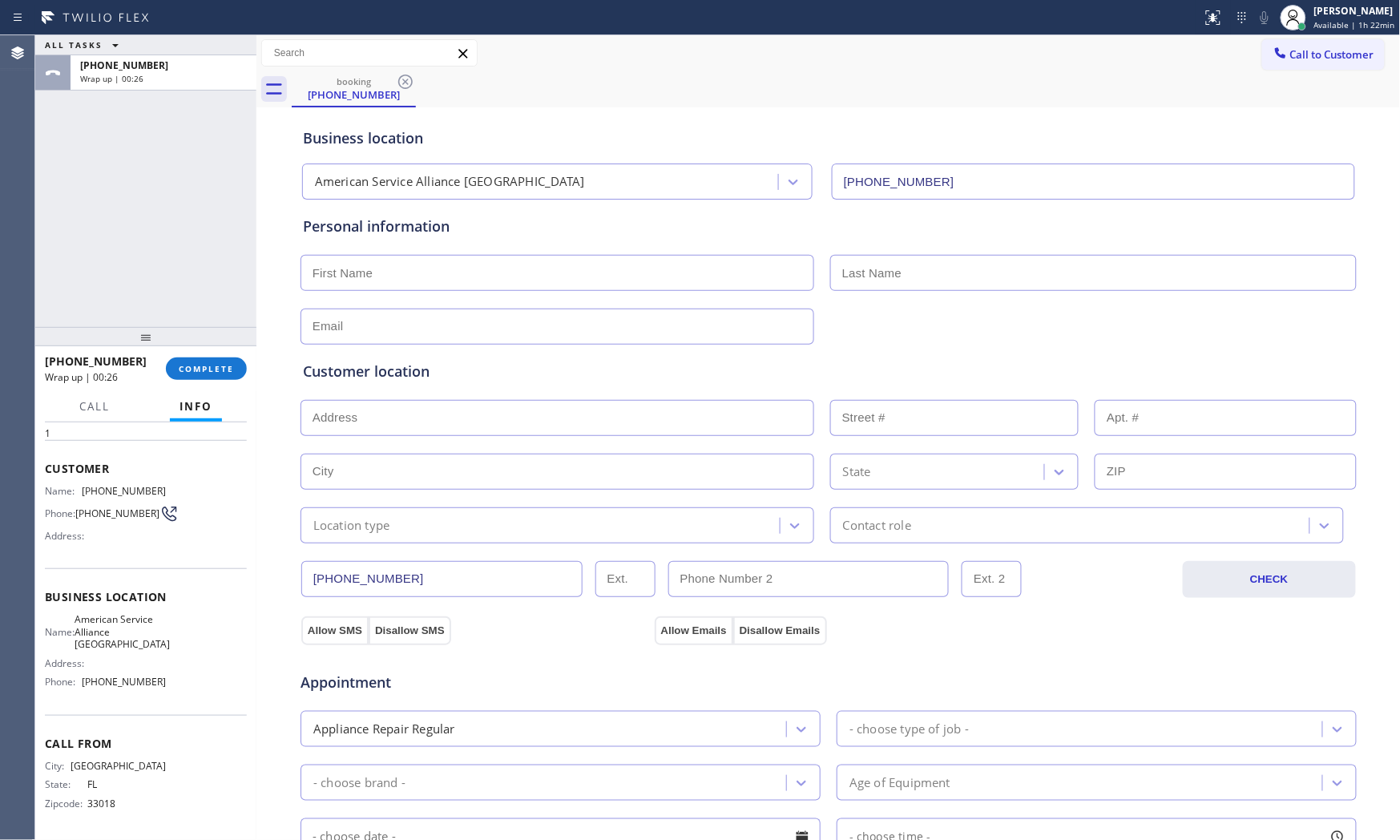
click at [185, 210] on div "ALL TASKS ALL TASKS ACTIVE TASKS TASKS IN WRAP UP +13053328561 Wrap up | 00:26" at bounding box center [146, 181] width 221 height 292
click at [368, 282] on input "text" at bounding box center [558, 273] width 513 height 36
type input "Mr"
type input "Rodriguez"
type input "[EMAIL_ADDRESS][DOMAIN_NAME]"
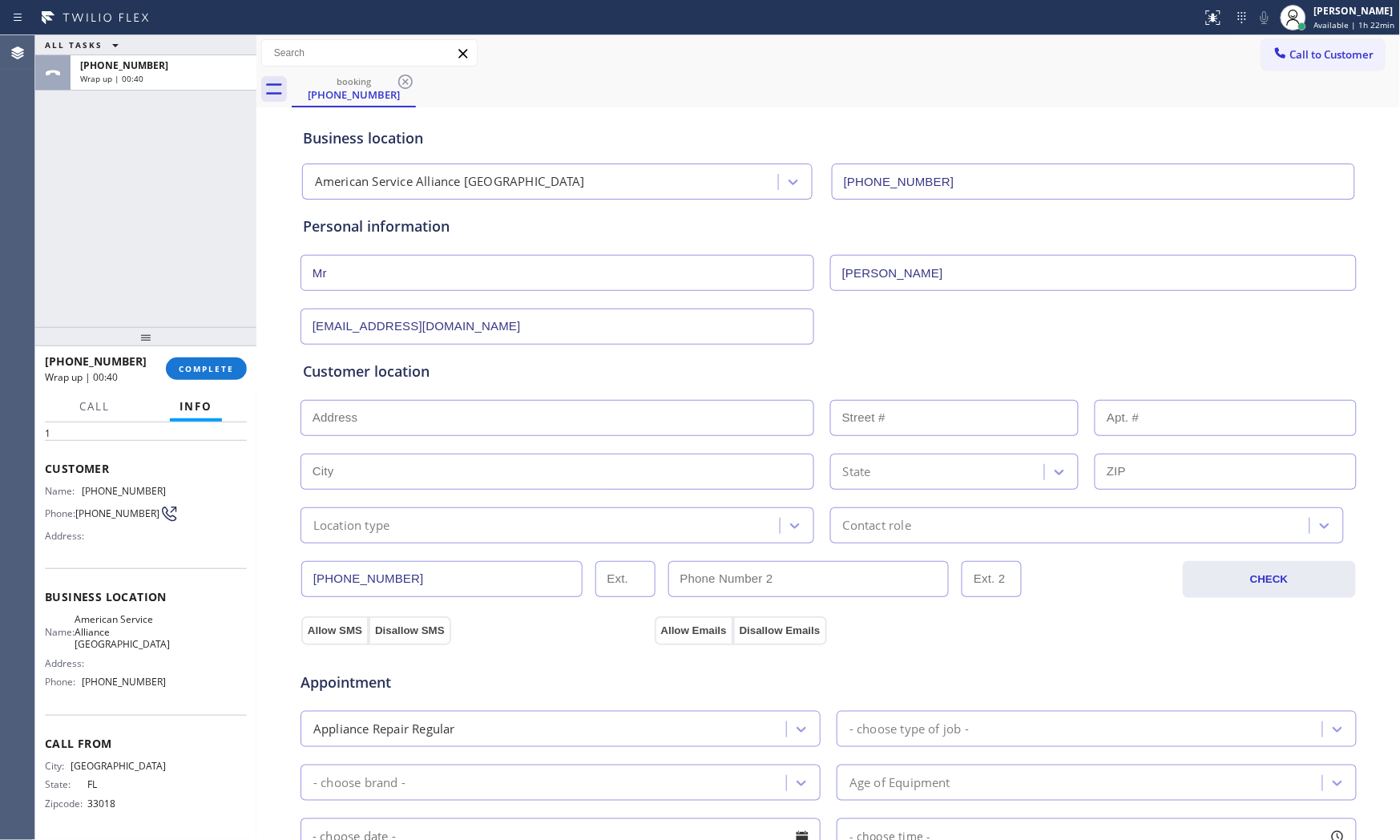
click at [357, 430] on input "text" at bounding box center [558, 417] width 513 height 36
paste input "Fort Lauderdale, FL 33301"
type input "Fort Lauderdale, FL 33301, USA"
type input "Fort Lauderdale"
type input "33301"
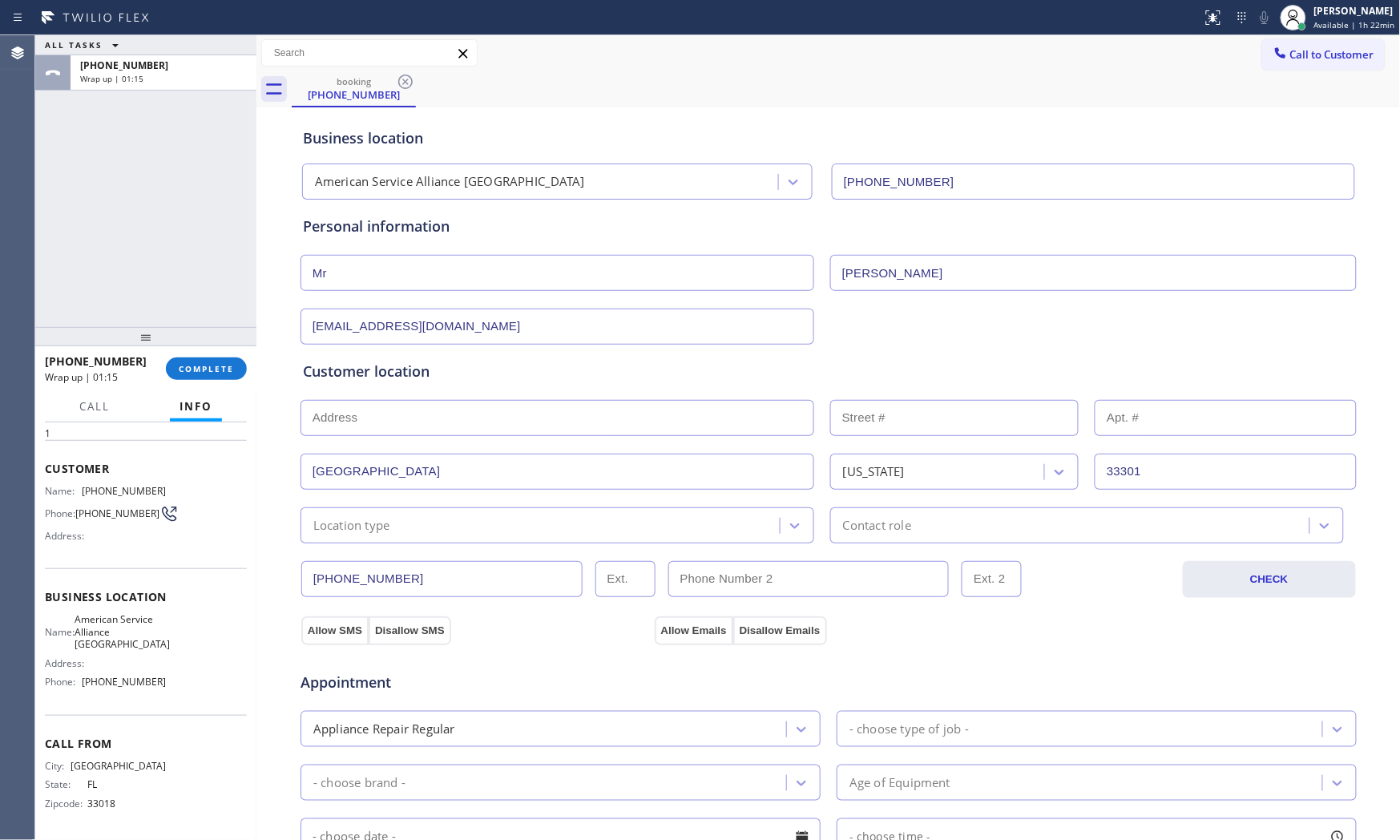
click at [126, 183] on div "ALL TASKS ALL TASKS ACTIVE TASKS TASKS IN WRAP UP +13053328561 Wrap up | 01:15" at bounding box center [146, 181] width 221 height 292
click at [330, 639] on div "Appointment Appliance Repair Regular - choose type of job - - choose brand - Ag…" at bounding box center [829, 795] width 1058 height 314
drag, startPoint x: 301, startPoint y: 627, endPoint x: 322, endPoint y: 630, distance: 21.2
click at [303, 627] on button "Allow SMS" at bounding box center [335, 631] width 67 height 29
drag, startPoint x: 651, startPoint y: 630, endPoint x: 630, endPoint y: 607, distance: 31.1
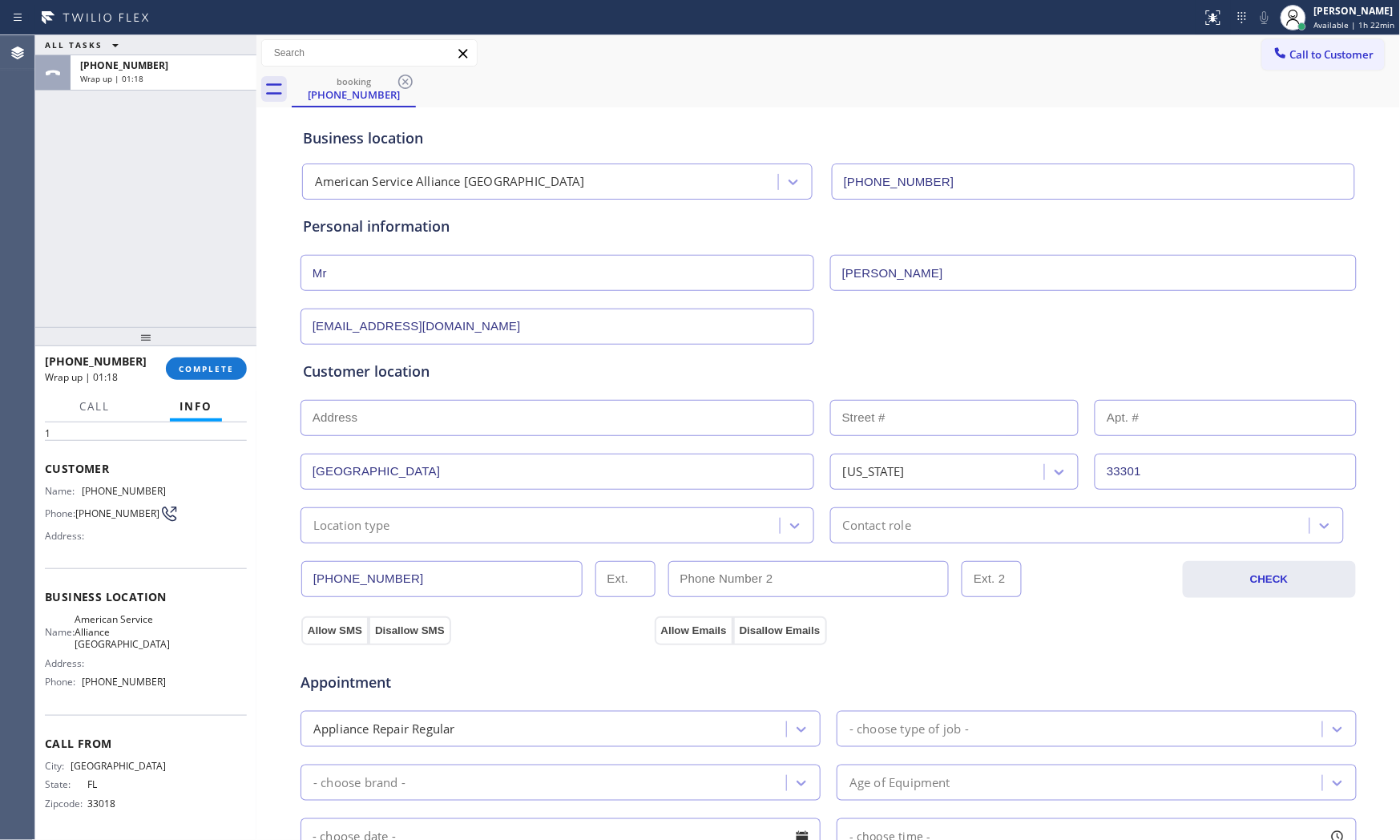
click at [655, 630] on button "Allow Emails" at bounding box center [694, 631] width 79 height 29
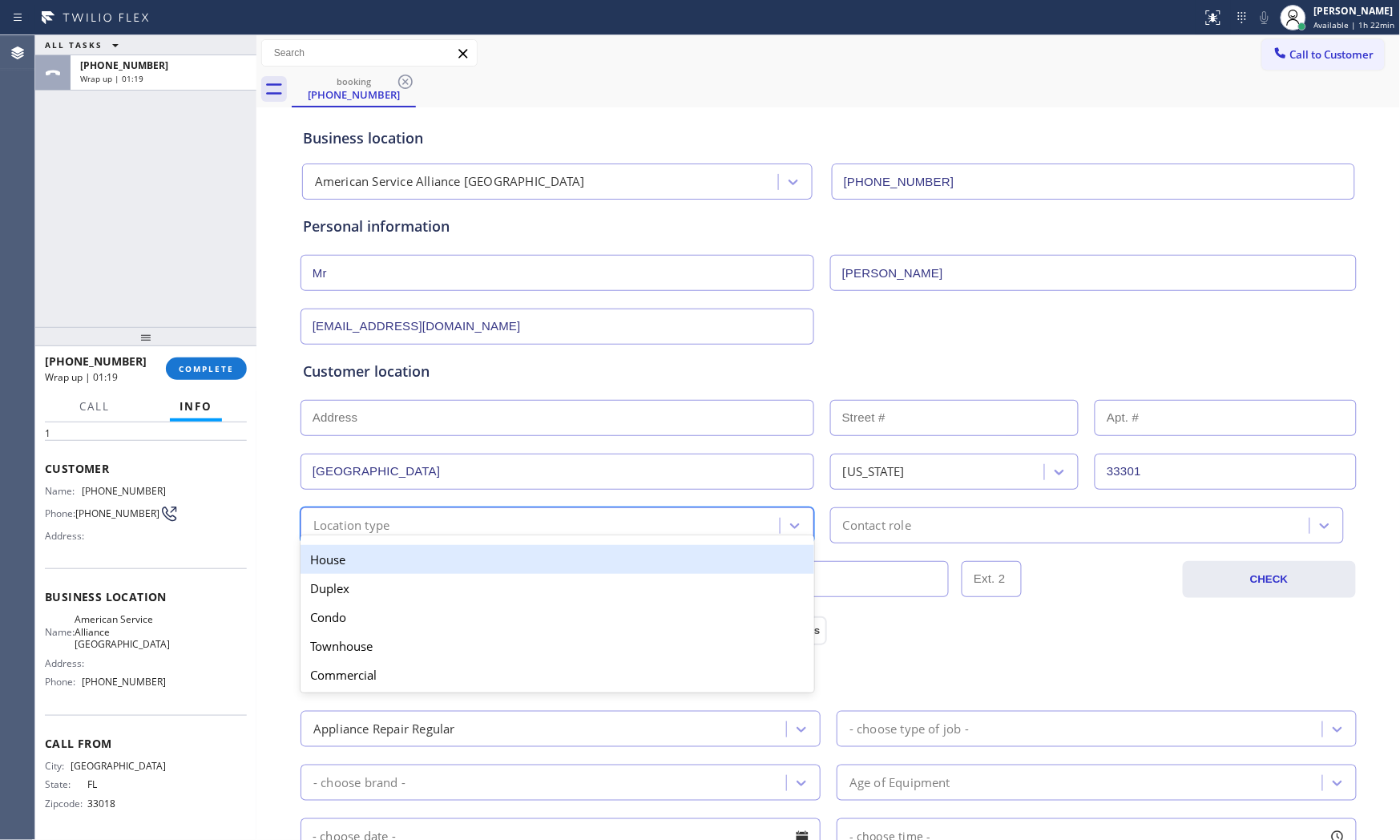
click at [553, 530] on div "Location type" at bounding box center [542, 525] width 474 height 28
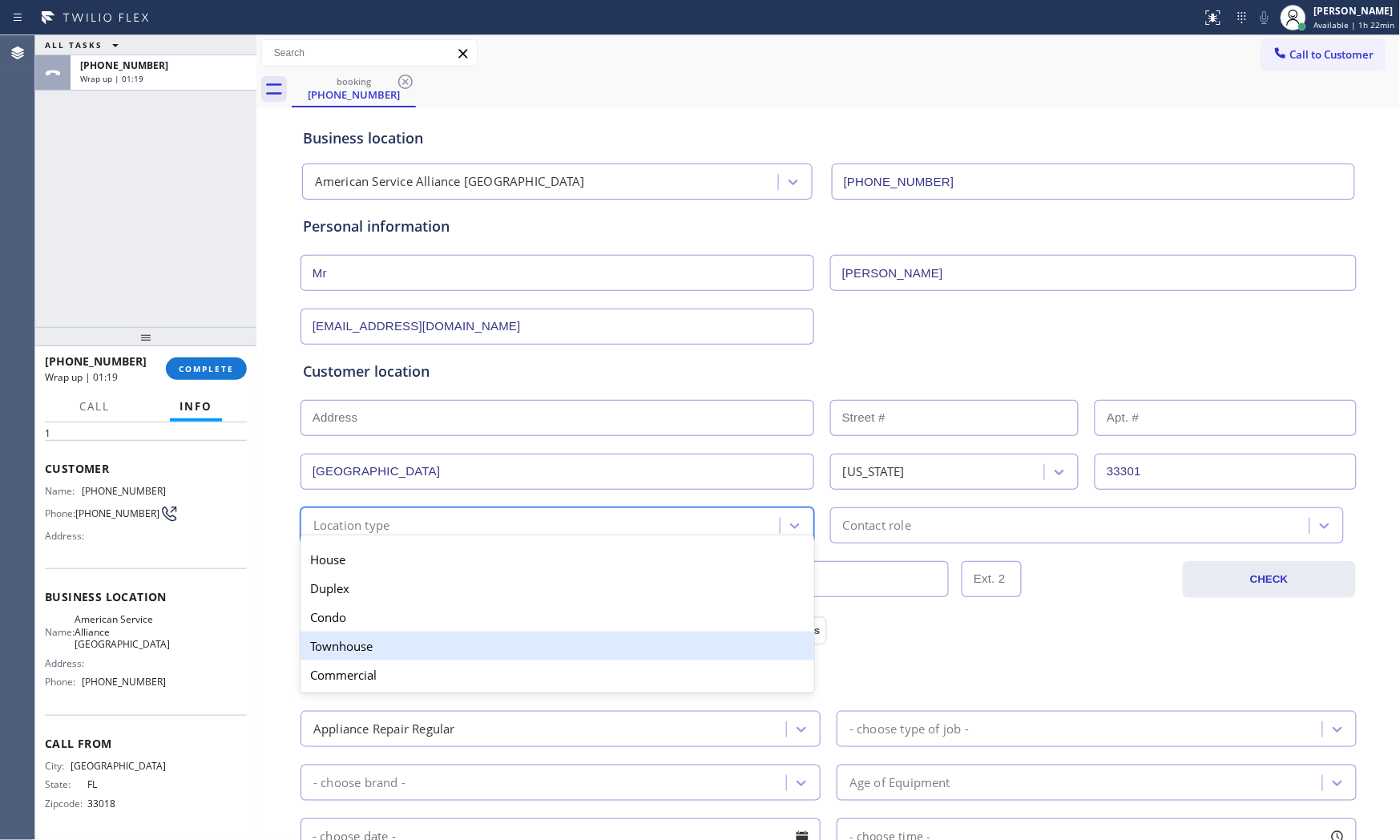
drag, startPoint x: 436, startPoint y: 657, endPoint x: 433, endPoint y: 666, distance: 9.5
click at [434, 663] on div "House Duplex Condo Townhouse Commercial" at bounding box center [558, 617] width 513 height 151
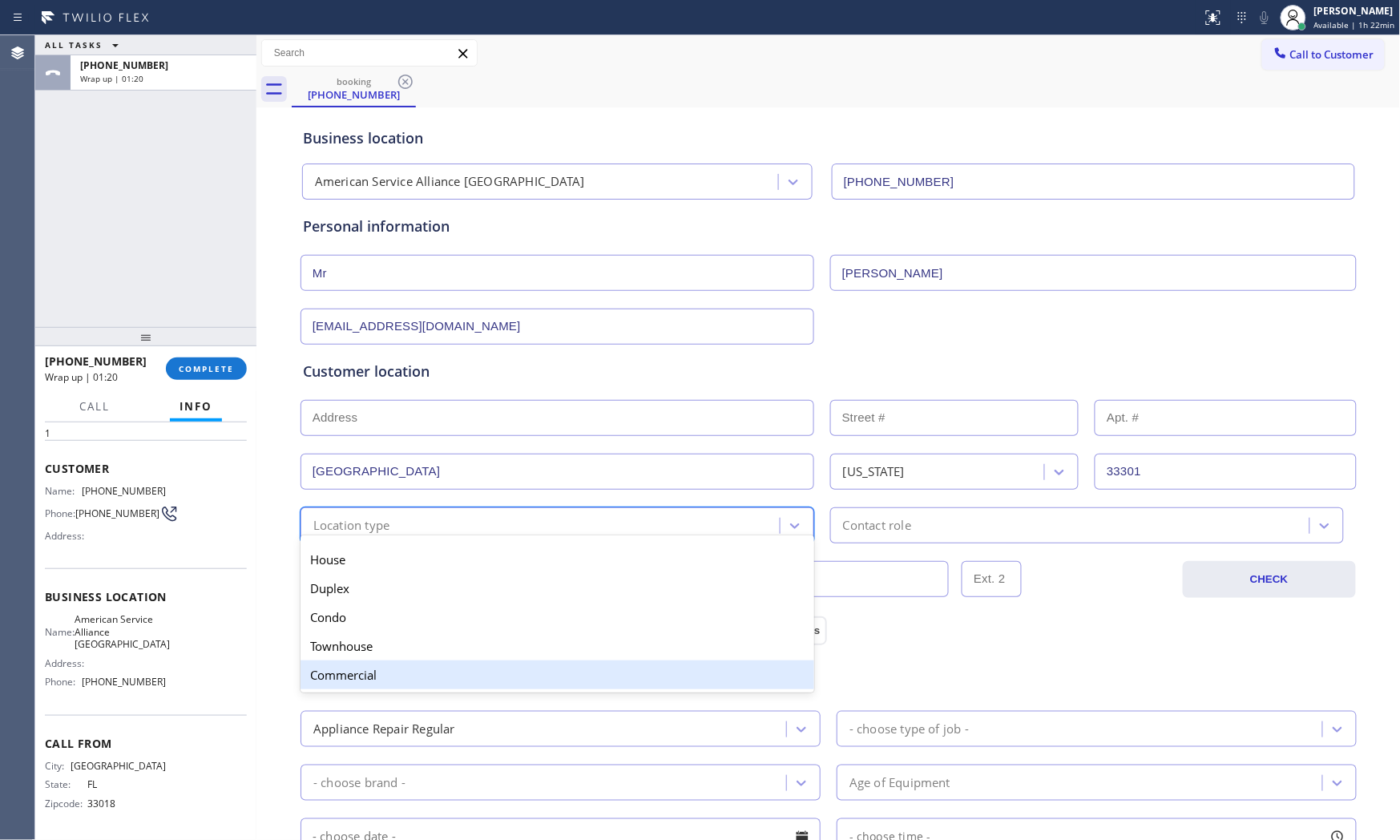
click at [411, 668] on div "Commercial" at bounding box center [558, 675] width 513 height 29
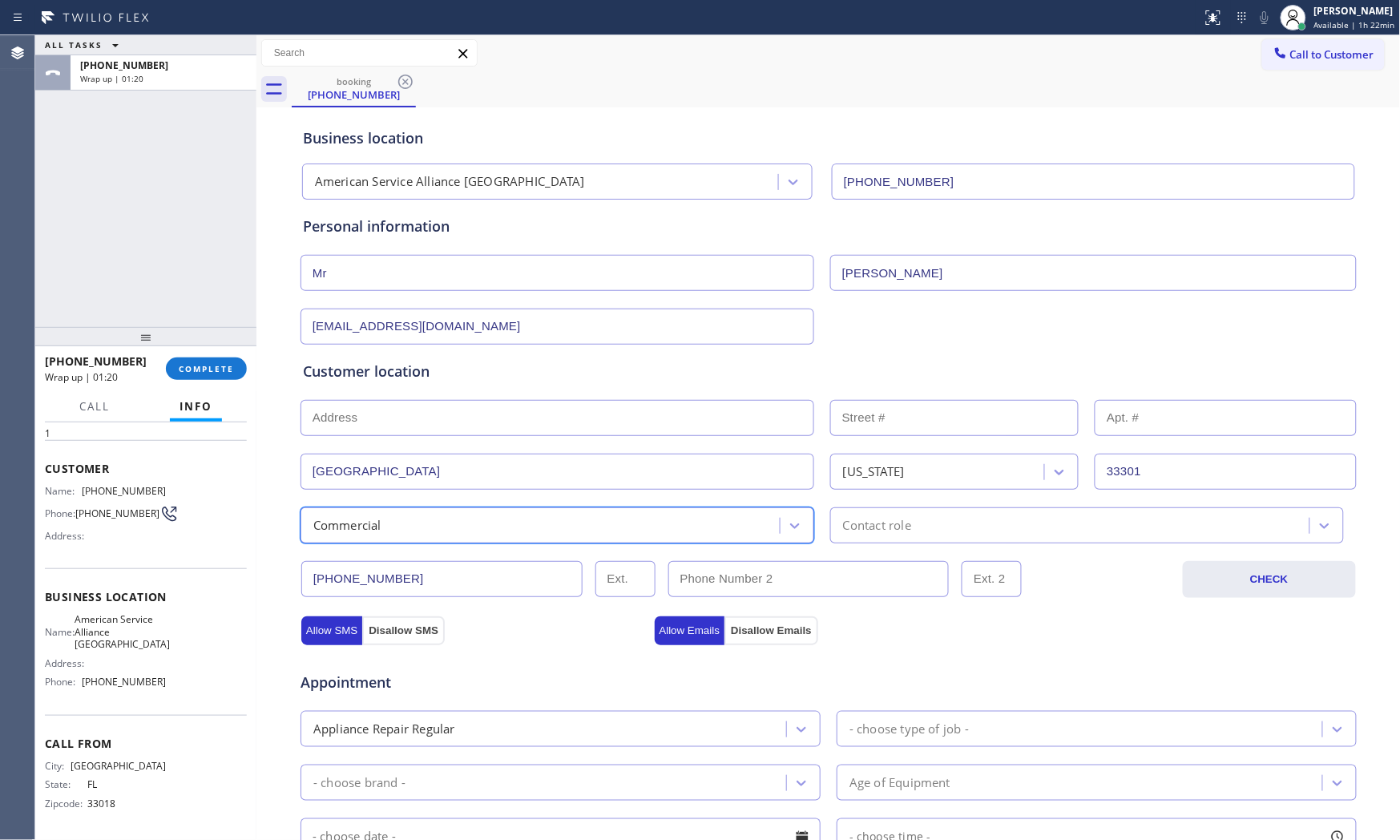
click at [891, 516] on div "Contact role" at bounding box center [1072, 525] width 474 height 28
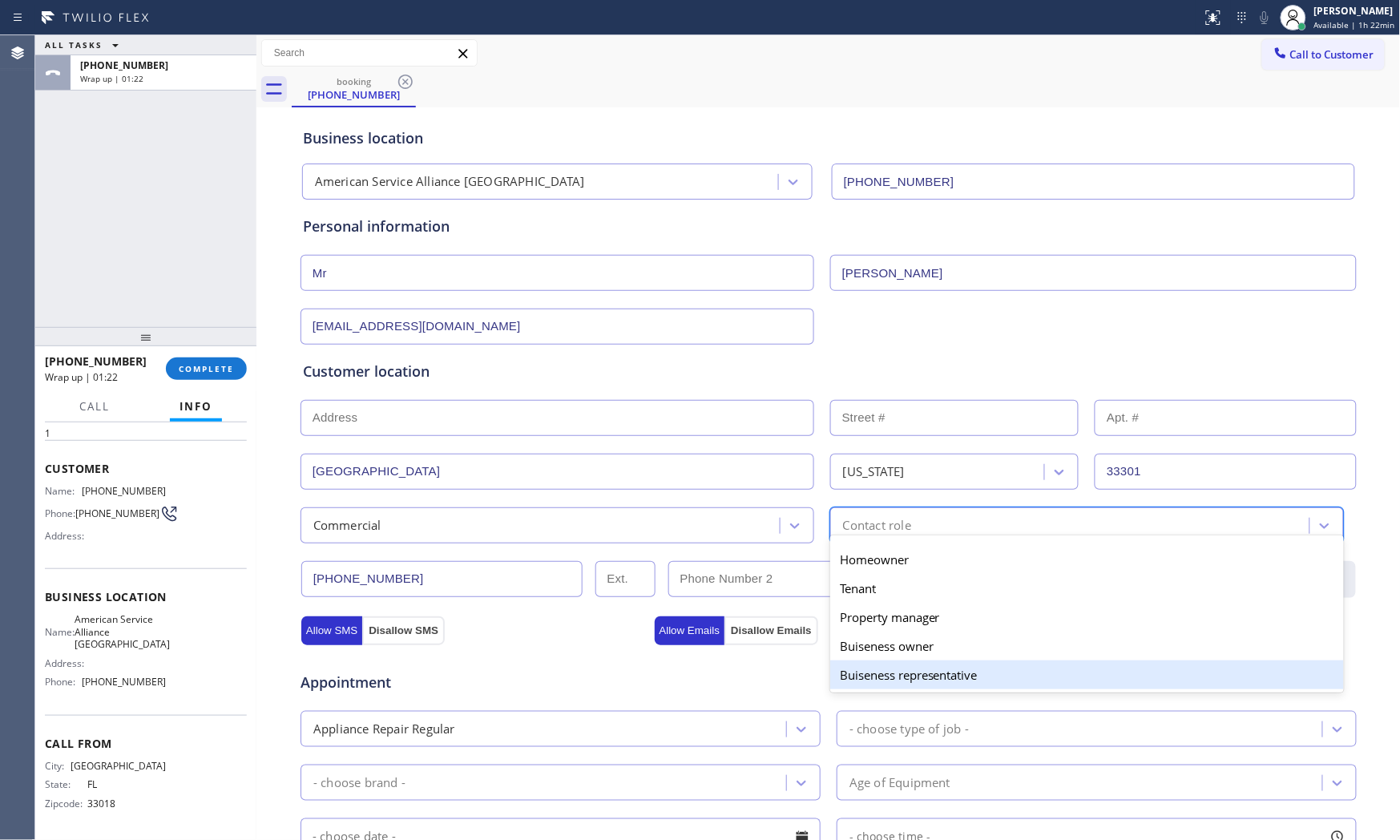
click at [894, 674] on div "Buiseness representative" at bounding box center [1087, 675] width 513 height 29
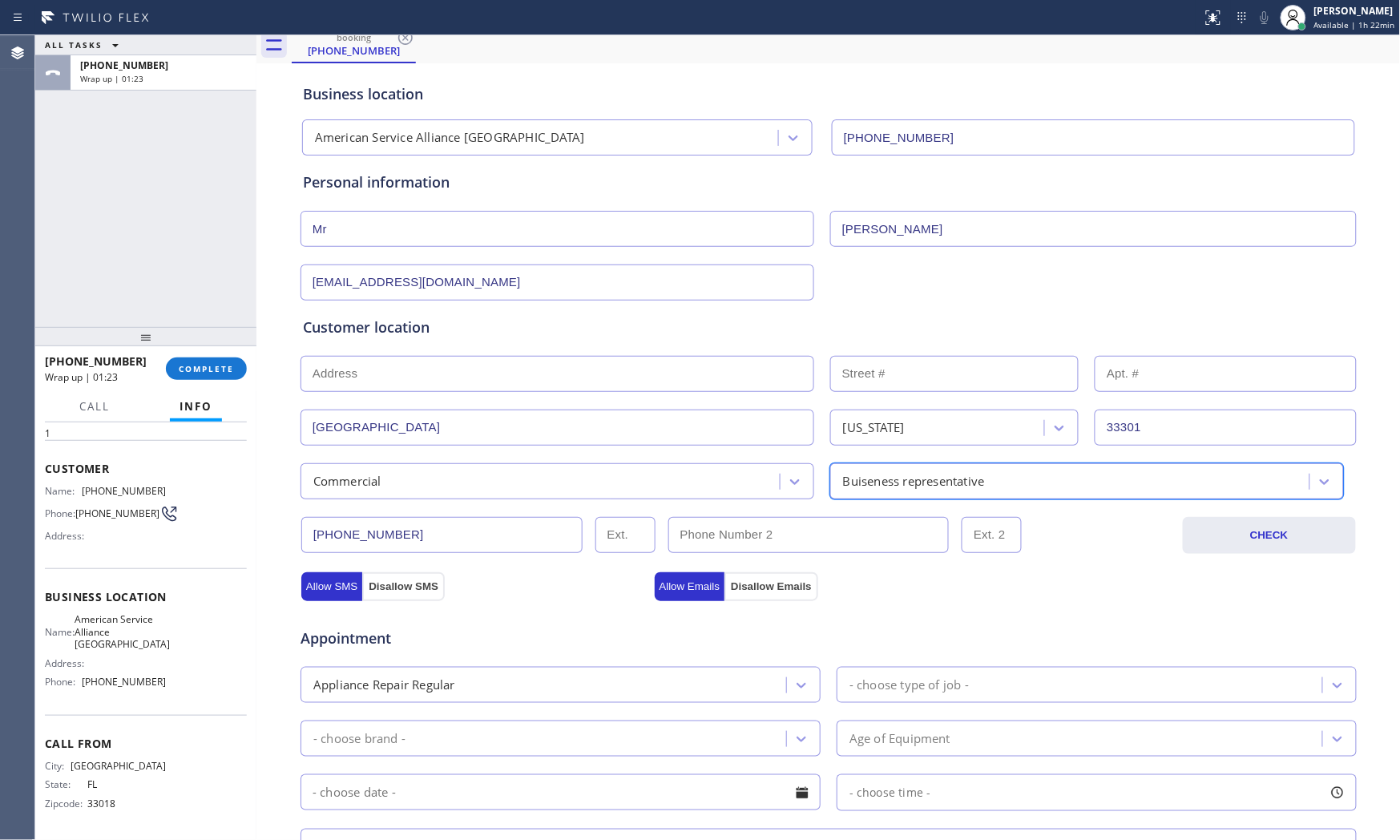
scroll to position [89, 0]
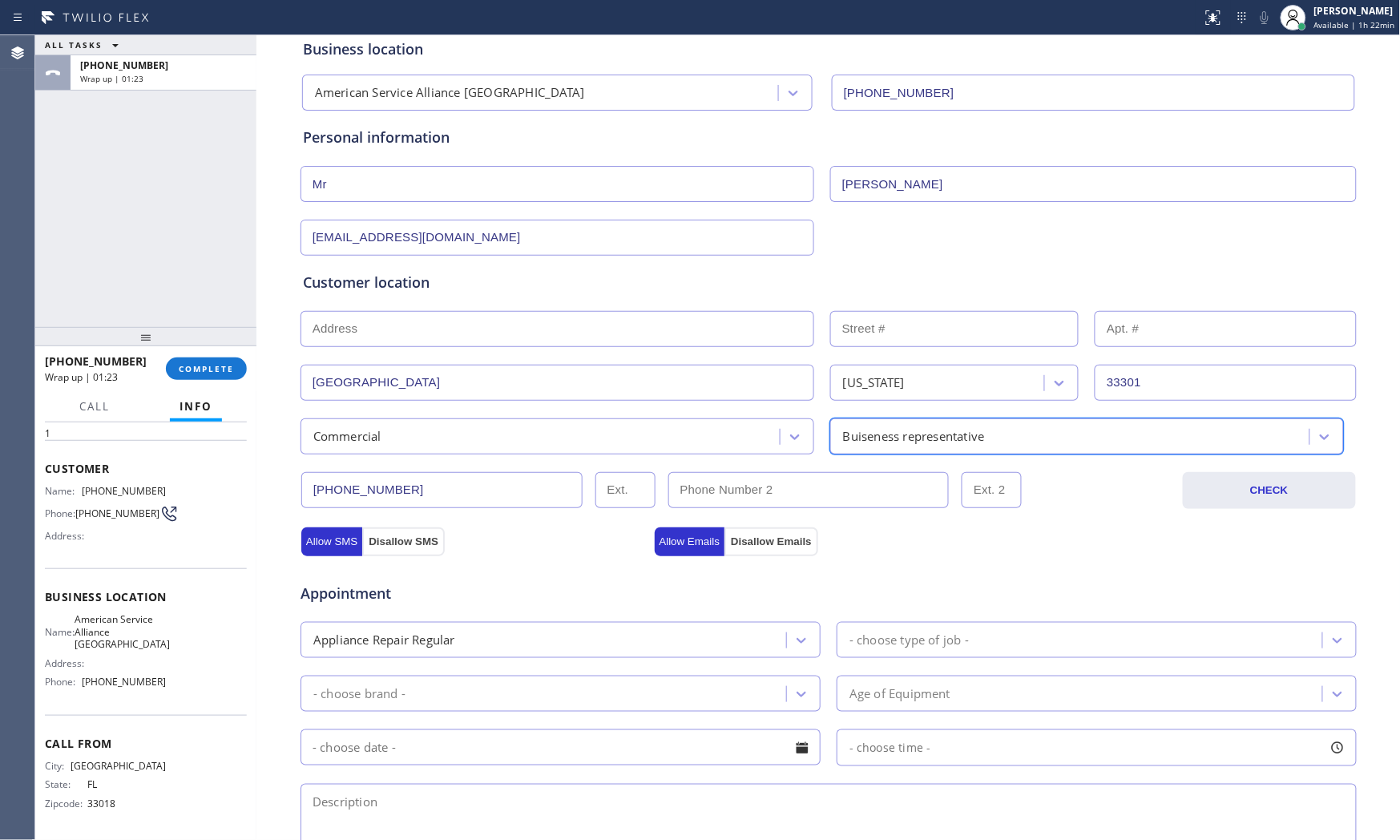
click at [935, 654] on div "- choose type of job -" at bounding box center [1081, 639] width 481 height 28
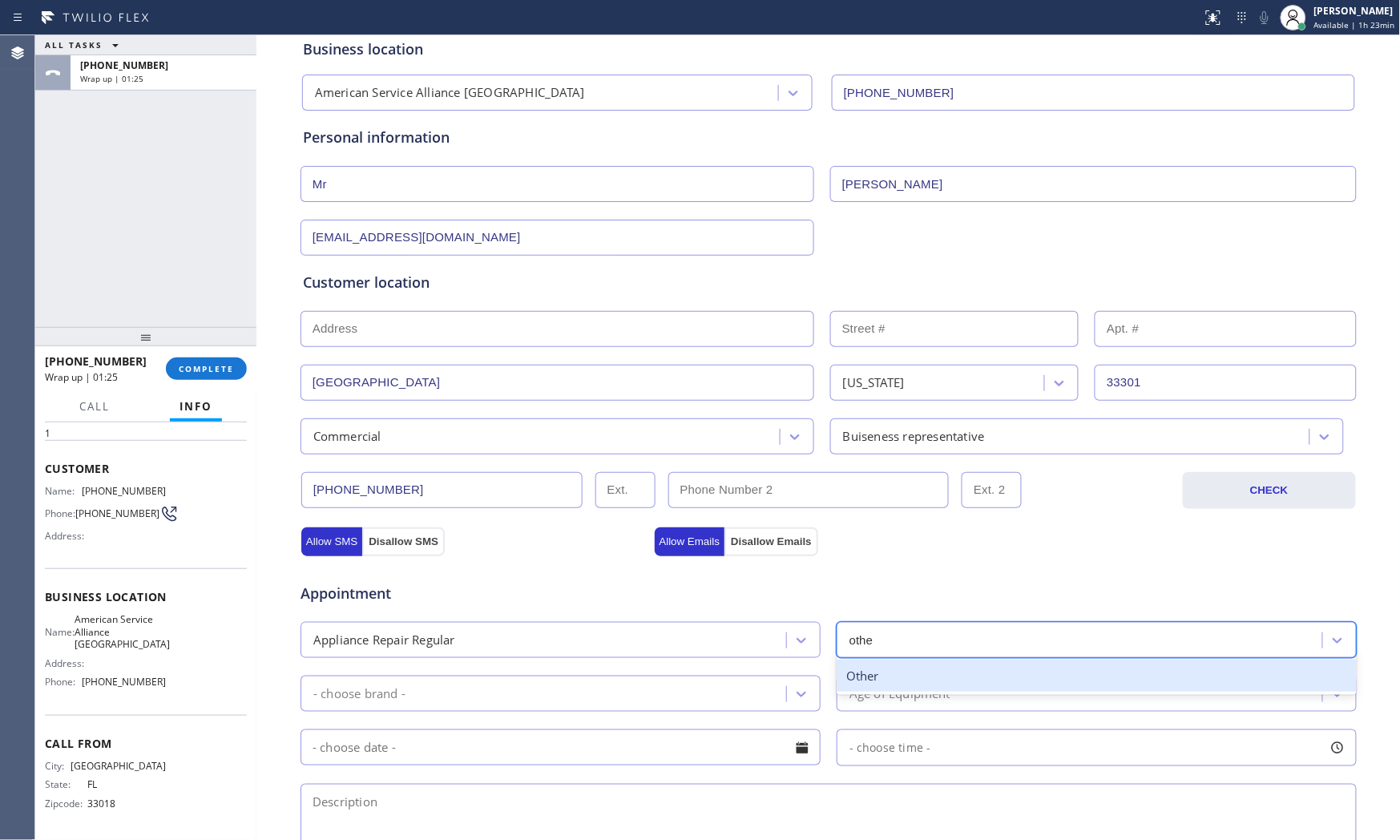
type input "other"
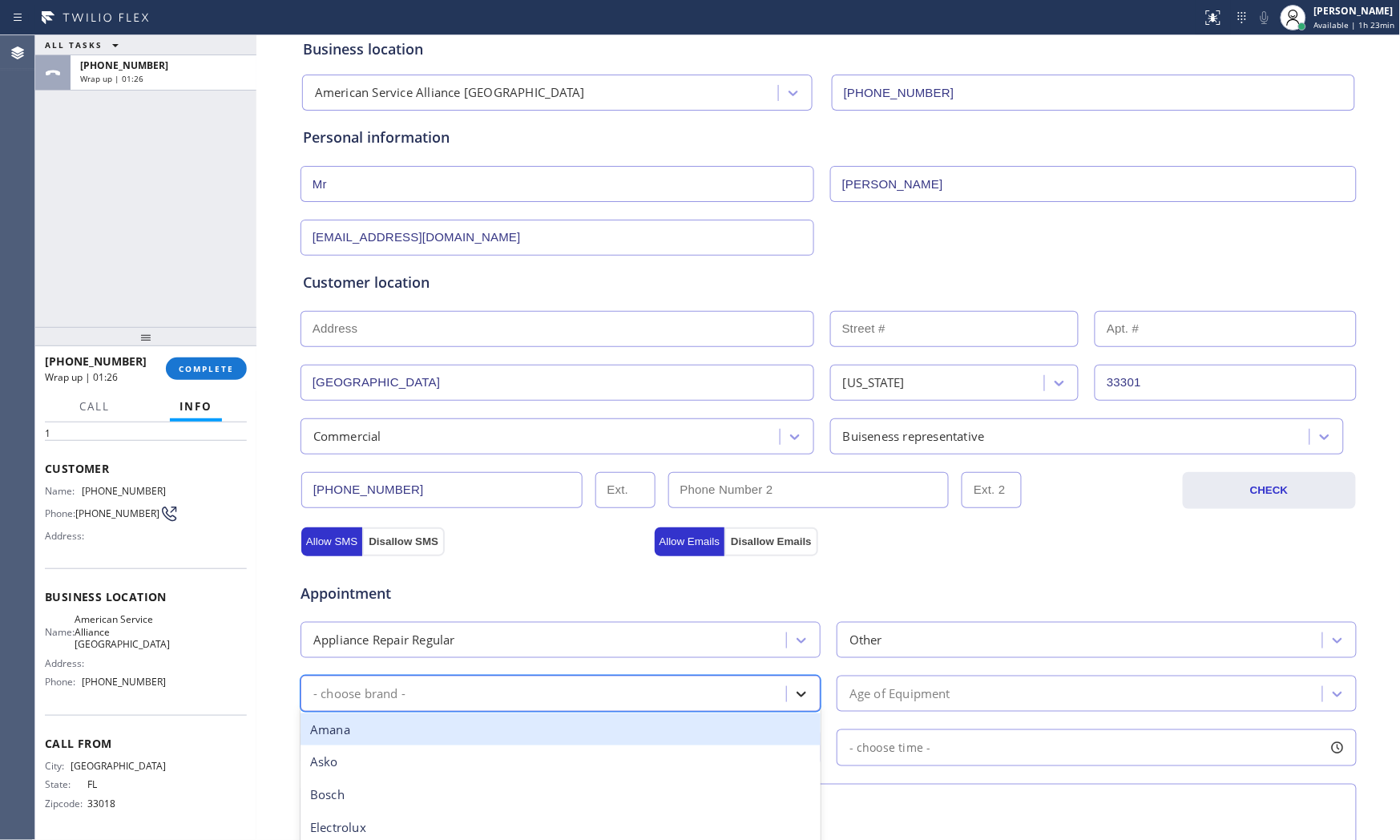
click at [793, 702] on icon at bounding box center [801, 694] width 16 height 16
type input "other"
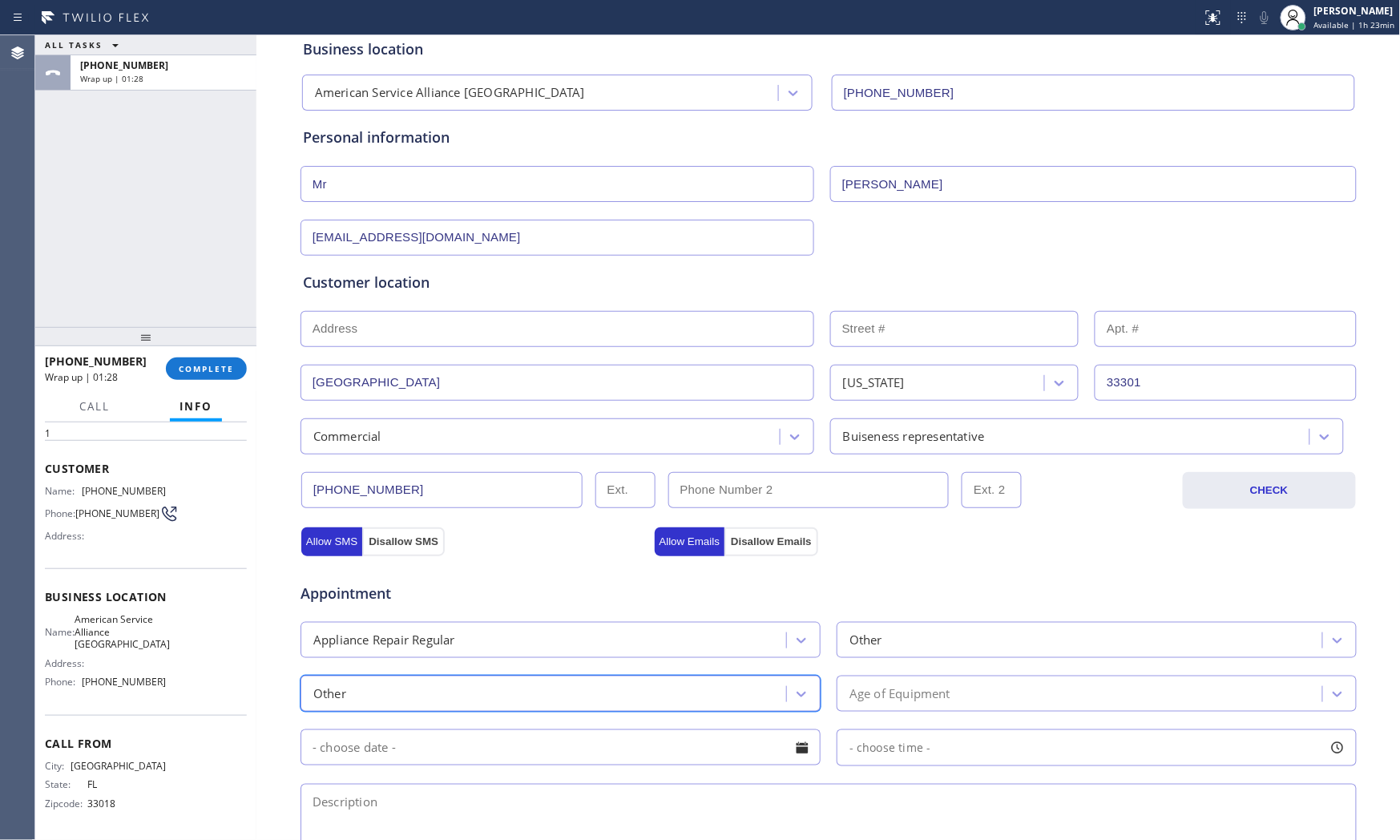
click at [870, 705] on div "Age of Equipment" at bounding box center [1081, 693] width 481 height 28
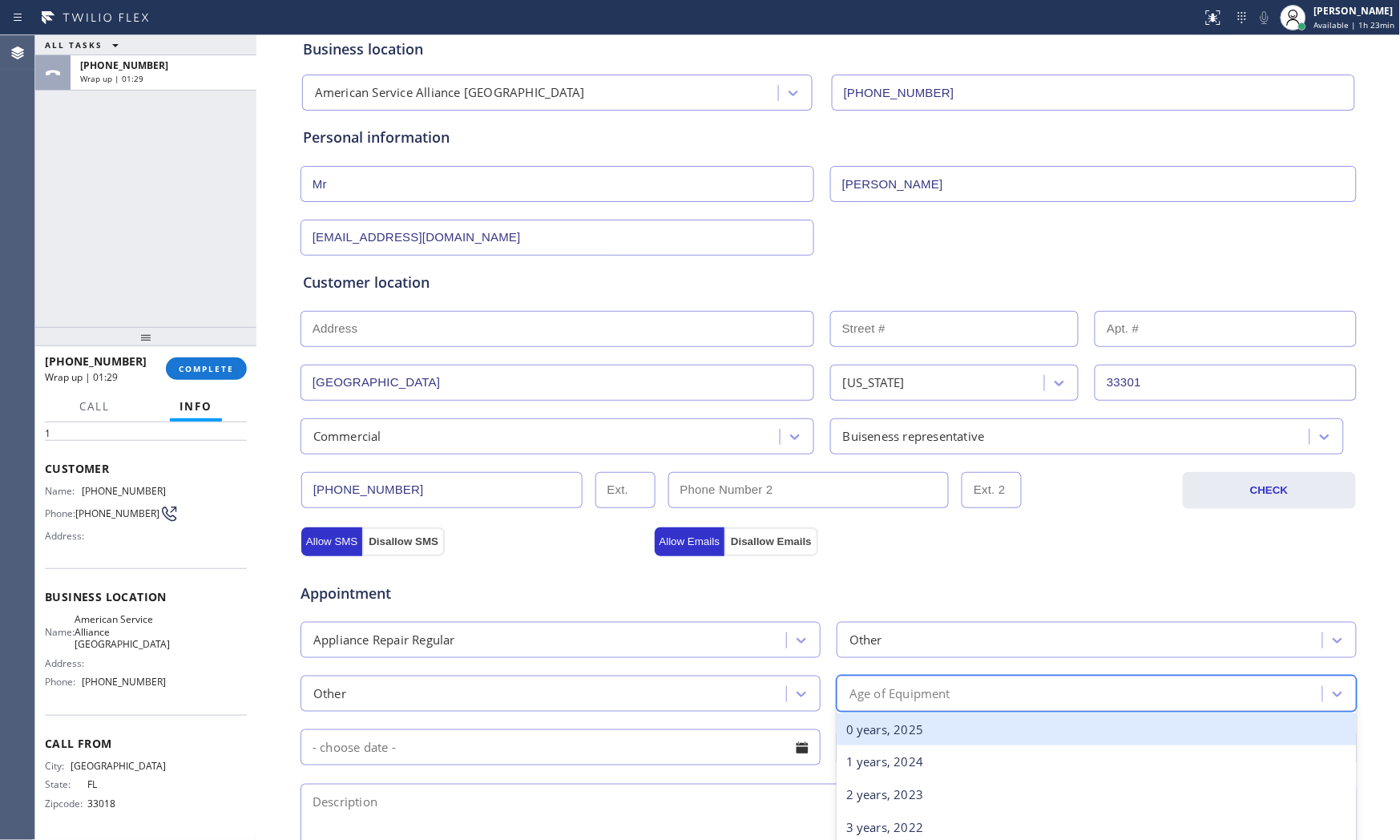
click at [879, 740] on div "0 years, 2025" at bounding box center [1097, 729] width 520 height 33
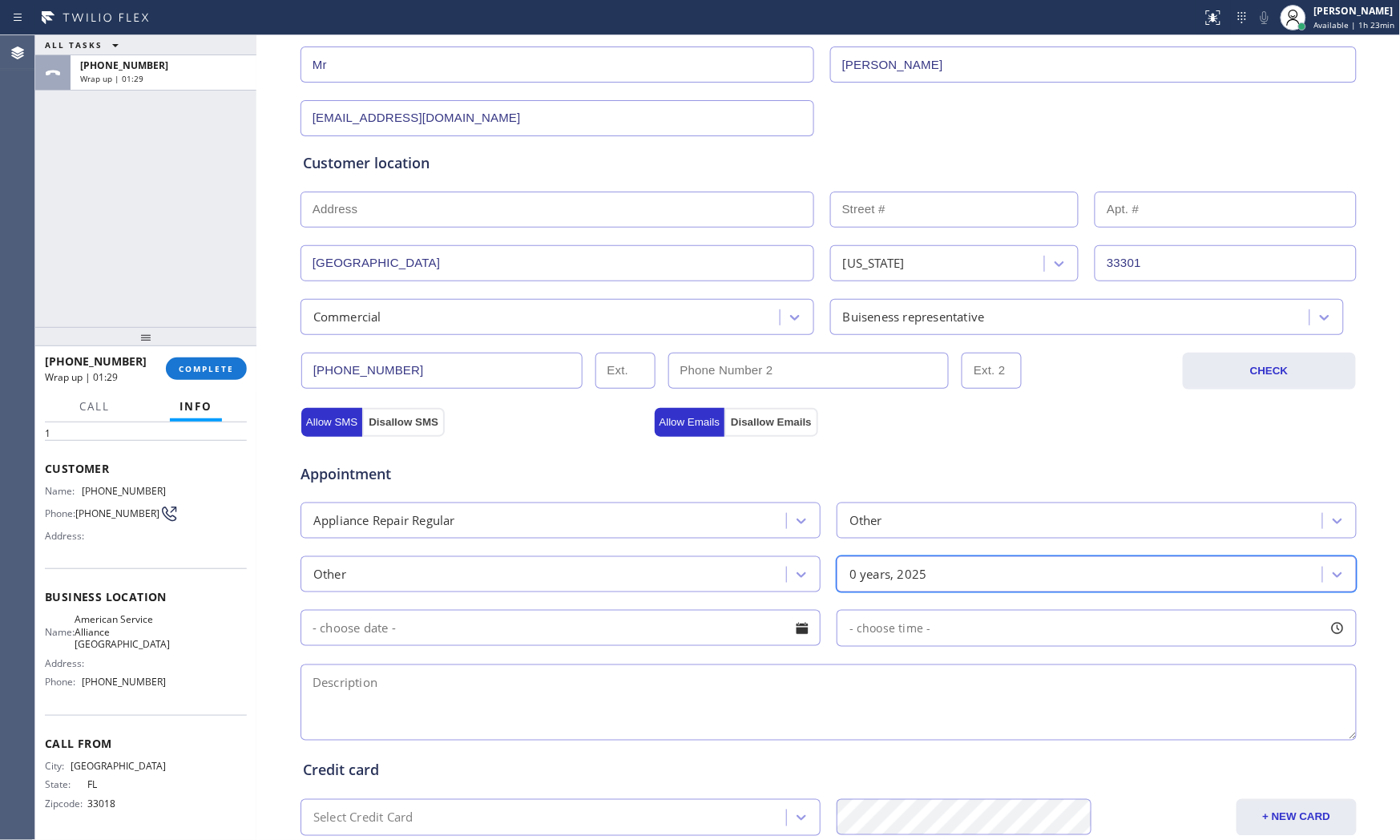
scroll to position [401, 0]
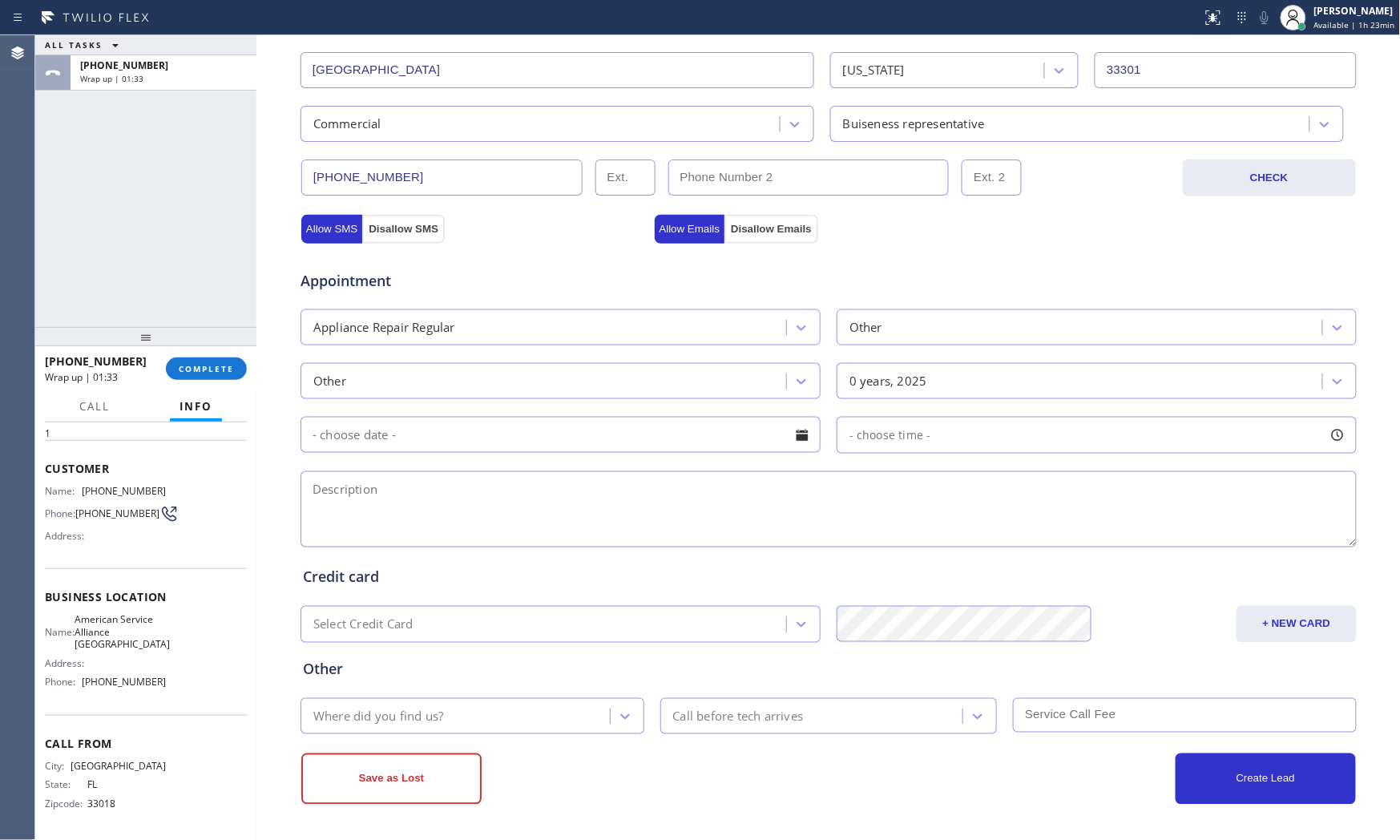
click at [465, 513] on textarea at bounding box center [829, 509] width 1057 height 76
paste textarea "Ecoplus chiller| Cold plunger | not cooling | commercial - manager | Fort Laude…"
type textarea "Ecoplus chiller| Cold plunger | not cooling | commercial - manager | Fort Laude…"
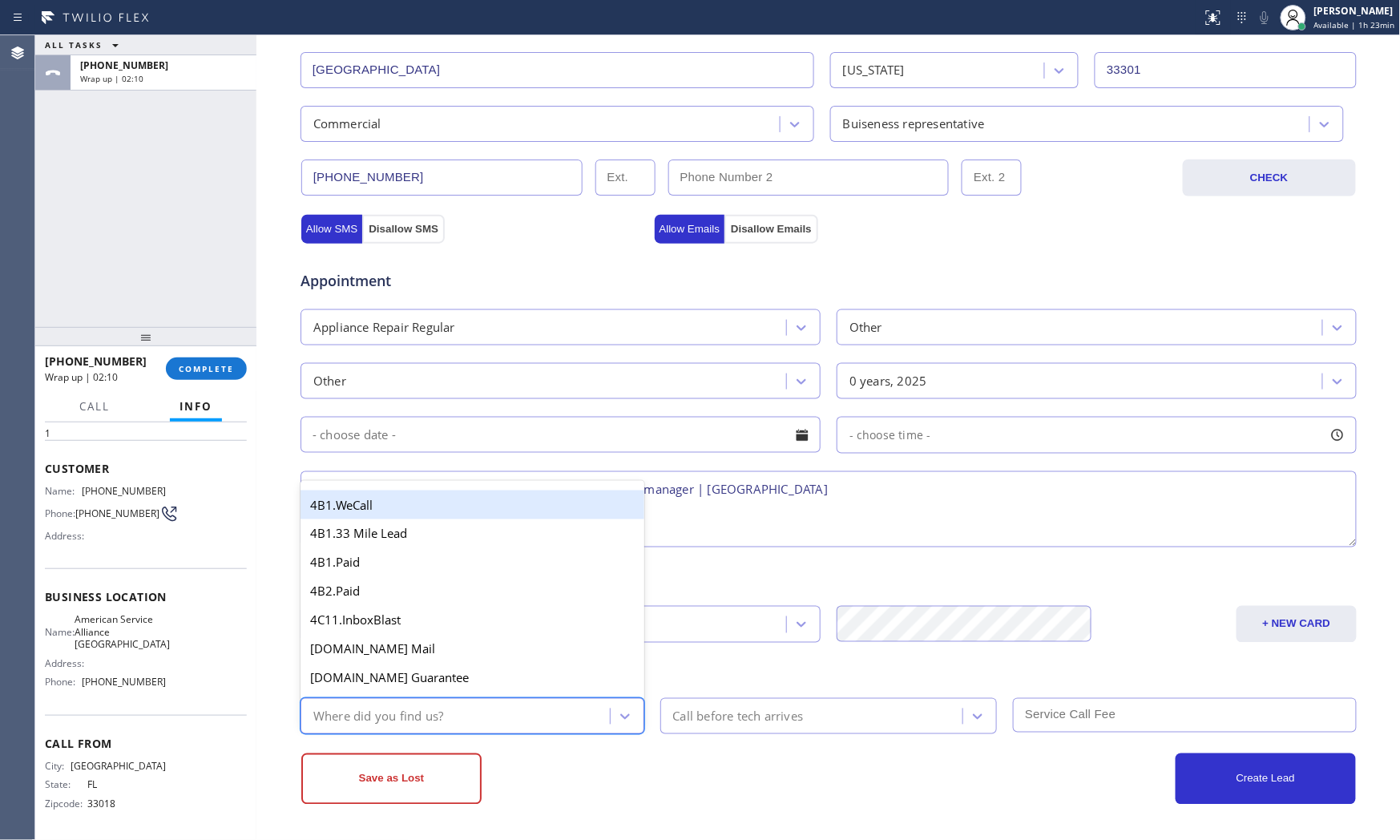
click at [495, 708] on div "Where did you find us?" at bounding box center [458, 716] width 305 height 28
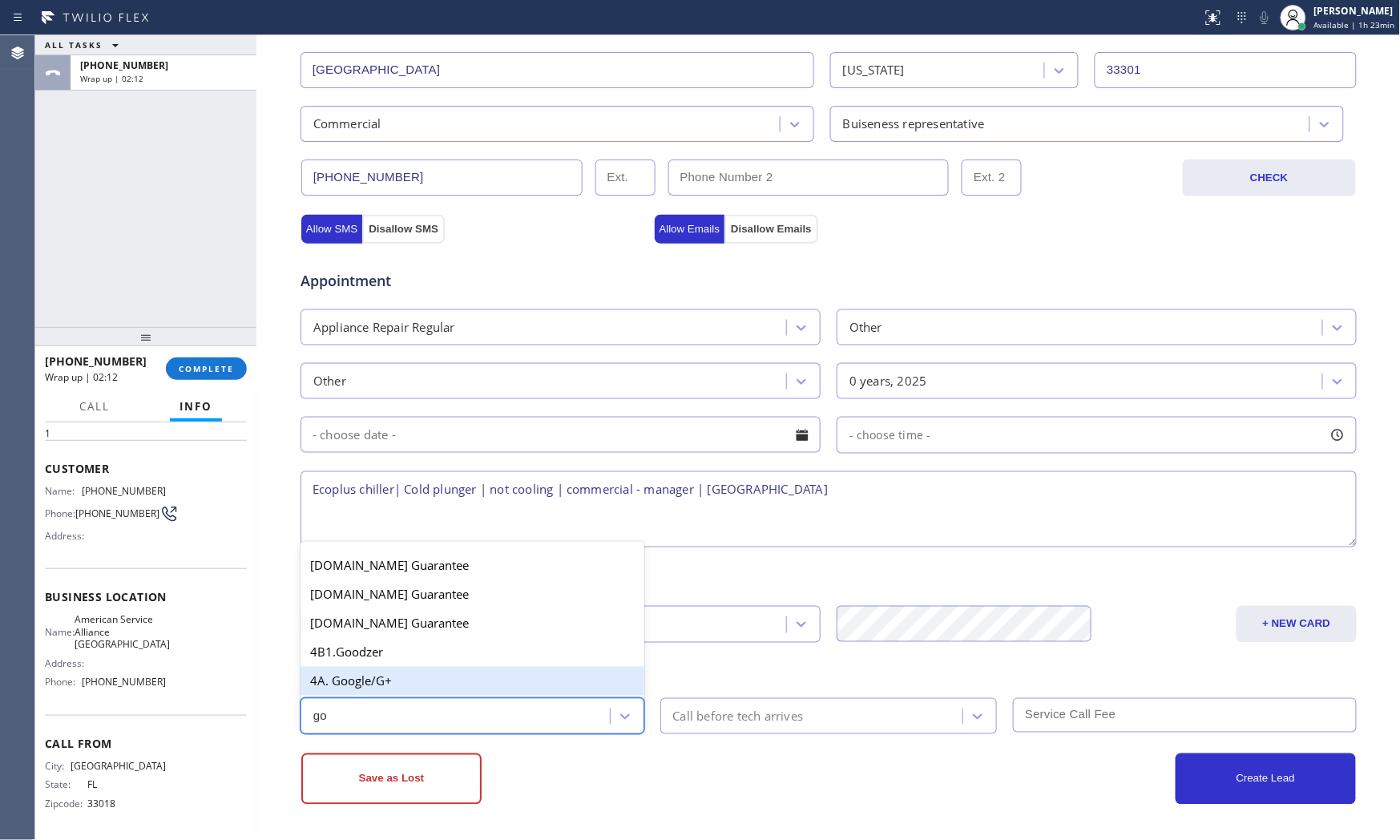
type input "goo"
click at [409, 677] on div "4A. Google/G+" at bounding box center [473, 681] width 344 height 29
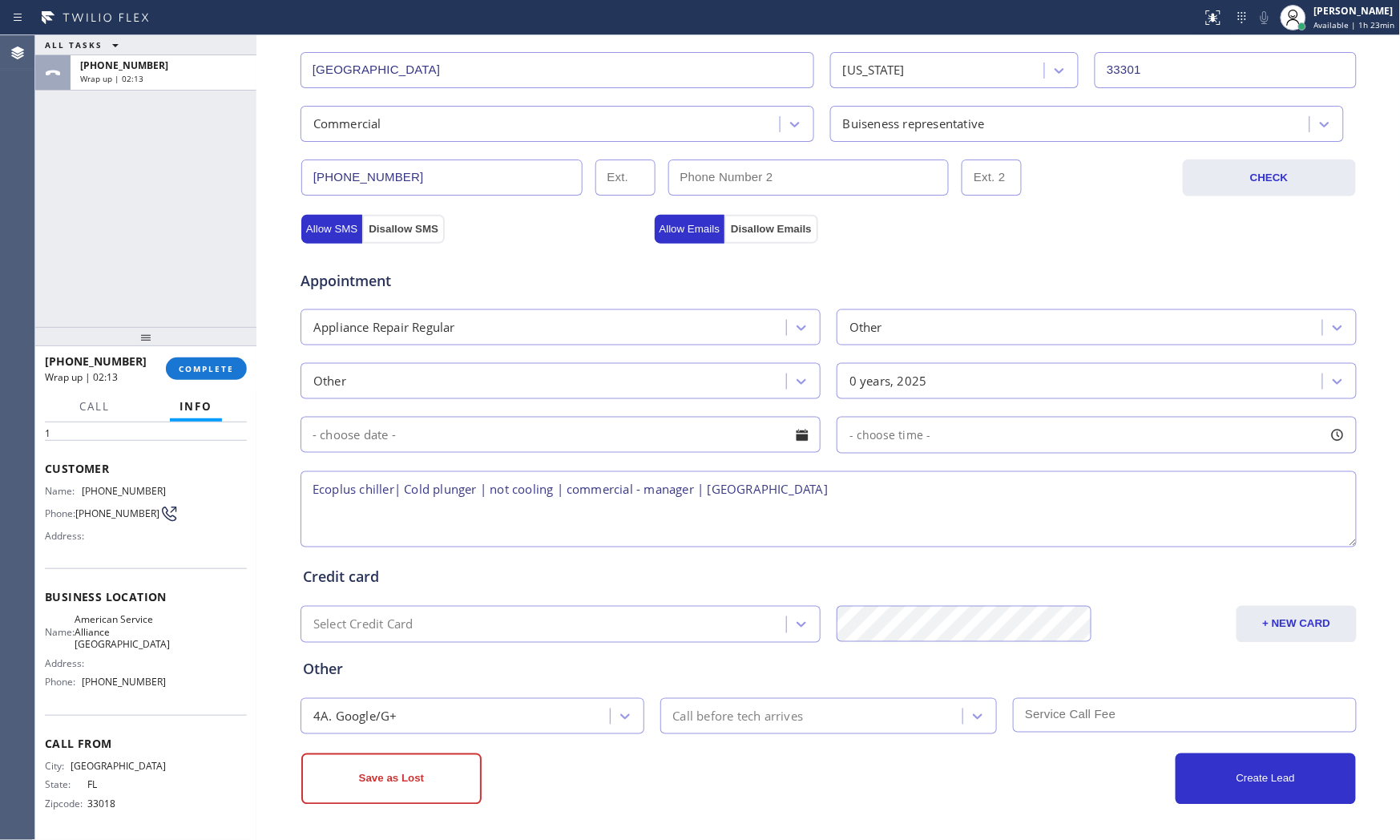
click at [678, 786] on div "Save as Lost" at bounding box center [565, 779] width 527 height 51
click at [901, 469] on div "Ecoplus chiller| Cold plunger | not cooling | commercial - manager | Fort Laude…" at bounding box center [829, 509] width 1060 height 83
click at [886, 485] on textarea "Ecoplus chiller| Cold plunger | not cooling | commercial - manager | Fort Laude…" at bounding box center [829, 509] width 1057 height 76
type textarea "Ecoplus chiller| Cold plunger | not cooling | commercial - manager | Fort Laude…"
drag, startPoint x: 744, startPoint y: 783, endPoint x: 757, endPoint y: 748, distance: 37.3
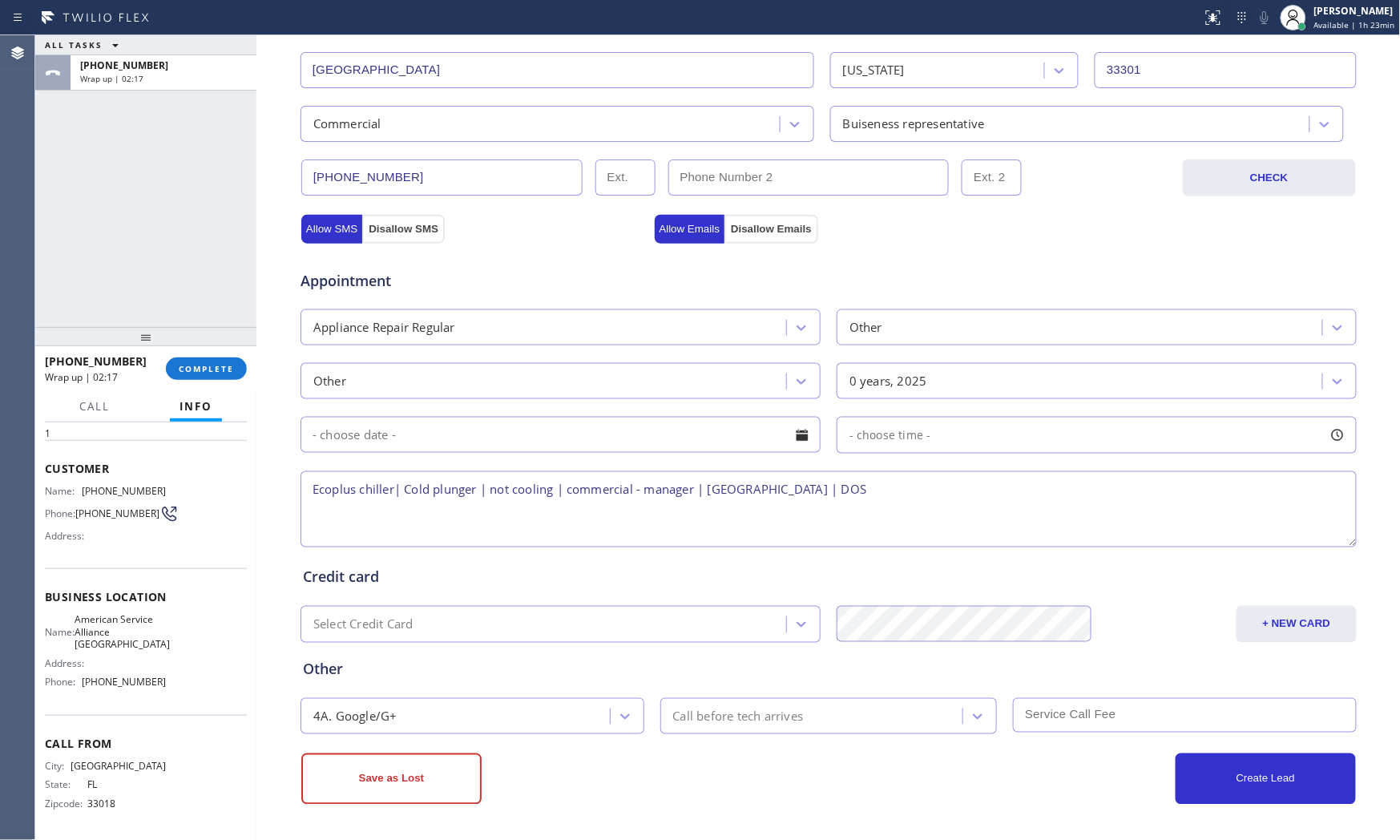
click at [744, 780] on div "Save as Lost" at bounding box center [565, 779] width 527 height 51
drag, startPoint x: 609, startPoint y: 759, endPoint x: 507, endPoint y: 761, distance: 102.0
click at [607, 760] on div "Save as Lost" at bounding box center [565, 779] width 527 height 51
click at [454, 761] on button "Save as Lost" at bounding box center [392, 779] width 181 height 51
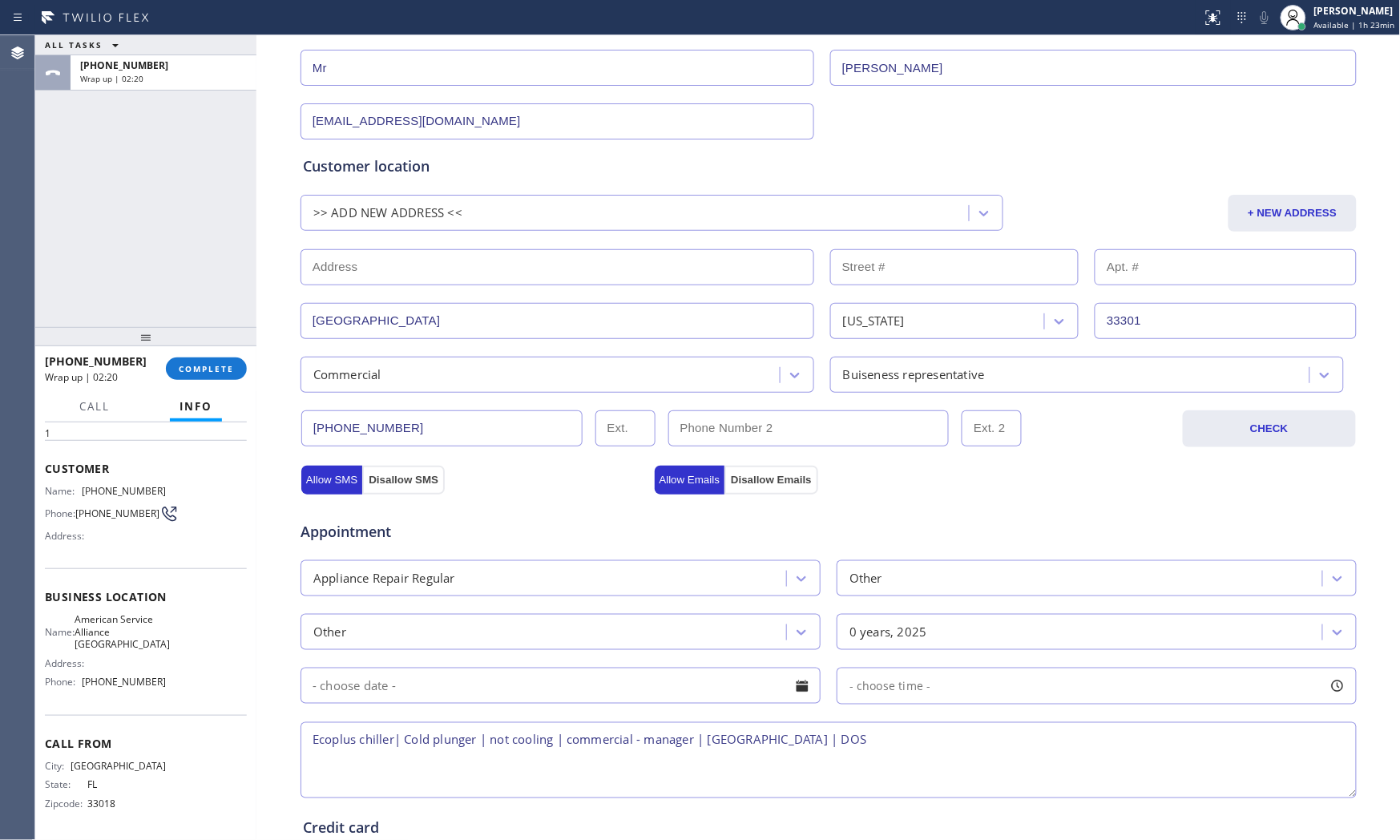
scroll to position [99, 0]
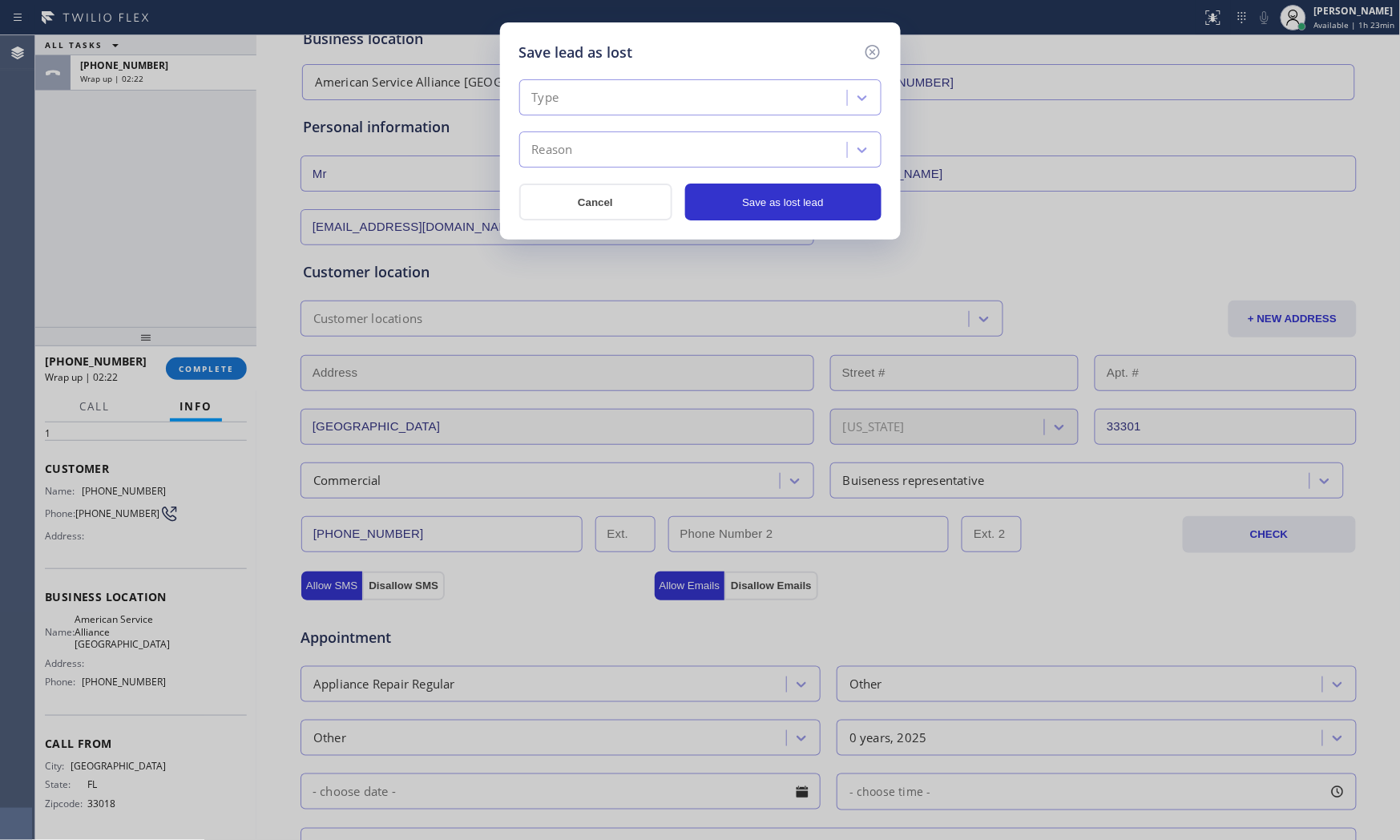
click at [587, 120] on div "Type Reason" at bounding box center [700, 124] width 363 height 88
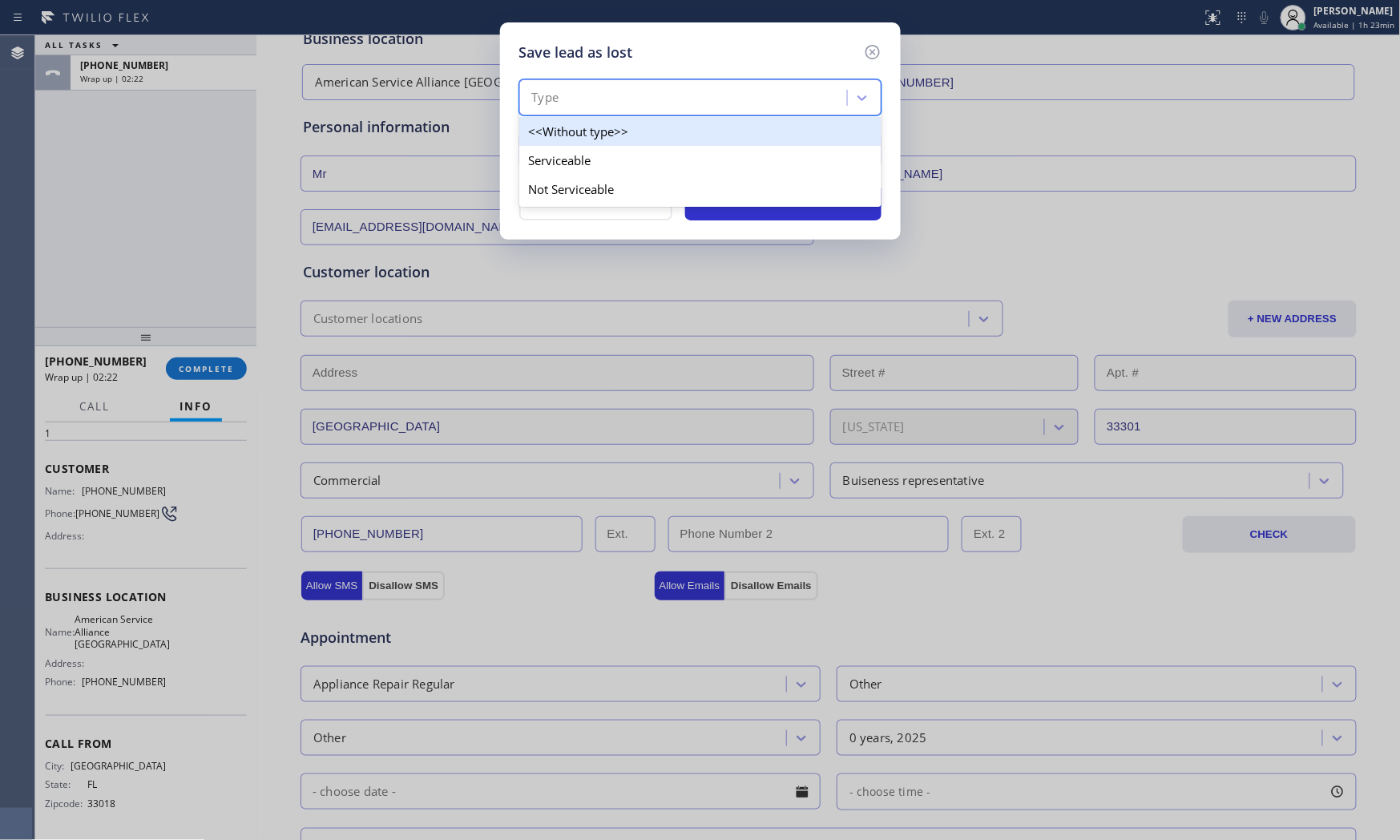
click at [593, 106] on div "Type" at bounding box center [685, 98] width 323 height 28
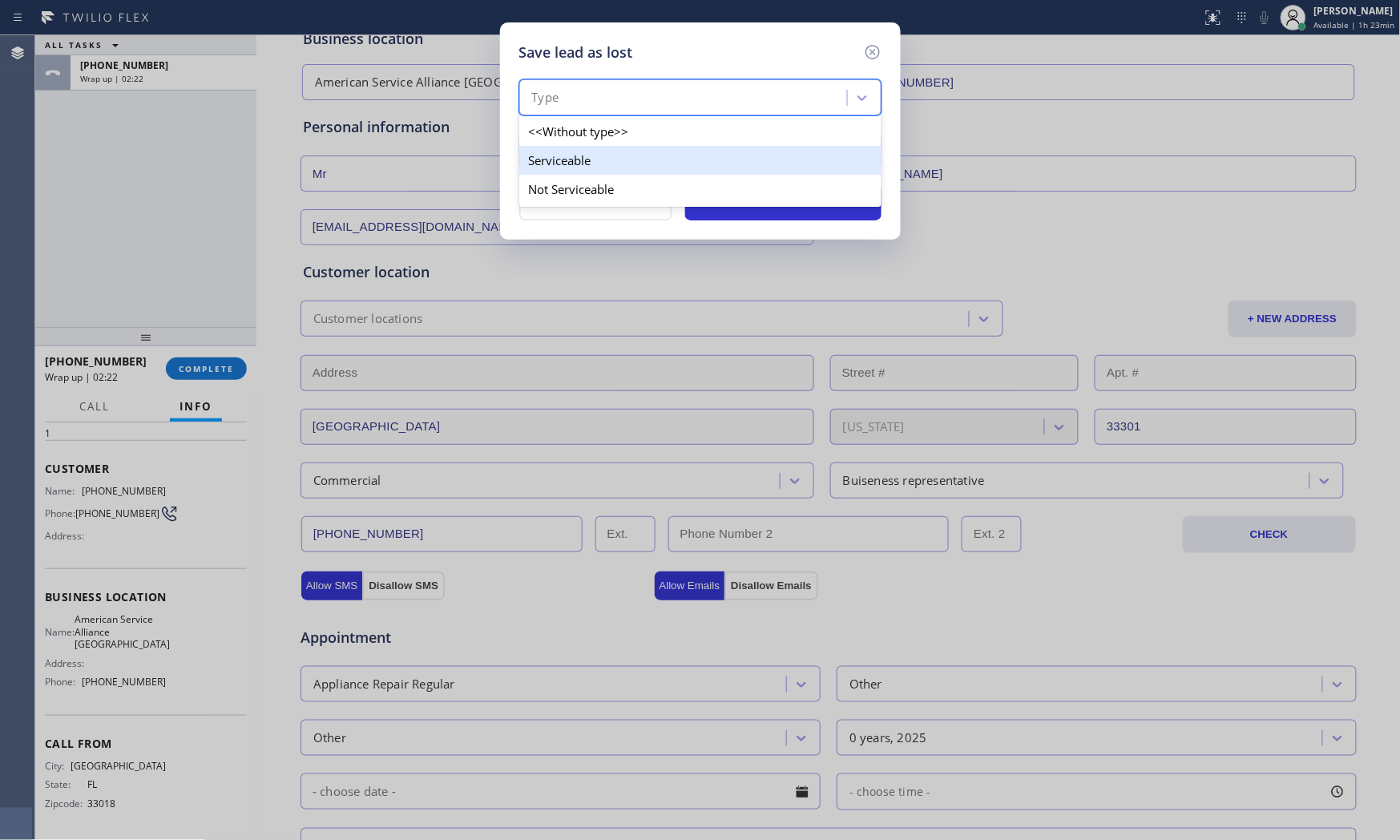
click at [575, 162] on div "Serviceable" at bounding box center [700, 160] width 363 height 29
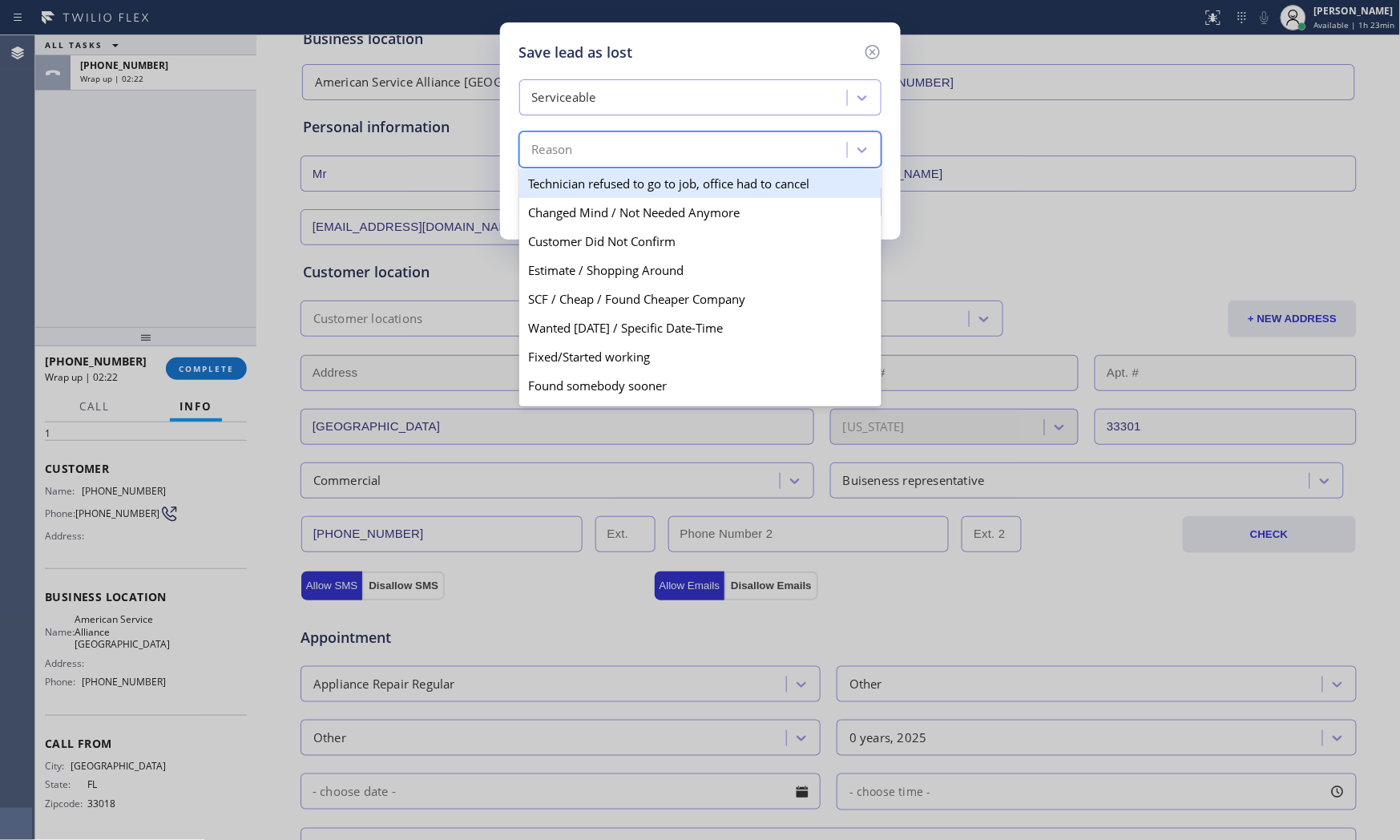
click at [577, 158] on div "Reason" at bounding box center [685, 150] width 323 height 28
click at [607, 105] on div "Serviceable" at bounding box center [685, 98] width 323 height 28
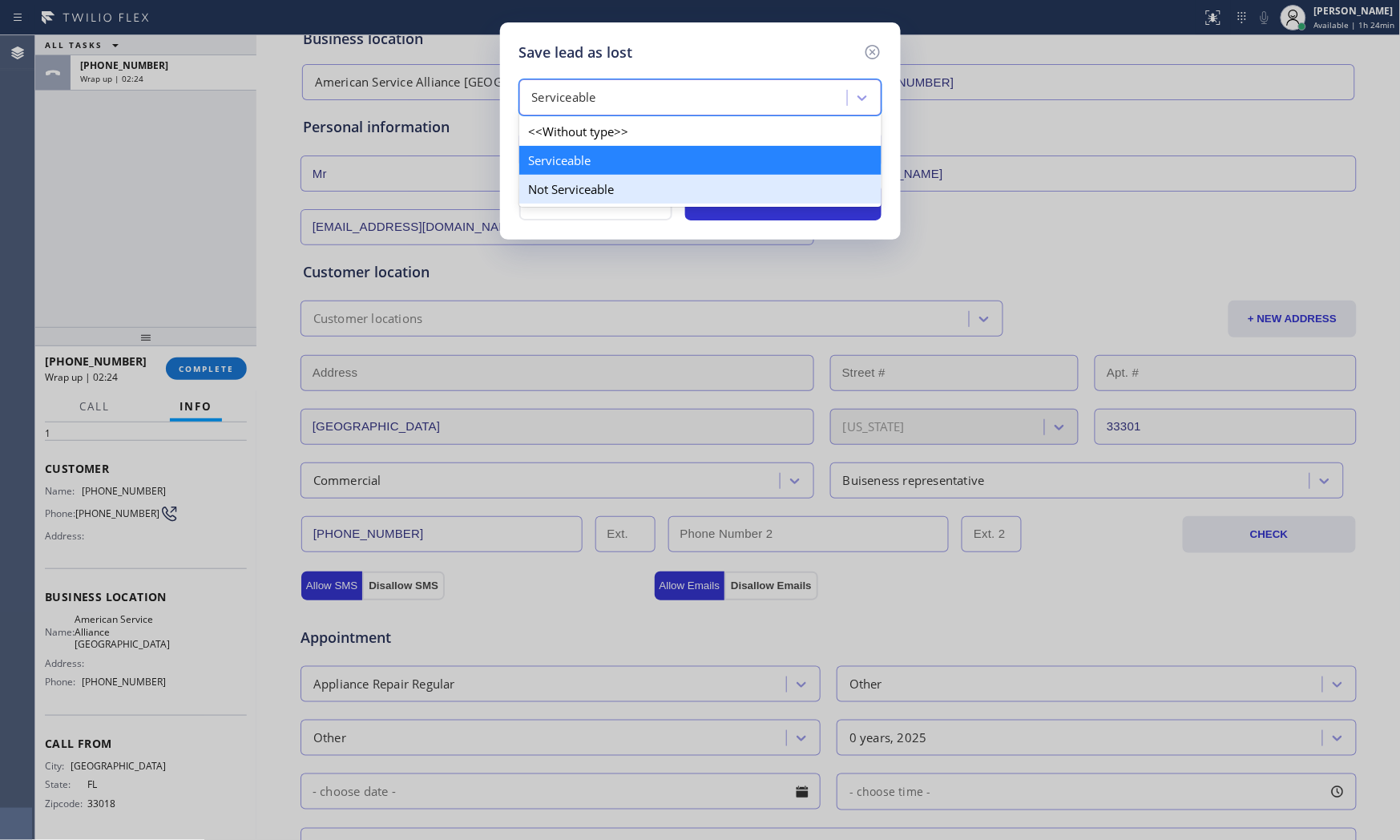
click at [580, 187] on div "Not Serviceable" at bounding box center [700, 189] width 363 height 29
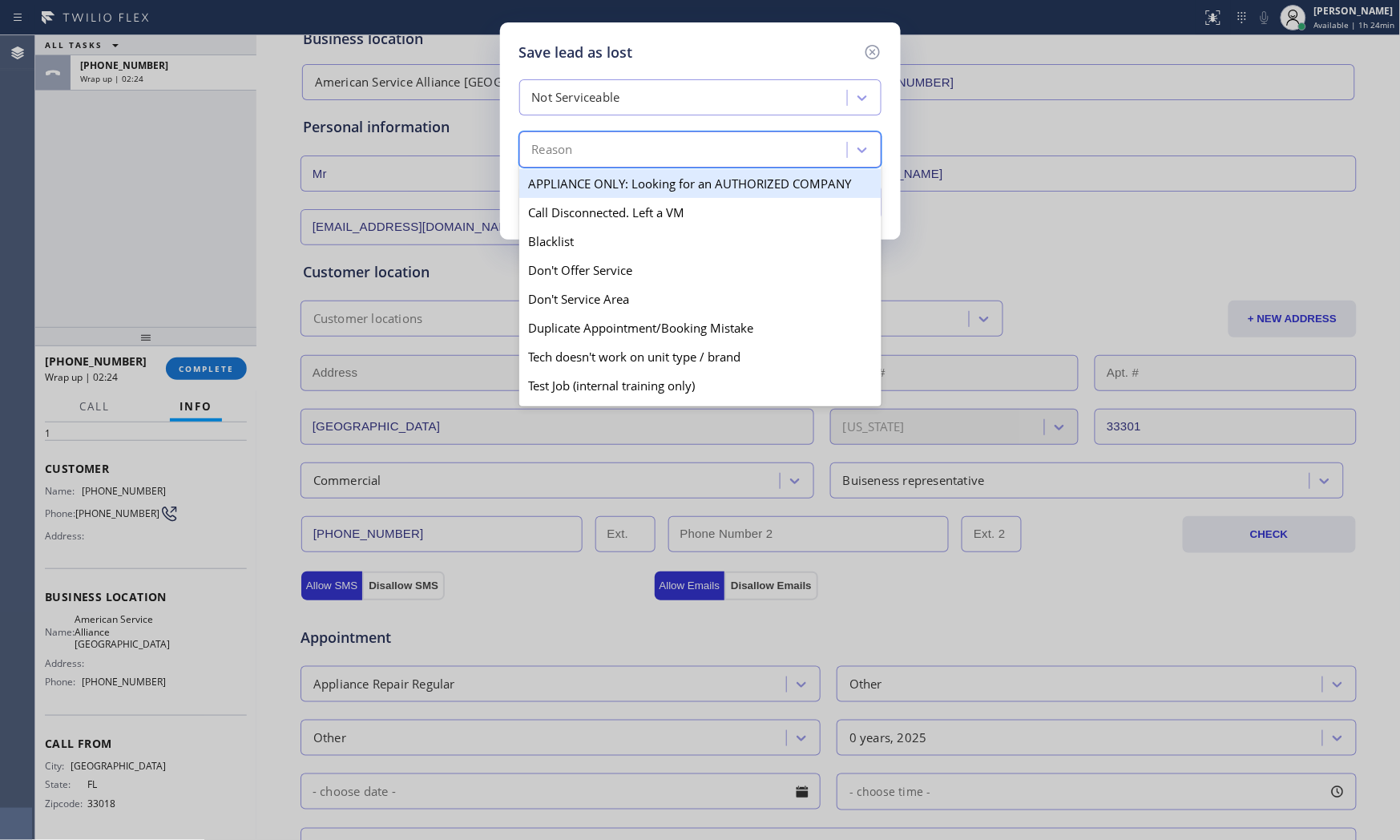
click at [590, 157] on div "Reason" at bounding box center [685, 150] width 323 height 28
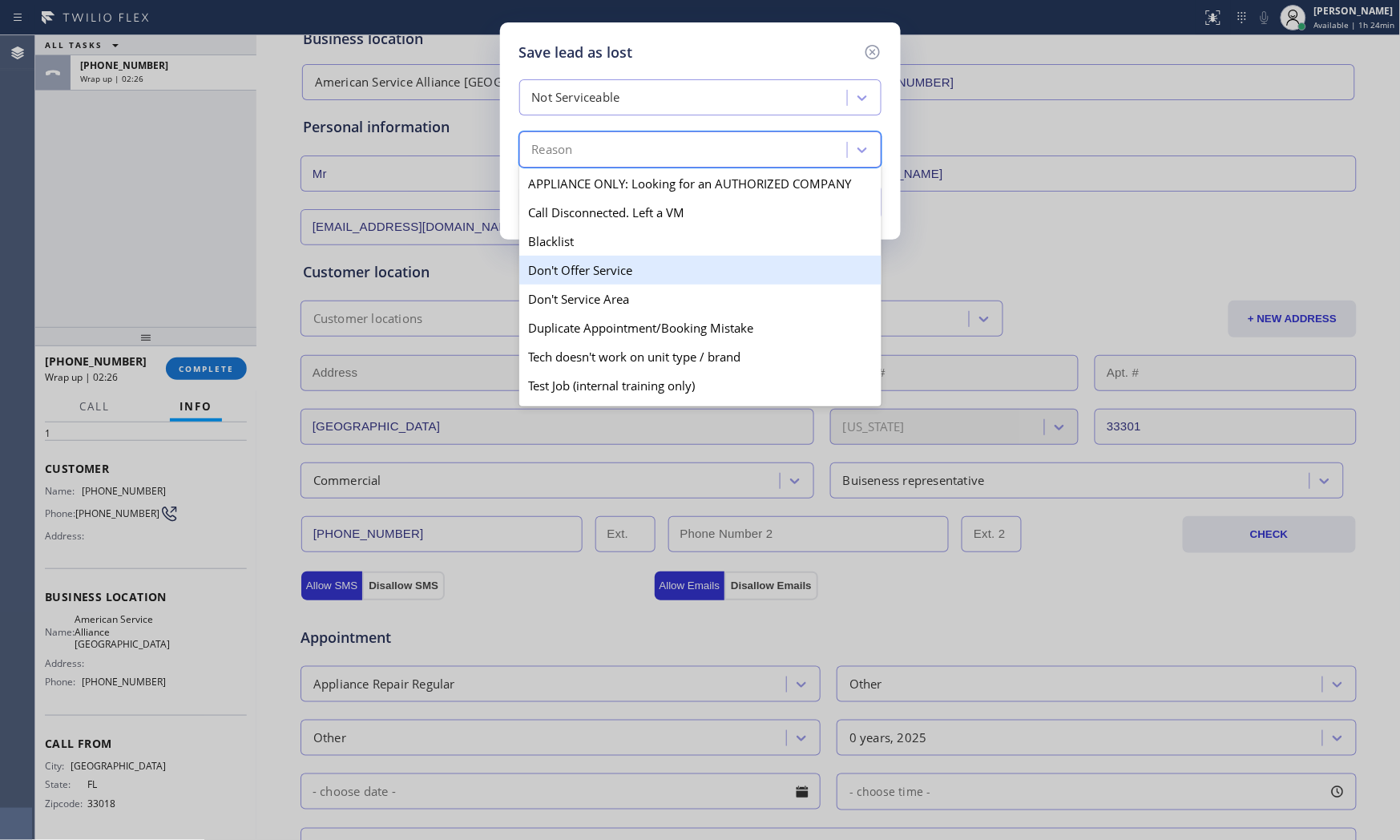
click at [578, 273] on div "Don't Offer Service" at bounding box center [700, 270] width 363 height 29
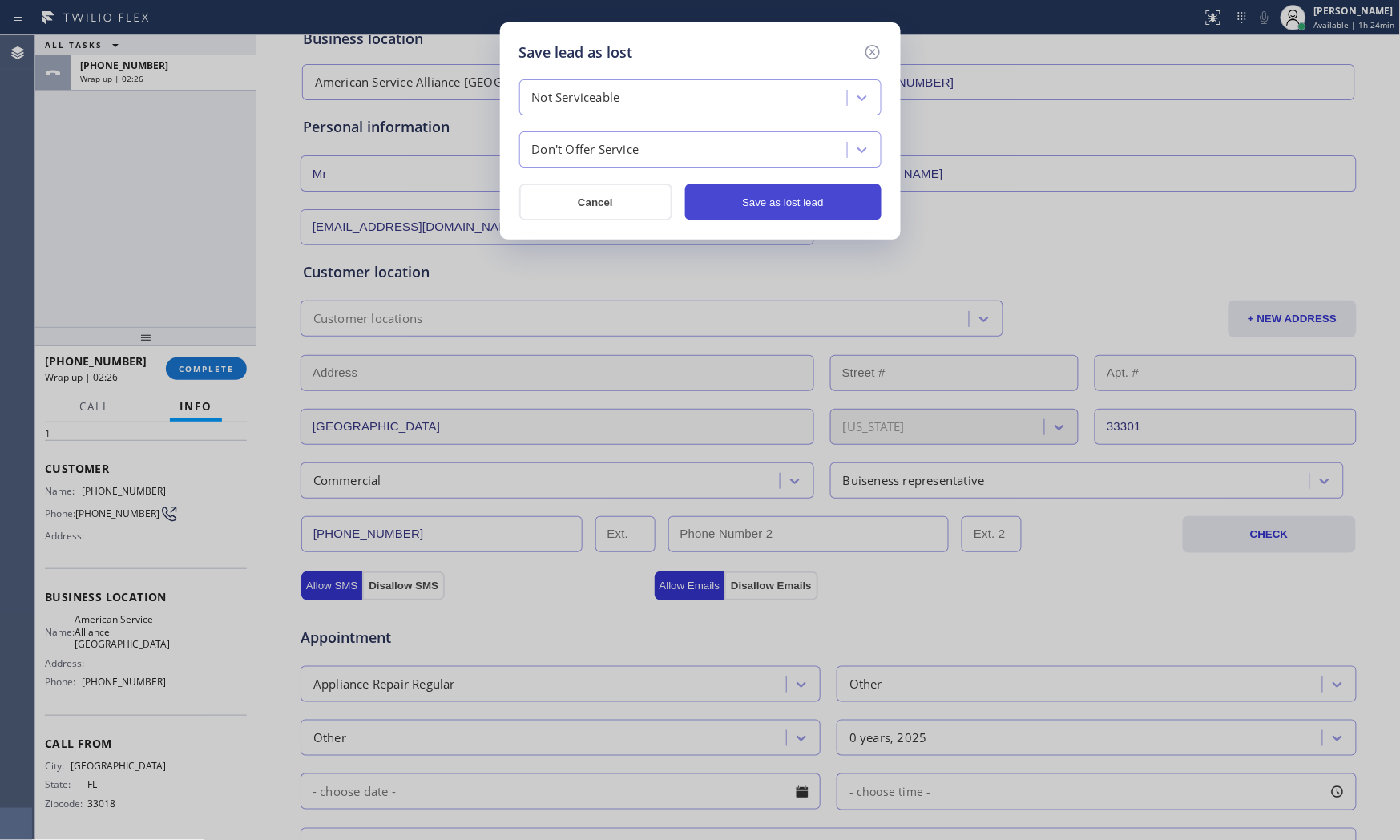
click at [744, 213] on button "Save as lost lead" at bounding box center [783, 202] width 197 height 37
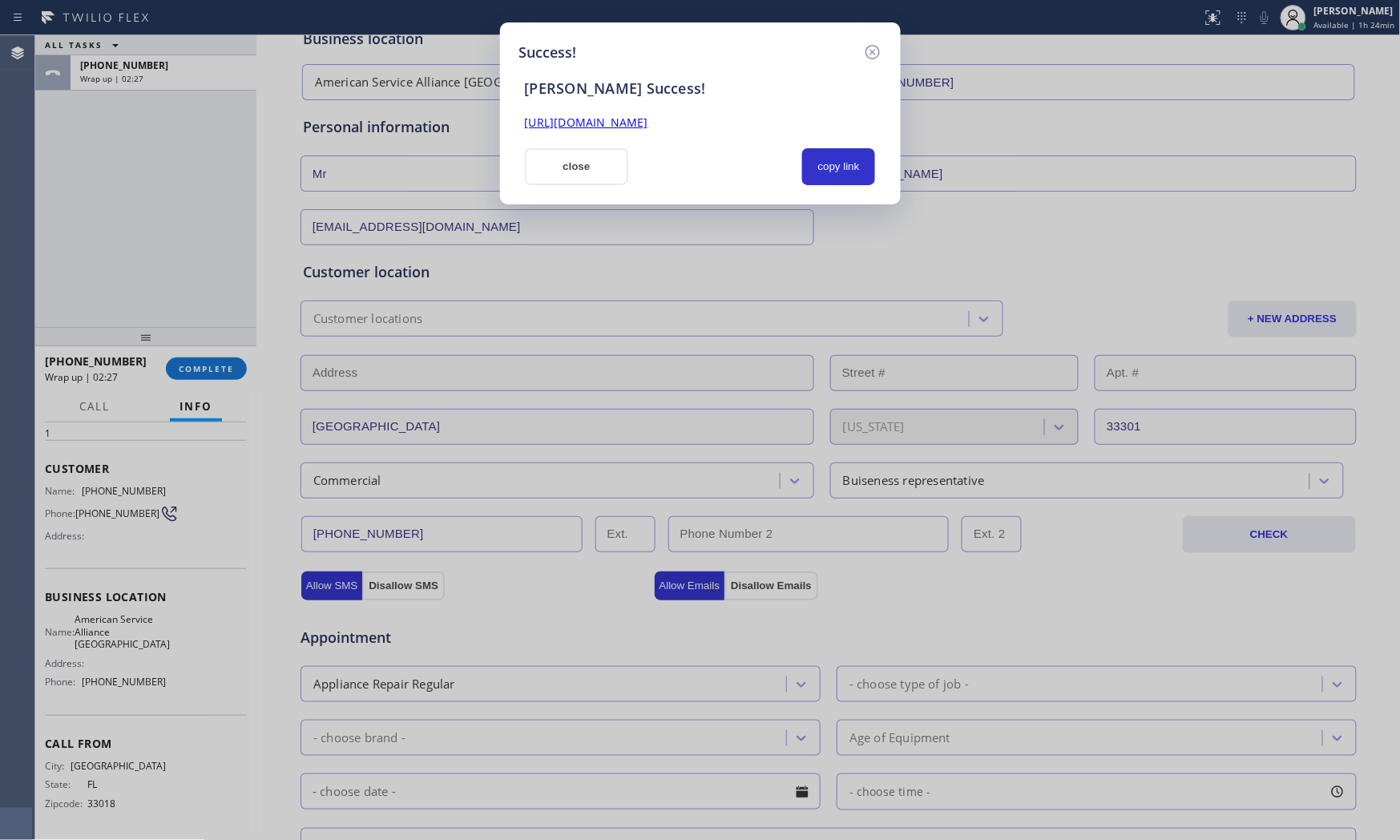
drag, startPoint x: 225, startPoint y: 363, endPoint x: 237, endPoint y: 364, distance: 12.0
click at [225, 364] on div "Success! SAL Success! https://erp.apollosoft.co/customer/757195#portlet_lead cl…" at bounding box center [700, 420] width 1400 height 840
click at [599, 156] on button "close" at bounding box center [577, 167] width 104 height 37
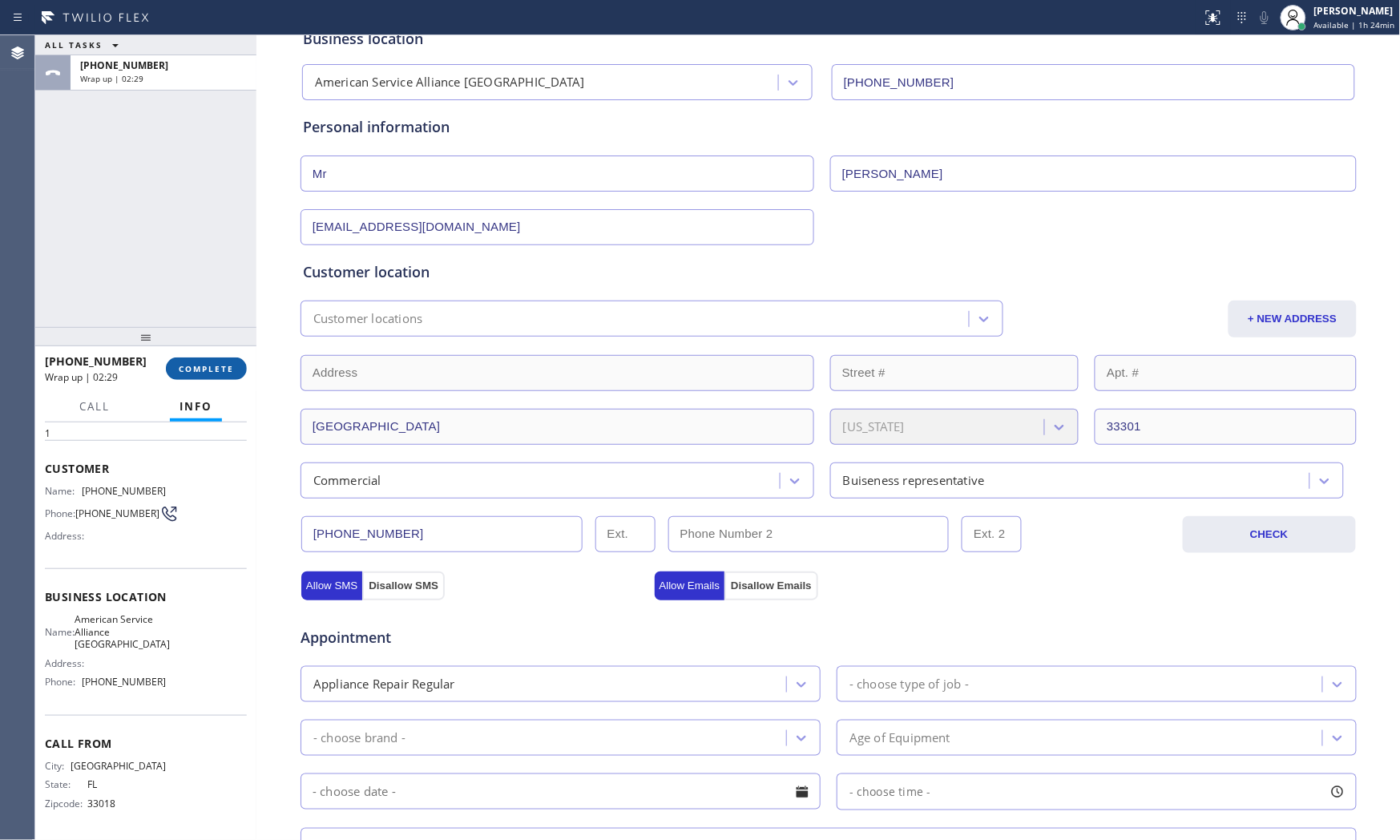
drag, startPoint x: 239, startPoint y: 363, endPoint x: 229, endPoint y: 364, distance: 10.0
click at [238, 363] on button "COMPLETE" at bounding box center [206, 369] width 81 height 22
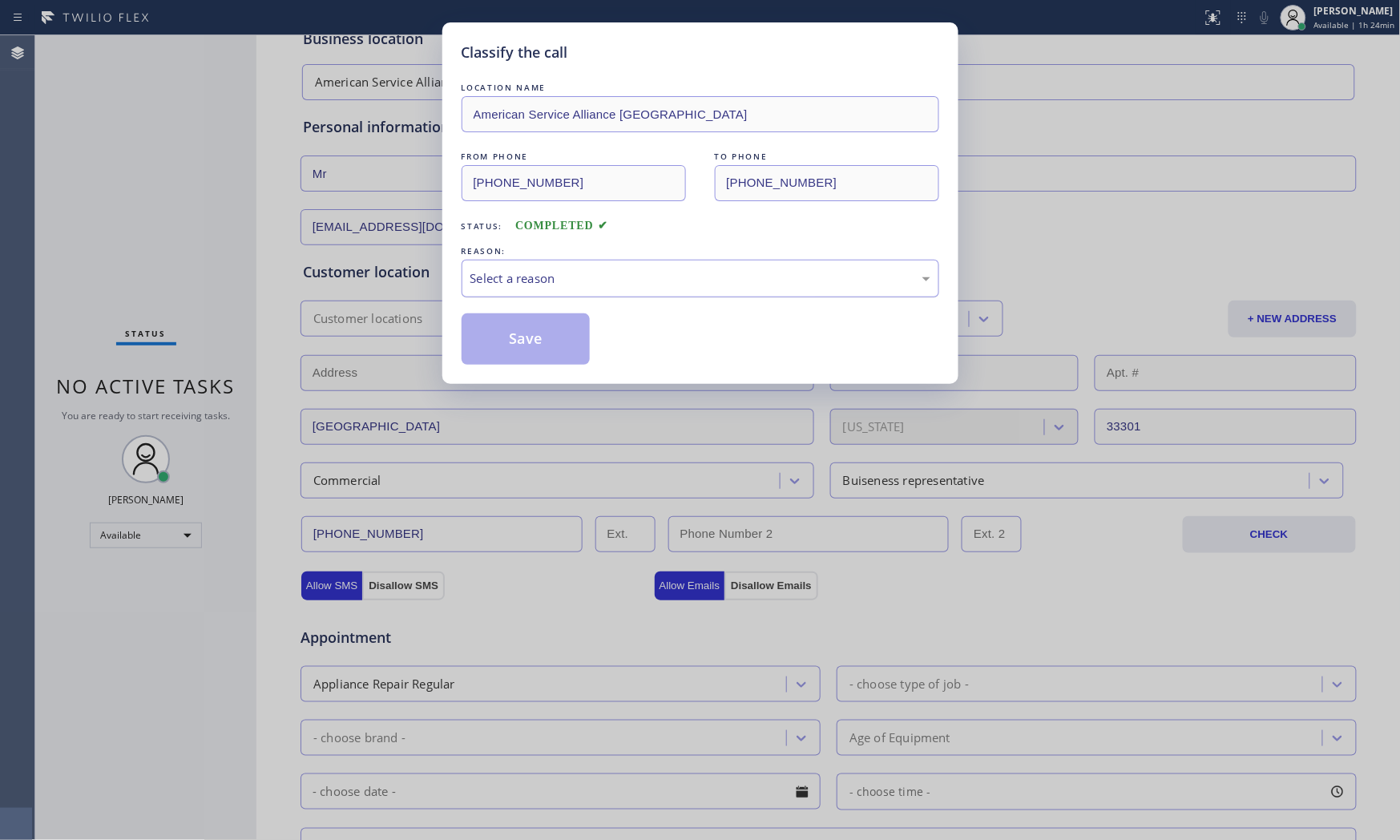
drag, startPoint x: 521, startPoint y: 279, endPoint x: 521, endPoint y: 292, distance: 13.0
click at [521, 282] on div "Select a reason" at bounding box center [700, 278] width 460 height 18
click at [517, 335] on button "Save" at bounding box center [526, 339] width 129 height 51
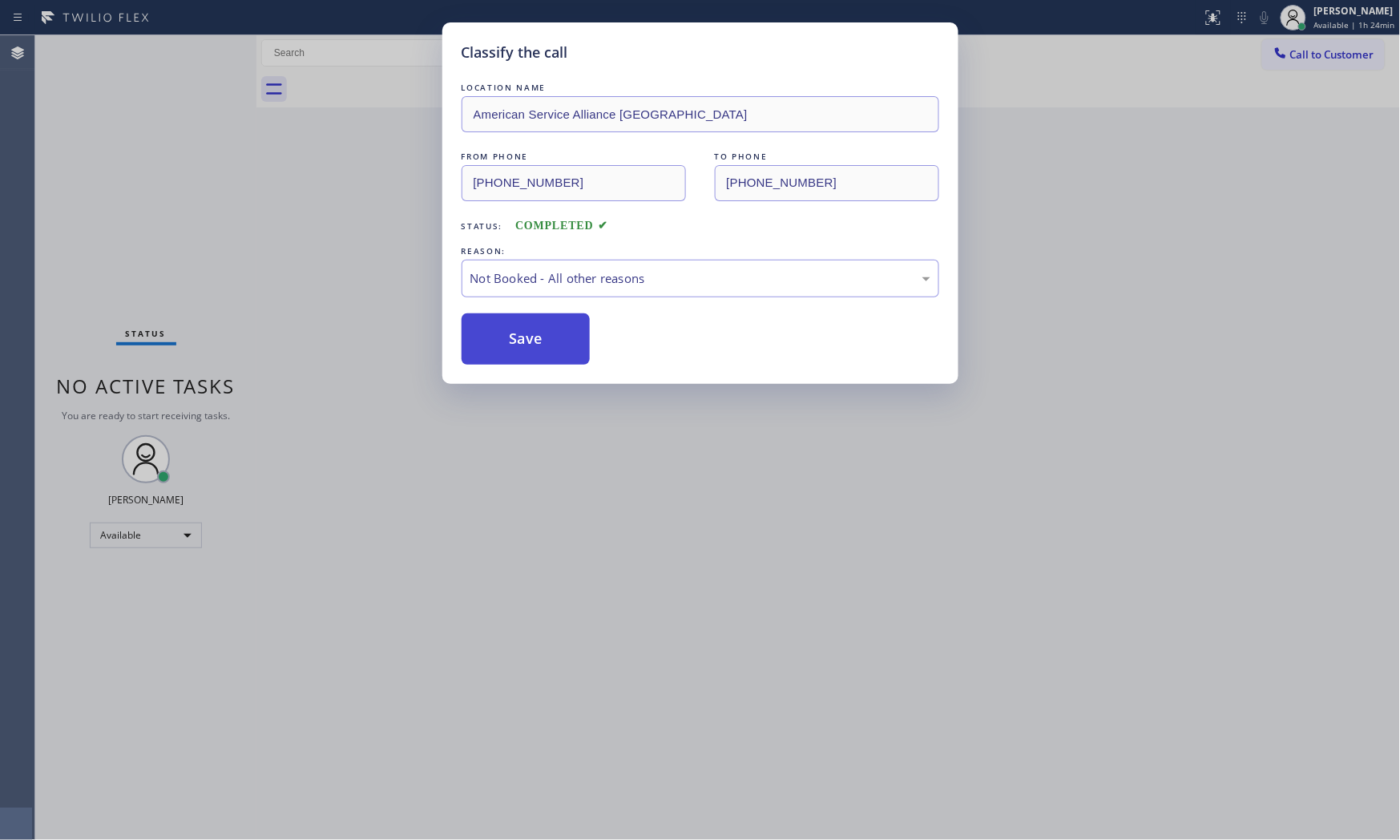
click at [521, 334] on button "Save" at bounding box center [526, 339] width 129 height 51
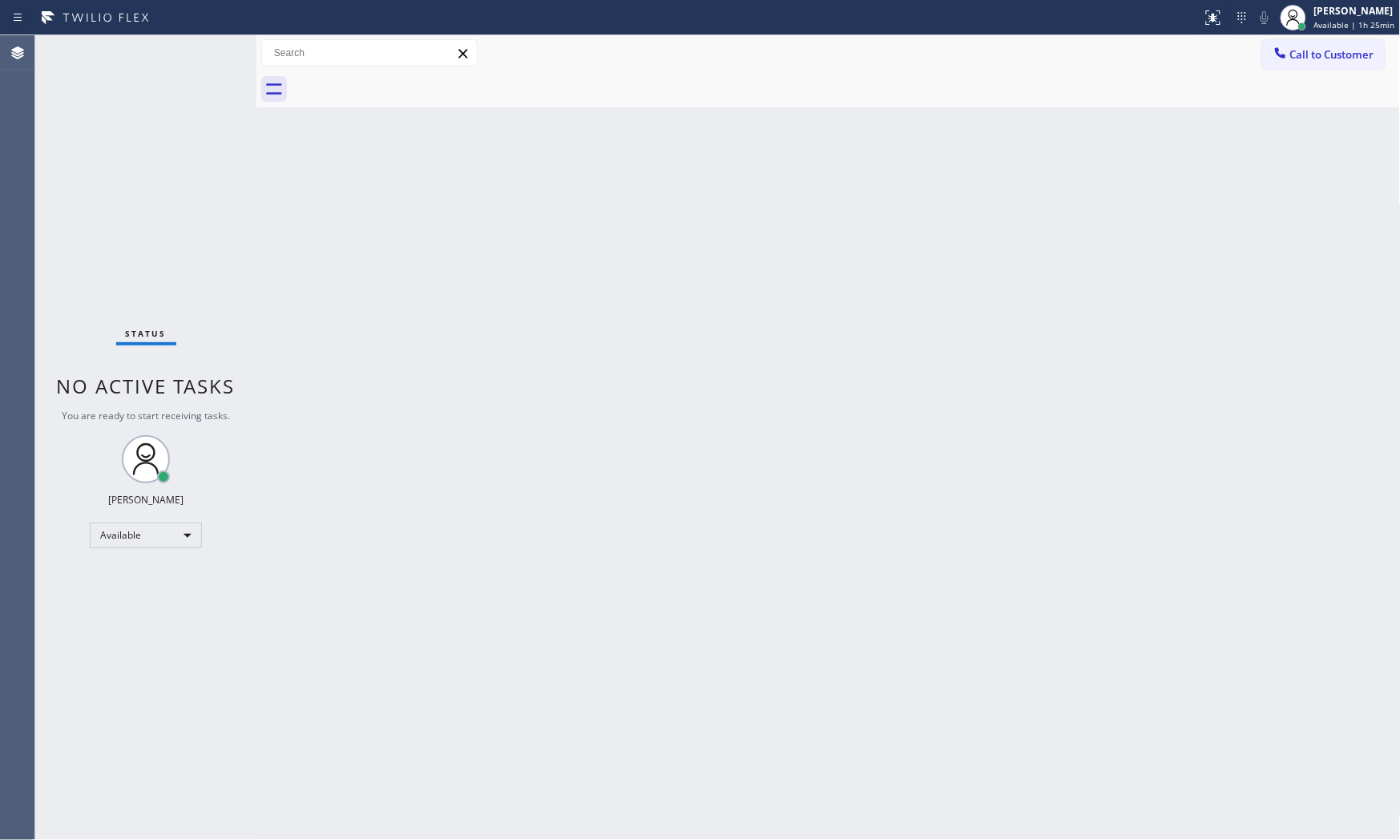
click at [164, 55] on div "Status No active tasks You are ready to start receiving tasks. [PERSON_NAME] Av…" at bounding box center [146, 437] width 221 height 805
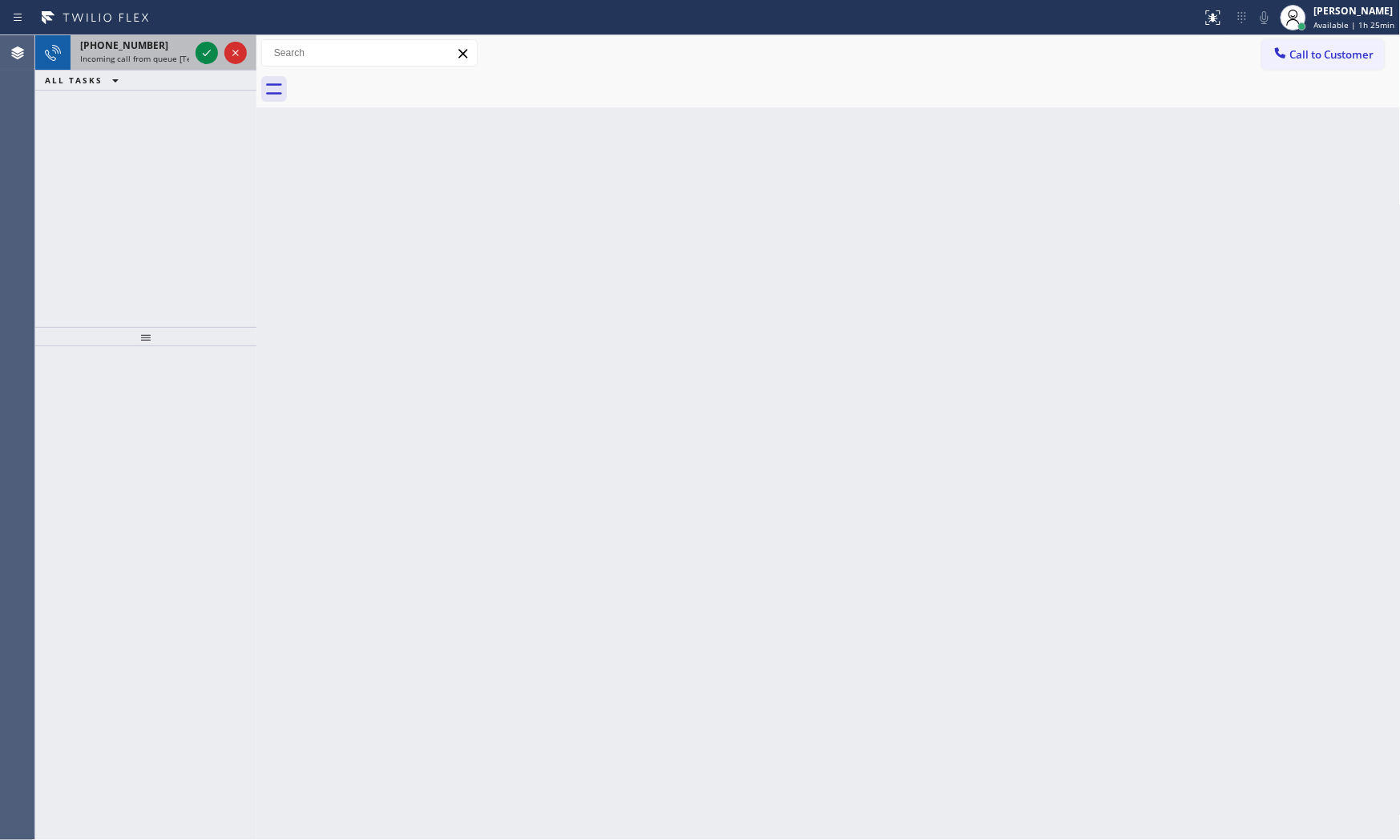
click at [159, 54] on span "Incoming call from queue [Test] All" at bounding box center [147, 59] width 133 height 11
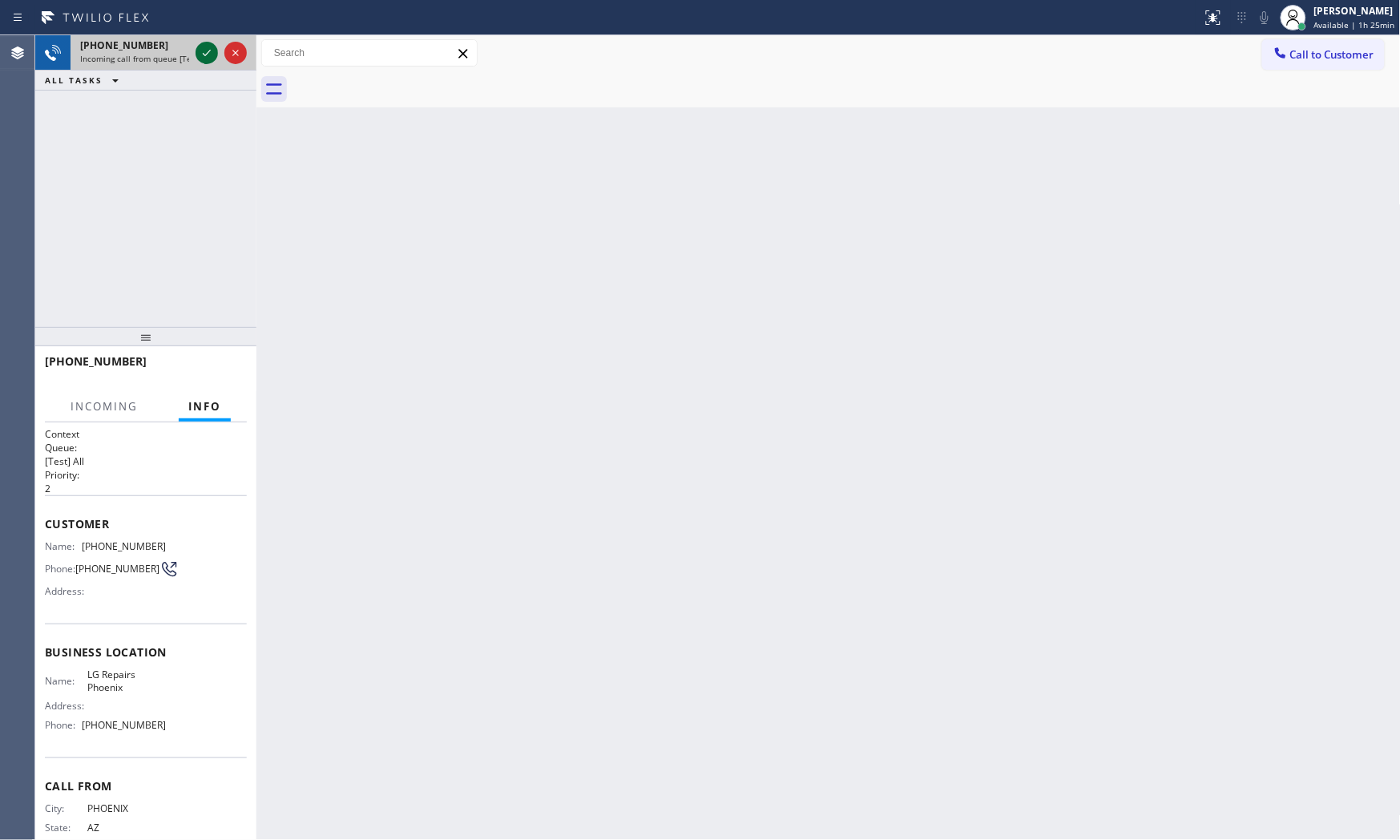
click at [202, 54] on icon at bounding box center [207, 53] width 19 height 19
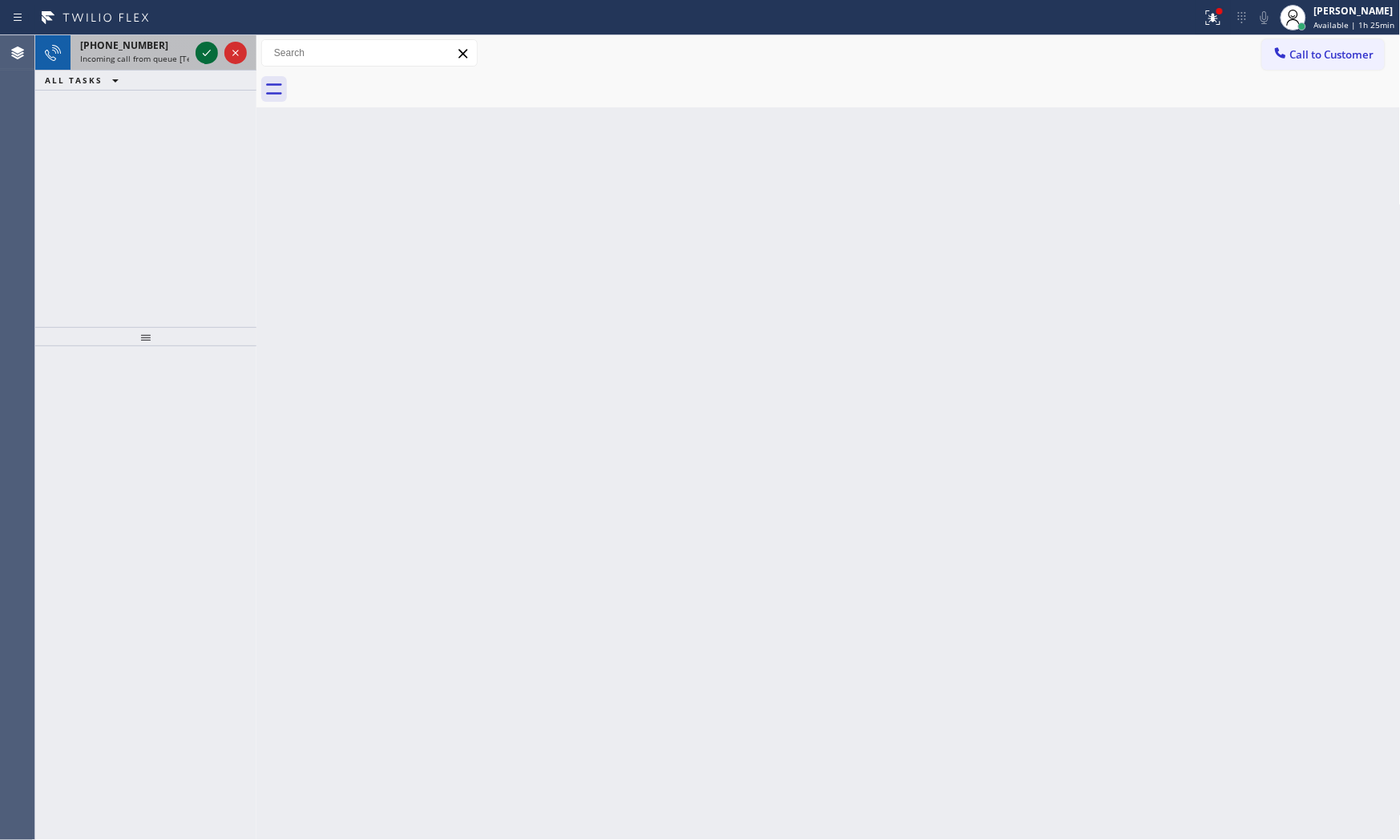
click at [217, 47] on icon at bounding box center [207, 53] width 19 height 19
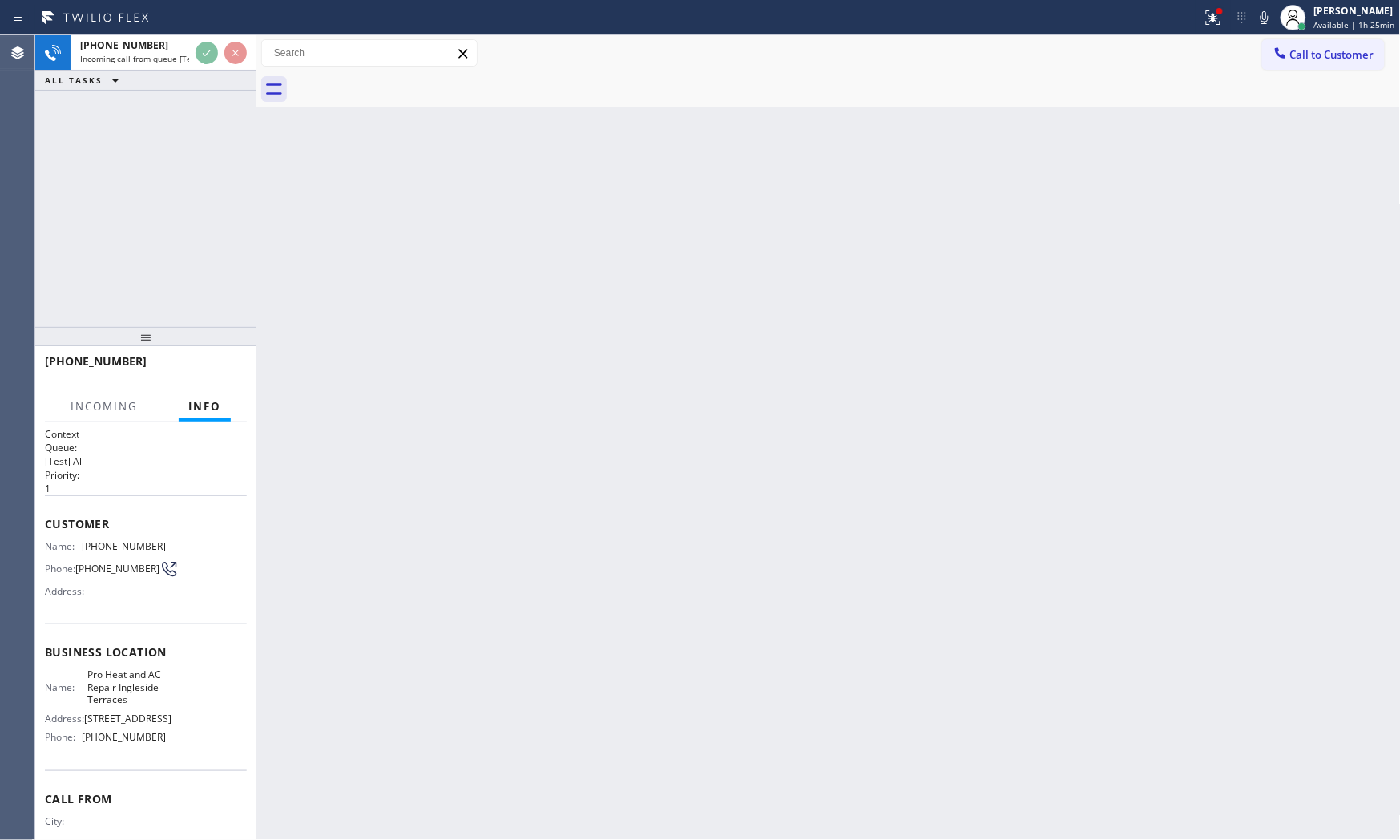
scroll to position [59, 0]
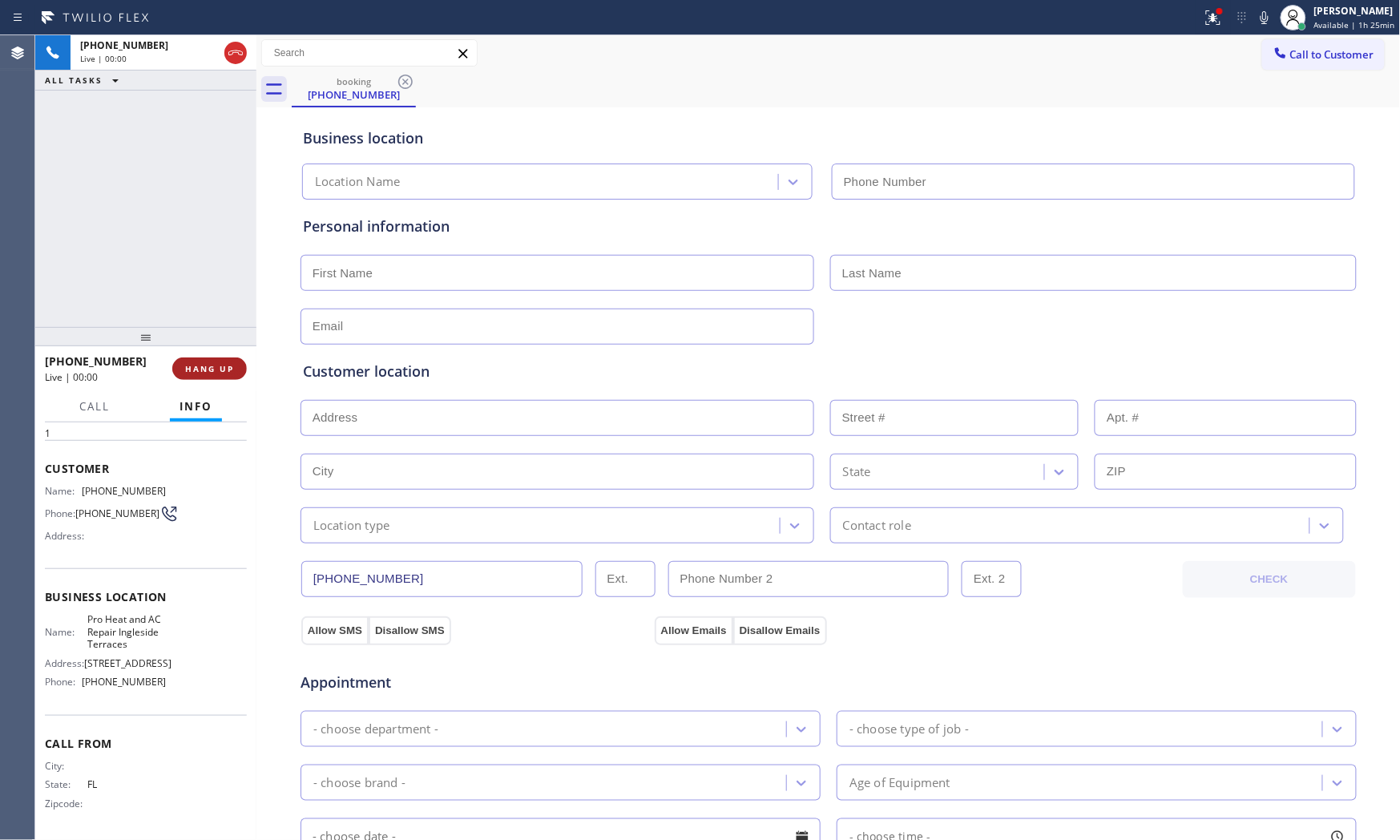
click at [233, 365] on span "HANG UP" at bounding box center [209, 368] width 49 height 11
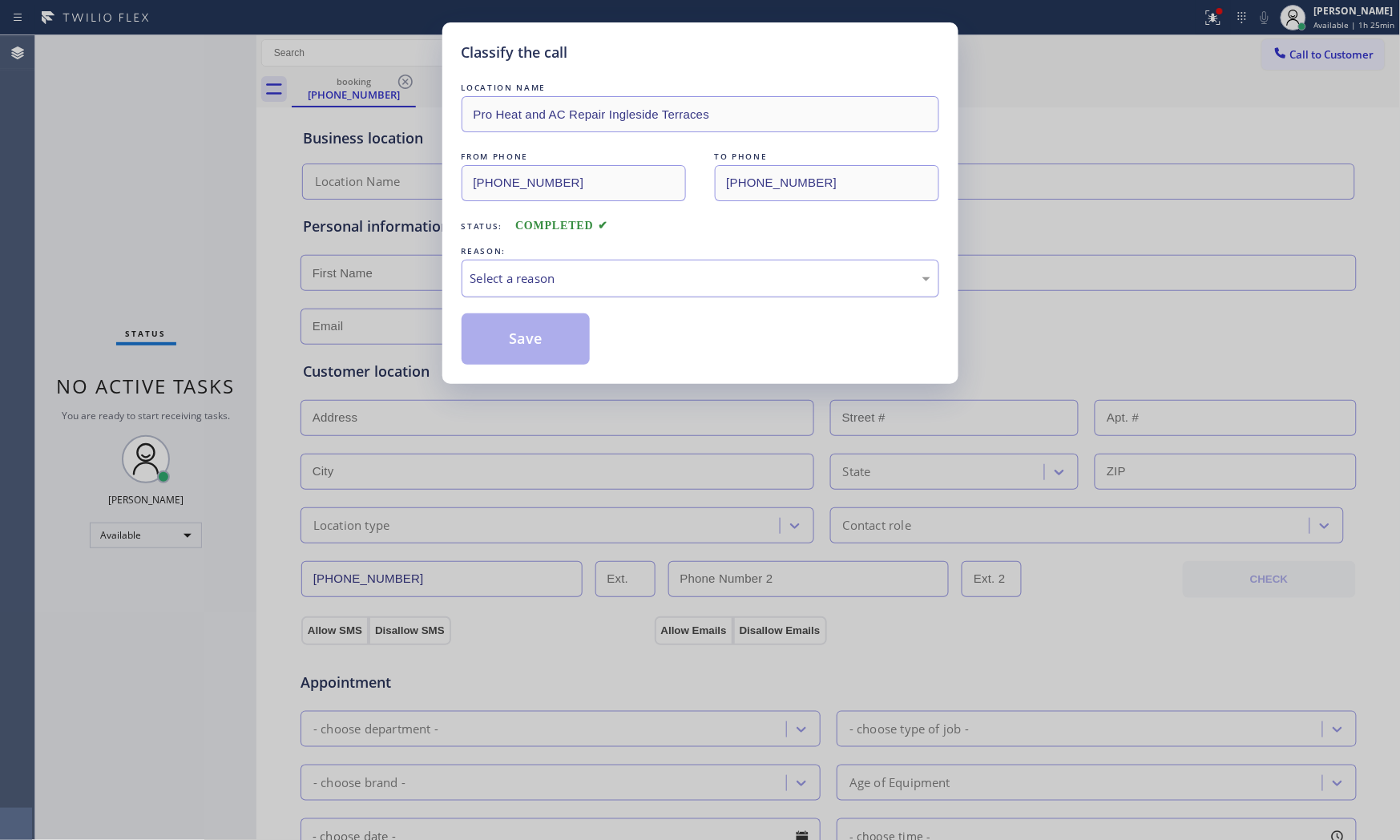
click at [562, 285] on div "Select a reason" at bounding box center [700, 278] width 460 height 18
click at [530, 338] on button "Save" at bounding box center [526, 339] width 129 height 51
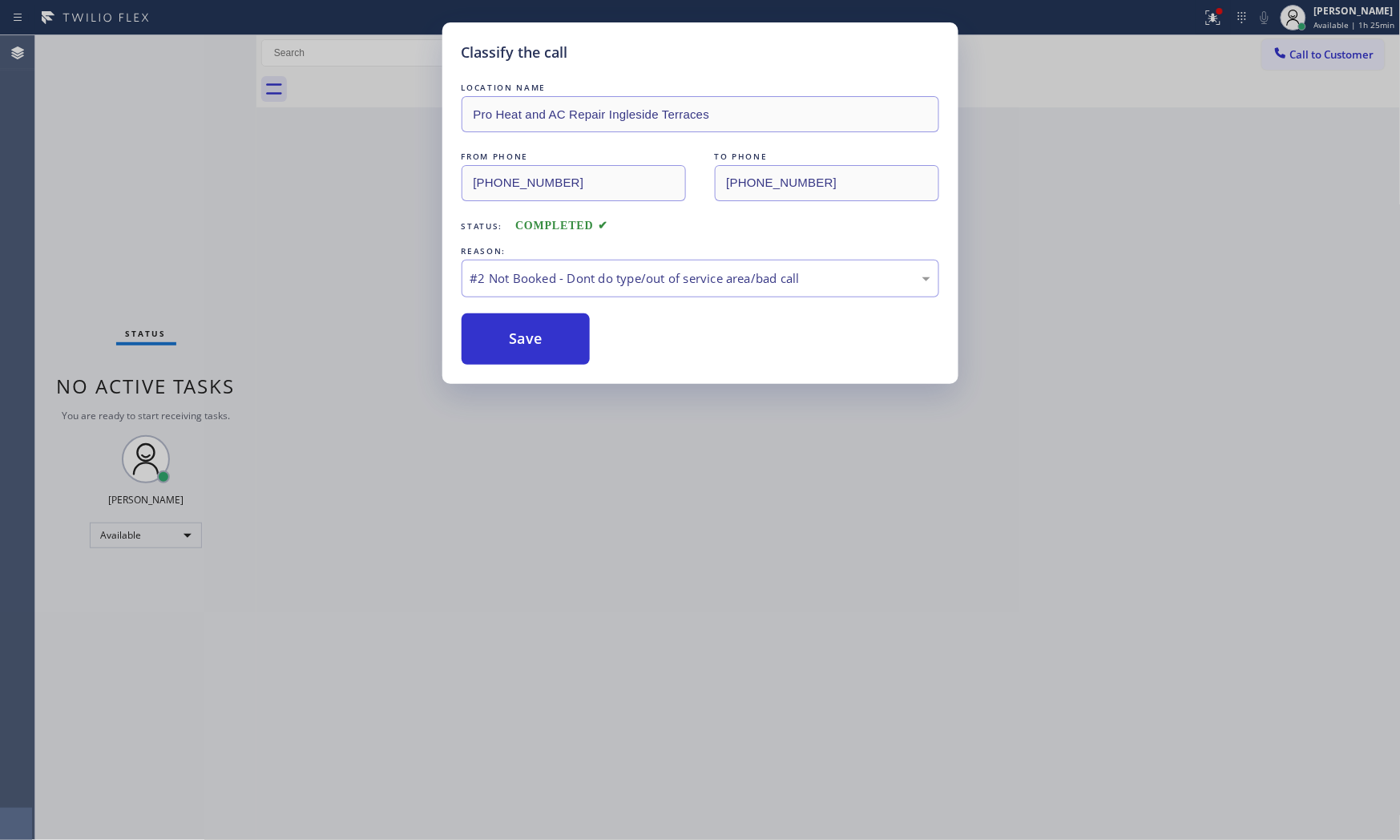
click at [530, 338] on button "Save" at bounding box center [526, 339] width 129 height 51
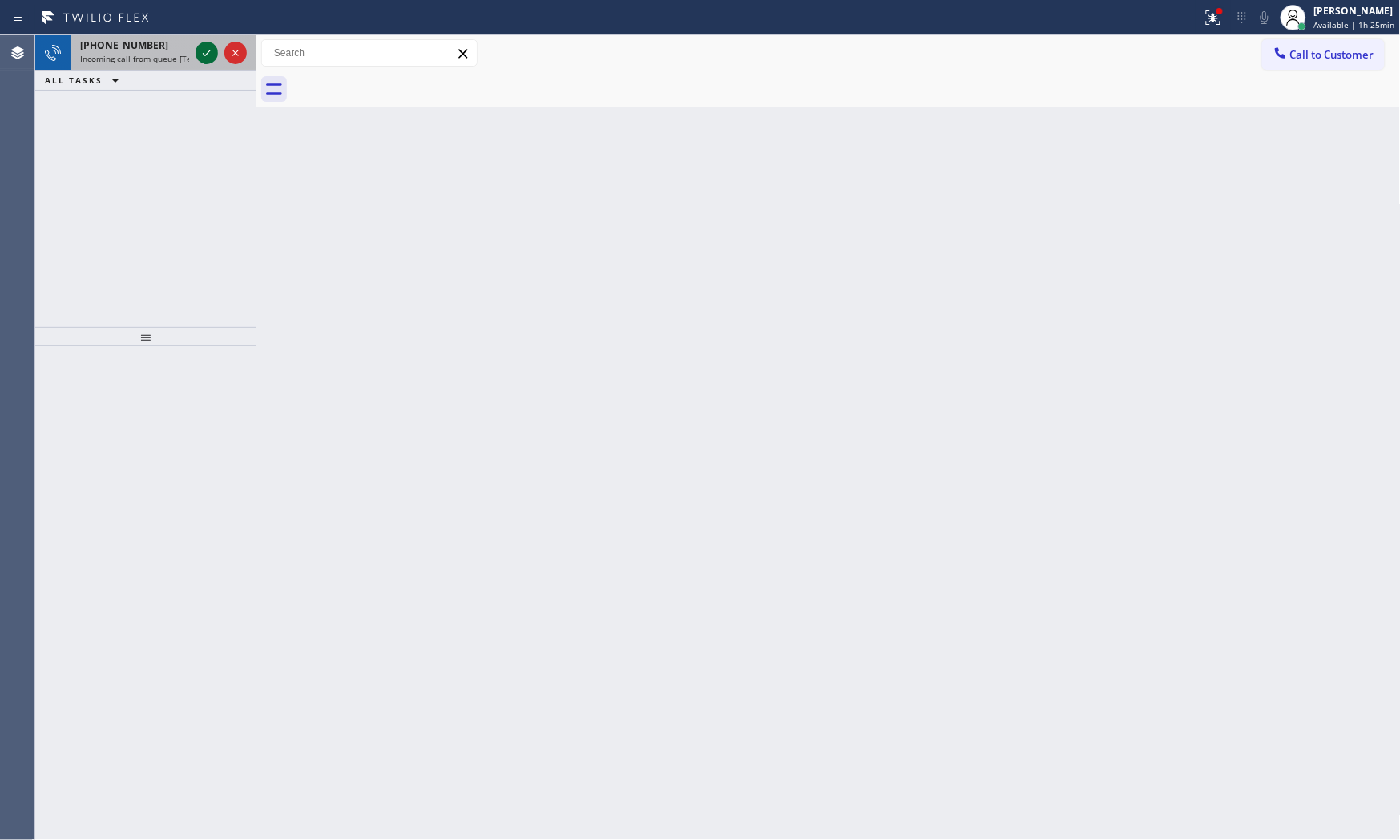
click at [209, 59] on icon at bounding box center [207, 53] width 19 height 19
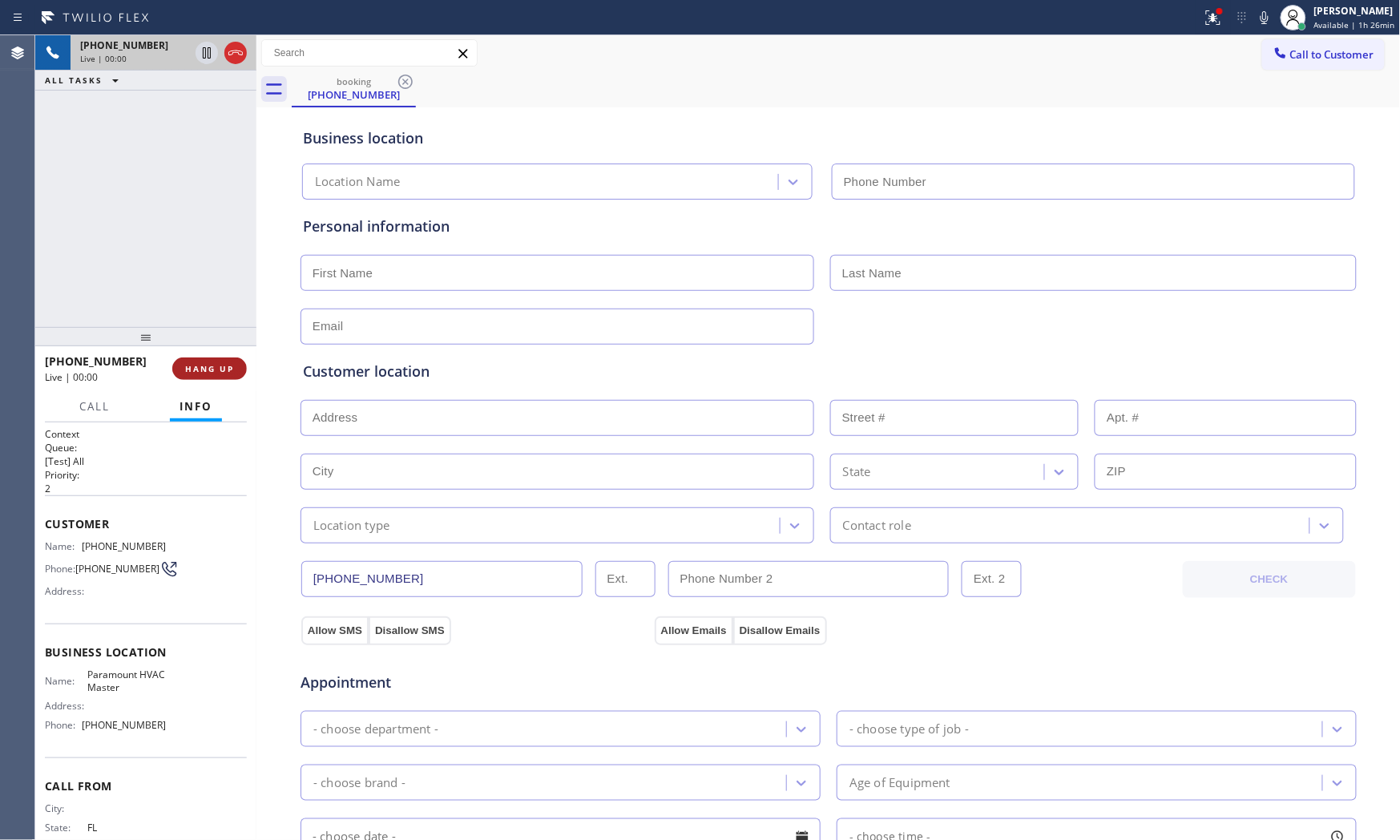
click at [214, 370] on span "HANG UP" at bounding box center [209, 368] width 49 height 11
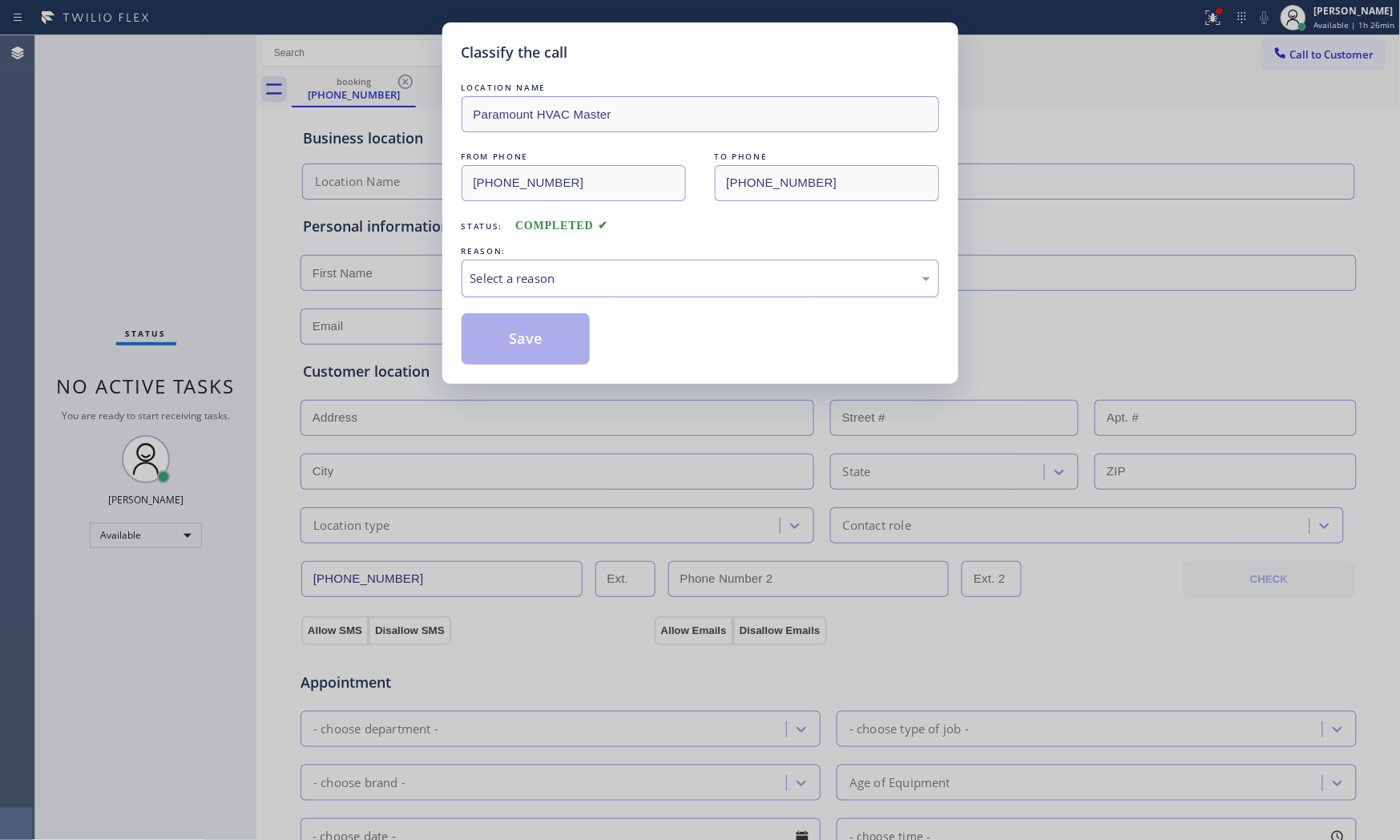
click at [505, 274] on div "Select a reason" at bounding box center [700, 278] width 477 height 38
click at [497, 345] on button "Save" at bounding box center [526, 339] width 129 height 51
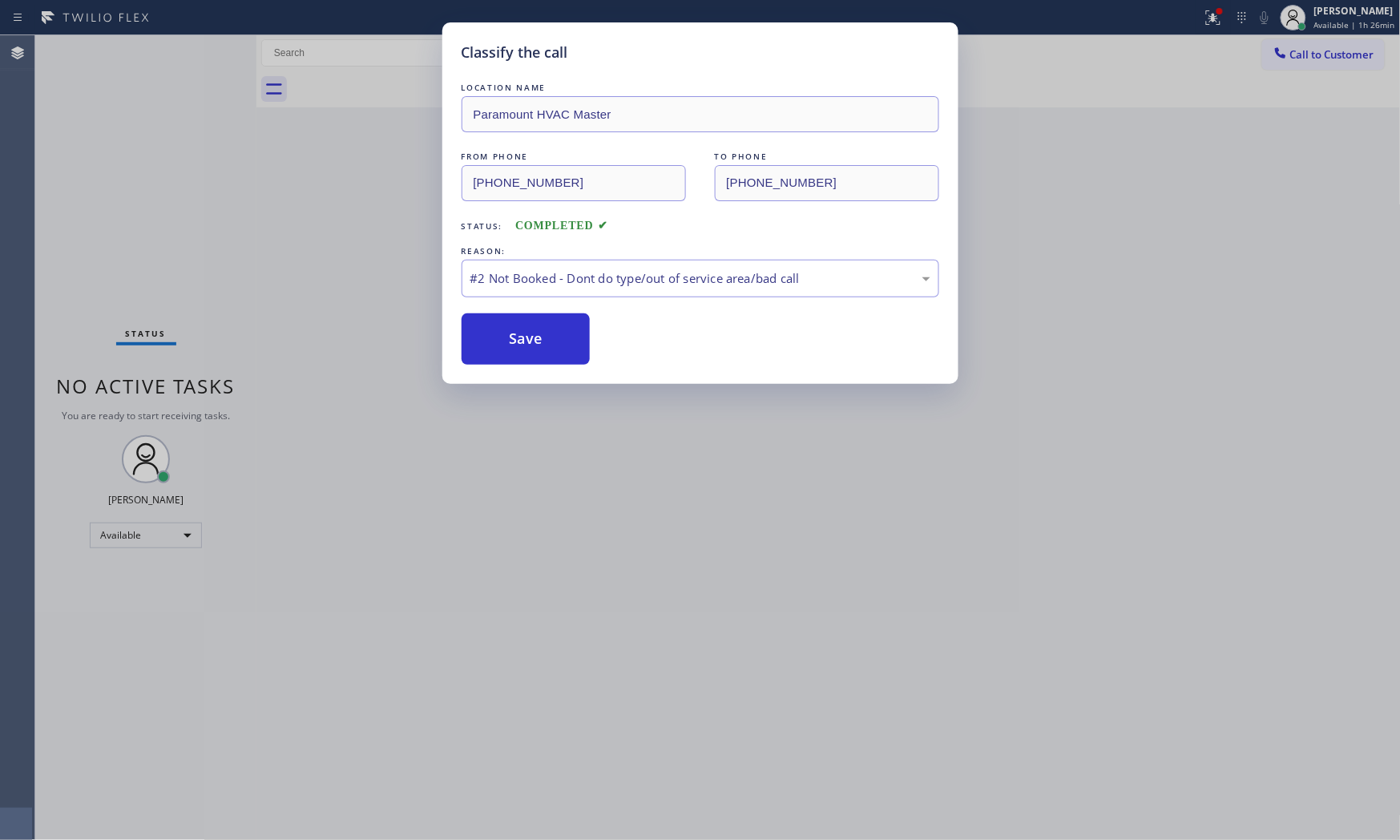
drag, startPoint x: 497, startPoint y: 345, endPoint x: 776, endPoint y: 663, distance: 423.0
click at [497, 351] on button "Save" at bounding box center [526, 339] width 129 height 51
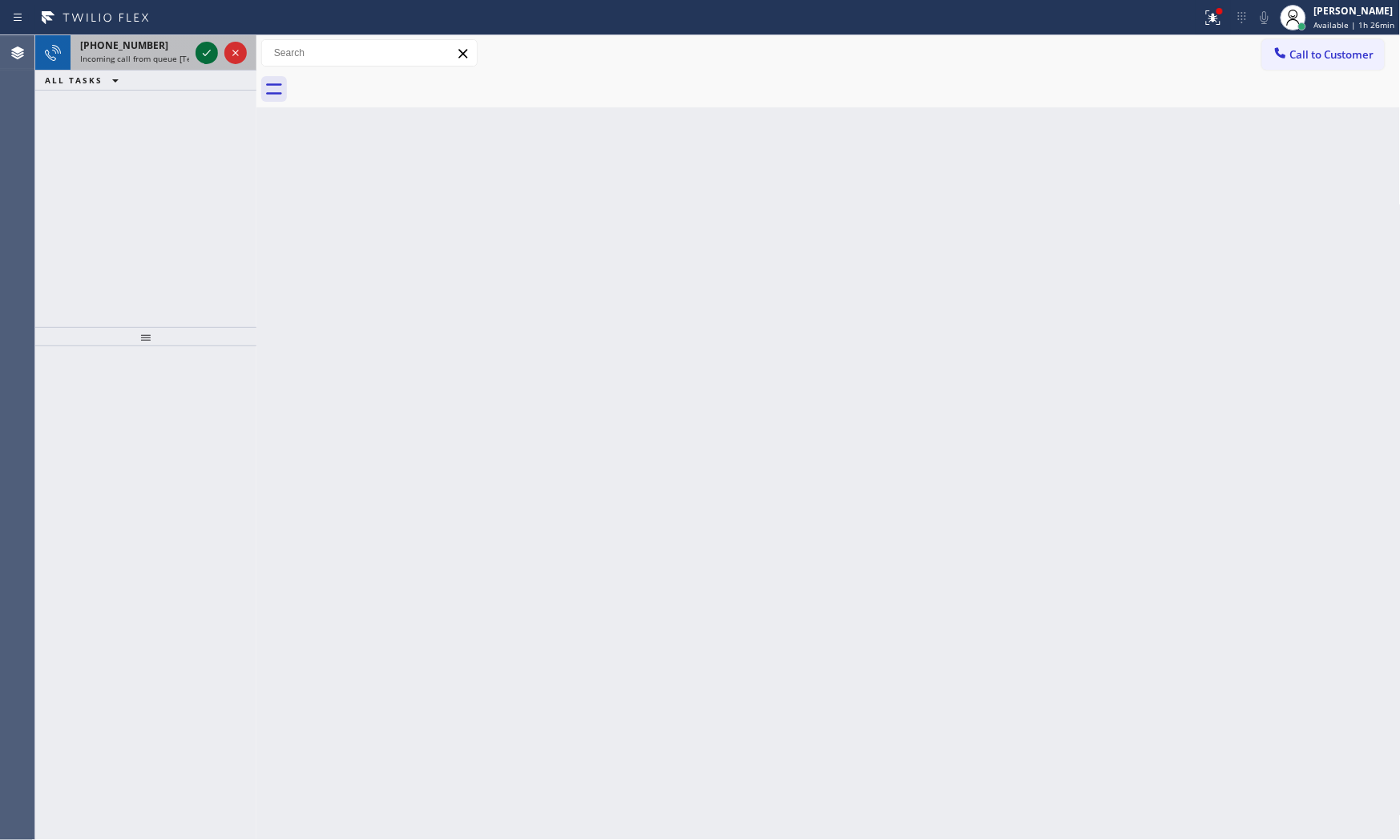
click at [197, 51] on icon at bounding box center [207, 53] width 19 height 19
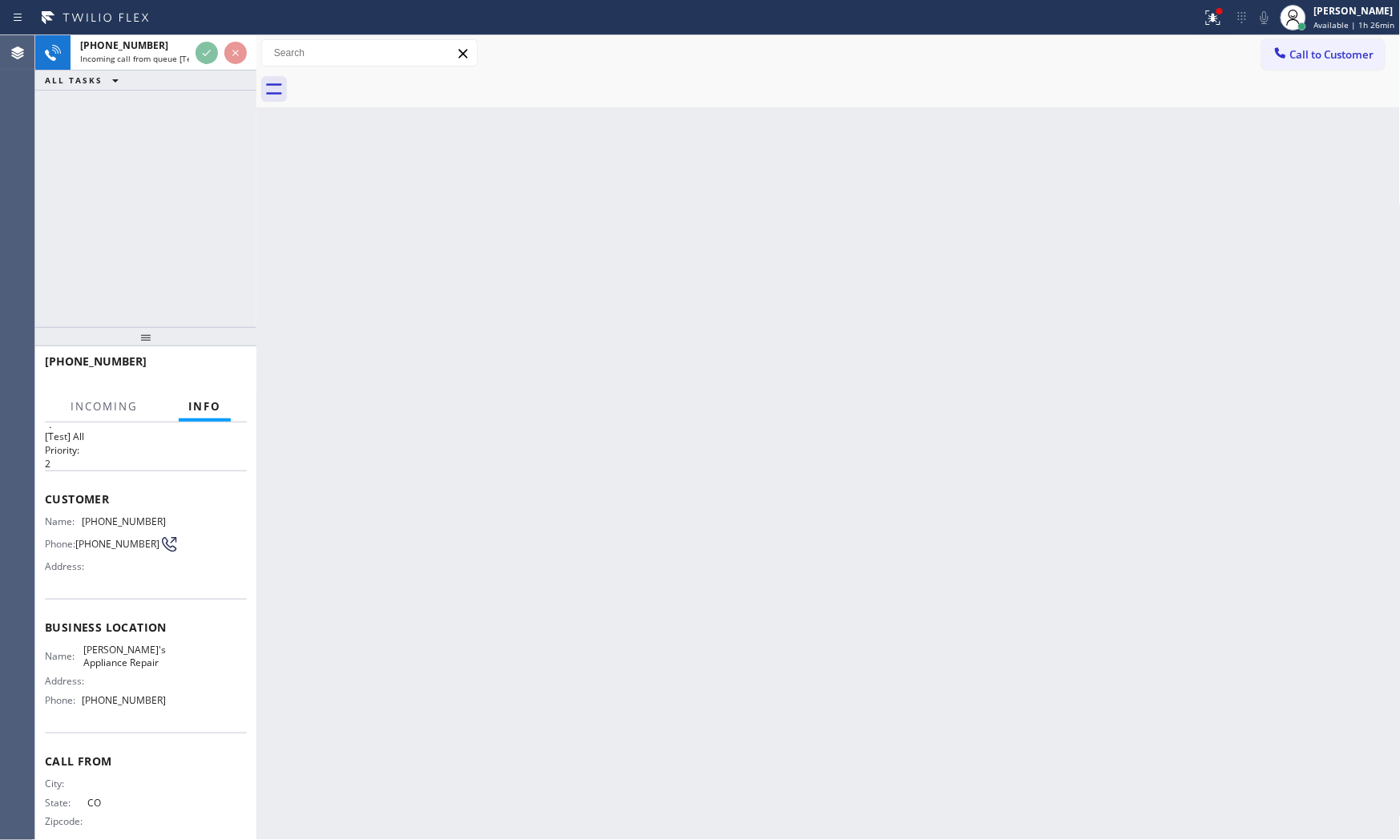
scroll to position [59, 0]
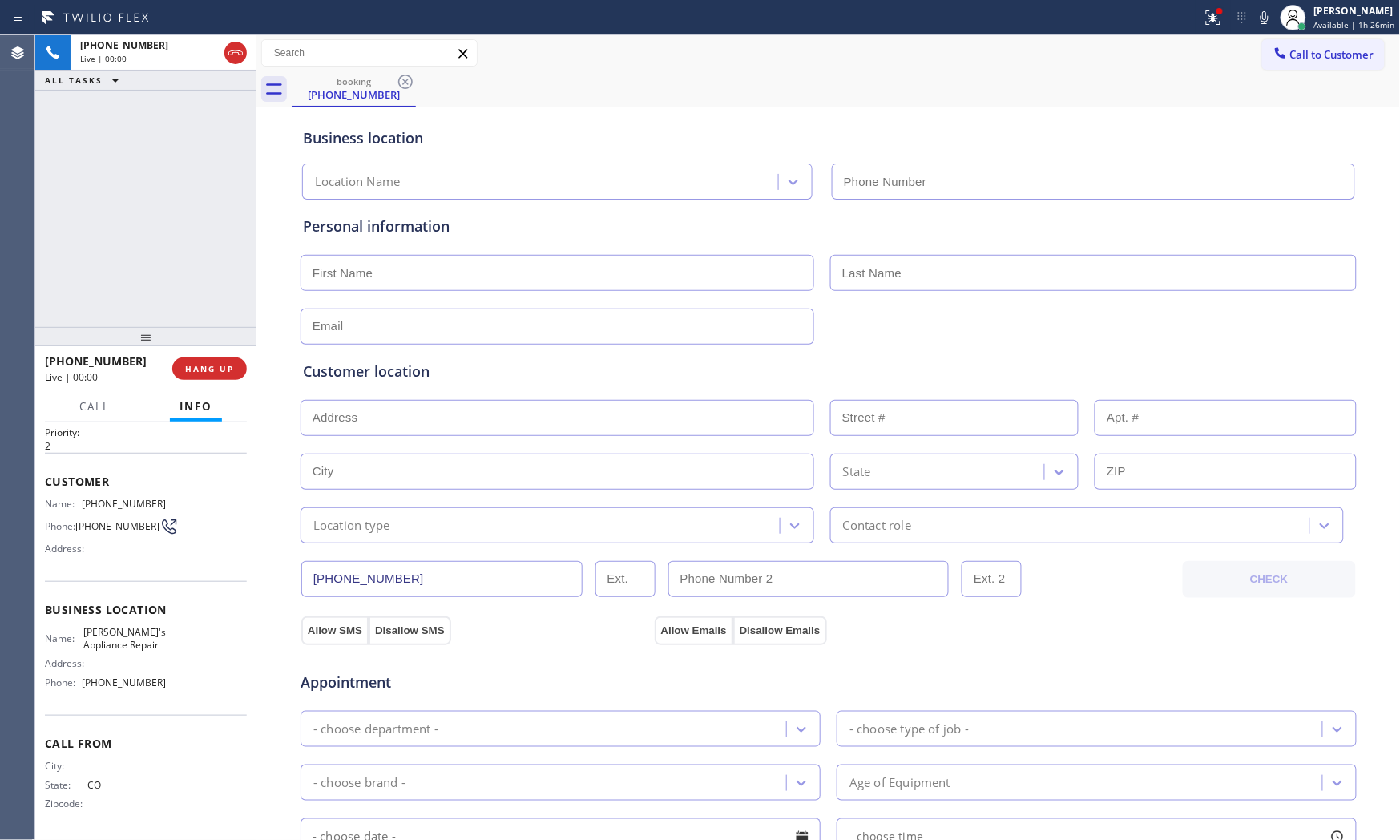
type input "(719) 839-3712"
click at [194, 367] on span "HANG UP" at bounding box center [209, 368] width 49 height 11
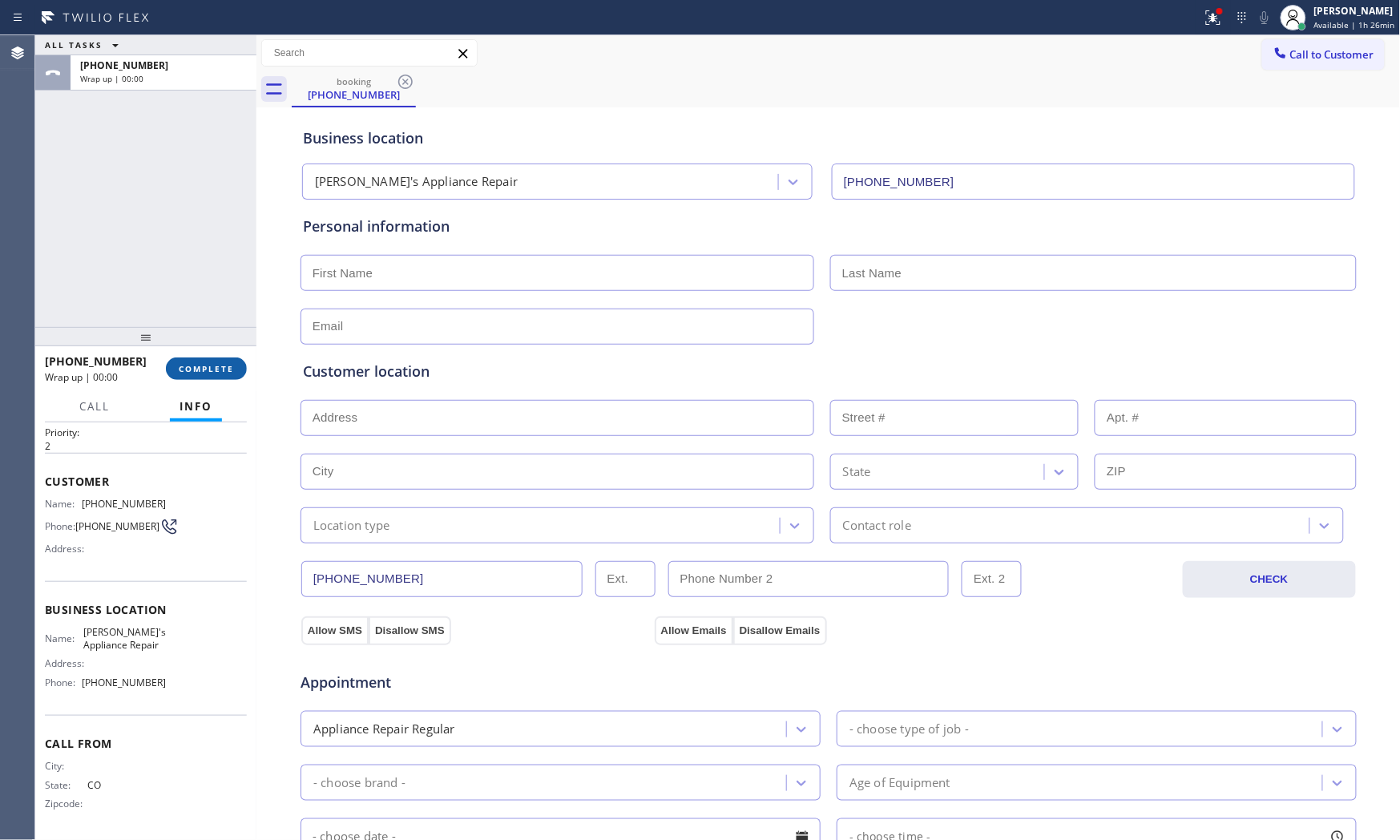
click at [193, 367] on span "COMPLETE" at bounding box center [206, 368] width 55 height 11
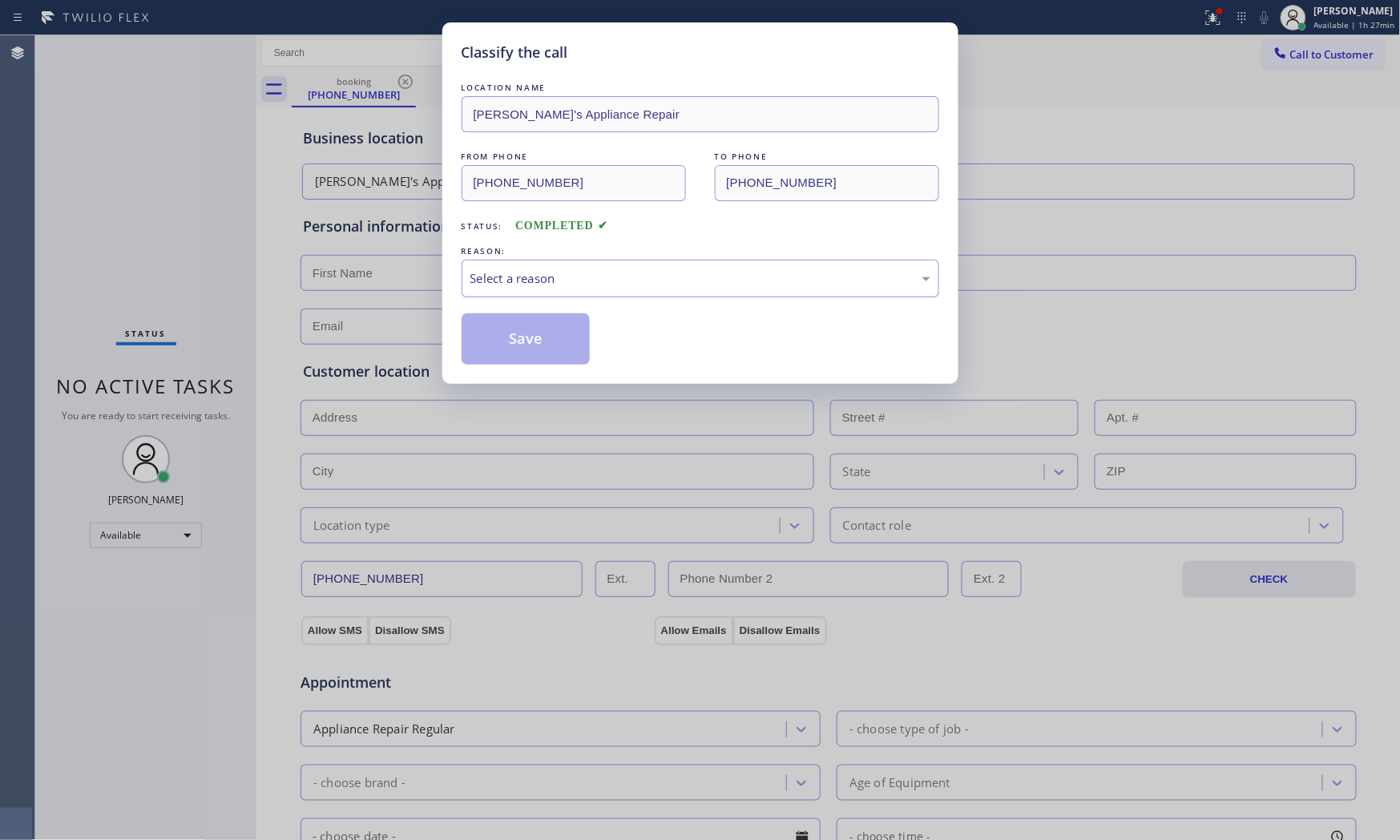
click at [551, 275] on div "Select a reason" at bounding box center [700, 278] width 460 height 18
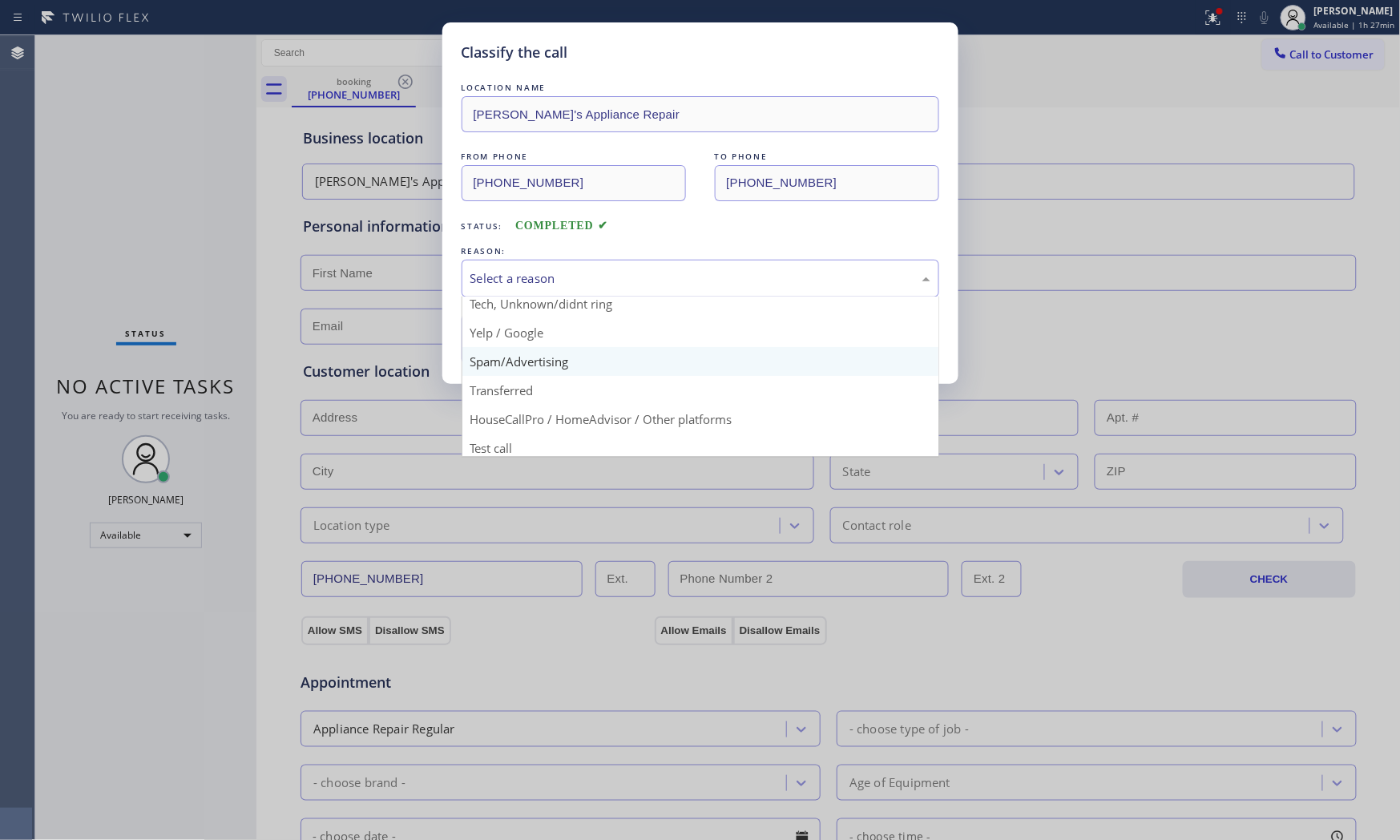
scroll to position [100, 0]
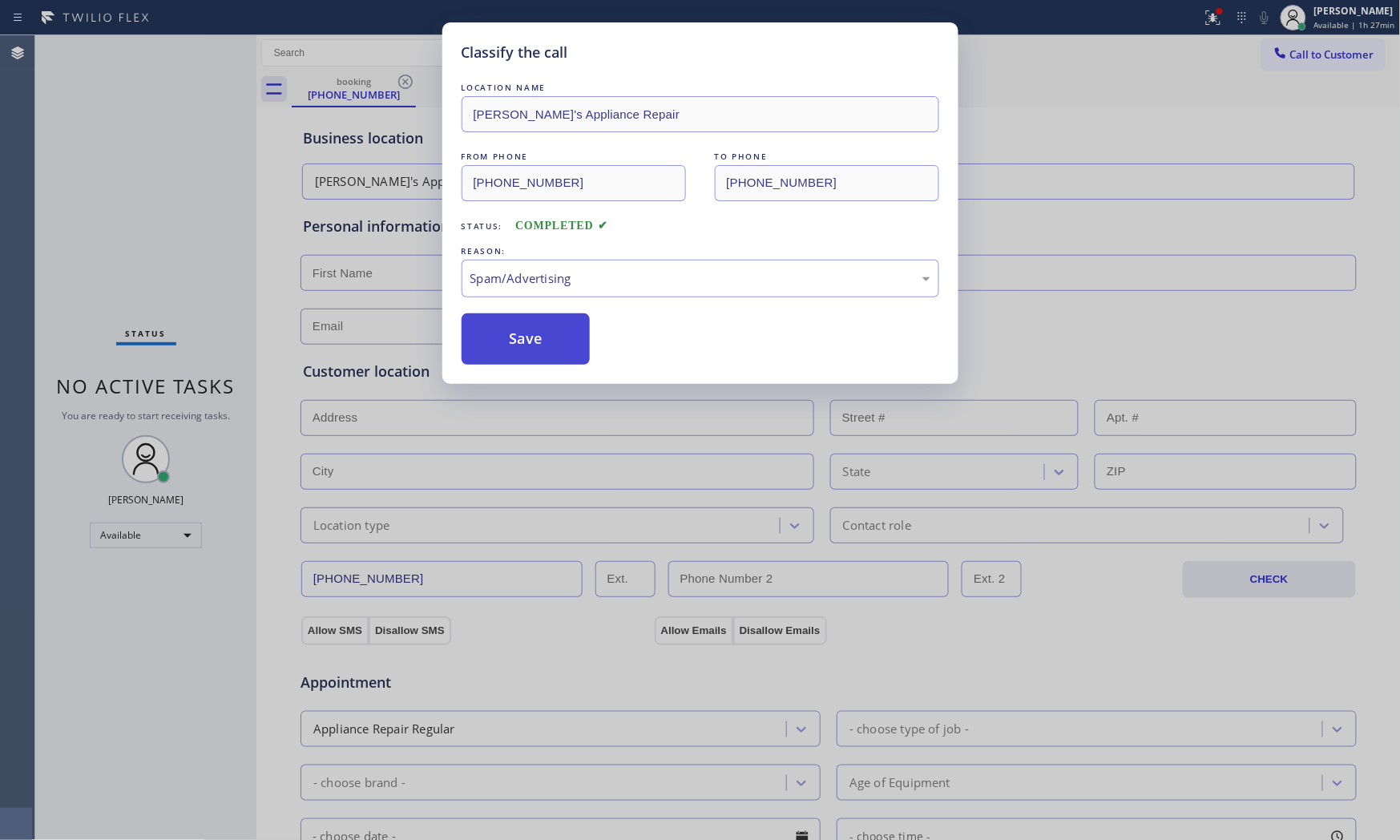
click at [534, 339] on button "Save" at bounding box center [526, 339] width 129 height 51
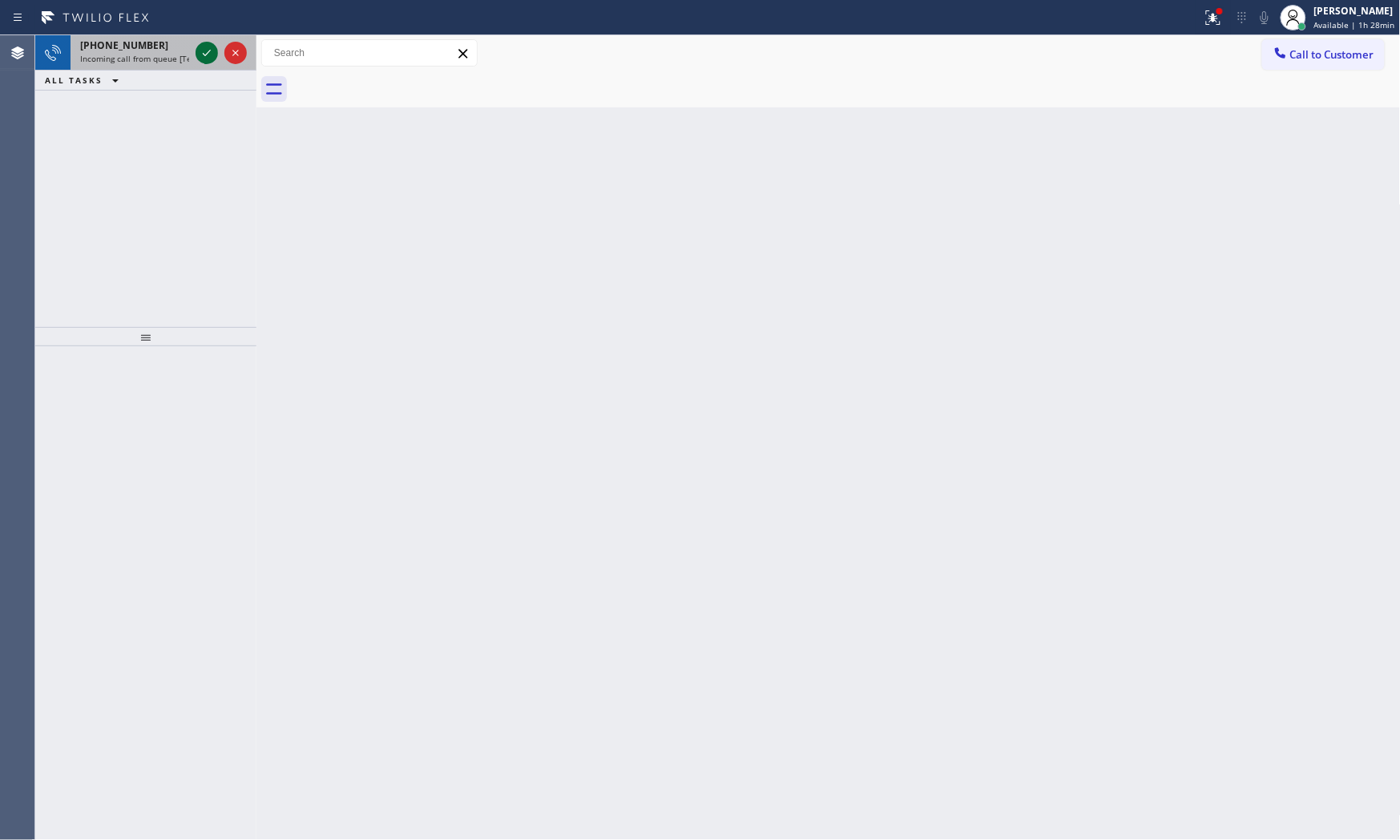
click at [212, 53] on icon at bounding box center [207, 53] width 19 height 19
click at [206, 51] on icon at bounding box center [207, 53] width 19 height 19
click at [212, 53] on icon at bounding box center [207, 53] width 19 height 19
click at [202, 56] on icon at bounding box center [207, 53] width 19 height 19
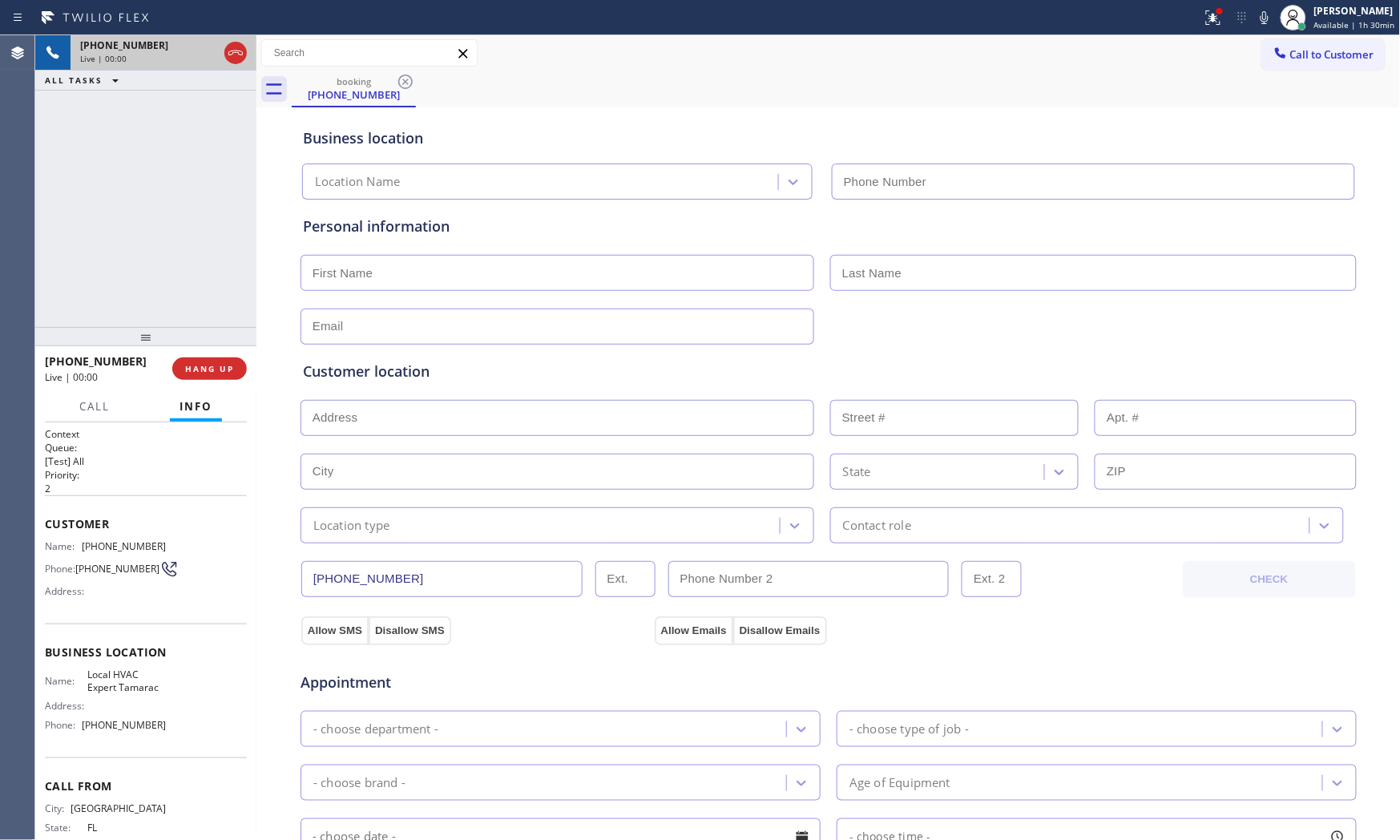
type input "(954) 869-4554"
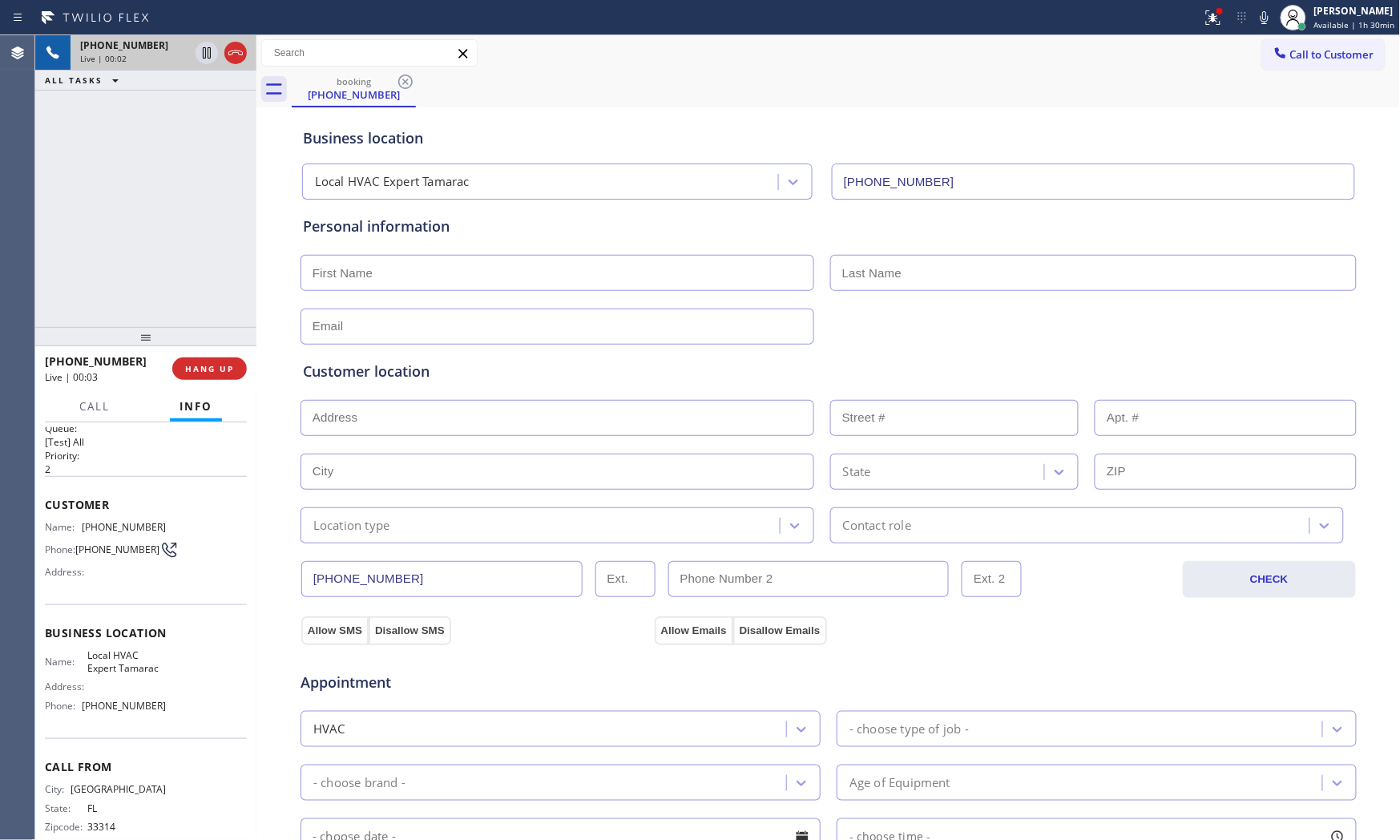
scroll to position [47, 0]
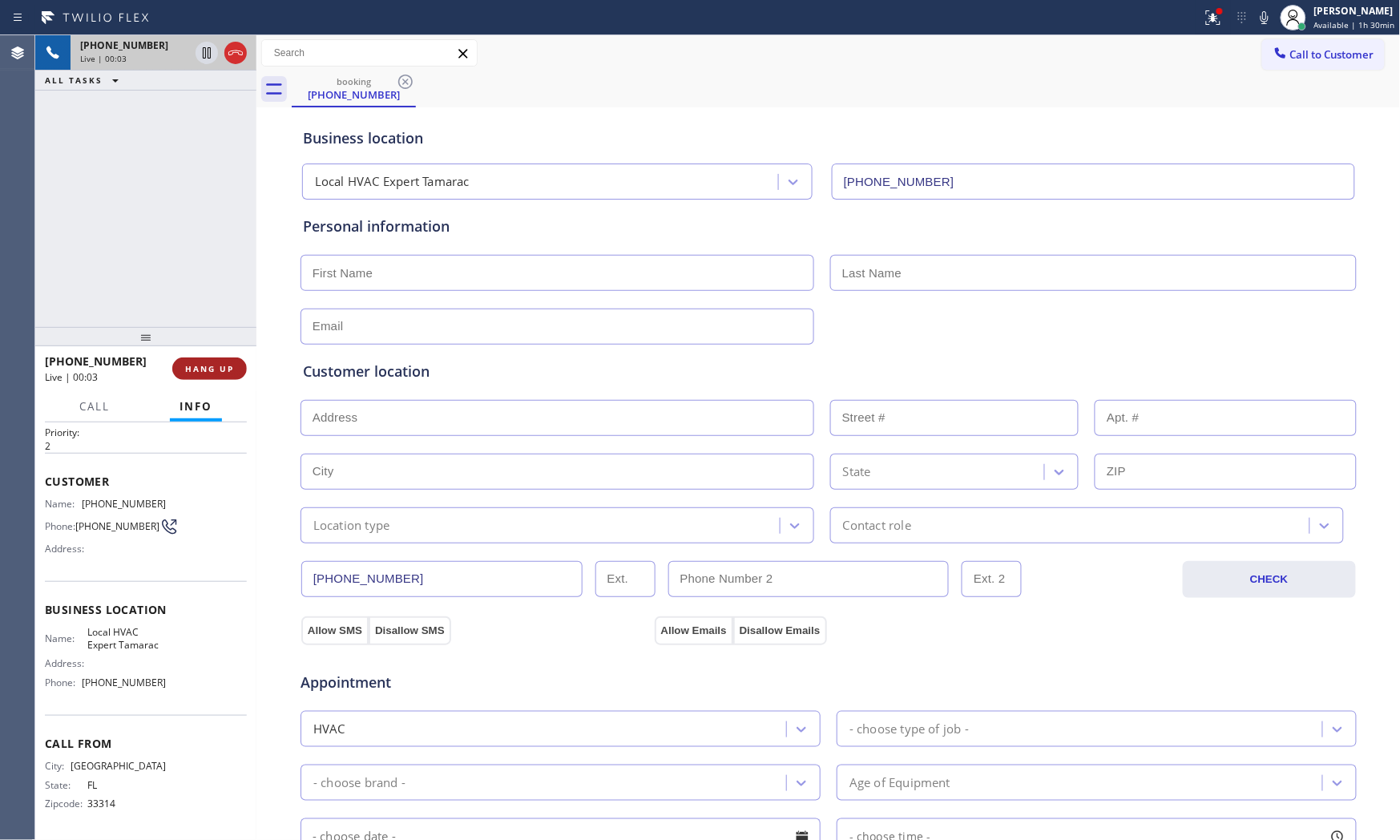
click at [191, 361] on button "HANG UP" at bounding box center [209, 369] width 75 height 22
click at [162, 171] on div "ALL TASKS ALL TASKS ACTIVE TASKS TASKS IN WRAP UP +19542399920 Wrap up | 00:24" at bounding box center [146, 181] width 221 height 292
click at [187, 364] on span "COMPLETE" at bounding box center [206, 368] width 55 height 11
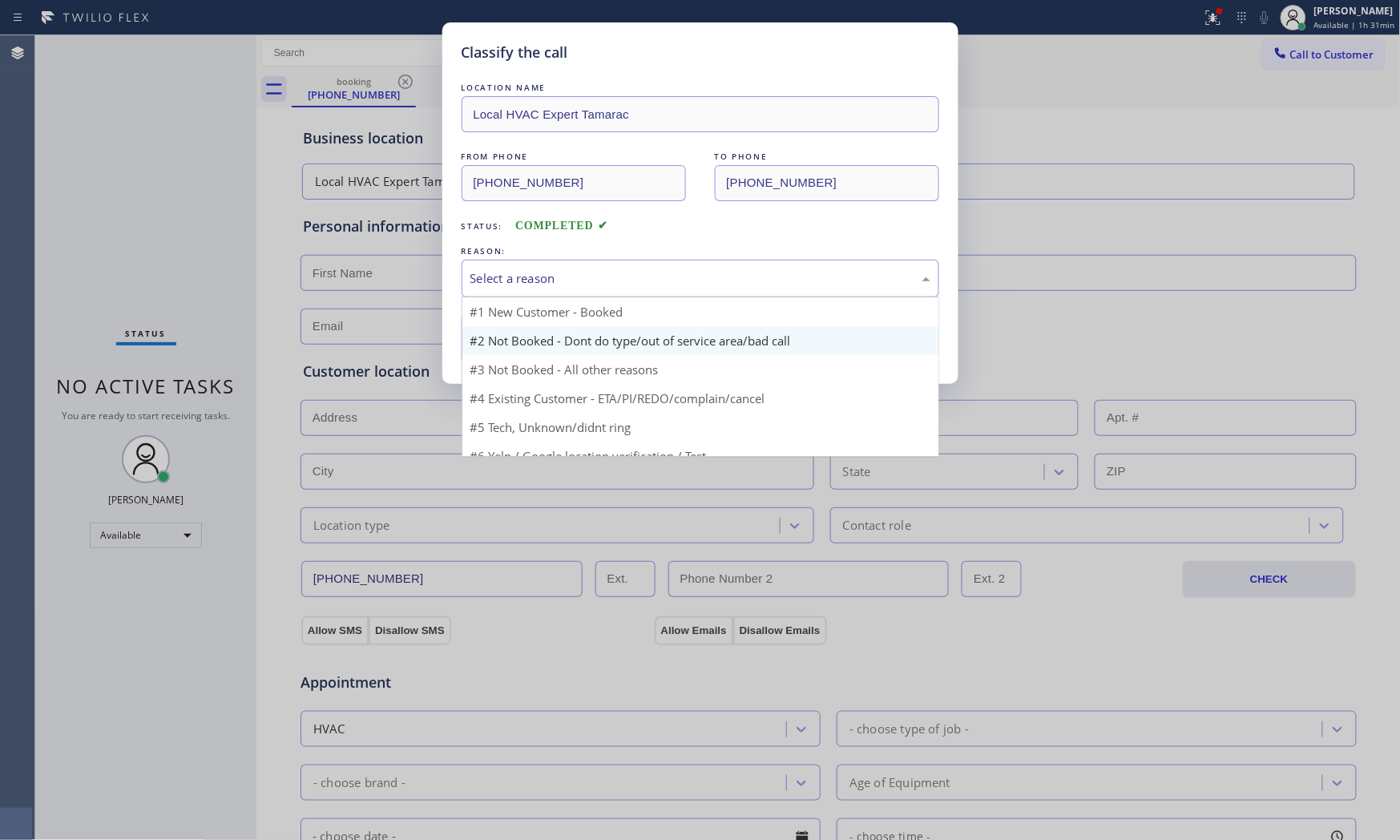
drag, startPoint x: 491, startPoint y: 282, endPoint x: 515, endPoint y: 331, distance: 54.6
click at [493, 282] on div "Select a reason" at bounding box center [700, 278] width 460 height 18
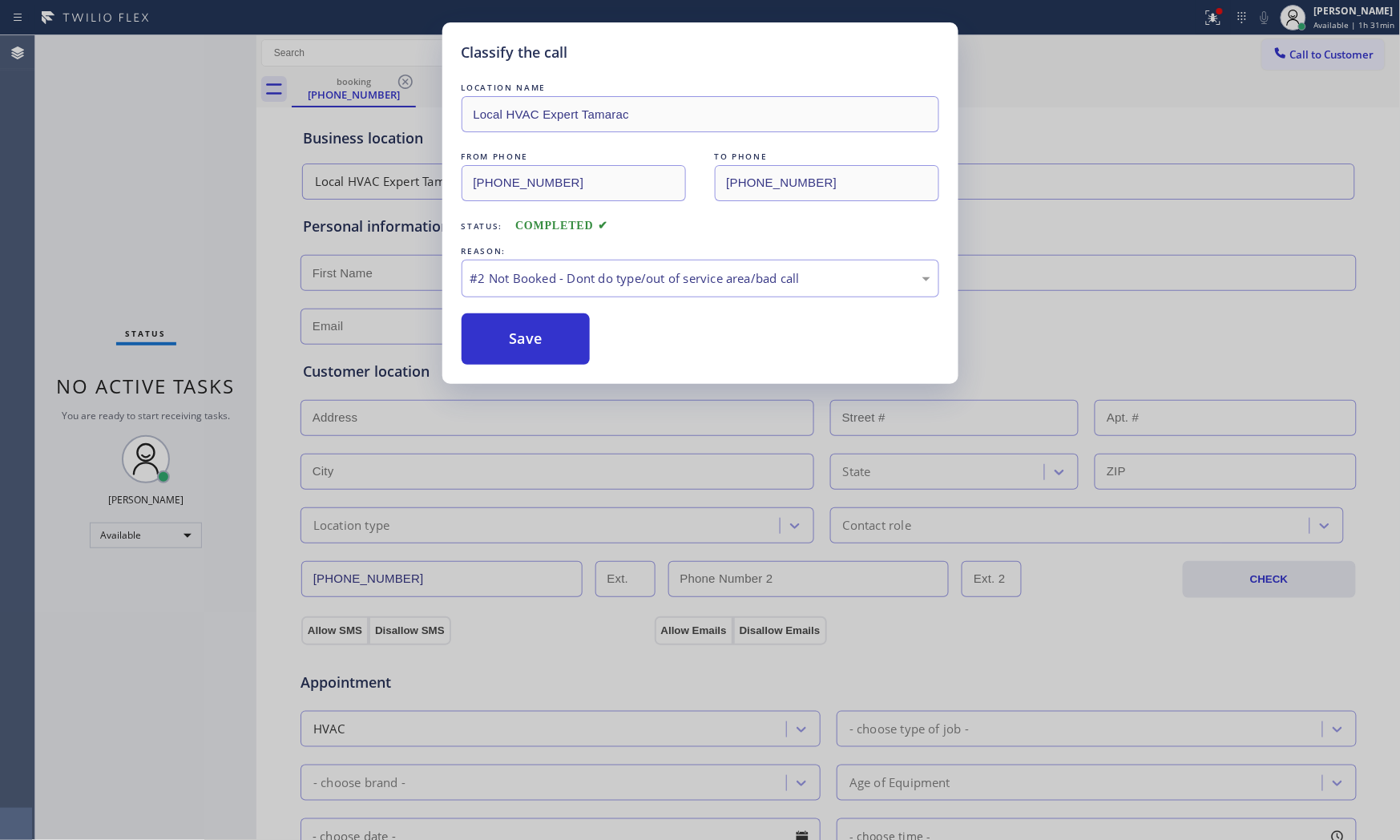
click at [515, 331] on button "Save" at bounding box center [526, 339] width 129 height 51
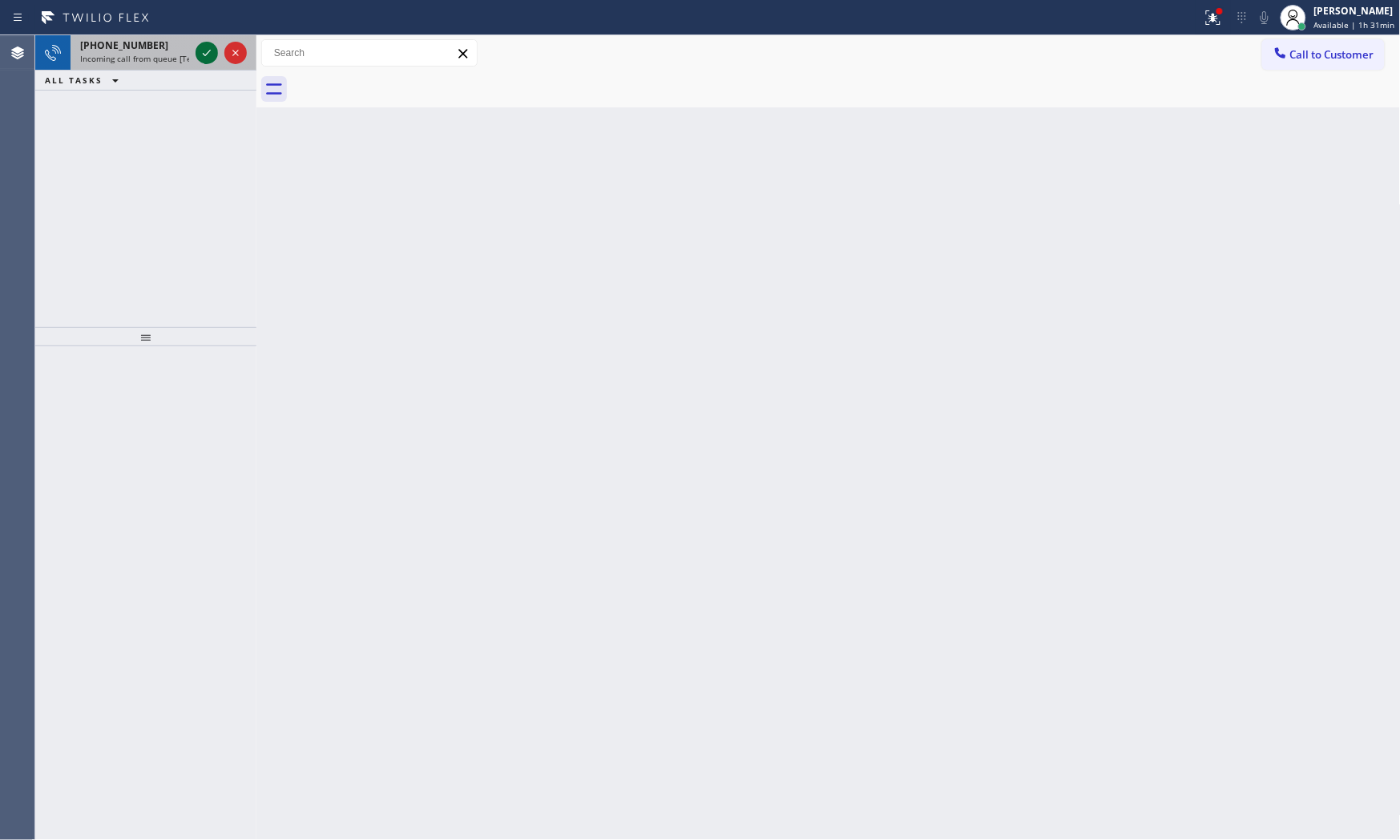
click at [211, 55] on icon at bounding box center [207, 53] width 19 height 19
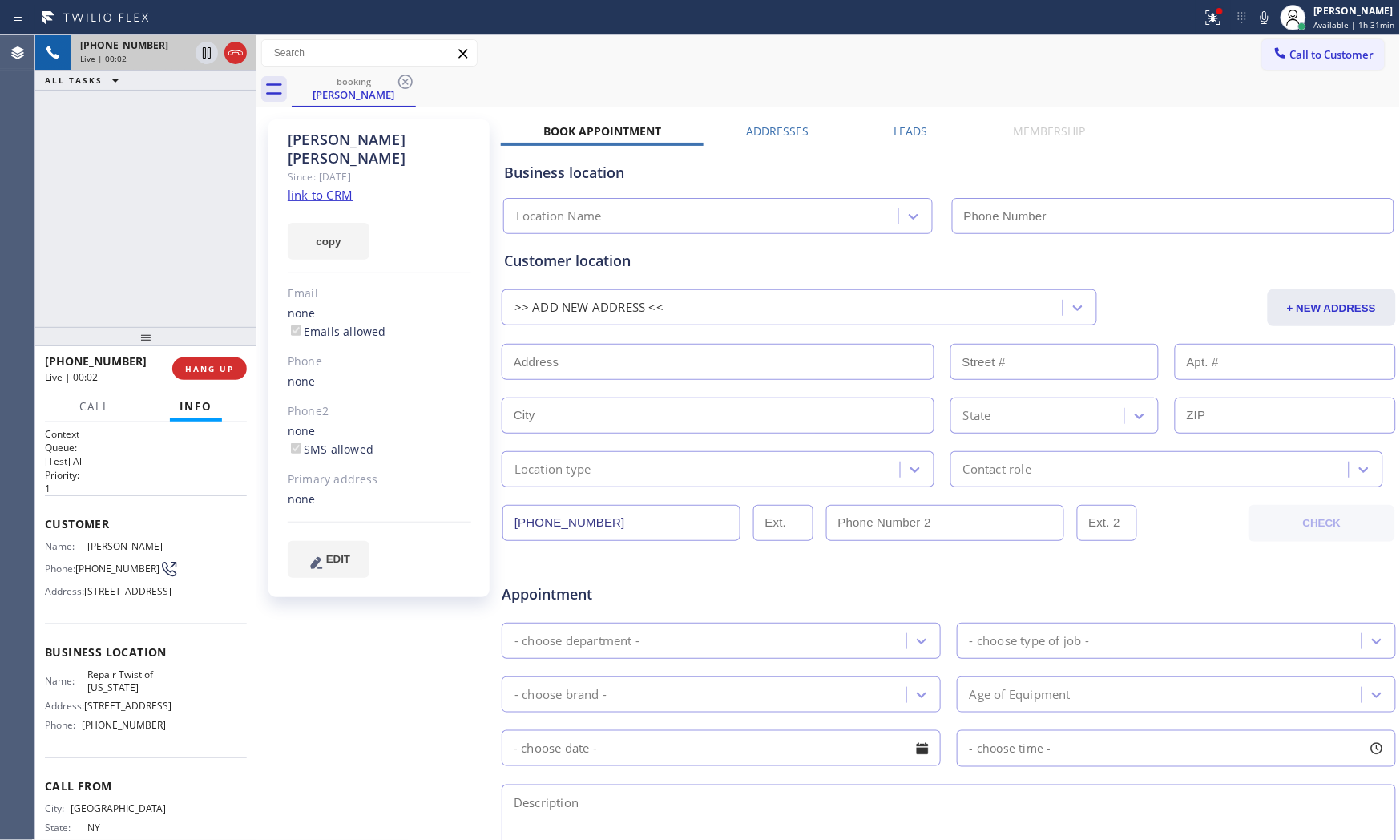
click at [129, 59] on div "Live | 00:02" at bounding box center [135, 59] width 109 height 11
click at [323, 187] on link "link to CRM" at bounding box center [320, 195] width 65 height 16
type input "[PHONE_NUMBER]"
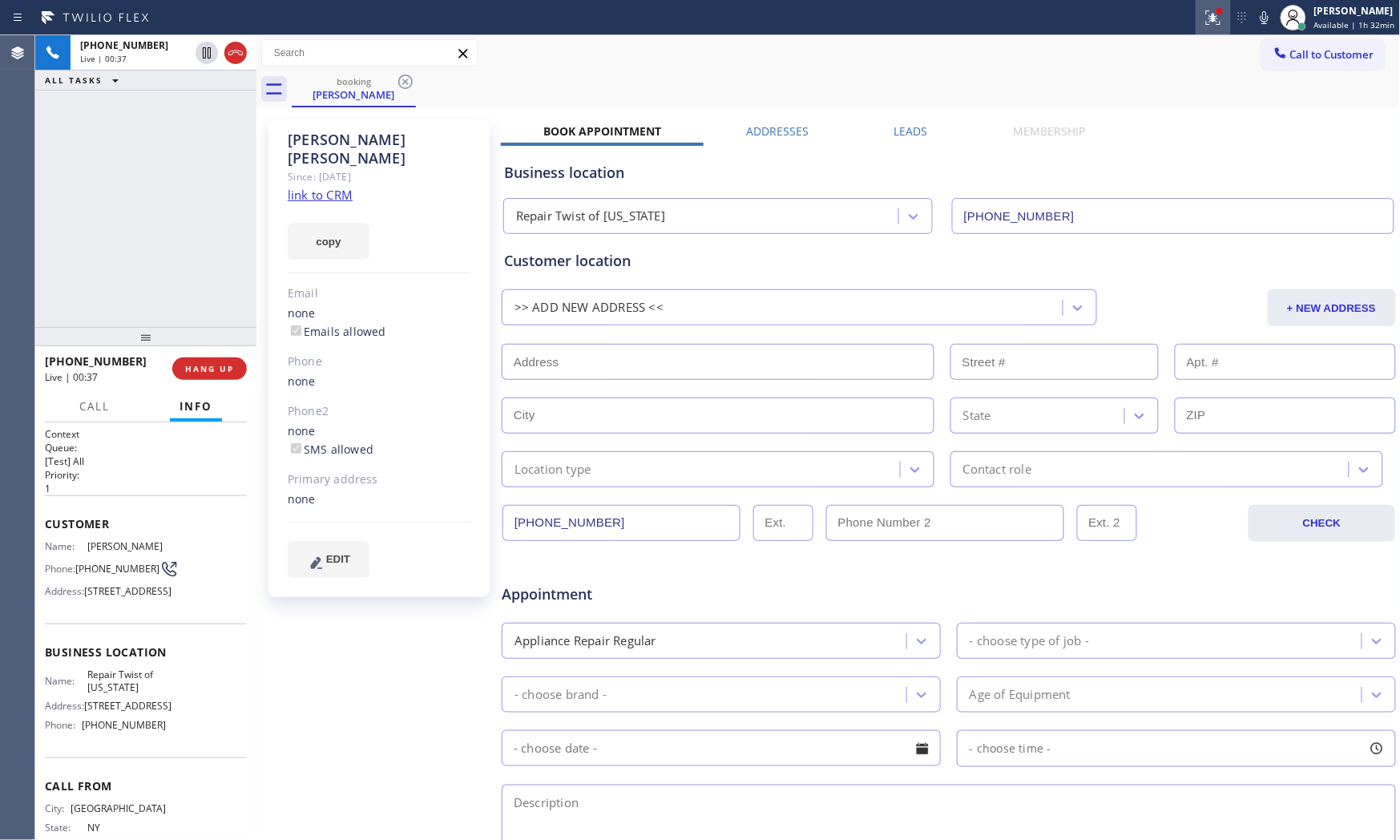
click at [1203, 14] on icon at bounding box center [1213, 18] width 19 height 19
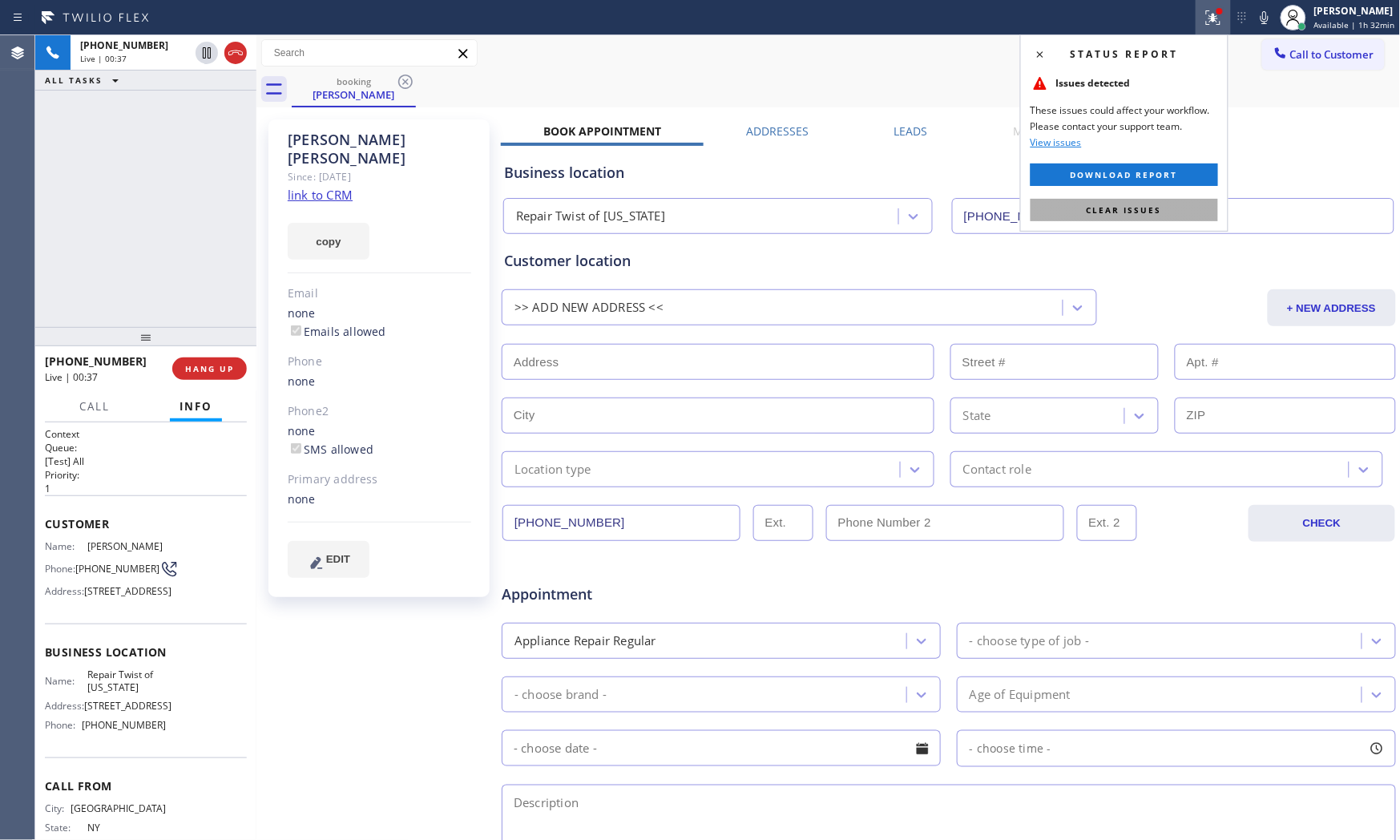
drag, startPoint x: 1163, startPoint y: 210, endPoint x: 1195, endPoint y: 172, distance: 49.7
click at [1164, 210] on button "Clear issues" at bounding box center [1125, 210] width 188 height 22
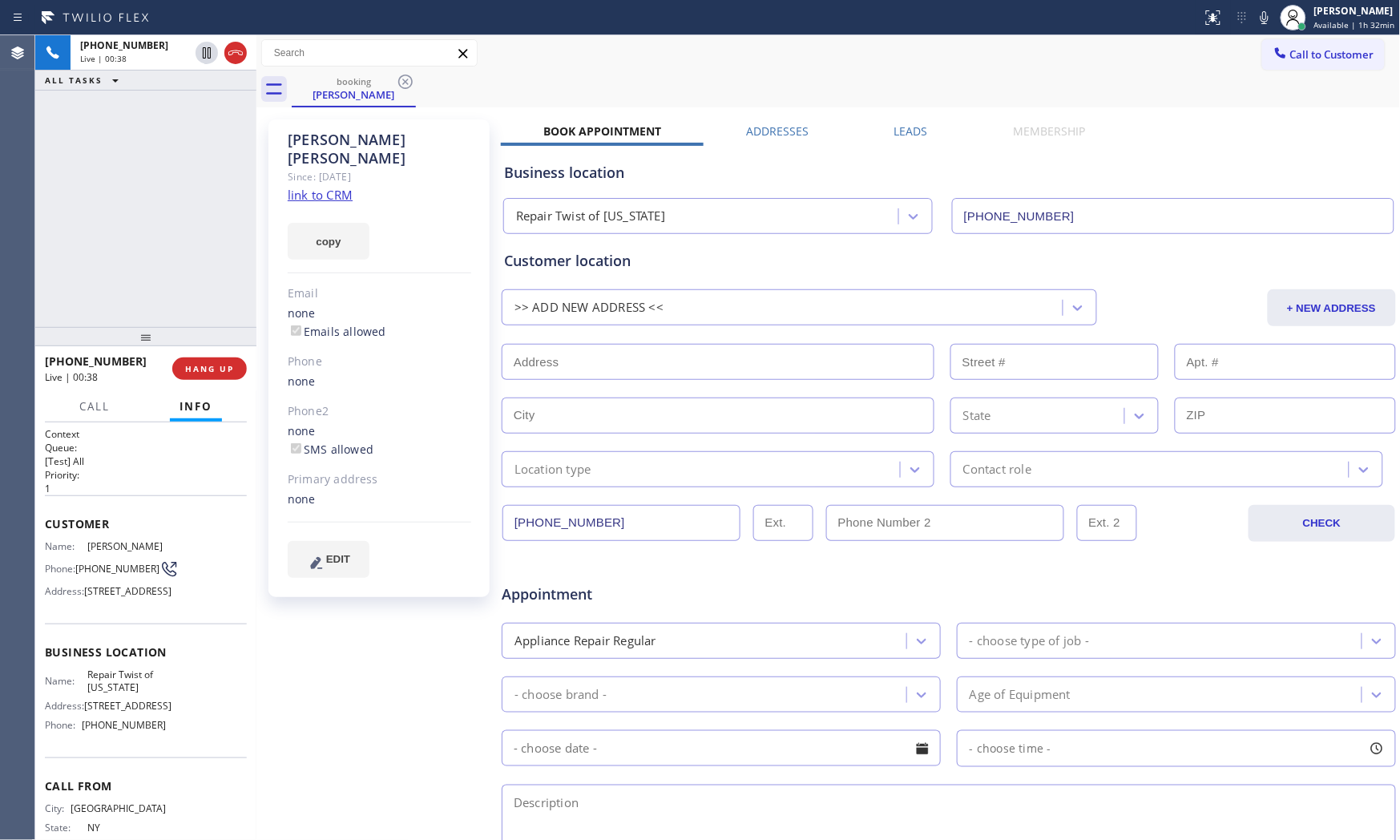
click at [1270, 22] on icon at bounding box center [1264, 18] width 19 height 19
click at [197, 54] on icon at bounding box center [207, 53] width 19 height 19
click at [164, 281] on div "+15164580152 Live | 02:50 ALL TASKS ALL TASKS ACTIVE TASKS TASKS IN WRAP UP" at bounding box center [146, 181] width 221 height 292
click at [1263, 14] on icon at bounding box center [1264, 18] width 19 height 19
click at [206, 46] on icon at bounding box center [207, 53] width 19 height 19
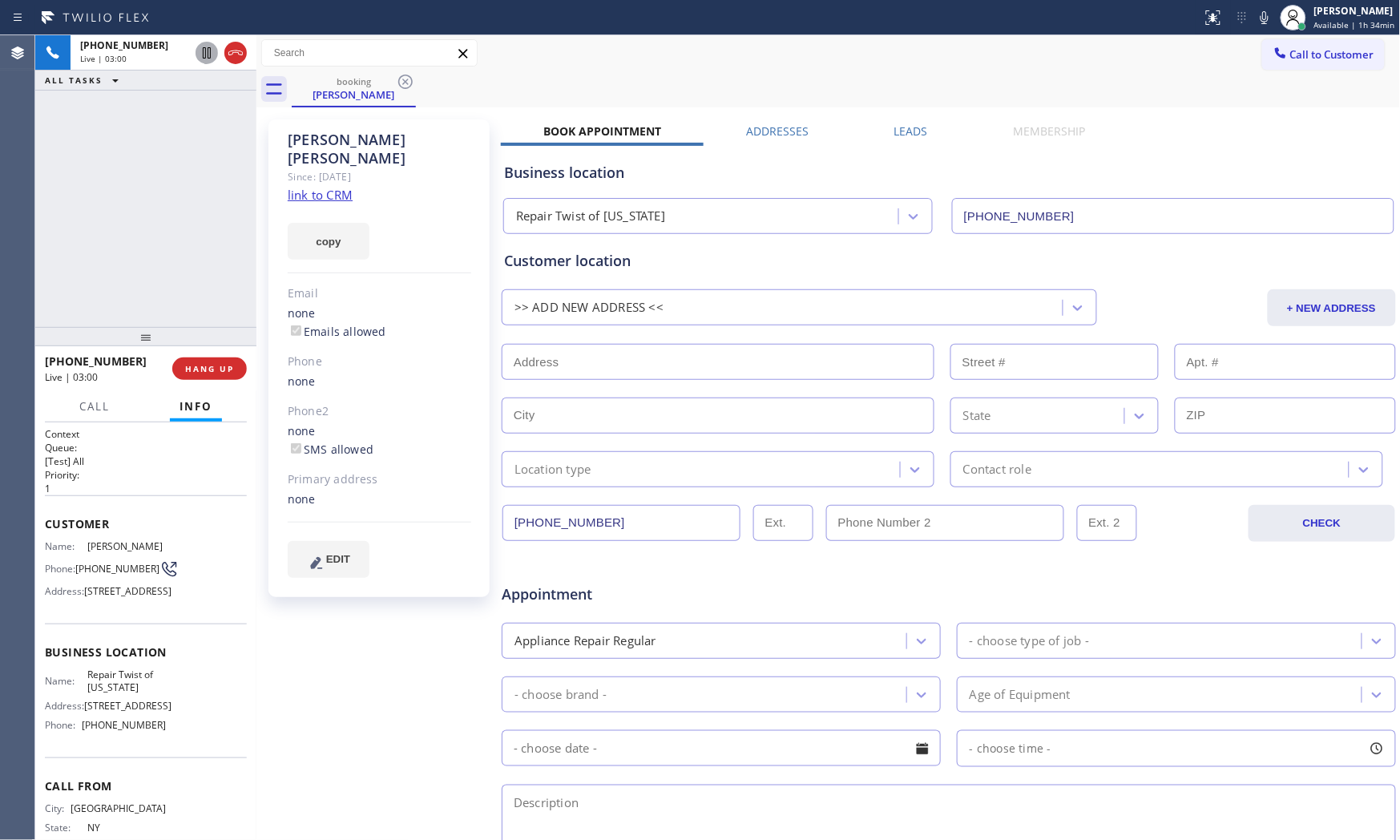
click at [95, 206] on div "+15164580152 Live | 03:00 ALL TASKS ALL TASKS ACTIVE TASKS TASKS IN WRAP UP" at bounding box center [146, 181] width 221 height 292
click at [185, 254] on div "+15164580152 Live | 03:45 ALL TASKS ALL TASKS ACTIVE TASKS TASKS IN WRAP UP" at bounding box center [146, 181] width 221 height 292
click at [225, 363] on span "HANG UP" at bounding box center [209, 368] width 49 height 11
click at [1211, 5] on button at bounding box center [1213, 18] width 35 height 35
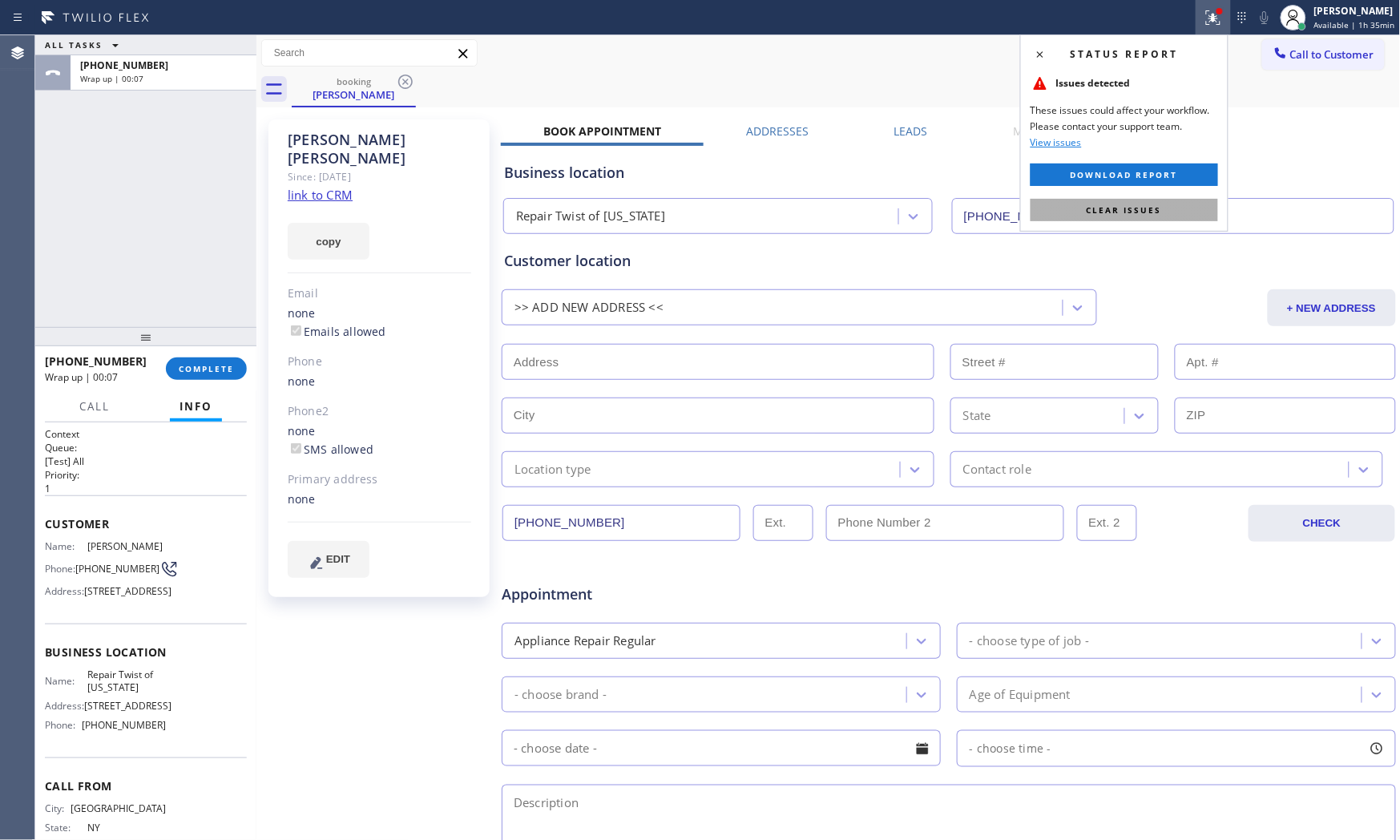
click at [1167, 211] on button "Clear issues" at bounding box center [1125, 210] width 188 height 22
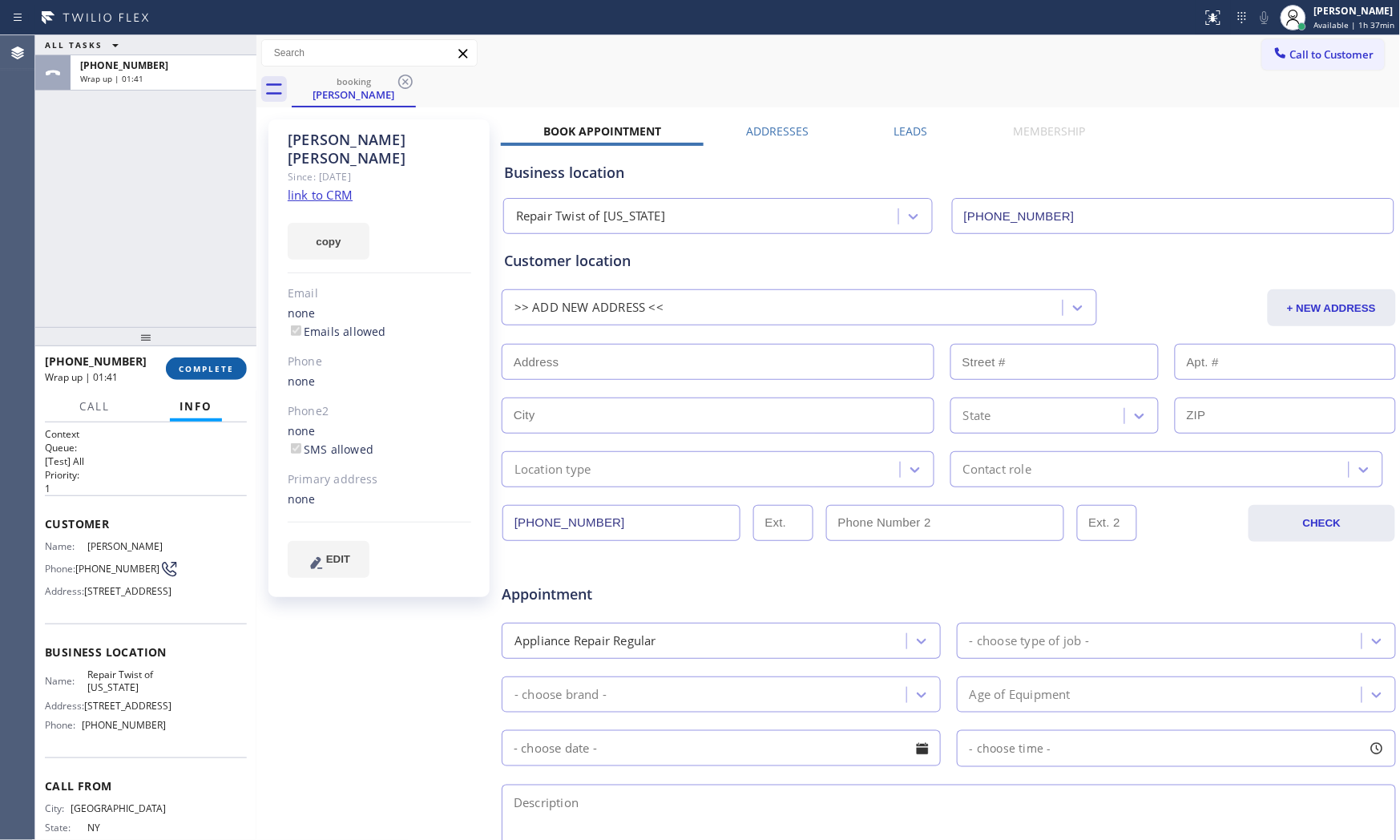
drag, startPoint x: 220, startPoint y: 327, endPoint x: 219, endPoint y: 374, distance: 47.0
click at [220, 335] on div at bounding box center [146, 337] width 221 height 19
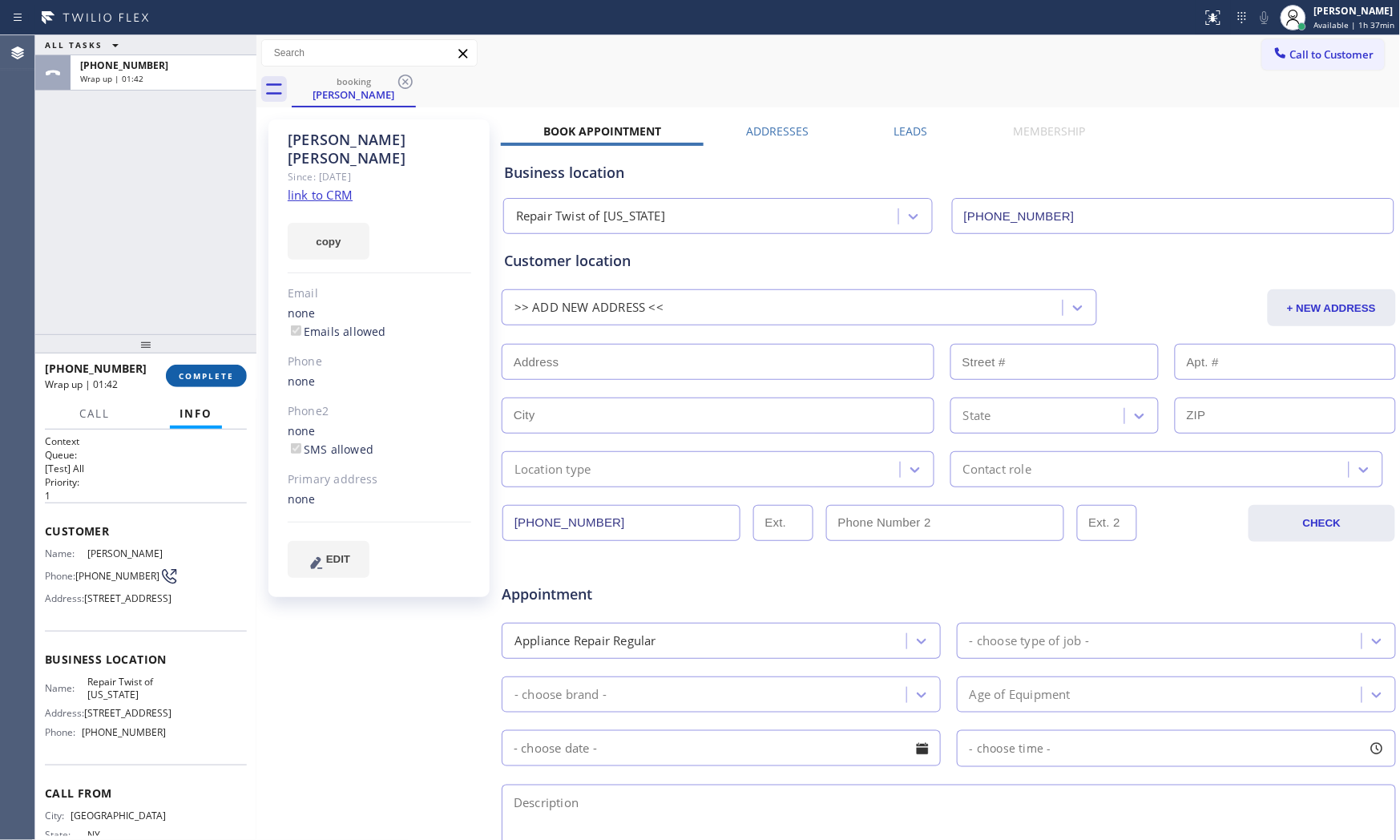
click at [219, 374] on span "COMPLETE" at bounding box center [206, 375] width 55 height 11
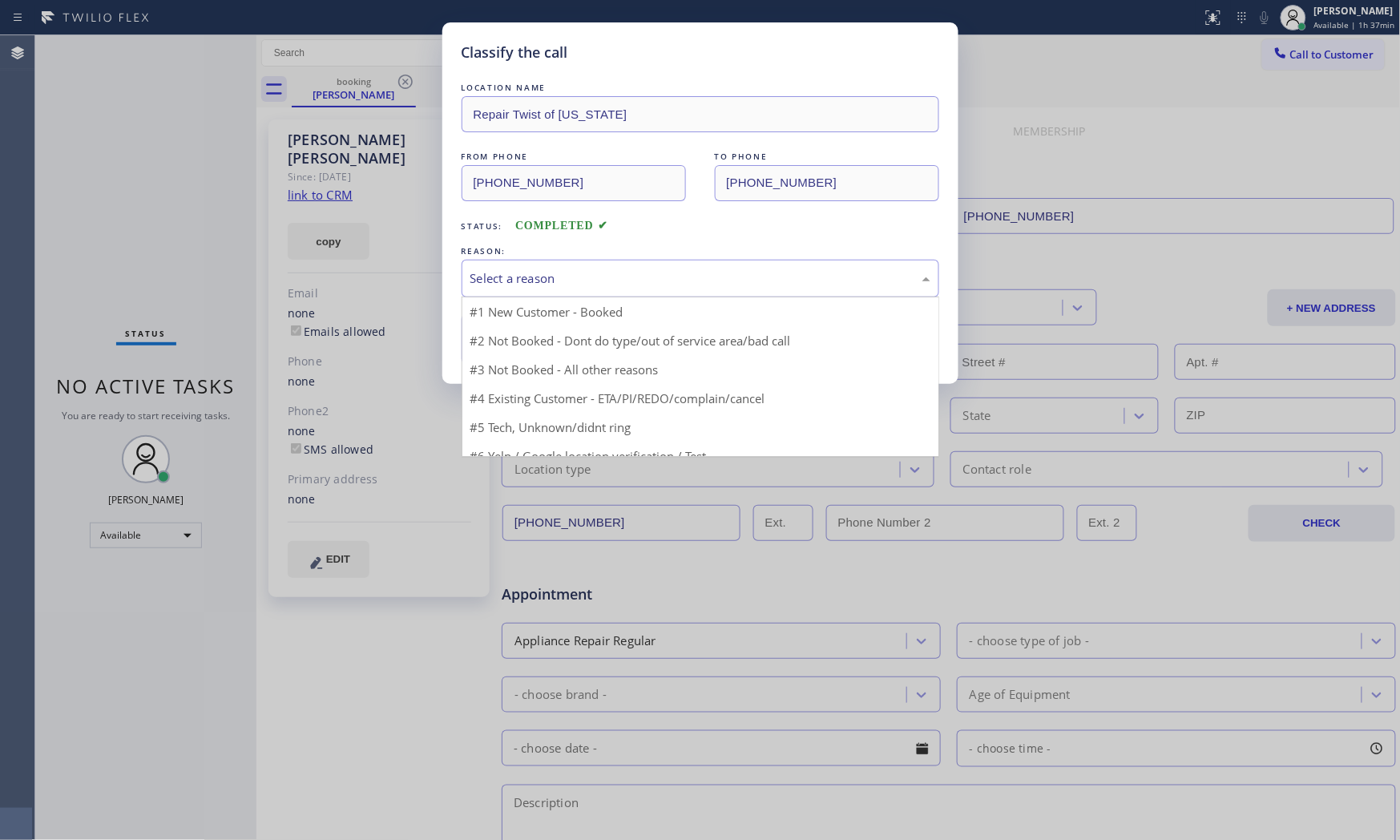
click at [565, 297] on div "Select a reason #1 New Customer - Booked #2 Not Booked - Dont do type/out of se…" at bounding box center [700, 278] width 477 height 38
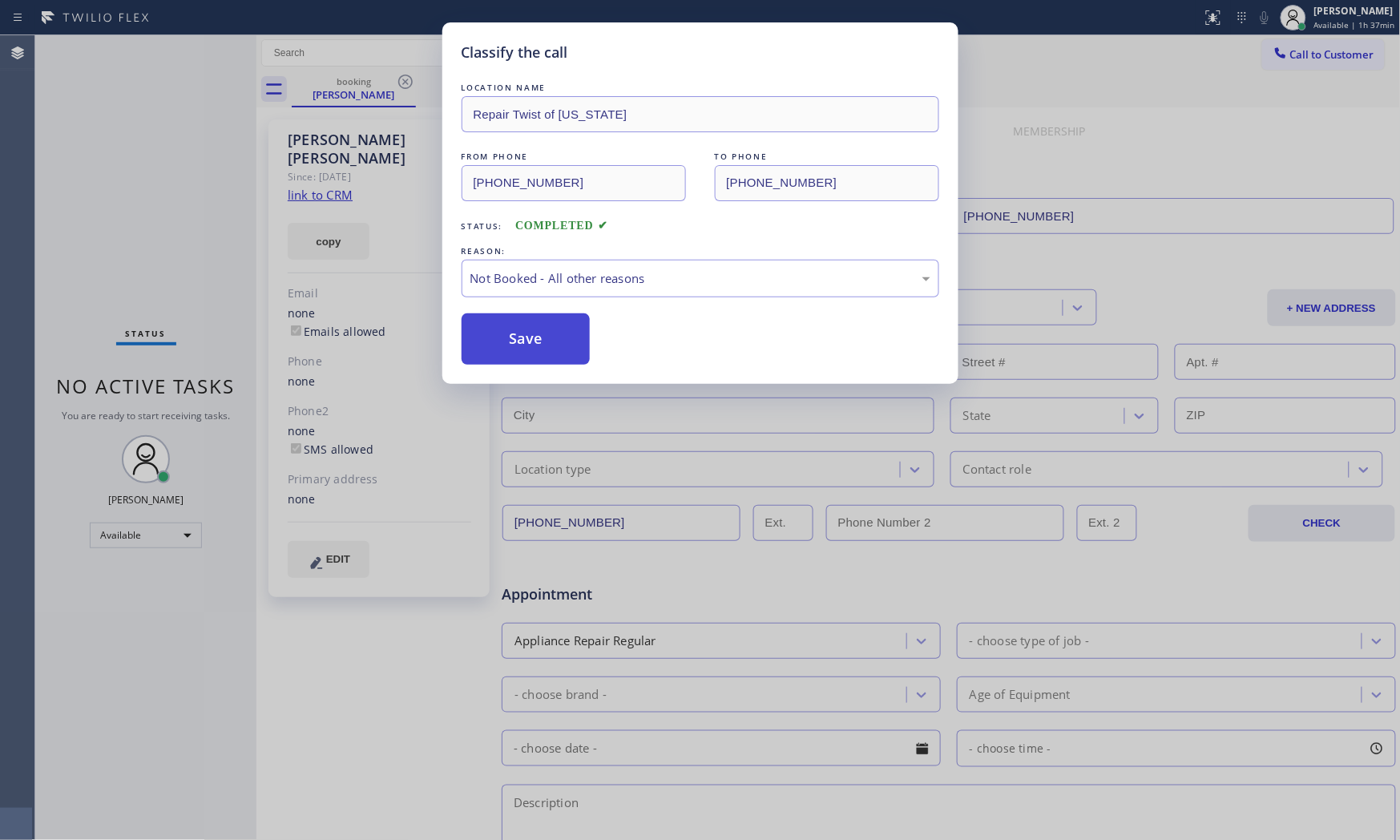
click at [527, 331] on button "Save" at bounding box center [526, 339] width 129 height 51
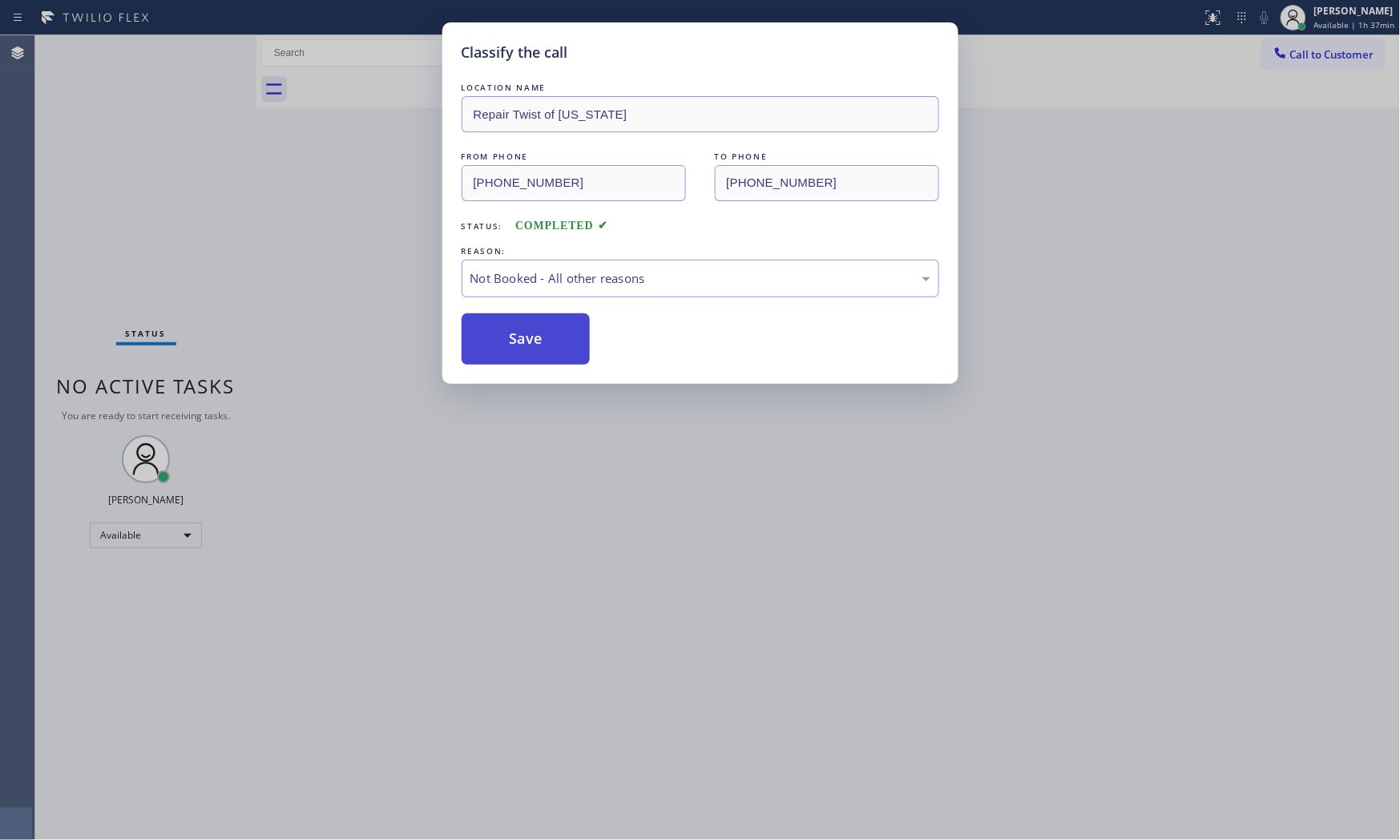
click at [527, 331] on button "Save" at bounding box center [526, 339] width 129 height 51
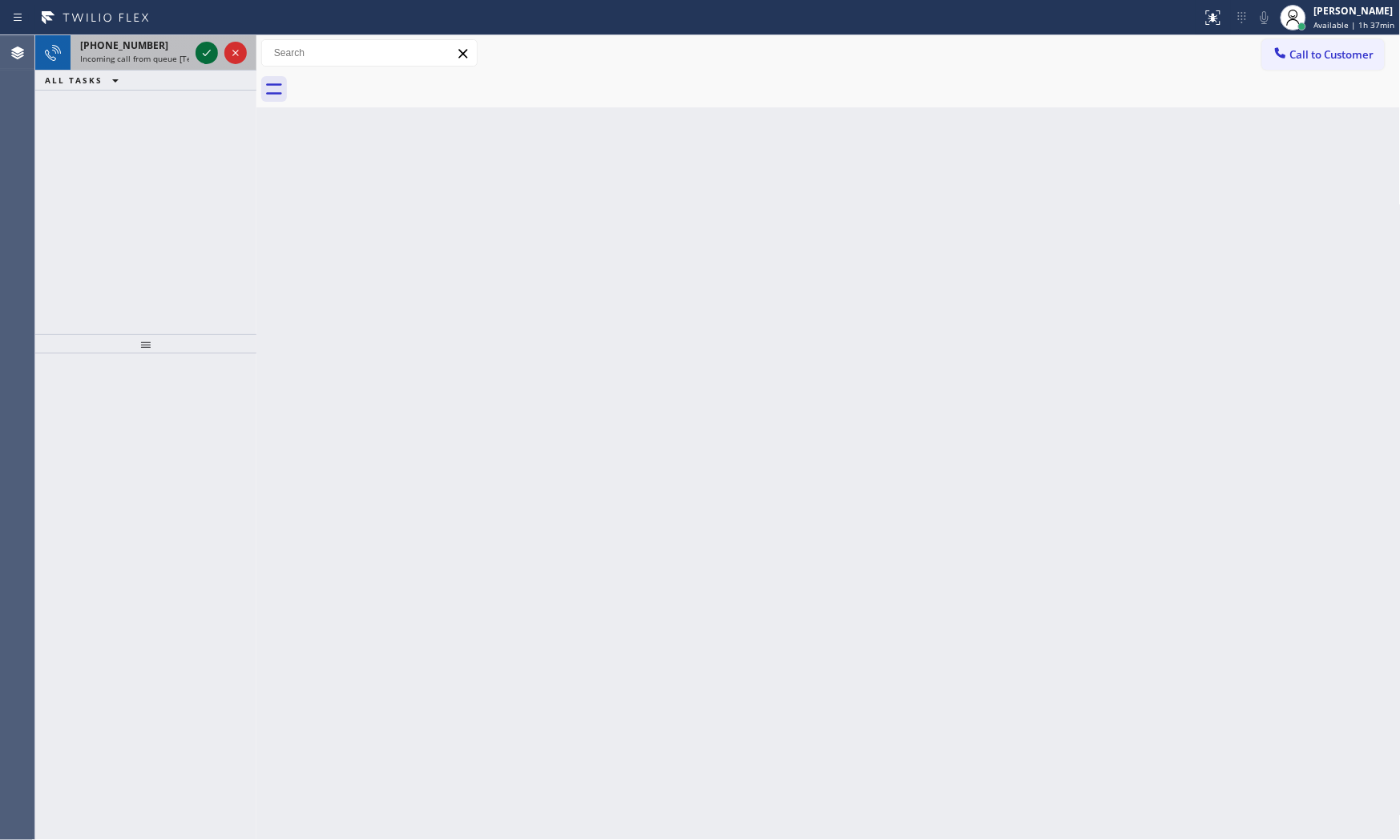
click at [212, 58] on icon at bounding box center [207, 53] width 19 height 19
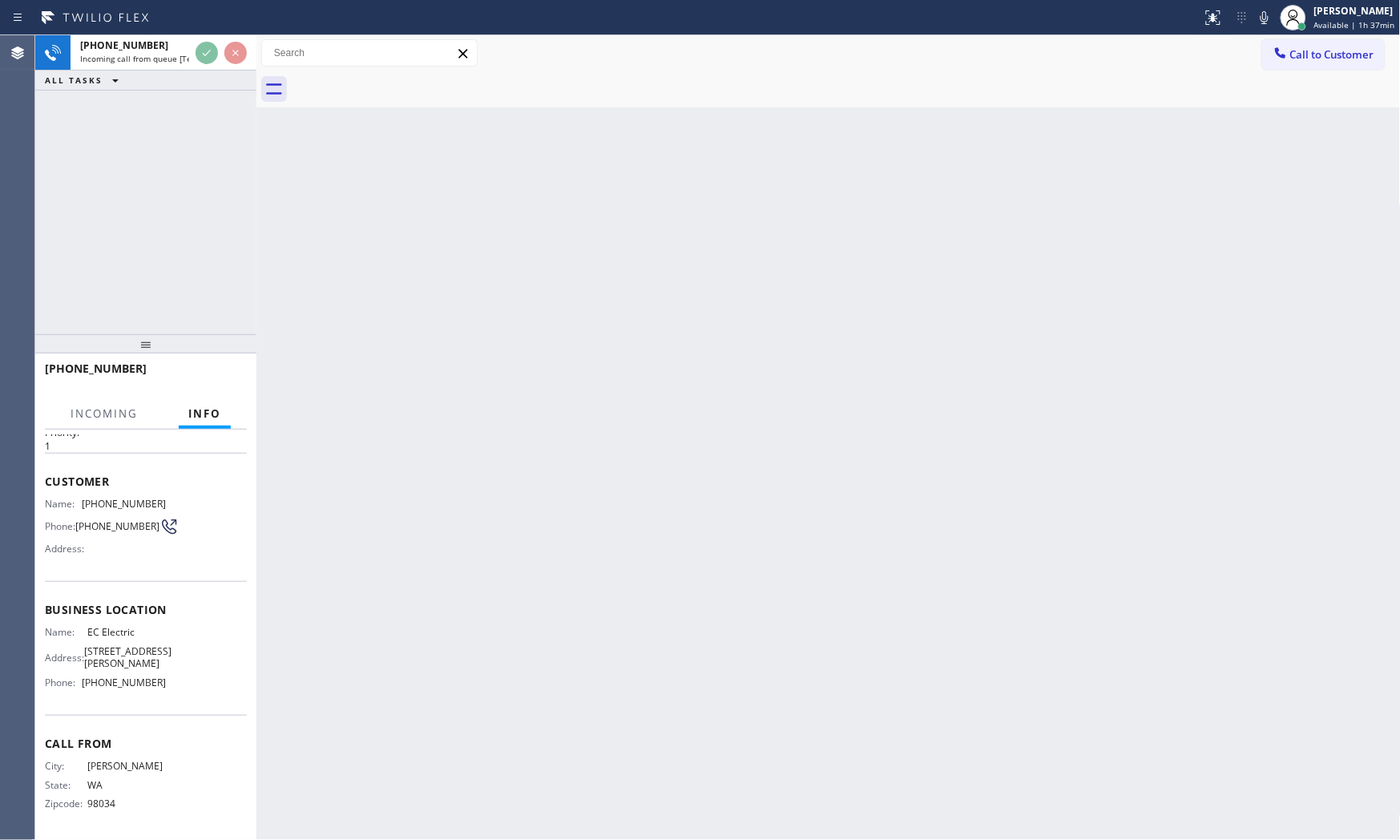
scroll to position [91, 0]
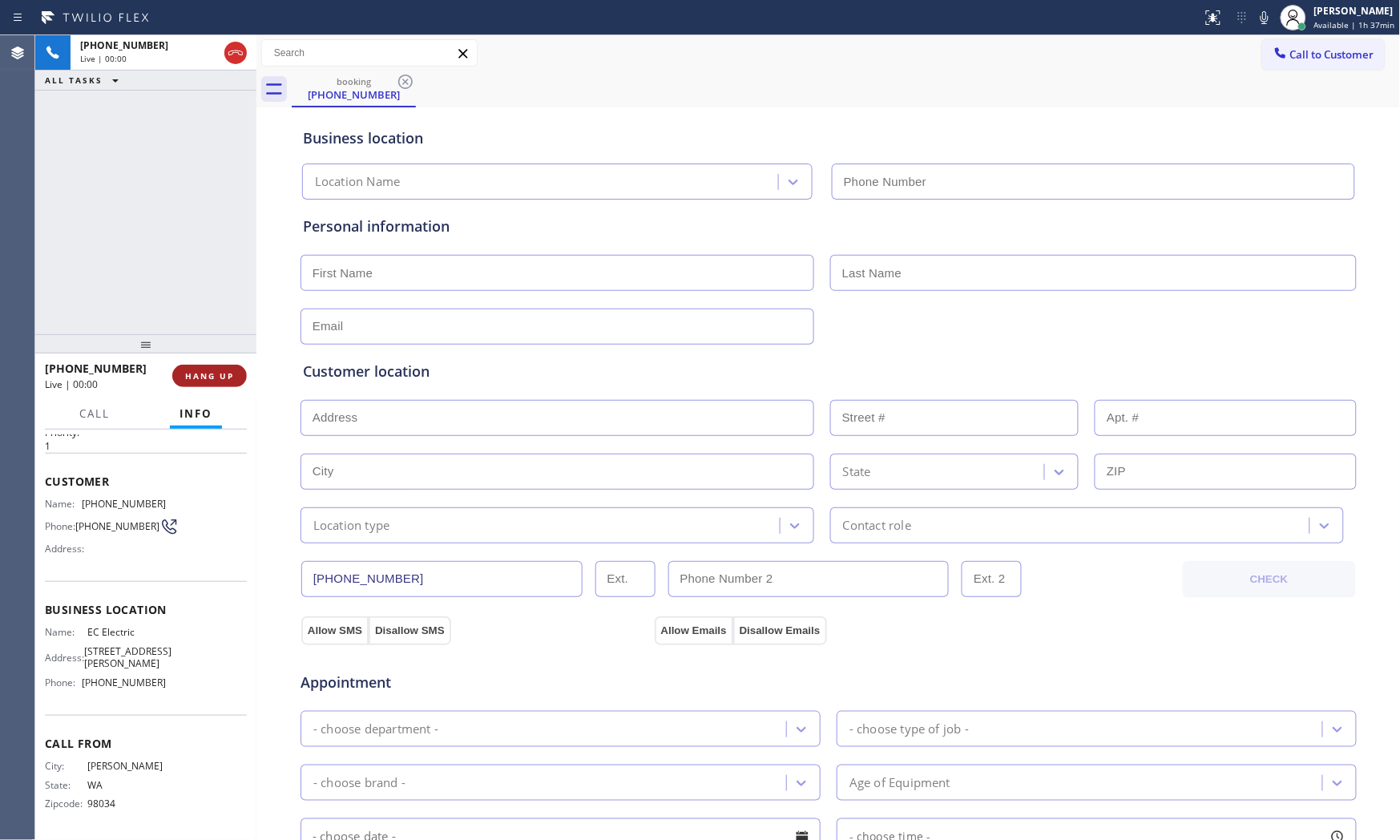
type input "(360) 548-7789"
click at [213, 367] on button "HANG UP" at bounding box center [209, 375] width 75 height 22
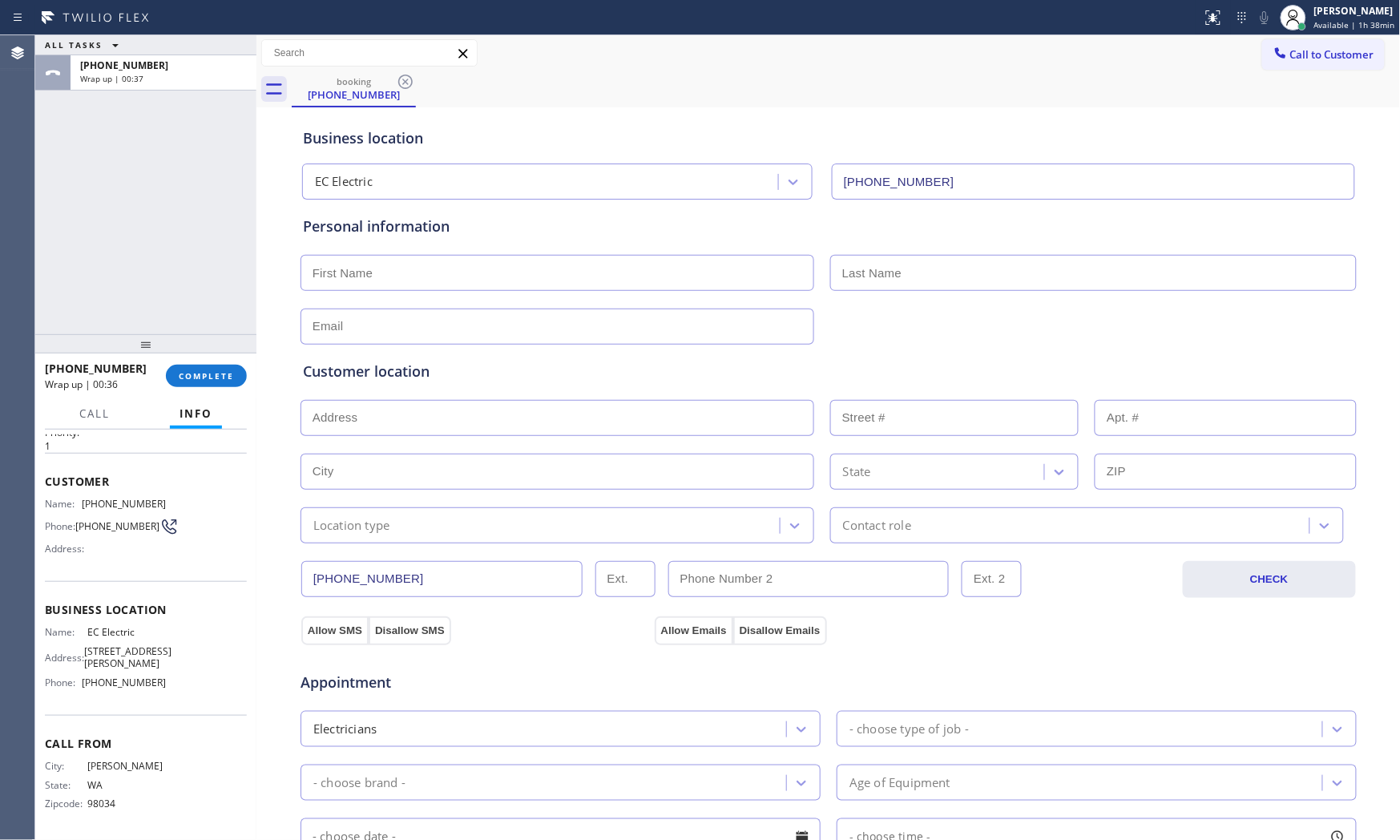
click at [196, 237] on div "ALL TASKS ALL TASKS ACTIVE TASKS TASKS IN WRAP UP +14252167391 Wrap up | 00:37" at bounding box center [146, 185] width 221 height 299
click at [1325, 20] on span "Available | 1h 38min" at bounding box center [1354, 25] width 81 height 11
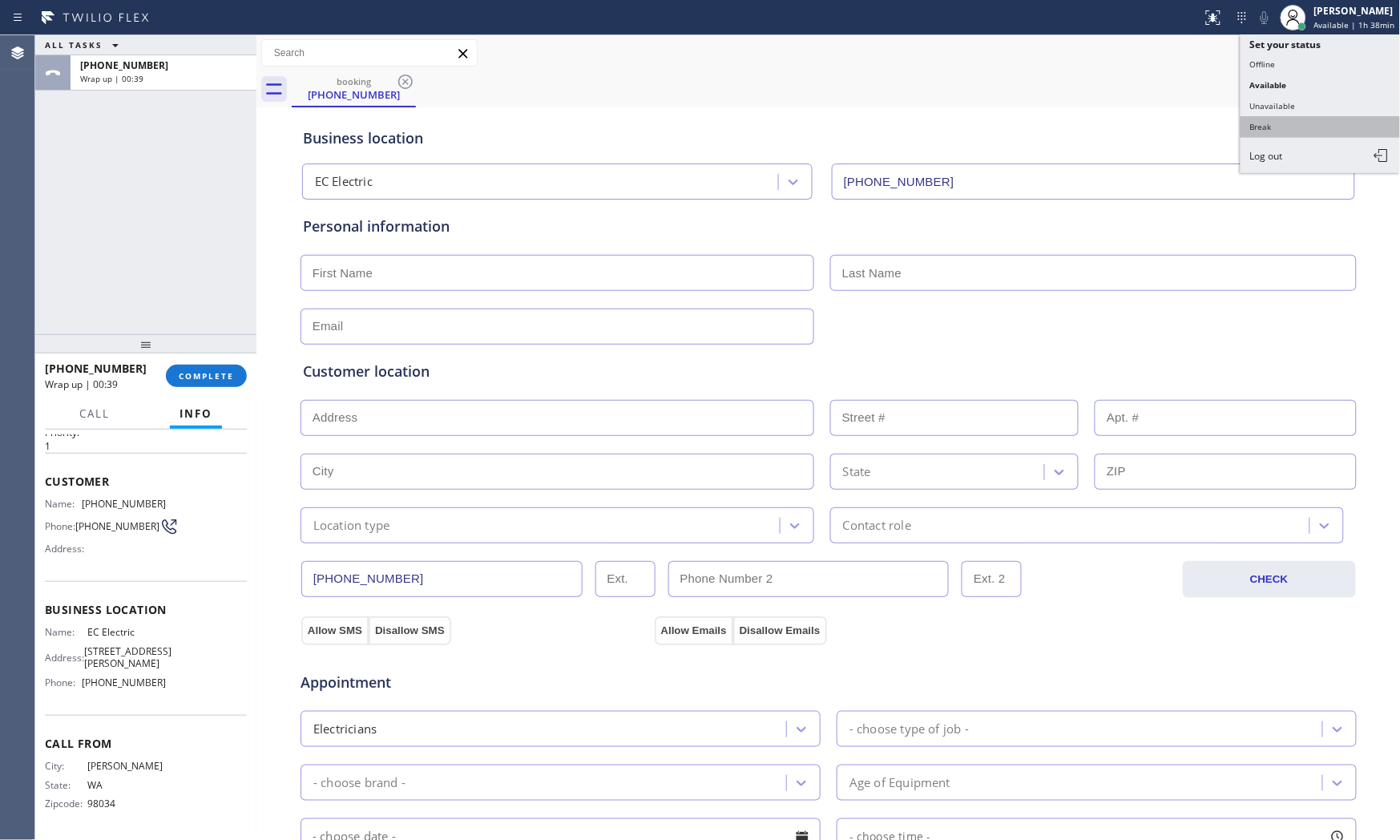
click at [1286, 118] on button "Break" at bounding box center [1321, 127] width 160 height 21
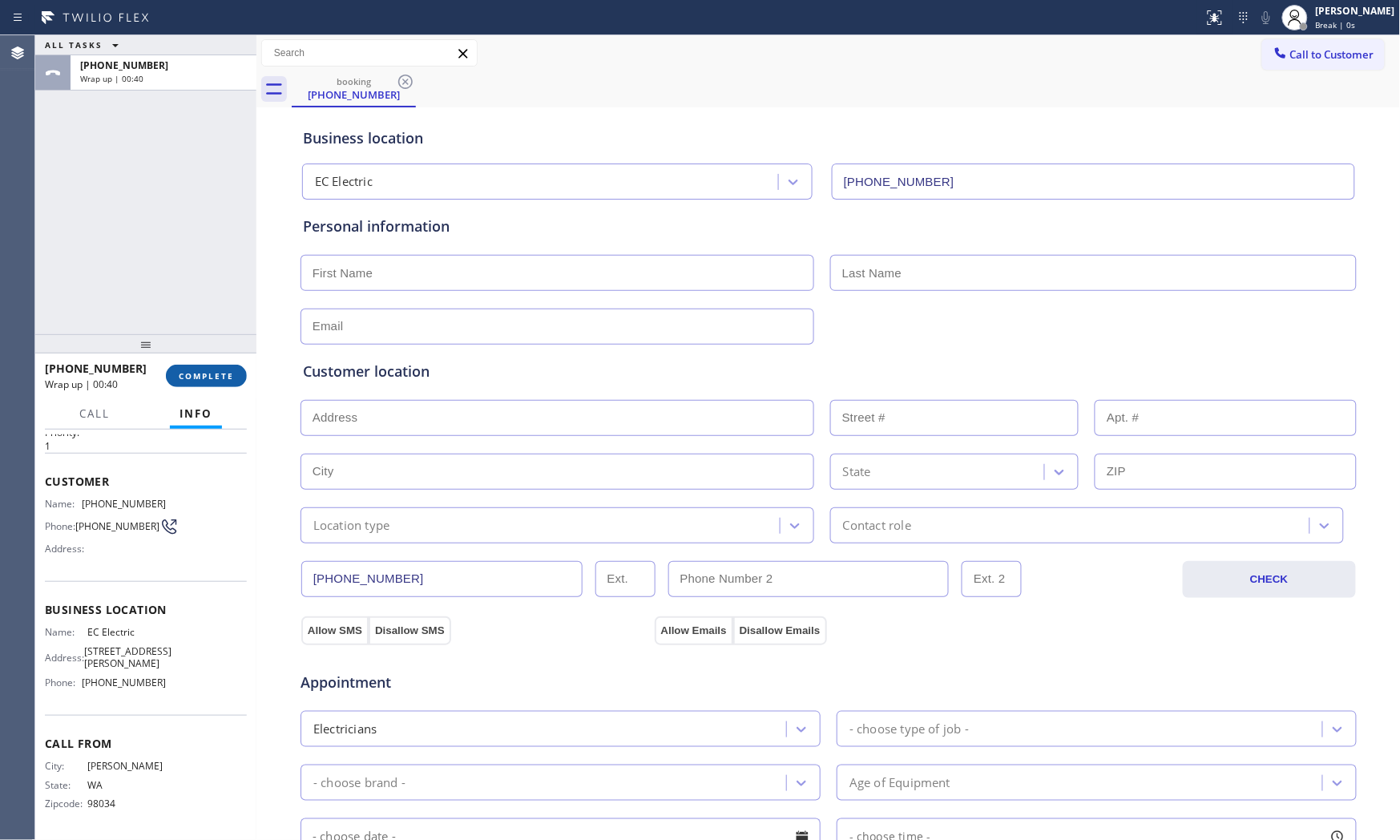
click at [221, 379] on span "COMPLETE" at bounding box center [206, 375] width 55 height 11
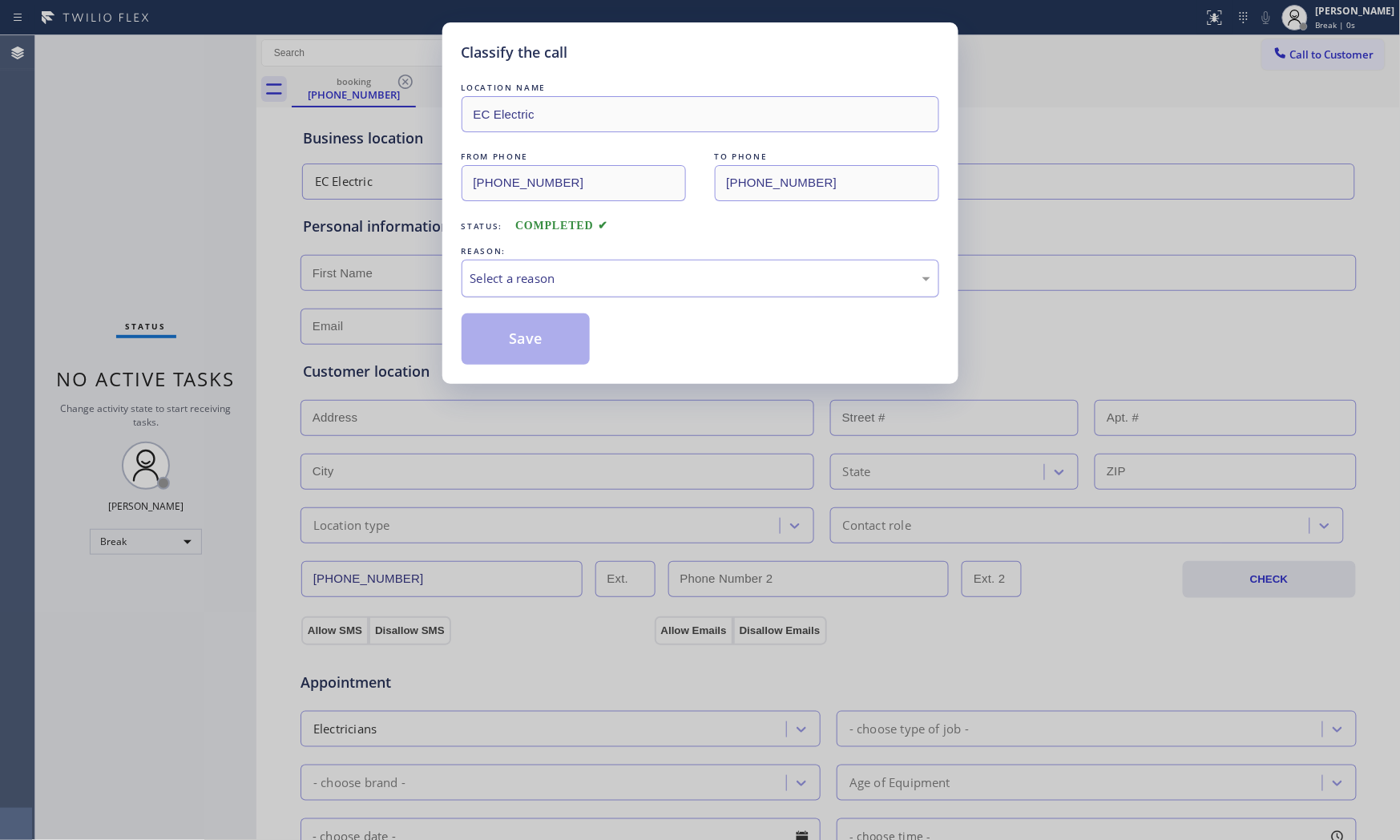
drag, startPoint x: 594, startPoint y: 276, endPoint x: 581, endPoint y: 293, distance: 21.4
click at [591, 279] on div "Select a reason" at bounding box center [700, 278] width 460 height 18
click at [506, 338] on button "Save" at bounding box center [526, 339] width 129 height 51
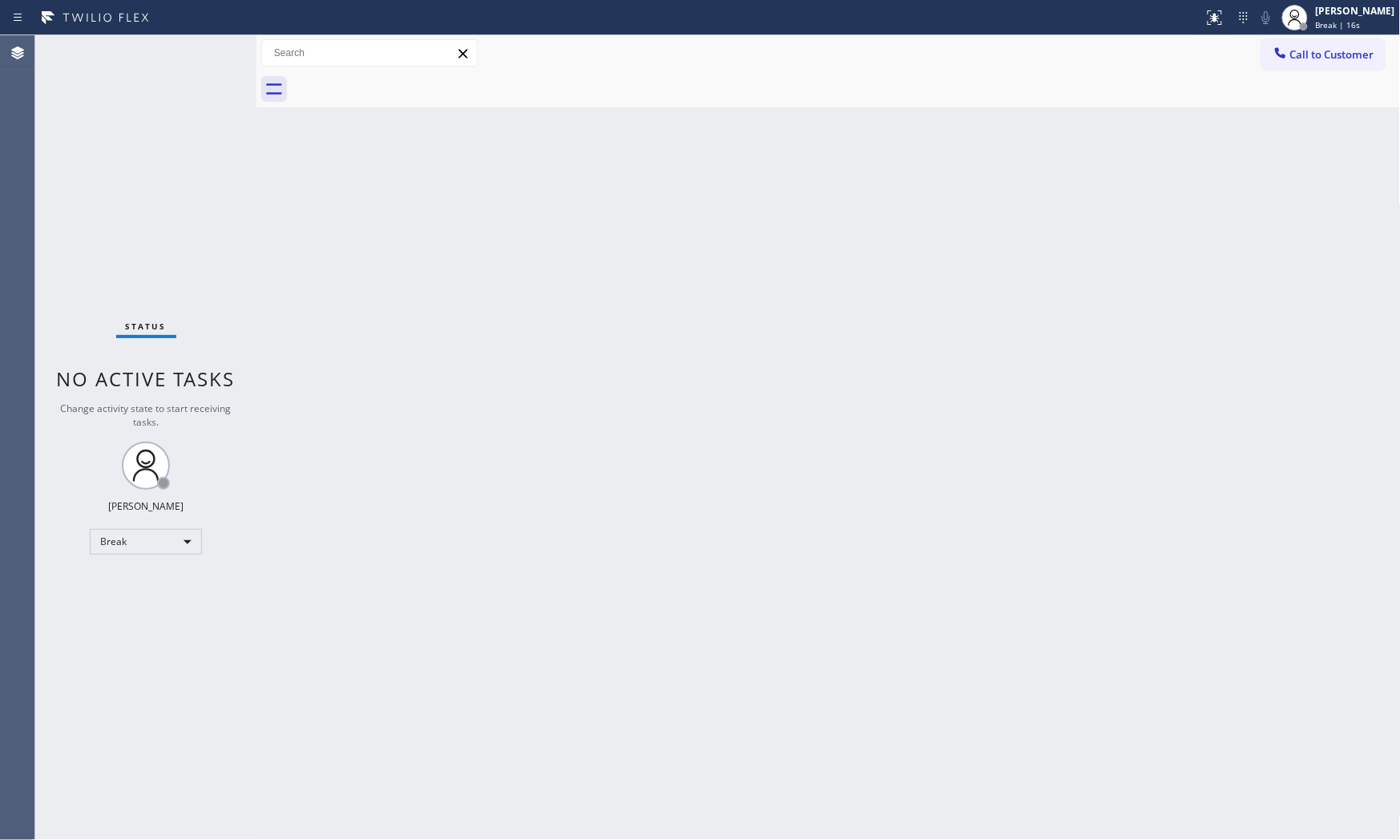
click at [148, 270] on div "Status No active tasks Change activity state to start receiving tasks. Mark Pau…" at bounding box center [146, 437] width 221 height 805
click at [1344, 19] on span "Break | 16s" at bounding box center [1338, 25] width 45 height 11
drag, startPoint x: 823, startPoint y: 205, endPoint x: 834, endPoint y: 177, distance: 30.1
click at [827, 198] on div "Back to Dashboard Change Sender ID Customers Technicians Select a contact Outbo…" at bounding box center [829, 437] width 1144 height 805
